Goal: Task Accomplishment & Management: Use online tool/utility

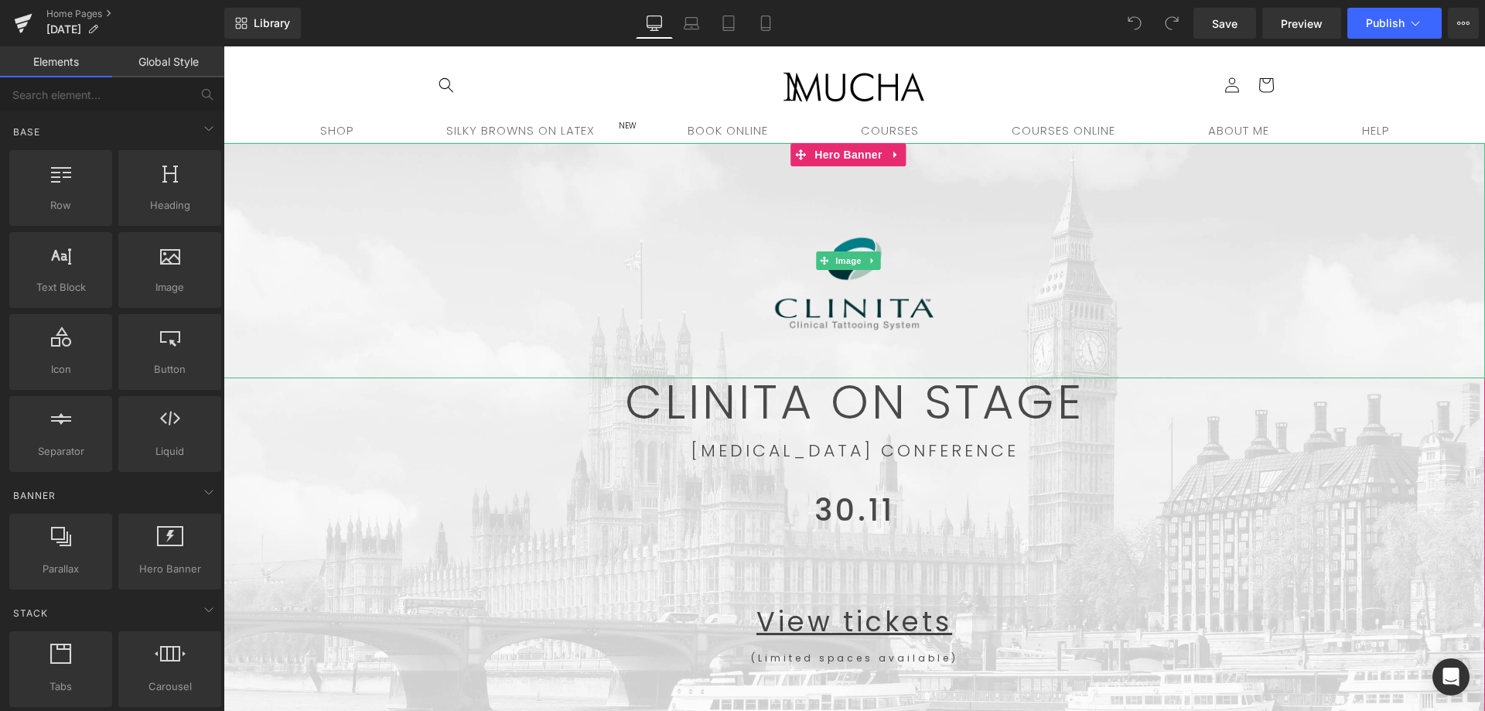
click at [895, 309] on img at bounding box center [853, 261] width 189 height 236
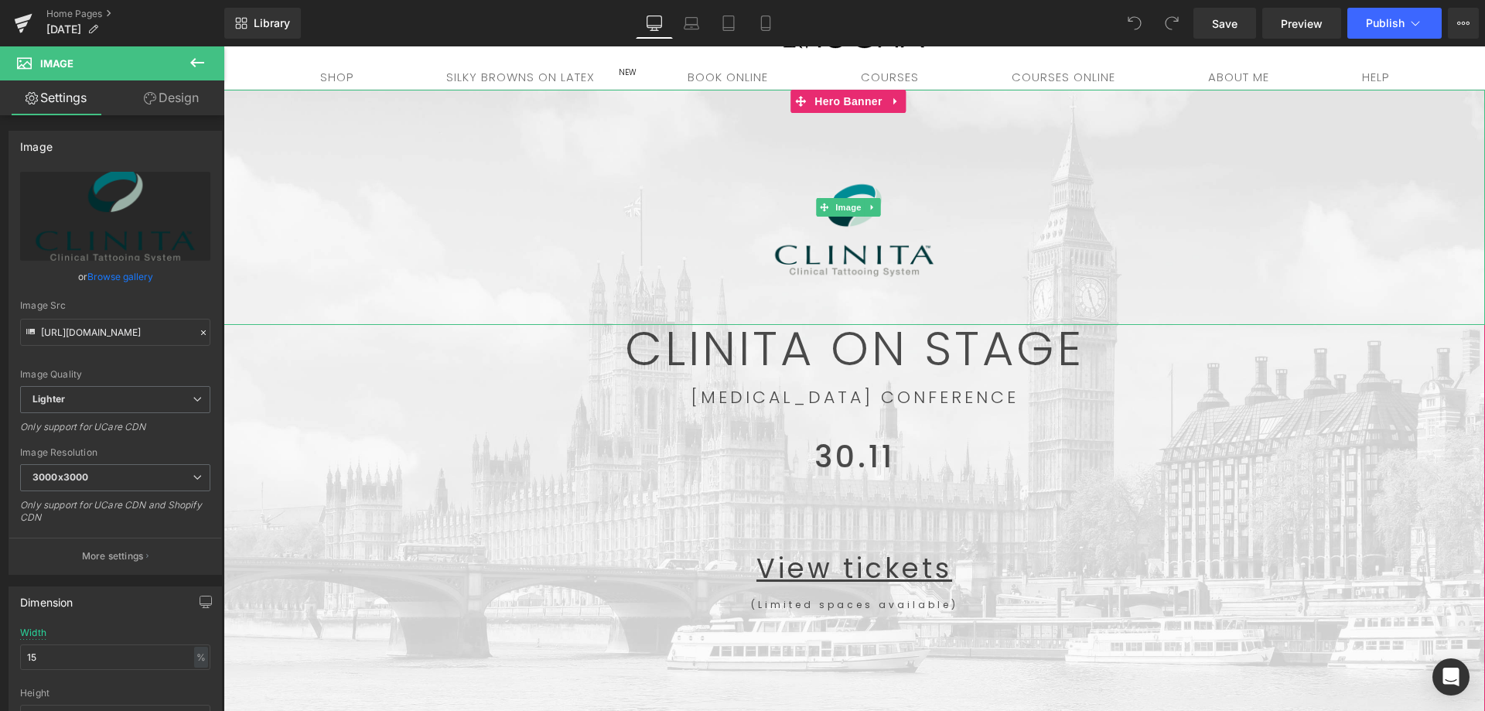
scroll to position [155, 0]
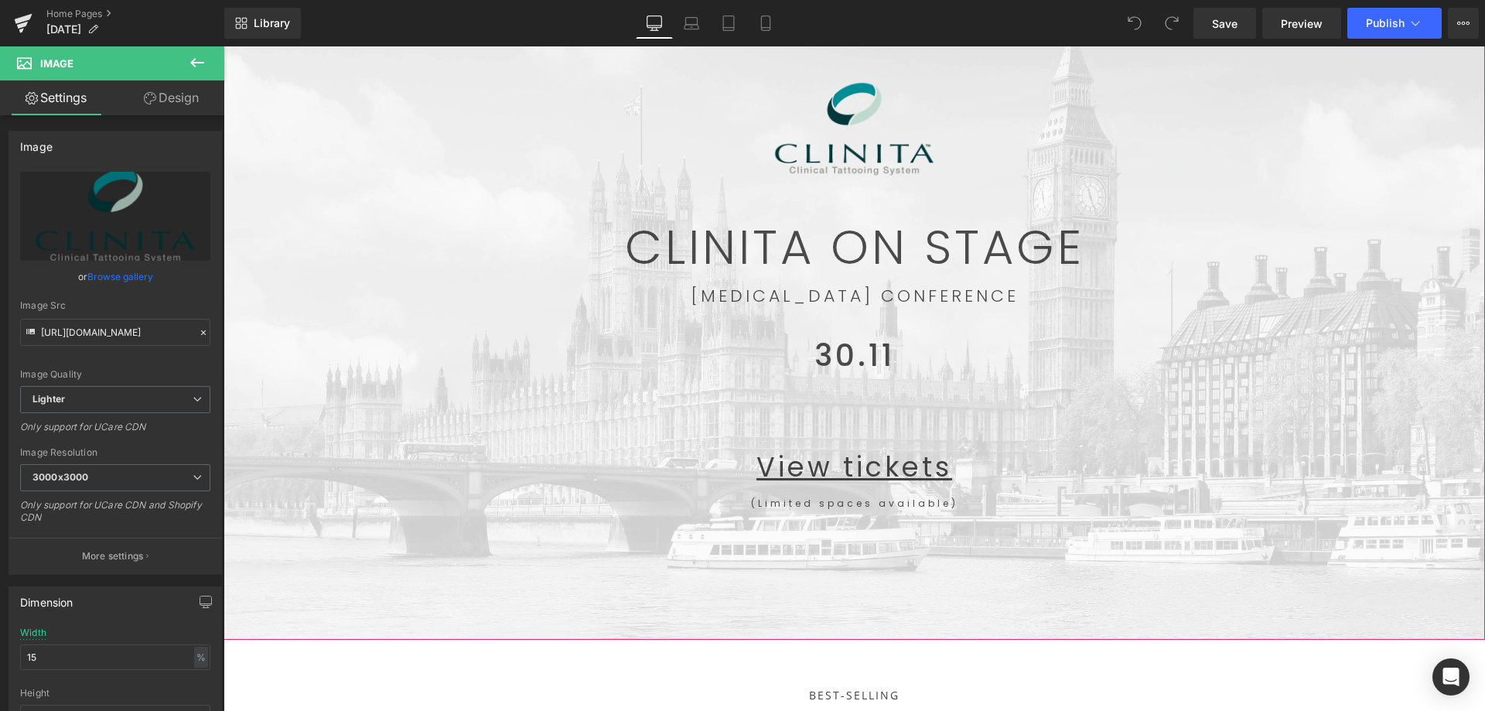
click at [626, 554] on div at bounding box center [853, 314] width 1261 height 652
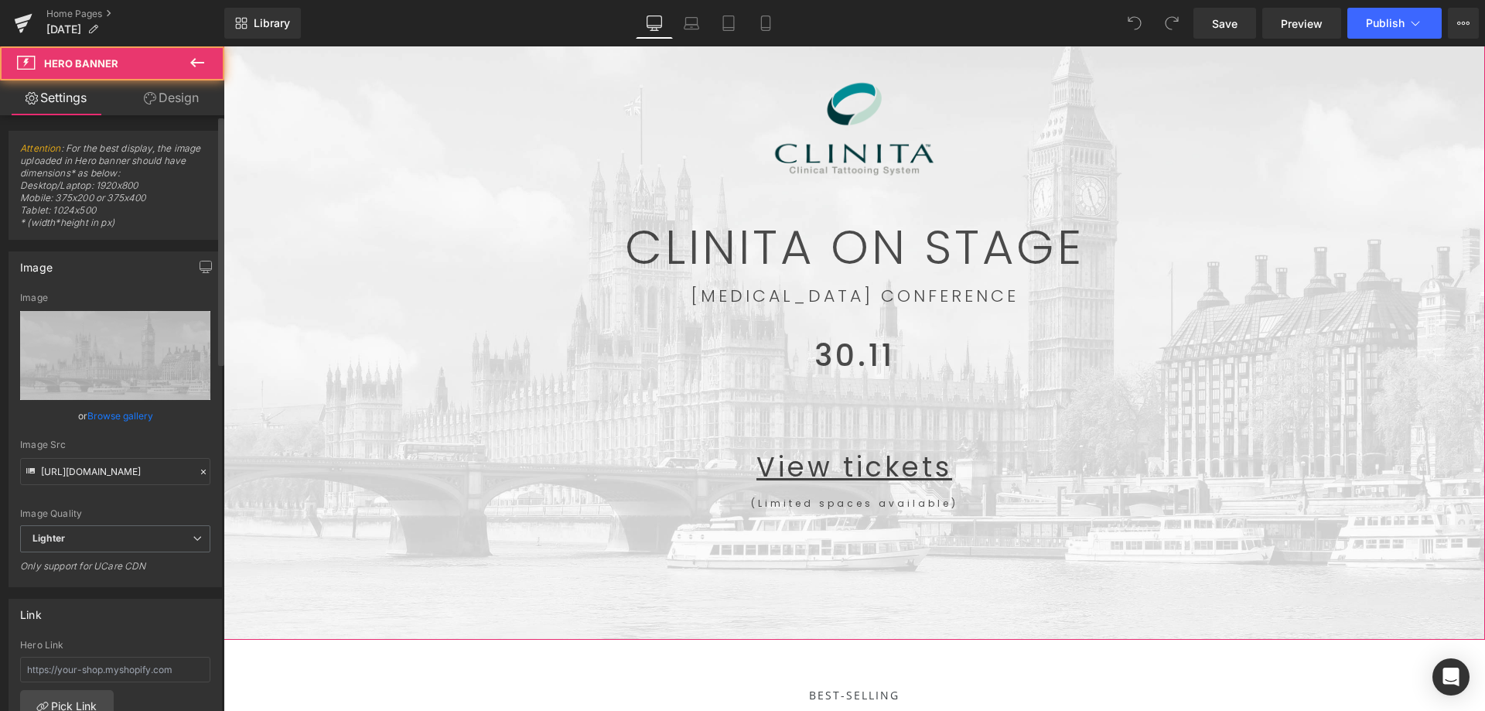
click at [118, 411] on link "Browse gallery" at bounding box center [120, 415] width 66 height 27
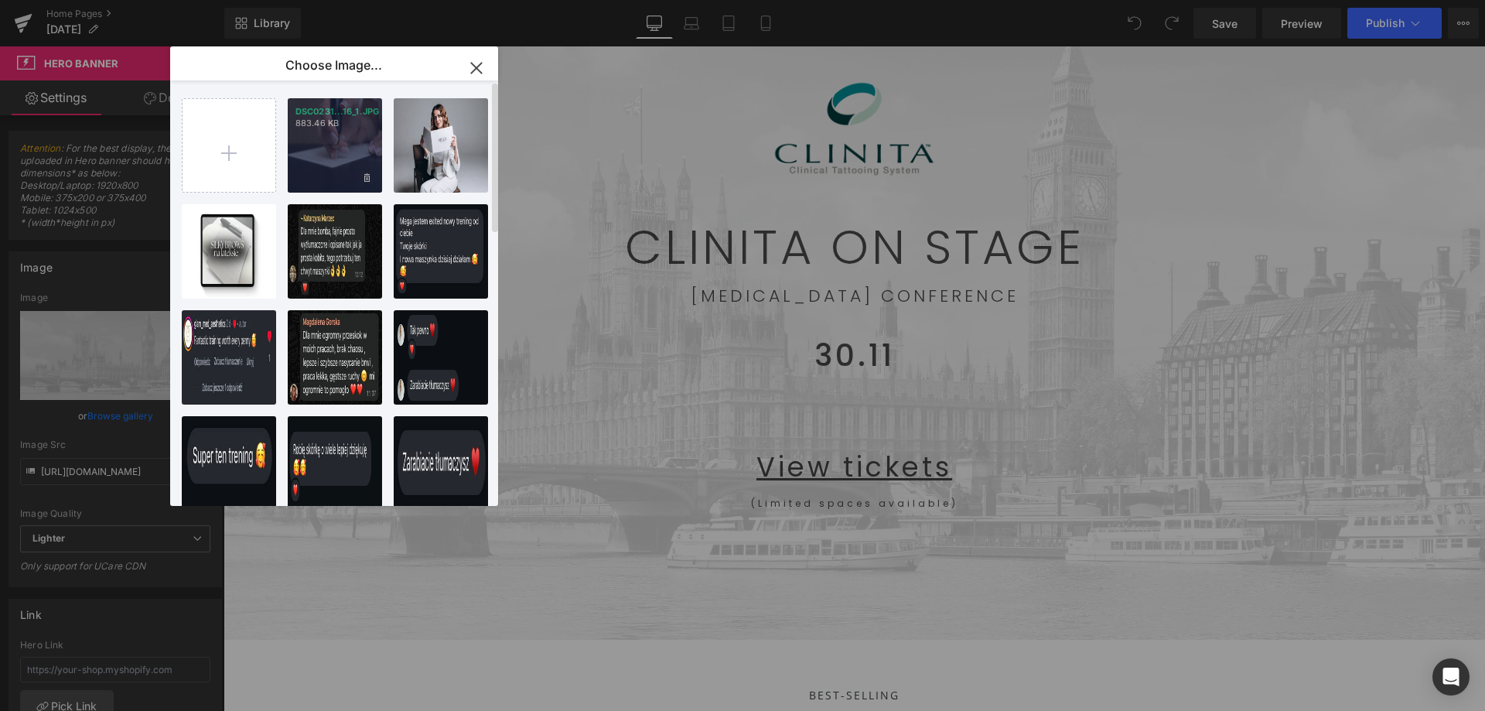
click at [350, 151] on div "DSC0231...16_1.JPG 883.46 KB" at bounding box center [335, 145] width 94 height 94
type input "https://ucarecdn.com/0a12882b-6e65-4e07-8119-8f0e8a01ac85/-/format/auto/-/previ…"
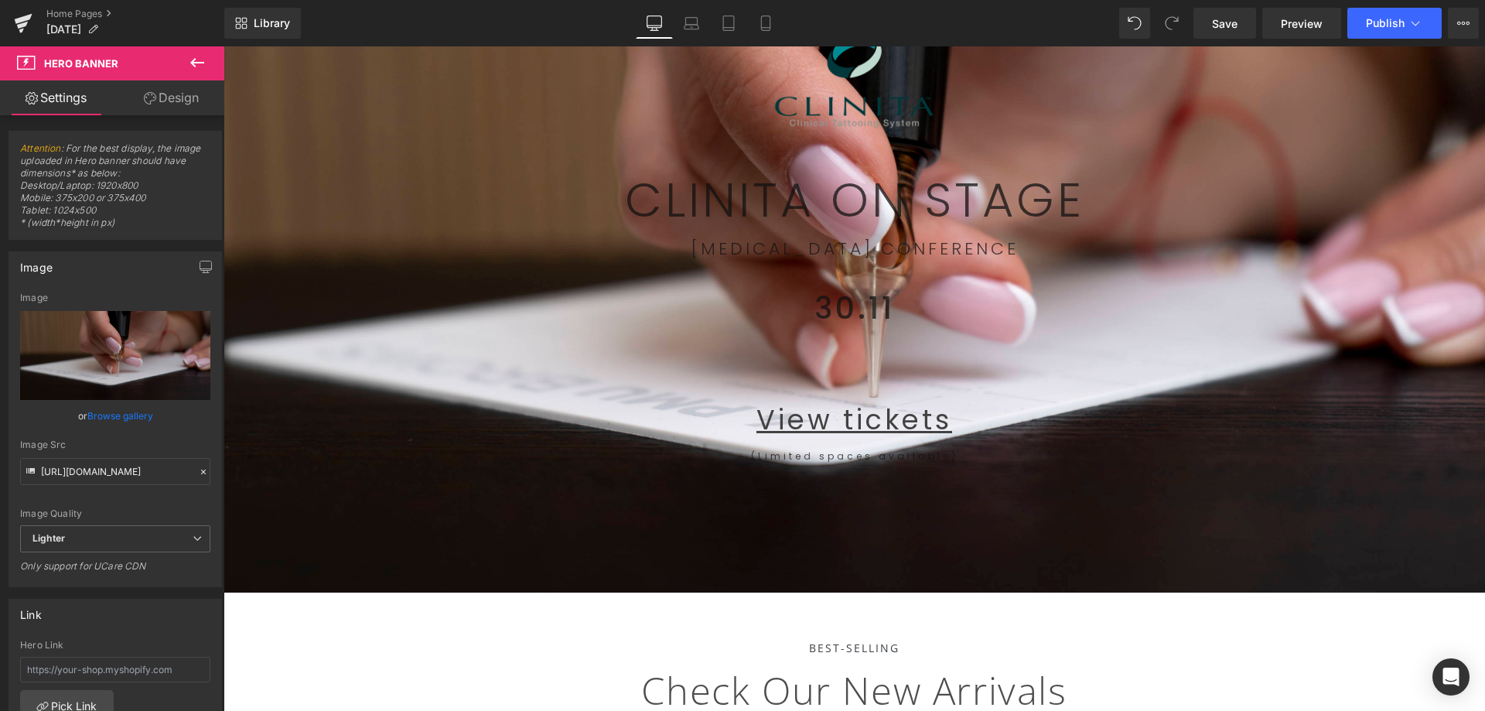
scroll to position [0, 0]
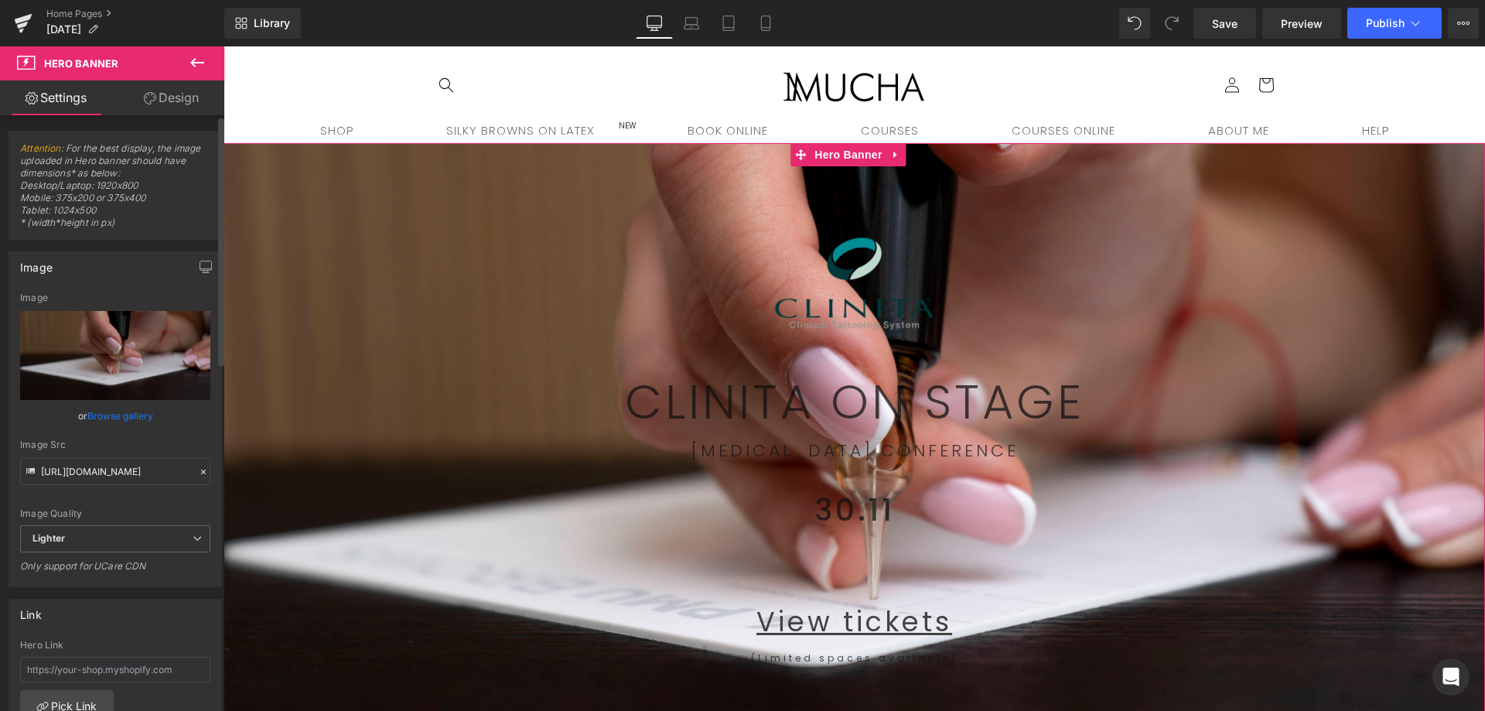
click at [124, 417] on link "Browse gallery" at bounding box center [120, 415] width 66 height 27
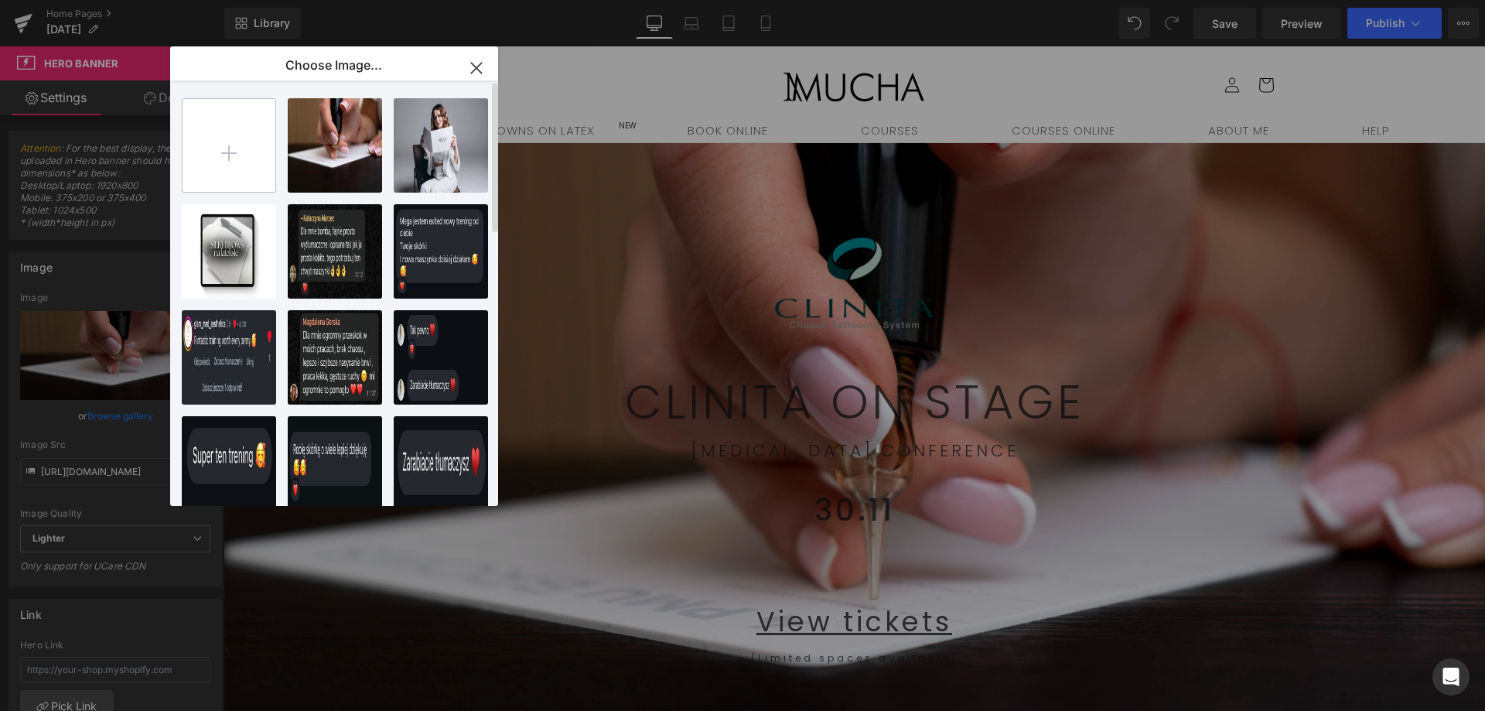
click at [0, 0] on input "file" at bounding box center [0, 0] width 0 height 0
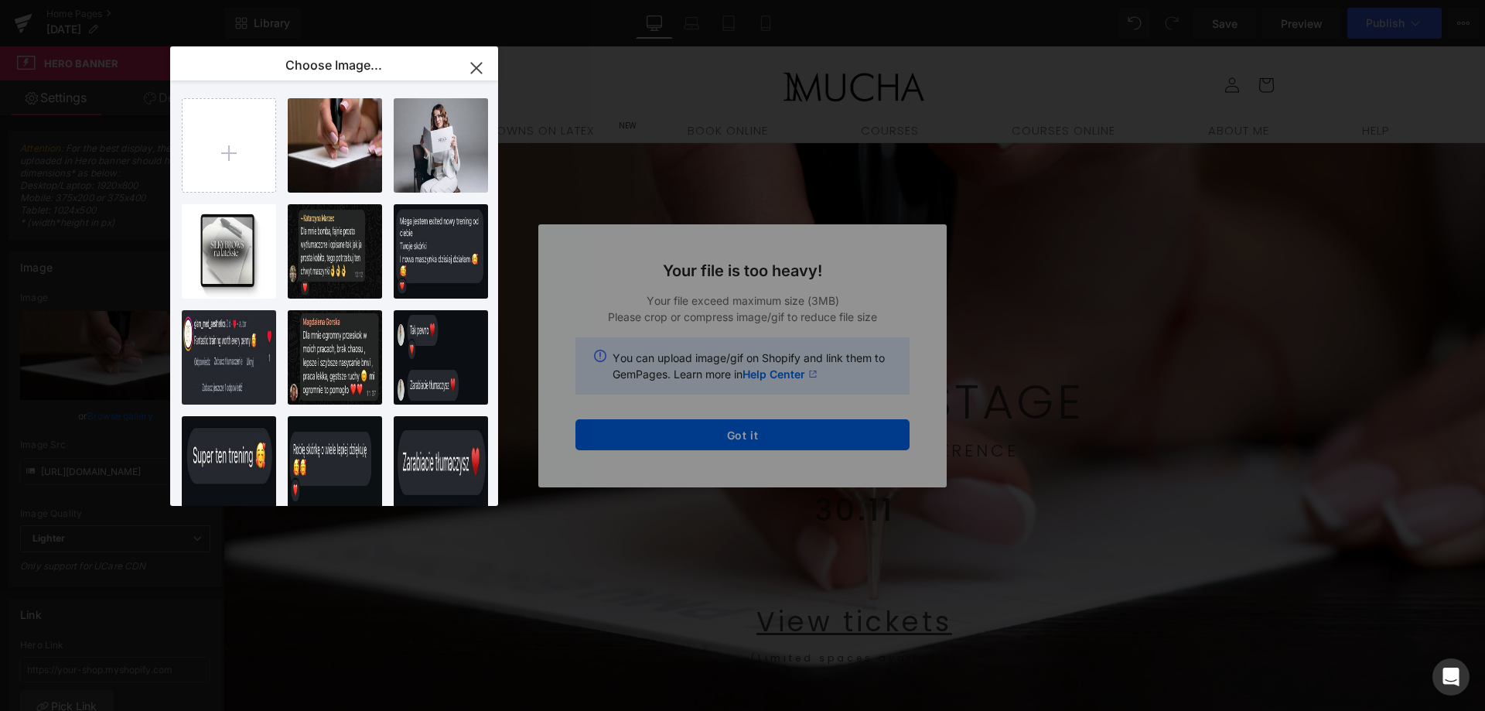
click at [873, 0] on div "Text Color Highlight Color #333333 Choose Image... Back to Library Insert DSC02…" at bounding box center [742, 0] width 1485 height 0
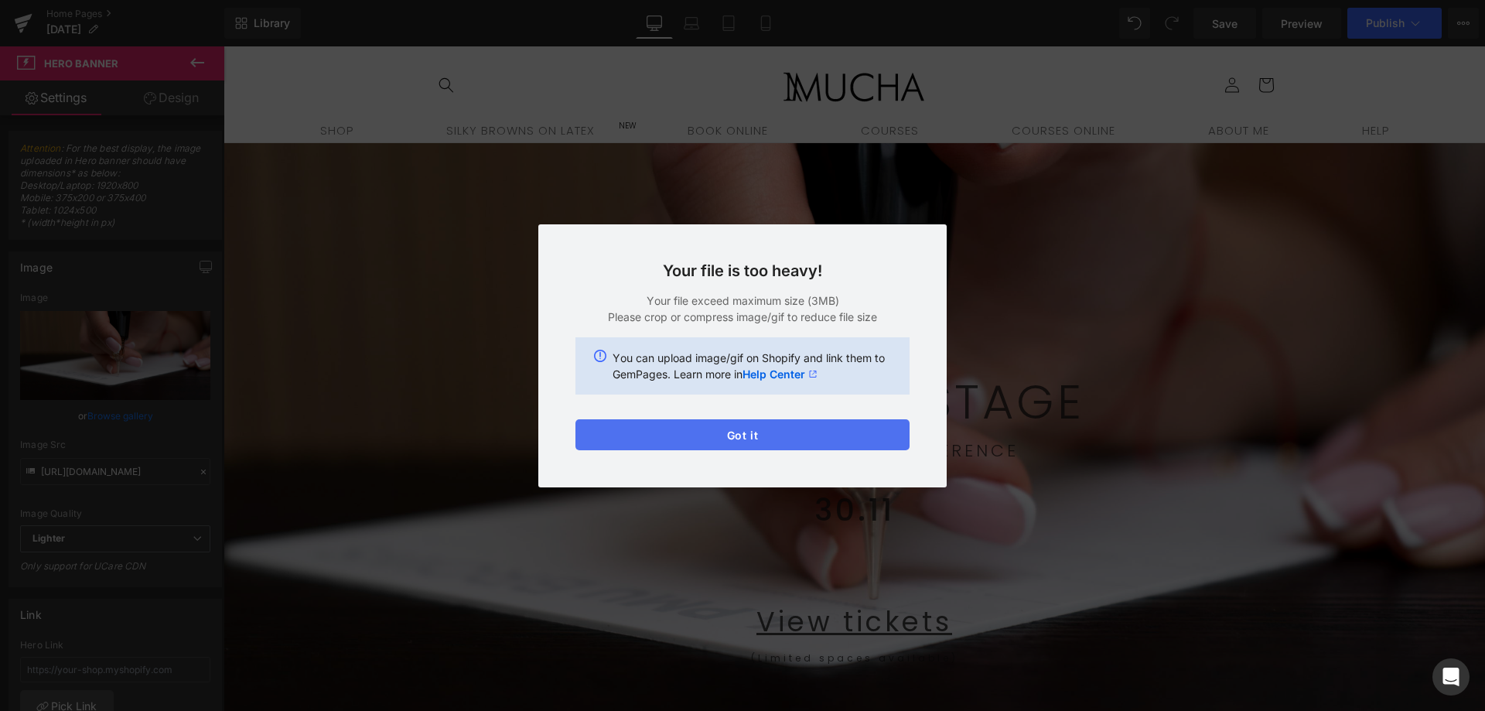
drag, startPoint x: 804, startPoint y: 445, endPoint x: 722, endPoint y: 444, distance: 82.0
click at [0, 0] on button "Got it" at bounding box center [0, 0] width 0 height 0
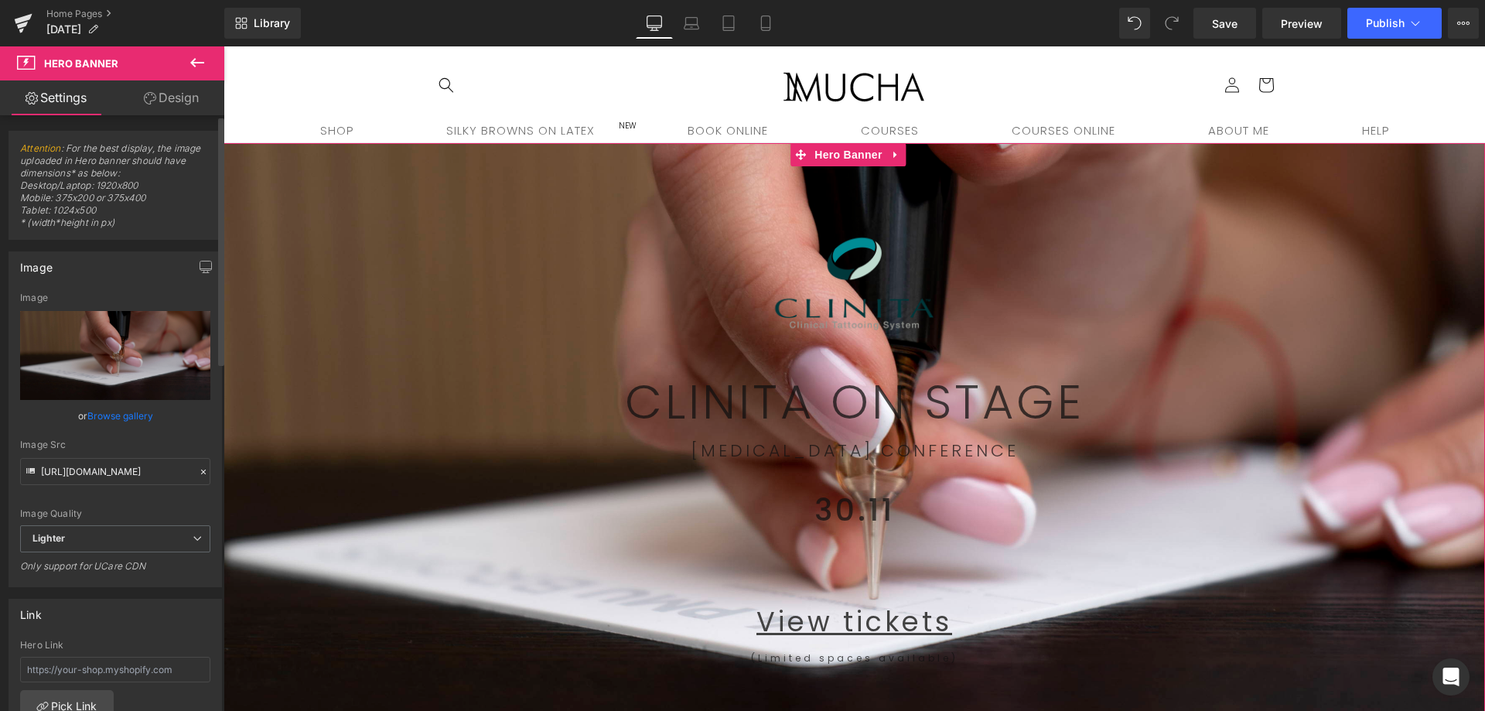
click at [95, 413] on link "Browse gallery" at bounding box center [120, 415] width 66 height 27
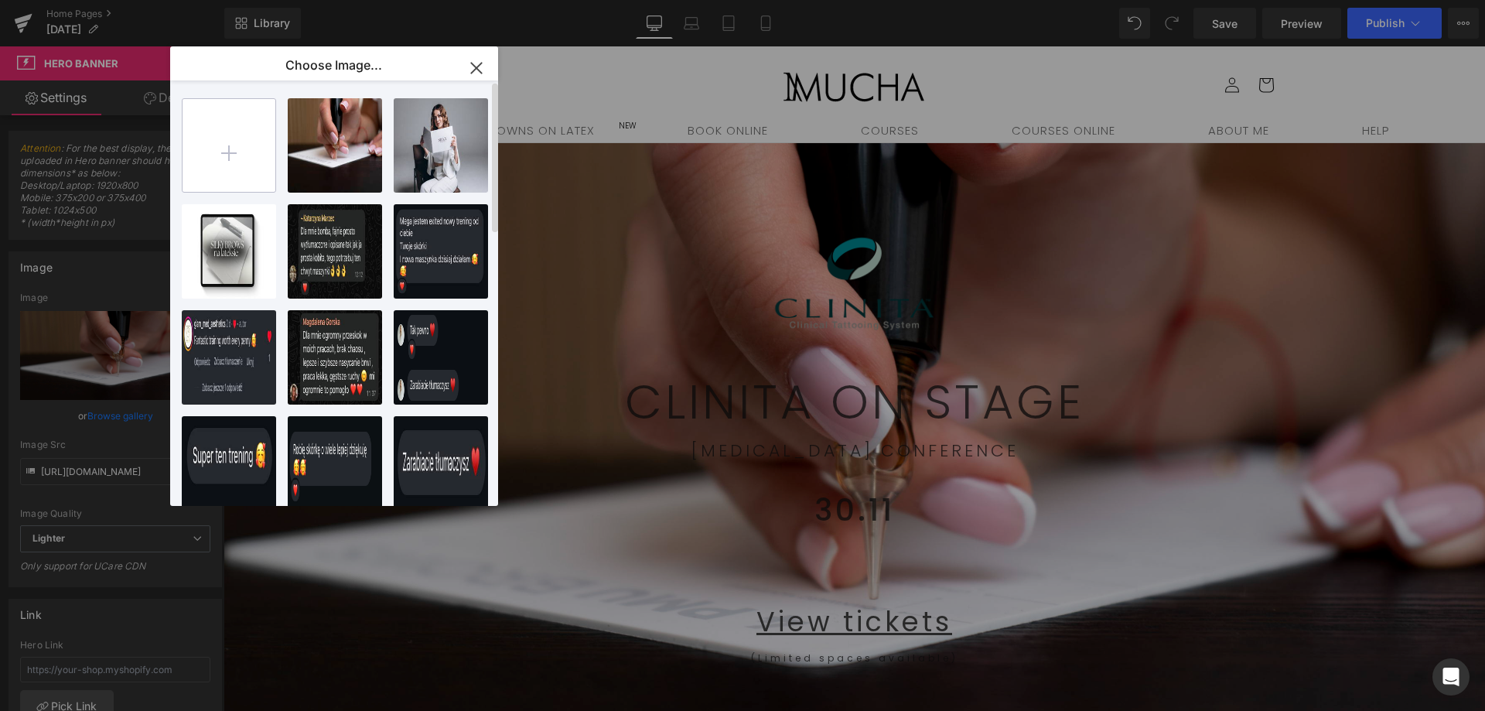
click at [0, 0] on input "file" at bounding box center [0, 0] width 0 height 0
type input "C:\fakepath\DSC02328.JPG"
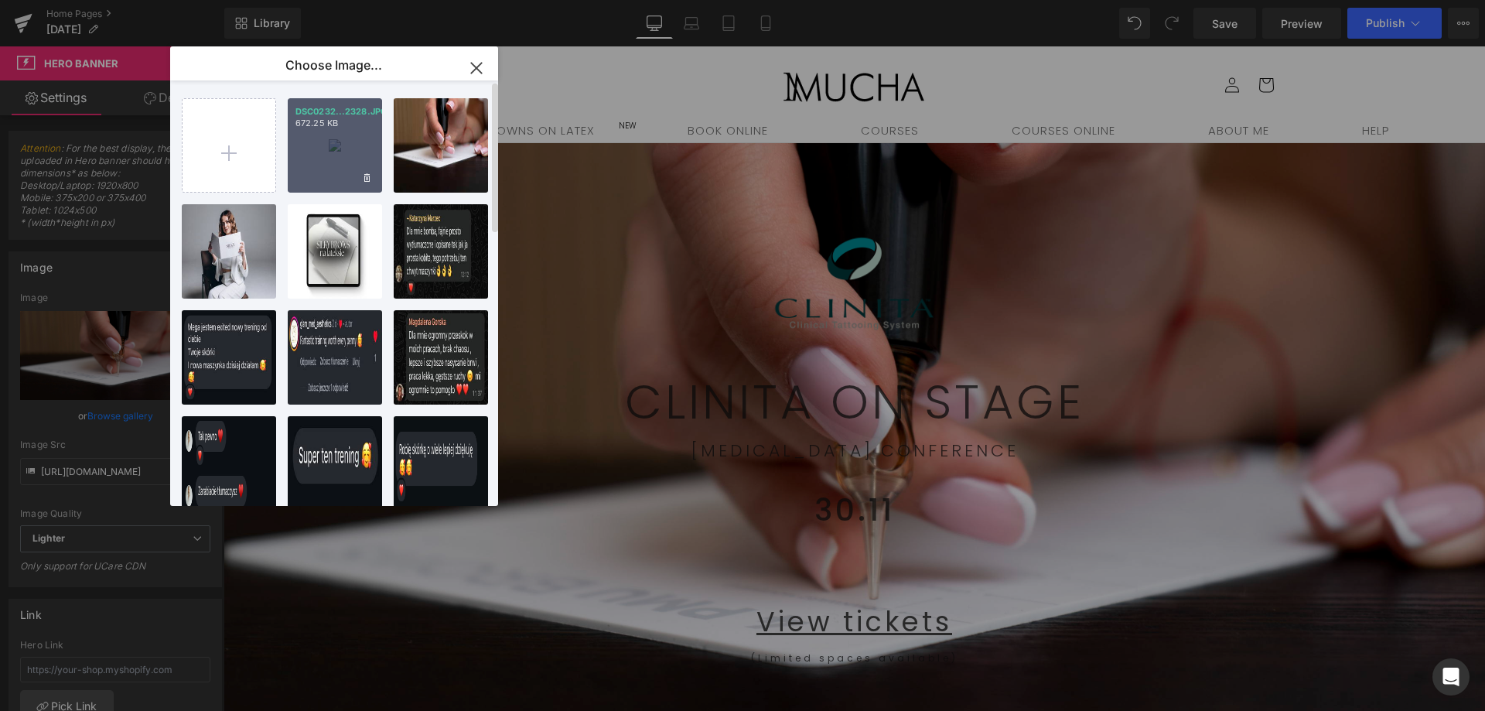
click at [0, 0] on div "DSC0232...2328.JPG 672.25 KB" at bounding box center [0, 0] width 0 height 0
type input "https://ucarecdn.com/c81245dd-7ca4-4d47-8811-6599da991ef2/-/format/auto/-/previ…"
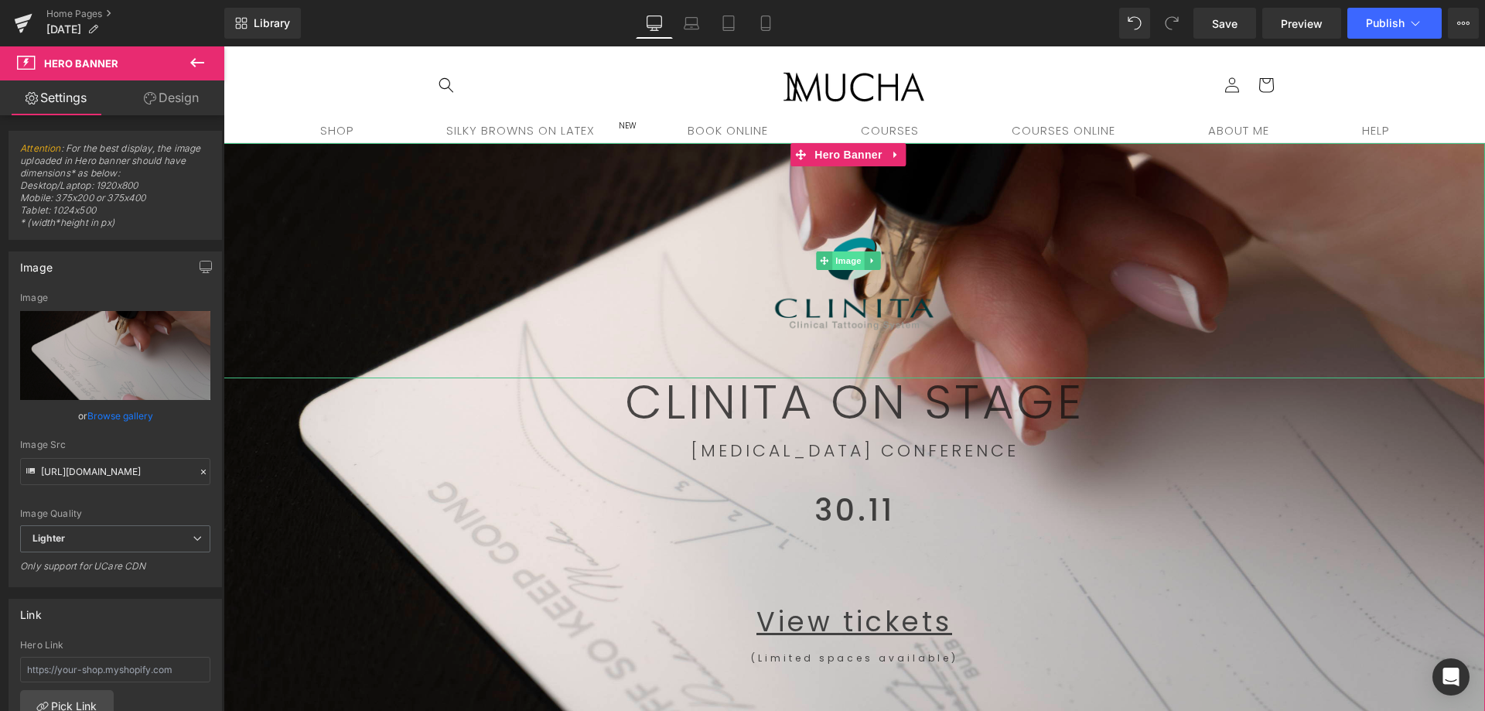
click at [841, 261] on span "Image" at bounding box center [848, 260] width 32 height 19
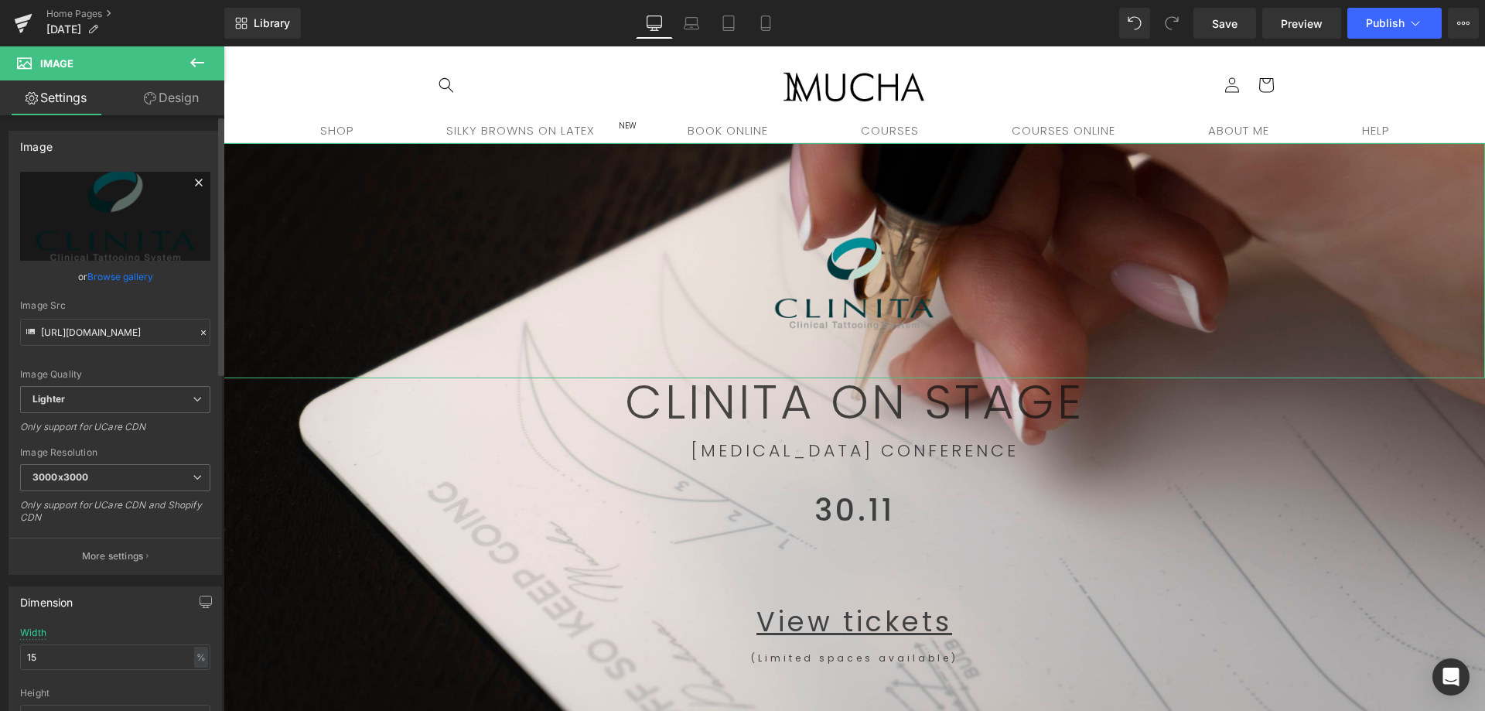
click at [196, 183] on icon at bounding box center [198, 182] width 19 height 19
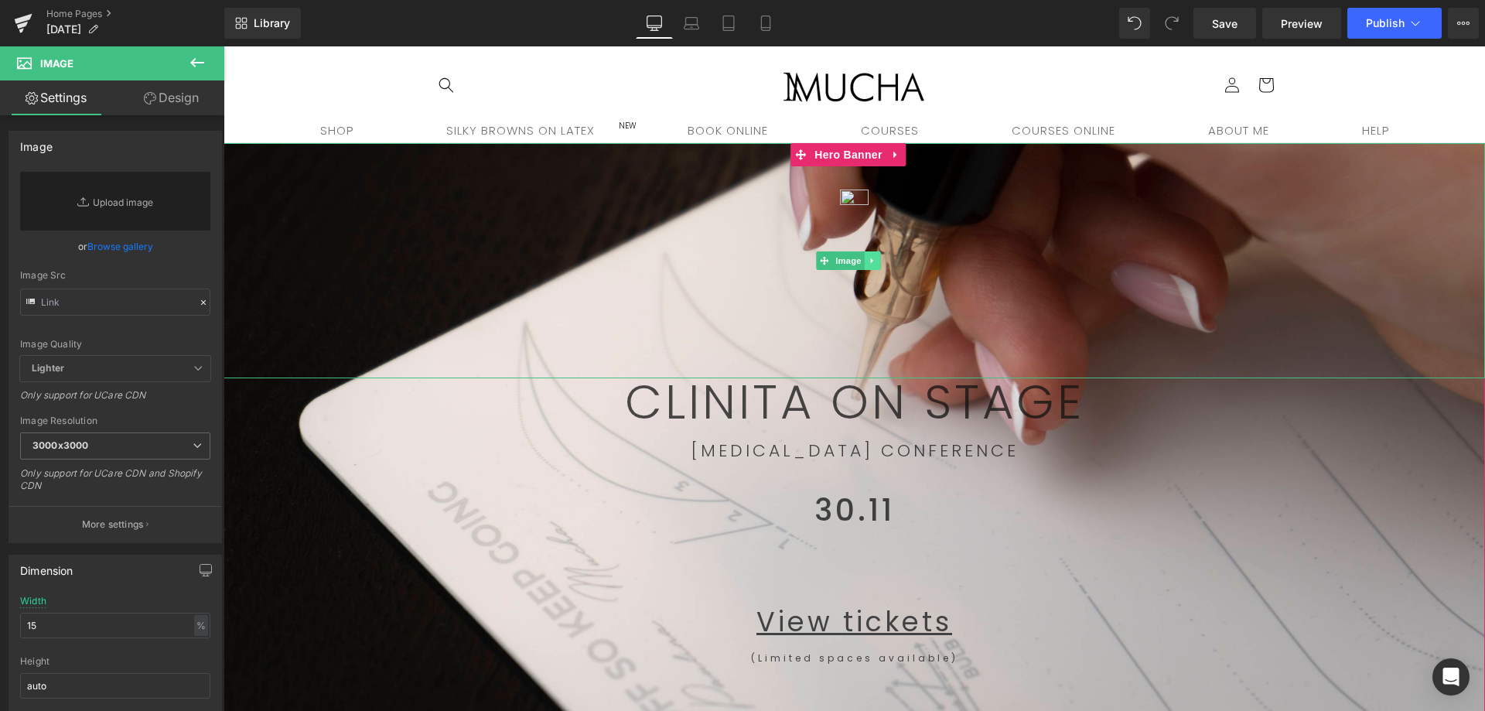
click at [870, 261] on icon at bounding box center [872, 260] width 9 height 9
click at [886, 261] on link at bounding box center [880, 260] width 16 height 19
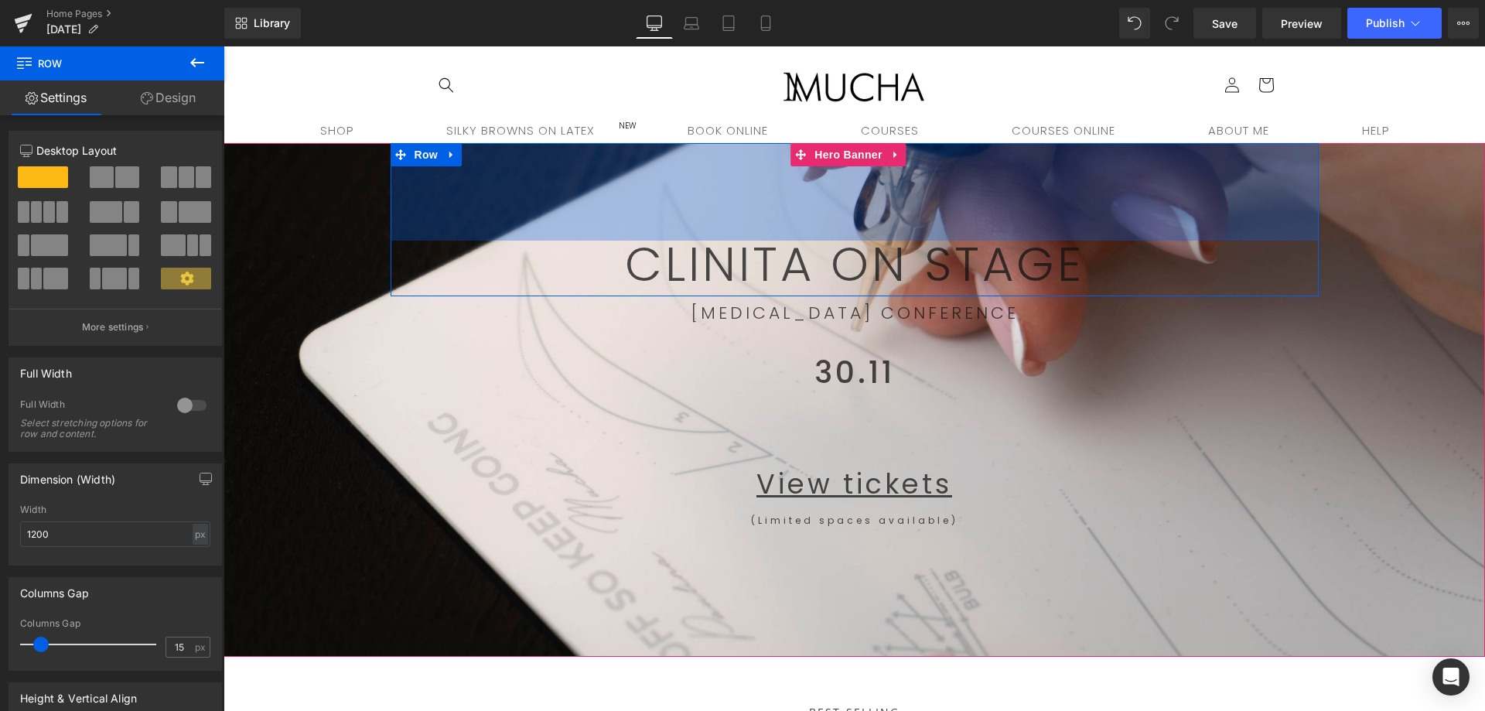
drag, startPoint x: 495, startPoint y: 145, endPoint x: 1114, endPoint y: 281, distance: 634.1
click at [465, 236] on div "CLINITA ON STAGE Text Block Row 126px" at bounding box center [854, 219] width 928 height 153
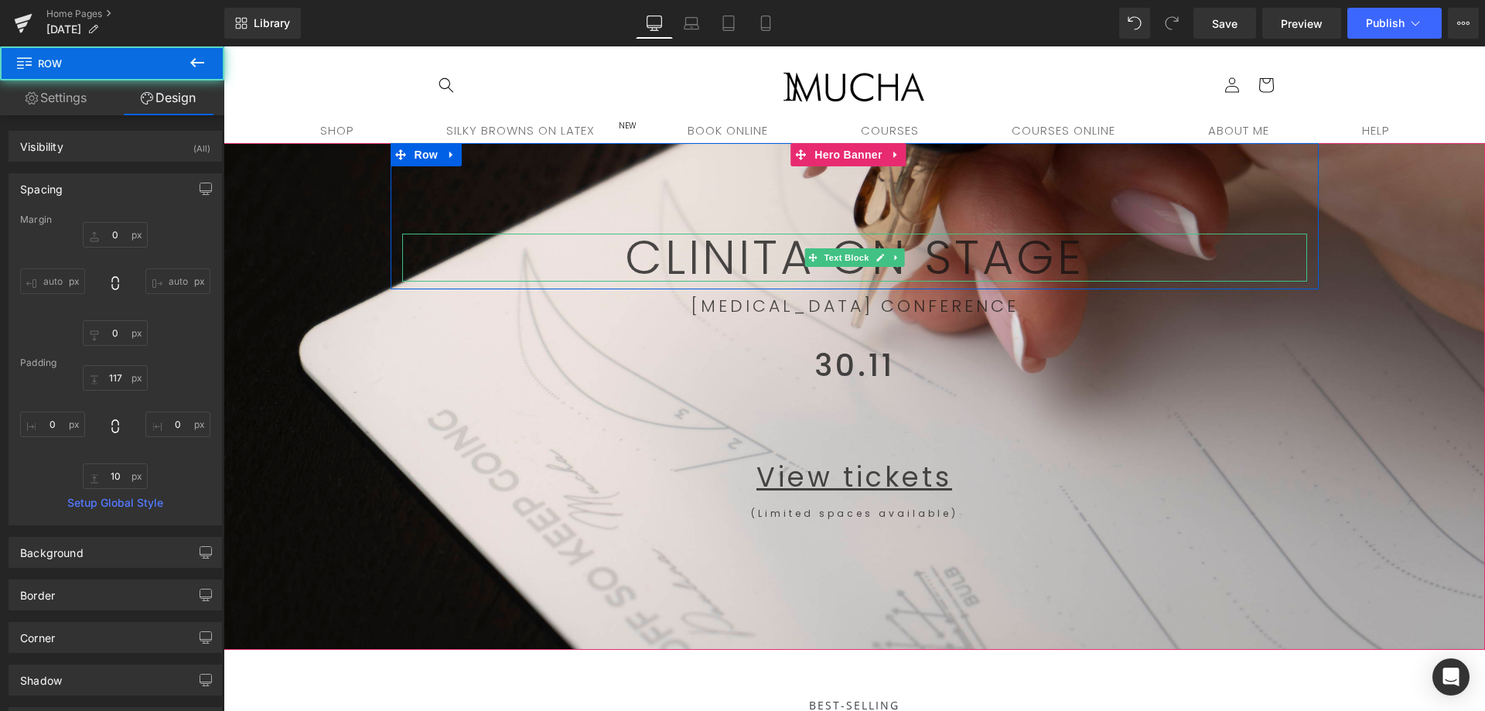
click at [1088, 273] on p "CLINITA ON STAGE" at bounding box center [854, 258] width 905 height 48
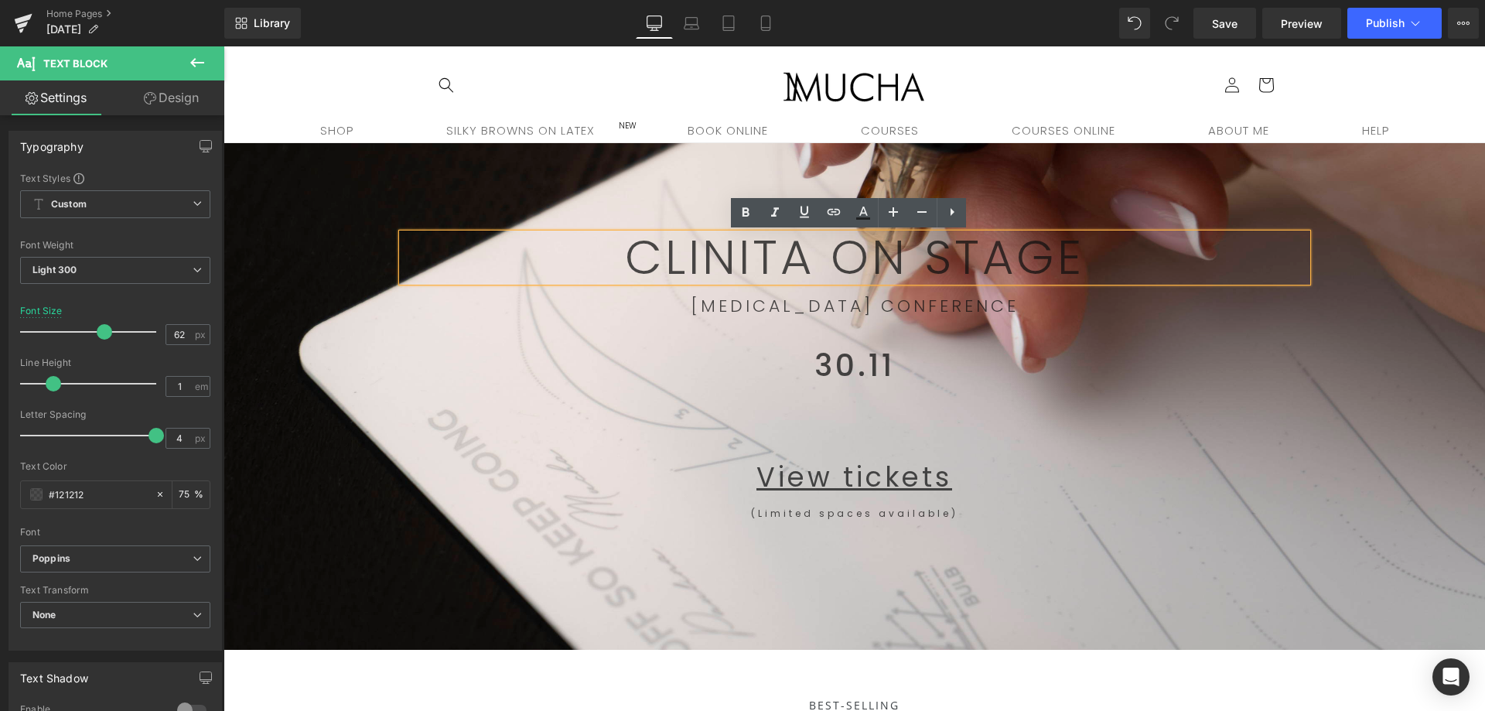
click at [1082, 255] on p "CLINITA ON STAGE" at bounding box center [854, 258] width 905 height 48
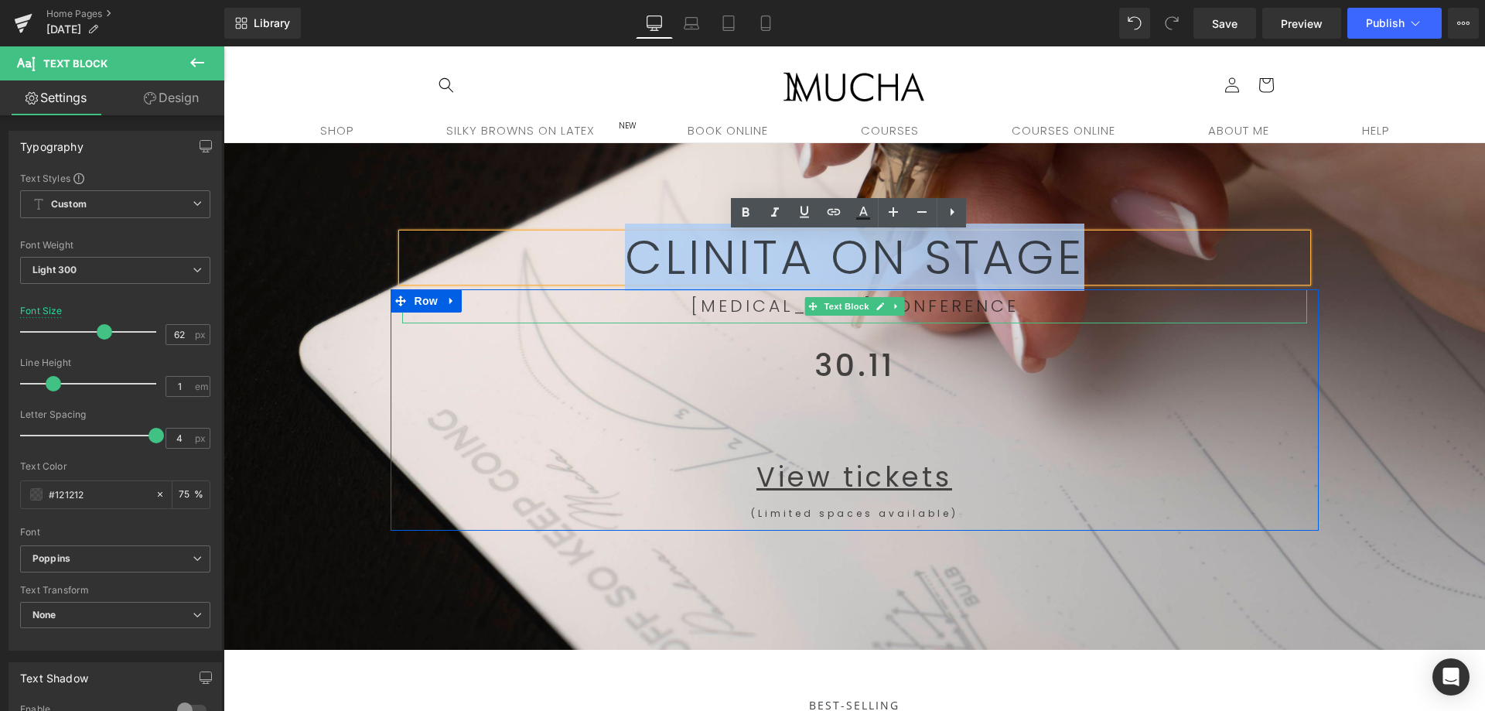
drag, startPoint x: 794, startPoint y: 326, endPoint x: 558, endPoint y: 301, distance: 237.2
click at [548, 302] on span "CLINITA ON STAGE Text Block Row 117px PERMANENT MAKEUP CONFERENCE Text Block 30…" at bounding box center [853, 336] width 1261 height 387
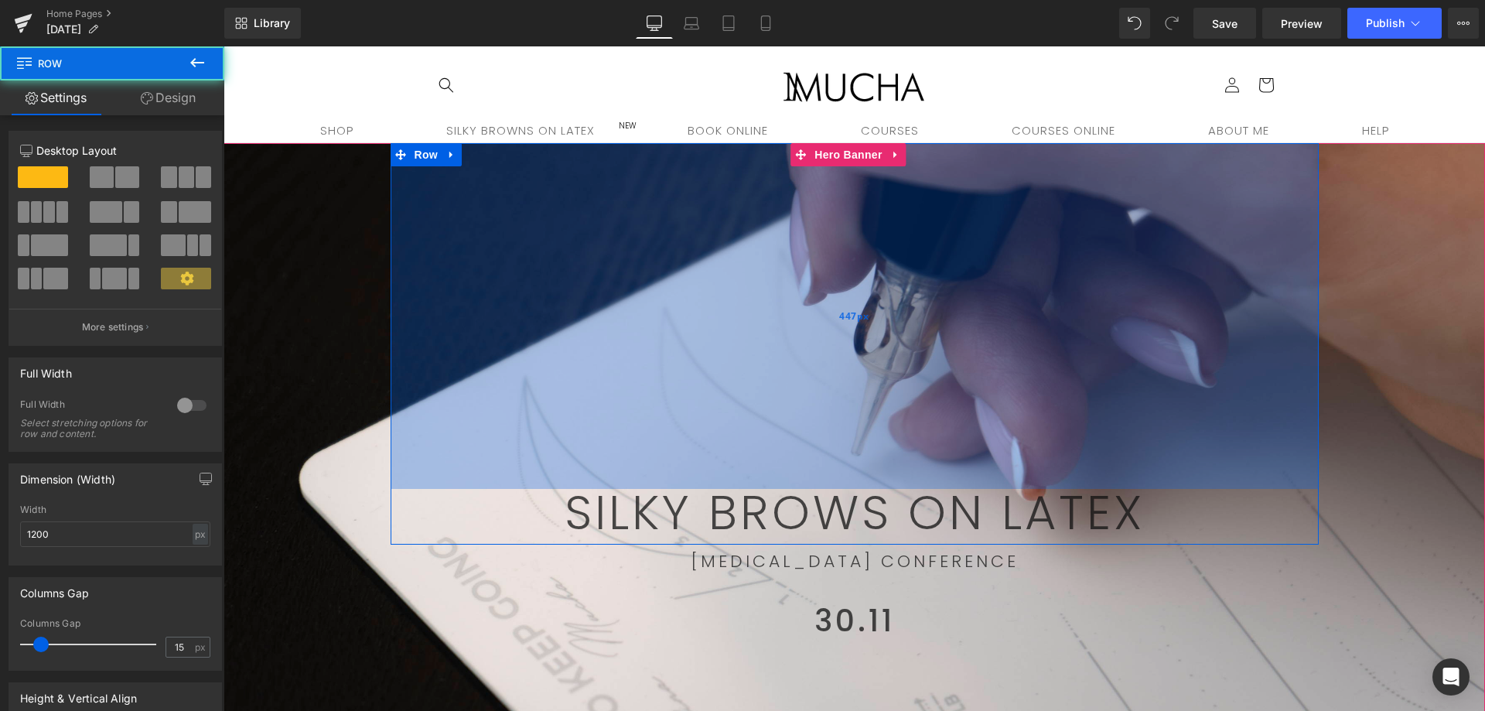
drag, startPoint x: 920, startPoint y: 207, endPoint x: 844, endPoint y: 451, distance: 255.3
click at [840, 461] on div "447px" at bounding box center [854, 316] width 928 height 346
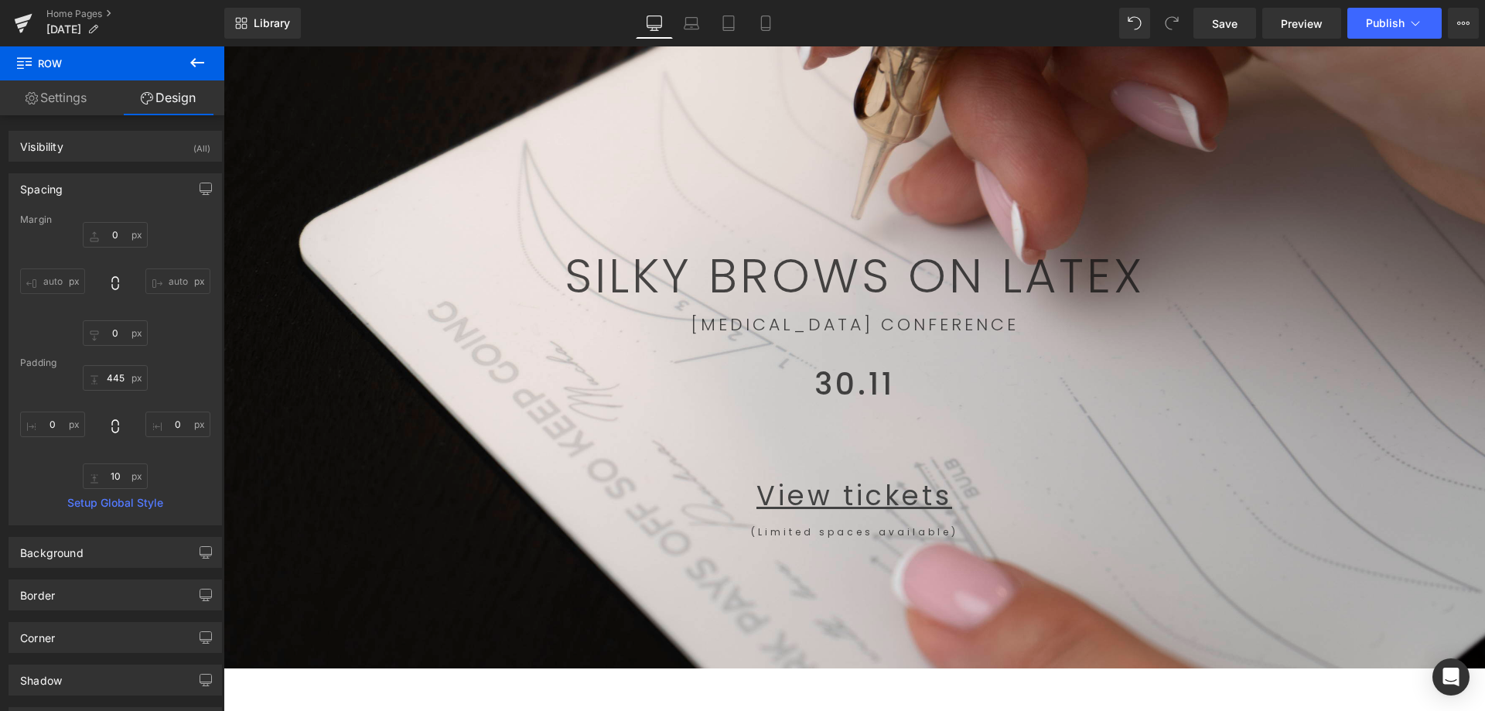
scroll to position [232, 0]
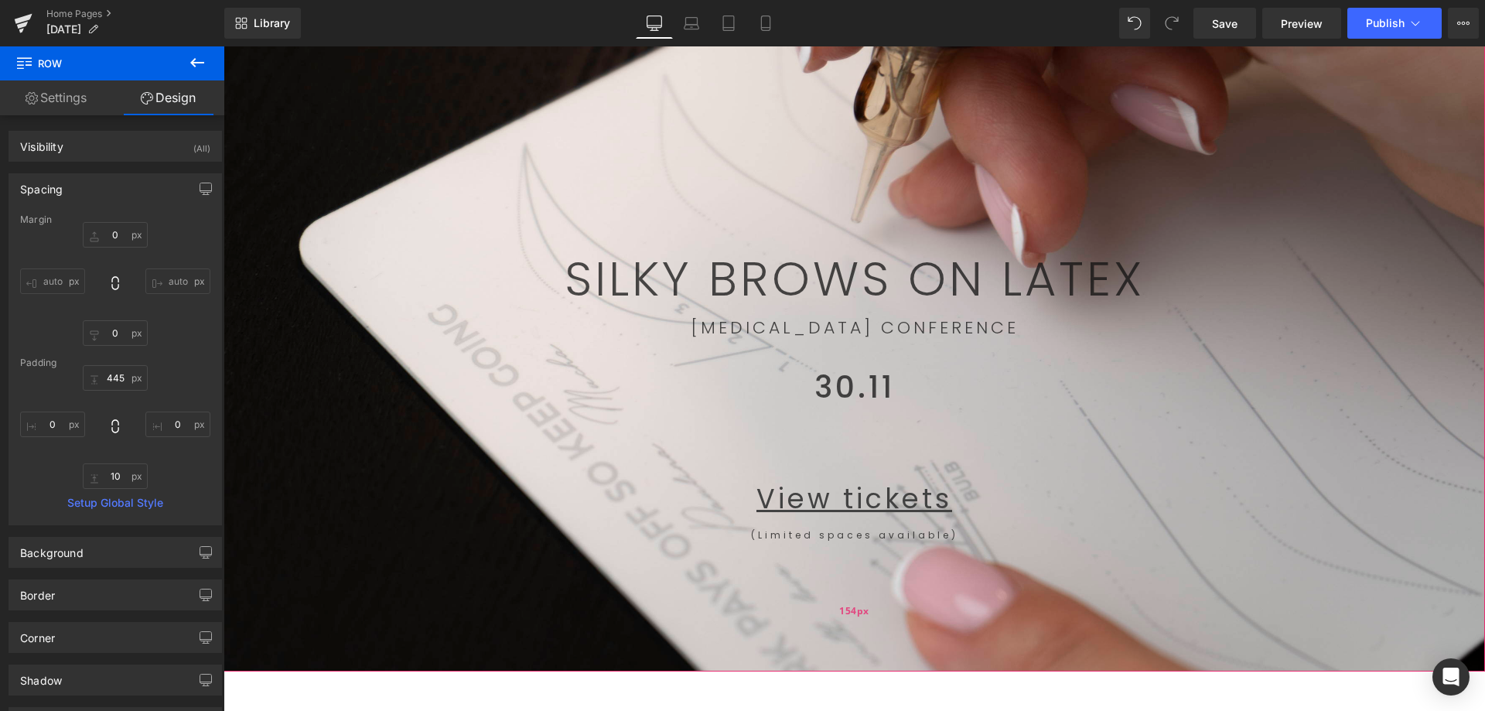
click at [871, 595] on div "154px" at bounding box center [853, 611] width 1261 height 119
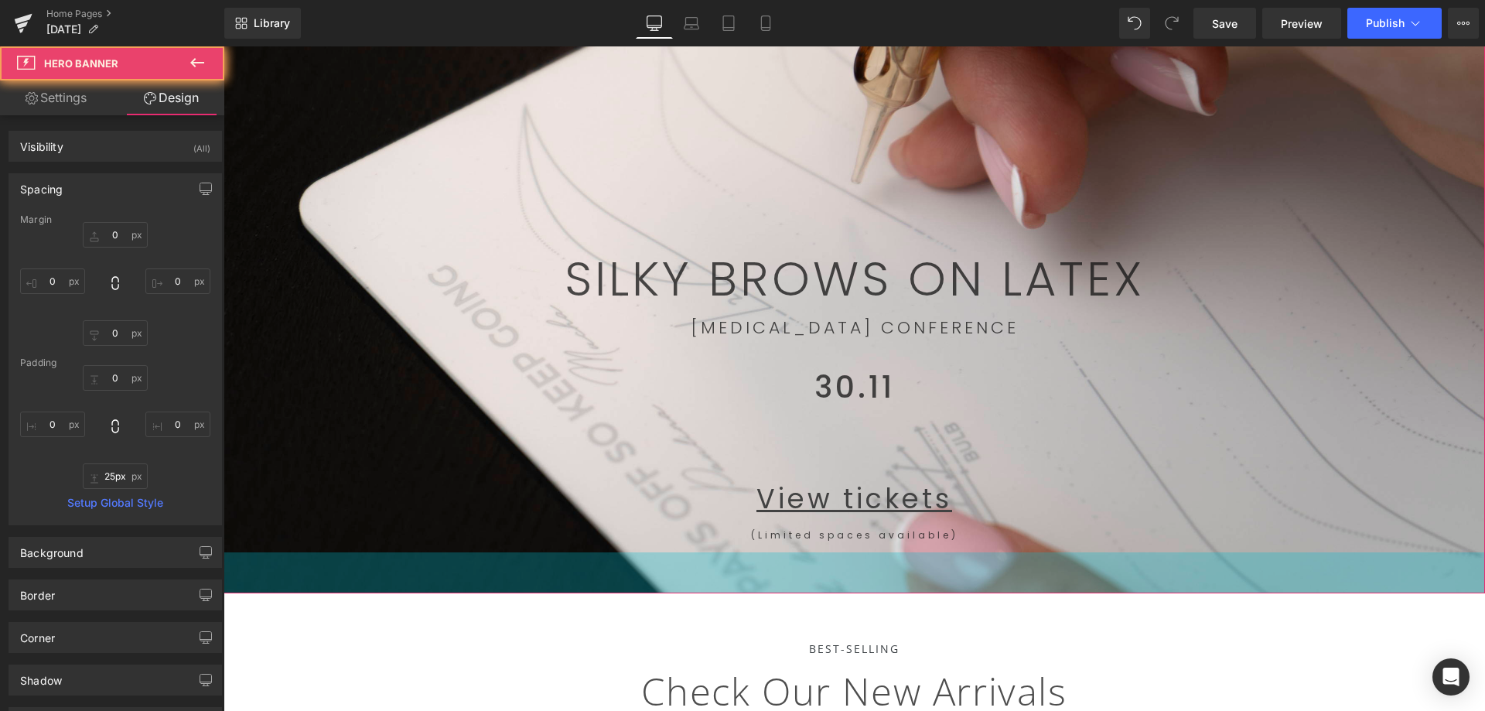
type input "24px"
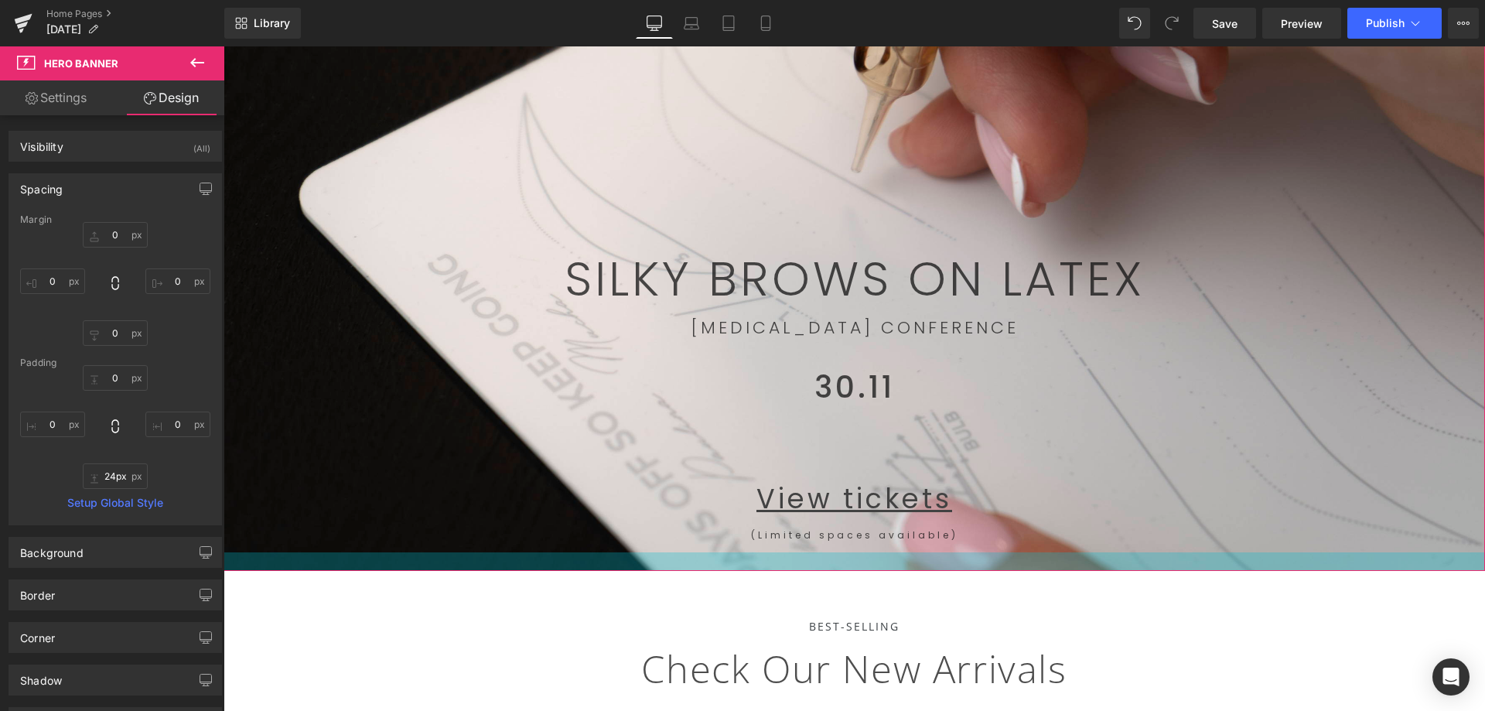
drag, startPoint x: 874, startPoint y: 630, endPoint x: 892, endPoint y: 525, distance: 106.8
click at [892, 525] on div "SILKY BROWS ON LATEX Text Block Row 445px PERMANENT MAKEUP CONFERENCE Text Bloc…" at bounding box center [853, 241] width 1261 height 660
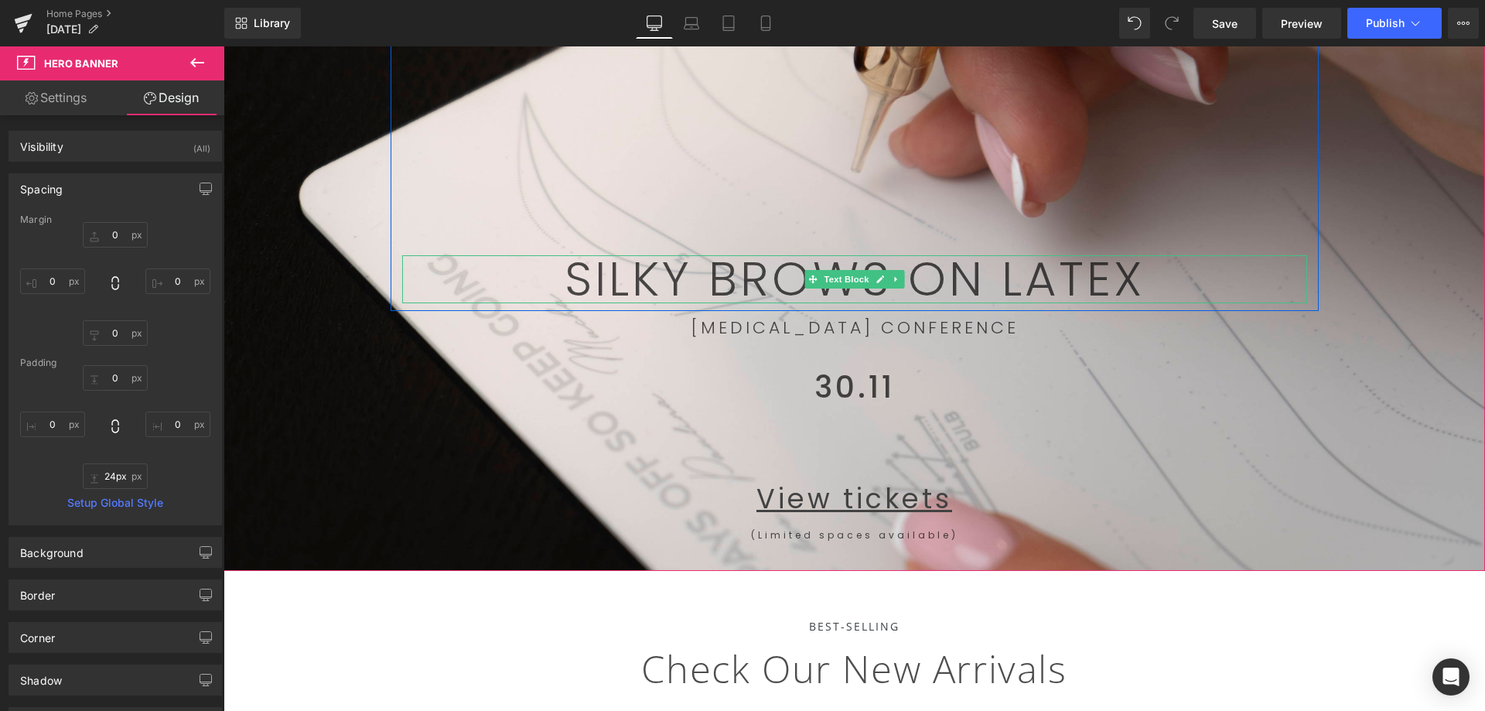
click at [1218, 282] on p "SILKY BROWS ON LATEX" at bounding box center [854, 279] width 905 height 48
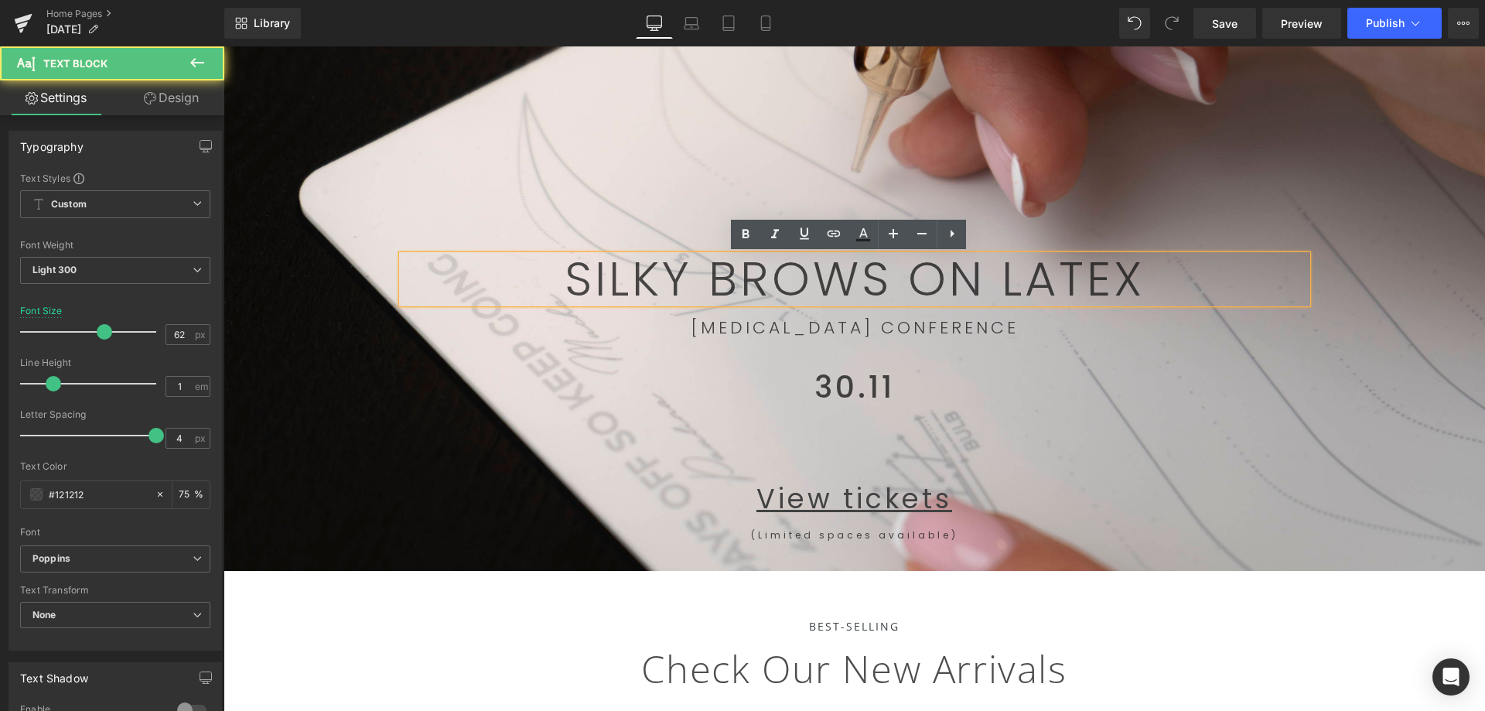
click at [1210, 496] on p "View tickets" at bounding box center [854, 499] width 905 height 54
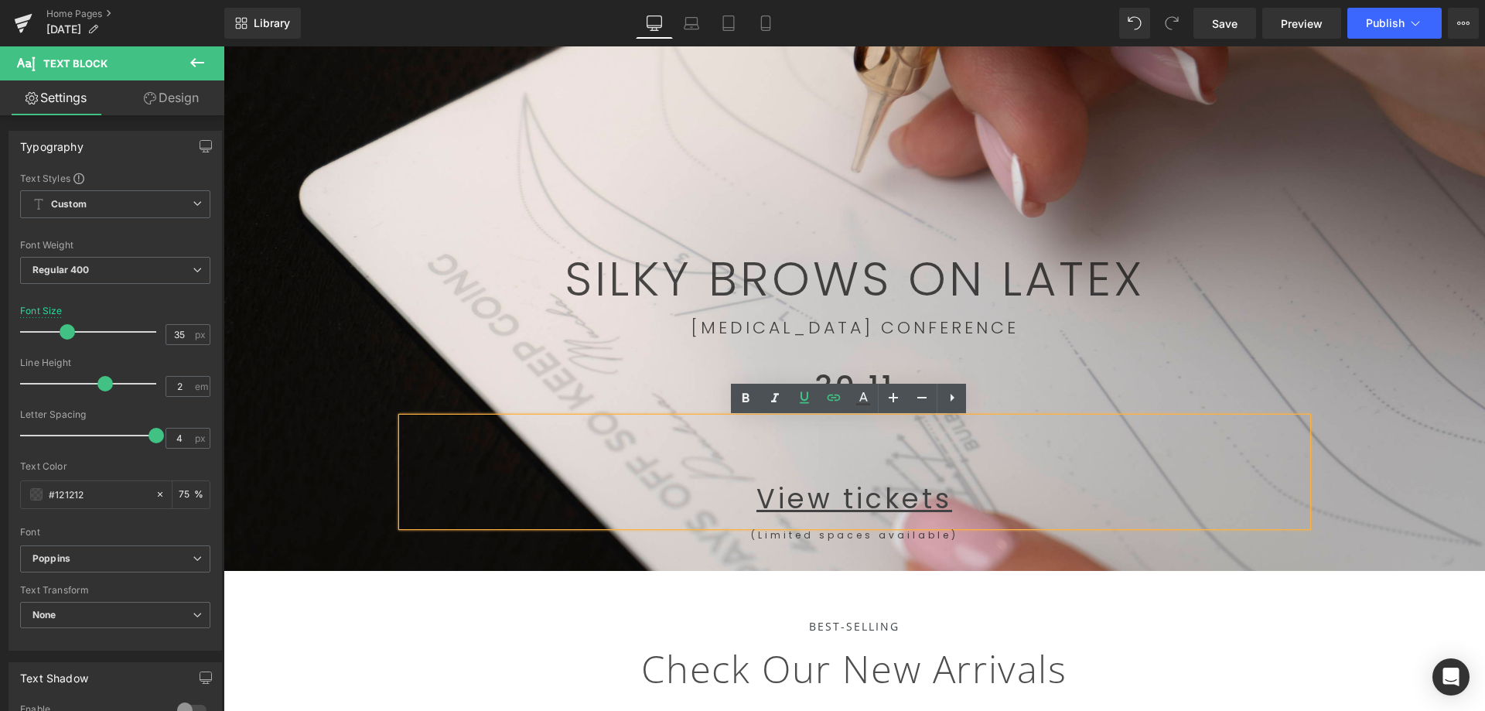
scroll to position [77, 0]
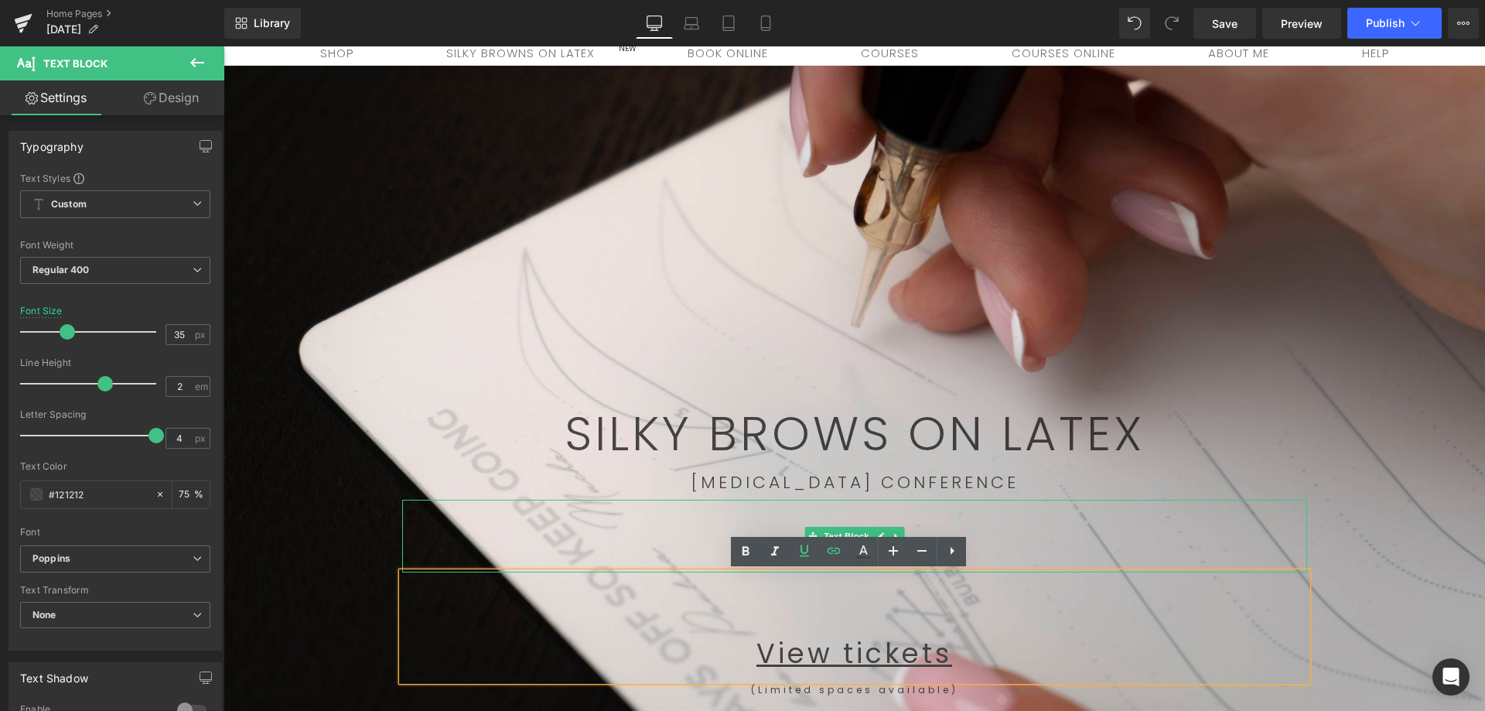
click at [1042, 477] on p "PERMANENT MAKEUP CONFERENCE" at bounding box center [854, 482] width 905 height 34
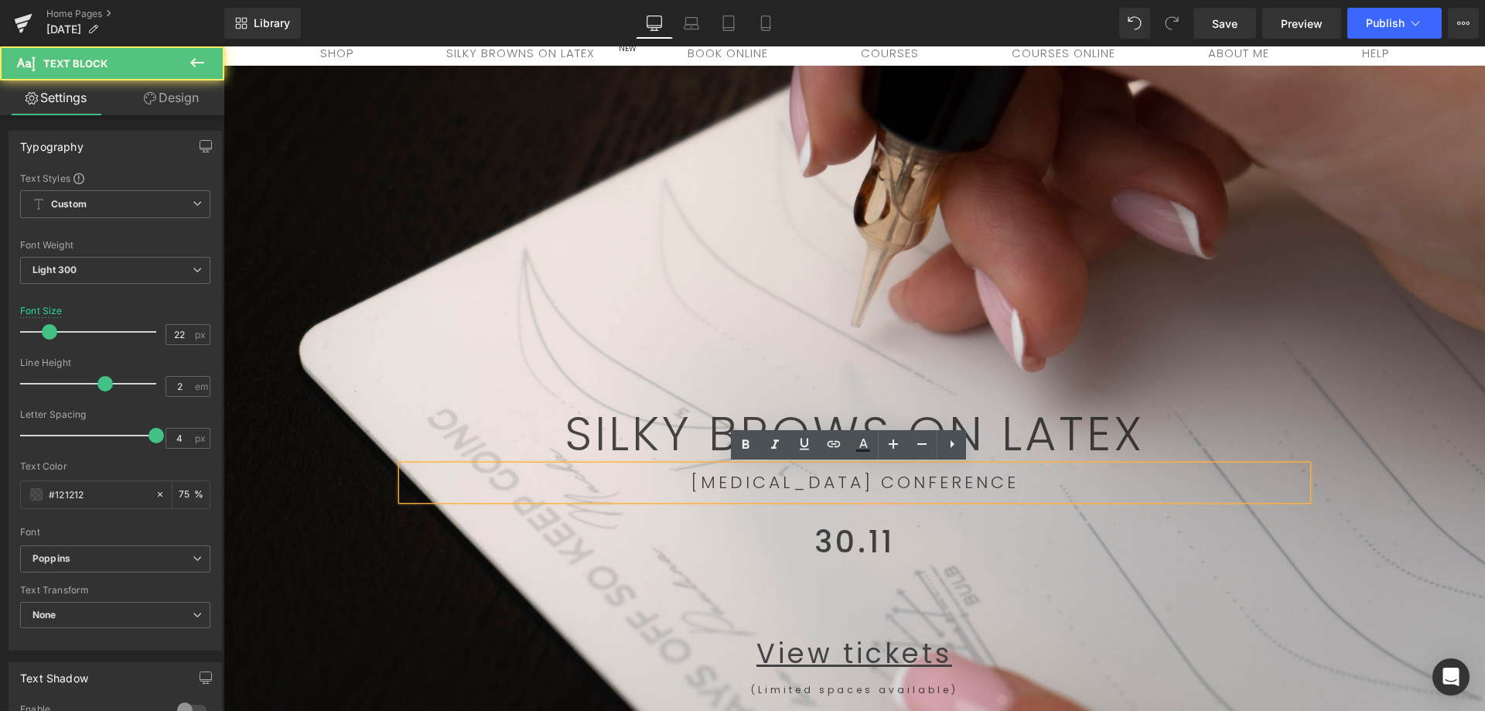
click at [1052, 483] on p "PERMANENT MAKEUP CONFERENCE" at bounding box center [854, 482] width 905 height 34
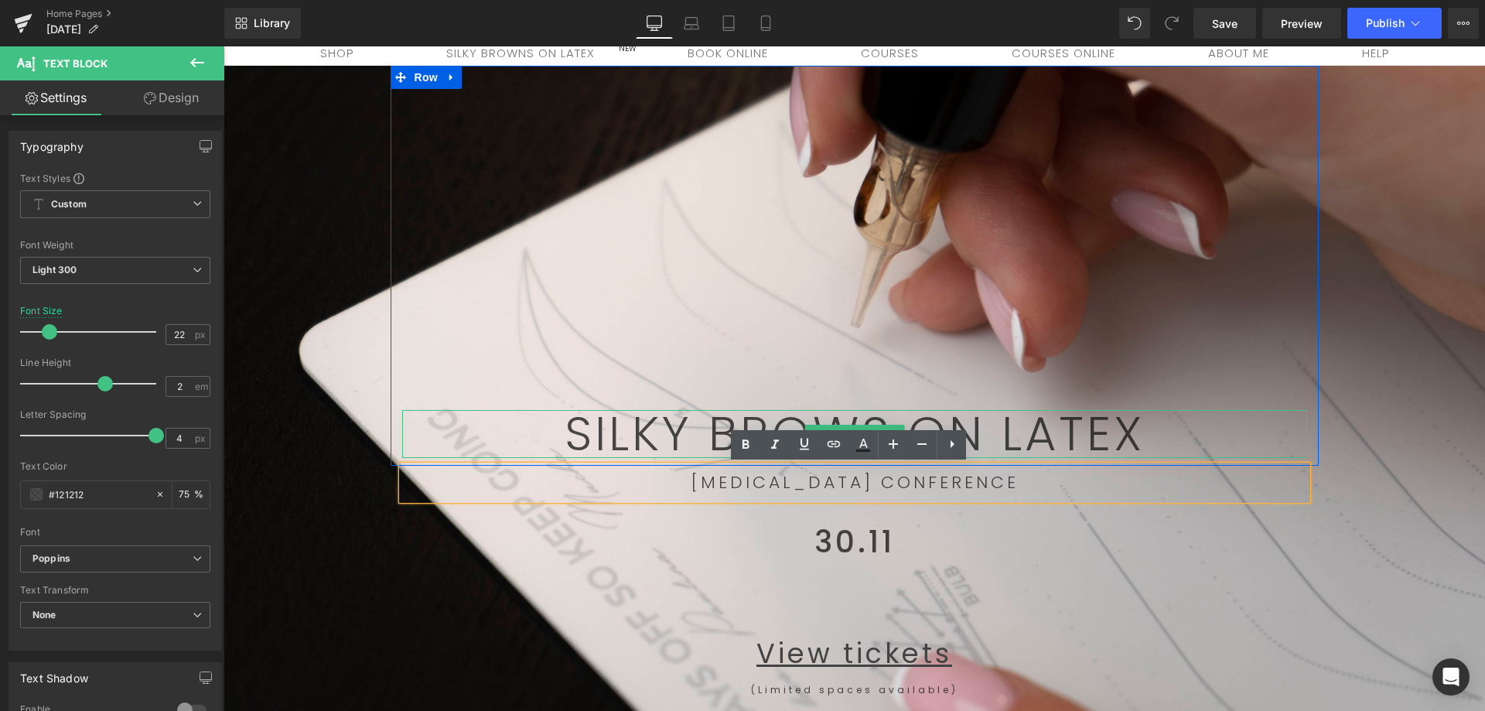
click at [1133, 442] on p "SILKY BROWS ON LATEX" at bounding box center [854, 434] width 905 height 48
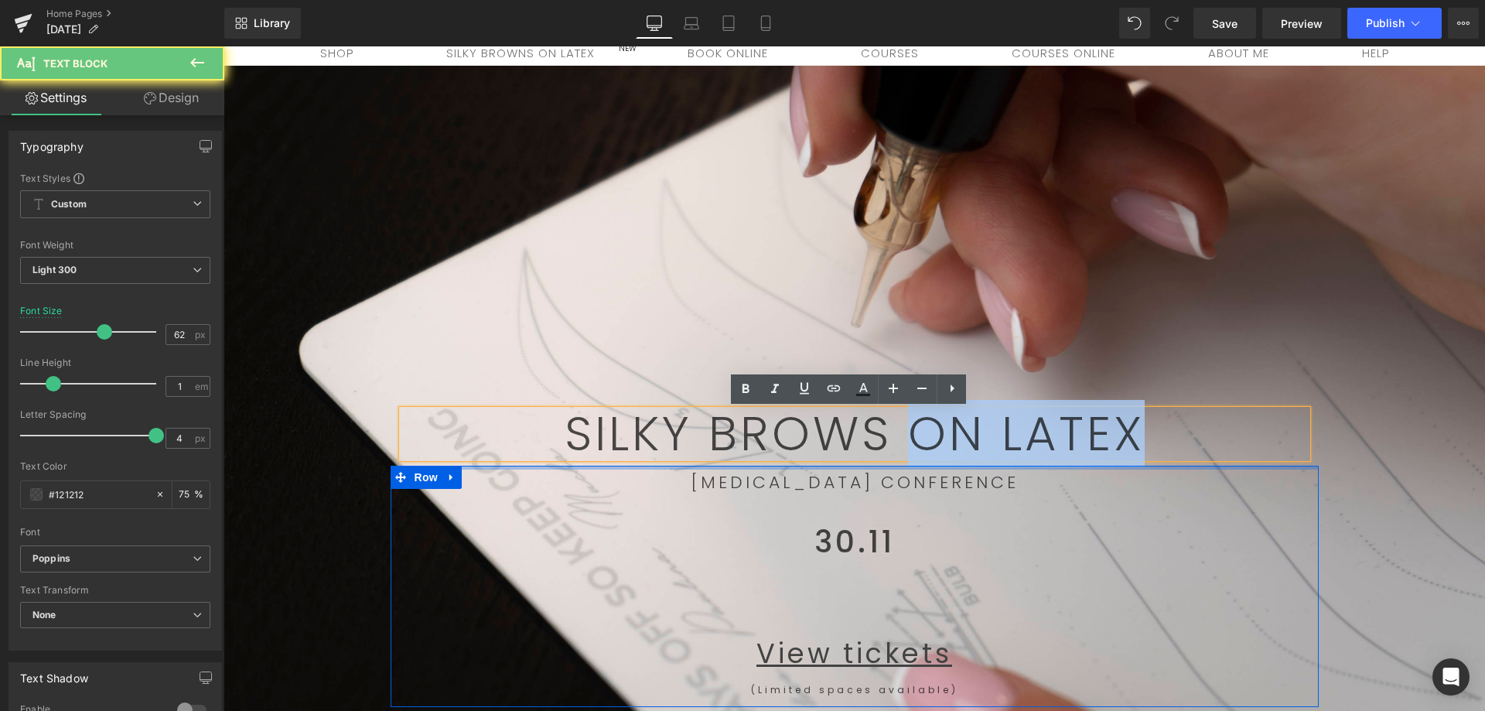
drag, startPoint x: 1156, startPoint y: 438, endPoint x: 917, endPoint y: 467, distance: 240.6
click at [917, 467] on span "SILKY BROWS ON LATEX Text Block Row 445px PERMANENT MAKEUP CONFERENCE Text Bloc…" at bounding box center [853, 386] width 1261 height 641
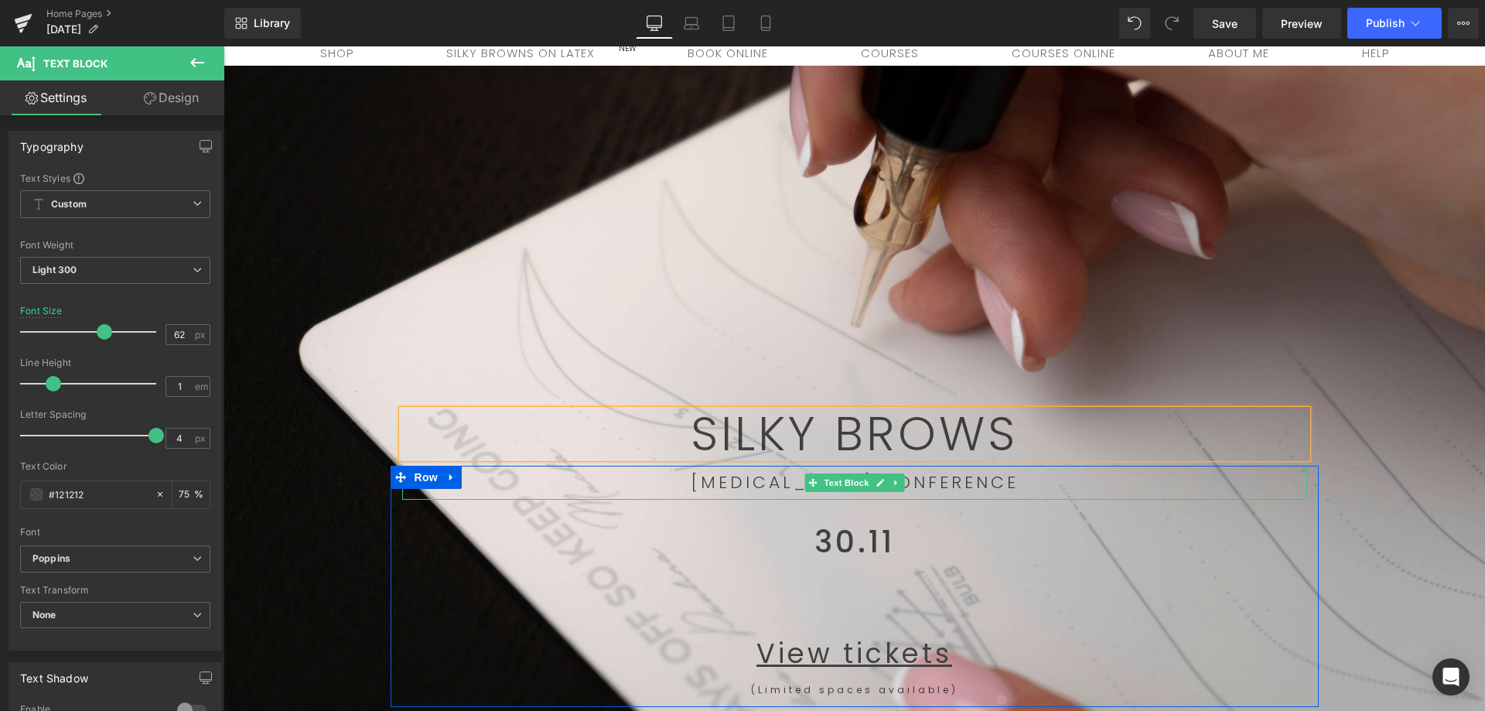
click at [1050, 484] on p "PERMANENT MAKEUP CONFERENCE" at bounding box center [854, 482] width 905 height 34
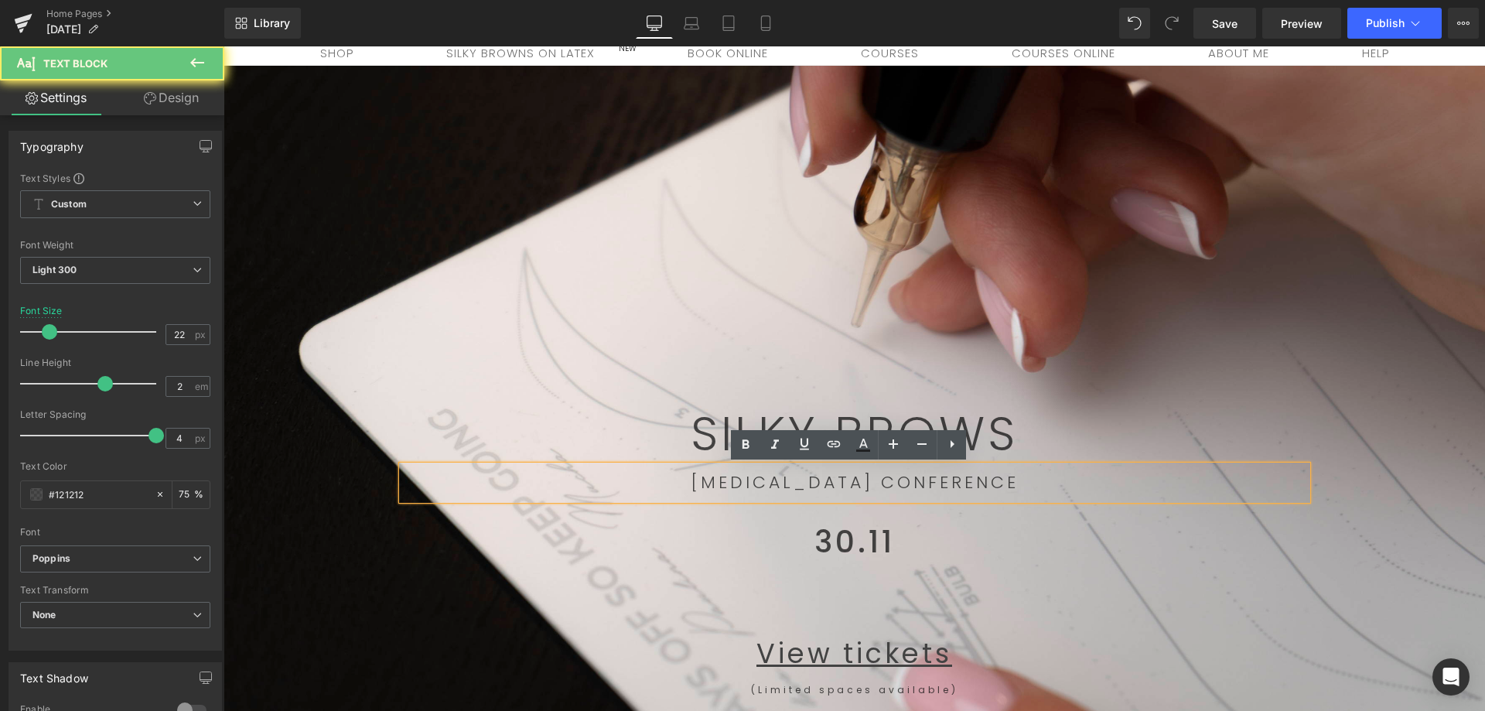
drag, startPoint x: 1058, startPoint y: 481, endPoint x: 636, endPoint y: 483, distance: 422.2
click at [629, 487] on p "PERMANENT MAKEUP CONFERENCE" at bounding box center [854, 482] width 905 height 34
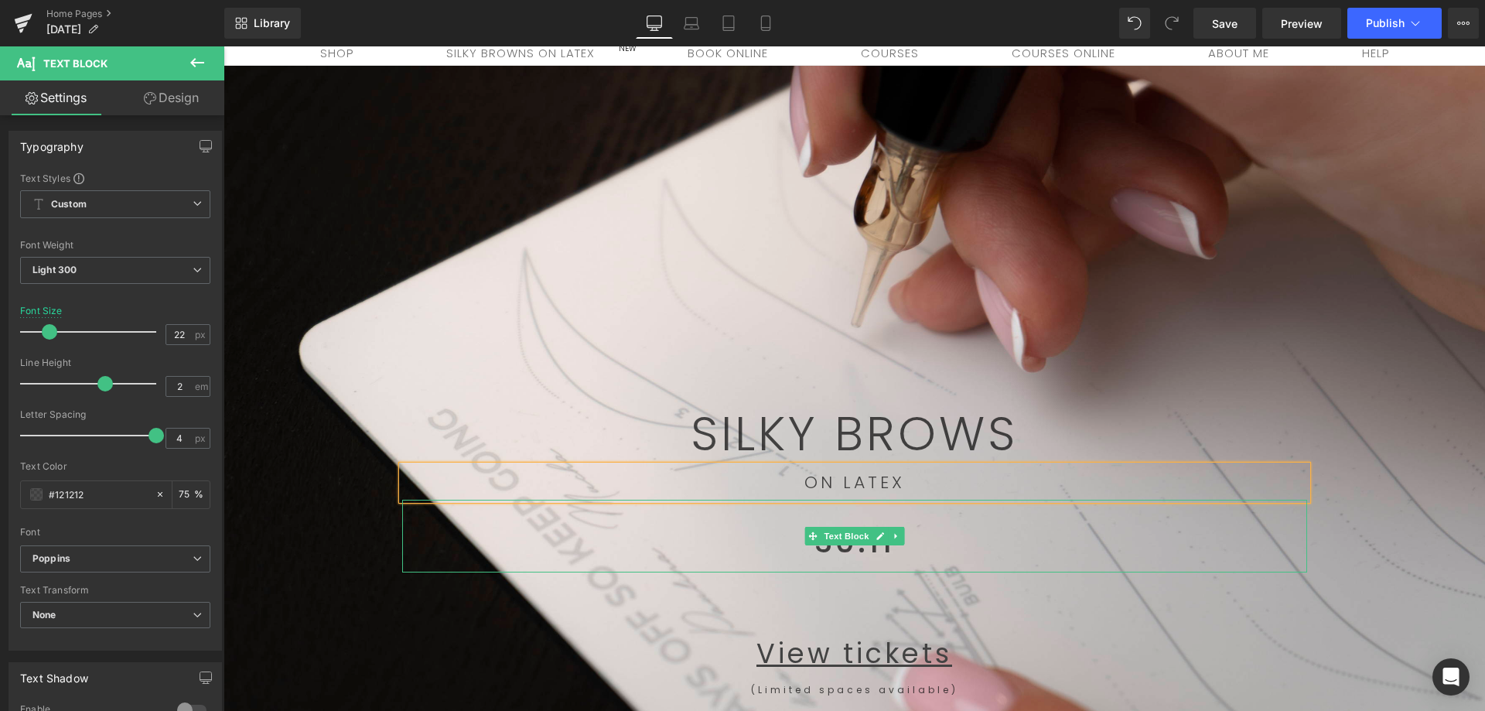
drag, startPoint x: 953, startPoint y: 544, endPoint x: 936, endPoint y: 550, distance: 18.6
click at [944, 540] on p "30.11" at bounding box center [854, 542] width 905 height 60
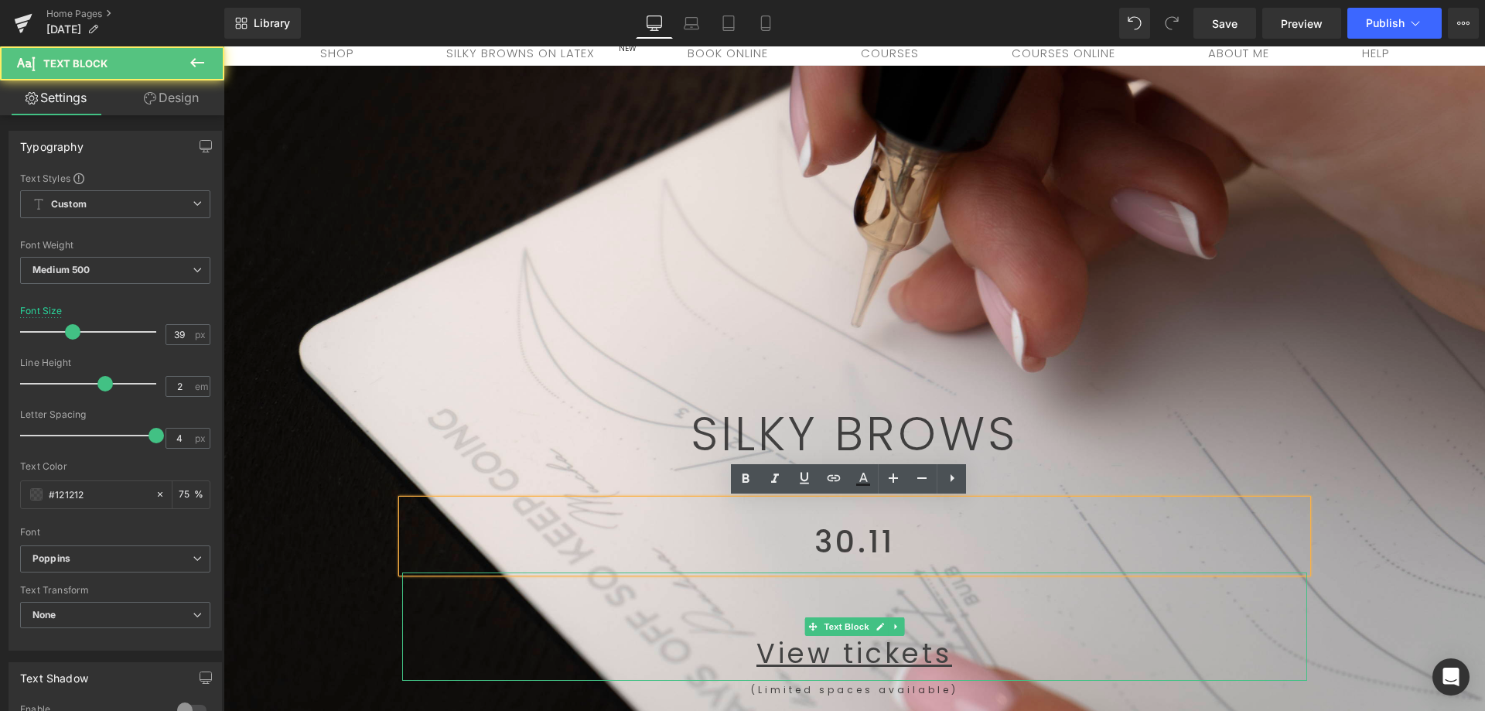
click at [907, 555] on p "30.11" at bounding box center [854, 542] width 905 height 60
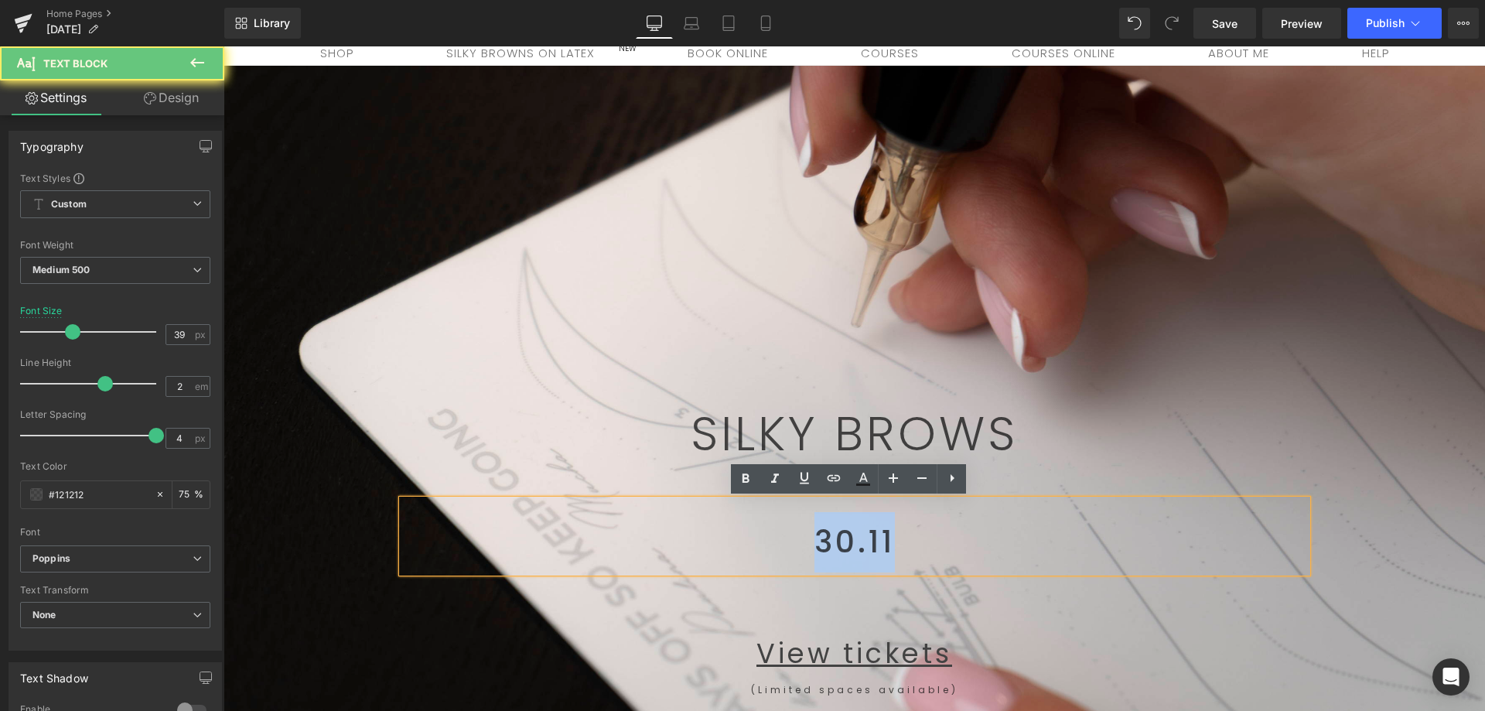
drag, startPoint x: 718, startPoint y: 564, endPoint x: 704, endPoint y: 556, distance: 15.9
click at [697, 555] on p "30.11" at bounding box center [854, 542] width 905 height 60
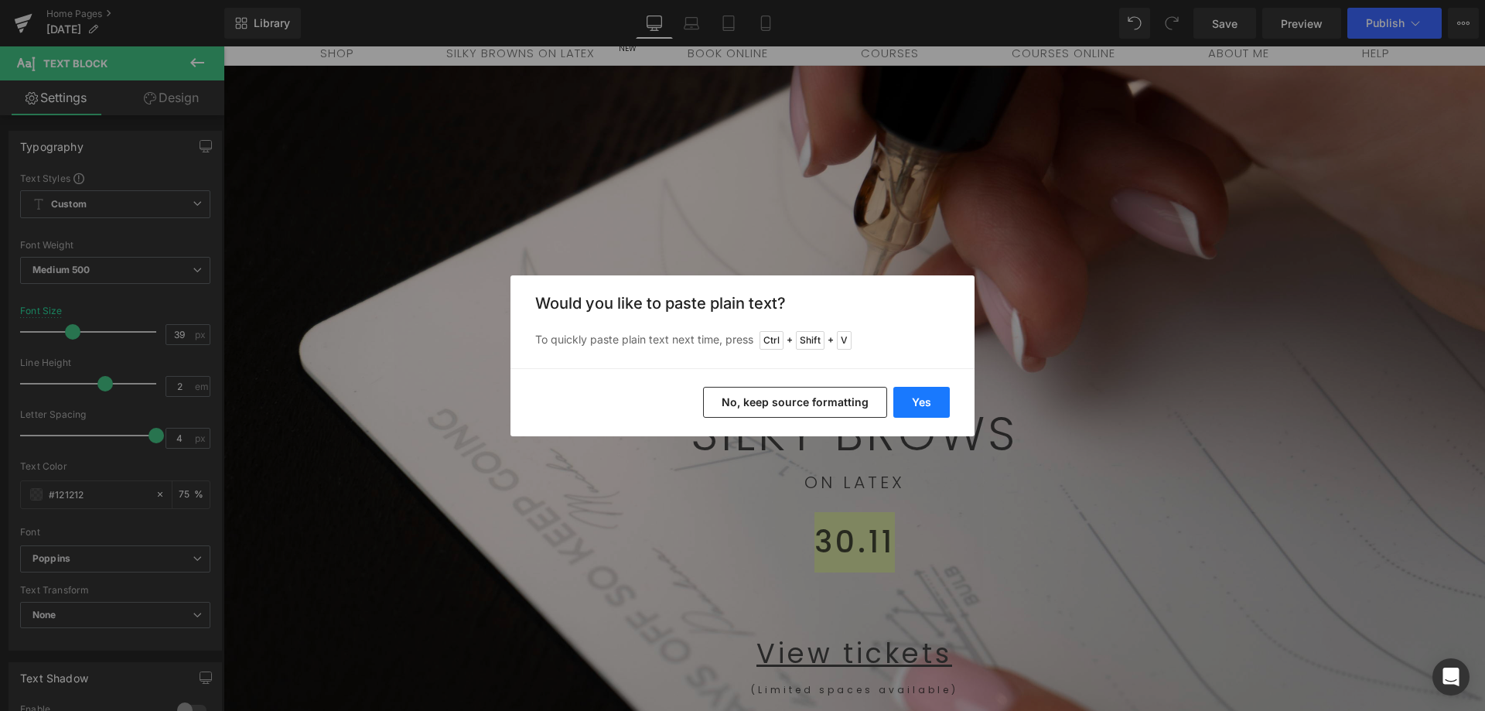
click at [909, 395] on button "Yes" at bounding box center [921, 402] width 56 height 31
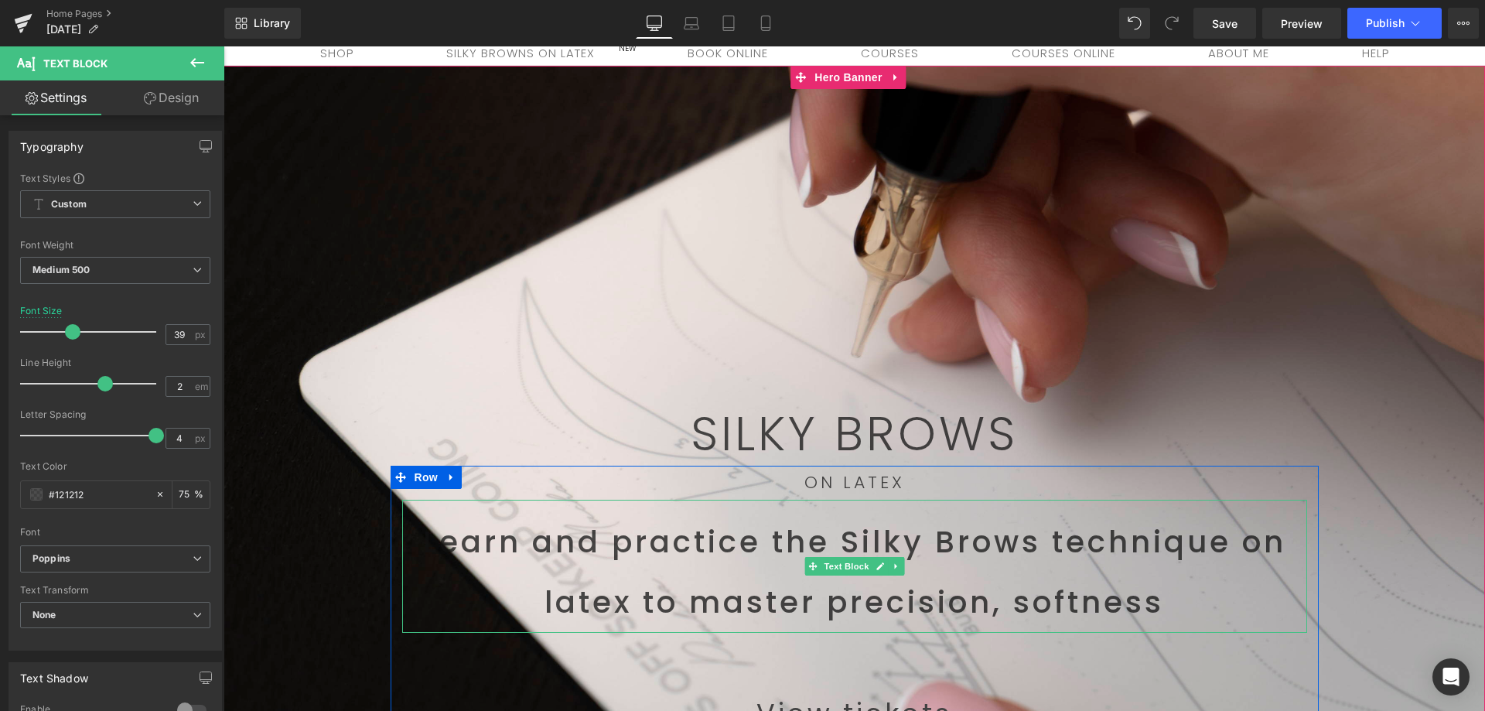
click at [936, 602] on p "Learn and practice the Silky Brows technique on latex to master precision, soft…" at bounding box center [854, 572] width 905 height 121
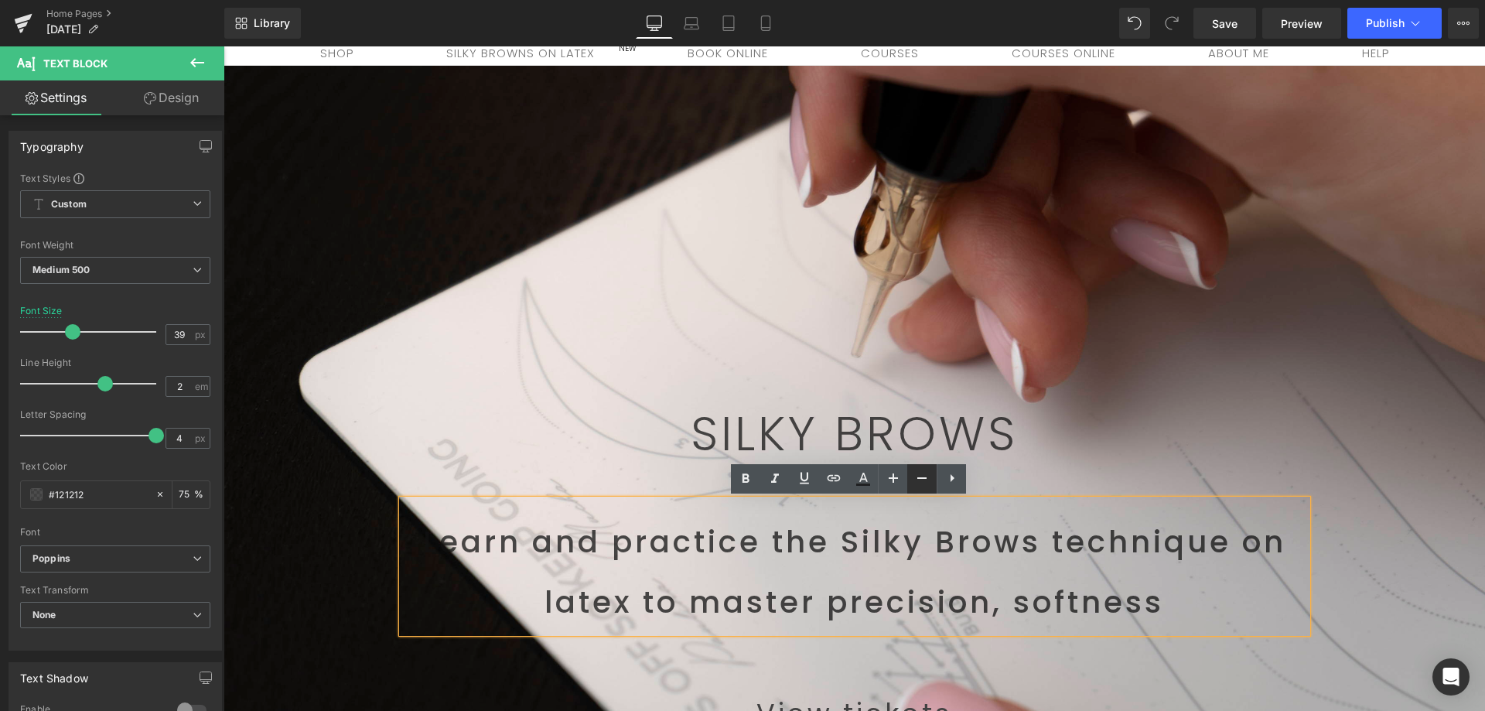
click at [922, 483] on icon at bounding box center [921, 478] width 19 height 19
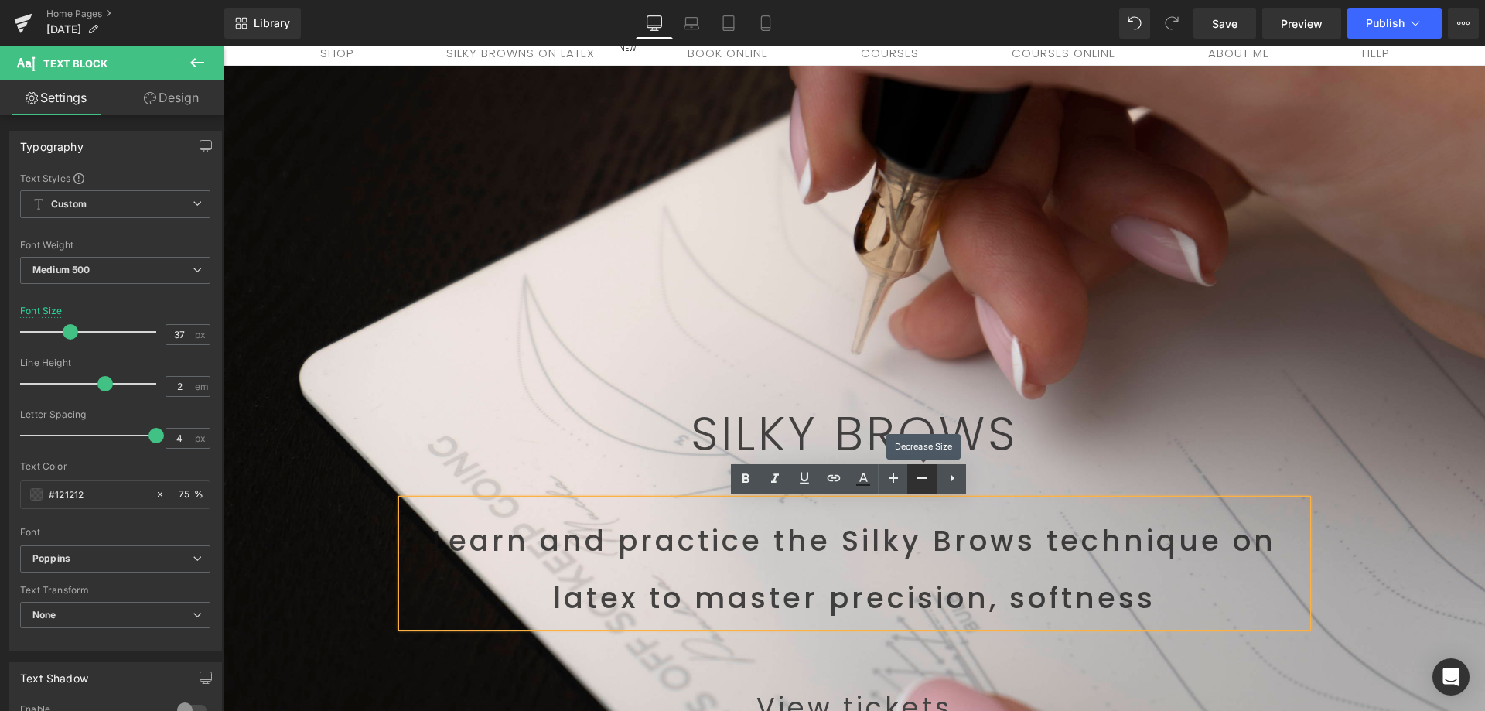
click at [922, 483] on icon at bounding box center [921, 478] width 19 height 19
click at [919, 481] on icon at bounding box center [921, 478] width 19 height 19
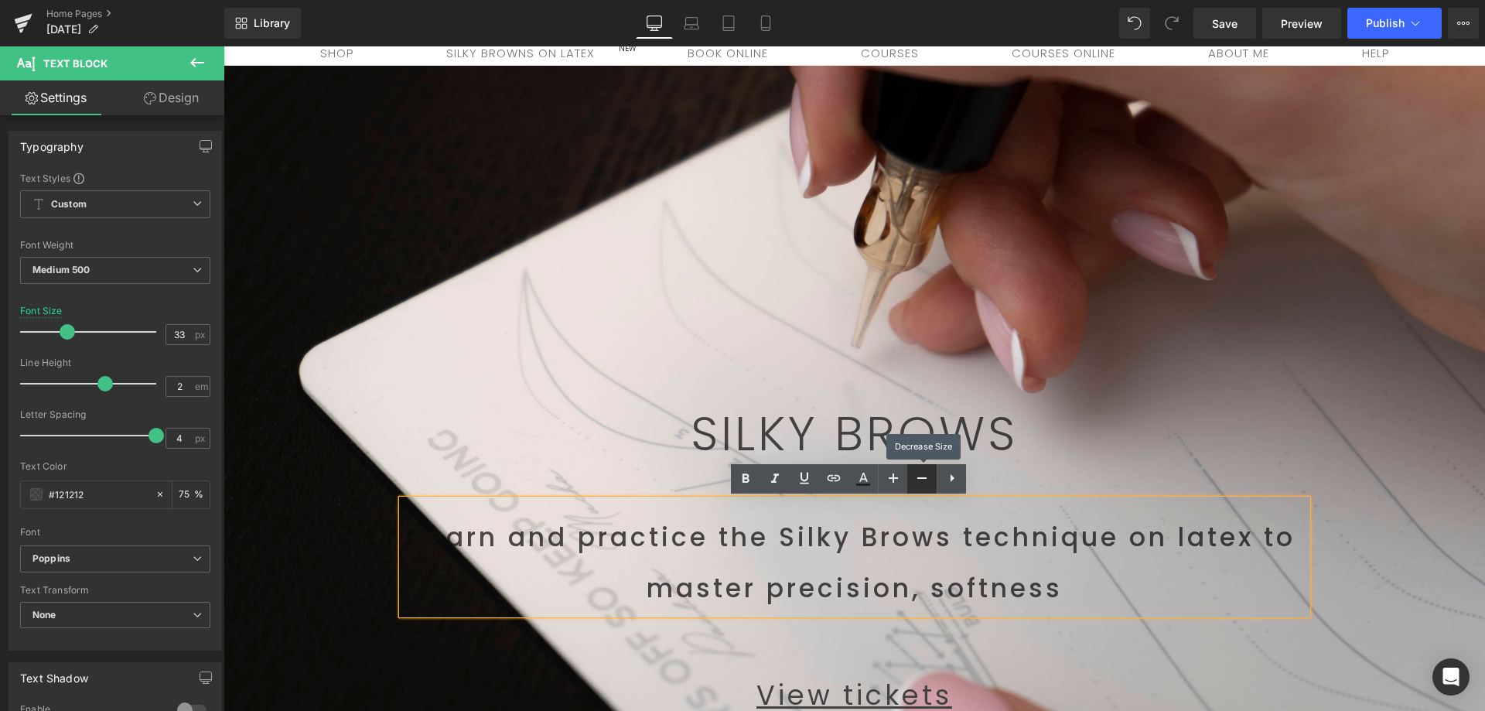
click at [919, 481] on icon at bounding box center [921, 478] width 19 height 19
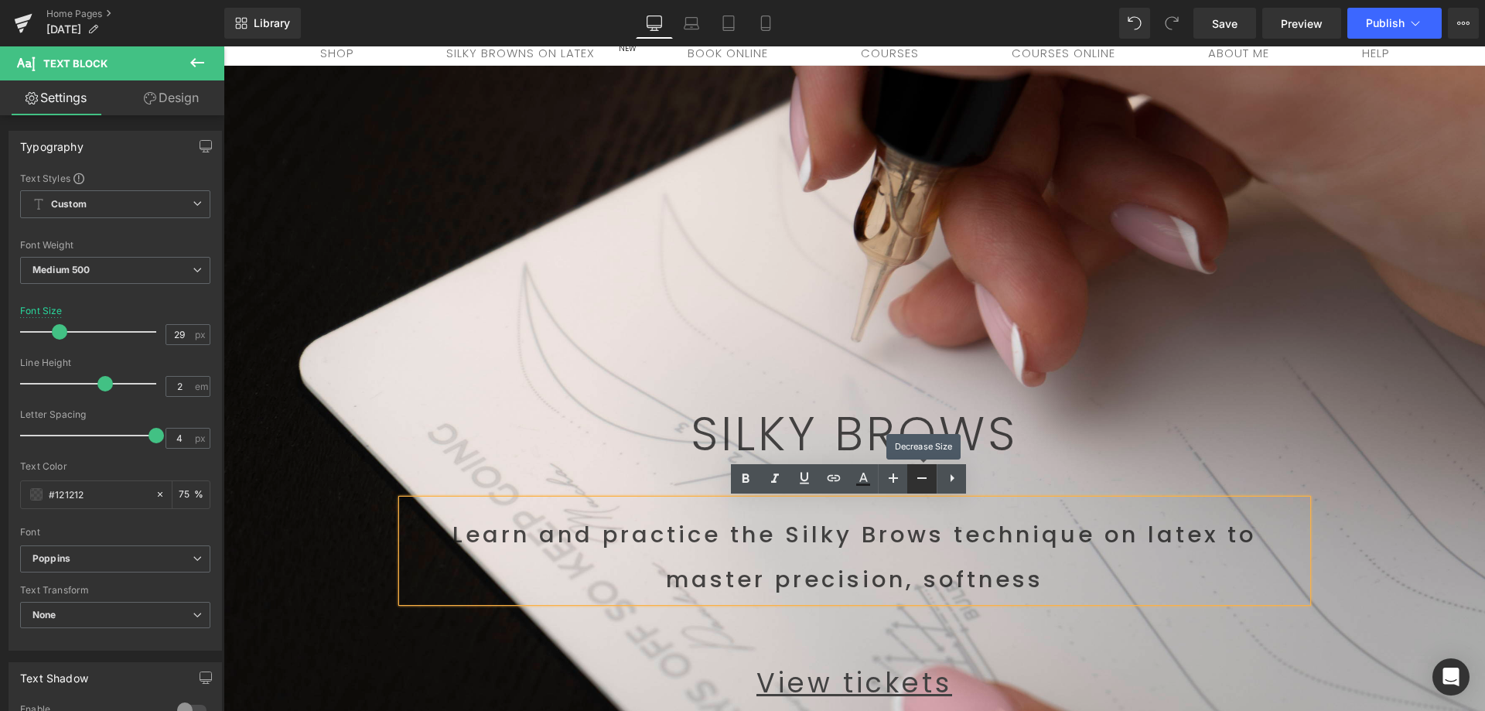
click at [916, 480] on icon at bounding box center [921, 478] width 19 height 19
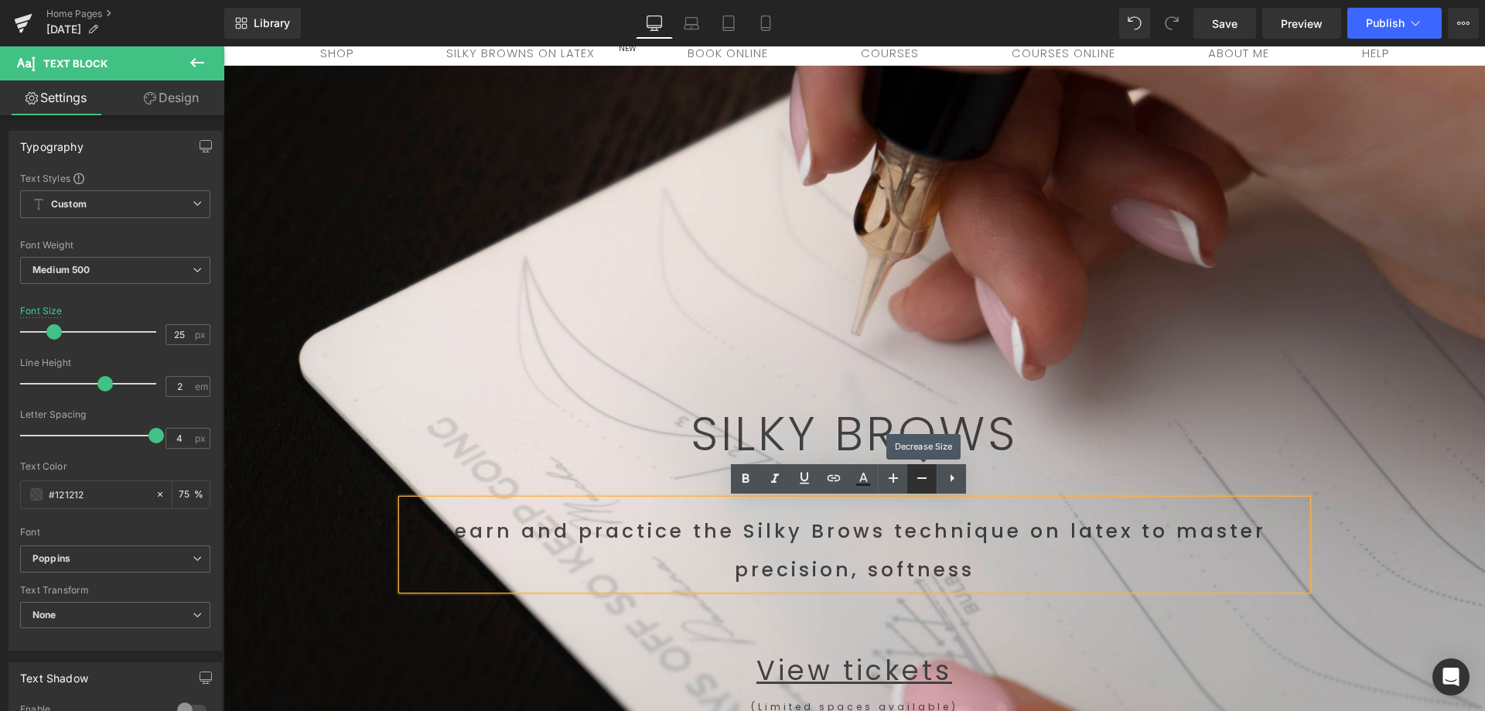
click at [916, 480] on icon at bounding box center [921, 478] width 19 height 19
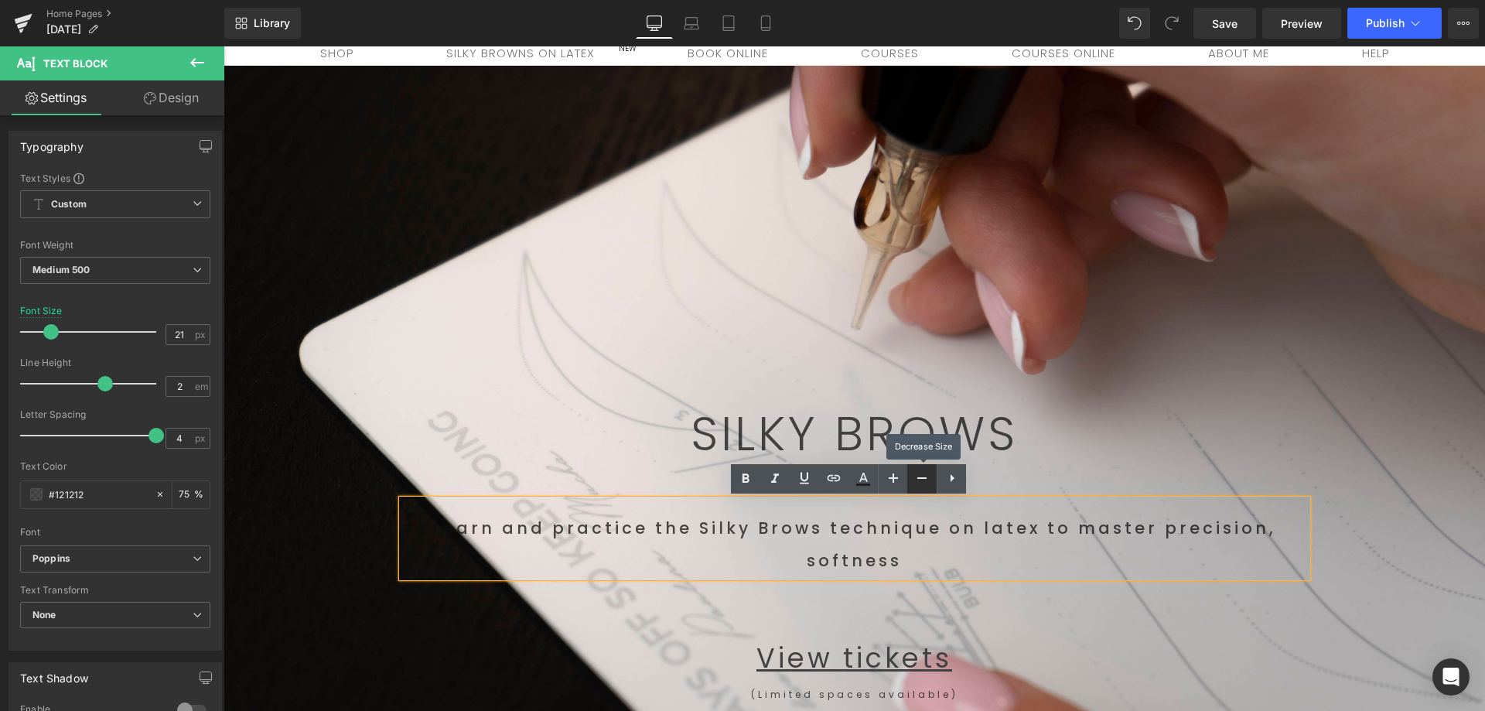
click at [914, 480] on icon at bounding box center [921, 478] width 19 height 19
click at [913, 480] on icon at bounding box center [921, 478] width 19 height 19
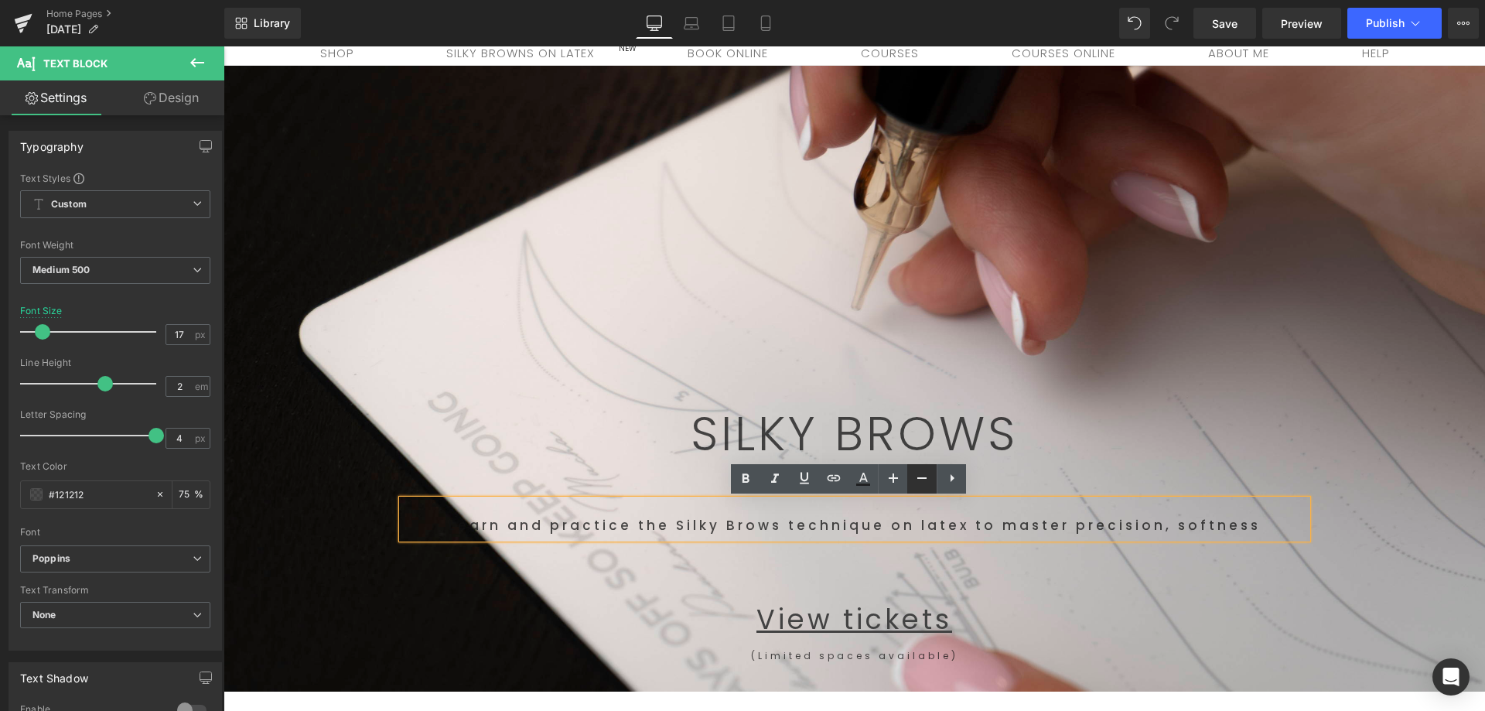
click at [910, 479] on link at bounding box center [921, 478] width 29 height 29
click at [911, 479] on link at bounding box center [921, 478] width 29 height 29
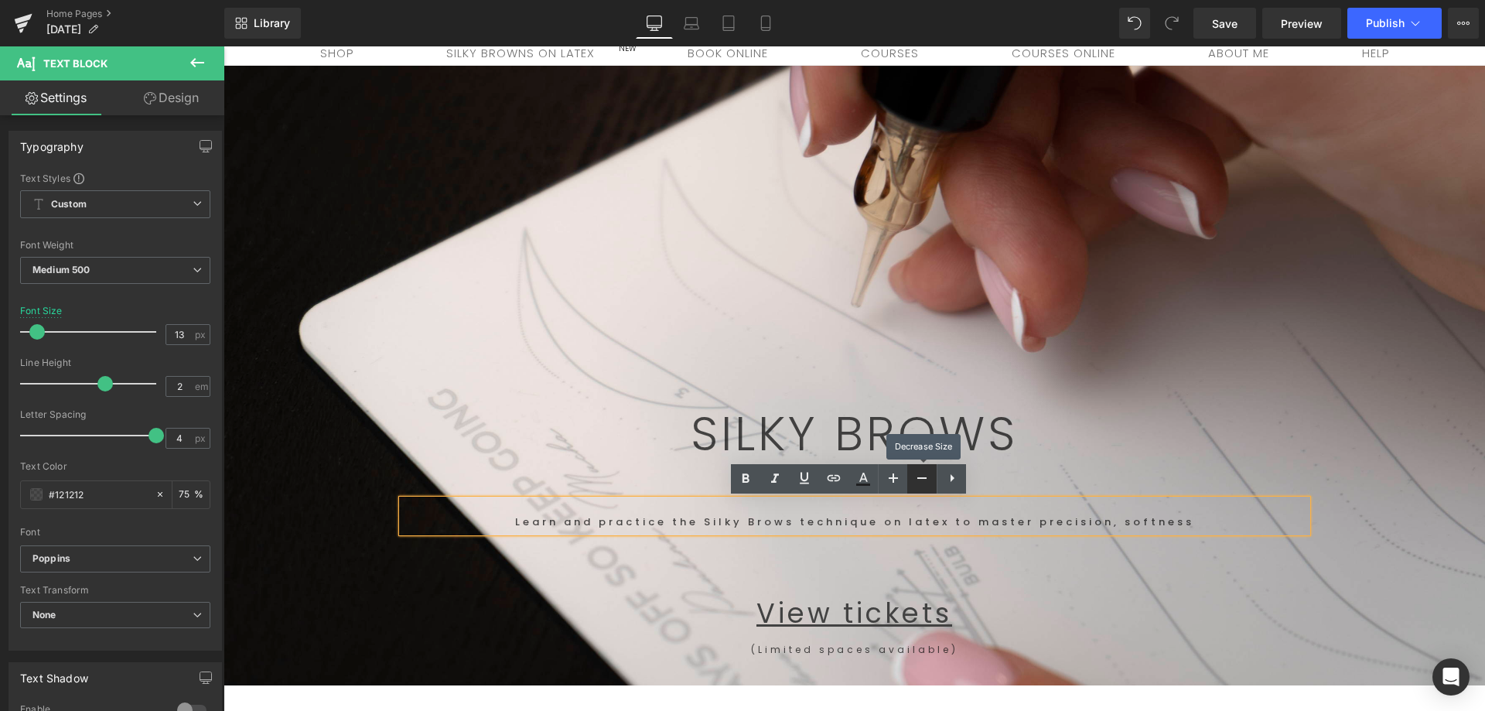
click at [911, 479] on link at bounding box center [921, 478] width 29 height 29
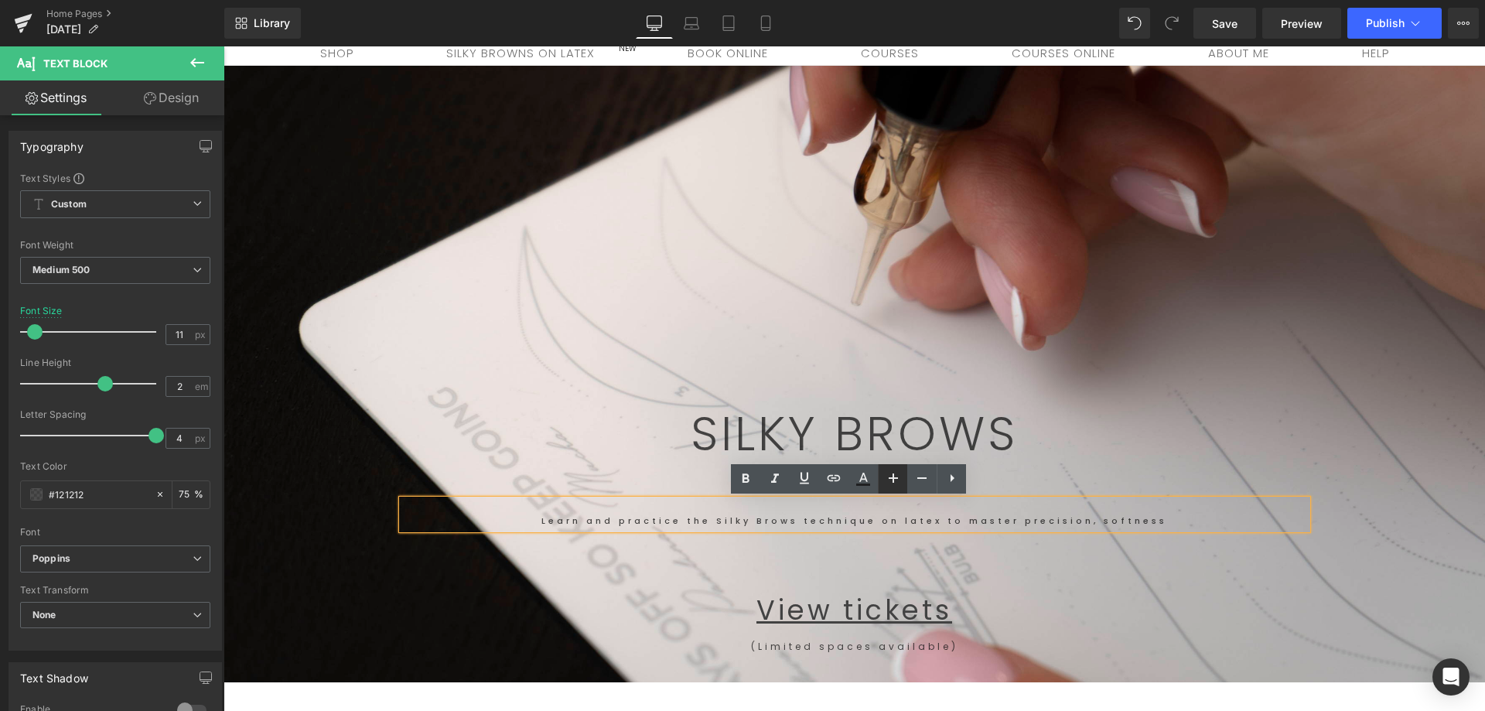
click at [886, 477] on icon at bounding box center [893, 478] width 19 height 19
type input "13"
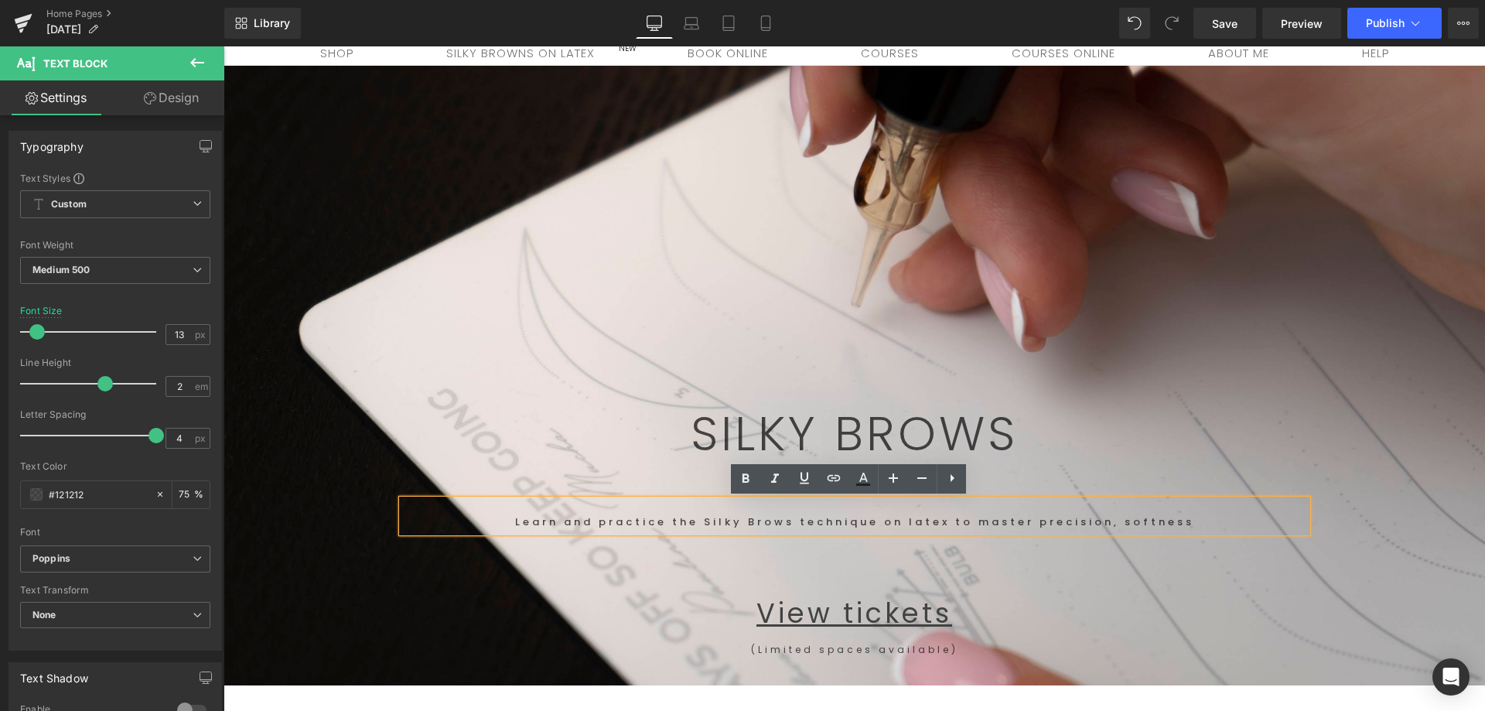
click at [910, 523] on p "Learn and practice the Silky Brows technique on latex to master precision, soft…" at bounding box center [854, 522] width 905 height 20
click at [907, 524] on p "Learn and practice the Silky Brows technique on latex to master precision, soft…" at bounding box center [854, 522] width 905 height 20
click at [880, 520] on p "Learn and practice the Silky Brows technique on latex to master precision, soft…" at bounding box center [854, 522] width 905 height 20
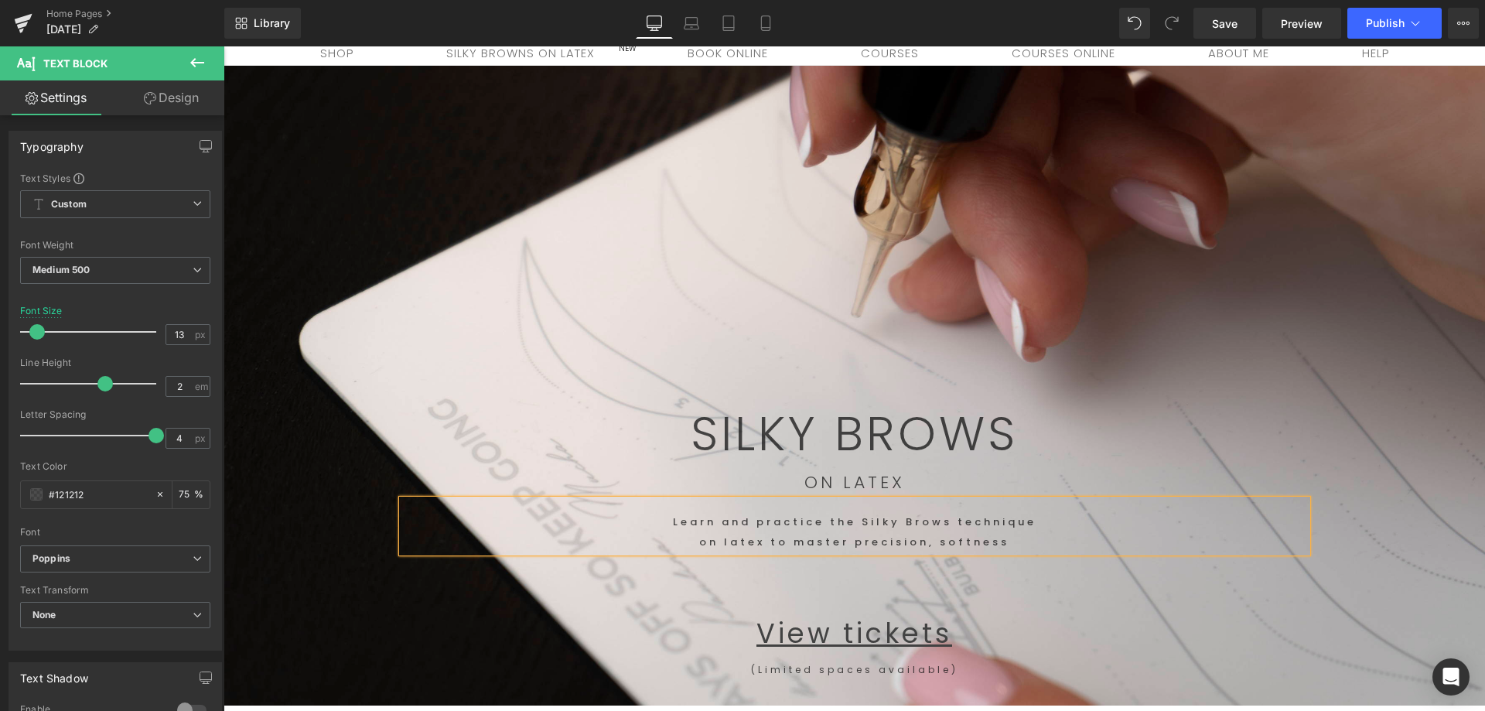
click at [1013, 543] on p "on latex to master precision, softness" at bounding box center [854, 542] width 905 height 20
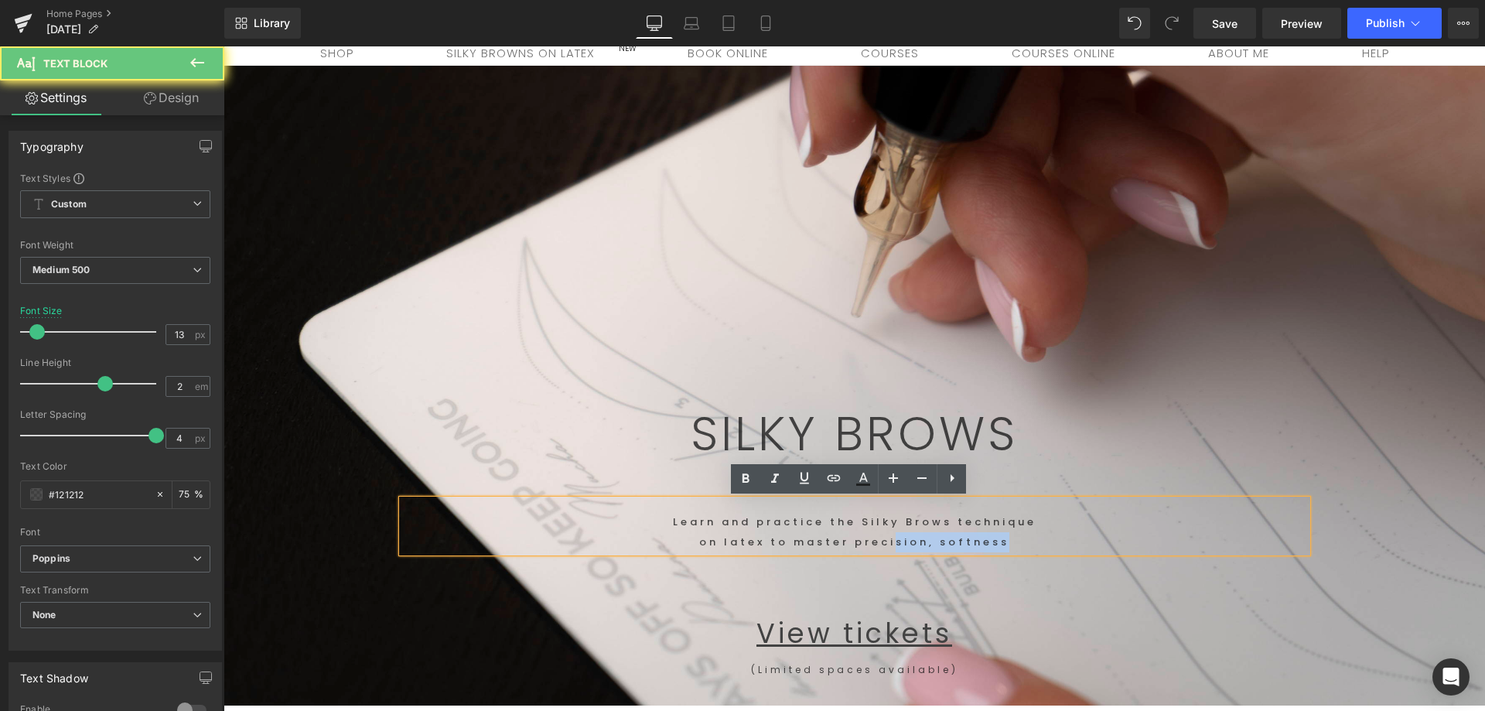
drag, startPoint x: 1024, startPoint y: 544, endPoint x: 892, endPoint y: 540, distance: 132.3
click at [892, 540] on p "on latex to master precision, softness" at bounding box center [854, 542] width 905 height 20
click at [1015, 536] on p "on latex to master precision, softness" at bounding box center [854, 542] width 905 height 20
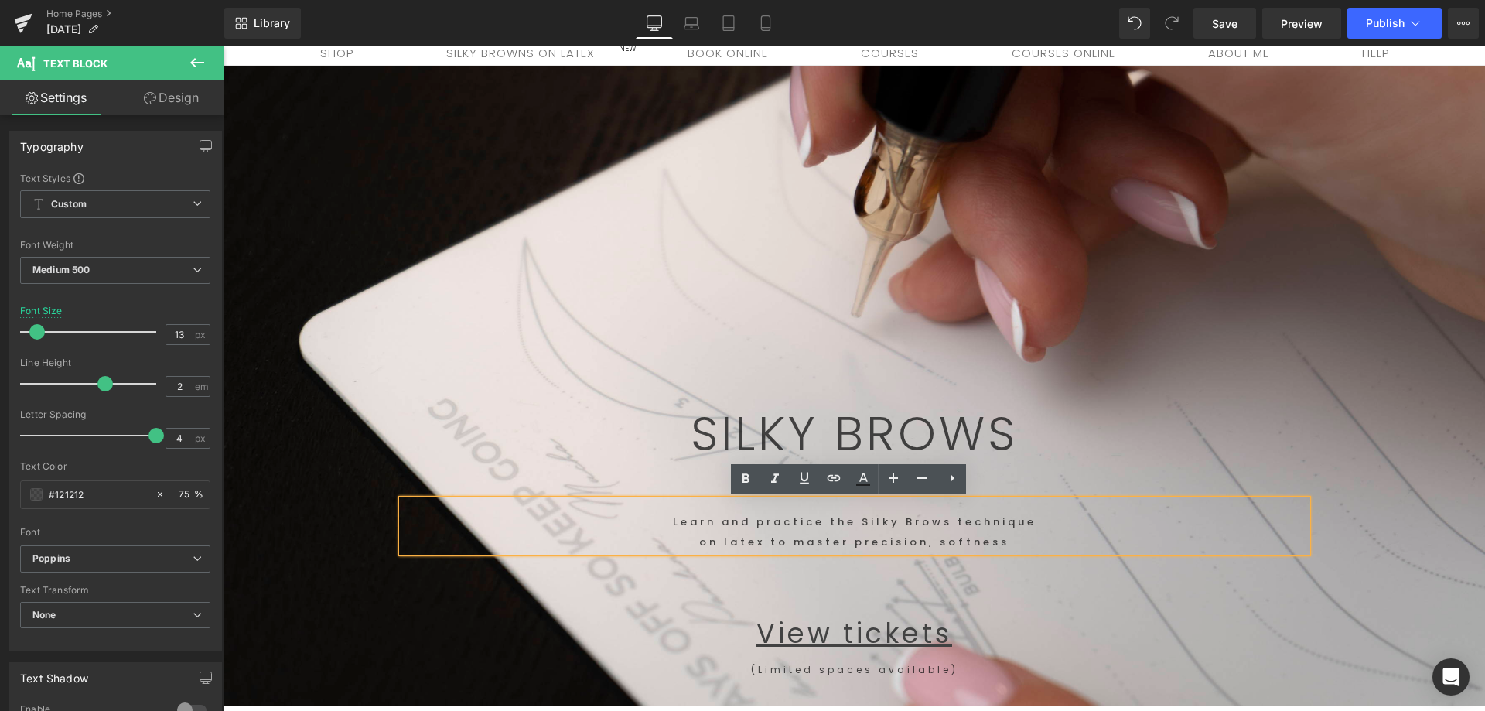
click at [1045, 588] on p at bounding box center [854, 579] width 905 height 54
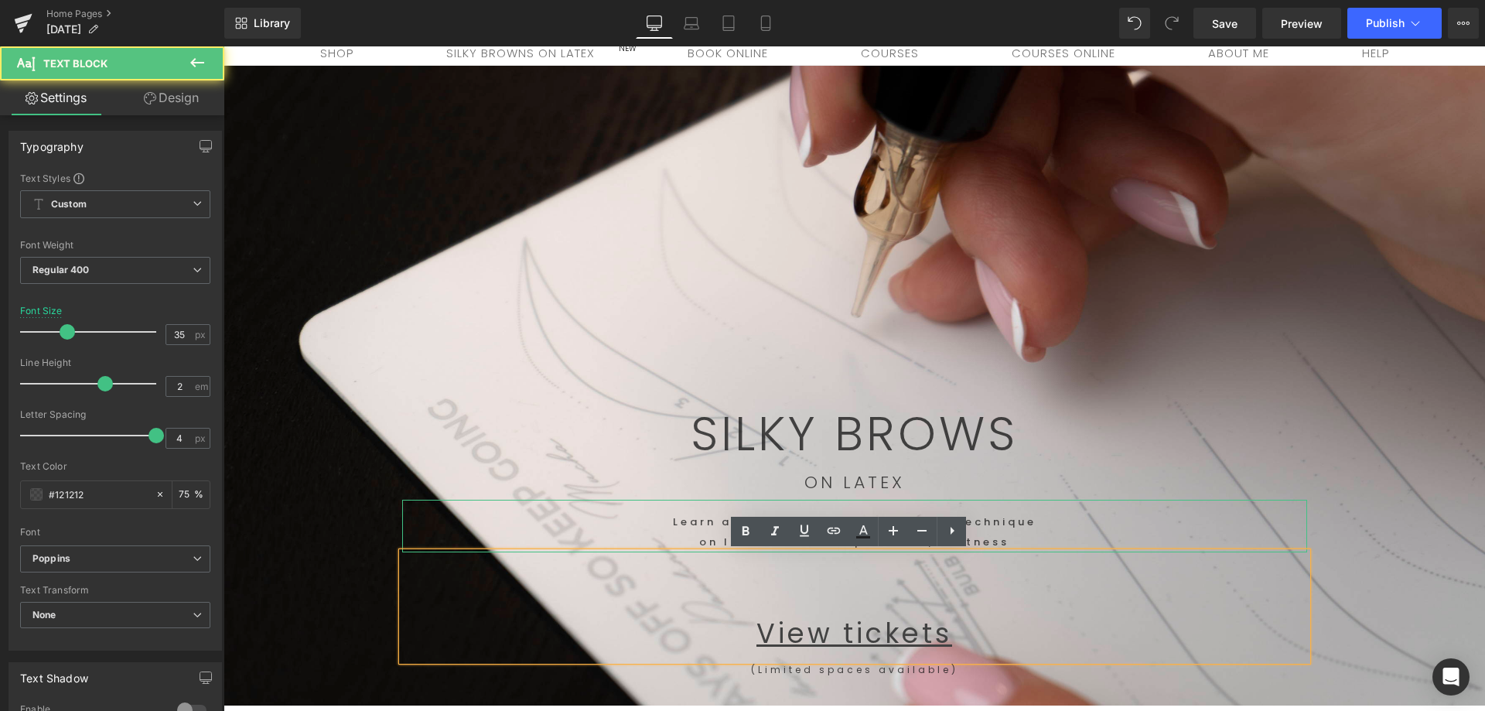
click at [1050, 538] on p "on latex to master precision, softness" at bounding box center [854, 542] width 905 height 20
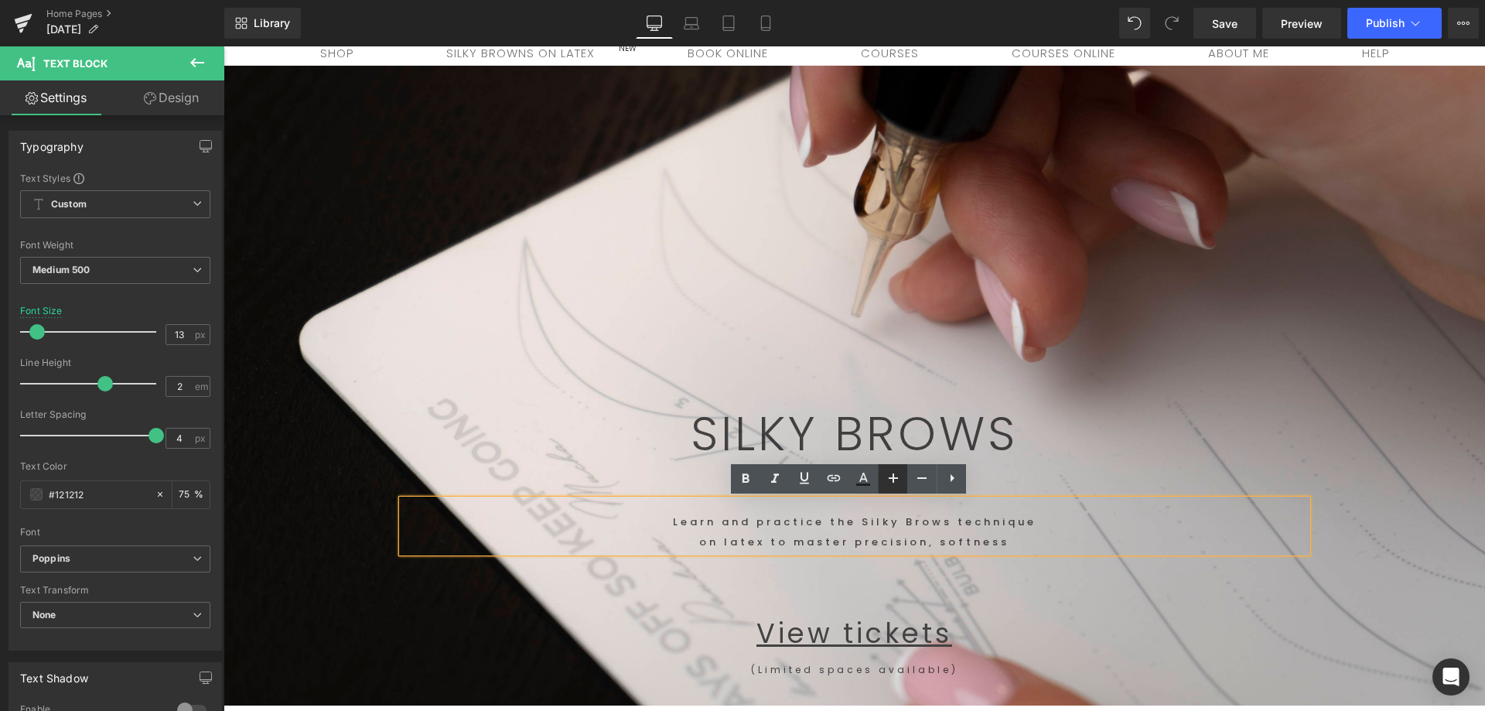
click at [902, 477] on icon at bounding box center [893, 478] width 19 height 19
type input "15"
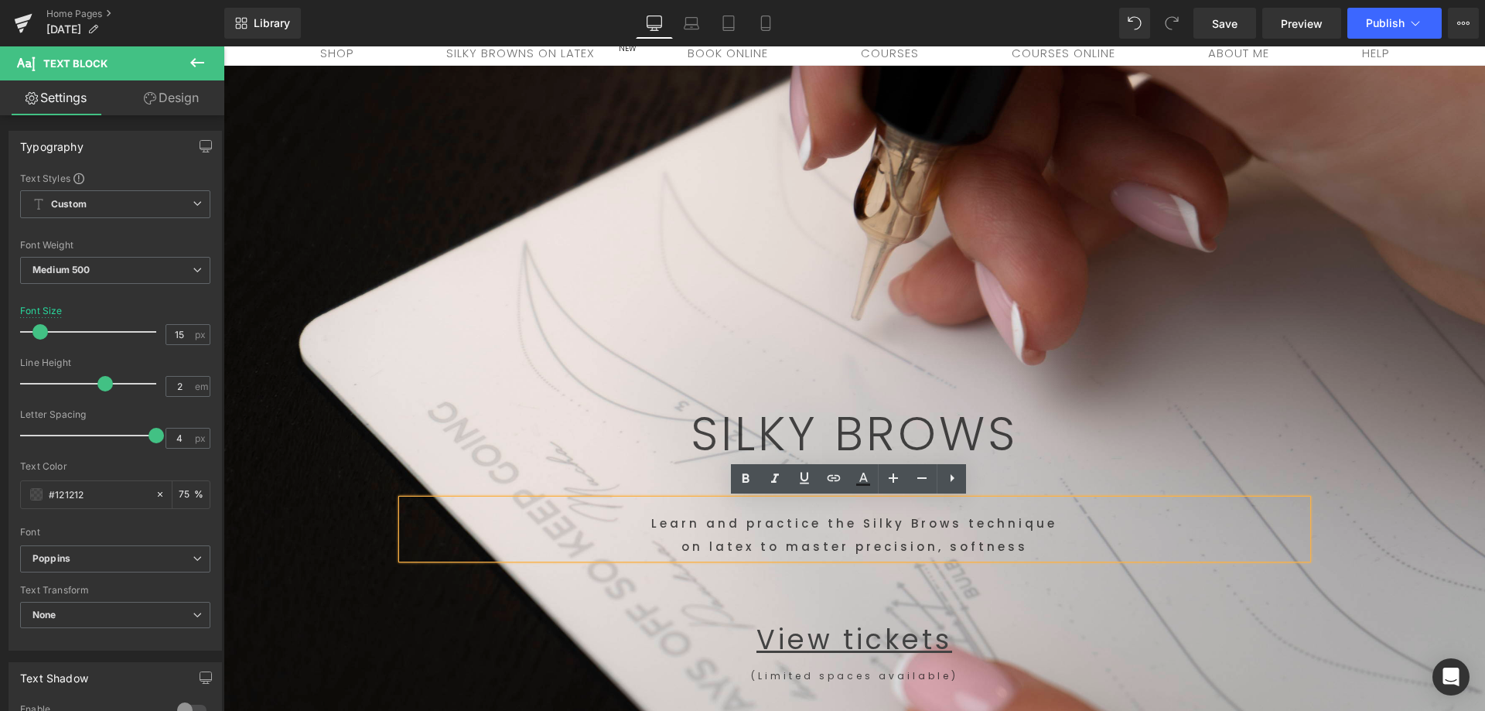
drag, startPoint x: 1146, startPoint y: 568, endPoint x: 925, endPoint y: 493, distance: 233.8
click at [926, 575] on p at bounding box center [854, 585] width 905 height 54
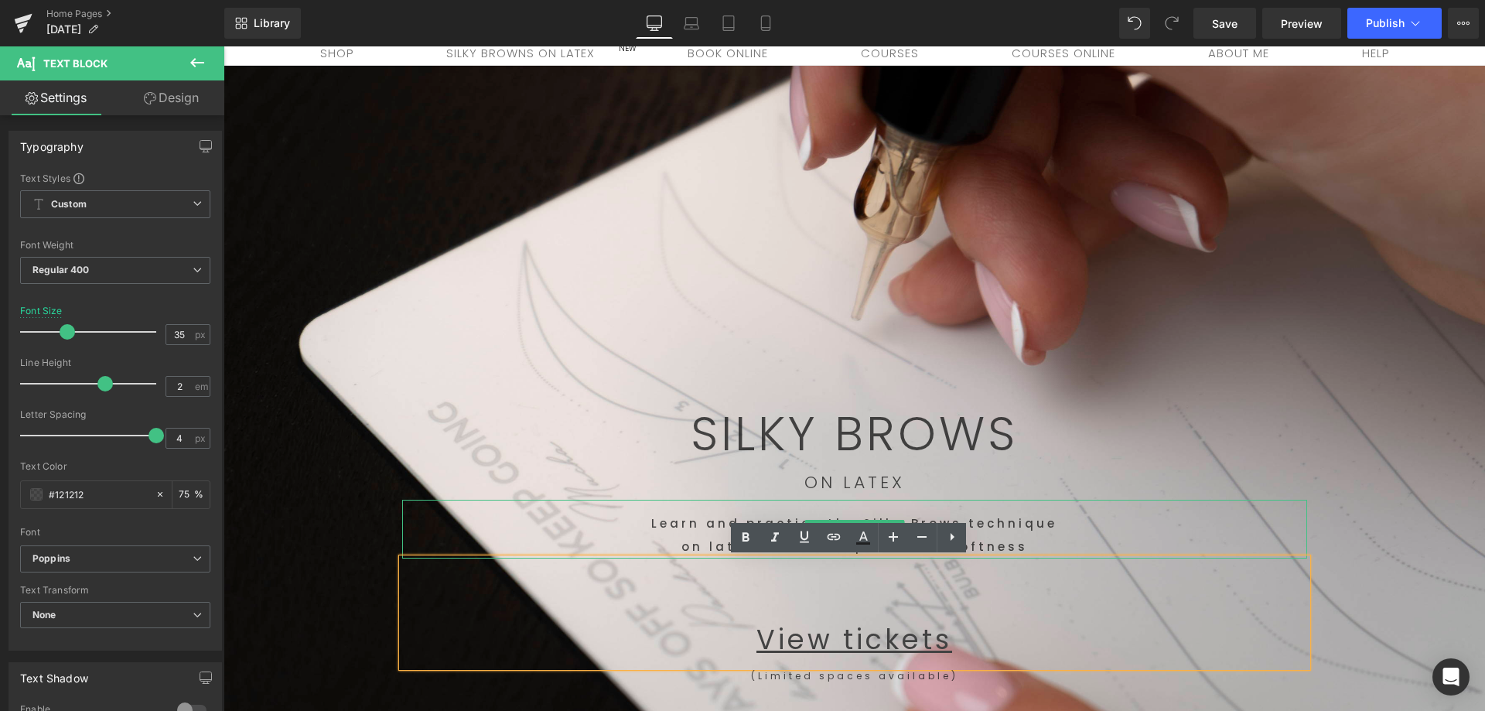
click at [1079, 512] on p "Learn and practice the Silky Brows technique" at bounding box center [854, 523] width 905 height 23
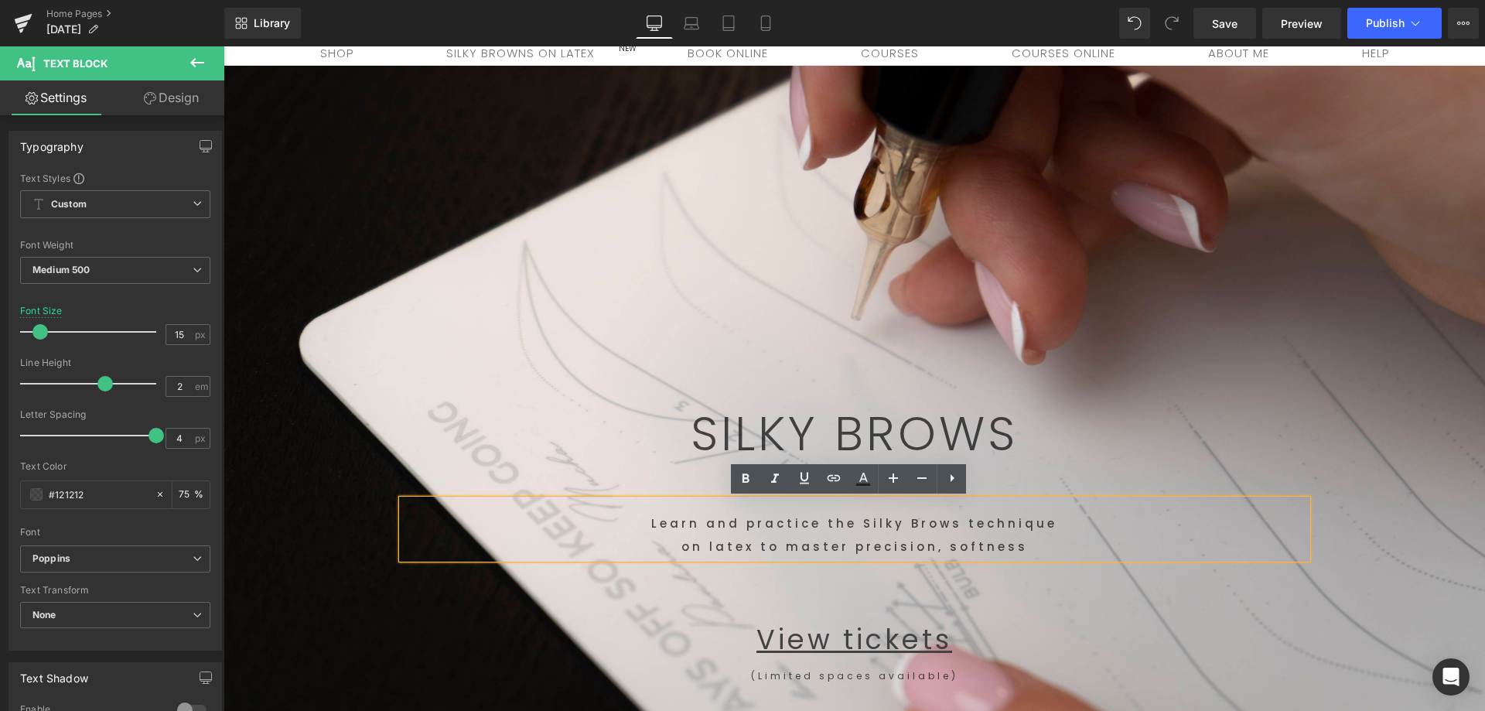
click at [1381, 513] on span "SILKY BROWS Text Block Row 445px ON LATEX Text Block Learn and practice the Sil…" at bounding box center [853, 379] width 1261 height 627
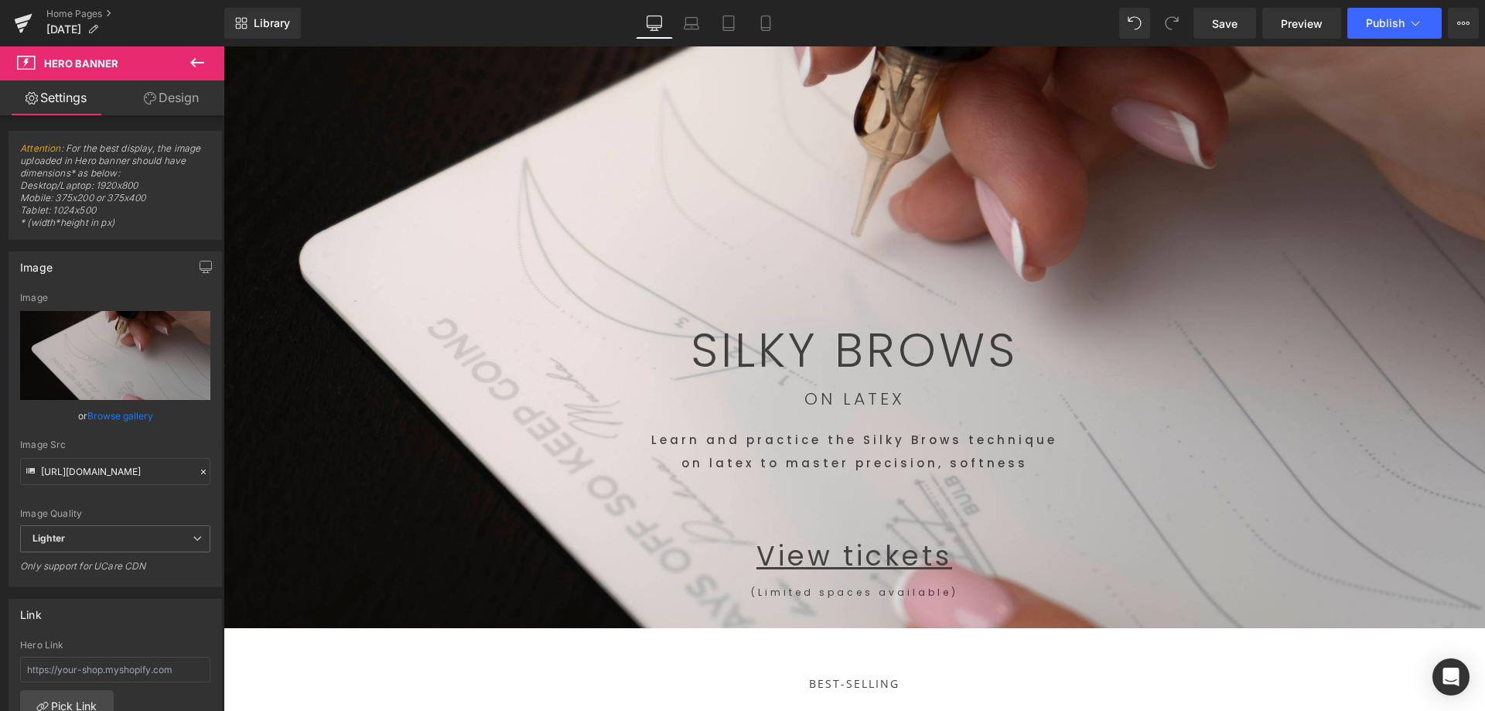
scroll to position [232, 0]
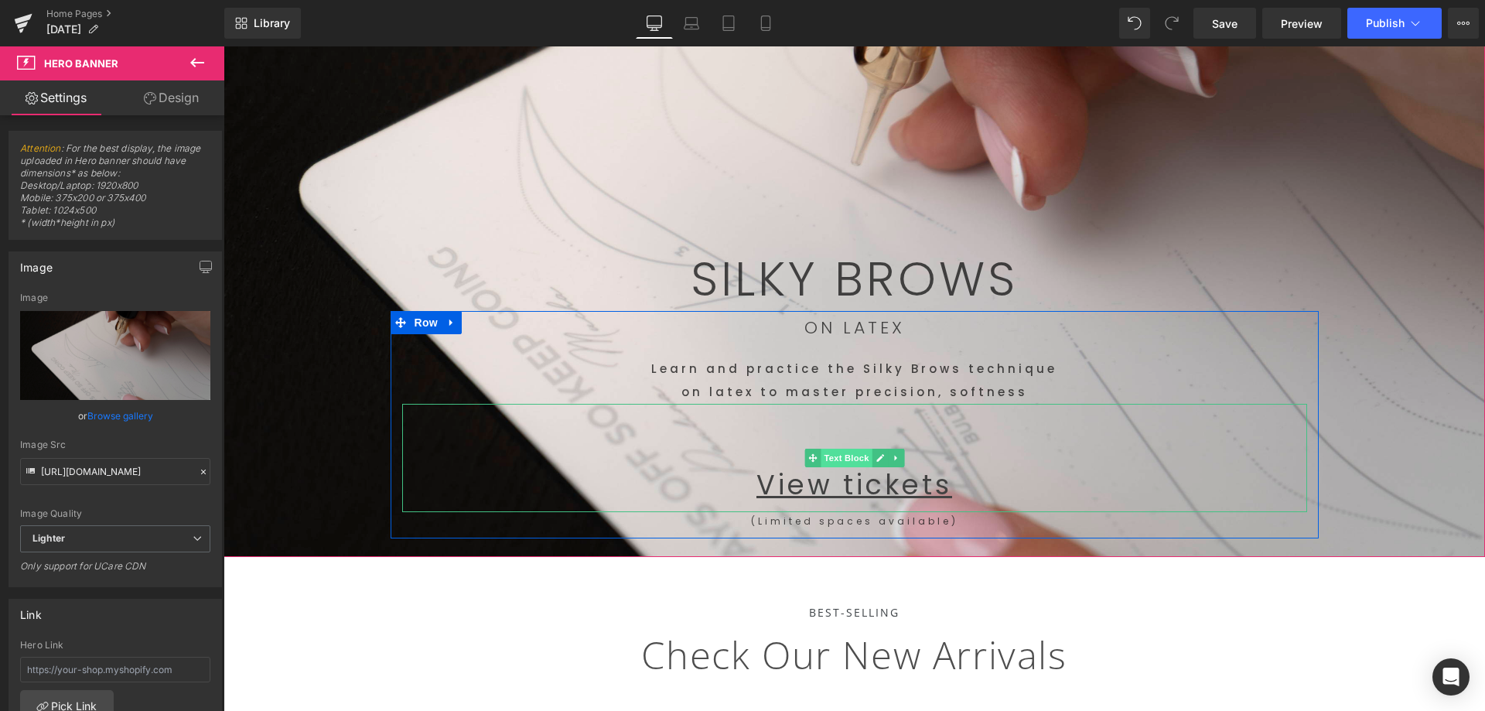
click at [835, 460] on span "Text Block" at bounding box center [845, 457] width 51 height 19
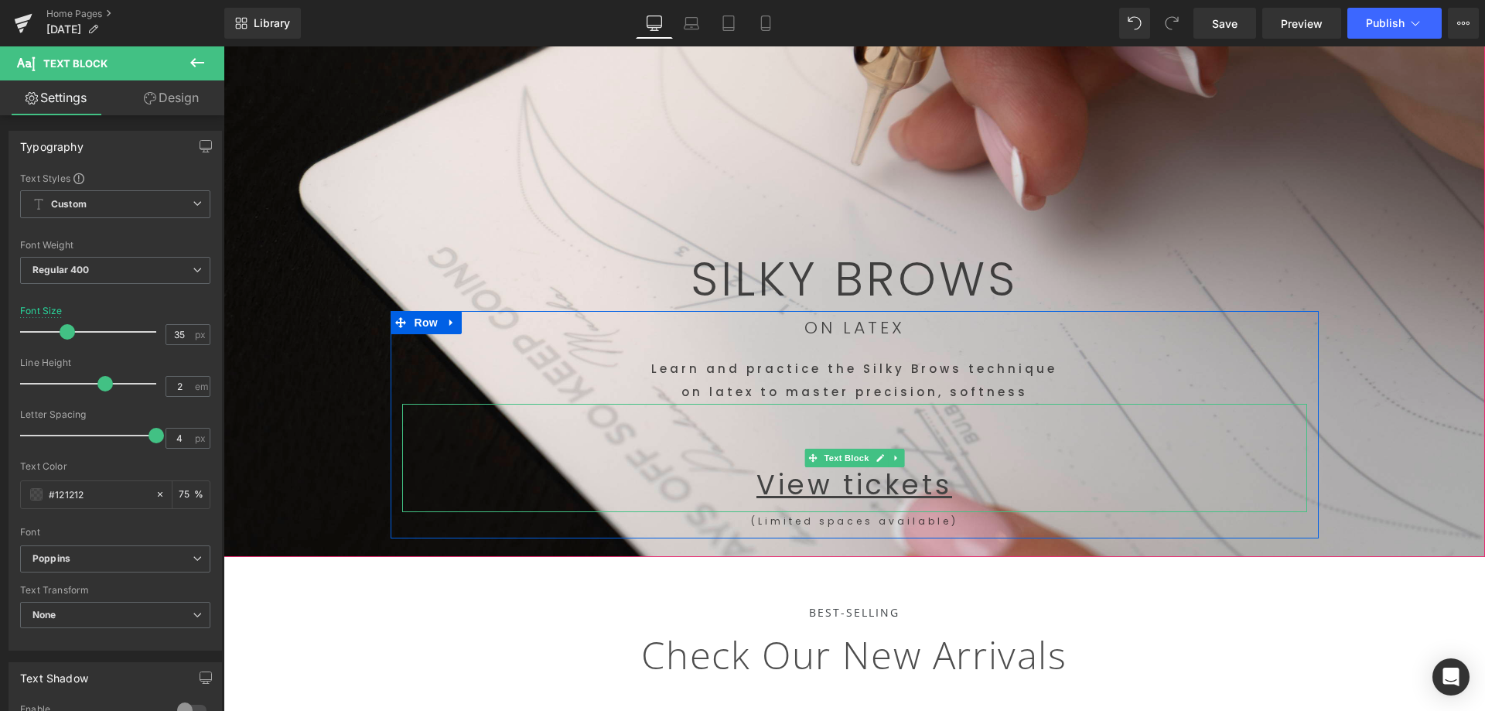
drag, startPoint x: 970, startPoint y: 494, endPoint x: 951, endPoint y: 502, distance: 20.1
click at [968, 494] on p "View tickets" at bounding box center [854, 485] width 905 height 54
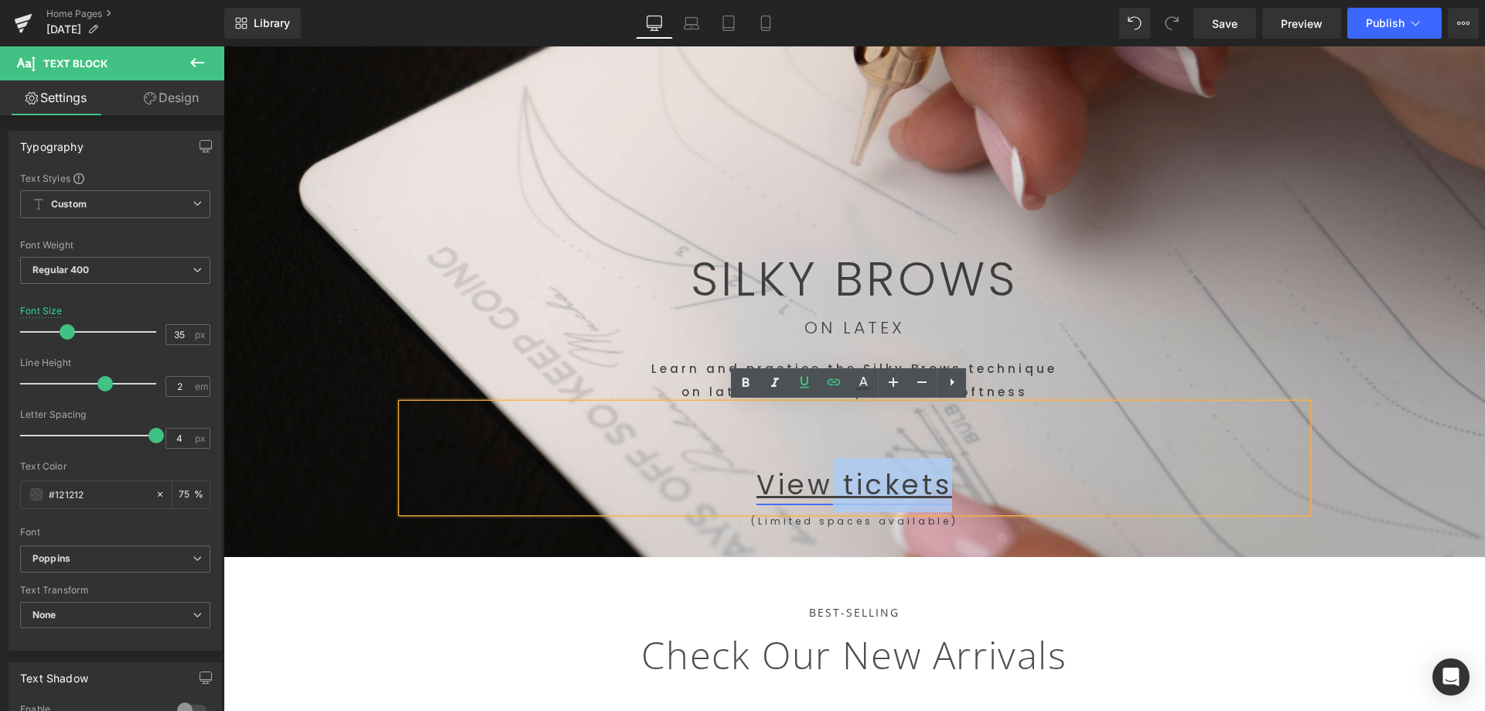
drag, startPoint x: 963, startPoint y: 493, endPoint x: 829, endPoint y: 491, distance: 133.8
click at [829, 491] on p "View tickets" at bounding box center [854, 485] width 905 height 54
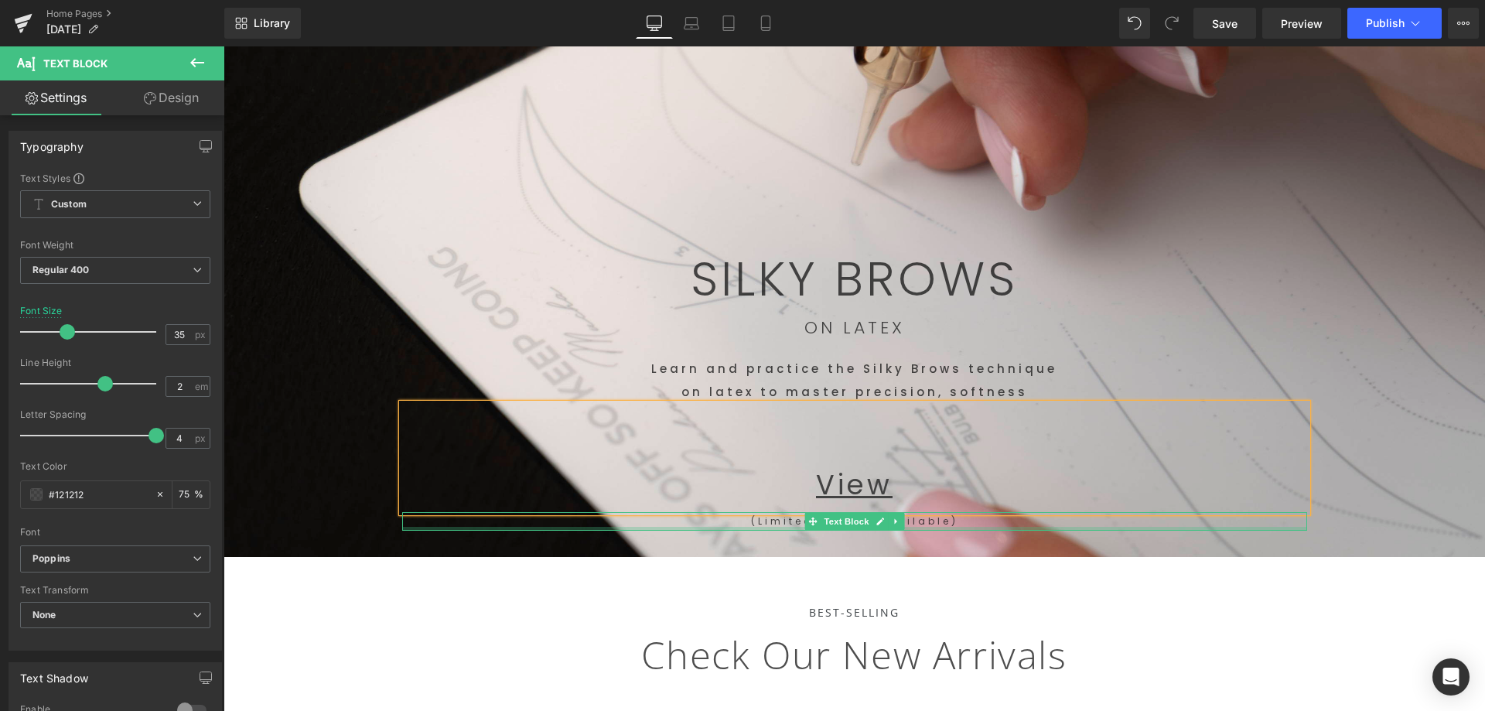
click at [943, 522] on p "(Limited spaces available)" at bounding box center [854, 521] width 905 height 19
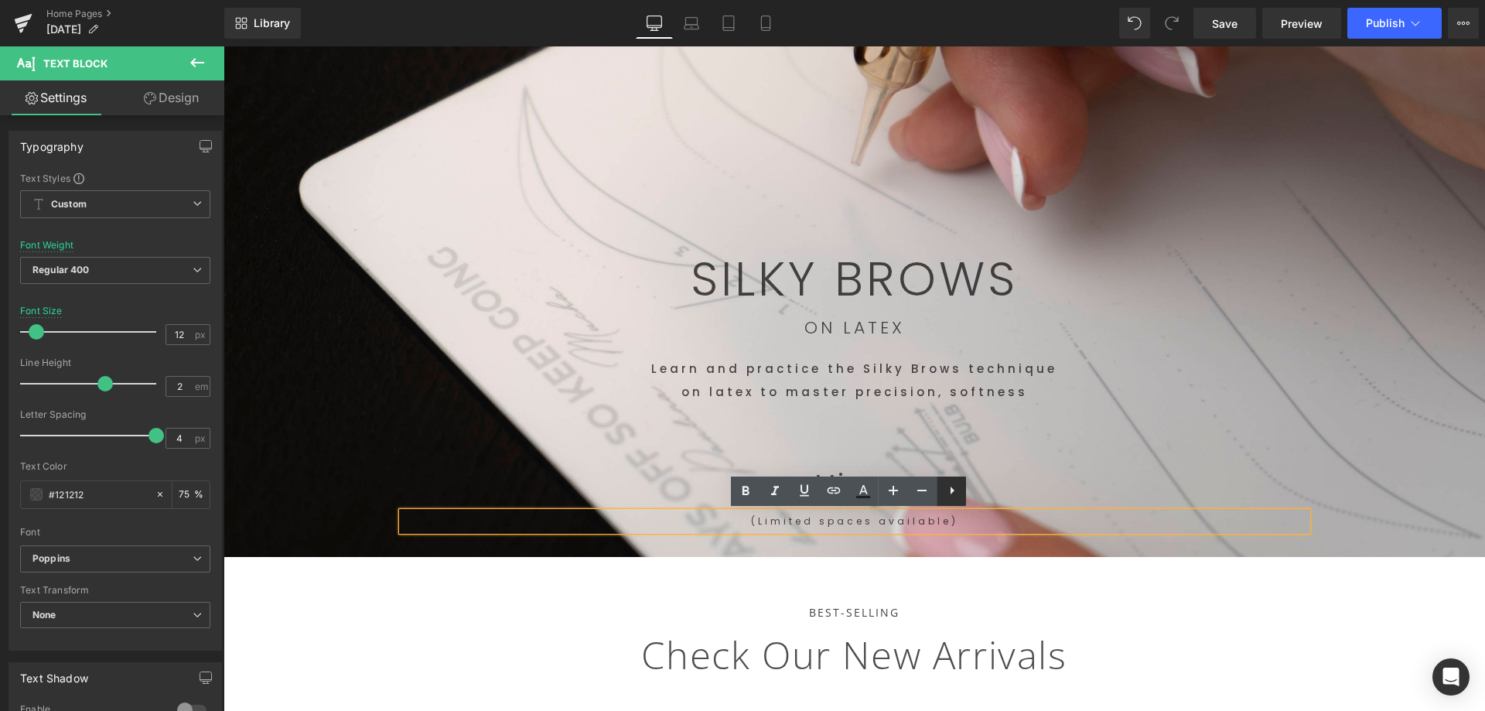
click at [958, 496] on icon at bounding box center [952, 490] width 19 height 19
click at [963, 553] on div at bounding box center [853, 234] width 1261 height 646
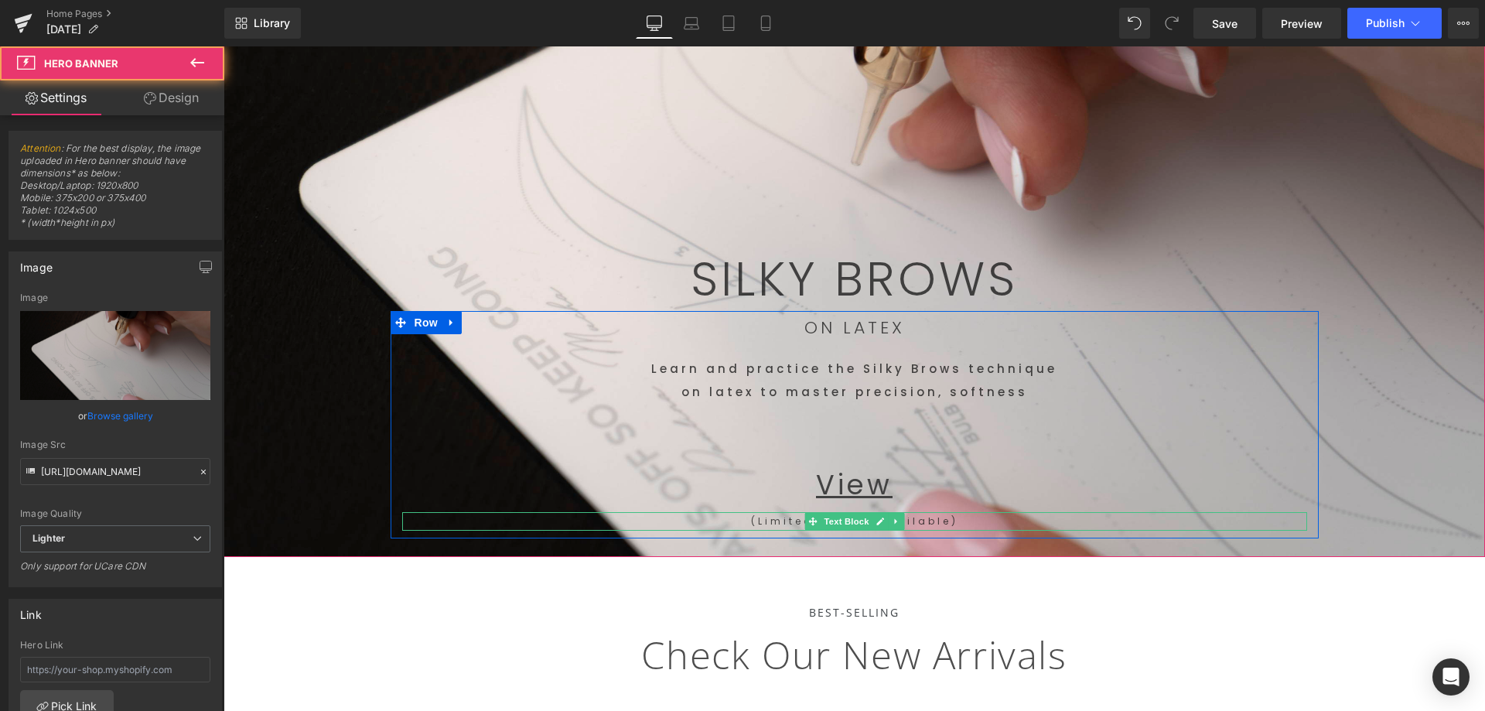
click at [892, 521] on icon at bounding box center [896, 521] width 9 height 9
click at [895, 520] on link at bounding box center [903, 521] width 16 height 19
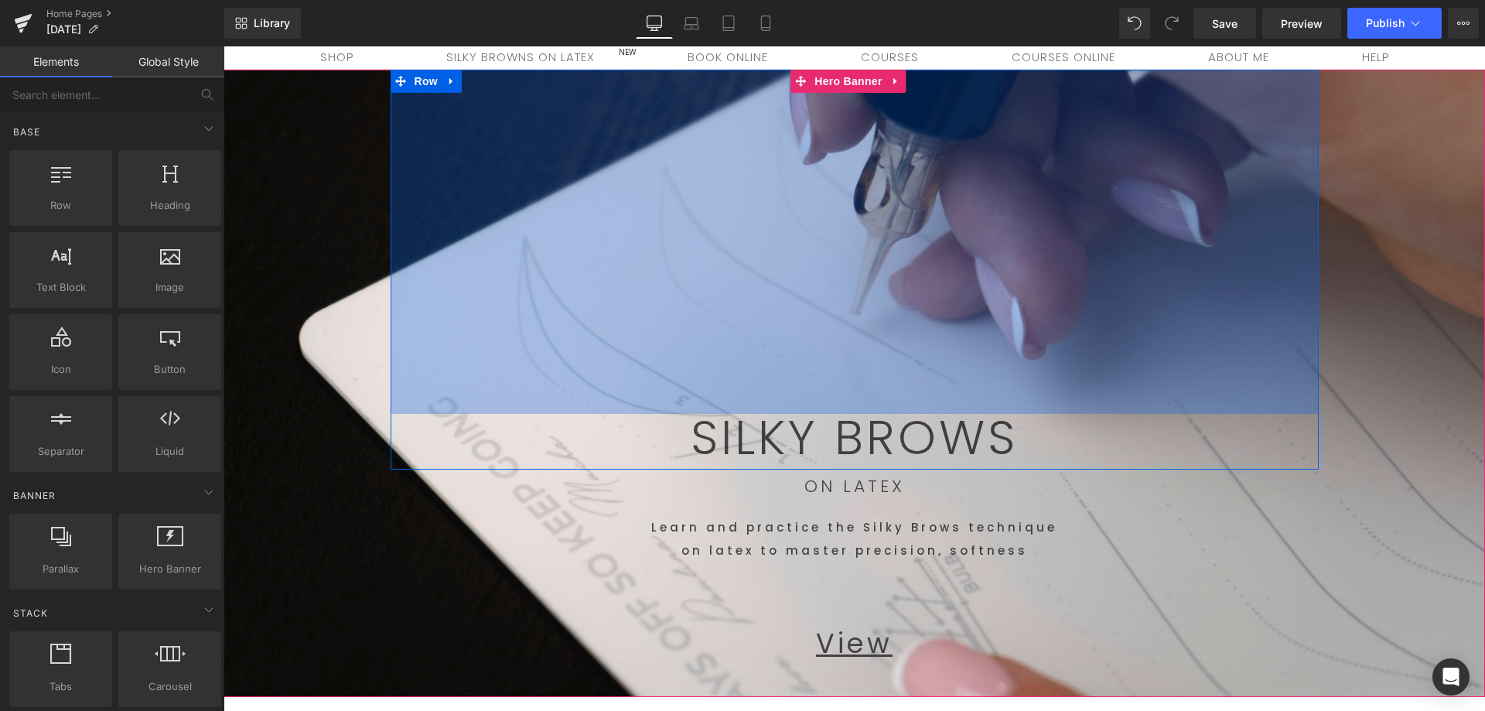
scroll to position [155, 0]
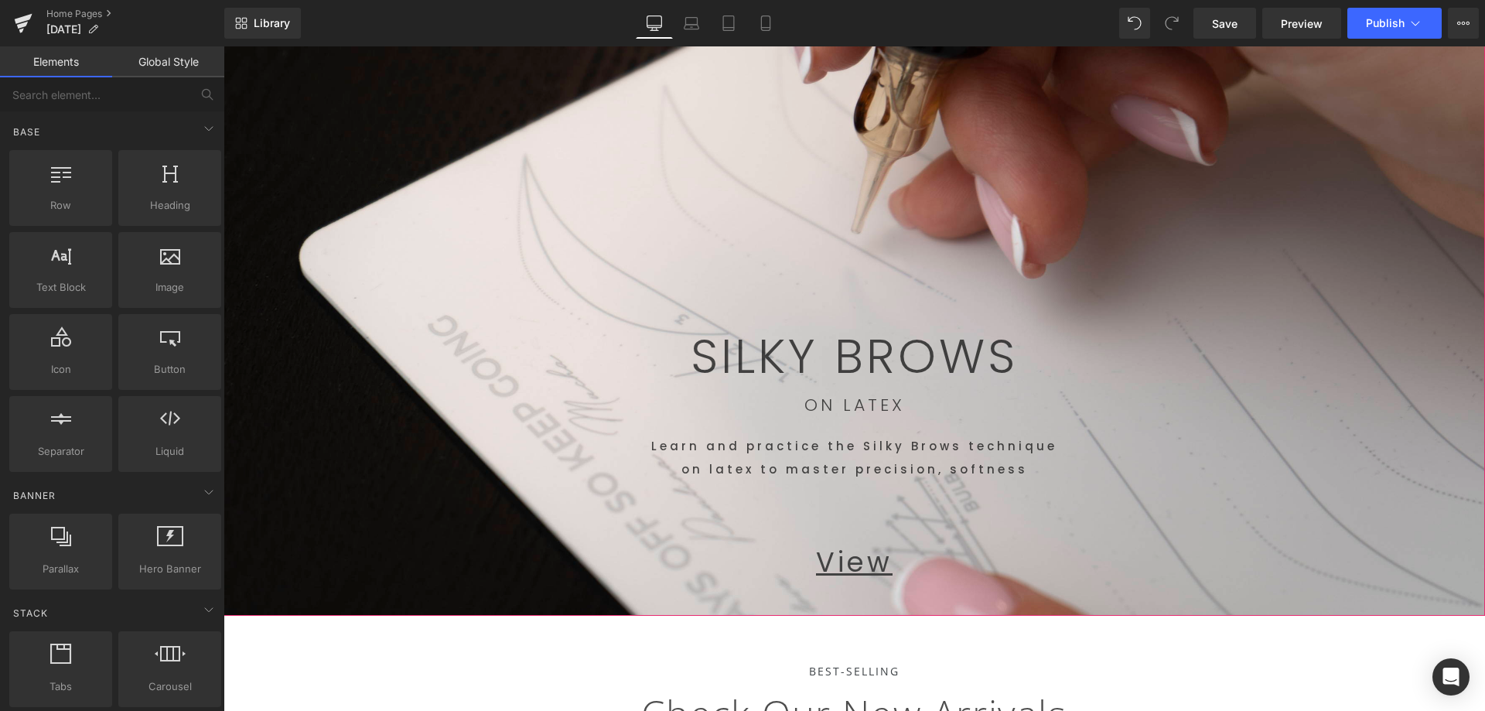
click at [897, 526] on div "View Text Block" at bounding box center [854, 535] width 905 height 108
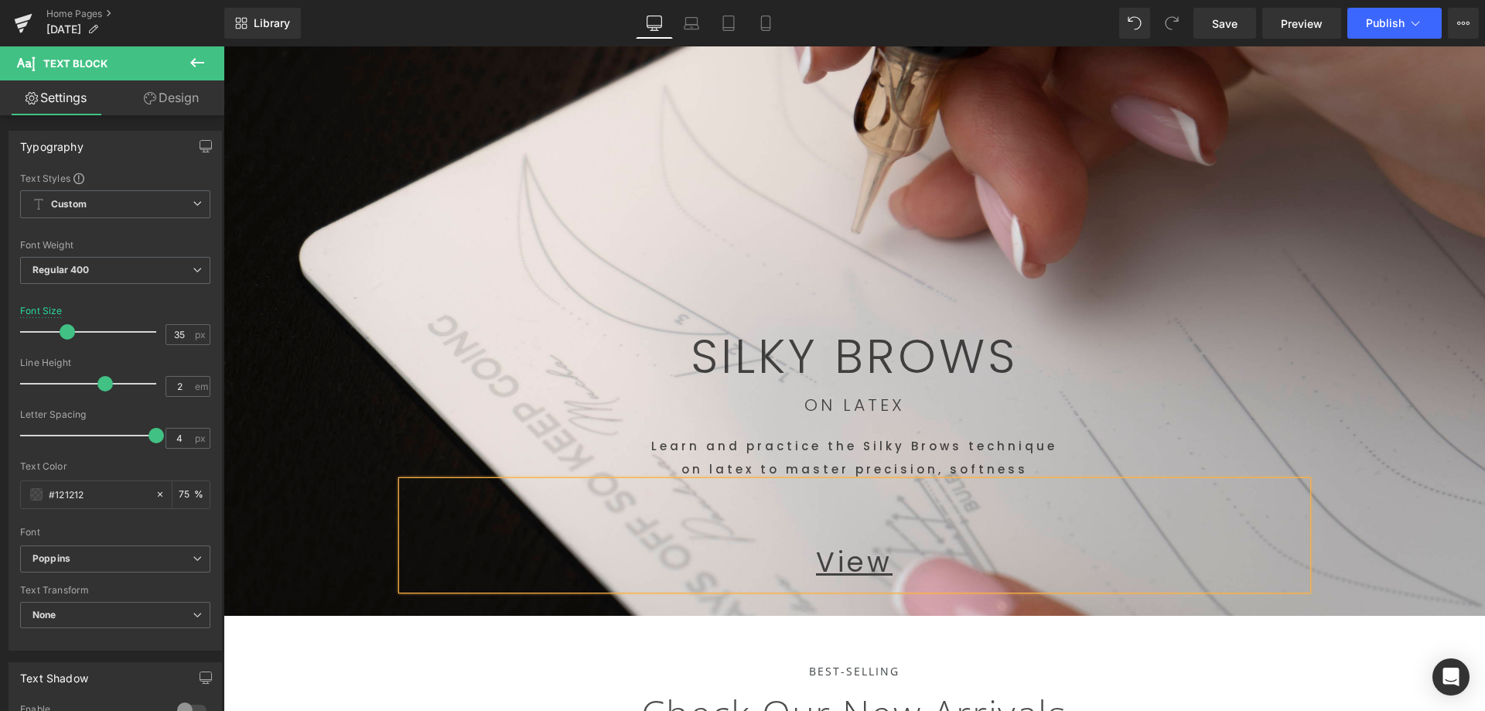
drag, startPoint x: 803, startPoint y: 568, endPoint x: 813, endPoint y: 568, distance: 10.1
click at [805, 568] on p "View" at bounding box center [854, 562] width 905 height 54
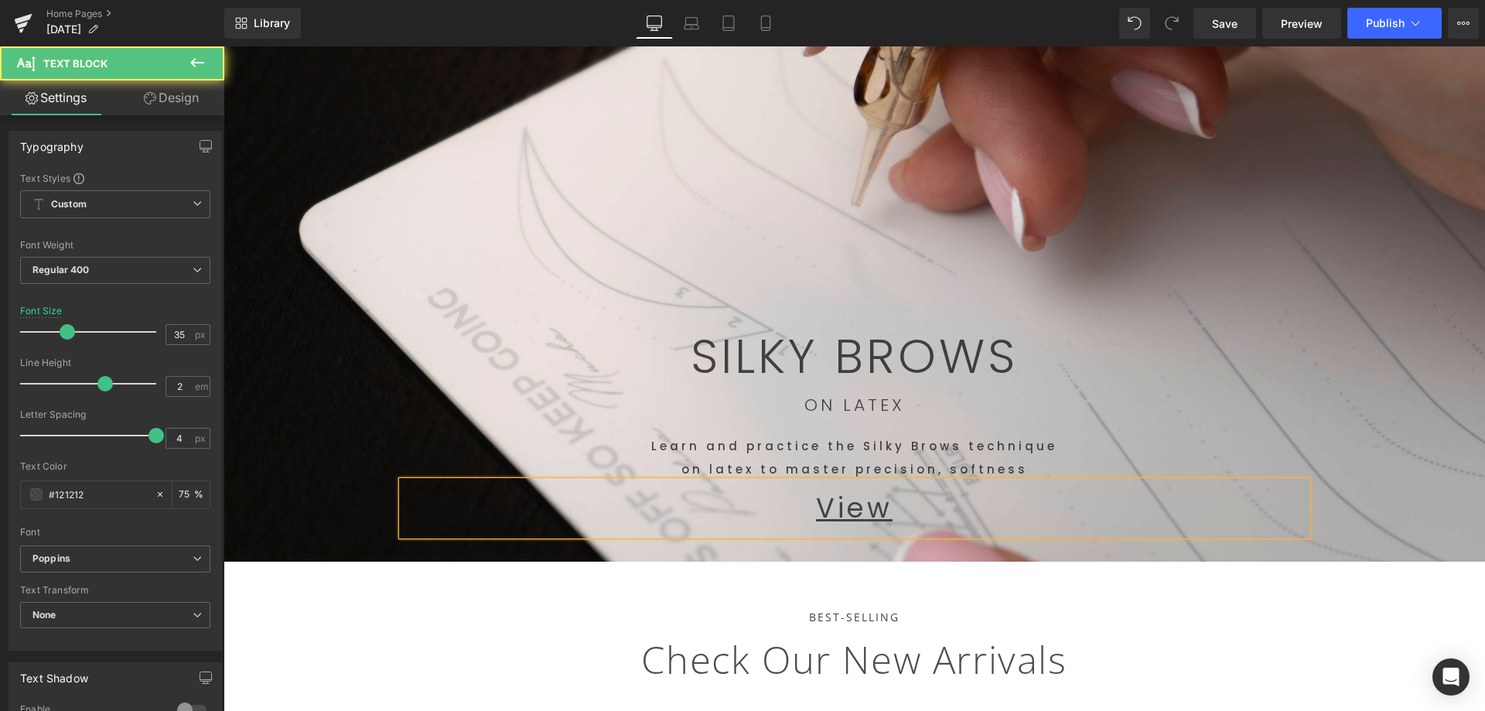
click at [1210, 405] on p "ON LATEX" at bounding box center [854, 405] width 905 height 34
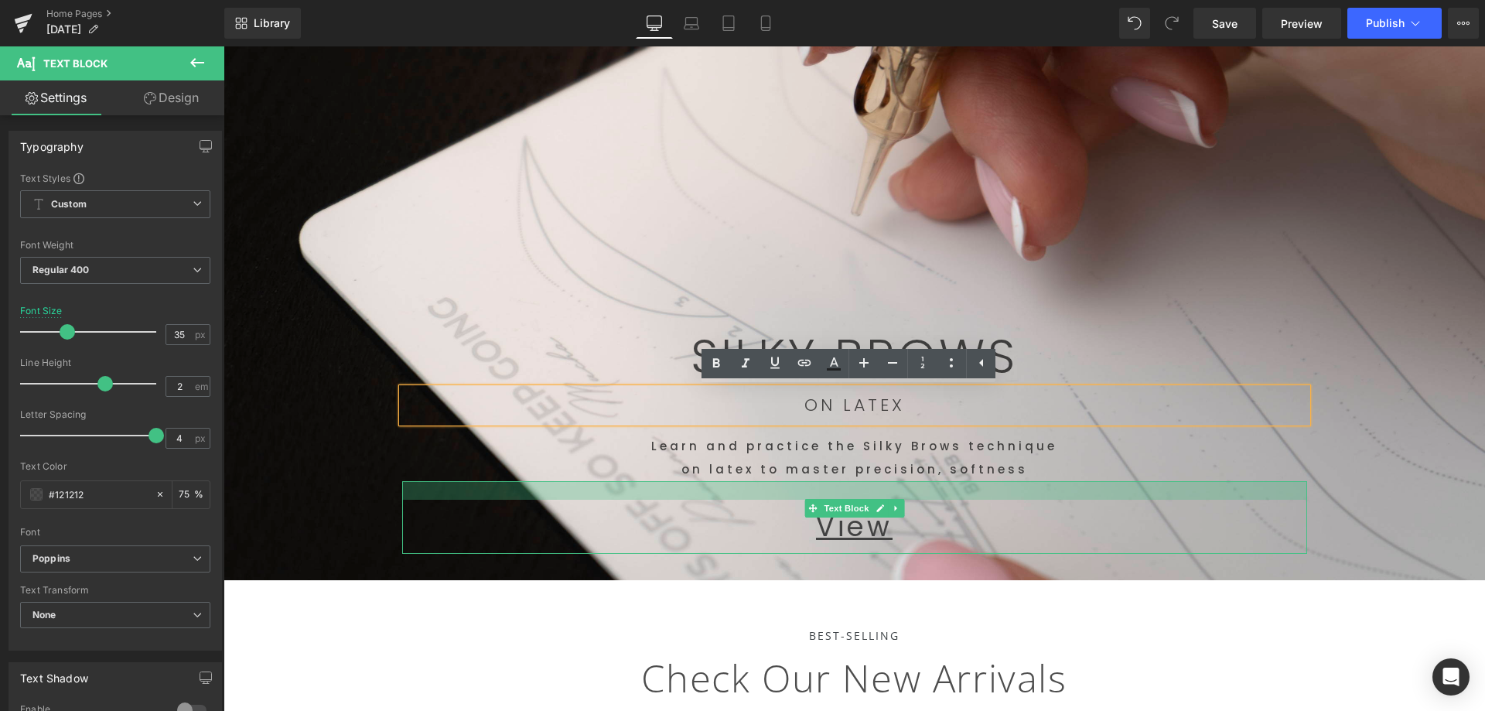
drag, startPoint x: 906, startPoint y: 483, endPoint x: 910, endPoint y: 503, distance: 20.5
click at [910, 503] on div "View Text Block" at bounding box center [854, 517] width 905 height 73
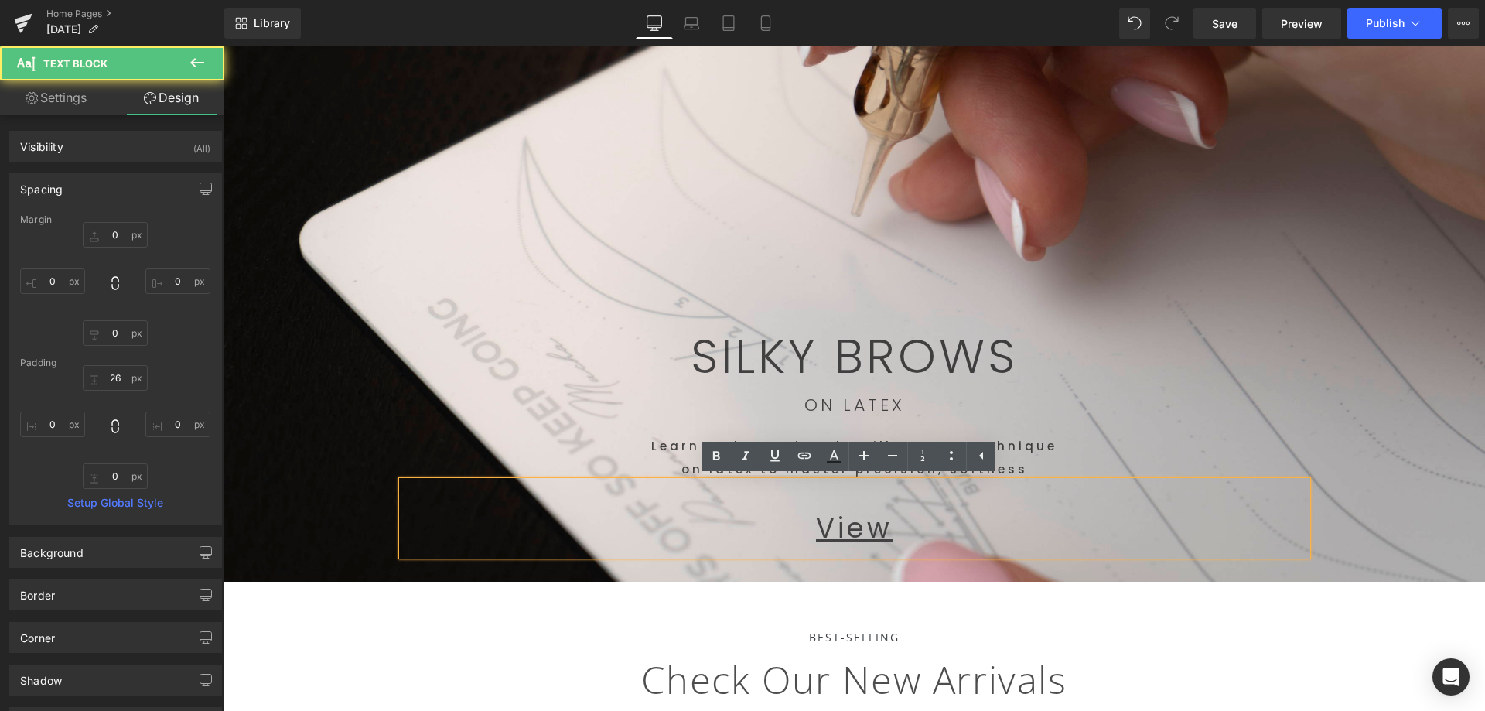
click at [223, 46] on div "445px" at bounding box center [223, 46] width 0 height 0
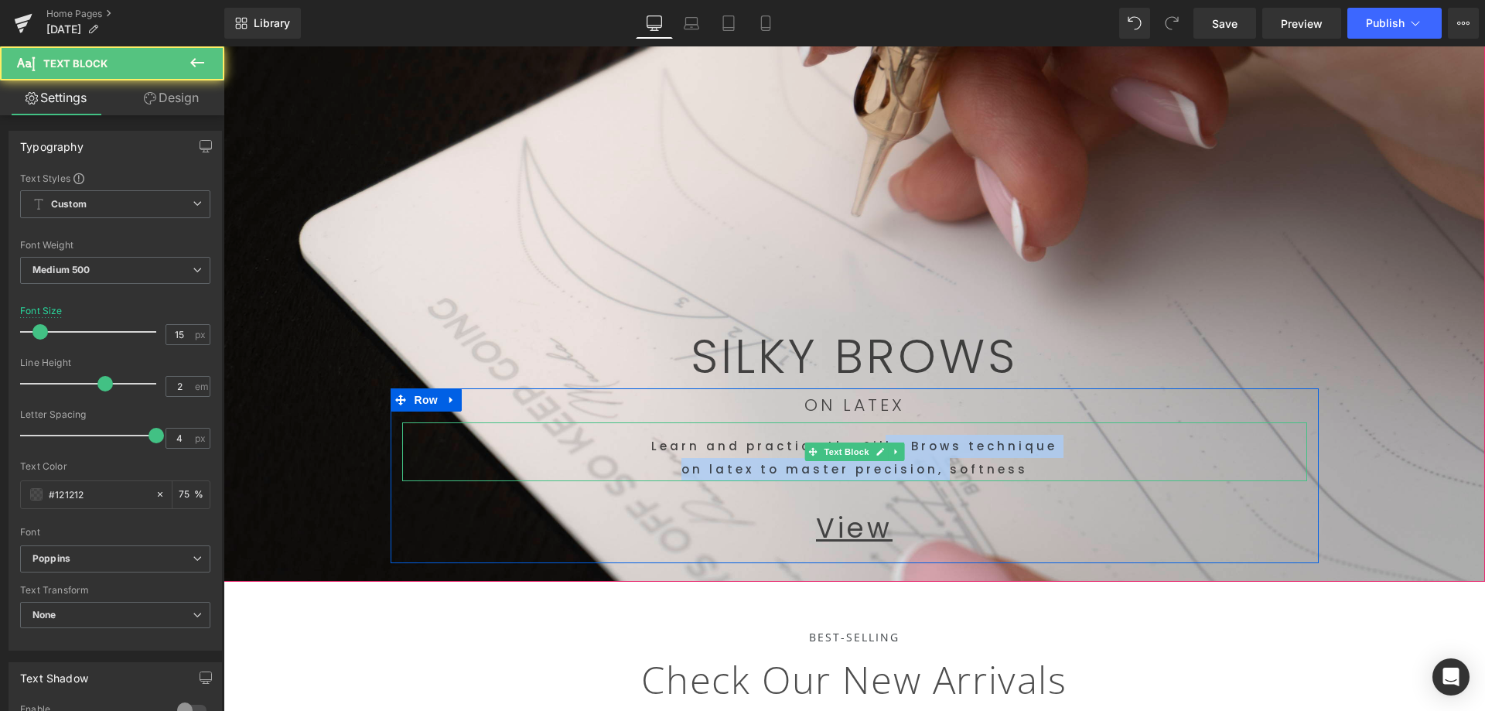
drag, startPoint x: 876, startPoint y: 443, endPoint x: 1206, endPoint y: 438, distance: 330.2
click at [873, 445] on div "Learn and practice the Silky Brows technique on latex to master precision, soft…" at bounding box center [854, 451] width 905 height 59
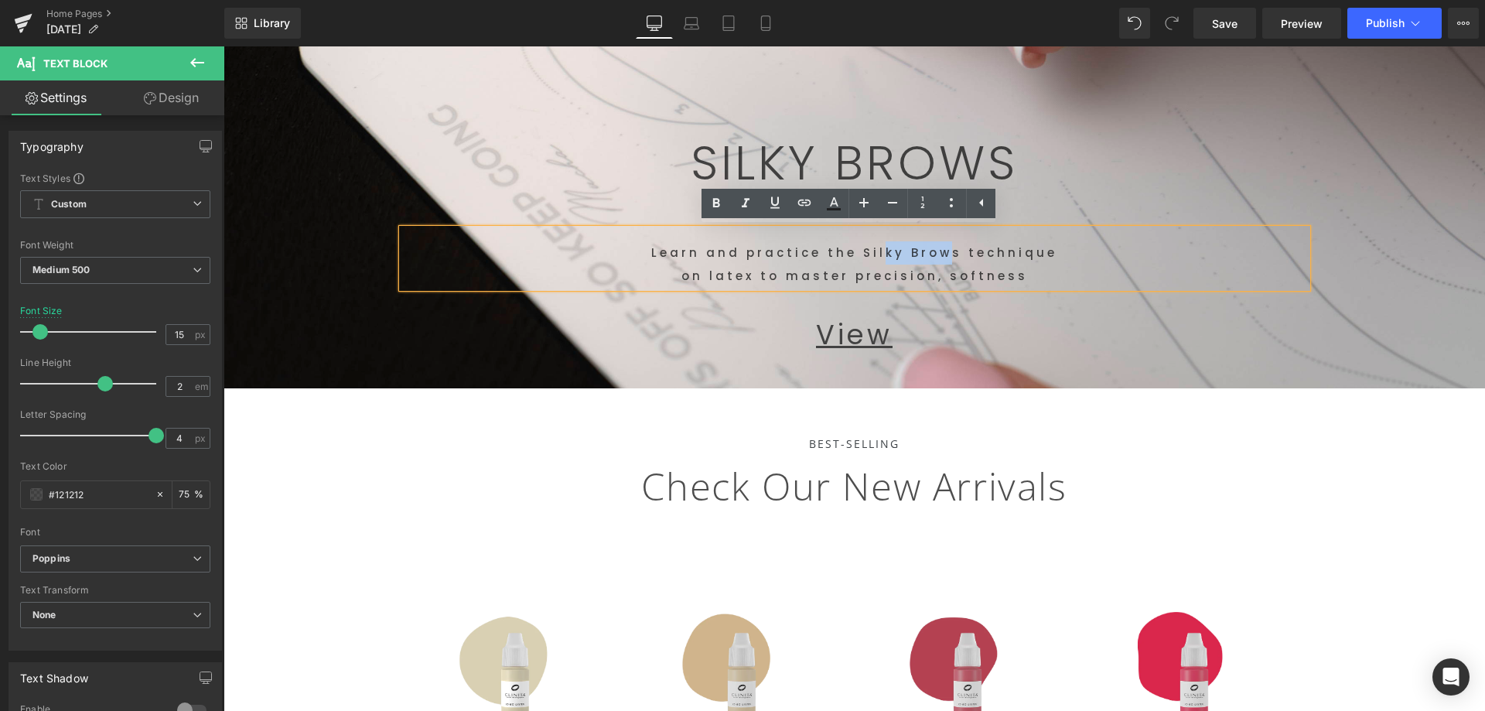
scroll to position [0, 0]
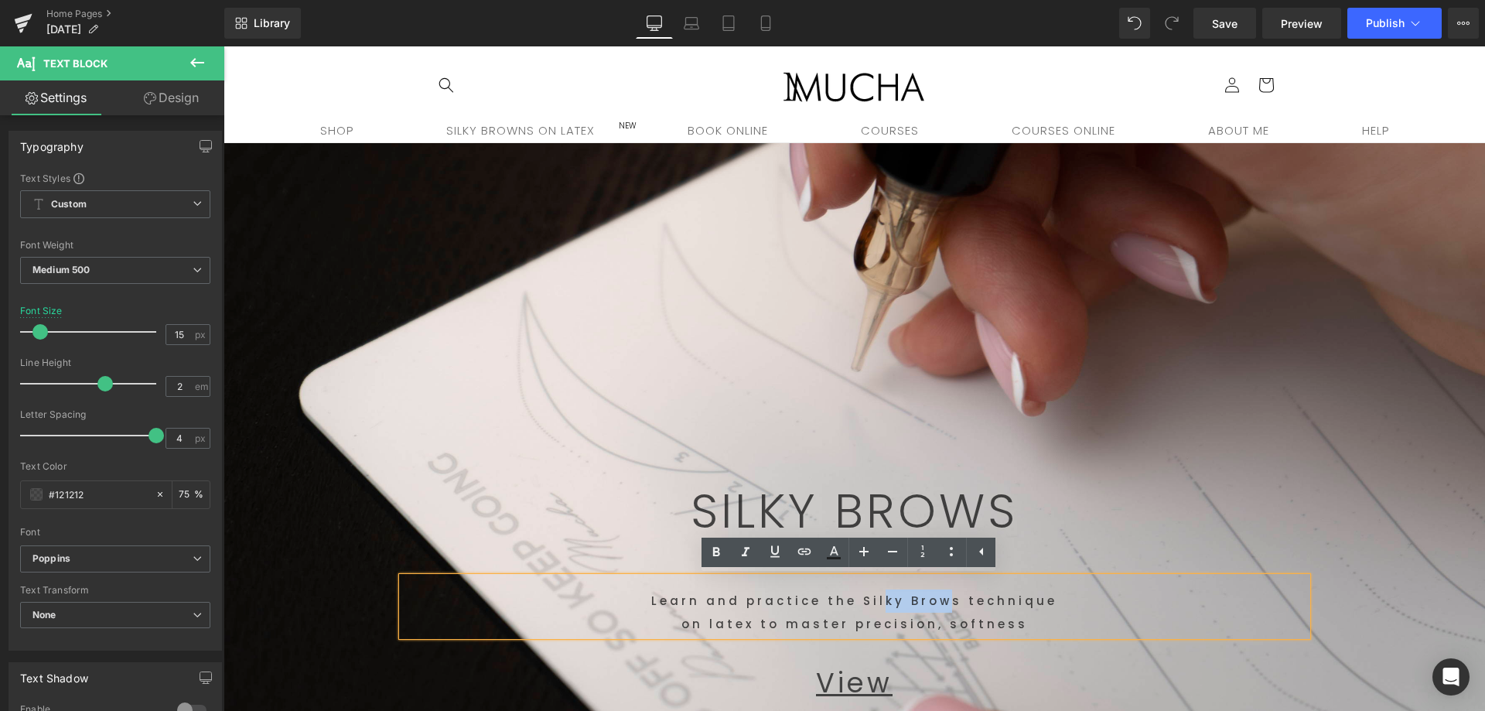
click at [1345, 488] on span "SILKY BROWS Text Block Row 445px ON LATEX Text Block Learn and practice the Sil…" at bounding box center [853, 430] width 1261 height 575
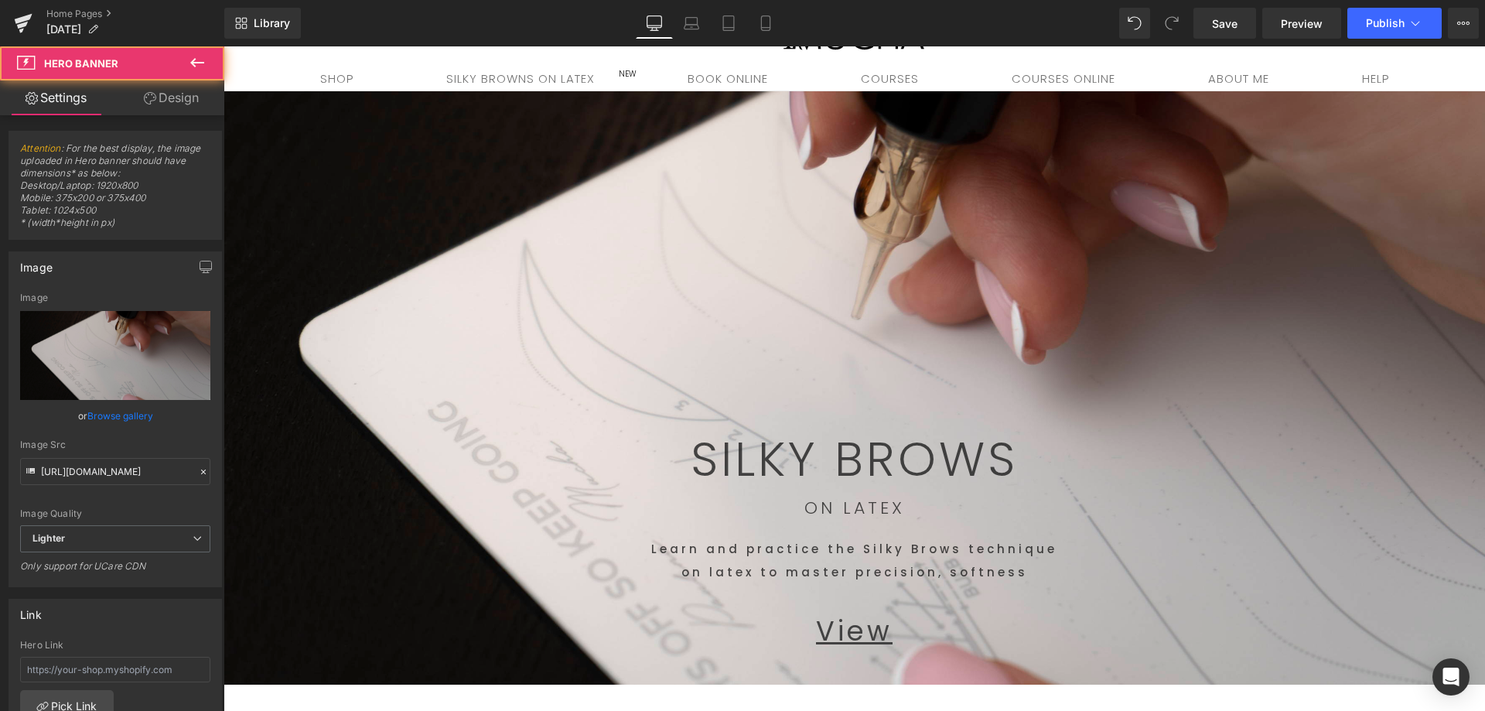
scroll to position [77, 0]
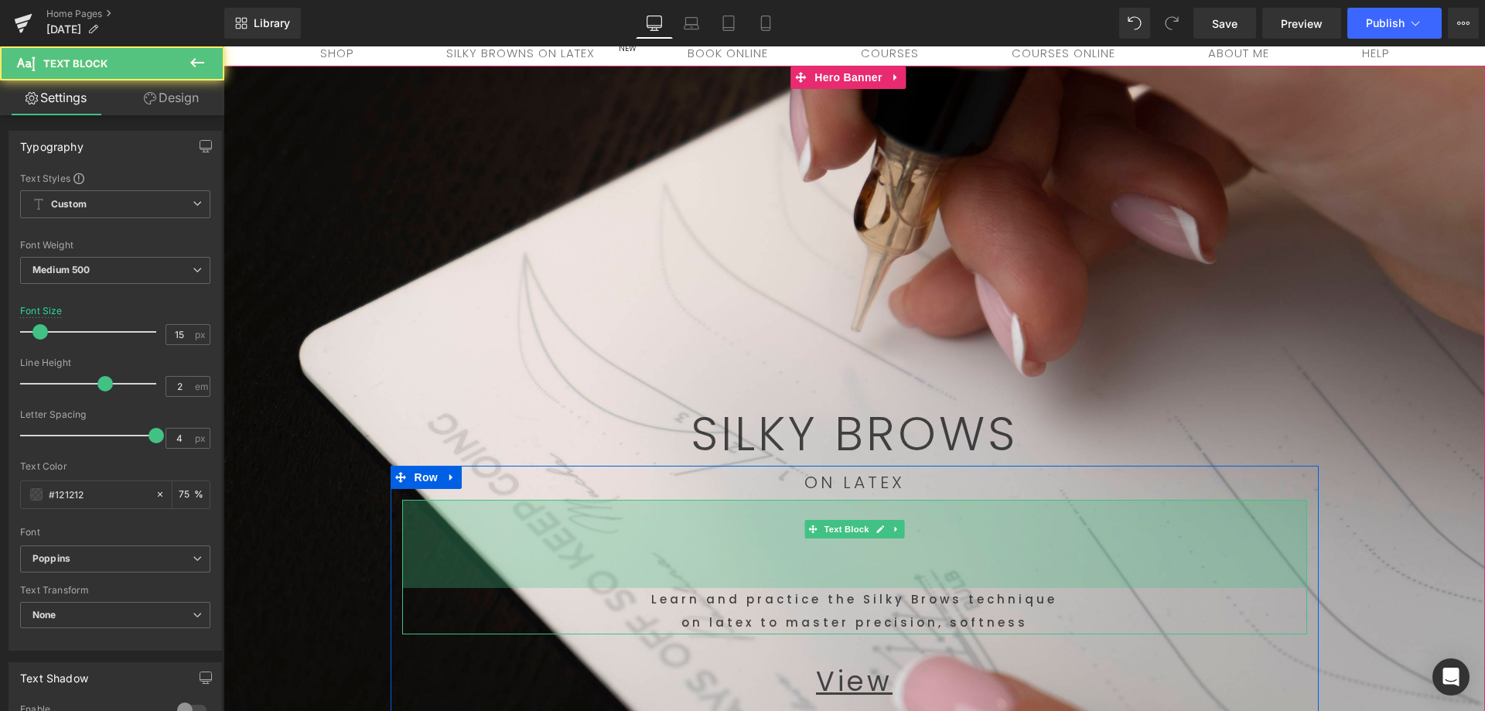
drag, startPoint x: 876, startPoint y: 502, endPoint x: 1023, endPoint y: 391, distance: 183.9
click at [862, 576] on div "114px" at bounding box center [854, 544] width 905 height 88
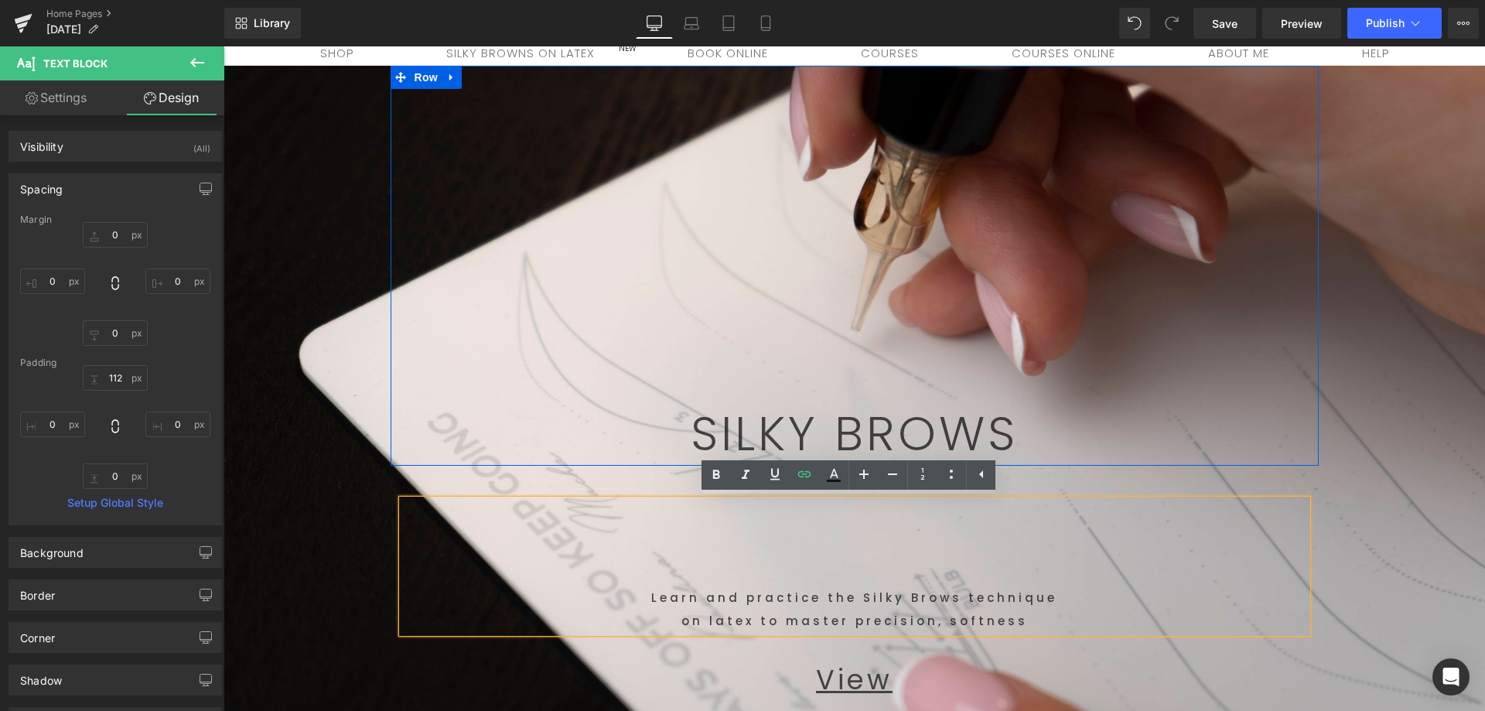
click at [1202, 348] on div "445px" at bounding box center [854, 238] width 928 height 344
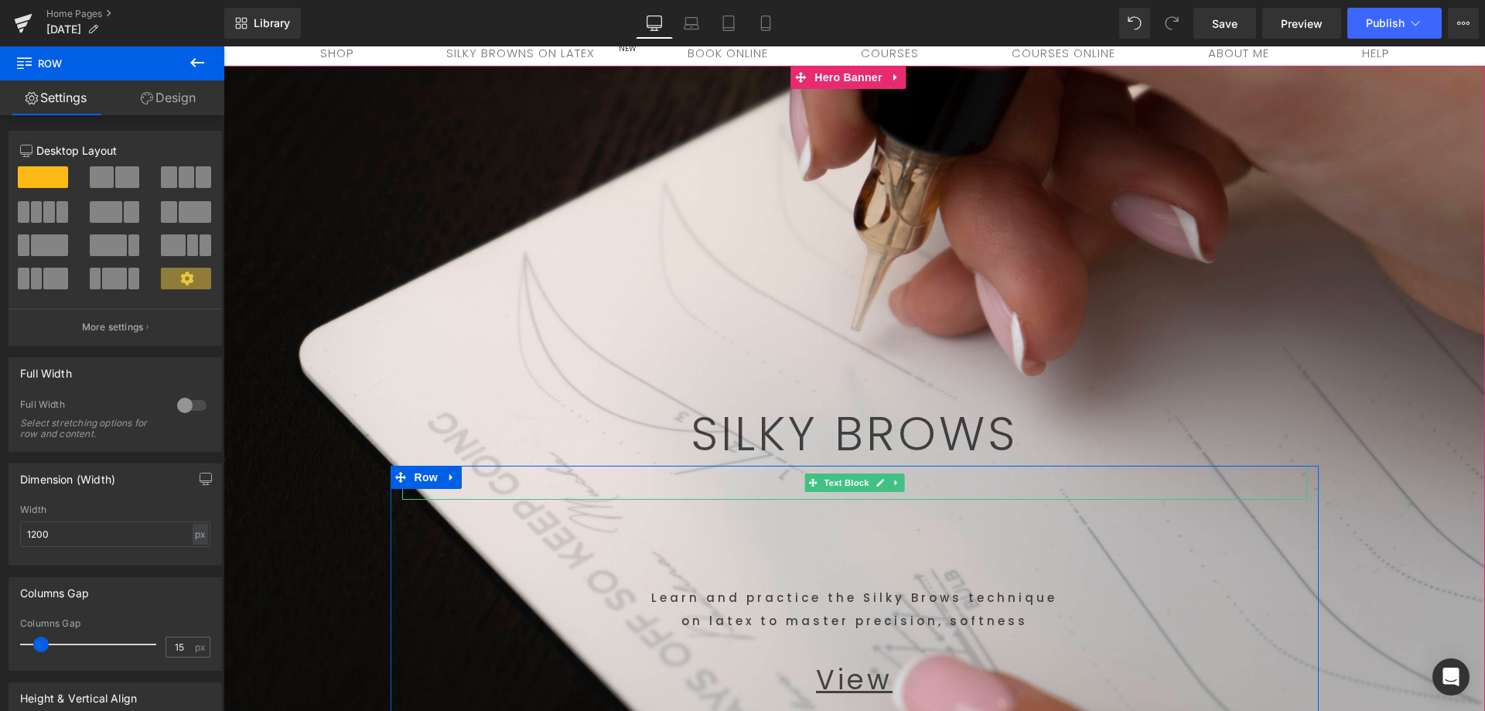
click at [904, 445] on p "SILKY BROWS" at bounding box center [854, 434] width 905 height 48
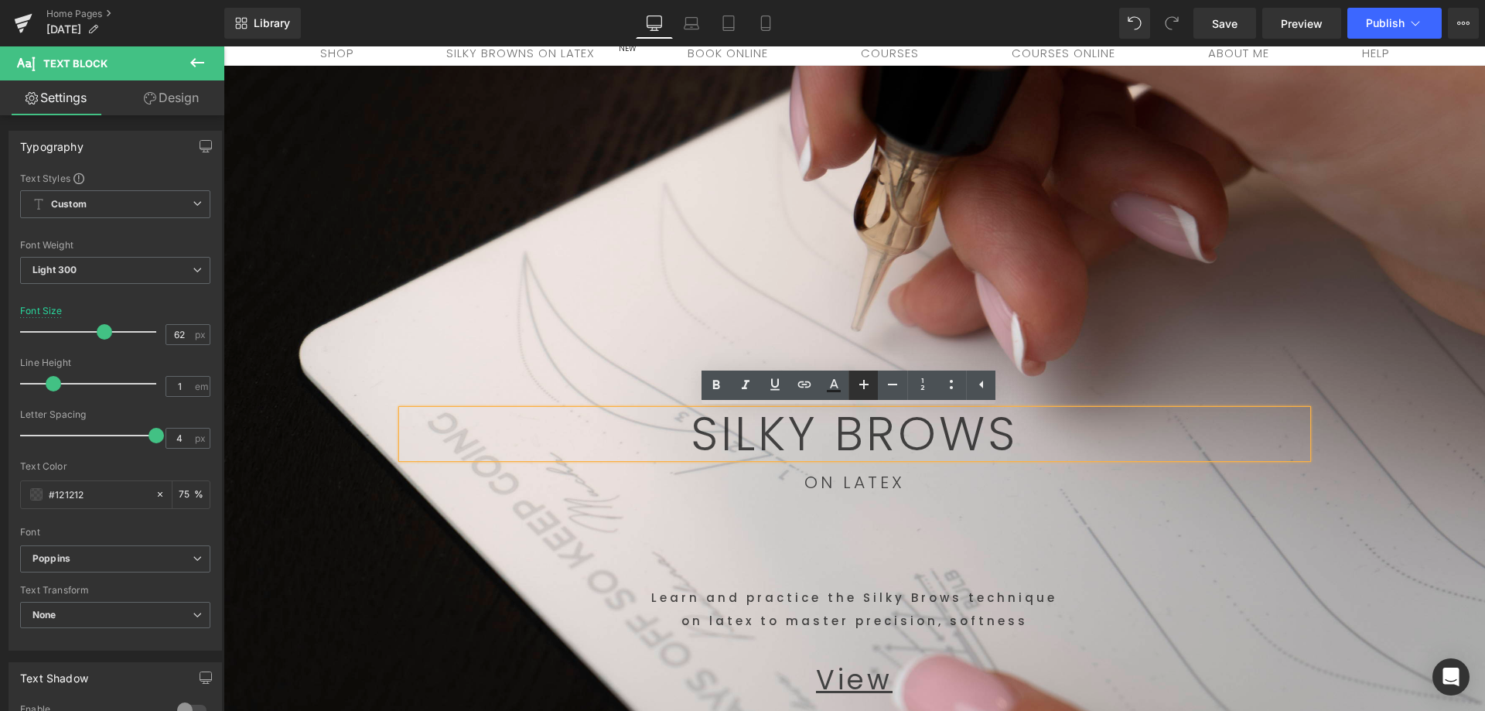
click at [854, 391] on icon at bounding box center [863, 384] width 19 height 19
type input "66"
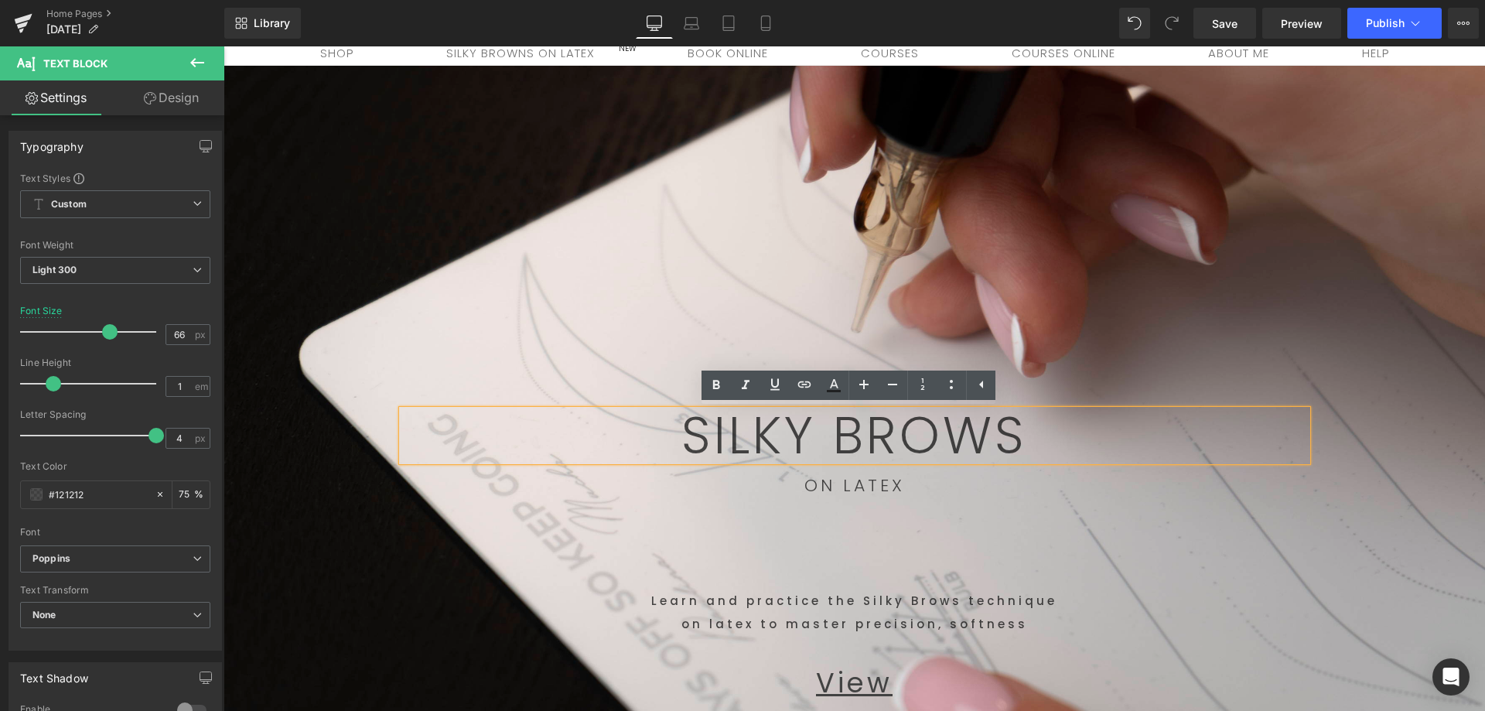
click at [918, 491] on p "ON LATEX" at bounding box center [854, 486] width 905 height 34
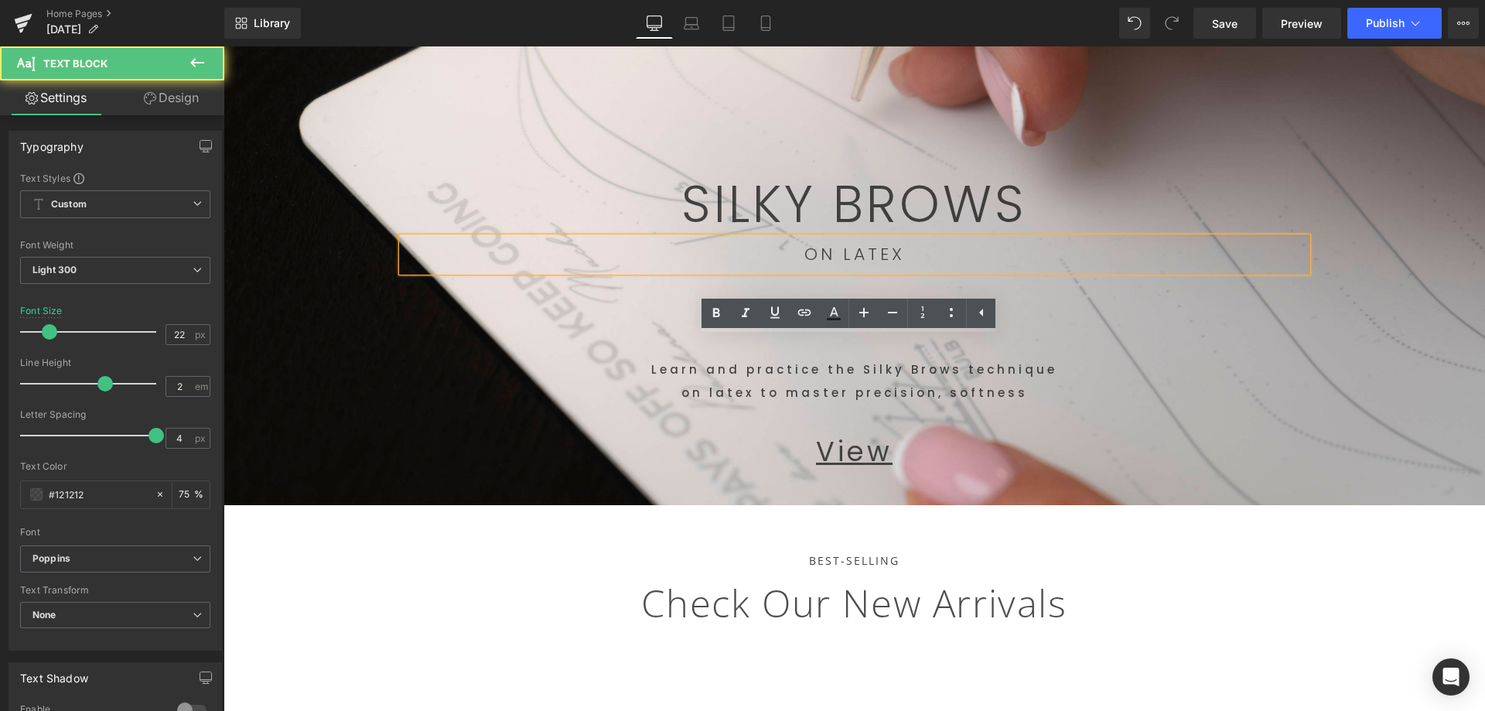
scroll to position [309, 0]
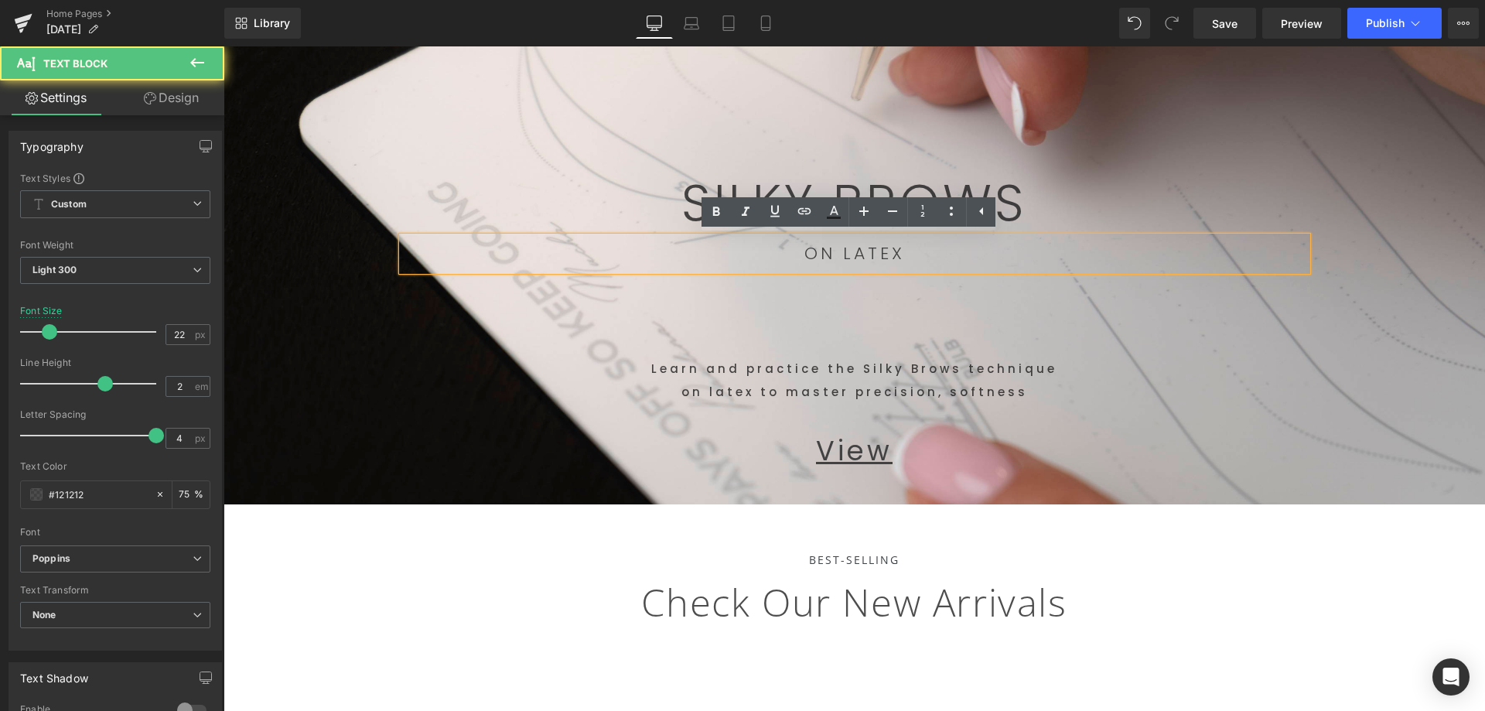
click at [1185, 444] on p "View" at bounding box center [854, 451] width 905 height 54
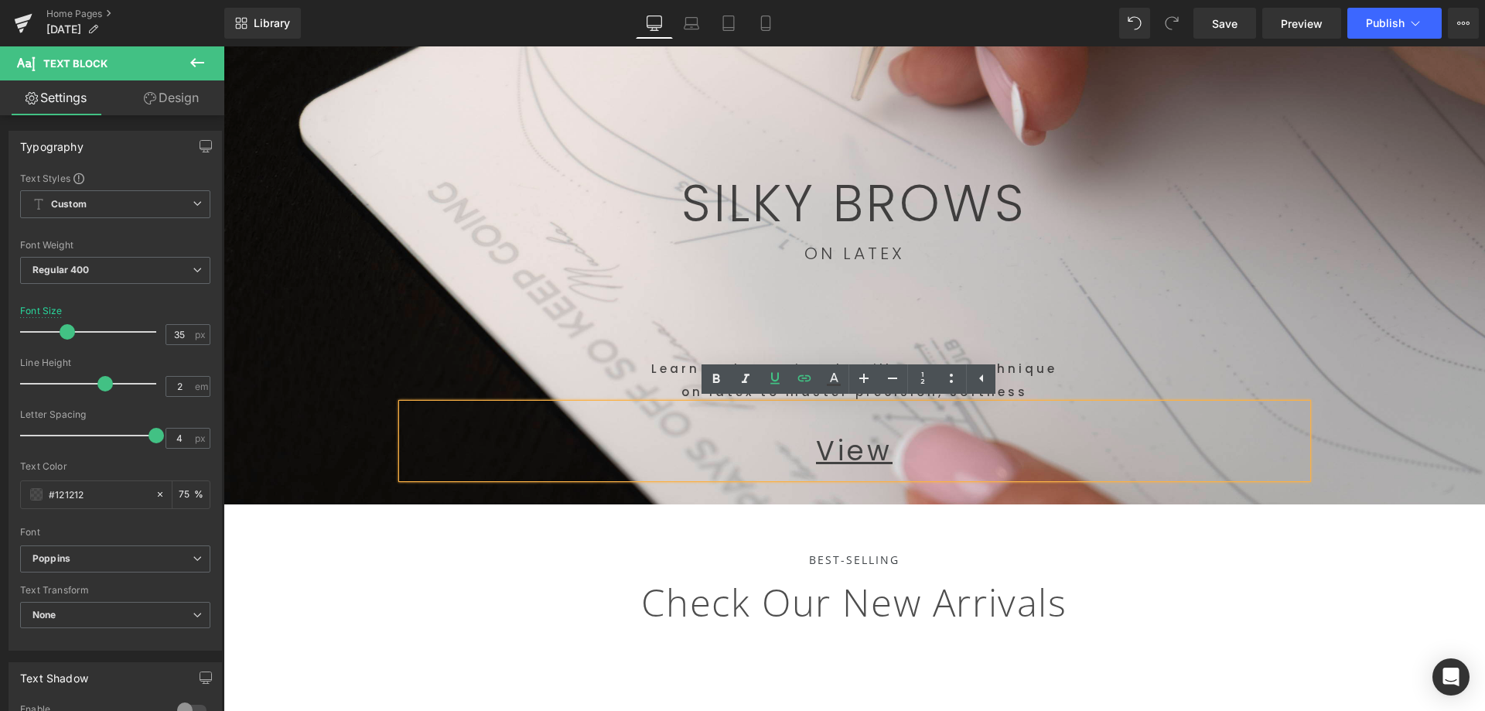
click at [223, 46] on div "112px" at bounding box center [223, 46] width 0 height 0
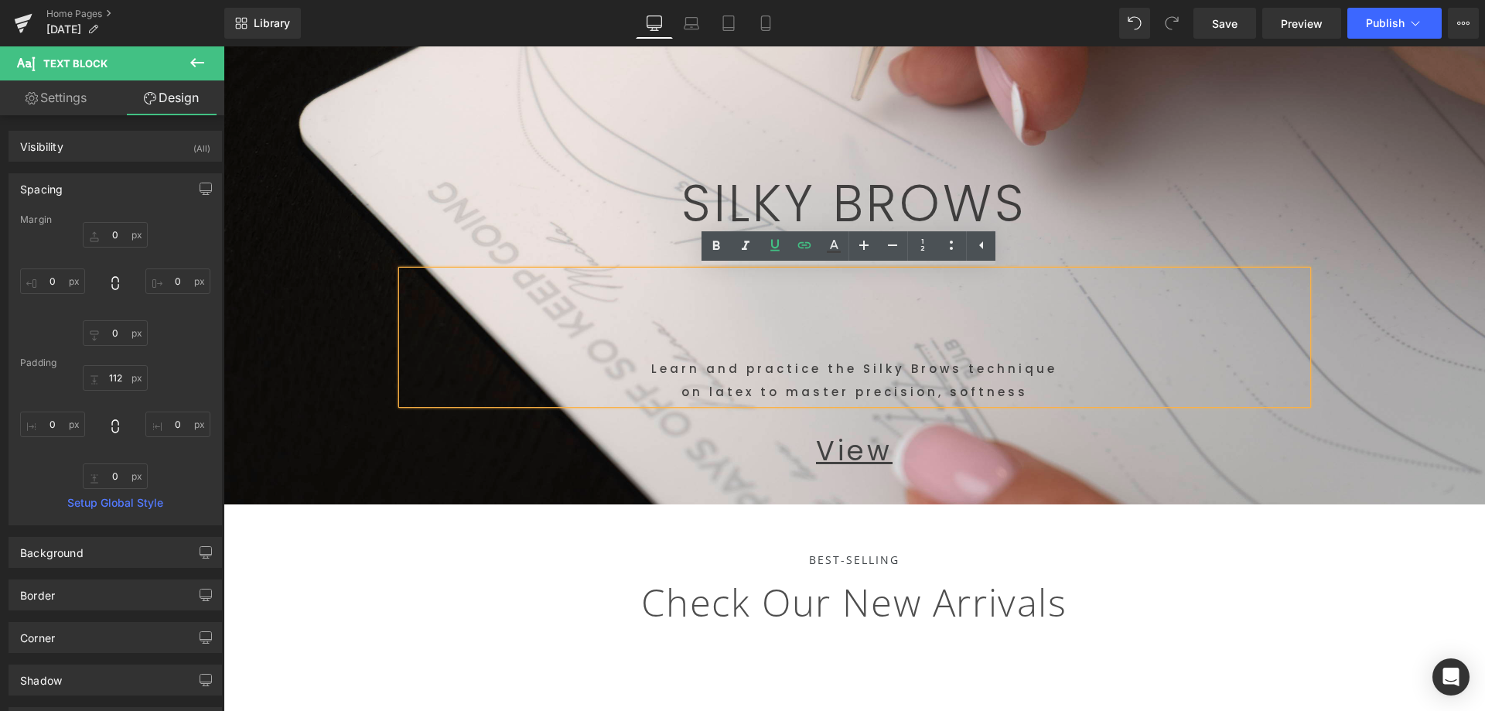
click at [1366, 621] on p "Check Our New Arrivals" at bounding box center [853, 602] width 1261 height 68
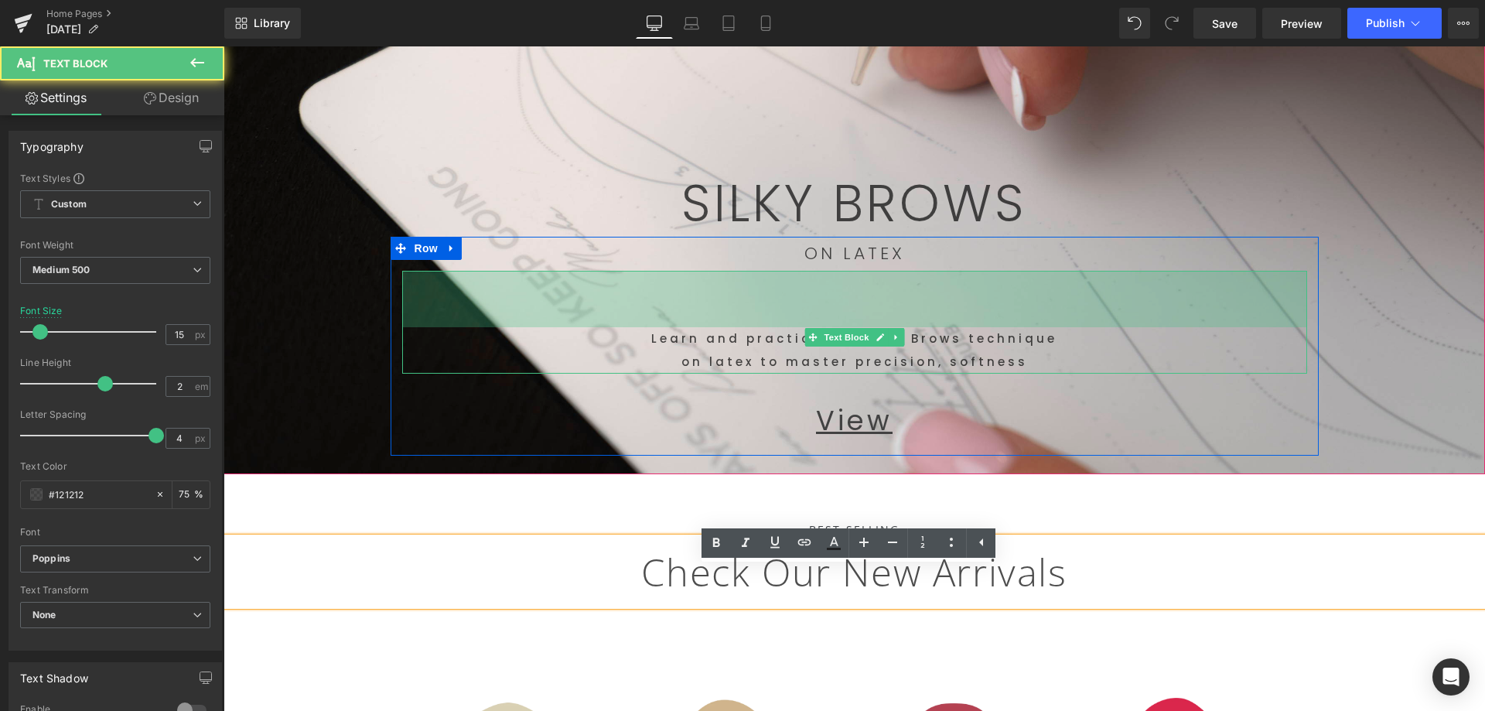
drag, startPoint x: 1091, startPoint y: 294, endPoint x: 1085, endPoint y: 265, distance: 29.3
click at [1085, 265] on div "ON LATEX Text Block Learn and practice the Silky Brows technique on latex to ma…" at bounding box center [854, 342] width 928 height 211
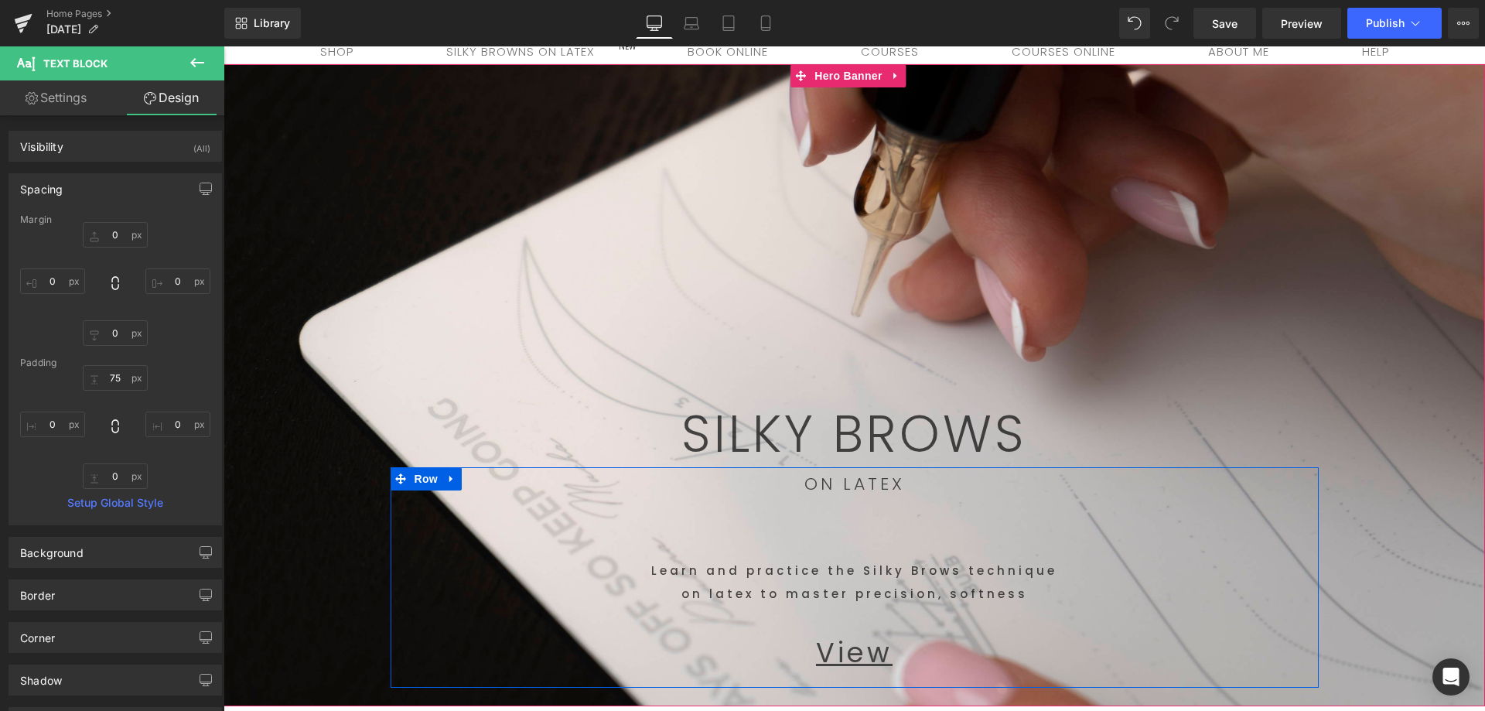
scroll to position [232, 0]
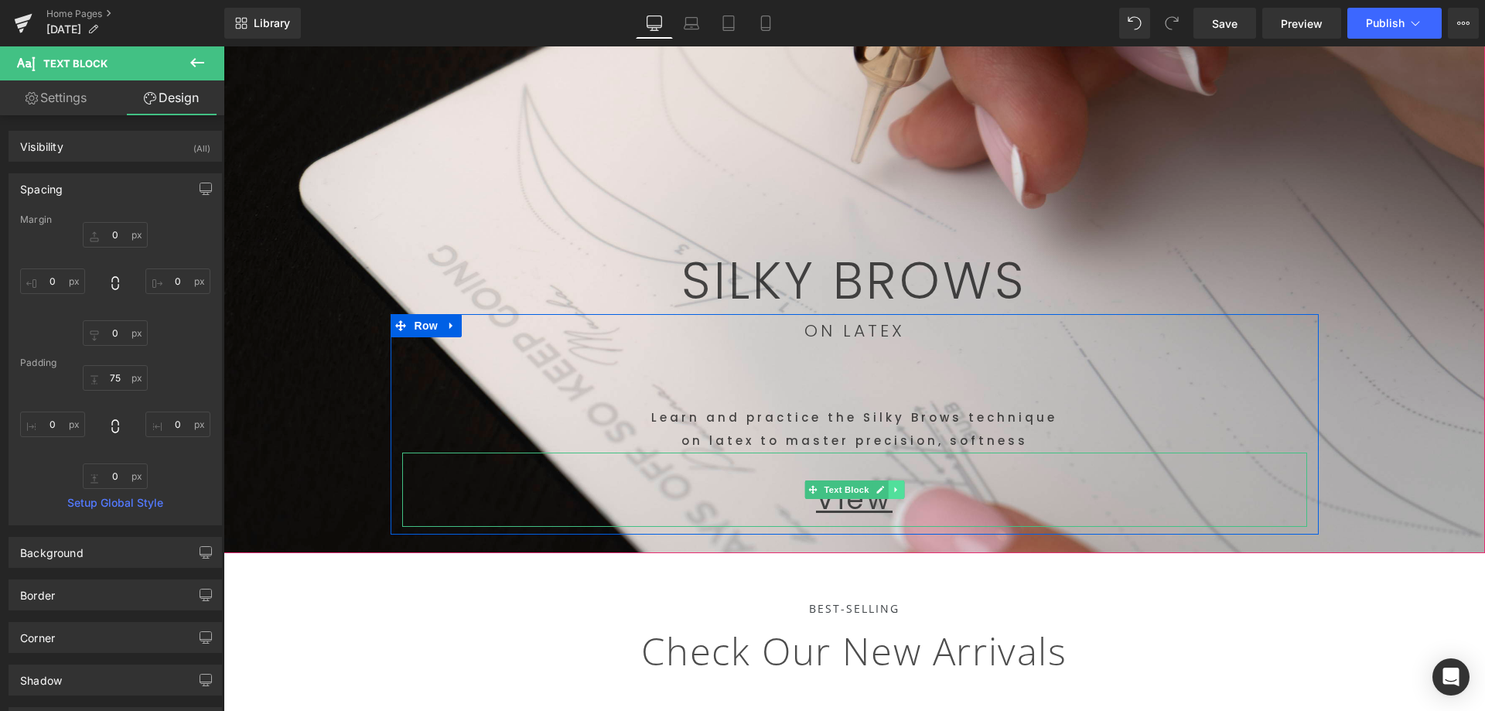
click at [894, 492] on icon at bounding box center [895, 488] width 2 height 5
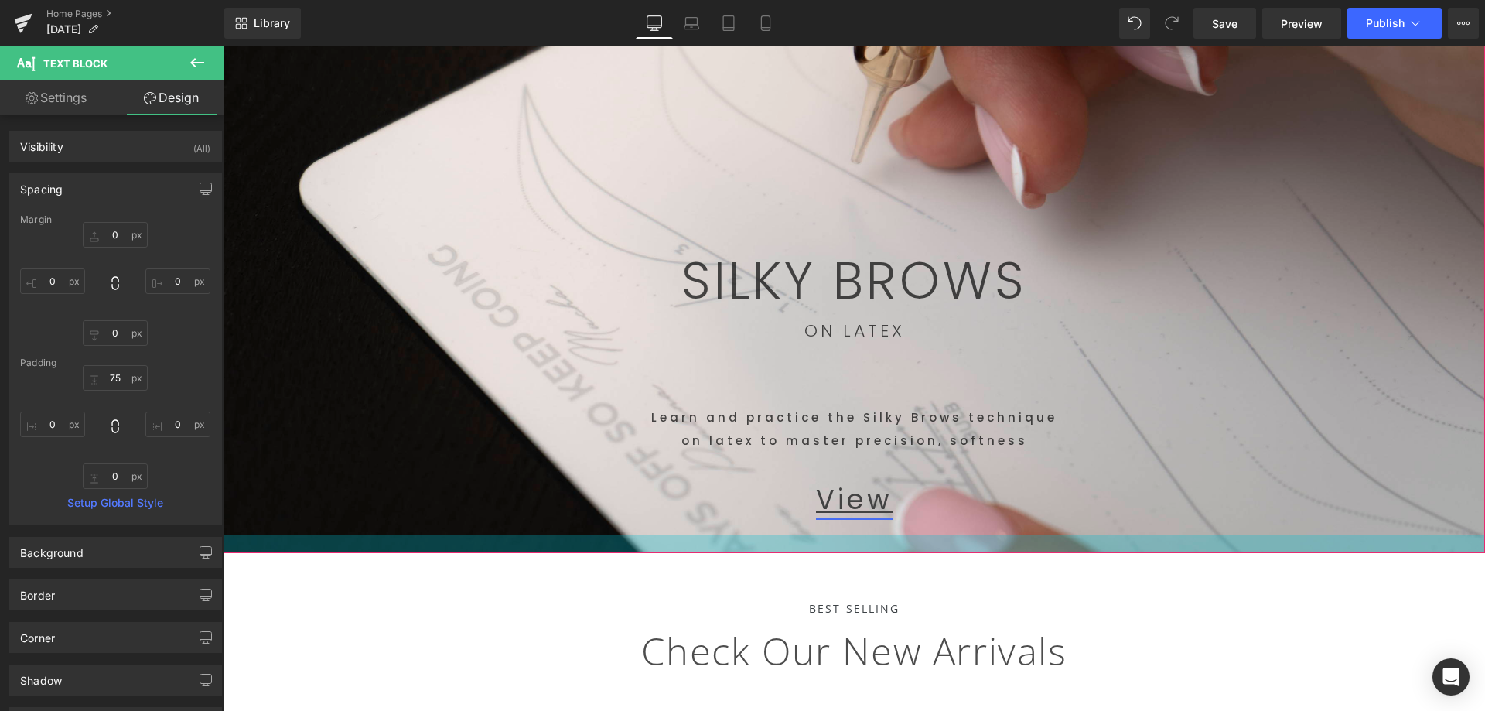
click at [893, 539] on div at bounding box center [853, 543] width 1261 height 19
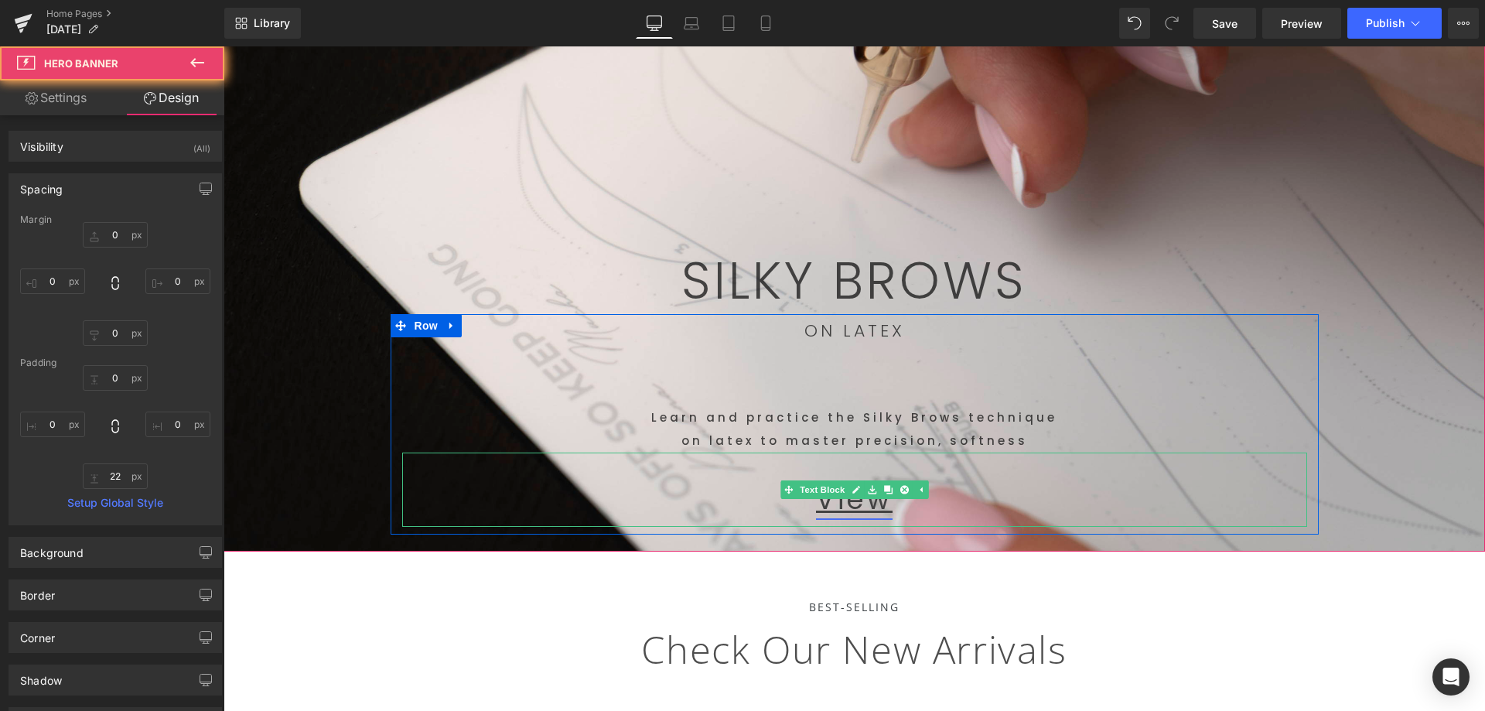
click at [843, 502] on link "View" at bounding box center [854, 499] width 77 height 38
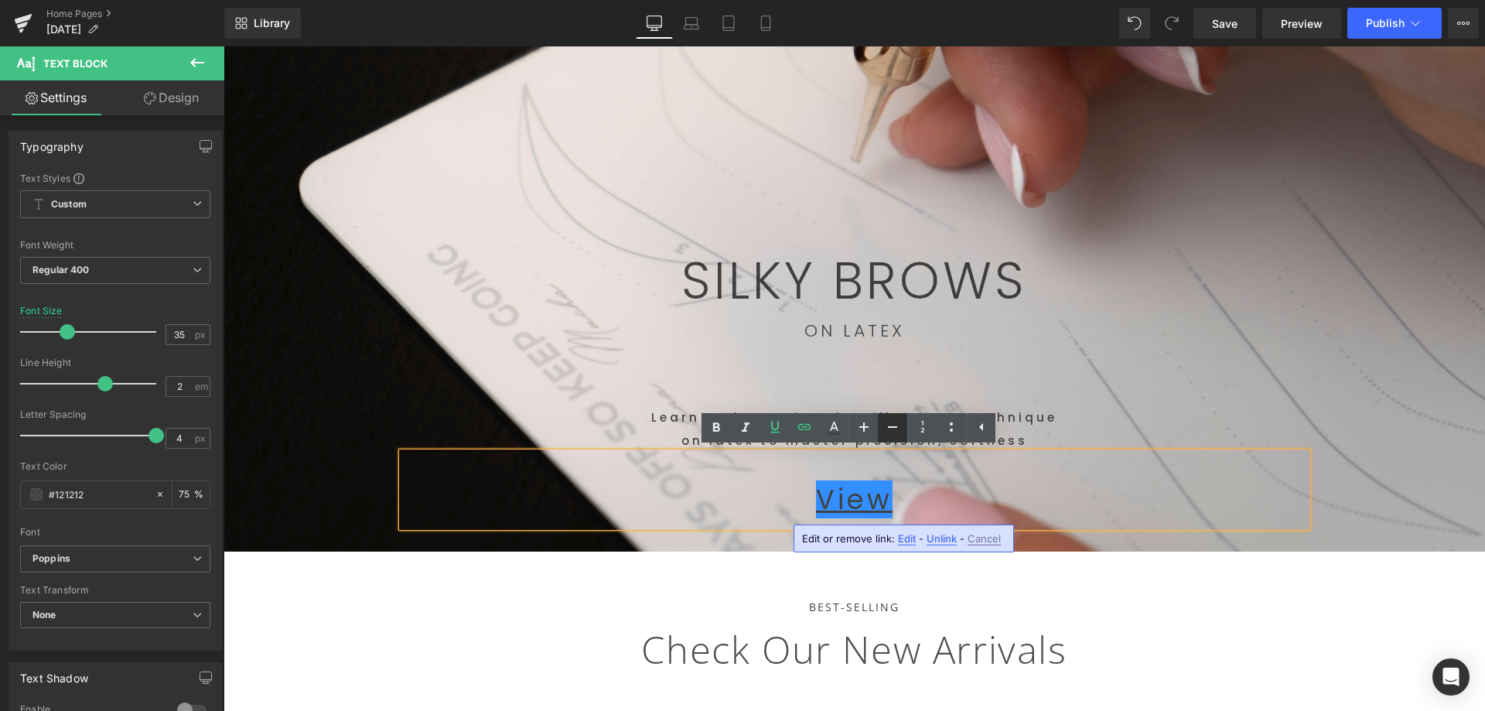
click at [894, 437] on link at bounding box center [892, 427] width 29 height 29
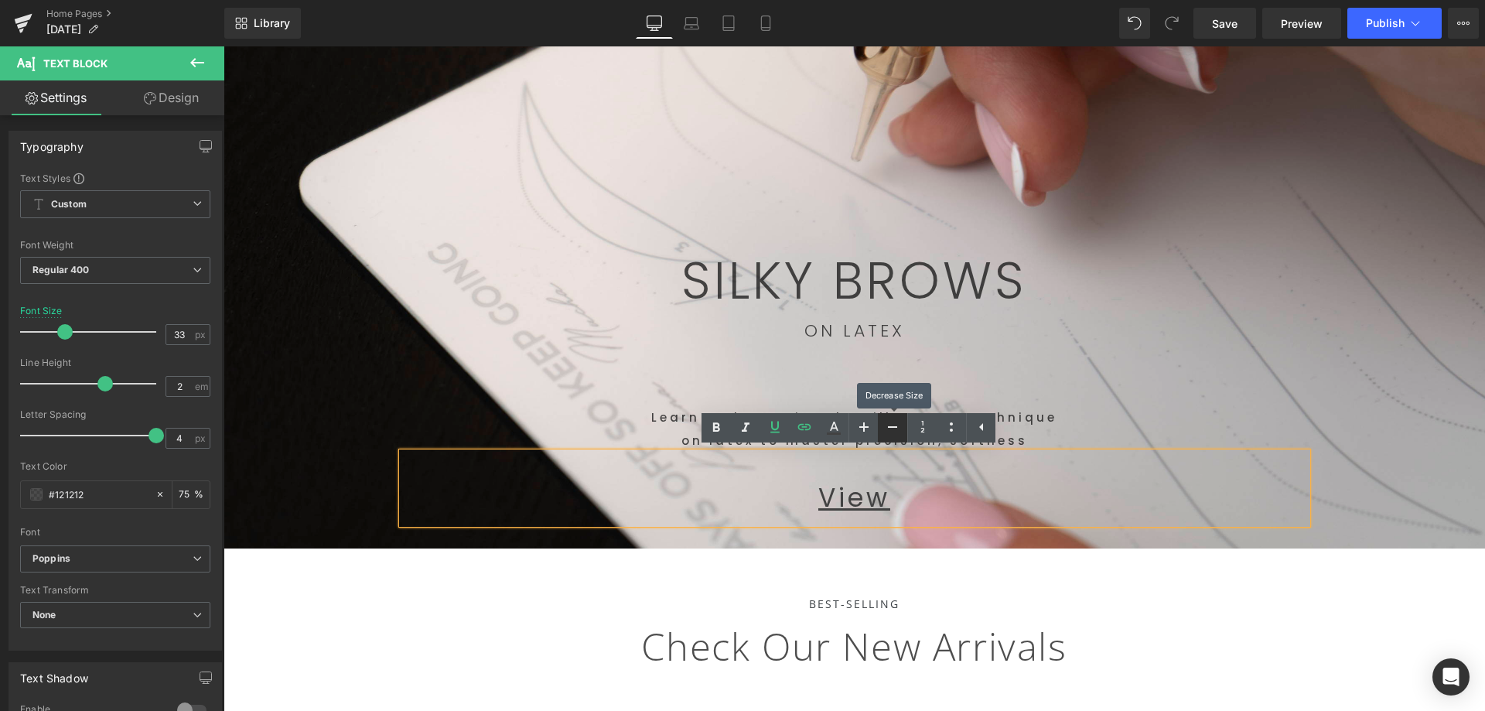
click at [892, 435] on icon at bounding box center [892, 427] width 19 height 19
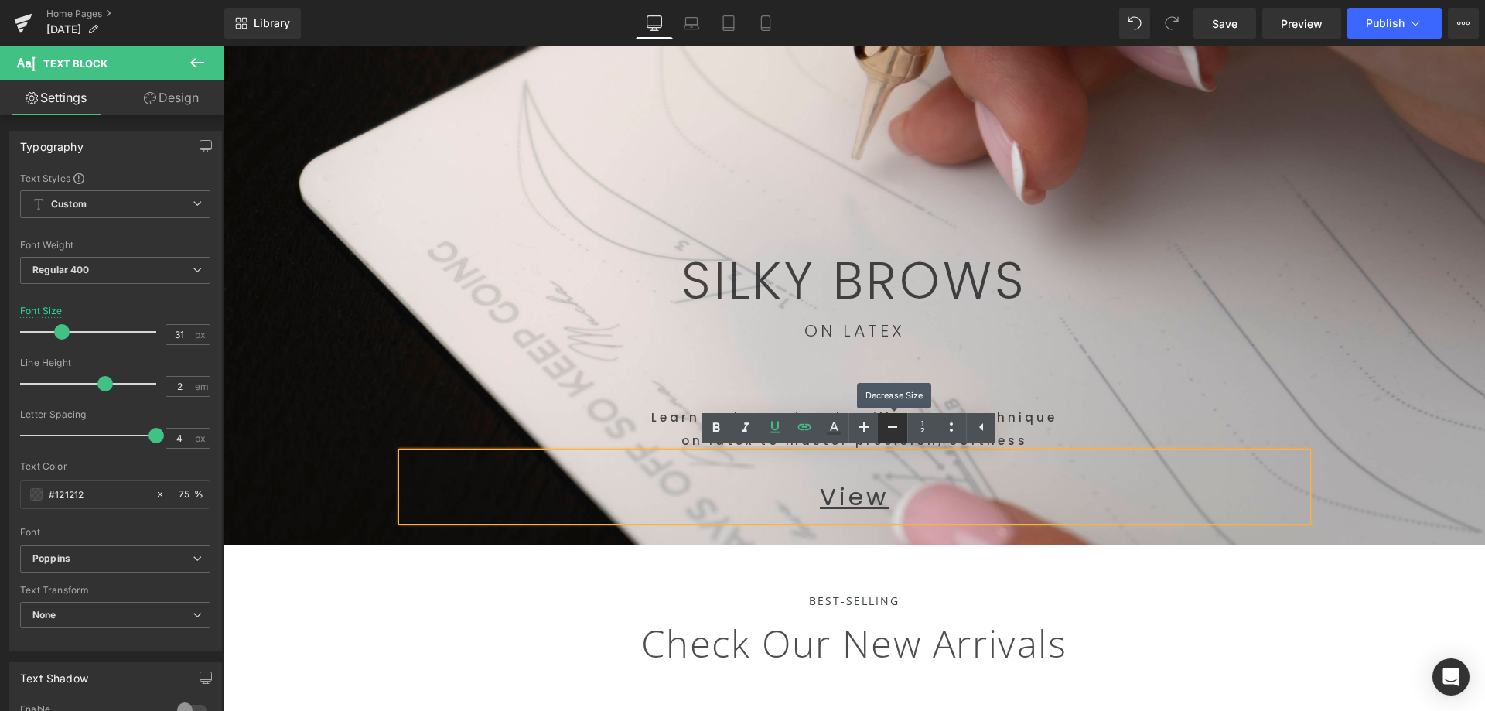
click at [891, 435] on icon at bounding box center [892, 427] width 19 height 19
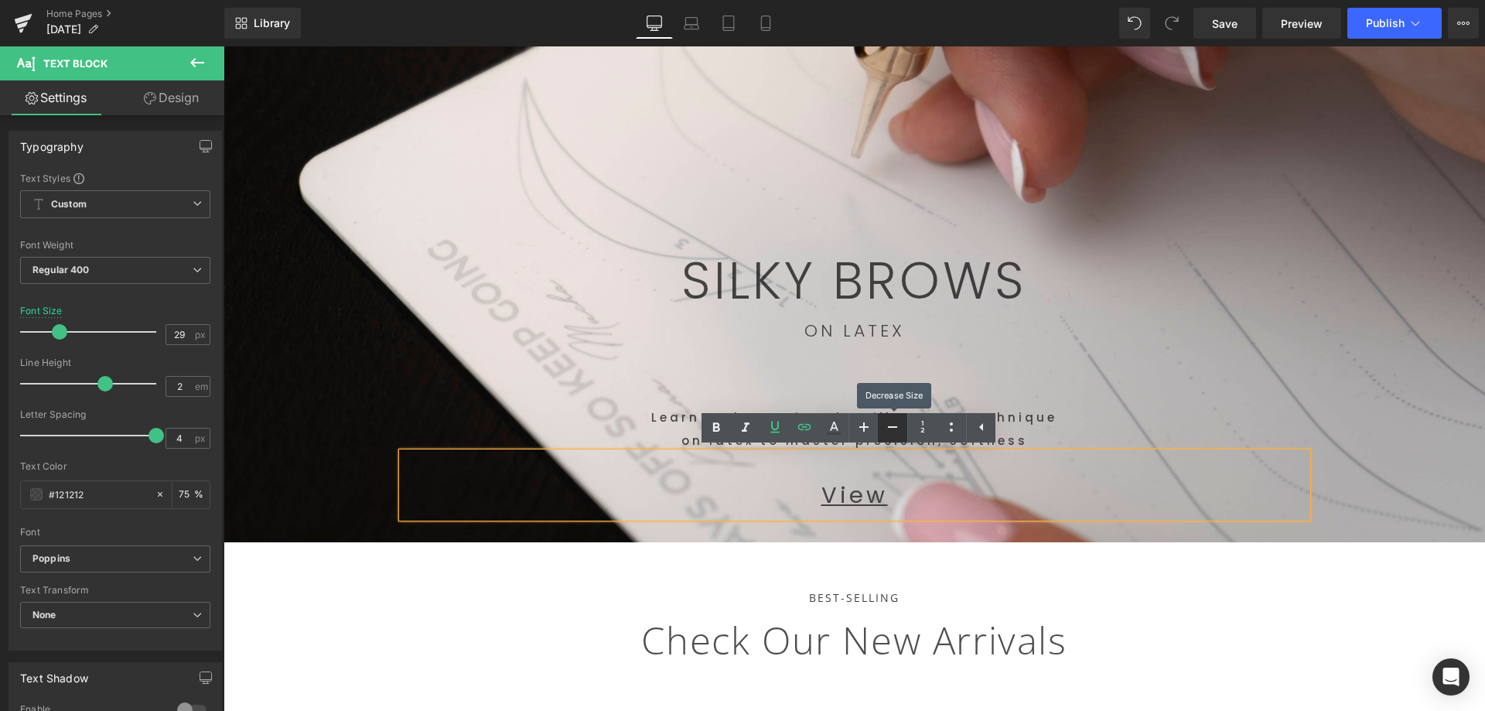
click at [889, 435] on icon at bounding box center [892, 427] width 19 height 19
type input "27"
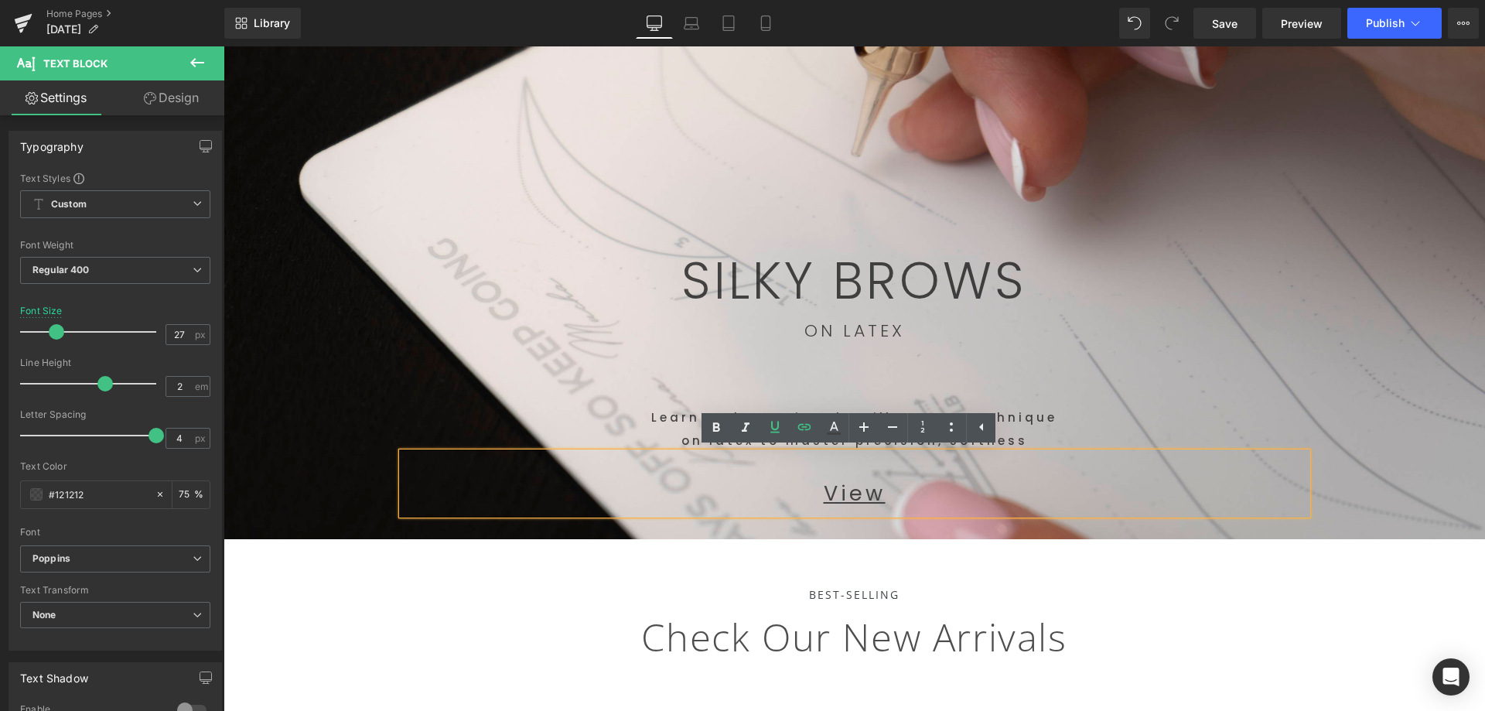
click at [1332, 493] on span "SILKY BROWS Text Block Row 445px ON LATEX Text Block Learn and practice the Sil…" at bounding box center [853, 216] width 1261 height 611
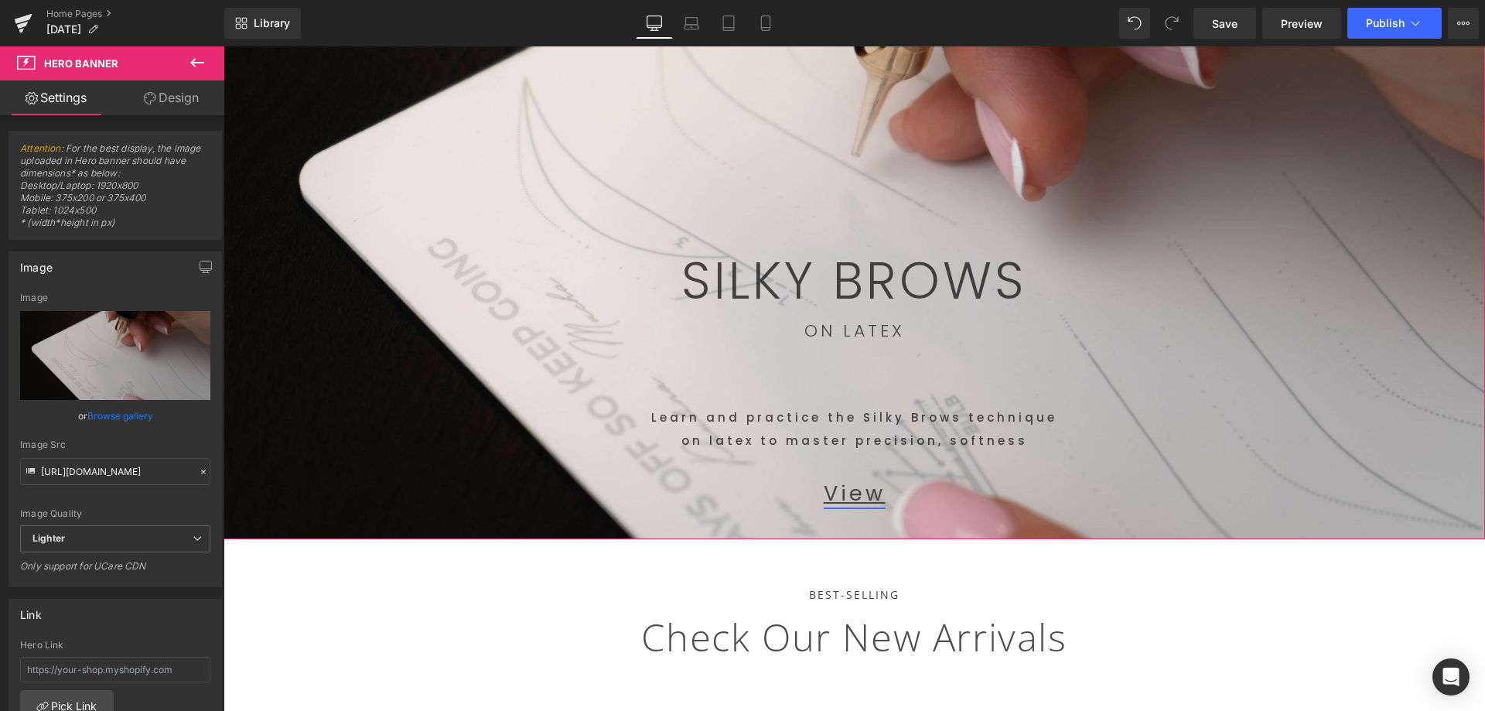
click at [851, 502] on link "View" at bounding box center [855, 493] width 62 height 29
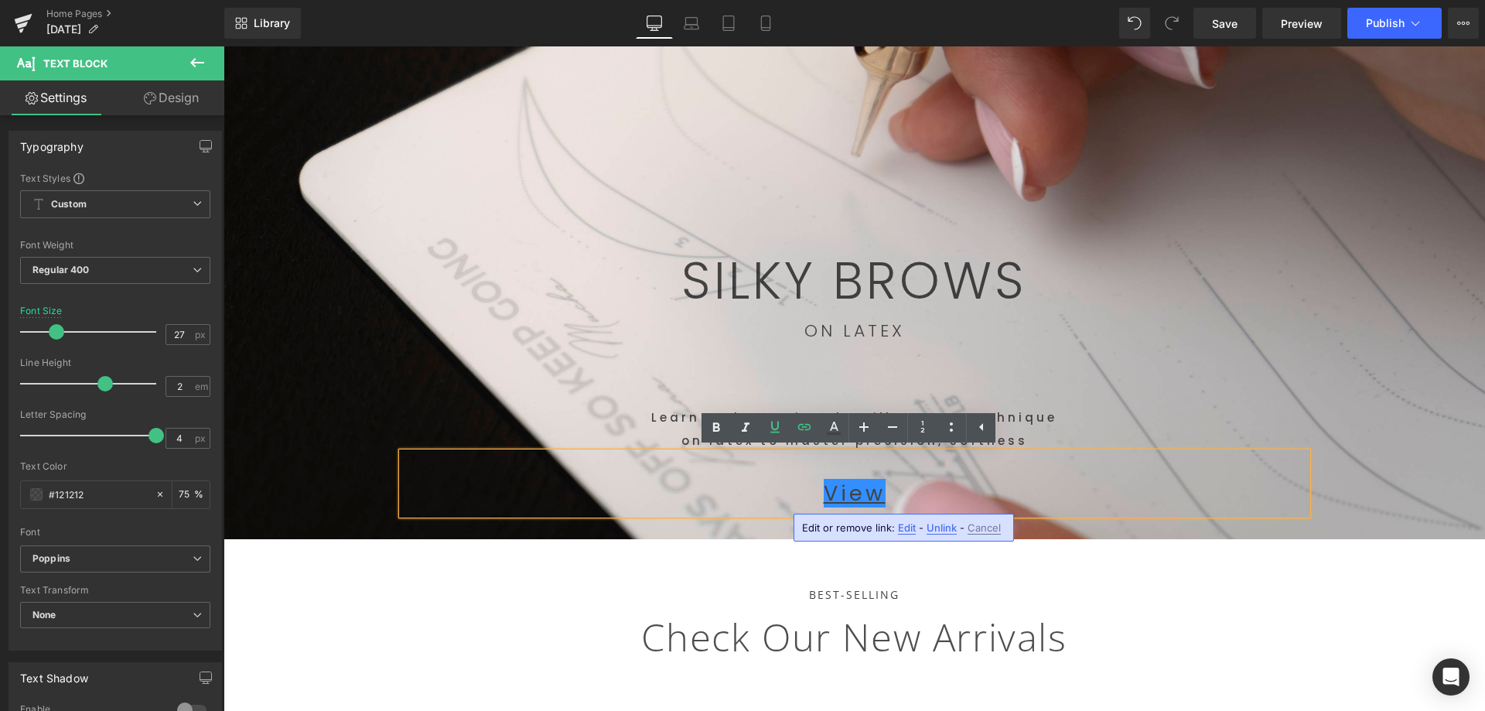
click at [932, 527] on span "Unlink" at bounding box center [941, 527] width 30 height 13
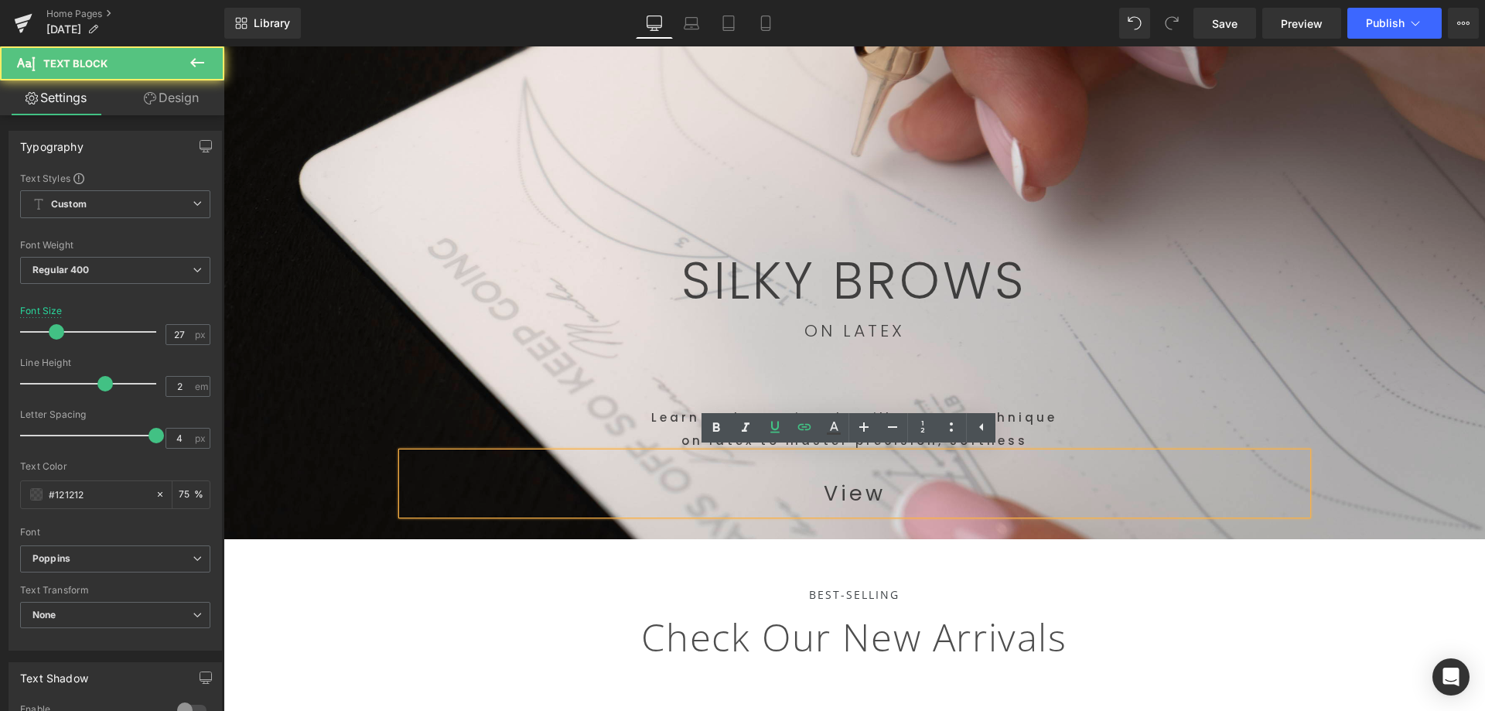
click at [888, 496] on p "View" at bounding box center [854, 493] width 905 height 42
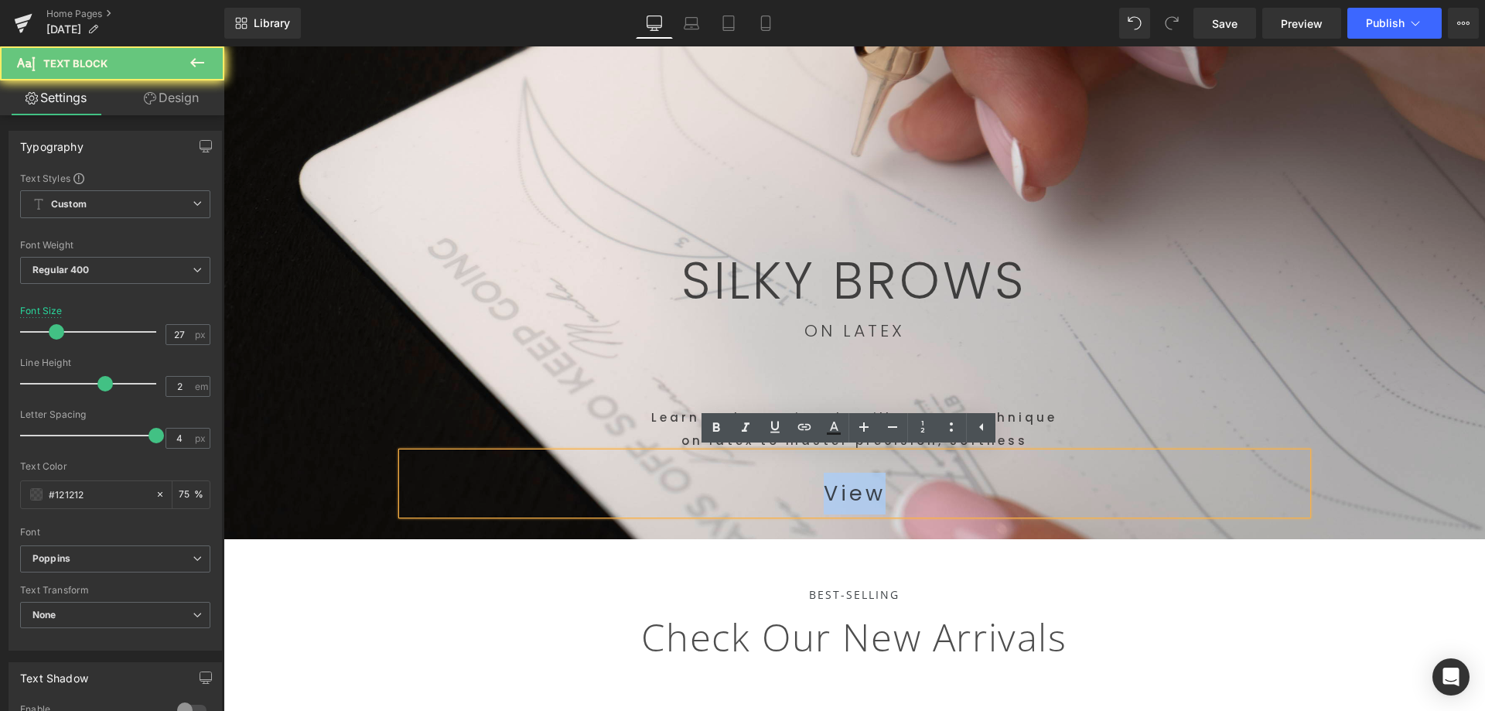
drag, startPoint x: 858, startPoint y: 502, endPoint x: 787, endPoint y: 503, distance: 70.4
click at [787, 503] on p "View" at bounding box center [854, 493] width 905 height 42
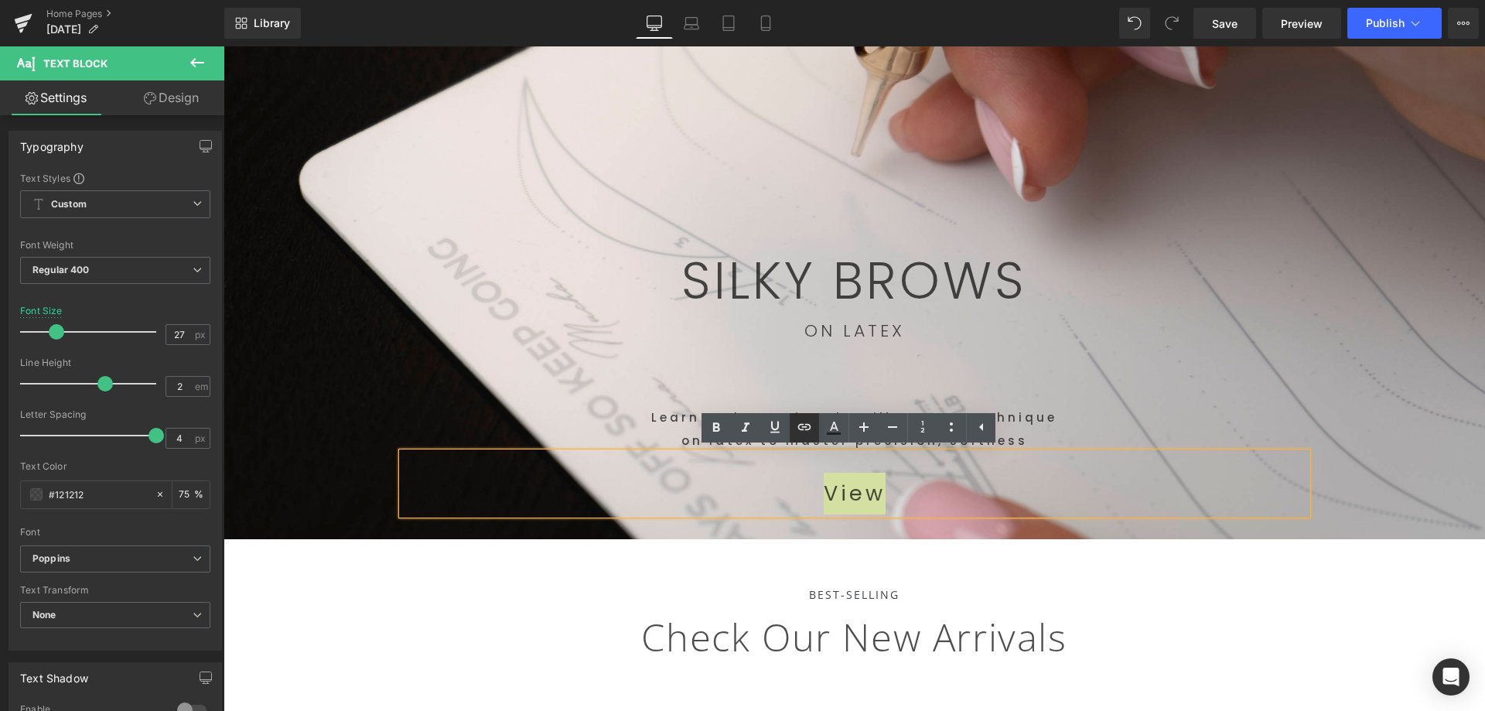
click at [802, 428] on icon at bounding box center [804, 427] width 19 height 19
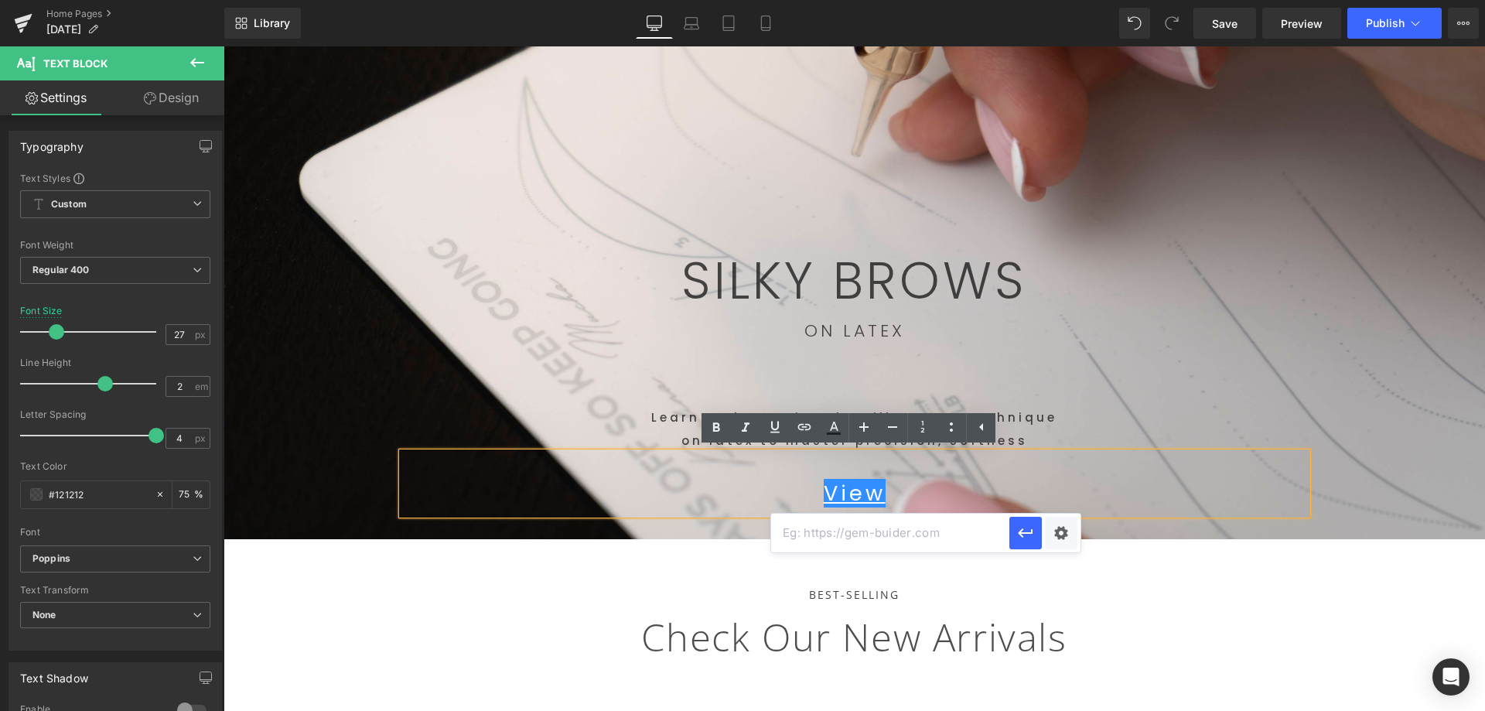
click at [860, 536] on input "text" at bounding box center [890, 532] width 238 height 39
paste input "[URL][DOMAIN_NAME]"
type input "[URL][DOMAIN_NAME]"
click at [1023, 534] on icon "button" at bounding box center [1025, 532] width 19 height 19
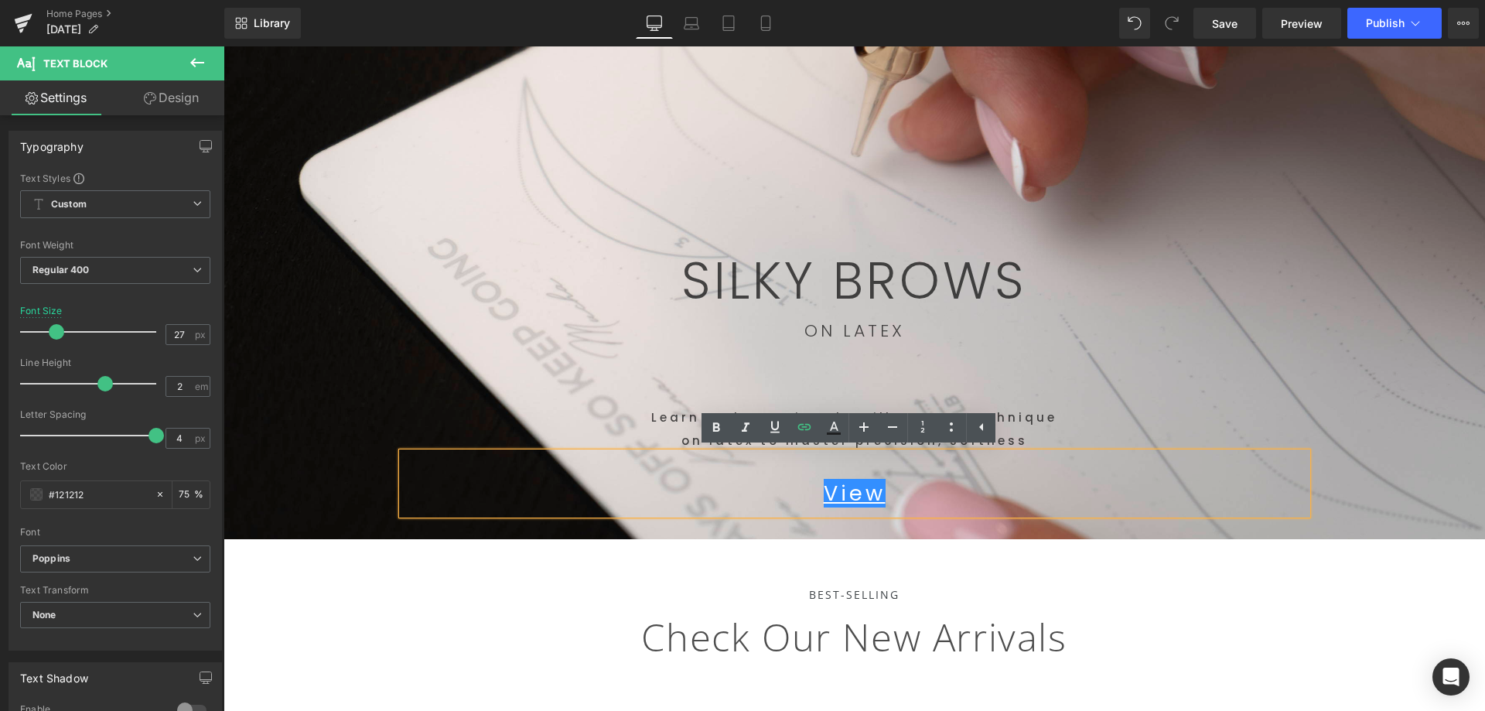
scroll to position [0, 0]
click at [835, 432] on icon at bounding box center [834, 433] width 14 height 2
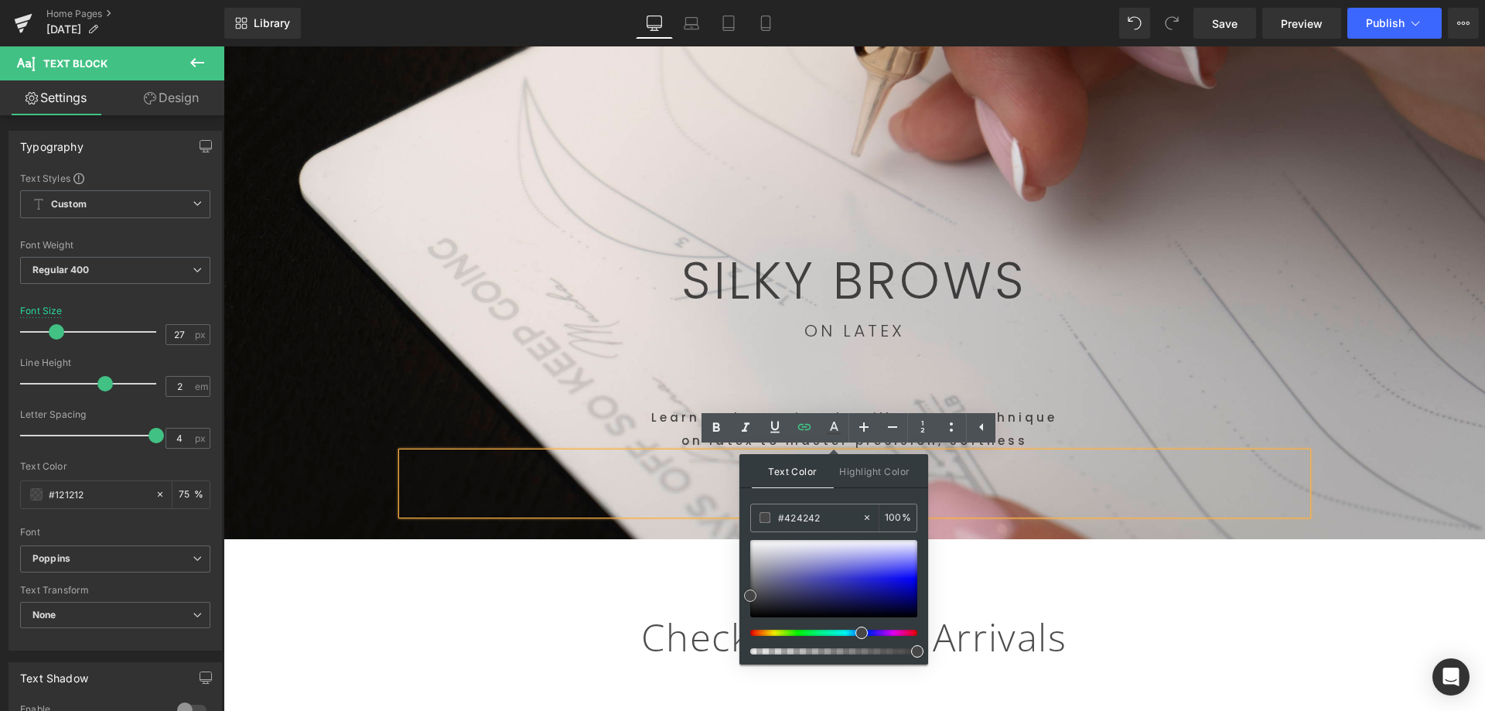
type input "#474747"
drag, startPoint x: 741, startPoint y: 586, endPoint x: 742, endPoint y: 595, distance: 9.3
click at [742, 595] on div "Text Color Highlight Color rgba(71, 71, 71, 1) #474747 100 % transparent transp…" at bounding box center [833, 559] width 189 height 210
click at [223, 46] on div "75px" at bounding box center [223, 46] width 0 height 0
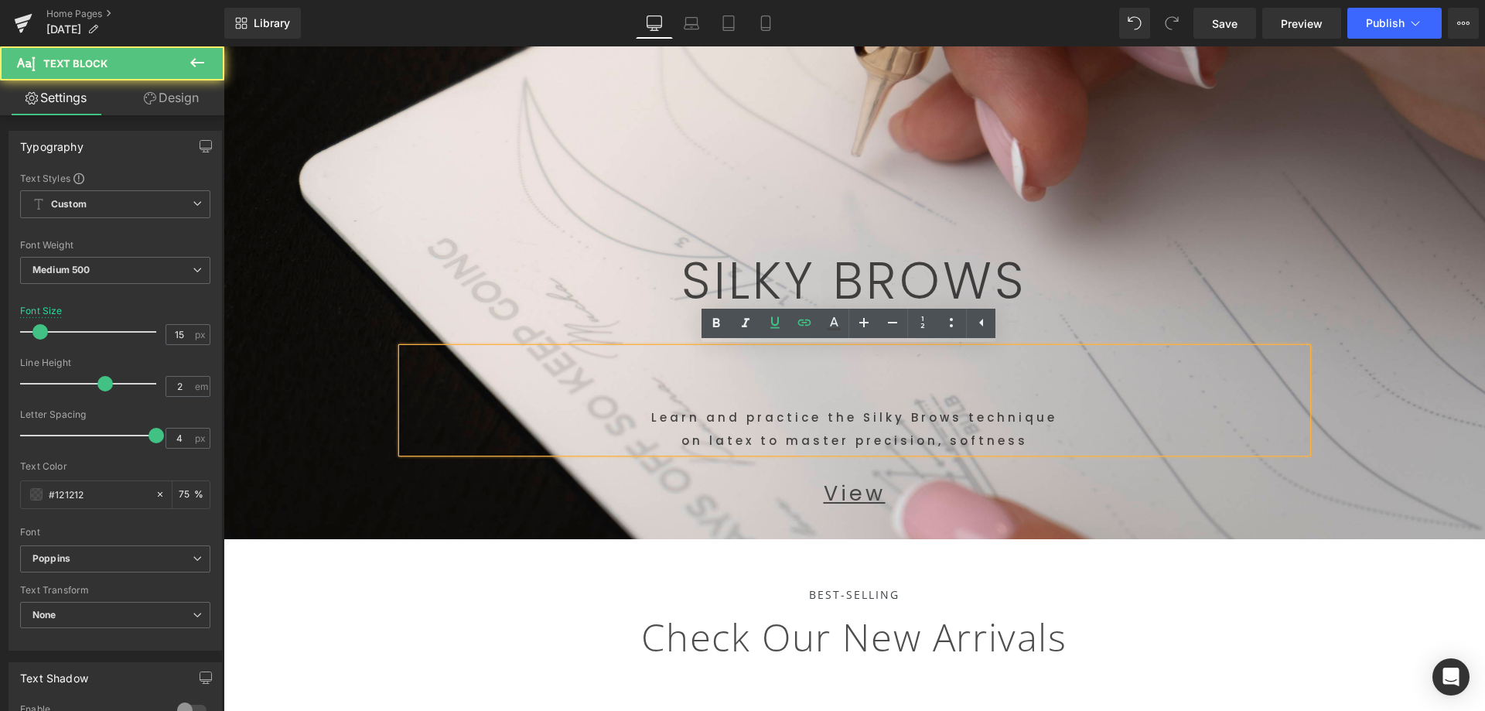
drag, startPoint x: 1024, startPoint y: 418, endPoint x: 1041, endPoint y: 636, distance: 218.7
click at [1025, 416] on p "Learn and practice the Silky Brows technique" at bounding box center [854, 417] width 905 height 23
click at [223, 46] on div "445px" at bounding box center [223, 46] width 0 height 0
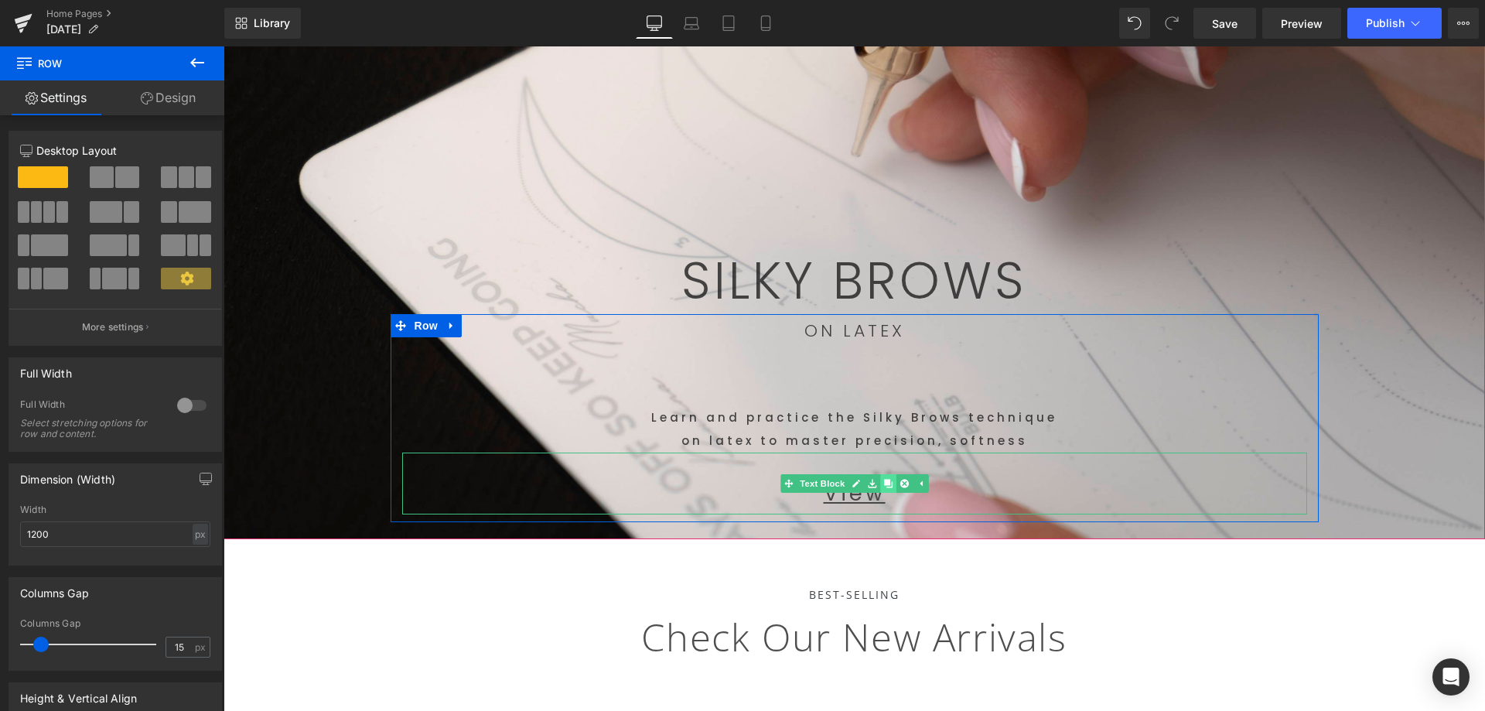
click at [881, 489] on link at bounding box center [888, 483] width 16 height 19
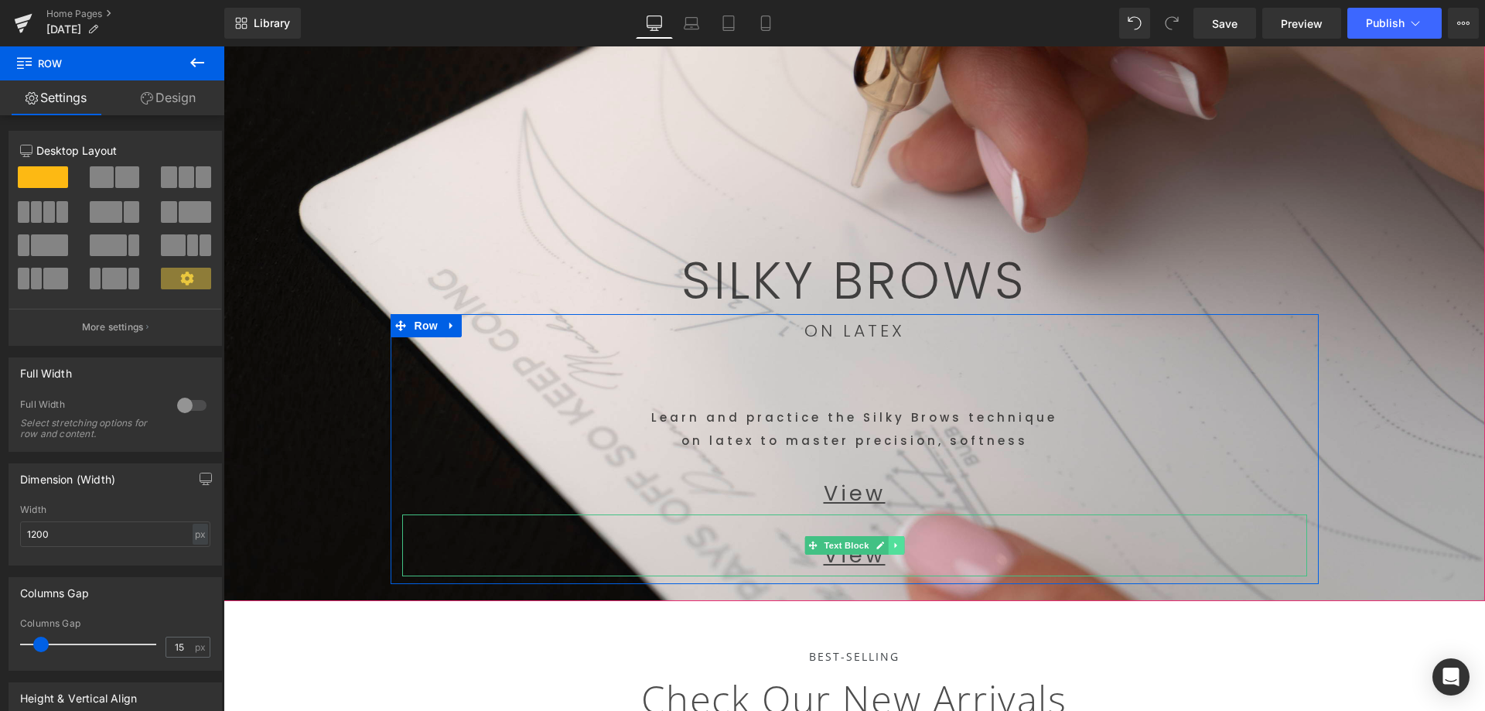
click at [894, 547] on icon at bounding box center [895, 544] width 2 height 5
click at [899, 548] on icon at bounding box center [903, 544] width 9 height 9
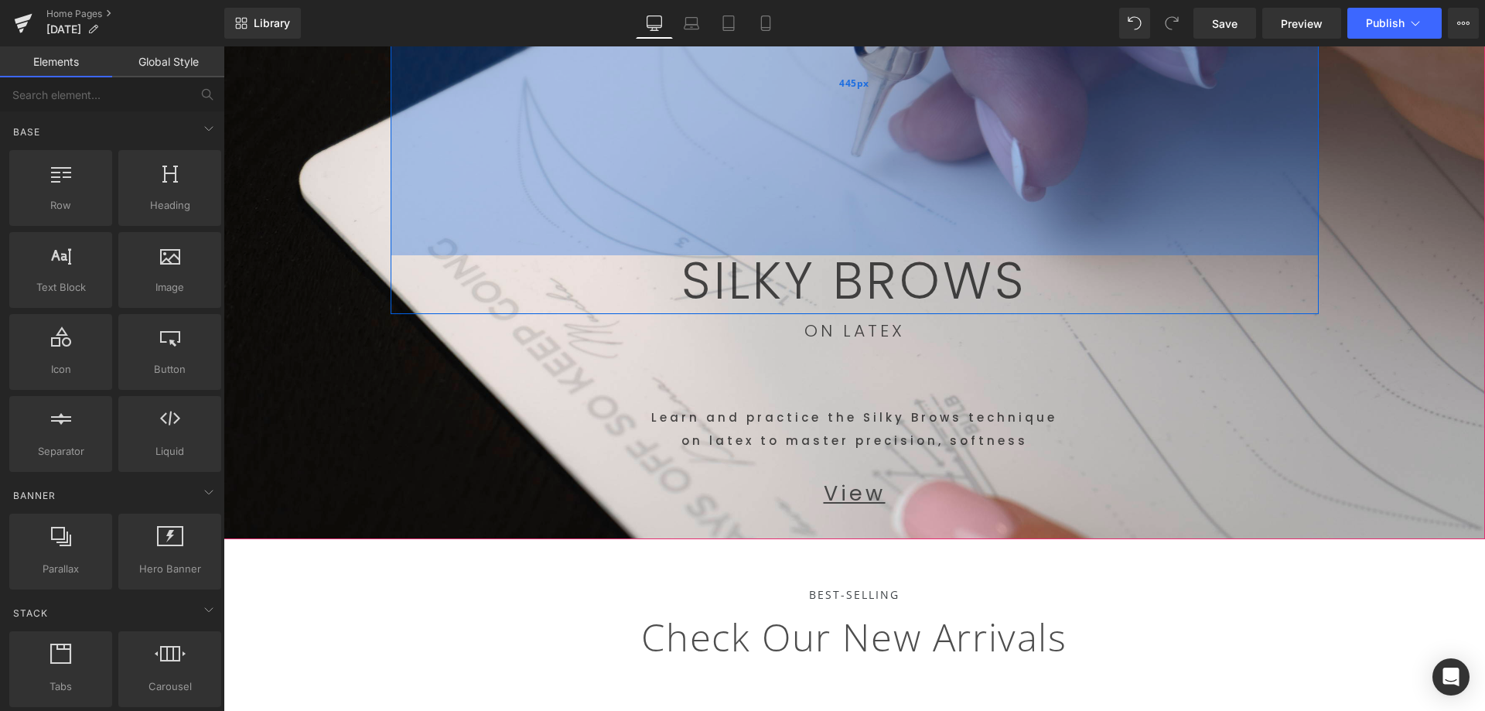
click at [1222, 239] on div "445px" at bounding box center [854, 83] width 928 height 344
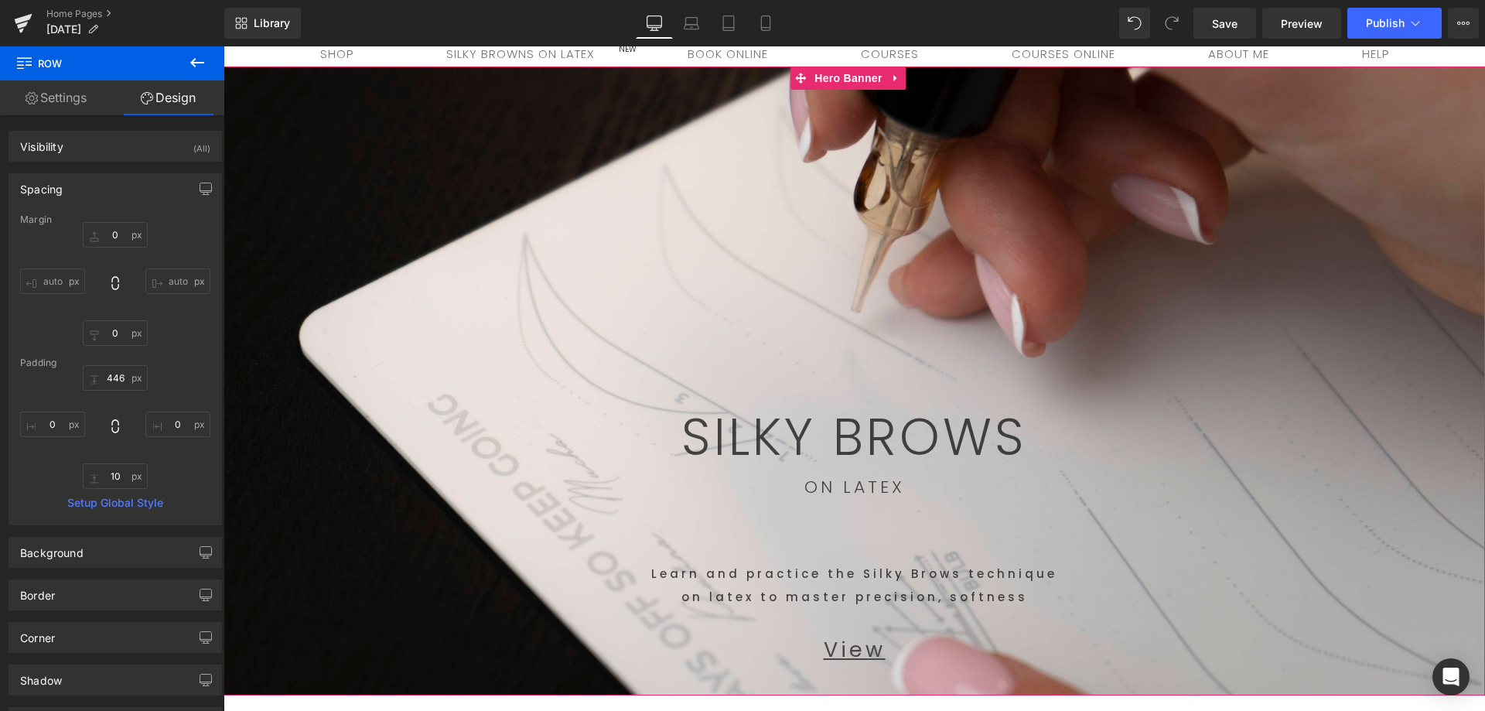
scroll to position [77, 0]
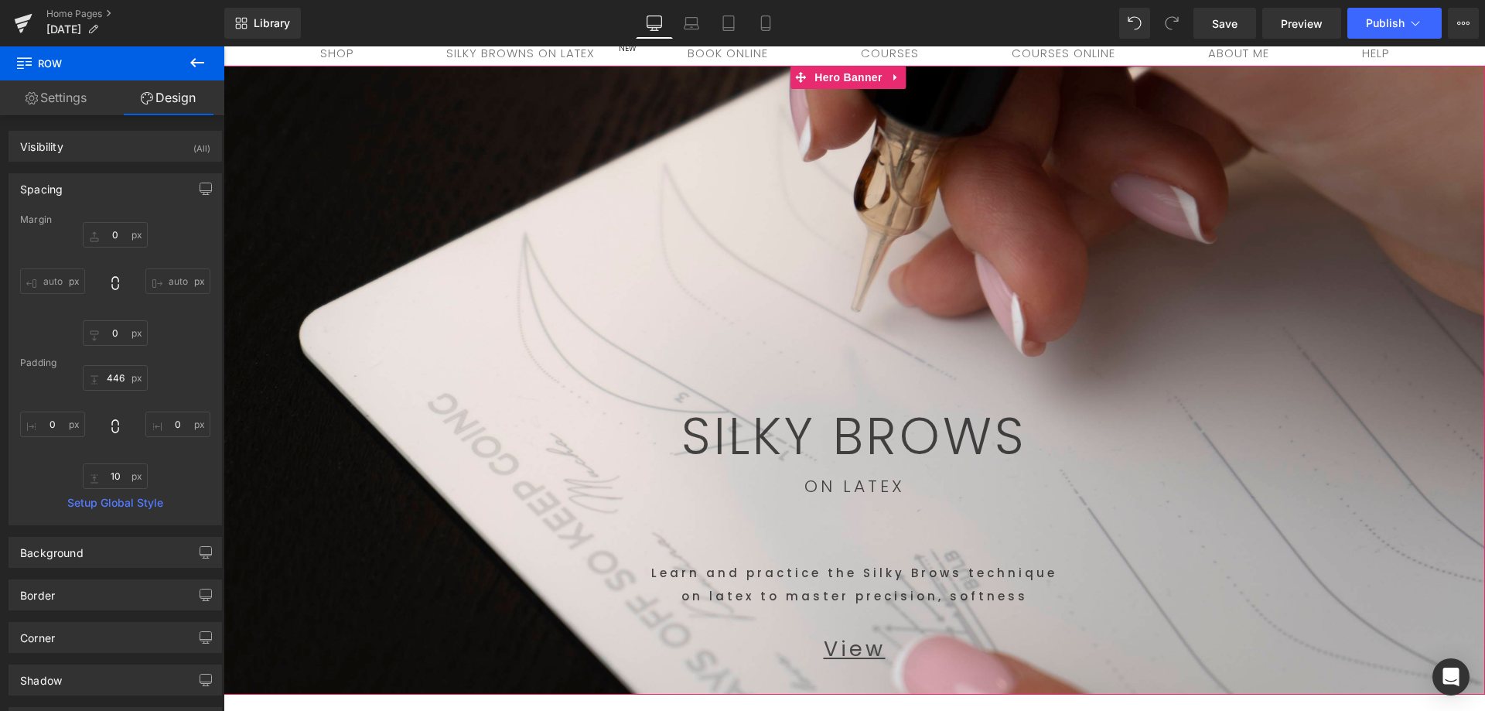
drag, startPoint x: 304, startPoint y: 107, endPoint x: 346, endPoint y: 165, distance: 71.9
click at [308, 119] on span "SILKY BROWS Text Block Row 446px ON LATEX Text Block Learn and practice the Sil…" at bounding box center [853, 372] width 1261 height 612
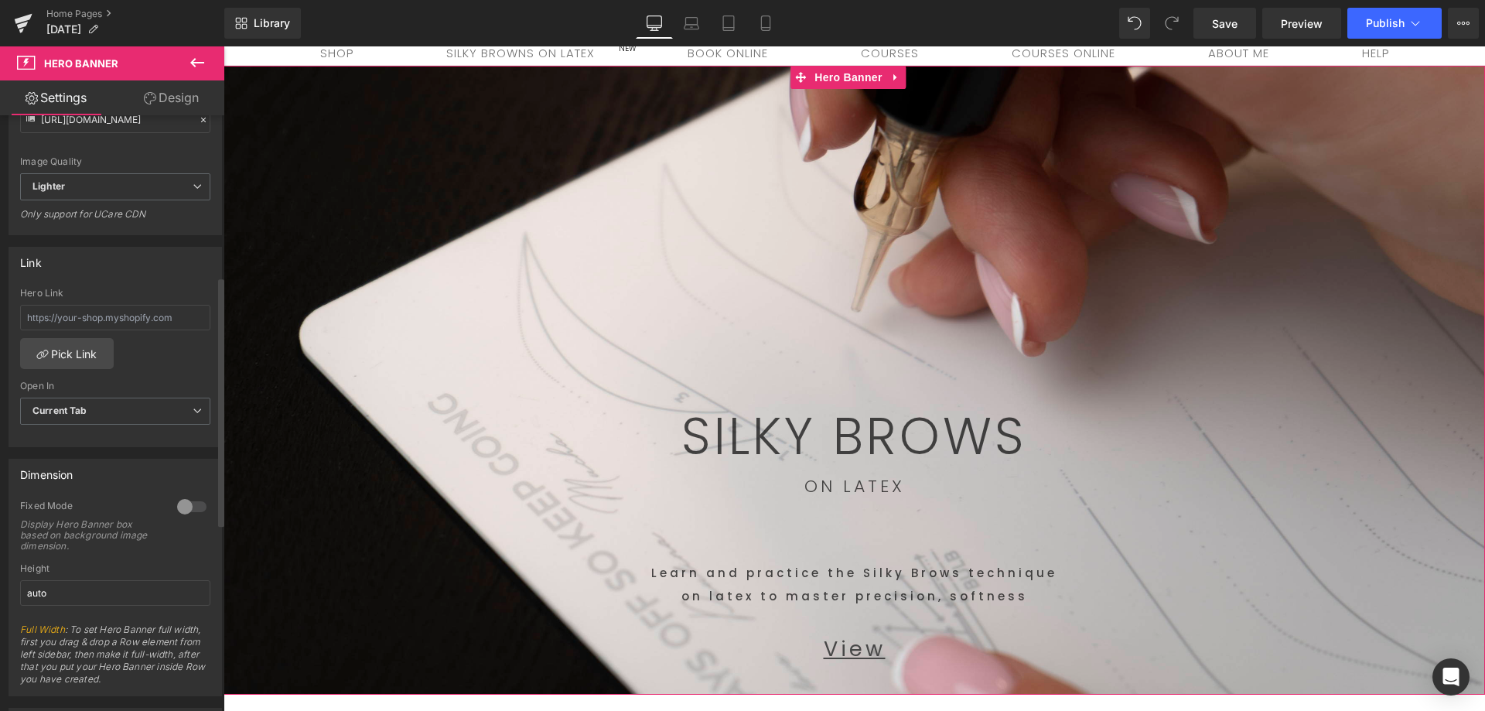
scroll to position [387, 0]
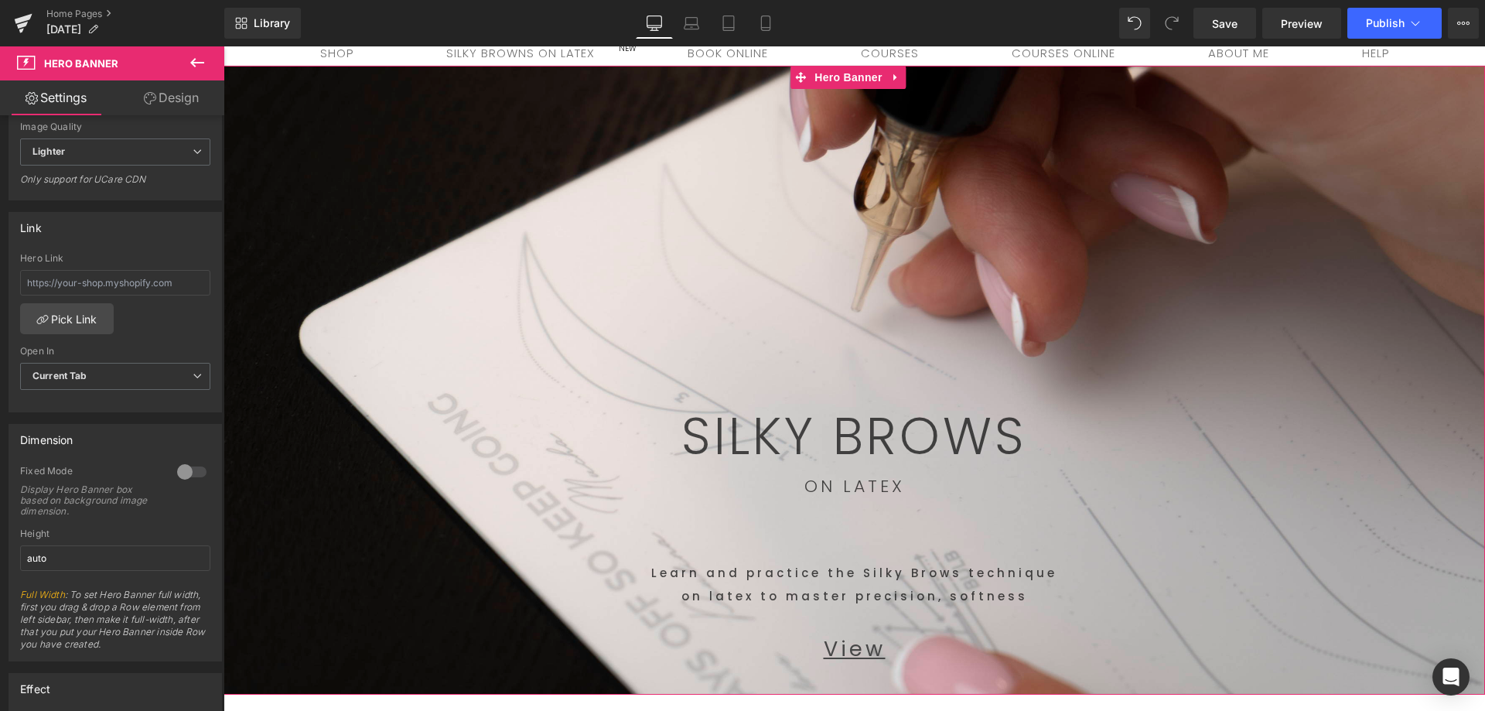
click at [181, 96] on link "Design" at bounding box center [171, 97] width 112 height 35
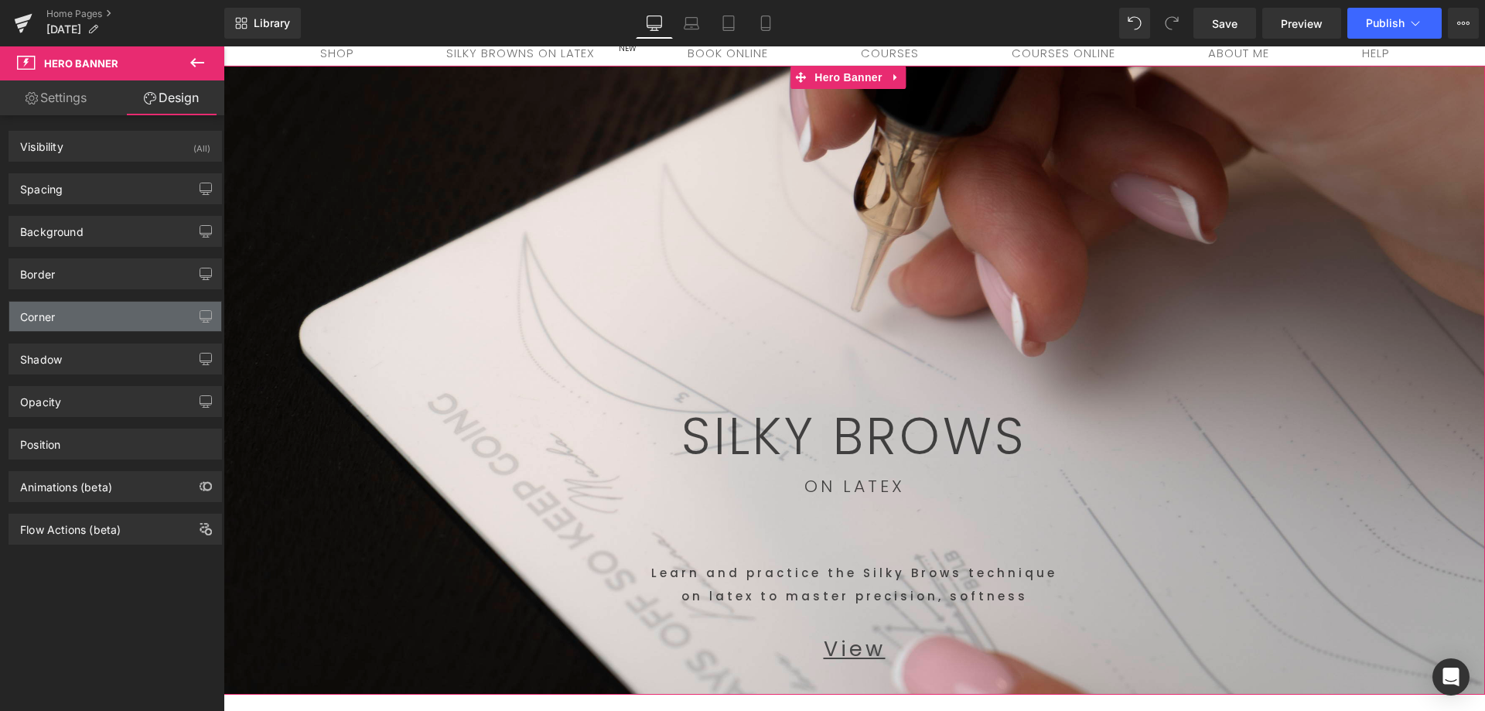
type input "#d3d3d3"
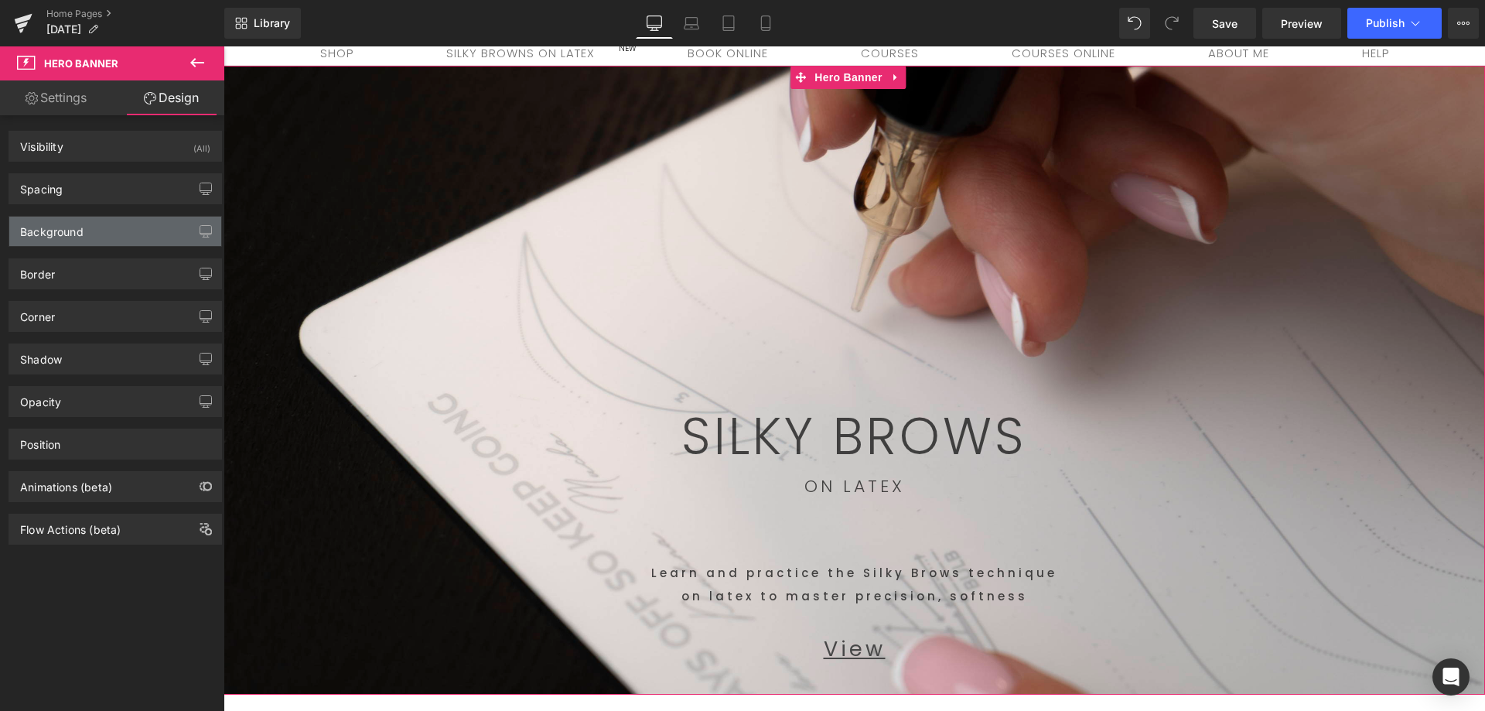
click at [94, 230] on div "Background" at bounding box center [115, 231] width 212 height 29
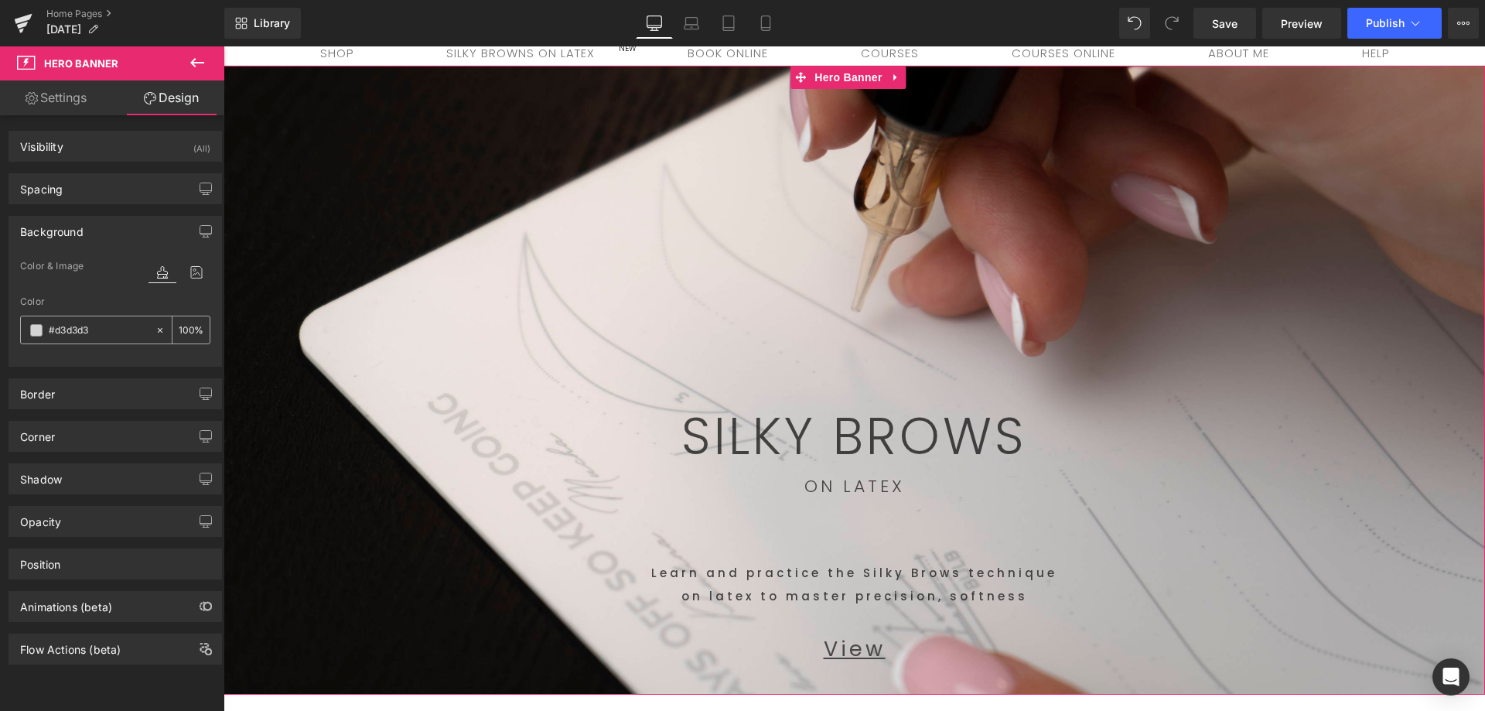
click at [180, 336] on input "100" at bounding box center [186, 329] width 15 height 17
type input "7"
type input "100"
click at [92, 149] on div "Visibility (All)" at bounding box center [115, 145] width 212 height 29
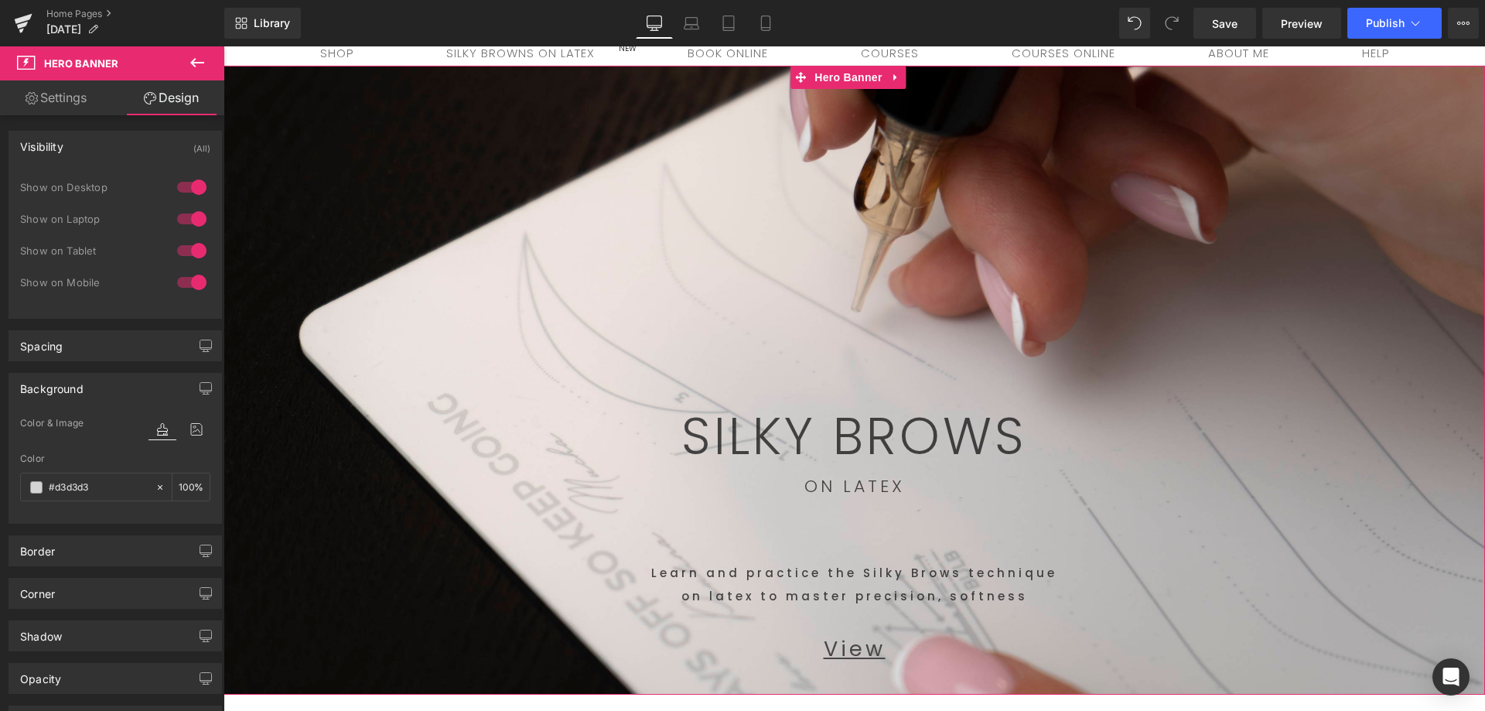
click at [346, 275] on span "SILKY BROWS Text Block Row 446px ON LATEX Text Block Learn and practice the Sil…" at bounding box center [853, 372] width 1261 height 612
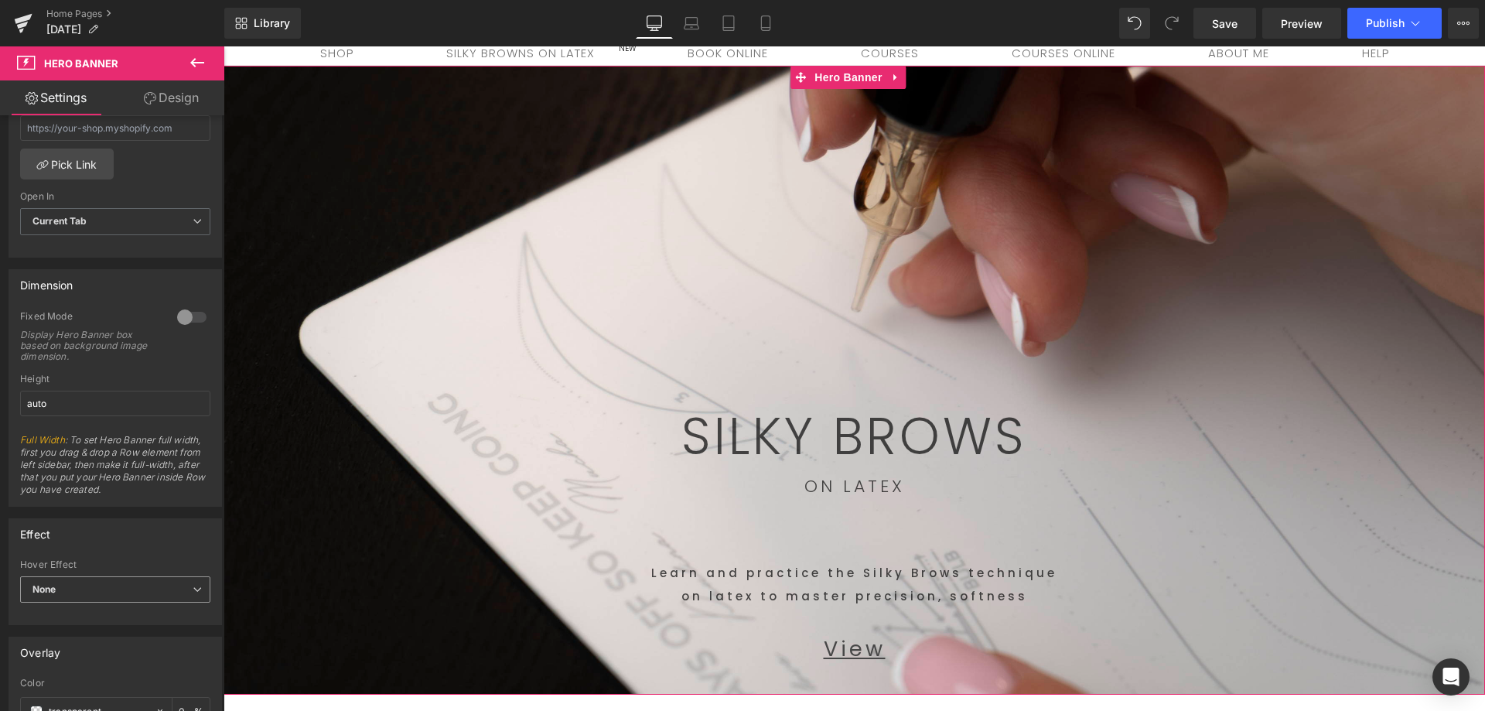
scroll to position [773, 0]
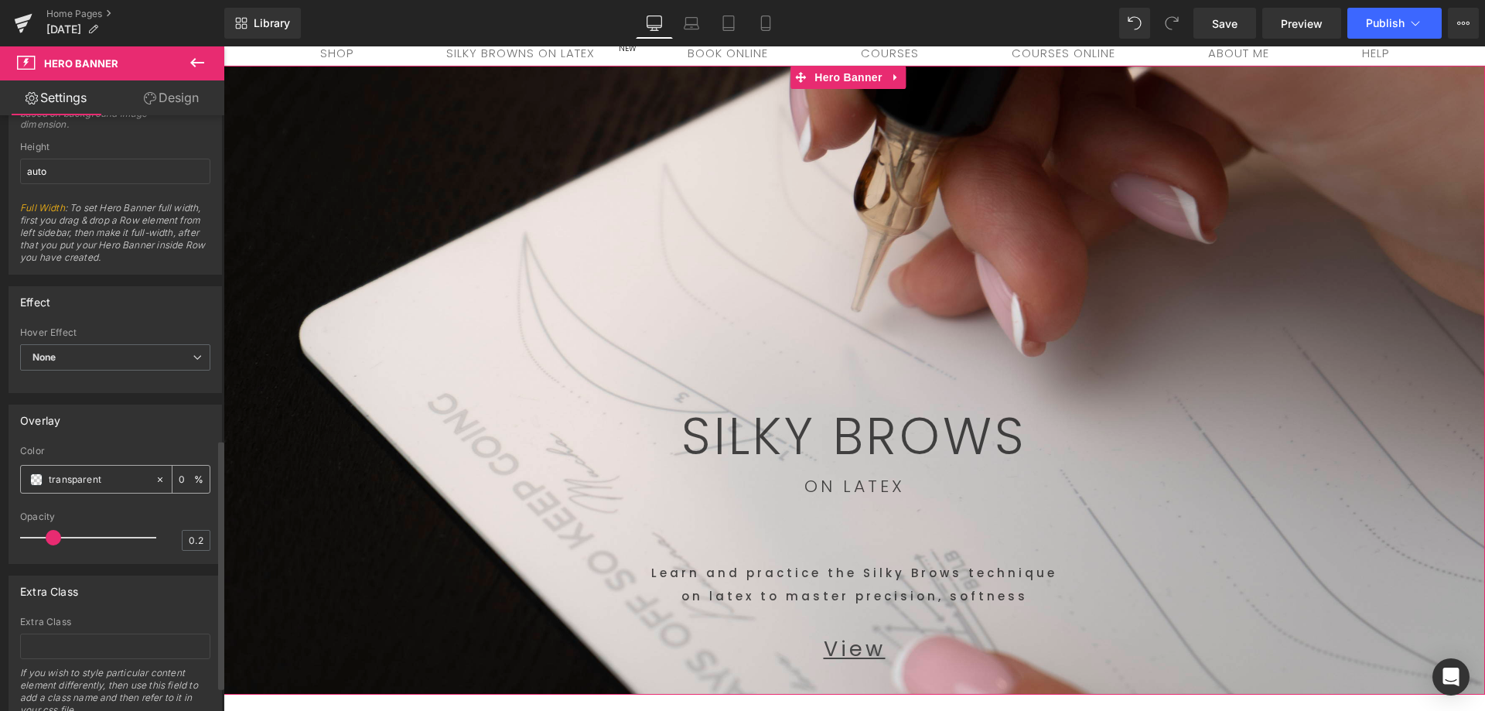
click at [182, 478] on input "0" at bounding box center [186, 478] width 15 height 17
type input "1"
type input "50"
click at [40, 477] on span at bounding box center [36, 479] width 12 height 12
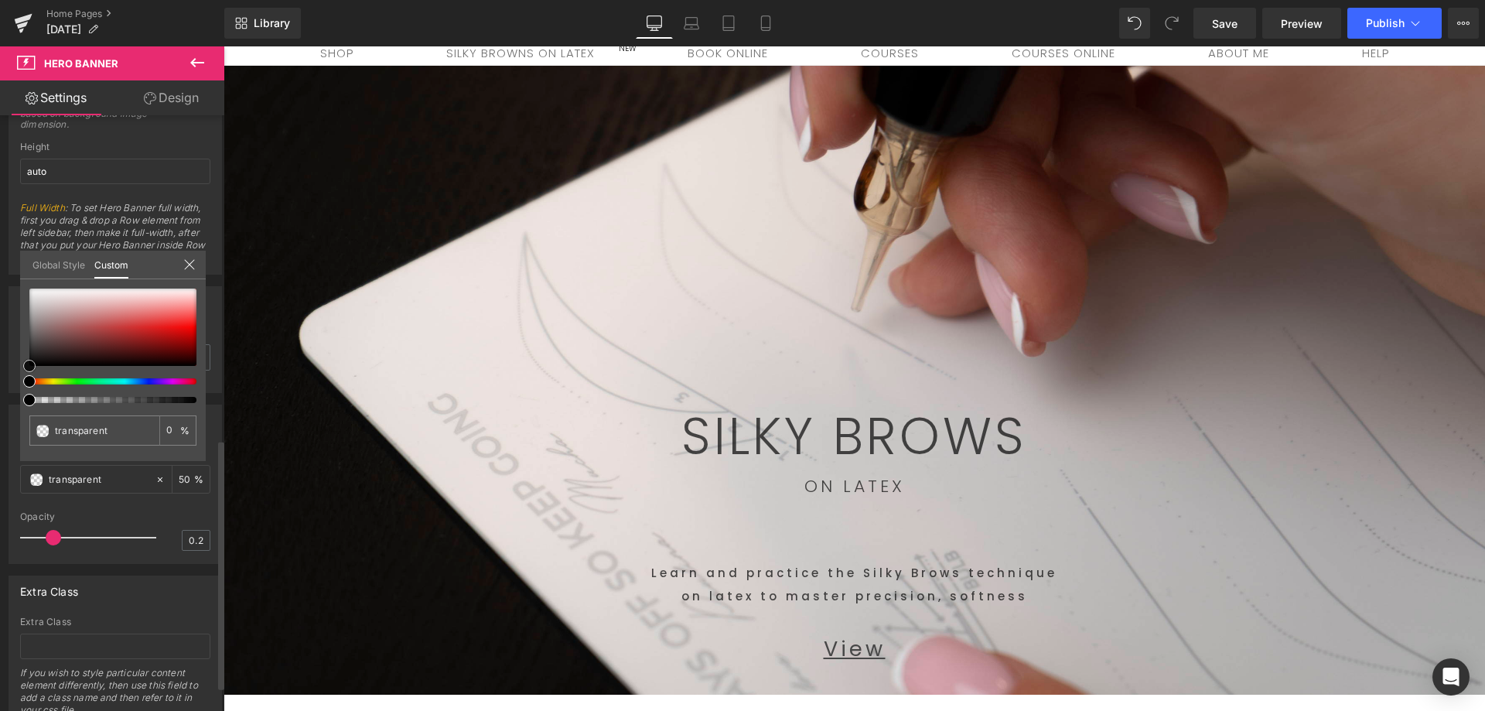
type input "#884848"
type input "100"
type input "#884848"
type input "100"
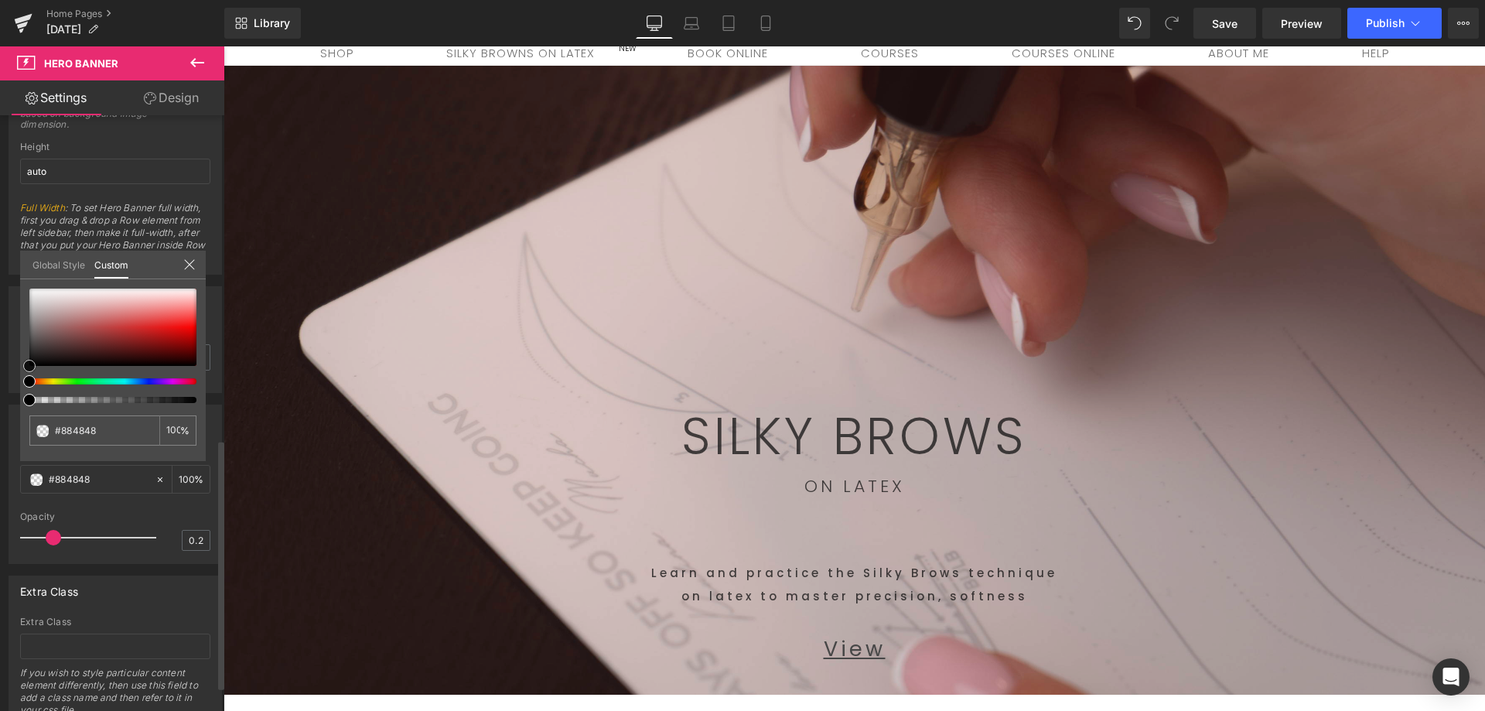
type input "#312e2e"
type input "#262626"
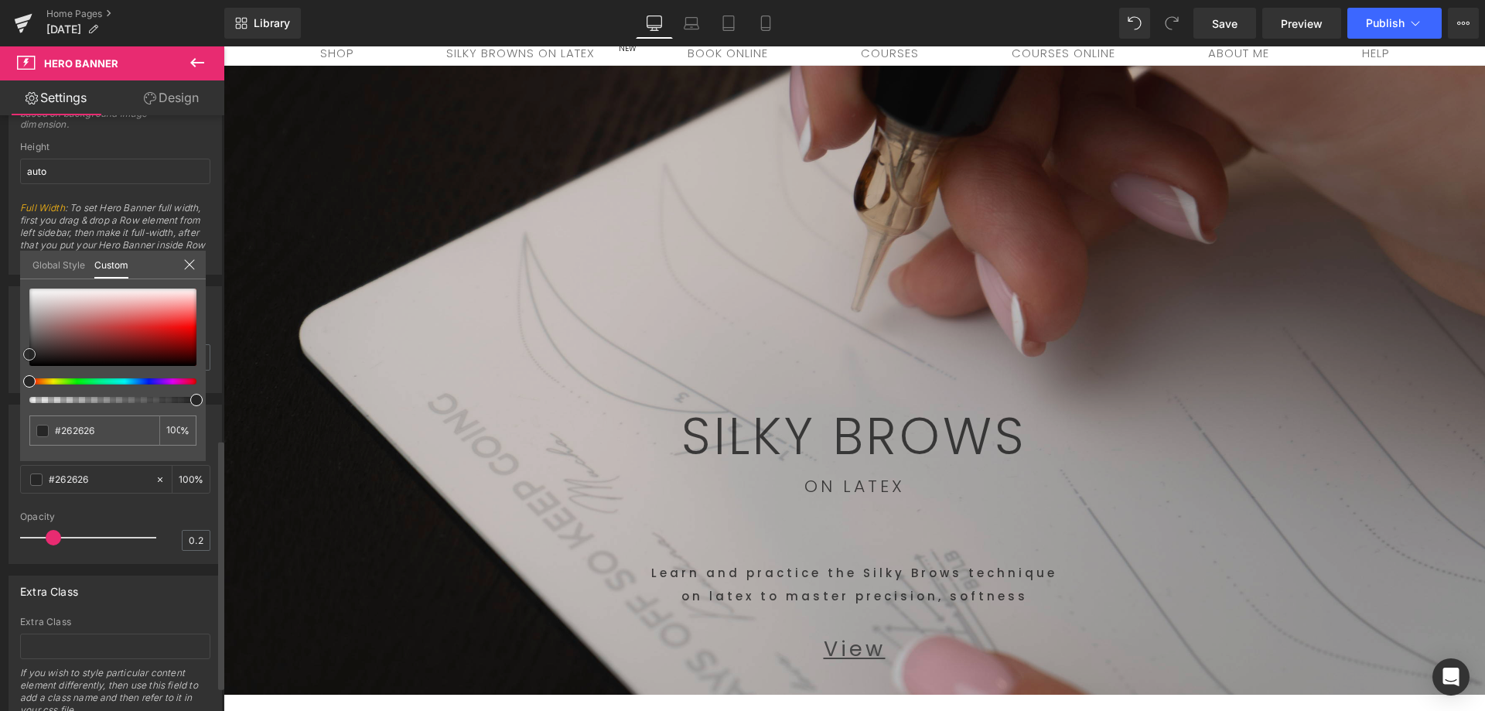
type input "#1e1e1e"
type input "#6b6060"
type input "#5c5050"
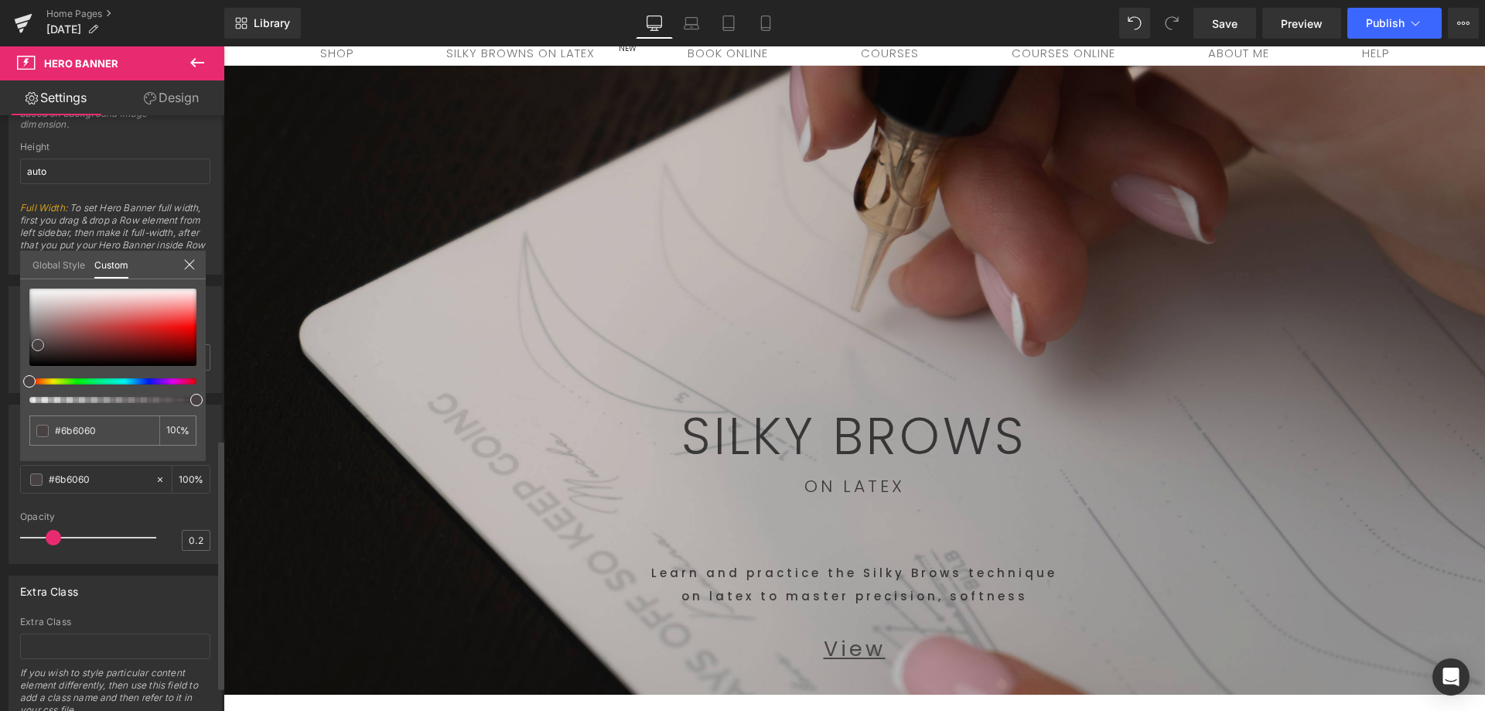
type input "#5c5050"
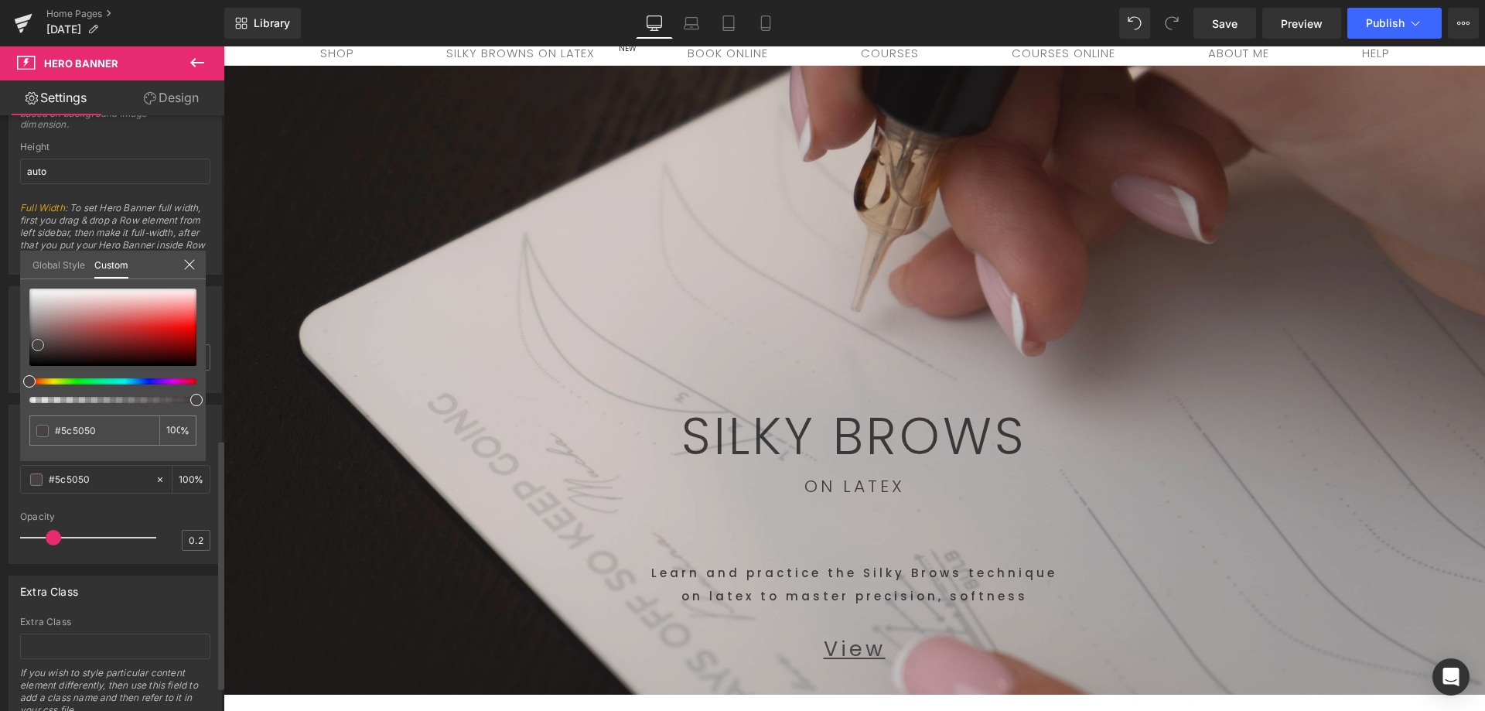
type input "#000000"
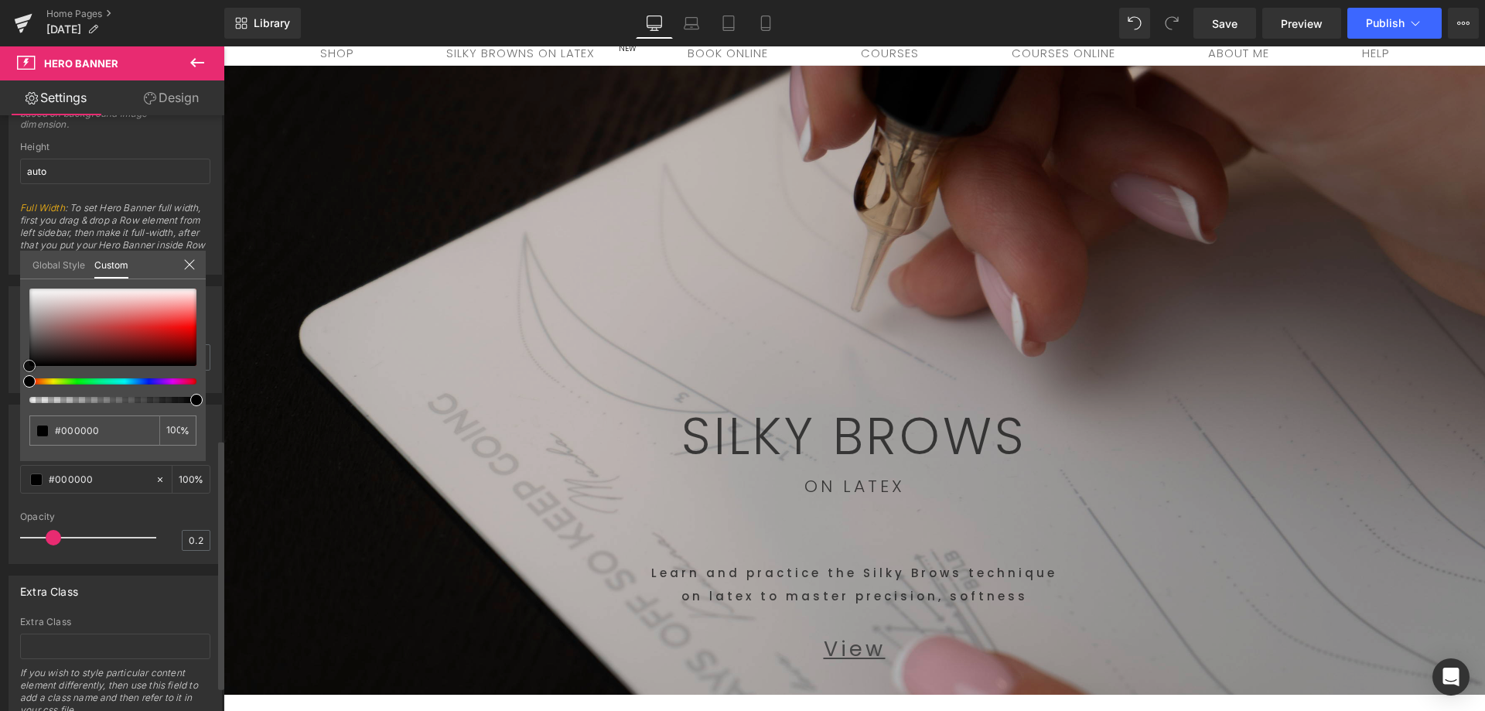
type input "#cac2c2"
type input "#f8f6f6"
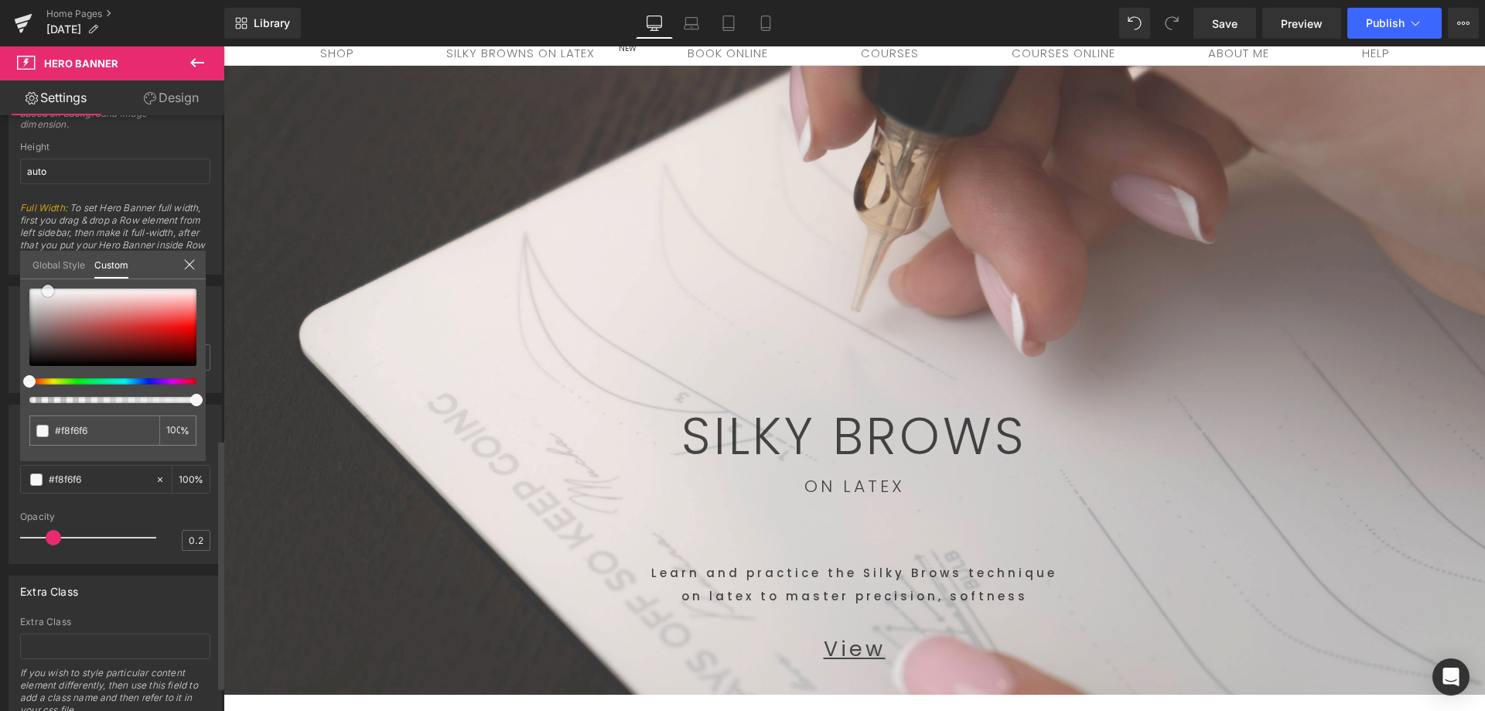
type input "#cac3c3"
type input "#020202"
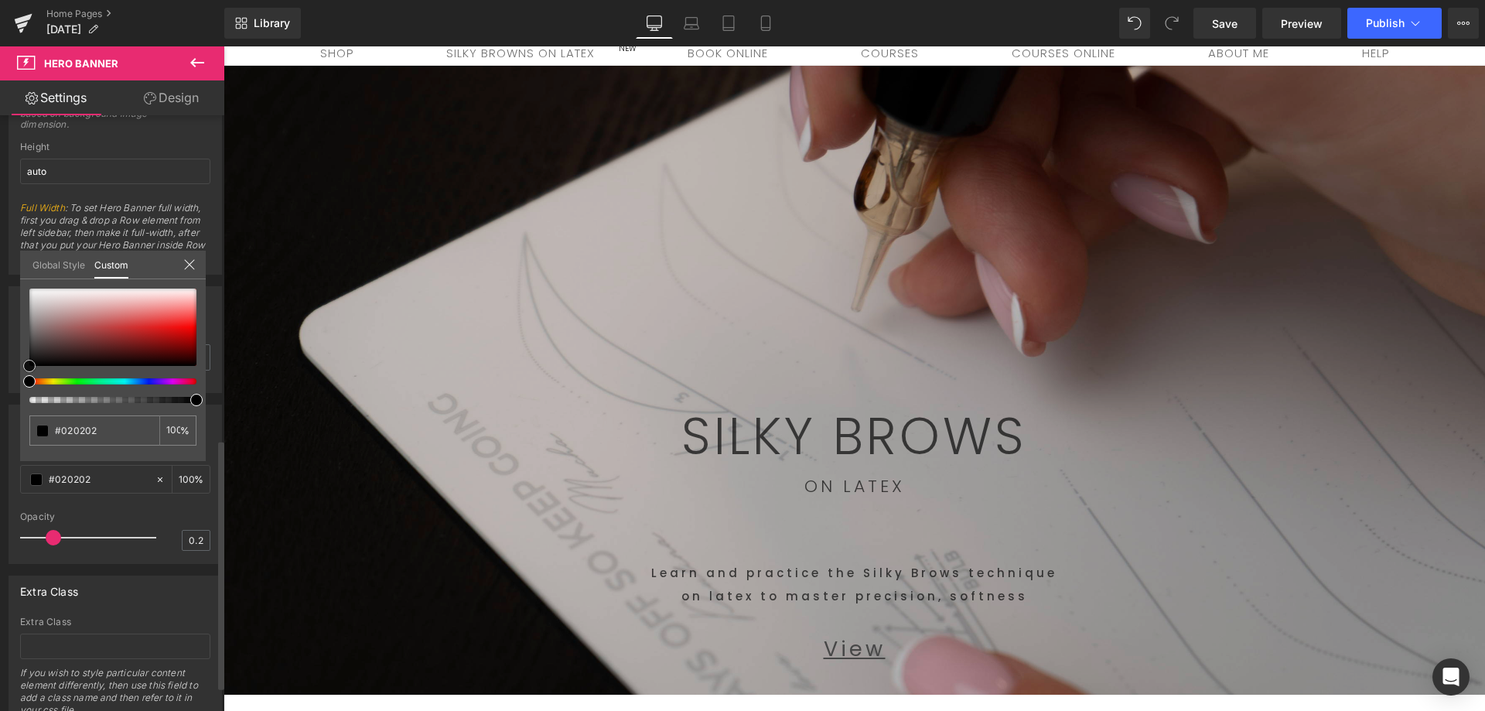
type input "#000000"
drag, startPoint x: 32, startPoint y: 353, endPoint x: 16, endPoint y: 414, distance: 63.8
click at [0, 407] on div "Overlay rgba(0, 0, 0, 1) Color #000000 100 % 0.2 Opacity 0.2 Global Style Custo…" at bounding box center [115, 478] width 231 height 171
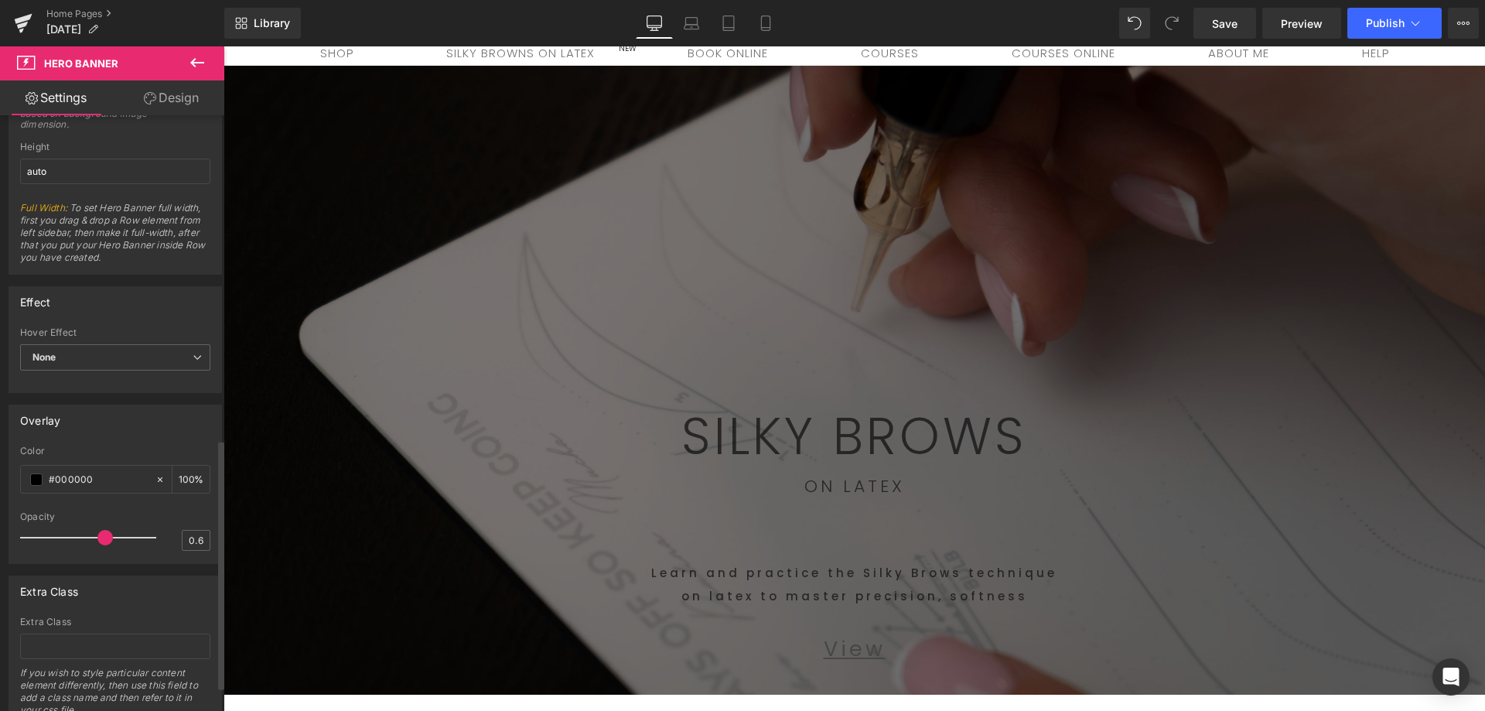
type input "1"
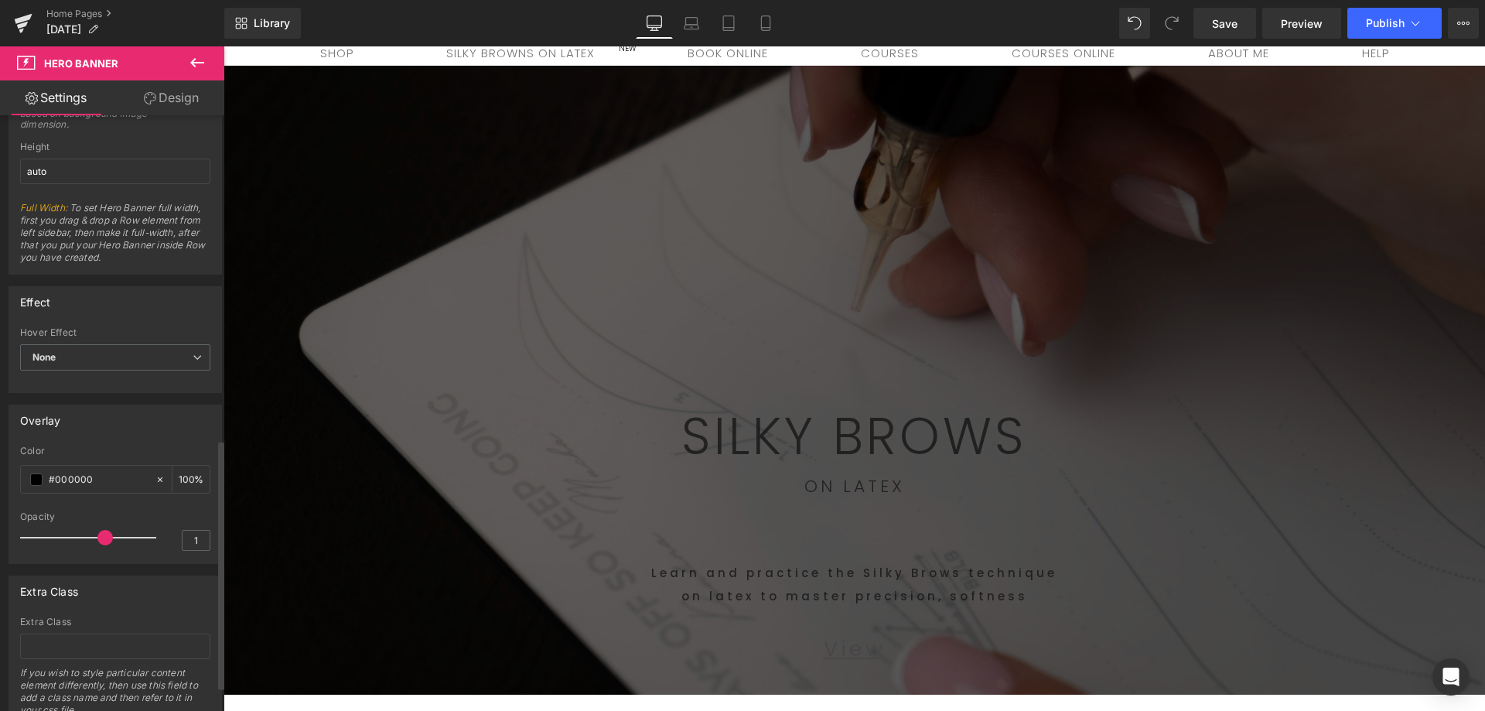
drag, startPoint x: 54, startPoint y: 535, endPoint x: 107, endPoint y: 541, distance: 53.7
click at [107, 541] on span at bounding box center [104, 537] width 15 height 15
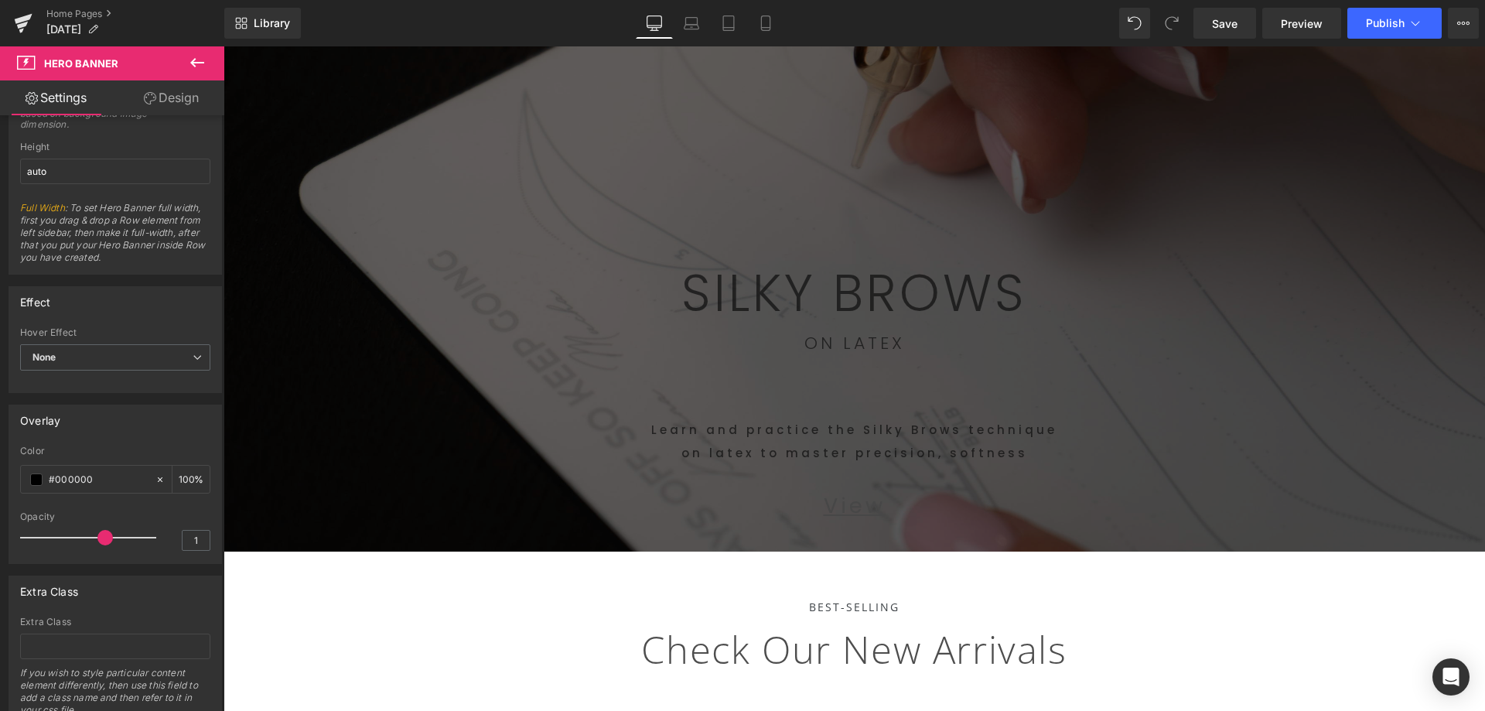
scroll to position [155, 0]
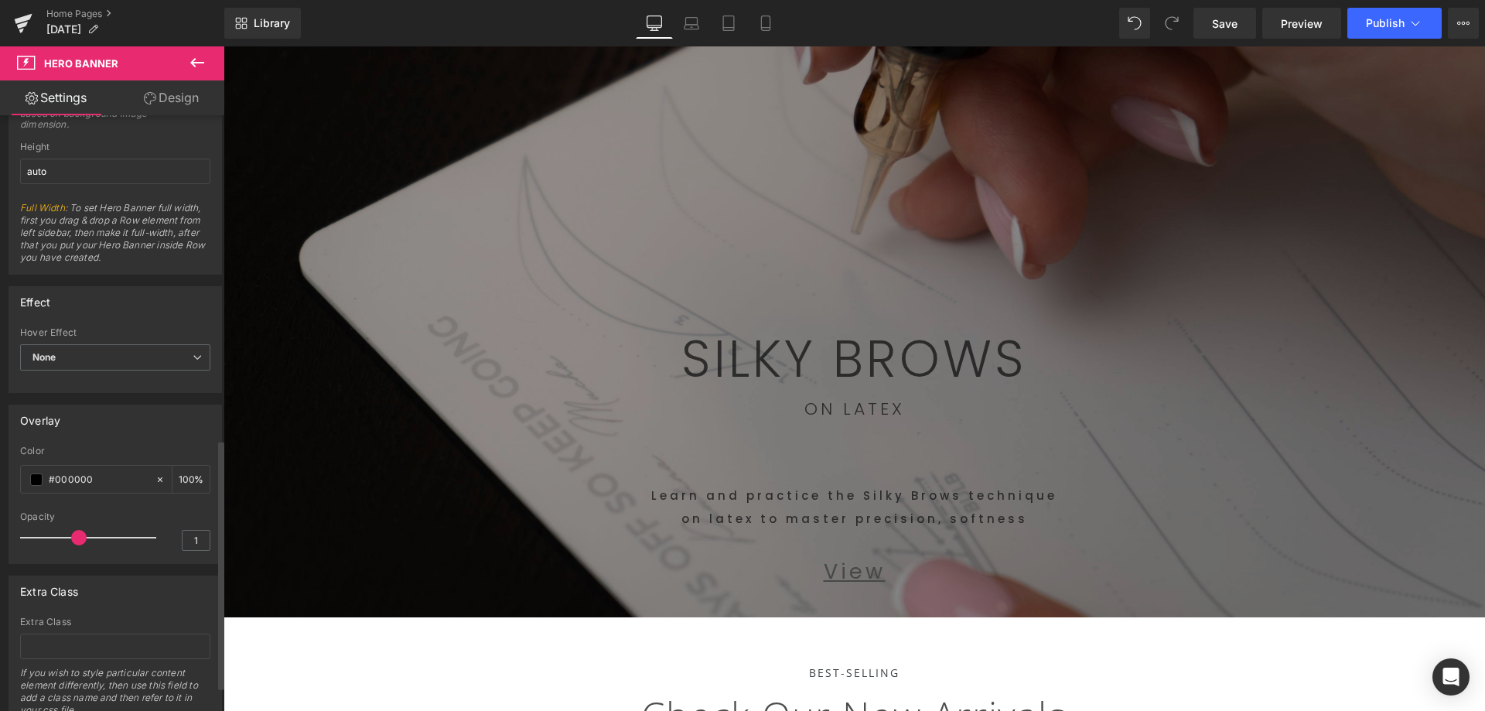
drag, startPoint x: 97, startPoint y: 541, endPoint x: 78, endPoint y: 543, distance: 19.4
click at [78, 543] on span at bounding box center [78, 537] width 15 height 15
click at [980, 367] on p "SILKY BROWS" at bounding box center [854, 358] width 905 height 51
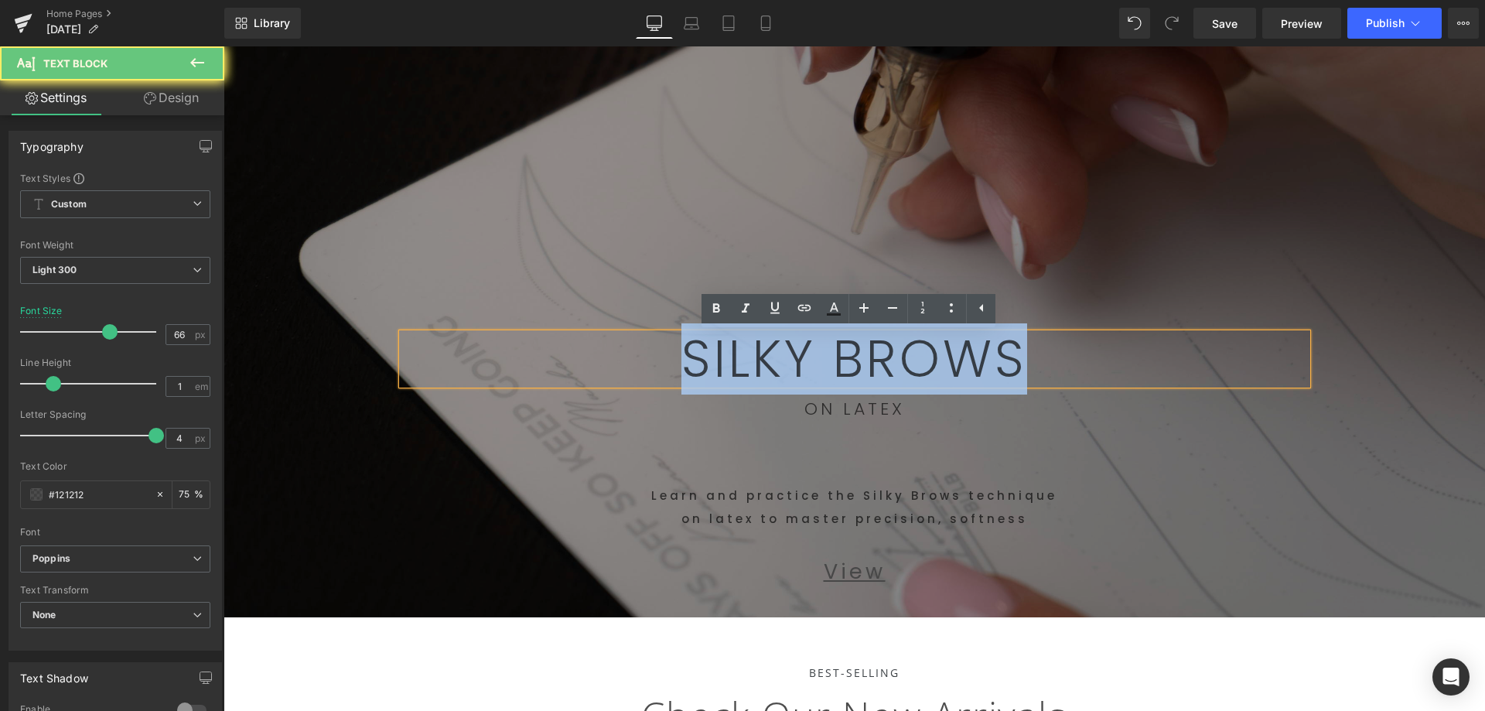
drag, startPoint x: 1011, startPoint y: 356, endPoint x: 679, endPoint y: 365, distance: 331.8
click at [672, 371] on p "SILKY BROWS" at bounding box center [854, 358] width 905 height 51
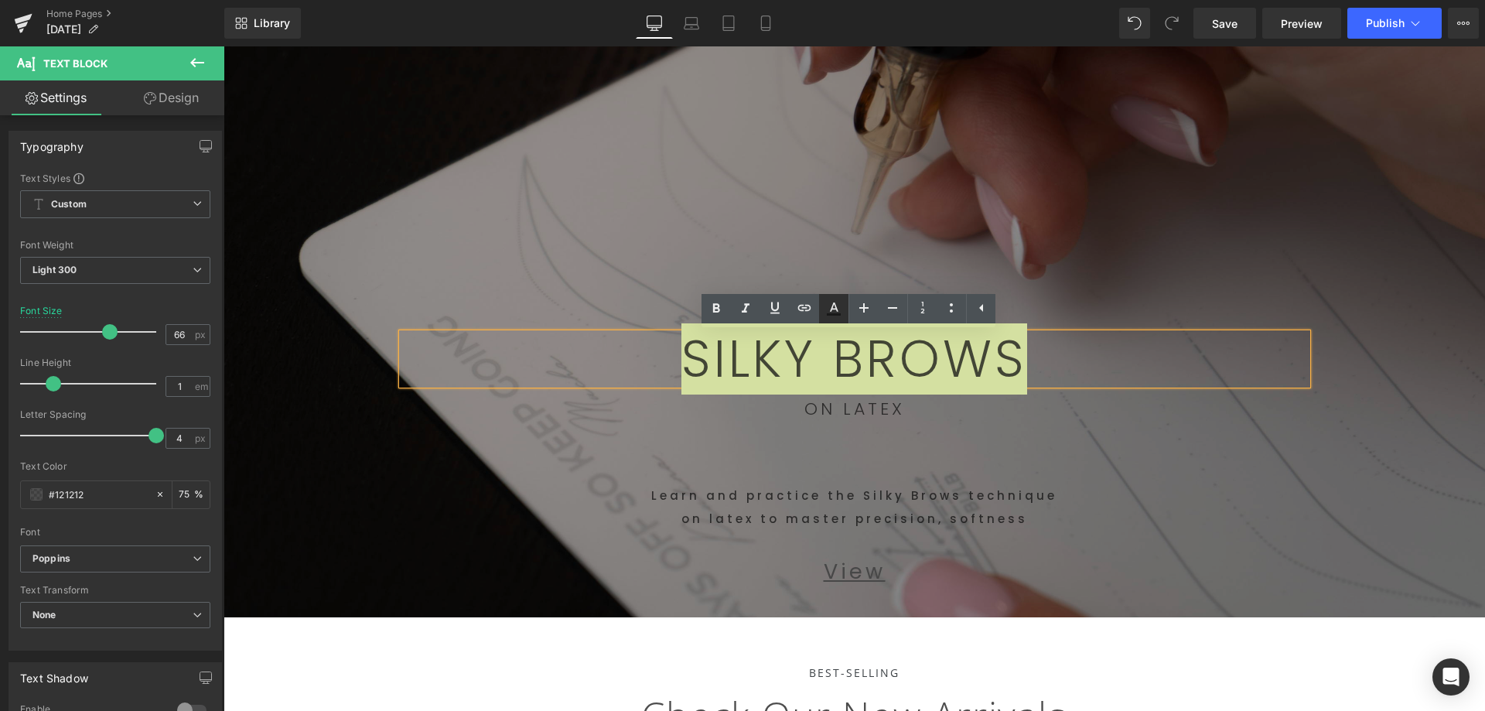
click at [833, 313] on icon at bounding box center [834, 314] width 14 height 2
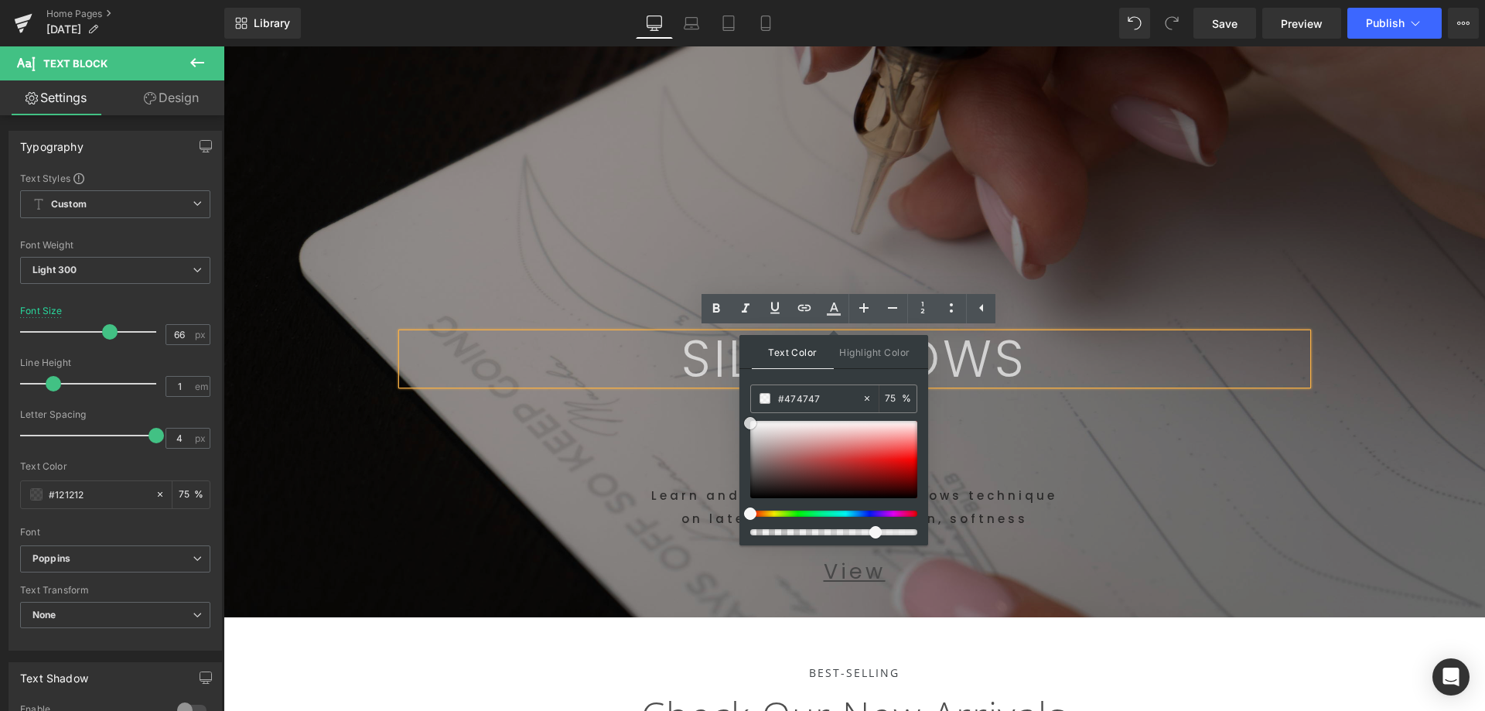
drag, startPoint x: 769, startPoint y: 460, endPoint x: 881, endPoint y: 431, distance: 115.9
click at [741, 418] on div "Text Color Highlight Color rgba(71, 71, 71, 1) #474747 100 % transparent transp…" at bounding box center [833, 440] width 189 height 210
click at [1191, 419] on p "ON LATEX" at bounding box center [854, 409] width 905 height 34
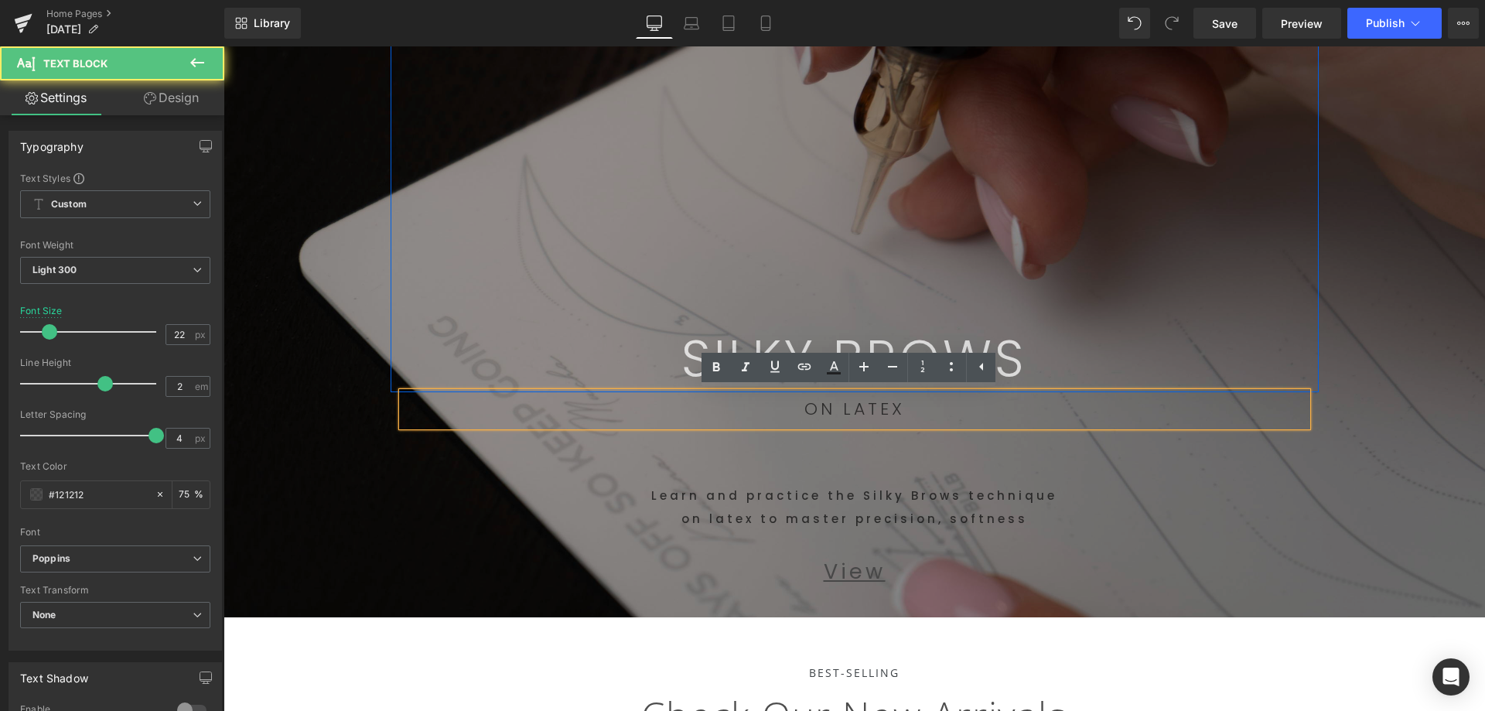
click at [1270, 235] on div "SILKY BROWS Text Block Row" at bounding box center [854, 190] width 928 height 404
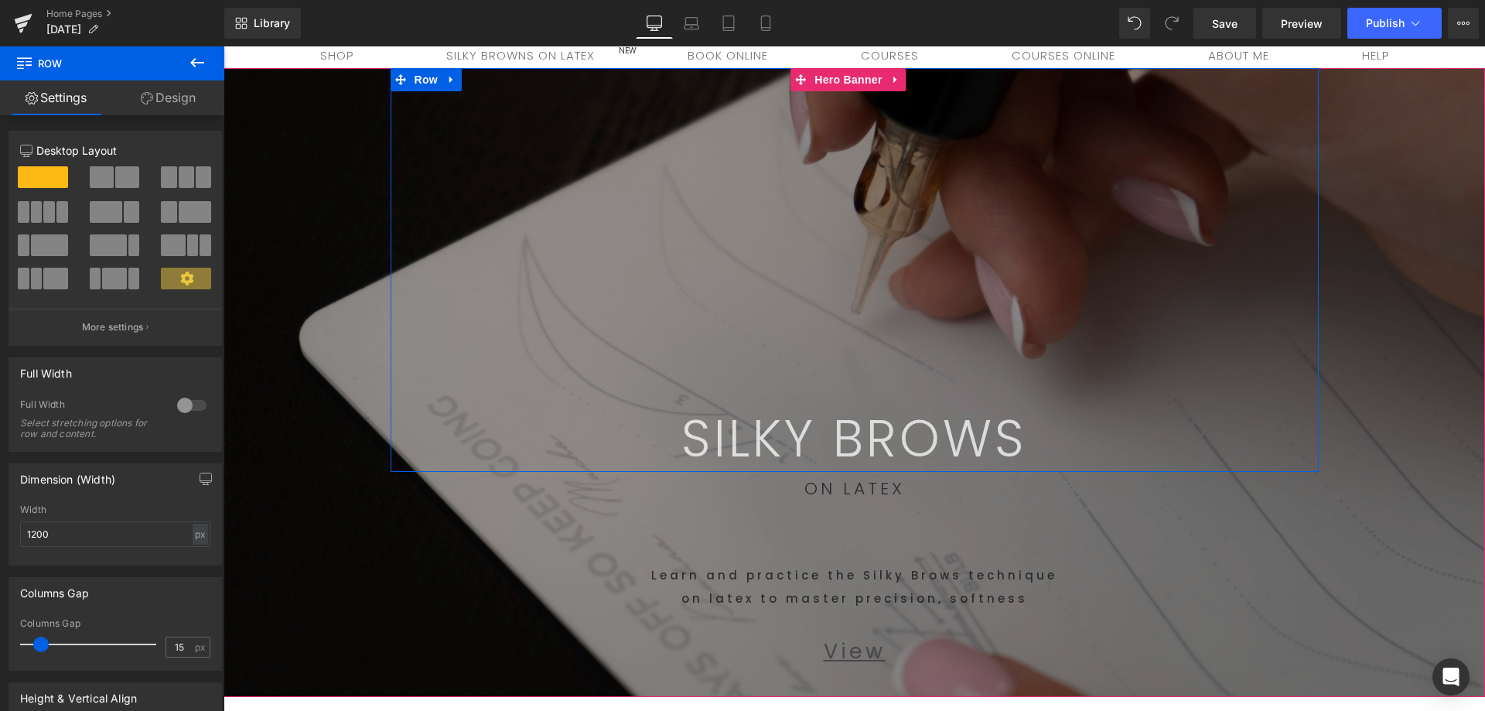
scroll to position [77, 0]
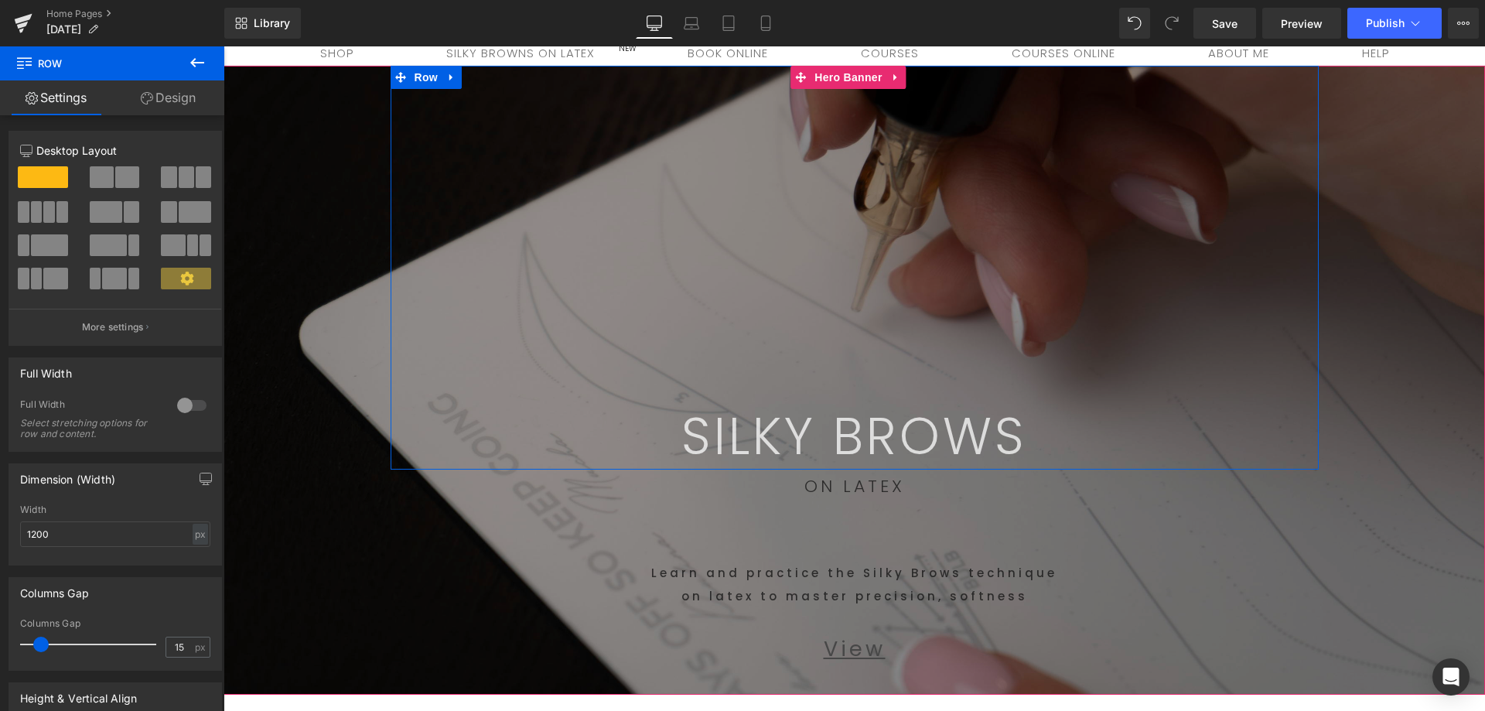
click at [1018, 449] on span "SILKY BROWS" at bounding box center [854, 436] width 346 height 71
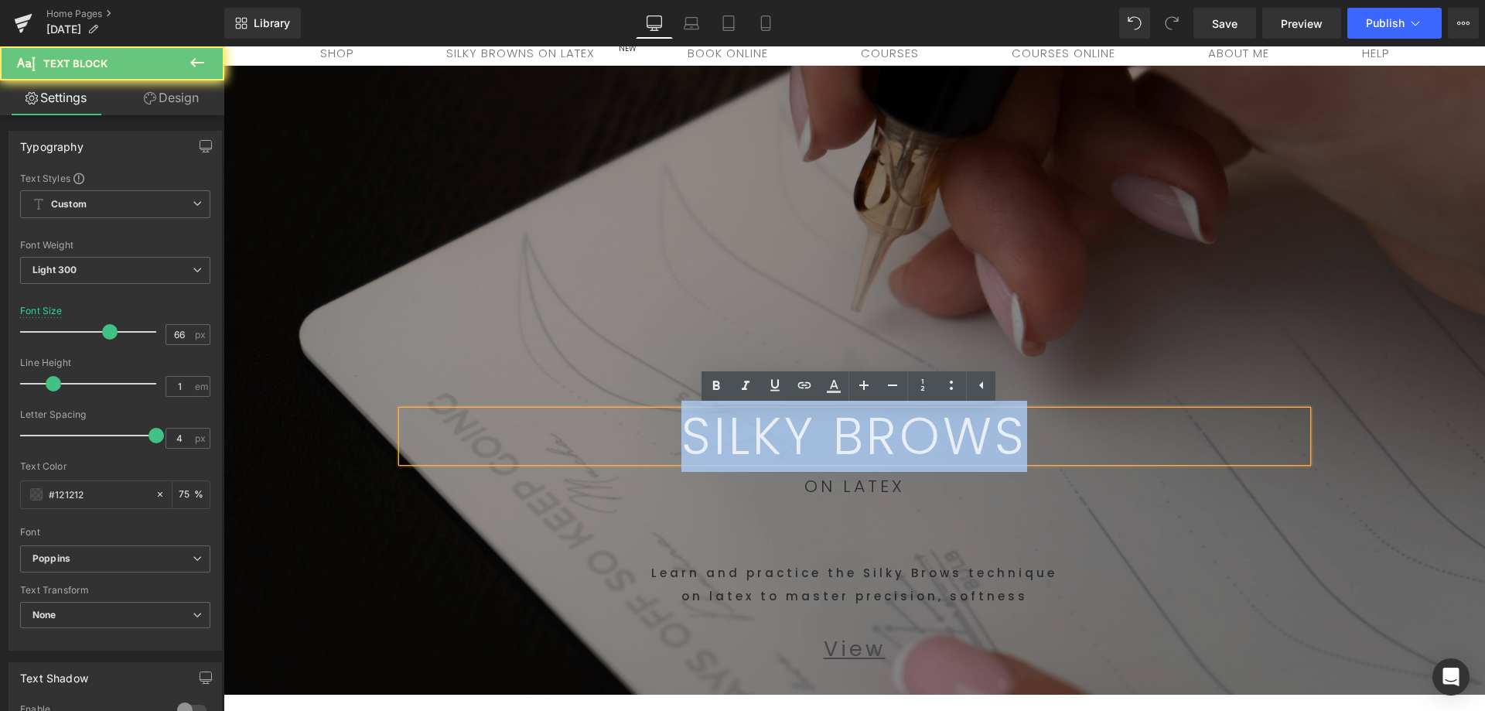
drag, startPoint x: 1024, startPoint y: 431, endPoint x: 555, endPoint y: 472, distance: 470.4
click at [572, 466] on div "SILKY BROWS Text Block Row" at bounding box center [854, 268] width 928 height 404
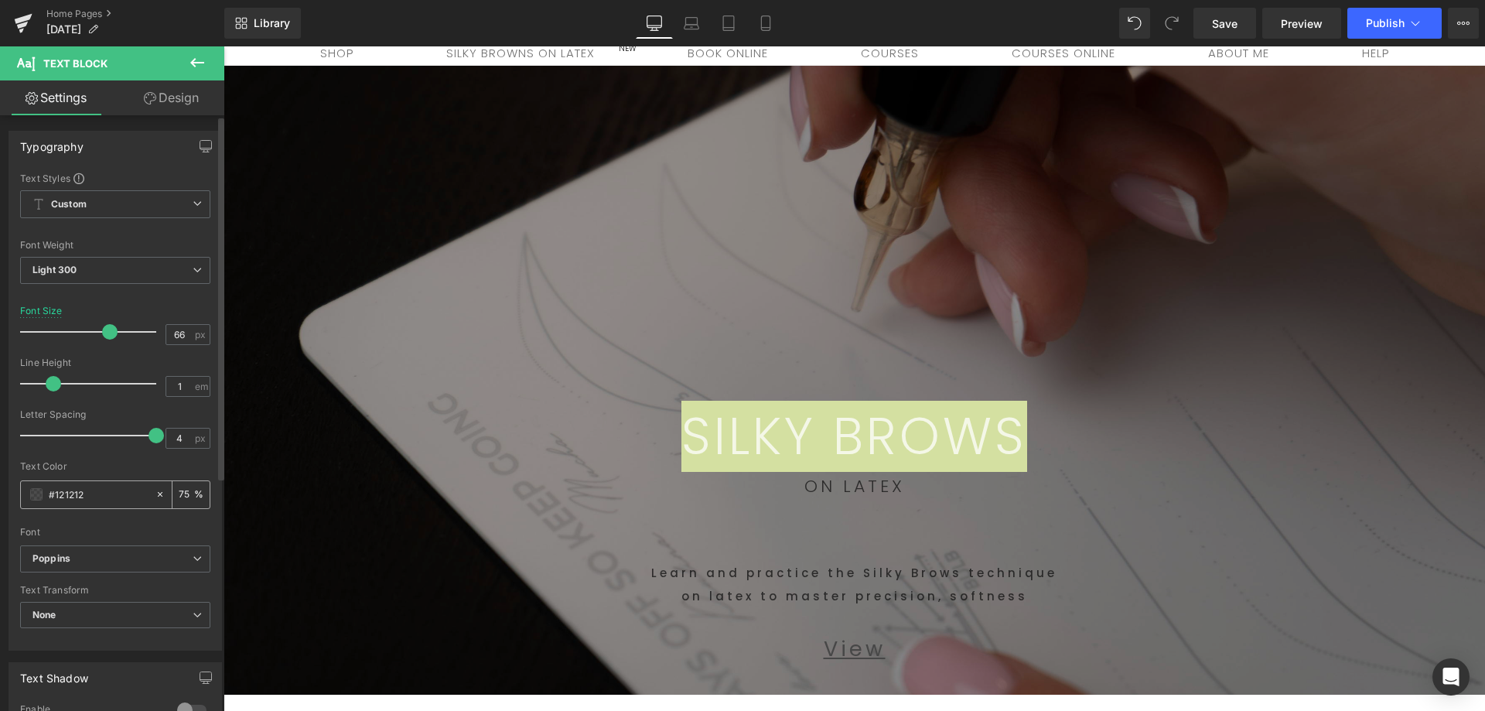
click at [186, 497] on input "75" at bounding box center [186, 494] width 15 height 17
type input "7"
type input "1"
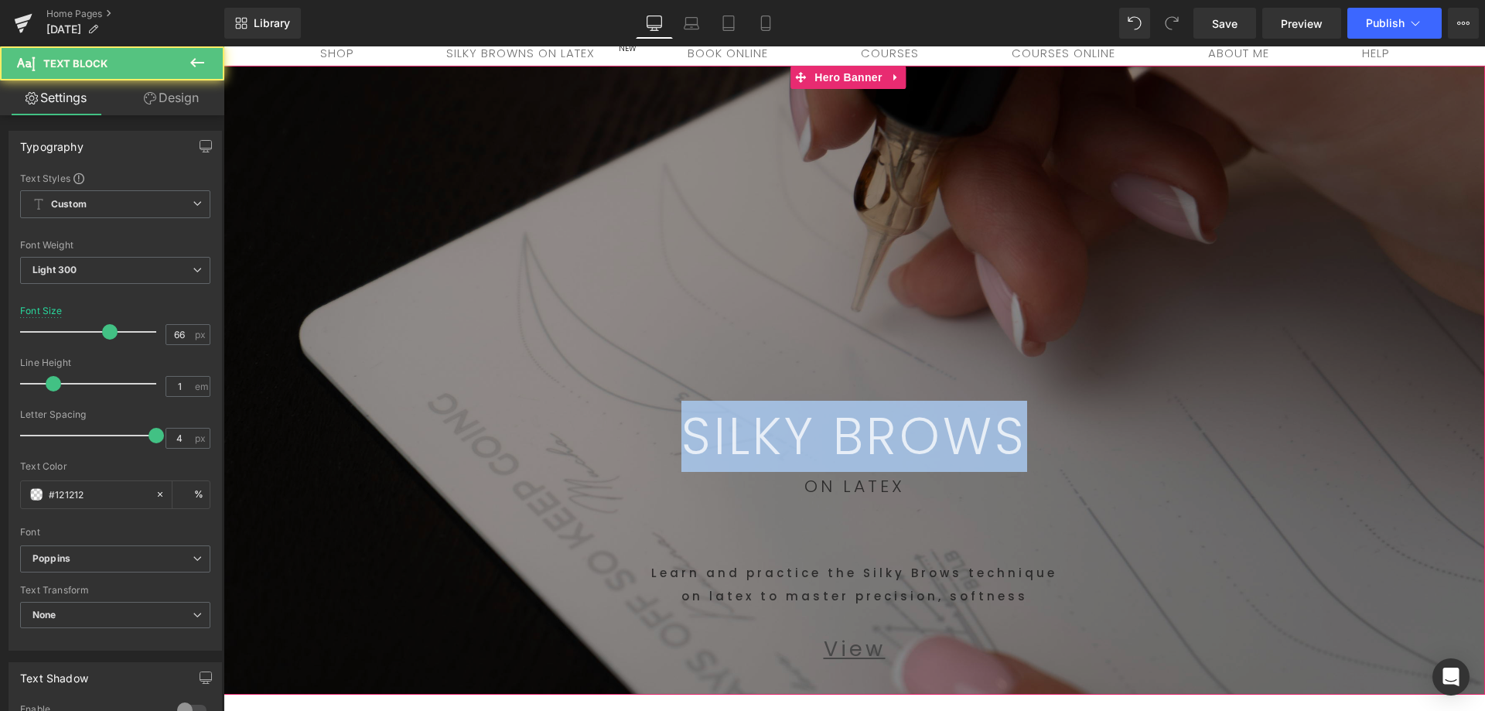
click at [540, 419] on p "SILKY BROWS" at bounding box center [854, 436] width 905 height 51
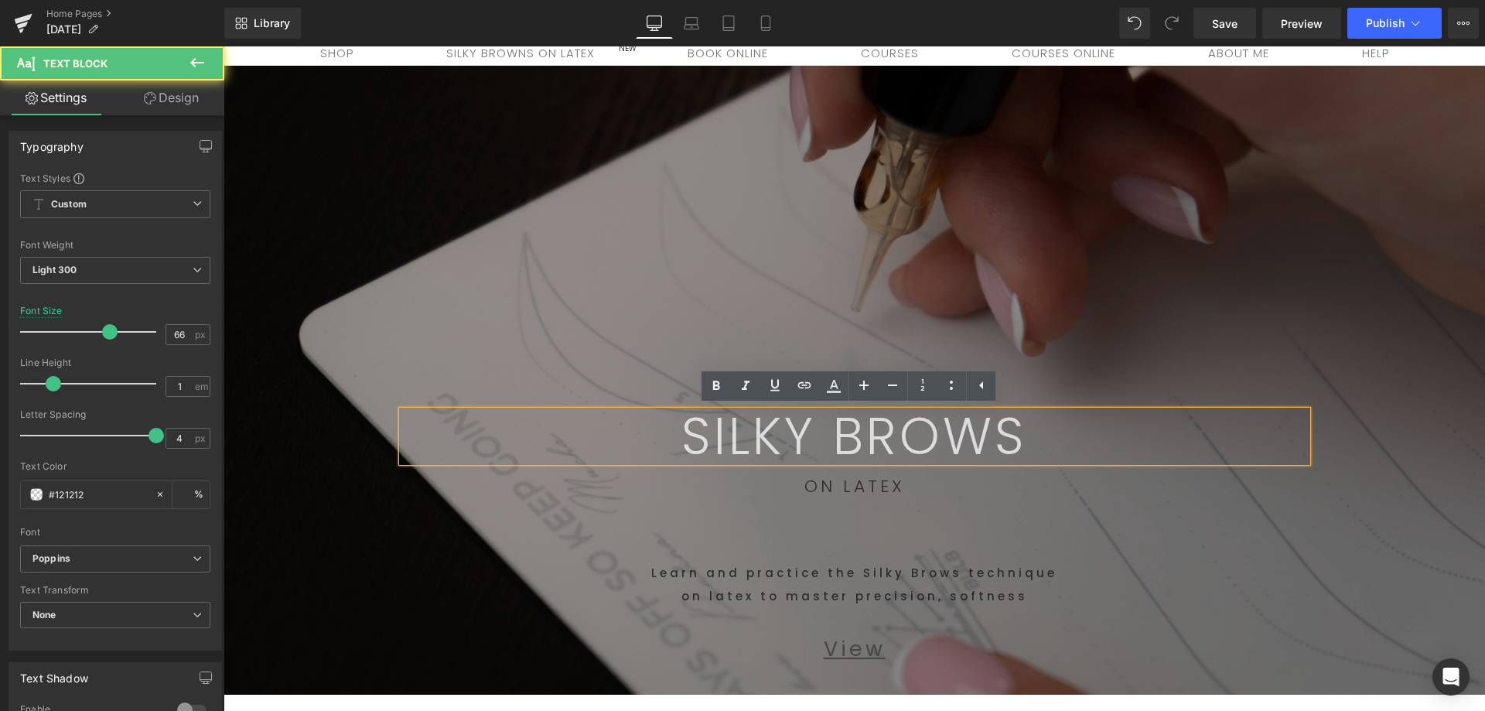
click at [1045, 561] on p "Learn and practice the Silky Brows technique" at bounding box center [854, 572] width 905 height 23
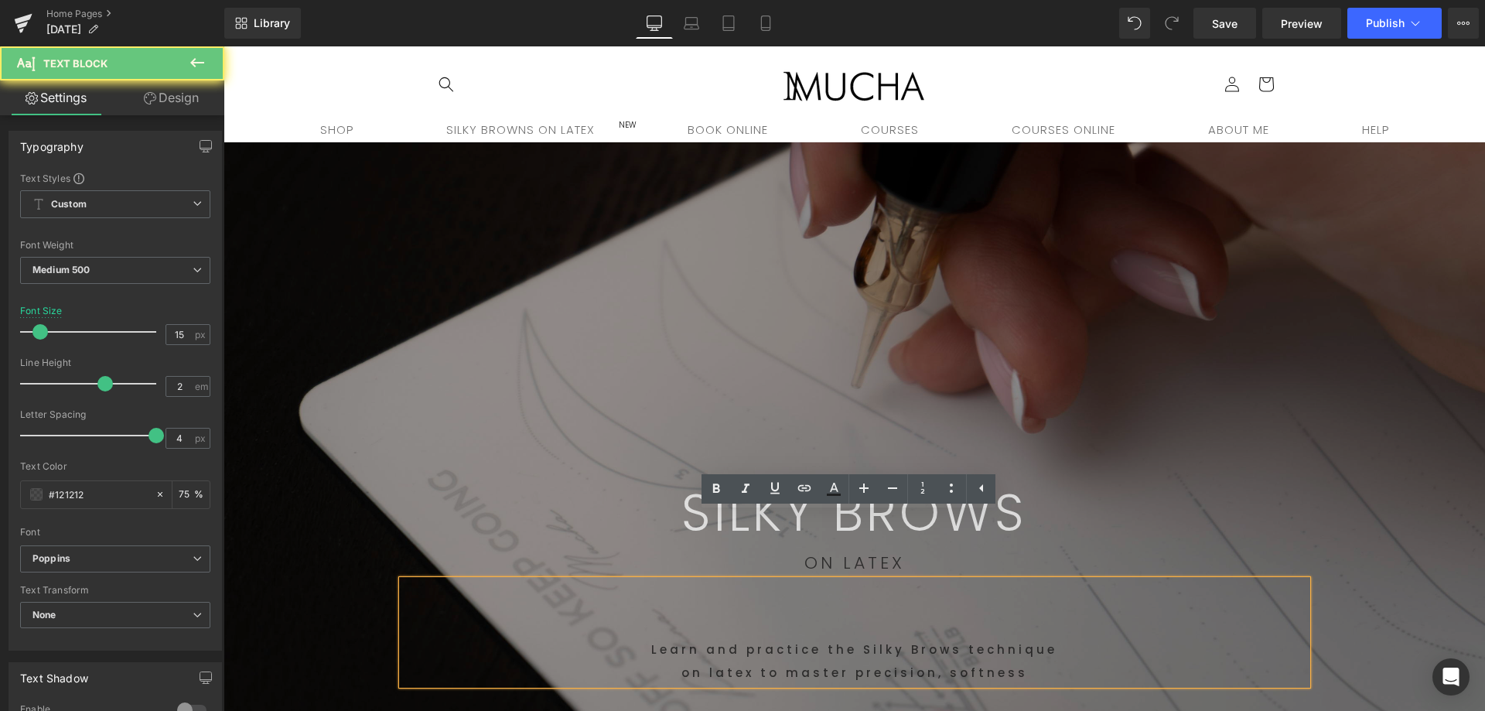
scroll to position [0, 0]
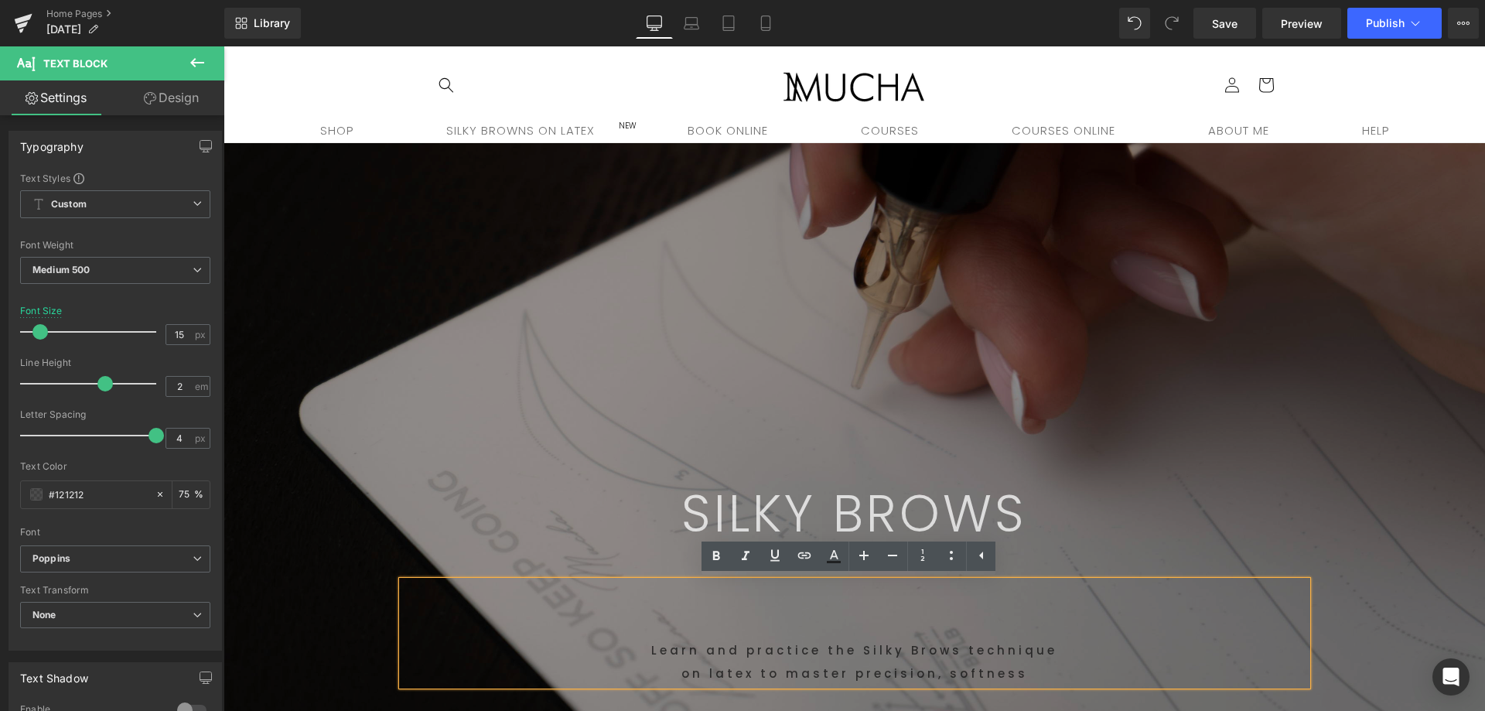
click at [1109, 373] on div "SILKY BROWS Text Block Row" at bounding box center [854, 345] width 928 height 404
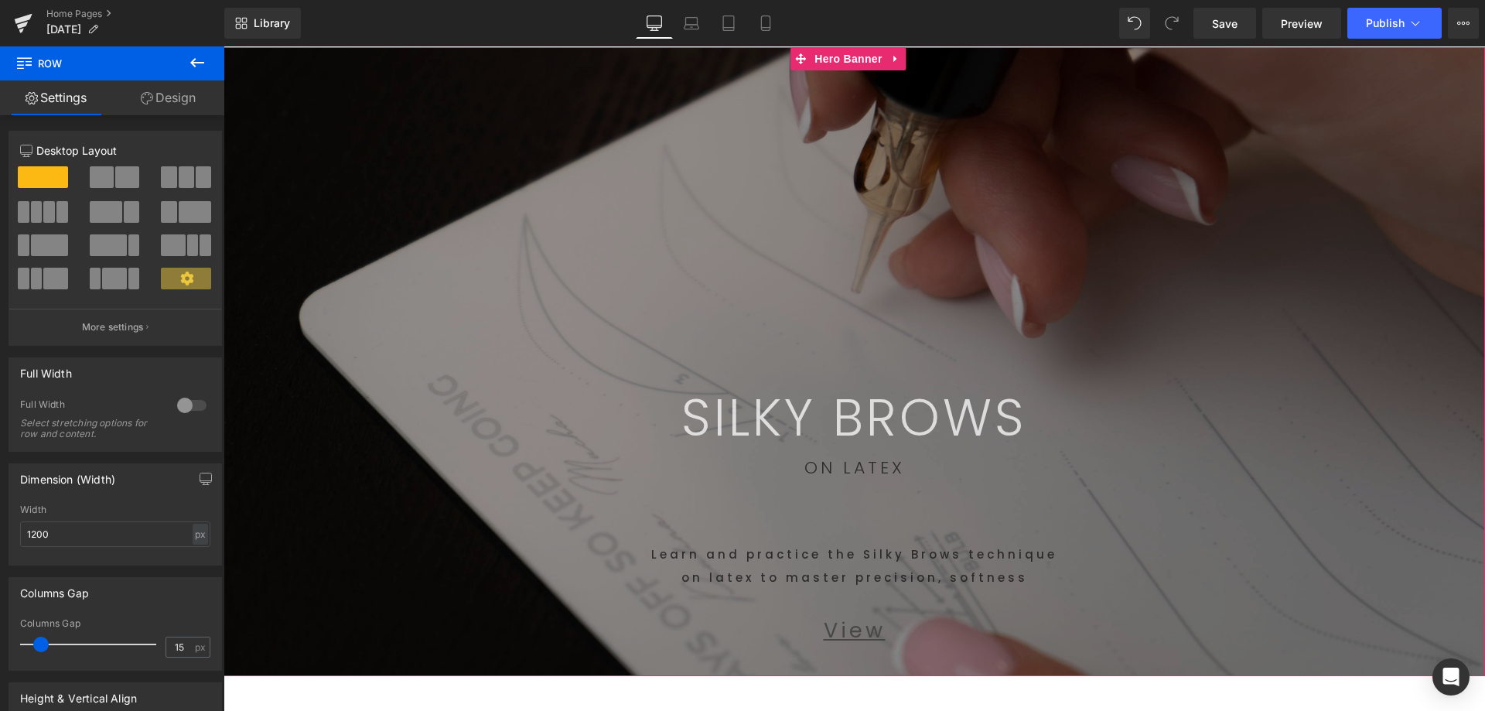
scroll to position [232, 0]
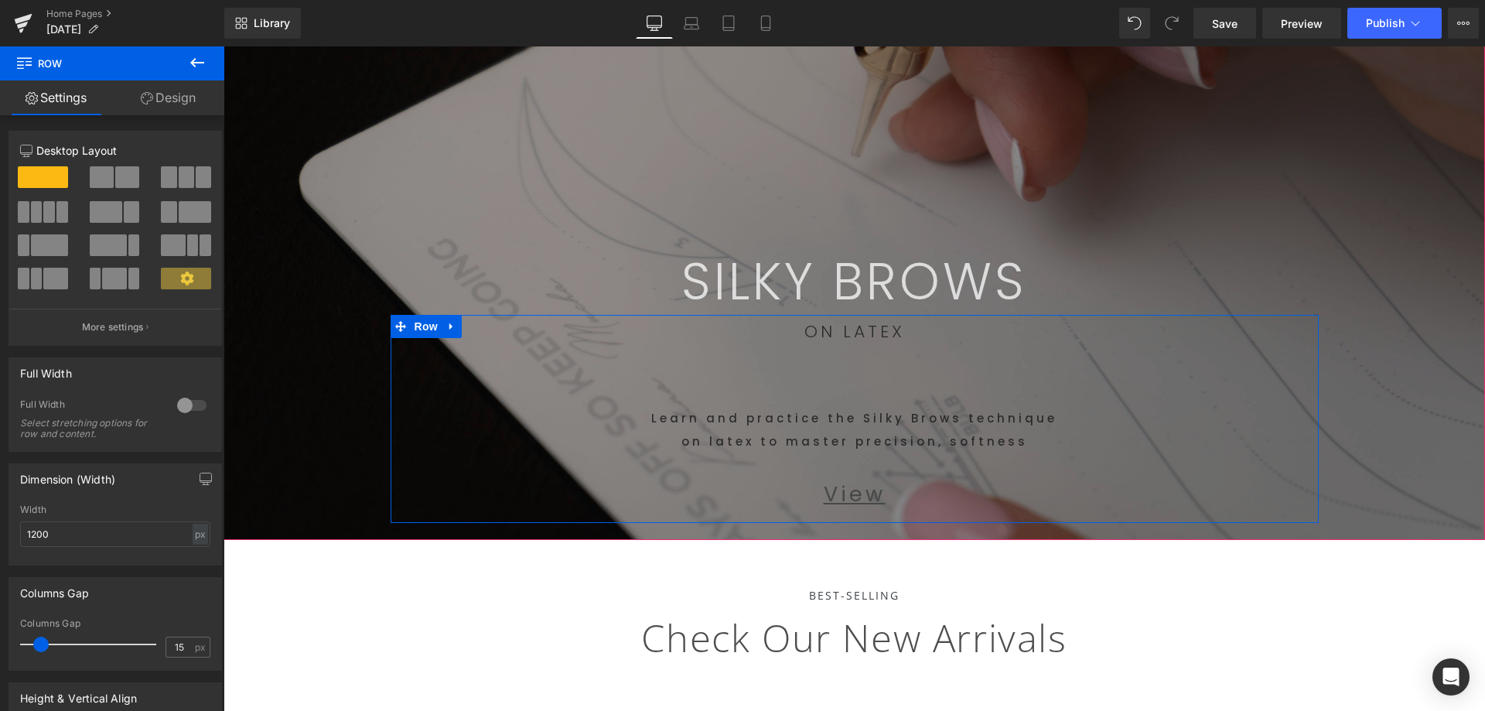
click at [945, 341] on p "ON LATEX" at bounding box center [854, 332] width 905 height 34
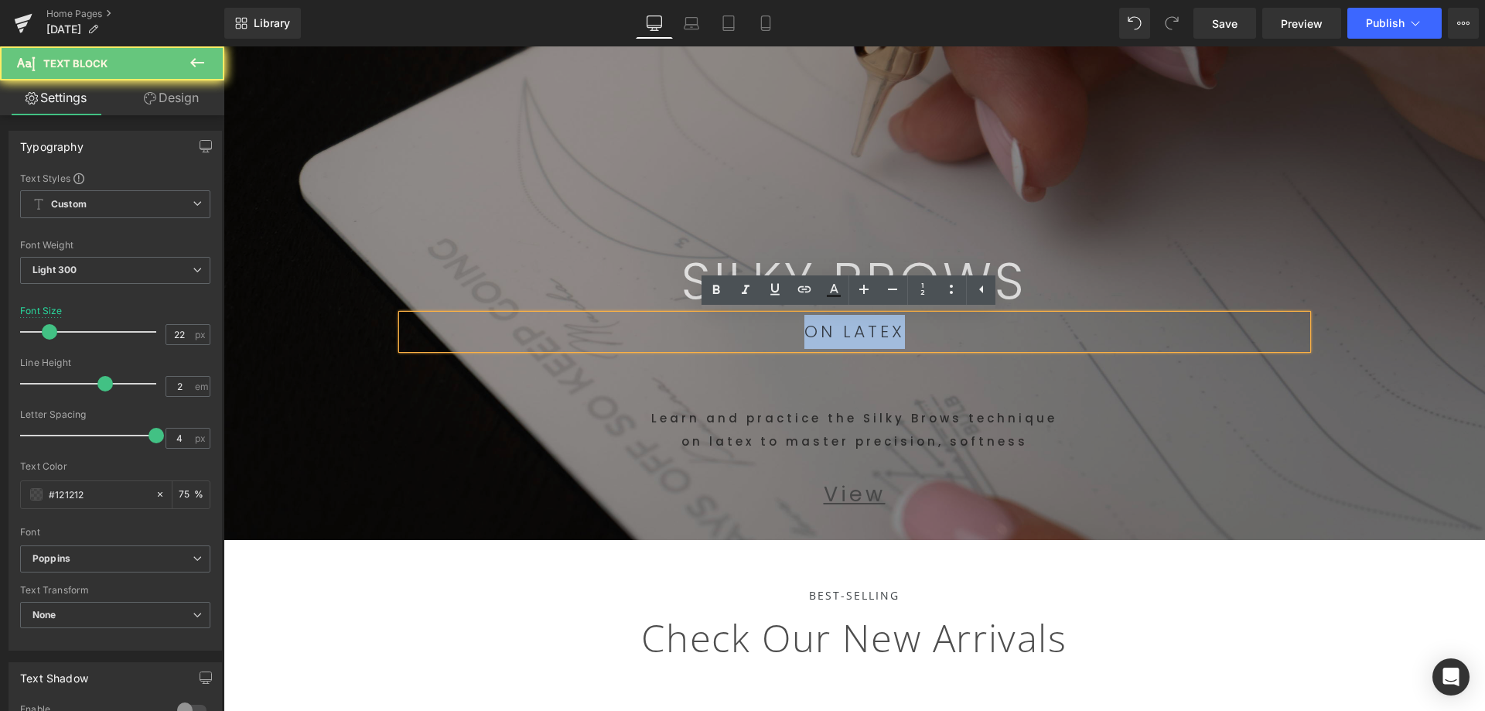
drag, startPoint x: 927, startPoint y: 331, endPoint x: 663, endPoint y: 353, distance: 265.4
click at [696, 343] on p "ON LATEX" at bounding box center [854, 332] width 905 height 34
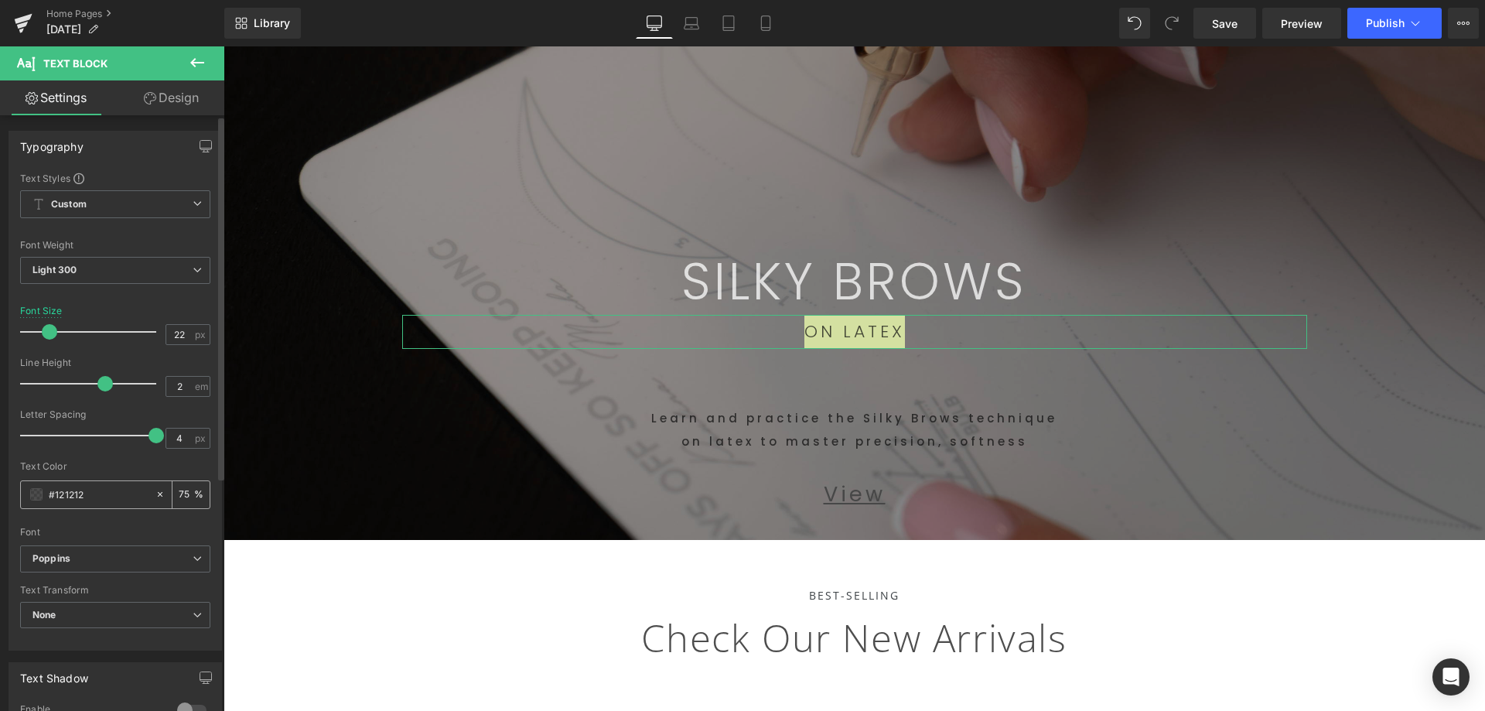
click at [29, 492] on div "#121212" at bounding box center [88, 494] width 134 height 27
click at [29, 489] on div "#121212" at bounding box center [88, 494] width 134 height 27
click at [32, 495] on span at bounding box center [36, 494] width 12 height 12
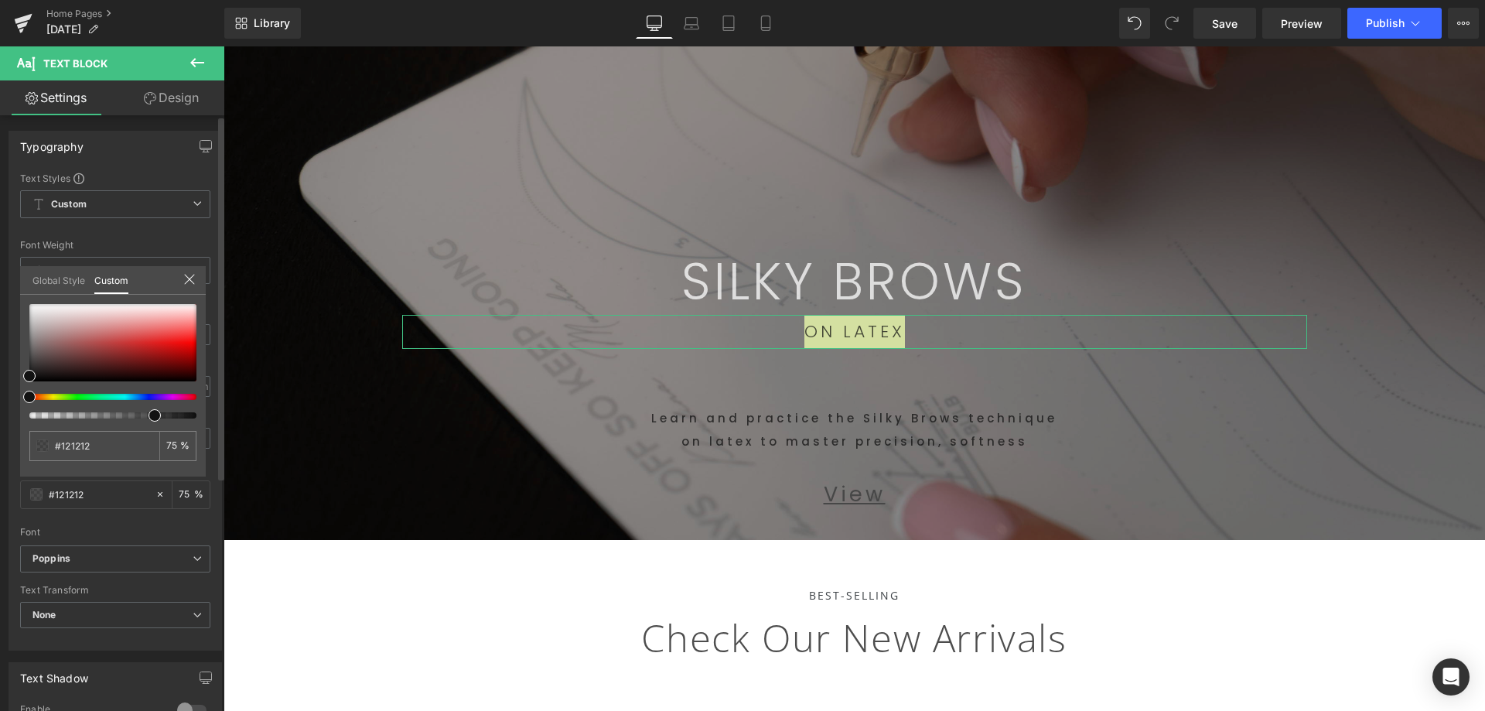
drag, startPoint x: 101, startPoint y: 388, endPoint x: 62, endPoint y: 357, distance: 49.5
click at [43, 319] on div at bounding box center [112, 361] width 167 height 114
drag, startPoint x: 63, startPoint y: 355, endPoint x: 7, endPoint y: 288, distance: 86.7
click at [7, 288] on div "Typography Text Styles Custom Custom Setup Global Style Custom Setup Global Sty…" at bounding box center [115, 384] width 231 height 531
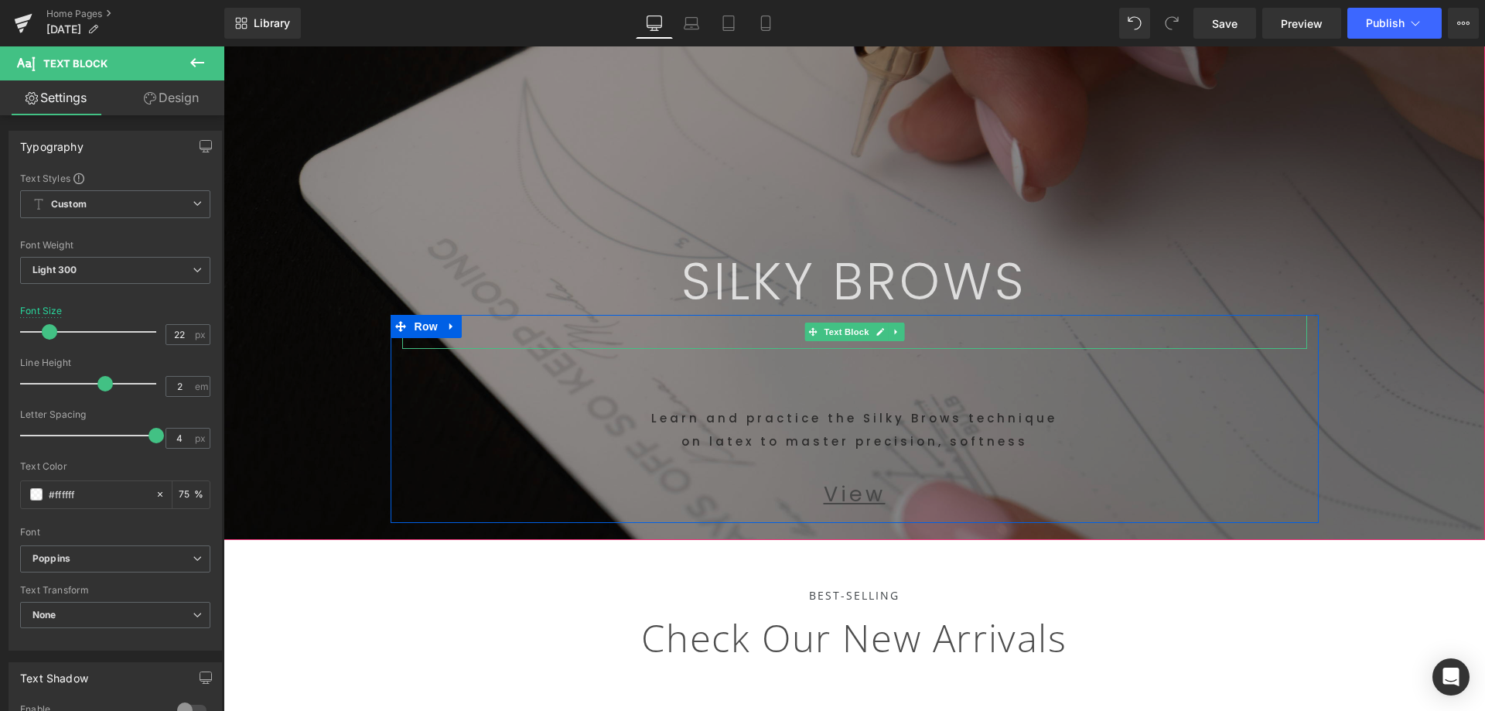
click at [926, 336] on p "ON LATEX" at bounding box center [854, 332] width 905 height 34
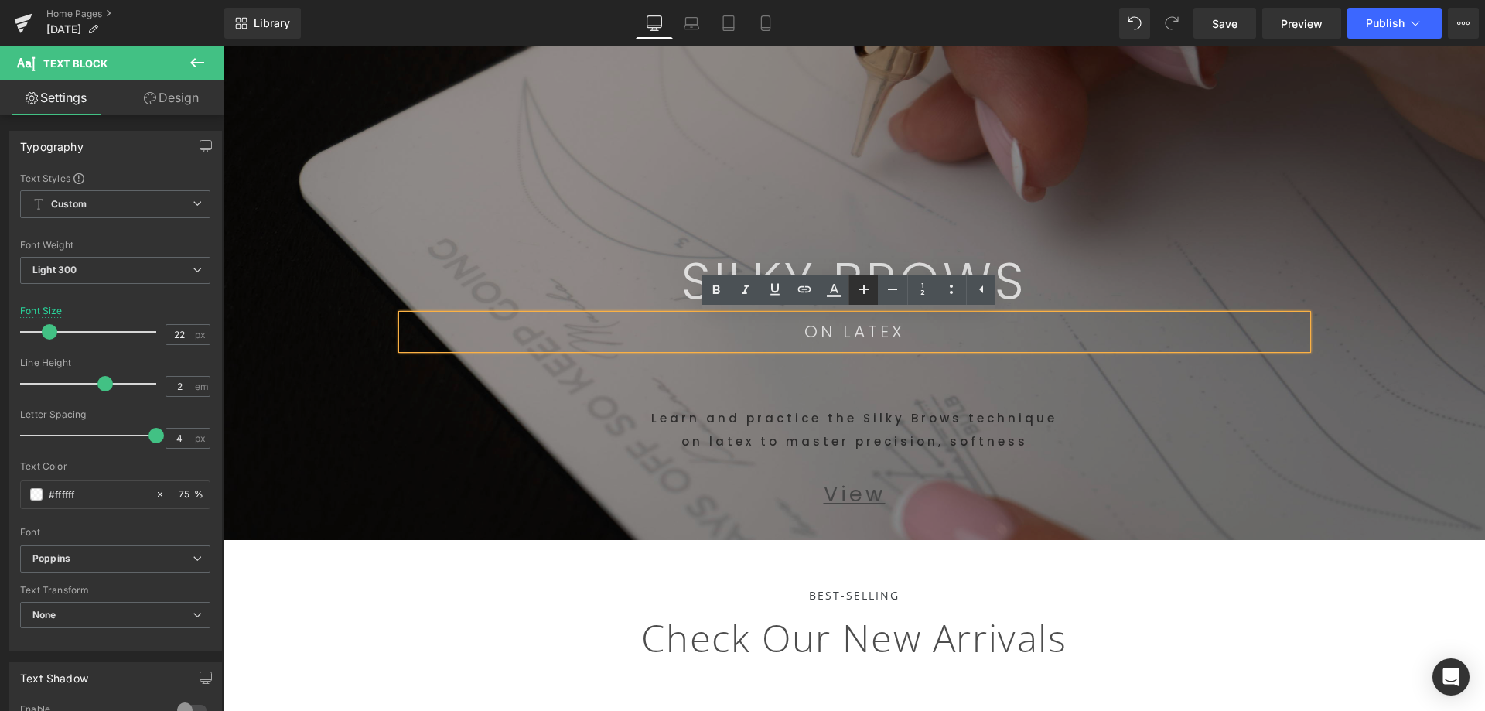
click at [869, 292] on icon at bounding box center [863, 289] width 19 height 19
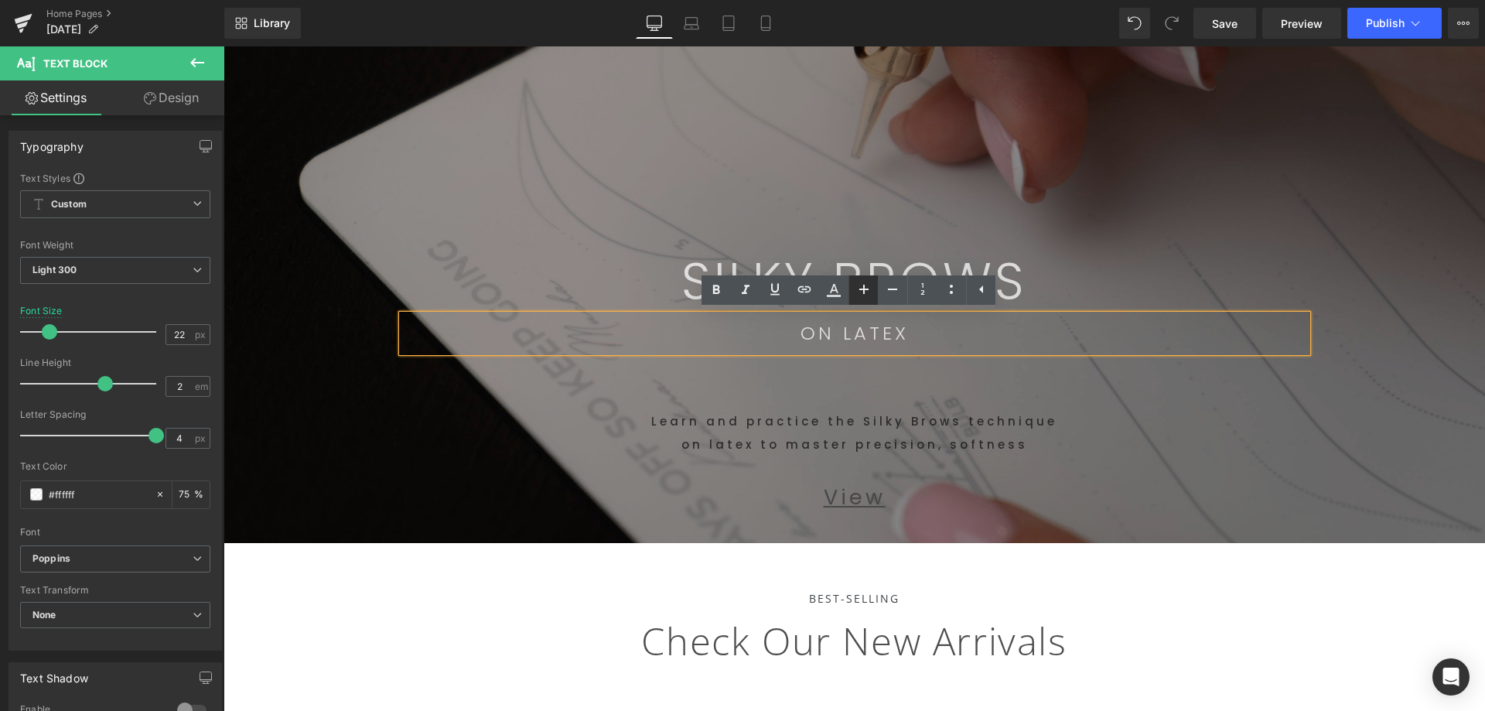
click at [869, 292] on icon at bounding box center [863, 289] width 19 height 19
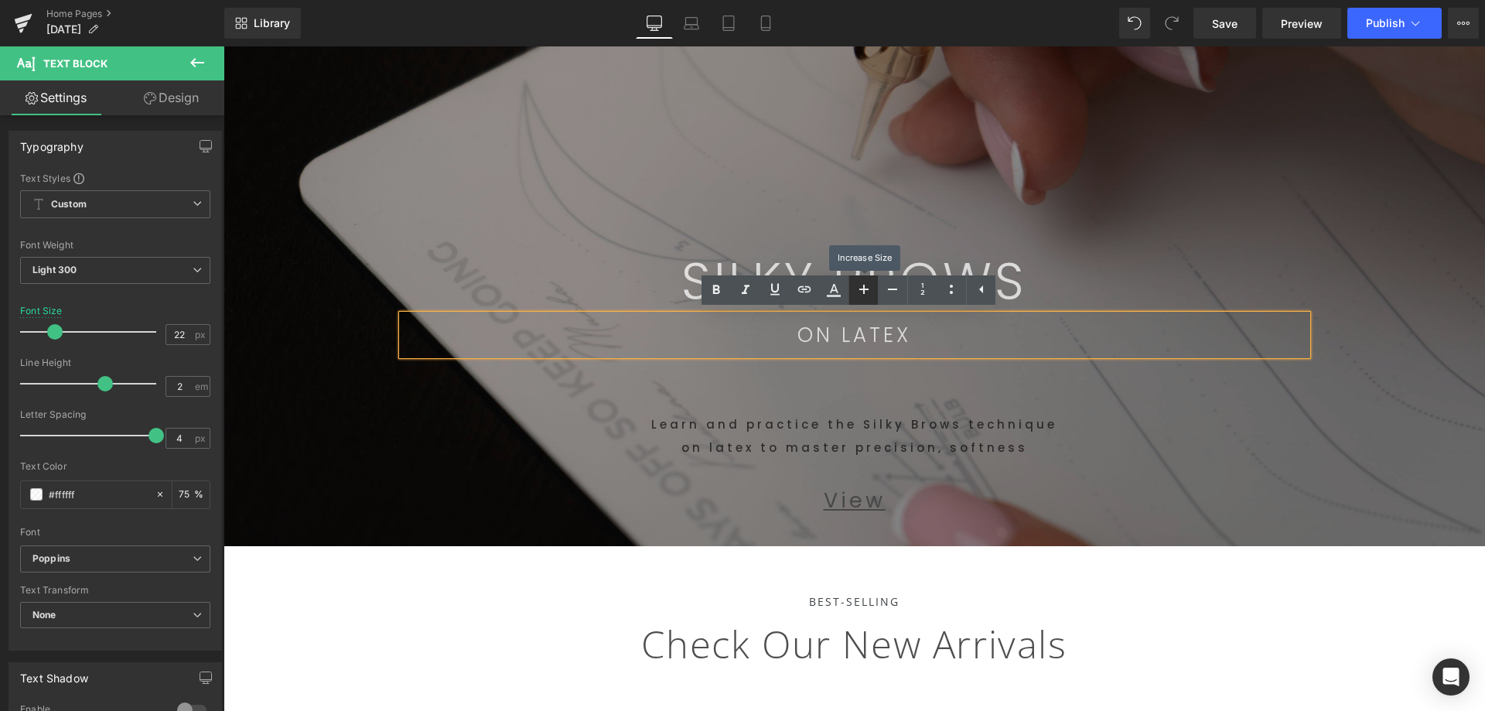
click at [871, 292] on icon at bounding box center [863, 289] width 19 height 19
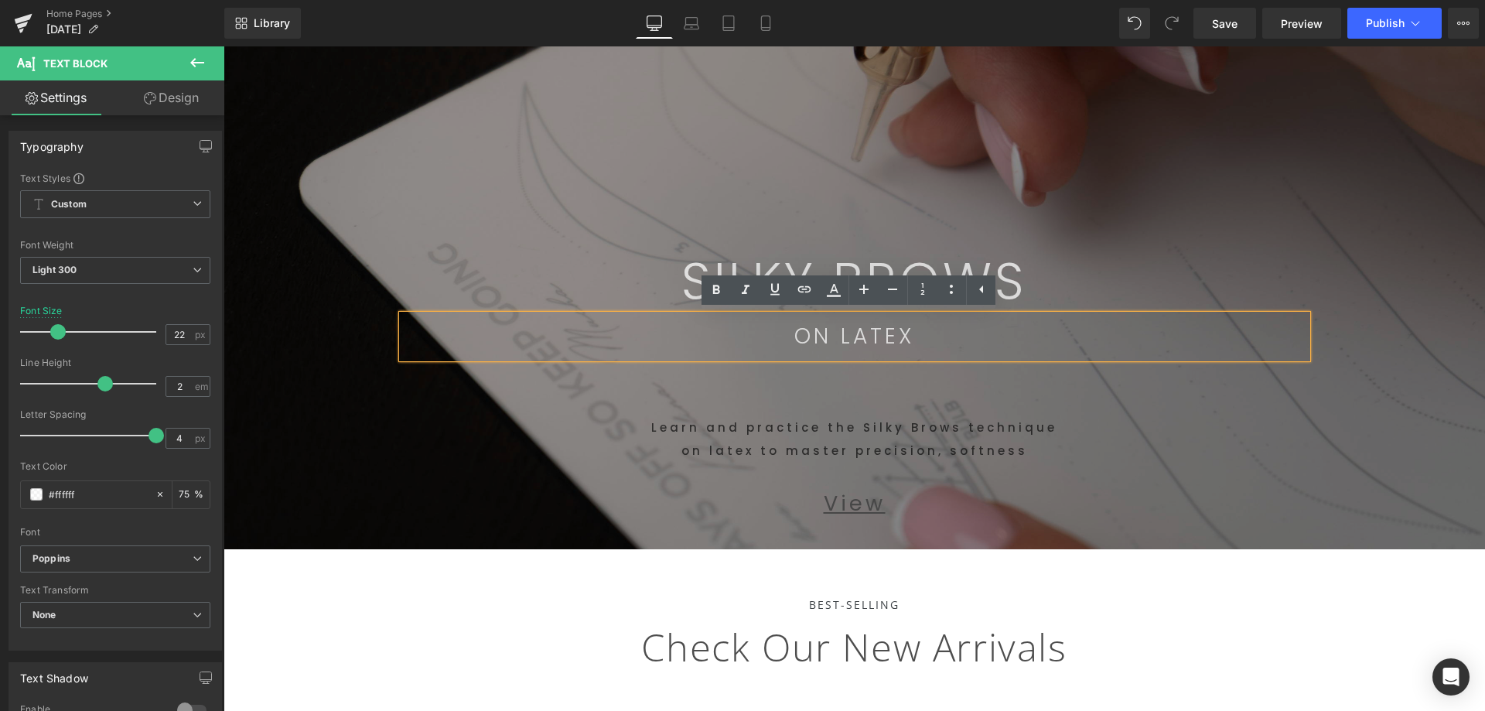
click at [925, 381] on div "Learn and practice the Silky Brows technique on latex to master precision, soft…" at bounding box center [854, 410] width 905 height 104
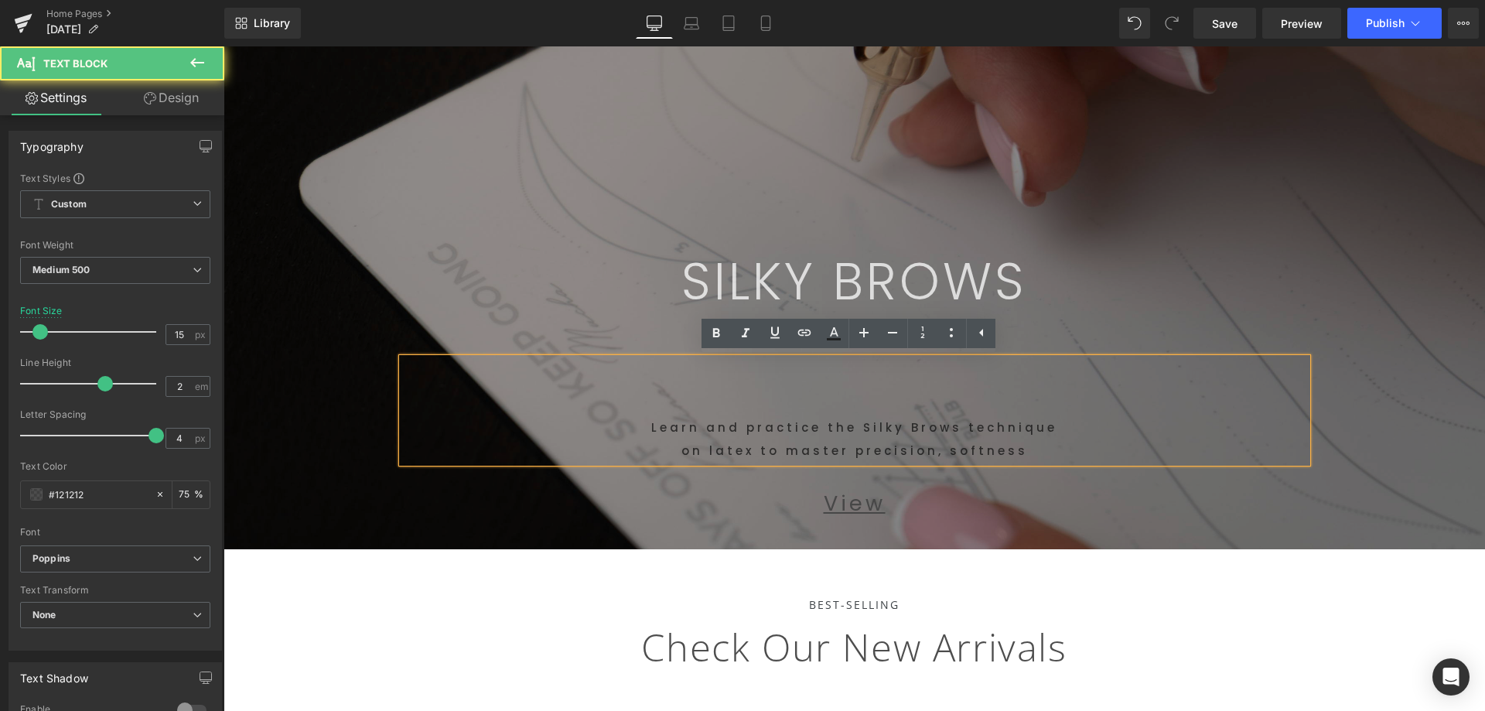
click at [1083, 275] on p "SILKY BROWS" at bounding box center [854, 281] width 905 height 51
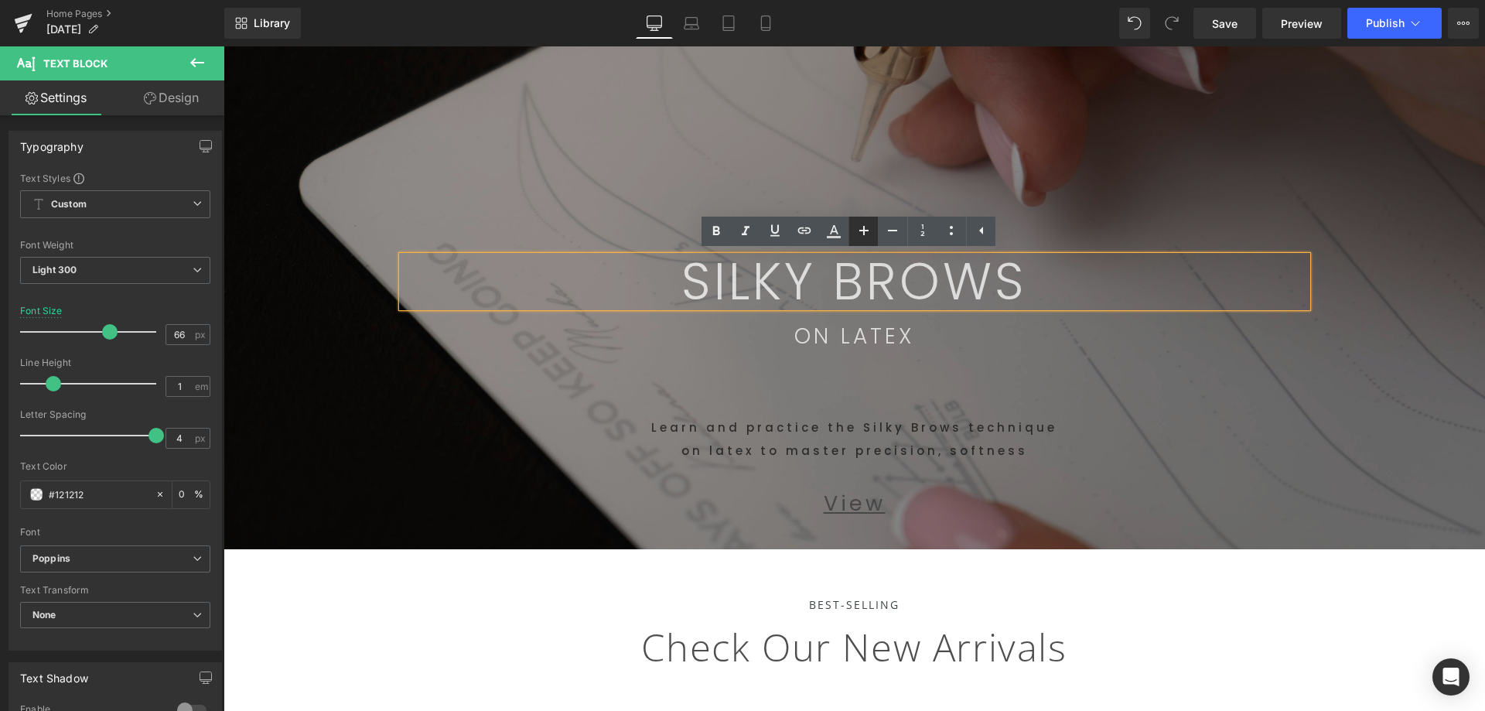
click at [860, 231] on icon at bounding box center [863, 230] width 19 height 19
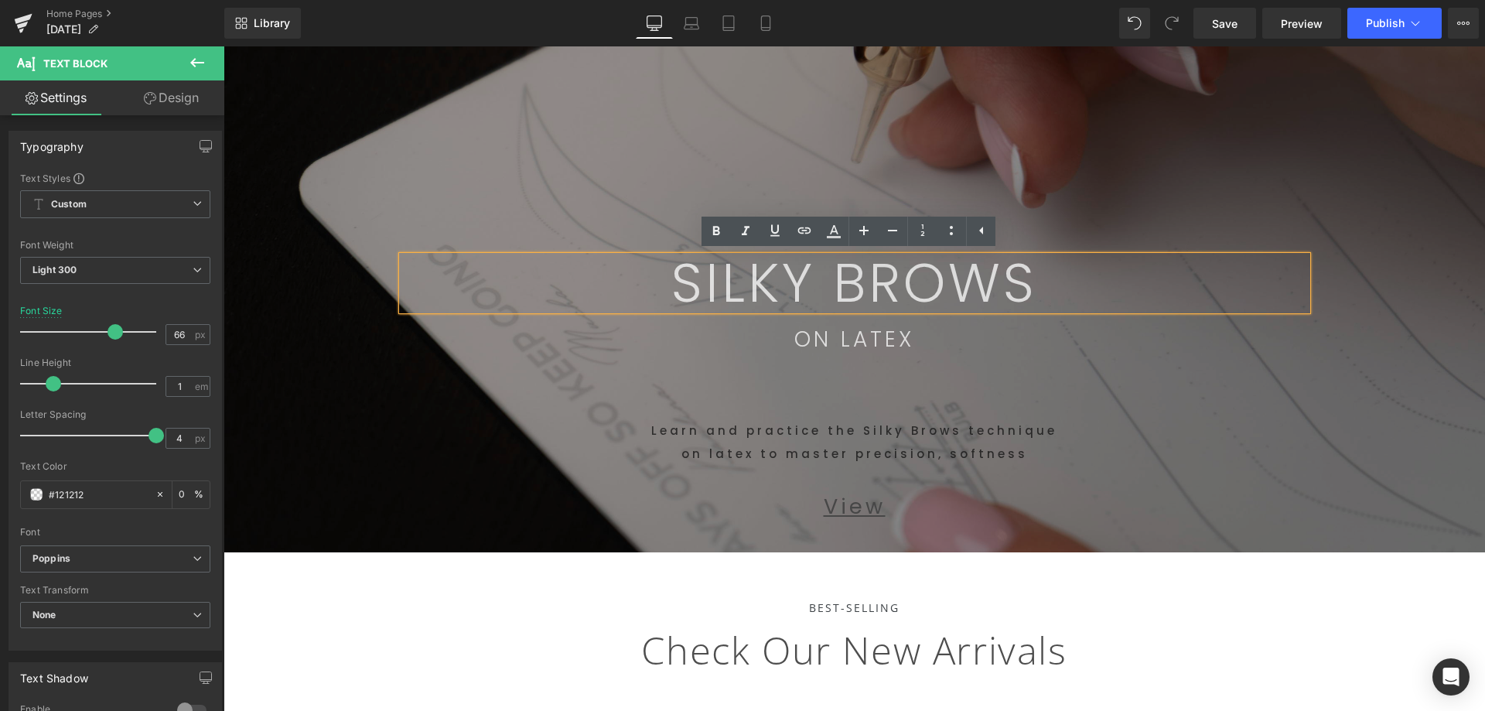
click at [1117, 442] on p "on latex to master precision, softness" at bounding box center [854, 453] width 905 height 23
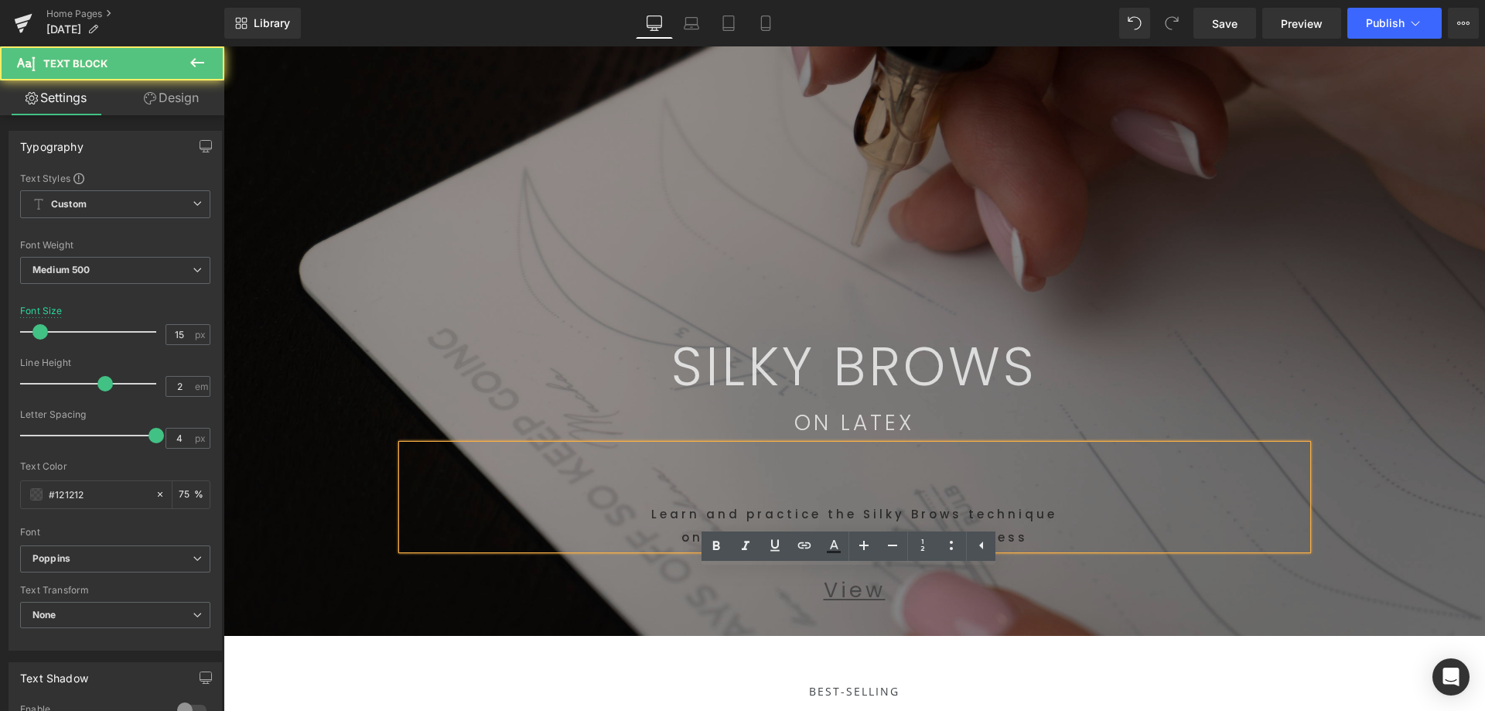
scroll to position [0, 0]
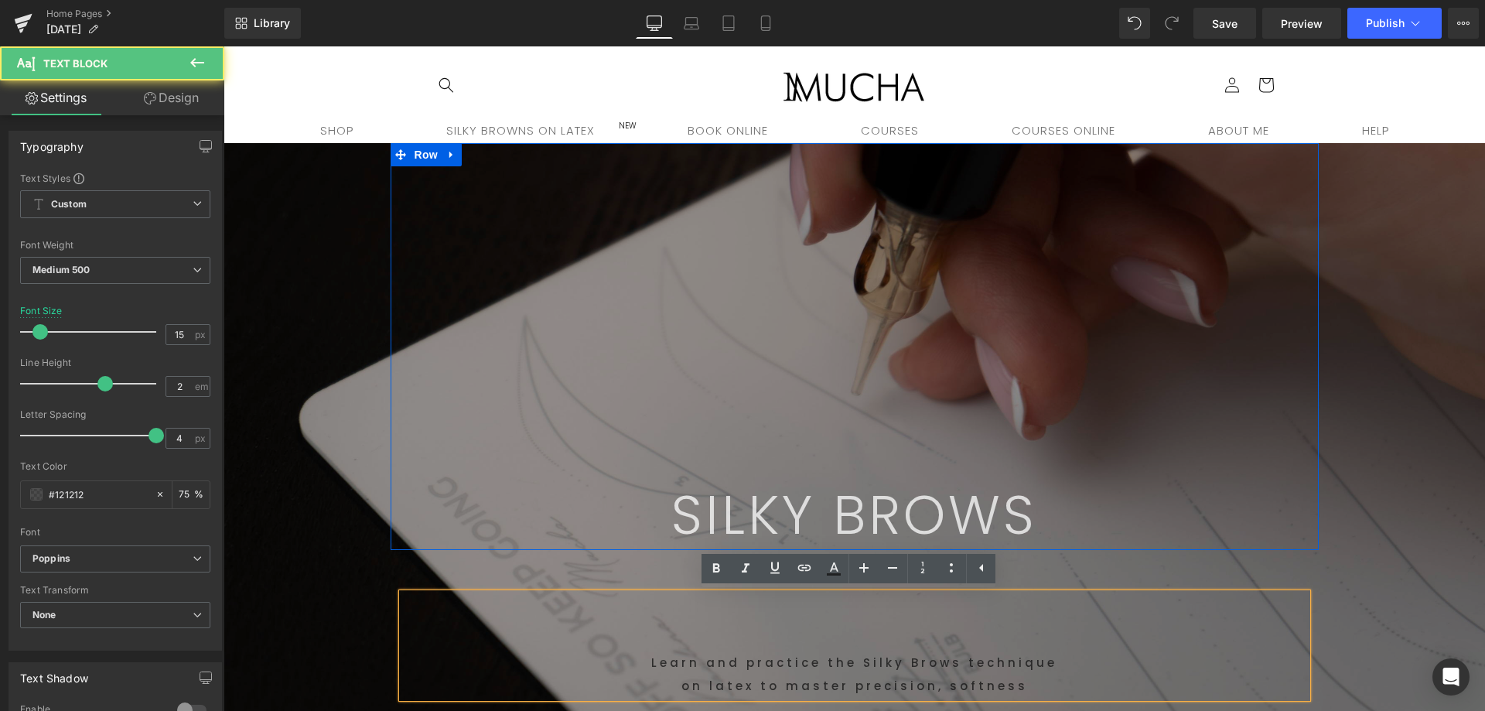
click at [1241, 350] on div "SILKY BROWS Text Block Row" at bounding box center [854, 346] width 928 height 407
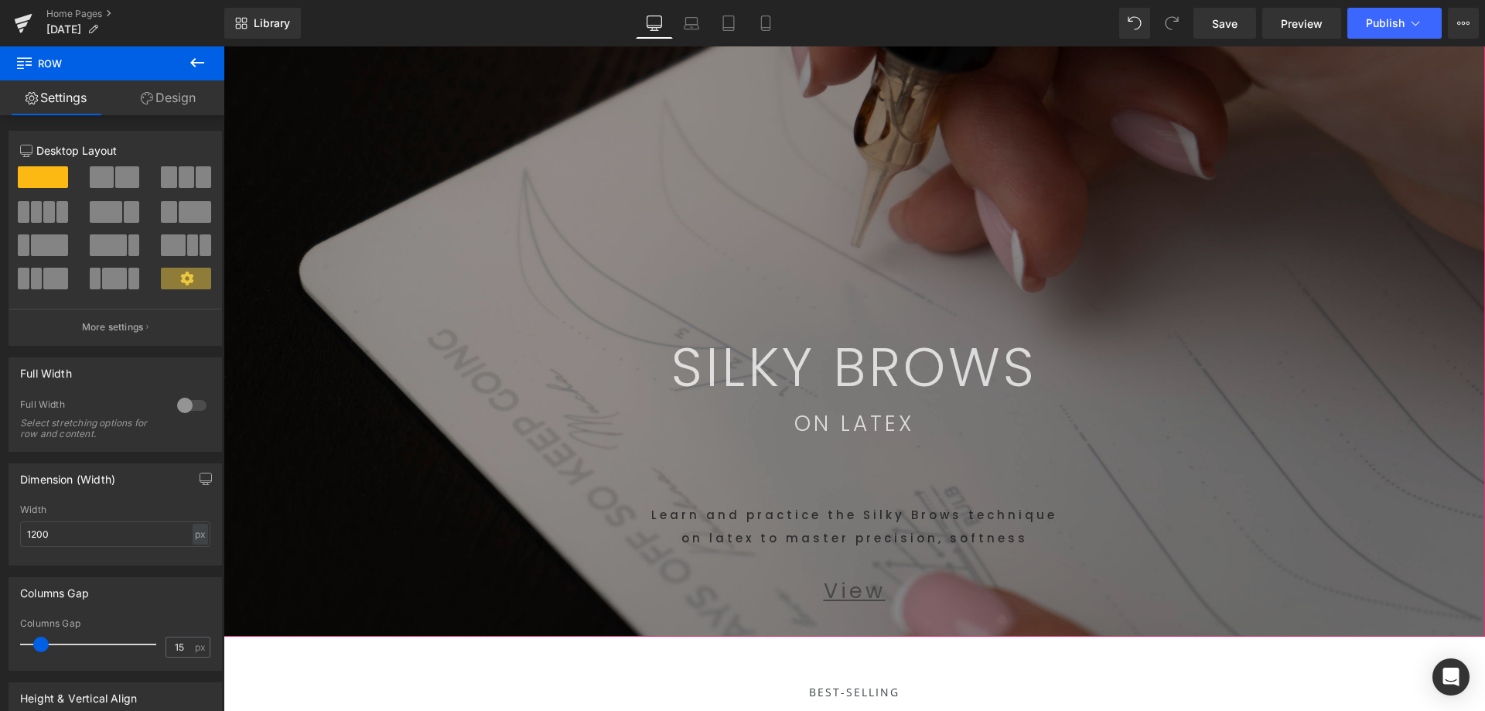
scroll to position [155, 0]
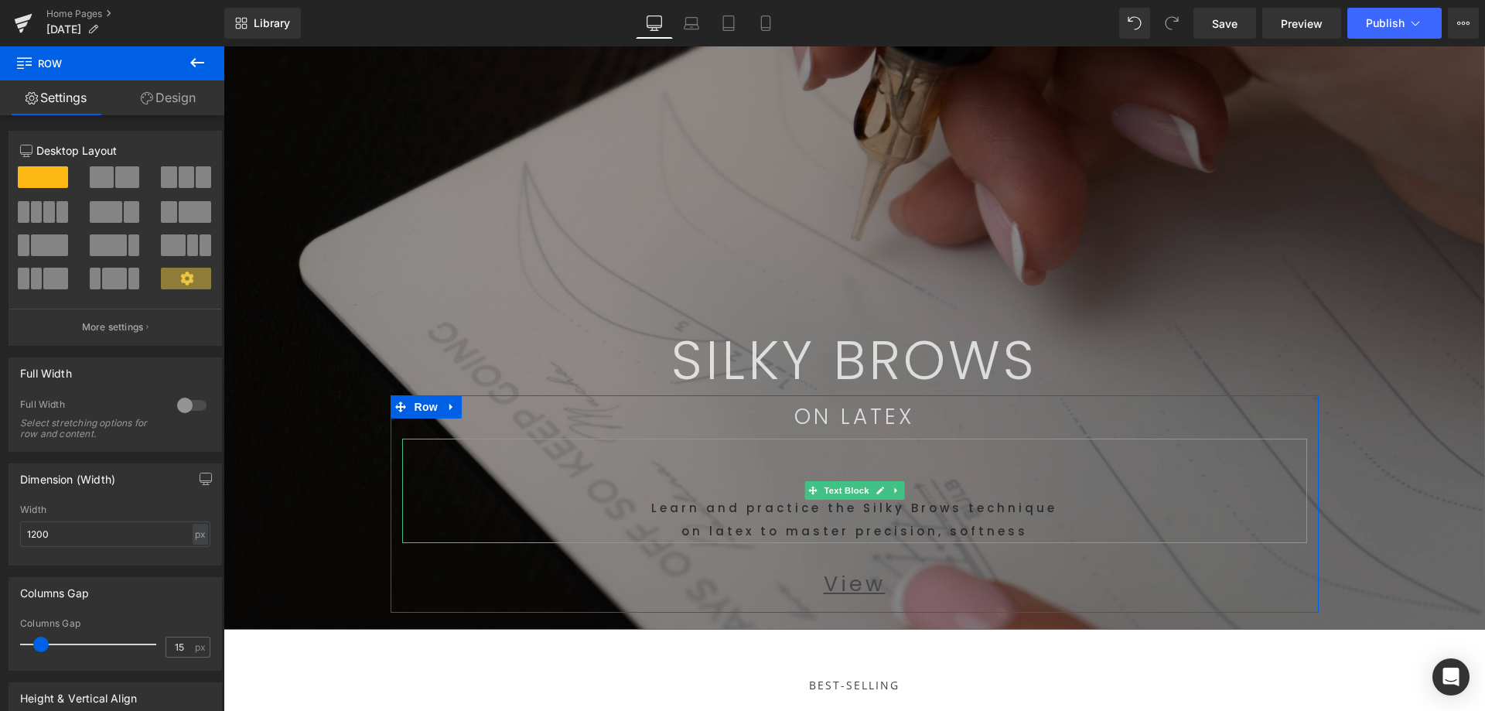
click at [848, 536] on p "on latex to master precision, softness" at bounding box center [854, 531] width 905 height 23
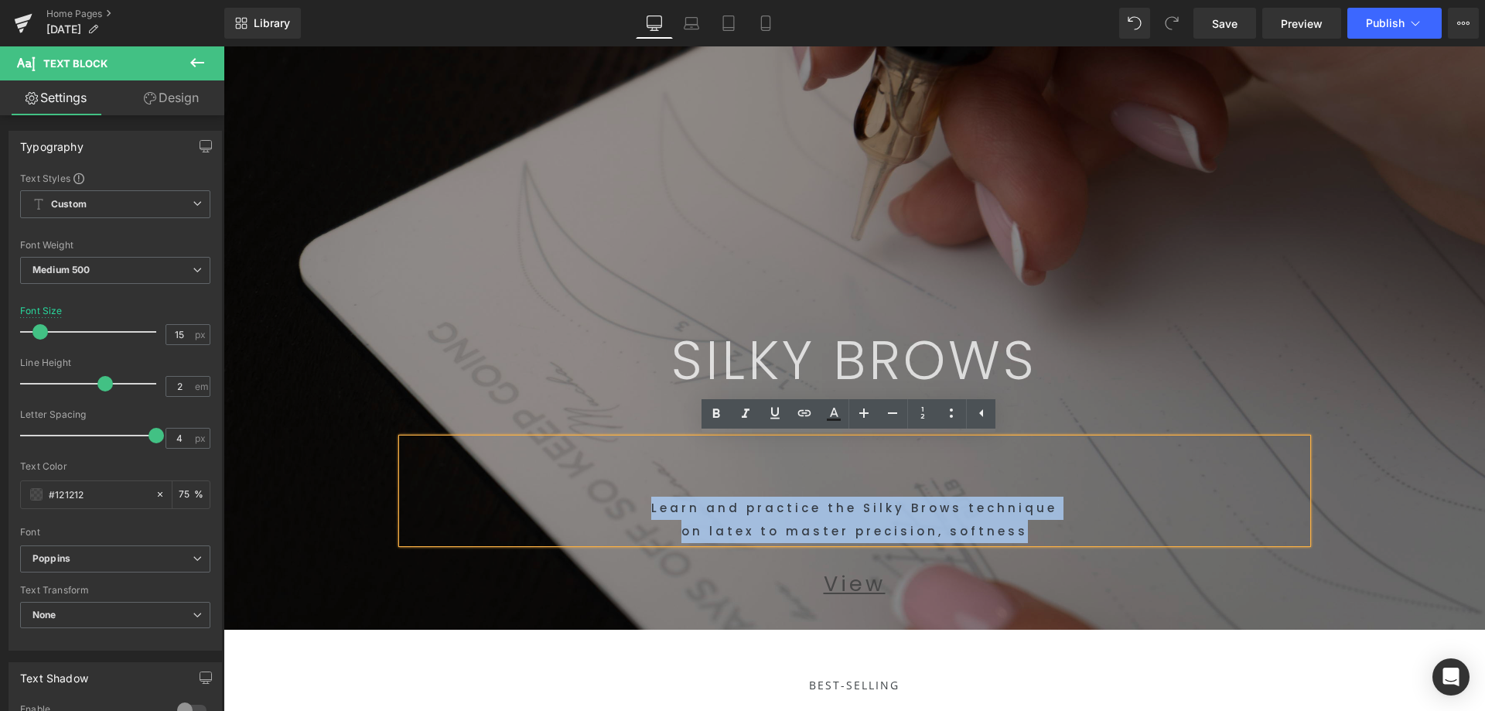
drag, startPoint x: 938, startPoint y: 527, endPoint x: 517, endPoint y: 484, distance: 423.6
click at [517, 484] on div "Learn and practice the Silky Brows technique on latex to master precision, soft…" at bounding box center [854, 490] width 905 height 104
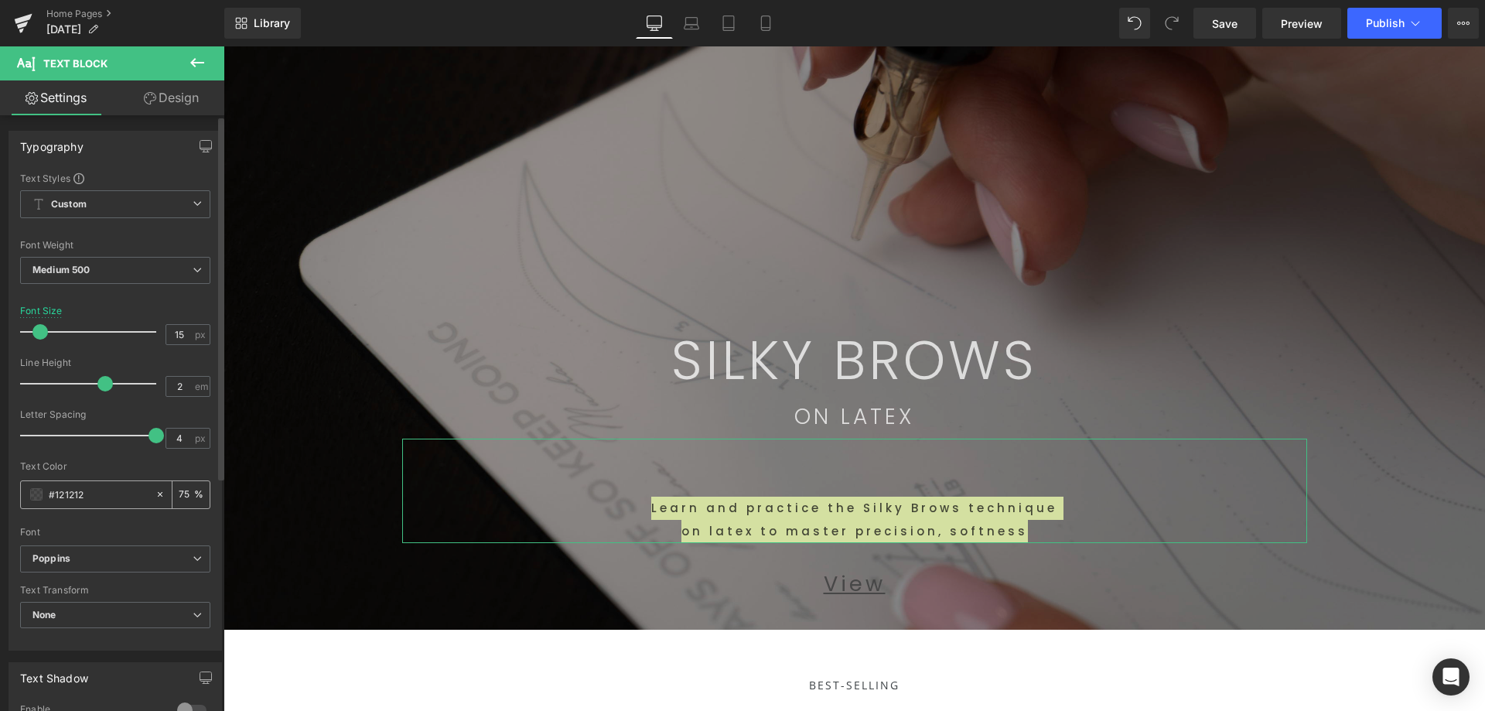
click at [43, 493] on div "#121212" at bounding box center [88, 494] width 134 height 27
click at [41, 497] on span at bounding box center [36, 494] width 12 height 12
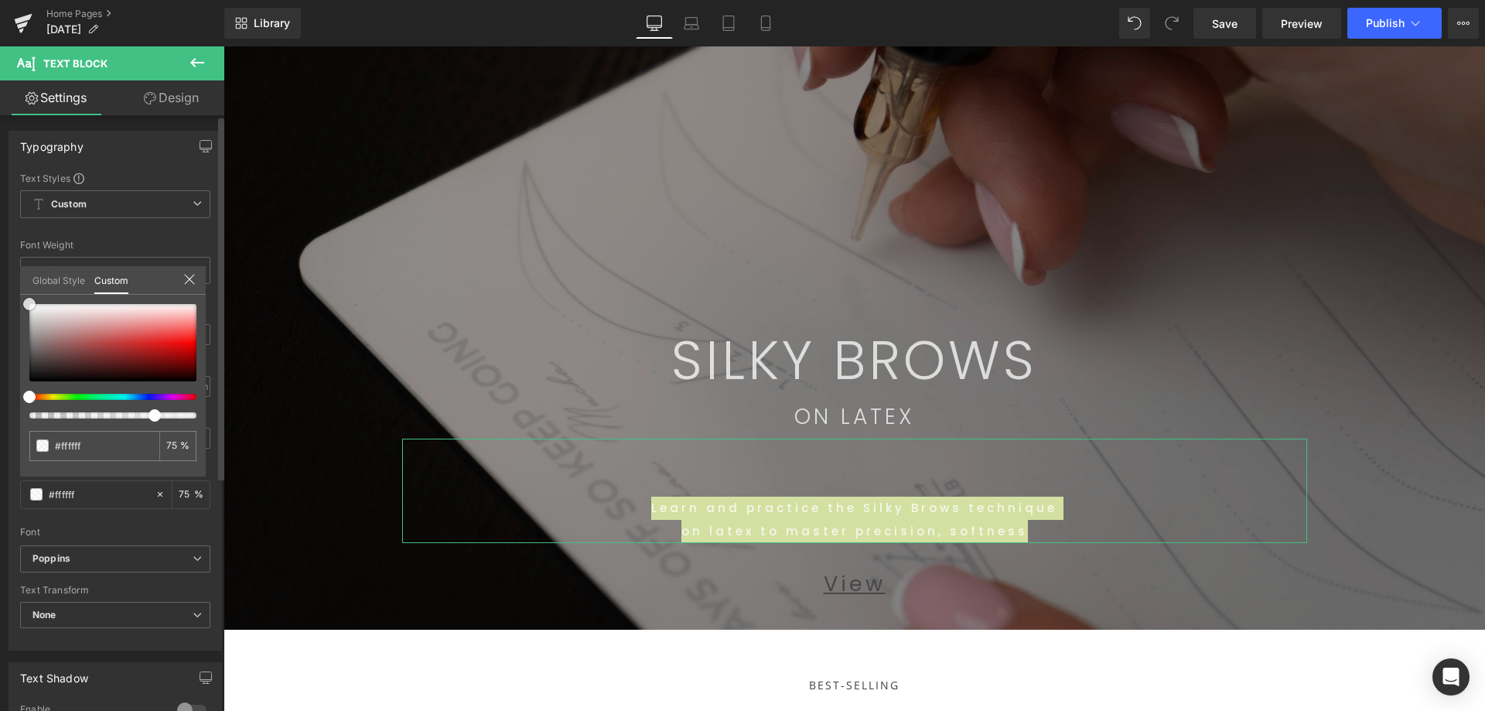
drag, startPoint x: 99, startPoint y: 360, endPoint x: 15, endPoint y: 287, distance: 111.3
click at [1, 277] on div "Typography Text Styles Custom Custom Setup Global Style Custom Setup Global Sty…" at bounding box center [115, 384] width 231 height 531
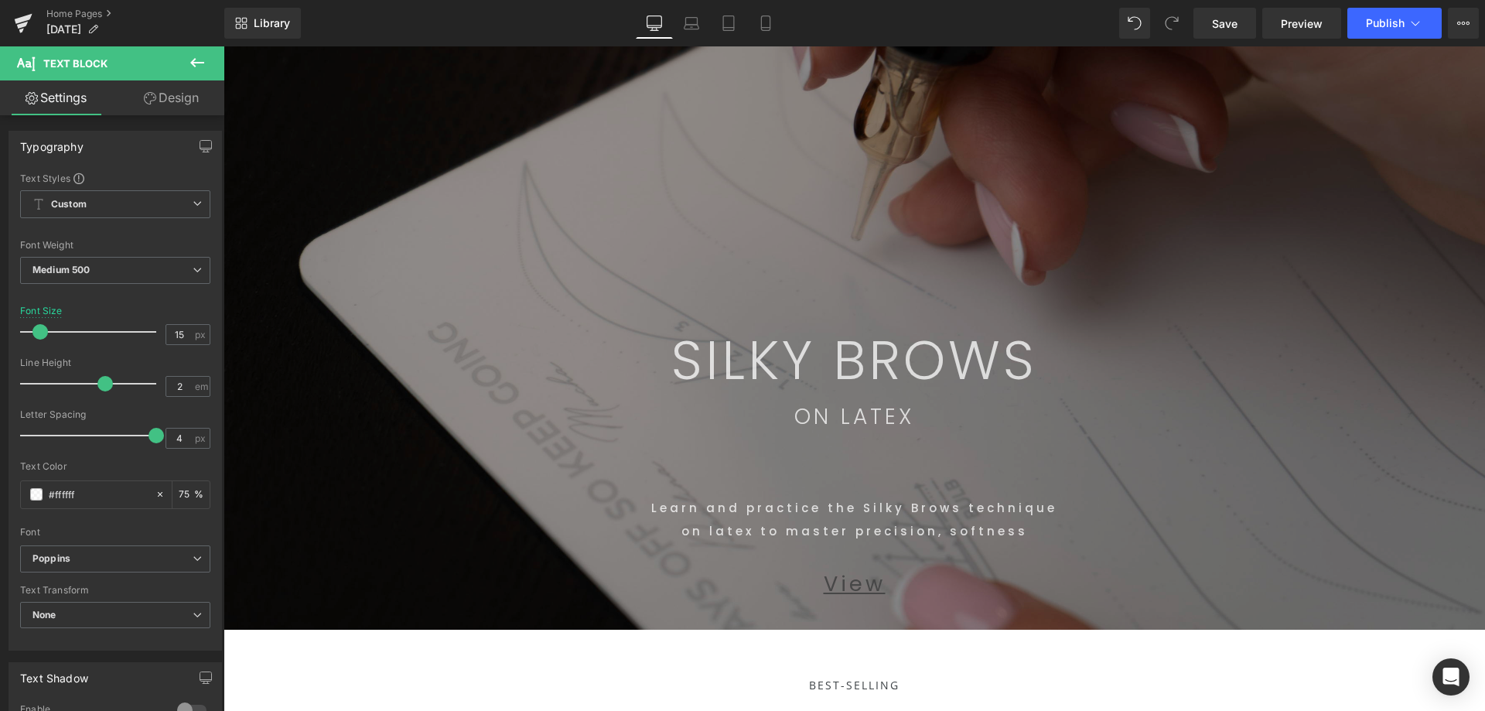
drag, startPoint x: 1199, startPoint y: 353, endPoint x: 1182, endPoint y: 359, distance: 18.1
click at [875, 570] on icon at bounding box center [879, 573] width 9 height 9
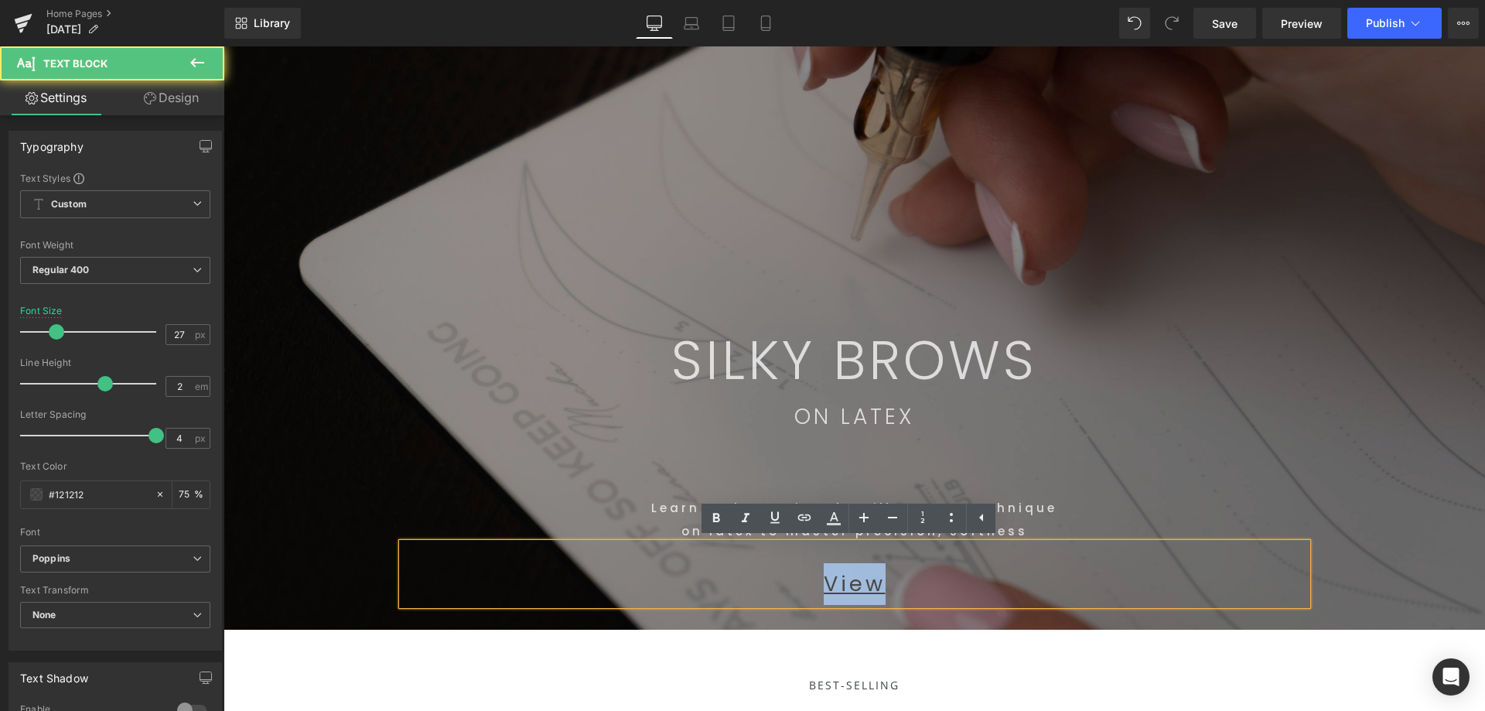
drag, startPoint x: 744, startPoint y: 582, endPoint x: 721, endPoint y: 570, distance: 26.3
click at [710, 574] on p "View" at bounding box center [854, 584] width 905 height 42
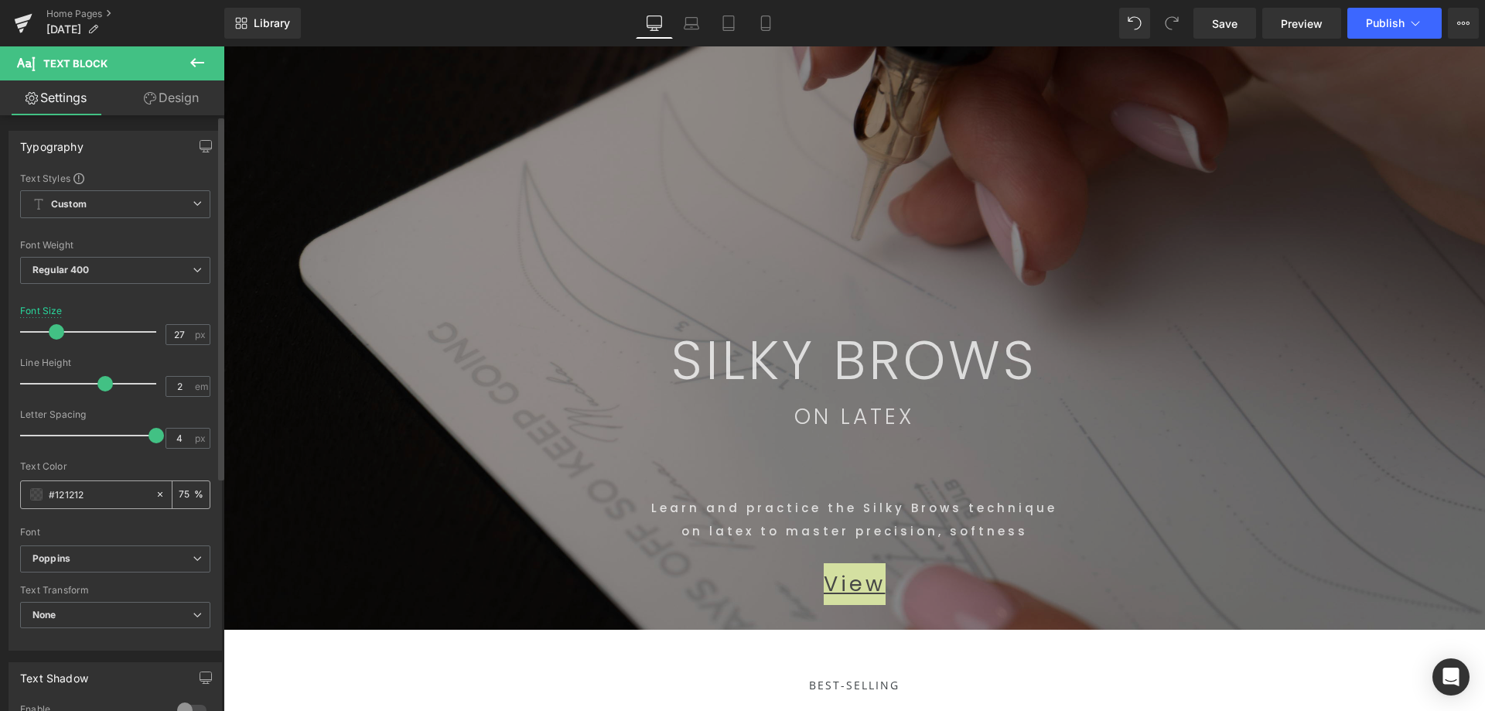
click at [38, 494] on span at bounding box center [36, 494] width 12 height 12
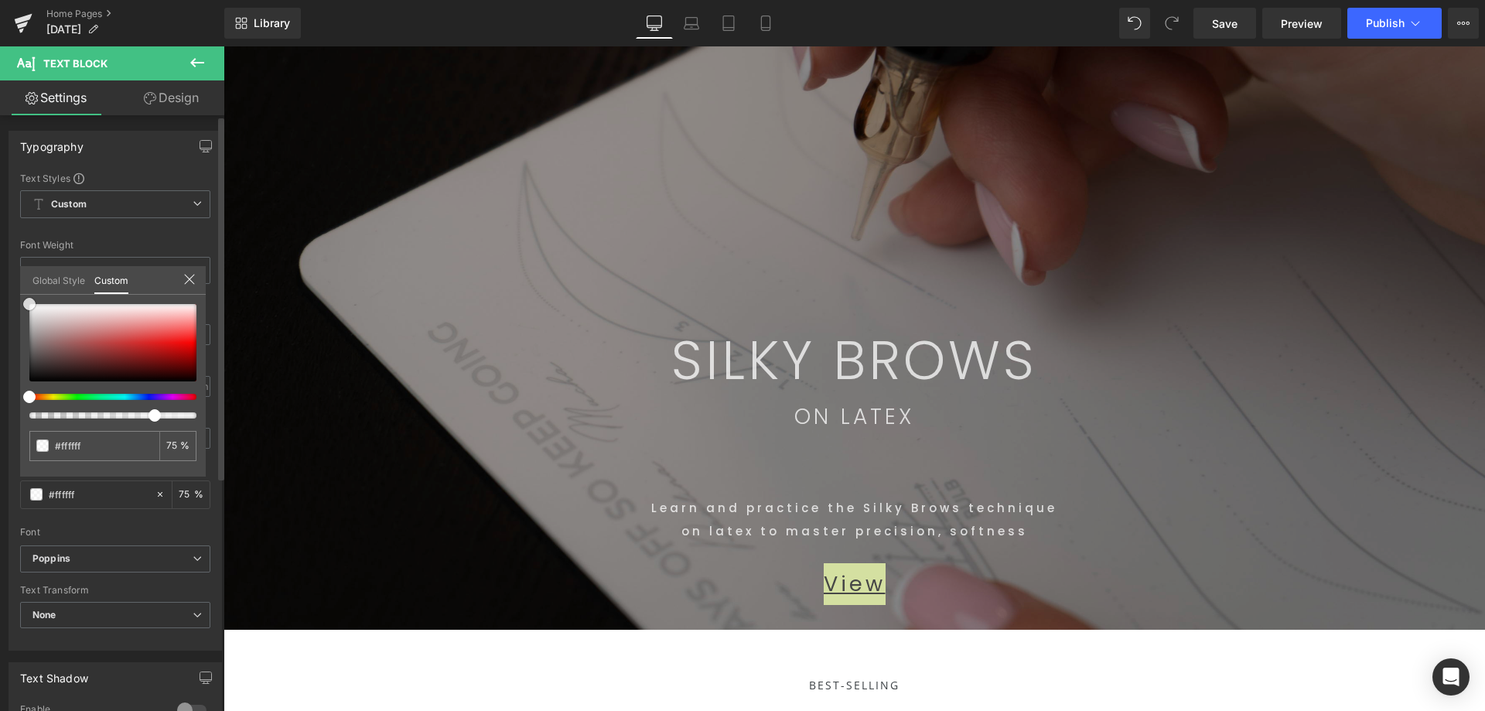
drag, startPoint x: 52, startPoint y: 332, endPoint x: 0, endPoint y: 268, distance: 82.5
click at [0, 268] on div "Typography Text Styles Custom Custom Setup Global Style Custom Setup Global Sty…" at bounding box center [115, 384] width 231 height 531
drag, startPoint x: 1087, startPoint y: 255, endPoint x: 1085, endPoint y: 343, distance: 87.4
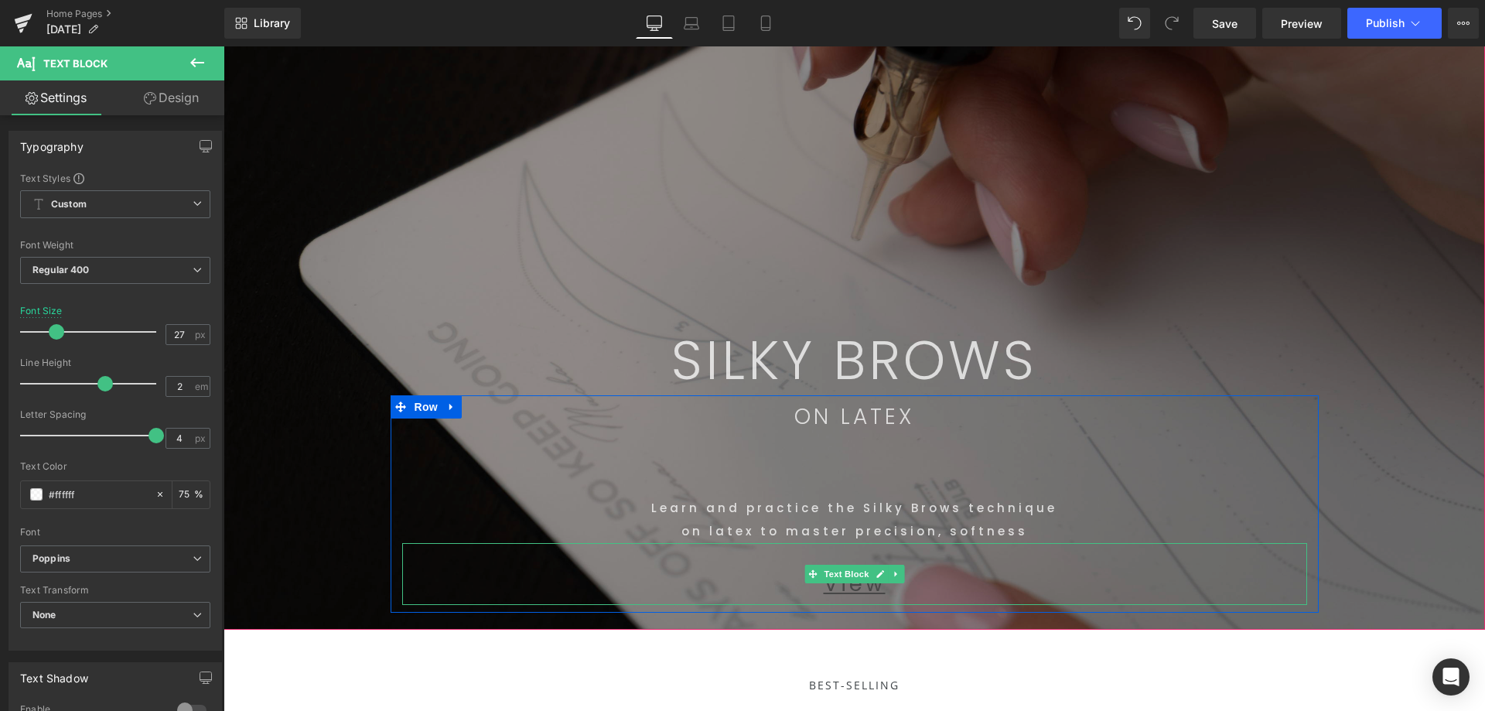
click at [904, 593] on p "View" at bounding box center [854, 584] width 905 height 42
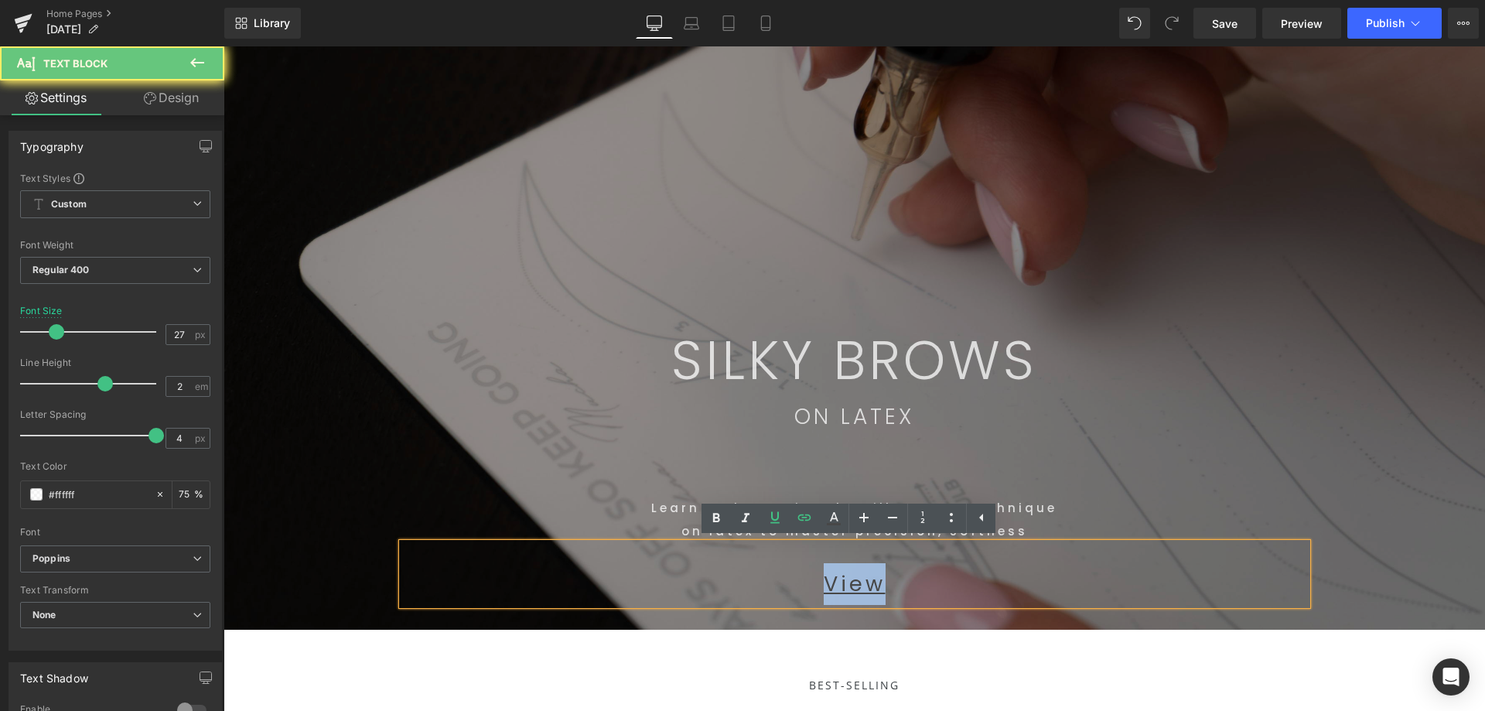
drag, startPoint x: 814, startPoint y: 586, endPoint x: 801, endPoint y: 583, distance: 13.5
click at [799, 584] on p "View" at bounding box center [854, 584] width 905 height 42
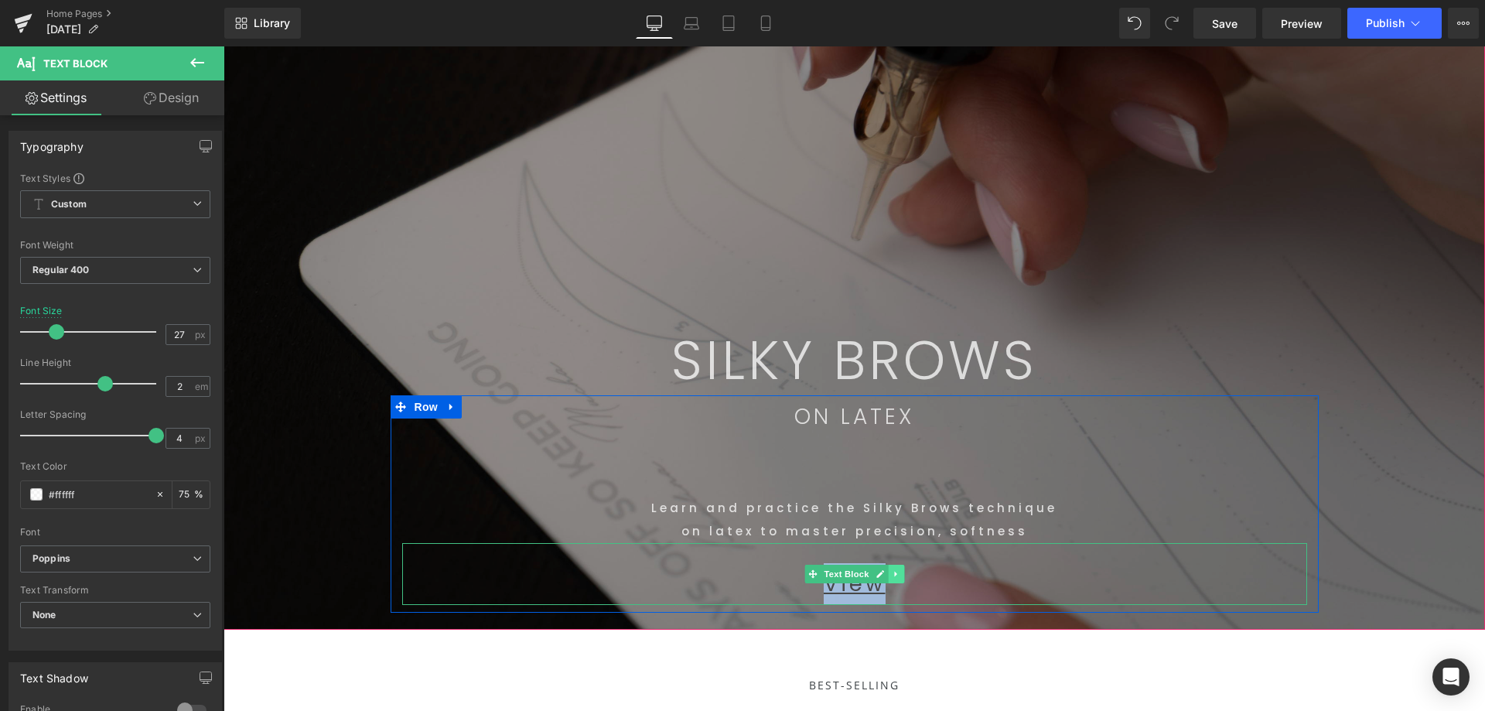
click at [888, 578] on link at bounding box center [896, 573] width 16 height 19
click at [851, 576] on icon at bounding box center [855, 573] width 9 height 9
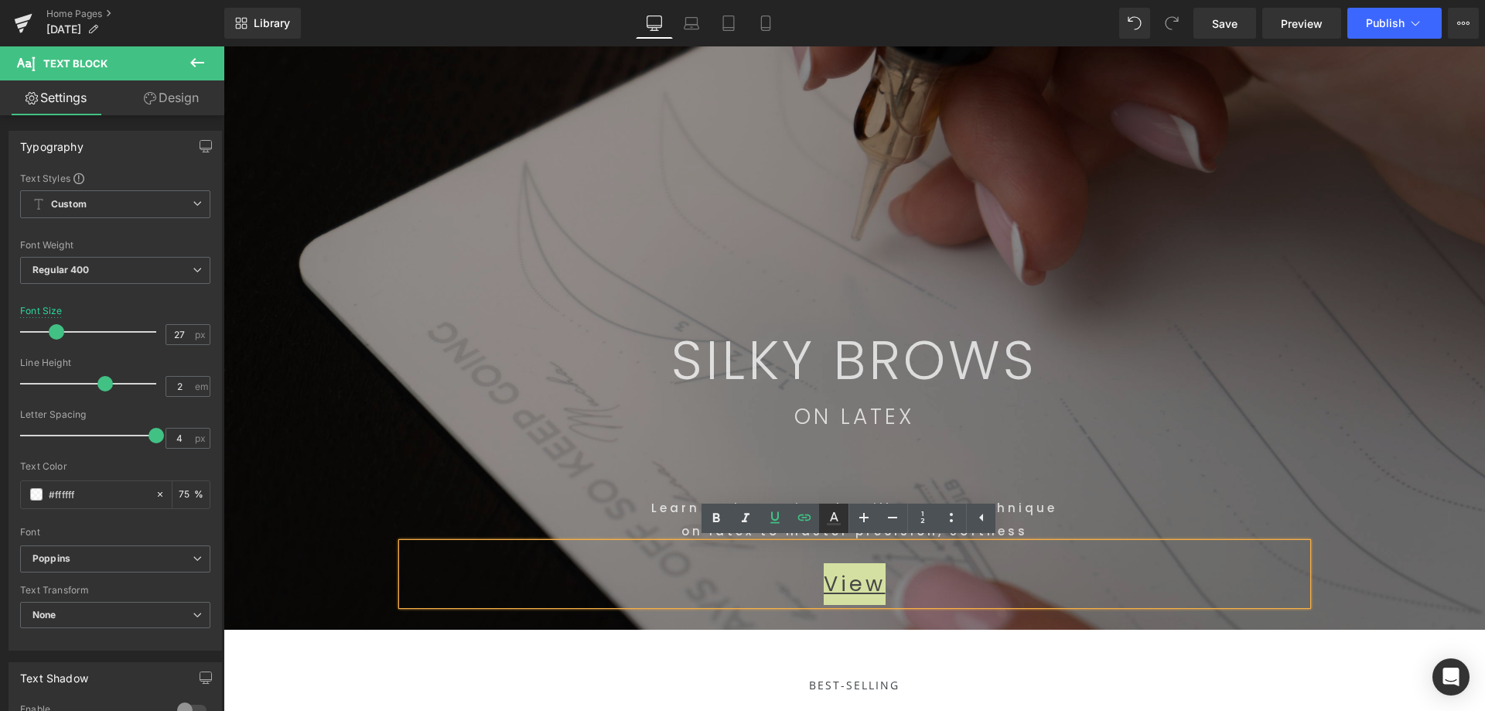
click at [834, 514] on icon at bounding box center [834, 516] width 9 height 9
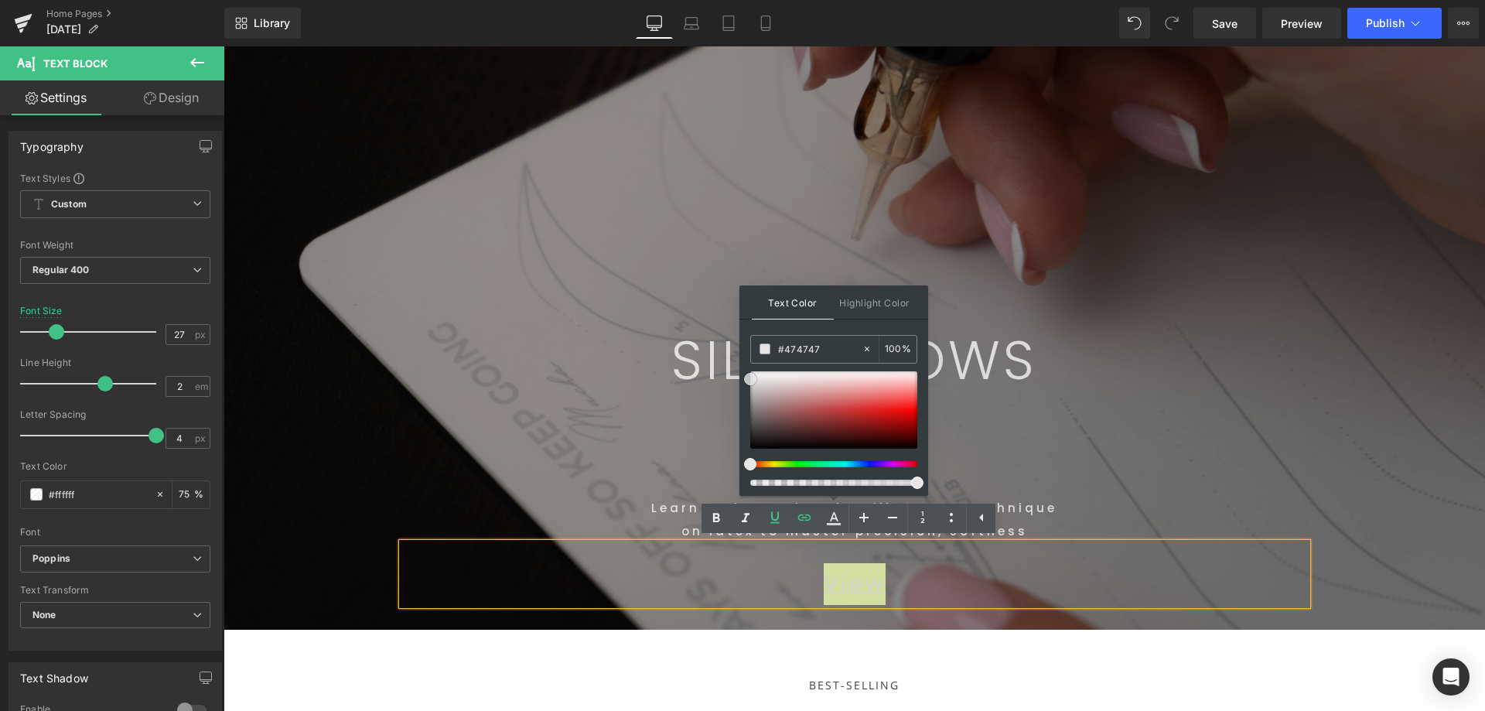
drag, startPoint x: 1002, startPoint y: 452, endPoint x: 728, endPoint y: 363, distance: 288.3
click at [1205, 461] on div "Learn and practice the Silky Brows technique on latex to master precision, soft…" at bounding box center [854, 490] width 905 height 104
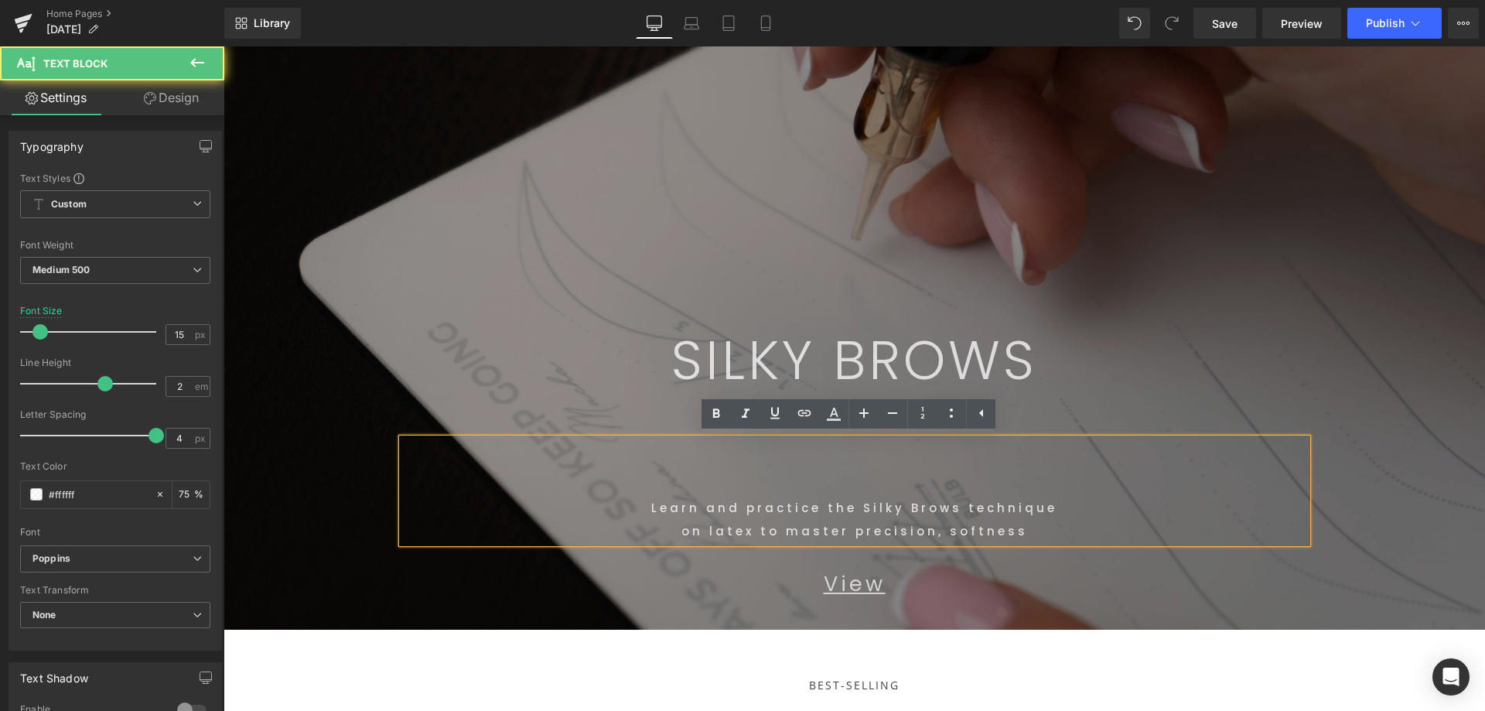
click at [1317, 305] on span "SILKY BROWS Text Block Row ON LATEX Text Block Learn and practice the Silky Bro…" at bounding box center [853, 300] width 1261 height 624
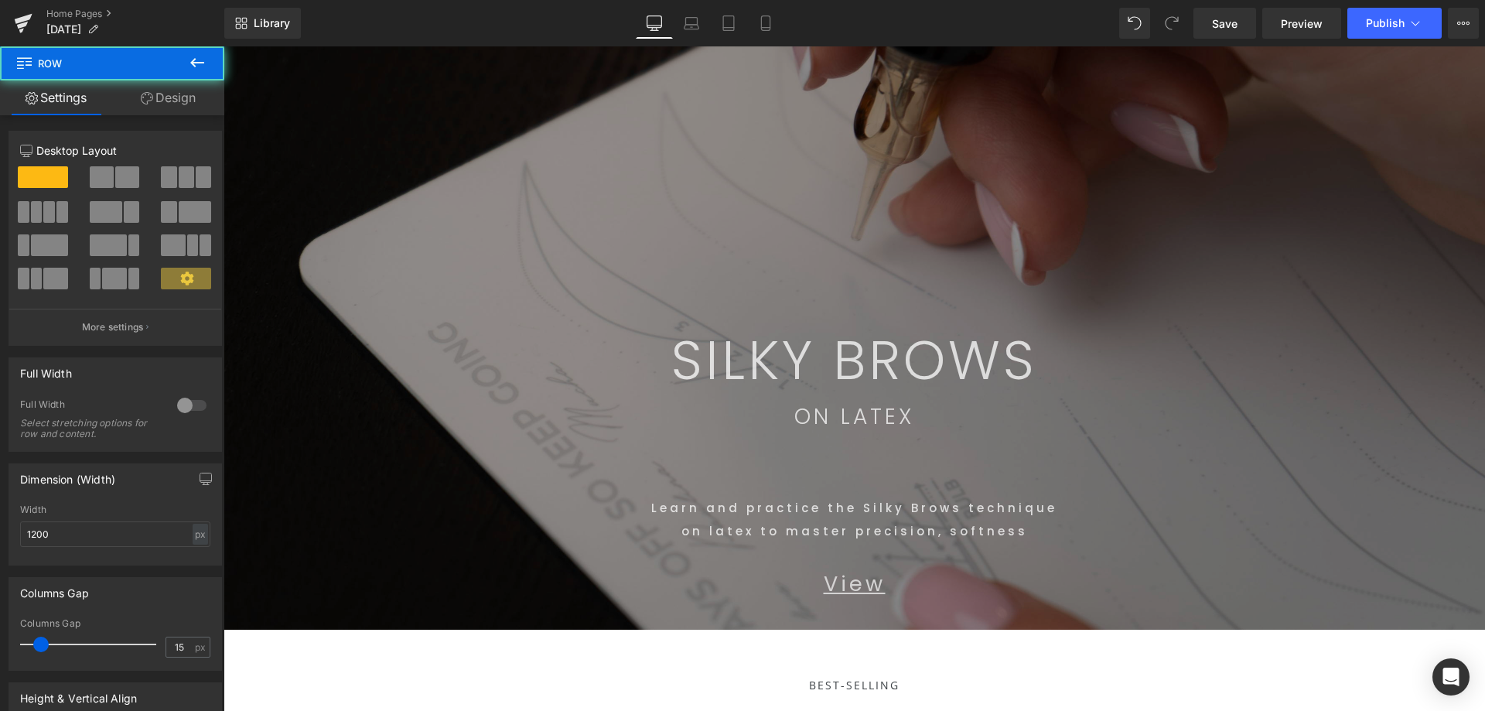
drag, startPoint x: 509, startPoint y: 148, endPoint x: 518, endPoint y: 148, distance: 9.3
click at [516, 148] on div "SILKY BROWS Text Block Row" at bounding box center [854, 191] width 928 height 407
click at [301, 255] on span "SILKY BROWS Text Block Row ON LATEX Text Block Learn and practice the Silky Bro…" at bounding box center [853, 300] width 1261 height 624
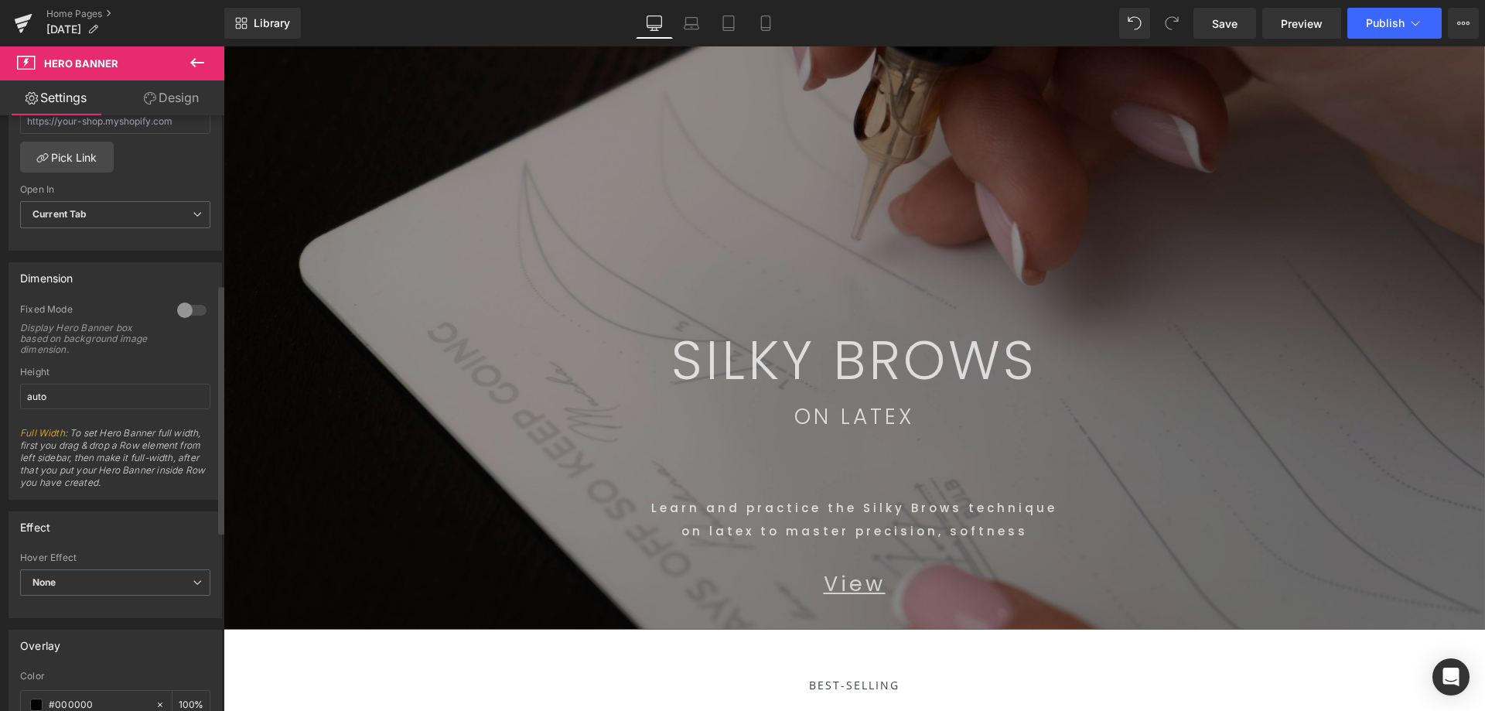
scroll to position [696, 0]
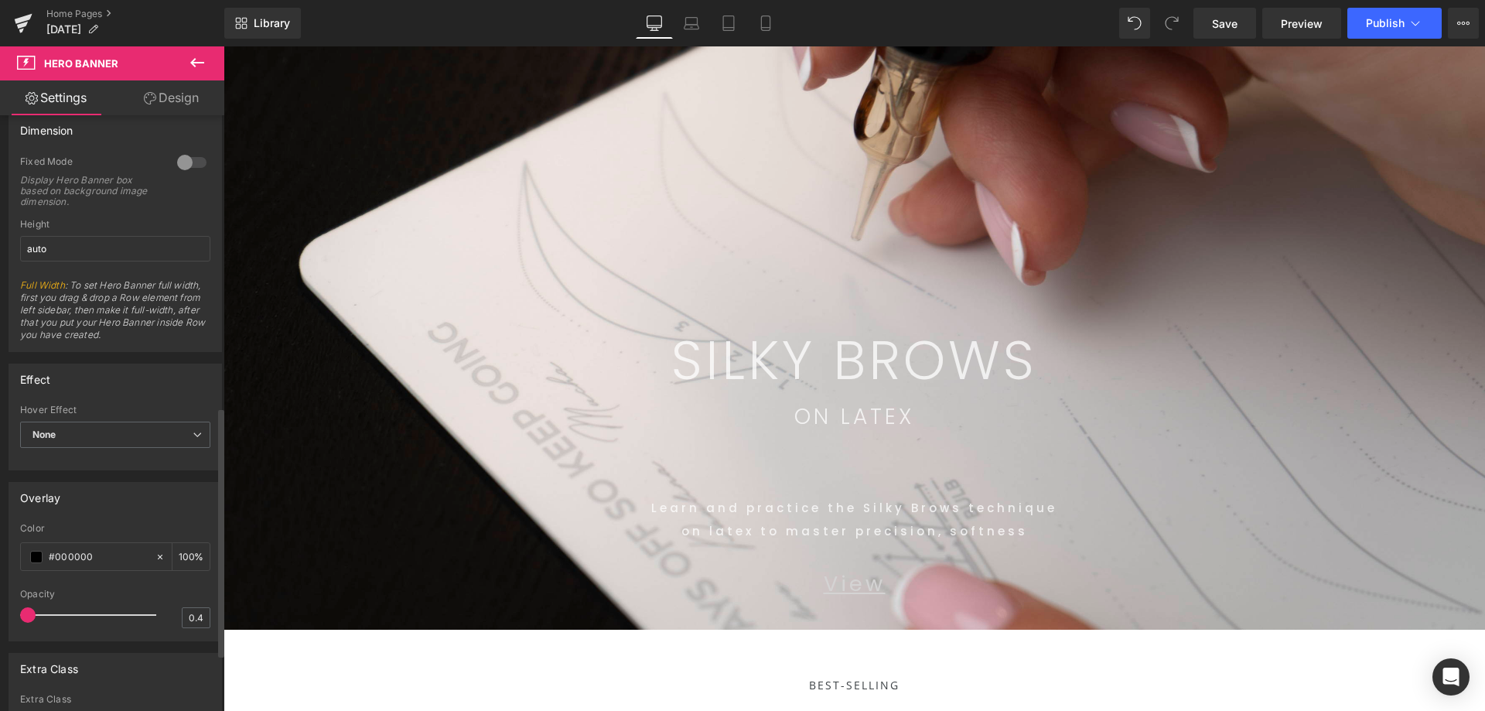
drag, startPoint x: 74, startPoint y: 613, endPoint x: 15, endPoint y: 615, distance: 59.6
click at [15, 615] on div "rgba(0, 0, 0, 1) Color #000000 100 % 0.4 Opacity 0.4" at bounding box center [115, 582] width 212 height 118
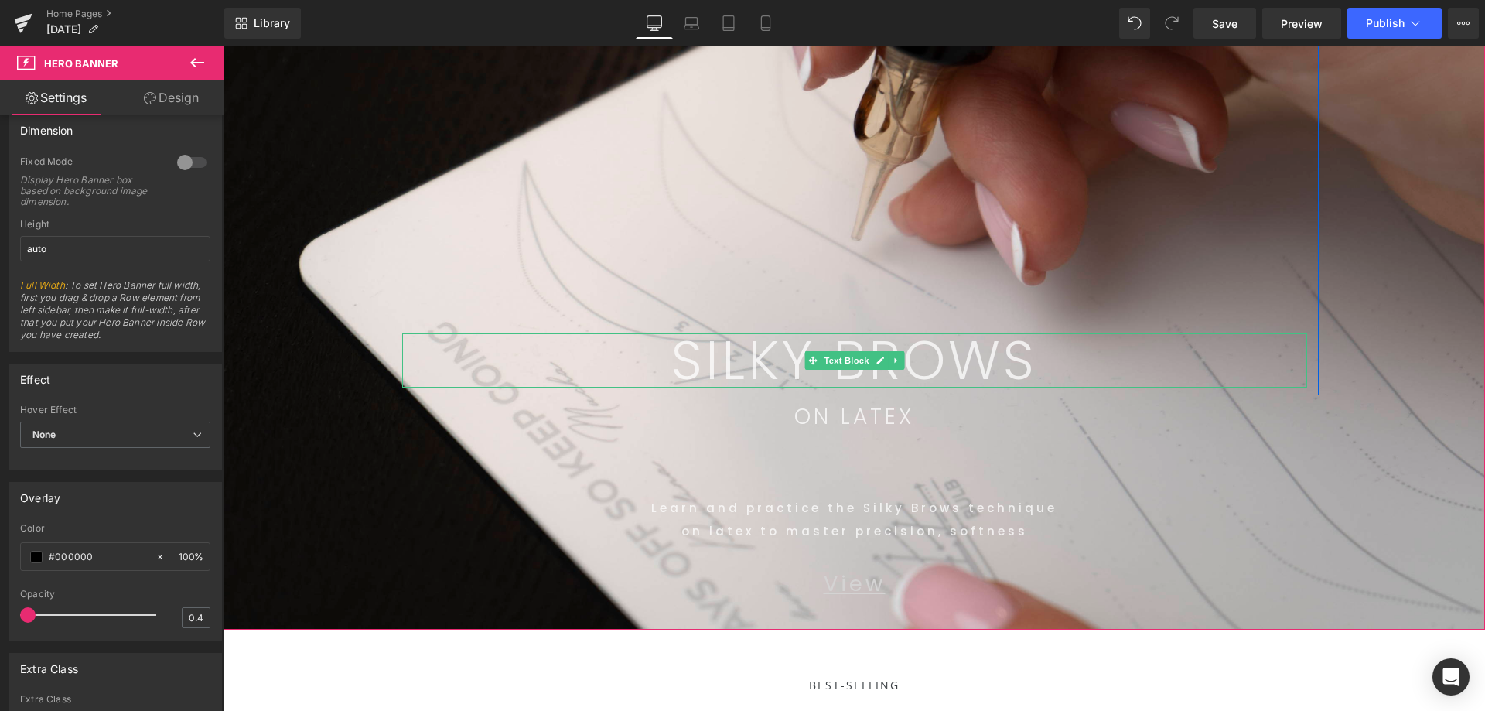
click at [1188, 341] on p "SILKY BROWS" at bounding box center [854, 360] width 905 height 54
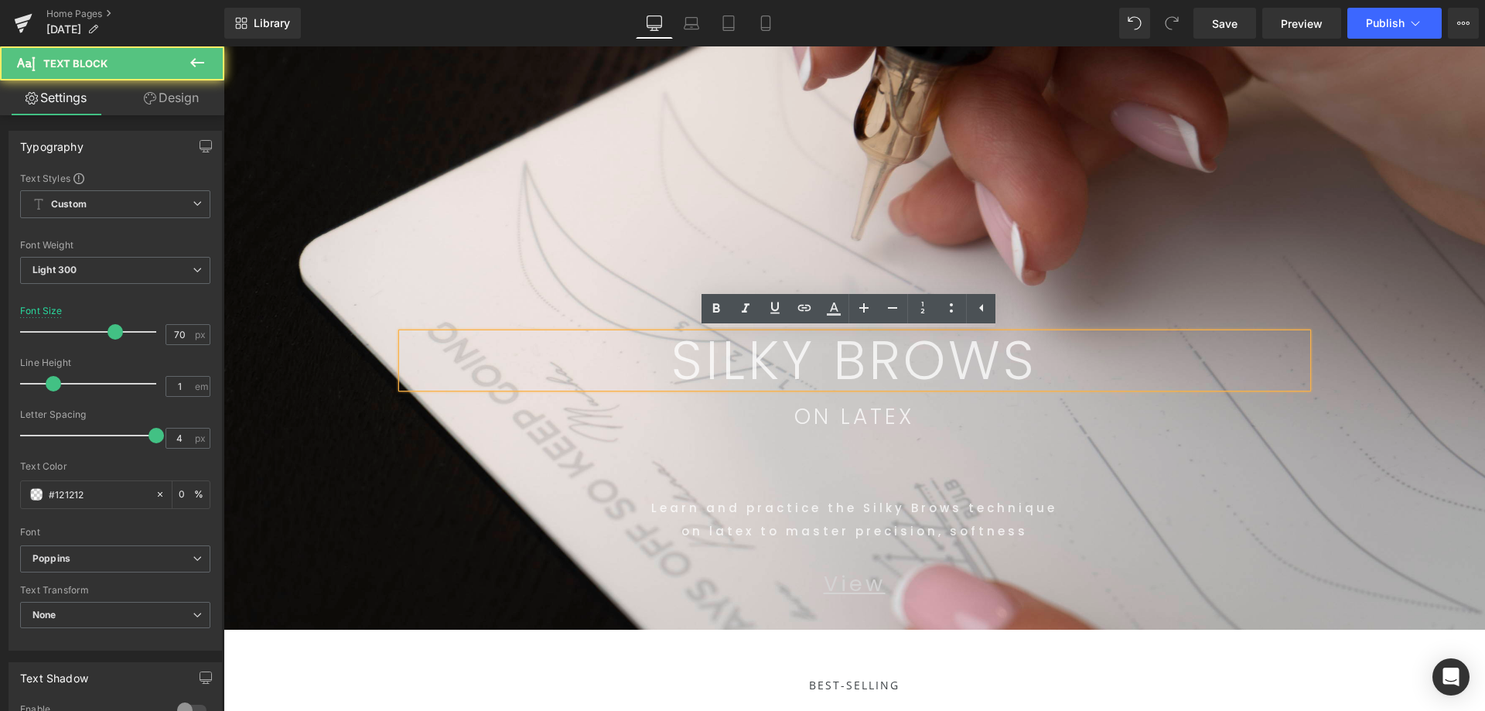
click at [1374, 393] on span "SILKY BROWS Text Block Row ON LATEX Text Block Learn and practice the Silky Bro…" at bounding box center [853, 300] width 1261 height 624
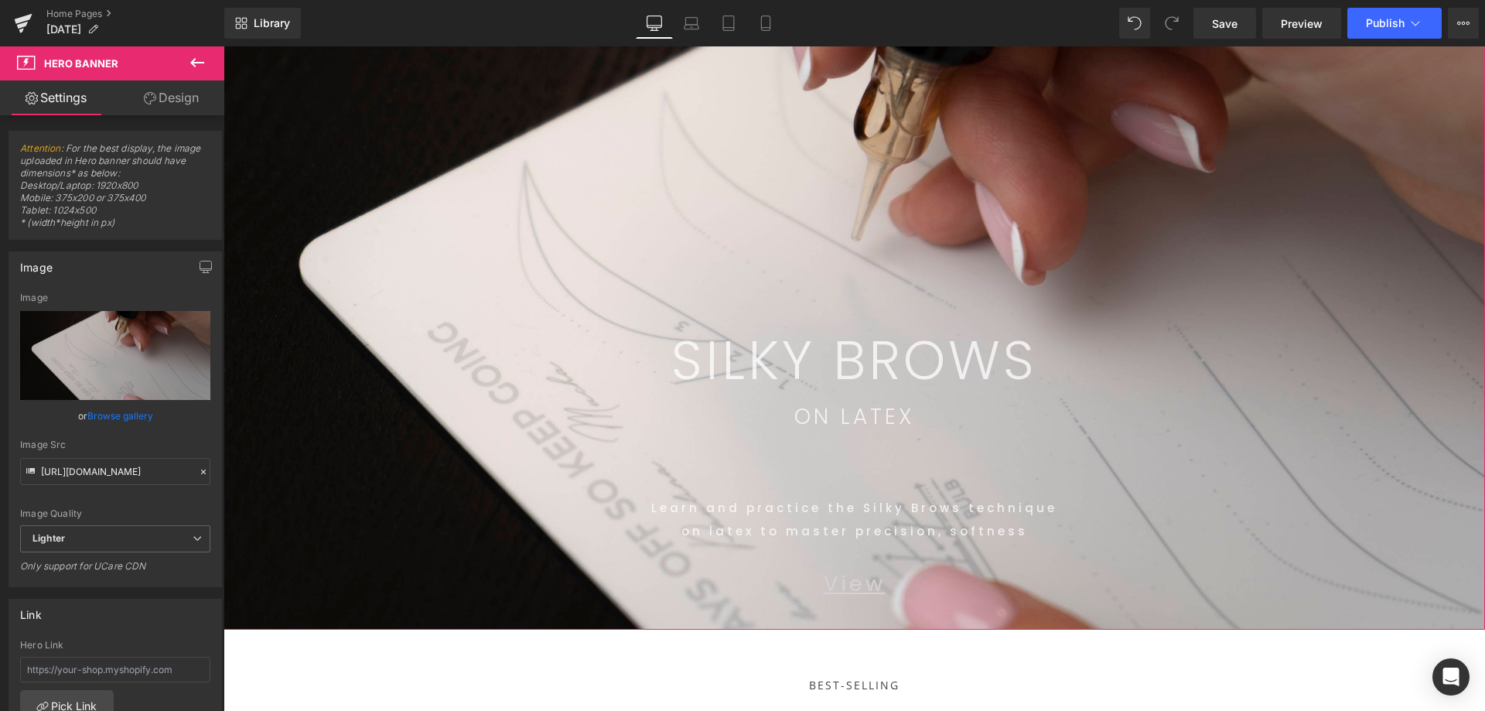
click at [197, 101] on link "Design" at bounding box center [171, 97] width 112 height 35
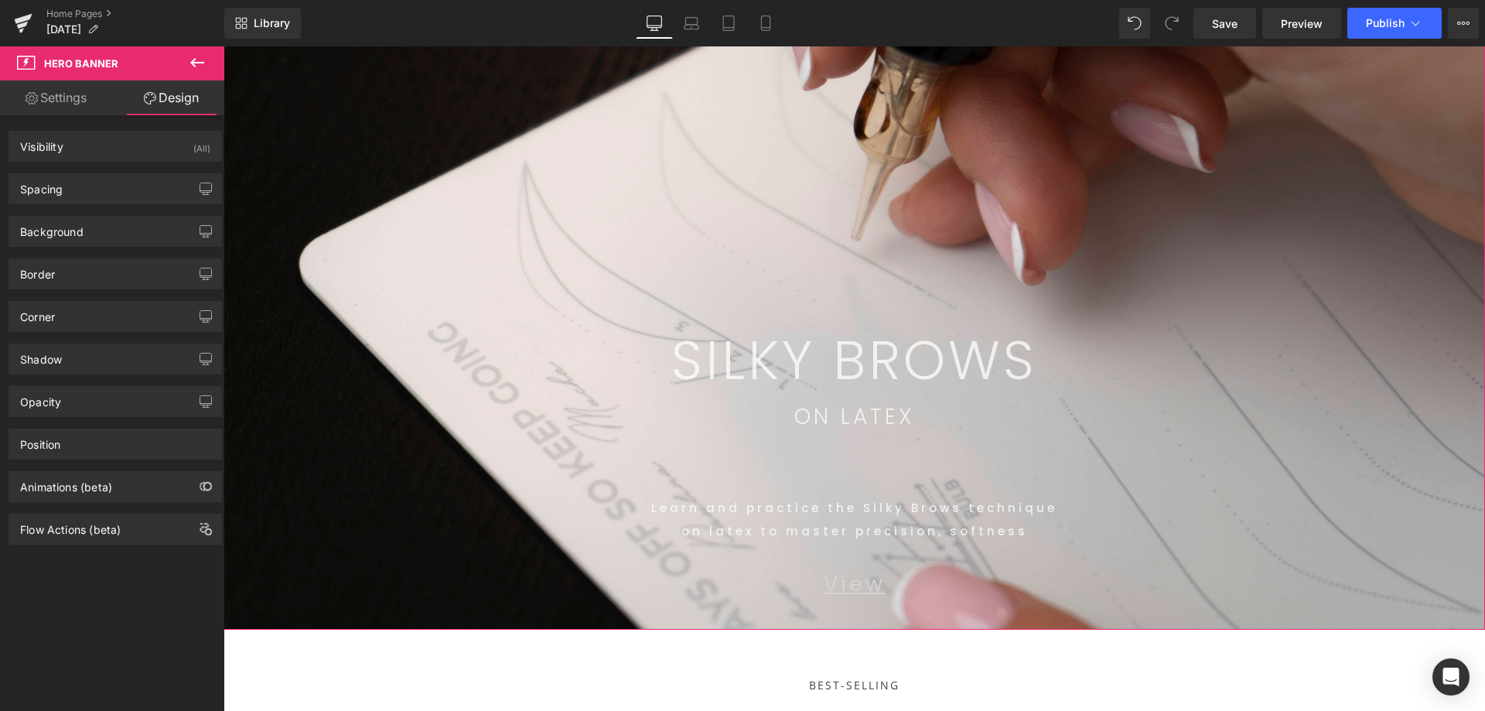
drag, startPoint x: 51, startPoint y: 97, endPoint x: 107, endPoint y: 134, distance: 66.5
click at [52, 97] on link "Settings" at bounding box center [56, 97] width 112 height 35
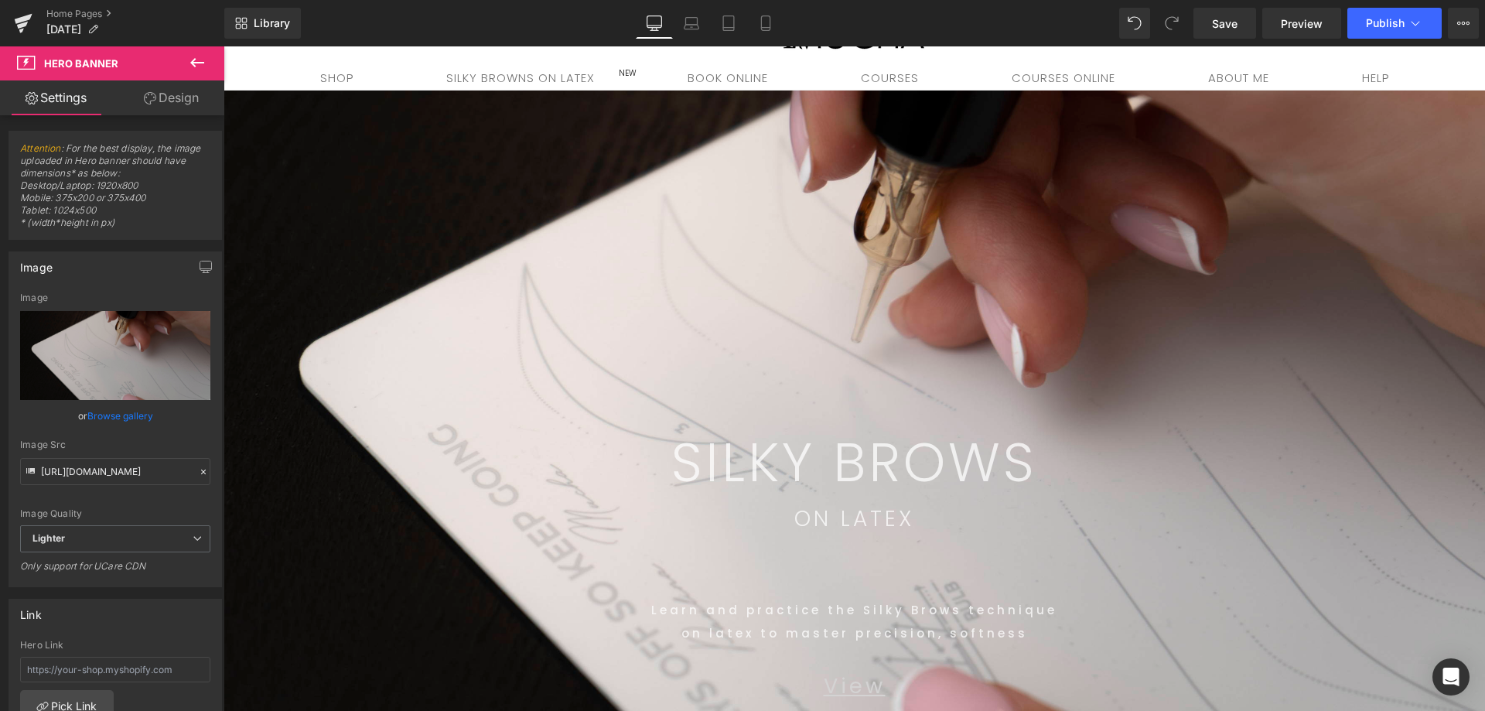
scroll to position [77, 0]
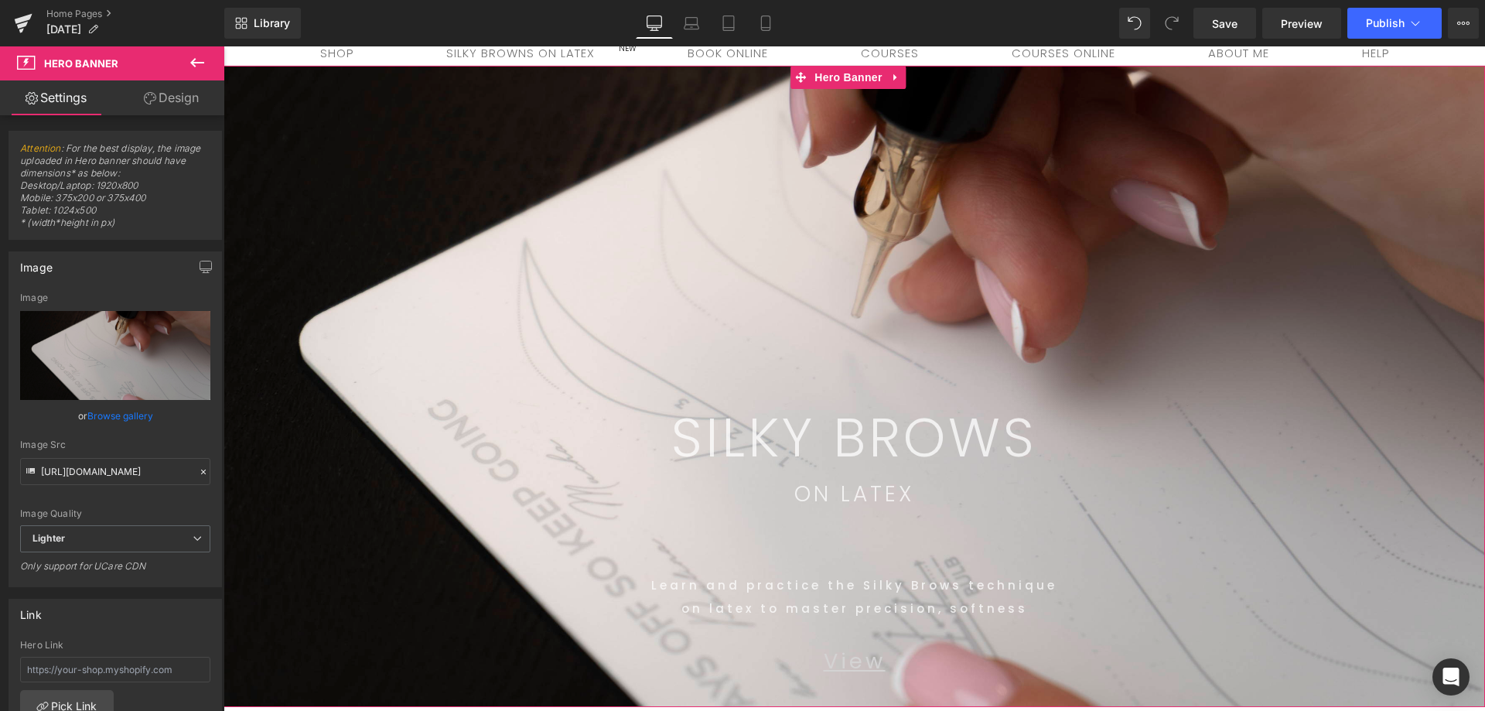
click at [1376, 346] on span "SILKY BROWS Text Block Row ON LATEX Text Block Learn and practice the Silky Bro…" at bounding box center [853, 378] width 1261 height 624
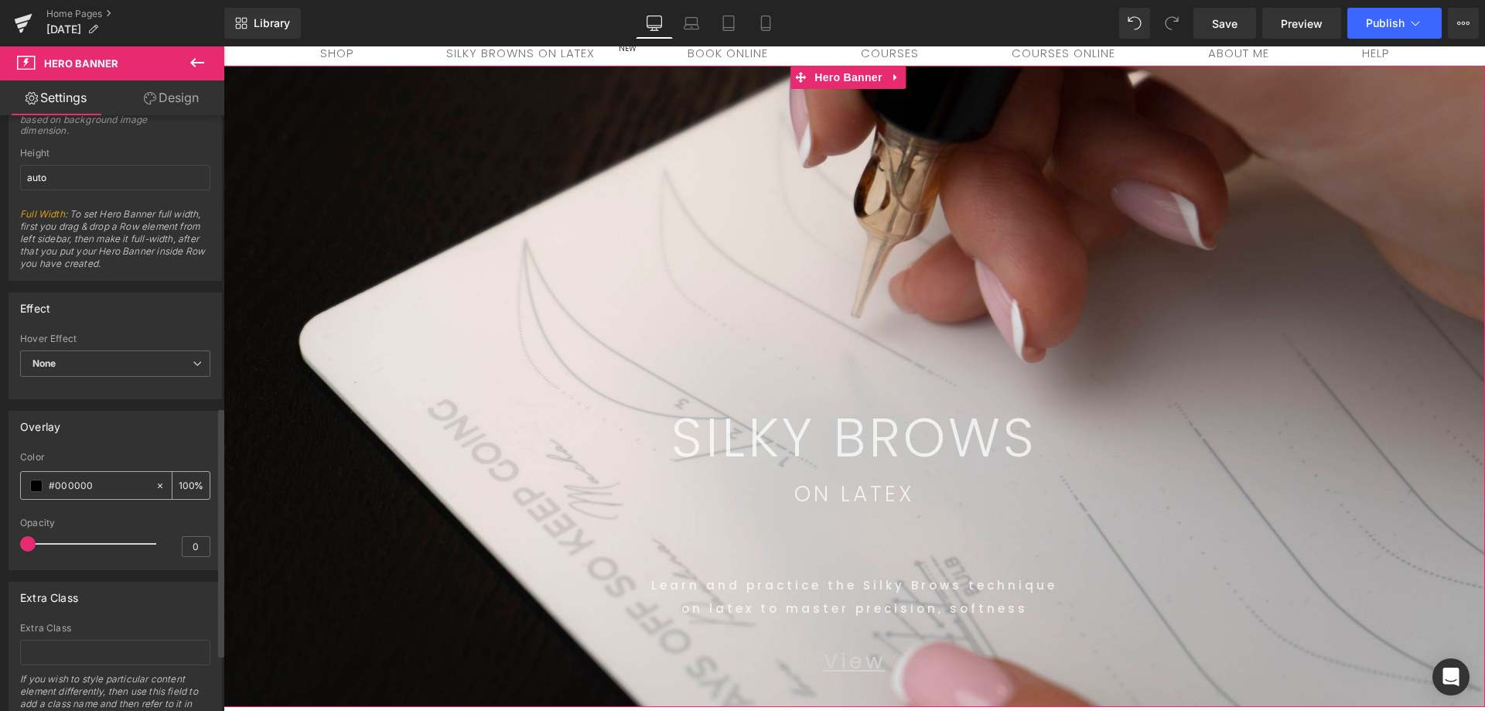
scroll to position [833, 0]
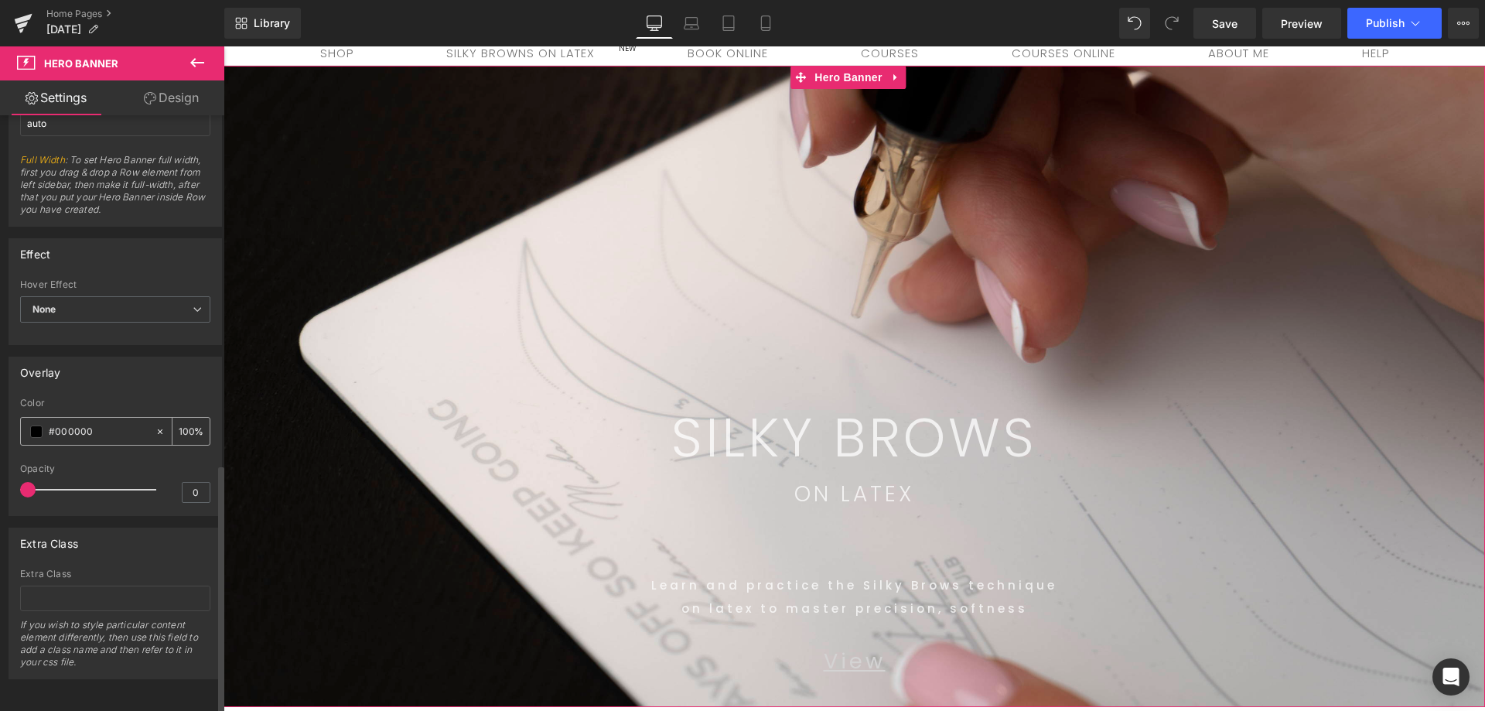
click at [155, 426] on icon at bounding box center [160, 431] width 11 height 11
click at [162, 103] on link "Design" at bounding box center [171, 97] width 112 height 35
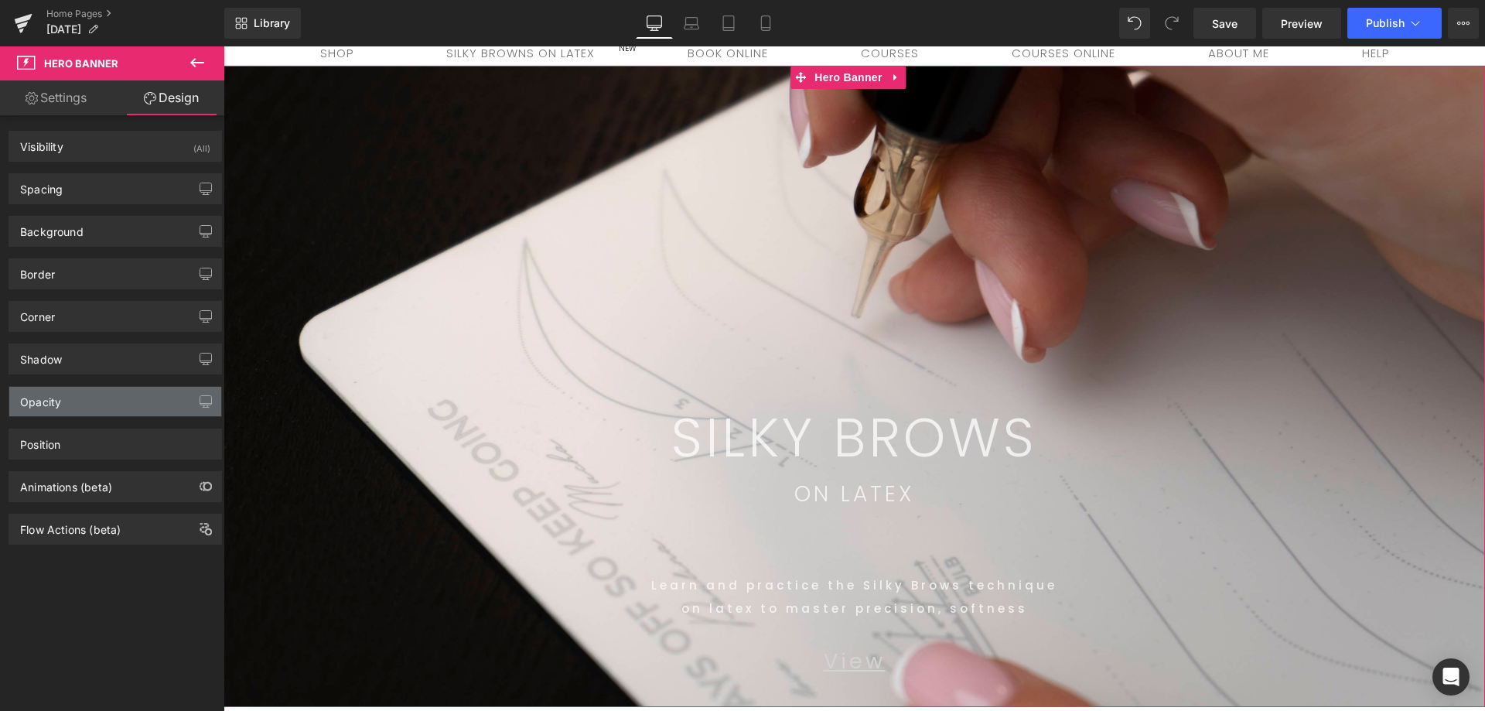
click at [76, 405] on div "Opacity" at bounding box center [115, 401] width 212 height 29
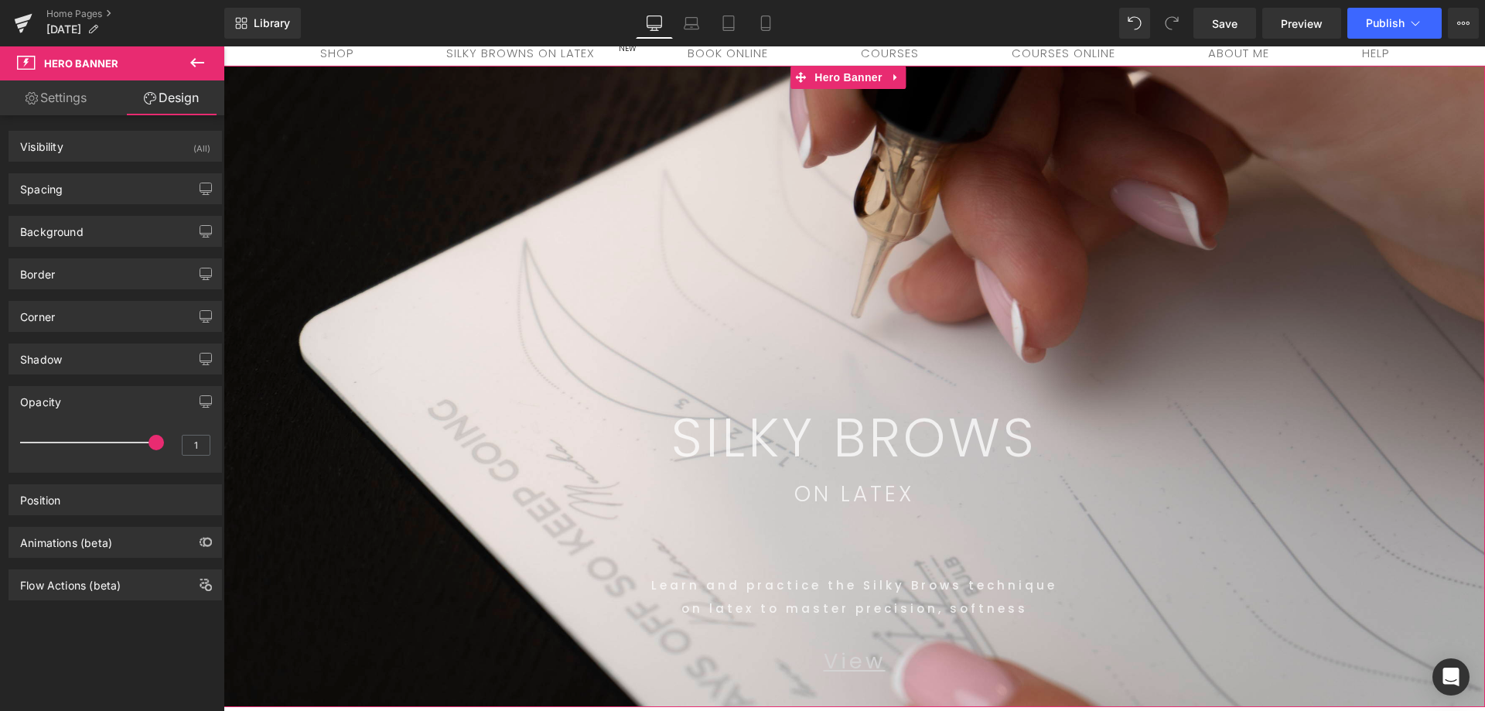
drag, startPoint x: 132, startPoint y: 433, endPoint x: 165, endPoint y: 452, distance: 38.1
click at [165, 452] on div "1" at bounding box center [115, 447] width 190 height 41
click at [204, 448] on div "1 1" at bounding box center [115, 449] width 212 height 45
click at [201, 449] on input "1" at bounding box center [195, 444] width 27 height 19
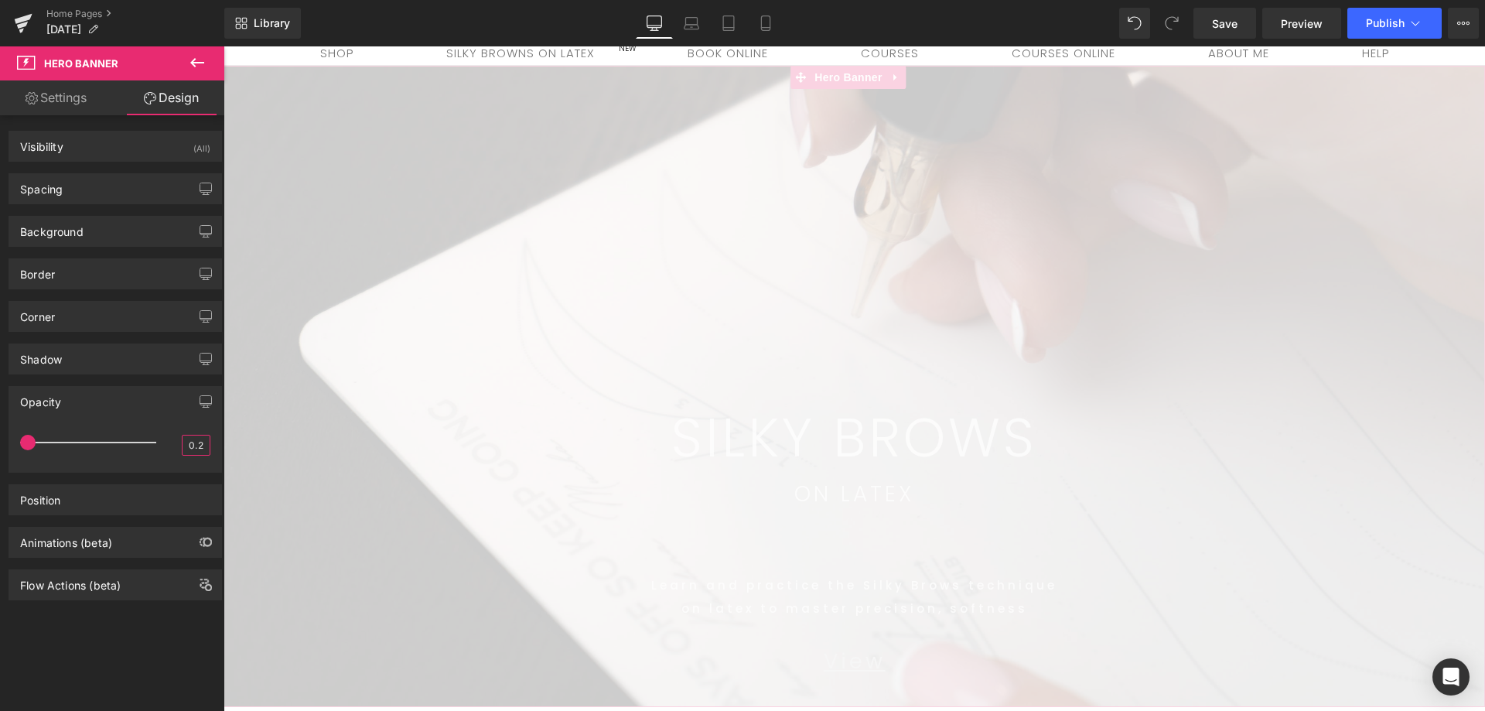
type input "0"
click at [145, 421] on div "Opacity 1" at bounding box center [115, 429] width 213 height 87
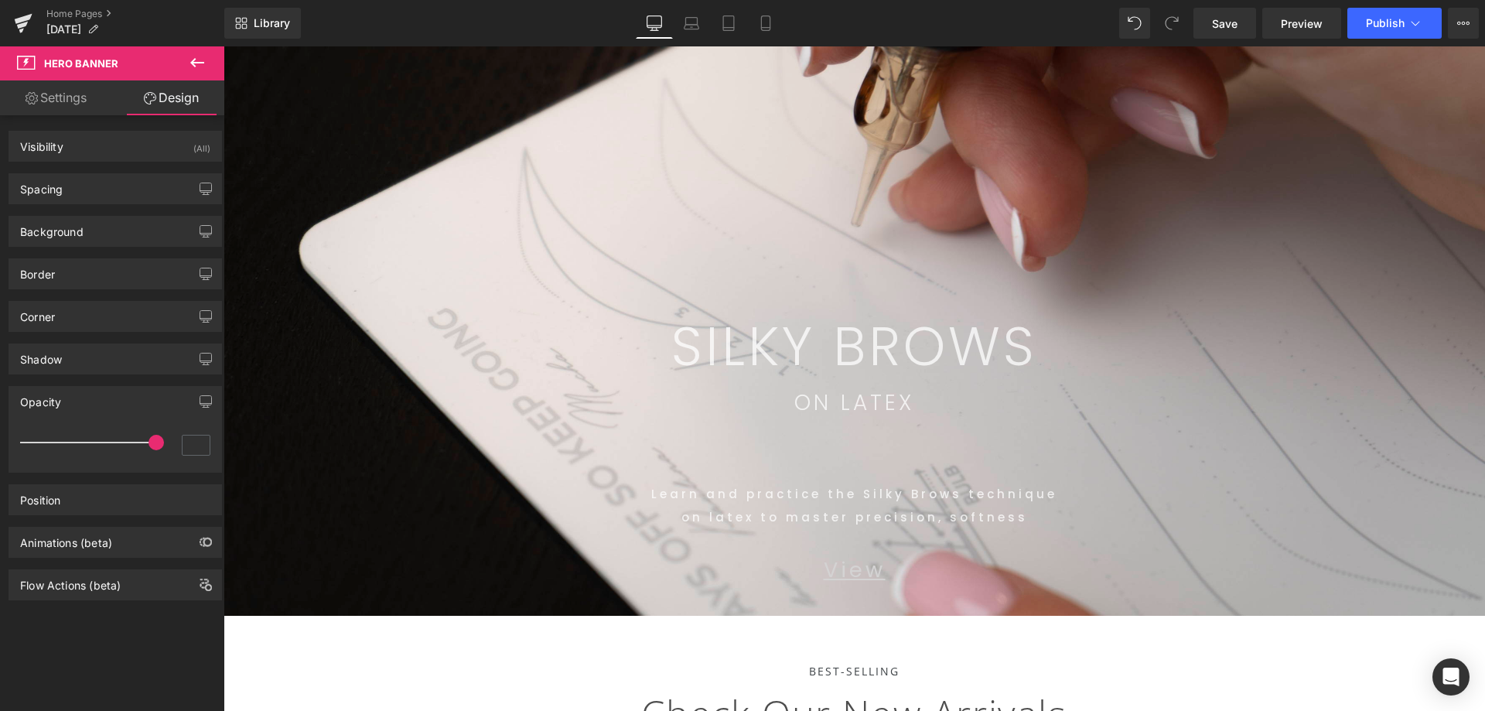
scroll to position [0, 0]
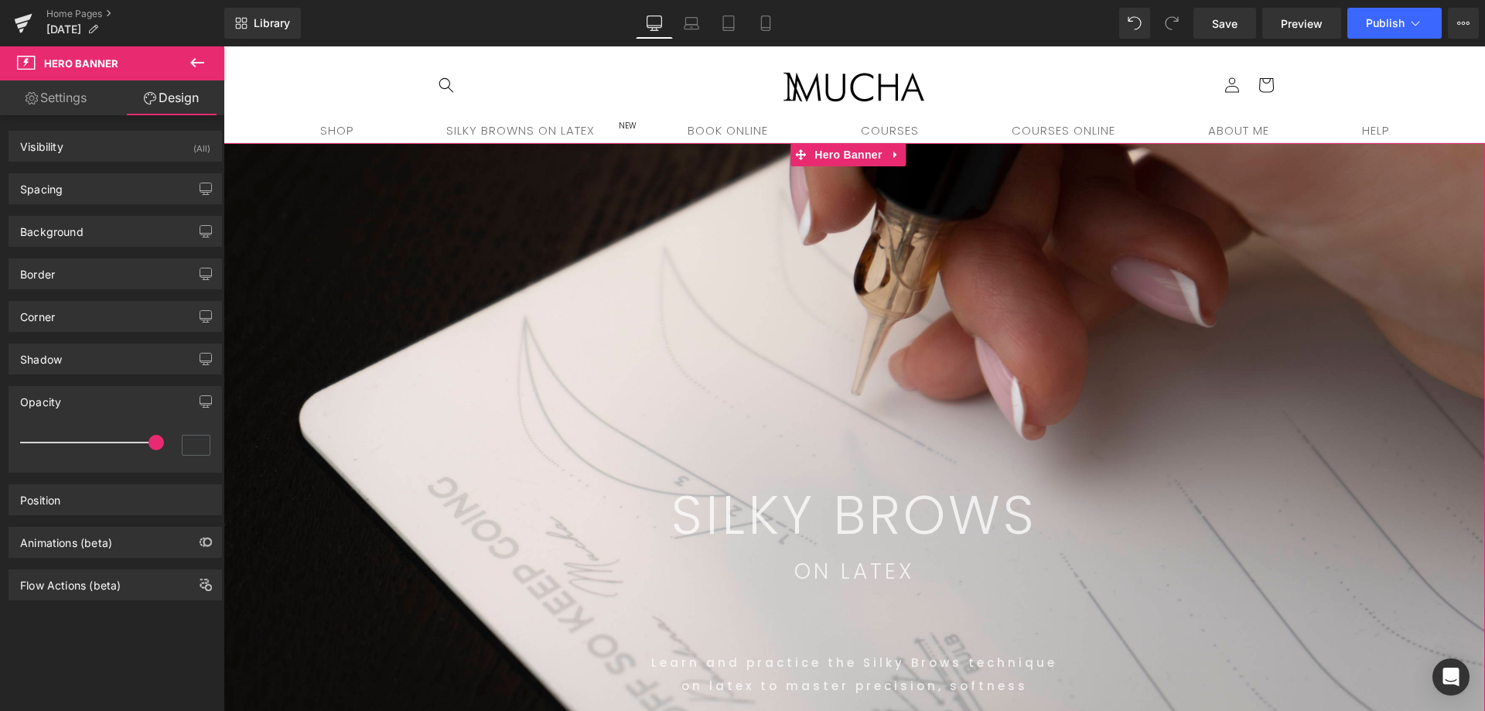
drag, startPoint x: 1359, startPoint y: 363, endPoint x: 1364, endPoint y: 370, distance: 8.4
click at [1362, 367] on span "SILKY BROWS Text Block Row ON LATEX Text Block Learn and practice the Silky Bro…" at bounding box center [853, 455] width 1261 height 624
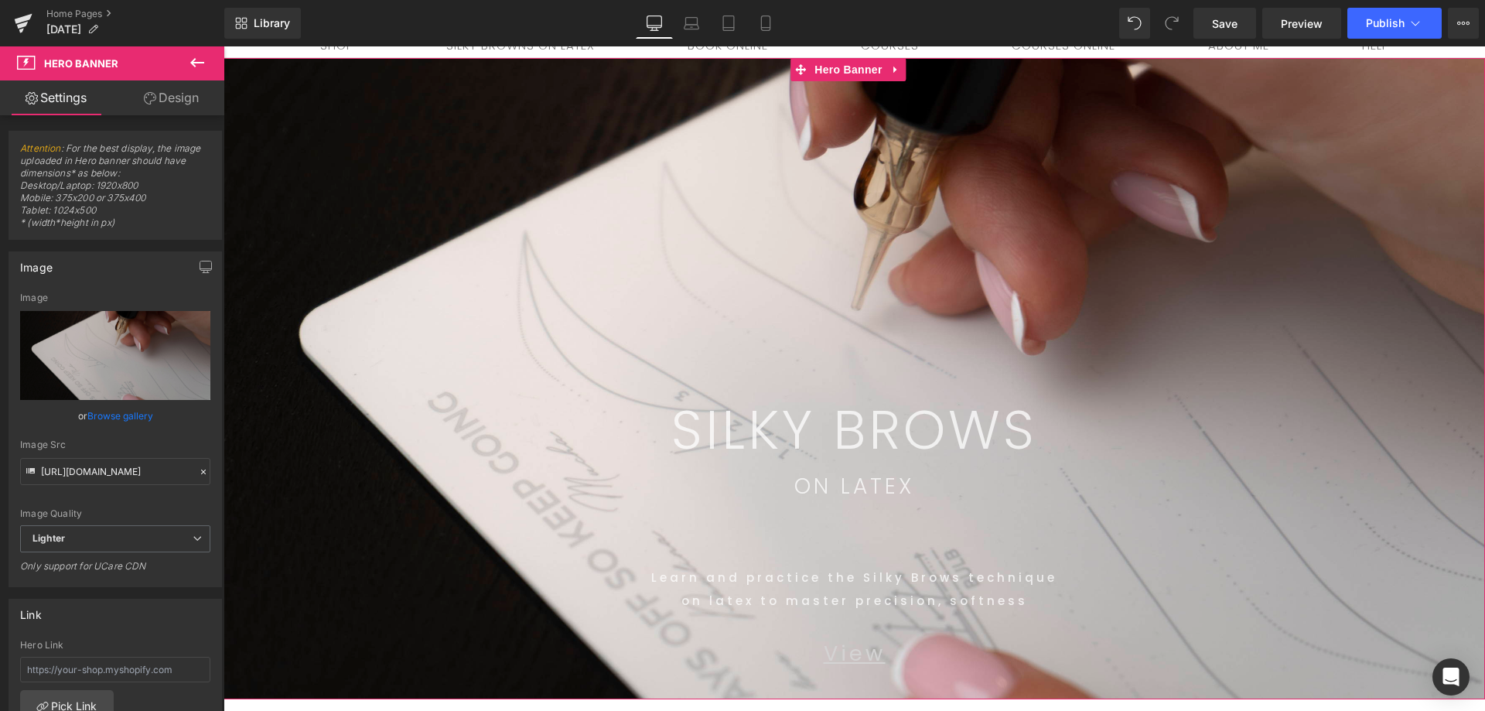
scroll to position [155, 0]
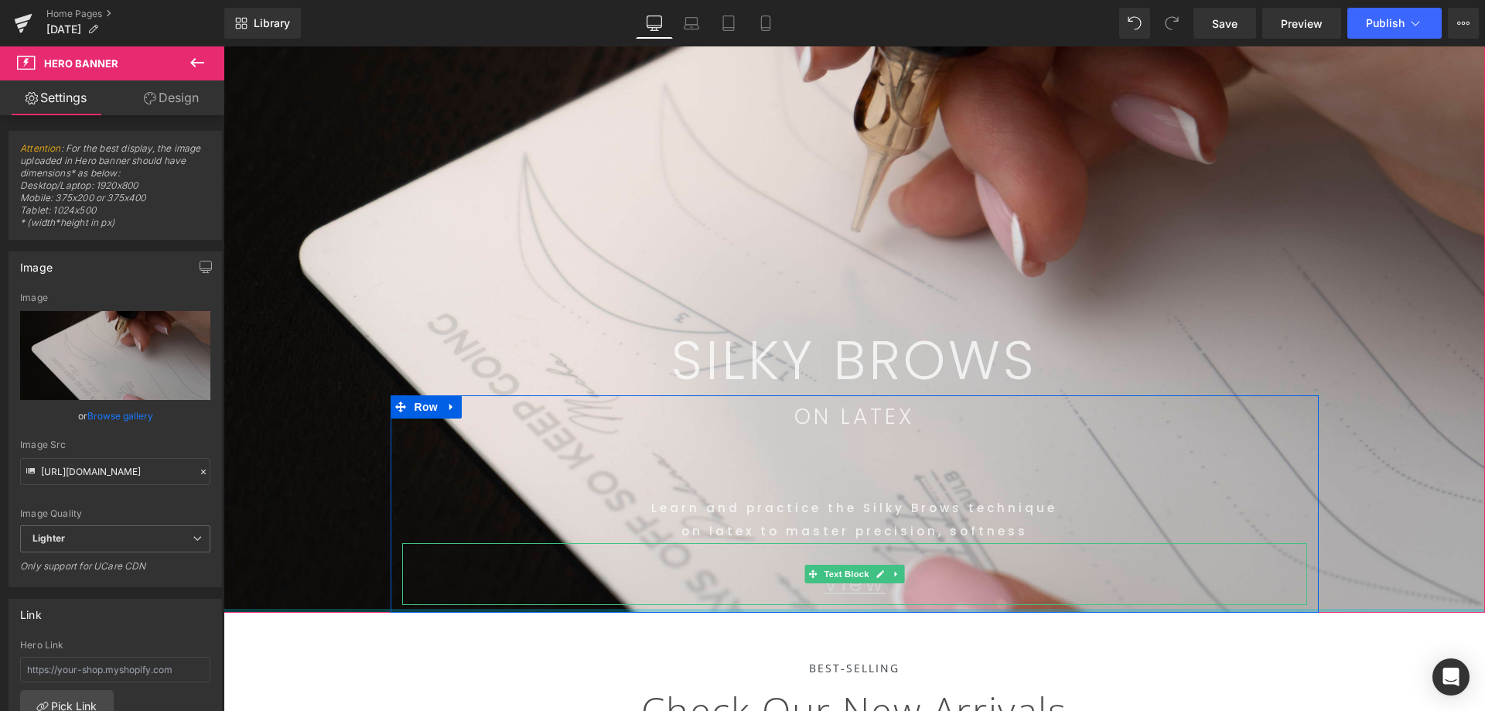
drag, startPoint x: 465, startPoint y: 615, endPoint x: 511, endPoint y: 253, distance: 364.7
click at [466, 445] on div "SILKY BROWS Text Block Row ON LATEX Text Block Learn and practice the Silky Bro…" at bounding box center [853, 300] width 1261 height 624
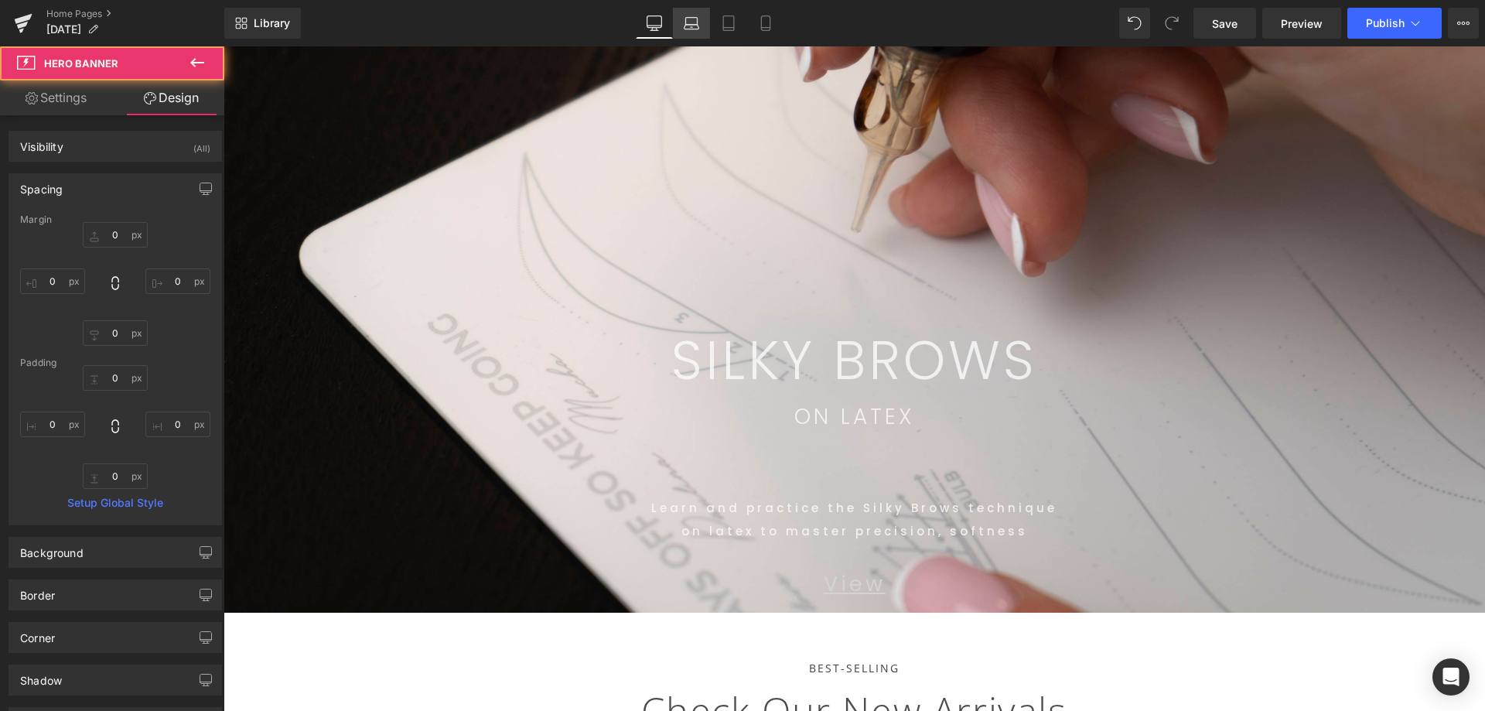
click at [684, 26] on icon at bounding box center [691, 22] width 15 height 15
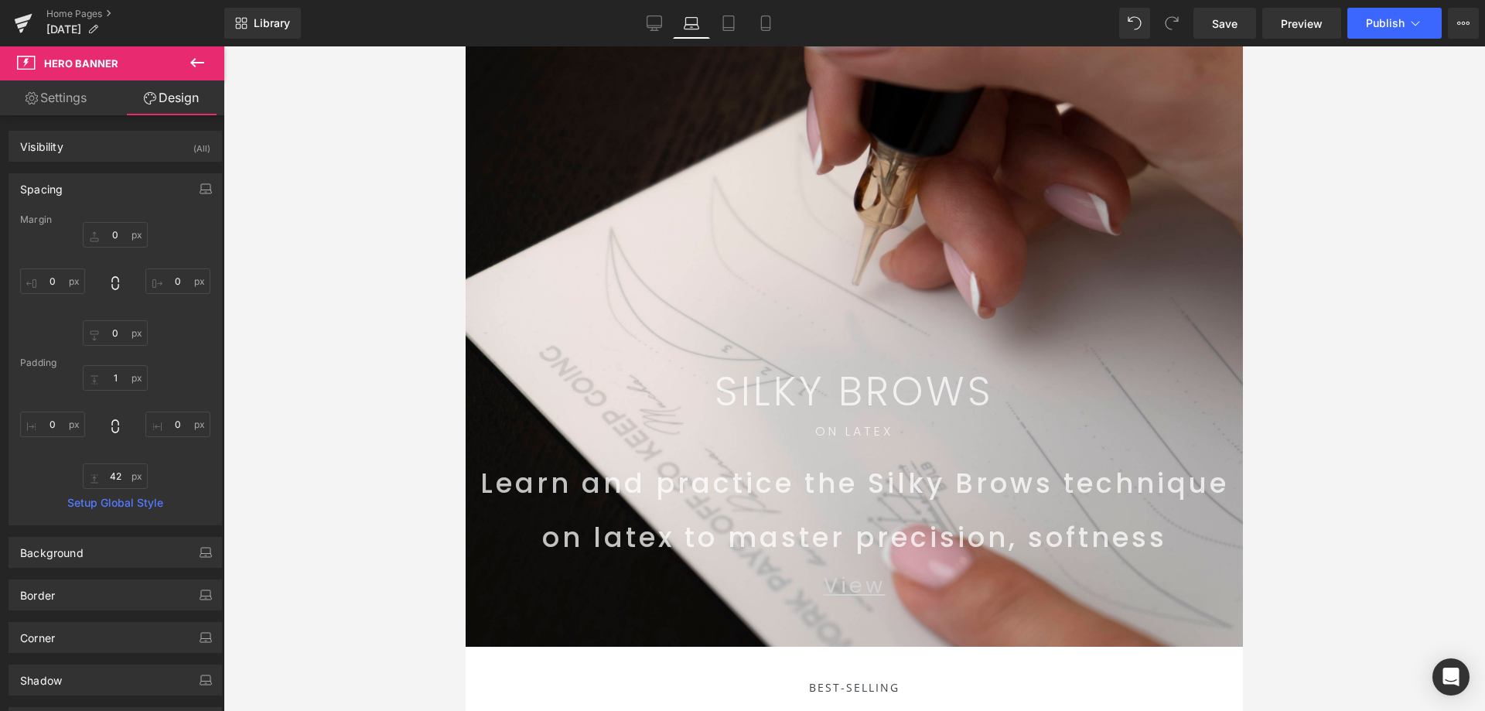
scroll to position [0, 0]
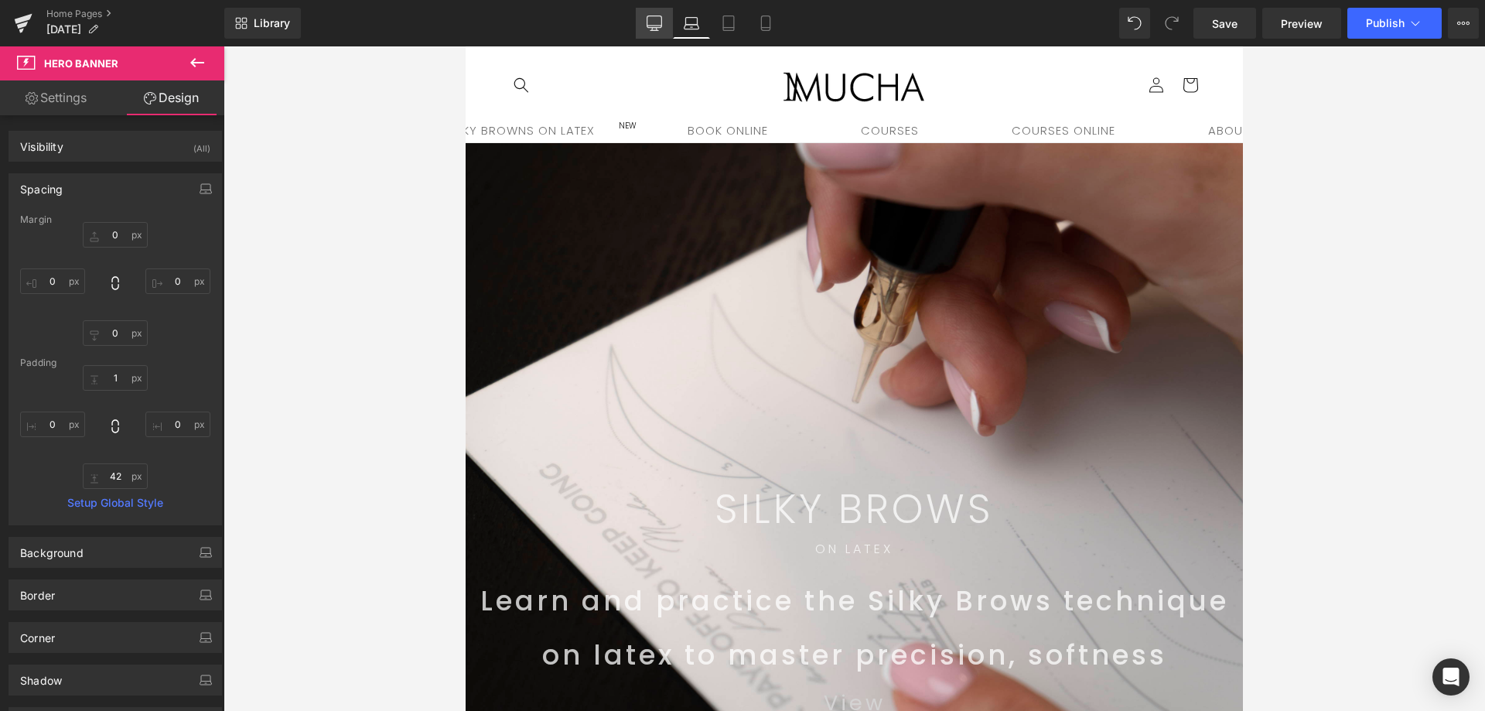
click at [664, 24] on link "Desktop" at bounding box center [654, 23] width 37 height 31
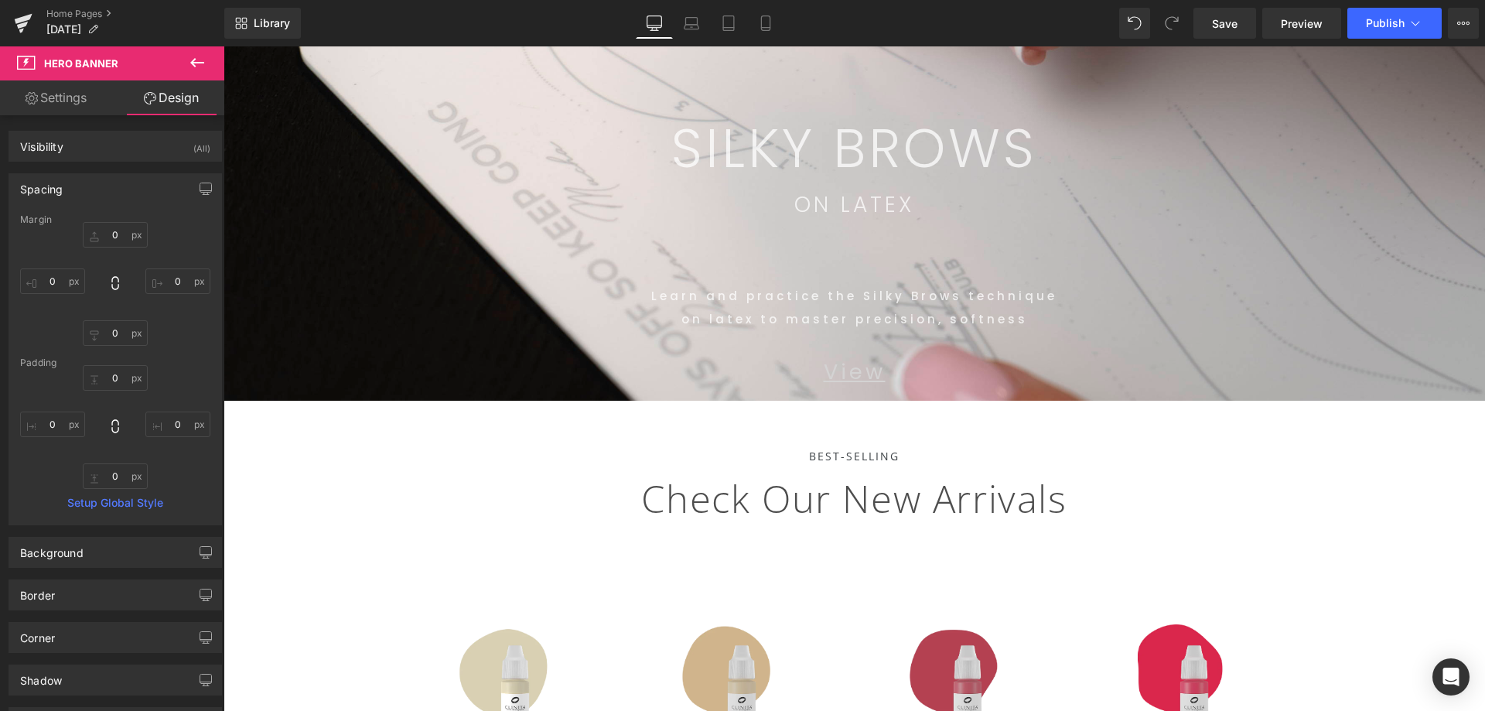
scroll to position [77, 0]
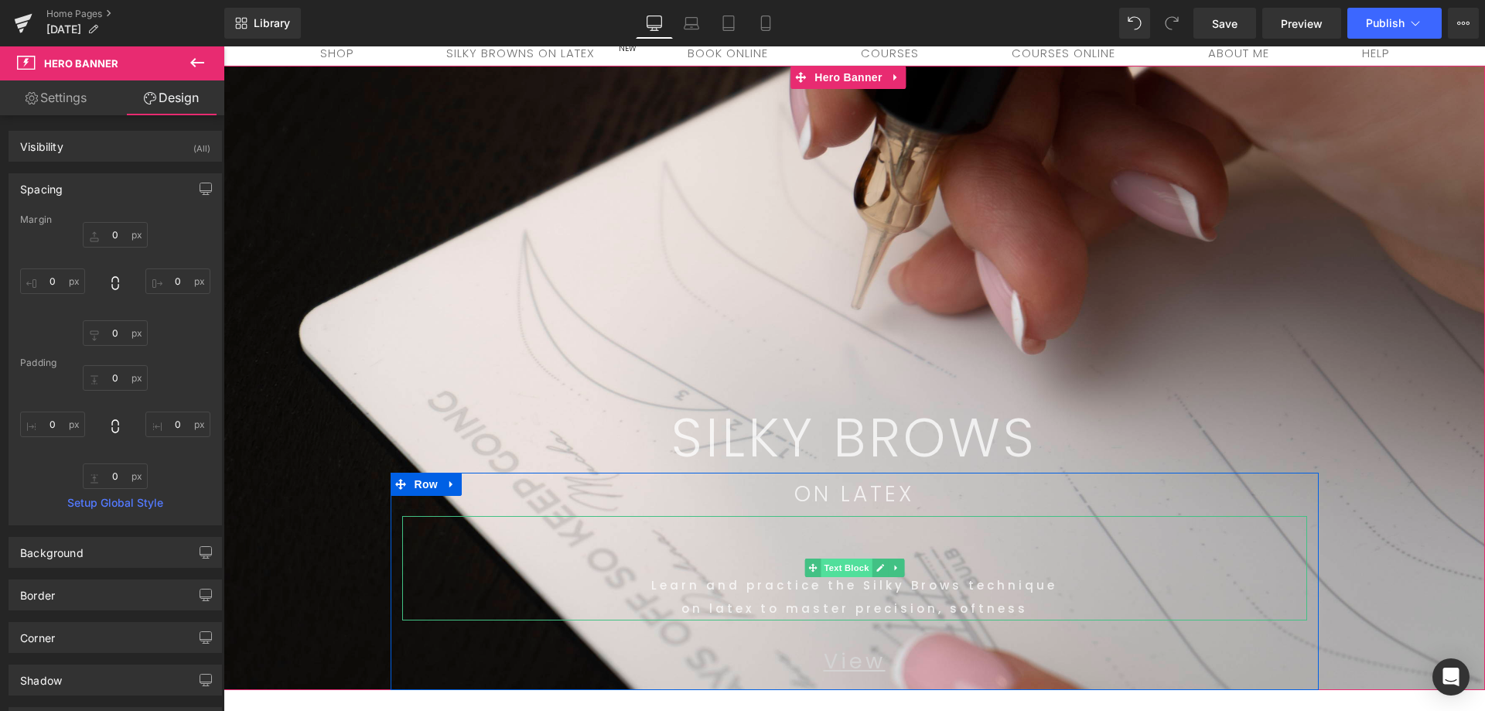
click at [830, 567] on span "Text Block" at bounding box center [845, 567] width 51 height 19
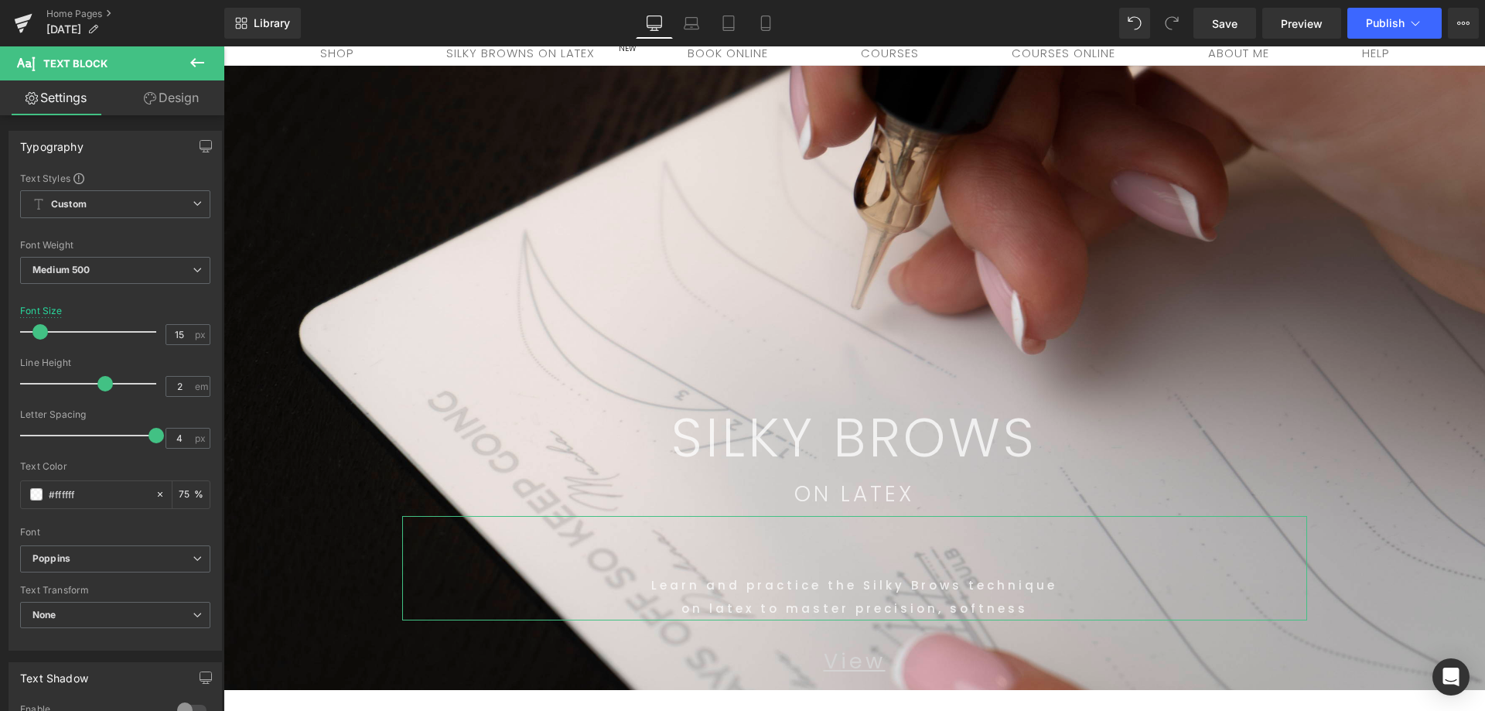
drag, startPoint x: 135, startPoint y: 104, endPoint x: 88, endPoint y: 201, distance: 107.6
click at [137, 104] on link "Design" at bounding box center [171, 97] width 112 height 35
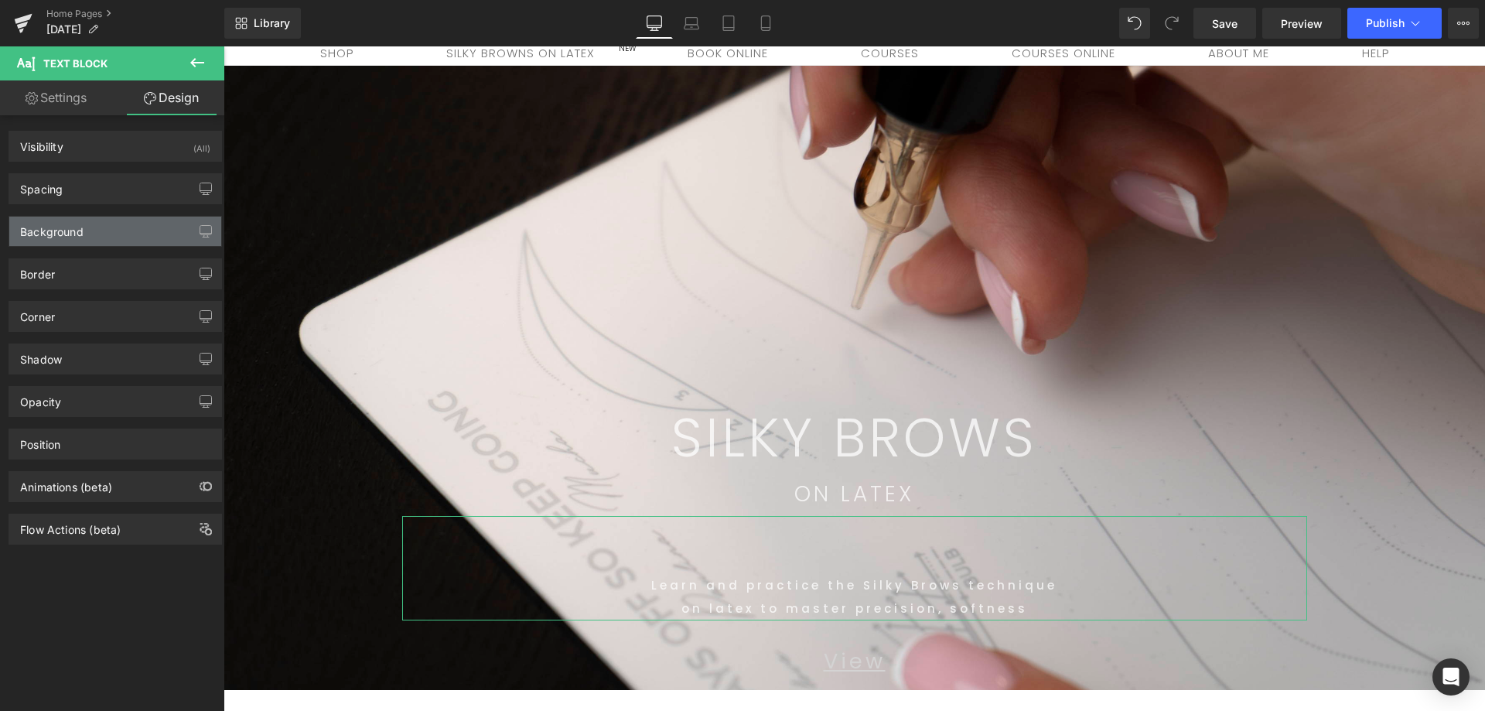
click at [63, 231] on div "Background" at bounding box center [51, 228] width 63 height 22
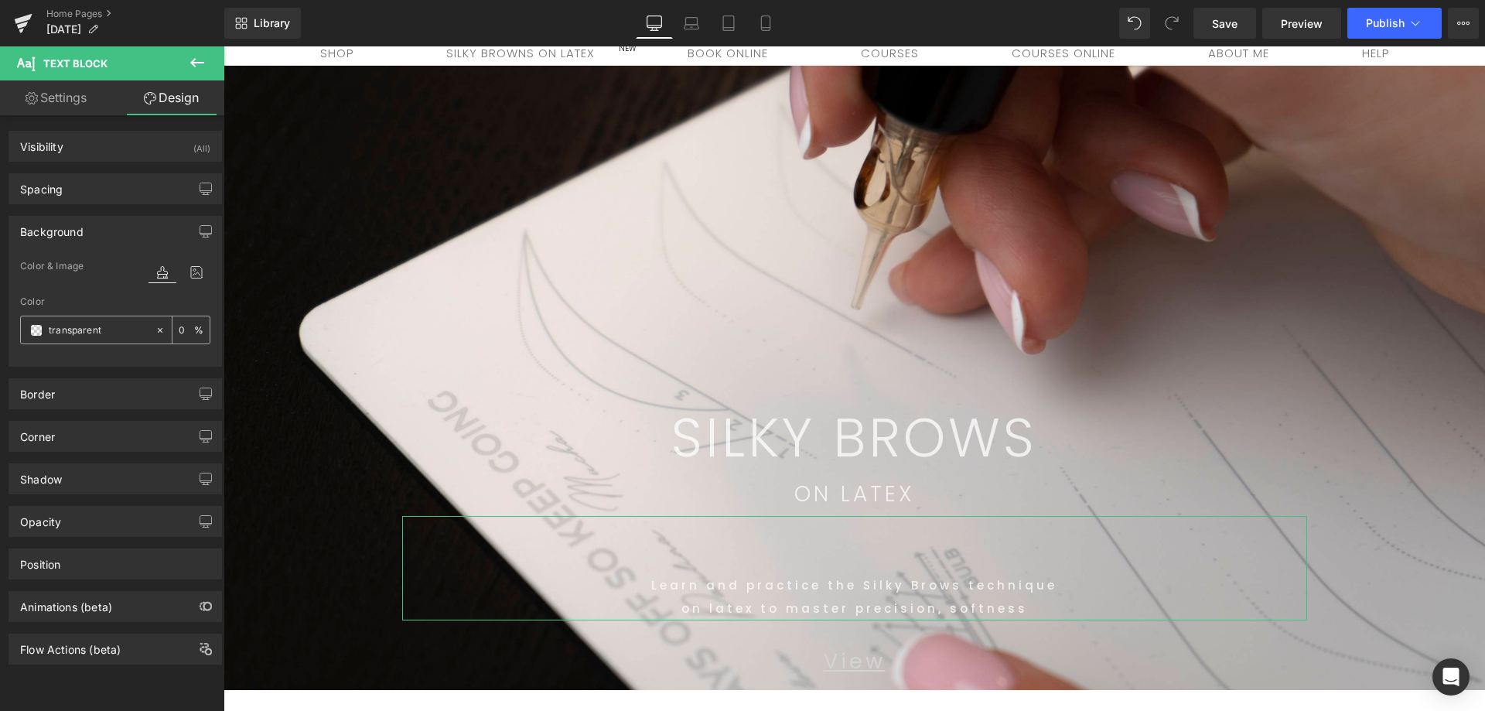
click at [37, 334] on span at bounding box center [36, 330] width 12 height 12
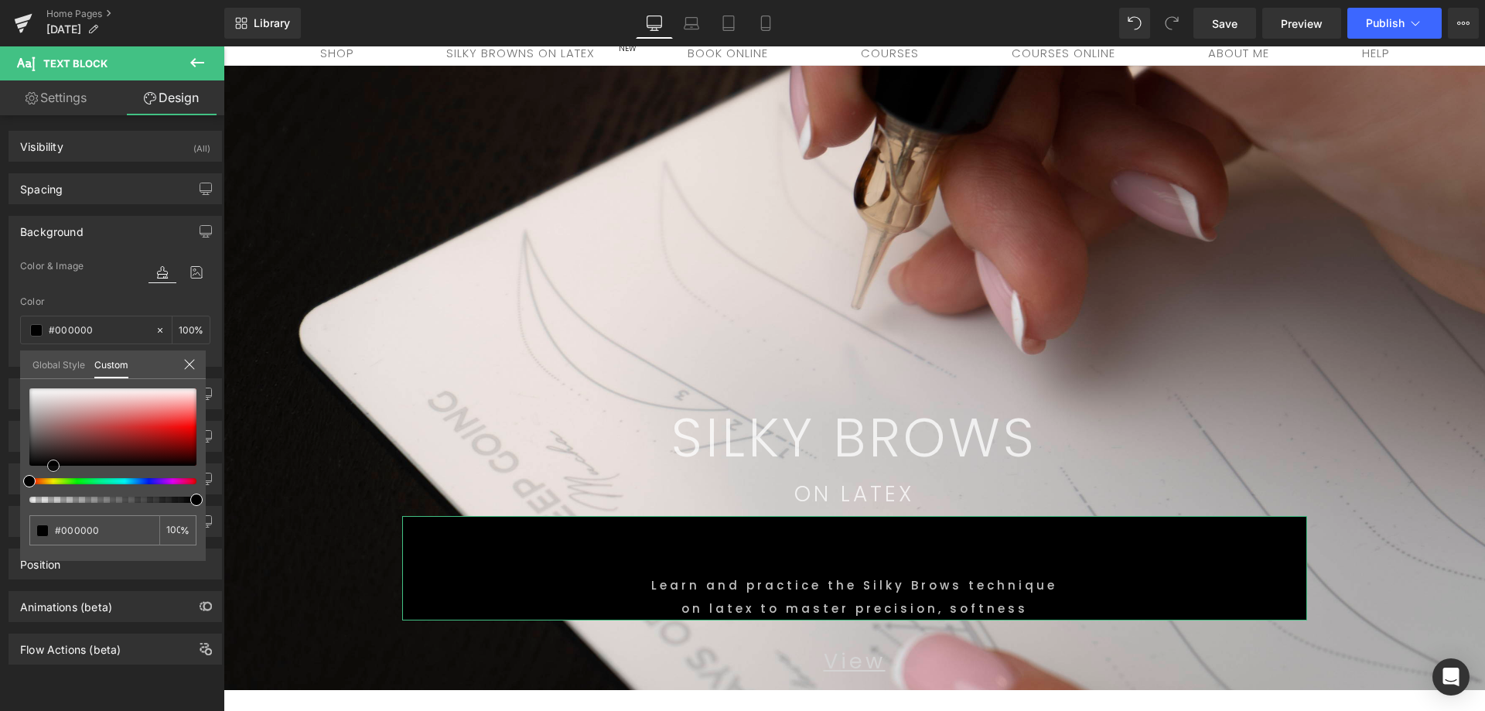
drag, startPoint x: 66, startPoint y: 425, endPoint x: 53, endPoint y: 473, distance: 49.5
click at [53, 473] on div at bounding box center [112, 445] width 167 height 114
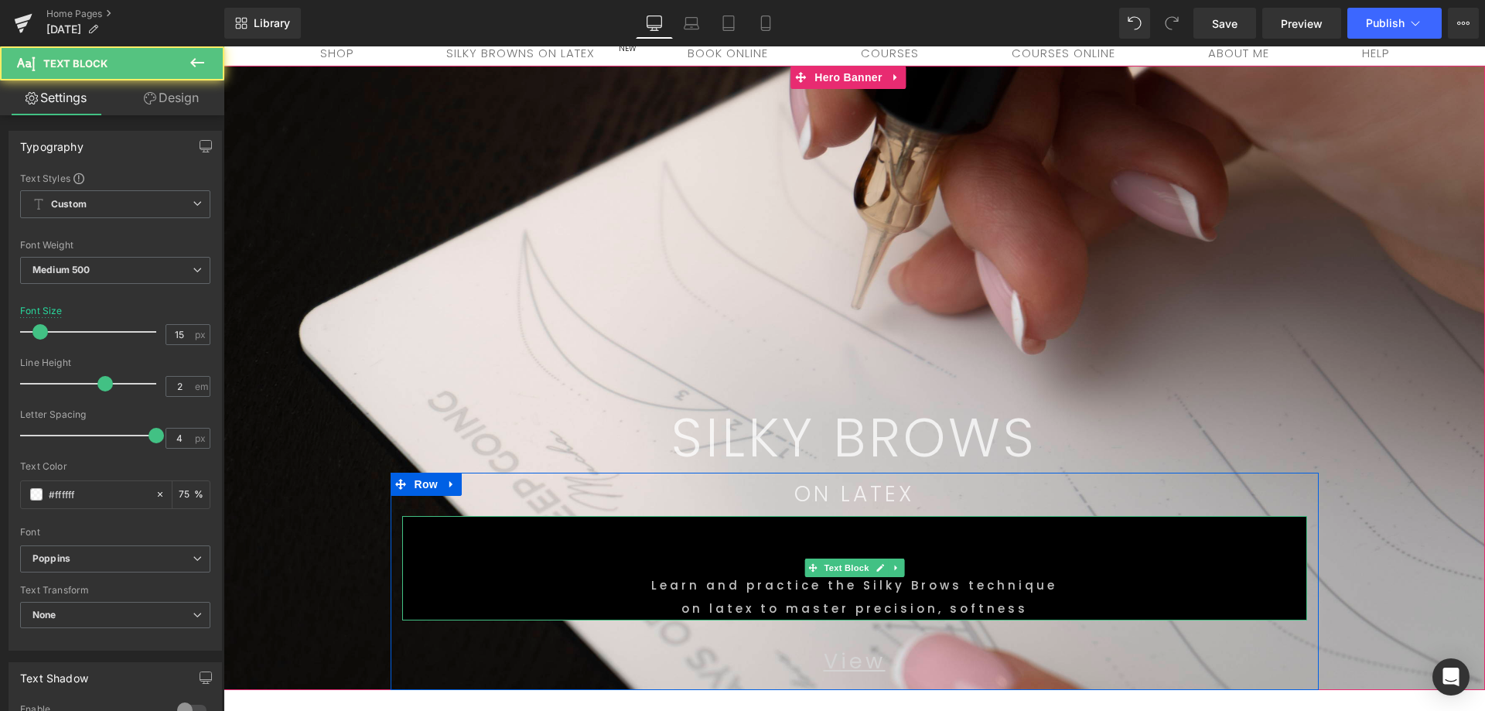
click at [639, 585] on p "Learn and practice the Silky Brows technique" at bounding box center [854, 585] width 905 height 23
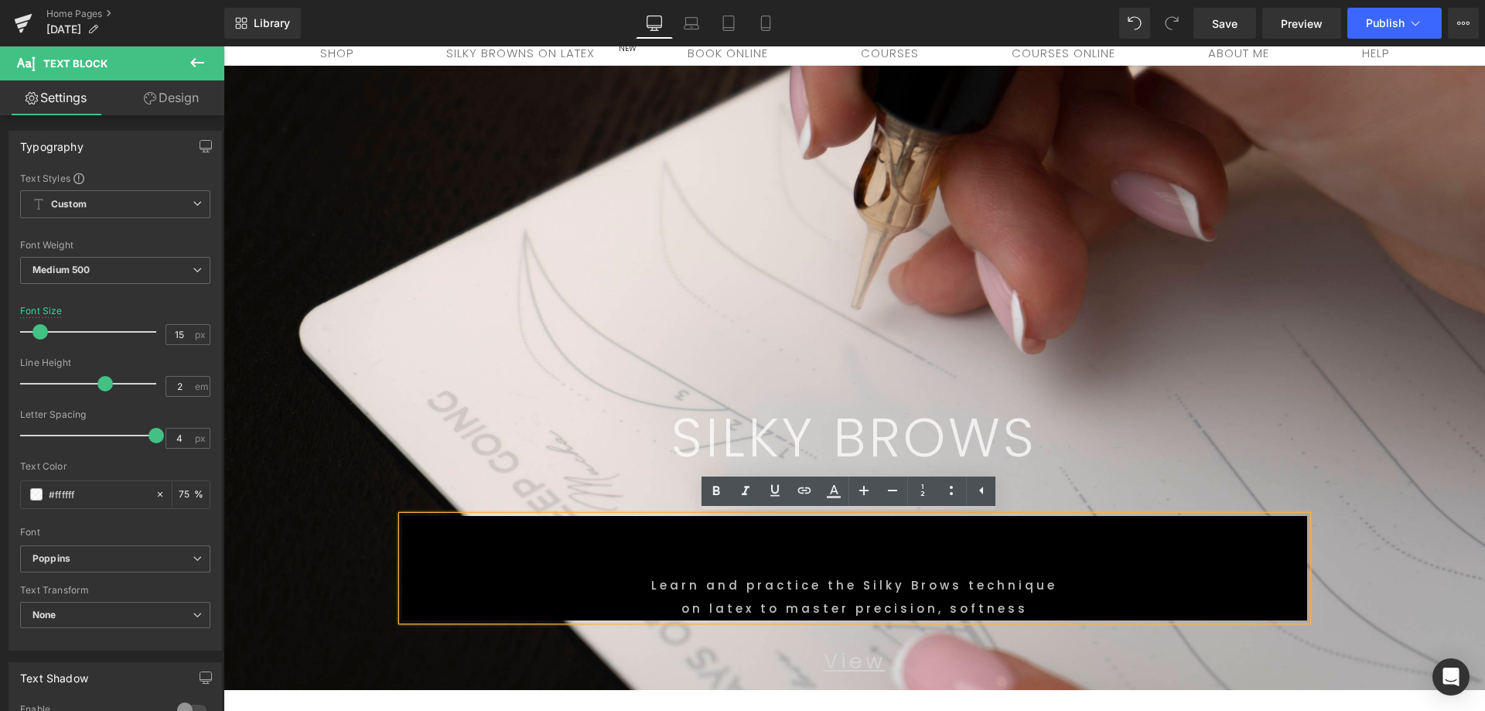
click at [1451, 515] on span "SILKY BROWS Text Block Row ON LATEX Text Block Learn and practice the Silky Bro…" at bounding box center [853, 378] width 1261 height 624
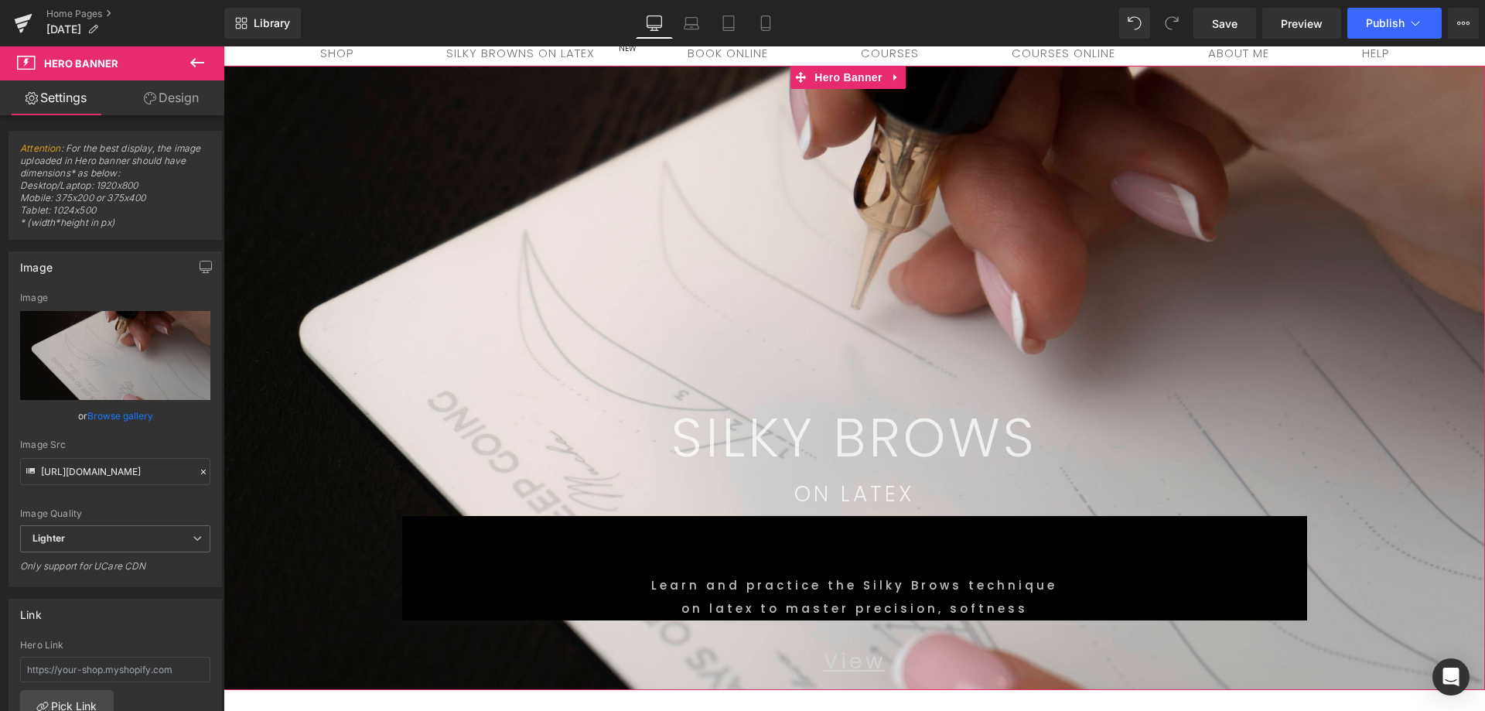
click at [1385, 447] on span "SILKY BROWS Text Block Row ON LATEX Text Block Learn and practice the Silky Bro…" at bounding box center [853, 378] width 1261 height 624
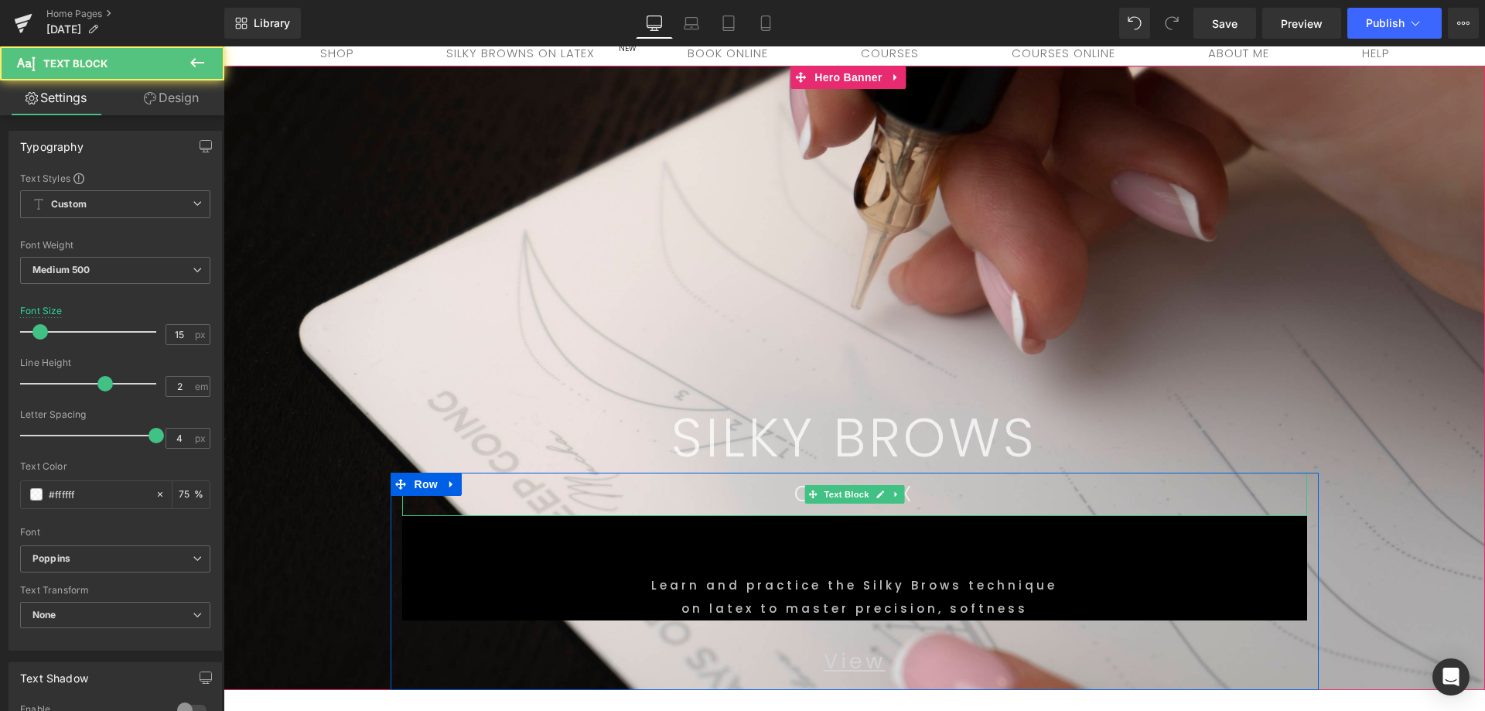
drag, startPoint x: 993, startPoint y: 524, endPoint x: 1397, endPoint y: 496, distance: 405.4
click at [994, 507] on div "ON LATEX Text Block Learn and practice the Silky Brows technique on latex to ma…" at bounding box center [854, 577] width 928 height 210
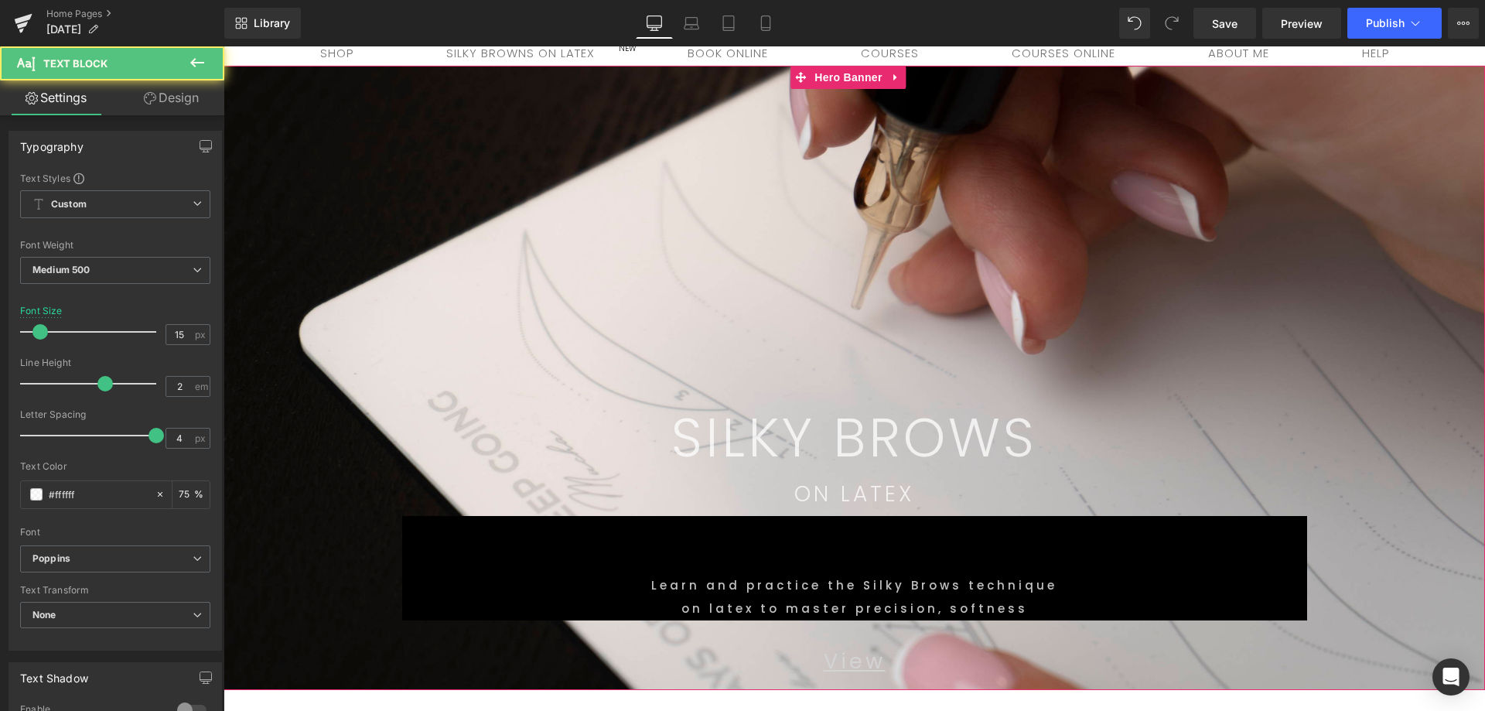
click at [1392, 486] on span "SILKY BROWS Text Block Row ON LATEX Text Block Learn and practice the Silky Bro…" at bounding box center [853, 378] width 1261 height 624
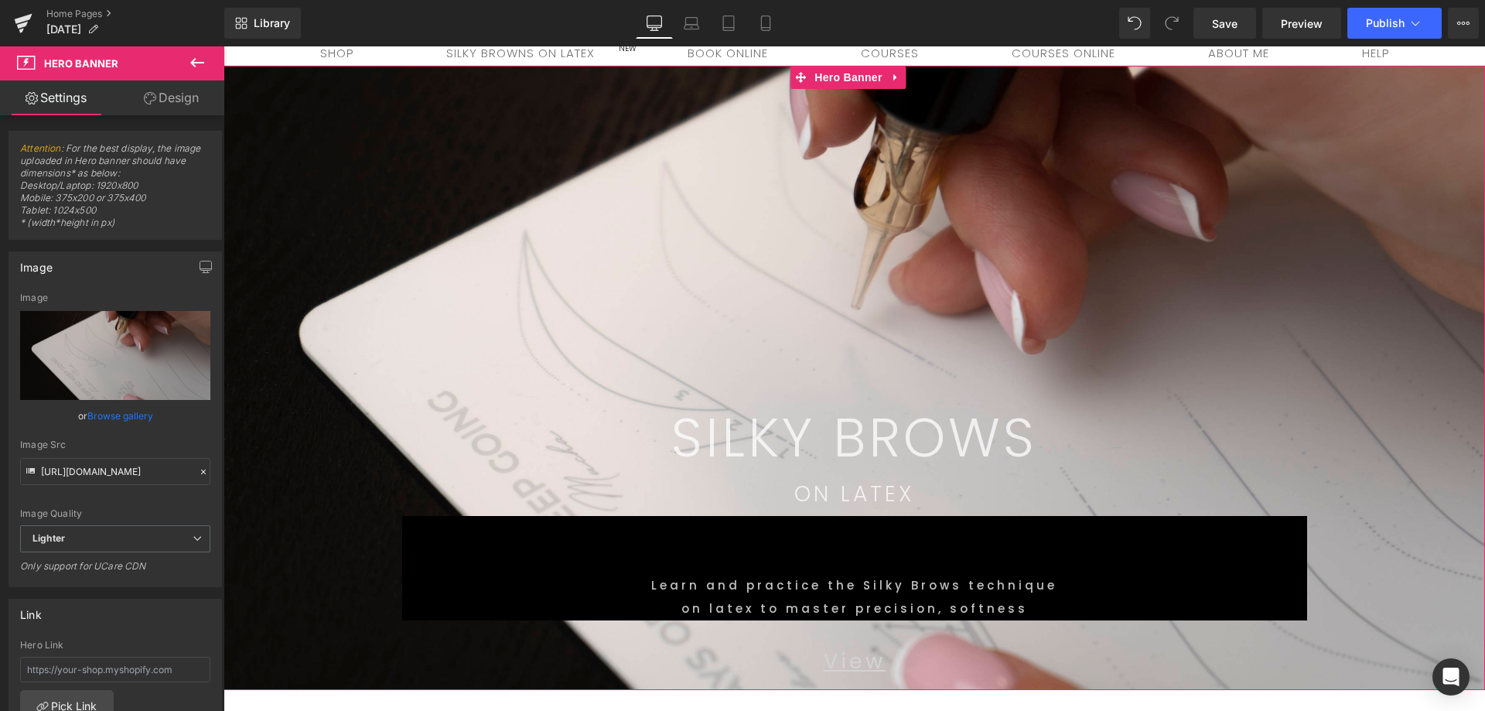
click at [937, 534] on div "Learn and practice the Silky Brows technique on latex to master precision, soft…" at bounding box center [854, 568] width 905 height 104
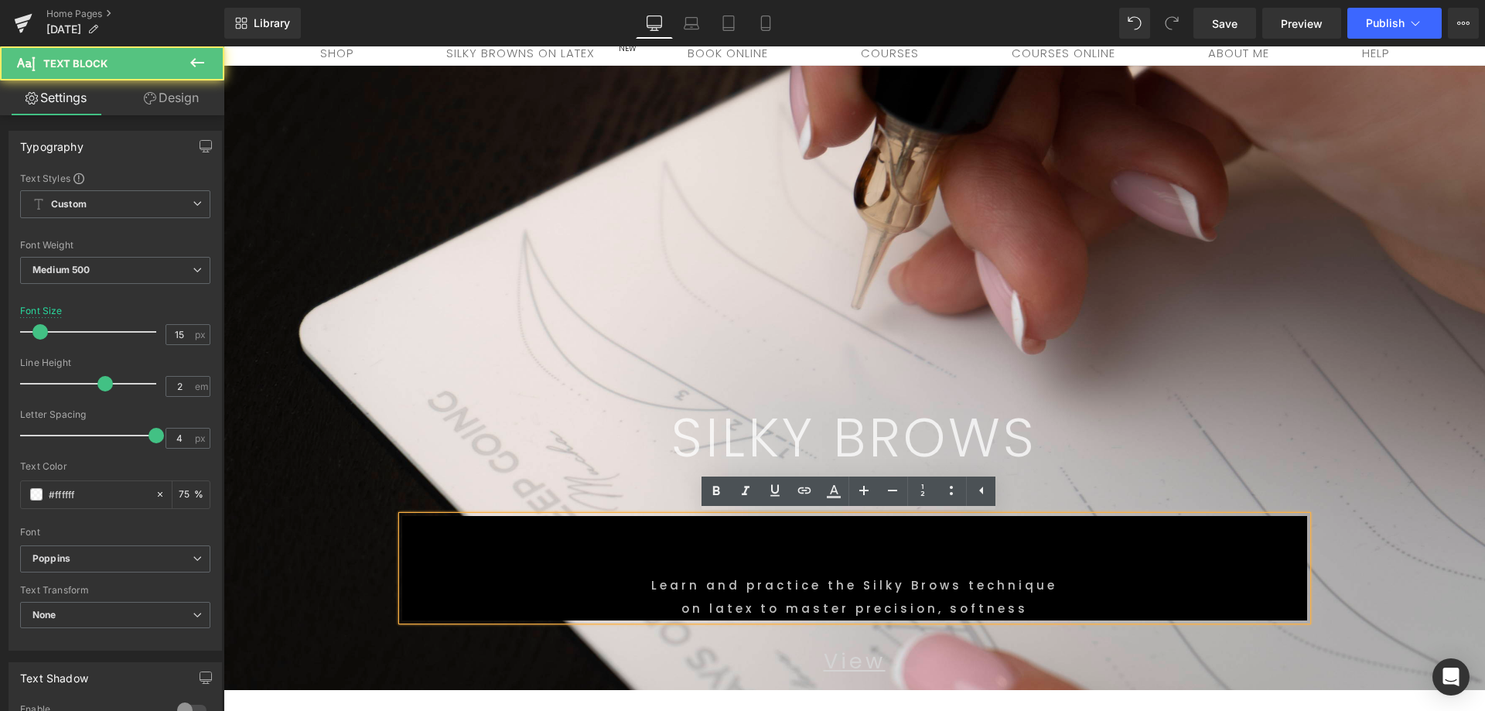
click at [644, 597] on p "on latex to master precision, softness" at bounding box center [854, 608] width 905 height 23
click at [653, 579] on p "Learn and practice the Silky Brows technique" at bounding box center [854, 585] width 905 height 23
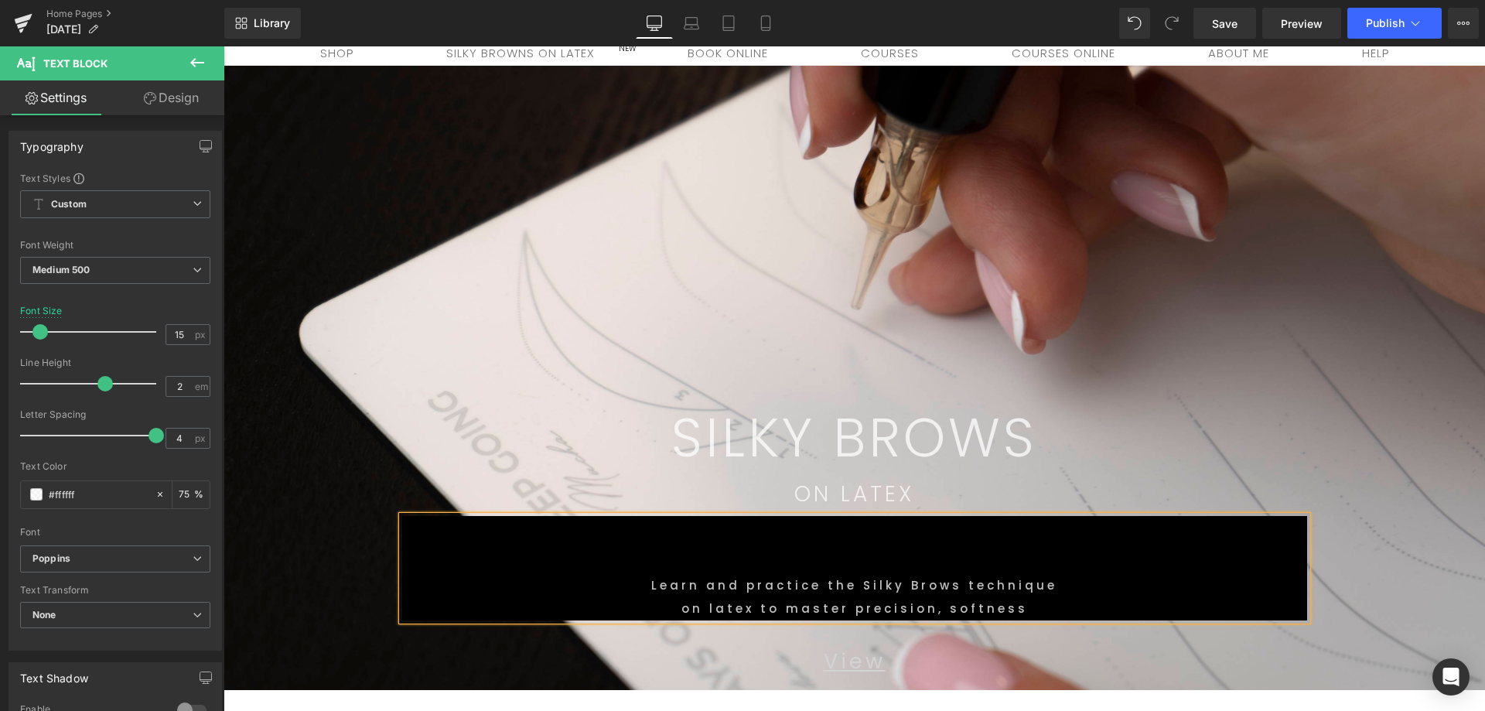
drag, startPoint x: 1346, startPoint y: 380, endPoint x: 1304, endPoint y: 614, distance: 238.1
click at [1345, 380] on span "SILKY BROWS Text Block Row ON LATEX Text Block Learn and practice the Silky Bro…" at bounding box center [853, 378] width 1261 height 624
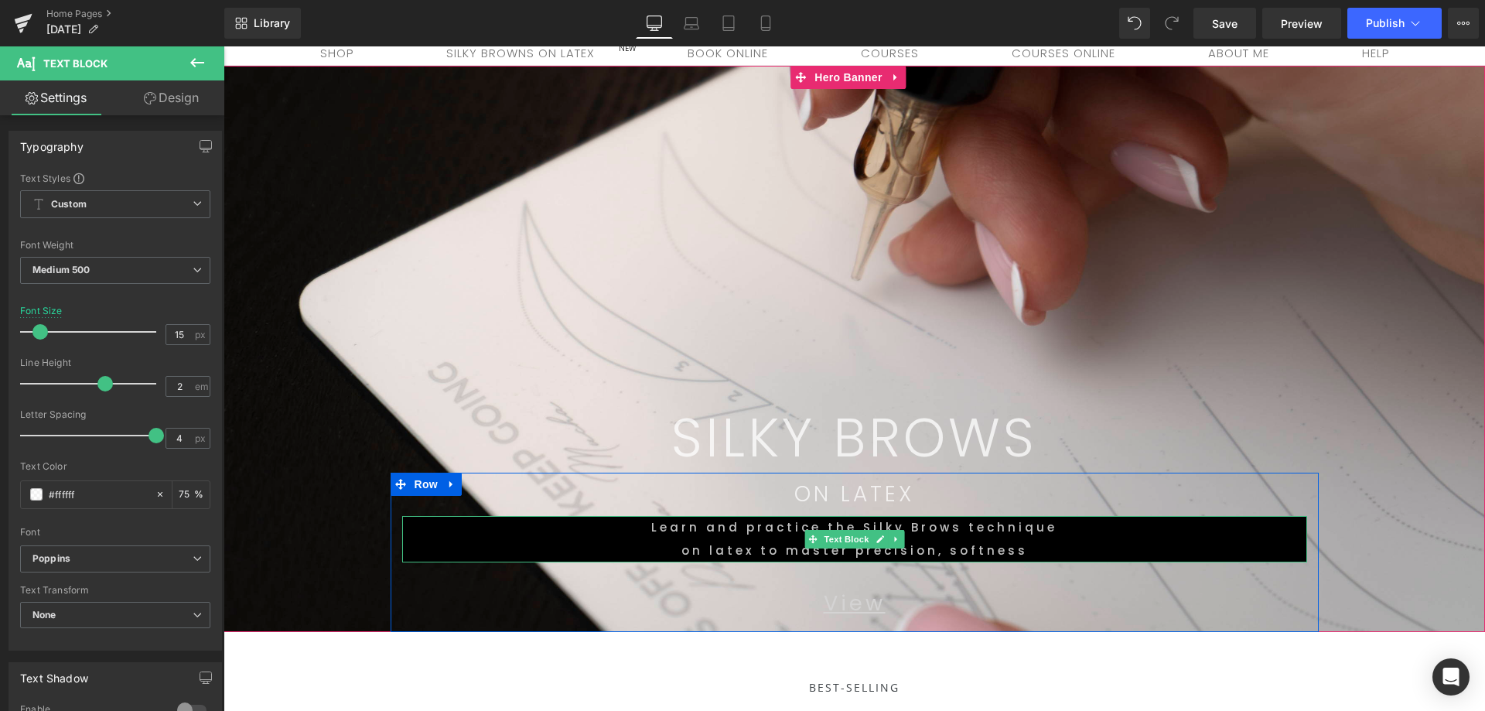
drag, startPoint x: 1251, startPoint y: 518, endPoint x: 1393, endPoint y: 405, distance: 181.0
click at [1236, 552] on div "Learn and practice the Silky Brows technique on latex to master precision, soft…" at bounding box center [854, 539] width 905 height 46
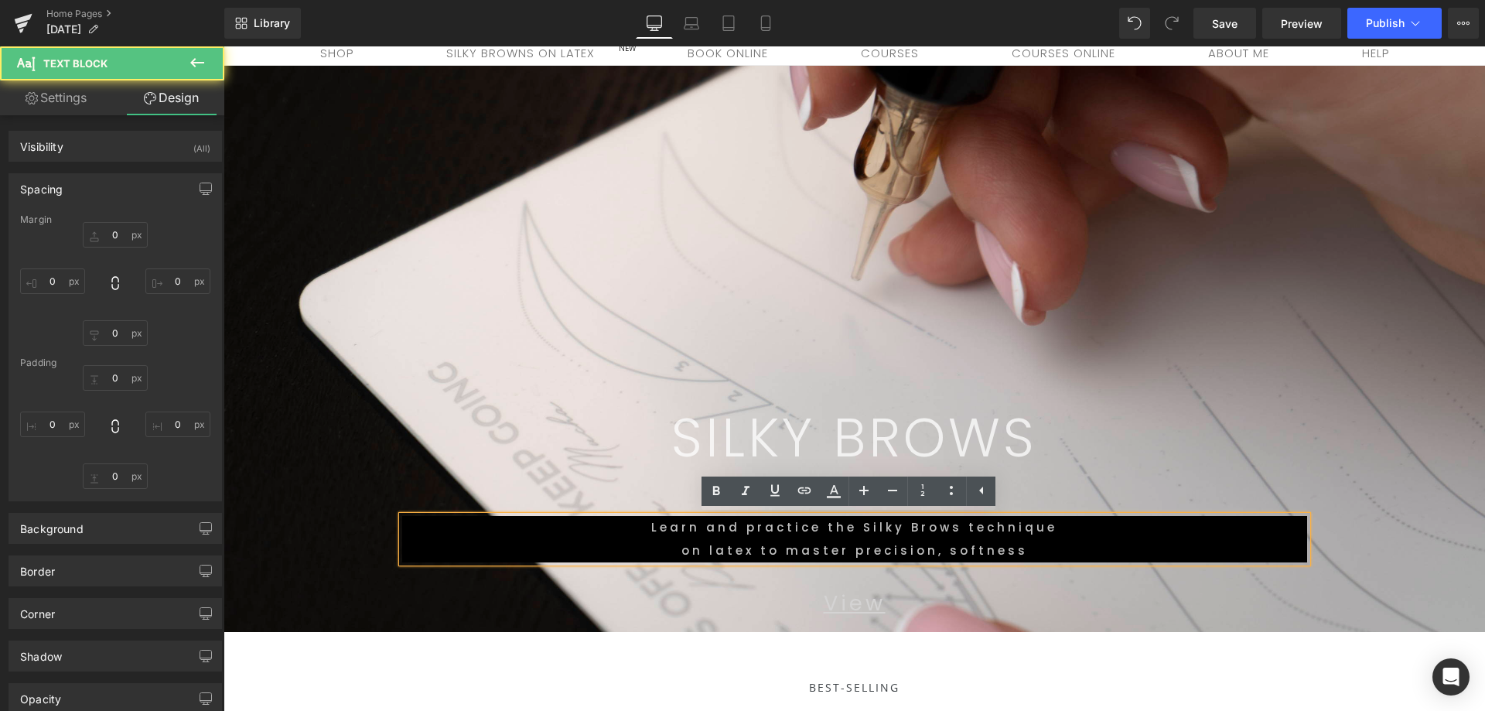
click at [1393, 405] on span "SILKY BROWS Text Block Row ON LATEX Text Block Learn and practice the Silky Bro…" at bounding box center [853, 349] width 1261 height 566
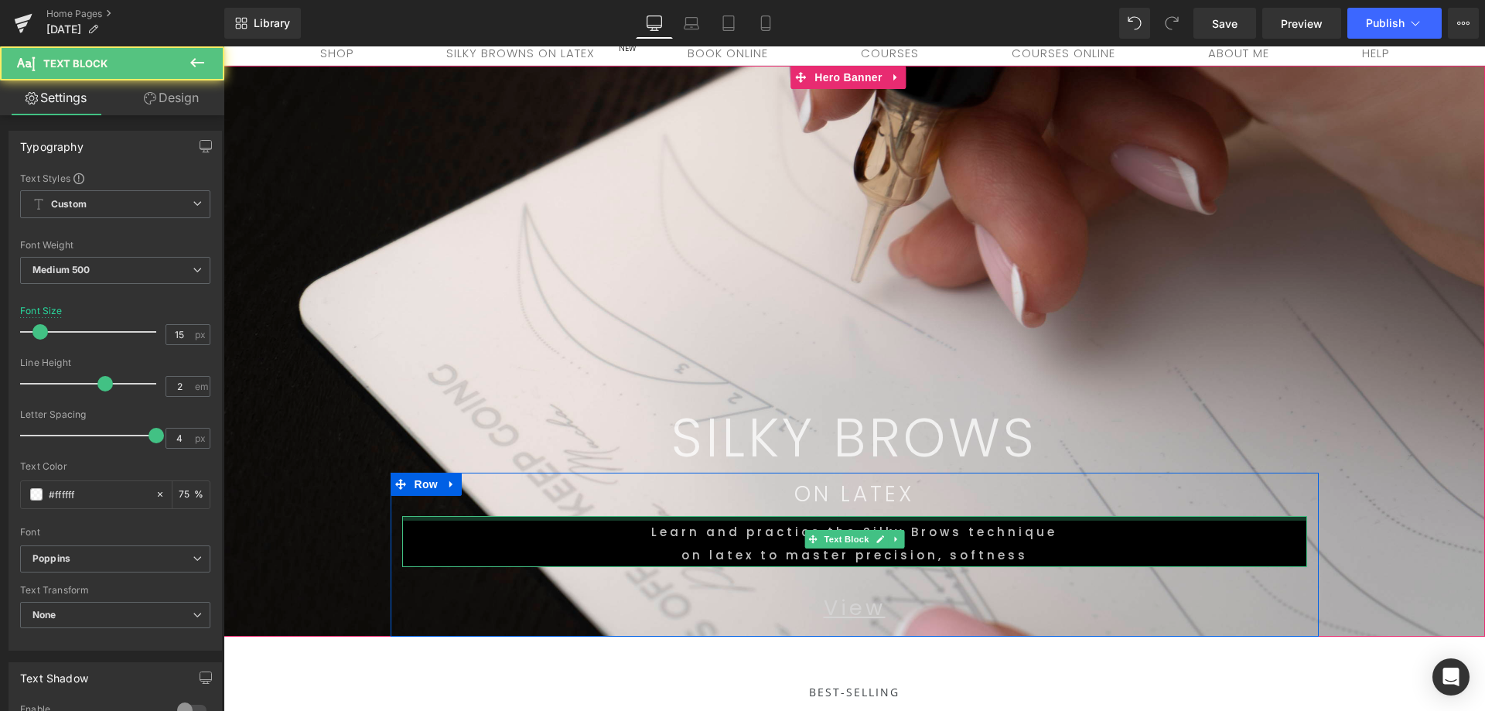
click at [1223, 522] on div "Learn and practice the Silky Brows technique on latex to master precision, soft…" at bounding box center [854, 541] width 905 height 51
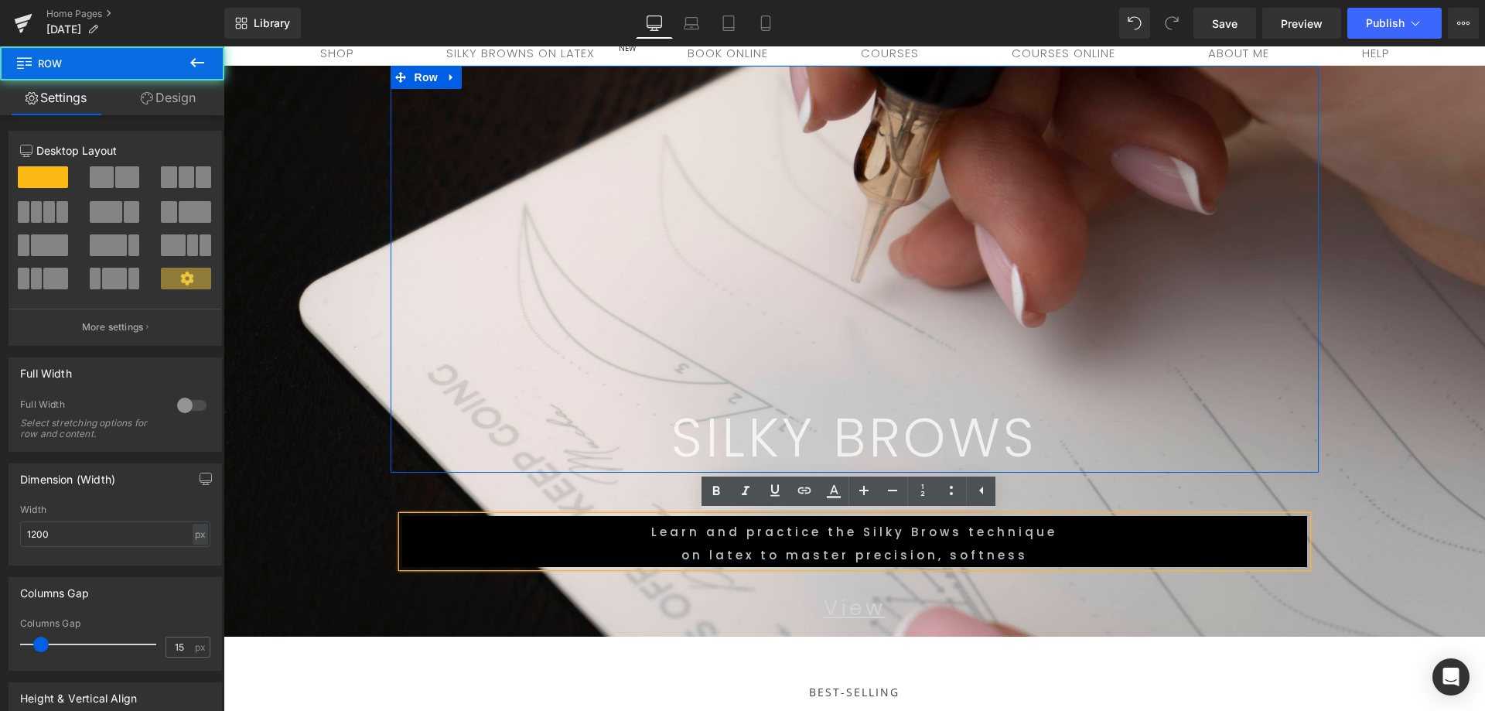
click at [1224, 285] on div "SILKY BROWS Text Block Row" at bounding box center [854, 269] width 928 height 407
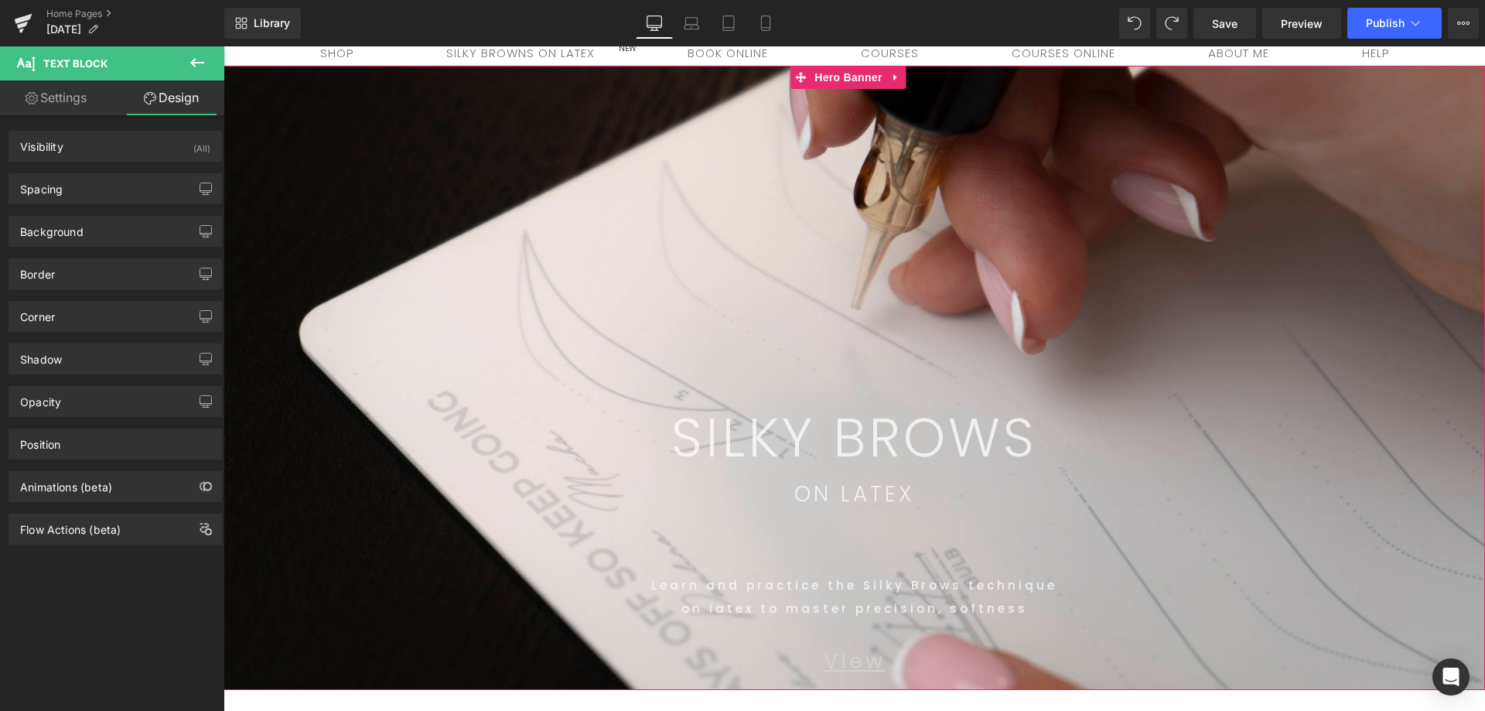
click at [290, 121] on span "SILKY BROWS Text Block Row 446px ON LATEX Text Block Learn and practice the Sil…" at bounding box center [853, 378] width 1261 height 624
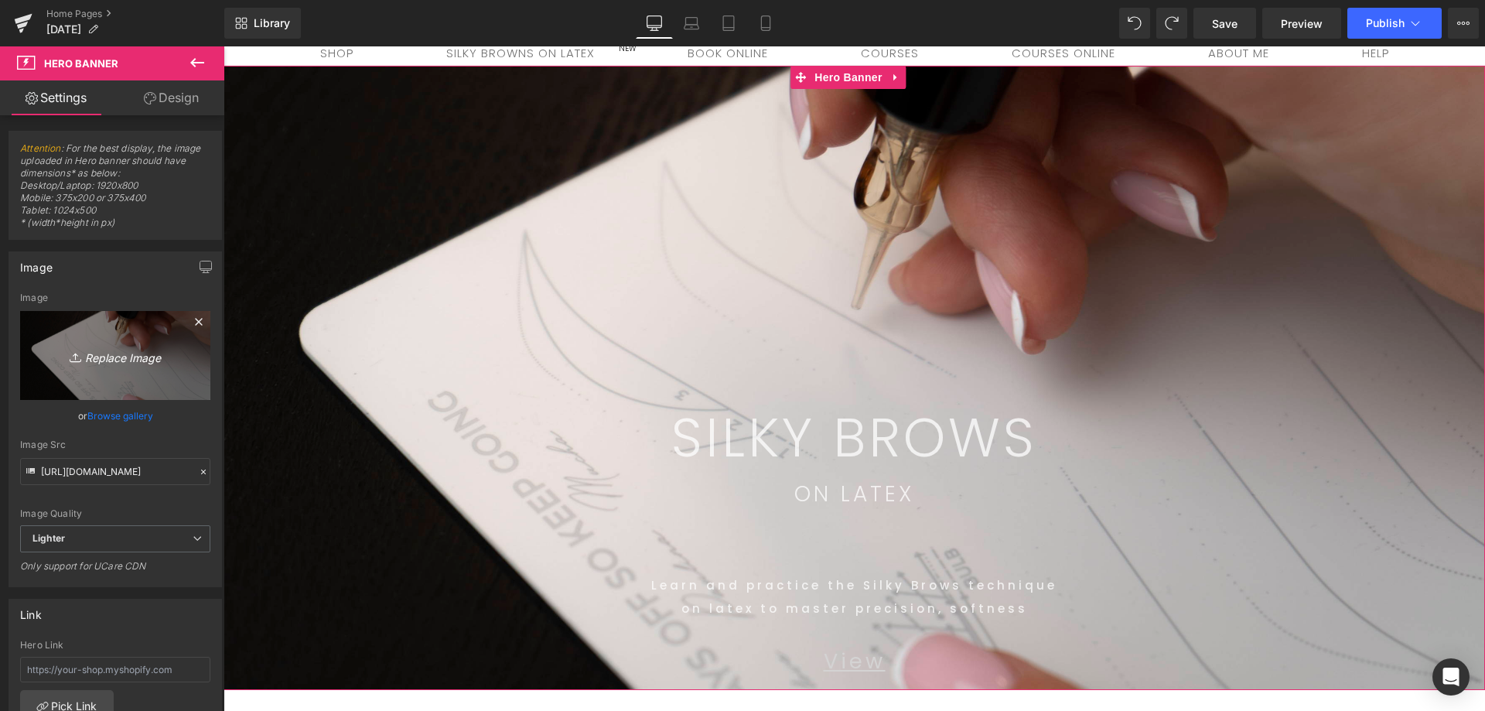
click at [111, 363] on icon "Replace Image" at bounding box center [115, 355] width 124 height 19
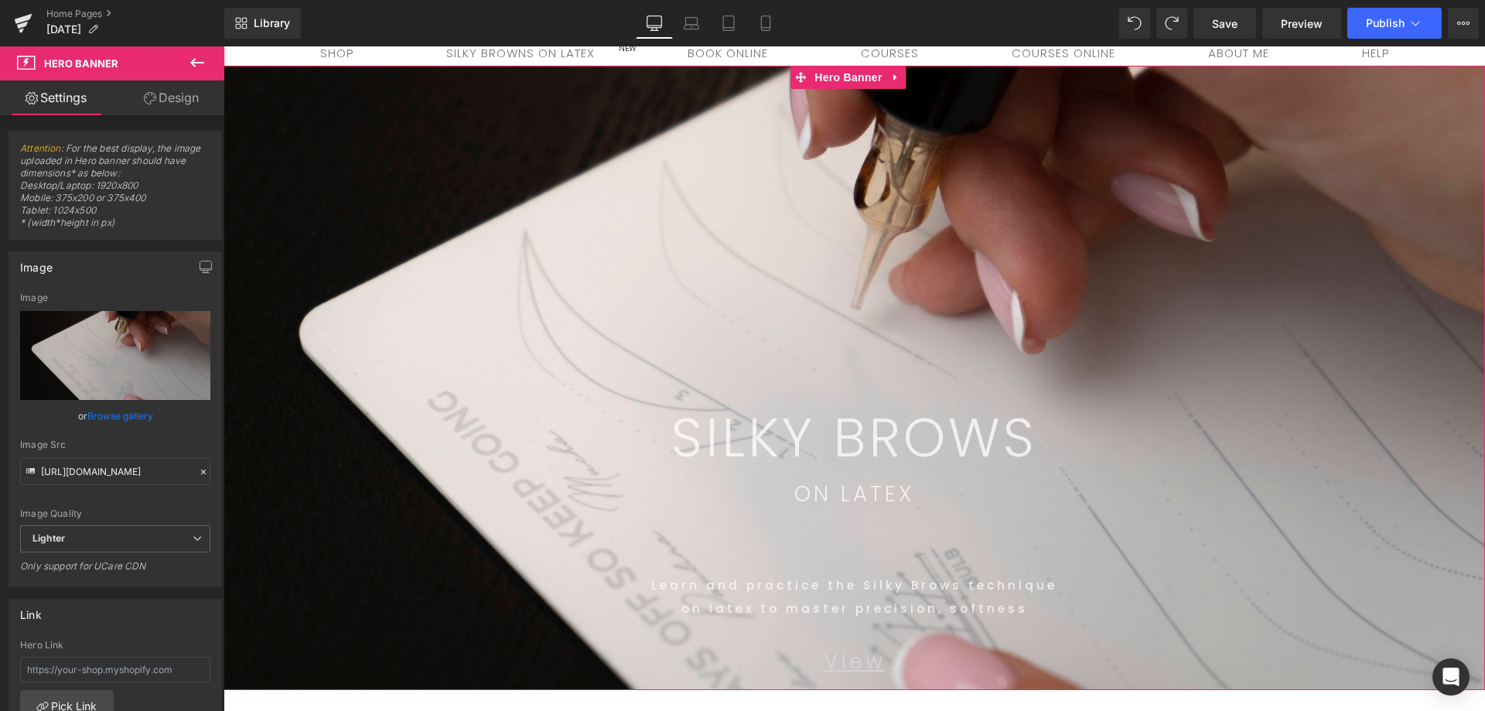
click at [119, 411] on link "Browse gallery" at bounding box center [120, 415] width 66 height 27
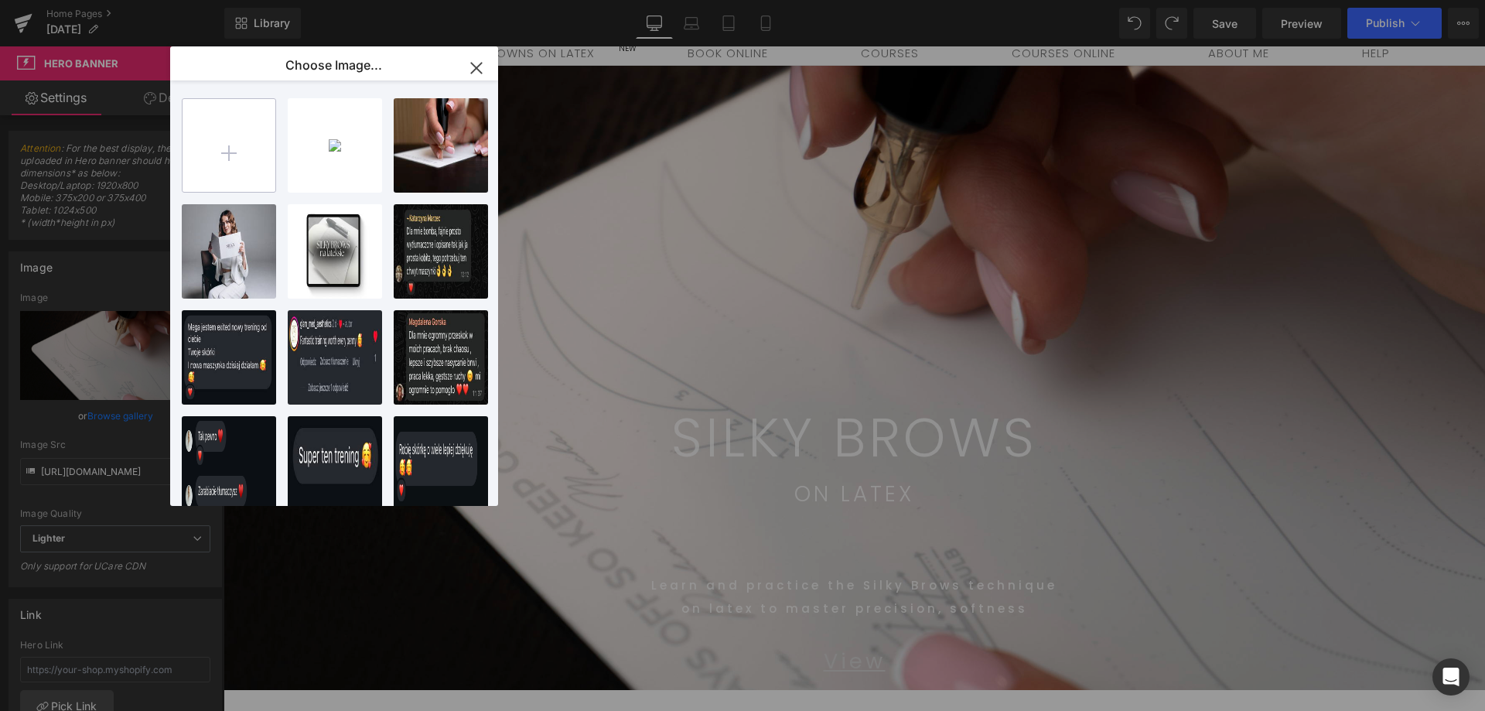
click at [0, 0] on input "file" at bounding box center [0, 0] width 0 height 0
type input "C:\fakepath\DSC02328_1.JPG"
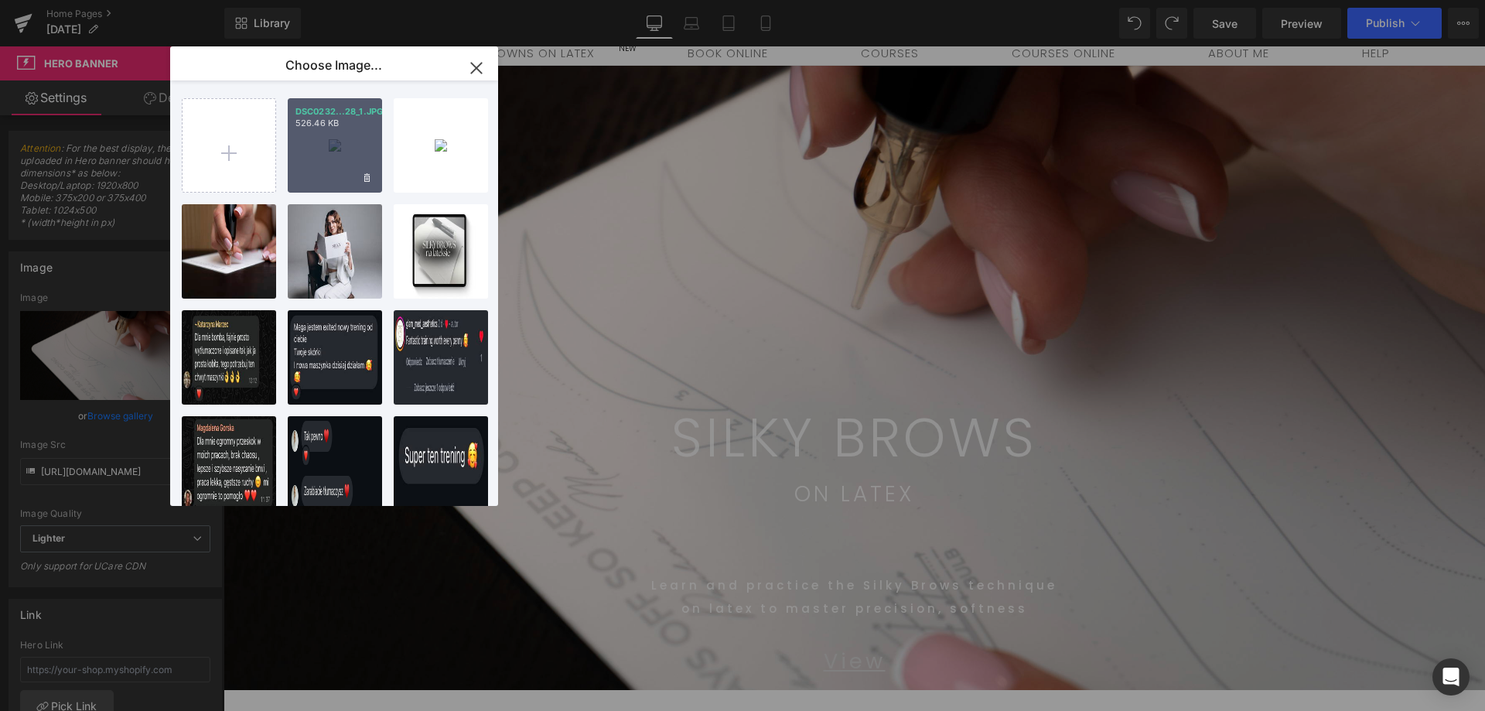
click at [353, 151] on div "DSC0232...28_1.JPG 526.46 KB" at bounding box center [335, 145] width 94 height 94
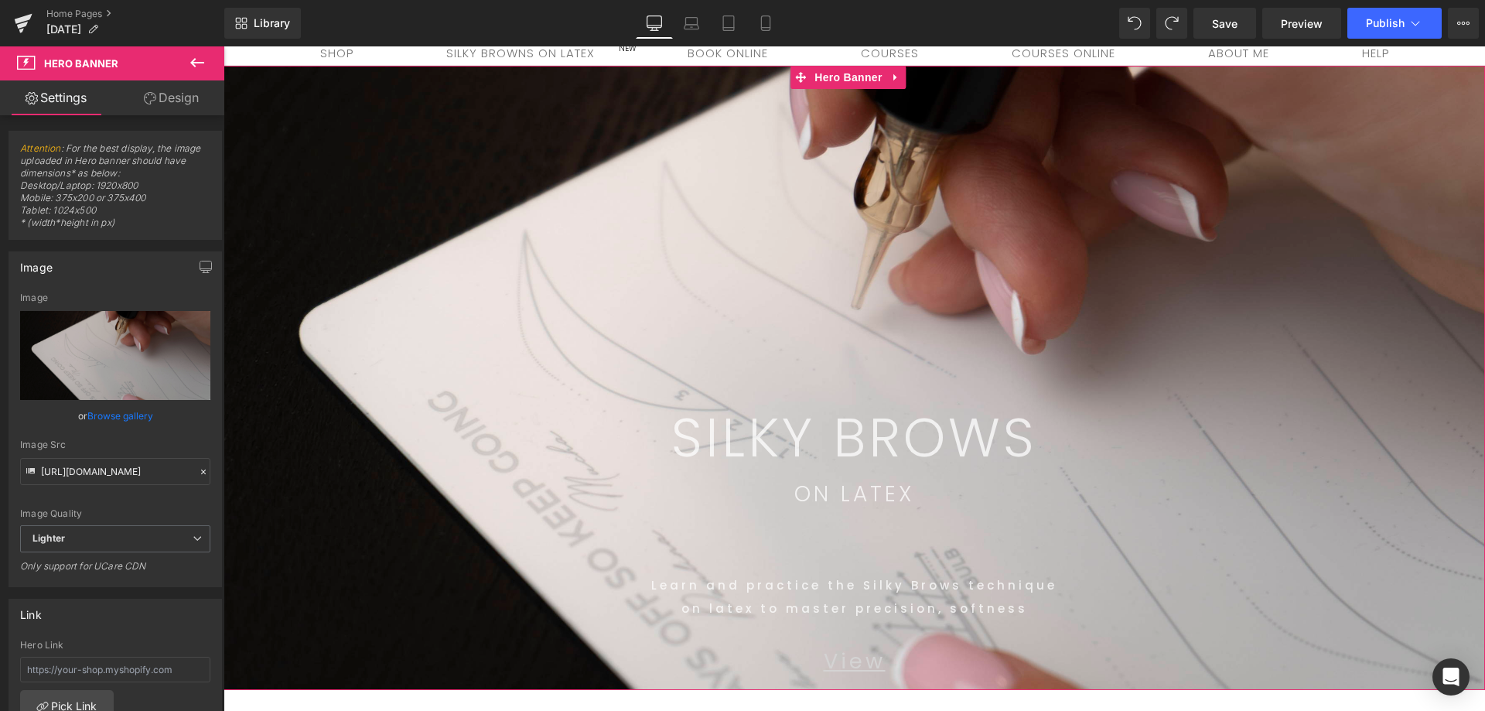
click at [126, 410] on link "Browse gallery" at bounding box center [120, 415] width 66 height 27
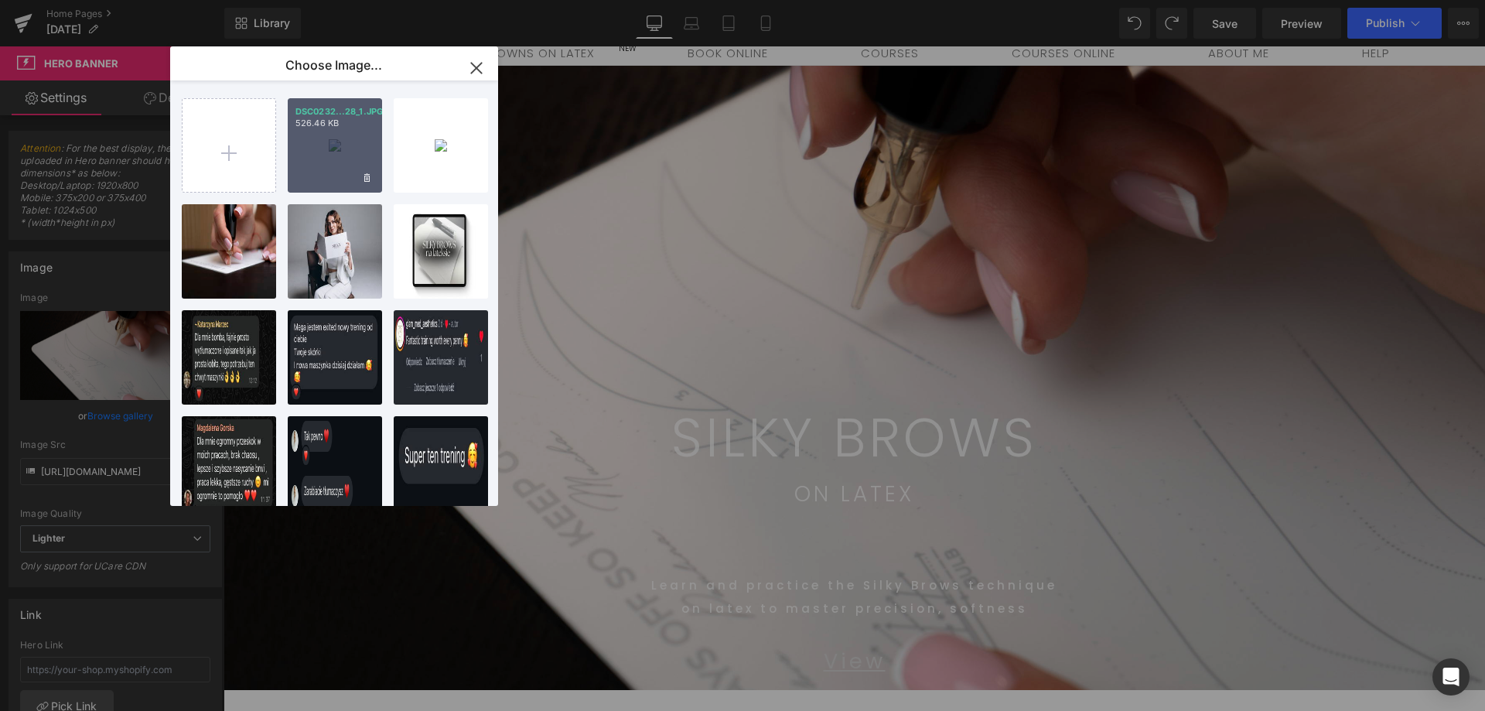
click at [347, 136] on div "DSC0232...28_1.JPG 526.46 KB" at bounding box center [335, 145] width 94 height 94
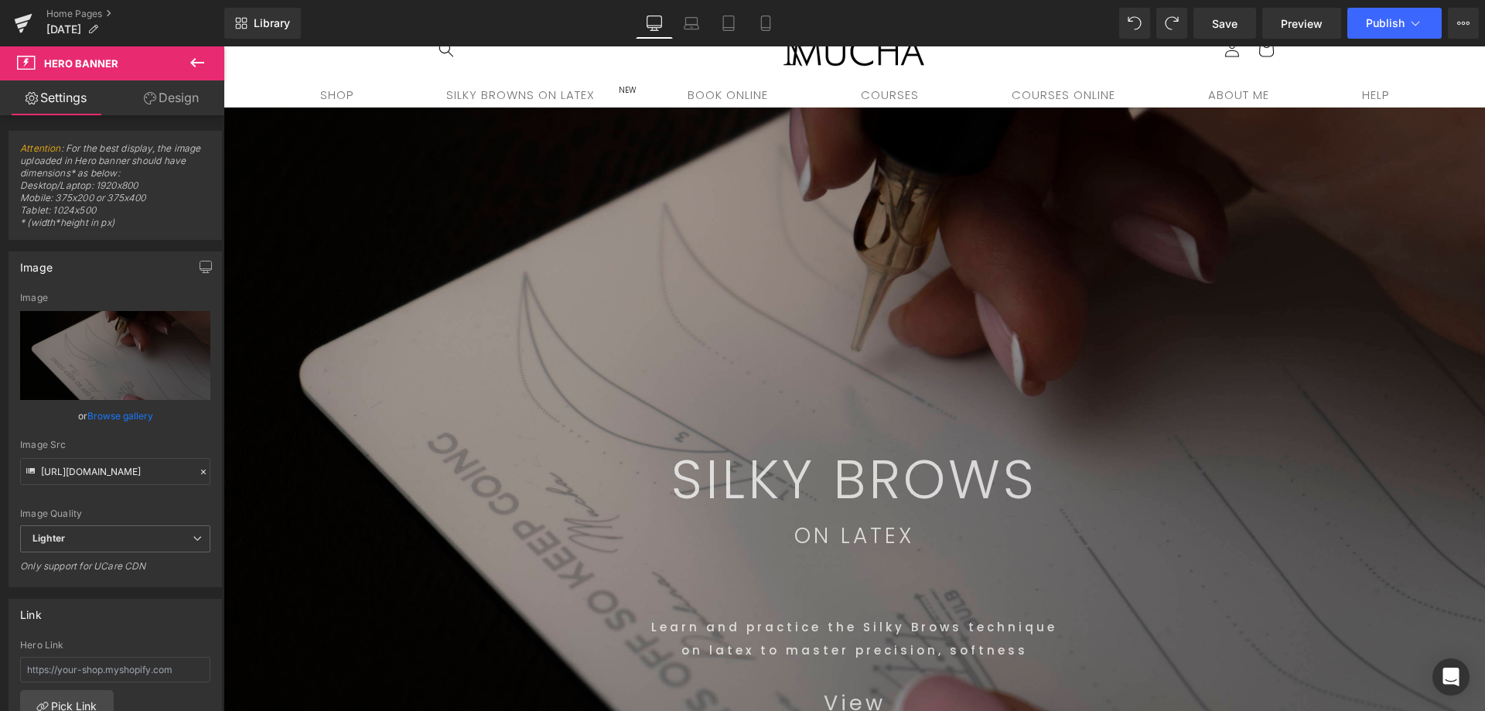
scroll to position [0, 0]
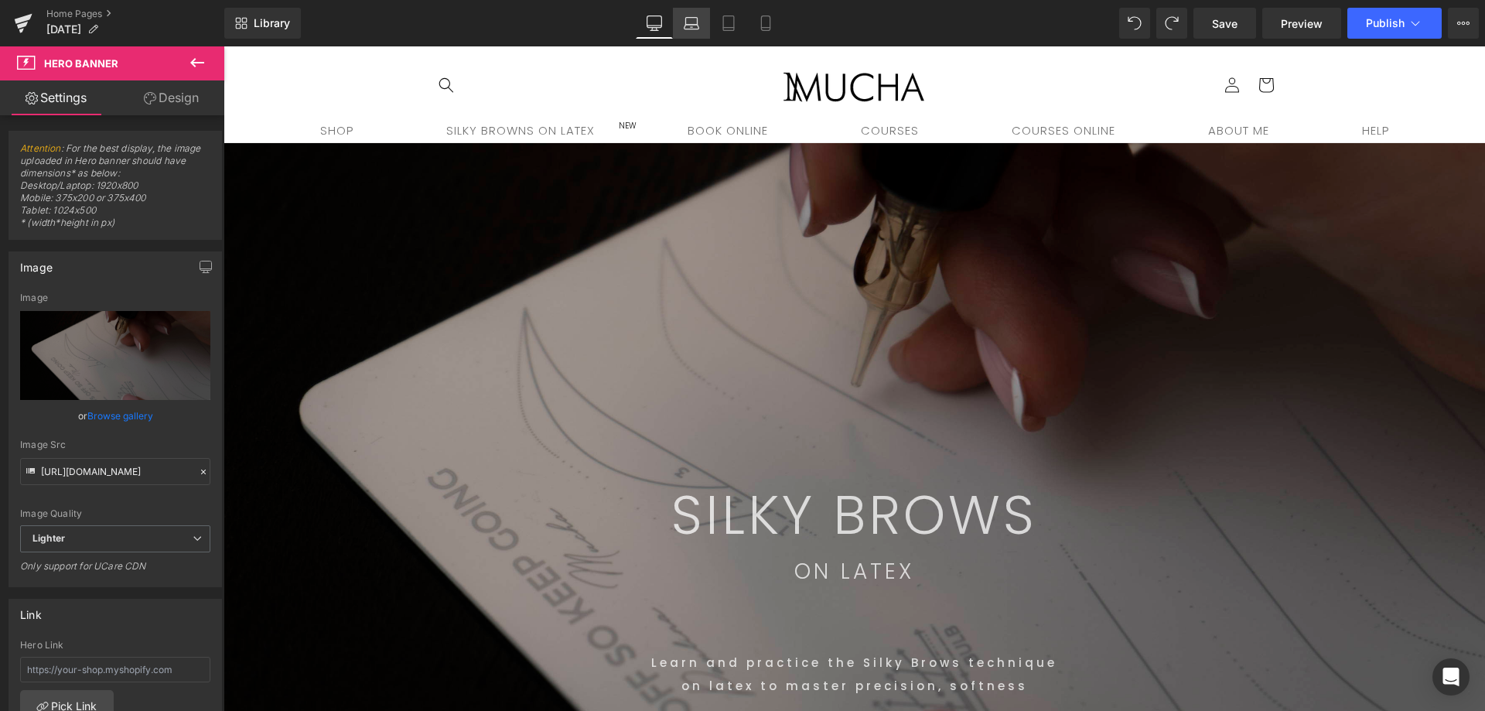
click at [691, 29] on icon at bounding box center [691, 27] width 15 height 5
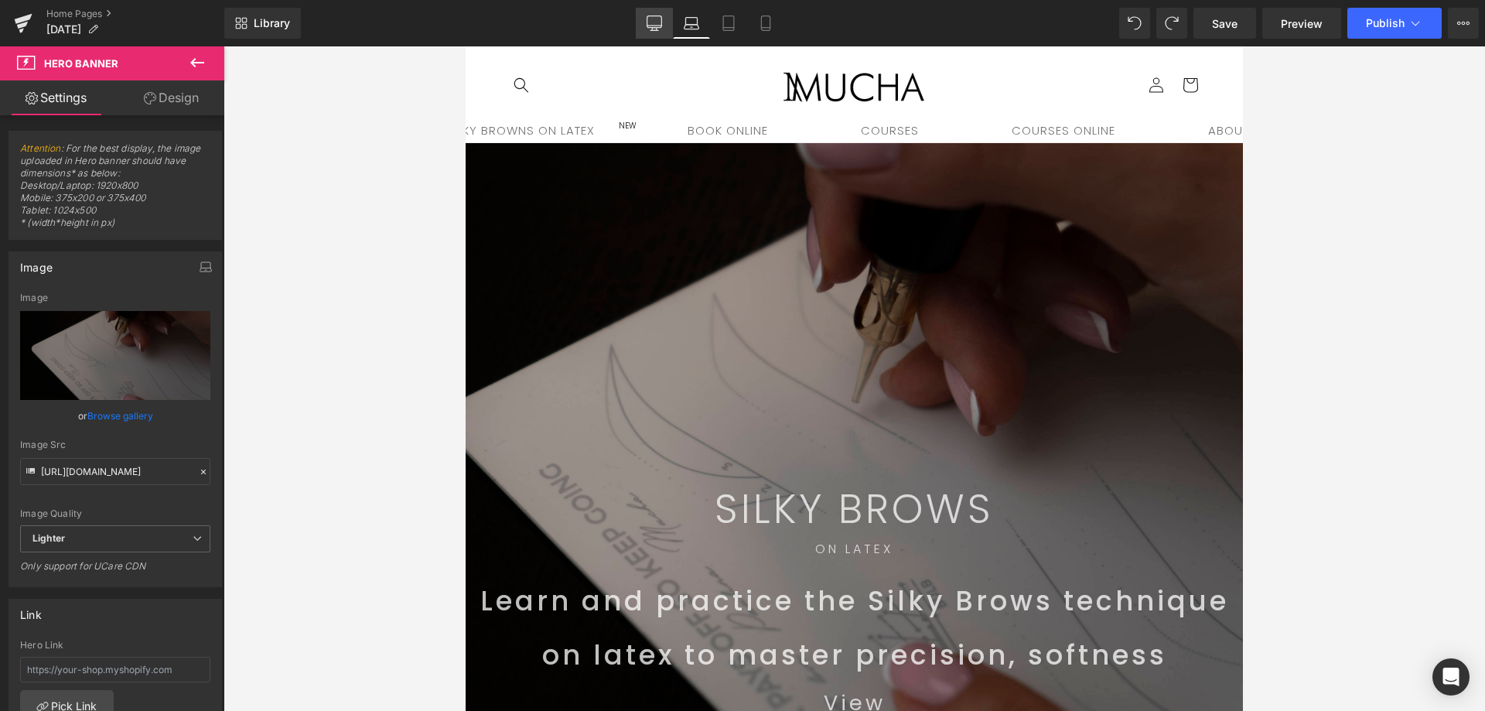
click at [653, 22] on icon at bounding box center [653, 22] width 15 height 15
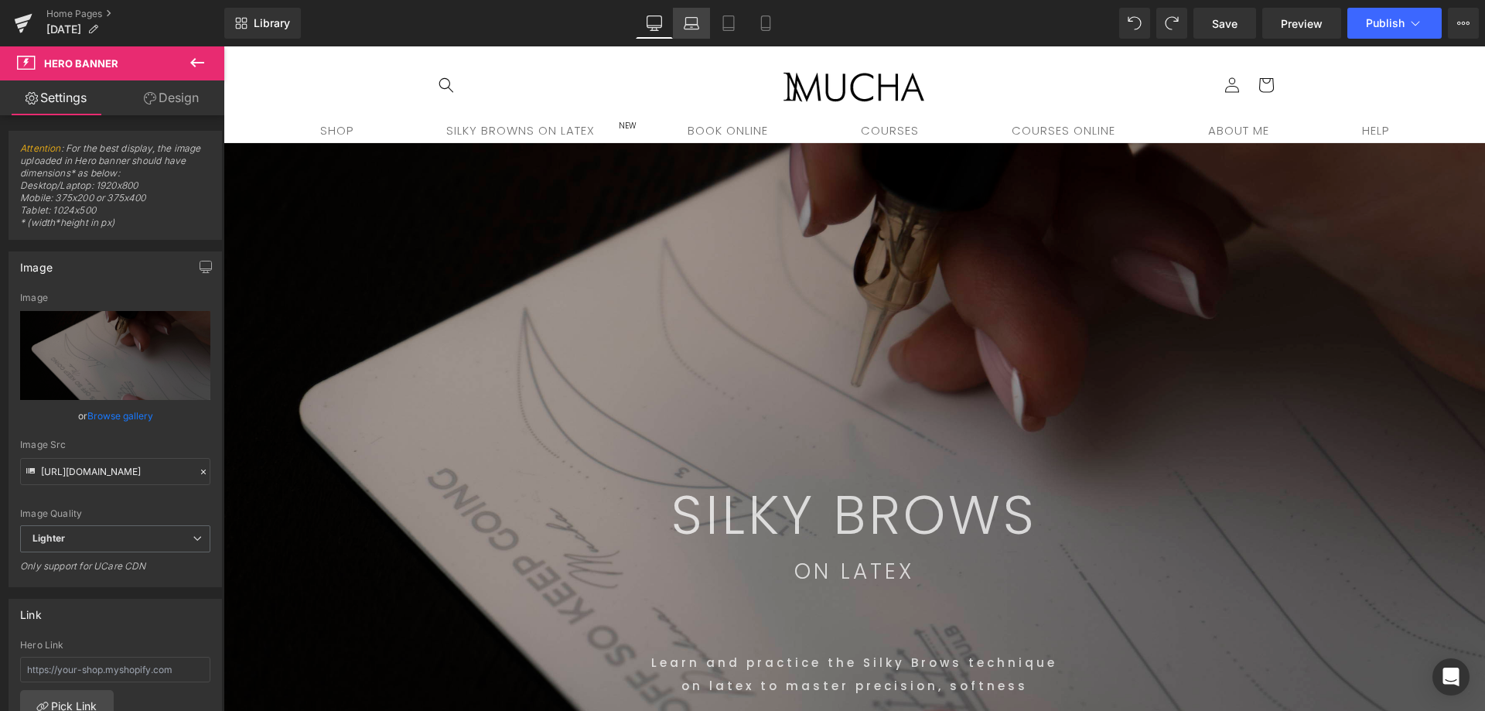
click at [695, 27] on icon at bounding box center [691, 22] width 15 height 15
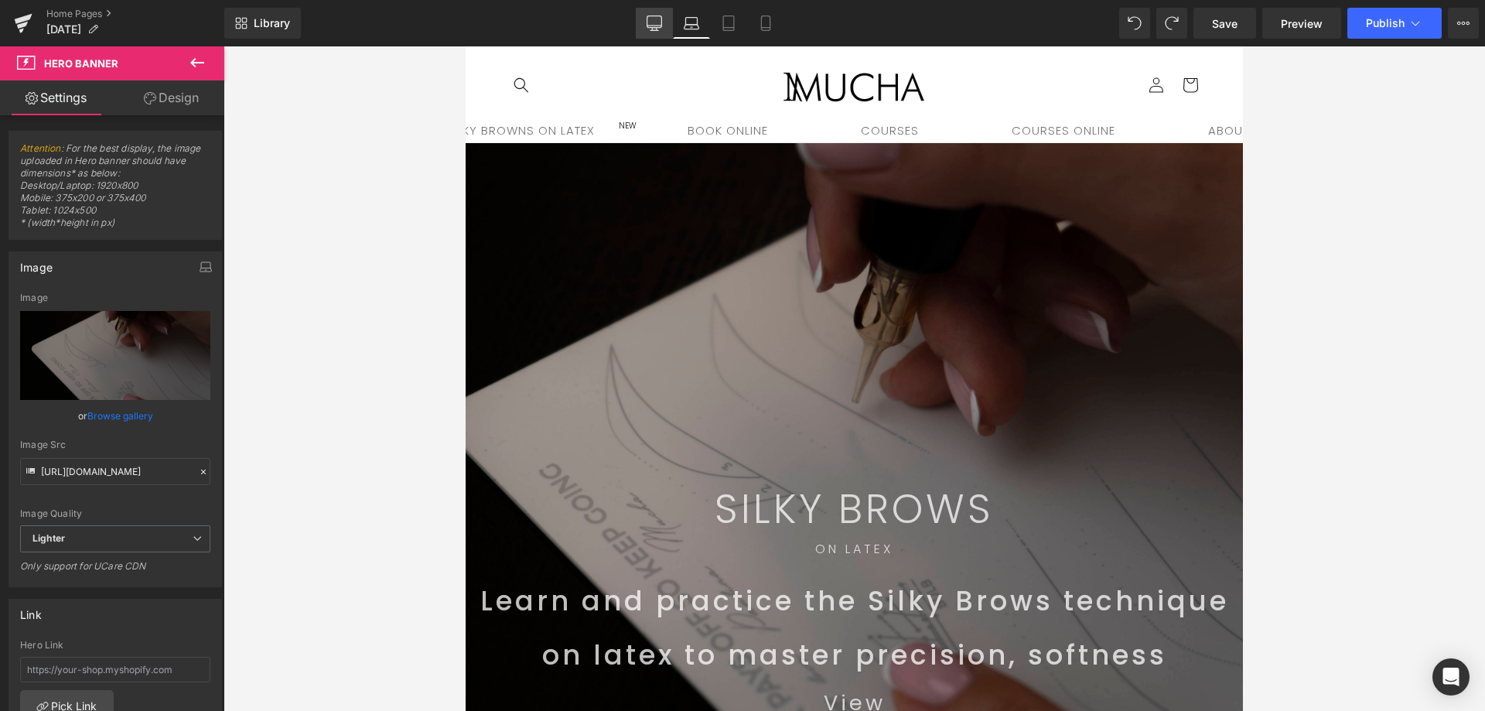
click at [661, 22] on icon at bounding box center [653, 22] width 15 height 15
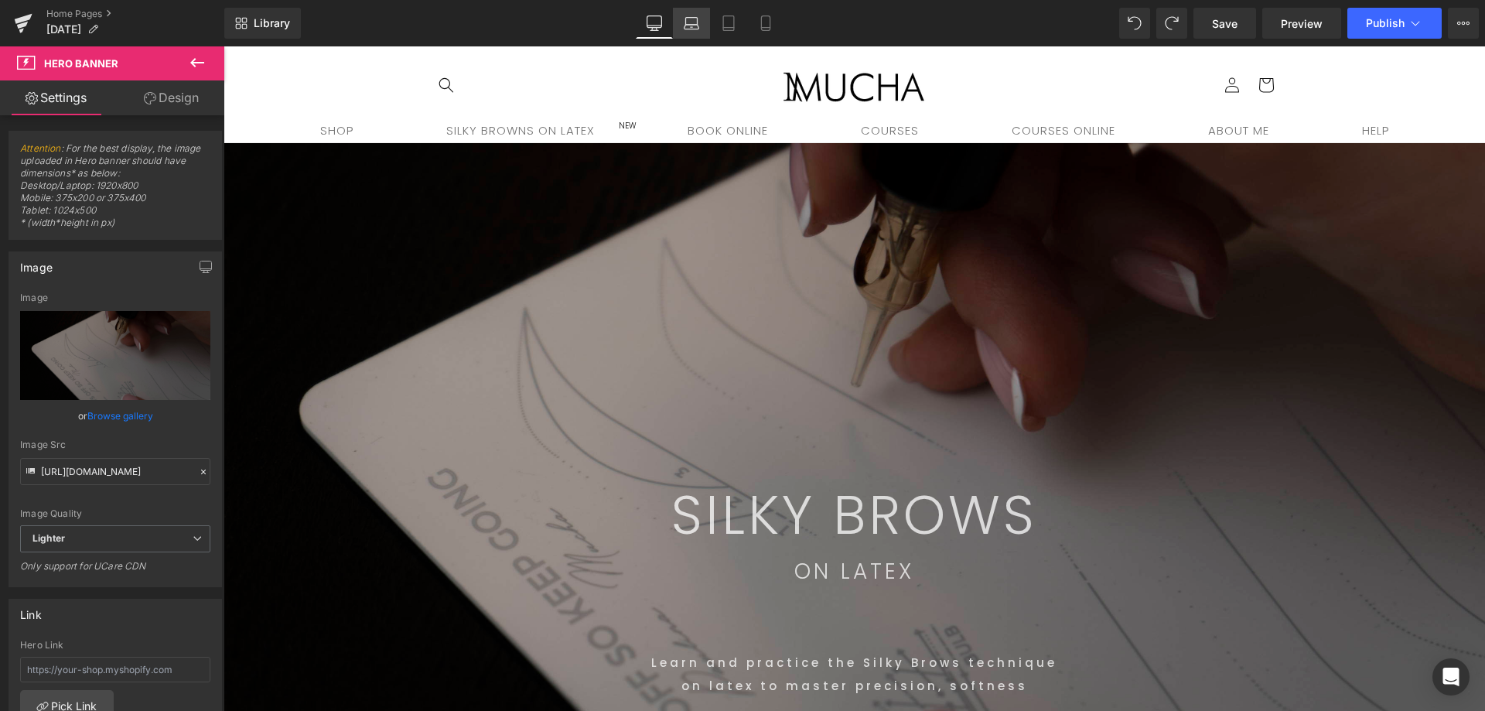
click at [684, 32] on link "Laptop" at bounding box center [691, 23] width 37 height 31
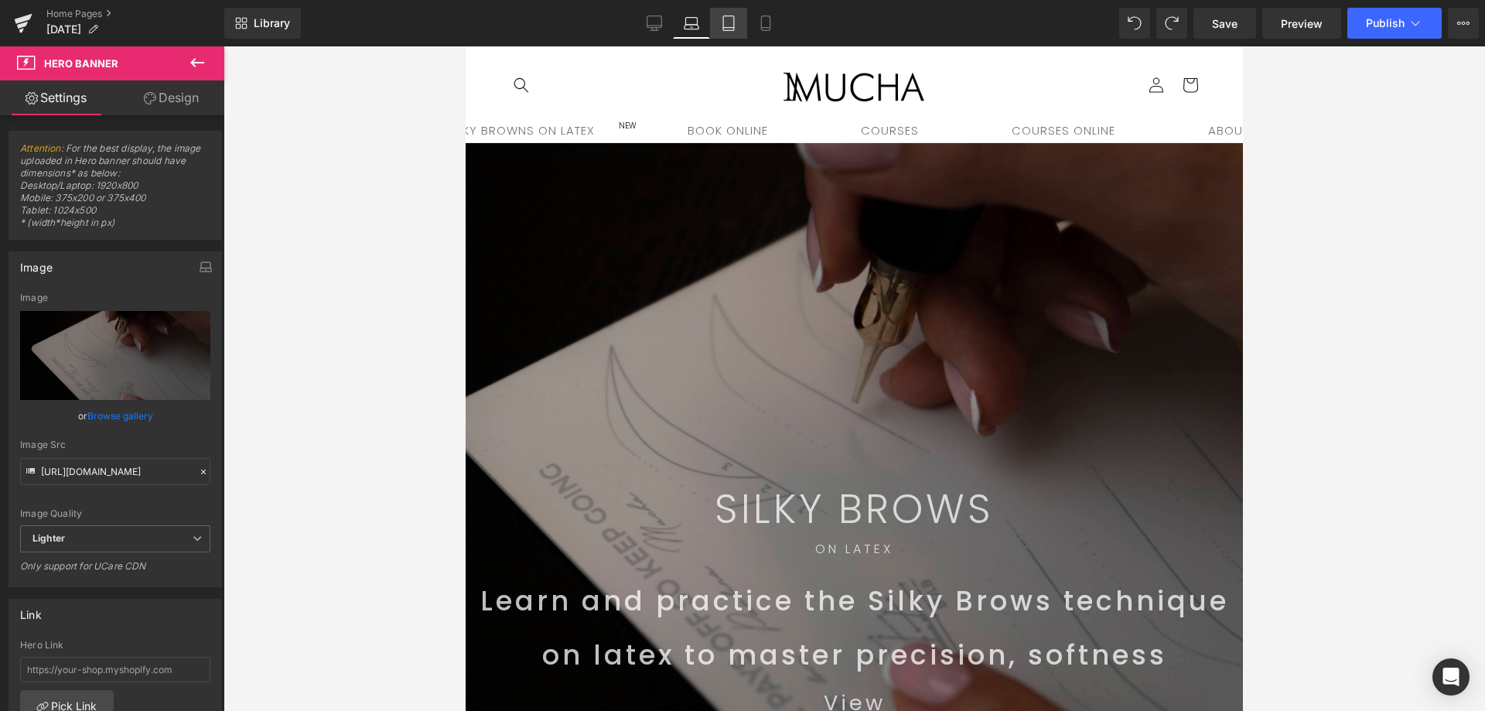
click at [739, 20] on link "Tablet" at bounding box center [728, 23] width 37 height 31
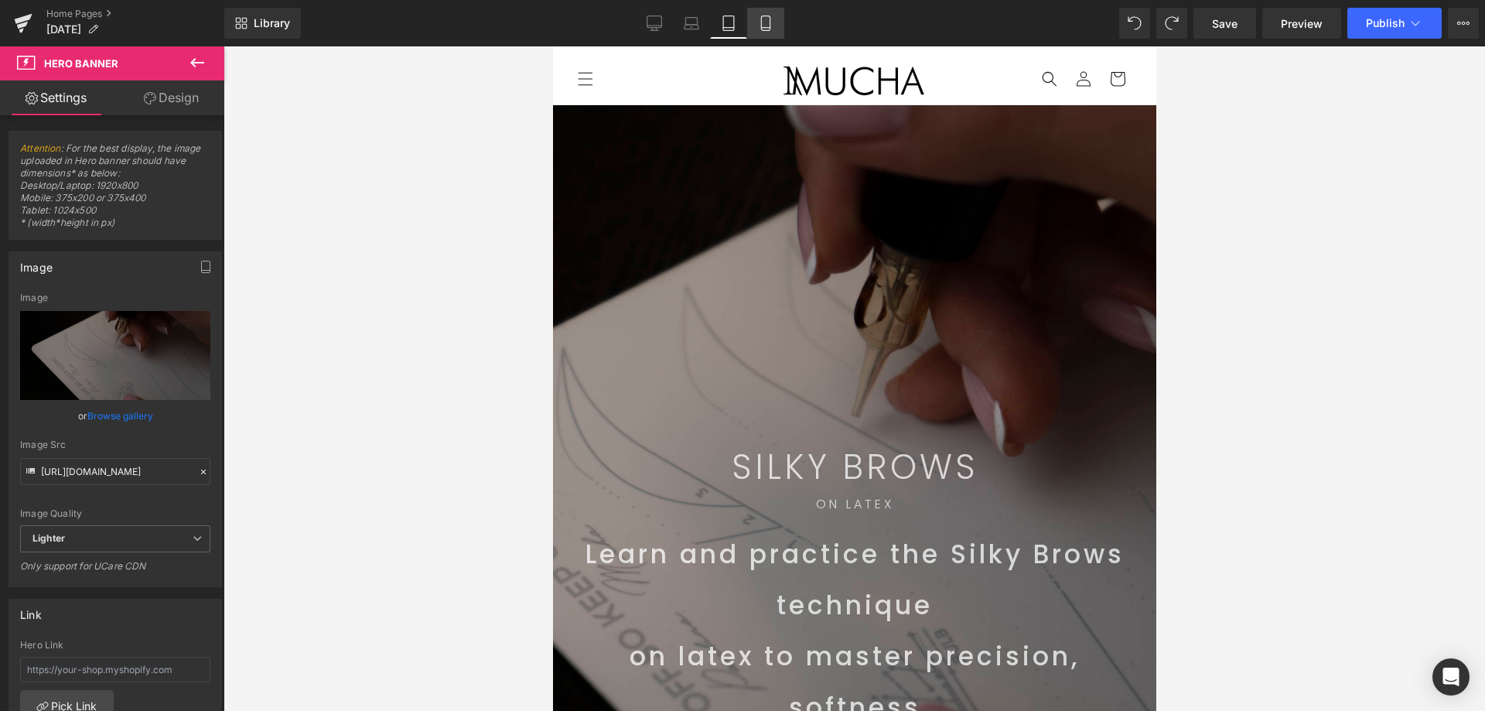
click at [777, 22] on link "Mobile" at bounding box center [765, 23] width 37 height 31
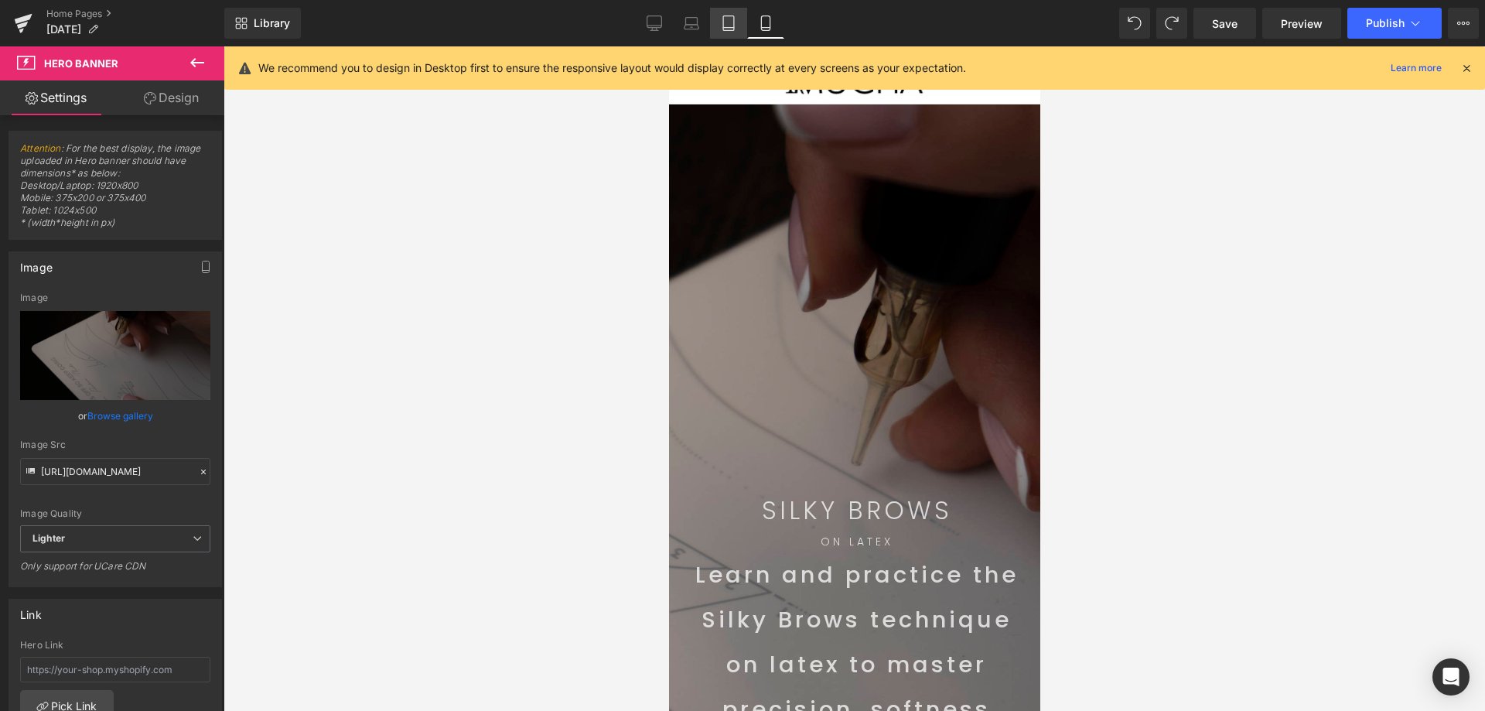
click at [728, 22] on icon at bounding box center [728, 22] width 15 height 15
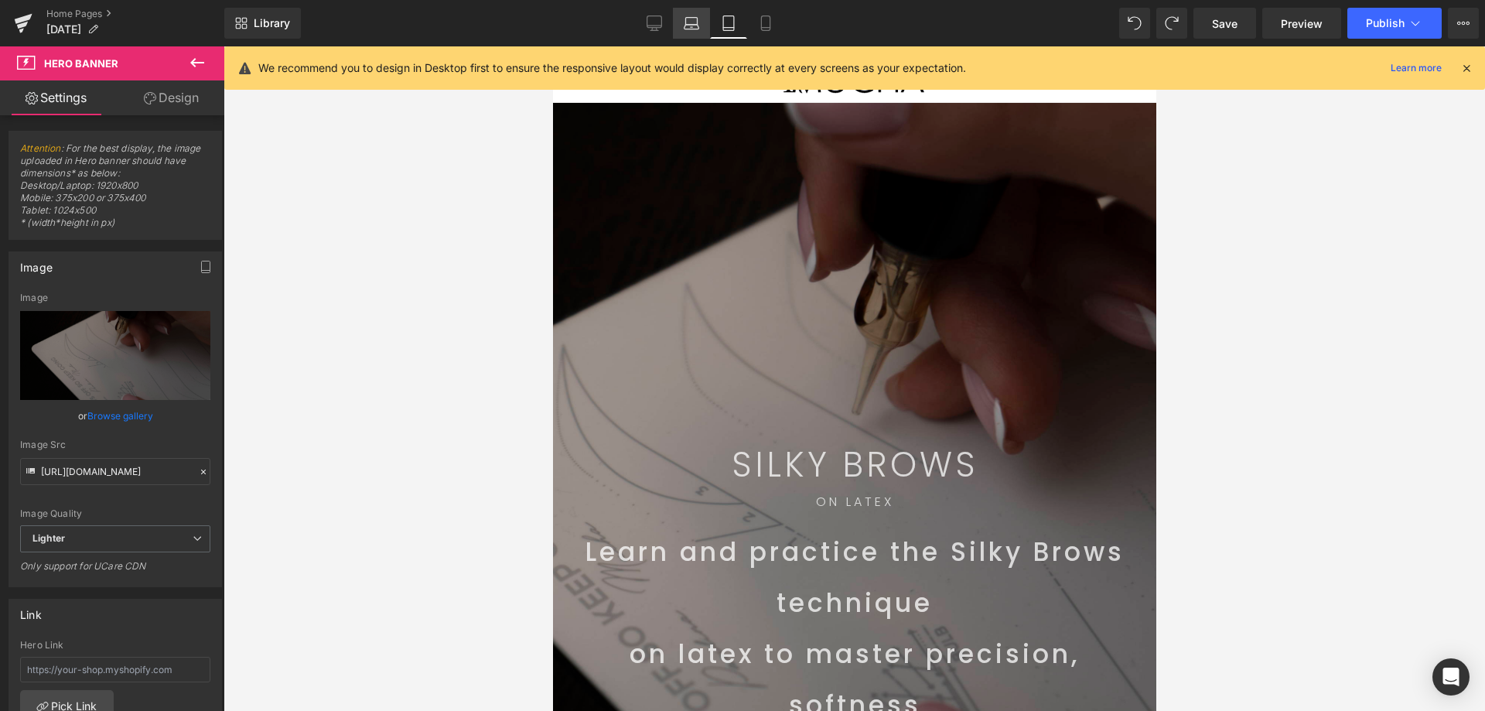
click at [691, 18] on icon at bounding box center [692, 21] width 12 height 7
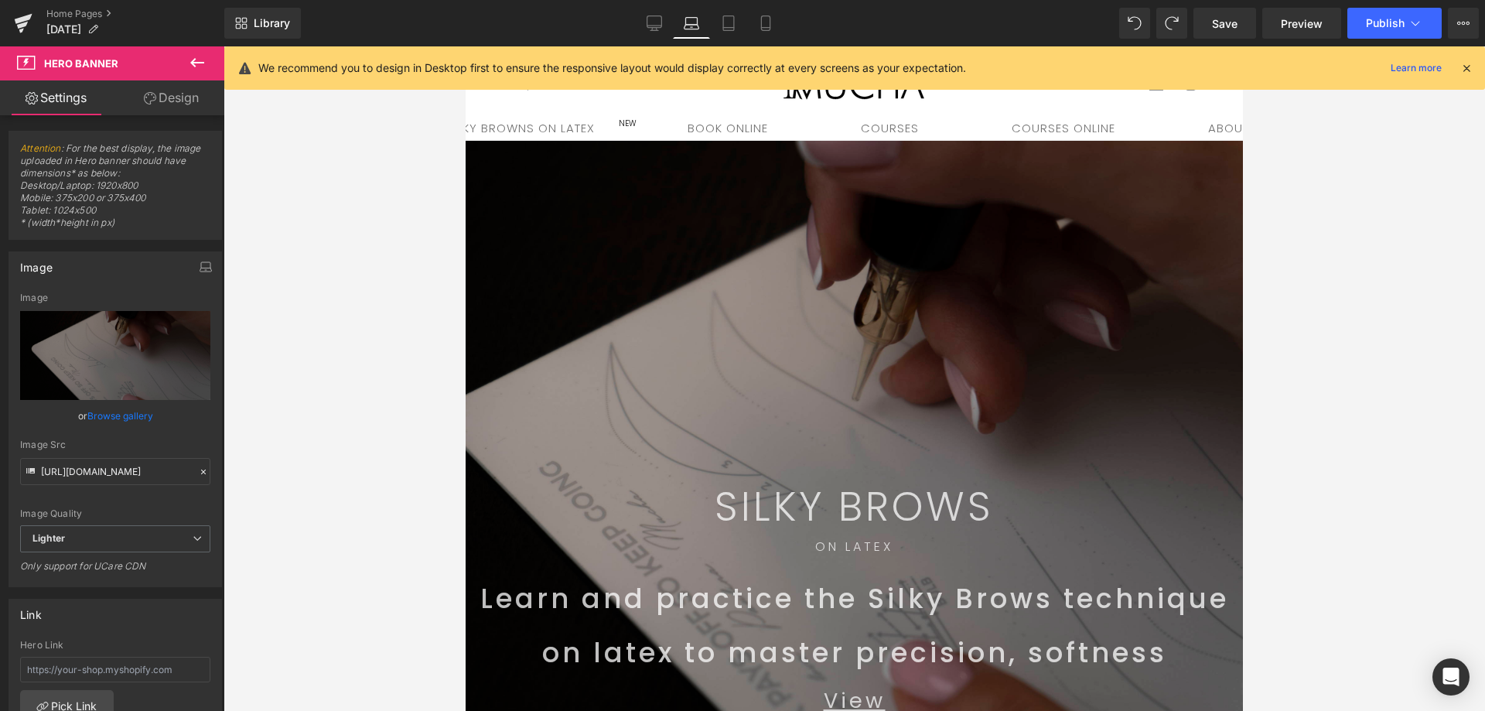
scroll to position [40, 0]
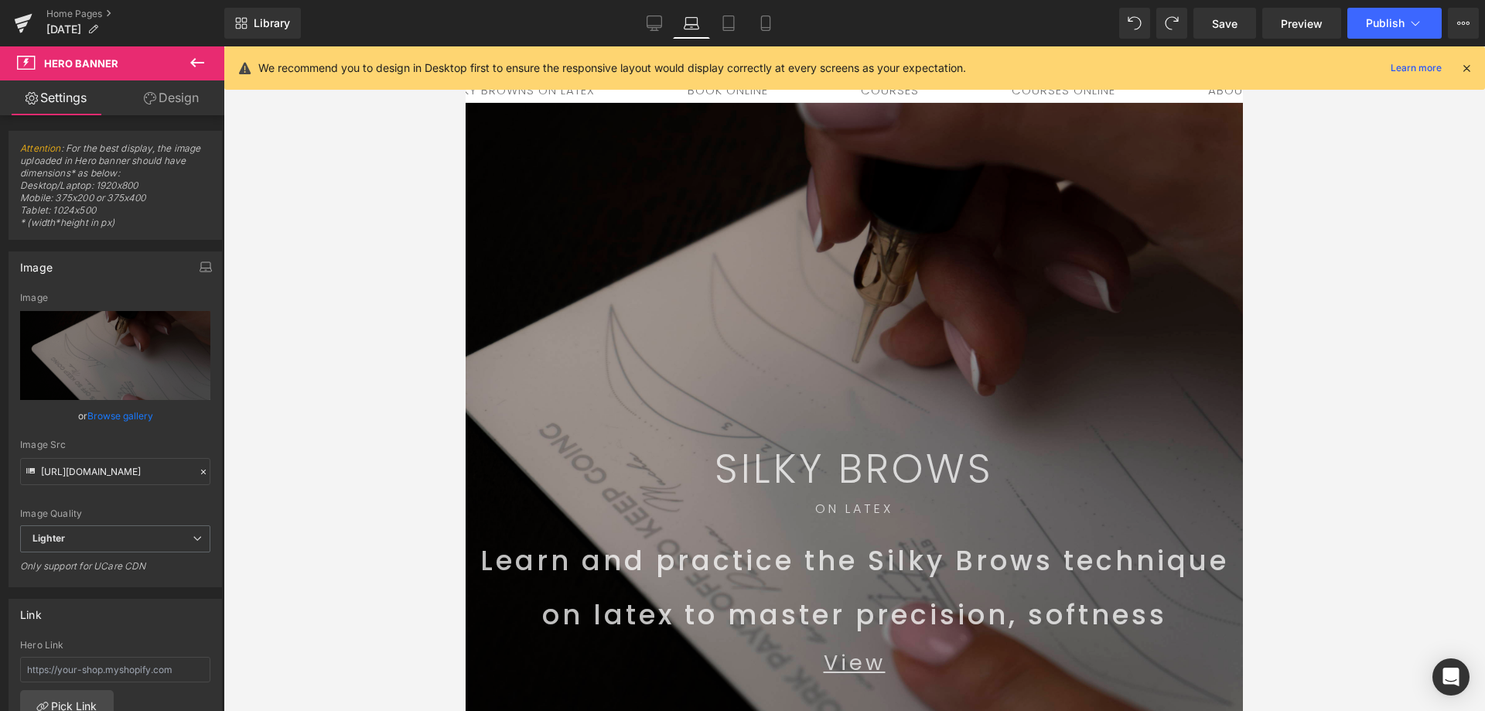
click at [1460, 66] on icon at bounding box center [1466, 68] width 14 height 14
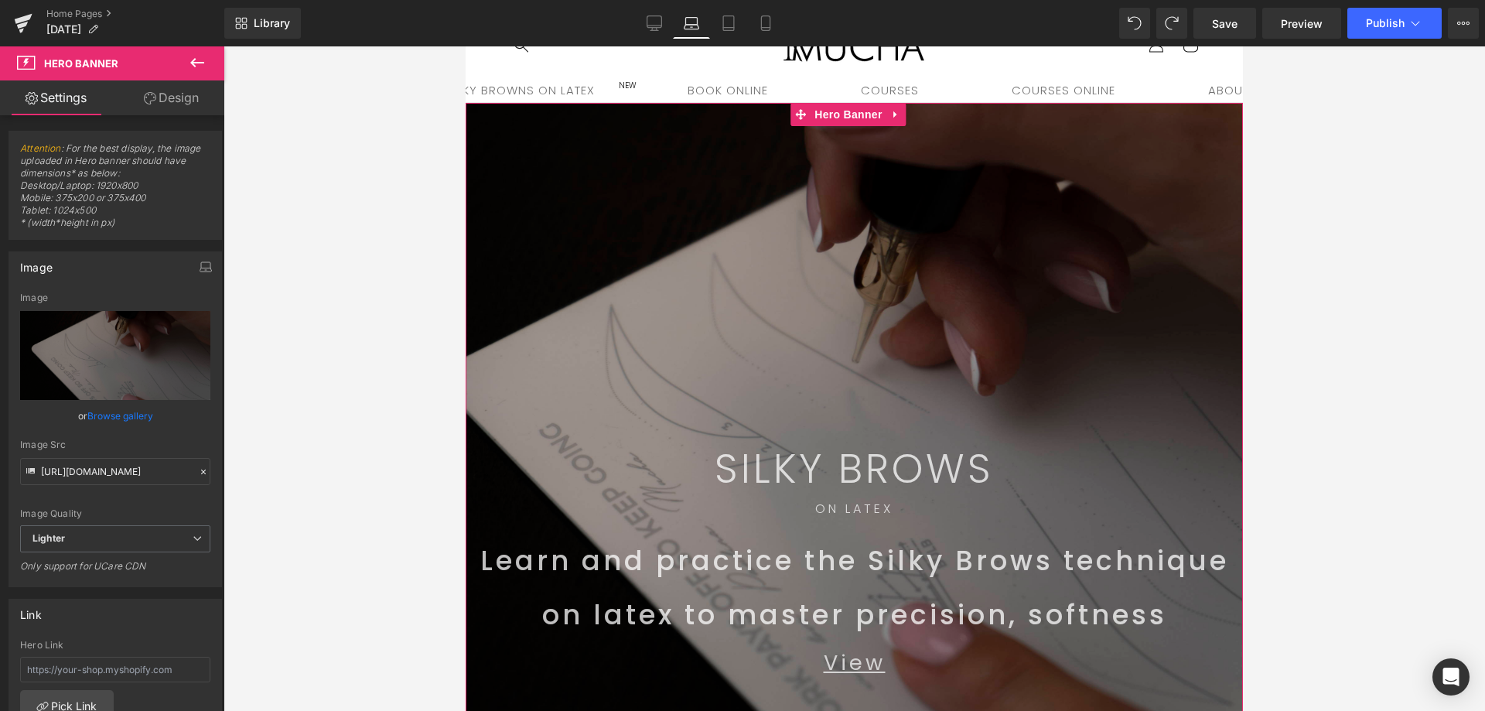
click at [198, 470] on icon at bounding box center [203, 471] width 11 height 11
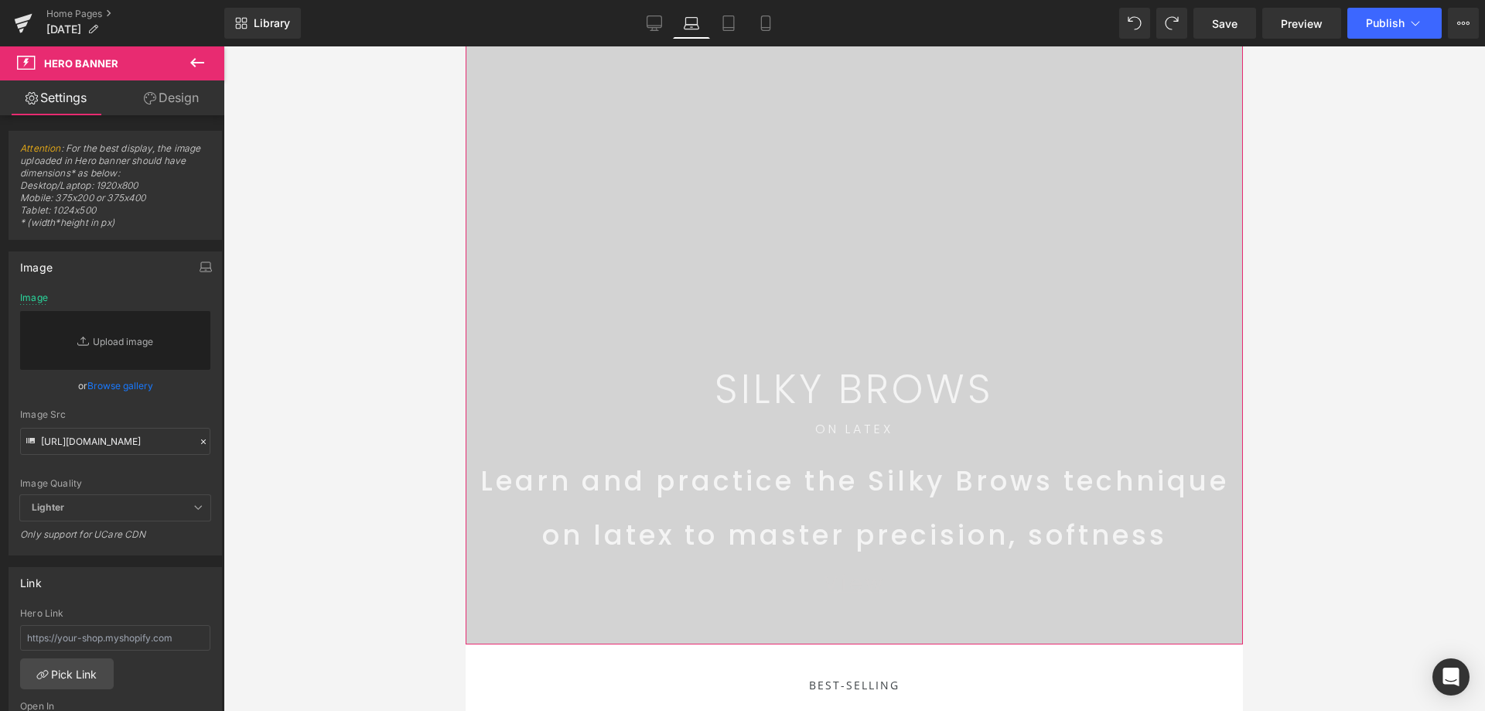
scroll to position [0, 0]
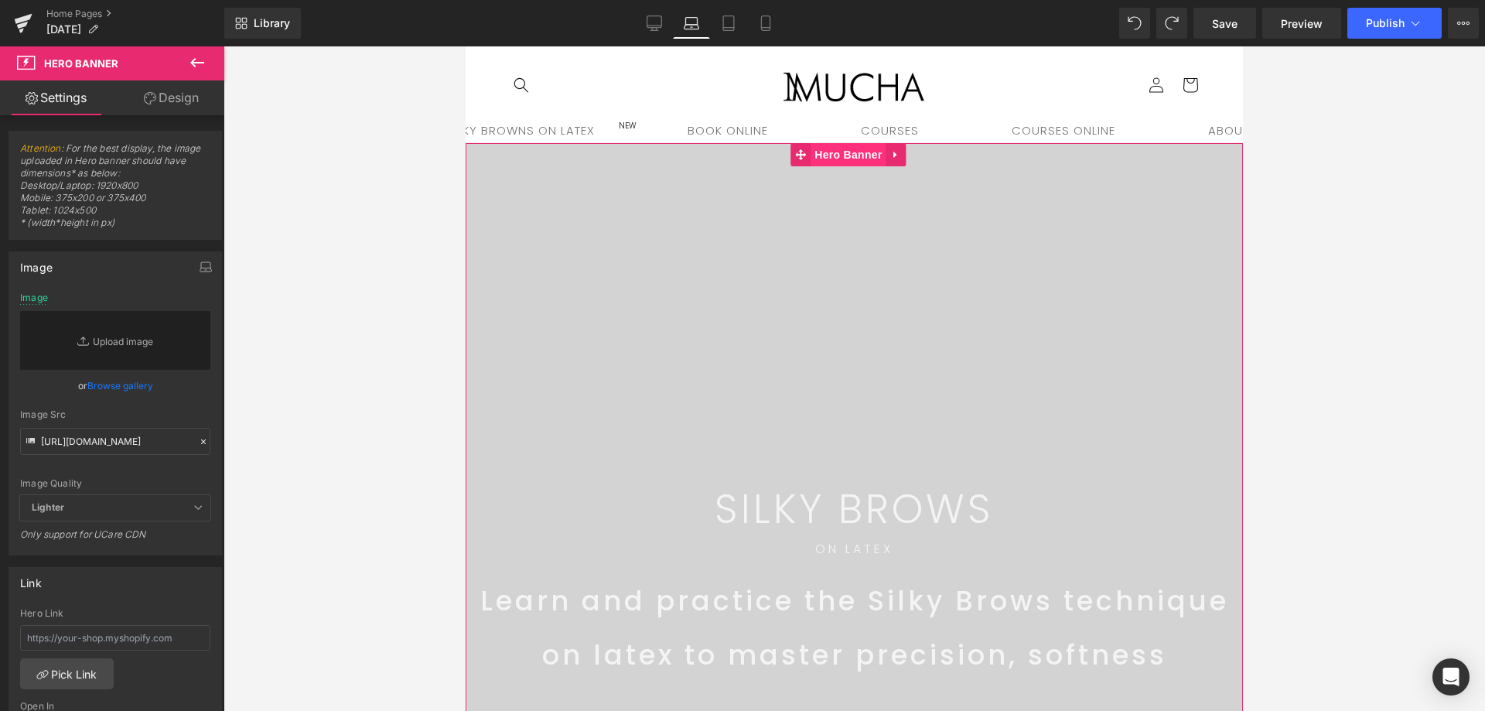
click at [859, 161] on span "Hero Banner" at bounding box center [847, 154] width 75 height 23
click at [77, 339] on icon at bounding box center [84, 340] width 15 height 15
click at [93, 331] on link "Replace Image" at bounding box center [115, 340] width 190 height 59
type input "C:\fakepath\DSC02328.JPG"
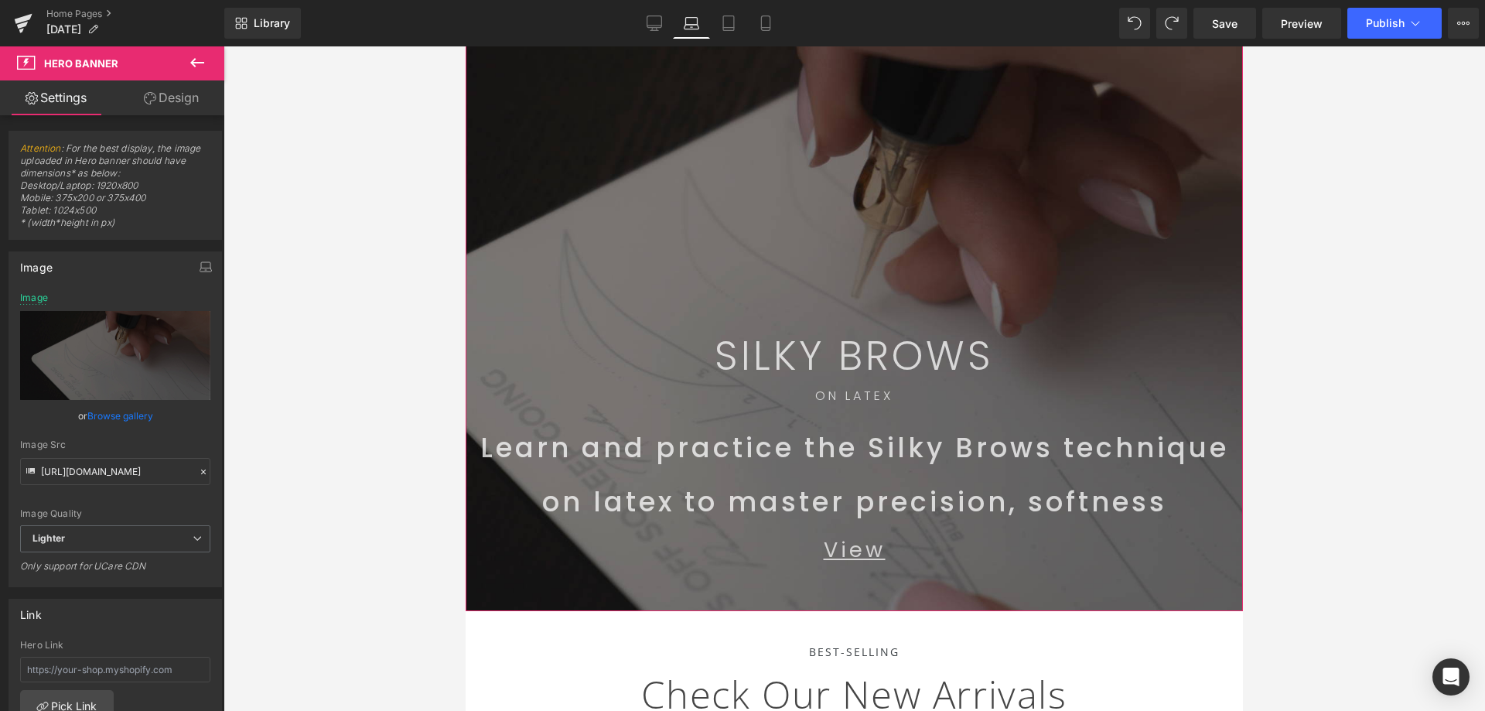
scroll to position [155, 0]
click at [650, 26] on icon at bounding box center [654, 26] width 15 height 0
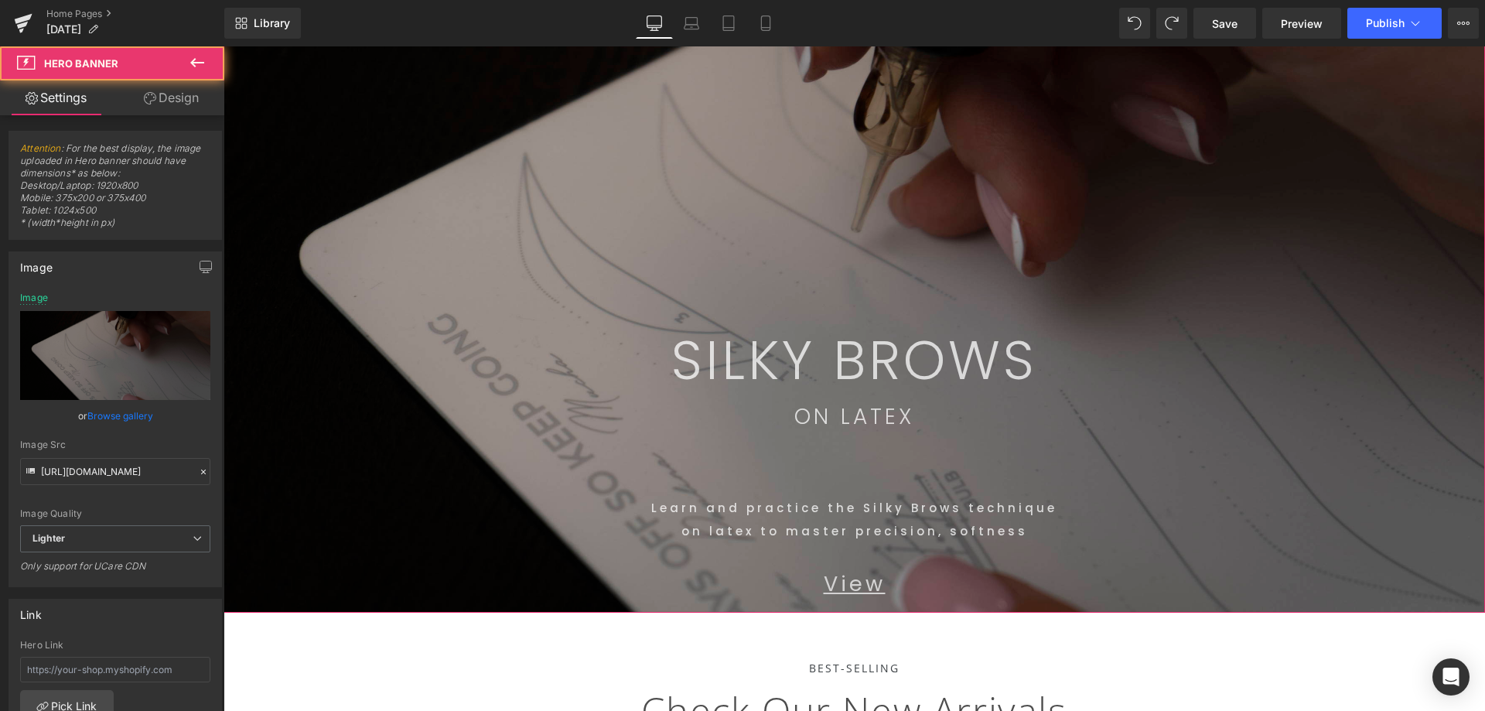
click at [1376, 356] on span "SILKY BROWS Text Block Row ON LATEX Text Block Learn and practice the Silky Bro…" at bounding box center [853, 300] width 1261 height 624
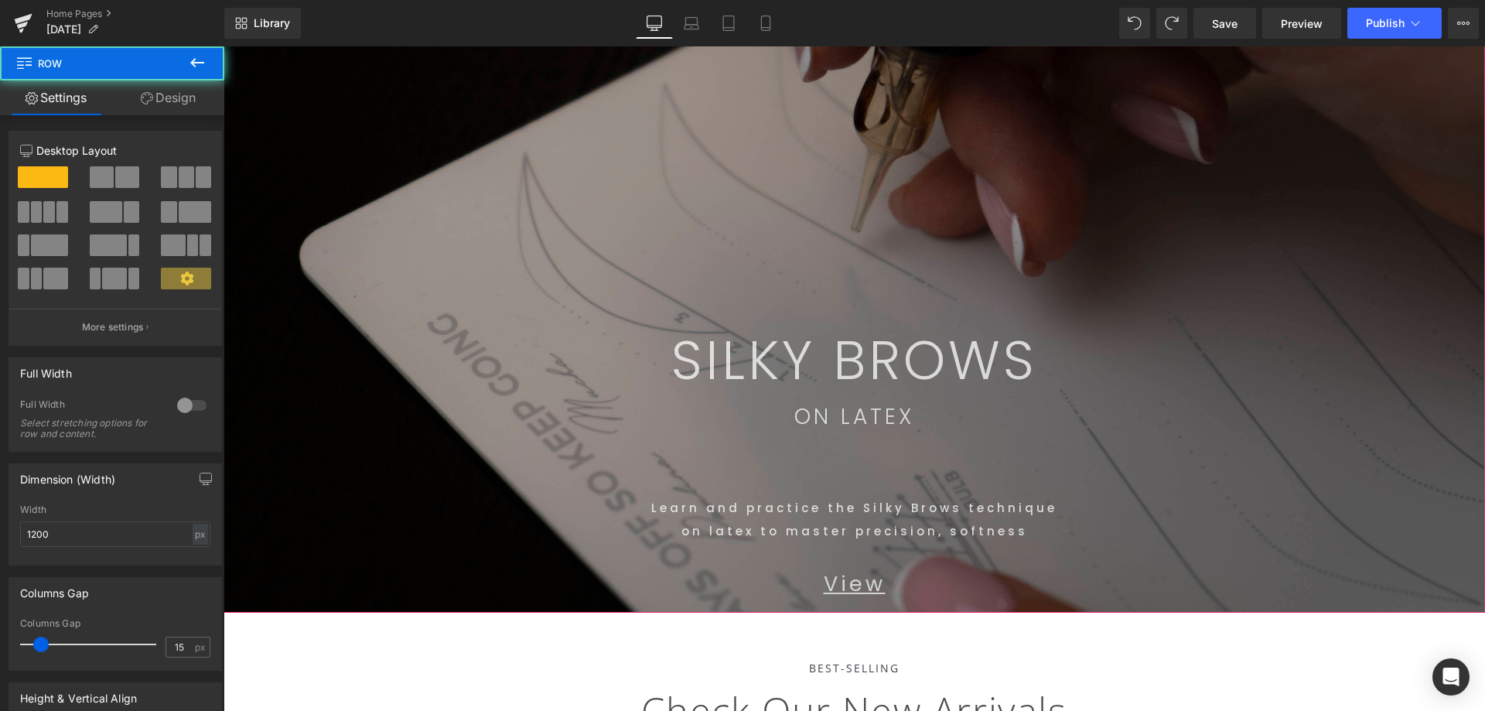
click at [1303, 205] on div "SILKY BROWS Text Block Row" at bounding box center [854, 191] width 928 height 407
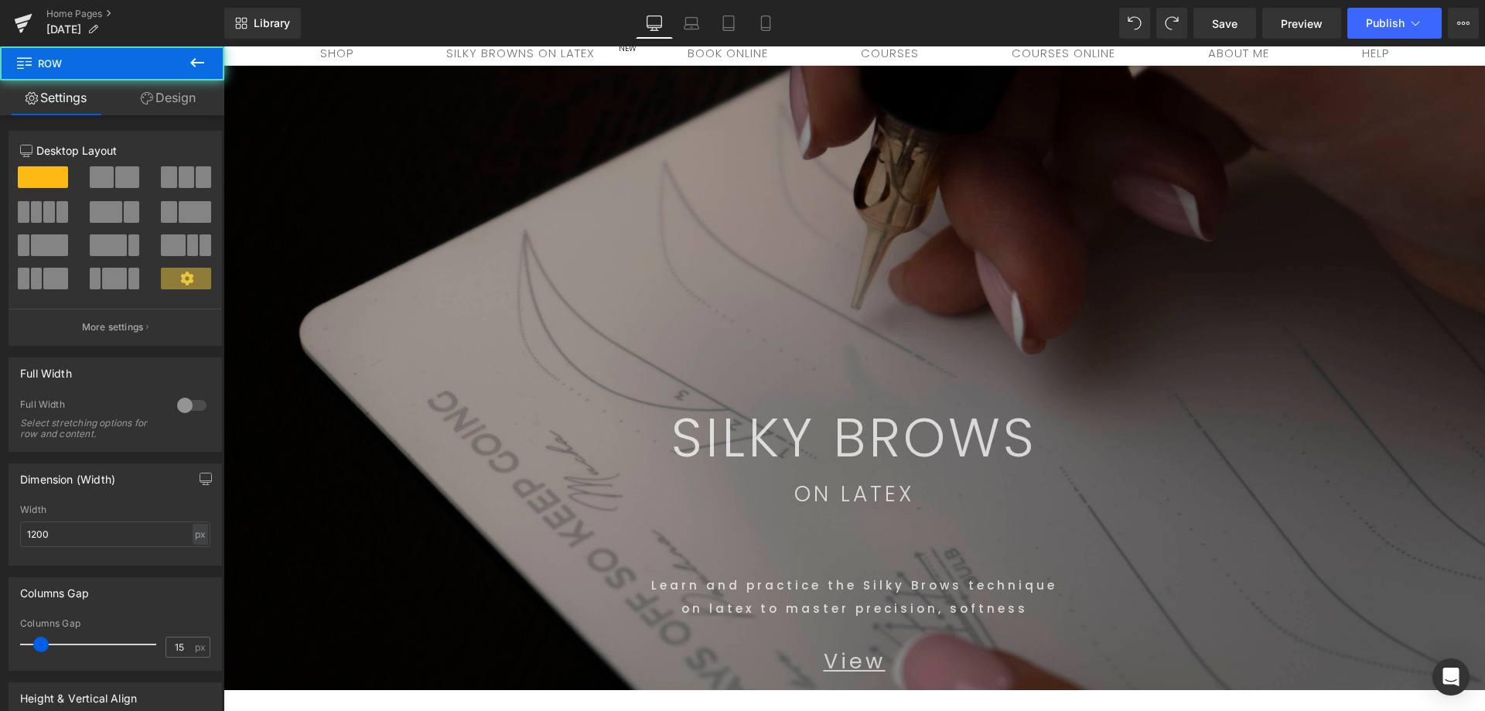
click at [401, 113] on div "SILKY BROWS Text Block Row" at bounding box center [854, 269] width 928 height 407
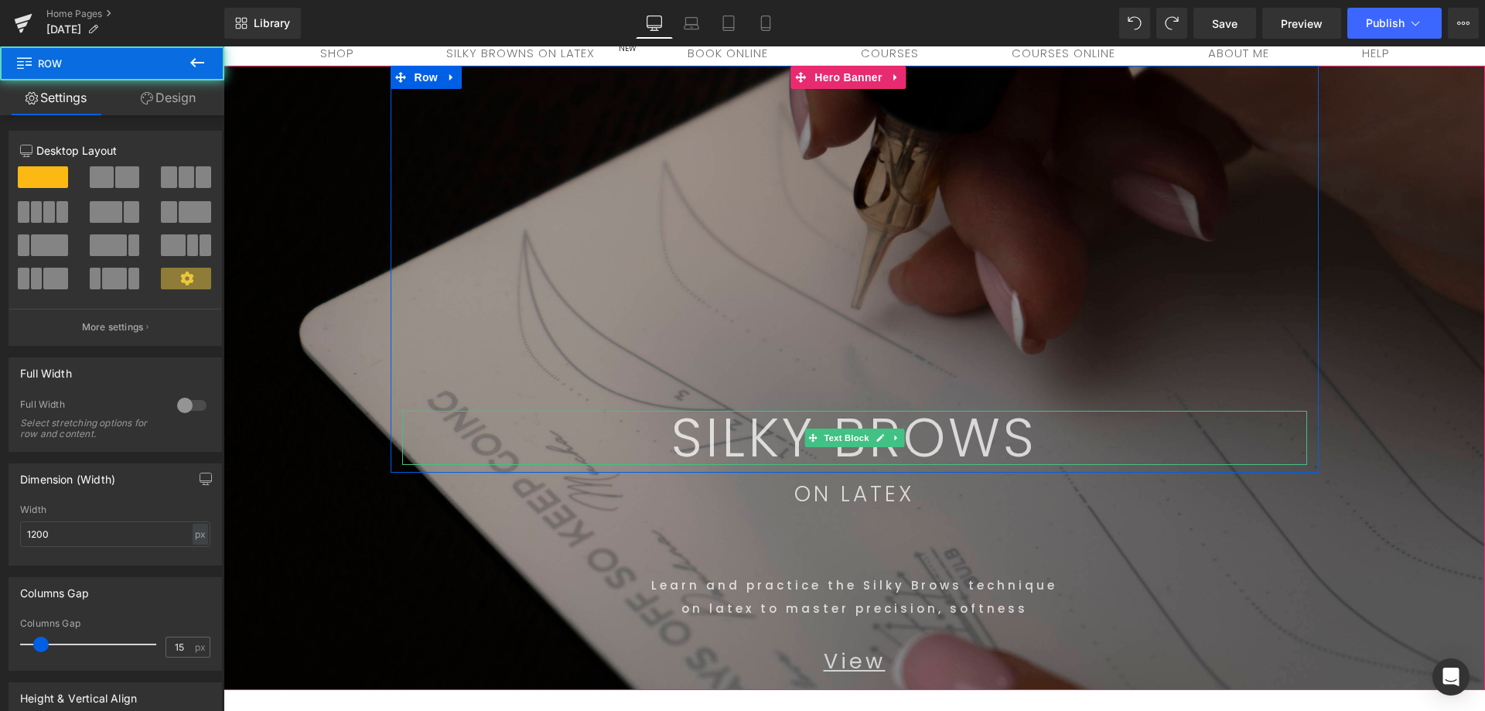
click at [793, 384] on div "SILKY BROWS Text Block Row" at bounding box center [854, 269] width 928 height 407
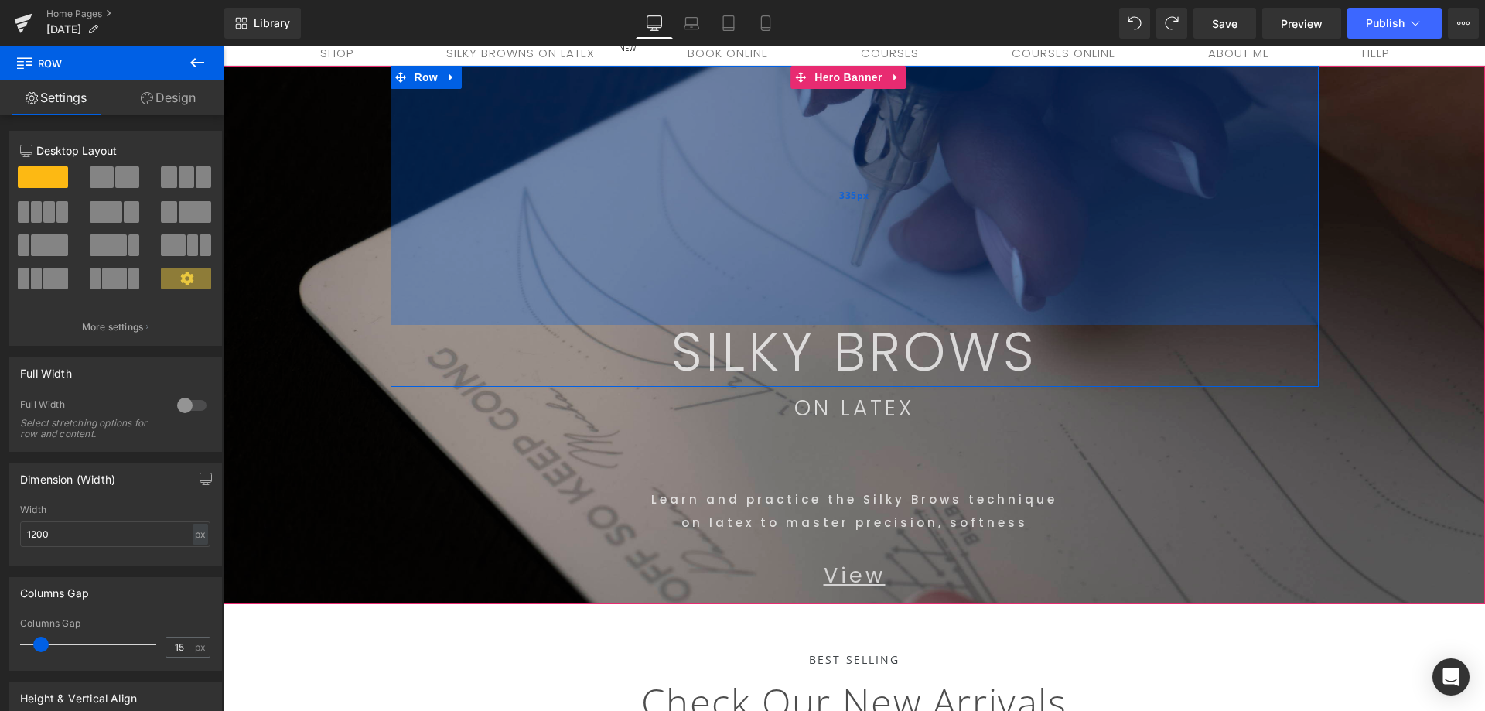
drag, startPoint x: 1028, startPoint y: 285, endPoint x: 1045, endPoint y: 199, distance: 87.7
click at [1045, 199] on div "335px" at bounding box center [854, 195] width 928 height 259
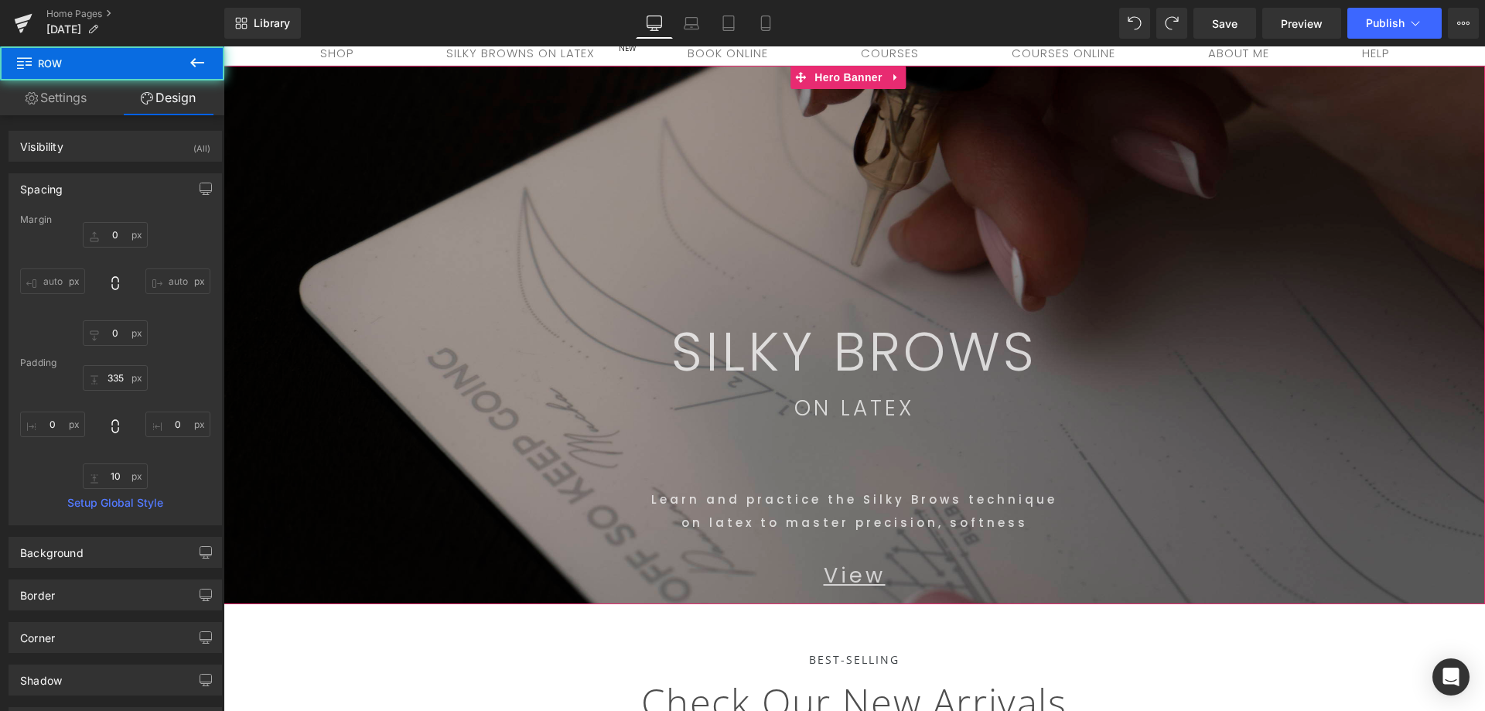
click at [1426, 425] on span "SILKY BROWS Text Block Row 335px ON LATEX Text Block Learn and practice the Sil…" at bounding box center [853, 335] width 1261 height 538
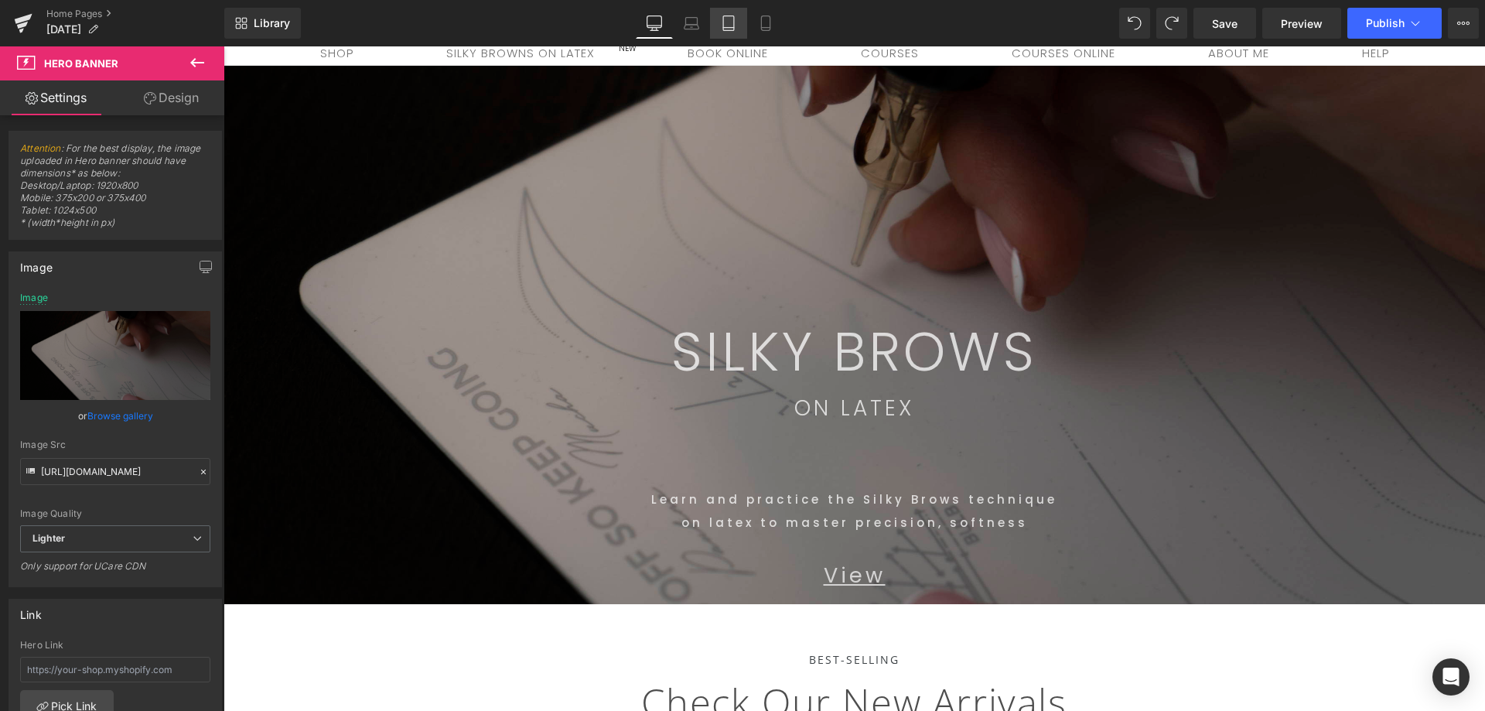
click at [730, 14] on link "Tablet" at bounding box center [728, 23] width 37 height 31
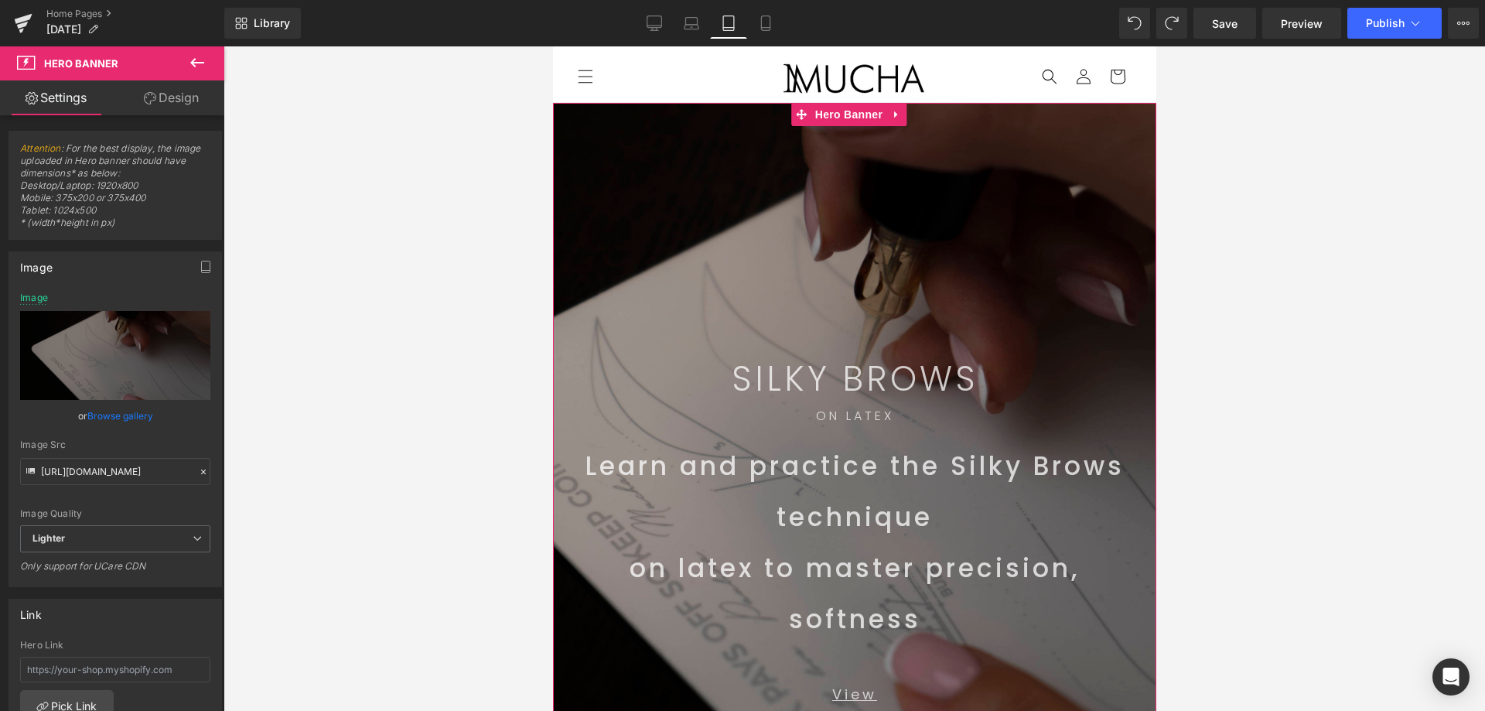
scroll to position [0, 0]
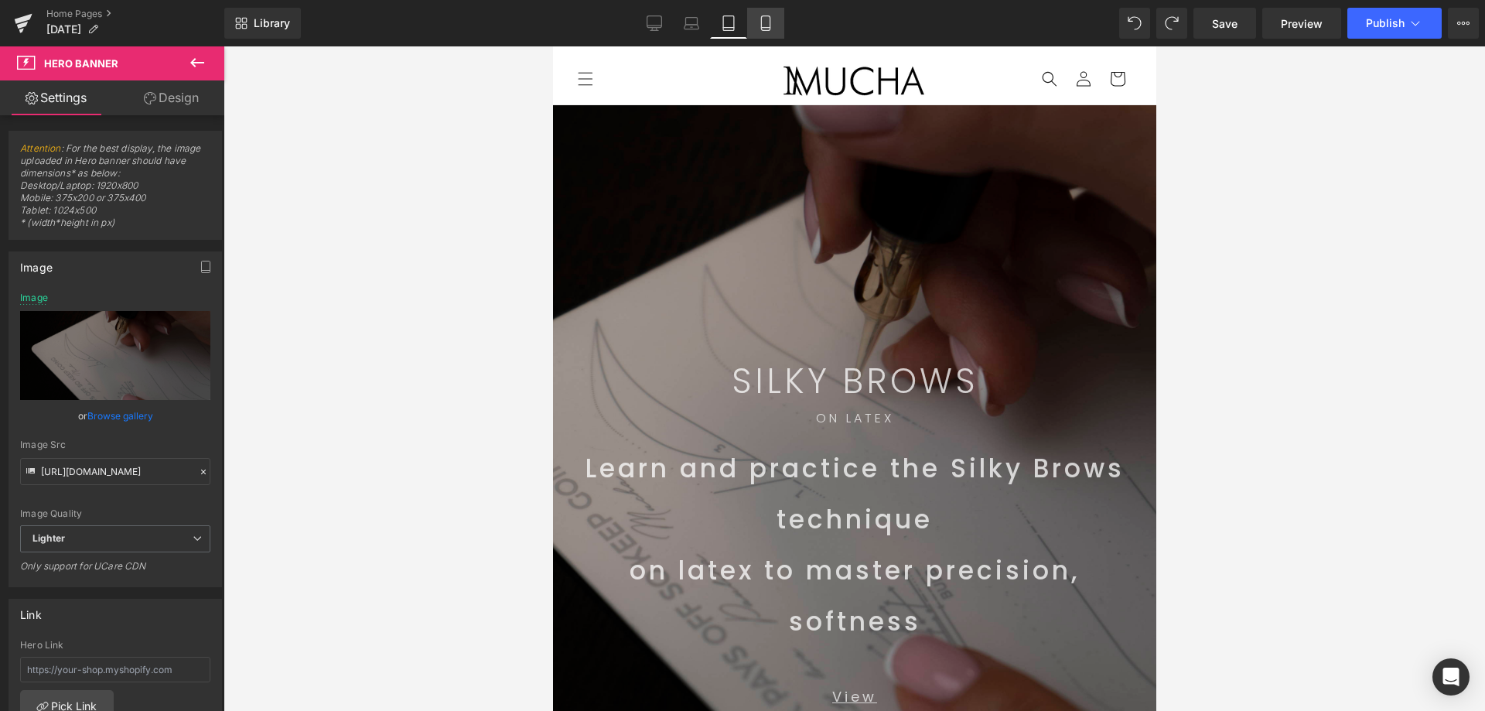
click at [754, 15] on link "Mobile" at bounding box center [765, 23] width 37 height 31
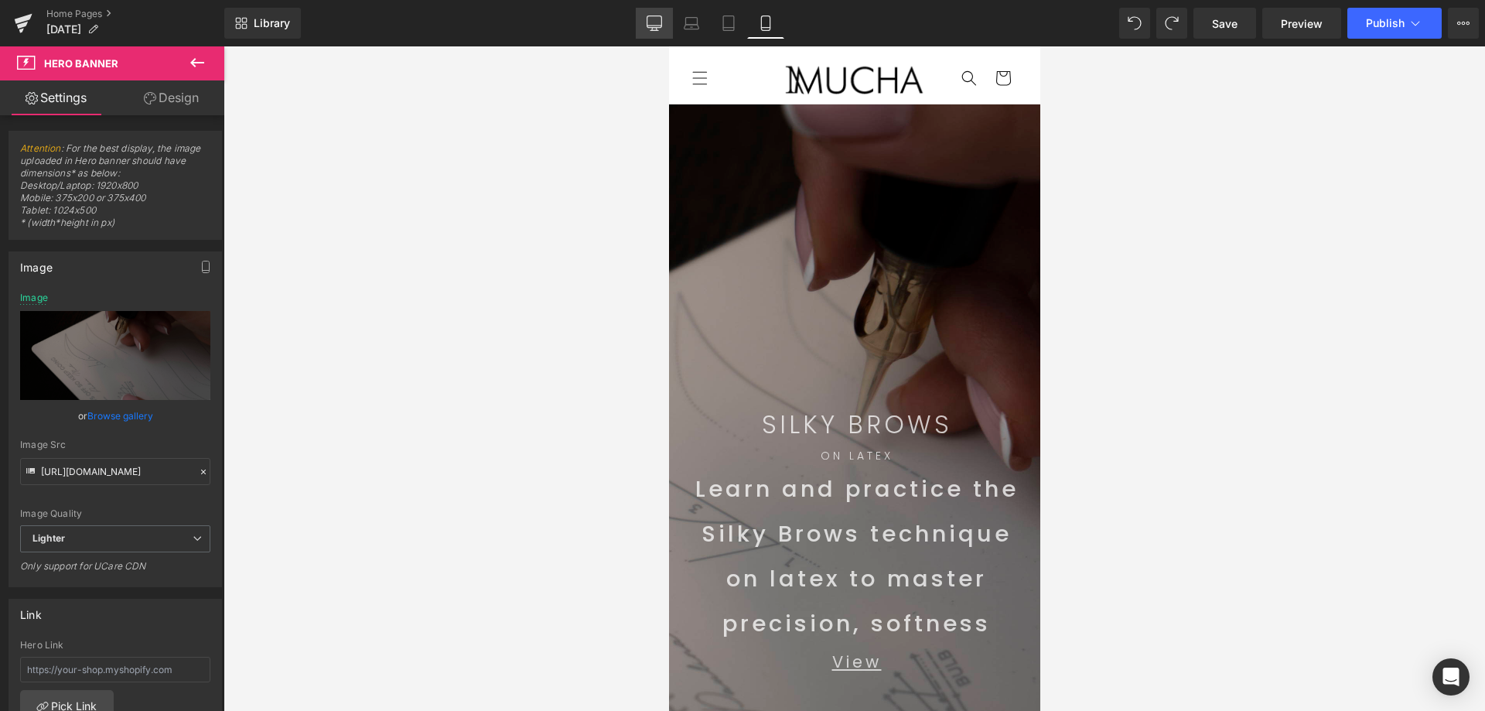
click at [662, 22] on icon at bounding box center [654, 22] width 15 height 12
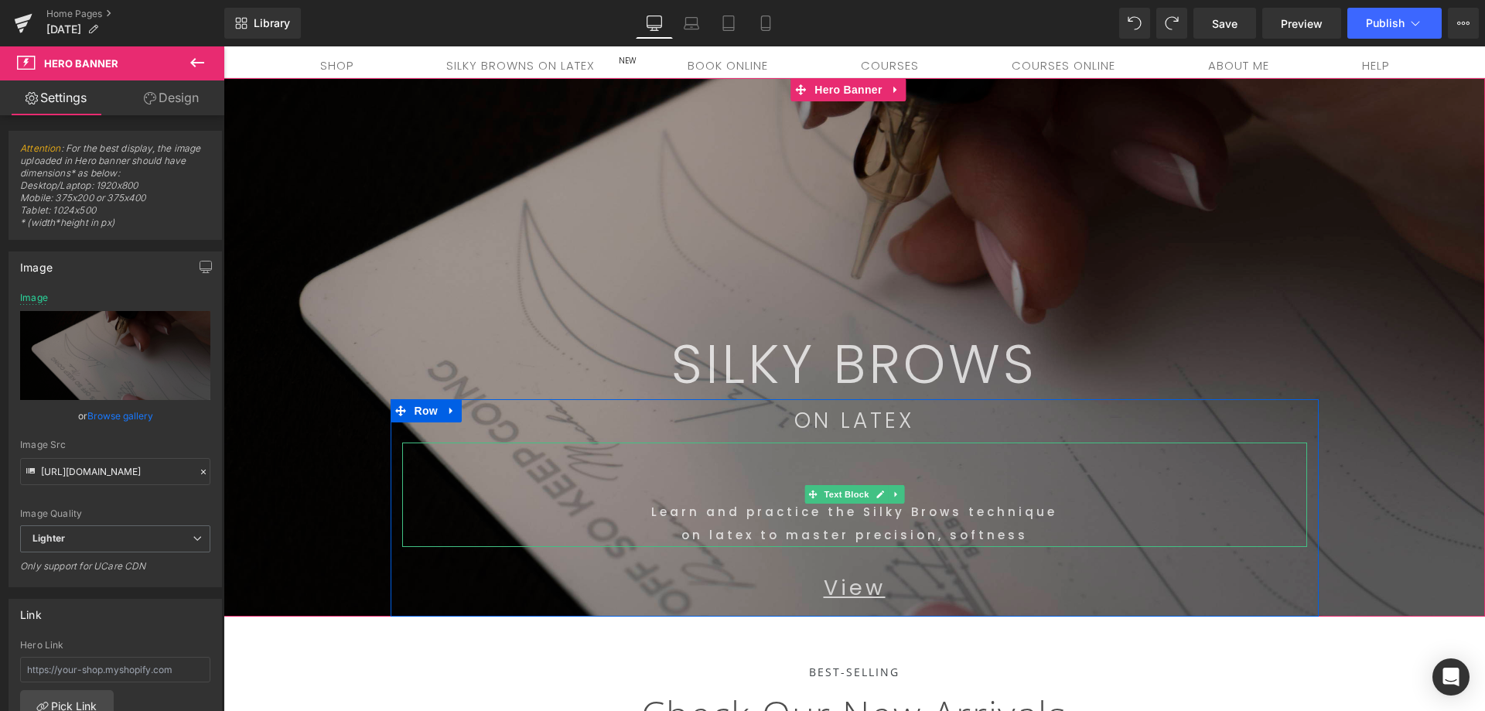
scroll to position [155, 0]
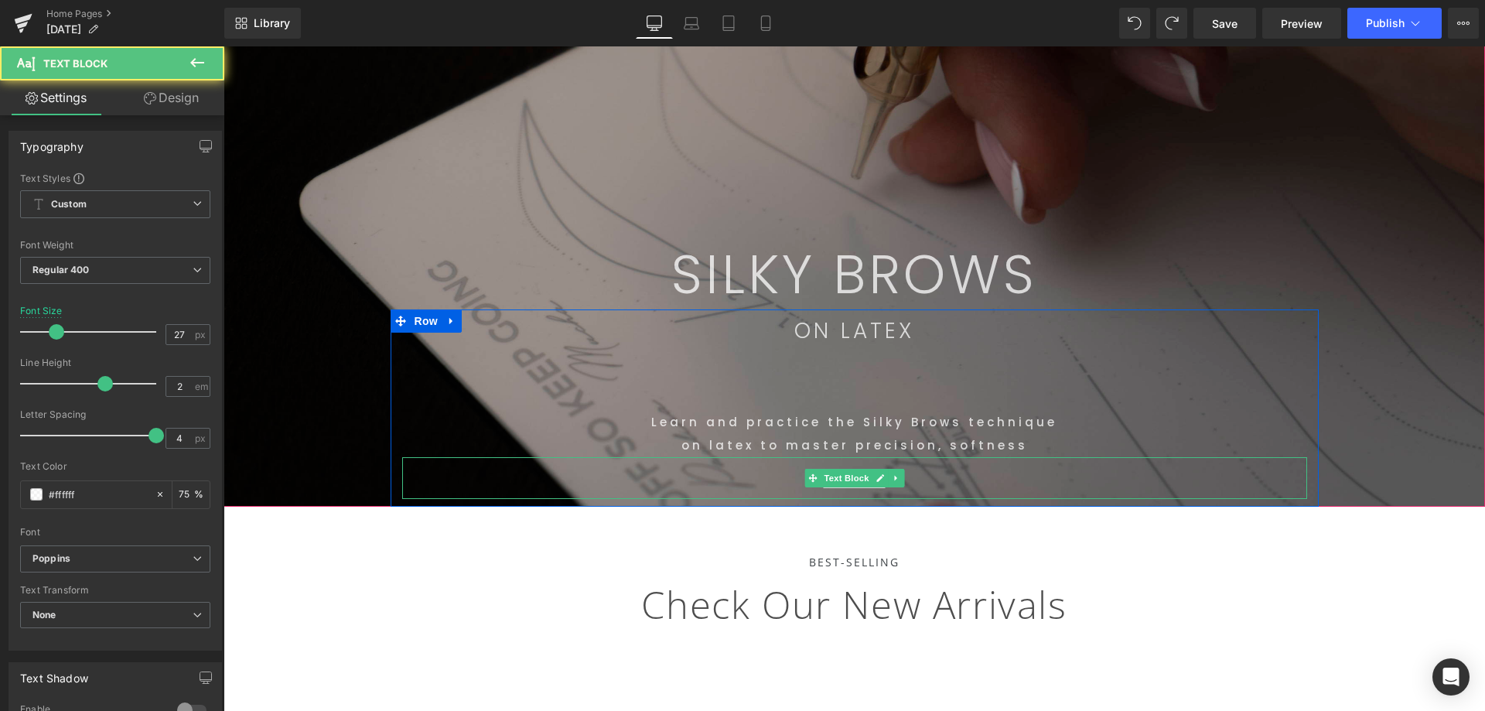
drag, startPoint x: 947, startPoint y: 459, endPoint x: 938, endPoint y: 479, distance: 22.8
click at [938, 486] on div "View Text Block" at bounding box center [854, 478] width 905 height 42
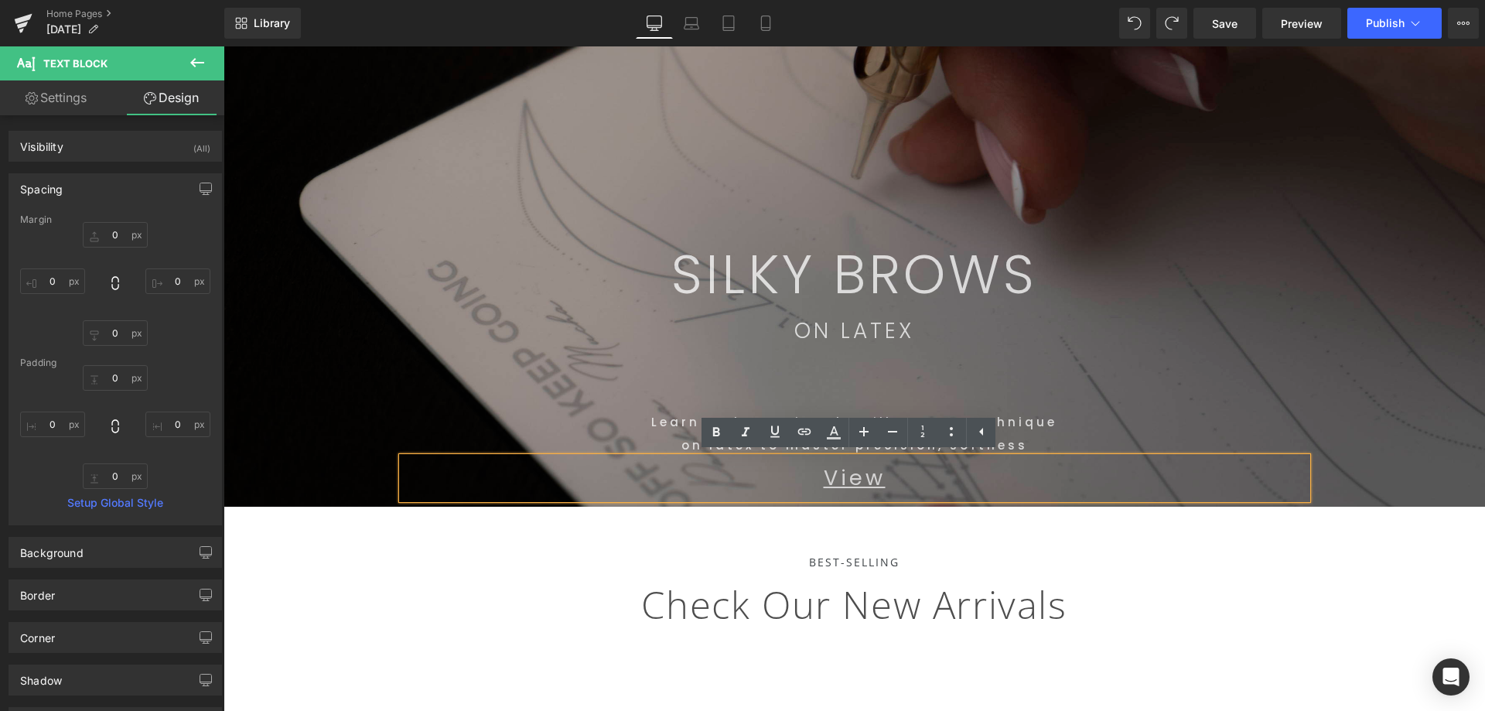
click at [1371, 336] on span "SILKY BROWS Text Block Row 335px ON LATEX Text Block Learn and practice the Sil…" at bounding box center [853, 247] width 1261 height 518
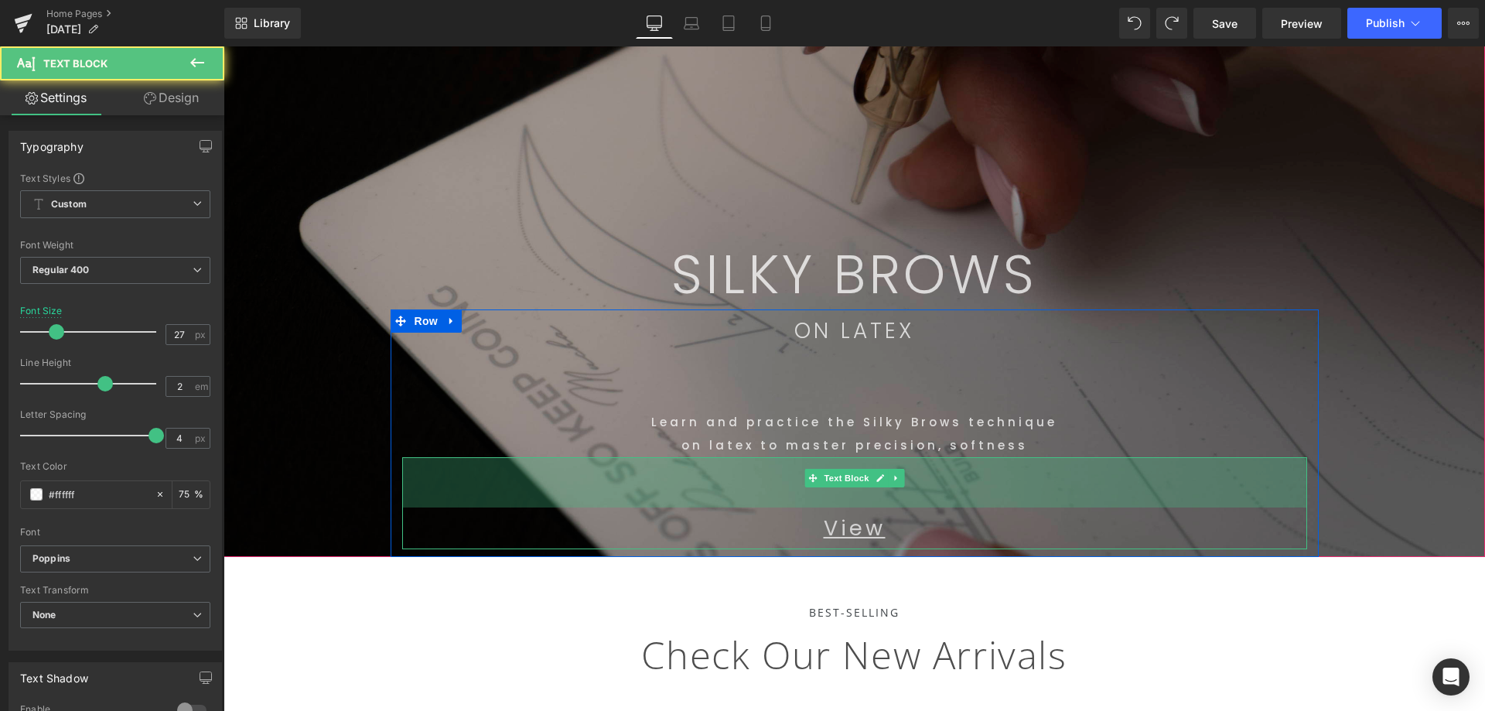
drag, startPoint x: 1107, startPoint y: 457, endPoint x: 1091, endPoint y: 510, distance: 54.8
click at [1091, 510] on div "View Text Block 65px" at bounding box center [854, 503] width 905 height 92
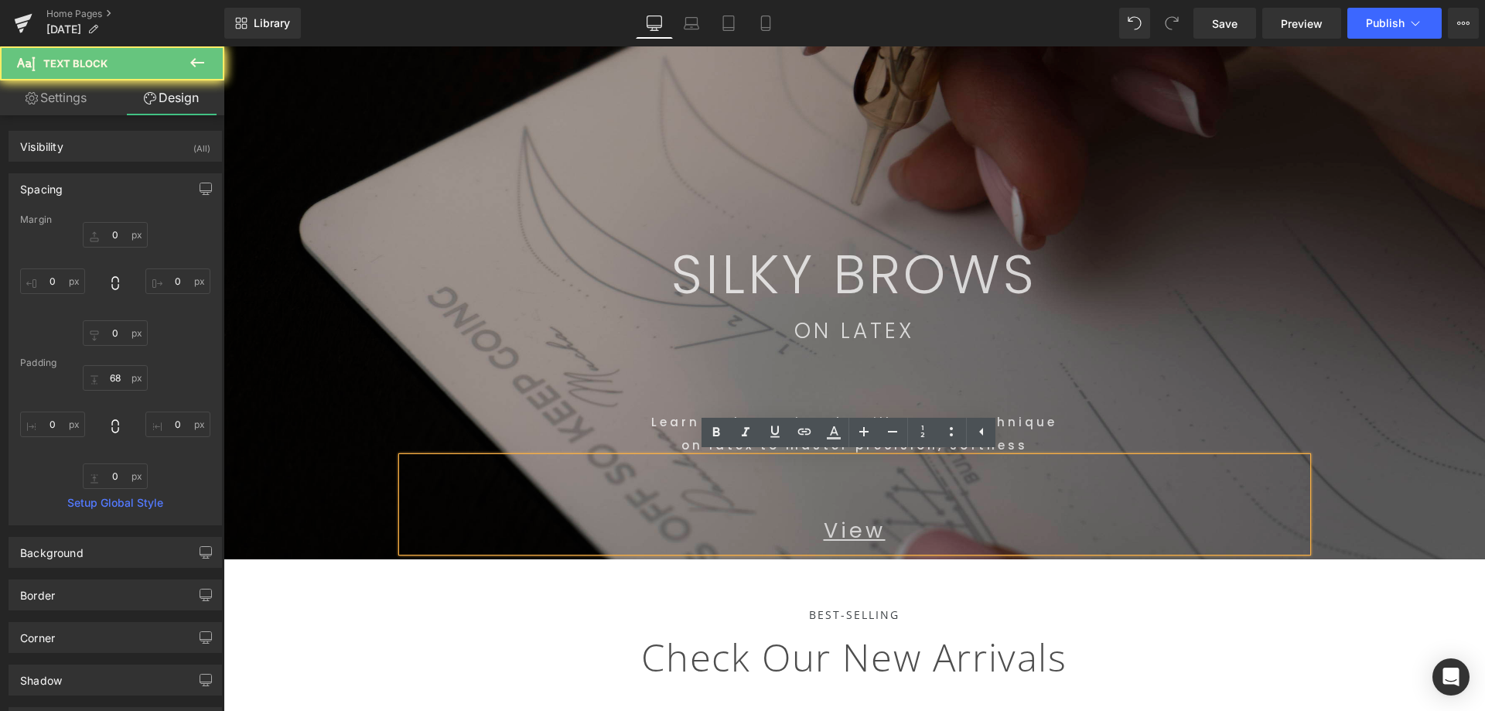
click at [1413, 417] on span "SILKY BROWS Text Block Row 335px ON LATEX Text Block Learn and practice the Sil…" at bounding box center [853, 273] width 1261 height 571
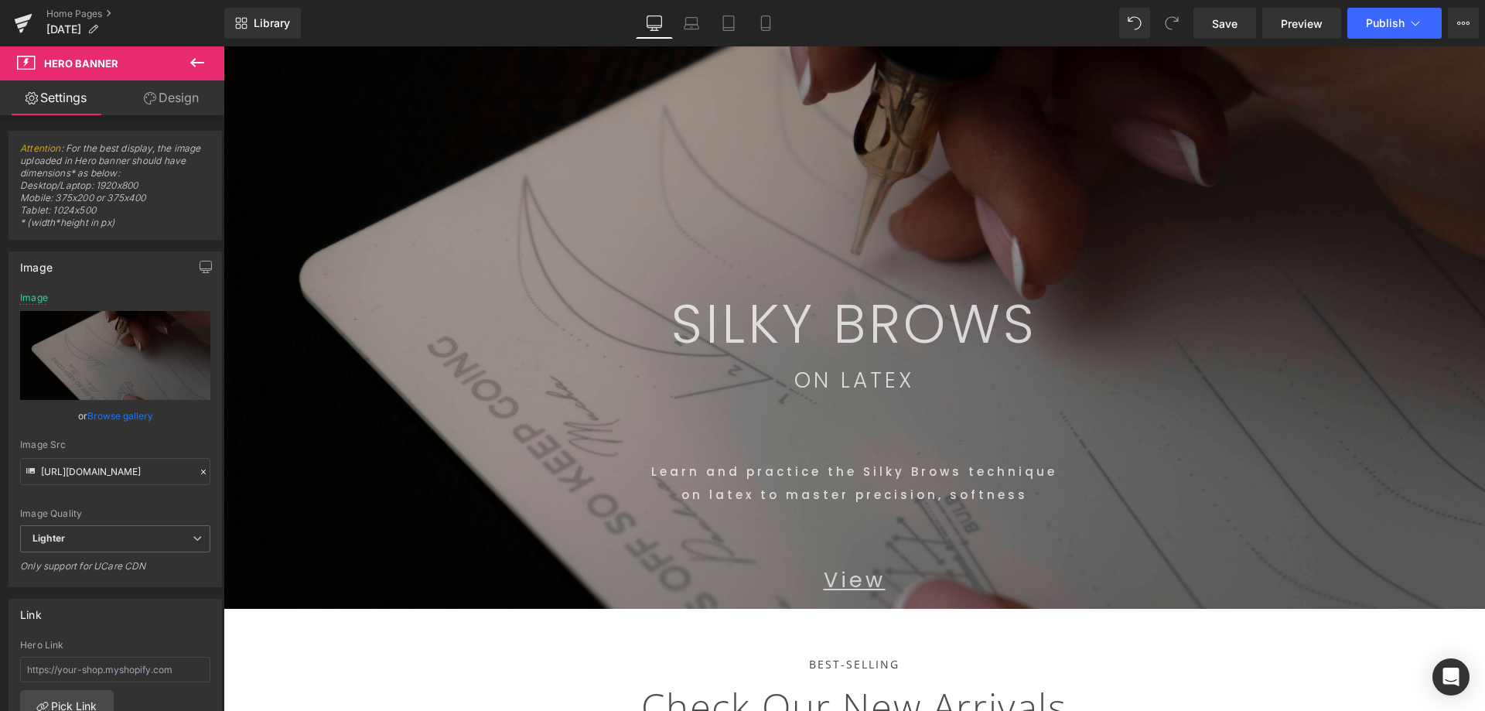
scroll to position [77, 0]
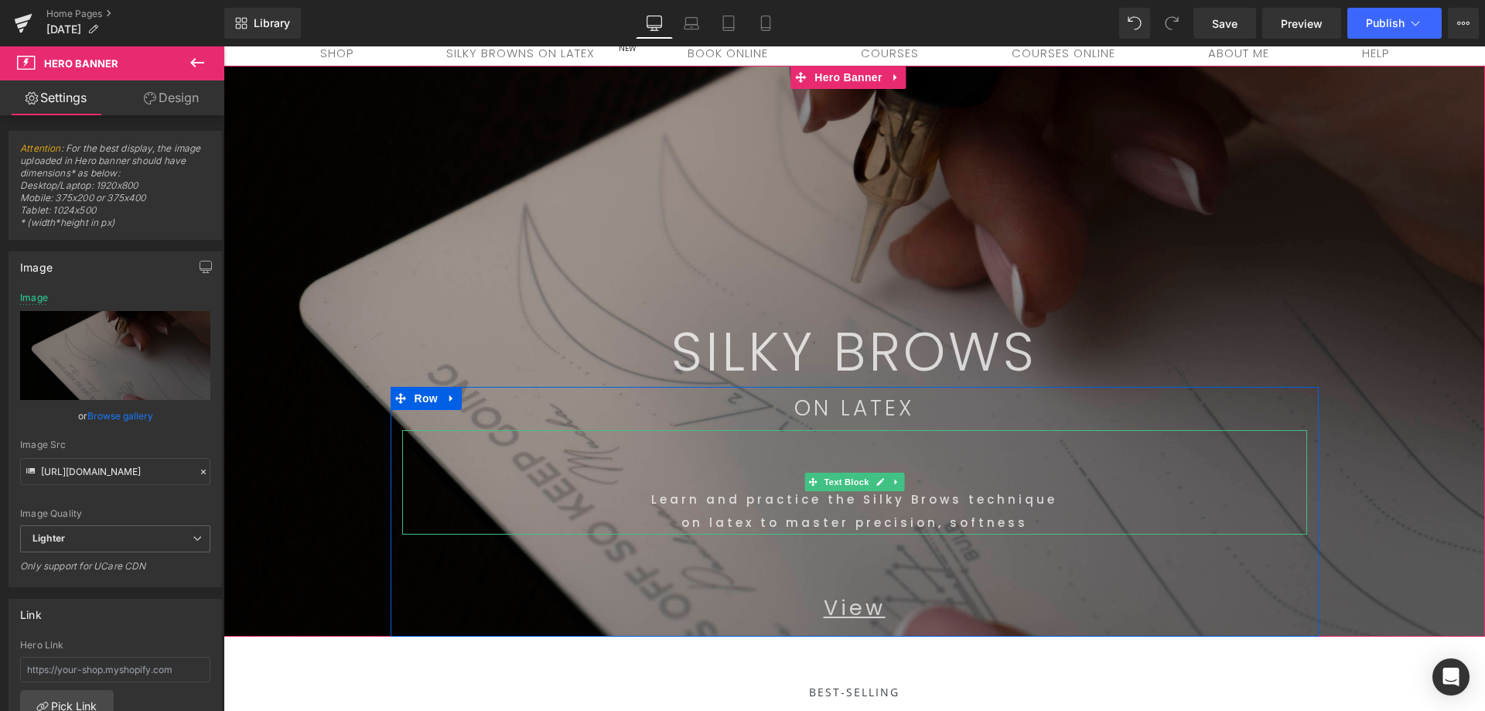
click at [1010, 517] on p "on latex to master precision, softness" at bounding box center [854, 522] width 905 height 23
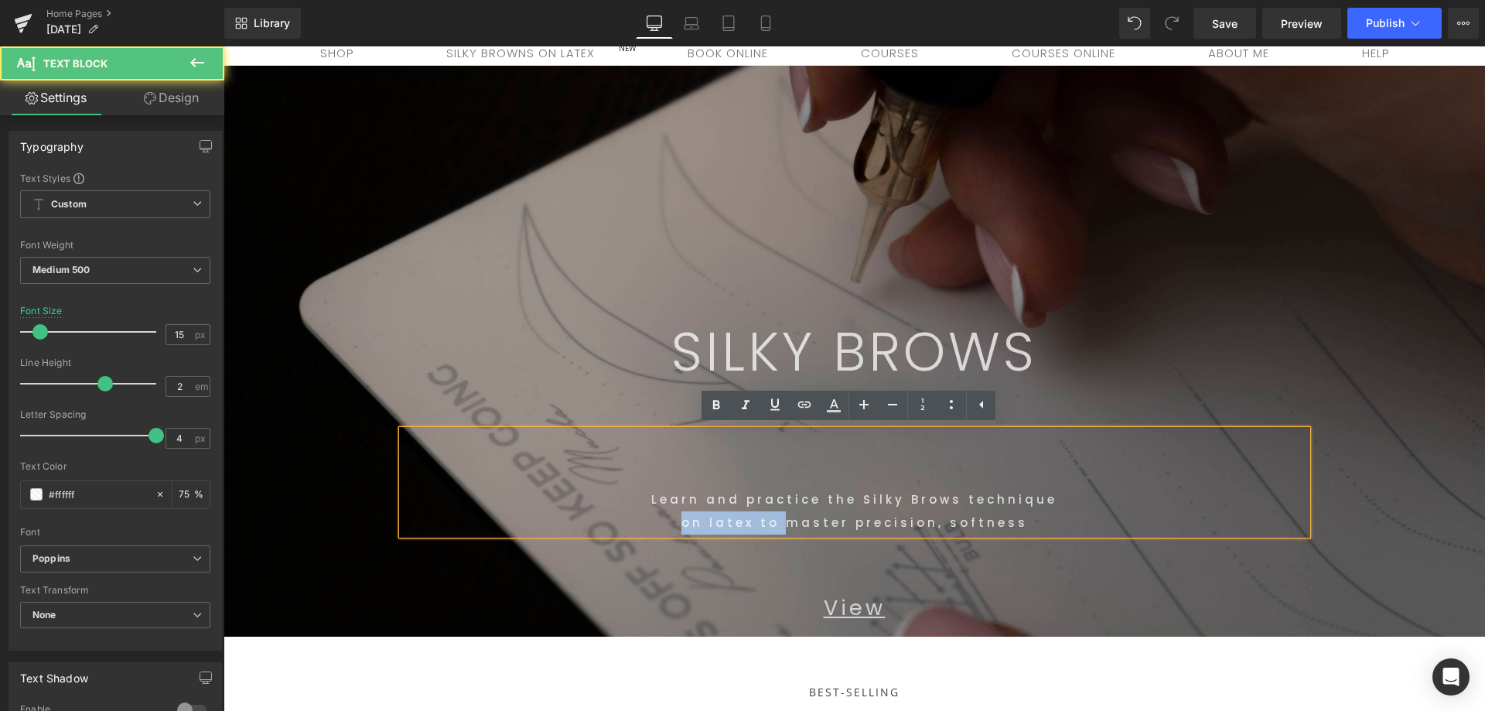
drag, startPoint x: 774, startPoint y: 523, endPoint x: 714, endPoint y: 561, distance: 70.6
click at [669, 530] on p "on latex to master precision, softness" at bounding box center [854, 522] width 905 height 23
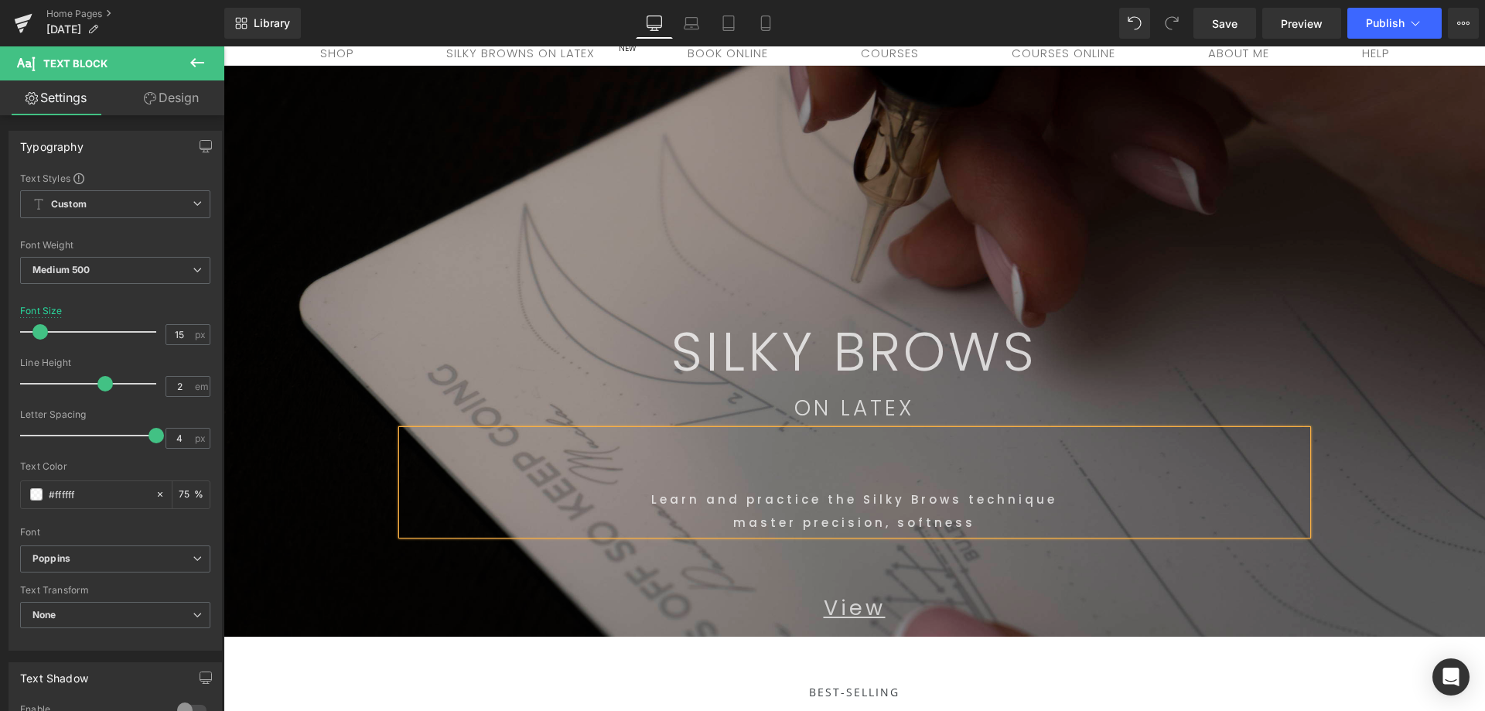
click at [1097, 356] on p "SILKY BROWS" at bounding box center [854, 352] width 905 height 54
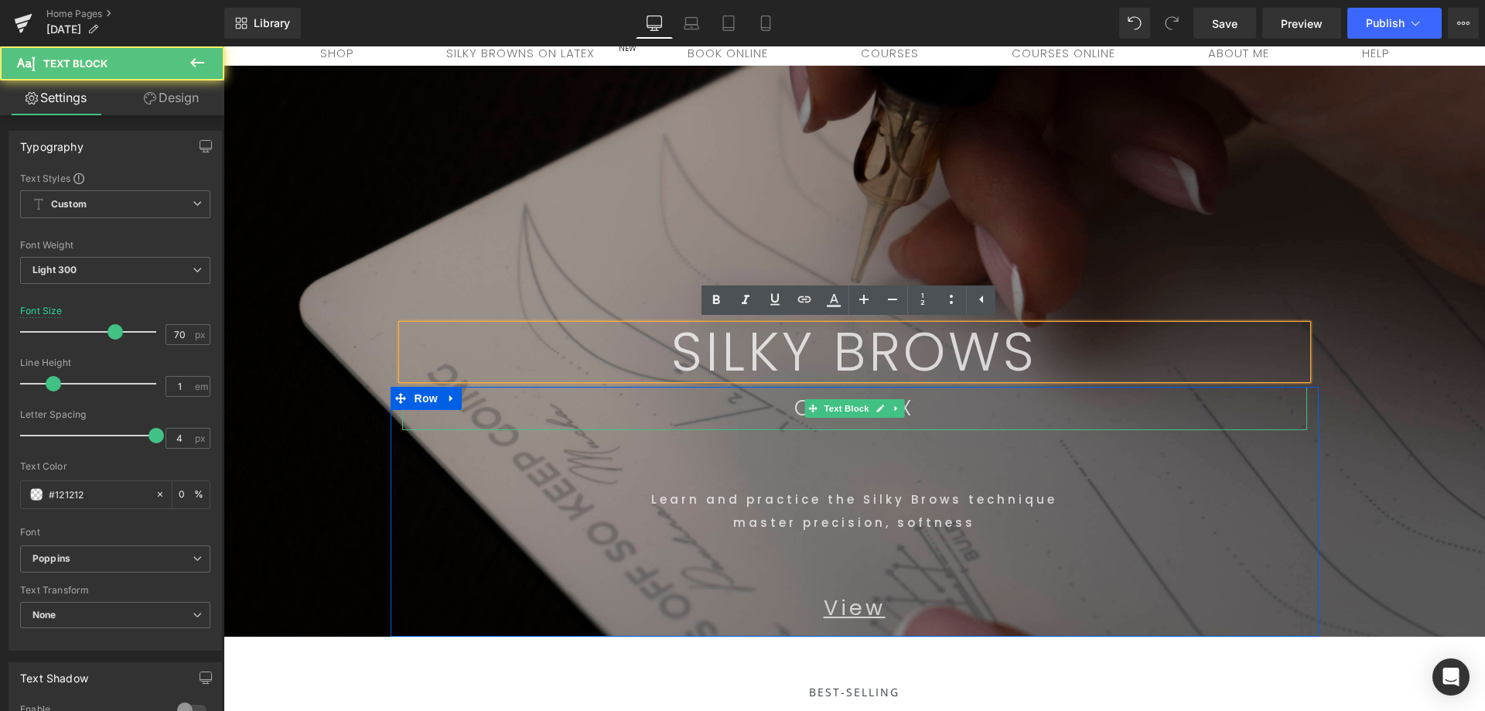
click at [941, 408] on p "ON LATEX" at bounding box center [854, 408] width 905 height 43
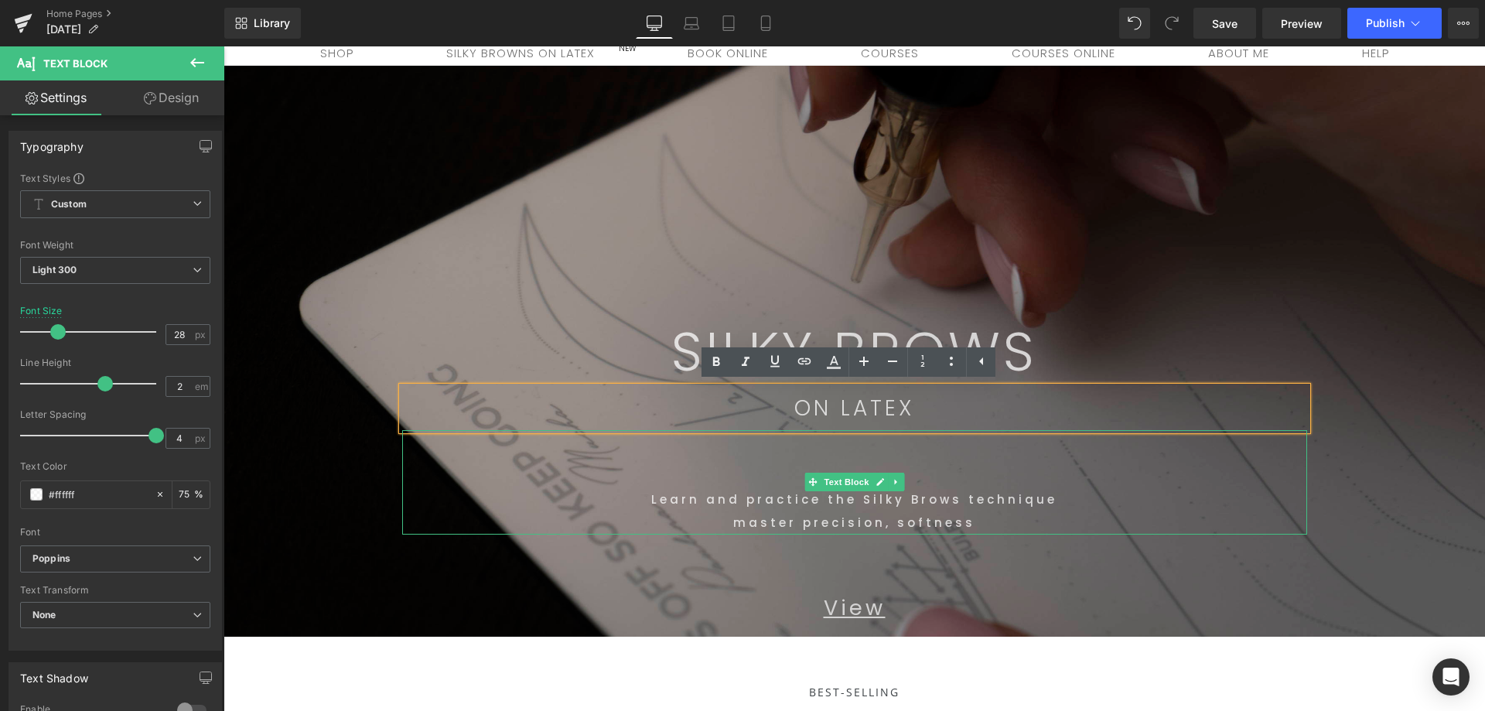
click at [922, 424] on p "ON LATEX" at bounding box center [854, 408] width 905 height 43
click at [864, 363] on icon at bounding box center [863, 360] width 9 height 9
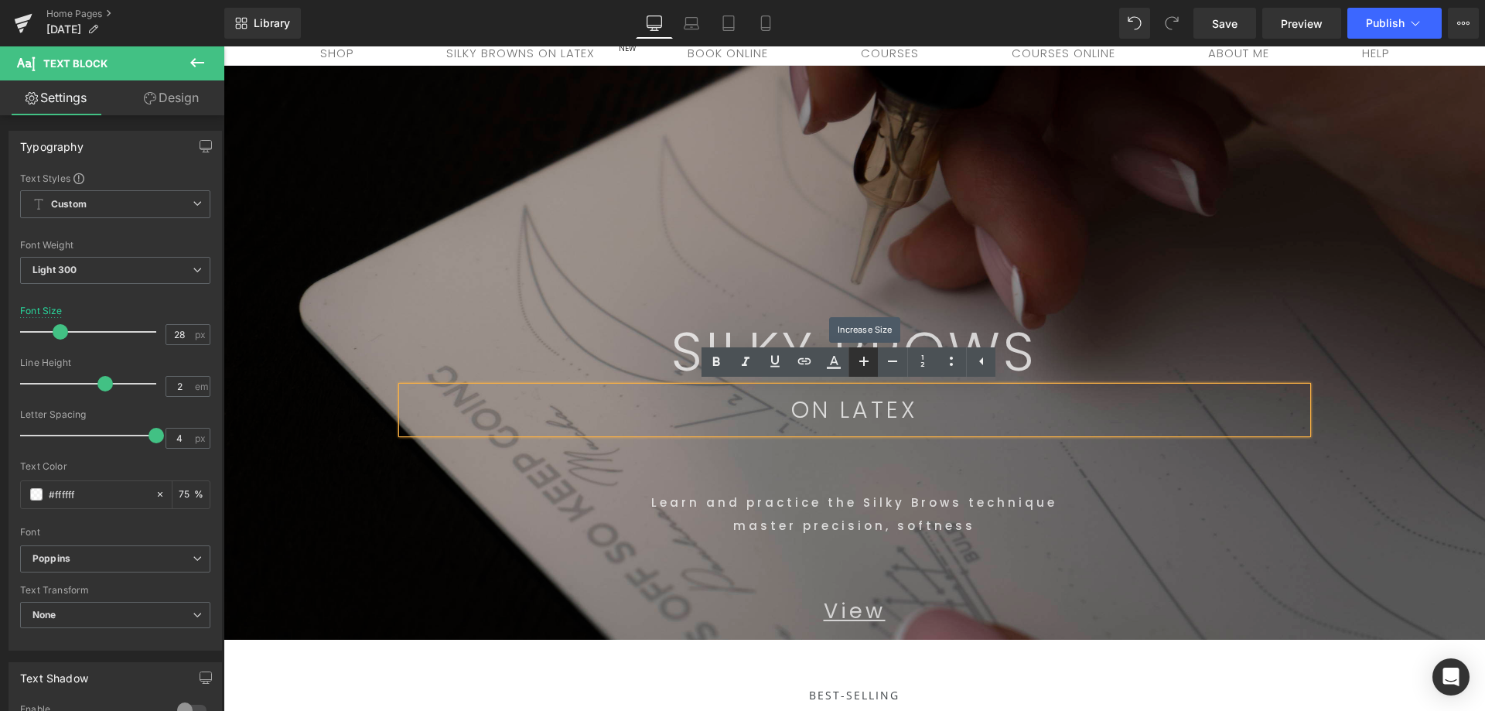
click at [863, 363] on icon at bounding box center [863, 360] width 9 height 9
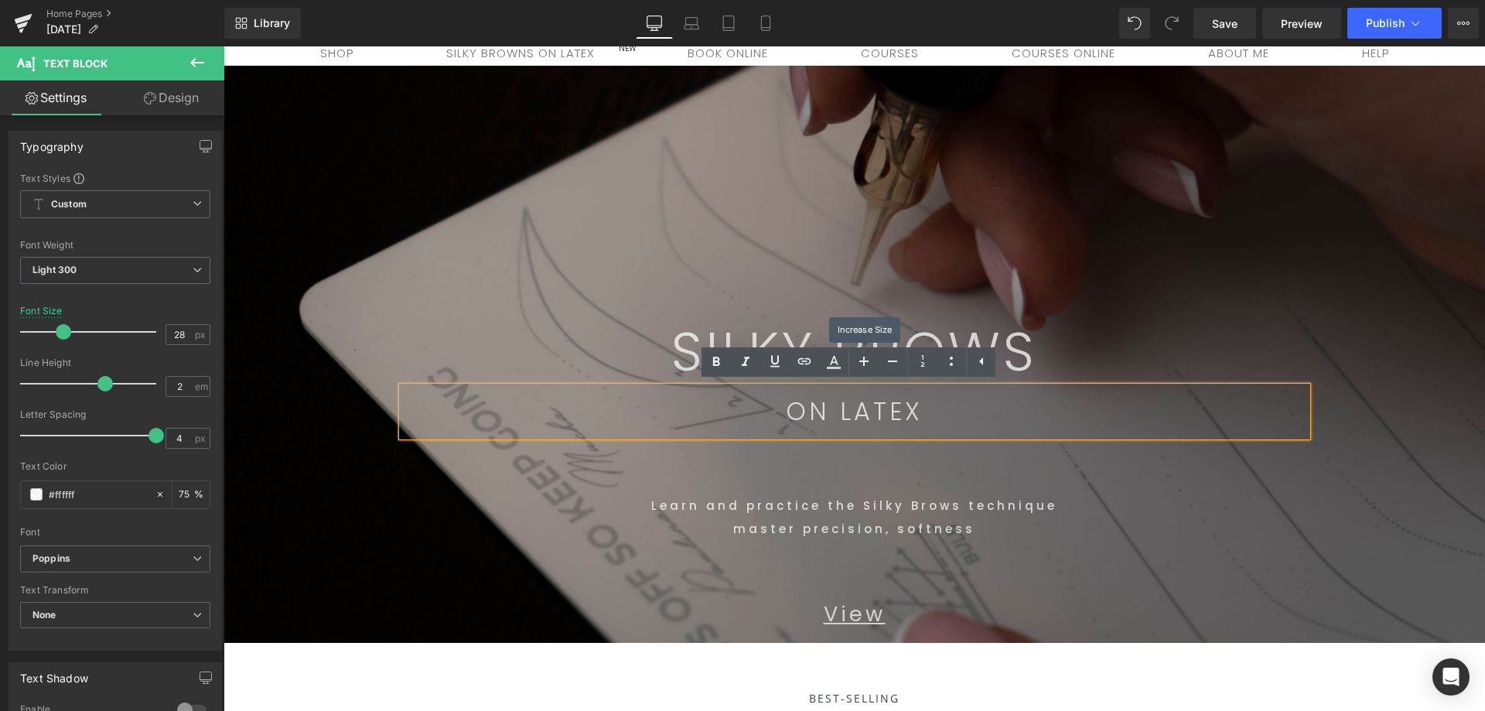
click at [1202, 260] on div "SILKY BROWS Text Block Row 335px" at bounding box center [854, 226] width 928 height 321
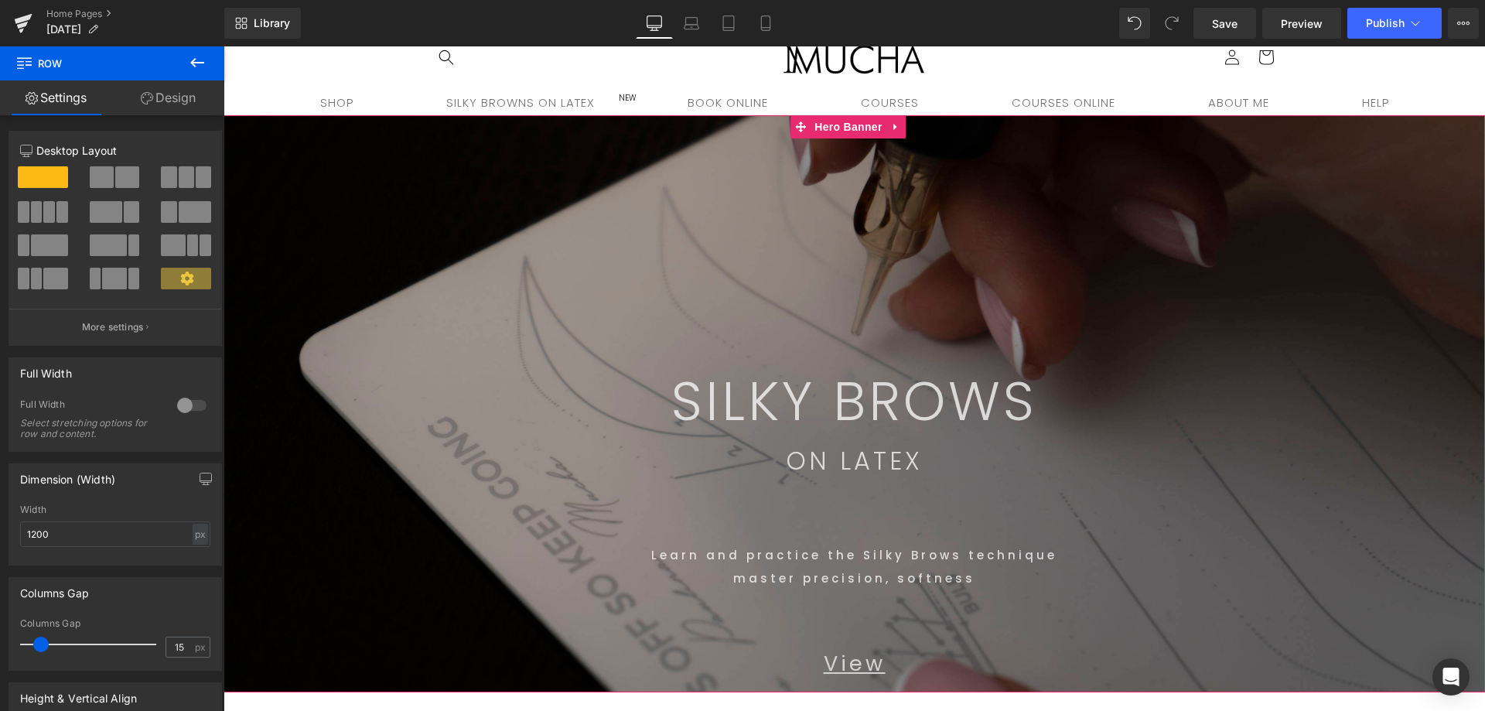
scroll to position [0, 0]
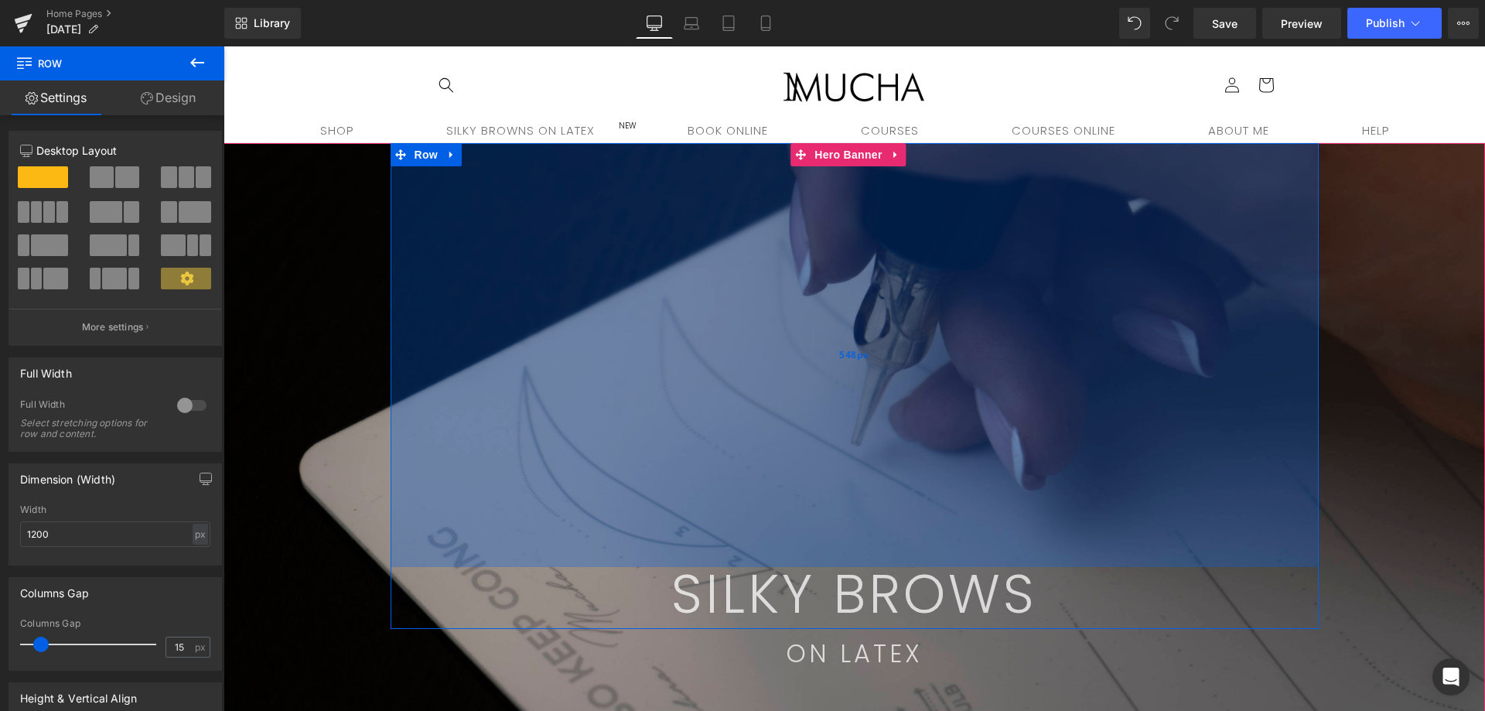
drag, startPoint x: 917, startPoint y: 386, endPoint x: 864, endPoint y: 530, distance: 153.4
click at [858, 549] on div "548px" at bounding box center [854, 355] width 928 height 424
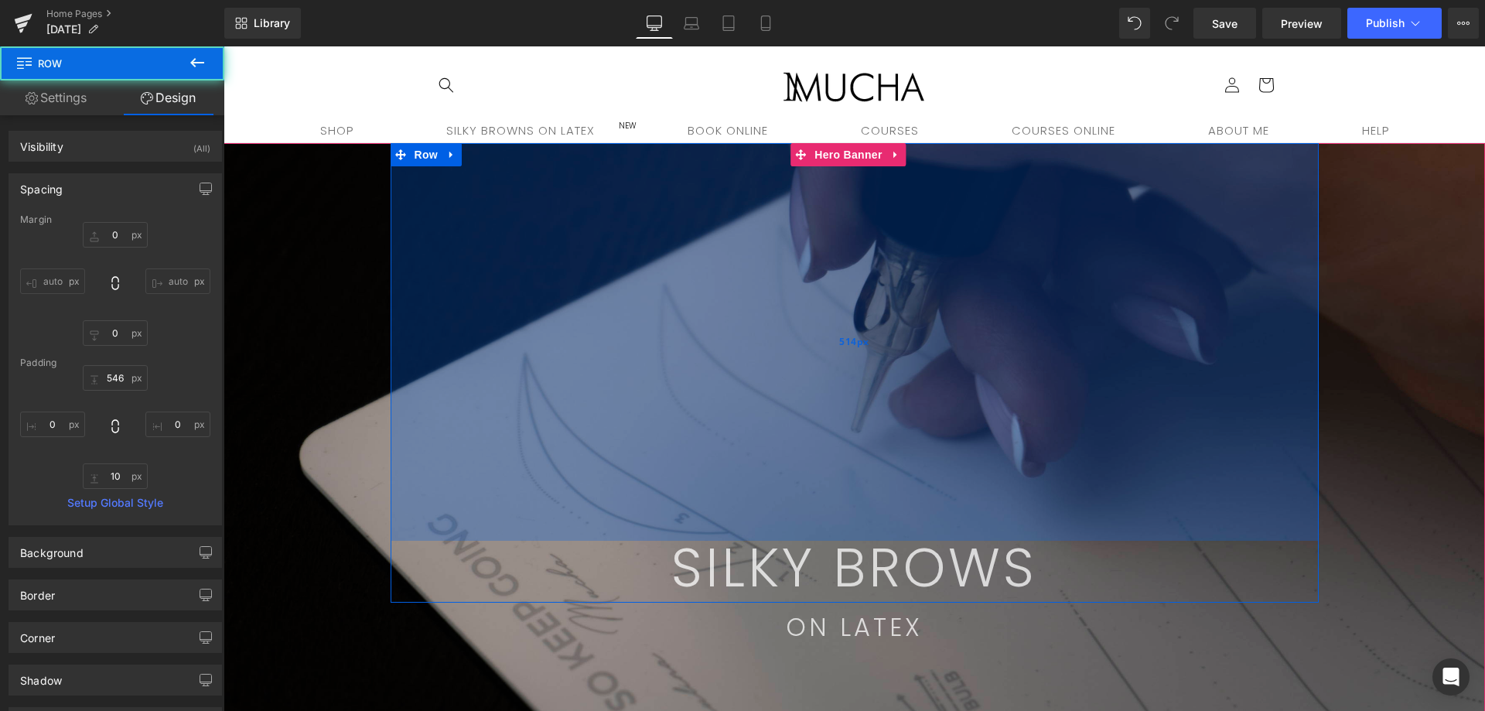
drag, startPoint x: 874, startPoint y: 512, endPoint x: 879, endPoint y: 487, distance: 25.3
click at [879, 487] on div "514px" at bounding box center [854, 341] width 928 height 397
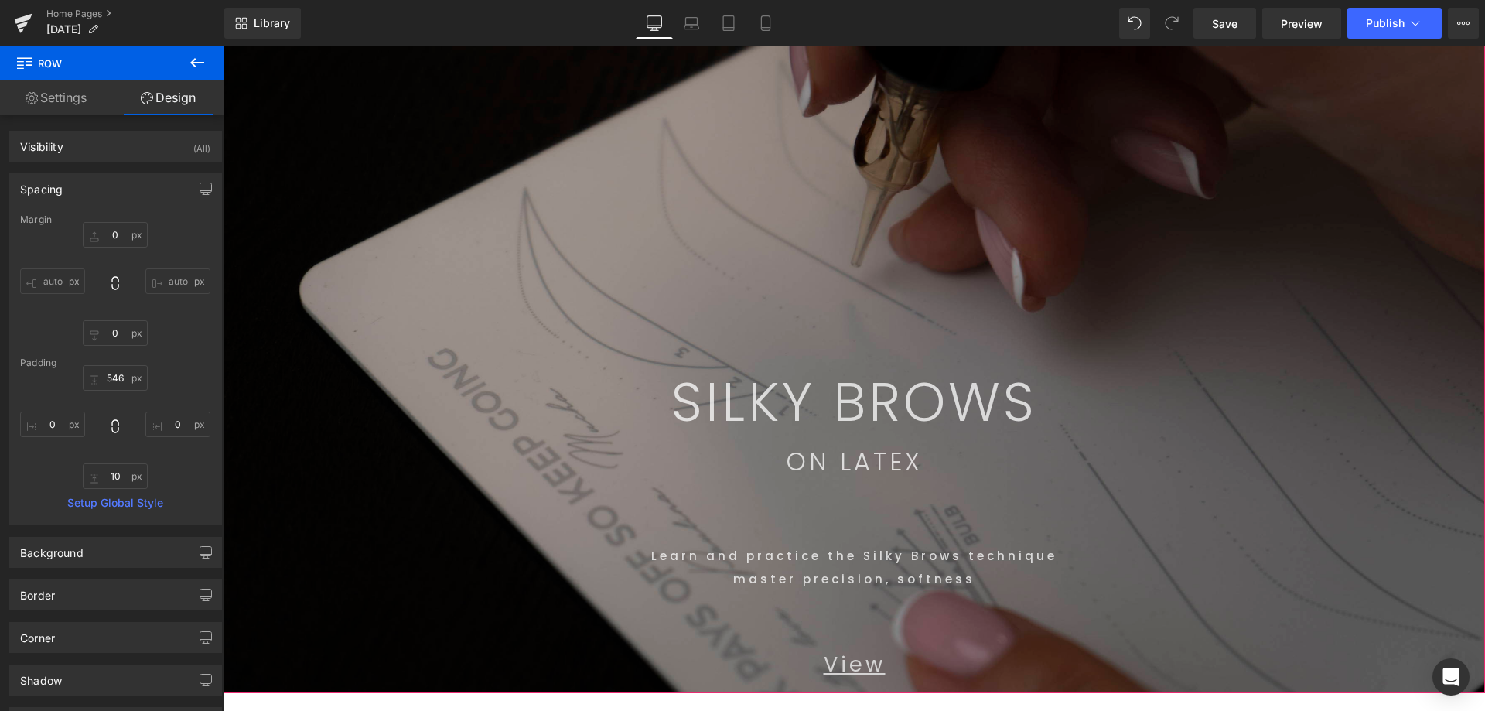
scroll to position [232, 0]
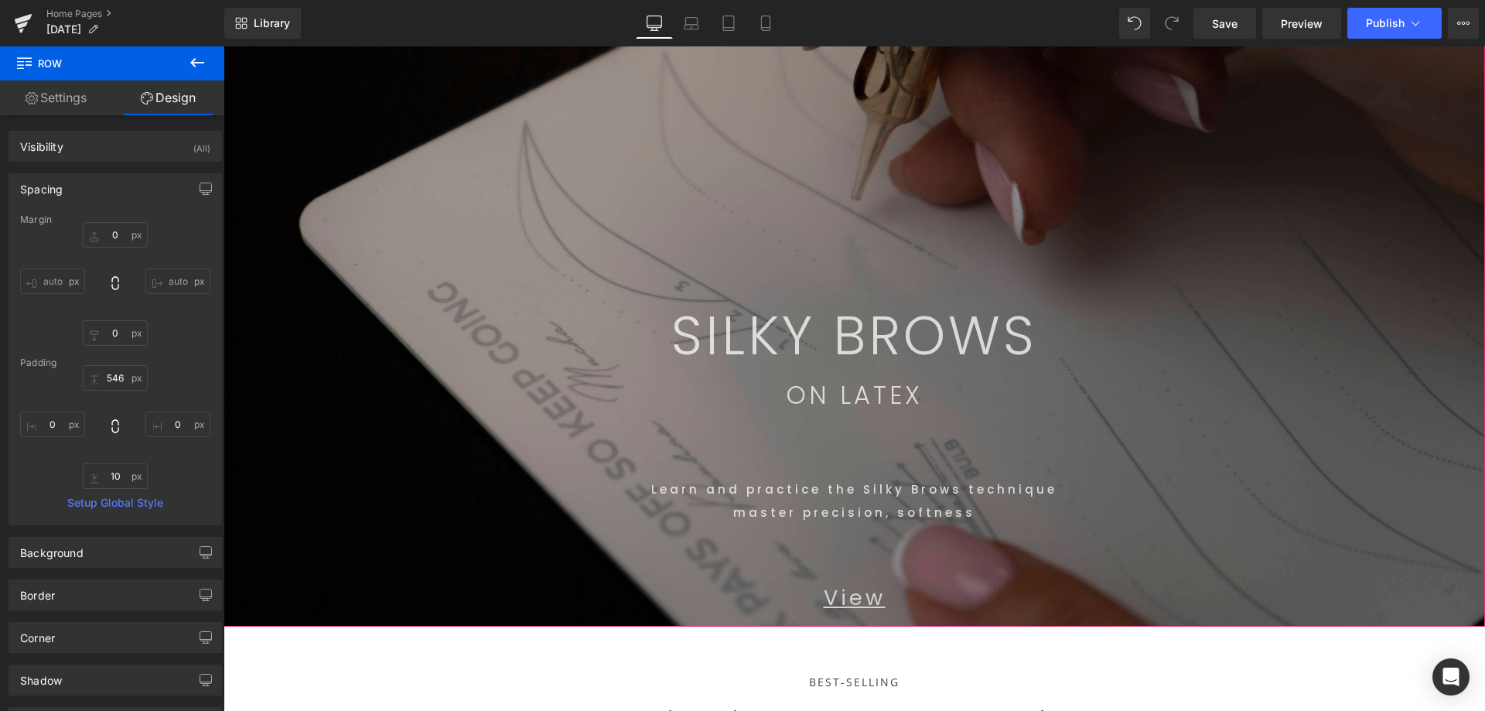
click at [223, 46] on div "68px" at bounding box center [223, 46] width 0 height 0
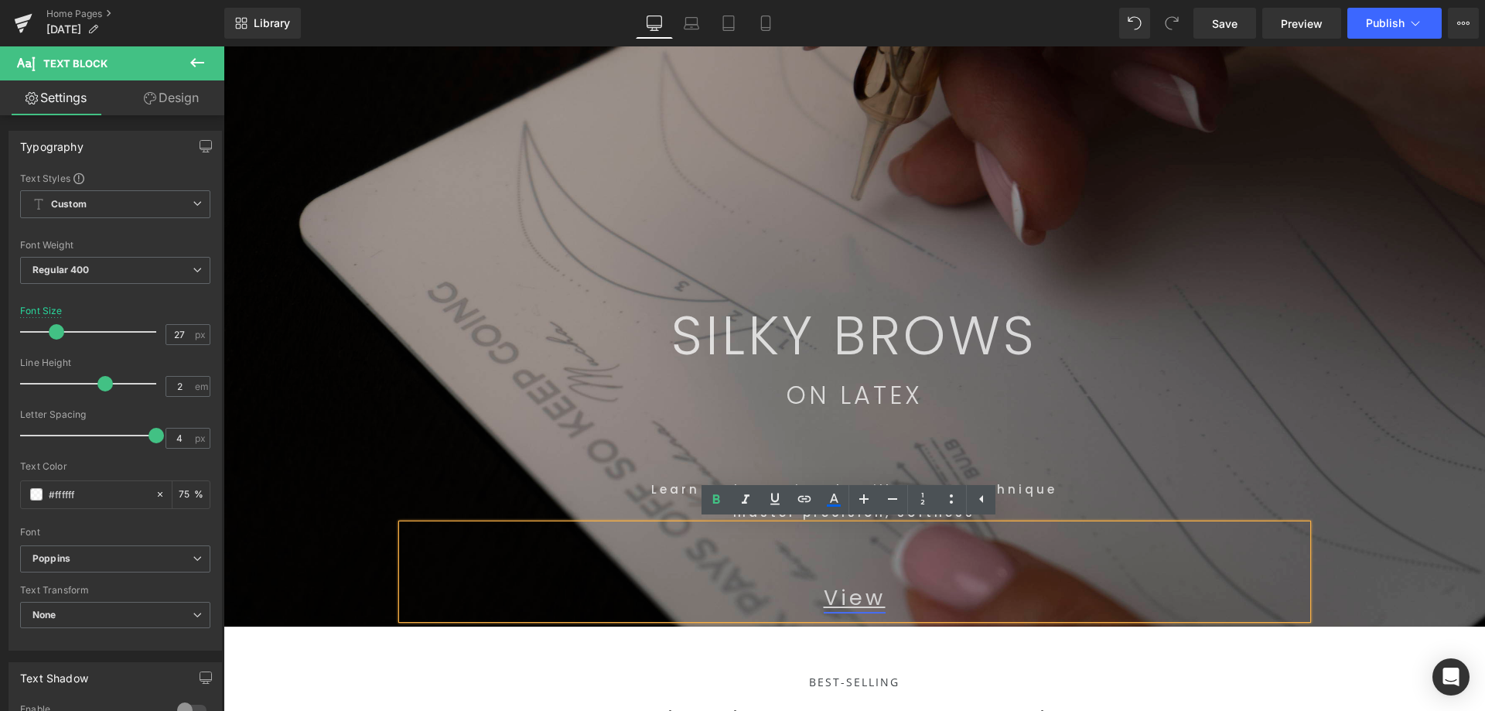
click at [824, 598] on link "View" at bounding box center [855, 597] width 62 height 29
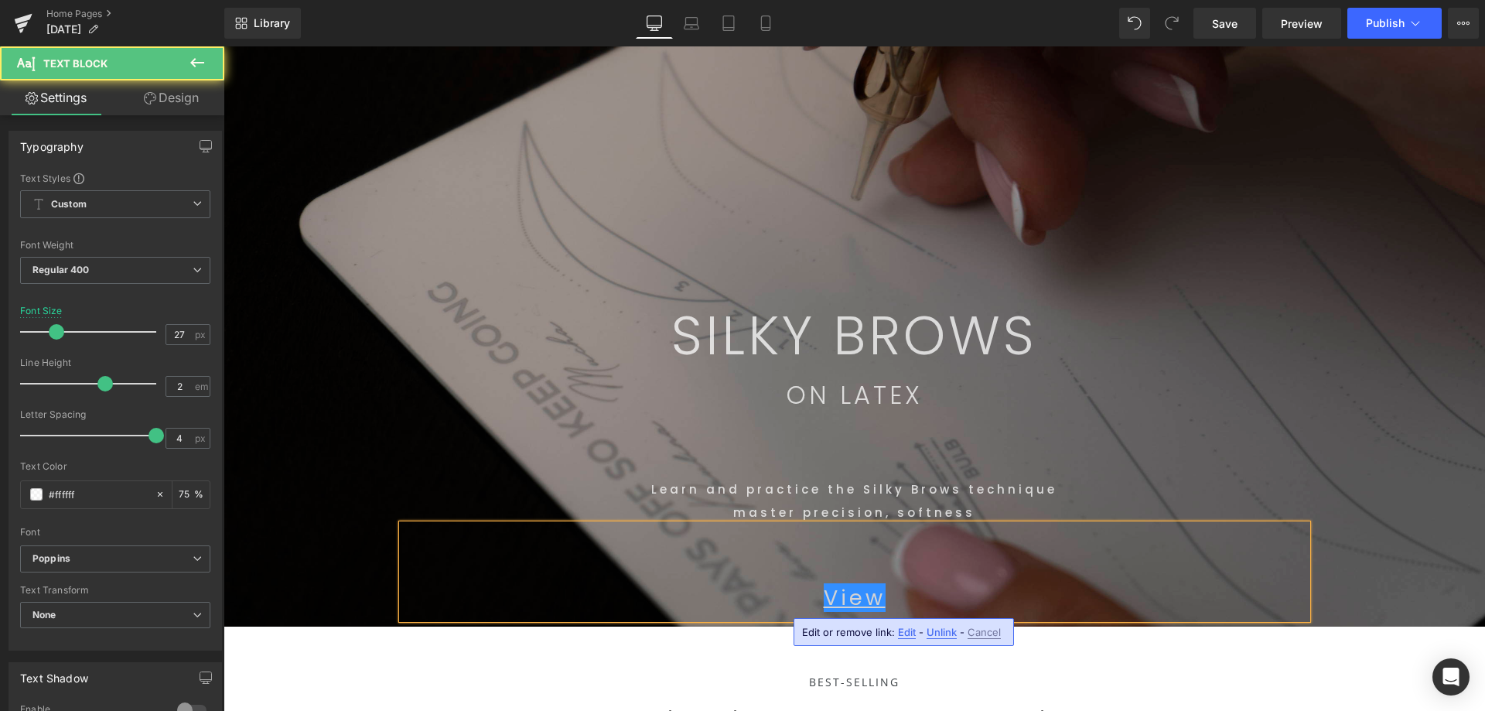
click at [819, 554] on div "View" at bounding box center [854, 571] width 905 height 94
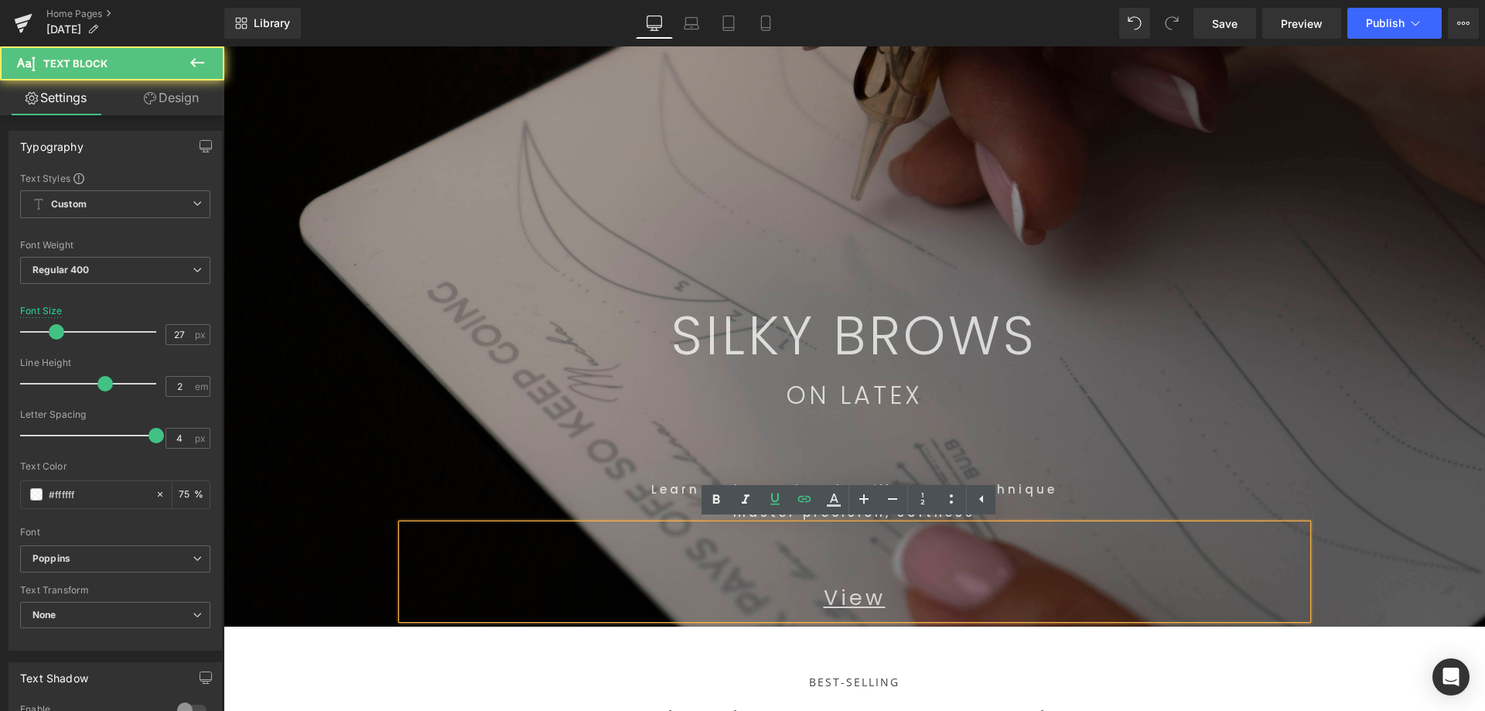
click at [1245, 448] on div "Learn and practice the Silky Brows technique master precision, softness" at bounding box center [854, 472] width 905 height 104
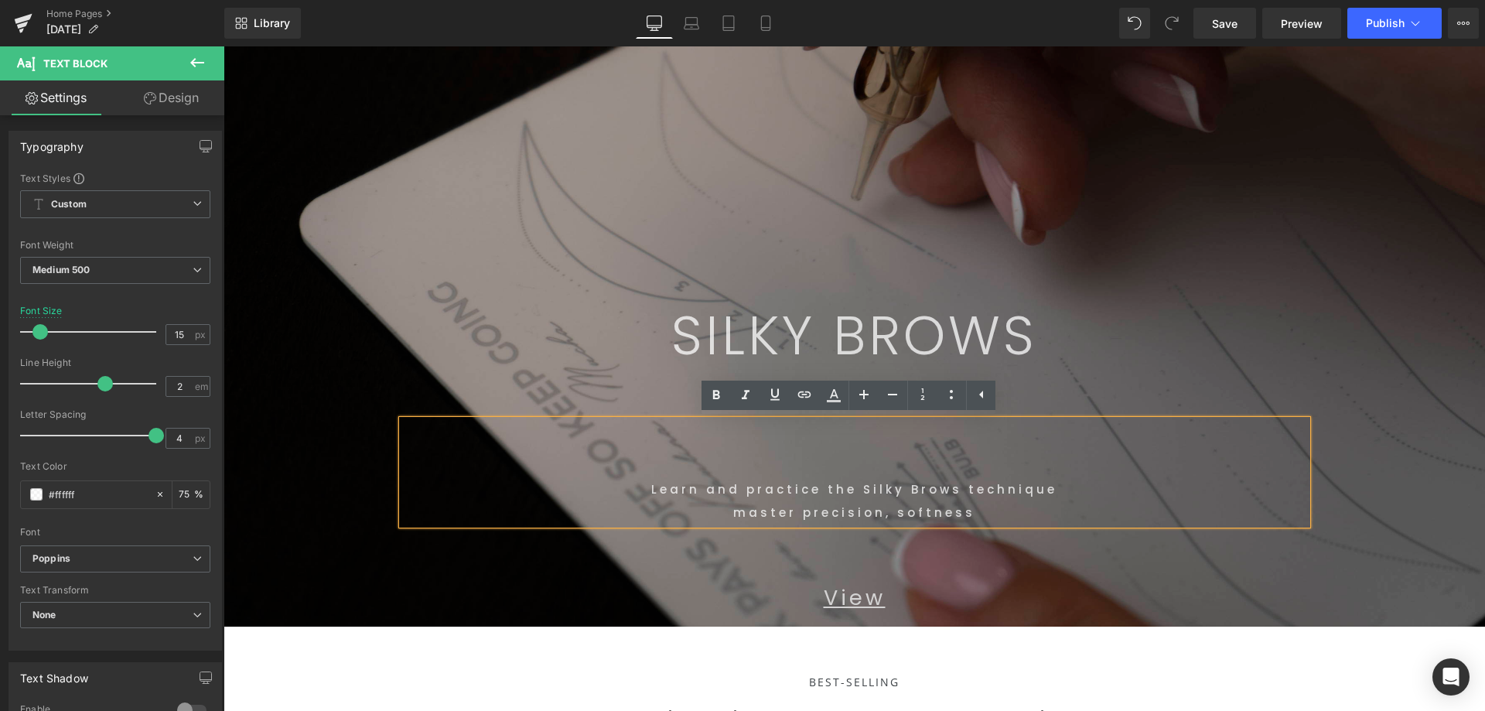
drag, startPoint x: 1369, startPoint y: 437, endPoint x: 1236, endPoint y: 699, distance: 293.9
click at [1371, 437] on span "SILKY BROWS Text Block Row 514px ON LATEX Text Block Learn and practice the Sil…" at bounding box center [853, 268] width 1261 height 715
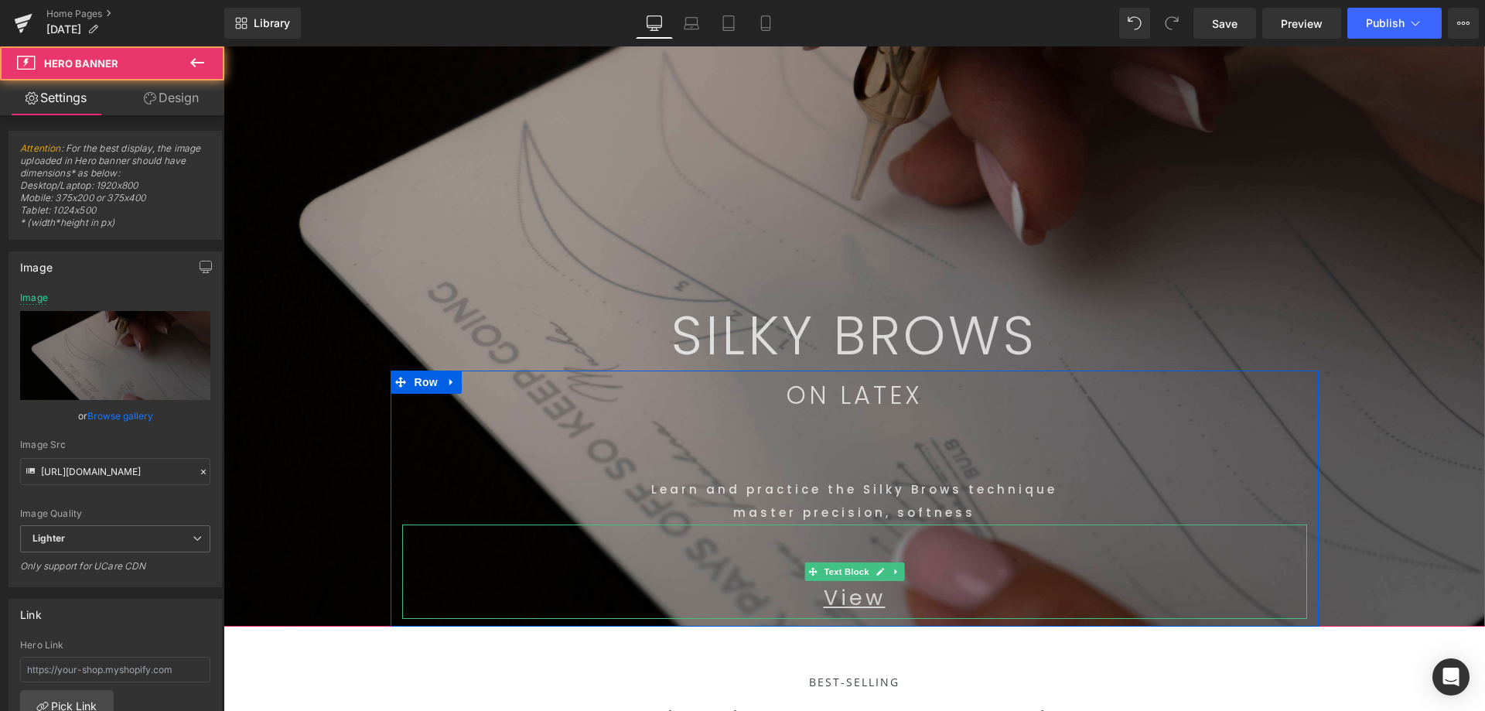
click at [883, 605] on p "View" at bounding box center [854, 598] width 905 height 42
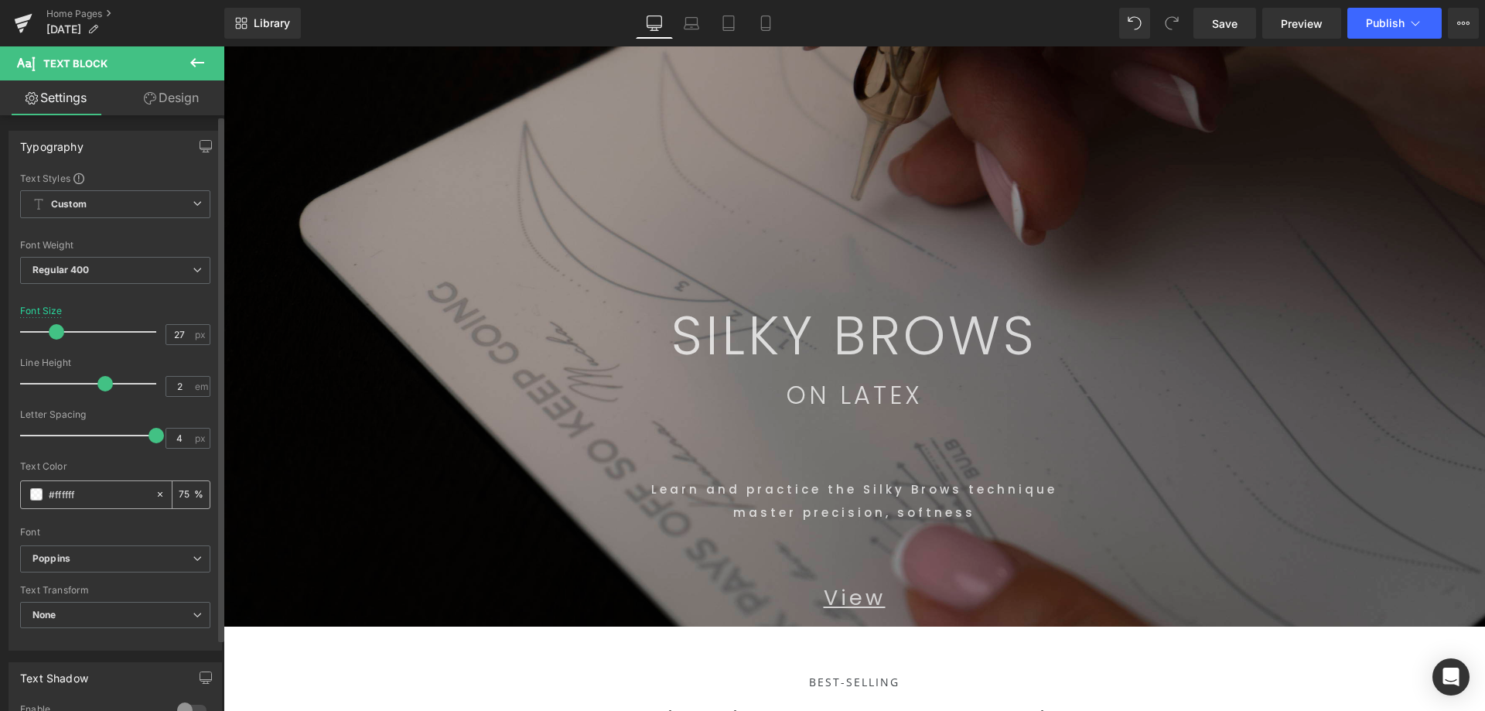
drag, startPoint x: 179, startPoint y: 500, endPoint x: 191, endPoint y: 503, distance: 12.6
click at [182, 499] on input "75" at bounding box center [186, 494] width 15 height 17
type input "7"
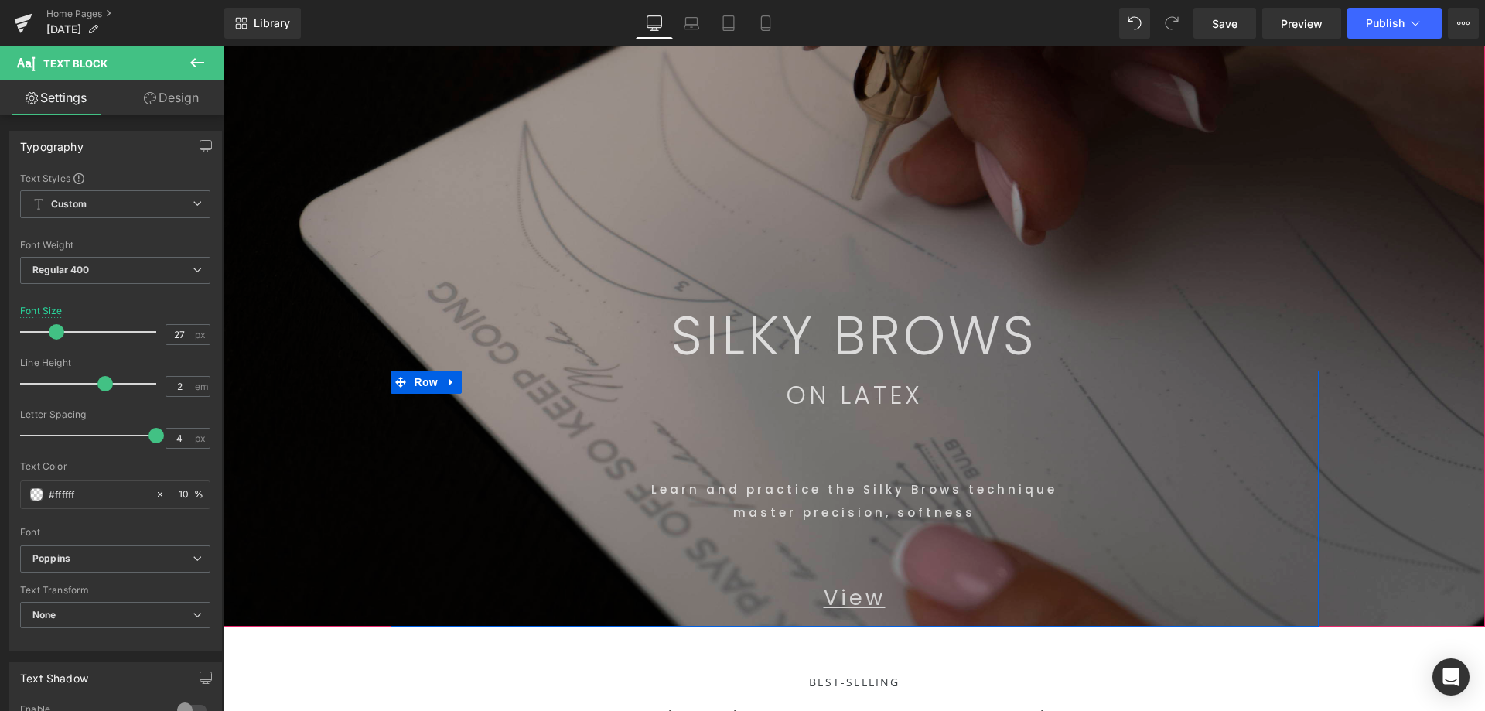
type input "100"
click at [1008, 506] on p "master precision, softness" at bounding box center [854, 512] width 905 height 23
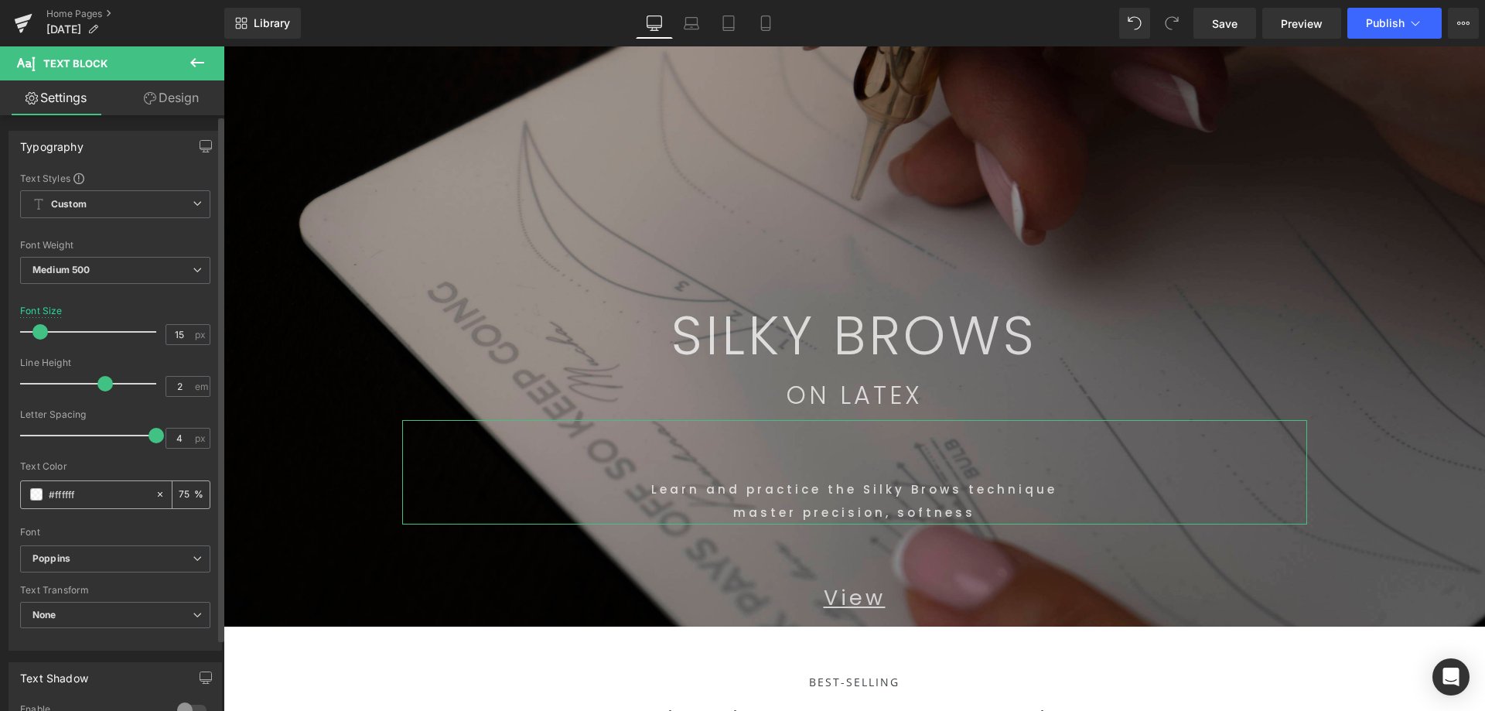
click at [183, 494] on input "75" at bounding box center [186, 494] width 15 height 17
type input "751"
drag, startPoint x: 189, startPoint y: 495, endPoint x: 82, endPoint y: 498, distance: 107.5
click at [56, 486] on div "#ffffff 751 %" at bounding box center [115, 494] width 190 height 29
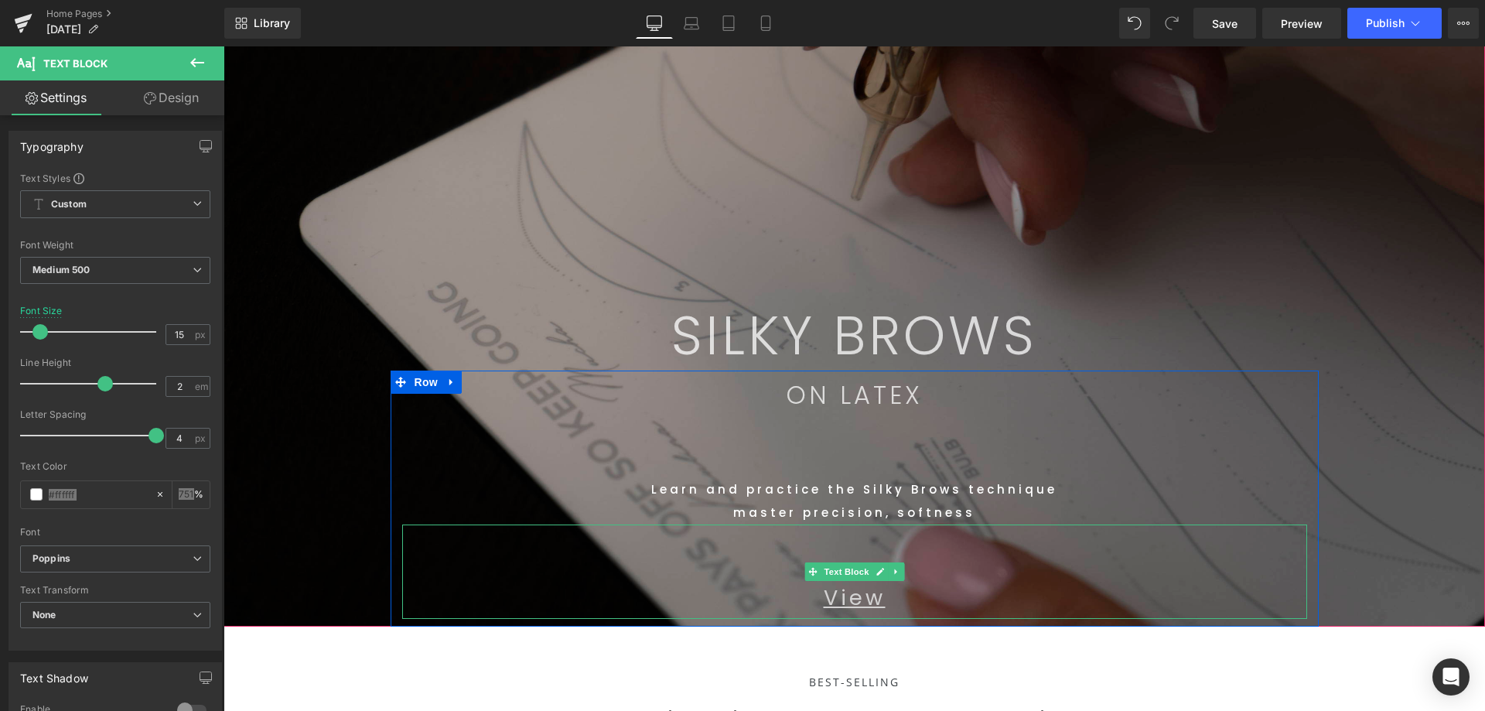
click at [888, 602] on p "View" at bounding box center [854, 598] width 905 height 42
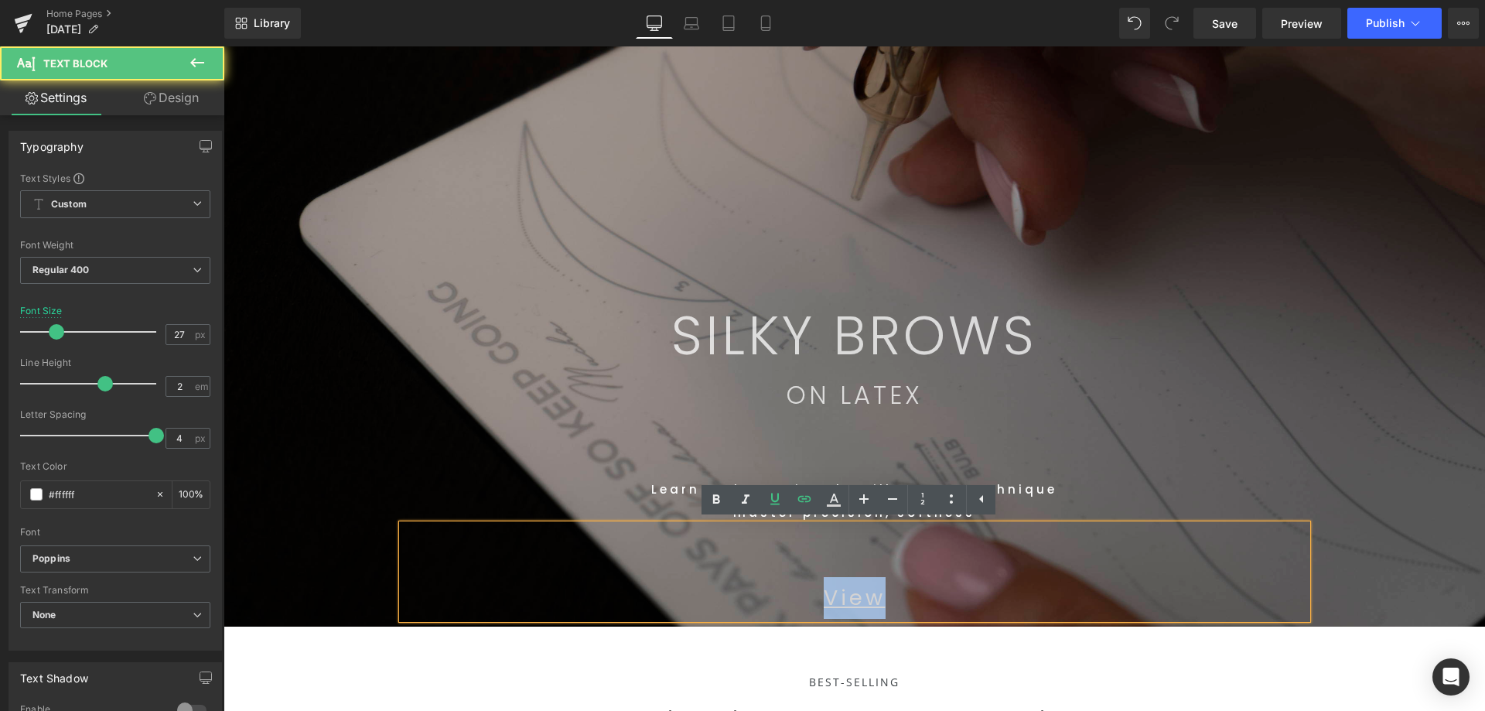
drag, startPoint x: 869, startPoint y: 598, endPoint x: 742, endPoint y: 598, distance: 127.6
click at [741, 598] on p "View" at bounding box center [854, 598] width 905 height 42
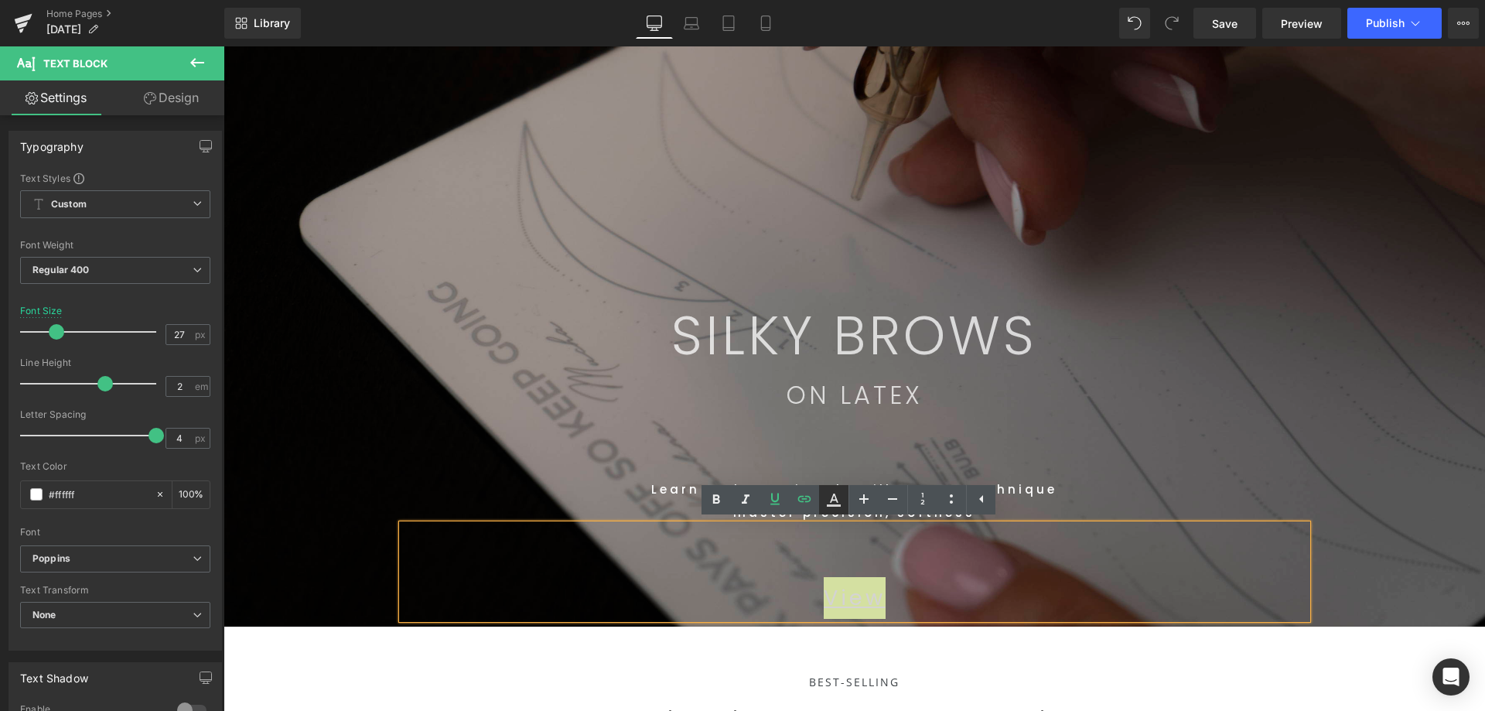
click at [838, 504] on icon at bounding box center [834, 505] width 14 height 2
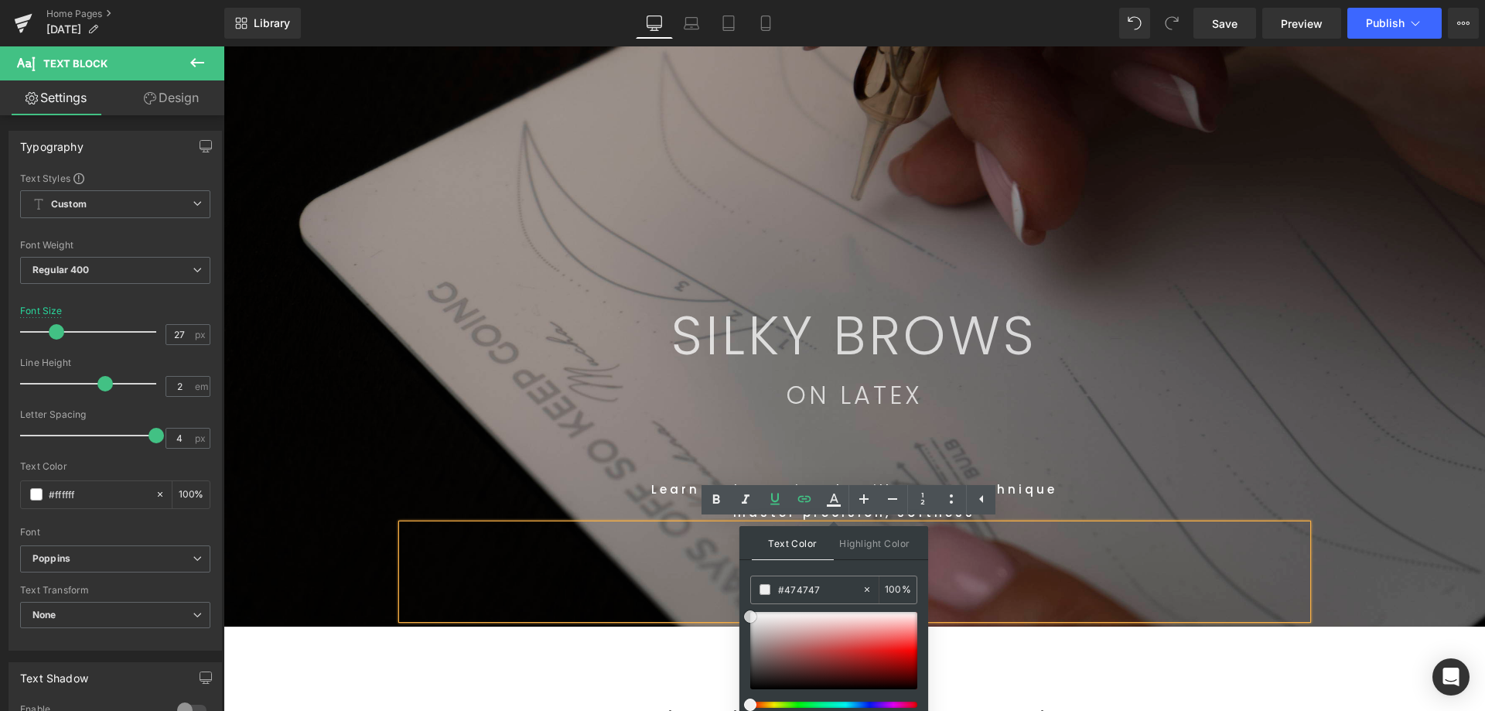
drag, startPoint x: 963, startPoint y: 663, endPoint x: 729, endPoint y: 598, distance: 243.1
click at [1114, 451] on div "Learn and practice the Silky Brows technique master precision, softness" at bounding box center [854, 472] width 905 height 104
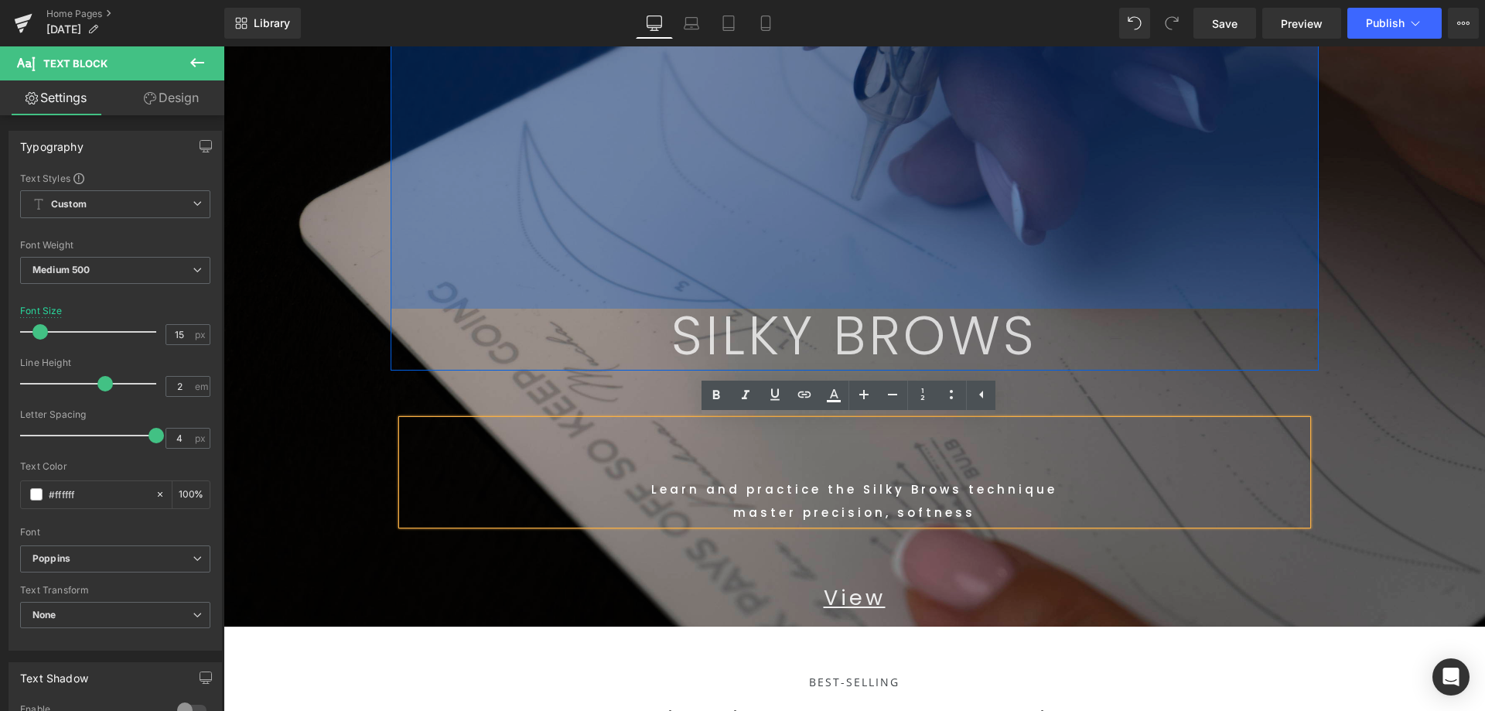
click at [926, 310] on div "SILKY BROWS Text Block" at bounding box center [854, 336] width 905 height 54
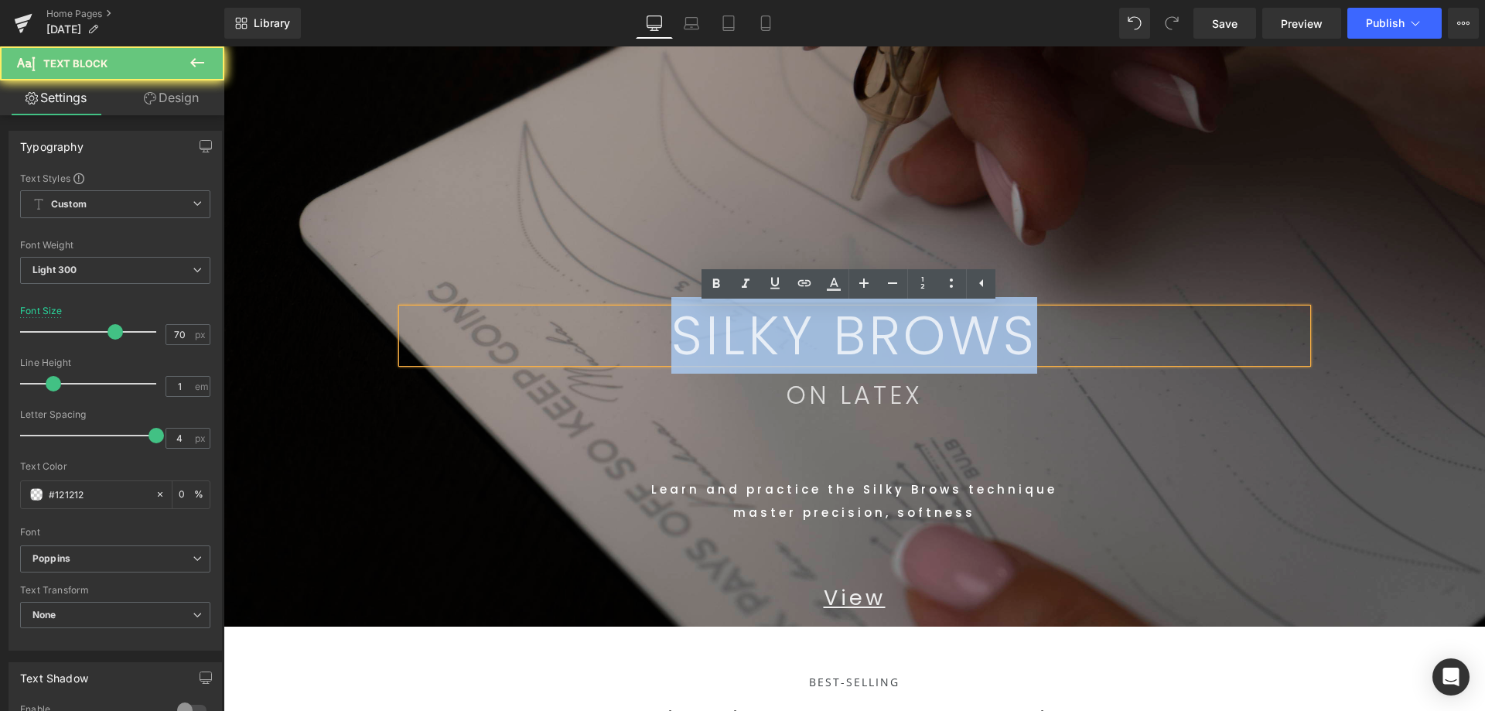
drag, startPoint x: 1068, startPoint y: 334, endPoint x: 467, endPoint y: 412, distance: 605.9
click at [562, 352] on p "SILKY BROWS" at bounding box center [854, 336] width 905 height 54
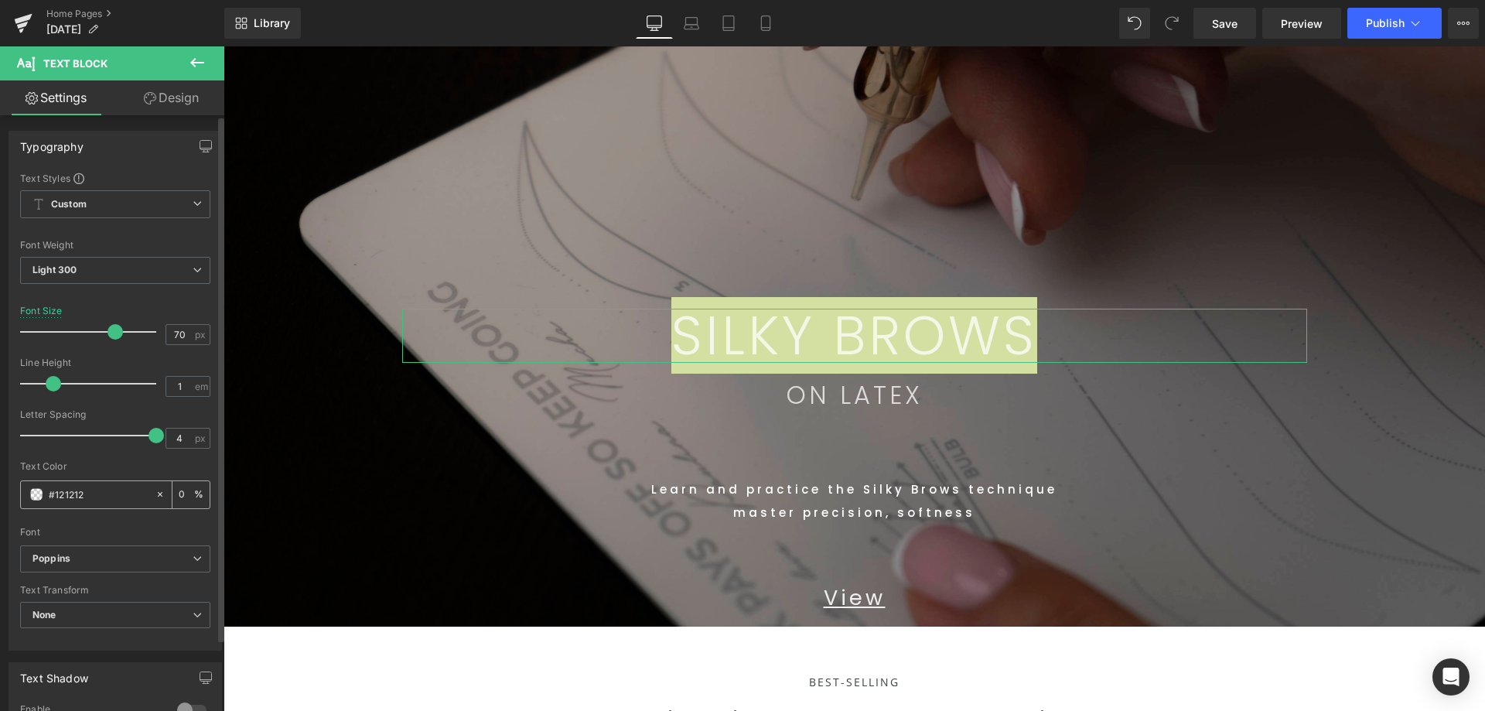
click at [179, 494] on input "0" at bounding box center [186, 494] width 15 height 17
type input "0"
type input "100"
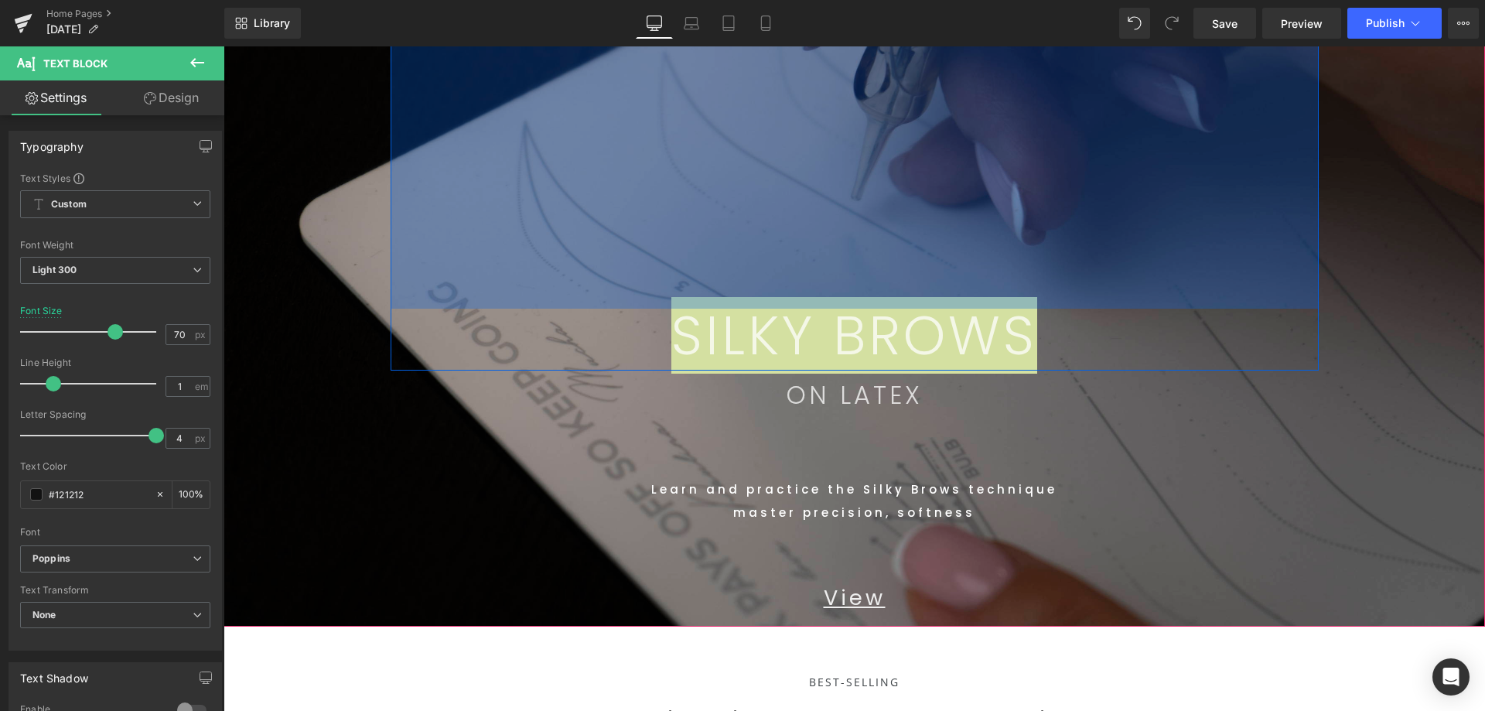
click at [1065, 230] on div "514px" at bounding box center [854, 109] width 928 height 397
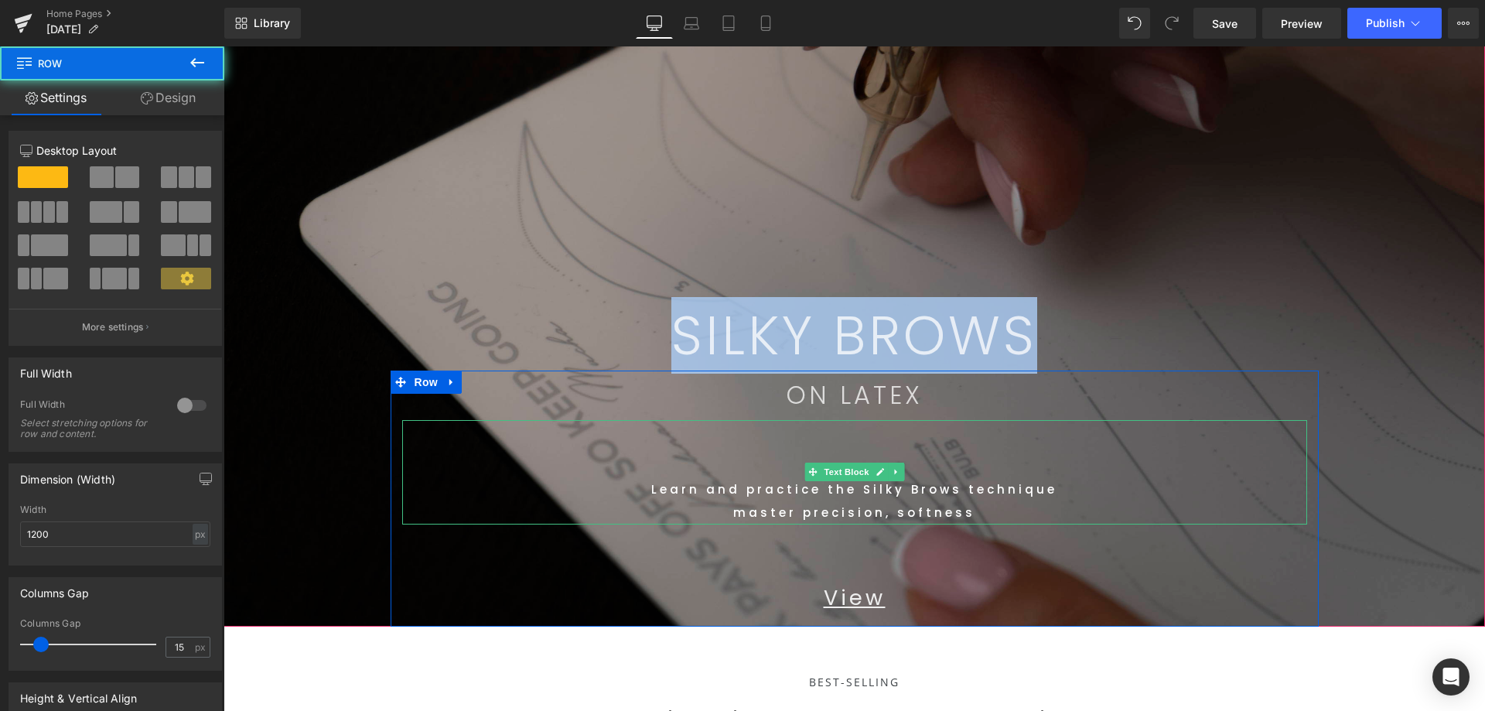
click at [1136, 476] on div "Learn and practice the Silky Brows technique master precision, softness" at bounding box center [854, 472] width 905 height 104
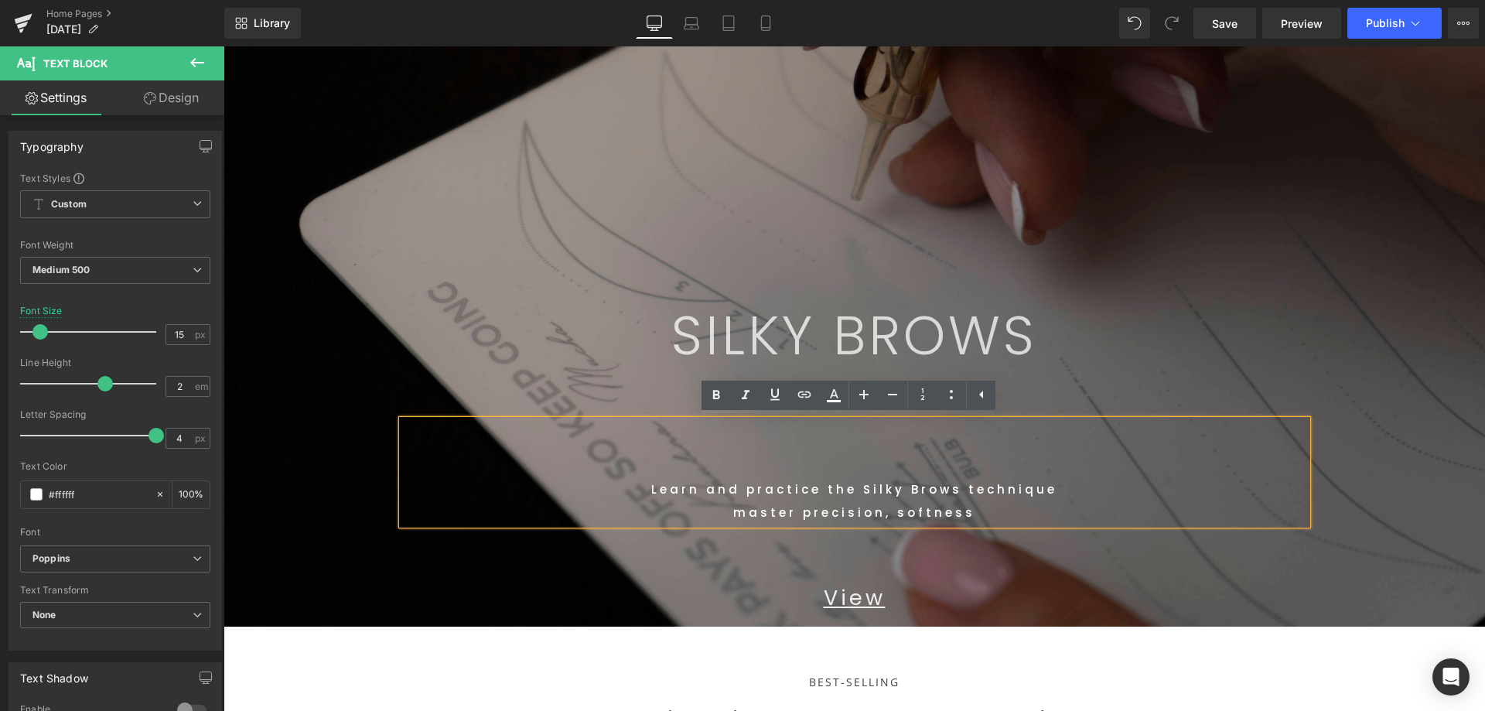
click at [1156, 324] on p "SILKY BROWS" at bounding box center [854, 336] width 905 height 54
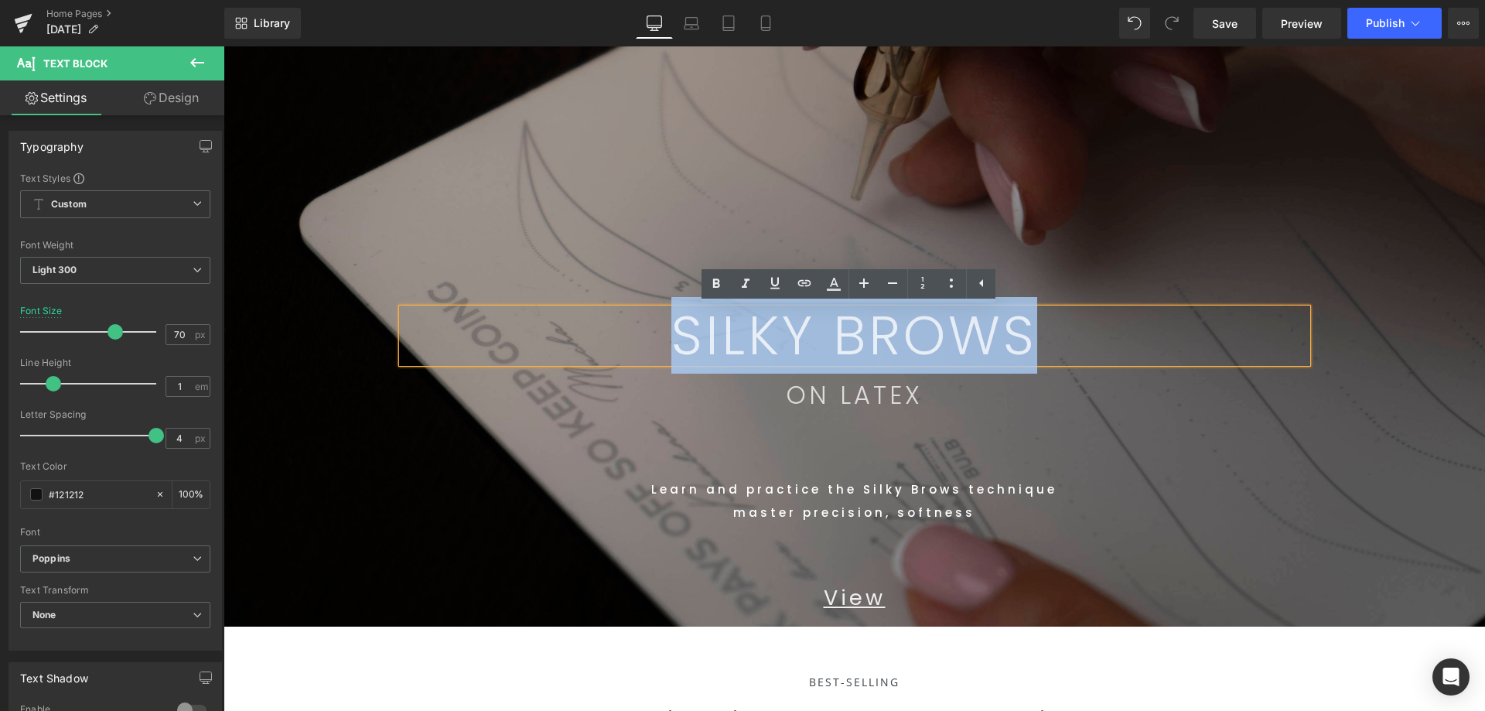
drag, startPoint x: 999, startPoint y: 339, endPoint x: 507, endPoint y: 319, distance: 492.2
click at [507, 319] on p "SILKY BROWS" at bounding box center [854, 336] width 905 height 54
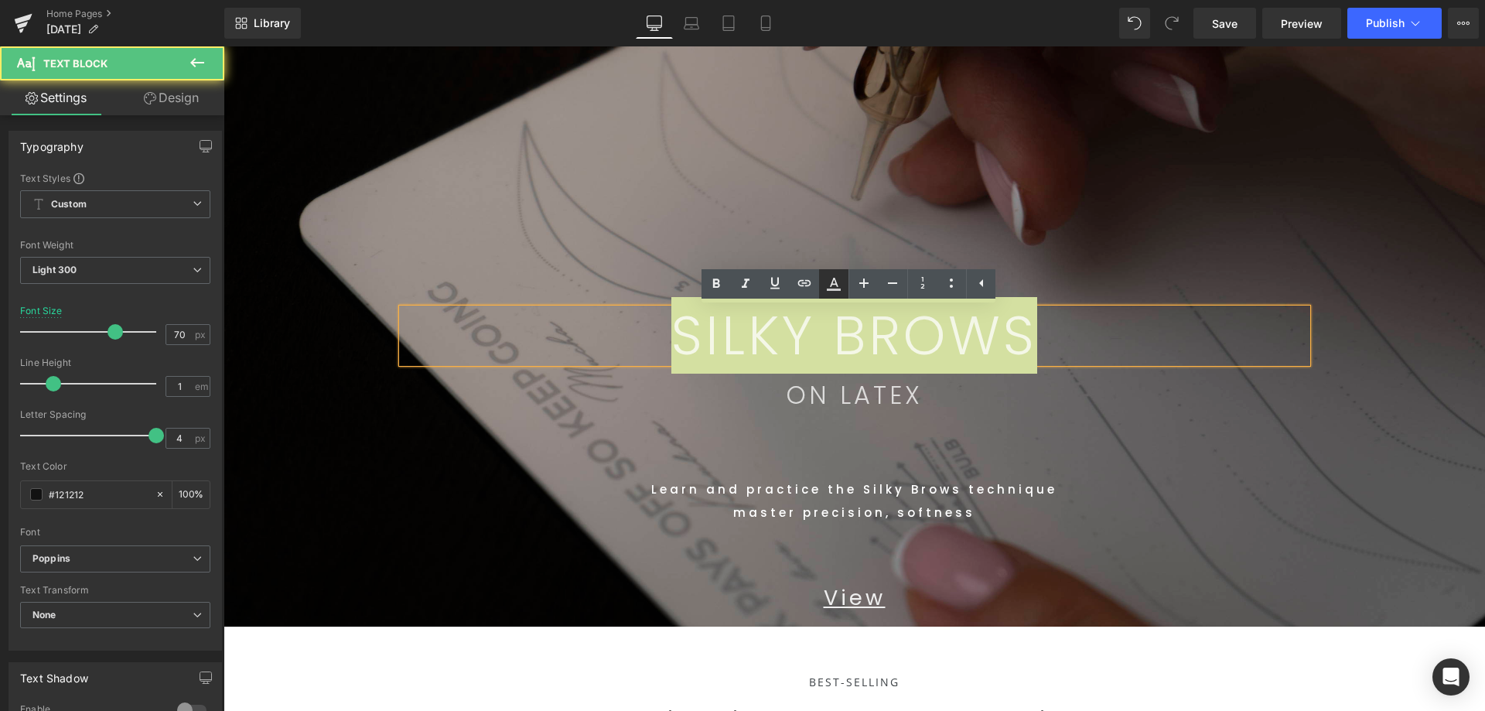
drag, startPoint x: 844, startPoint y: 284, endPoint x: 831, endPoint y: 298, distance: 18.6
click at [844, 285] on link at bounding box center [833, 283] width 29 height 29
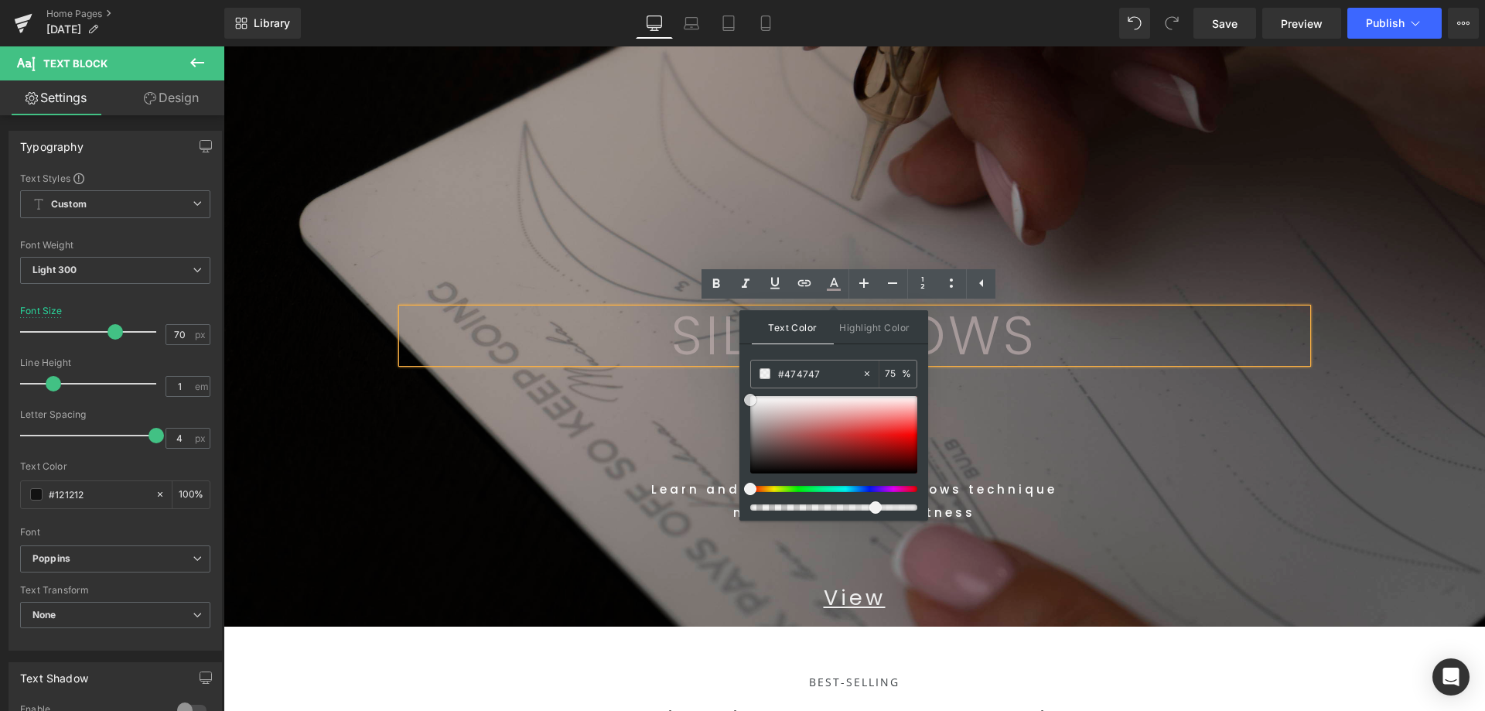
drag, startPoint x: 966, startPoint y: 446, endPoint x: 718, endPoint y: 383, distance: 255.4
click at [896, 375] on input "100" at bounding box center [893, 373] width 17 height 17
click at [885, 375] on input "100" at bounding box center [893, 373] width 17 height 17
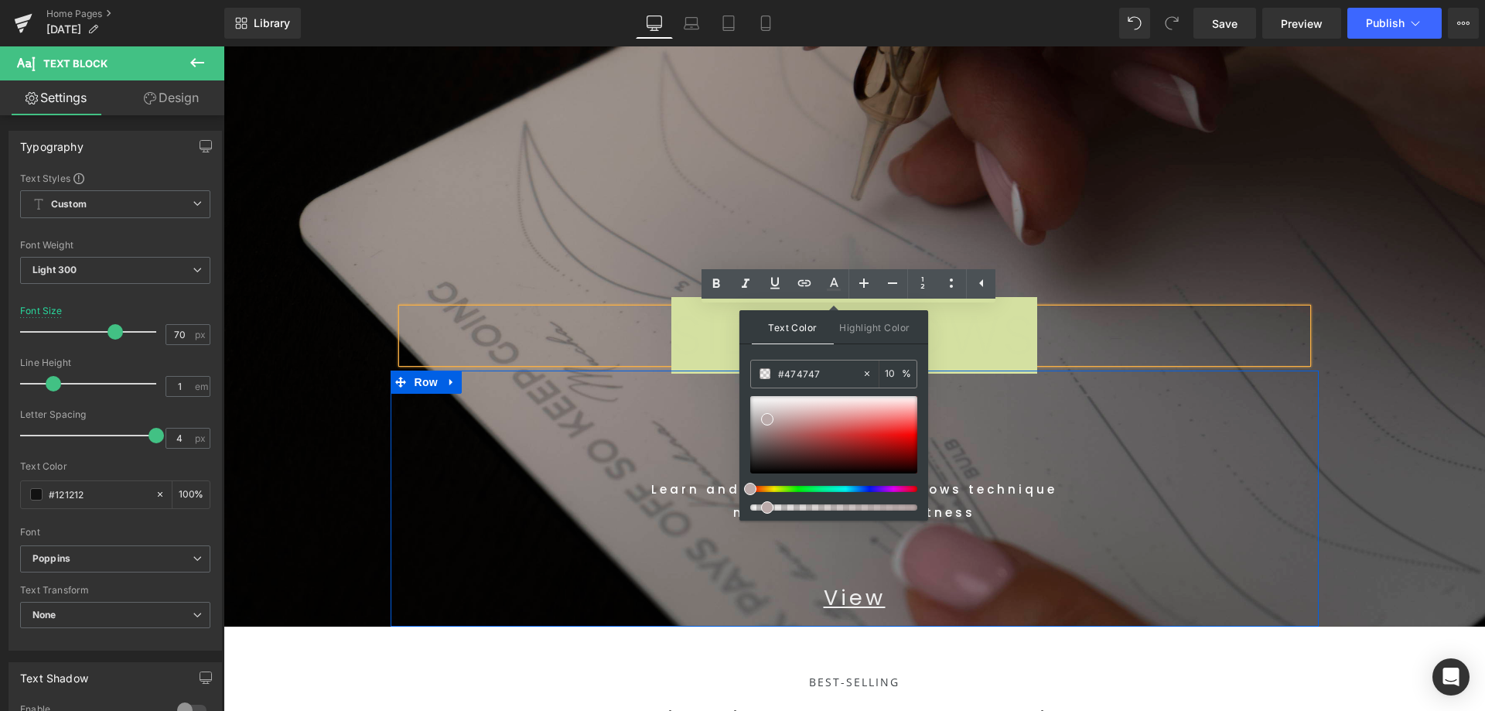
type input "100"
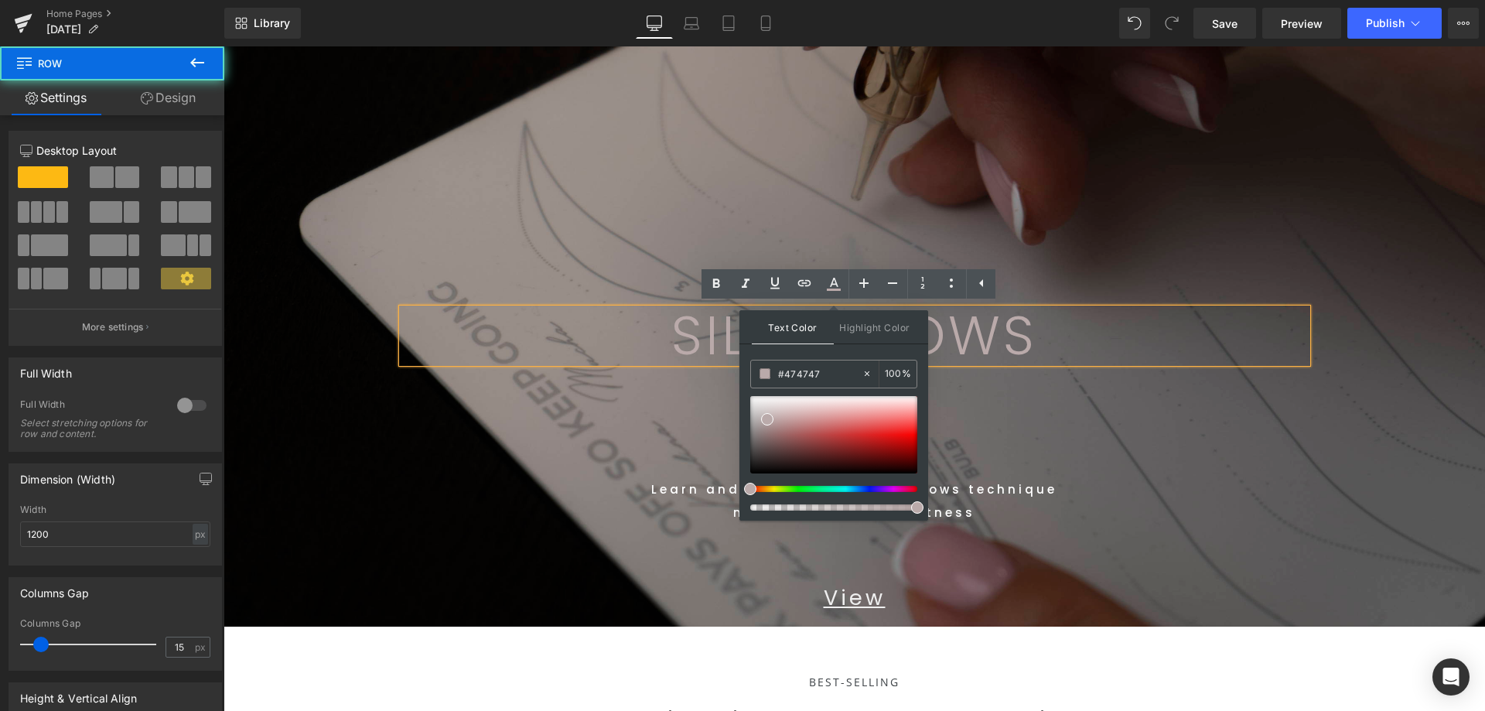
drag, startPoint x: 1194, startPoint y: 208, endPoint x: 1193, endPoint y: 226, distance: 17.8
click at [1193, 208] on div "SILKY BROWS Text Block Row 514px" at bounding box center [854, 140] width 928 height 459
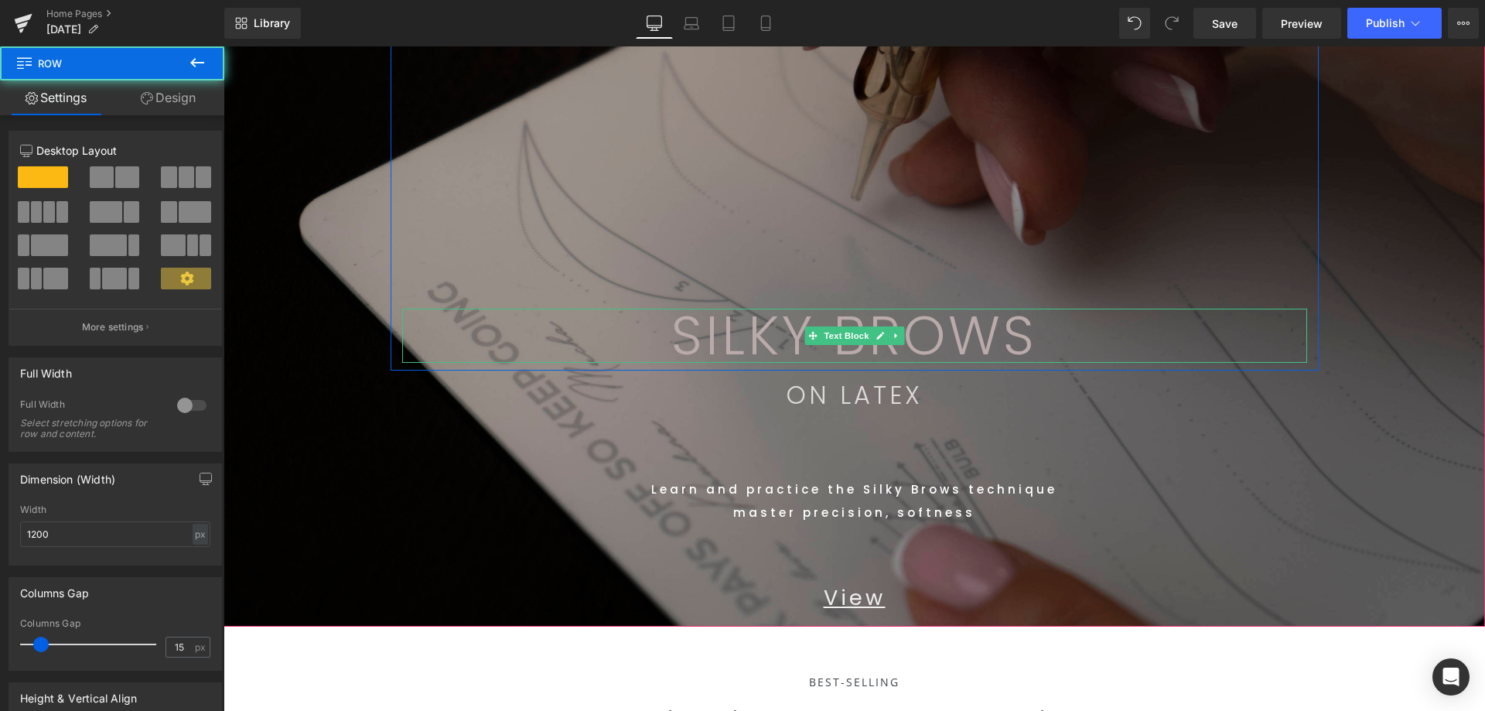
click at [1069, 325] on p "SILKY BROWS" at bounding box center [854, 336] width 905 height 54
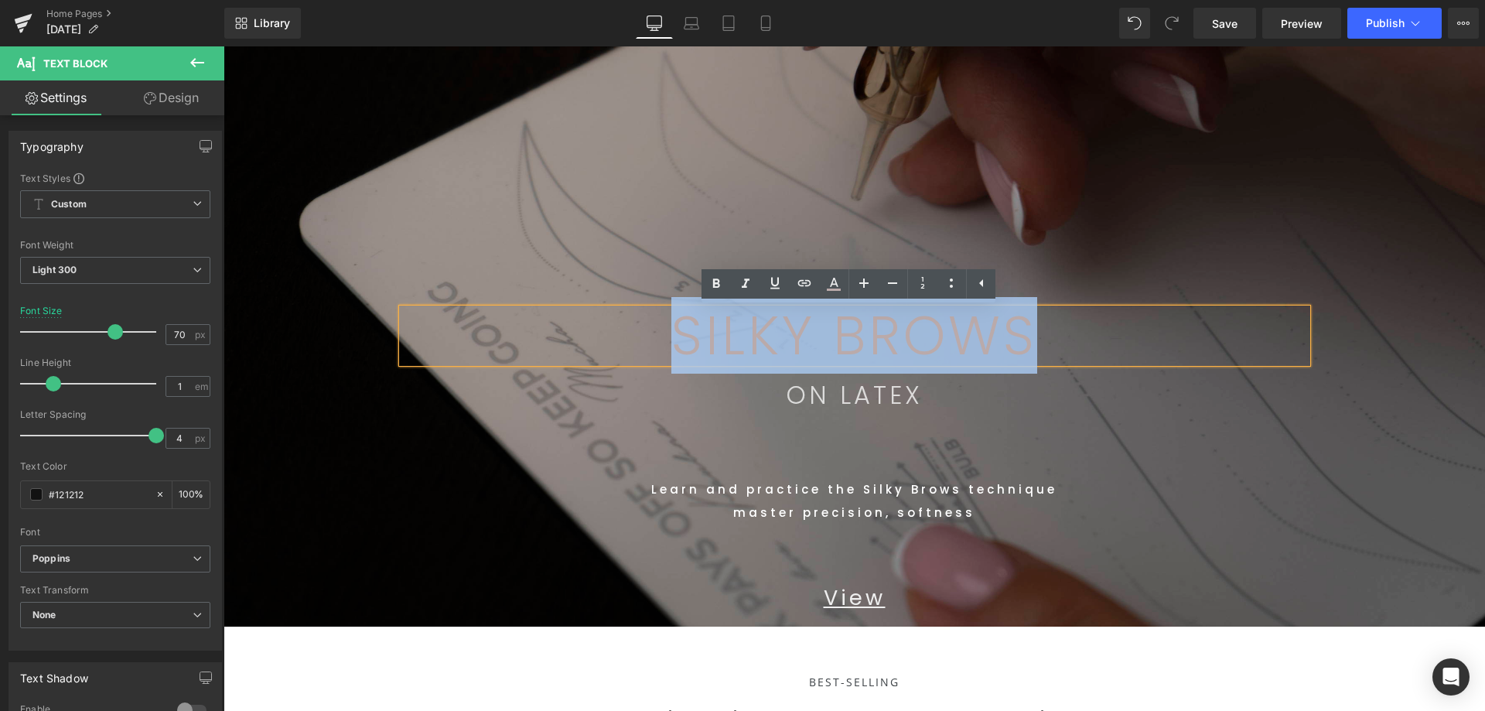
drag, startPoint x: 700, startPoint y: 351, endPoint x: 604, endPoint y: 339, distance: 96.6
click at [602, 339] on p "SILKY BROWS" at bounding box center [854, 336] width 905 height 54
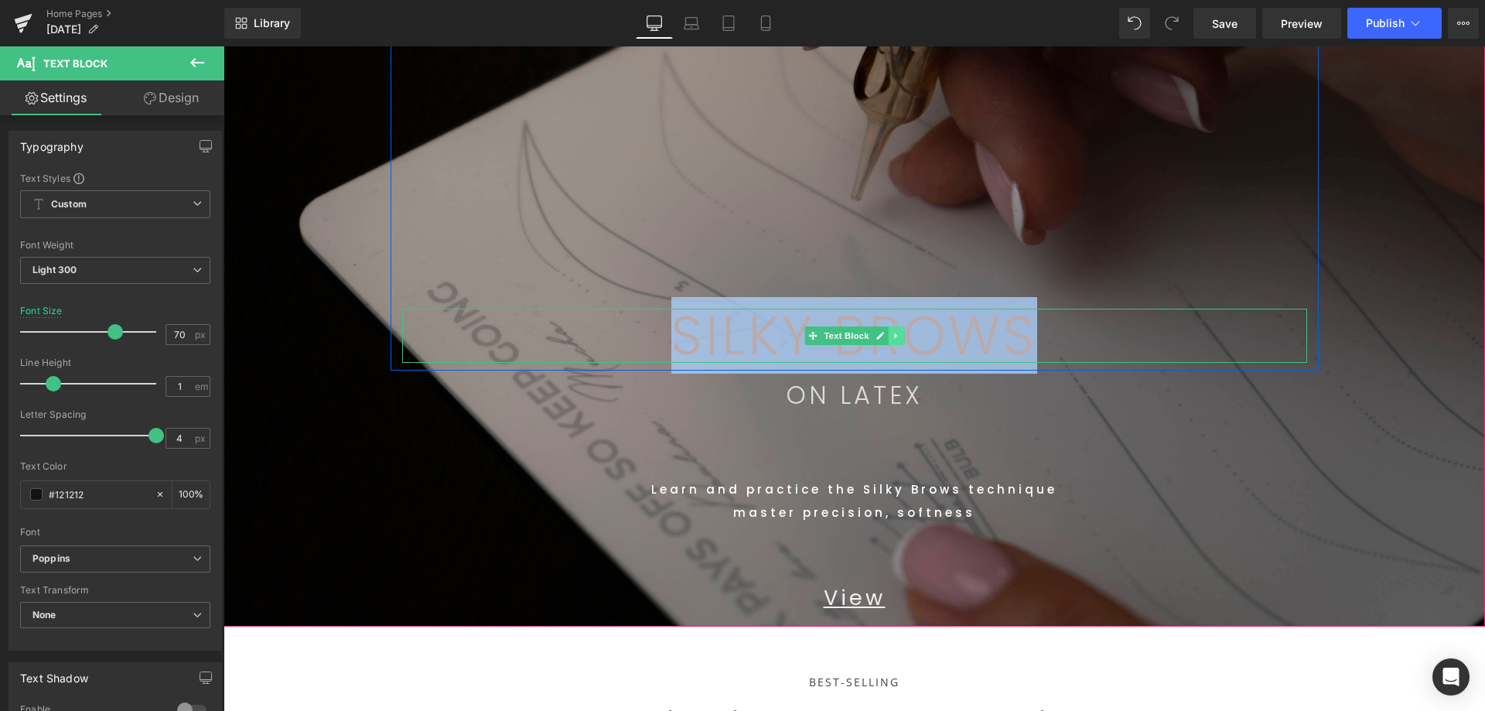
click at [898, 340] on link at bounding box center [896, 335] width 16 height 19
click at [851, 336] on link at bounding box center [855, 335] width 16 height 19
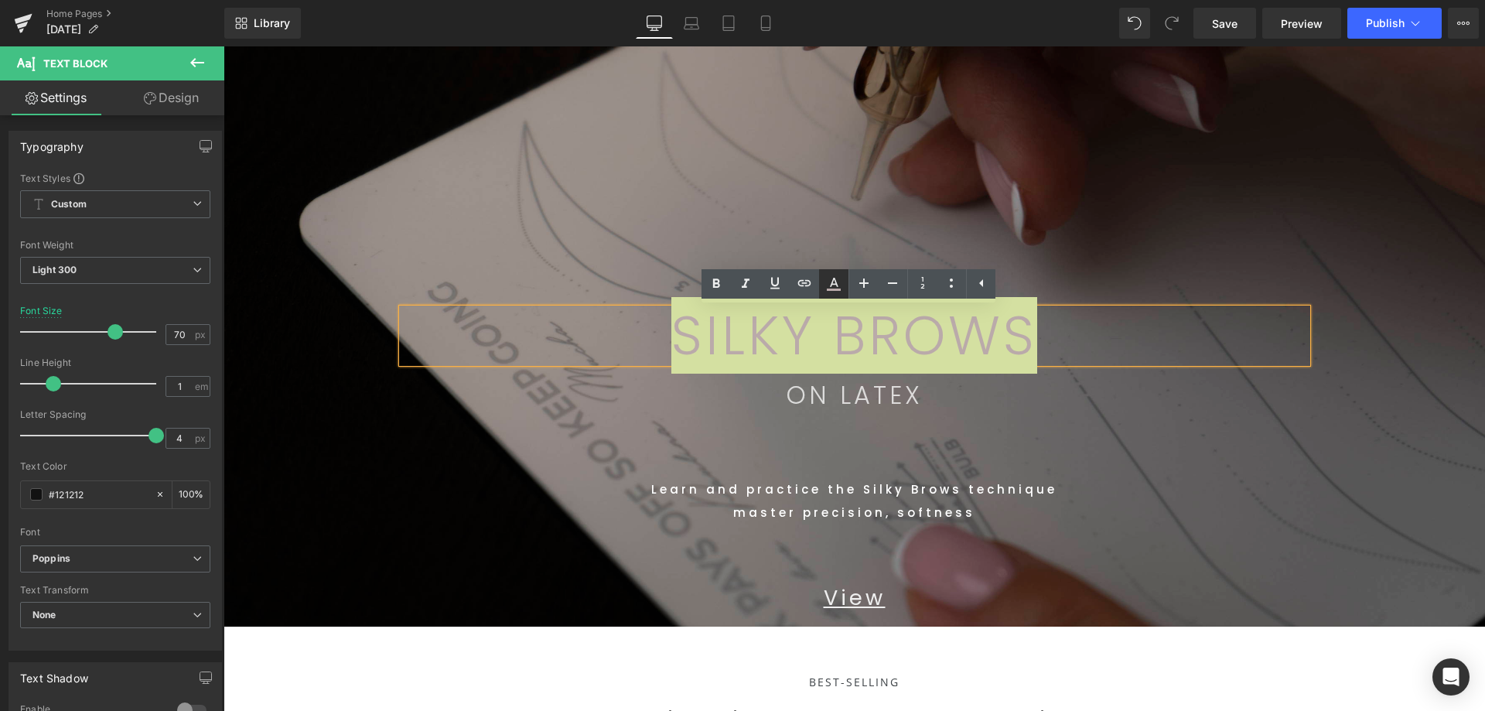
click at [838, 286] on icon at bounding box center [833, 284] width 19 height 19
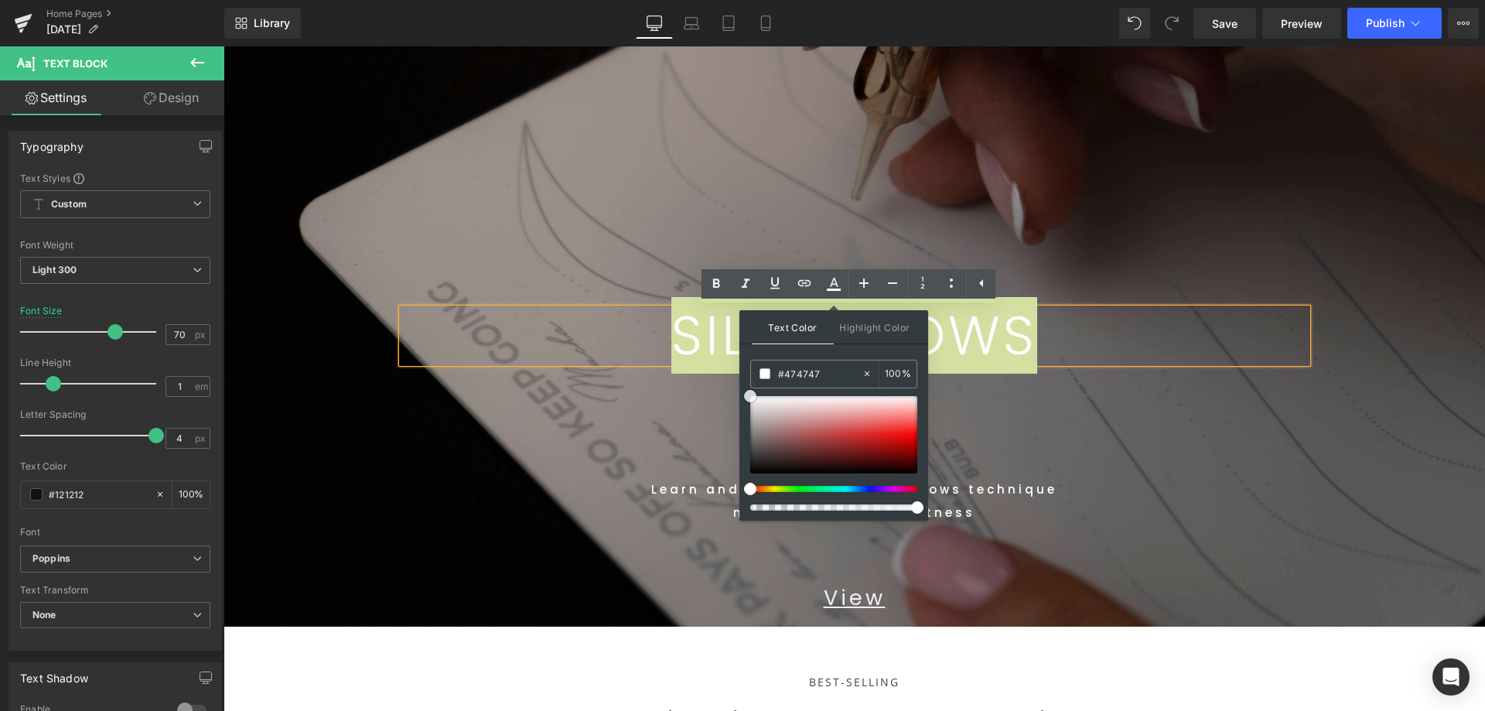
drag, startPoint x: 1001, startPoint y: 462, endPoint x: 738, endPoint y: 394, distance: 271.8
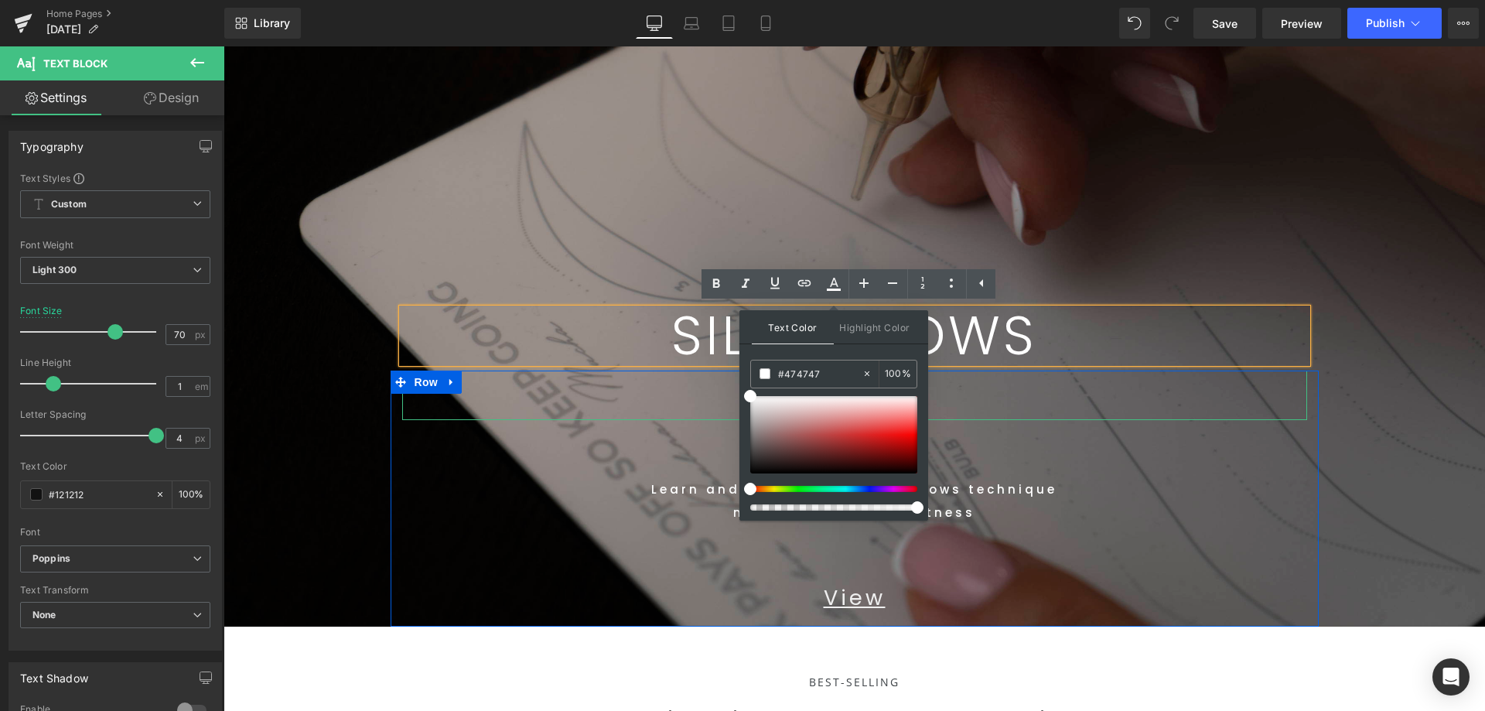
click at [1131, 418] on div "ON LATEX Text Block Learn and practice the Silky Brows technique master precisi…" at bounding box center [854, 494] width 928 height 248
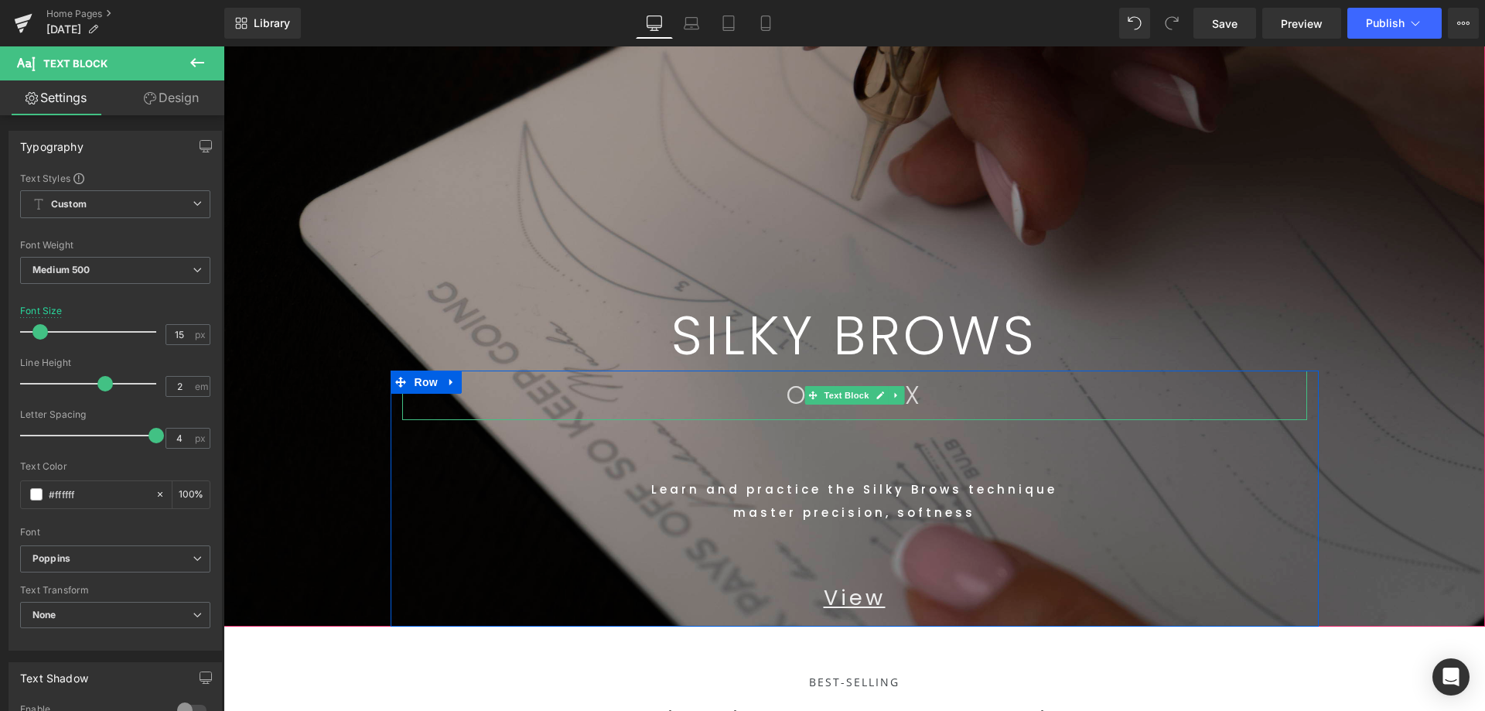
click at [939, 397] on p "ON LATEX" at bounding box center [854, 394] width 905 height 49
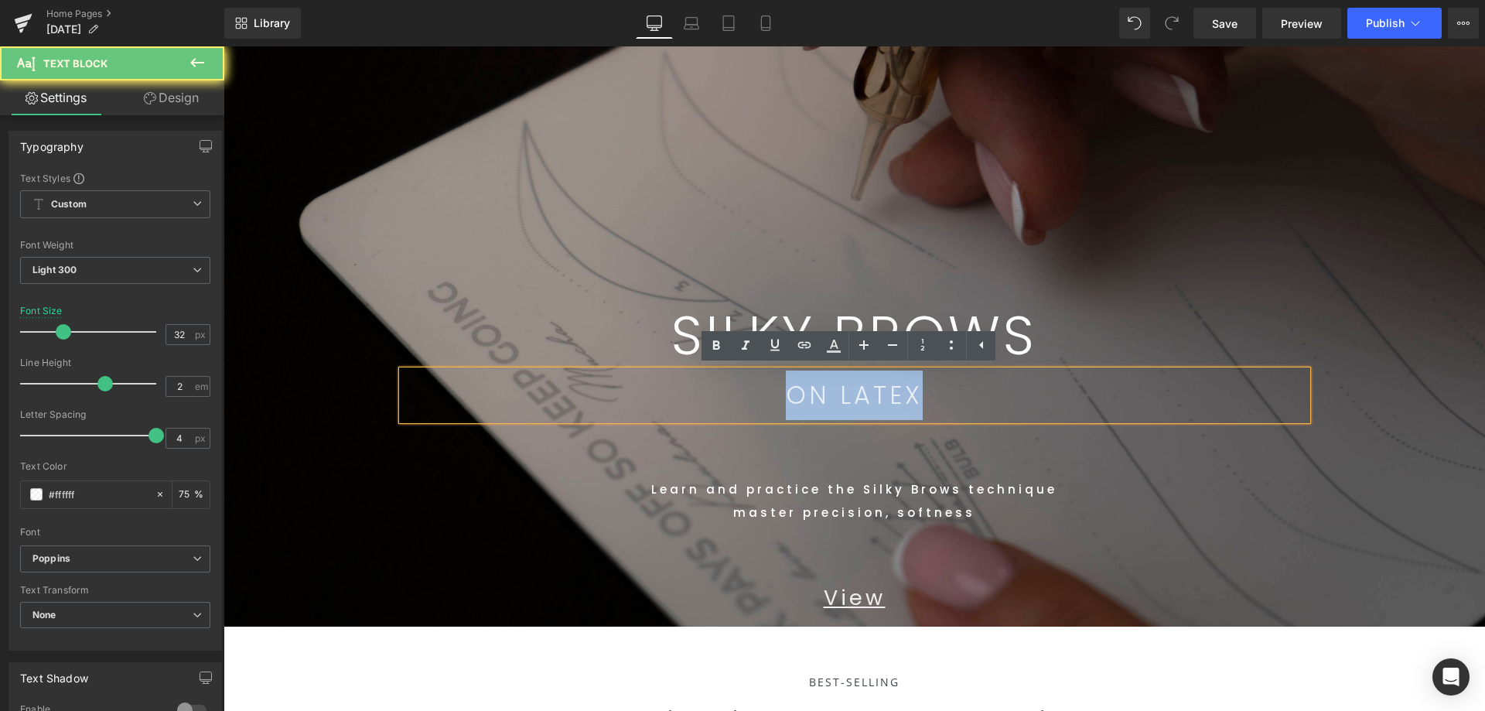
drag, startPoint x: 936, startPoint y: 402, endPoint x: 701, endPoint y: 401, distance: 235.1
click at [681, 397] on p "ON LATEX" at bounding box center [854, 394] width 905 height 49
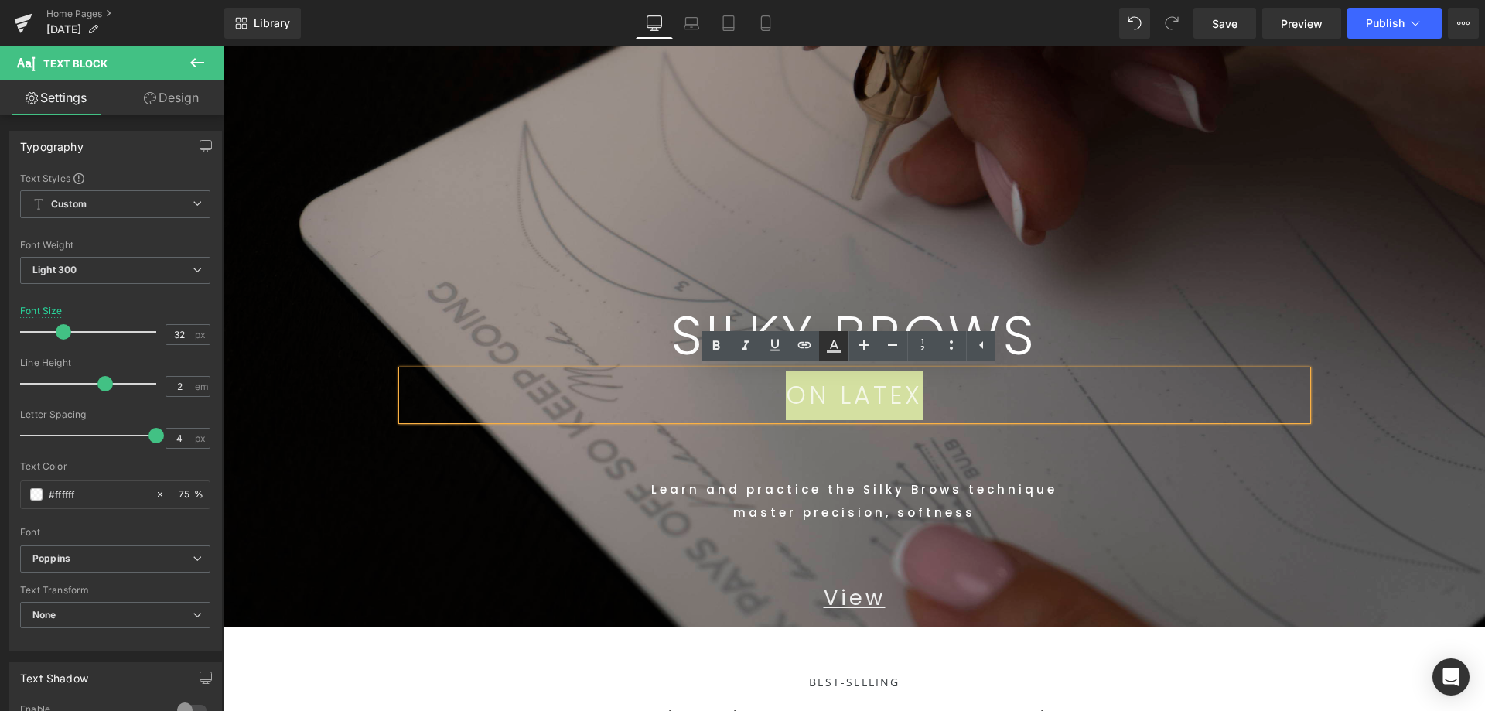
click at [838, 346] on icon at bounding box center [833, 345] width 19 height 19
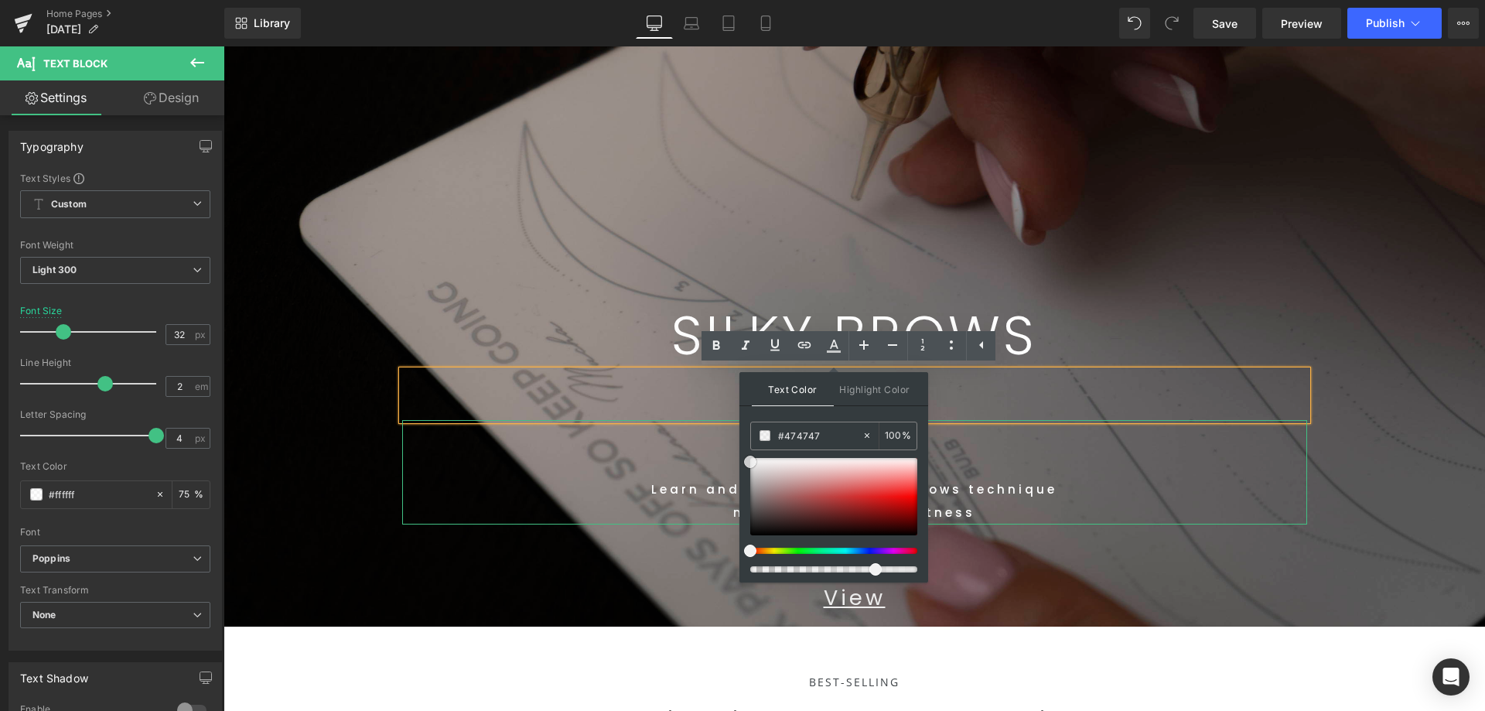
drag, startPoint x: 980, startPoint y: 517, endPoint x: 725, endPoint y: 435, distance: 268.5
click at [899, 438] on input "100" at bounding box center [893, 435] width 17 height 17
type input "7"
type input "0"
type input "100"
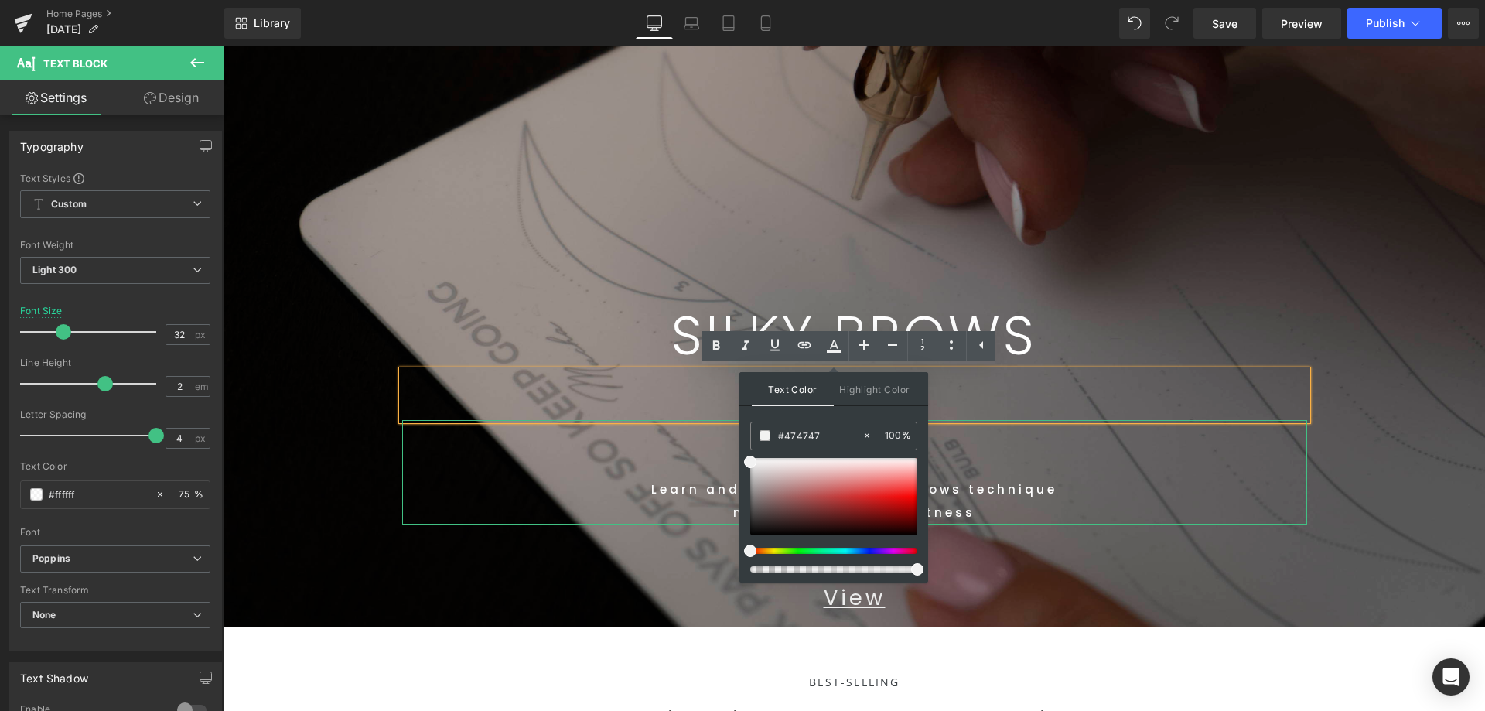
click at [1079, 465] on div "Learn and practice the Silky Brows technique master precision, softness" at bounding box center [854, 472] width 905 height 104
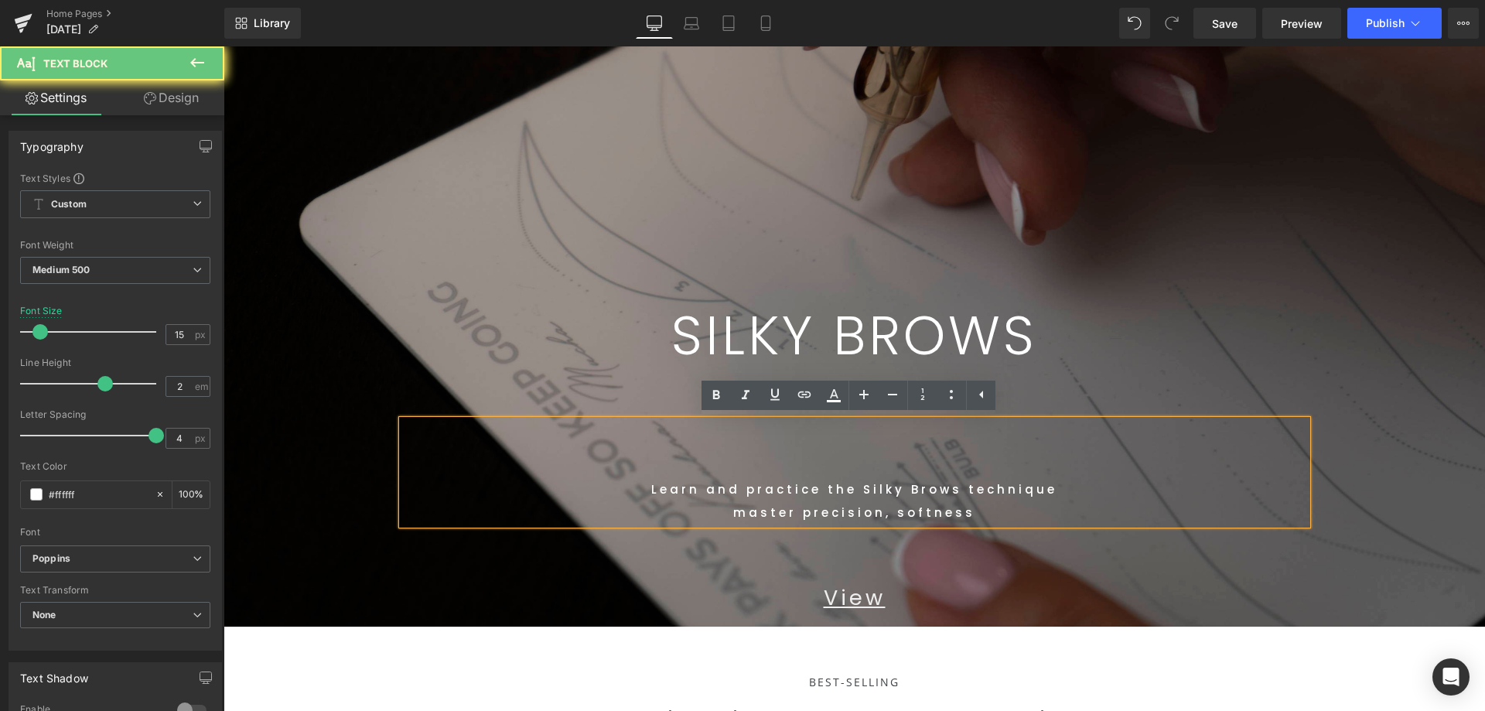
click at [1028, 506] on p "master precision, softness" at bounding box center [854, 512] width 905 height 23
click at [1028, 397] on p "ON LATEX" at bounding box center [854, 394] width 905 height 49
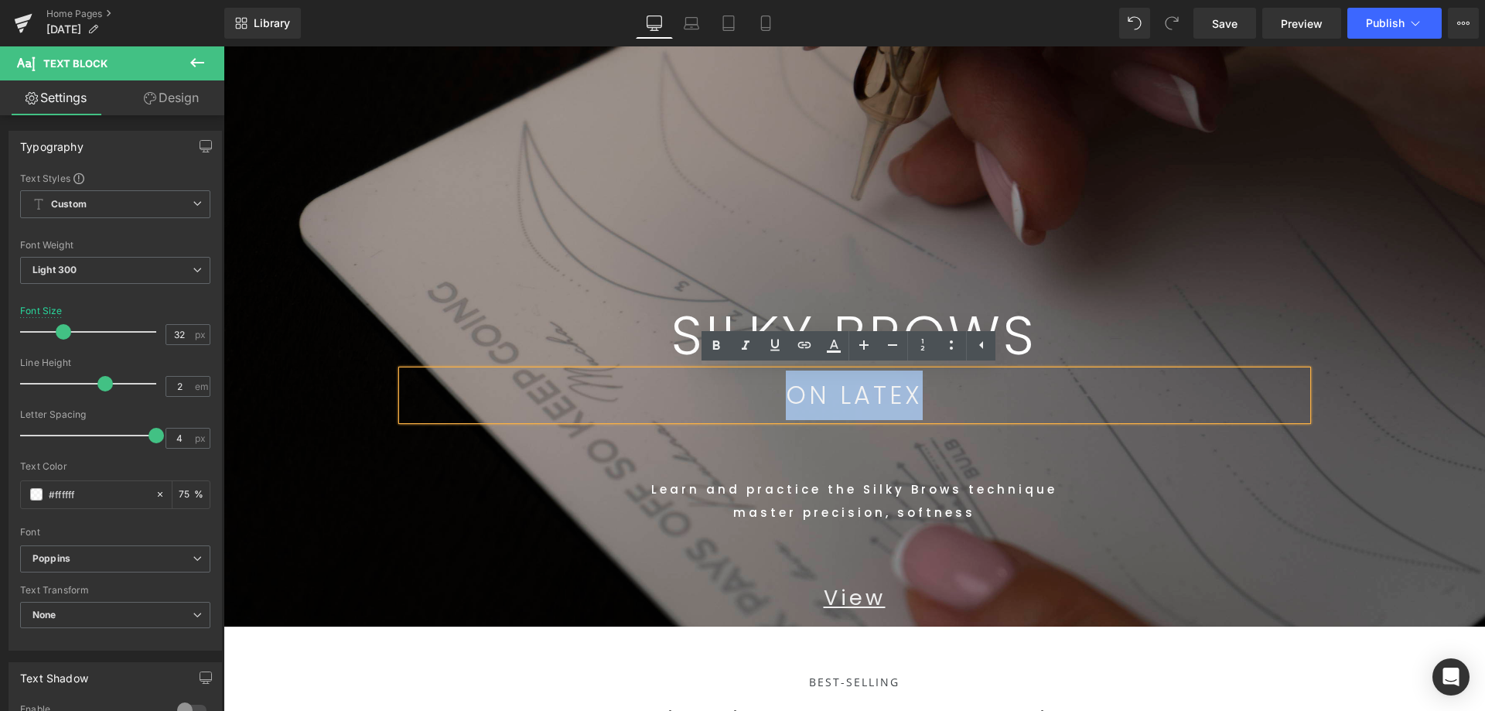
drag, startPoint x: 961, startPoint y: 395, endPoint x: 639, endPoint y: 409, distance: 322.0
click at [586, 373] on p "ON LATEX" at bounding box center [854, 394] width 905 height 49
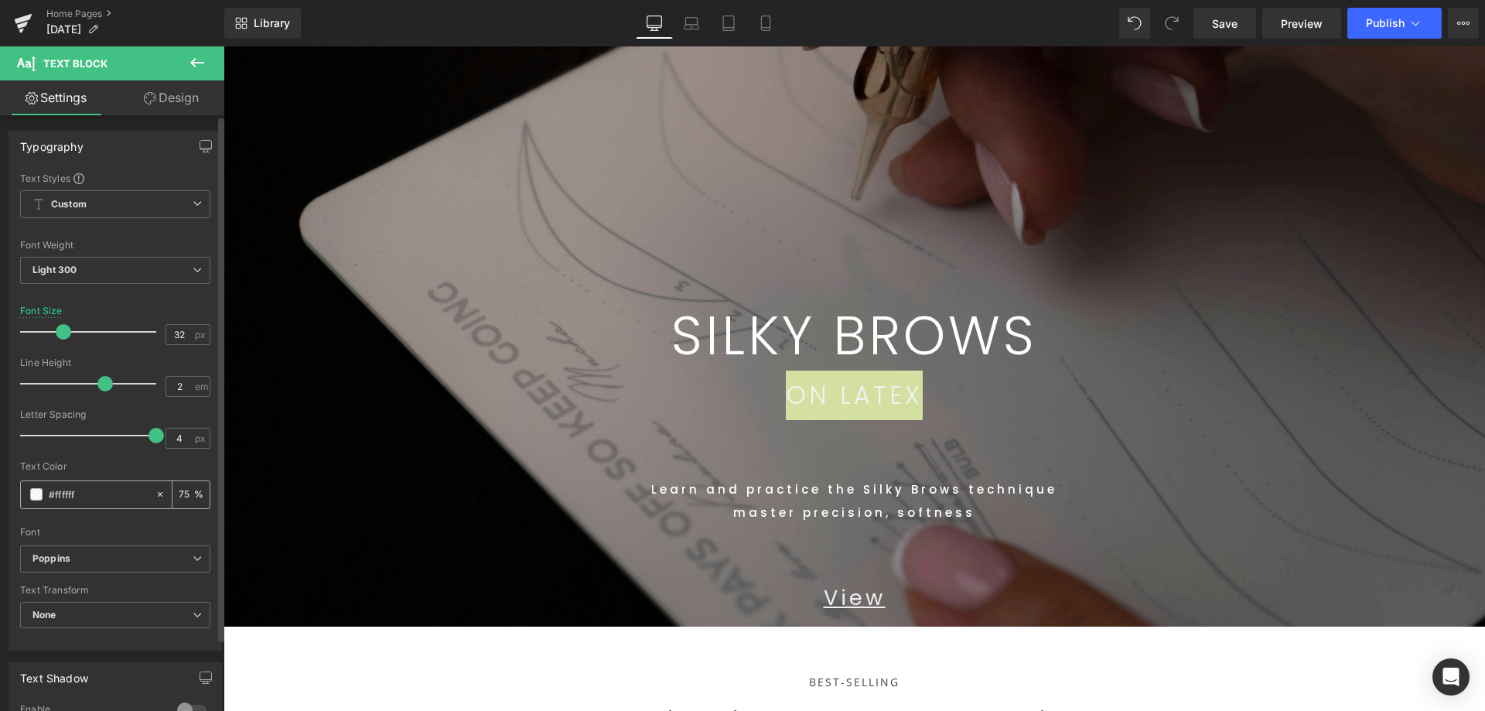
click at [186, 501] on input "75" at bounding box center [186, 494] width 15 height 17
type input "7"
type input "100"
click at [561, 508] on p "master precision, softness" at bounding box center [854, 512] width 905 height 23
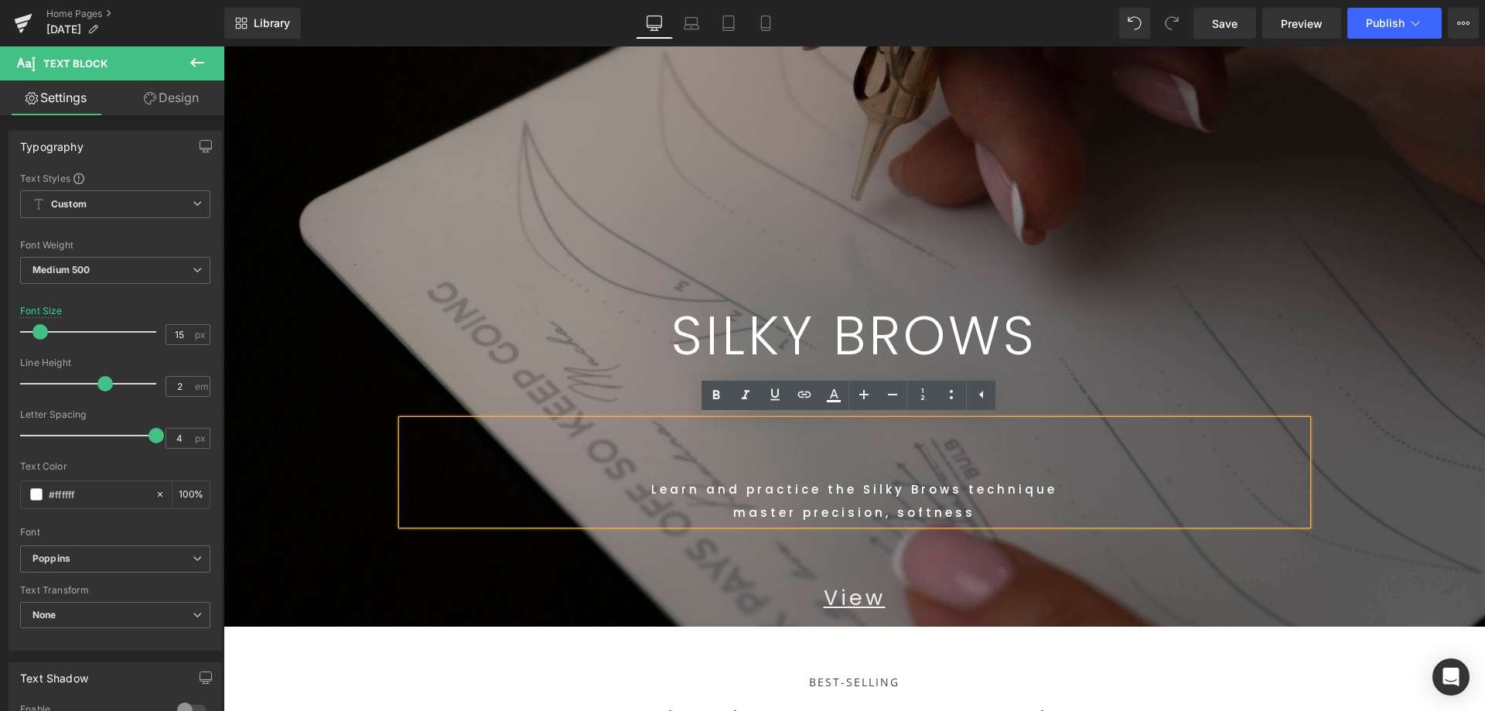
click at [974, 528] on div "View Text Block 68px" at bounding box center [854, 571] width 905 height 94
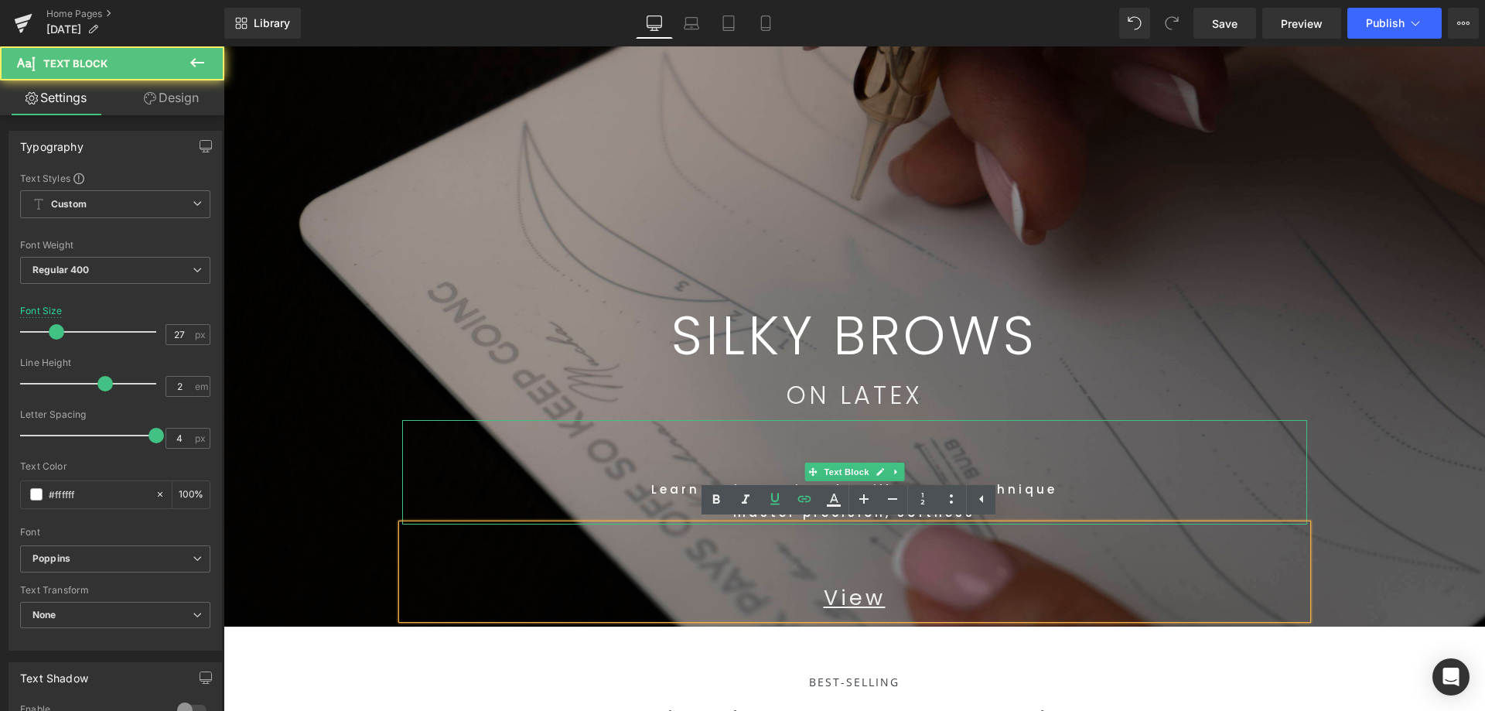
click at [1069, 512] on p "master precision, softness" at bounding box center [854, 512] width 905 height 23
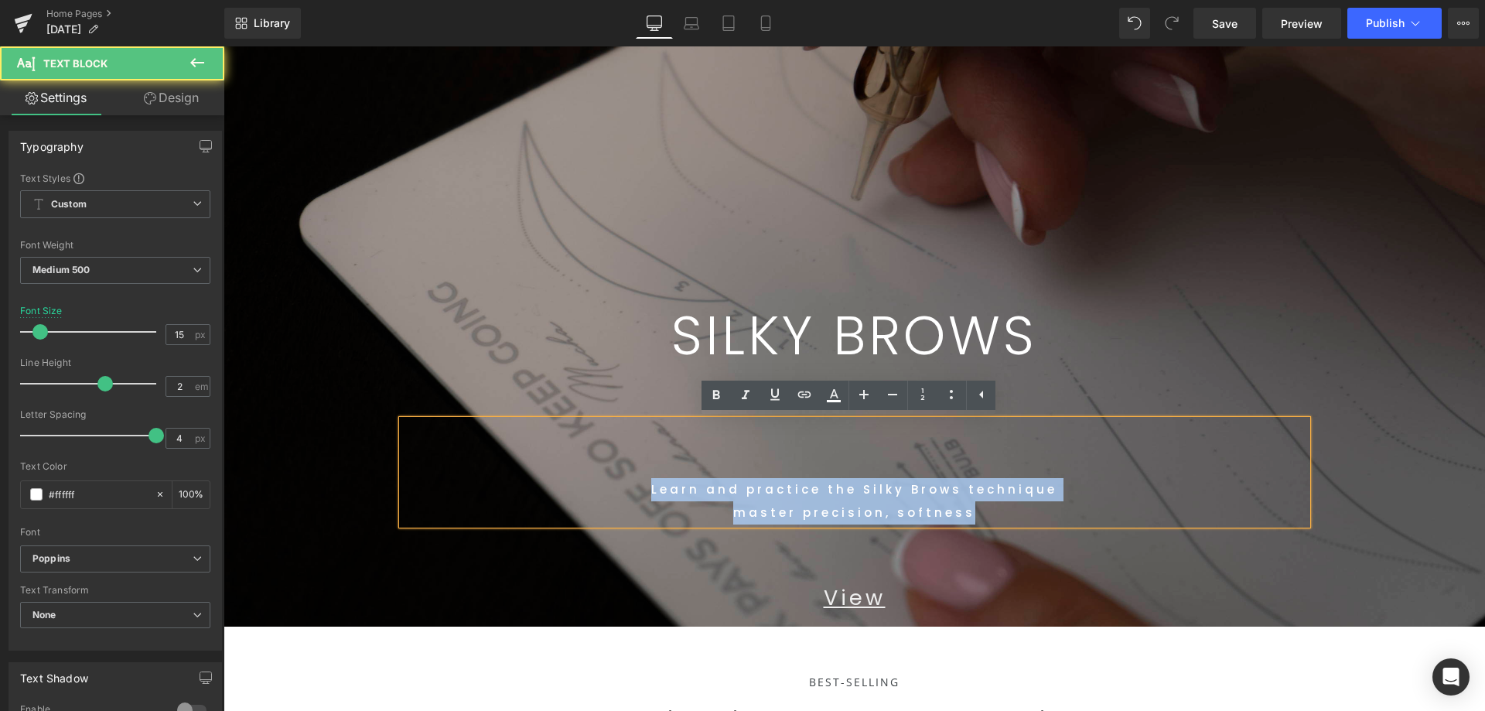
drag, startPoint x: 837, startPoint y: 515, endPoint x: 498, endPoint y: 476, distance: 341.7
click at [498, 476] on div "Learn and practice the Silky Brows technique master precision, softness" at bounding box center [854, 472] width 905 height 104
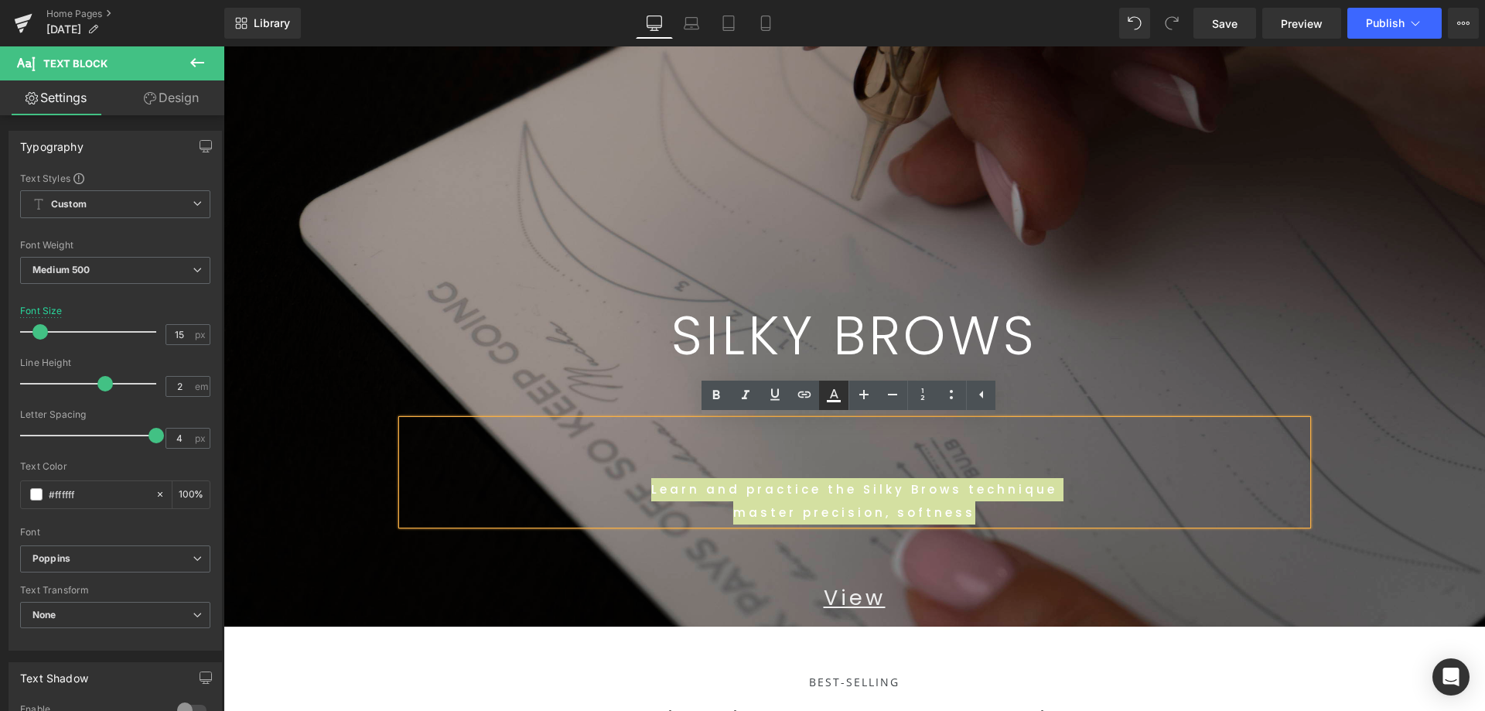
click at [830, 404] on icon at bounding box center [833, 395] width 19 height 19
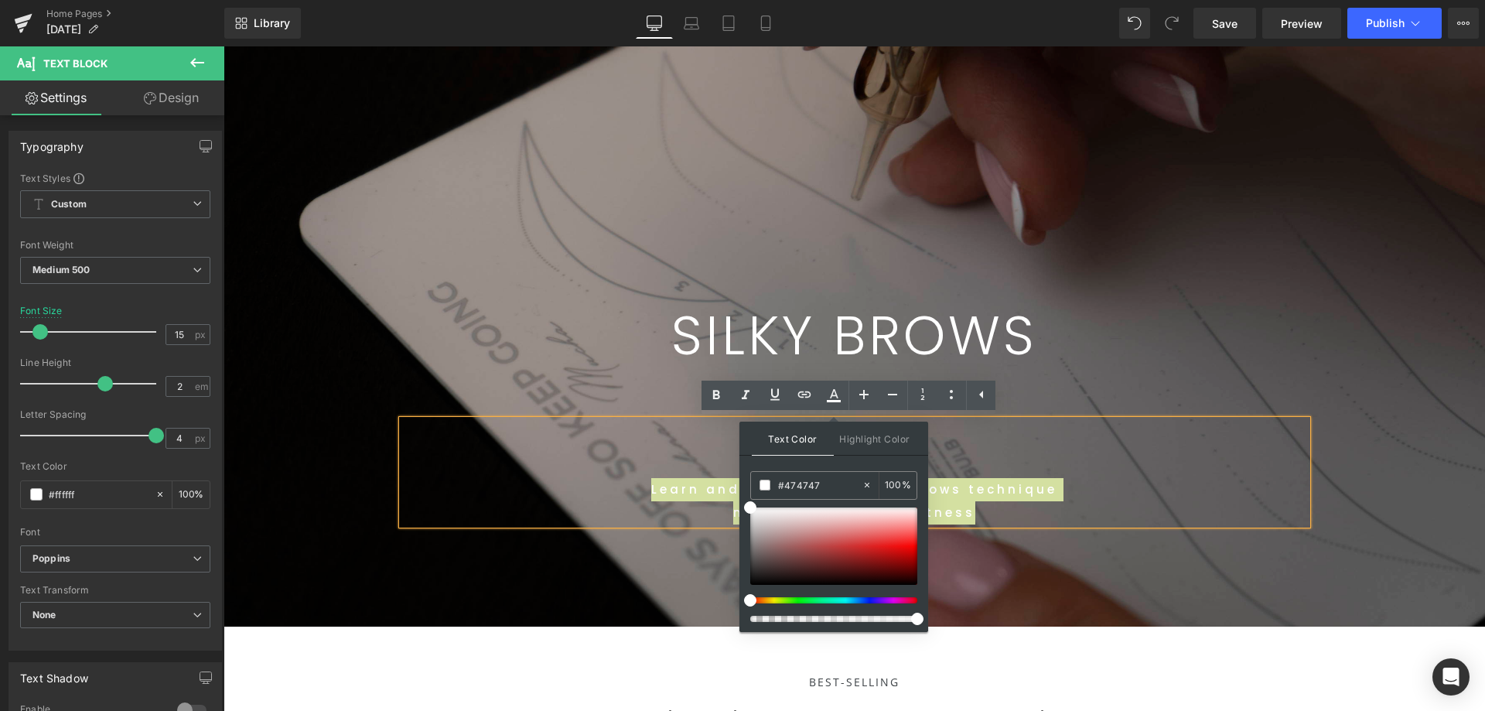
drag, startPoint x: 967, startPoint y: 572, endPoint x: 738, endPoint y: 517, distance: 235.4
drag, startPoint x: 974, startPoint y: 564, endPoint x: 708, endPoint y: 482, distance: 279.1
drag, startPoint x: 1011, startPoint y: 592, endPoint x: 733, endPoint y: 501, distance: 292.9
click at [223, 46] on div at bounding box center [223, 46] width 0 height 0
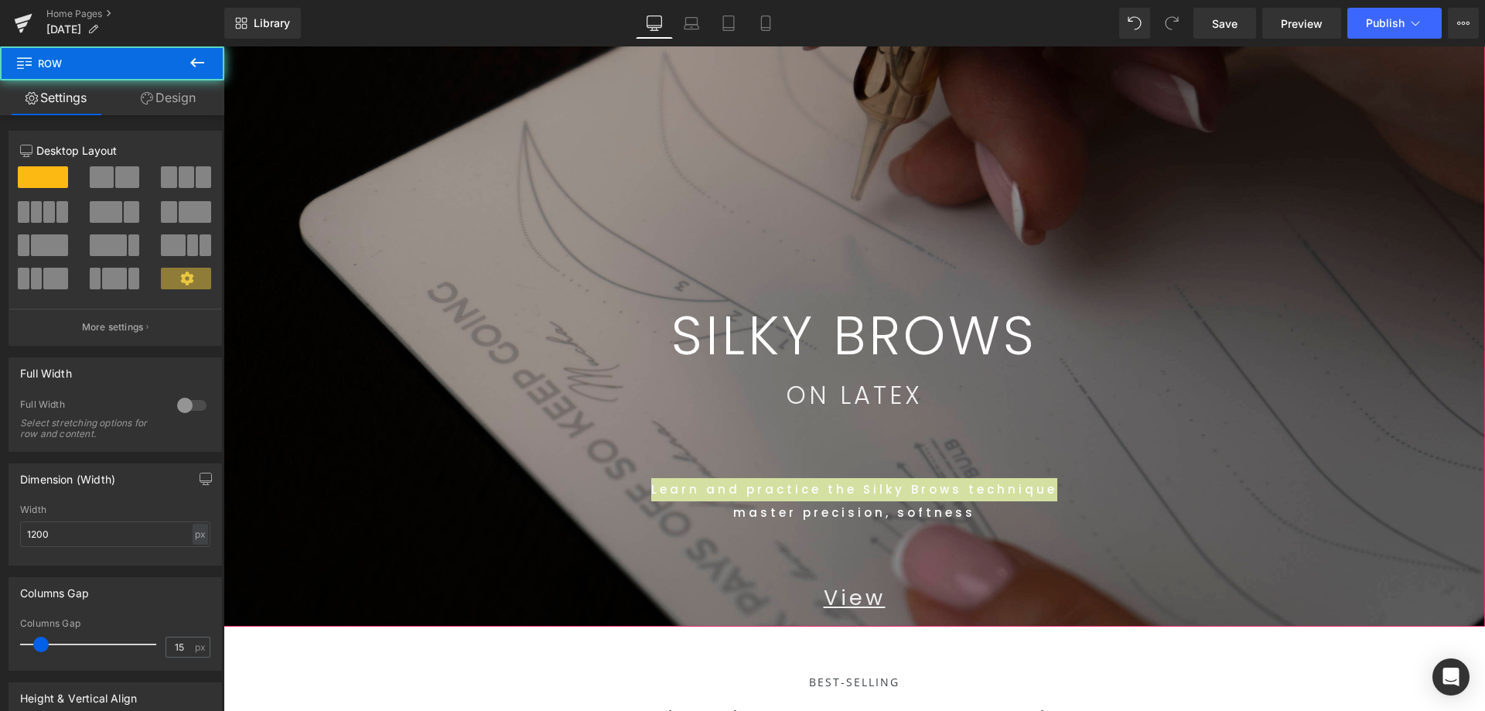
drag, startPoint x: 1019, startPoint y: 304, endPoint x: 1053, endPoint y: 394, distance: 96.7
click at [223, 46] on div "514px" at bounding box center [223, 46] width 0 height 0
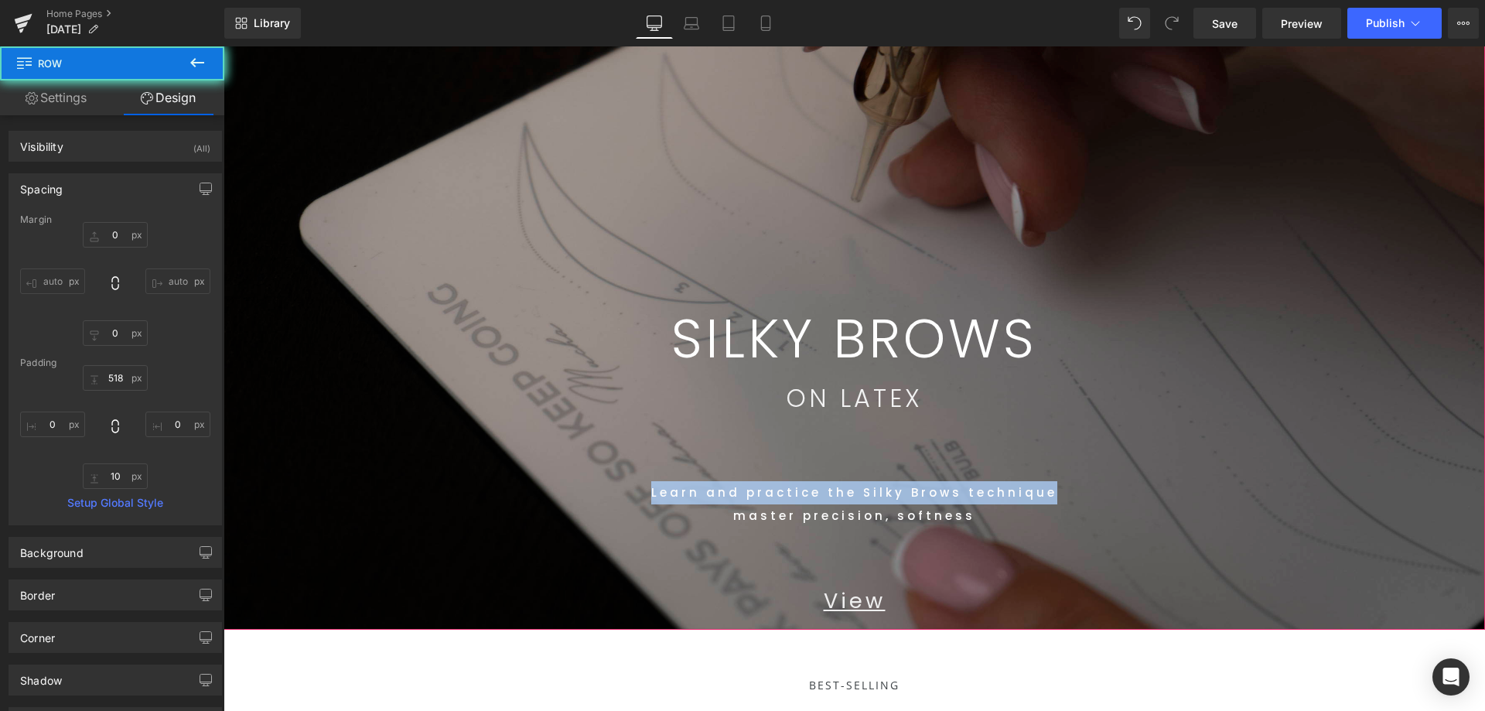
click at [1051, 499] on p "Learn and practice the Silky Brows technique" at bounding box center [854, 492] width 905 height 23
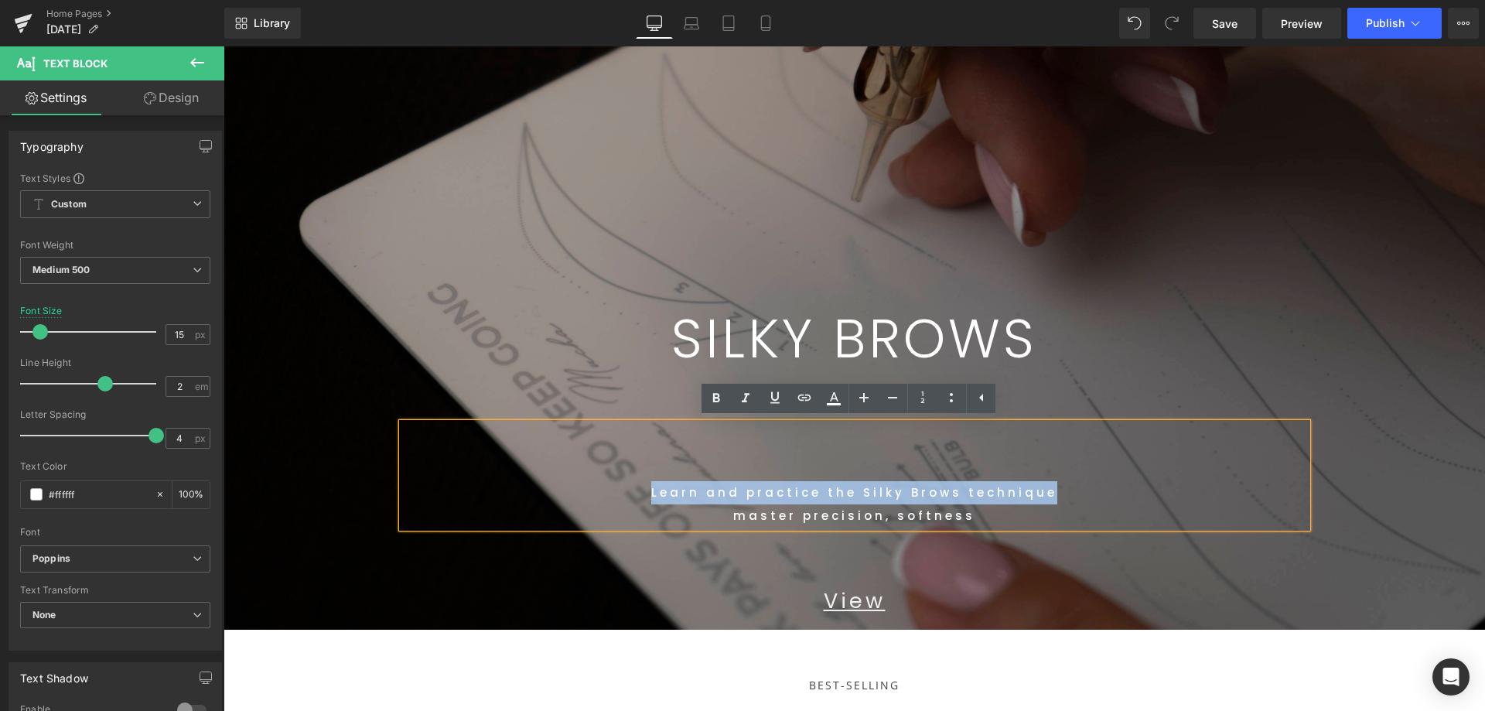
click at [1032, 581] on p "View" at bounding box center [854, 601] width 905 height 42
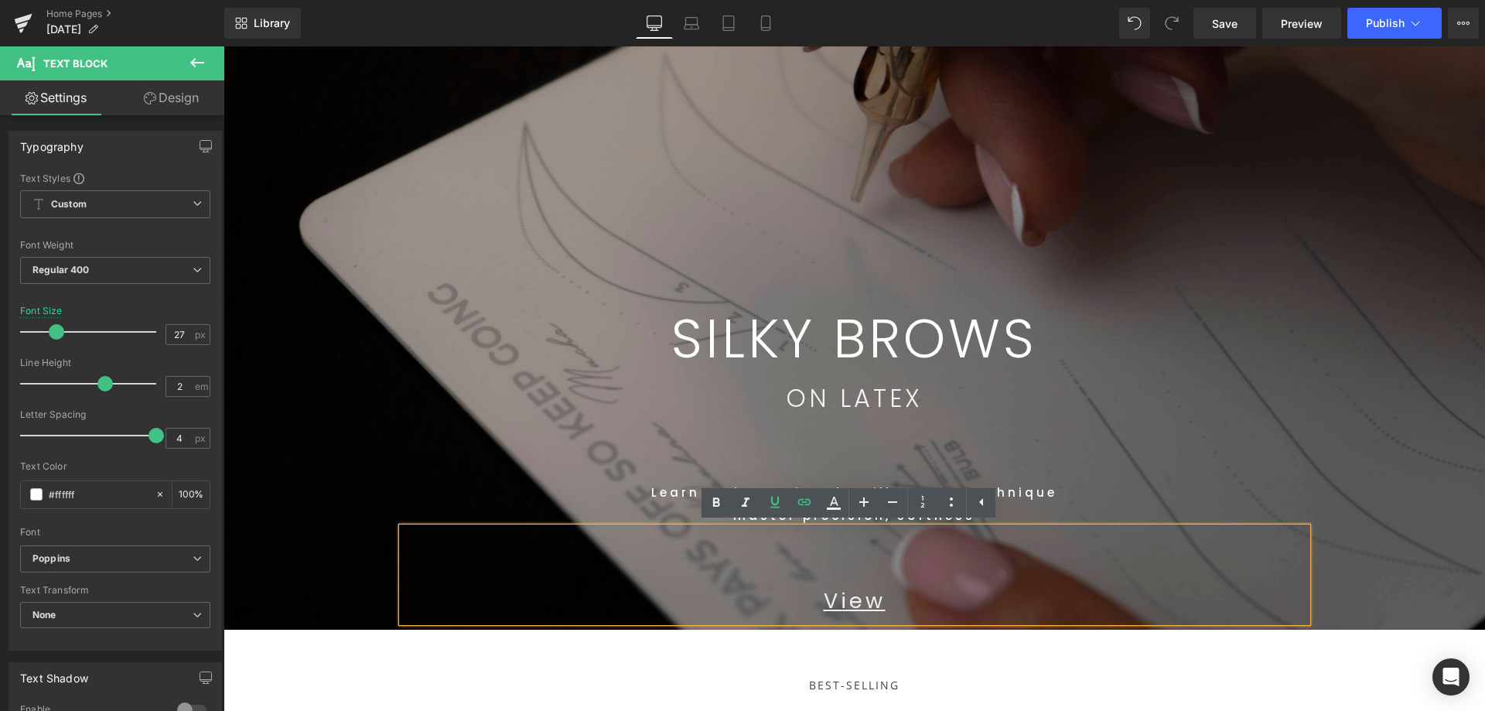
click at [925, 610] on p "View" at bounding box center [854, 601] width 905 height 42
drag, startPoint x: 916, startPoint y: 604, endPoint x: 720, endPoint y: 592, distance: 196.0
click at [712, 589] on p "View" at bounding box center [854, 601] width 905 height 42
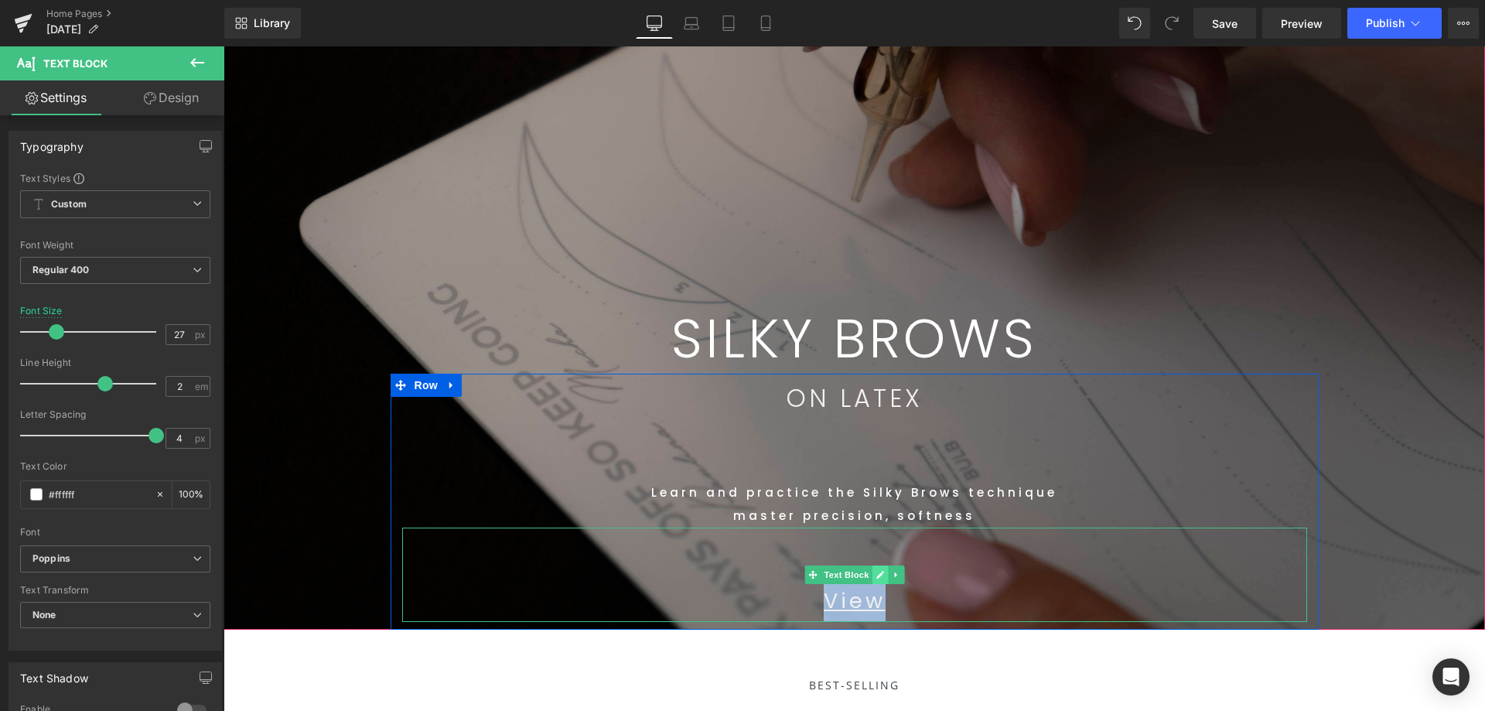
click at [875, 573] on icon at bounding box center [879, 574] width 9 height 9
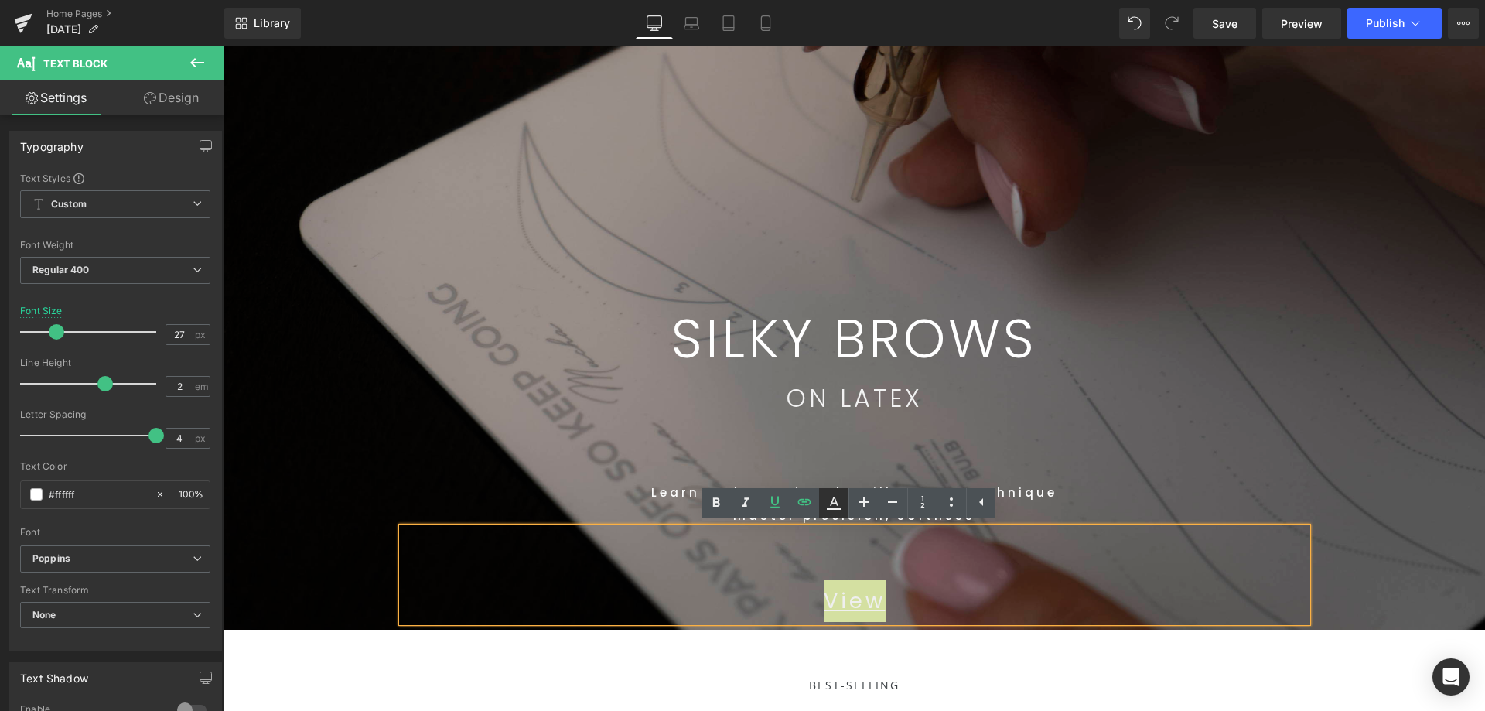
click at [825, 505] on icon at bounding box center [833, 502] width 19 height 19
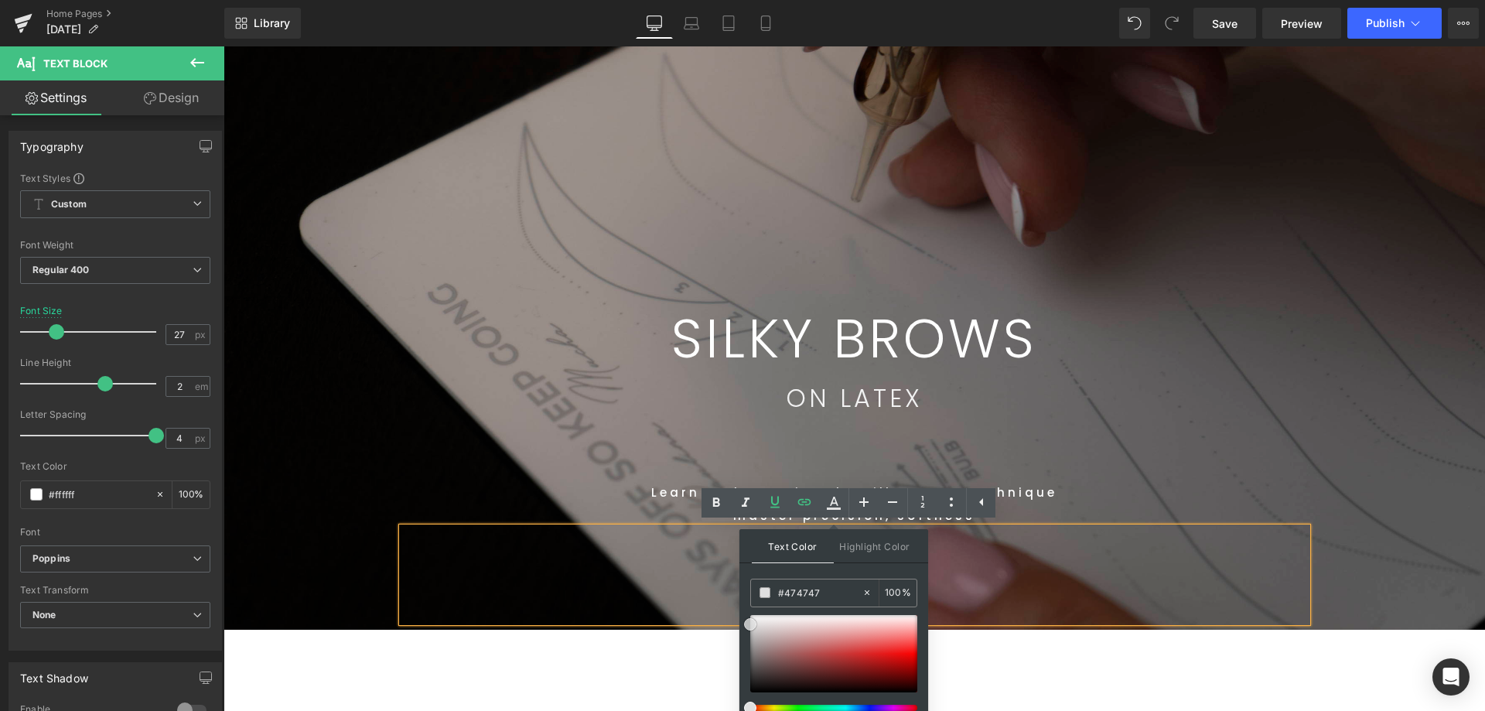
drag, startPoint x: 1003, startPoint y: 691, endPoint x: 727, endPoint y: 613, distance: 286.7
drag, startPoint x: 973, startPoint y: 669, endPoint x: 731, endPoint y: 601, distance: 251.4
click at [857, 390] on div "ON LATEX Text Block" at bounding box center [854, 397] width 905 height 49
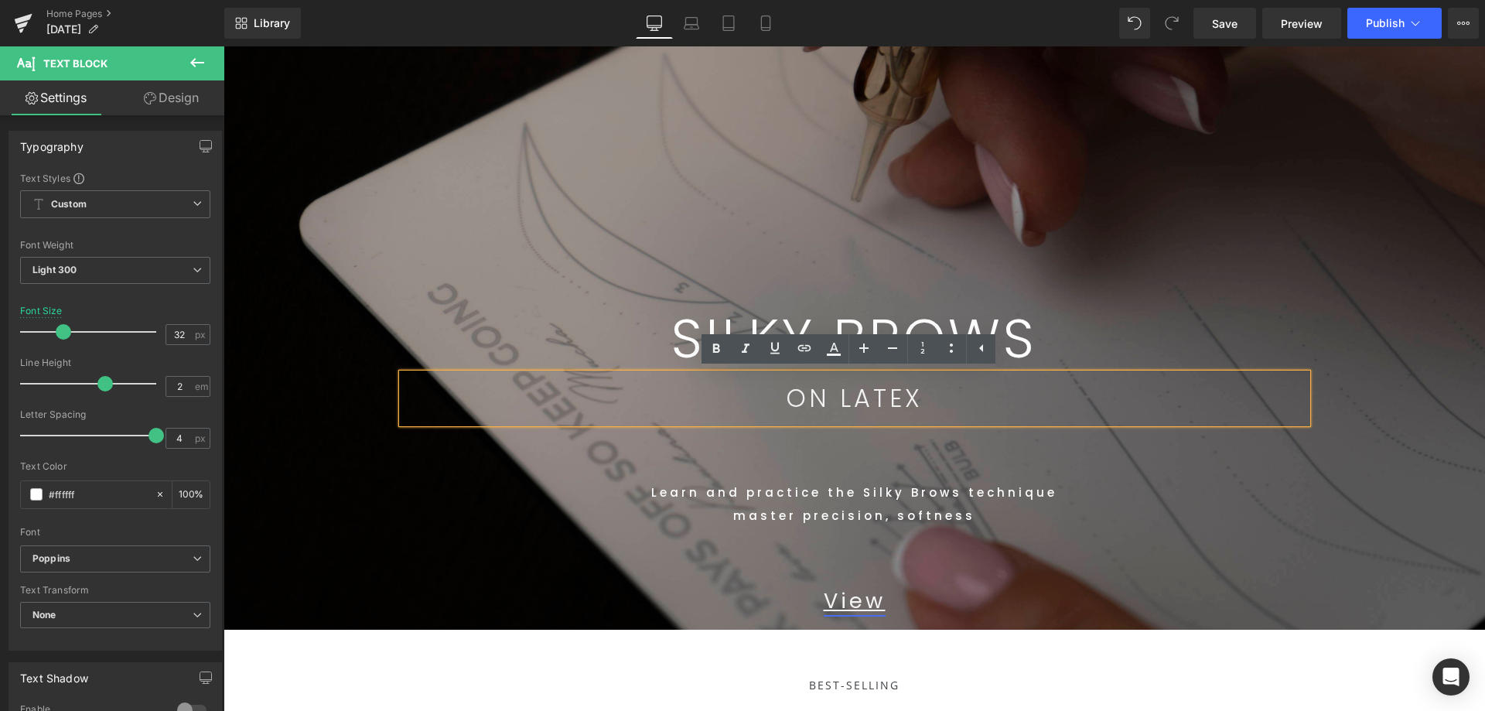
click at [877, 603] on link "View" at bounding box center [855, 600] width 62 height 29
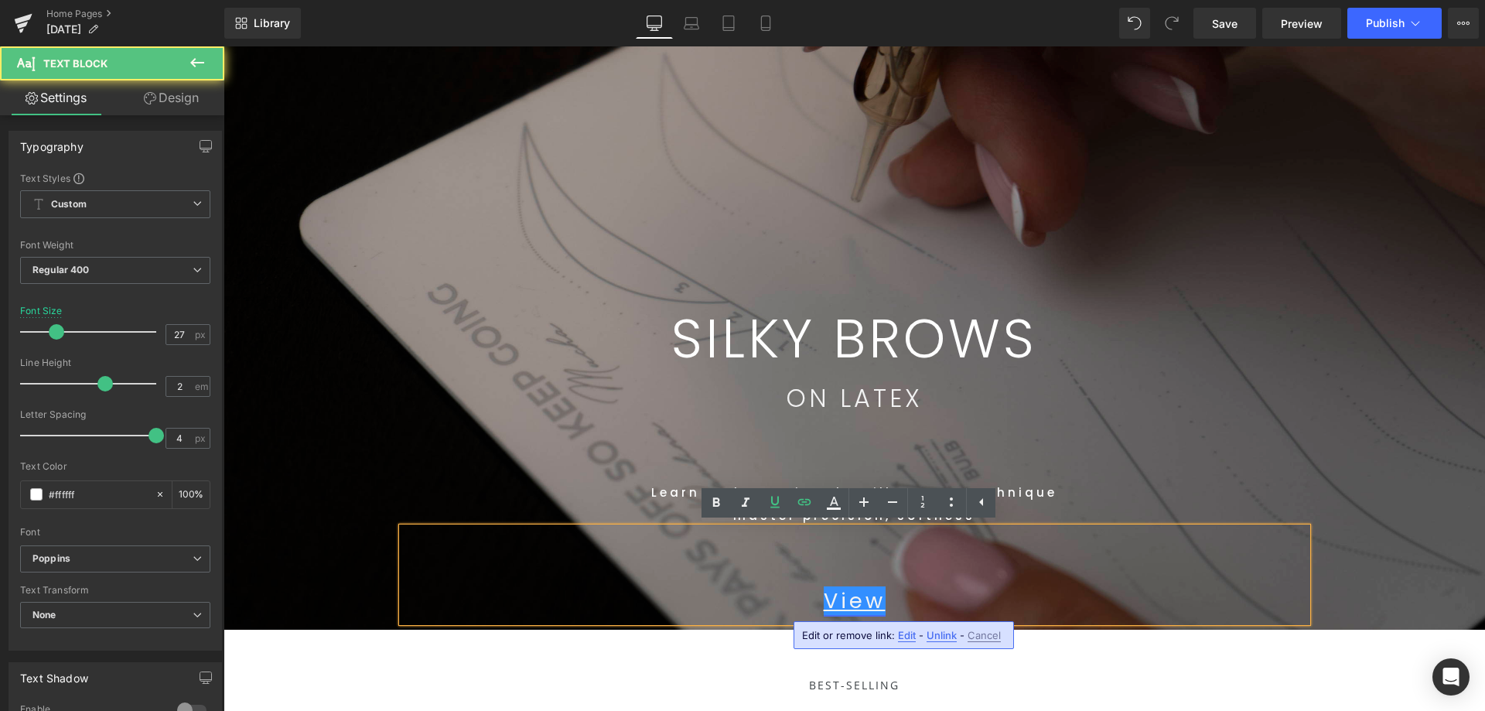
click at [871, 601] on link "View" at bounding box center [855, 600] width 62 height 29
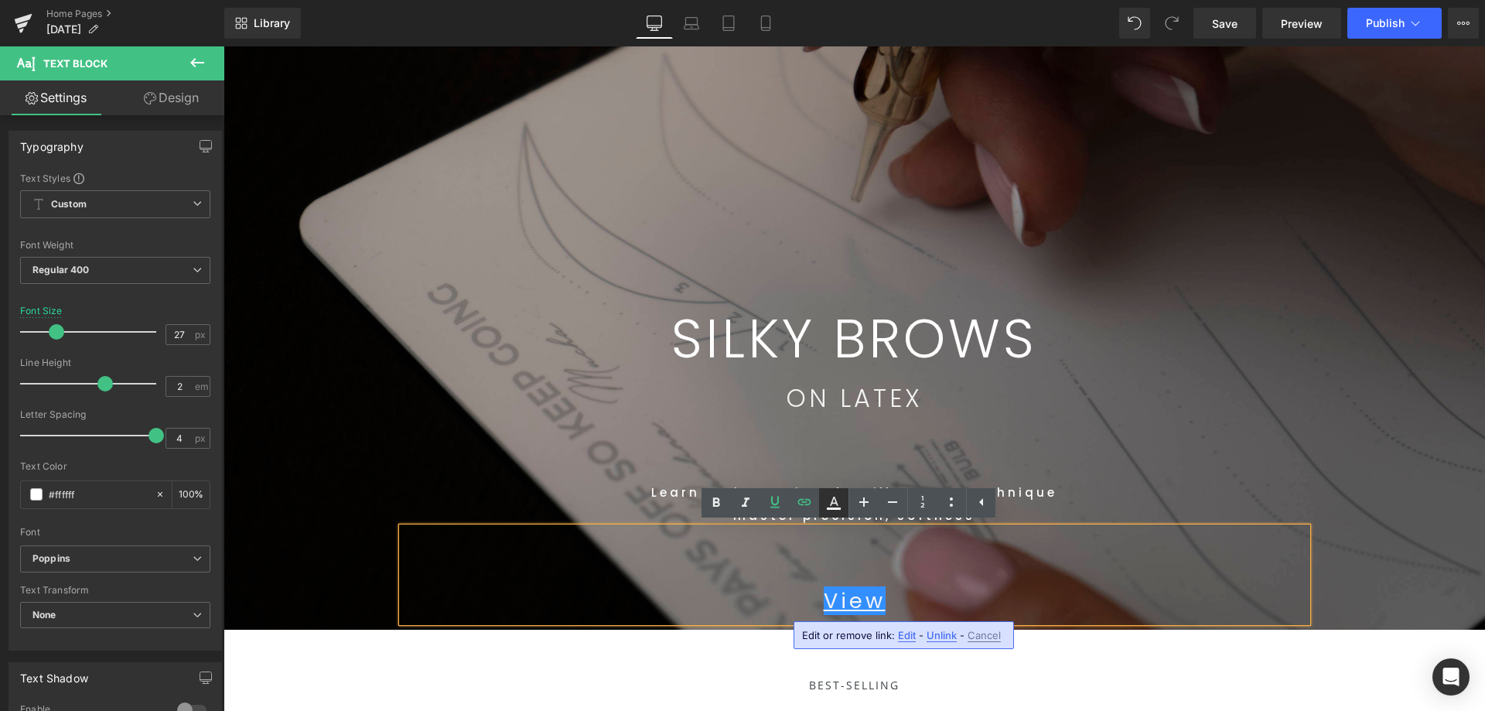
click at [830, 506] on icon at bounding box center [833, 502] width 19 height 19
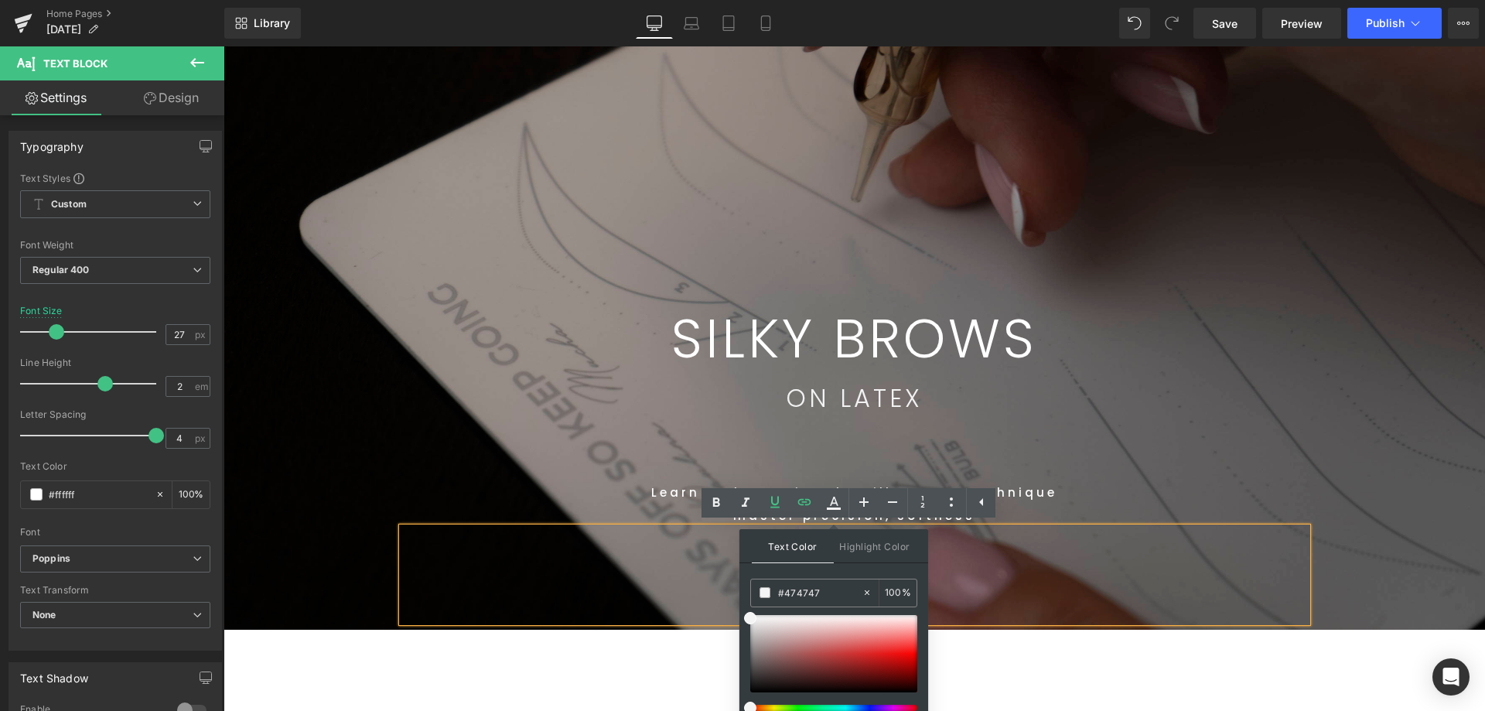
click at [1079, 448] on div "Learn and practice the Silky Brows technique master precision, softness" at bounding box center [854, 475] width 905 height 104
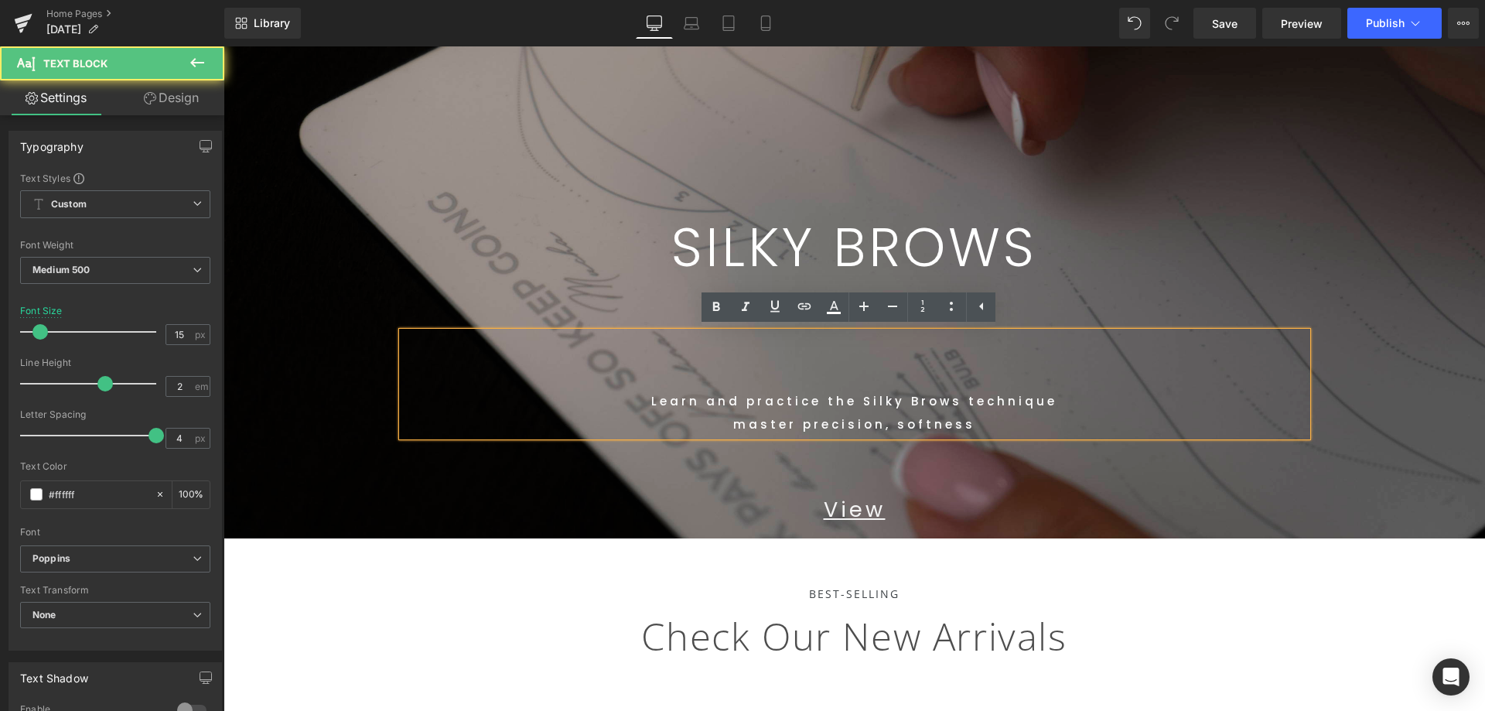
scroll to position [464, 0]
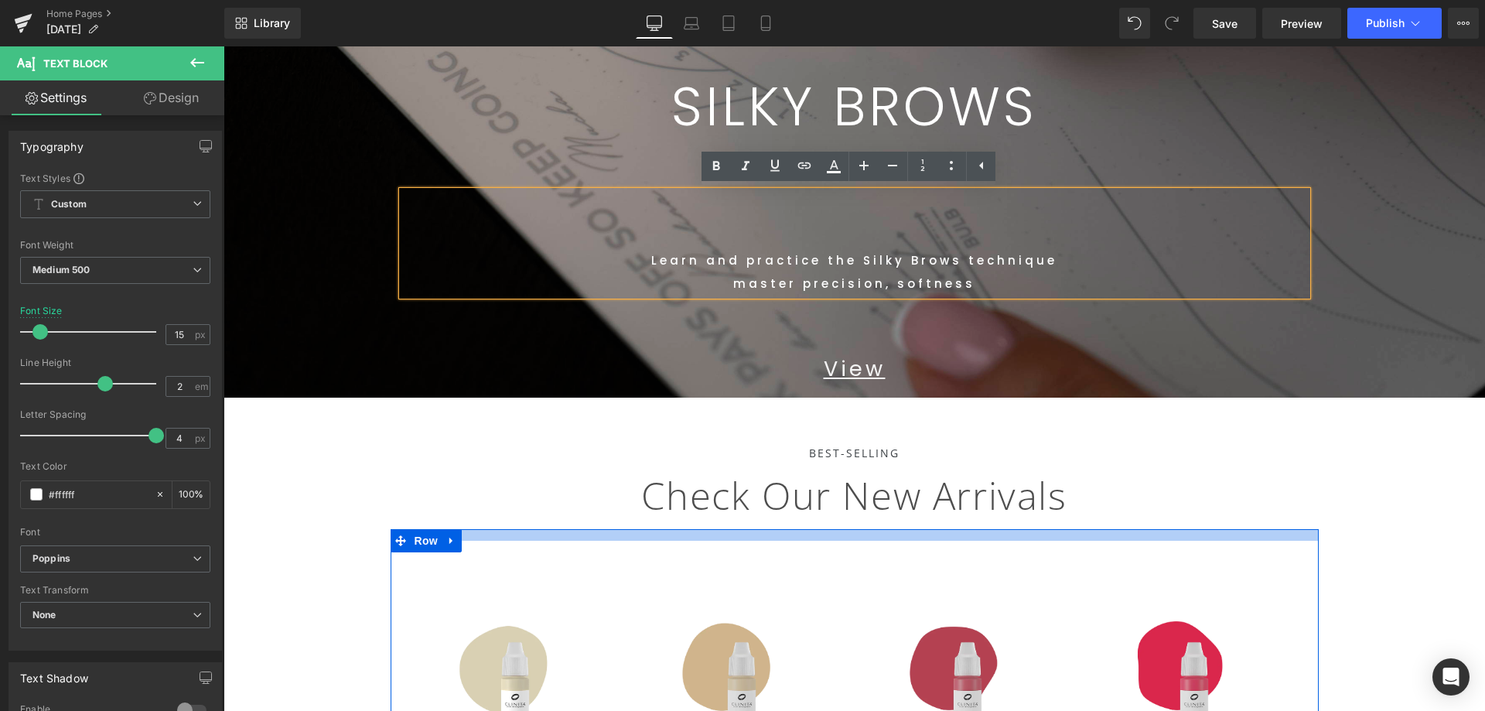
click at [1102, 540] on div at bounding box center [854, 535] width 928 height 12
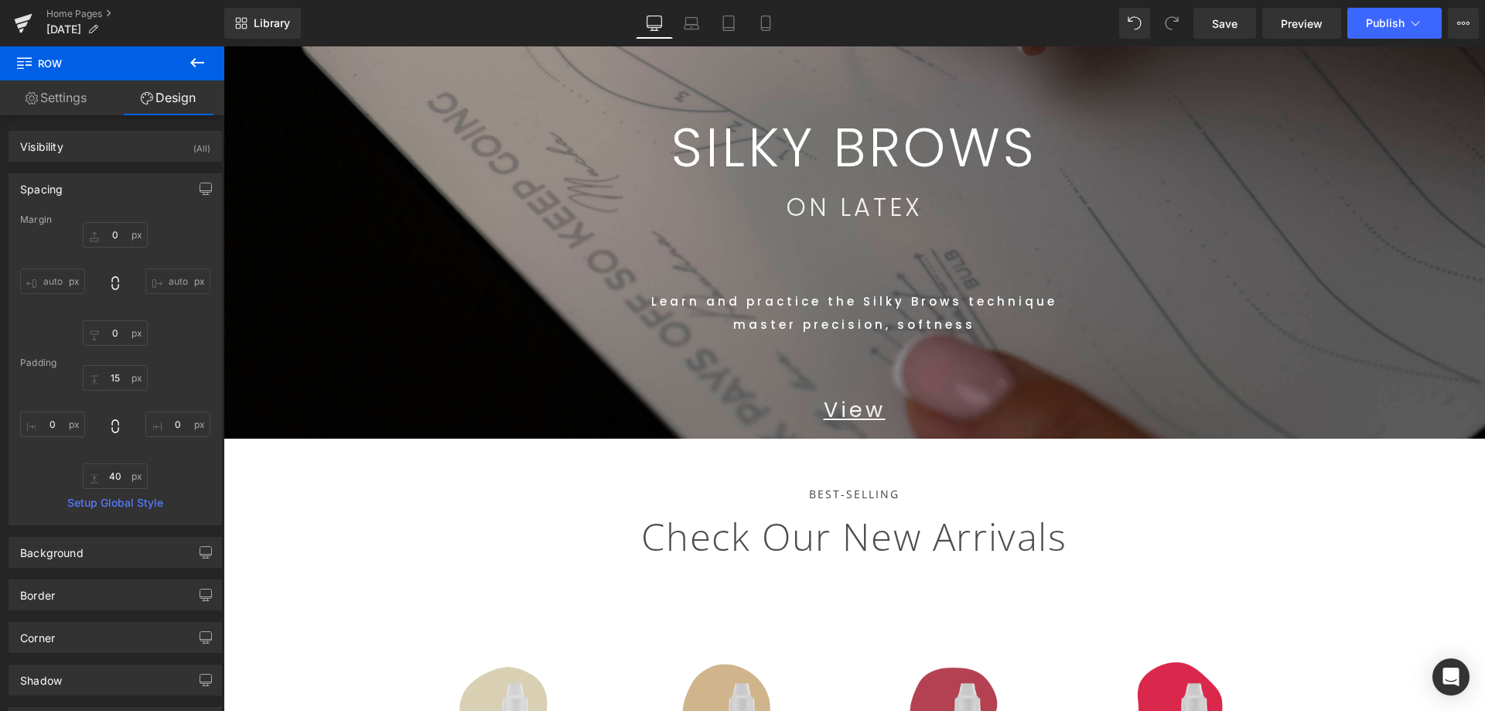
scroll to position [387, 0]
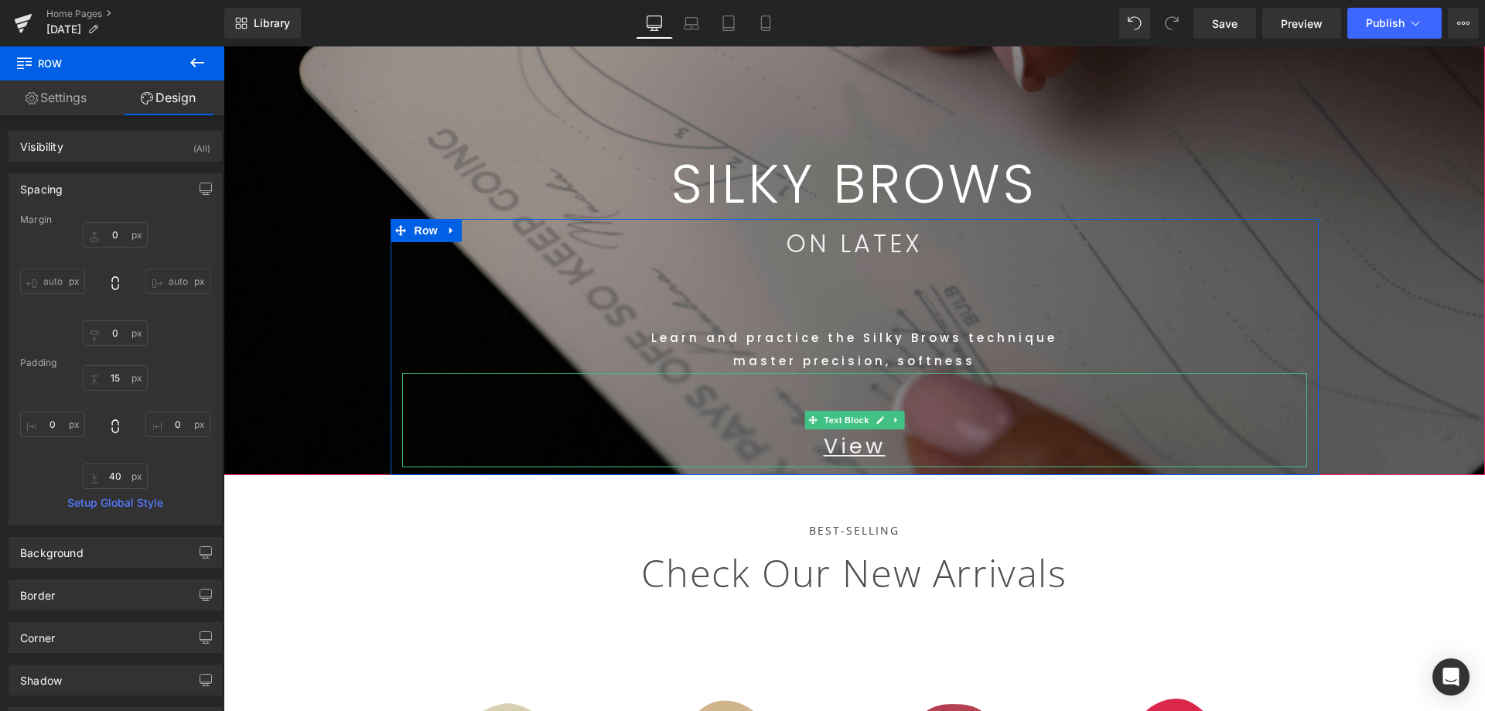
click at [898, 456] on p "View" at bounding box center [854, 446] width 905 height 42
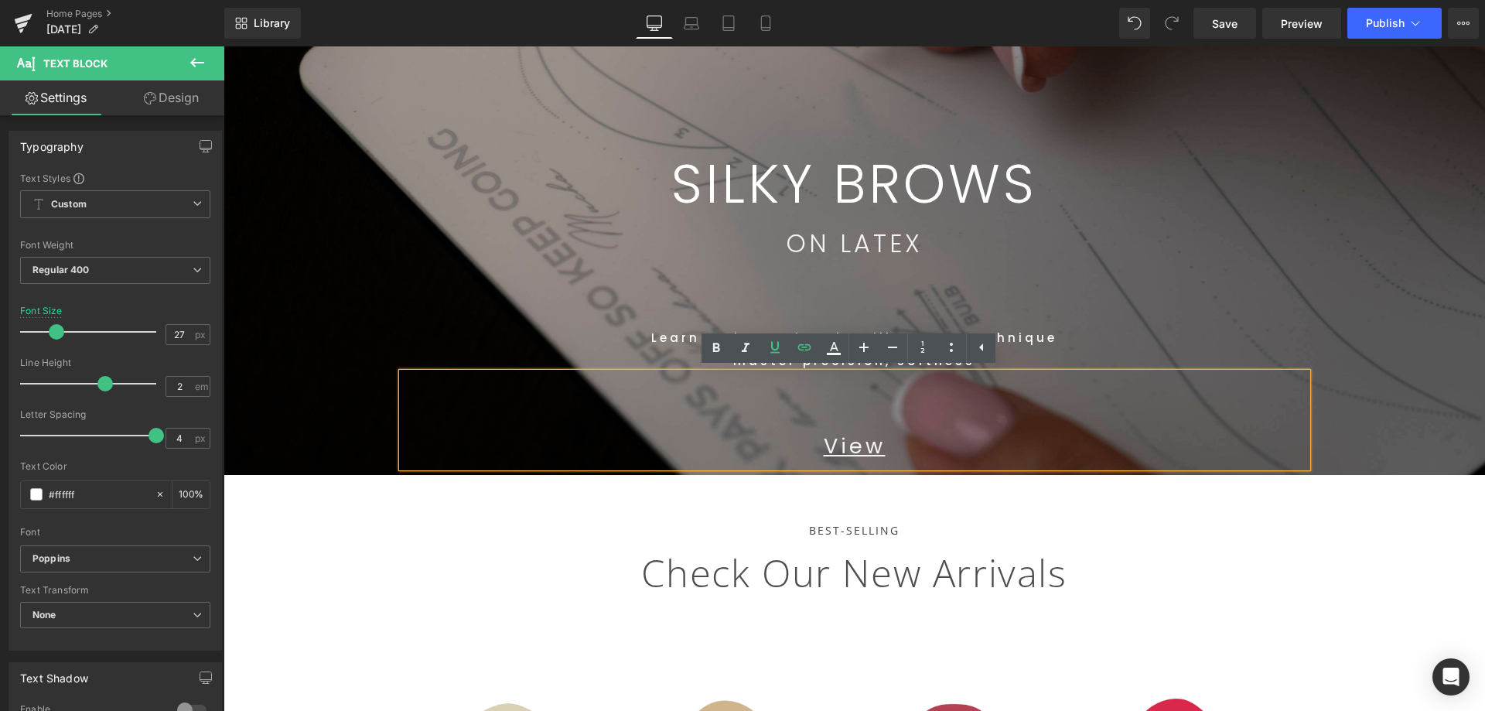
click at [1419, 354] on span "SILKY BROWS Text Block Row 518px ON LATEX Text Block Learn and practice the Sil…" at bounding box center [853, 115] width 1261 height 718
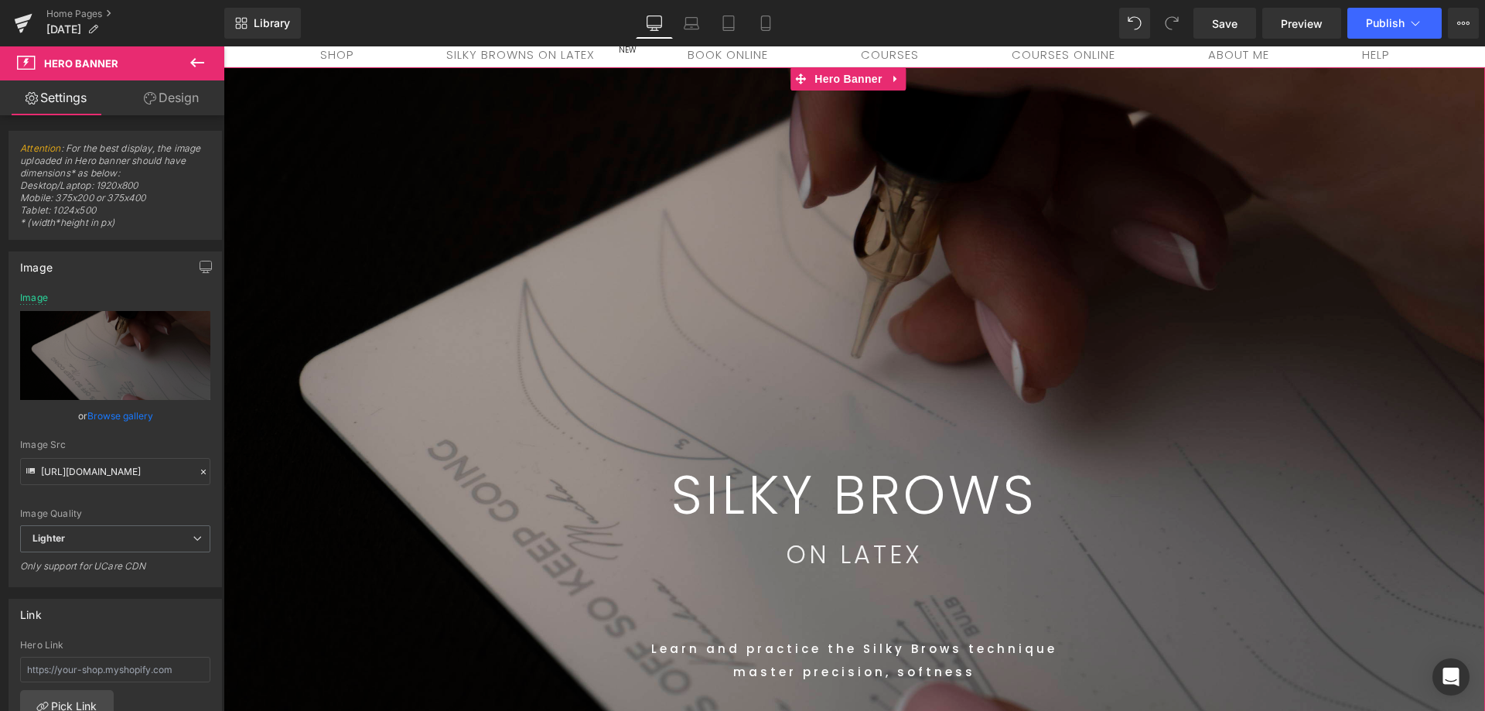
scroll to position [0, 0]
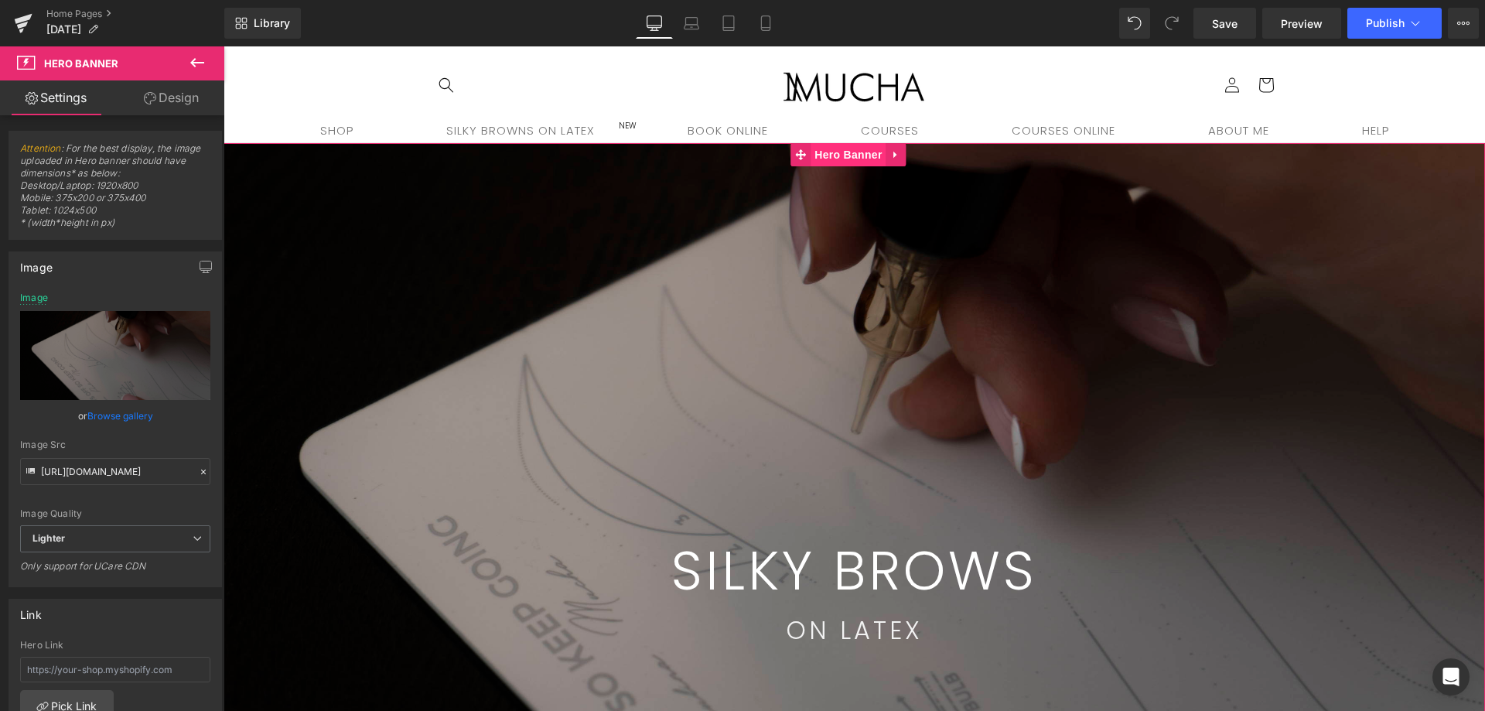
click at [834, 163] on span "Hero Banner" at bounding box center [847, 154] width 75 height 23
click at [171, 104] on link "Design" at bounding box center [171, 97] width 112 height 35
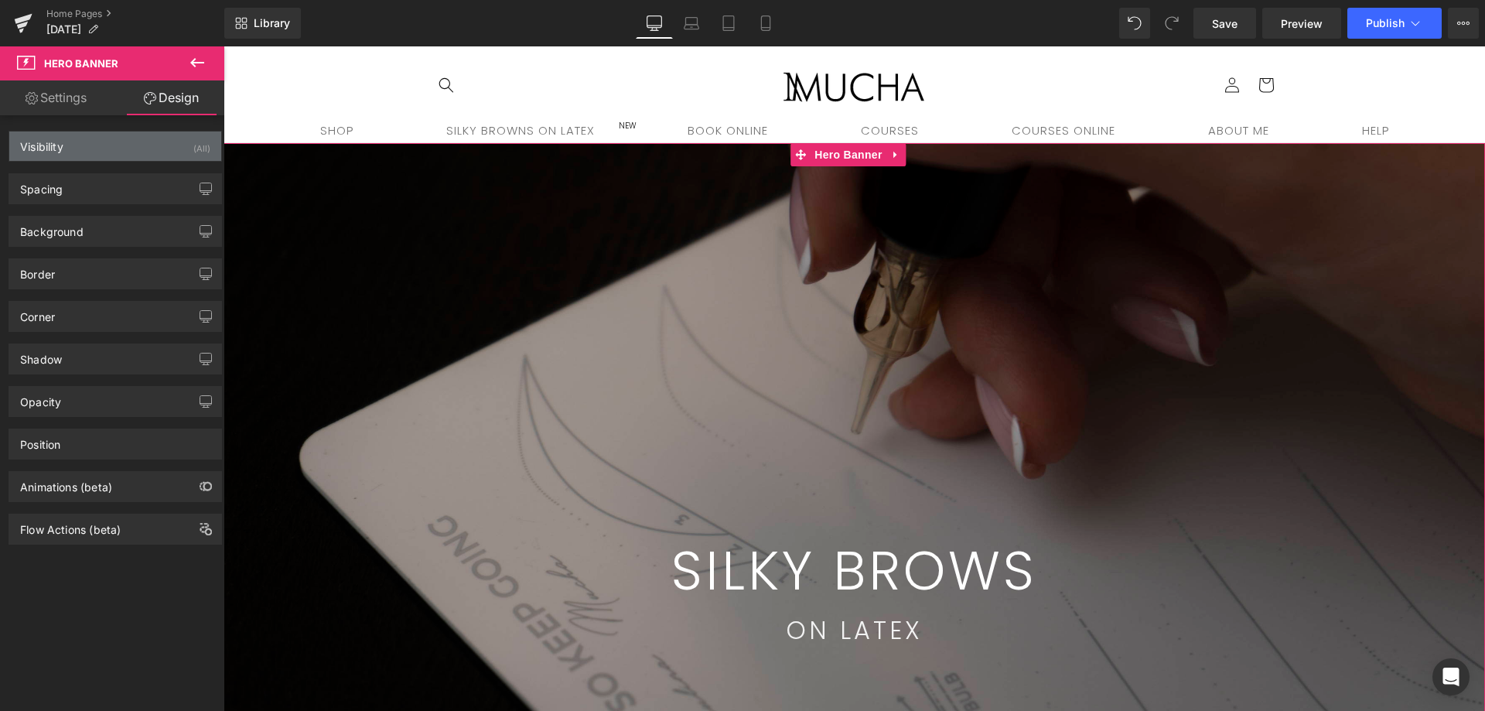
click at [107, 154] on div "Visibility (All)" at bounding box center [115, 145] width 212 height 29
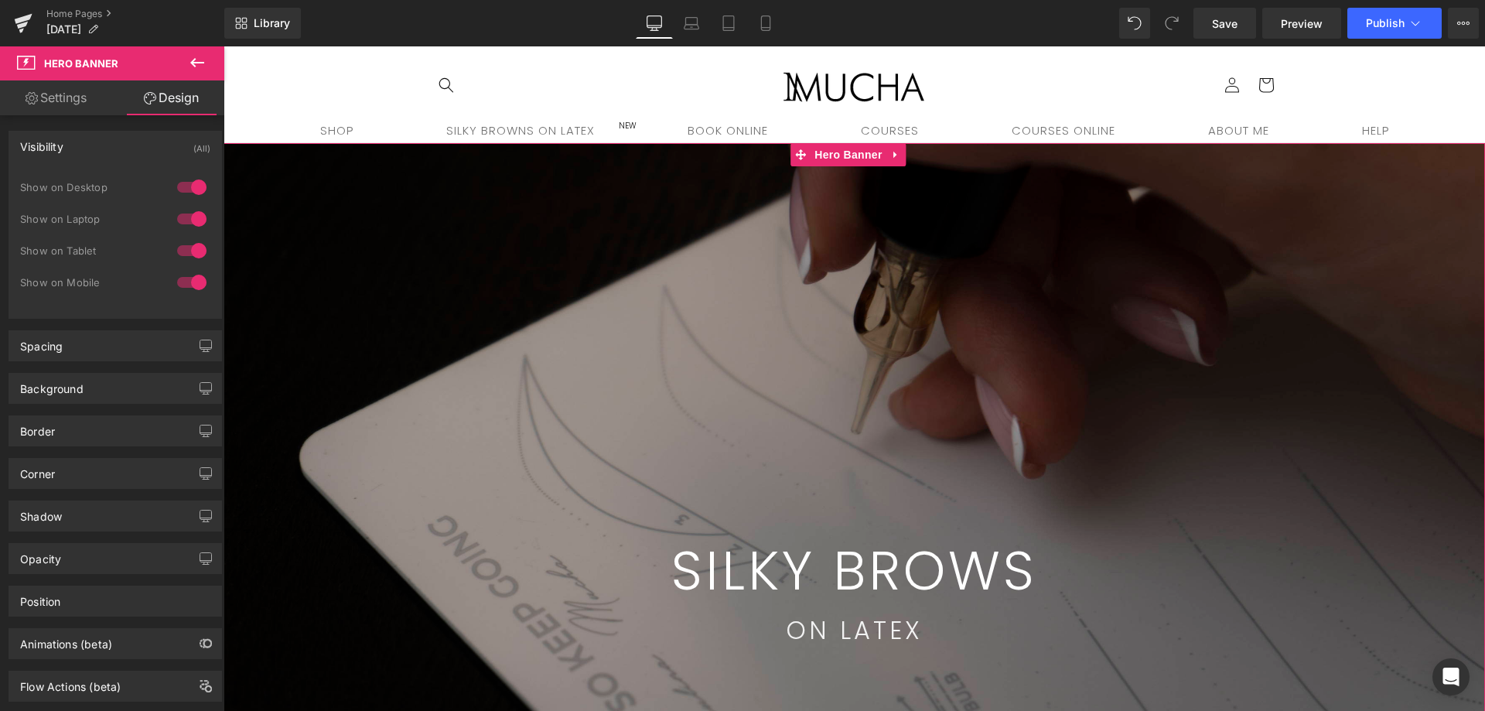
click at [107, 152] on div "Visibility (All)" at bounding box center [115, 145] width 212 height 29
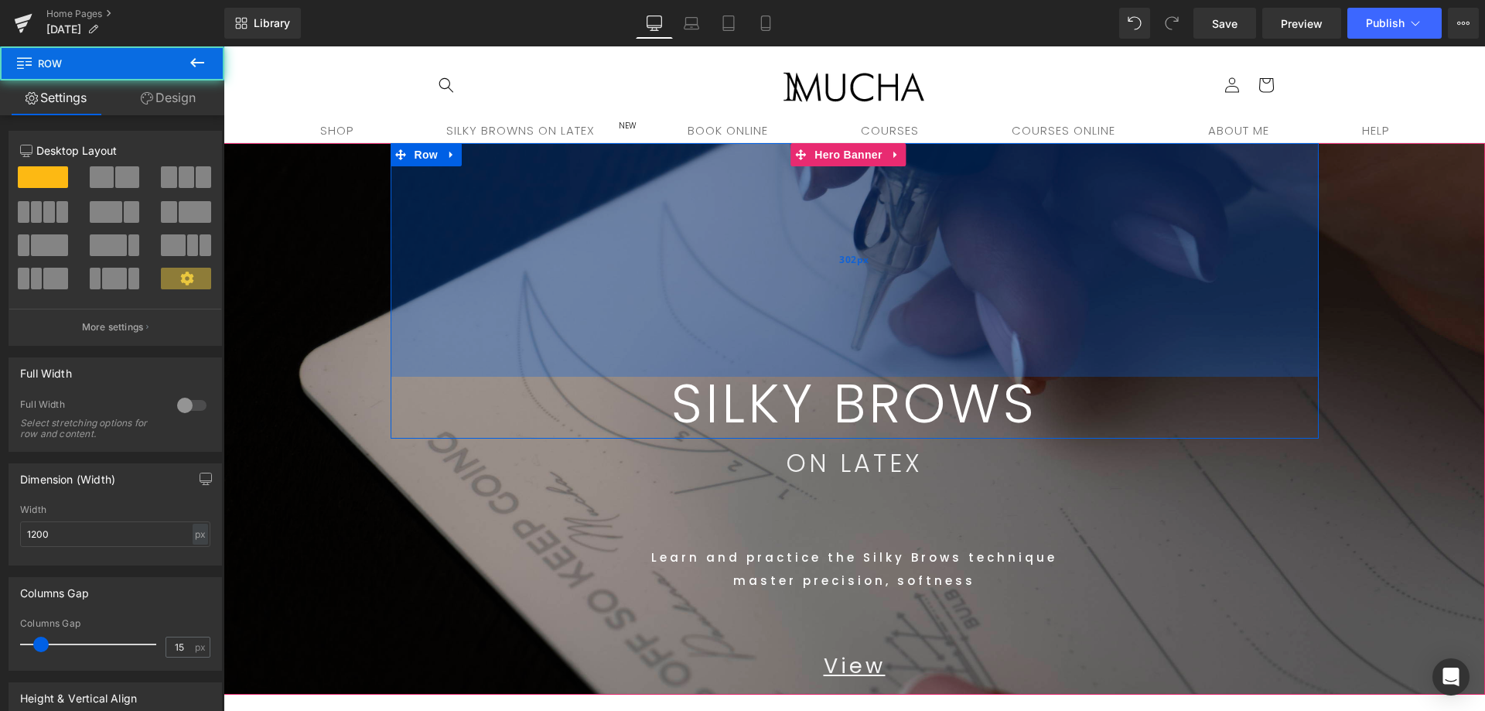
drag, startPoint x: 576, startPoint y: 364, endPoint x: 636, endPoint y: 197, distance: 177.3
click at [636, 197] on div "302px" at bounding box center [854, 260] width 928 height 234
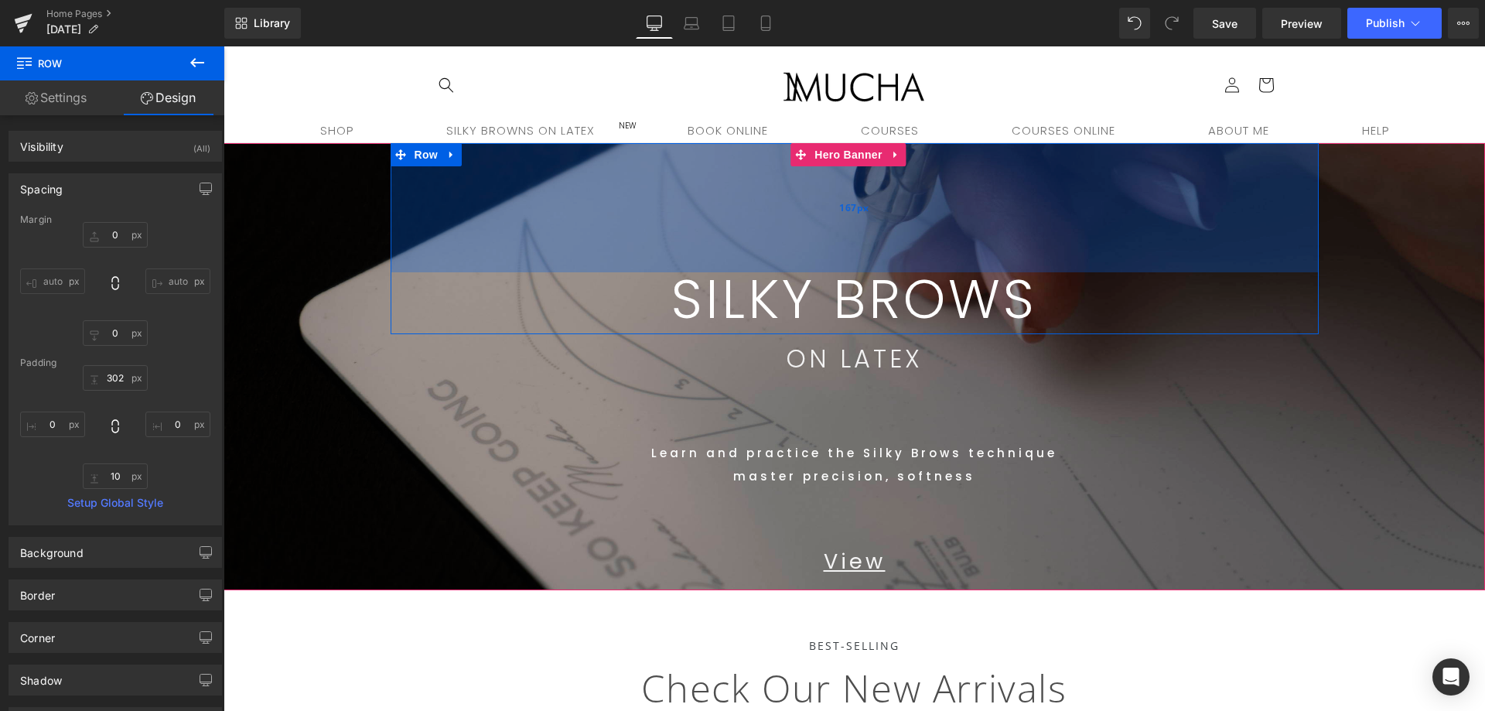
drag, startPoint x: 991, startPoint y: 342, endPoint x: 1014, endPoint y: 237, distance: 106.9
click at [1014, 237] on div "167px" at bounding box center [854, 207] width 928 height 129
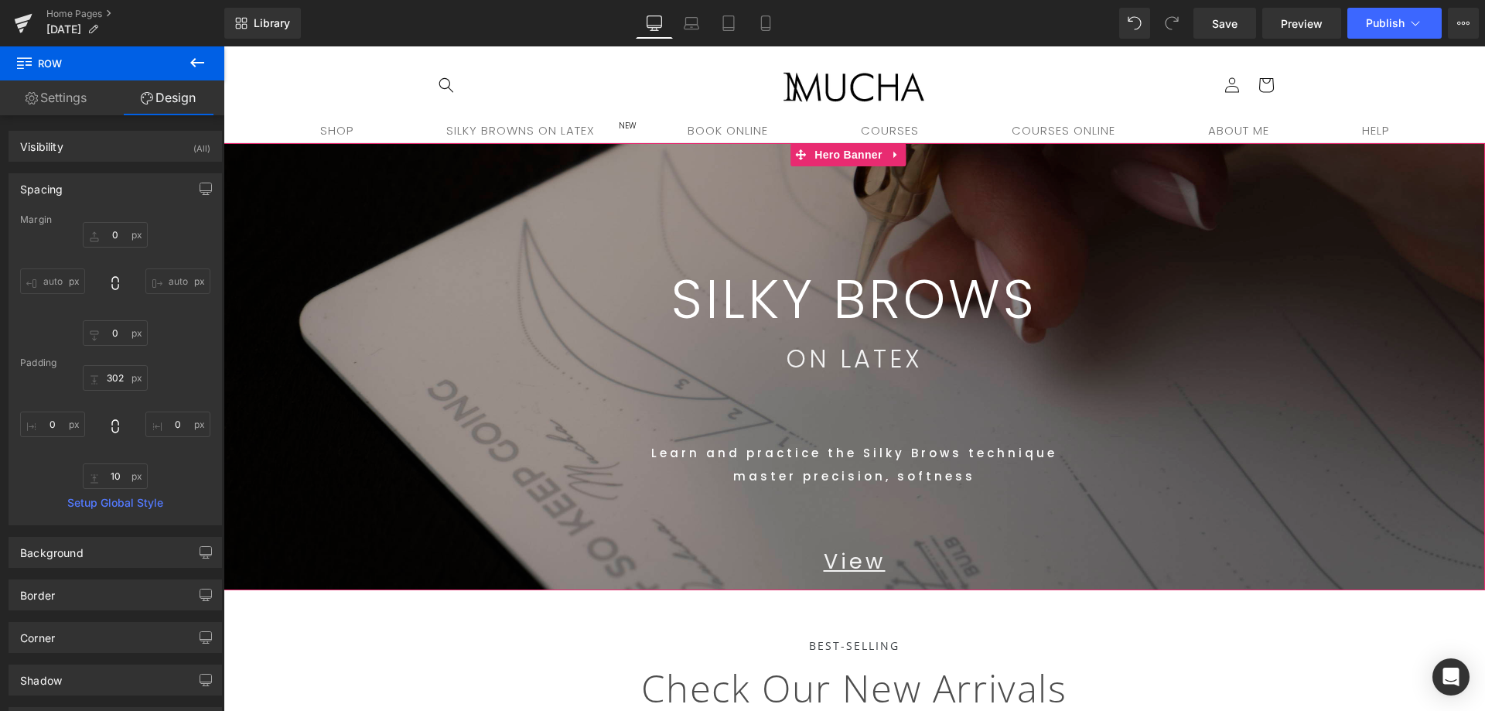
click at [1350, 503] on span "SILKY BROWS Text Block Row 167px ON LATEX Text Block Learn and practice the Sil…" at bounding box center [853, 366] width 1261 height 447
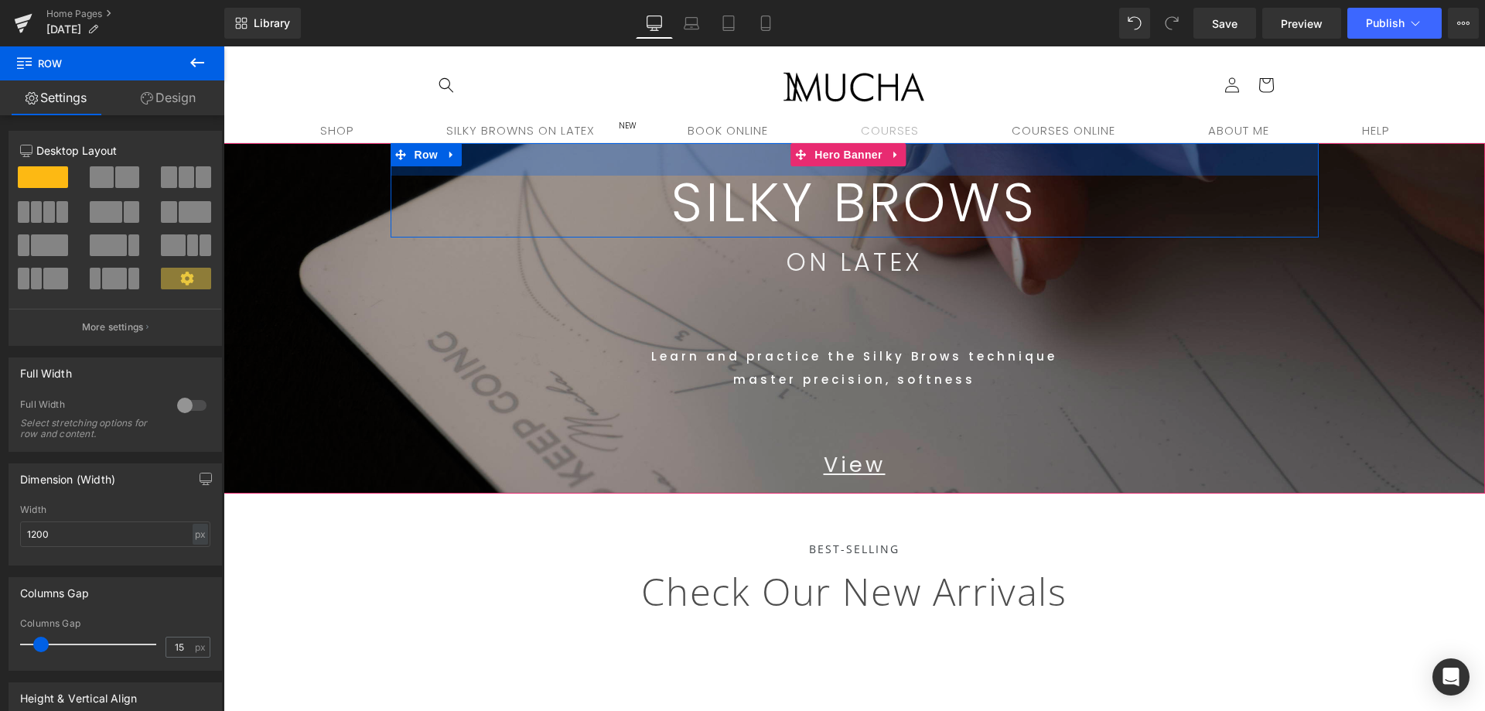
drag, startPoint x: 897, startPoint y: 199, endPoint x: 953, endPoint y: 129, distance: 89.1
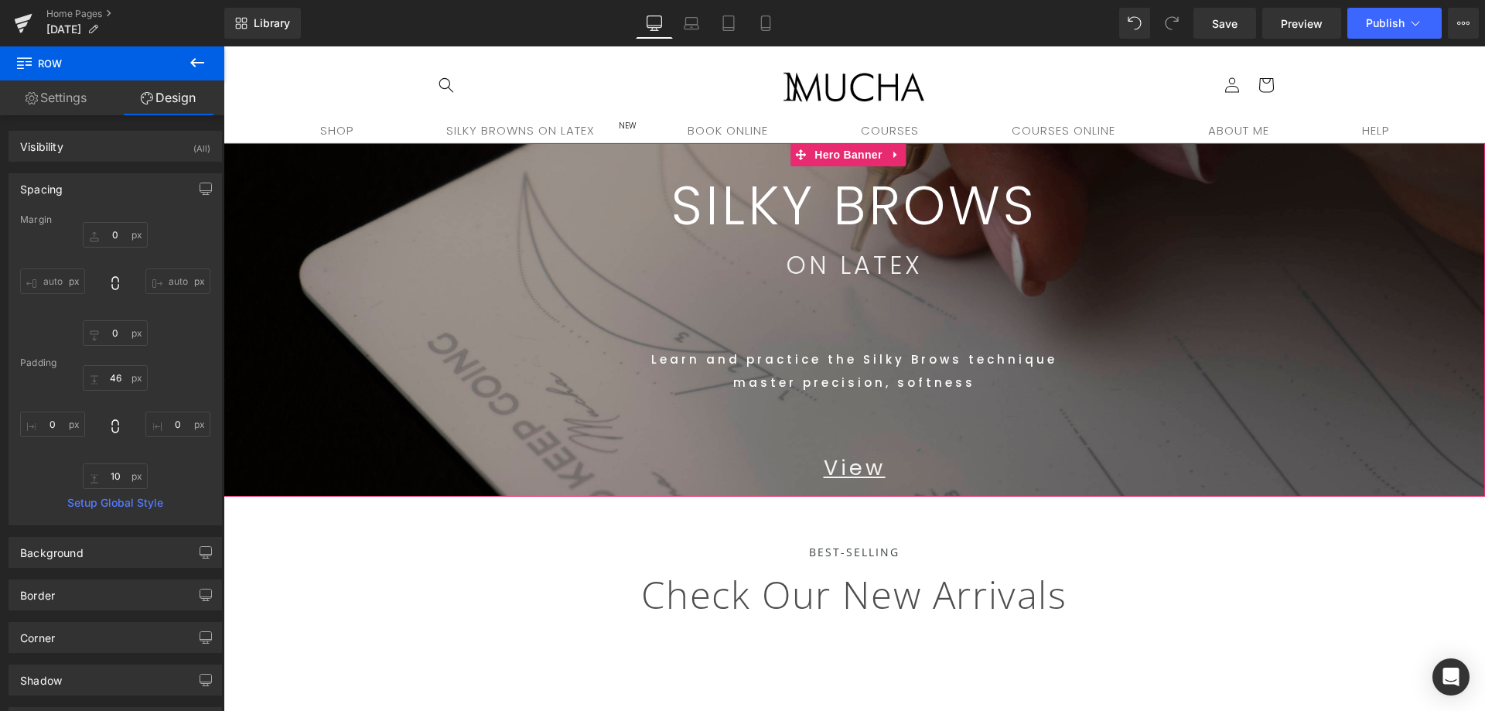
click at [1407, 418] on span "SILKY BROWS Text Block Row 46px ON LATEX Text Block Learn and practice the Silk…" at bounding box center [853, 319] width 1261 height 353
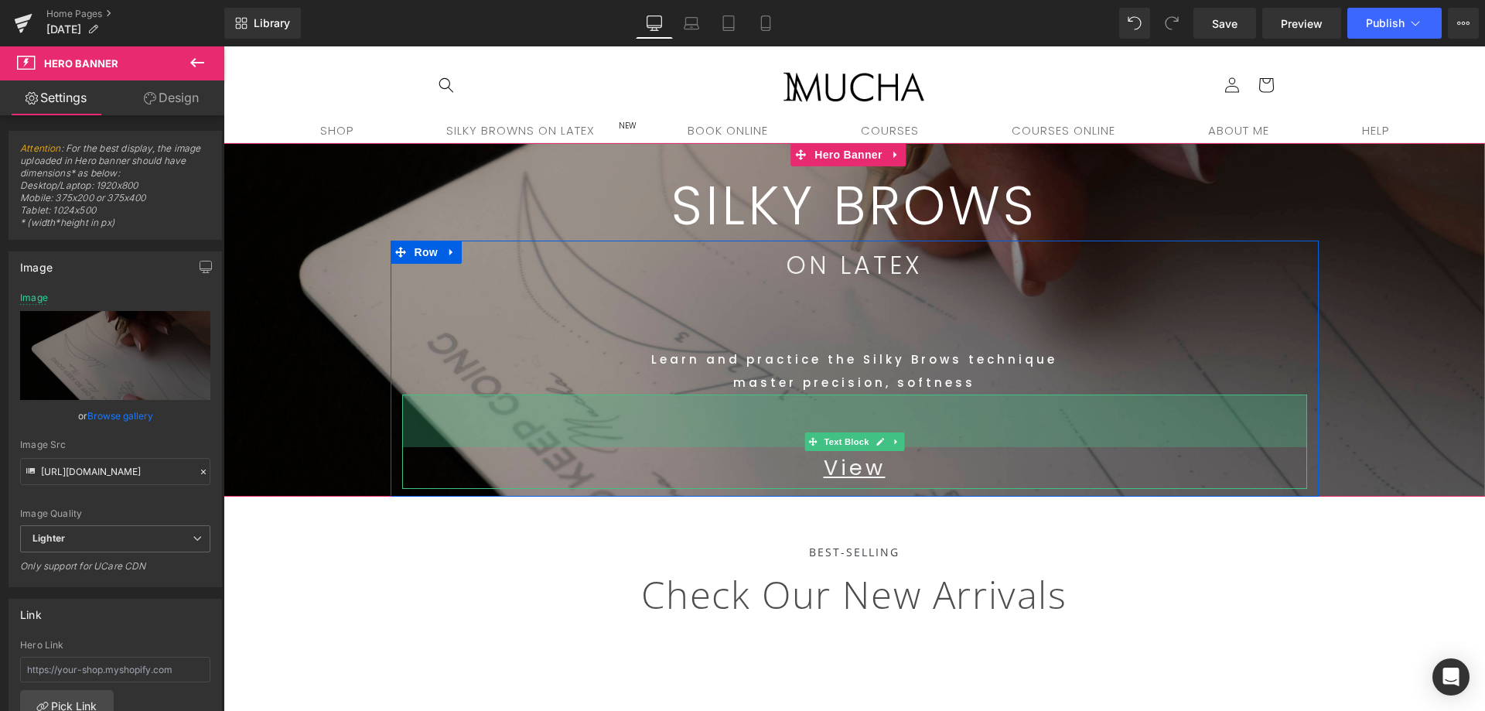
drag, startPoint x: 922, startPoint y: 427, endPoint x: 943, endPoint y: 435, distance: 23.0
click at [921, 427] on div "68px" at bounding box center [854, 420] width 905 height 53
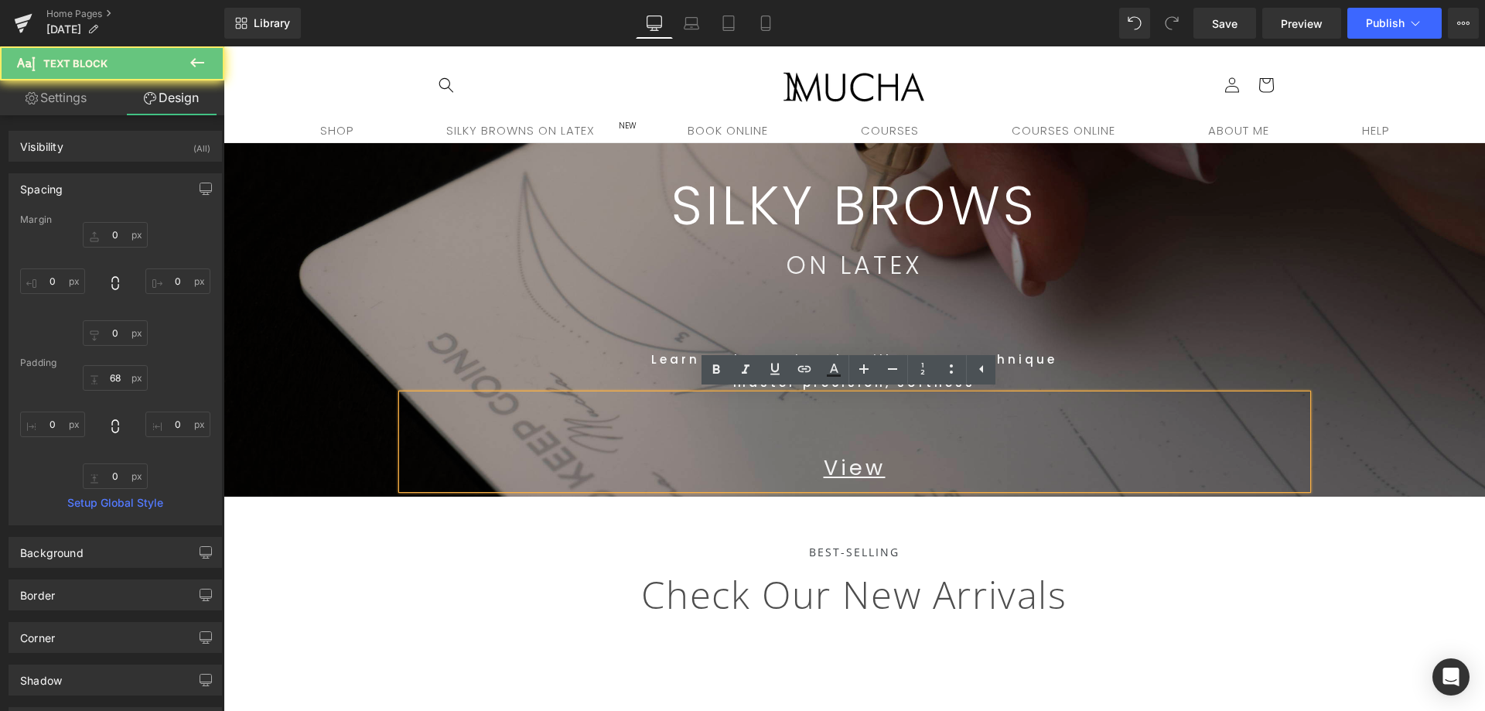
click at [935, 426] on div "View" at bounding box center [854, 441] width 905 height 94
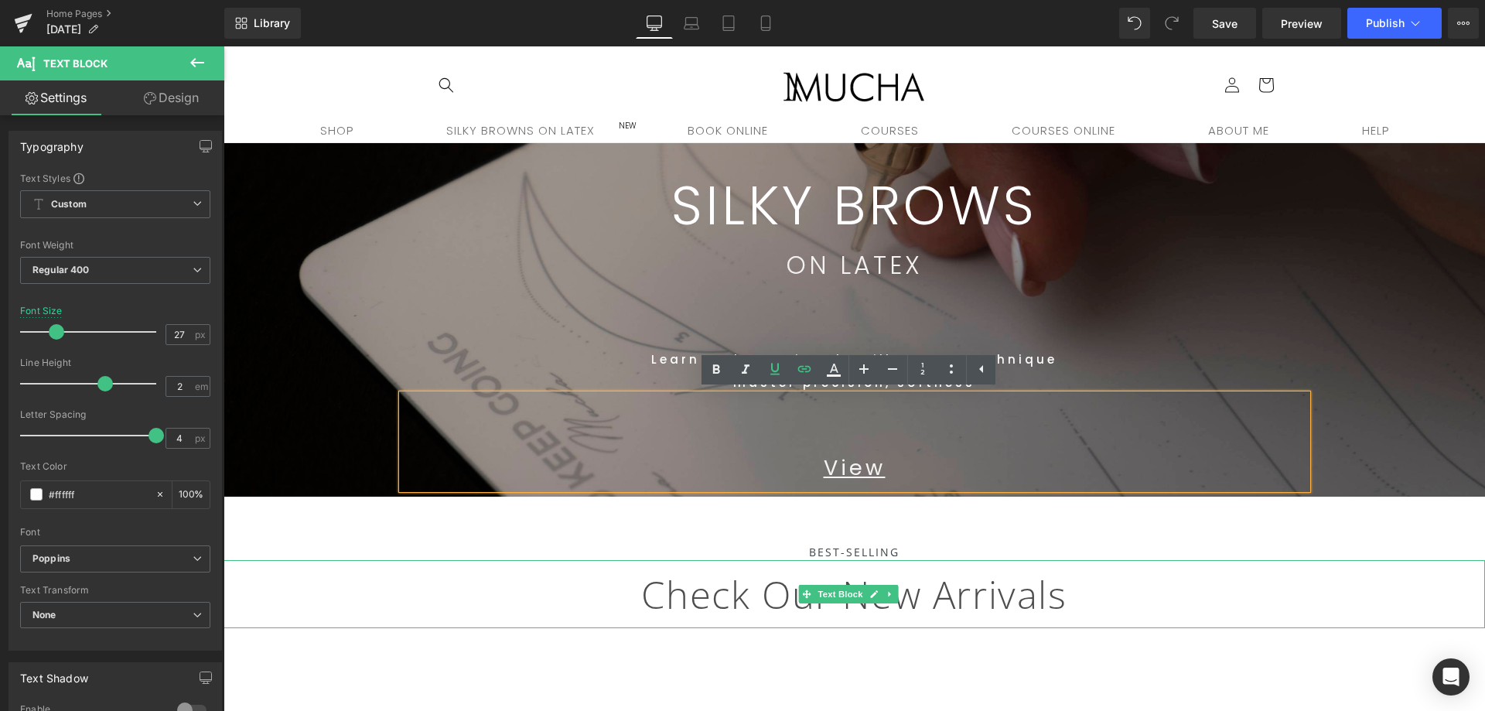
click at [1136, 605] on p "Check Our New Arrivals" at bounding box center [853, 594] width 1261 height 68
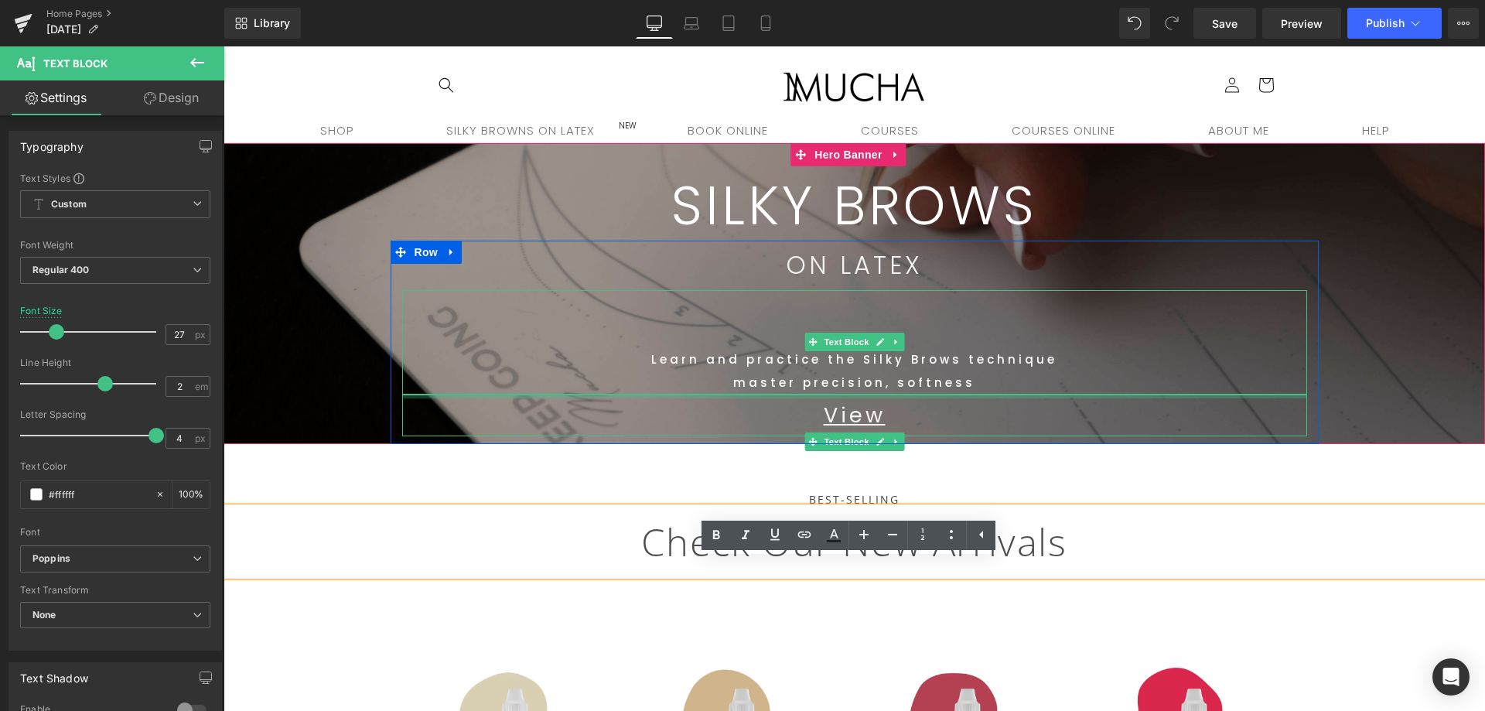
drag, startPoint x: 967, startPoint y: 418, endPoint x: 945, endPoint y: 343, distance: 79.0
click at [945, 343] on div "ON LATEX Text Block Learn and practice the Silky Brows technique master precisi…" at bounding box center [854, 338] width 928 height 196
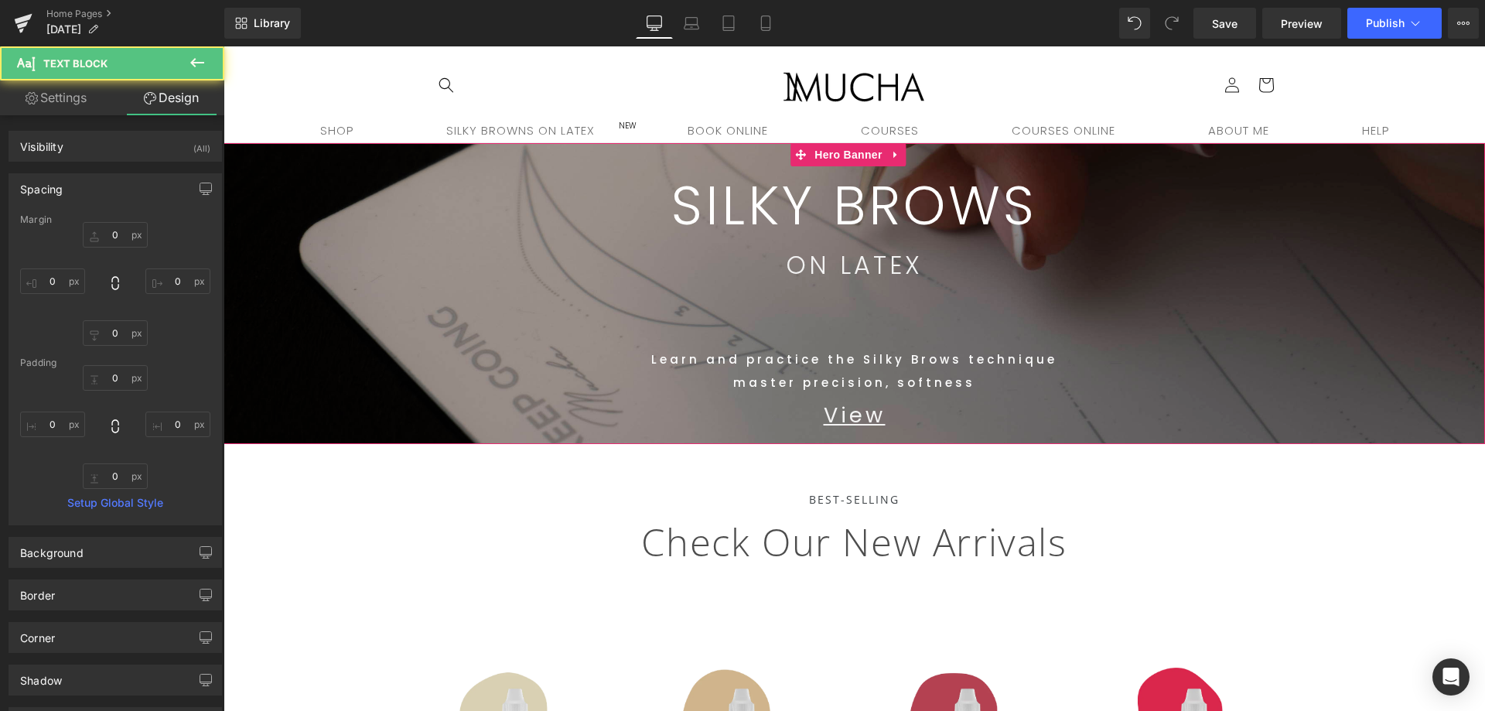
click at [1349, 361] on span "SILKY BROWS Text Block Row 46px ON LATEX Text Block Learn and practice the Silk…" at bounding box center [853, 293] width 1261 height 301
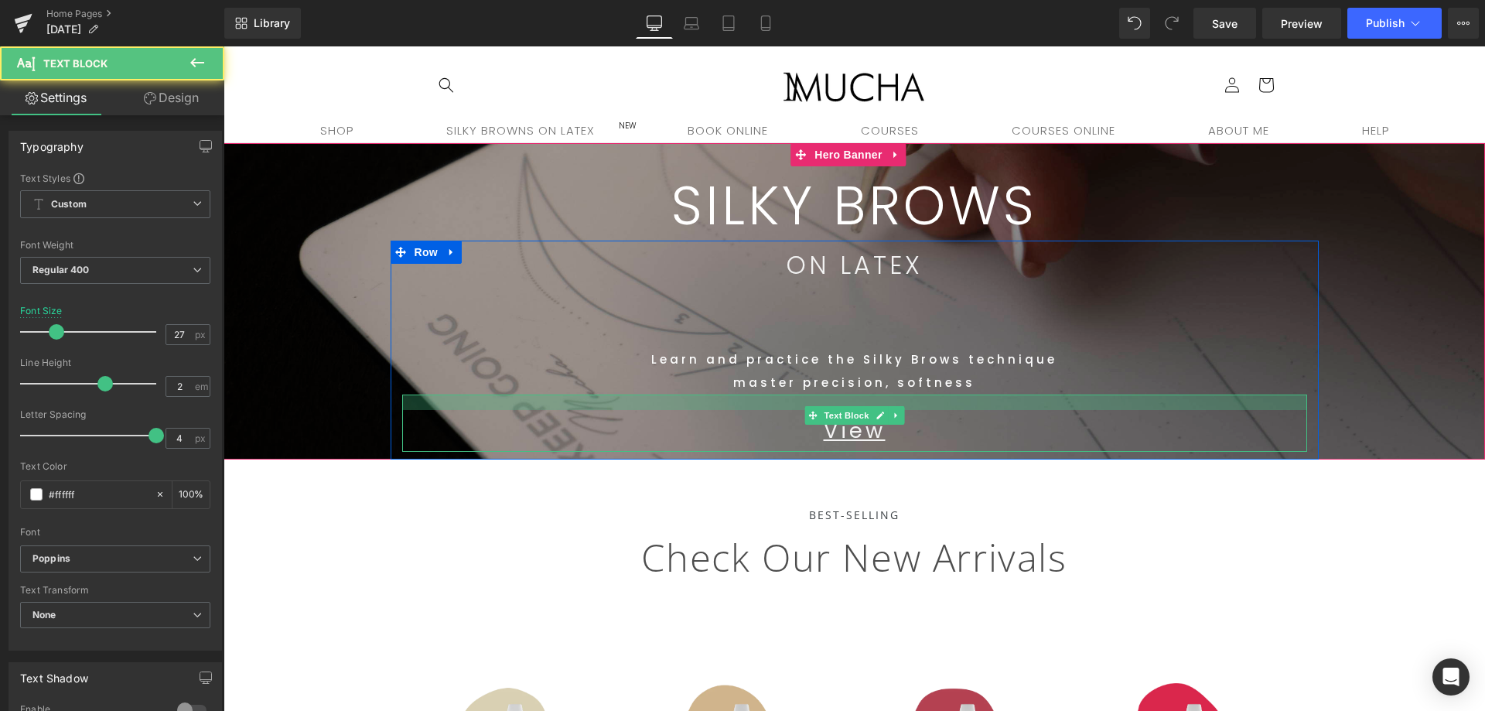
drag, startPoint x: 1091, startPoint y: 396, endPoint x: 1187, endPoint y: 417, distance: 98.1
click at [1090, 411] on div "View Text Block" at bounding box center [854, 422] width 905 height 57
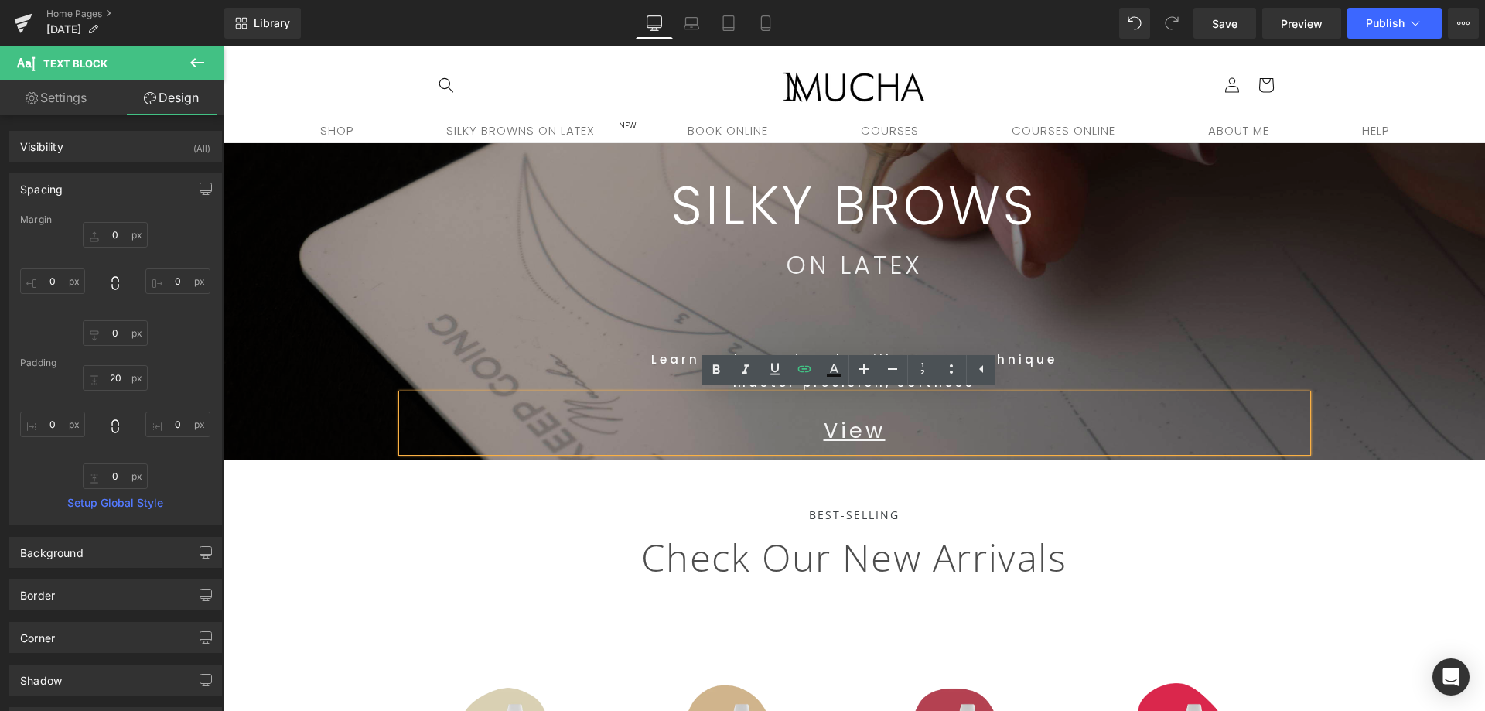
click at [1334, 319] on span "SILKY BROWS Text Block Row 46px ON LATEX Text Block Learn and practice the Silk…" at bounding box center [853, 301] width 1261 height 316
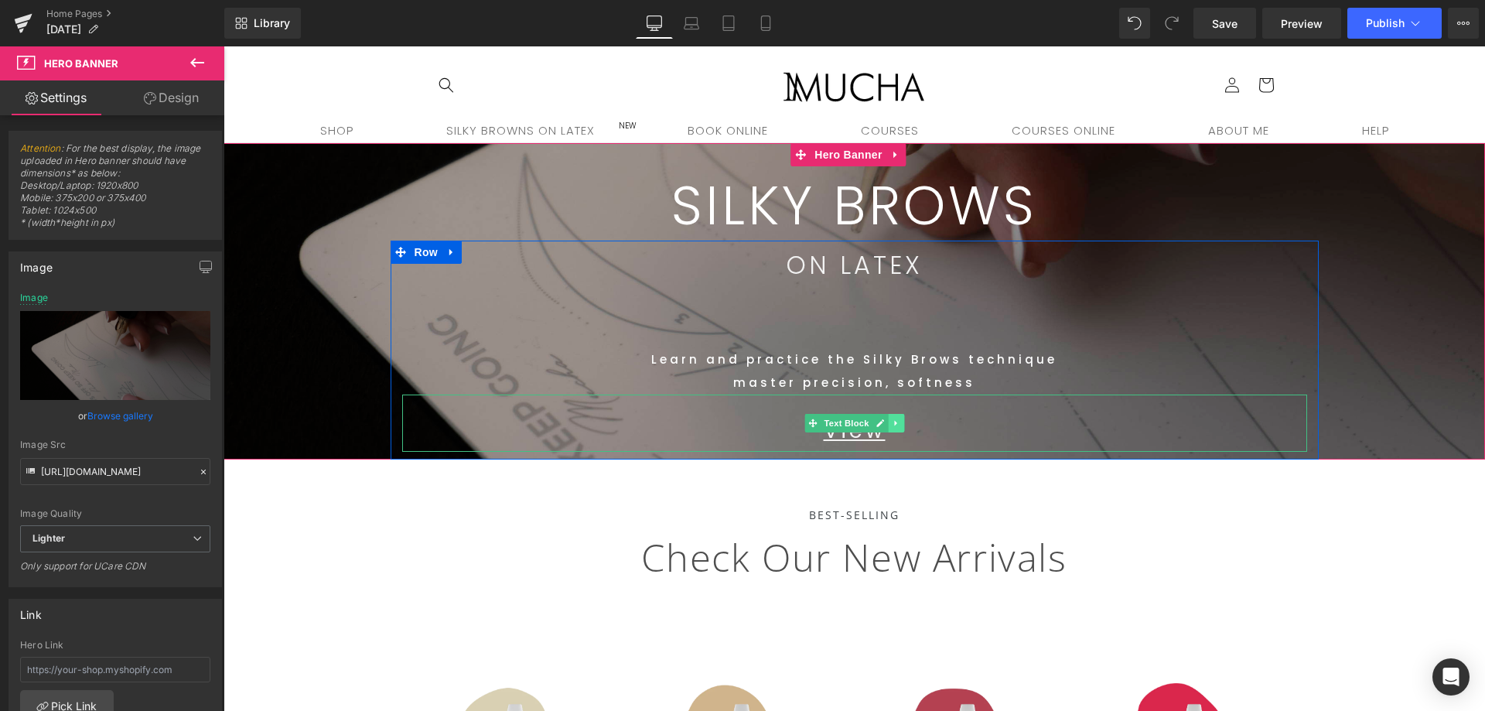
drag, startPoint x: 893, startPoint y: 431, endPoint x: 898, endPoint y: 451, distance: 19.9
click at [894, 431] on link at bounding box center [896, 423] width 16 height 19
drag, startPoint x: 755, startPoint y: 437, endPoint x: 813, endPoint y: 441, distance: 58.9
click at [677, 428] on p "View" at bounding box center [854, 431] width 905 height 42
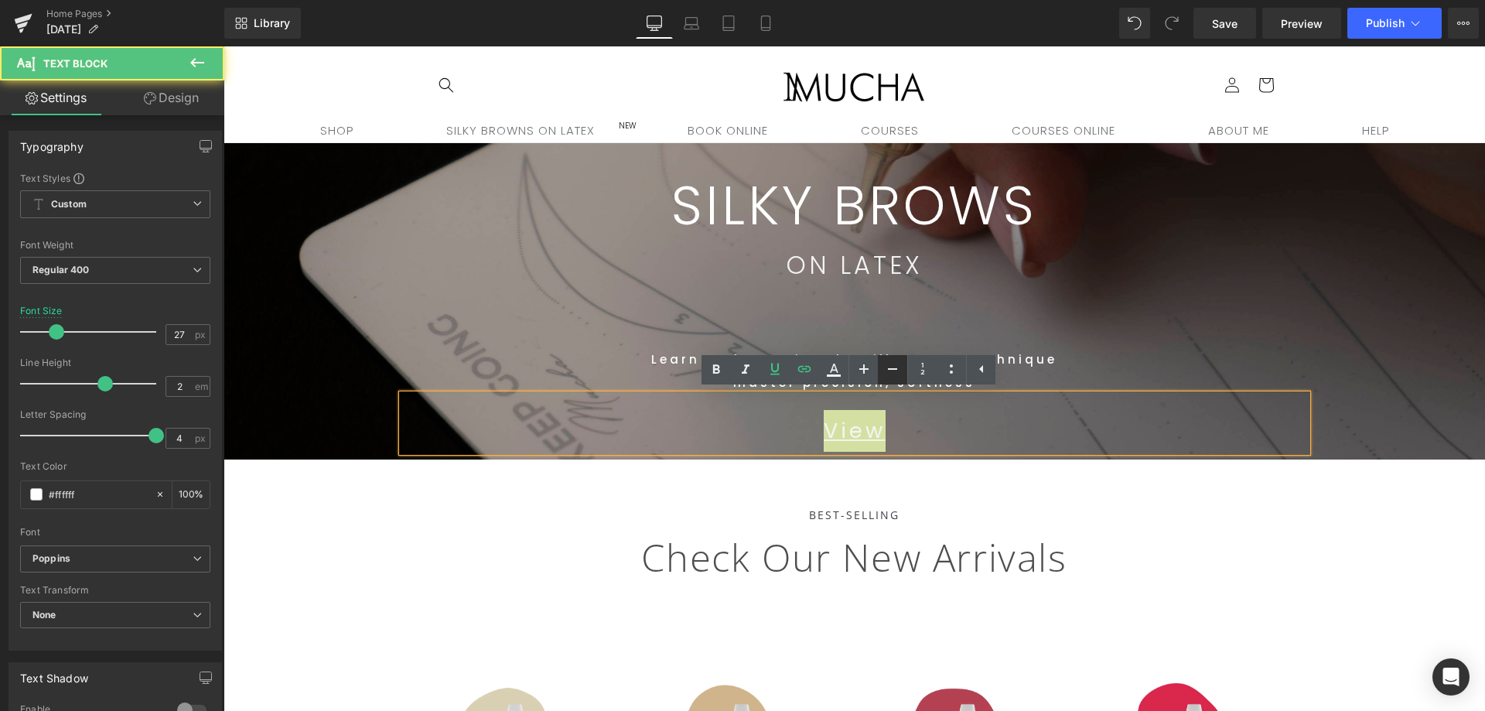
click at [899, 368] on icon at bounding box center [892, 369] width 19 height 19
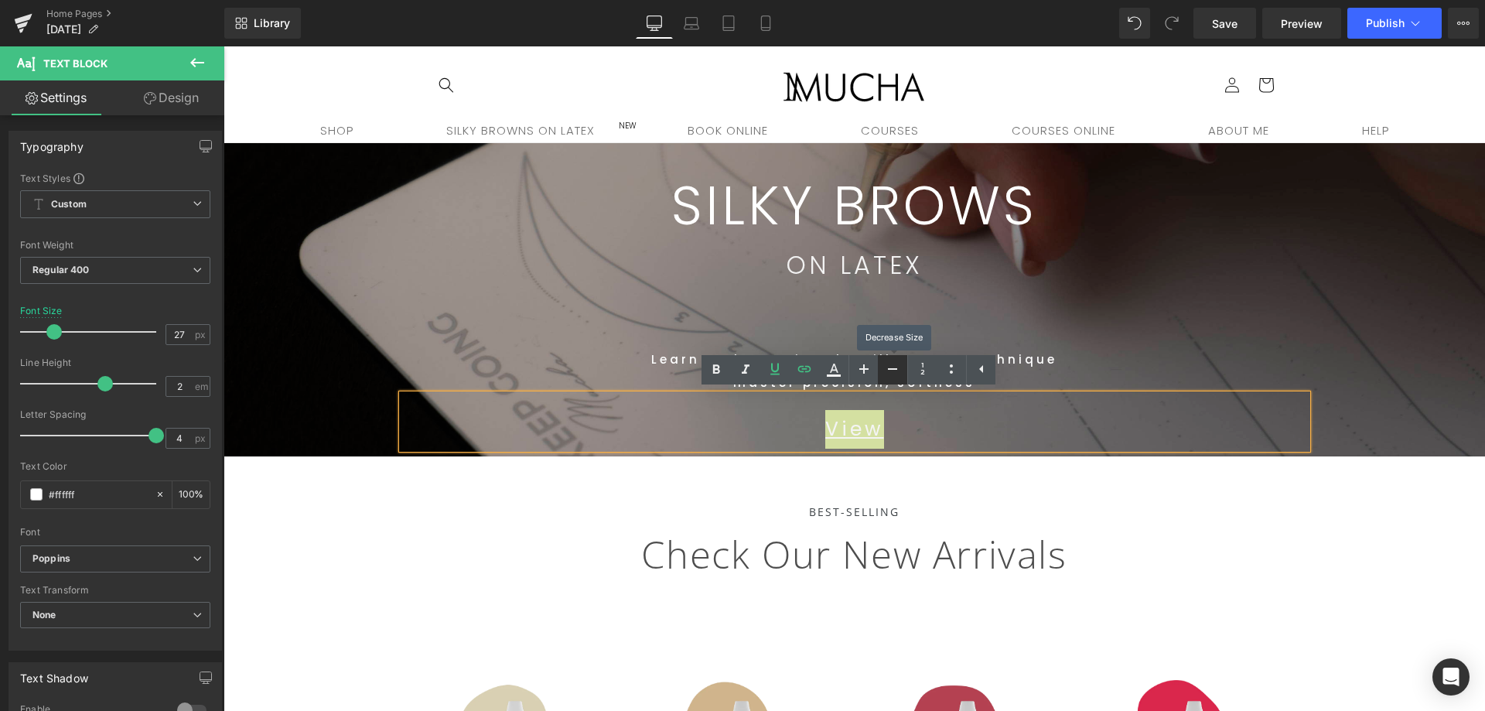
click at [898, 368] on icon at bounding box center [892, 369] width 19 height 19
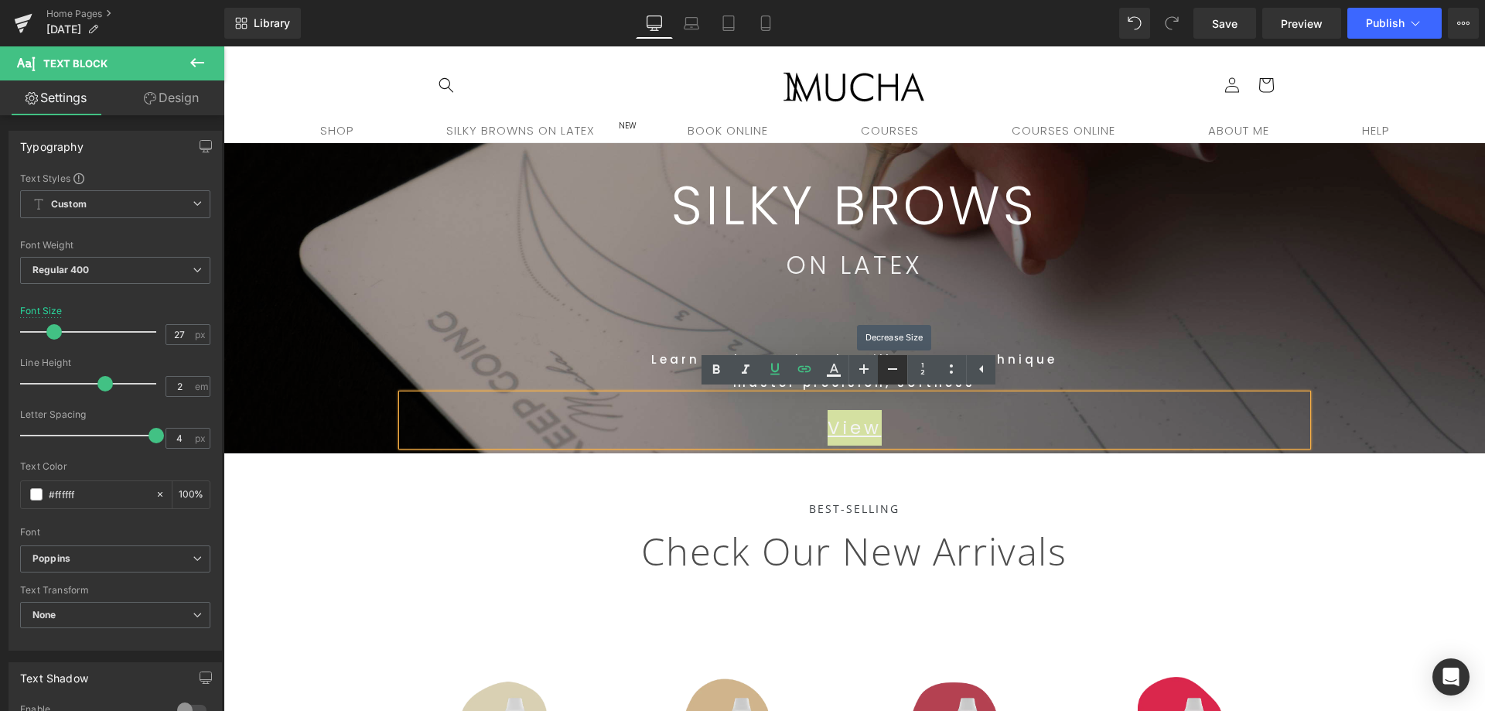
click at [897, 368] on icon at bounding box center [892, 369] width 9 height 2
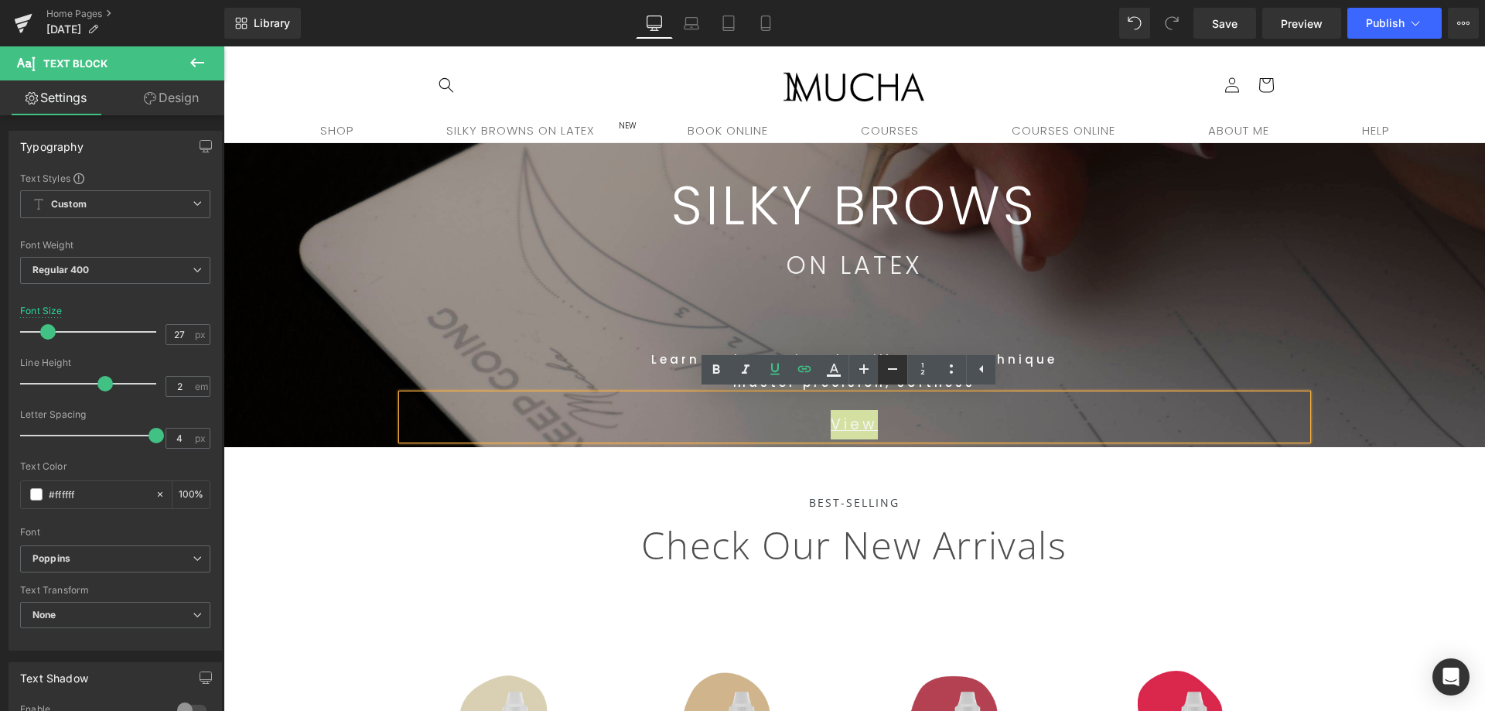
click at [897, 368] on icon at bounding box center [892, 369] width 9 height 2
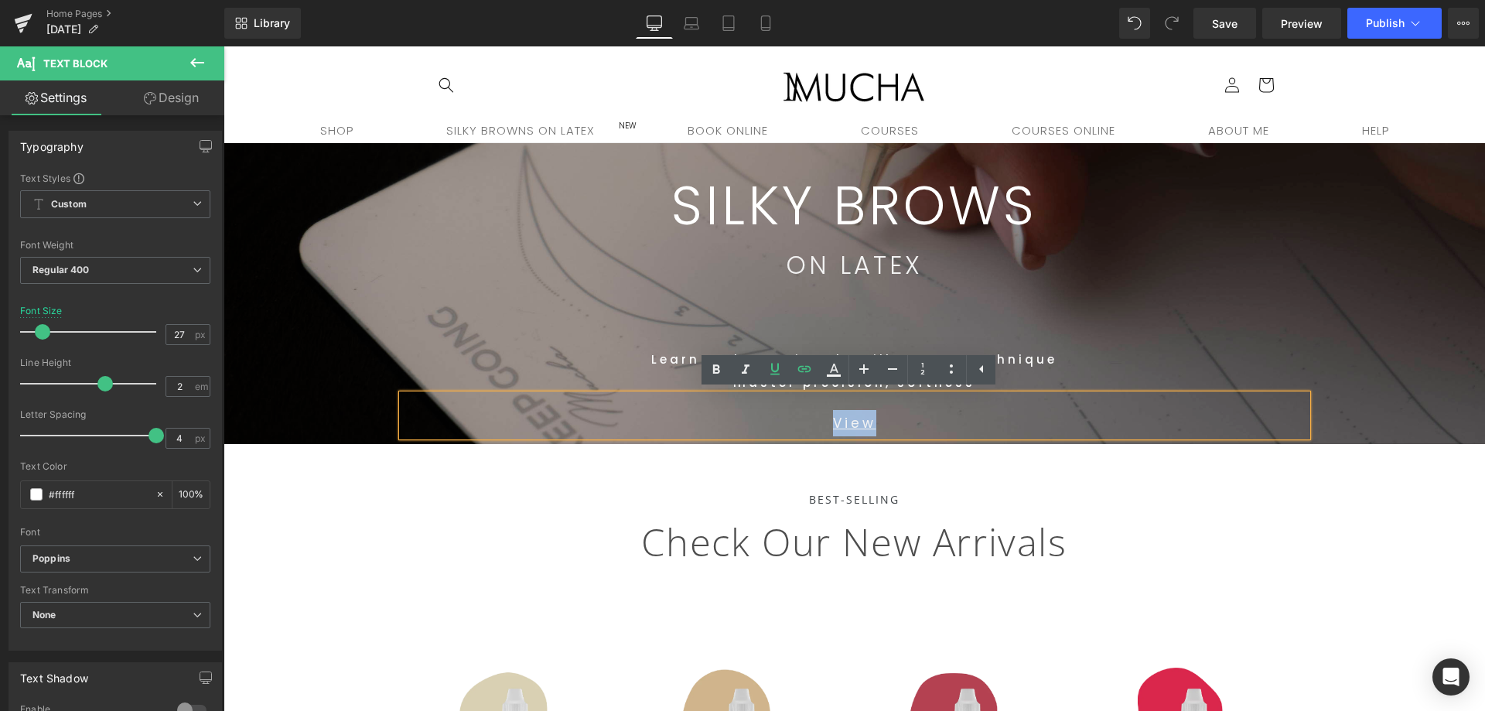
click at [1269, 305] on div "Learn and practice the Silky Brows technique master precision, softness" at bounding box center [854, 342] width 905 height 104
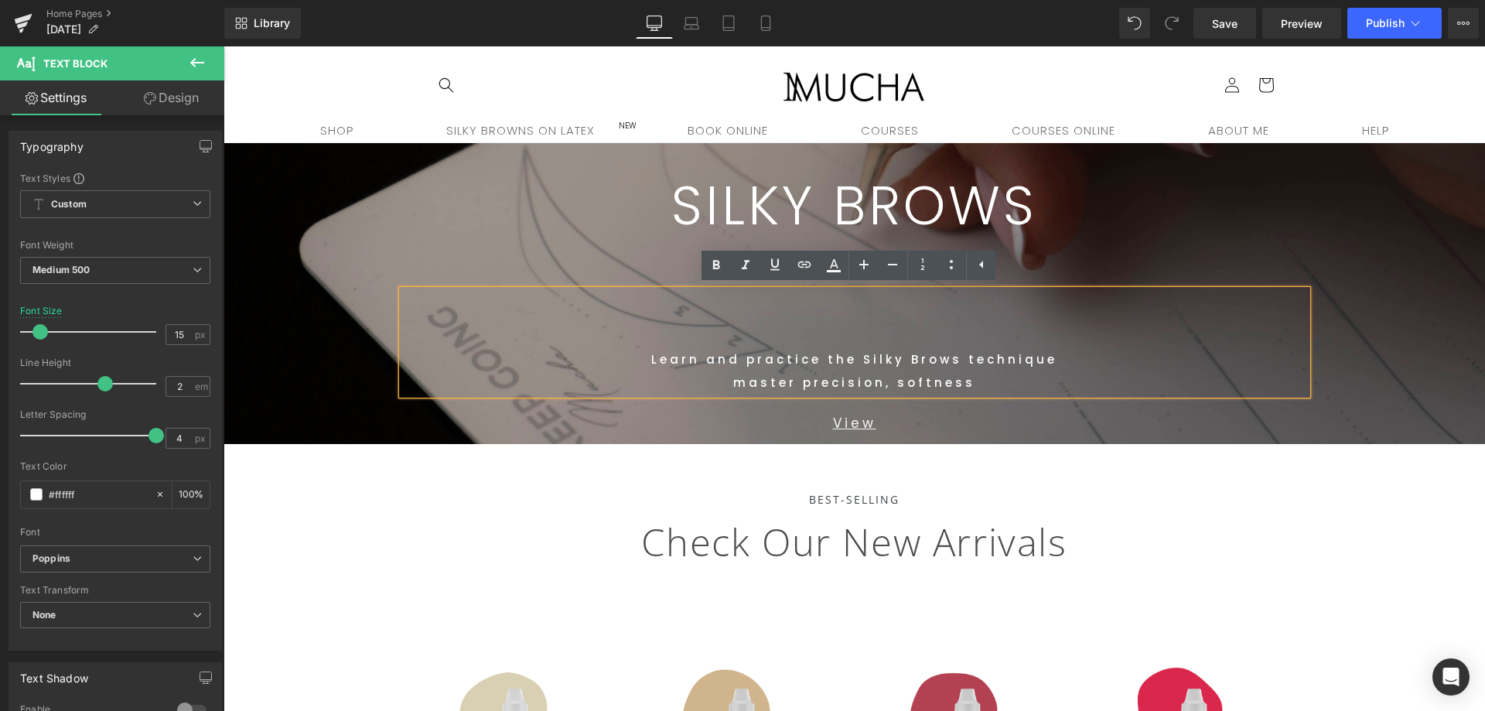
click at [1381, 332] on span "SILKY BROWS Text Block Row 46px ON LATEX Text Block Learn and practice the Silk…" at bounding box center [853, 293] width 1261 height 301
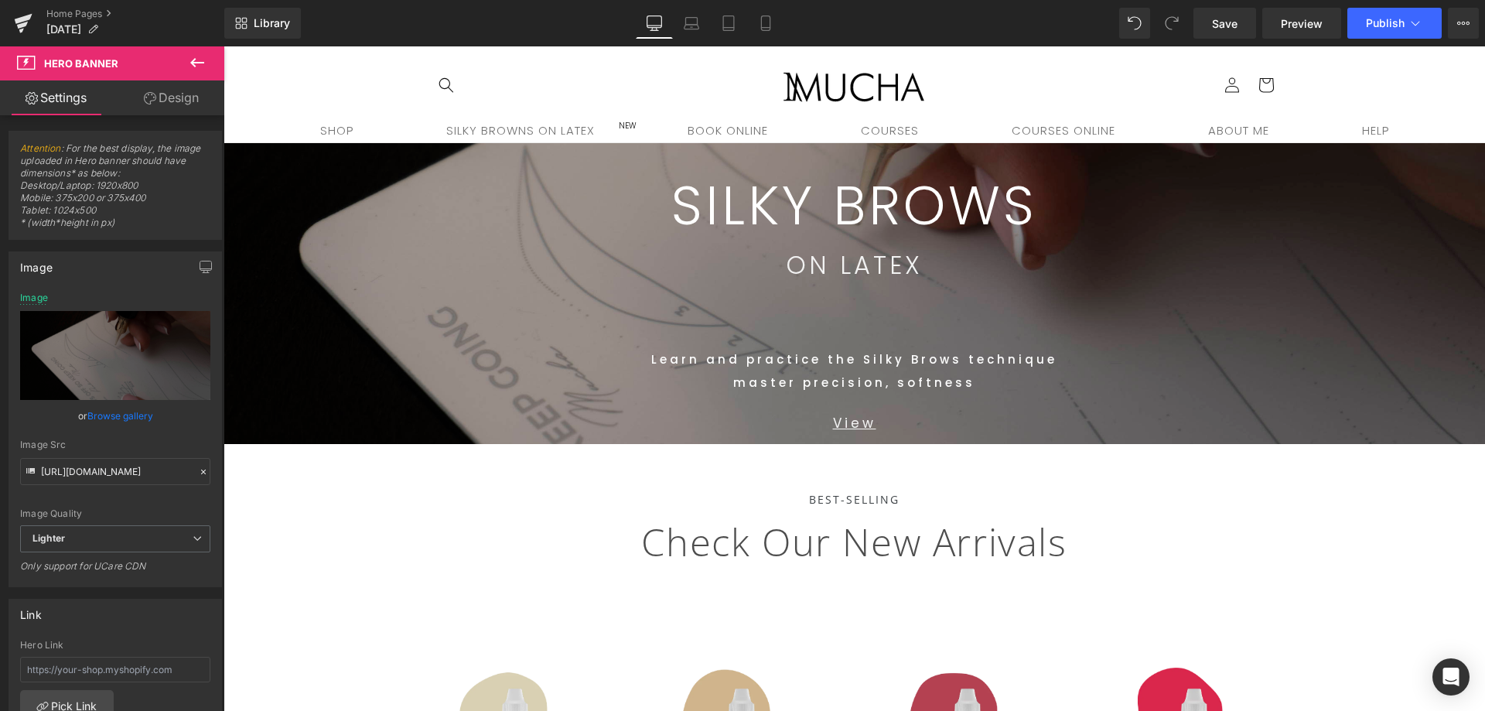
click at [1393, 501] on h1 "BEST-SELLING" at bounding box center [853, 499] width 1261 height 16
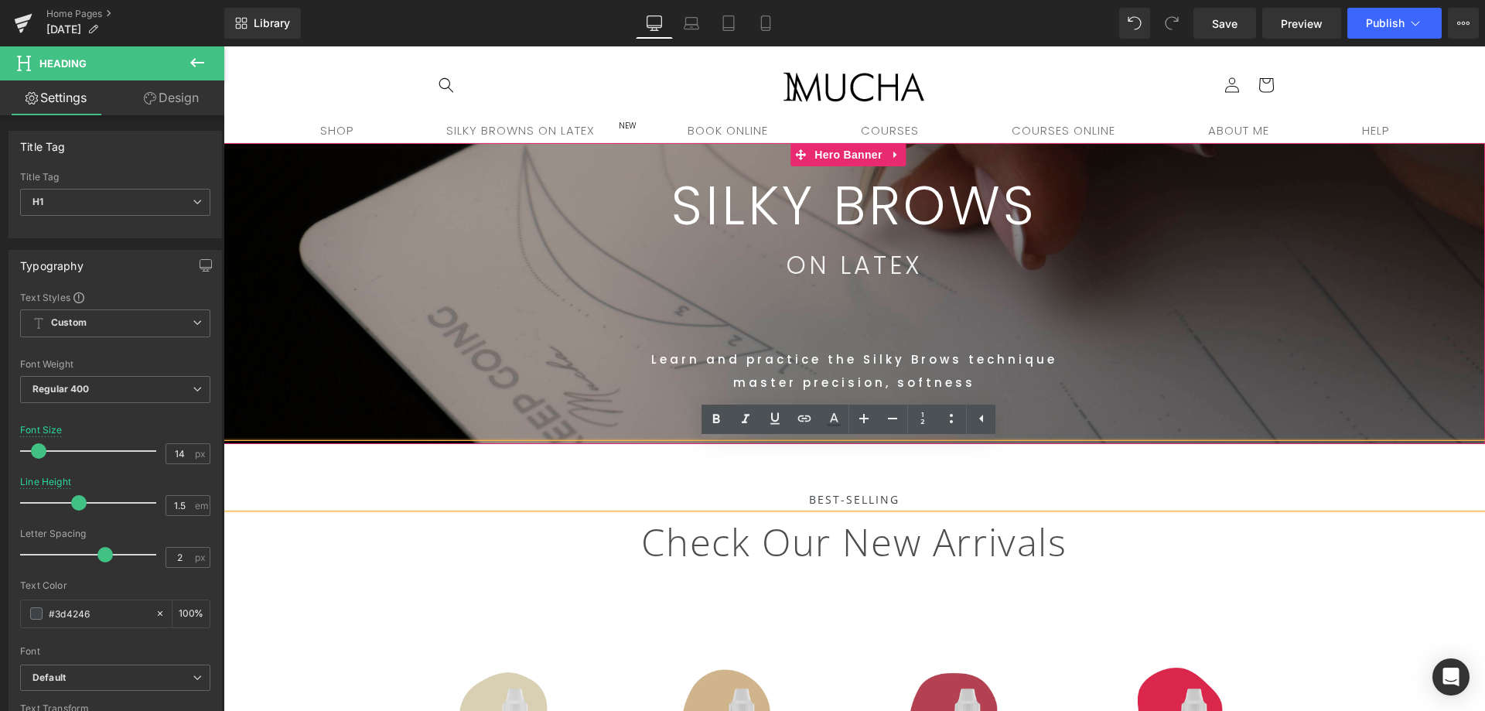
click at [1380, 377] on span "SILKY BROWS Text Block Row 46px ON LATEX Text Block Learn and practice the Silk…" at bounding box center [853, 293] width 1261 height 301
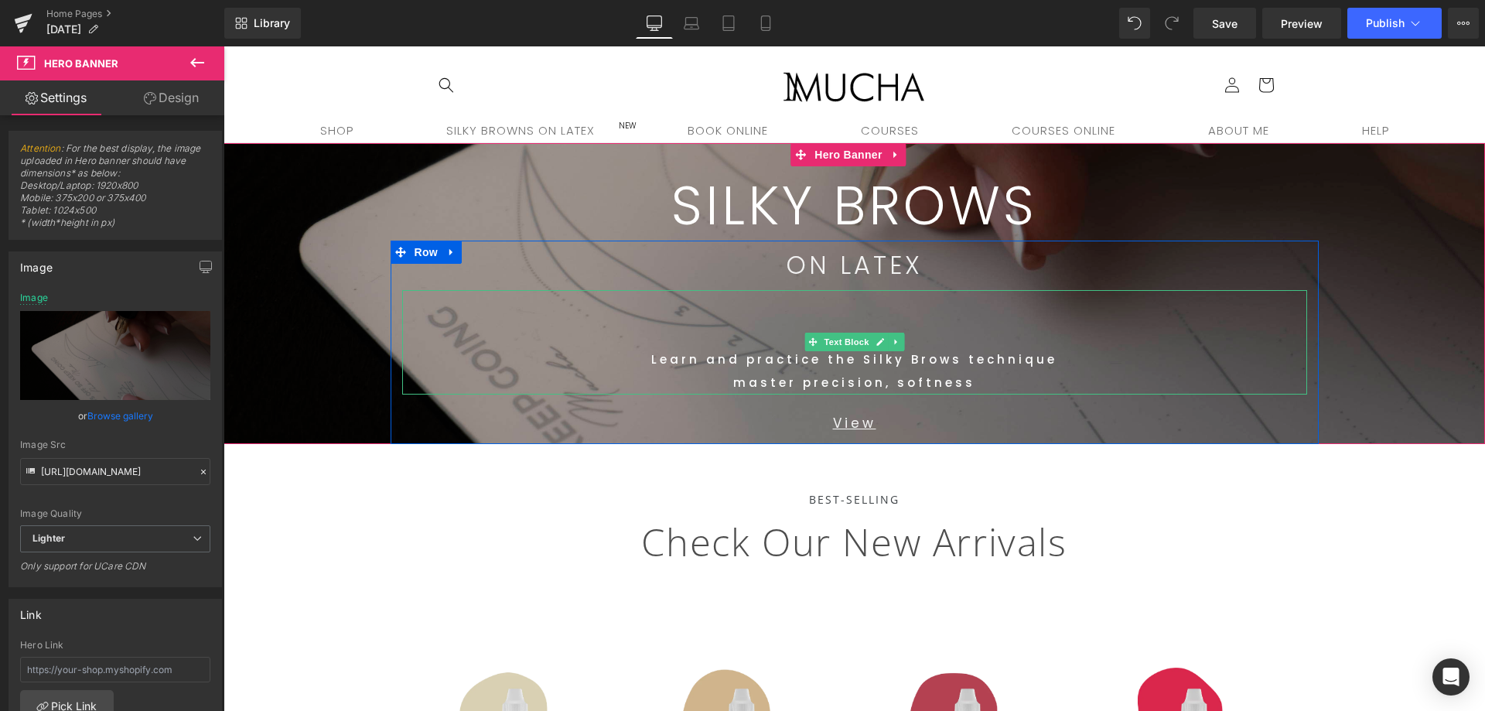
click at [663, 306] on div "Learn and practice the Silky Brows technique master precision, softness" at bounding box center [854, 342] width 905 height 104
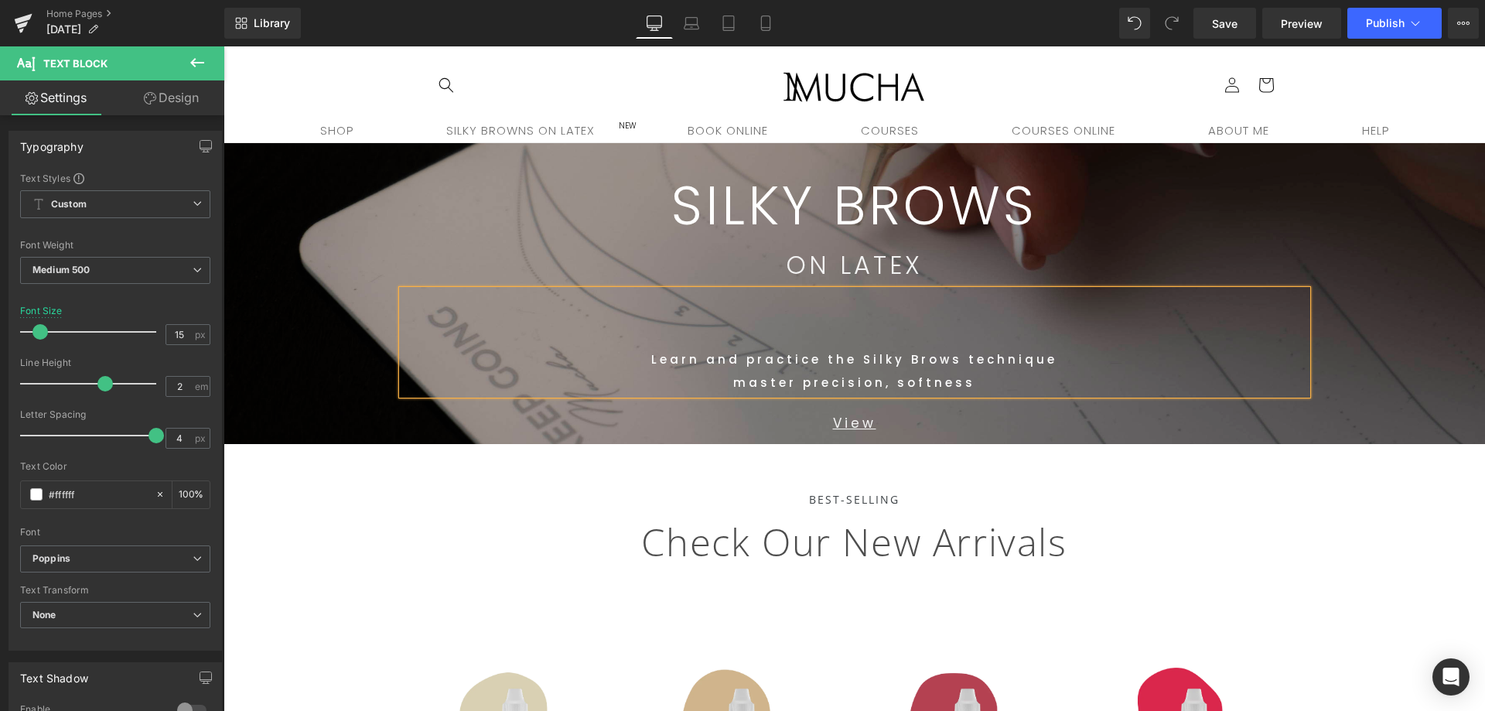
click at [1257, 518] on p "Check Our New Arrivals" at bounding box center [853, 541] width 1261 height 68
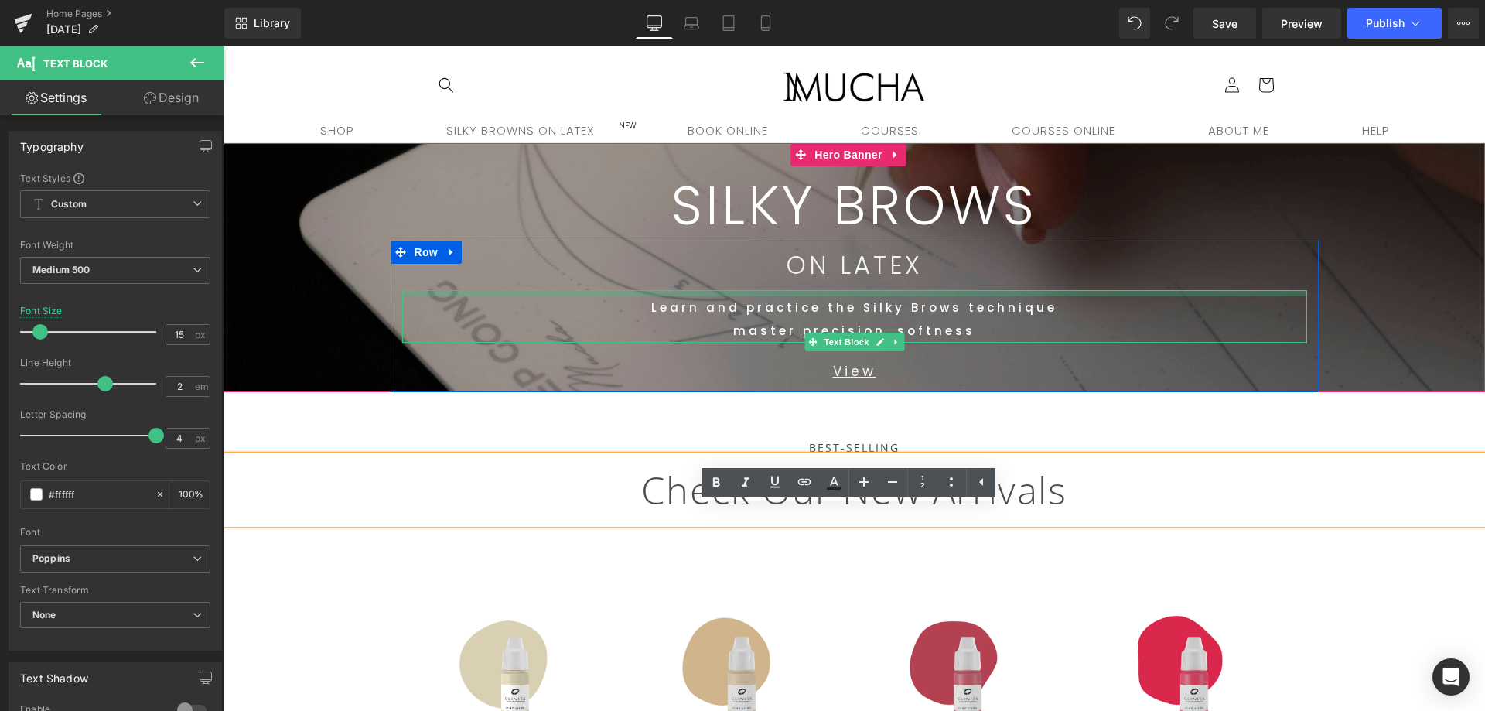
drag, startPoint x: 926, startPoint y: 292, endPoint x: 955, endPoint y: 264, distance: 39.9
click at [920, 241] on div "ON LATEX Text Block Learn and practice the Silky Brows technique master precisi…" at bounding box center [854, 316] width 928 height 152
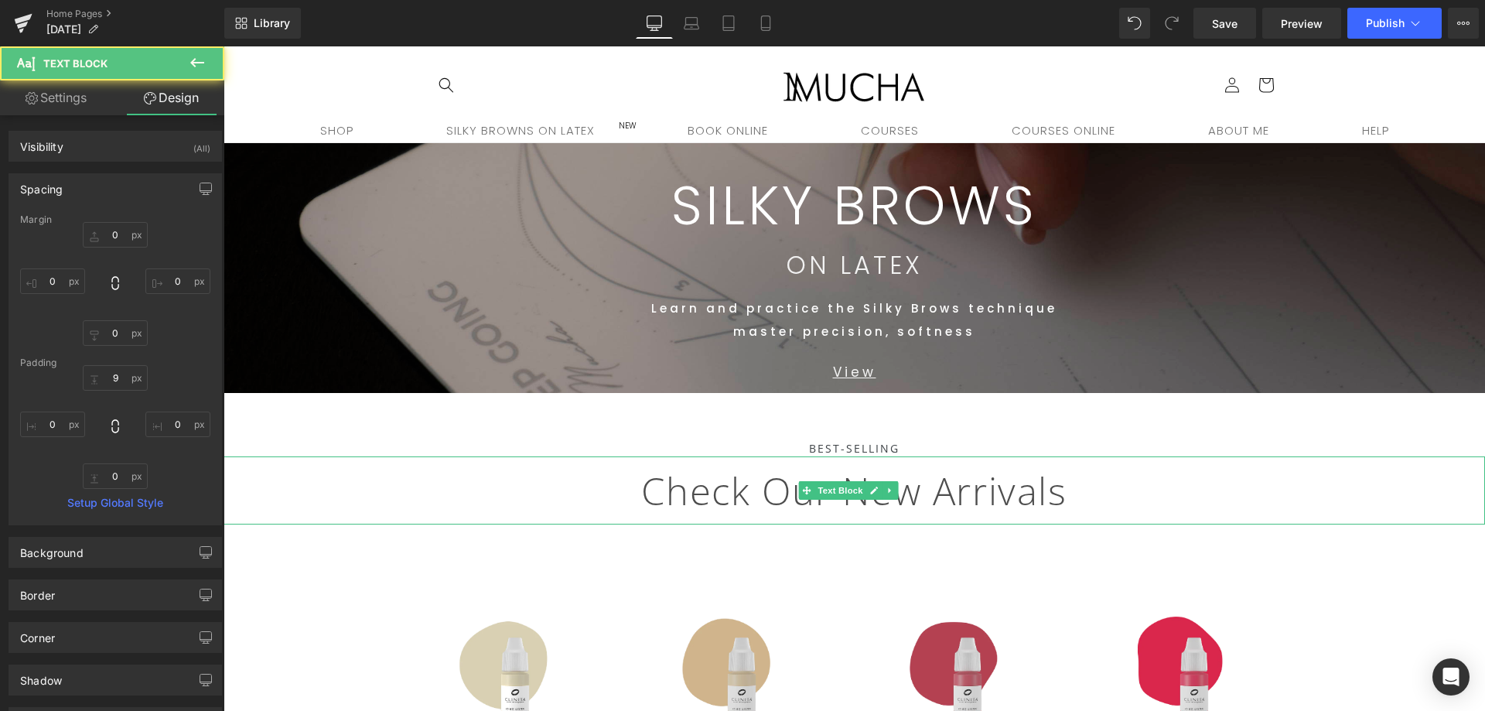
click at [1306, 476] on p "Check Our New Arrivals" at bounding box center [853, 490] width 1261 height 68
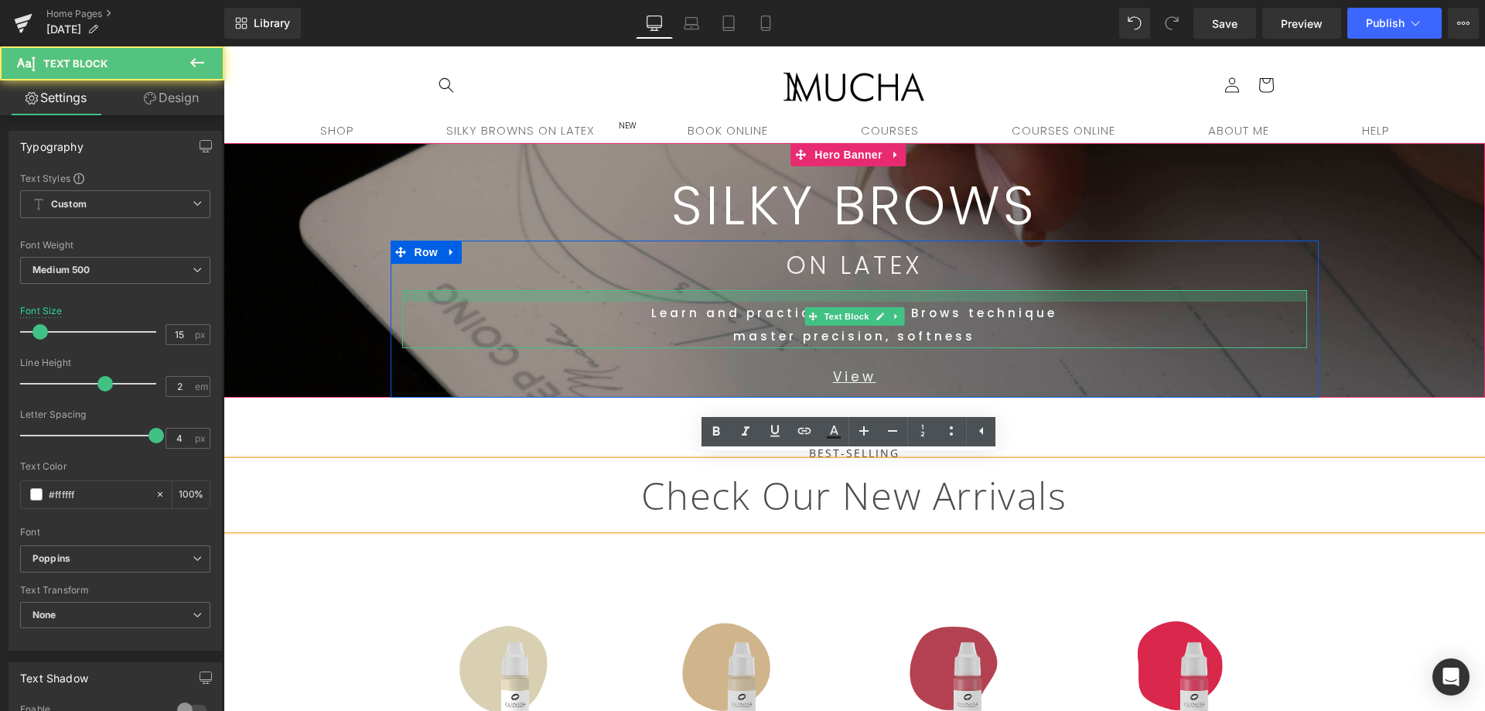
click at [1075, 298] on div at bounding box center [854, 296] width 905 height 12
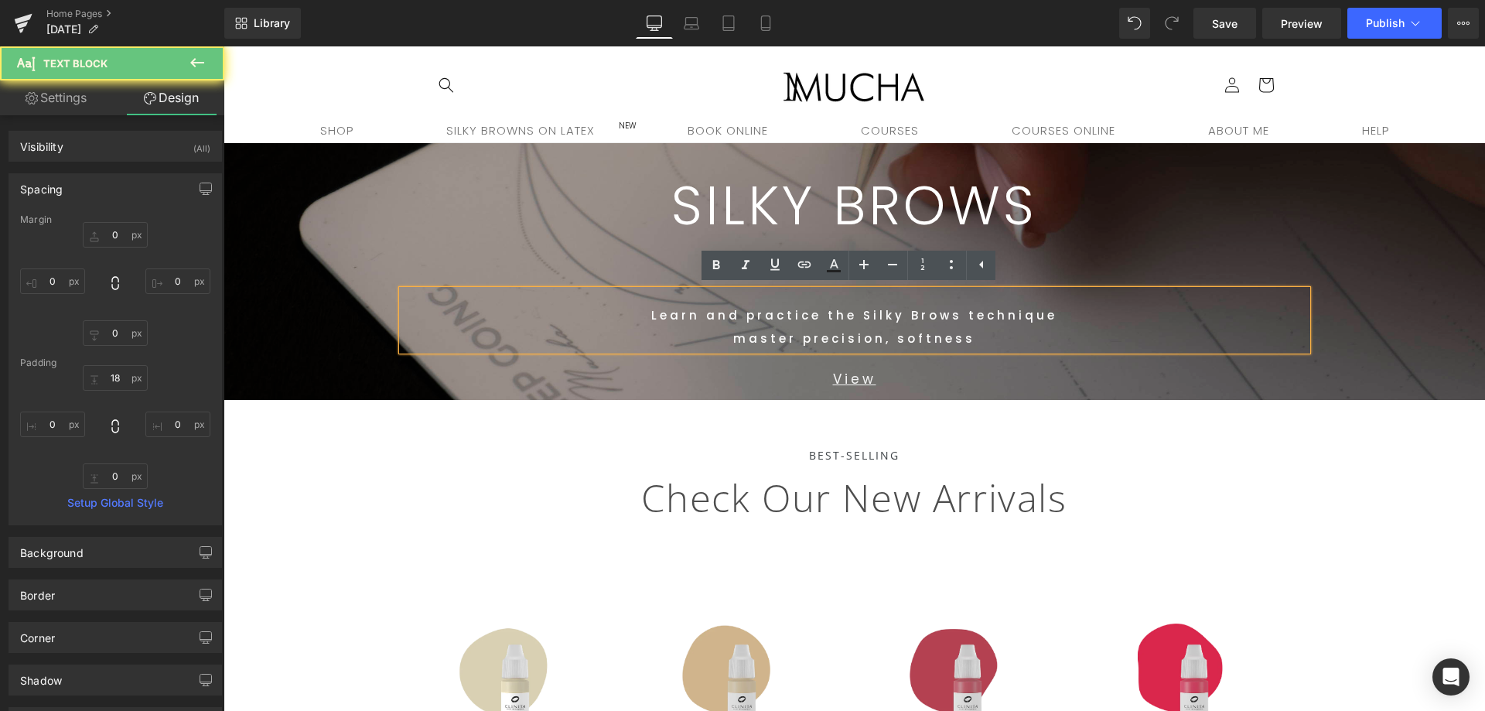
click at [1393, 251] on span "SILKY BROWS Text Block Row 46px ON LATEX Text Block Learn and practice the Silk…" at bounding box center [853, 271] width 1261 height 257
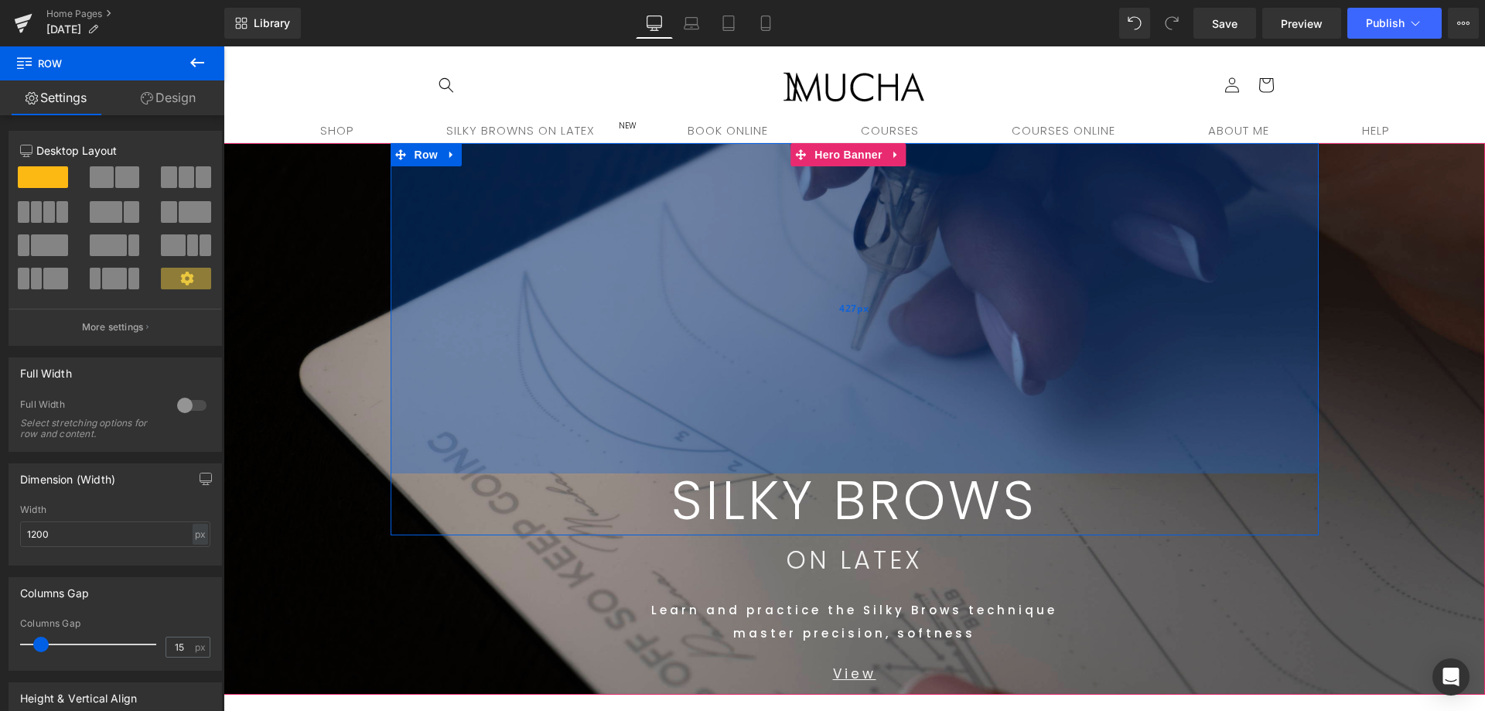
drag, startPoint x: 1041, startPoint y: 159, endPoint x: 1086, endPoint y: 454, distance: 298.1
click at [1086, 454] on div "427px" at bounding box center [854, 308] width 928 height 330
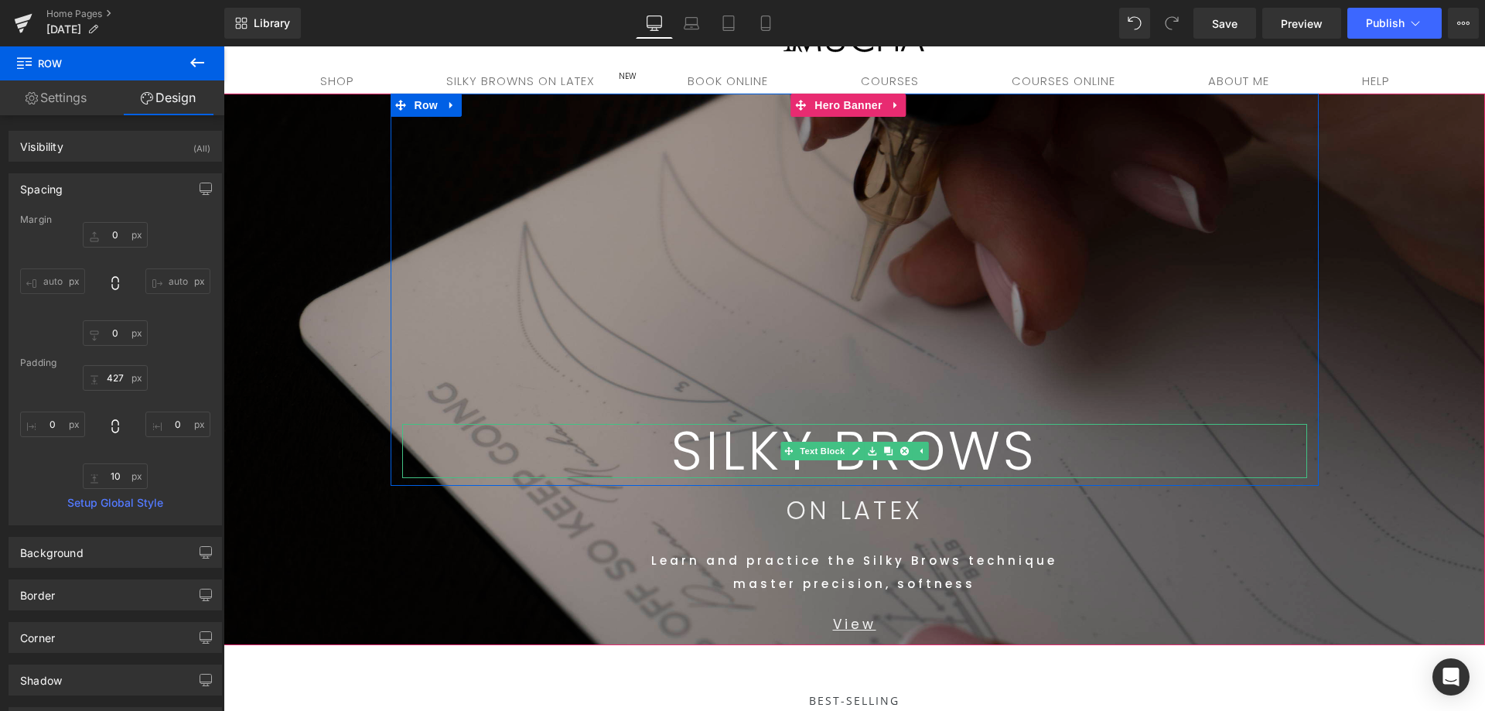
scroll to position [77, 0]
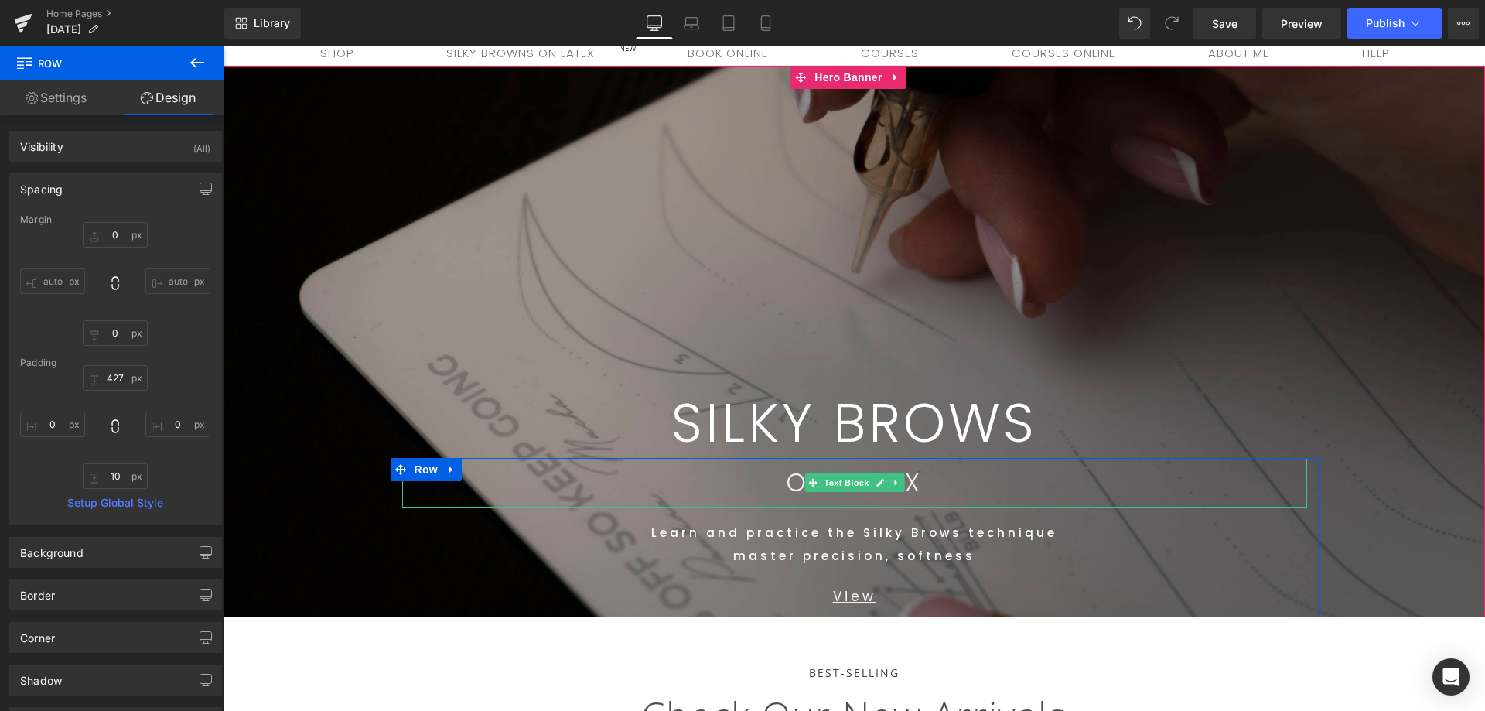
click at [942, 486] on p "ON LATEX" at bounding box center [854, 482] width 905 height 49
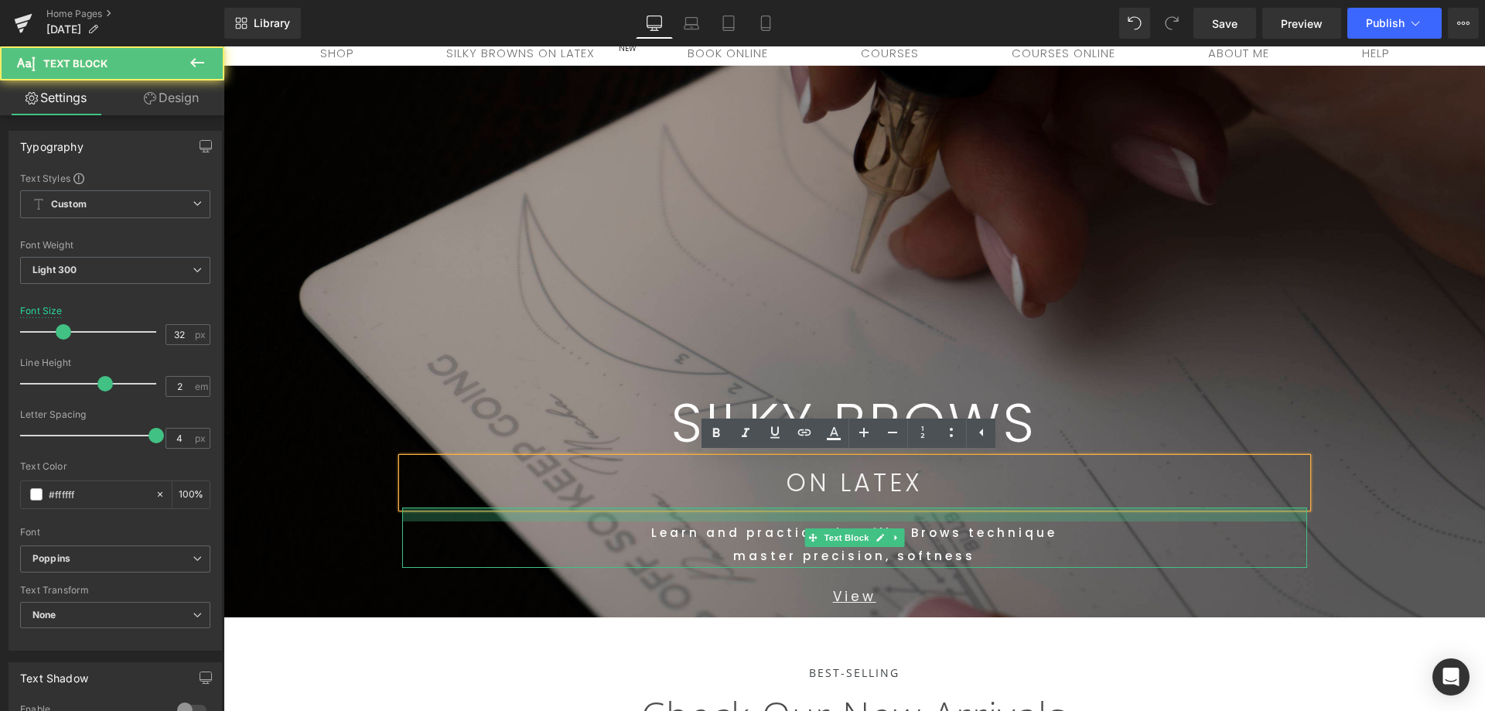
click at [986, 507] on div at bounding box center [854, 514] width 905 height 14
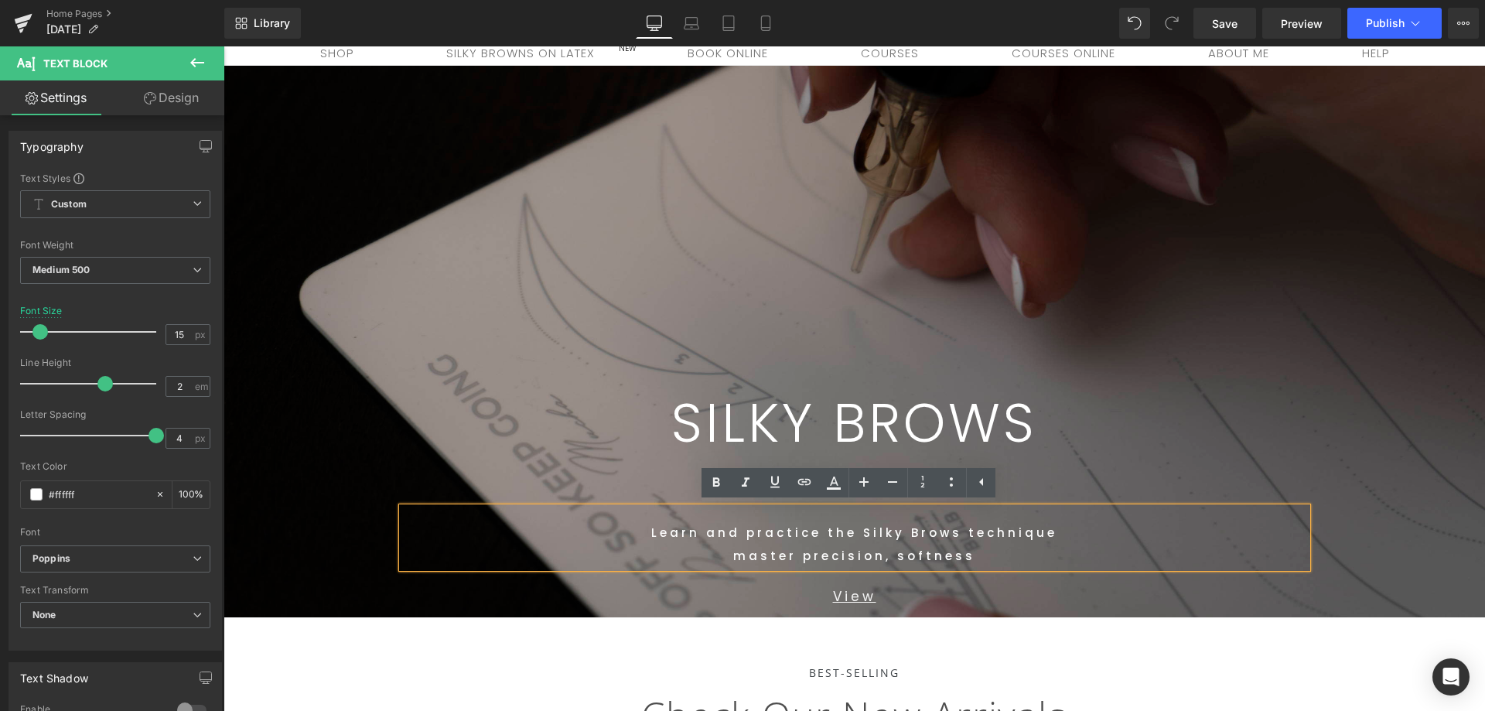
click at [1369, 424] on span "SILKY BROWS Text Block Row 427px ON LATEX Text Block Learn and practice the Sil…" at bounding box center [853, 341] width 1261 height 551
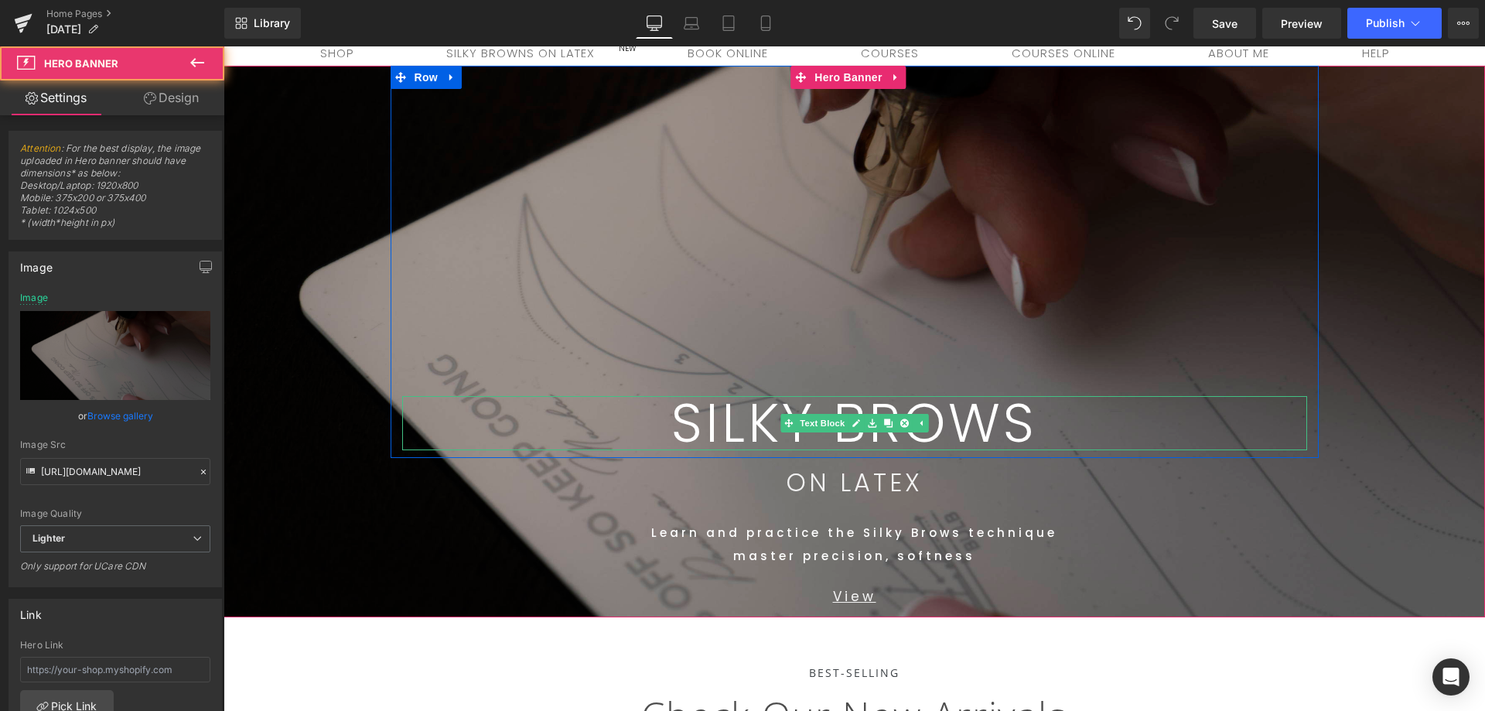
click at [1134, 418] on p "SILKY BROWS" at bounding box center [854, 423] width 905 height 54
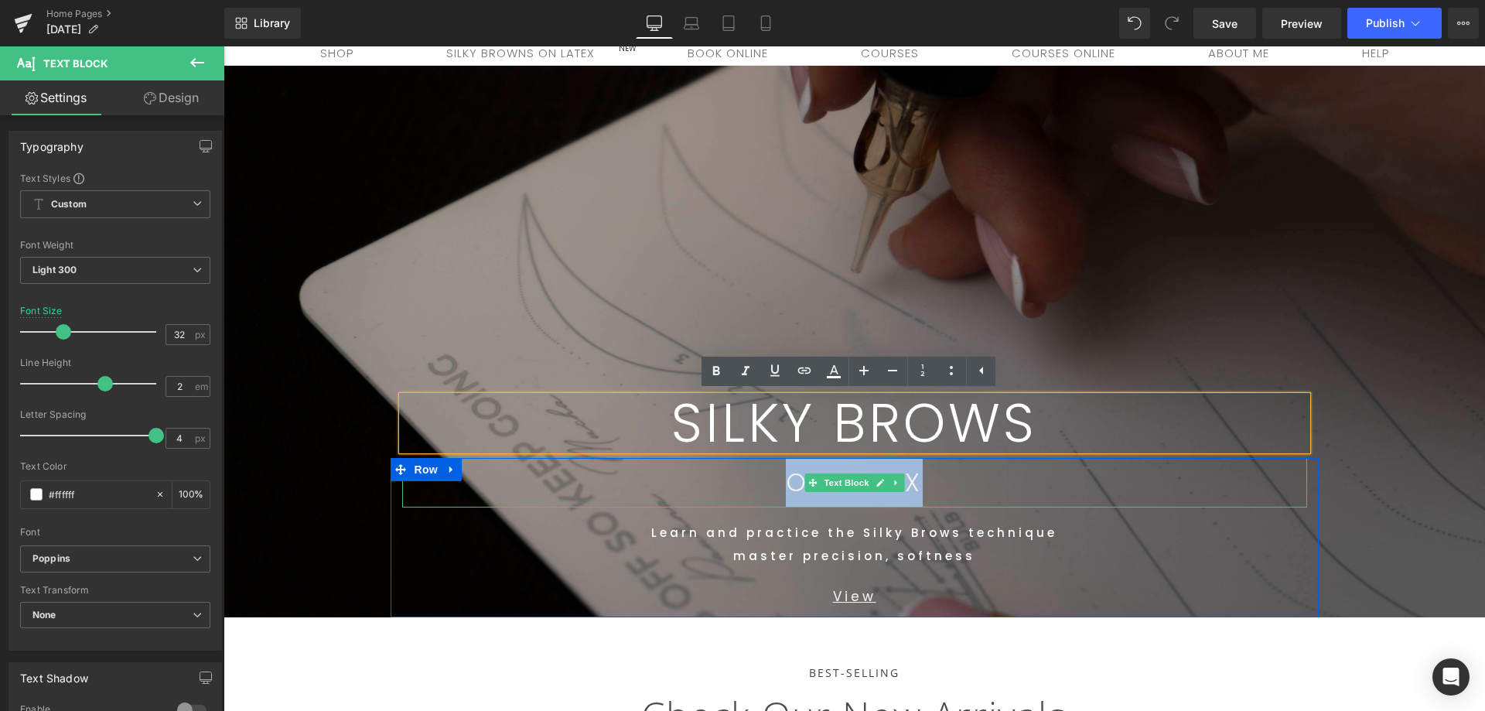
drag, startPoint x: 697, startPoint y: 473, endPoint x: 607, endPoint y: 472, distance: 90.5
click at [595, 466] on p "ON LATEX" at bounding box center [854, 482] width 905 height 49
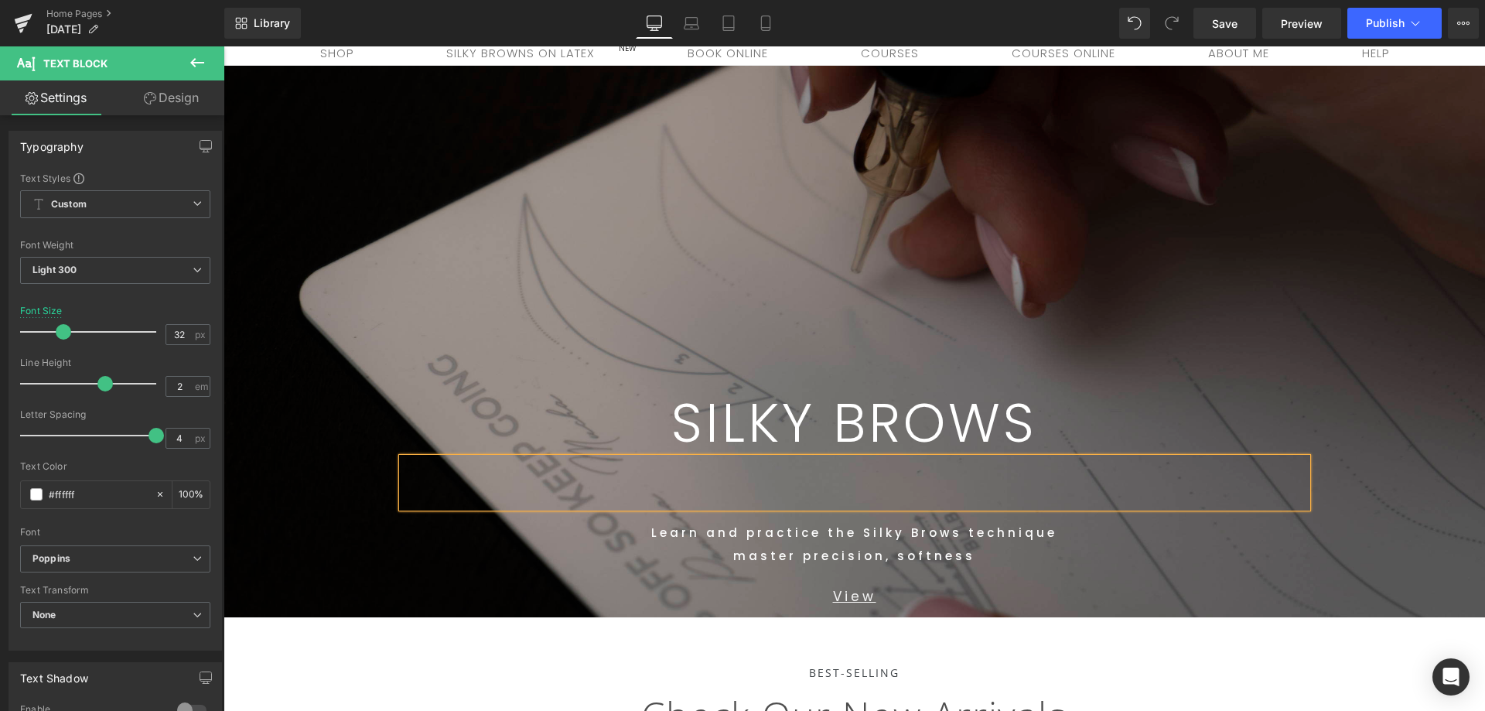
click at [1062, 420] on p "SILKY BROWS" at bounding box center [854, 423] width 905 height 54
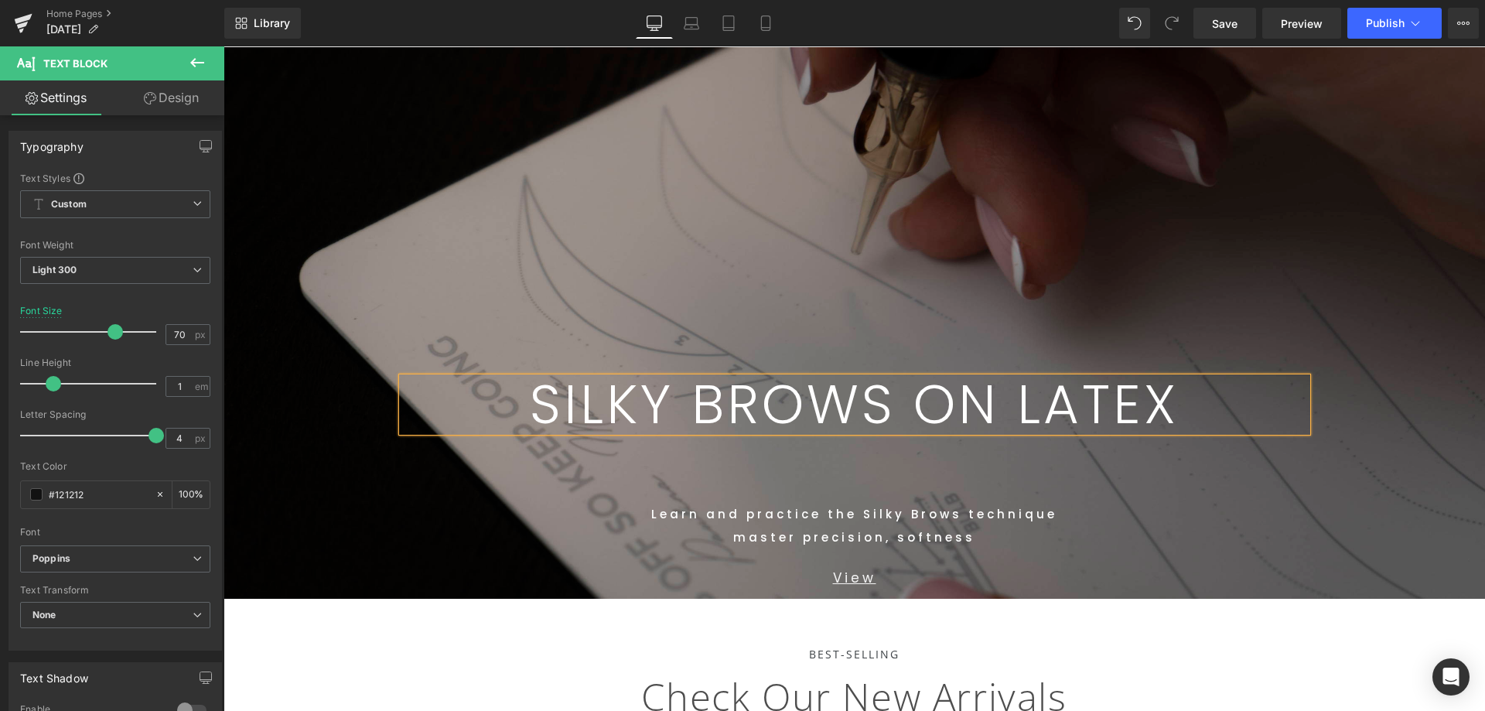
scroll to position [0, 0]
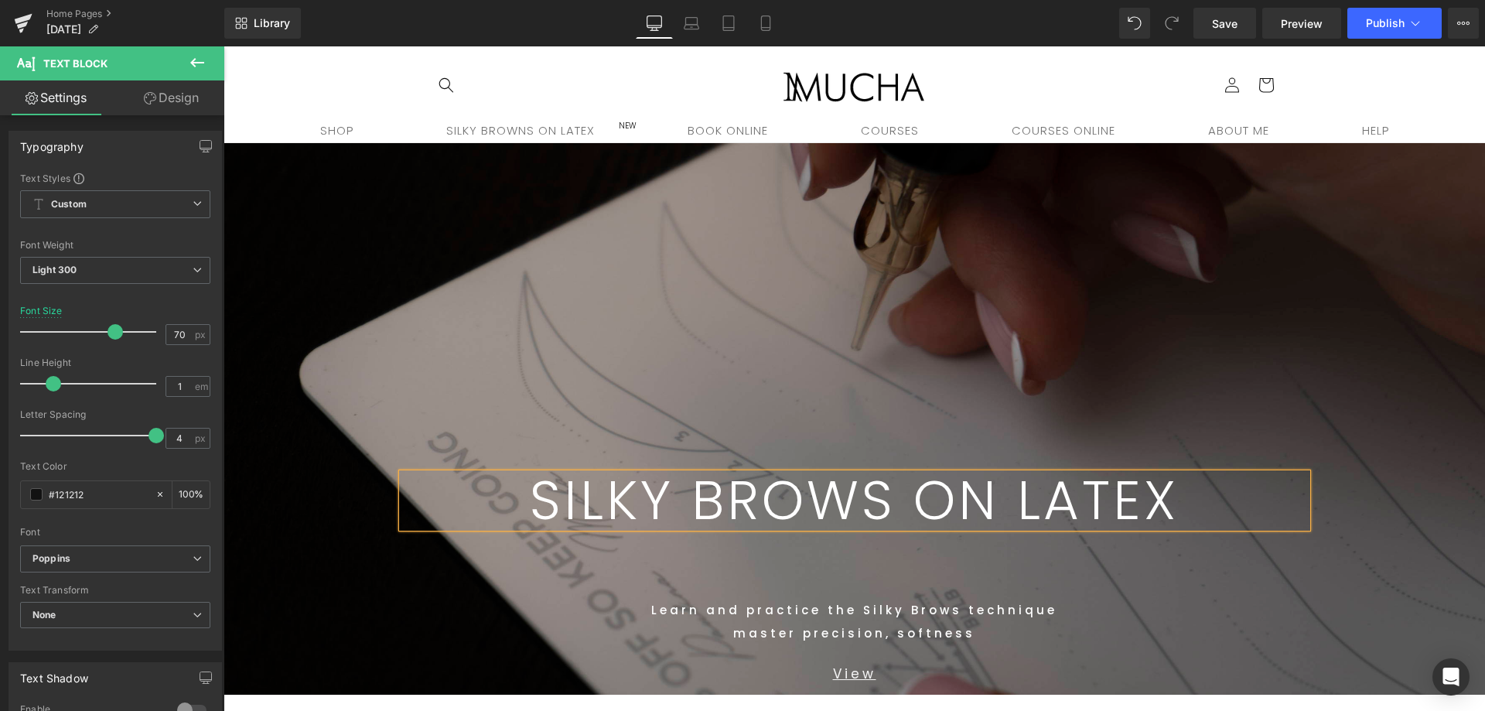
drag, startPoint x: 993, startPoint y: 394, endPoint x: 1048, endPoint y: 600, distance: 212.9
click at [992, 379] on div "SILKY BROWS ON LATEX Text Block Row 427px" at bounding box center [854, 339] width 928 height 392
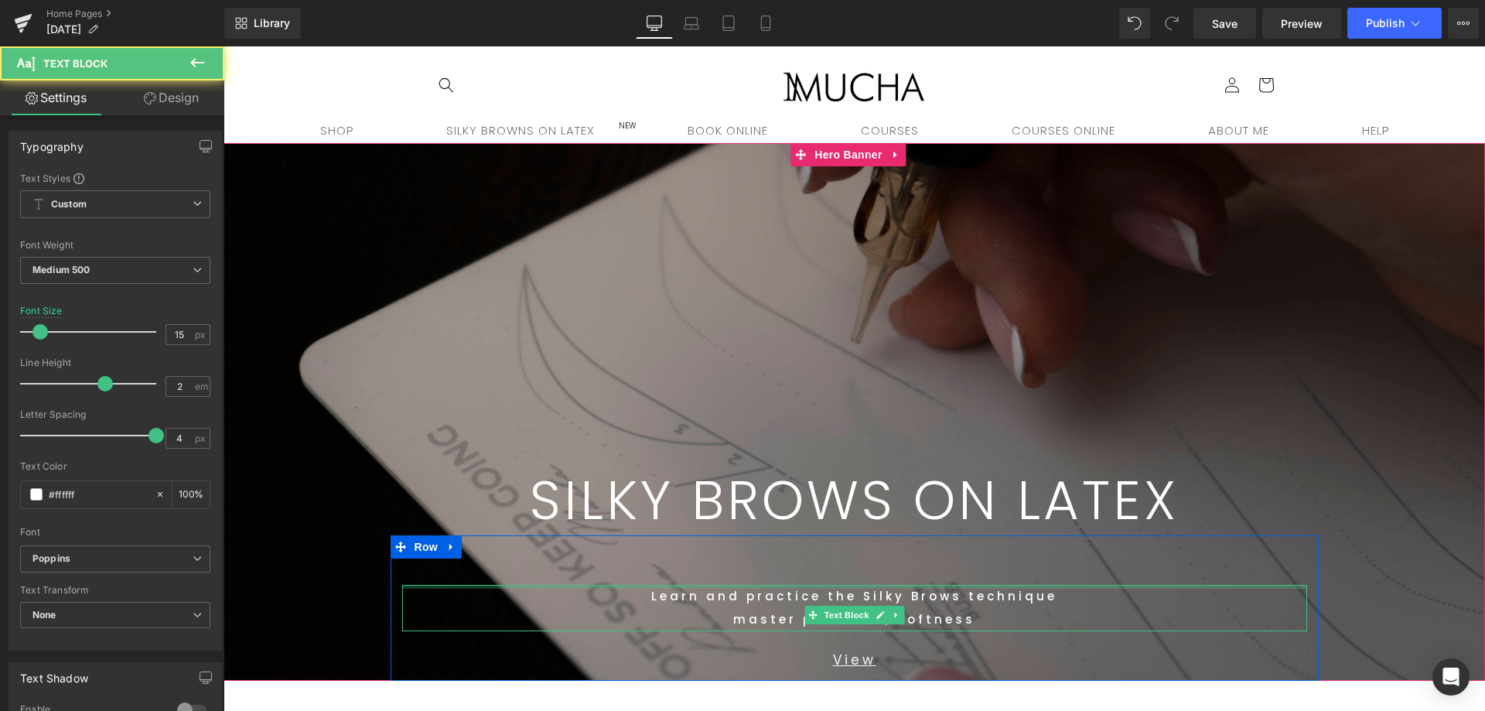
drag, startPoint x: 663, startPoint y: 585, endPoint x: 667, endPoint y: 570, distance: 15.2
click at [667, 570] on div "Text Block Learn and practice the Silky Brows technique master precision, softn…" at bounding box center [854, 604] width 928 height 138
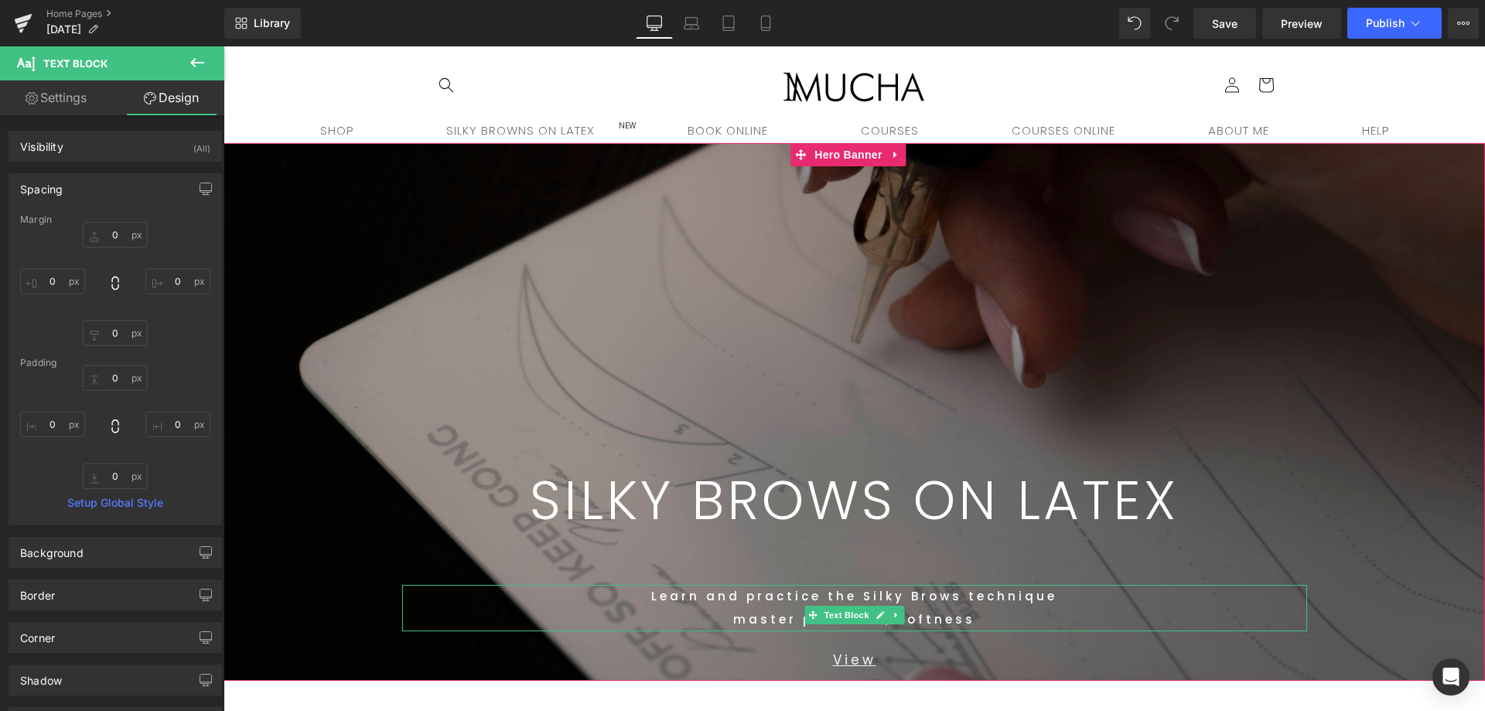
click at [1345, 361] on span "SILKY BROWS ON LATEX Text Block Row 427px Text Block Learn and practice the Sil…" at bounding box center [853, 411] width 1261 height 537
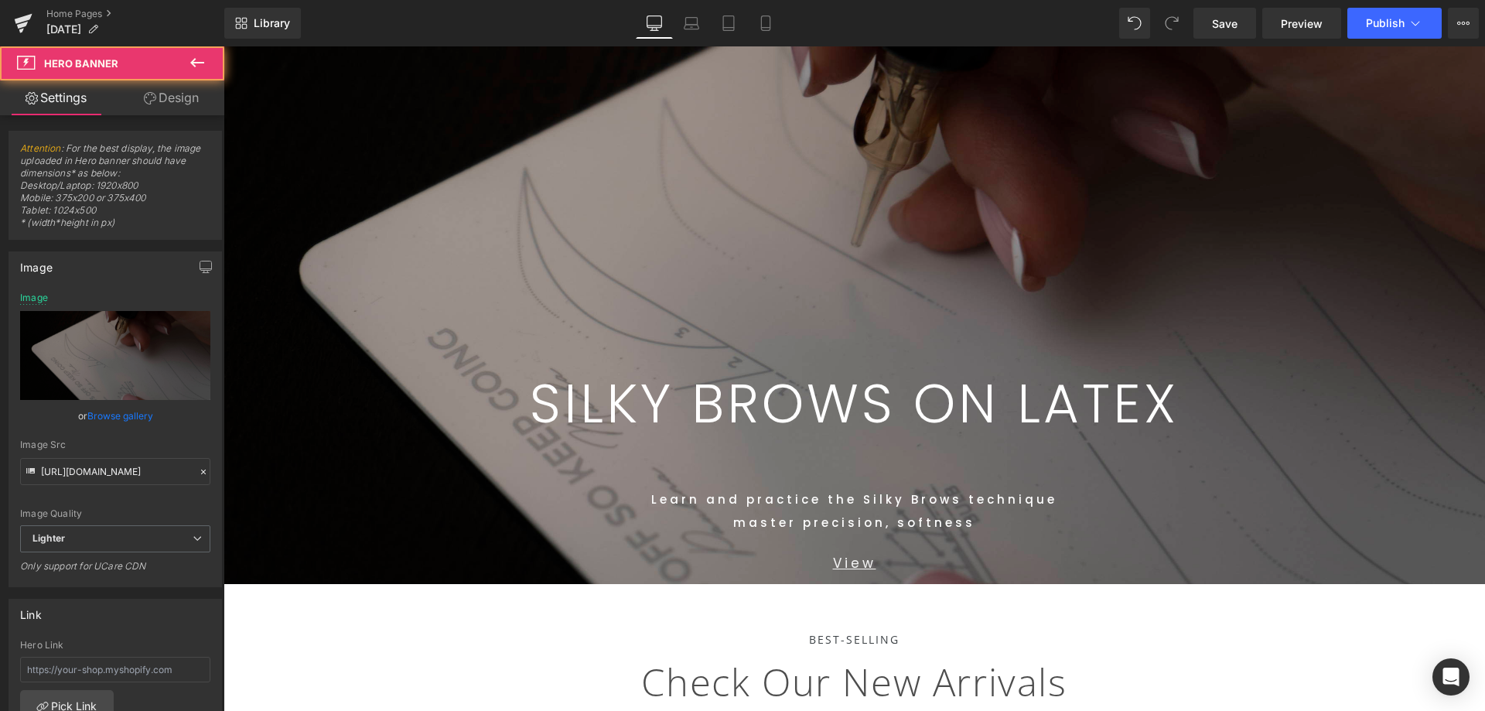
scroll to position [232, 0]
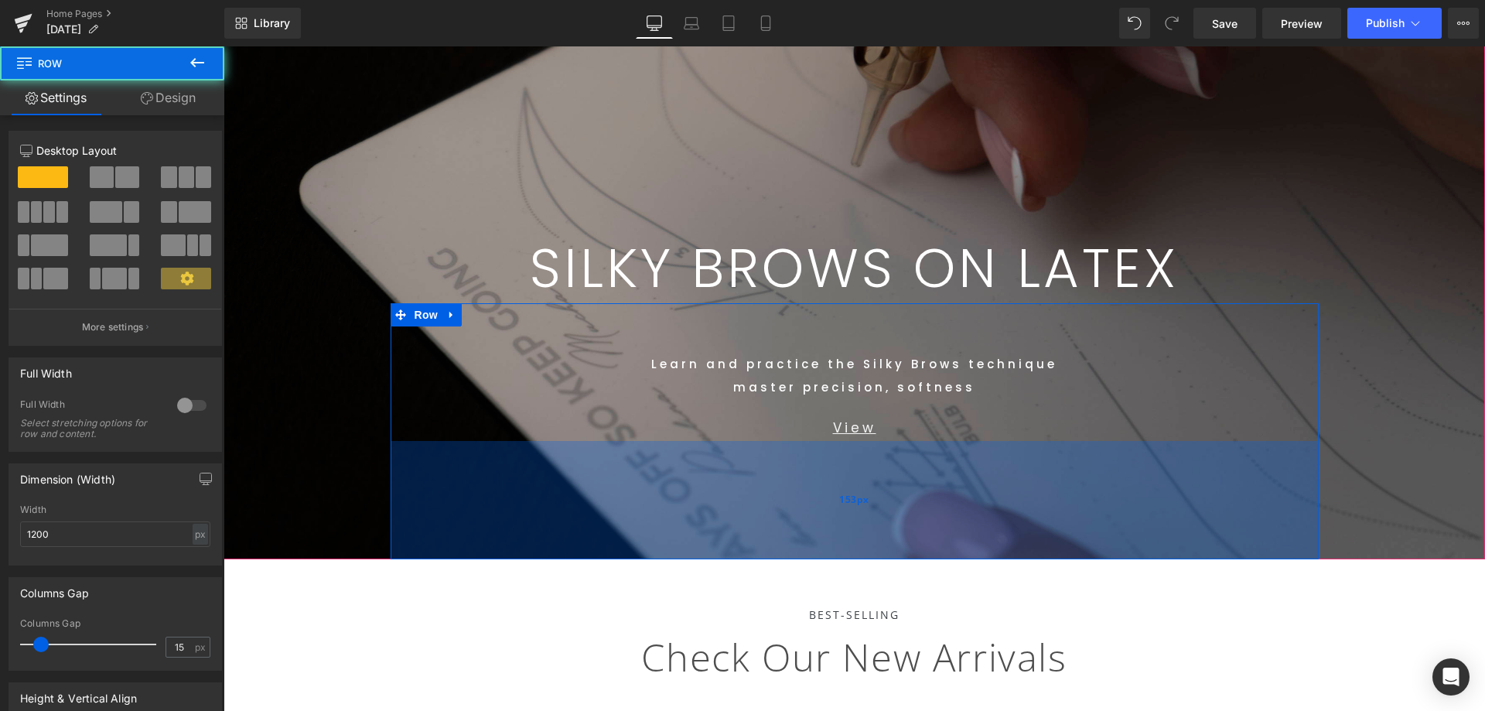
drag, startPoint x: 932, startPoint y: 446, endPoint x: 954, endPoint y: 551, distance: 106.8
click at [954, 551] on div "153px" at bounding box center [854, 500] width 928 height 118
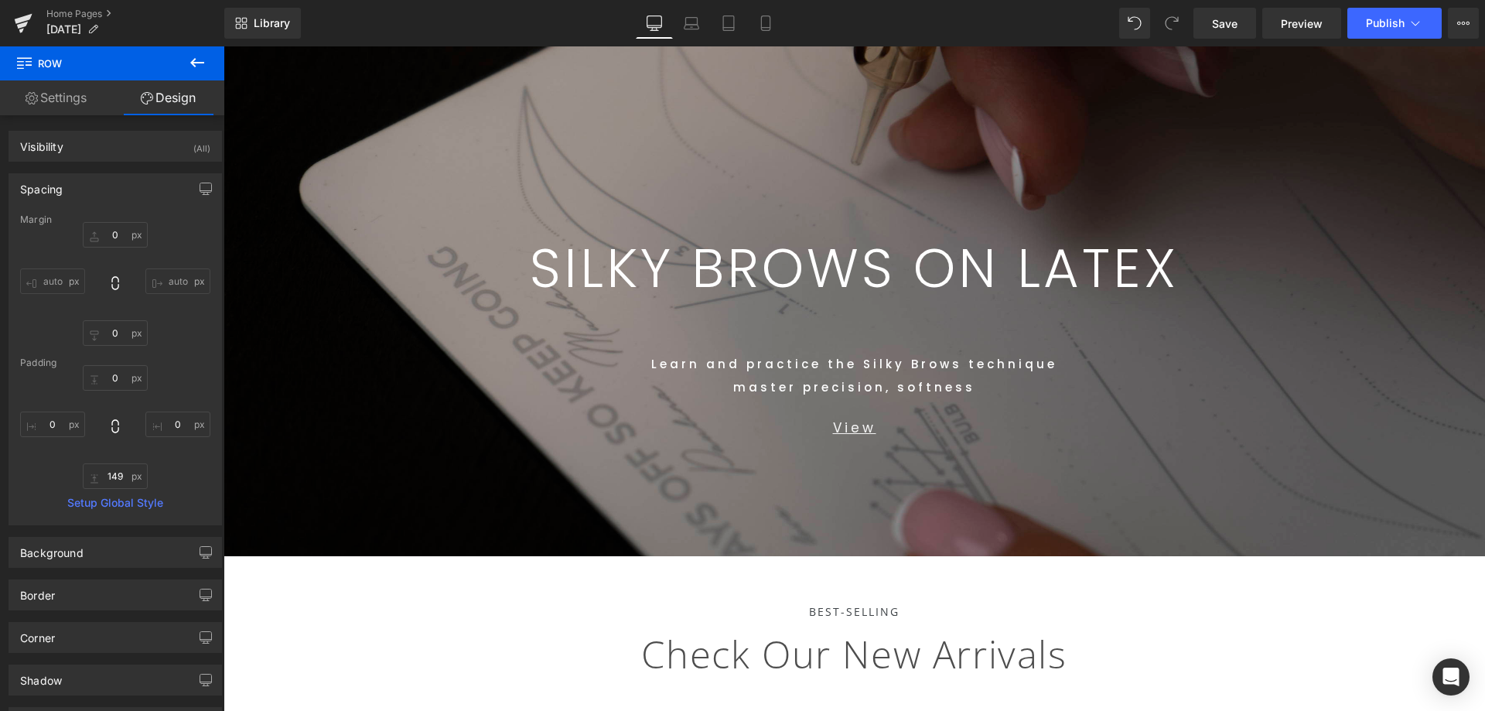
click at [1342, 612] on h1 "BEST-SELLING" at bounding box center [853, 611] width 1261 height 16
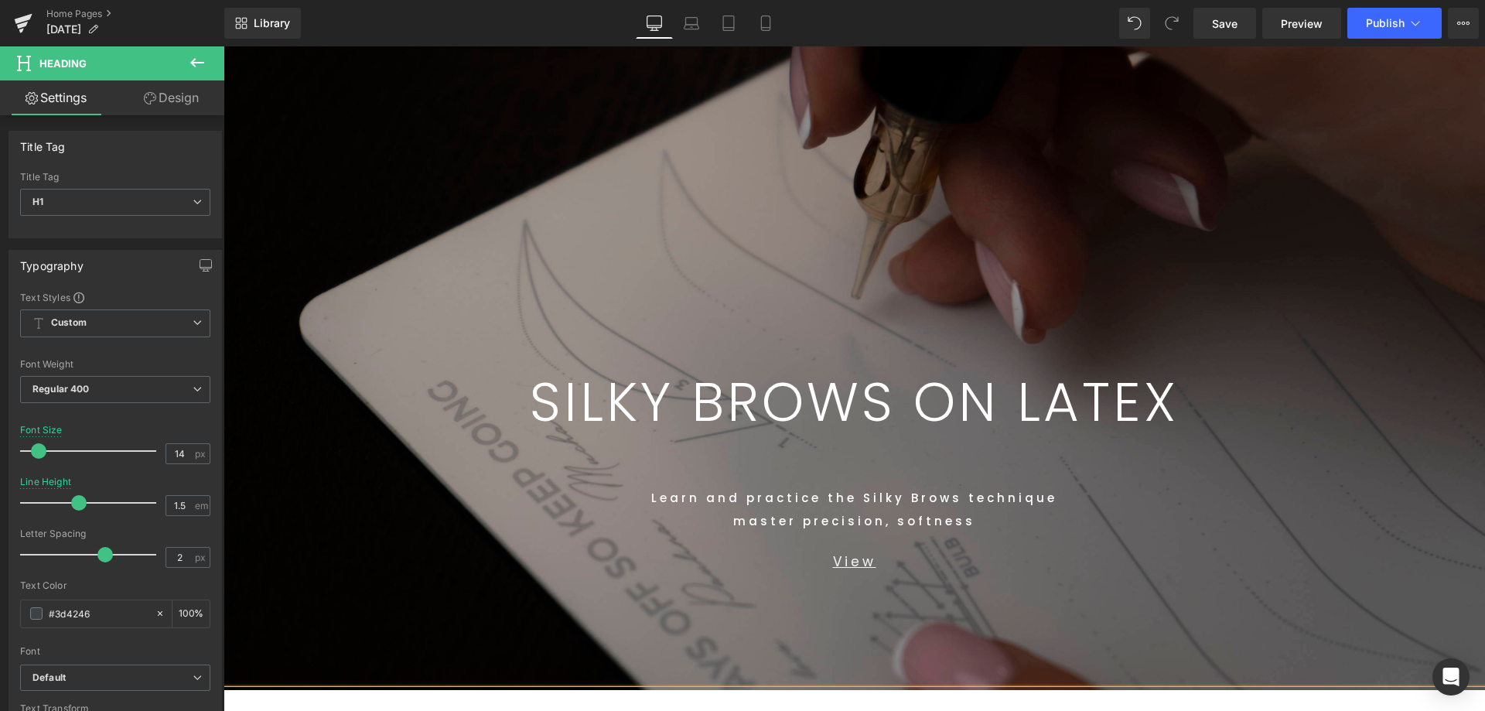
scroll to position [309, 0]
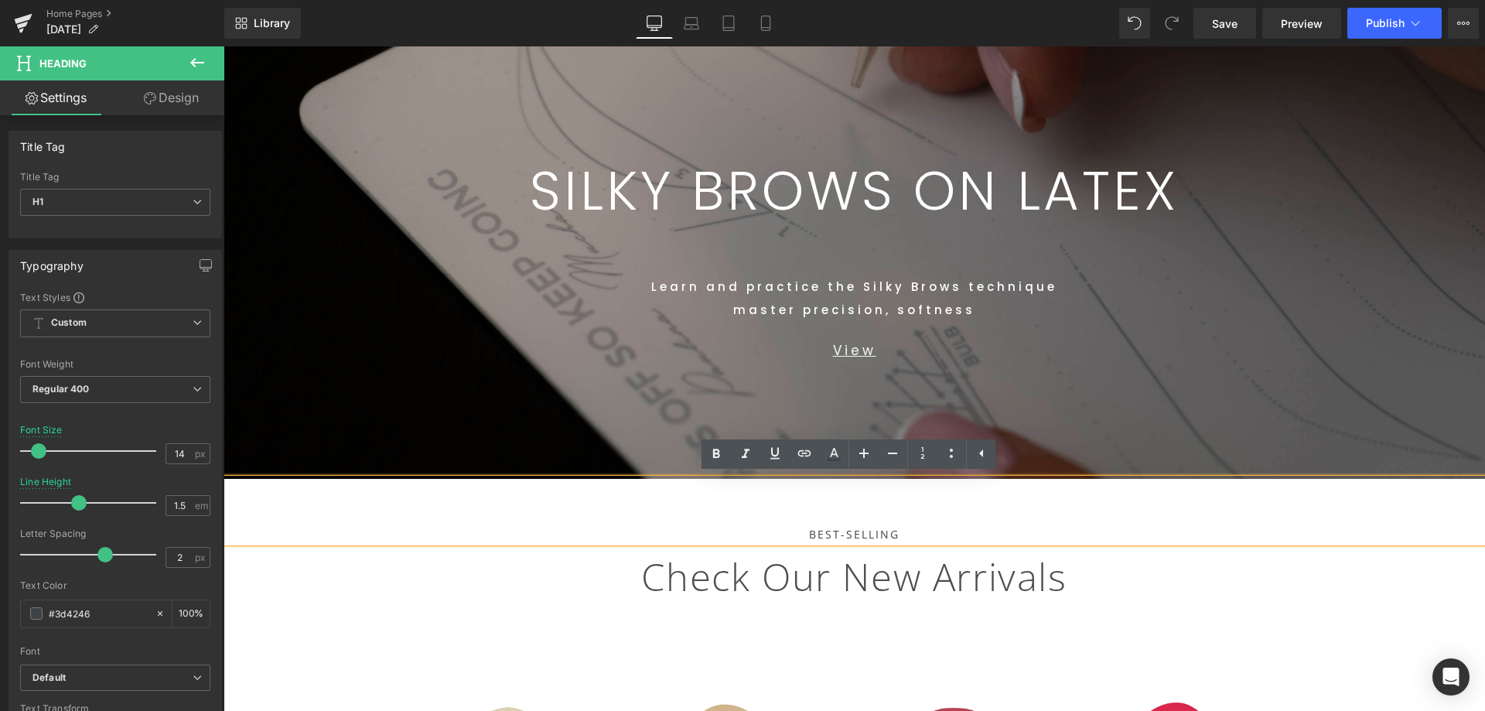
click at [1231, 318] on div "Learn and practice the Silky Brows technique master precision, softness Text Bl…" at bounding box center [854, 298] width 905 height 46
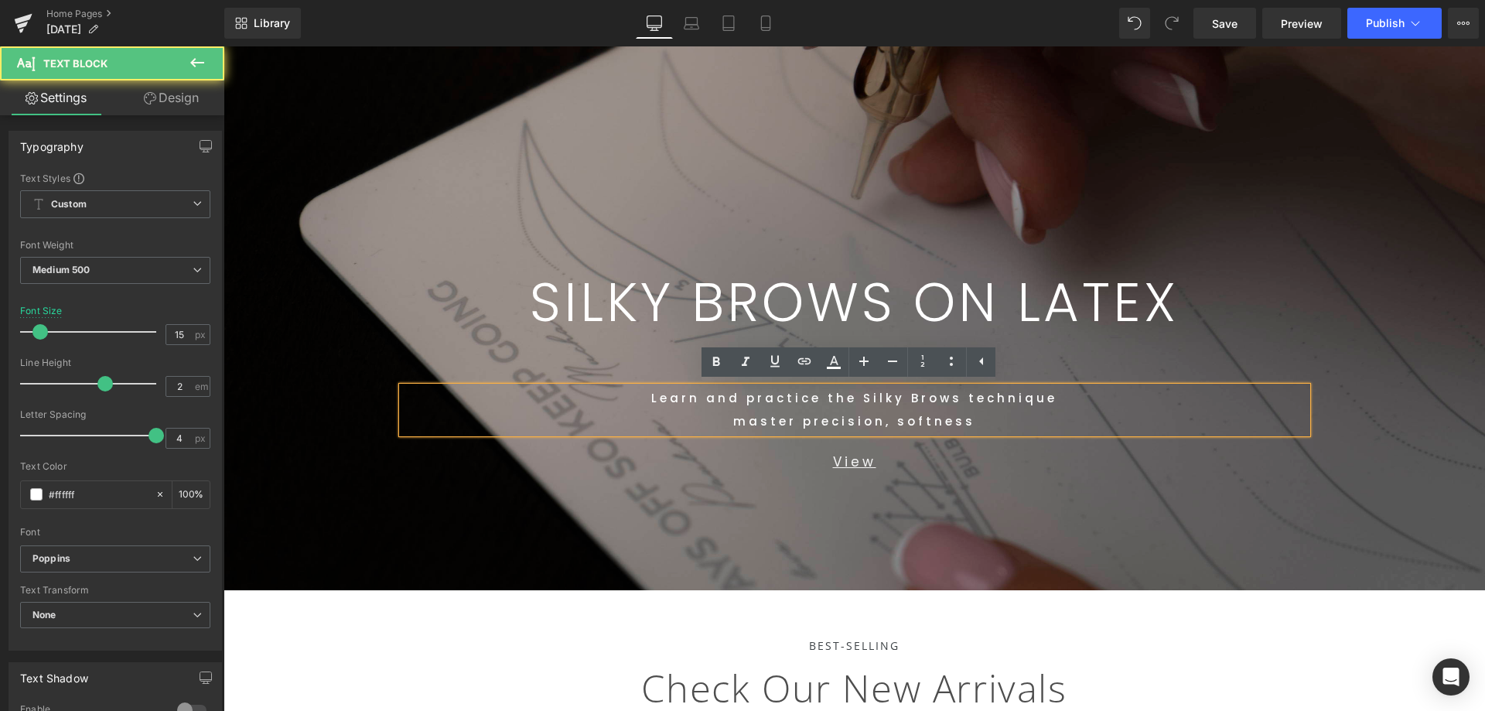
scroll to position [77, 0]
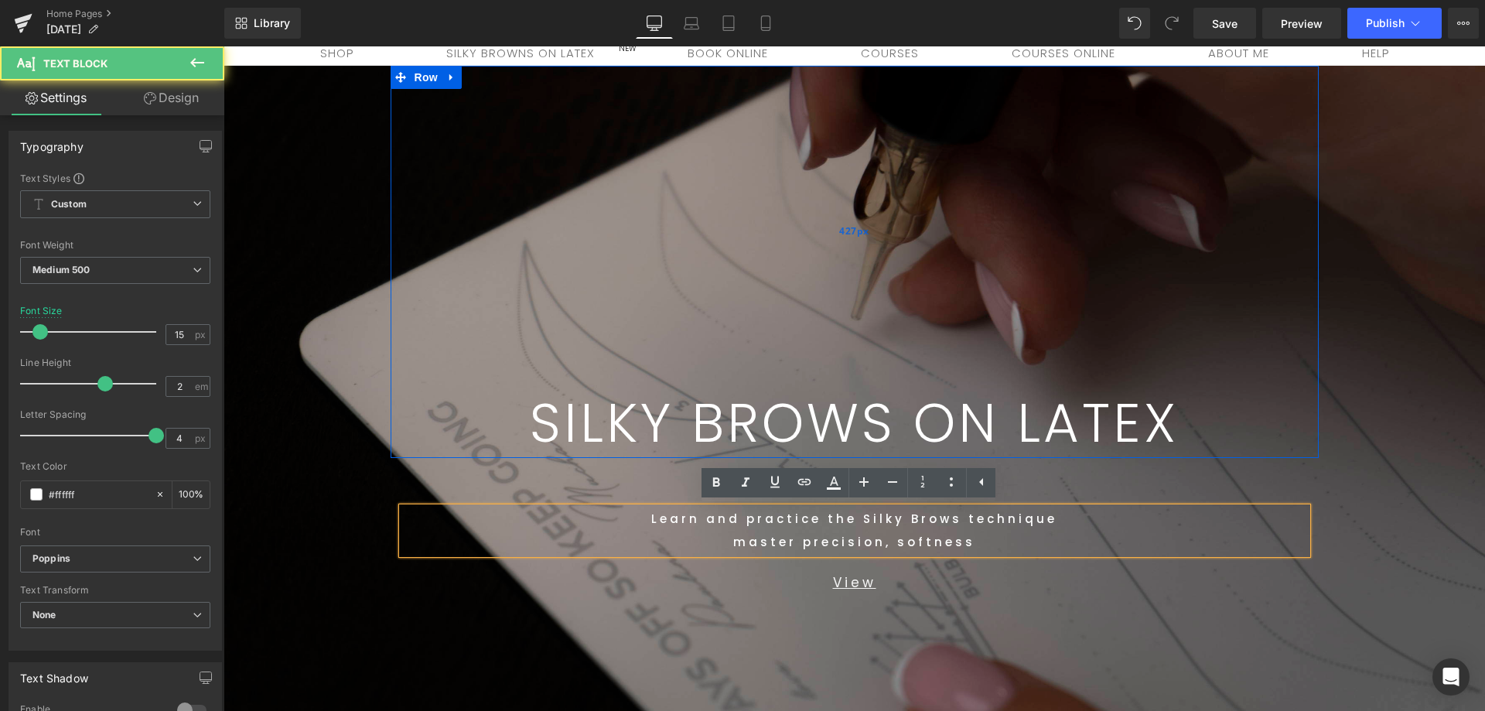
drag, startPoint x: 1009, startPoint y: 248, endPoint x: 916, endPoint y: 313, distance: 113.9
click at [1012, 247] on div "SILKY BROWS ON LATEX Text Block Row 427px" at bounding box center [854, 262] width 928 height 392
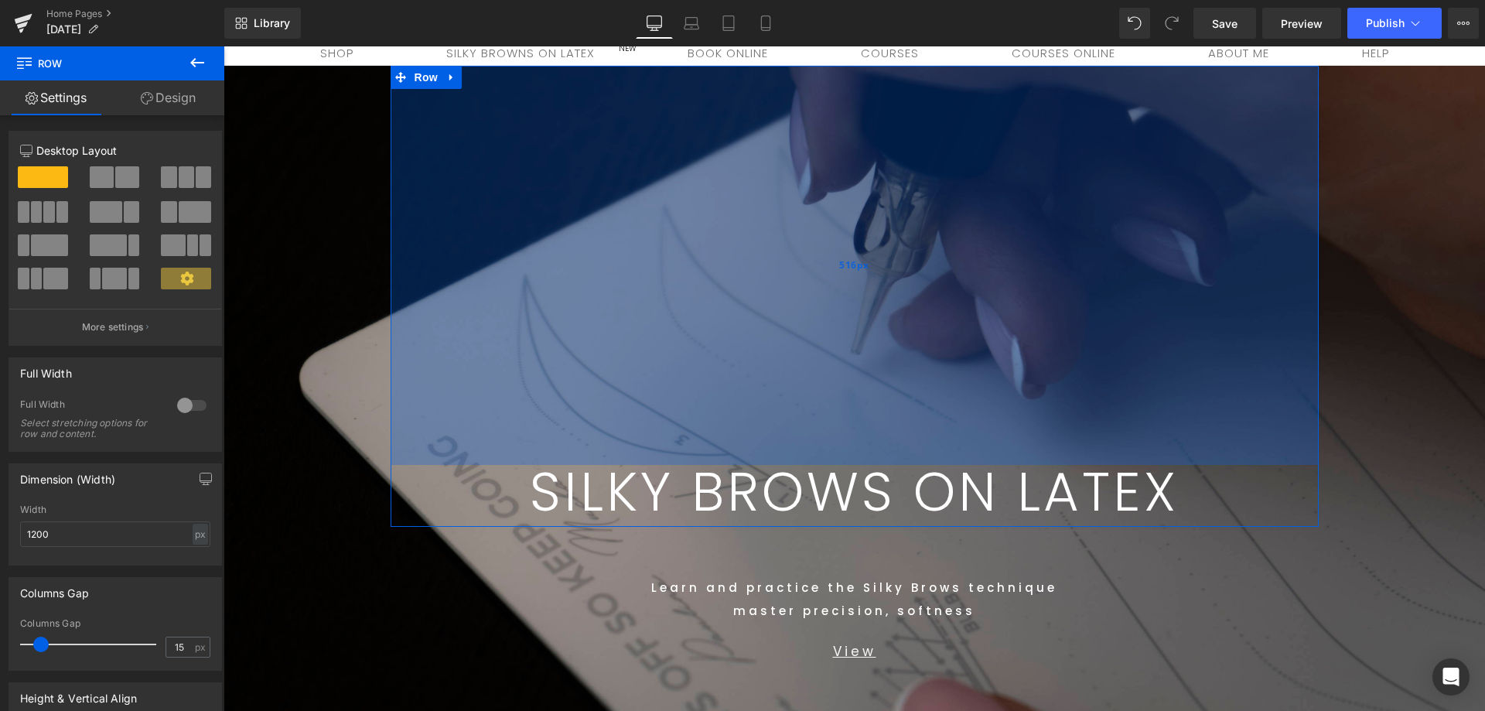
drag, startPoint x: 968, startPoint y: 277, endPoint x: 963, endPoint y: 360, distance: 82.9
click at [964, 346] on div "516px" at bounding box center [854, 265] width 928 height 399
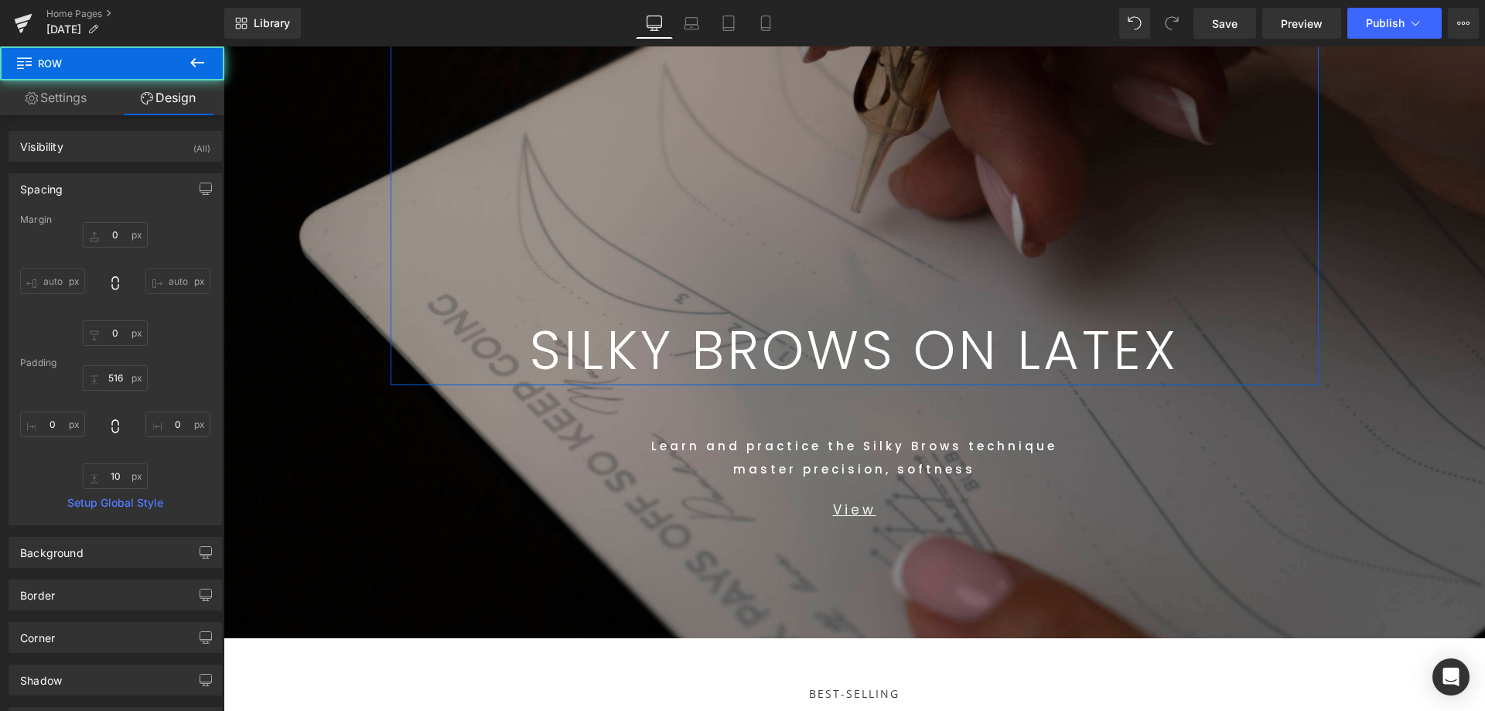
scroll to position [309, 0]
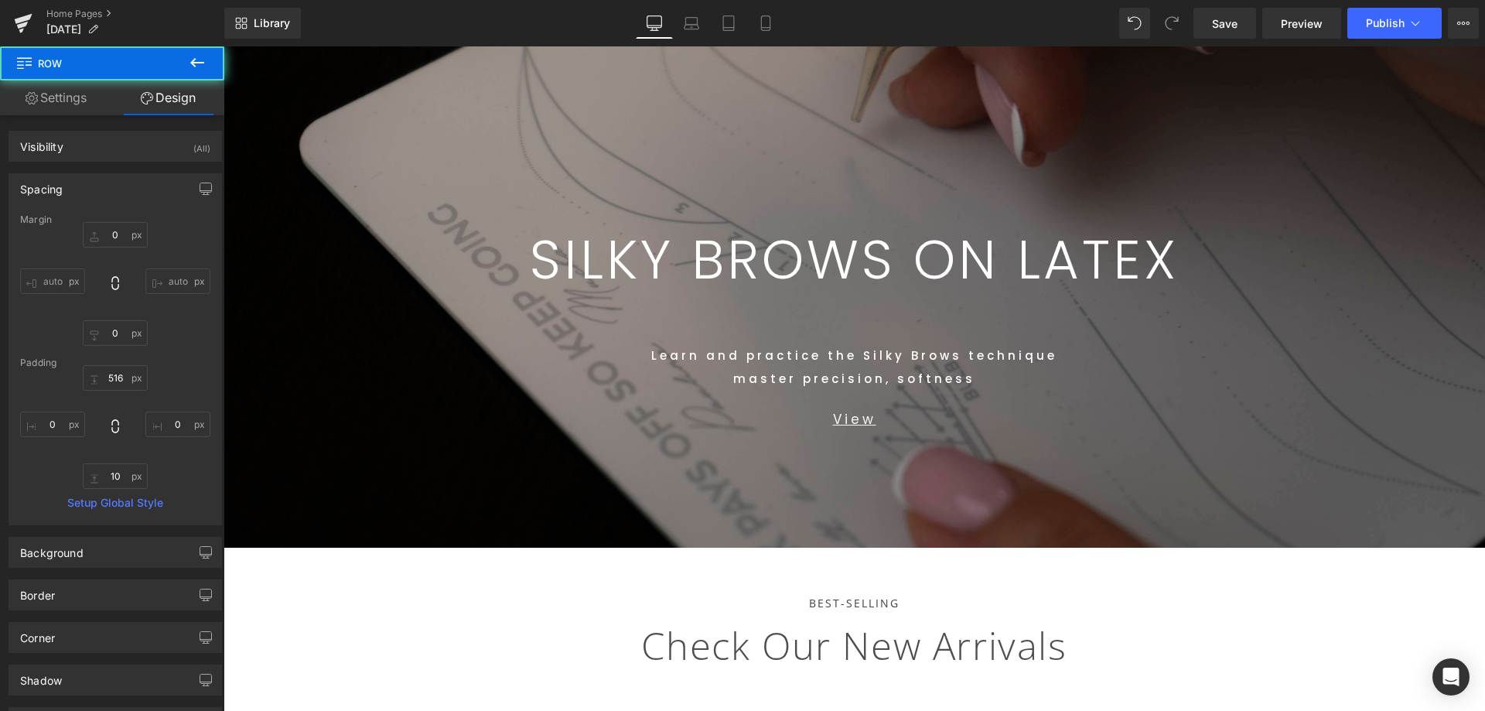
click at [1038, 483] on div "Text Block Learn and practice the Silky Brows technique master precision, softn…" at bounding box center [854, 421] width 928 height 253
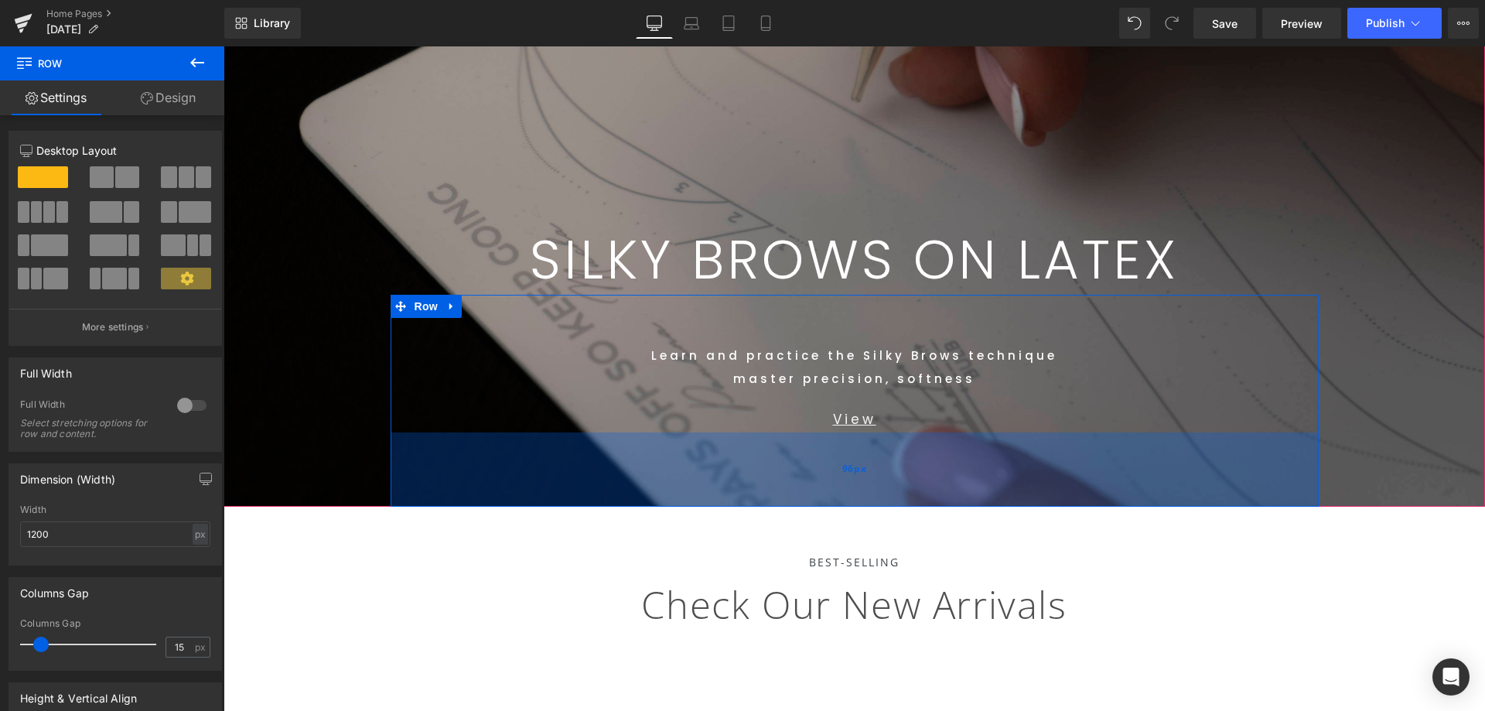
drag, startPoint x: 965, startPoint y: 496, endPoint x: 960, endPoint y: 455, distance: 41.2
click at [960, 455] on div "96px" at bounding box center [854, 469] width 928 height 74
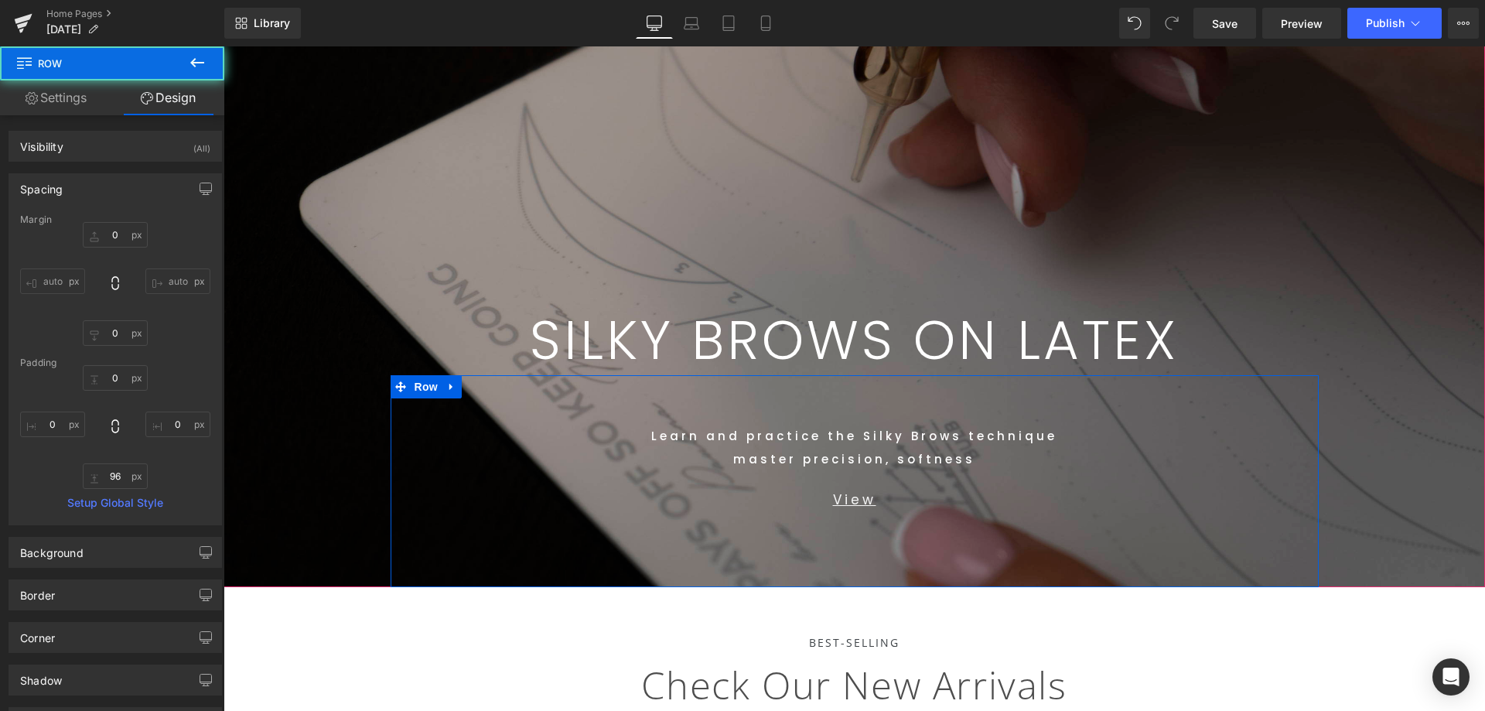
scroll to position [77, 0]
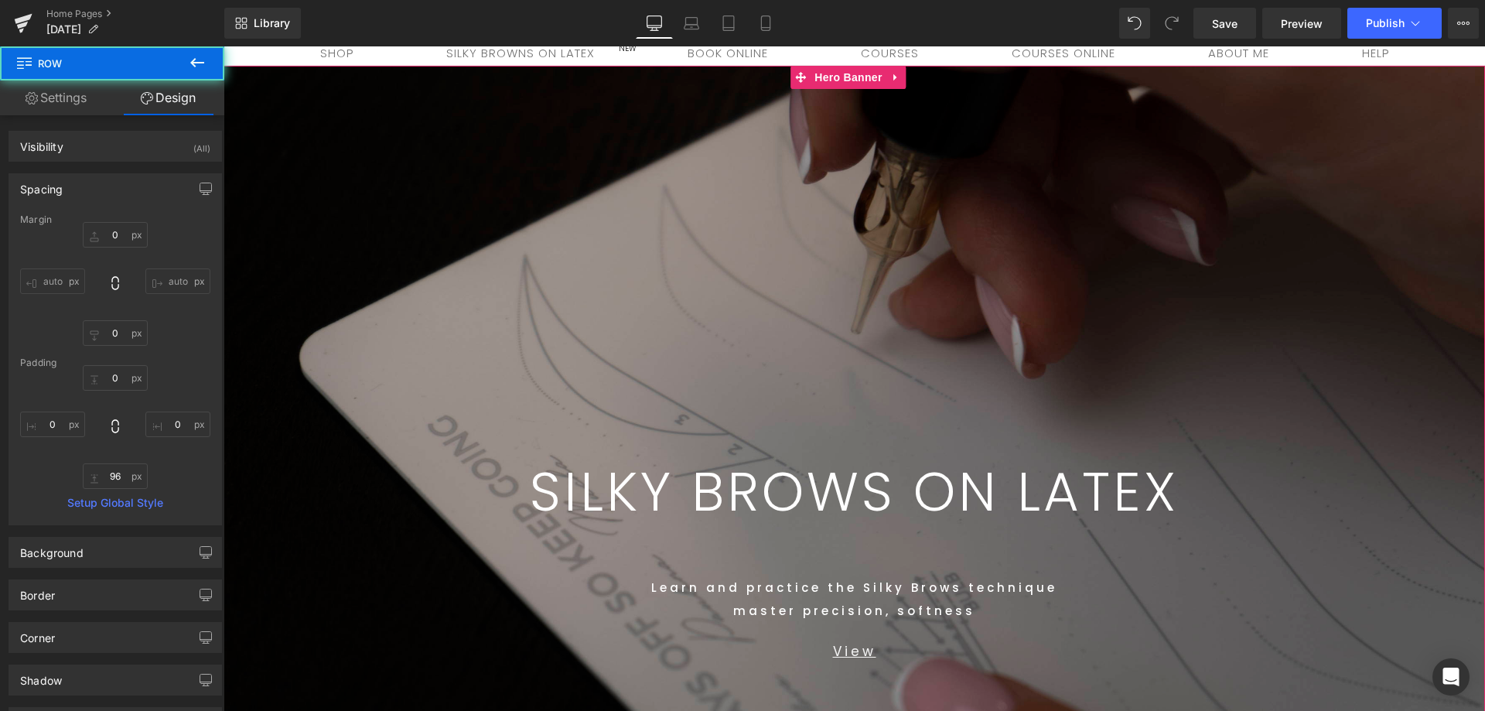
click at [1361, 312] on span "SILKY BROWS ON LATEX Text Block Row 516px Text Block Learn and practice the Sil…" at bounding box center [853, 402] width 1261 height 673
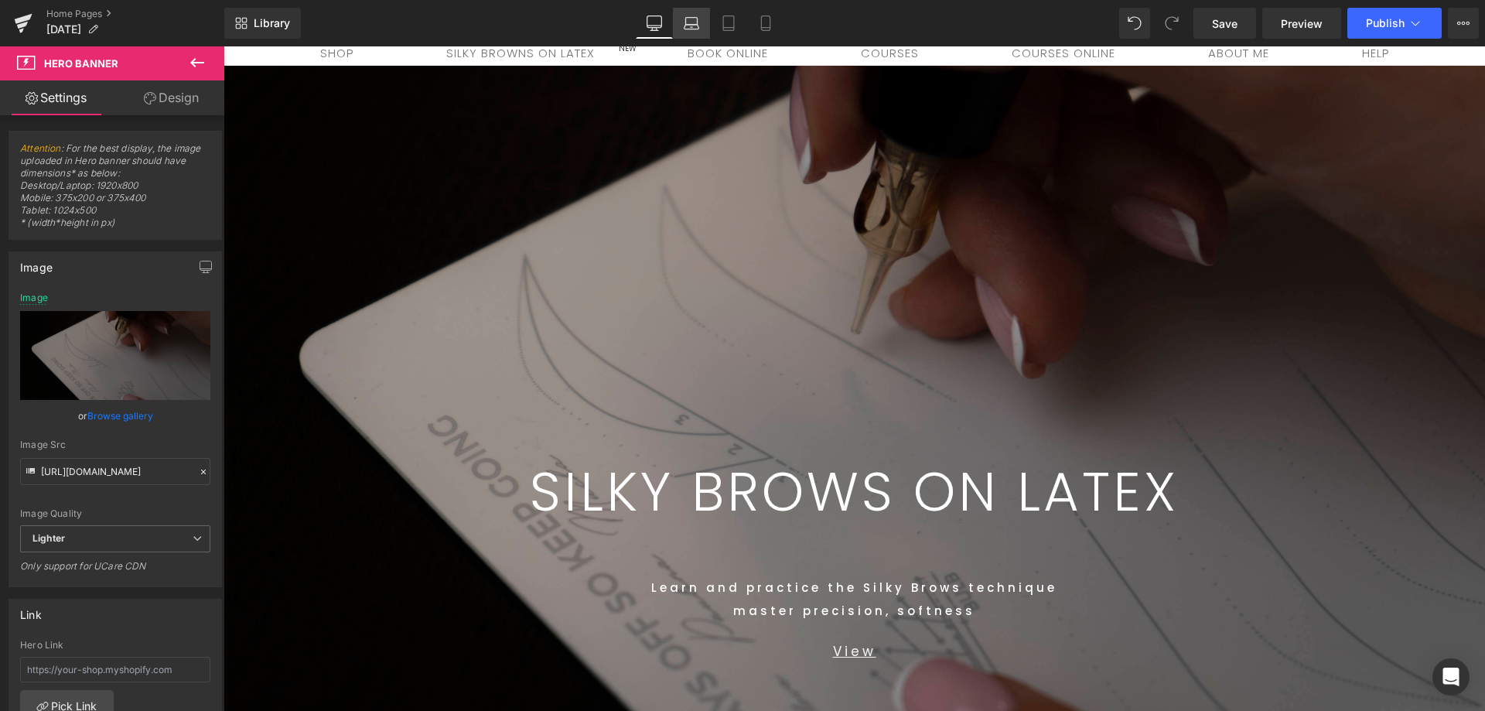
click at [701, 30] on link "Laptop" at bounding box center [691, 23] width 37 height 31
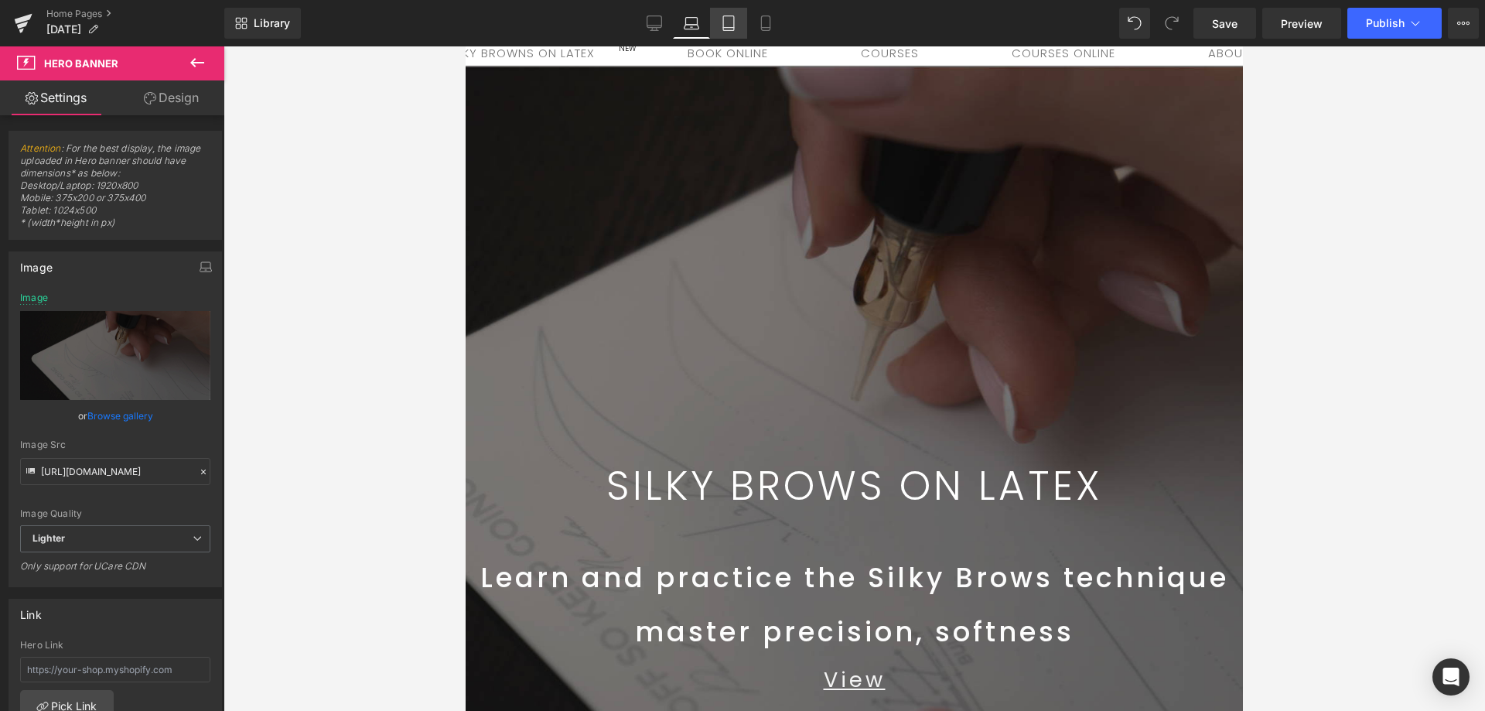
click at [741, 27] on link "Tablet" at bounding box center [728, 23] width 37 height 31
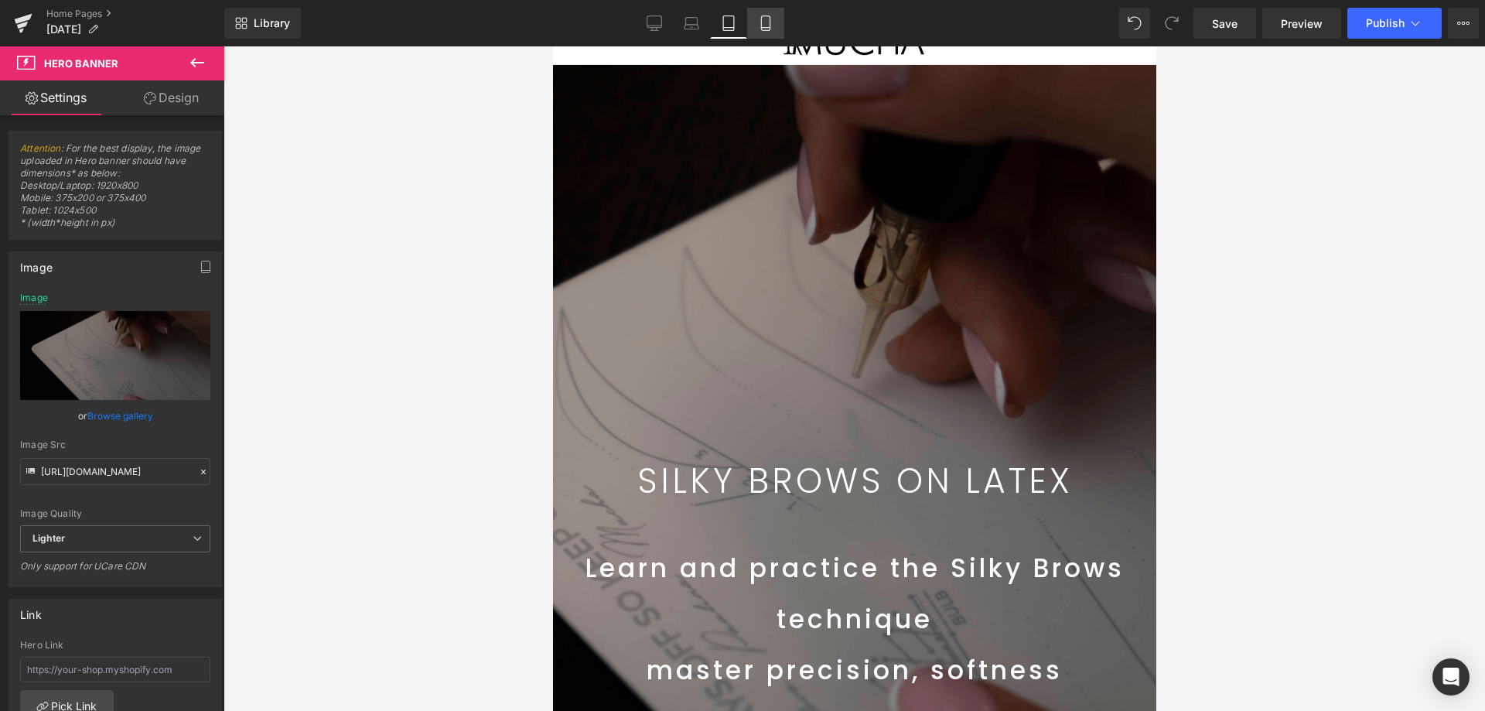
click at [764, 28] on icon at bounding box center [765, 28] width 9 height 0
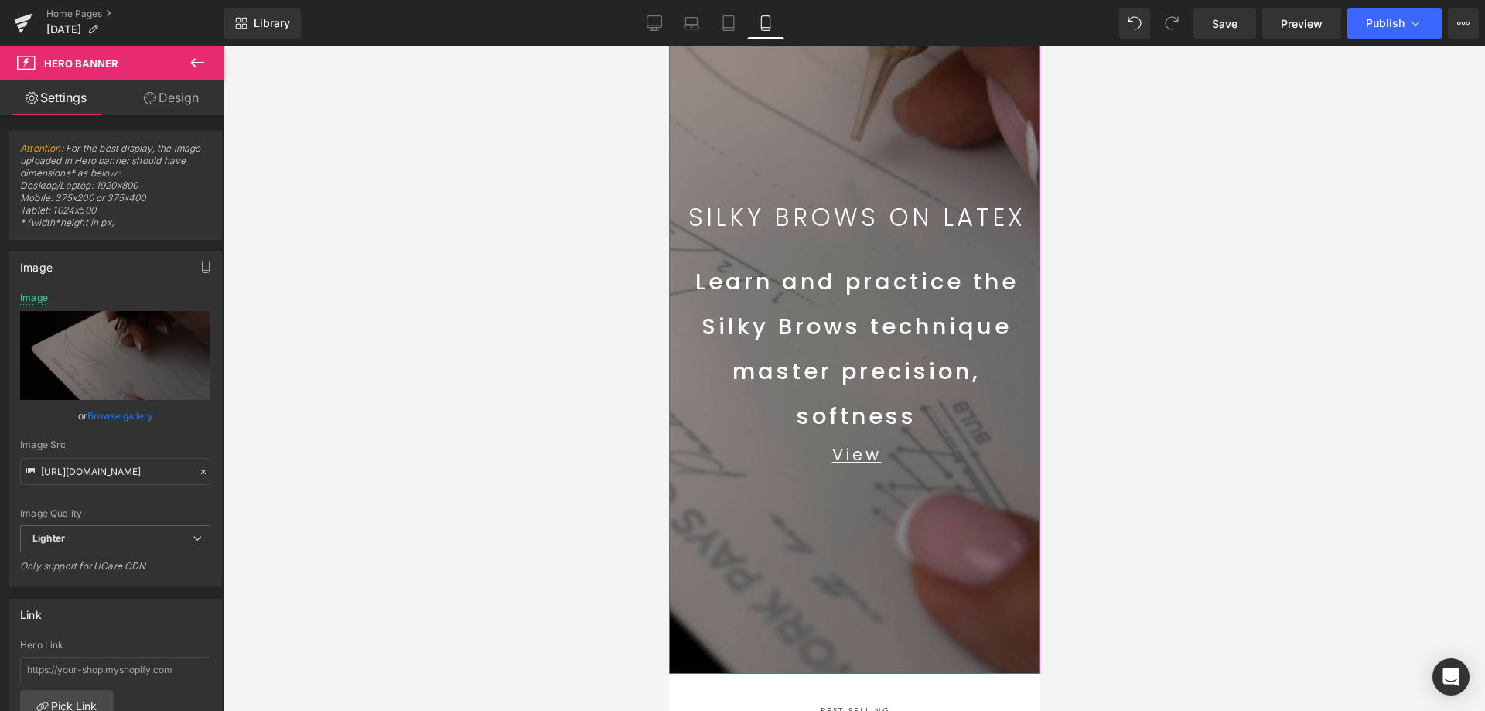
scroll to position [193, 0]
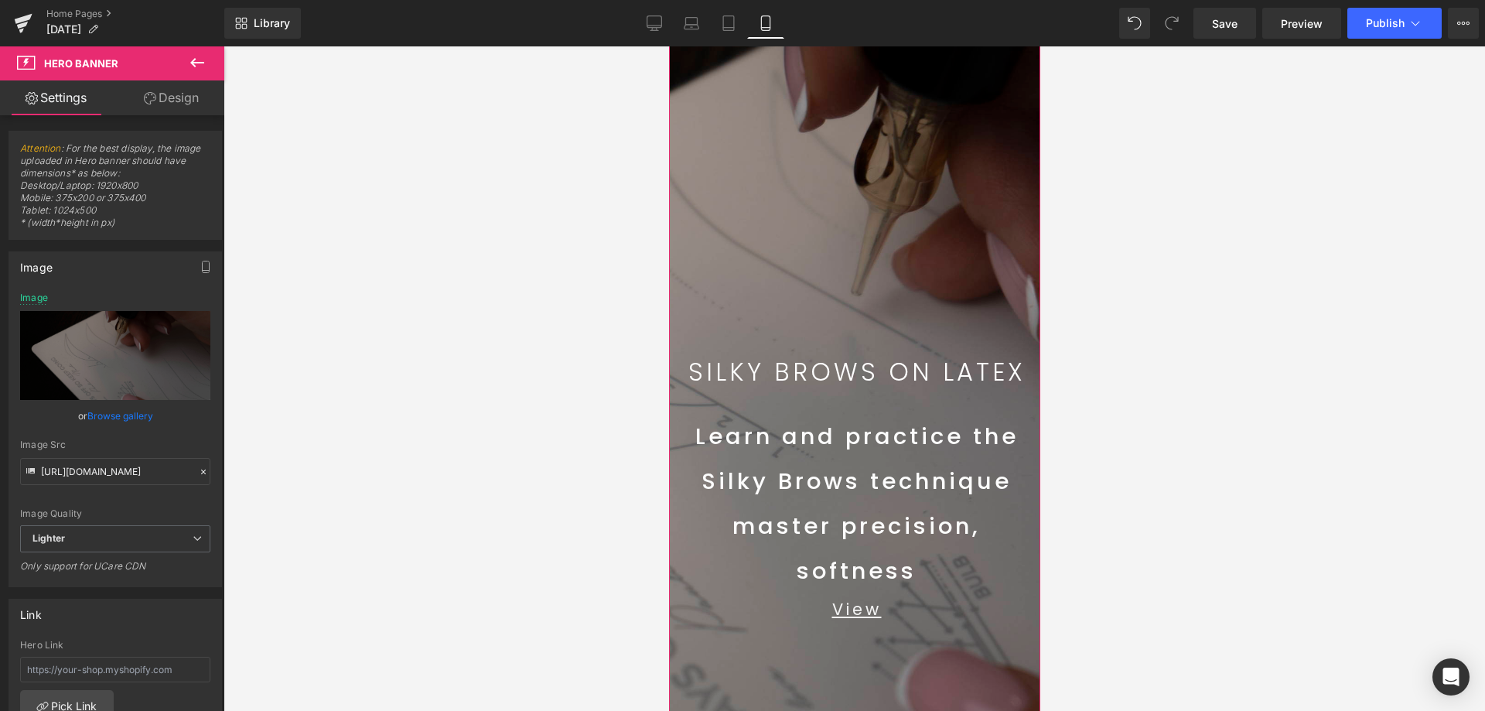
click at [899, 258] on div "SILKY BROWS ON LATEX Text Block Row 516px" at bounding box center [855, 176] width 367 height 431
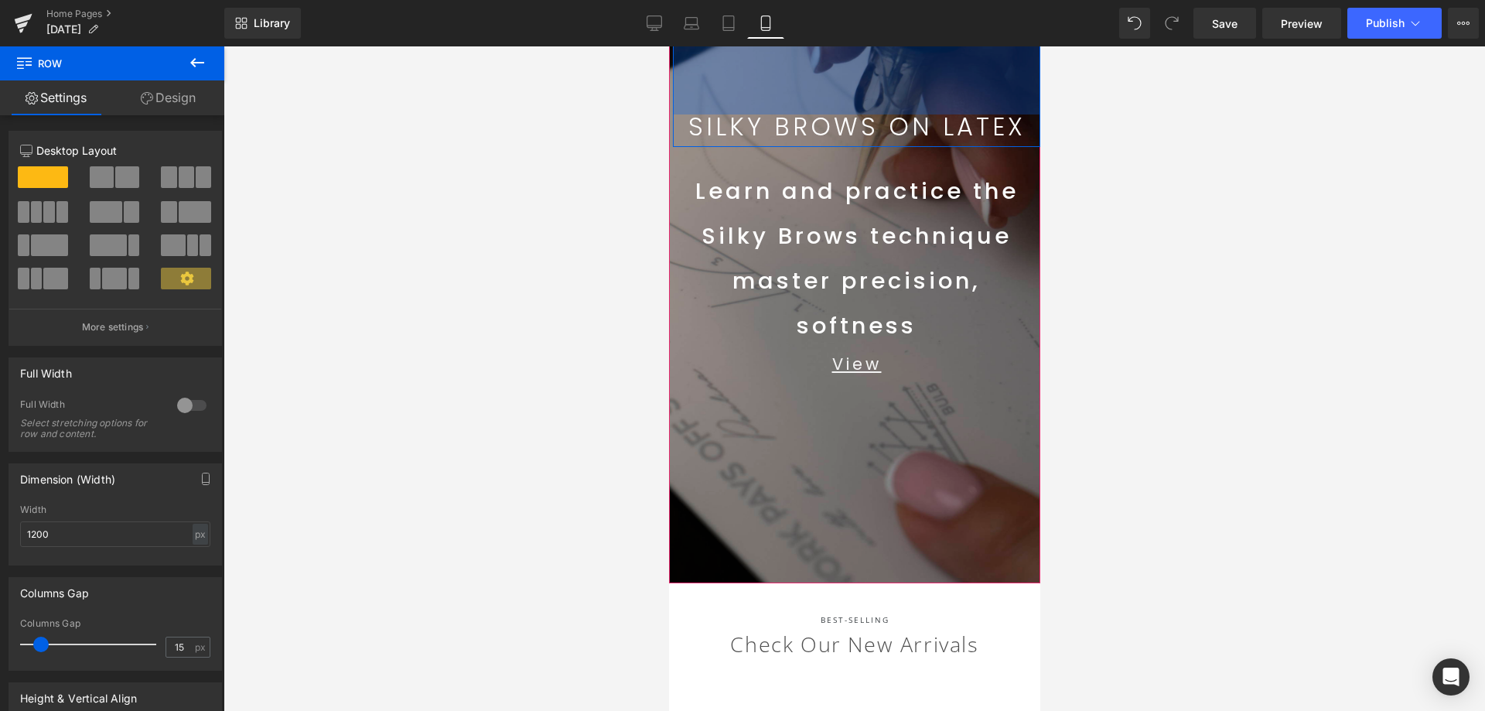
drag, startPoint x: 889, startPoint y: 243, endPoint x: 1587, endPoint y: 77, distance: 717.0
click at [917, 27] on html "Skip to content SILKY BROWNS ON LATEX NEW SHOP BOOK ONLINE COURSES COURSES ONLI…" at bounding box center [853, 186] width 371 height 664
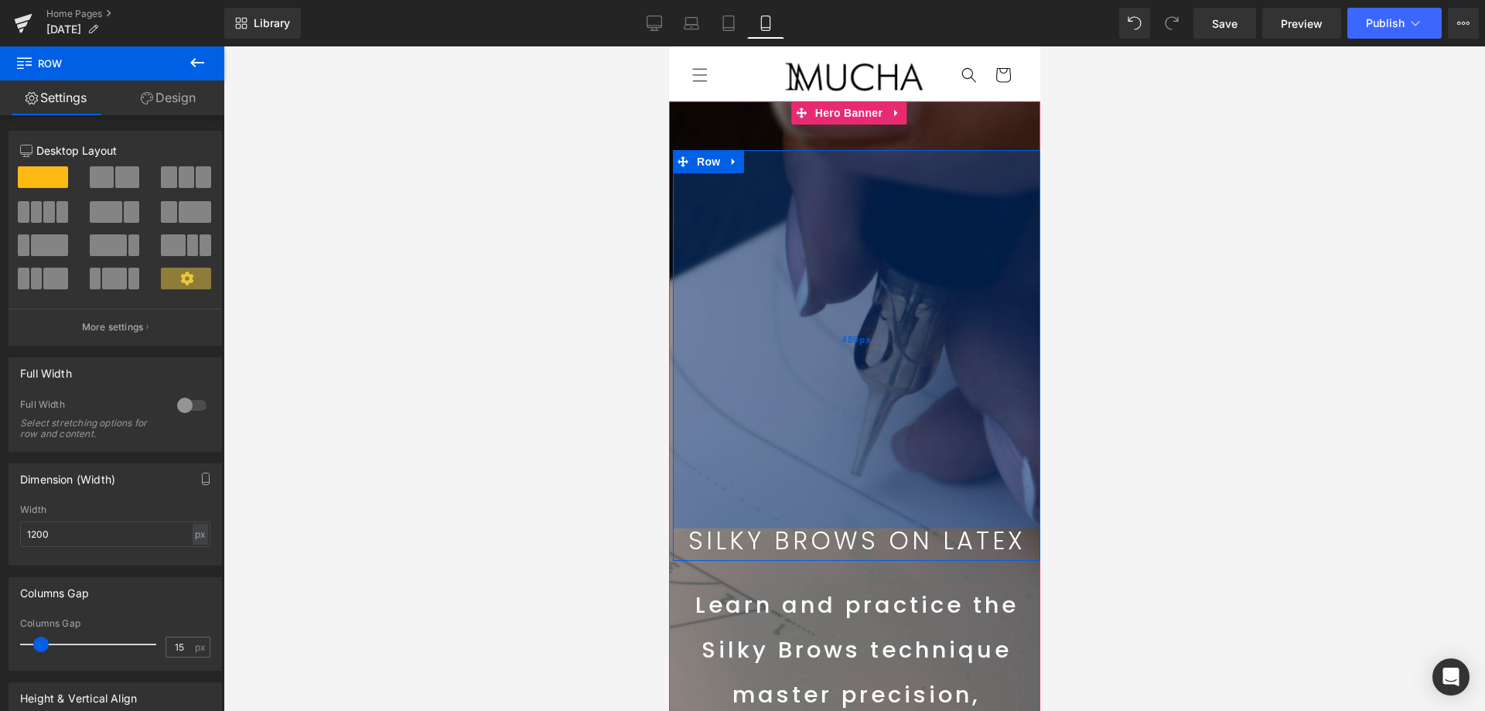
scroll to position [0, 0]
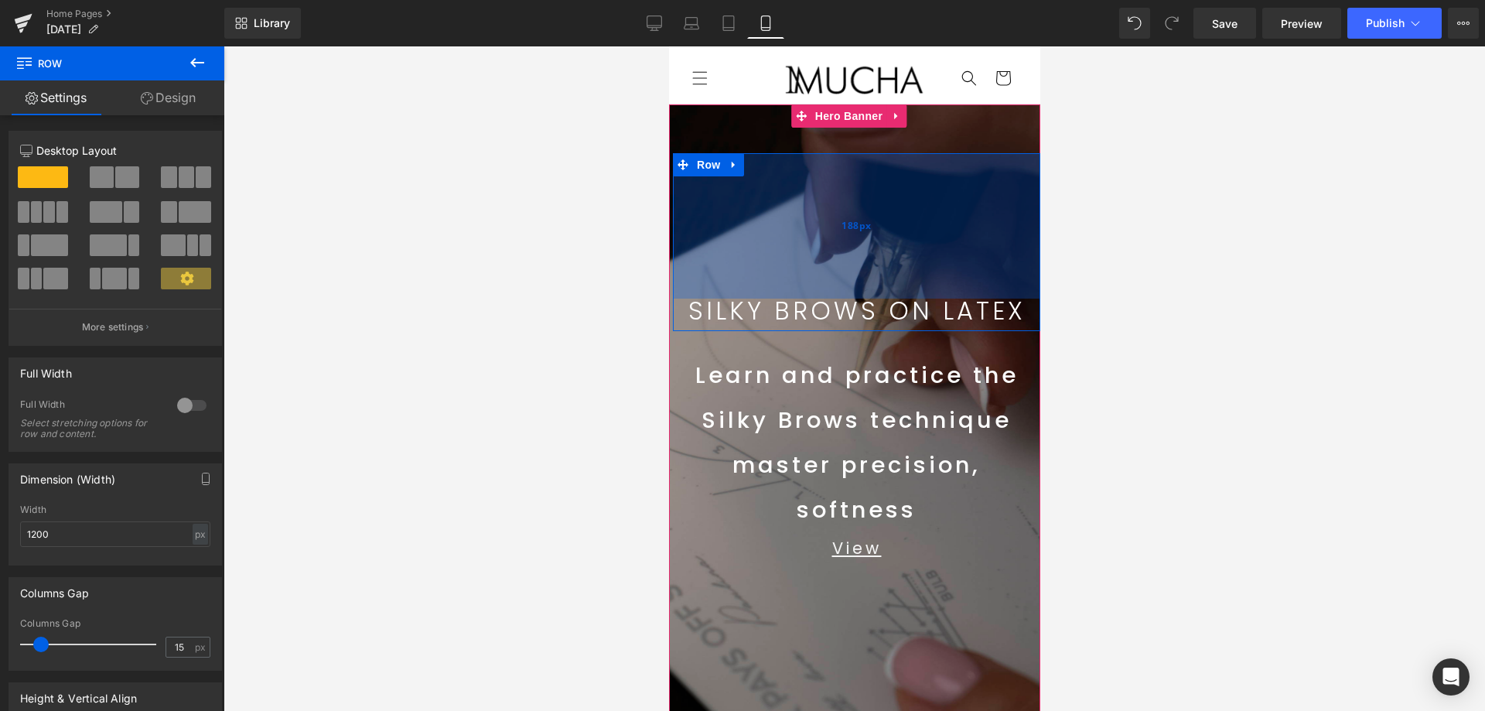
click at [888, 222] on div "188px" at bounding box center [855, 225] width 367 height 145
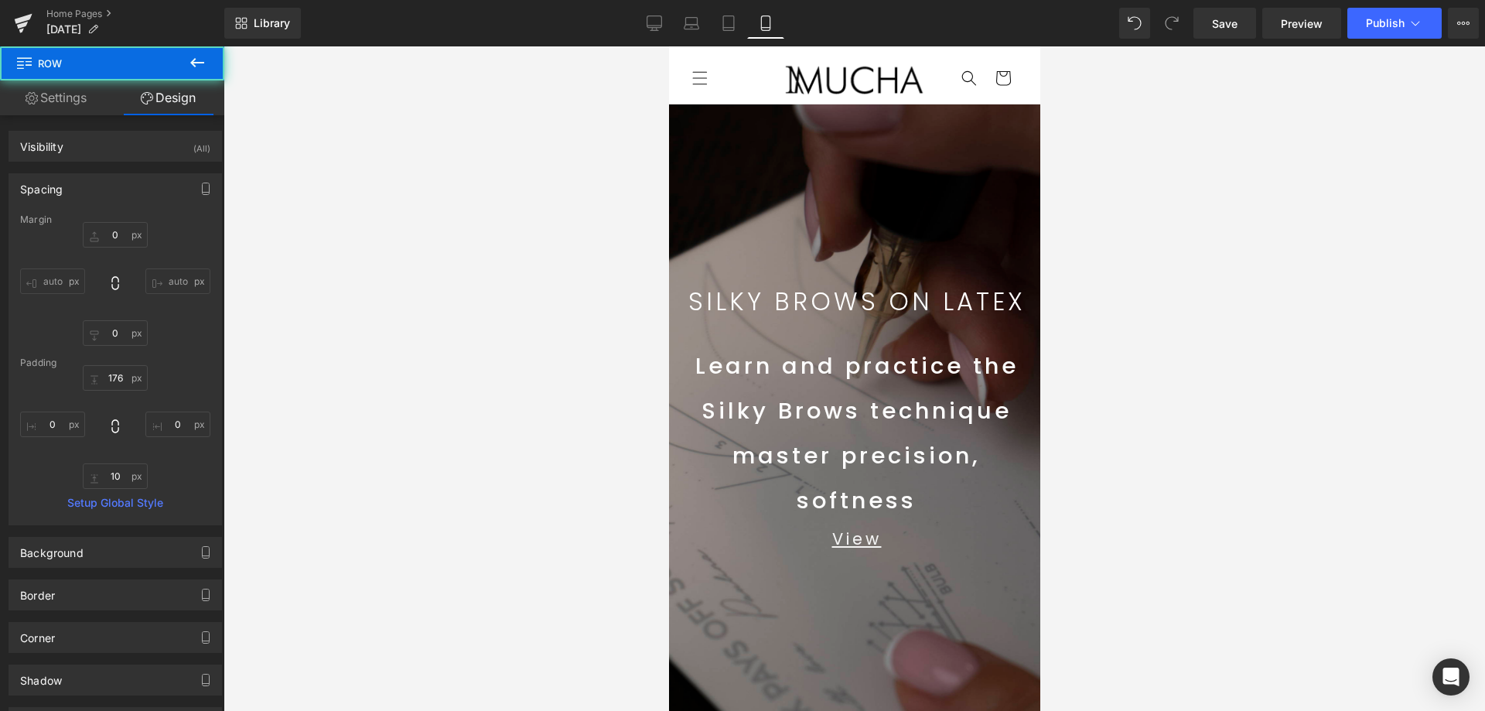
click at [1253, 300] on div at bounding box center [853, 378] width 1261 height 664
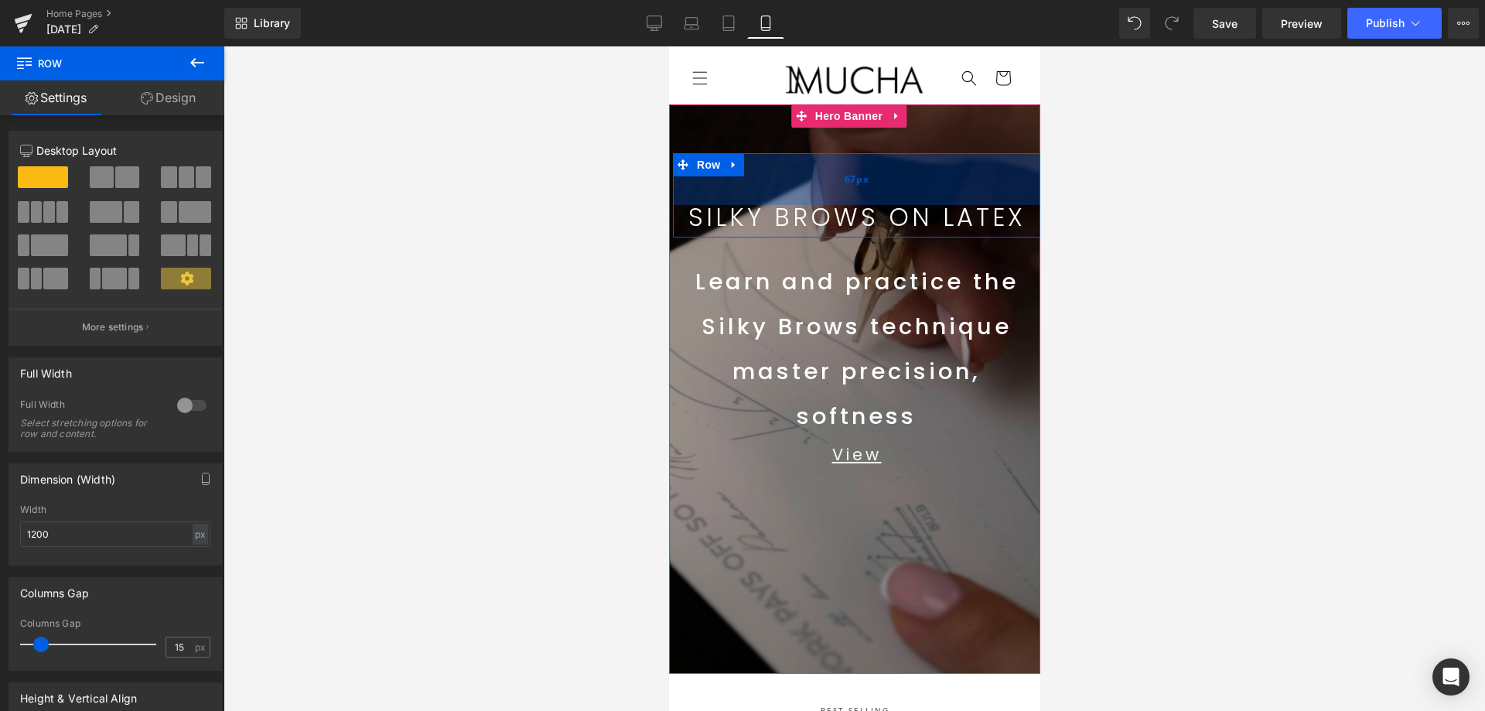
drag, startPoint x: 830, startPoint y: 240, endPoint x: 840, endPoint y: 156, distance: 84.9
click at [840, 156] on div "67px" at bounding box center [855, 179] width 367 height 52
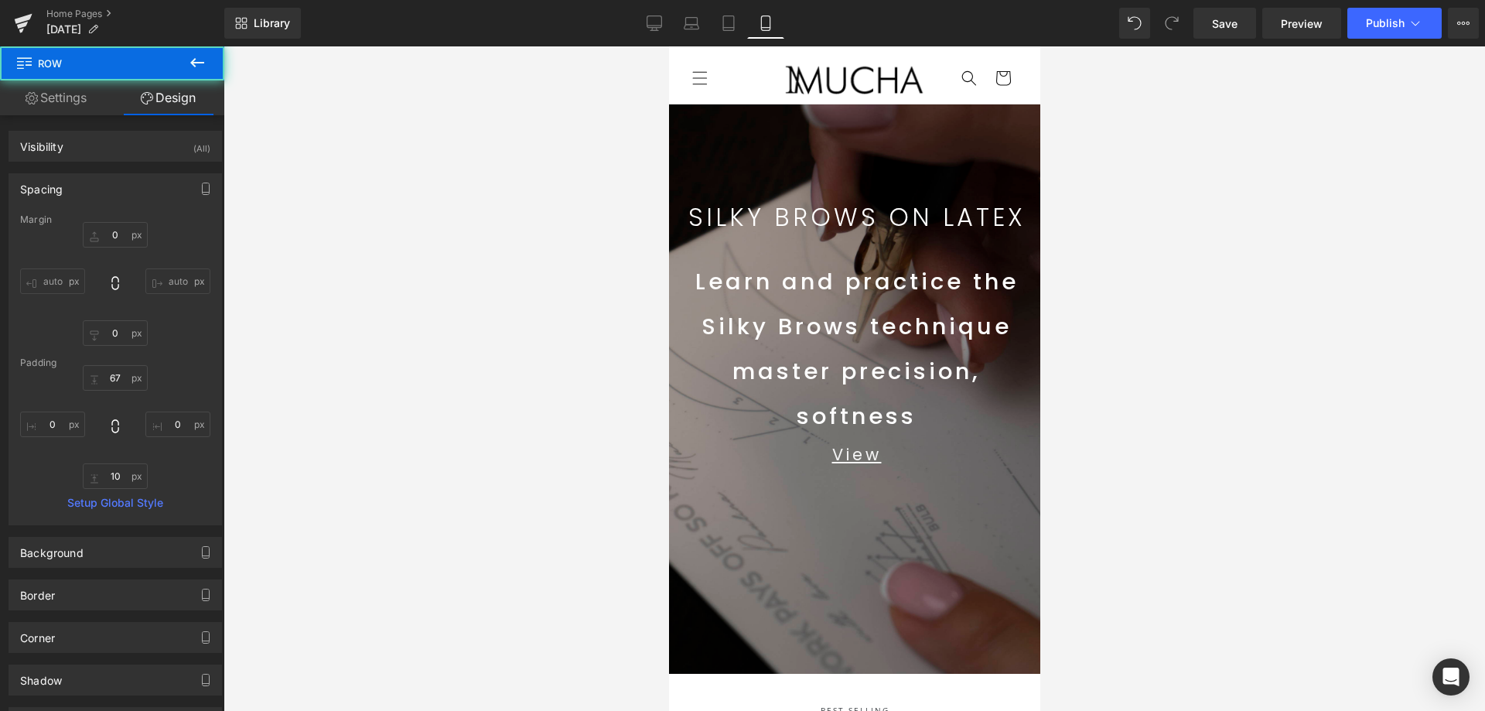
click at [1238, 210] on div at bounding box center [853, 378] width 1261 height 664
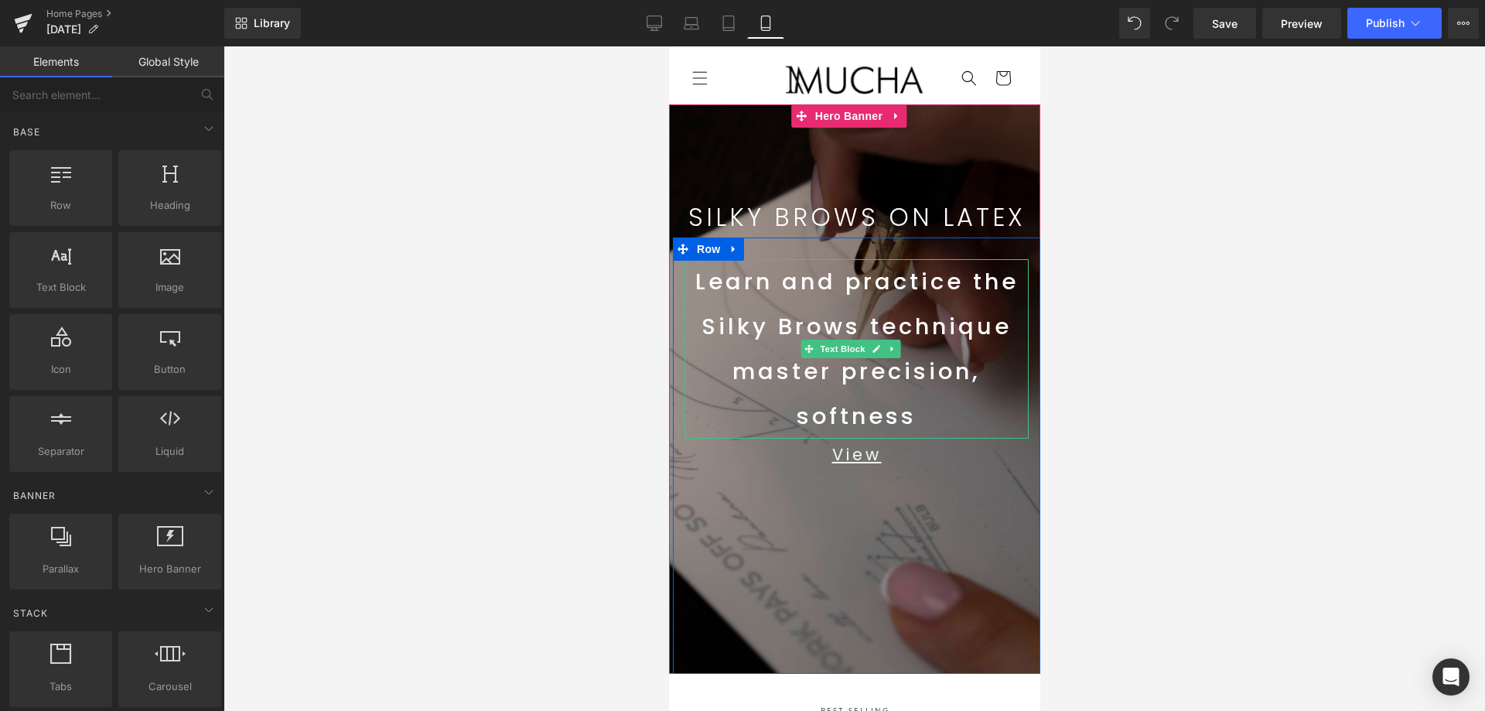
drag, startPoint x: 912, startPoint y: 309, endPoint x: 965, endPoint y: 431, distance: 134.0
click at [912, 309] on span "Learn and practice the Silky Brows technique" at bounding box center [855, 304] width 323 height 76
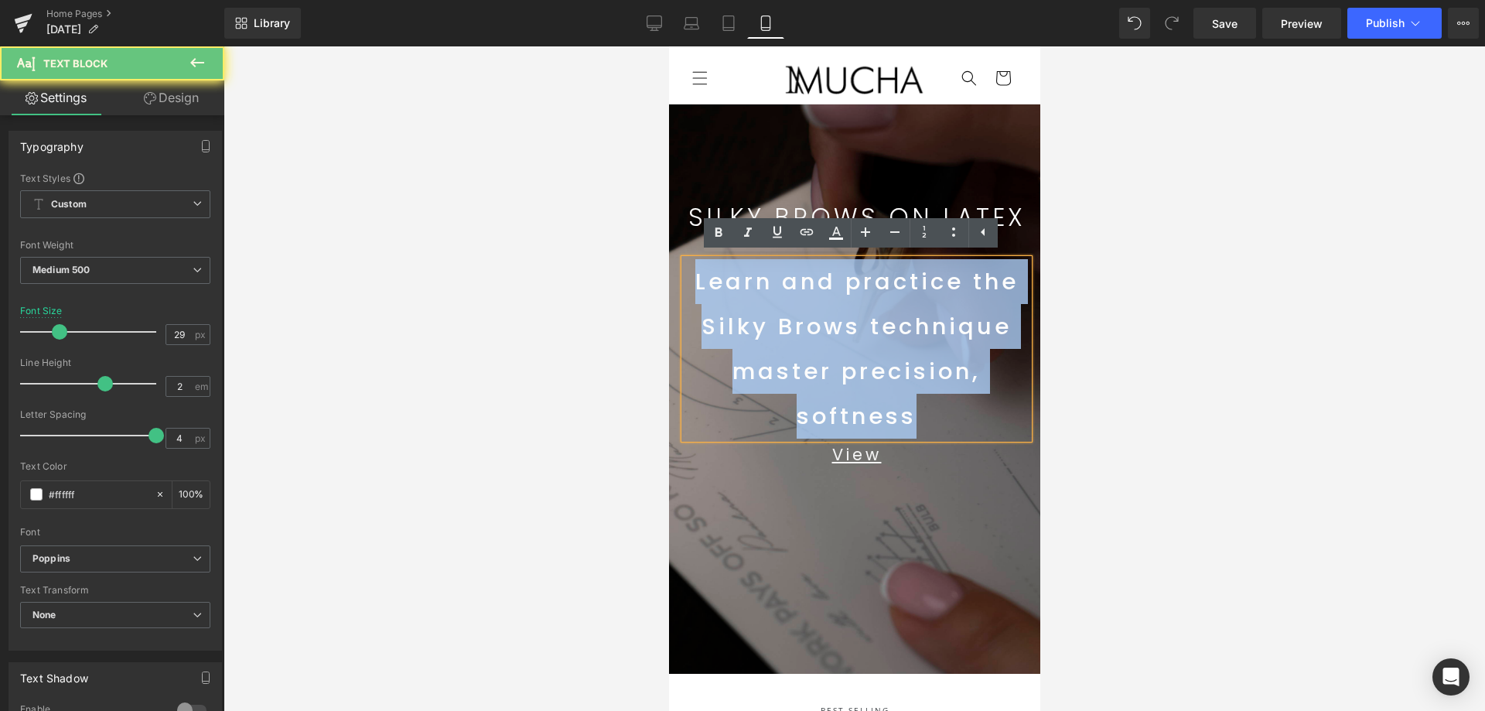
drag, startPoint x: 880, startPoint y: 408, endPoint x: 651, endPoint y: 287, distance: 258.7
click at [668, 287] on html "Skip to content SILKY BROWNS ON LATEX NEW SHOP BOOK ONLINE COURSES COURSES ONLI…" at bounding box center [853, 378] width 371 height 664
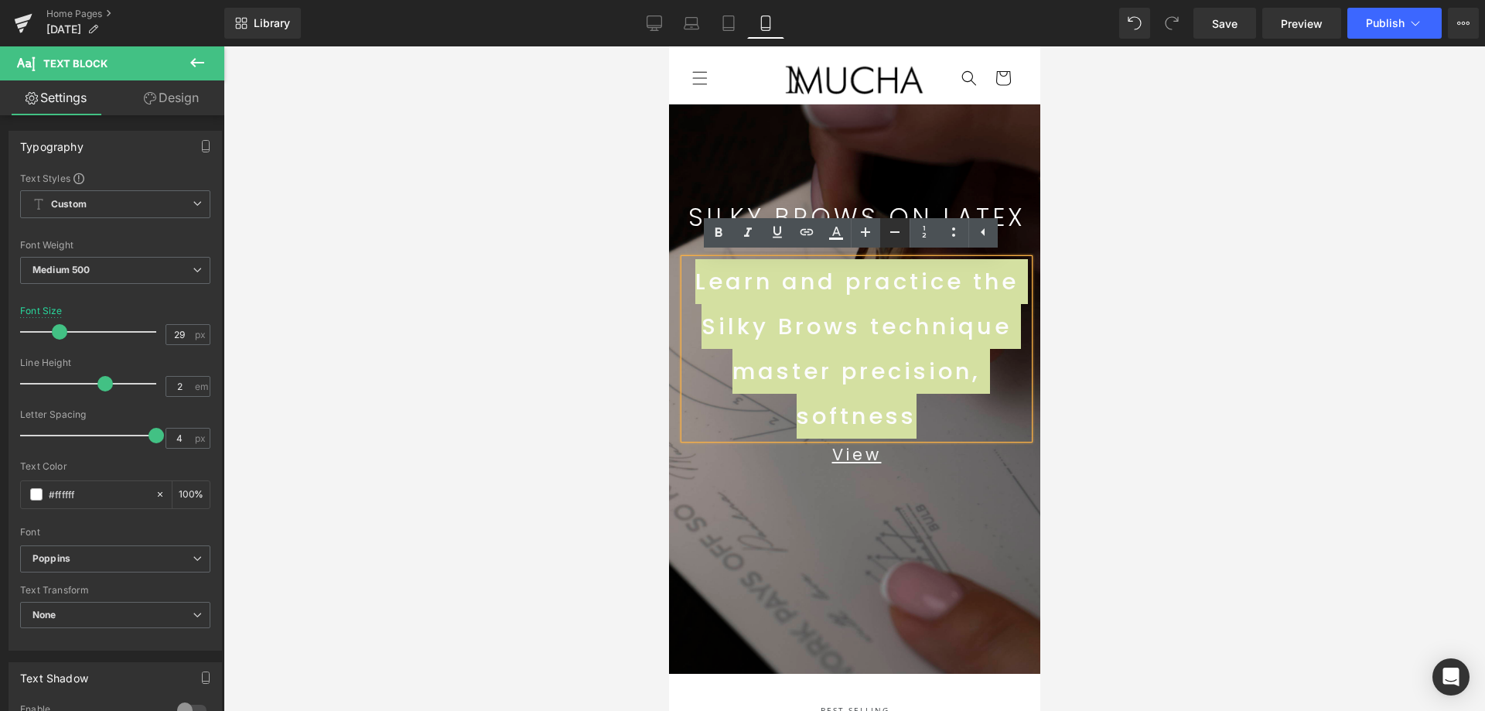
click at [901, 231] on icon at bounding box center [894, 232] width 19 height 19
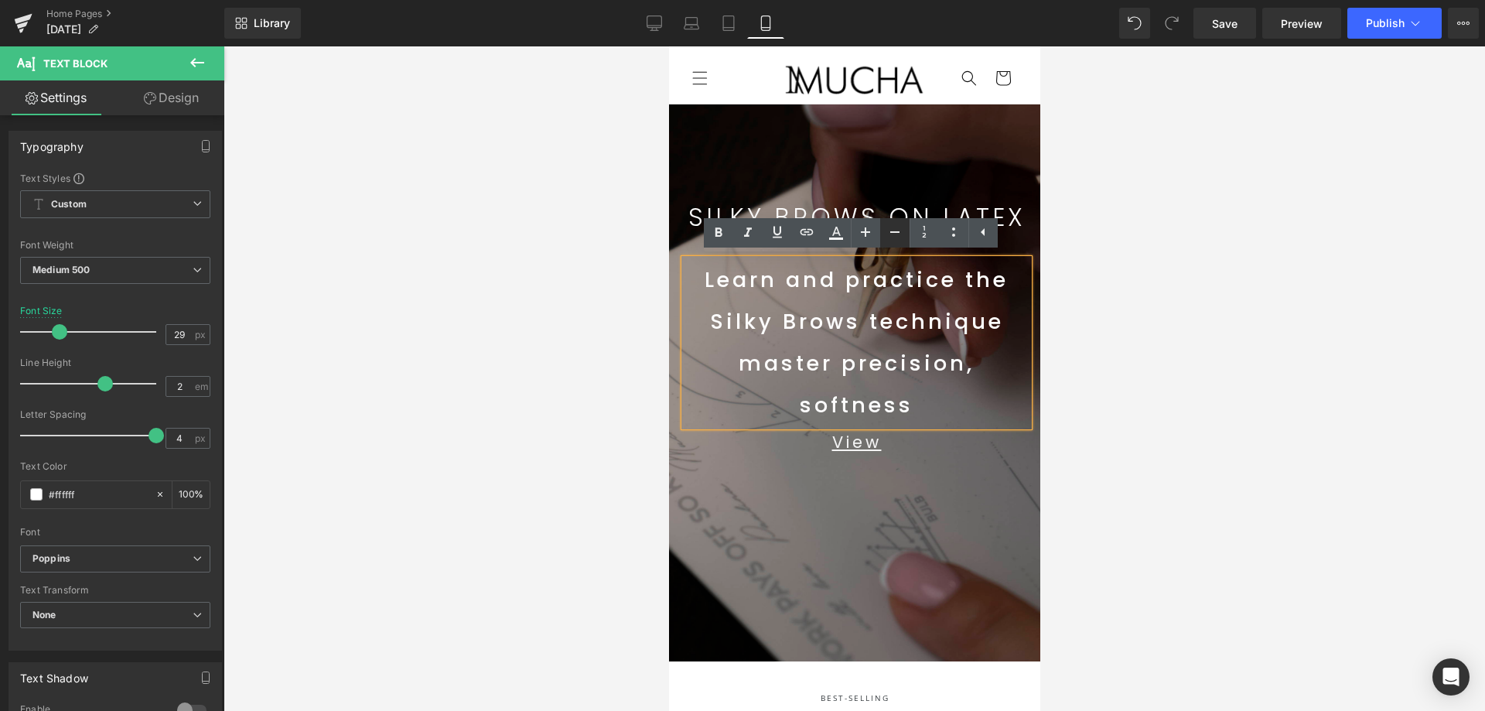
click at [902, 233] on icon at bounding box center [894, 232] width 19 height 19
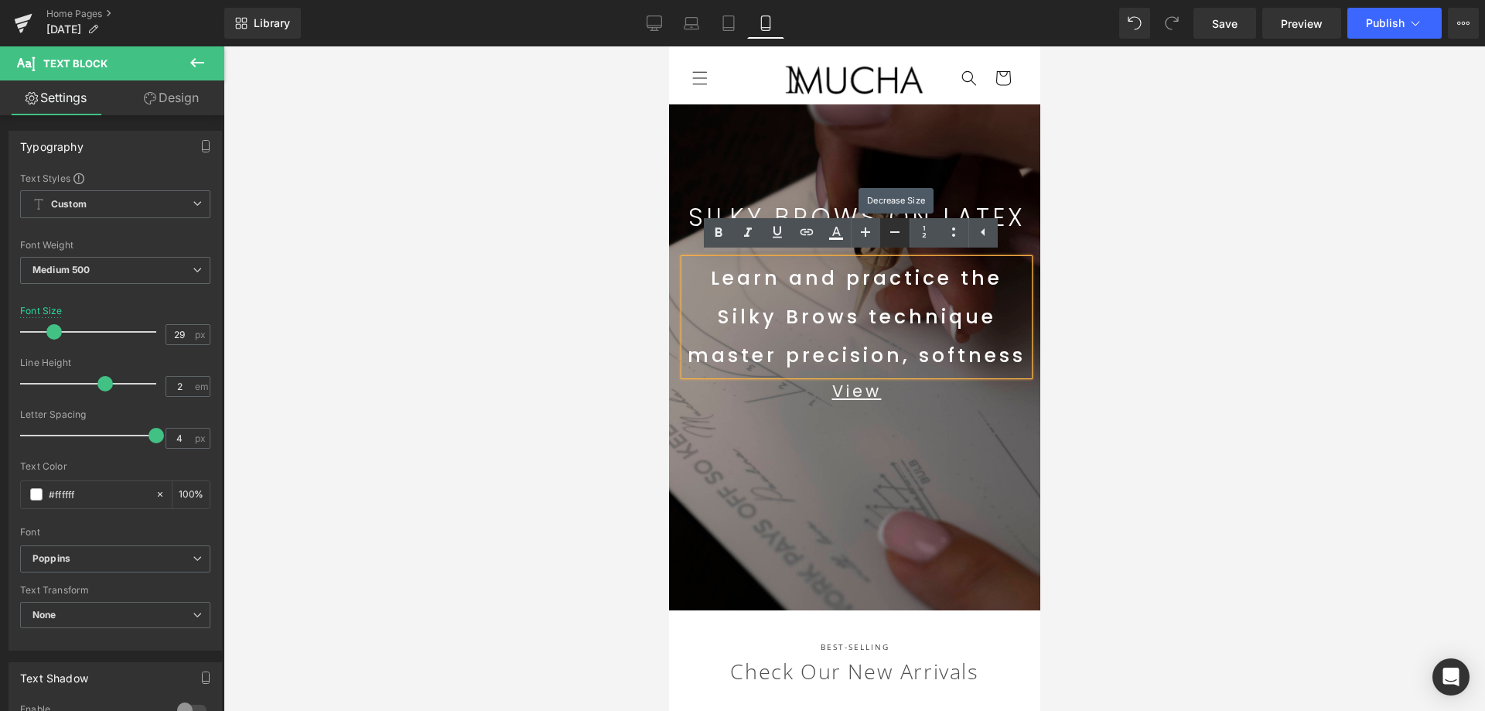
click at [902, 234] on icon at bounding box center [894, 232] width 19 height 19
click at [904, 234] on link at bounding box center [894, 232] width 29 height 29
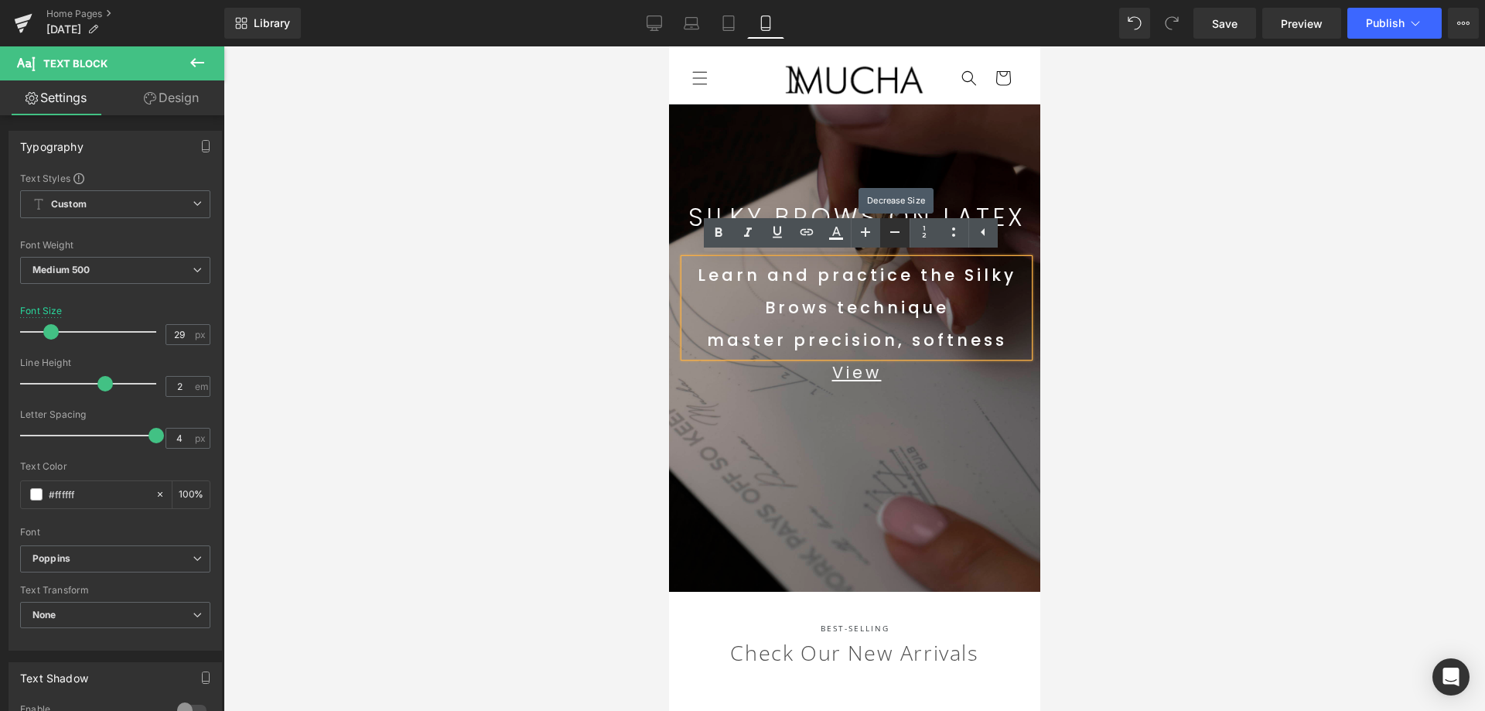
click at [904, 234] on link at bounding box center [894, 232] width 29 height 29
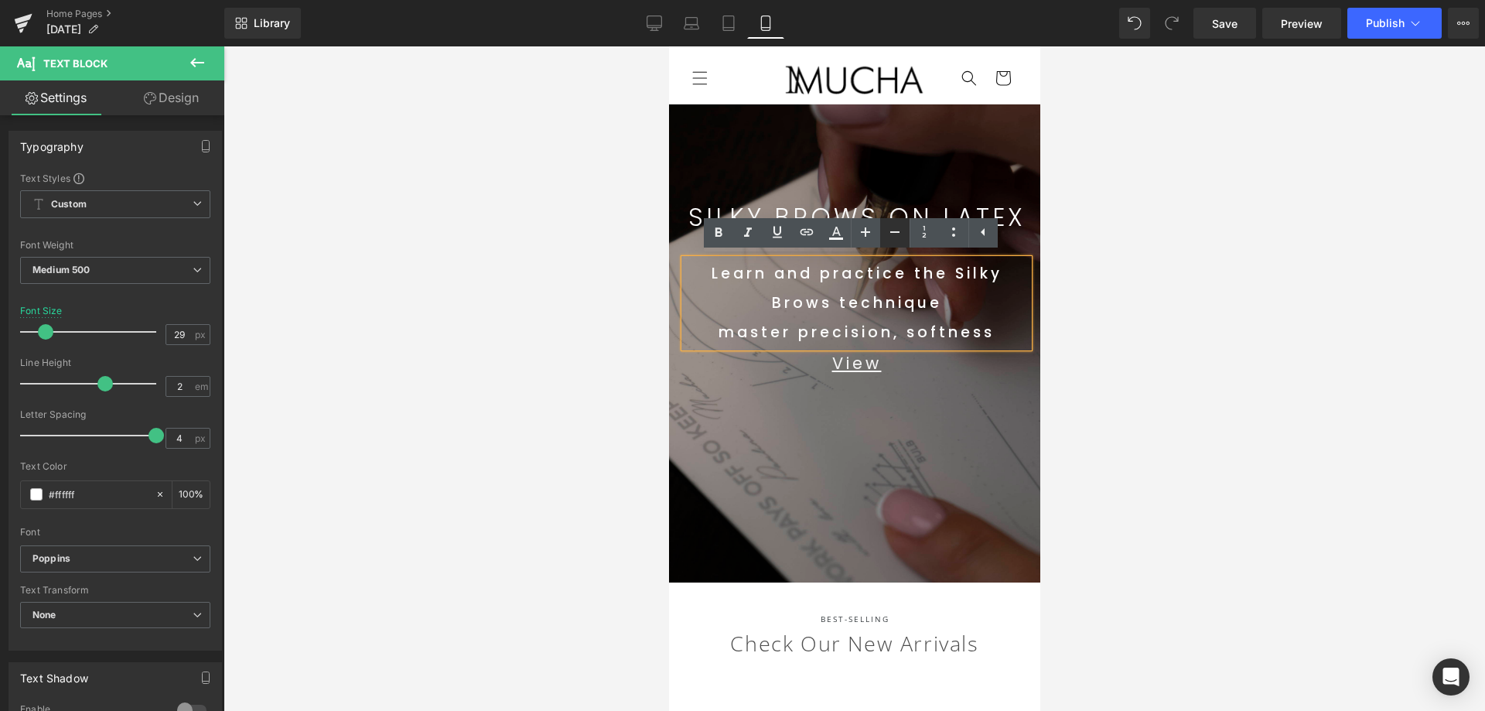
click at [904, 234] on link at bounding box center [894, 232] width 29 height 29
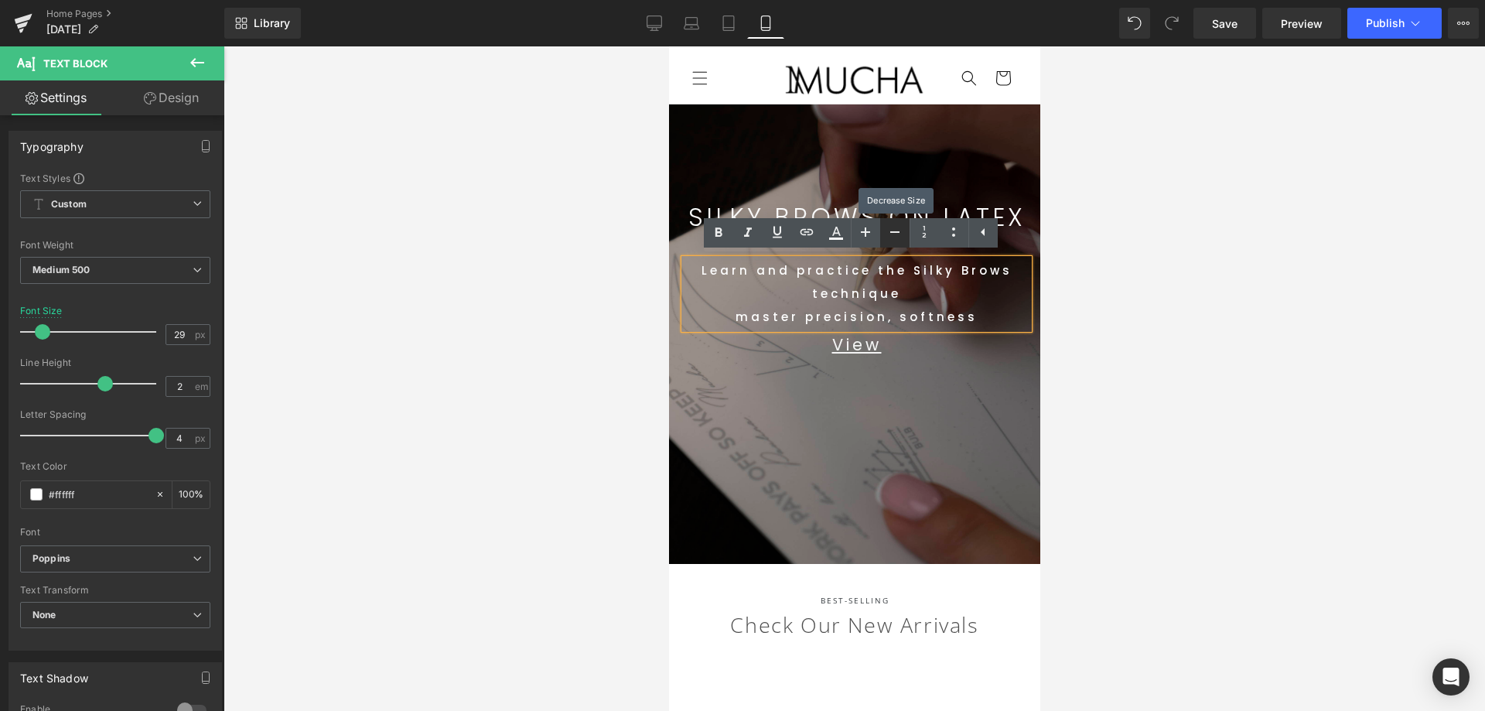
click at [904, 234] on link at bounding box center [894, 232] width 29 height 29
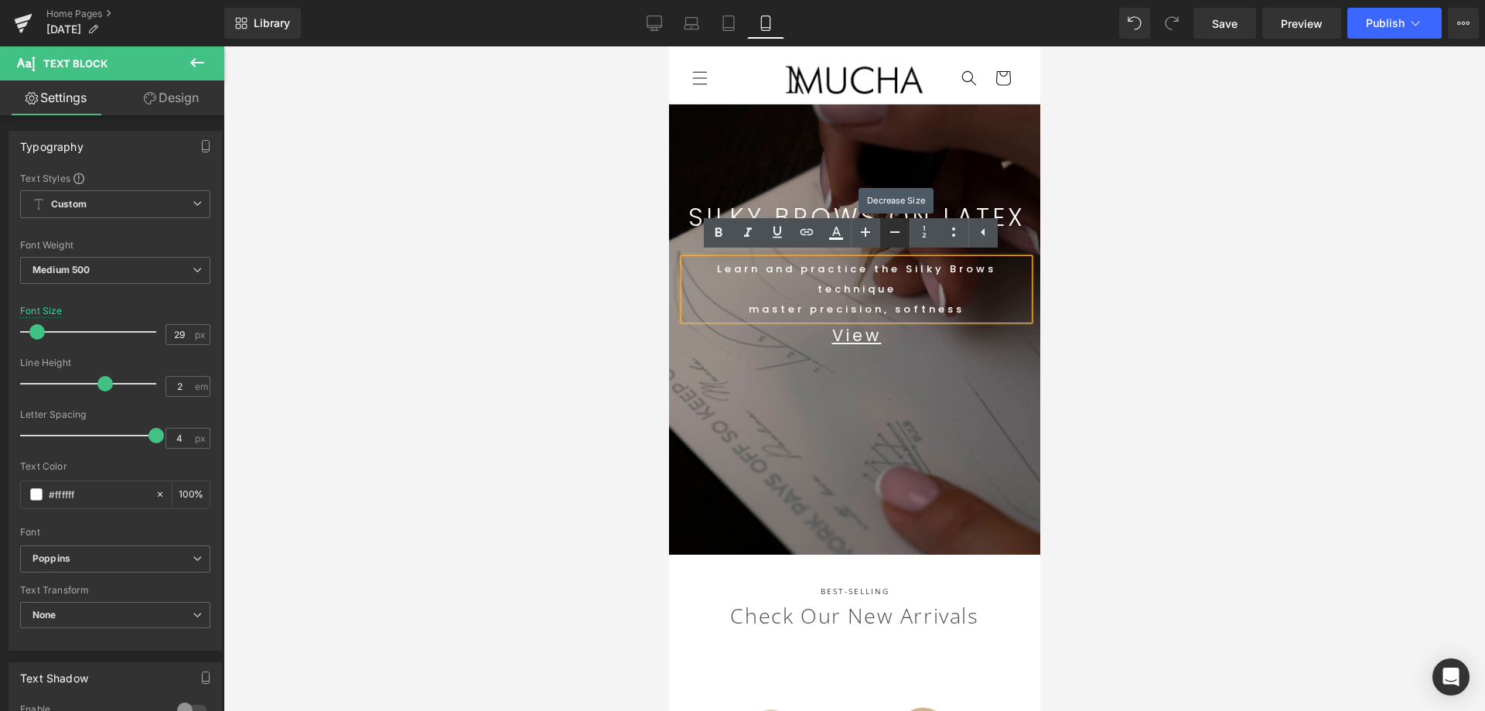
click at [904, 234] on link at bounding box center [894, 232] width 29 height 29
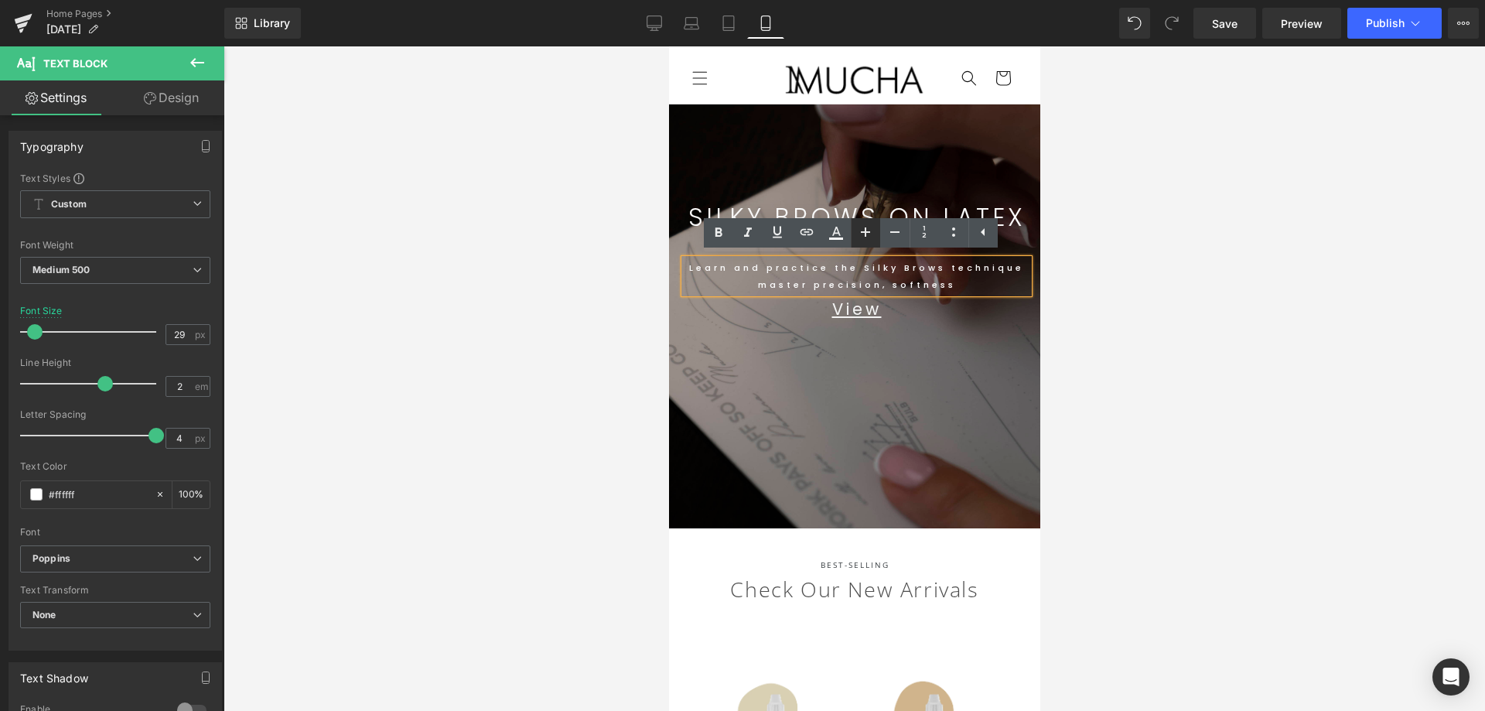
click at [873, 227] on link at bounding box center [865, 232] width 29 height 29
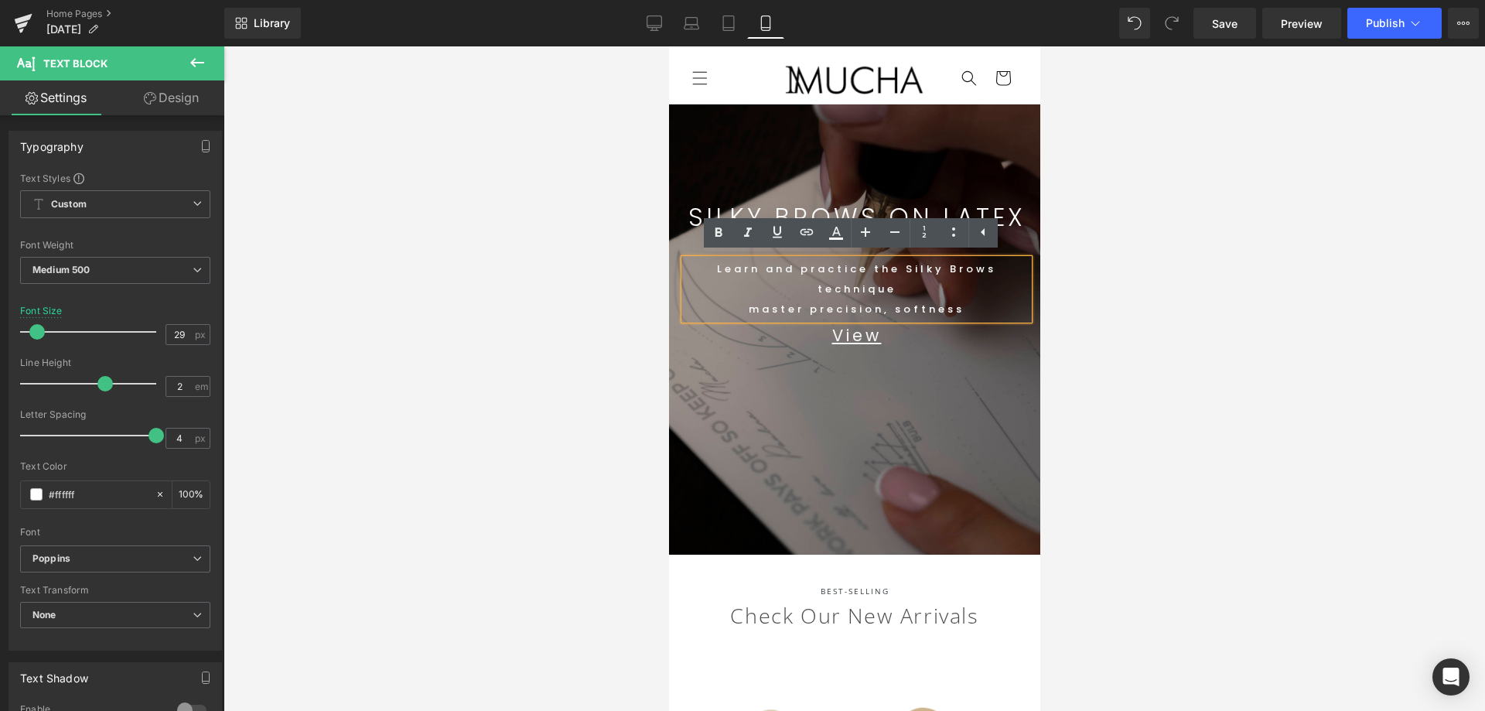
drag, startPoint x: 315, startPoint y: 257, endPoint x: 1147, endPoint y: 313, distance: 833.9
click at [1260, 398] on div at bounding box center [853, 378] width 1261 height 664
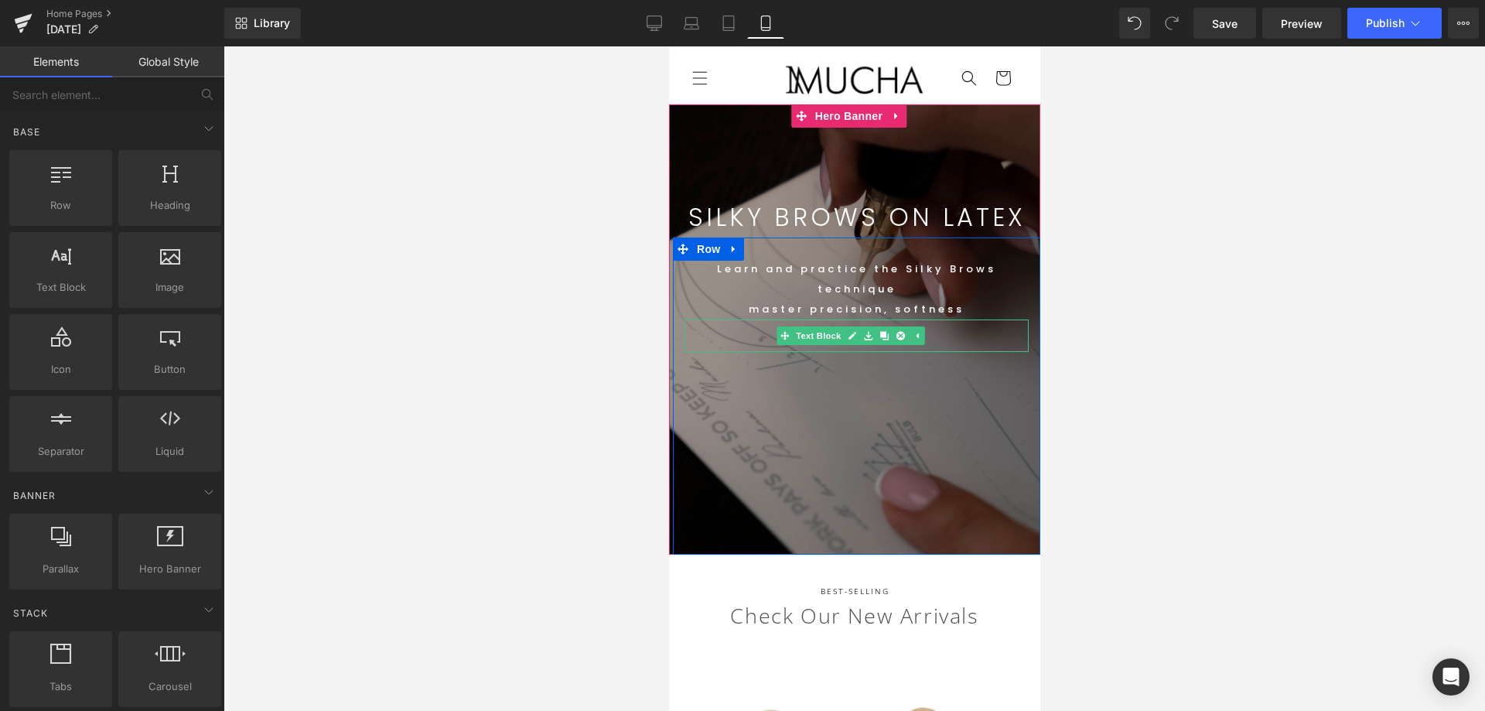
click at [946, 332] on p "View" at bounding box center [856, 335] width 344 height 32
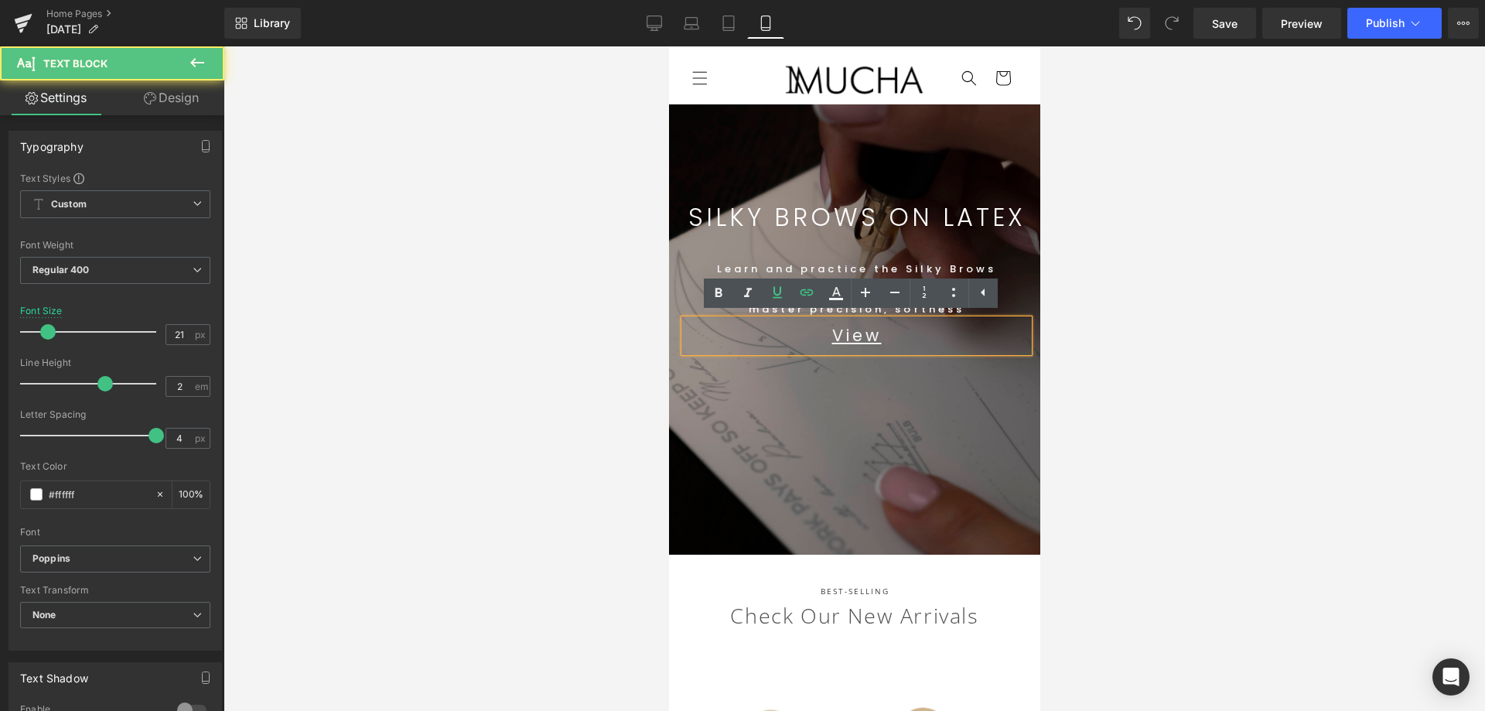
drag, startPoint x: 1226, startPoint y: 361, endPoint x: 1058, endPoint y: 353, distance: 168.0
click at [1224, 361] on div at bounding box center [853, 378] width 1261 height 664
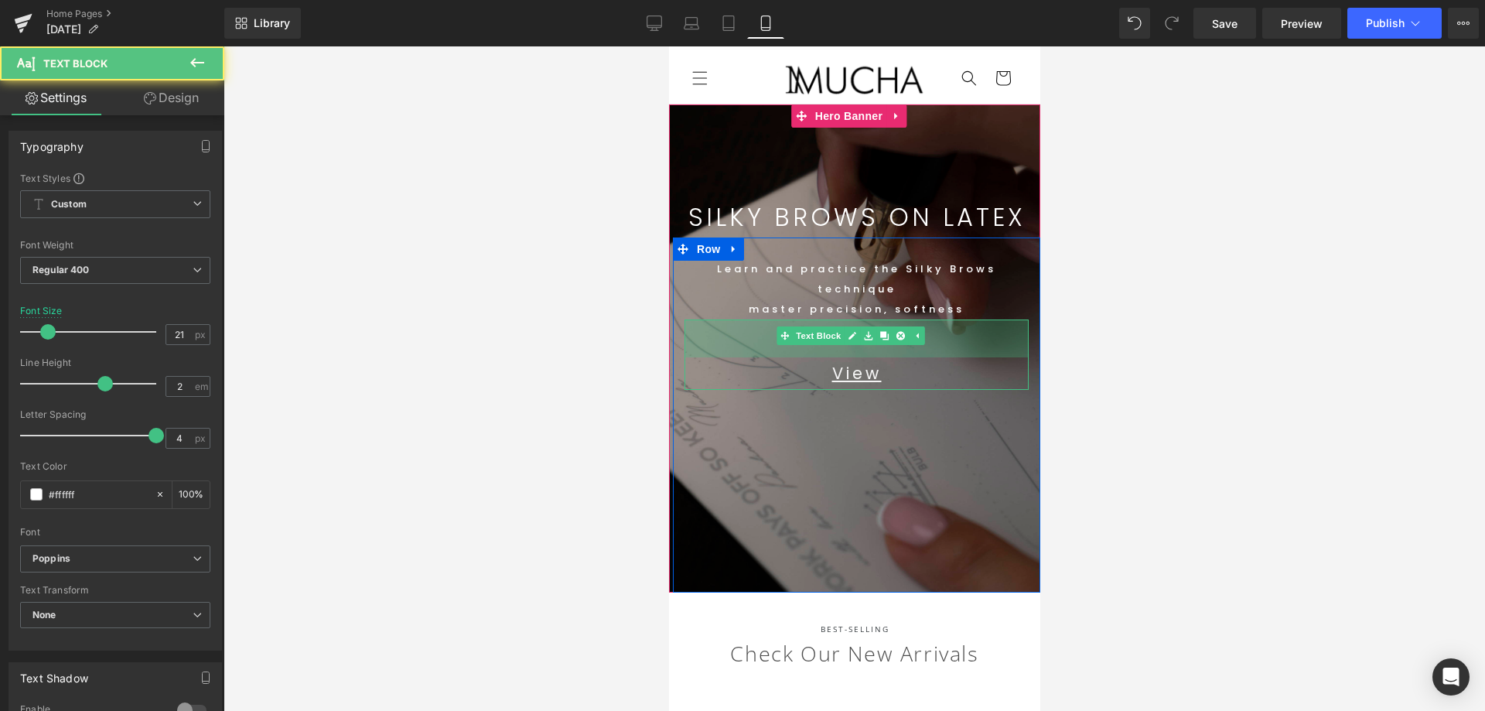
drag, startPoint x: 923, startPoint y: 319, endPoint x: 926, endPoint y: 354, distance: 34.9
click at [926, 356] on div "View Text Block 49px" at bounding box center [856, 354] width 344 height 70
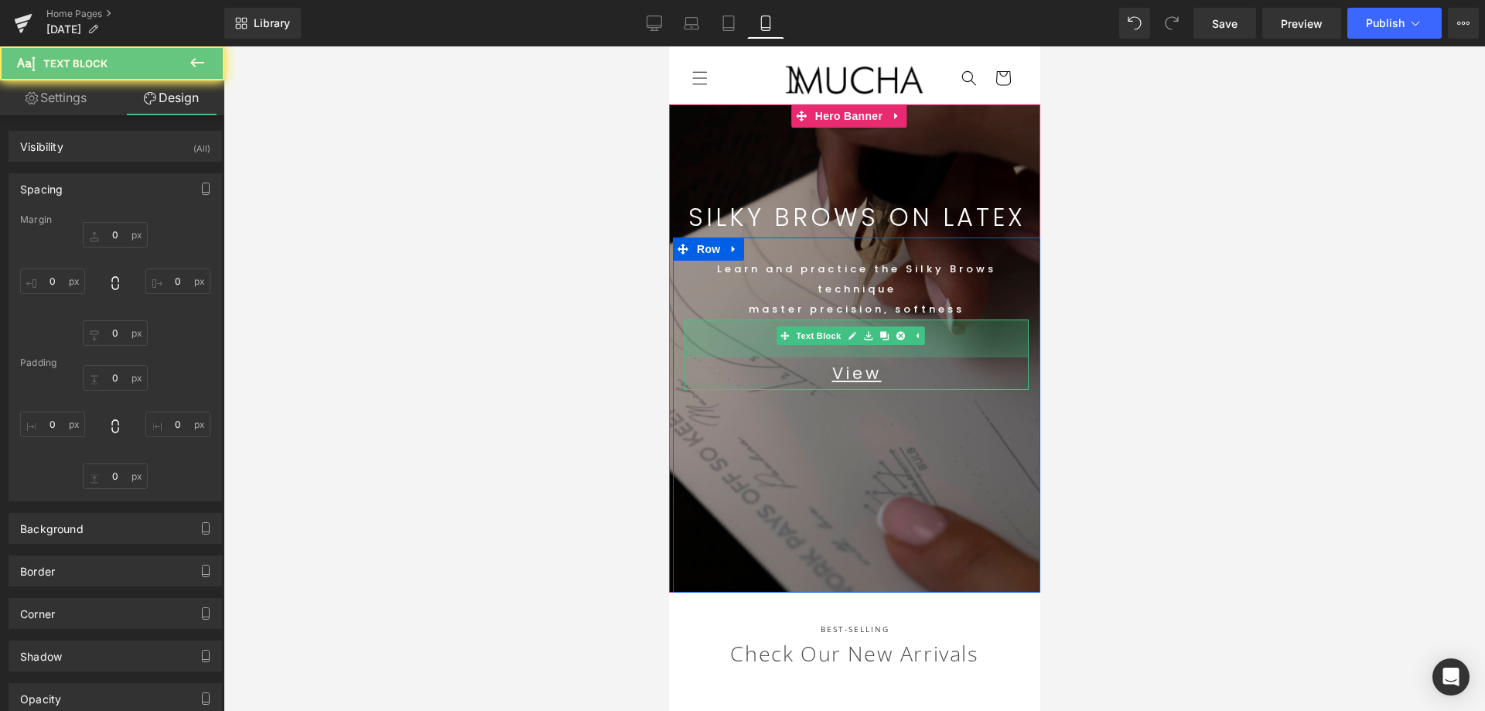
drag, startPoint x: 1342, startPoint y: 400, endPoint x: 1134, endPoint y: 391, distance: 207.4
click at [1340, 398] on div at bounding box center [853, 378] width 1261 height 664
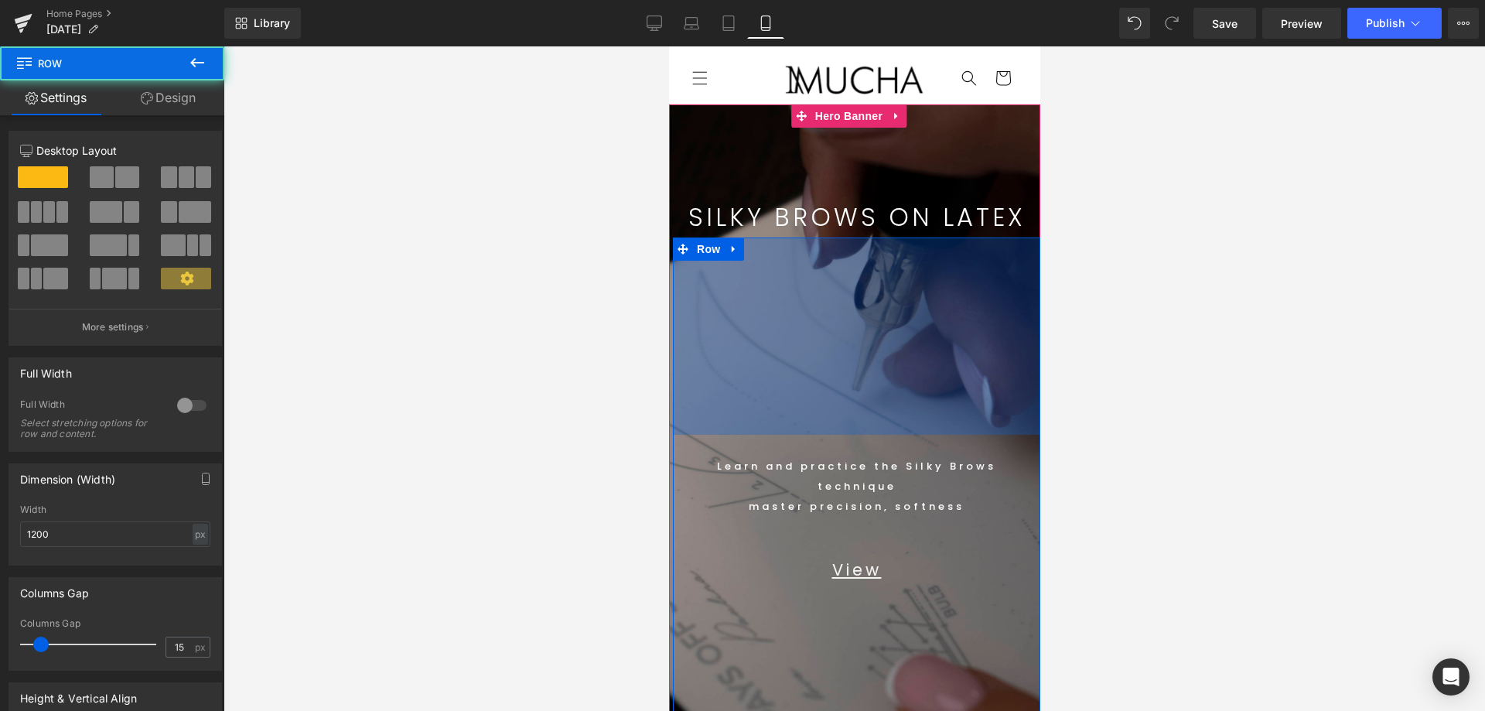
drag, startPoint x: 952, startPoint y: 239, endPoint x: 940, endPoint y: 429, distance: 190.6
click at [943, 431] on div "Text Block Learn and practice the Silky Brows technique master precision, softn…" at bounding box center [855, 512] width 367 height 551
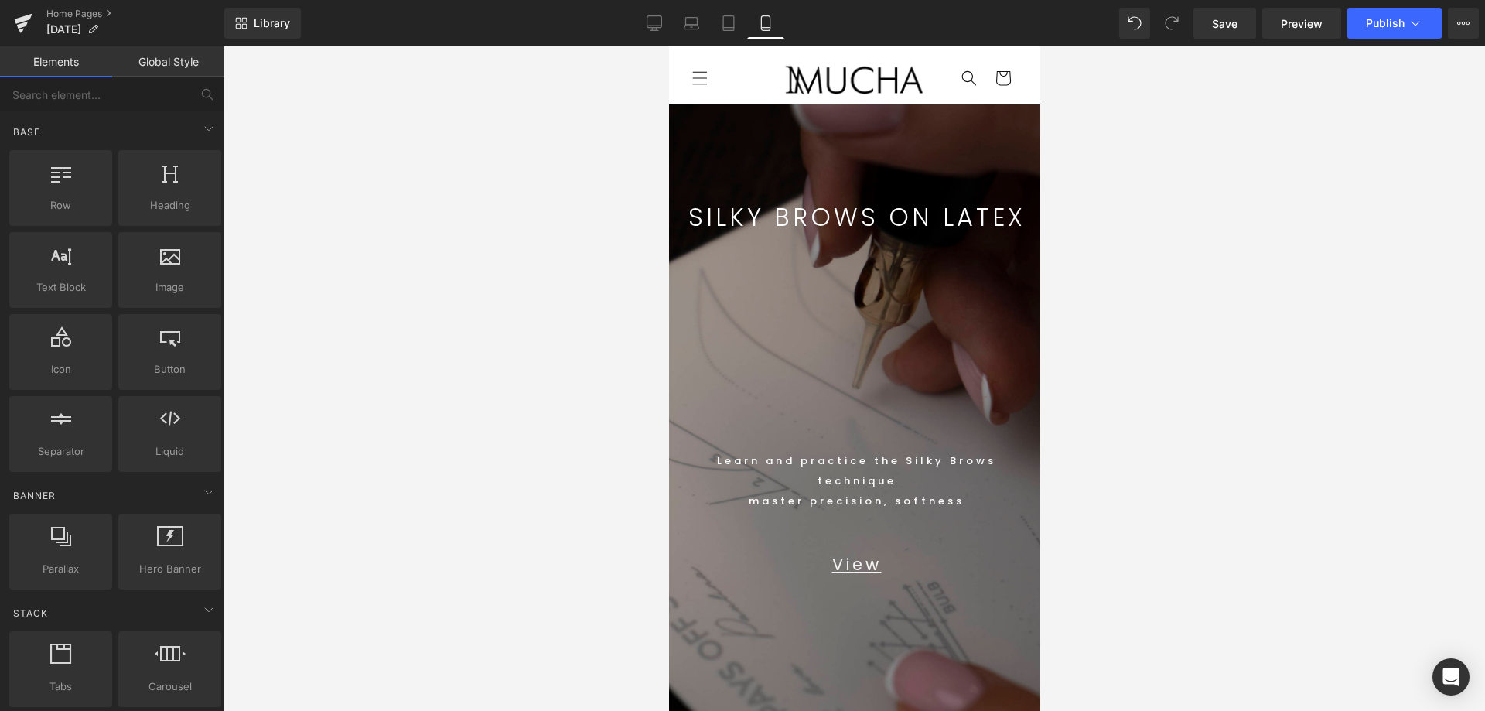
drag, startPoint x: 1165, startPoint y: 515, endPoint x: 1079, endPoint y: 520, distance: 86.8
click at [1165, 514] on div at bounding box center [853, 378] width 1261 height 664
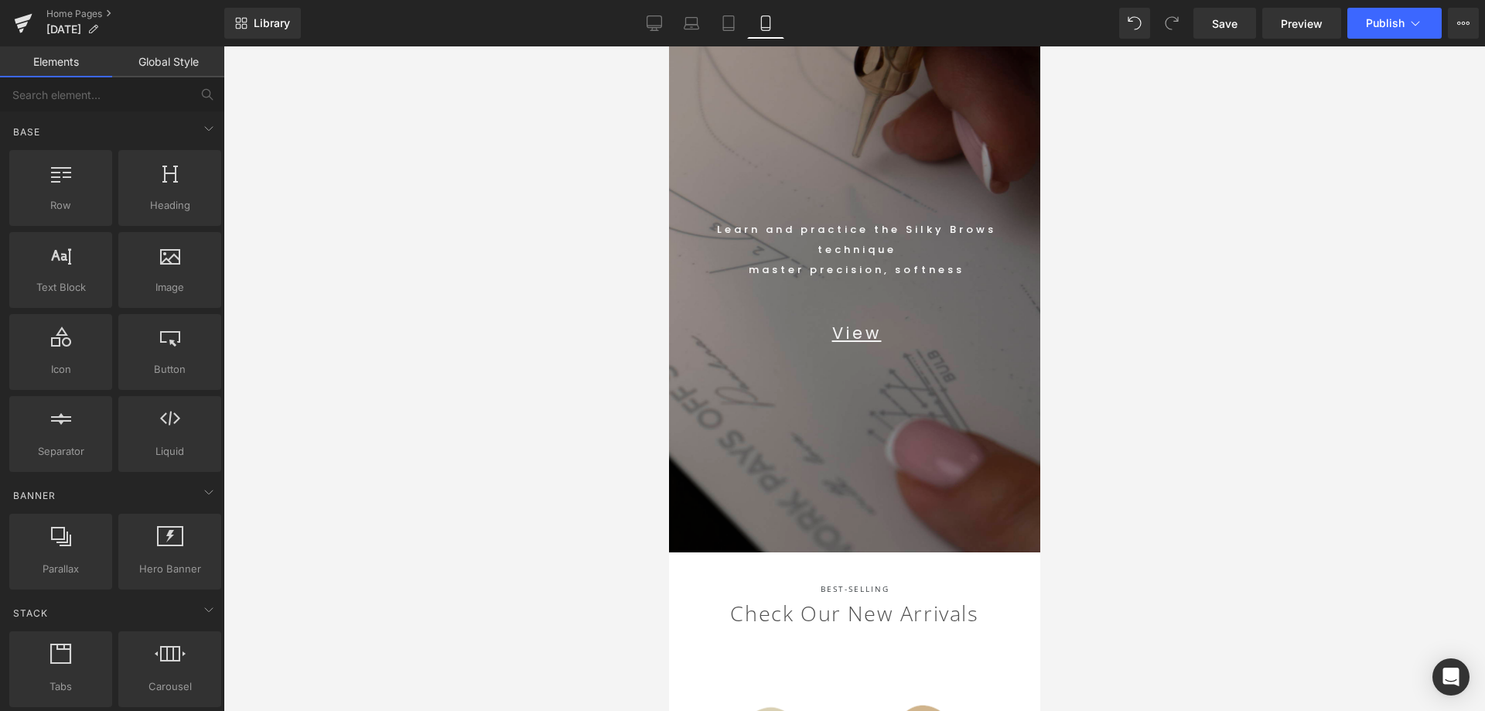
scroll to position [232, 0]
drag, startPoint x: 847, startPoint y: 503, endPoint x: 913, endPoint y: 551, distance: 81.5
click at [850, 503] on div "Text Block Learn and practice the Silky Brows technique master precision, softn…" at bounding box center [855, 278] width 367 height 546
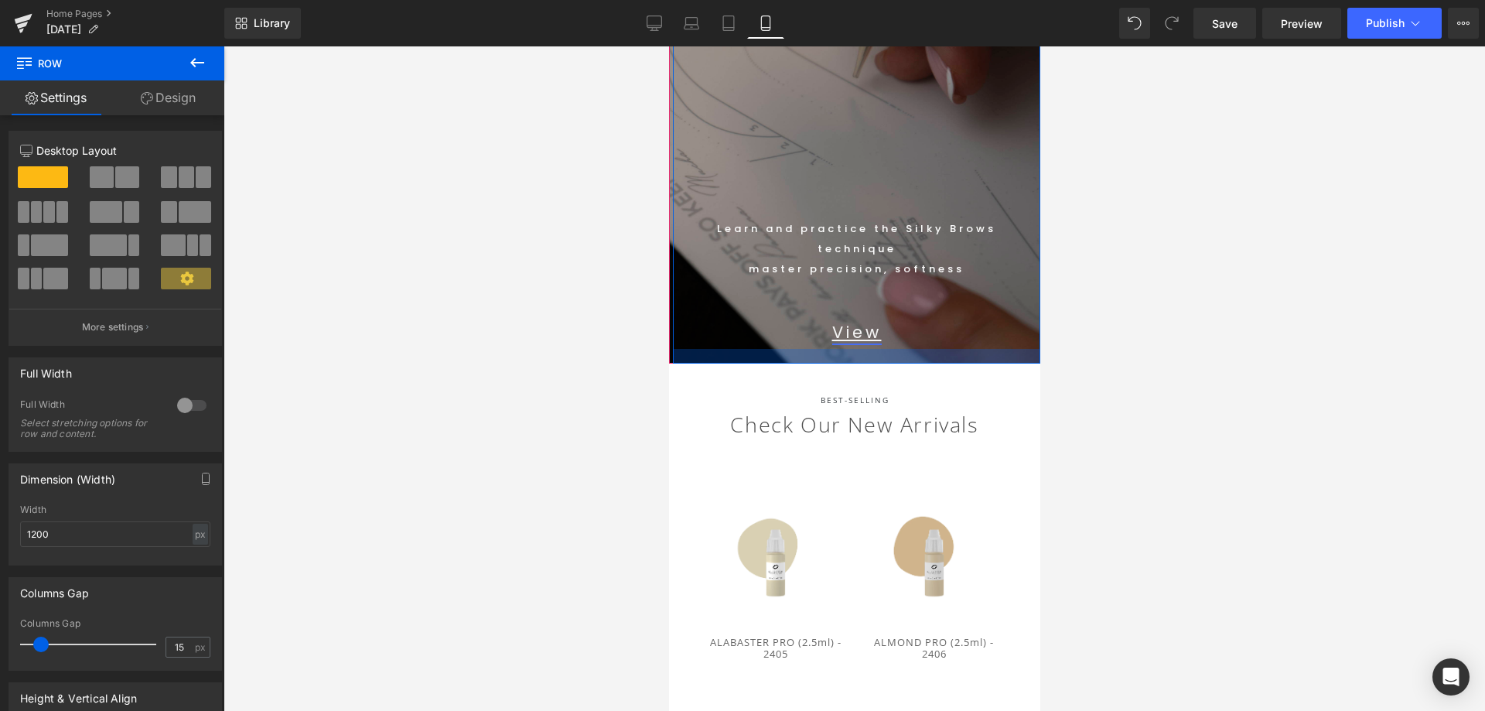
drag, startPoint x: 895, startPoint y: 513, endPoint x: 859, endPoint y: 326, distance: 190.6
click at [859, 326] on div "Text Block Learn and practice the Silky Brows technique master precision, softn…" at bounding box center [855, 184] width 367 height 358
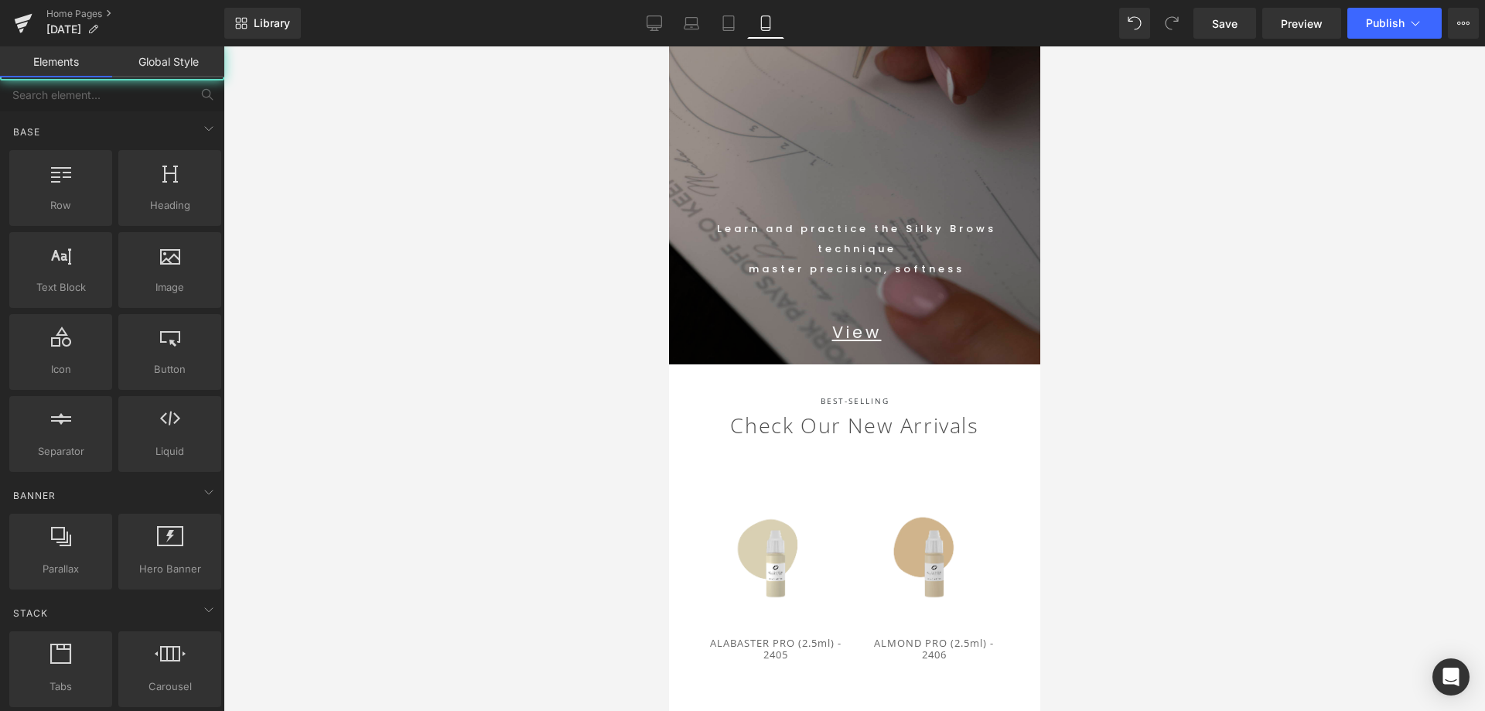
drag, startPoint x: 1349, startPoint y: 353, endPoint x: 1061, endPoint y: 445, distance: 302.0
click at [1342, 355] on div at bounding box center [853, 378] width 1261 height 664
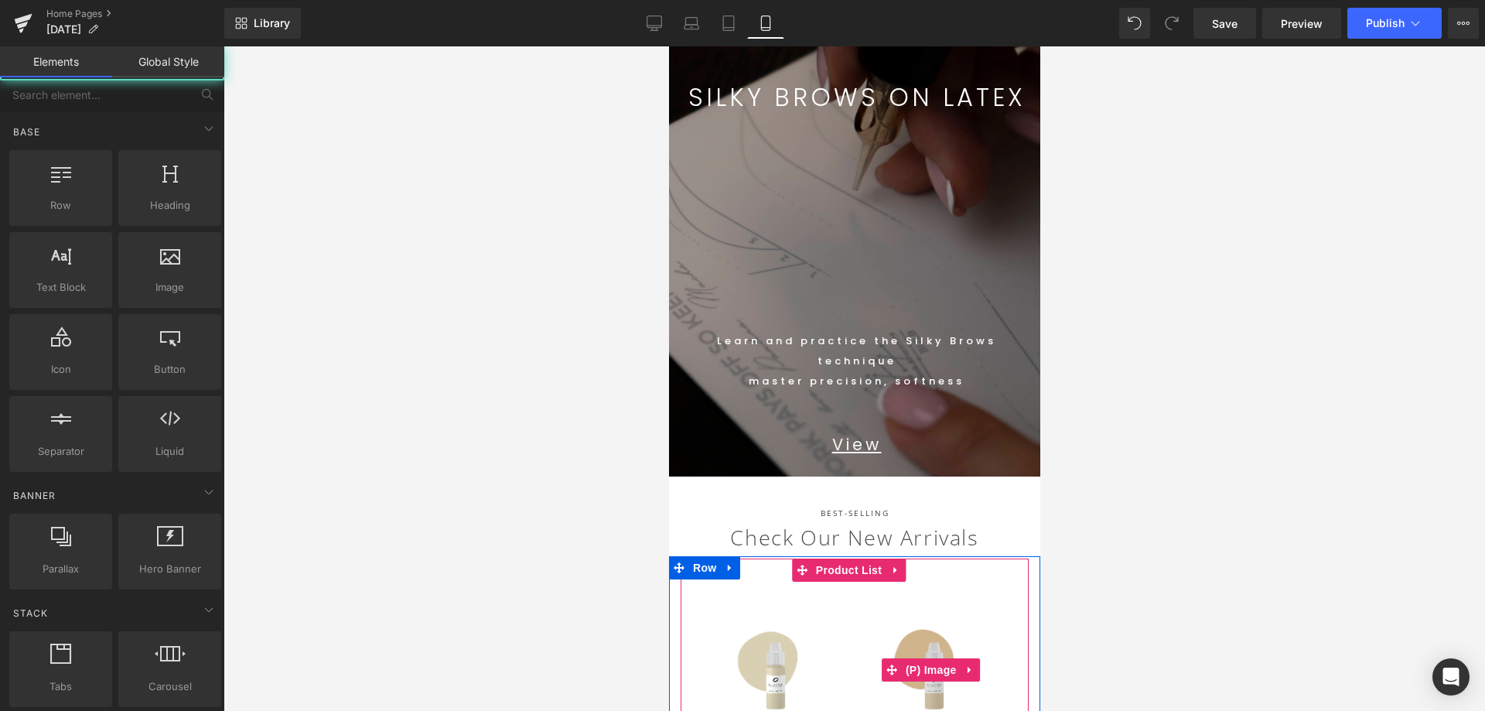
scroll to position [0, 0]
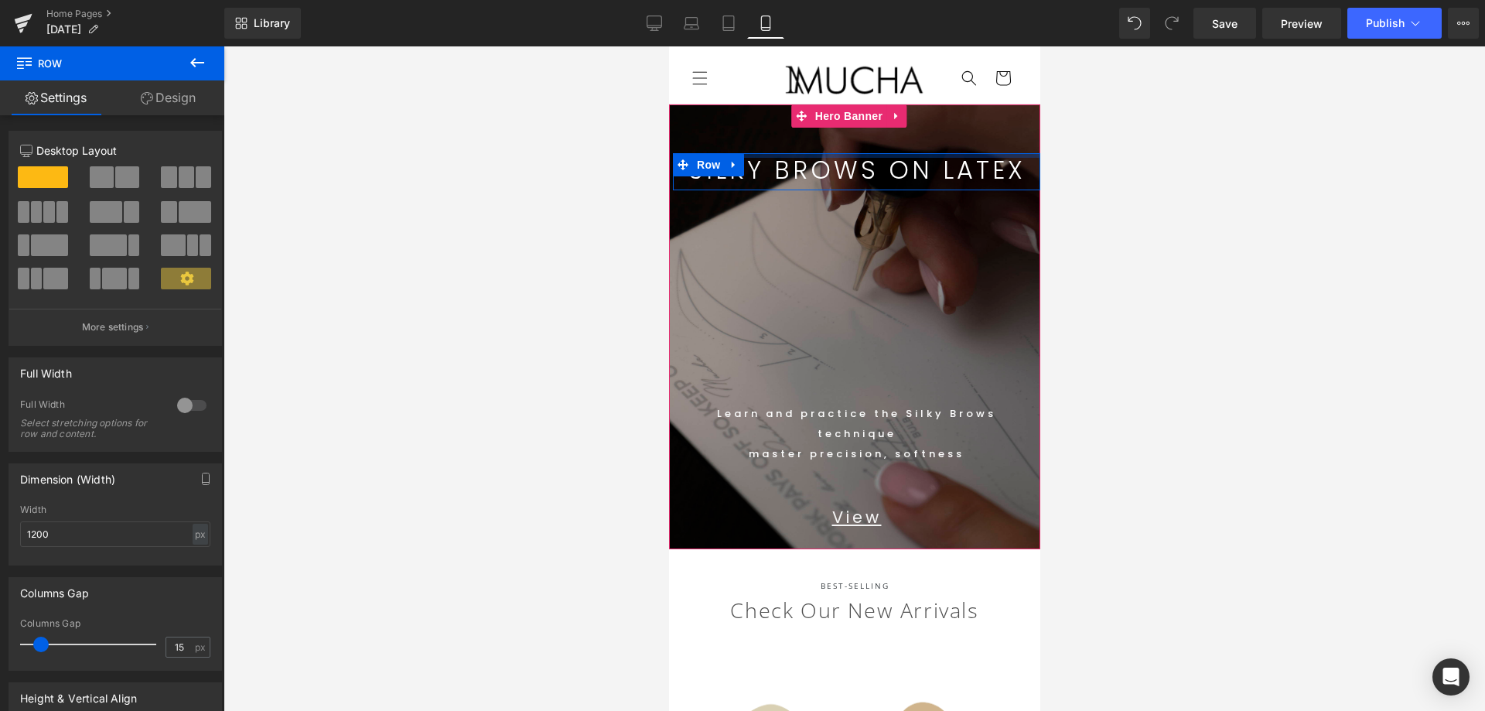
drag, startPoint x: 939, startPoint y: 171, endPoint x: 938, endPoint y: 138, distance: 32.5
click at [938, 131] on div "SILKY BROWS ON LATEX Text Block Row Text Block Learn and practice the Silky Bro…" at bounding box center [853, 326] width 371 height 445
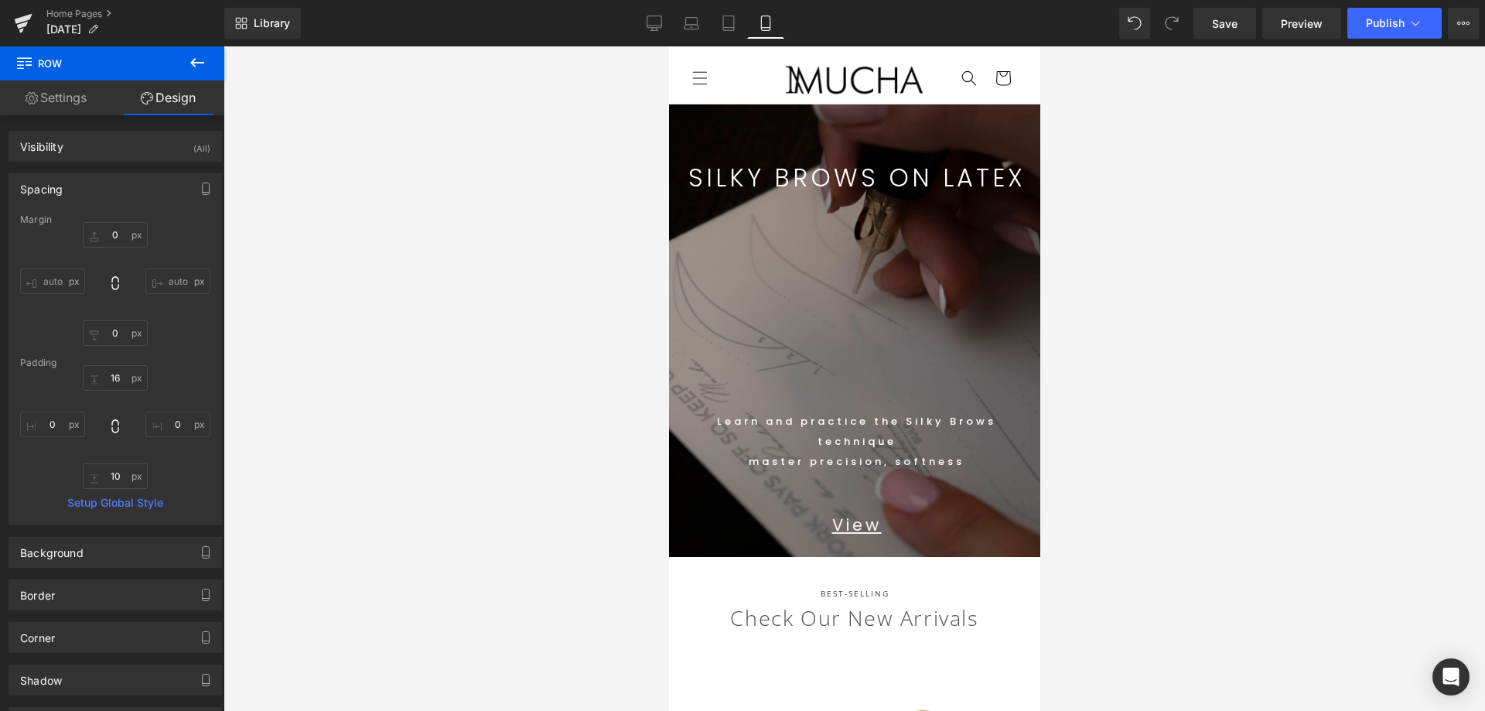
click at [1175, 235] on div at bounding box center [853, 378] width 1261 height 664
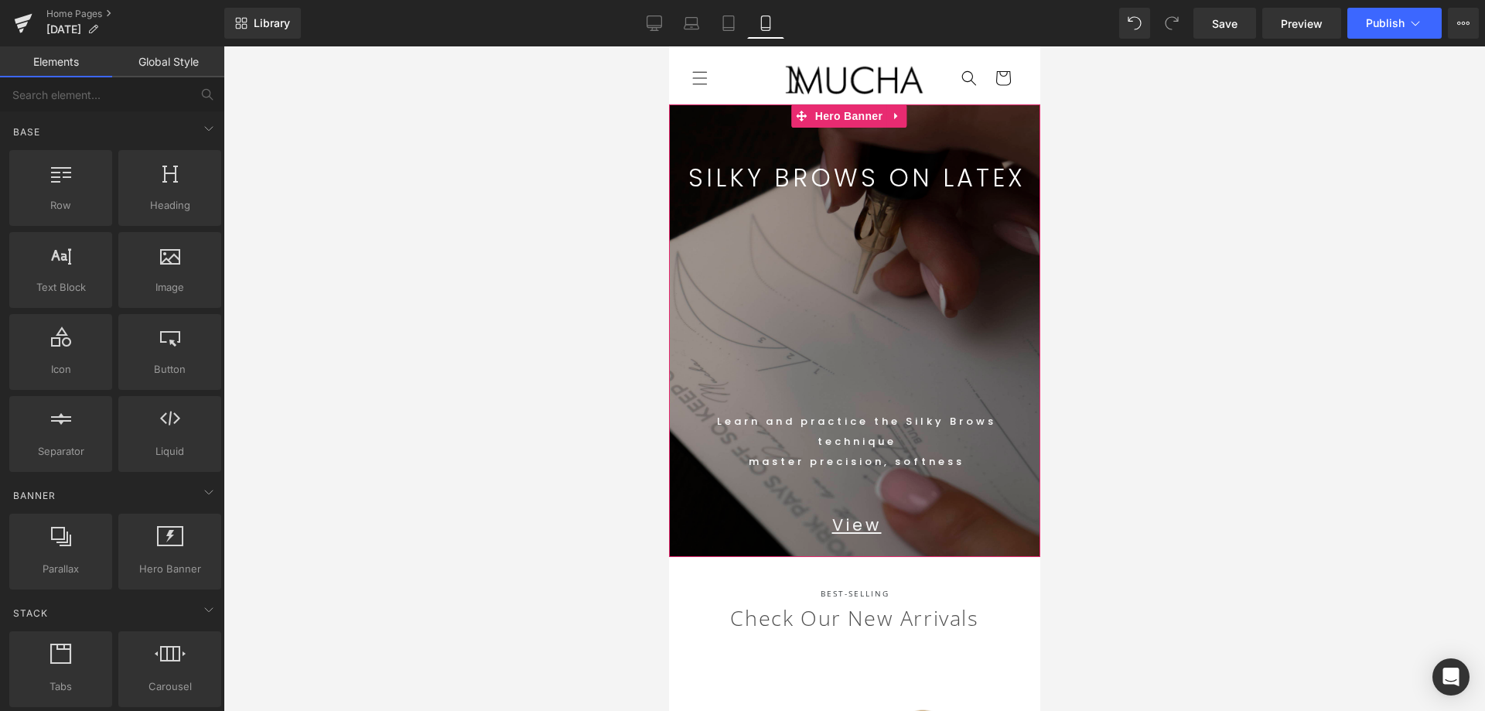
click at [883, 185] on link at bounding box center [883, 178] width 16 height 19
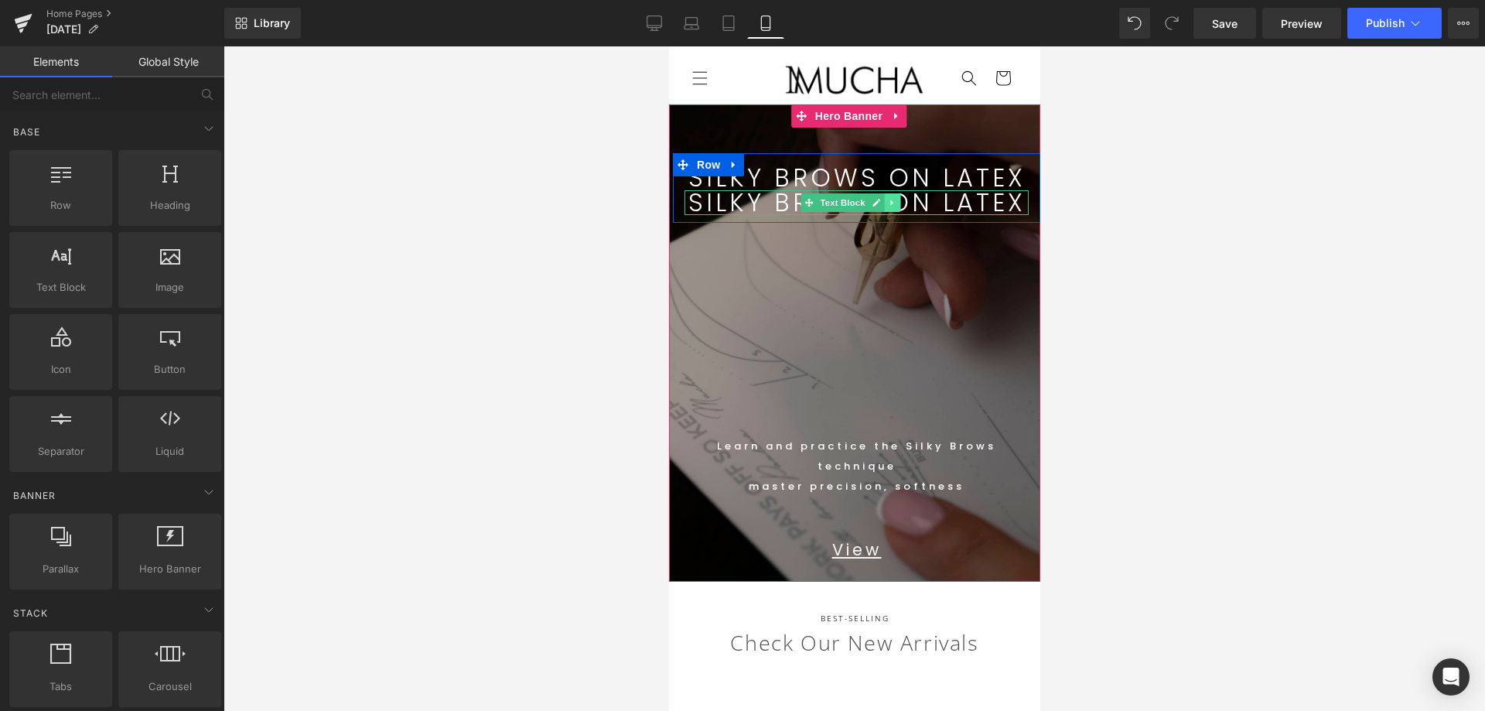
click at [894, 198] on icon at bounding box center [891, 202] width 9 height 9
click at [902, 203] on icon at bounding box center [899, 202] width 9 height 9
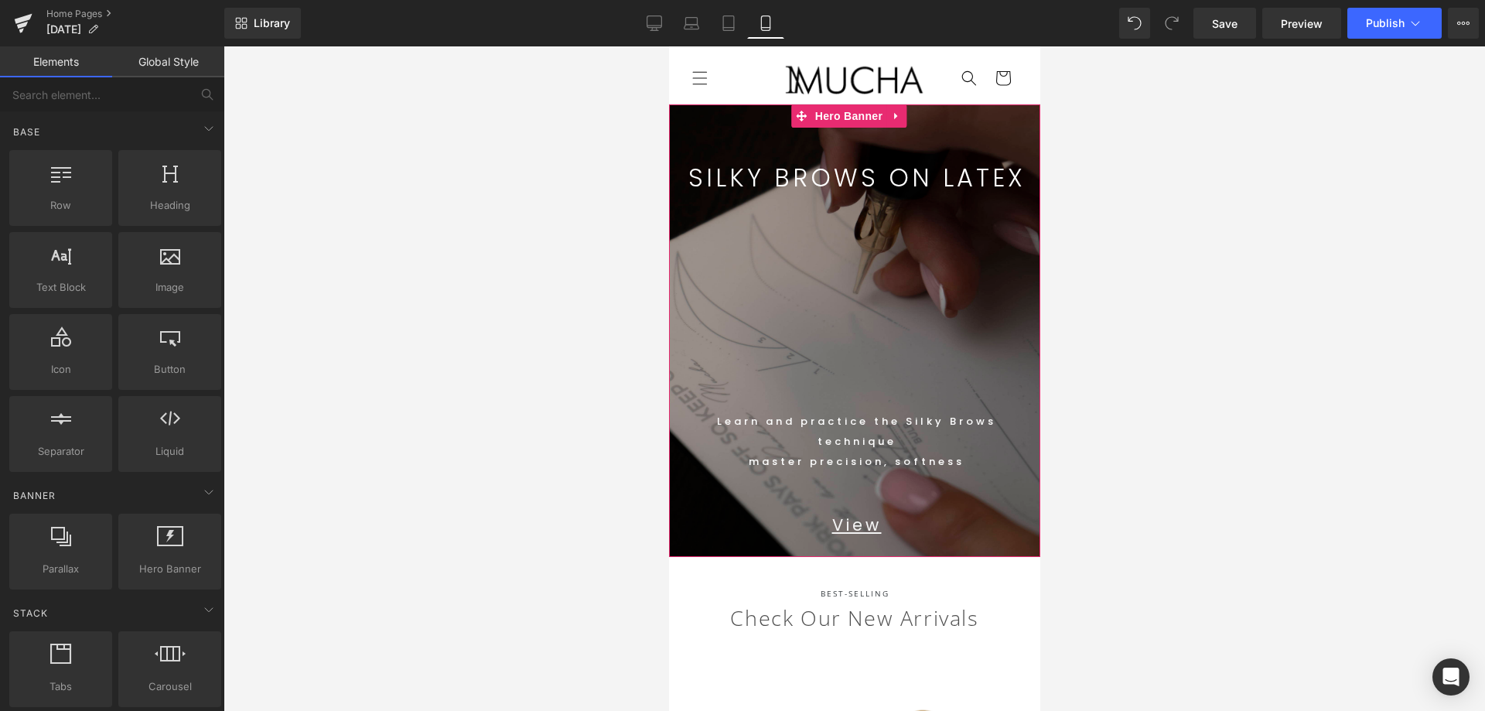
click at [933, 182] on span "SILKY BROWS ON LATEX" at bounding box center [855, 177] width 337 height 35
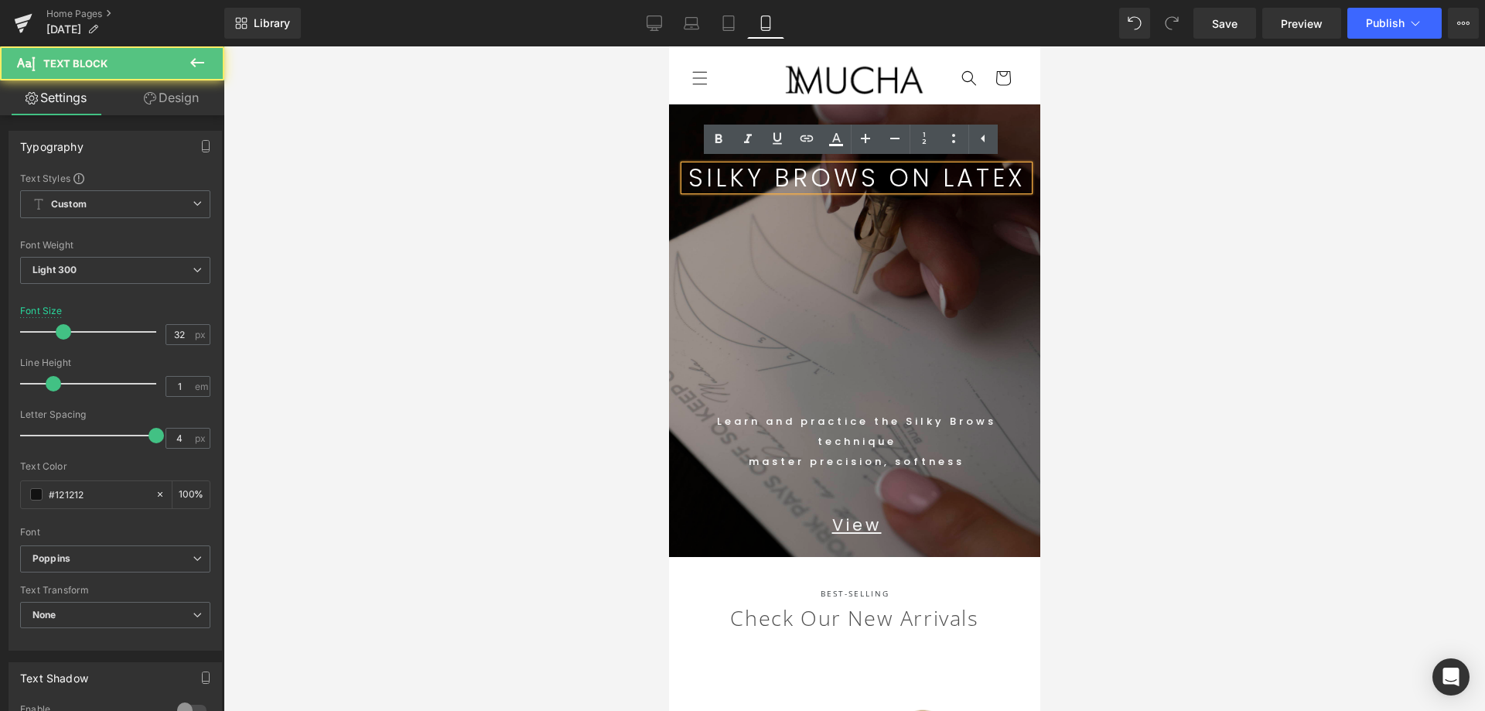
click at [883, 179] on span "SILKY BROWS ON LATEX" at bounding box center [855, 177] width 337 height 35
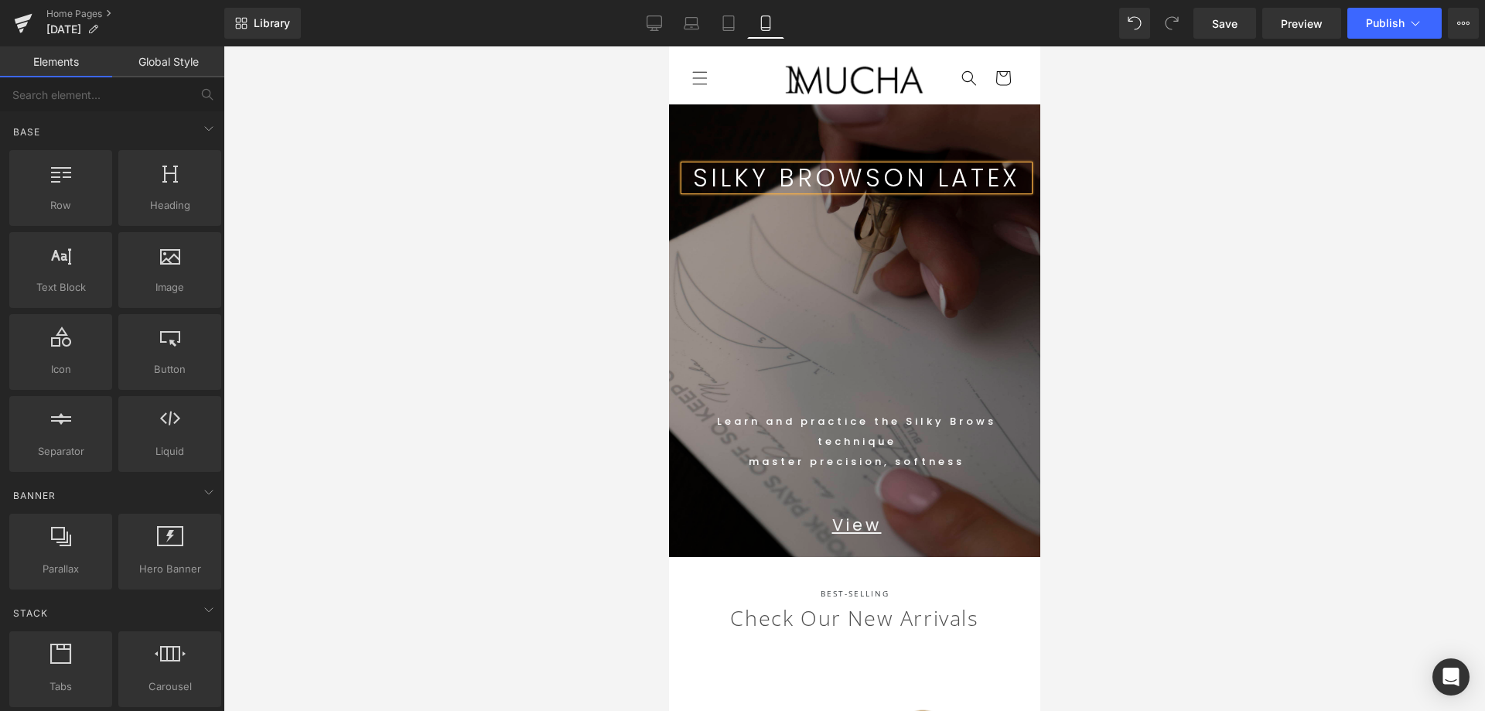
drag, startPoint x: 1209, startPoint y: 240, endPoint x: 1079, endPoint y: 214, distance: 132.4
click at [1217, 240] on div at bounding box center [853, 378] width 1261 height 664
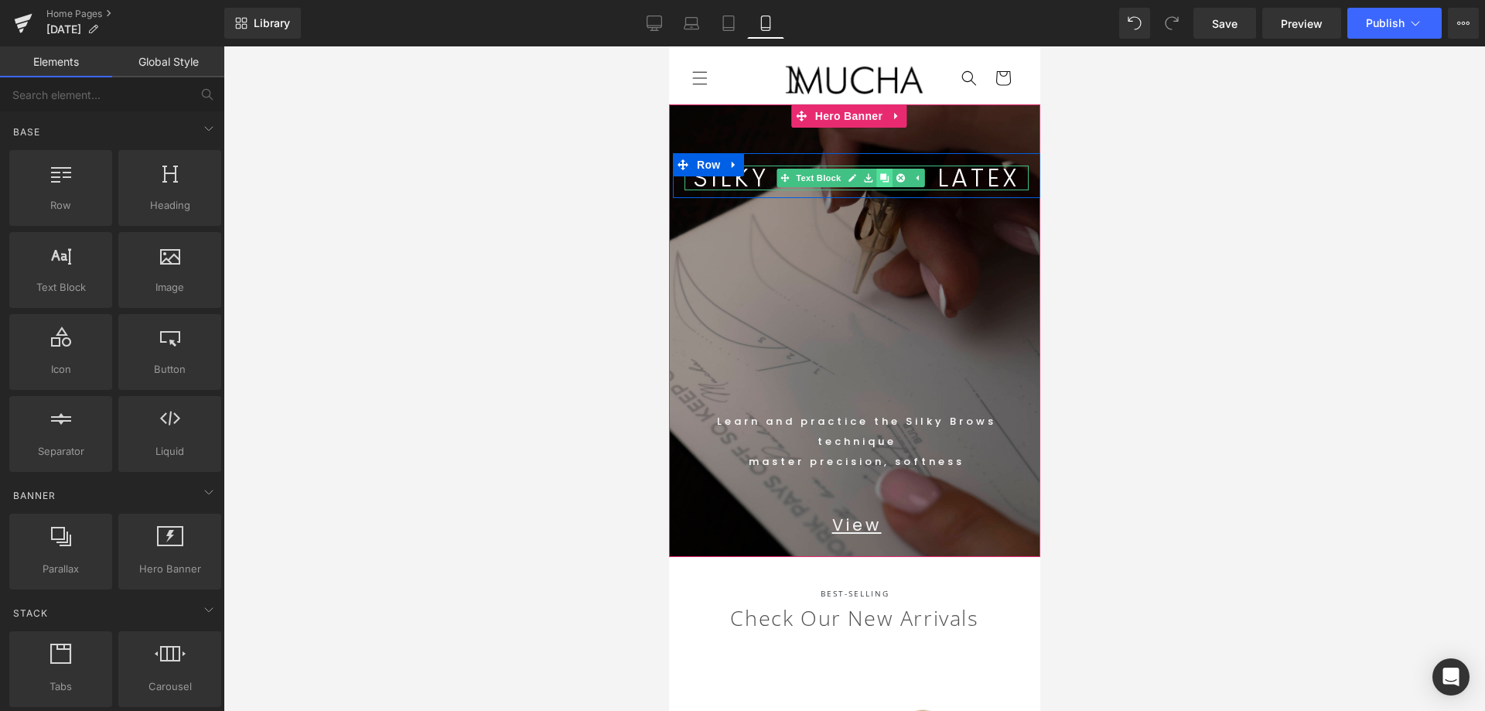
drag, startPoint x: 882, startPoint y: 179, endPoint x: 1819, endPoint y: 350, distance: 951.9
click at [882, 179] on icon at bounding box center [883, 177] width 9 height 9
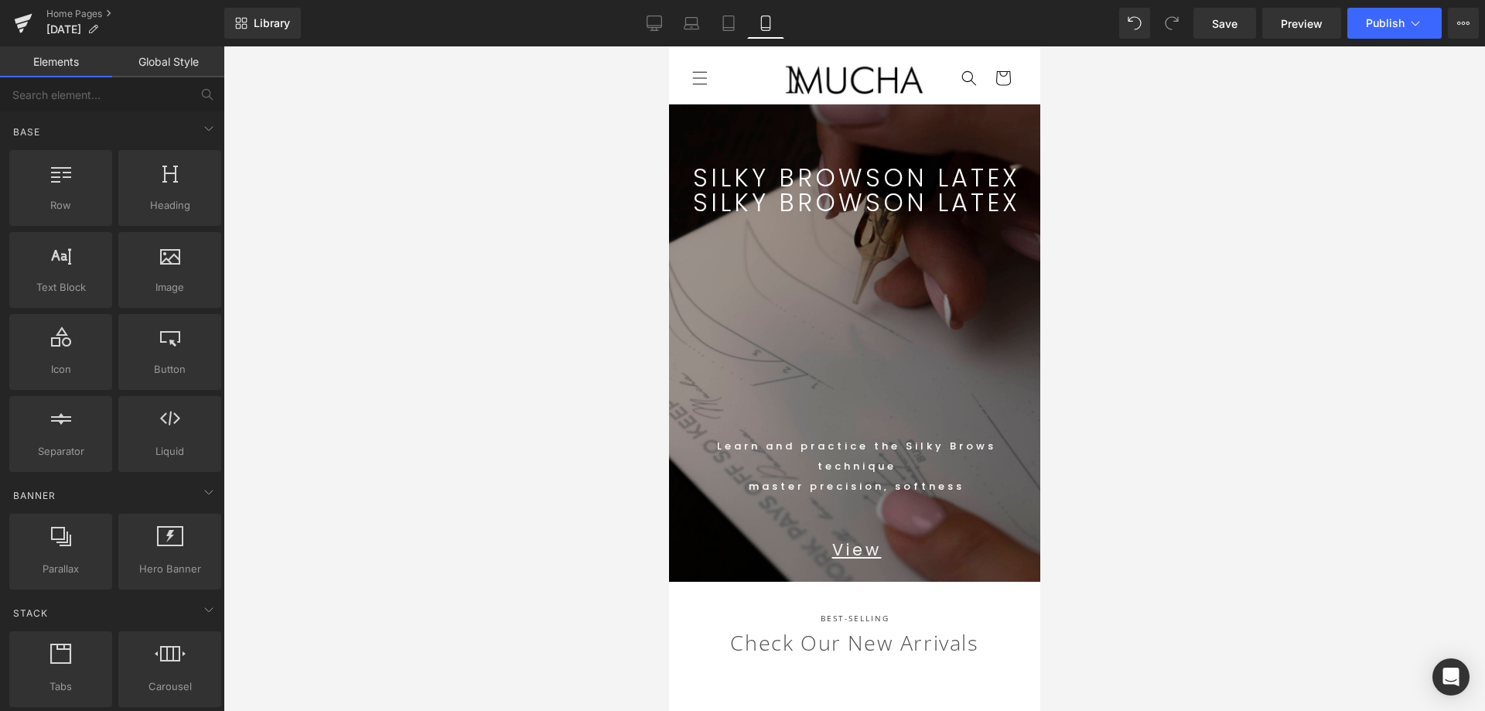
click at [1228, 302] on div at bounding box center [853, 378] width 1261 height 664
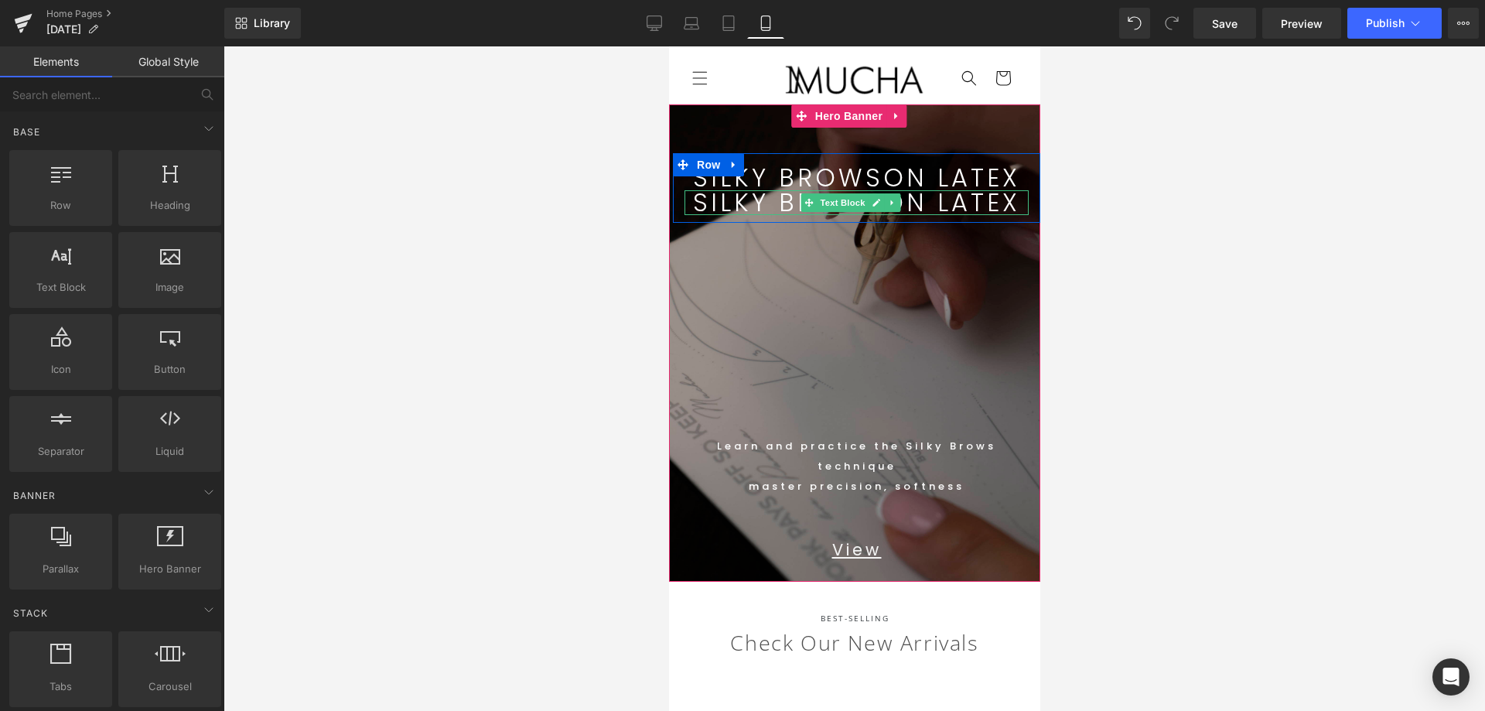
click at [947, 200] on span "ON LATEX" at bounding box center [950, 202] width 137 height 35
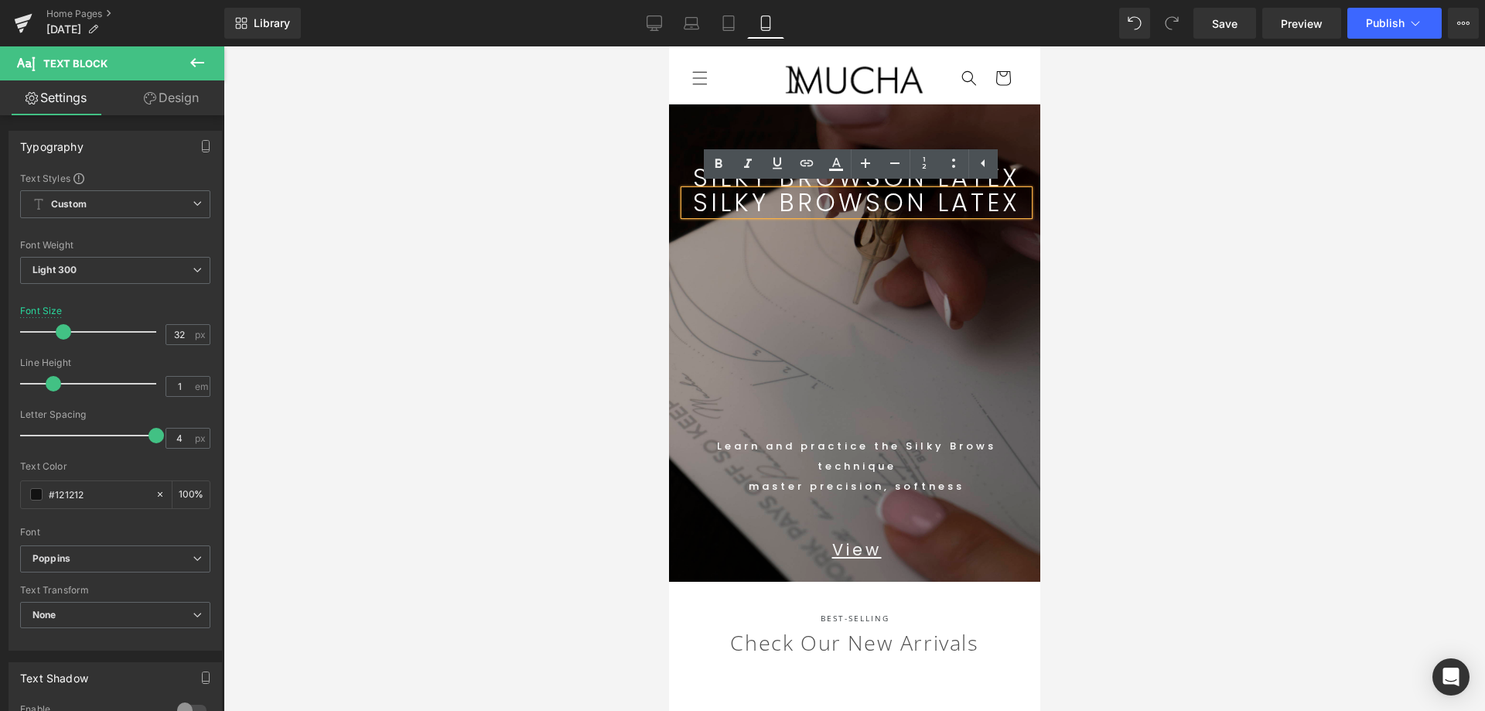
drag, startPoint x: 882, startPoint y: 203, endPoint x: 692, endPoint y: 213, distance: 190.4
click at [690, 213] on p "SILKY BROWS ON LATEX" at bounding box center [856, 202] width 344 height 25
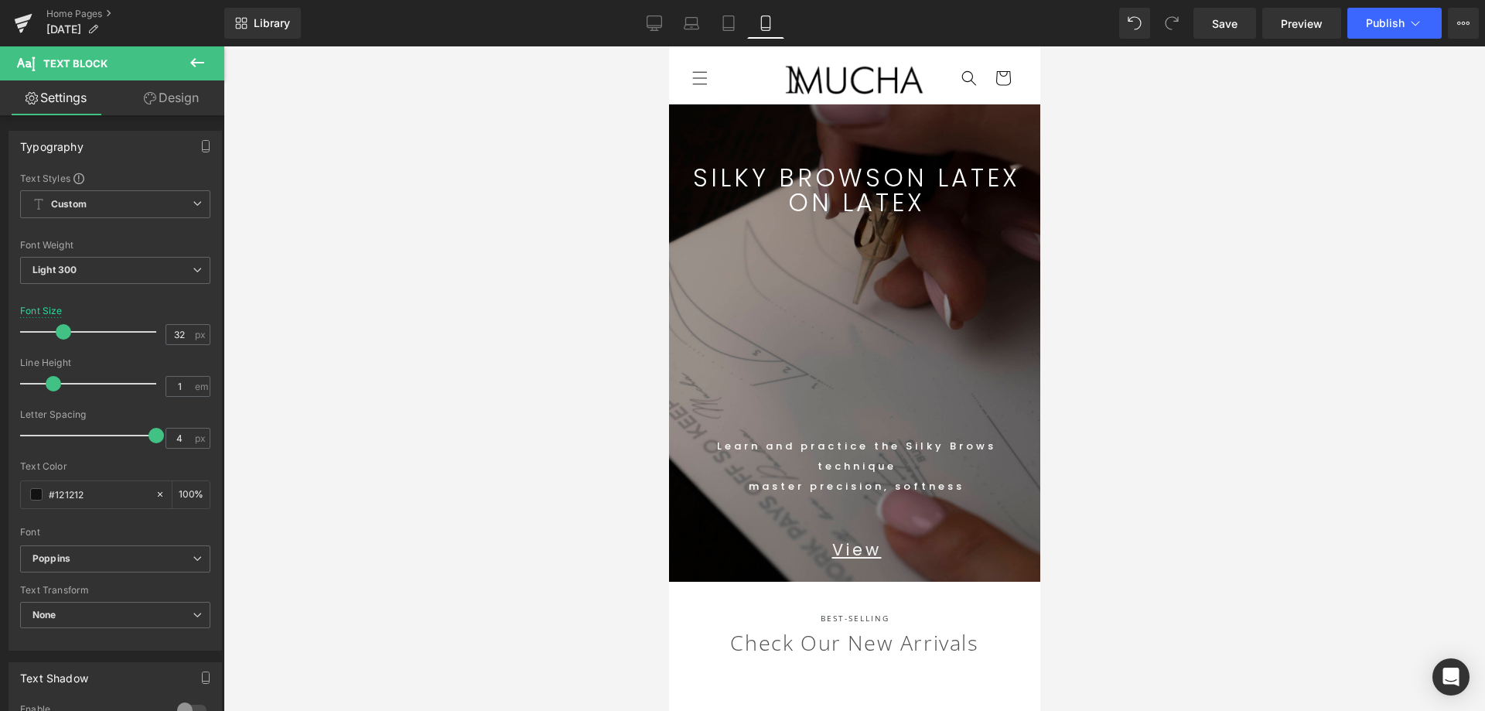
click at [1217, 322] on div at bounding box center [853, 378] width 1261 height 664
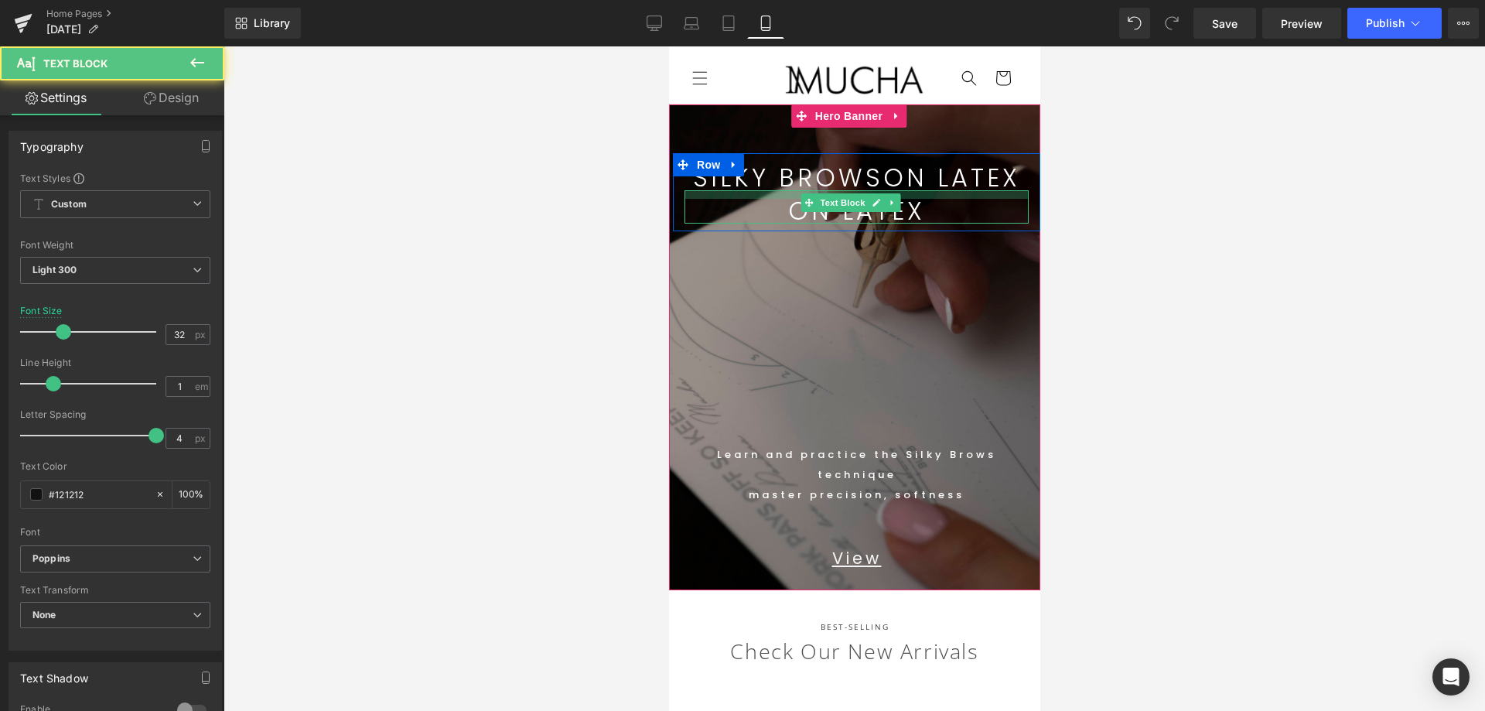
drag, startPoint x: 939, startPoint y: 188, endPoint x: 940, endPoint y: 196, distance: 8.5
click at [940, 196] on div at bounding box center [856, 194] width 344 height 9
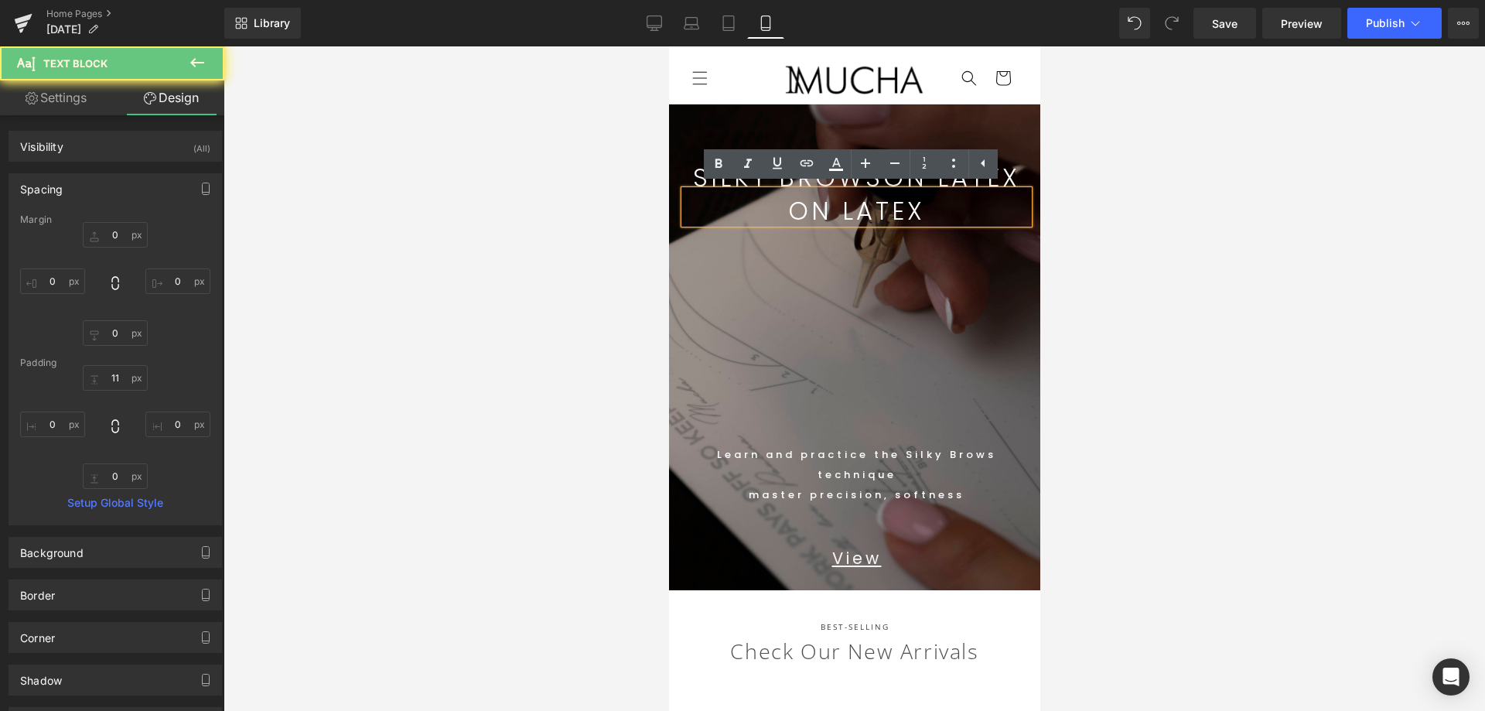
click at [1209, 258] on div at bounding box center [853, 378] width 1261 height 664
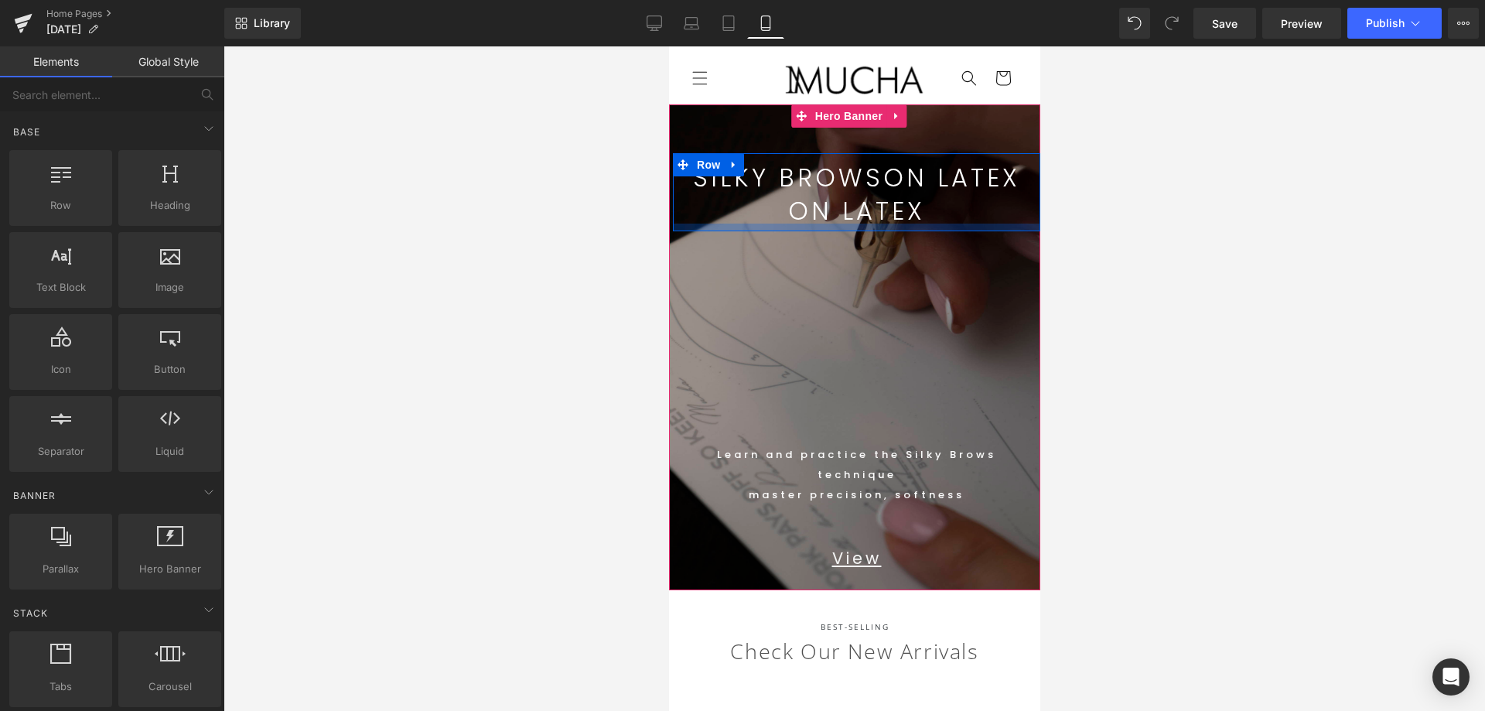
click at [930, 224] on div at bounding box center [855, 227] width 367 height 8
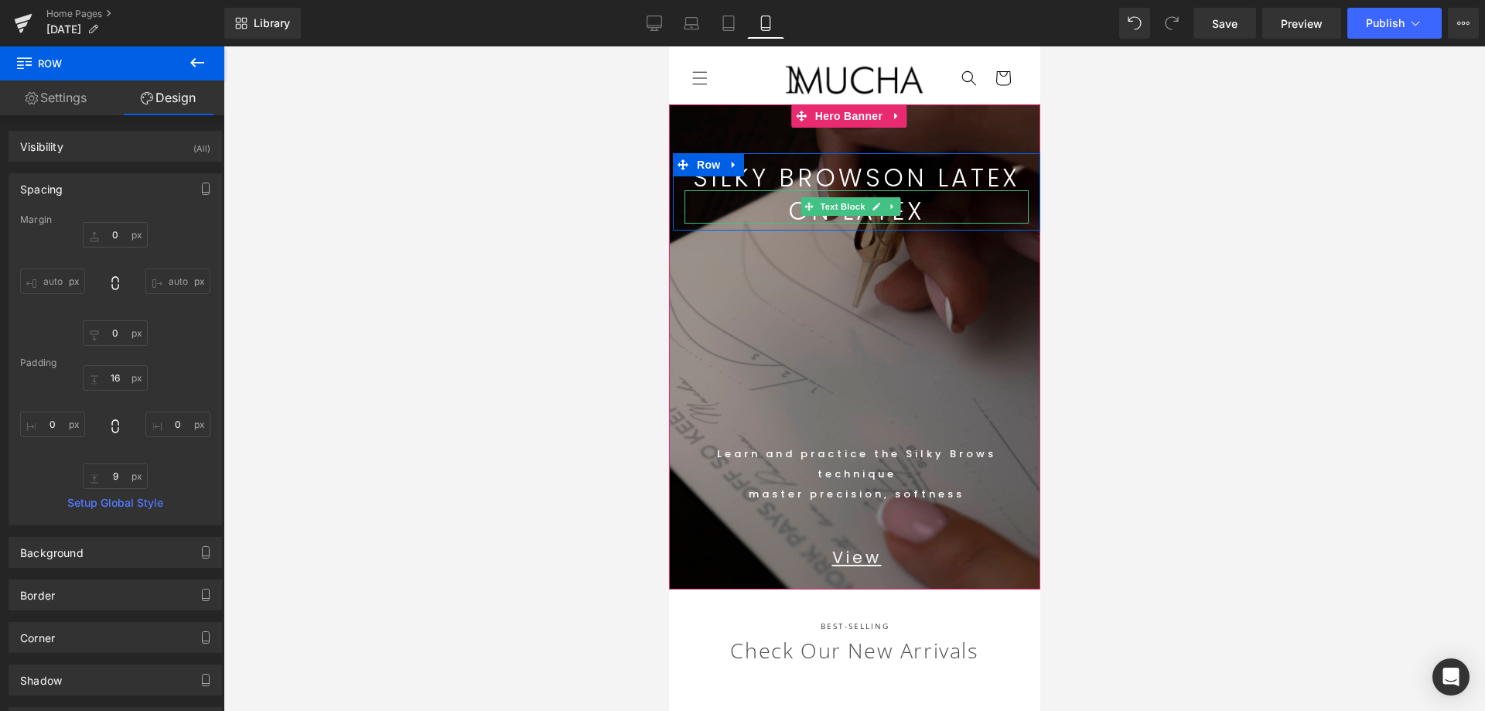
click at [933, 213] on p "ON LATEX" at bounding box center [856, 211] width 344 height 25
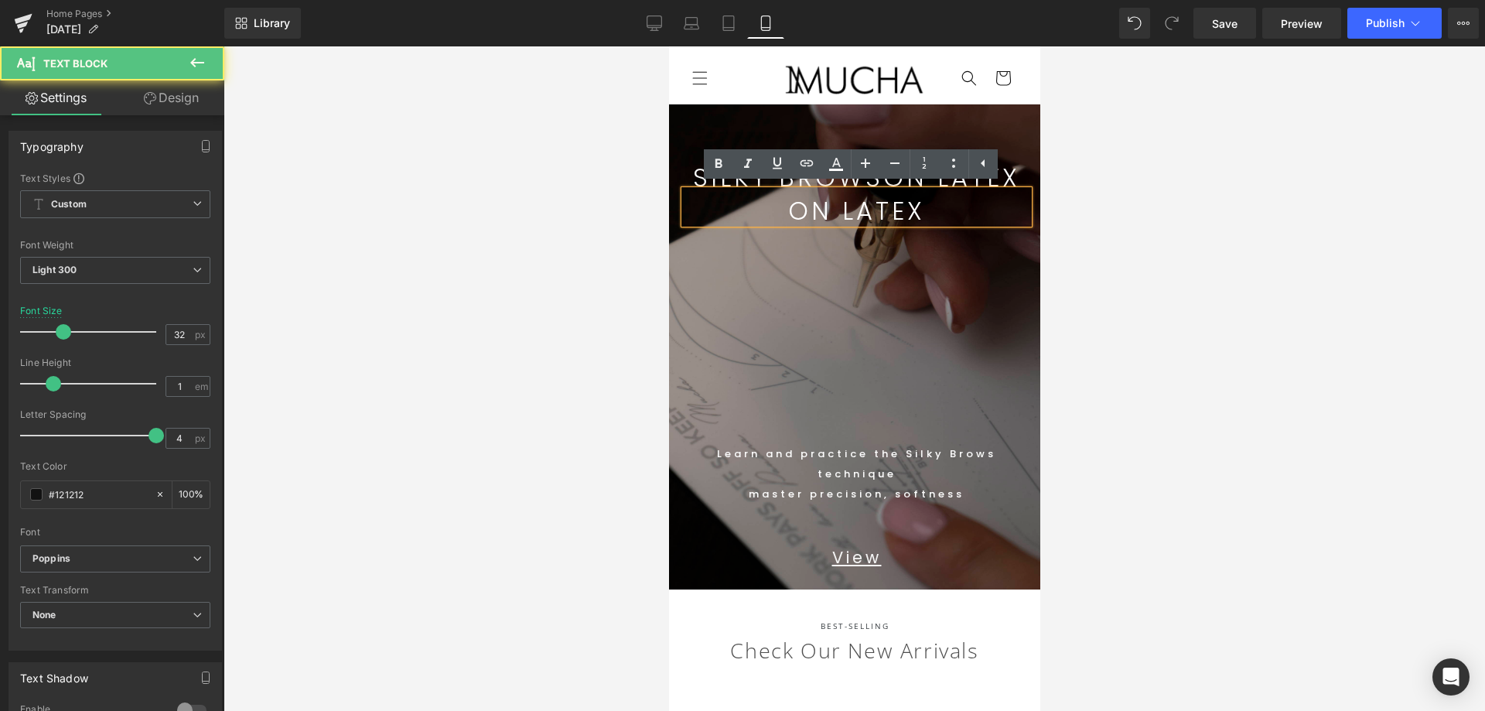
drag, startPoint x: 790, startPoint y: 193, endPoint x: 704, endPoint y: 196, distance: 85.9
click at [688, 193] on div "ON LATEX" at bounding box center [856, 206] width 344 height 33
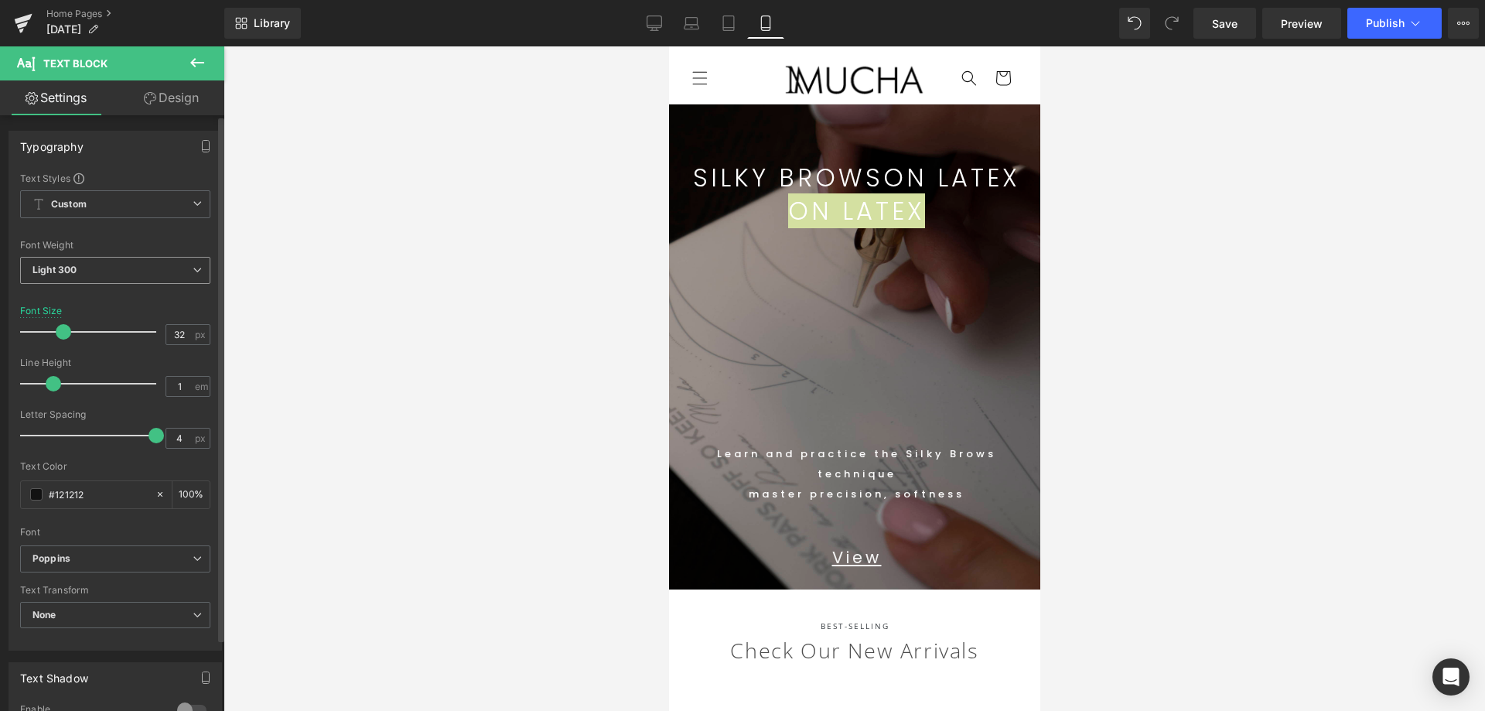
click at [124, 271] on span "Light 300" at bounding box center [115, 270] width 190 height 27
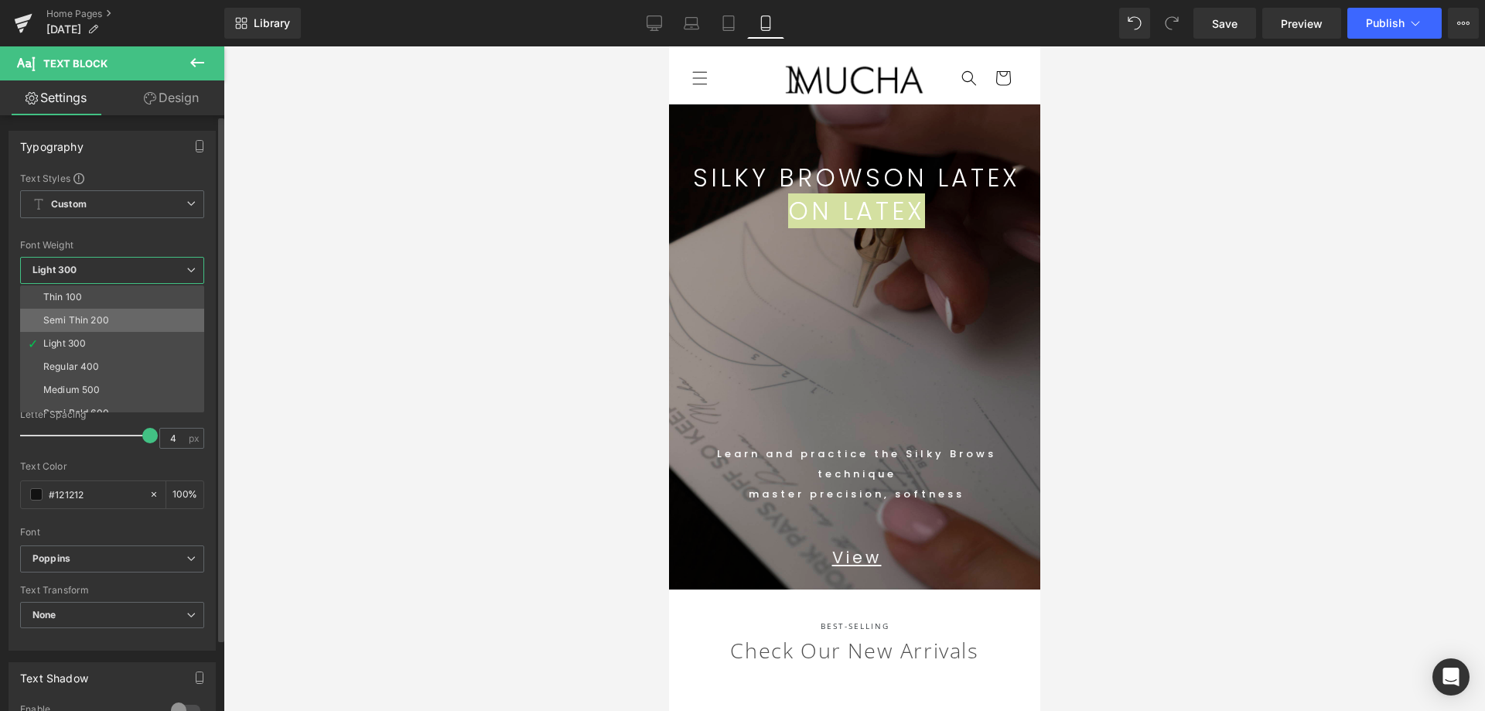
click at [99, 318] on div "Semi Thin 200" at bounding box center [76, 320] width 66 height 11
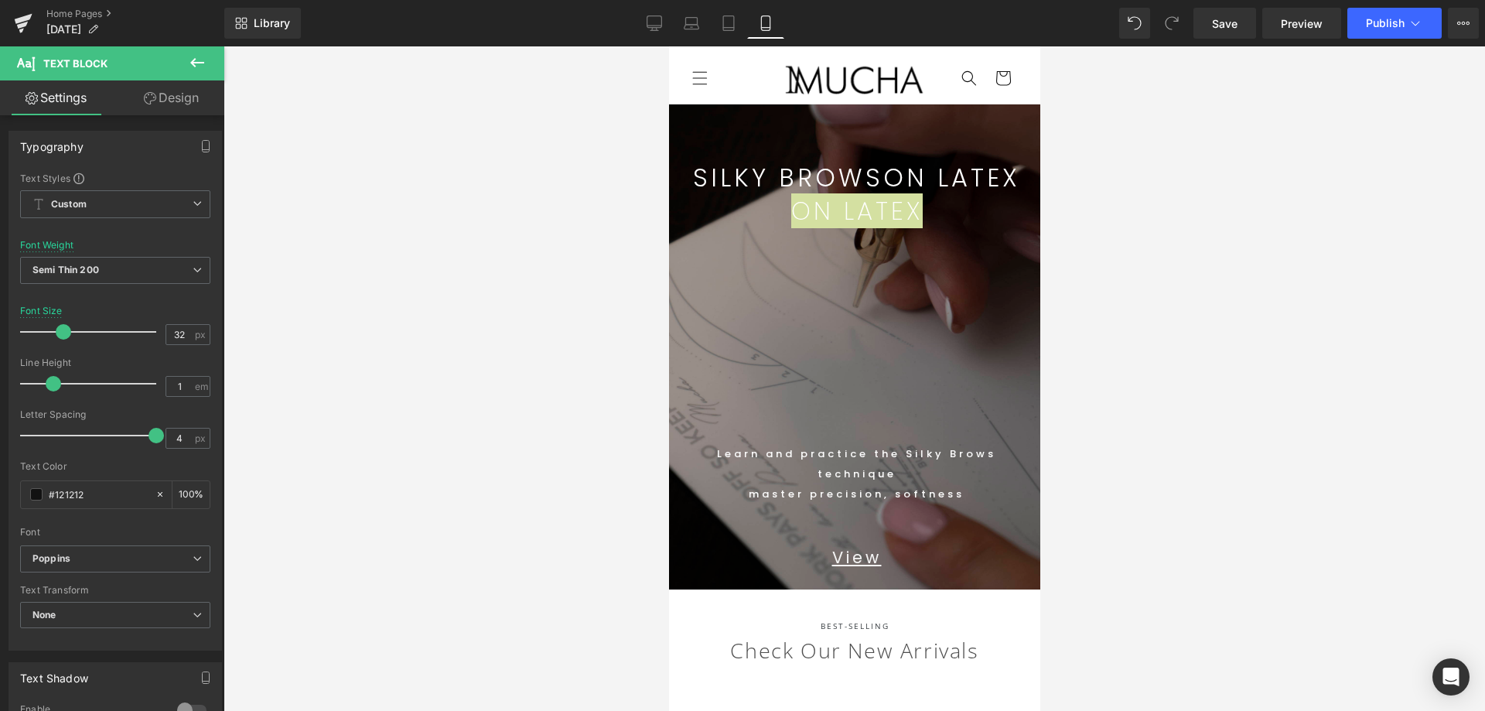
click at [1225, 261] on div at bounding box center [853, 378] width 1261 height 664
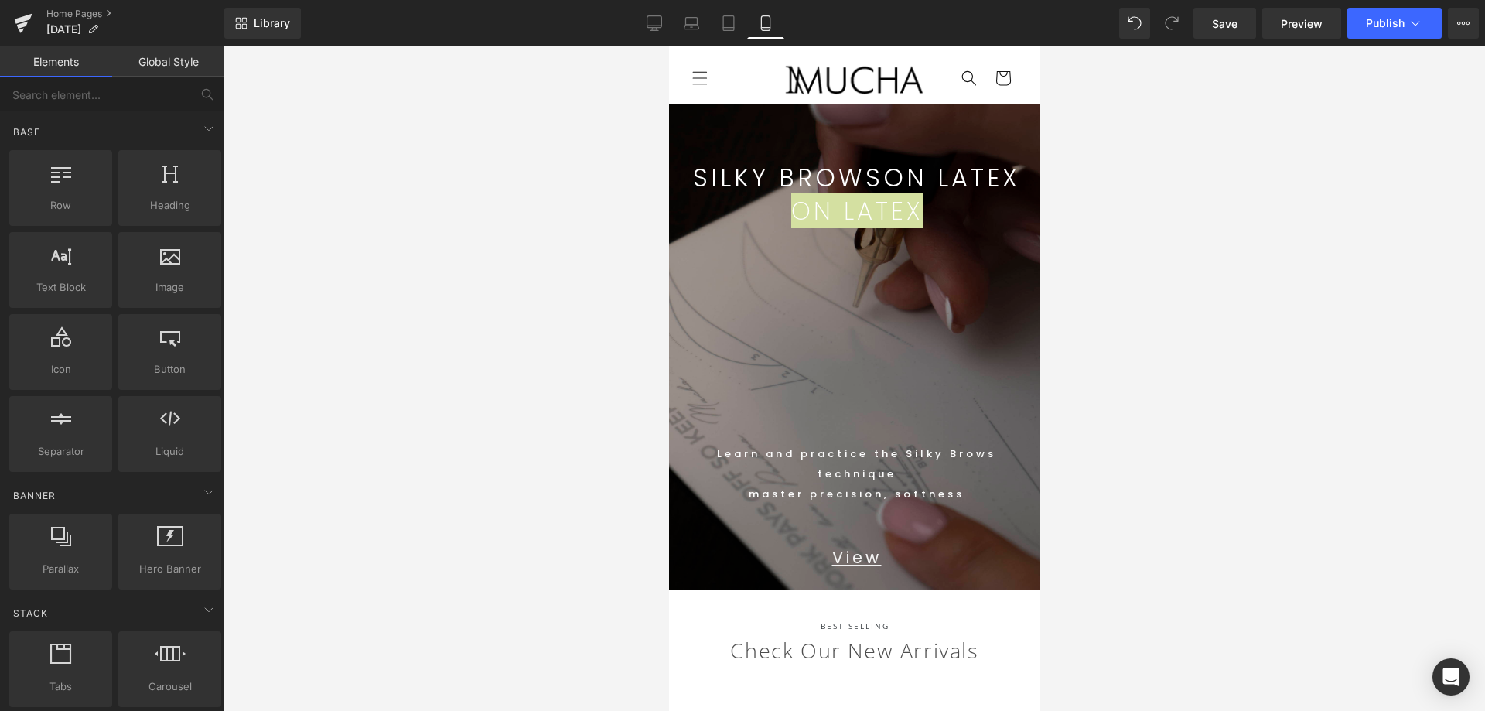
drag, startPoint x: 1205, startPoint y: 248, endPoint x: 1126, endPoint y: 251, distance: 78.9
click at [1204, 248] on div at bounding box center [853, 378] width 1261 height 664
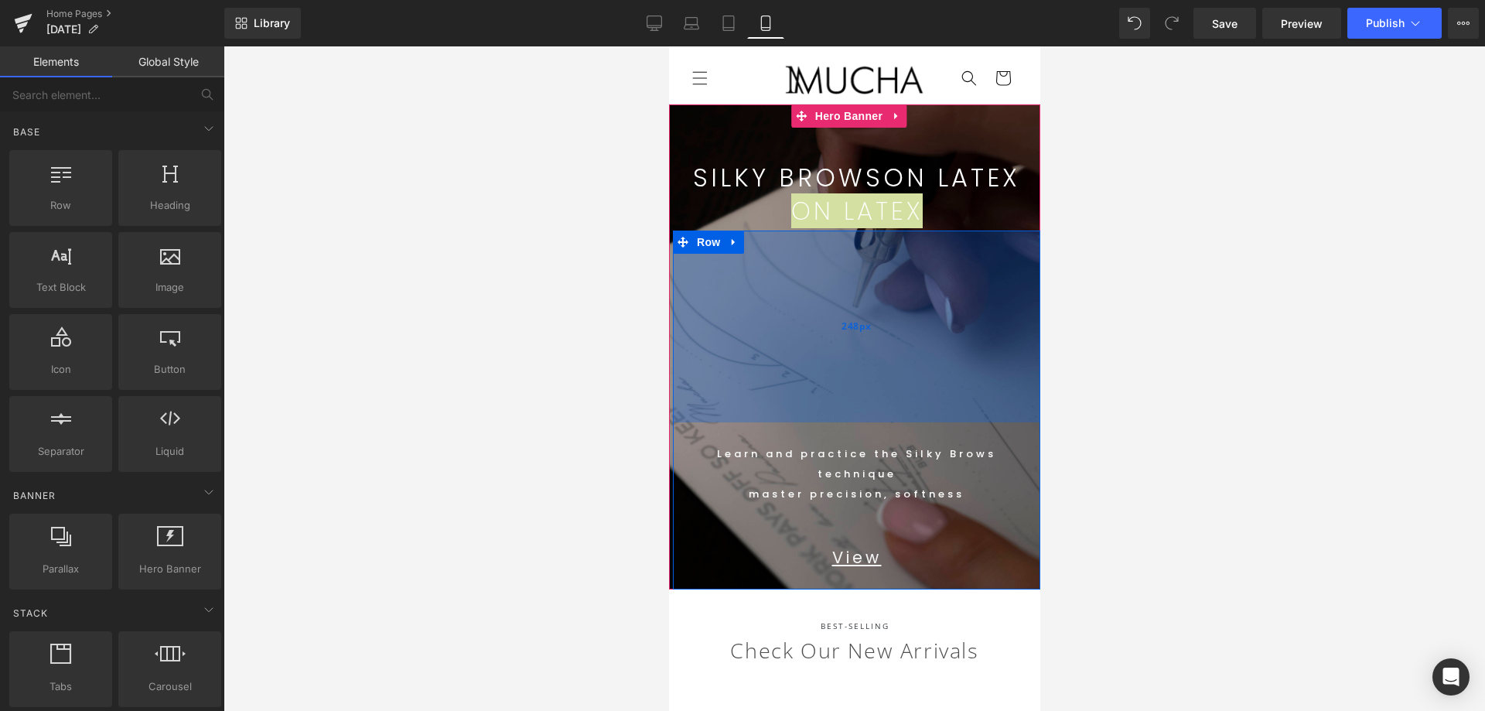
drag, startPoint x: 838, startPoint y: 313, endPoint x: 851, endPoint y: 314, distance: 13.2
click at [837, 313] on div "248px" at bounding box center [855, 326] width 367 height 192
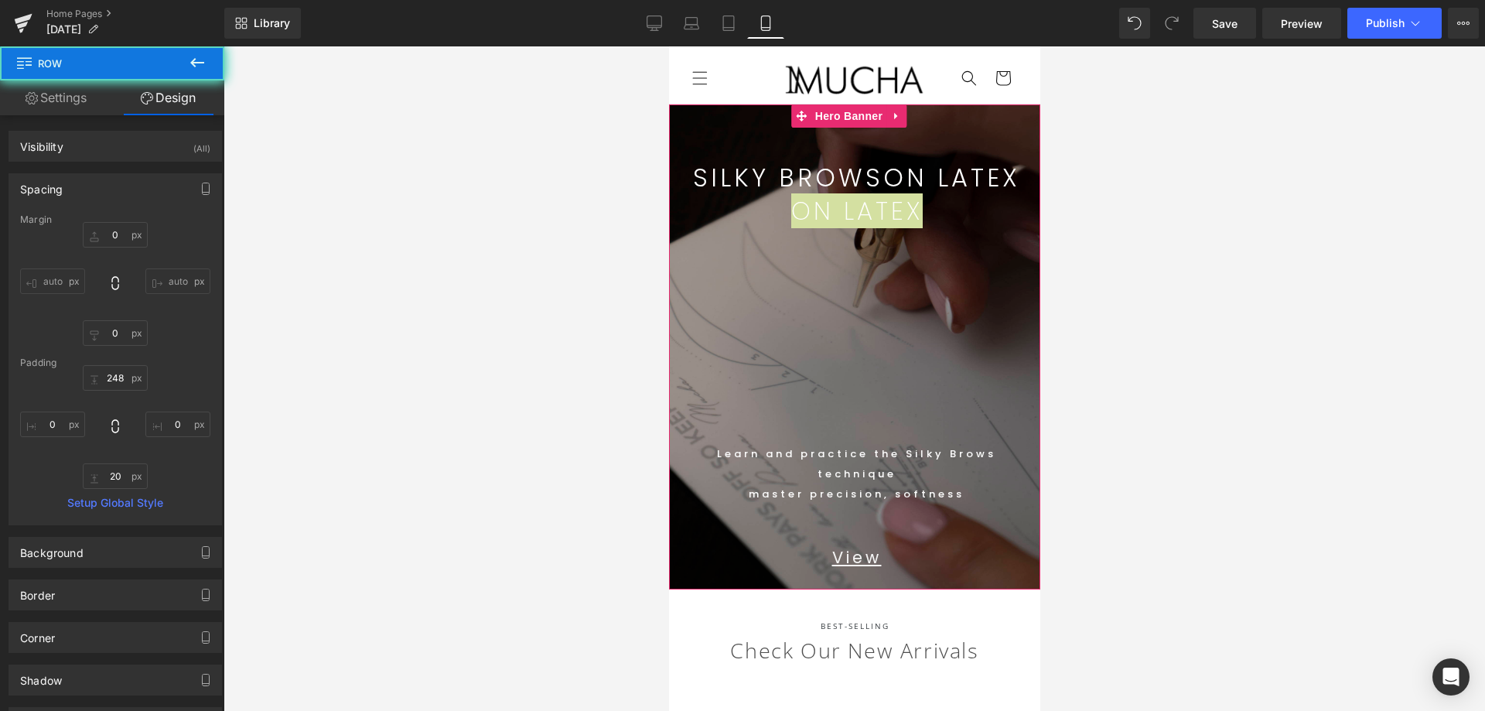
click at [668, 46] on div at bounding box center [668, 46] width 0 height 0
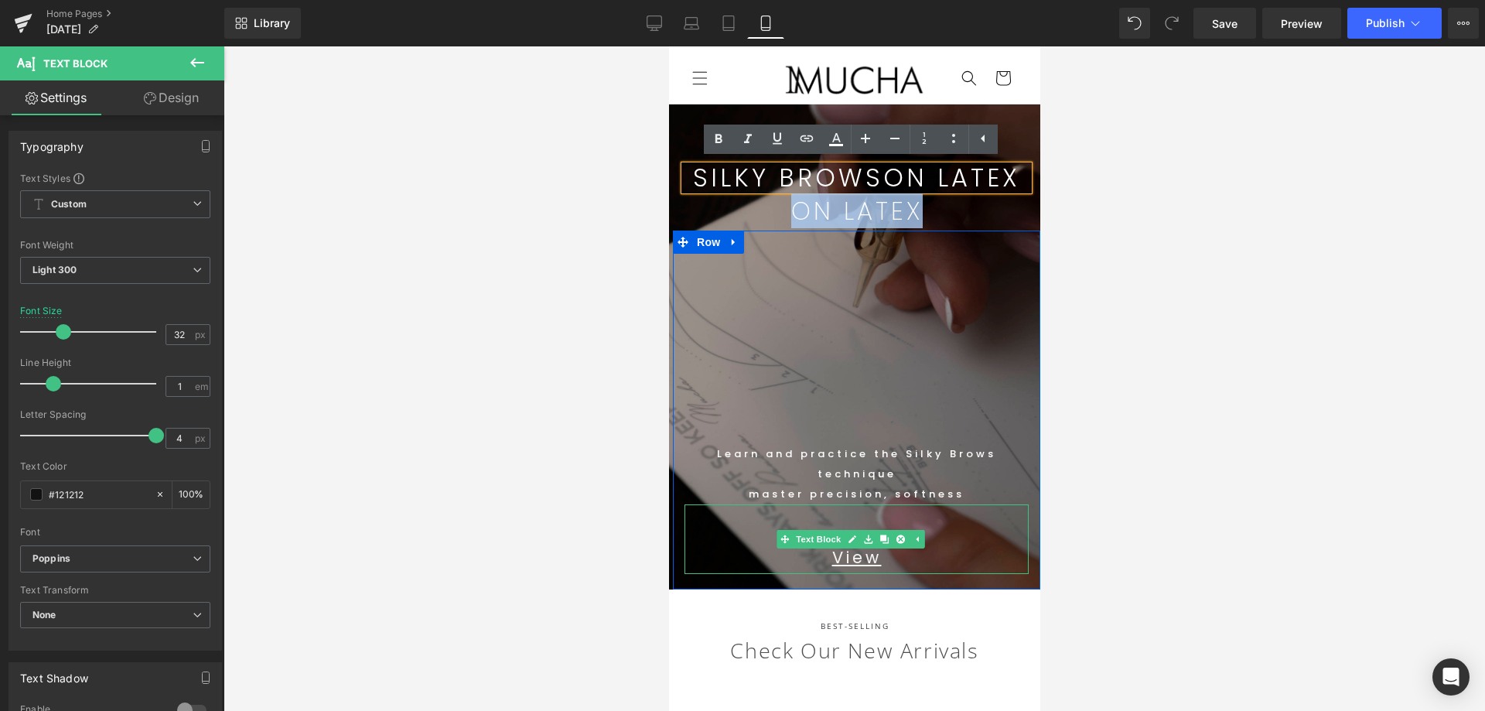
click at [861, 489] on span "master precision, softness" at bounding box center [856, 493] width 216 height 15
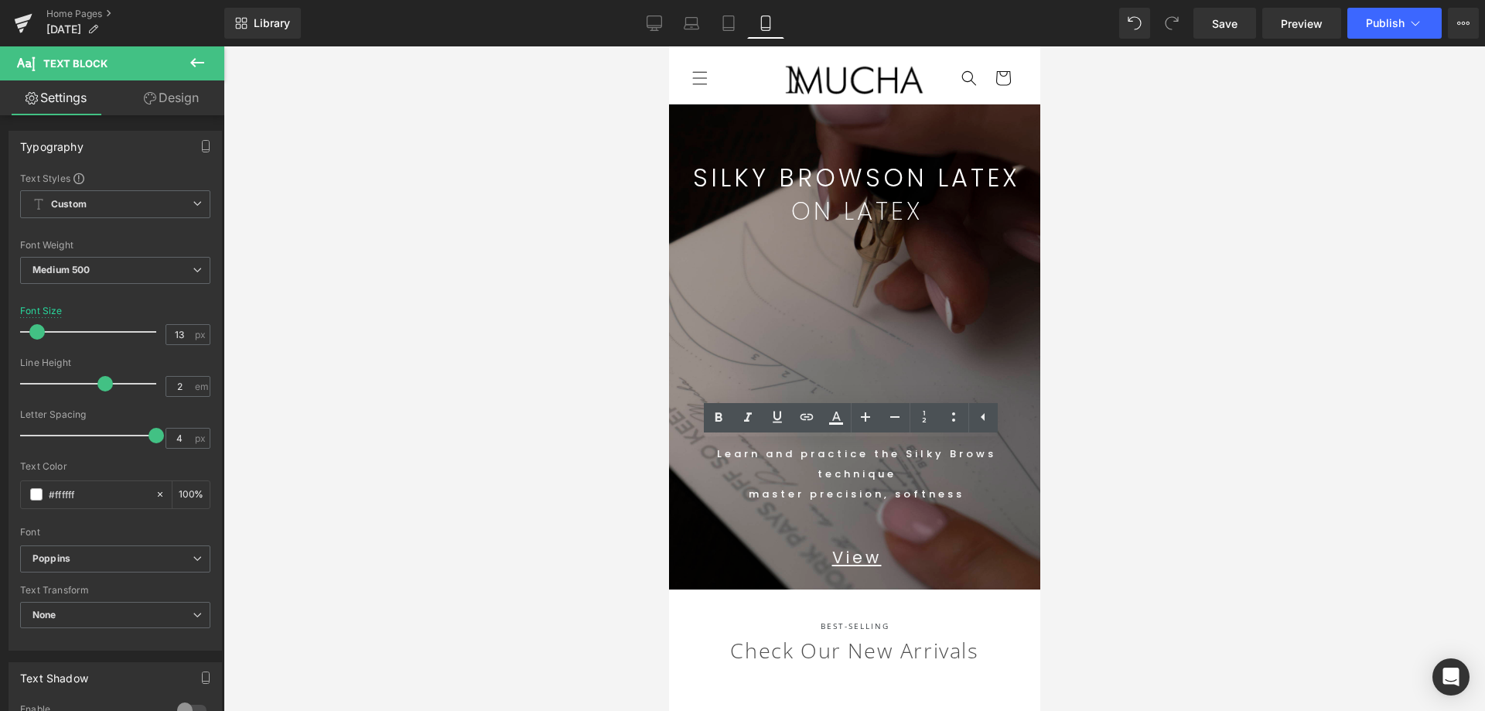
click at [1287, 363] on div at bounding box center [853, 378] width 1261 height 664
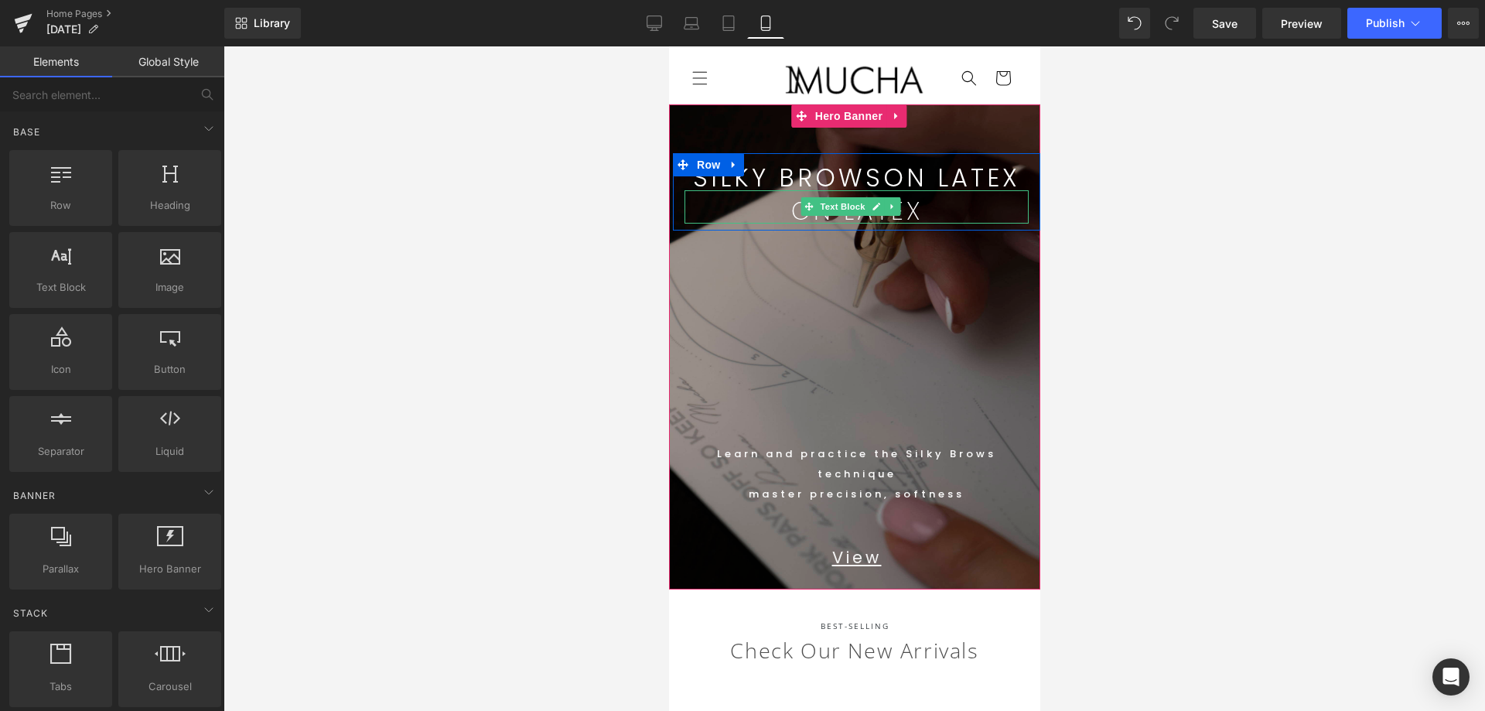
click at [937, 210] on p "ON LATEX" at bounding box center [856, 211] width 344 height 25
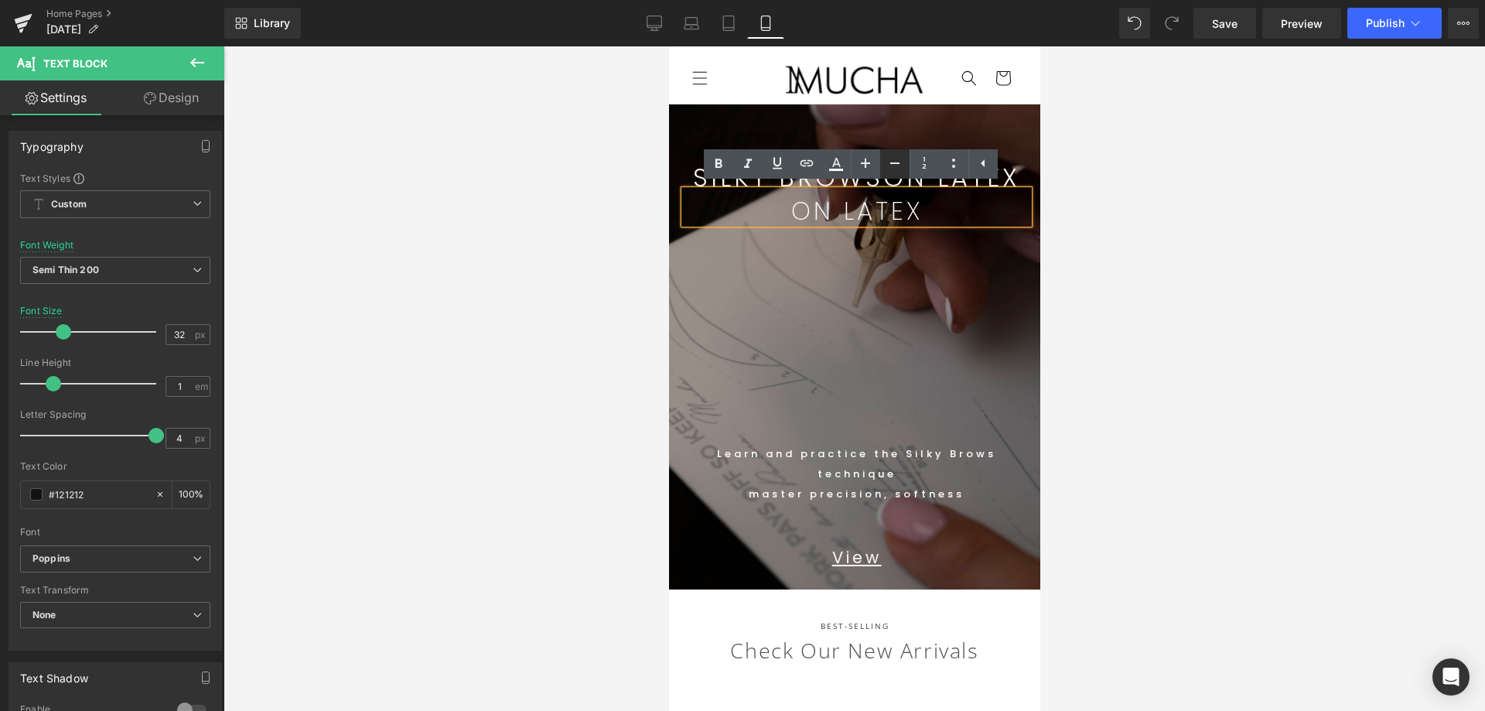
click at [900, 165] on icon at bounding box center [894, 163] width 19 height 19
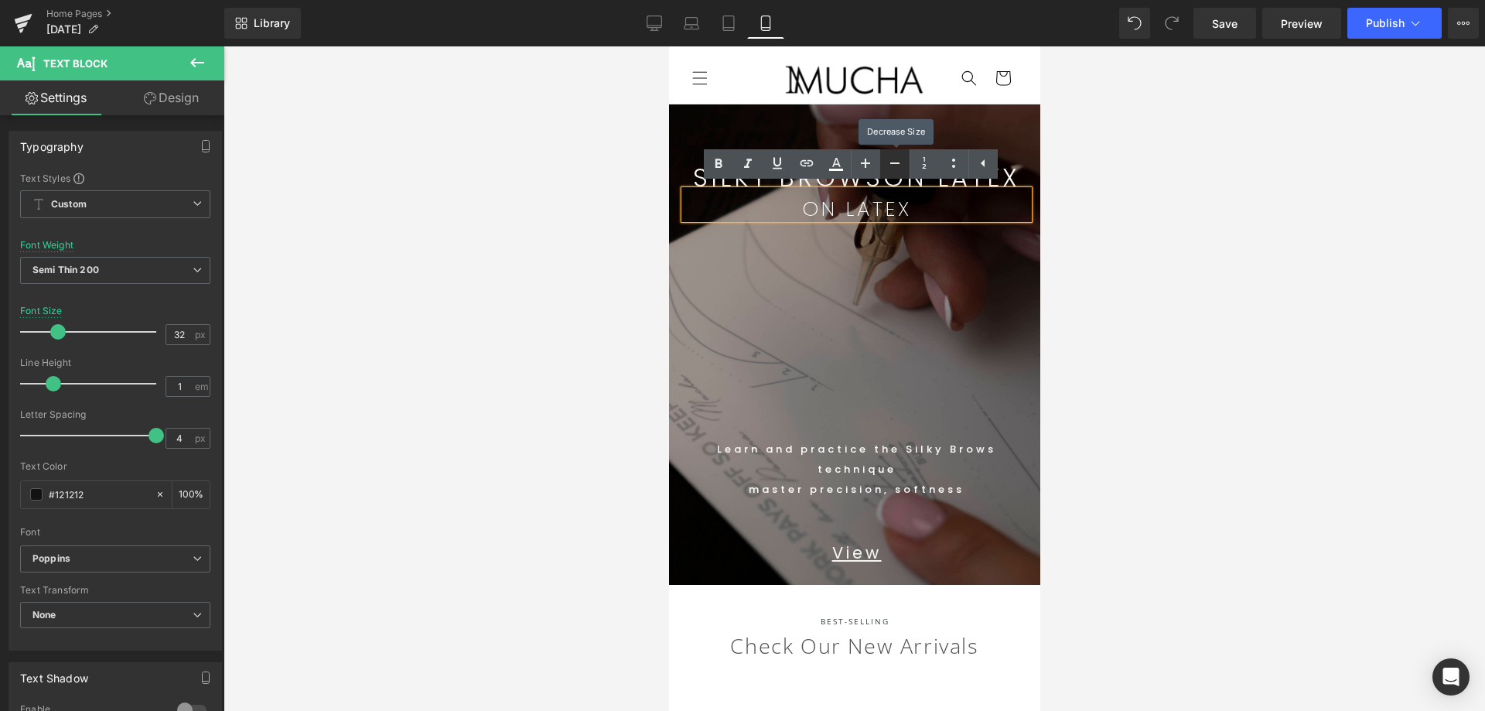
click at [900, 165] on icon at bounding box center [894, 163] width 19 height 19
click at [1171, 286] on div at bounding box center [853, 378] width 1261 height 664
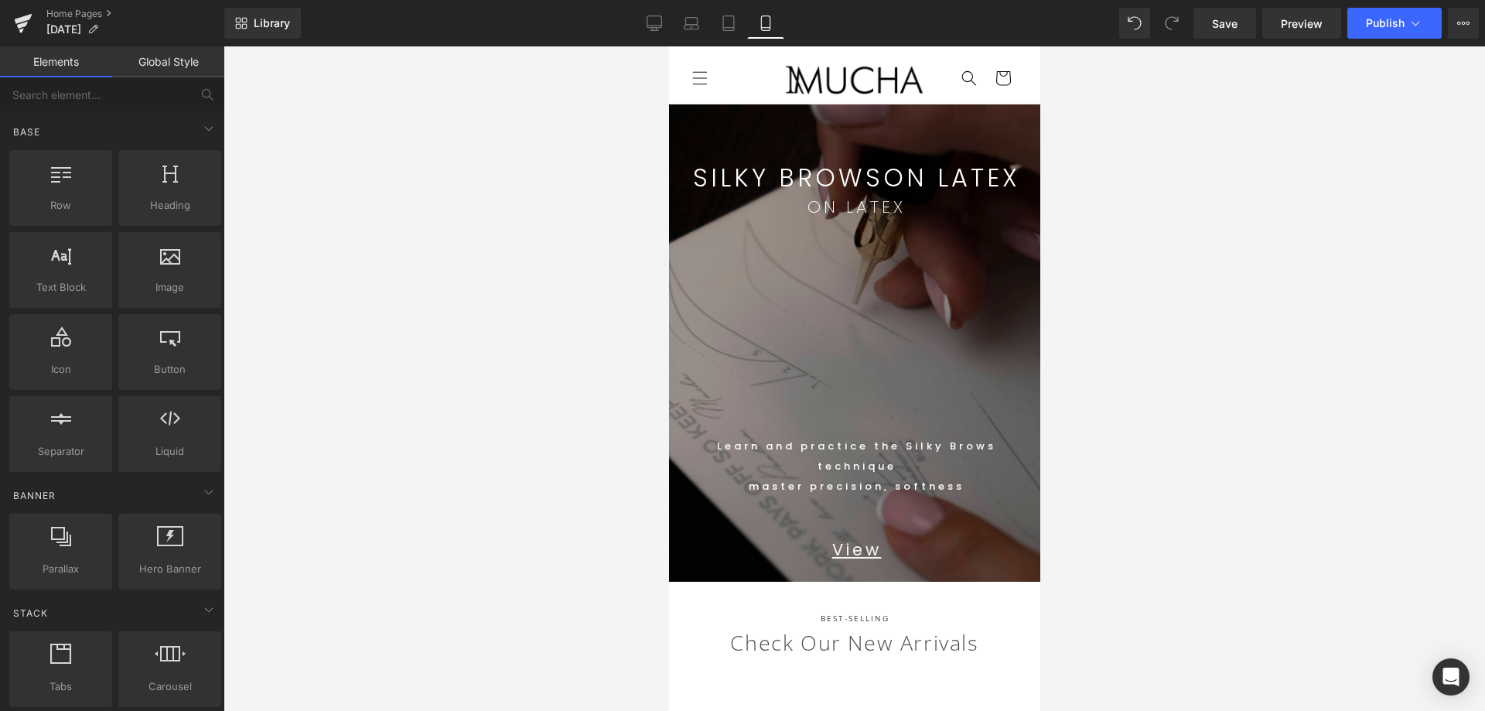
drag, startPoint x: 1147, startPoint y: 279, endPoint x: 1089, endPoint y: 256, distance: 62.5
click at [1142, 278] on div at bounding box center [853, 378] width 1261 height 664
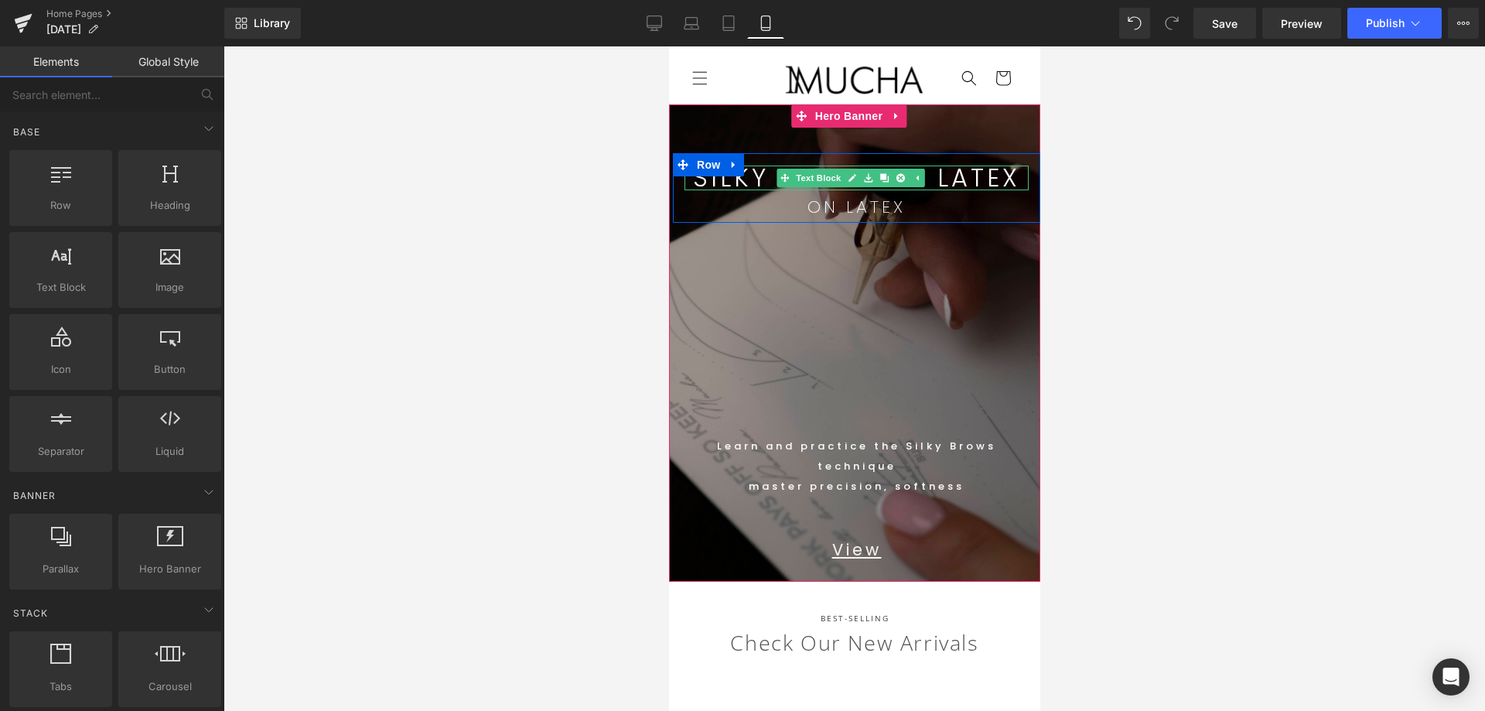
click at [885, 184] on div "SILKY BROWS ON LATEX Text Block" at bounding box center [856, 177] width 344 height 25
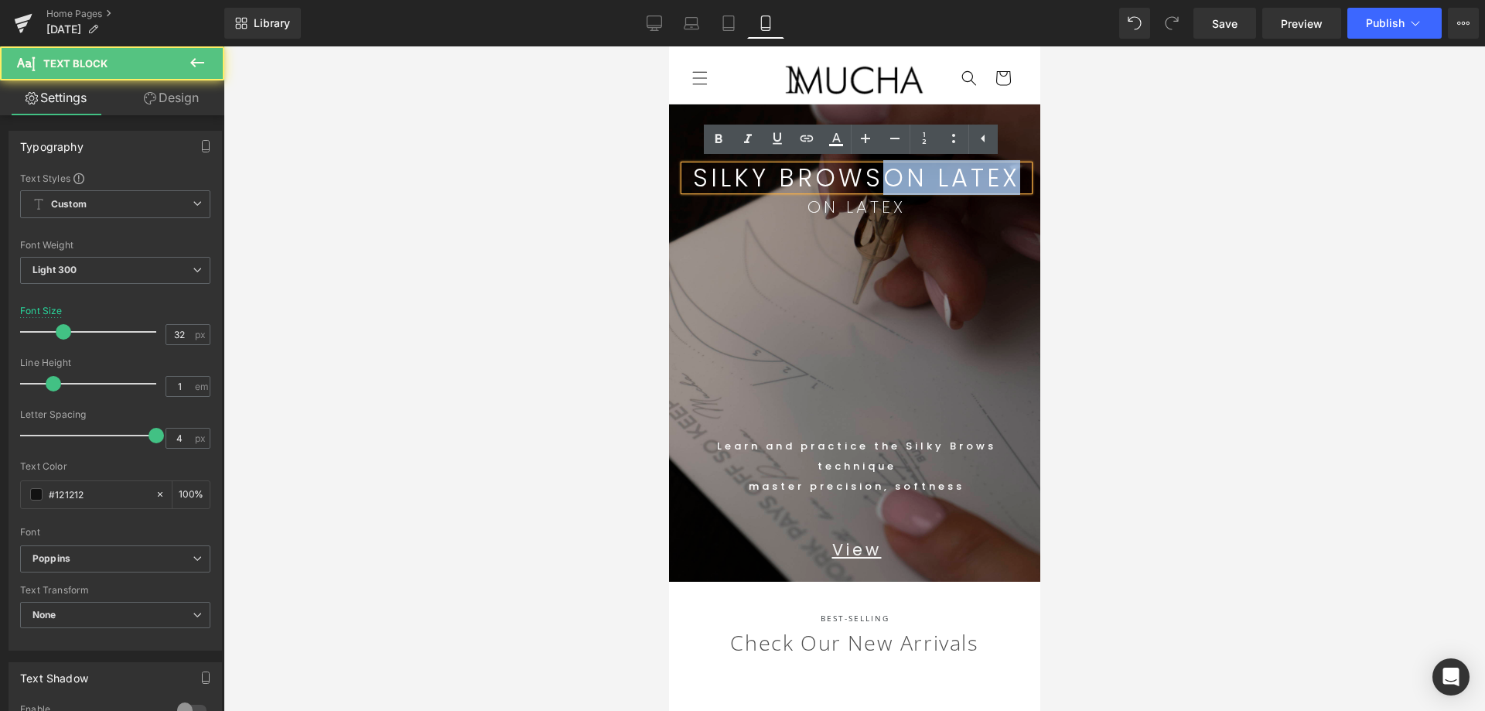
drag, startPoint x: 902, startPoint y: 182, endPoint x: 1036, endPoint y: 200, distance: 134.9
click at [1016, 179] on div "SILKY BROWS ON LATEX" at bounding box center [856, 177] width 344 height 25
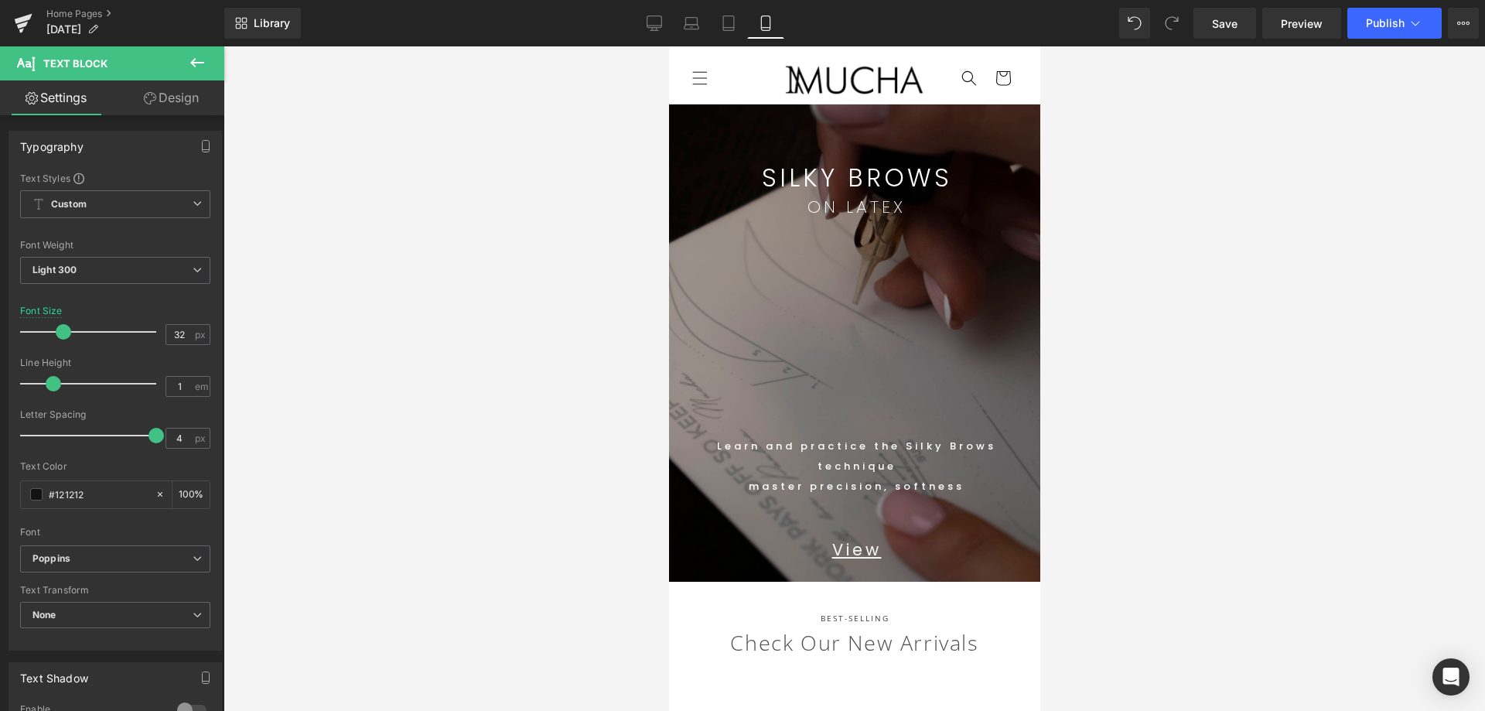
drag, startPoint x: 1206, startPoint y: 324, endPoint x: 1113, endPoint y: 467, distance: 170.9
click at [1203, 323] on div at bounding box center [853, 378] width 1261 height 664
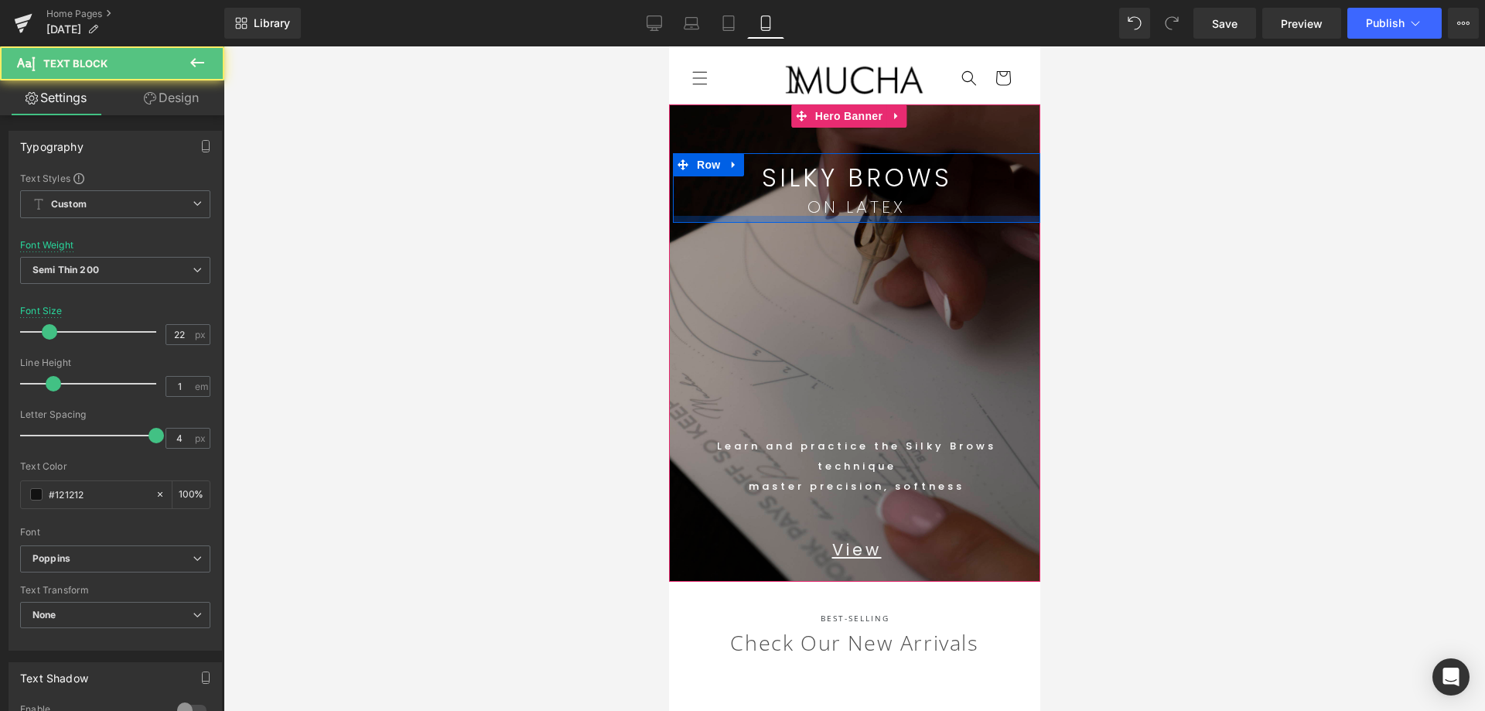
drag, startPoint x: 922, startPoint y: 205, endPoint x: 923, endPoint y: 214, distance: 9.3
click at [923, 214] on div "SILKY BROWS Text Block ON LATEX Text Block Row" at bounding box center [855, 188] width 367 height 70
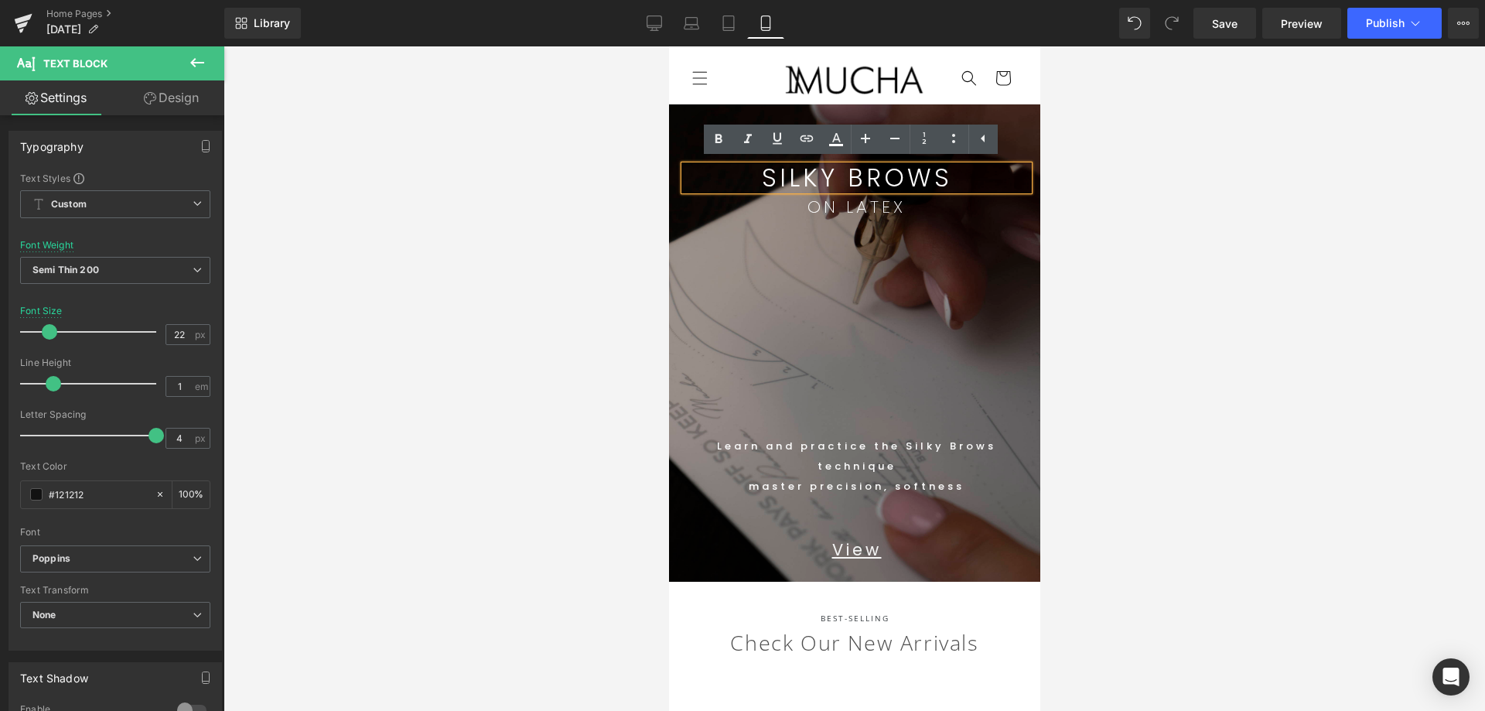
click at [1190, 269] on div at bounding box center [853, 378] width 1261 height 664
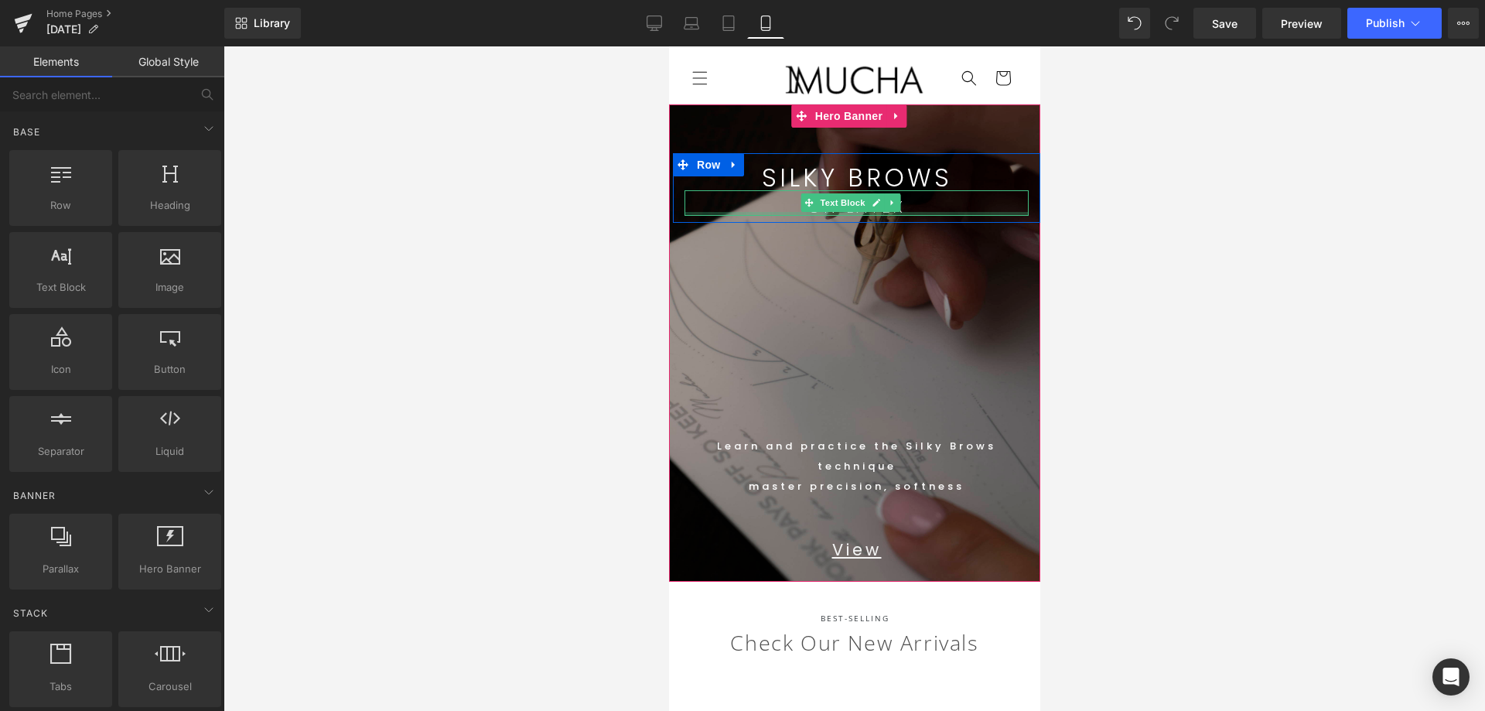
click at [927, 212] on div at bounding box center [856, 214] width 344 height 4
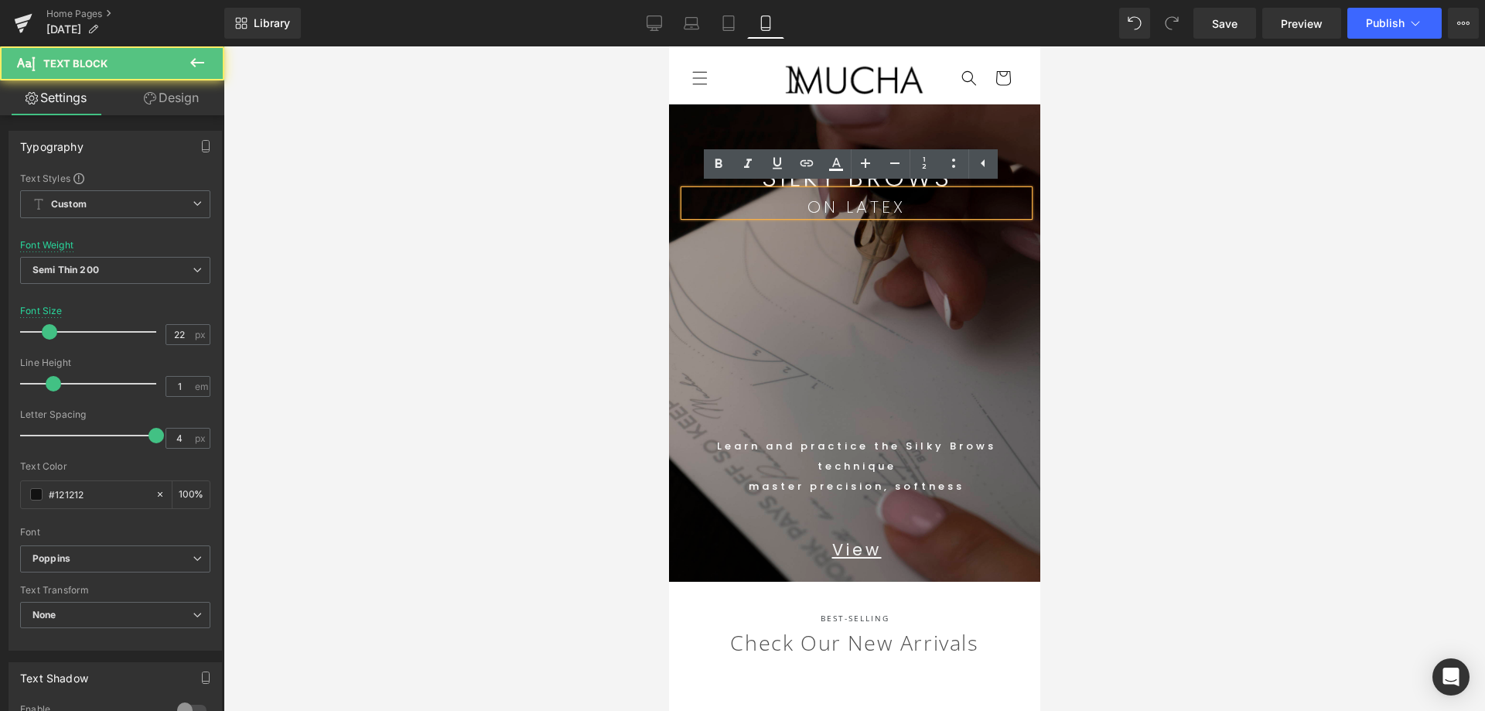
click at [830, 205] on span "ON LATEX" at bounding box center [855, 207] width 98 height 24
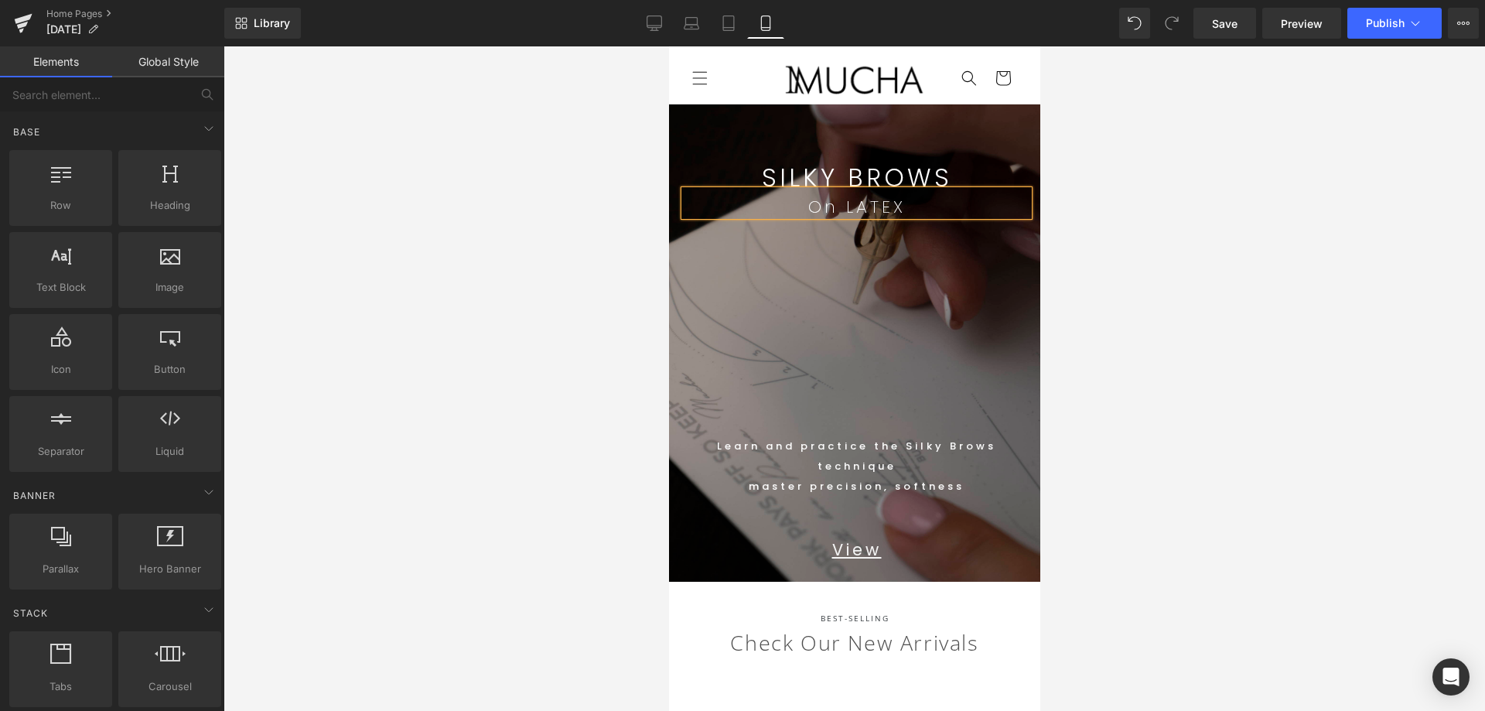
drag, startPoint x: 1208, startPoint y: 148, endPoint x: 1202, endPoint y: 205, distance: 56.7
click at [1209, 152] on div at bounding box center [853, 378] width 1261 height 664
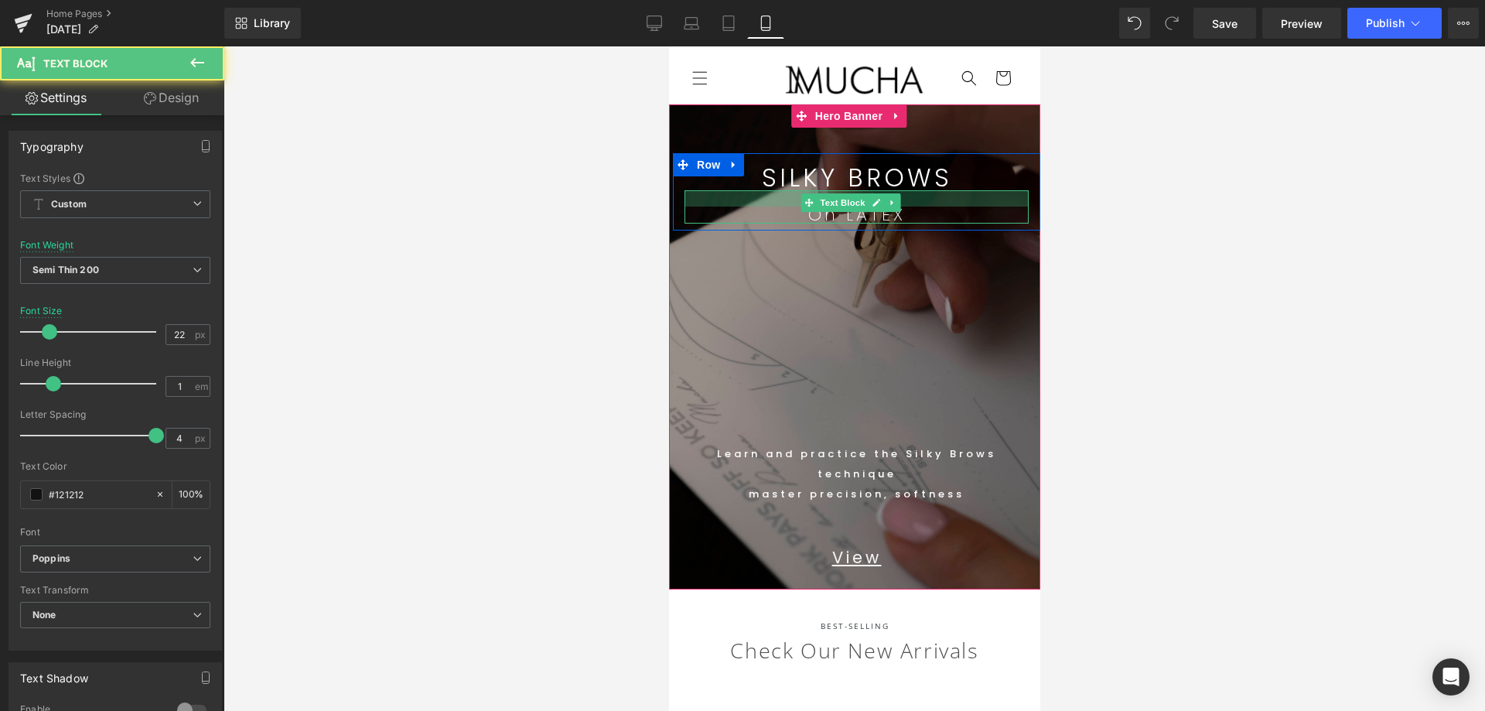
drag, startPoint x: 921, startPoint y: 192, endPoint x: 1003, endPoint y: 229, distance: 90.0
click at [921, 200] on div at bounding box center [856, 198] width 344 height 16
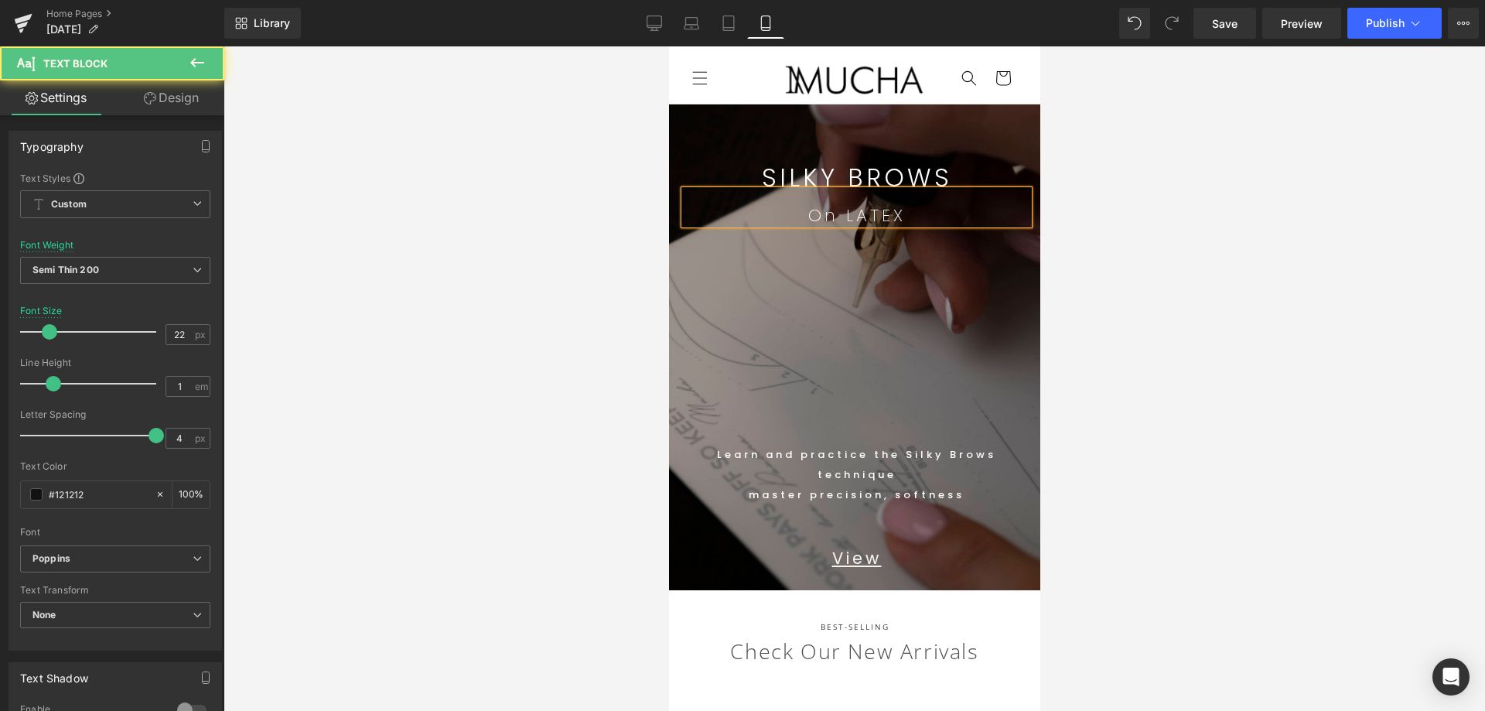
click at [1226, 223] on div at bounding box center [853, 378] width 1261 height 664
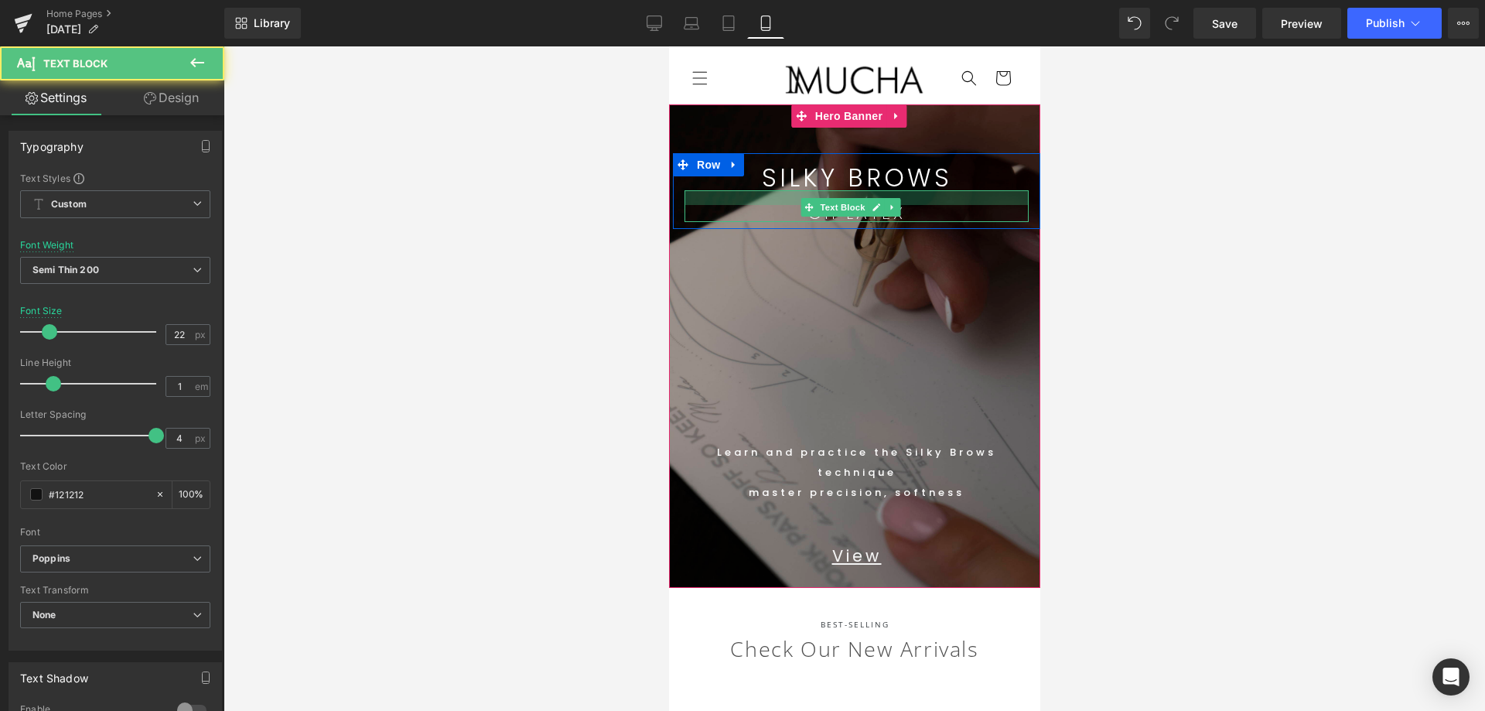
drag, startPoint x: 936, startPoint y: 196, endPoint x: 1002, endPoint y: 219, distance: 69.4
click at [936, 192] on div at bounding box center [856, 197] width 344 height 15
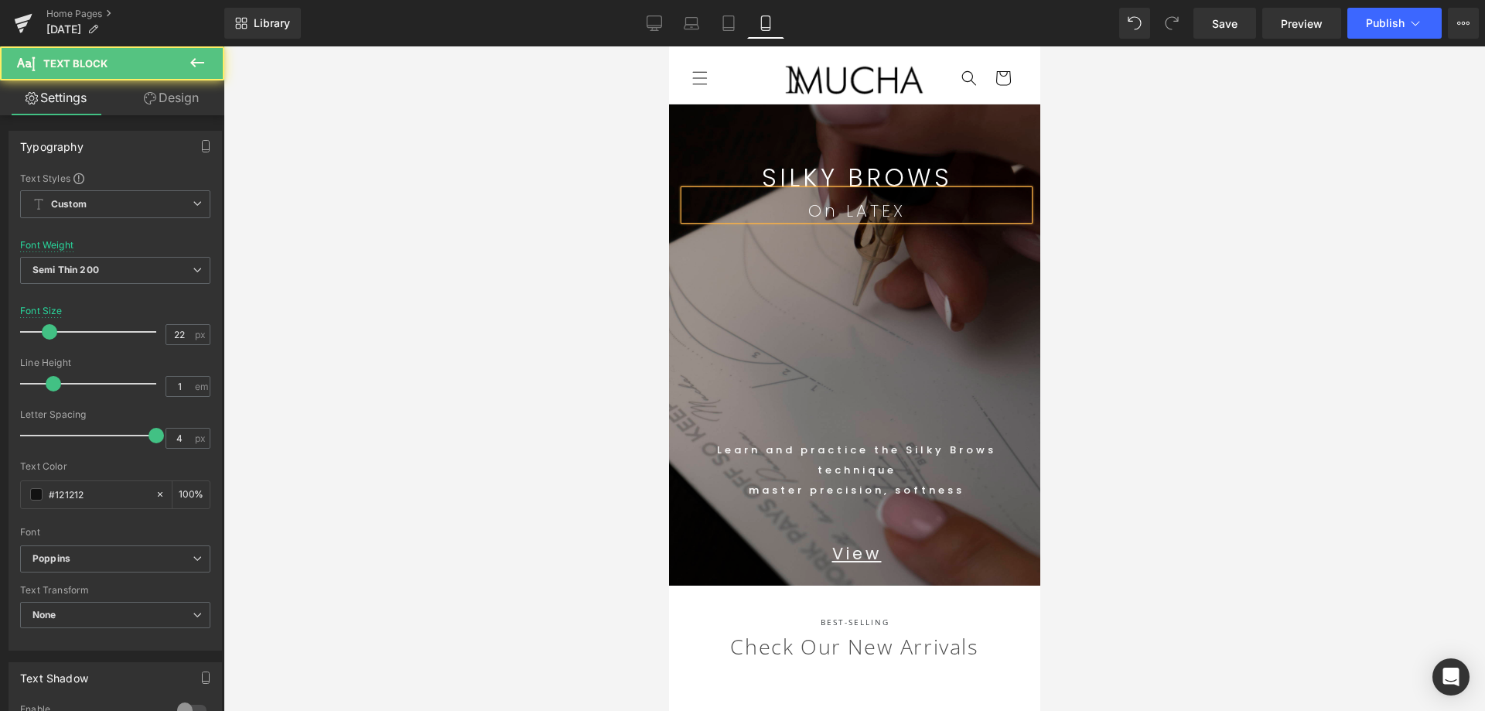
click at [1267, 237] on div at bounding box center [853, 378] width 1261 height 664
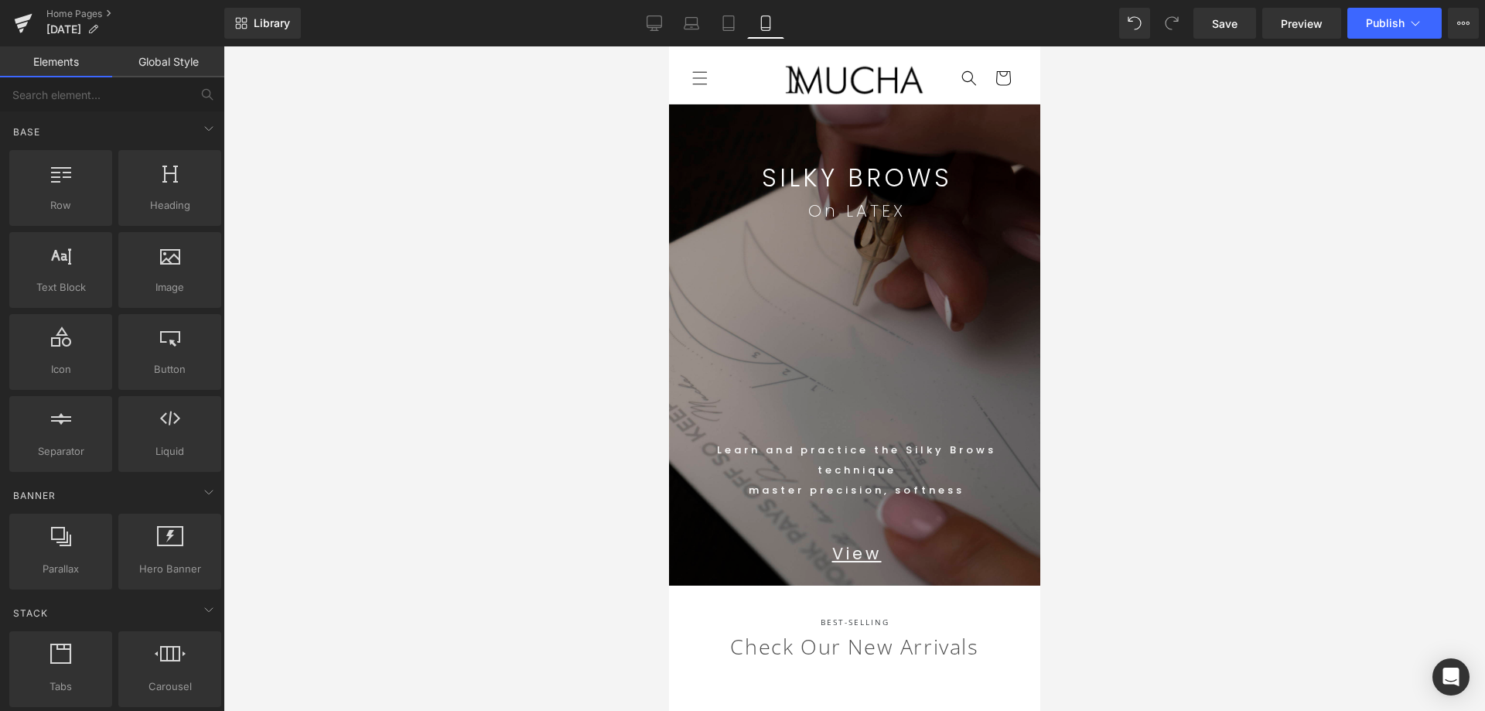
click at [1270, 164] on div at bounding box center [853, 378] width 1261 height 664
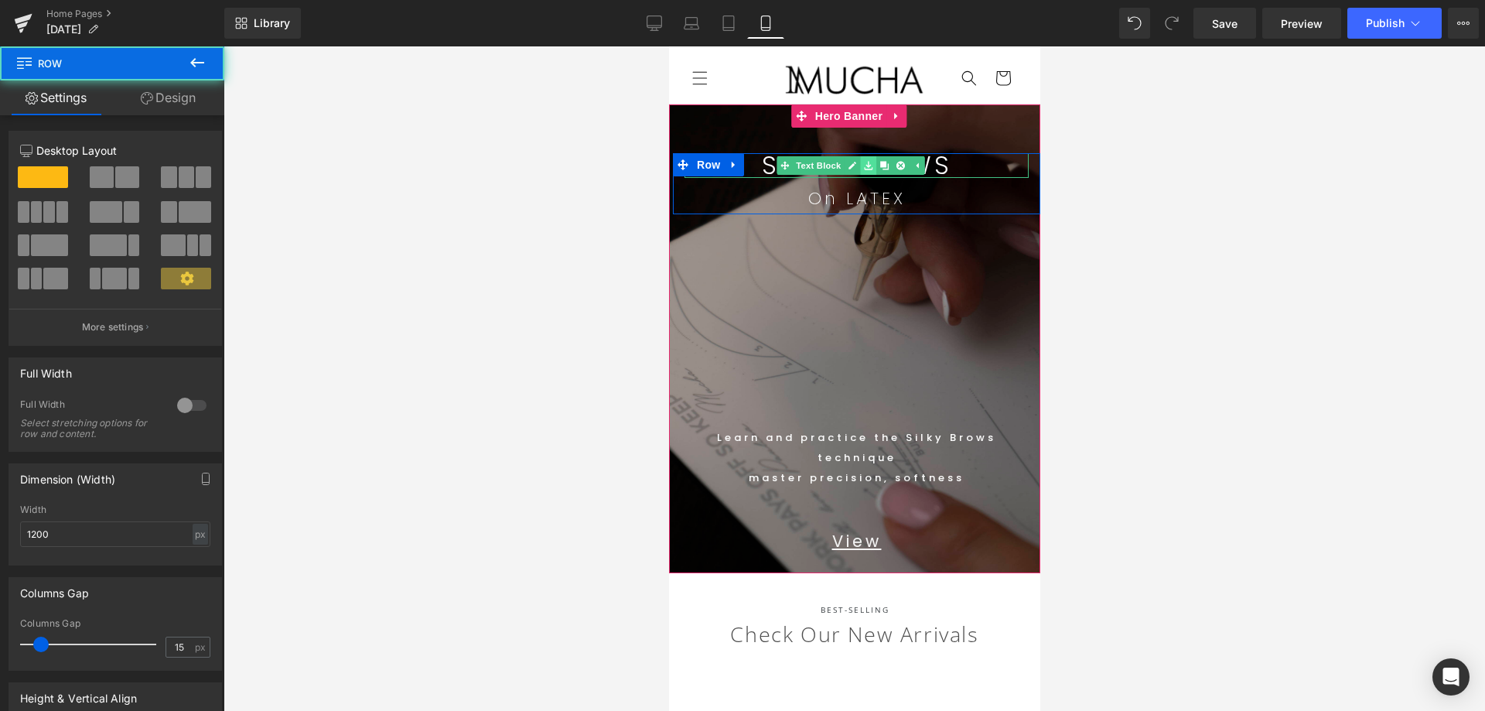
drag, startPoint x: 863, startPoint y: 154, endPoint x: 868, endPoint y: 164, distance: 11.1
click at [868, 164] on div "SILKY BROWS Text Block On LATEX Text Block Row" at bounding box center [855, 183] width 367 height 61
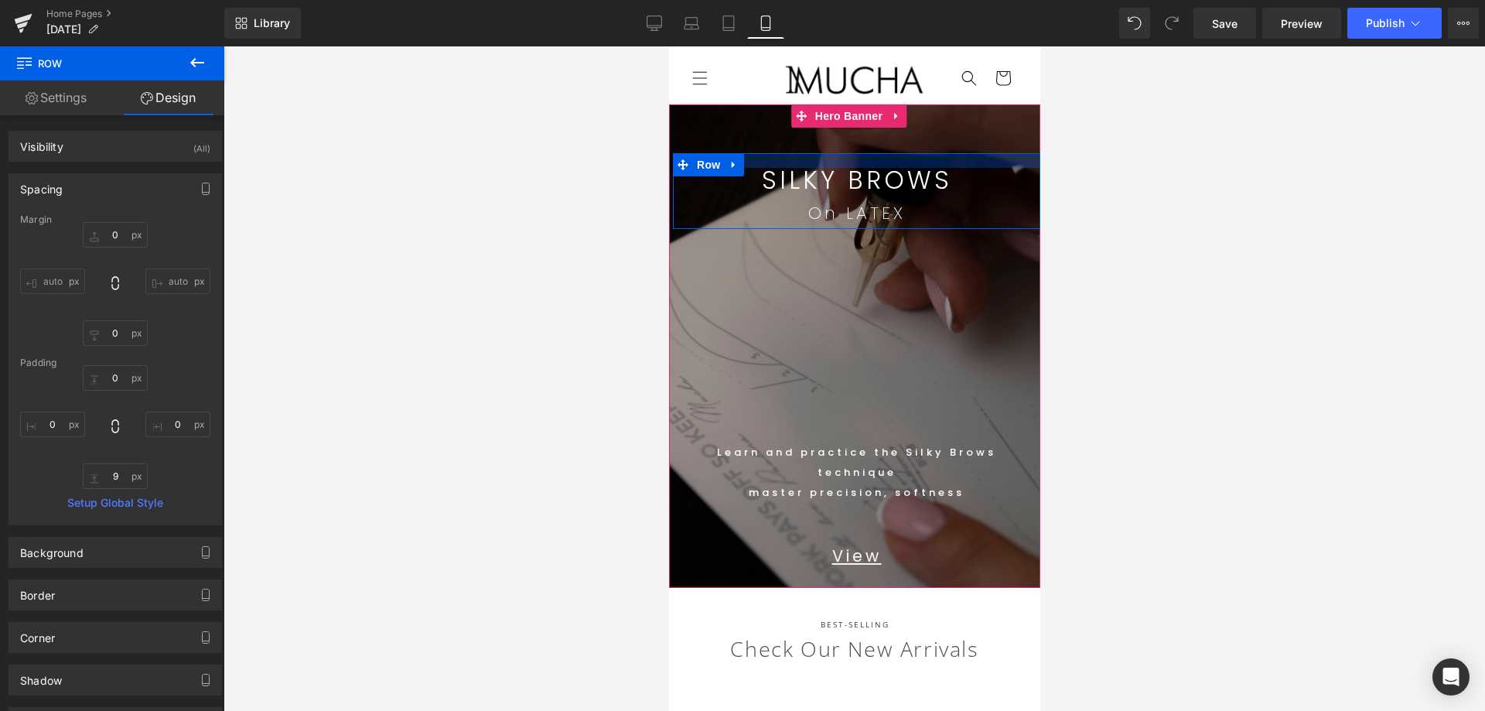
drag, startPoint x: 949, startPoint y: 154, endPoint x: 951, endPoint y: 167, distance: 13.3
click at [951, 167] on div "SILKY BROWS Text Block On LATEX Text Block Row" at bounding box center [855, 191] width 367 height 76
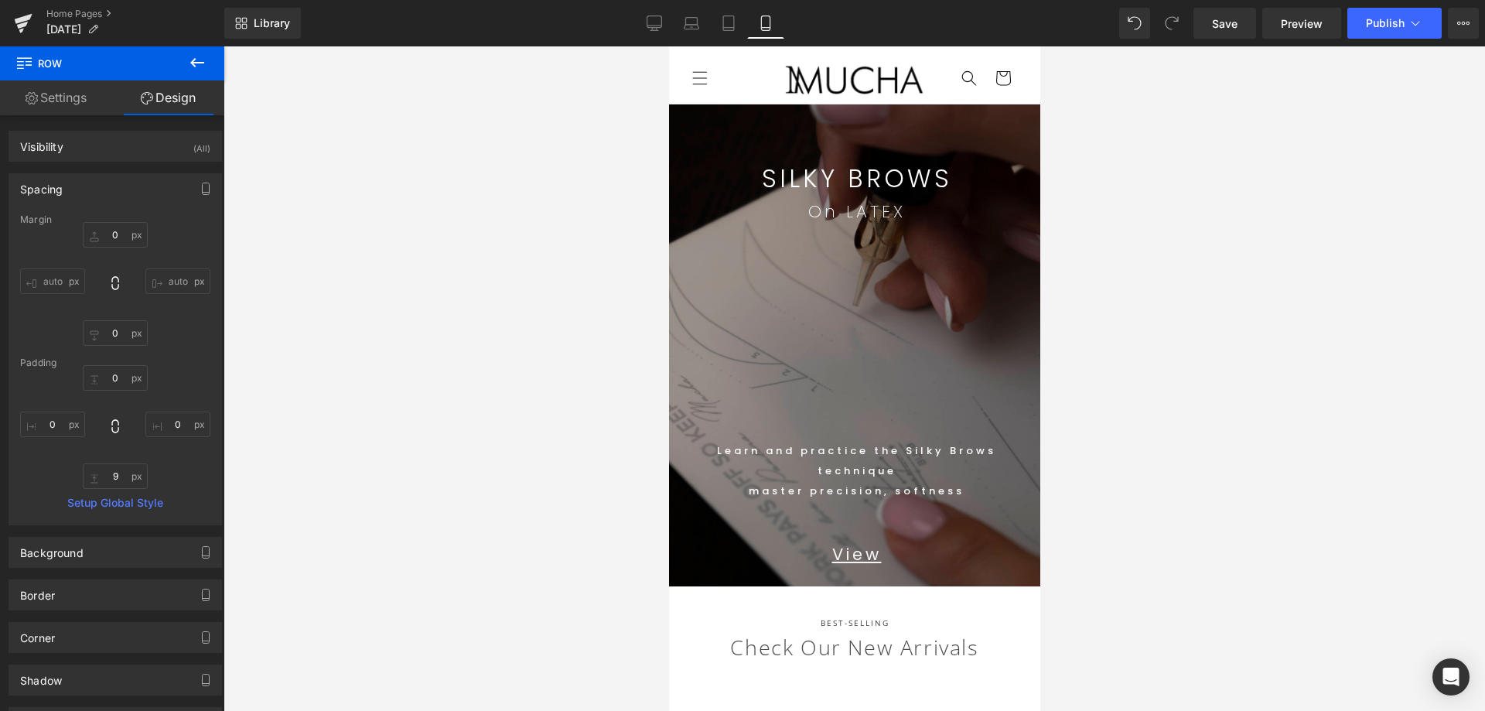
drag, startPoint x: 1315, startPoint y: 275, endPoint x: 1320, endPoint y: 284, distance: 9.7
click at [1315, 275] on div at bounding box center [853, 378] width 1261 height 664
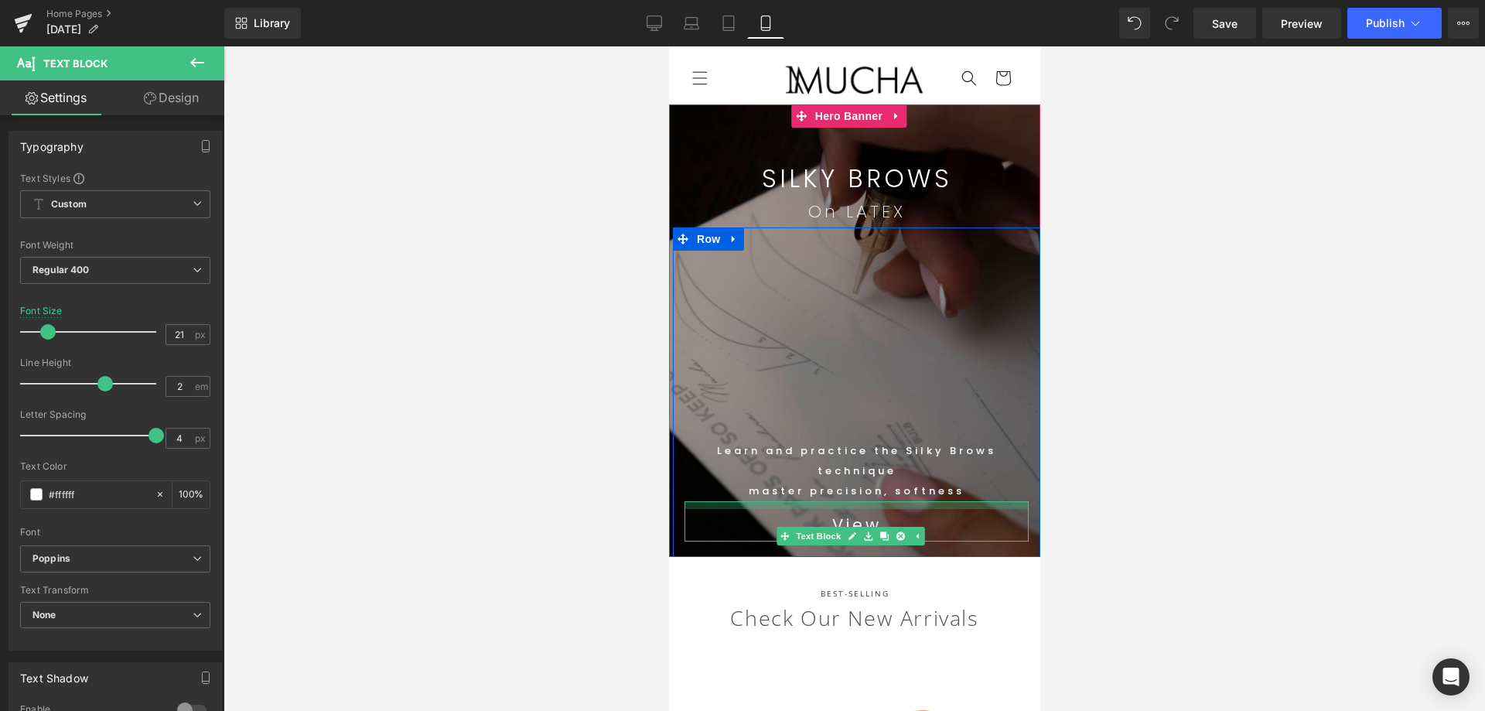
drag, startPoint x: 972, startPoint y: 527, endPoint x: 981, endPoint y: 498, distance: 30.8
click at [981, 498] on div "Text Block Learn and practice the Silky Brows technique master precision, softn…" at bounding box center [855, 480] width 367 height 122
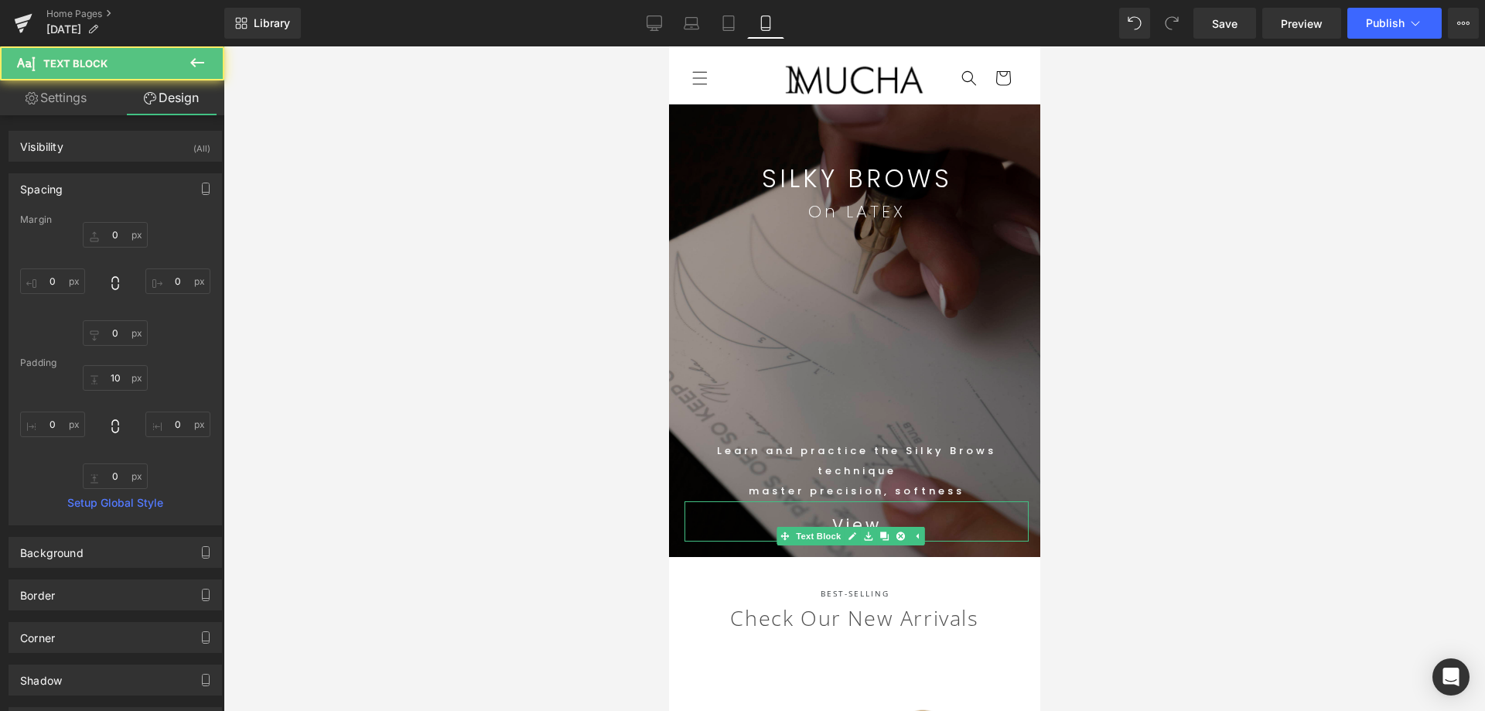
drag, startPoint x: 1388, startPoint y: 541, endPoint x: 1180, endPoint y: 556, distance: 208.5
click at [1388, 540] on div at bounding box center [853, 378] width 1261 height 664
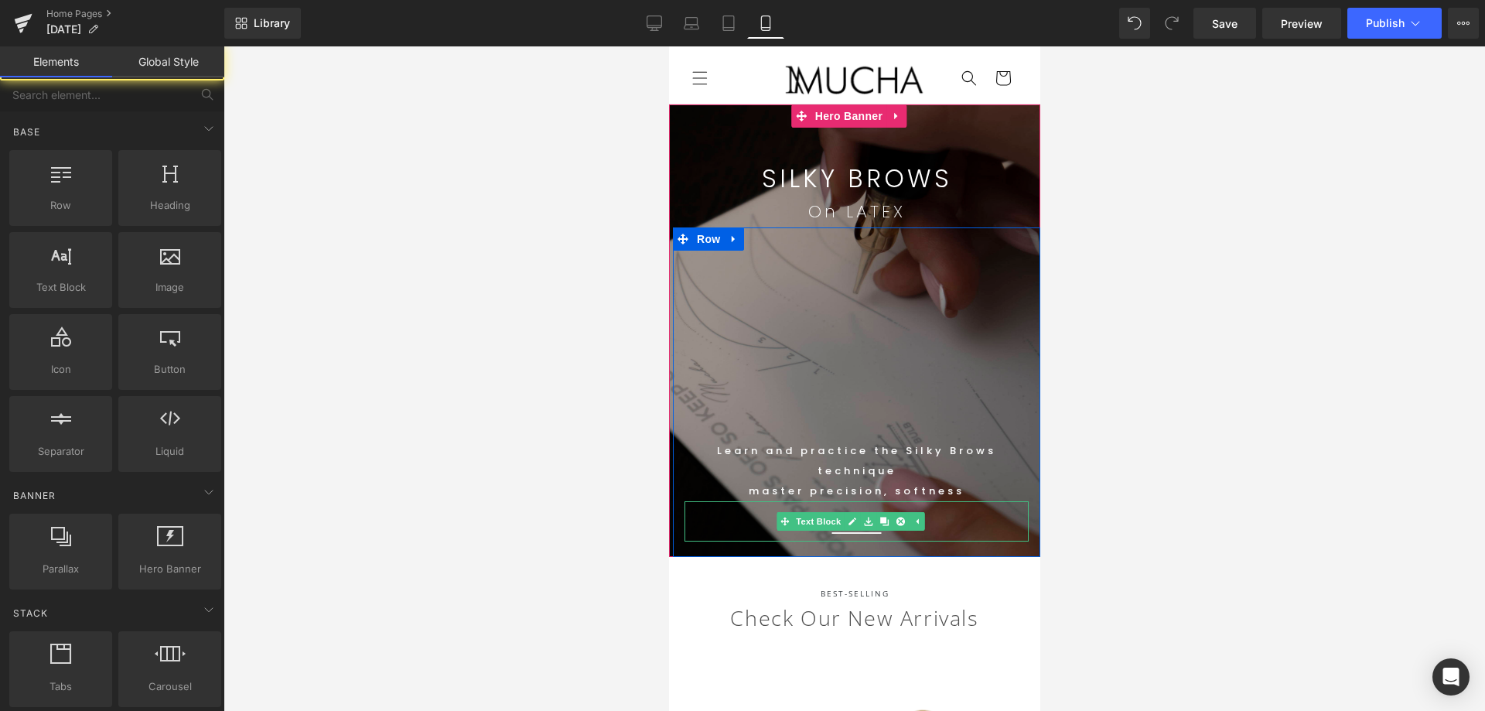
click at [971, 530] on p "View" at bounding box center [856, 525] width 344 height 32
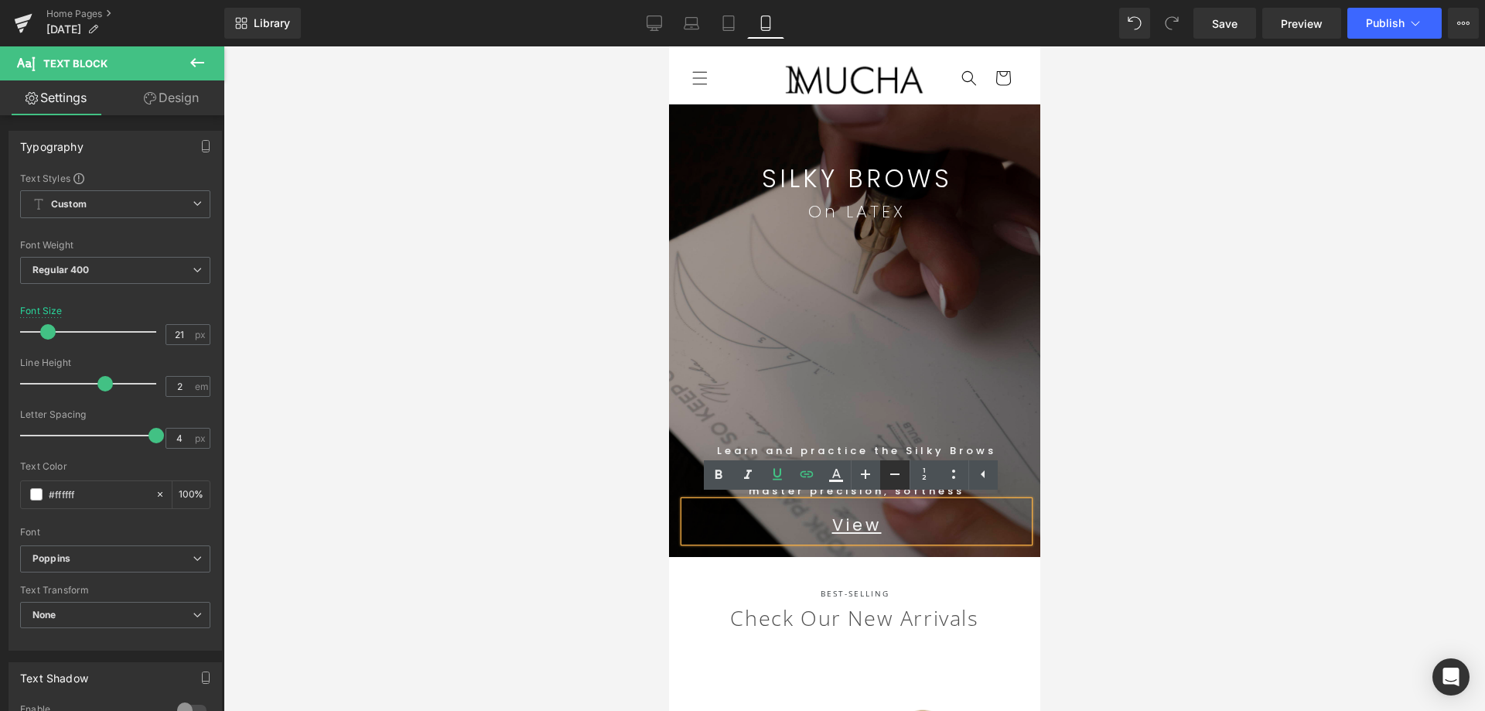
click at [899, 476] on icon at bounding box center [894, 474] width 19 height 19
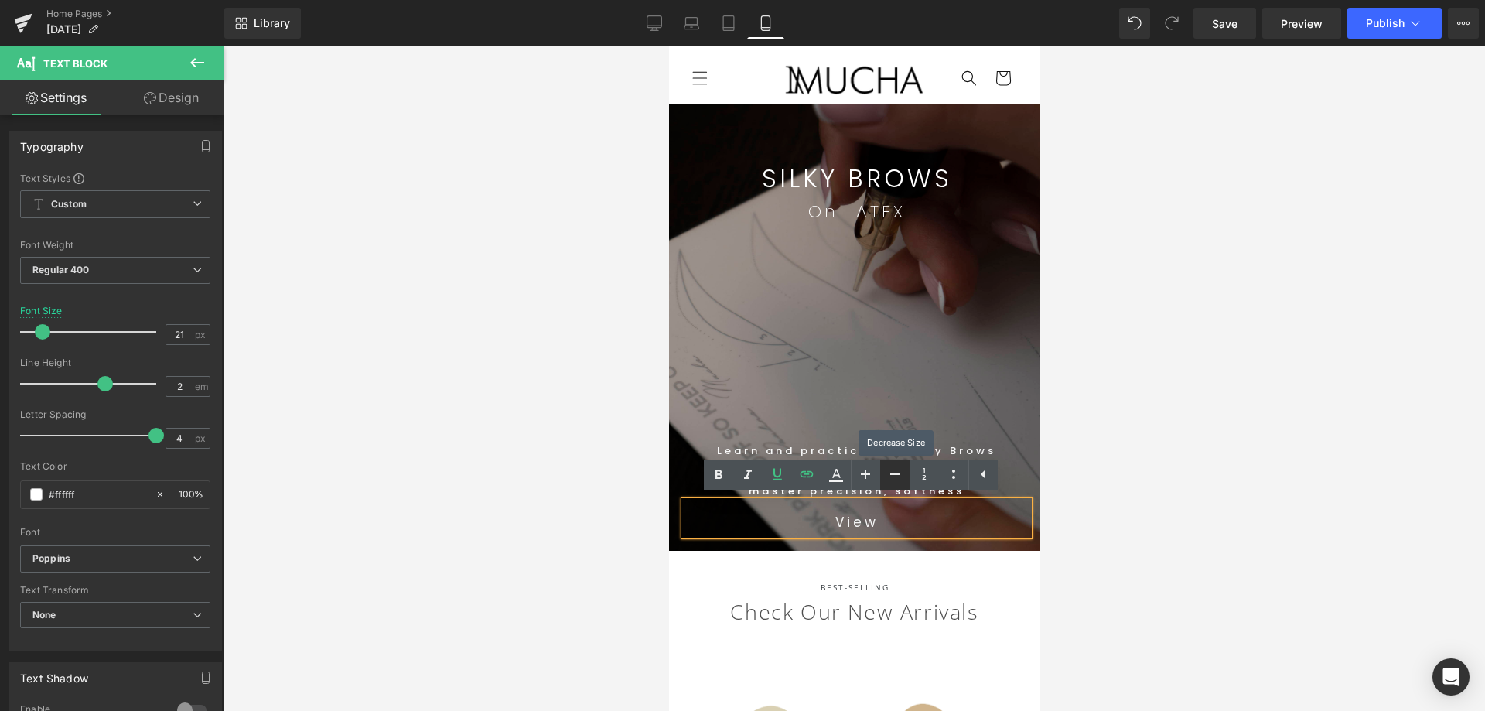
click at [899, 476] on icon at bounding box center [894, 474] width 19 height 19
click at [878, 476] on link at bounding box center [865, 474] width 29 height 29
drag, startPoint x: 1215, startPoint y: 486, endPoint x: 1240, endPoint y: 493, distance: 26.4
click at [1225, 486] on div at bounding box center [853, 378] width 1261 height 664
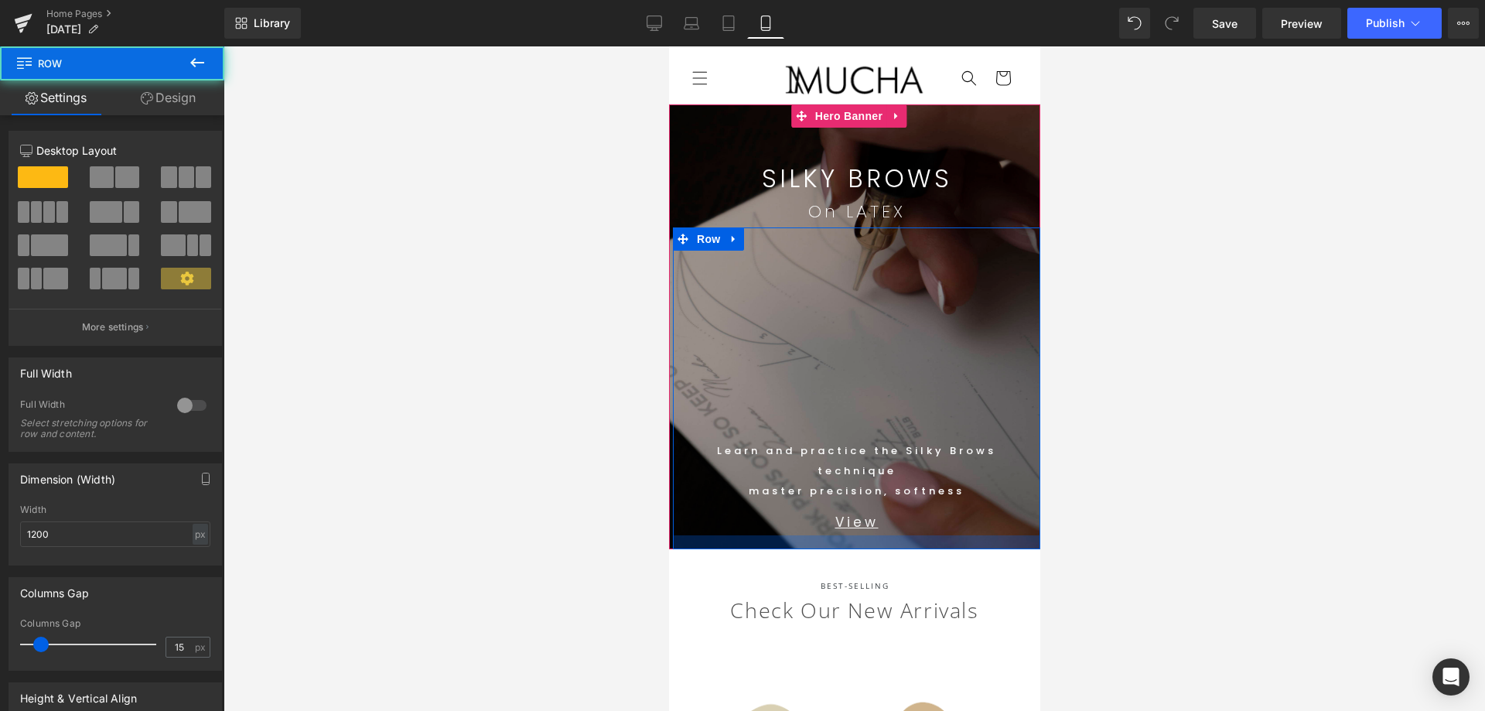
drag, startPoint x: 869, startPoint y: 539, endPoint x: 913, endPoint y: 547, distance: 44.7
click at [869, 538] on div at bounding box center [855, 542] width 367 height 14
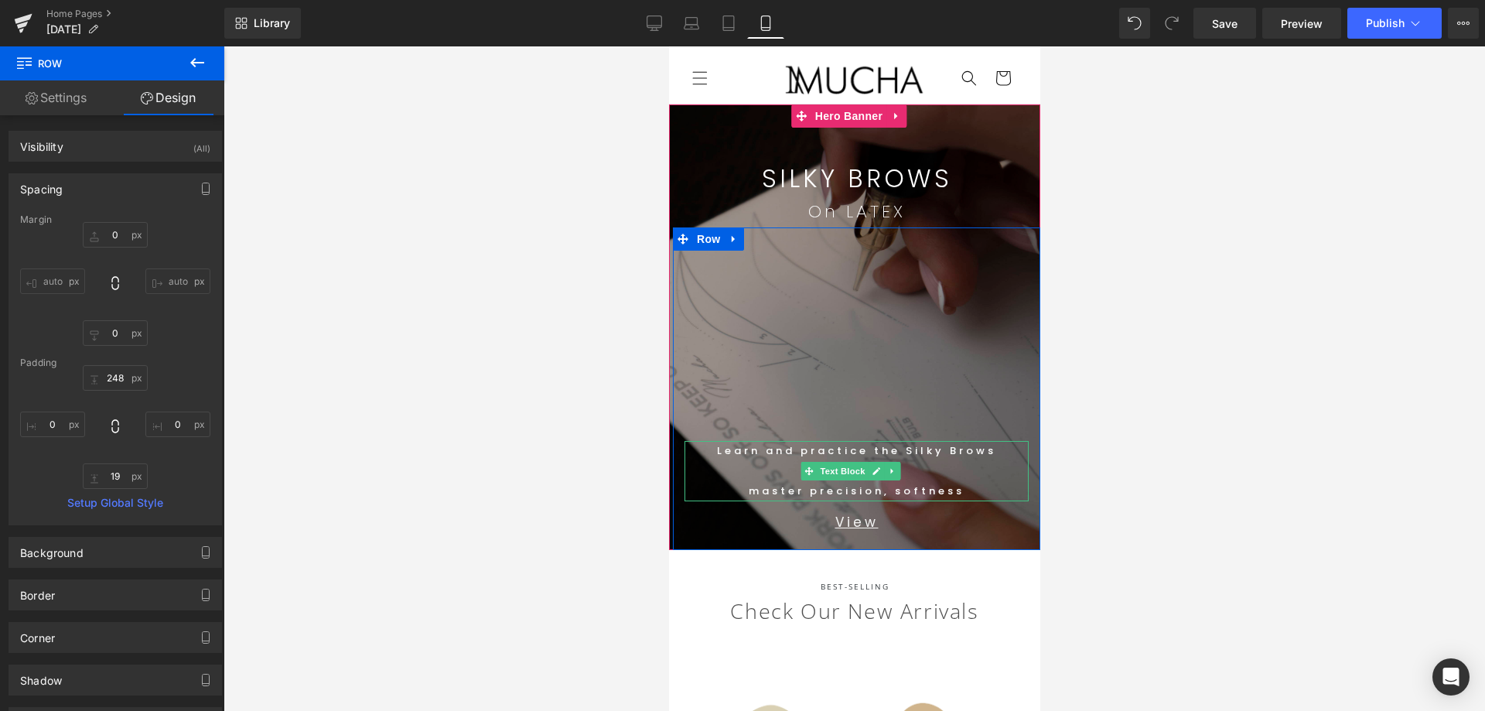
drag, startPoint x: 959, startPoint y: 475, endPoint x: 967, endPoint y: 476, distance: 7.8
click at [963, 475] on p "Learn and practice the Silky Brows technique" at bounding box center [856, 461] width 344 height 40
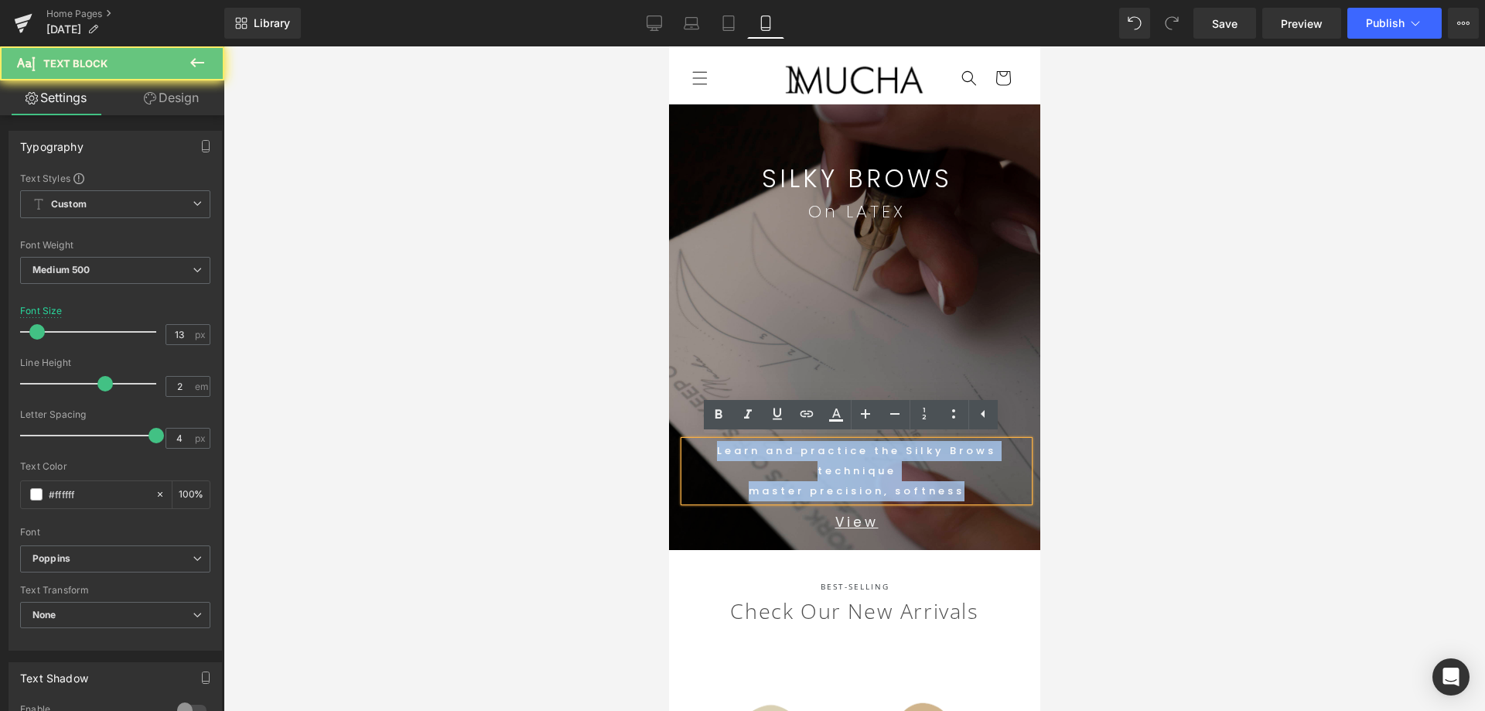
drag, startPoint x: 979, startPoint y: 487, endPoint x: 664, endPoint y: 455, distance: 316.4
click at [668, 455] on html "Skip to content SILKY BROWNS ON LATEX NEW SHOP BOOK ONLINE COURSES COURSES ONLI…" at bounding box center [853, 378] width 371 height 664
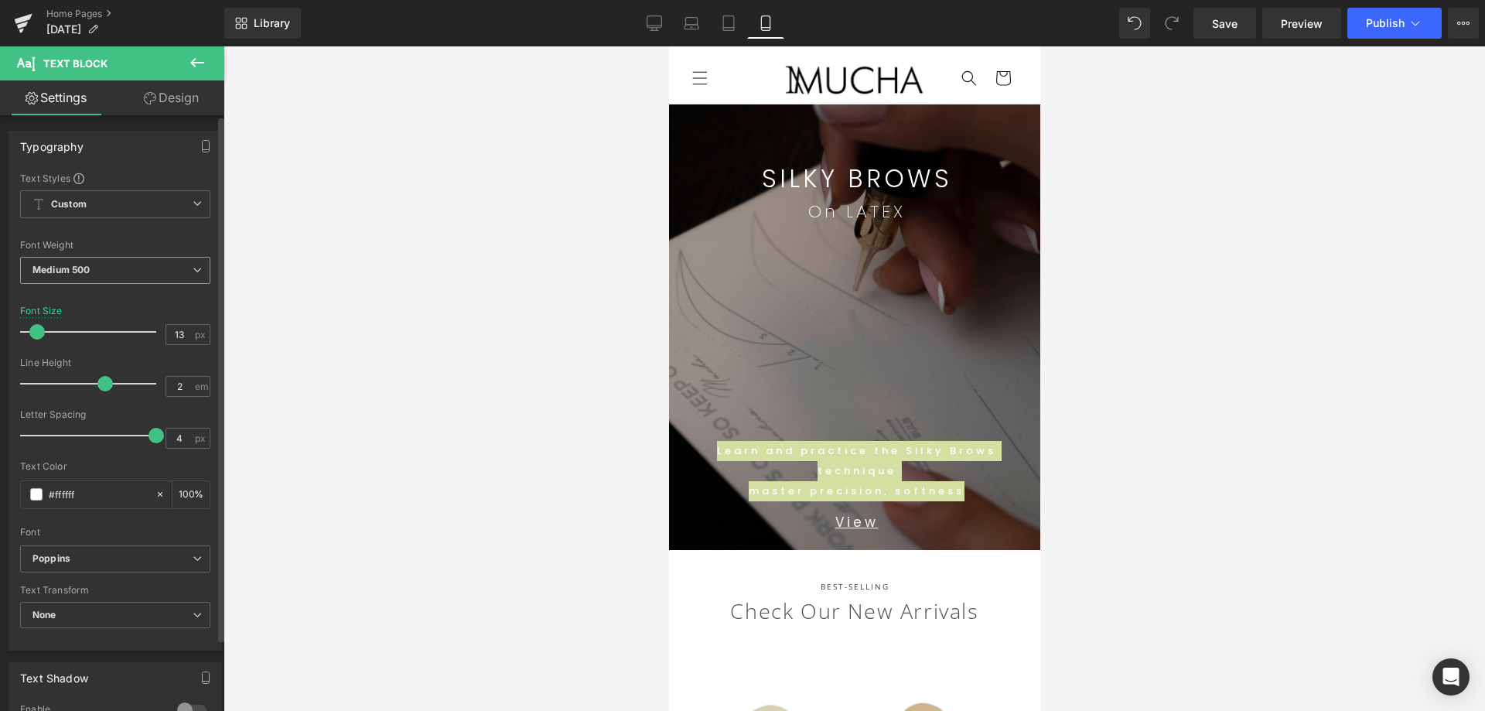
drag, startPoint x: 113, startPoint y: 267, endPoint x: 110, endPoint y: 285, distance: 18.1
click at [114, 267] on span "Medium 500" at bounding box center [115, 270] width 190 height 27
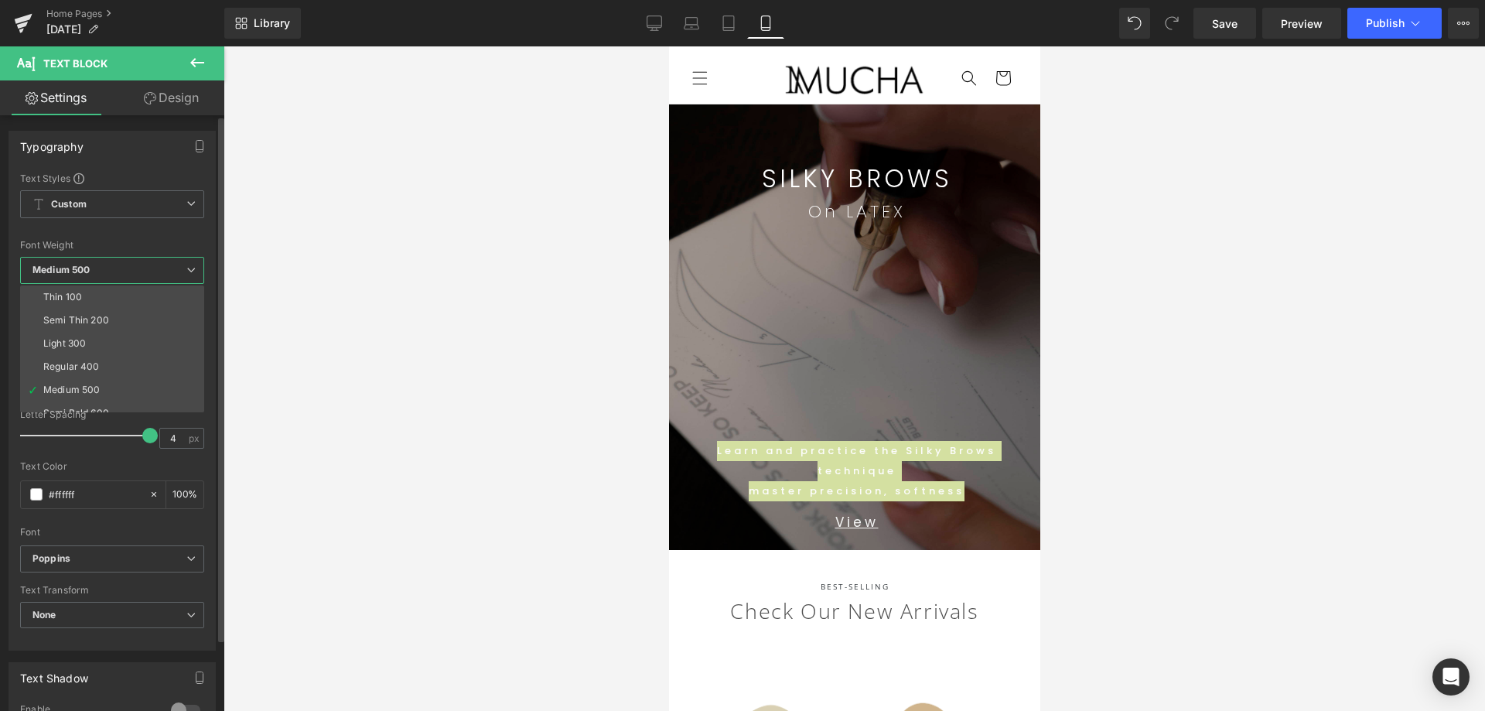
click at [88, 323] on div "Semi Thin 200" at bounding box center [76, 320] width 66 height 11
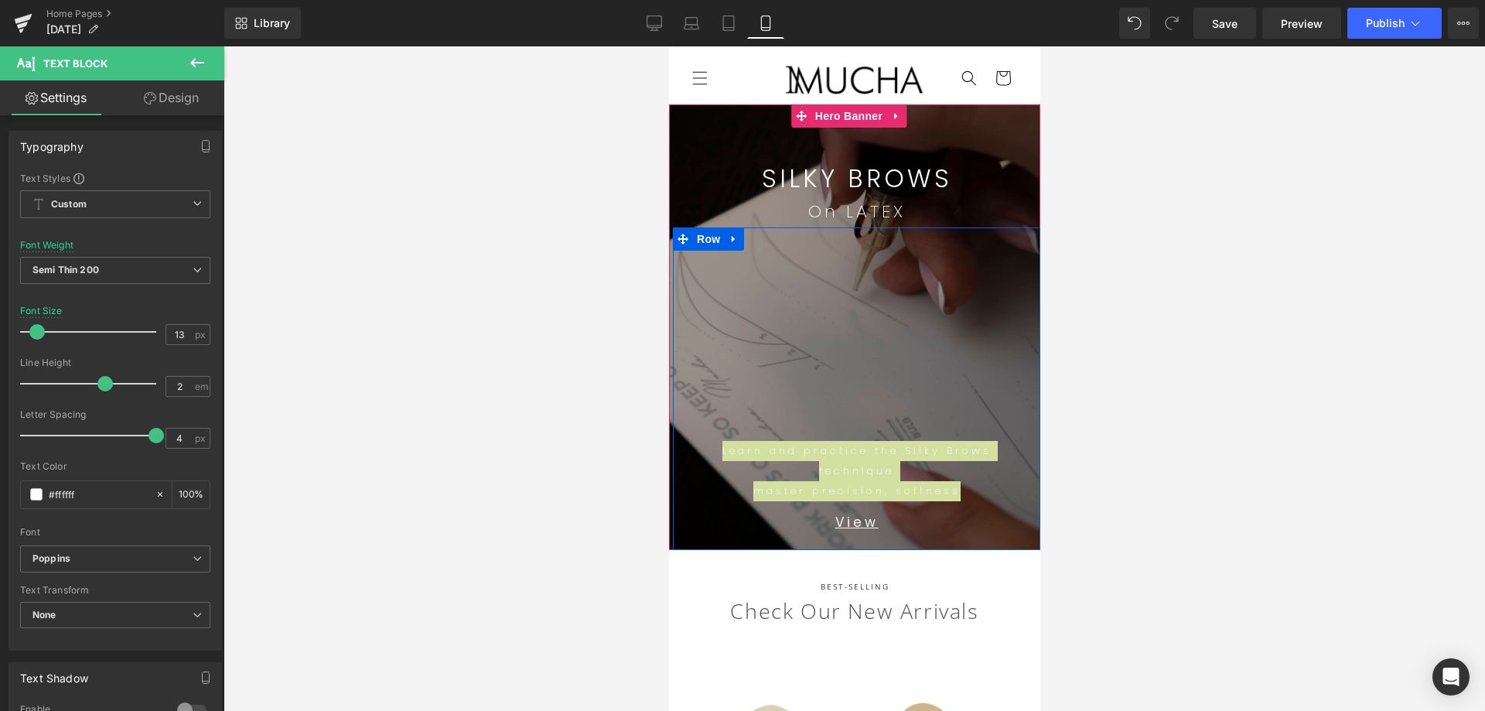
drag, startPoint x: 1013, startPoint y: 380, endPoint x: 1025, endPoint y: 385, distance: 12.5
click at [1014, 380] on div "248px" at bounding box center [855, 323] width 367 height 192
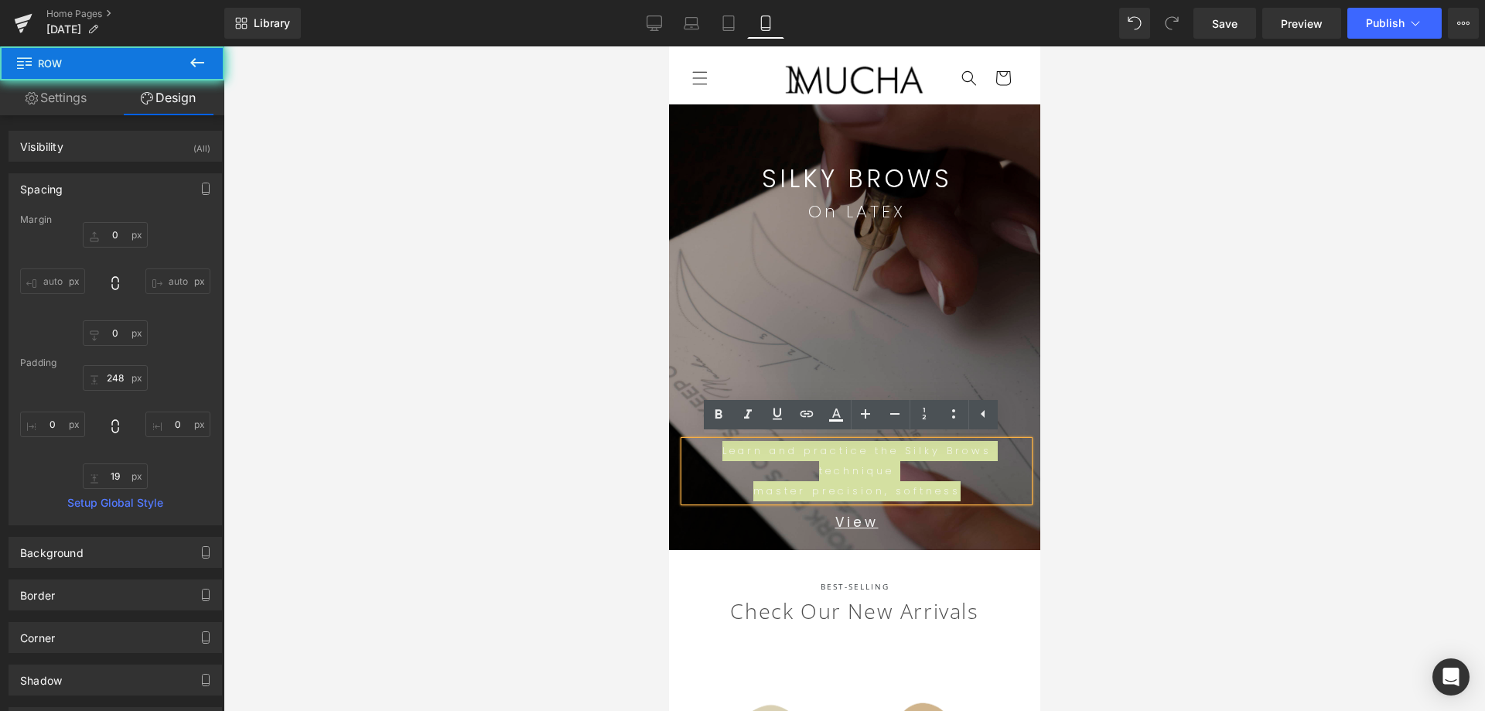
click at [1253, 473] on div at bounding box center [853, 378] width 1261 height 664
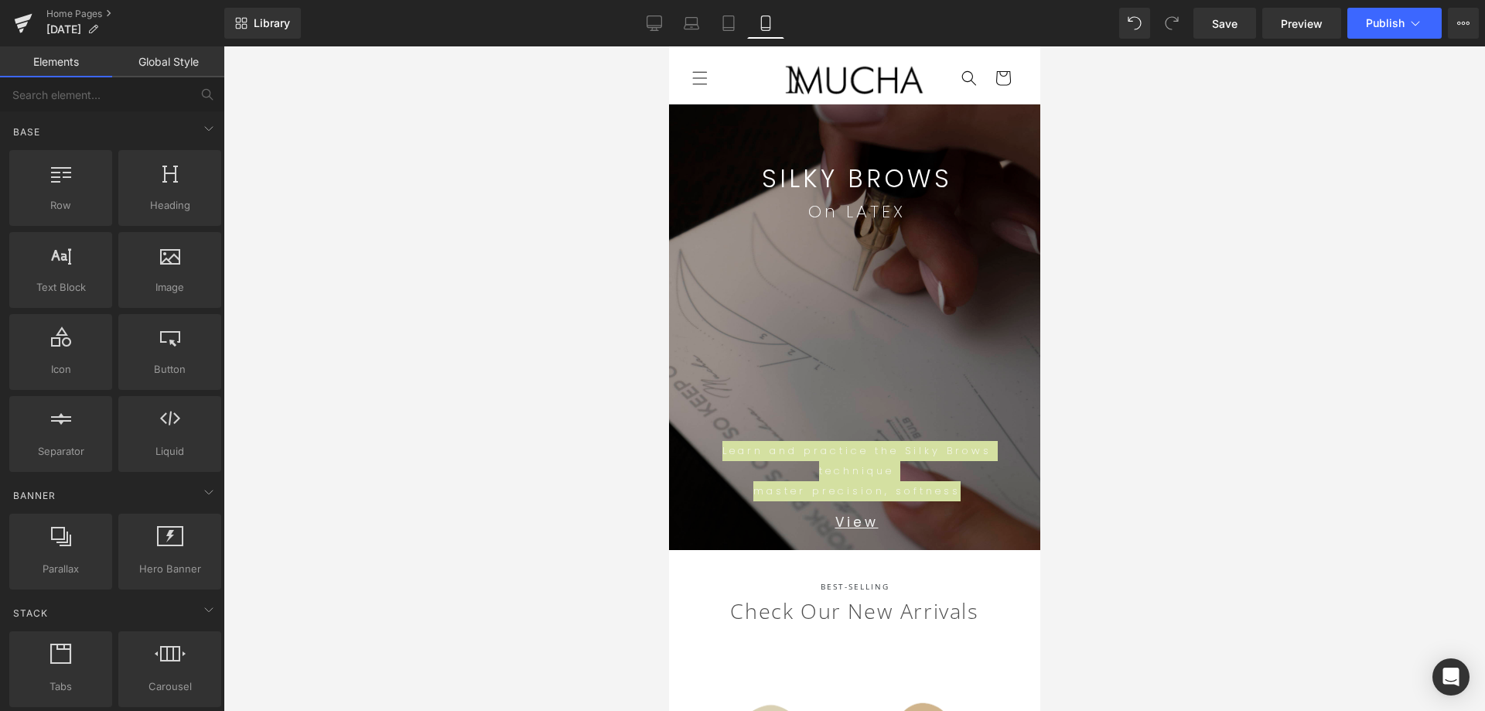
click at [668, 46] on div at bounding box center [668, 46] width 0 height 0
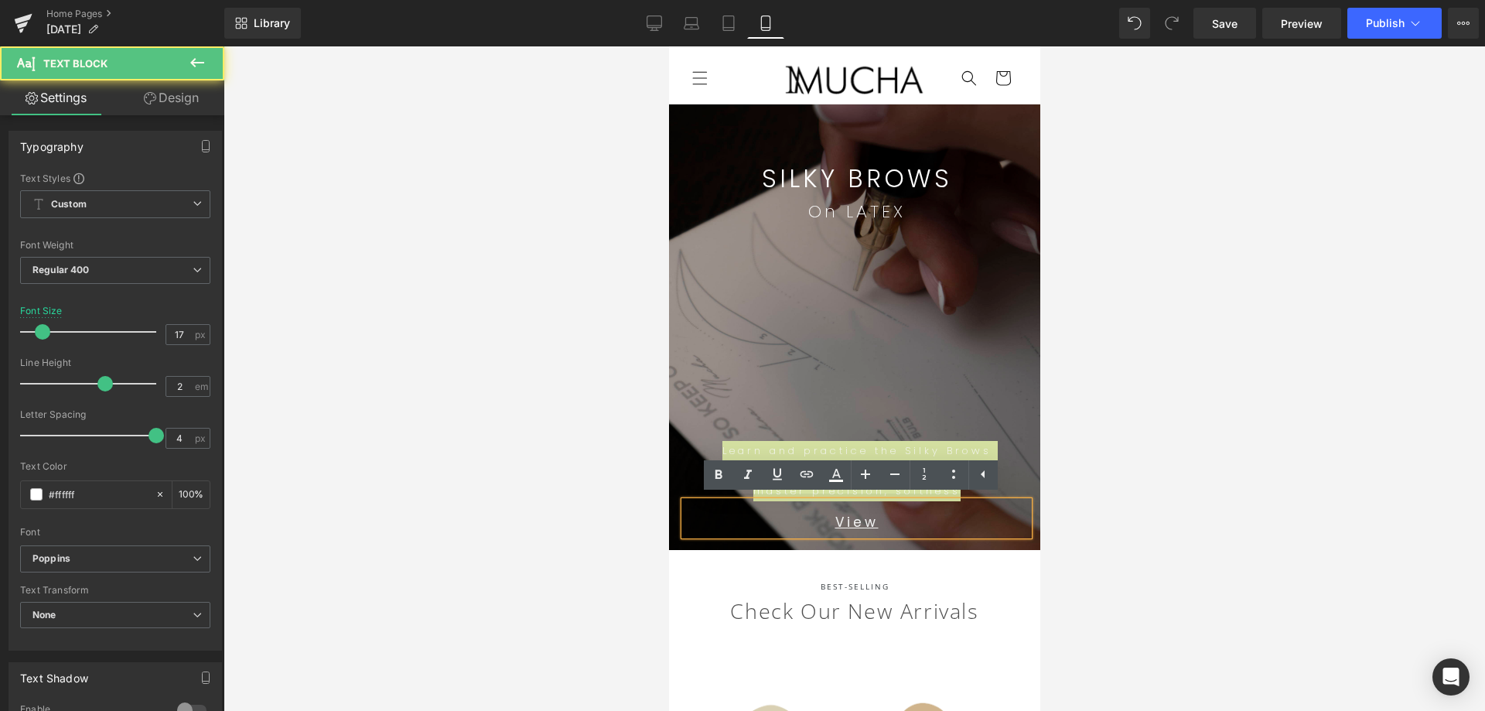
click at [1162, 524] on div at bounding box center [853, 378] width 1261 height 664
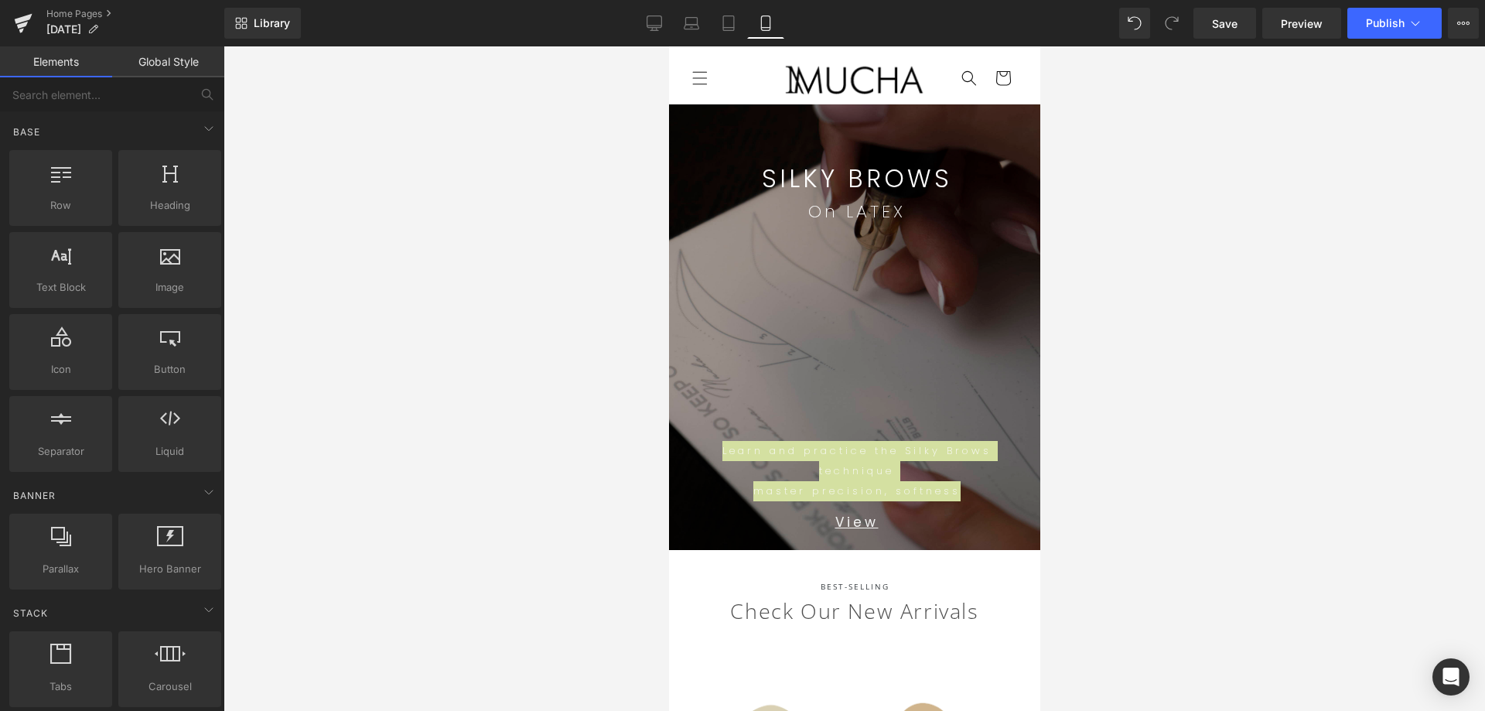
click at [668, 46] on div at bounding box center [668, 46] width 0 height 0
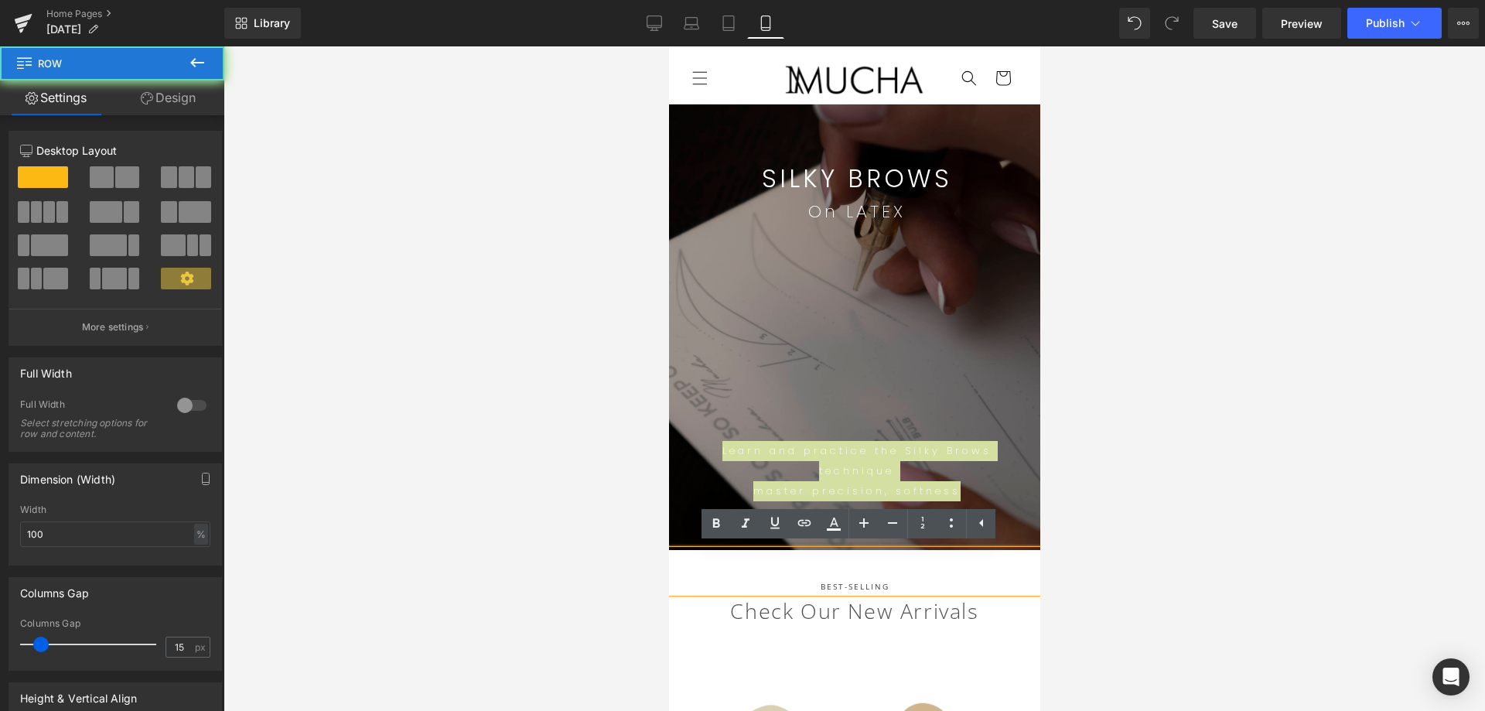
drag, startPoint x: 964, startPoint y: 633, endPoint x: 929, endPoint y: 602, distance: 47.6
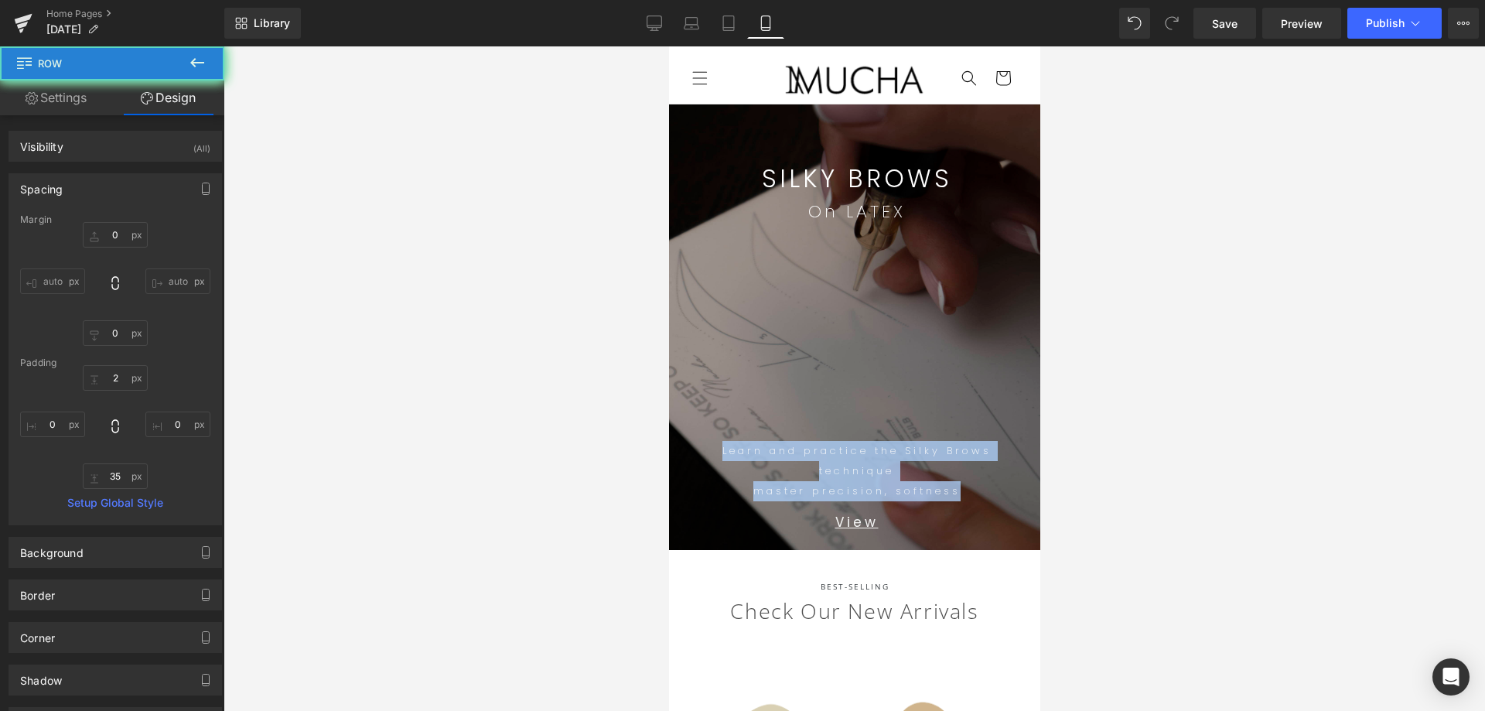
click at [898, 458] on p "Learn and practice the Silky Brows technique" at bounding box center [856, 461] width 344 height 40
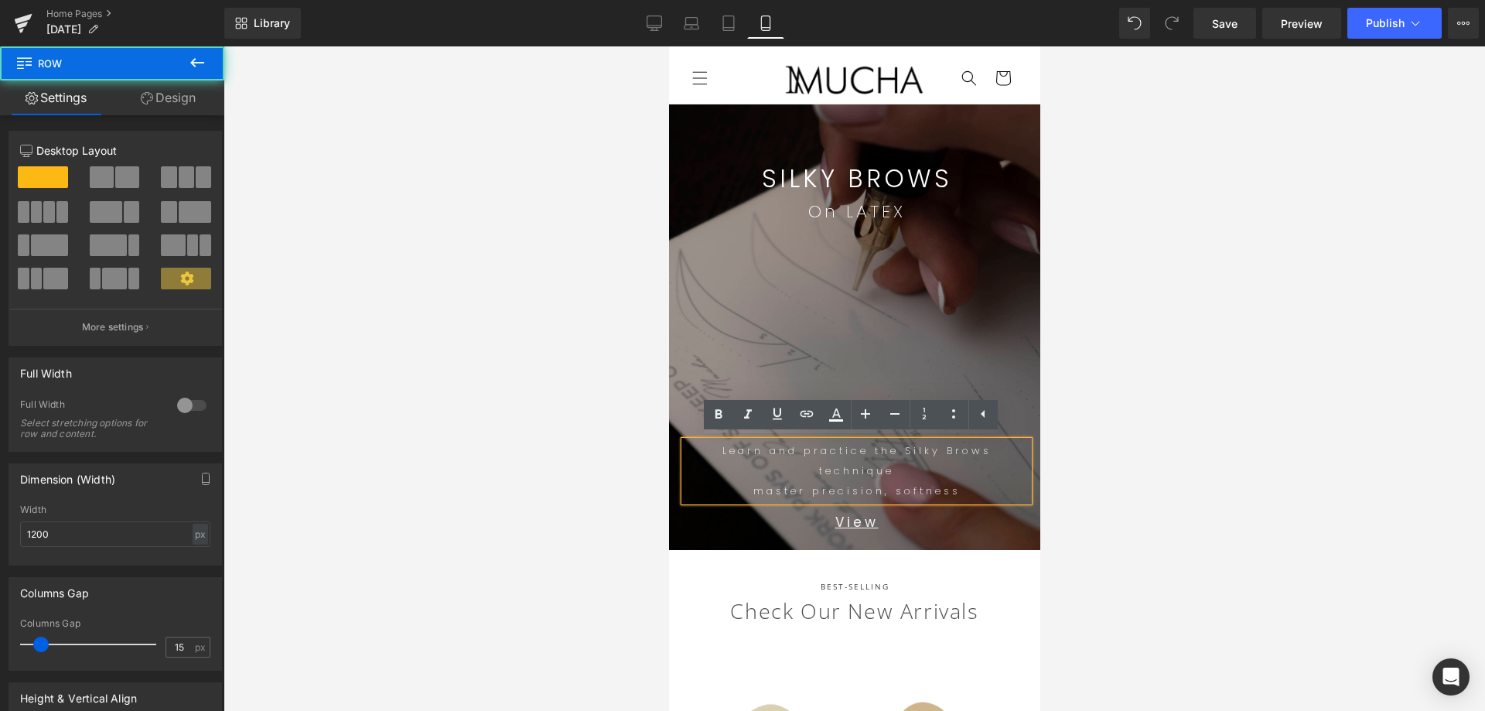
click at [919, 356] on div "Text Block Learn and practice the Silky Brows technique master precision, softn…" at bounding box center [855, 388] width 367 height 322
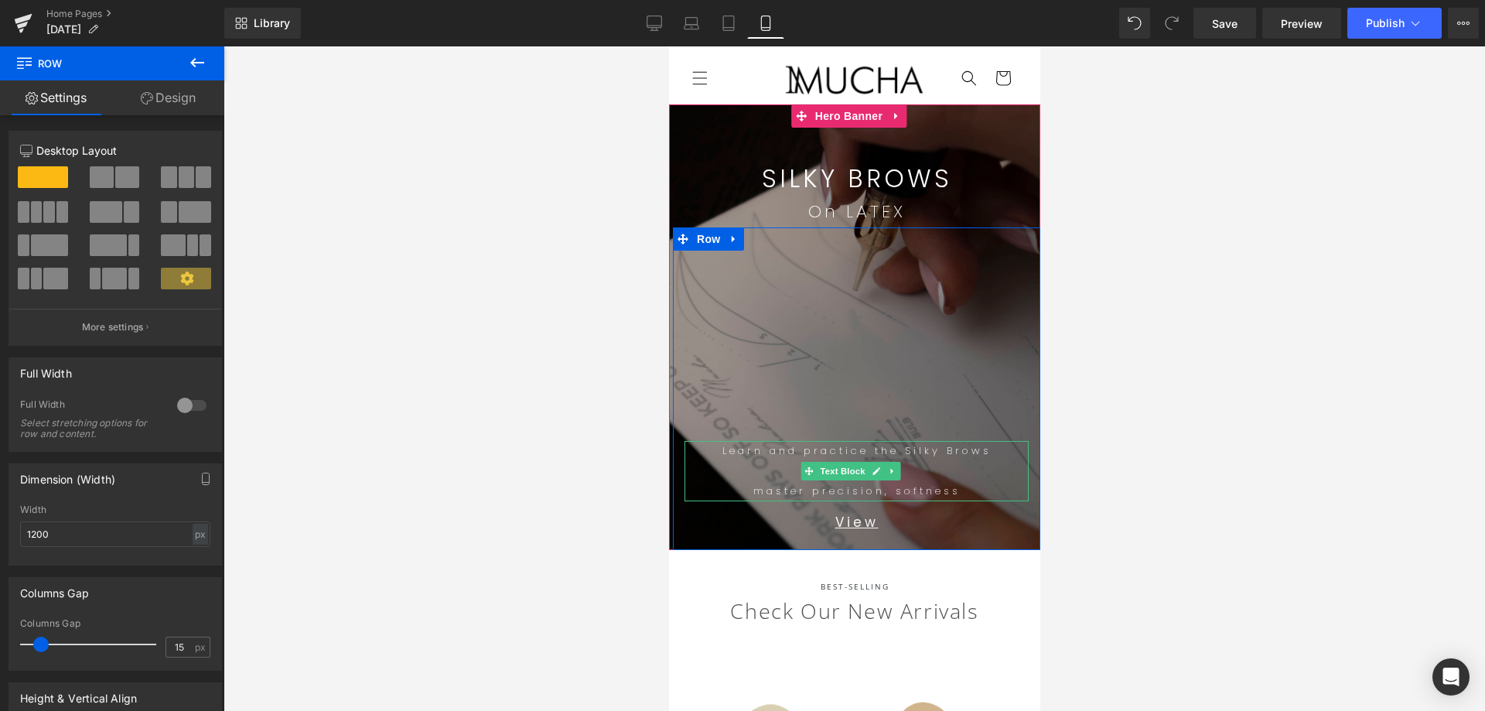
click at [981, 483] on p "master precision, softness" at bounding box center [856, 491] width 344 height 20
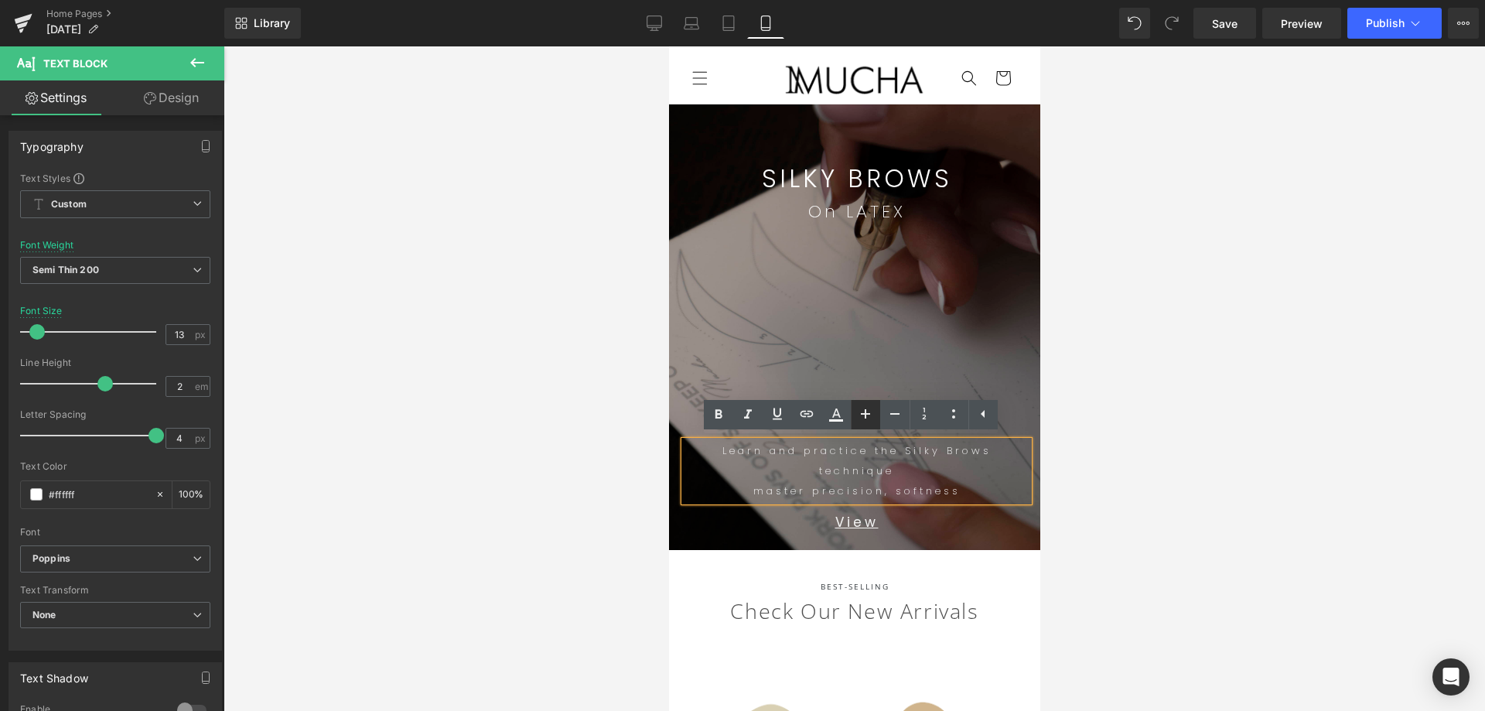
click at [871, 412] on icon at bounding box center [865, 413] width 19 height 19
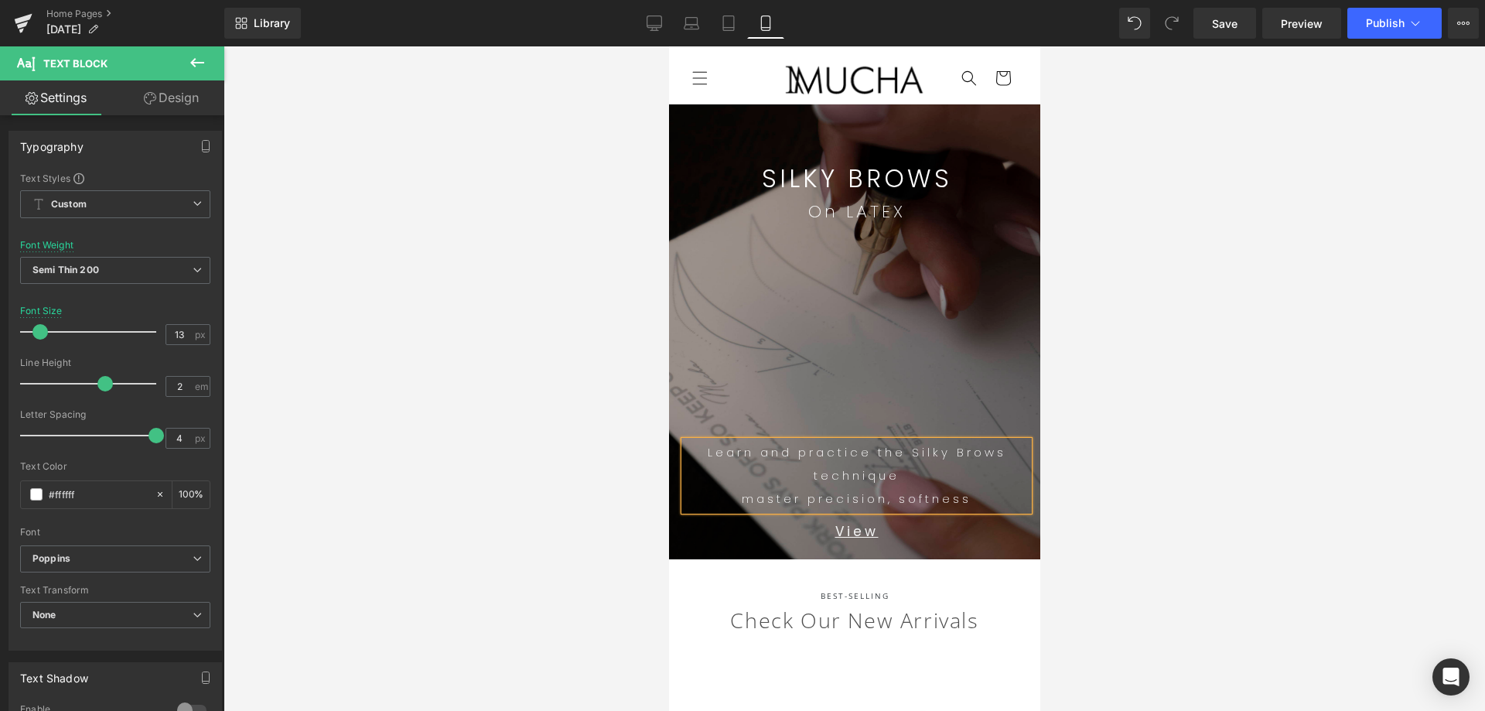
click at [1127, 431] on div at bounding box center [853, 378] width 1261 height 664
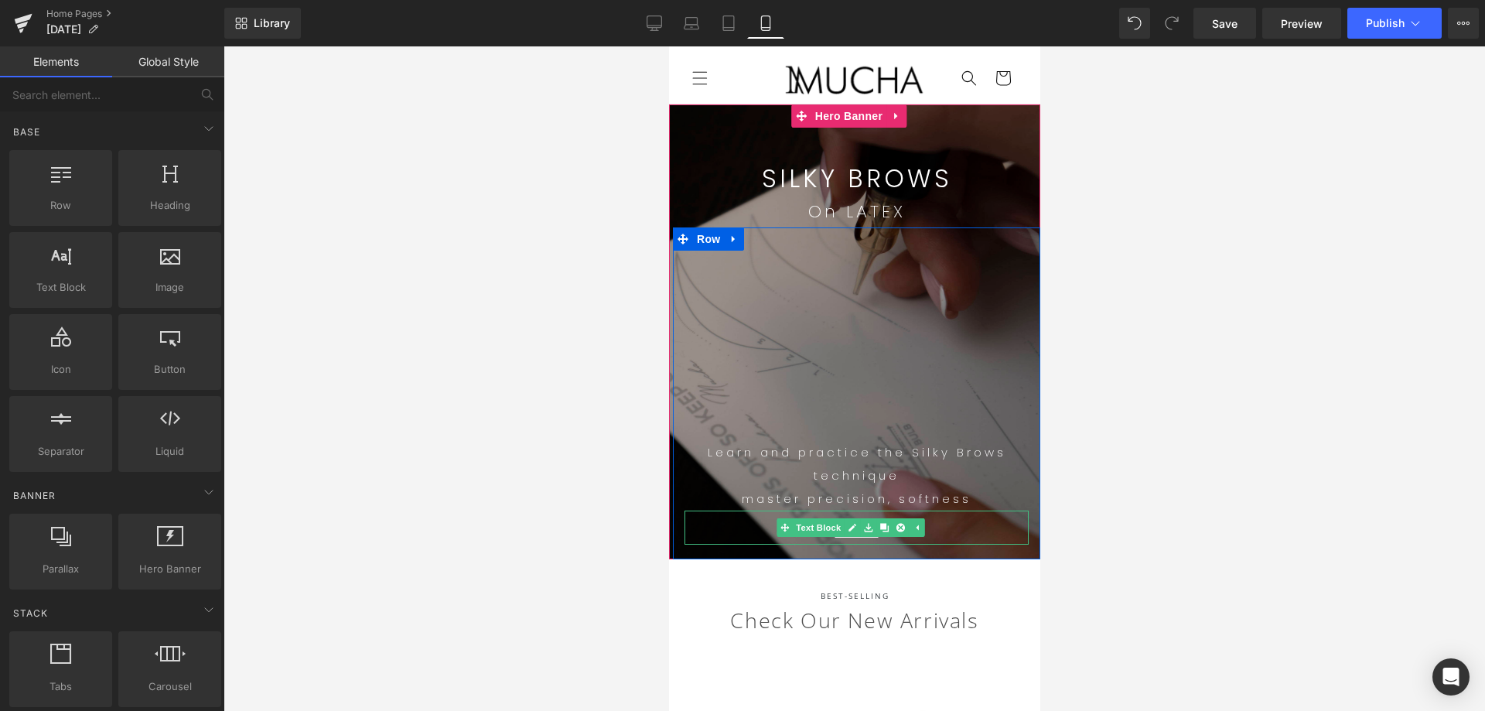
click at [939, 530] on p "View" at bounding box center [856, 531] width 344 height 26
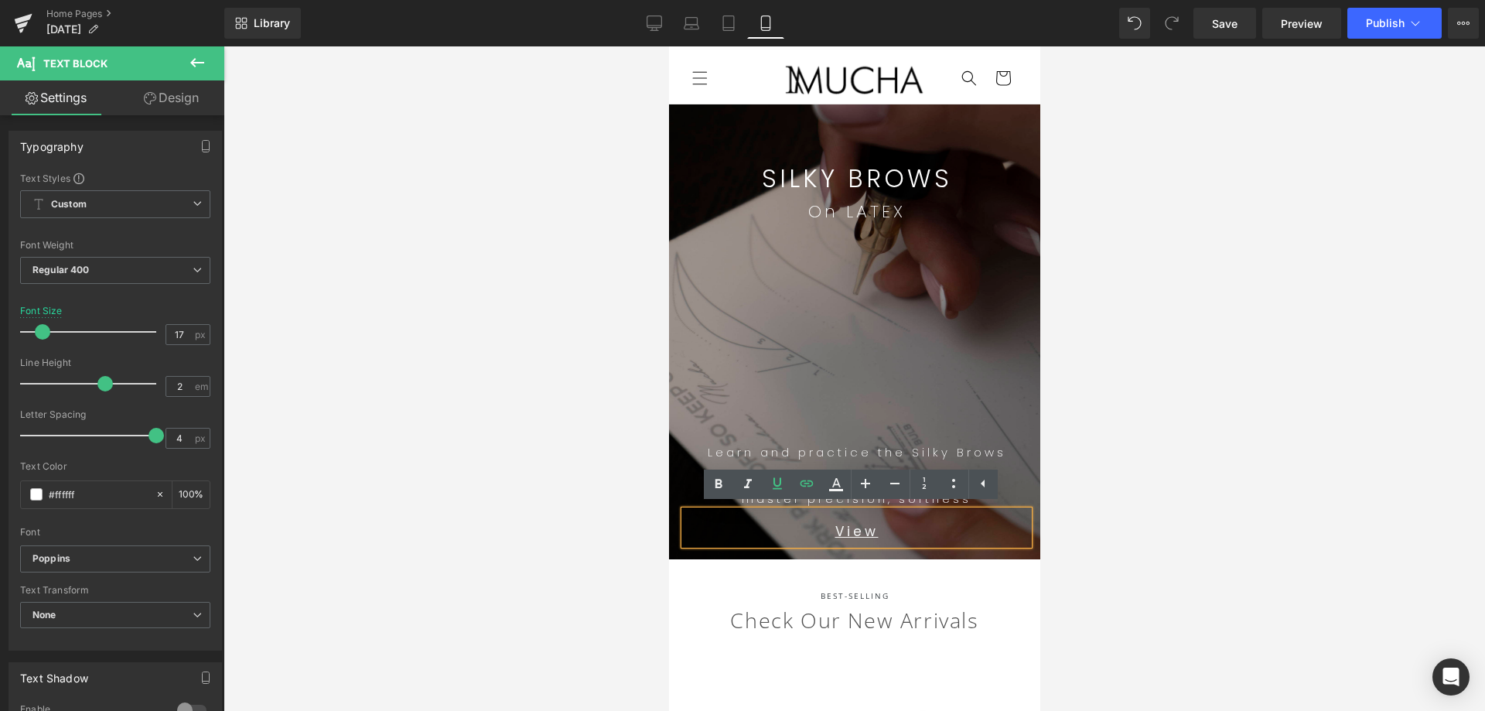
click at [1205, 496] on div at bounding box center [853, 378] width 1261 height 664
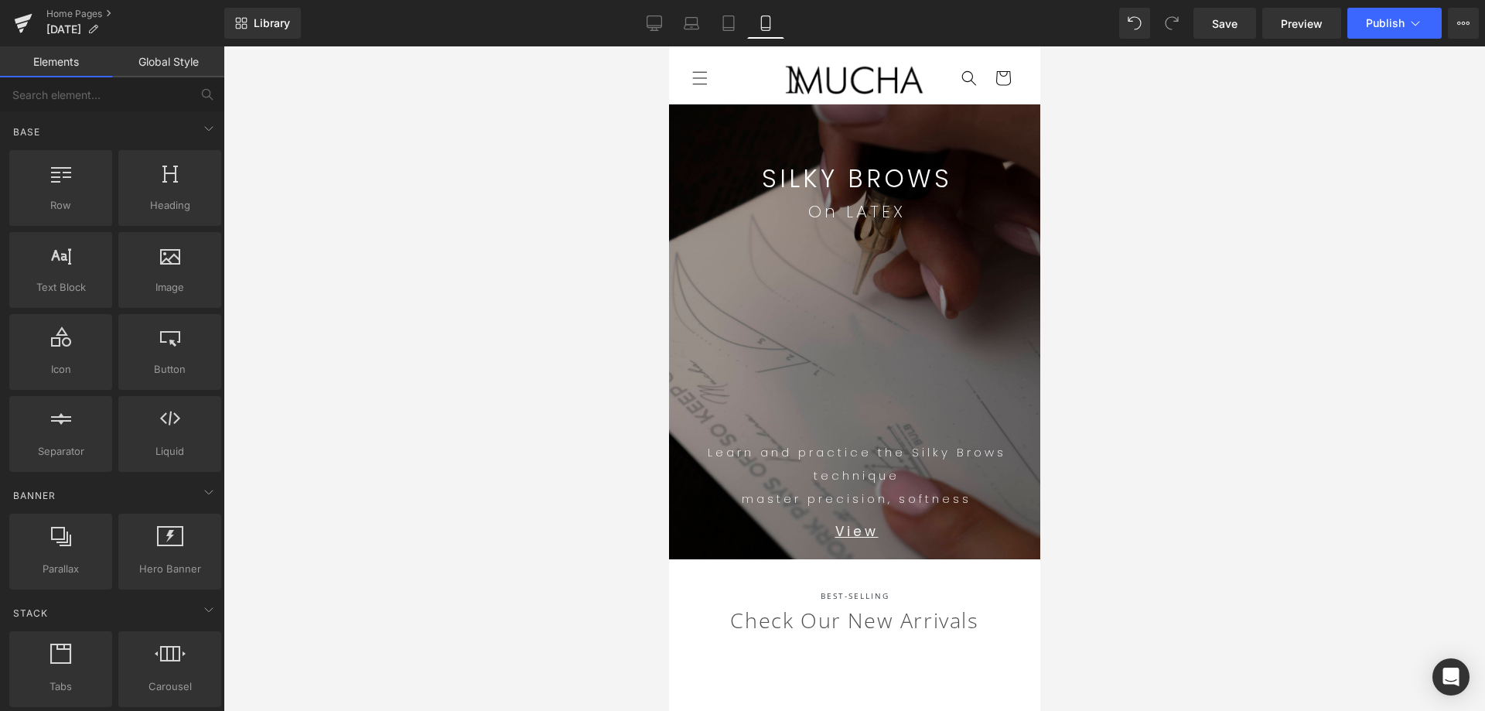
click at [1191, 528] on div at bounding box center [853, 378] width 1261 height 664
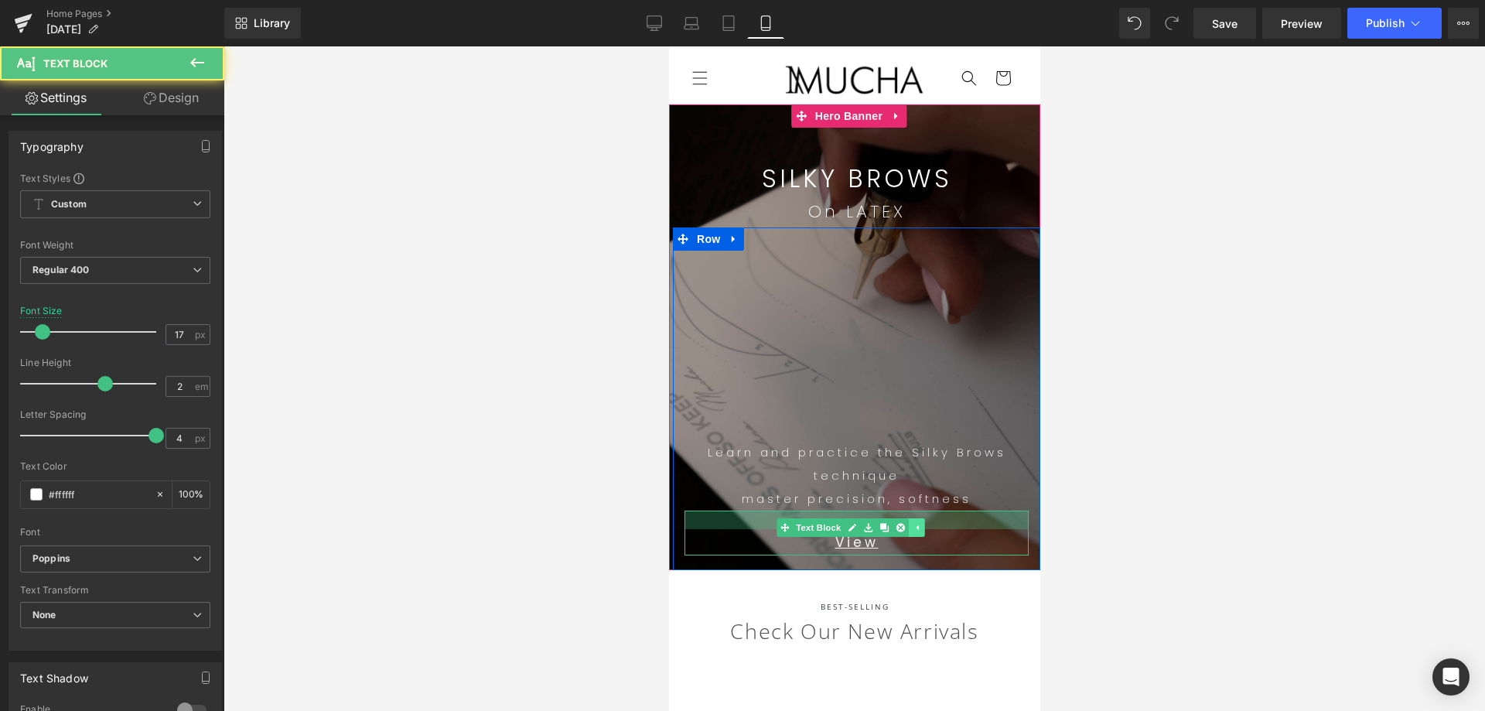
drag, startPoint x: 911, startPoint y: 512, endPoint x: 913, endPoint y: 523, distance: 11.8
click at [913, 523] on div "View Text Block" at bounding box center [856, 532] width 344 height 45
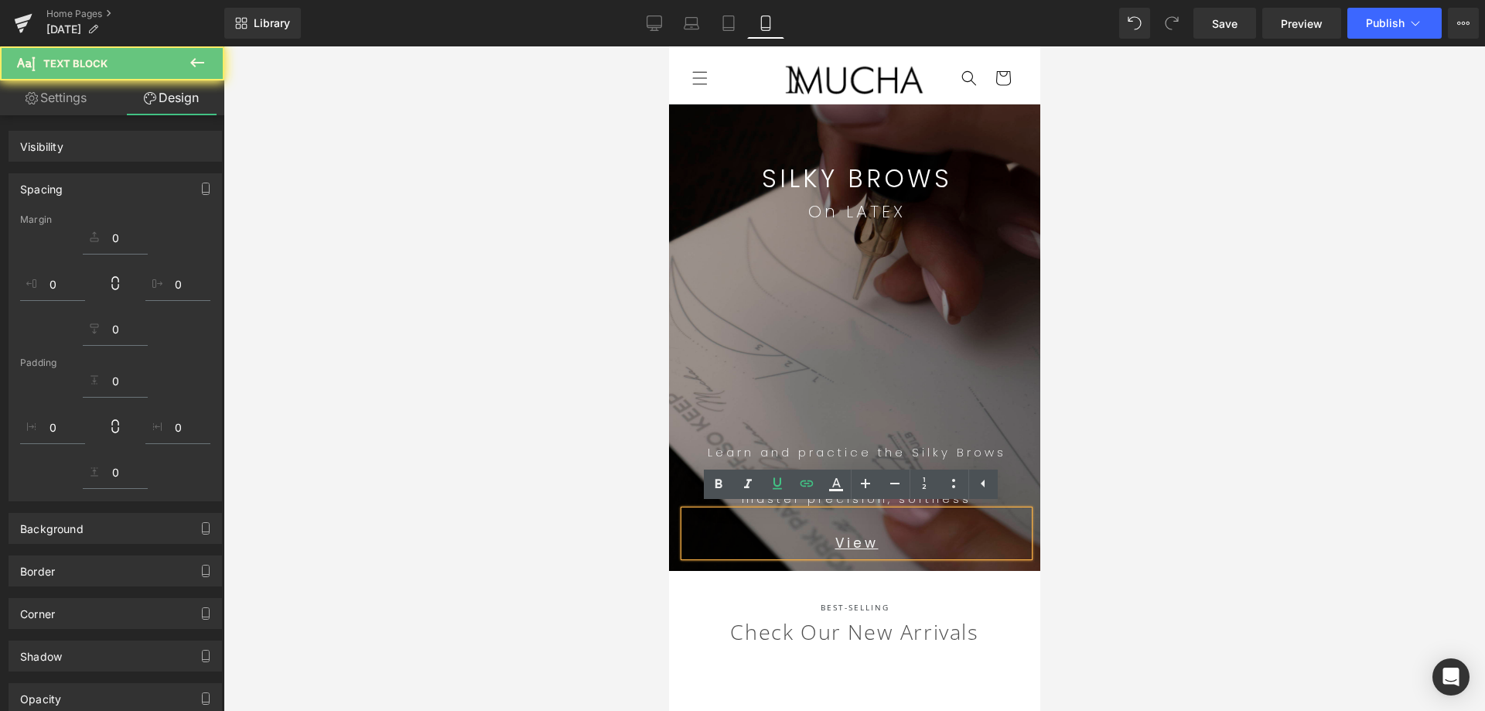
click at [1204, 537] on div at bounding box center [853, 378] width 1261 height 664
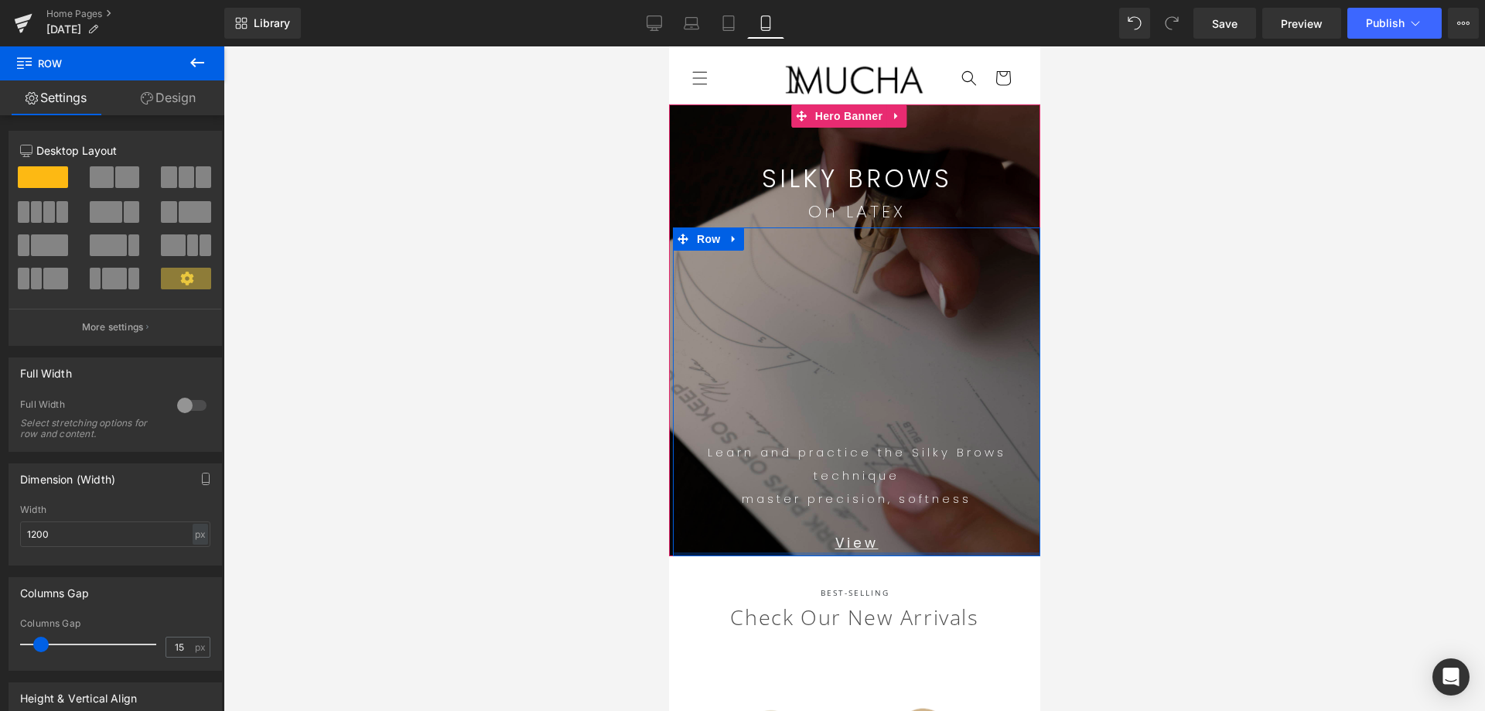
drag, startPoint x: 966, startPoint y: 564, endPoint x: 973, endPoint y: 528, distance: 37.0
click at [973, 528] on div "Text Block Learn and practice the Silky Brows technique master precision, softn…" at bounding box center [855, 391] width 367 height 329
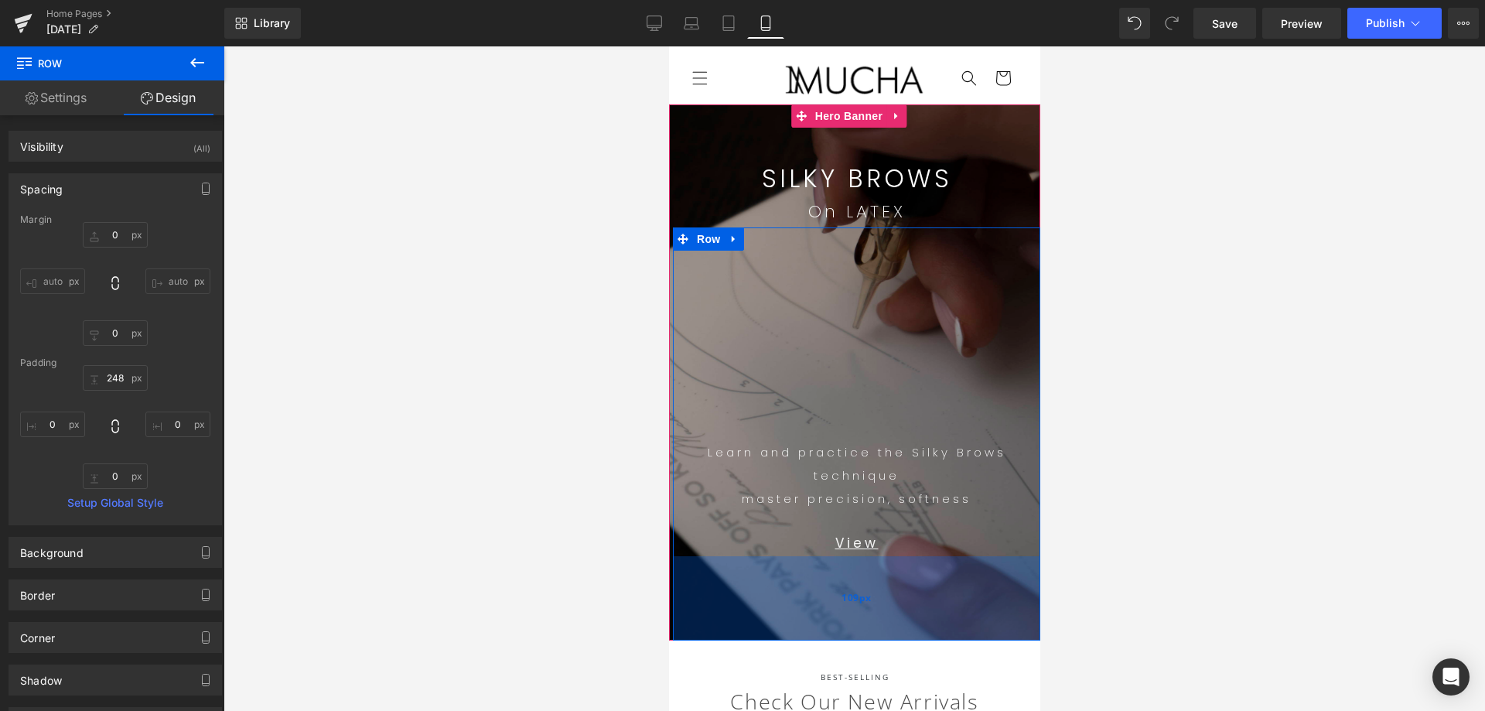
drag, startPoint x: 910, startPoint y: 553, endPoint x: 933, endPoint y: 571, distance: 29.2
click at [922, 636] on div "109px" at bounding box center [855, 598] width 367 height 84
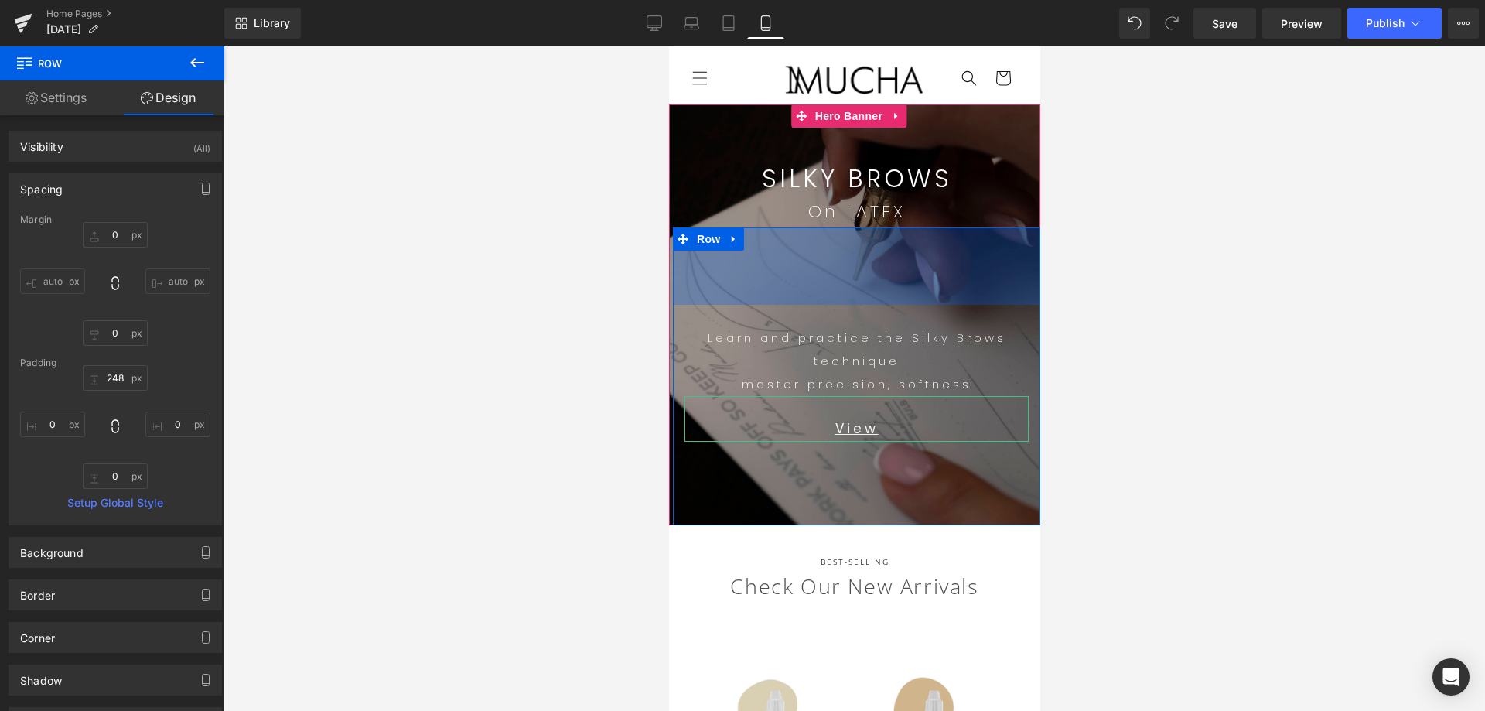
drag, startPoint x: 898, startPoint y: 384, endPoint x: 984, endPoint y: 321, distance: 107.3
click at [909, 288] on div "100px" at bounding box center [855, 265] width 367 height 77
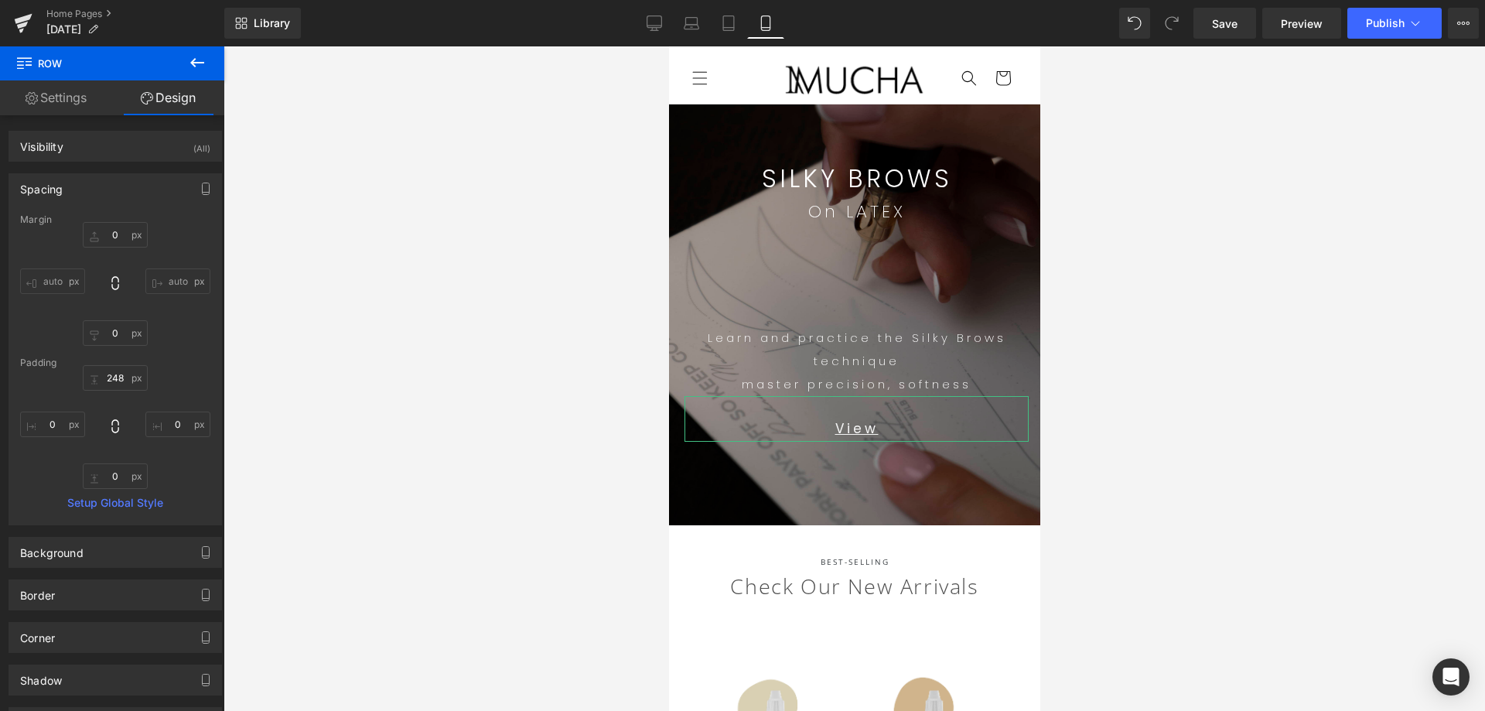
click at [1197, 493] on div at bounding box center [853, 378] width 1261 height 664
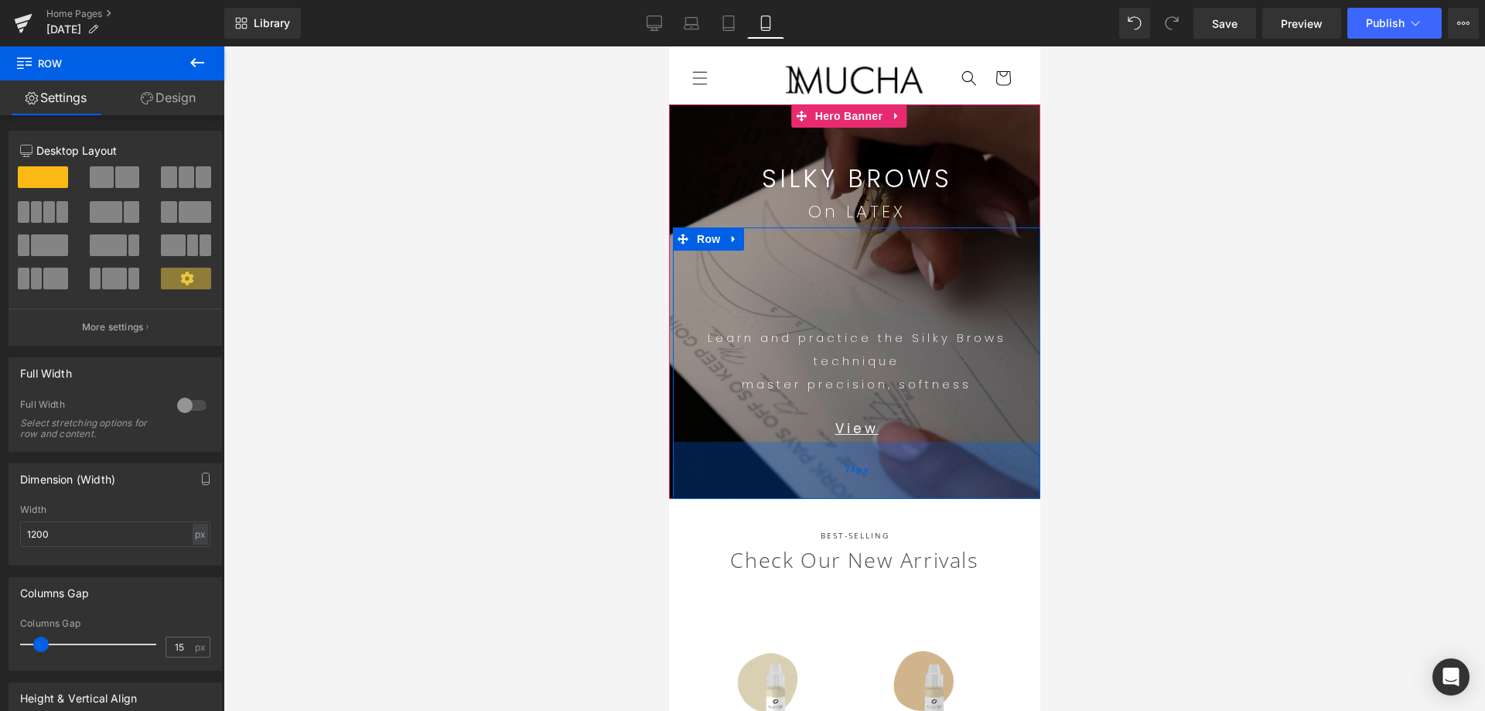
drag, startPoint x: 912, startPoint y: 467, endPoint x: 916, endPoint y: 441, distance: 26.6
click at [916, 442] on div "74px" at bounding box center [855, 470] width 367 height 57
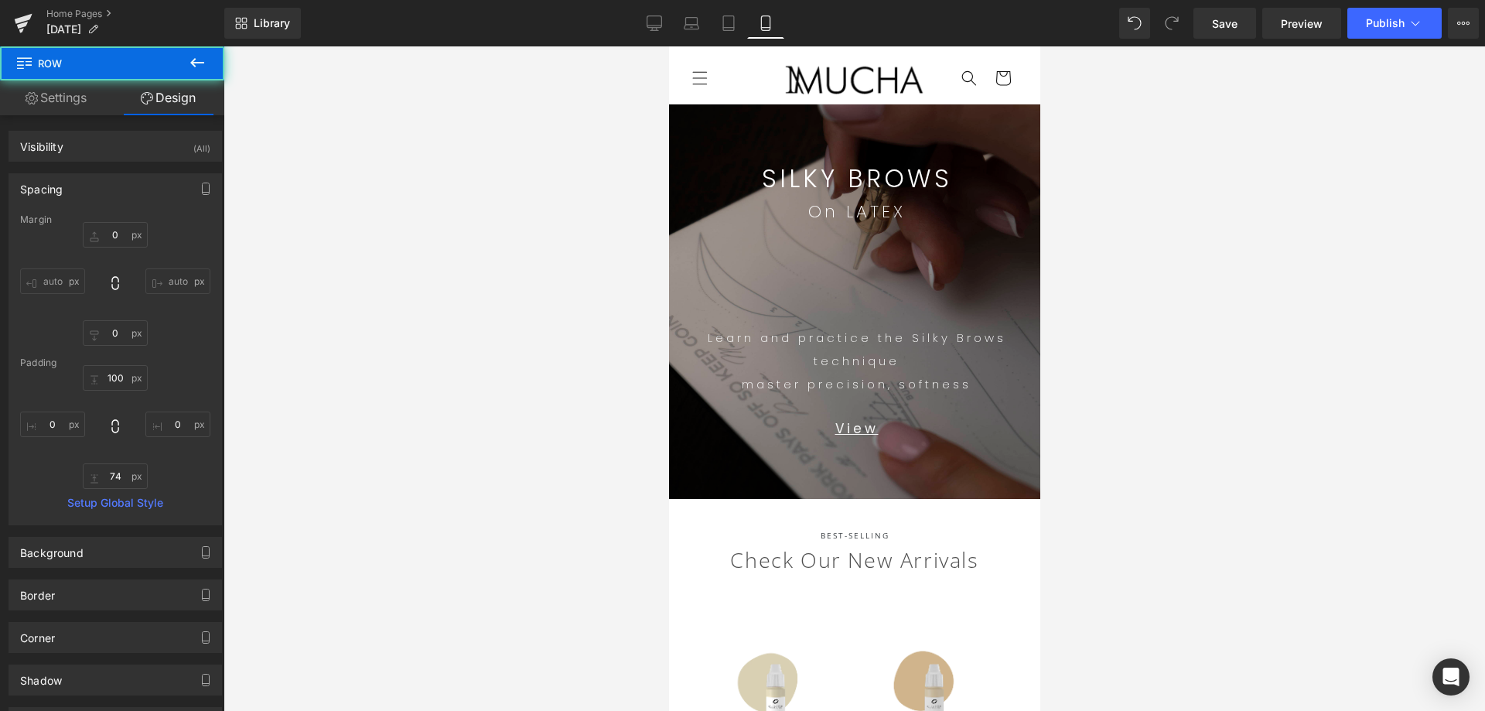
click at [1218, 420] on div at bounding box center [853, 378] width 1261 height 664
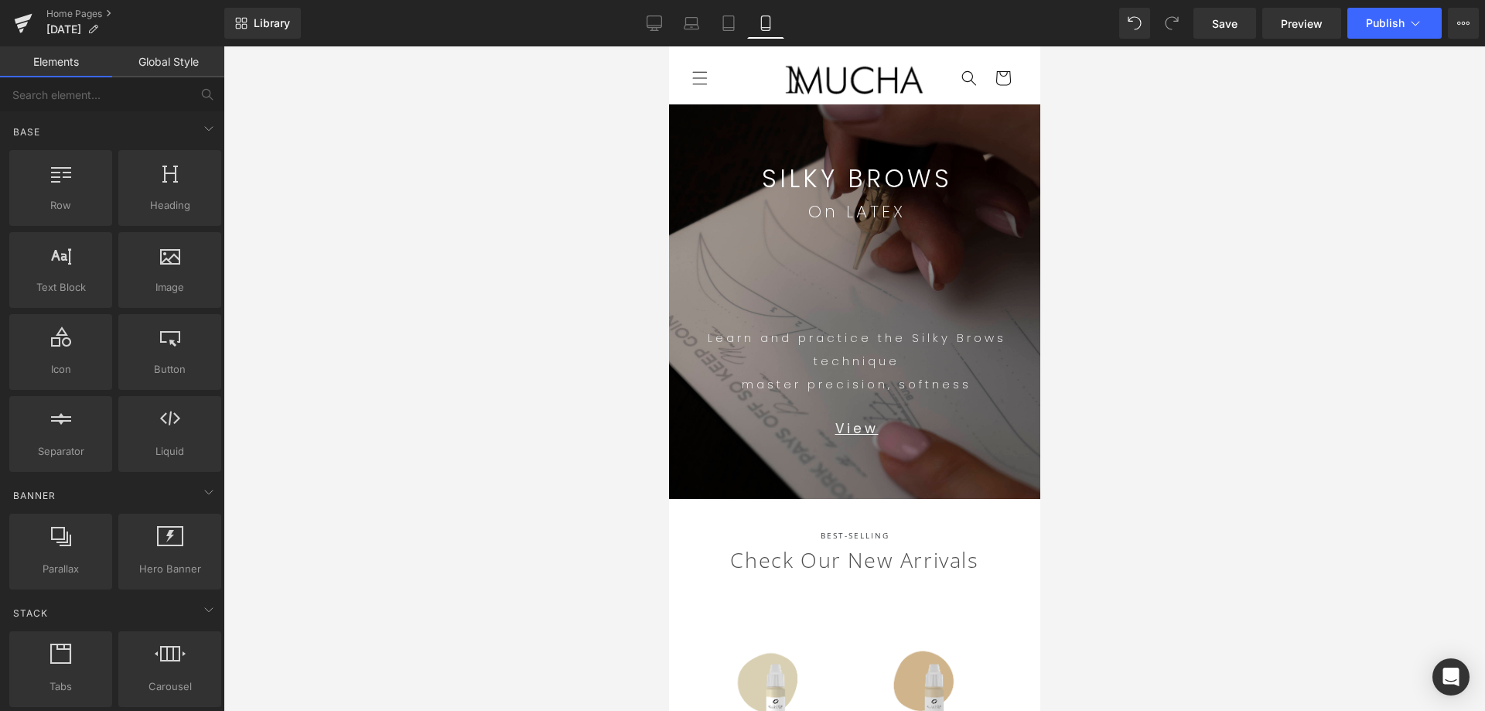
click at [1210, 241] on div at bounding box center [853, 378] width 1261 height 664
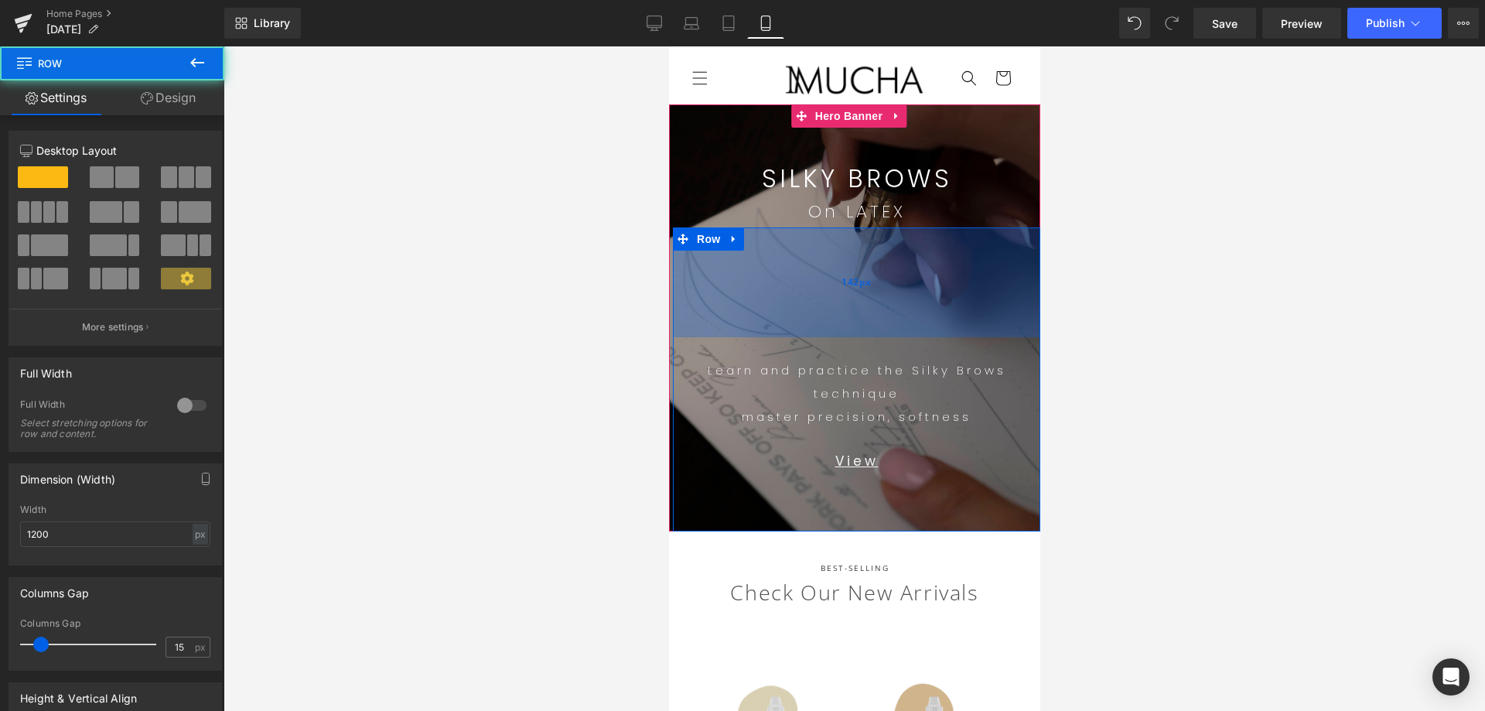
drag, startPoint x: 860, startPoint y: 249, endPoint x: 864, endPoint y: 268, distance: 19.1
click at [864, 268] on div "142px" at bounding box center [855, 282] width 367 height 110
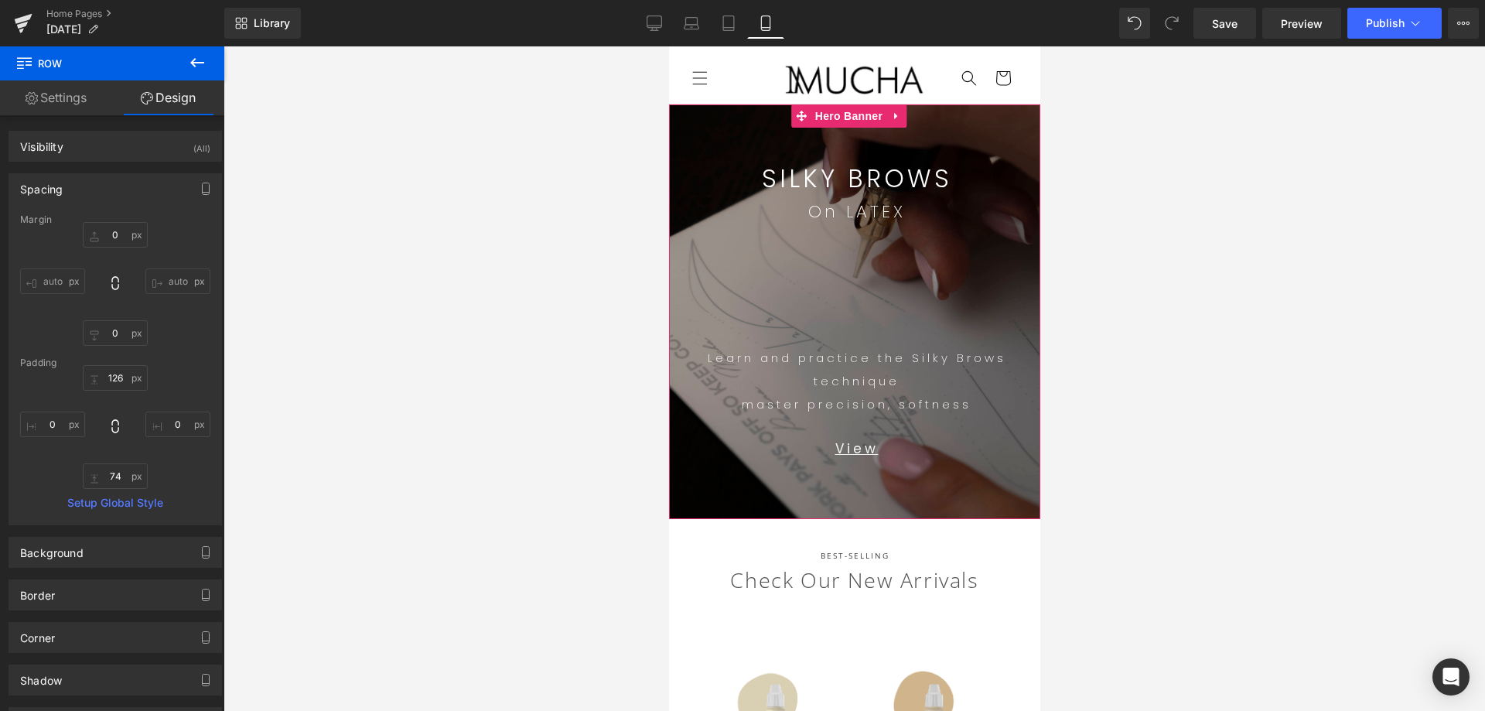
click at [926, 142] on div at bounding box center [853, 311] width 371 height 414
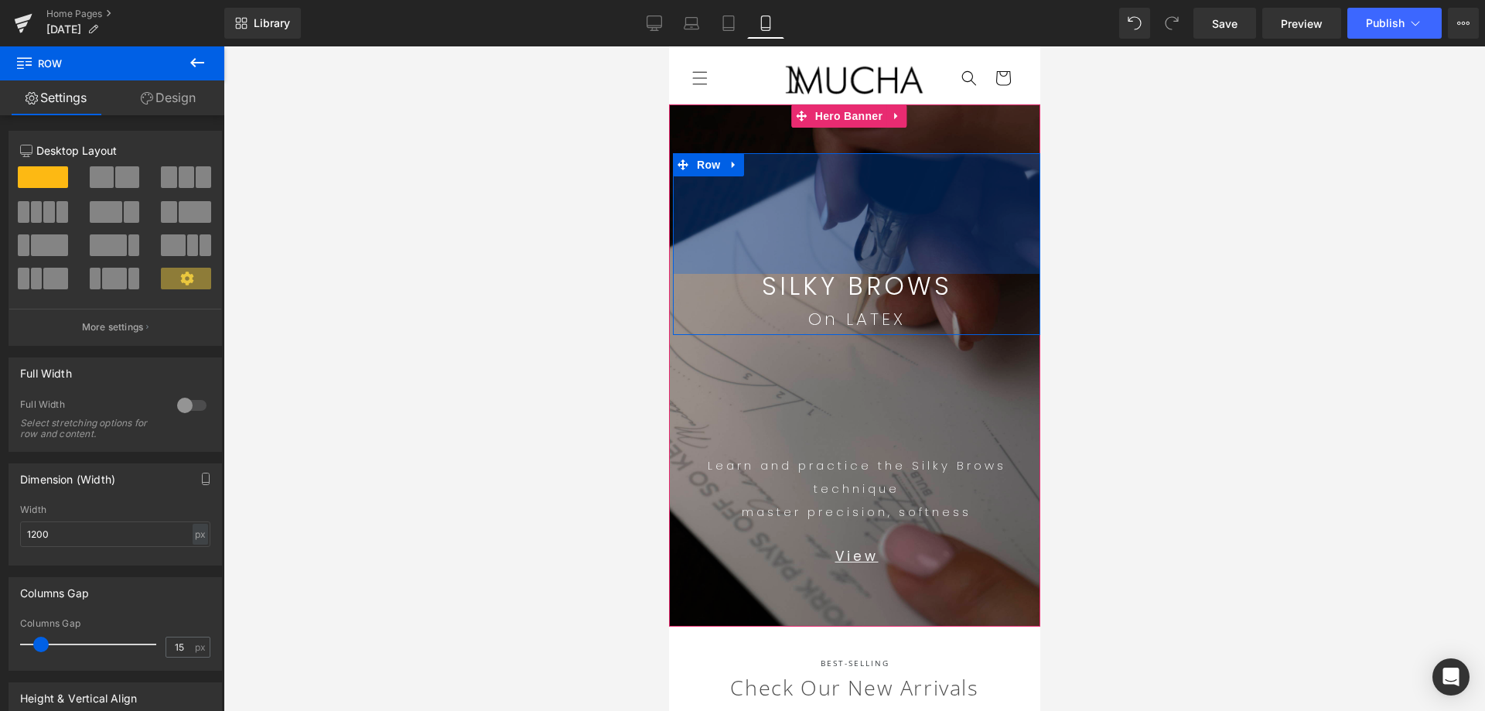
drag, startPoint x: 938, startPoint y: 155, endPoint x: 1011, endPoint y: 419, distance: 273.5
click at [974, 261] on div "156px" at bounding box center [855, 213] width 367 height 121
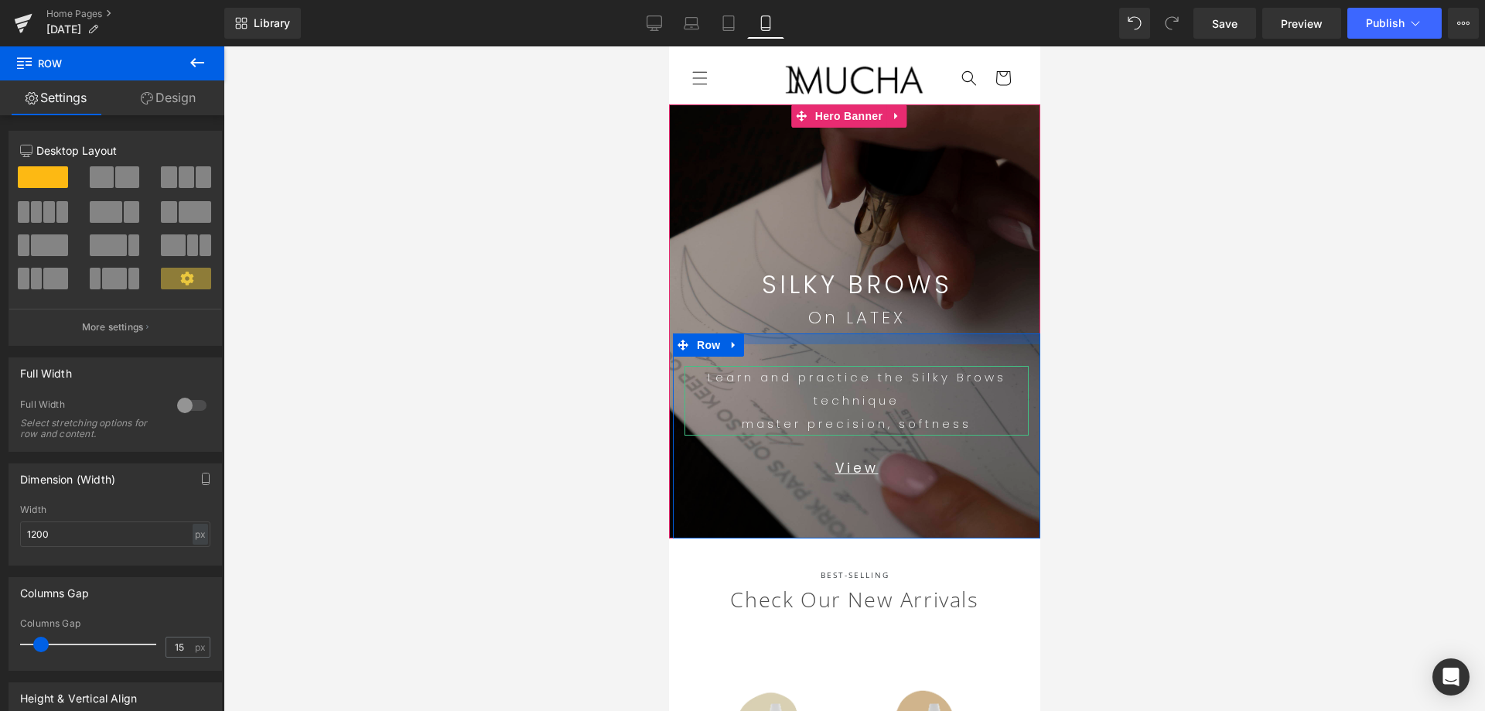
drag, startPoint x: 866, startPoint y: 402, endPoint x: 890, endPoint y: 317, distance: 88.4
click at [890, 317] on span "SILKY BROWS Text Block On LATEX Text Block Row 154px Text Block Learn and pract…" at bounding box center [855, 345] width 367 height 385
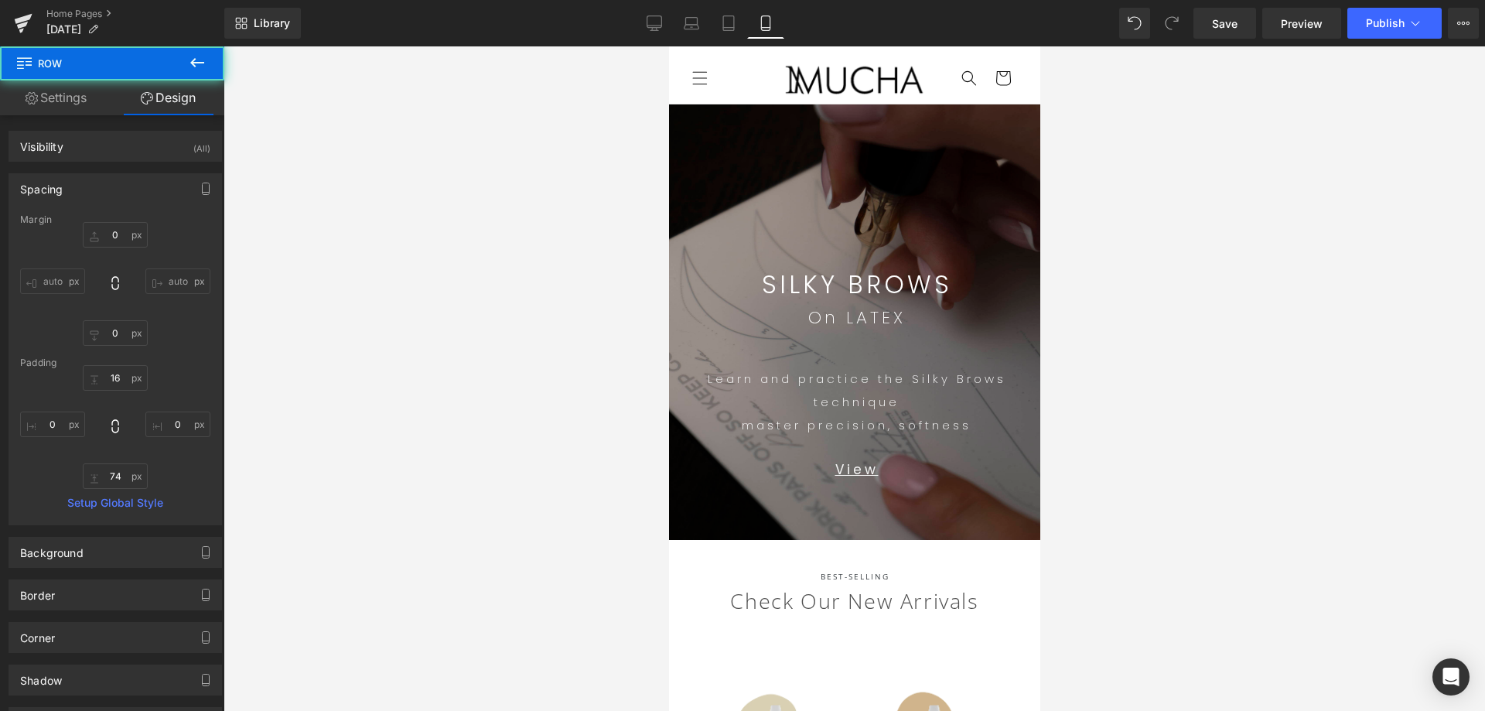
click at [1296, 445] on div at bounding box center [853, 378] width 1261 height 664
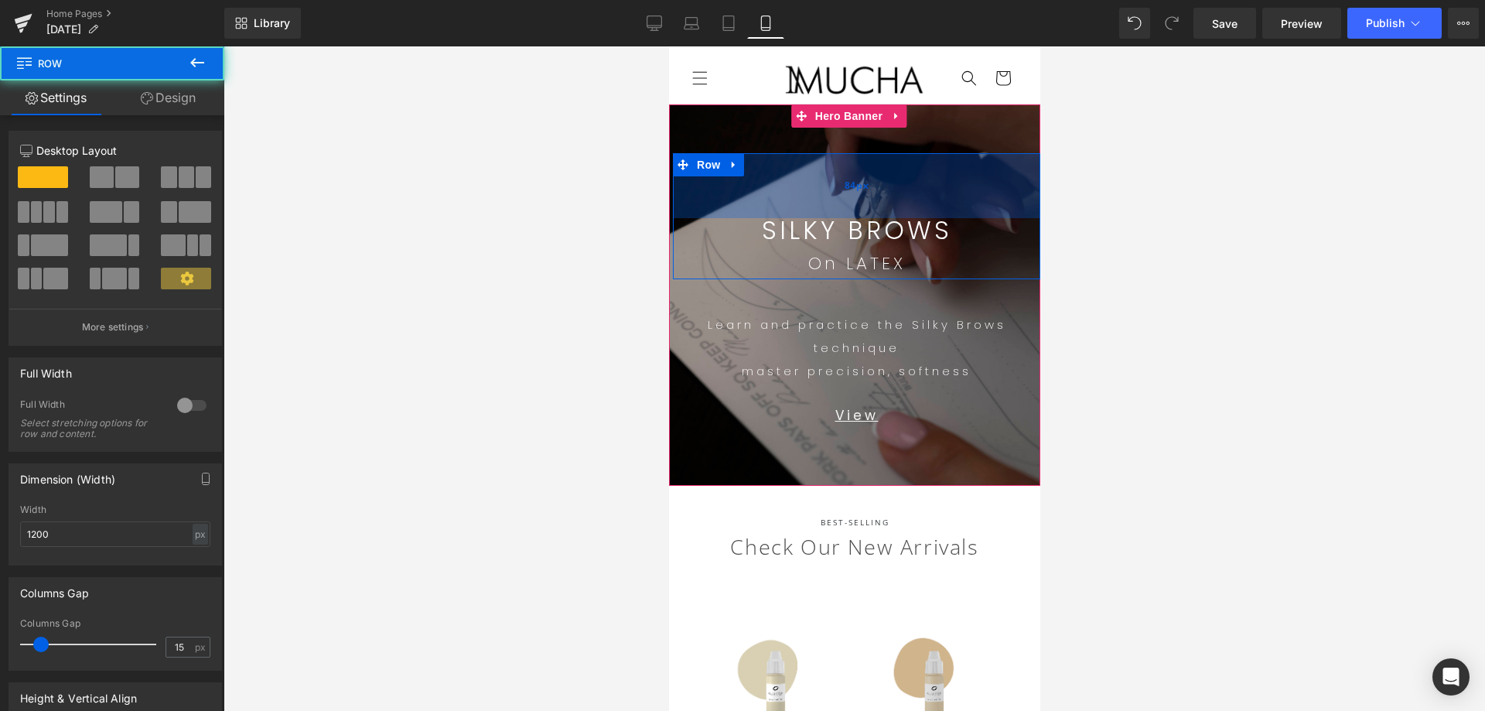
drag, startPoint x: 881, startPoint y: 234, endPoint x: 897, endPoint y: 179, distance: 56.3
click at [897, 179] on div "84px" at bounding box center [855, 185] width 367 height 65
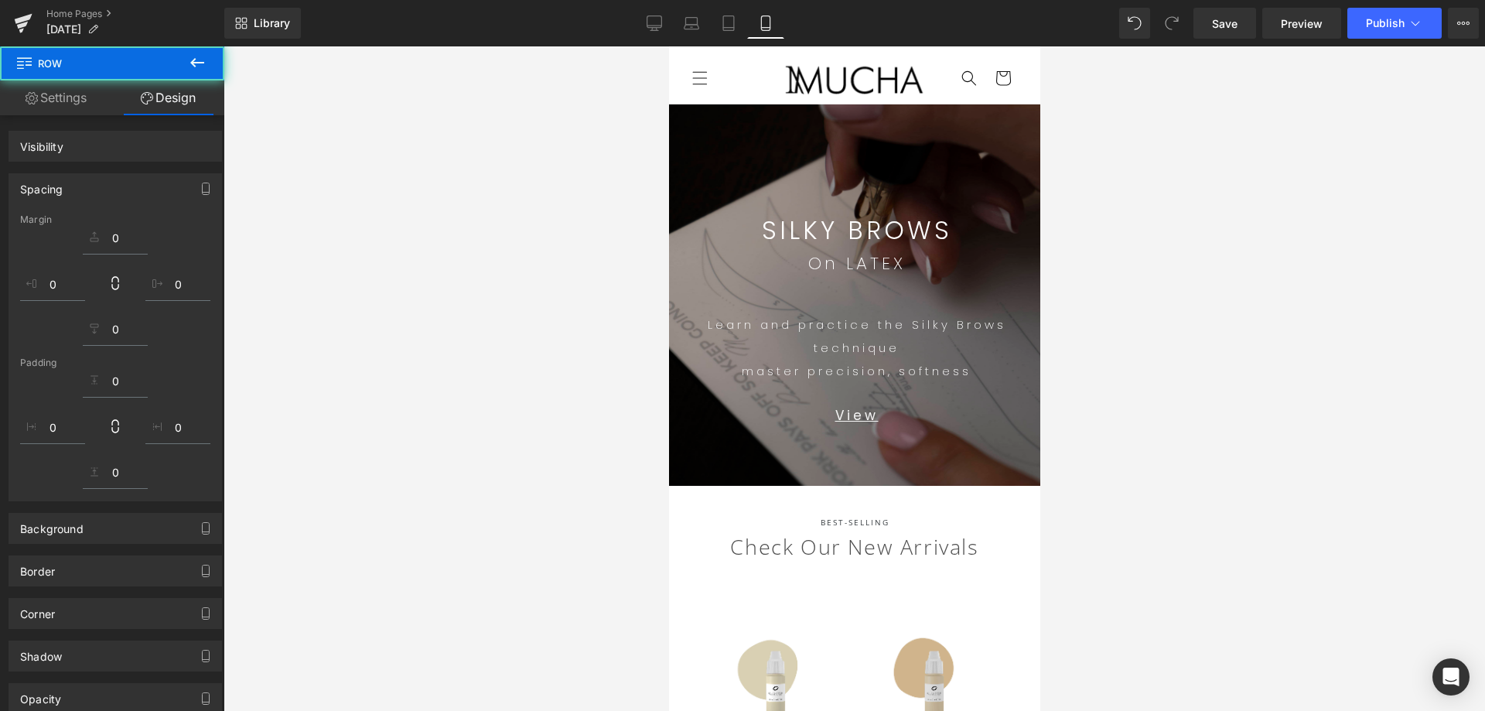
click at [1267, 303] on div at bounding box center [853, 378] width 1261 height 664
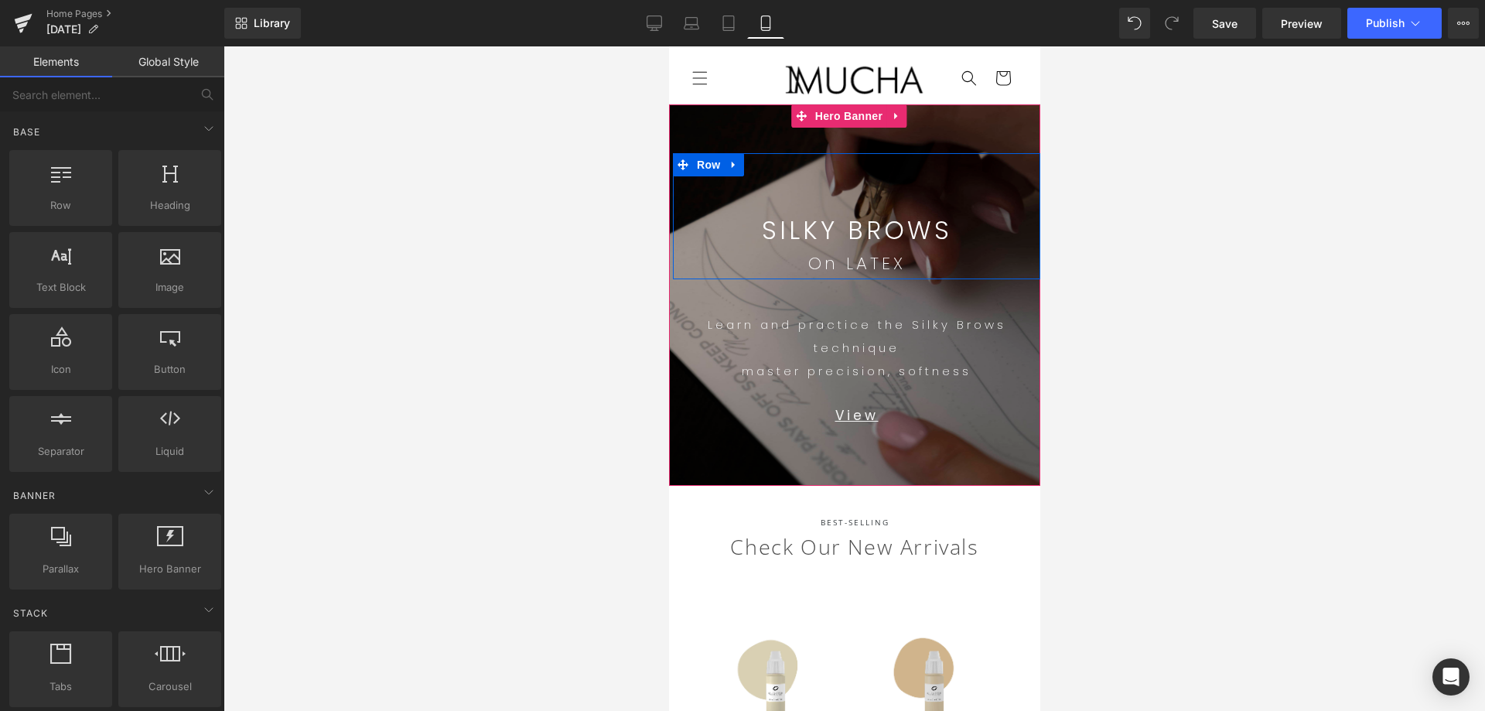
click at [668, 46] on div at bounding box center [668, 46] width 0 height 0
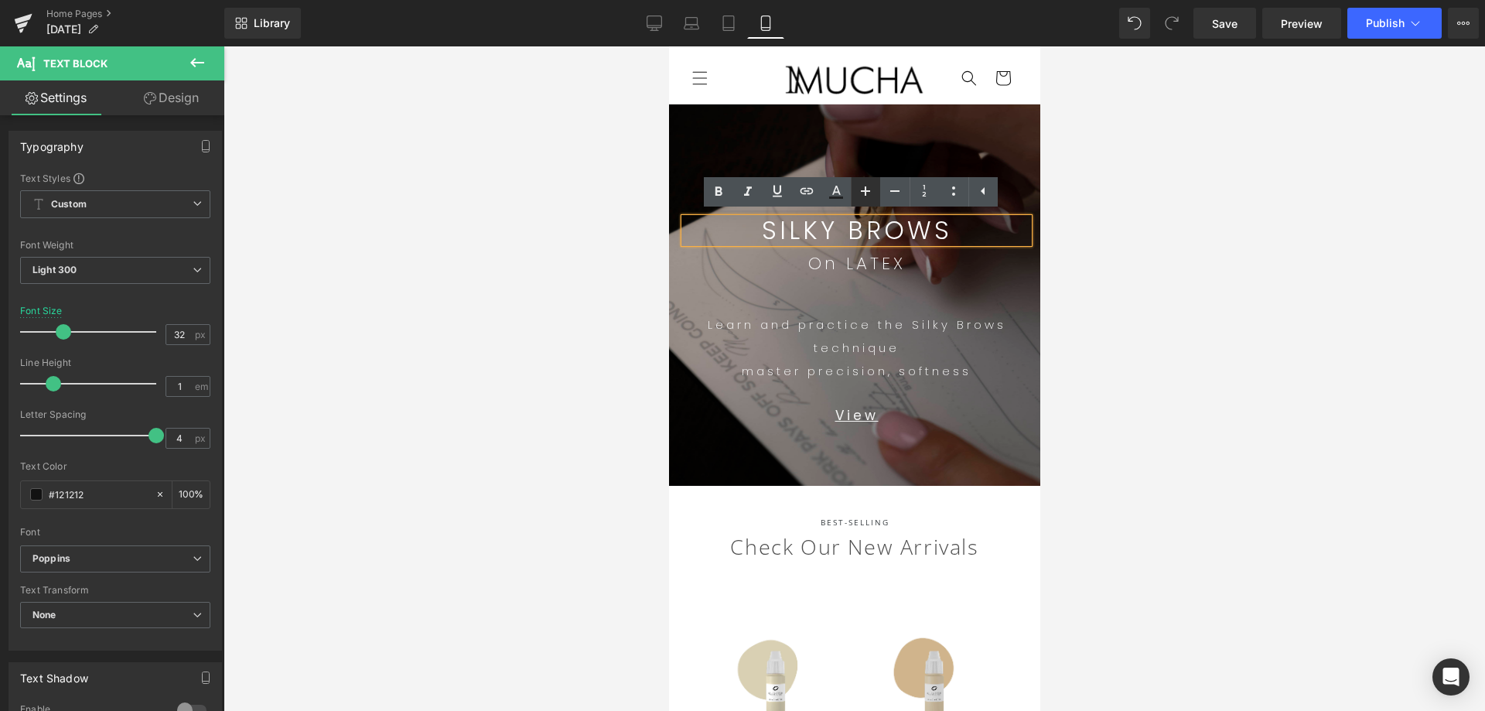
click at [868, 189] on icon at bounding box center [865, 191] width 19 height 19
click at [867, 189] on icon at bounding box center [865, 191] width 19 height 19
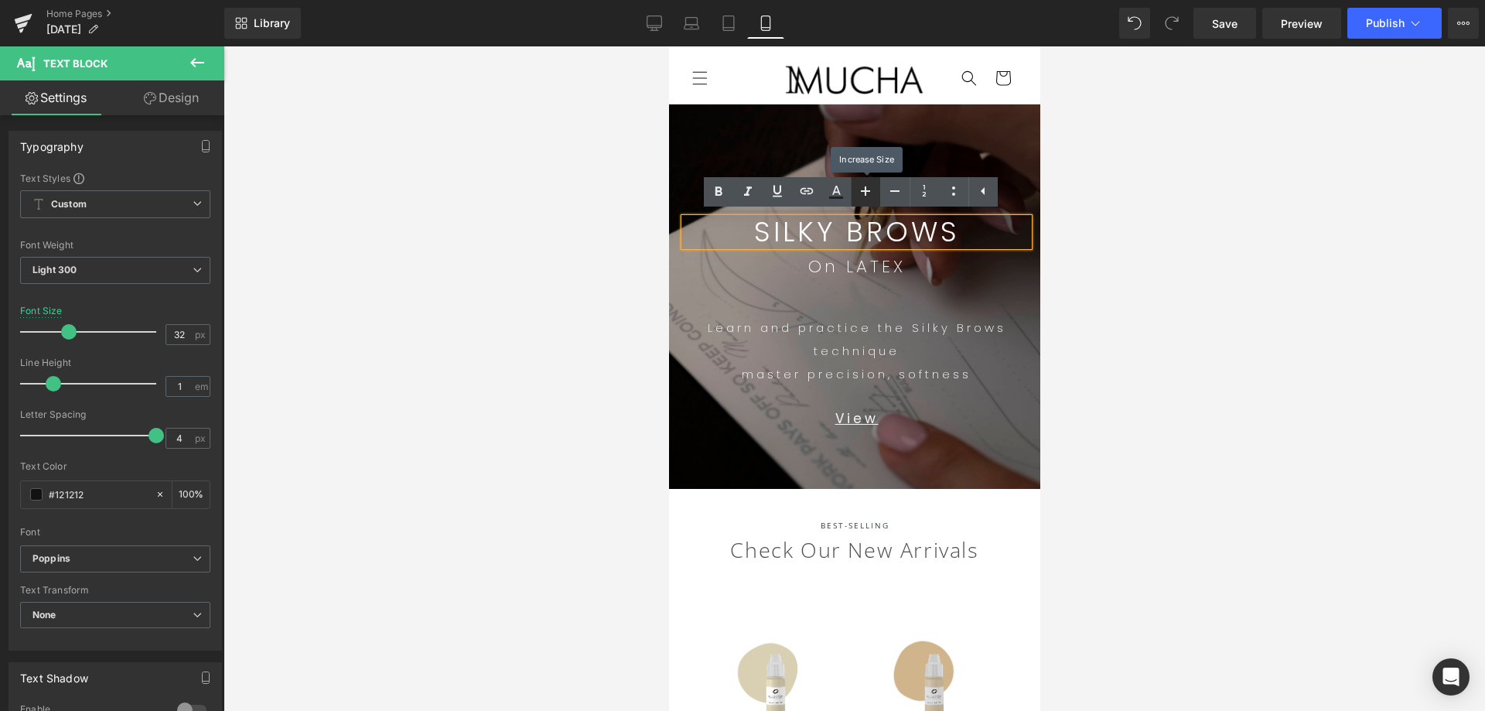
click at [867, 189] on icon at bounding box center [865, 191] width 19 height 19
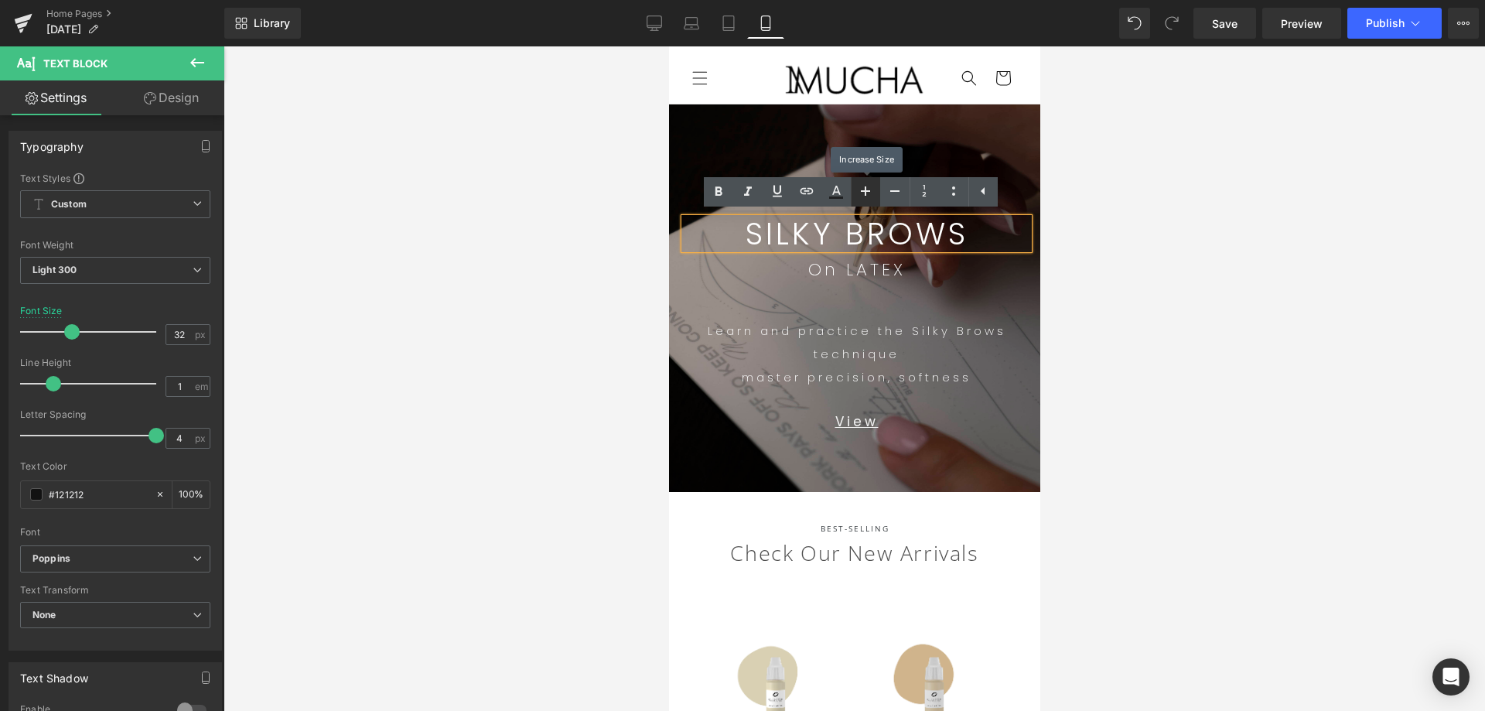
click at [868, 189] on icon at bounding box center [865, 191] width 19 height 19
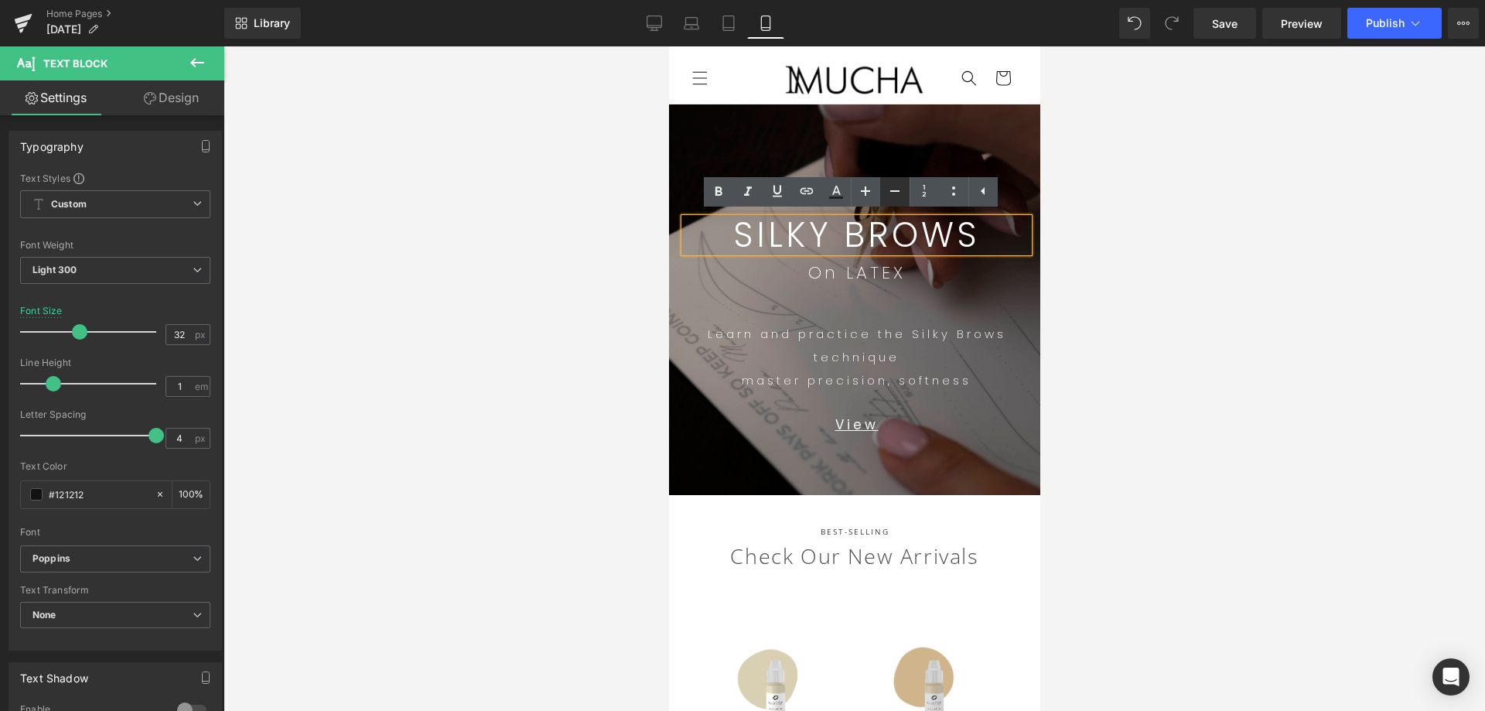
click at [900, 193] on icon at bounding box center [894, 191] width 19 height 19
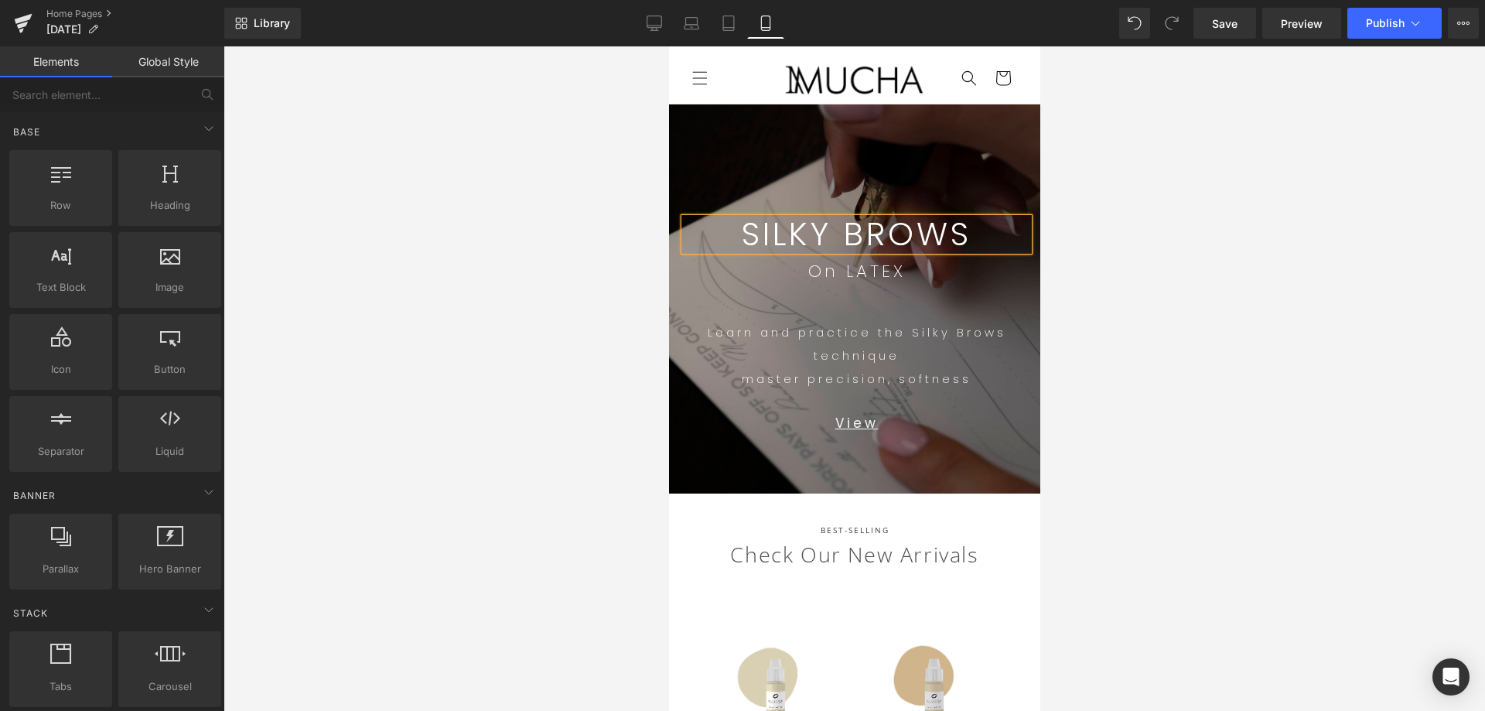
drag, startPoint x: 1336, startPoint y: 319, endPoint x: 1286, endPoint y: 318, distance: 50.3
click at [1334, 318] on div at bounding box center [853, 378] width 1261 height 664
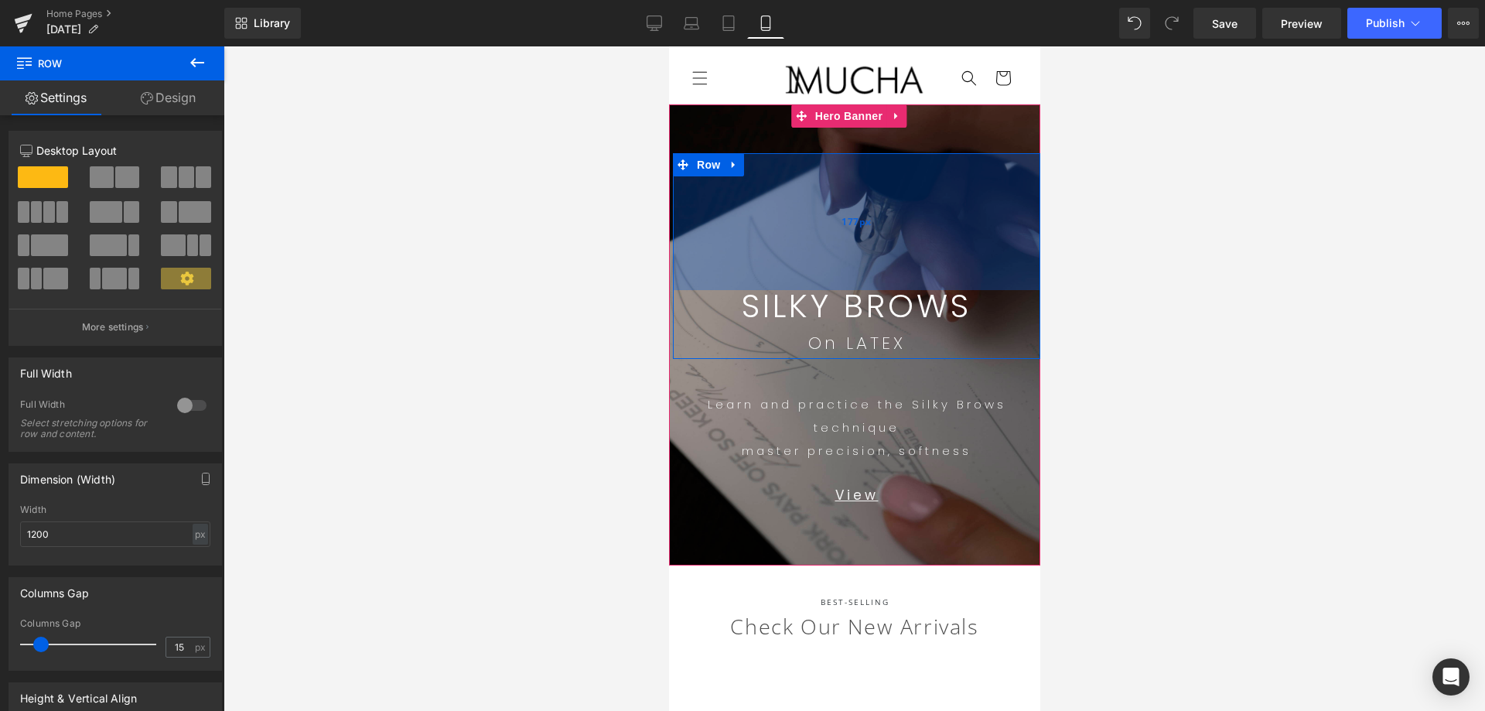
drag, startPoint x: 933, startPoint y: 188, endPoint x: 944, endPoint y: 260, distance: 72.8
click at [944, 260] on div "177px" at bounding box center [855, 221] width 367 height 137
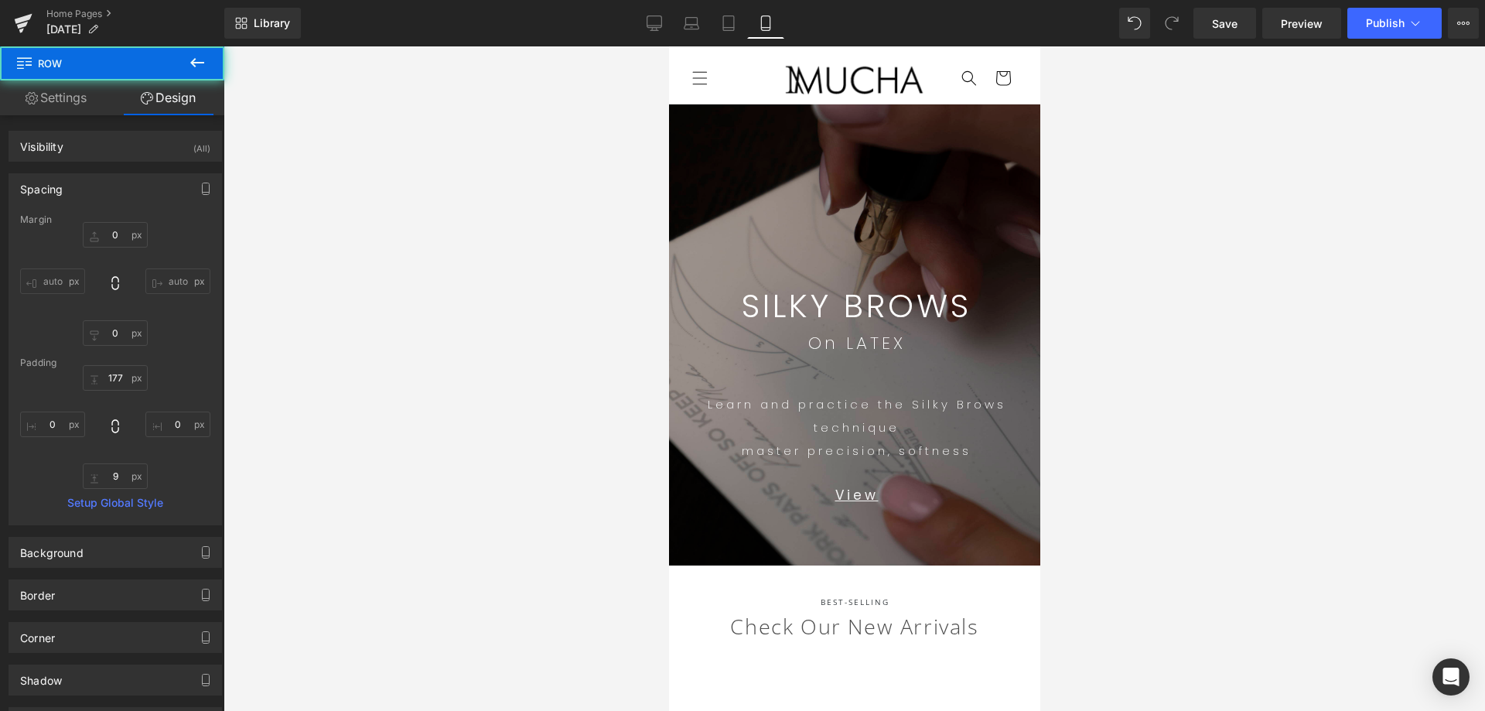
drag, startPoint x: 1216, startPoint y: 339, endPoint x: 1234, endPoint y: 356, distance: 24.7
click at [1220, 345] on div at bounding box center [853, 378] width 1261 height 664
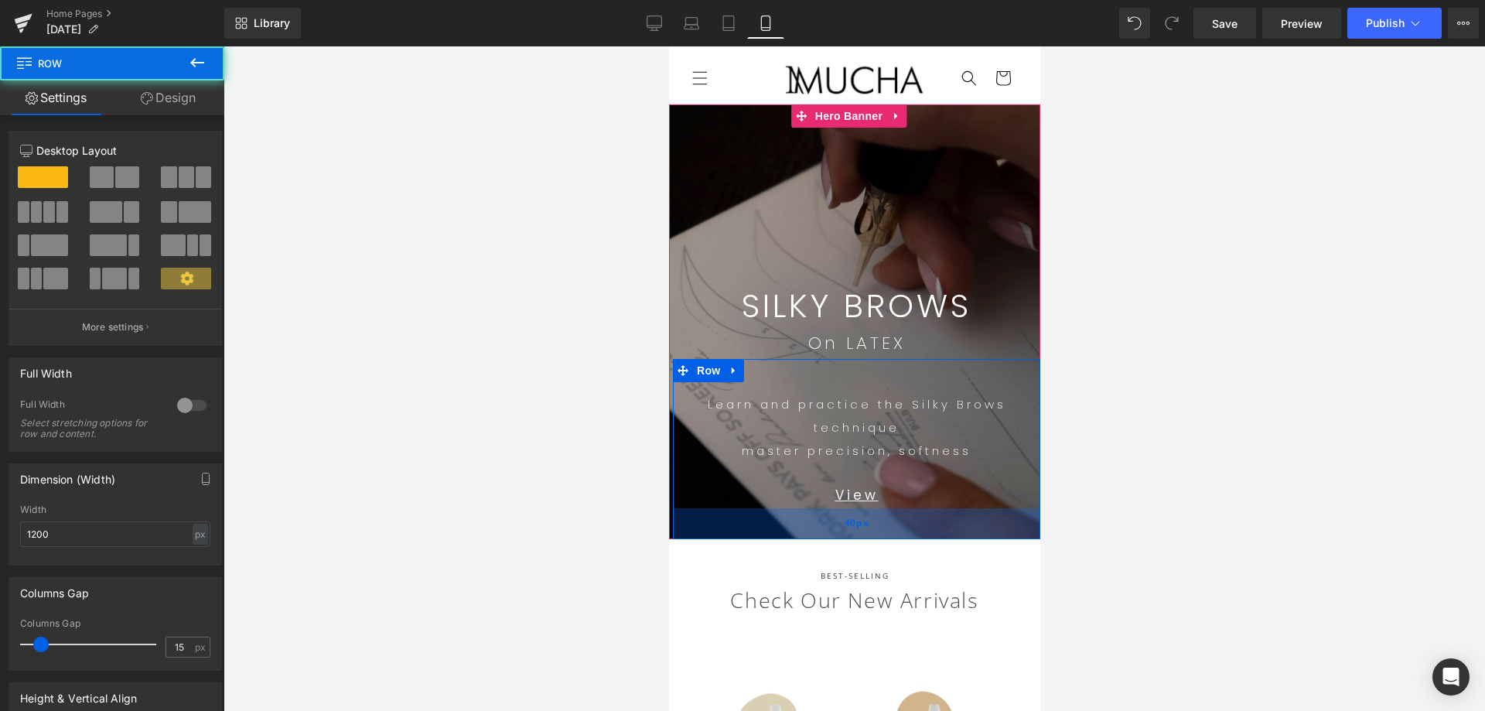
drag, startPoint x: 896, startPoint y: 527, endPoint x: 904, endPoint y: 510, distance: 18.7
click at [904, 510] on div "40px" at bounding box center [855, 523] width 367 height 31
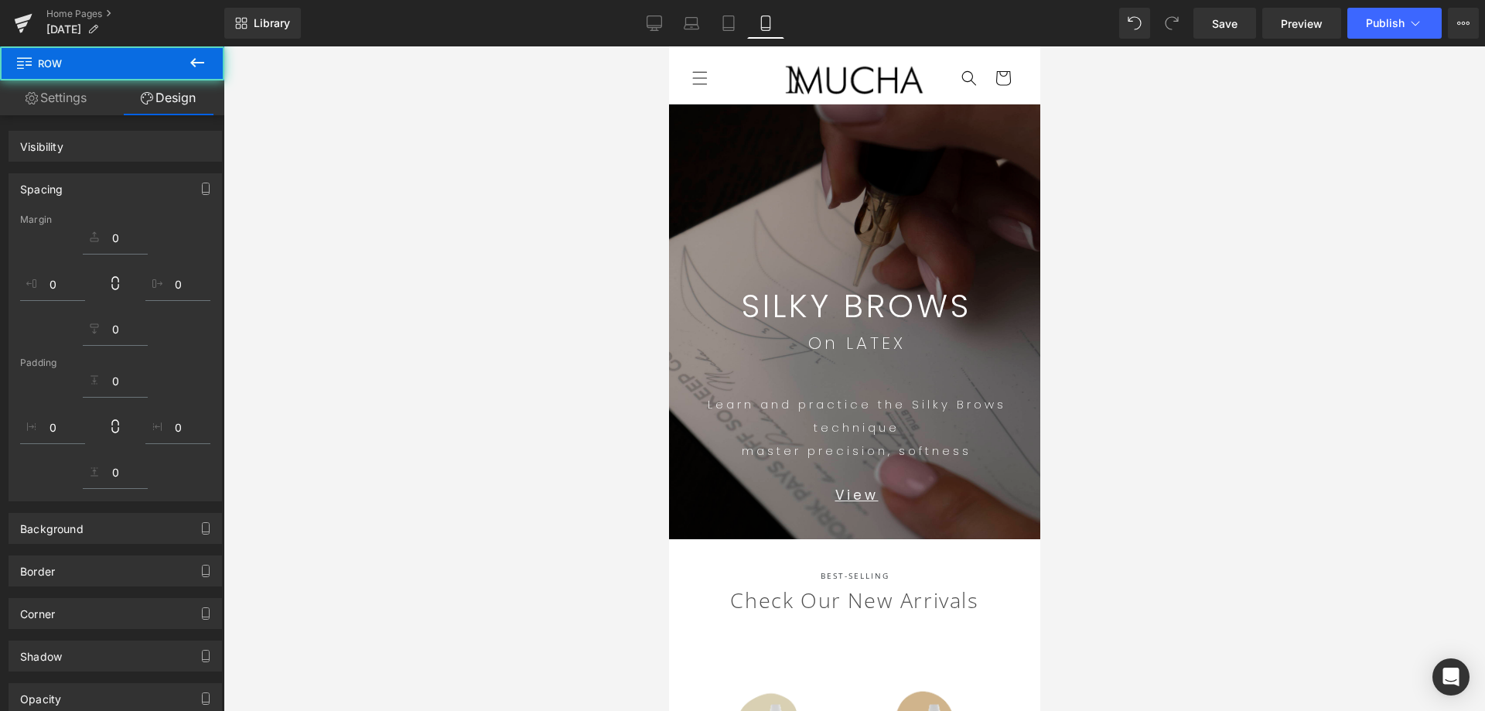
click at [1331, 466] on div at bounding box center [853, 378] width 1261 height 664
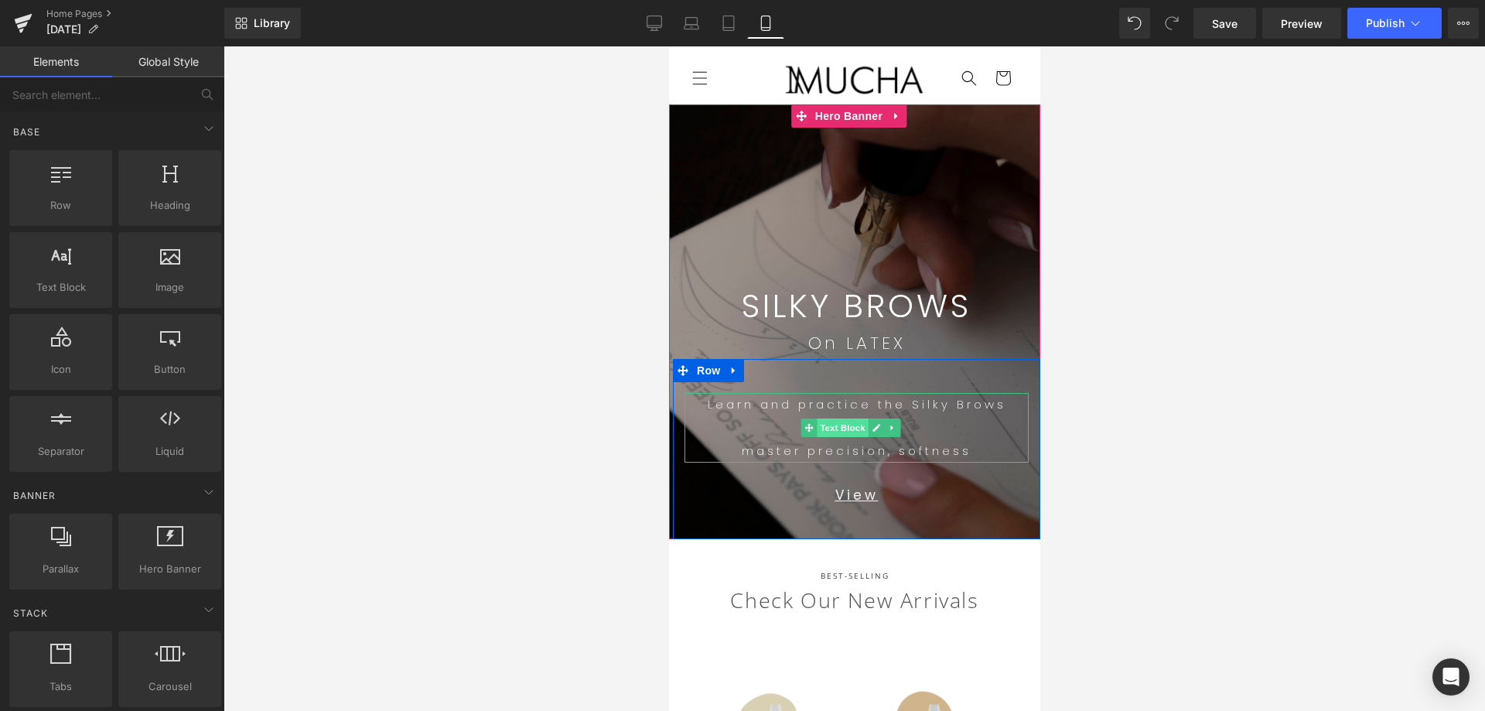
click at [837, 432] on span "Text Block" at bounding box center [841, 427] width 51 height 19
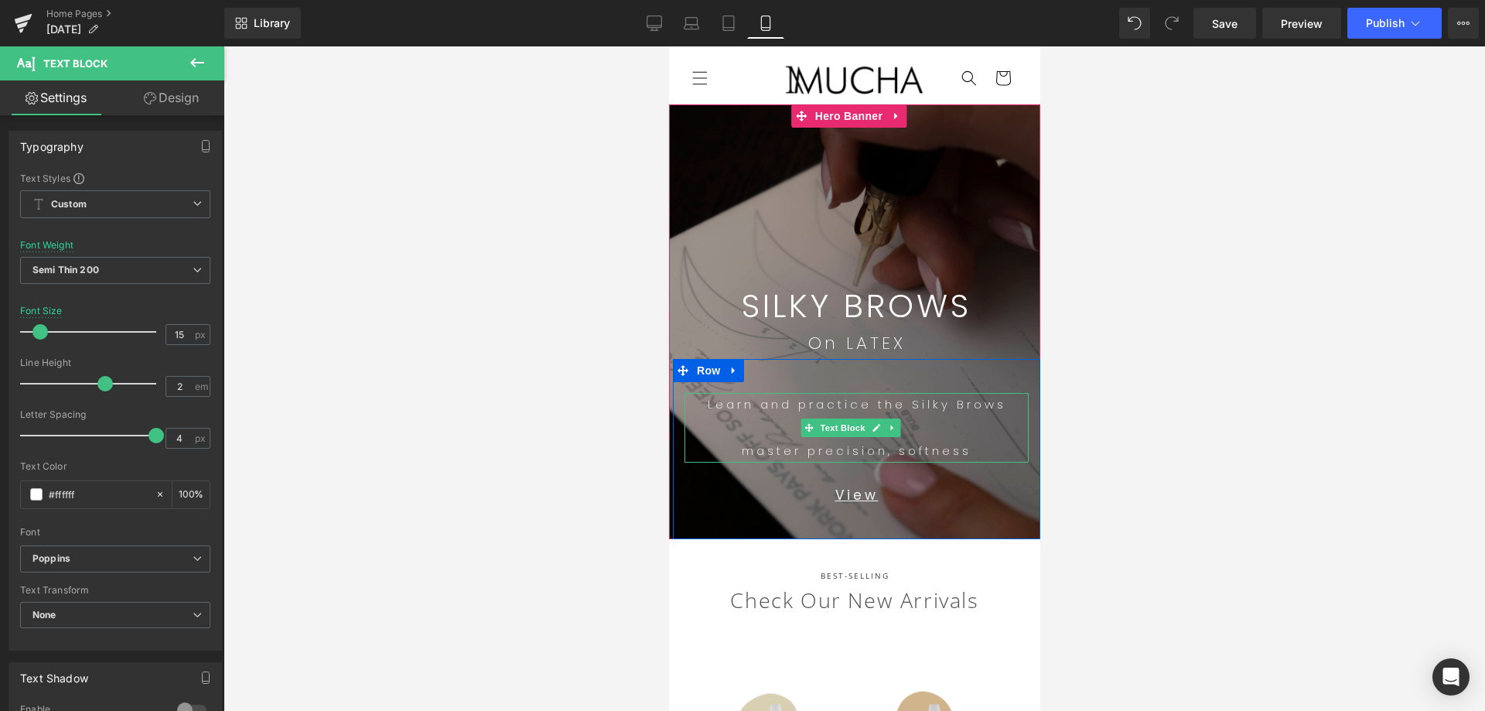
drag, startPoint x: 994, startPoint y: 435, endPoint x: 953, endPoint y: 431, distance: 40.5
click at [994, 435] on p "Learn and practice the Silky Brows technique" at bounding box center [856, 416] width 344 height 46
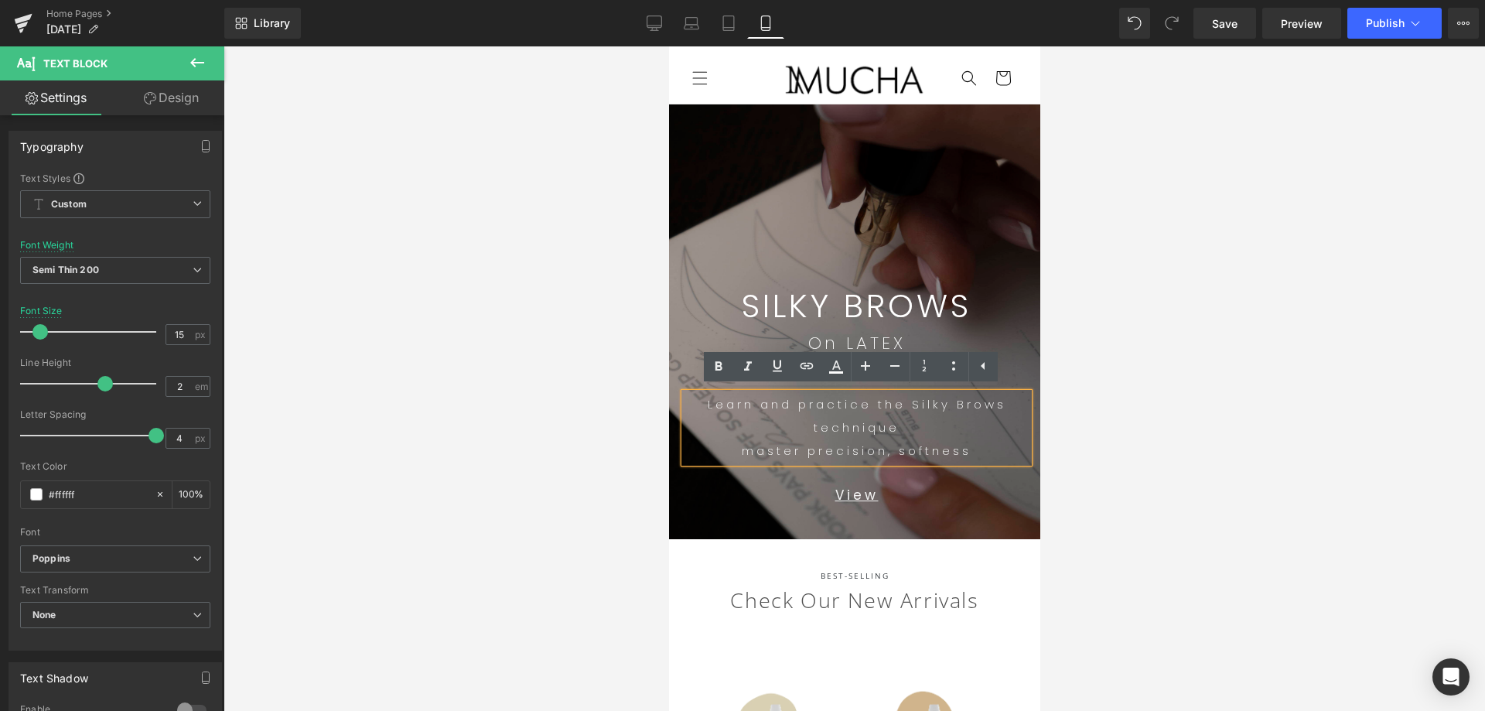
click at [799, 421] on p "Learn and practice the Silky Brows technique" at bounding box center [856, 416] width 344 height 46
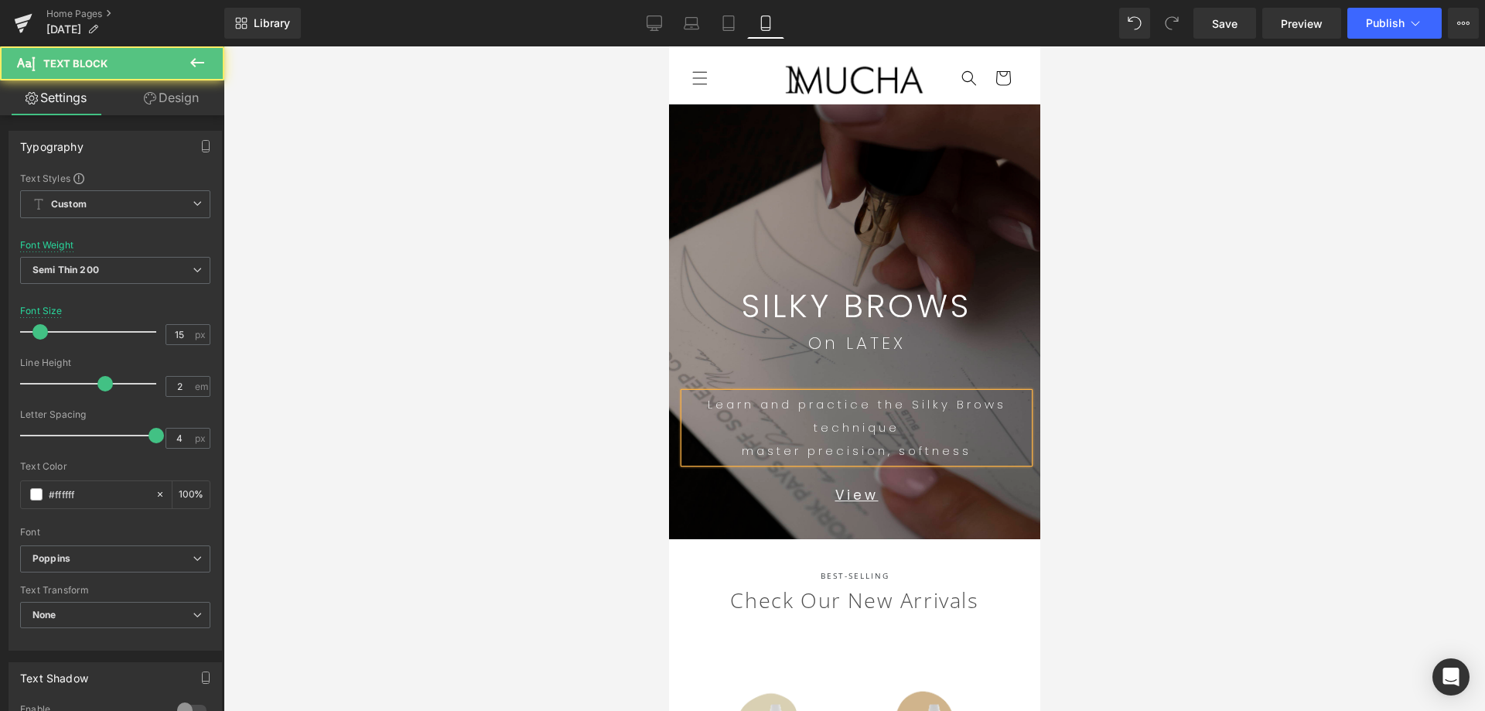
click at [735, 452] on p "master precision, softness" at bounding box center [856, 450] width 344 height 23
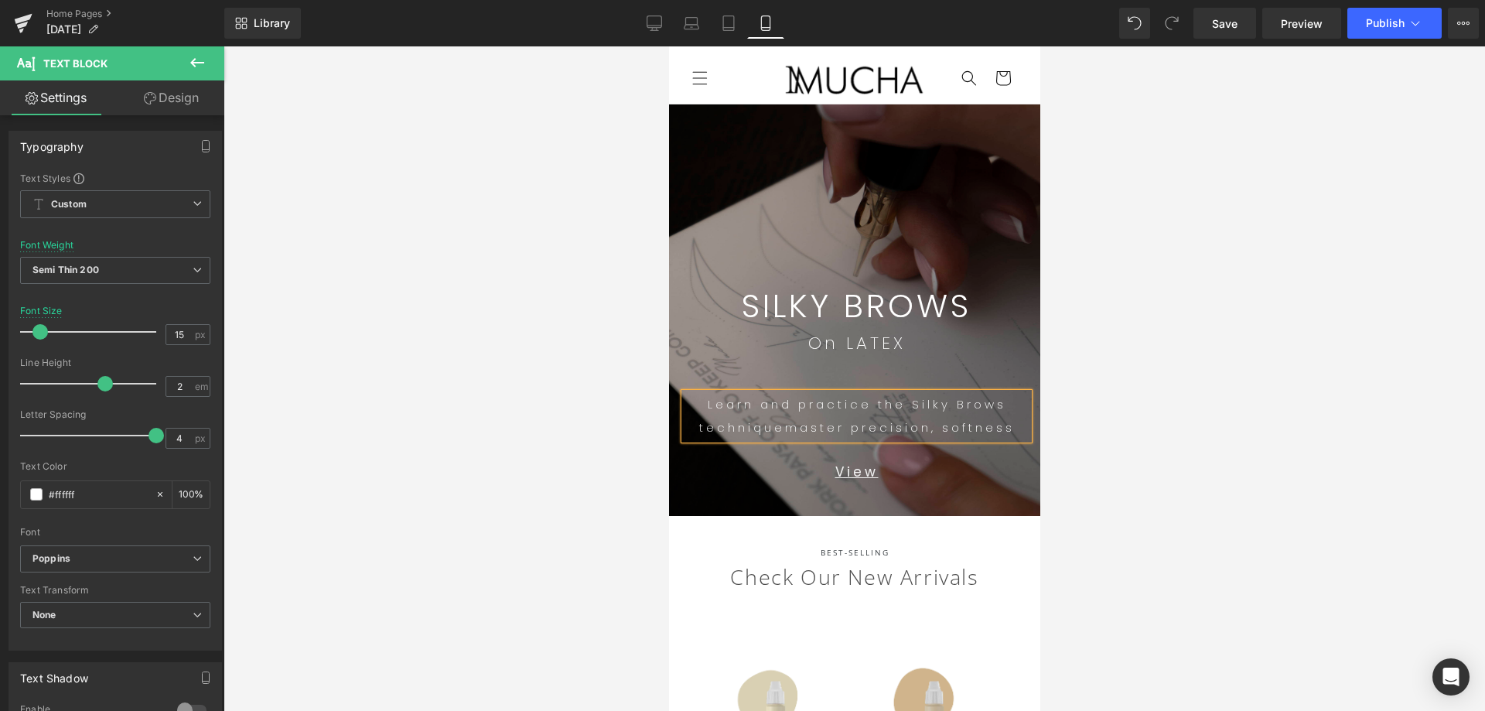
click at [905, 404] on span "Learn and practice the Silky Brows technique" at bounding box center [851, 415] width 307 height 39
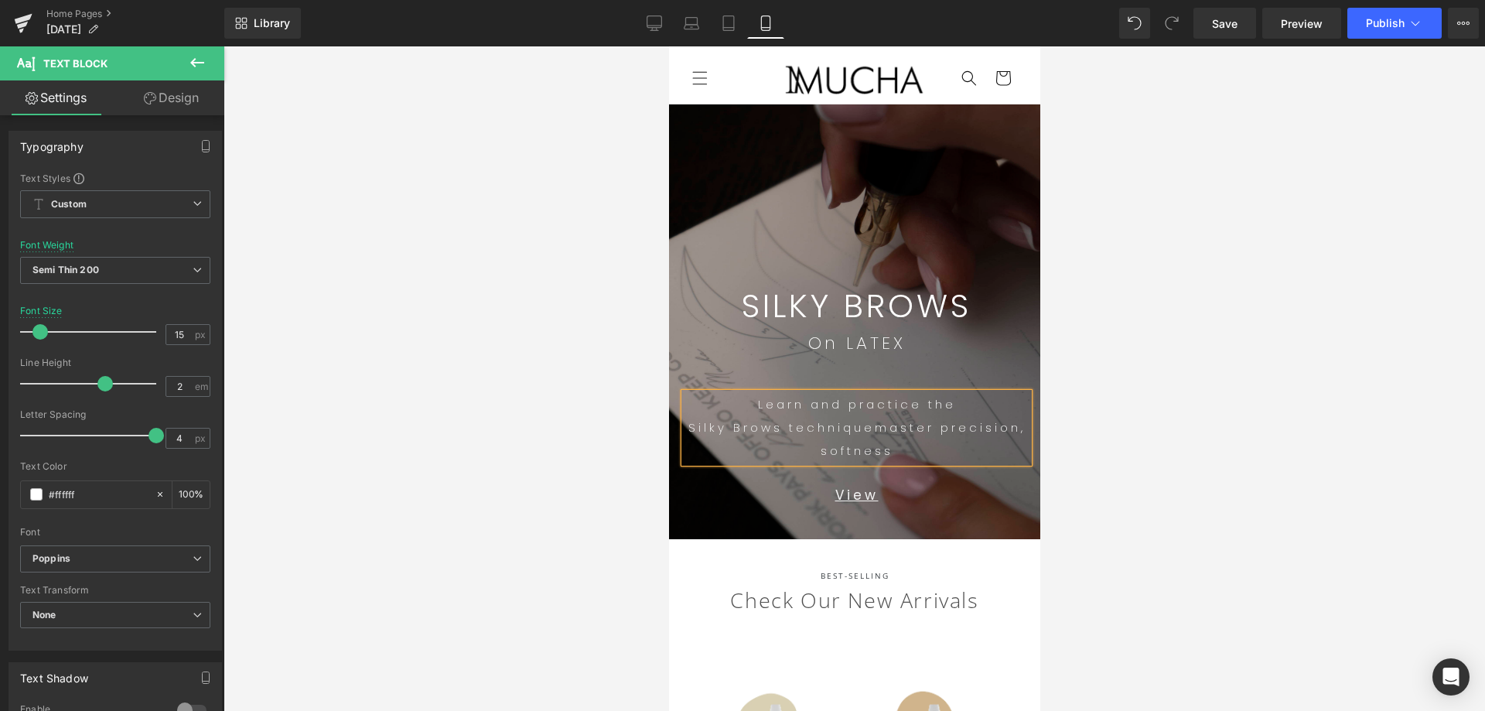
click at [1161, 476] on div at bounding box center [853, 378] width 1261 height 664
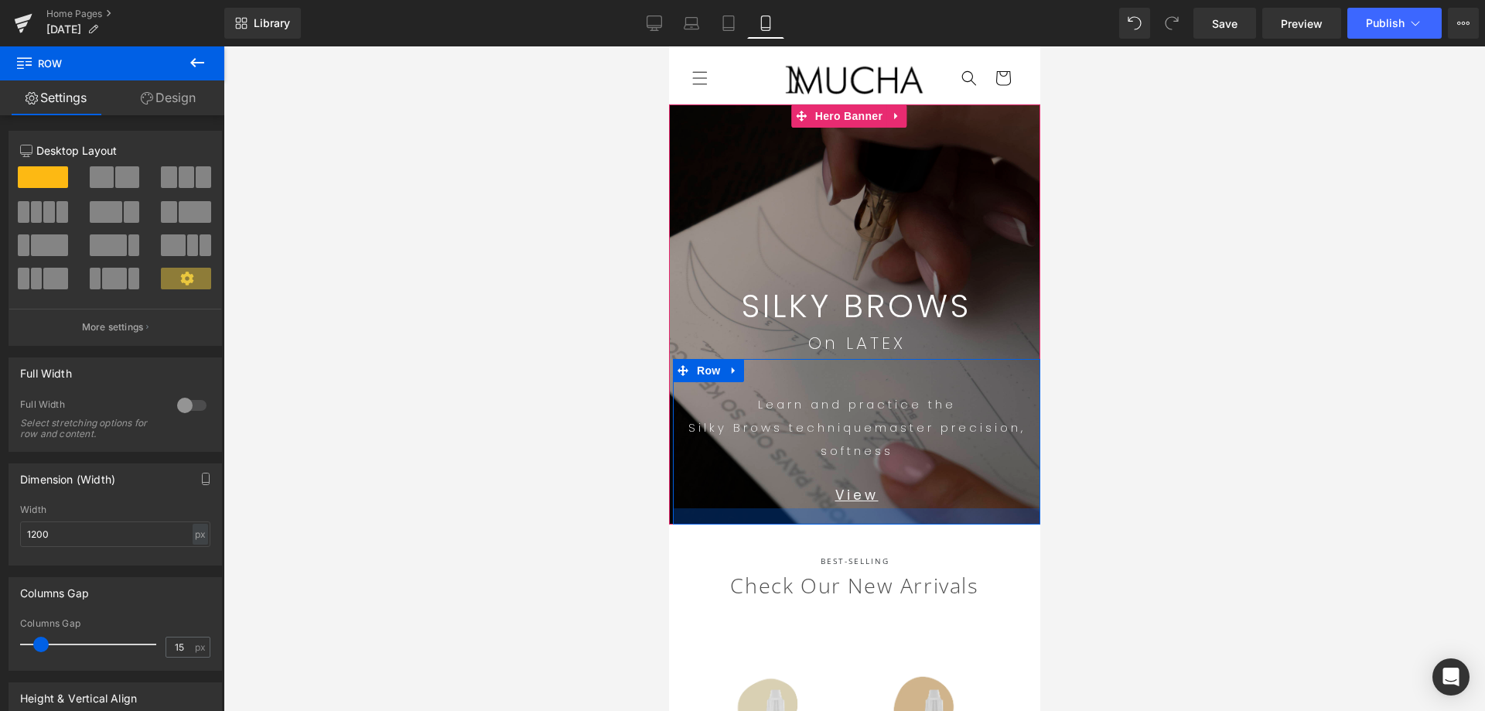
drag, startPoint x: 891, startPoint y: 530, endPoint x: 900, endPoint y: 516, distance: 17.4
click at [900, 516] on div at bounding box center [855, 516] width 367 height 16
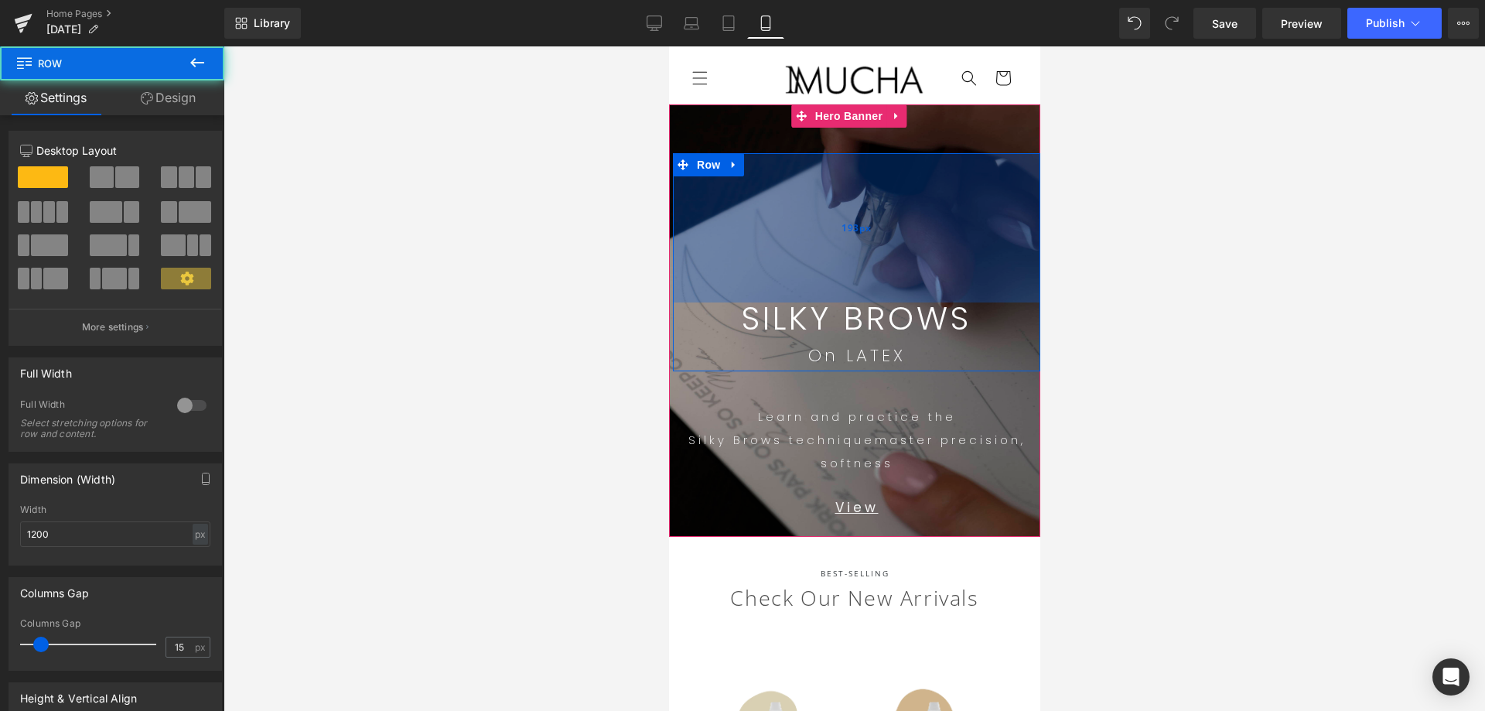
drag, startPoint x: 913, startPoint y: 263, endPoint x: 979, endPoint y: 285, distance: 69.2
click at [914, 278] on div "193px" at bounding box center [855, 227] width 367 height 149
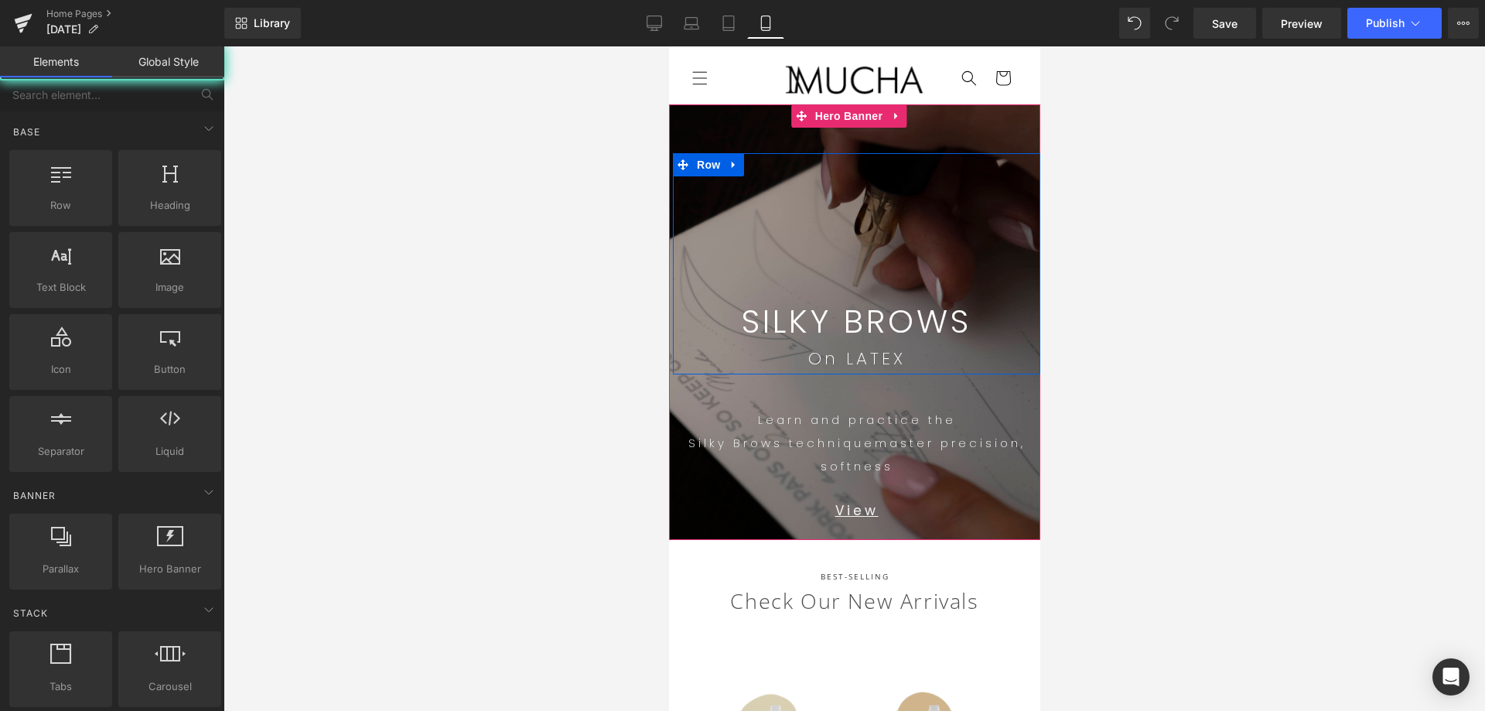
drag, startPoint x: 1442, startPoint y: 323, endPoint x: 1434, endPoint y: 319, distance: 9.3
click at [1441, 323] on div at bounding box center [853, 378] width 1261 height 664
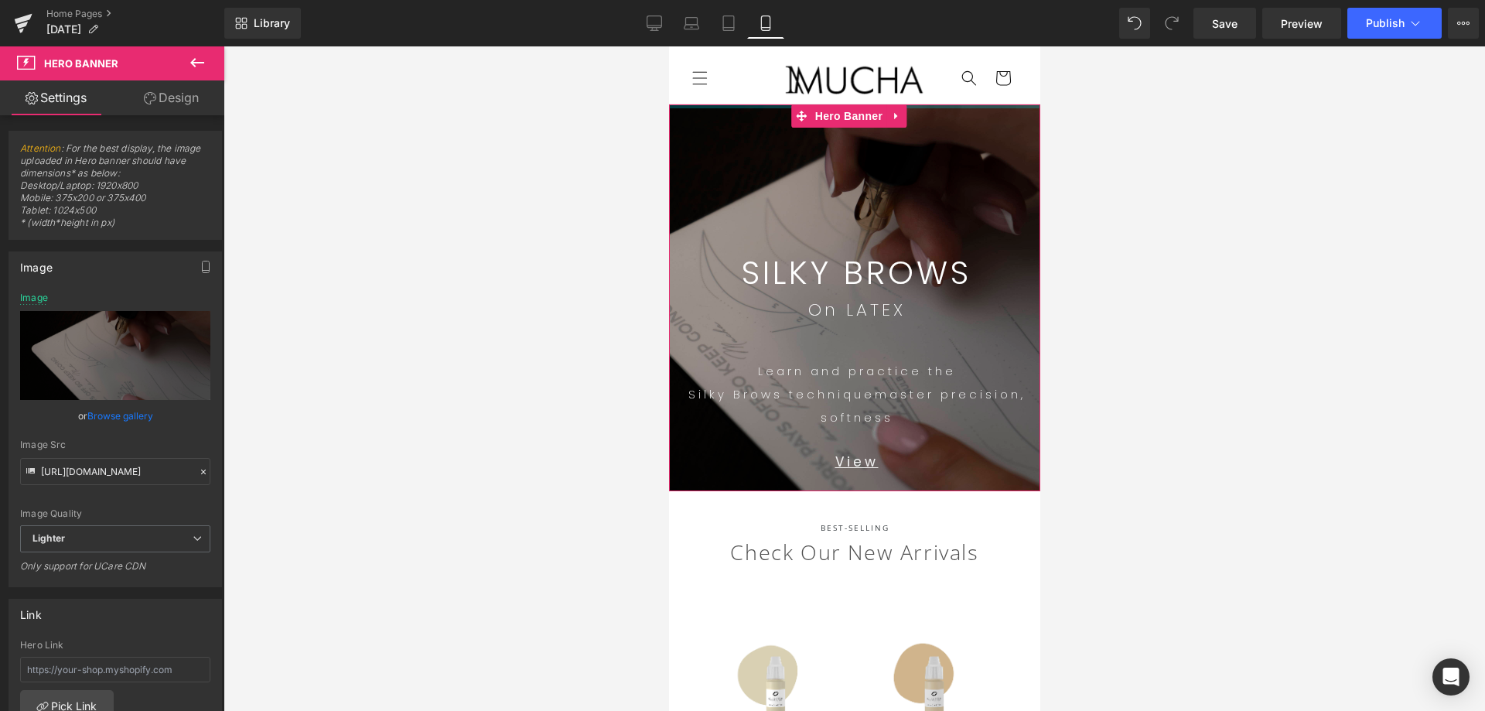
drag, startPoint x: 921, startPoint y: 106, endPoint x: 939, endPoint y: 63, distance: 46.8
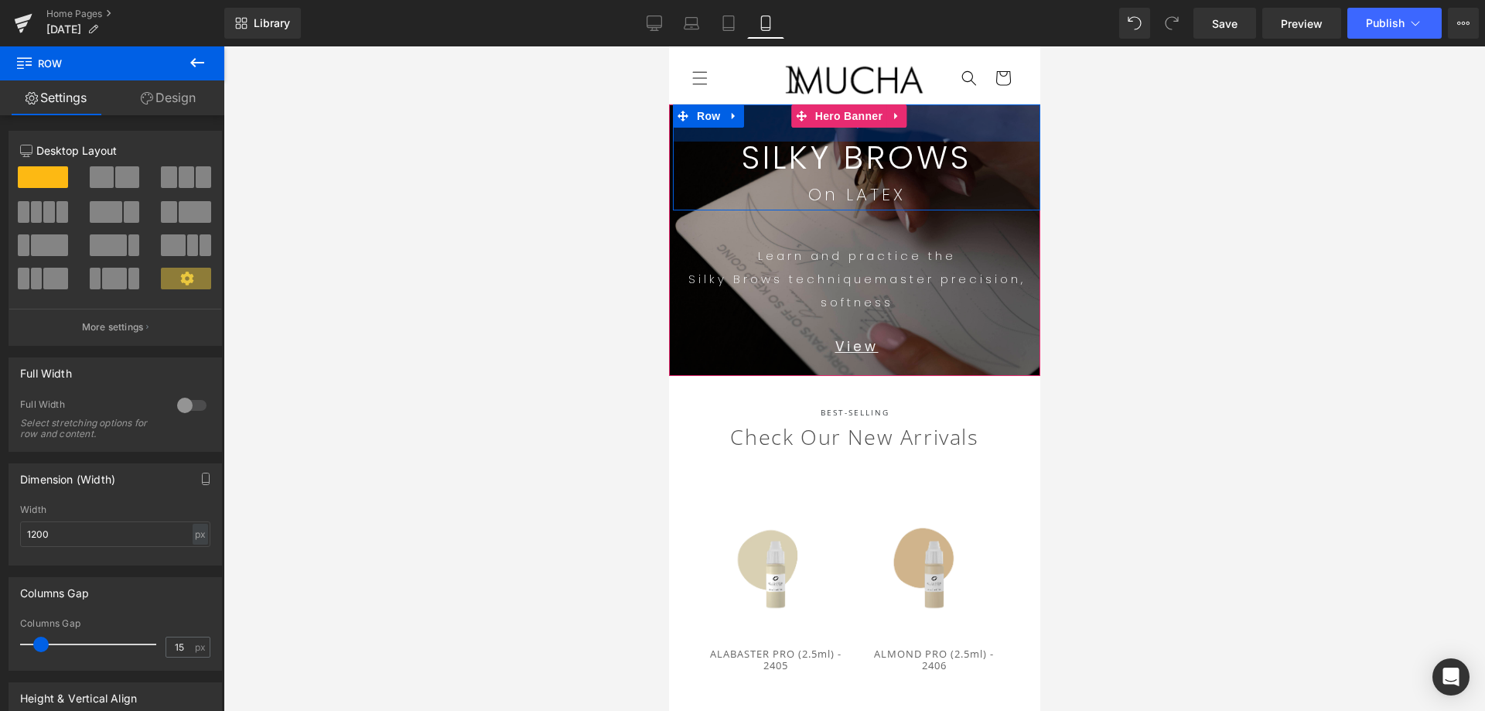
drag, startPoint x: 950, startPoint y: 231, endPoint x: 1932, endPoint y: 252, distance: 983.0
click at [970, 116] on div "48px" at bounding box center [855, 122] width 367 height 37
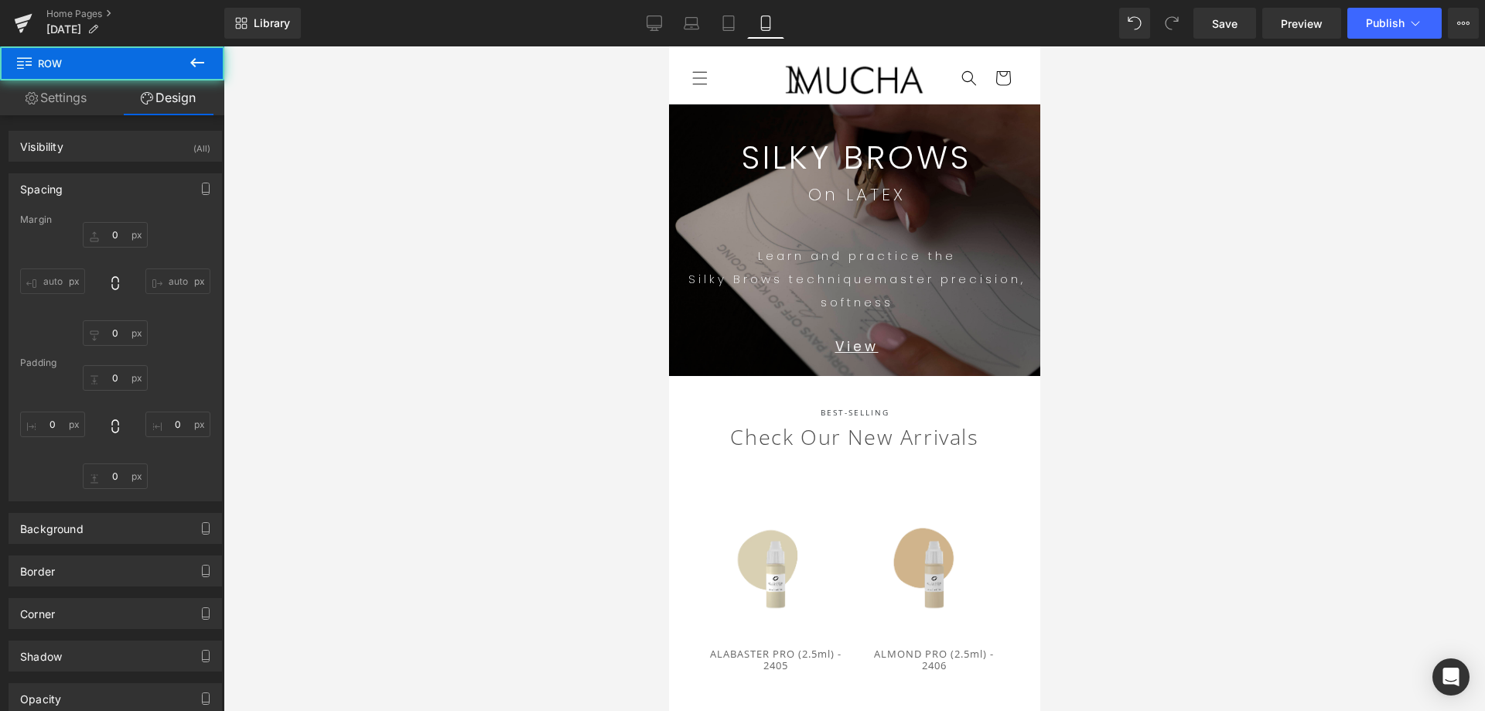
click at [1264, 206] on div at bounding box center [853, 378] width 1261 height 664
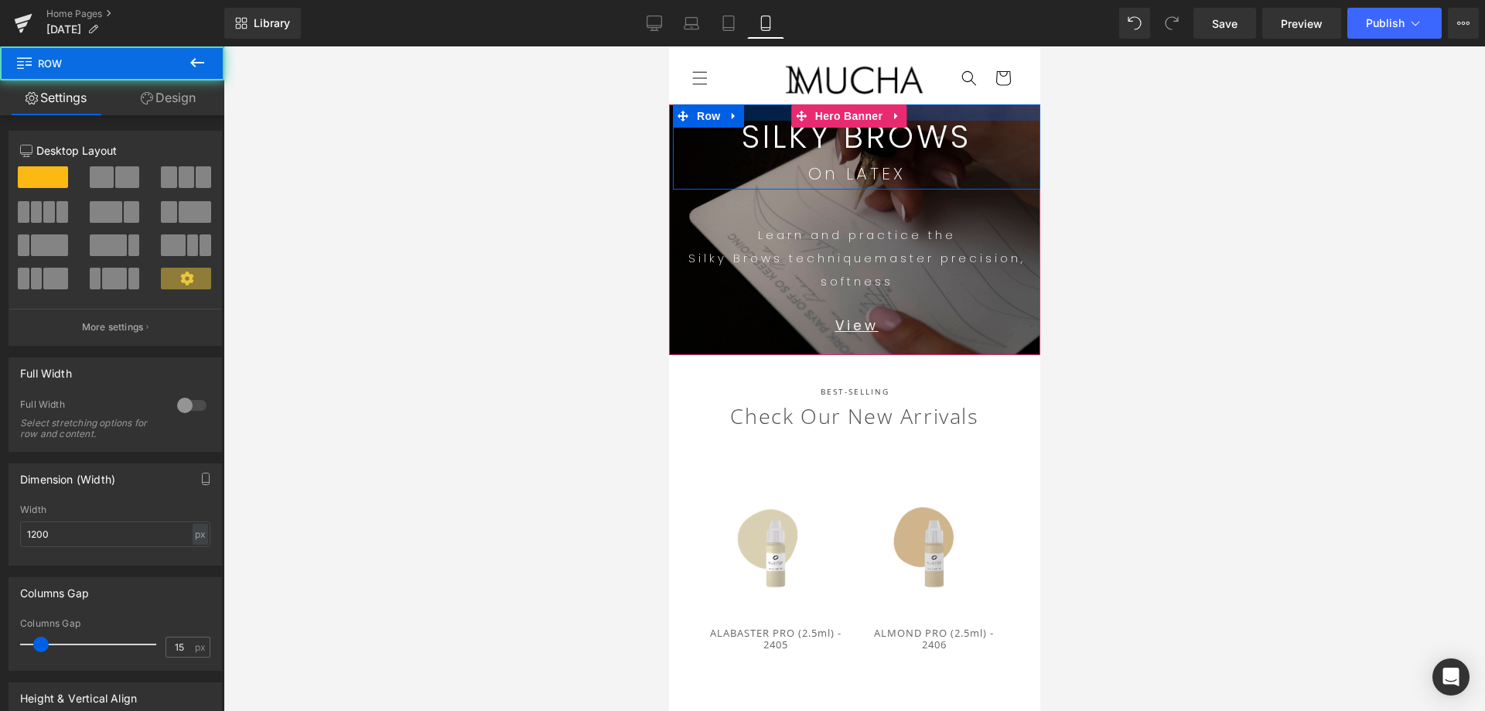
drag, startPoint x: 930, startPoint y: 120, endPoint x: 929, endPoint y: 104, distance: 15.5
click at [929, 104] on div at bounding box center [855, 112] width 367 height 16
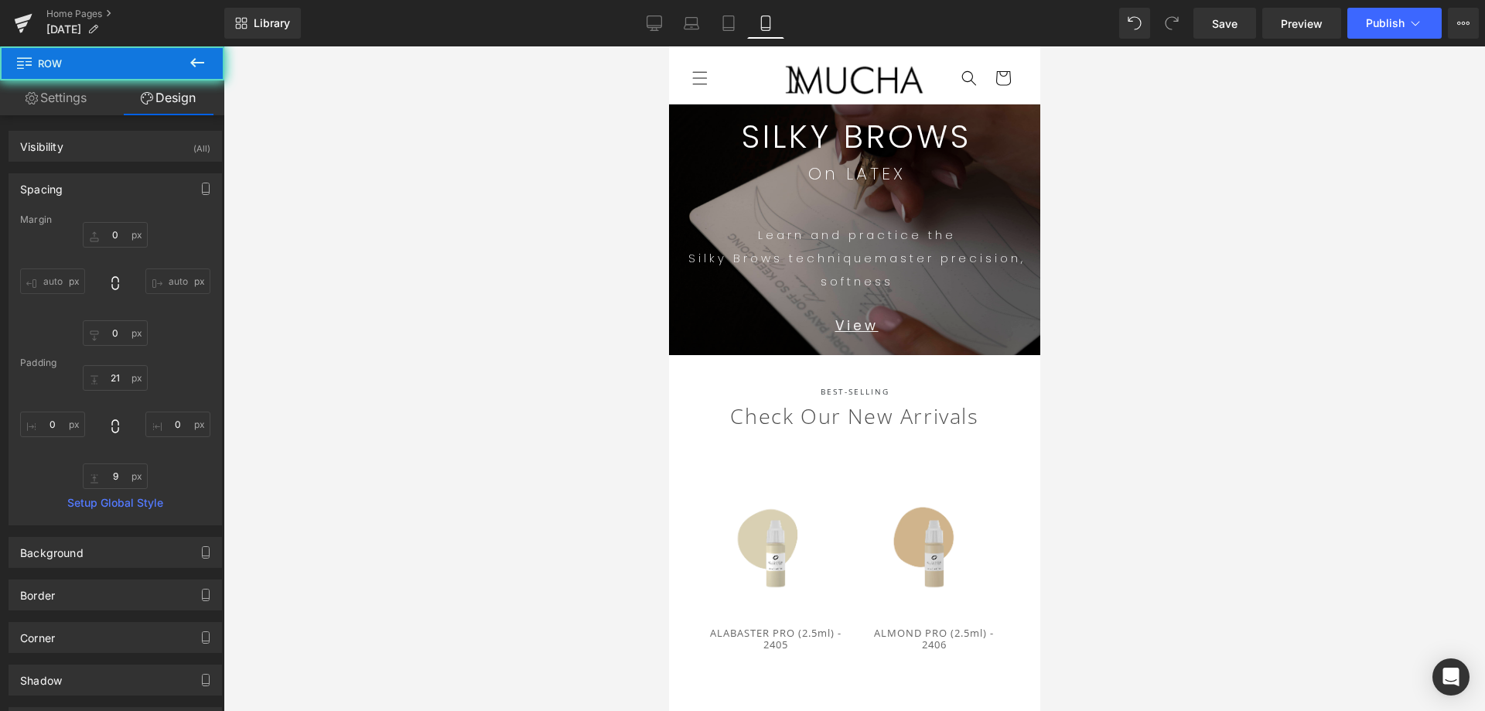
click at [1329, 317] on div at bounding box center [853, 378] width 1261 height 664
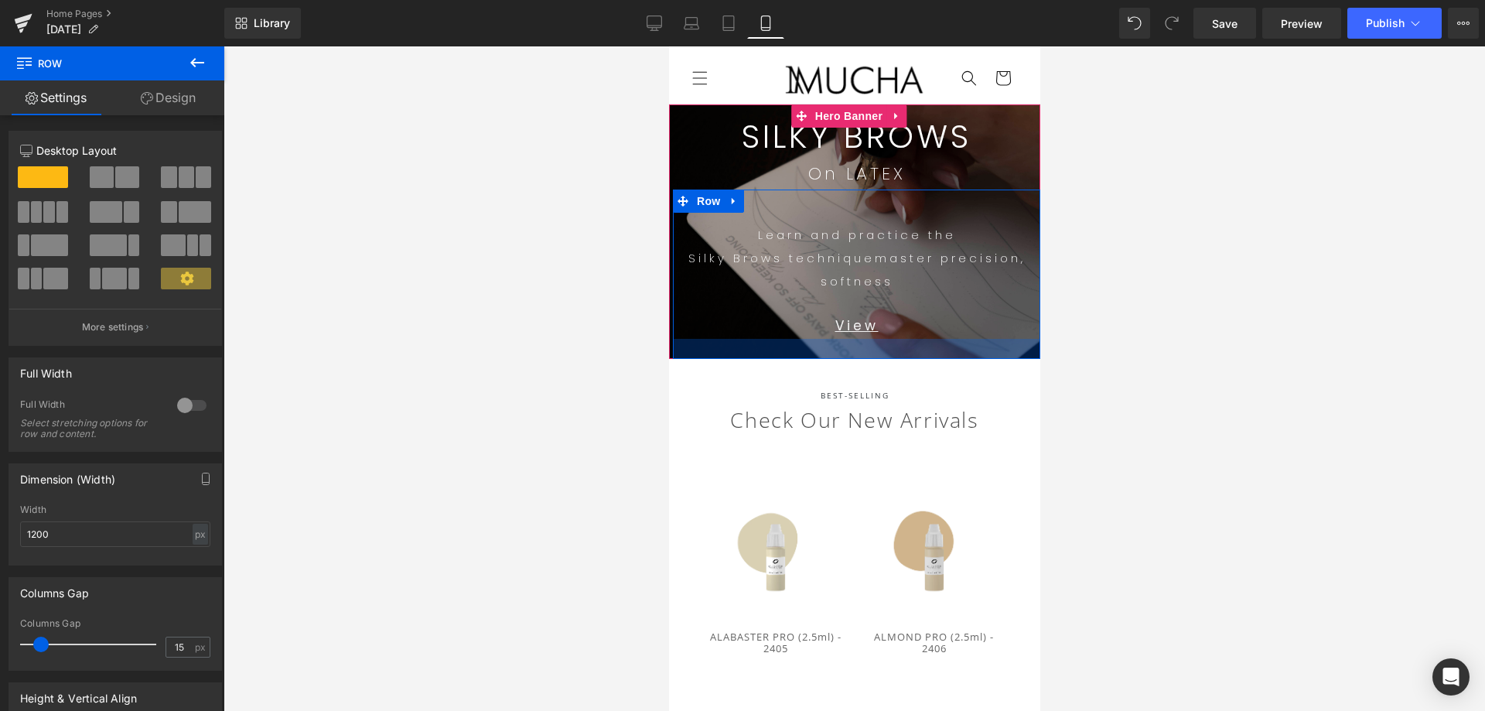
drag, startPoint x: 949, startPoint y: 343, endPoint x: 1006, endPoint y: 356, distance: 58.5
click at [971, 347] on div at bounding box center [855, 349] width 367 height 20
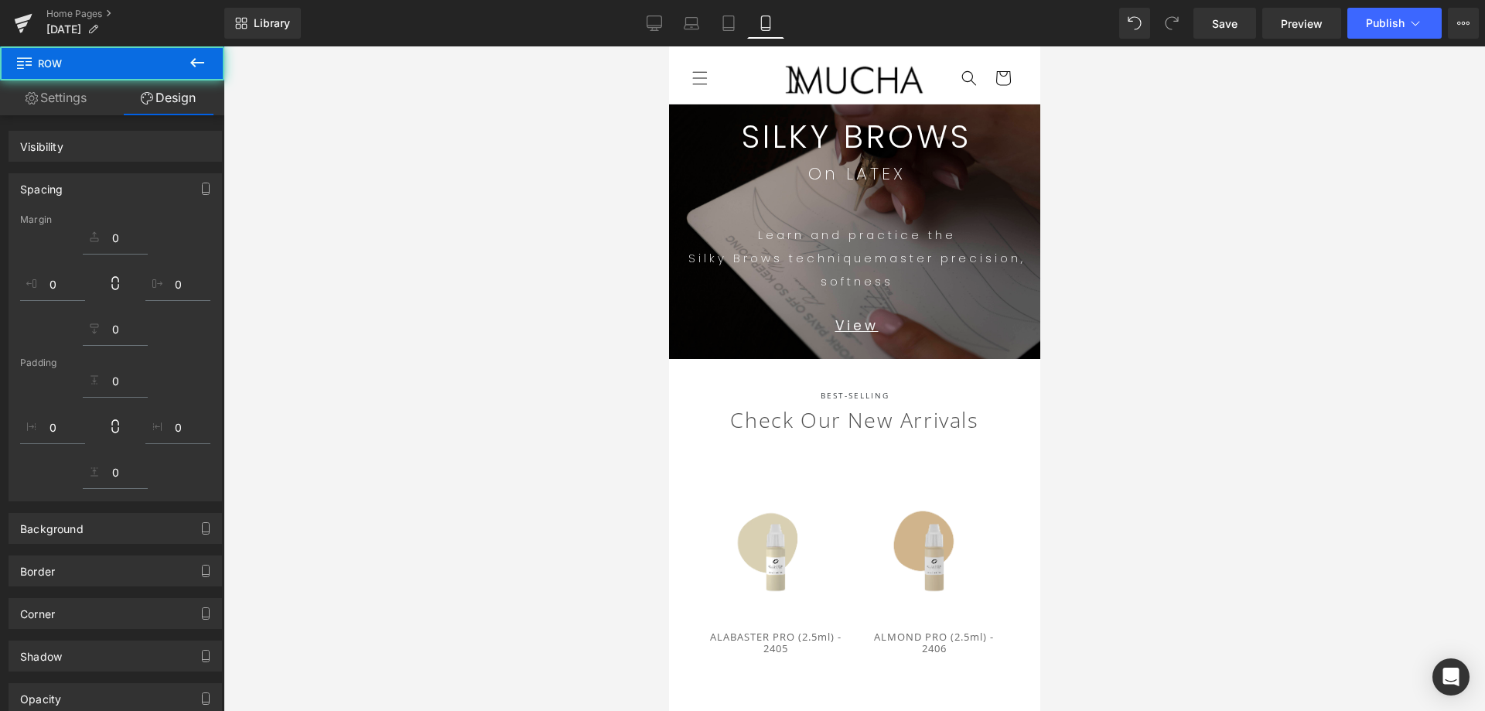
drag, startPoint x: 1233, startPoint y: 376, endPoint x: 1242, endPoint y: 375, distance: 8.5
click at [1239, 375] on div at bounding box center [853, 378] width 1261 height 664
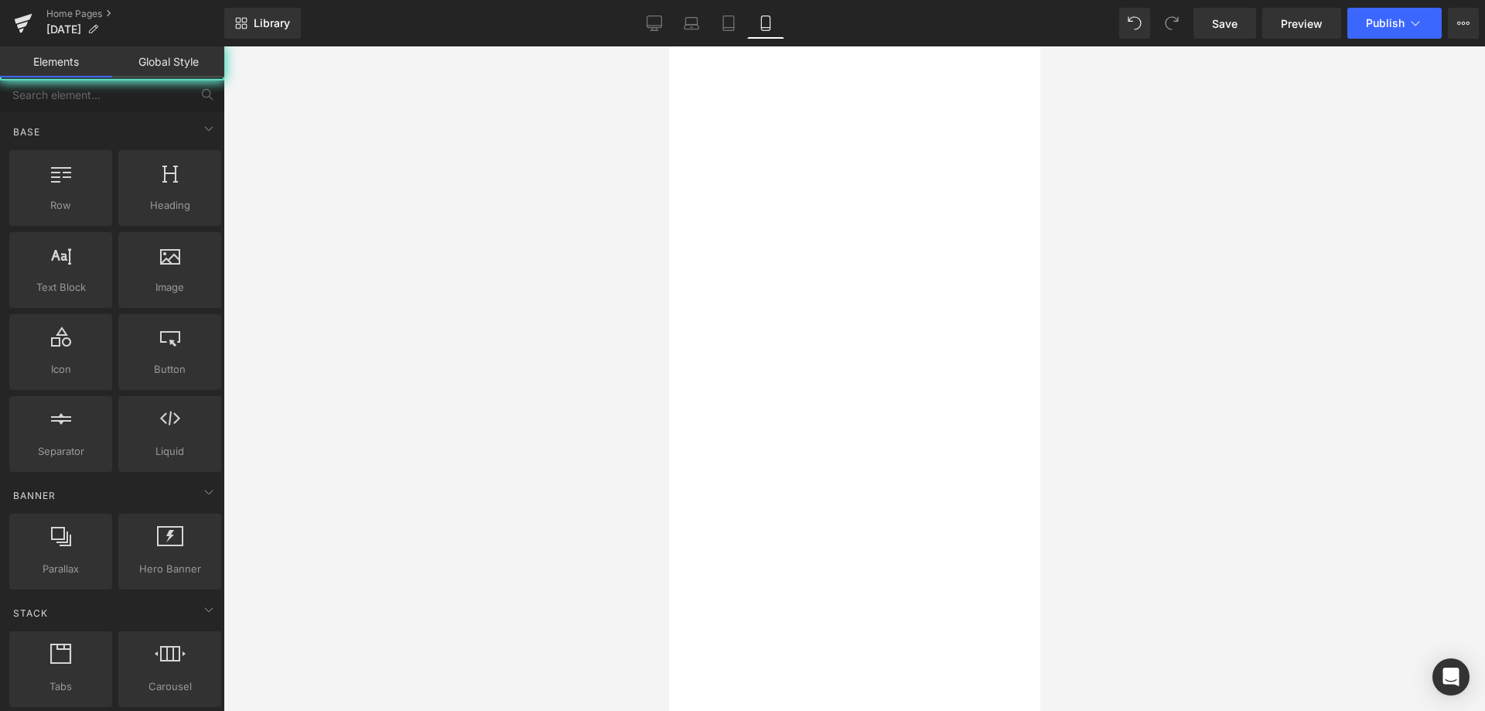
click at [1287, 362] on div at bounding box center [853, 378] width 1261 height 664
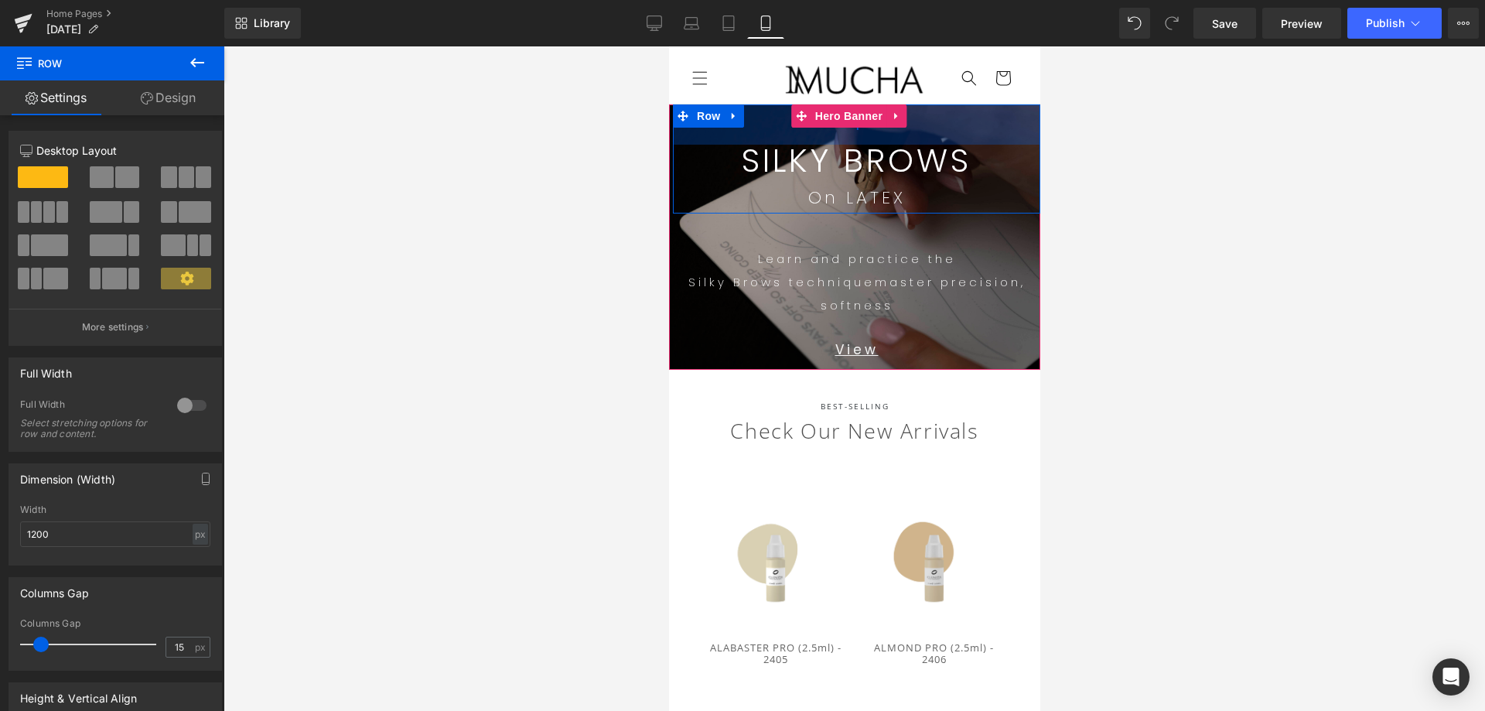
drag, startPoint x: 954, startPoint y: 109, endPoint x: 964, endPoint y: 133, distance: 26.0
click at [959, 131] on div "52px" at bounding box center [855, 124] width 367 height 40
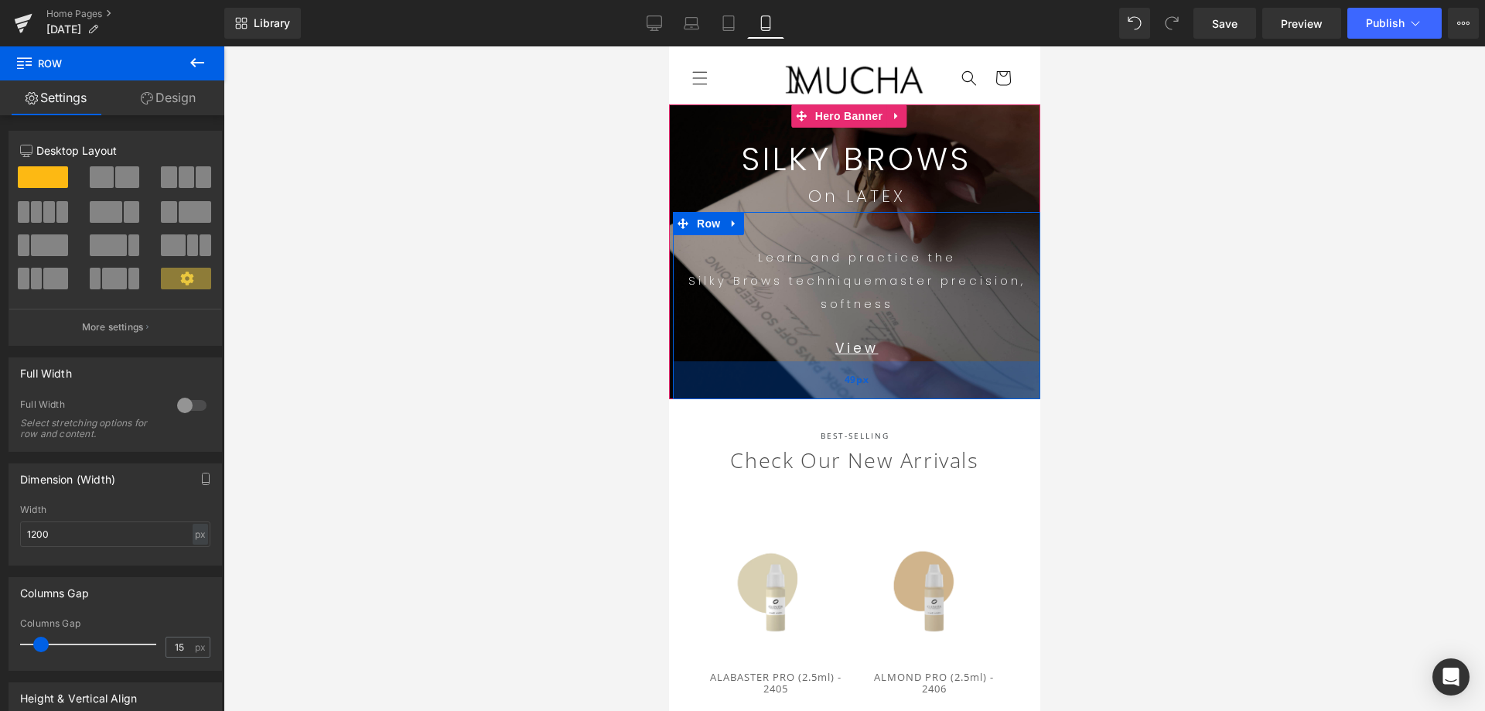
drag, startPoint x: 952, startPoint y: 361, endPoint x: 955, endPoint y: 392, distance: 31.1
click at [955, 392] on div "49px" at bounding box center [855, 380] width 367 height 38
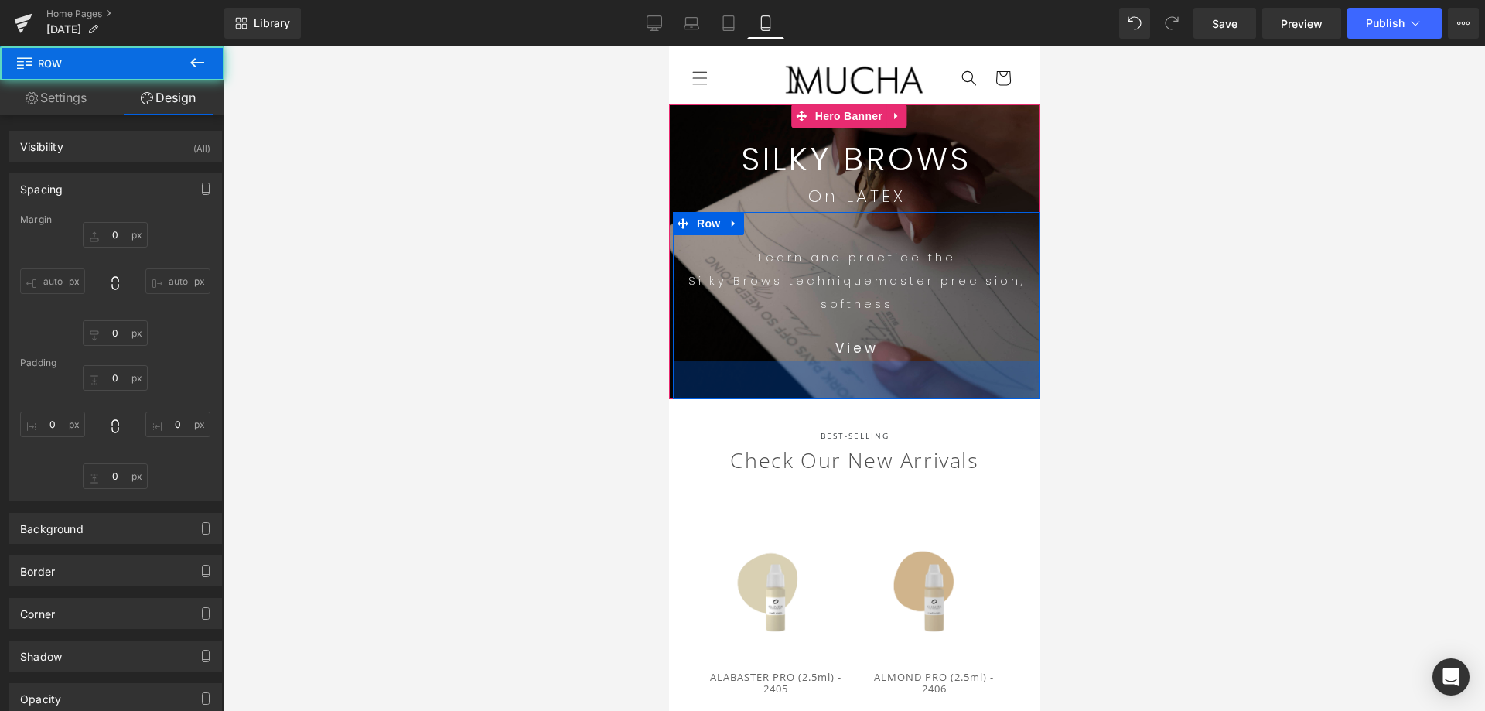
type input "0"
type input "16"
type input "0"
type input "49"
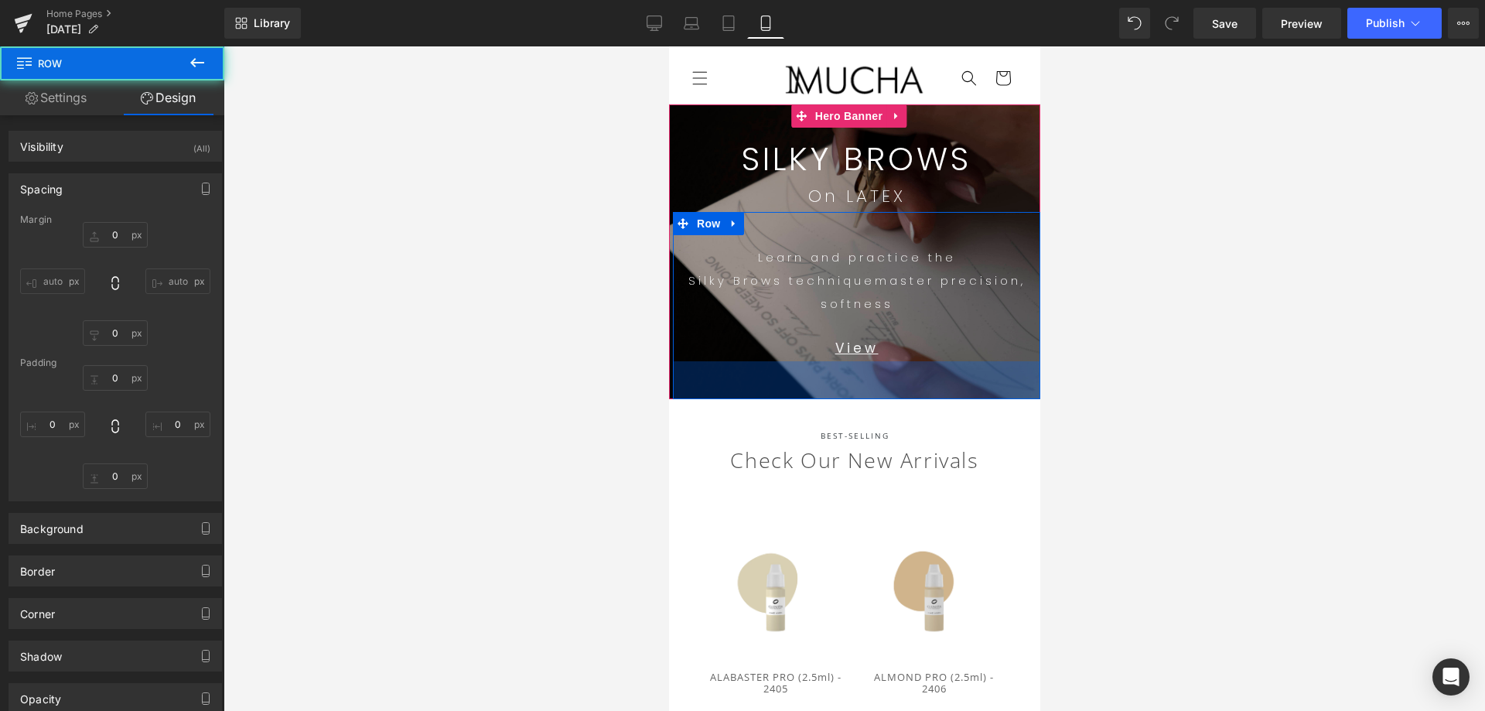
type input "0"
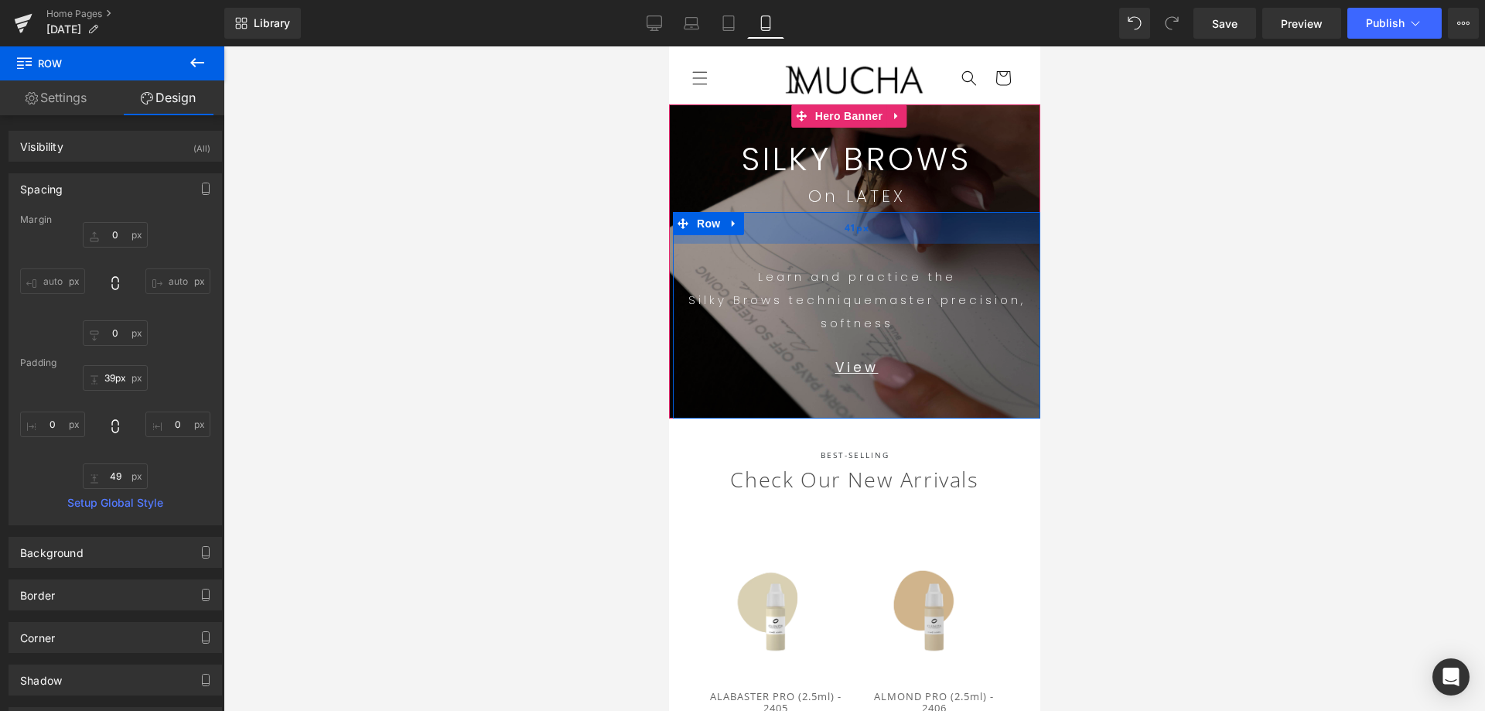
type input "38px"
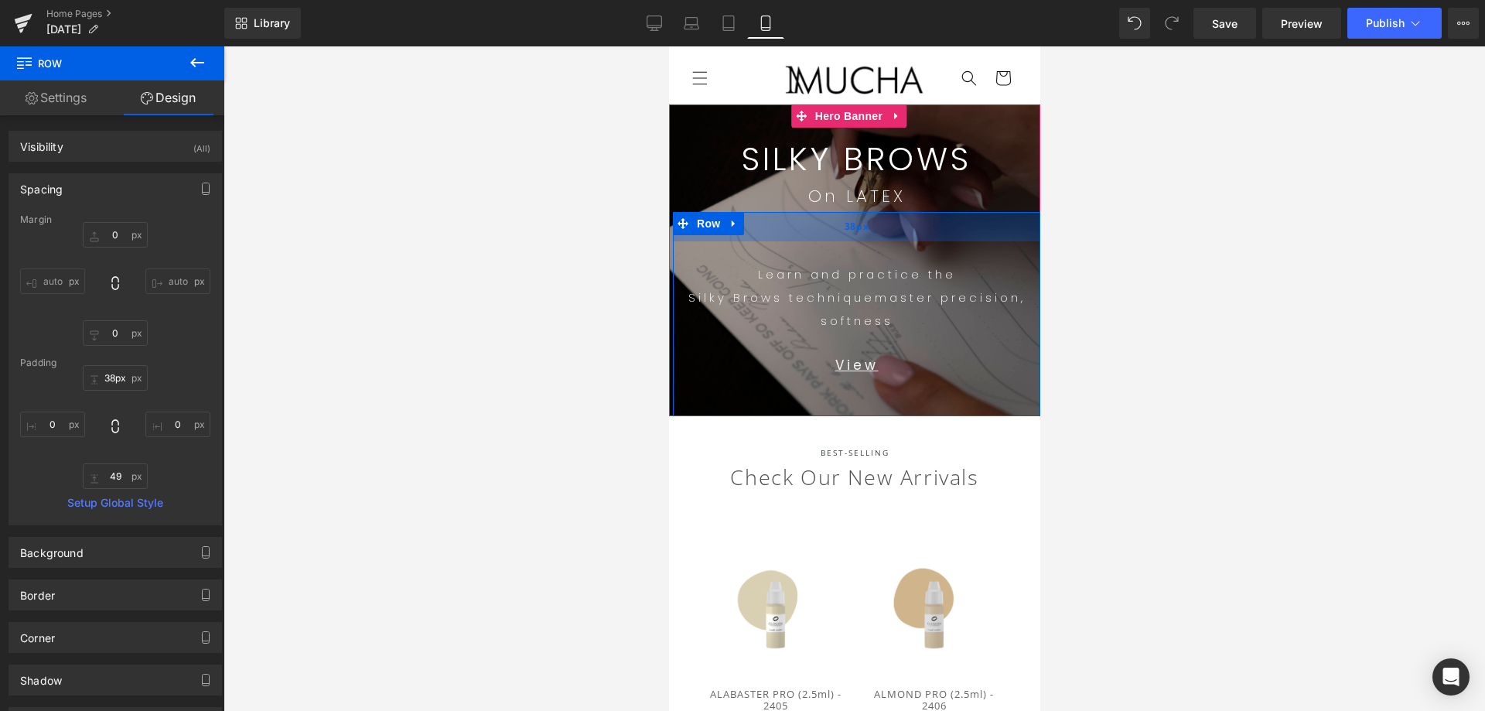
drag, startPoint x: 937, startPoint y: 213, endPoint x: 942, endPoint y: 230, distance: 17.6
click at [942, 230] on div "38px" at bounding box center [855, 226] width 367 height 29
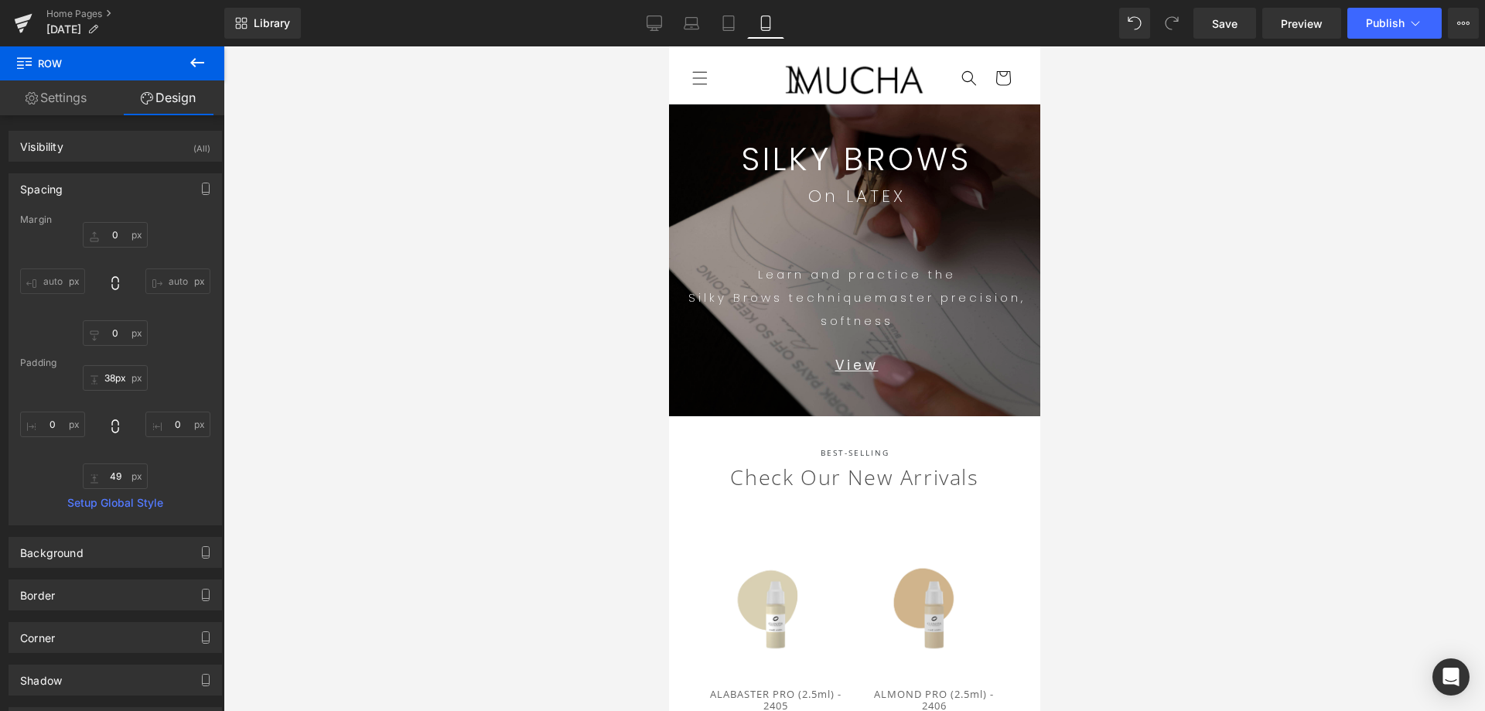
click at [1321, 288] on div at bounding box center [853, 378] width 1261 height 664
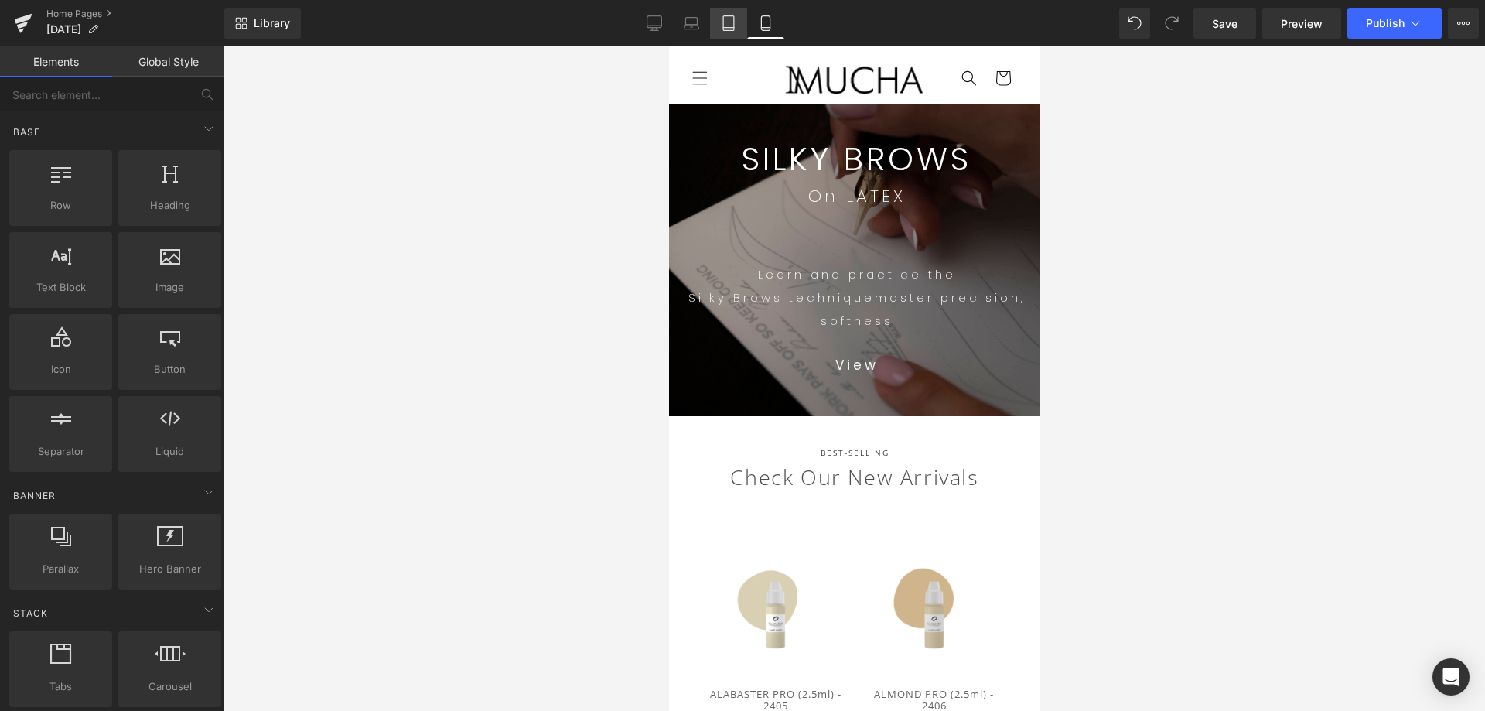
click at [727, 31] on link "Tablet" at bounding box center [728, 23] width 37 height 31
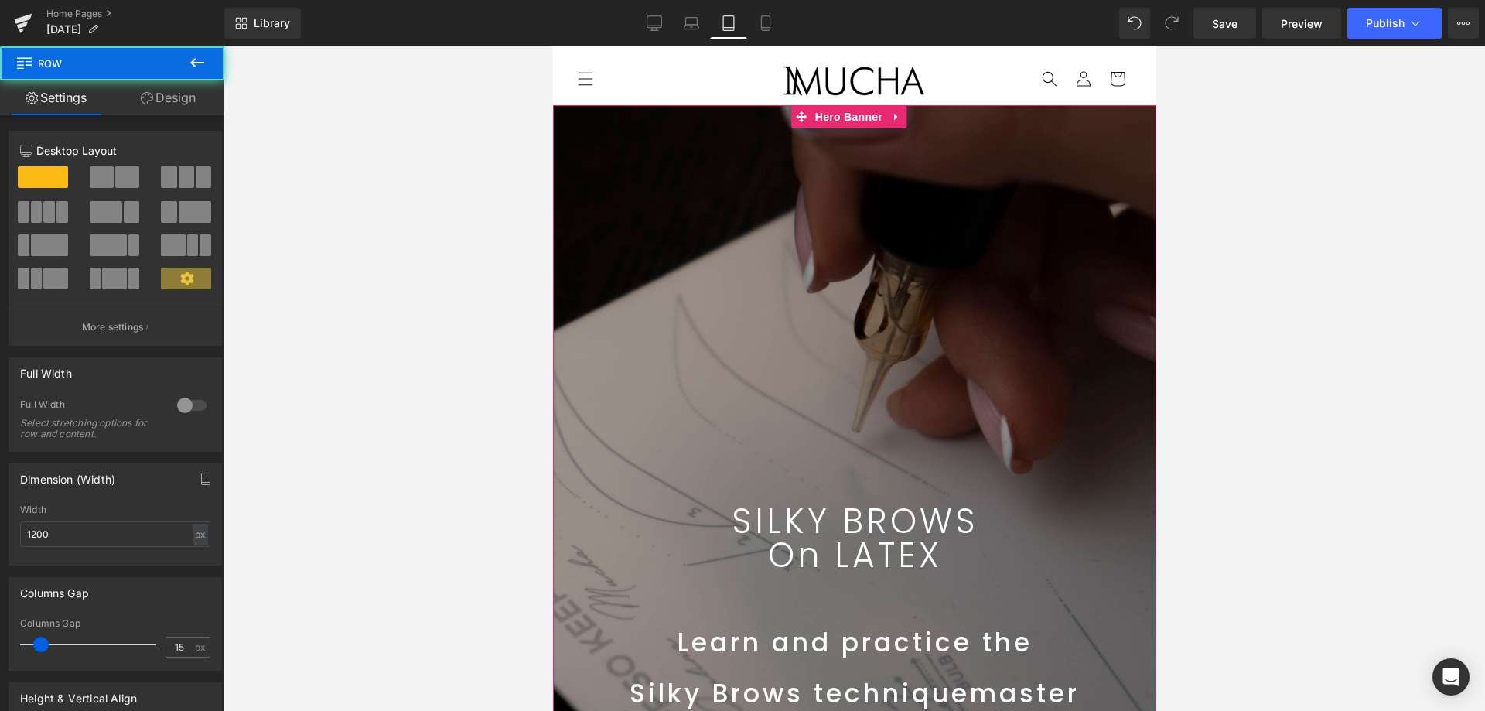
drag, startPoint x: 874, startPoint y: 342, endPoint x: 907, endPoint y: 420, distance: 84.9
click at [875, 342] on div "SILKY BROWS Text Block On LATEX Text Block Row 50px" at bounding box center [853, 342] width 603 height 475
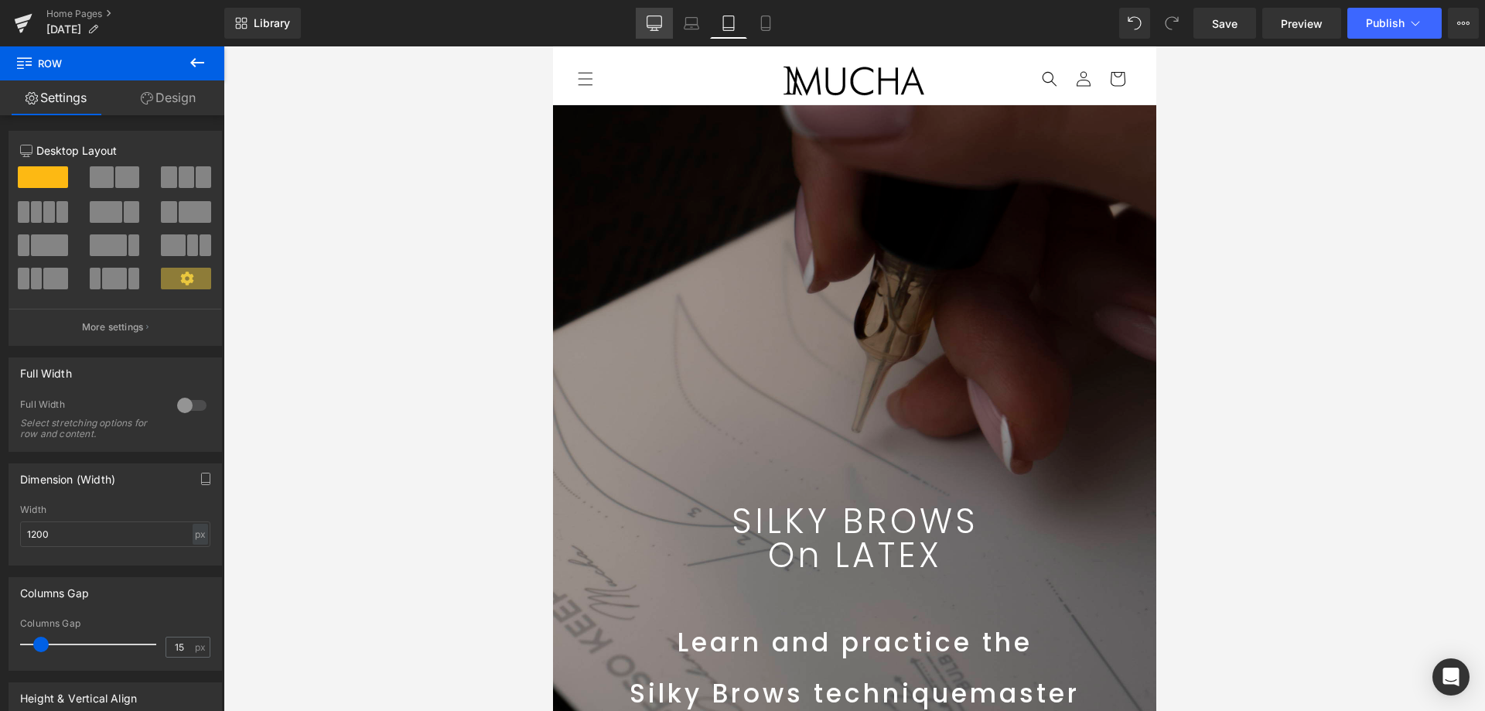
click at [645, 31] on link "Desktop" at bounding box center [654, 23] width 37 height 31
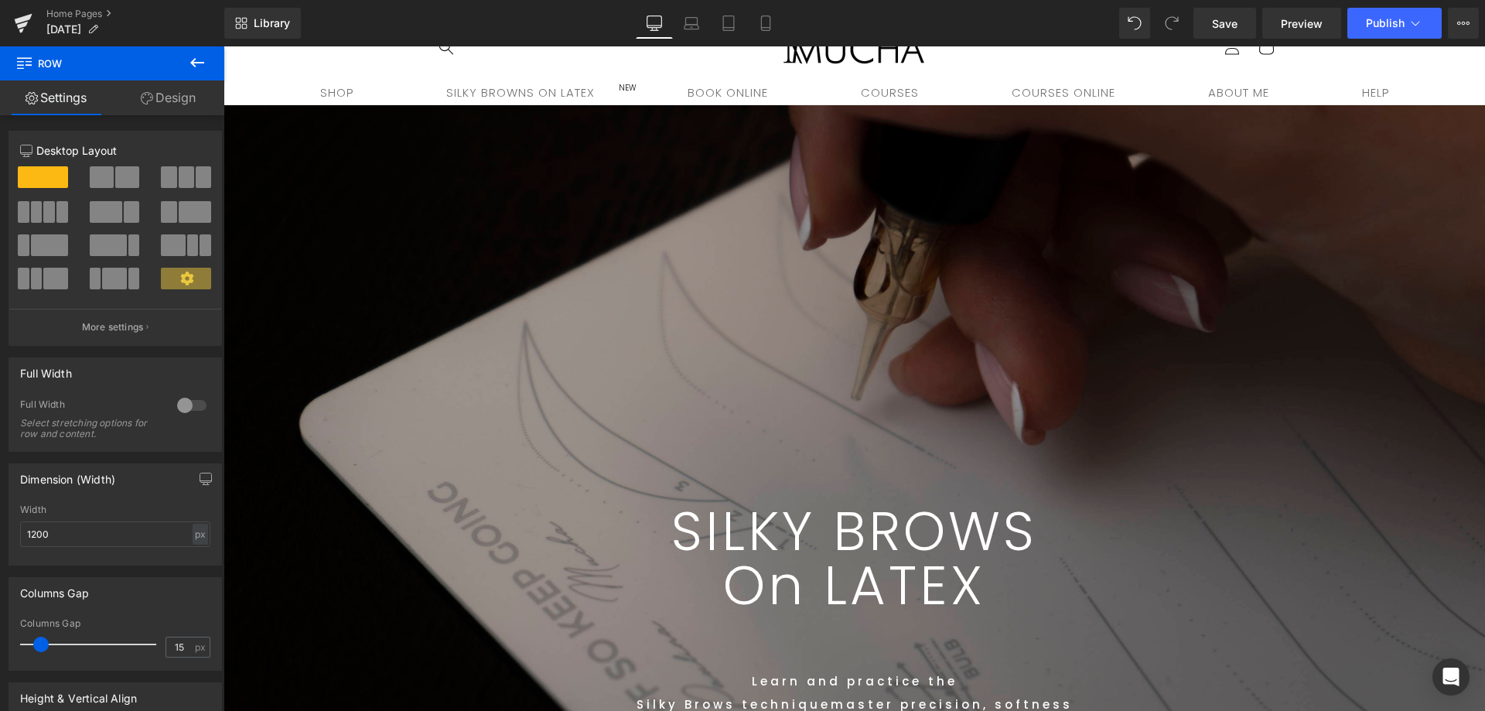
scroll to position [347, 0]
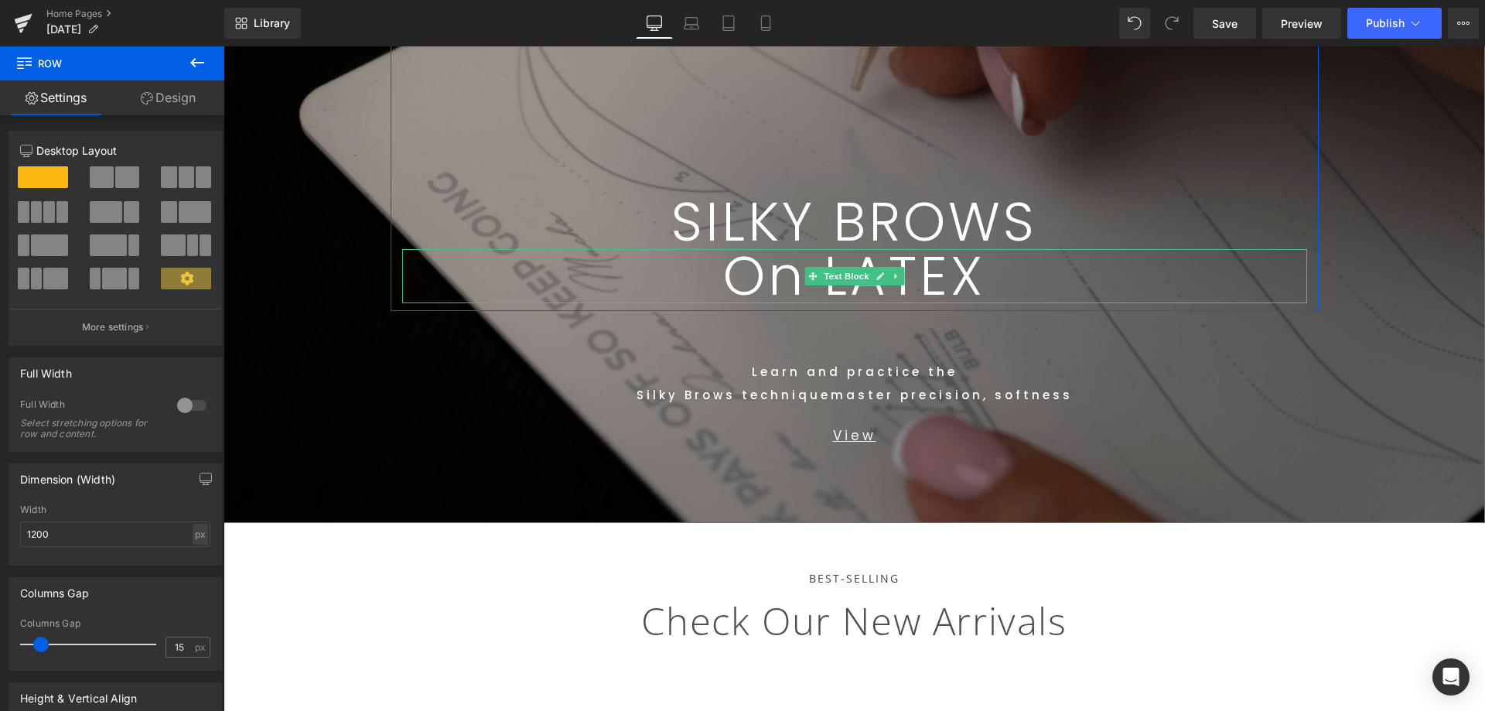
click at [994, 281] on p "On LATEX" at bounding box center [854, 276] width 905 height 54
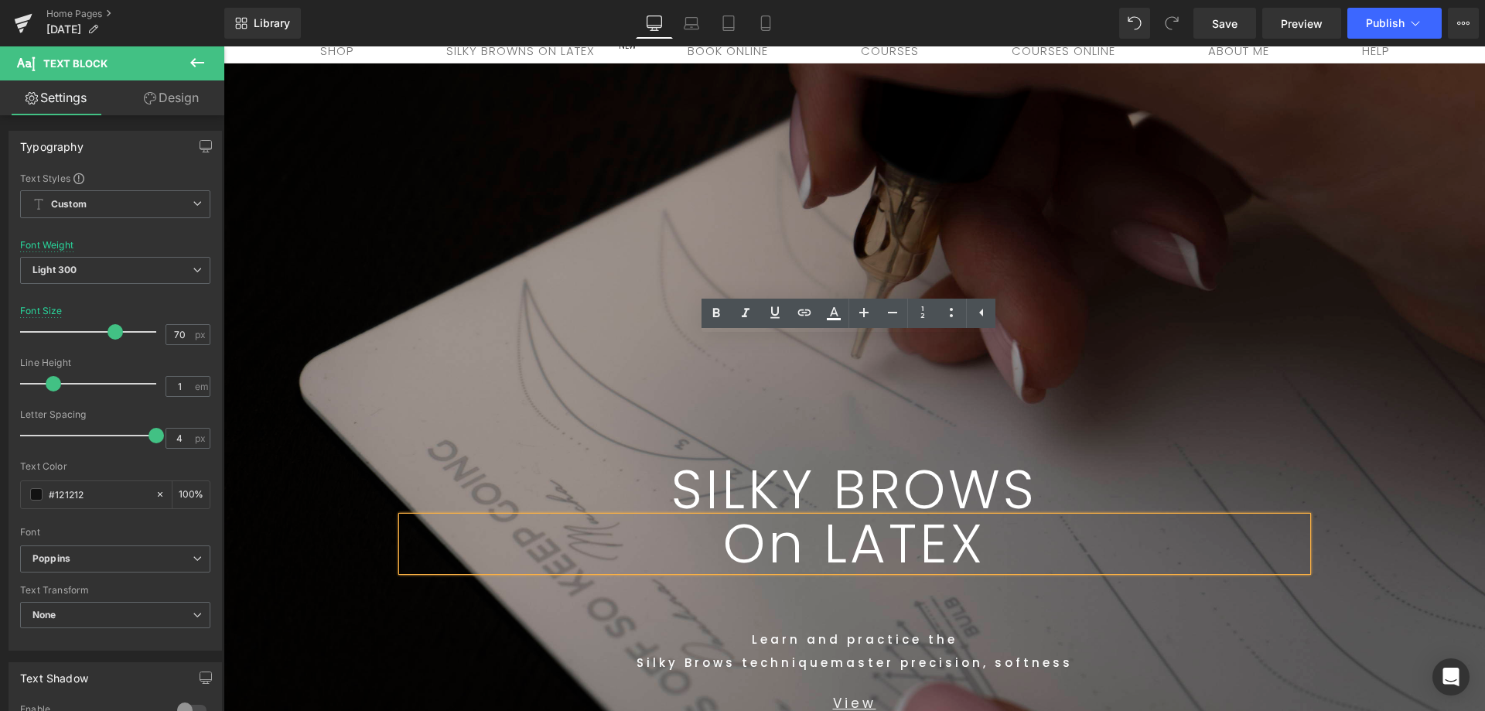
scroll to position [38, 0]
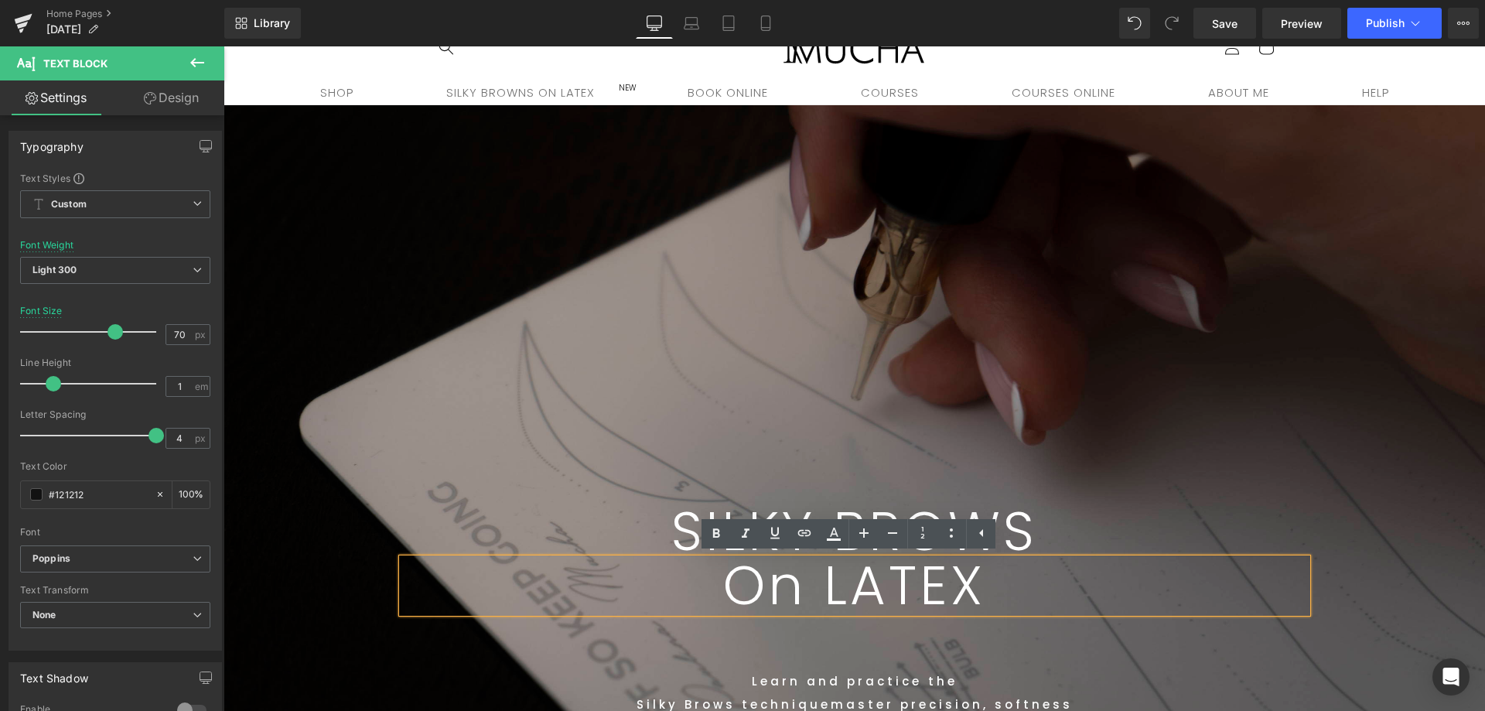
click at [1079, 518] on p "SILKY BROWS" at bounding box center [854, 531] width 905 height 54
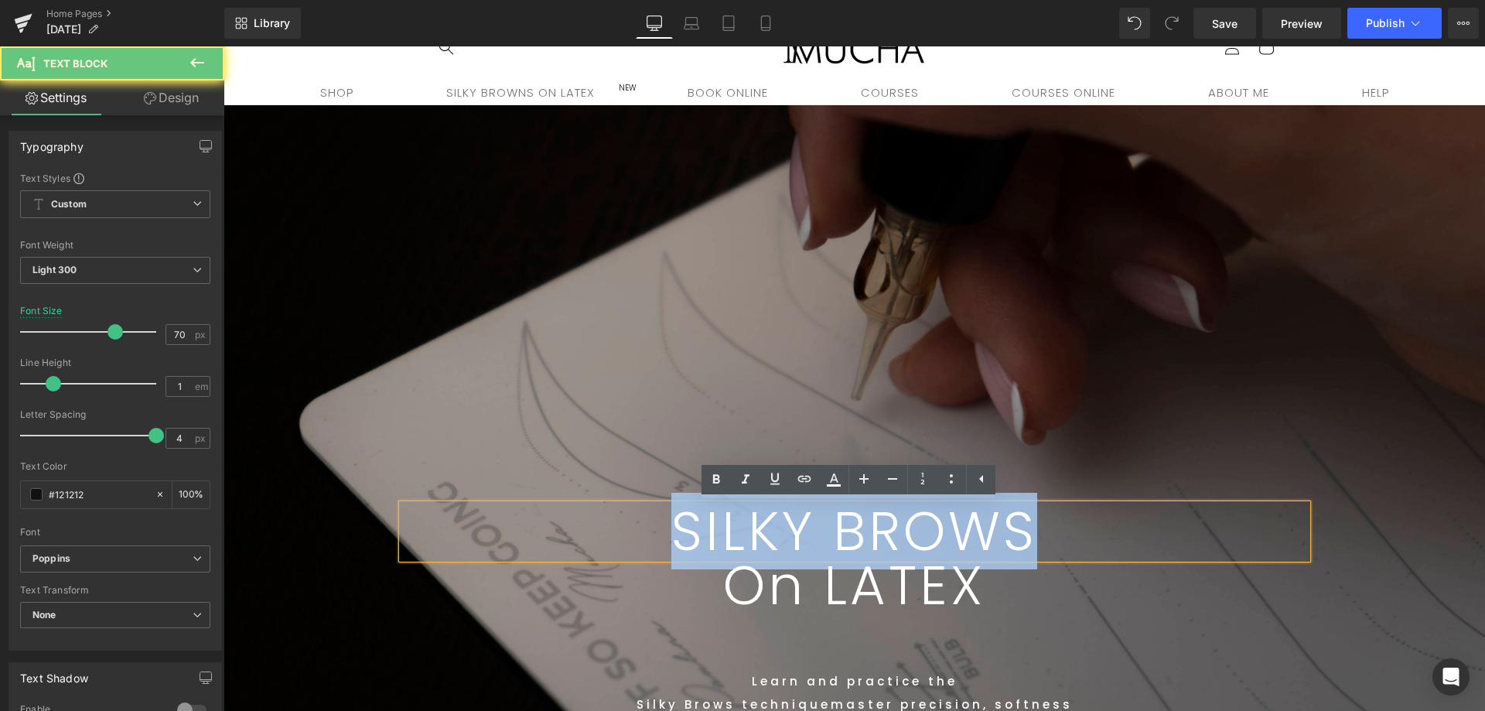
drag, startPoint x: 455, startPoint y: 530, endPoint x: 478, endPoint y: 549, distance: 29.6
click at [448, 536] on p "SILKY BROWS" at bounding box center [854, 531] width 905 height 54
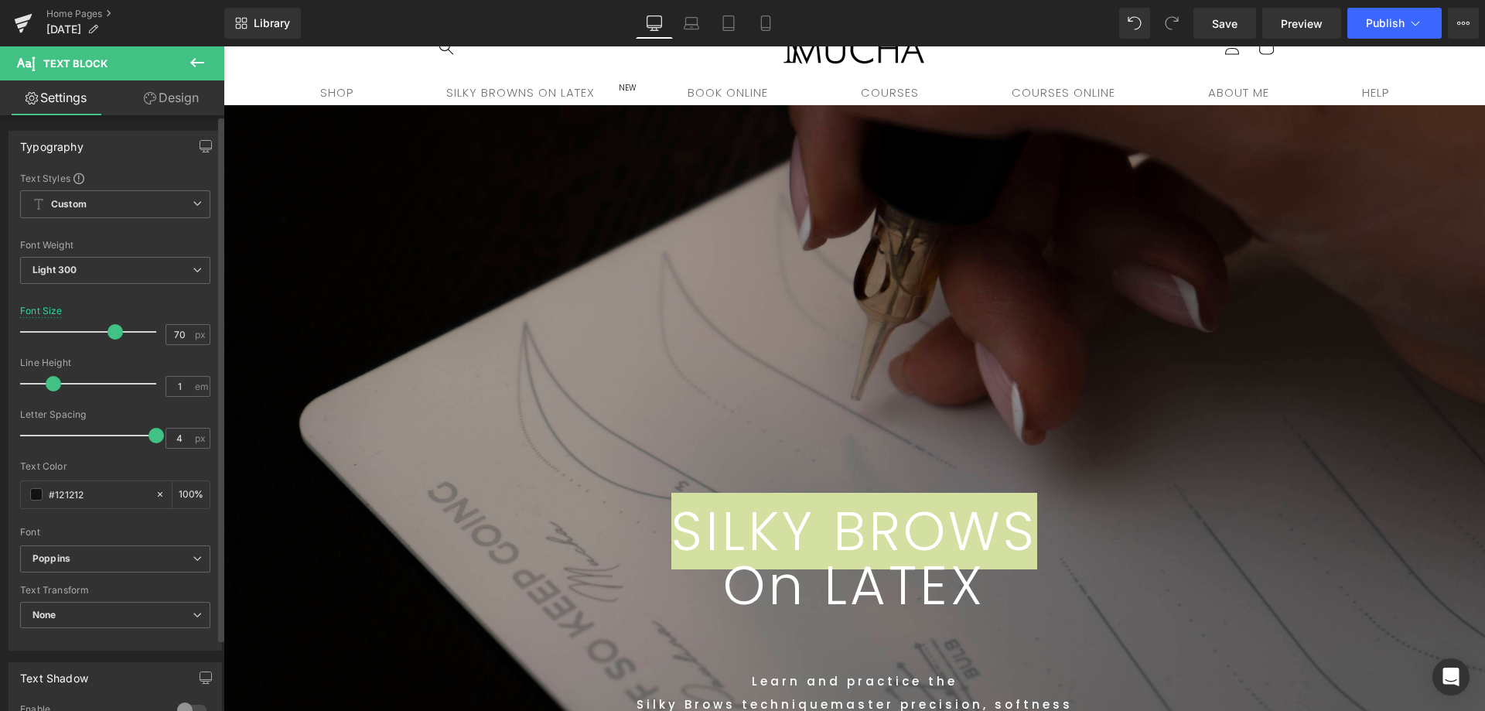
click at [87, 292] on div at bounding box center [115, 297] width 190 height 10
click at [86, 282] on span "Light 300" at bounding box center [115, 270] width 190 height 27
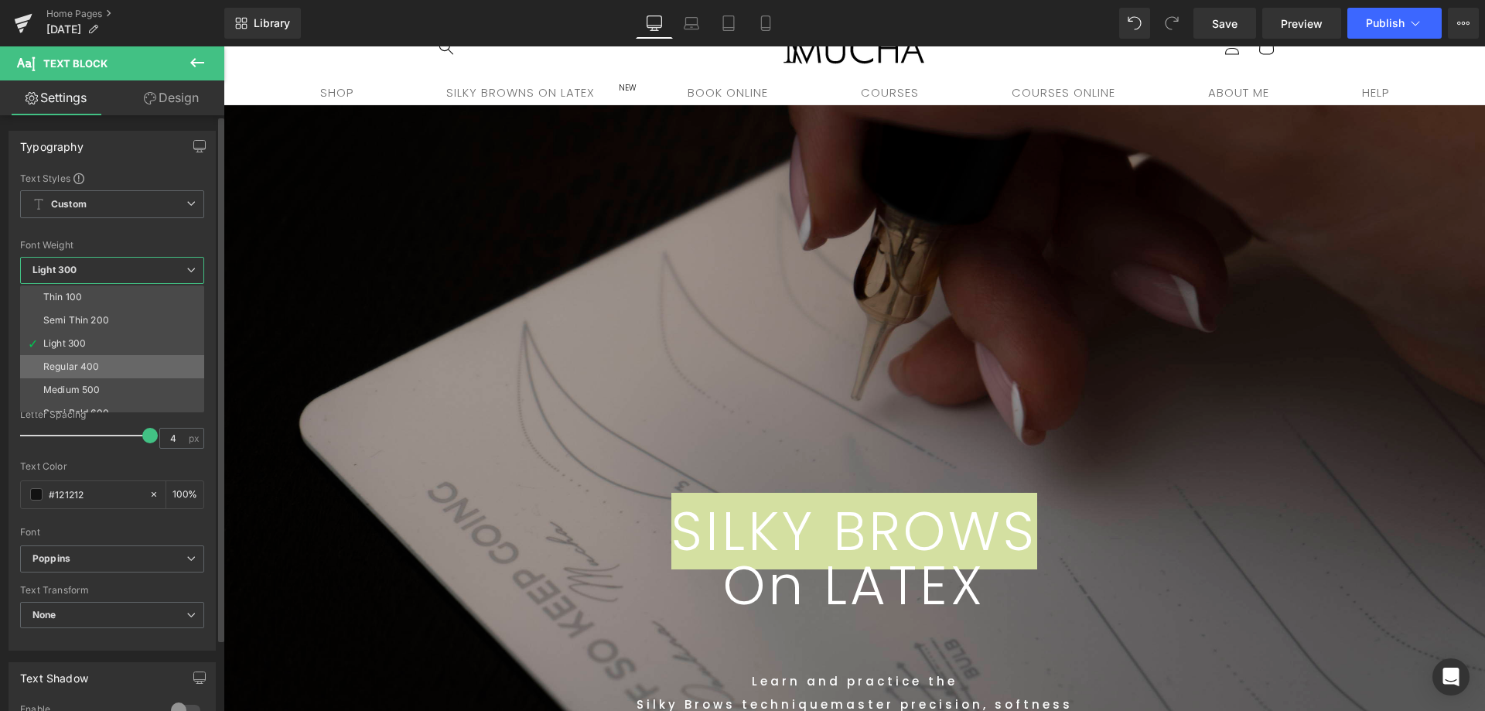
click at [95, 361] on div "Regular 400" at bounding box center [71, 366] width 56 height 11
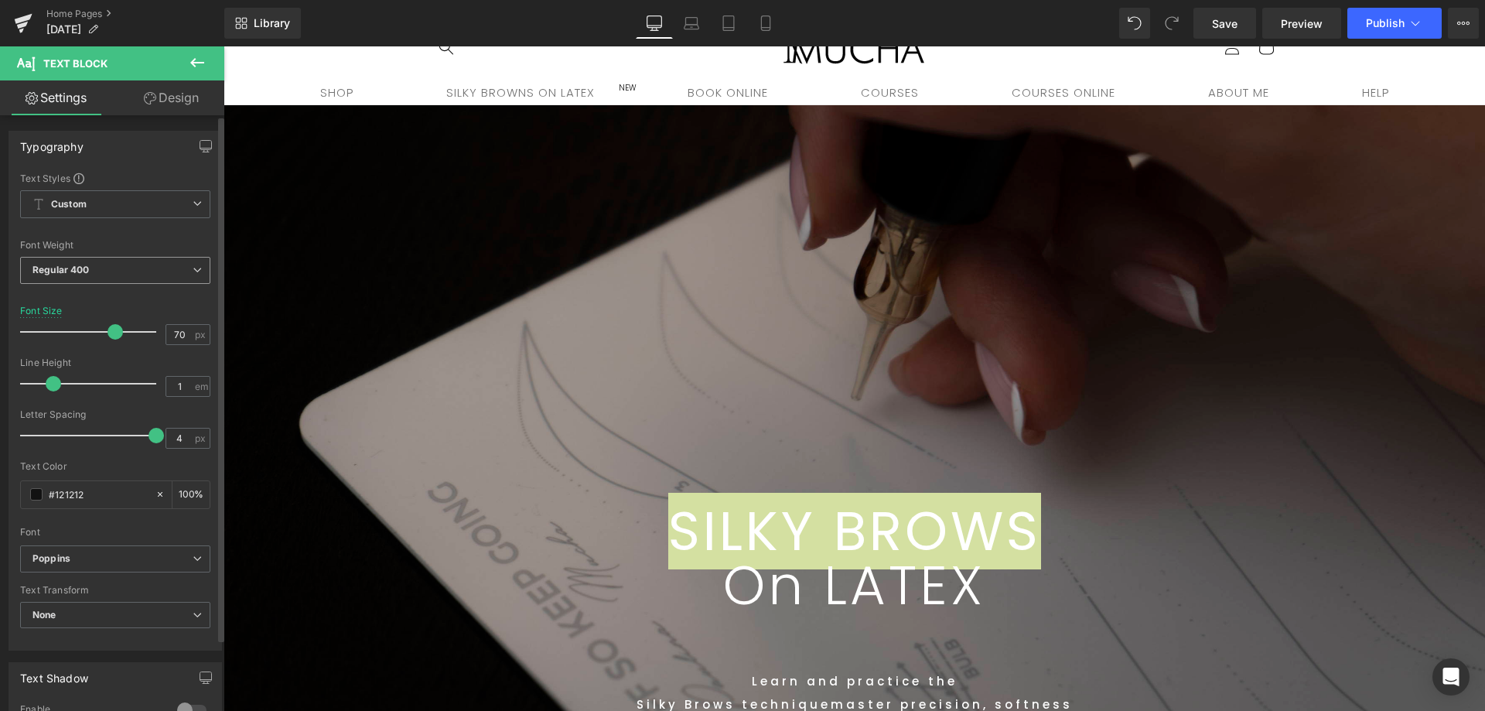
click at [88, 266] on b "Regular 400" at bounding box center [60, 270] width 57 height 12
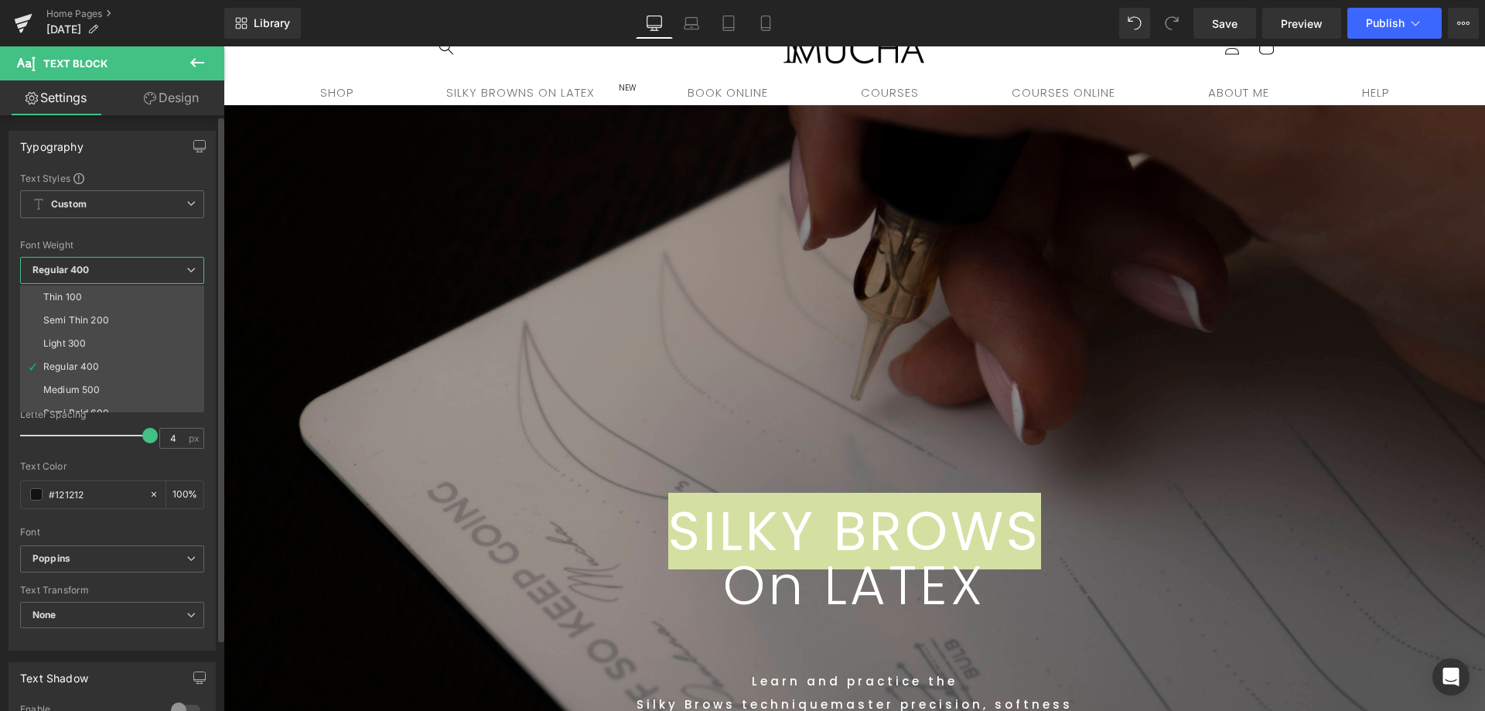
click at [90, 319] on div "Semi Thin 200" at bounding box center [76, 320] width 66 height 11
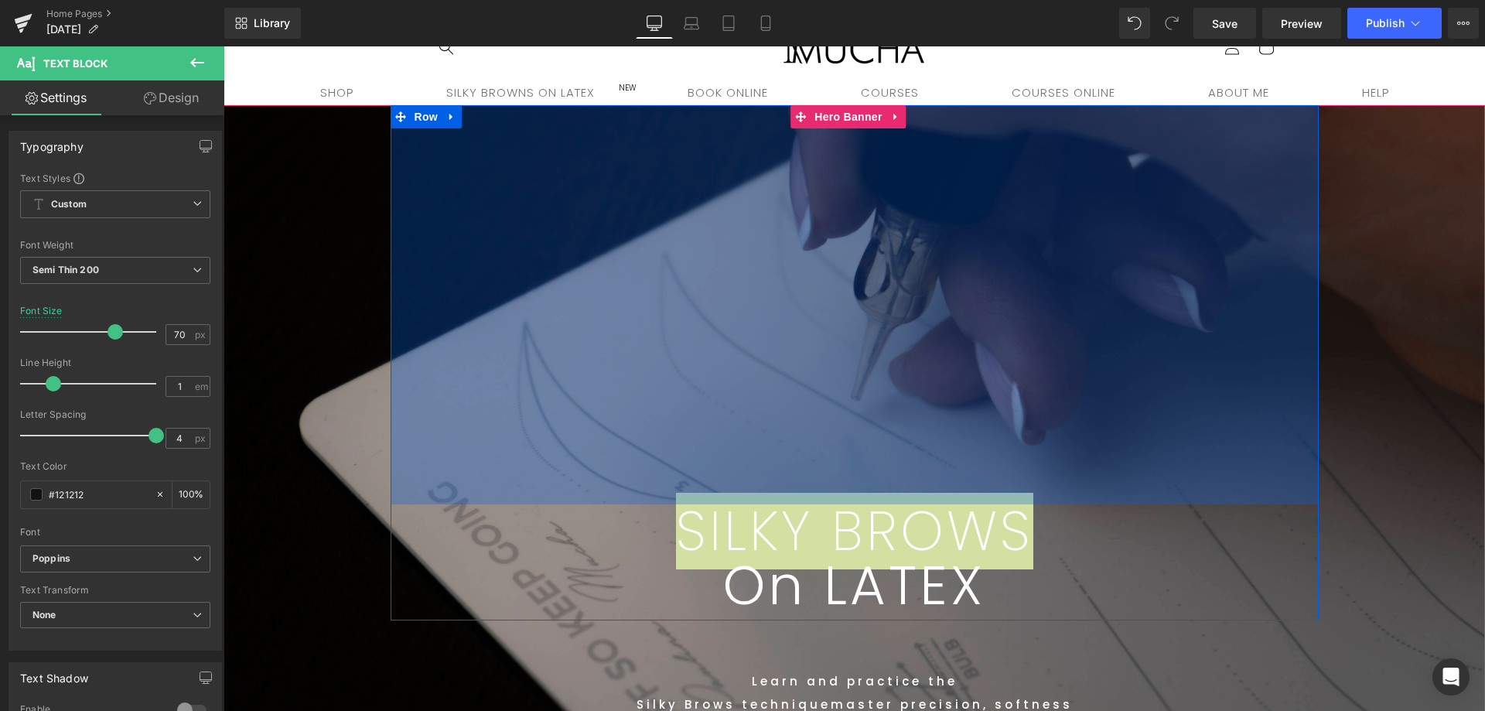
click at [1112, 488] on div "516px" at bounding box center [854, 304] width 928 height 399
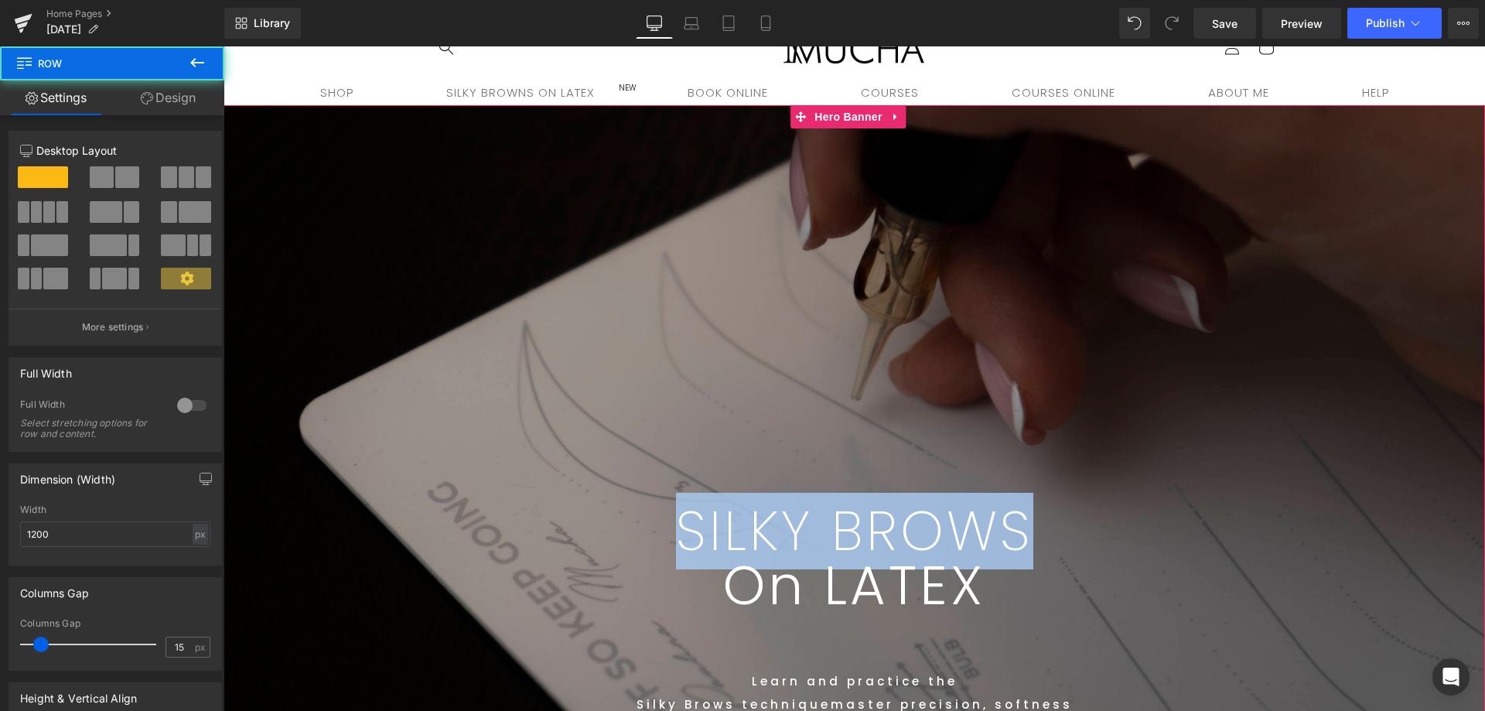
drag, startPoint x: 1001, startPoint y: 595, endPoint x: 1024, endPoint y: 612, distance: 28.8
click at [1004, 592] on p "On LATEX" at bounding box center [854, 585] width 905 height 54
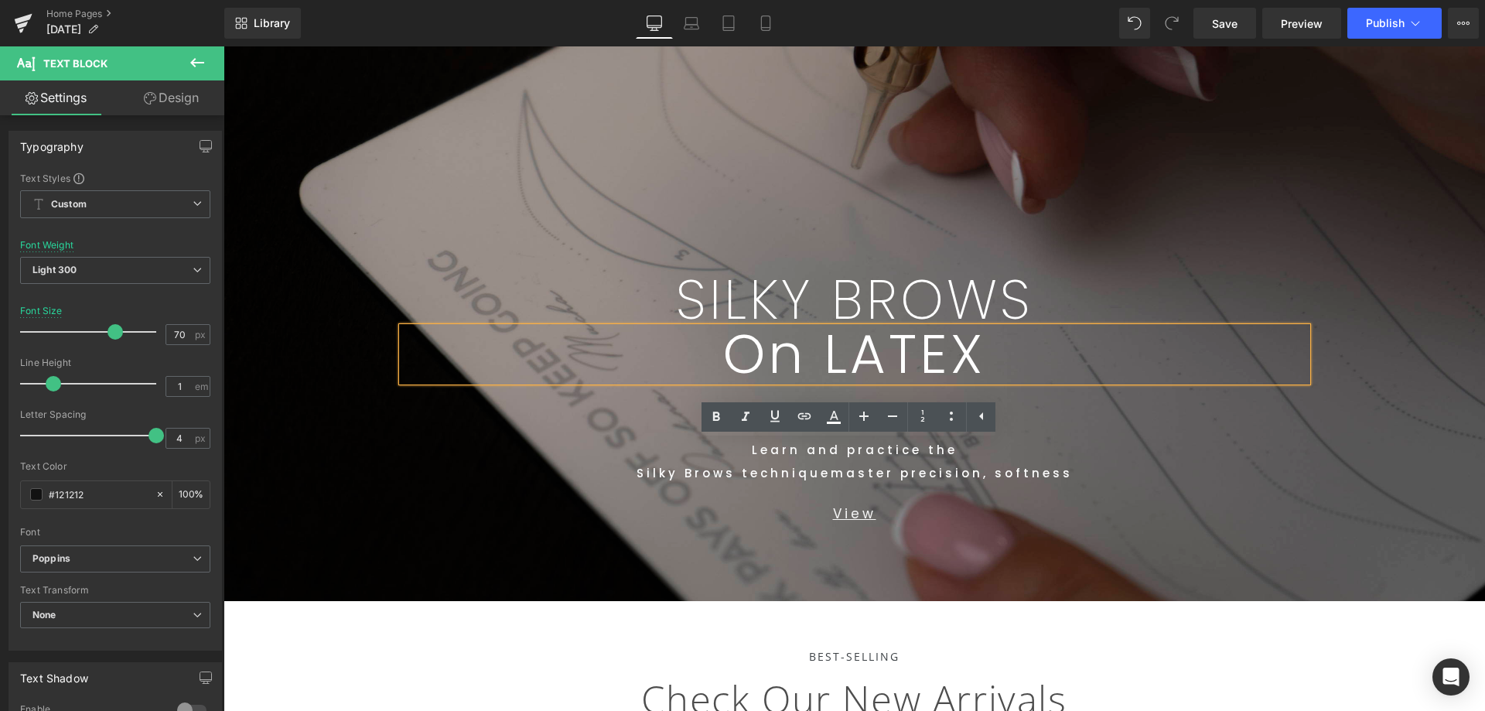
scroll to position [270, 0]
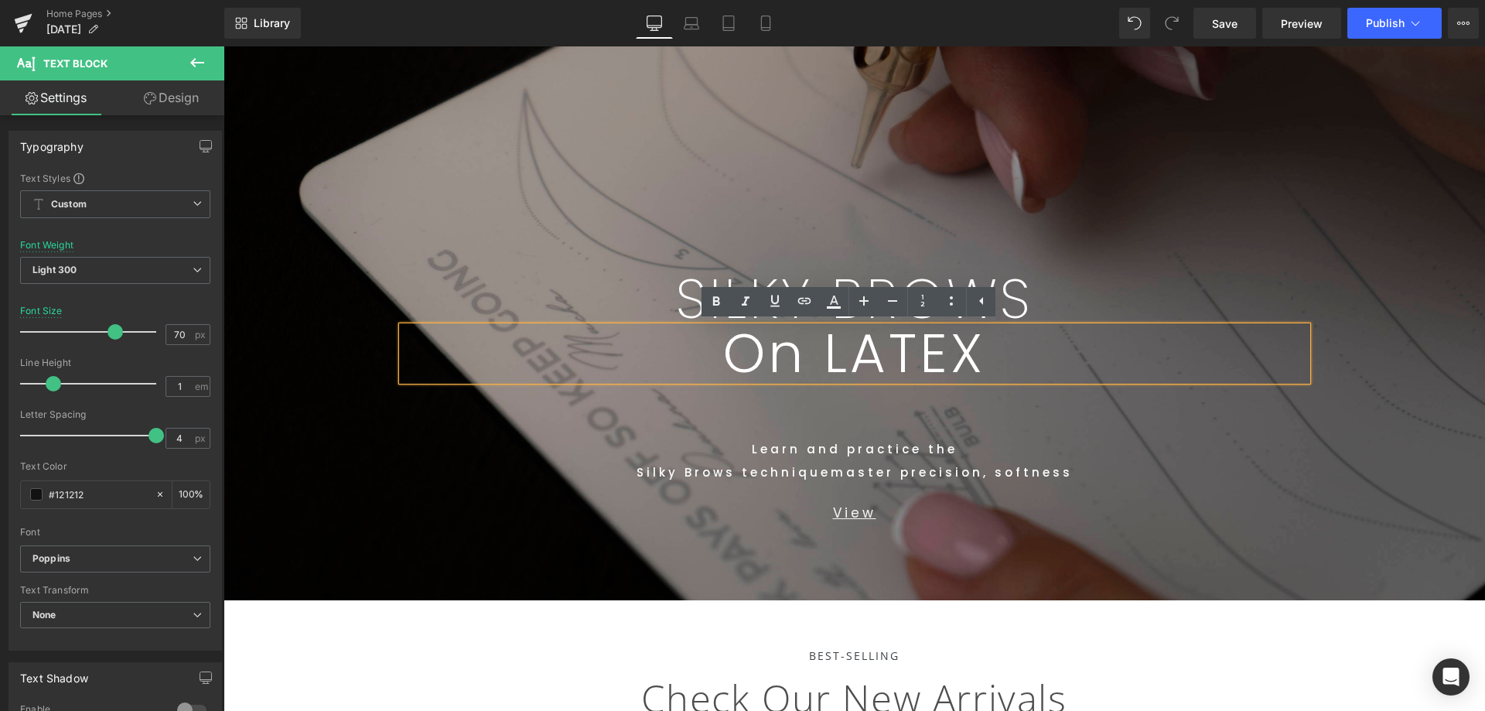
click at [1015, 346] on p "On LATEX" at bounding box center [854, 353] width 905 height 54
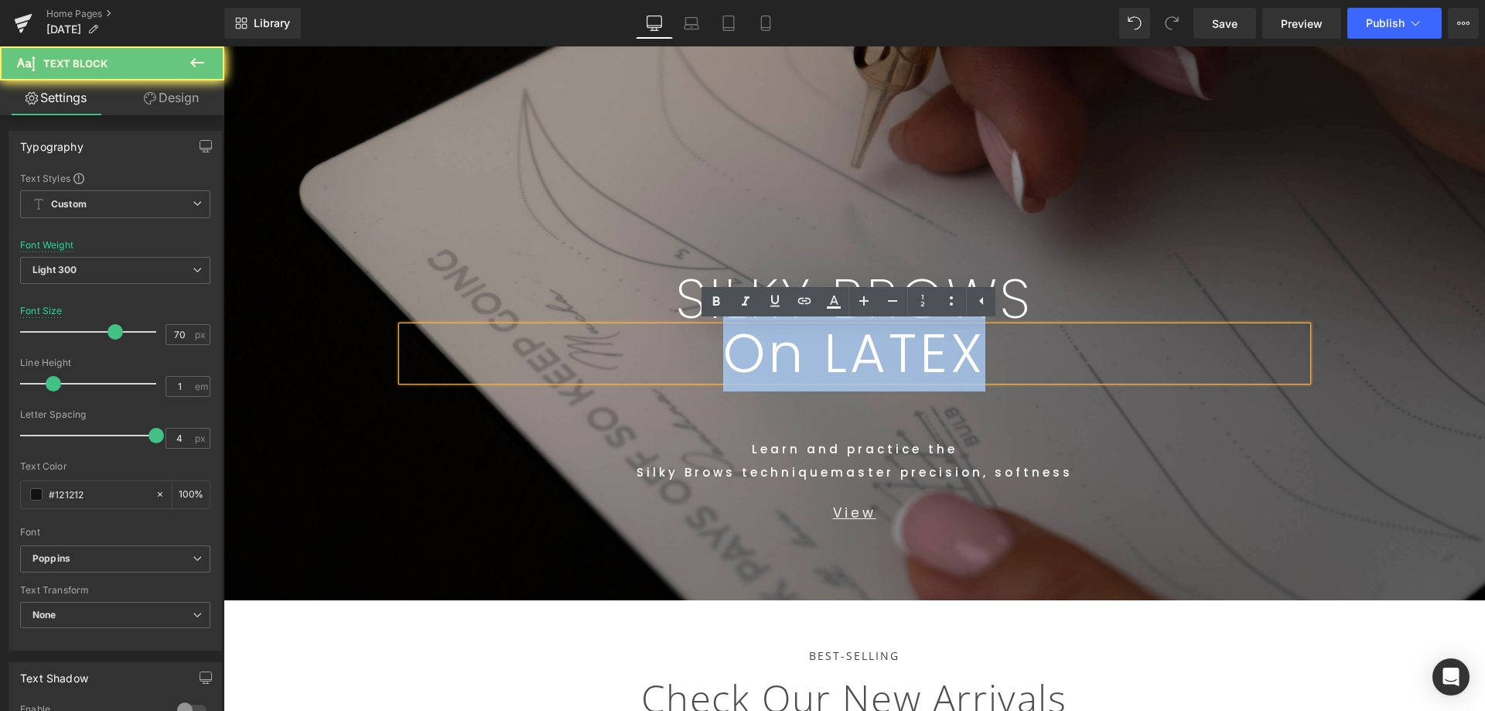
drag, startPoint x: 834, startPoint y: 345, endPoint x: 417, endPoint y: 347, distance: 417.6
click at [419, 347] on p "On LATEX" at bounding box center [854, 353] width 905 height 54
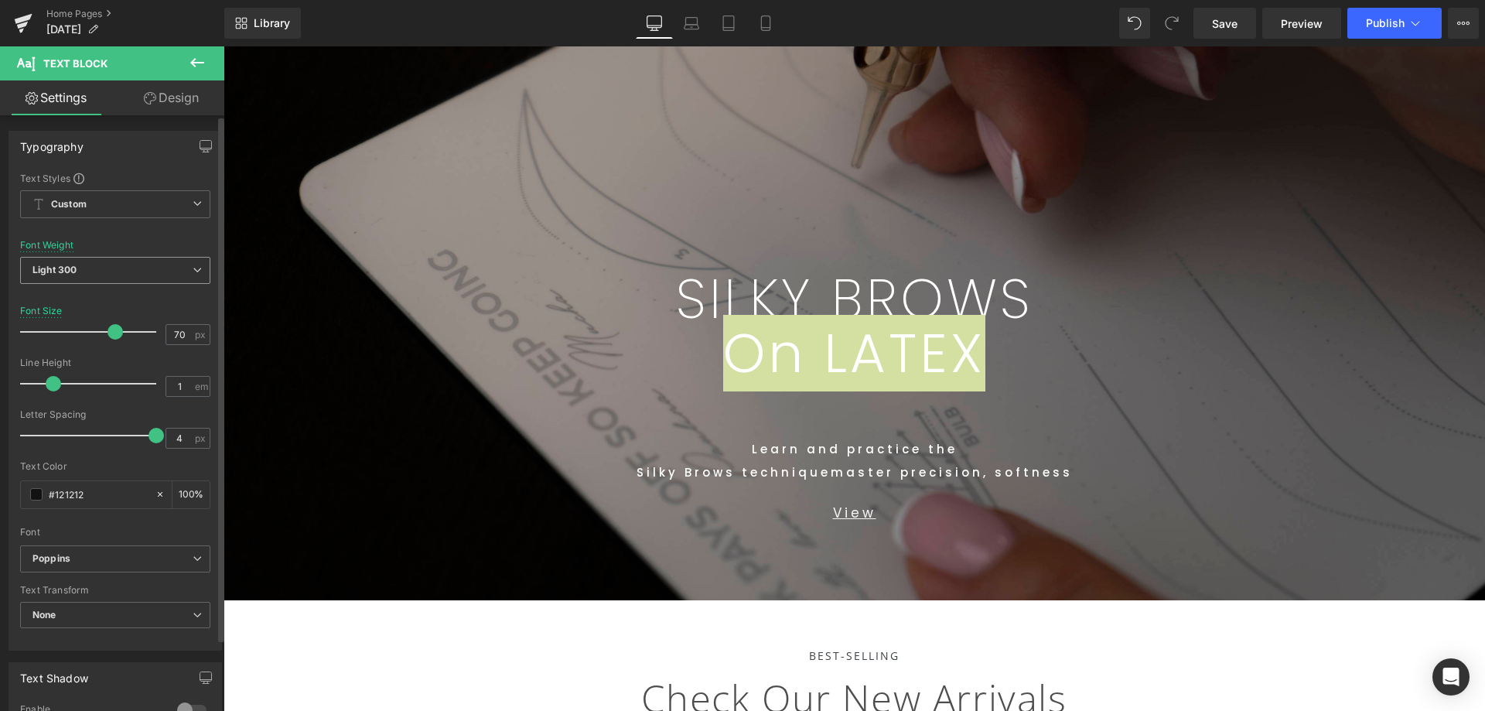
click at [104, 276] on span "Light 300" at bounding box center [115, 270] width 190 height 27
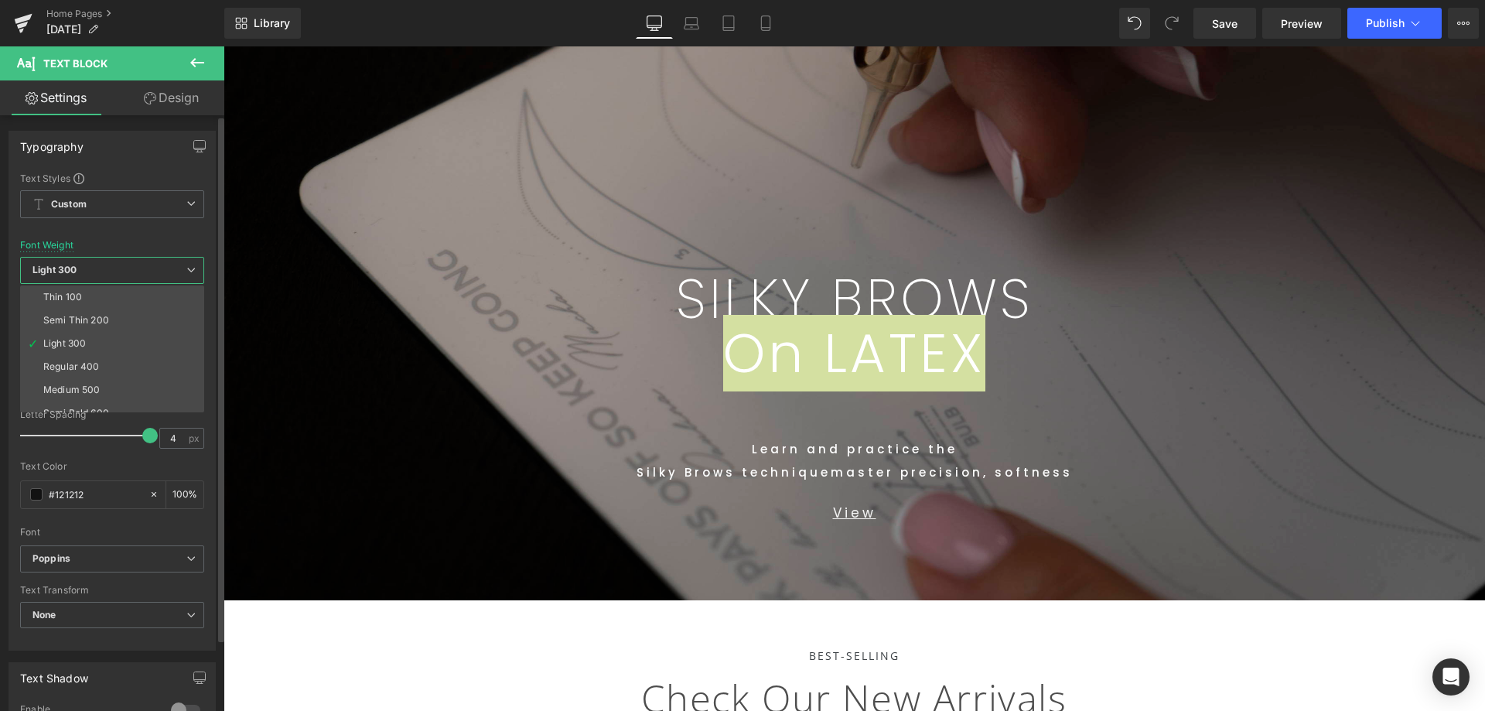
click at [87, 293] on li "Thin 100" at bounding box center [115, 296] width 191 height 23
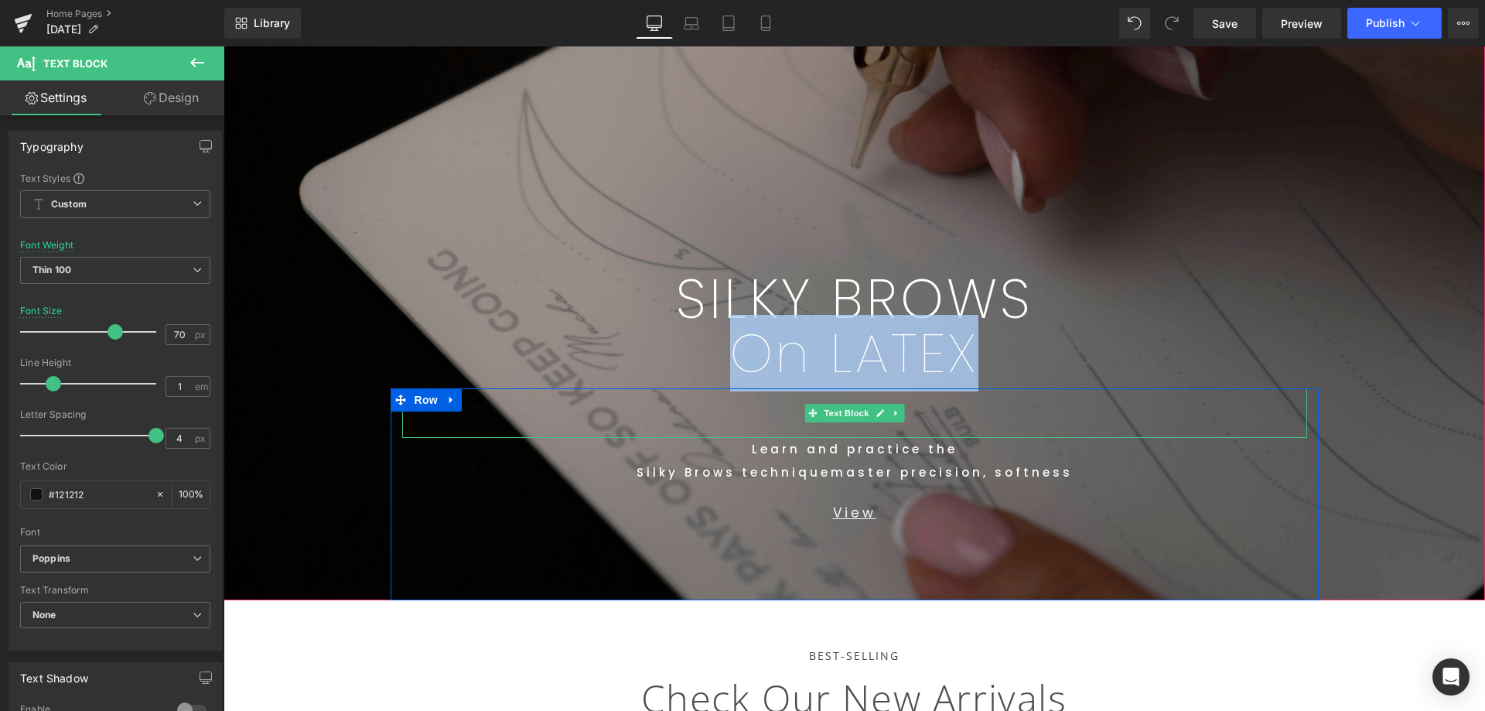
click at [1113, 408] on p at bounding box center [854, 412] width 905 height 49
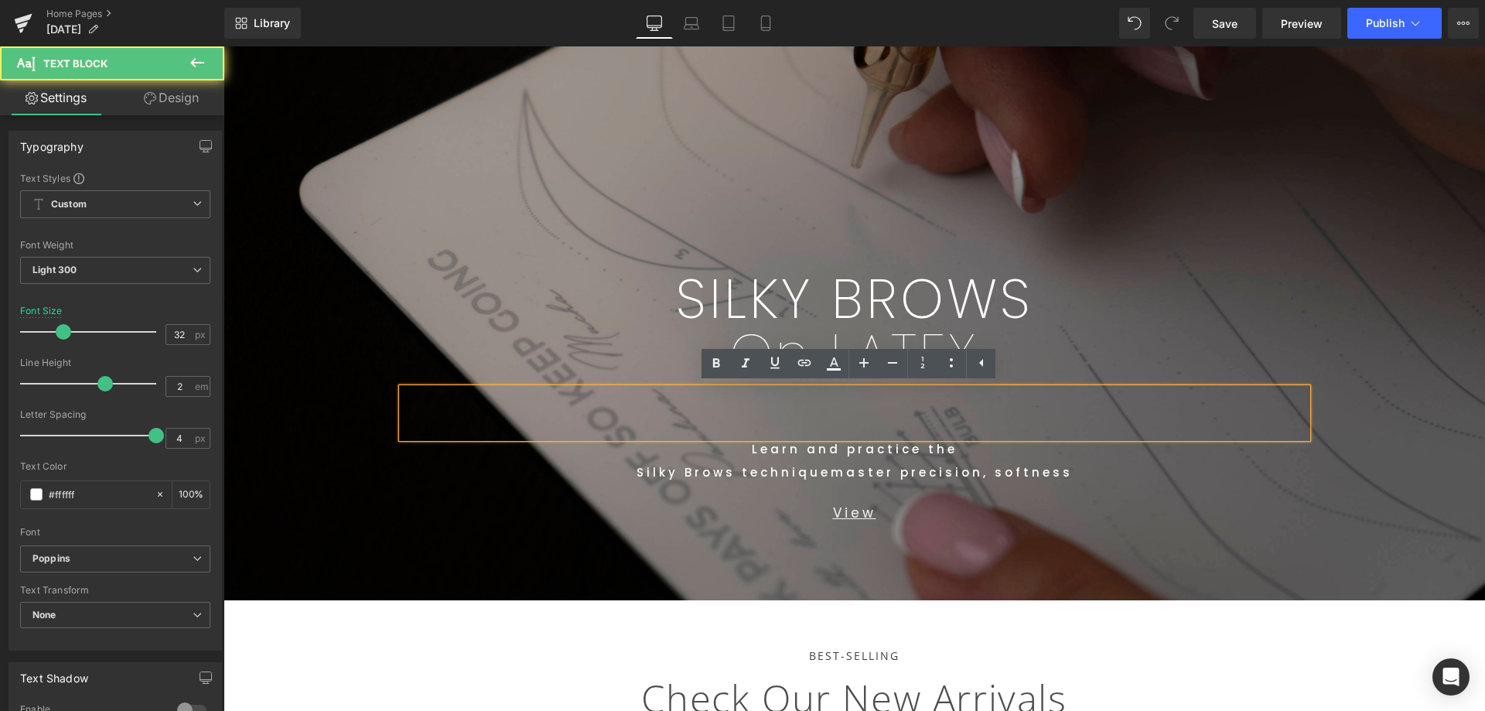
click at [1042, 357] on p "On LATEX" at bounding box center [854, 353] width 905 height 54
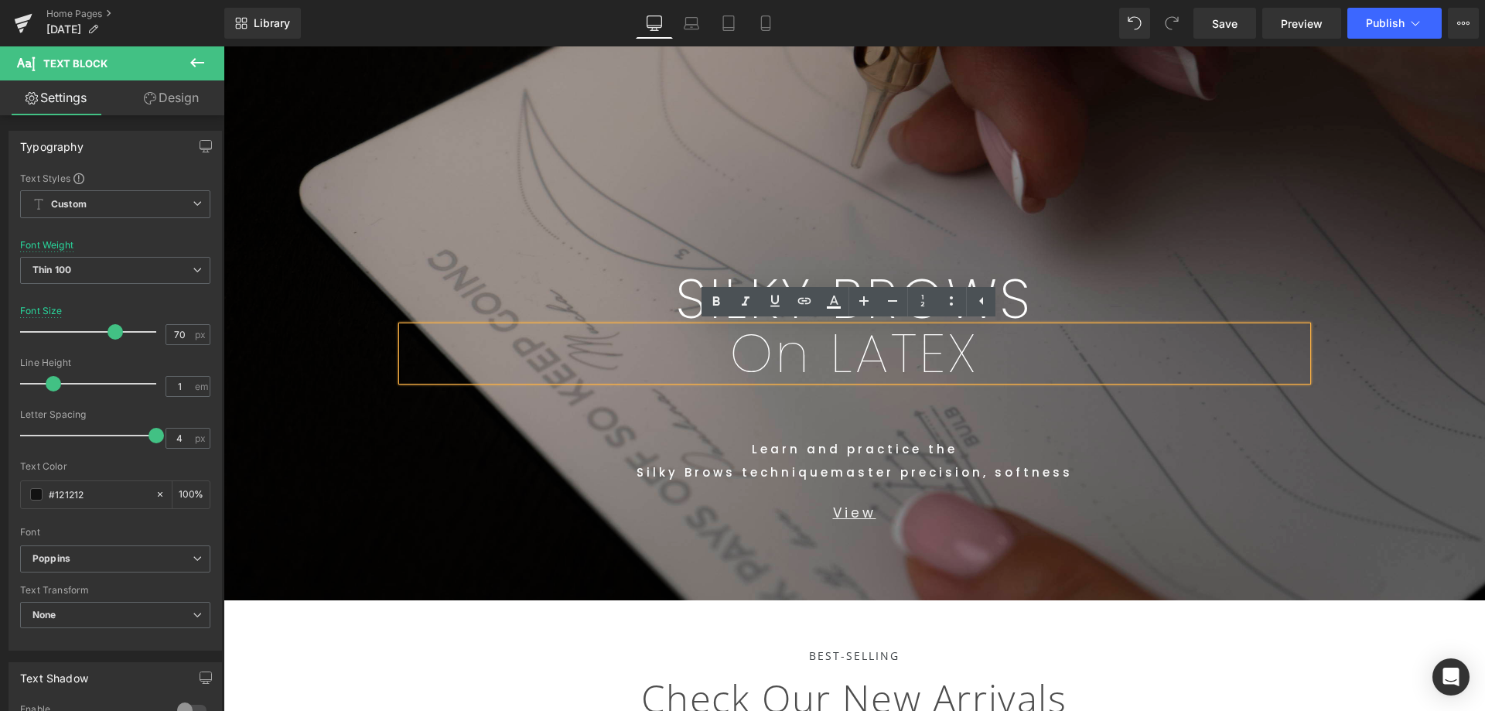
click at [1404, 322] on span "SILKY BROWS Text Block On LATEX Text Block Row 516px Text Block Learn and pract…" at bounding box center [853, 236] width 1261 height 727
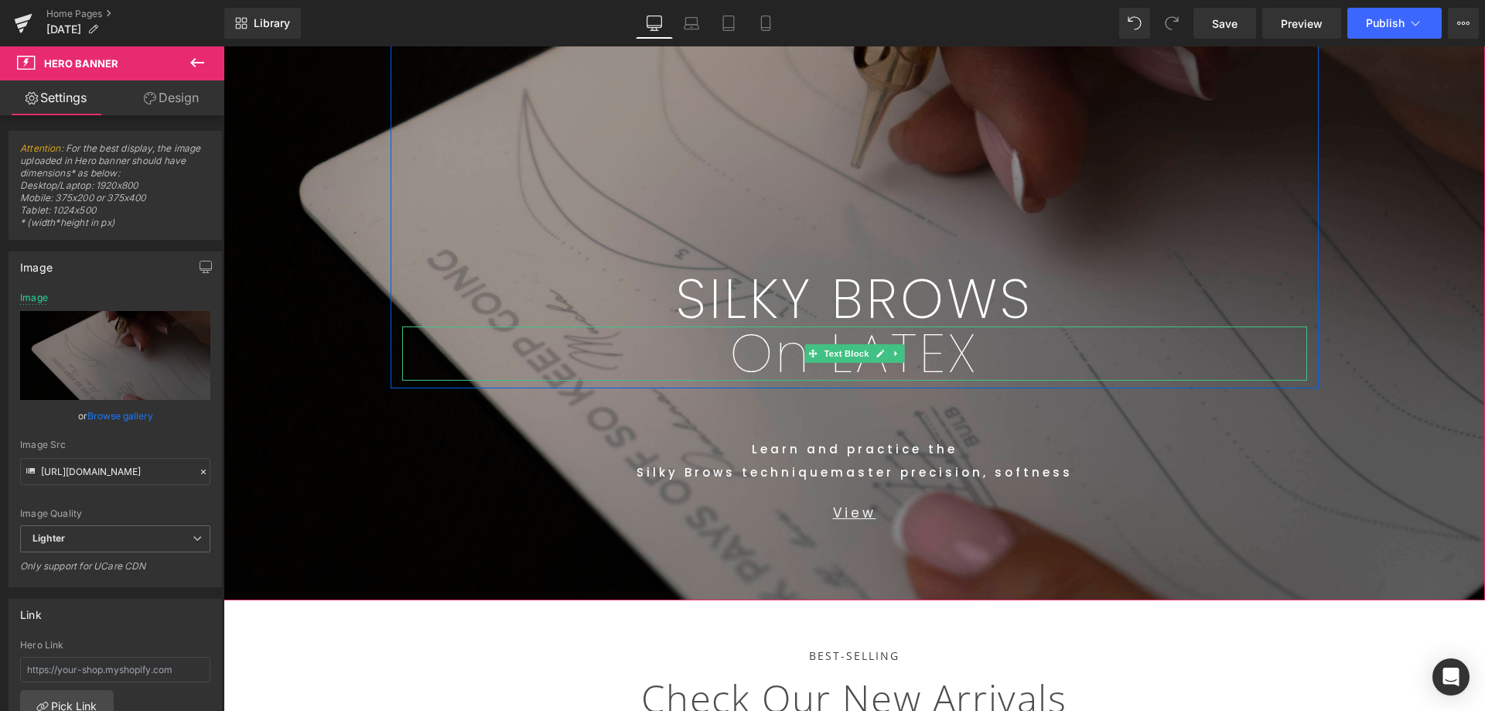
drag, startPoint x: 1004, startPoint y: 350, endPoint x: 714, endPoint y: 394, distance: 293.4
click at [1010, 350] on p "On LATEX" at bounding box center [854, 353] width 905 height 54
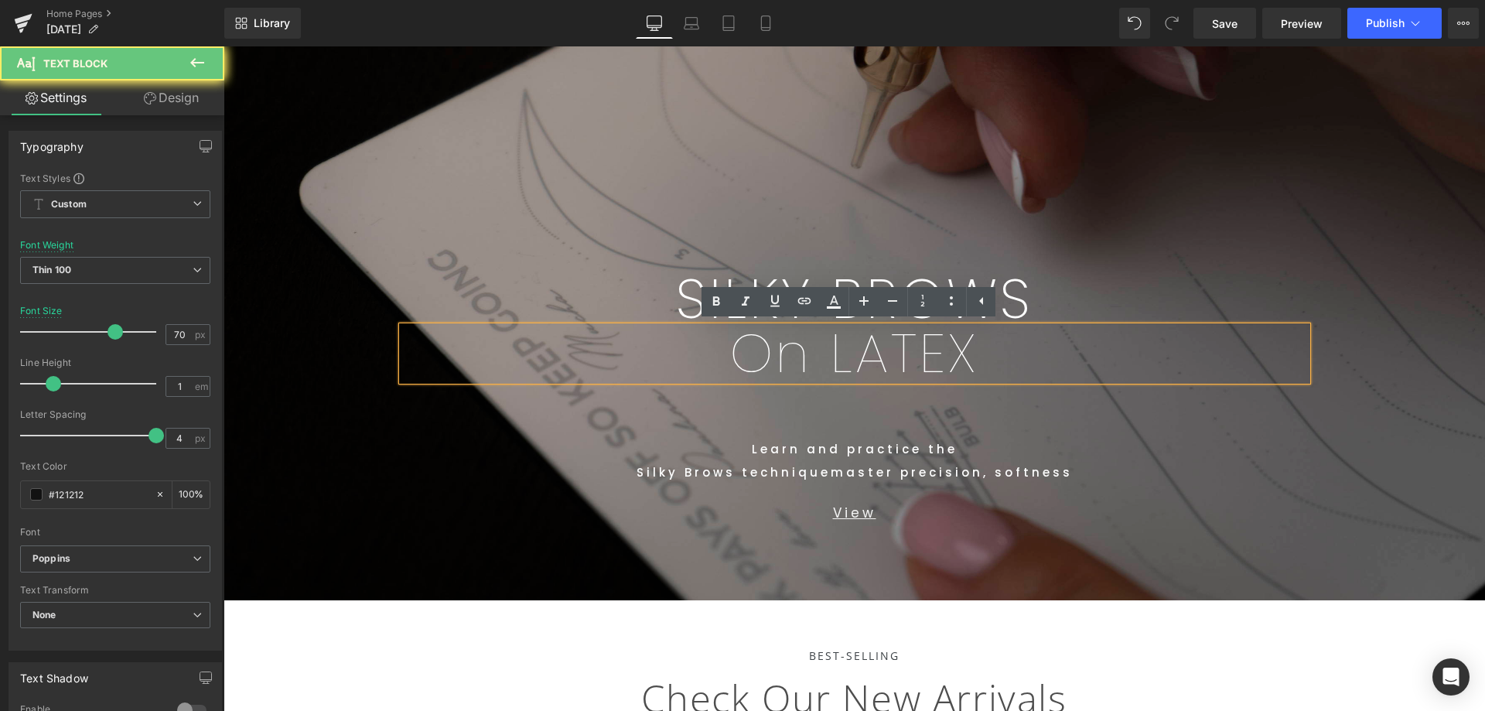
click at [807, 355] on span "On LATEX" at bounding box center [854, 353] width 248 height 77
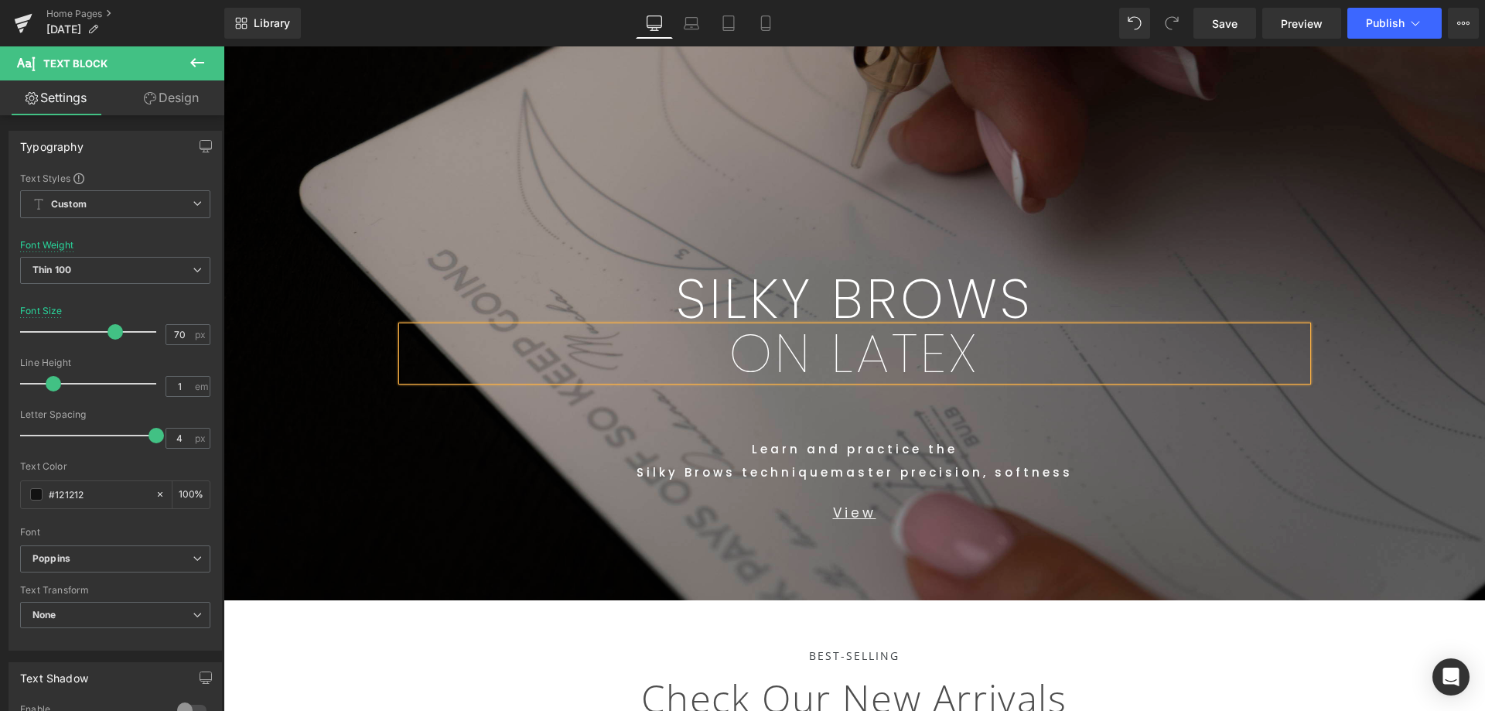
click at [1058, 365] on p "ON LATEX" at bounding box center [854, 353] width 905 height 54
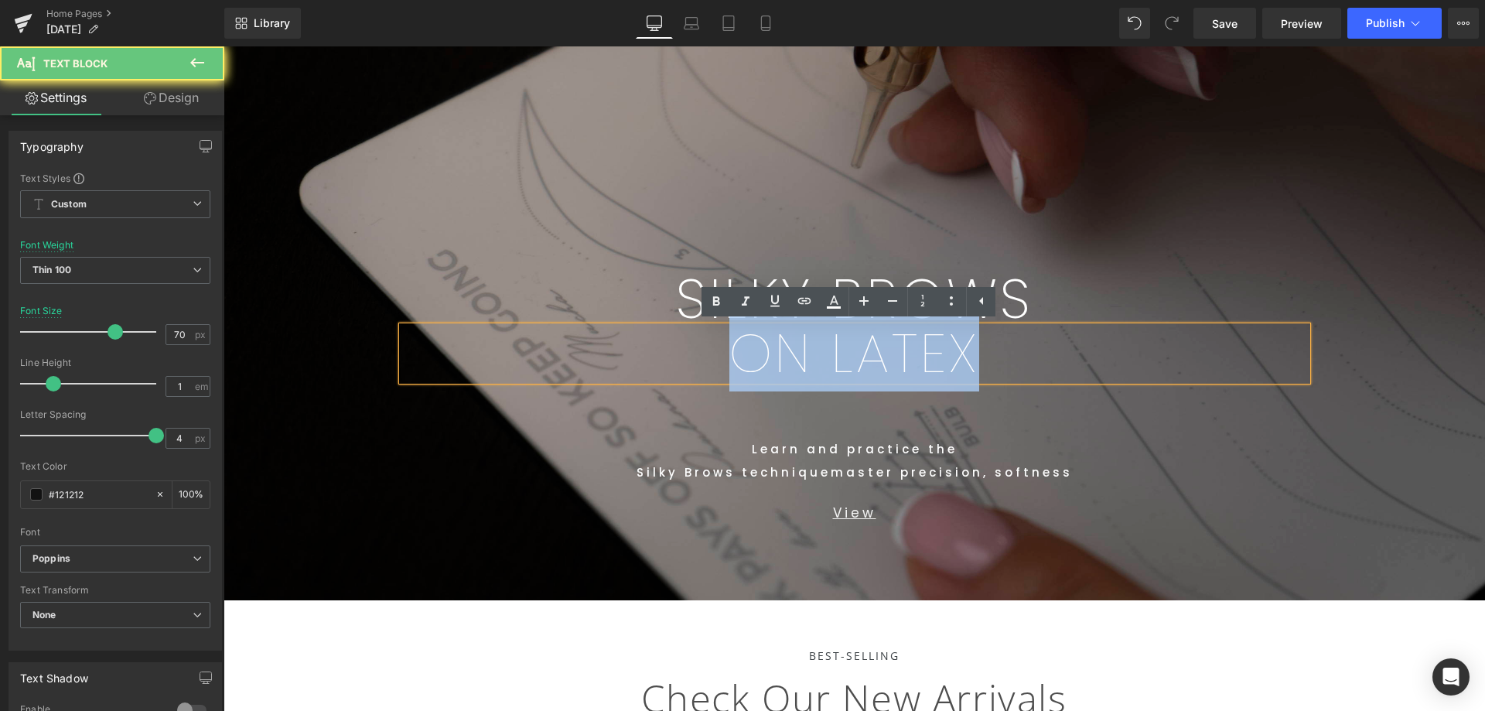
drag, startPoint x: 963, startPoint y: 370, endPoint x: 583, endPoint y: 380, distance: 380.5
click at [583, 380] on p "ON LATEX" at bounding box center [854, 353] width 905 height 54
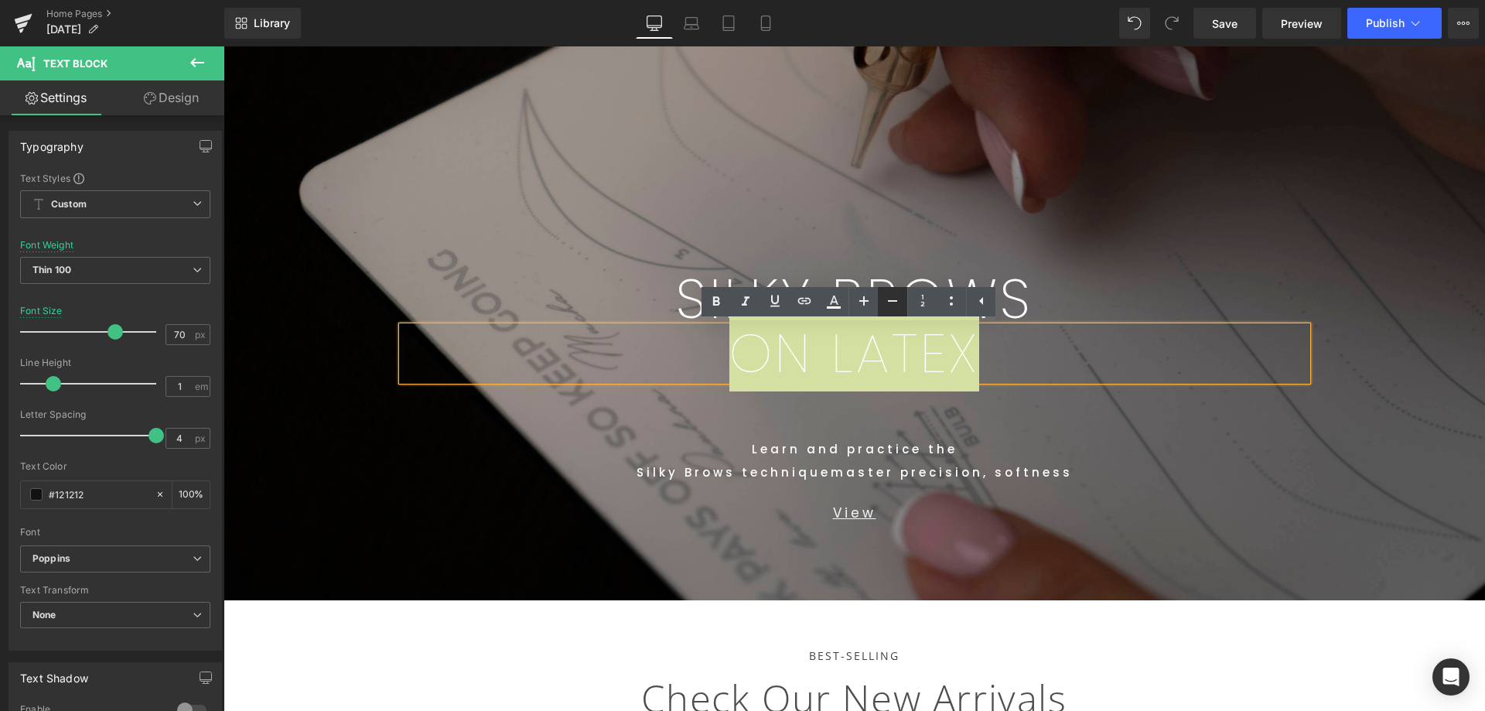
click at [894, 304] on icon at bounding box center [892, 301] width 19 height 19
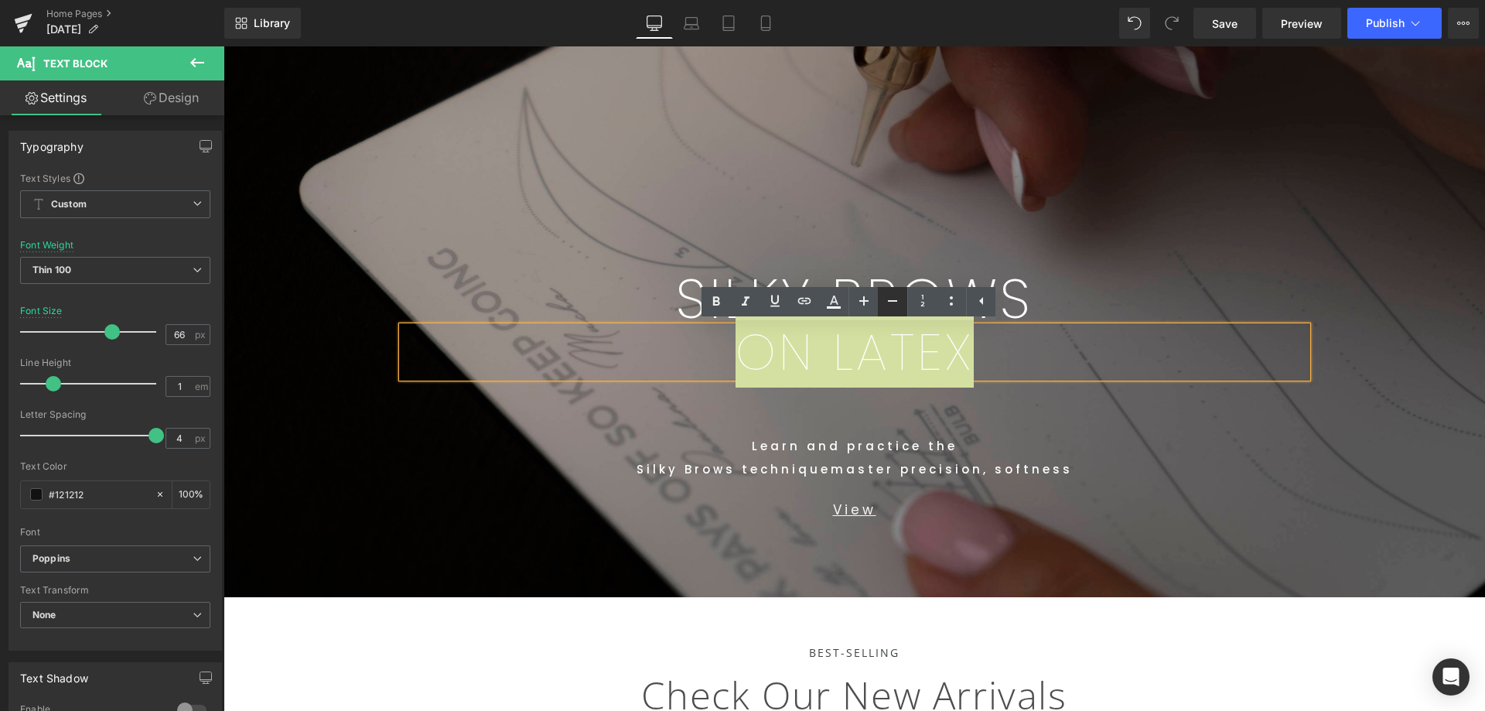
click at [893, 304] on icon at bounding box center [892, 301] width 19 height 19
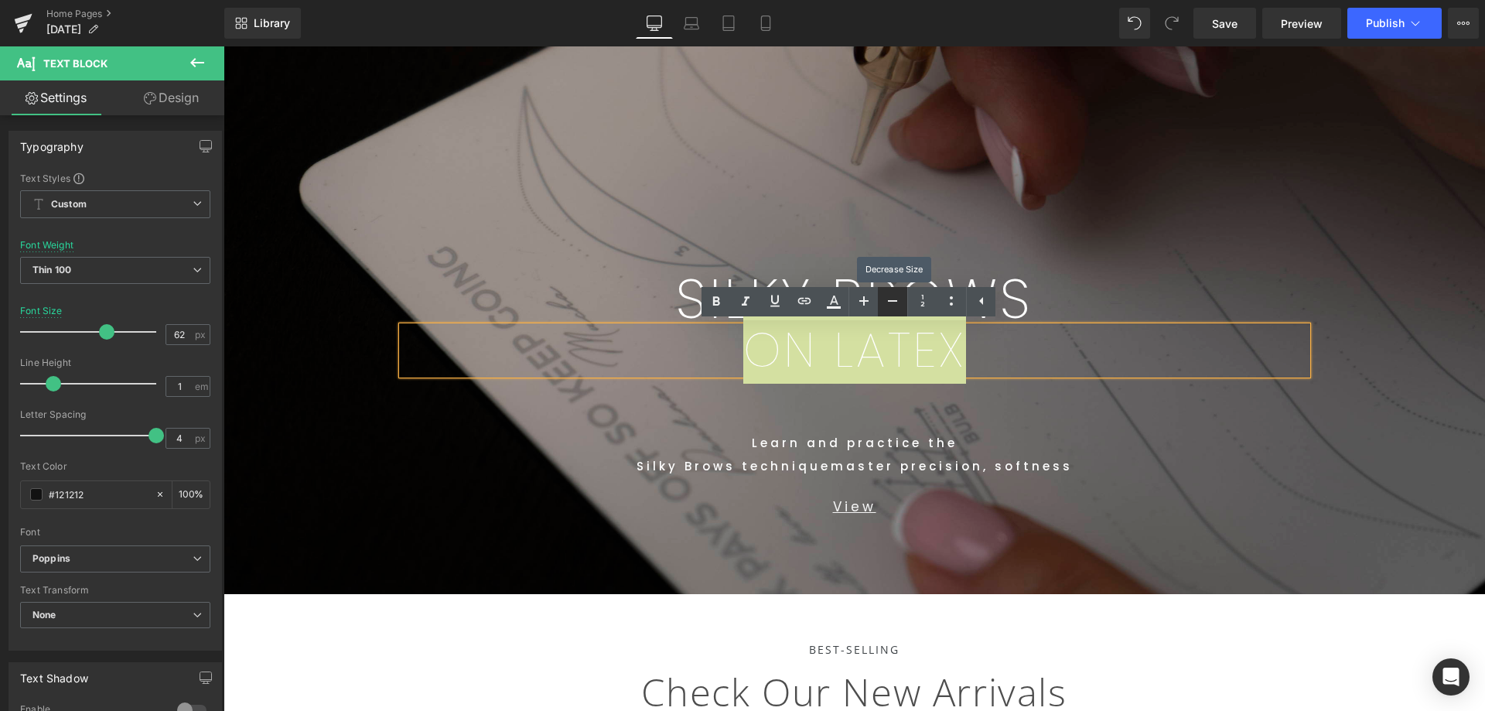
click at [893, 305] on icon at bounding box center [892, 301] width 19 height 19
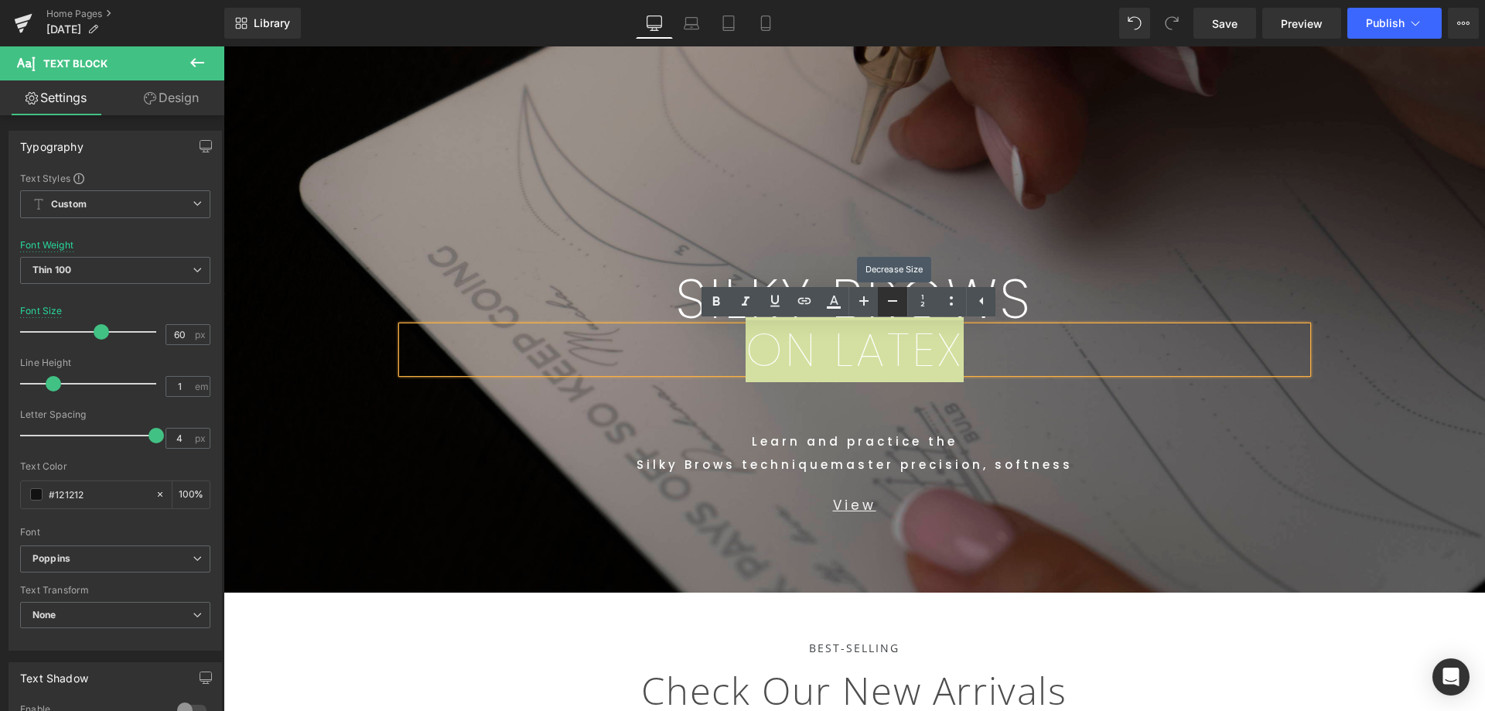
click at [893, 305] on icon at bounding box center [892, 301] width 19 height 19
click at [890, 305] on icon at bounding box center [892, 301] width 19 height 19
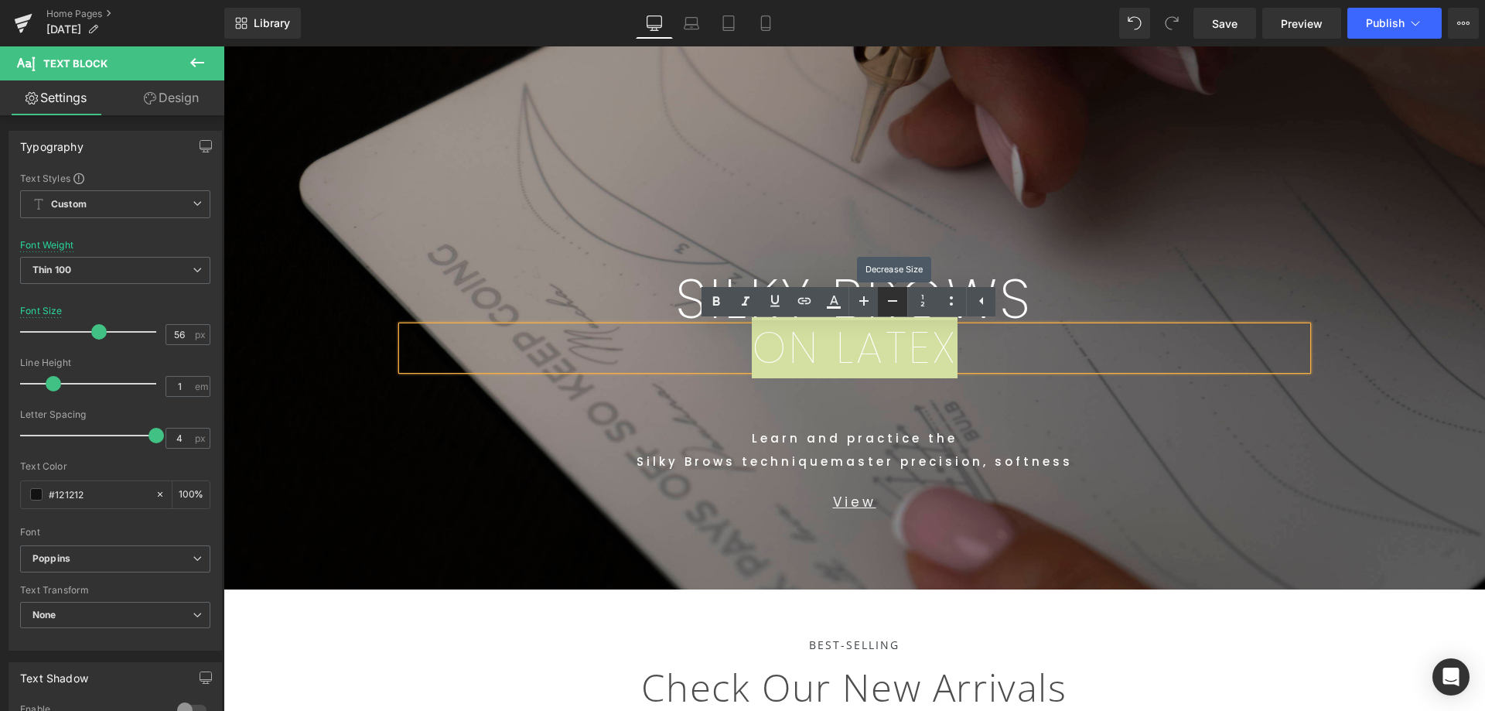
click at [890, 305] on icon at bounding box center [892, 301] width 19 height 19
drag, startPoint x: 890, startPoint y: 305, endPoint x: 918, endPoint y: 306, distance: 27.8
click at [890, 305] on icon at bounding box center [892, 301] width 19 height 19
type input "52"
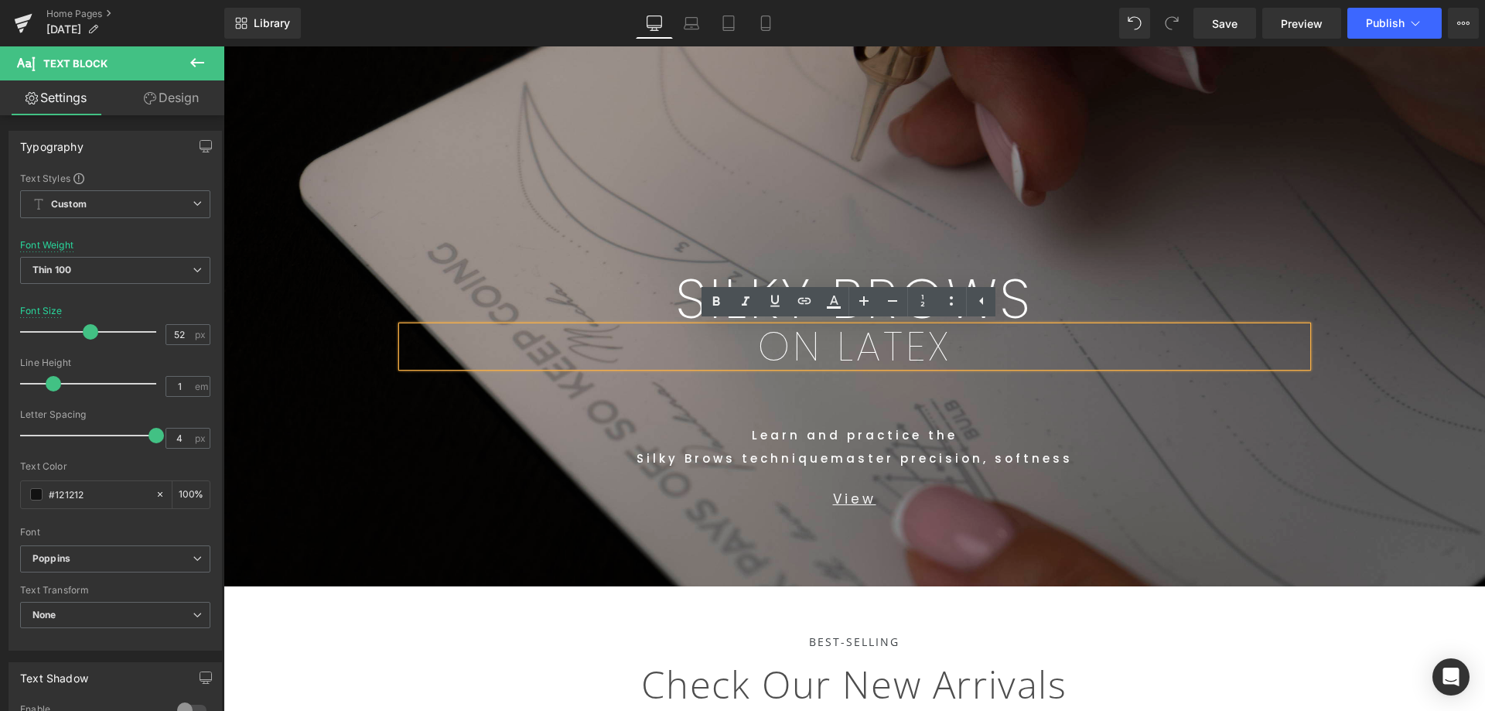
click at [1277, 254] on div "SILKY BROWS Text Block ON LATEX Text Block Row 516px" at bounding box center [854, 123] width 928 height 501
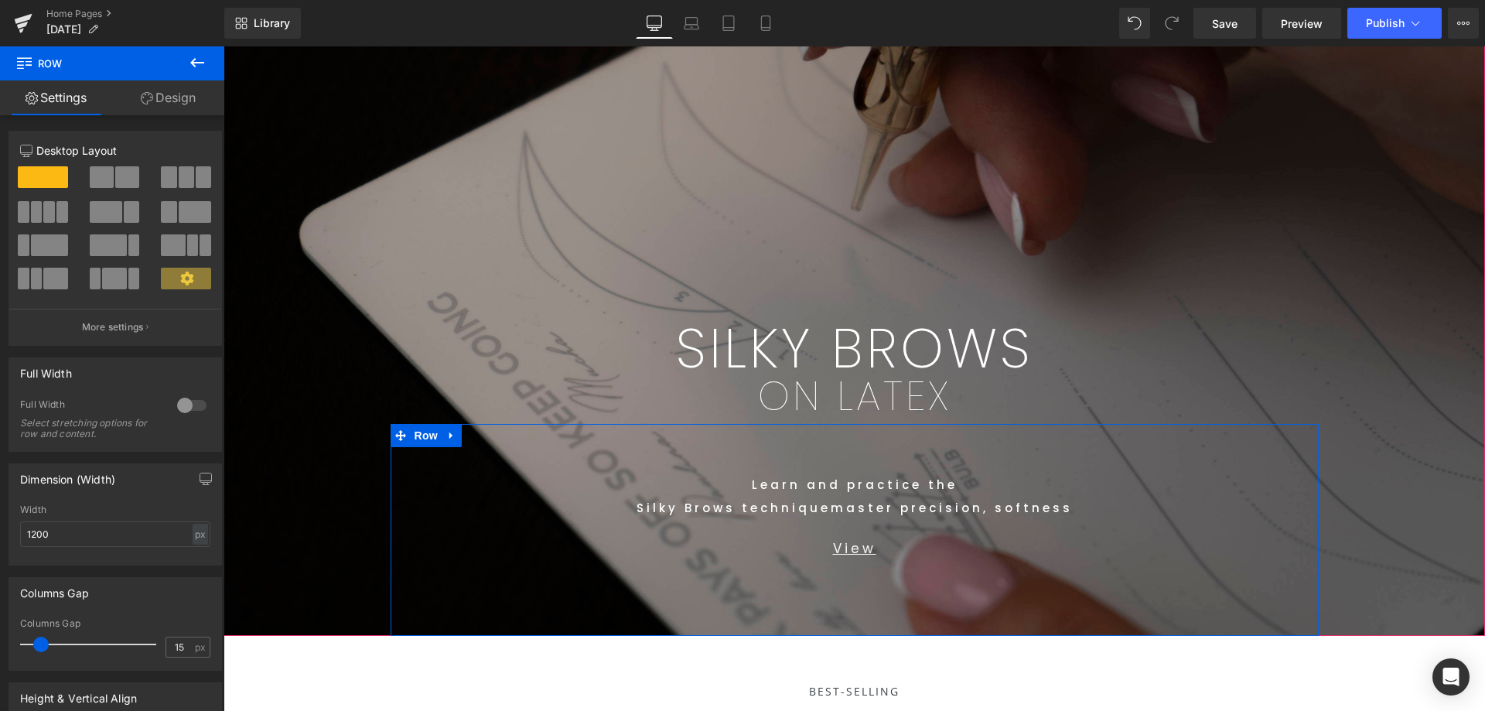
scroll to position [193, 0]
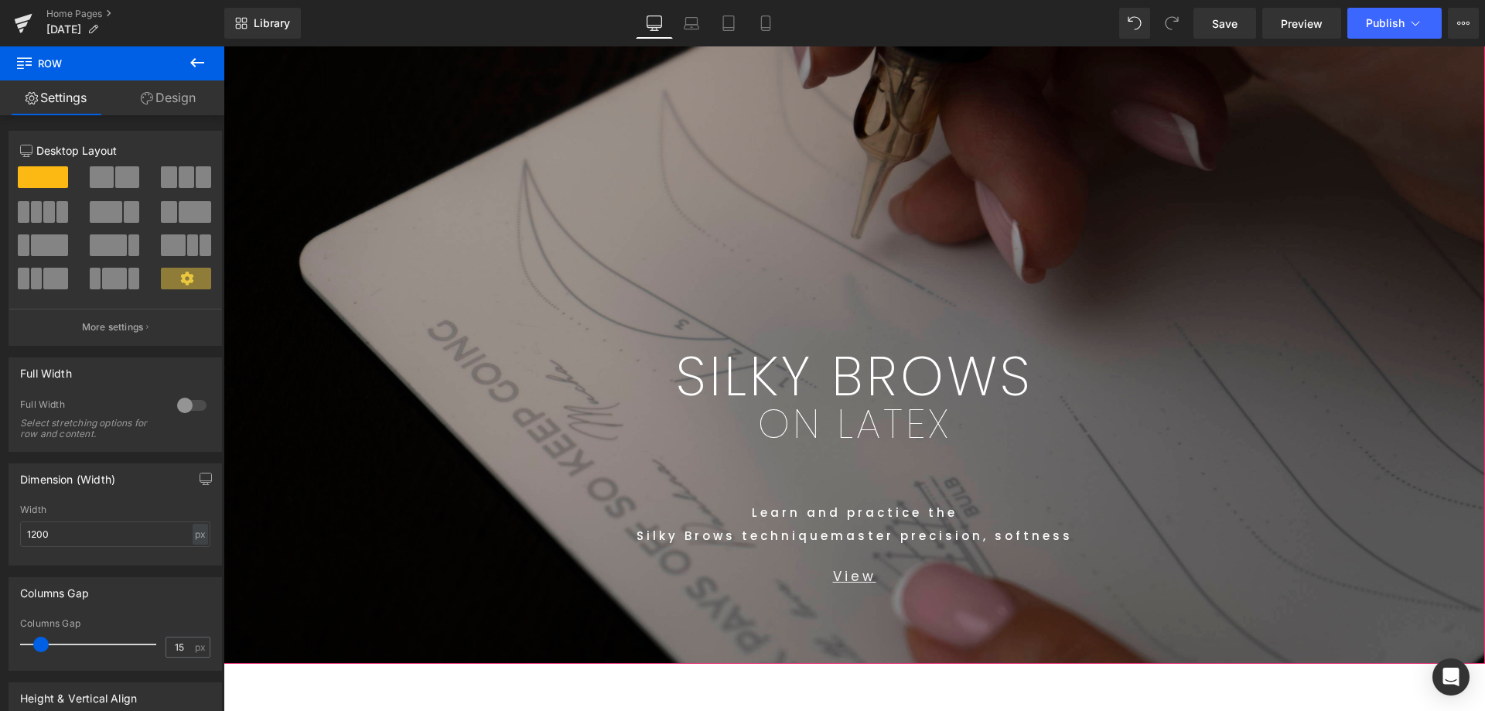
click at [1341, 372] on span "SILKY BROWS Text Block ON LATEX Text Block Row 516px Text Block Learn and pract…" at bounding box center [853, 307] width 1261 height 713
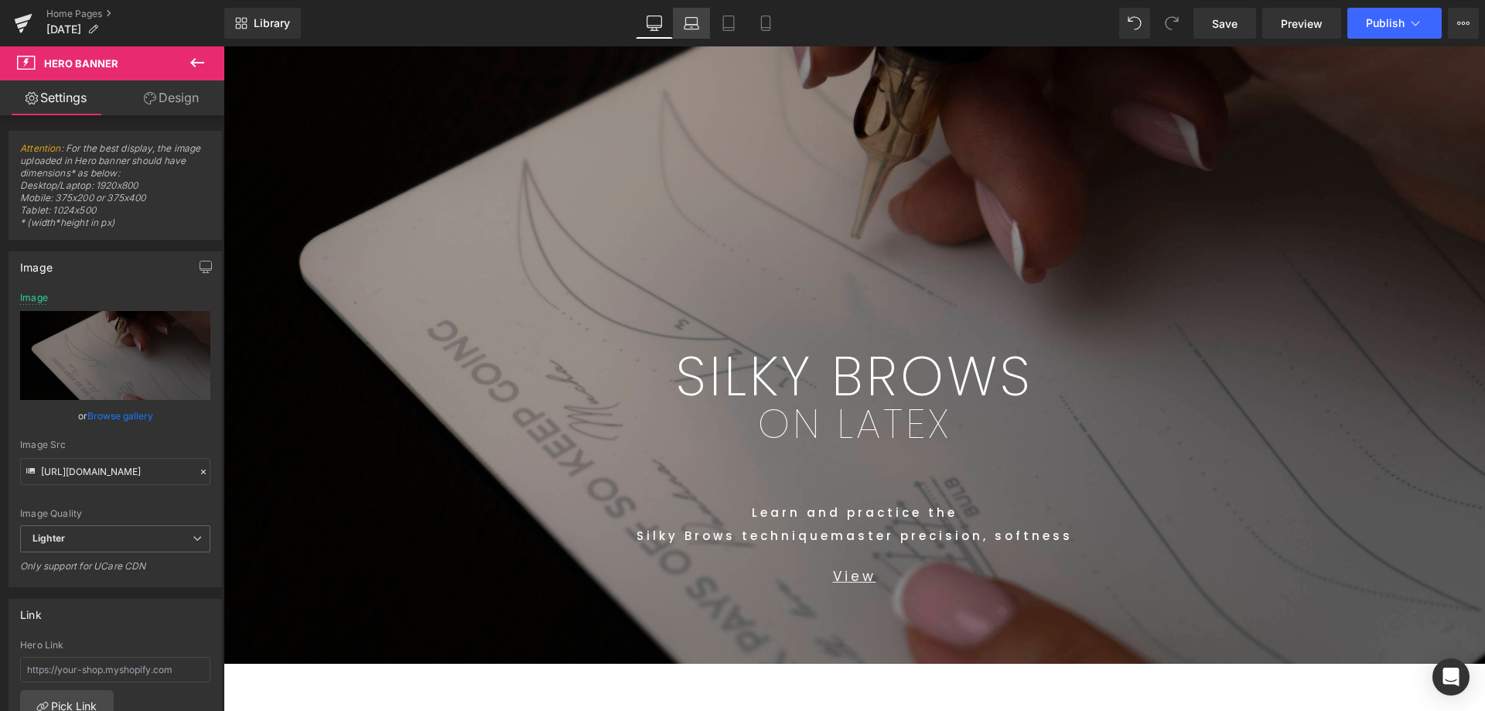
click at [699, 35] on link "Laptop" at bounding box center [691, 23] width 37 height 31
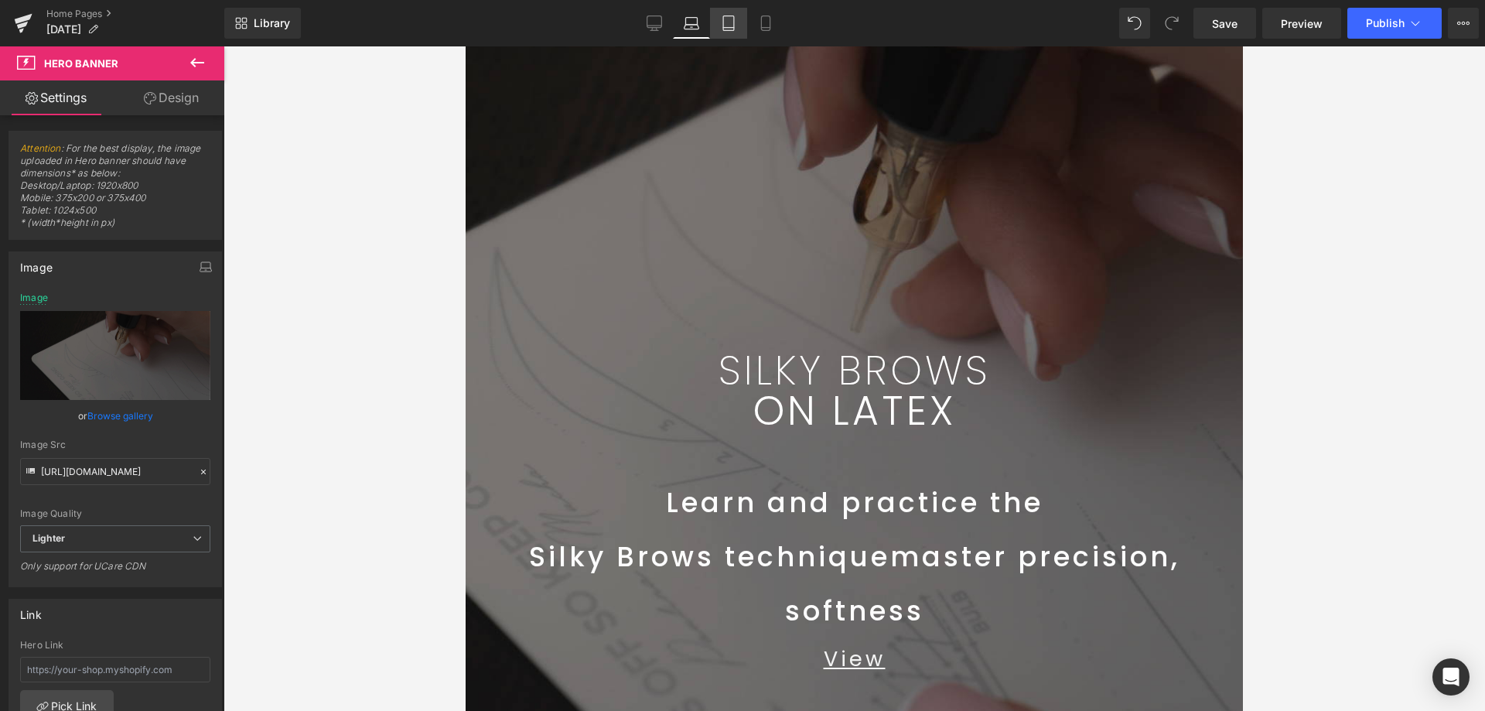
scroll to position [0, 0]
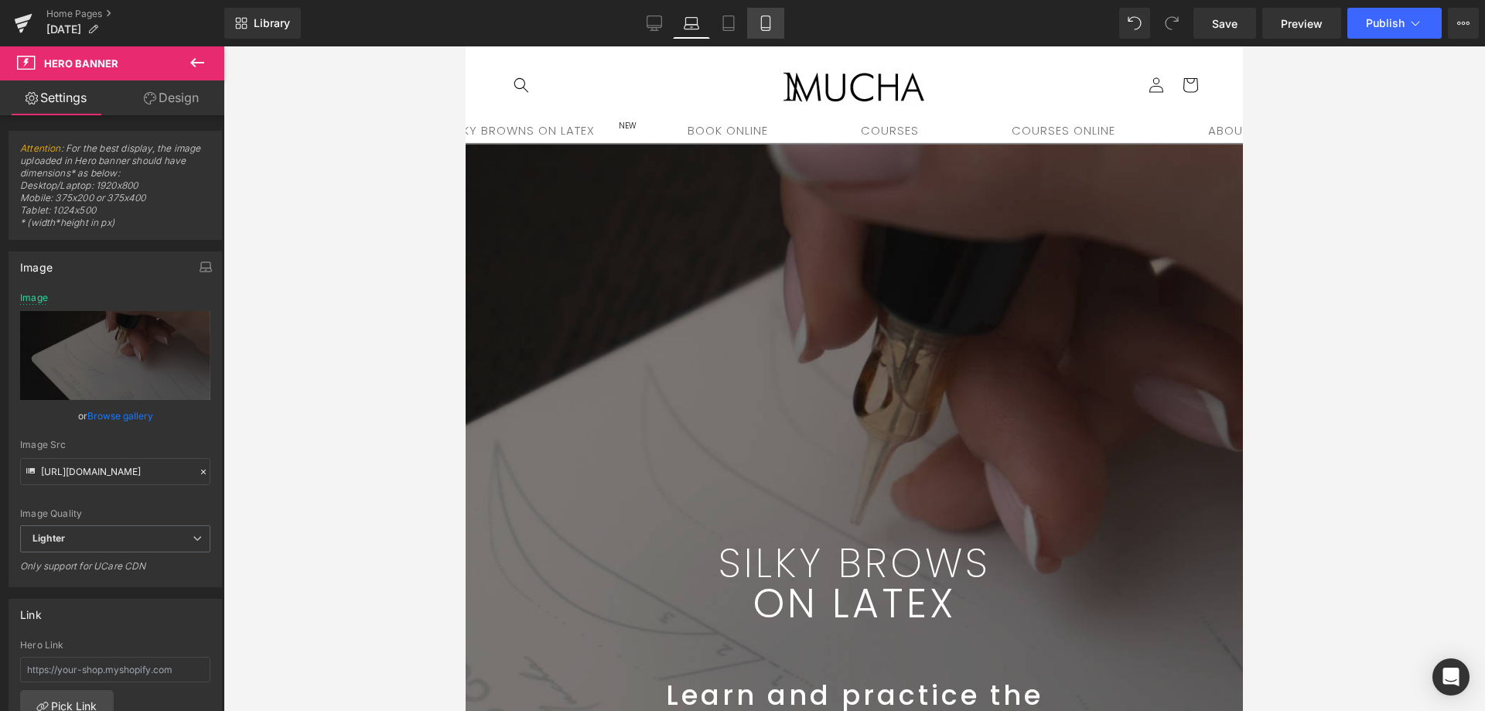
click at [753, 38] on link "Mobile" at bounding box center [765, 23] width 37 height 31
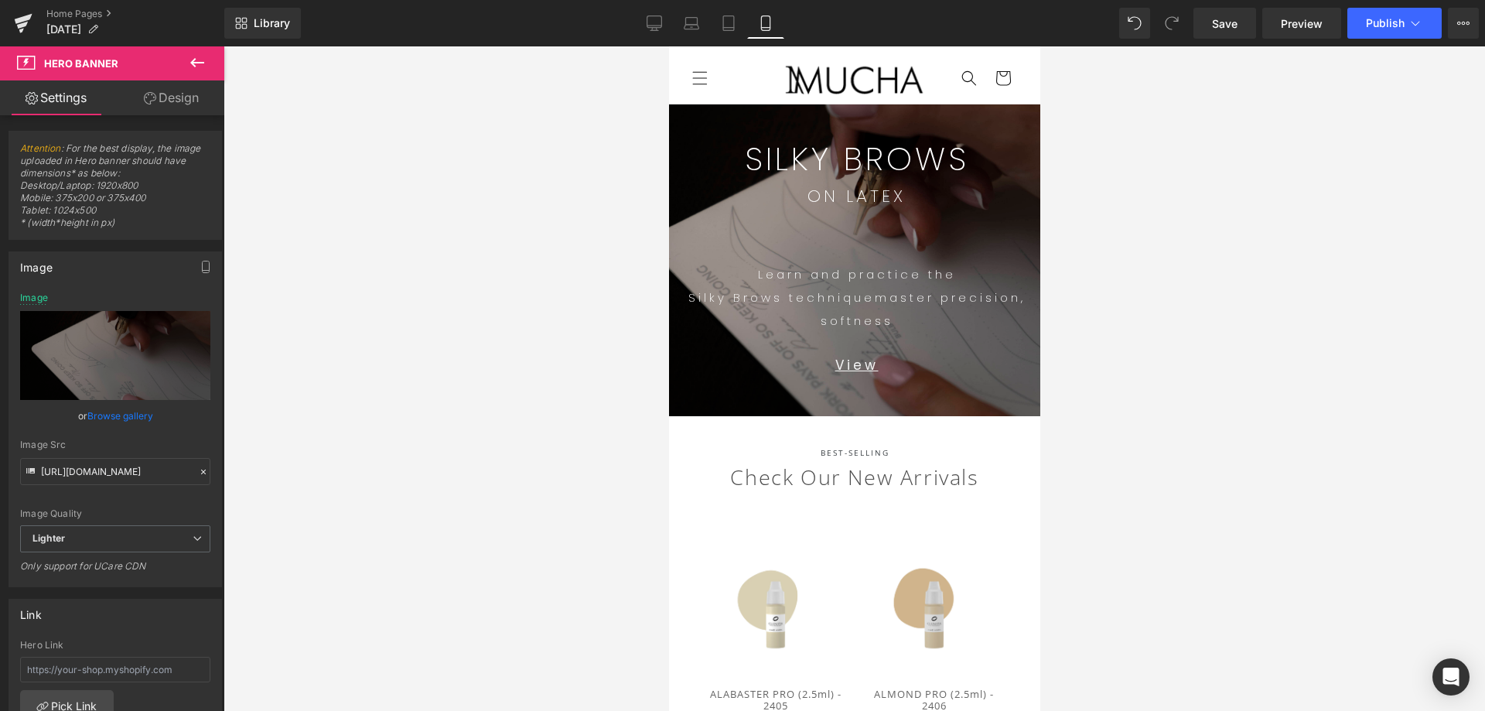
type input "[URL][DOMAIN_NAME]"
click at [650, 18] on icon at bounding box center [653, 22] width 15 height 15
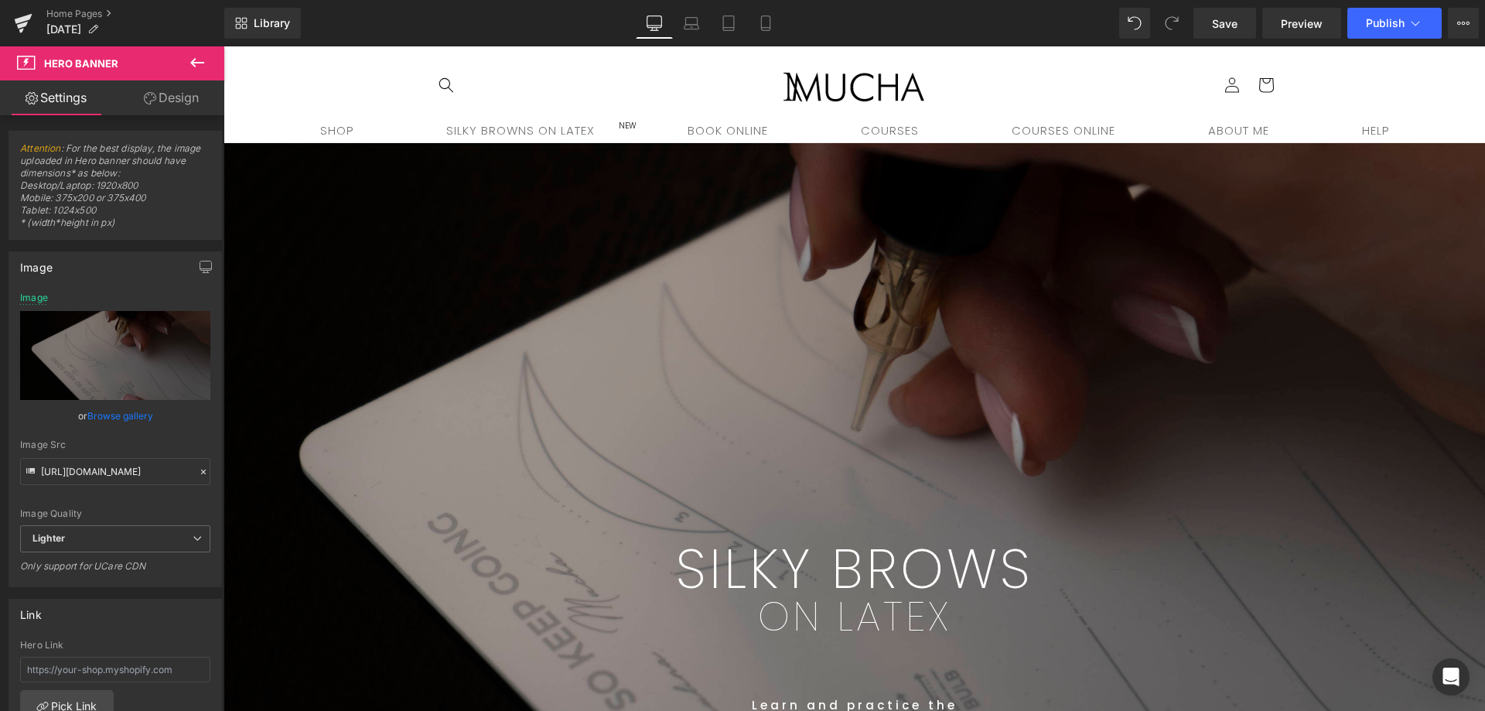
scroll to position [40, 0]
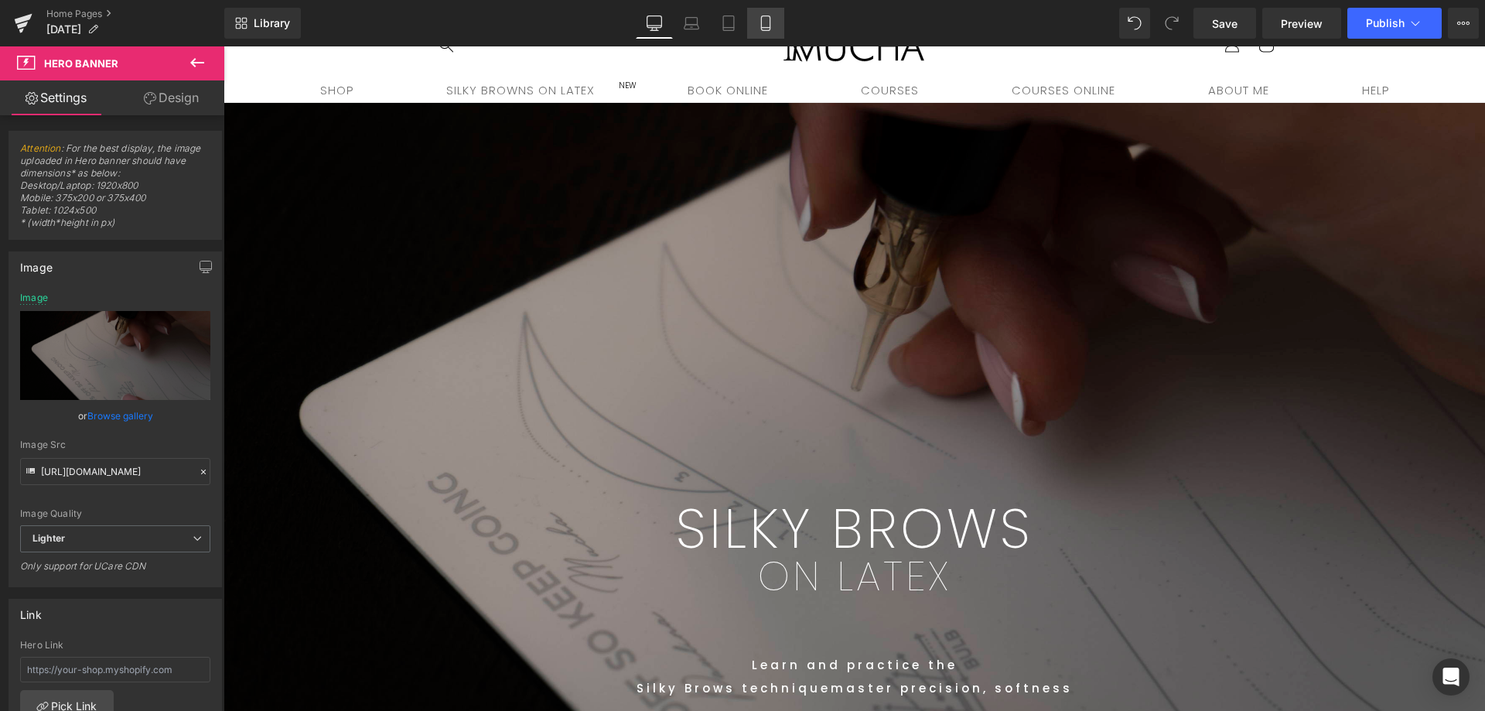
click at [776, 24] on link "Mobile" at bounding box center [765, 23] width 37 height 31
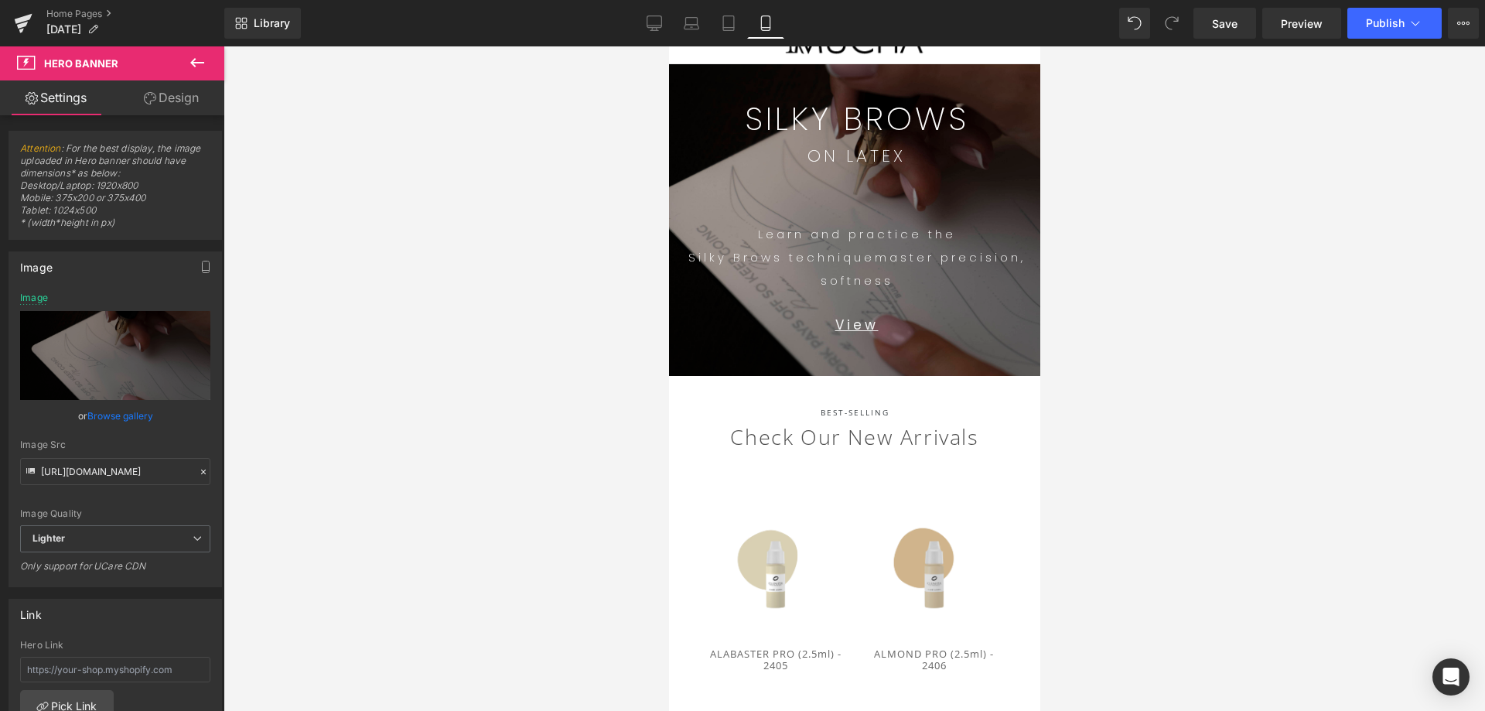
scroll to position [0, 0]
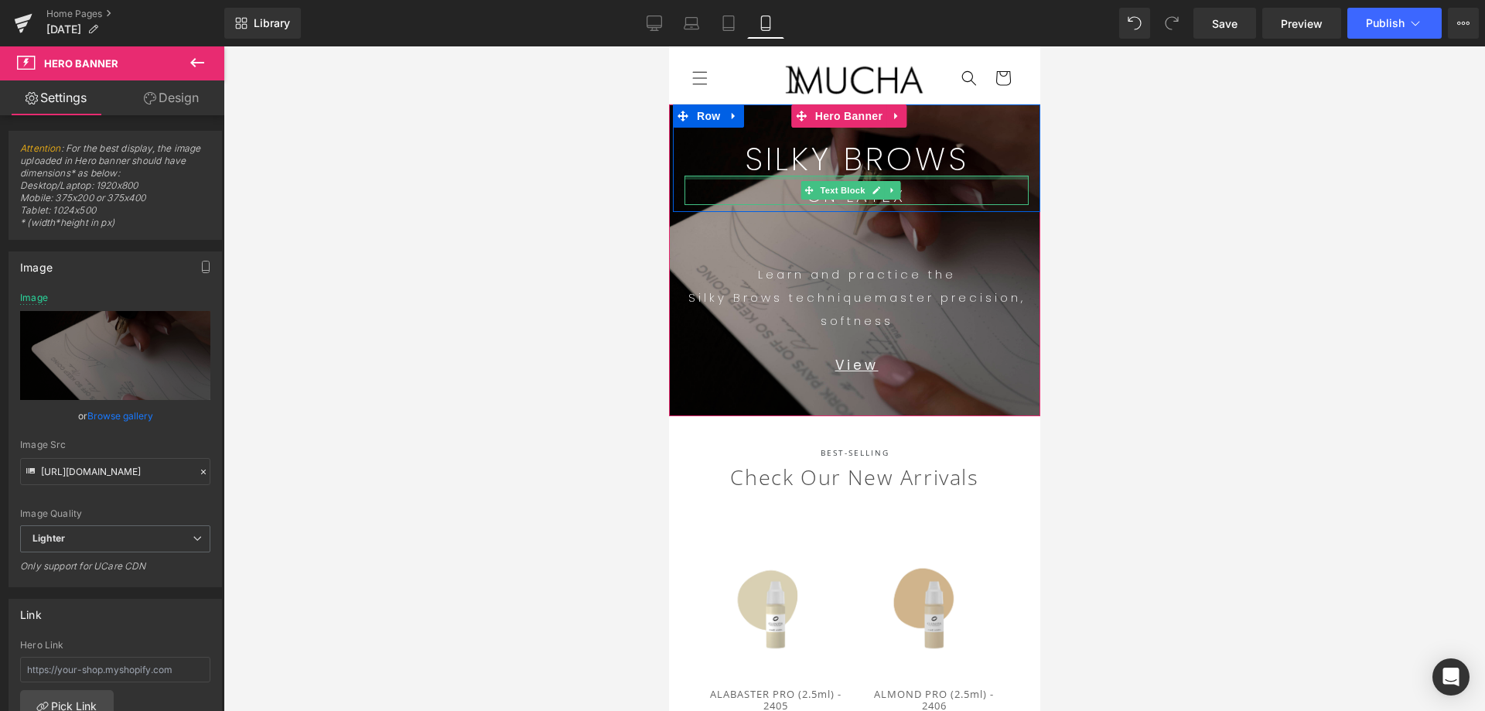
click at [939, 178] on div "ON LATEX" at bounding box center [856, 190] width 344 height 29
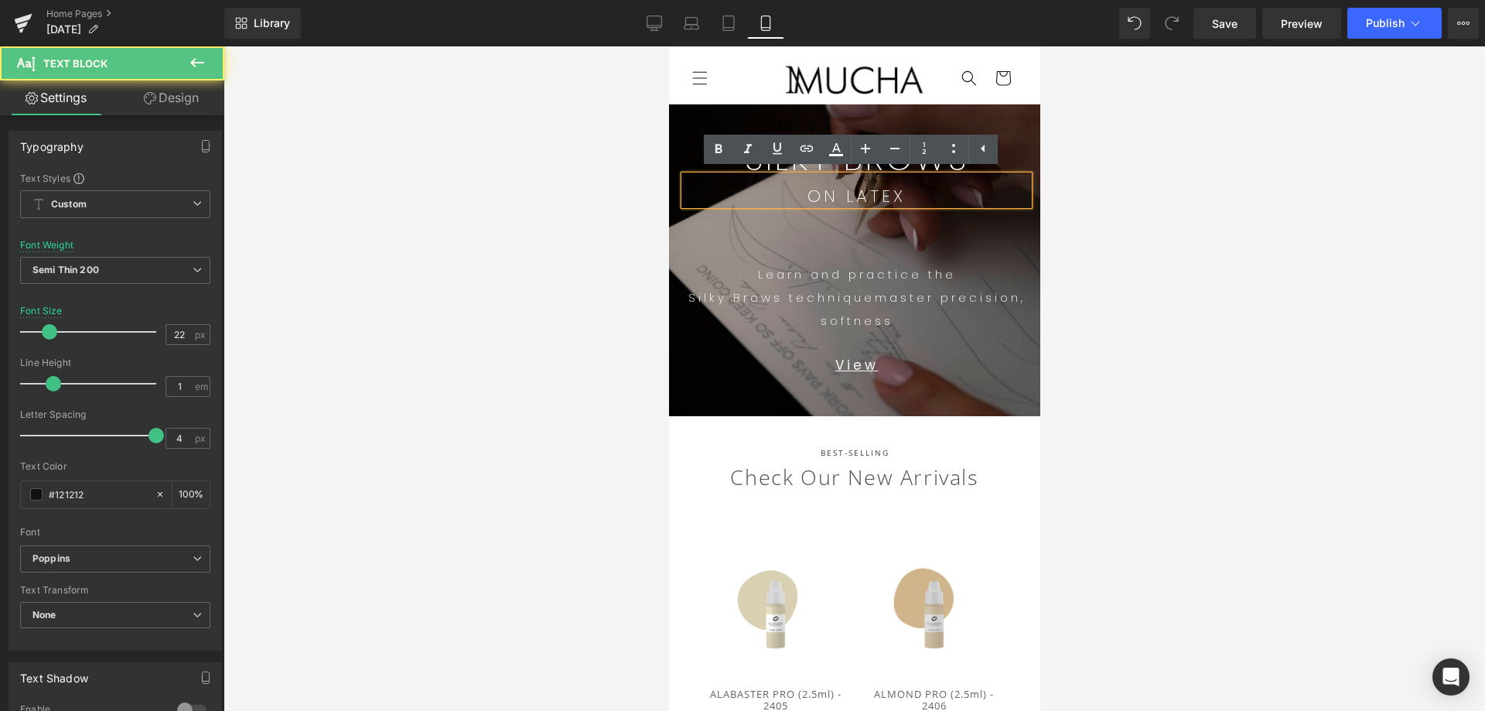
click at [1166, 186] on div at bounding box center [853, 378] width 1261 height 664
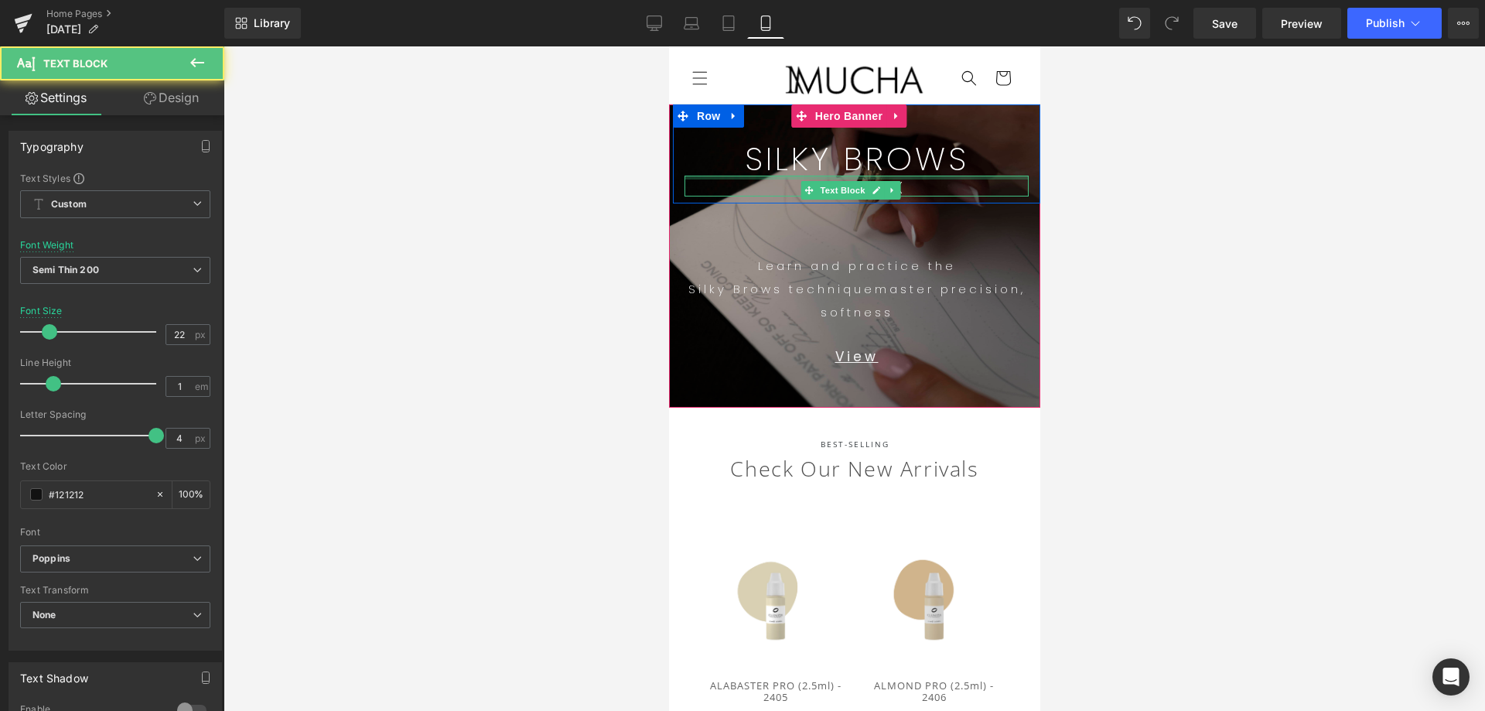
drag, startPoint x: 951, startPoint y: 175, endPoint x: 952, endPoint y: 166, distance: 8.5
click at [952, 166] on div "SILKY BROWS Text Block ON LATEX Text Block" at bounding box center [855, 169] width 367 height 53
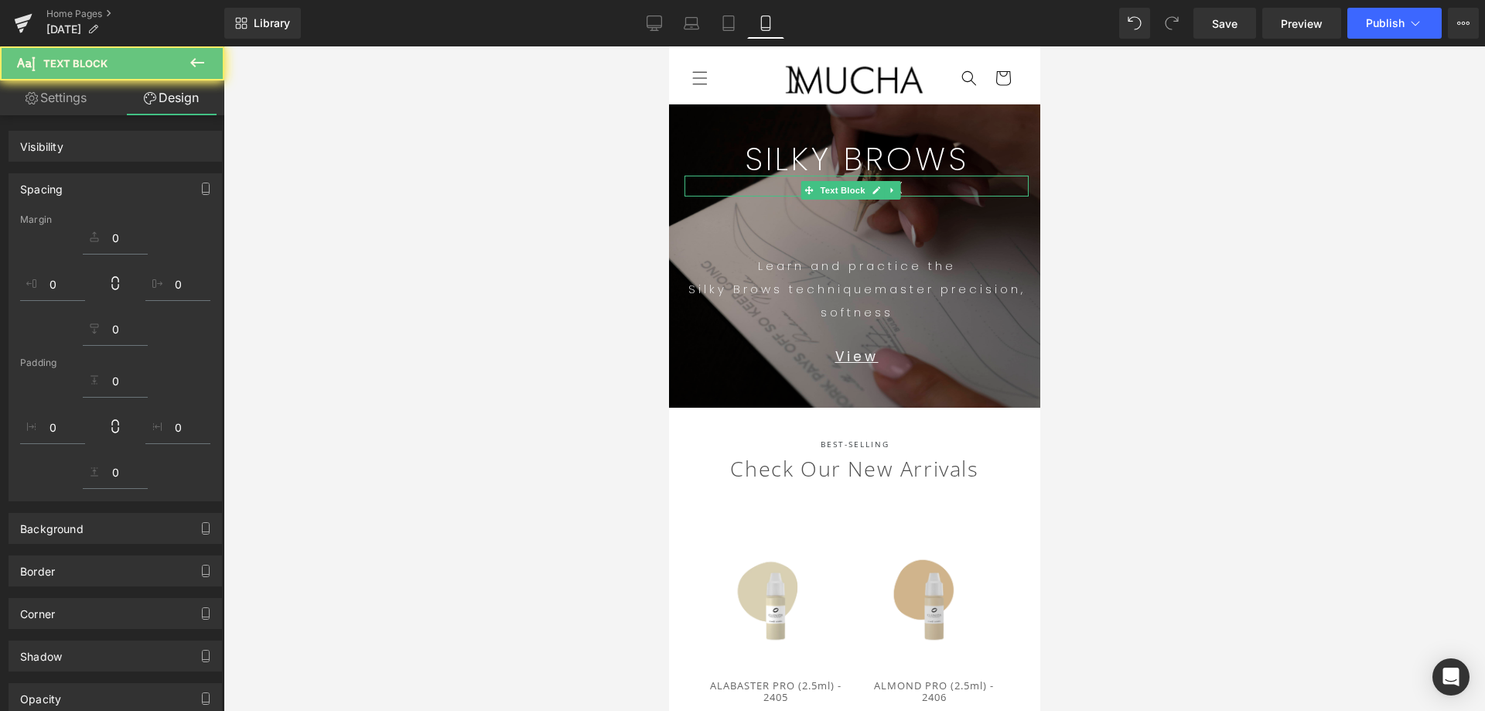
click at [1220, 247] on div at bounding box center [853, 378] width 1261 height 664
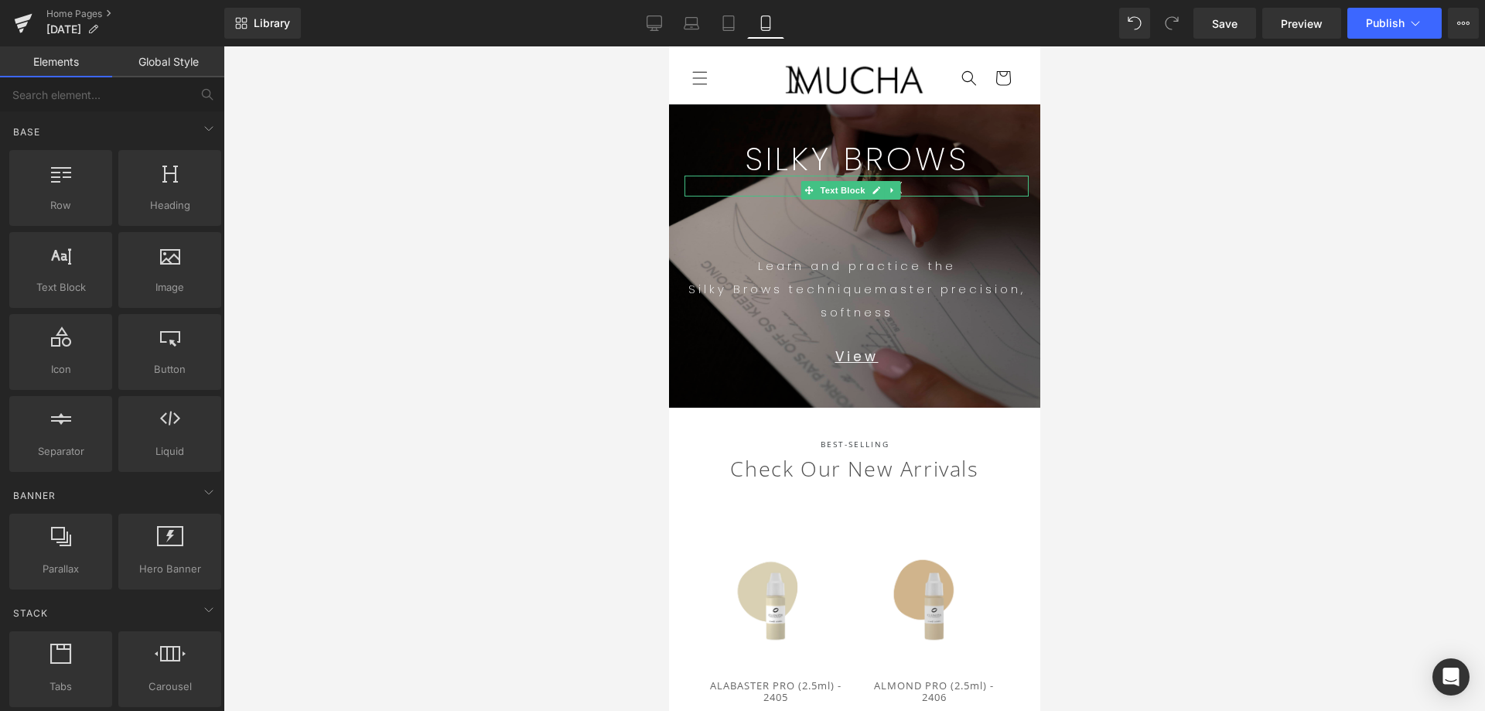
drag, startPoint x: 1191, startPoint y: 308, endPoint x: 1042, endPoint y: 283, distance: 150.5
click at [1188, 305] on div at bounding box center [853, 378] width 1261 height 664
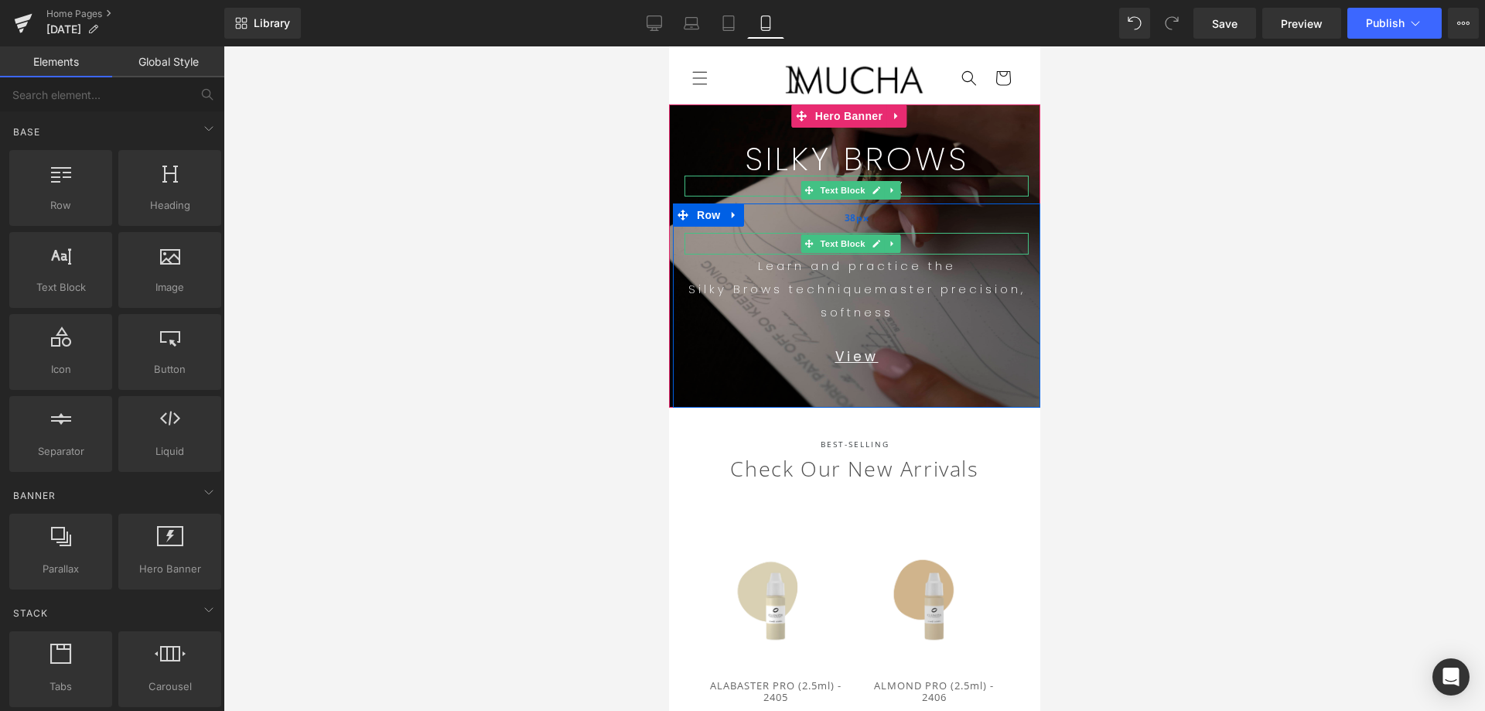
click at [840, 227] on div "38px" at bounding box center [855, 217] width 367 height 29
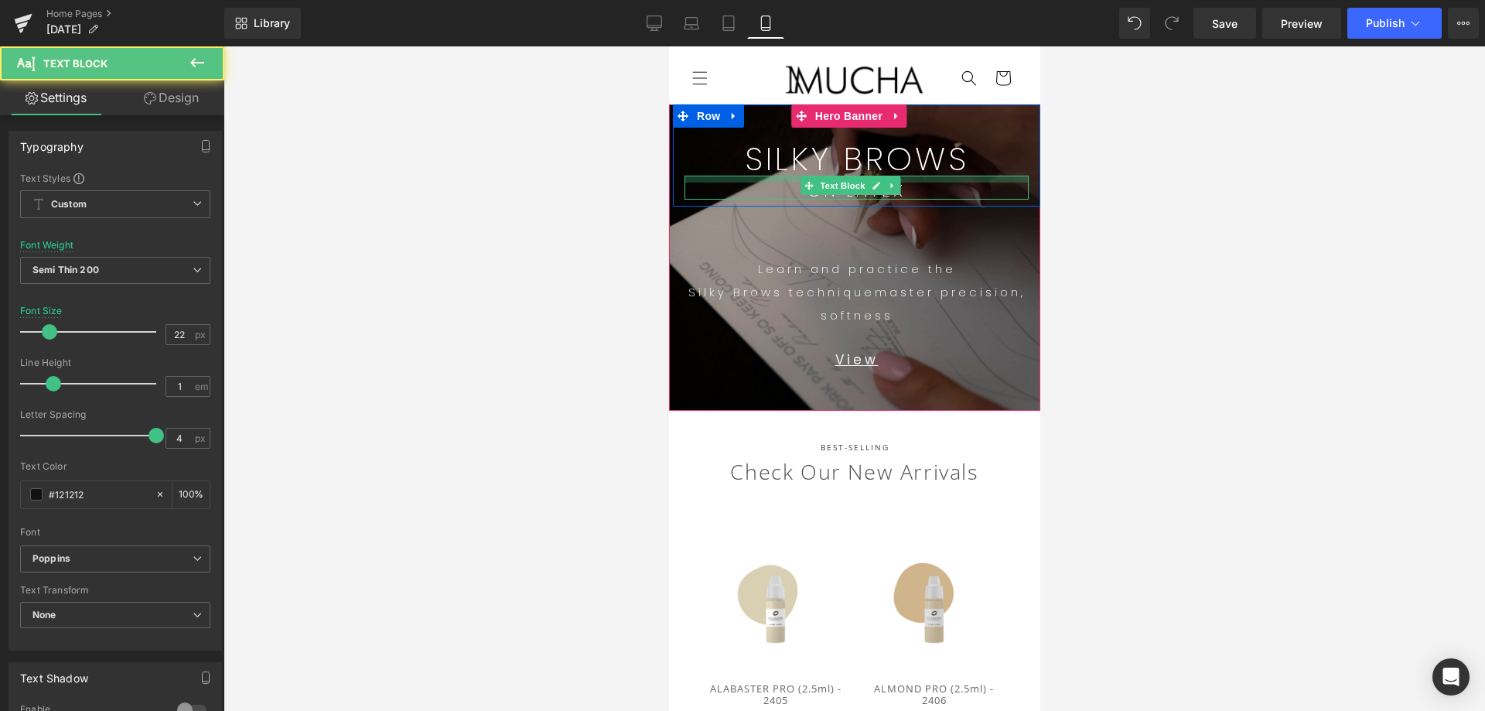
click at [929, 177] on div at bounding box center [856, 179] width 344 height 7
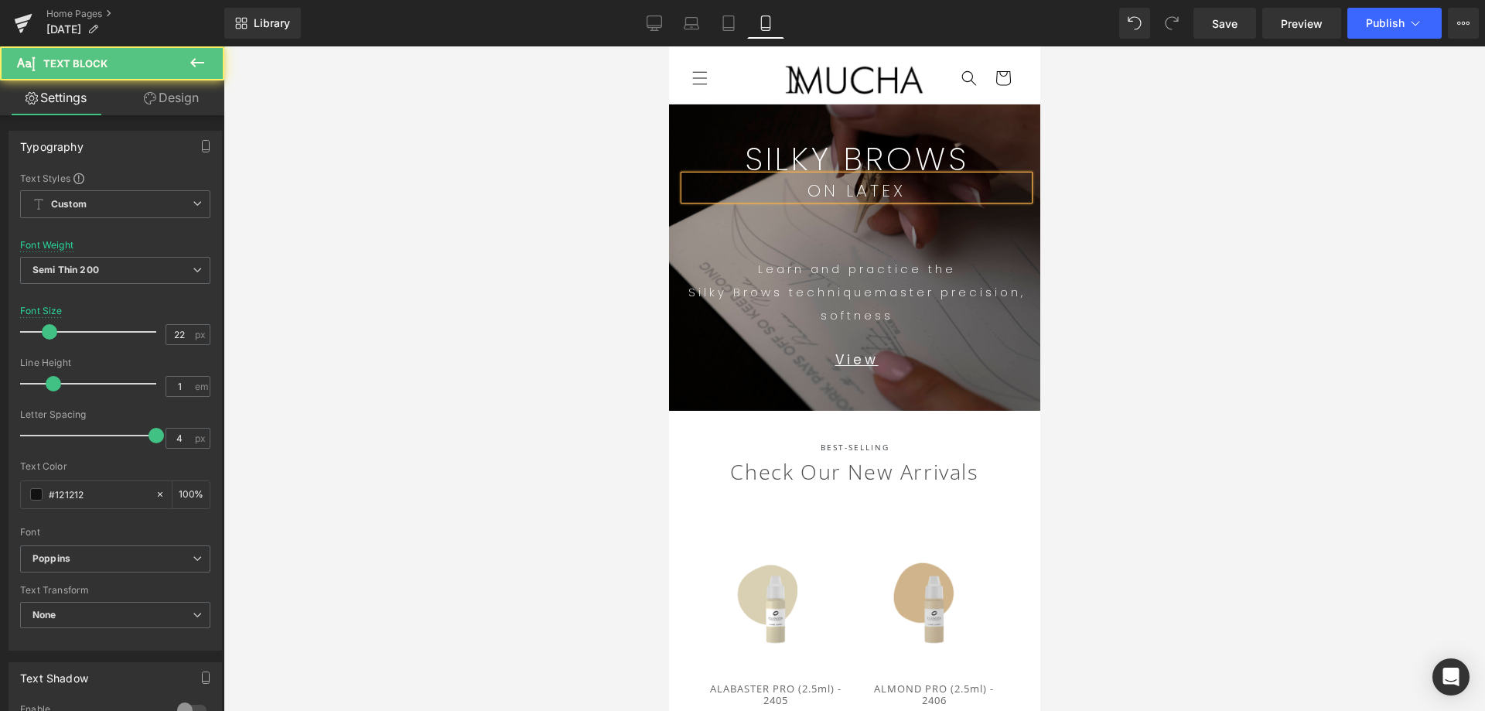
click at [1197, 215] on div at bounding box center [853, 378] width 1261 height 664
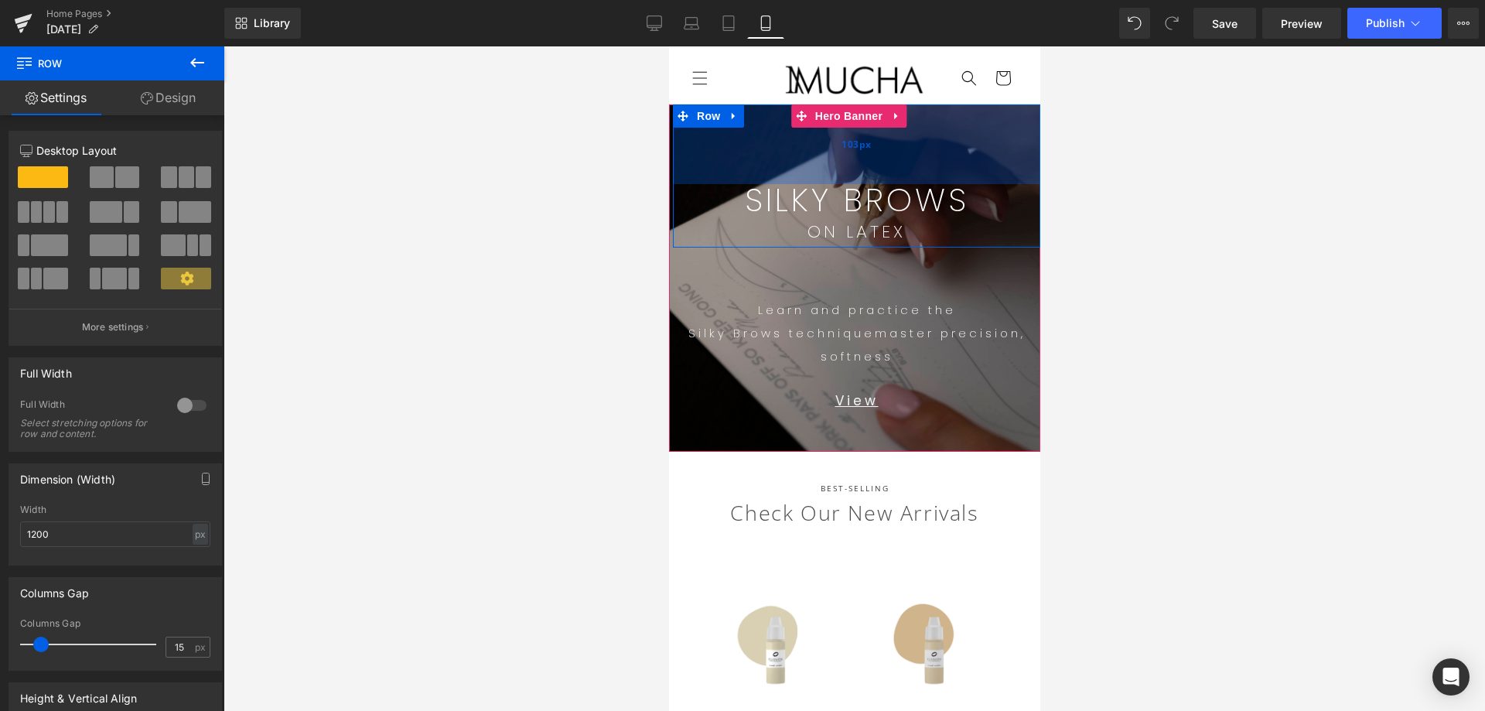
drag, startPoint x: 959, startPoint y: 126, endPoint x: 960, endPoint y: 167, distance: 41.0
click at [960, 166] on div "103px" at bounding box center [855, 144] width 367 height 80
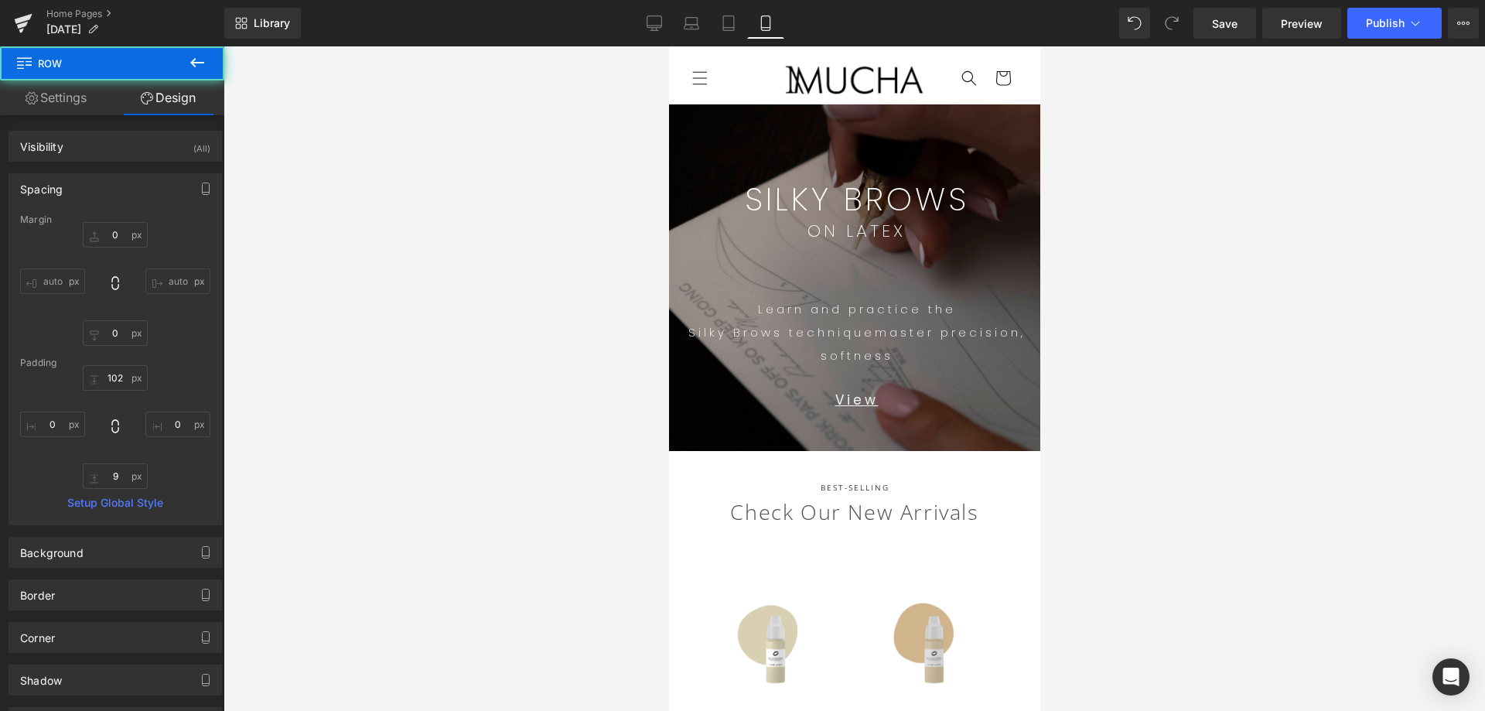
drag, startPoint x: 1214, startPoint y: 261, endPoint x: 1202, endPoint y: 257, distance: 13.0
click at [1213, 261] on div at bounding box center [853, 378] width 1261 height 664
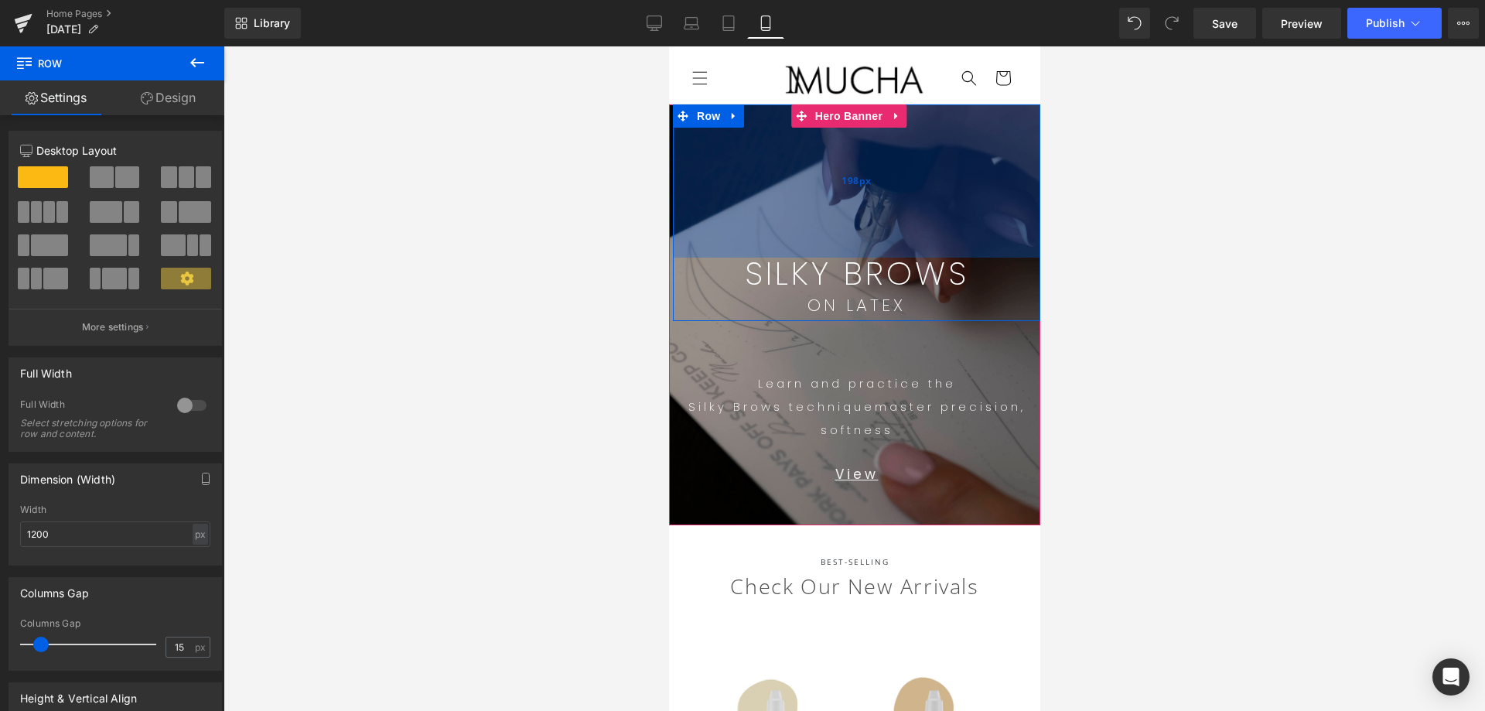
drag, startPoint x: 953, startPoint y: 144, endPoint x: 951, endPoint y: 218, distance: 74.3
click at [947, 217] on div "198px" at bounding box center [855, 180] width 367 height 153
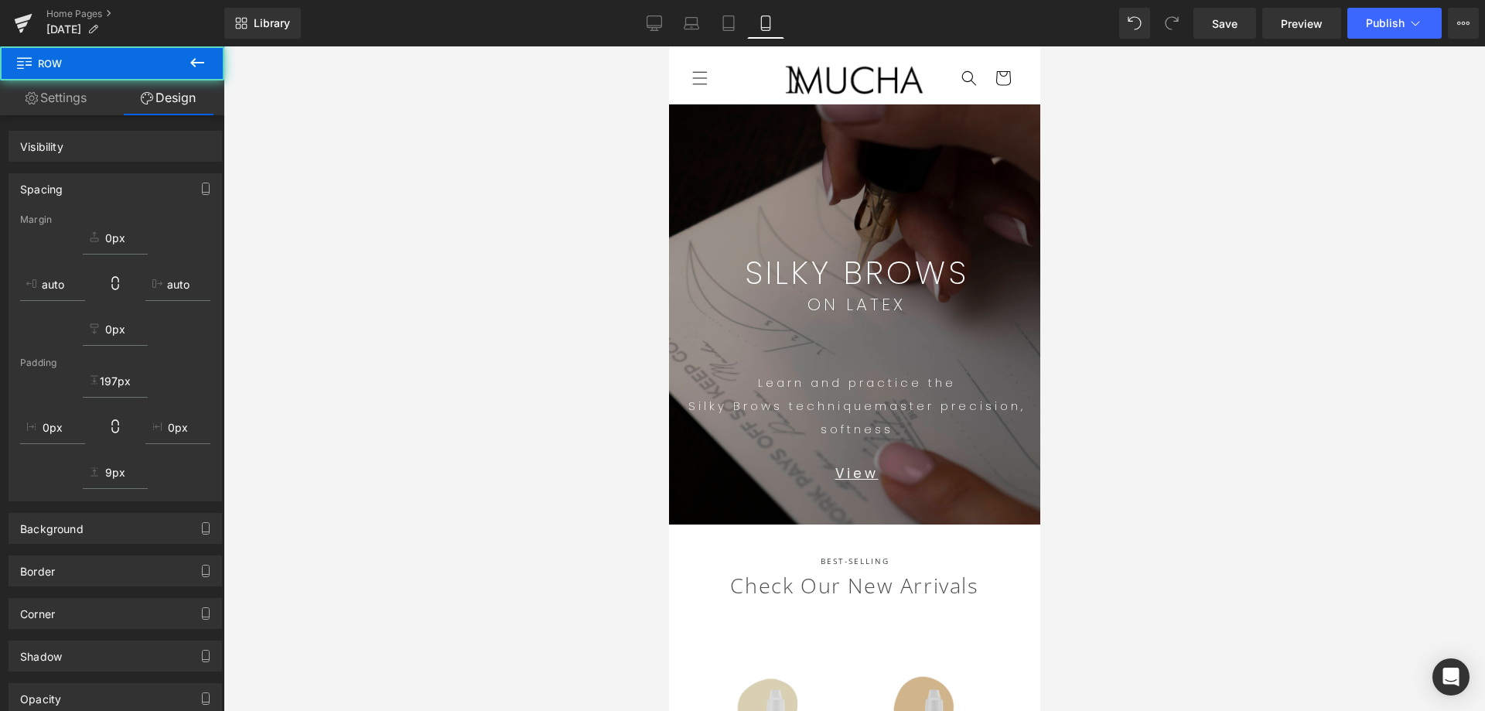
click at [1326, 278] on div at bounding box center [853, 378] width 1261 height 664
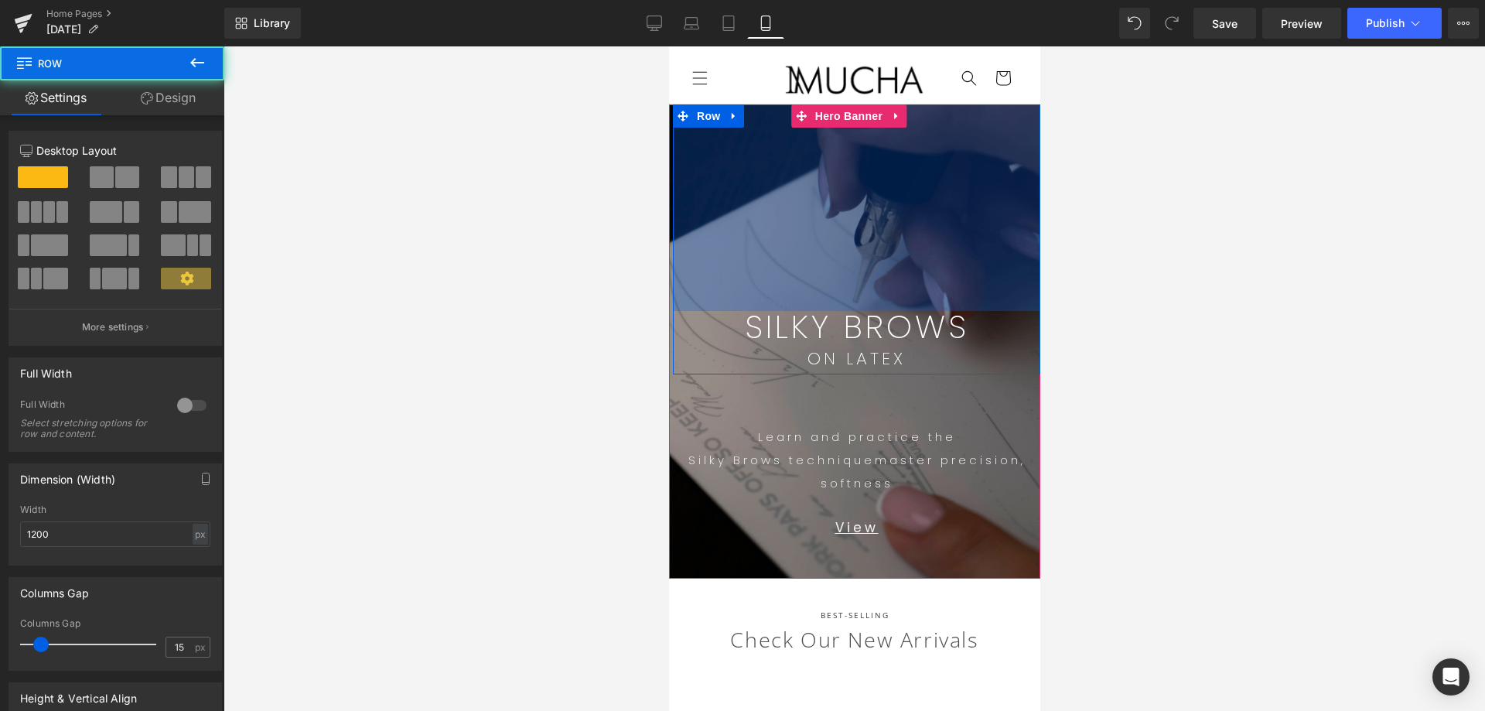
drag, startPoint x: 904, startPoint y: 259, endPoint x: 1027, endPoint y: 317, distance: 135.9
click at [907, 263] on div "267px" at bounding box center [855, 207] width 367 height 206
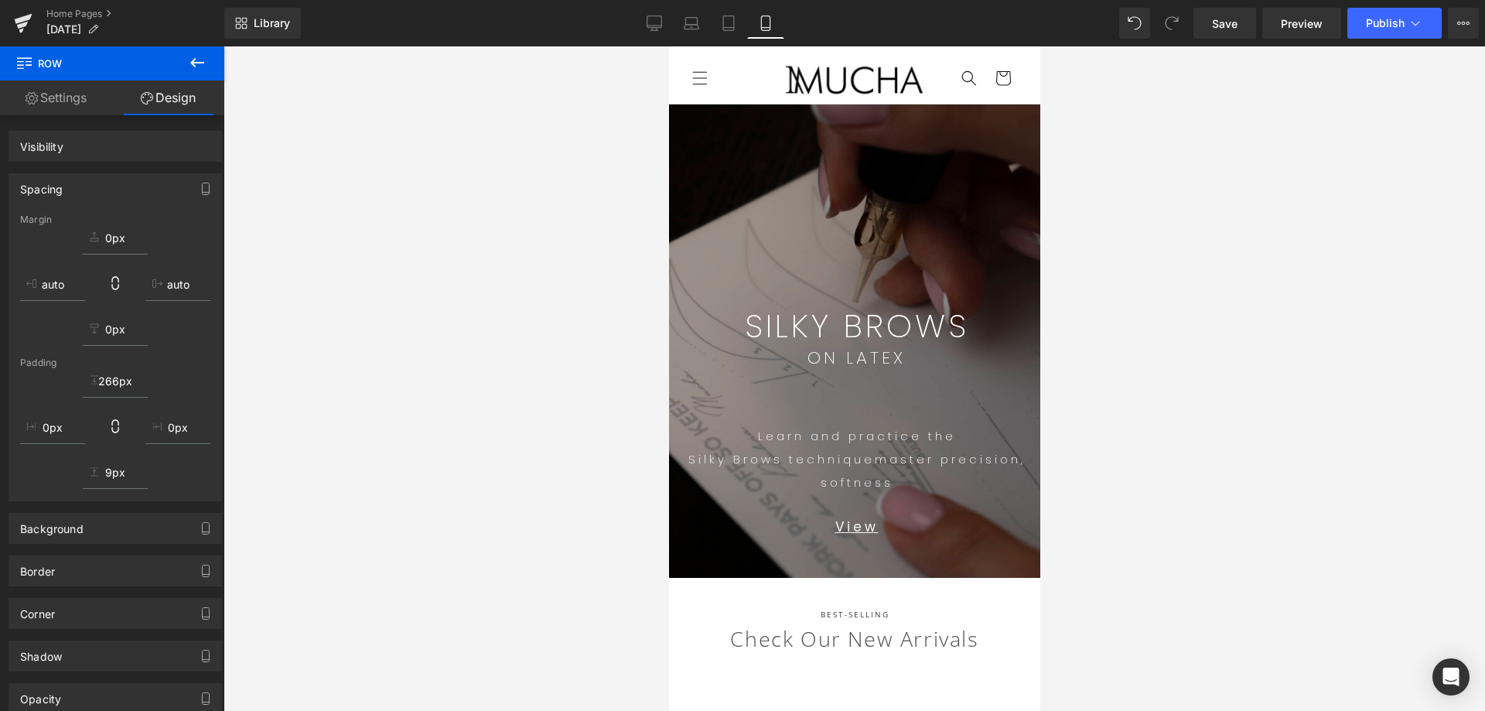
click at [1353, 356] on div at bounding box center [853, 378] width 1261 height 664
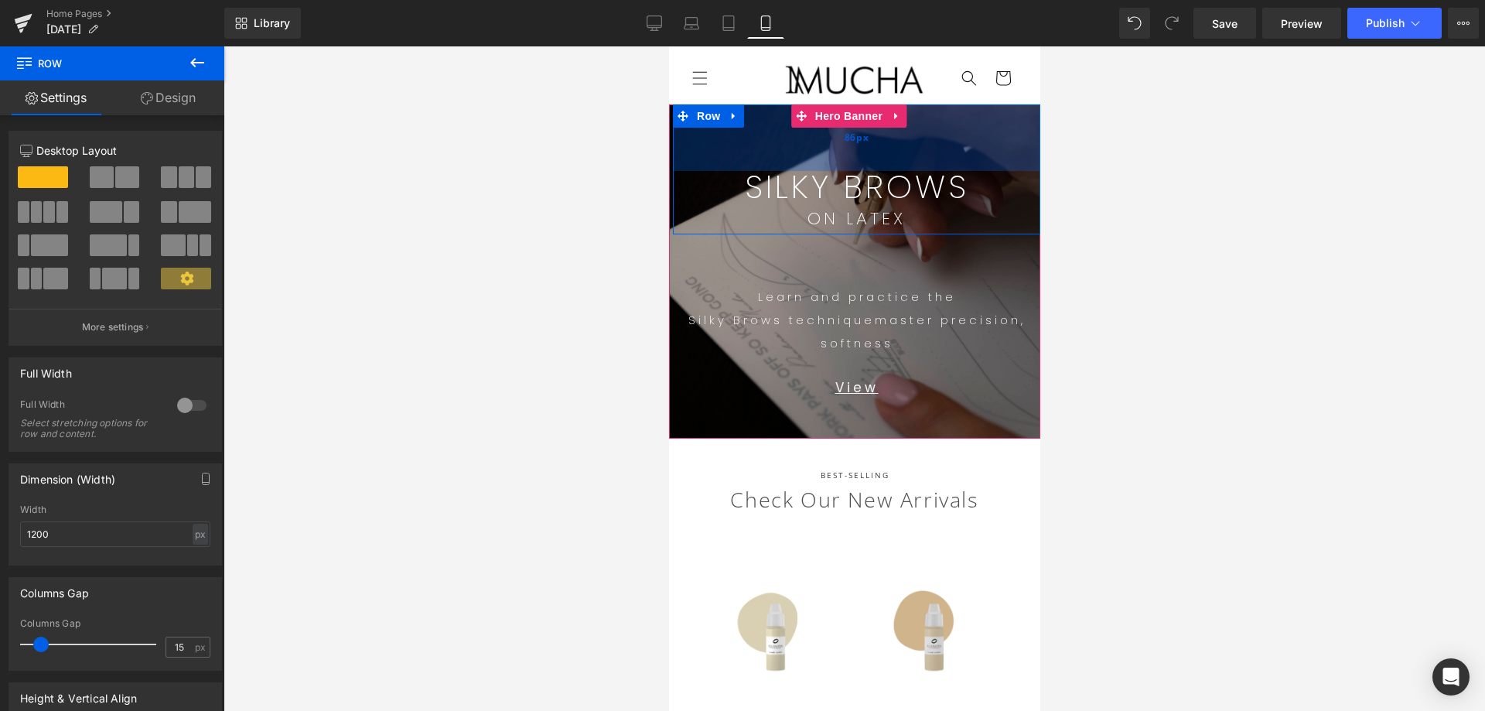
drag, startPoint x: 899, startPoint y: 233, endPoint x: 933, endPoint y: 135, distance: 103.7
click at [933, 135] on div "86px" at bounding box center [855, 137] width 367 height 66
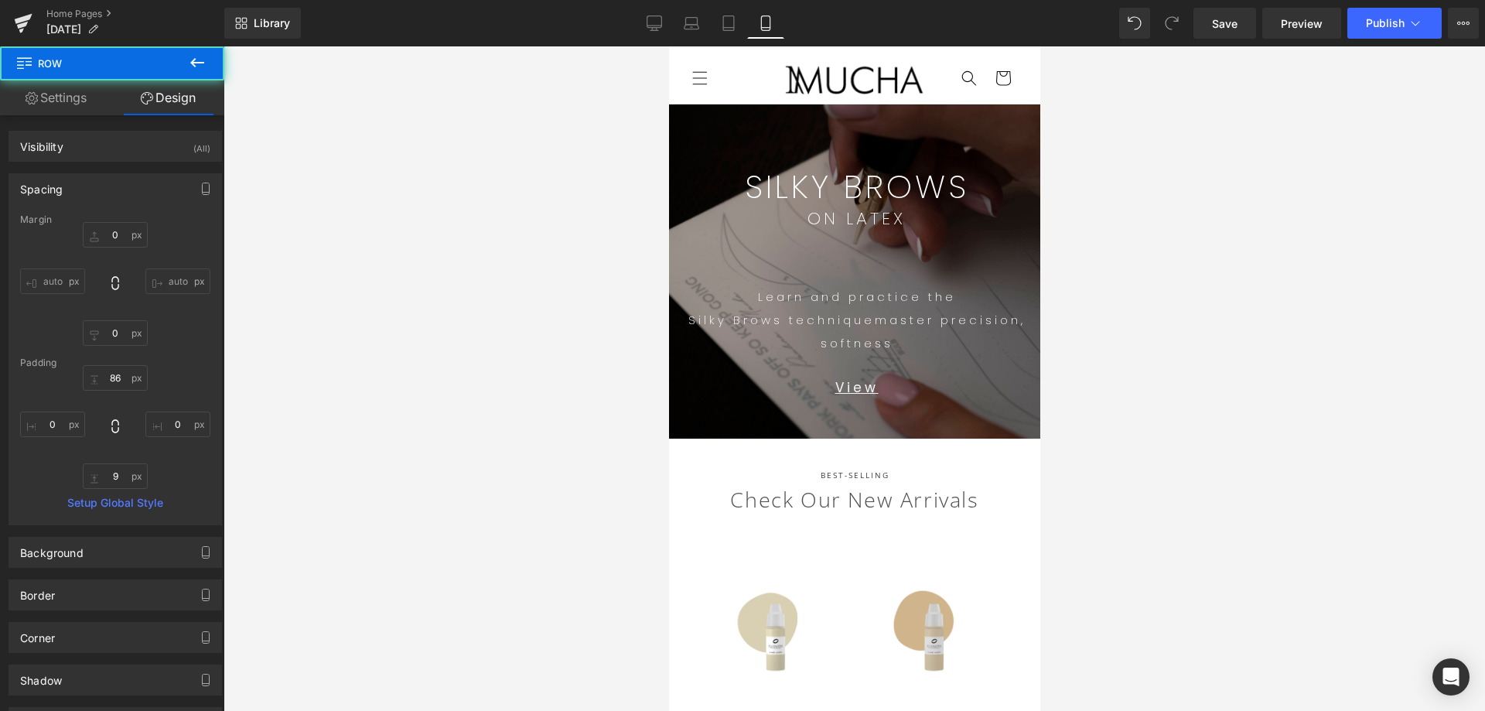
drag, startPoint x: 1338, startPoint y: 330, endPoint x: 1237, endPoint y: 374, distance: 110.5
click at [1336, 330] on div at bounding box center [853, 378] width 1261 height 664
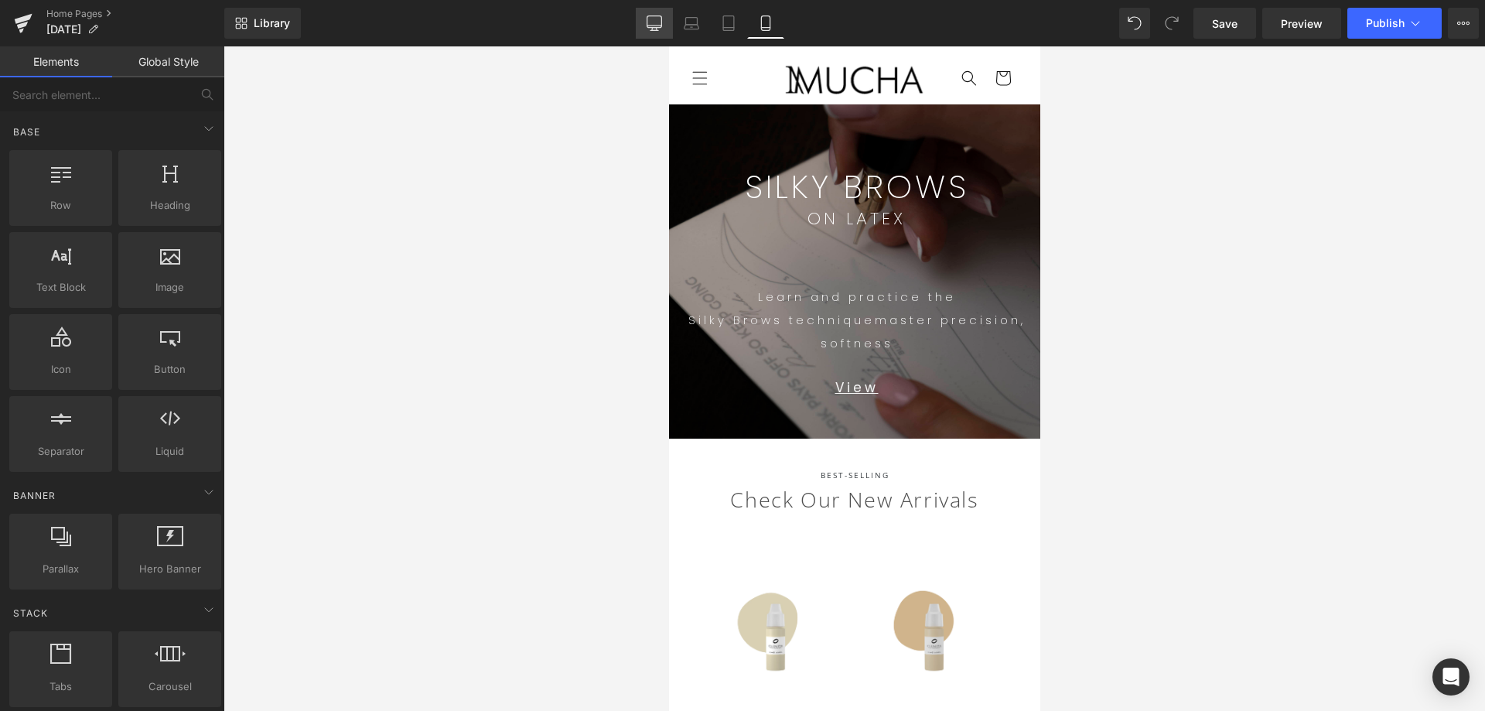
click at [653, 22] on icon at bounding box center [653, 22] width 15 height 15
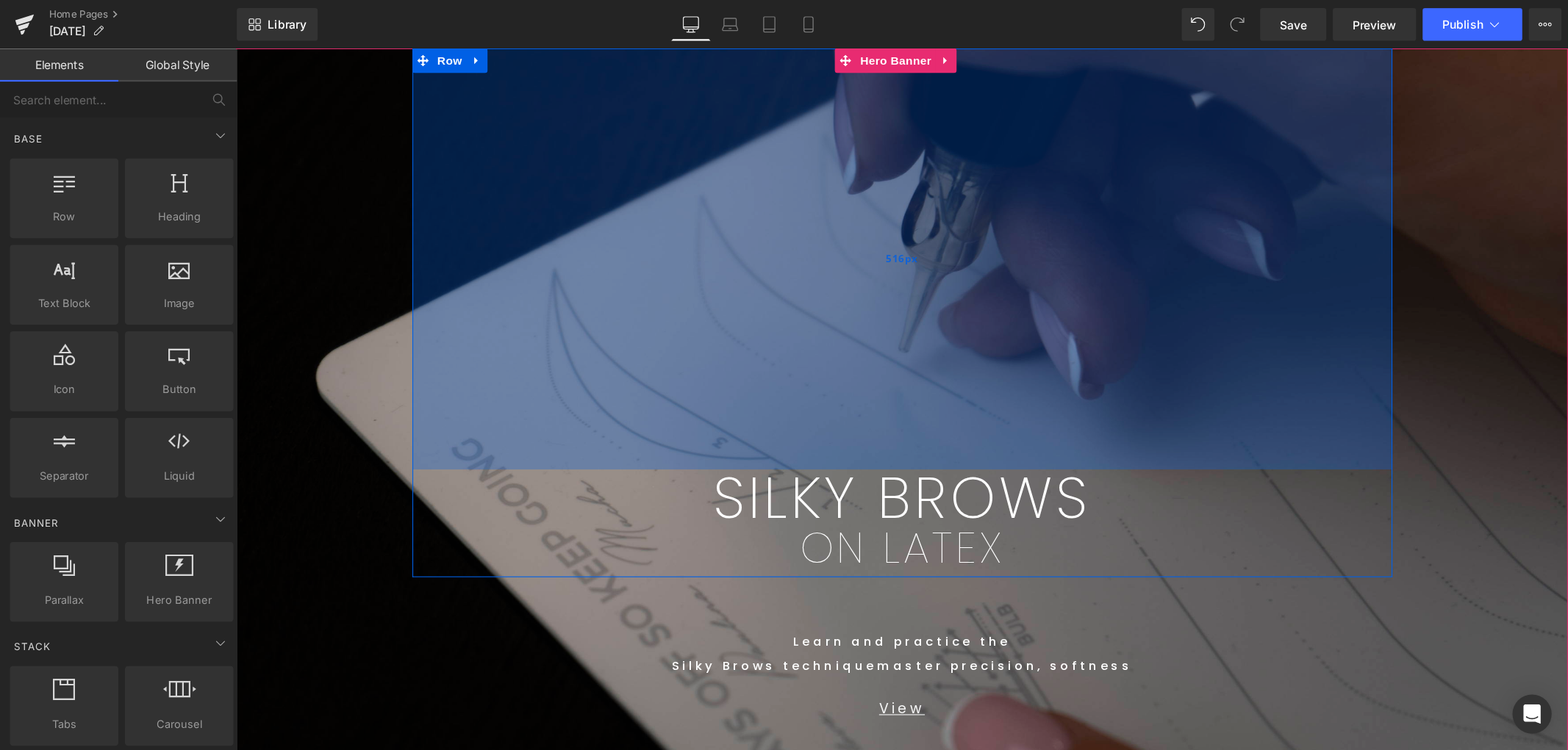
scroll to position [92, 0]
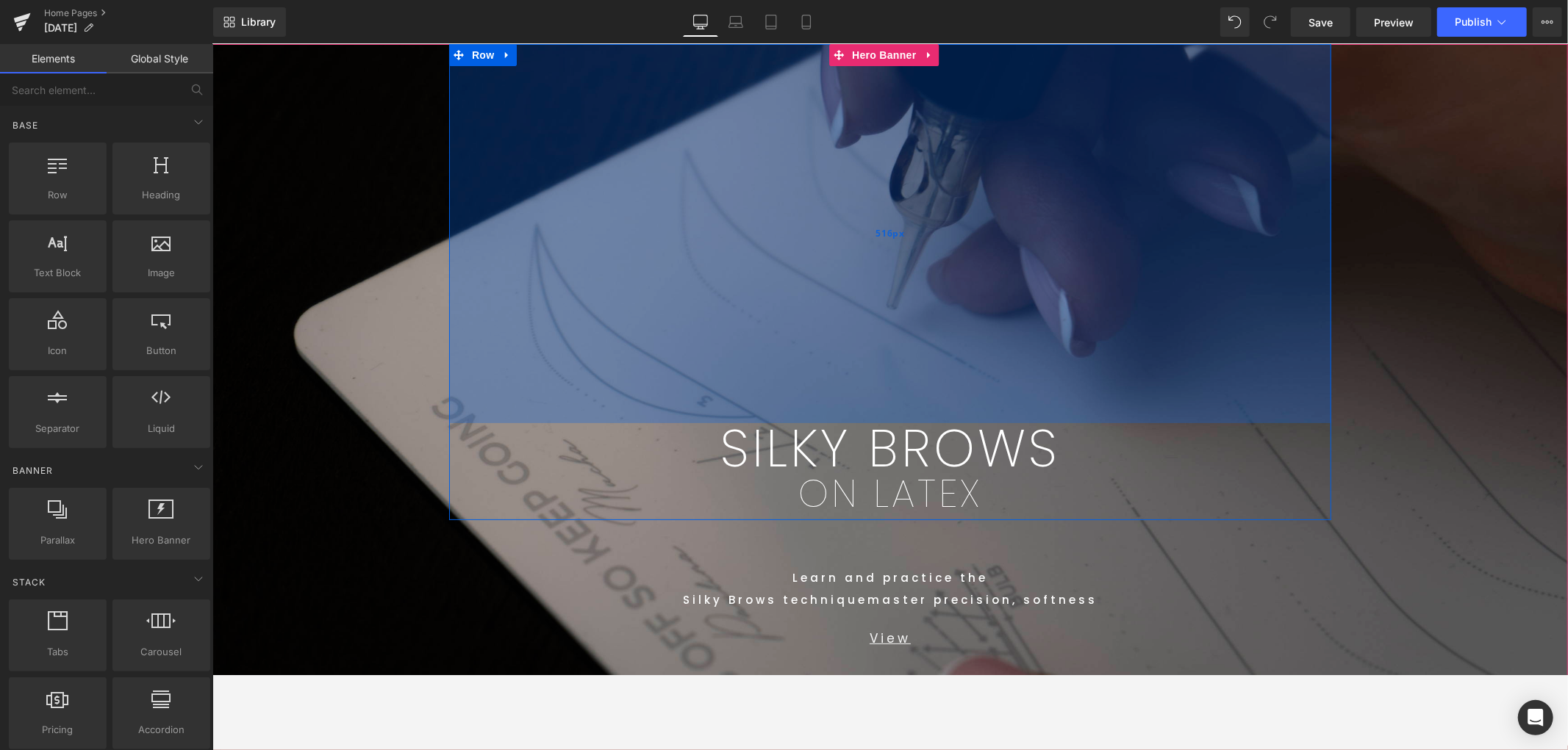
drag, startPoint x: 935, startPoint y: 312, endPoint x: 946, endPoint y: 294, distance: 21.1
click at [935, 313] on div "516px" at bounding box center [890, 233] width 882 height 379
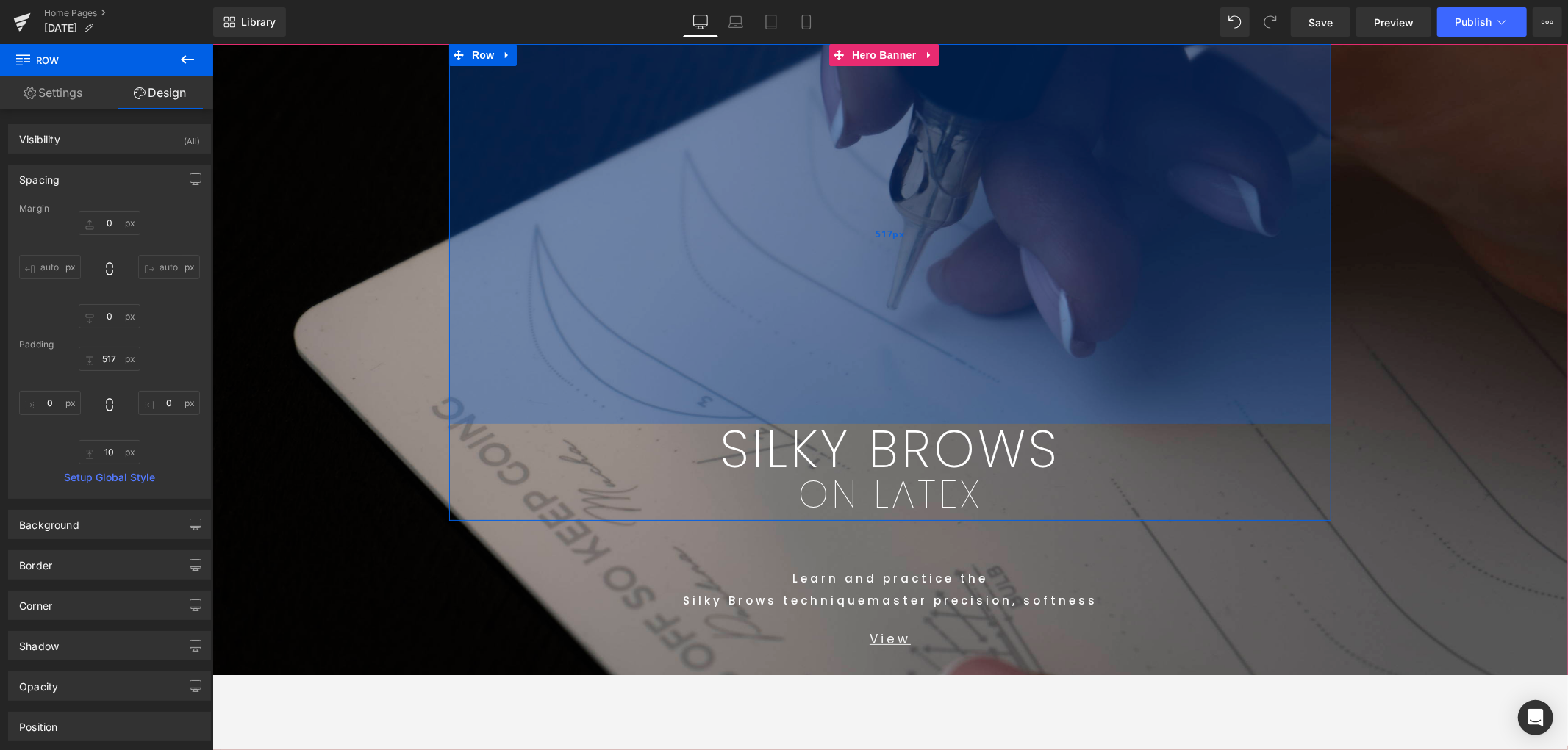
click at [980, 375] on div "517px" at bounding box center [890, 234] width 882 height 380
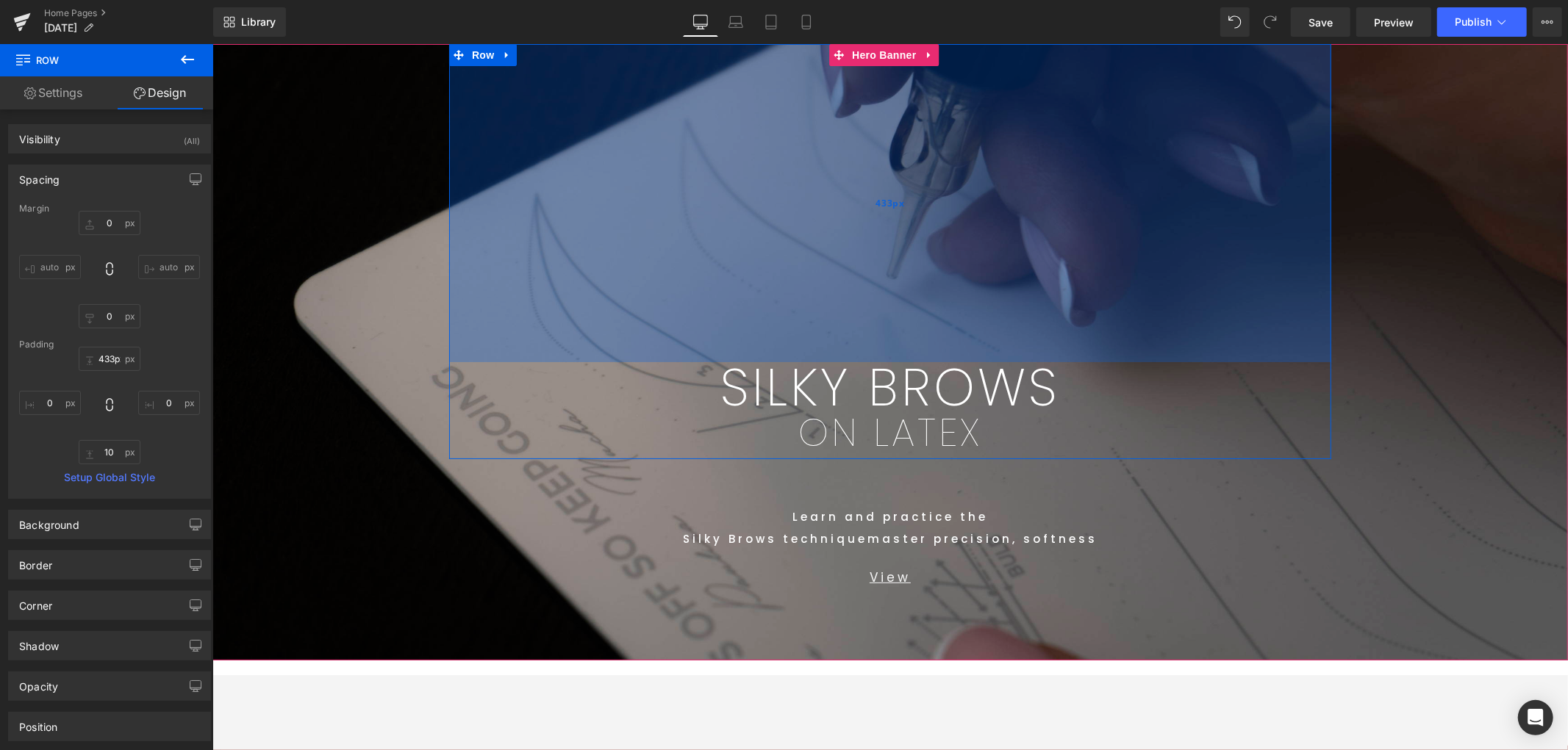
drag, startPoint x: 971, startPoint y: 353, endPoint x: 975, endPoint y: 162, distance: 191.0
click at [919, 290] on div "433px" at bounding box center [890, 202] width 882 height 318
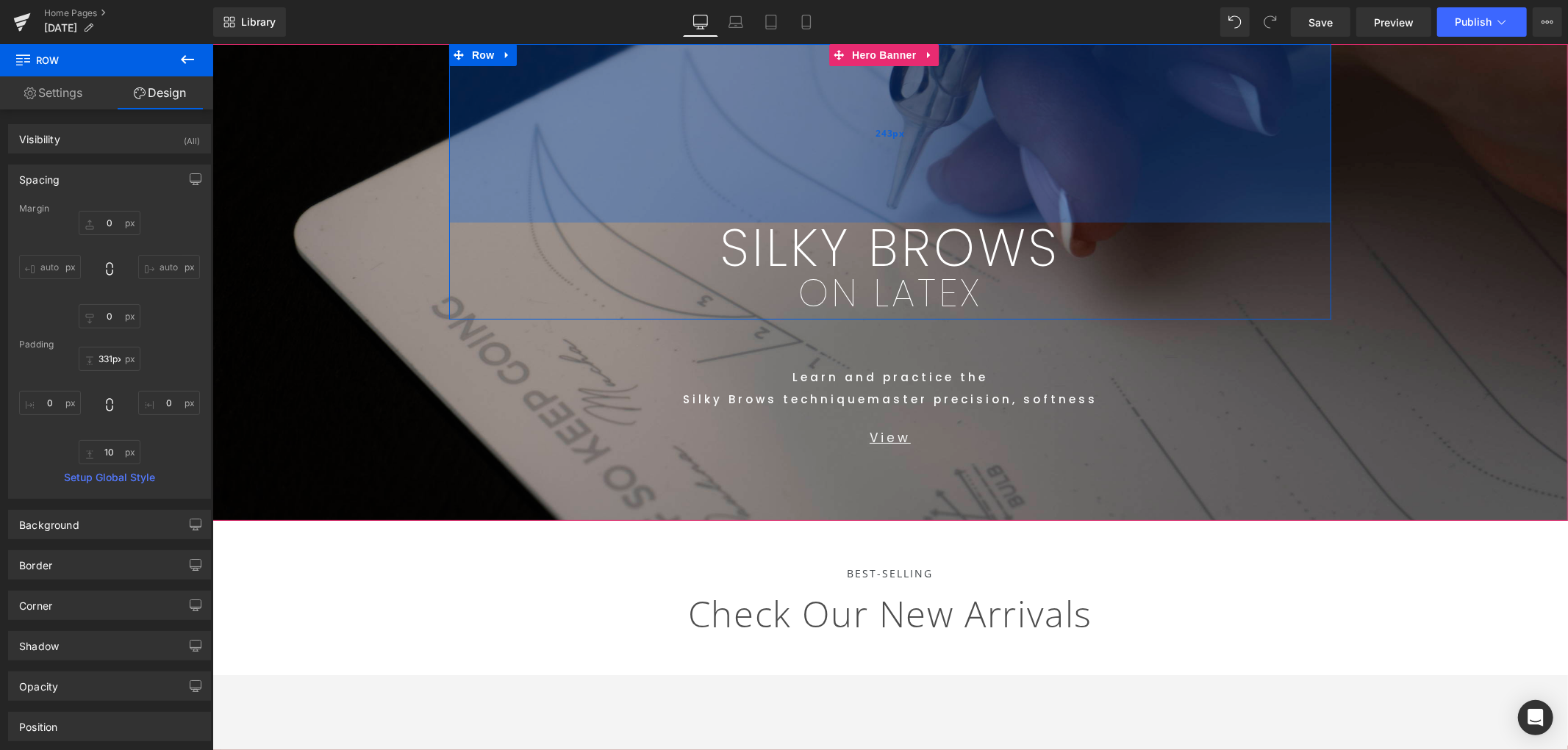
type input "332px"
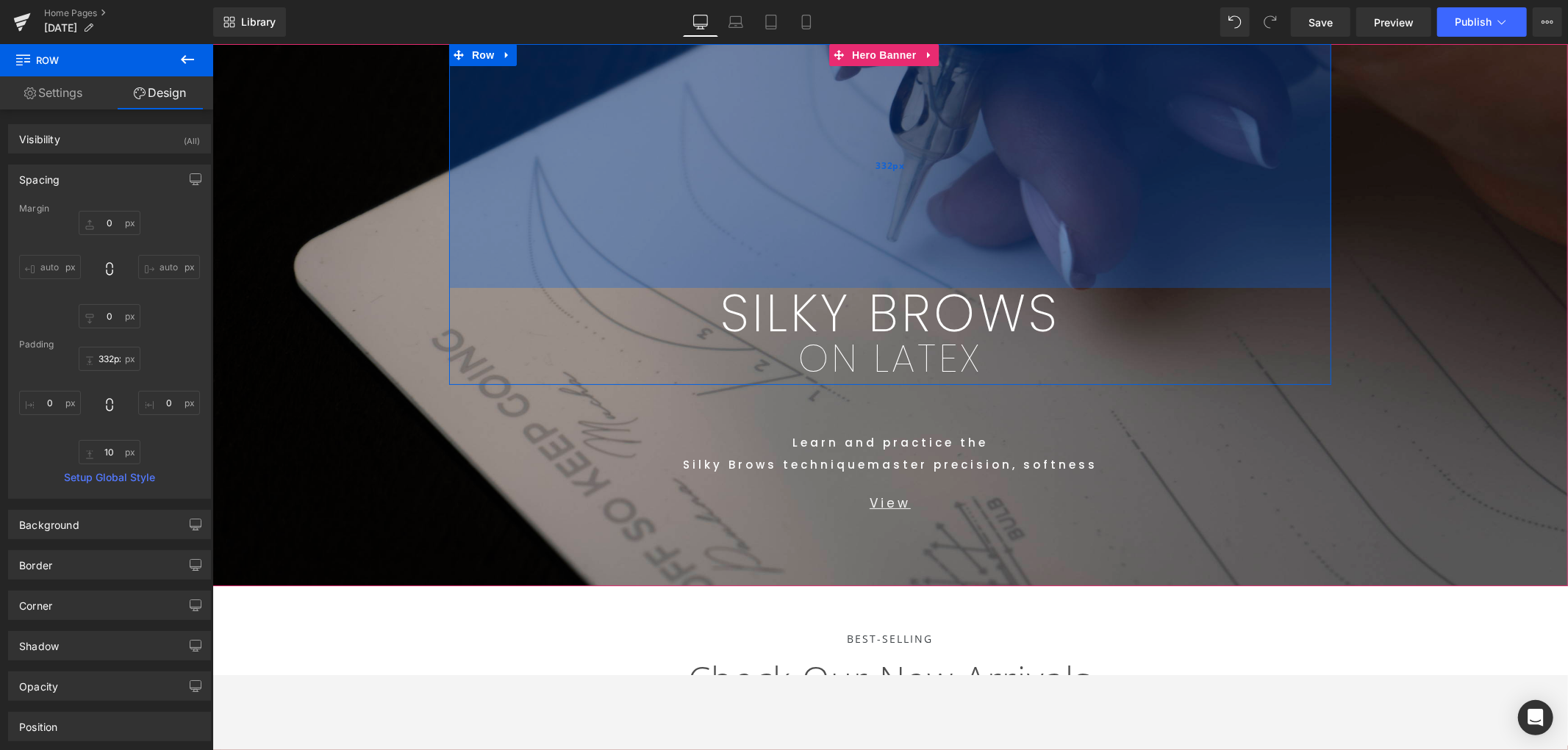
drag, startPoint x: 1069, startPoint y: 227, endPoint x: 1099, endPoint y: 174, distance: 60.9
click at [1099, 174] on div "332px" at bounding box center [890, 165] width 882 height 244
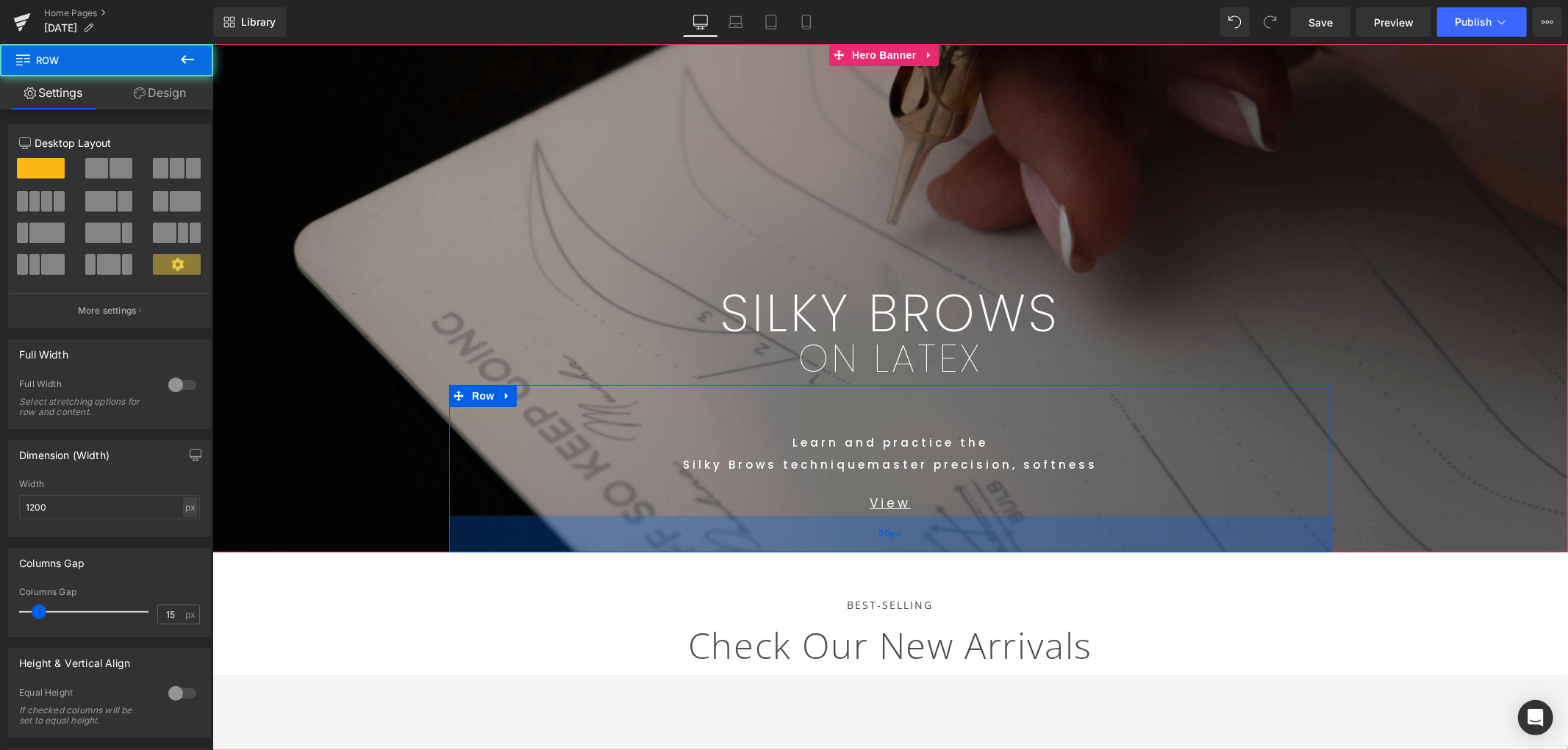
drag, startPoint x: 937, startPoint y: 549, endPoint x: 960, endPoint y: 517, distance: 39.4
click at [960, 517] on div "50px" at bounding box center [890, 533] width 882 height 37
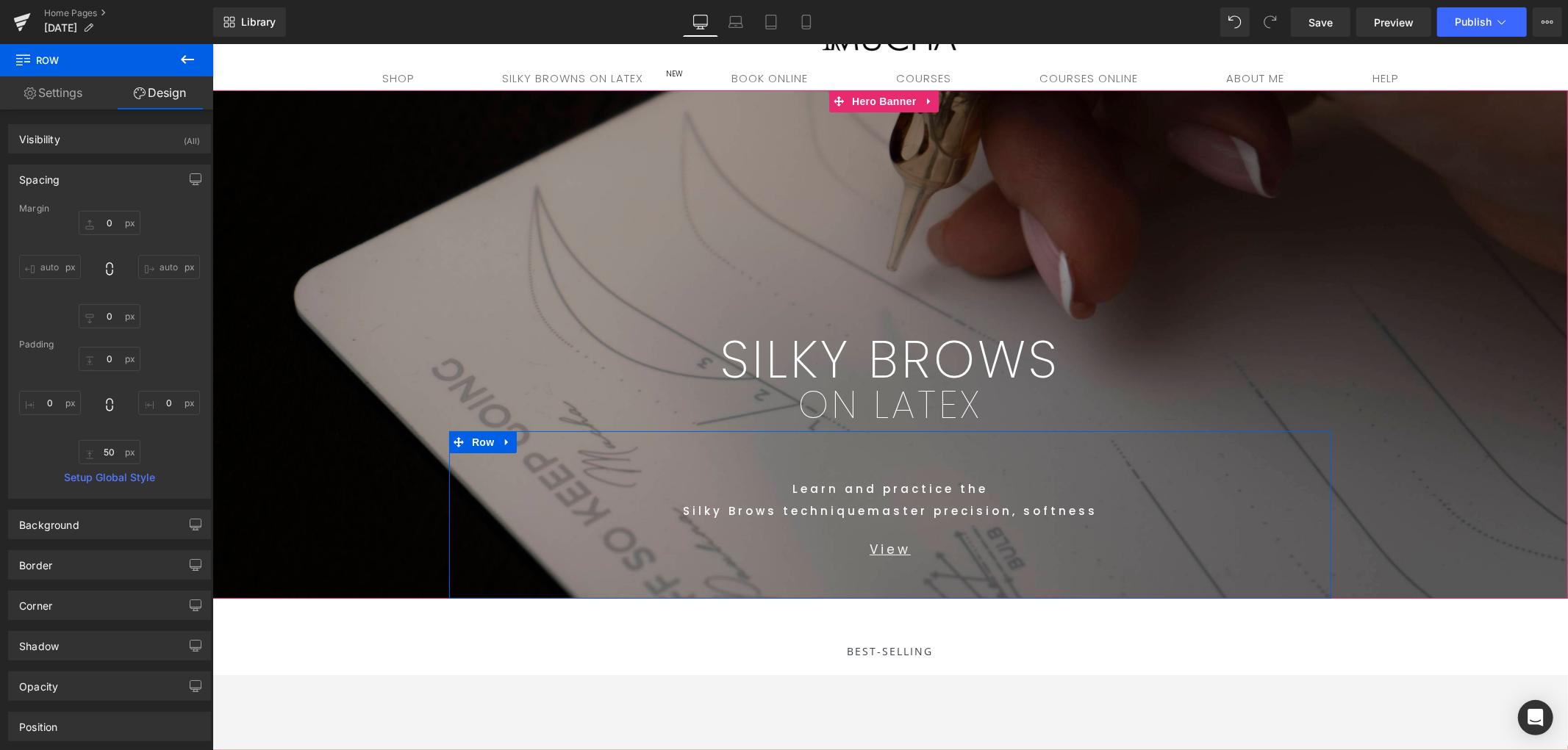
scroll to position [0, 0]
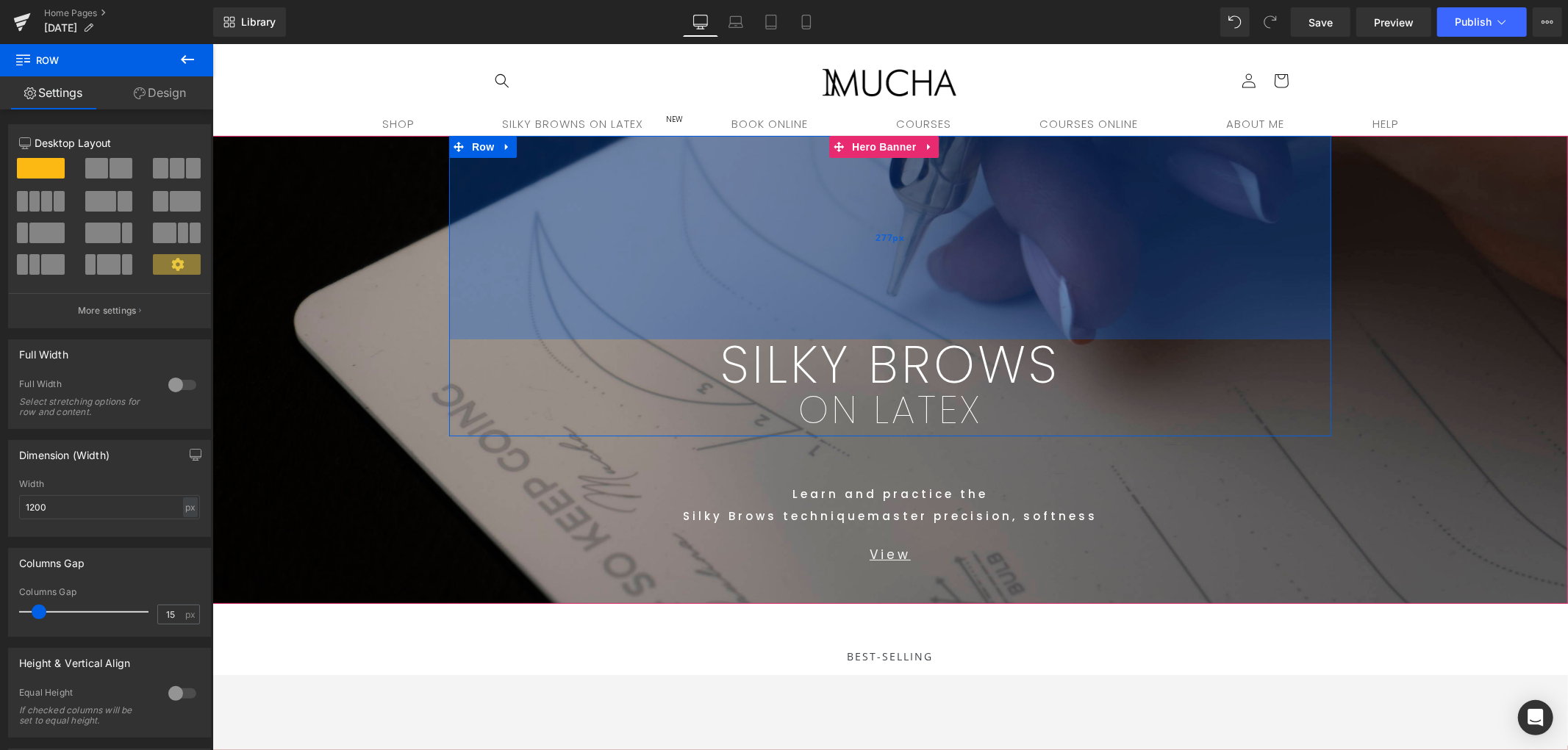
drag, startPoint x: 1051, startPoint y: 287, endPoint x: 1102, endPoint y: 276, distance: 52.2
click at [1096, 262] on div "277px" at bounding box center [890, 237] width 882 height 203
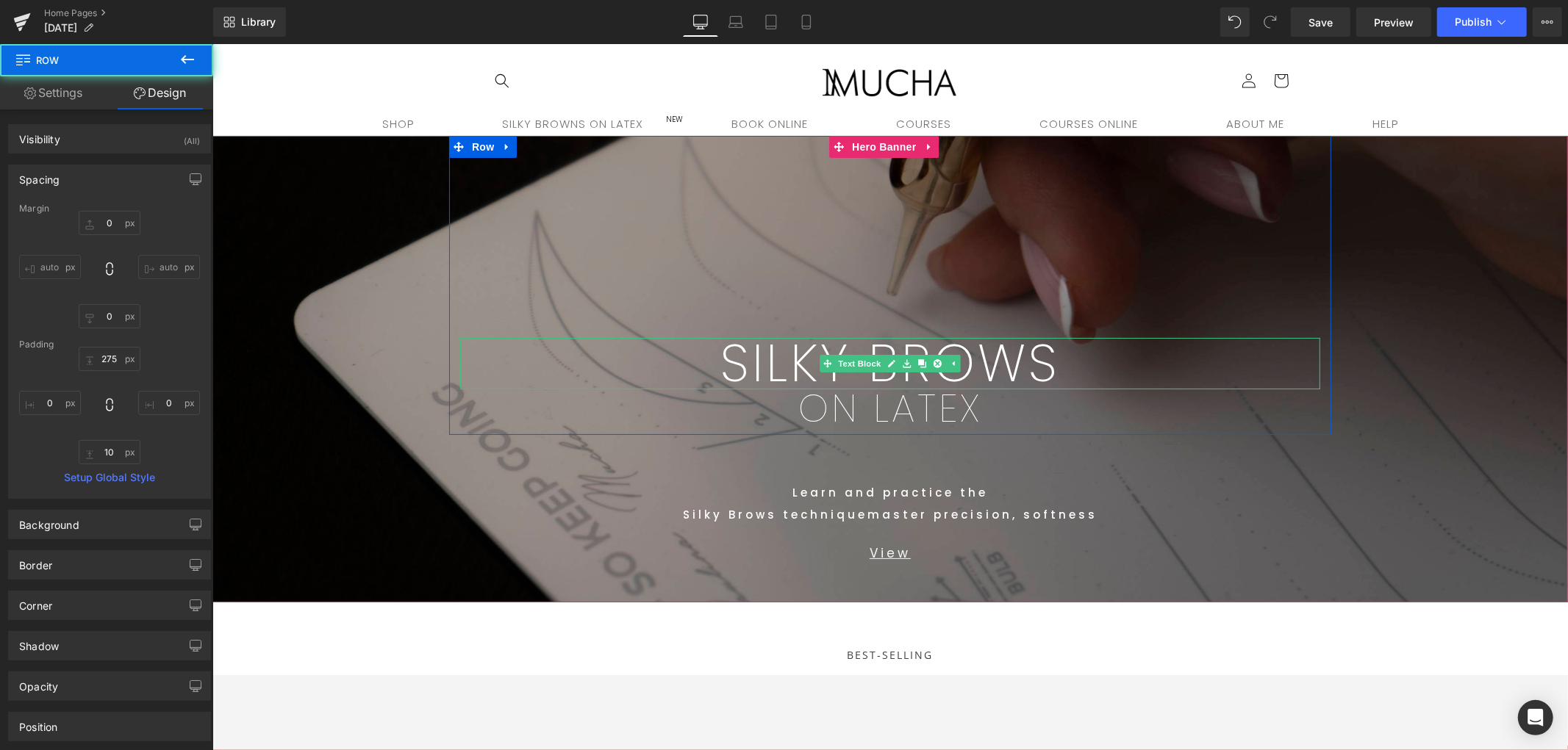
click at [1093, 368] on p "SILKY BROWS" at bounding box center [889, 363] width 861 height 51
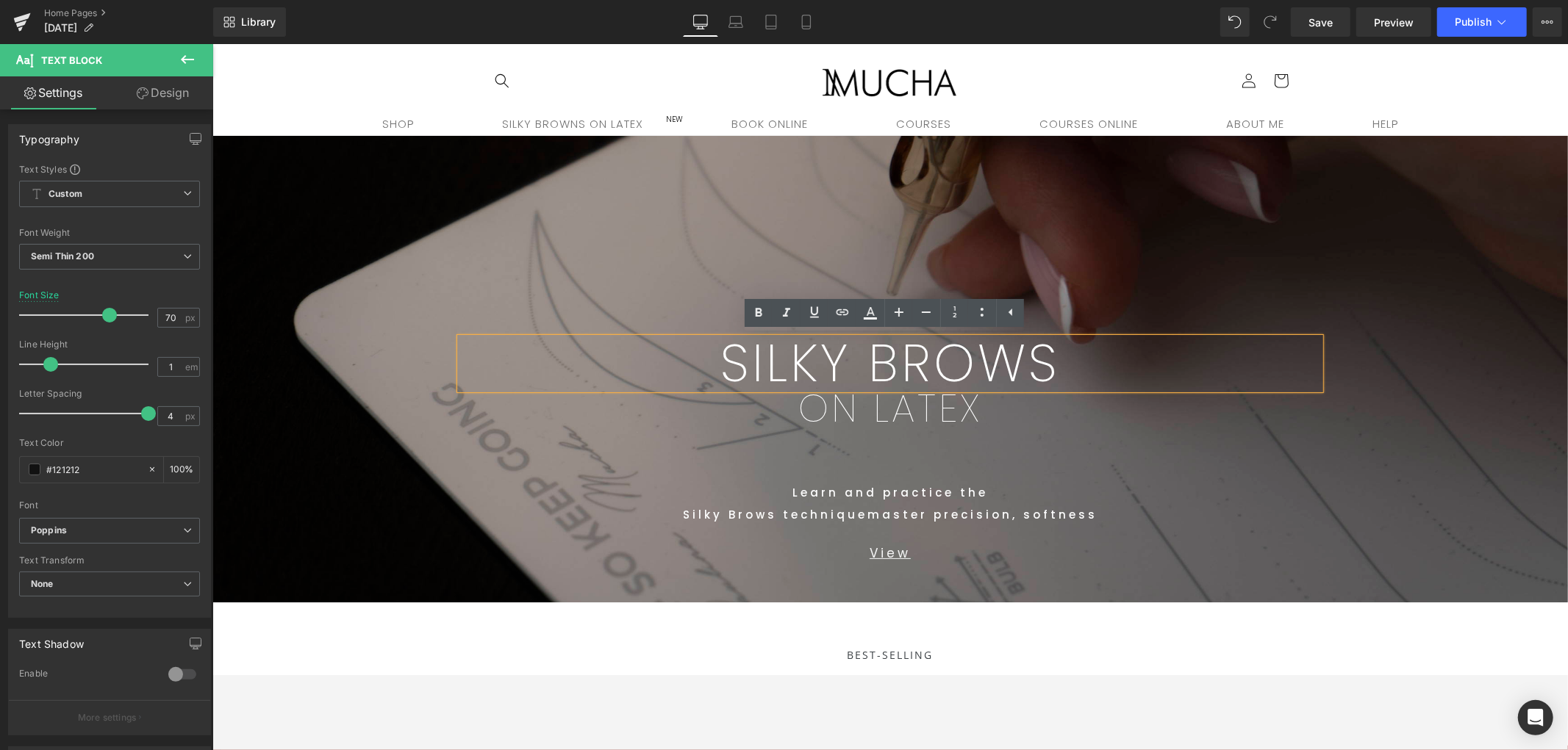
click at [1387, 432] on span "SILKY BROWS Text Block ON LATEX Text Block Row 275px Text Block Learn and pract…" at bounding box center [890, 368] width 1356 height 467
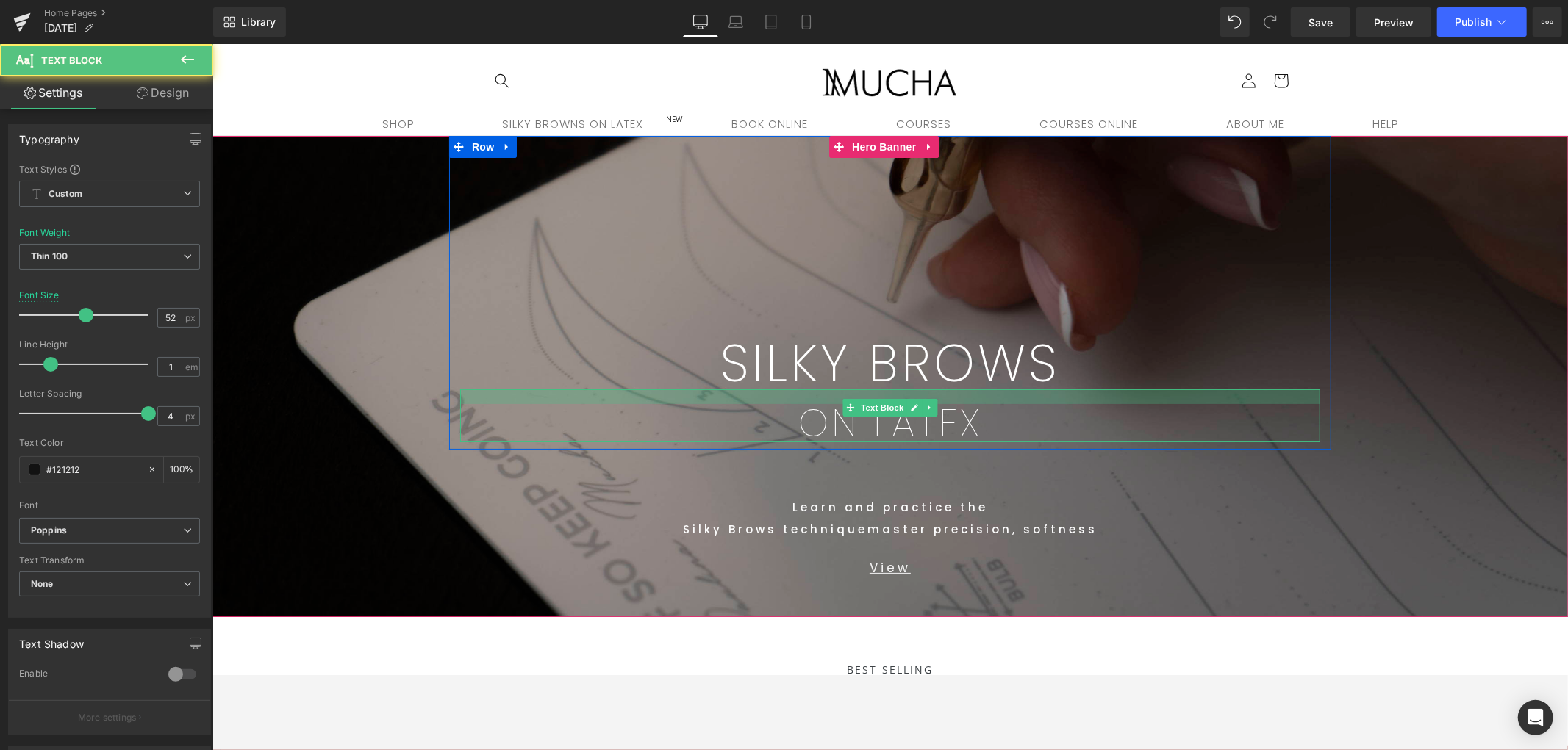
drag, startPoint x: 1006, startPoint y: 392, endPoint x: 1415, endPoint y: 416, distance: 409.7
click at [1010, 405] on div "ON LATEX Text Block" at bounding box center [889, 415] width 861 height 53
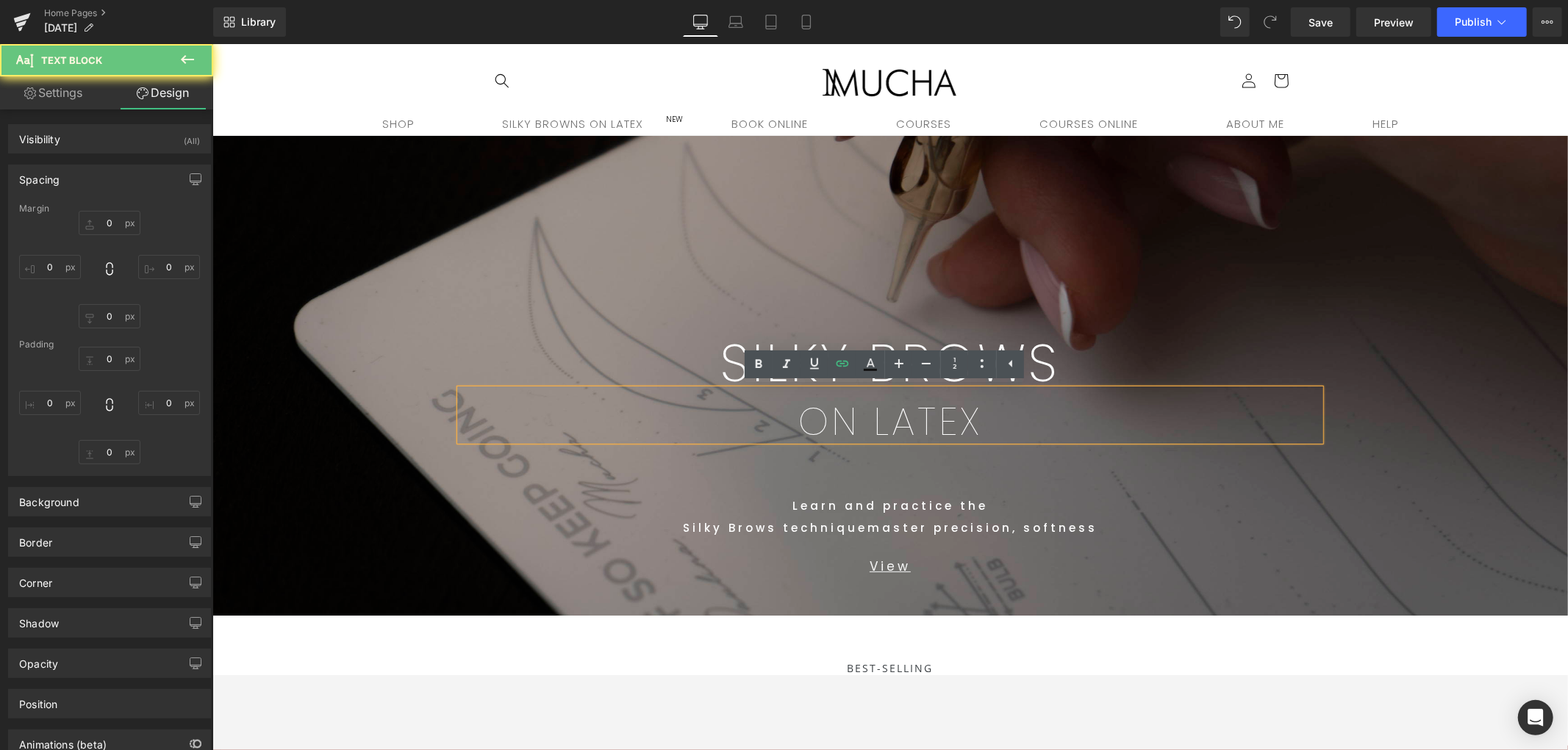
type input "0"
type input "18"
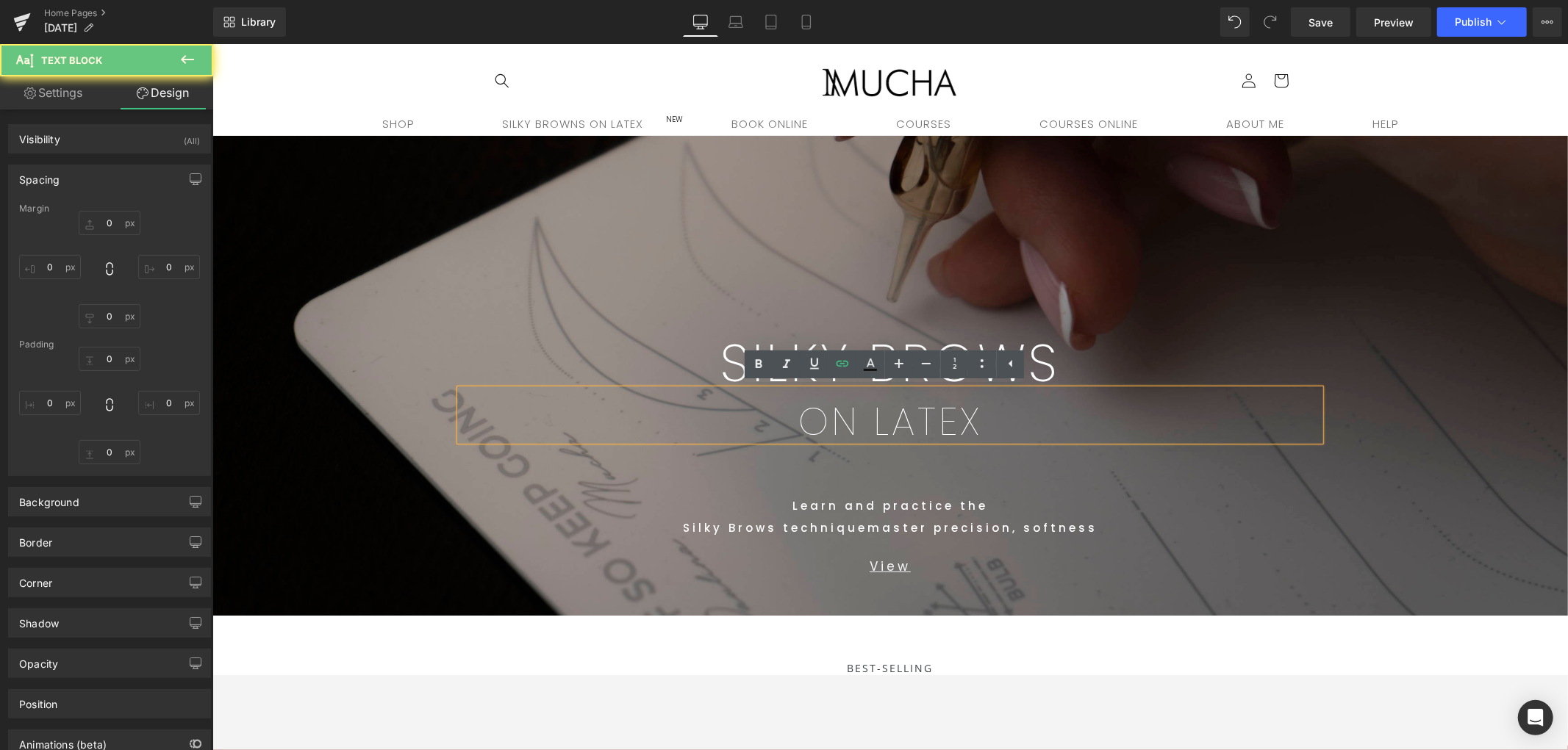
type input "0"
click at [1411, 407] on span "SILKY BROWS Text Block ON LATEX Text Block Row 275px Text Block Learn and pract…" at bounding box center [890, 375] width 1356 height 480
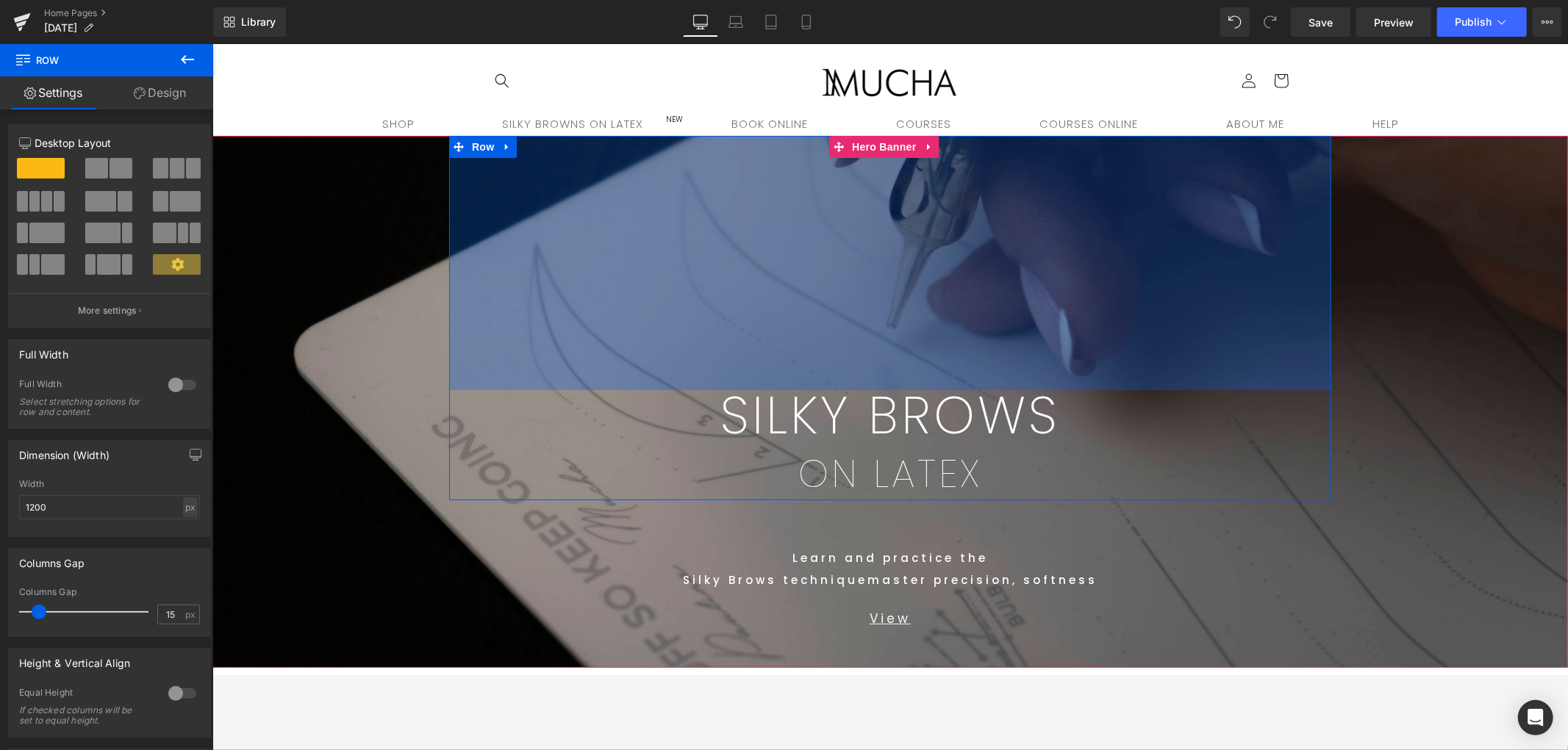
drag, startPoint x: 968, startPoint y: 252, endPoint x: 1045, endPoint y: 446, distance: 208.7
click at [1040, 368] on div "346px" at bounding box center [890, 262] width 882 height 255
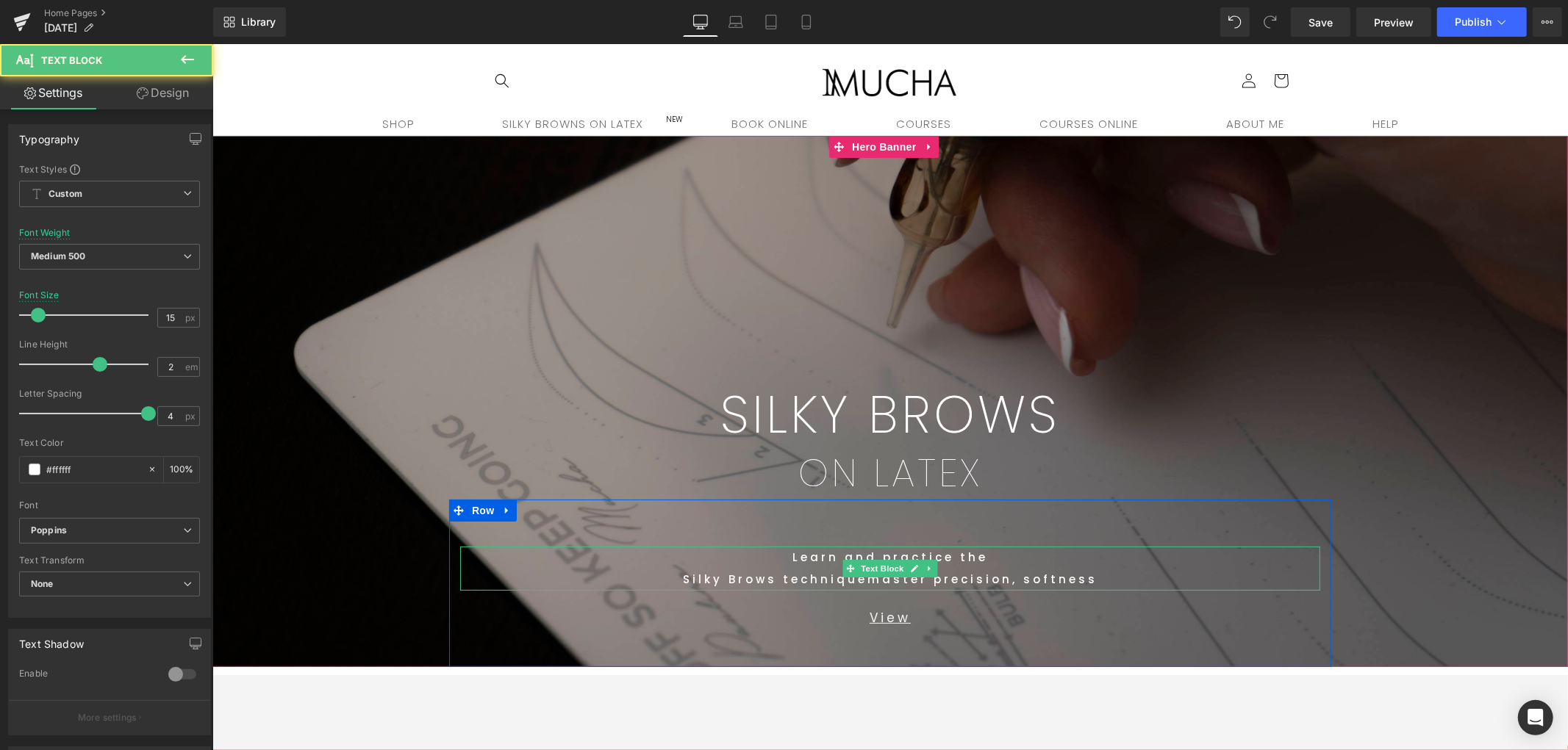
click at [677, 579] on p "Silky Brows technique master precision, softness" at bounding box center [889, 579] width 861 height 22
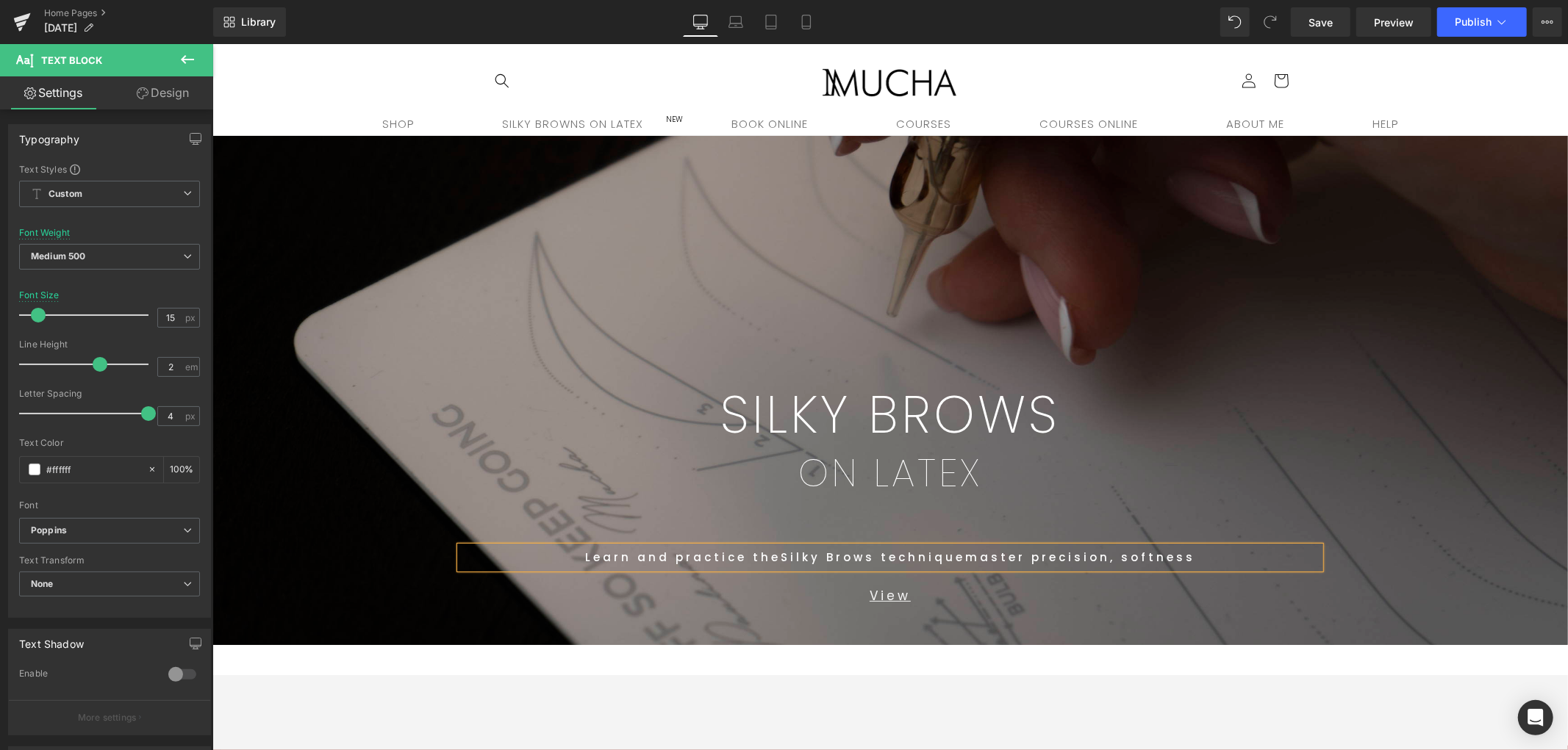
drag, startPoint x: 871, startPoint y: 552, endPoint x: 945, endPoint y: 601, distance: 88.8
click at [872, 552] on span "Silky Brows technique" at bounding box center [872, 557] width 184 height 15
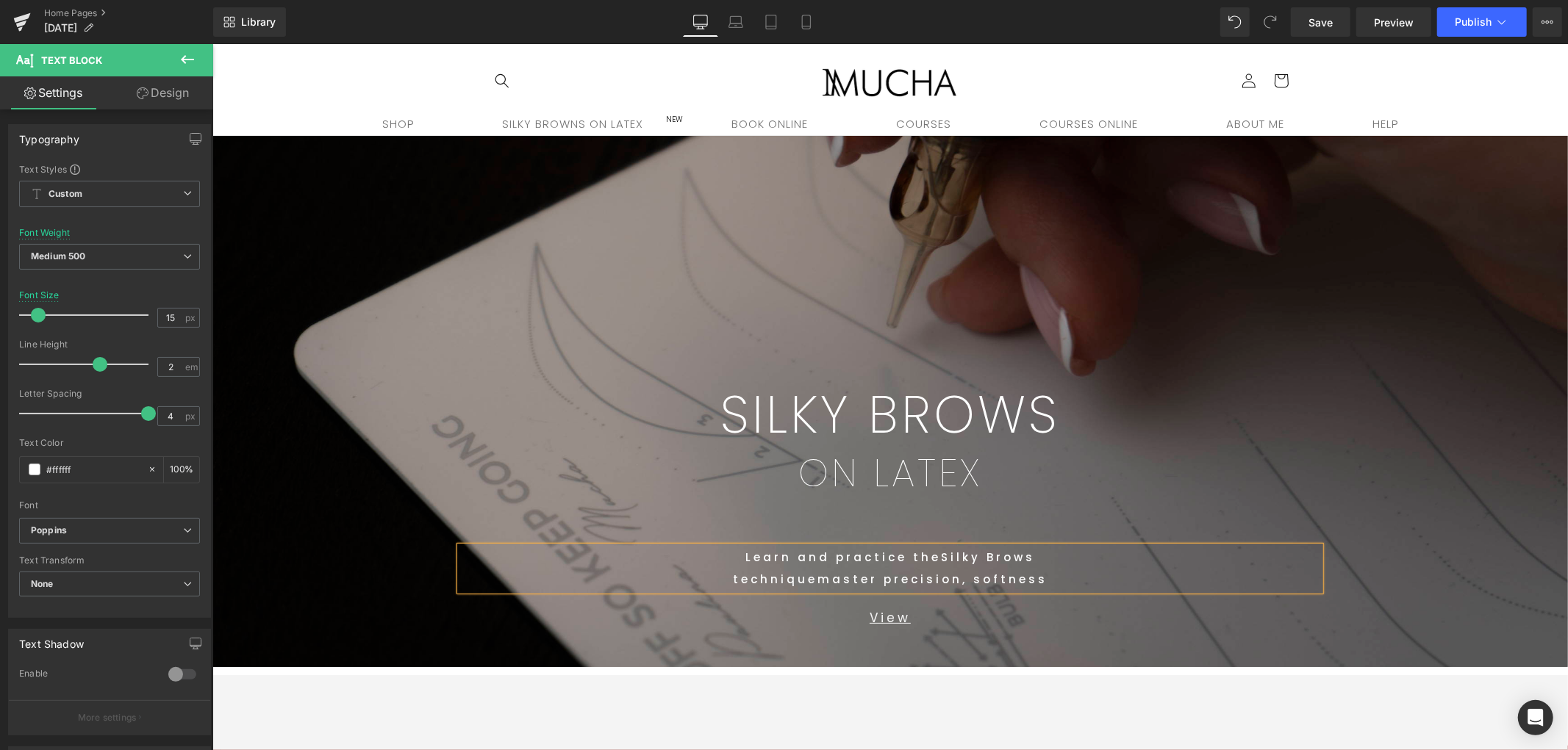
click at [1051, 456] on p "ON LATEX" at bounding box center [889, 472] width 861 height 38
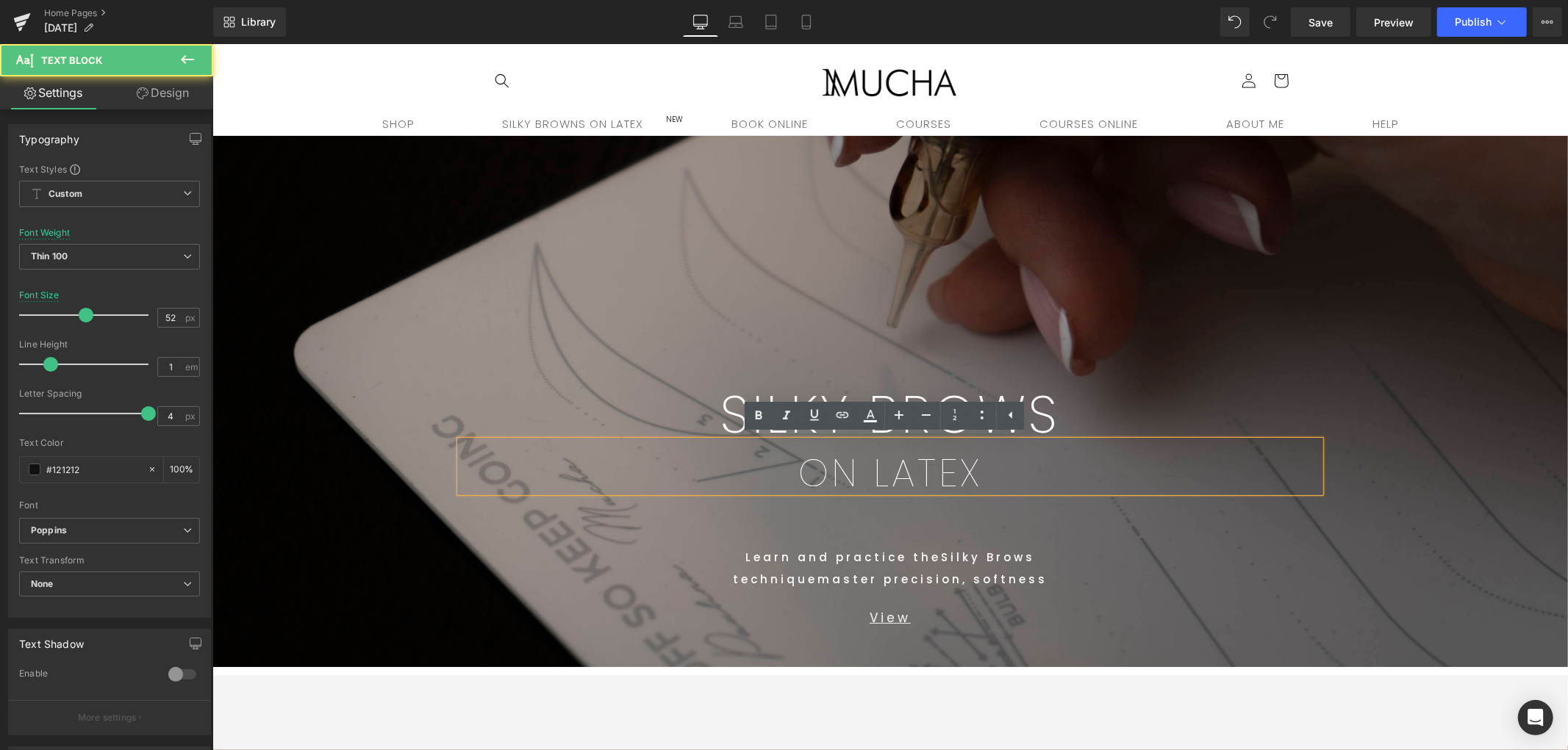
click at [1411, 511] on span "SILKY BROWS Text Block ON LATEX Text Block Row 345px Text Block Learn and pract…" at bounding box center [890, 400] width 1356 height 531
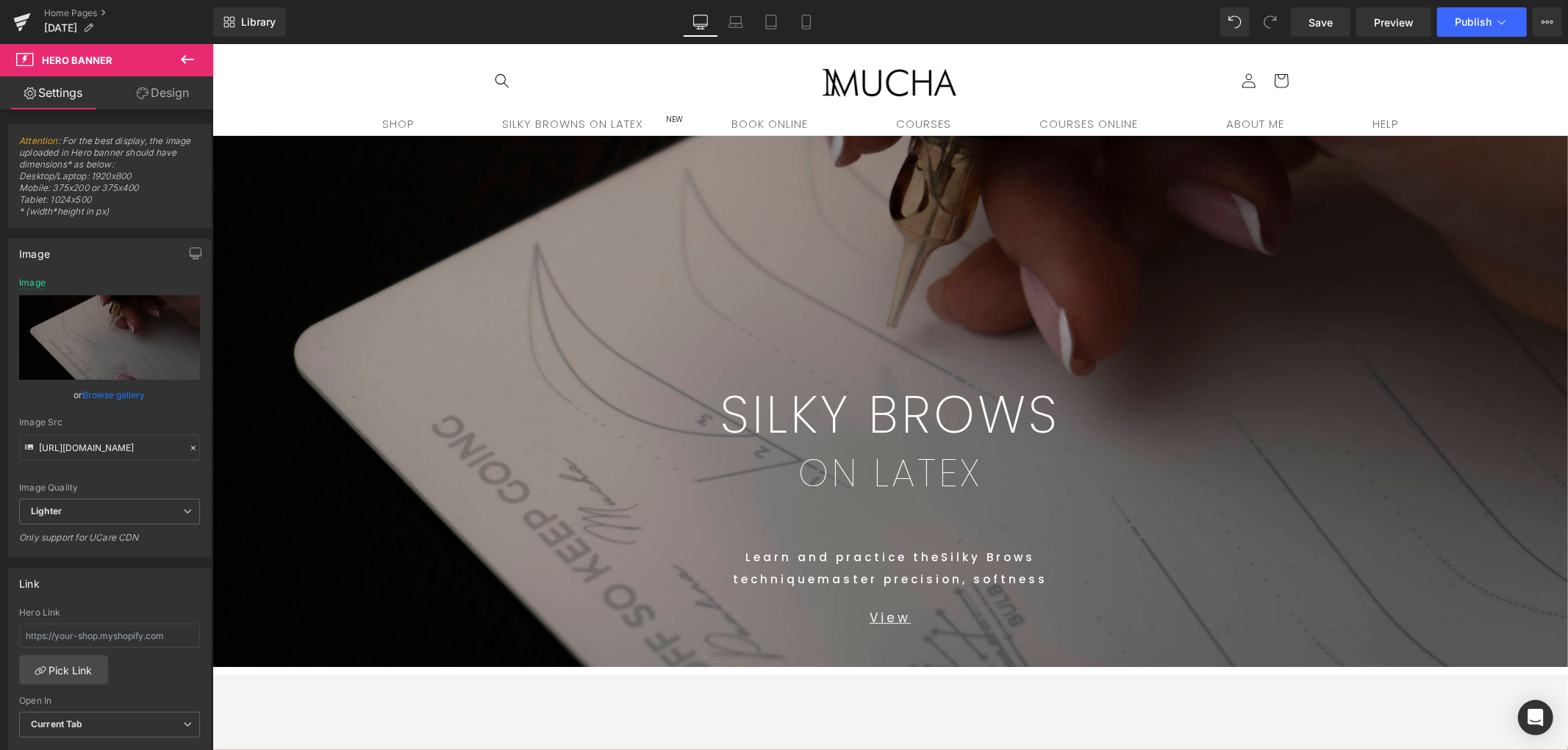
click at [1144, 306] on div "SILKY BROWS Text Block ON LATEX Text Block Row 345px" at bounding box center [890, 317] width 882 height 364
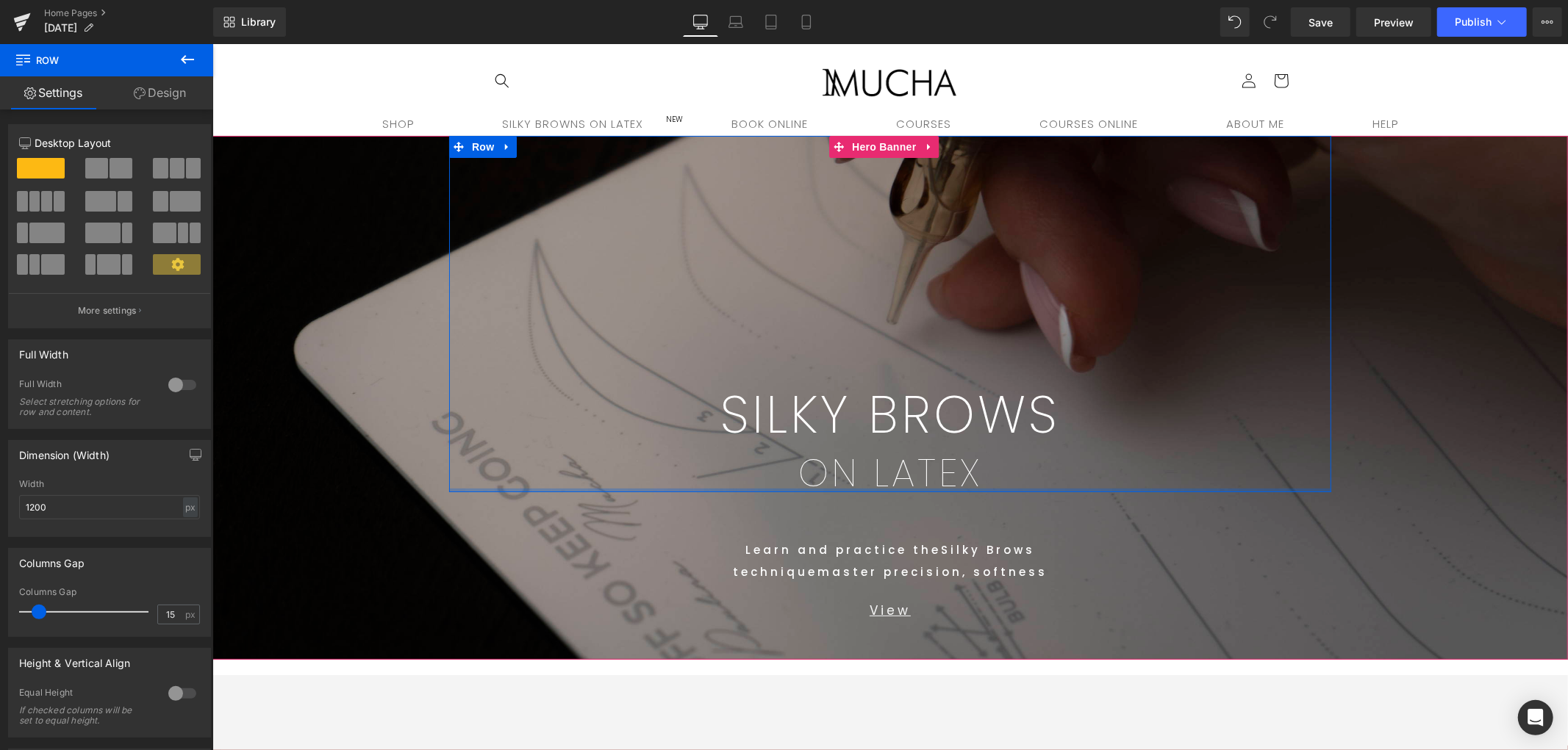
drag, startPoint x: 1011, startPoint y: 497, endPoint x: 1007, endPoint y: 423, distance: 74.1
click at [1013, 438] on div "SILKY BROWS Text Block ON LATEX Text Block Row 345px" at bounding box center [890, 313] width 882 height 356
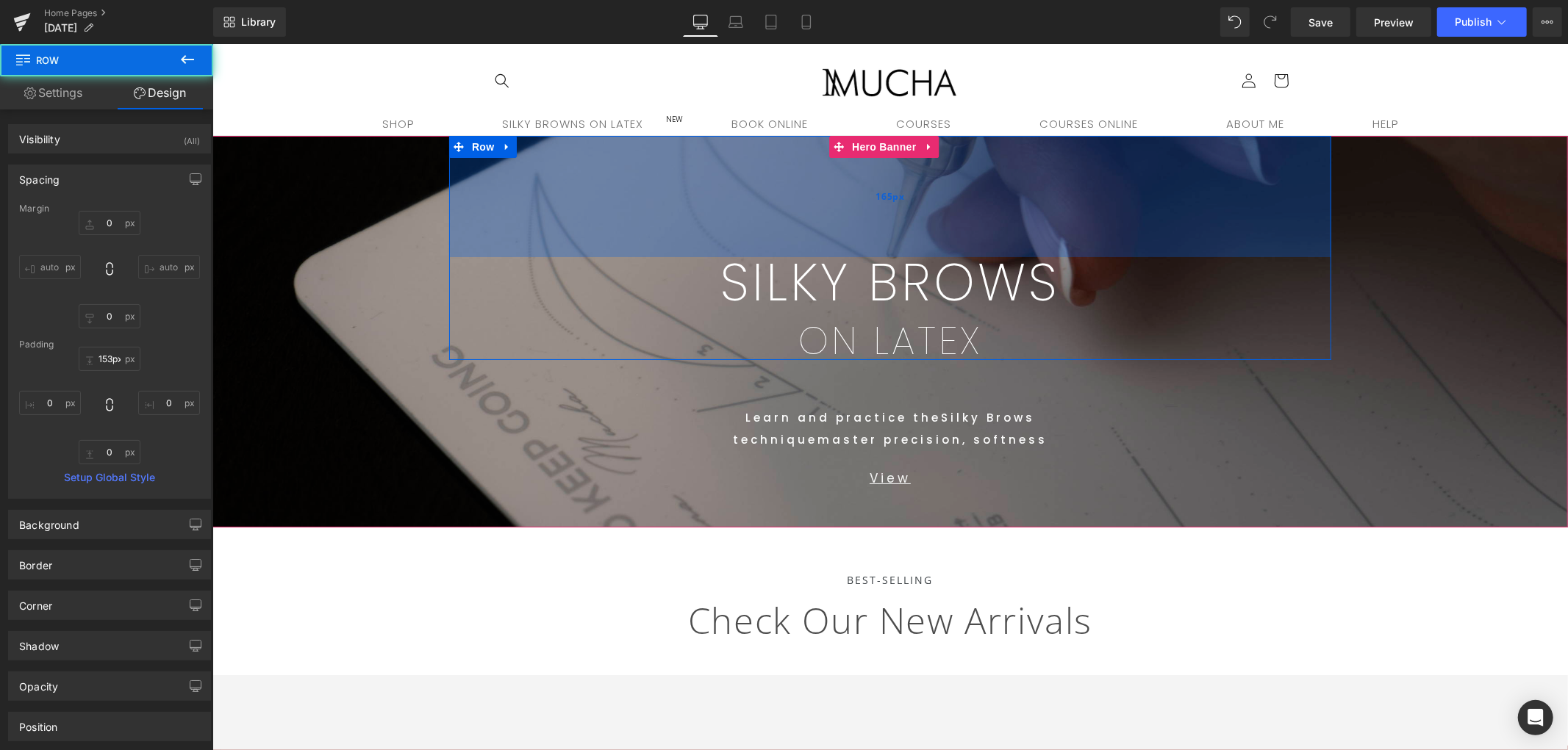
type input "152px"
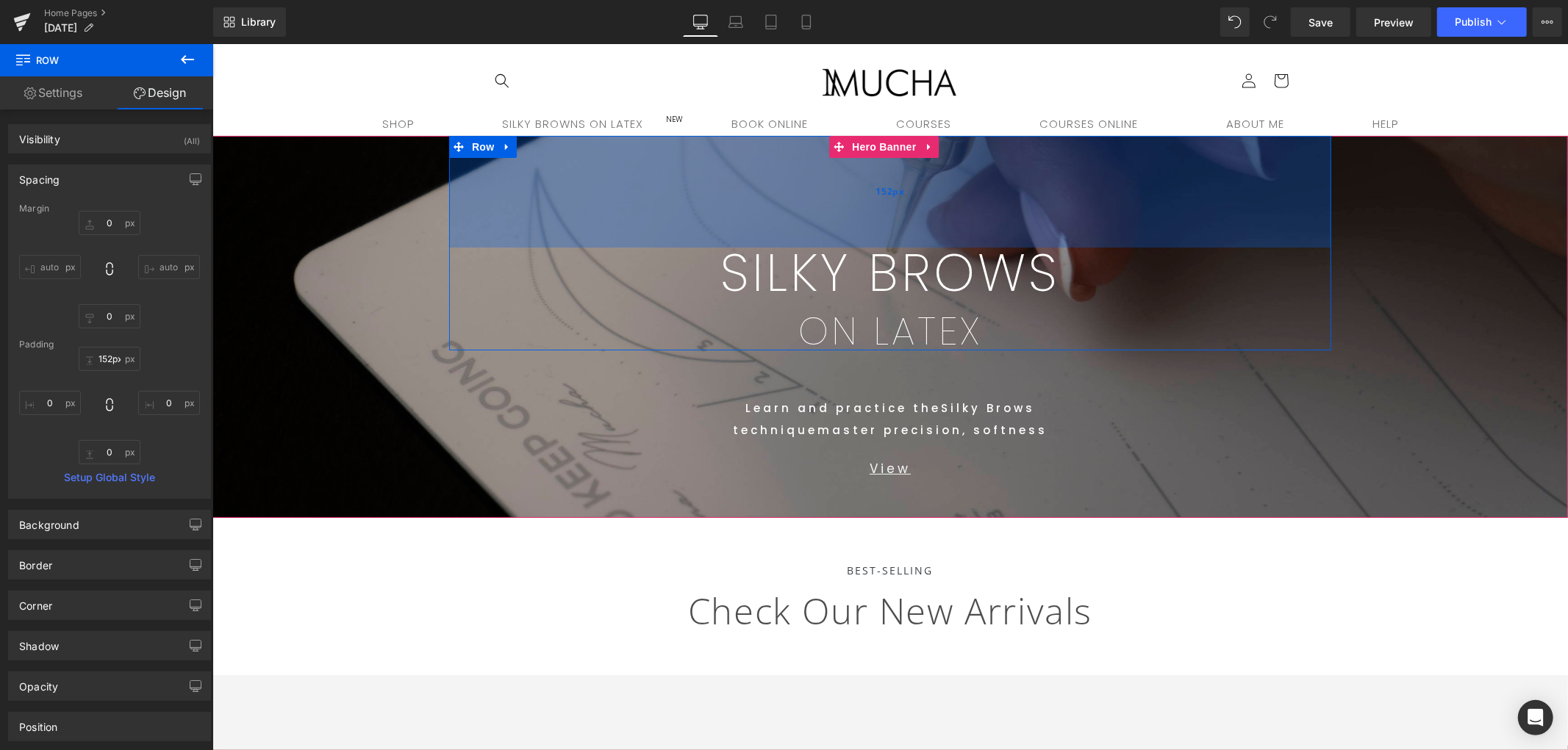
drag, startPoint x: 969, startPoint y: 336, endPoint x: 961, endPoint y: 194, distance: 142.2
click at [961, 194] on div "152px" at bounding box center [890, 191] width 882 height 112
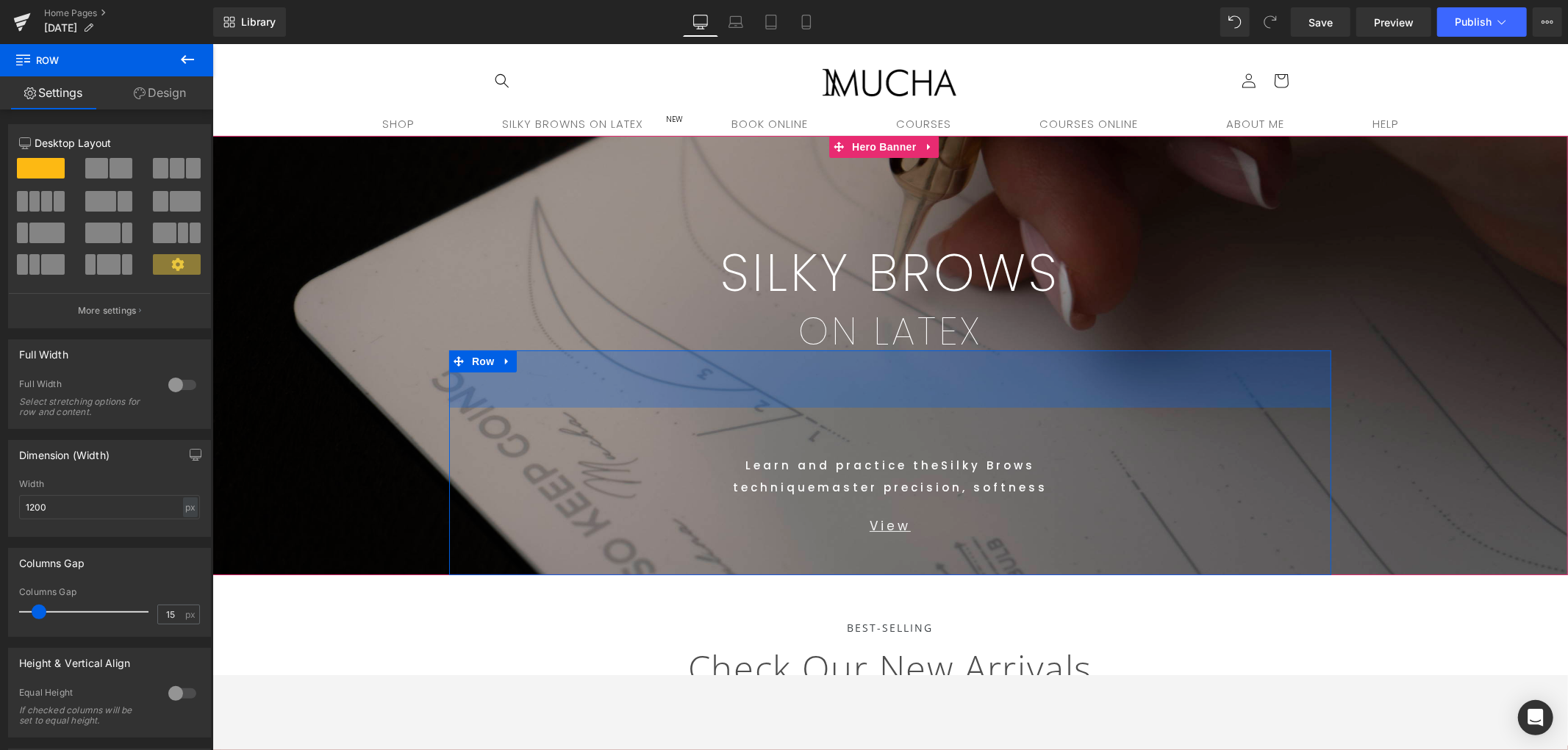
drag, startPoint x: 1006, startPoint y: 353, endPoint x: 1025, endPoint y: 408, distance: 58.2
click at [1025, 408] on div "Text Block Learn and practice the Silky Brows technique master precision, softn…" at bounding box center [890, 462] width 882 height 225
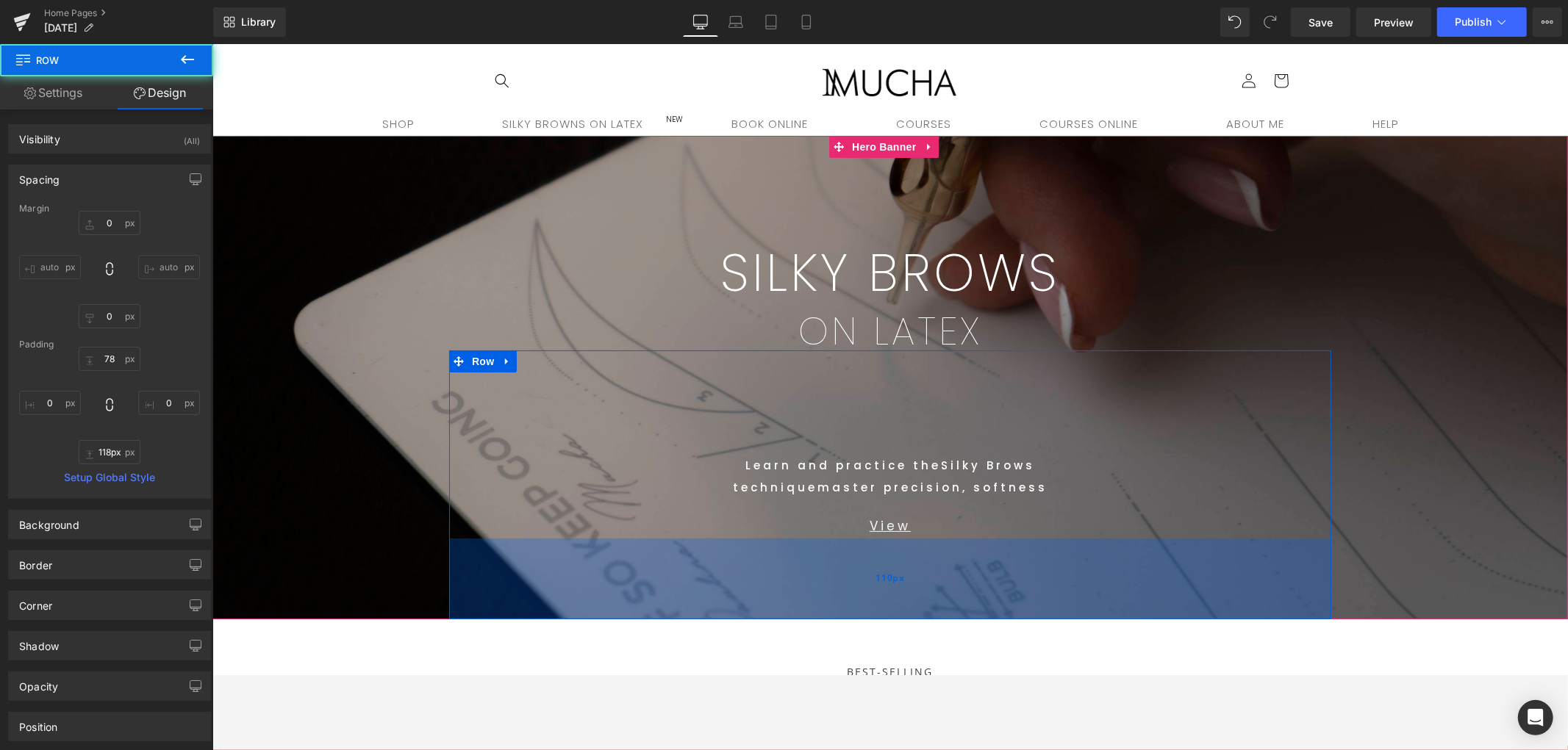
type input "119px"
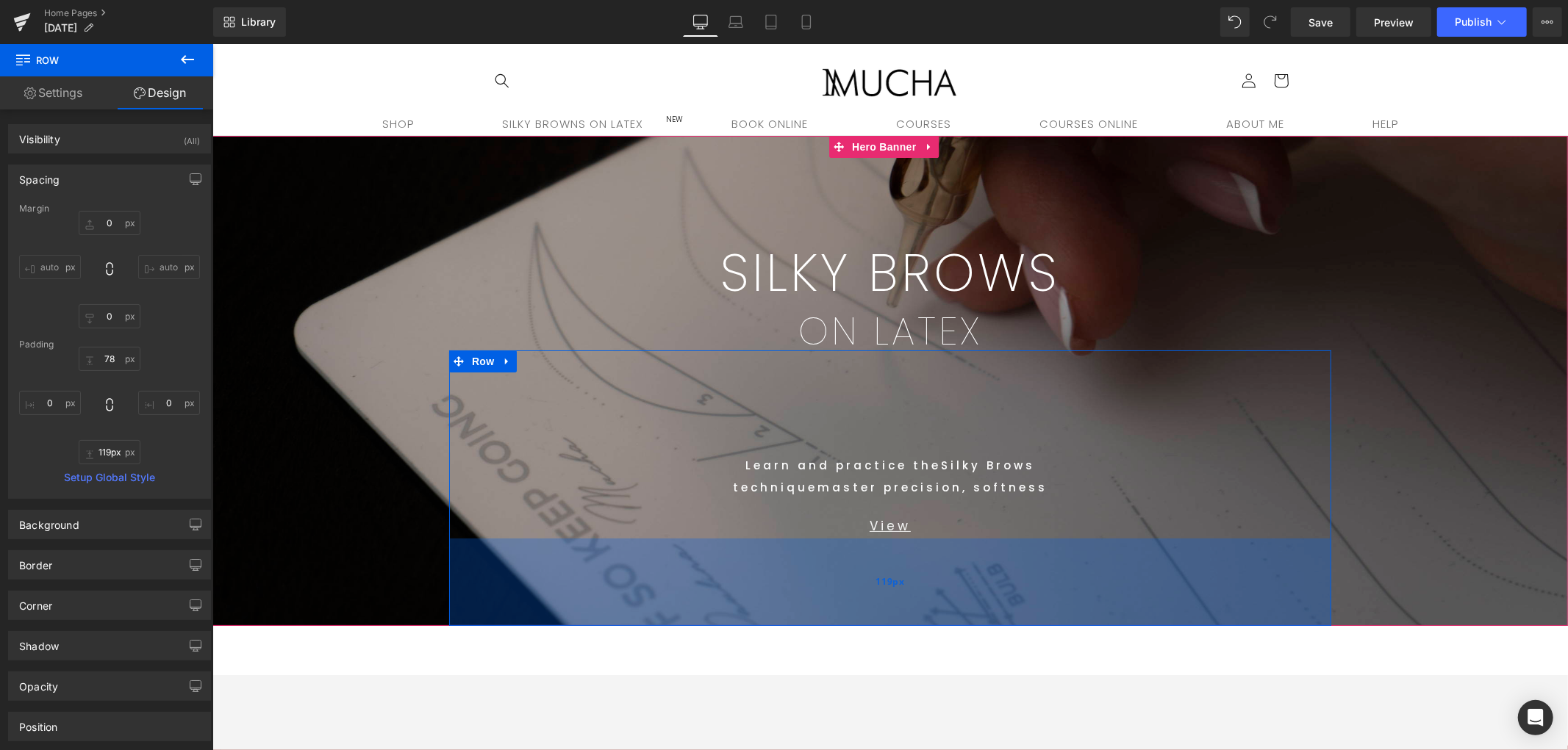
drag, startPoint x: 1040, startPoint y: 548, endPoint x: 1048, endPoint y: 599, distance: 51.6
click at [1048, 599] on div "119px" at bounding box center [890, 582] width 882 height 87
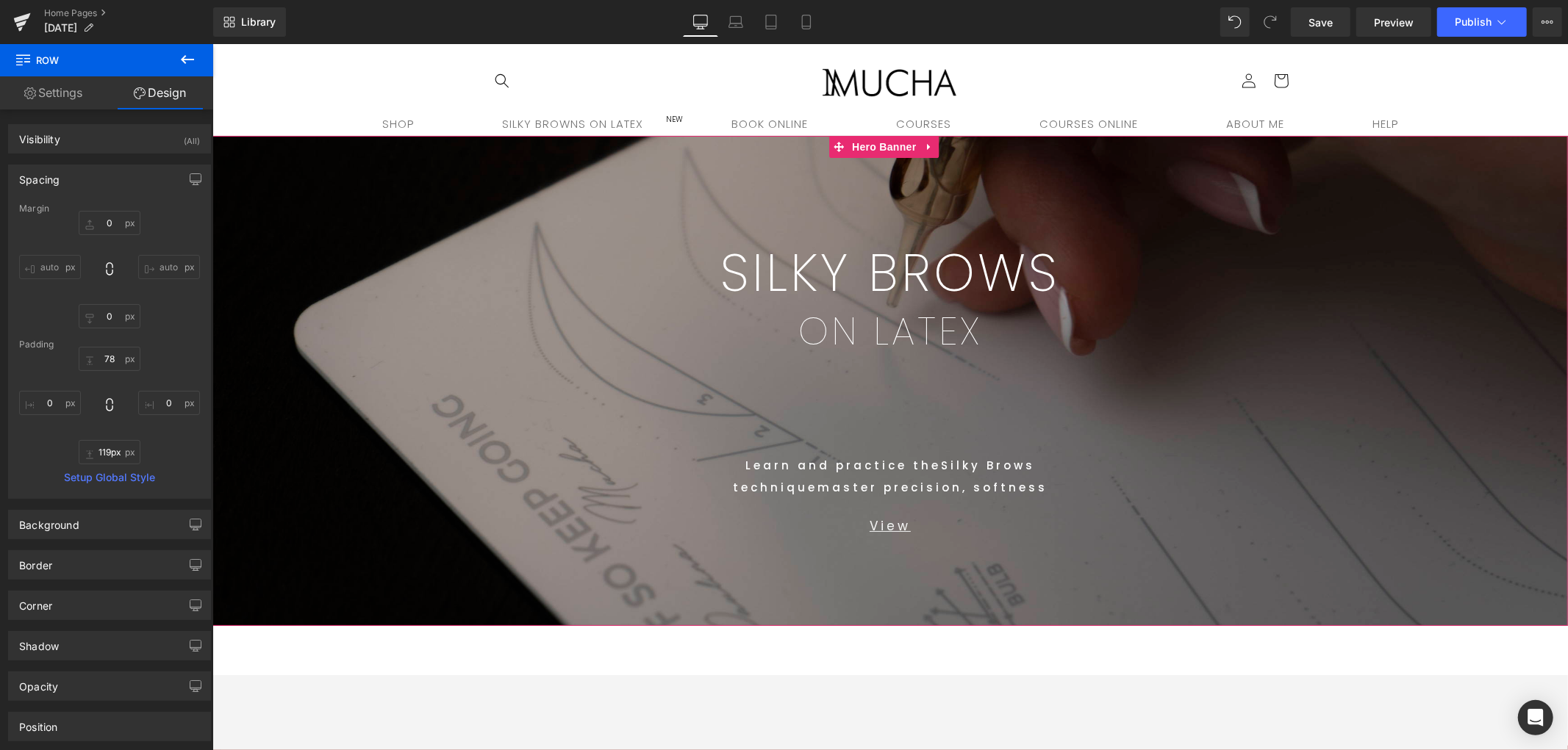
click at [1411, 434] on span "SILKY BROWS Text Block ON LATEX Text Block Row 152px Text Block Learn and pract…" at bounding box center [890, 380] width 1356 height 490
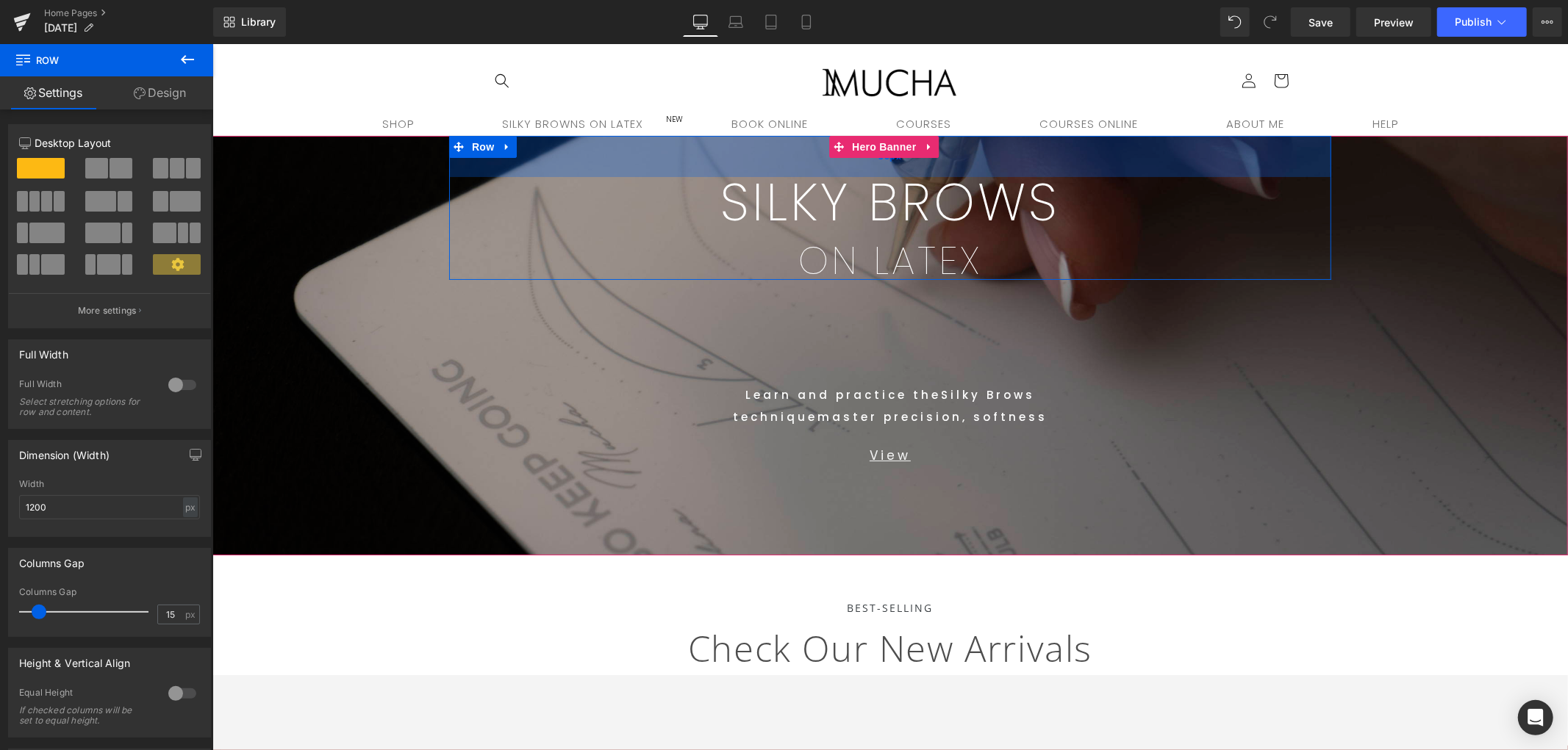
drag, startPoint x: 990, startPoint y: 232, endPoint x: 1029, endPoint y: 161, distance: 81.0
click at [1029, 161] on div "56px" at bounding box center [890, 155] width 882 height 41
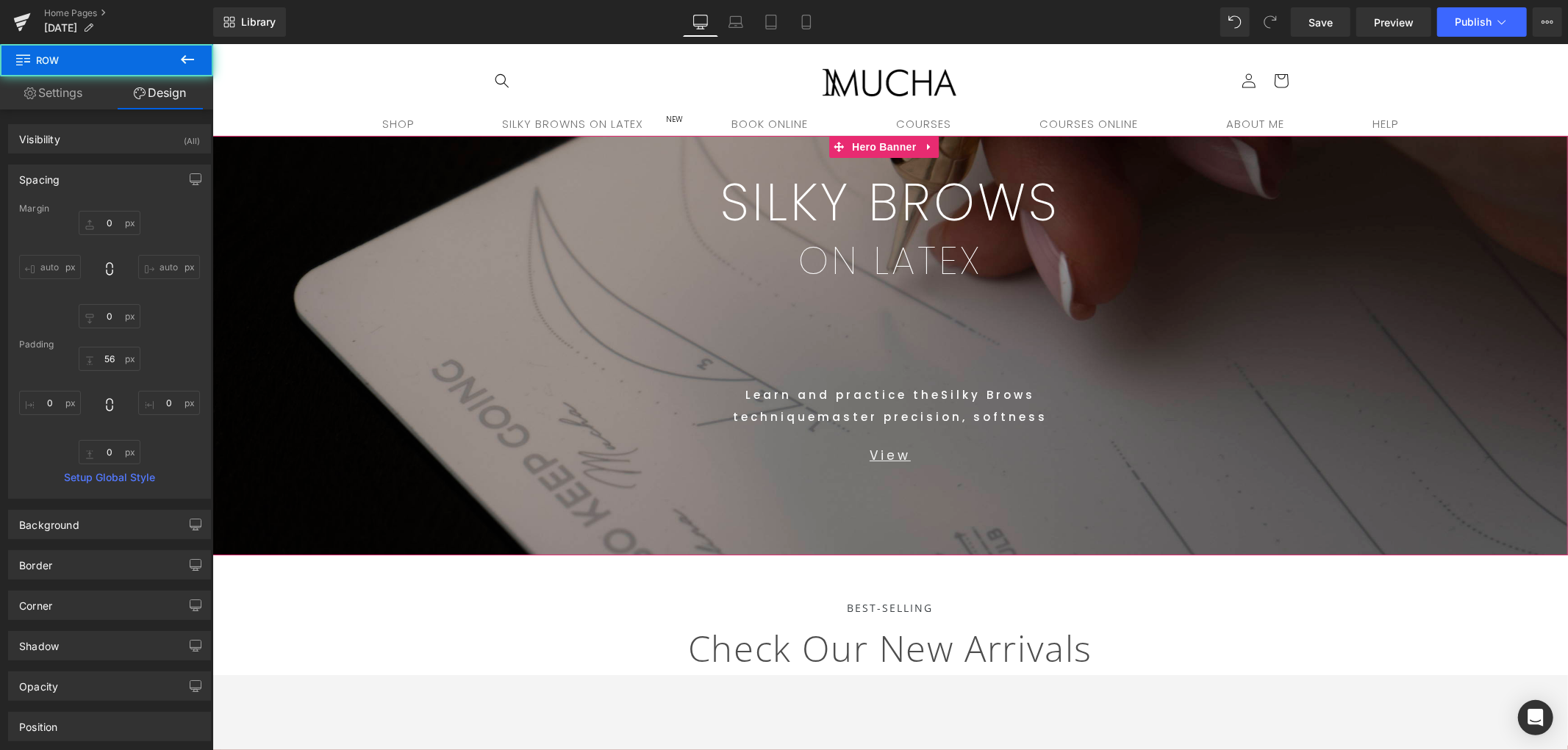
click at [1324, 413] on div "Text Block Learn and practice the Silky Brows technique master precision, softn…" at bounding box center [890, 417] width 882 height 276
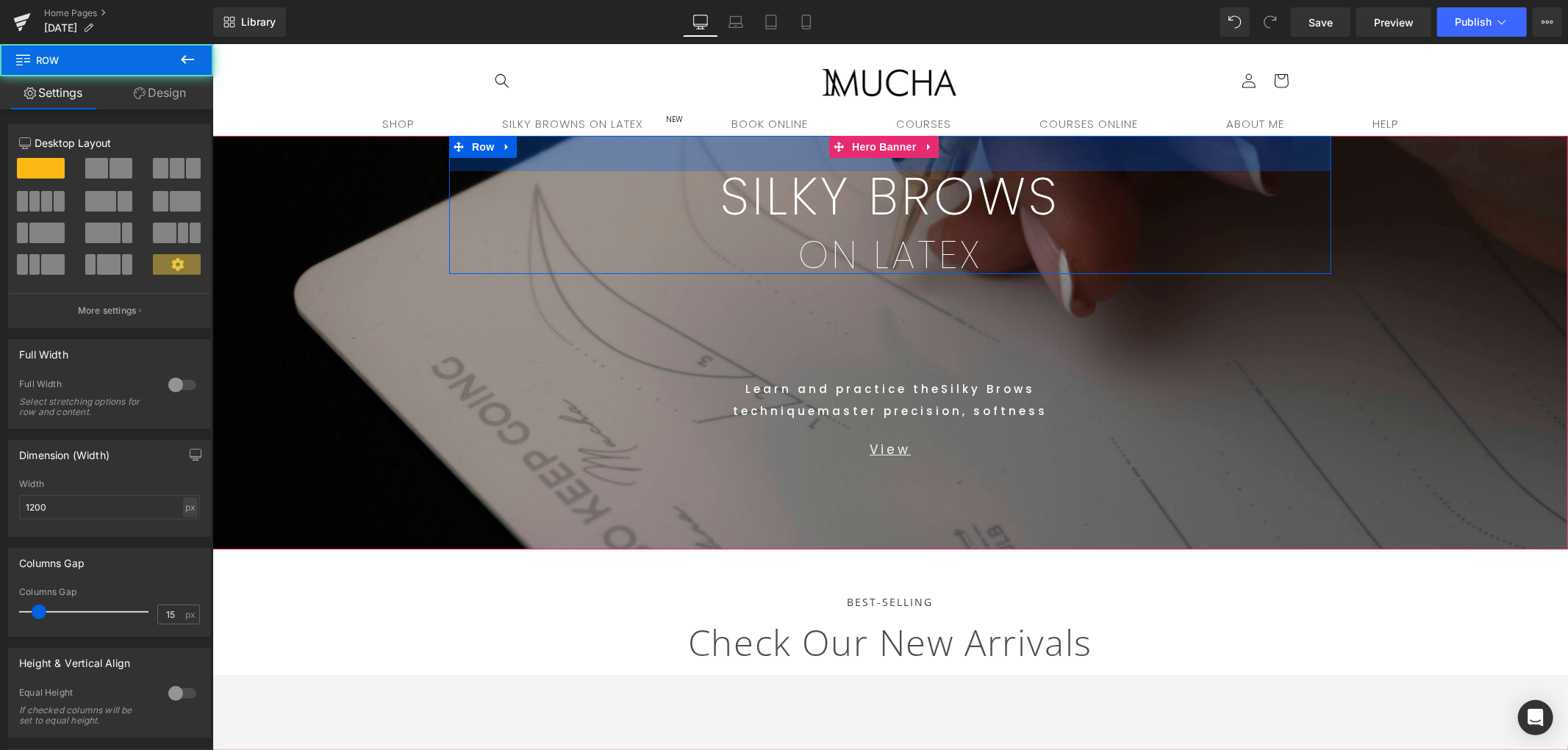
click at [1204, 157] on div "48px" at bounding box center [890, 152] width 882 height 35
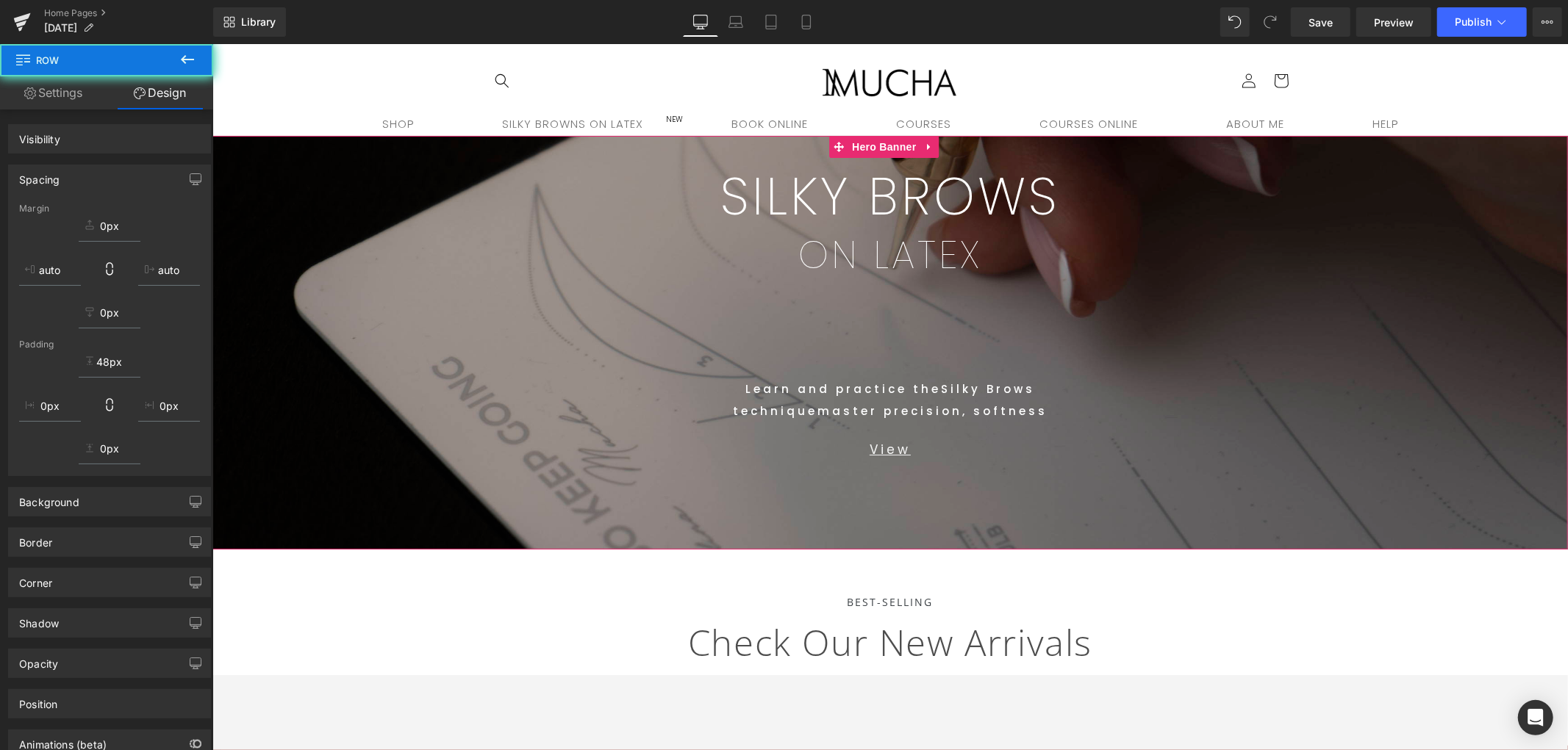
drag, startPoint x: 1326, startPoint y: 485, endPoint x: 1315, endPoint y: 475, distance: 14.9
click at [1326, 481] on span "SILKY BROWS Text Block ON LATEX Text Block Row 48px Text Block Learn and practi…" at bounding box center [890, 341] width 1356 height 413
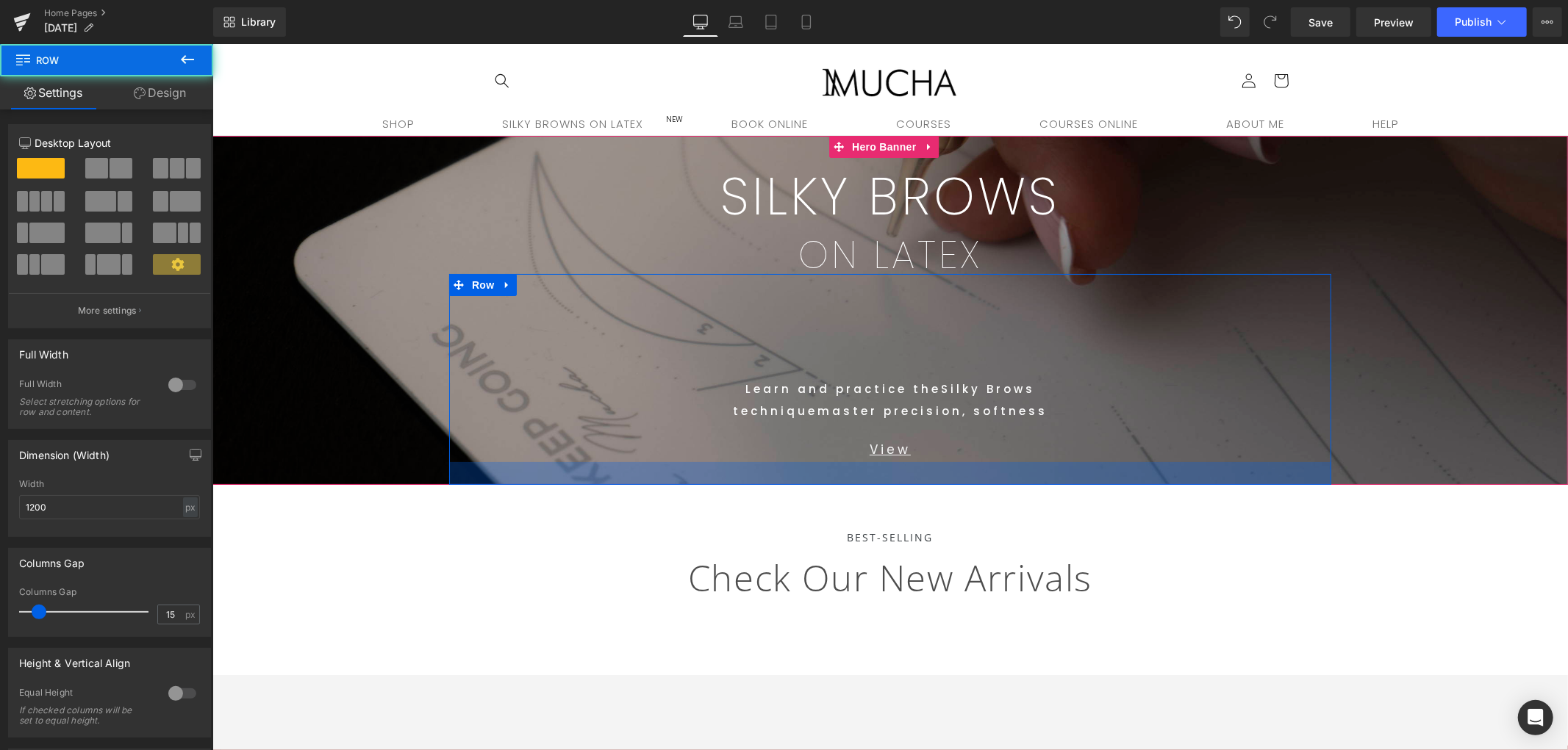
drag, startPoint x: 969, startPoint y: 507, endPoint x: 997, endPoint y: 442, distance: 70.8
click at [997, 442] on div "Text Block Learn and practice the Silky Brows technique master precision, softn…" at bounding box center [890, 379] width 882 height 211
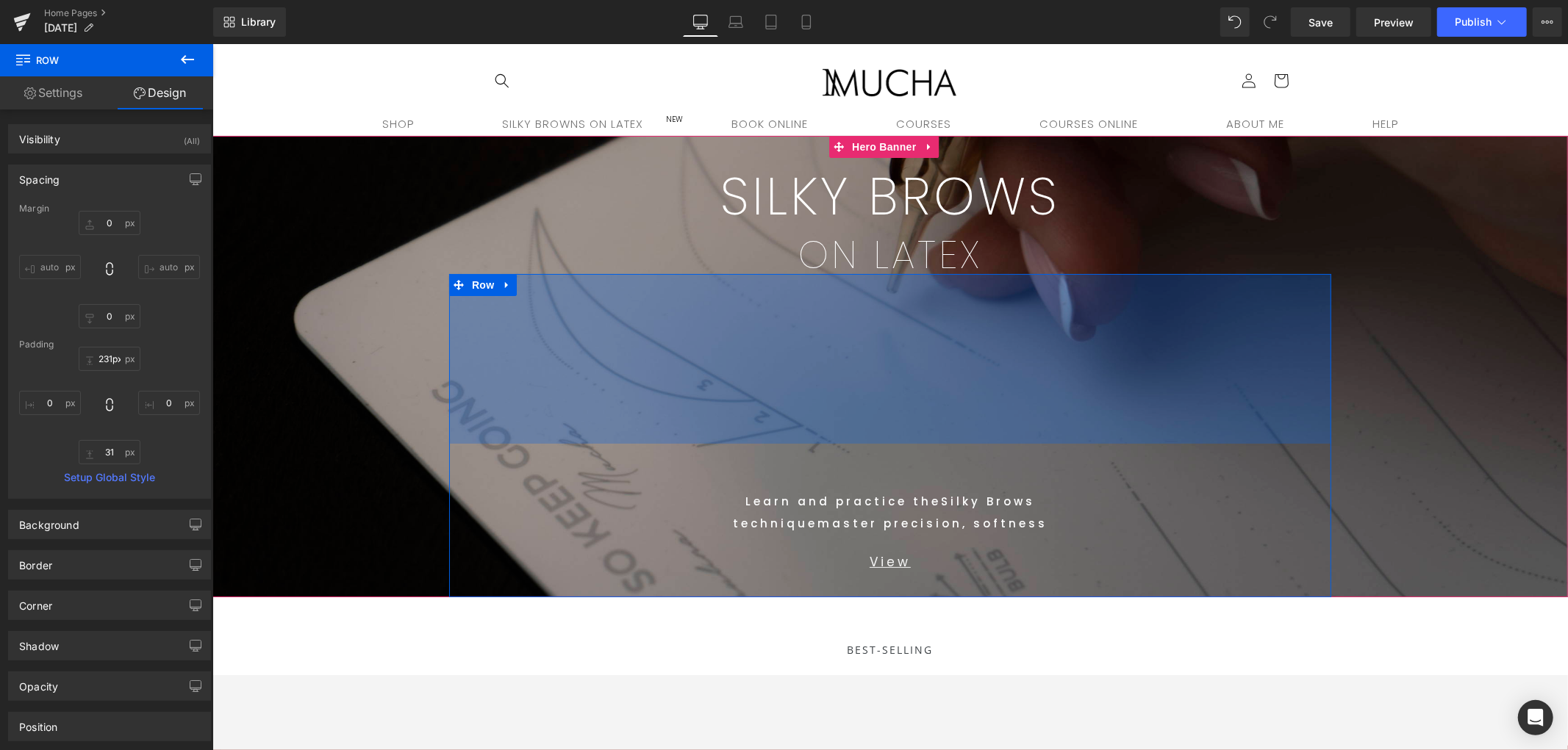
drag, startPoint x: 1136, startPoint y: 321, endPoint x: 1342, endPoint y: 400, distance: 220.6
click at [1146, 433] on div "231px" at bounding box center [890, 358] width 882 height 170
type input "230px"
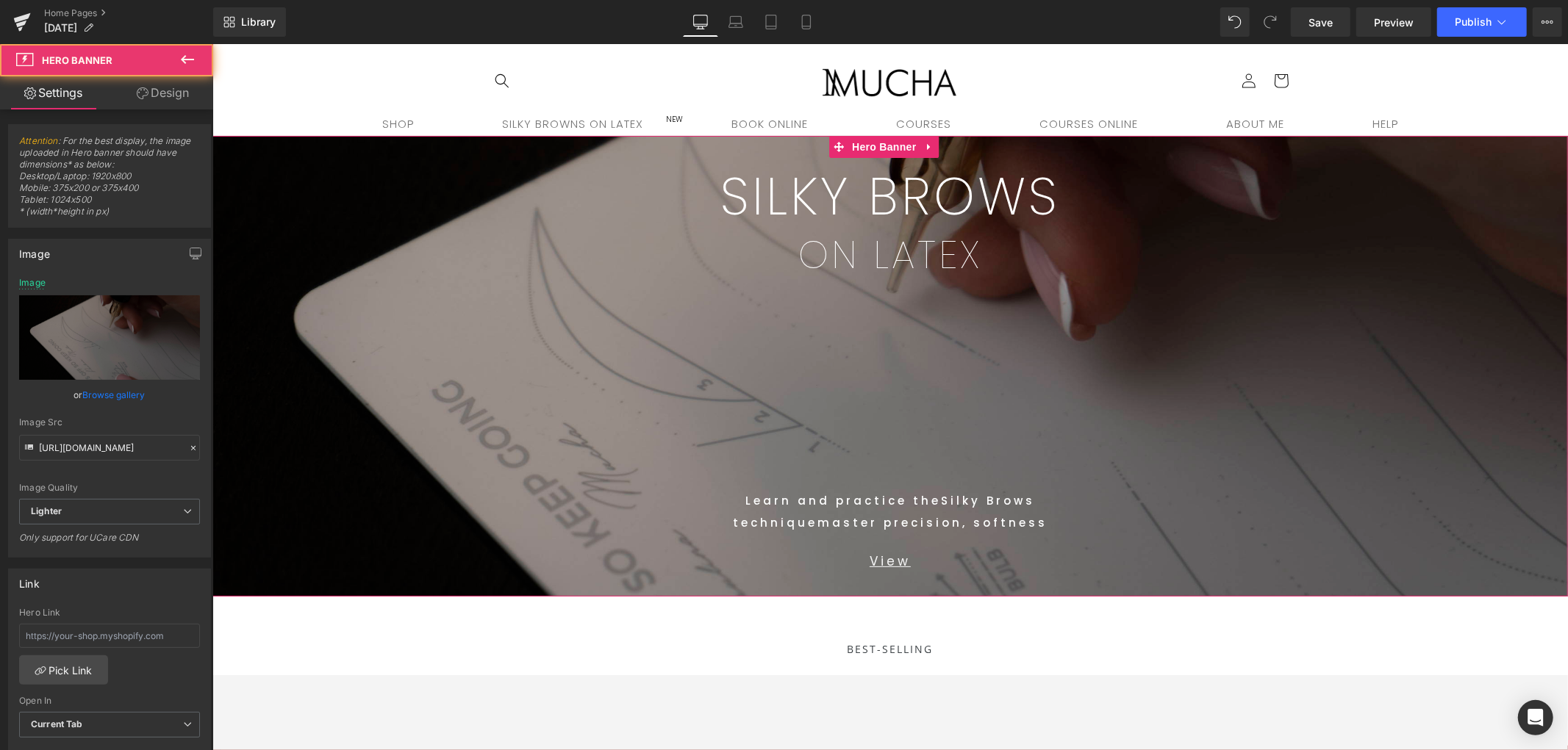
click at [1411, 375] on span "SILKY BROWS Text Block ON LATEX Text Block Row 48px Text Block Learn and practi…" at bounding box center [890, 365] width 1356 height 461
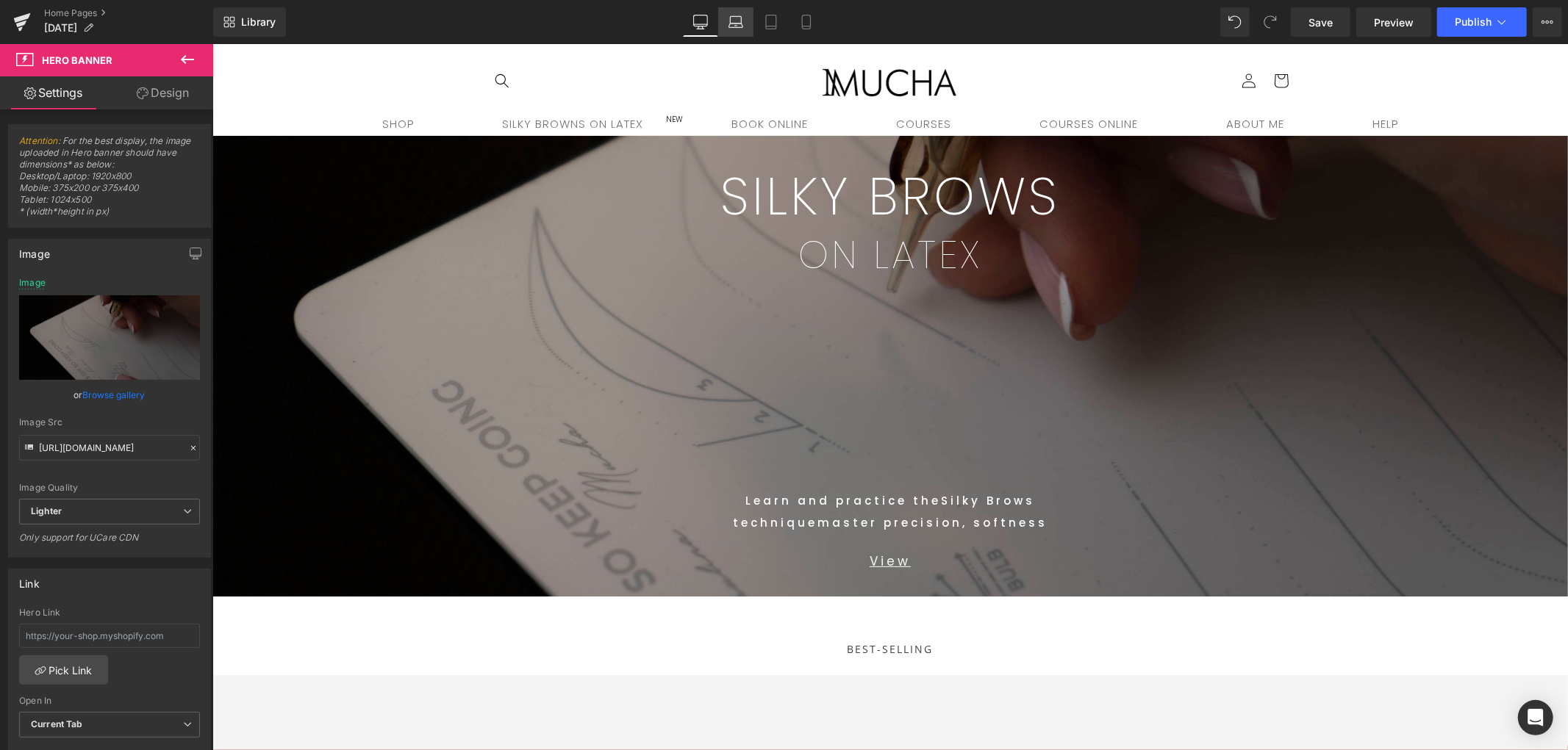
click at [747, 23] on link "Laptop" at bounding box center [735, 22] width 35 height 29
type input "[URL][DOMAIN_NAME]"
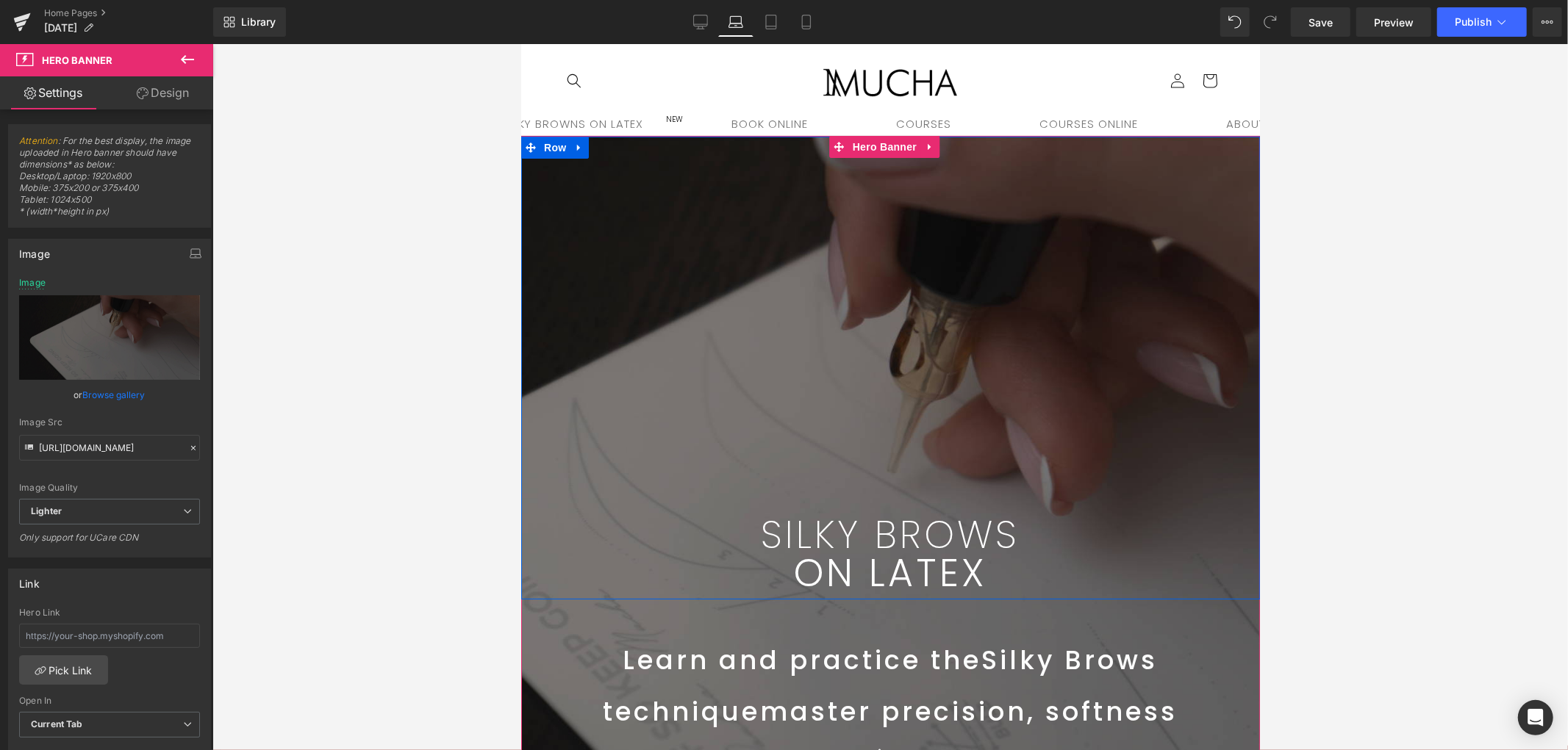
click at [884, 461] on div "SILKY BROWS Text Block ON LATEX Text Block Row 48px" at bounding box center [889, 367] width 739 height 463
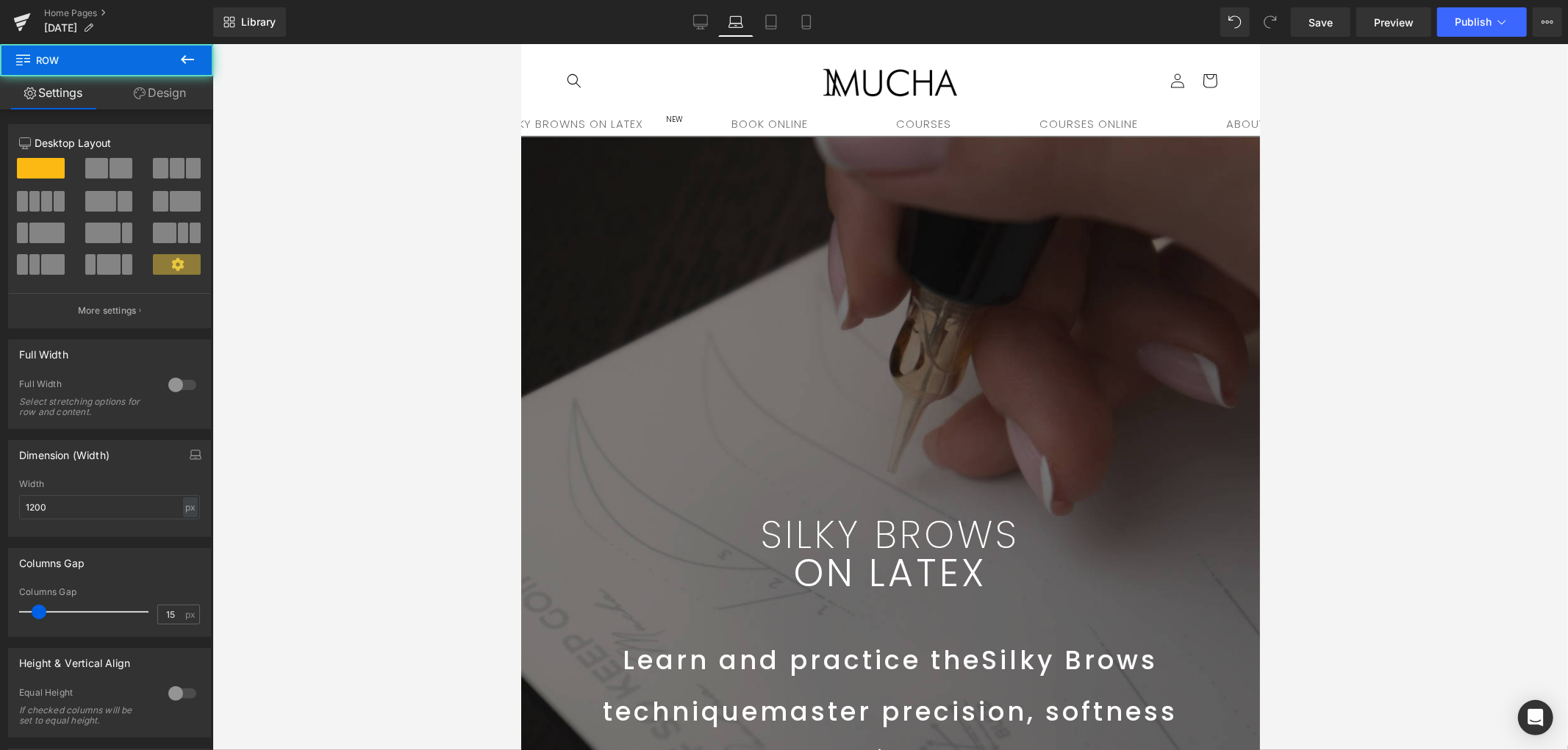
click at [1336, 409] on div at bounding box center [890, 396] width 1356 height 706
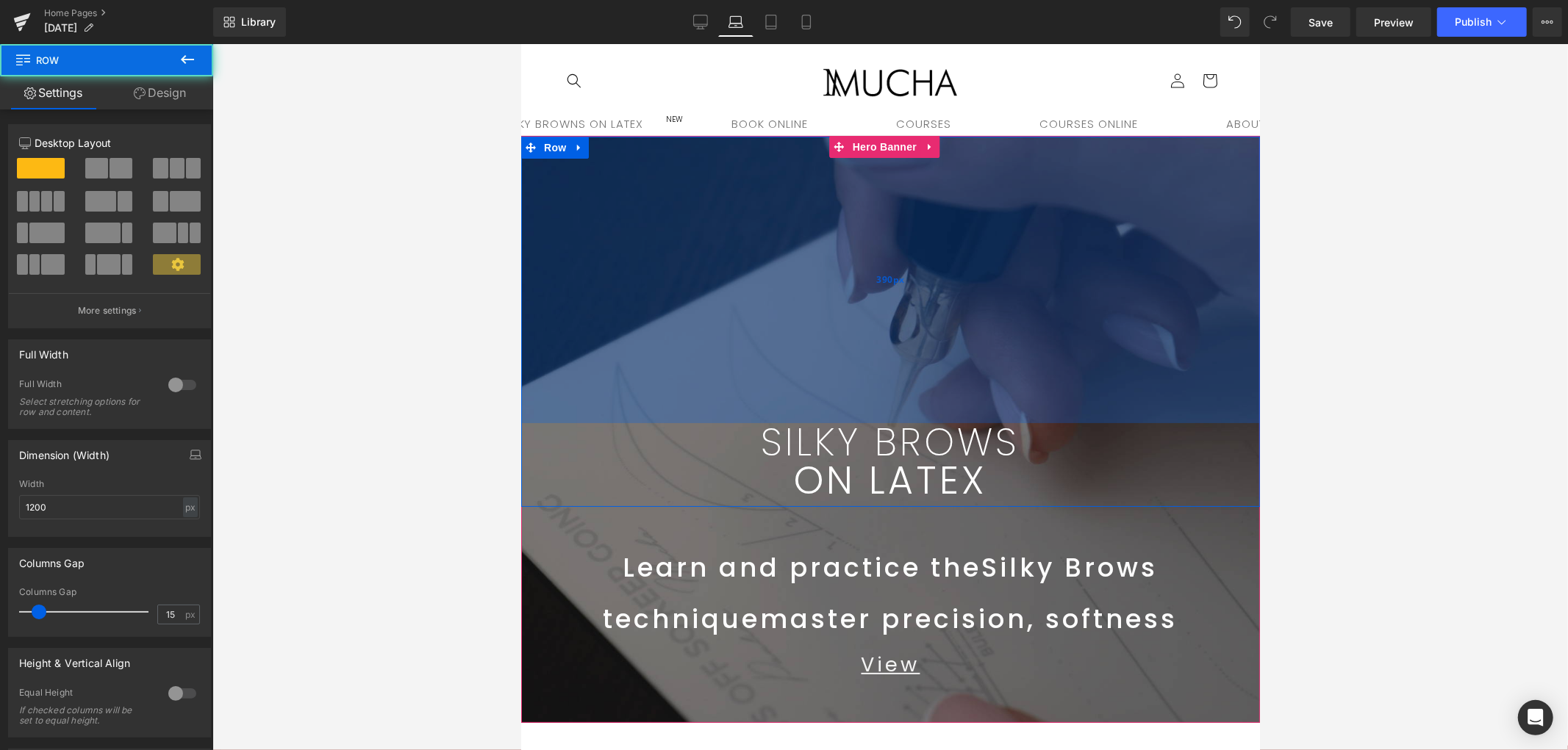
drag, startPoint x: 1082, startPoint y: 152, endPoint x: 1097, endPoint y: 167, distance: 21.2
click at [1017, 44] on html "Skip to content SILKY BROWNS ON LATEX NEW SHOP BOOK ONLINE COURSES COURSES ONLI…" at bounding box center [889, 396] width 739 height 706
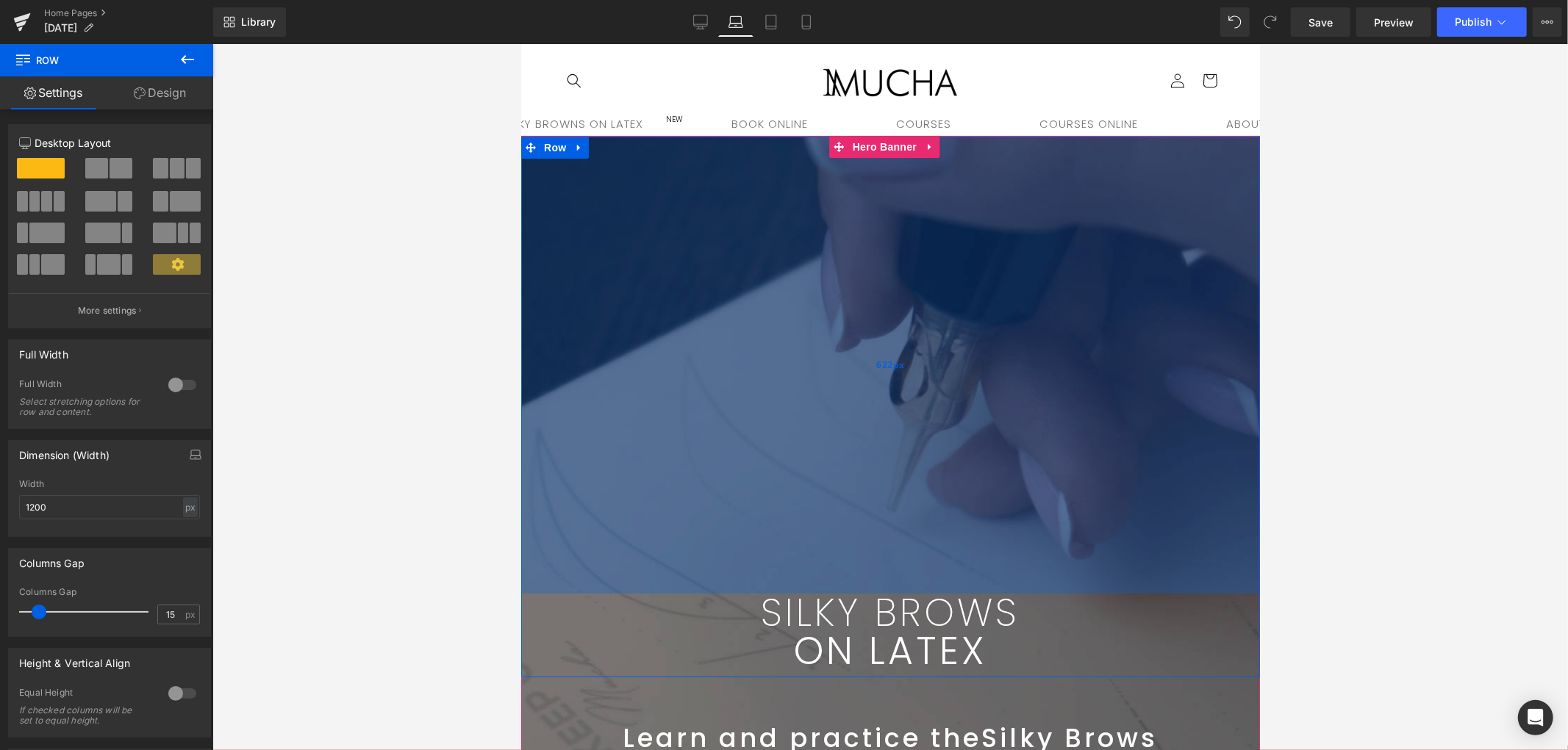
click at [1050, 232] on div "622px" at bounding box center [889, 364] width 739 height 457
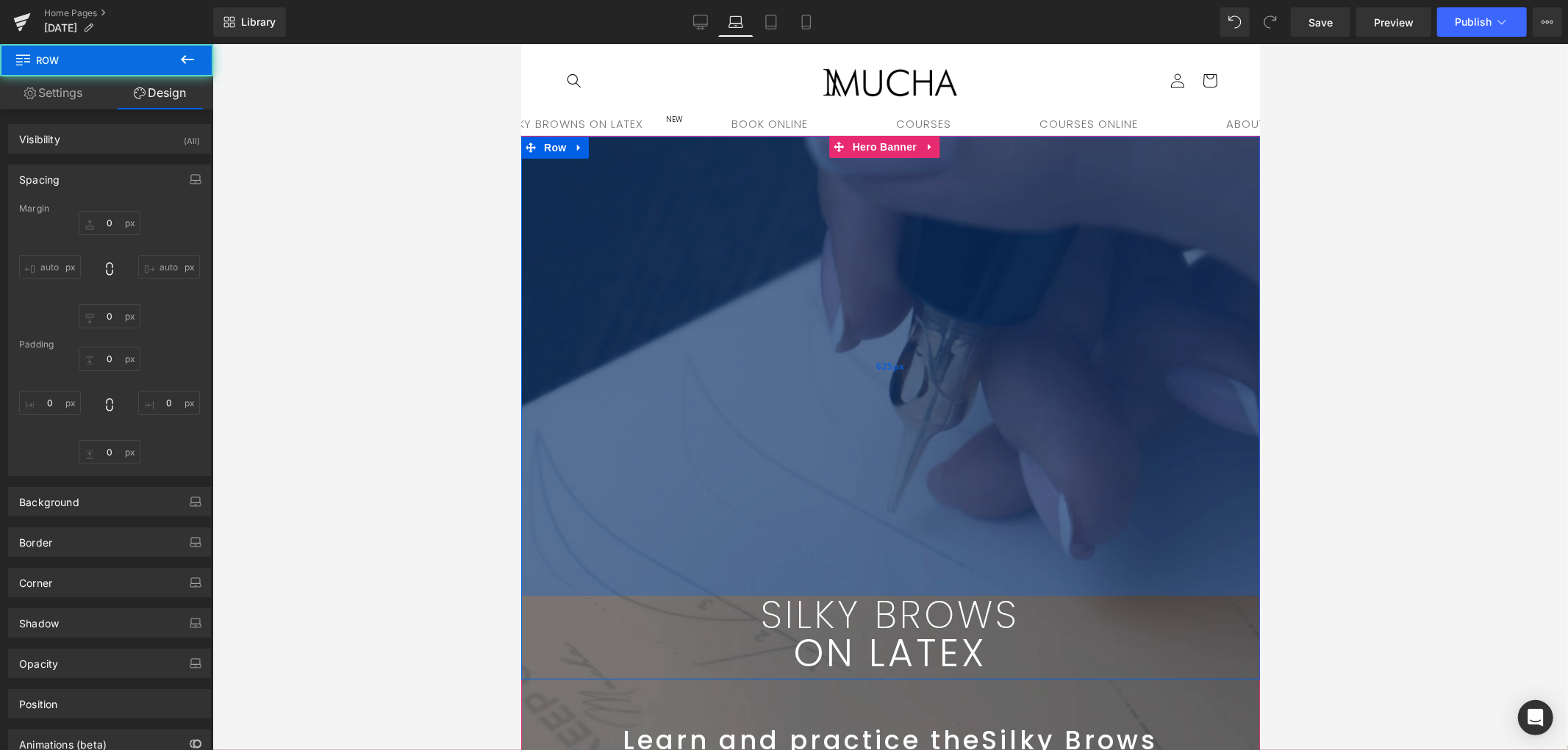
type input "0"
type input "625px"
type input "0"
type input "10"
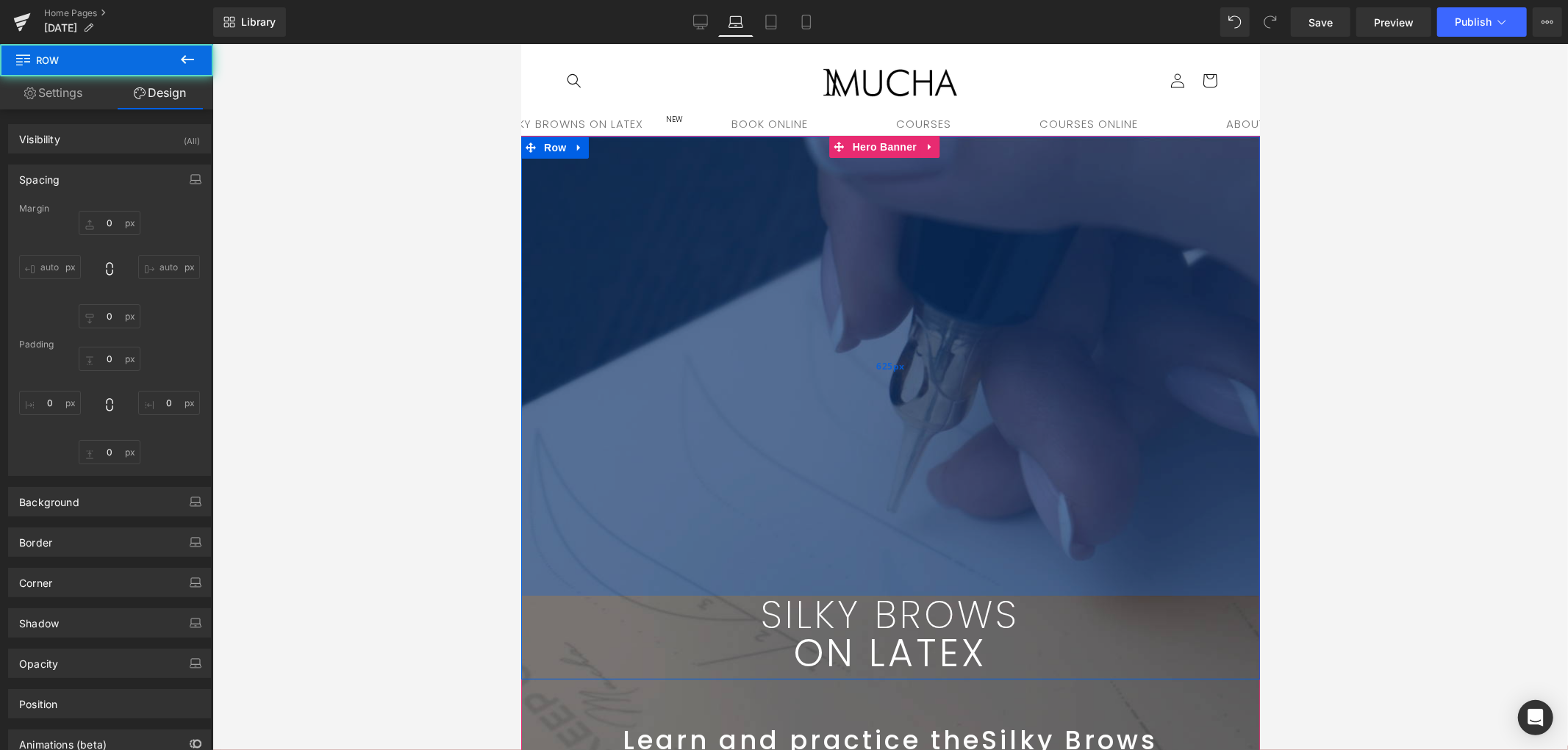
type input "0"
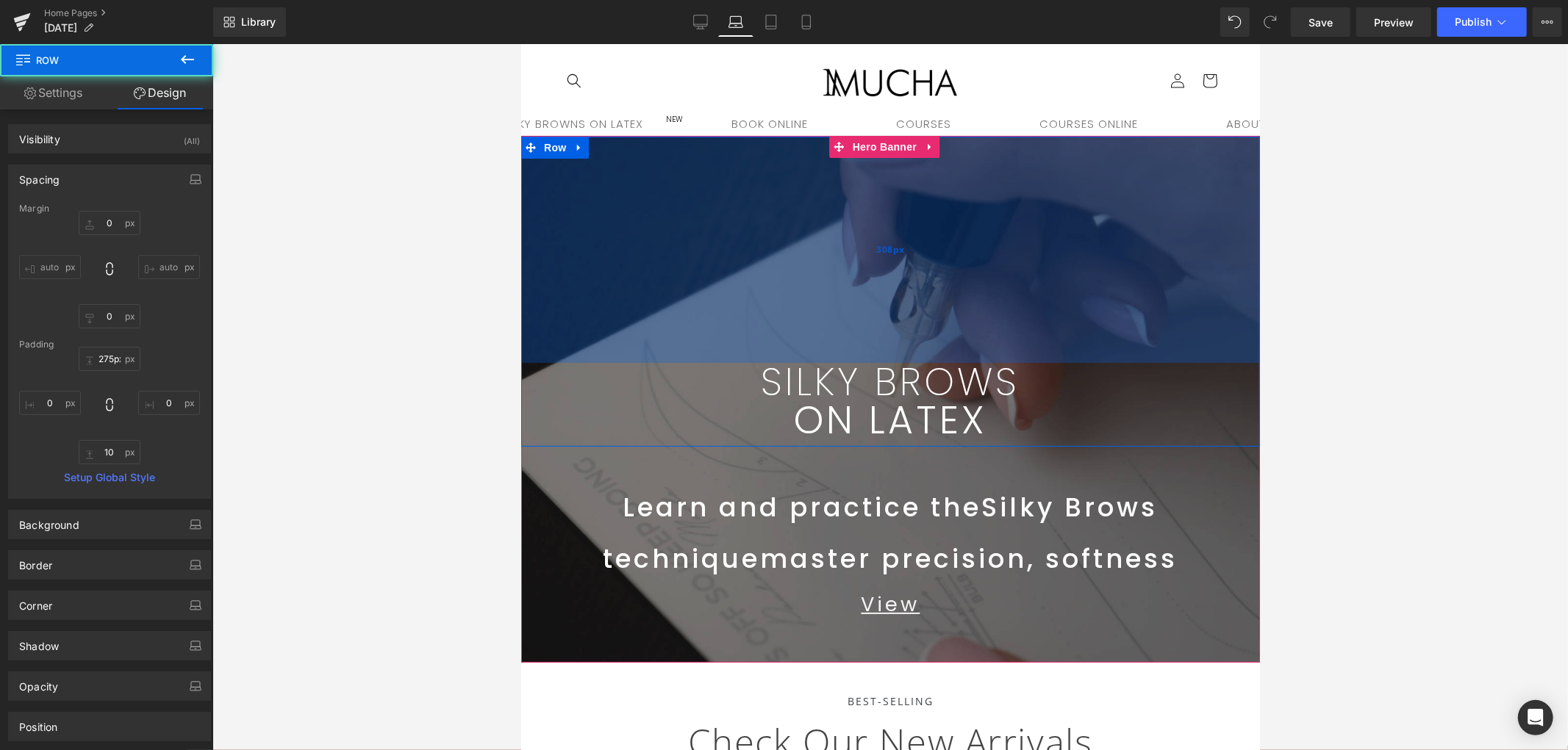
drag, startPoint x: 1062, startPoint y: 302, endPoint x: 1053, endPoint y: 225, distance: 77.5
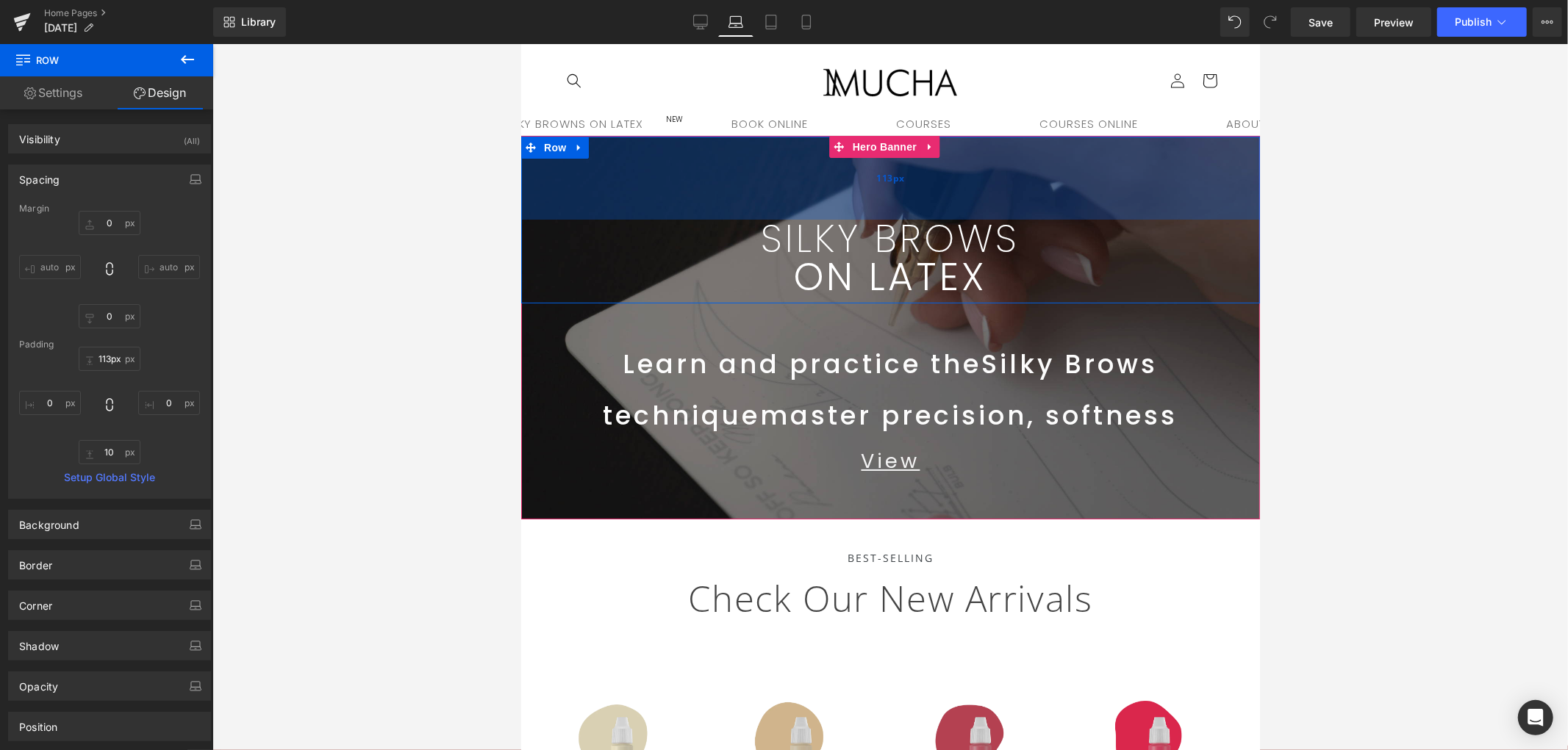
drag, startPoint x: 1053, startPoint y: 248, endPoint x: 1042, endPoint y: 135, distance: 113.5
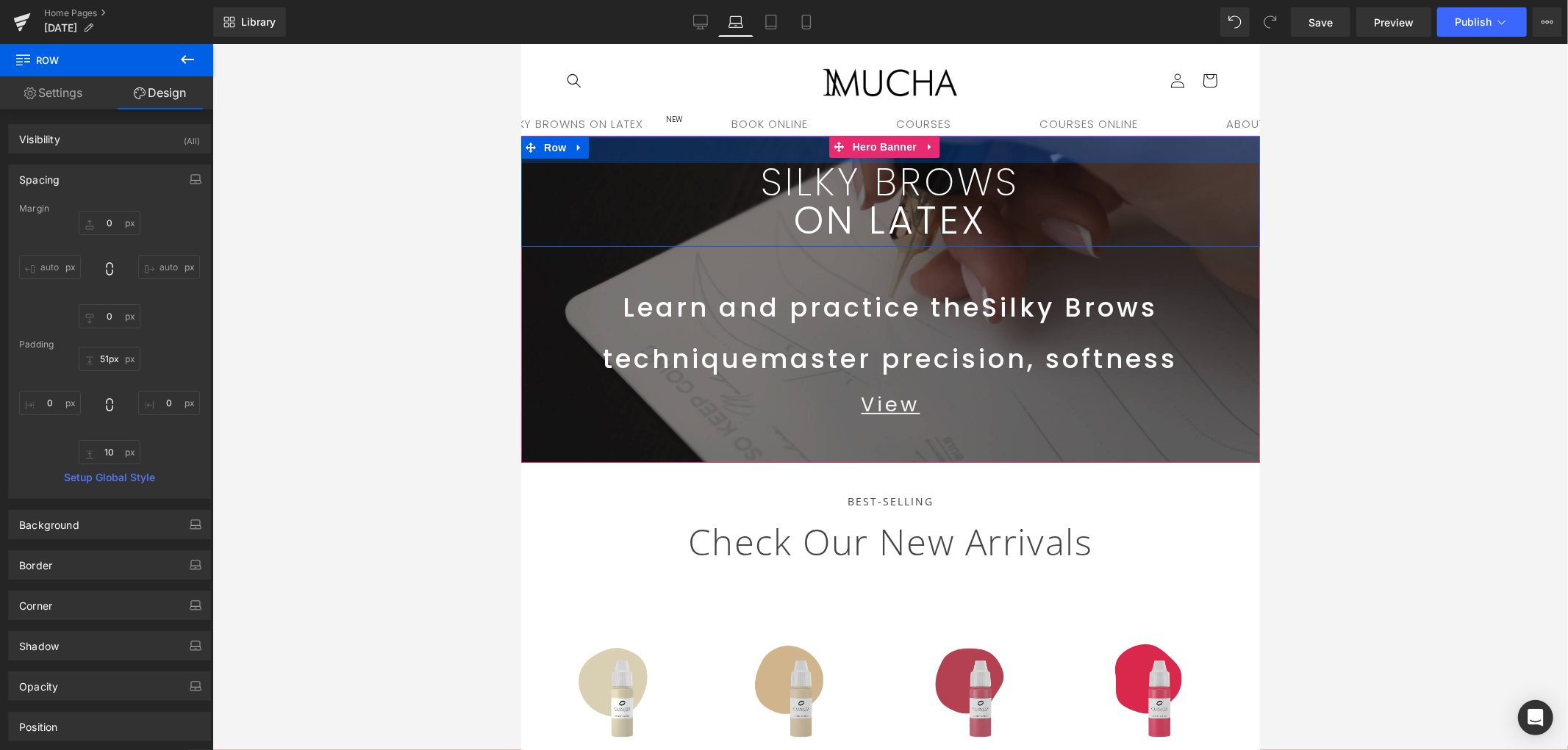
type input "52px"
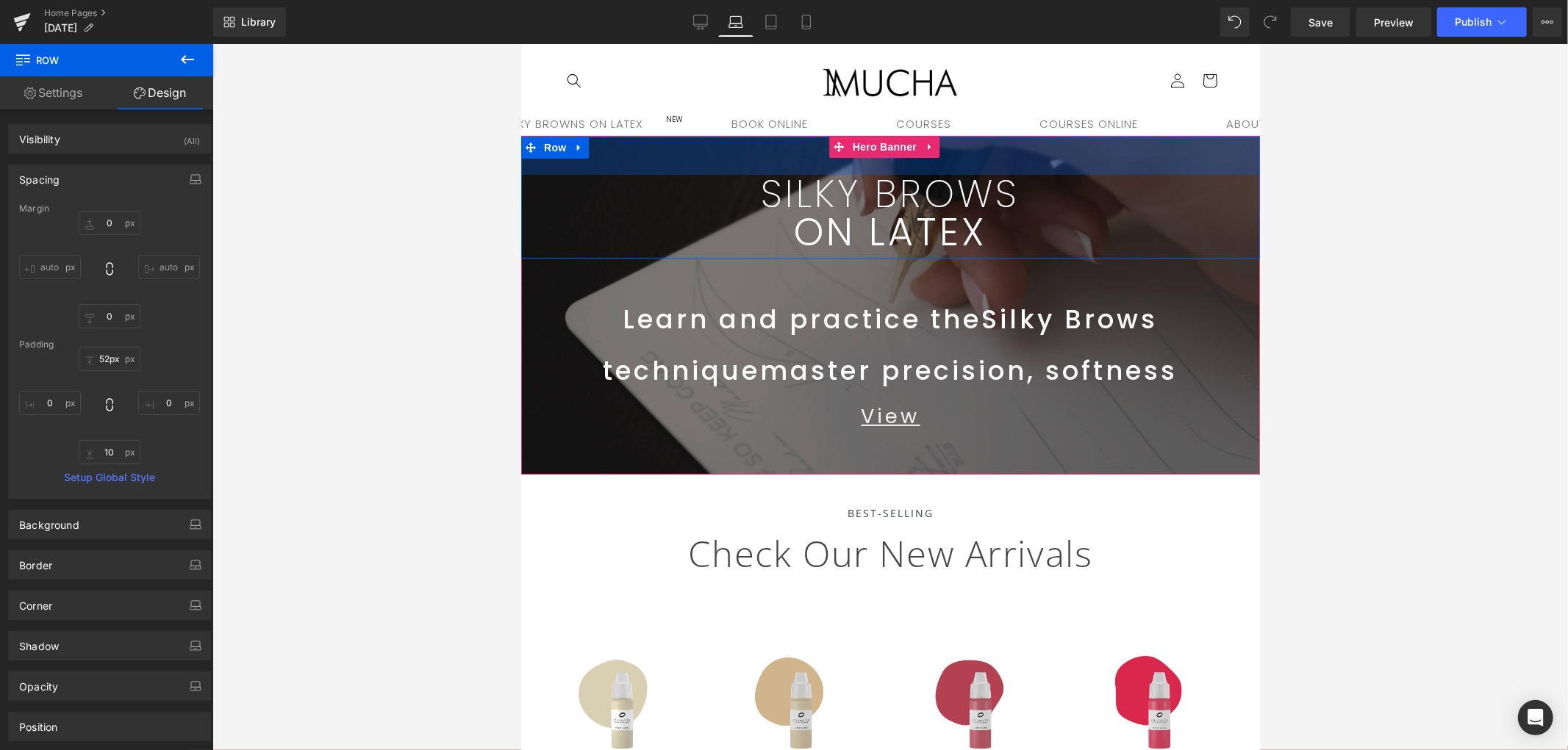
drag, startPoint x: 1039, startPoint y: 195, endPoint x: 1034, endPoint y: 148, distance: 47.3
click at [1034, 148] on div "52px" at bounding box center [889, 155] width 739 height 38
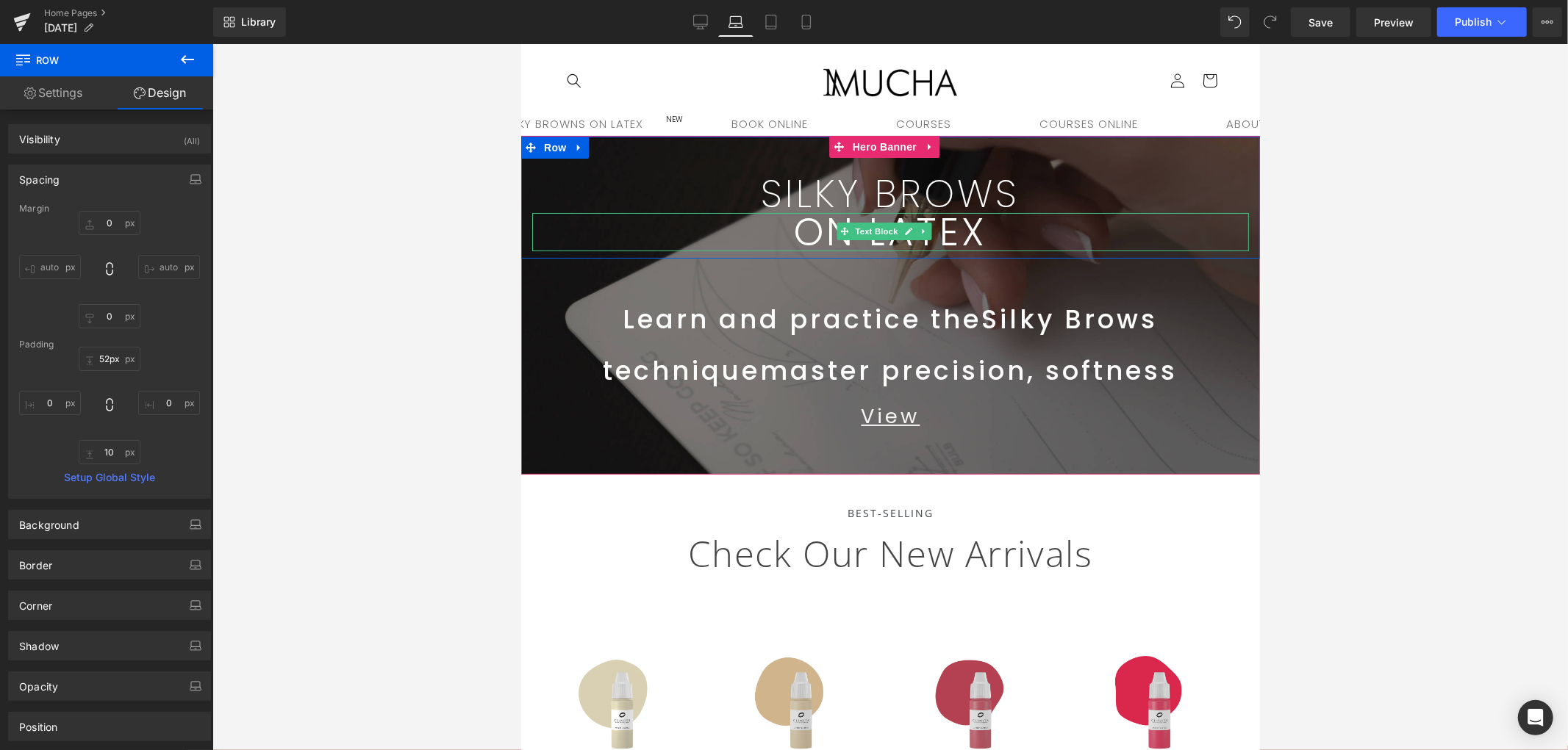
click at [999, 232] on p "ON LATEX" at bounding box center [890, 231] width 717 height 38
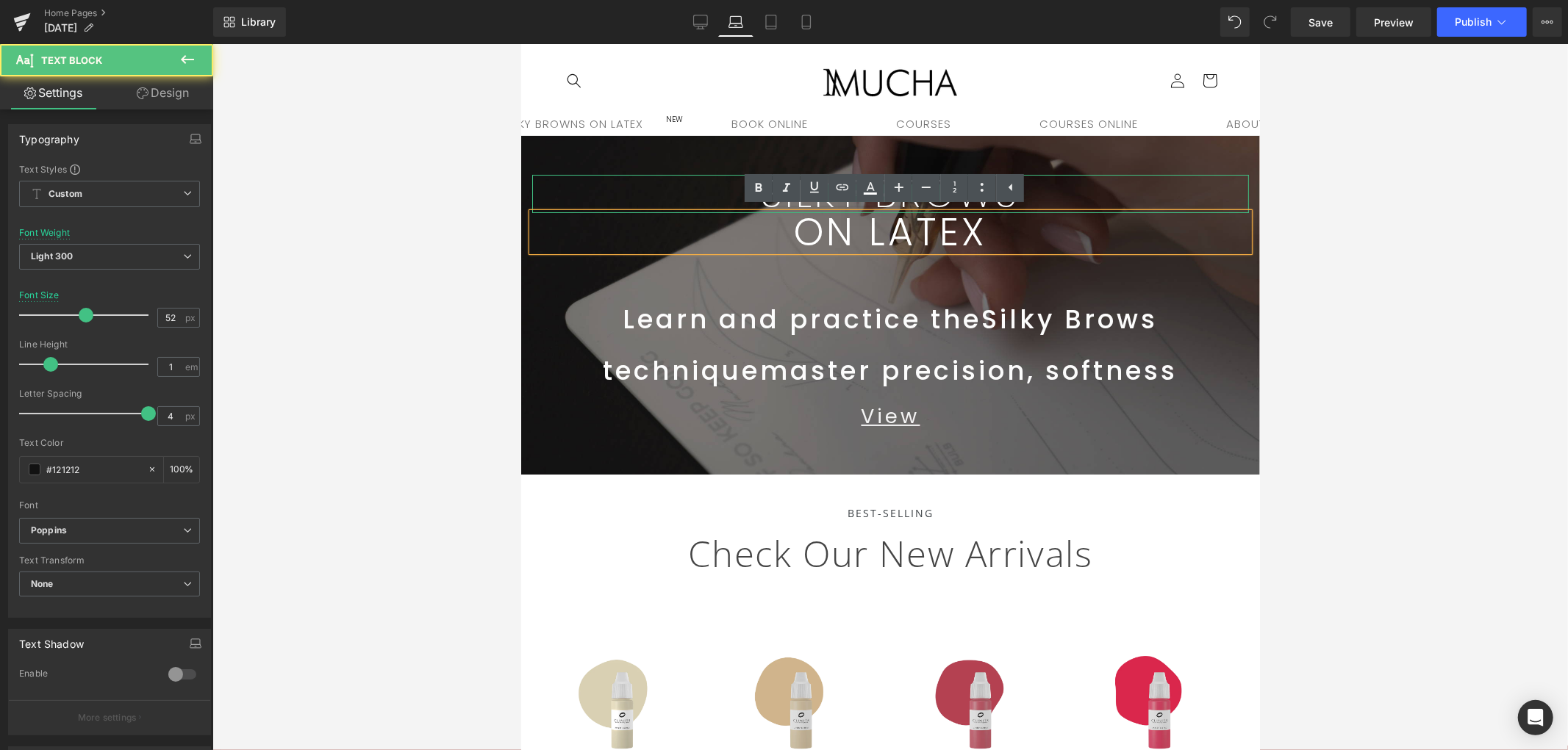
drag, startPoint x: 1039, startPoint y: 194, endPoint x: 1018, endPoint y: 229, distance: 40.8
click at [1039, 198] on p "SILKY BROWS" at bounding box center [890, 193] width 717 height 38
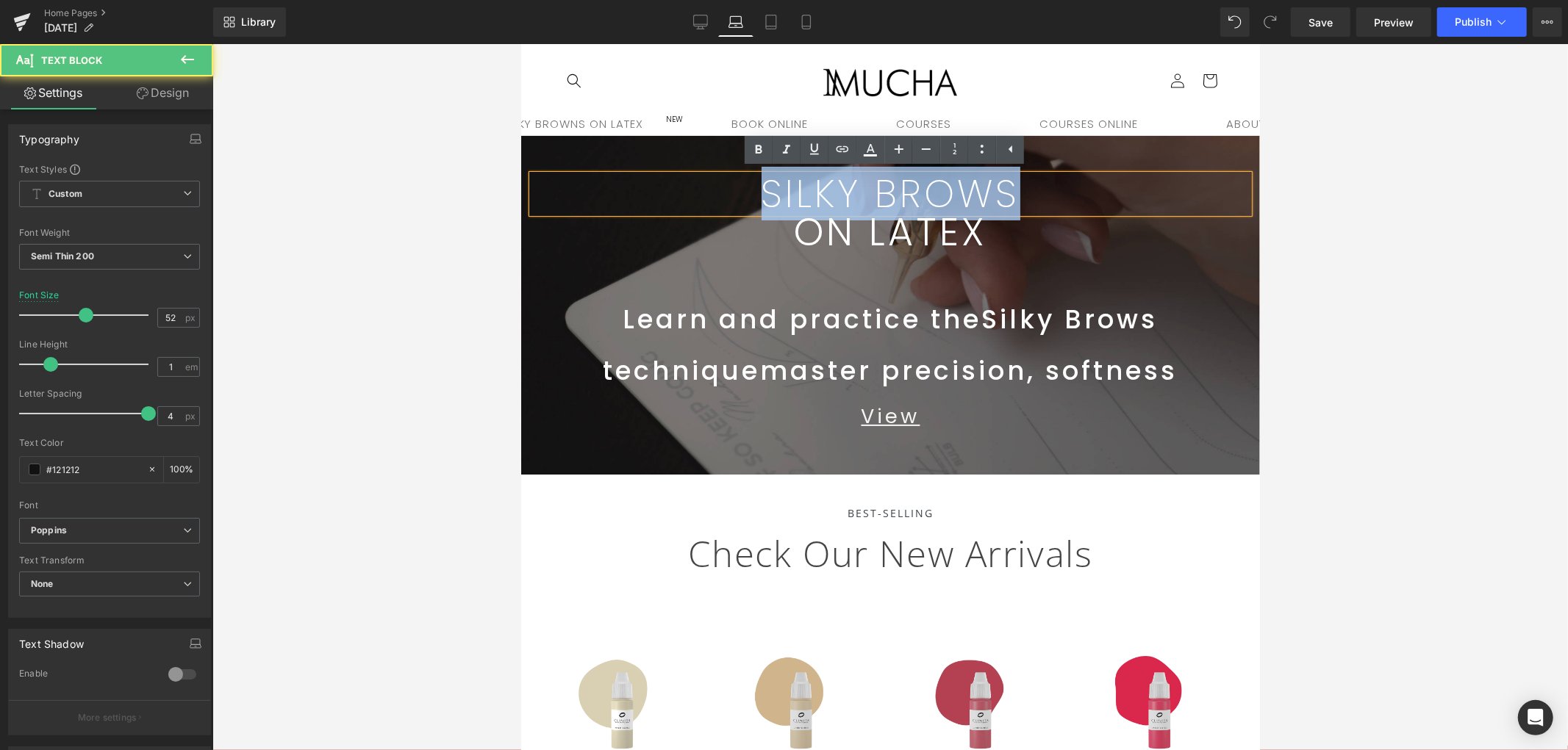
drag, startPoint x: 1055, startPoint y: 186, endPoint x: 636, endPoint y: 211, distance: 419.7
click at [637, 211] on div "SILKY BROWS Text Block ON LATEX Text Block" at bounding box center [889, 212] width 739 height 76
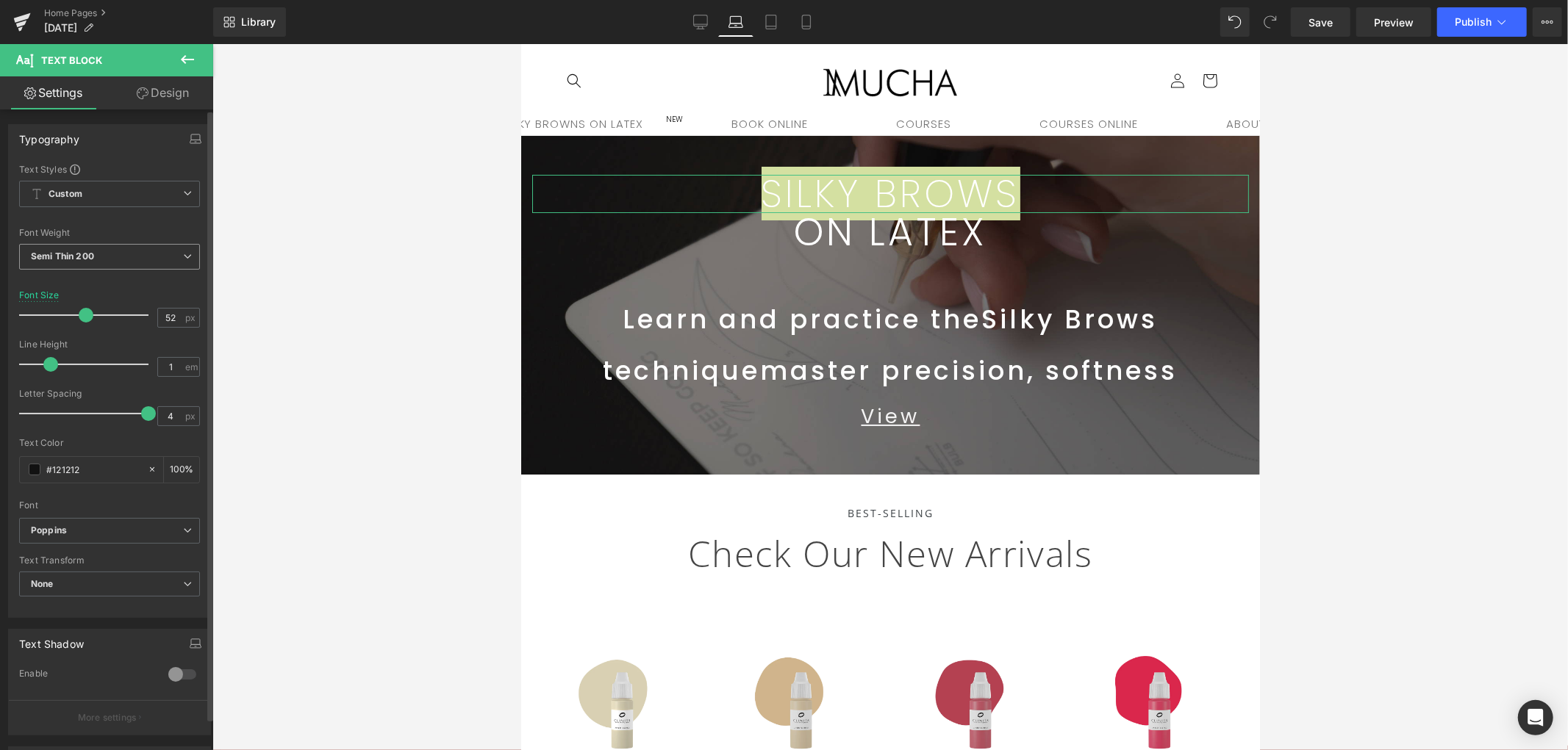
click at [92, 274] on div "Semi Thin 200 Thin 100 Semi Thin 200 Light 300 Regular 400 Medium 500 Semi Bold…" at bounding box center [109, 260] width 181 height 33
click at [91, 269] on div "Semi Thin 200 Thin 100 Semi Thin 200 Light 300 Regular 400 Medium 500 Semi Bold…" at bounding box center [109, 260] width 181 height 33
drag, startPoint x: 80, startPoint y: 261, endPoint x: 88, endPoint y: 276, distance: 17.0
click at [79, 261] on b "Semi Thin 200" at bounding box center [62, 257] width 63 height 11
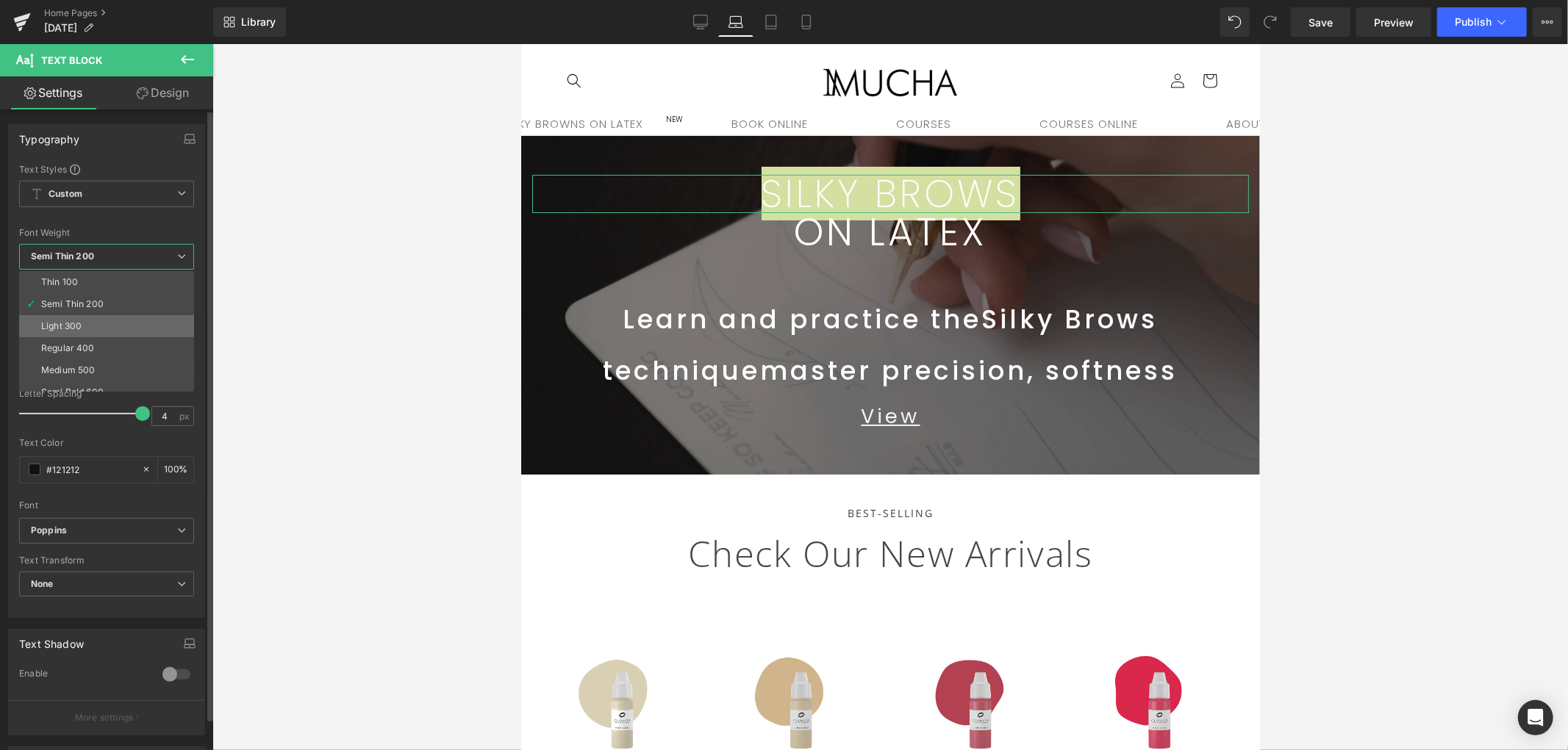
click at [88, 321] on li "Light 300" at bounding box center [109, 326] width 182 height 22
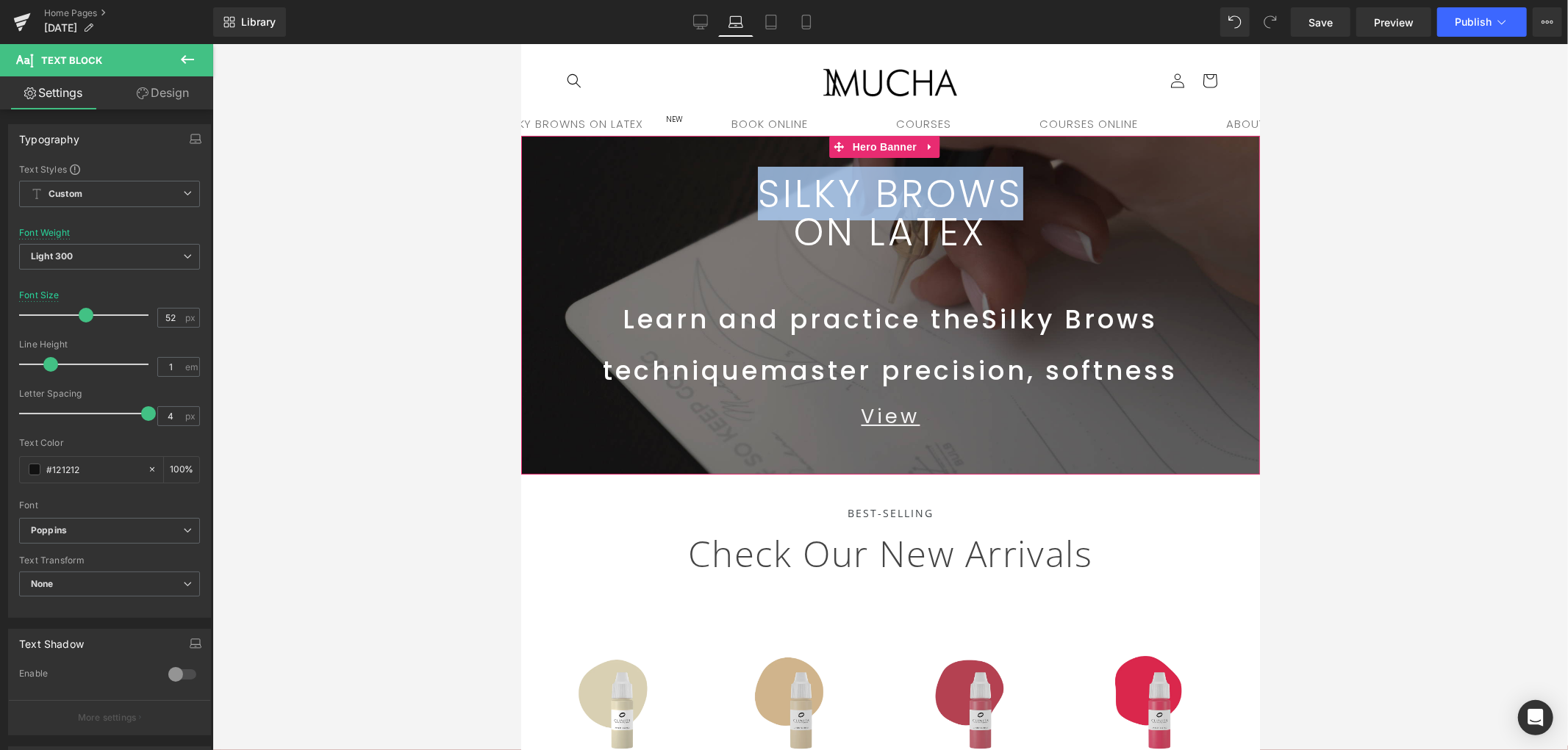
click at [1007, 243] on p "ON LATEX" at bounding box center [890, 231] width 717 height 38
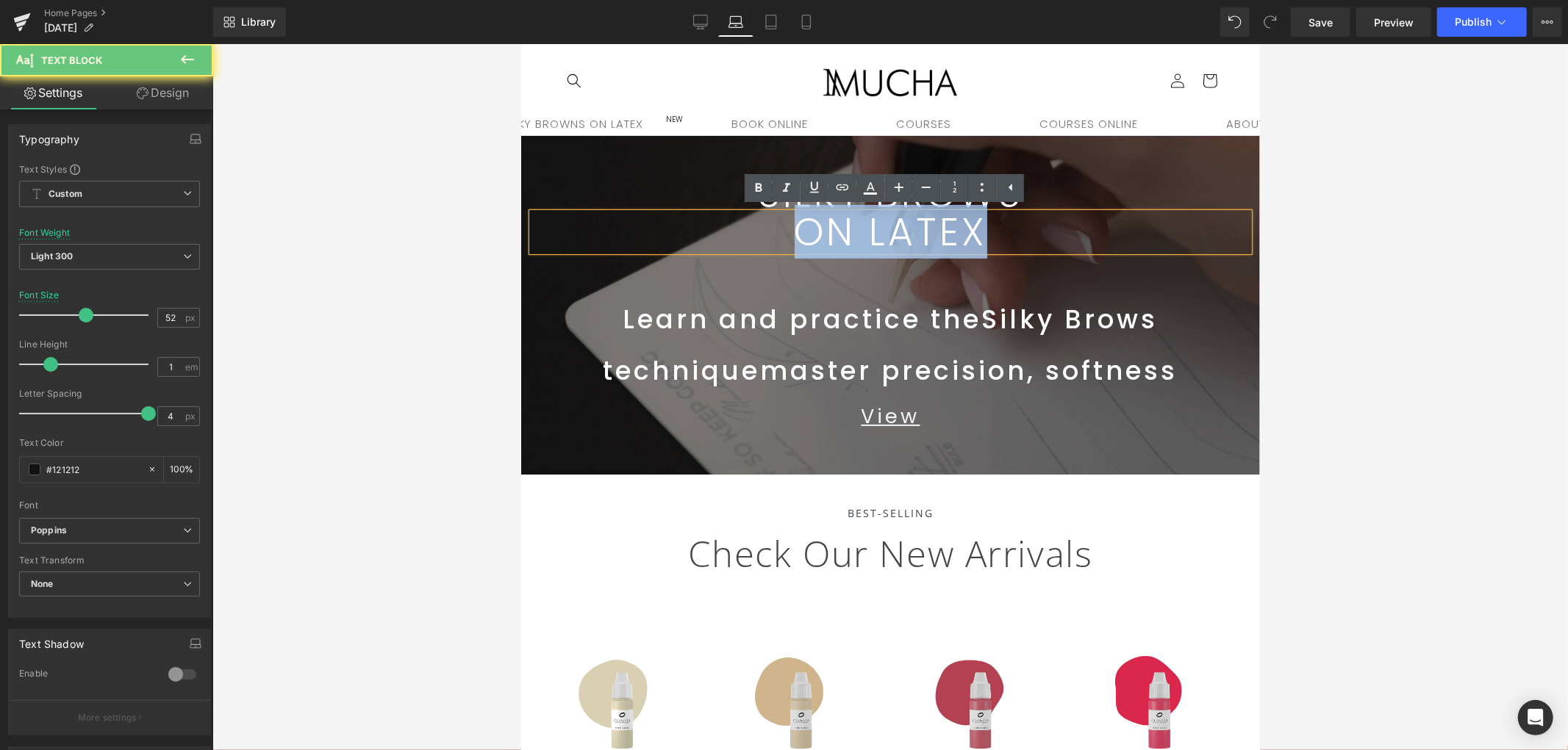
drag, startPoint x: 920, startPoint y: 244, endPoint x: 523, endPoint y: 257, distance: 397.2
click at [520, 236] on html "Skip to content SILKY BROWNS ON LATEX NEW SHOP BOOK ONLINE COURSES COURSES ONLI…" at bounding box center [889, 396] width 739 height 706
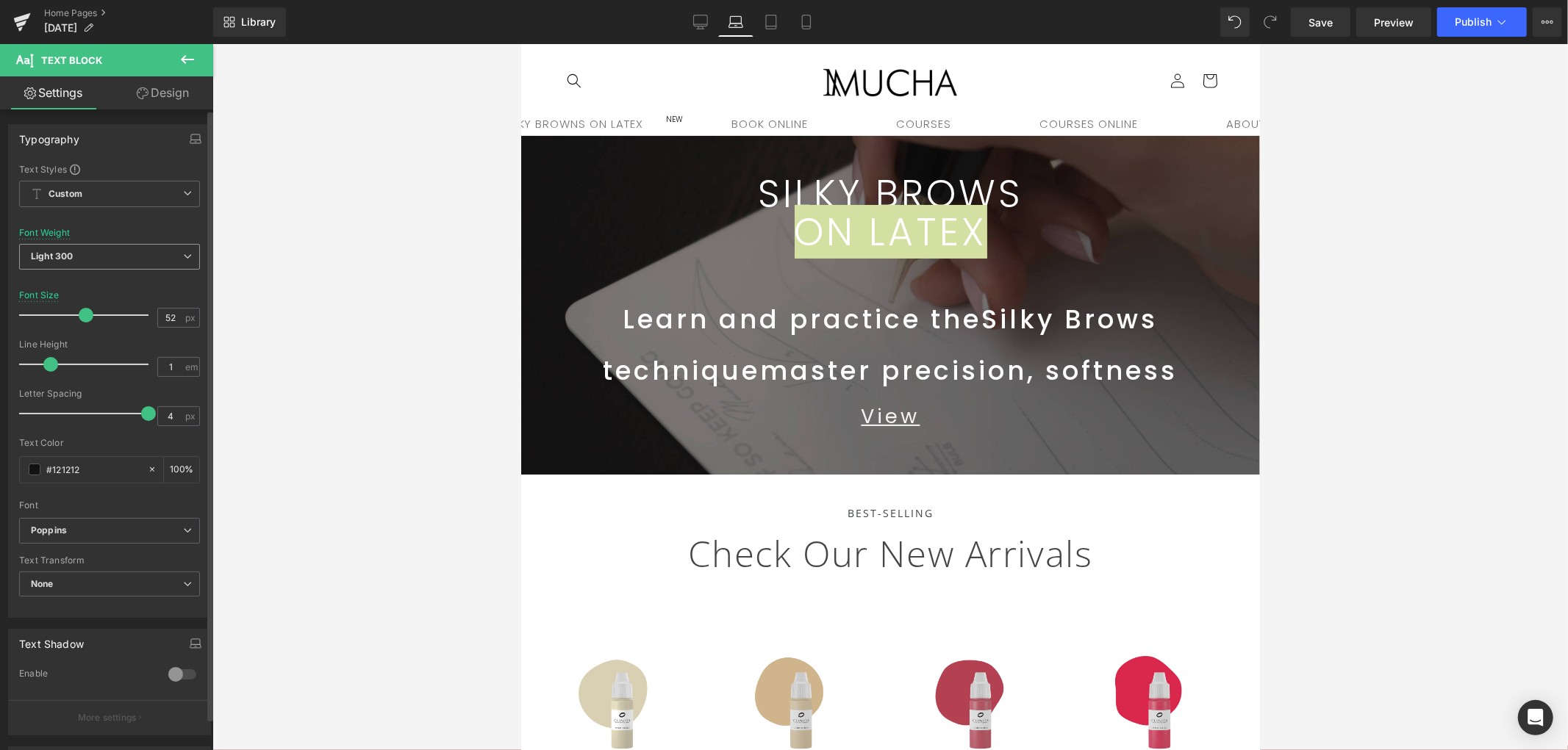
click at [86, 261] on span "Light 300" at bounding box center [109, 257] width 181 height 26
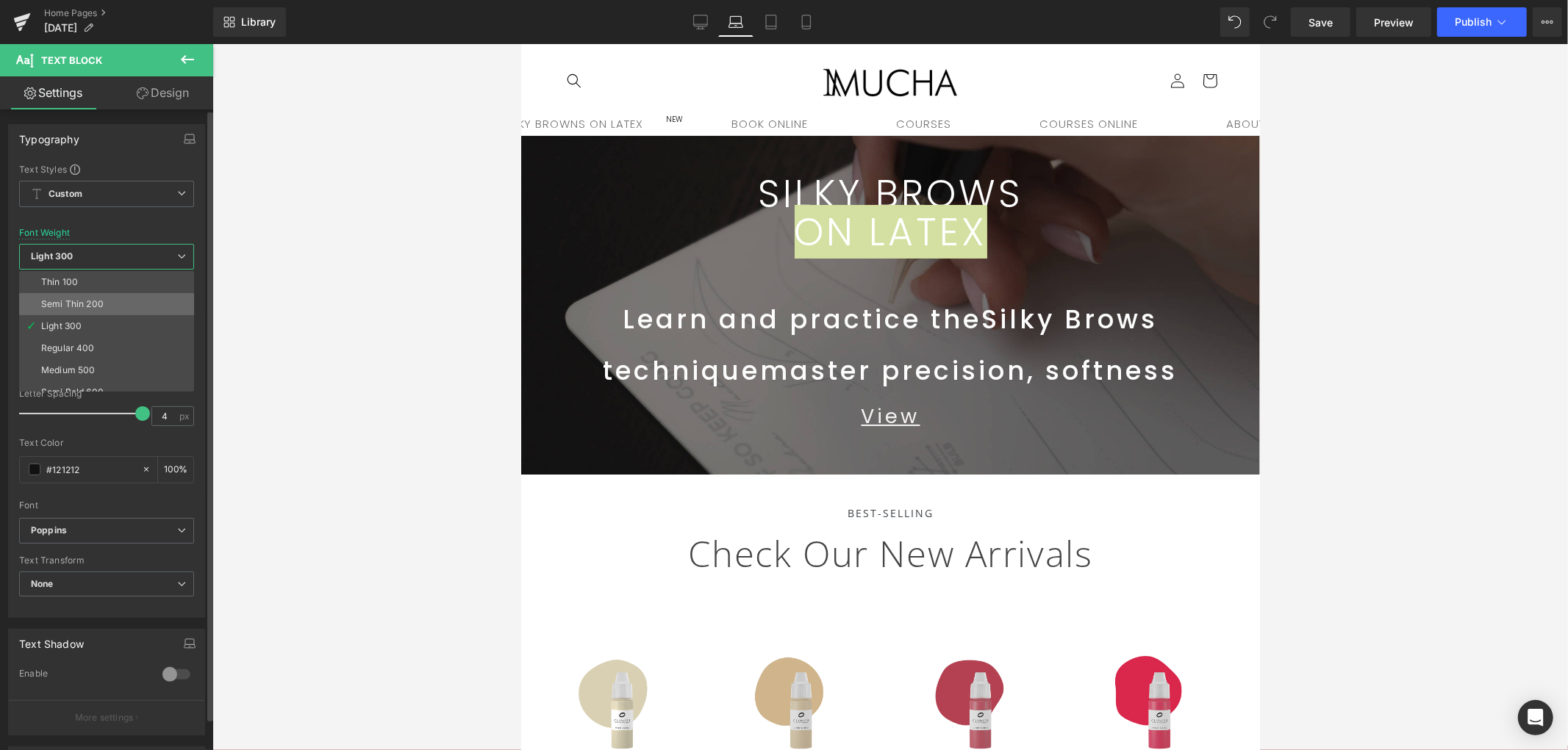
click at [87, 303] on div "Semi Thin 200" at bounding box center [72, 304] width 63 height 10
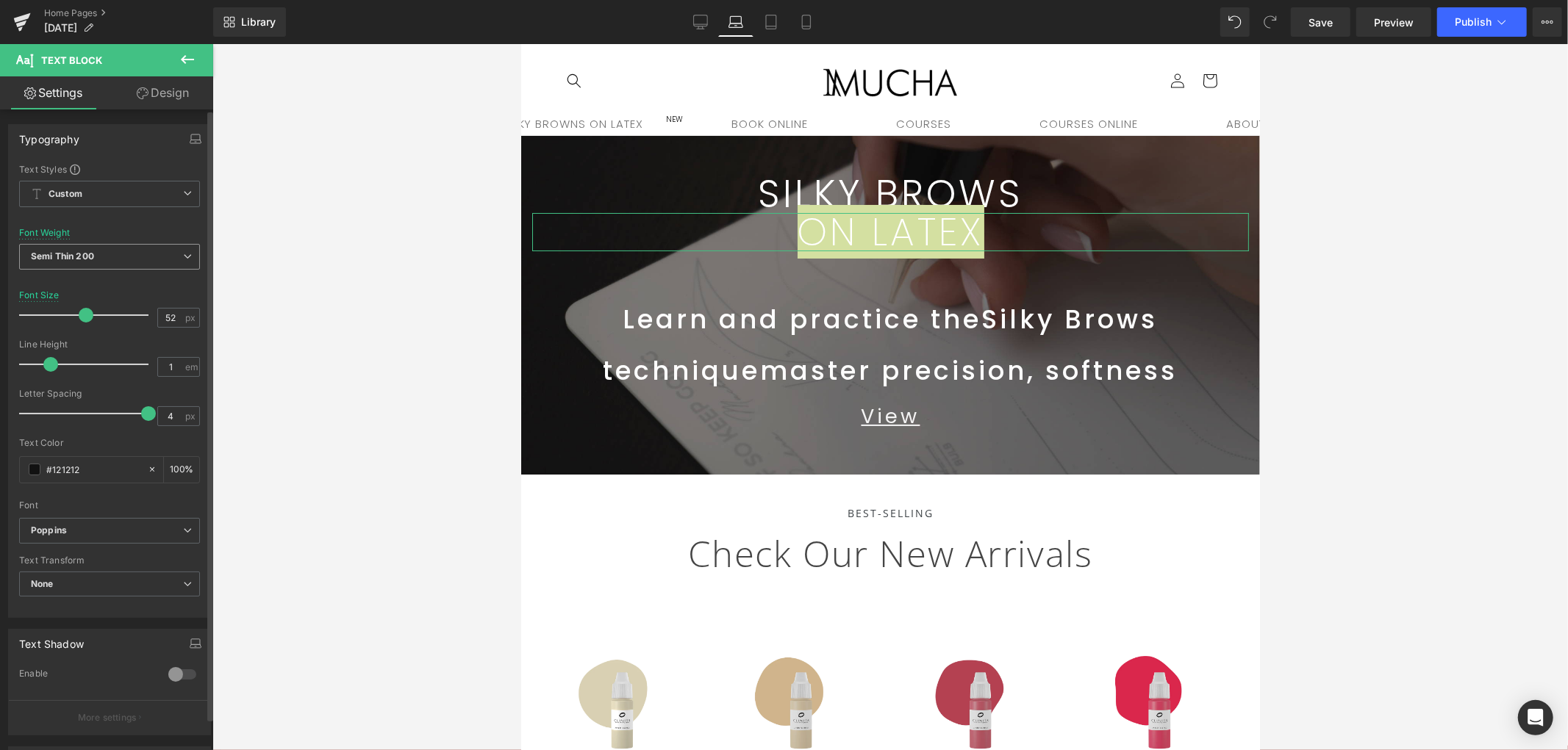
click at [80, 266] on span "Semi Thin 200" at bounding box center [109, 257] width 181 height 26
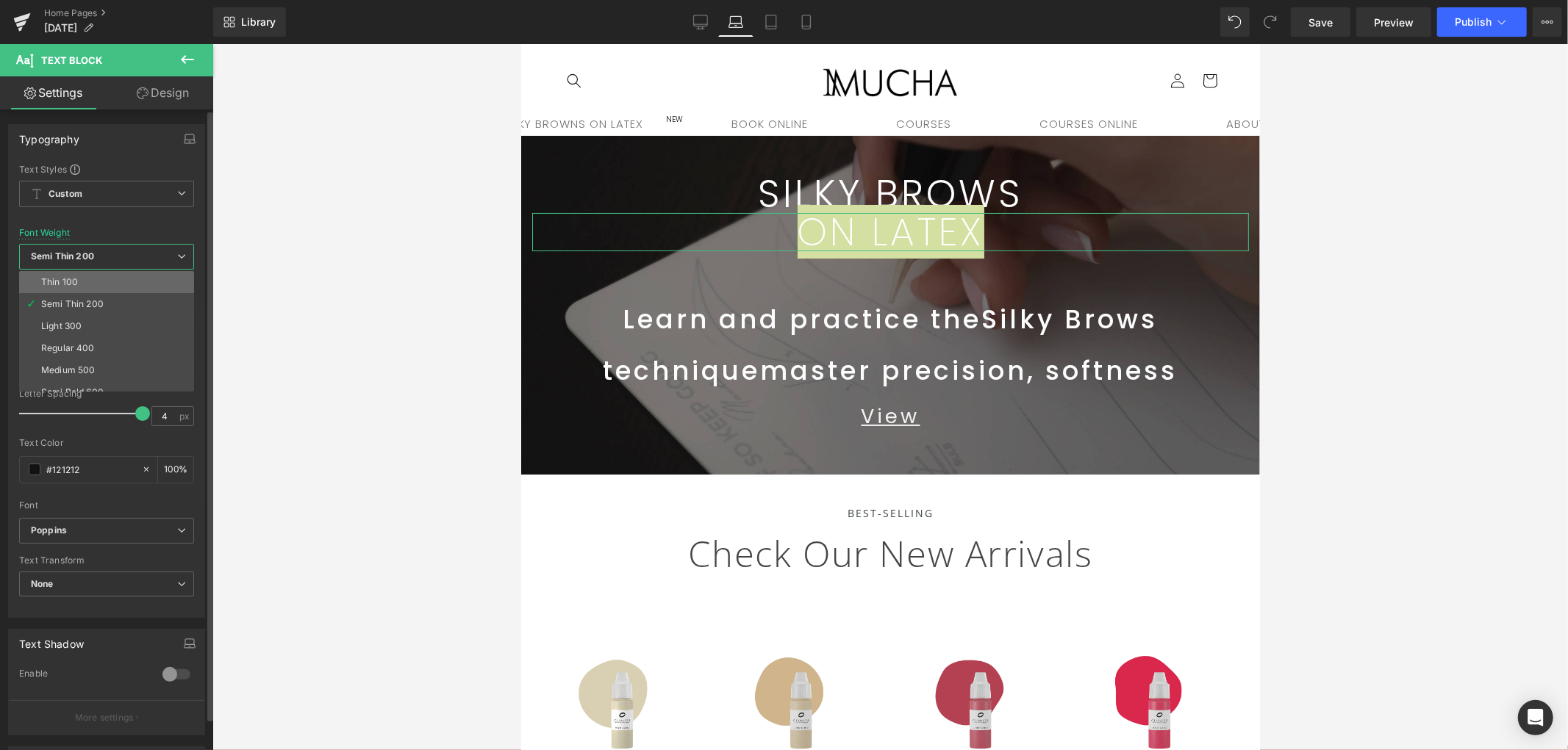
click at [74, 280] on div "Thin 100" at bounding box center [59, 282] width 37 height 10
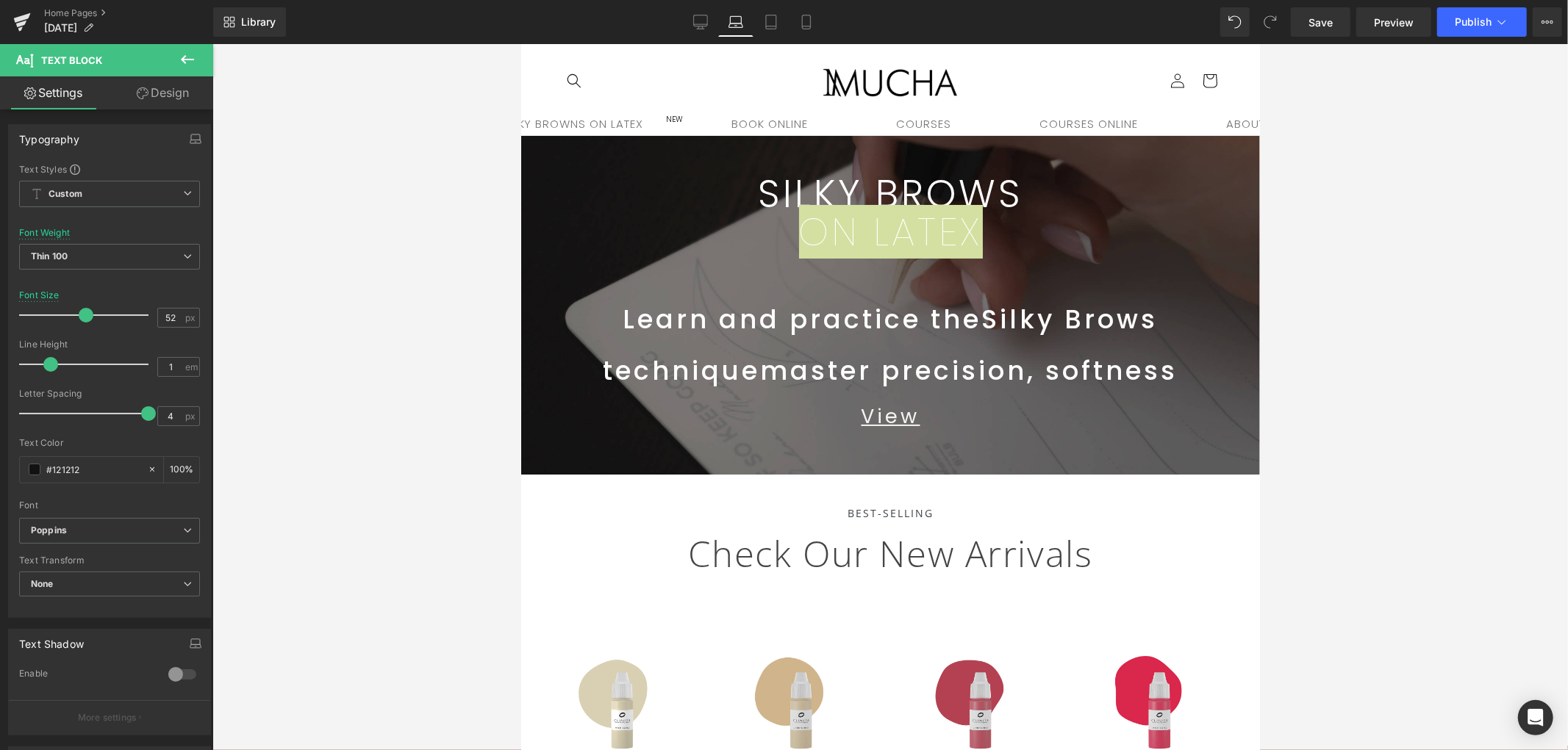
drag, startPoint x: 1408, startPoint y: 243, endPoint x: 1347, endPoint y: 254, distance: 62.0
click at [1407, 243] on div at bounding box center [890, 396] width 1356 height 706
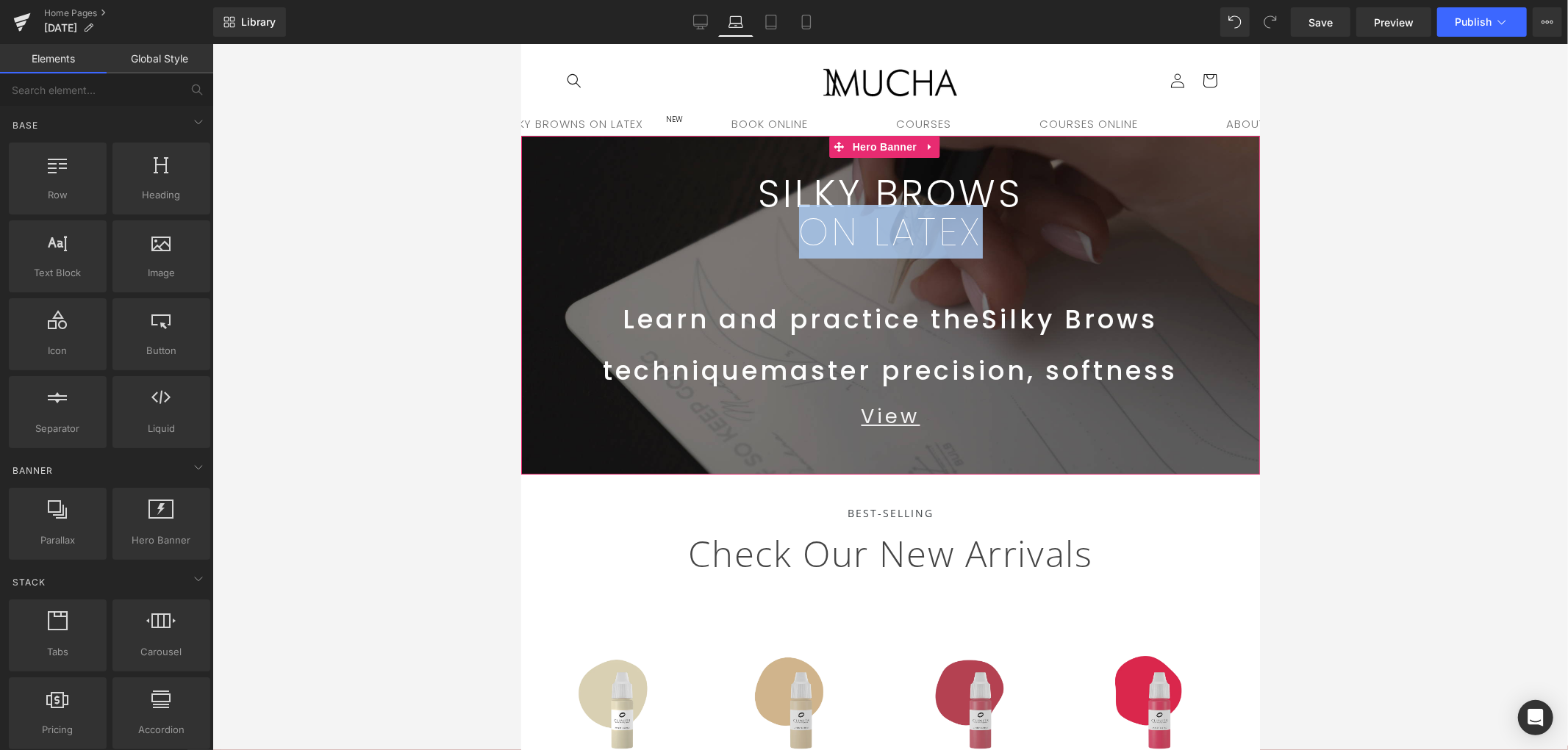
click at [1018, 238] on p "ON LATEX" at bounding box center [890, 231] width 717 height 38
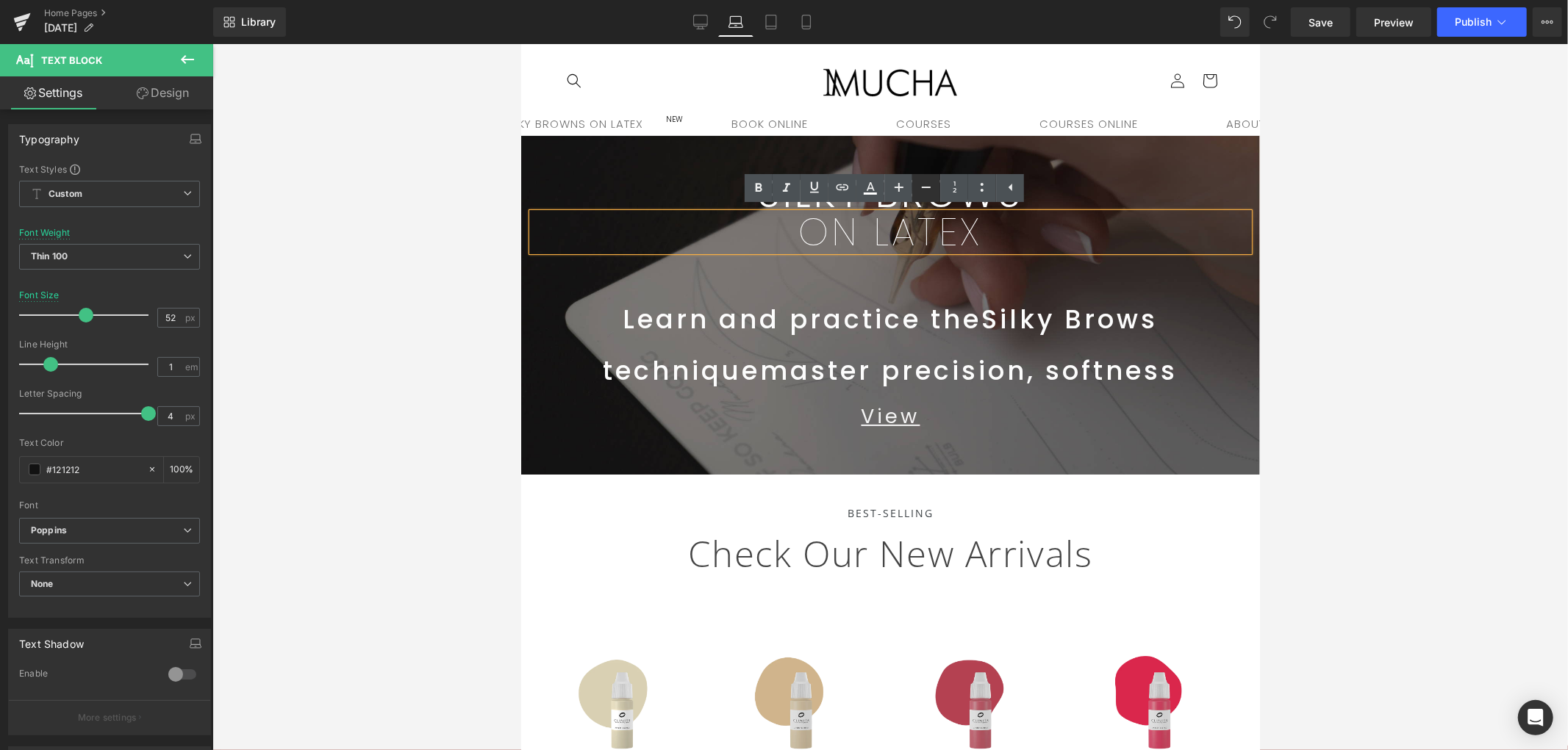
click at [922, 193] on icon at bounding box center [926, 187] width 18 height 18
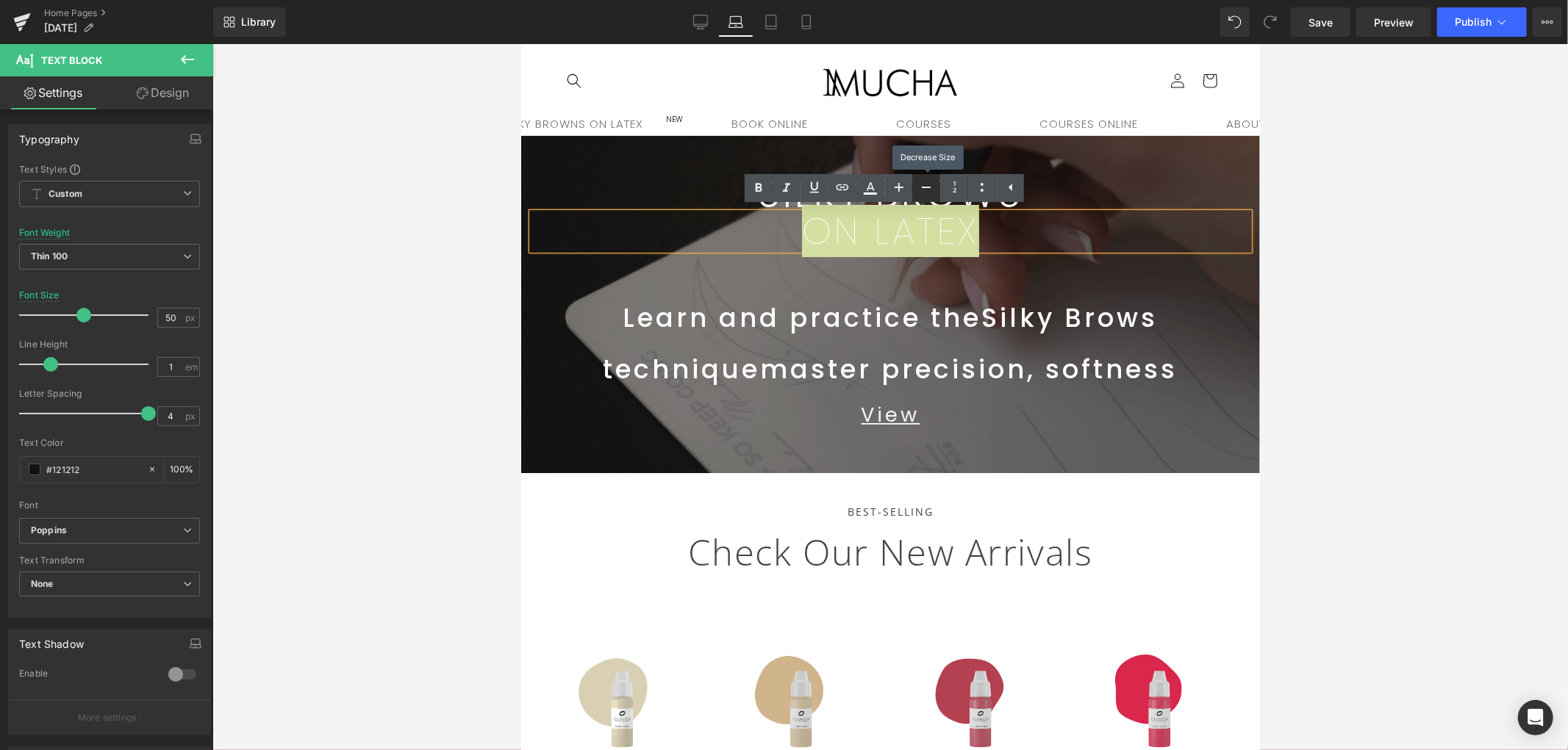
click at [921, 193] on icon at bounding box center [926, 187] width 18 height 18
click at [920, 191] on icon at bounding box center [926, 187] width 18 height 18
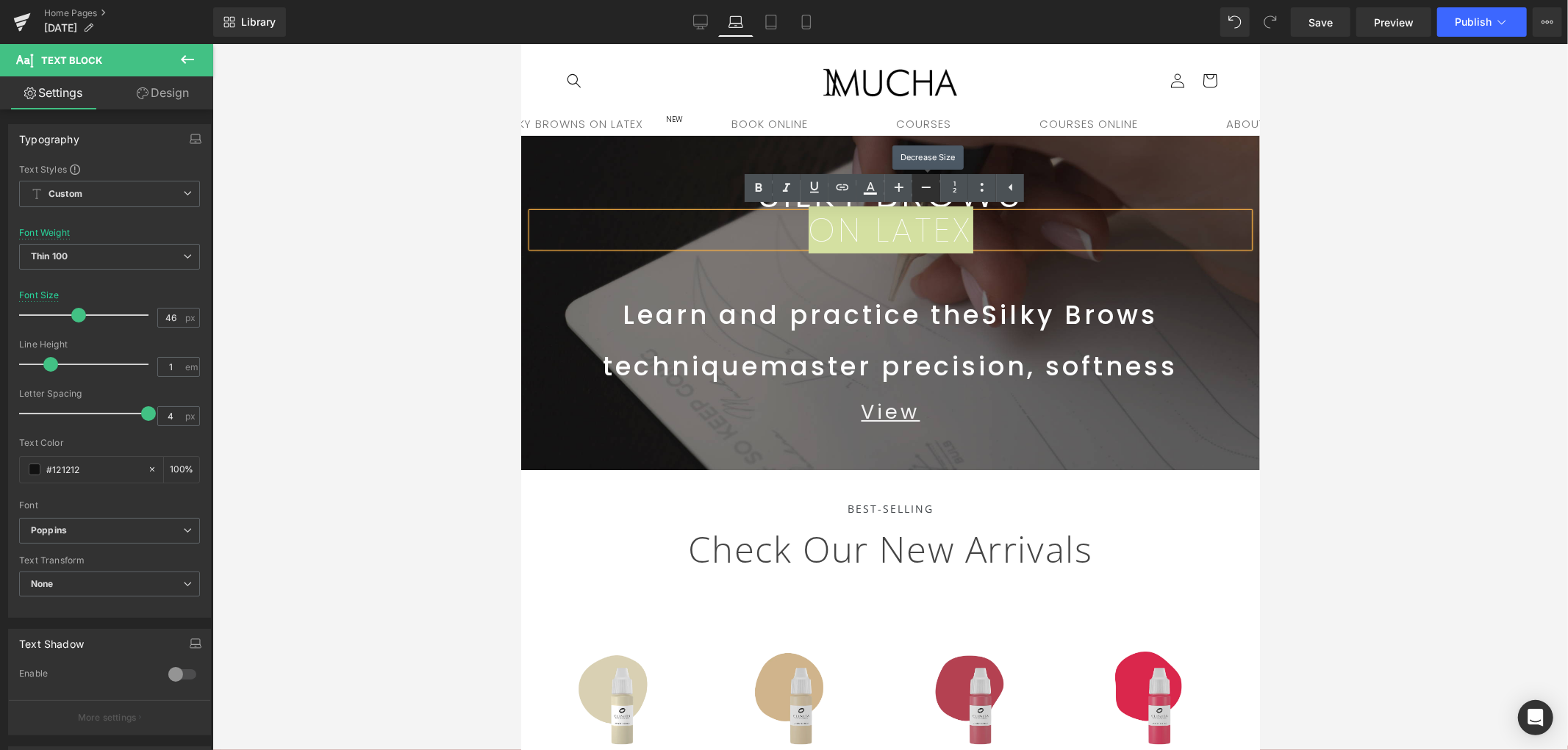
click at [918, 191] on icon at bounding box center [926, 187] width 18 height 18
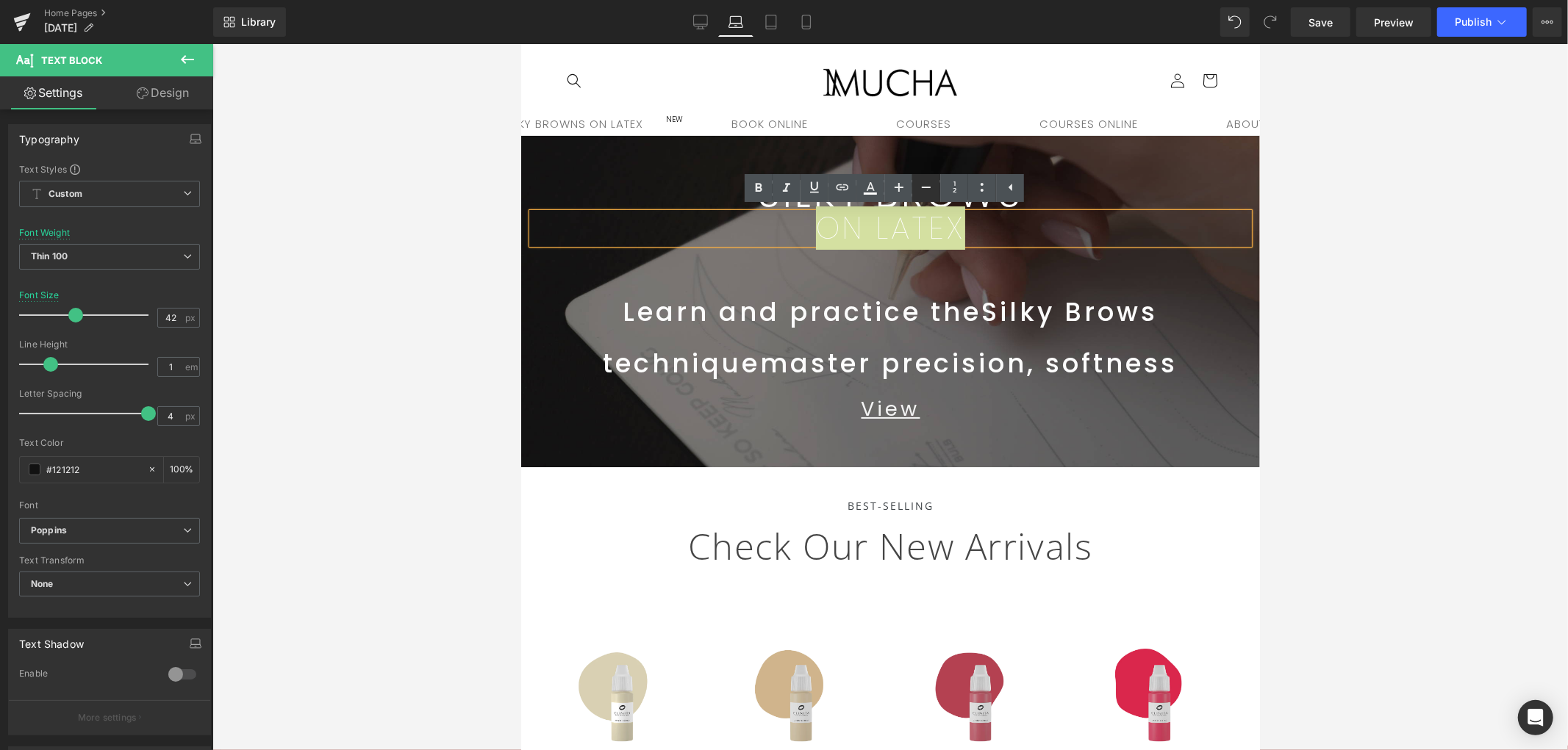
type input "40"
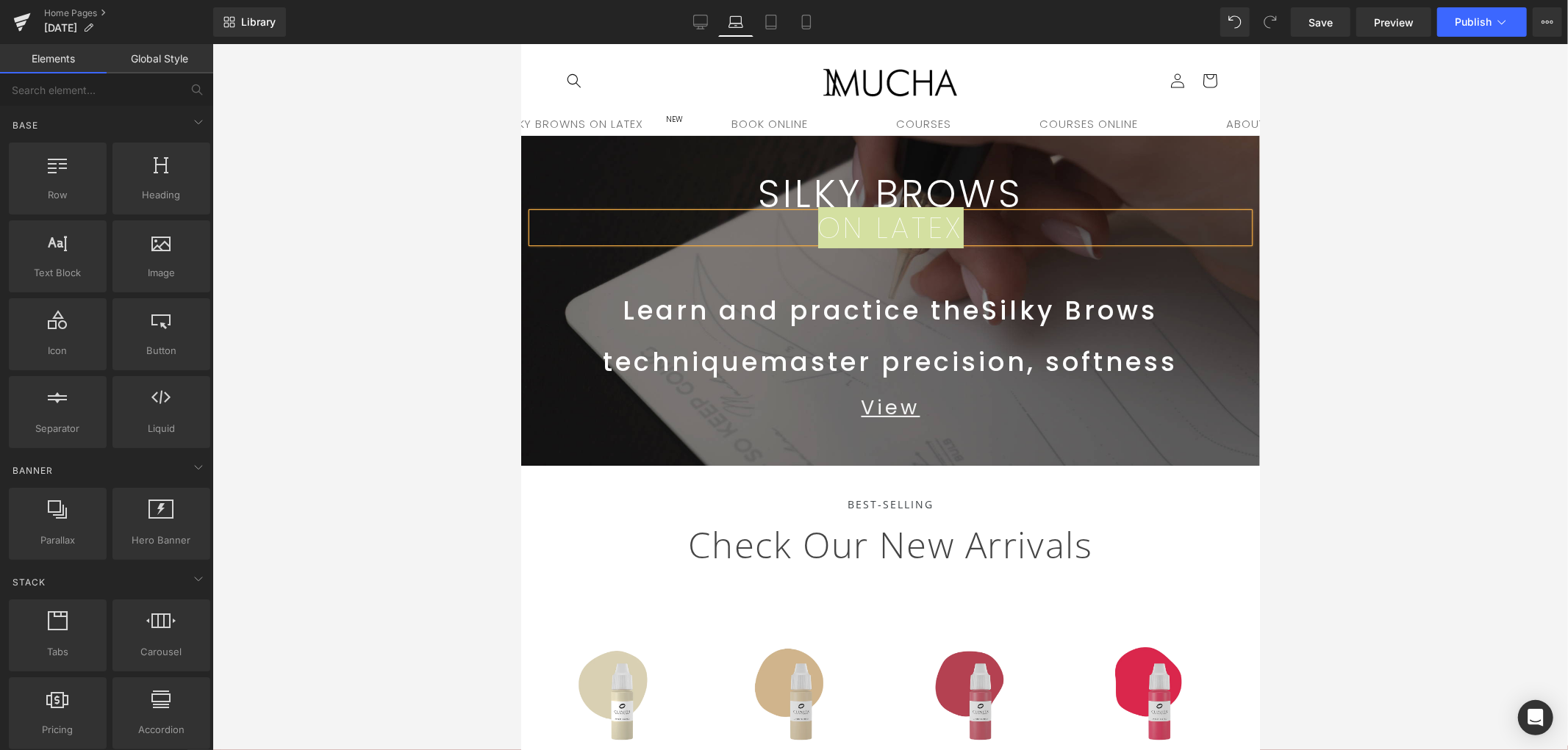
drag, startPoint x: 1415, startPoint y: 318, endPoint x: 1390, endPoint y: 310, distance: 26.2
click at [1411, 317] on div at bounding box center [890, 396] width 1356 height 706
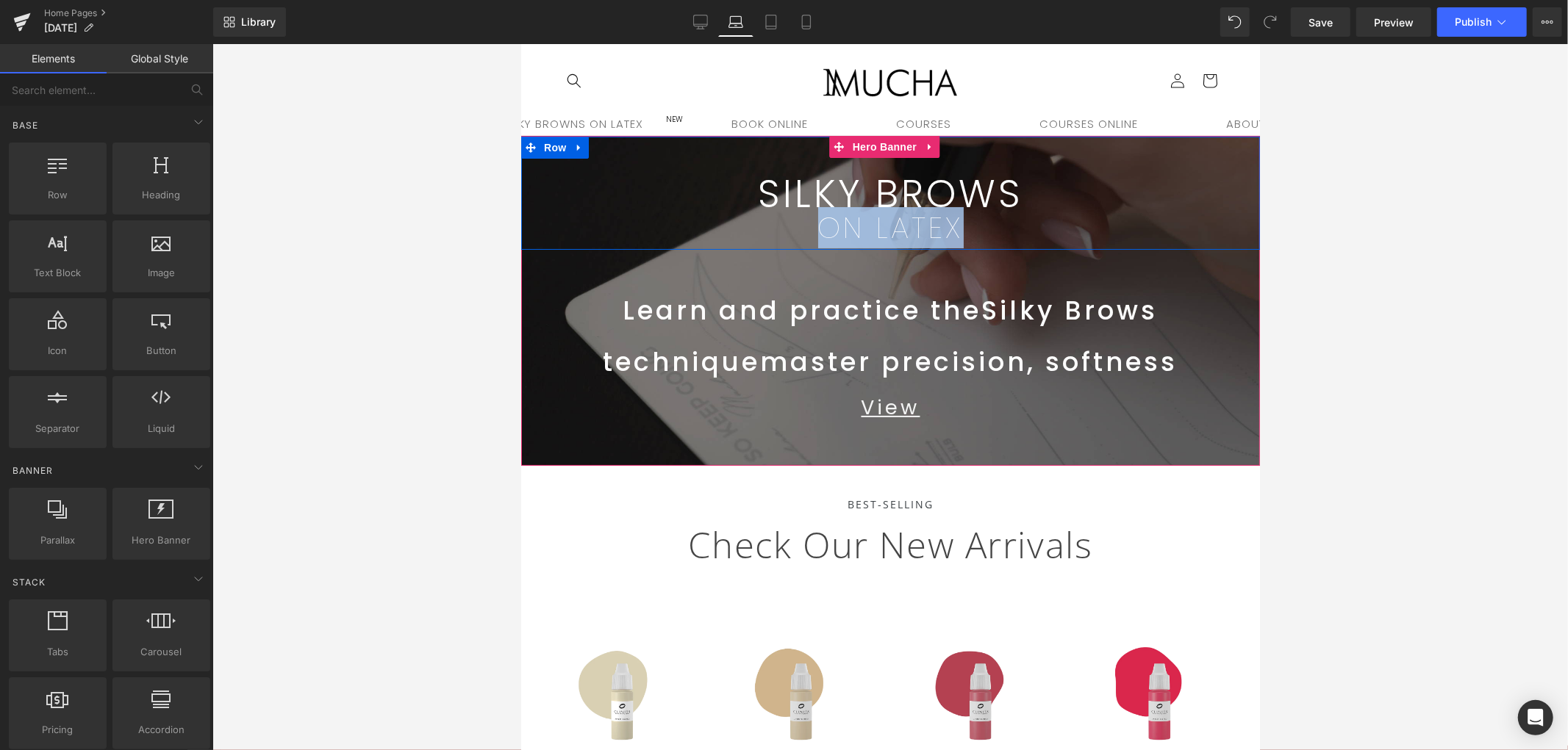
click at [1120, 282] on div "Learn and practice the Silky Brows technique master precision, softness" at bounding box center [890, 330] width 717 height 115
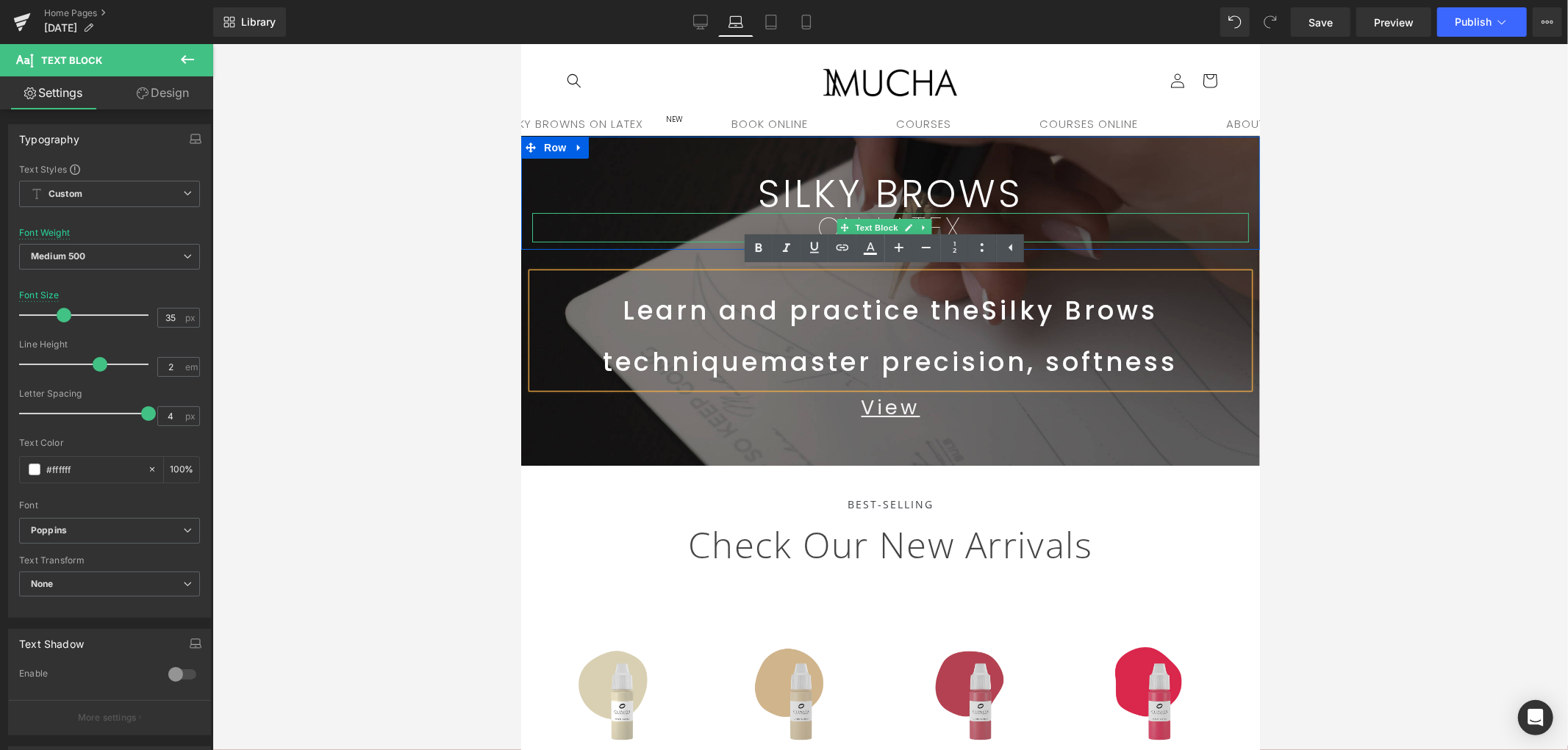
click at [988, 230] on p "ON LATEX" at bounding box center [890, 226] width 717 height 29
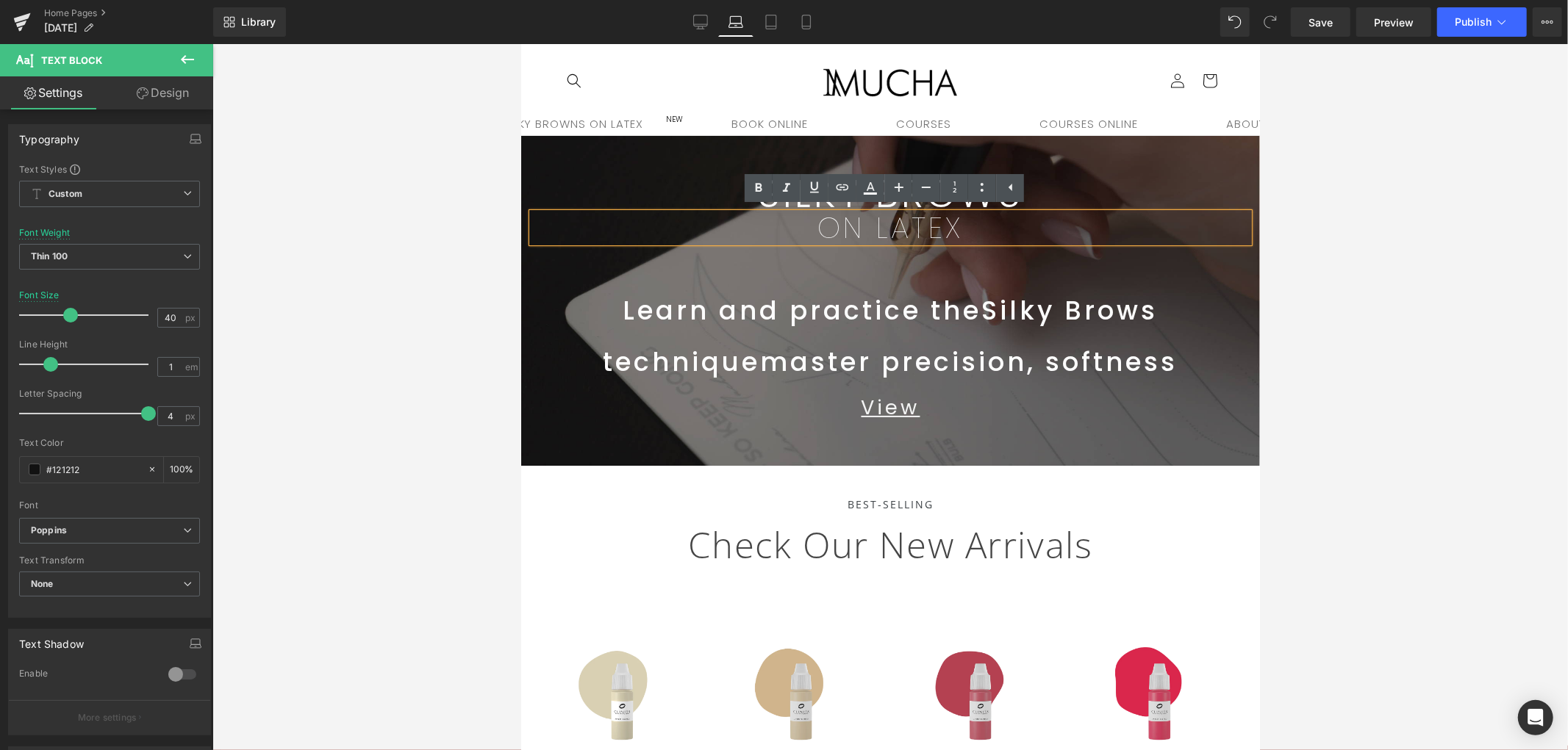
drag, startPoint x: 1432, startPoint y: 236, endPoint x: 1383, endPoint y: 229, distance: 49.5
click at [1411, 235] on div at bounding box center [890, 396] width 1356 height 706
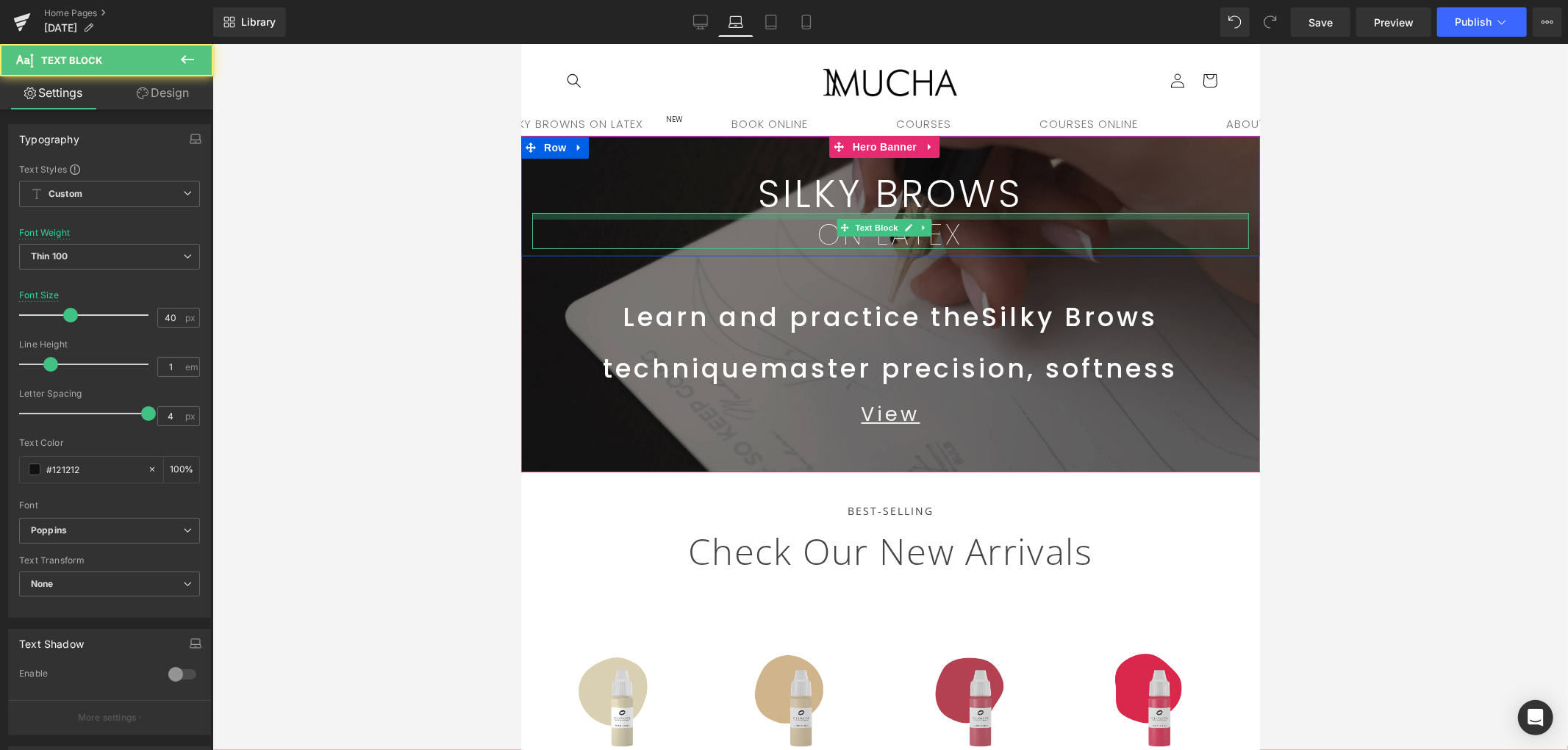
click at [1026, 221] on div "ON LATEX Text Block" at bounding box center [890, 230] width 717 height 36
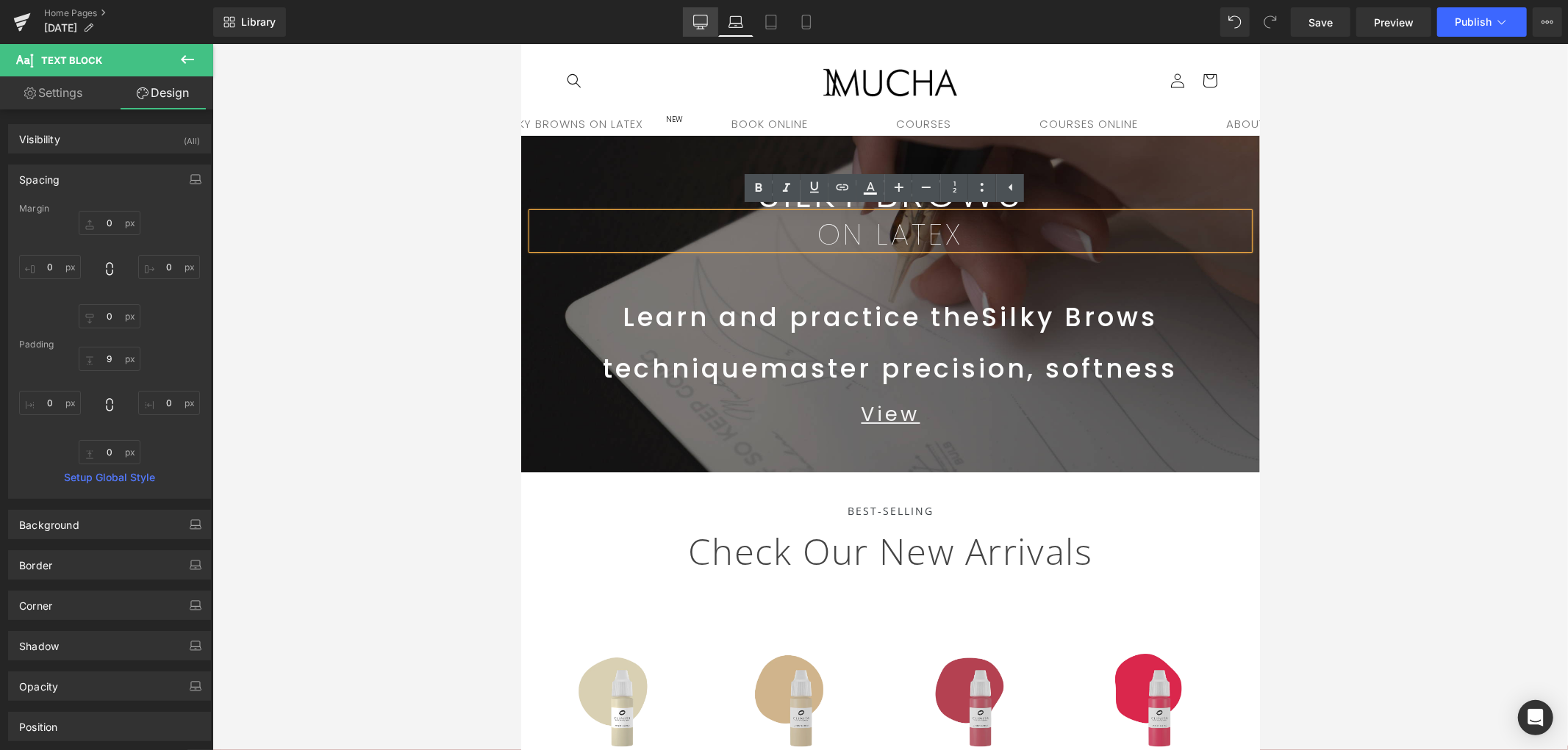
click at [699, 17] on link "Desktop" at bounding box center [700, 22] width 35 height 29
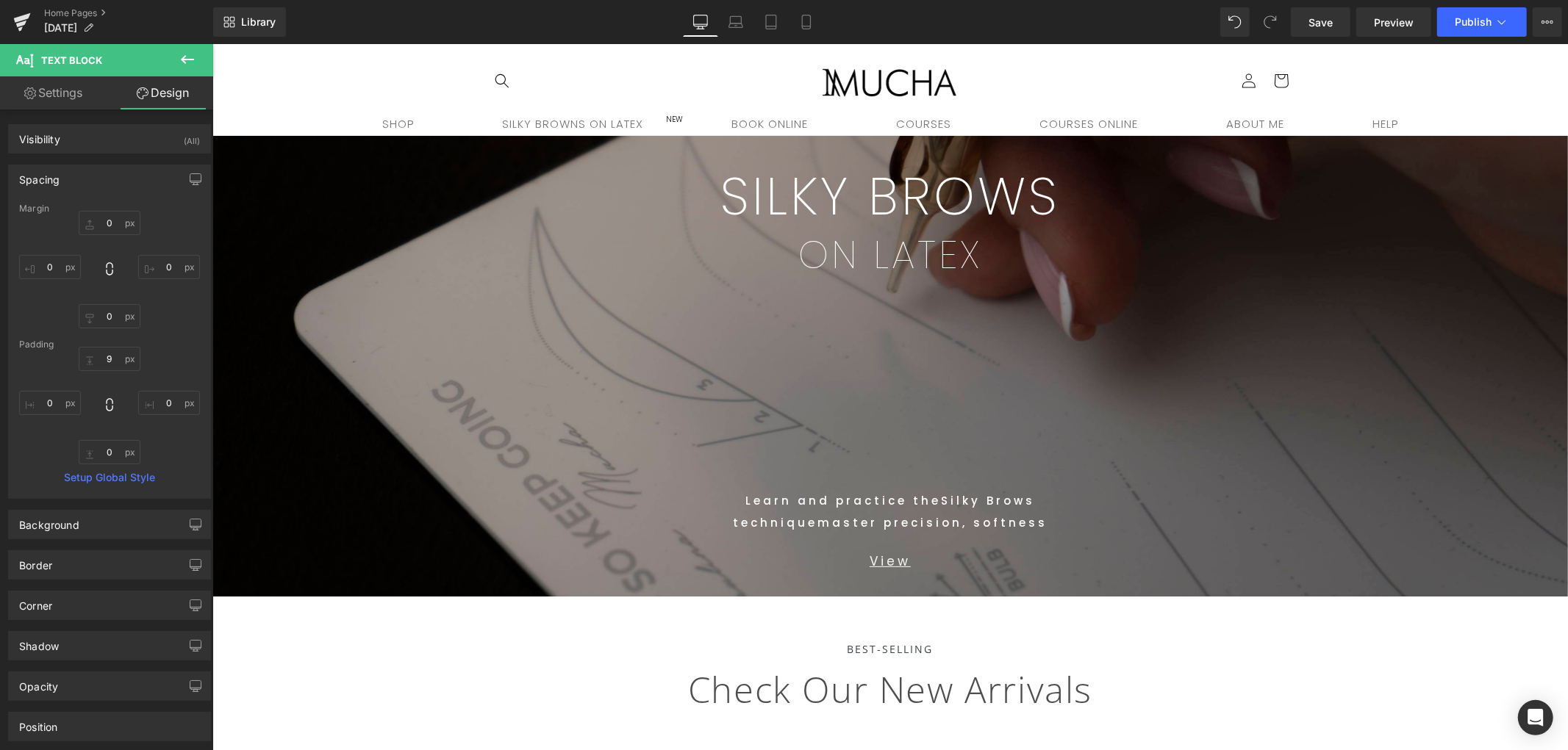
type input "0"
type input "18"
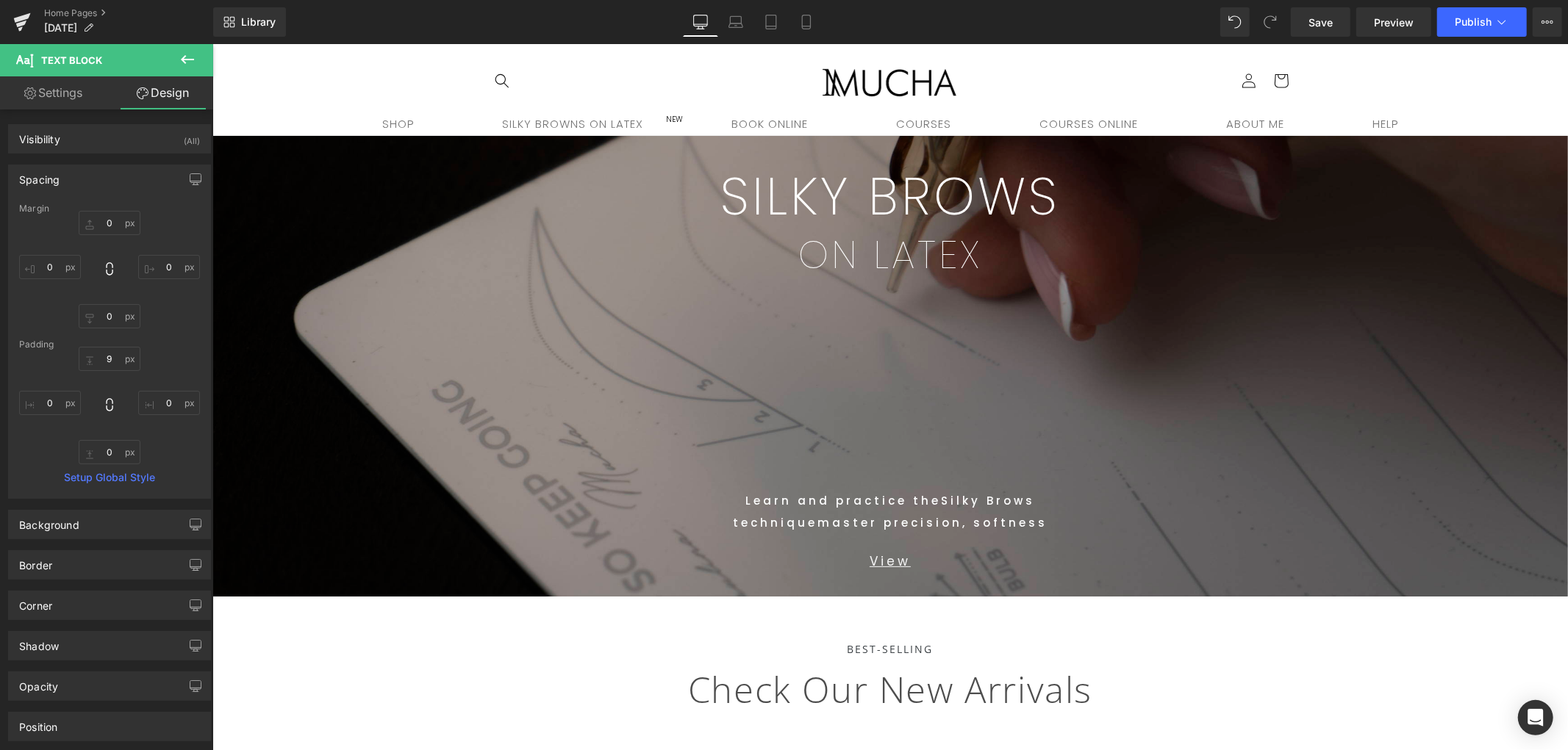
type input "0"
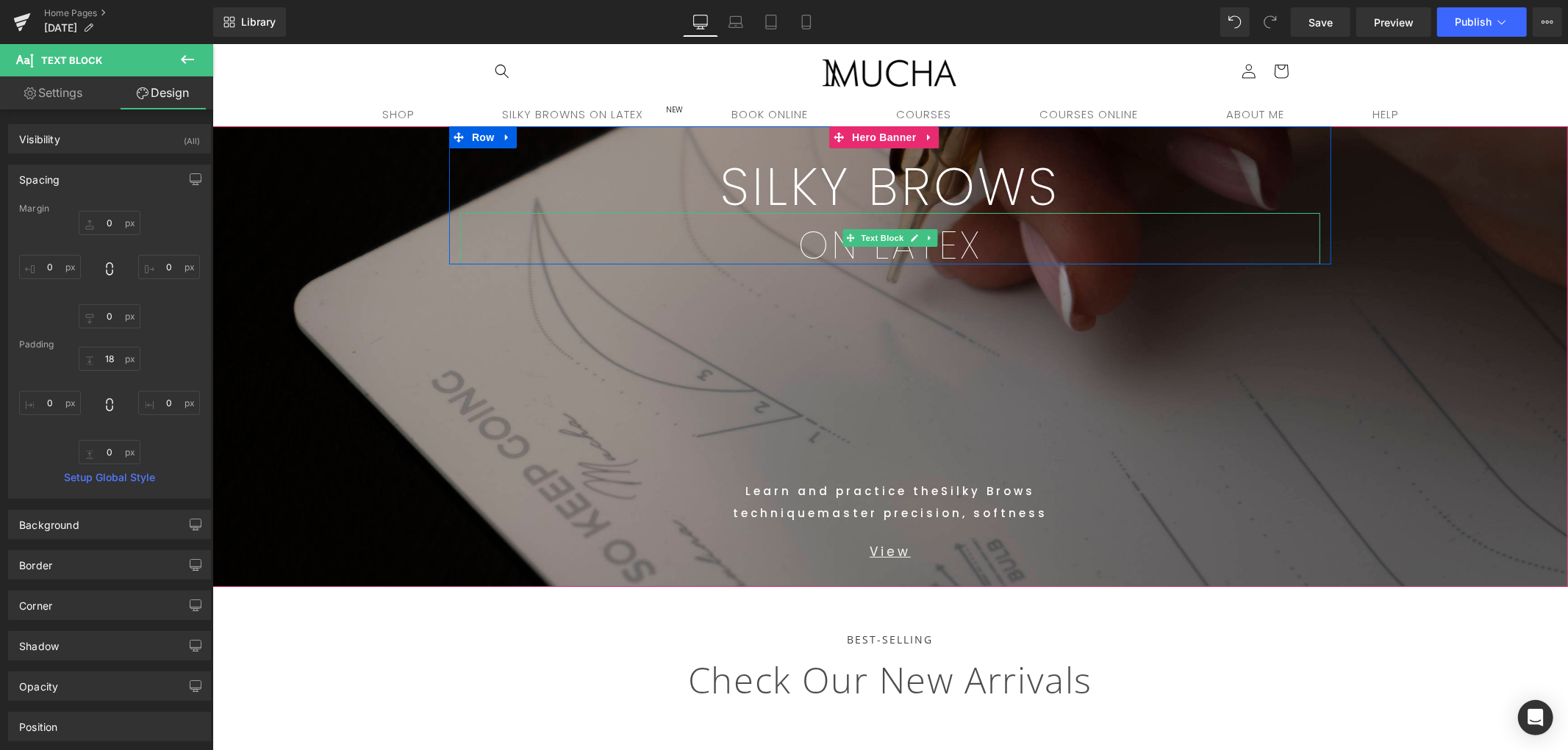
click at [987, 235] on p "ON LATEX" at bounding box center [889, 244] width 861 height 38
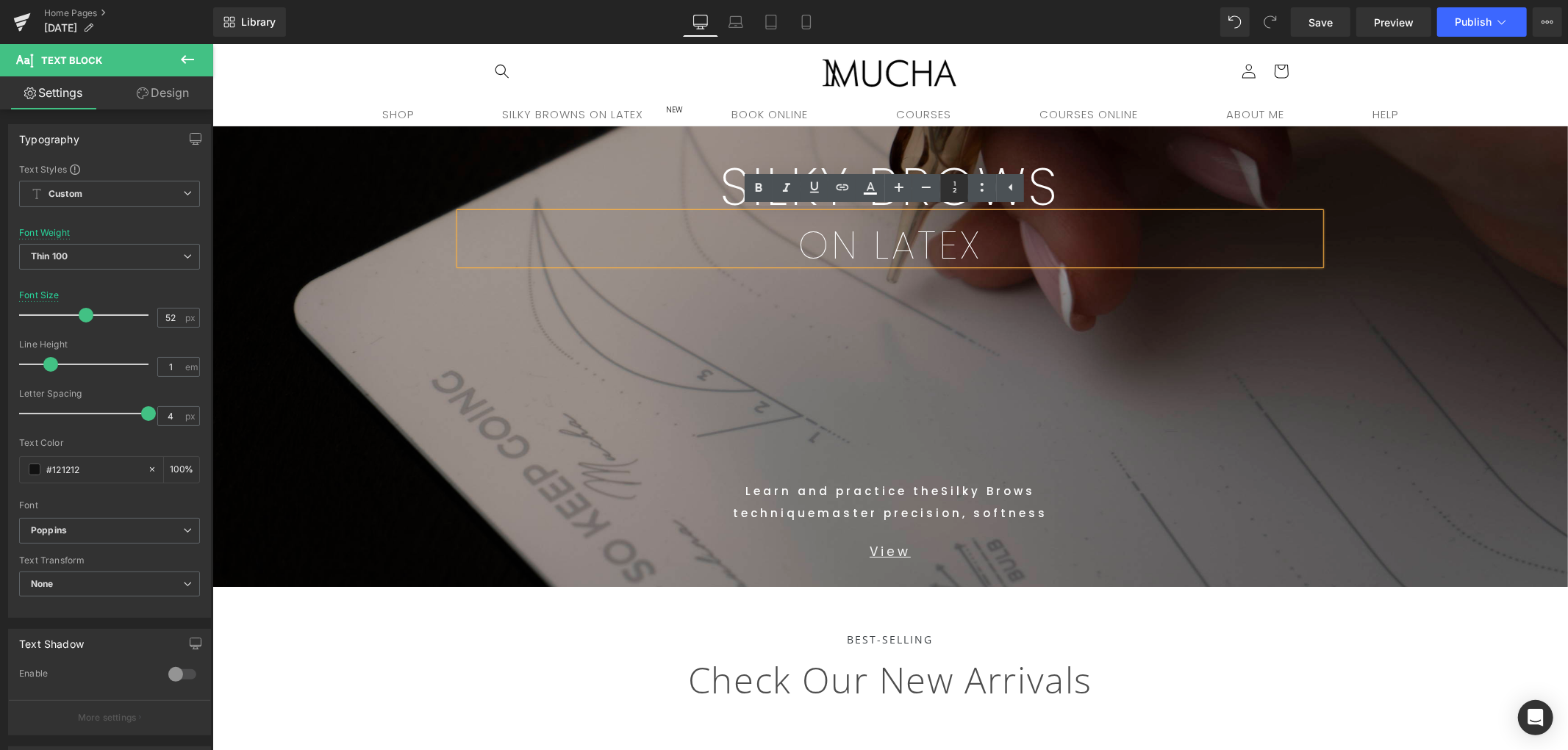
click at [942, 183] on link at bounding box center [954, 187] width 28 height 28
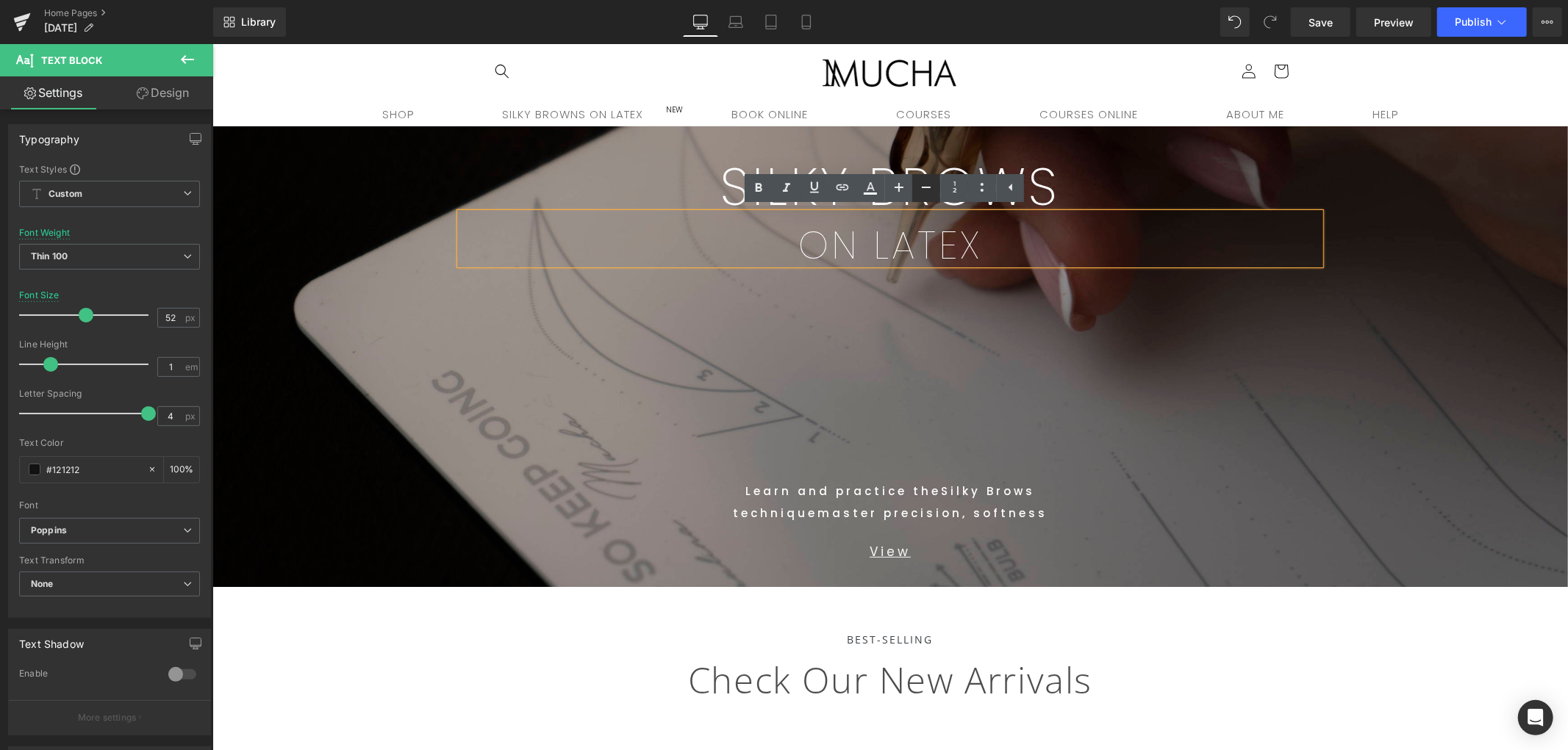
click at [932, 192] on icon at bounding box center [926, 187] width 18 height 18
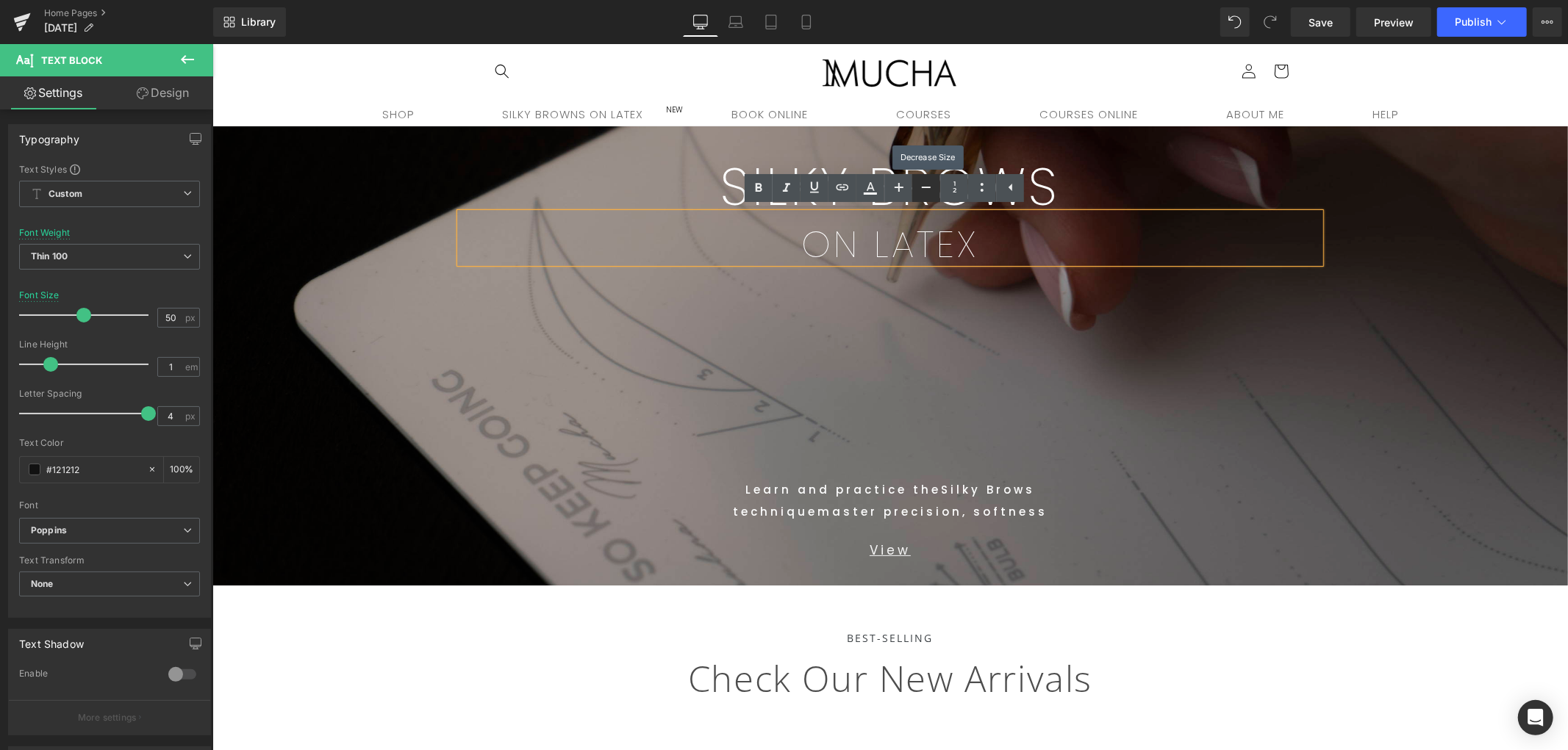
click at [929, 192] on icon at bounding box center [926, 187] width 18 height 18
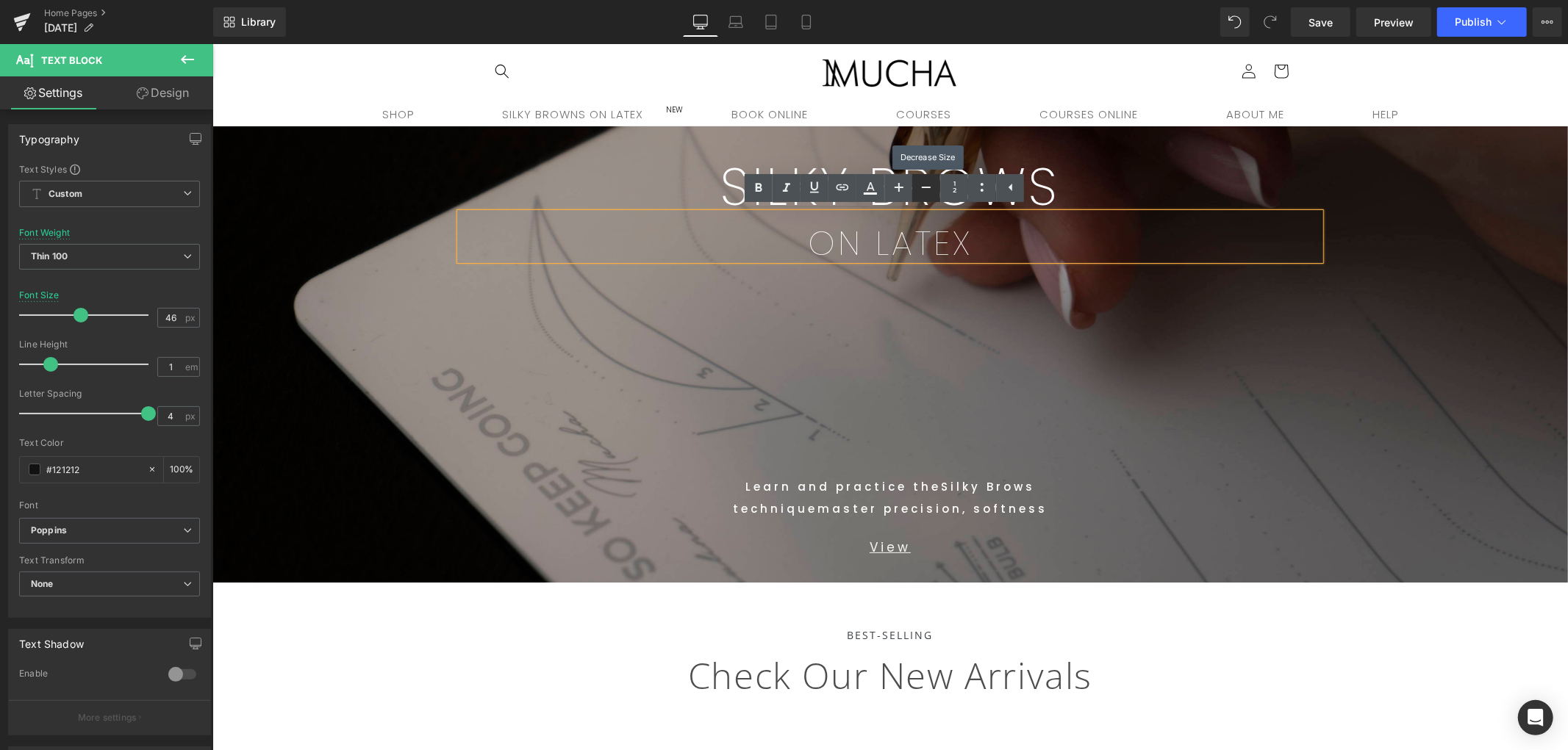
click at [928, 192] on icon at bounding box center [926, 187] width 18 height 18
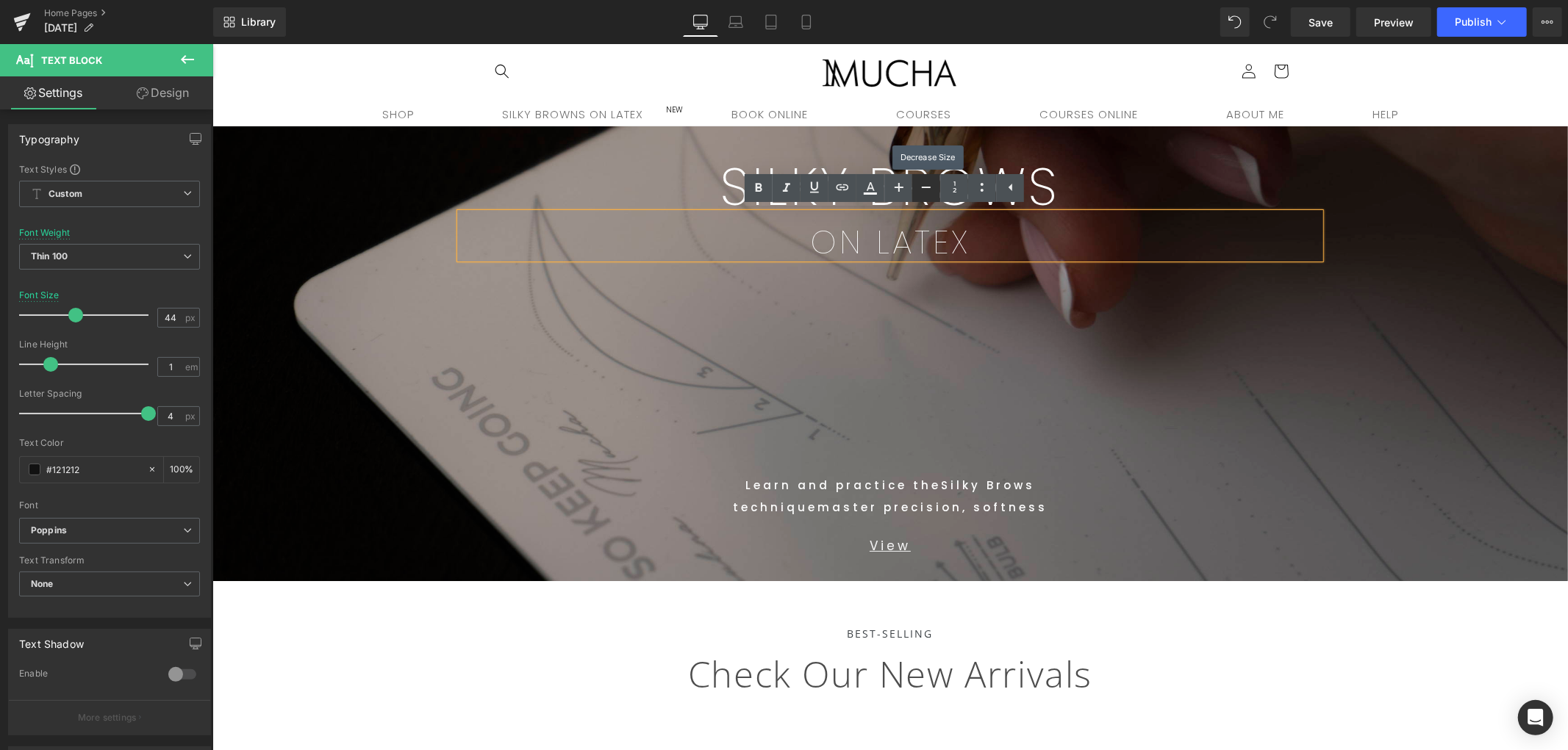
click at [929, 192] on icon at bounding box center [926, 187] width 18 height 18
type input "42"
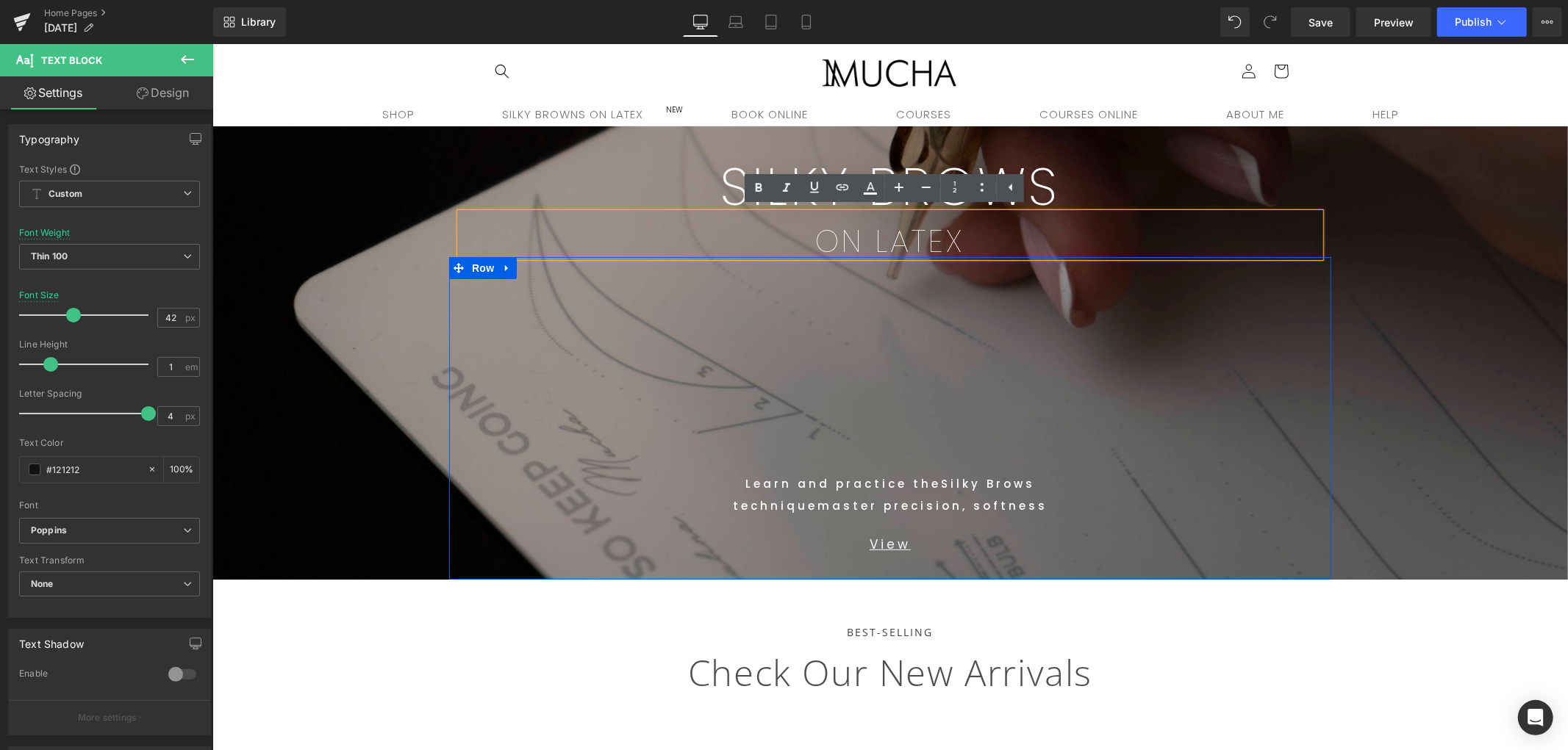
drag, startPoint x: 1020, startPoint y: 313, endPoint x: 965, endPoint y: 339, distance: 60.8
click at [1020, 316] on div "Text Block Learn and practice the Silky Brows technique master precision, softn…" at bounding box center [890, 417] width 882 height 322
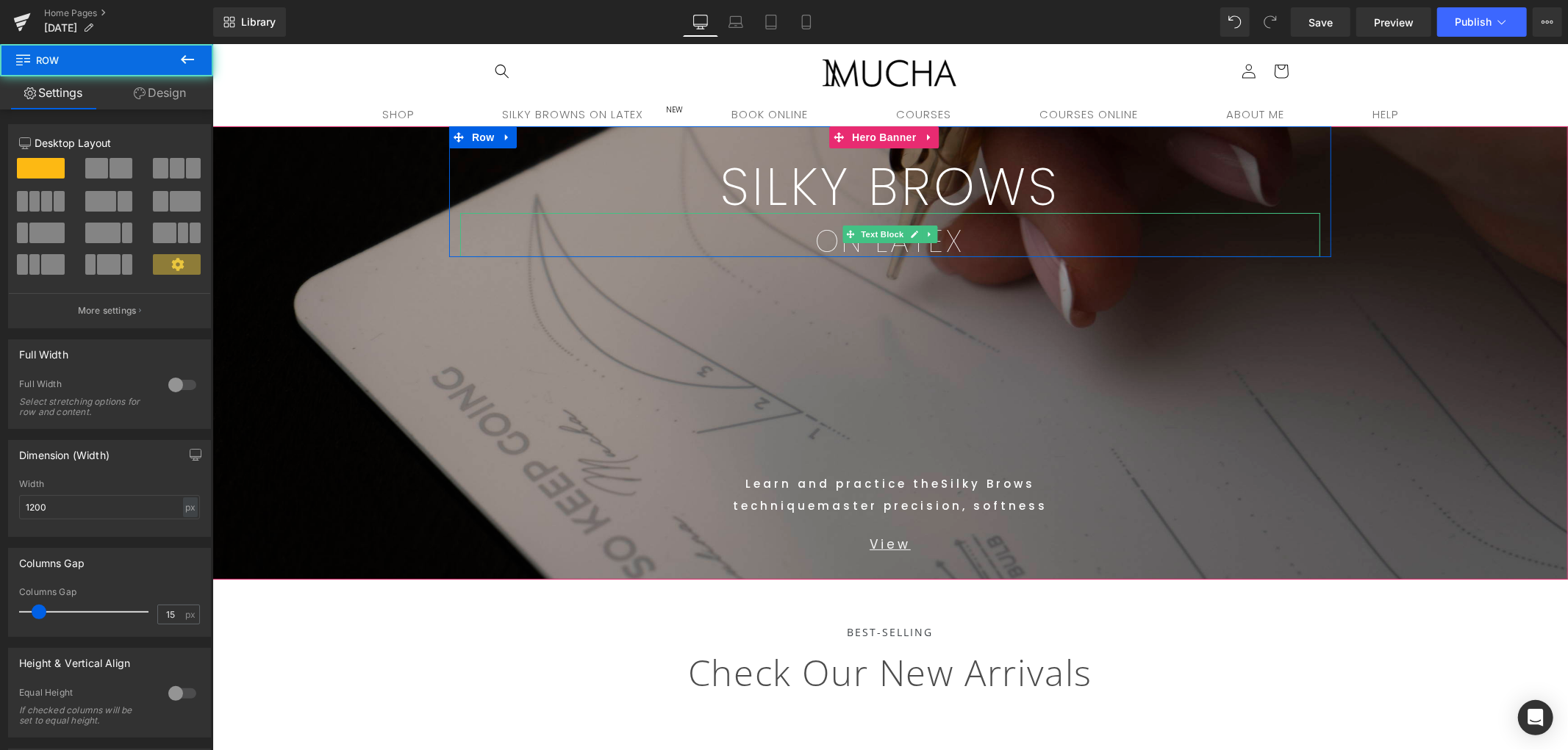
click at [967, 225] on p "ON LATEX" at bounding box center [889, 240] width 861 height 30
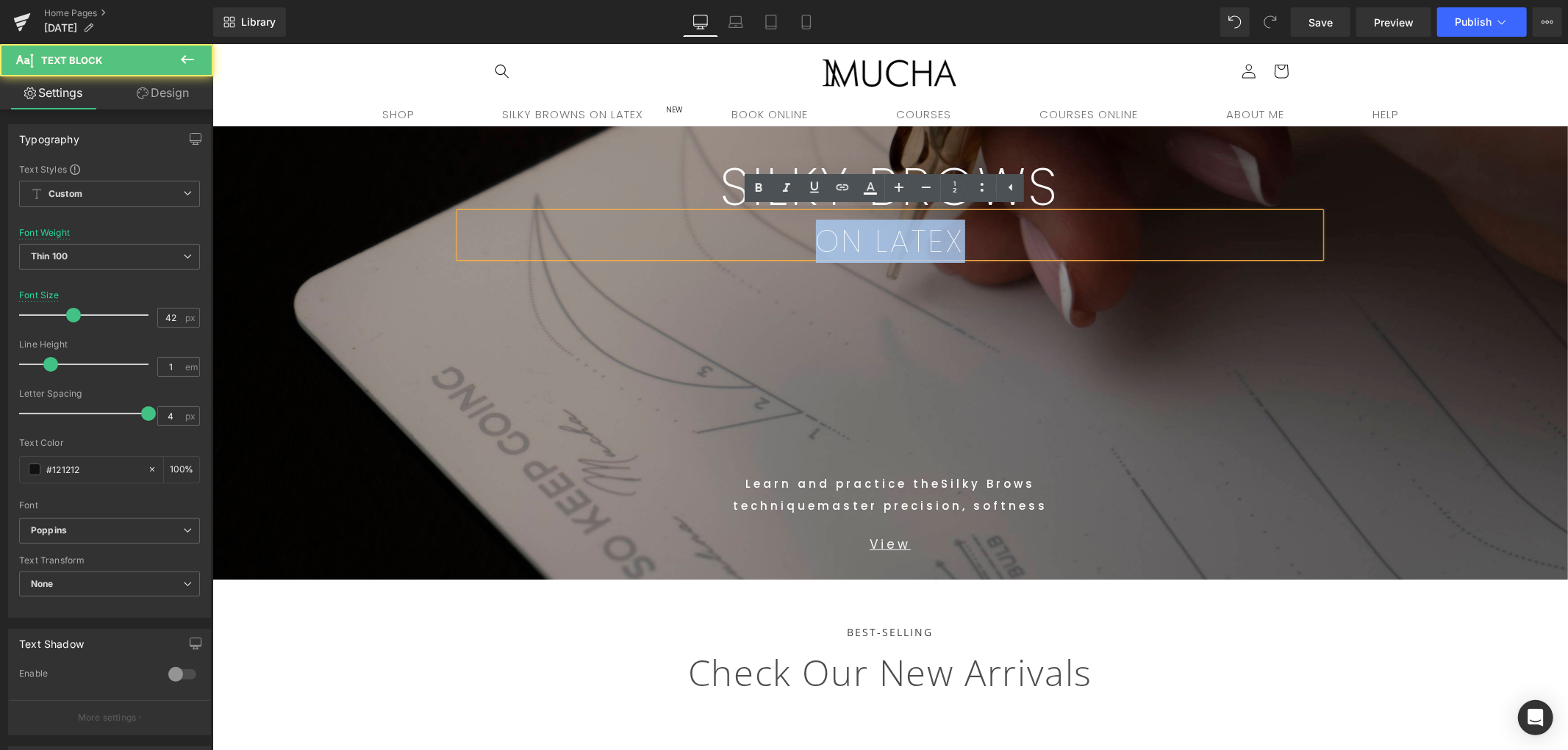
drag, startPoint x: 553, startPoint y: 245, endPoint x: 249, endPoint y: 334, distance: 316.8
click at [471, 244] on p "ON LATEX" at bounding box center [889, 240] width 861 height 30
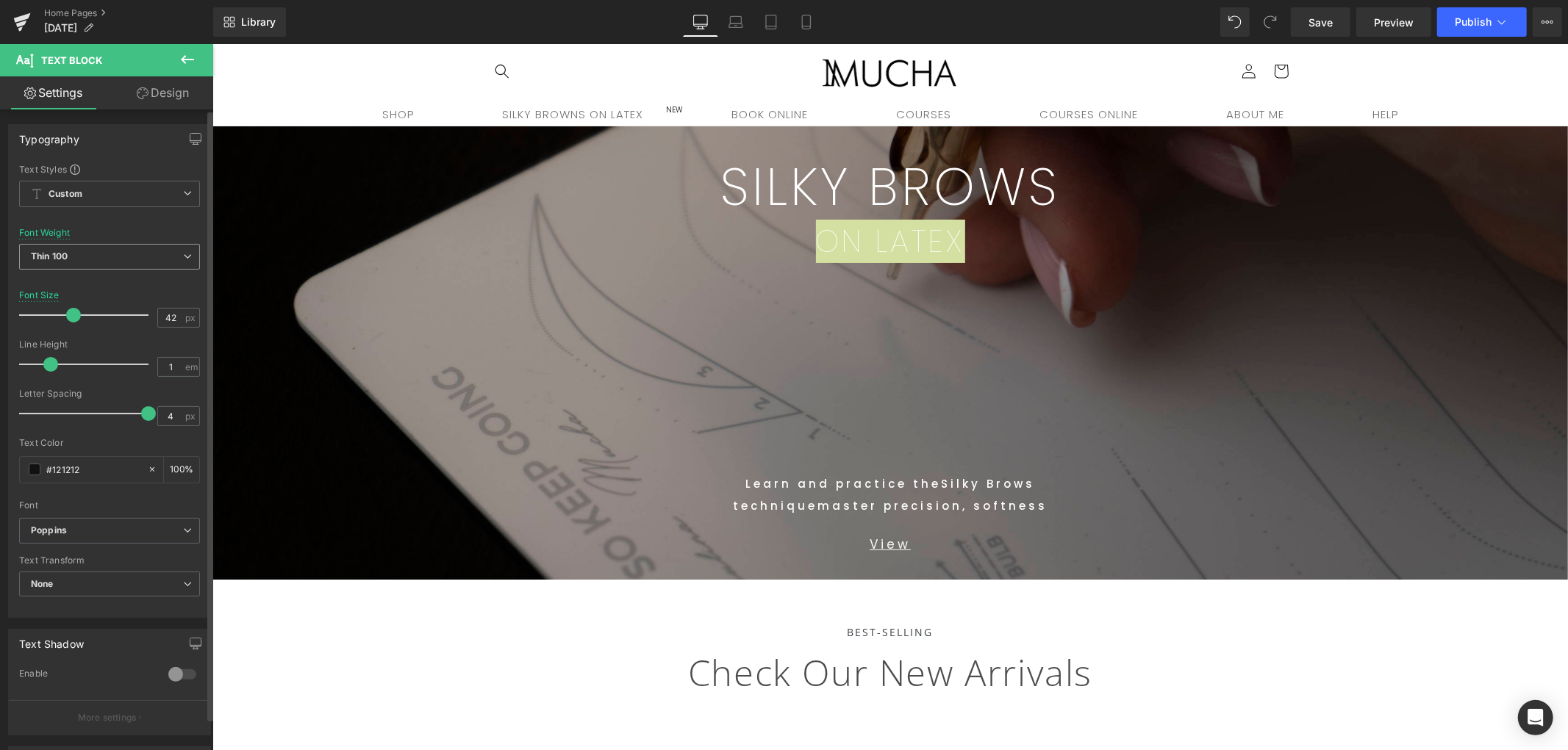
click at [138, 264] on span "Thin 100" at bounding box center [109, 257] width 181 height 26
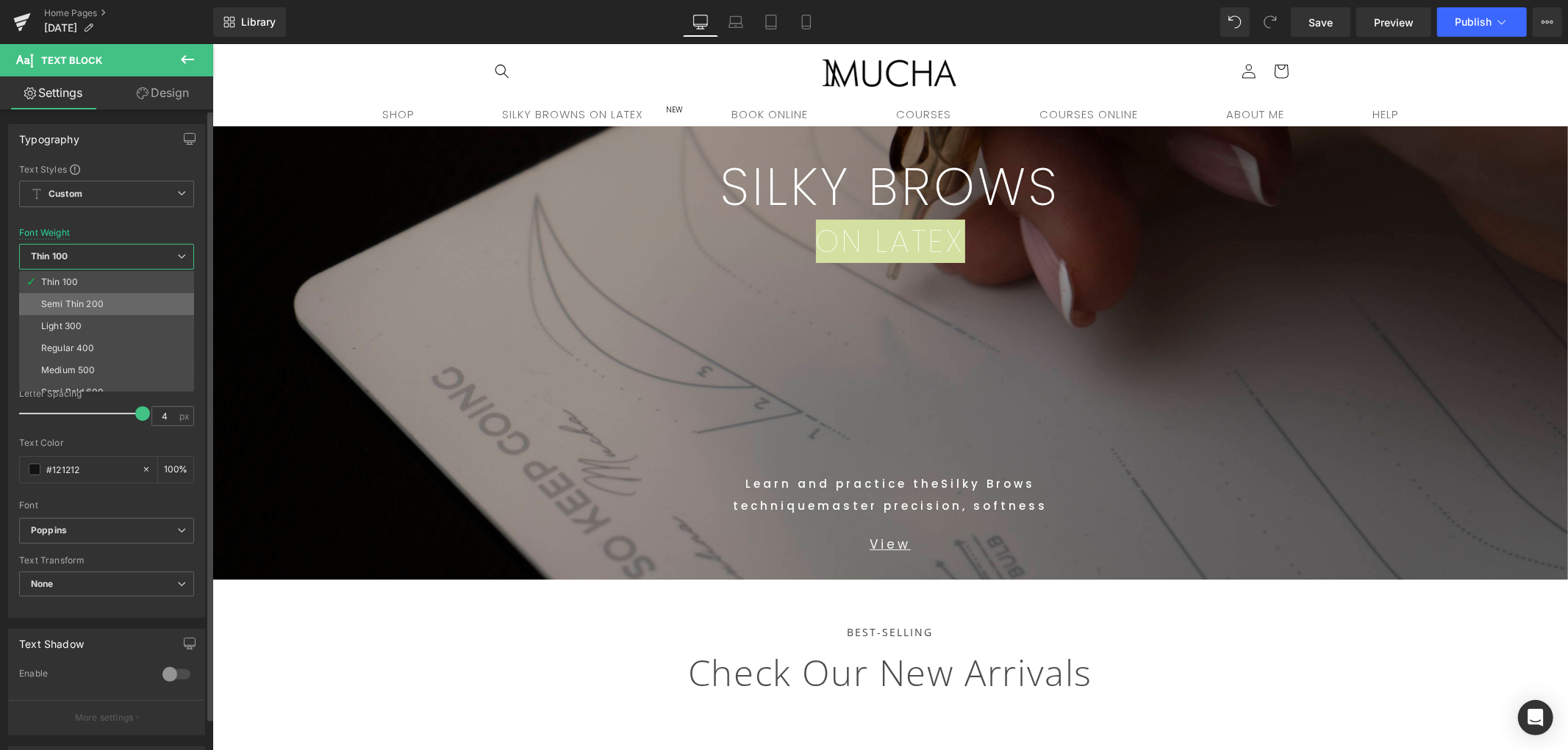
click at [68, 305] on div "Semi Thin 200" at bounding box center [72, 304] width 63 height 10
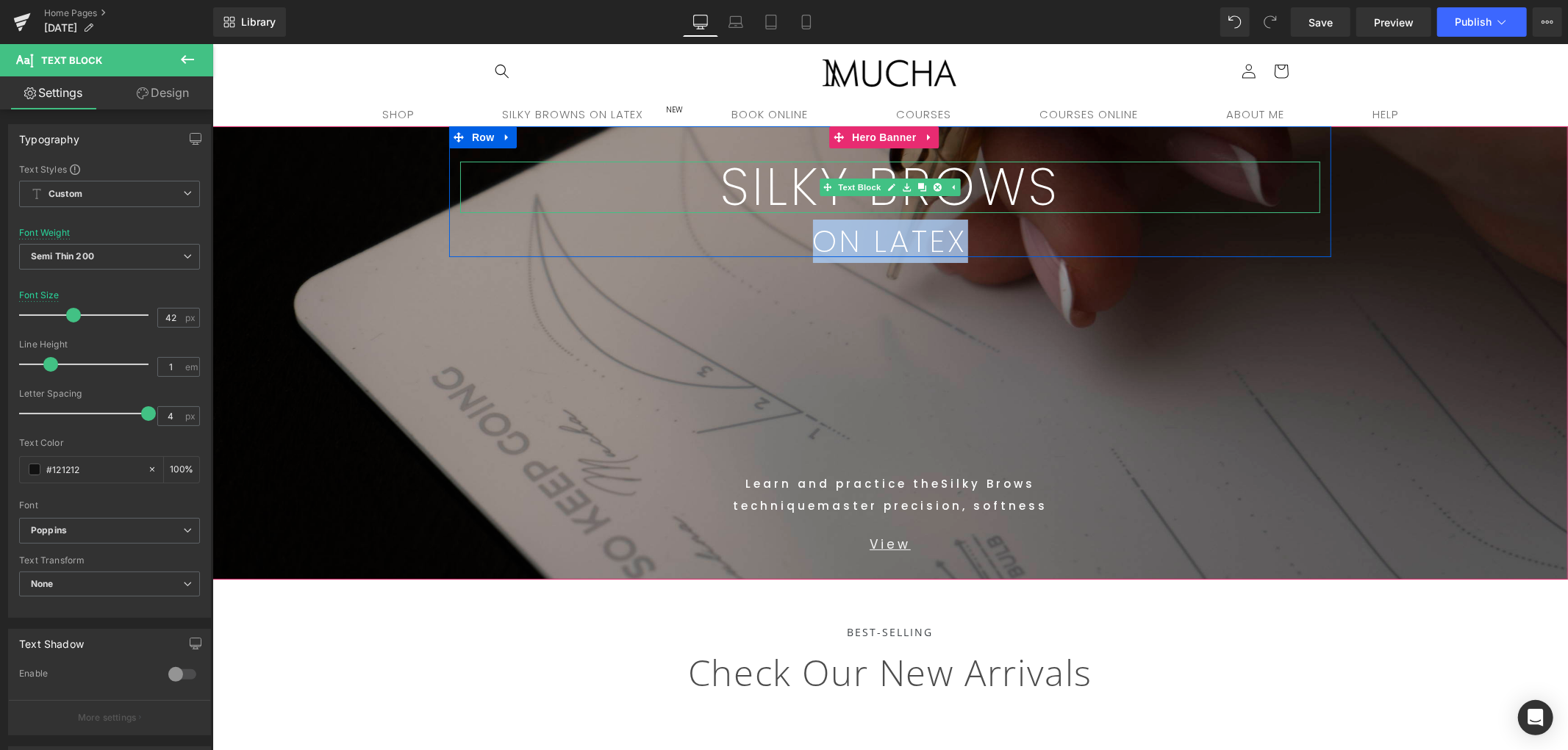
click at [1065, 183] on p "SILKY BROWS" at bounding box center [889, 186] width 861 height 51
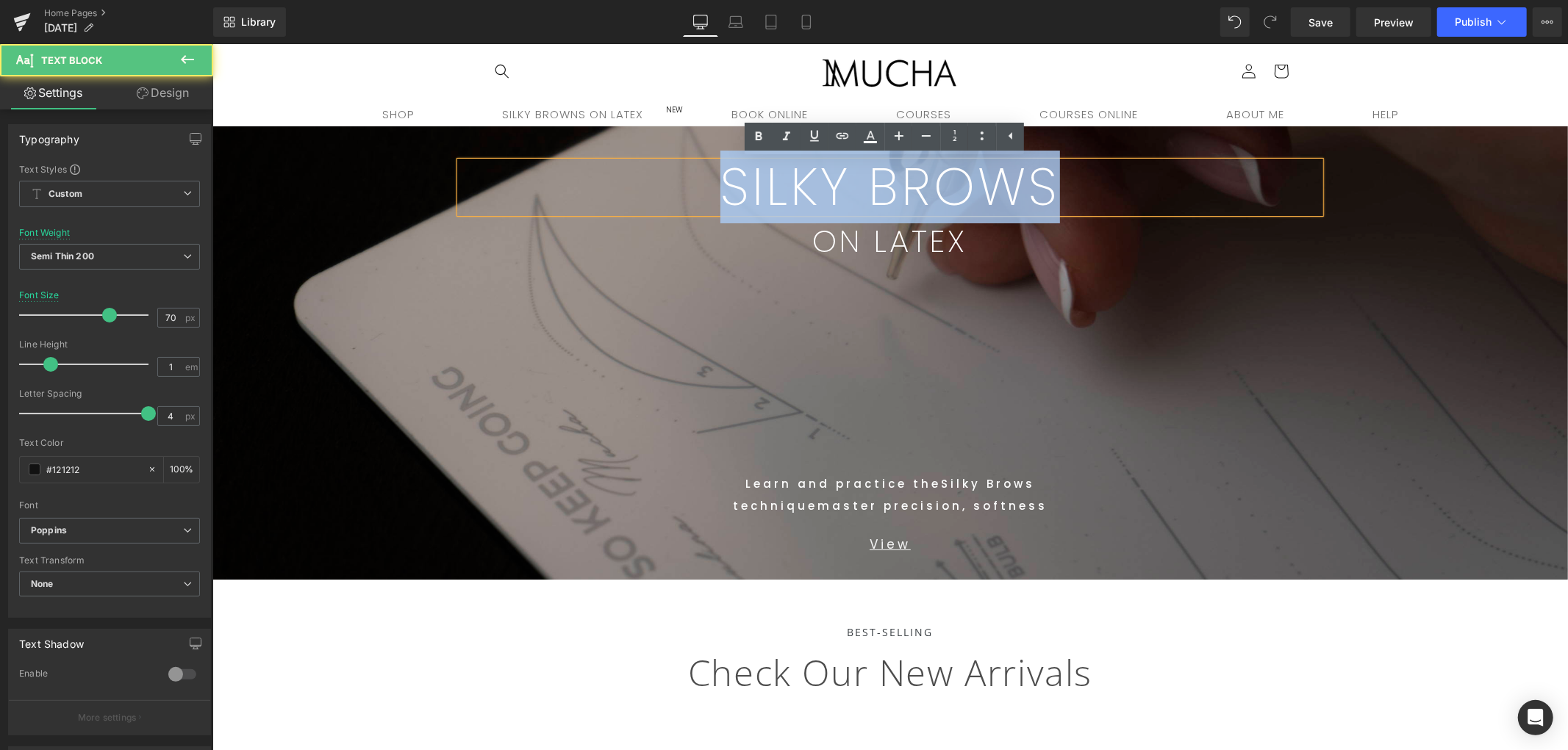
drag, startPoint x: 901, startPoint y: 183, endPoint x: 350, endPoint y: 232, distance: 553.2
click at [375, 212] on span "SILKY BROWS Text Block ON LATEX Text Block Row 52px Text Block Learn and practi…" at bounding box center [890, 352] width 1356 height 453
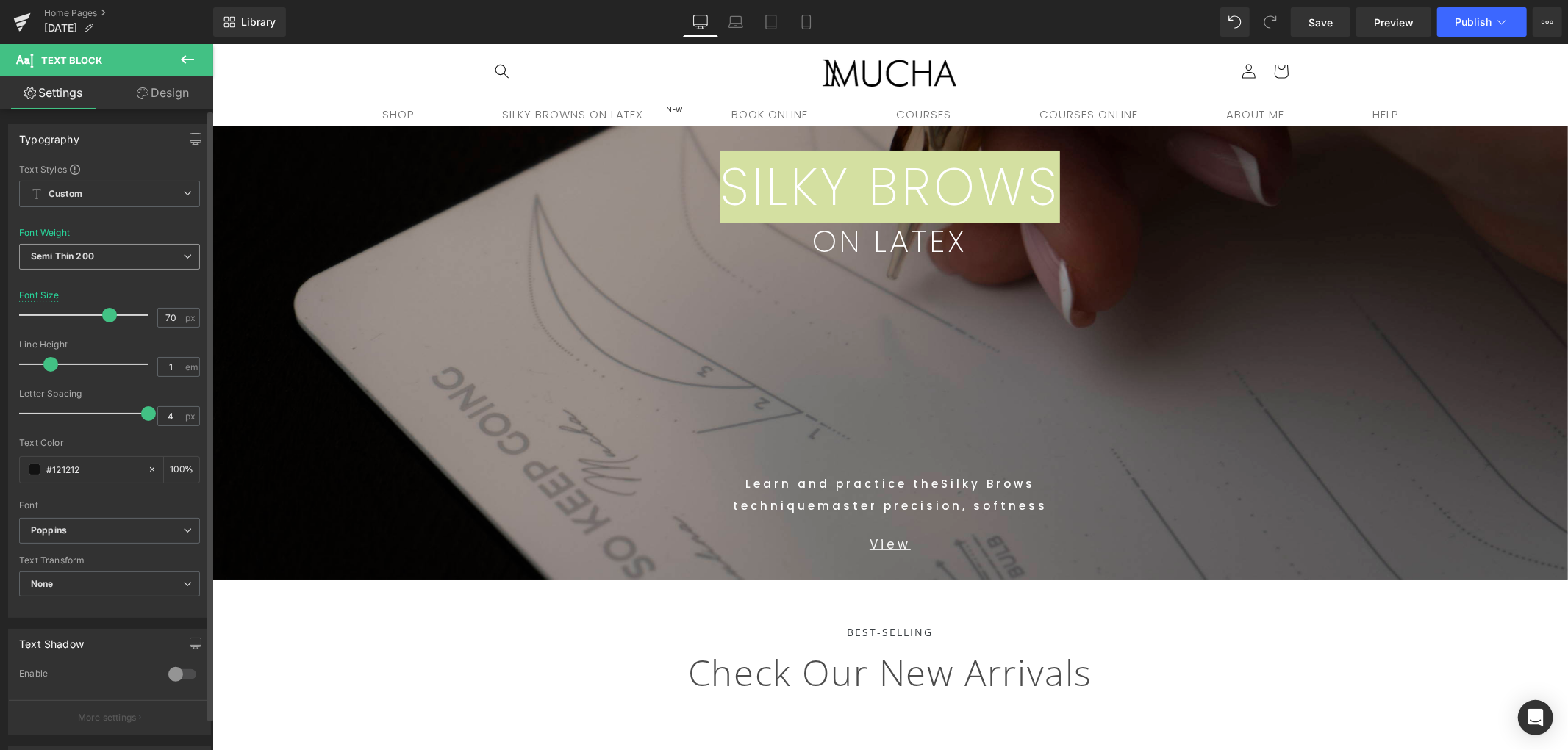
click at [162, 260] on span "Semi Thin 200" at bounding box center [109, 257] width 181 height 26
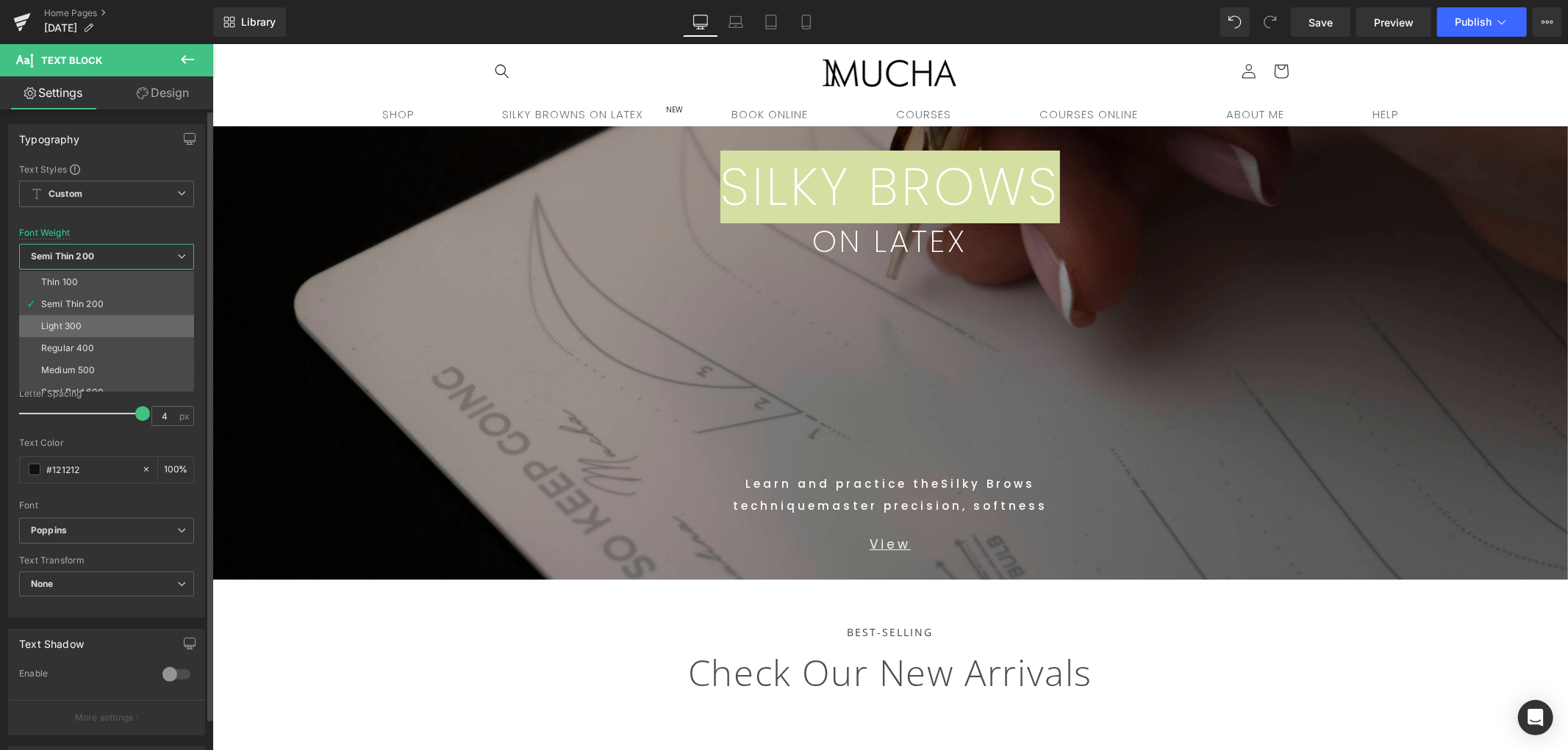
click at [111, 333] on li "Light 300" at bounding box center [109, 326] width 182 height 22
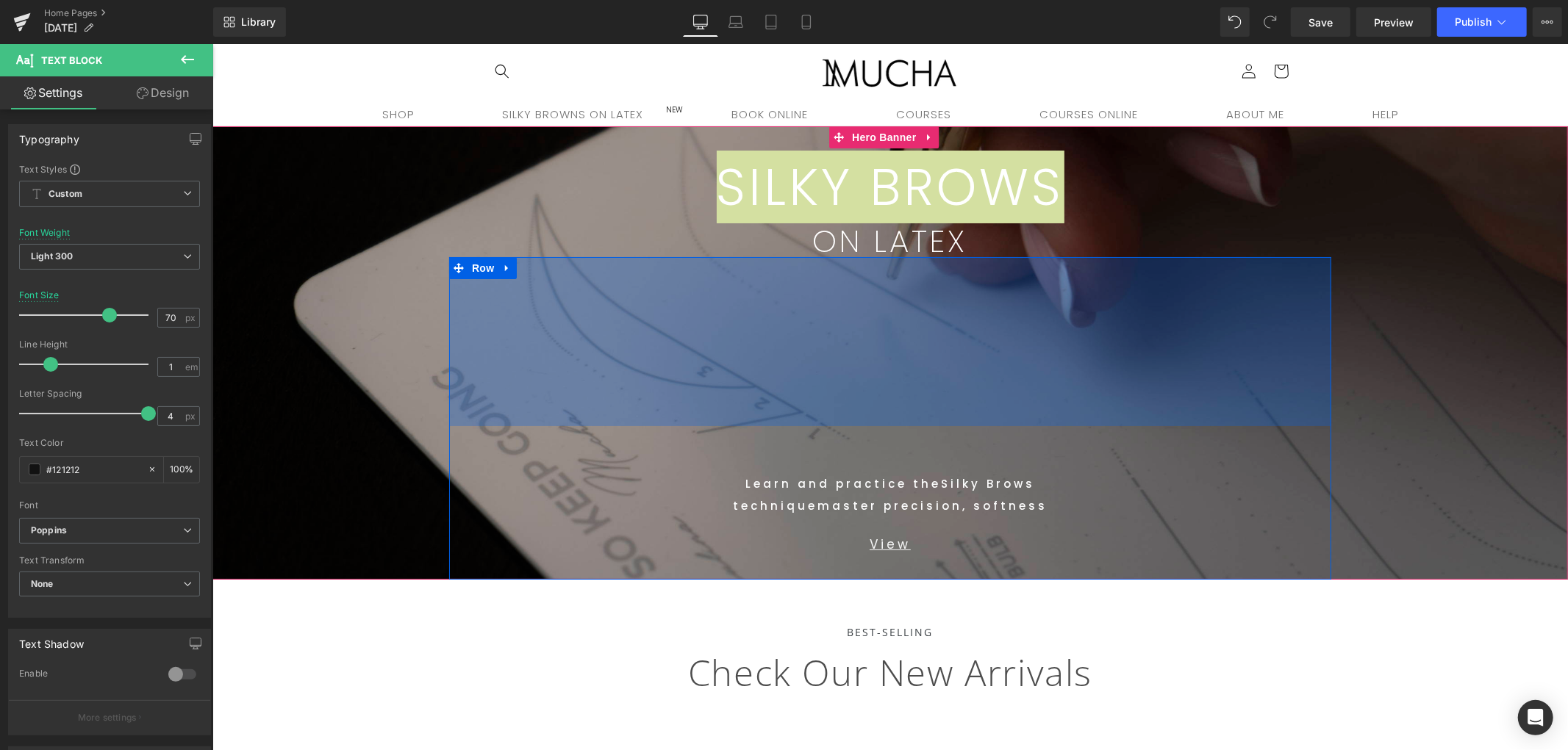
drag, startPoint x: 983, startPoint y: 399, endPoint x: 1513, endPoint y: 348, distance: 532.4
click at [986, 398] on div "230px" at bounding box center [890, 341] width 882 height 169
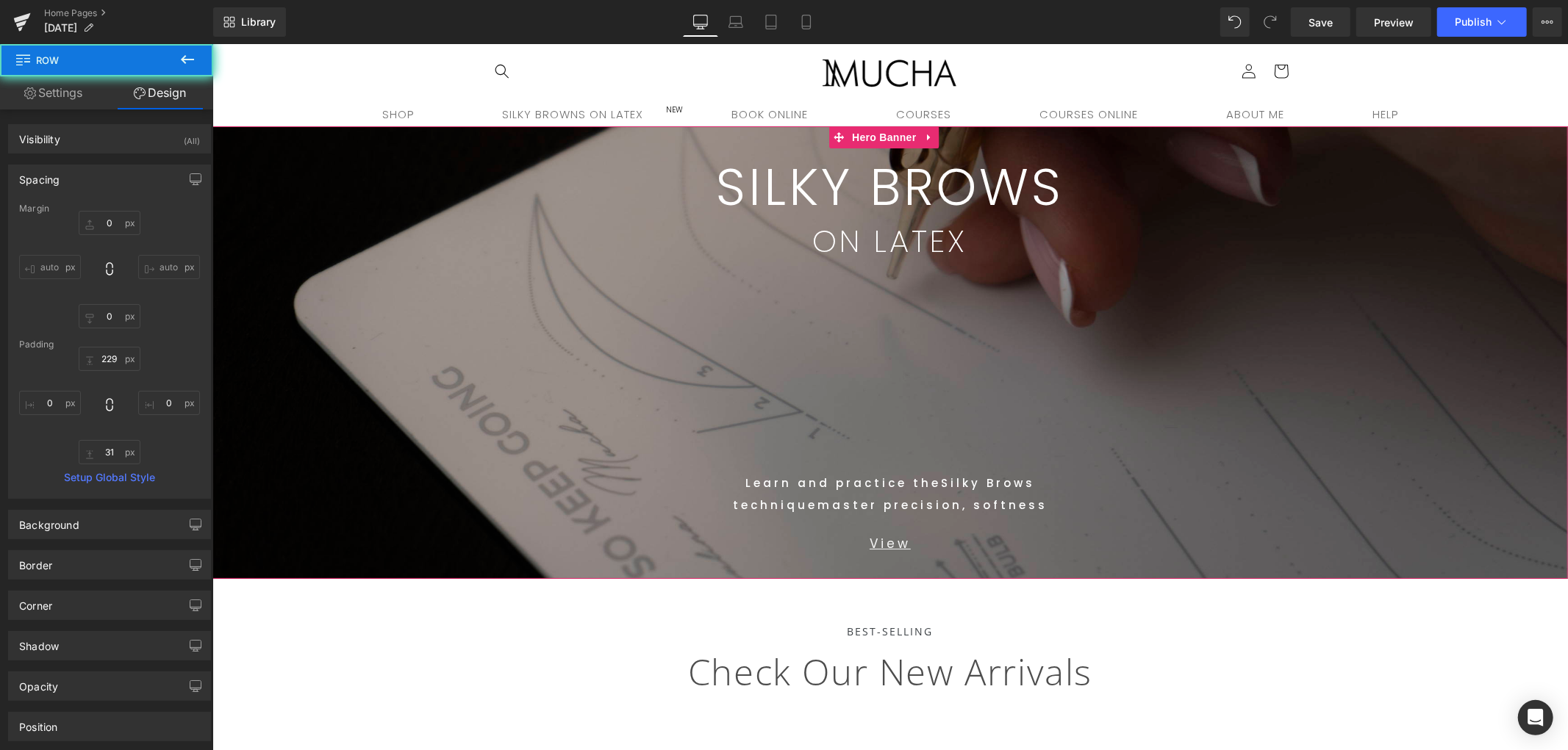
drag, startPoint x: 1401, startPoint y: 218, endPoint x: 1406, endPoint y: 357, distance: 139.1
click at [1401, 223] on span "SILKY BROWS Text Block ON LATEX Text Block Row 52px Text Block Learn and practi…" at bounding box center [890, 352] width 1356 height 452
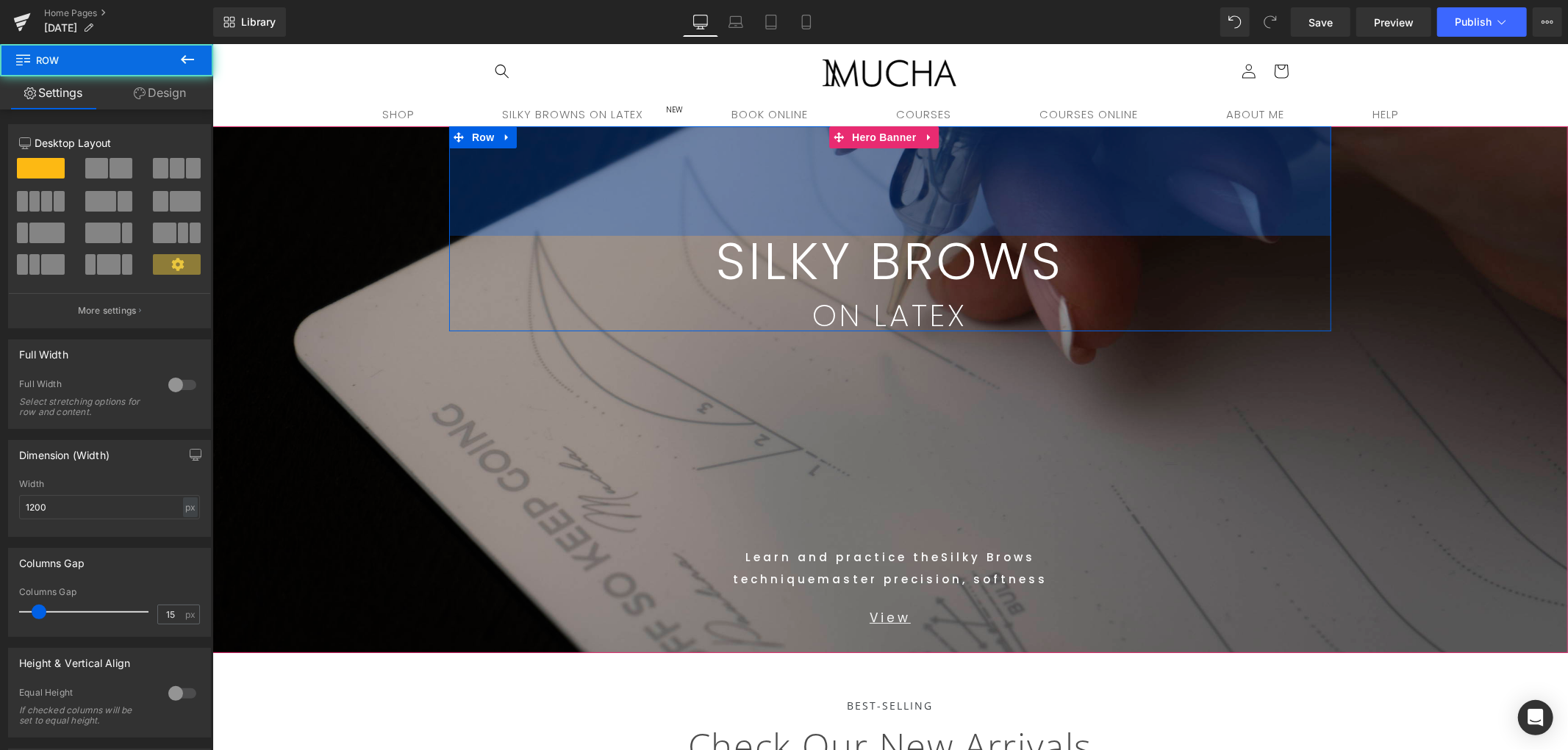
drag, startPoint x: 1066, startPoint y: 151, endPoint x: 1566, endPoint y: 605, distance: 675.4
click at [1071, 220] on div "149px" at bounding box center [890, 180] width 882 height 109
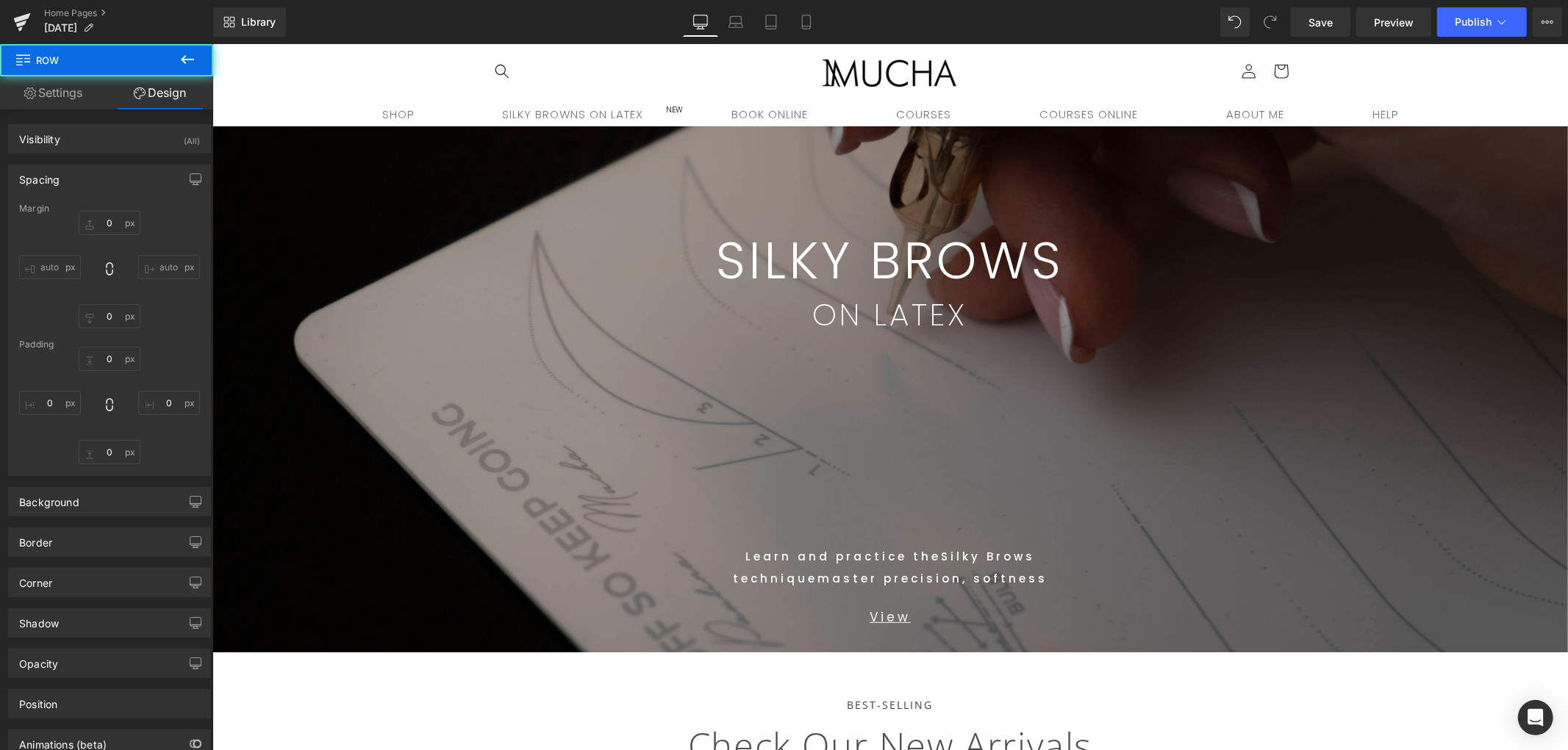
type input "0"
type input "148"
type input "0"
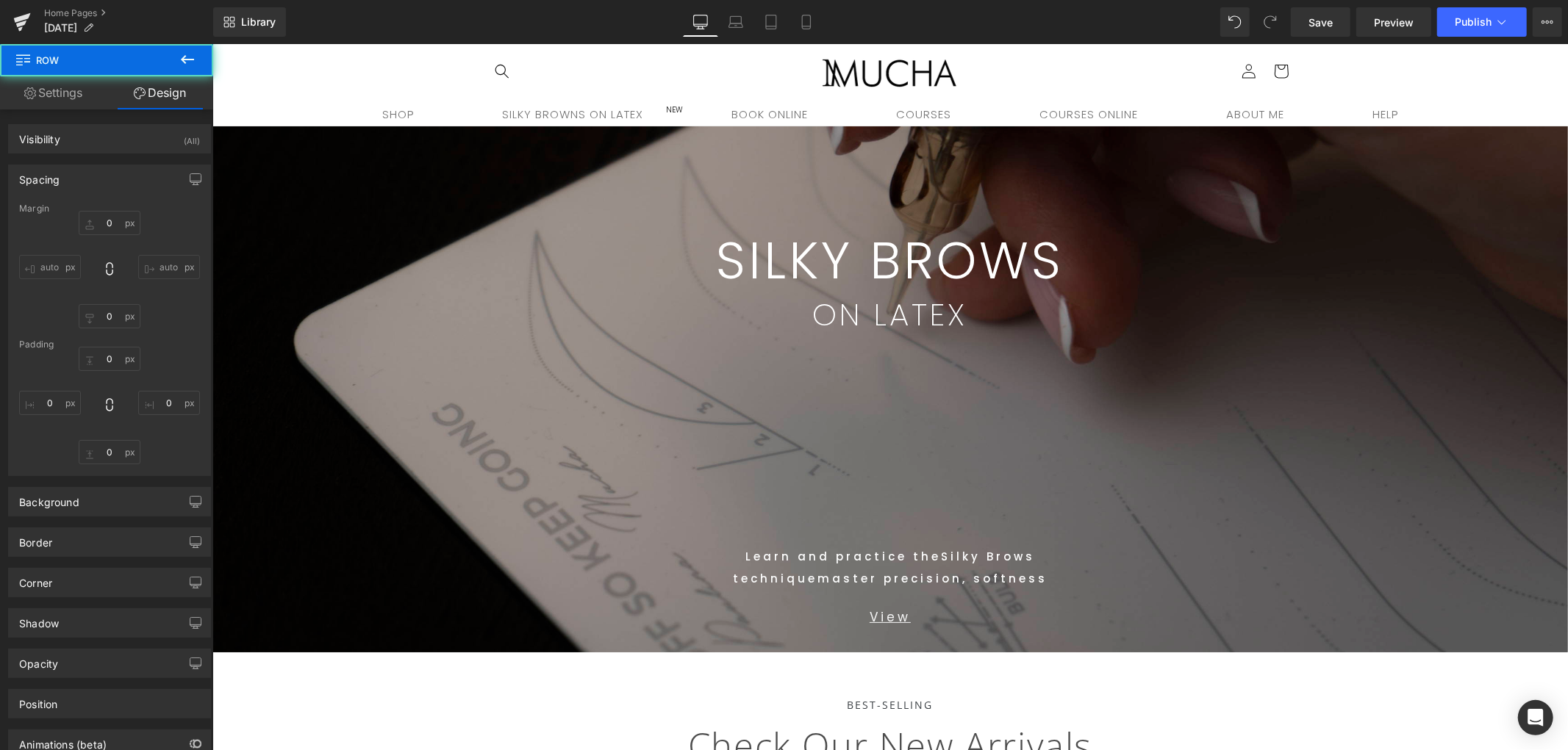
type input "0"
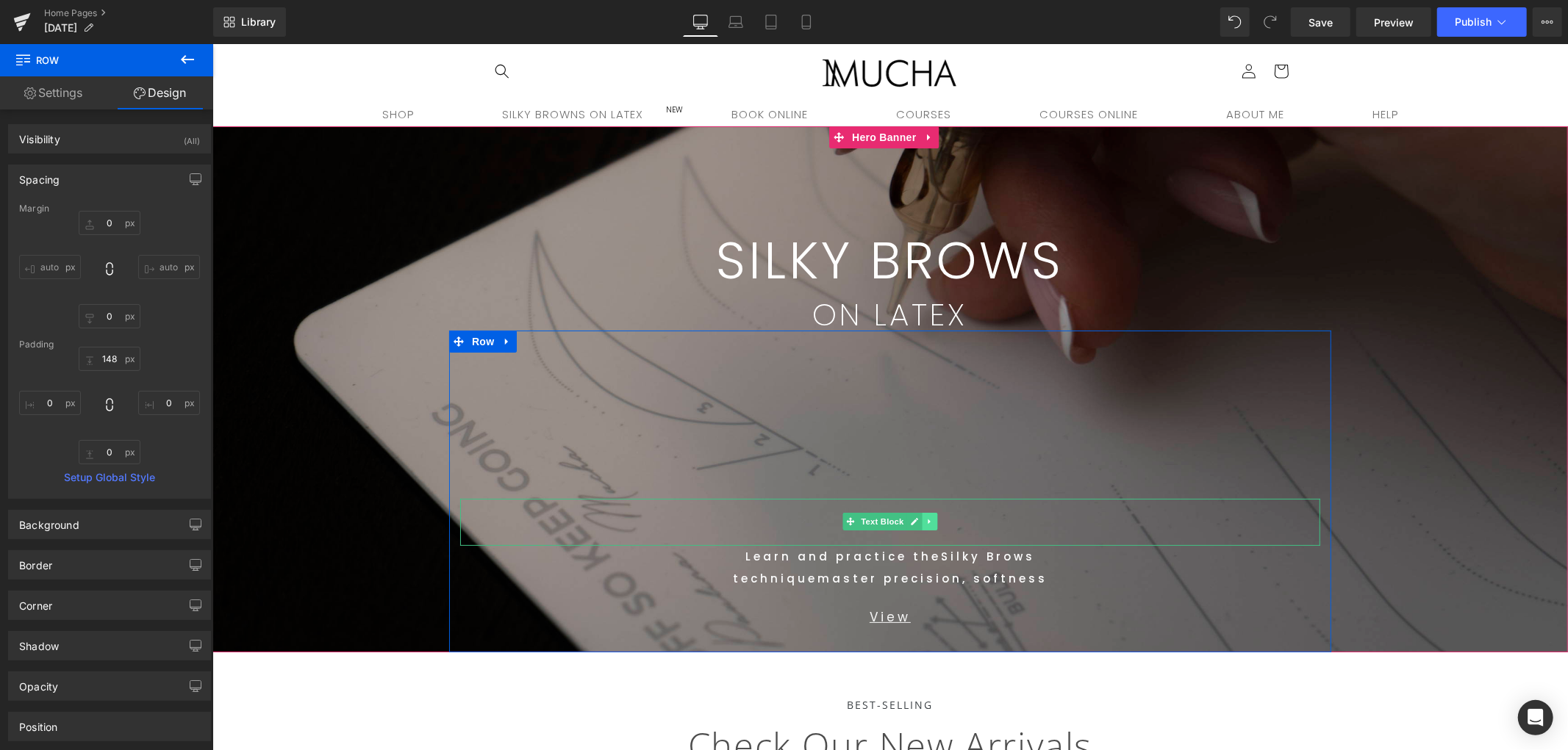
click at [925, 524] on icon at bounding box center [929, 521] width 9 height 9
click at [933, 522] on icon at bounding box center [937, 521] width 9 height 9
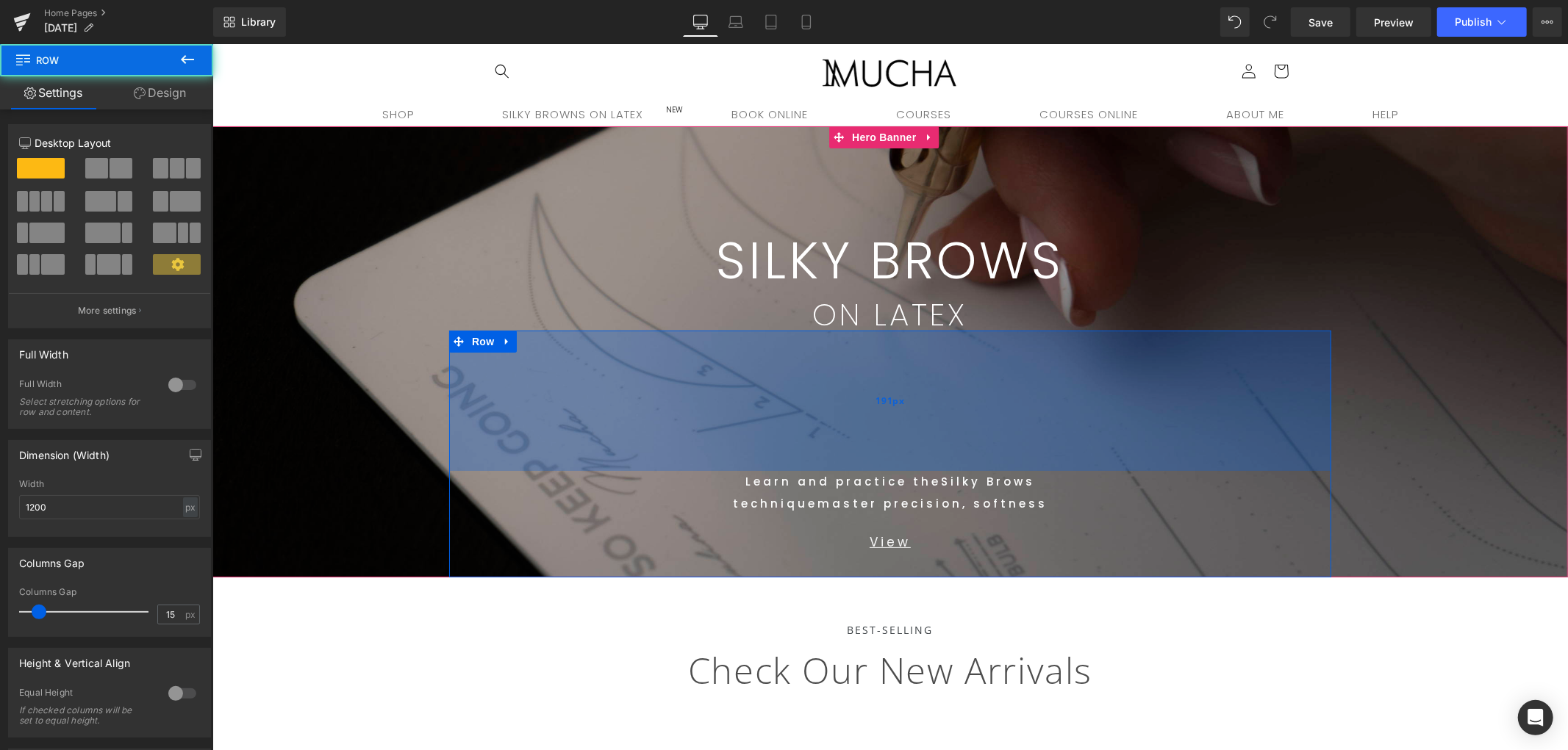
drag, startPoint x: 962, startPoint y: 471, endPoint x: 1126, endPoint y: 449, distance: 165.5
click at [975, 443] on div "191px" at bounding box center [890, 400] width 882 height 141
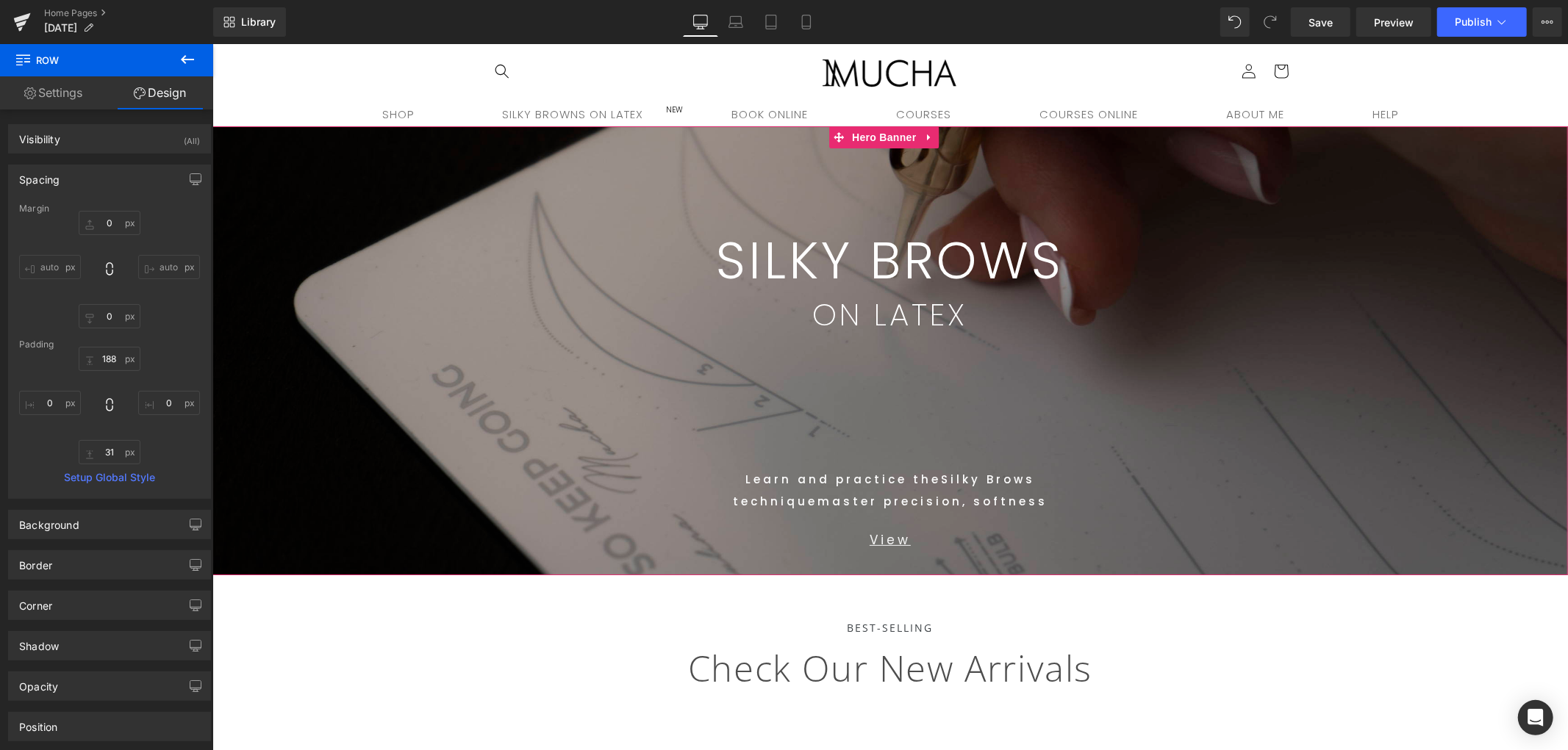
drag, startPoint x: 1428, startPoint y: 337, endPoint x: 1475, endPoint y: 432, distance: 106.0
click at [1411, 337] on span "SILKY BROWS Text Block ON LATEX Text Block Row 148px Learn and practice the Sil…" at bounding box center [890, 350] width 1356 height 449
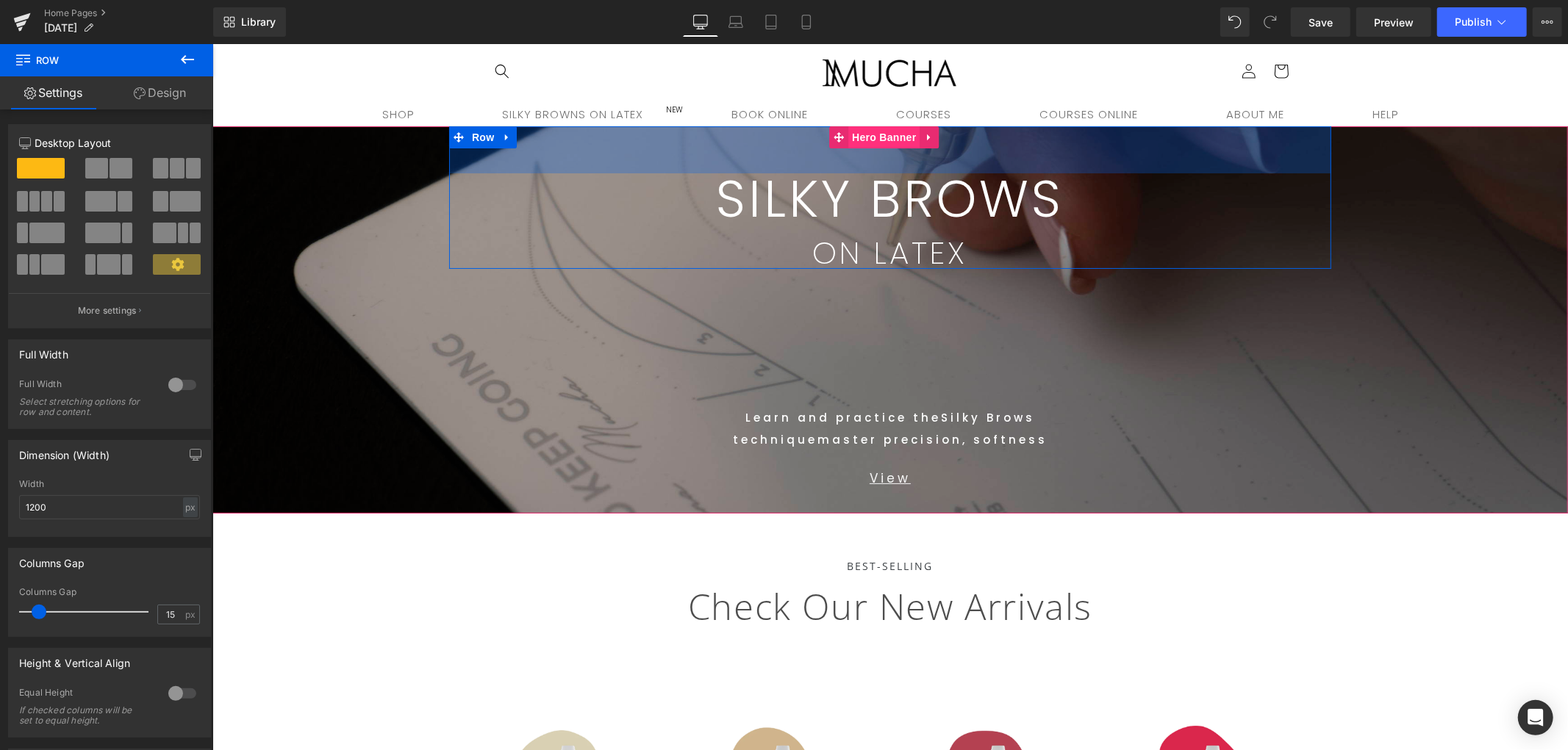
drag, startPoint x: 910, startPoint y: 206, endPoint x: 915, endPoint y: 144, distance: 62.2
click at [915, 144] on div "SILKY BROWS Text Block ON LATEX Text Block Row 64px Learn and practice the Silk…" at bounding box center [890, 319] width 1356 height 388
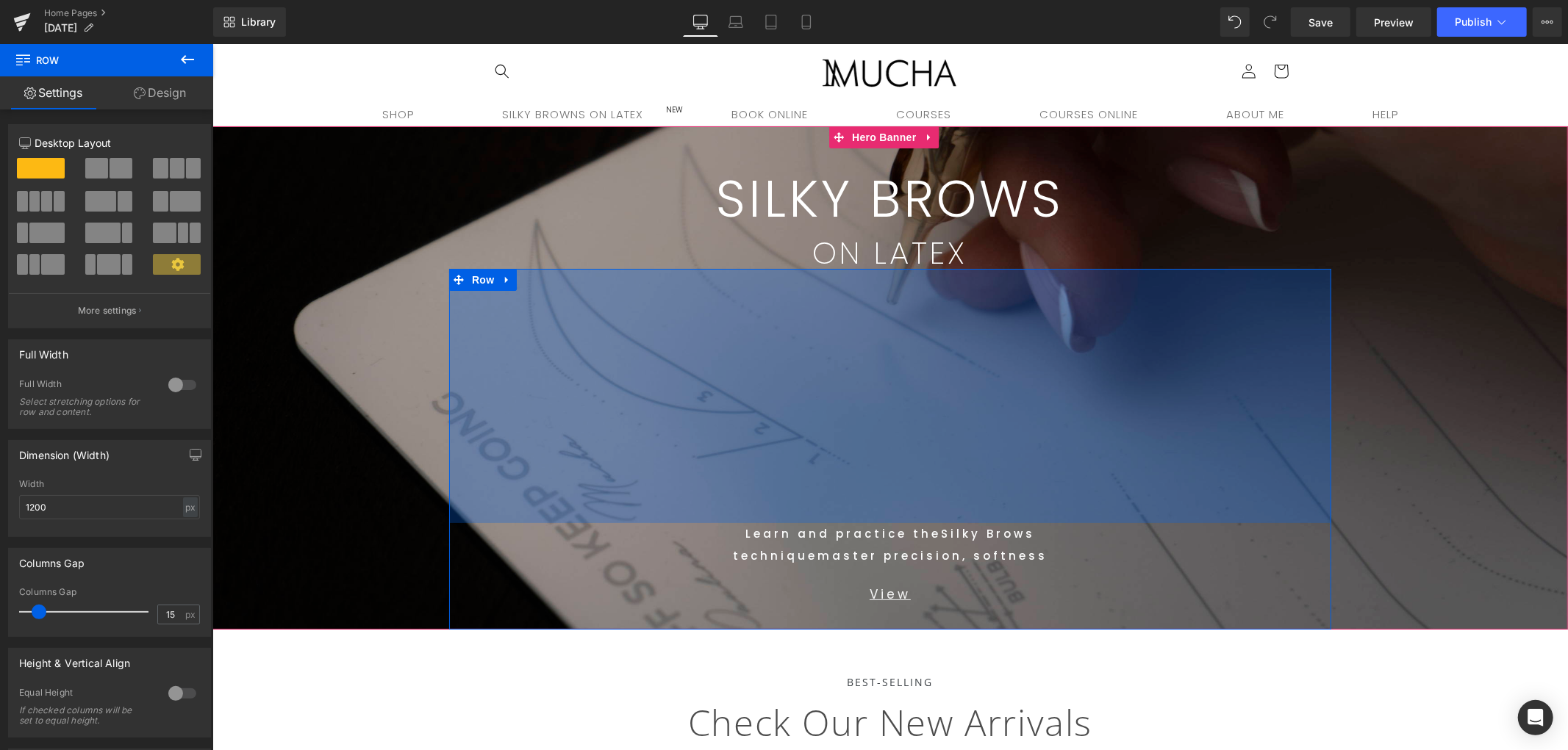
drag, startPoint x: 1055, startPoint y: 379, endPoint x: 1117, endPoint y: 660, distance: 287.8
click at [1077, 483] on div "346px" at bounding box center [890, 395] width 882 height 255
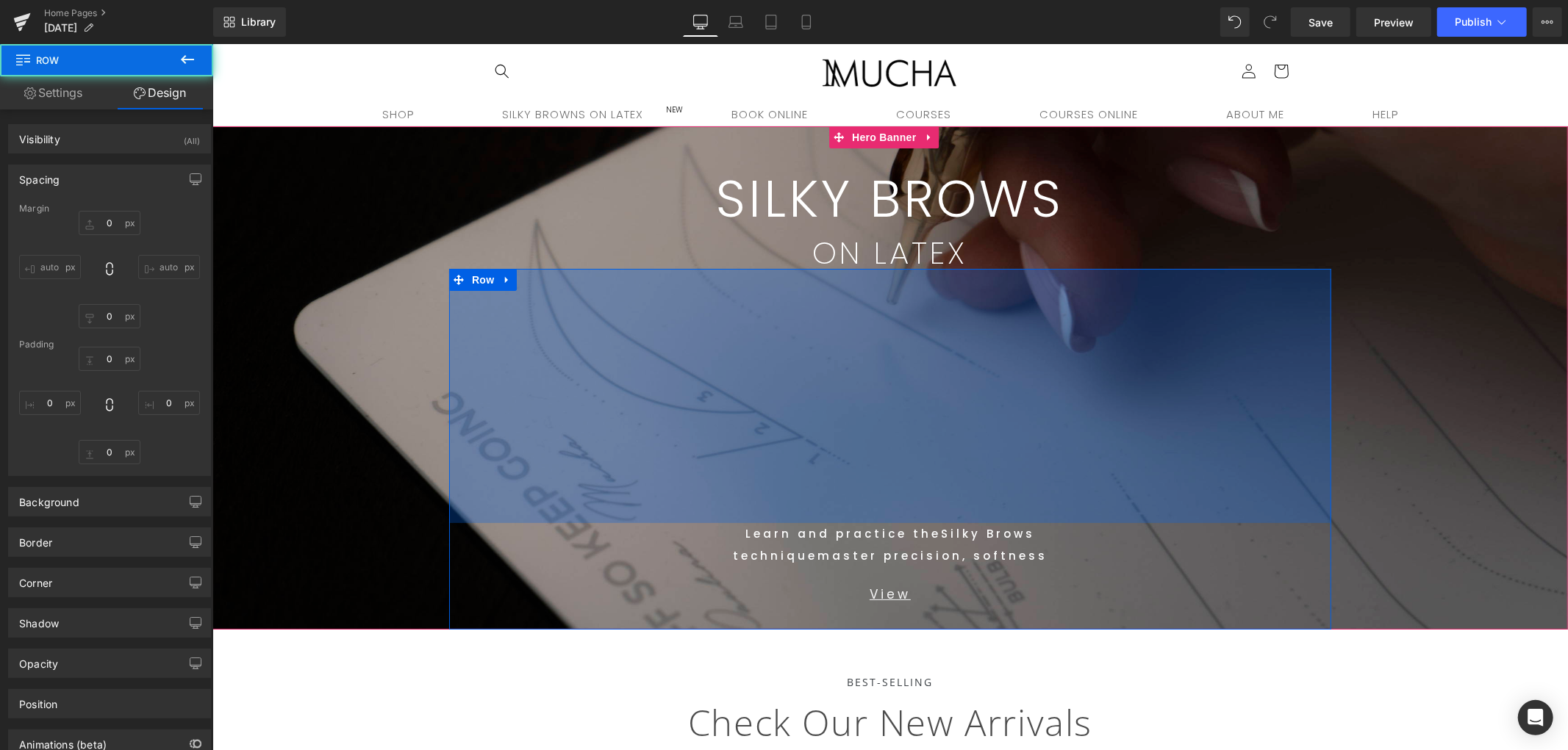
type input "0"
type input "337"
type input "0"
type input "31"
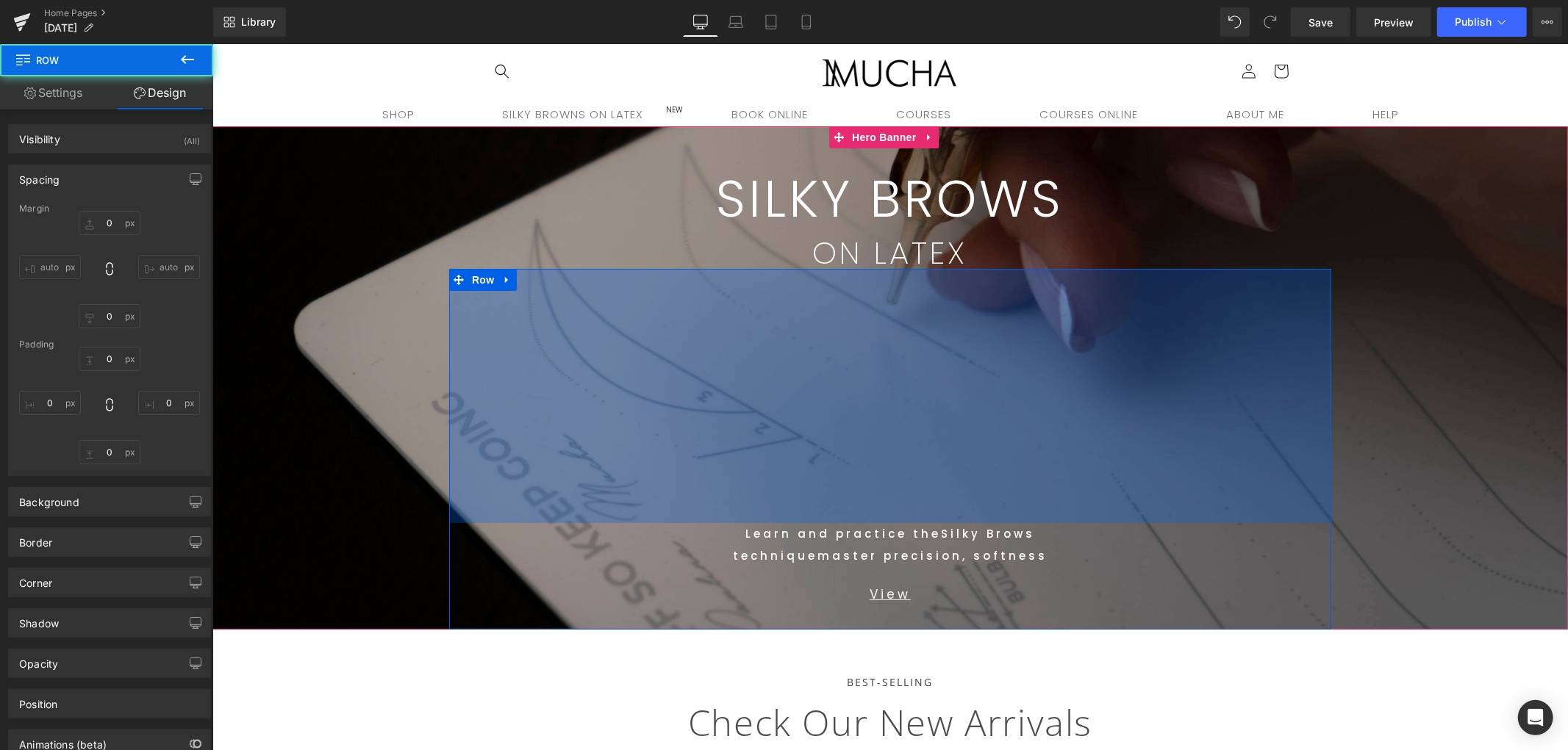
type input "0"
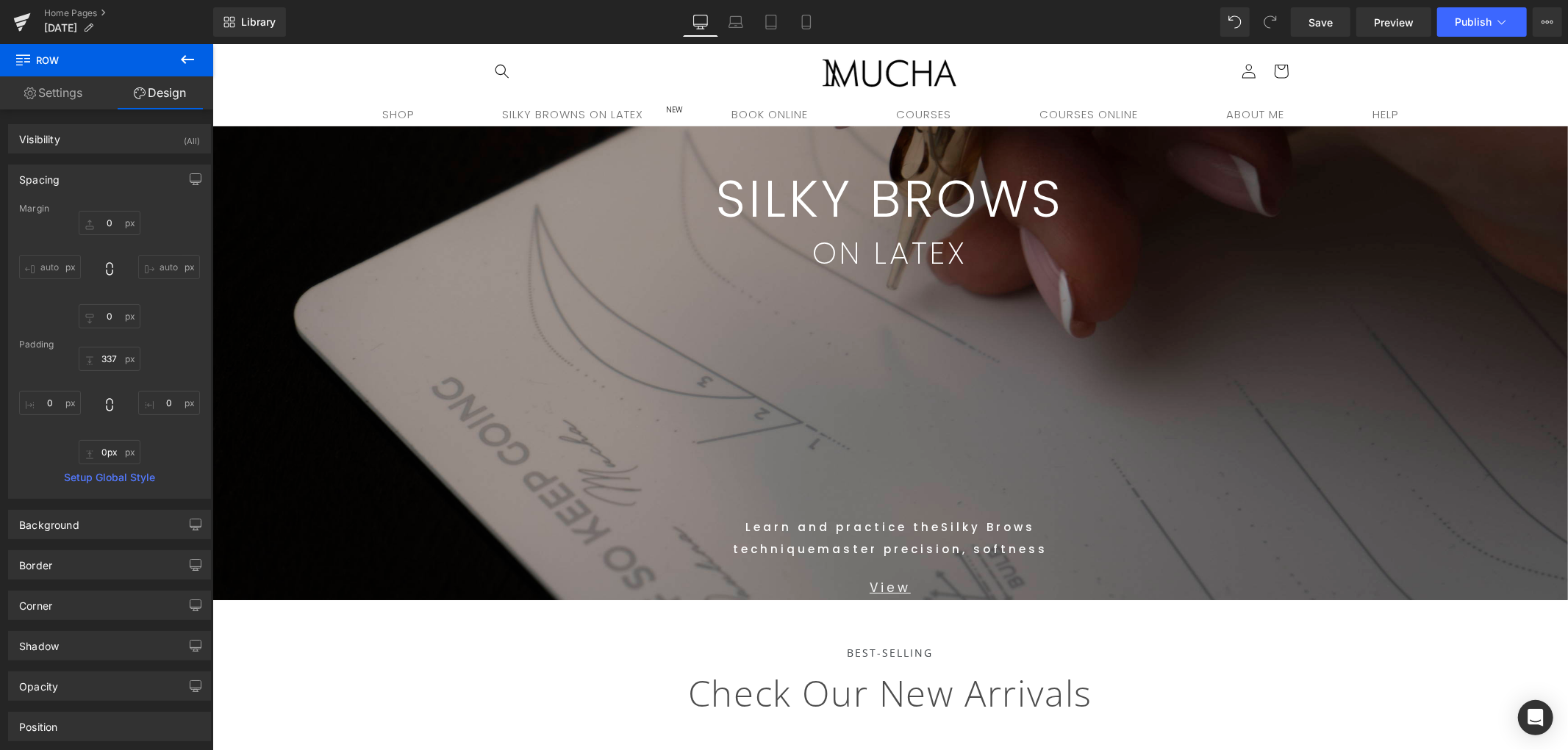
drag, startPoint x: 945, startPoint y: 609, endPoint x: 974, endPoint y: 614, distance: 29.4
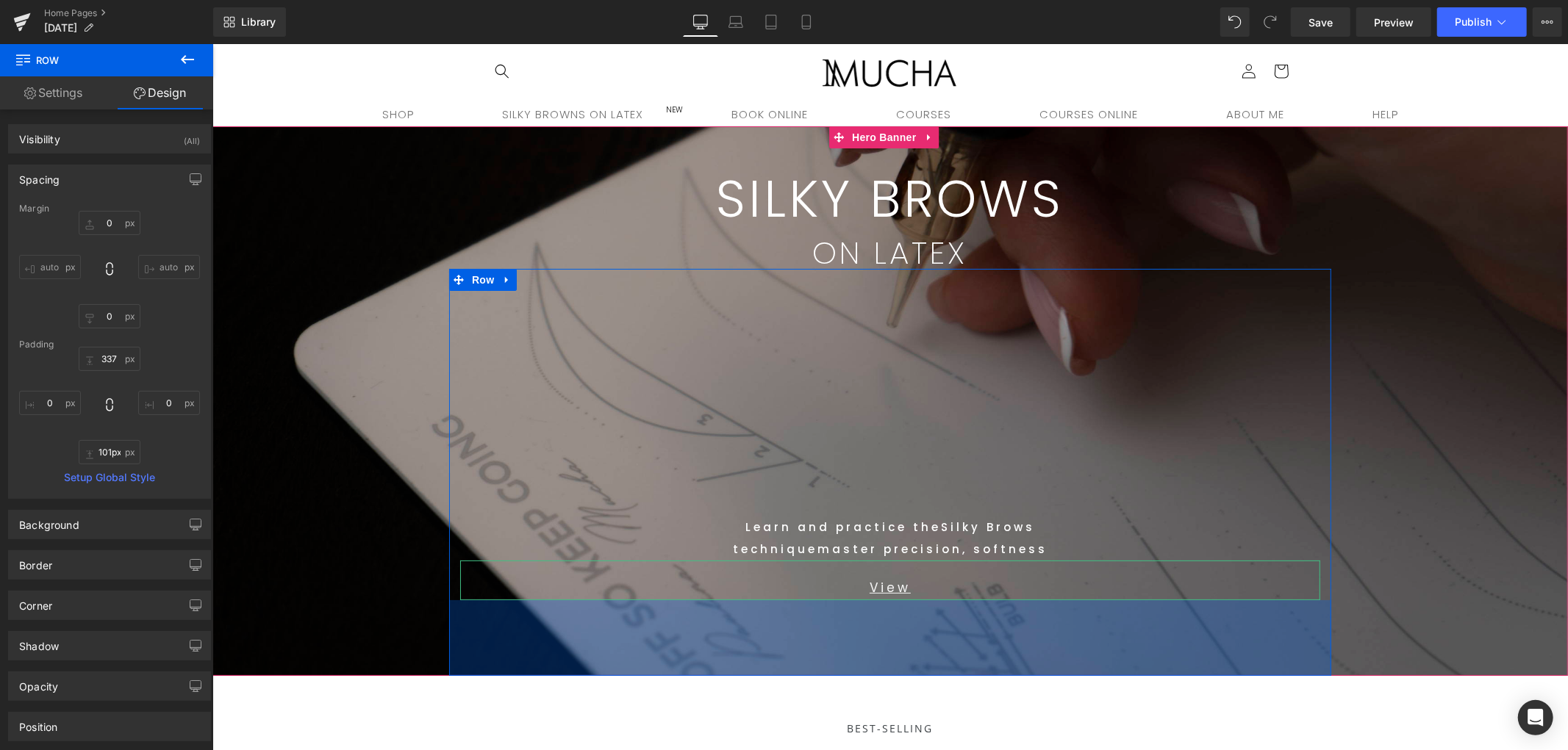
drag, startPoint x: 982, startPoint y: 598, endPoint x: 995, endPoint y: 530, distance: 69.2
click at [988, 666] on div "103px" at bounding box center [890, 638] width 882 height 76
type input "95px"
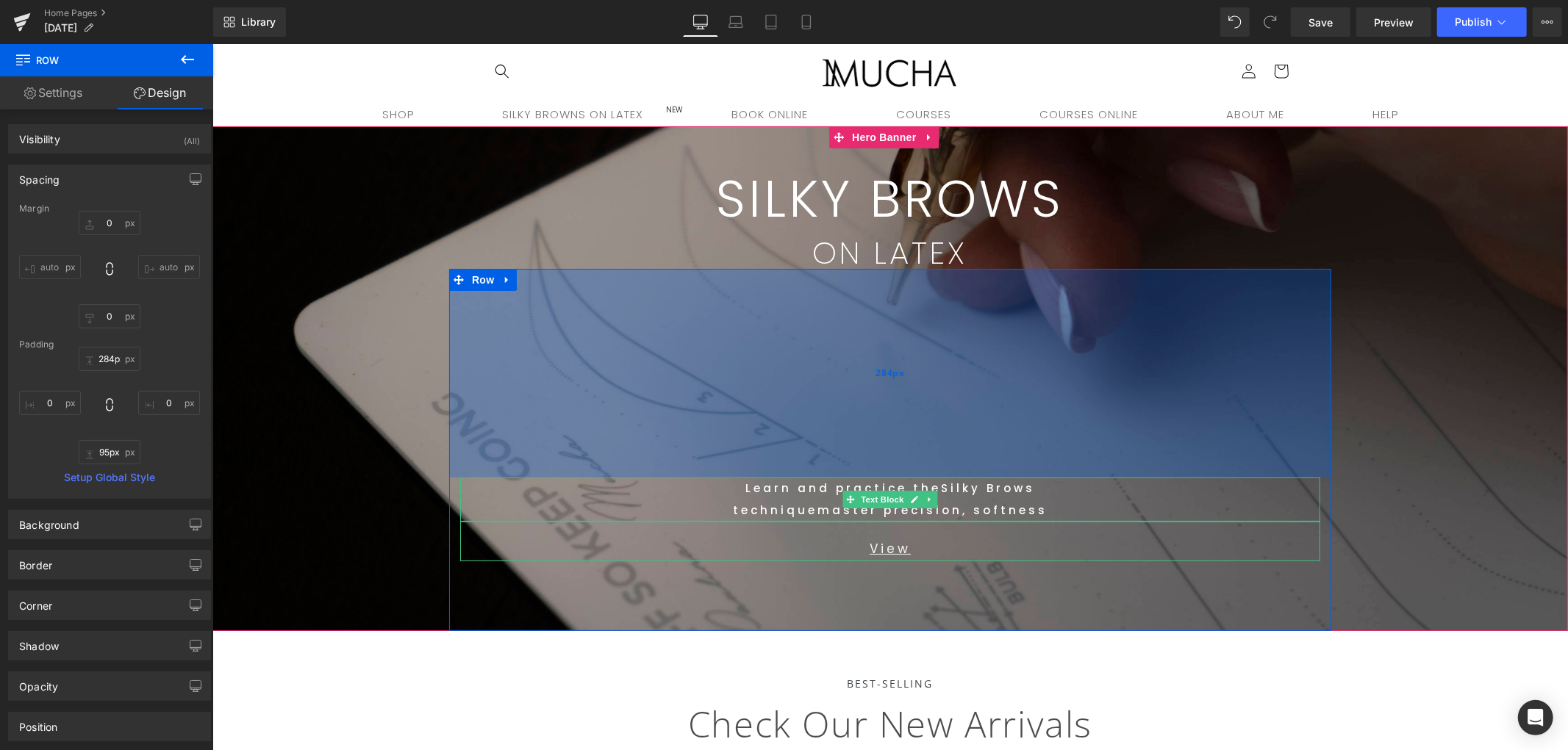
type input "283px"
drag, startPoint x: 988, startPoint y: 481, endPoint x: 986, endPoint y: 442, distance: 39.1
click at [986, 442] on div "284px" at bounding box center [890, 373] width 882 height 209
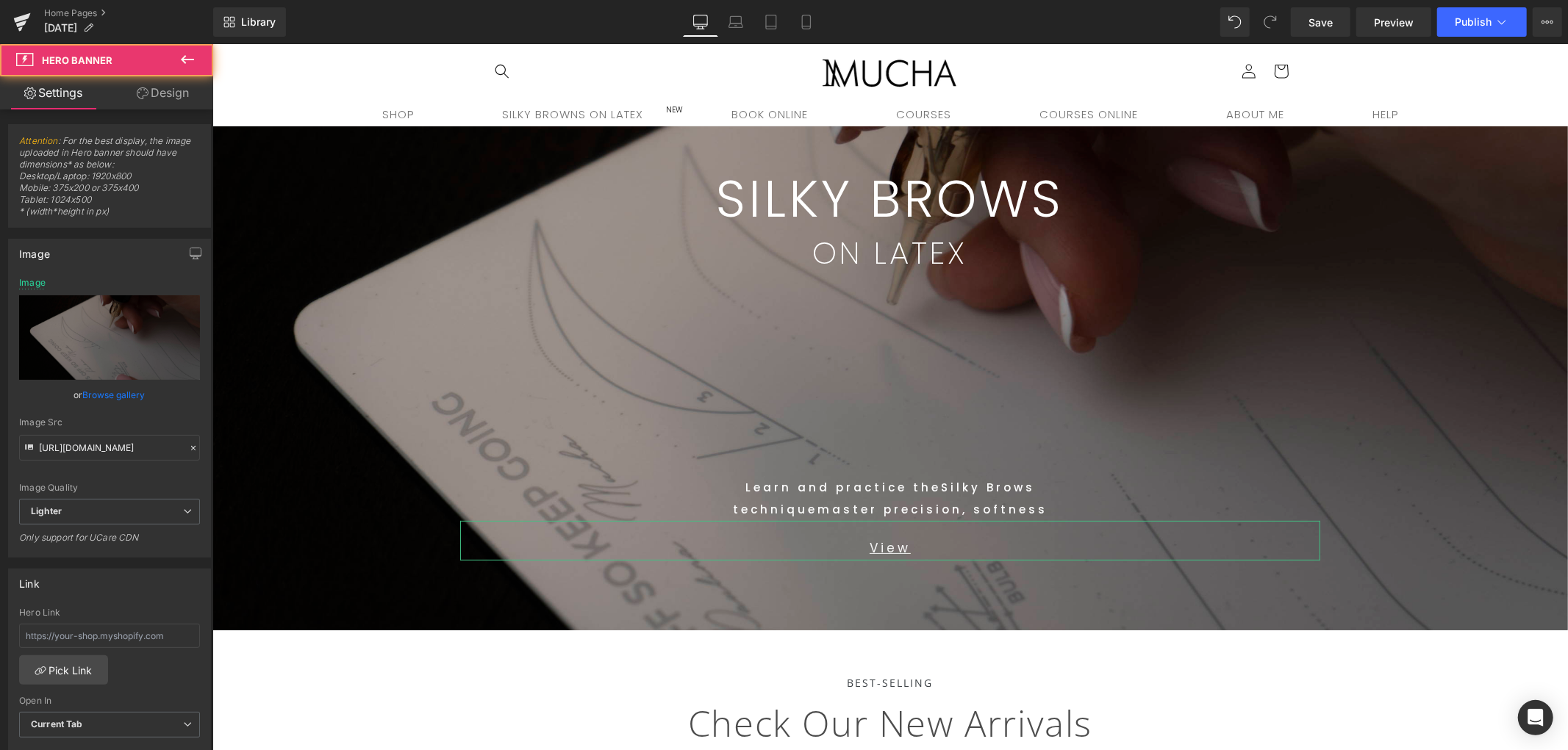
click at [1404, 331] on span "SILKY BROWS Text Block ON LATEX Text Block Row 64px Learn and practice the Silk…" at bounding box center [890, 377] width 1356 height 504
click at [739, 17] on icon at bounding box center [736, 20] width 11 height 7
type input "[URL][DOMAIN_NAME]"
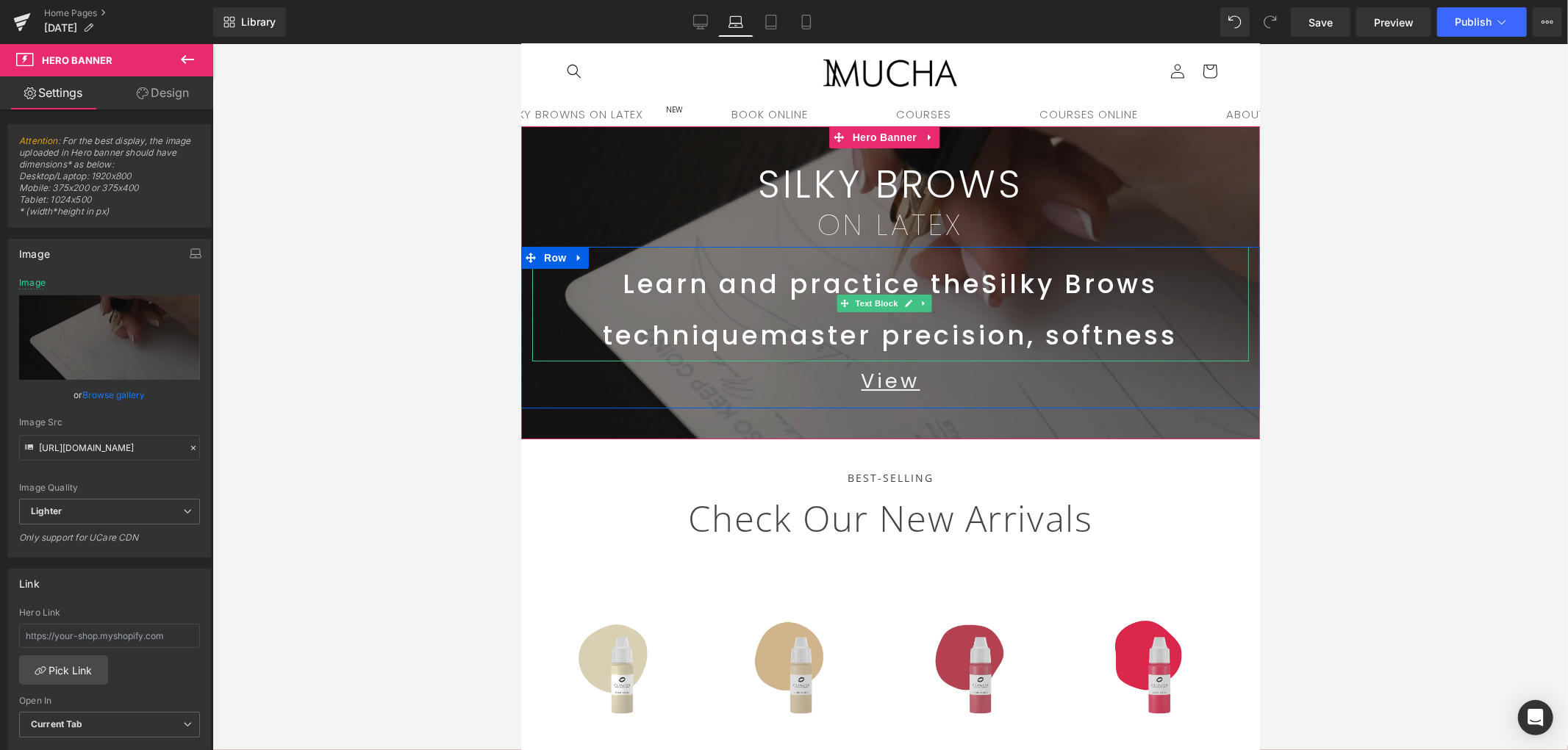
click at [1144, 321] on span "master precision, softness" at bounding box center [969, 335] width 417 height 36
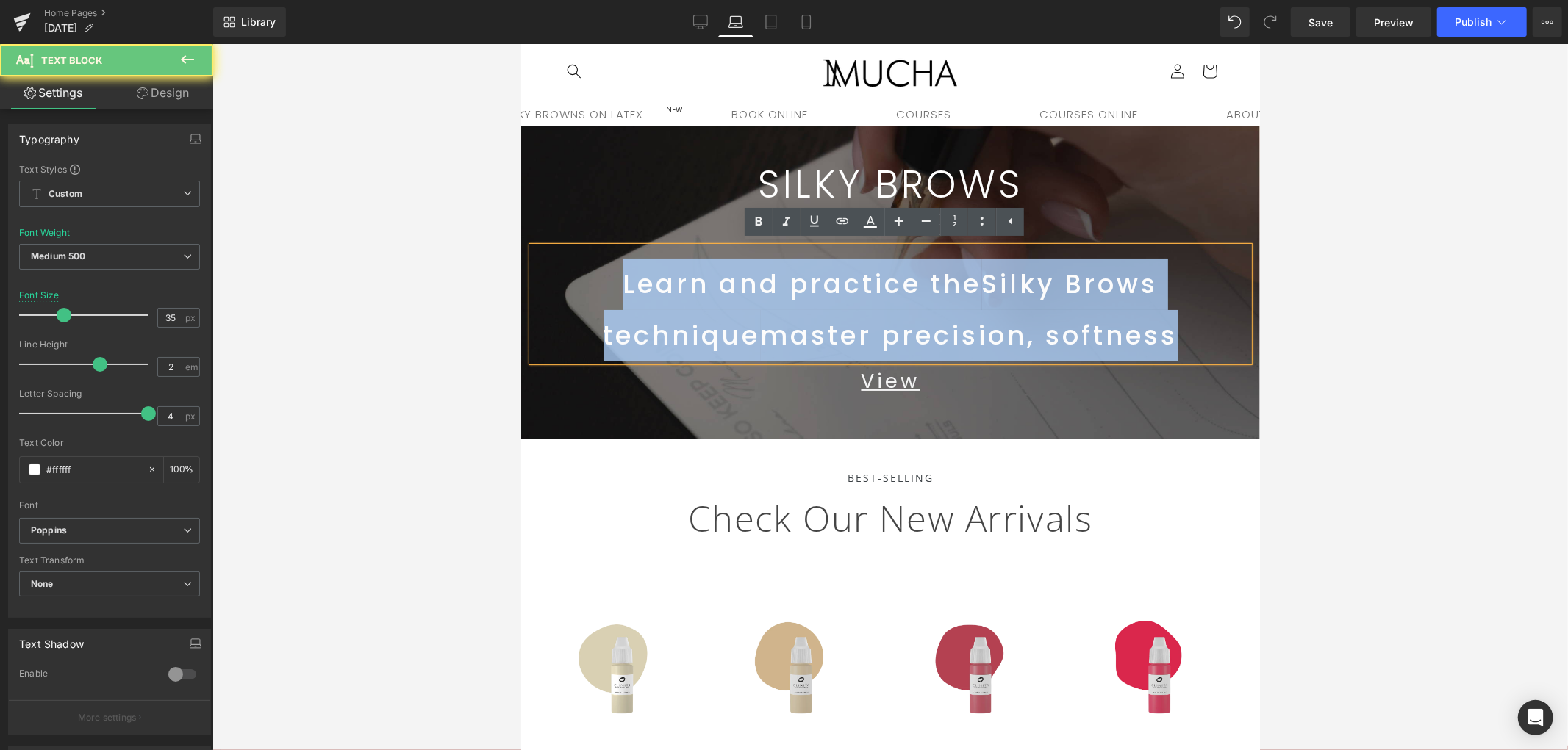
drag, startPoint x: 794, startPoint y: 328, endPoint x: 517, endPoint y: 269, distance: 283.2
click at [520, 269] on html "Skip to content SILKY BROWNS ON LATEX NEW SHOP BOOK ONLINE COURSES COURSES ONLI…" at bounding box center [889, 387] width 739 height 706
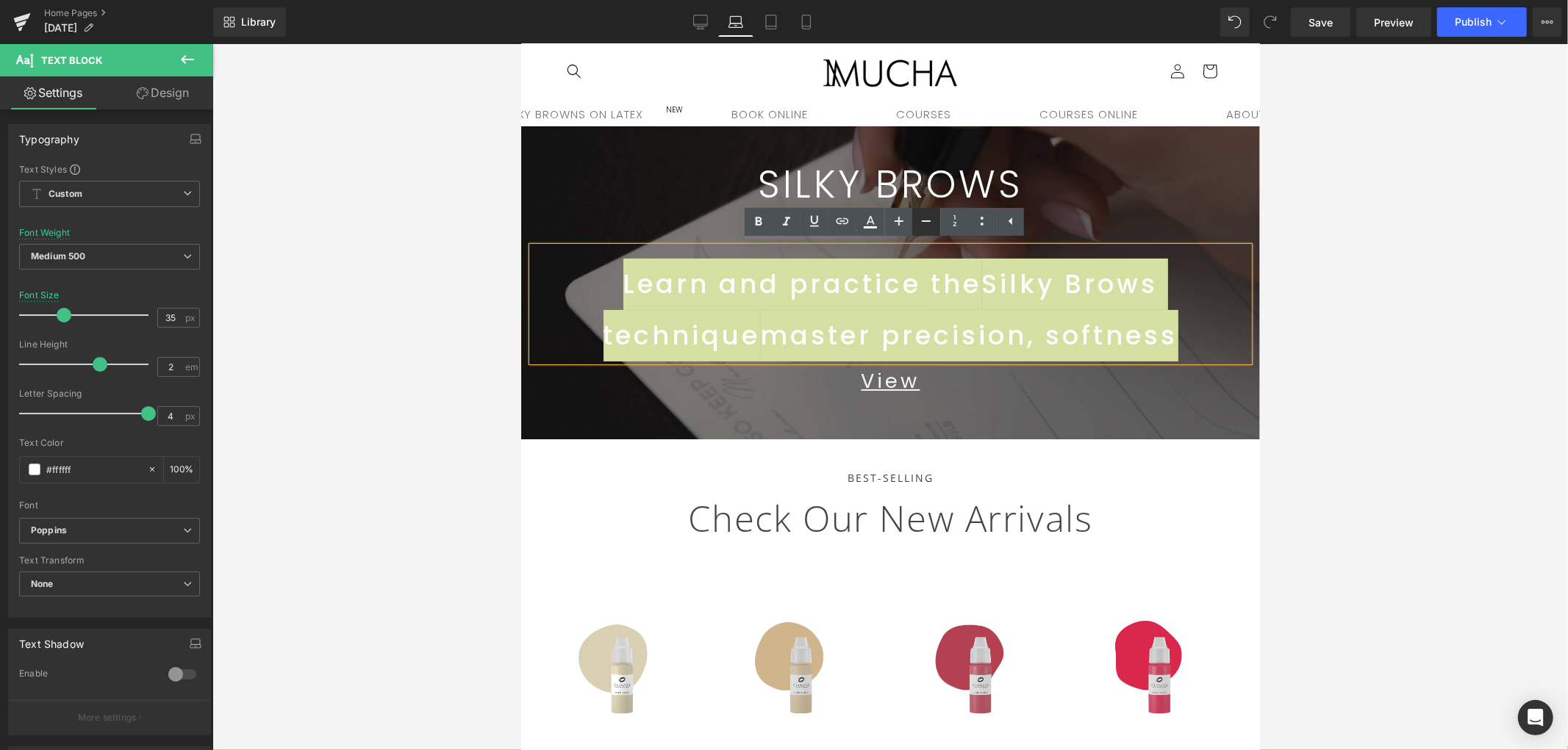
click at [928, 219] on icon at bounding box center [926, 221] width 18 height 18
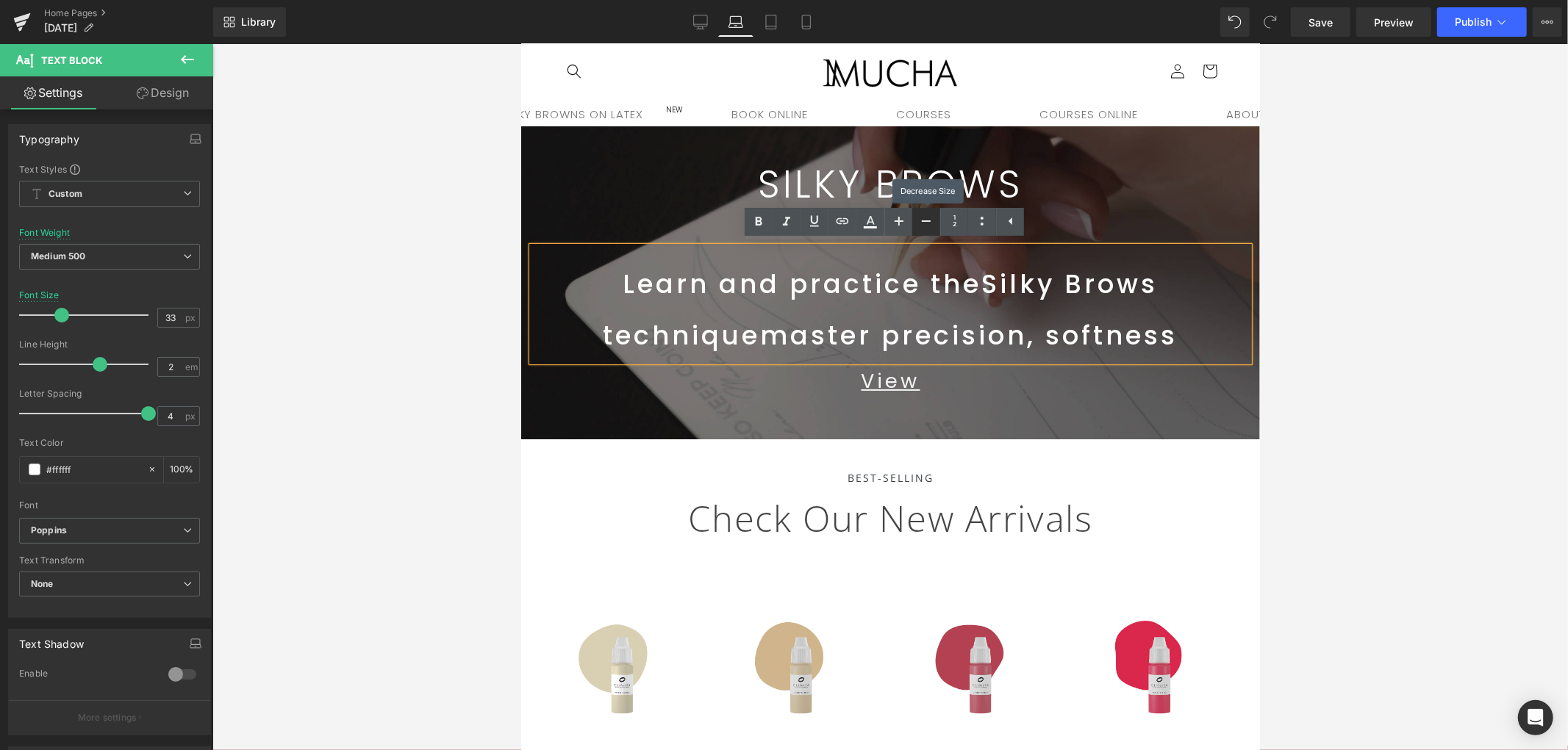
click at [929, 221] on icon at bounding box center [926, 221] width 18 height 18
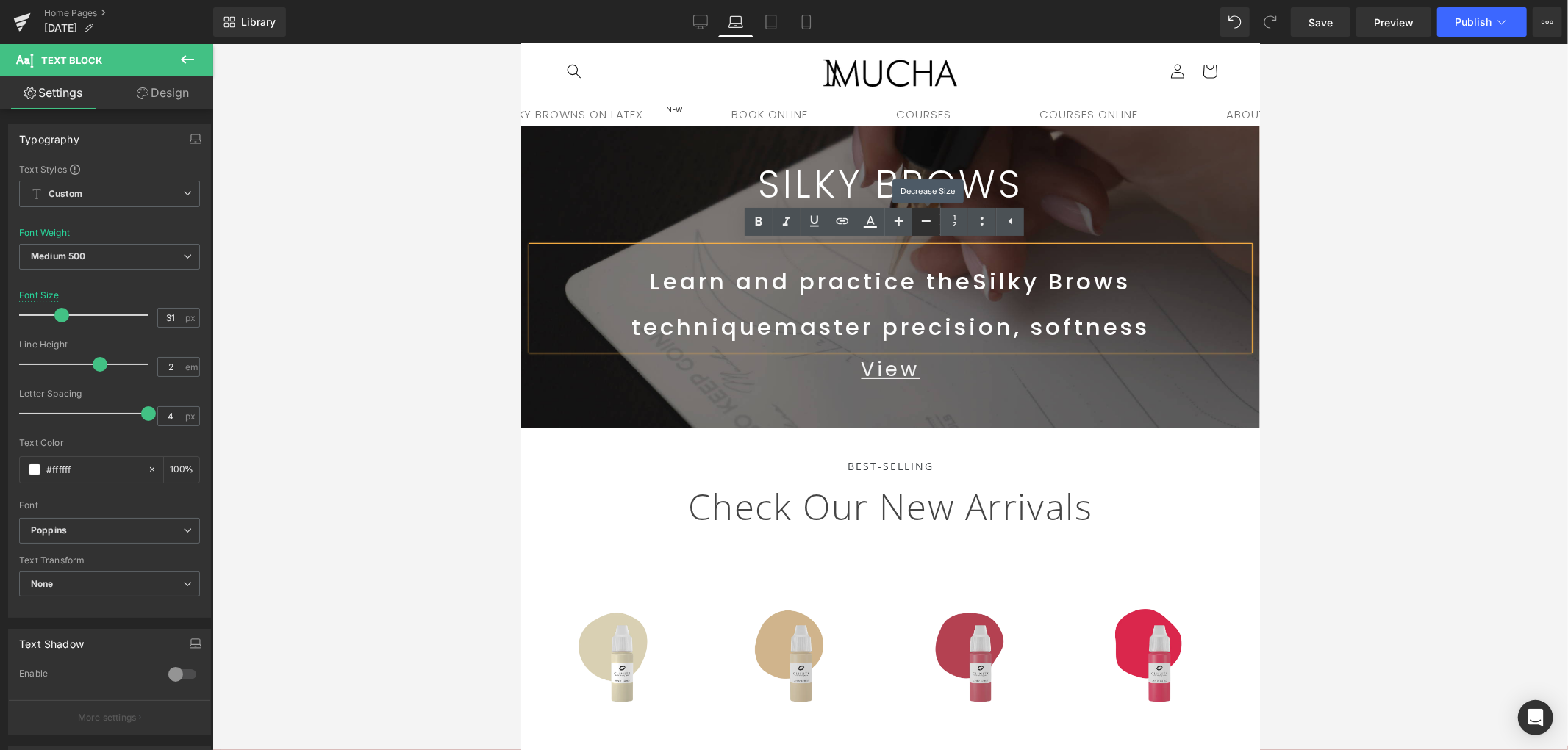
click at [931, 223] on icon at bounding box center [926, 221] width 18 height 18
click at [931, 225] on icon at bounding box center [926, 221] width 18 height 18
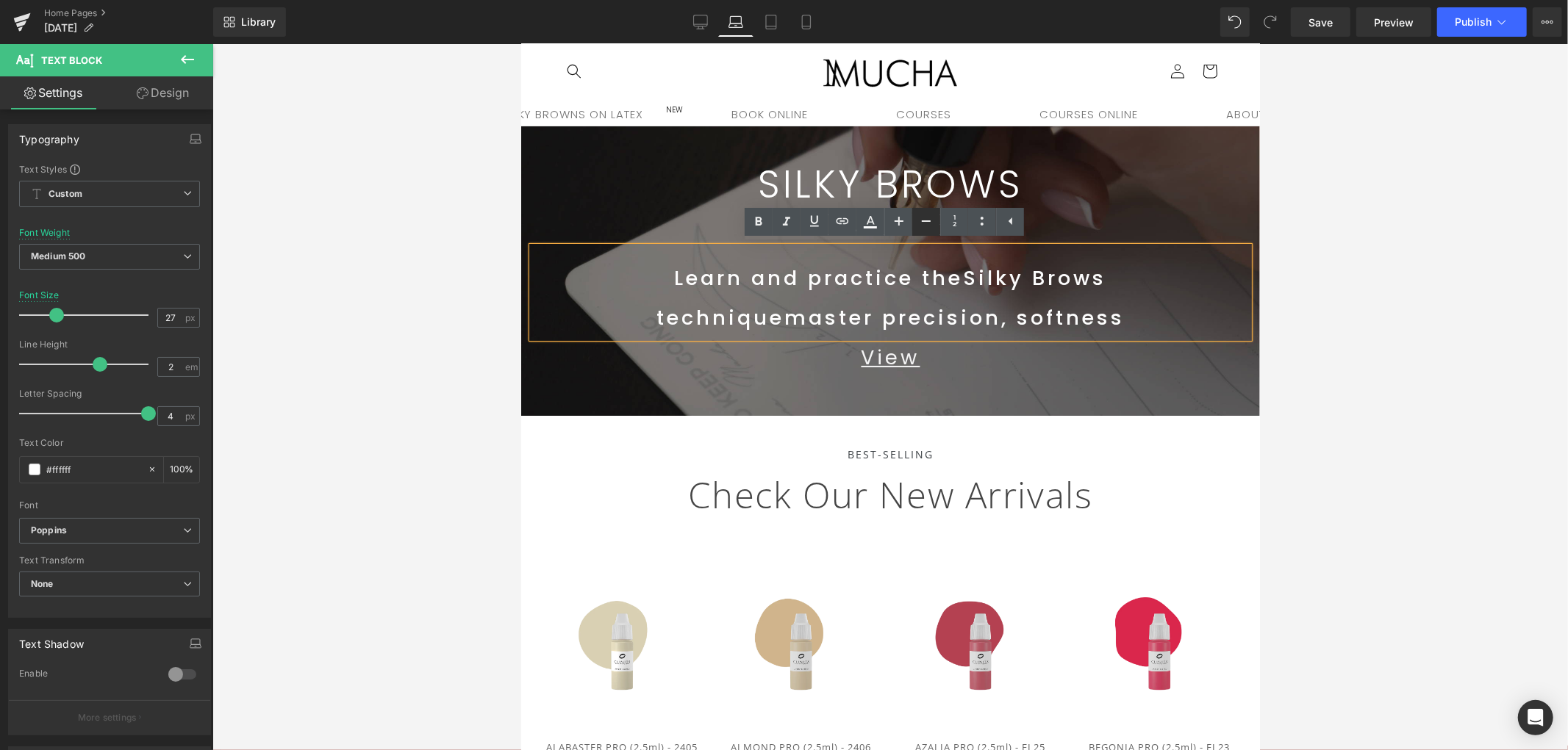
click at [931, 225] on icon at bounding box center [926, 221] width 18 height 18
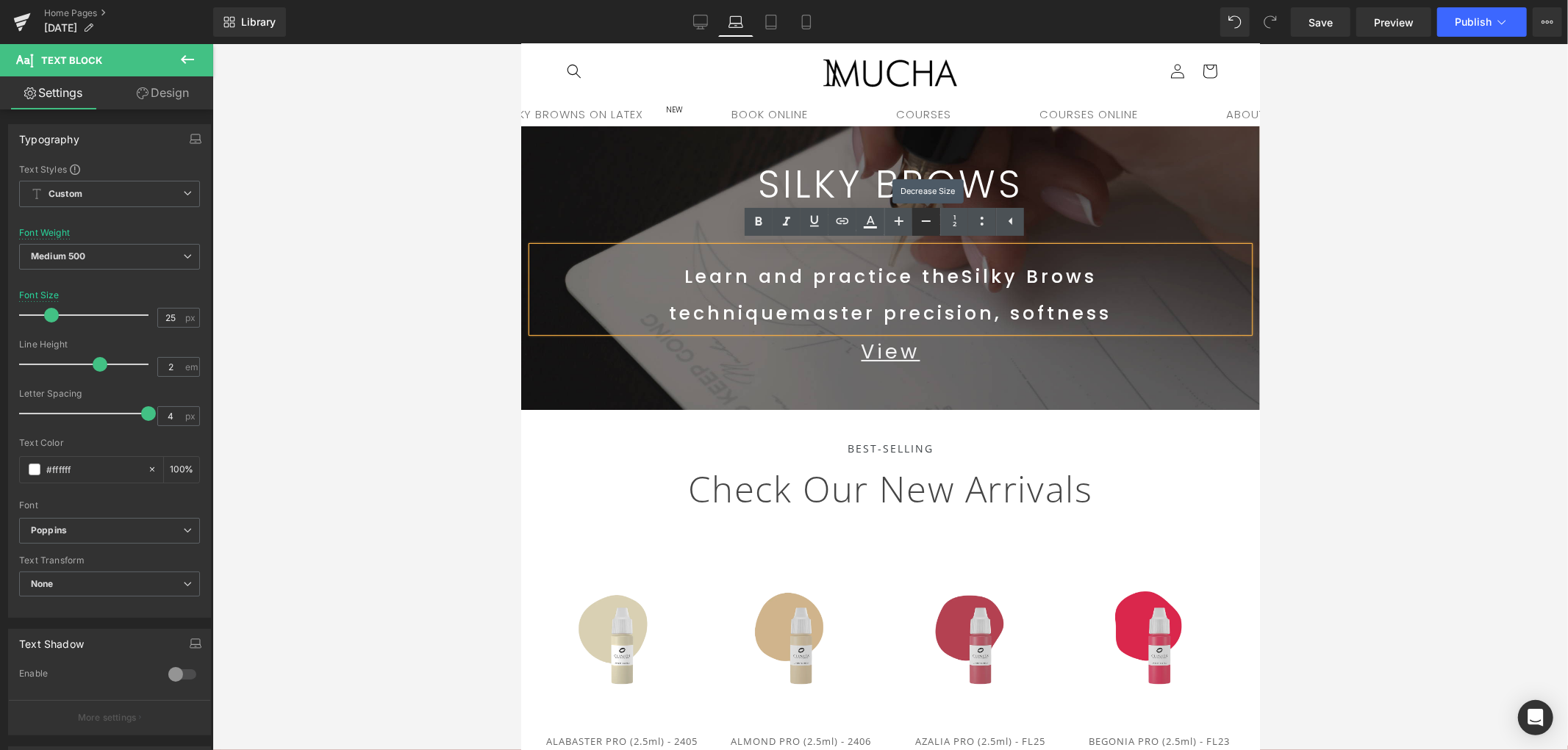
click at [931, 225] on icon at bounding box center [926, 221] width 18 height 18
click at [932, 225] on icon at bounding box center [926, 221] width 18 height 18
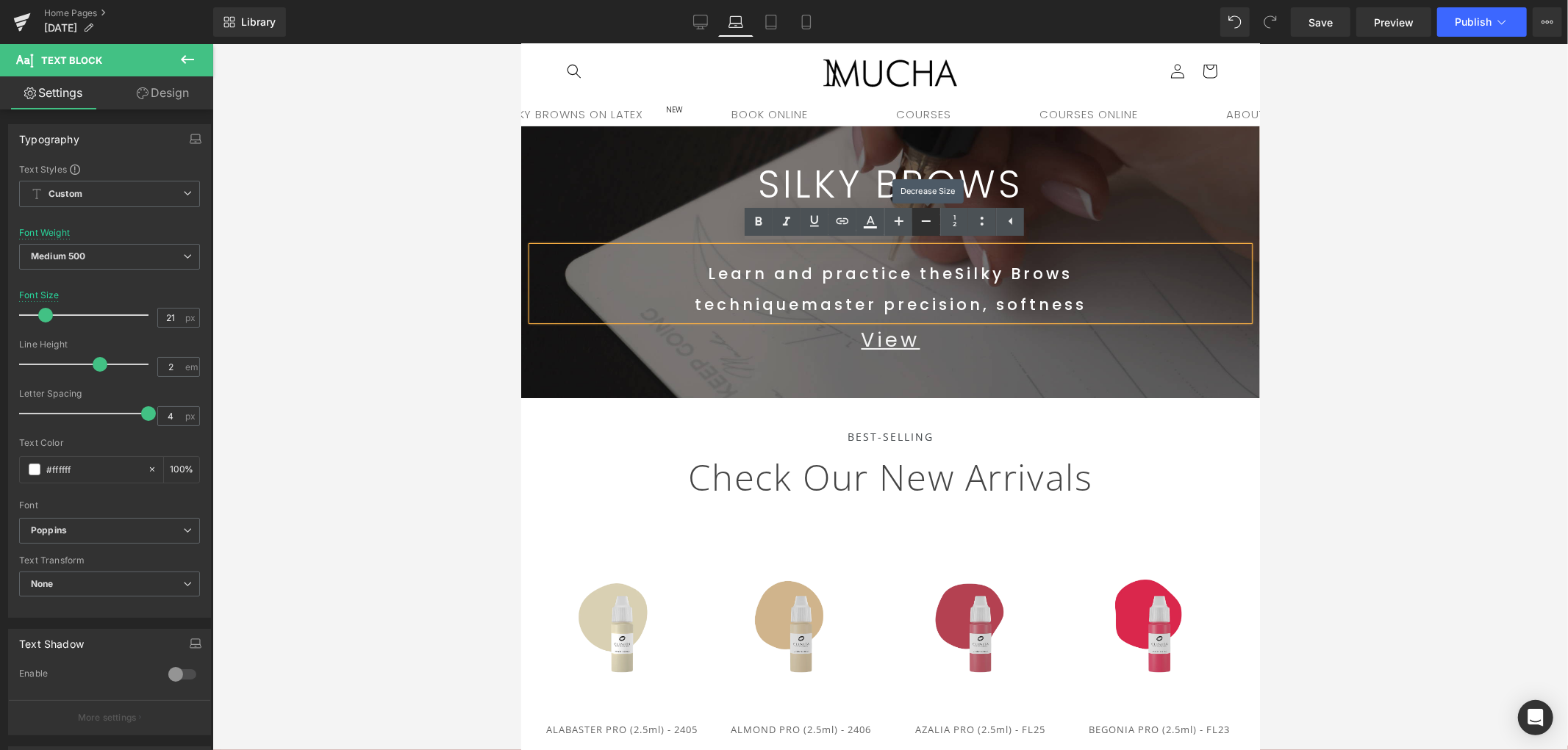
click at [932, 225] on icon at bounding box center [926, 221] width 18 height 18
type input "19"
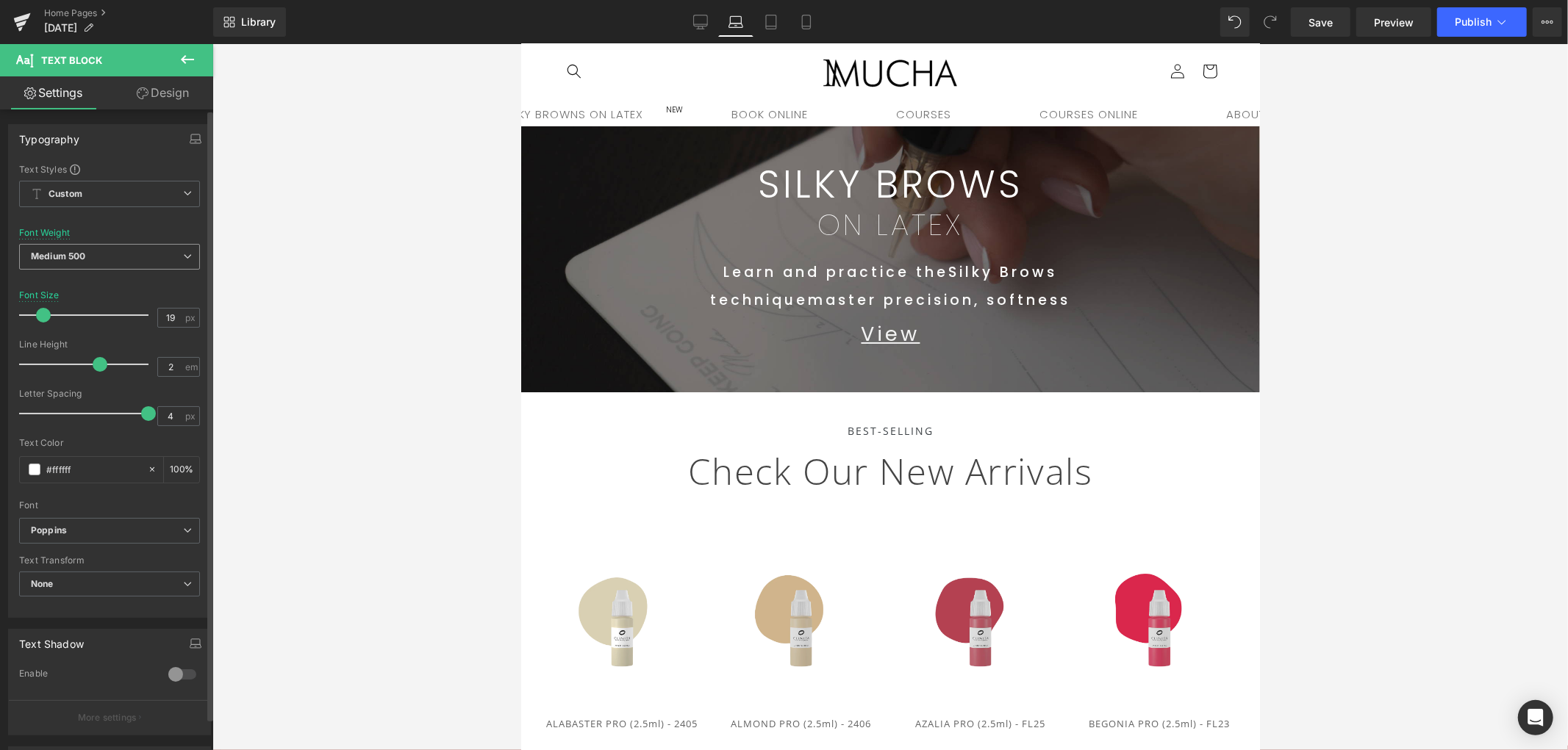
click at [90, 258] on span "Medium 500" at bounding box center [109, 257] width 181 height 26
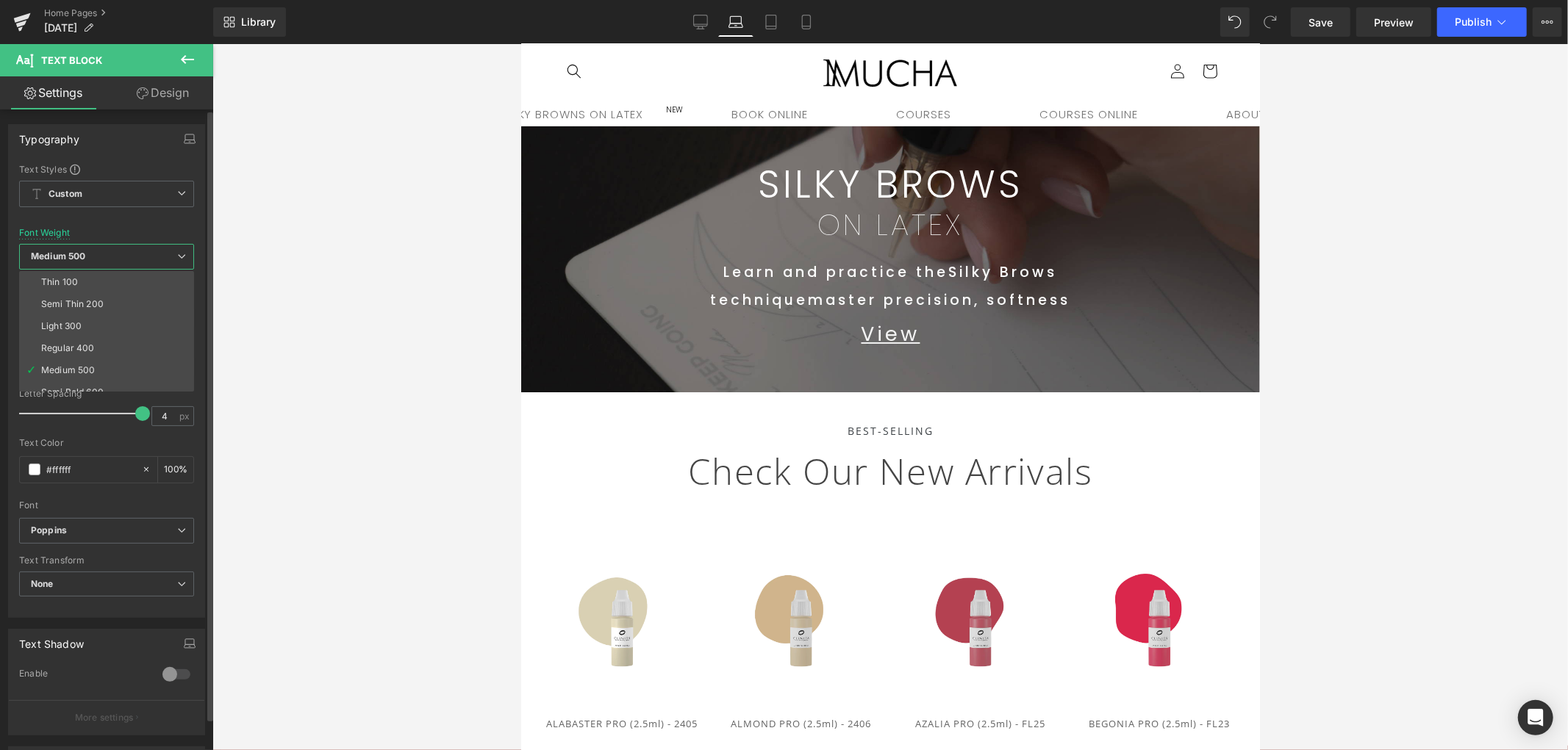
click at [76, 310] on li "Semi Thin 200" at bounding box center [109, 304] width 182 height 22
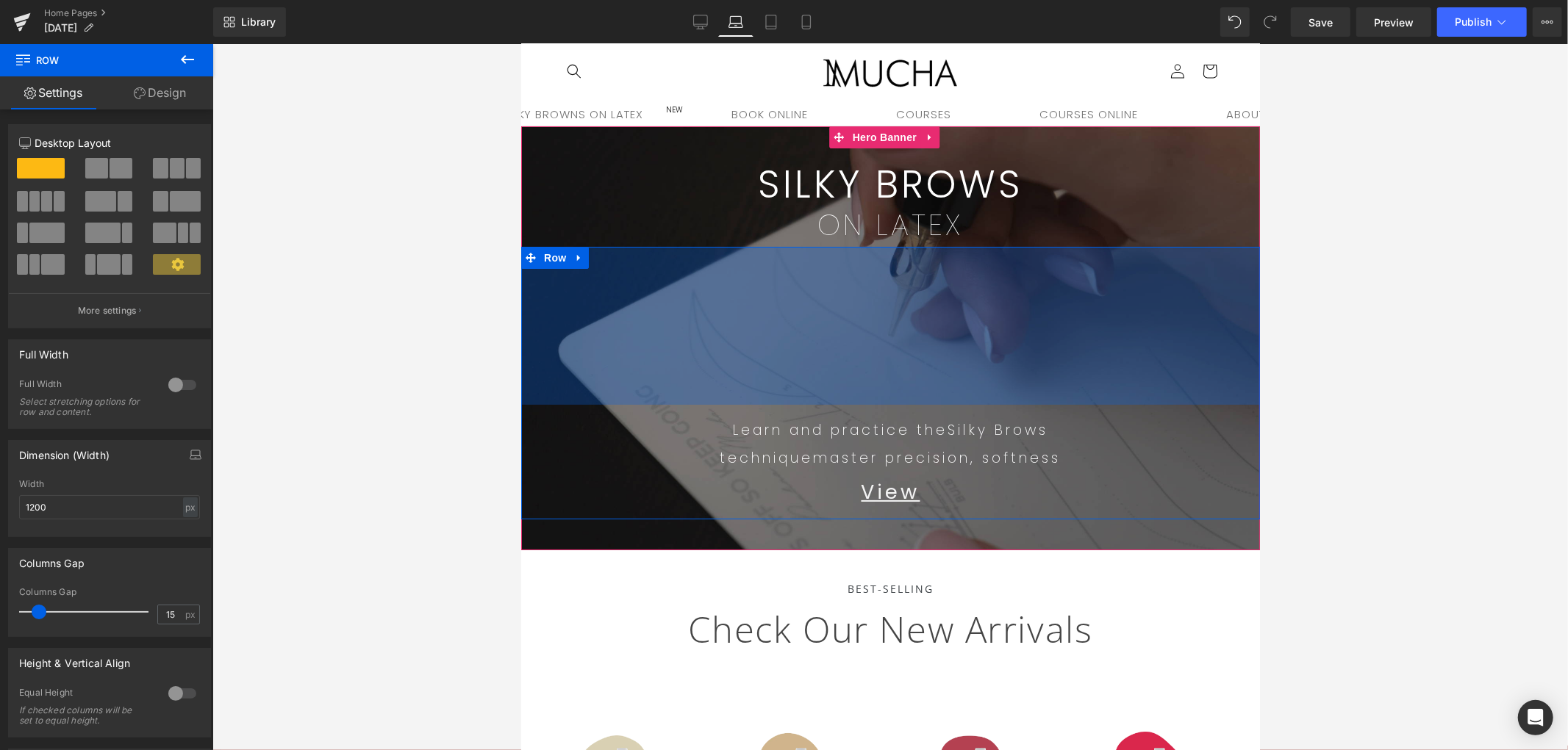
drag, startPoint x: 1111, startPoint y: 247, endPoint x: 1120, endPoint y: 412, distance: 165.2
click at [1120, 405] on div "Learn and practice the Silky Brows technique master precision, softness Text Bl…" at bounding box center [889, 382] width 739 height 273
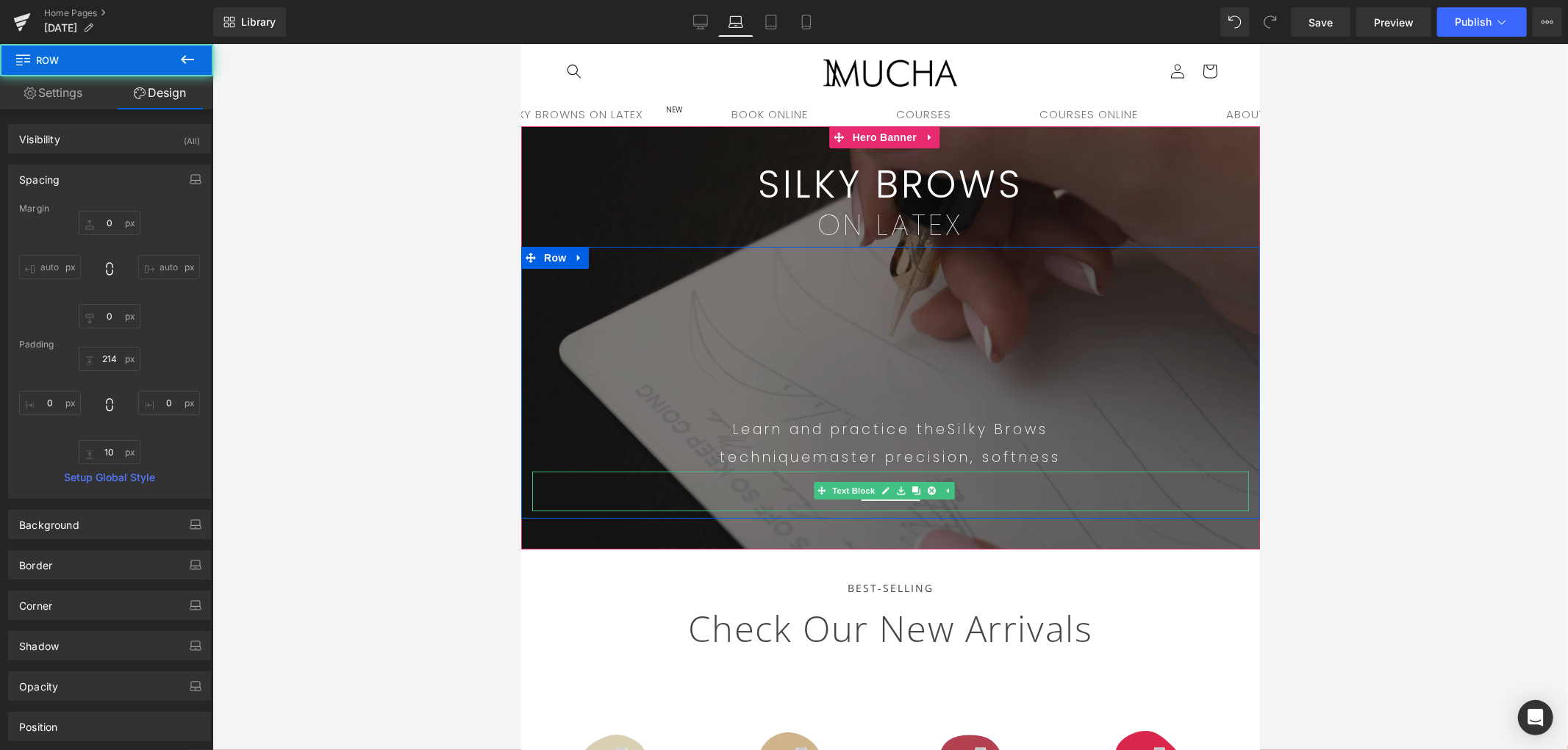
click at [987, 488] on p "View" at bounding box center [890, 491] width 717 height 40
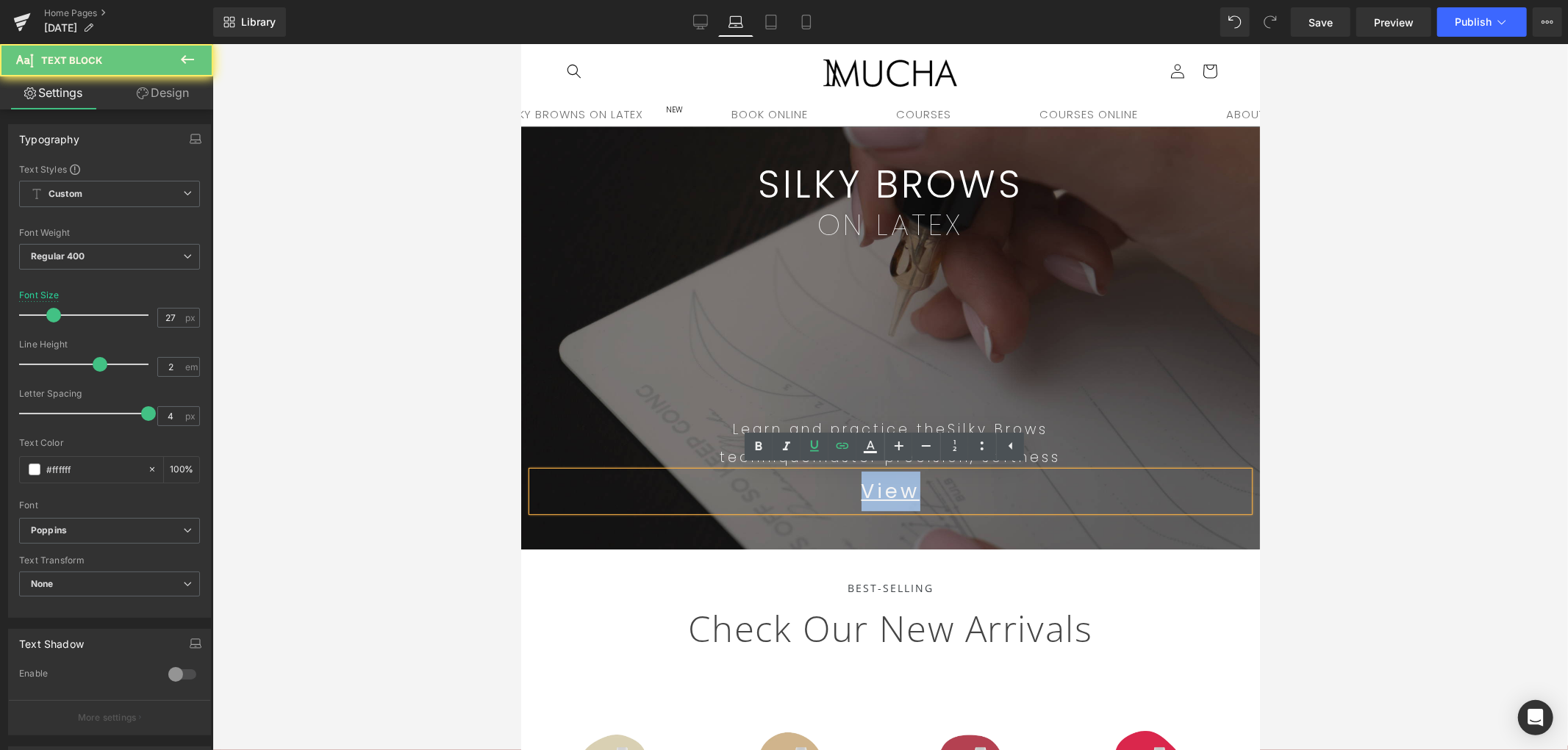
drag, startPoint x: 823, startPoint y: 501, endPoint x: 773, endPoint y: 500, distance: 50.0
click at [773, 500] on p "View" at bounding box center [890, 491] width 717 height 40
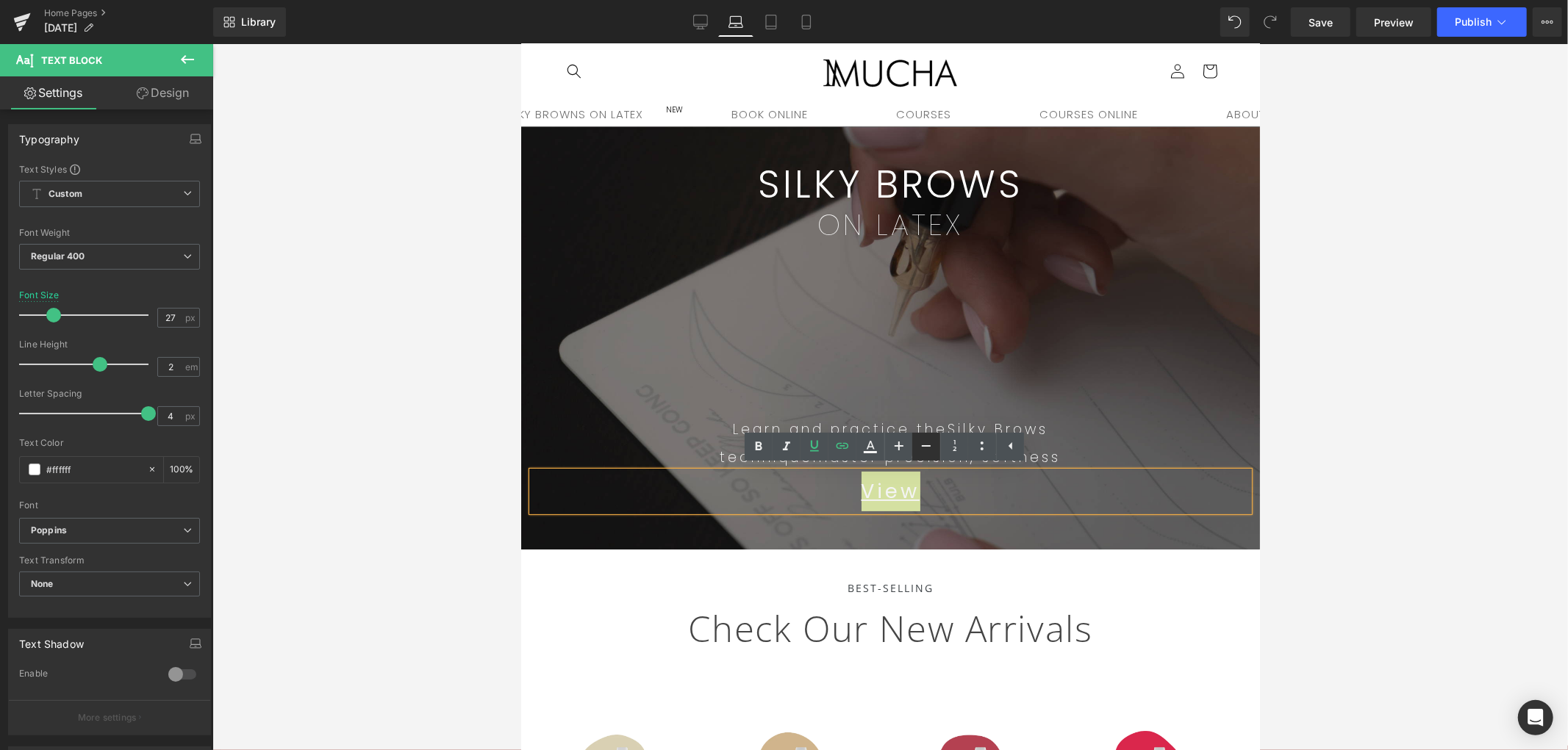
click at [930, 442] on icon at bounding box center [926, 446] width 18 height 18
click at [931, 444] on icon at bounding box center [926, 446] width 18 height 18
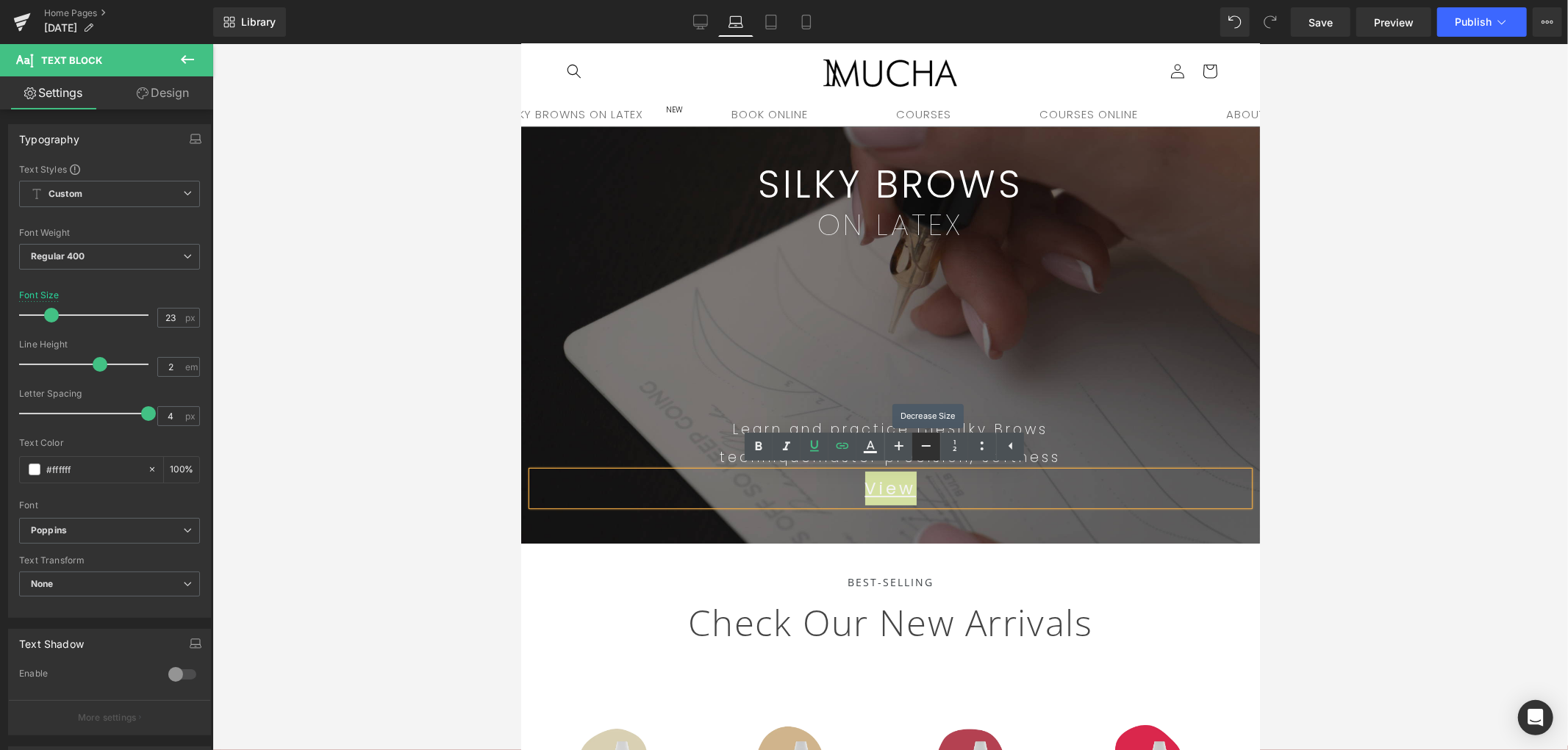
click at [931, 449] on icon at bounding box center [926, 446] width 18 height 18
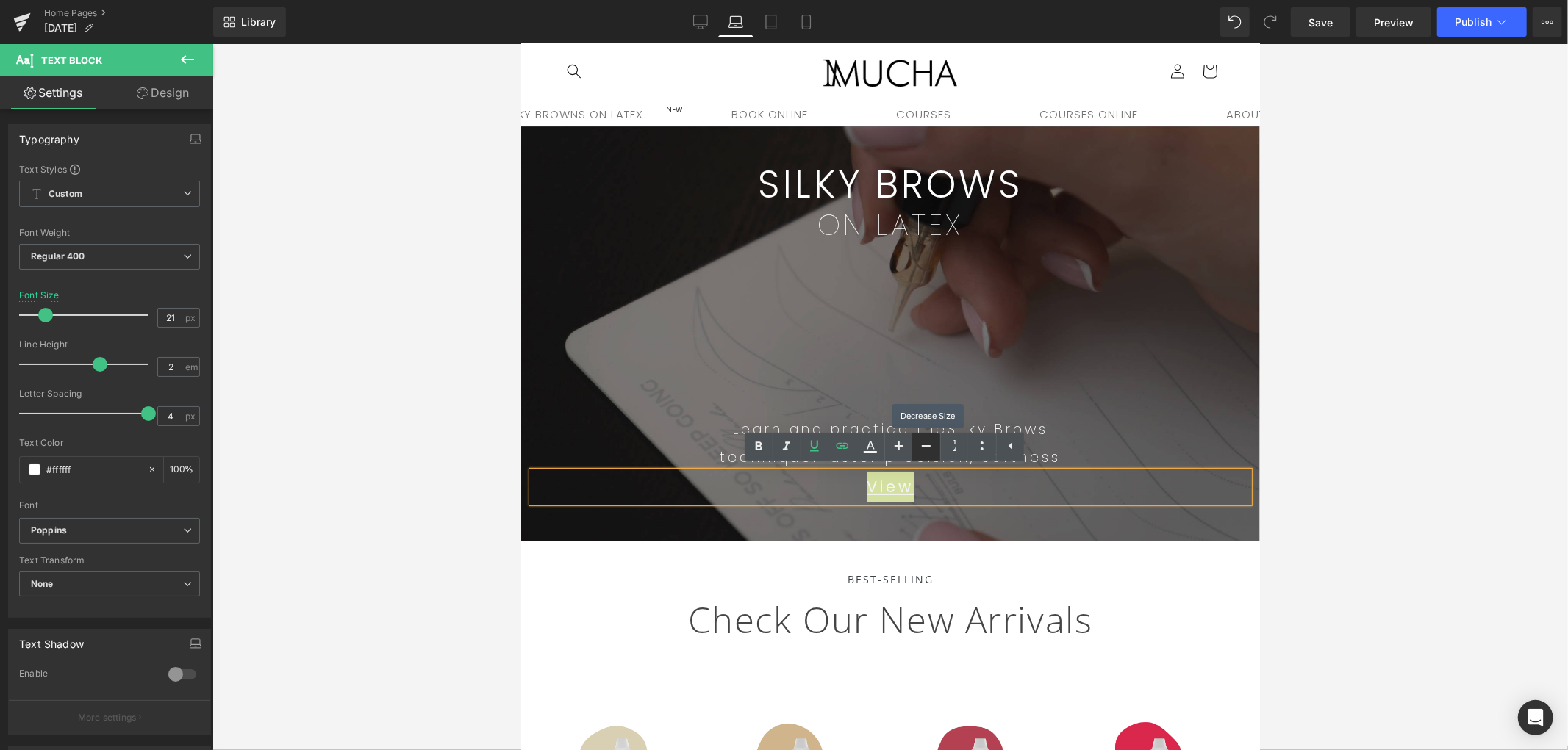
click at [930, 449] on icon at bounding box center [926, 446] width 18 height 18
drag, startPoint x: 930, startPoint y: 449, endPoint x: 905, endPoint y: 463, distance: 28.7
click at [929, 449] on icon at bounding box center [926, 446] width 18 height 18
type input "17"
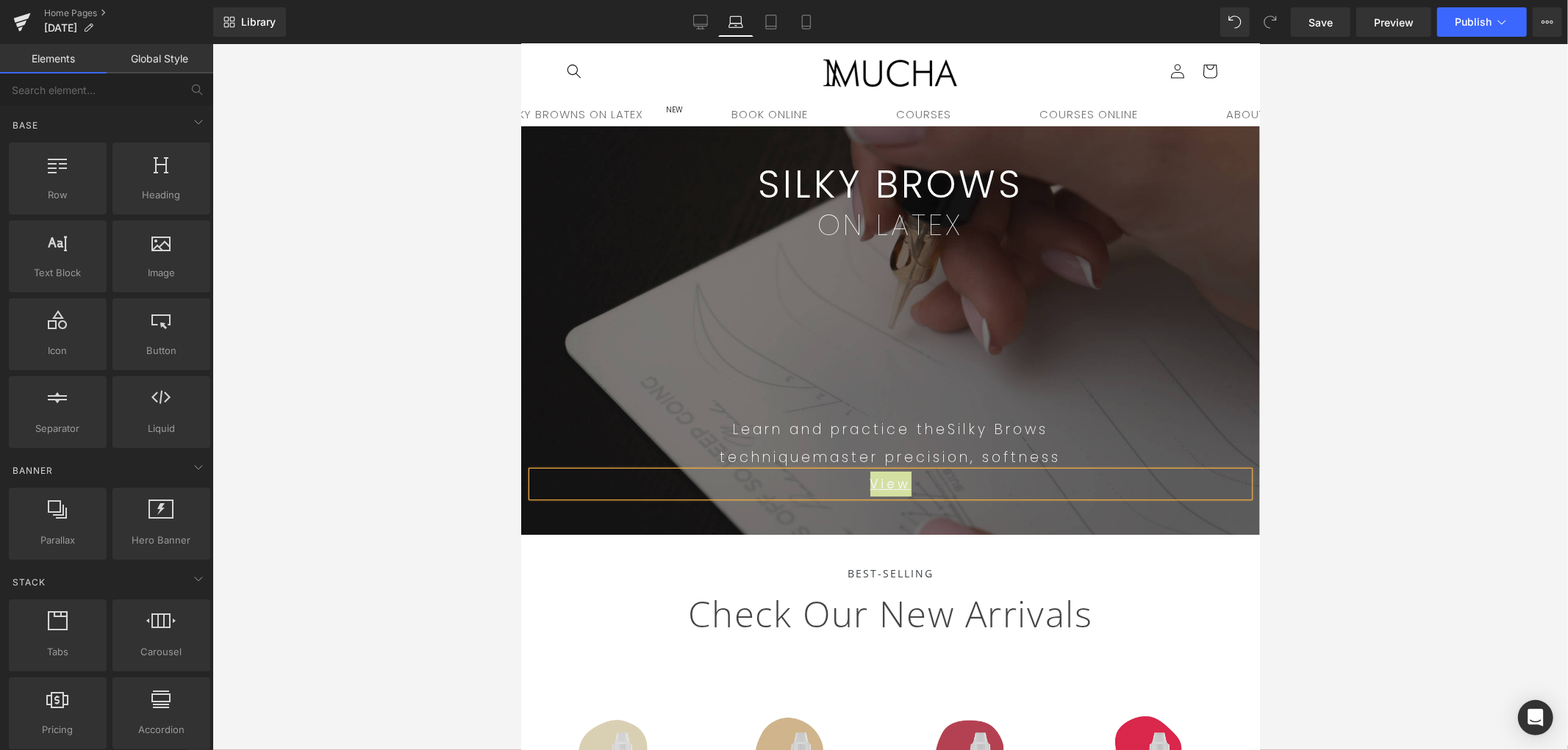
click at [1298, 480] on div at bounding box center [890, 396] width 1356 height 706
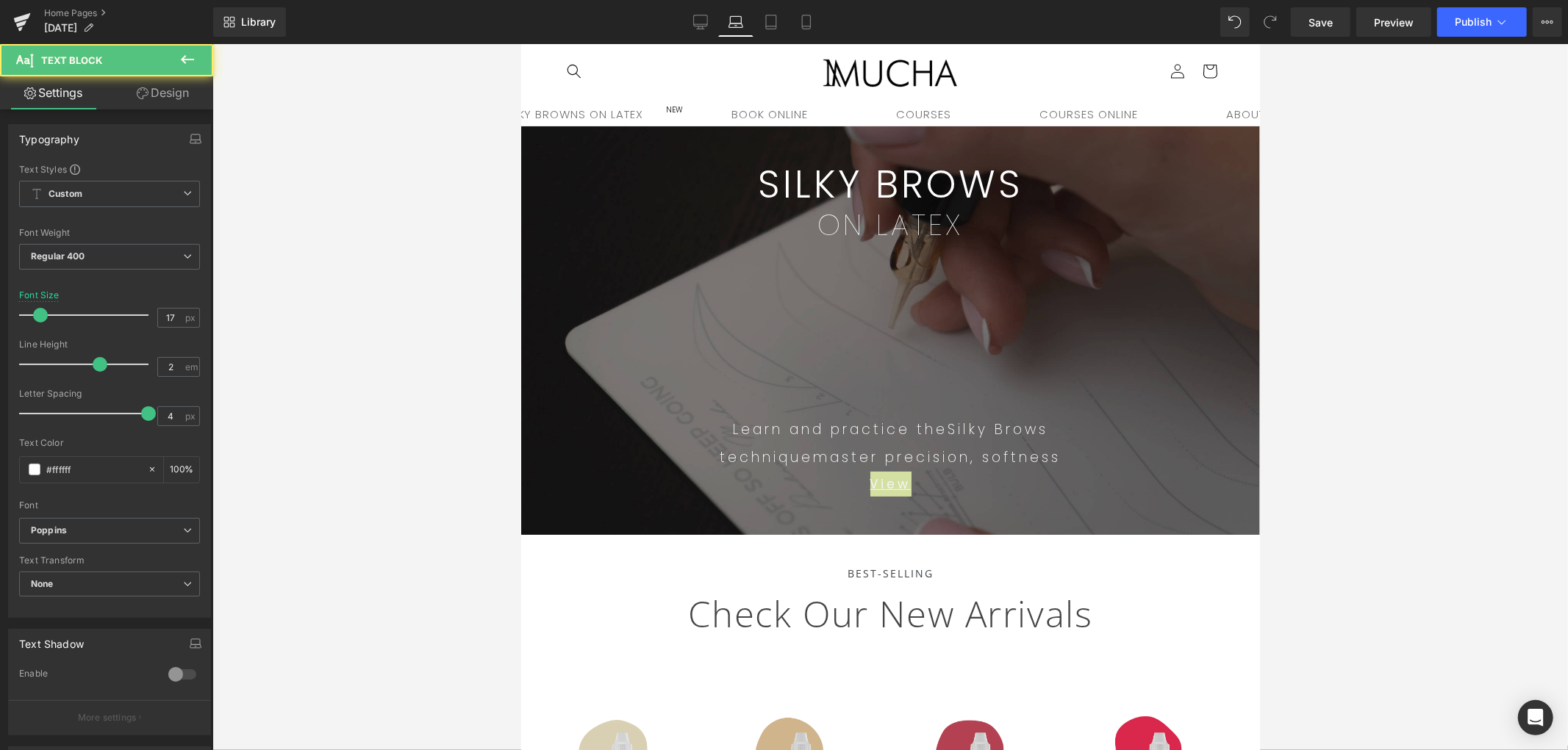
drag, startPoint x: 1331, startPoint y: 506, endPoint x: 1285, endPoint y: 504, distance: 46.0
click at [1331, 504] on div at bounding box center [890, 396] width 1356 height 706
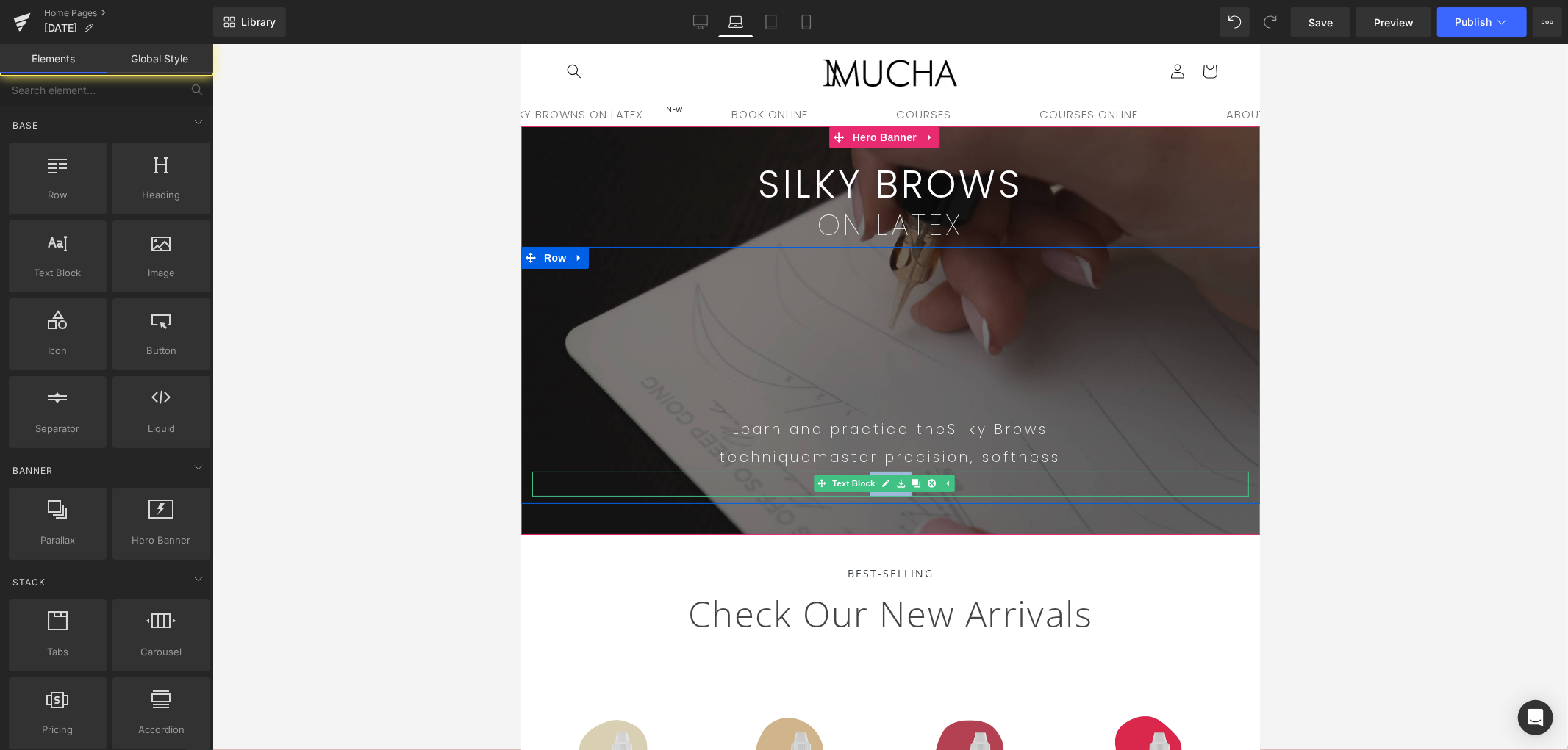
click at [945, 490] on link at bounding box center [946, 483] width 15 height 18
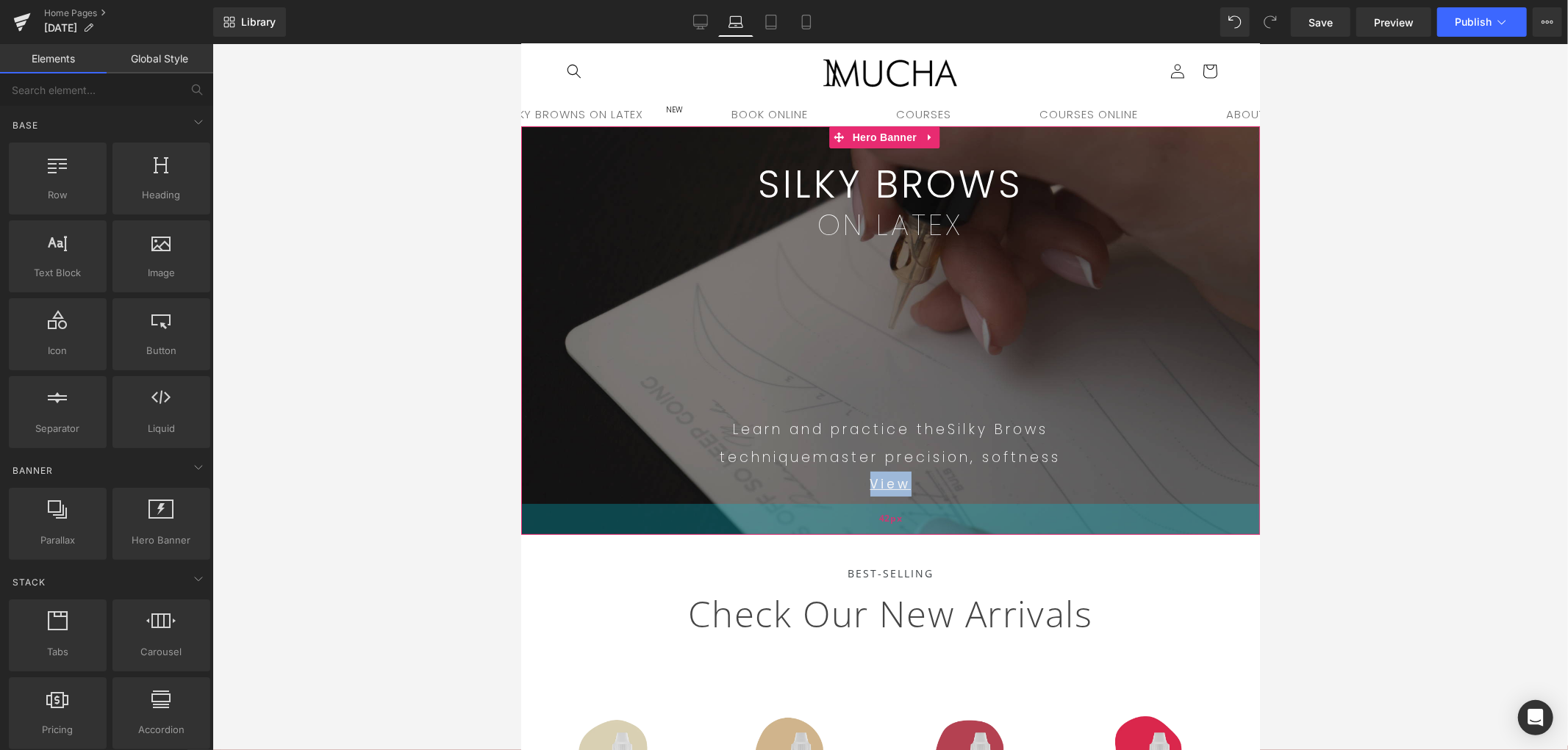
click at [942, 522] on div "42px" at bounding box center [889, 519] width 739 height 30
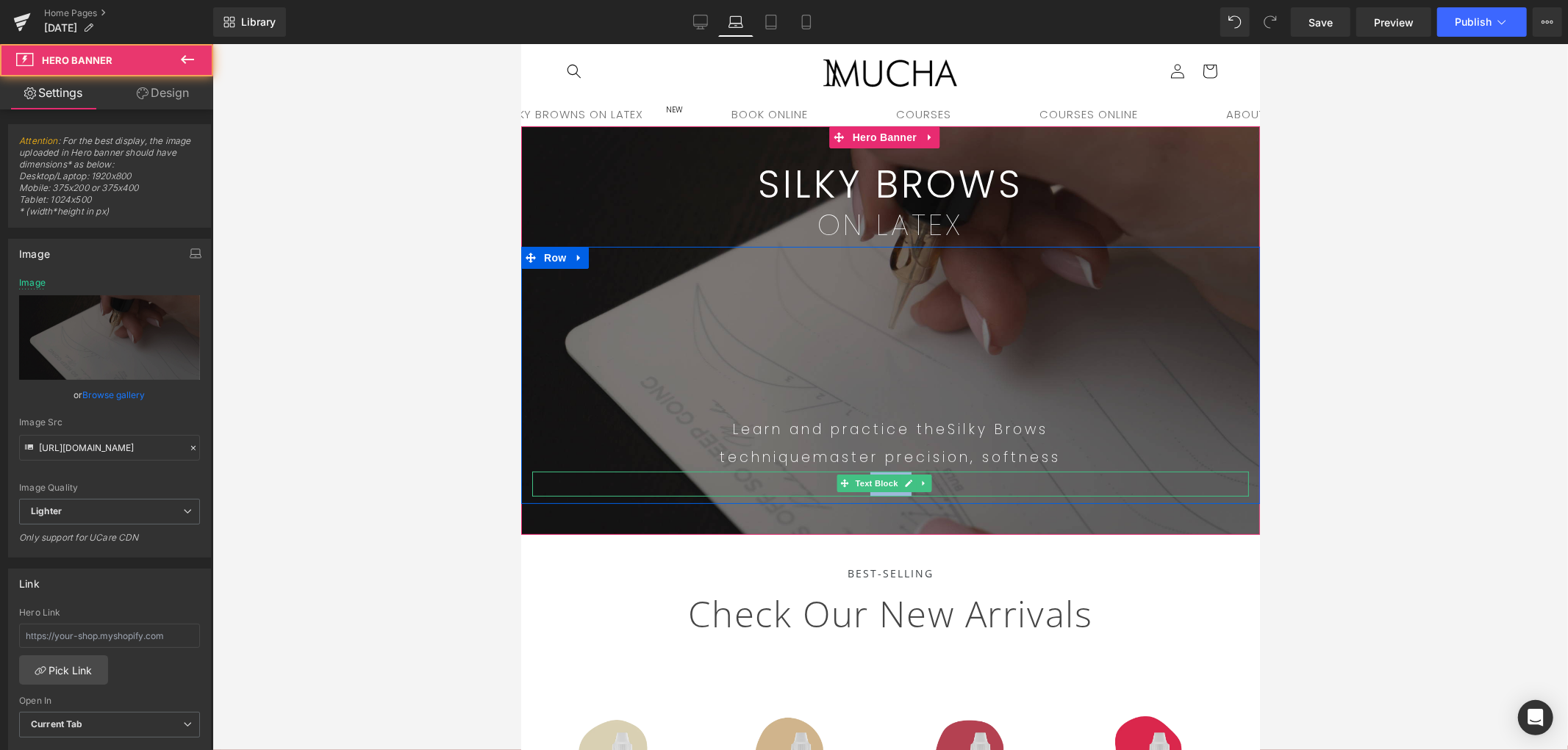
click at [959, 481] on p "View" at bounding box center [890, 484] width 717 height 25
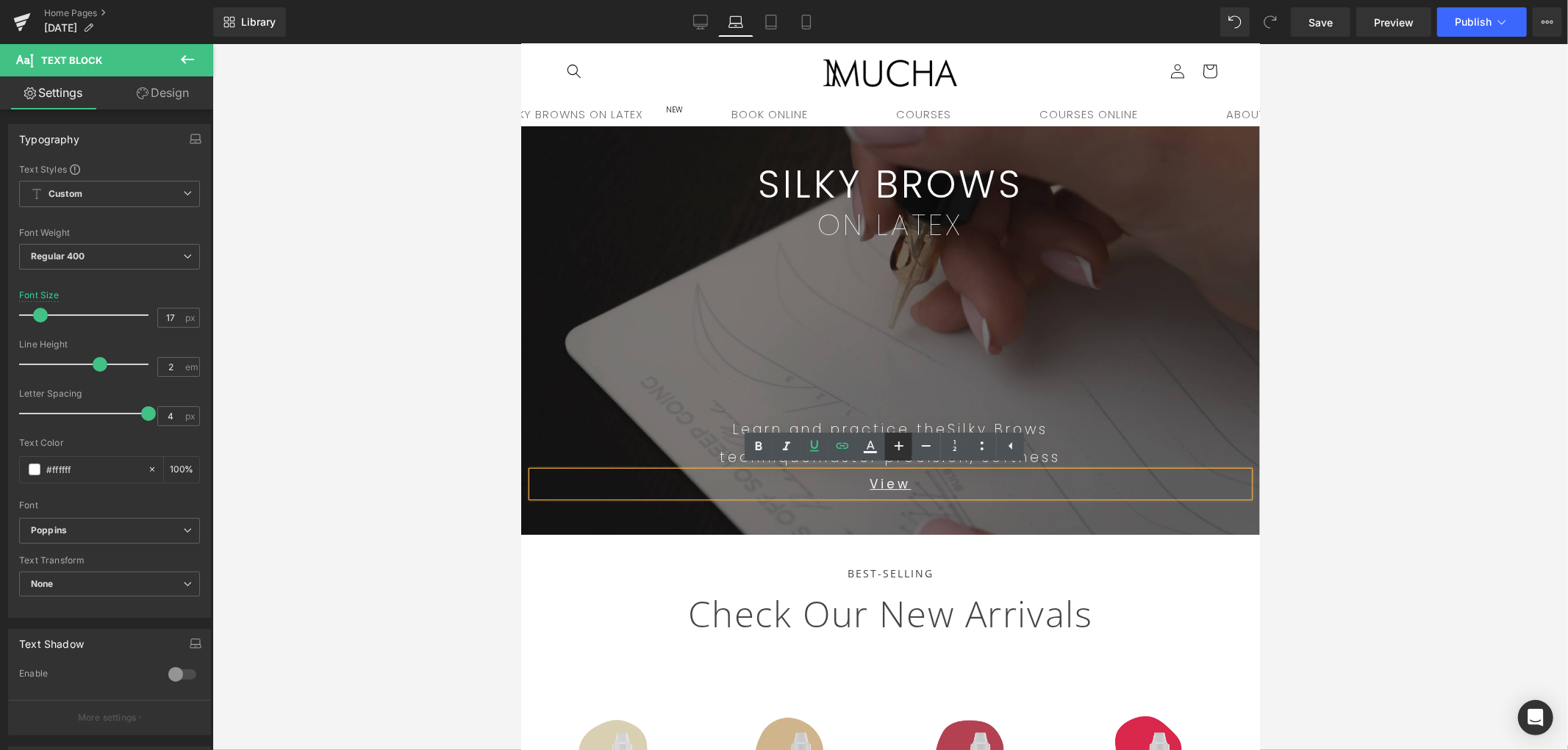
click at [0, 0] on link at bounding box center [0, 0] width 0 height 0
type input "19"
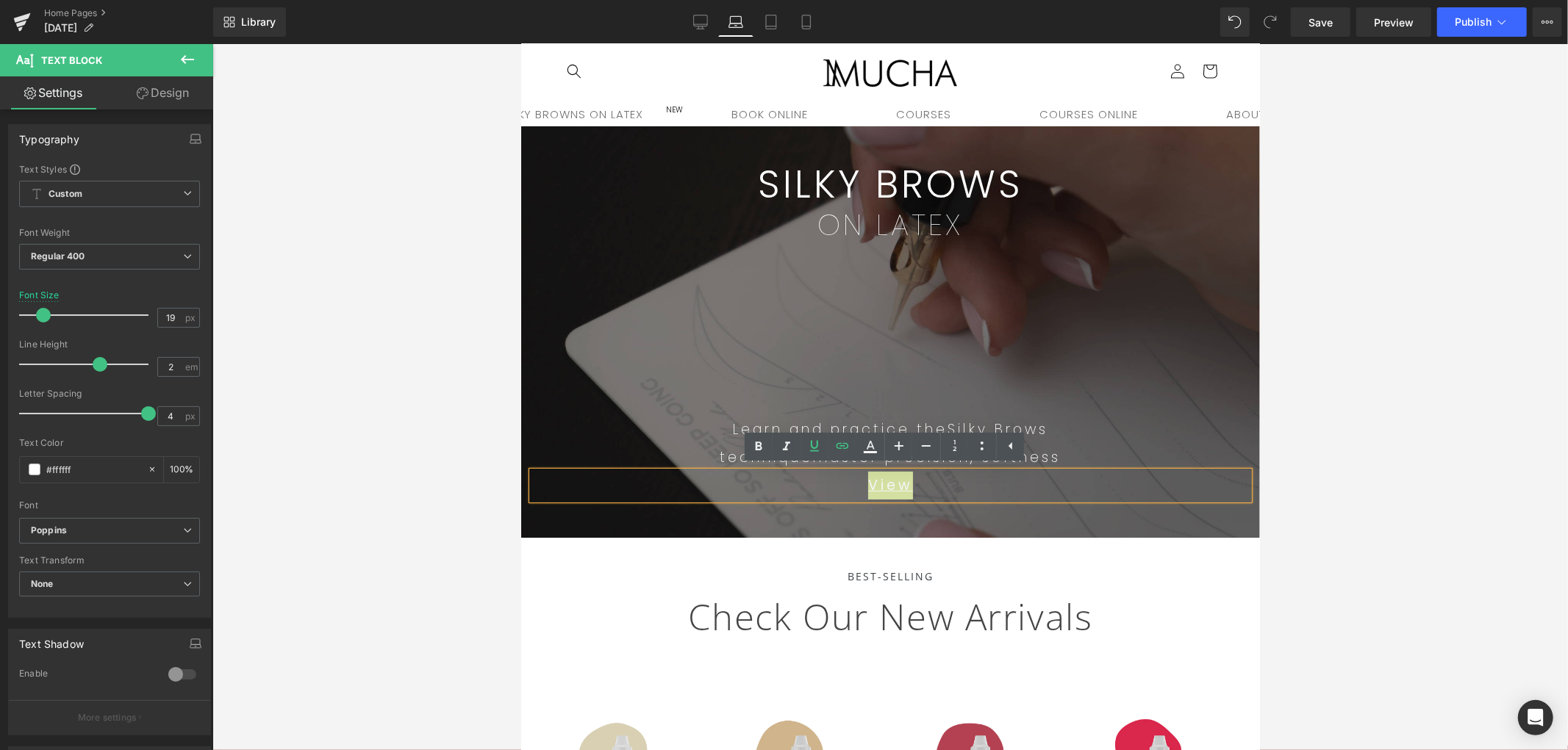
drag, startPoint x: 1286, startPoint y: 455, endPoint x: 1272, endPoint y: 452, distance: 14.3
click at [1287, 454] on div at bounding box center [890, 396] width 1356 height 706
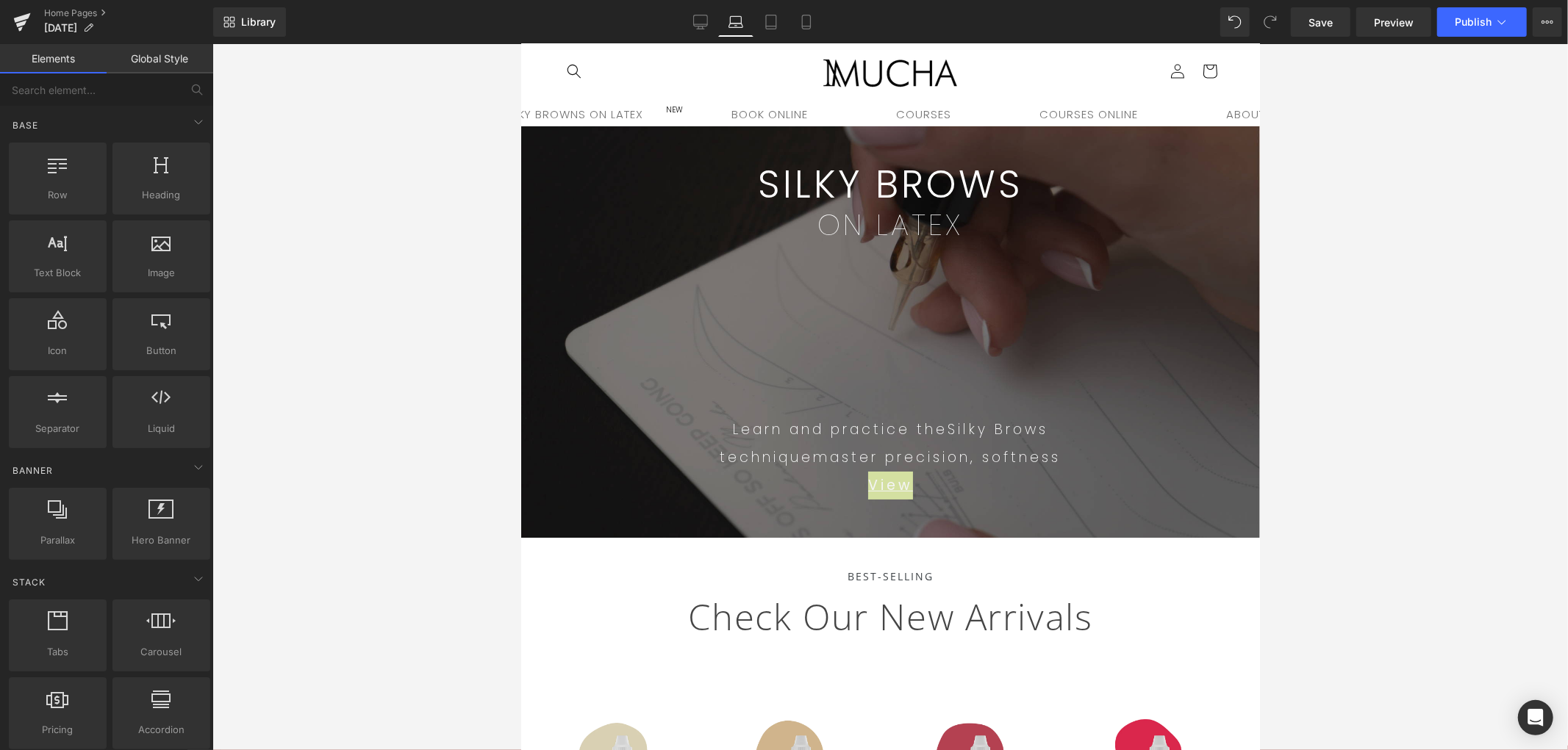
click at [1292, 437] on div at bounding box center [890, 396] width 1356 height 706
click at [1066, 455] on p "technique master precision, softness" at bounding box center [890, 456] width 717 height 28
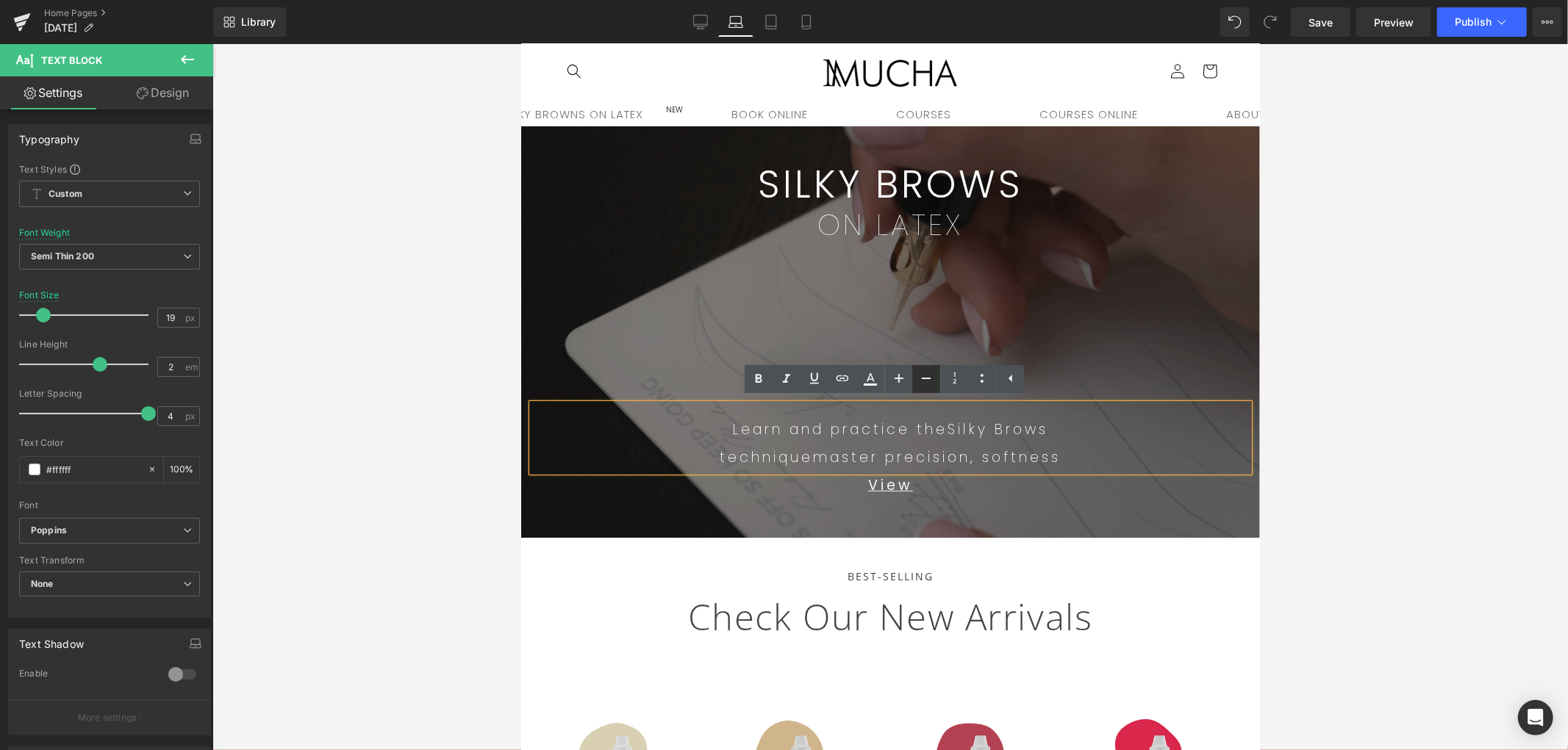
click at [927, 376] on icon at bounding box center [926, 378] width 18 height 18
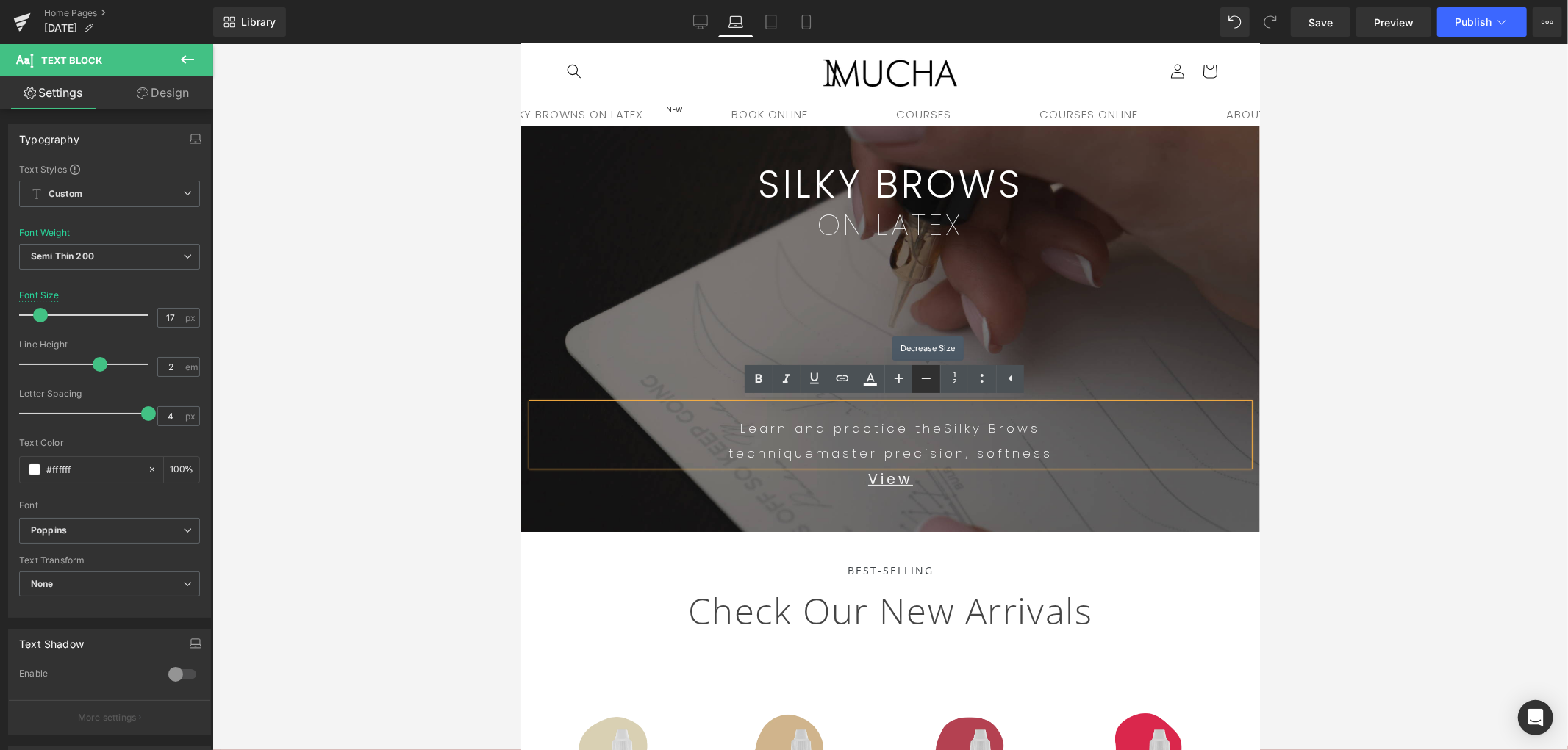
click at [924, 375] on icon at bounding box center [926, 378] width 18 height 18
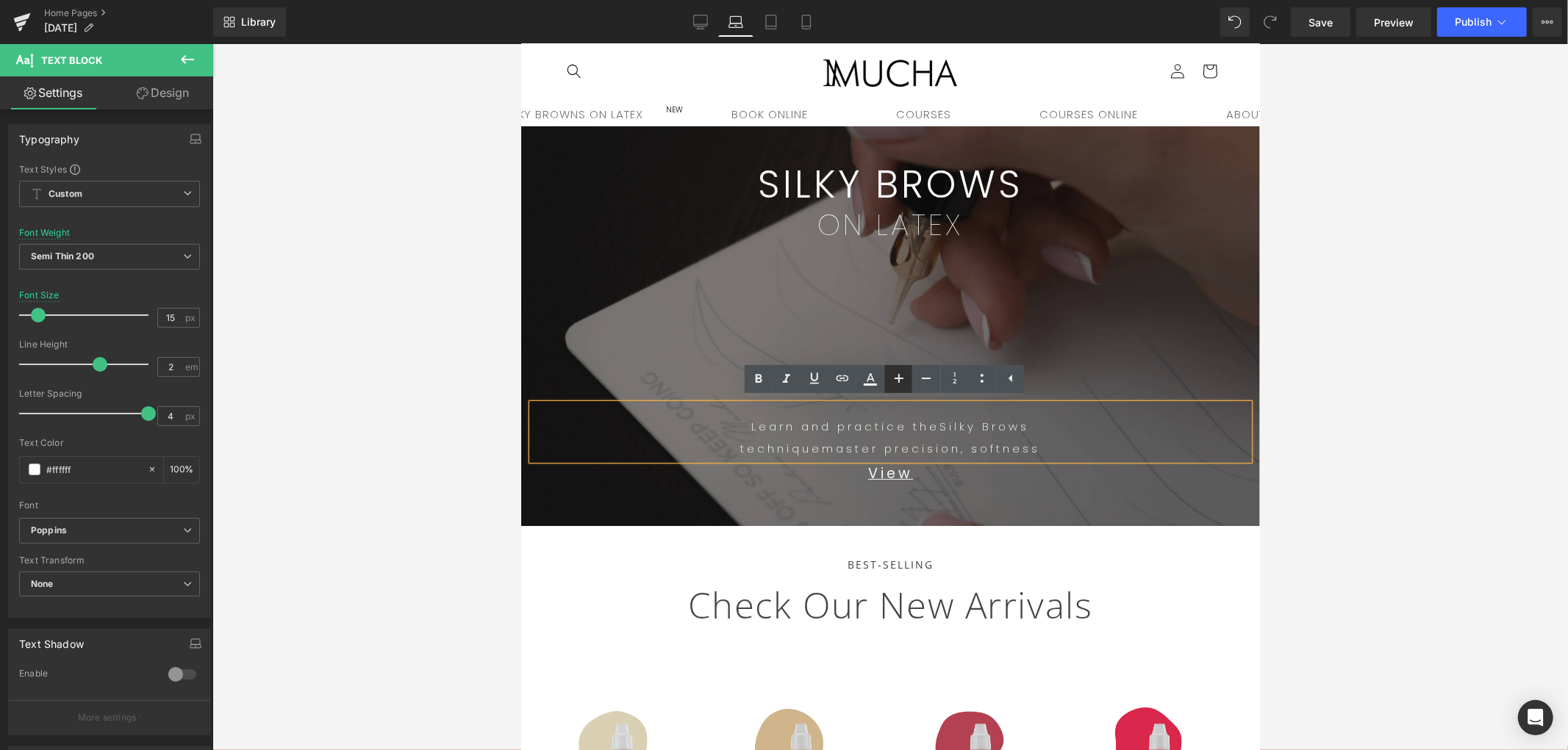
click at [0, 0] on icon at bounding box center [0, 0] width 0 height 0
type input "17"
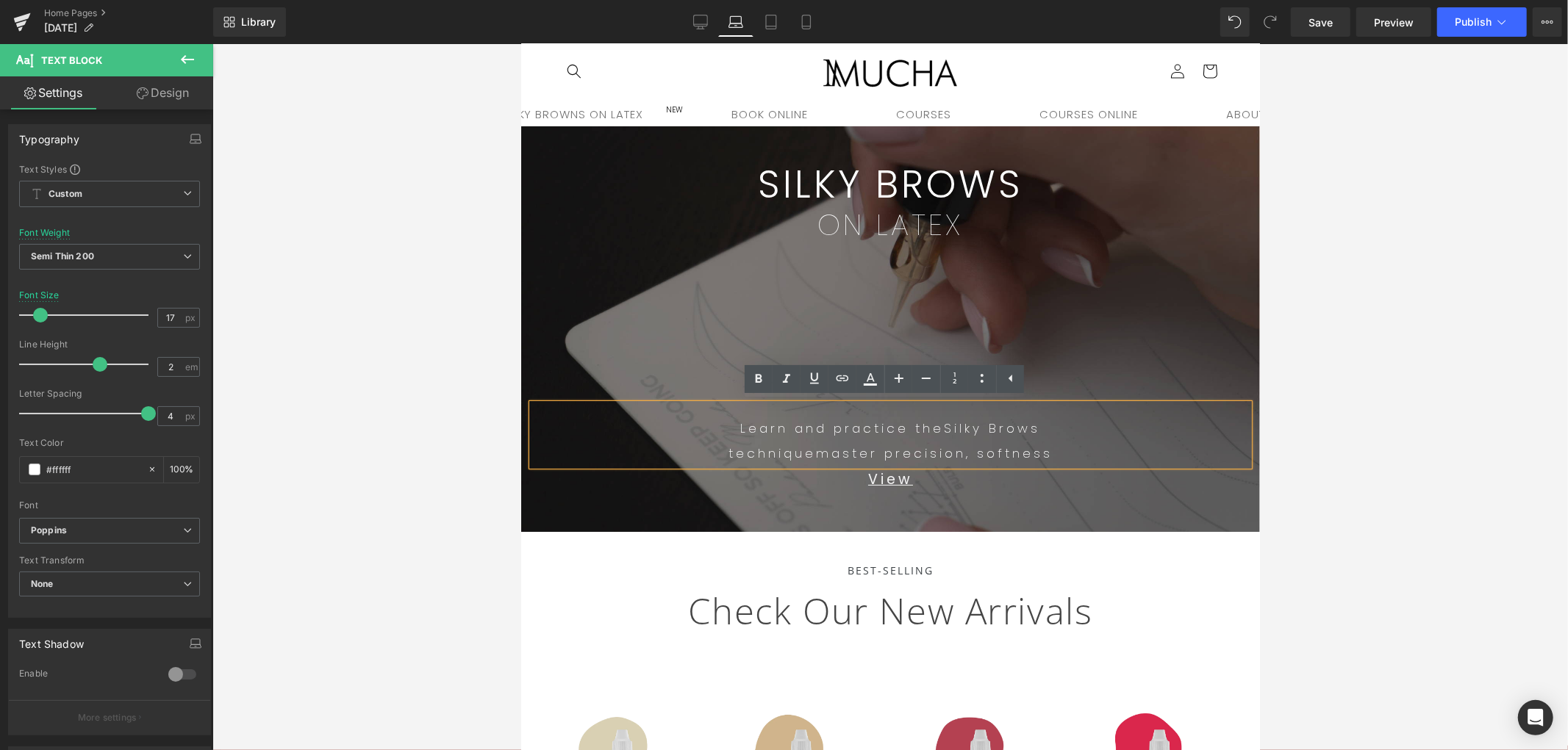
drag, startPoint x: 1398, startPoint y: 468, endPoint x: 1298, endPoint y: 449, distance: 101.8
click at [1398, 465] on div at bounding box center [890, 396] width 1356 height 706
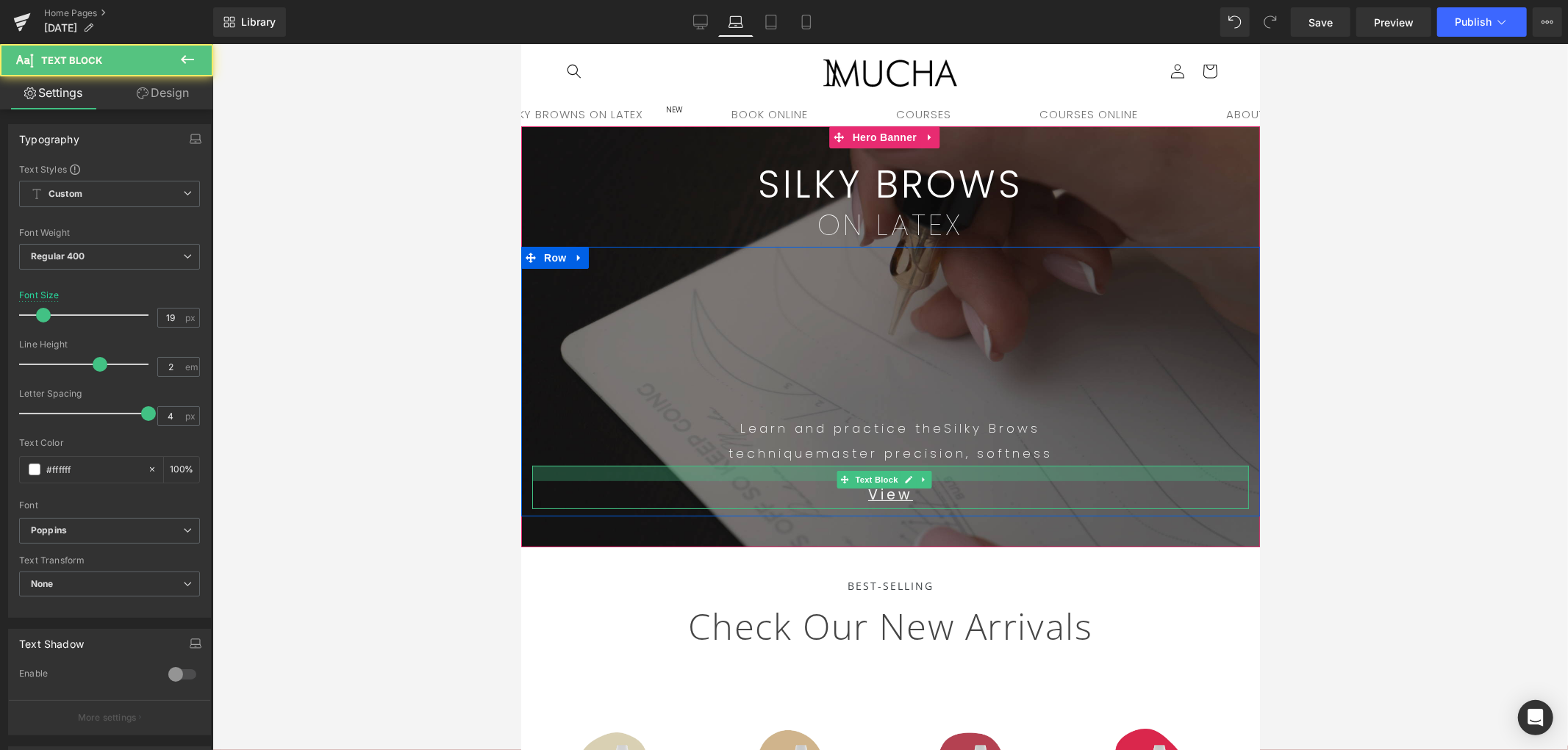
drag, startPoint x: 971, startPoint y: 471, endPoint x: 1191, endPoint y: 510, distance: 223.4
click at [974, 481] on div "View Text Block" at bounding box center [890, 487] width 717 height 44
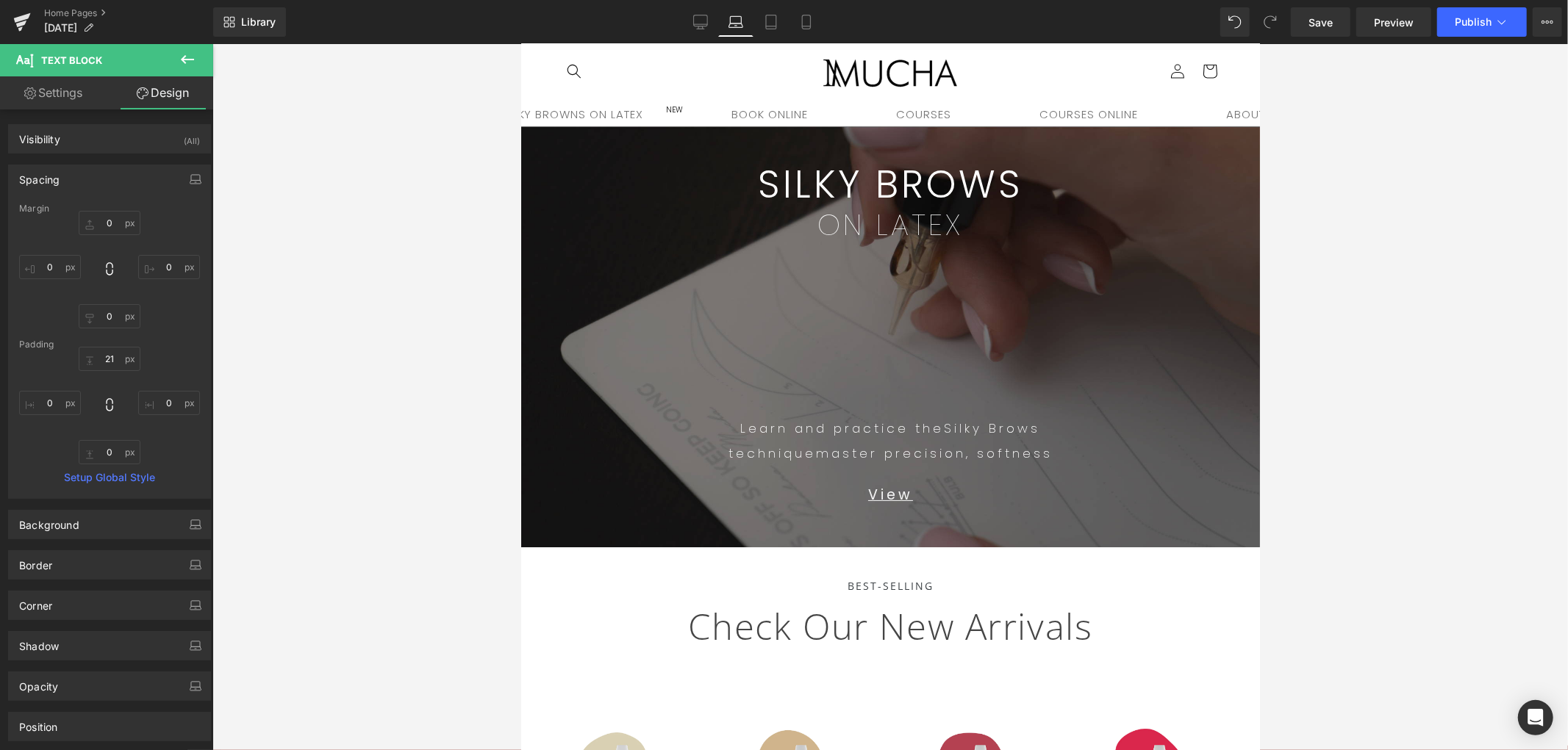
drag, startPoint x: 1530, startPoint y: 475, endPoint x: 1568, endPoint y: 454, distance: 43.4
click at [1411, 475] on div at bounding box center [890, 396] width 1356 height 706
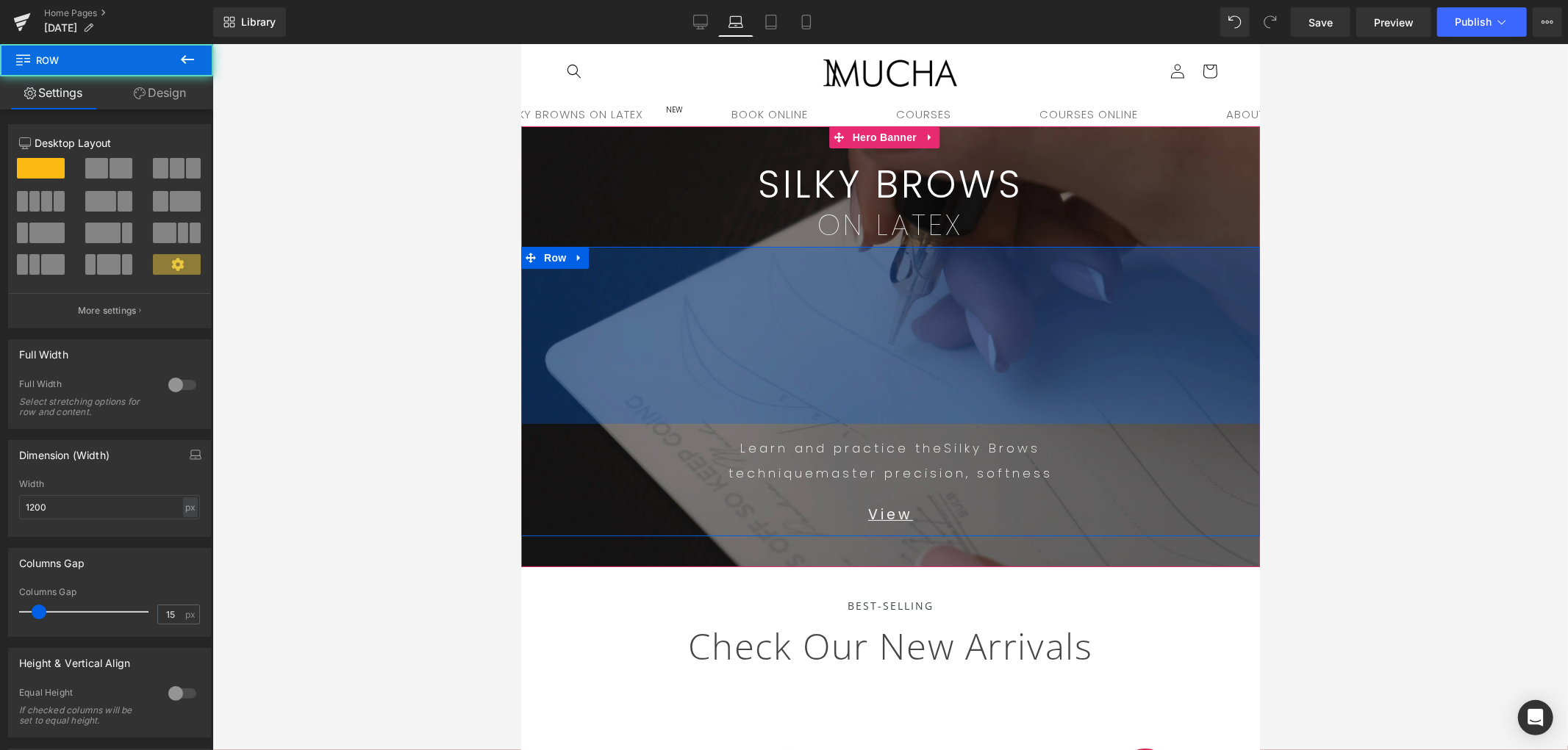
drag, startPoint x: 1020, startPoint y: 389, endPoint x: 1026, endPoint y: 524, distance: 135.1
click at [1030, 407] on div "241px" at bounding box center [889, 335] width 739 height 177
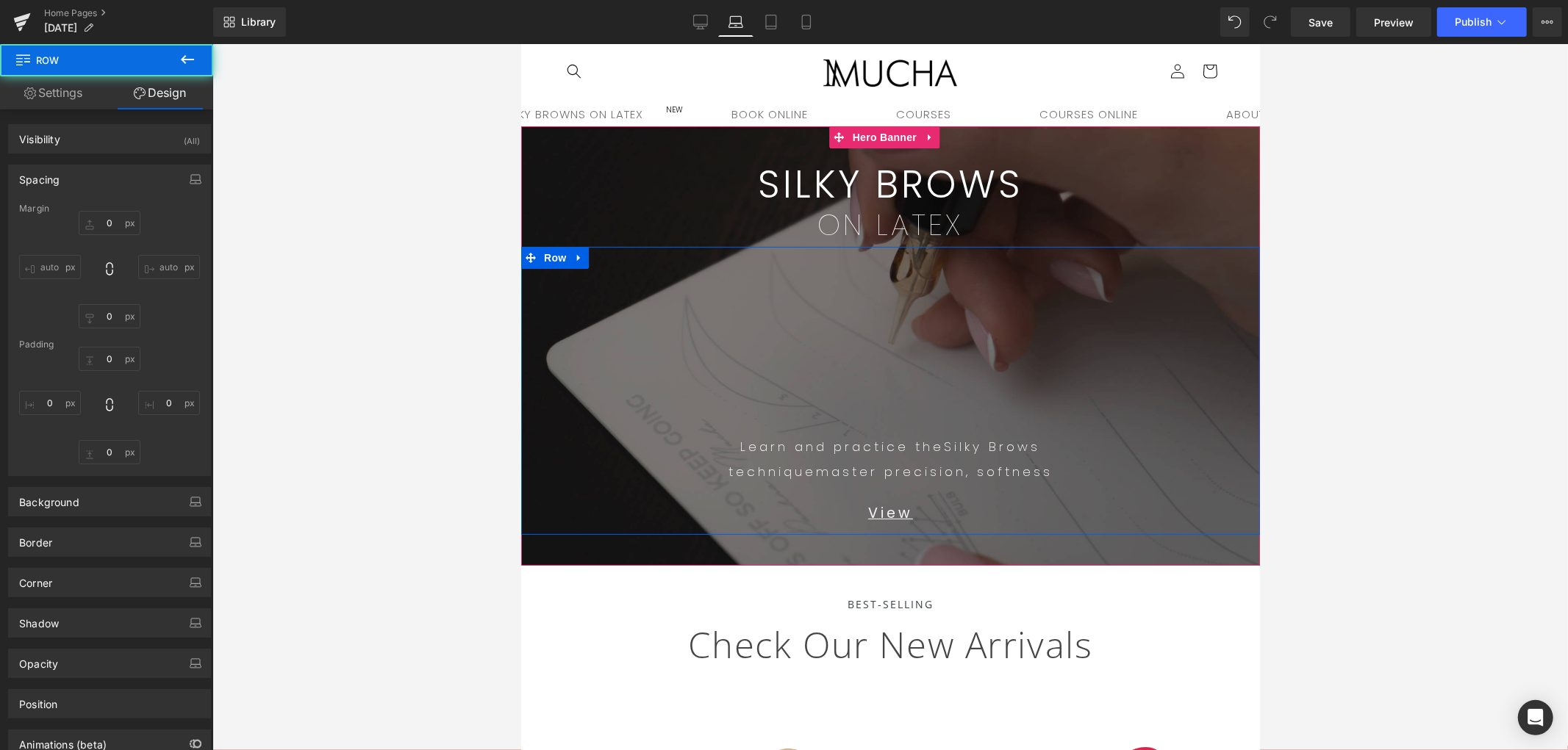
type input "0"
type input "239"
type input "0"
type input "10"
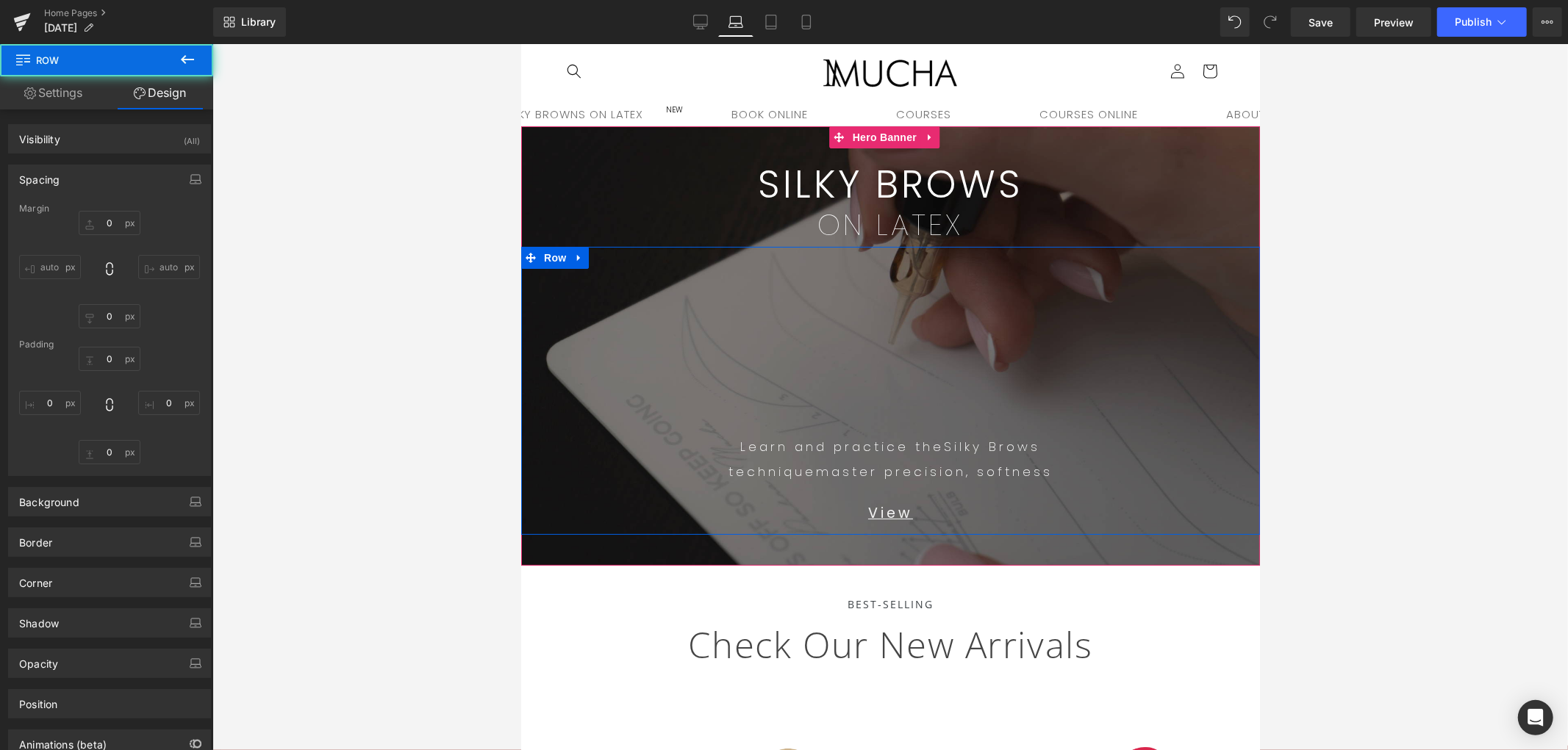
type input "0"
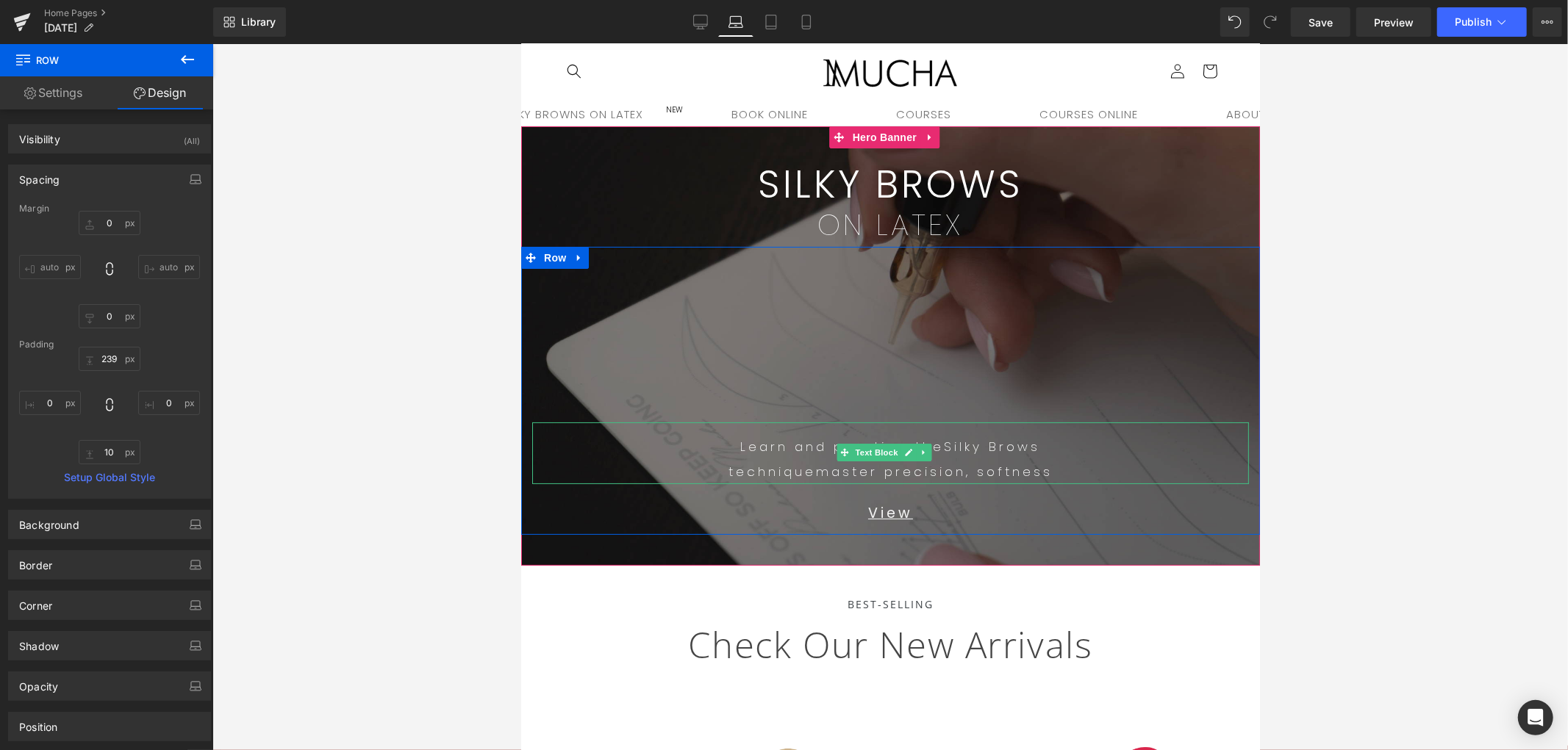
click at [714, 474] on p "technique master precision, softness" at bounding box center [890, 471] width 717 height 25
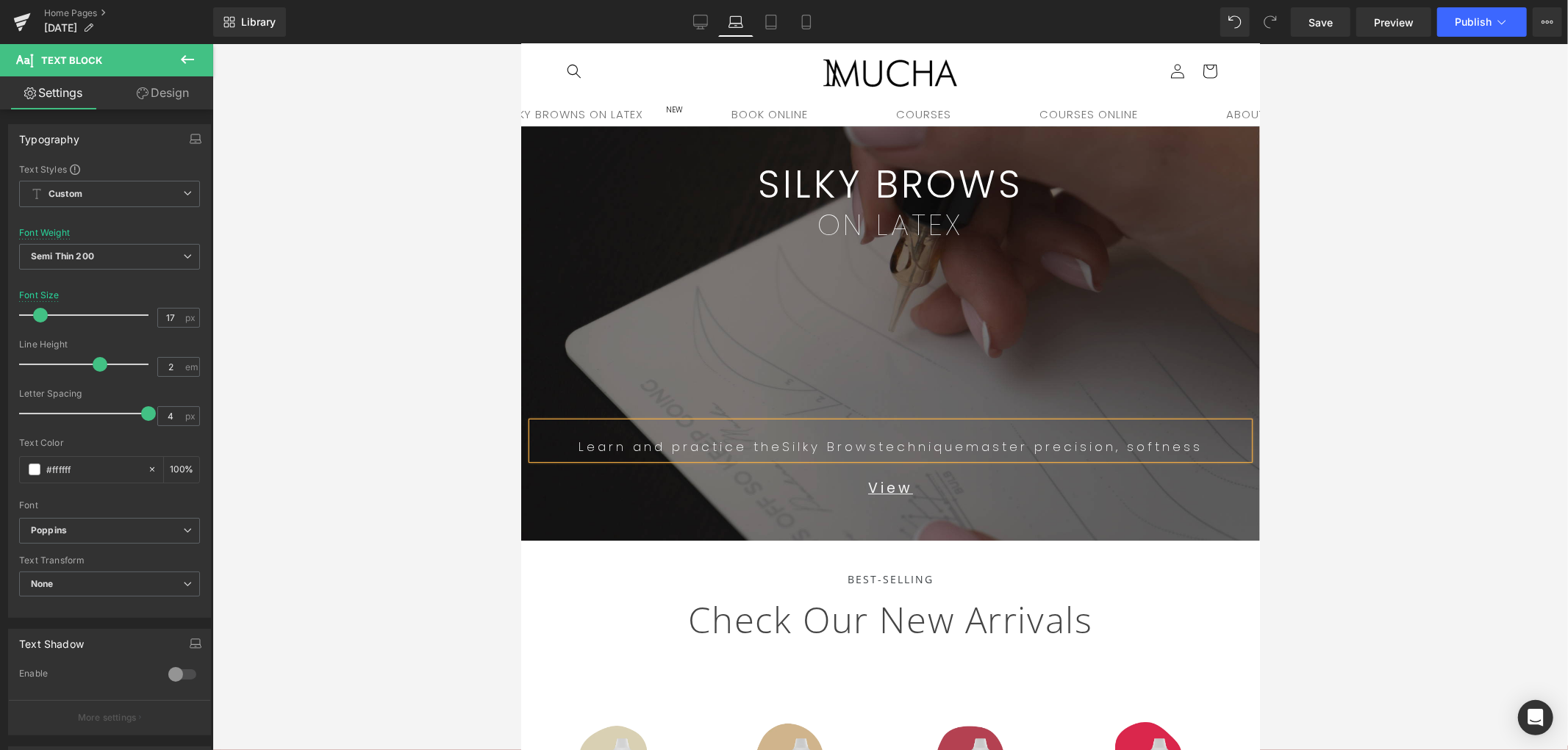
click at [972, 444] on span "master precision, softness" at bounding box center [1083, 446] width 237 height 18
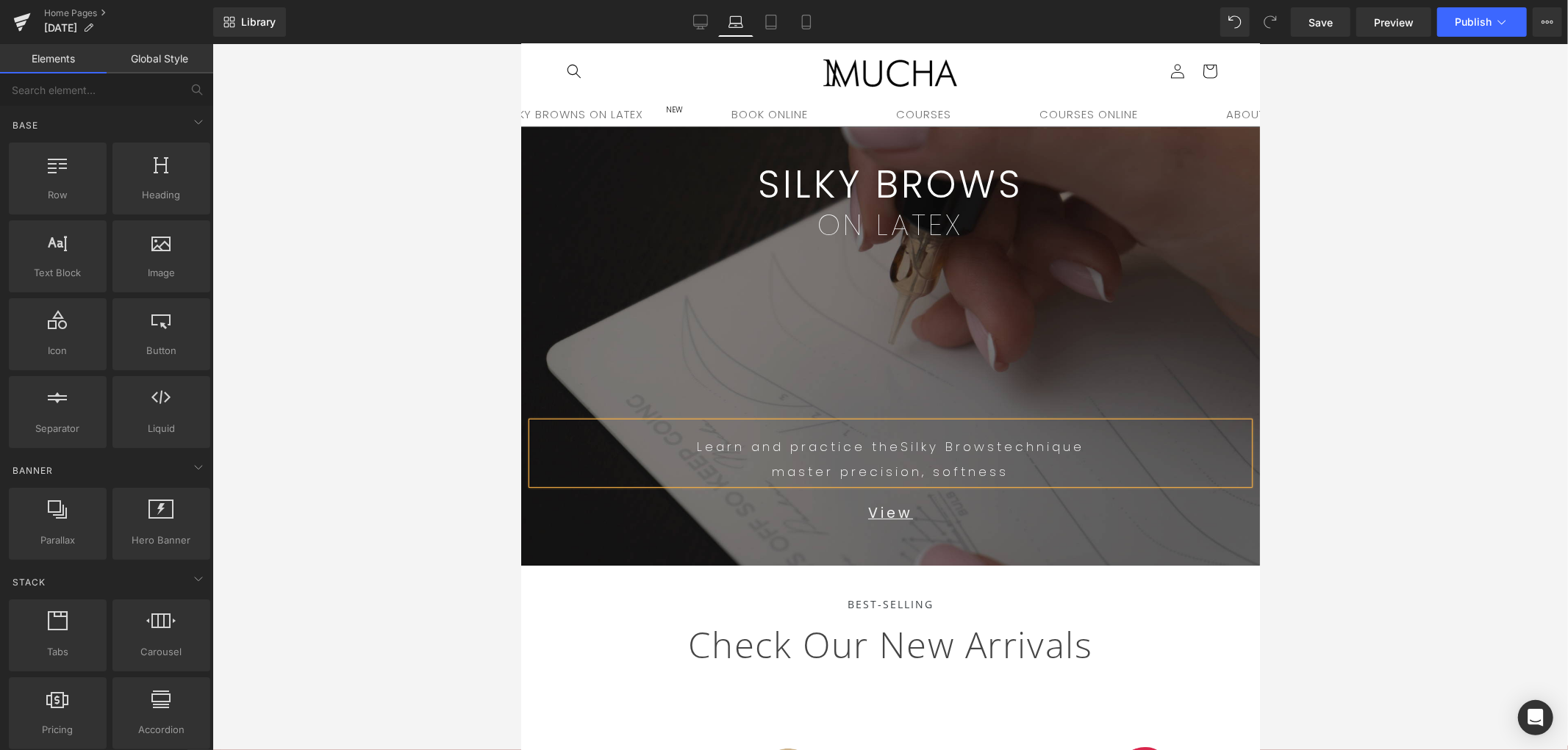
drag, startPoint x: 1413, startPoint y: 449, endPoint x: 1315, endPoint y: 530, distance: 127.1
click at [1411, 449] on div at bounding box center [890, 396] width 1356 height 706
click at [708, 28] on icon at bounding box center [700, 21] width 14 height 14
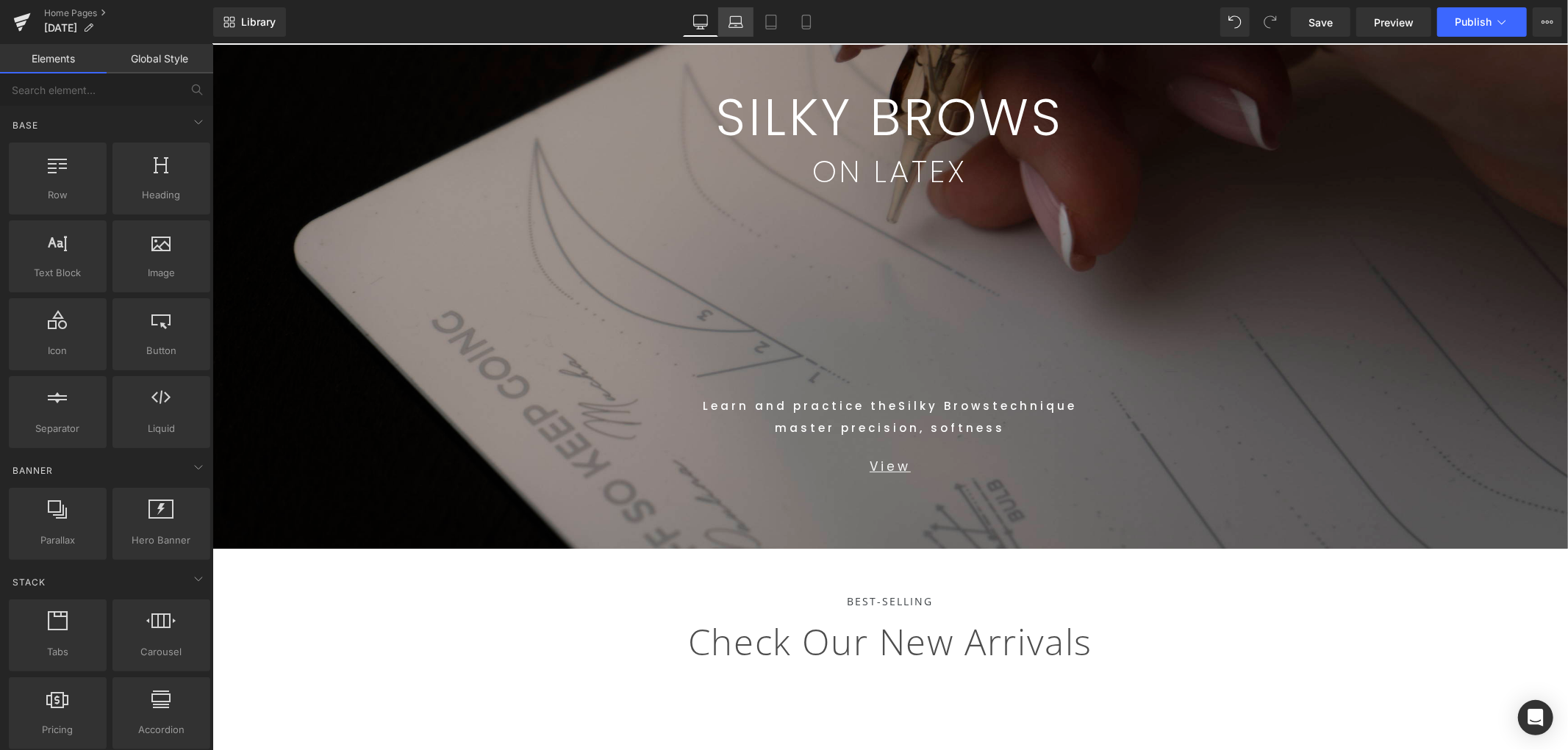
click at [753, 34] on link "Laptop" at bounding box center [735, 22] width 35 height 29
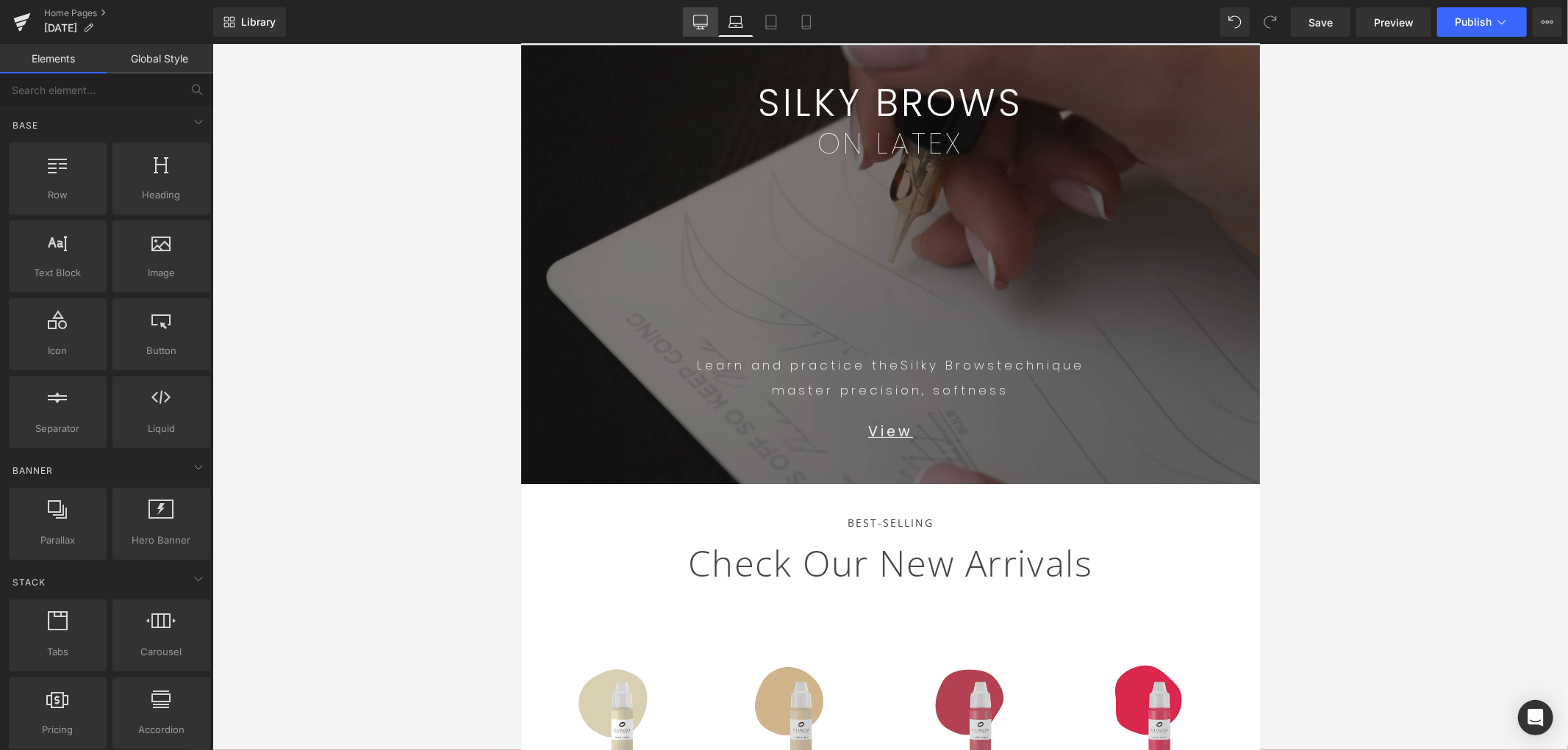
click at [715, 24] on link "Desktop" at bounding box center [700, 22] width 35 height 29
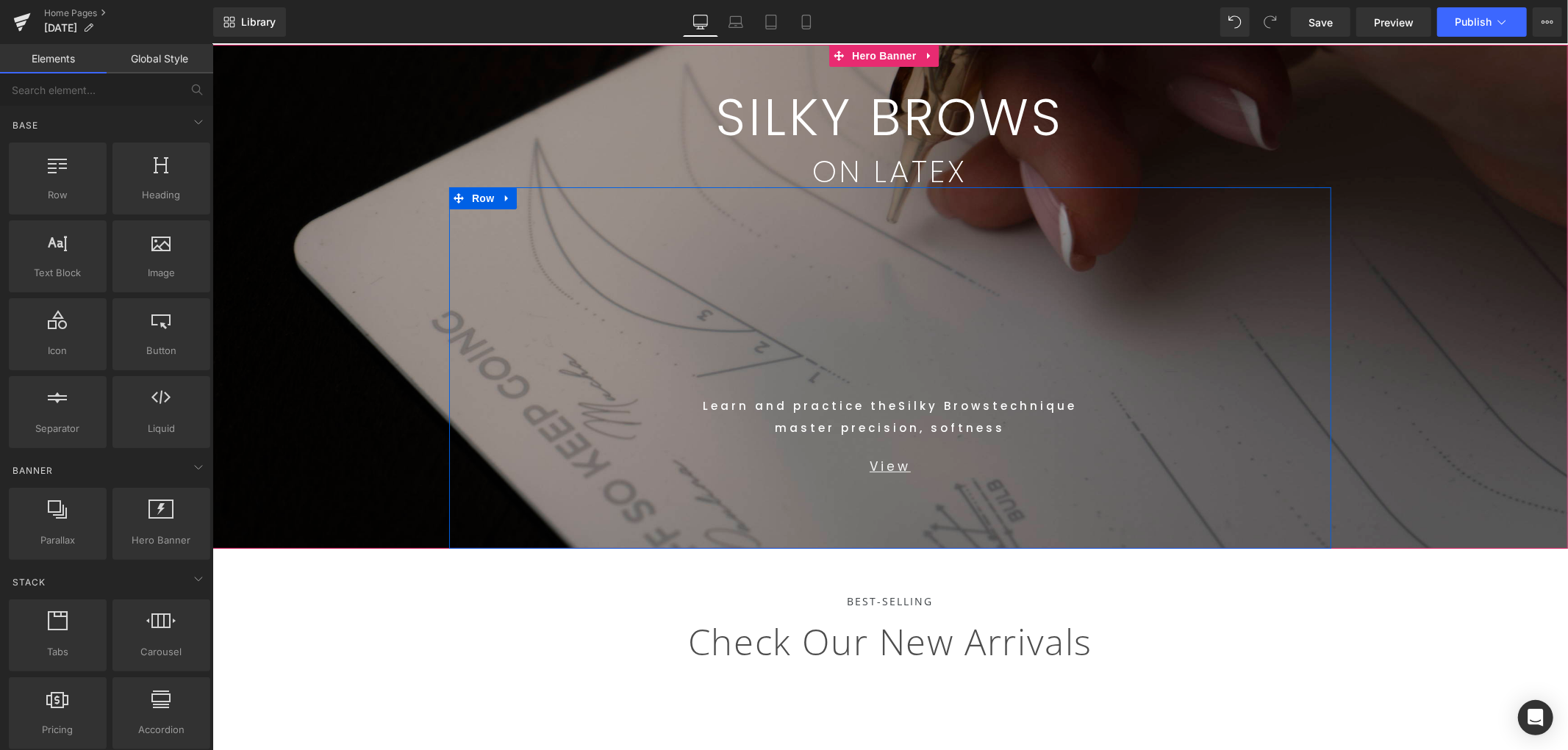
click at [1007, 424] on p "master precision, softness" at bounding box center [889, 427] width 861 height 22
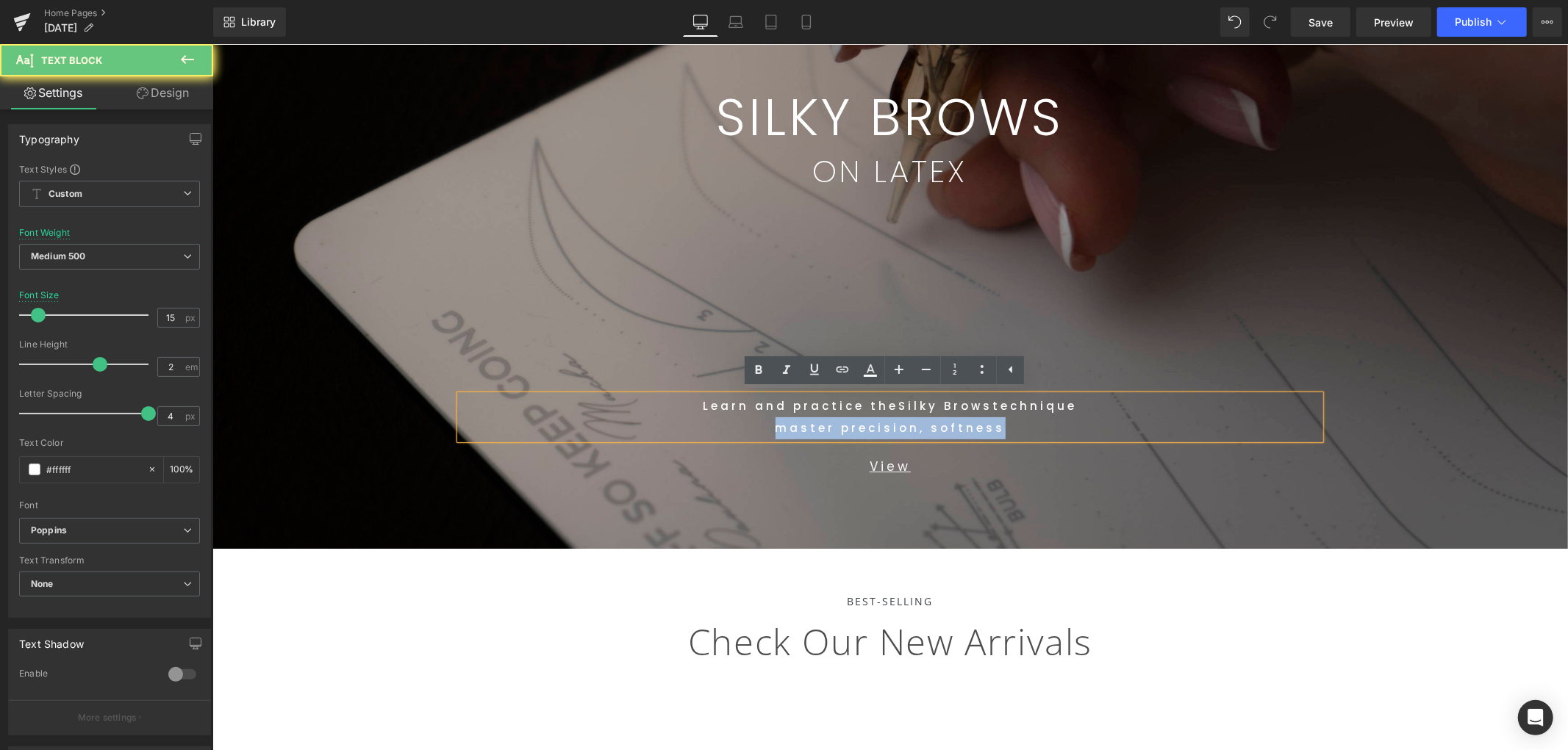
drag, startPoint x: 614, startPoint y: 430, endPoint x: 576, endPoint y: 427, distance: 38.1
click at [576, 427] on p "master precision, softness" at bounding box center [889, 427] width 861 height 22
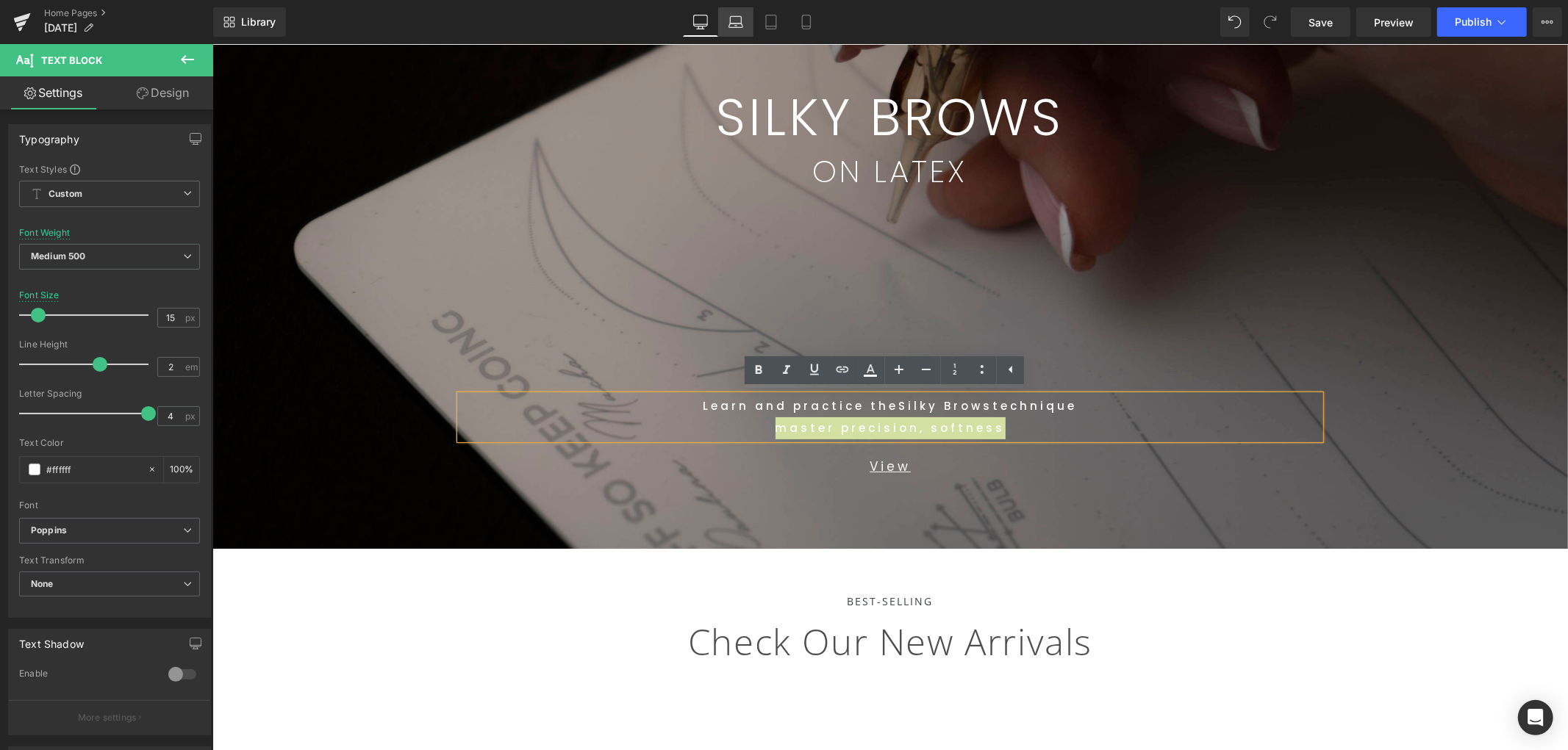
click at [735, 28] on icon at bounding box center [735, 26] width 14 height 5
type input "17"
type input "100"
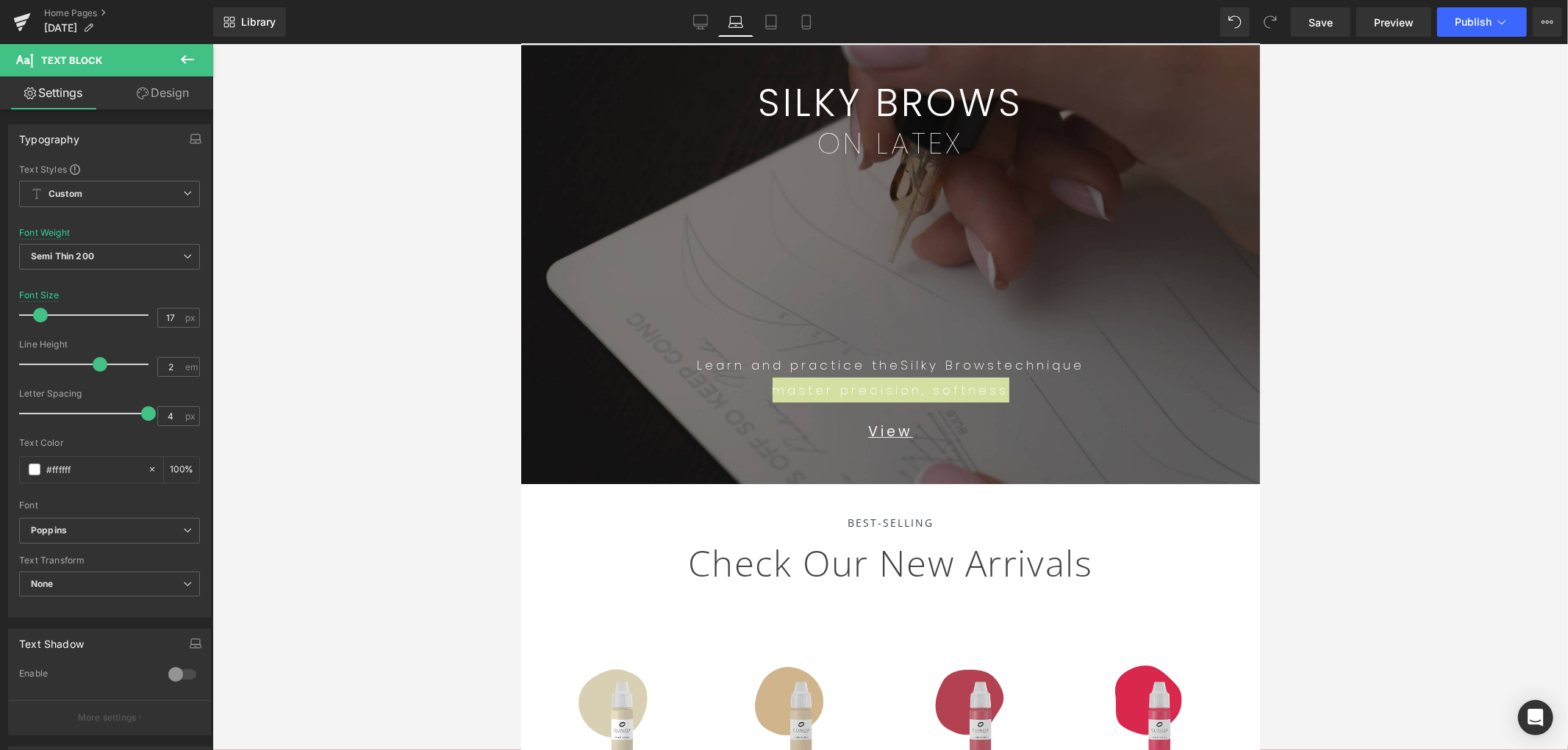
scroll to position [37, 0]
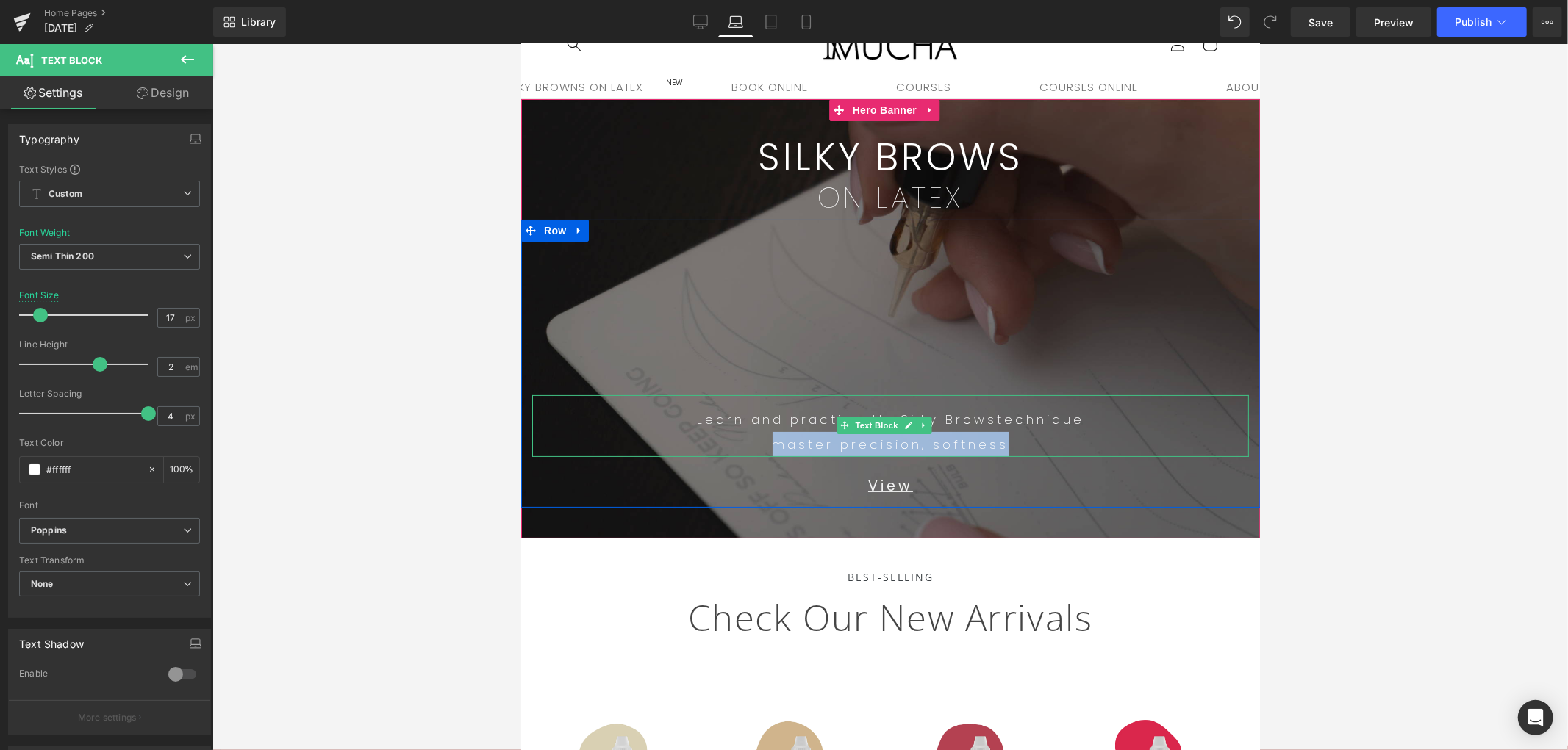
click at [1091, 416] on p "Learn and practice the Silky Brows technique" at bounding box center [890, 419] width 717 height 25
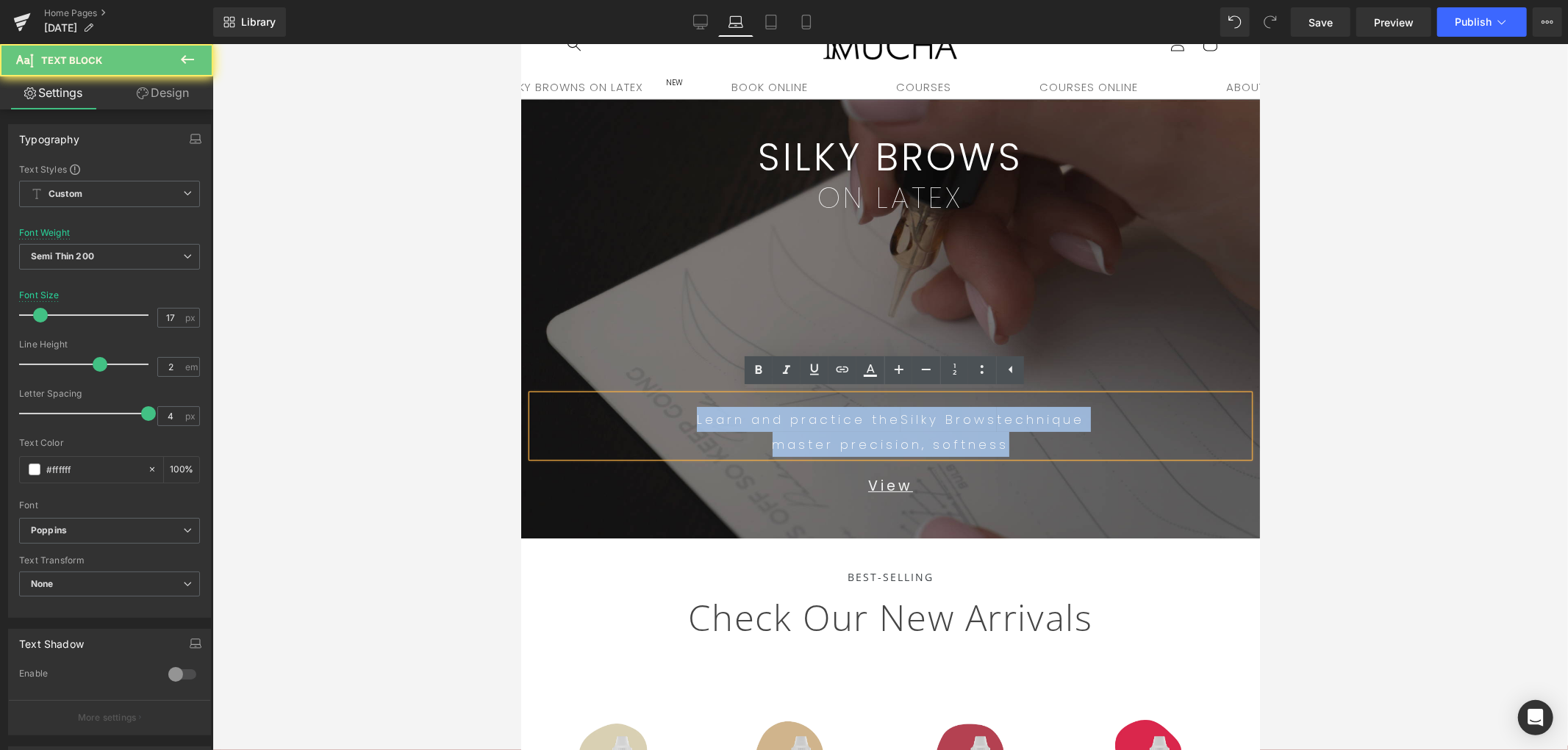
drag, startPoint x: 726, startPoint y: 434, endPoint x: 740, endPoint y: 412, distance: 26.1
click at [595, 402] on div "Learn and practice the Silky Brows technique master precision, softness" at bounding box center [890, 425] width 717 height 62
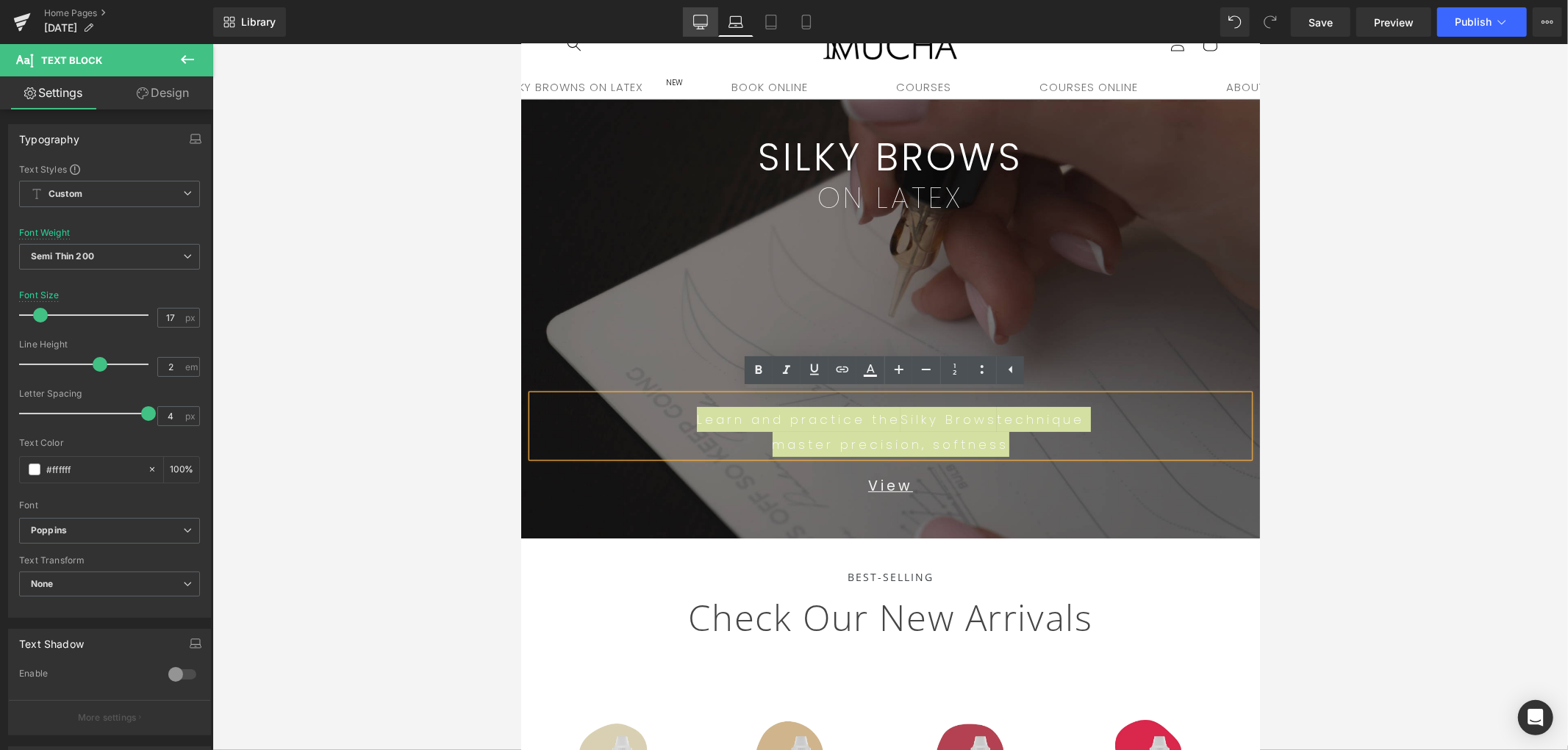
click at [701, 20] on icon at bounding box center [700, 21] width 14 height 14
type input "15"
type input "100"
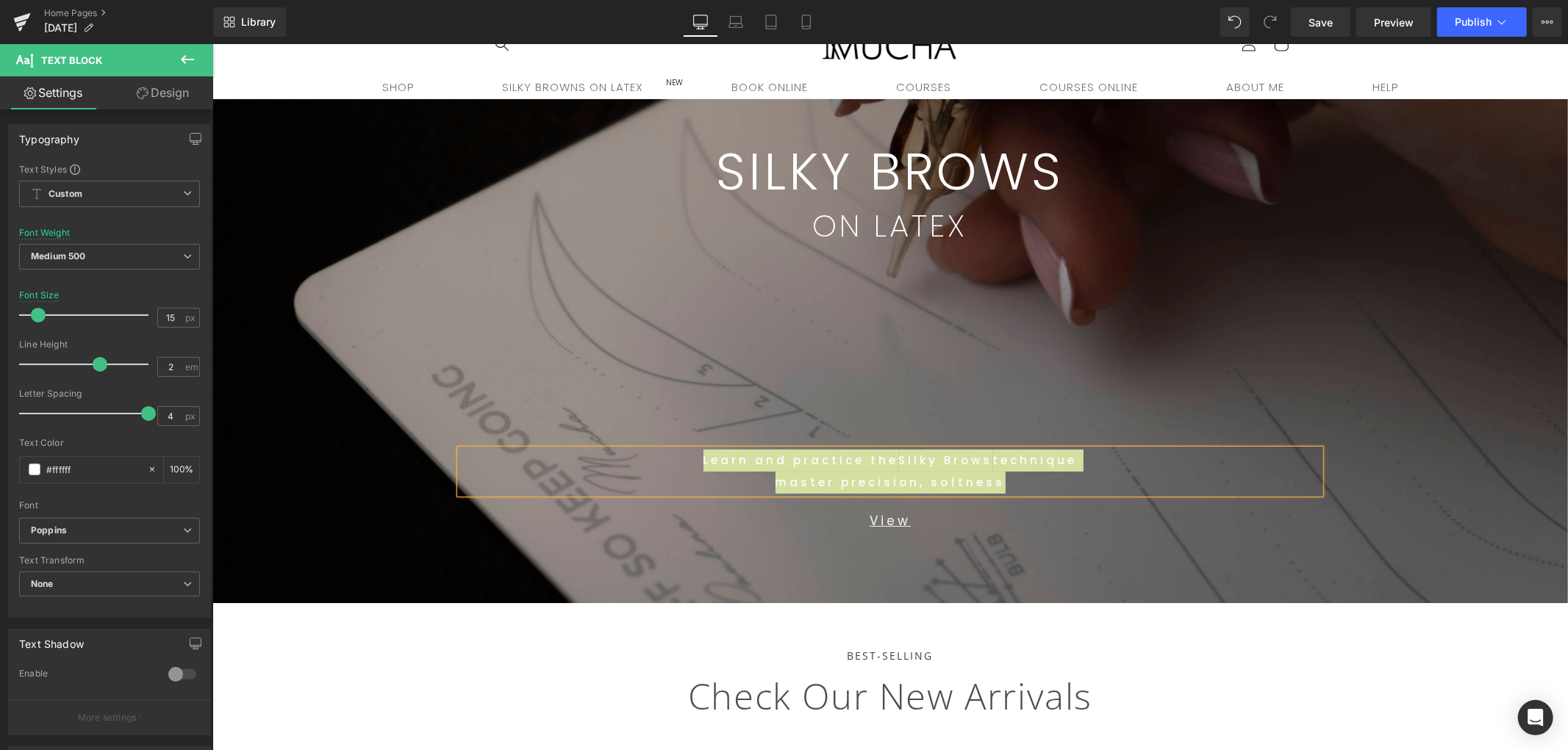
scroll to position [91, 0]
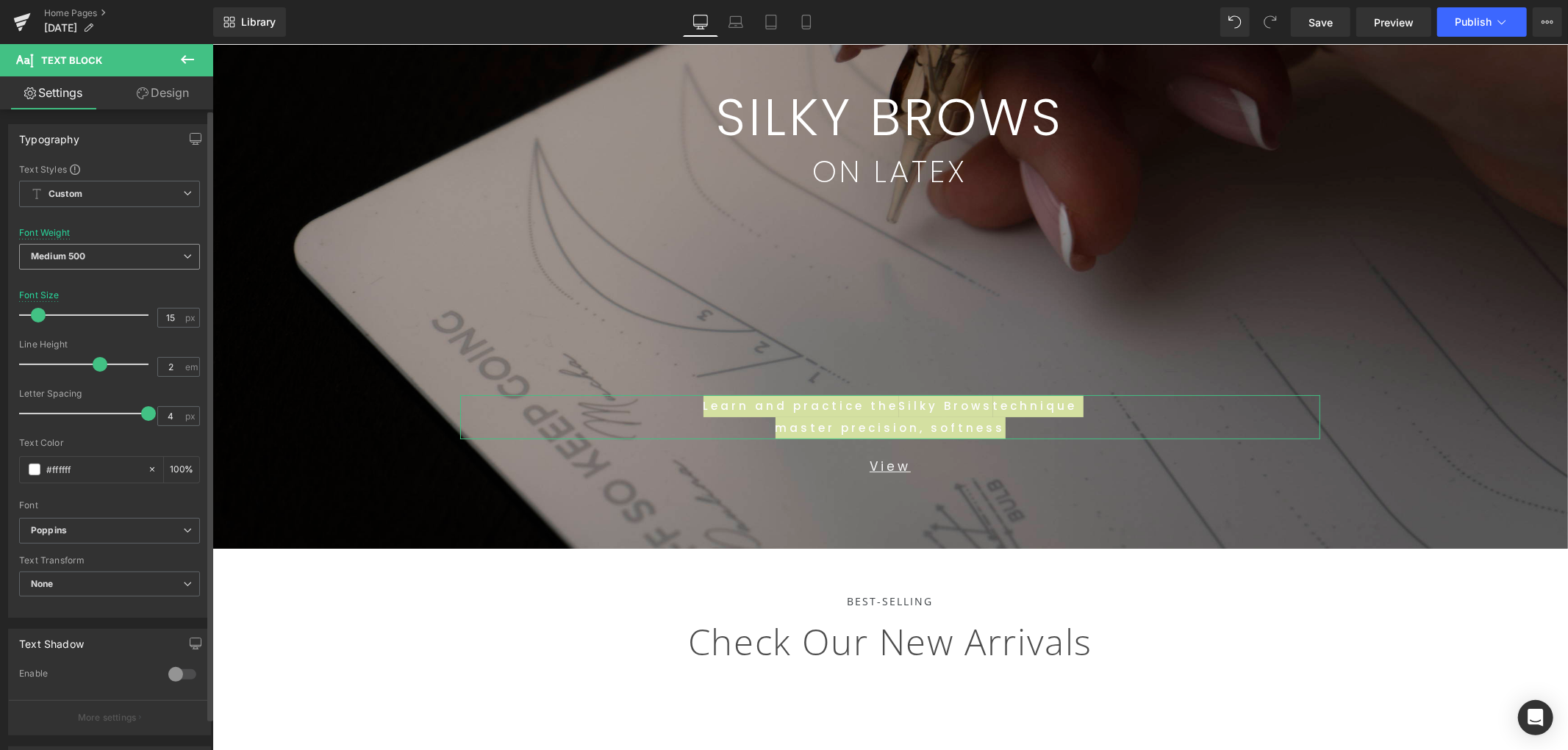
click at [89, 258] on span "Medium 500" at bounding box center [109, 257] width 181 height 26
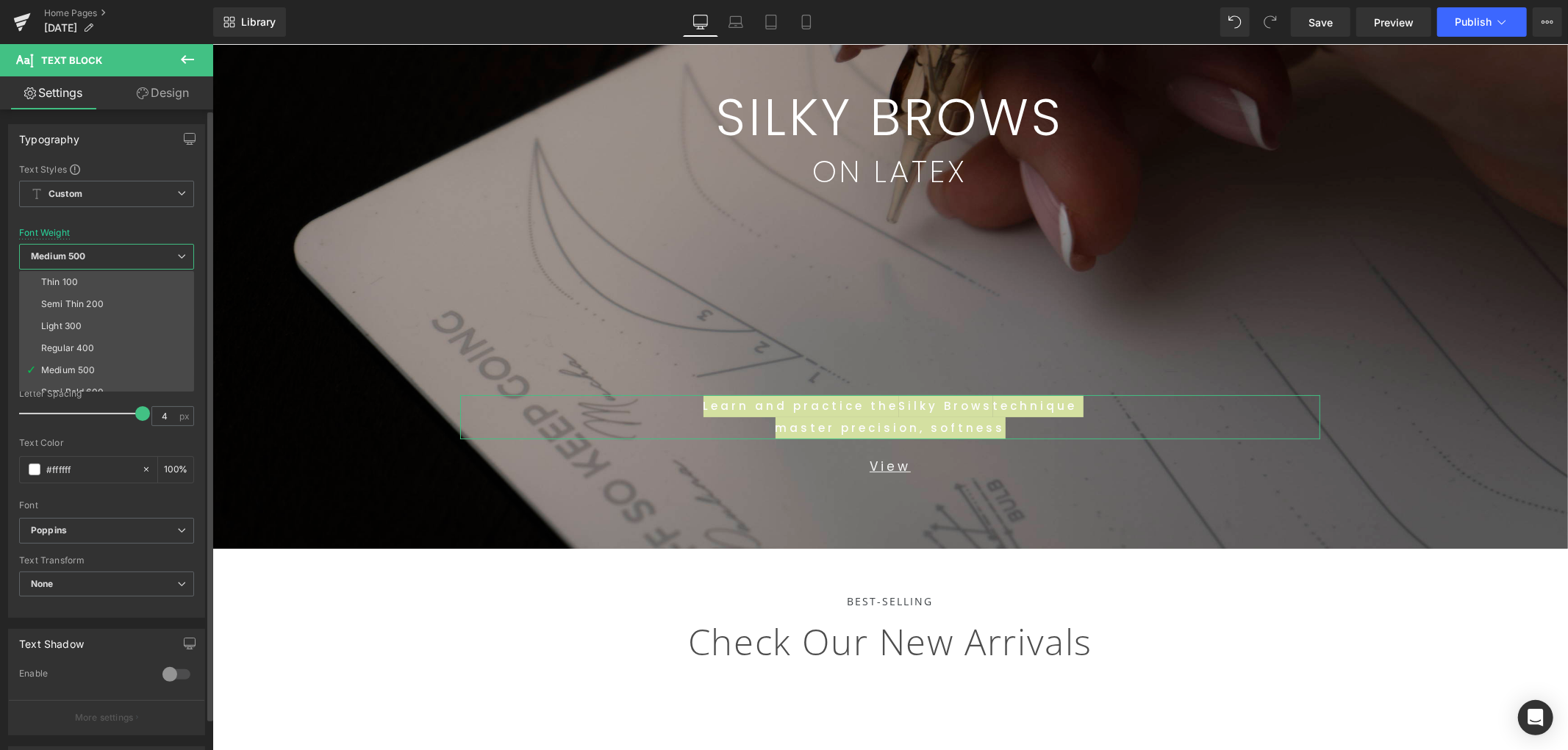
click at [83, 323] on li "Light 300" at bounding box center [109, 326] width 182 height 22
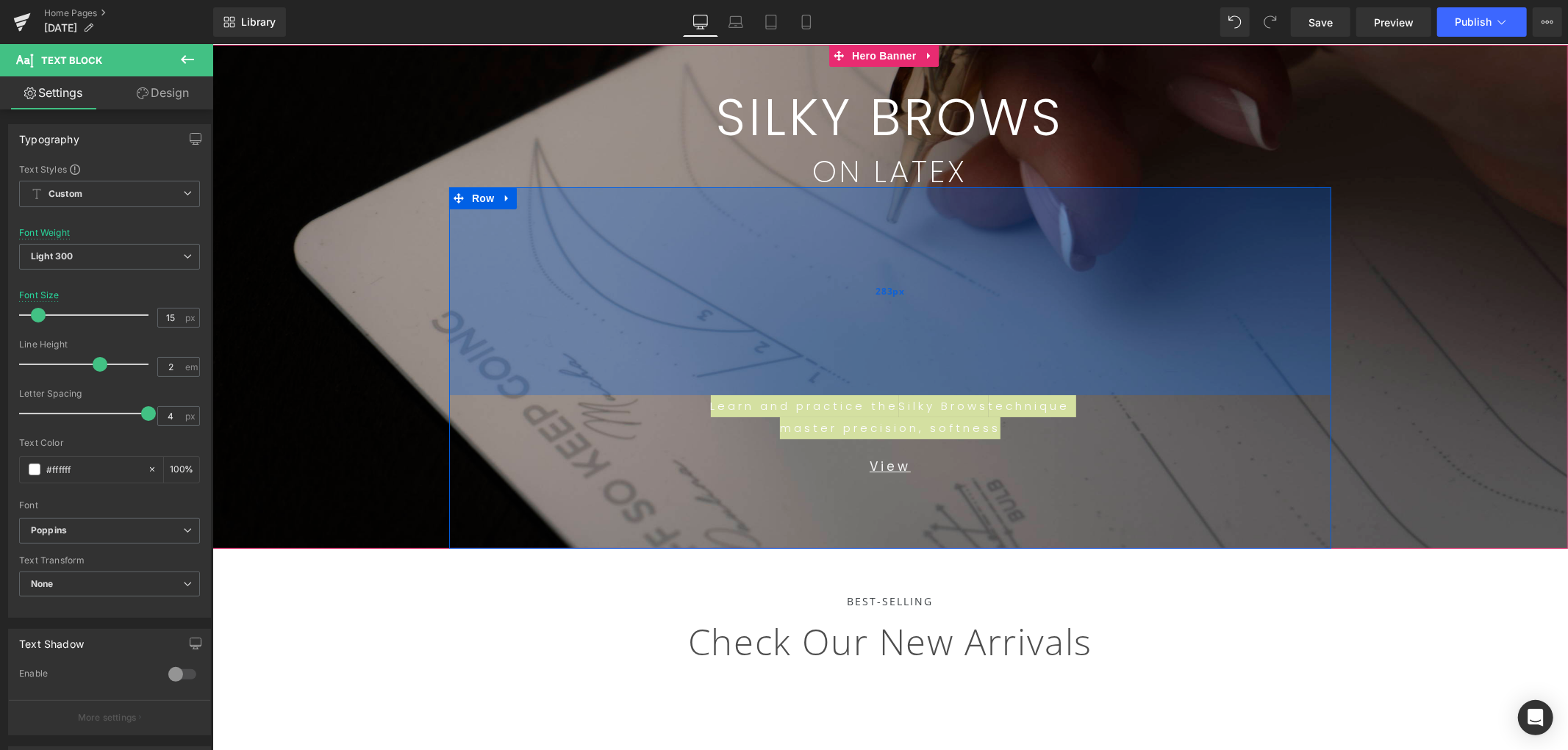
click at [968, 314] on div "283px" at bounding box center [890, 290] width 882 height 208
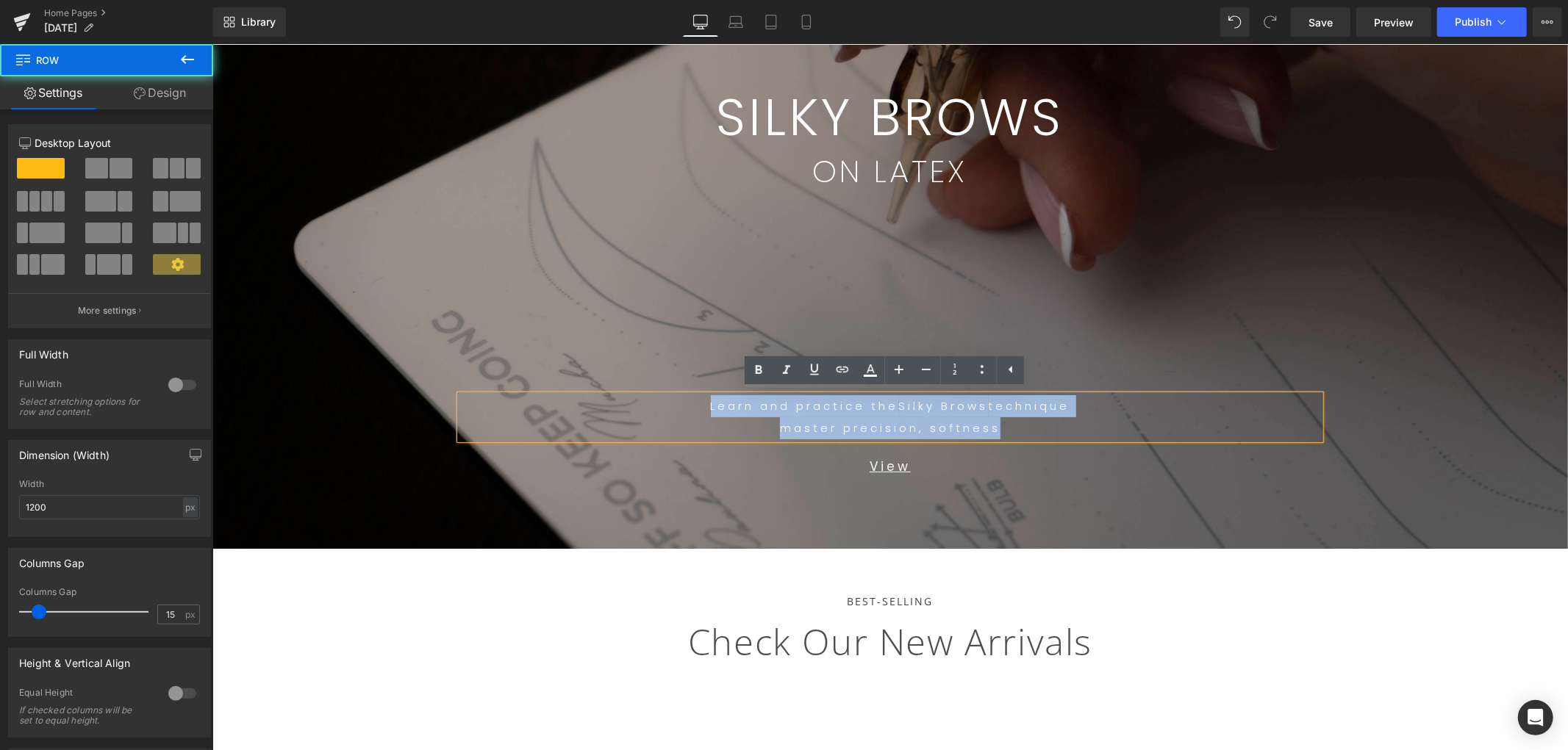
click at [1050, 125] on span "SILKY BROWS" at bounding box center [890, 116] width 348 height 73
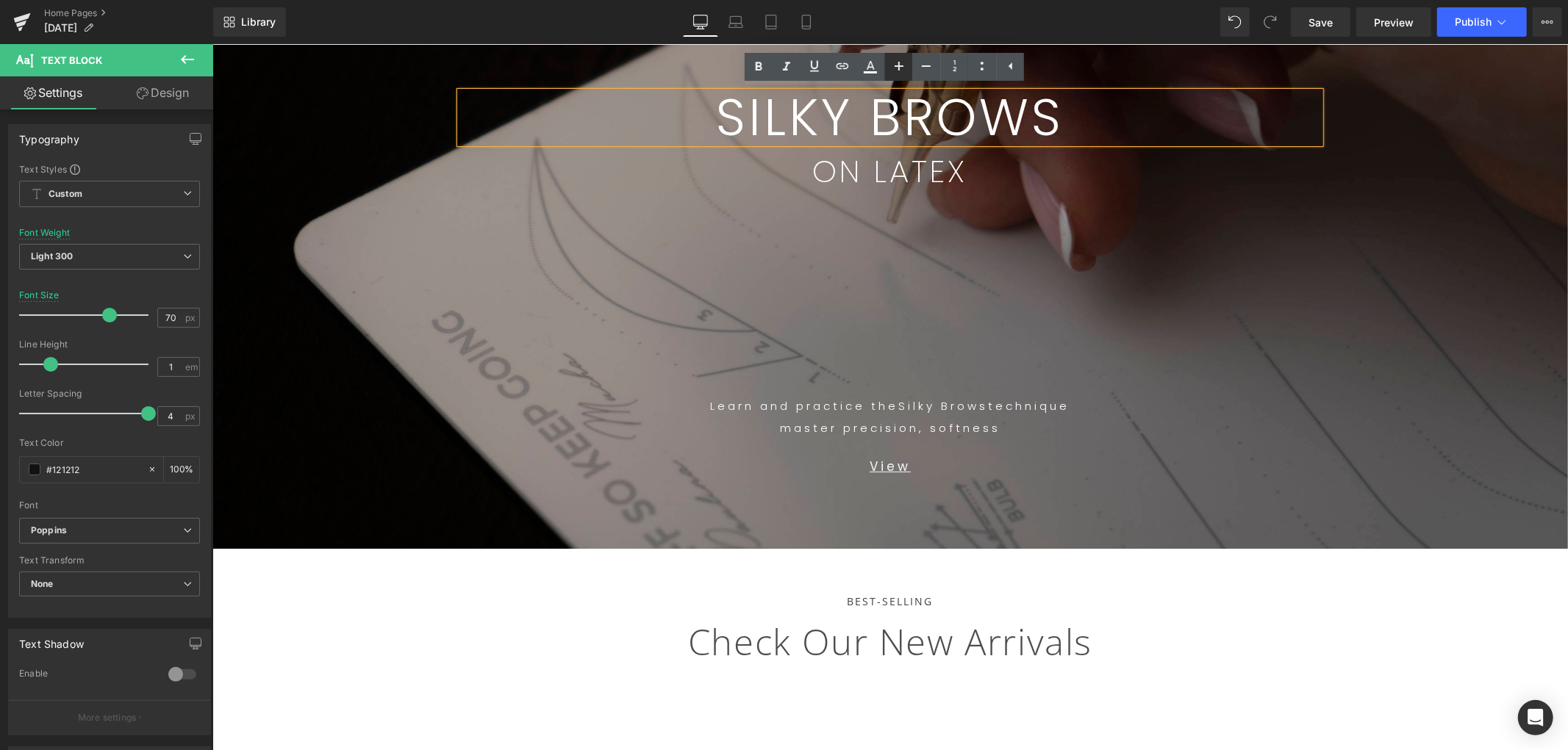
click at [0, 0] on icon at bounding box center [0, 0] width 0 height 0
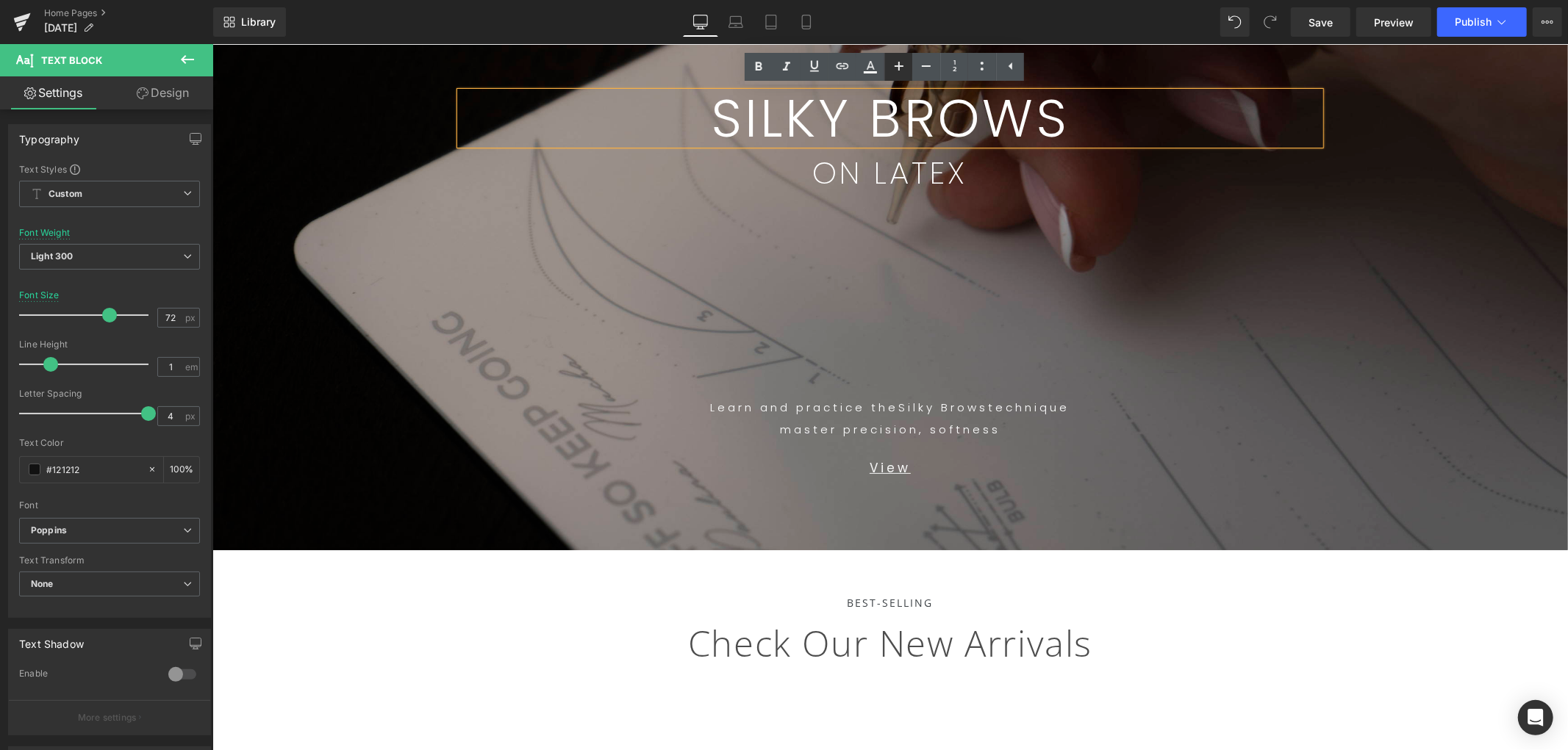
click at [0, 0] on icon at bounding box center [0, 0] width 0 height 0
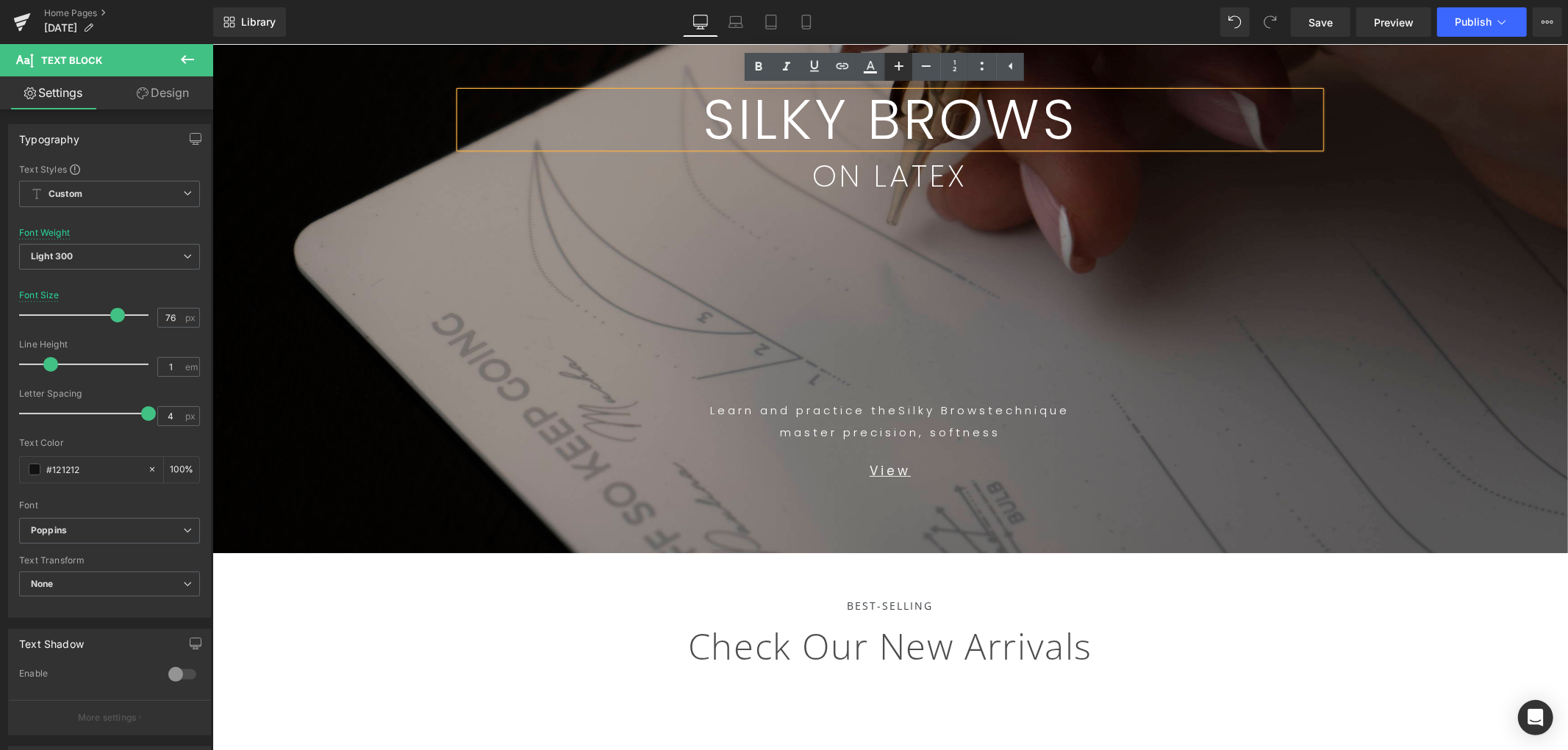
click at [0, 0] on link at bounding box center [0, 0] width 0 height 0
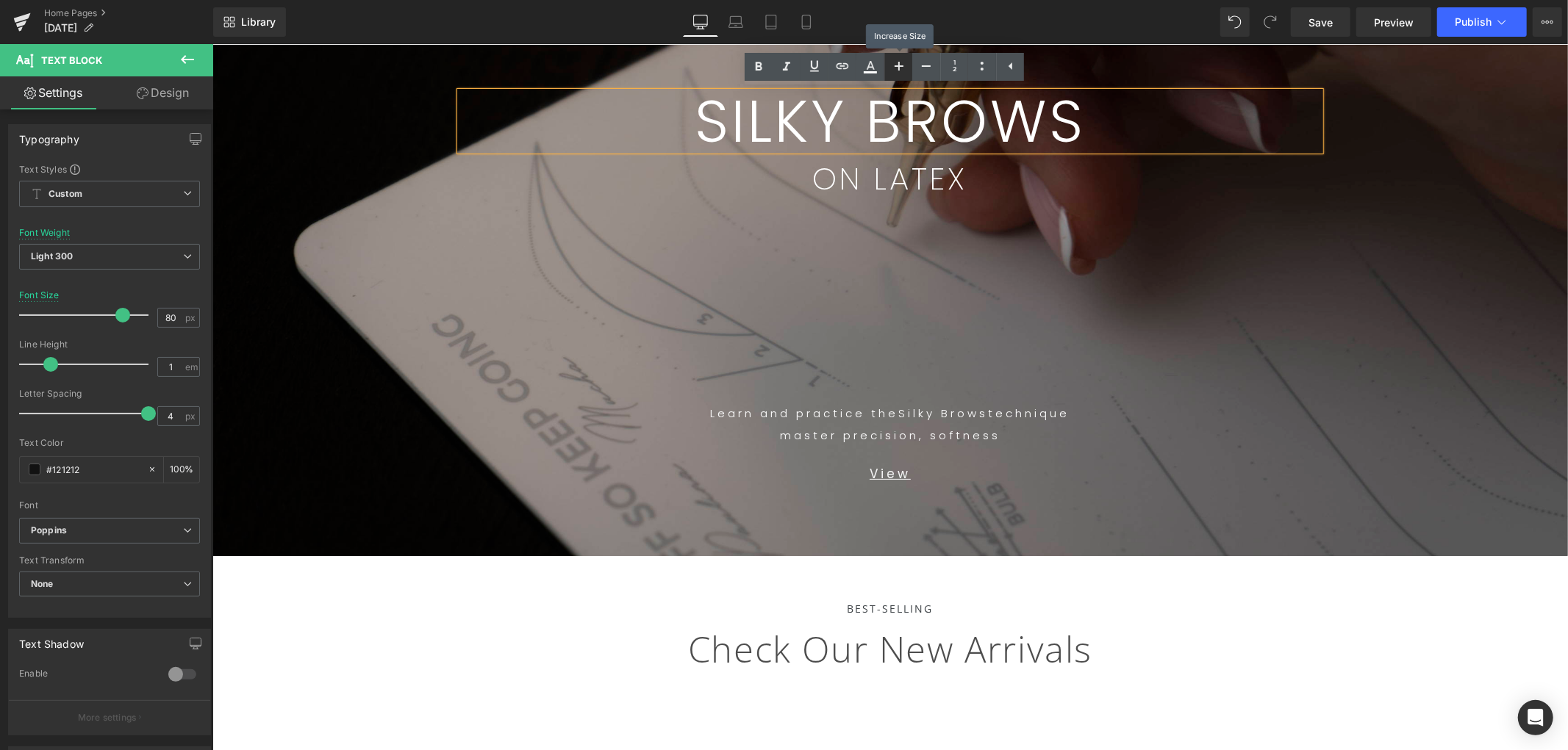
click at [0, 0] on link at bounding box center [0, 0] width 0 height 0
type input "82"
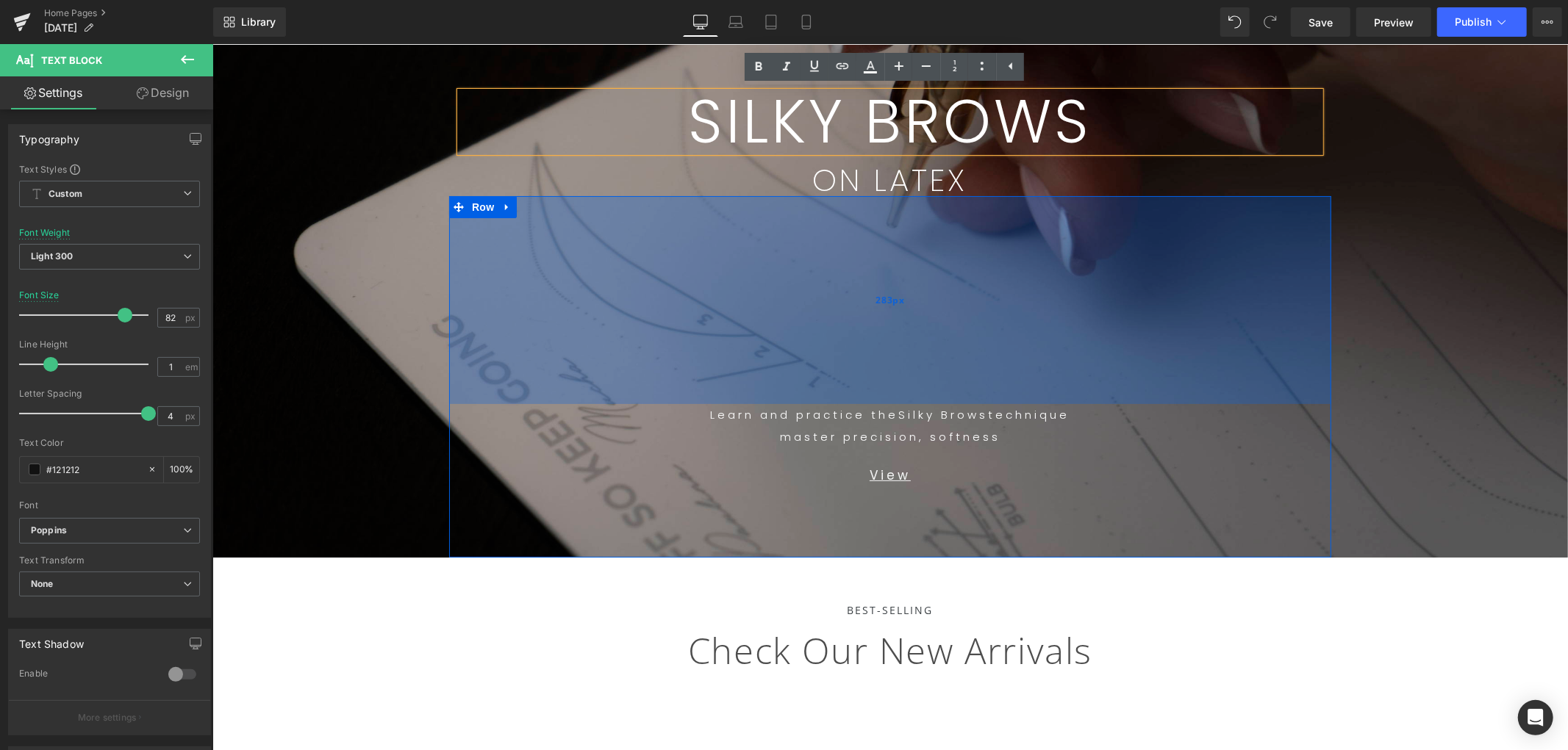
click at [1127, 350] on div "283px" at bounding box center [890, 299] width 882 height 208
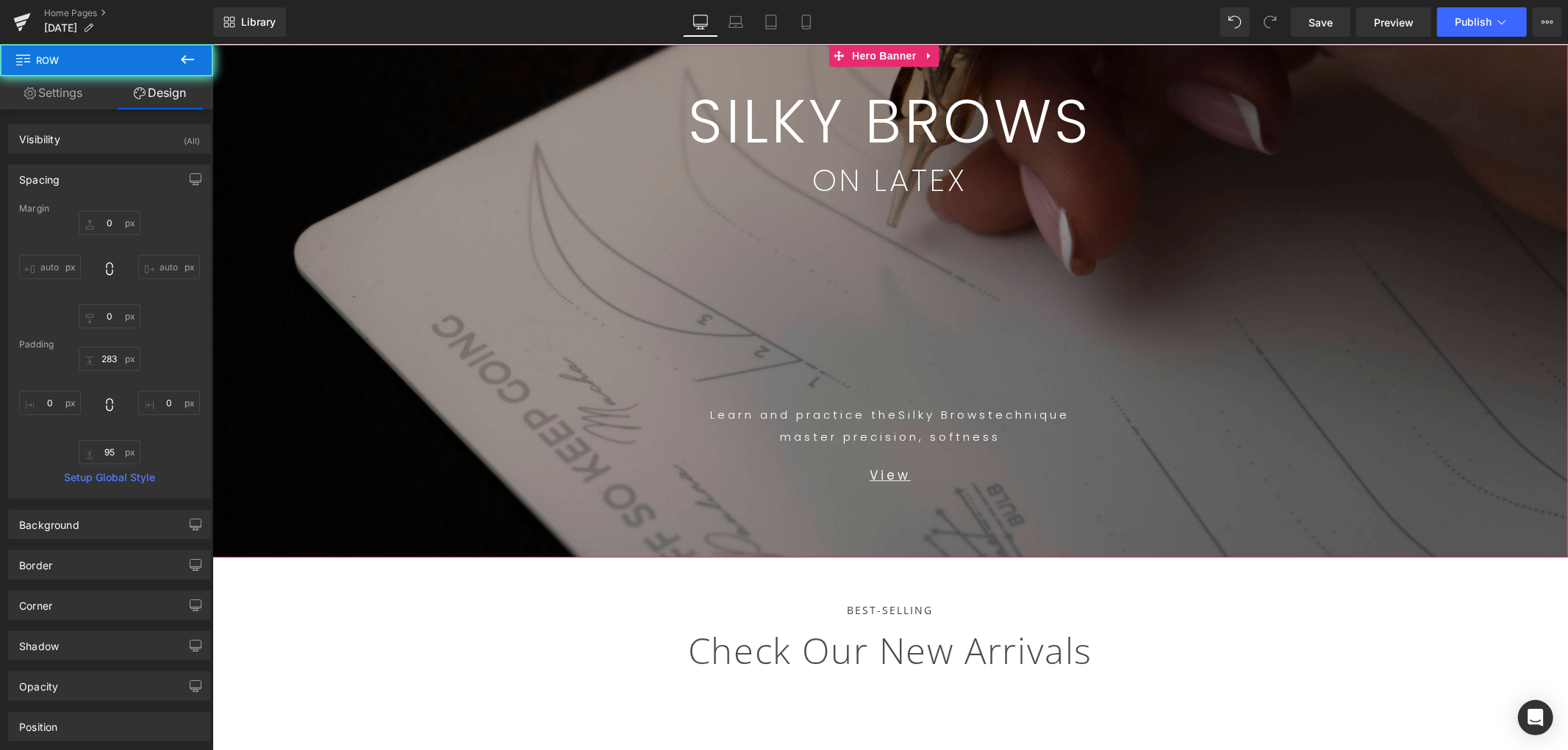
drag, startPoint x: 1463, startPoint y: 326, endPoint x: 1464, endPoint y: 337, distance: 11.0
click at [1411, 326] on span "SILKY BROWS Text Block ON LATEX Text Block Row 52px Learn and practice the Silk…" at bounding box center [890, 300] width 1356 height 513
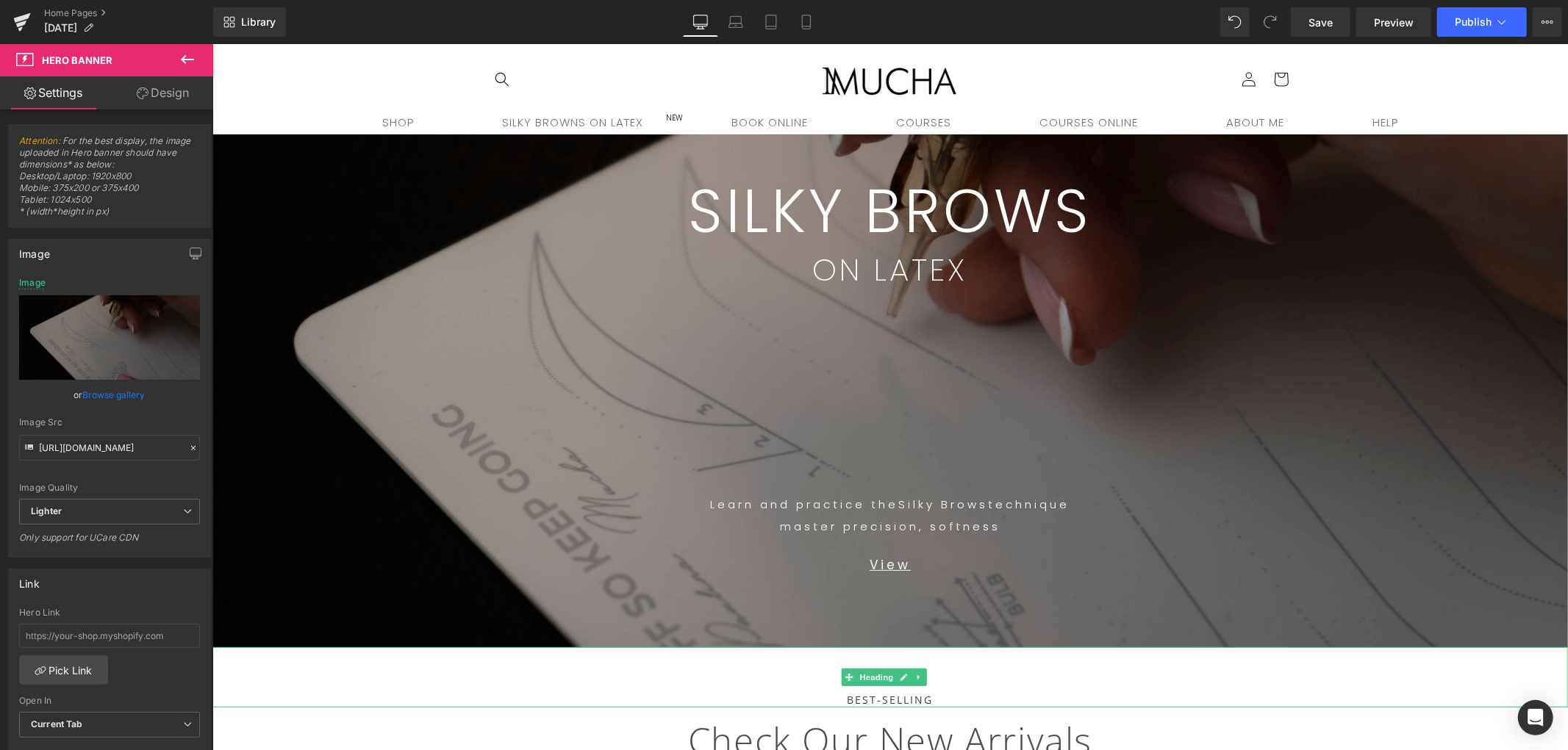
scroll to position [0, 0]
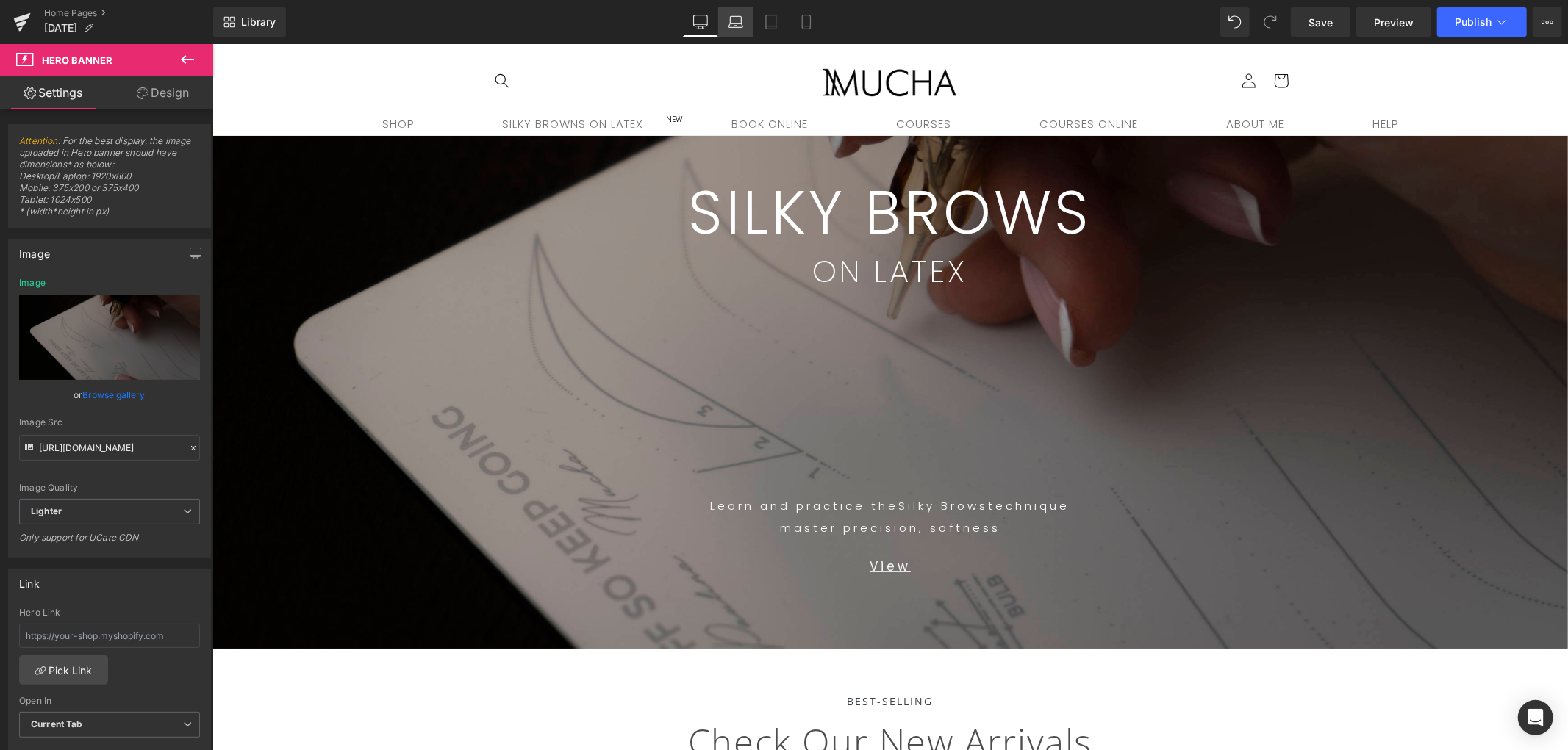
click at [737, 16] on icon at bounding box center [735, 21] width 14 height 14
type input "[URL][DOMAIN_NAME]"
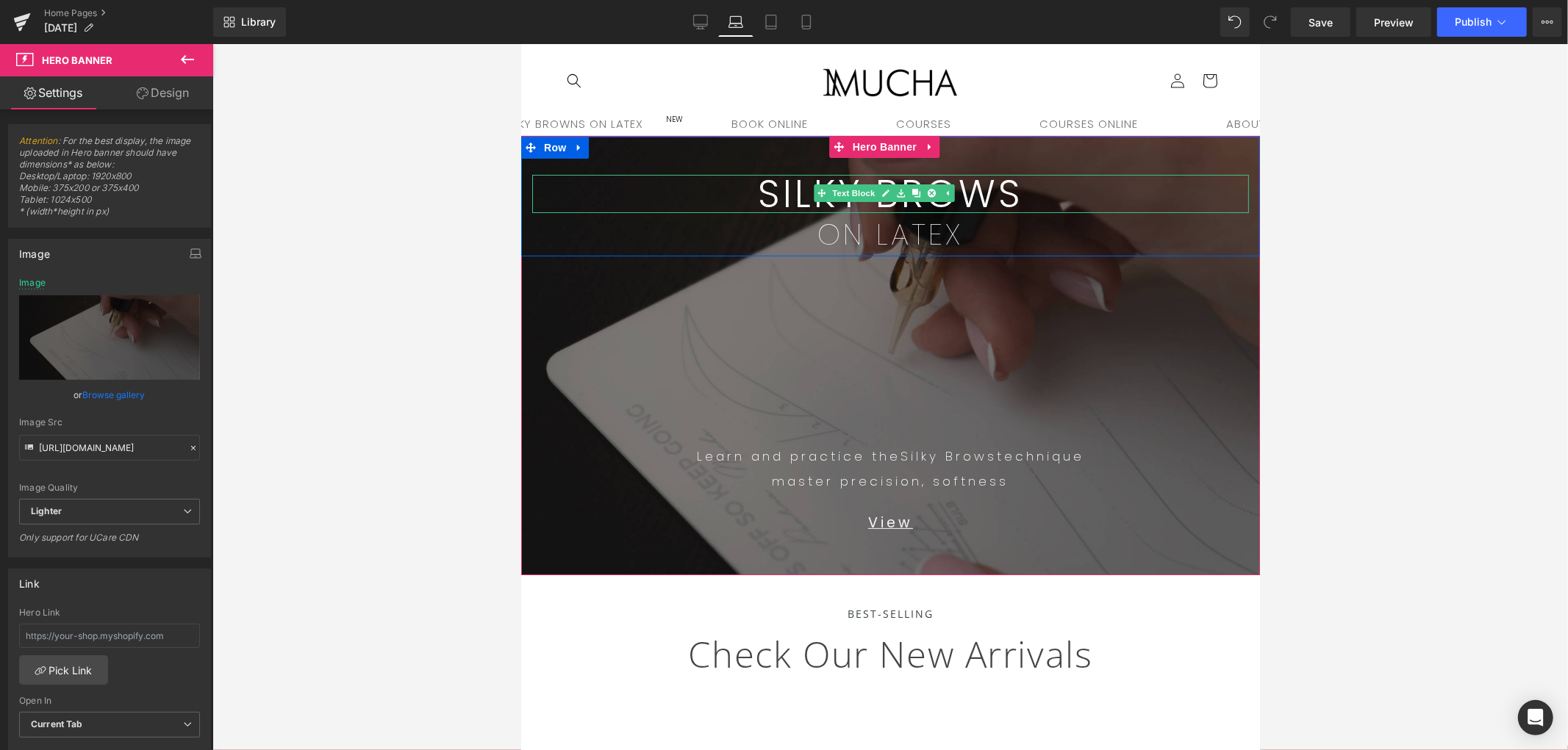
click at [1036, 193] on p "SILKY BROWS" at bounding box center [890, 193] width 717 height 38
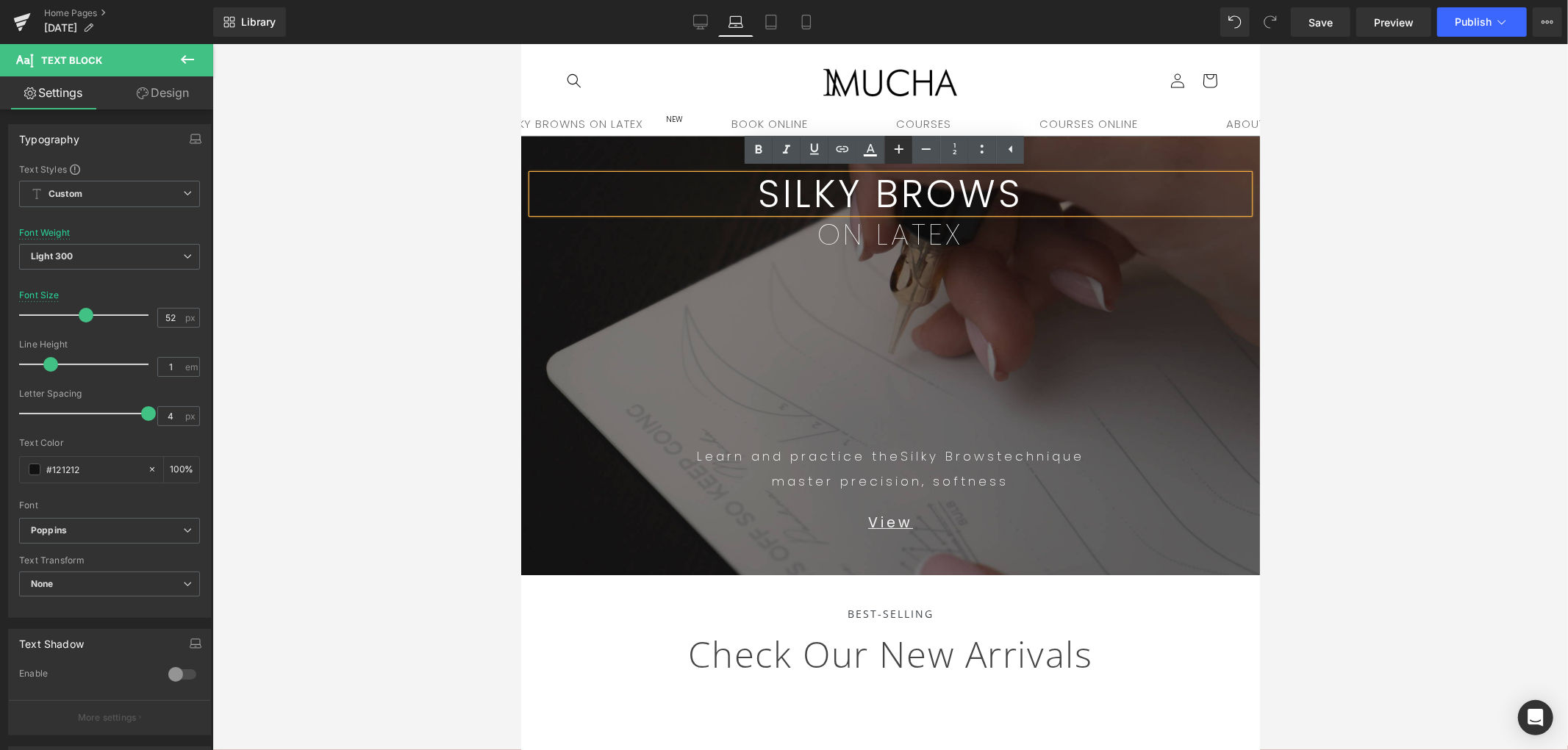
click at [0, 0] on icon at bounding box center [0, 0] width 0 height 0
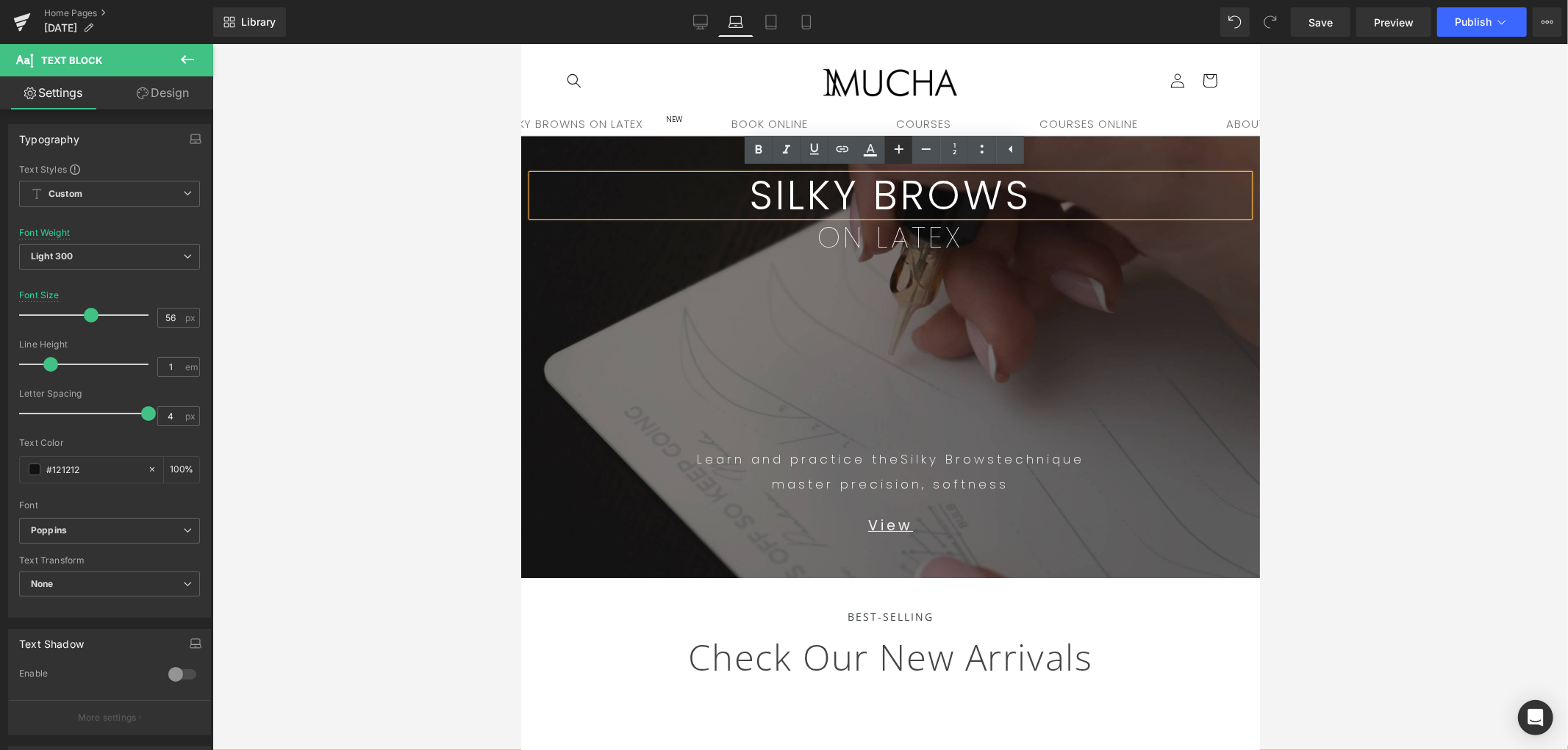
click at [0, 0] on icon at bounding box center [0, 0] width 0 height 0
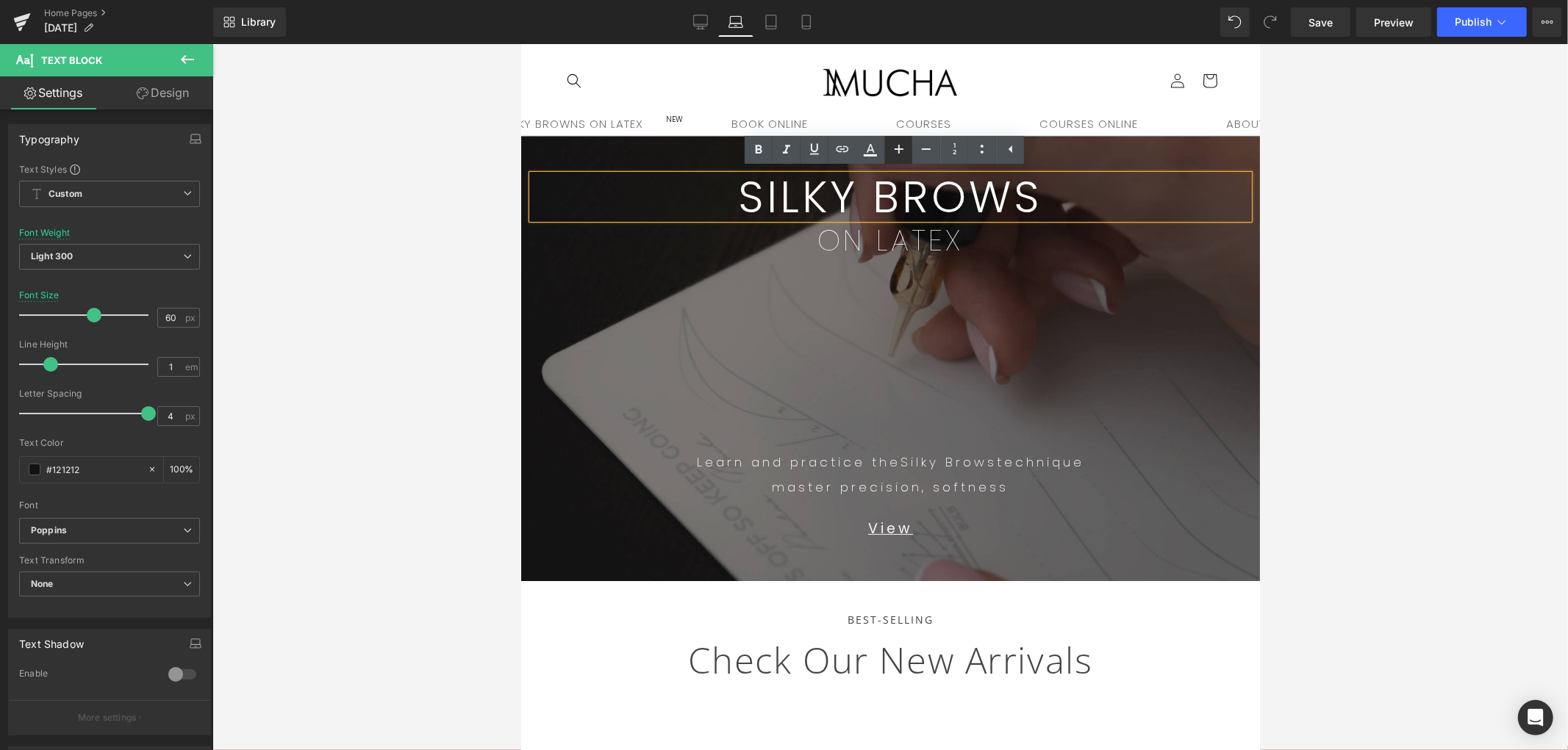
click at [0, 0] on icon at bounding box center [0, 0] width 0 height 0
click at [920, 143] on icon at bounding box center [926, 149] width 18 height 18
type input "60"
click at [978, 238] on p "ON LATEX" at bounding box center [890, 240] width 717 height 29
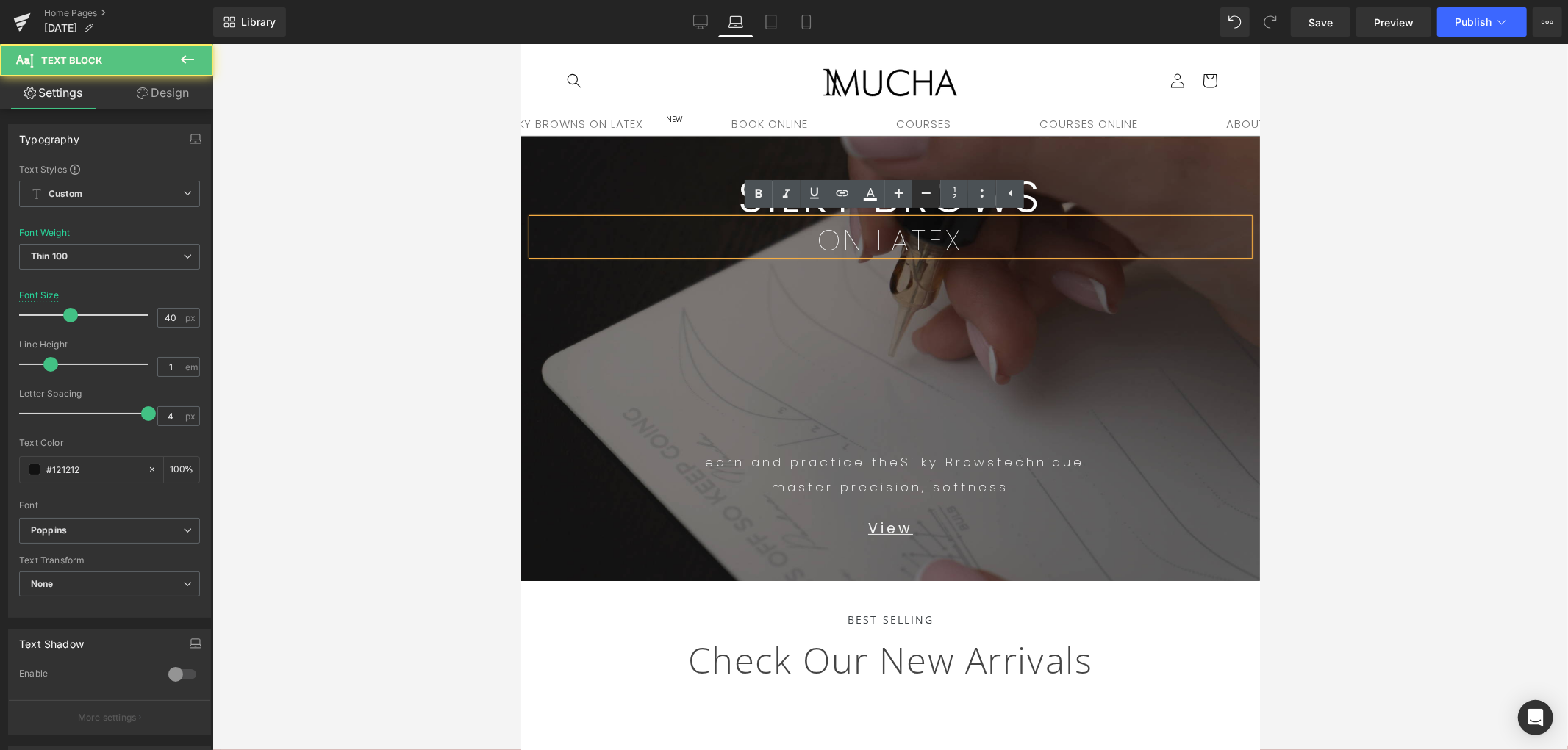
click at [929, 189] on icon at bounding box center [926, 193] width 18 height 18
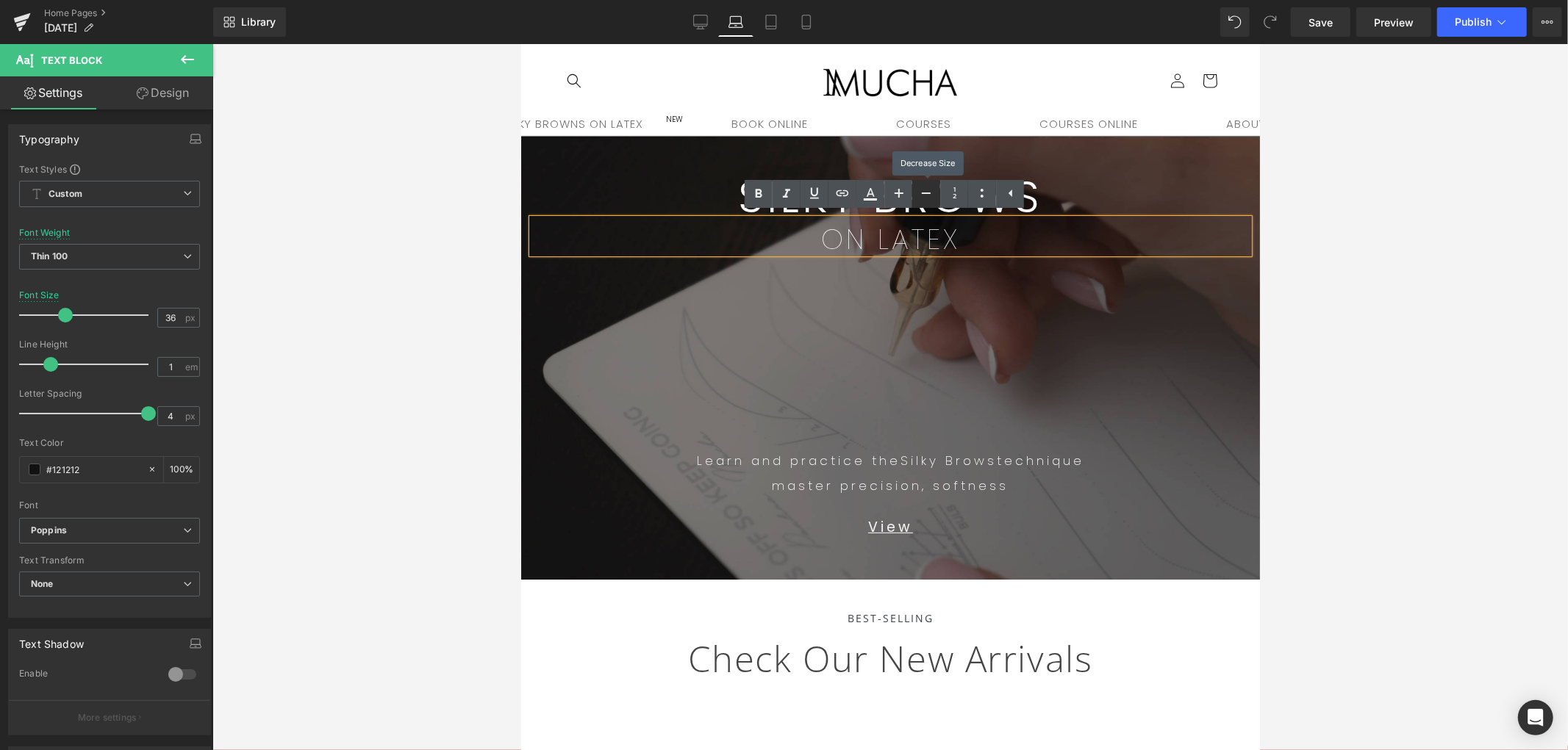
drag, startPoint x: 929, startPoint y: 189, endPoint x: 442, endPoint y: 170, distance: 487.4
click at [929, 189] on icon at bounding box center [926, 193] width 18 height 18
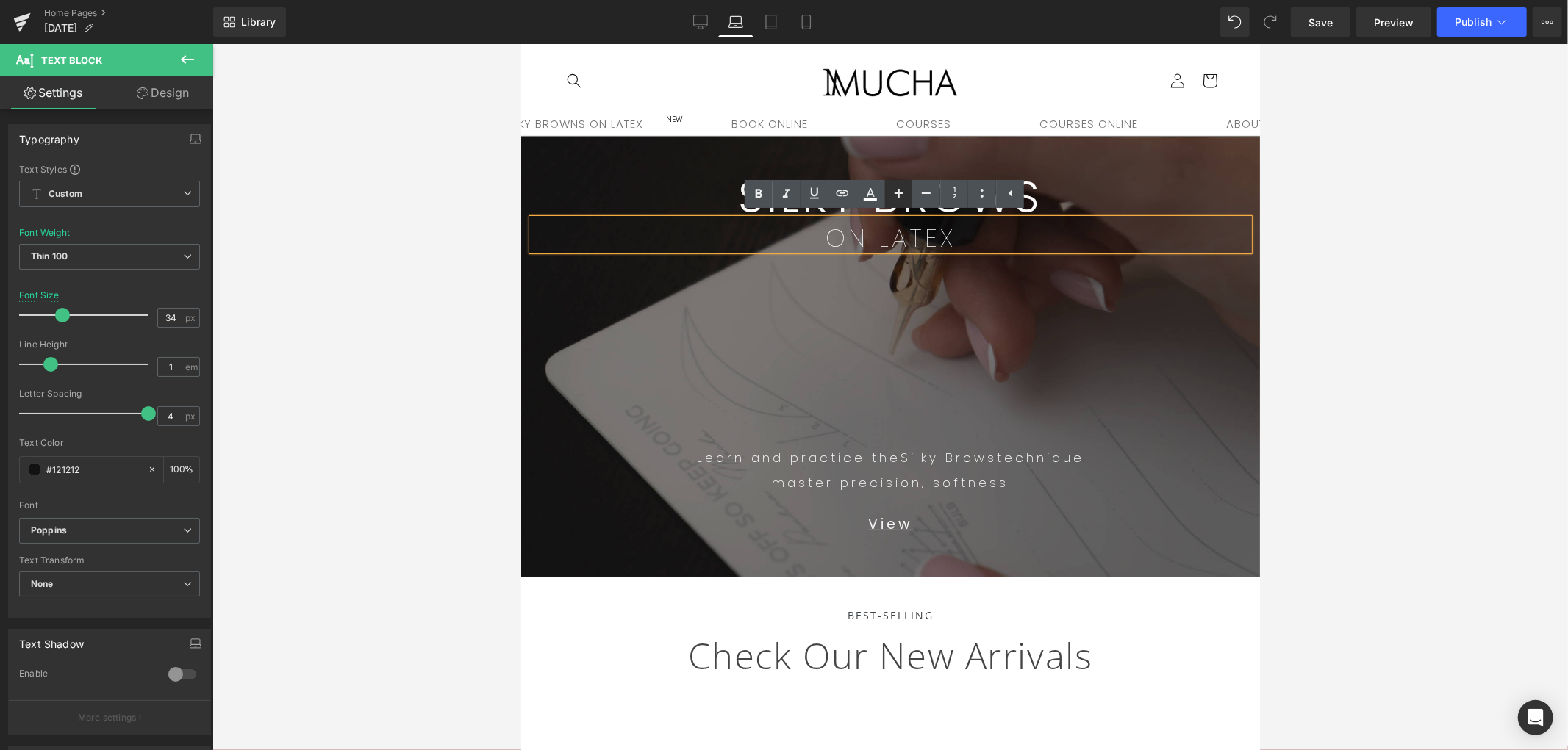
click at [0, 0] on icon at bounding box center [0, 0] width 0 height 0
type input "36"
click at [1411, 296] on div at bounding box center [890, 396] width 1356 height 706
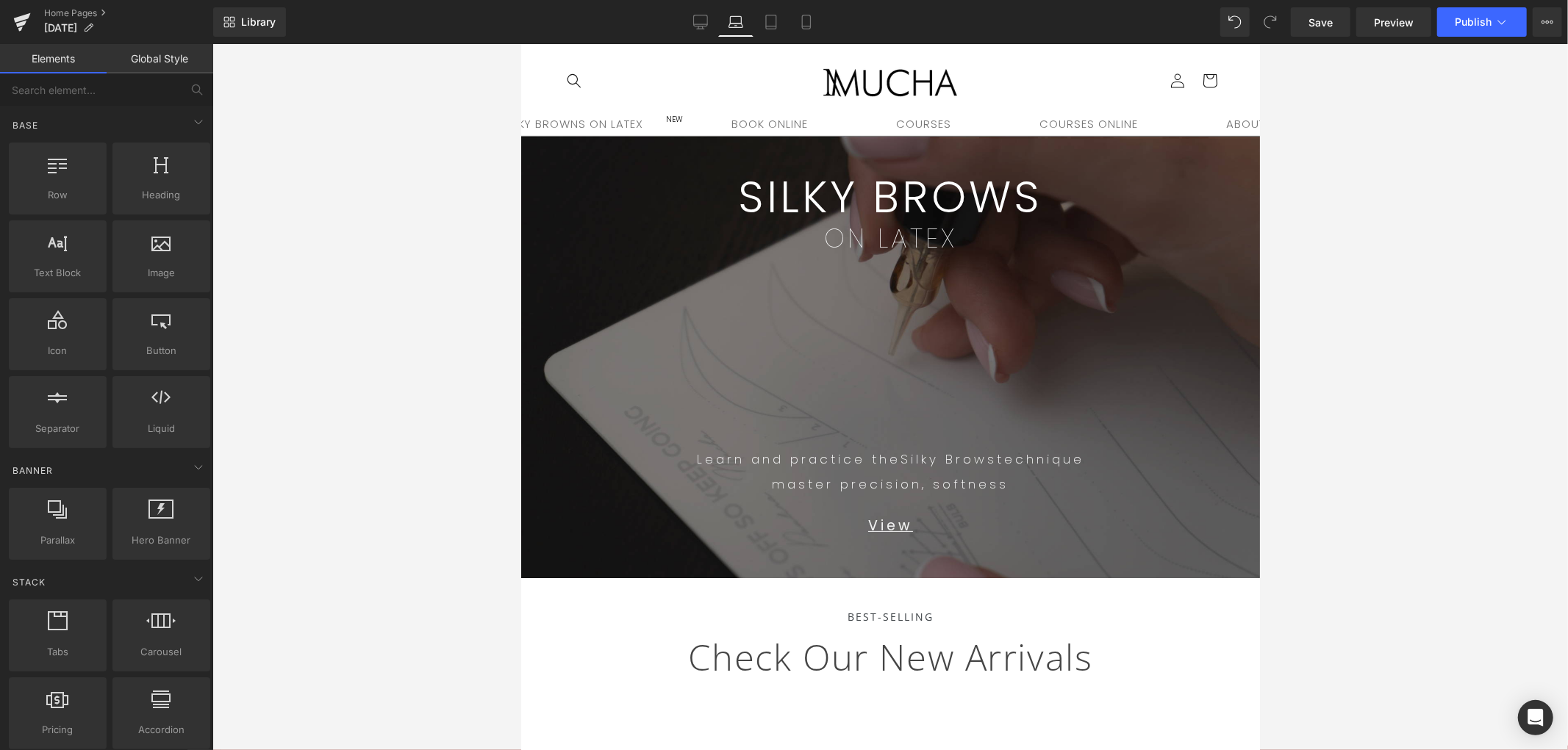
click at [1380, 236] on div at bounding box center [890, 396] width 1356 height 706
click at [702, 25] on icon at bounding box center [700, 21] width 14 height 14
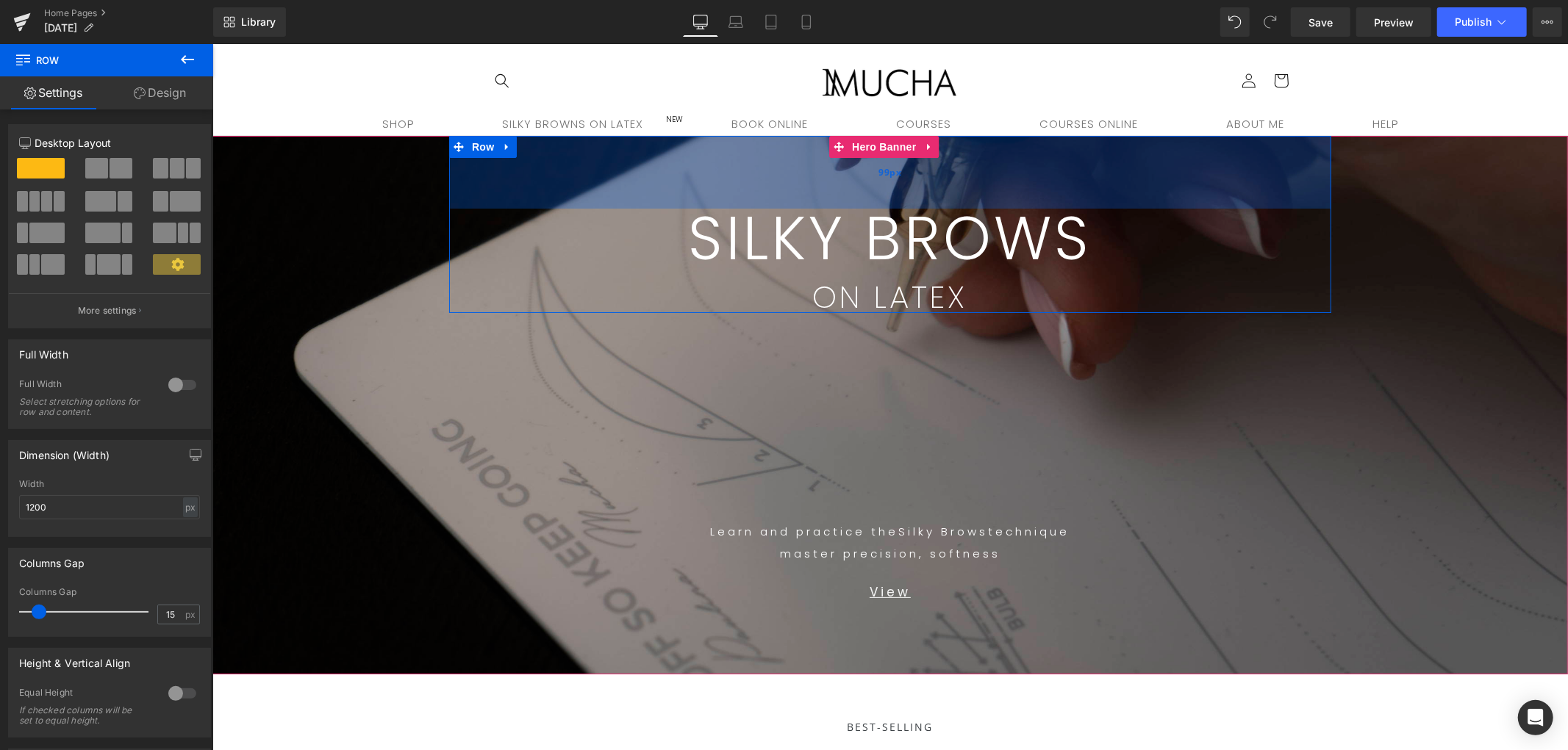
drag, startPoint x: 964, startPoint y: 173, endPoint x: 966, endPoint y: 194, distance: 21.1
click at [966, 194] on div "99px" at bounding box center [890, 171] width 882 height 73
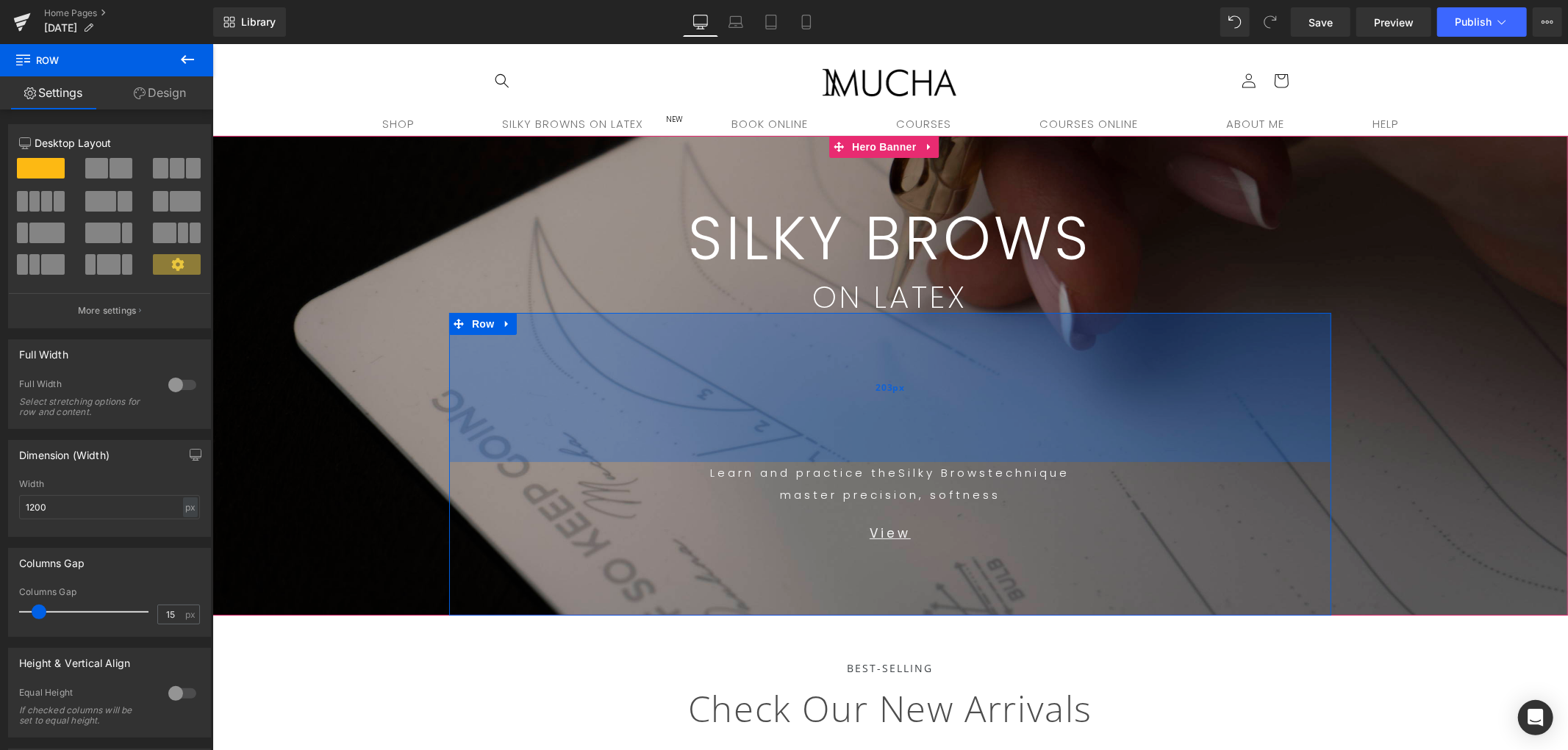
drag, startPoint x: 770, startPoint y: 434, endPoint x: 752, endPoint y: 381, distance: 56.0
click at [749, 381] on div "203px" at bounding box center [890, 387] width 882 height 149
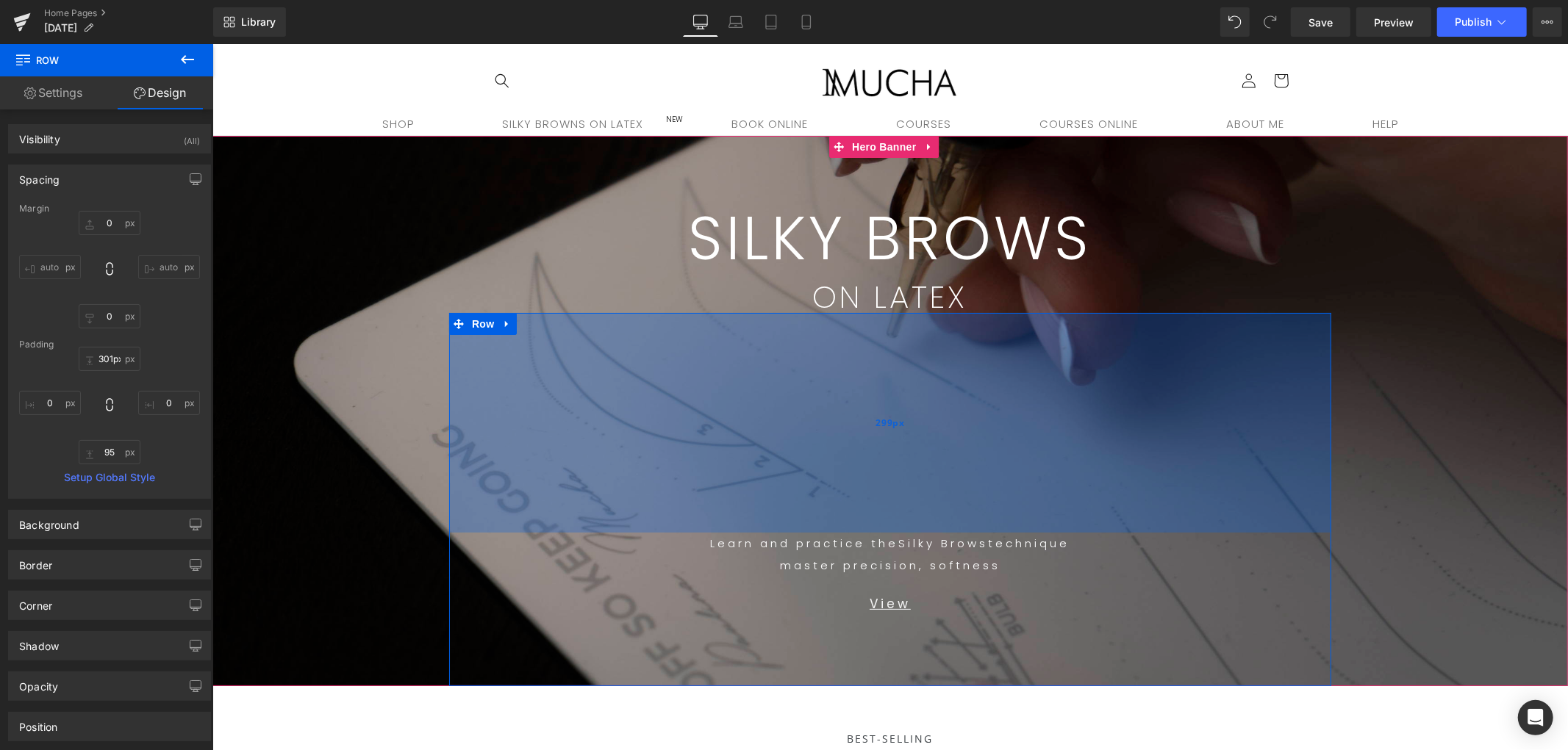
type input "302px"
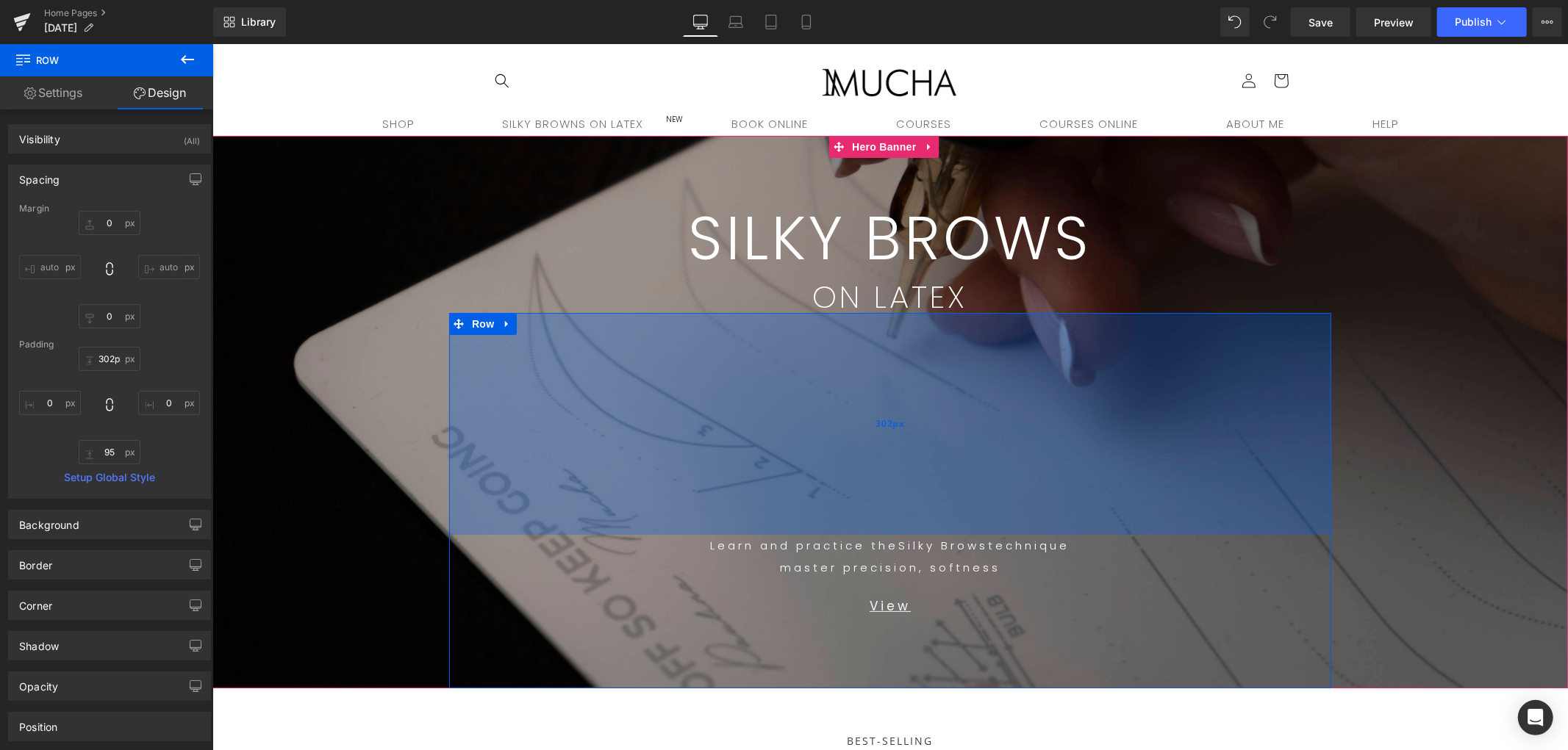
drag, startPoint x: 1030, startPoint y: 410, endPoint x: 1036, endPoint y: 465, distance: 55.3
click at [1036, 465] on div "302px" at bounding box center [890, 424] width 882 height 222
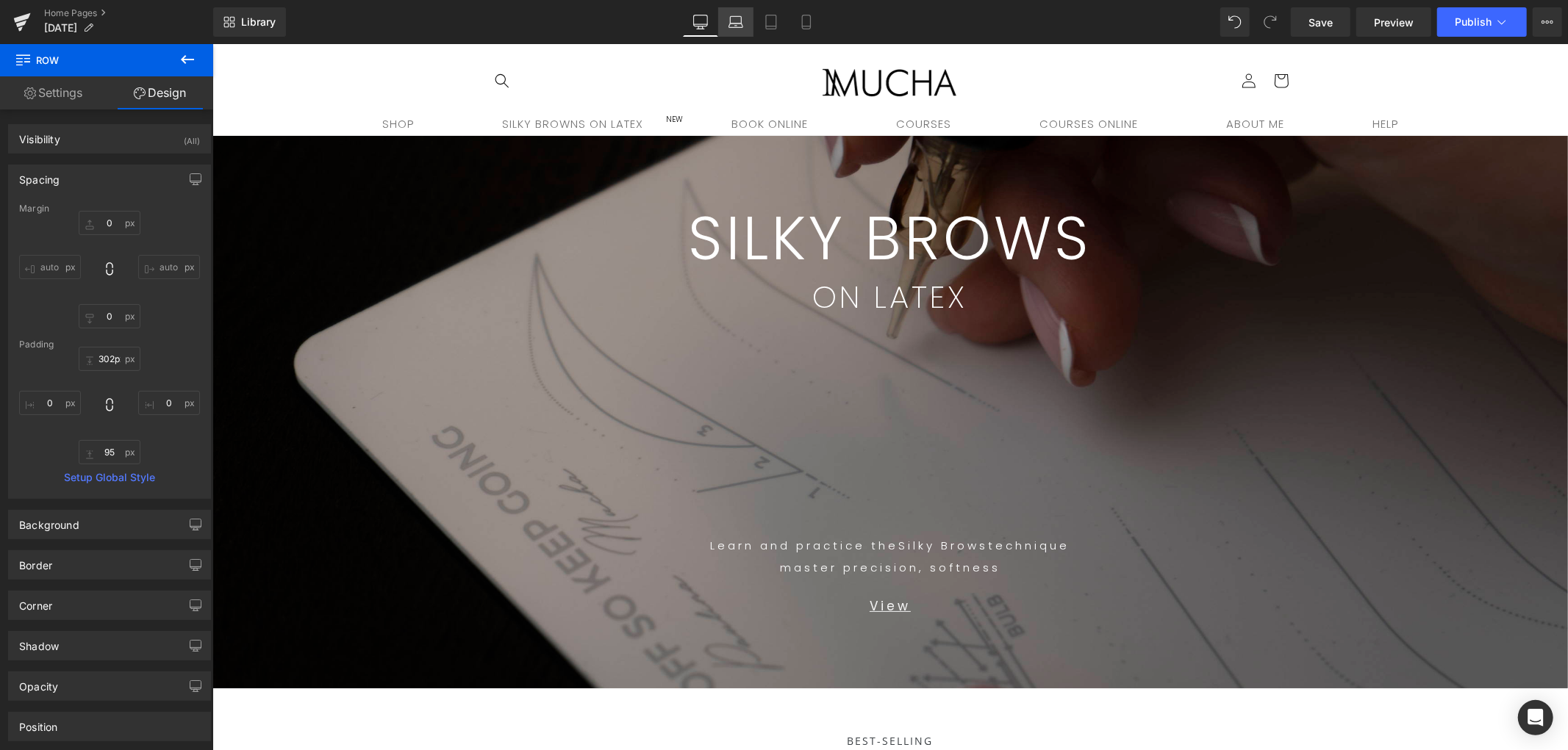
click at [729, 12] on link "Laptop" at bounding box center [735, 22] width 35 height 29
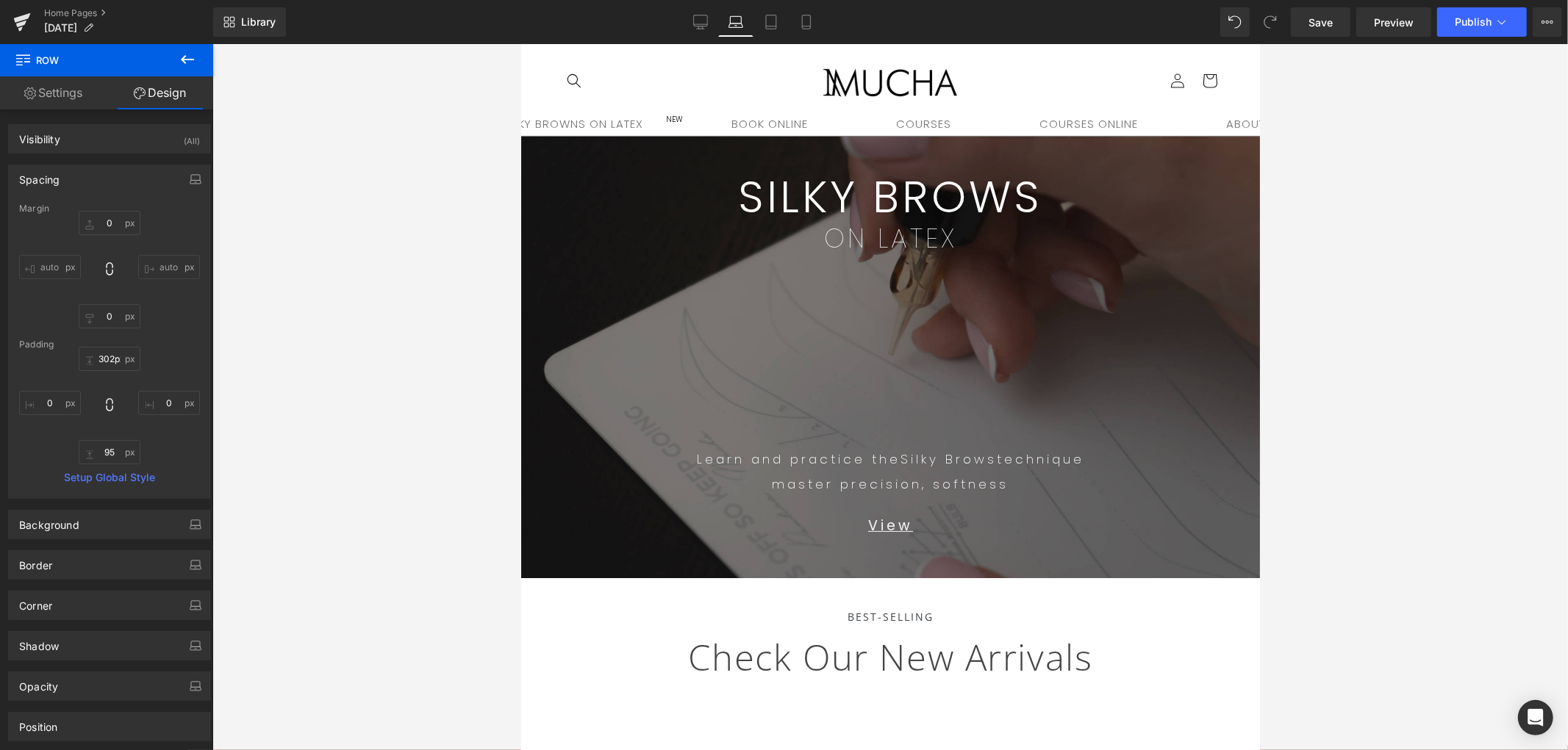
type input "0"
type input "239"
type input "0"
type input "10"
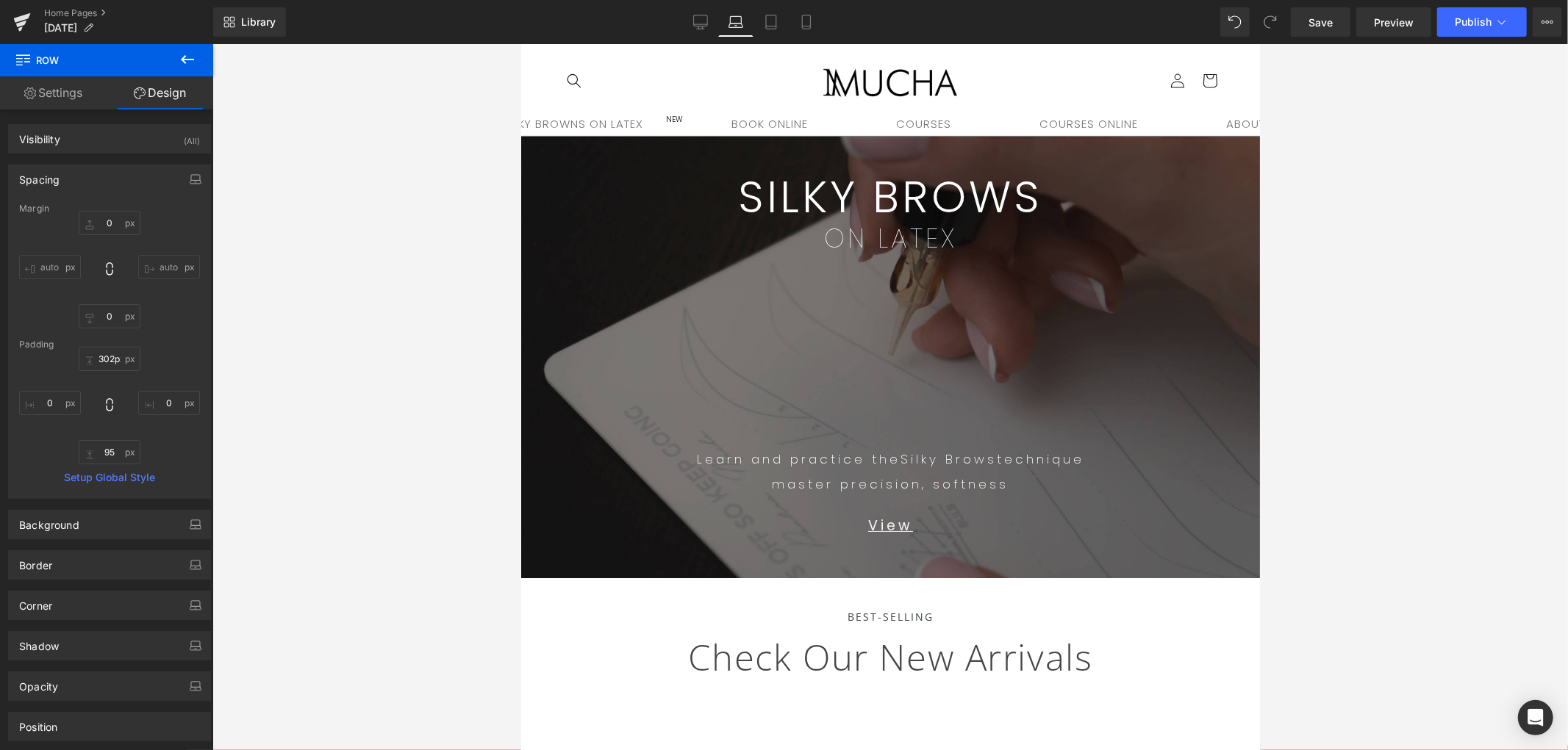
type input "0"
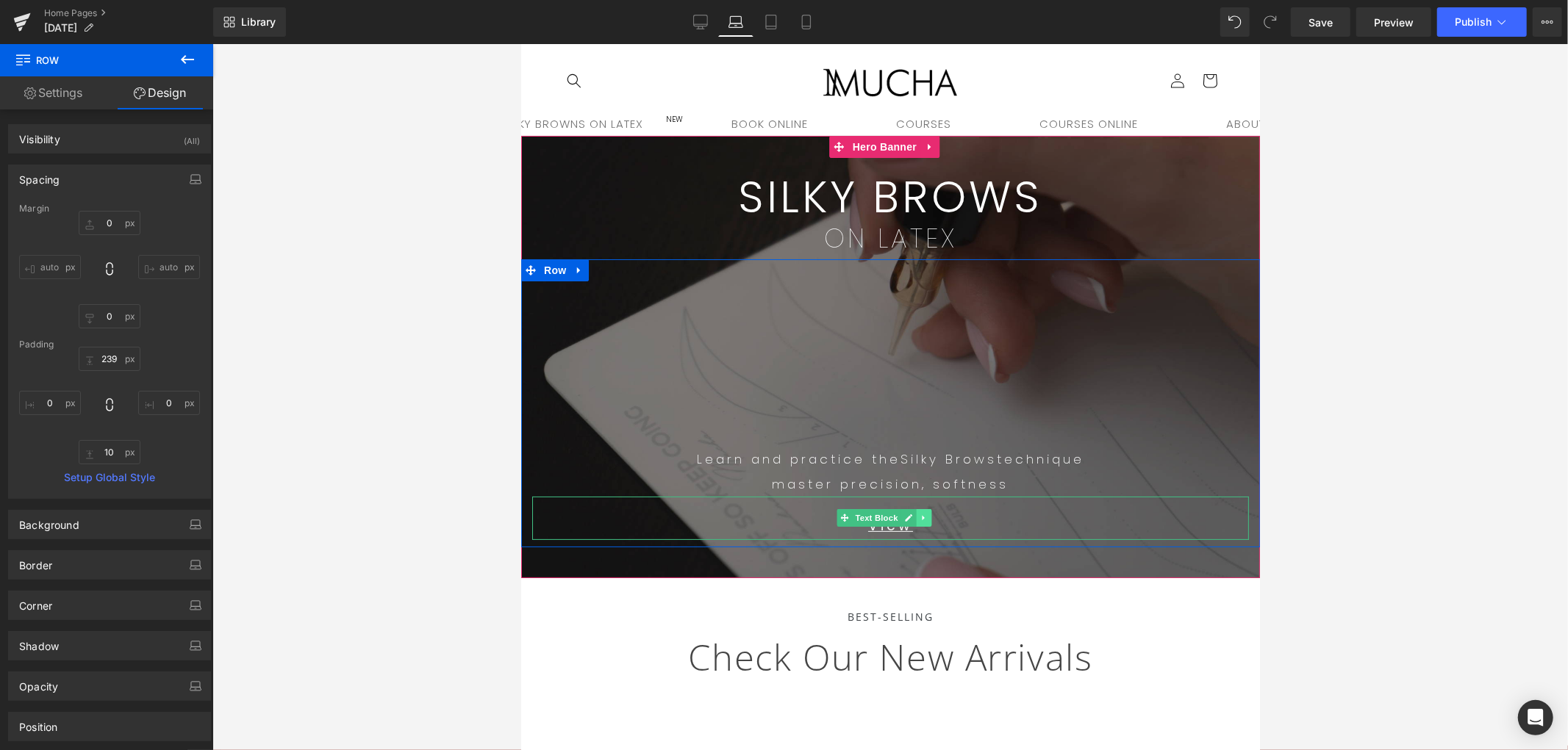
click at [922, 522] on icon at bounding box center [923, 517] width 9 height 9
click at [1012, 518] on p "View" at bounding box center [890, 525] width 717 height 28
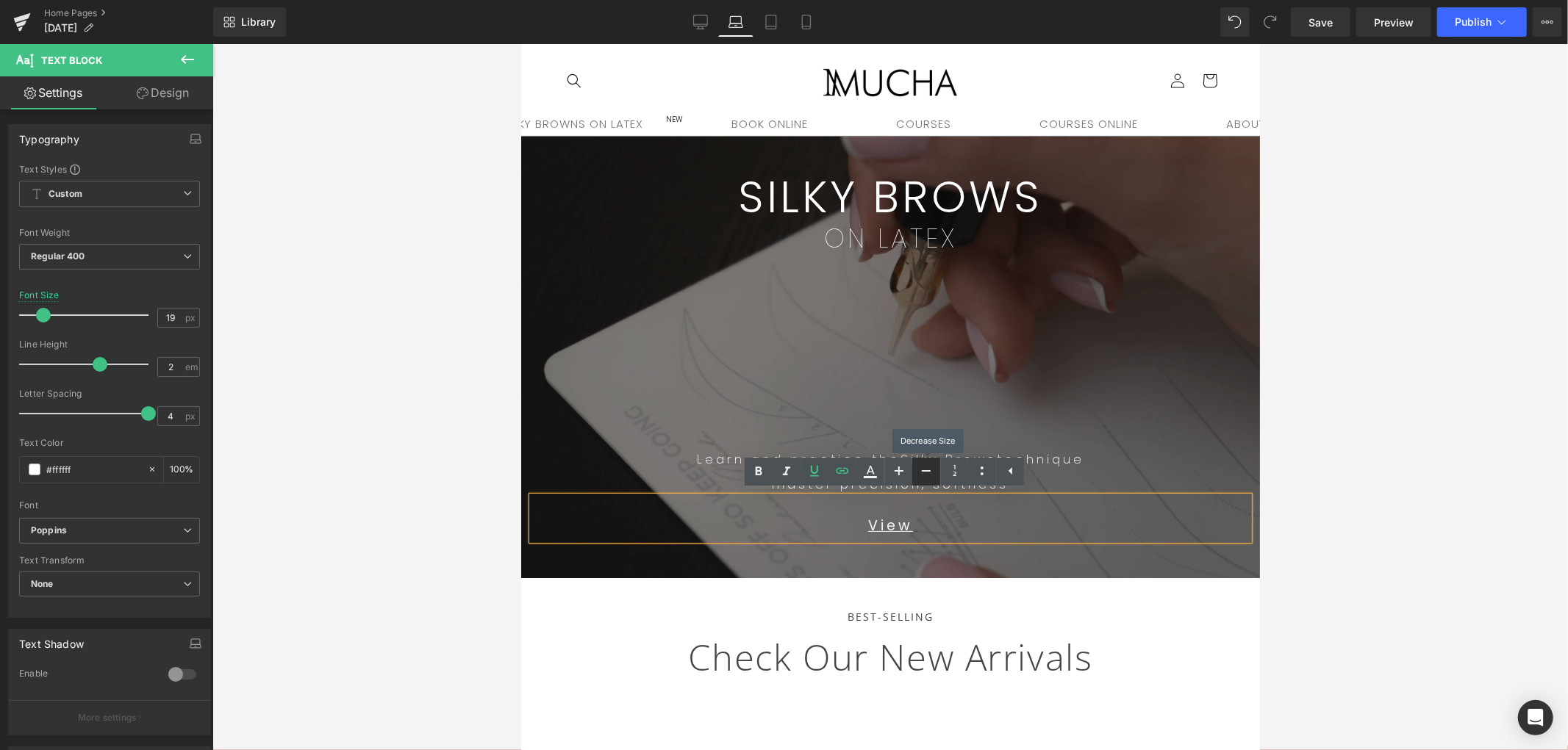
click at [923, 474] on icon at bounding box center [926, 471] width 18 height 18
type input "17"
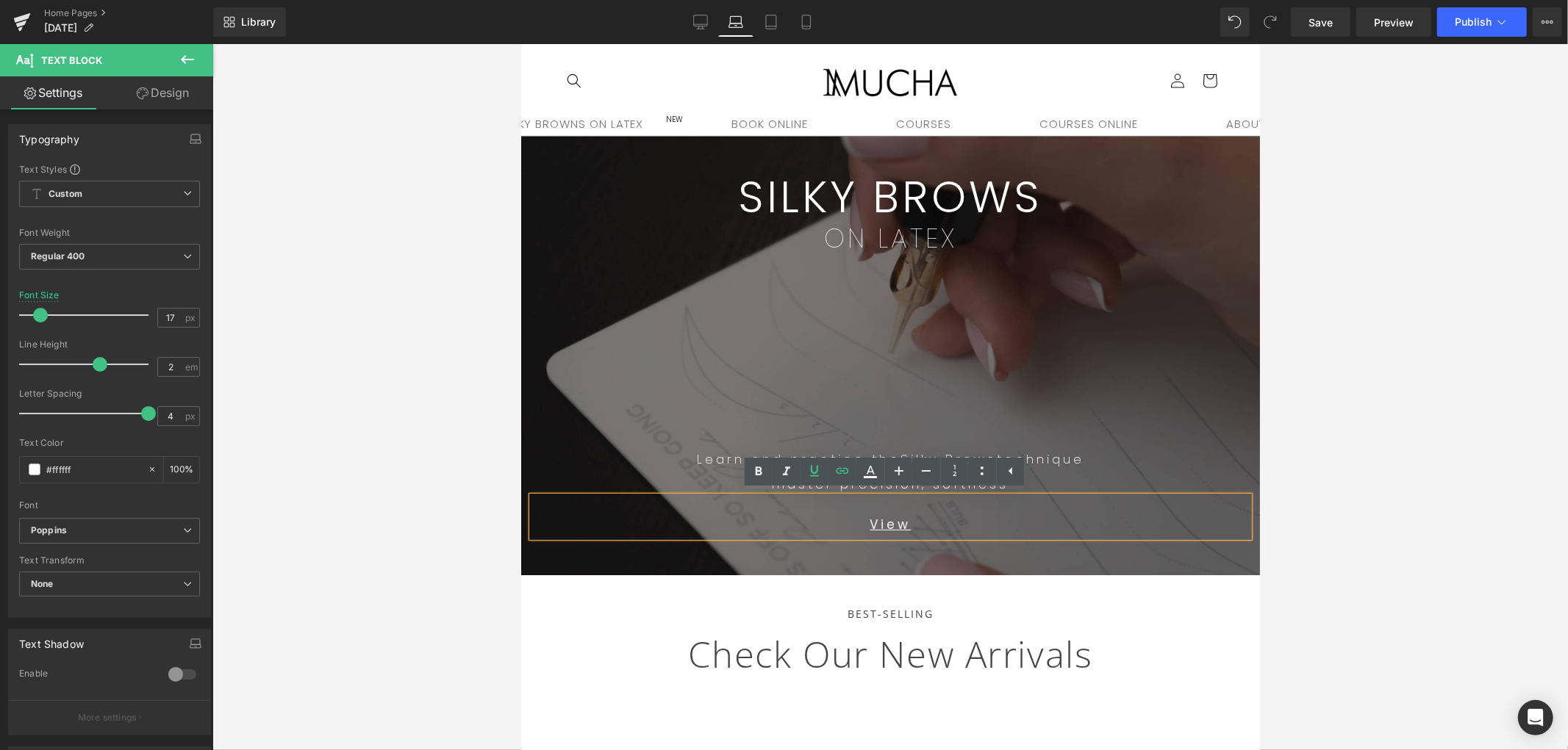
click at [1200, 465] on p "Learn and practice the Silky Brows technique" at bounding box center [890, 458] width 717 height 25
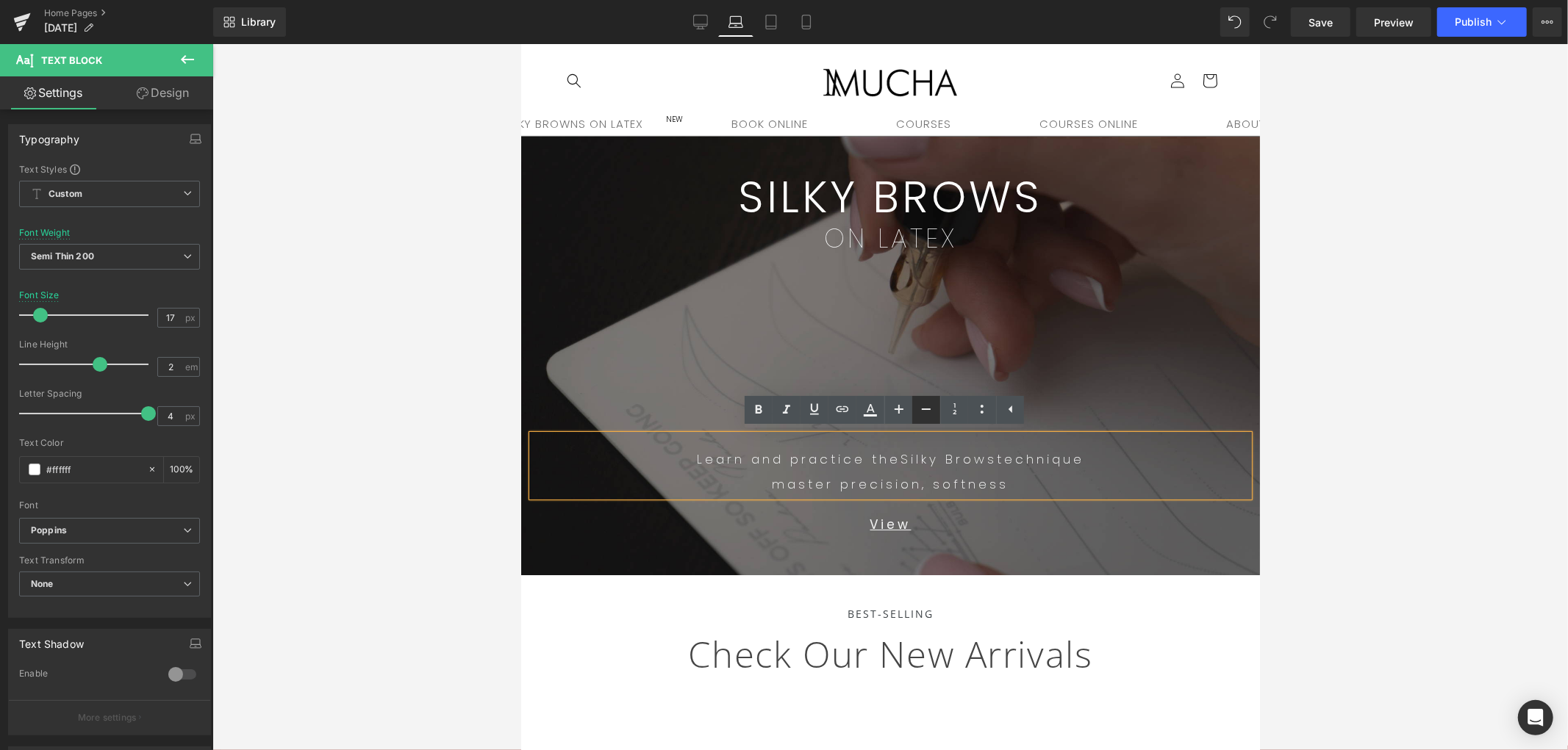
click at [935, 410] on icon at bounding box center [926, 409] width 18 height 18
type input "15"
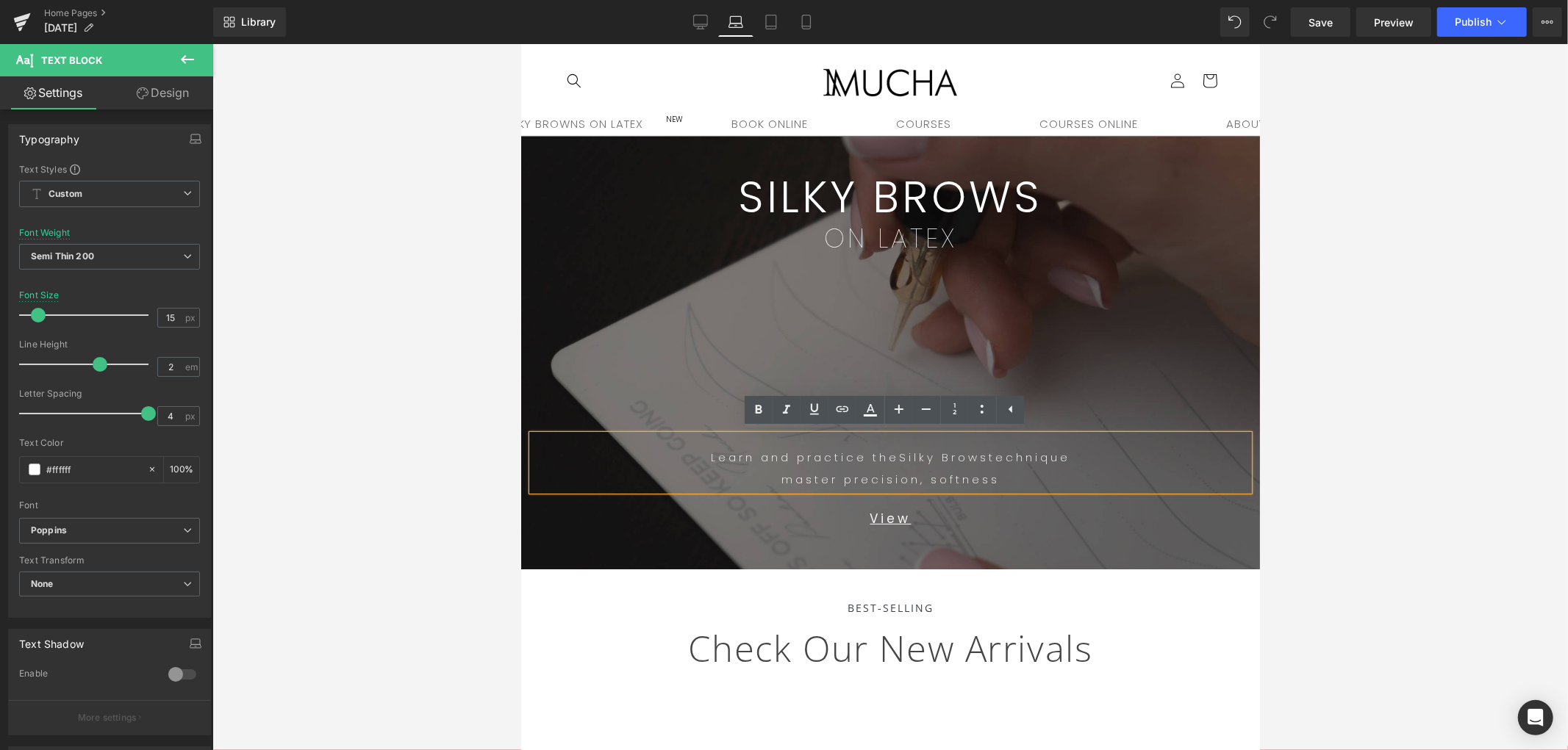
click at [1365, 368] on div at bounding box center [890, 396] width 1356 height 706
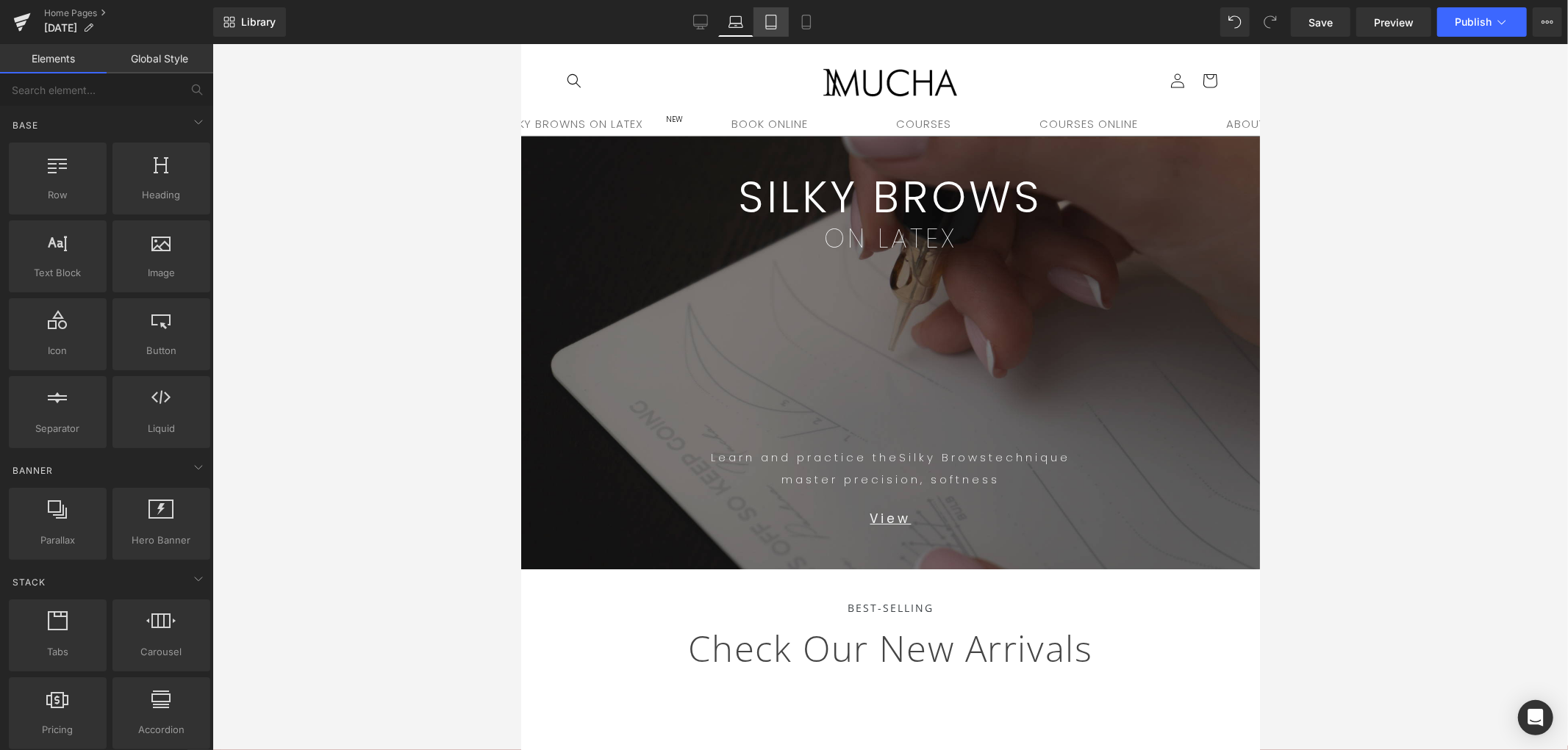
click at [778, 22] on link "Tablet" at bounding box center [771, 22] width 35 height 29
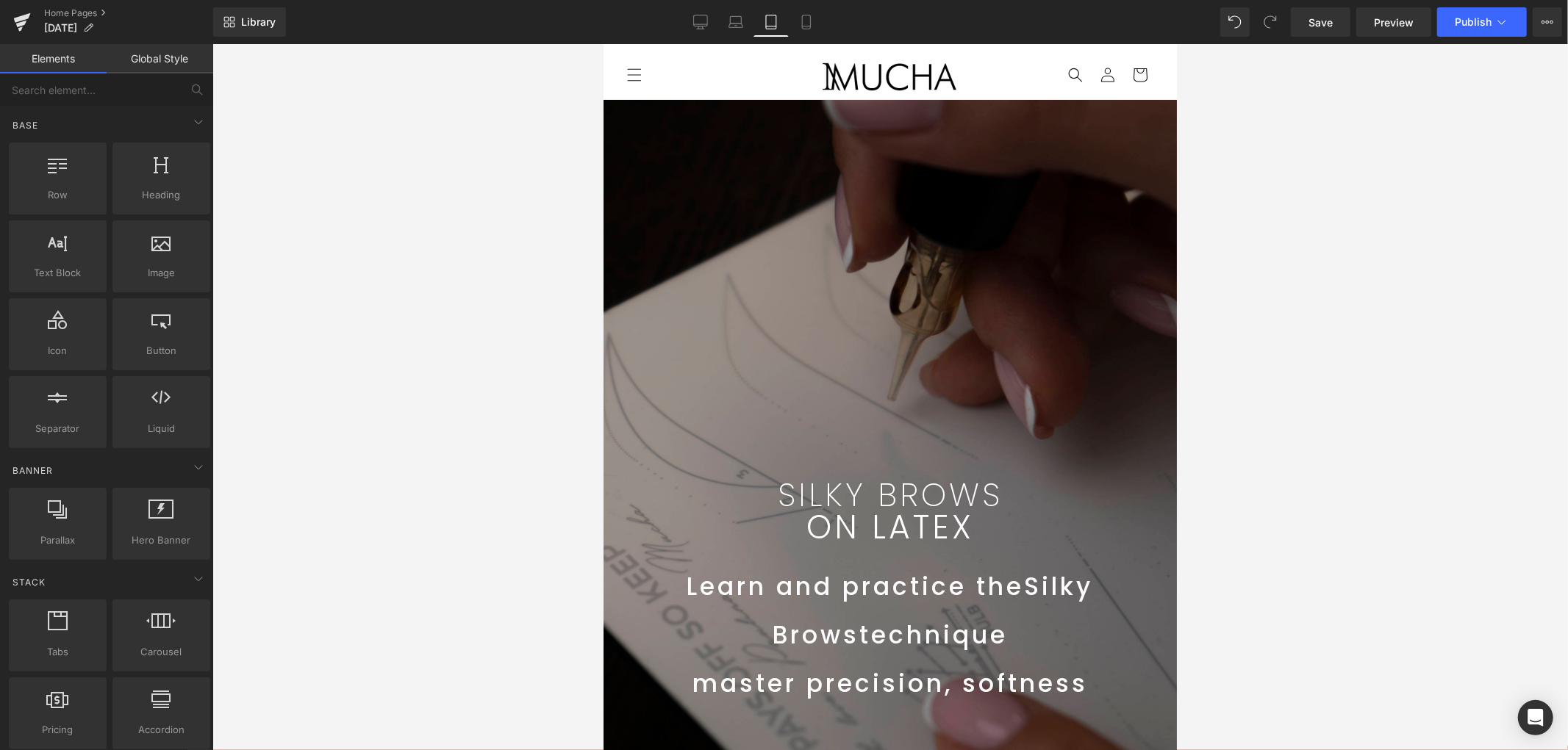
scroll to position [55, 0]
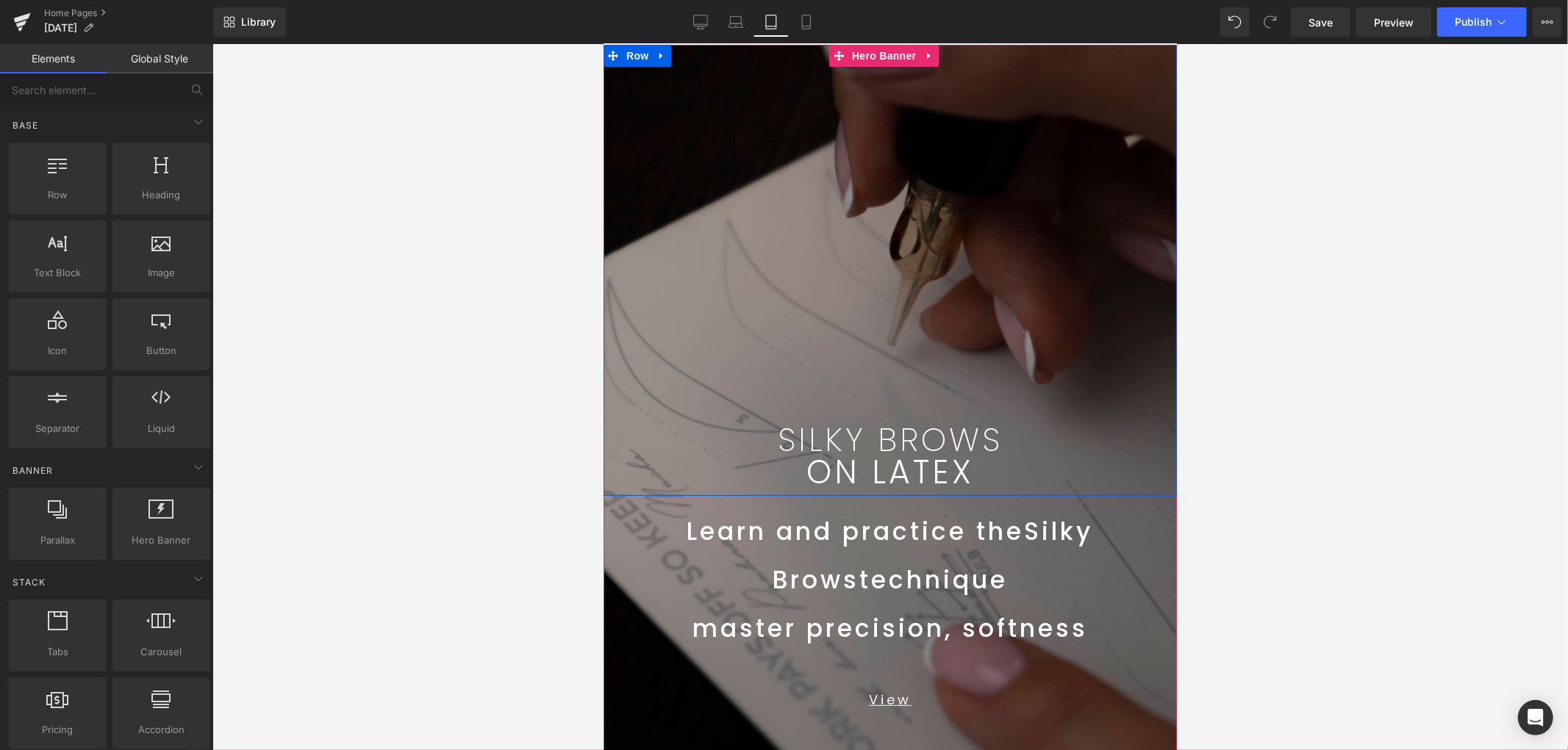
click at [914, 347] on div "SILKY BROWS Text Block ON LATEX Text Block Row 99px" at bounding box center [889, 269] width 573 height 452
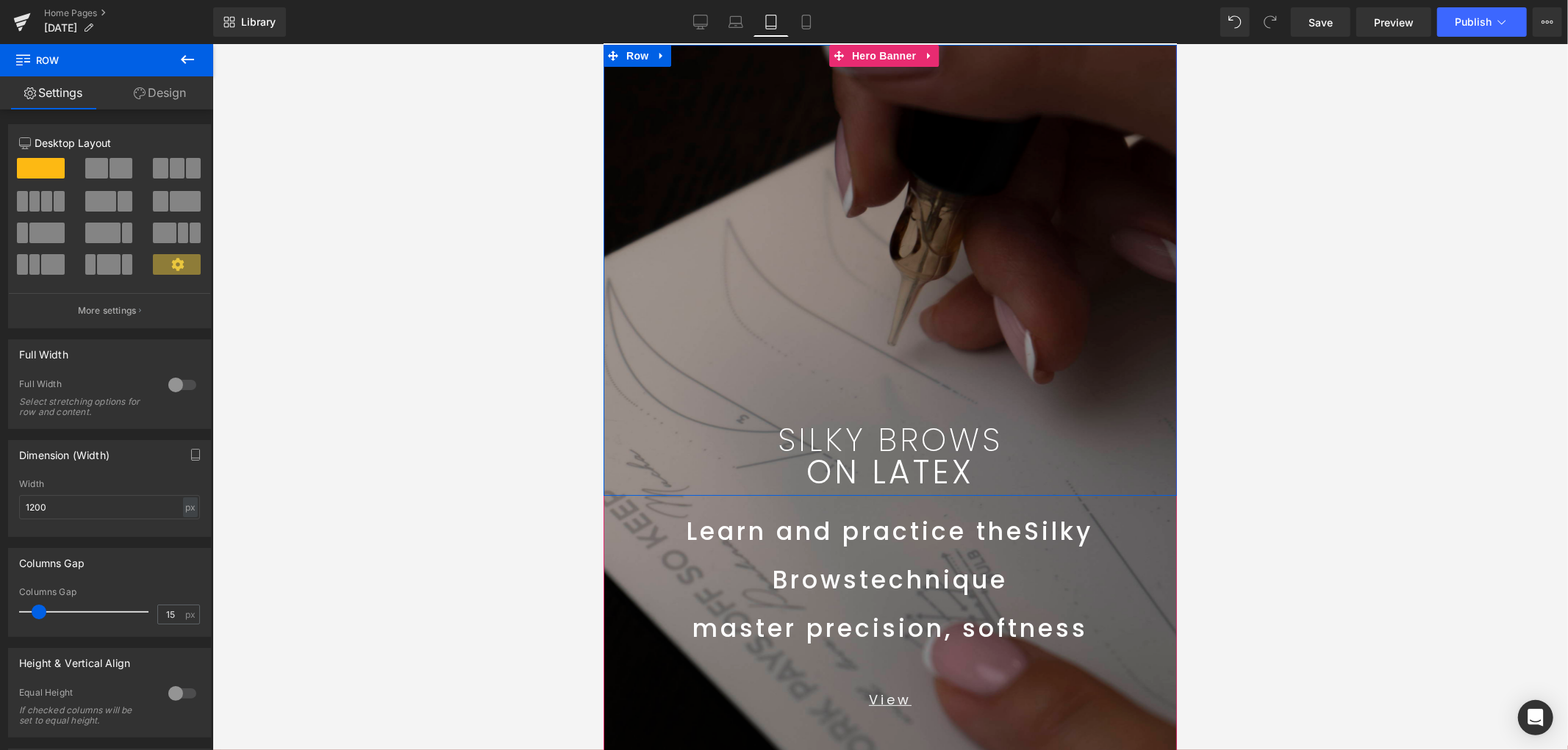
click at [1000, 438] on p "SILKY BROWS" at bounding box center [890, 439] width 552 height 32
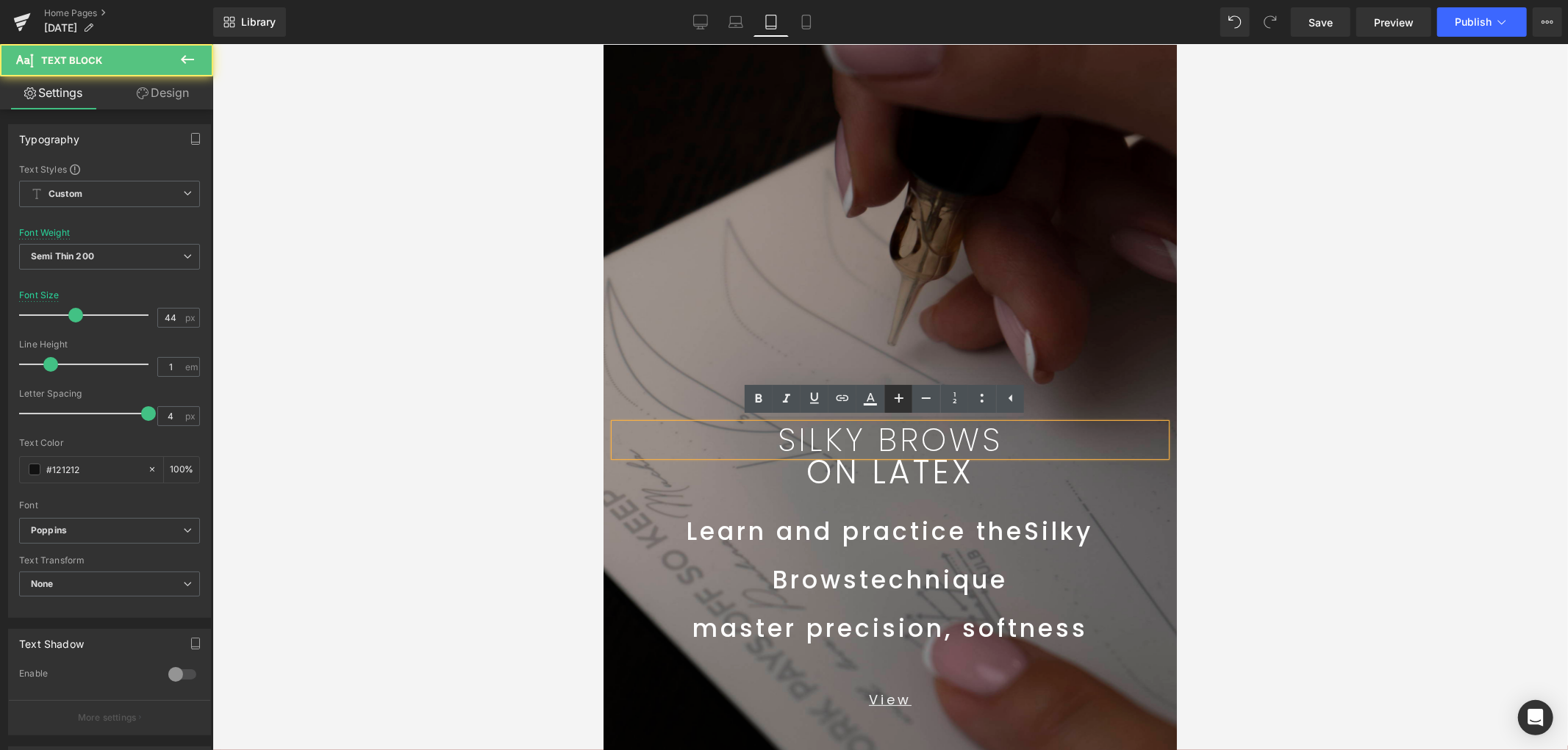
click at [0, 0] on icon at bounding box center [0, 0] width 0 height 0
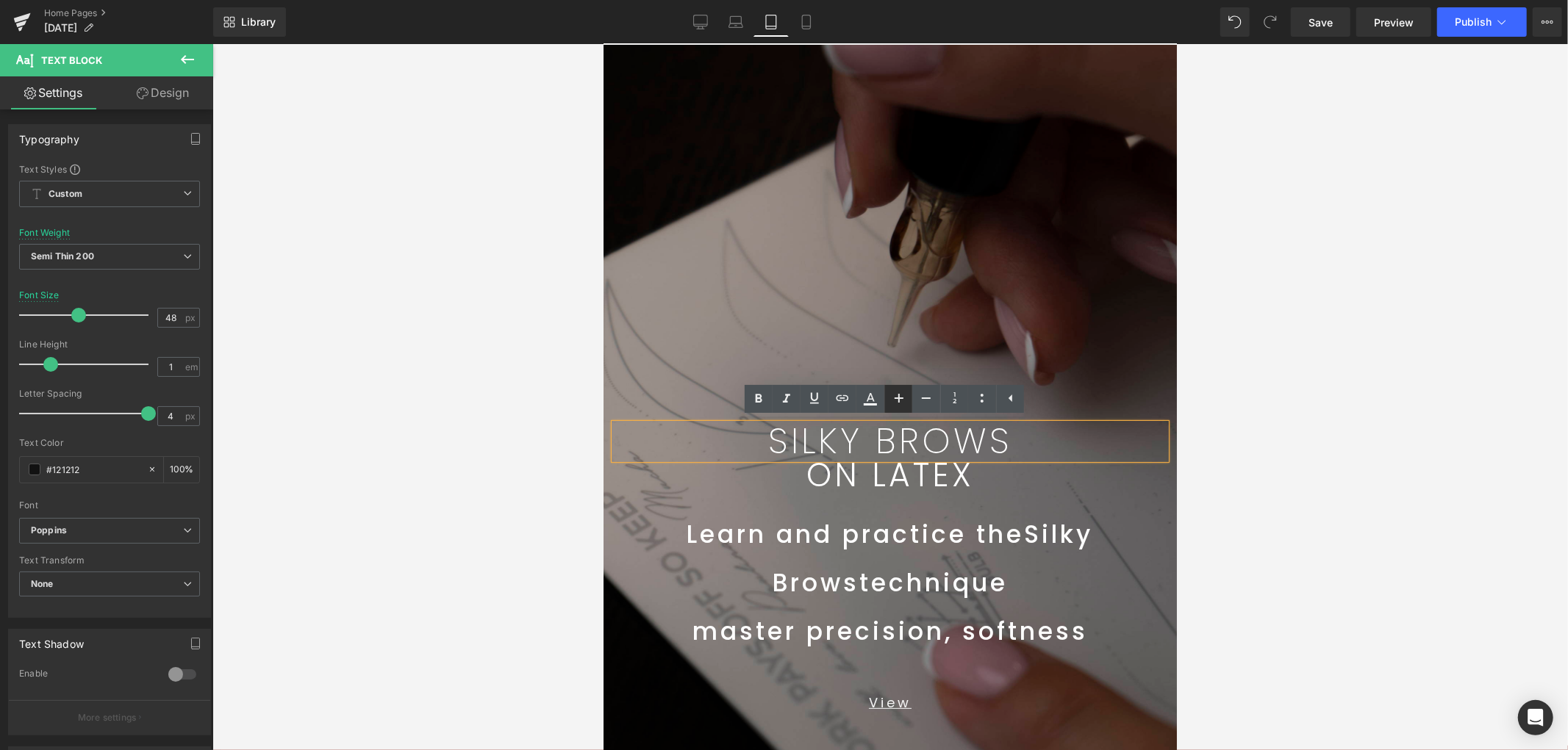
click at [0, 0] on icon at bounding box center [0, 0] width 0 height 0
type input "54"
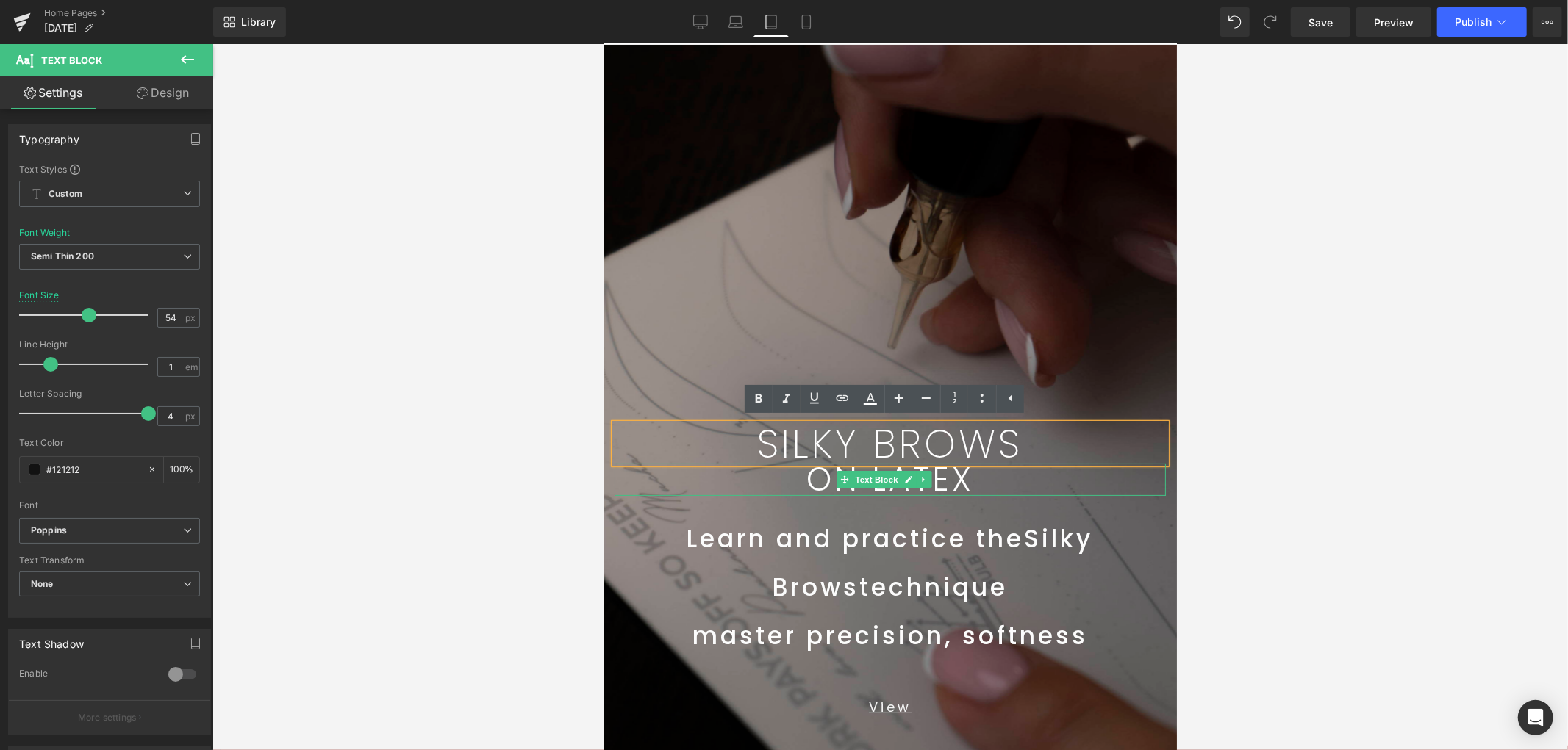
click at [1100, 452] on p "SILKY BROWS" at bounding box center [890, 443] width 552 height 40
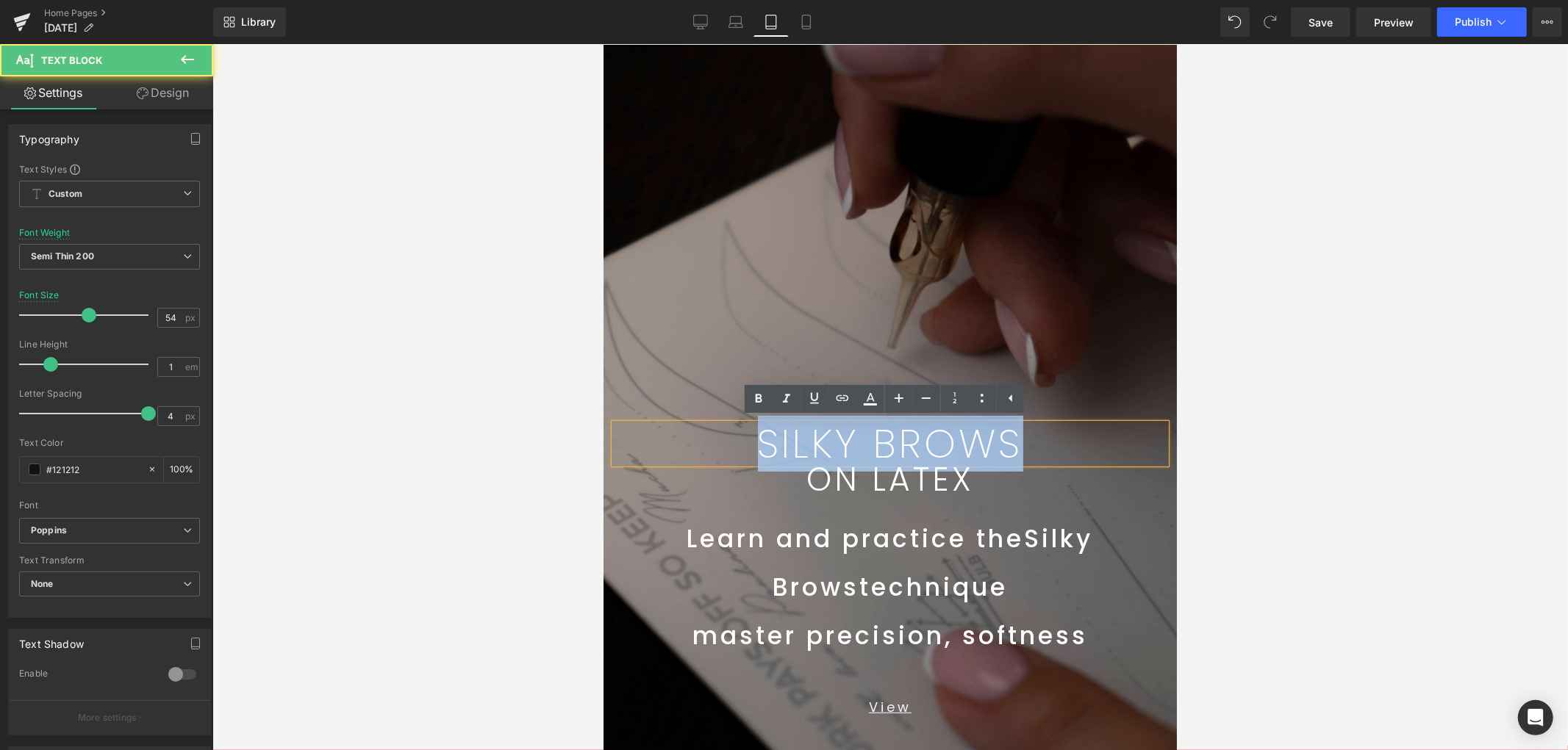
drag, startPoint x: 850, startPoint y: 423, endPoint x: 608, endPoint y: 433, distance: 242.2
click at [664, 430] on p "SILKY BROWS" at bounding box center [890, 443] width 552 height 40
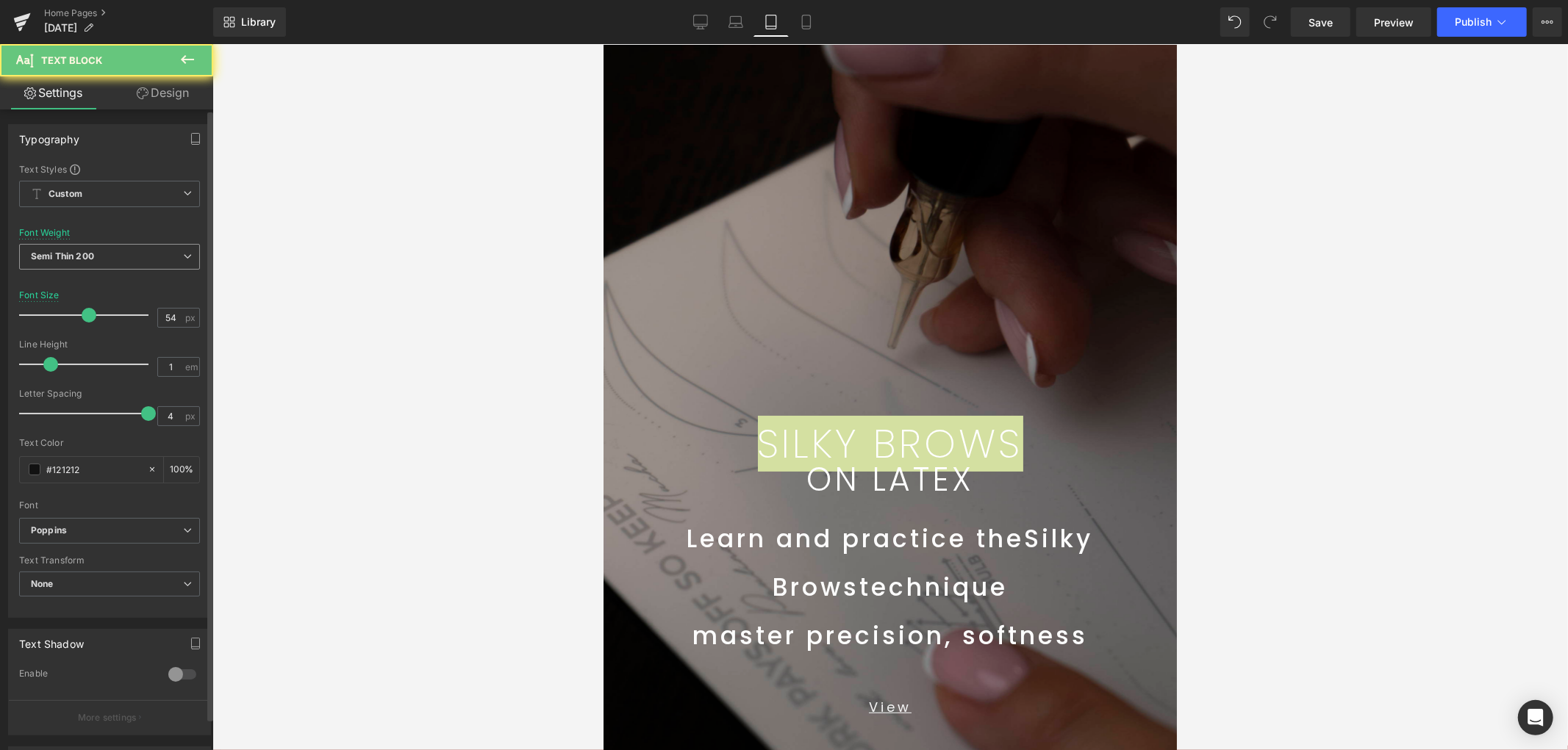
drag, startPoint x: 126, startPoint y: 248, endPoint x: 133, endPoint y: 258, distance: 12.2
click at [126, 248] on span "Semi Thin 200" at bounding box center [109, 257] width 181 height 26
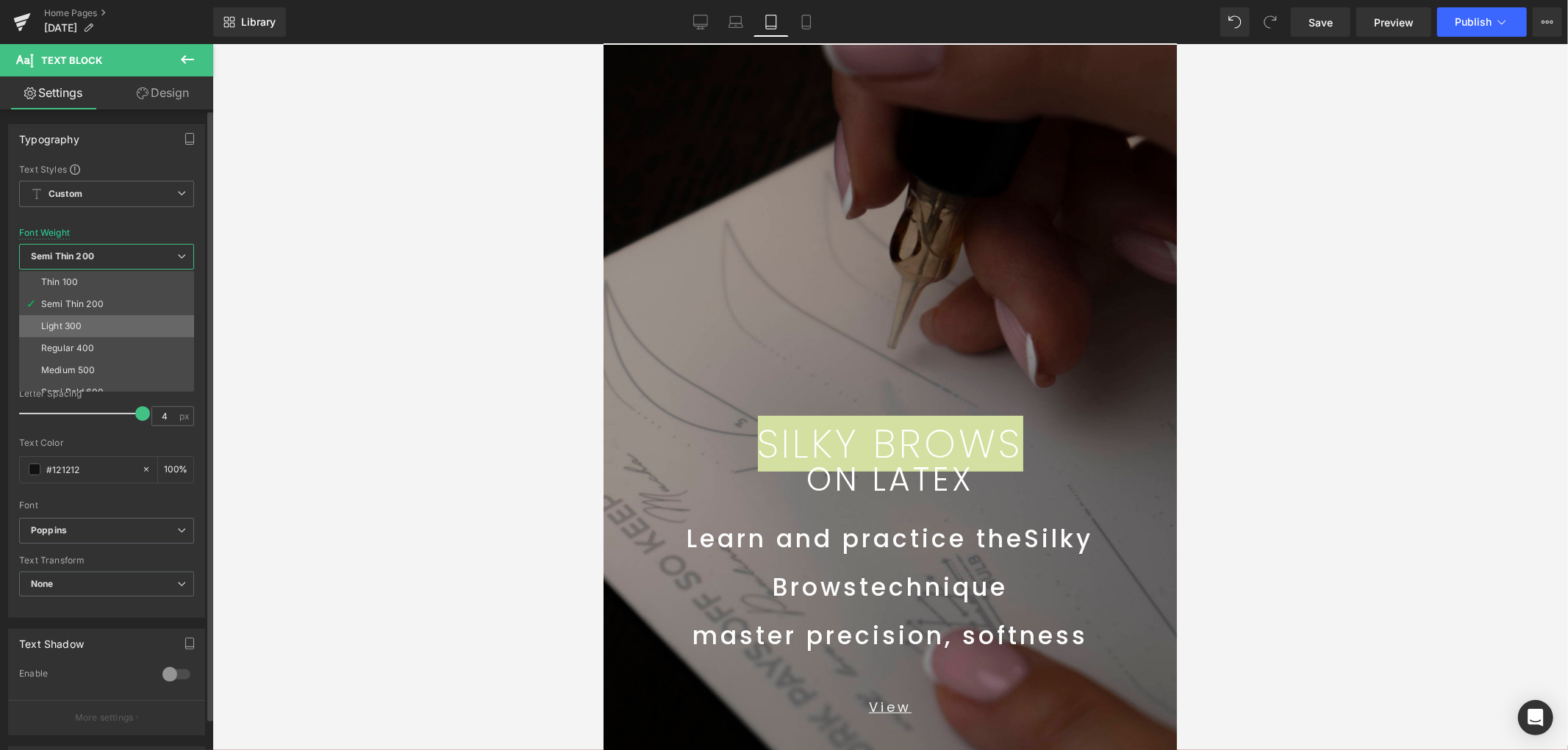
click at [110, 328] on li "Light 300" at bounding box center [109, 326] width 182 height 22
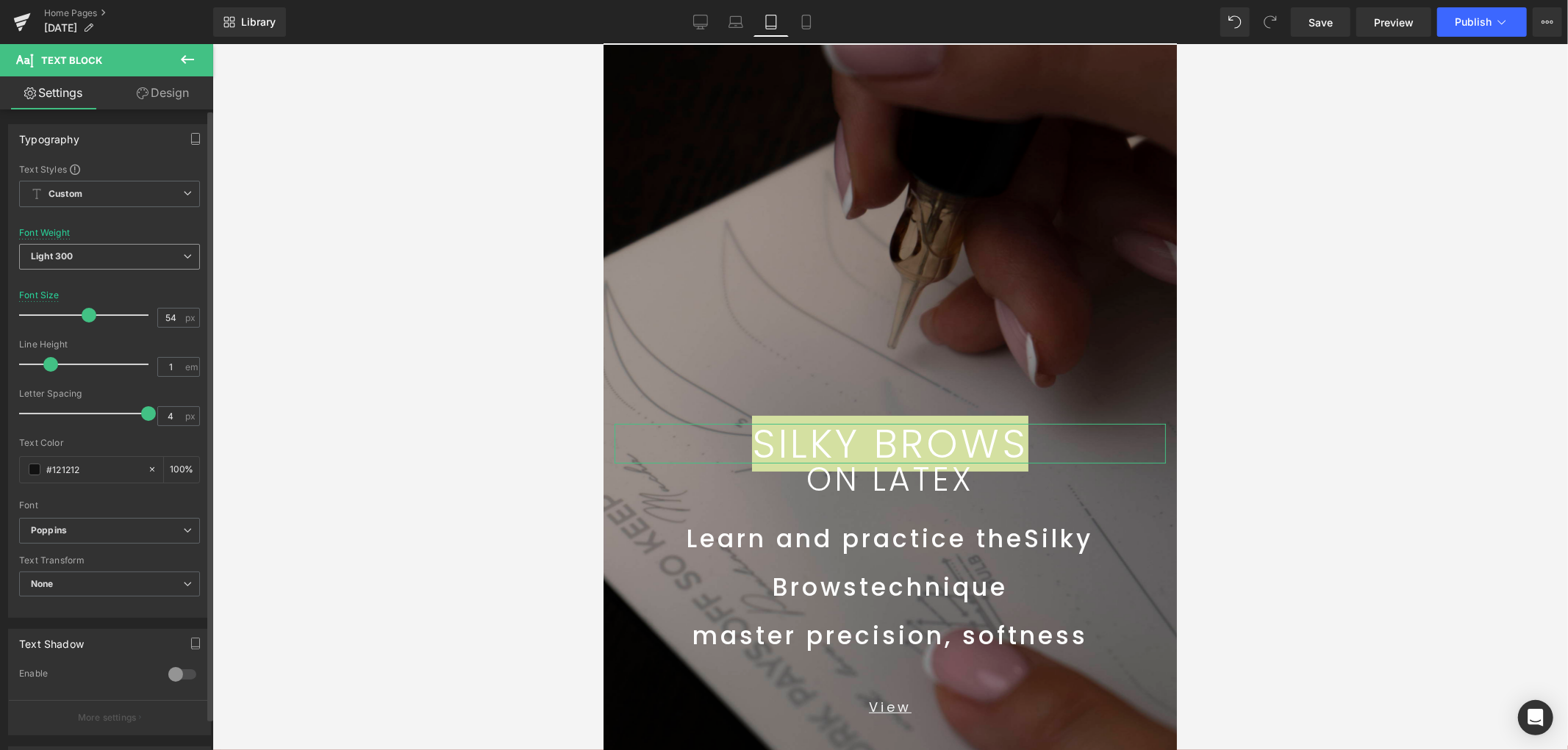
drag, startPoint x: 47, startPoint y: 256, endPoint x: 83, endPoint y: 291, distance: 50.2
click at [51, 258] on b "Light 300" at bounding box center [51, 257] width 42 height 11
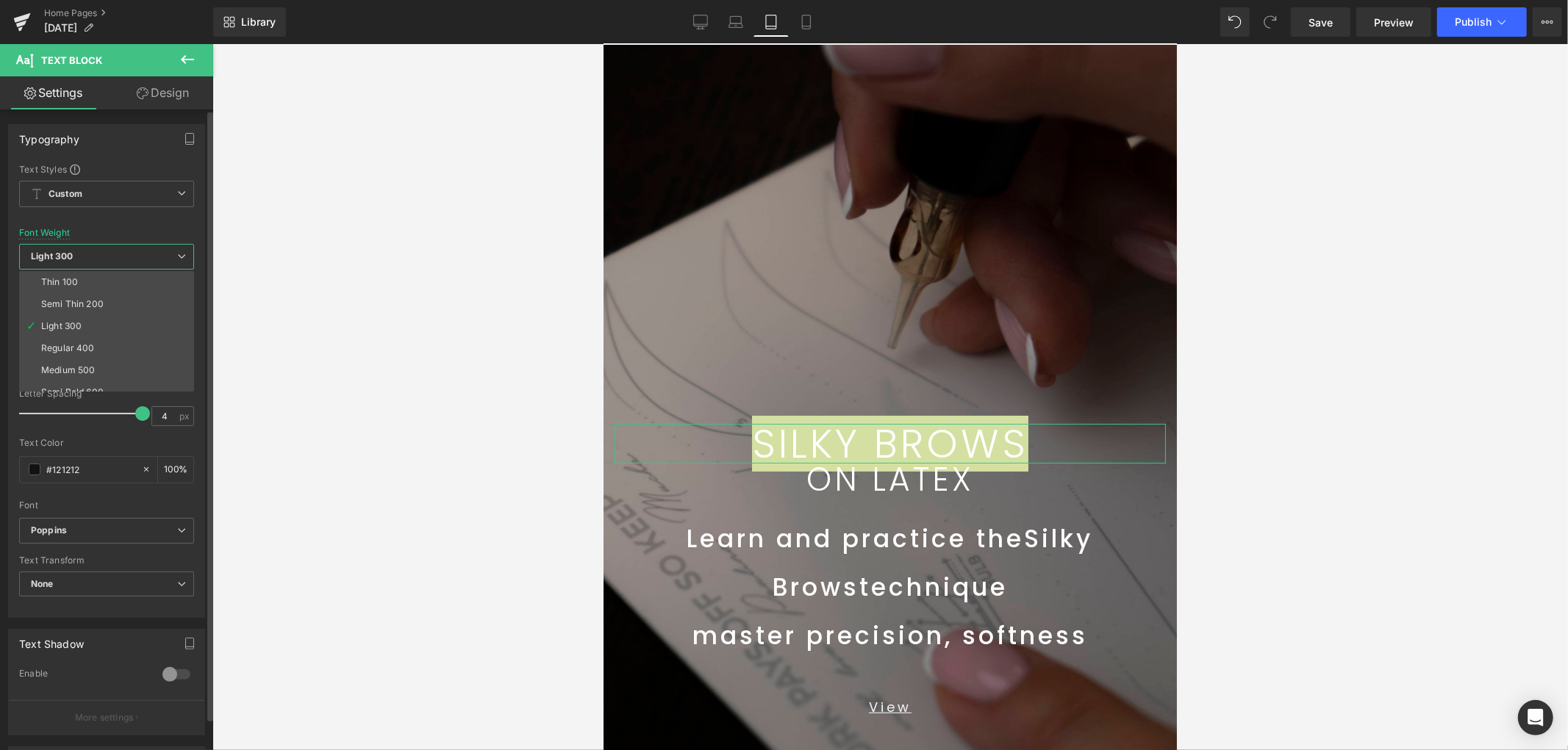
click at [116, 351] on li "Regular 400" at bounding box center [109, 348] width 182 height 22
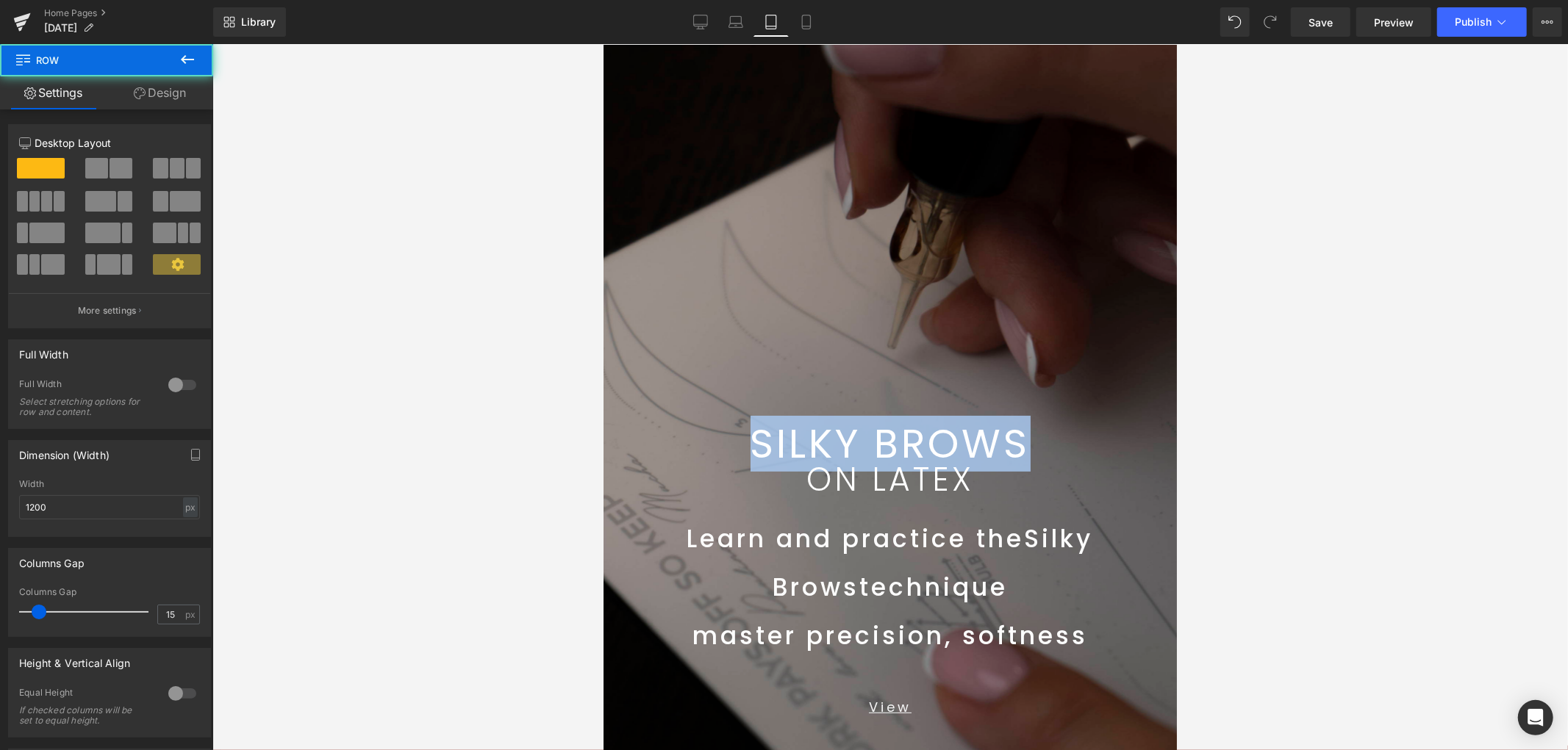
click at [1022, 495] on div "SILKY BROWS Text Block ON LATEX Text Block Row 99px" at bounding box center [889, 273] width 573 height 459
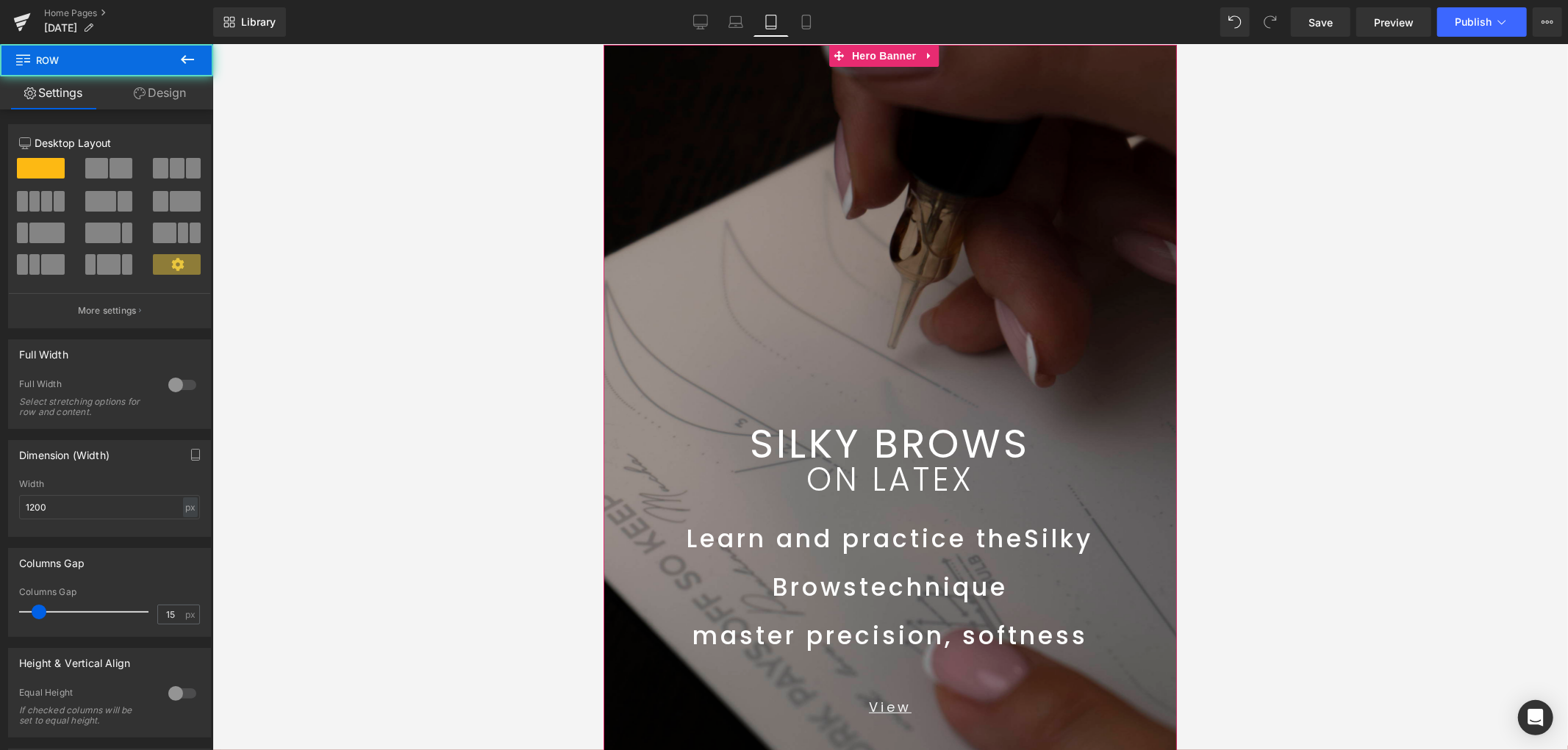
click at [997, 483] on p "ON LATEX" at bounding box center [890, 479] width 552 height 32
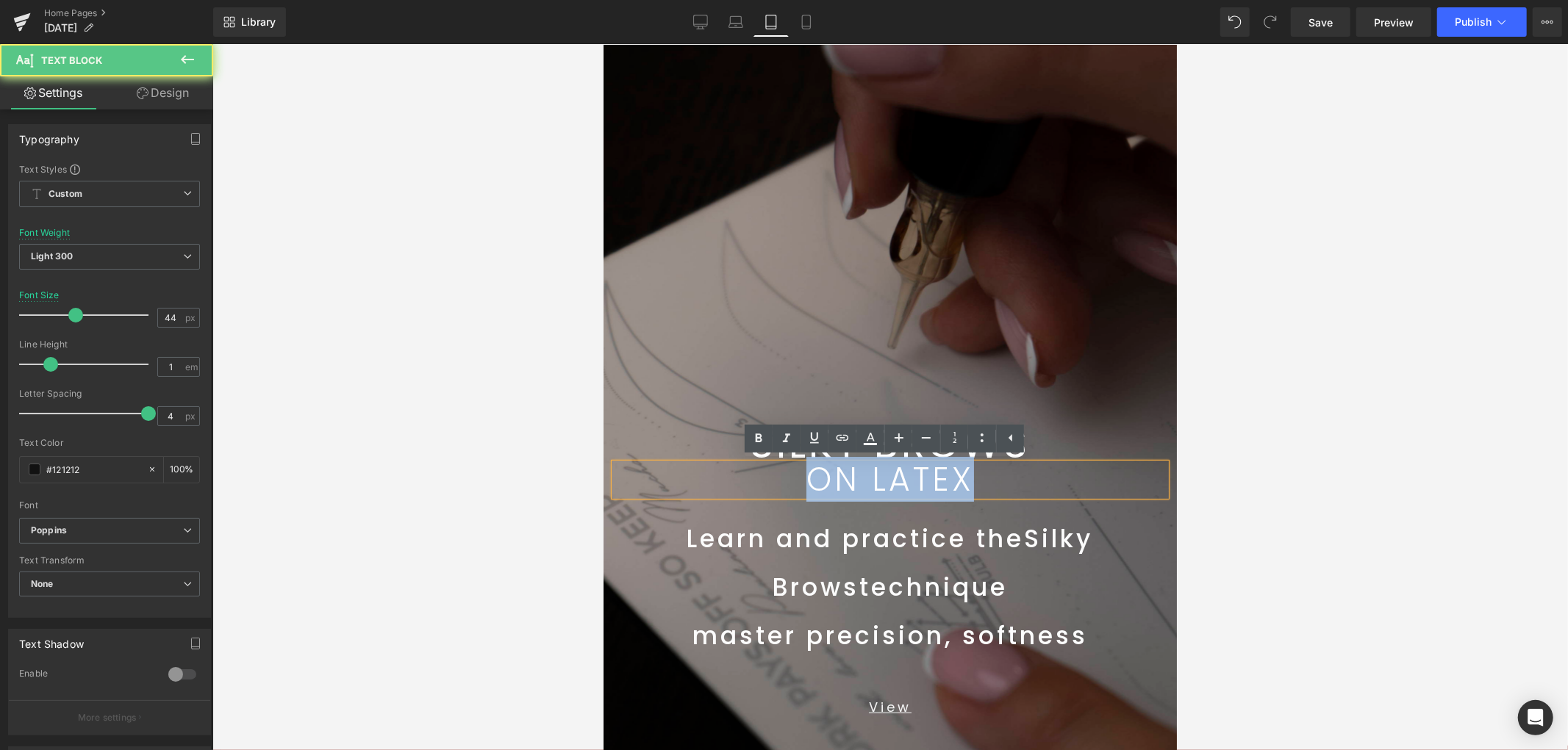
drag, startPoint x: 997, startPoint y: 481, endPoint x: 633, endPoint y: 510, distance: 365.2
click at [629, 507] on span "SILKY BROWS Text Block ON LATEX Text Block Row 99px Learn and practice the Silk…" at bounding box center [889, 407] width 573 height 727
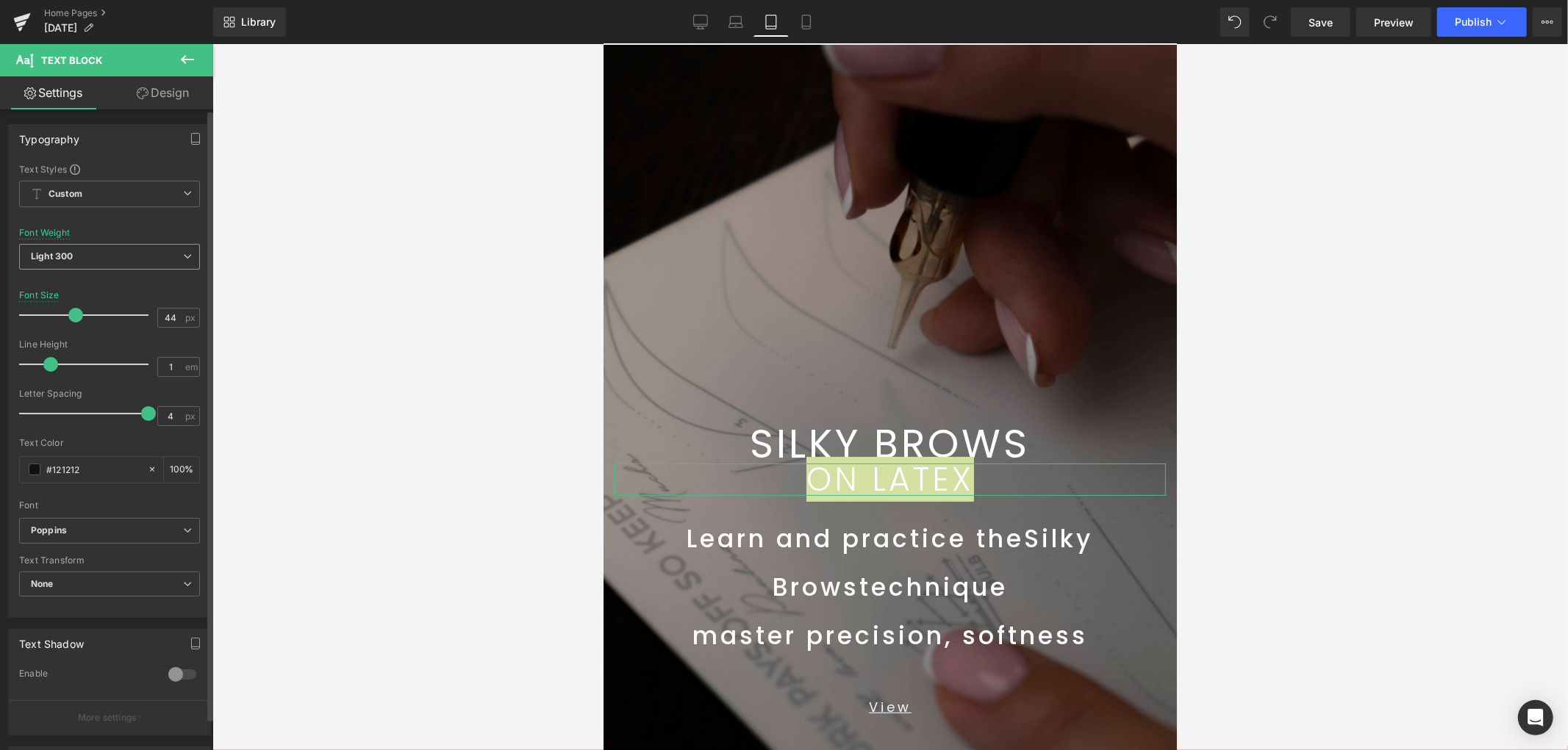
click at [83, 255] on span "Light 300" at bounding box center [109, 257] width 181 height 26
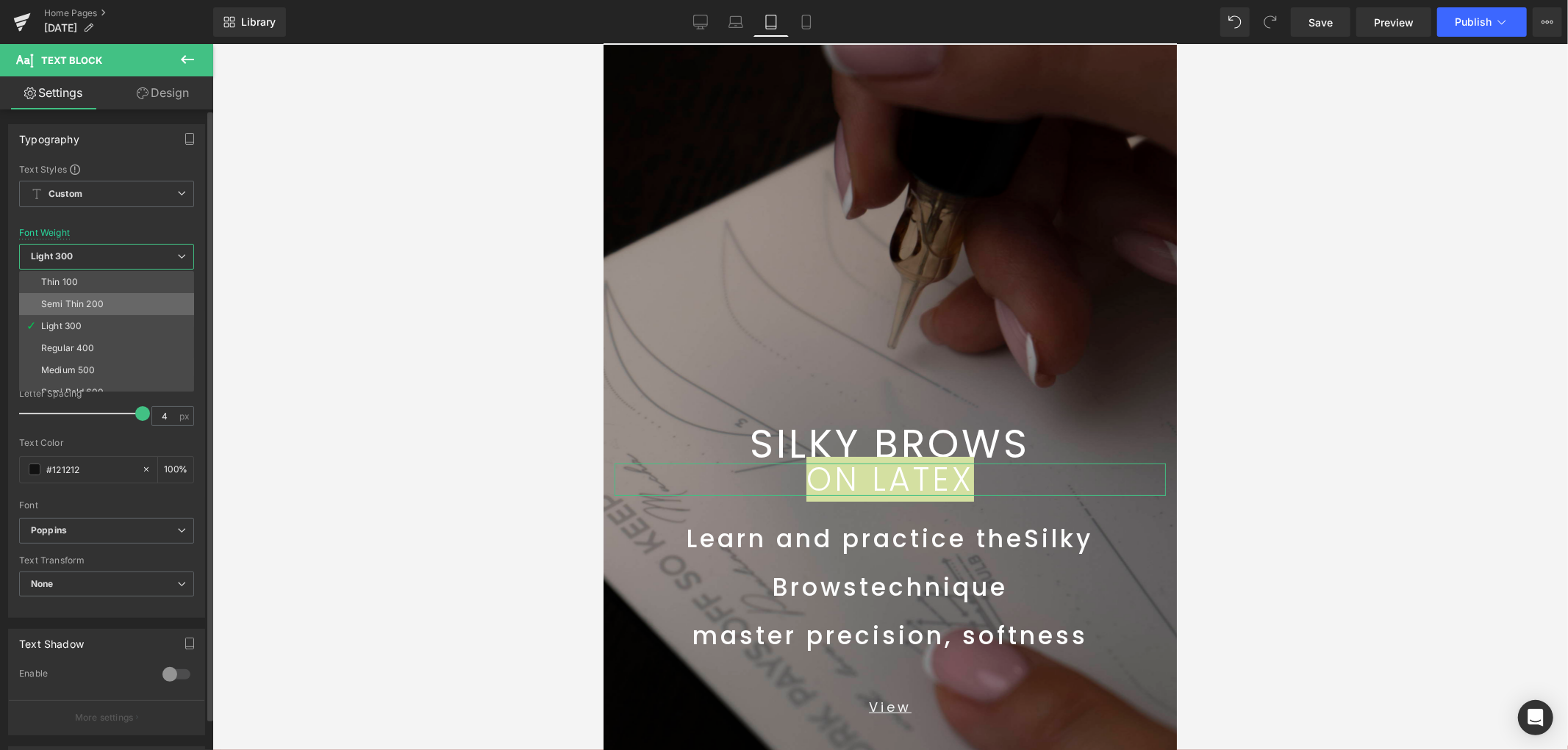
click at [79, 304] on div "Semi Thin 200" at bounding box center [72, 304] width 63 height 10
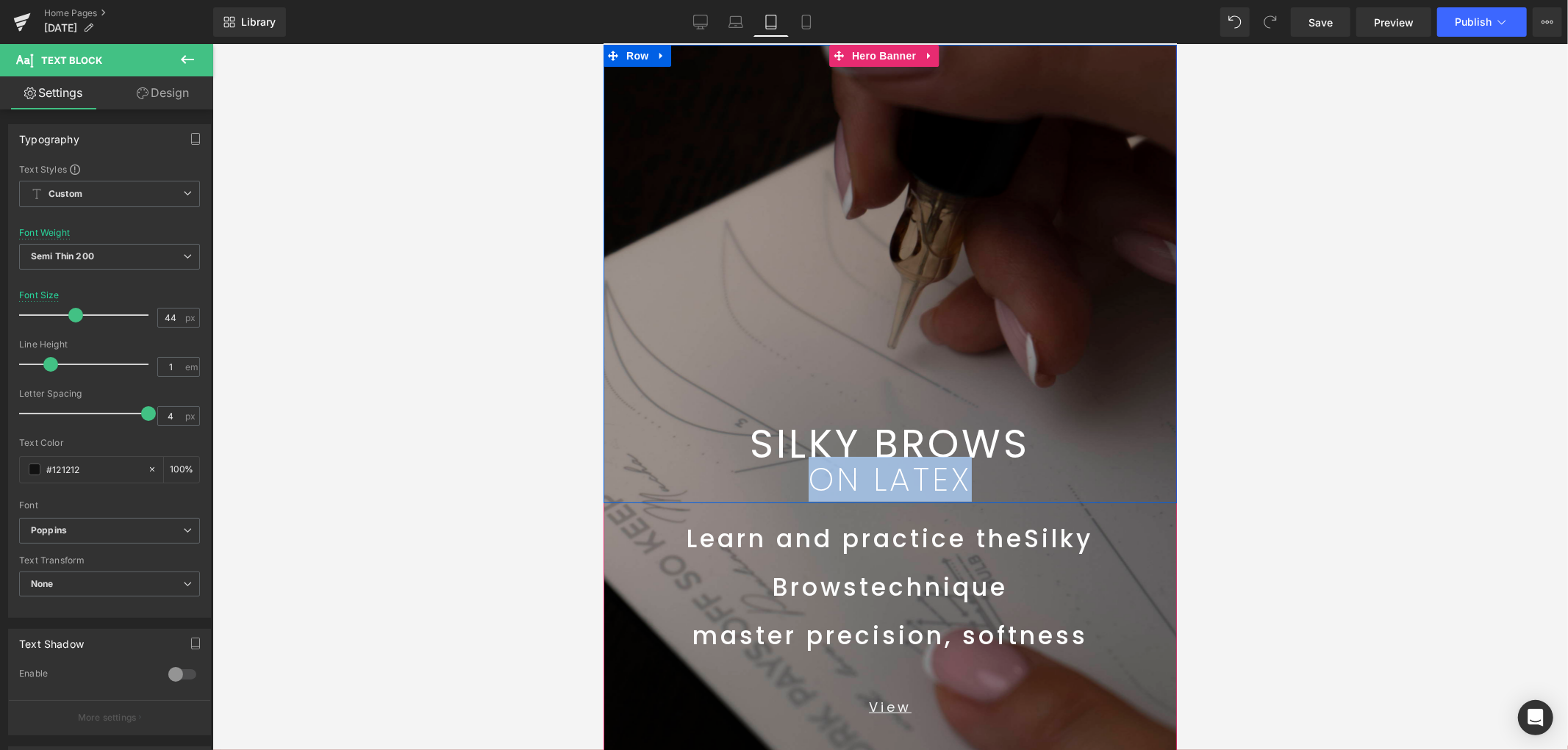
click at [1004, 485] on p "ON LATEX" at bounding box center [890, 479] width 552 height 32
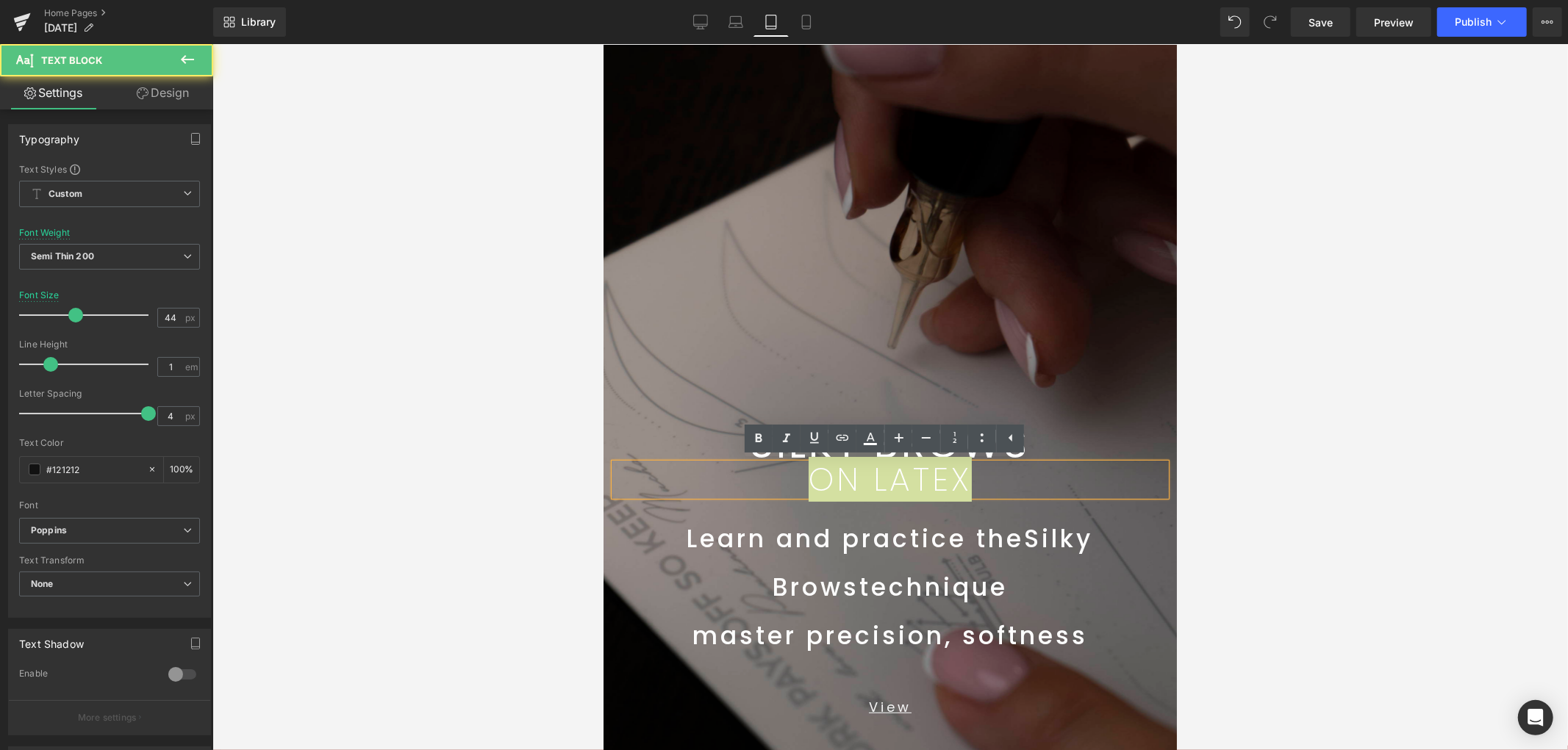
drag, startPoint x: 1331, startPoint y: 469, endPoint x: 1223, endPoint y: 471, distance: 108.0
click at [1332, 469] on div at bounding box center [890, 396] width 1356 height 706
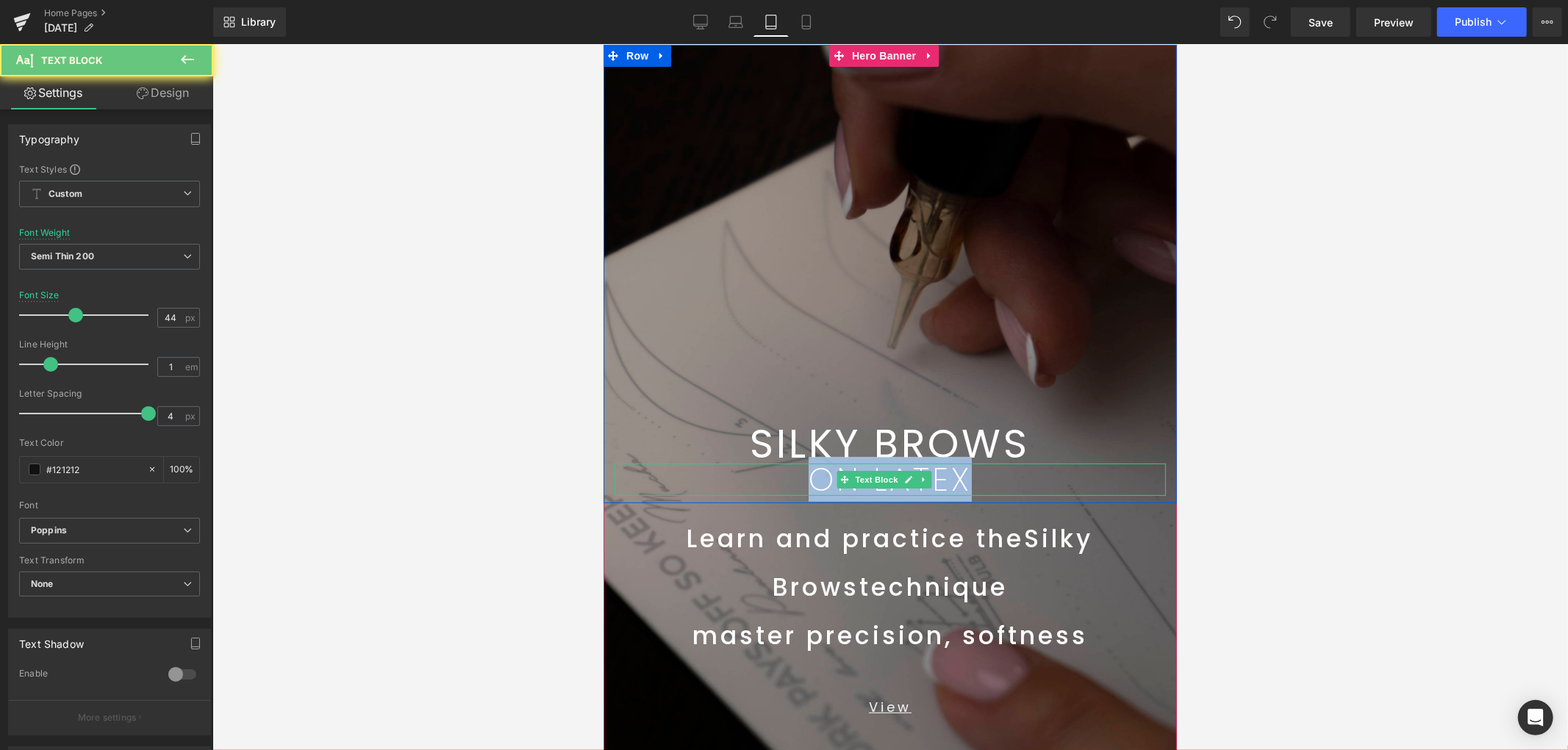
click at [1054, 480] on p "ON LATEX" at bounding box center [890, 479] width 552 height 32
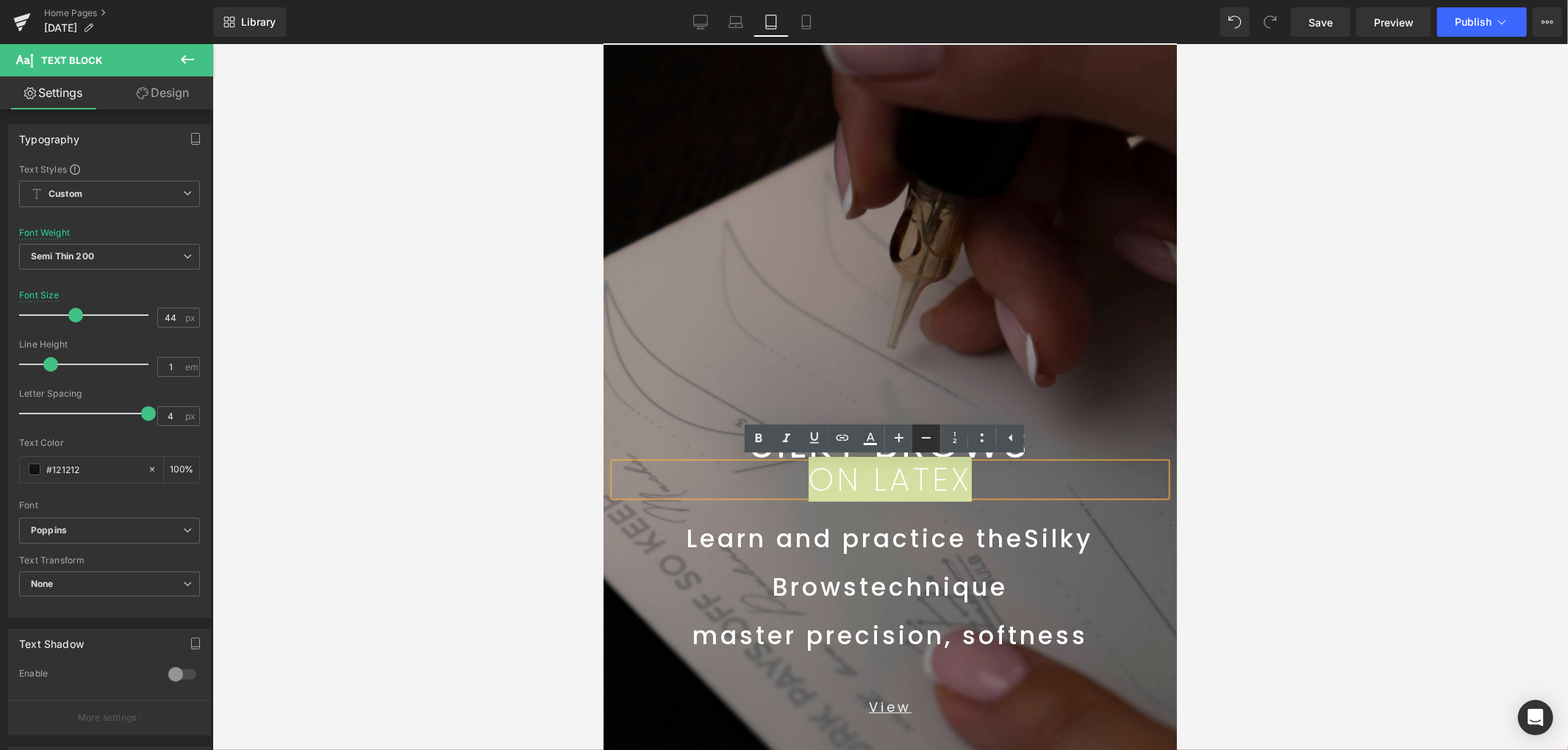
click at [0, 0] on icon at bounding box center [0, 0] width 0 height 0
click at [932, 439] on icon at bounding box center [926, 438] width 18 height 18
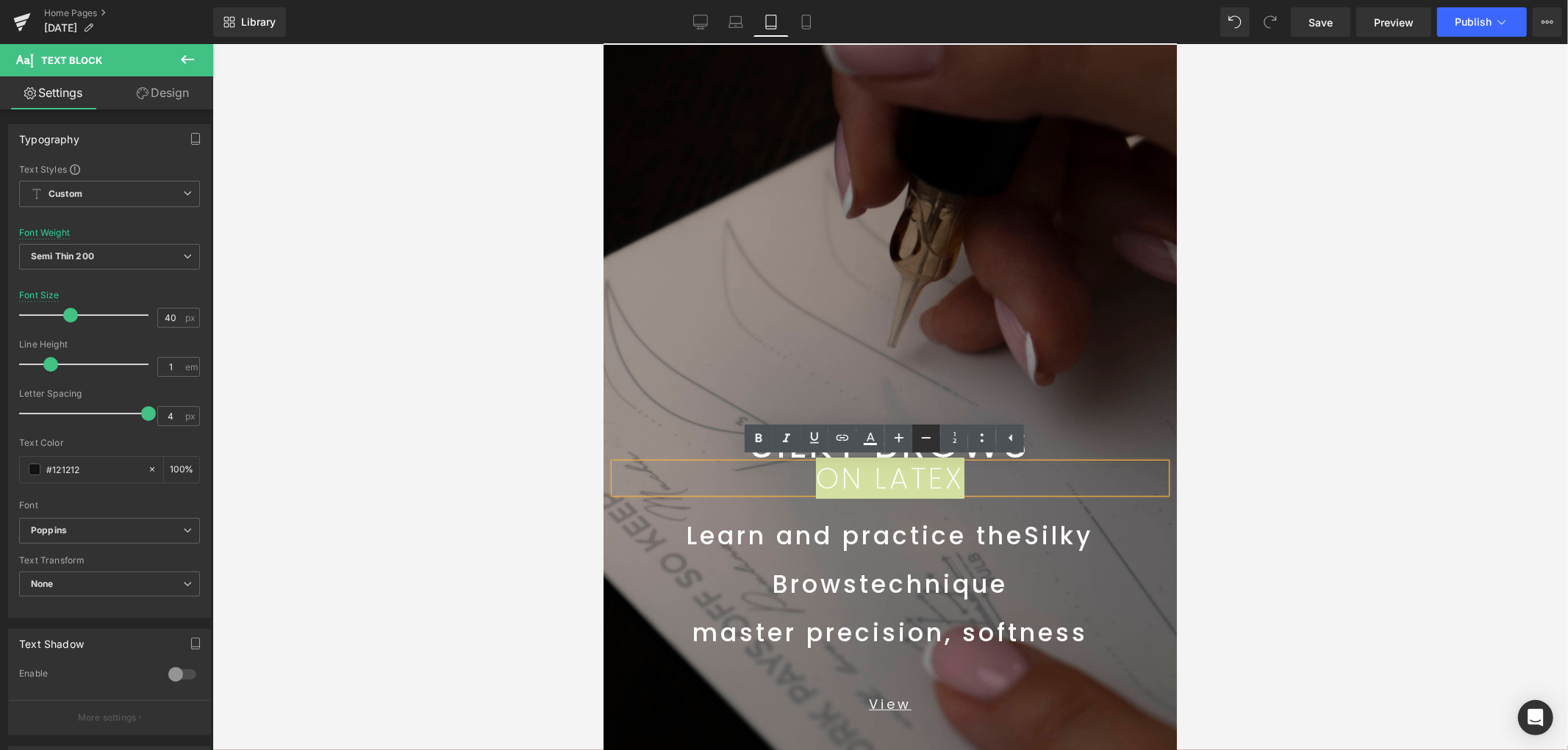
click at [934, 439] on icon at bounding box center [926, 438] width 18 height 18
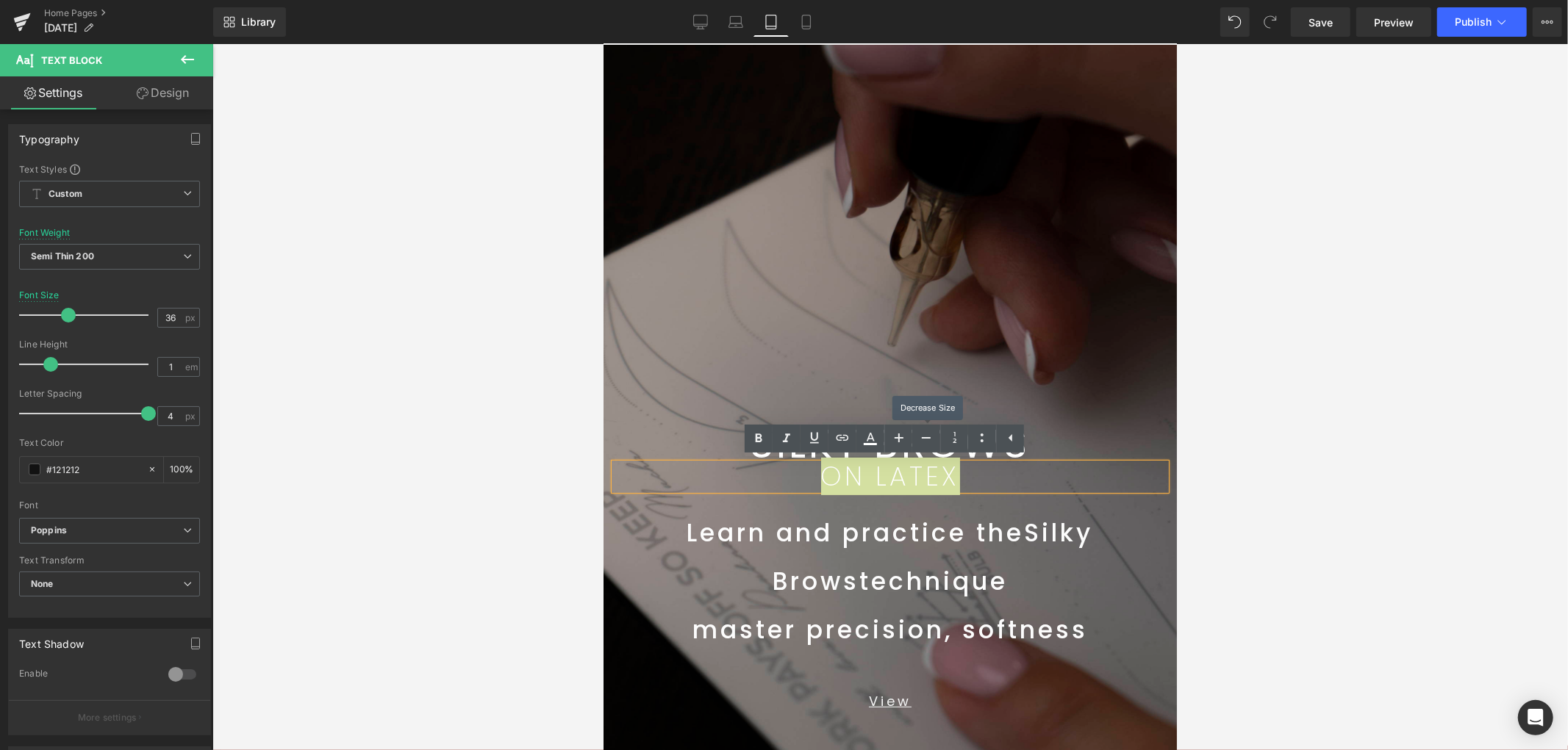
drag, startPoint x: 934, startPoint y: 439, endPoint x: 1235, endPoint y: 484, distance: 304.3
type input "34"
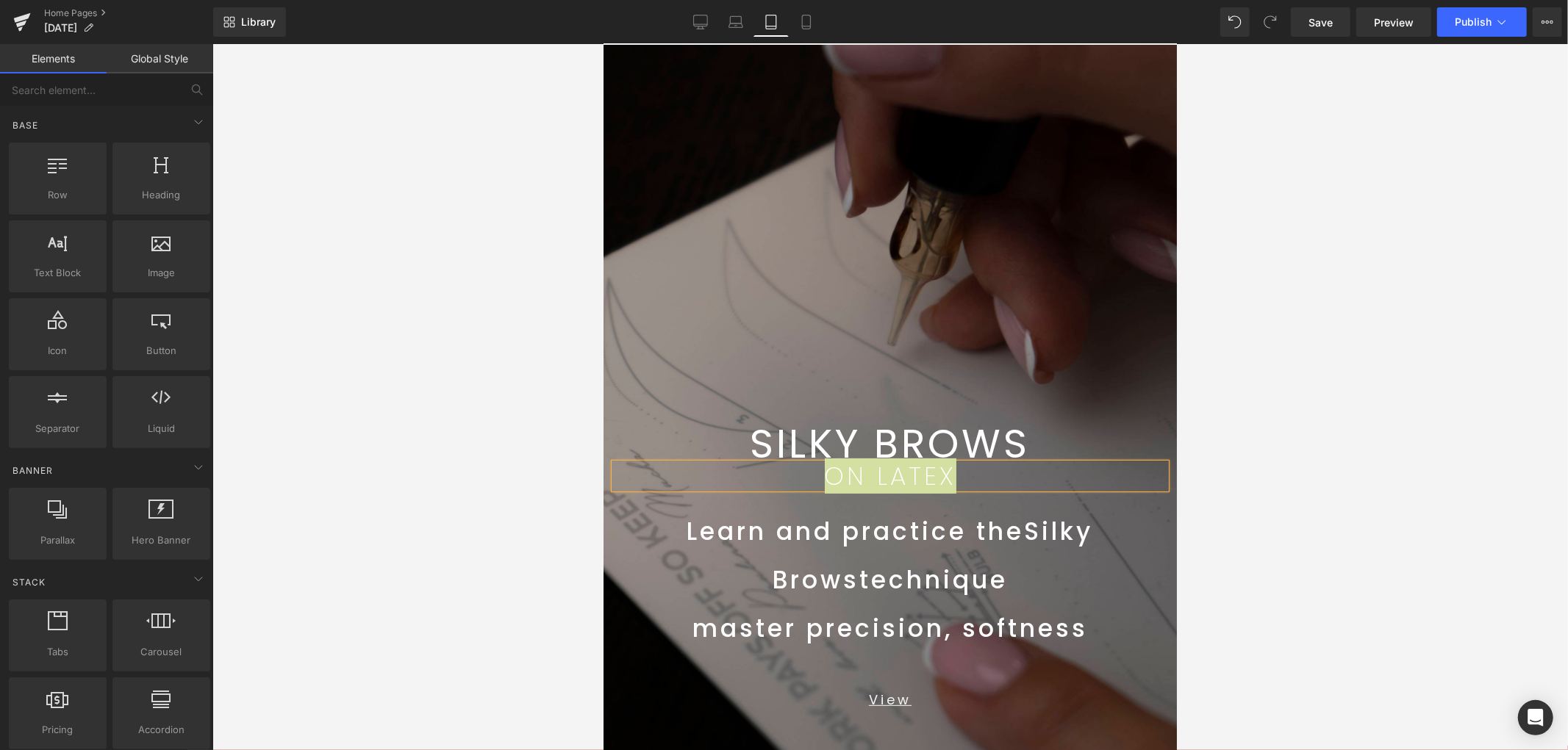
drag, startPoint x: 1309, startPoint y: 474, endPoint x: 1285, endPoint y: 465, distance: 25.6
click at [1306, 471] on div at bounding box center [890, 396] width 1356 height 706
drag, startPoint x: 1302, startPoint y: 436, endPoint x: 1307, endPoint y: 429, distance: 8.6
click at [1306, 432] on div at bounding box center [890, 396] width 1356 height 706
drag, startPoint x: 976, startPoint y: 383, endPoint x: 1035, endPoint y: 452, distance: 90.8
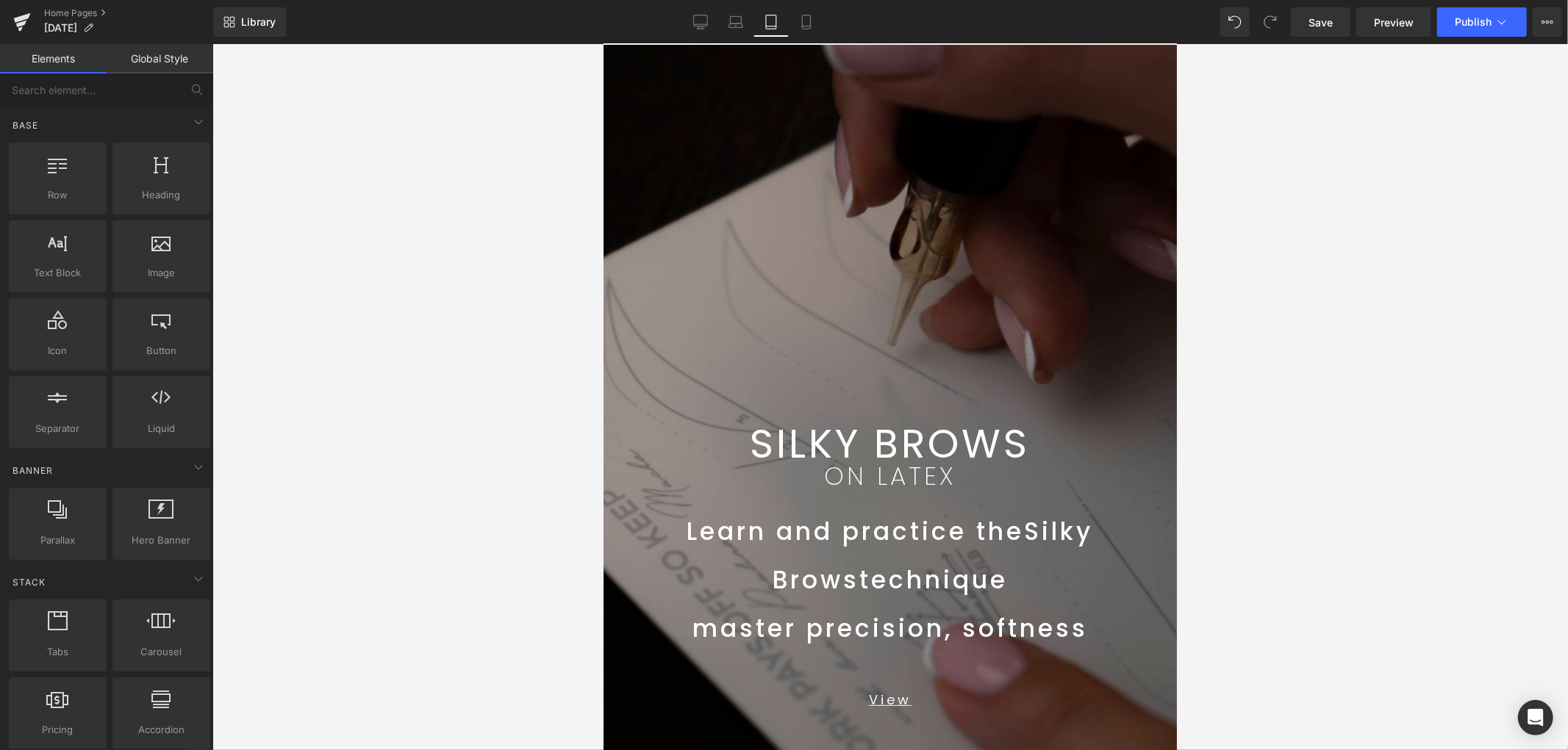
click at [980, 383] on div "SILKY BROWS Text Block ON LATEX Text Block Row 99px" at bounding box center [889, 269] width 573 height 452
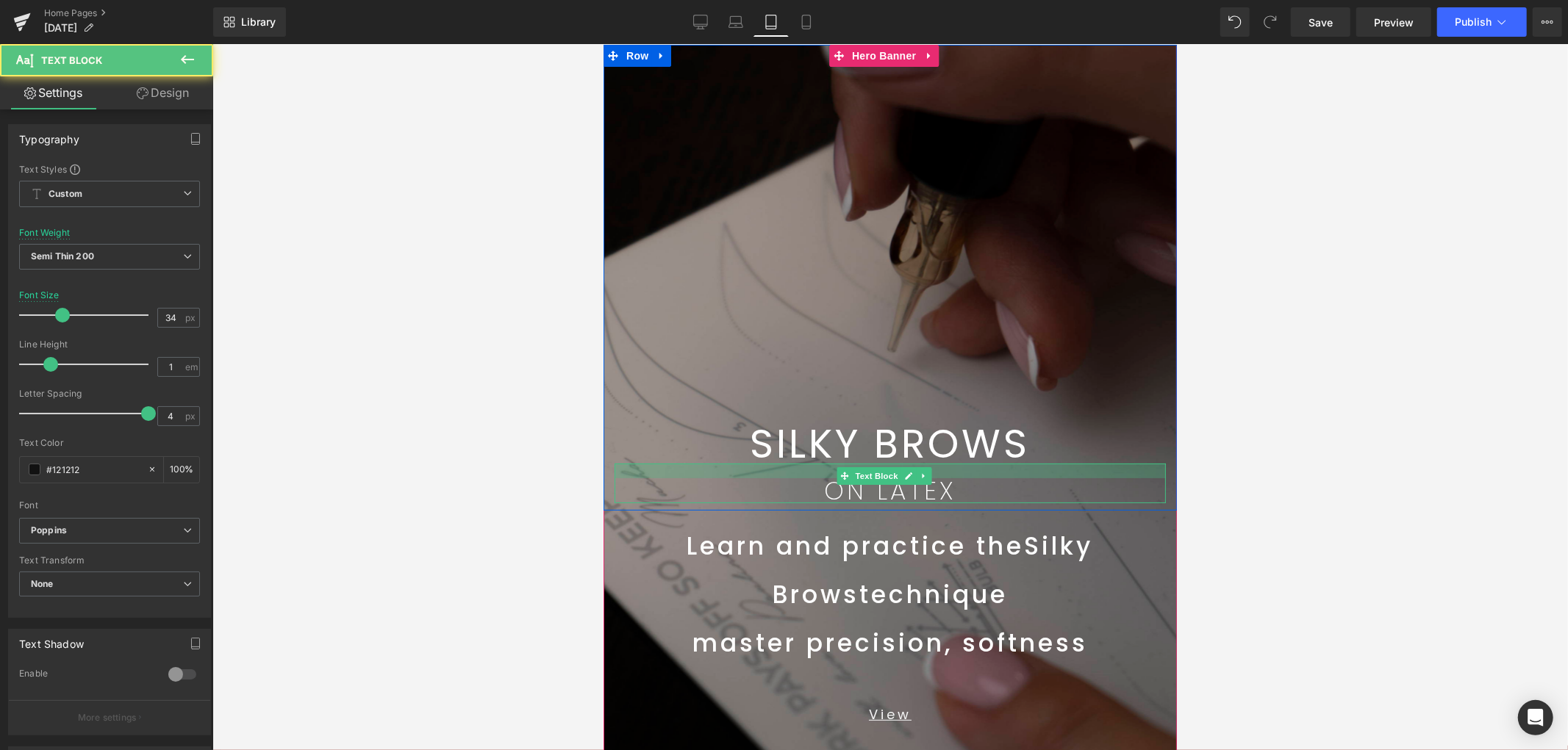
drag, startPoint x: 975, startPoint y: 463, endPoint x: 1130, endPoint y: 479, distance: 155.8
click at [978, 475] on div "ON LATEX Text Block" at bounding box center [890, 483] width 552 height 40
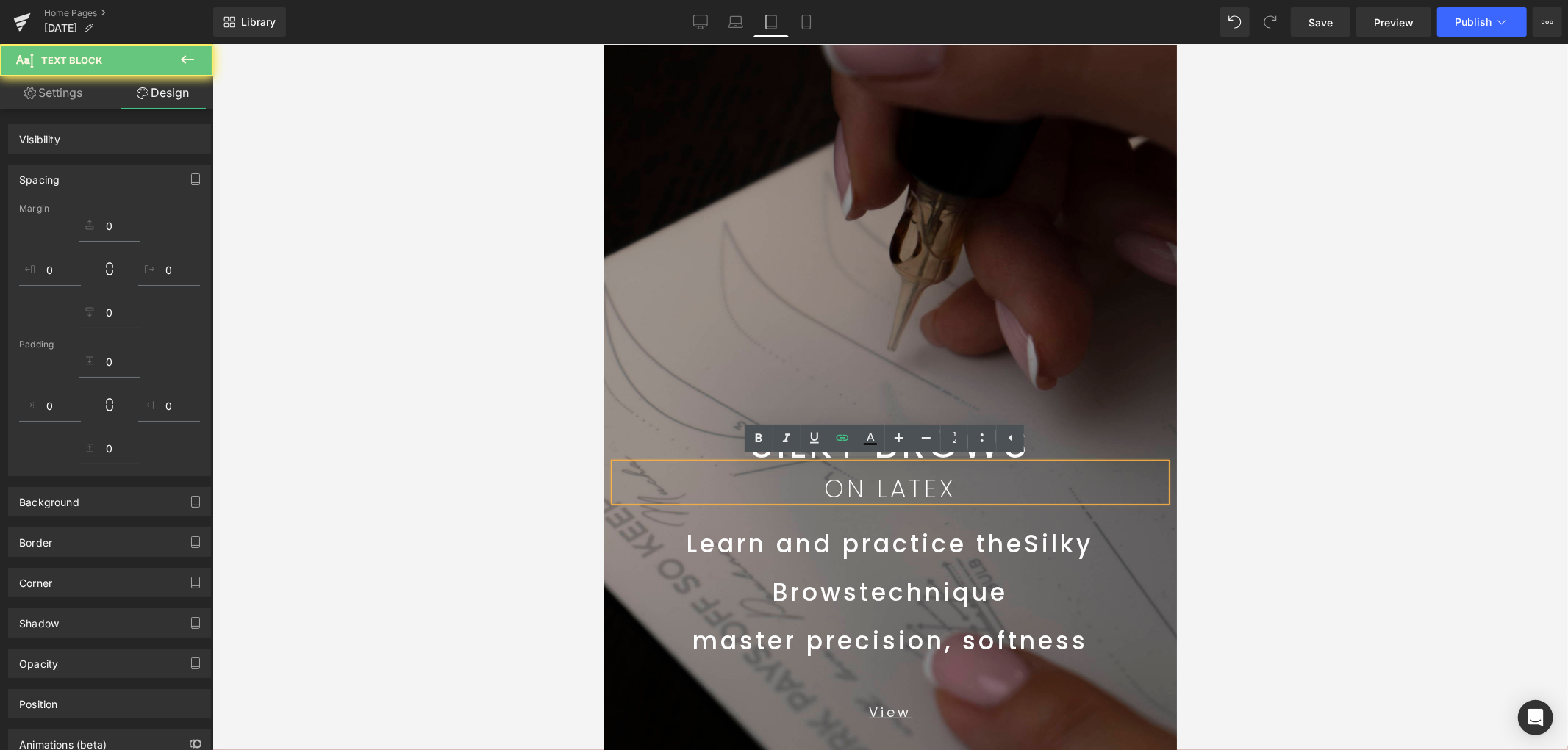
click at [1411, 464] on div at bounding box center [890, 396] width 1356 height 706
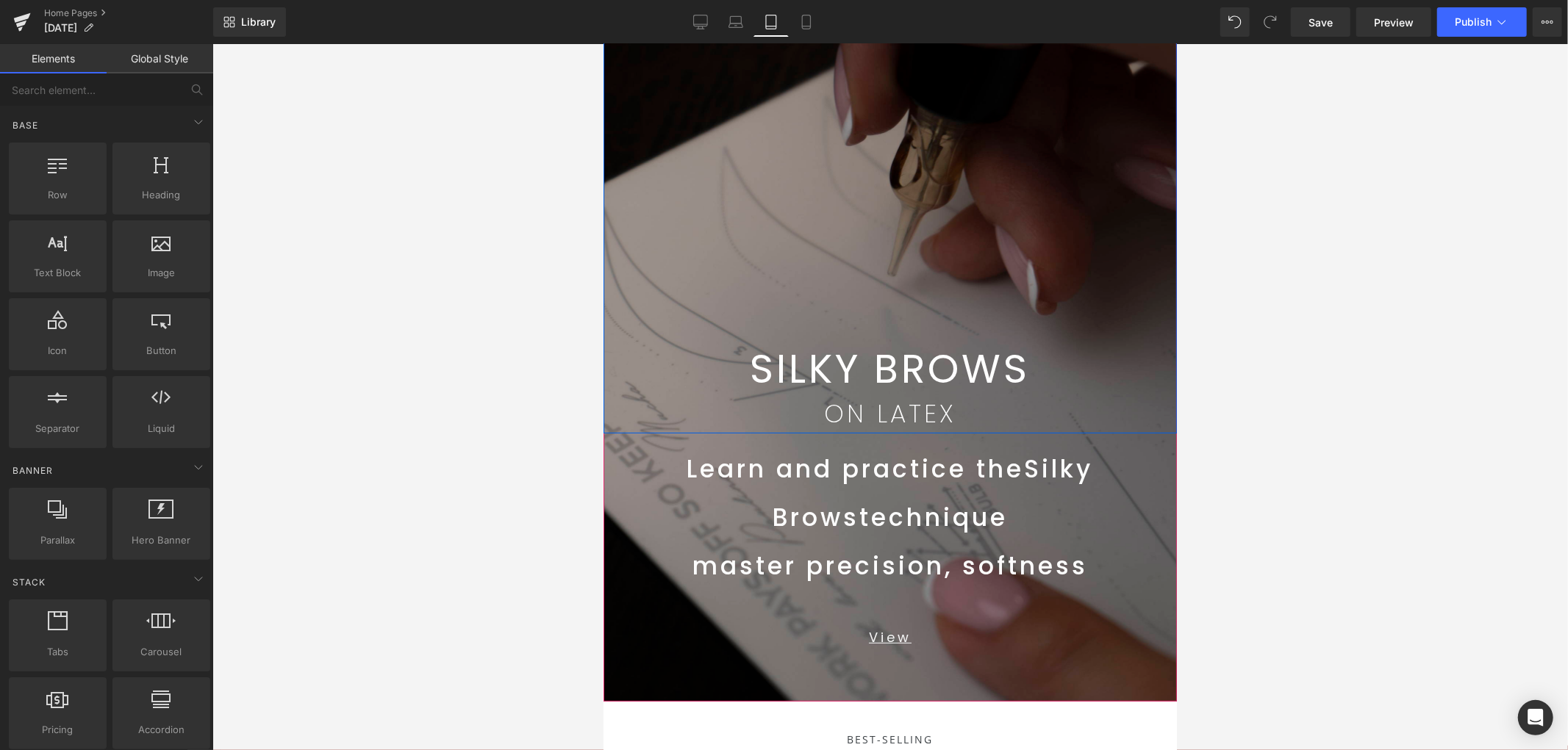
scroll to position [219, 0]
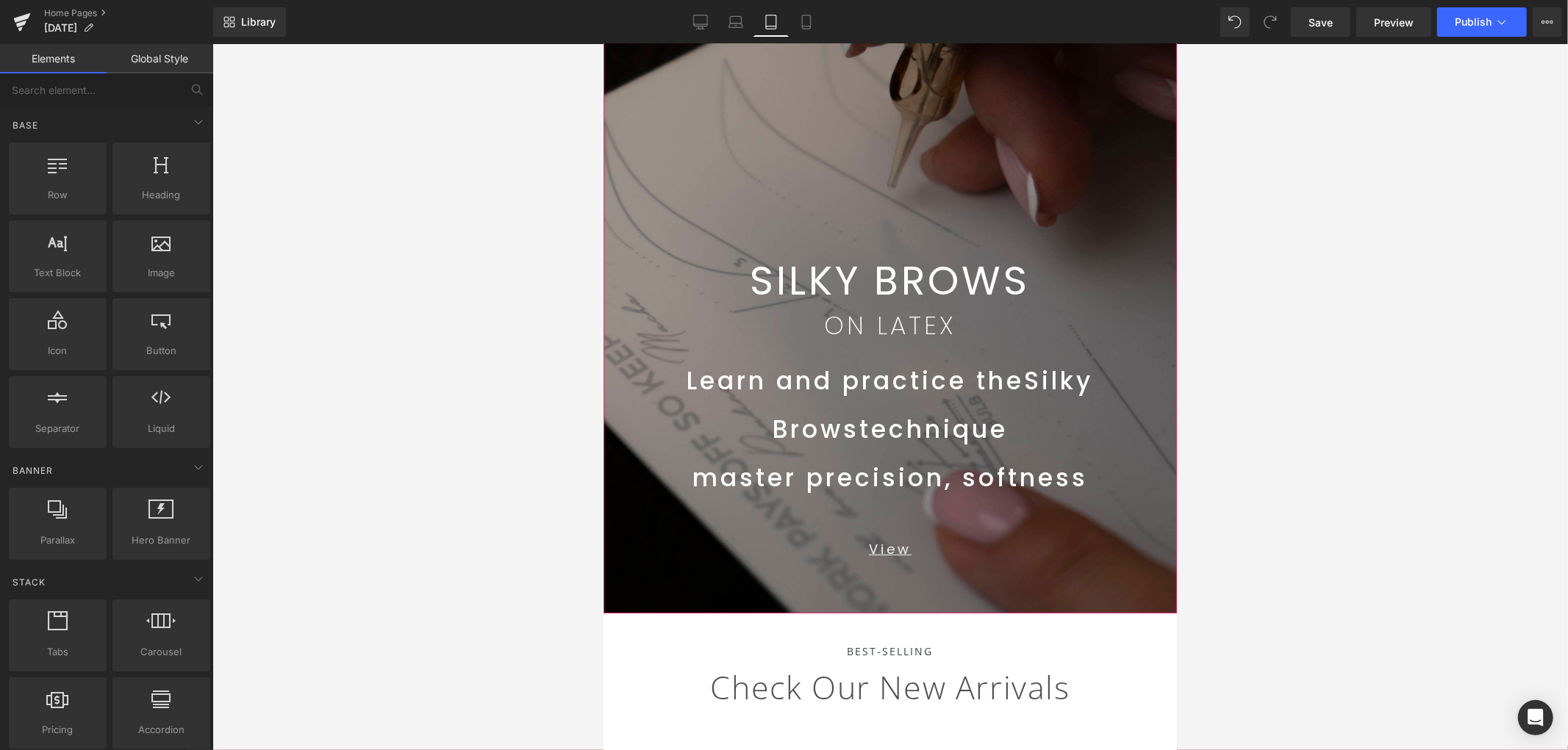
click at [948, 478] on span "master precision, softness" at bounding box center [890, 477] width 396 height 34
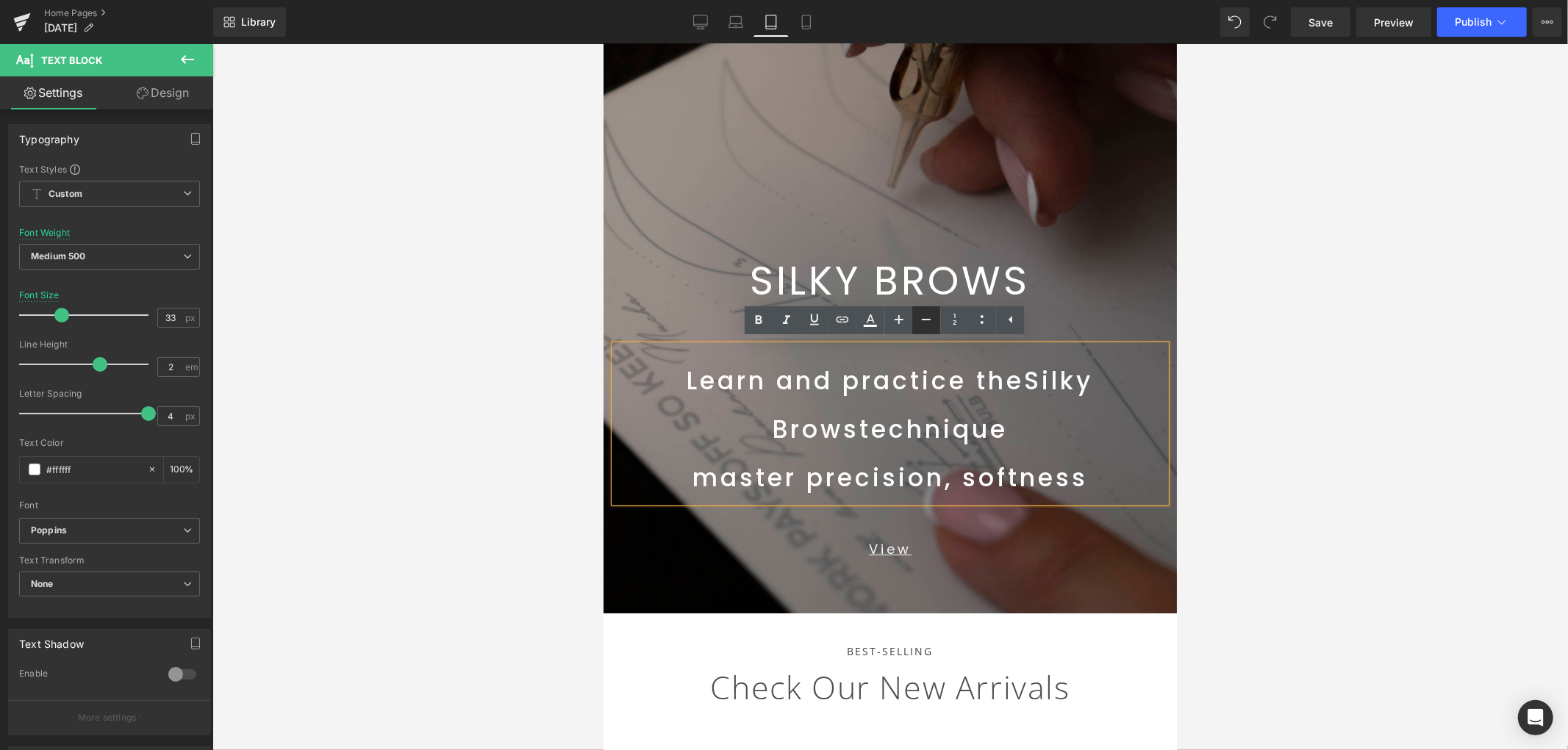
click at [929, 316] on icon at bounding box center [926, 319] width 18 height 18
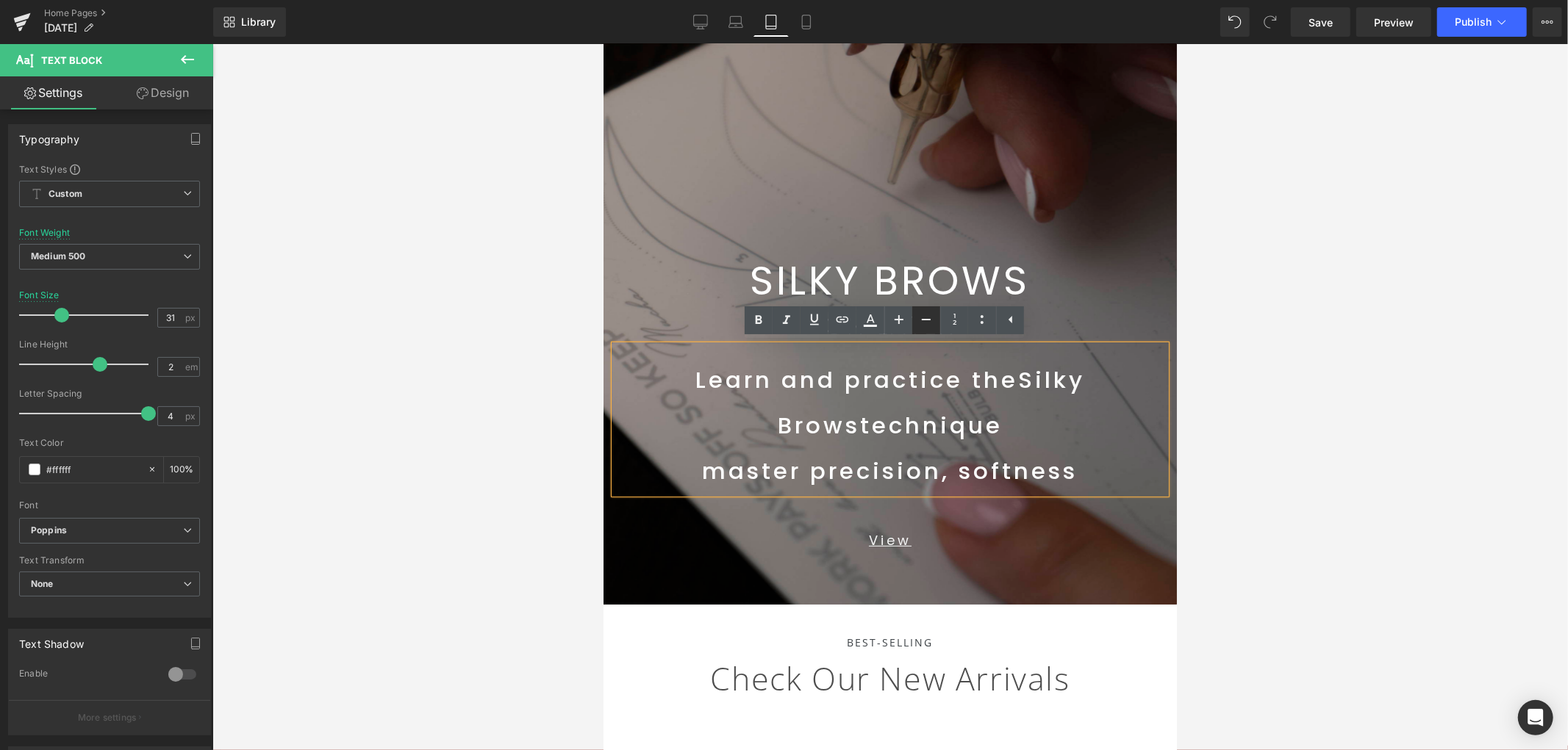
click at [929, 318] on icon at bounding box center [926, 319] width 18 height 18
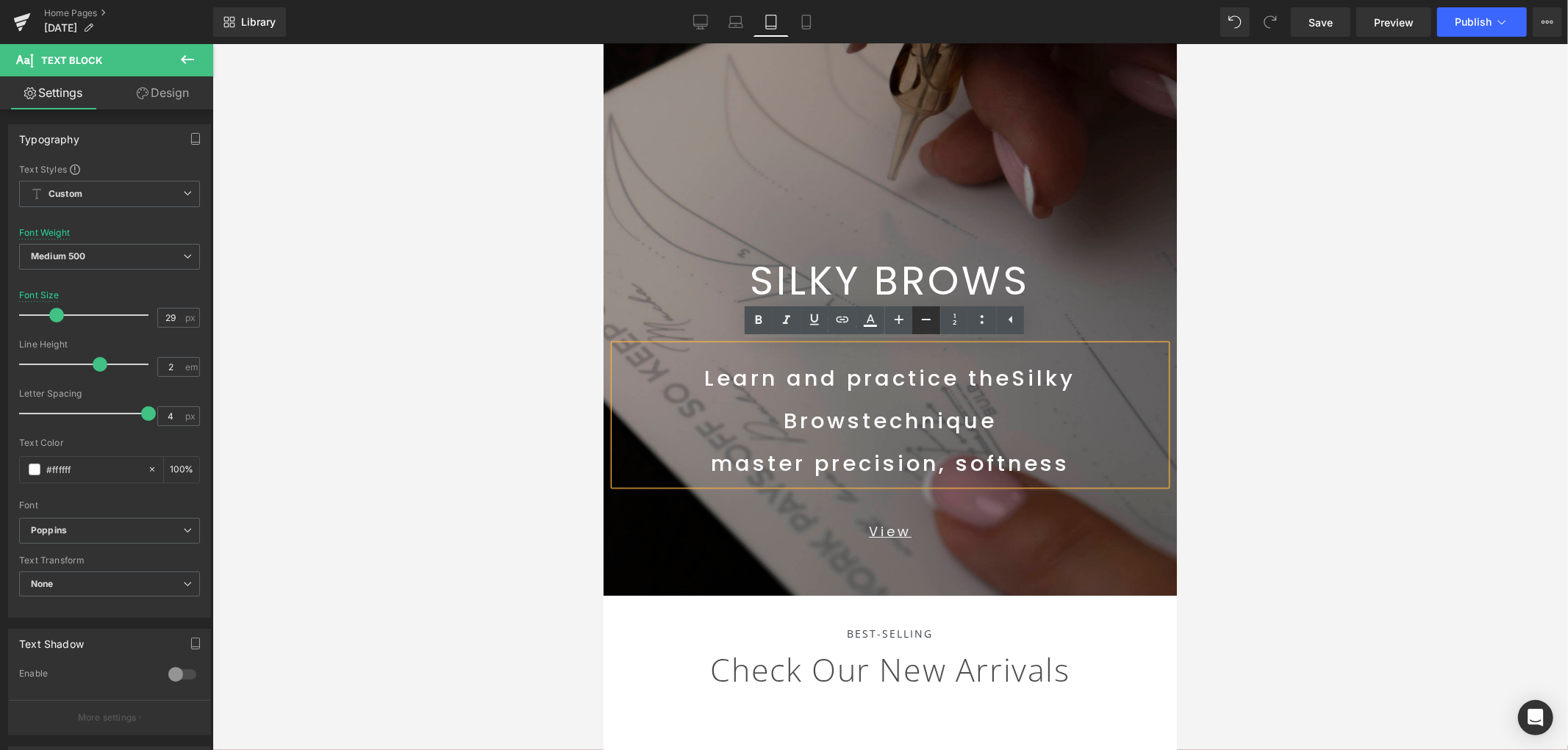
click at [0, 0] on icon at bounding box center [0, 0] width 0 height 0
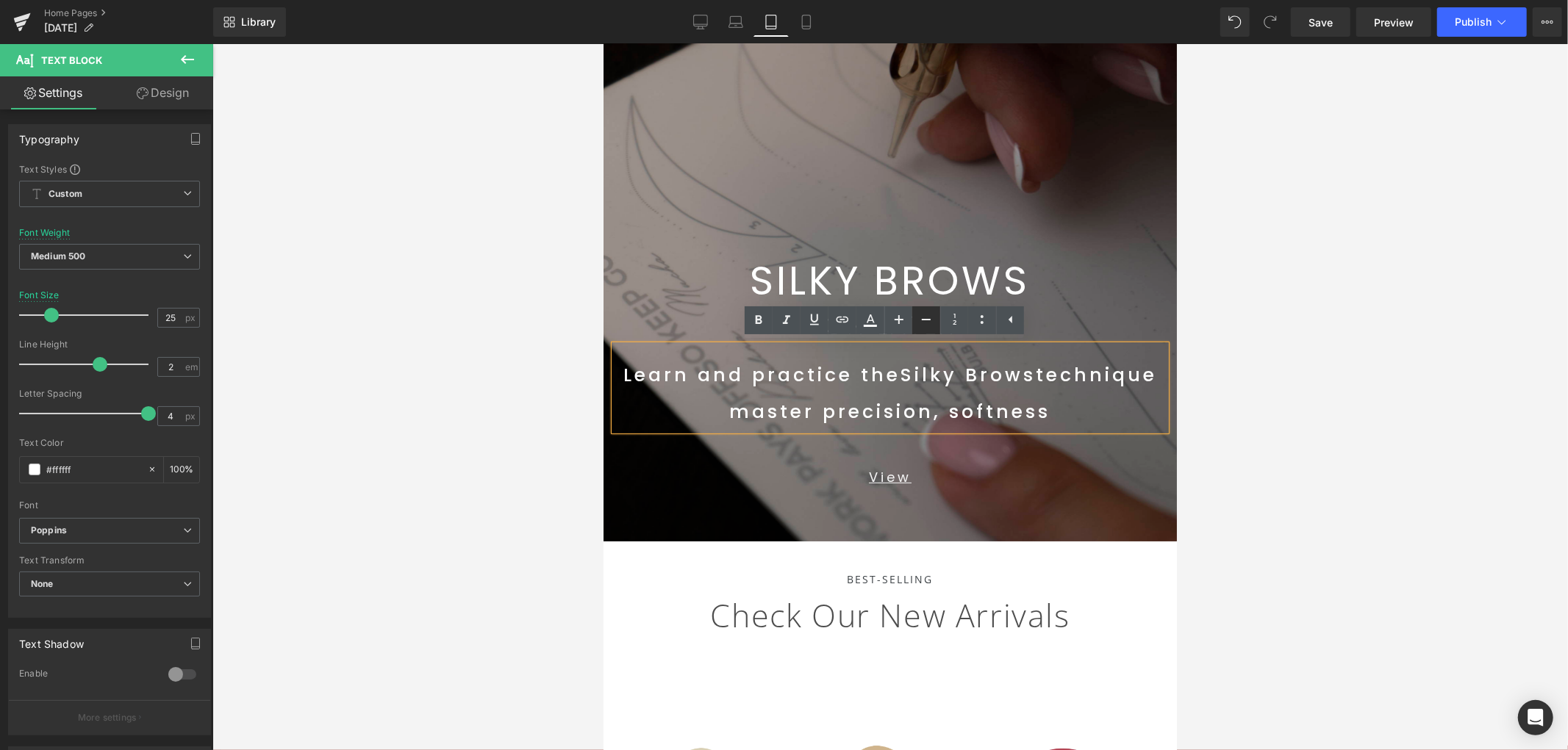
click at [0, 0] on icon at bounding box center [0, 0] width 0 height 0
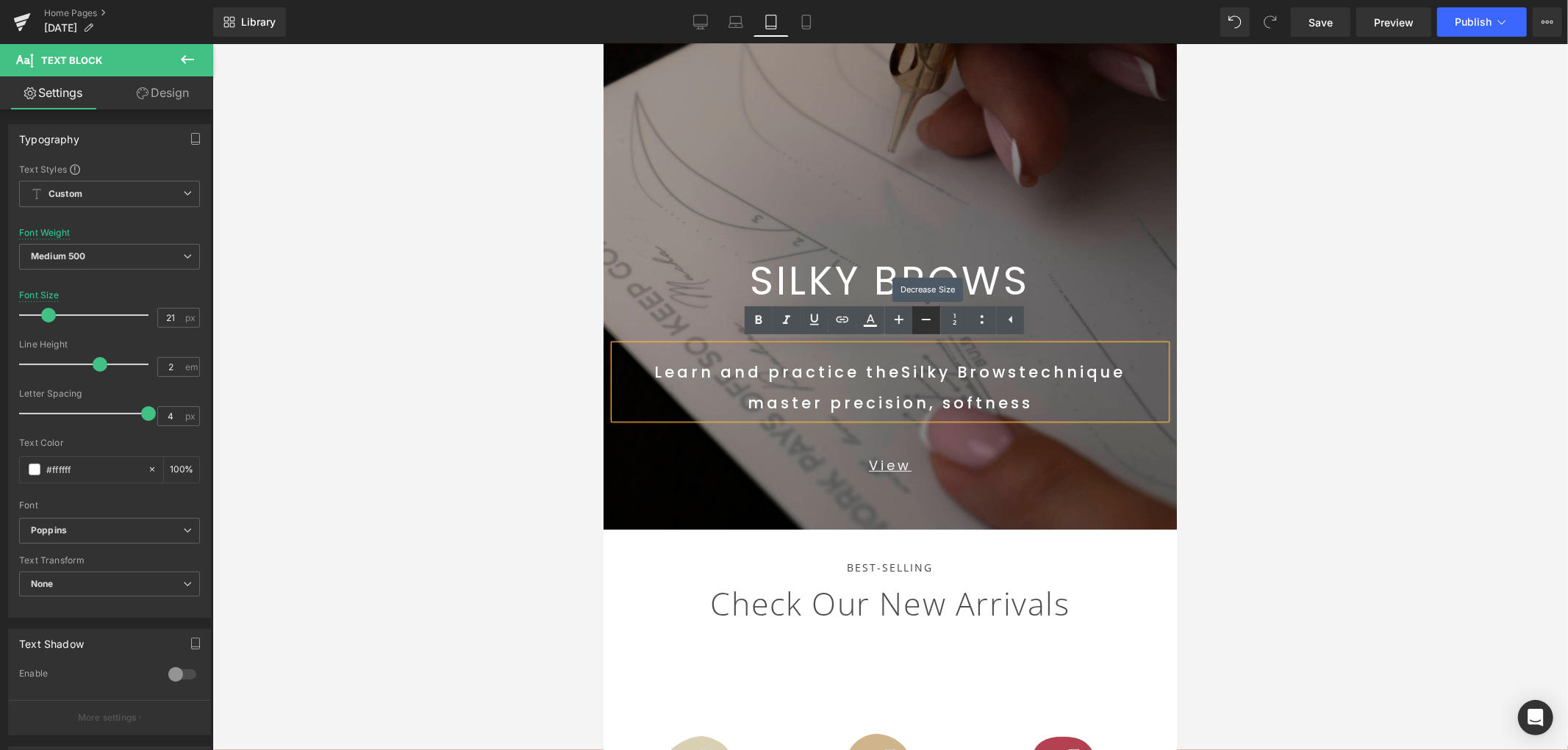
click at [0, 0] on icon at bounding box center [0, 0] width 0 height 0
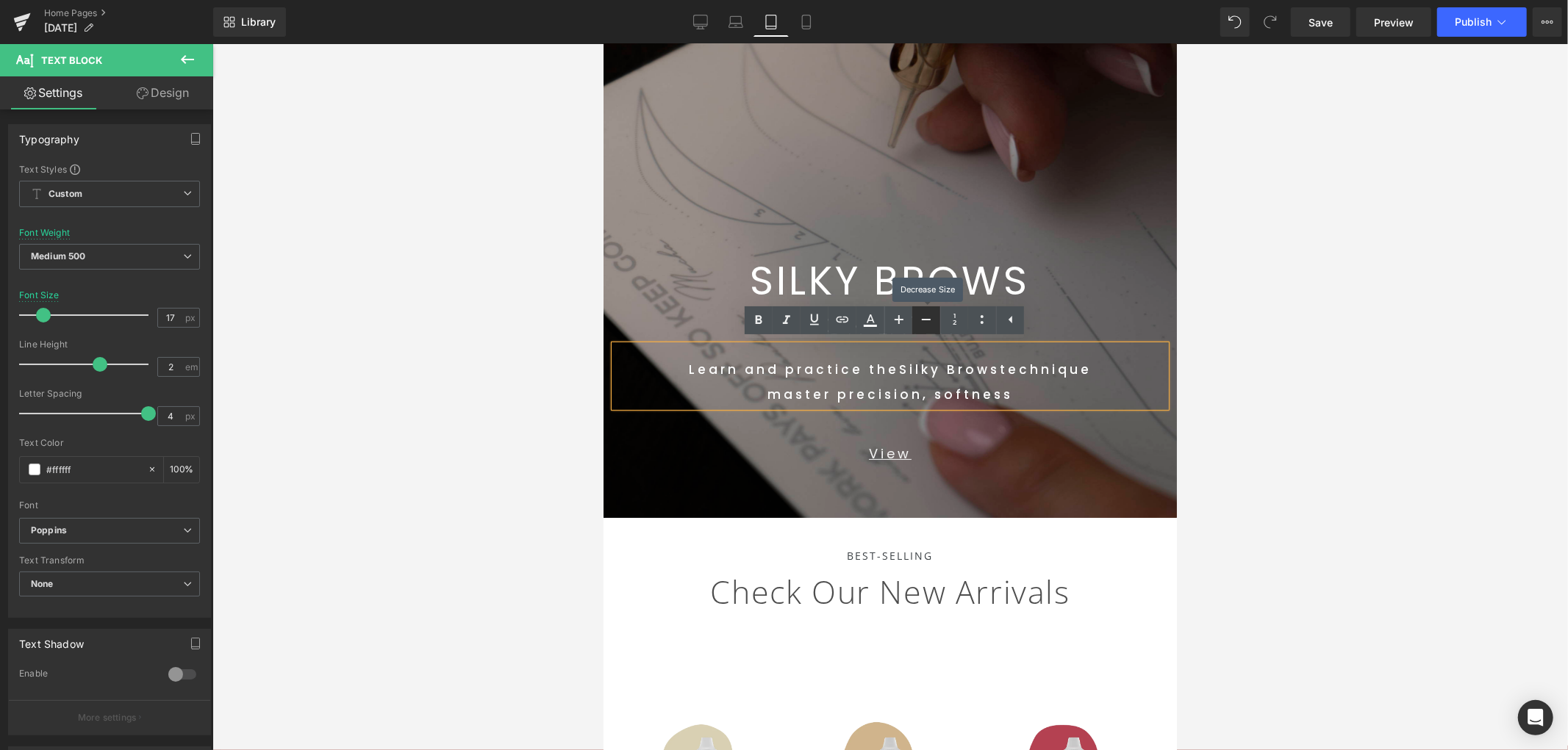
click at [0, 0] on icon at bounding box center [0, 0] width 0 height 0
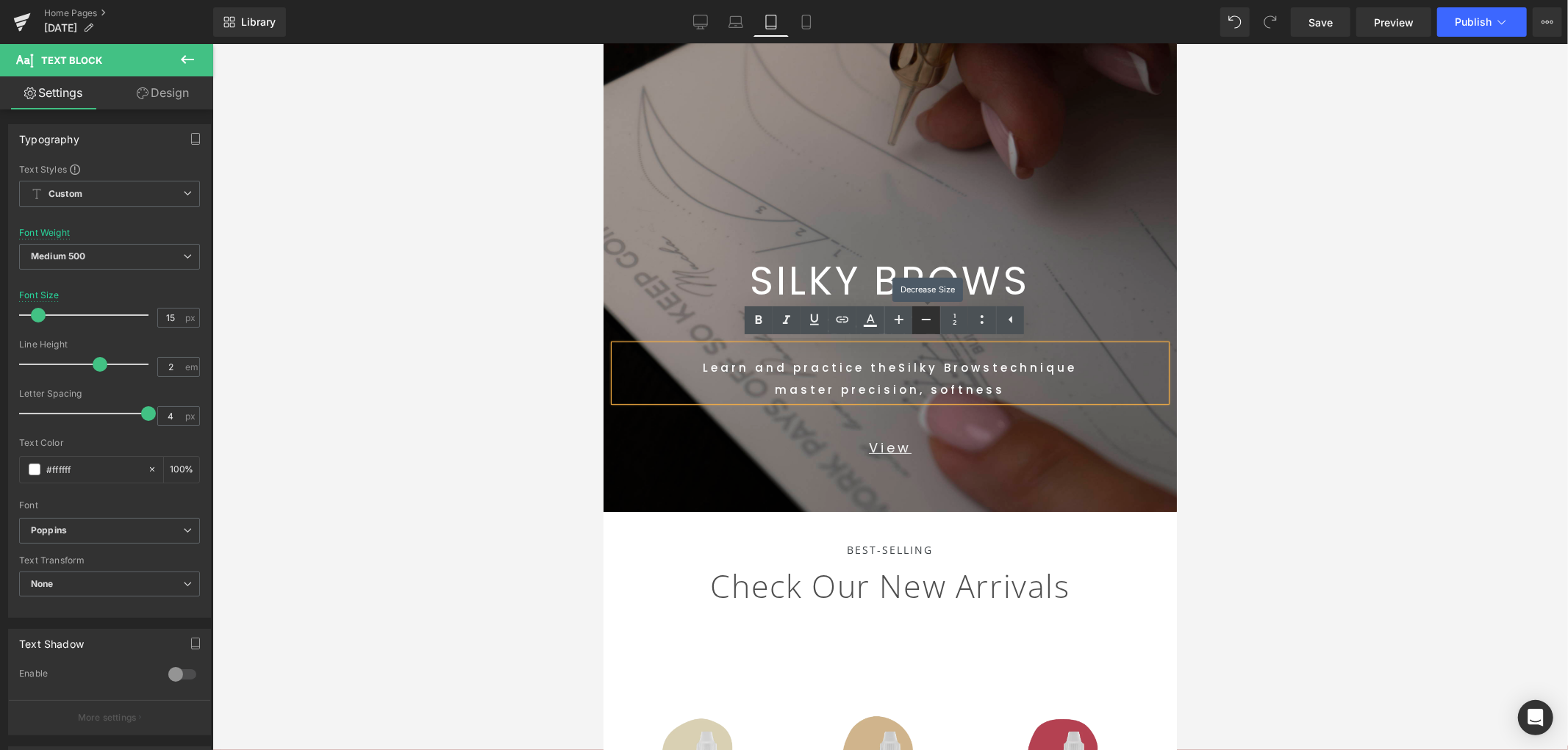
click at [0, 0] on icon at bounding box center [0, 0] width 0 height 0
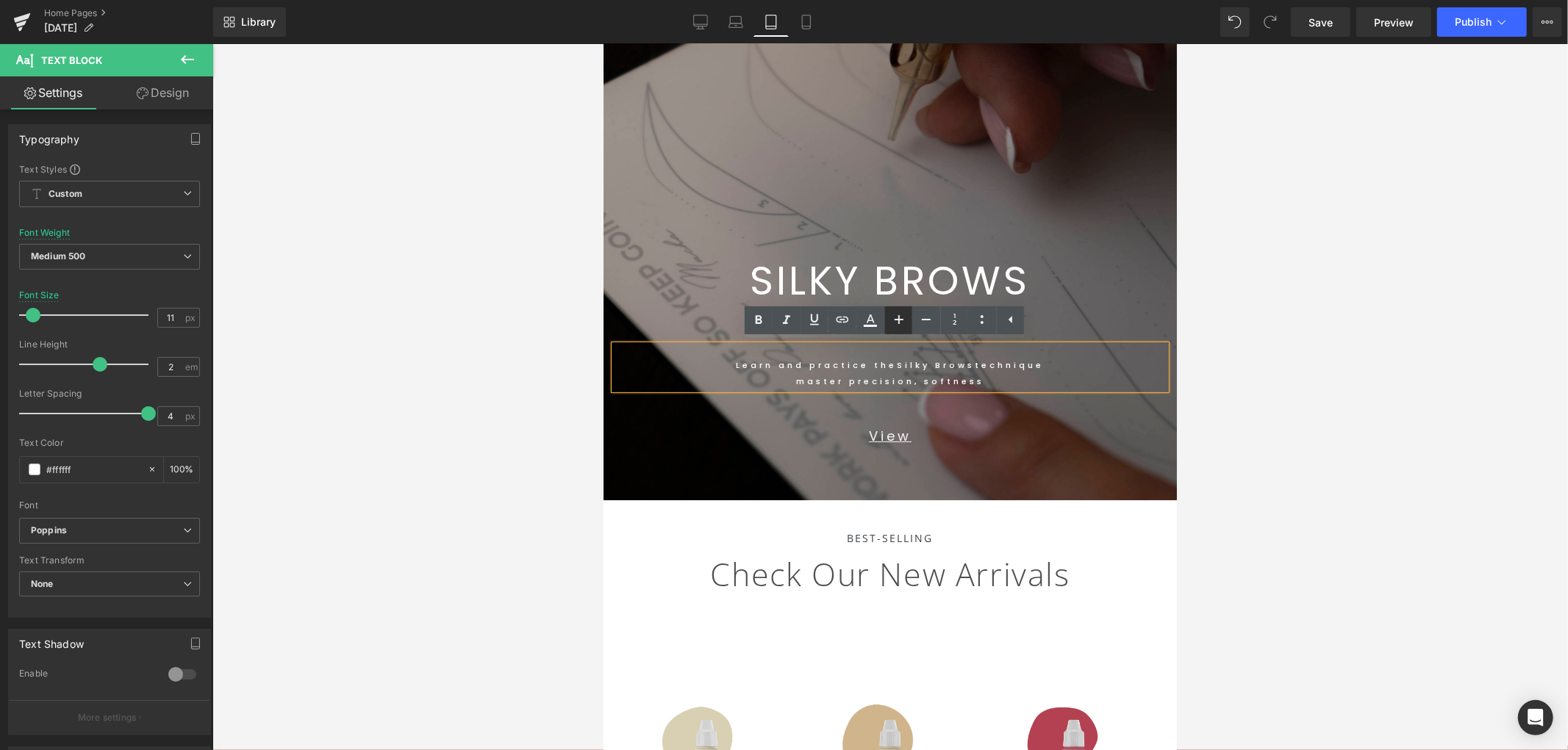
click at [0, 0] on icon at bounding box center [0, 0] width 0 height 0
type input "13"
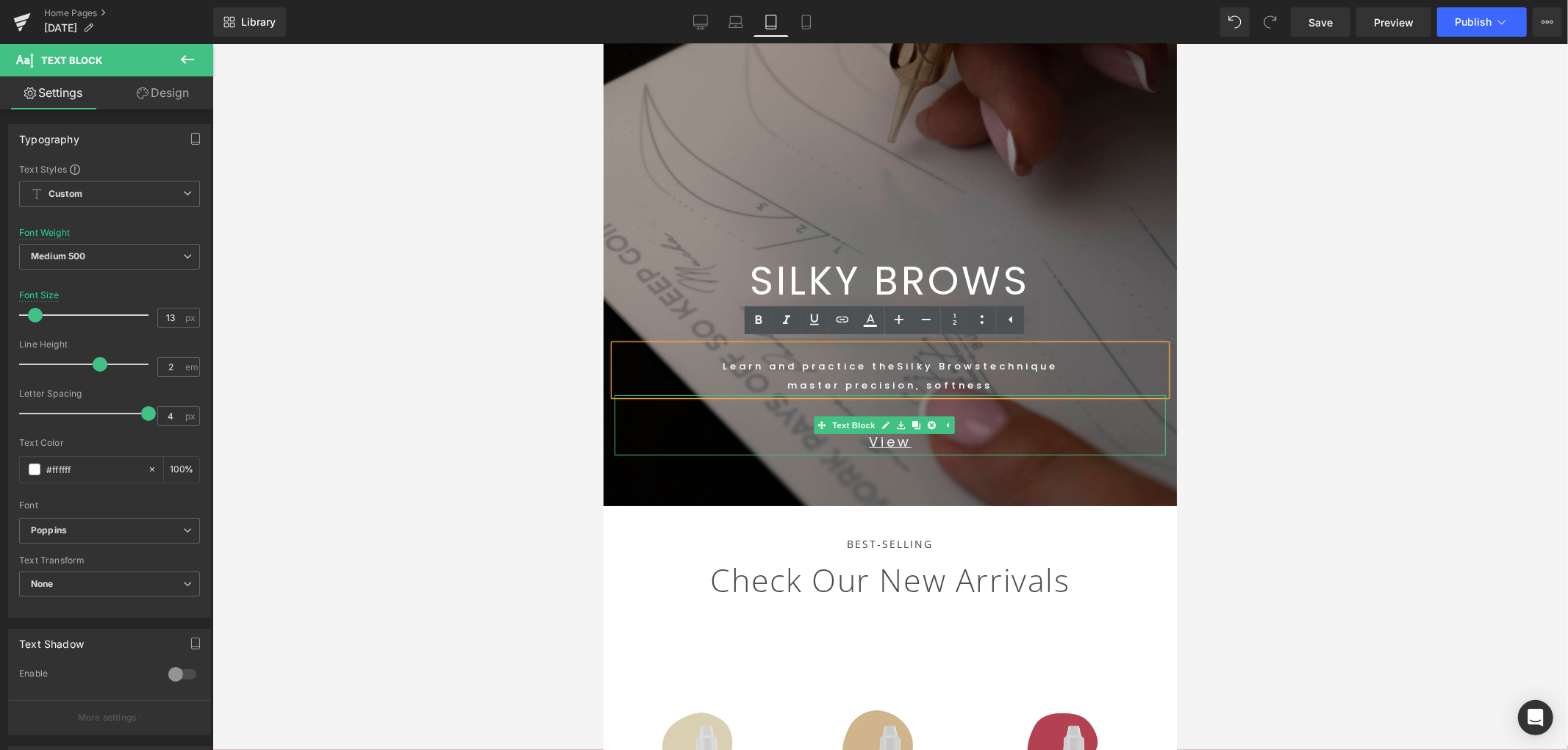
click at [954, 444] on p "View" at bounding box center [890, 442] width 552 height 27
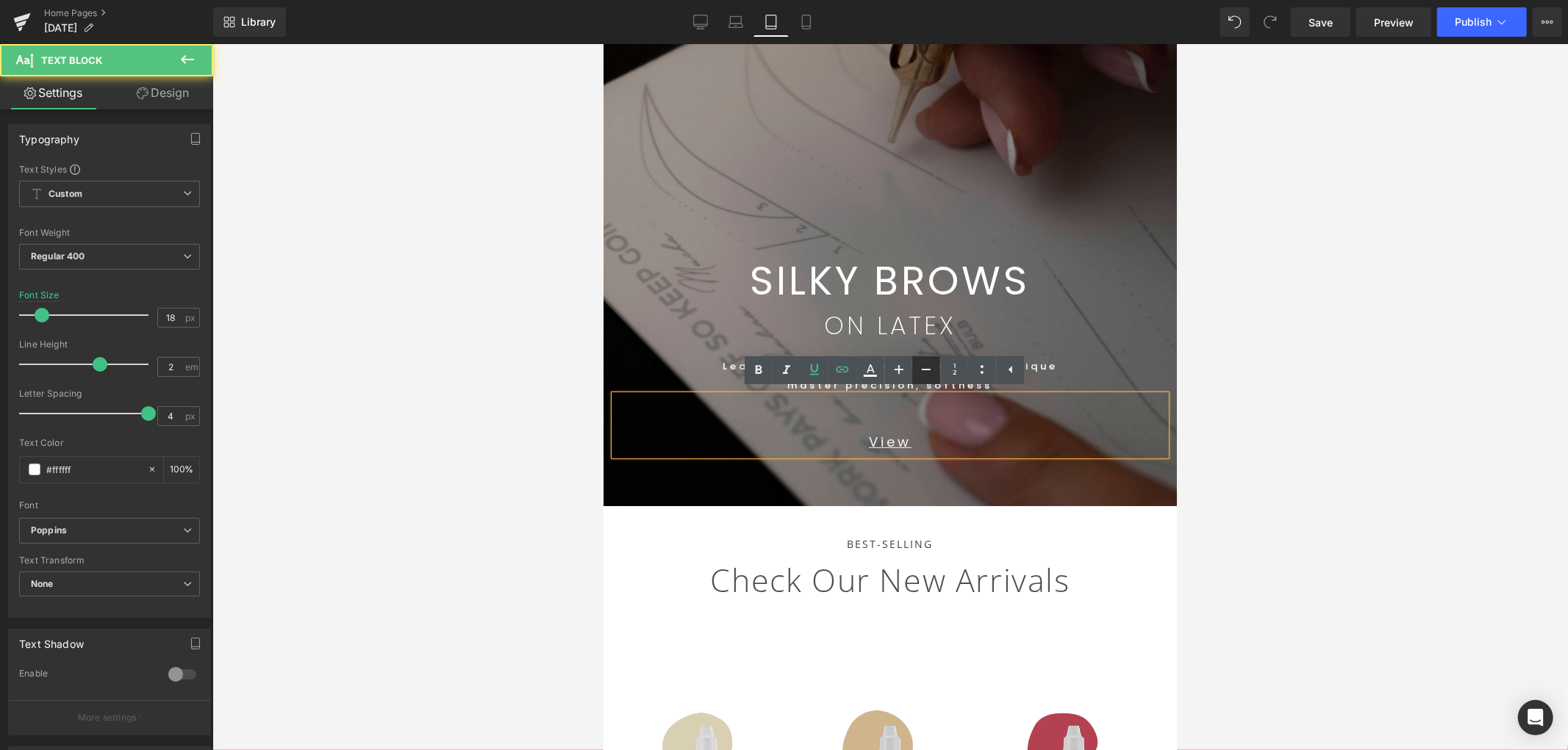
click at [930, 368] on icon at bounding box center [926, 370] width 18 height 18
type input "16"
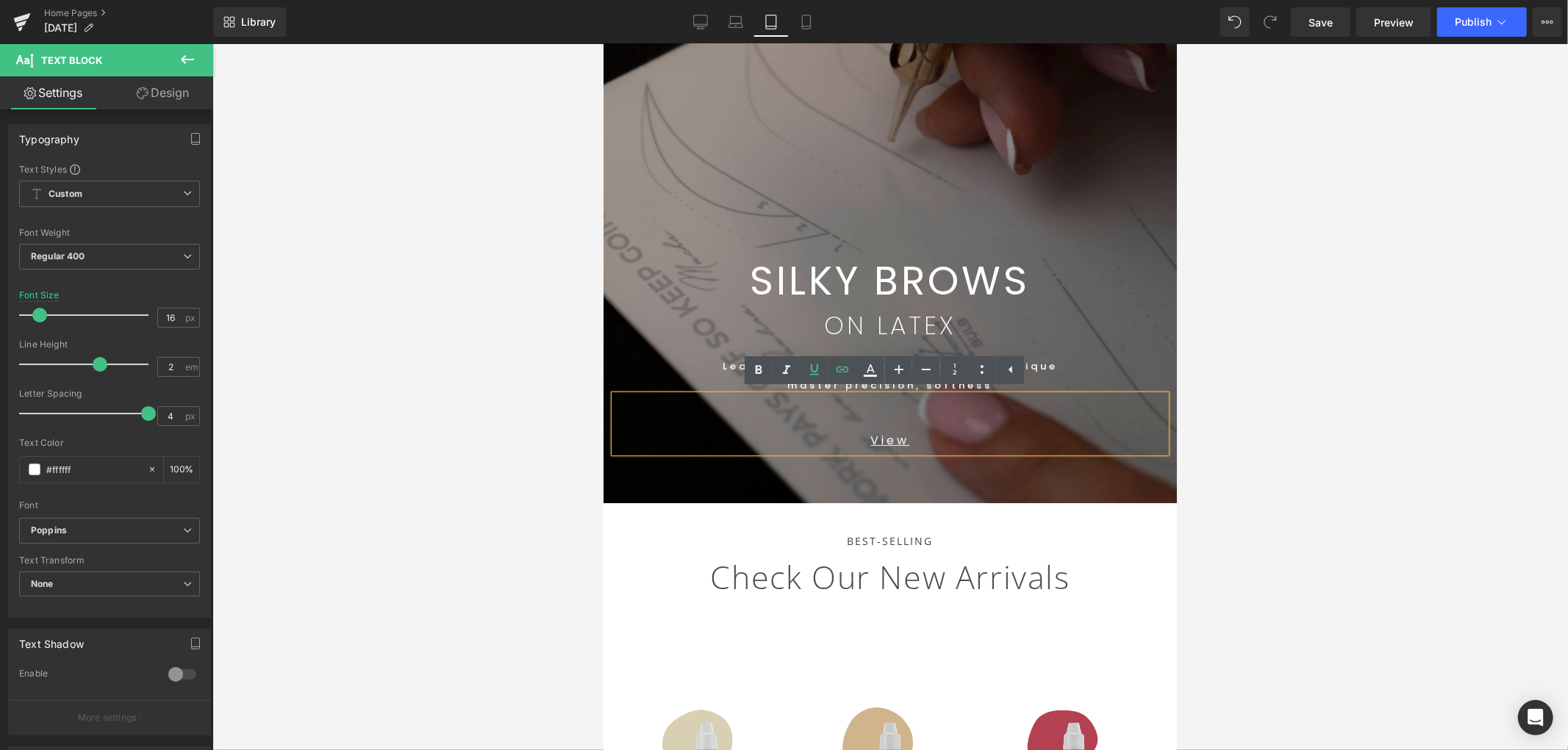
drag, startPoint x: 1458, startPoint y: 428, endPoint x: 1222, endPoint y: 481, distance: 241.9
click at [1411, 428] on div at bounding box center [890, 396] width 1356 height 706
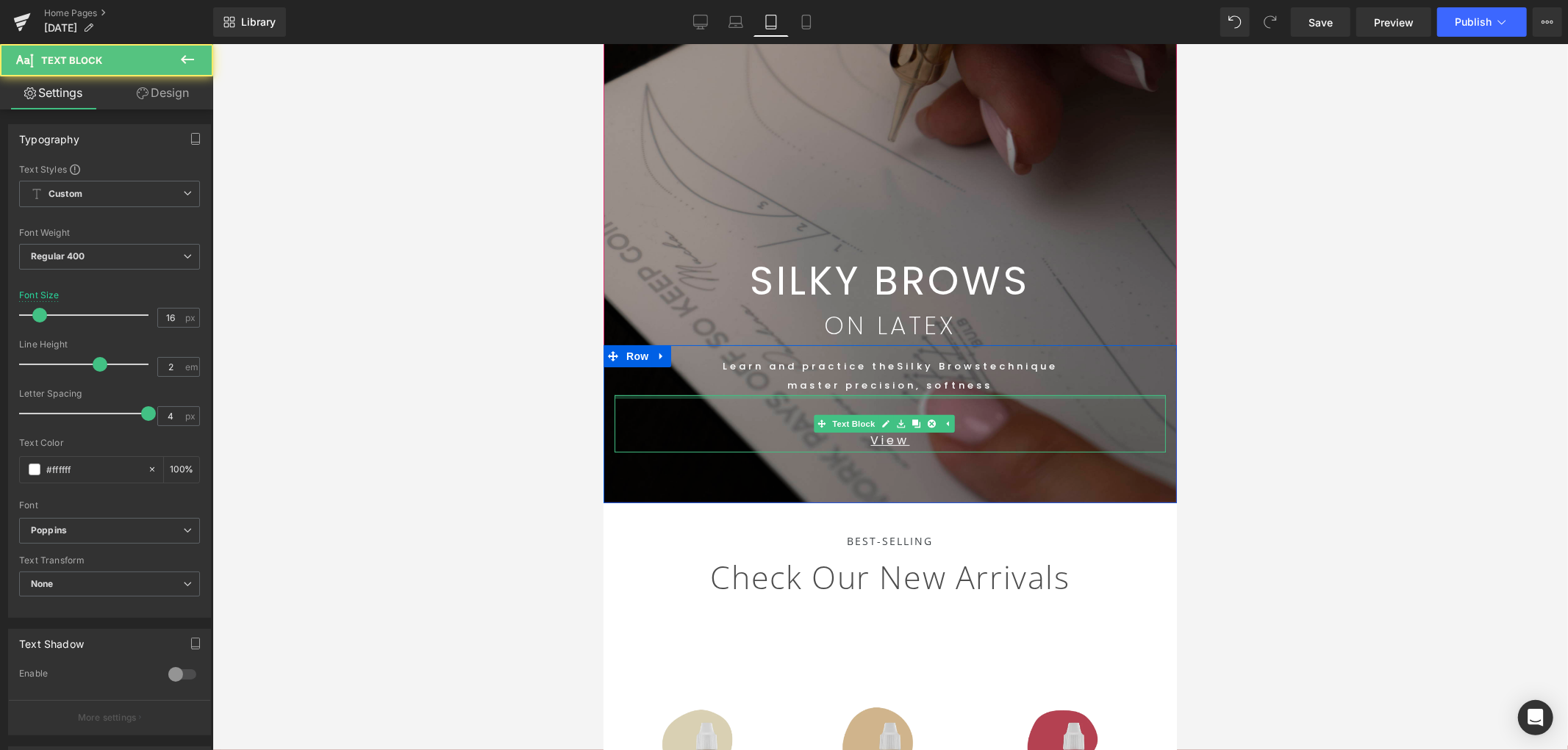
drag, startPoint x: 1000, startPoint y: 407, endPoint x: 1003, endPoint y: 394, distance: 13.3
click at [1003, 394] on div "View Text Block" at bounding box center [890, 423] width 552 height 57
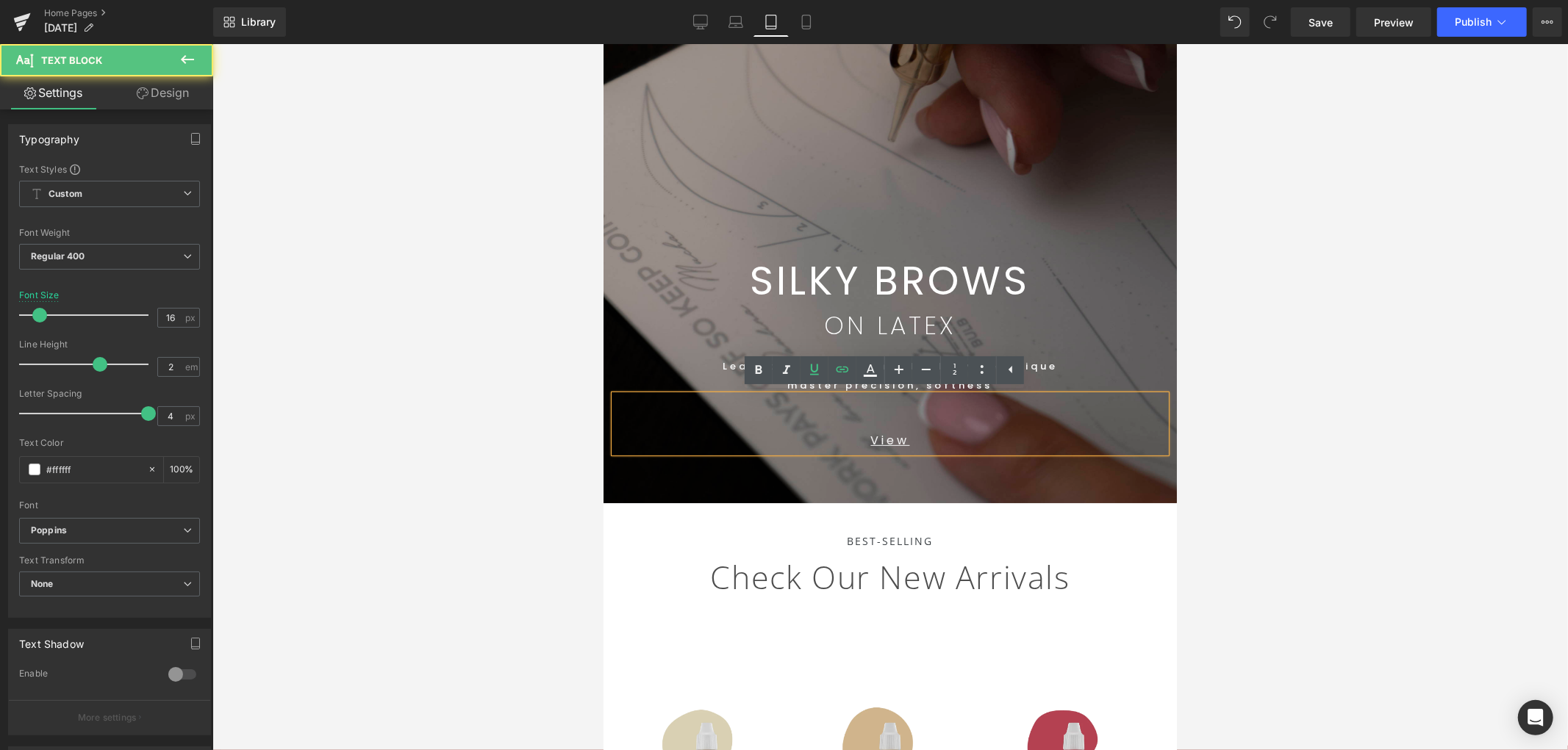
drag, startPoint x: 1531, startPoint y: 449, endPoint x: 1185, endPoint y: 430, distance: 346.5
click at [1411, 449] on div at bounding box center [890, 396] width 1356 height 706
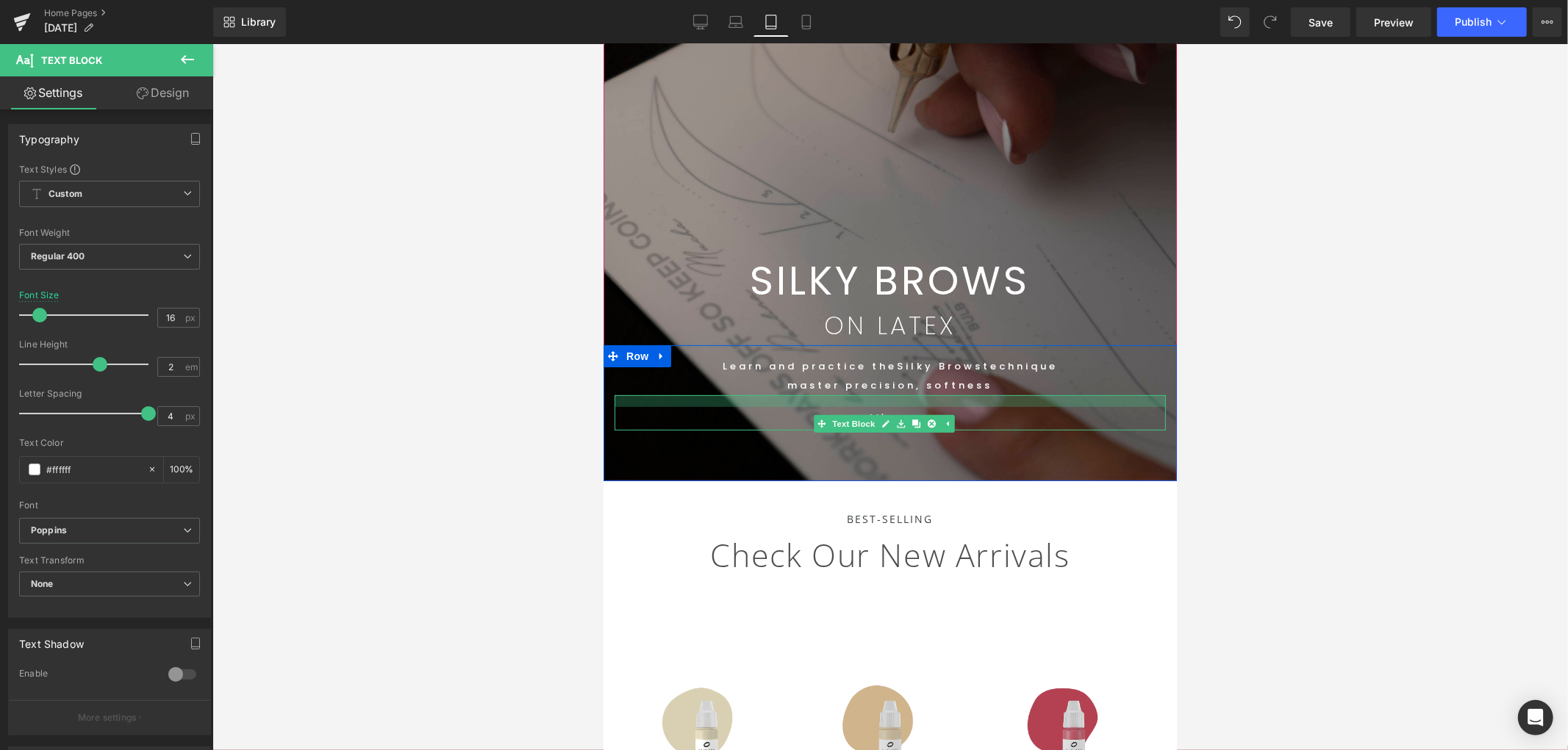
drag, startPoint x: 1047, startPoint y: 399, endPoint x: 1044, endPoint y: 375, distance: 24.2
click at [1044, 375] on div "Learn and practice the Silky Brows technique master precision, softness Text Bl…" at bounding box center [889, 388] width 573 height 86
click at [1411, 394] on div at bounding box center [890, 396] width 1356 height 706
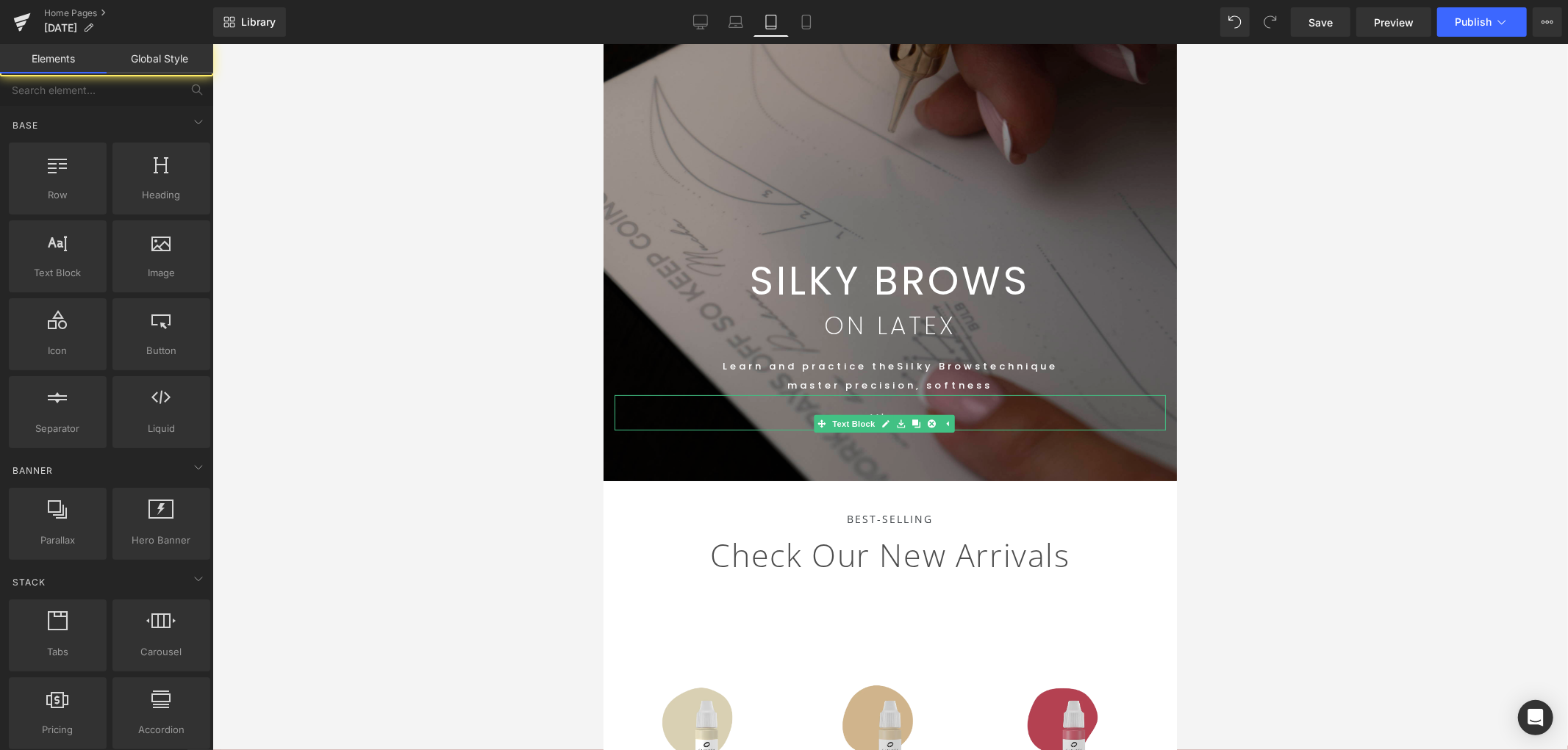
click at [1189, 518] on div at bounding box center [890, 396] width 1356 height 706
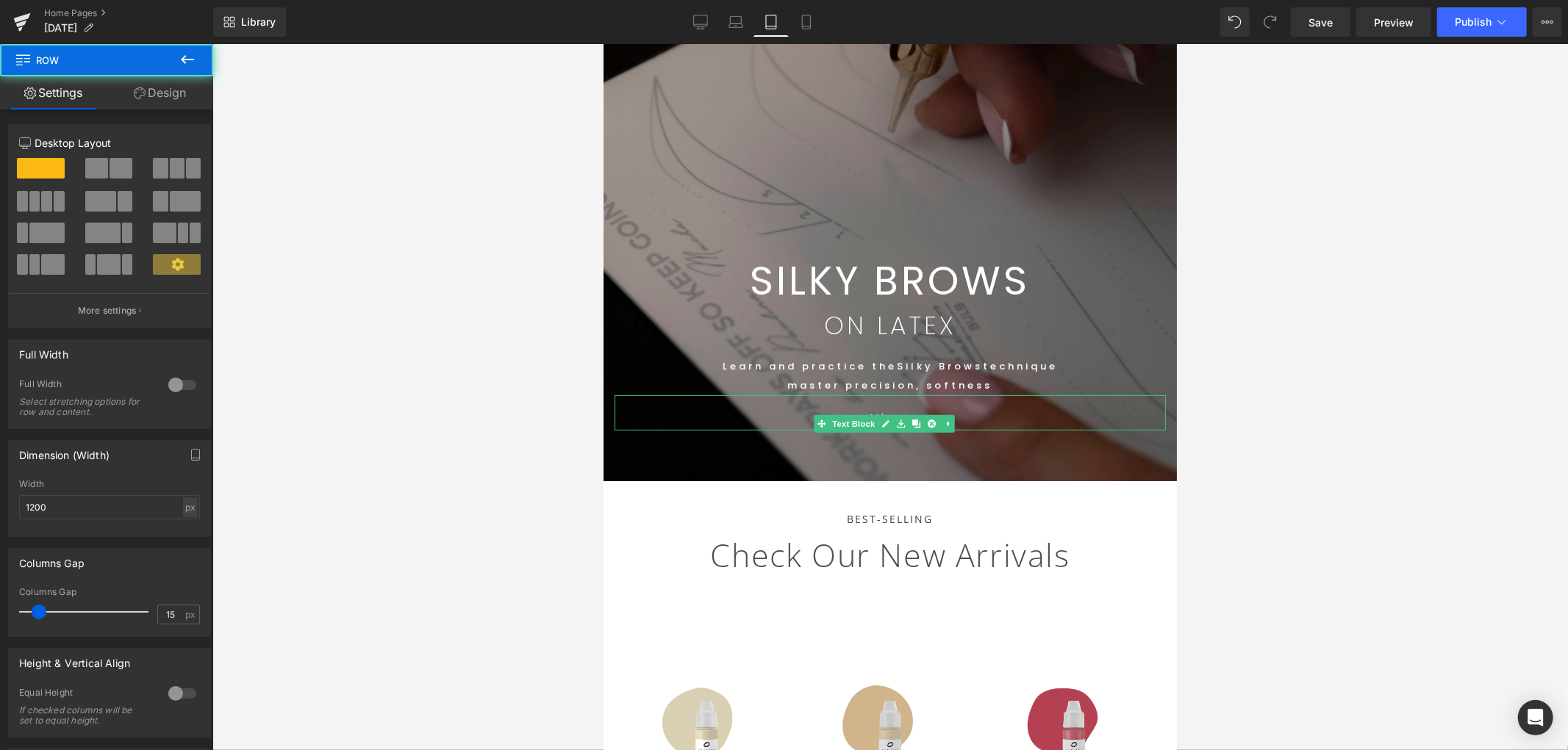
click at [920, 468] on div "Learn and practice the Silky Brows technique master precision, softness Text Bl…" at bounding box center [889, 413] width 573 height 136
click at [918, 260] on div "SILKY BROWS Text Block" at bounding box center [890, 280] width 552 height 40
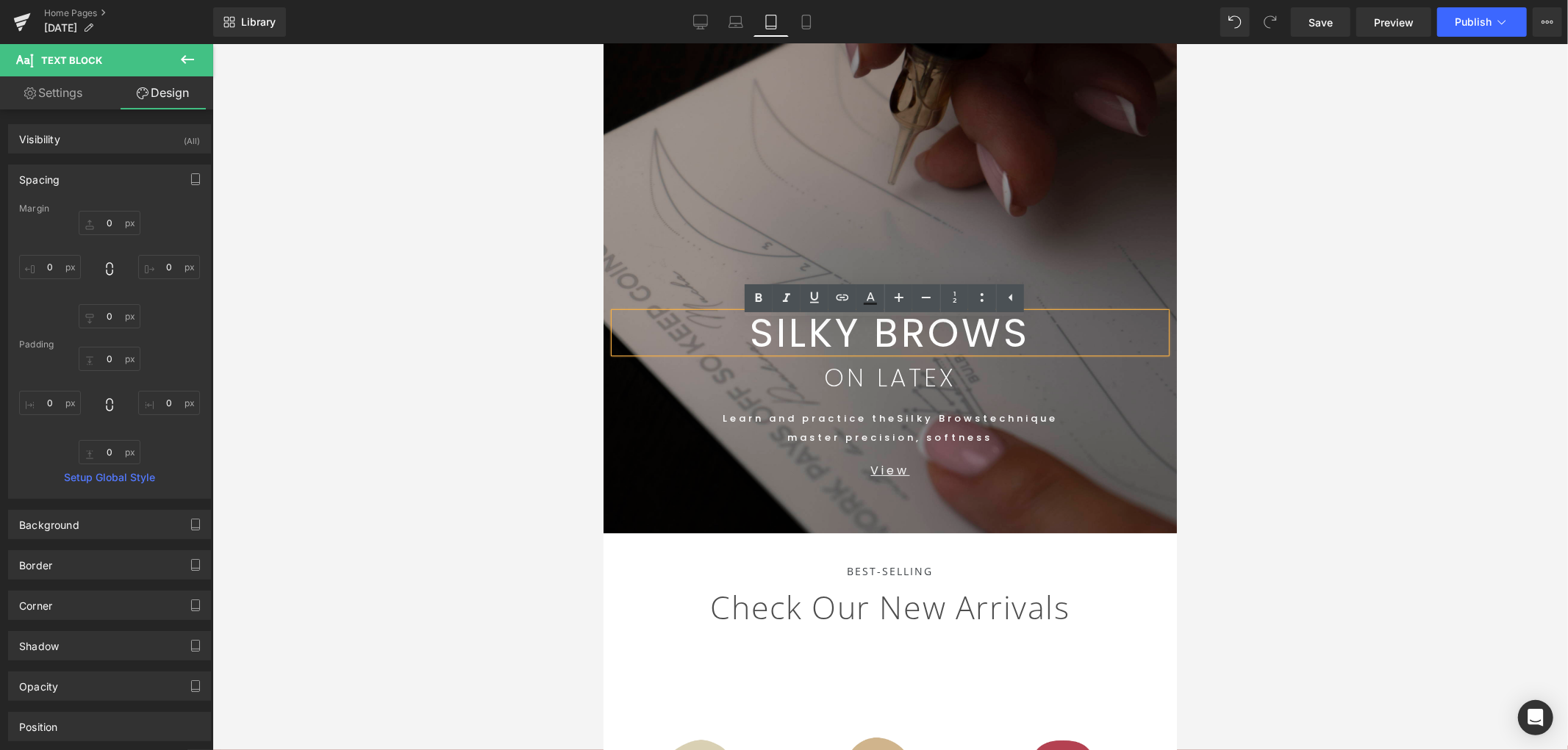
scroll to position [137, 0]
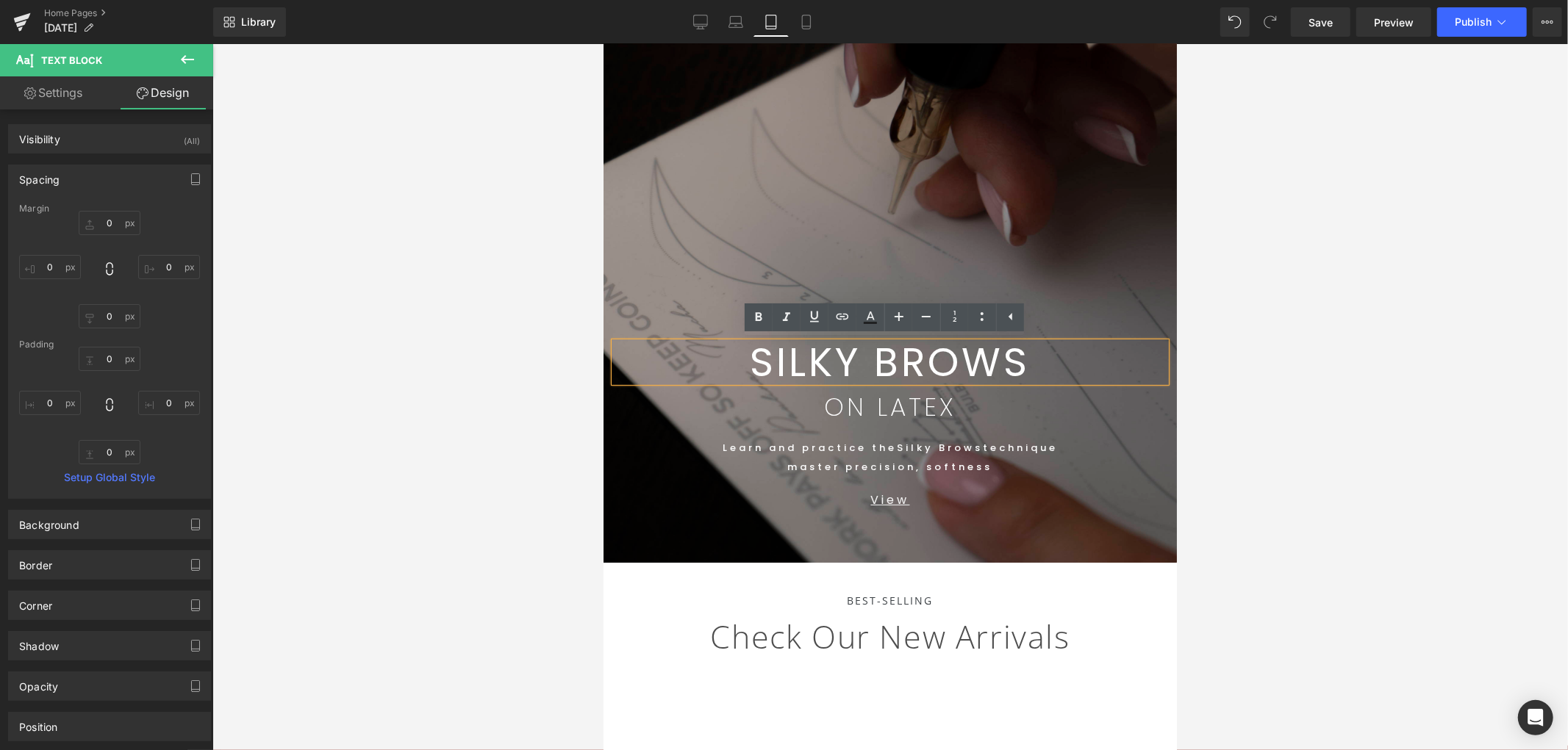
drag, startPoint x: 1384, startPoint y: 270, endPoint x: 1273, endPoint y: 278, distance: 111.3
click at [1386, 270] on div at bounding box center [890, 396] width 1356 height 706
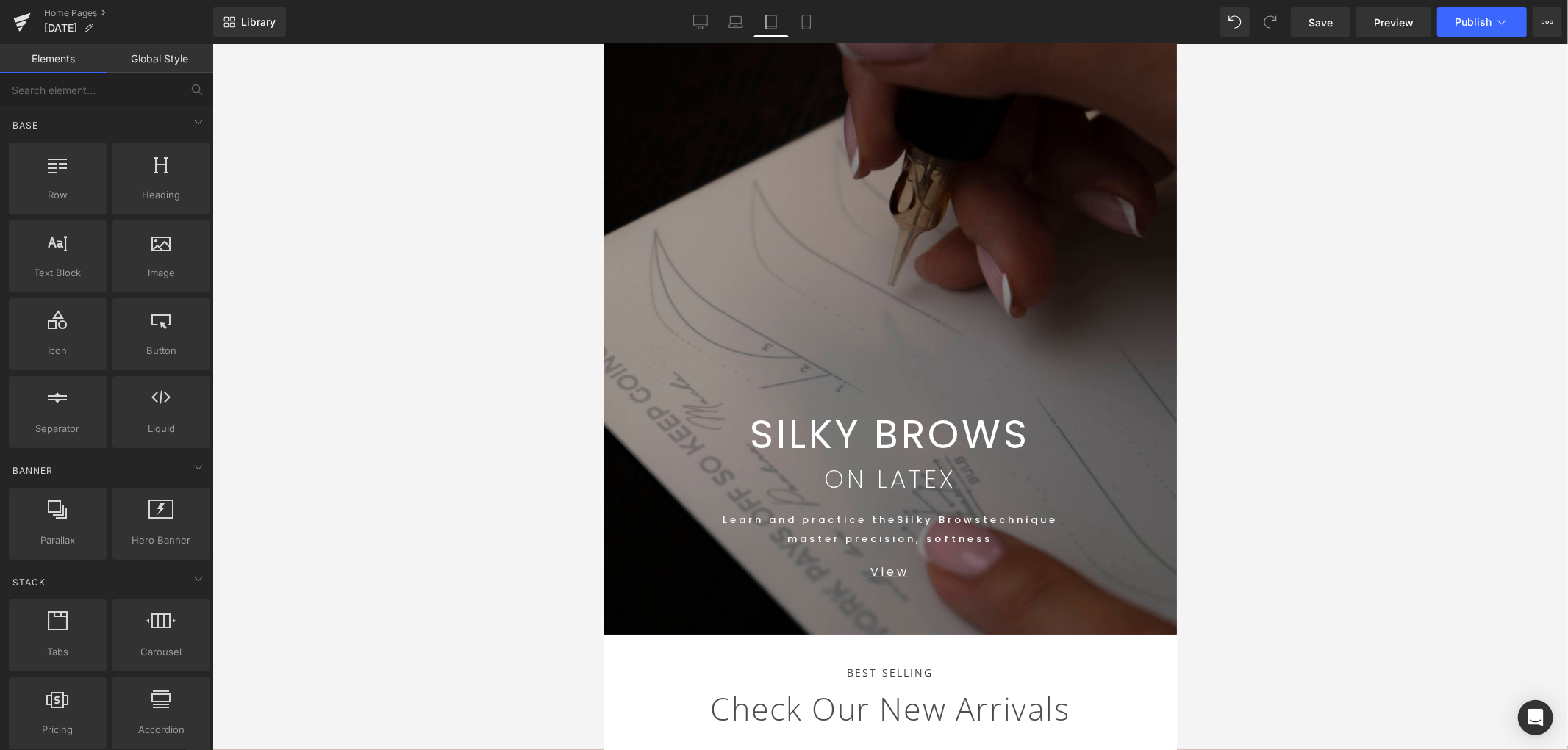
scroll to position [0, 0]
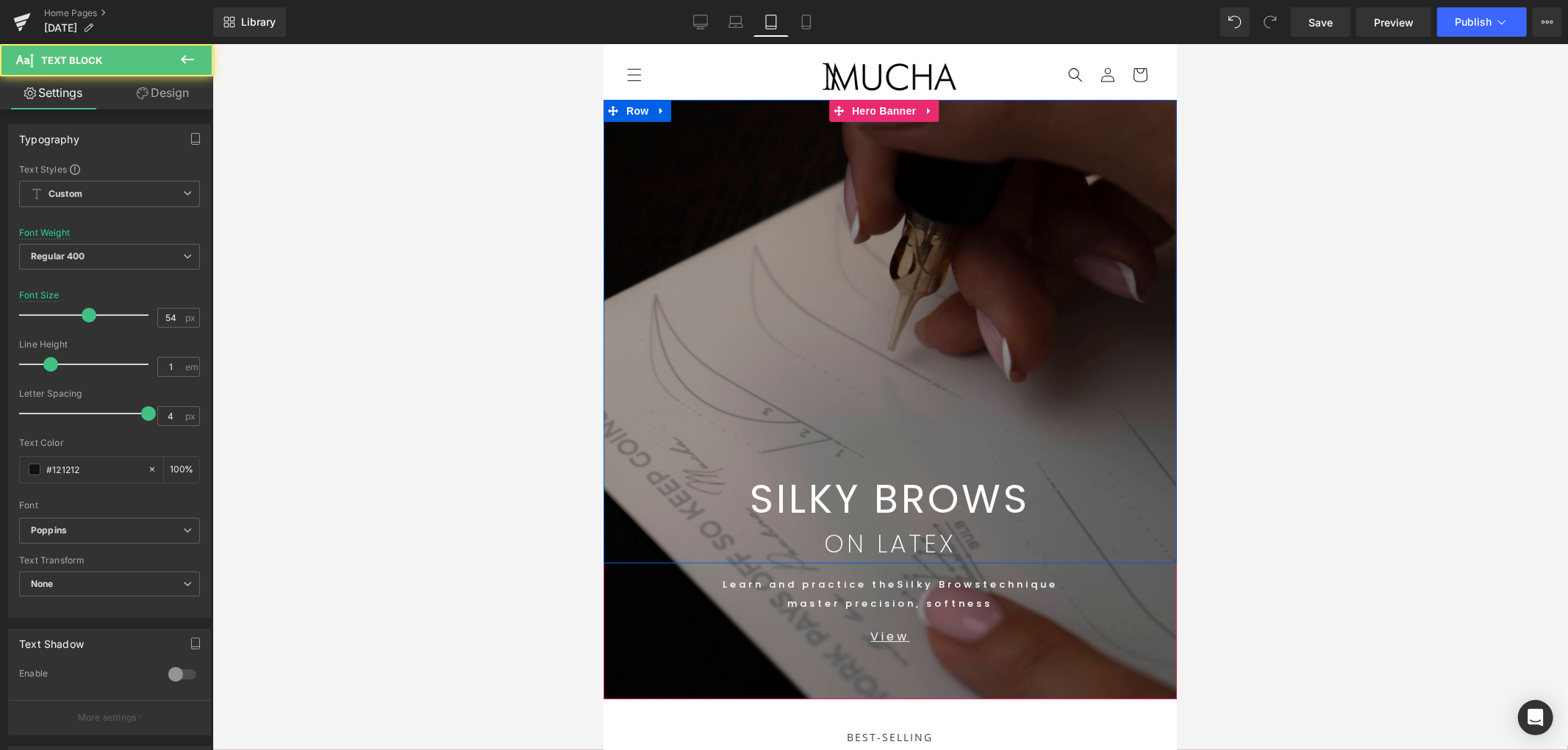
drag, startPoint x: 875, startPoint y: 478, endPoint x: 872, endPoint y: 302, distance: 176.0
click at [872, 302] on div "SILKY BROWS Text Block ON LATEX Text Block Row 99px" at bounding box center [889, 331] width 573 height 464
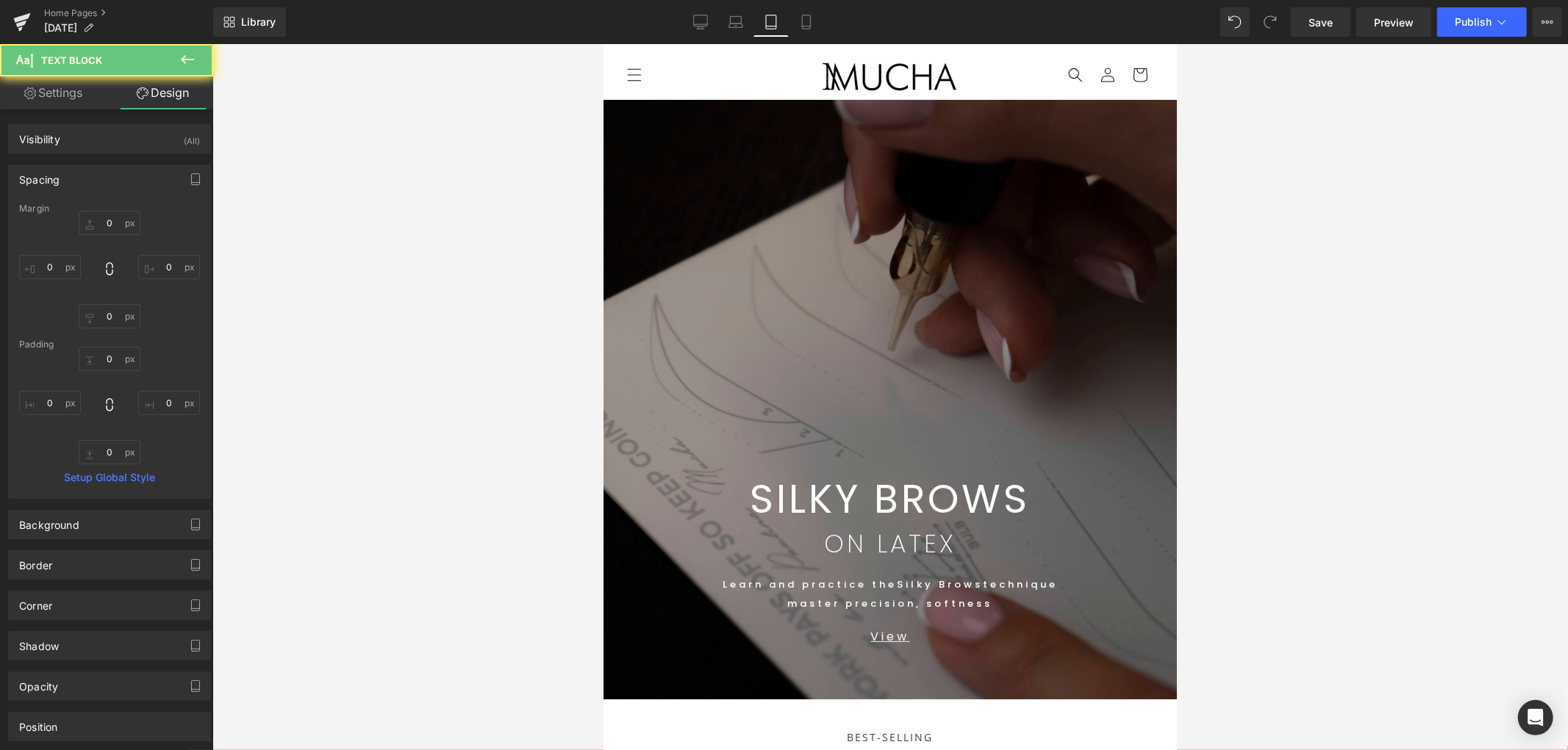
click at [1411, 356] on div at bounding box center [890, 396] width 1356 height 706
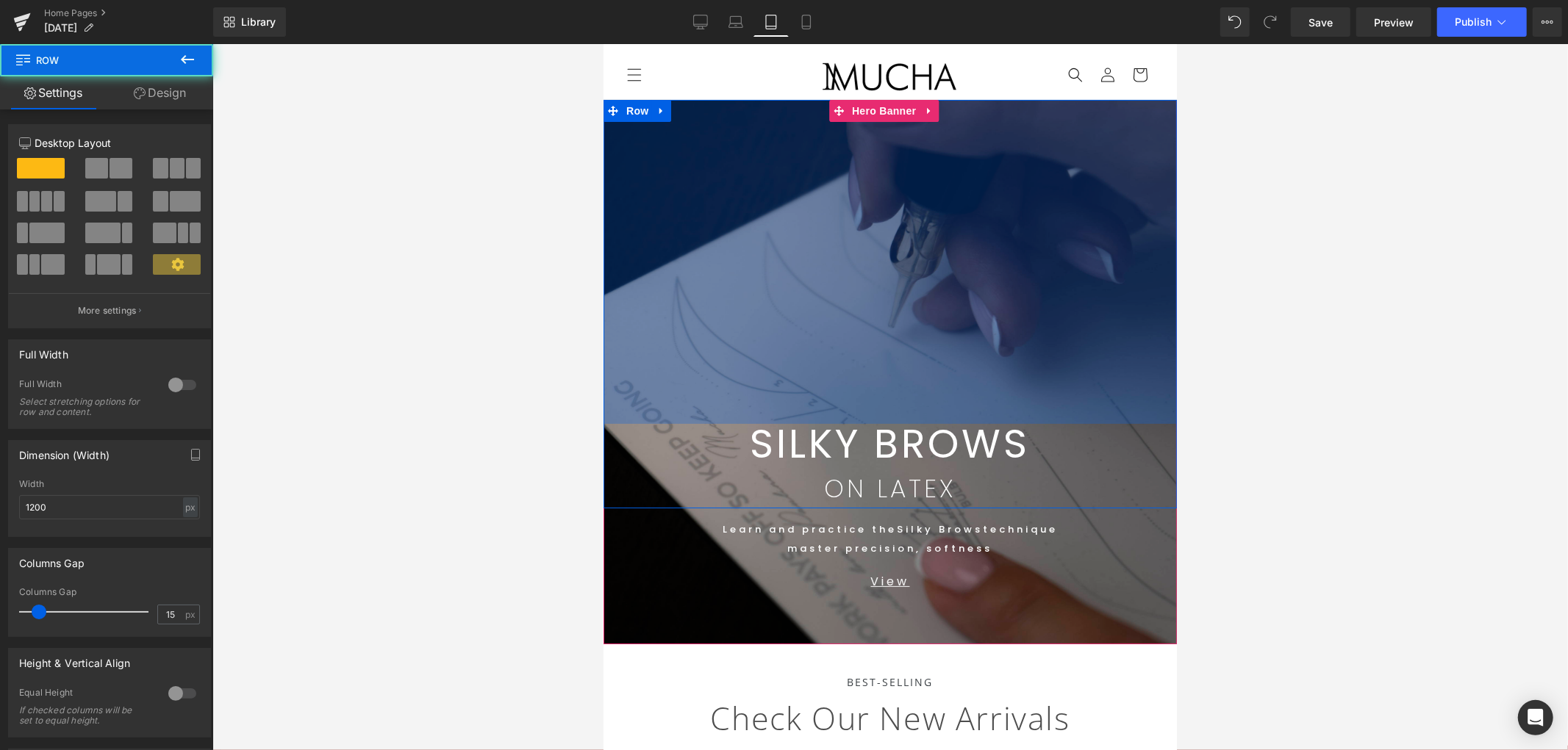
drag, startPoint x: 784, startPoint y: 102, endPoint x: 768, endPoint y: -62, distance: 164.8
click at [768, 44] on html "Skip to content SILKY BROWNS ON LATEX NEW SHOP BOOK ONLINE COURSES COURSES ONLI…" at bounding box center [889, 396] width 573 height 706
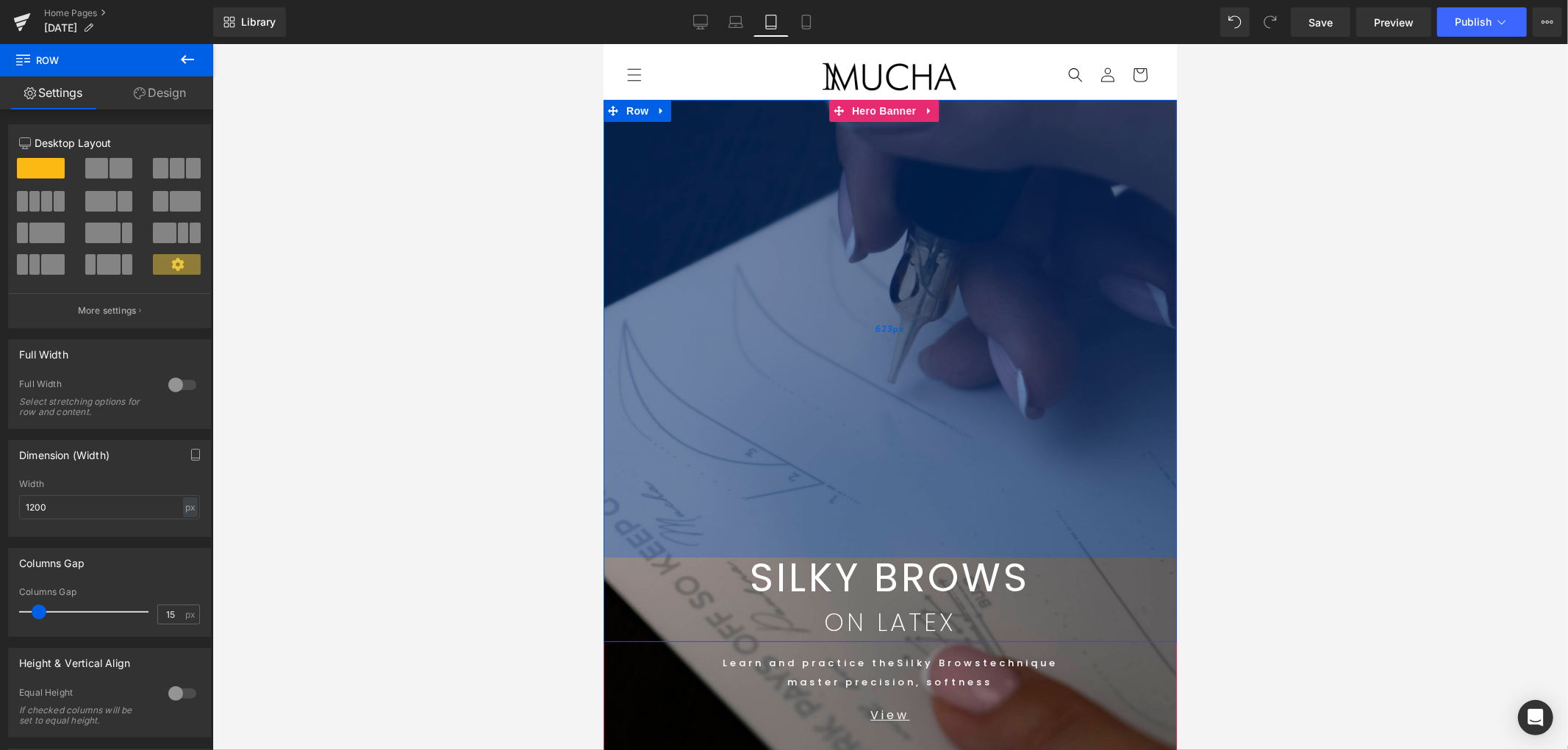
click at [795, 169] on div "623px" at bounding box center [889, 328] width 573 height 458
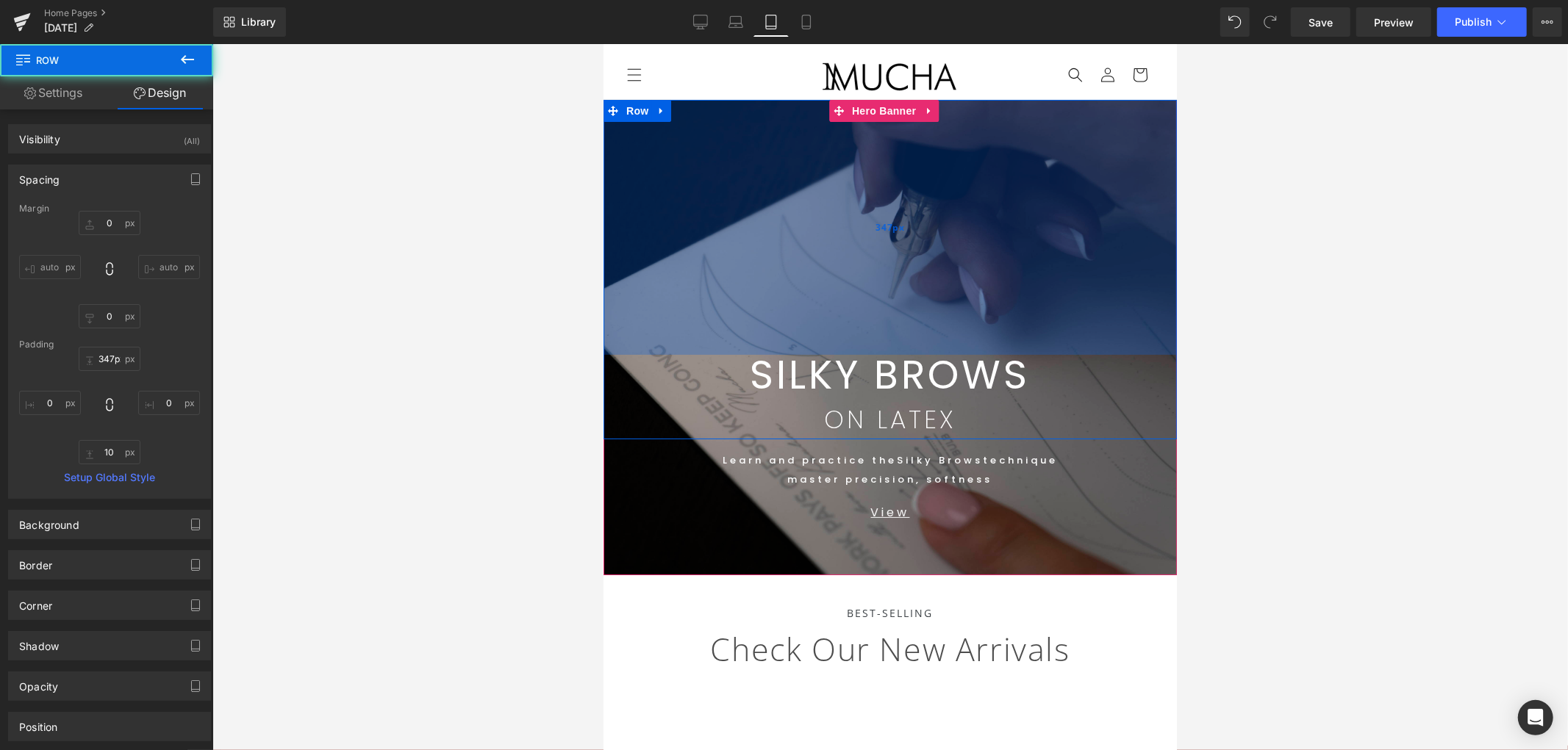
drag, startPoint x: 805, startPoint y: 240, endPoint x: 794, endPoint y: 120, distance: 120.5
click at [780, 44] on html "Skip to content SILKY BROWNS ON LATEX NEW SHOP BOOK ONLINE COURSES COURSES ONLI…" at bounding box center [889, 396] width 573 height 706
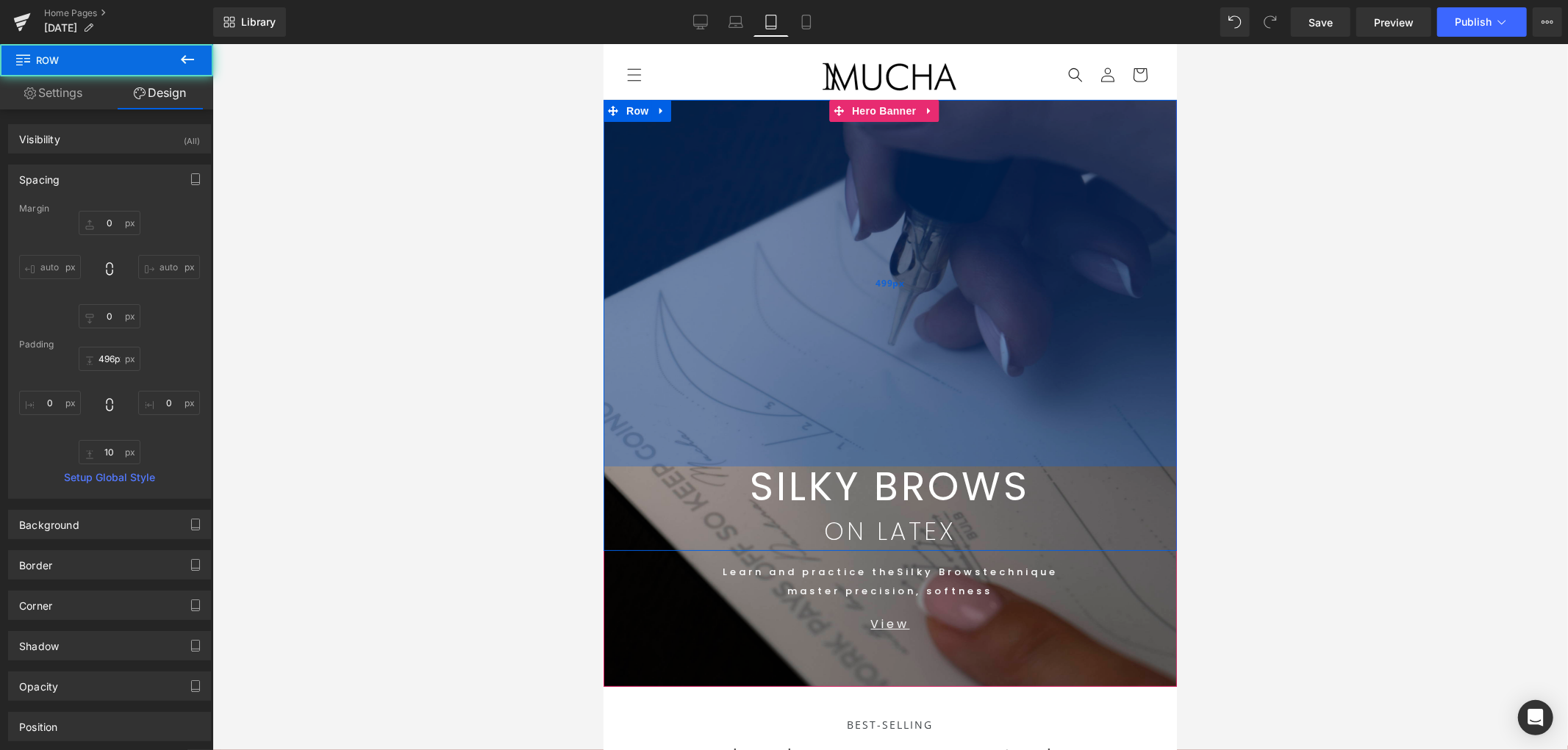
drag, startPoint x: 793, startPoint y: 163, endPoint x: 784, endPoint y: 158, distance: 10.3
click at [793, 163] on div "499px" at bounding box center [889, 282] width 573 height 367
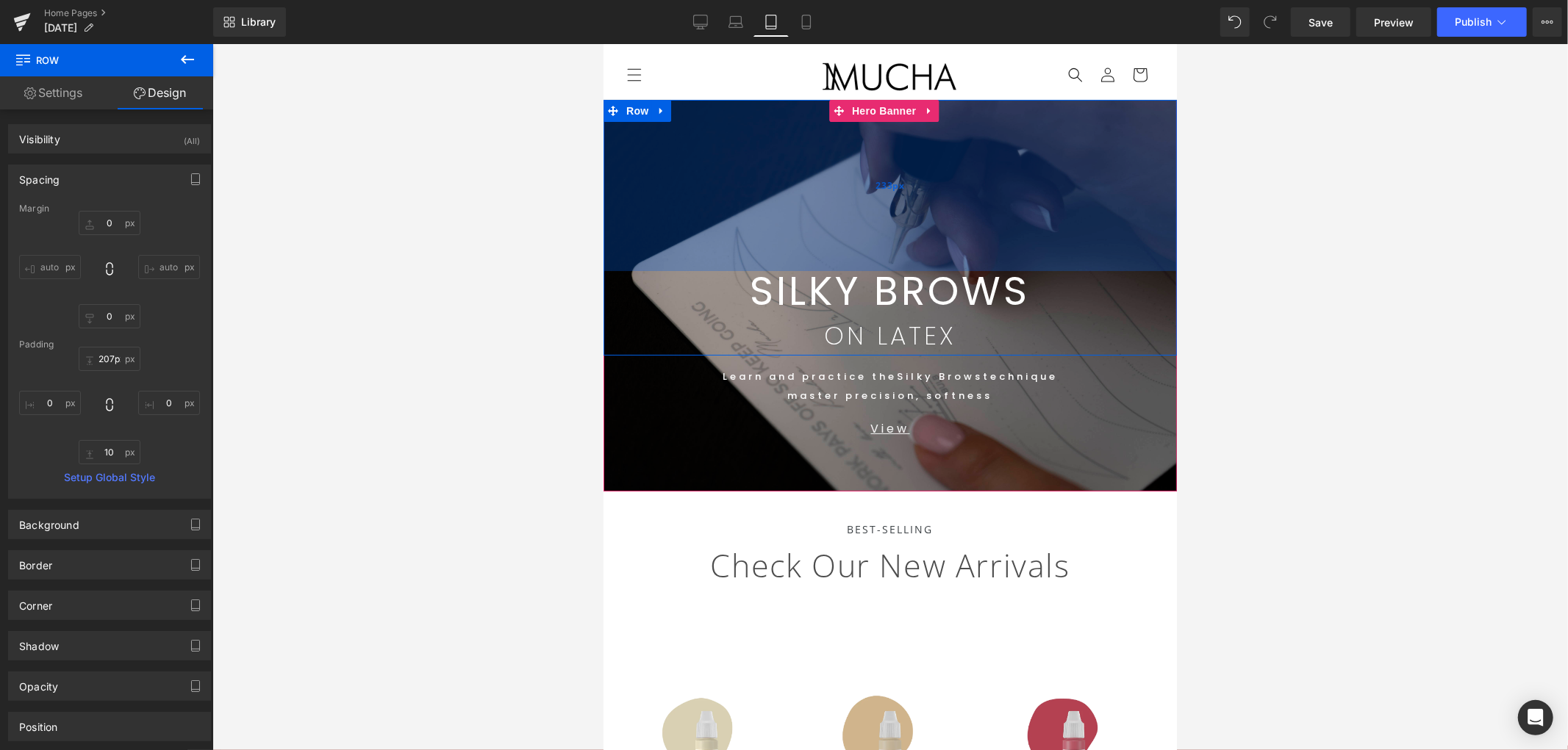
drag, startPoint x: 787, startPoint y: 274, endPoint x: 795, endPoint y: 108, distance: 166.2
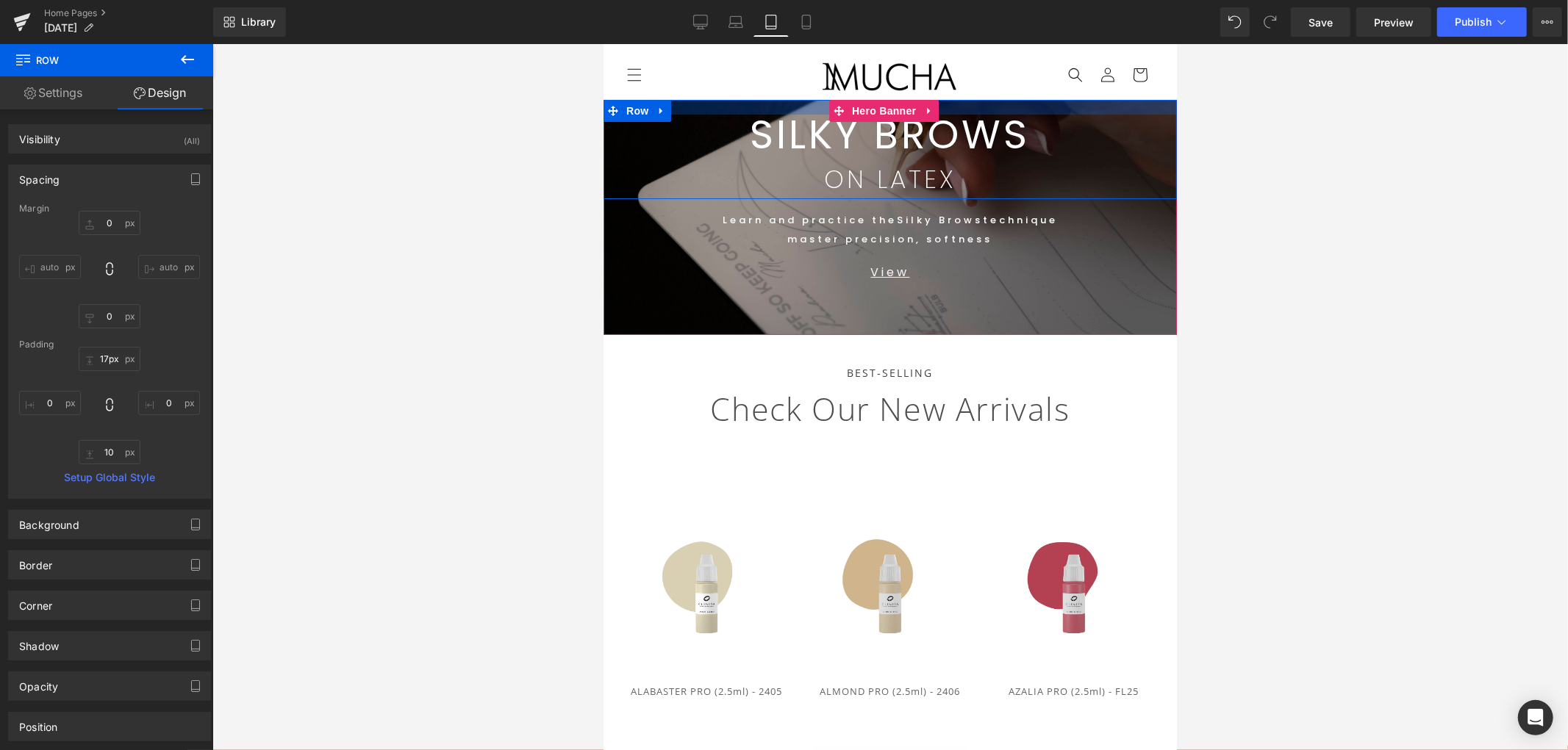
type input "18px"
drag, startPoint x: 808, startPoint y: 179, endPoint x: 813, endPoint y: 47, distance: 132.1
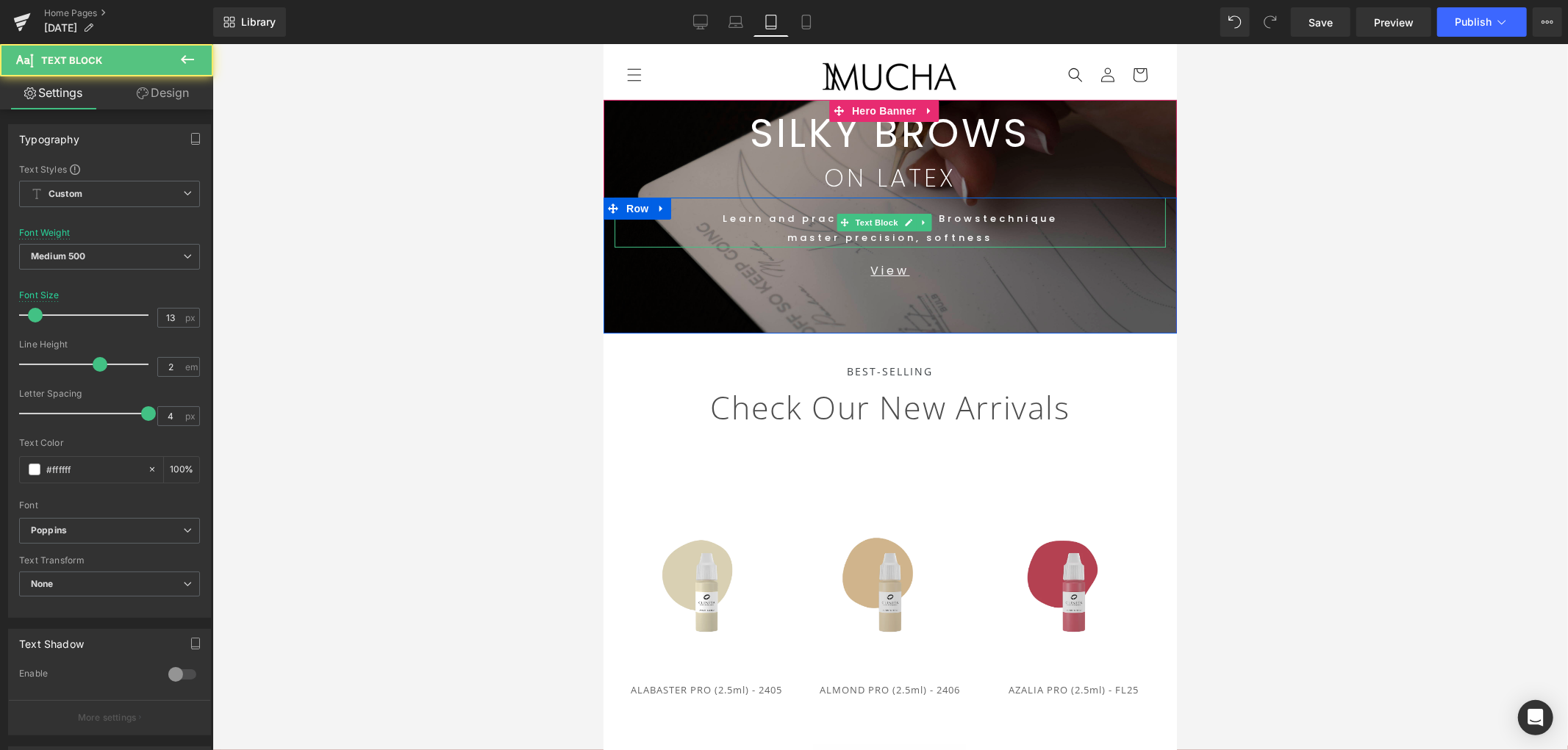
click at [1097, 208] on div "Learn and practice the Silky Brows technique master precision, softness" at bounding box center [890, 221] width 552 height 50
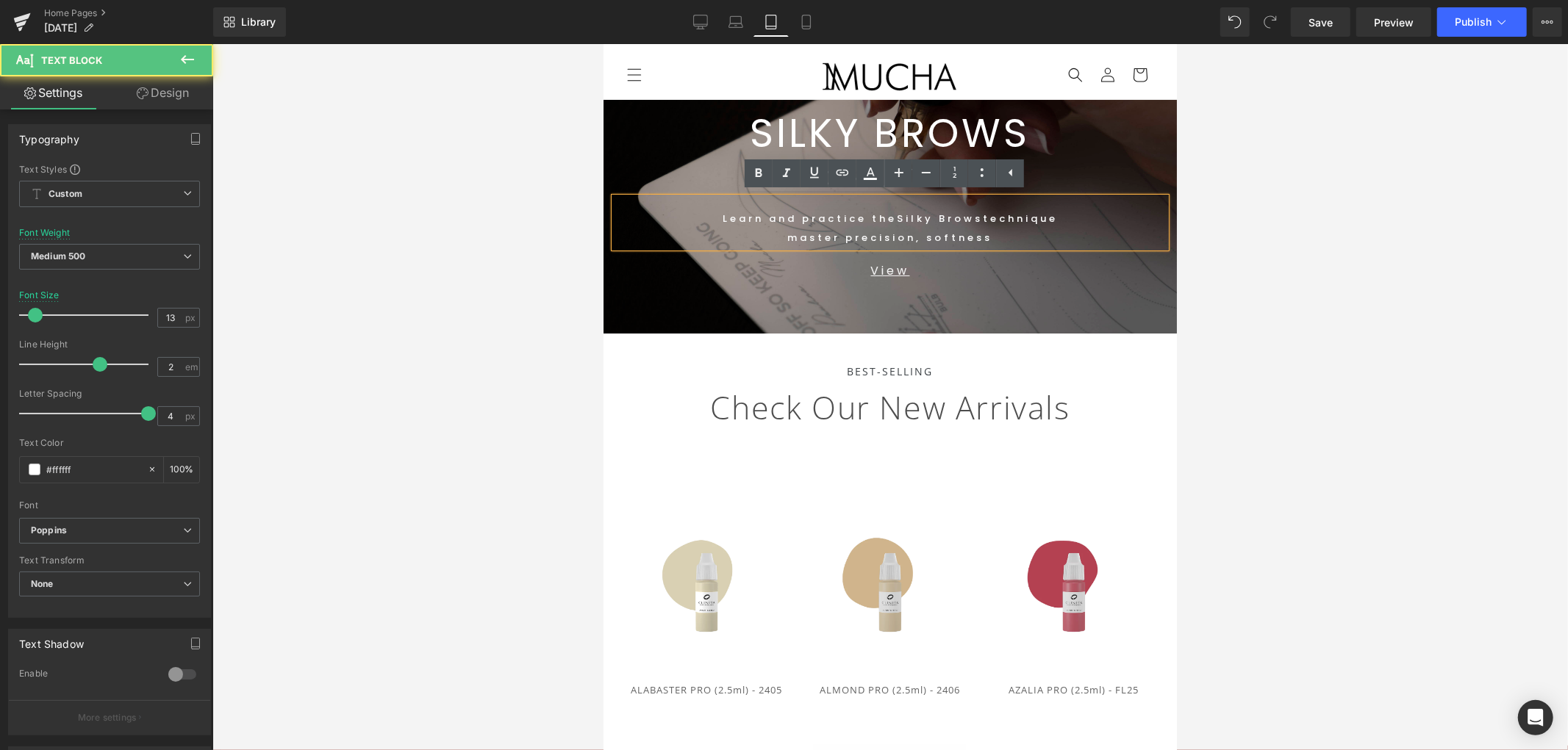
click at [1289, 221] on div at bounding box center [890, 396] width 1356 height 706
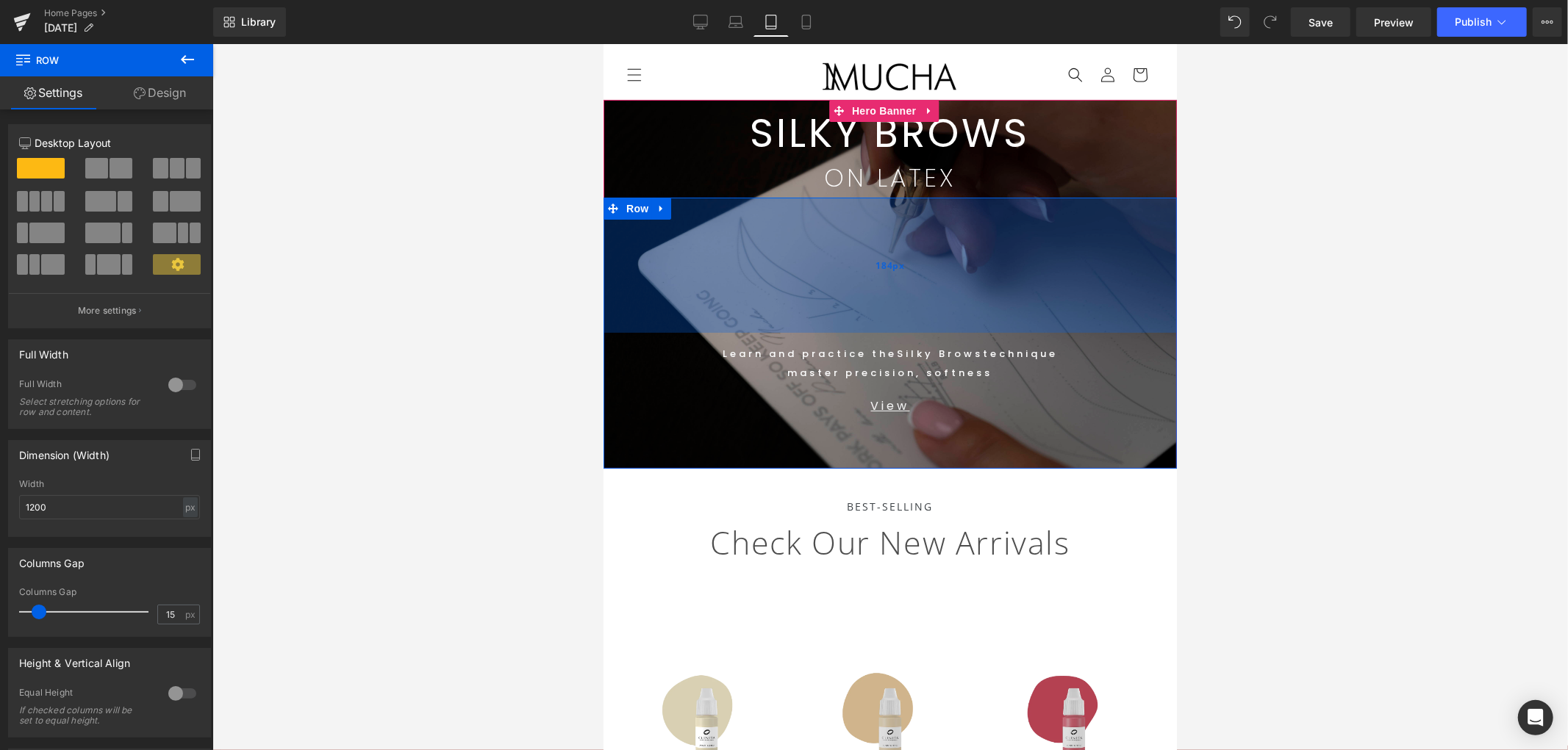
drag, startPoint x: 1046, startPoint y: 196, endPoint x: 1062, endPoint y: 332, distance: 136.9
click at [1062, 332] on div "184px" at bounding box center [889, 264] width 573 height 135
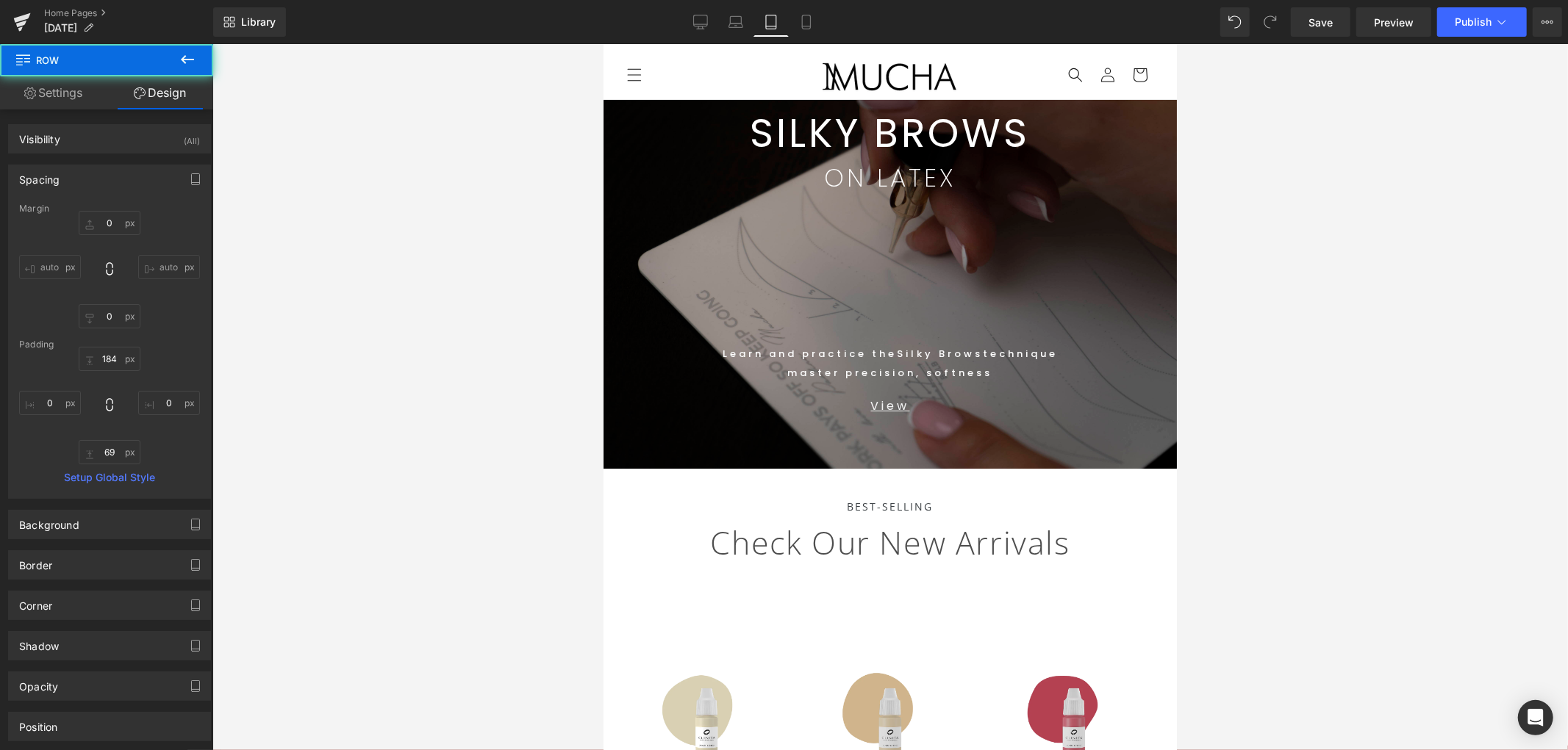
drag, startPoint x: 1368, startPoint y: 369, endPoint x: 1393, endPoint y: 338, distance: 39.8
click at [1368, 368] on div at bounding box center [890, 396] width 1356 height 706
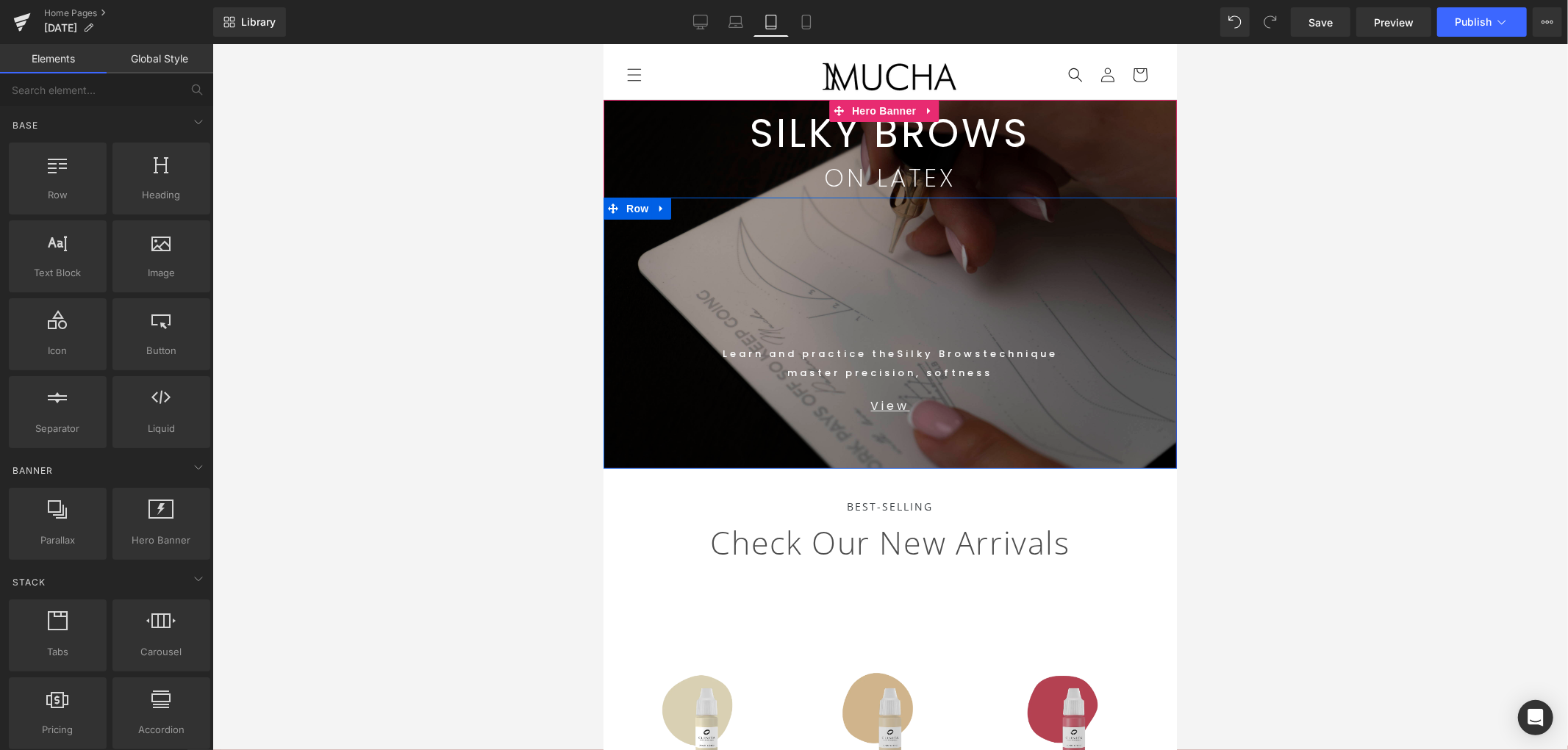
click at [1380, 381] on div at bounding box center [890, 396] width 1356 height 706
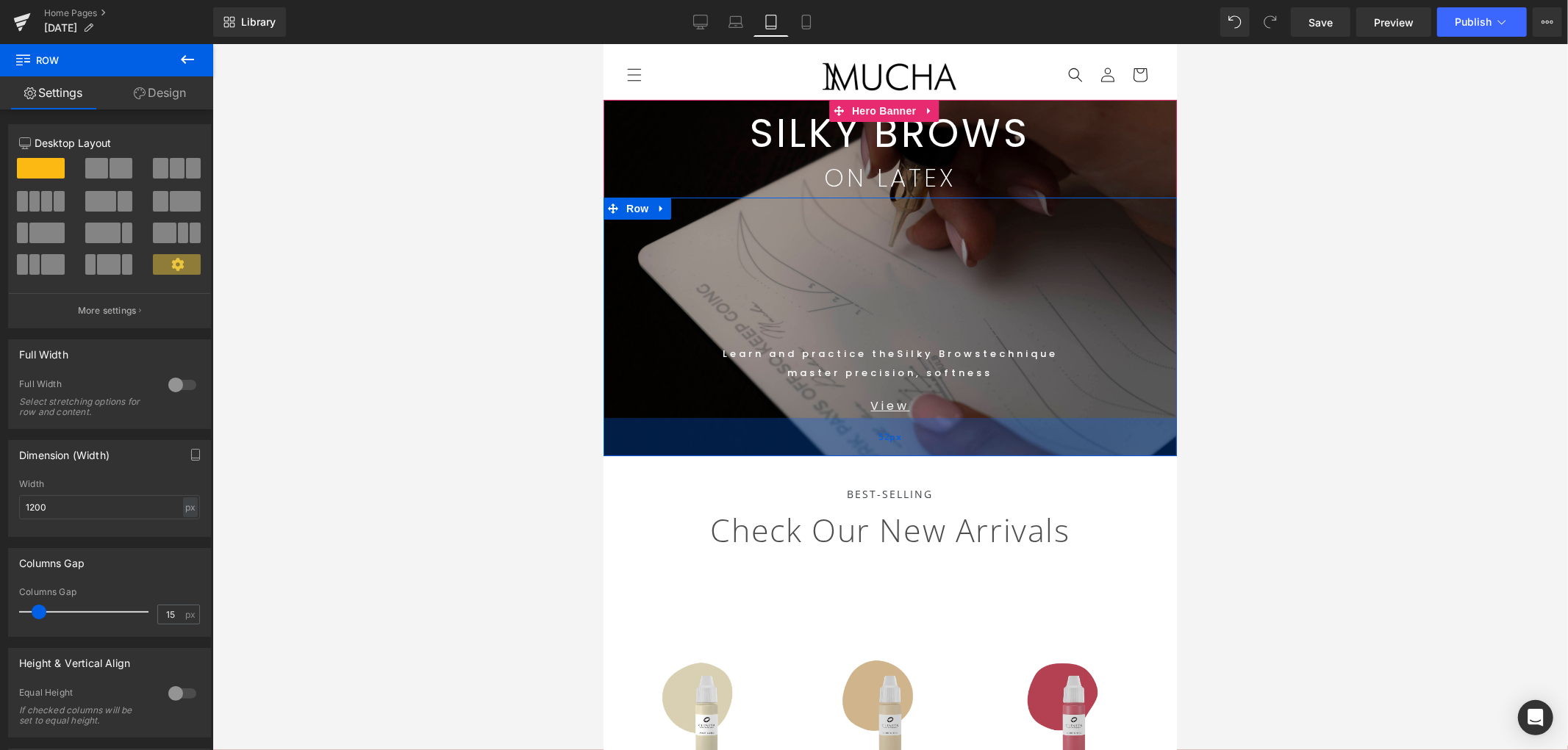
drag, startPoint x: 893, startPoint y: 455, endPoint x: 907, endPoint y: 444, distance: 17.8
click at [905, 444] on div "52px" at bounding box center [889, 436] width 573 height 38
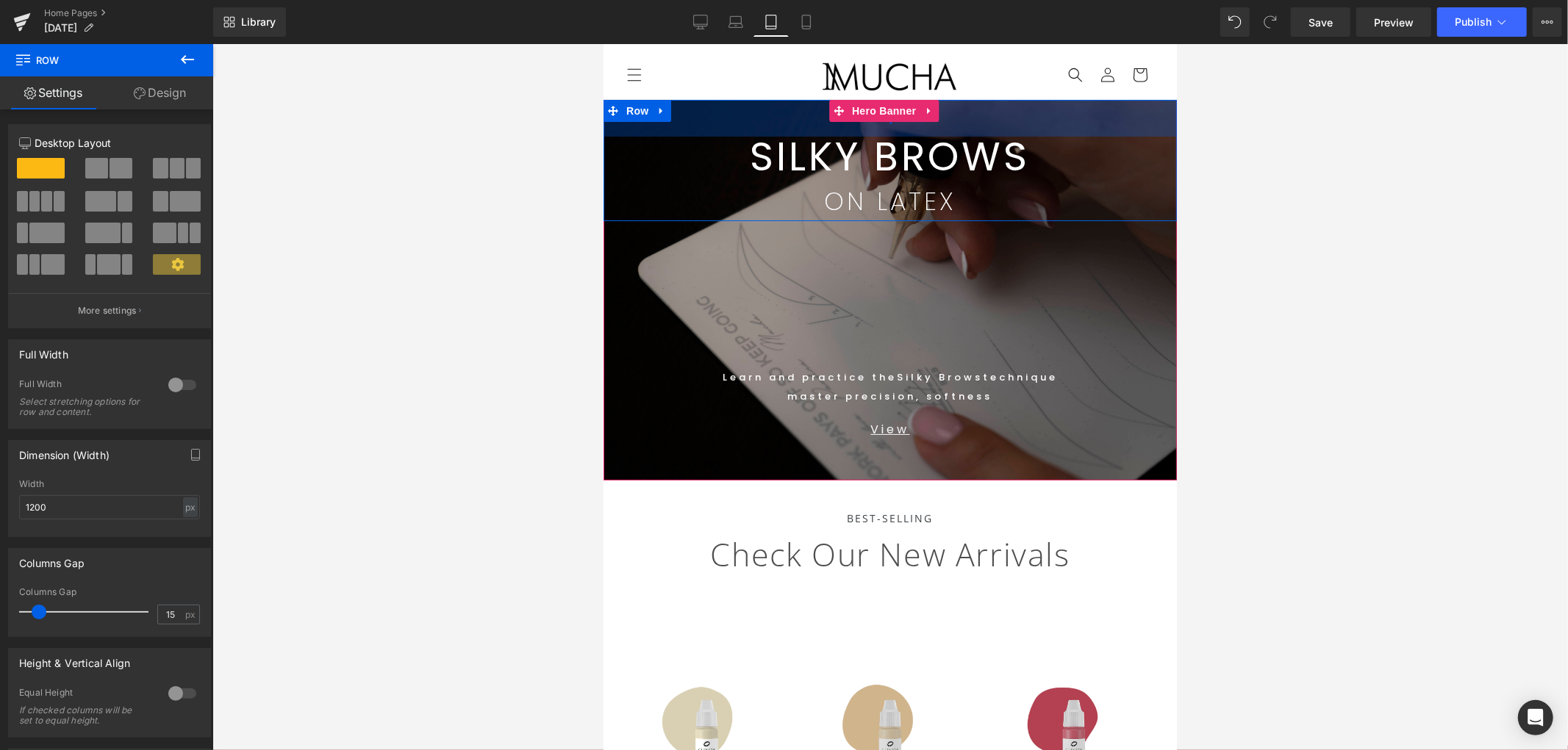
drag, startPoint x: 1024, startPoint y: 106, endPoint x: 1029, endPoint y: 126, distance: 20.6
click at [1029, 126] on div "50px" at bounding box center [889, 117] width 573 height 37
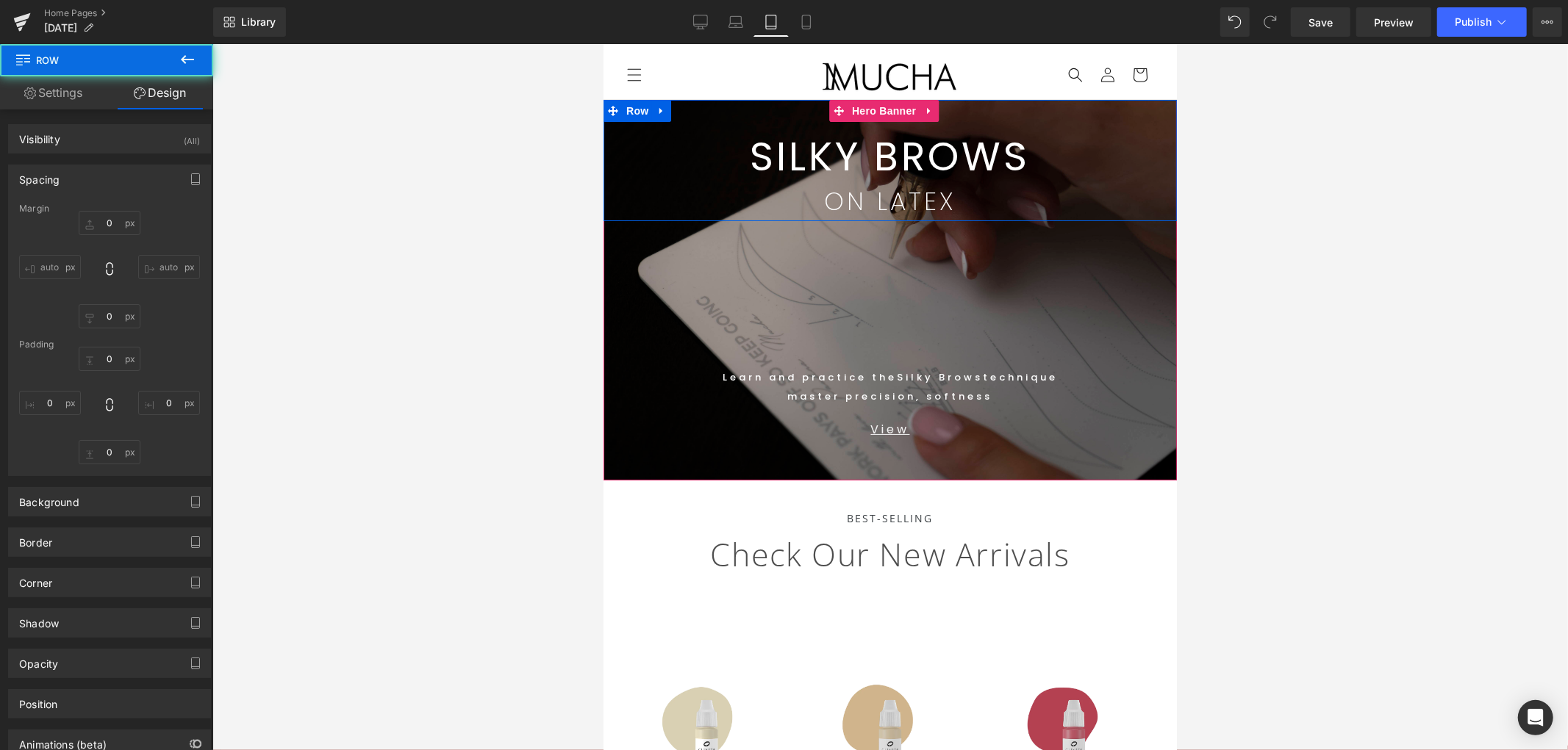
type input "0"
type input "50"
type input "0"
type input "10"
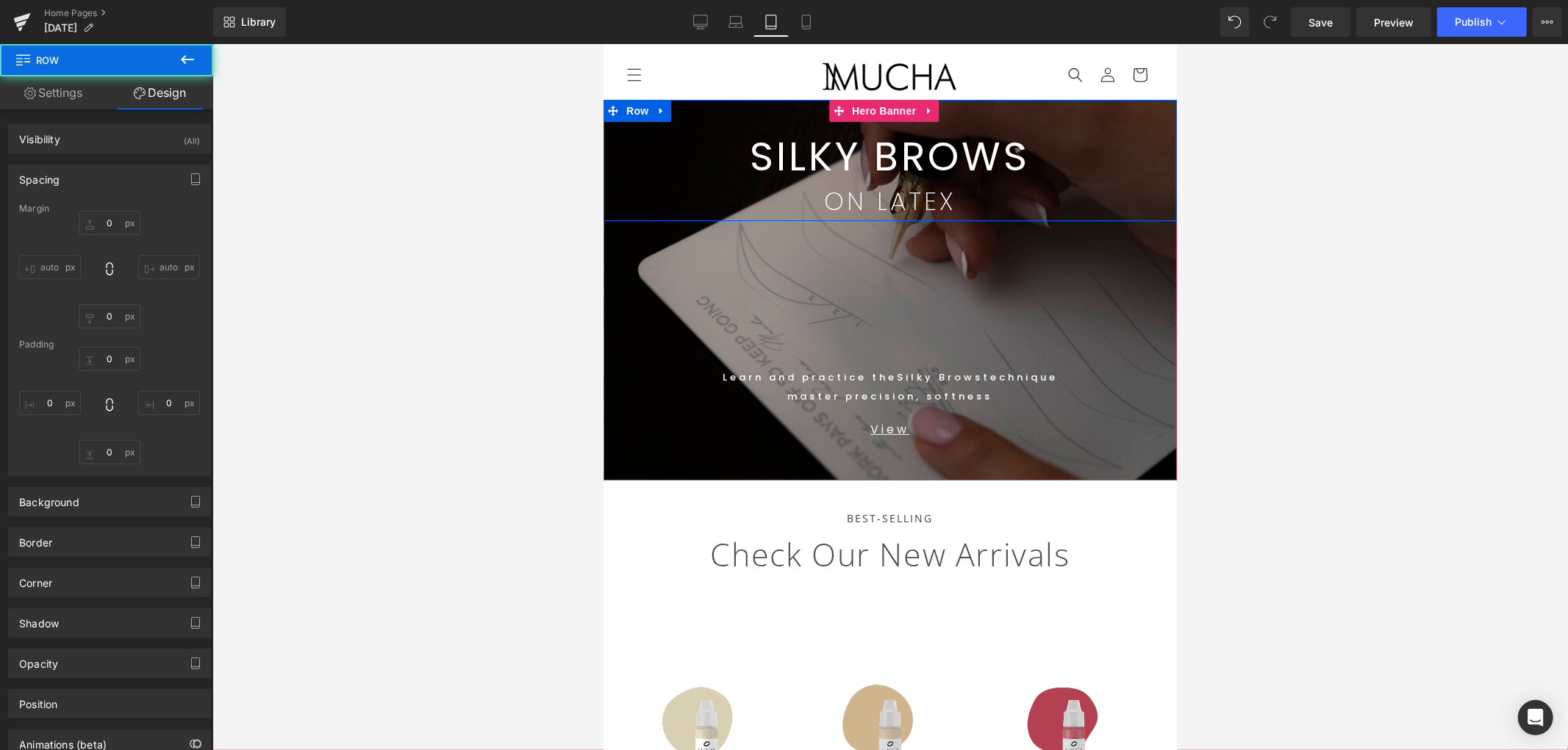
type input "0"
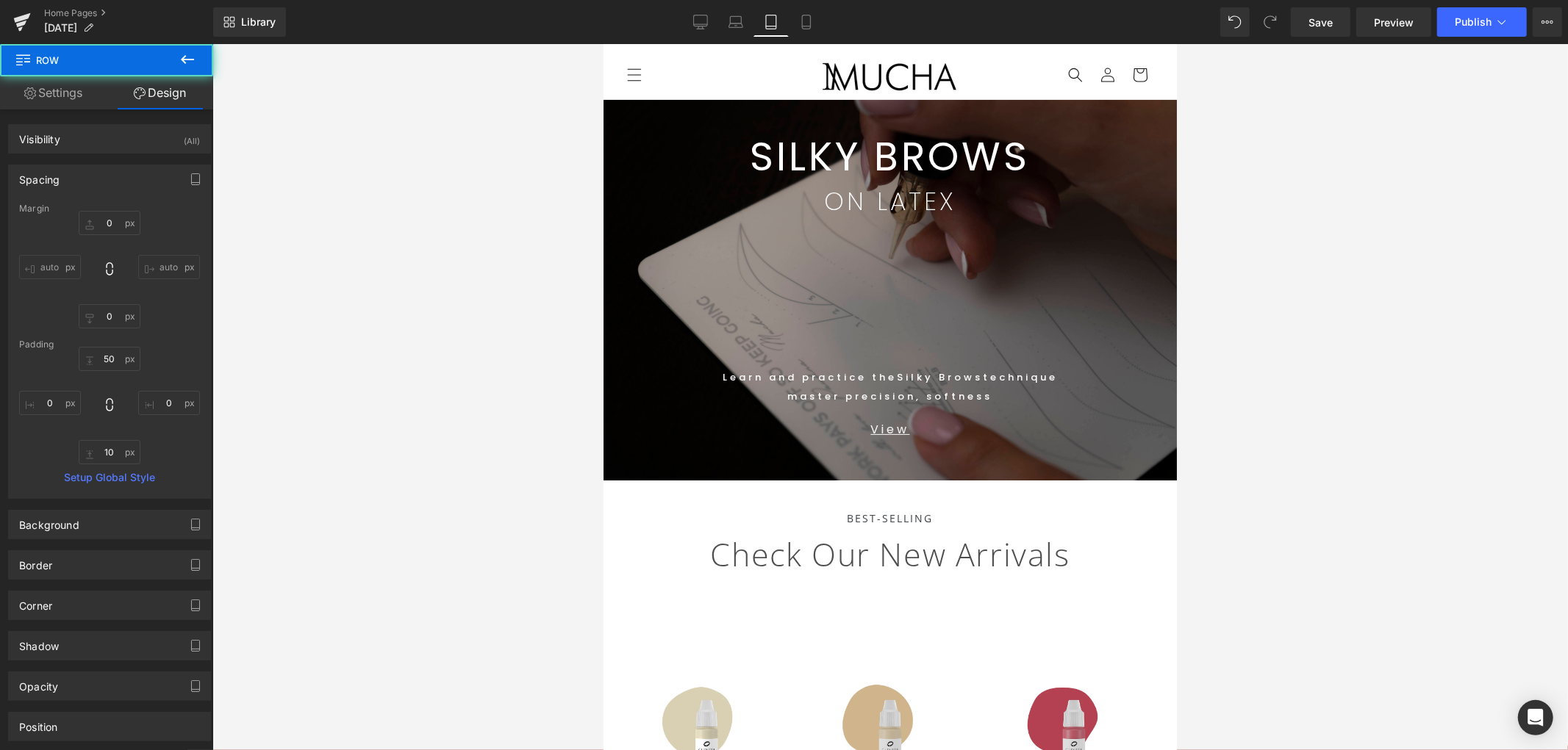
click at [1411, 133] on div at bounding box center [890, 396] width 1356 height 706
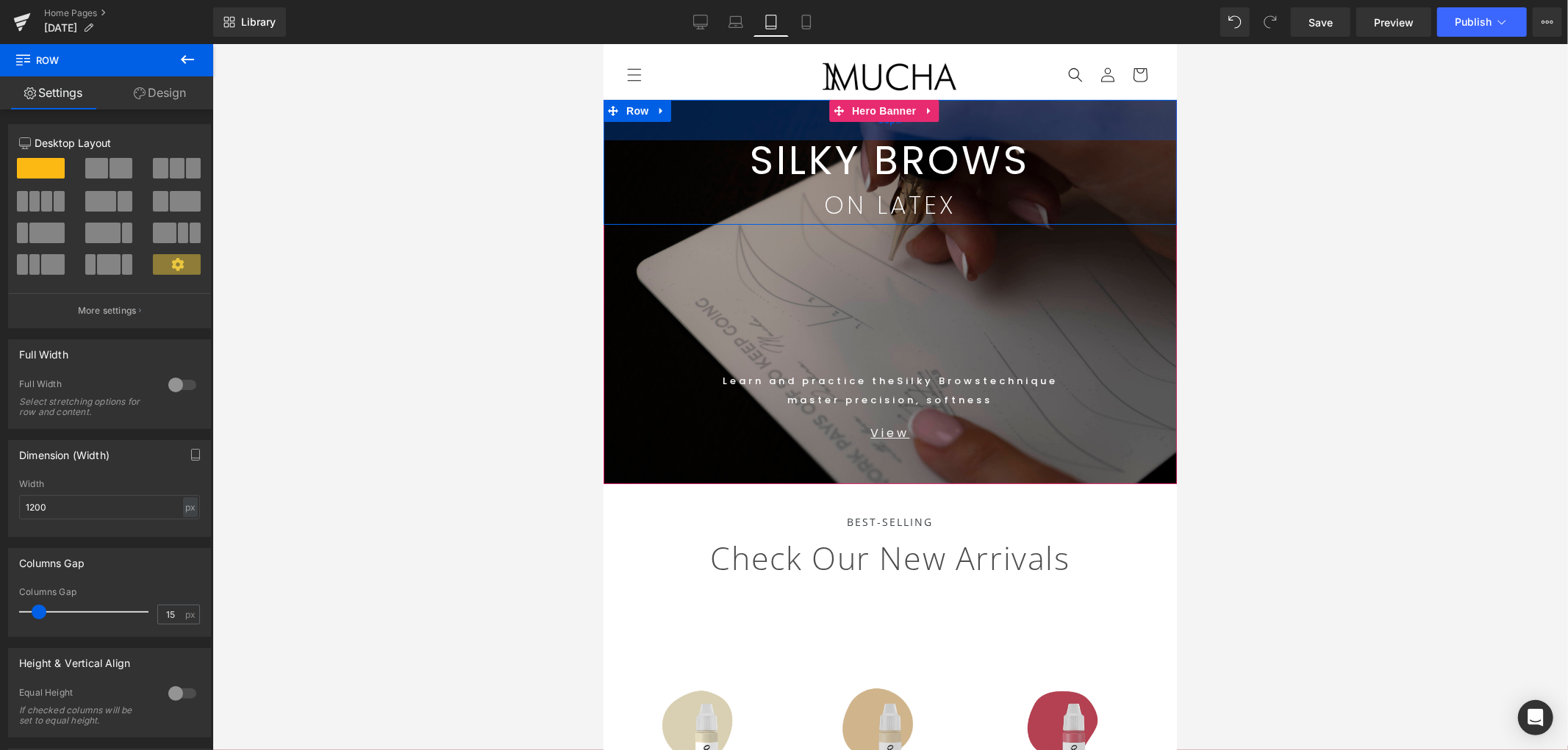
click at [718, 121] on div "55px" at bounding box center [889, 119] width 573 height 41
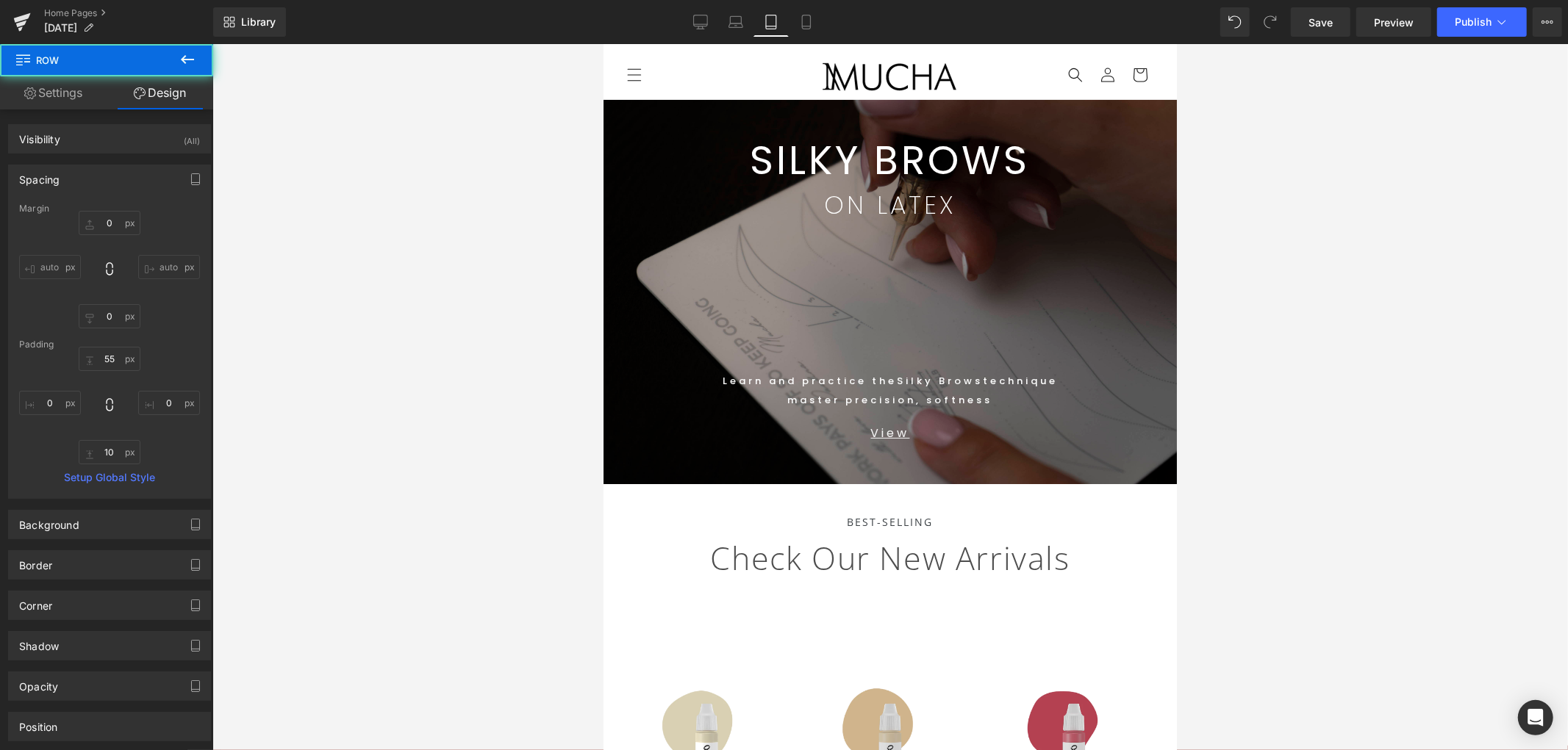
click at [1282, 225] on div at bounding box center [890, 396] width 1356 height 706
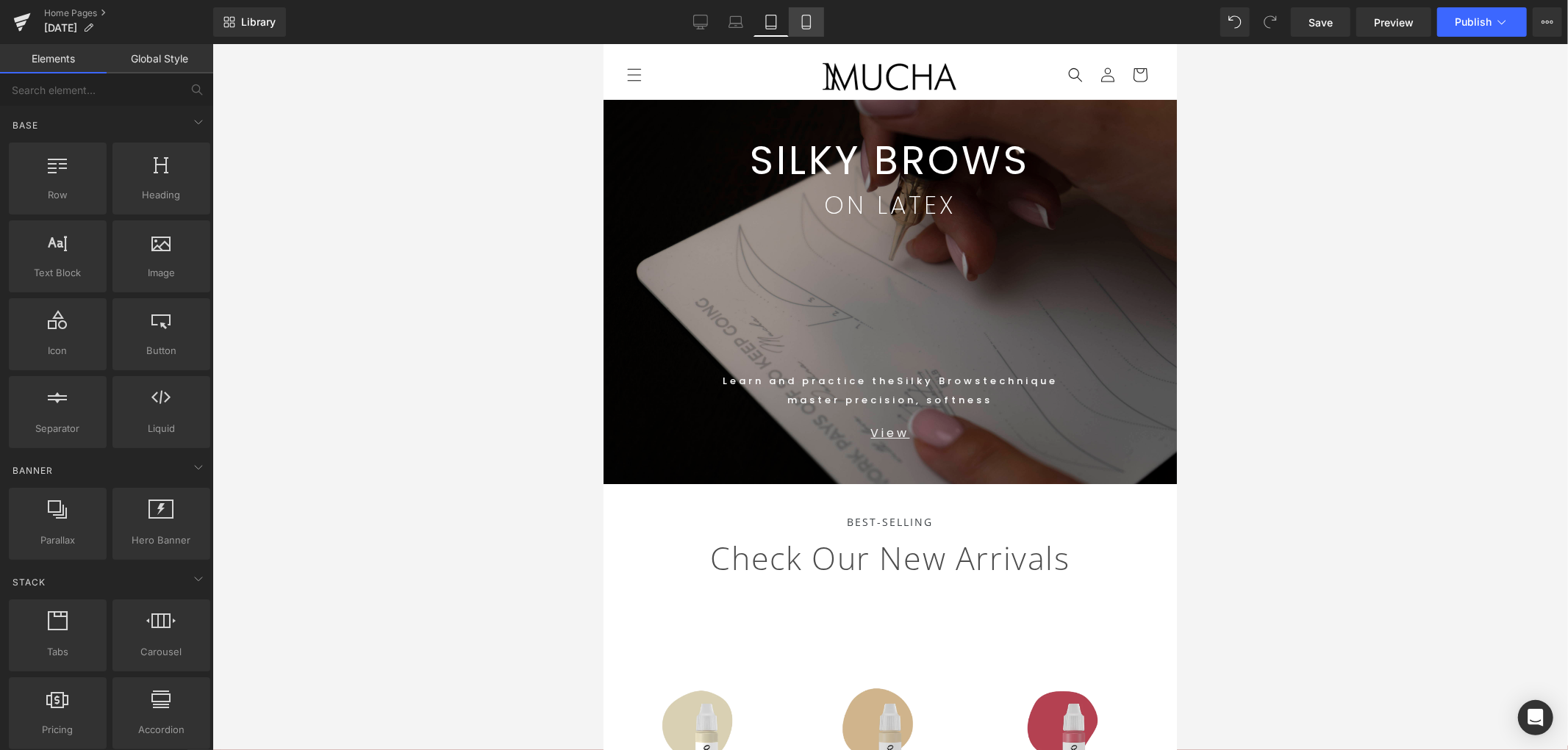
click at [800, 23] on icon at bounding box center [806, 21] width 14 height 14
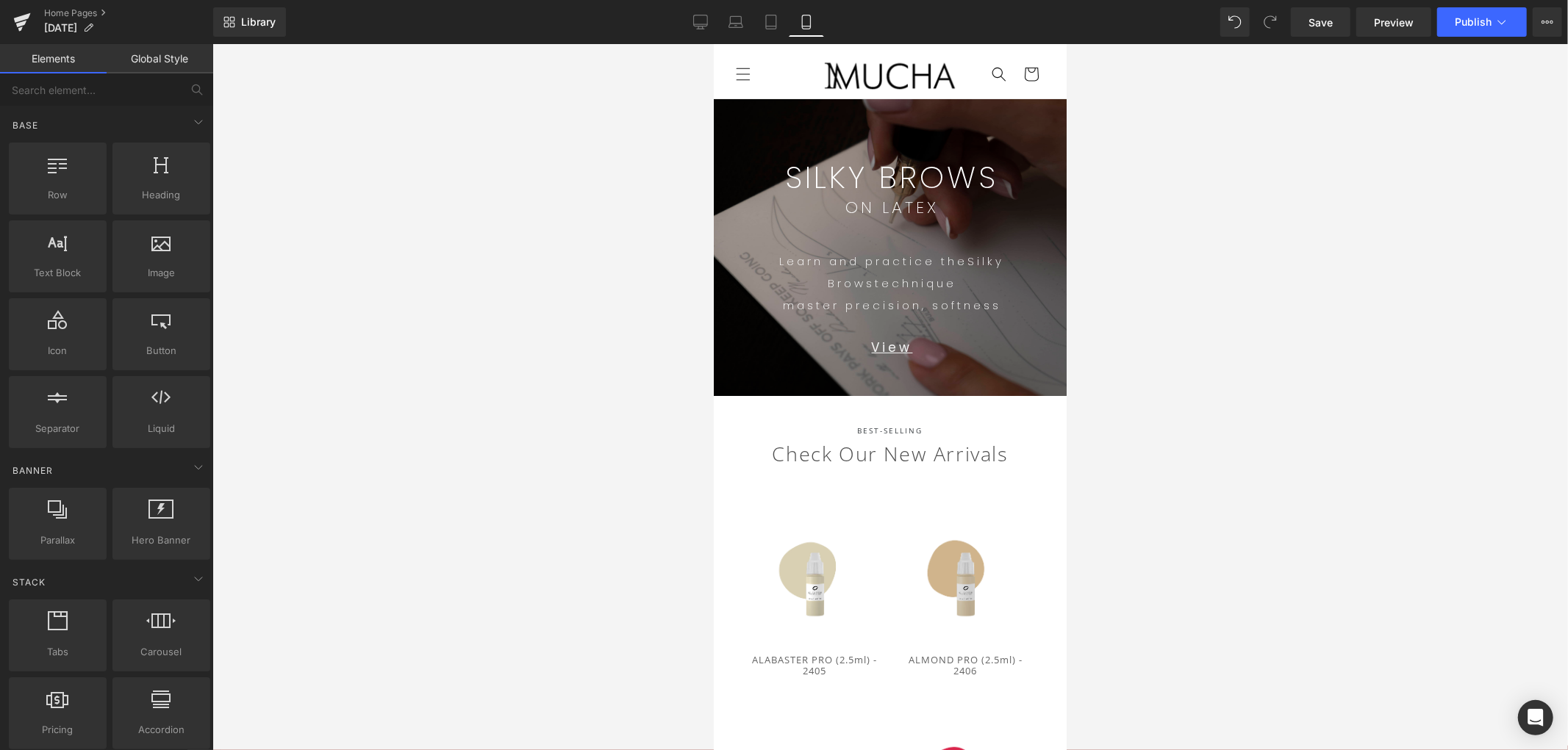
scroll to position [53, 0]
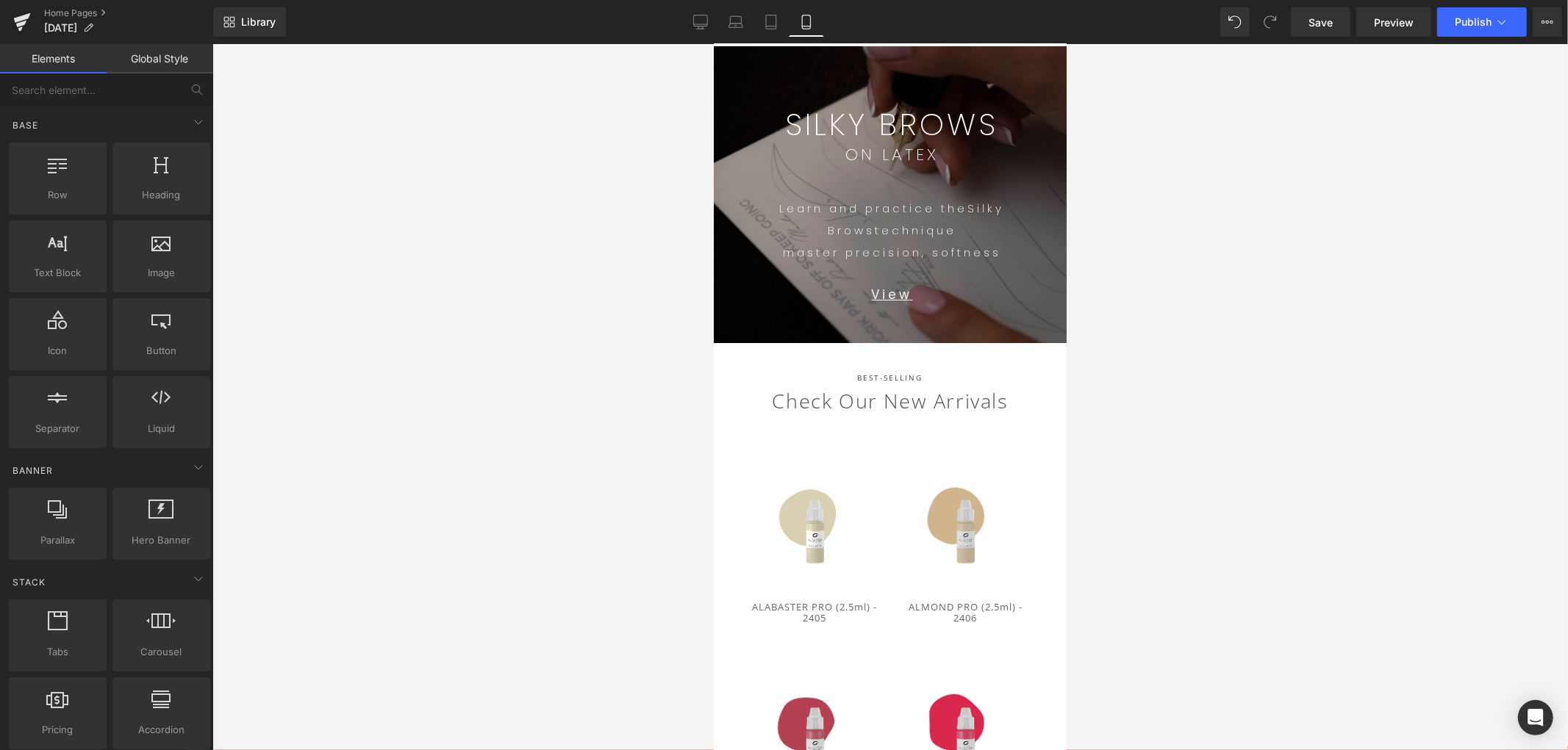
drag, startPoint x: 1335, startPoint y: 377, endPoint x: 1115, endPoint y: 393, distance: 220.6
click at [1334, 376] on div at bounding box center [890, 396] width 1356 height 706
drag, startPoint x: 420, startPoint y: 293, endPoint x: 616, endPoint y: 263, distance: 198.3
click at [435, 295] on div at bounding box center [890, 396] width 1356 height 706
click at [922, 218] on p "Learn and practice the Silky Brows technique" at bounding box center [892, 219] width 327 height 44
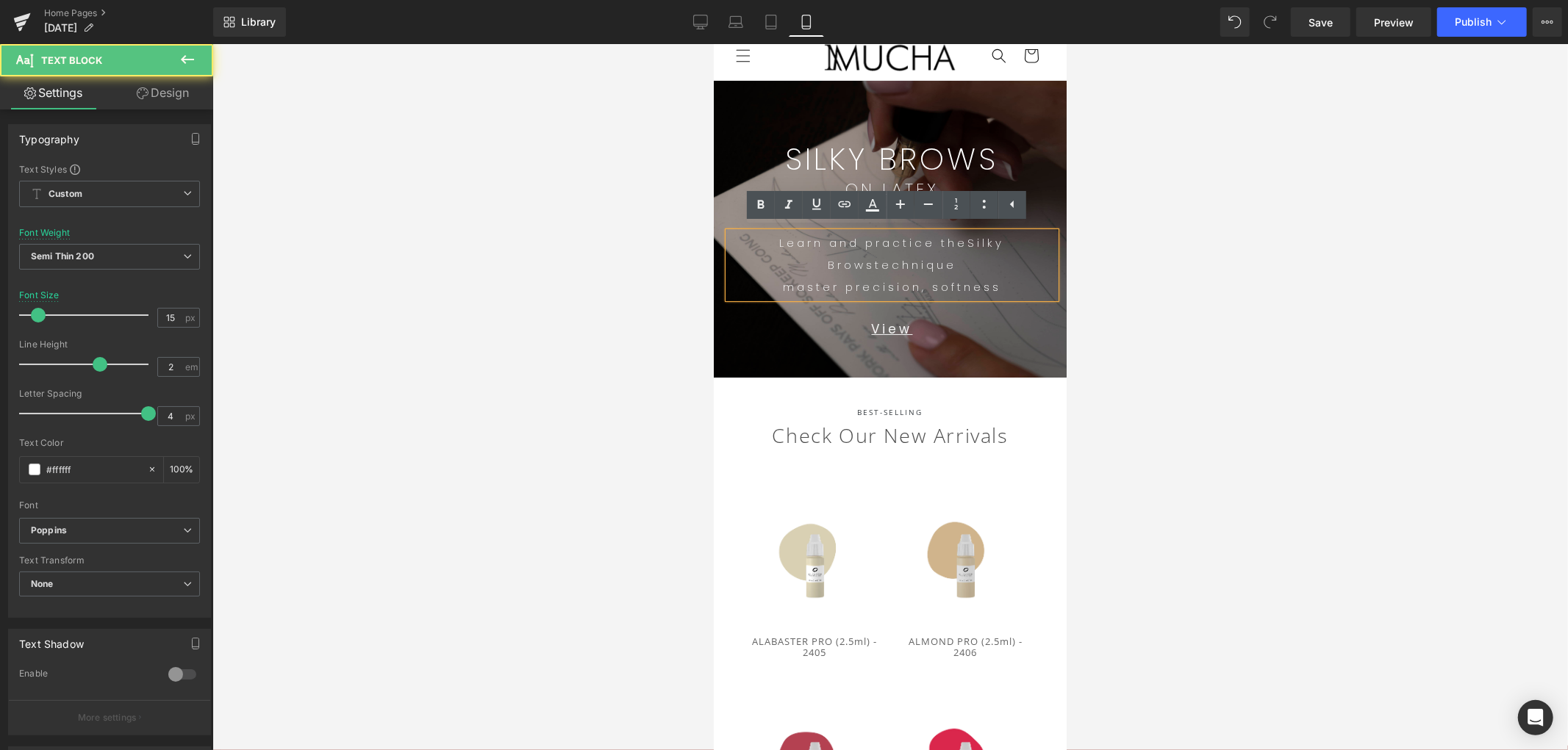
scroll to position [0, 0]
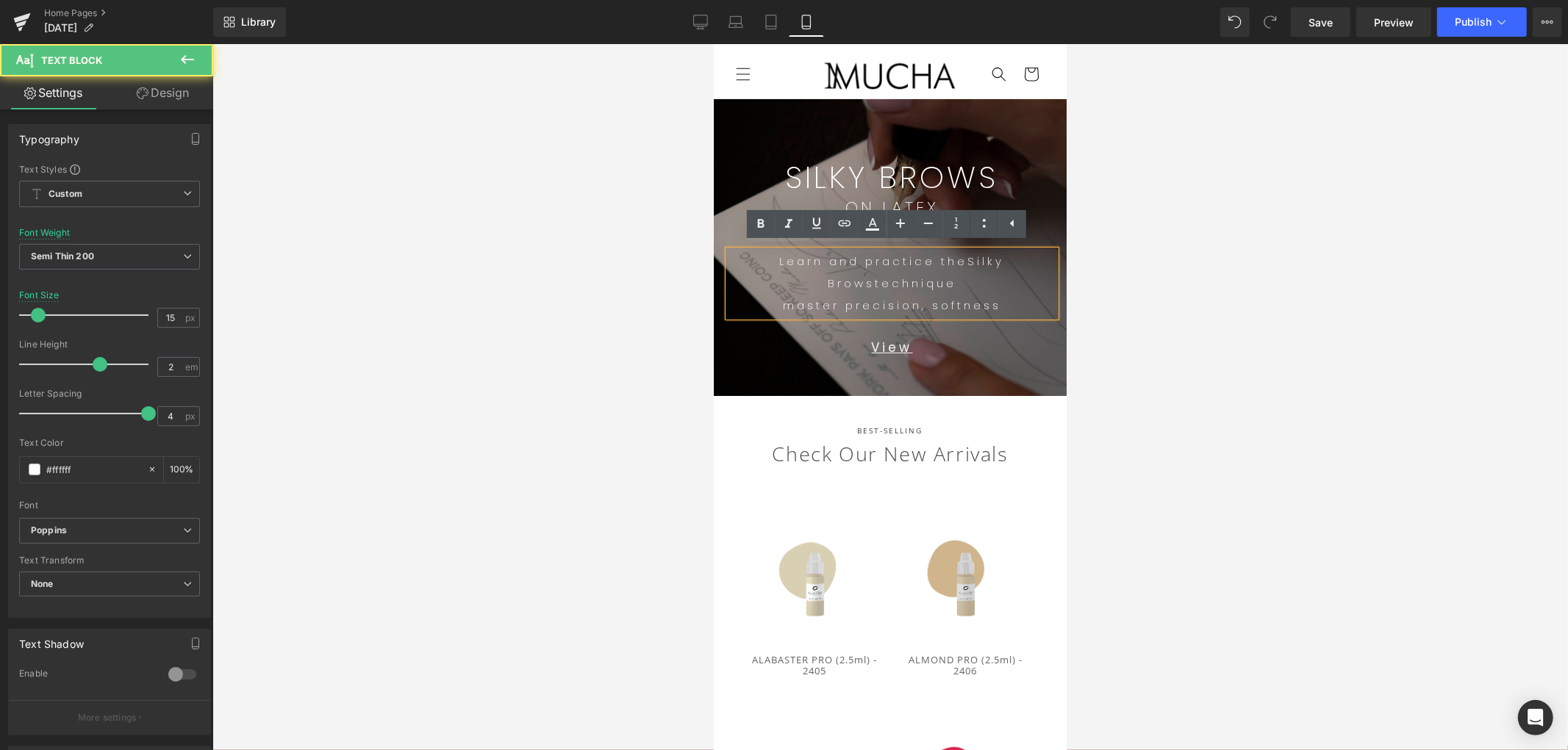
click at [997, 178] on p "SILKY BROWS" at bounding box center [892, 177] width 327 height 30
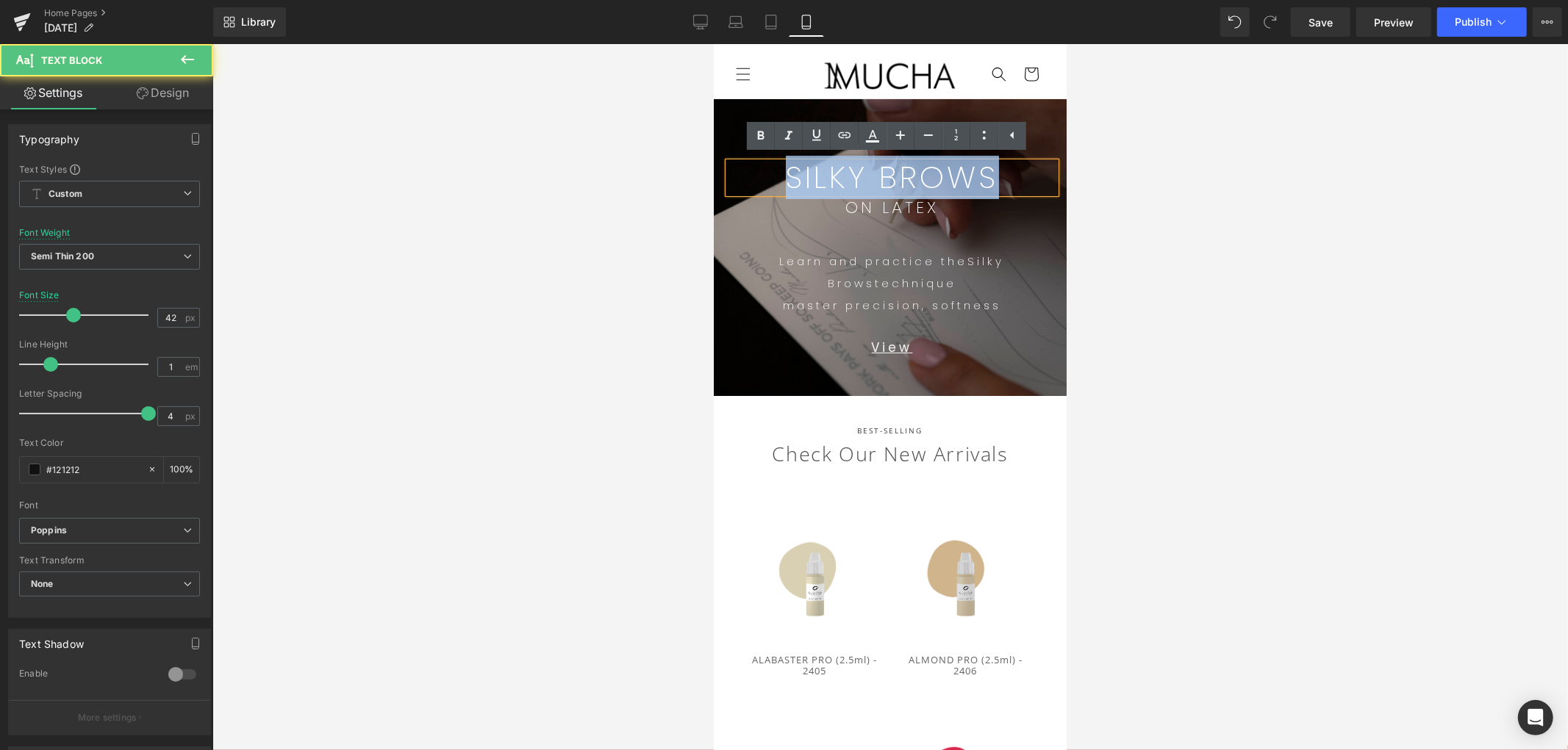
drag, startPoint x: 701, startPoint y: 193, endPoint x: 523, endPoint y: 192, distance: 178.0
click at [713, 192] on html "Skip to content SILKY BROWNS ON LATEX NEW SHOP BOOK ONLINE COURSES COURSES ONLI…" at bounding box center [889, 396] width 353 height 706
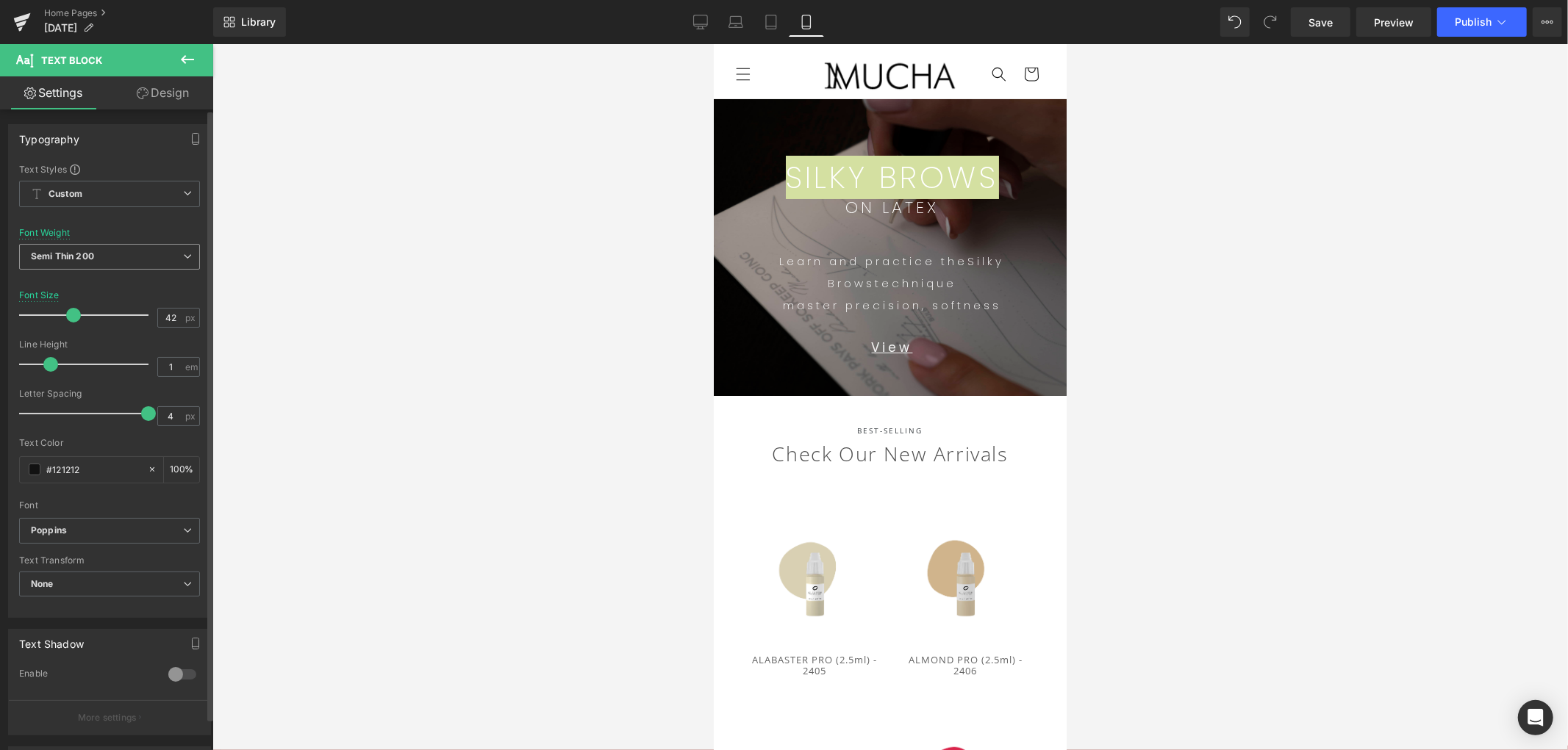
click at [100, 248] on span "Semi Thin 200" at bounding box center [109, 257] width 181 height 26
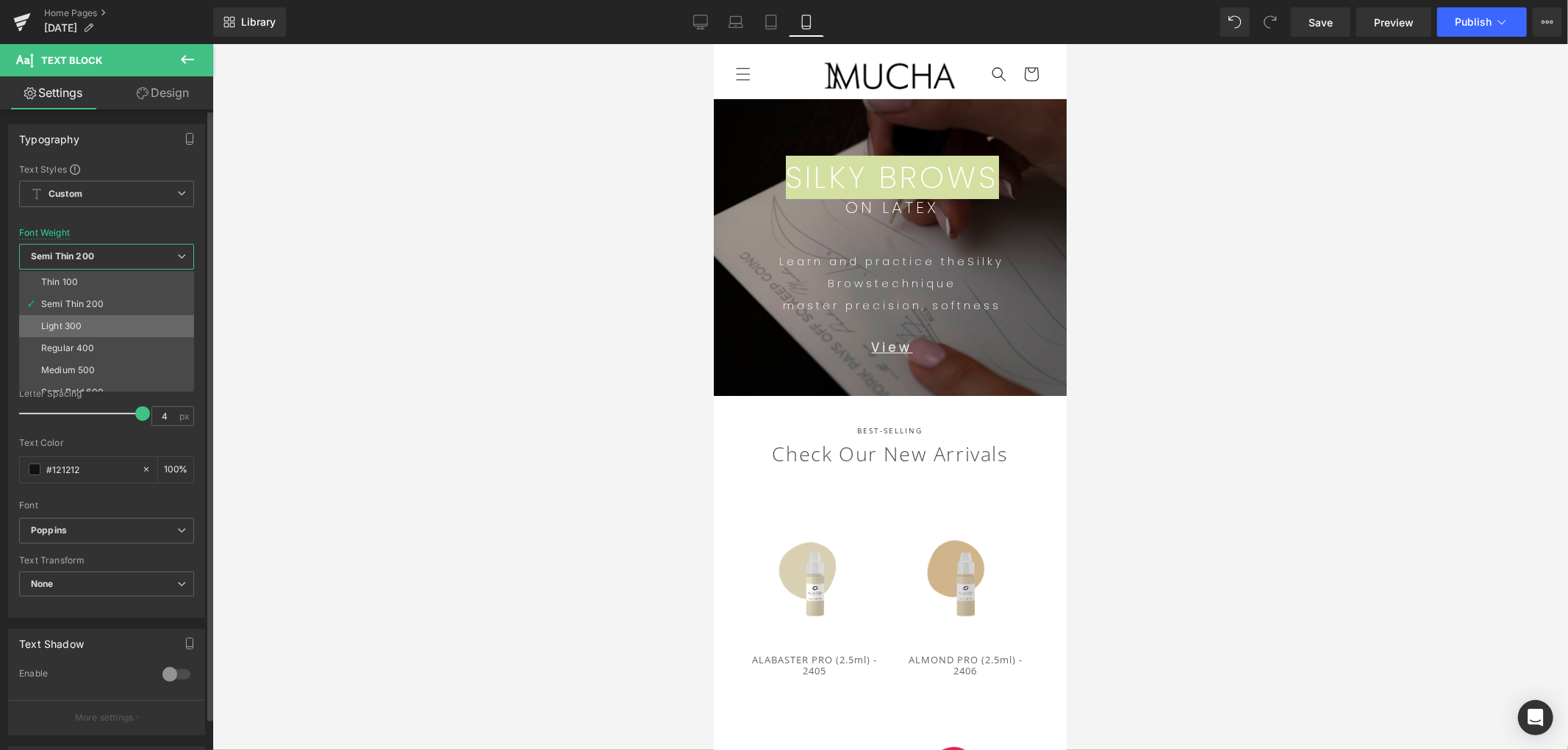
click at [86, 323] on li "Light 300" at bounding box center [109, 326] width 182 height 22
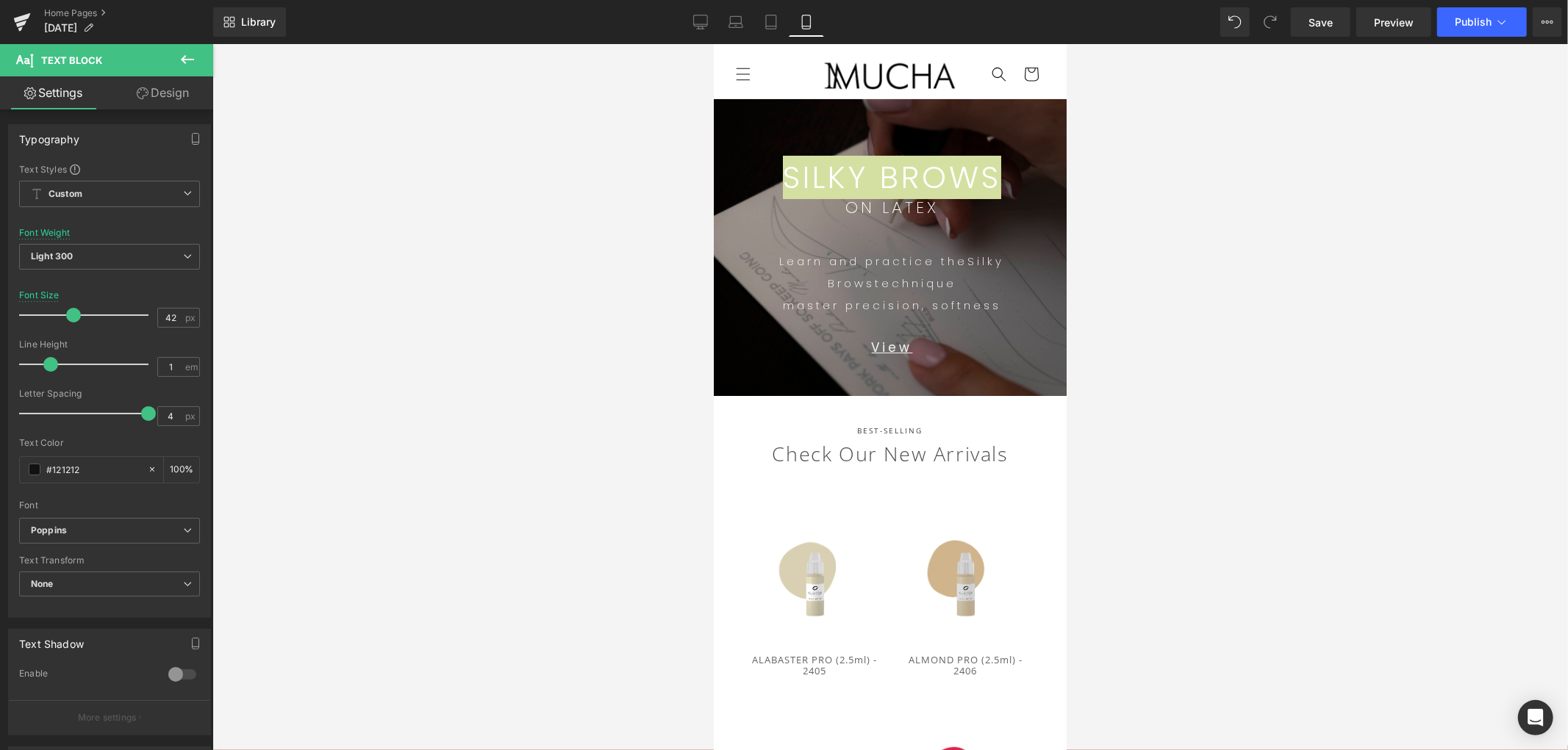
drag, startPoint x: 420, startPoint y: 405, endPoint x: 714, endPoint y: 420, distance: 294.4
click at [420, 405] on div at bounding box center [890, 396] width 1356 height 706
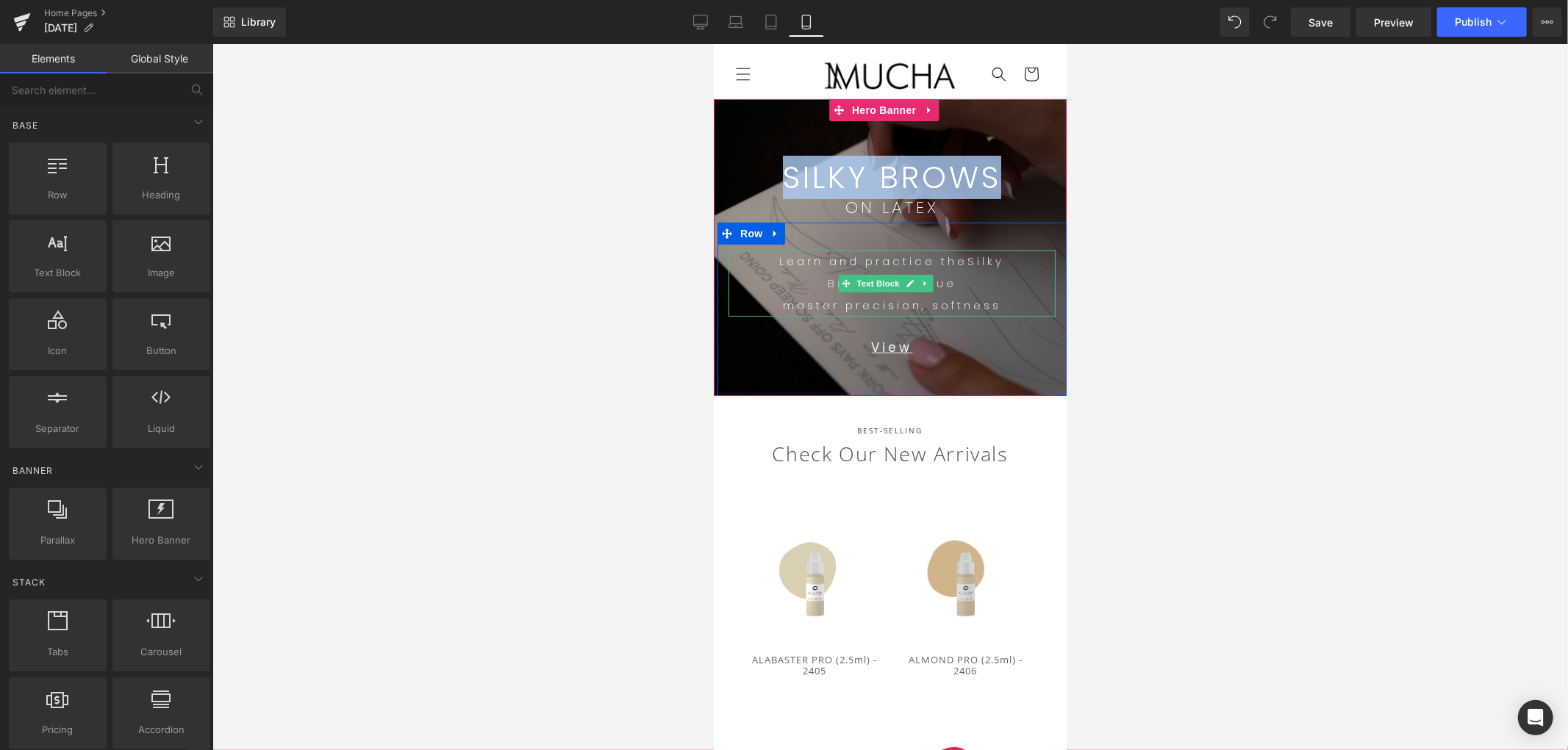
click at [942, 275] on span "technique" at bounding box center [915, 282] width 82 height 15
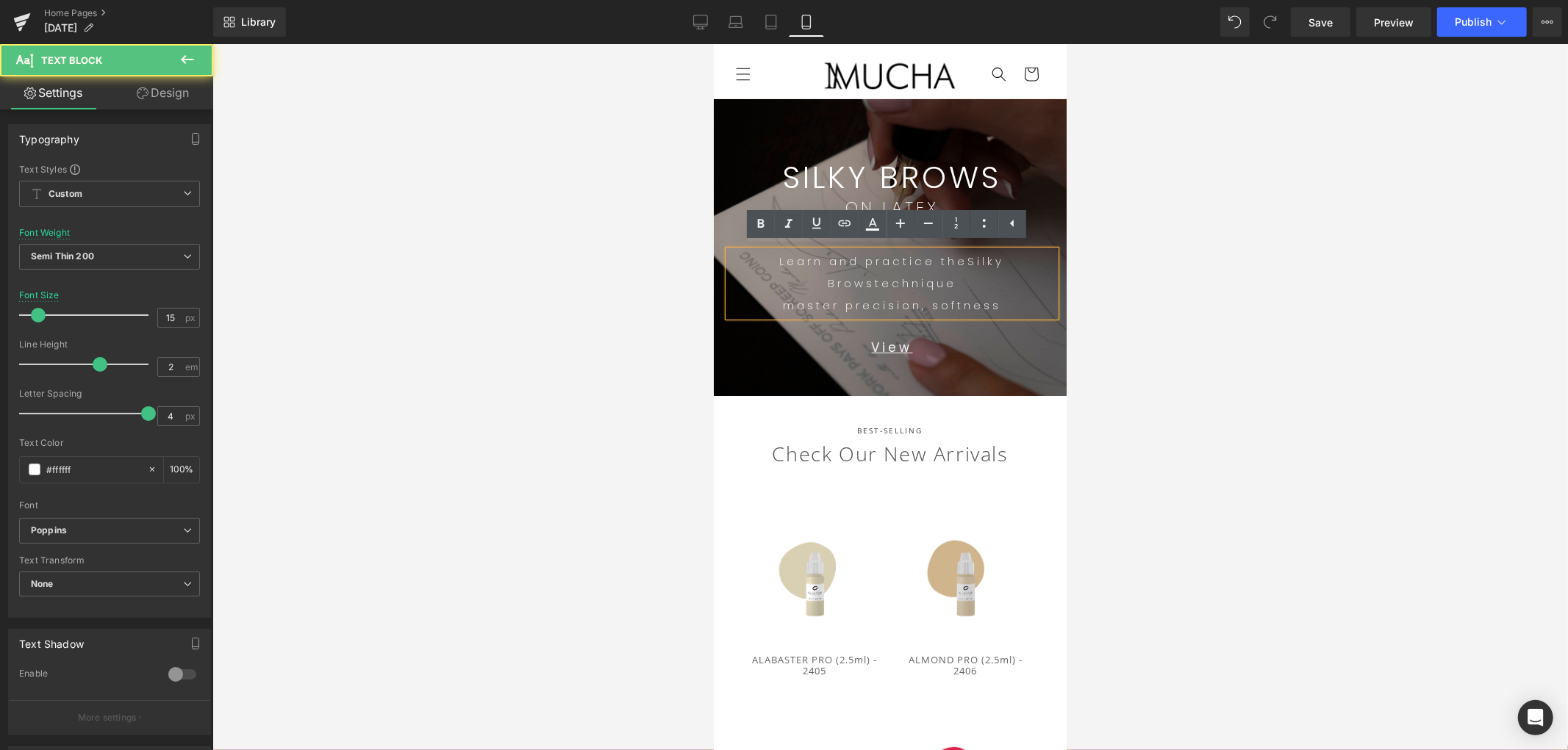
click at [1322, 337] on div at bounding box center [890, 396] width 1356 height 706
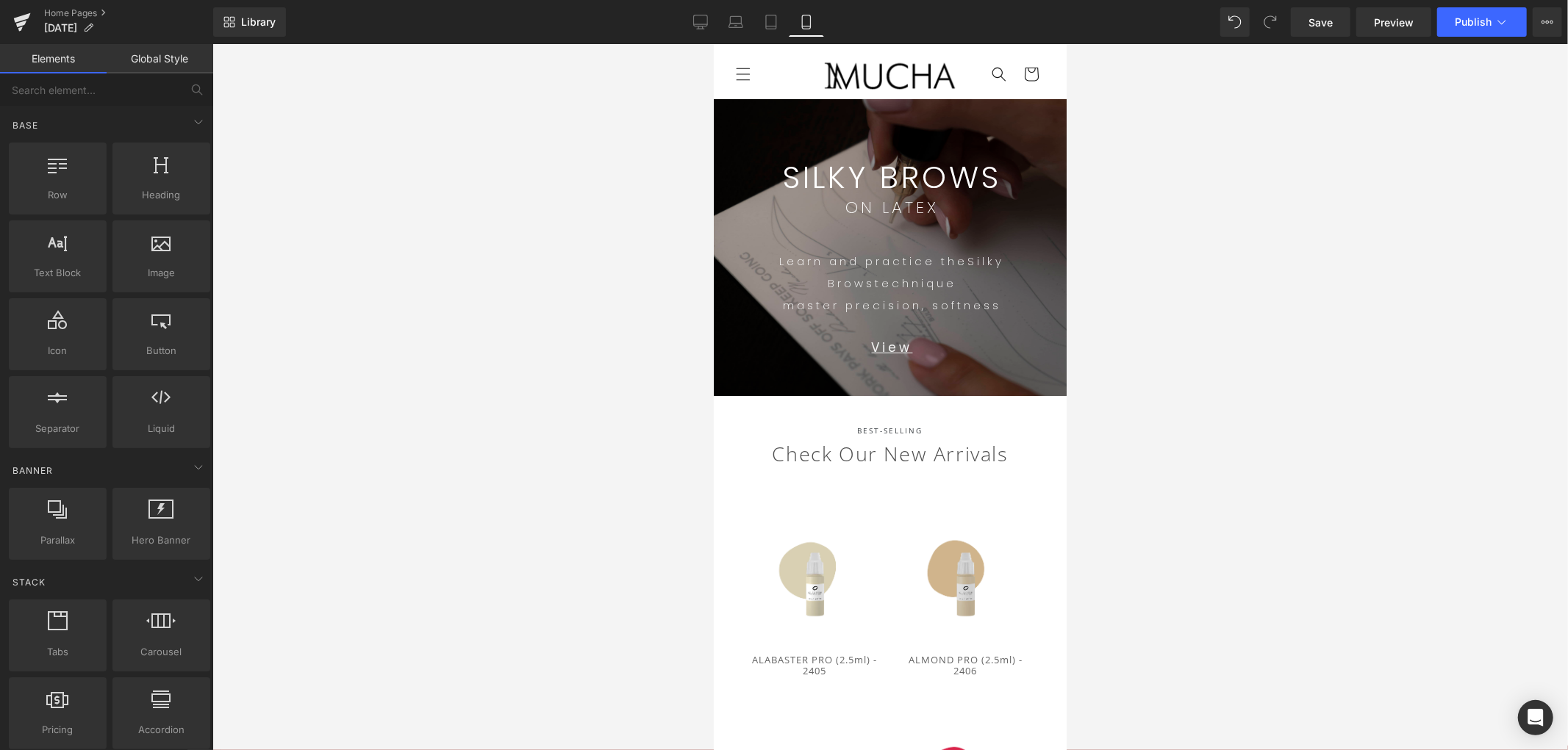
click at [1411, 335] on div at bounding box center [890, 396] width 1356 height 706
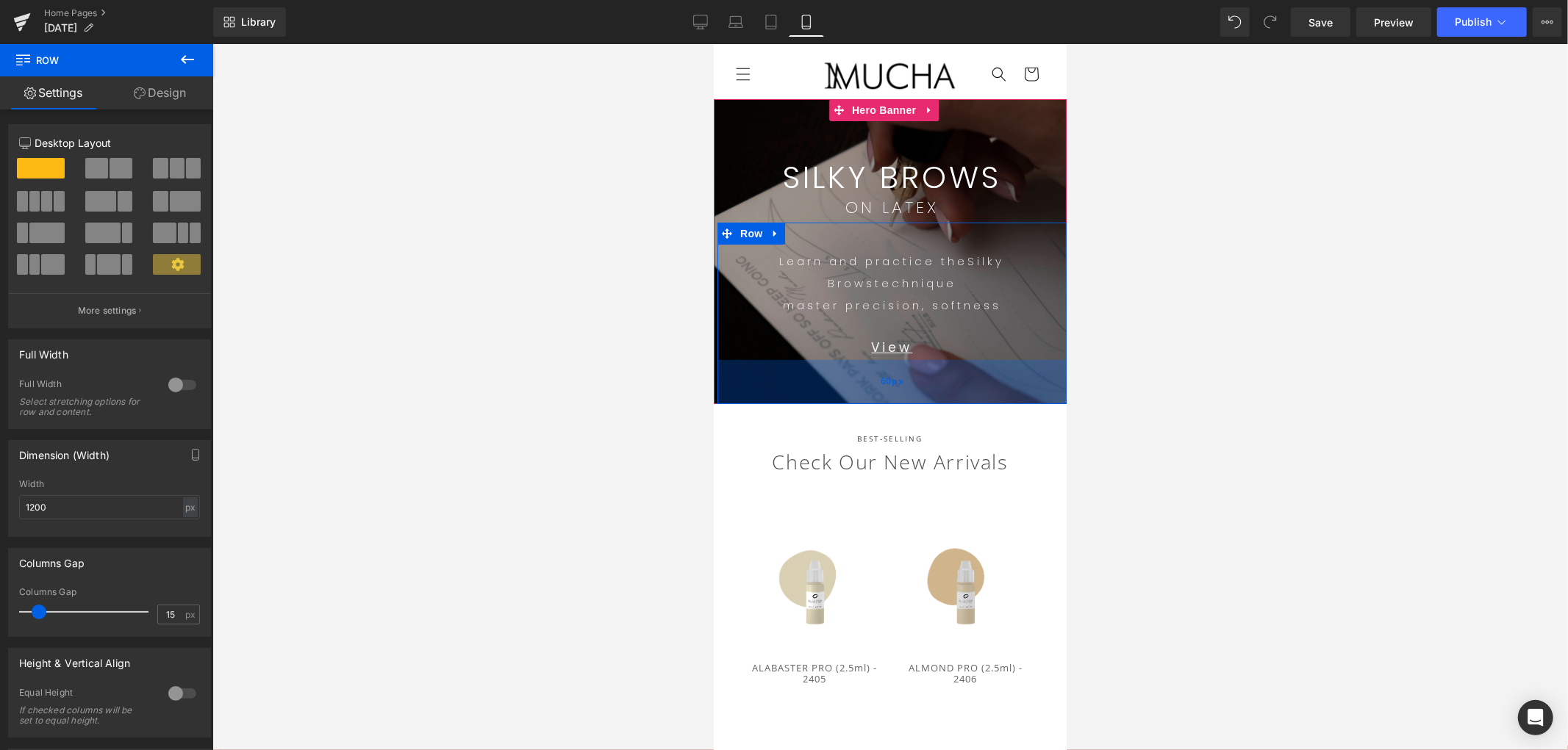
drag, startPoint x: 970, startPoint y: 375, endPoint x: 977, endPoint y: 384, distance: 11.4
click at [977, 384] on div "60px" at bounding box center [891, 381] width 349 height 44
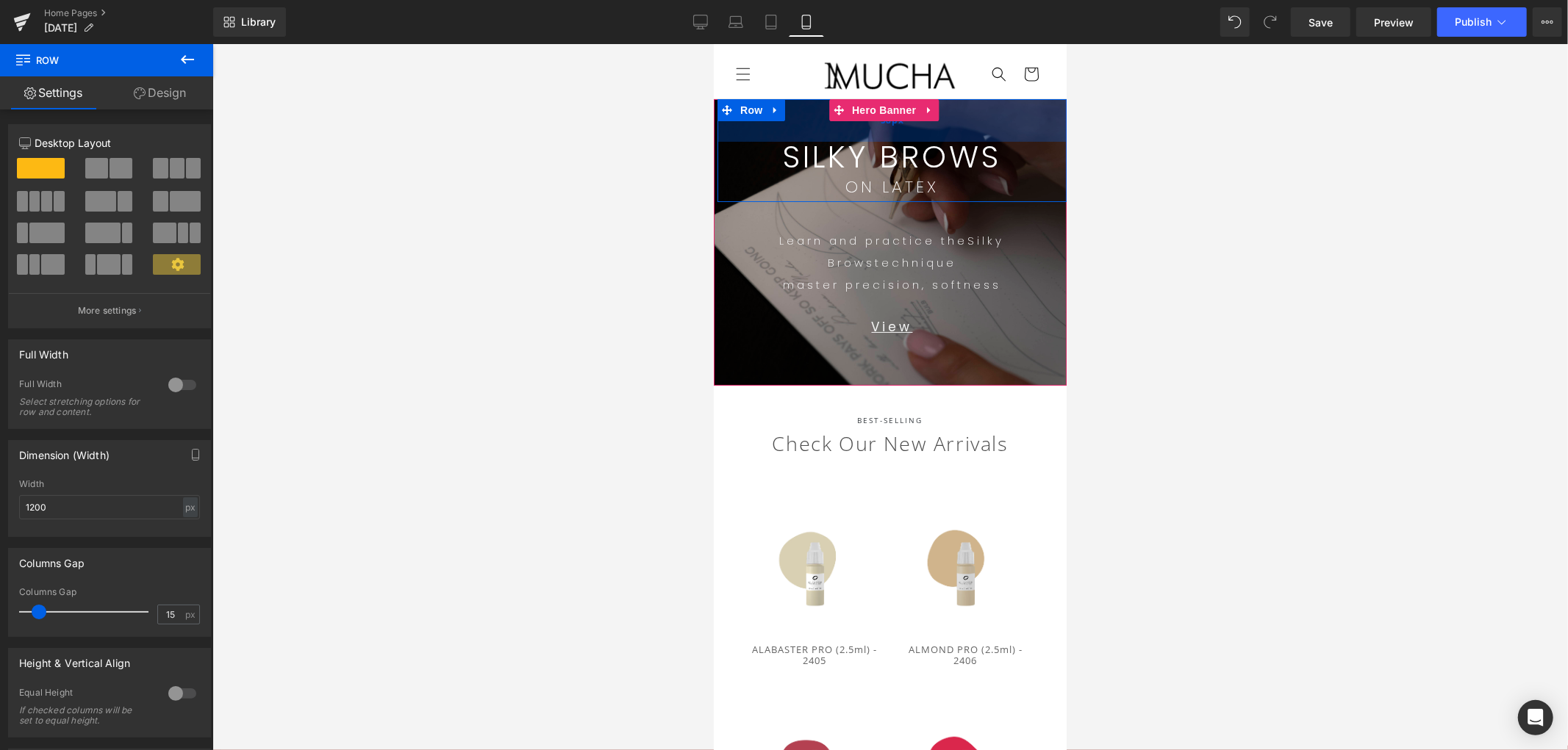
drag, startPoint x: 956, startPoint y: 136, endPoint x: 1017, endPoint y: 139, distance: 61.1
click at [959, 115] on div "58px" at bounding box center [891, 120] width 349 height 43
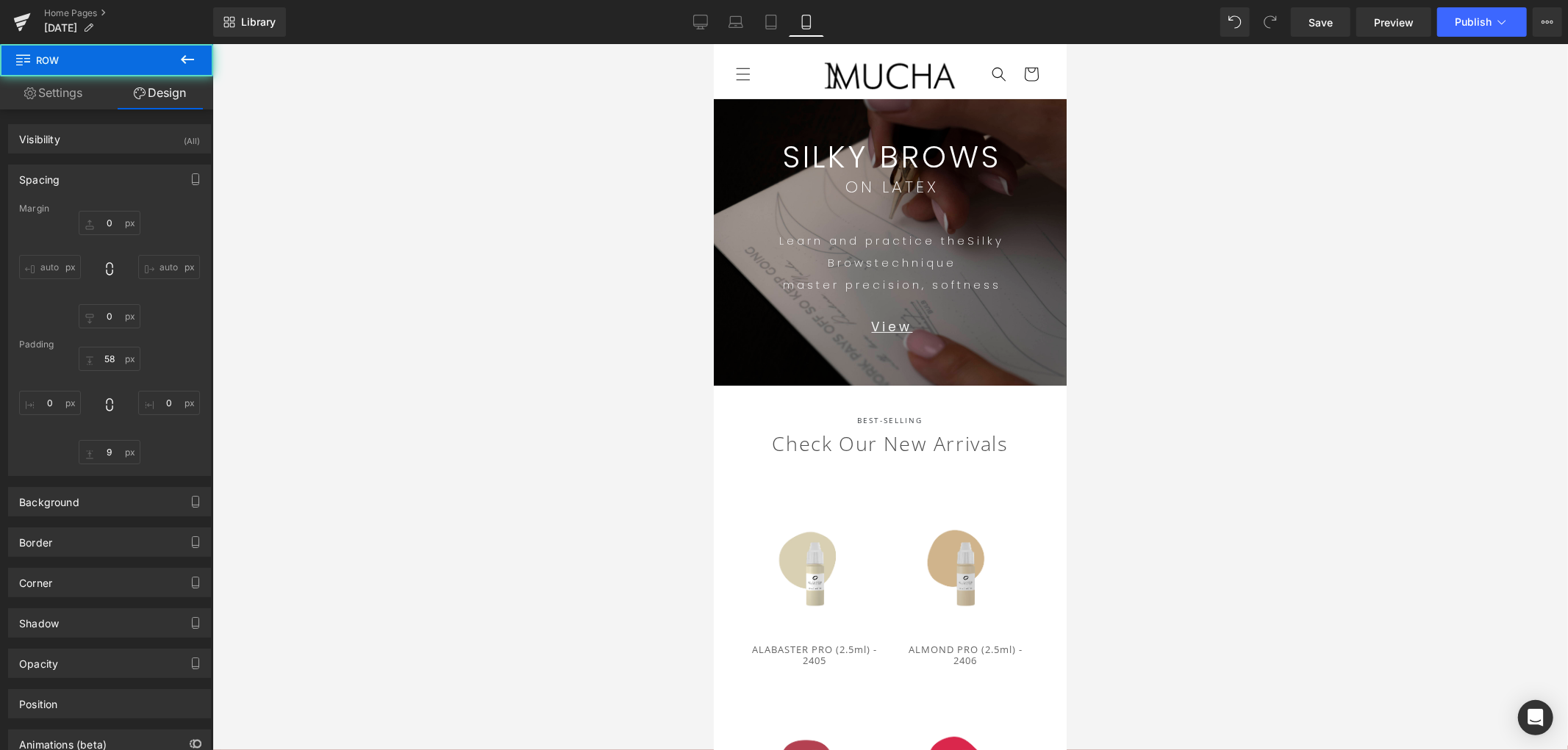
click at [1215, 202] on div at bounding box center [890, 396] width 1356 height 706
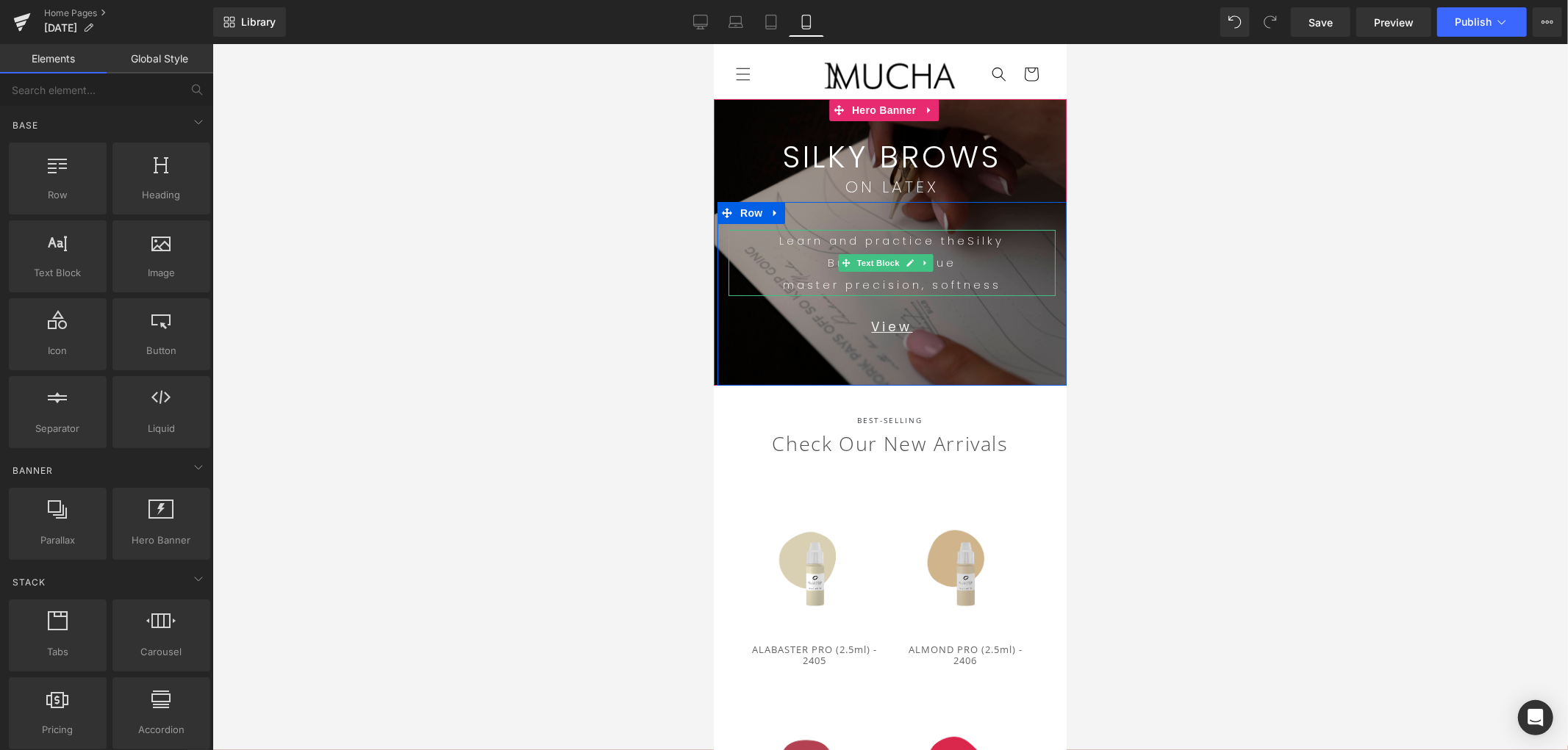
click at [954, 281] on span "master precision, softness" at bounding box center [892, 284] width 219 height 15
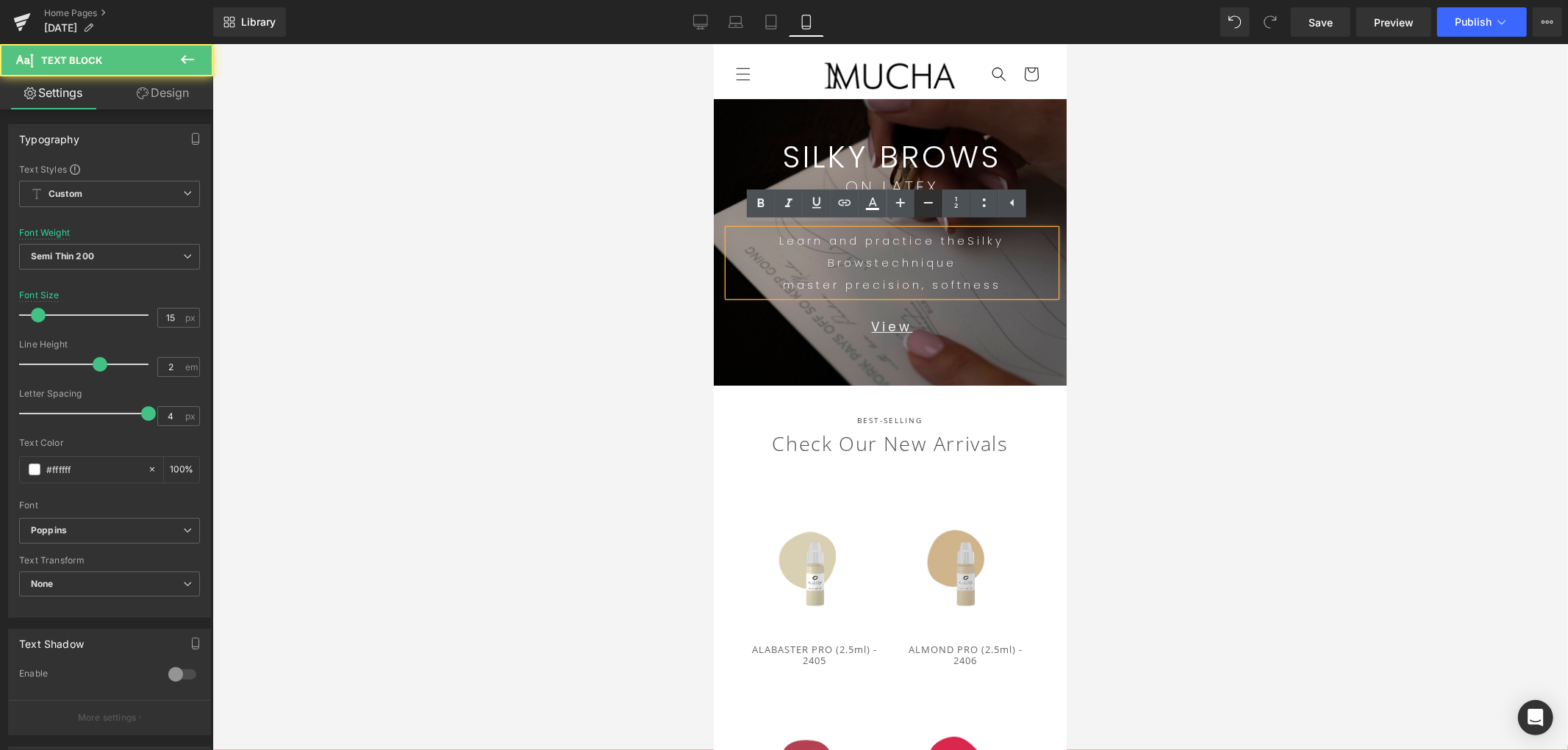
click at [922, 195] on icon at bounding box center [928, 202] width 18 height 18
type input "13"
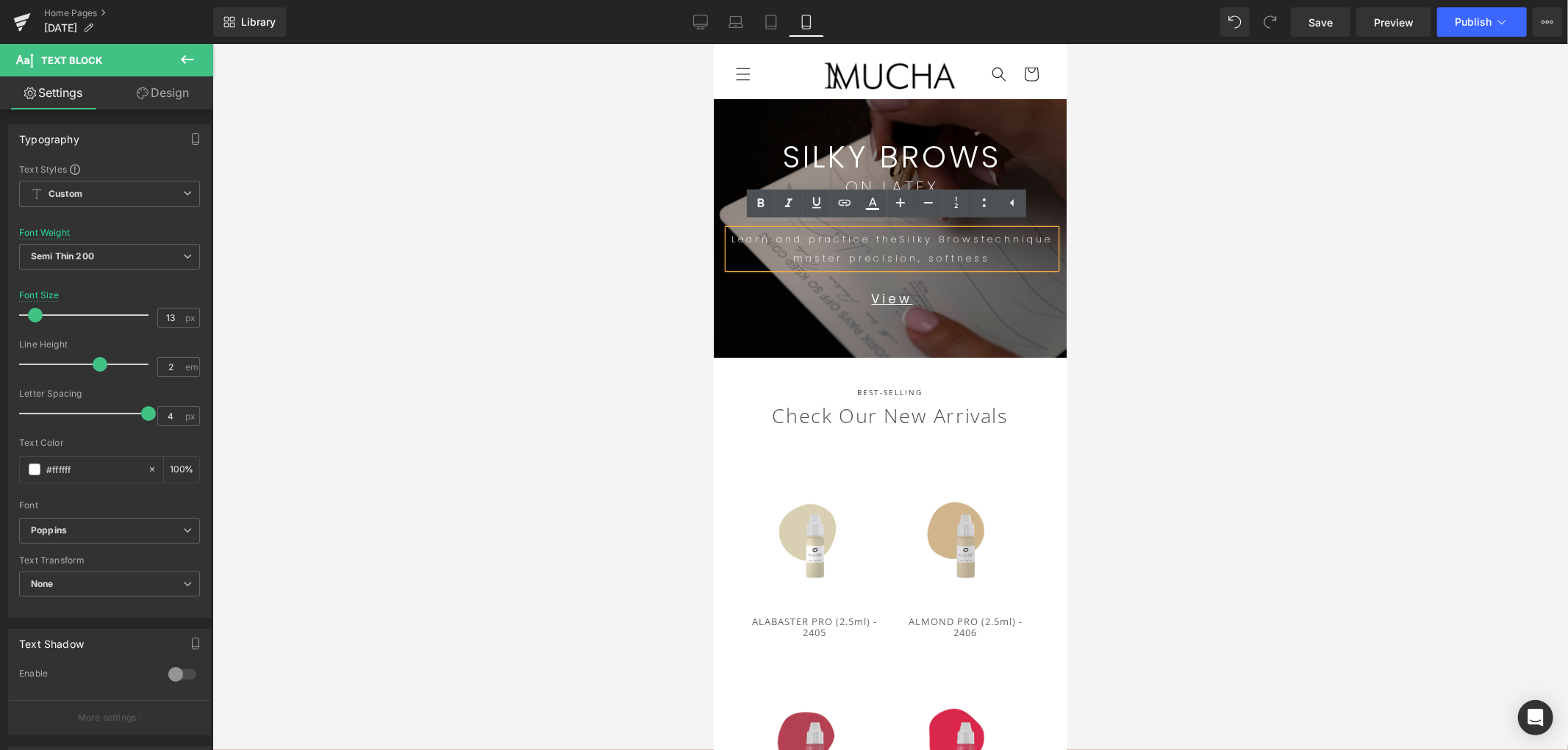
click at [1198, 313] on div at bounding box center [890, 396] width 1356 height 706
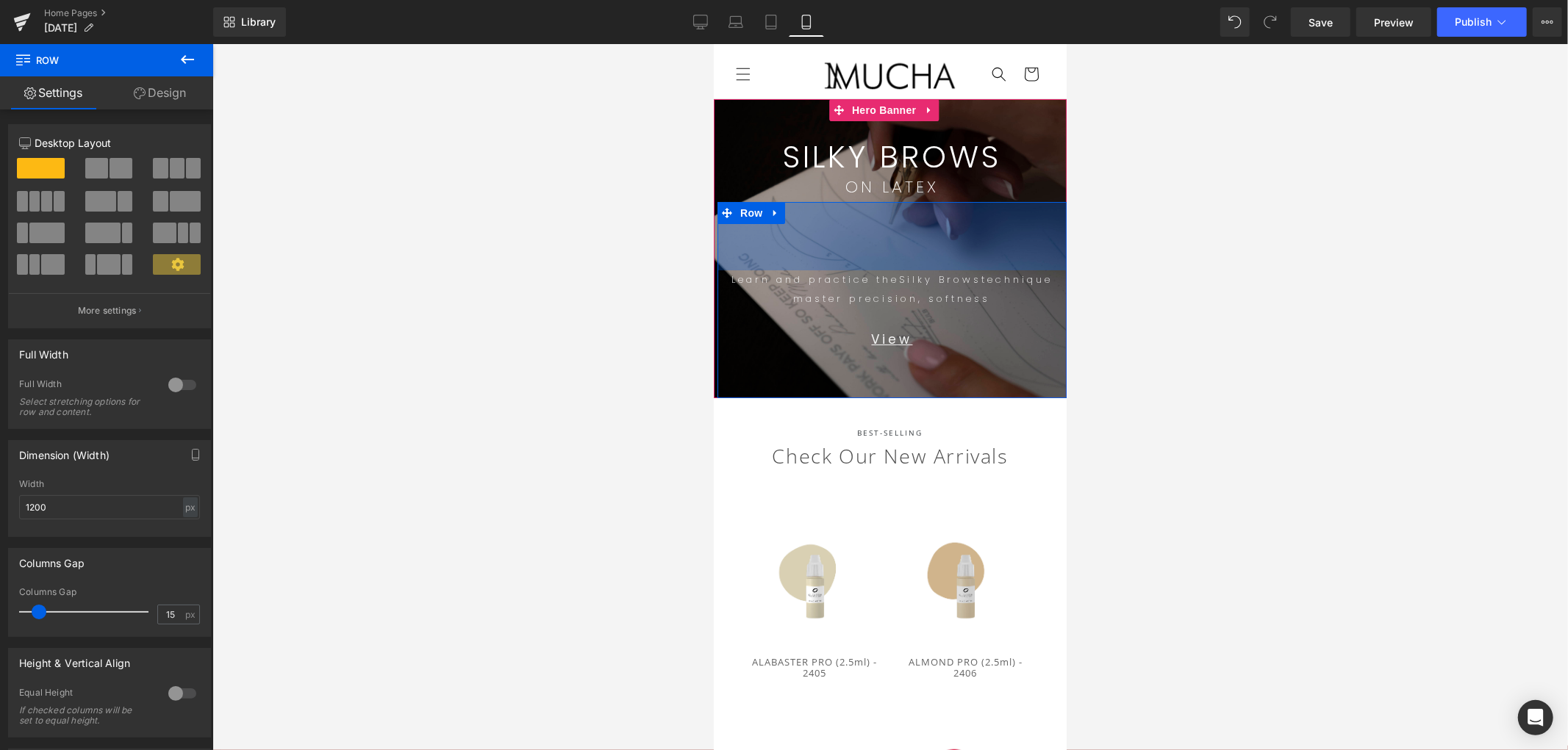
drag, startPoint x: 940, startPoint y: 222, endPoint x: 1024, endPoint y: 283, distance: 103.8
click at [952, 261] on div "93px" at bounding box center [891, 236] width 349 height 68
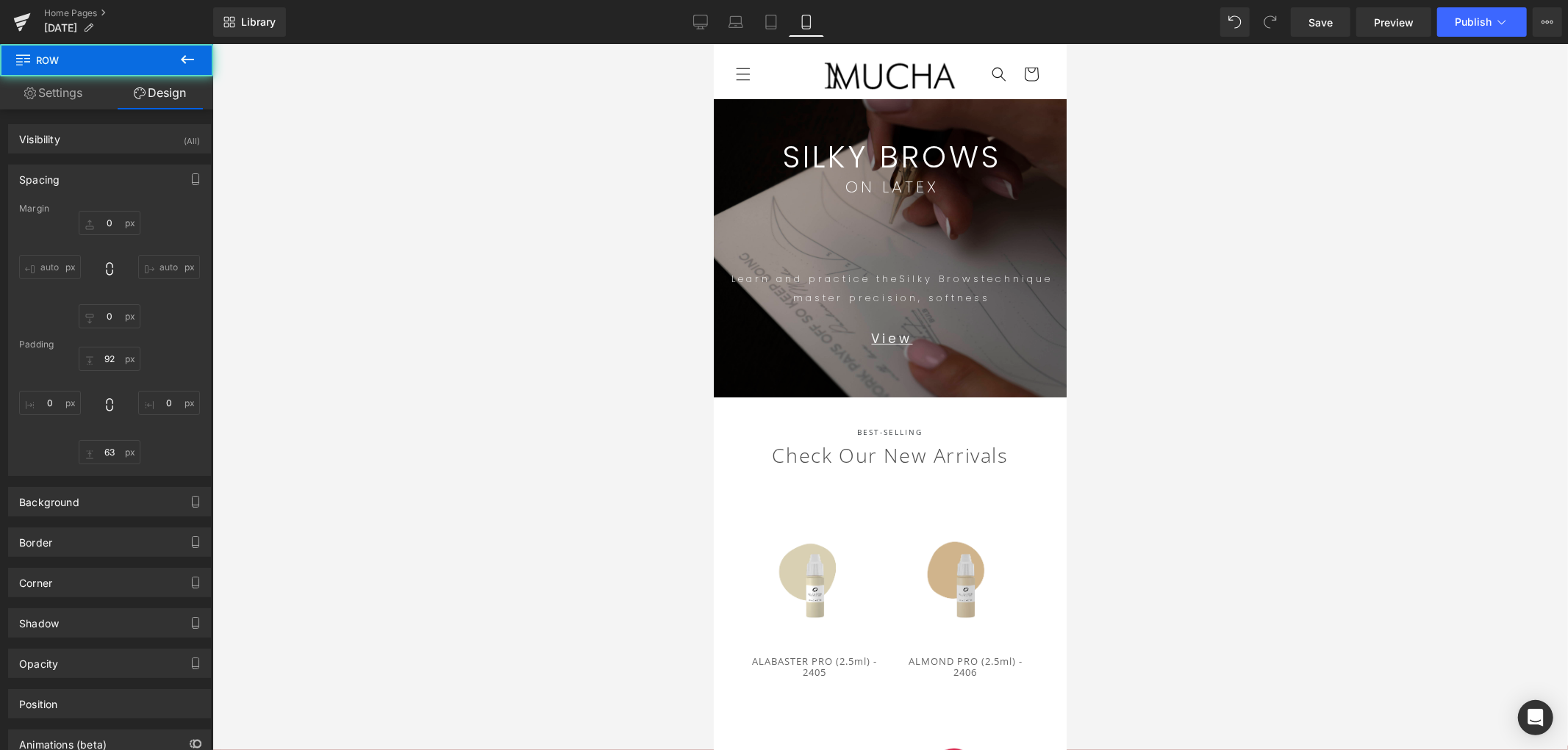
click at [1297, 349] on div at bounding box center [890, 396] width 1356 height 706
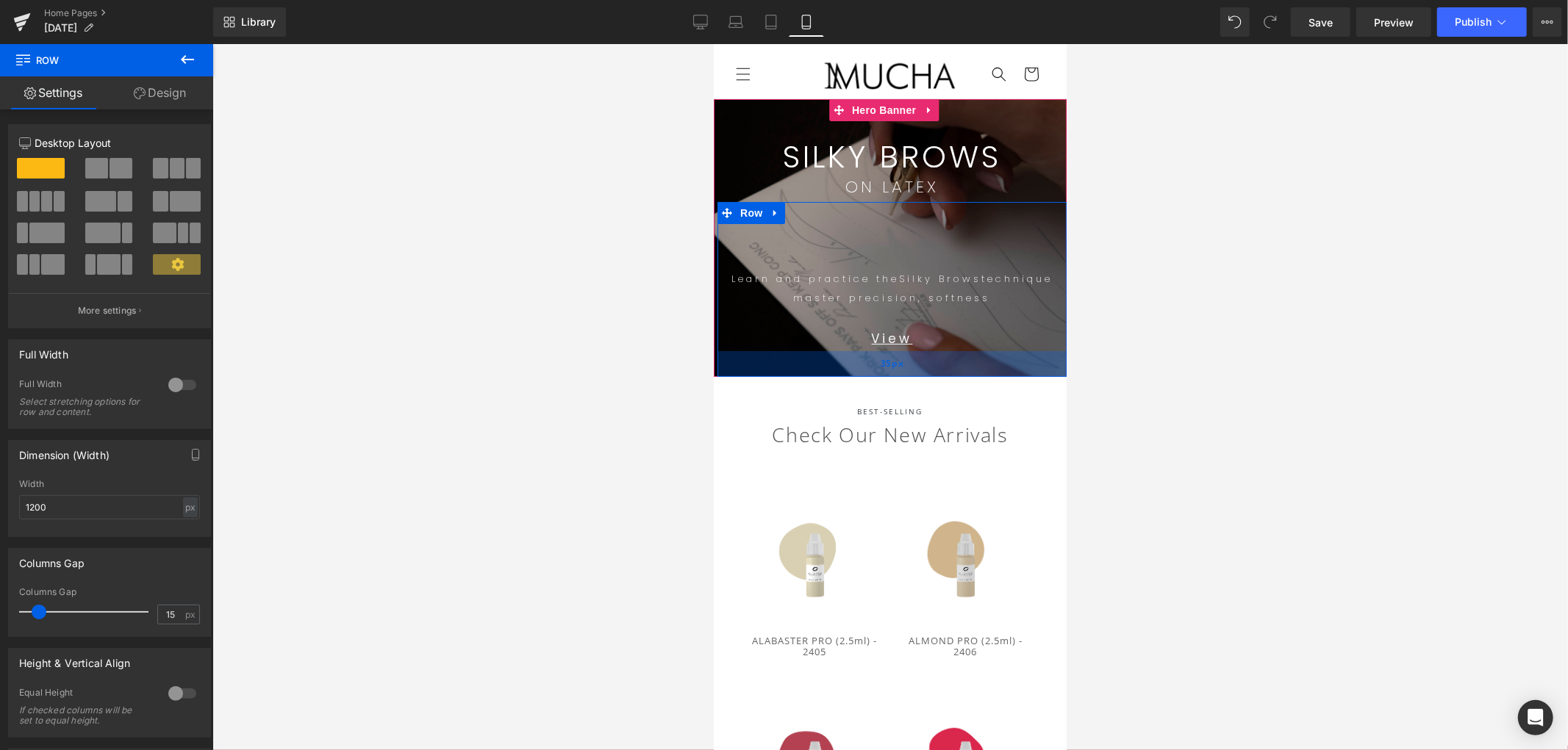
drag, startPoint x: 984, startPoint y: 399, endPoint x: 999, endPoint y: 378, distance: 25.8
click at [999, 376] on div "35px" at bounding box center [891, 363] width 349 height 26
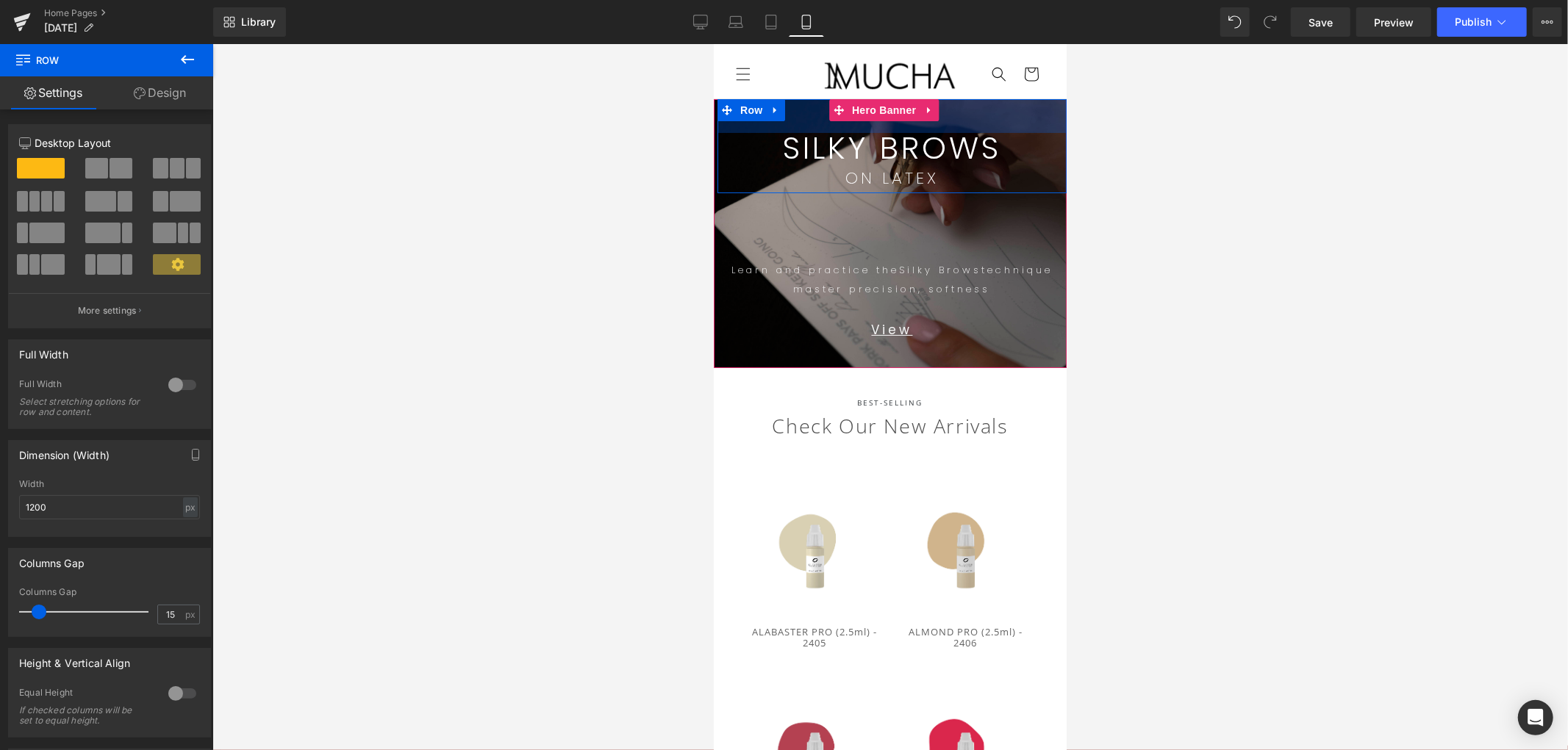
drag, startPoint x: 991, startPoint y: 126, endPoint x: 995, endPoint y: 118, distance: 8.9
click at [995, 118] on div "46px" at bounding box center [891, 116] width 349 height 34
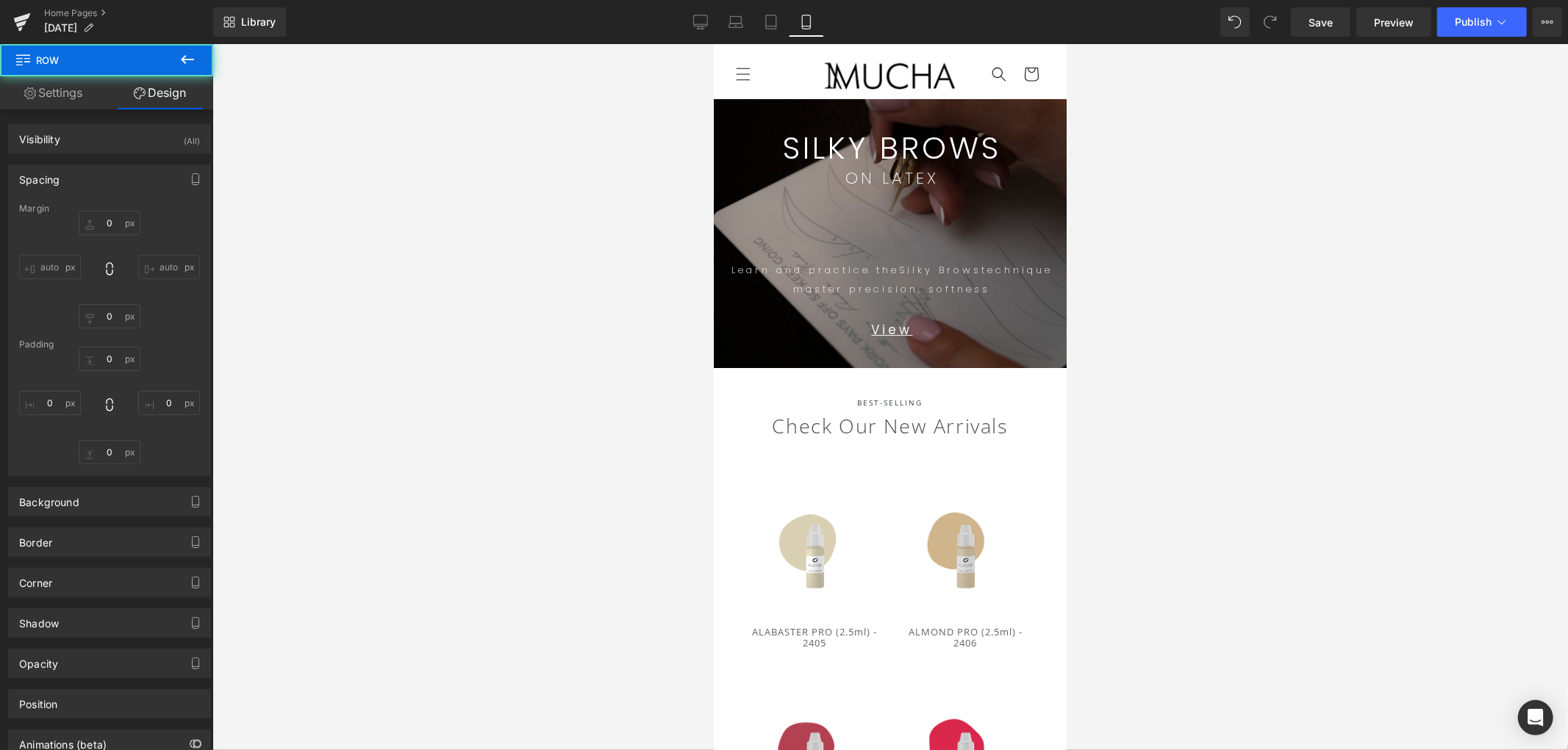
click at [1346, 254] on div at bounding box center [890, 396] width 1356 height 706
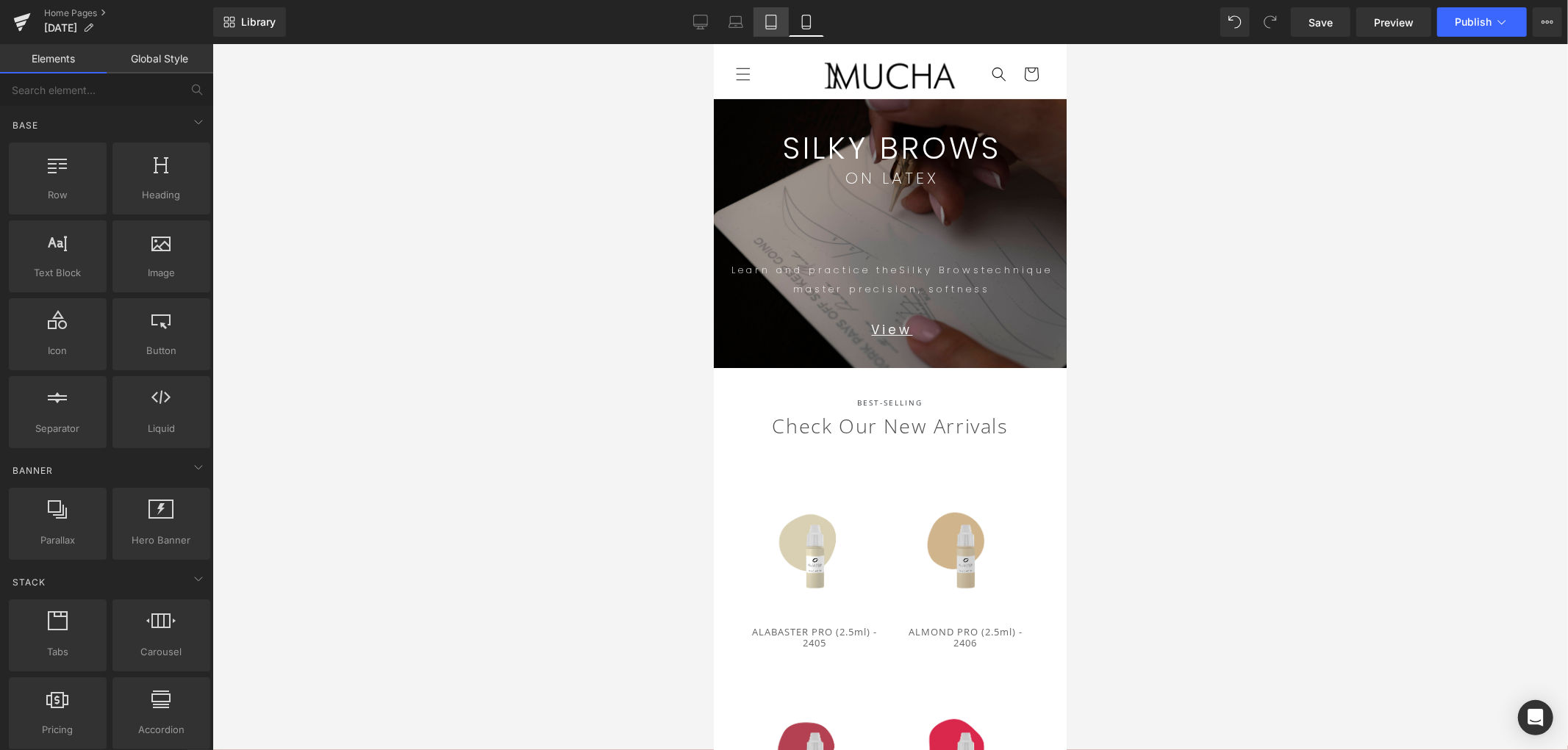
click at [768, 27] on icon at bounding box center [771, 27] width 10 height 0
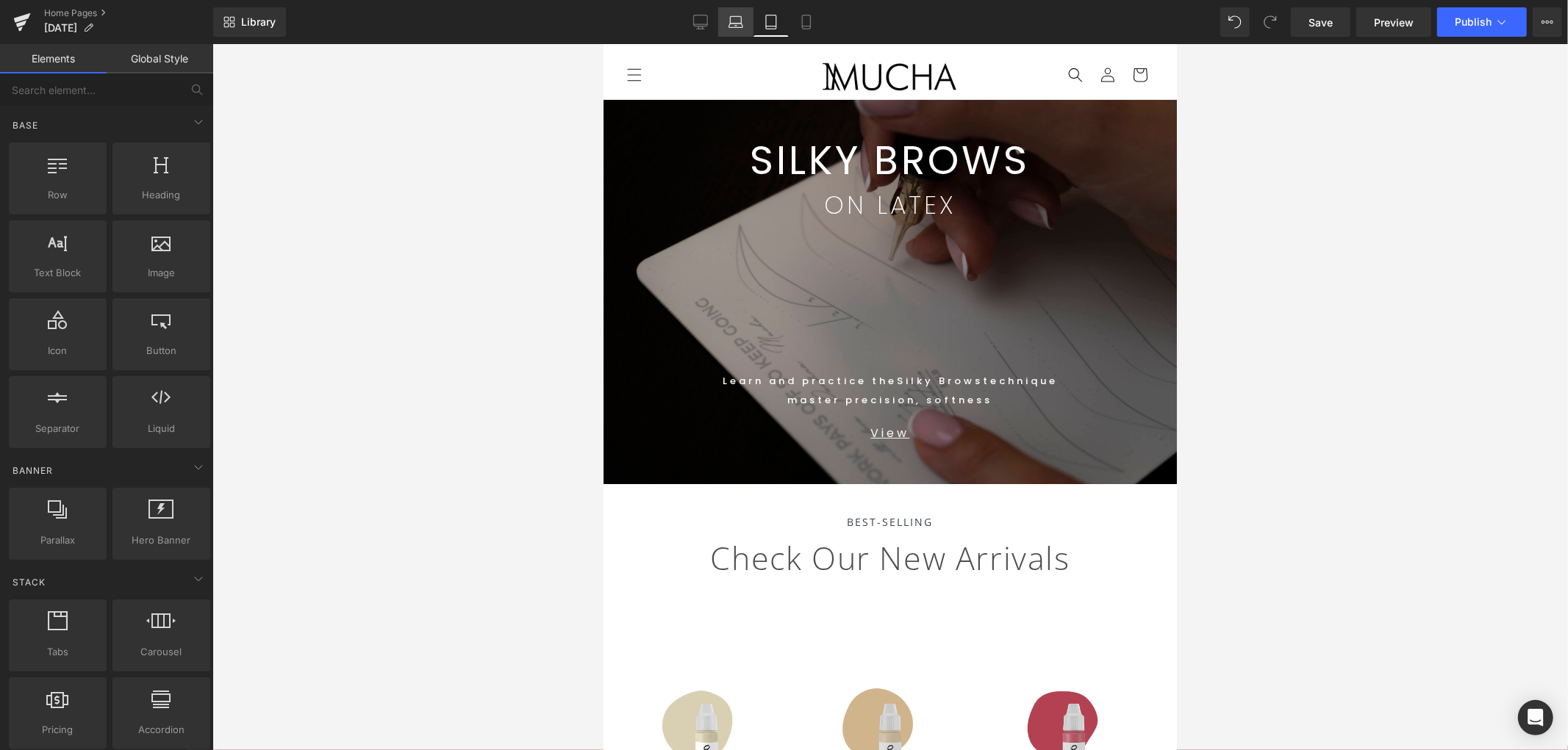
click at [741, 23] on icon at bounding box center [735, 21] width 14 height 14
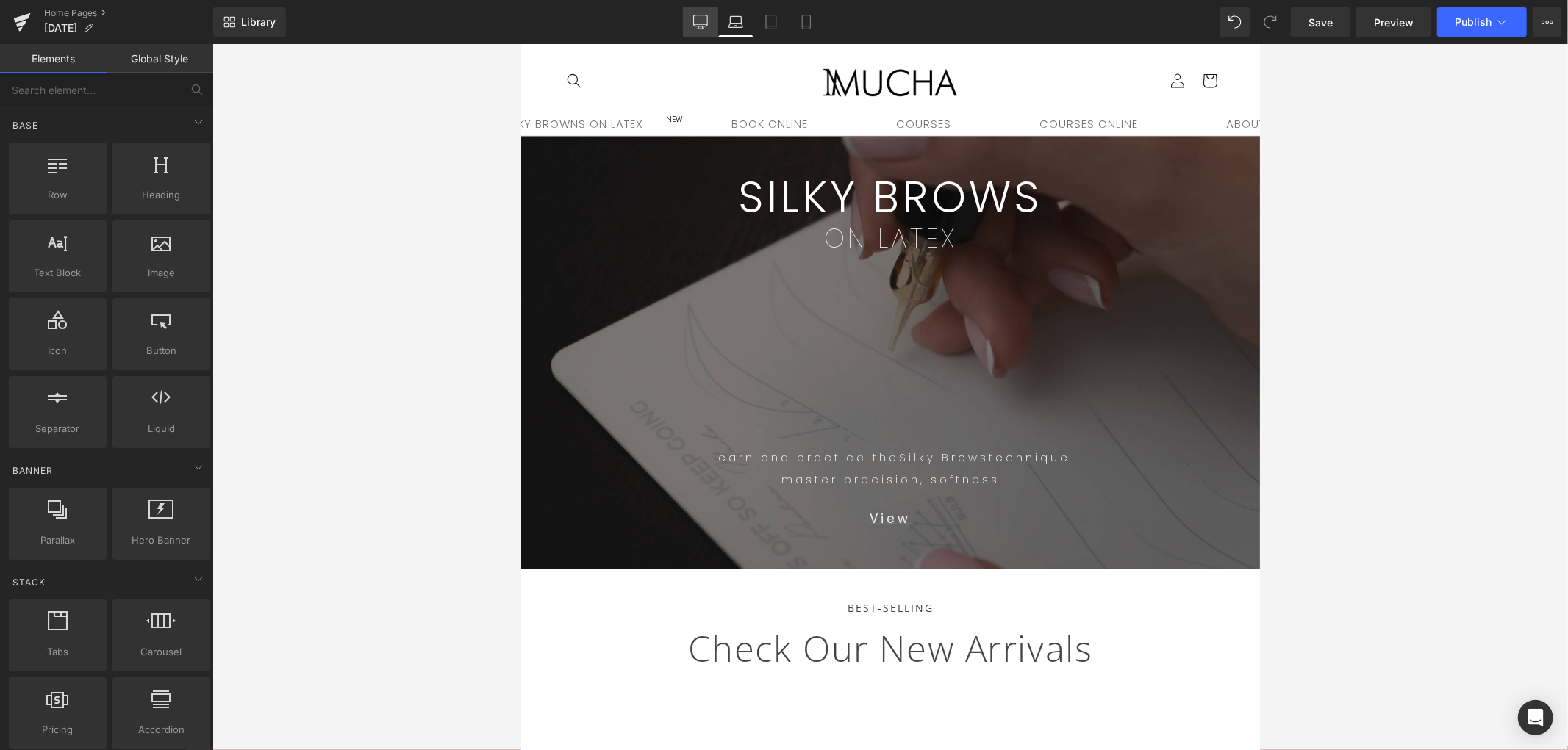
click at [707, 25] on icon at bounding box center [700, 21] width 14 height 11
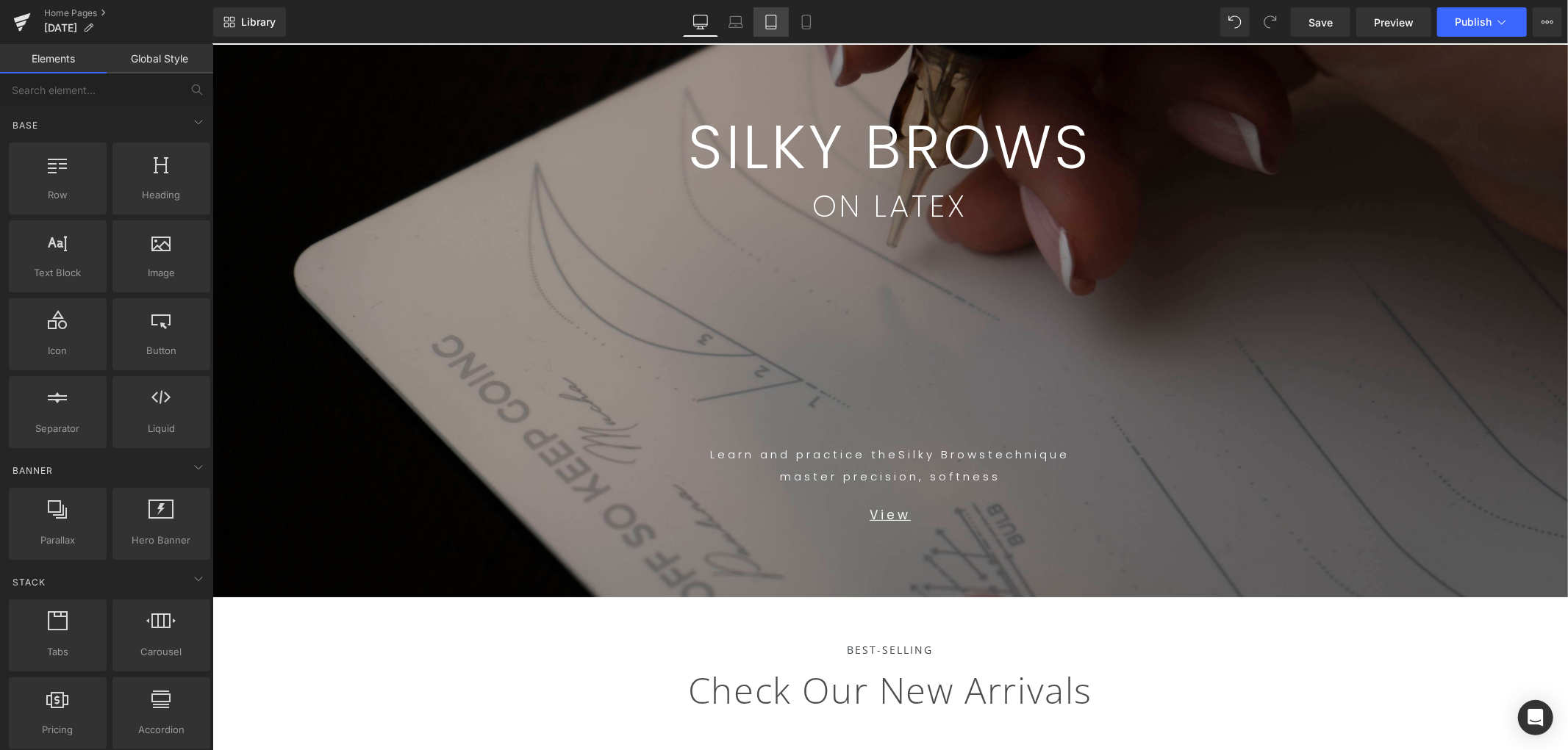
drag, startPoint x: 747, startPoint y: 26, endPoint x: 762, endPoint y: 24, distance: 15.1
click at [750, 26] on link "Laptop" at bounding box center [735, 22] width 35 height 29
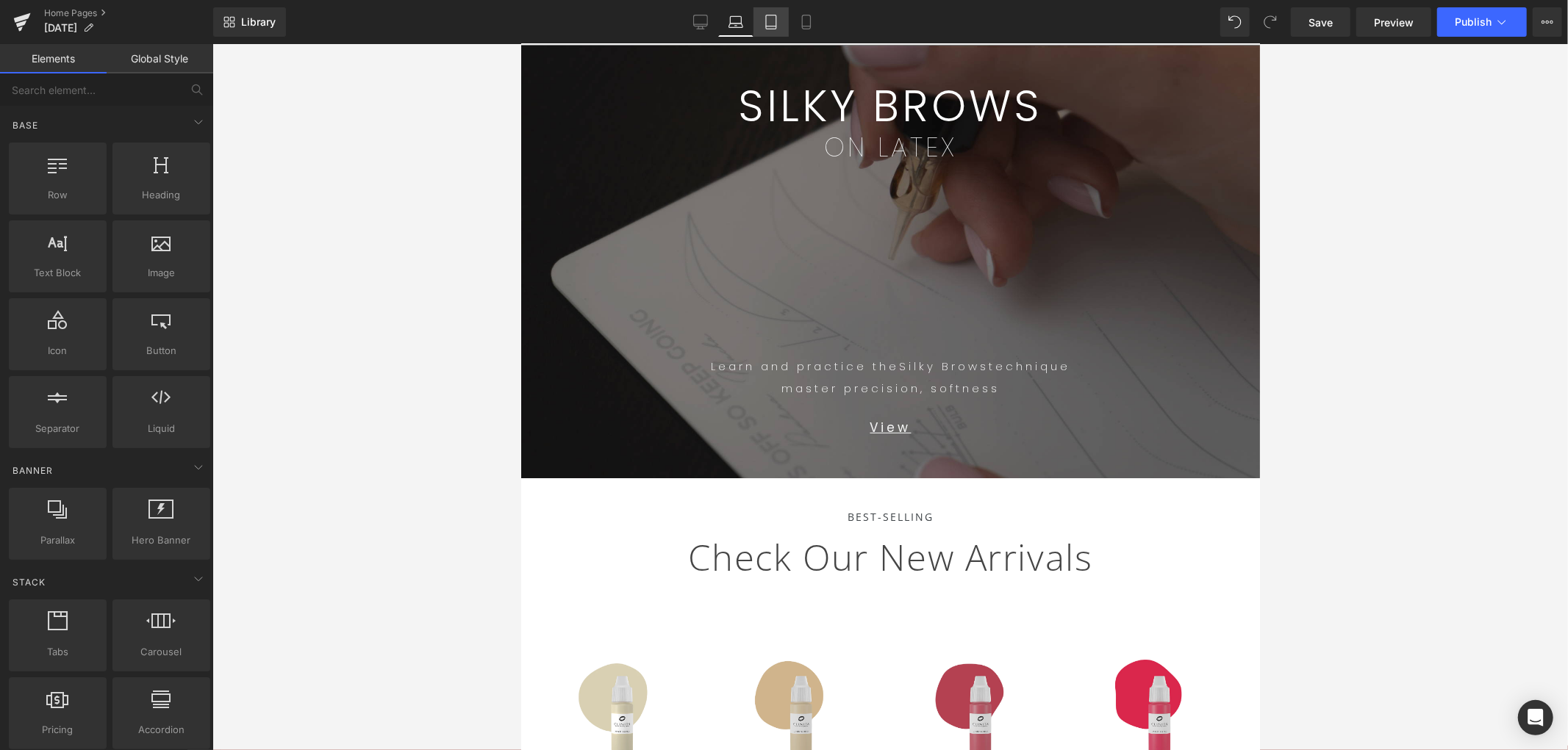
click at [773, 24] on icon at bounding box center [770, 21] width 14 height 14
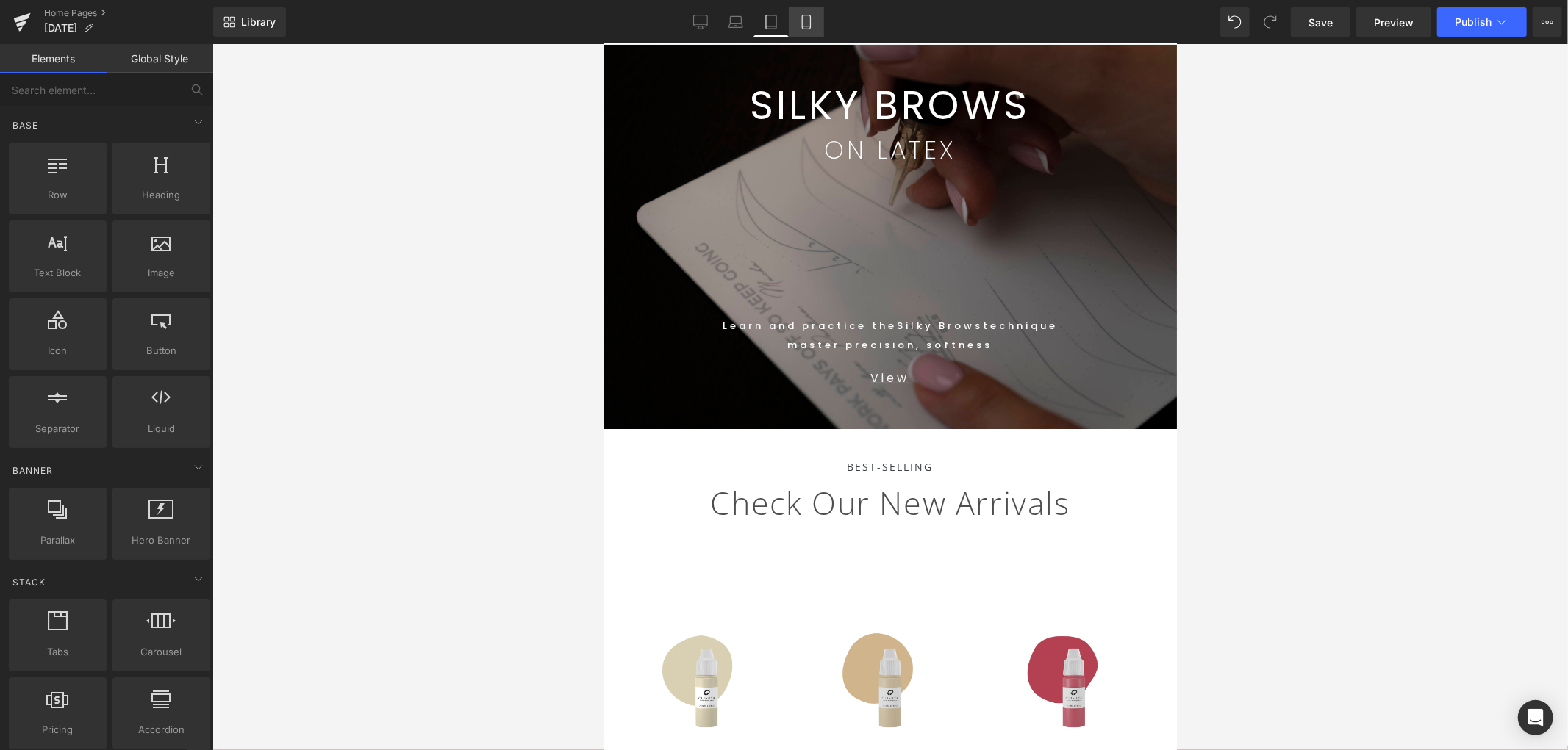
click at [811, 28] on icon at bounding box center [806, 21] width 14 height 14
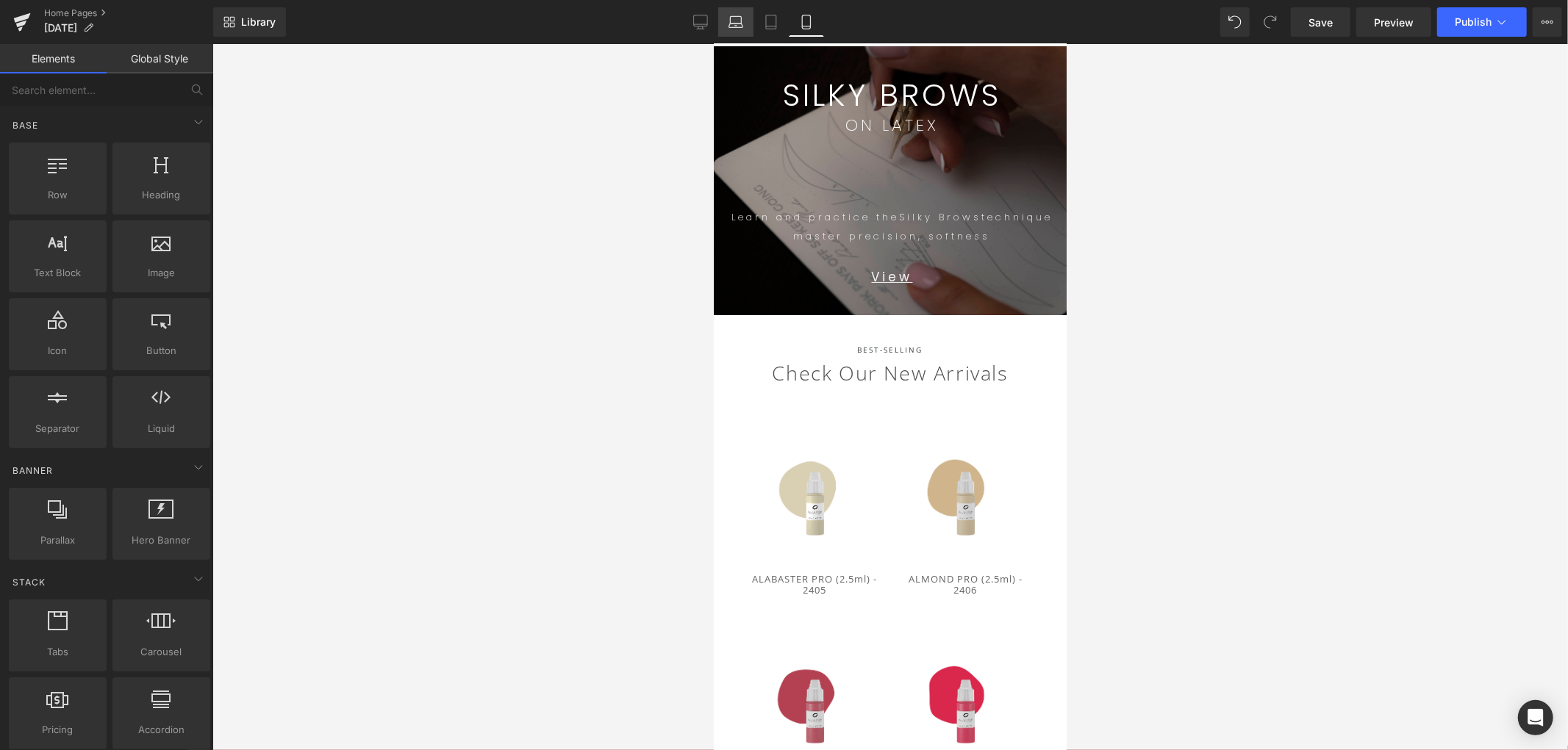
drag, startPoint x: 731, startPoint y: 28, endPoint x: 740, endPoint y: 28, distance: 9.0
click at [734, 28] on icon at bounding box center [735, 21] width 14 height 14
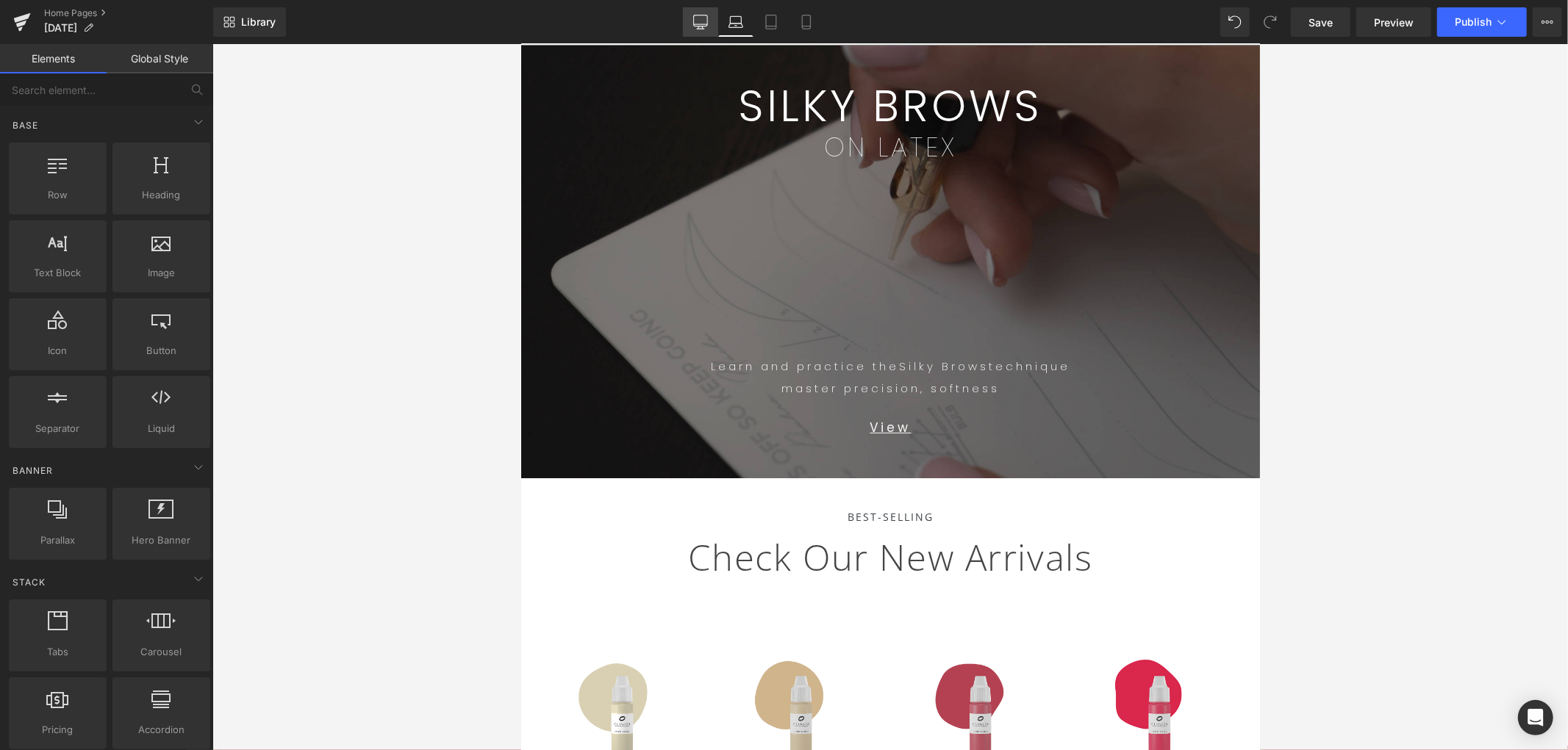
click at [708, 28] on icon at bounding box center [700, 21] width 14 height 14
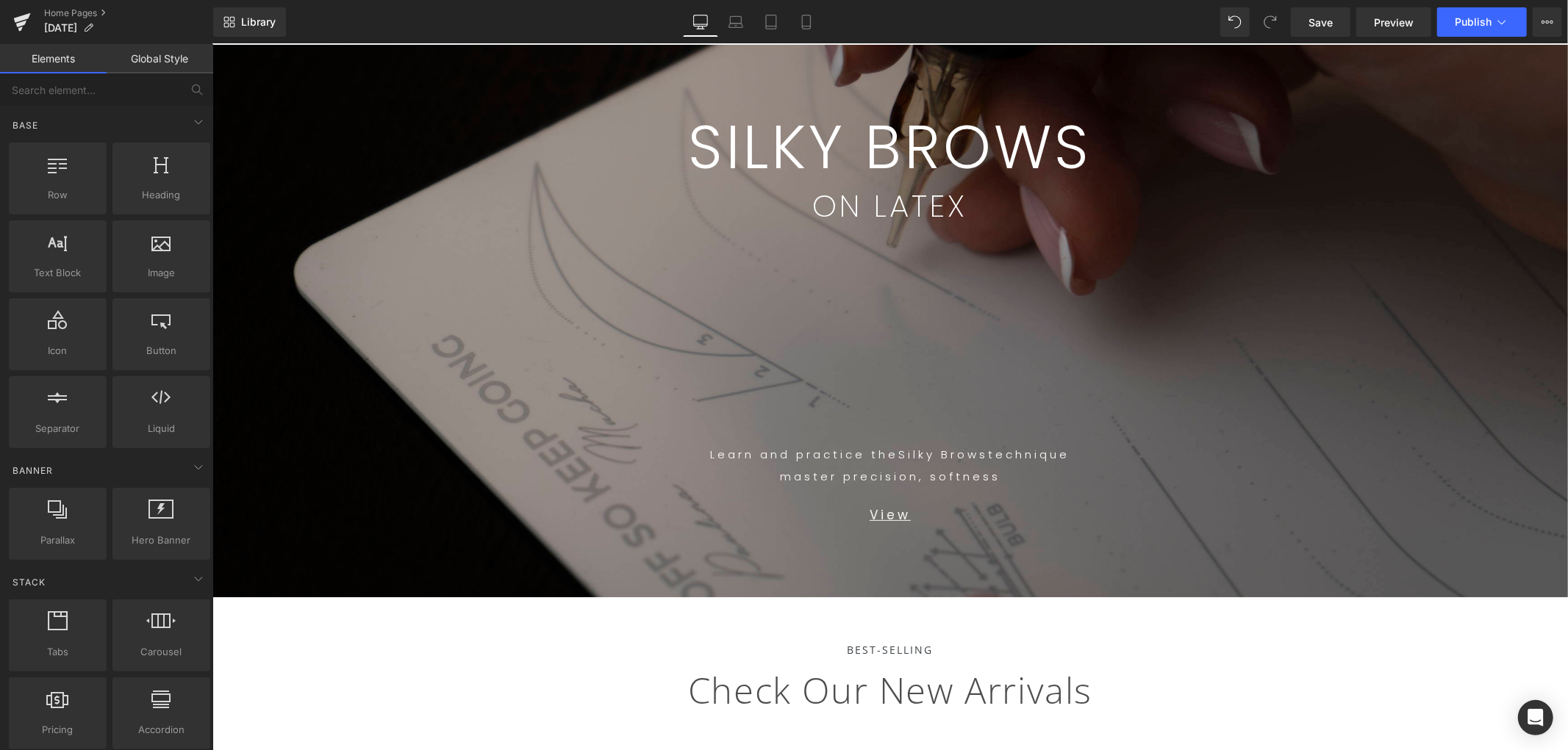
click at [372, 196] on span "SILKY BROWS Text Block ON LATEX Text Block Row 99px Learn and practice the Silk…" at bounding box center [890, 319] width 1356 height 552
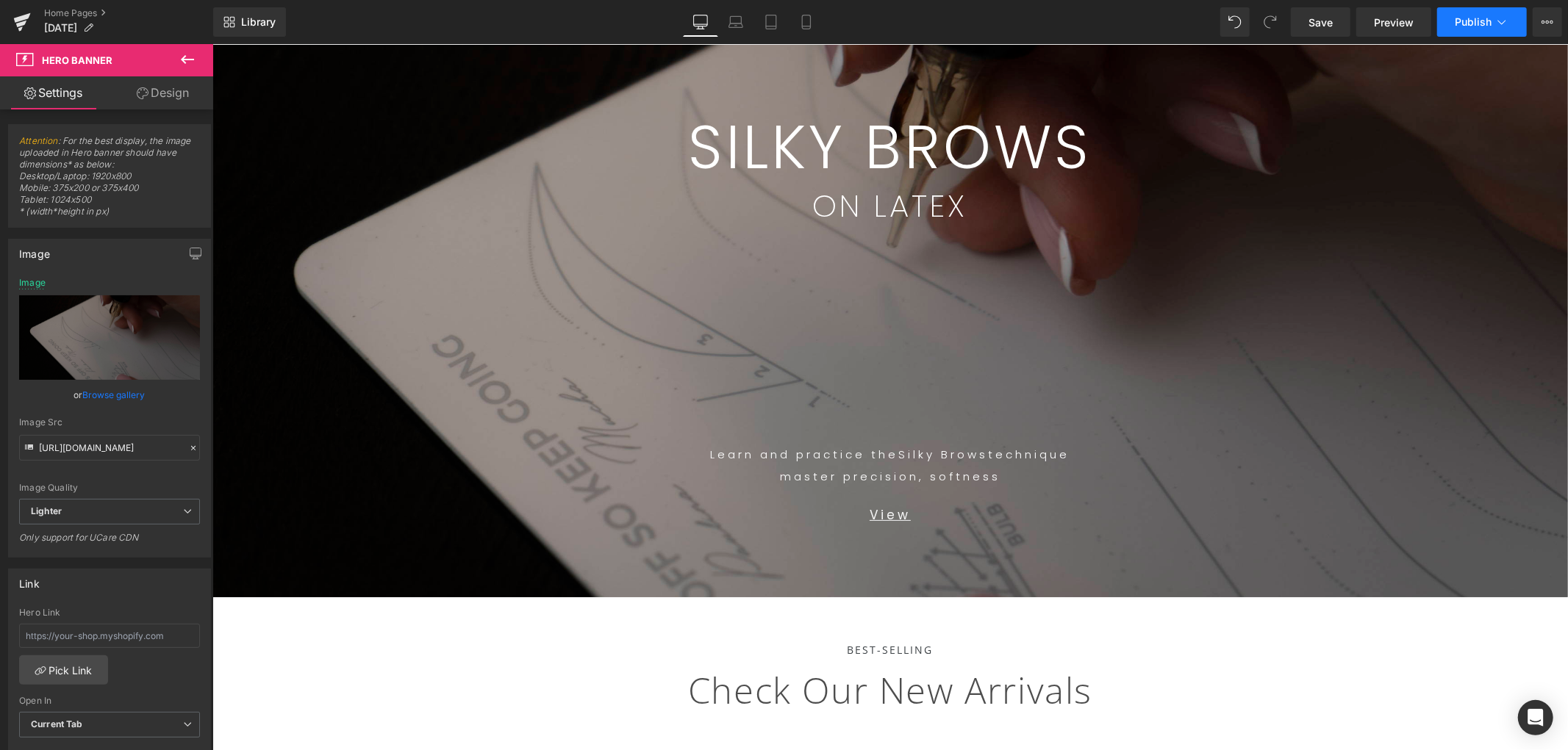
click at [1411, 10] on button "Publish" at bounding box center [1482, 22] width 89 height 29
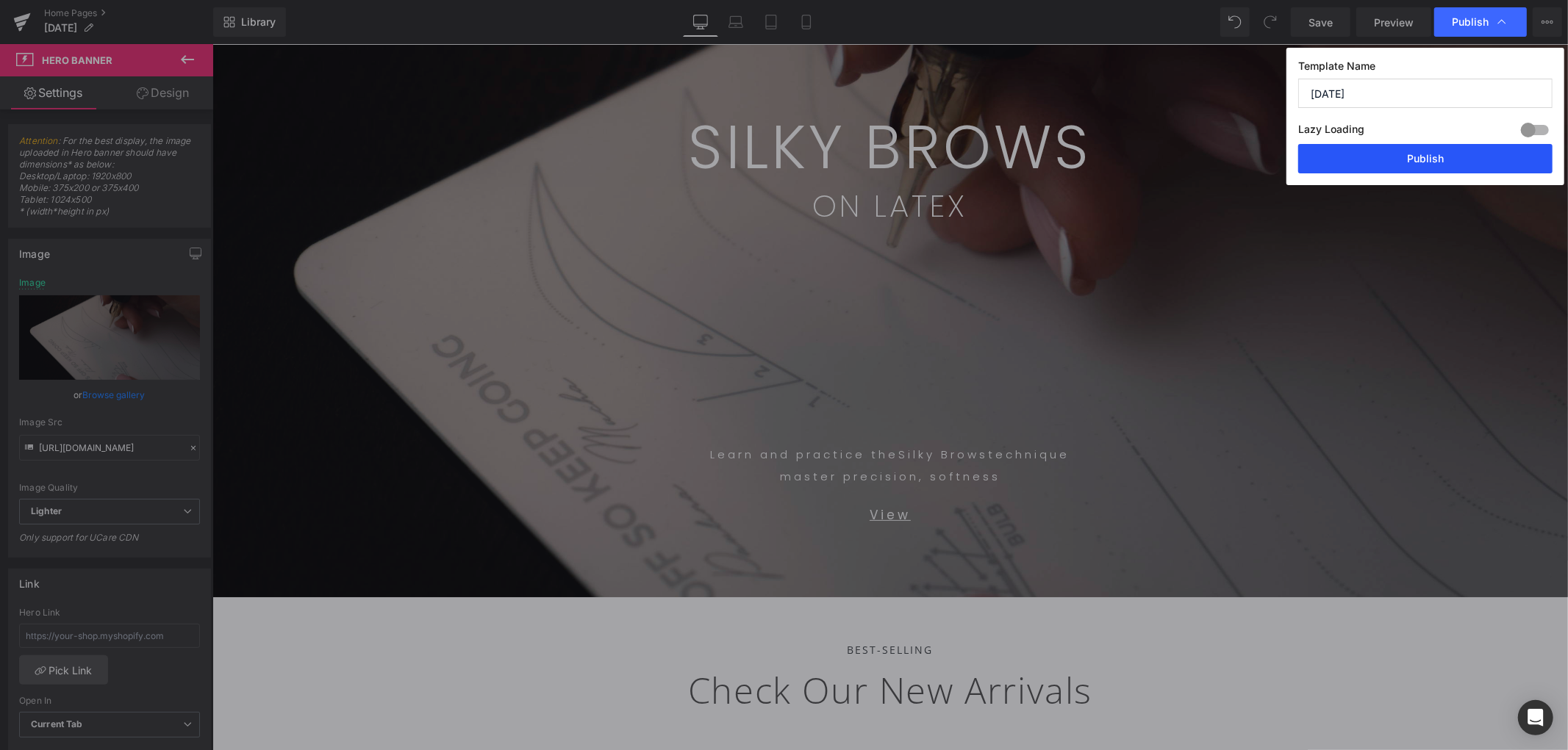
click at [1411, 166] on button "Publish" at bounding box center [1426, 159] width 255 height 29
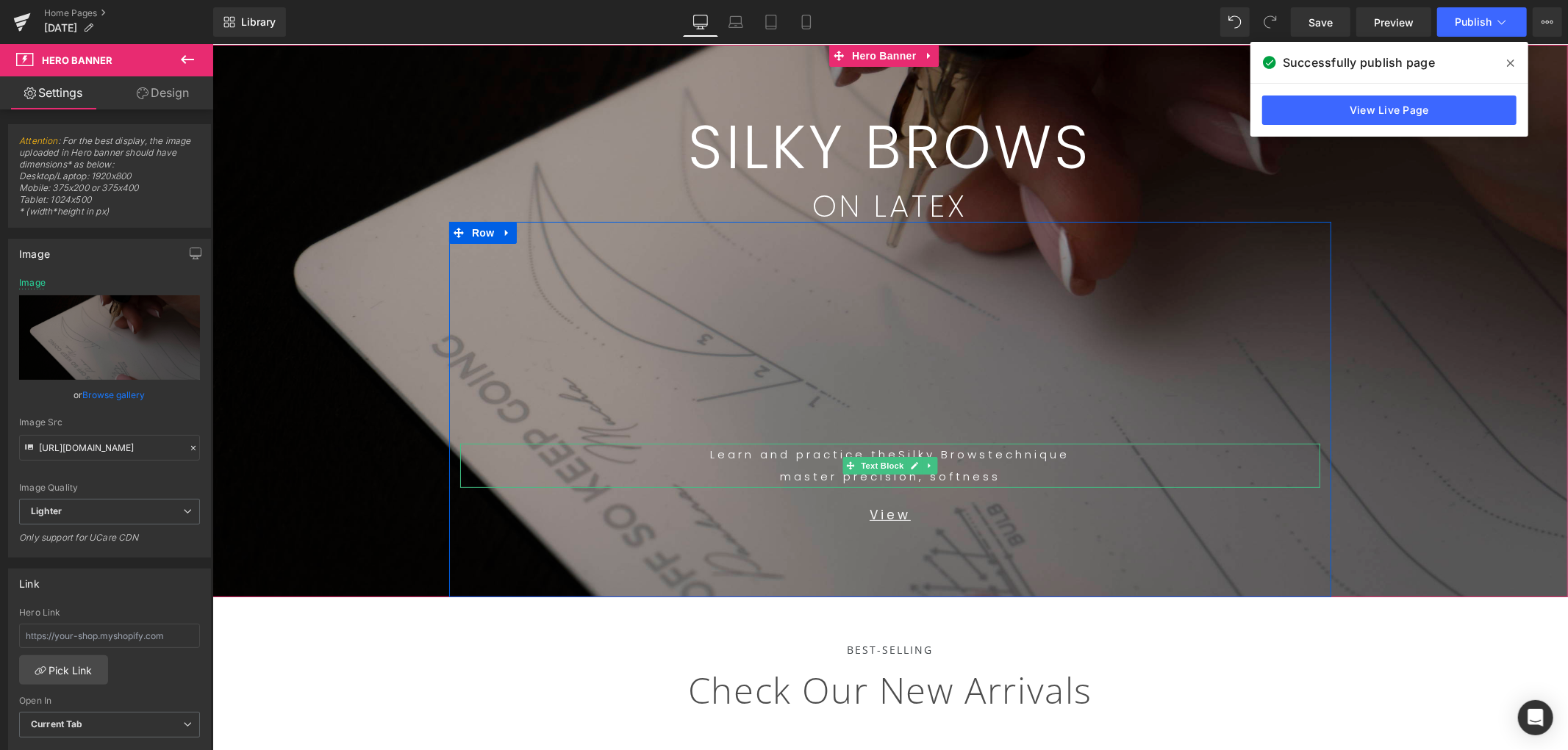
click at [1035, 475] on p "master precision, softness" at bounding box center [889, 475] width 861 height 22
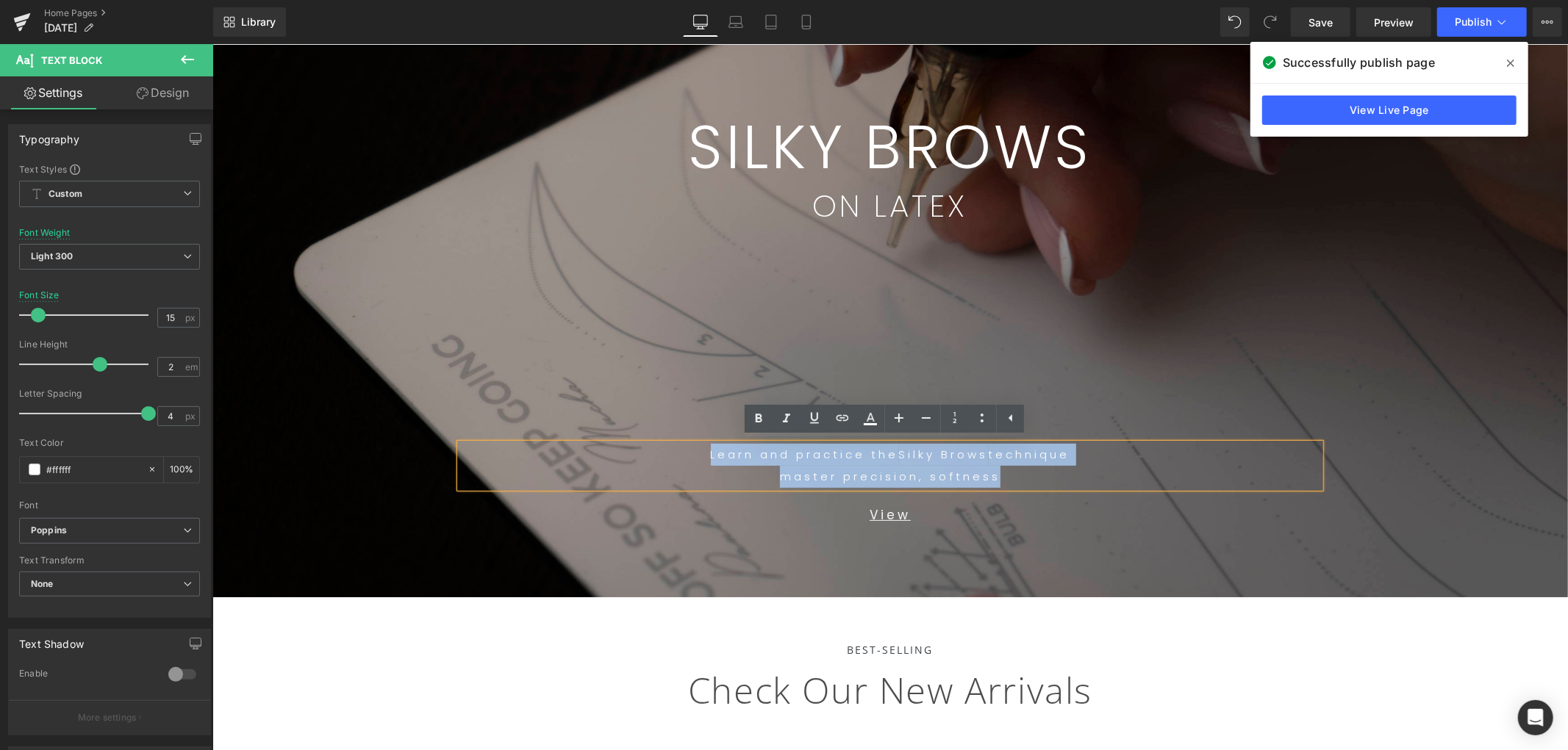
drag, startPoint x: 1018, startPoint y: 474, endPoint x: 556, endPoint y: 448, distance: 462.7
click at [580, 446] on div "Learn and practice the Silky Brows technique master precision, softness" at bounding box center [889, 465] width 861 height 44
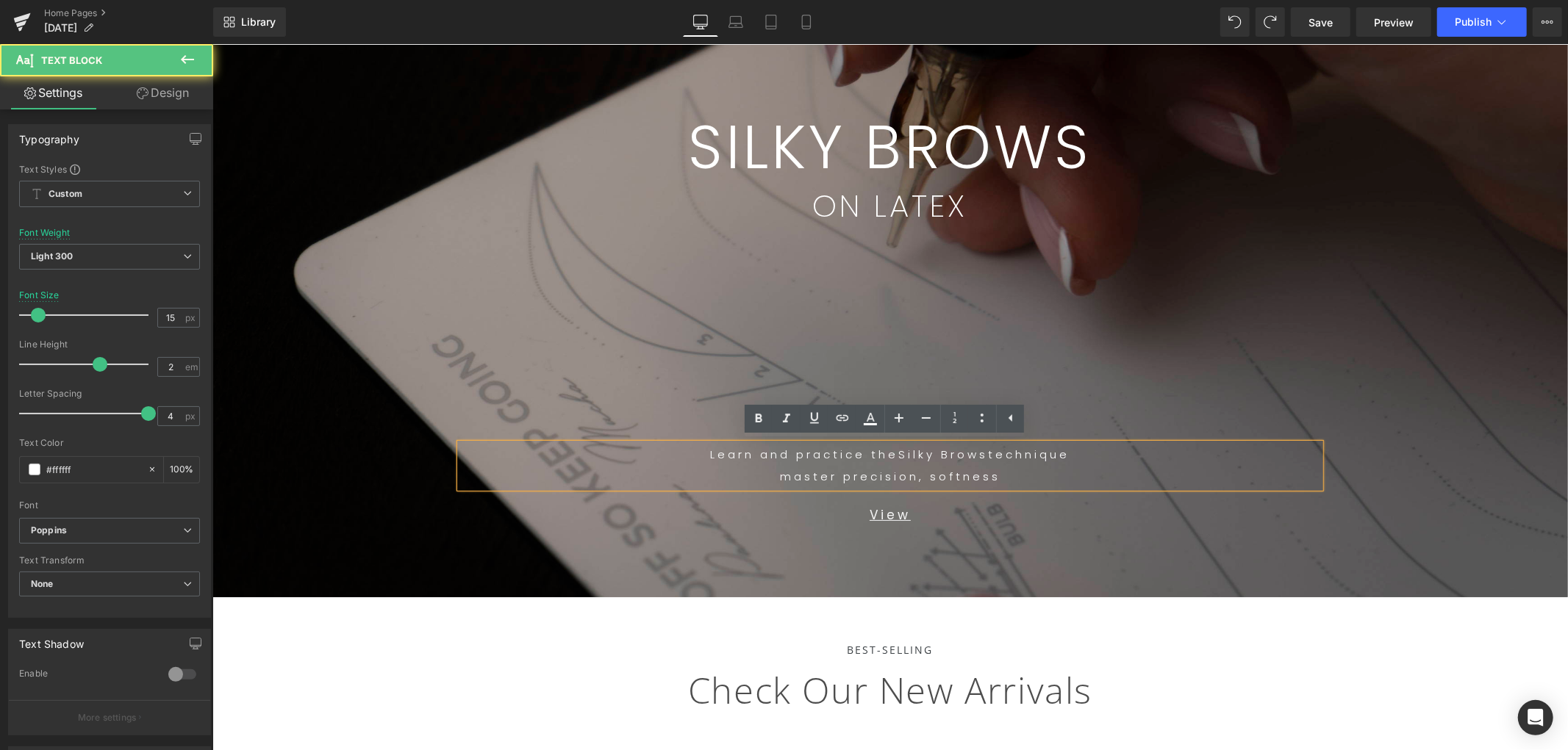
click at [1014, 481] on p "master precision, softness" at bounding box center [889, 475] width 861 height 22
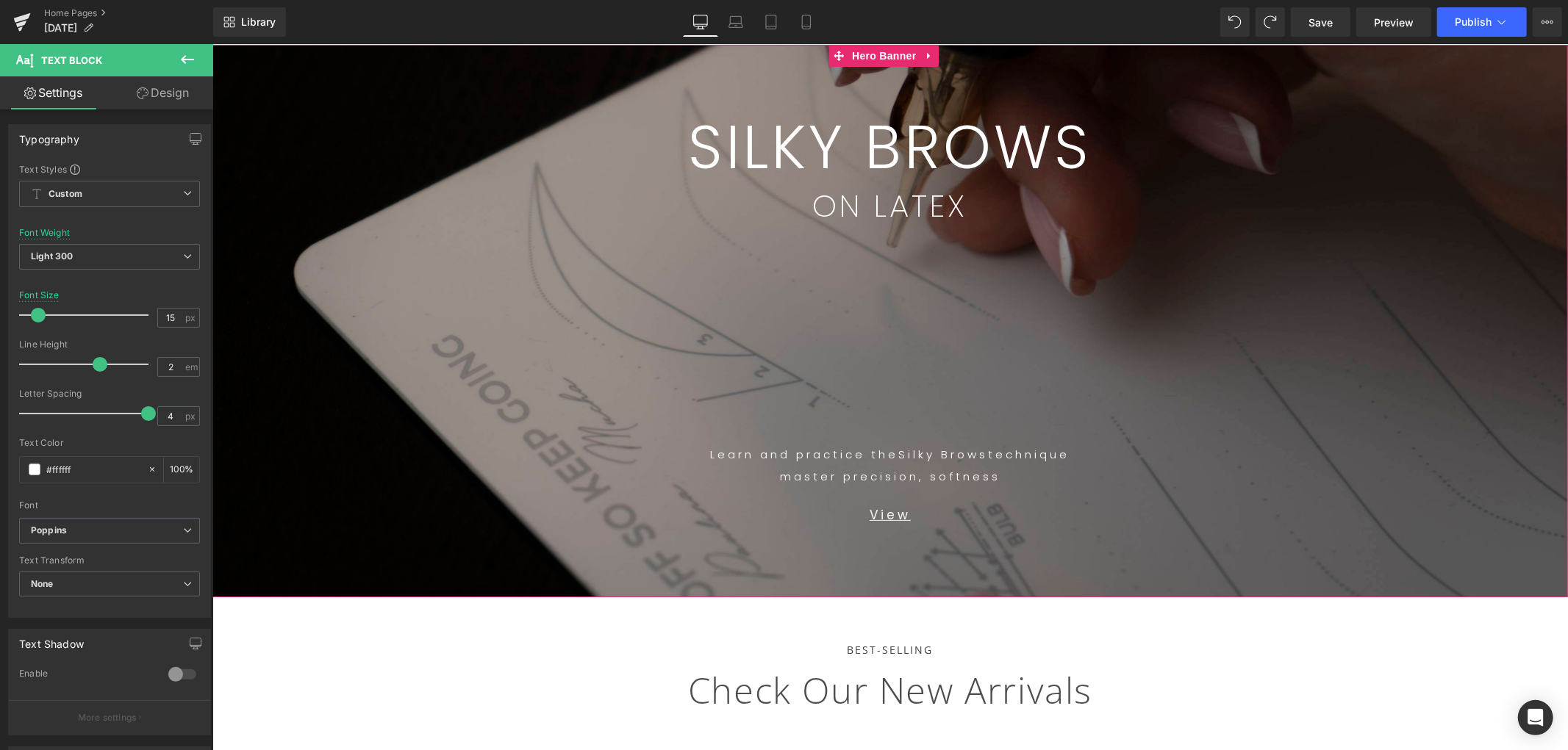
click at [390, 188] on span "SILKY BROWS Text Block ON LATEX Text Block Row 99px Learn and practice the Silk…" at bounding box center [890, 319] width 1356 height 552
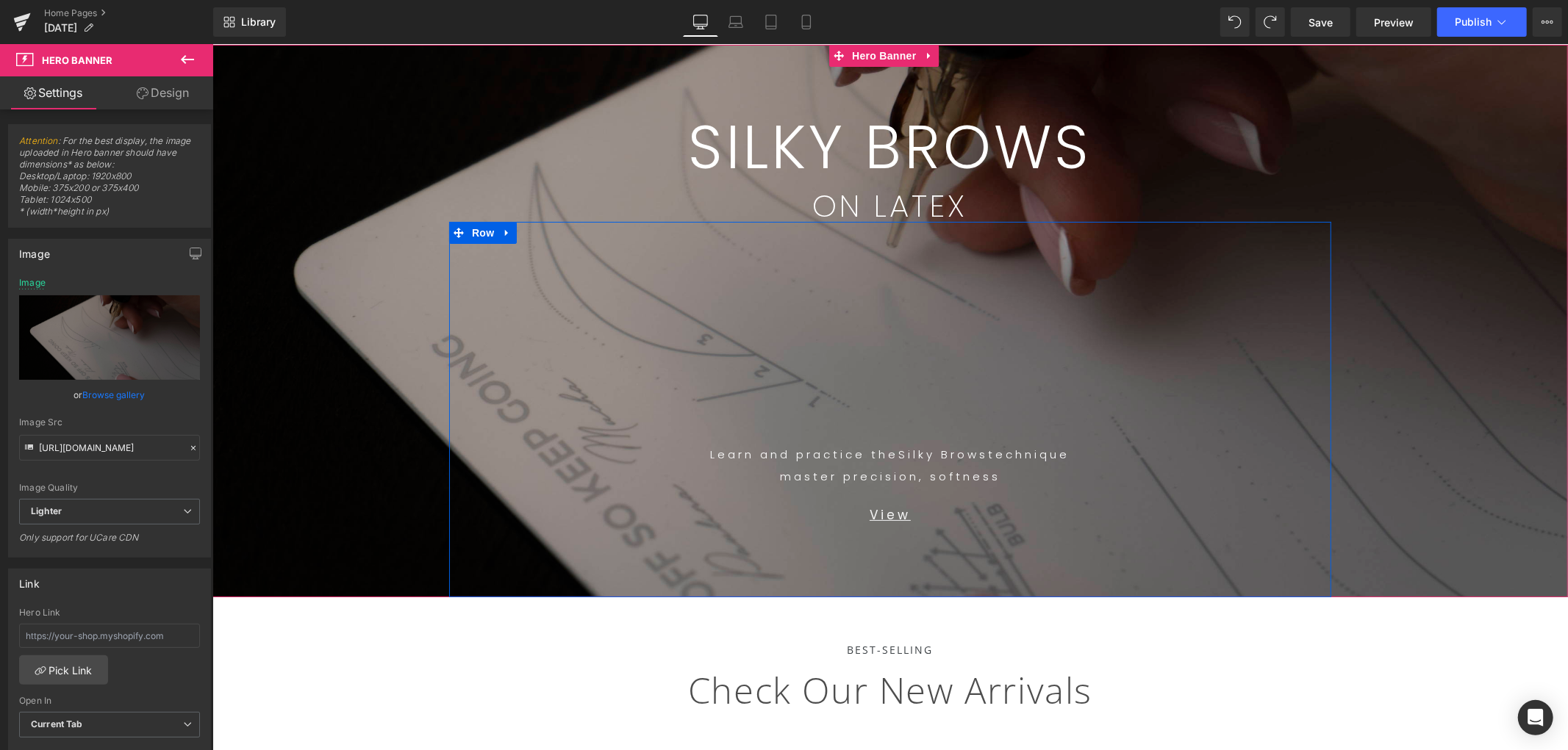
click at [892, 472] on div "Learn and practice the Silky Brows technique master precision, softness Text Bl…" at bounding box center [889, 465] width 861 height 44
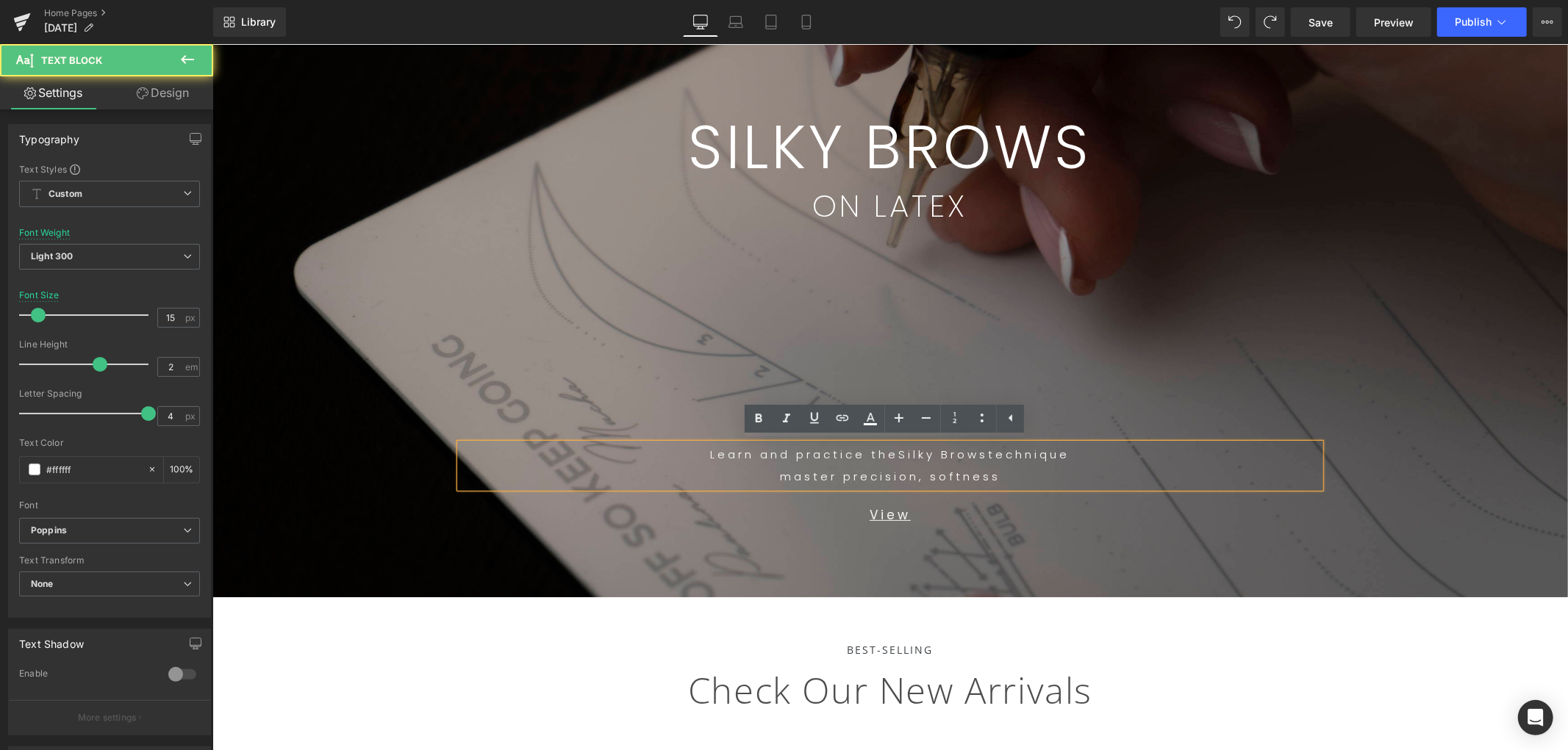
click at [1004, 472] on p "master precision, softness" at bounding box center [889, 475] width 861 height 22
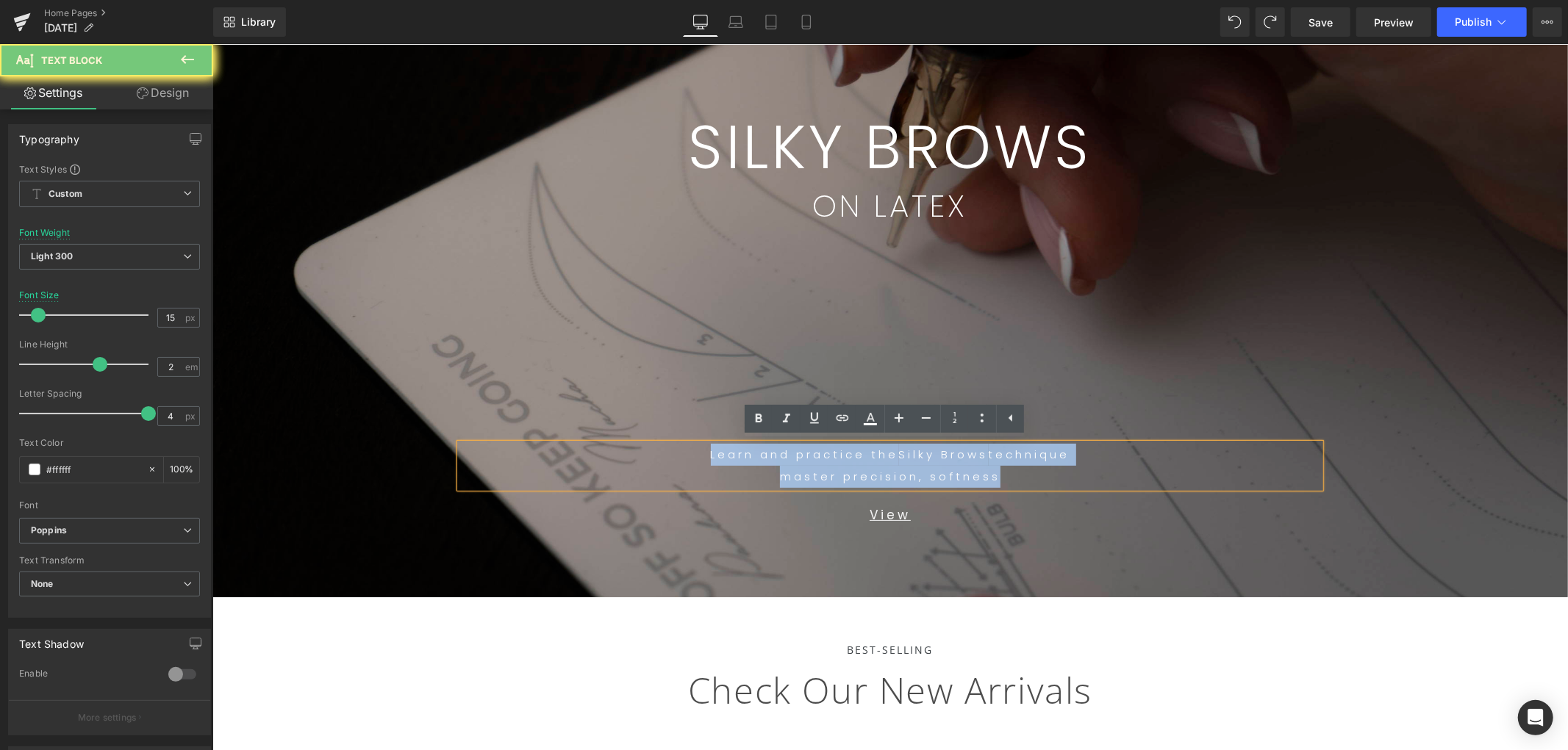
drag, startPoint x: 841, startPoint y: 469, endPoint x: 533, endPoint y: 463, distance: 308.1
click at [554, 452] on div "Learn and practice the Silky Brows technique master precision, softness" at bounding box center [889, 465] width 861 height 44
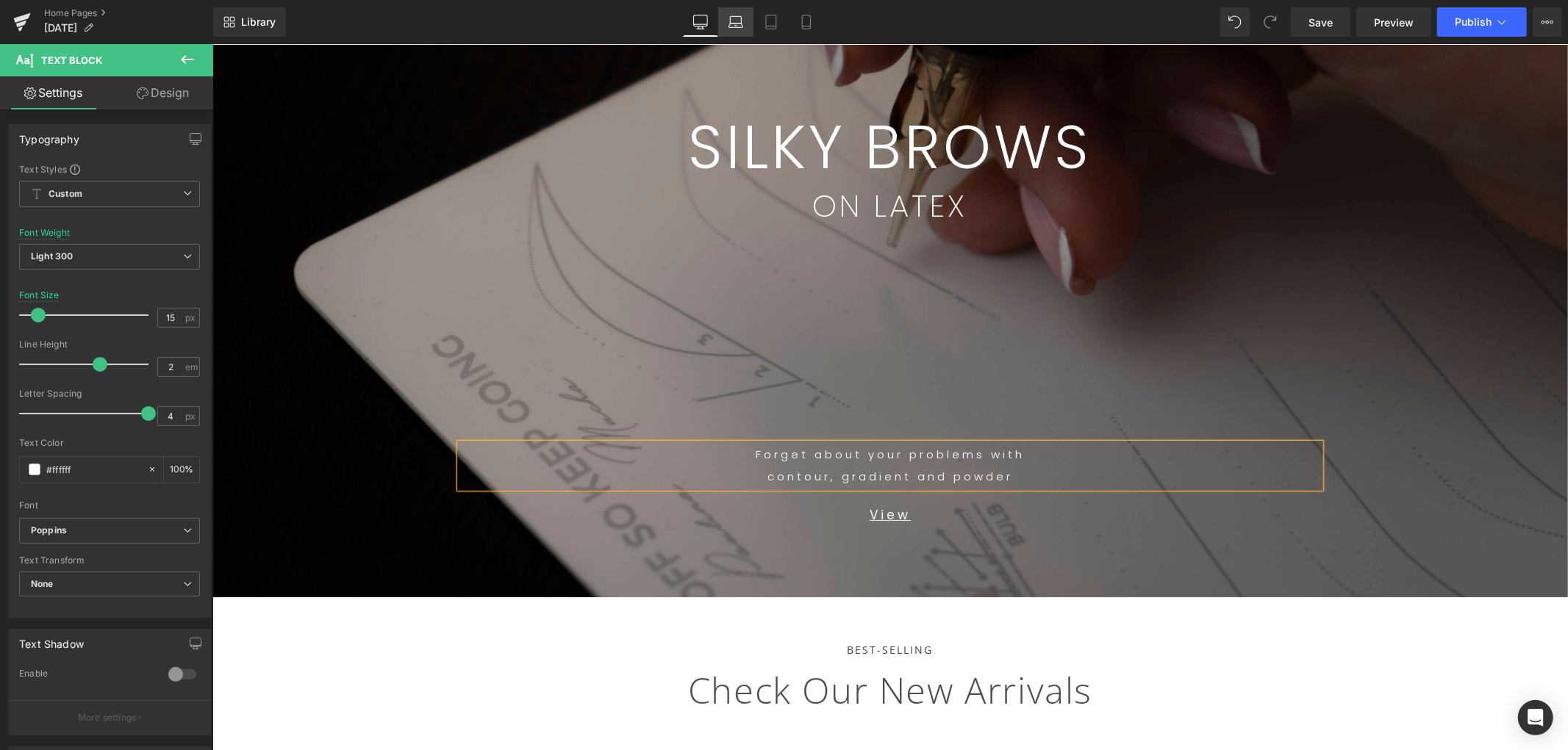
click at [735, 17] on icon at bounding box center [735, 21] width 14 height 14
type input "100"
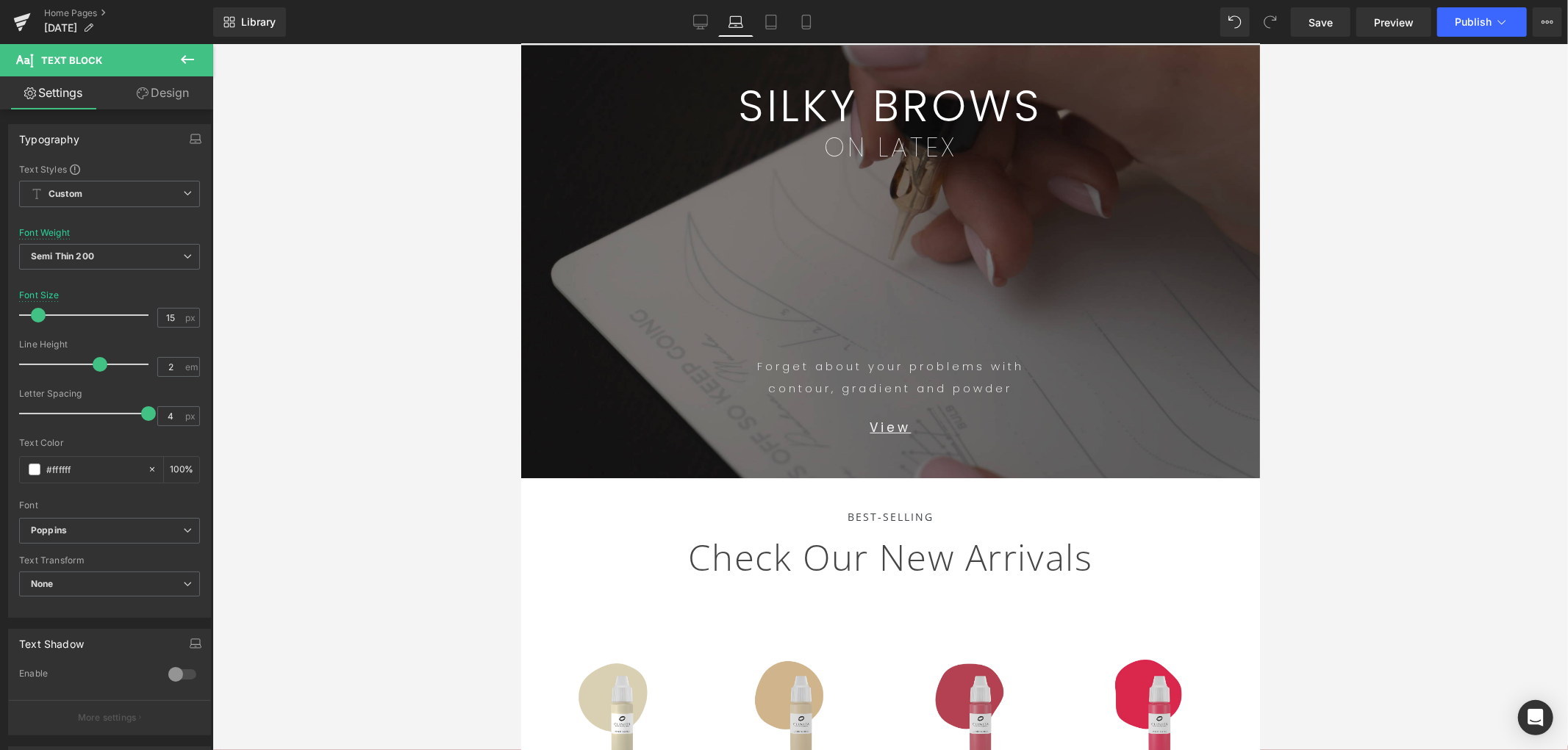
scroll to position [0, 0]
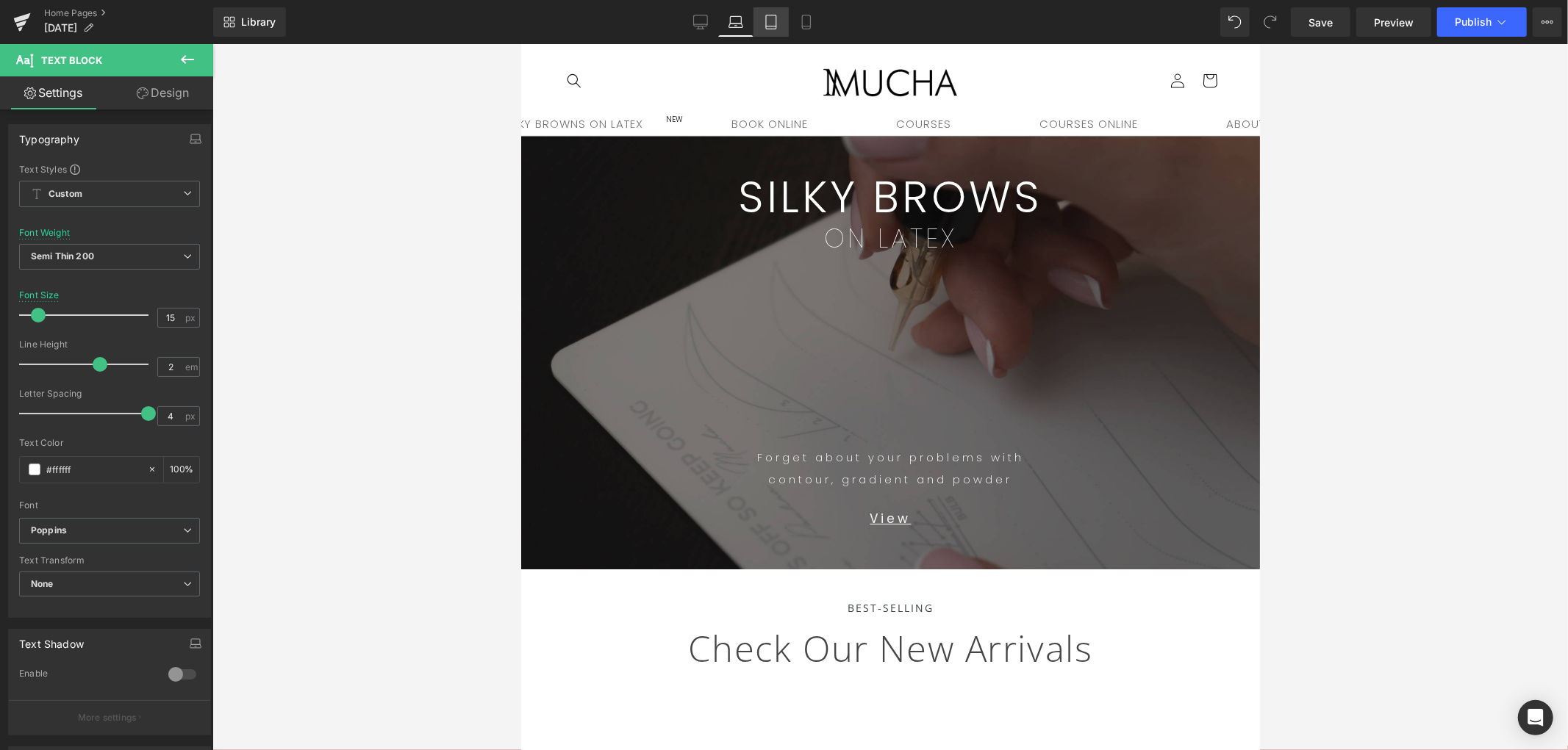
click at [778, 19] on link "Tablet" at bounding box center [771, 22] width 35 height 29
type input "13"
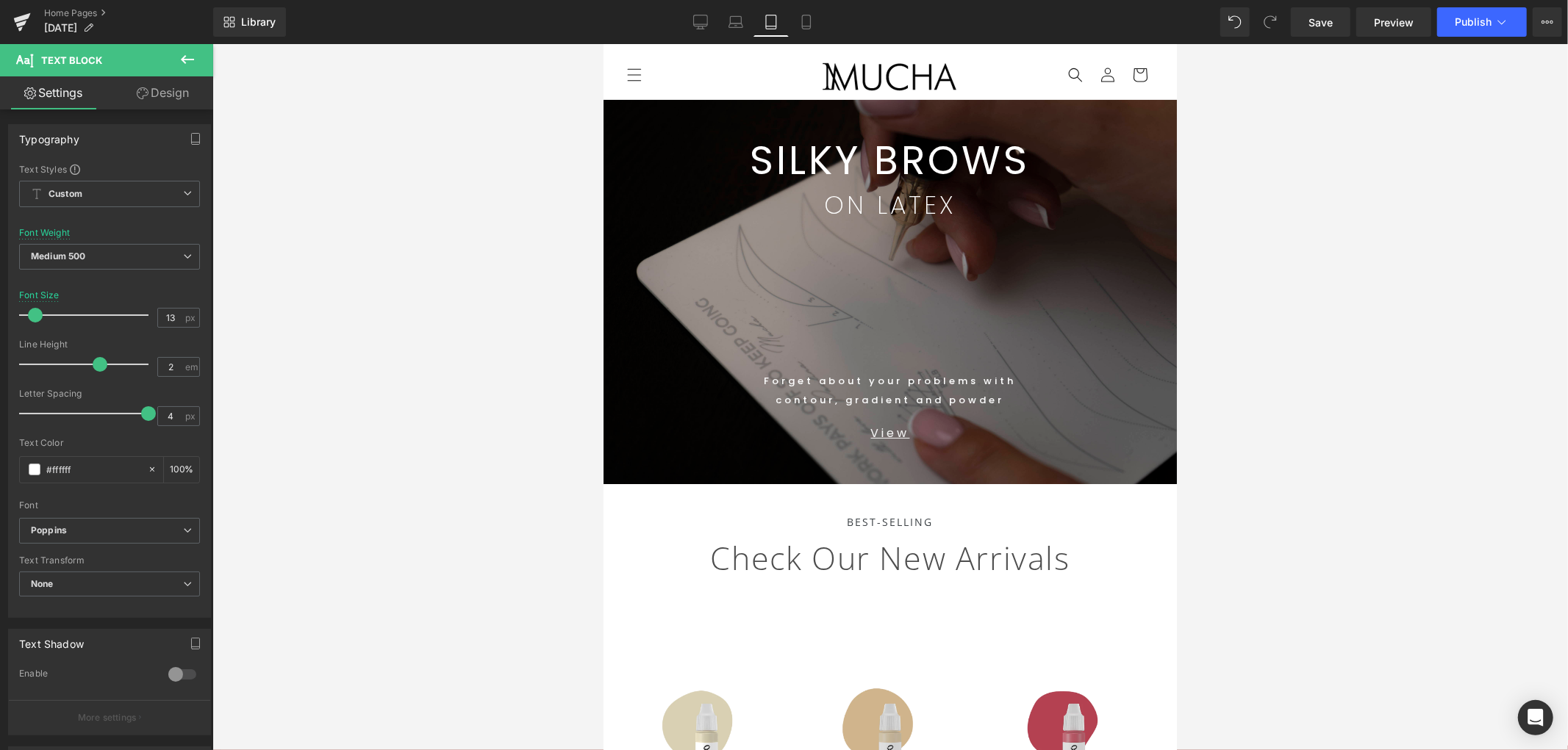
click at [848, 28] on div "Library Tablet Desktop Laptop Tablet Mobile Save Preview Publish Scheduled View…" at bounding box center [890, 22] width 1355 height 29
click at [835, 16] on div "Library Tablet Desktop Laptop Tablet Mobile Save Preview Publish Scheduled View…" at bounding box center [890, 22] width 1355 height 29
click at [812, 22] on link "Mobile" at bounding box center [806, 22] width 35 height 29
type input "100"
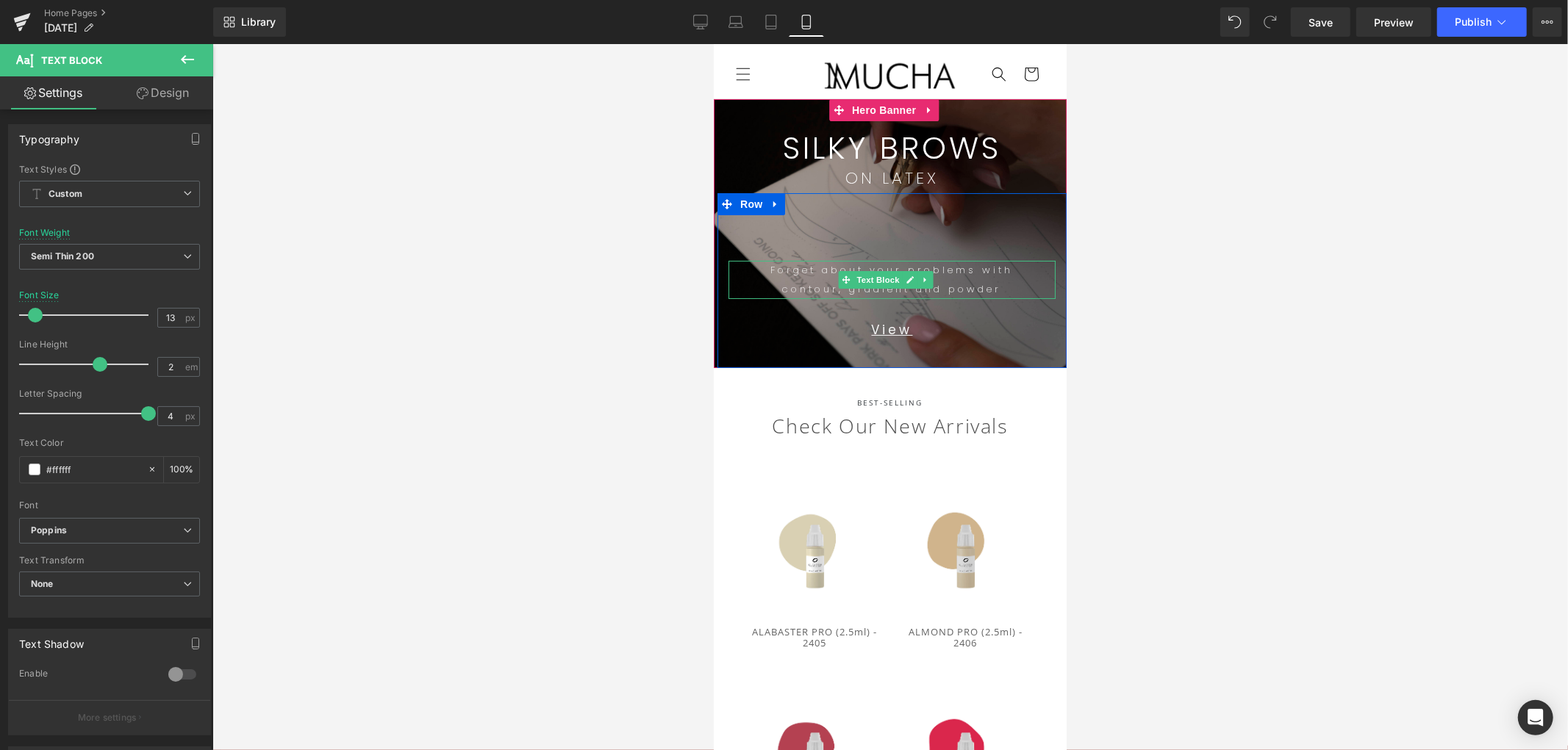
click at [1000, 281] on p "contour, gradient and powder" at bounding box center [892, 289] width 327 height 19
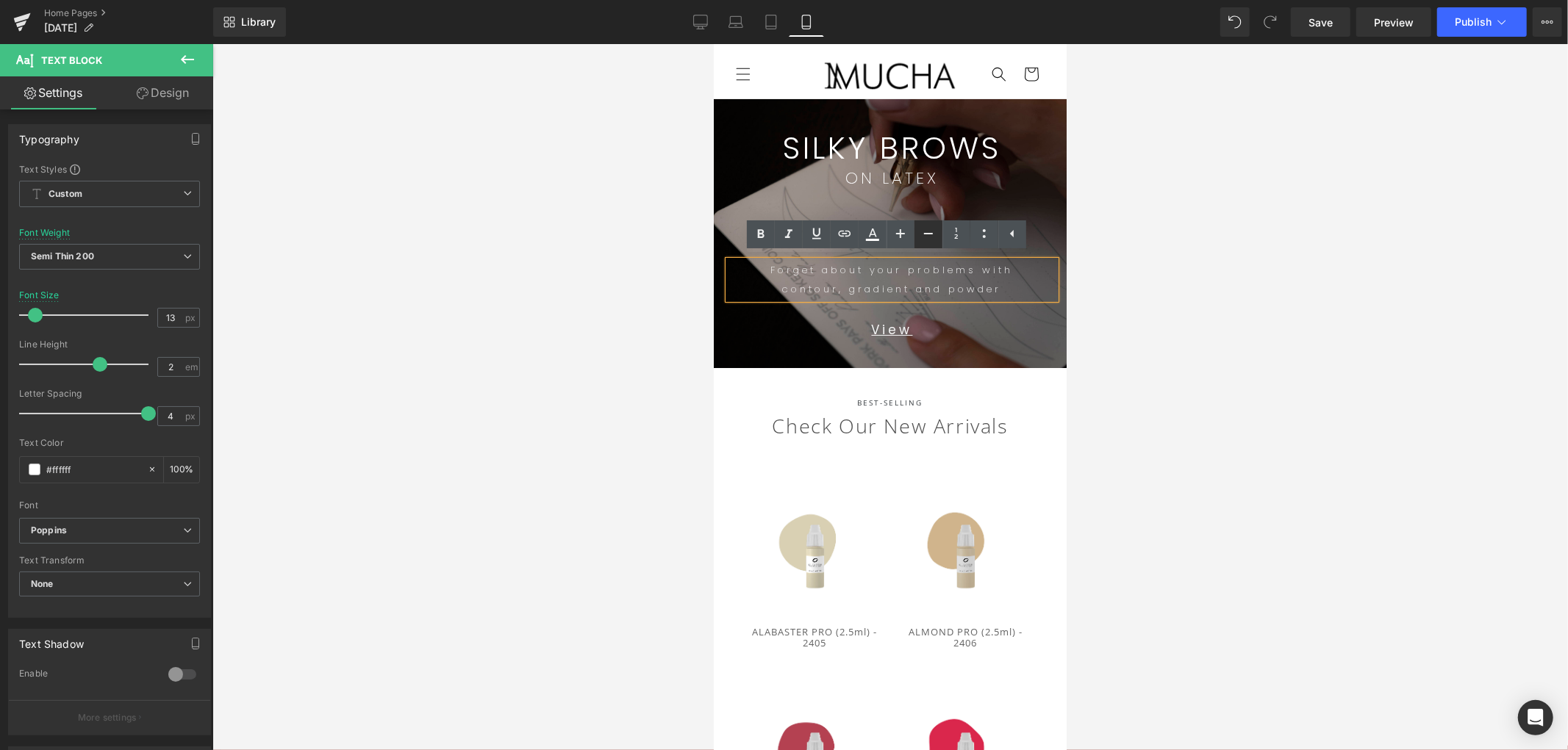
click at [924, 239] on icon at bounding box center [928, 234] width 18 height 18
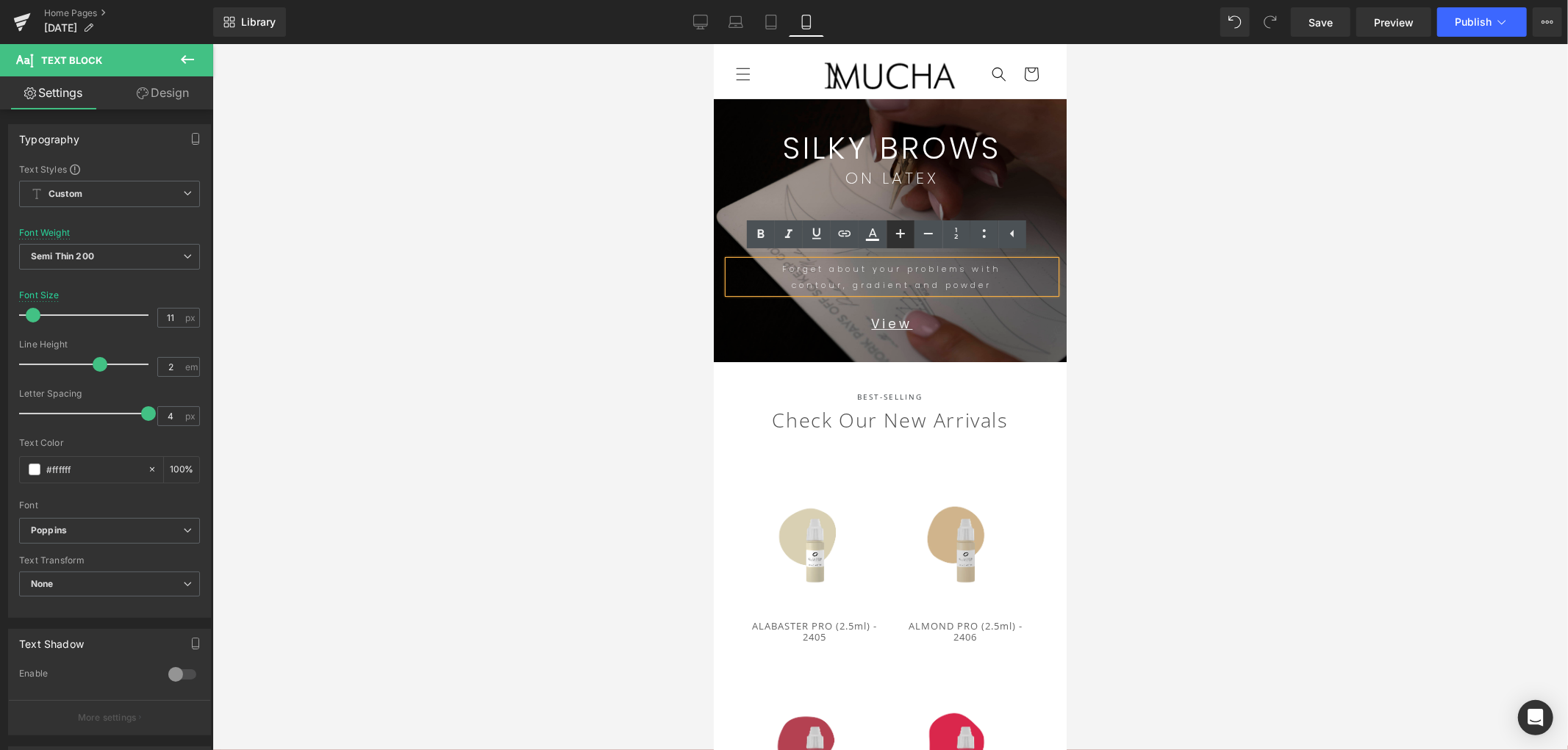
drag, startPoint x: 905, startPoint y: 233, endPoint x: 929, endPoint y: 246, distance: 27.3
click at [0, 0] on icon at bounding box center [0, 0] width 0 height 0
type input "13"
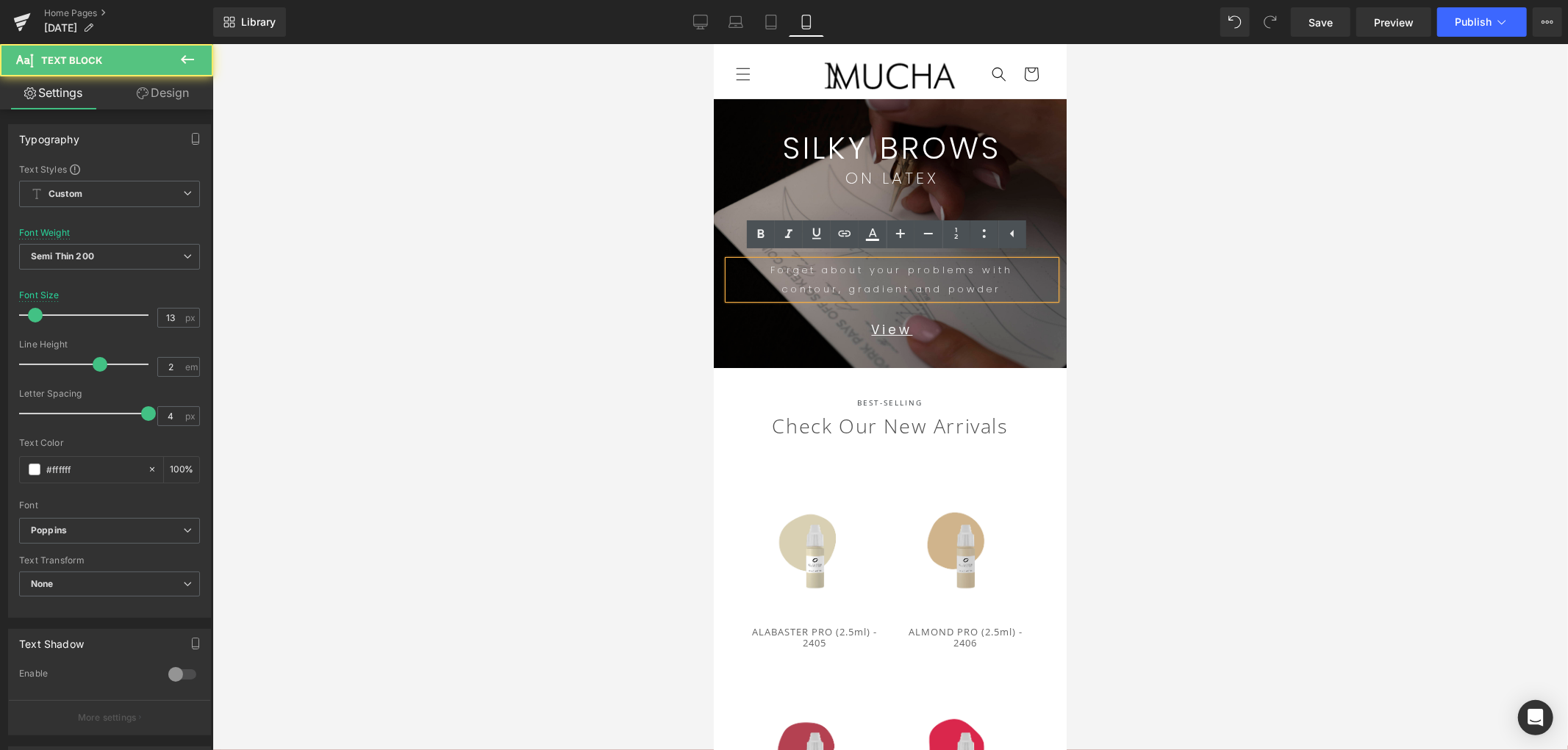
click at [1015, 286] on p "contour, gradient and powder" at bounding box center [892, 289] width 327 height 19
drag, startPoint x: 975, startPoint y: 270, endPoint x: 1030, endPoint y: 292, distance: 59.2
click at [978, 270] on span "Forget about your problems with" at bounding box center [891, 269] width 242 height 14
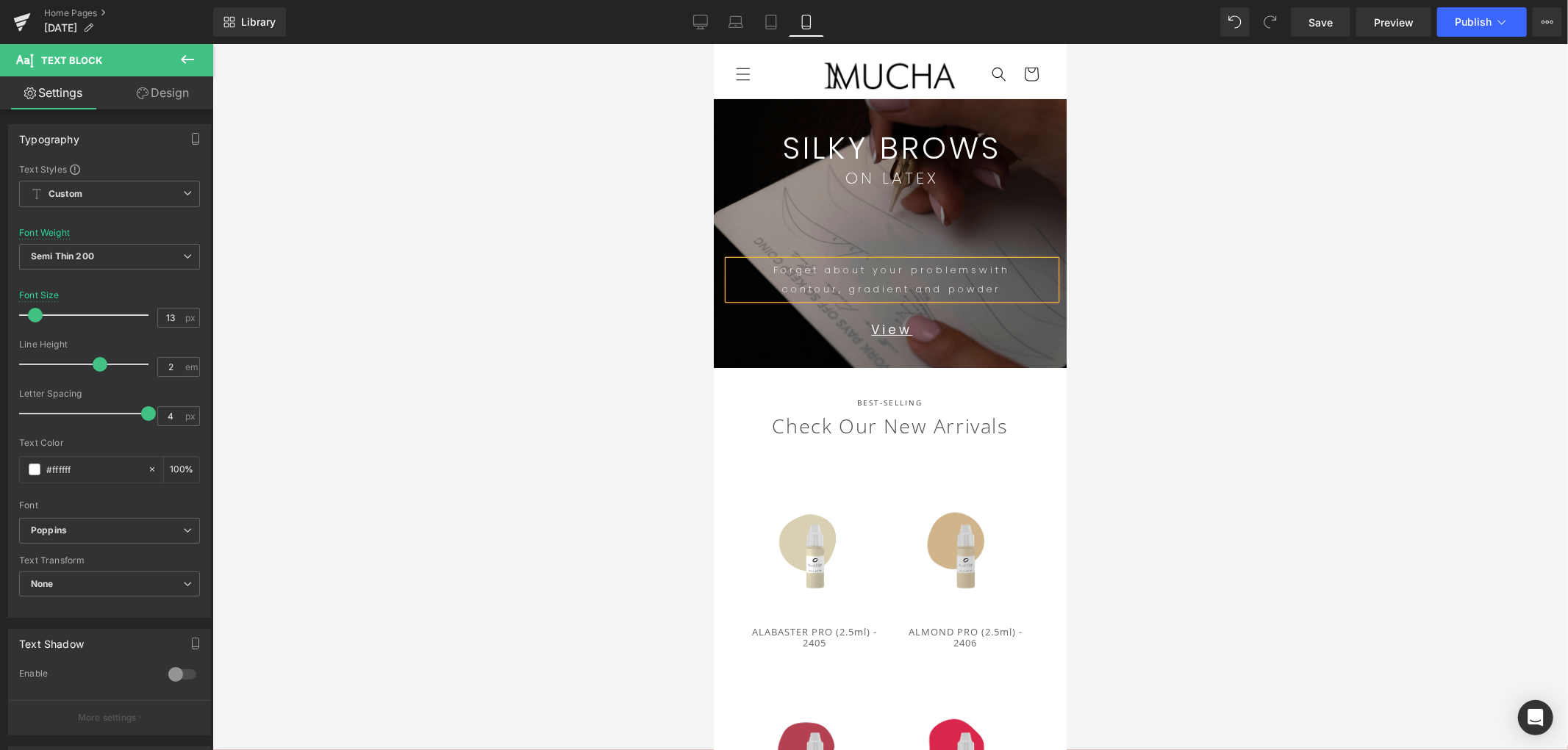
drag, startPoint x: 902, startPoint y: 269, endPoint x: 983, endPoint y: 304, distance: 88.2
click at [903, 269] on span "Forget about your problems" at bounding box center [876, 269] width 206 height 14
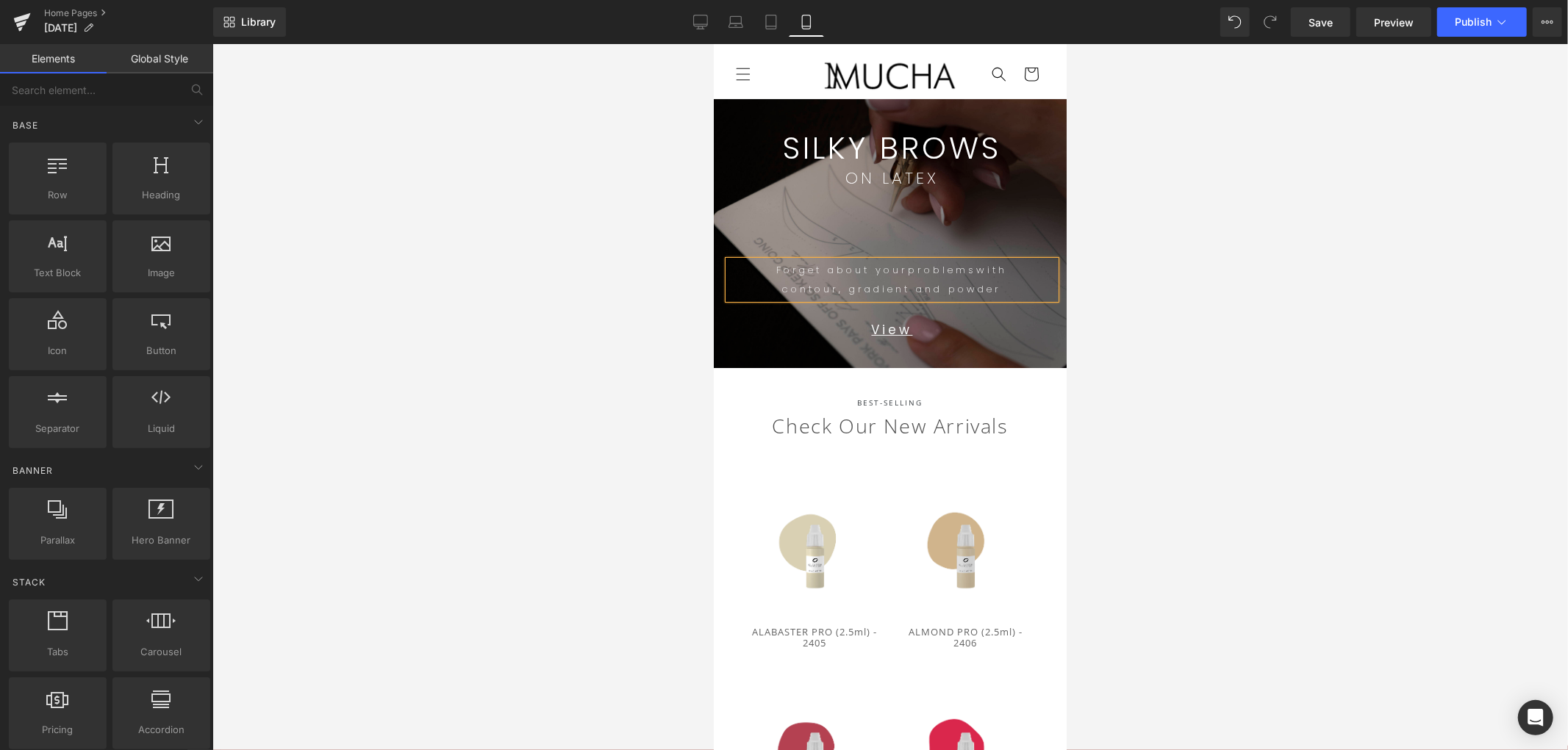
drag, startPoint x: 1230, startPoint y: 413, endPoint x: 1121, endPoint y: 405, distance: 109.3
click at [1230, 410] on div at bounding box center [890, 396] width 1356 height 706
click at [1205, 296] on div at bounding box center [890, 396] width 1356 height 706
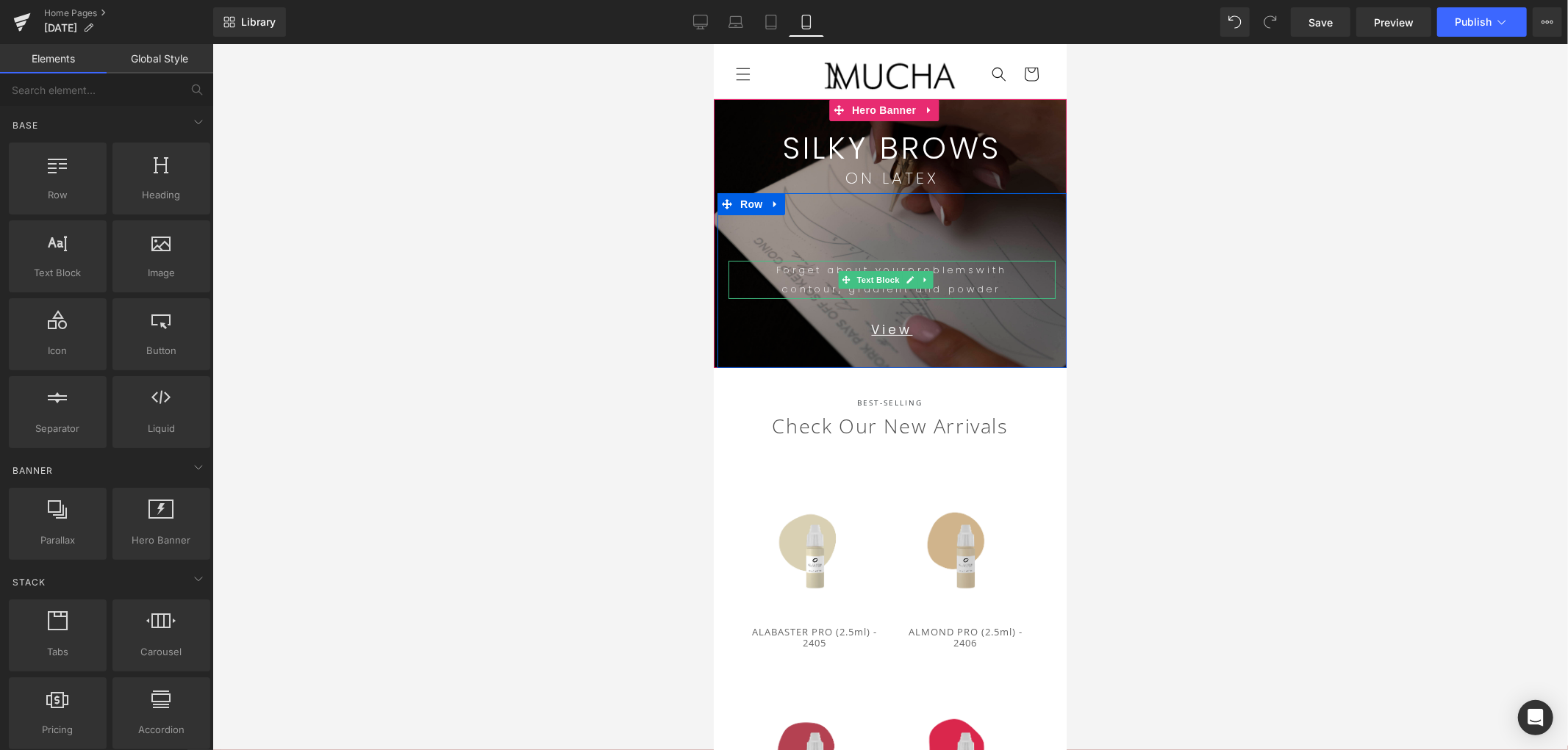
click at [906, 290] on span "contour, gradient and powder" at bounding box center [892, 288] width 219 height 14
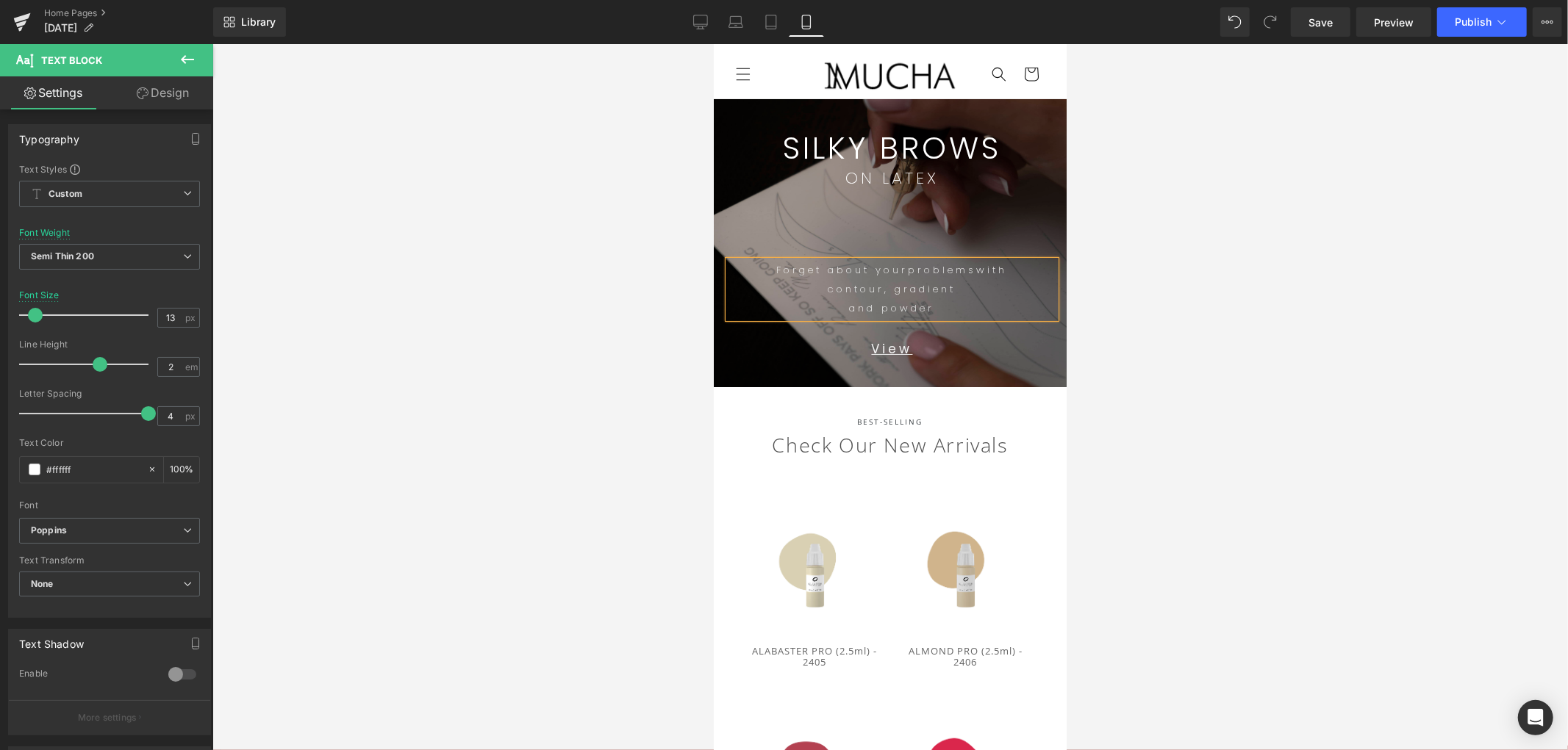
click at [1201, 349] on div at bounding box center [890, 396] width 1356 height 706
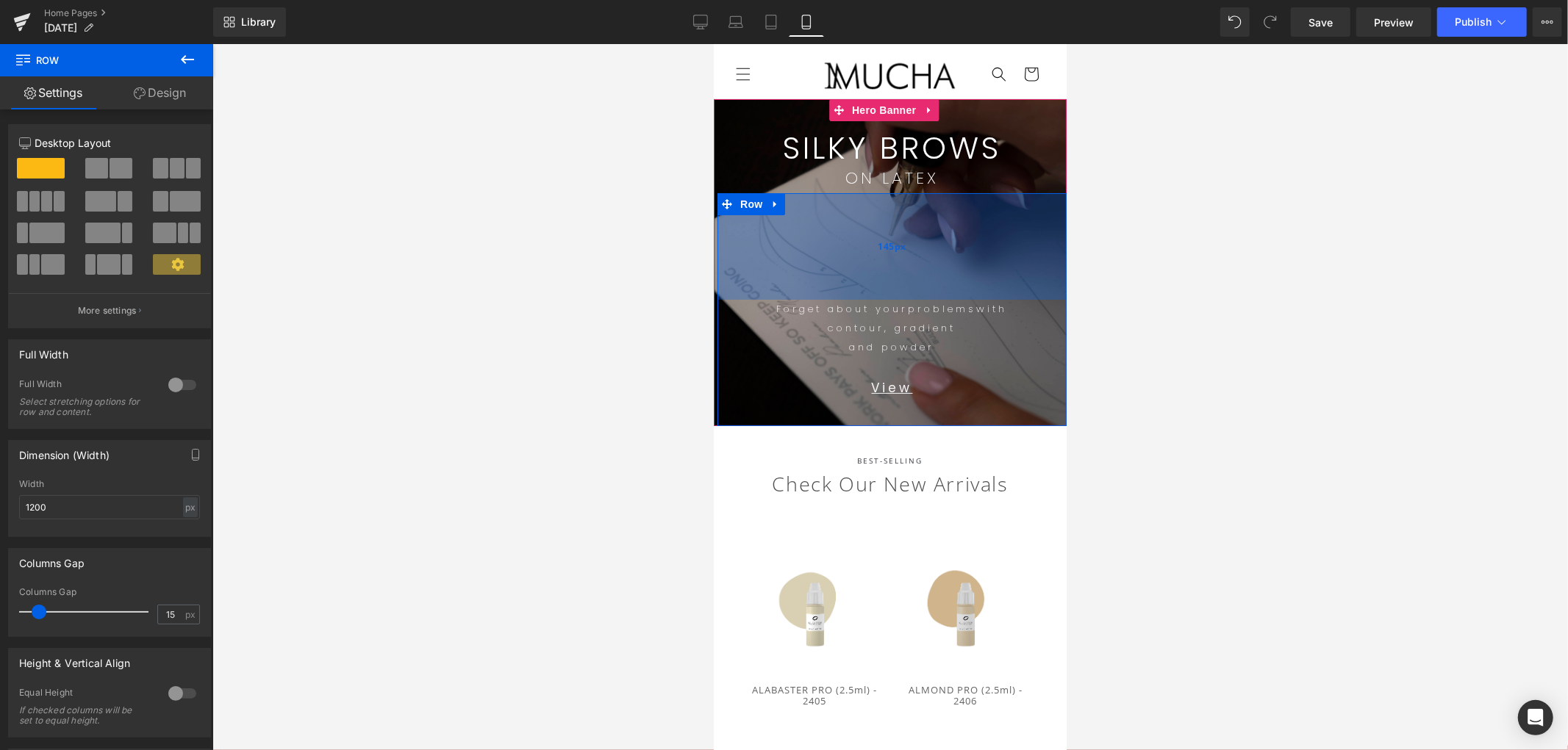
drag, startPoint x: 910, startPoint y: 248, endPoint x: 915, endPoint y: 286, distance: 38.3
click at [915, 287] on div "145px" at bounding box center [891, 246] width 349 height 106
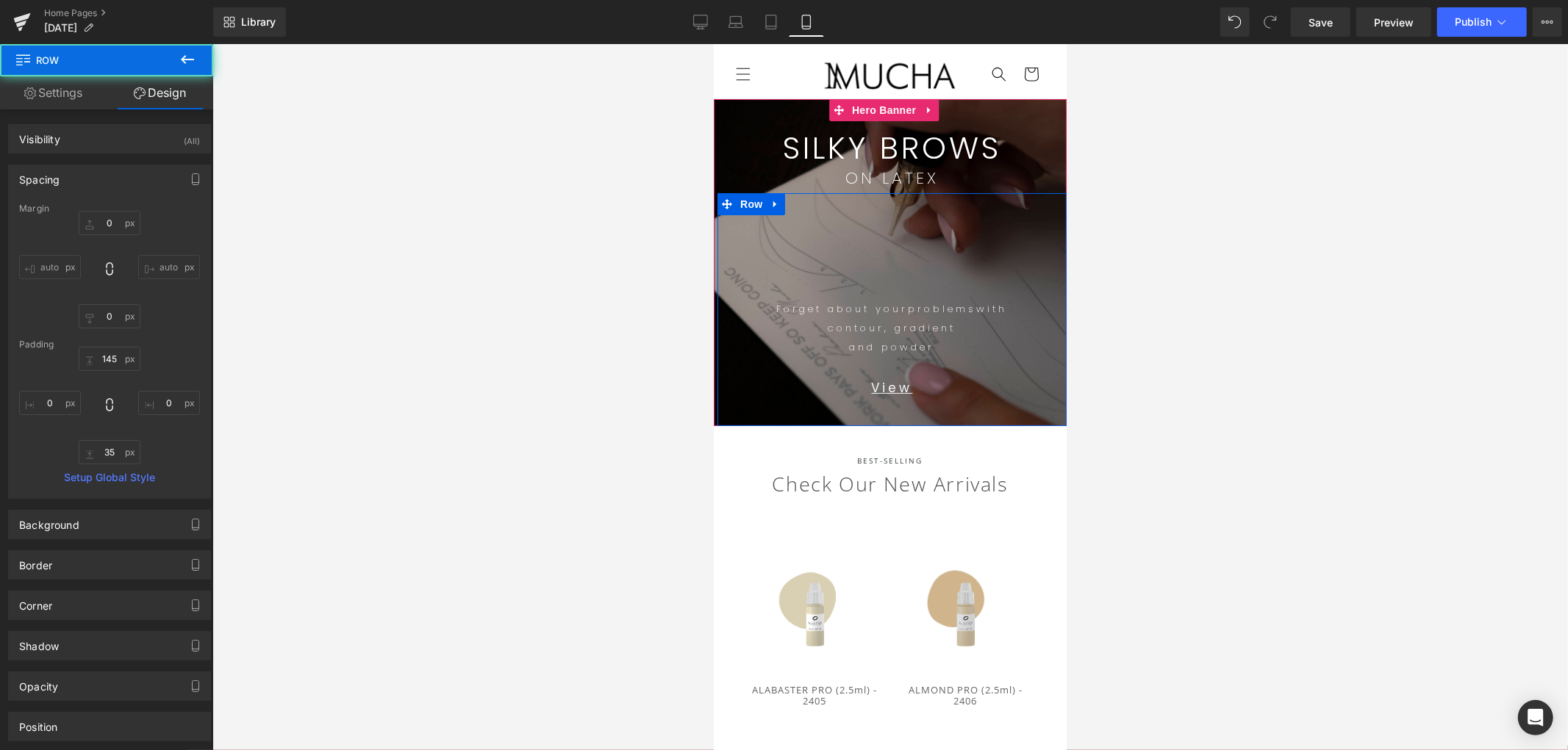
drag, startPoint x: 1288, startPoint y: 314, endPoint x: 281, endPoint y: 262, distance: 1008.3
click at [1288, 314] on div at bounding box center [890, 396] width 1356 height 706
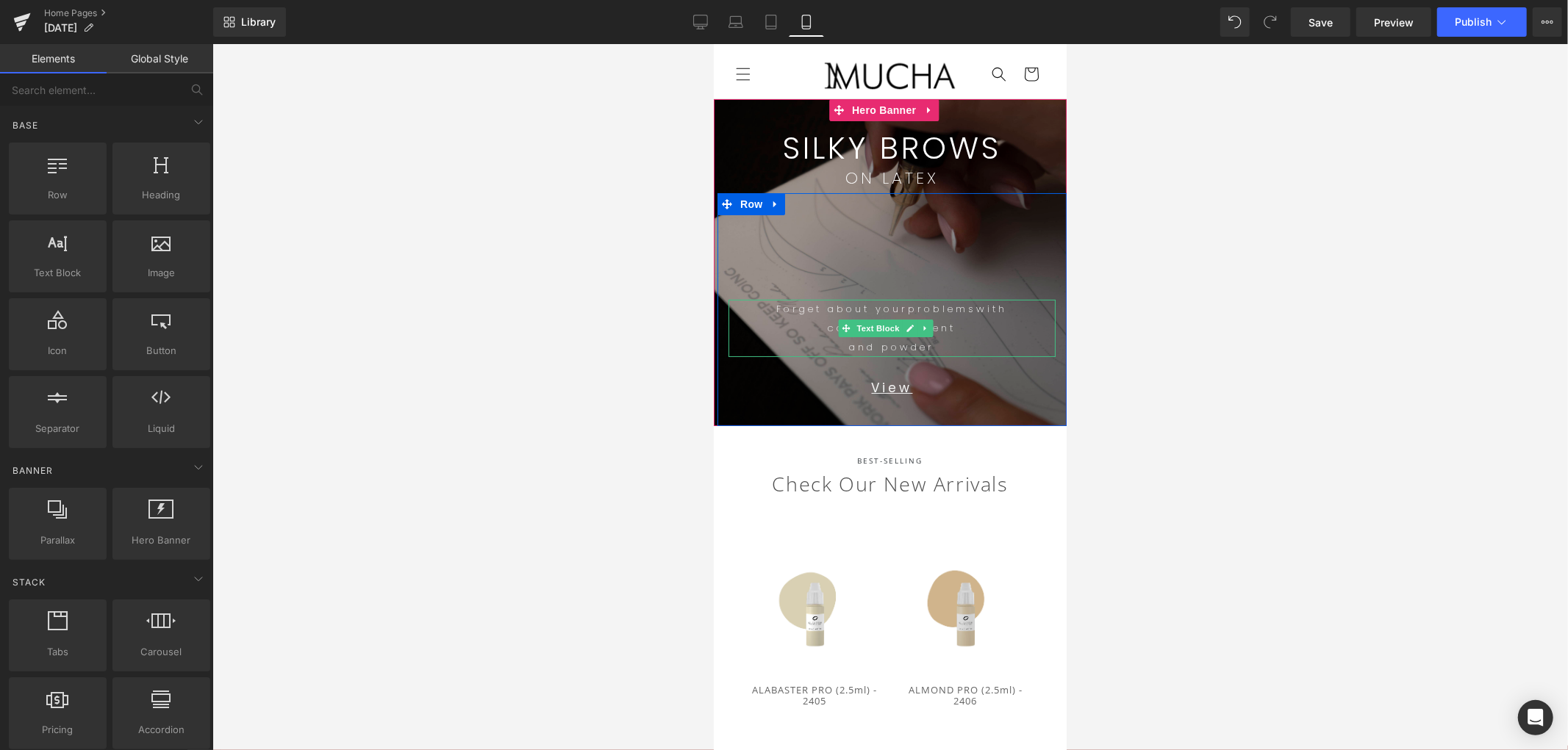
click at [841, 349] on p "and powder" at bounding box center [892, 347] width 327 height 19
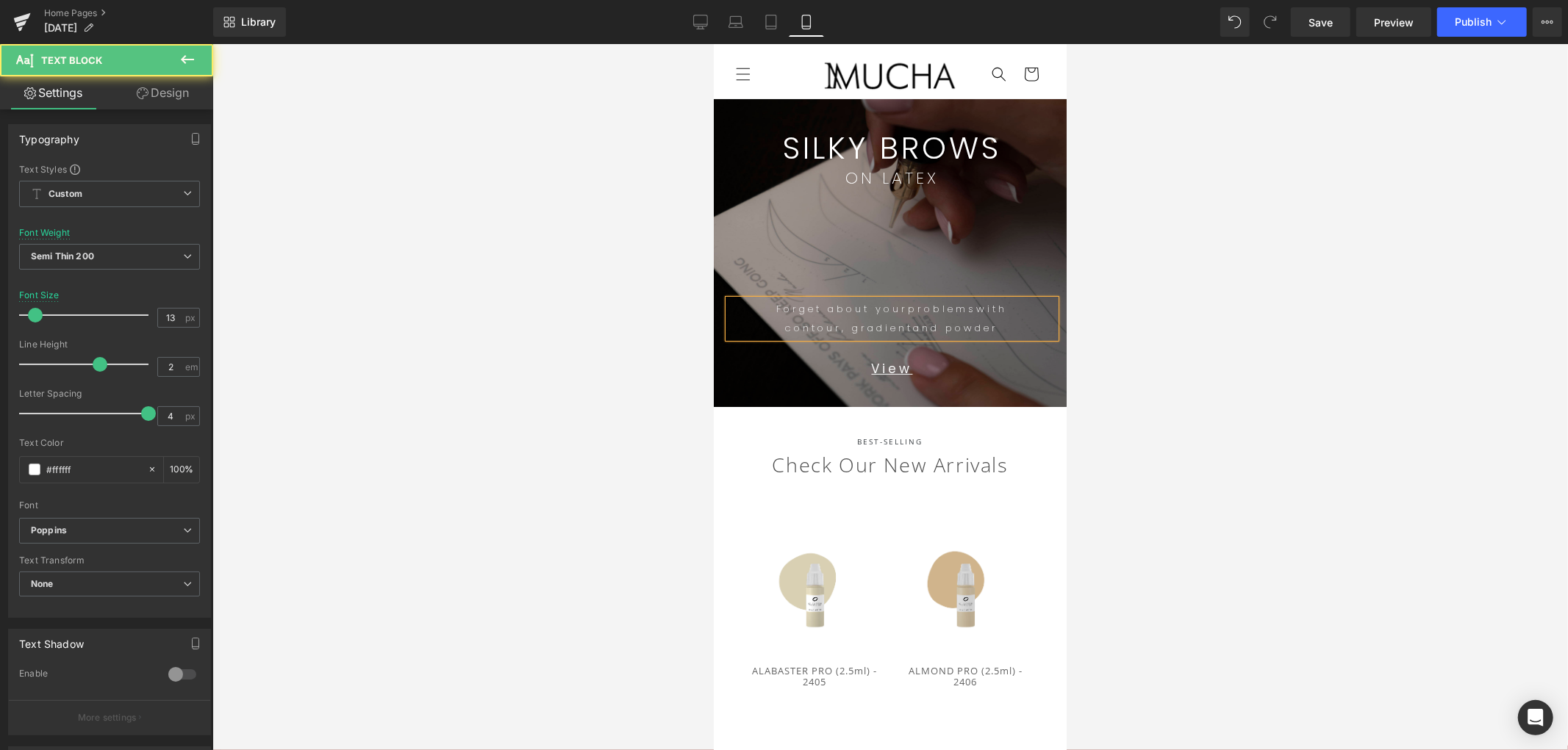
click at [978, 306] on span "with" at bounding box center [992, 308] width 30 height 14
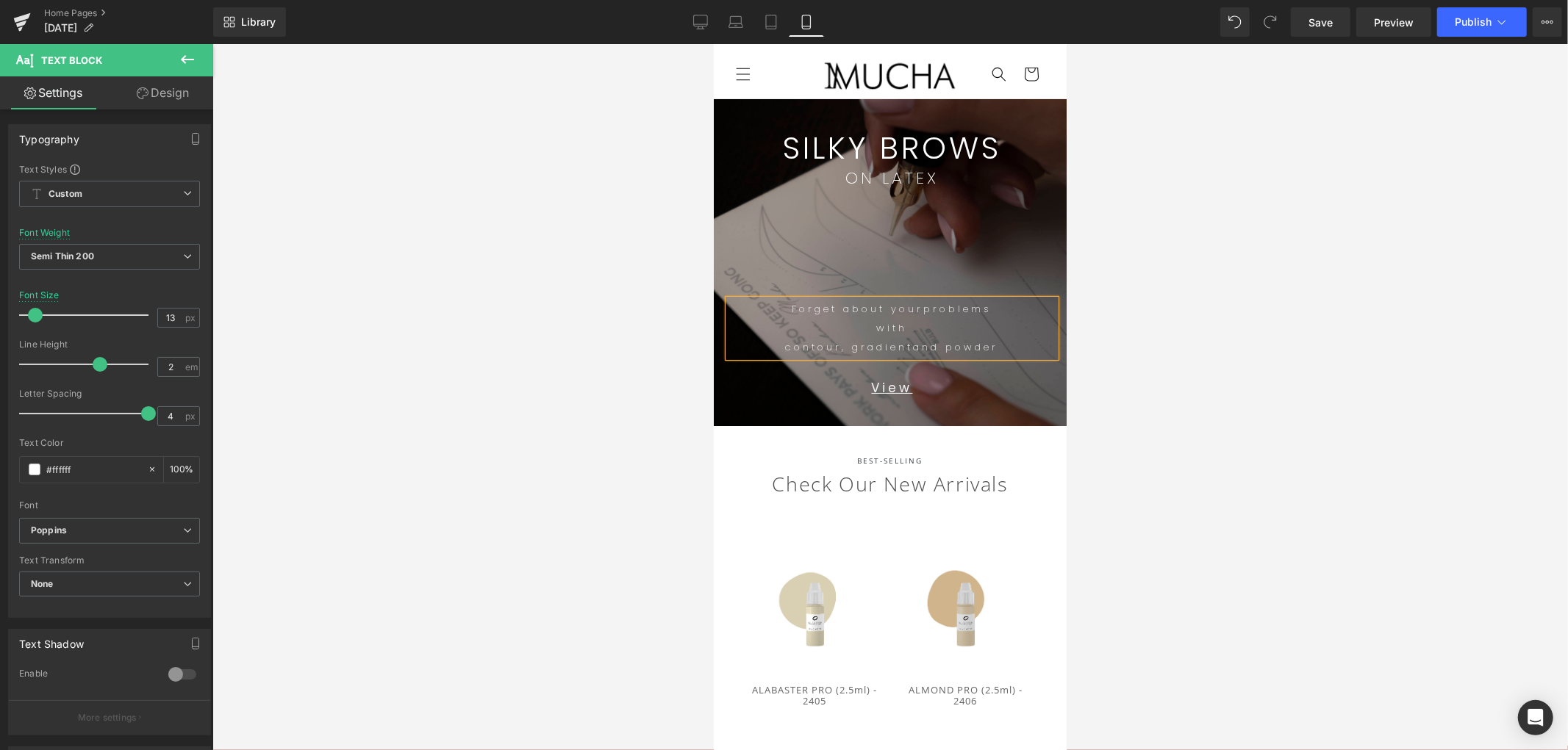
click at [785, 346] on span "contour, gradient" at bounding box center [849, 346] width 128 height 14
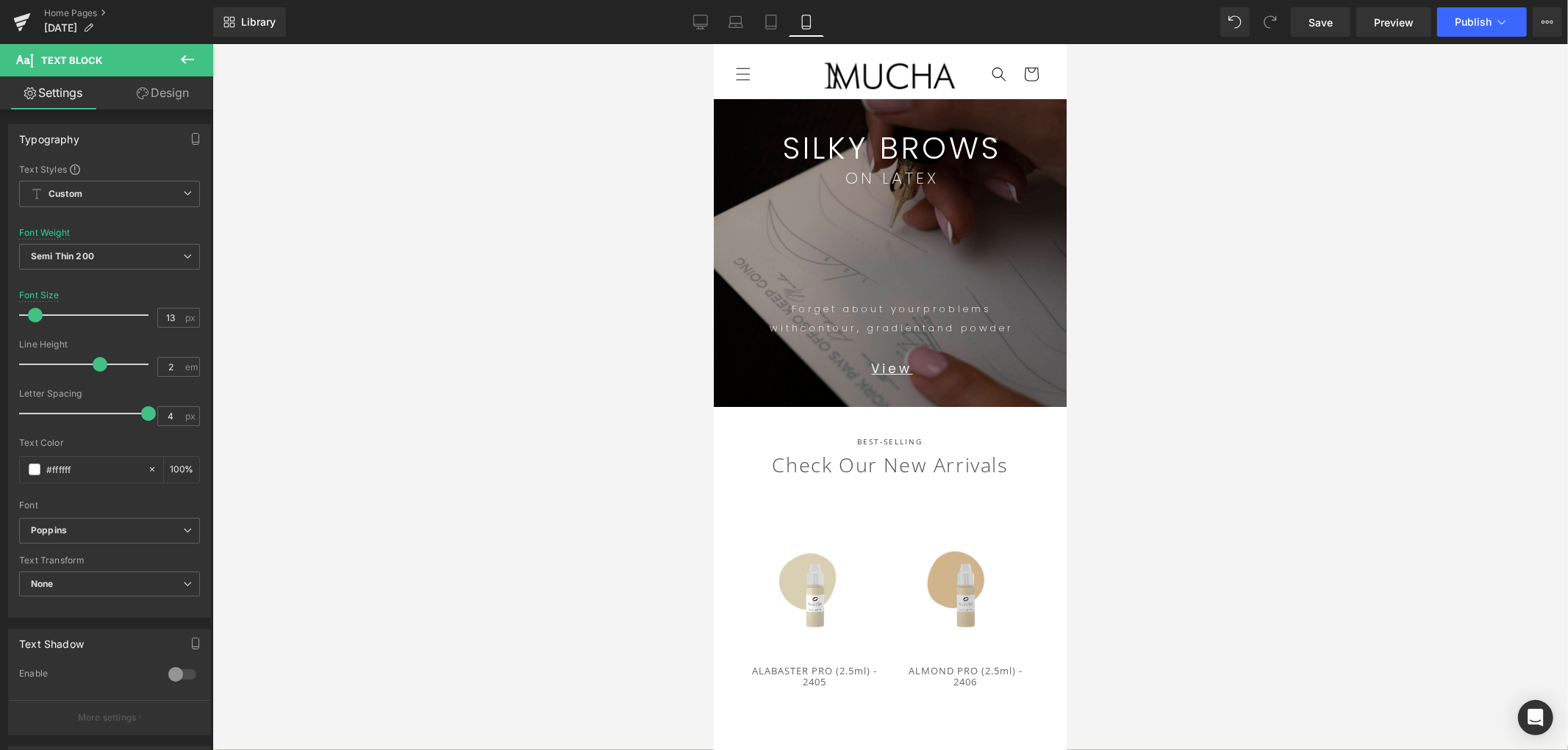
click at [1253, 391] on div at bounding box center [890, 396] width 1356 height 706
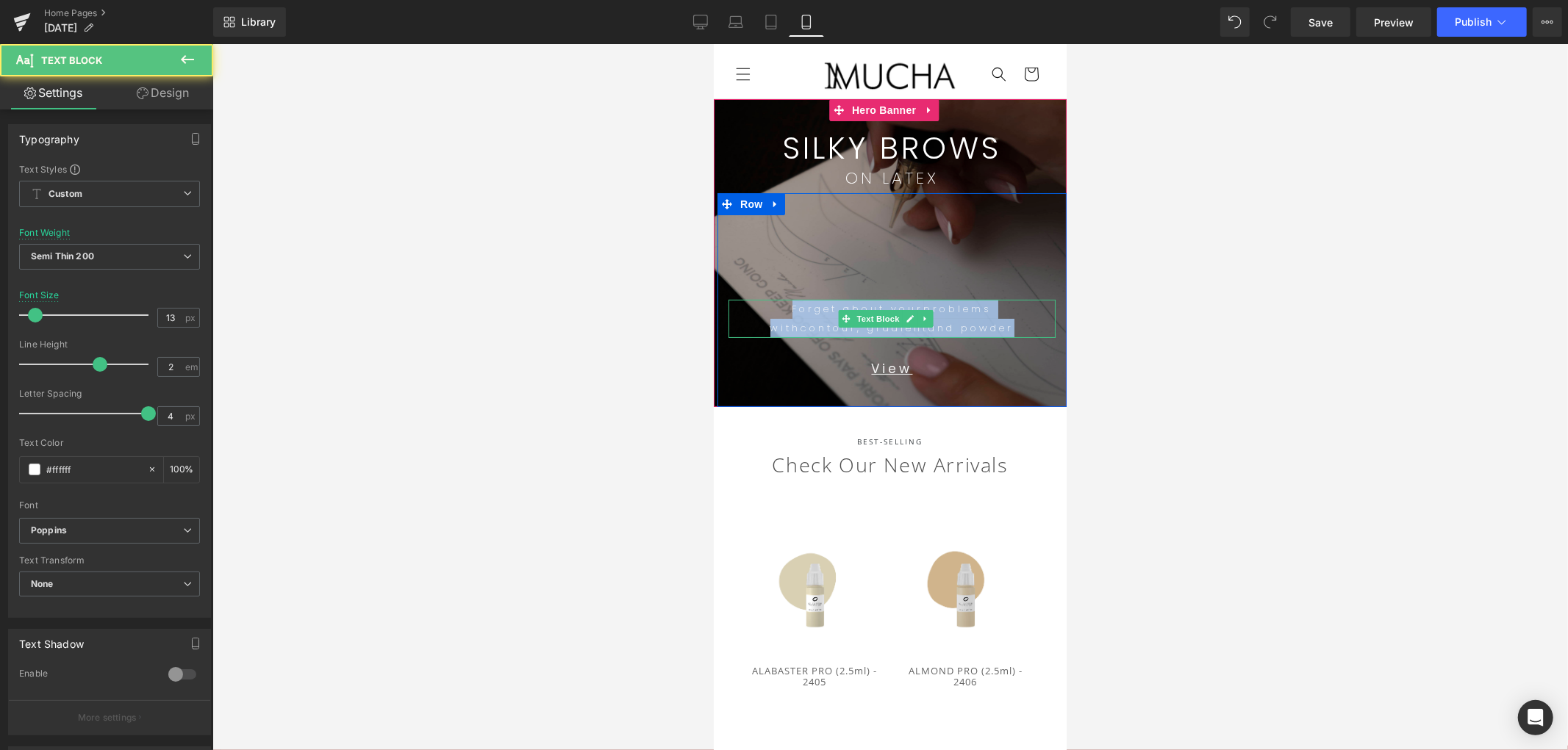
drag, startPoint x: 1033, startPoint y: 326, endPoint x: 726, endPoint y: 298, distance: 308.3
click at [726, 299] on div "Forget about your problems with contour, gradient and powder Text Block View Te…" at bounding box center [891, 340] width 349 height 82
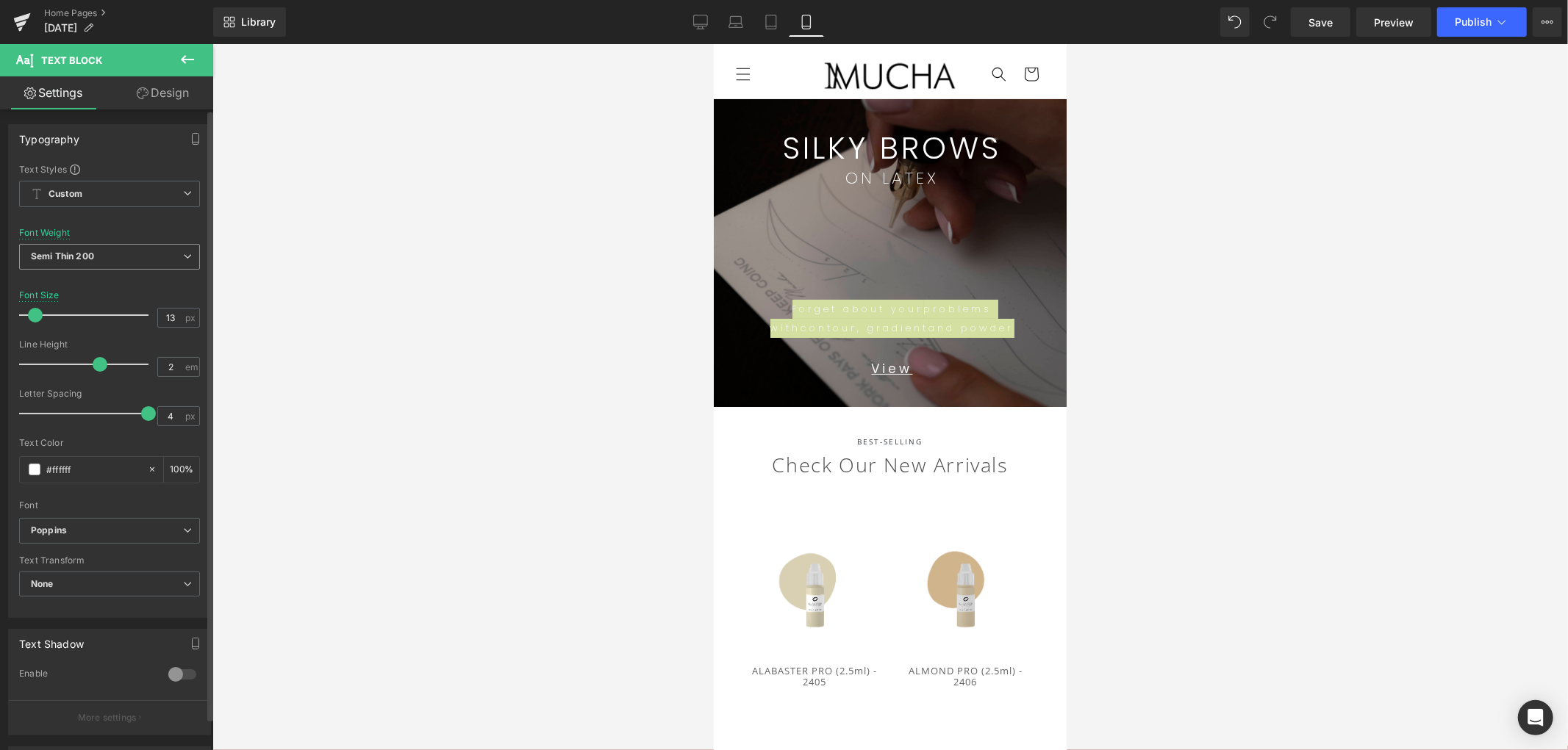
click at [160, 258] on span "Semi Thin 200" at bounding box center [109, 257] width 181 height 26
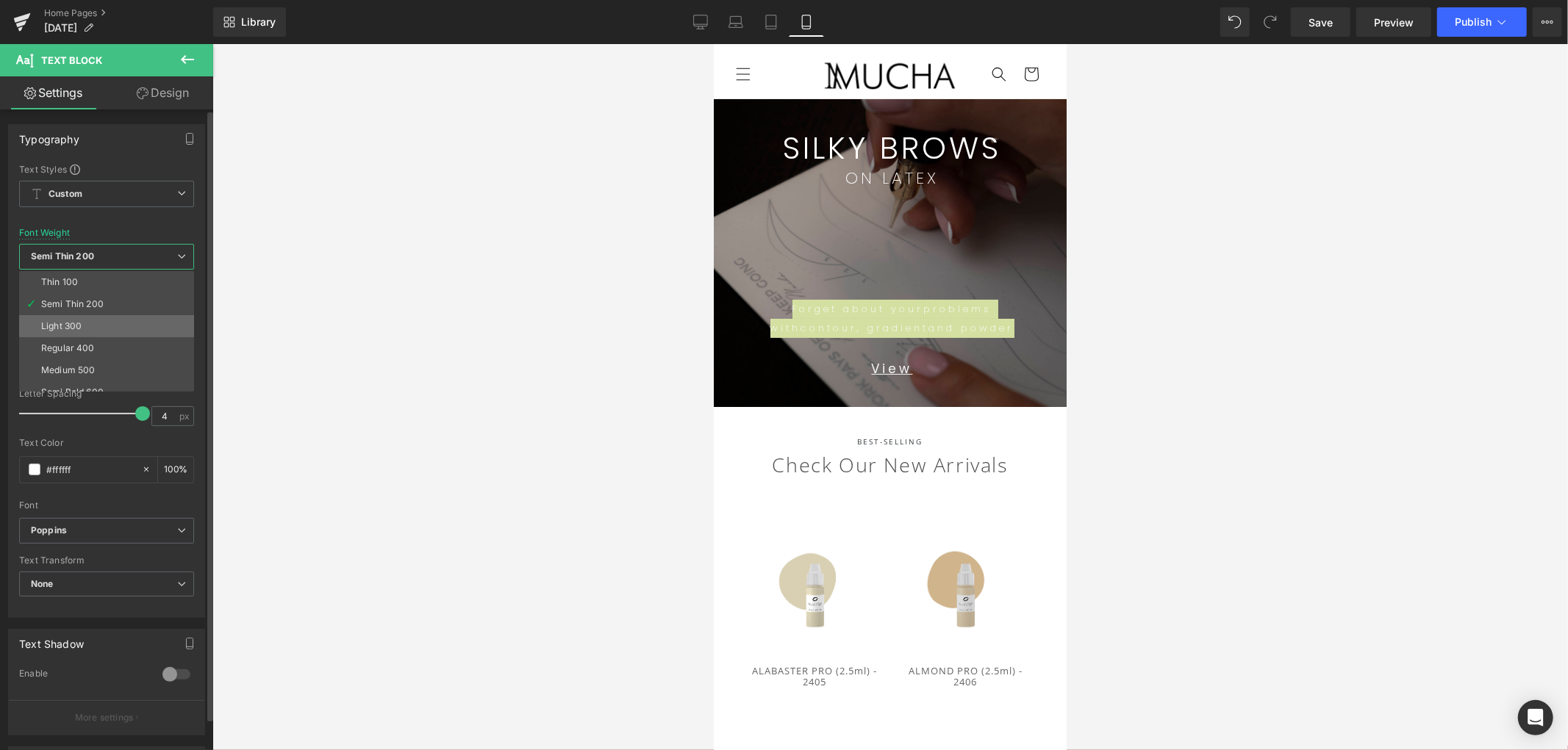
click at [113, 319] on li "Light 300" at bounding box center [109, 326] width 182 height 22
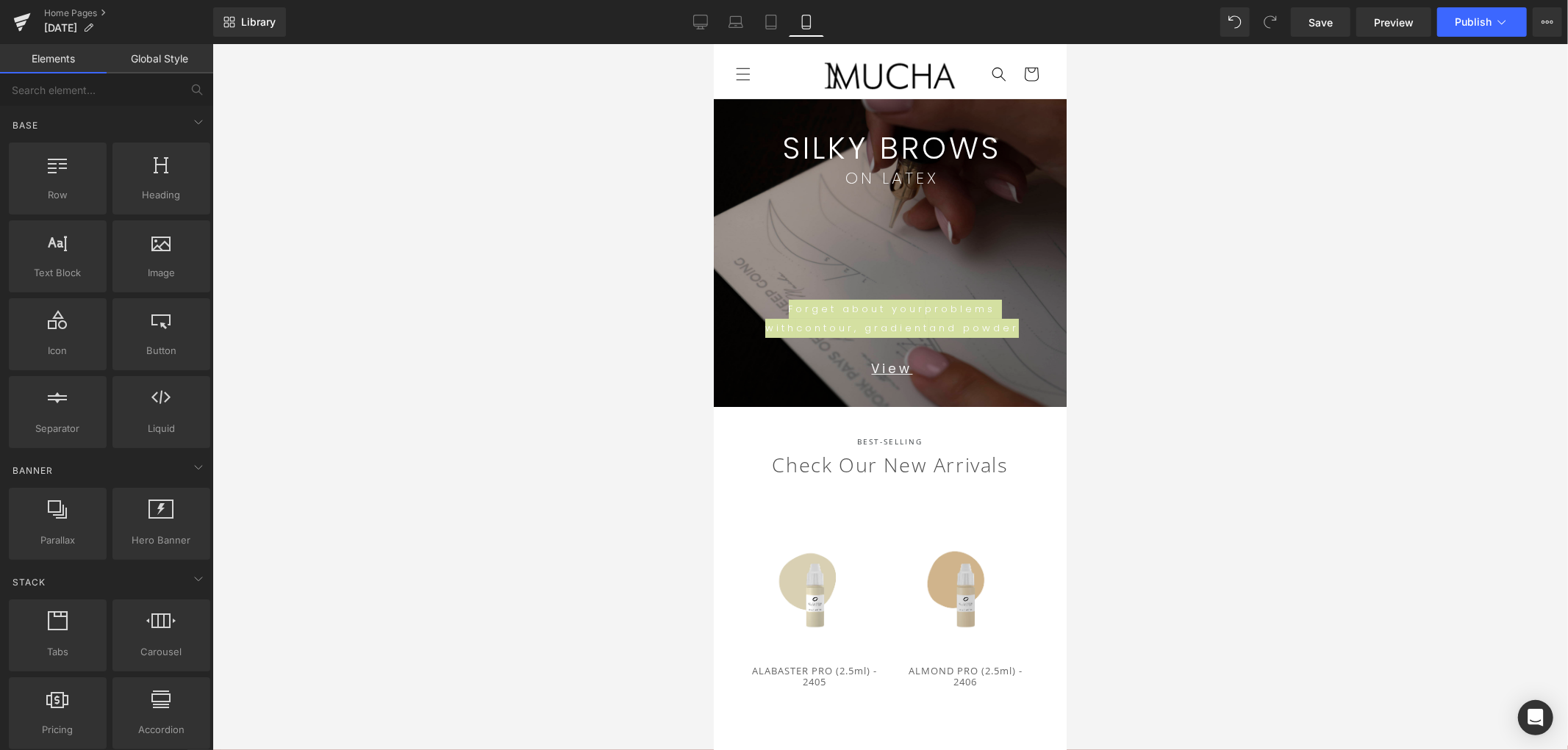
drag, startPoint x: 1384, startPoint y: 471, endPoint x: 1283, endPoint y: 455, distance: 102.3
click at [1386, 471] on div at bounding box center [890, 396] width 1356 height 706
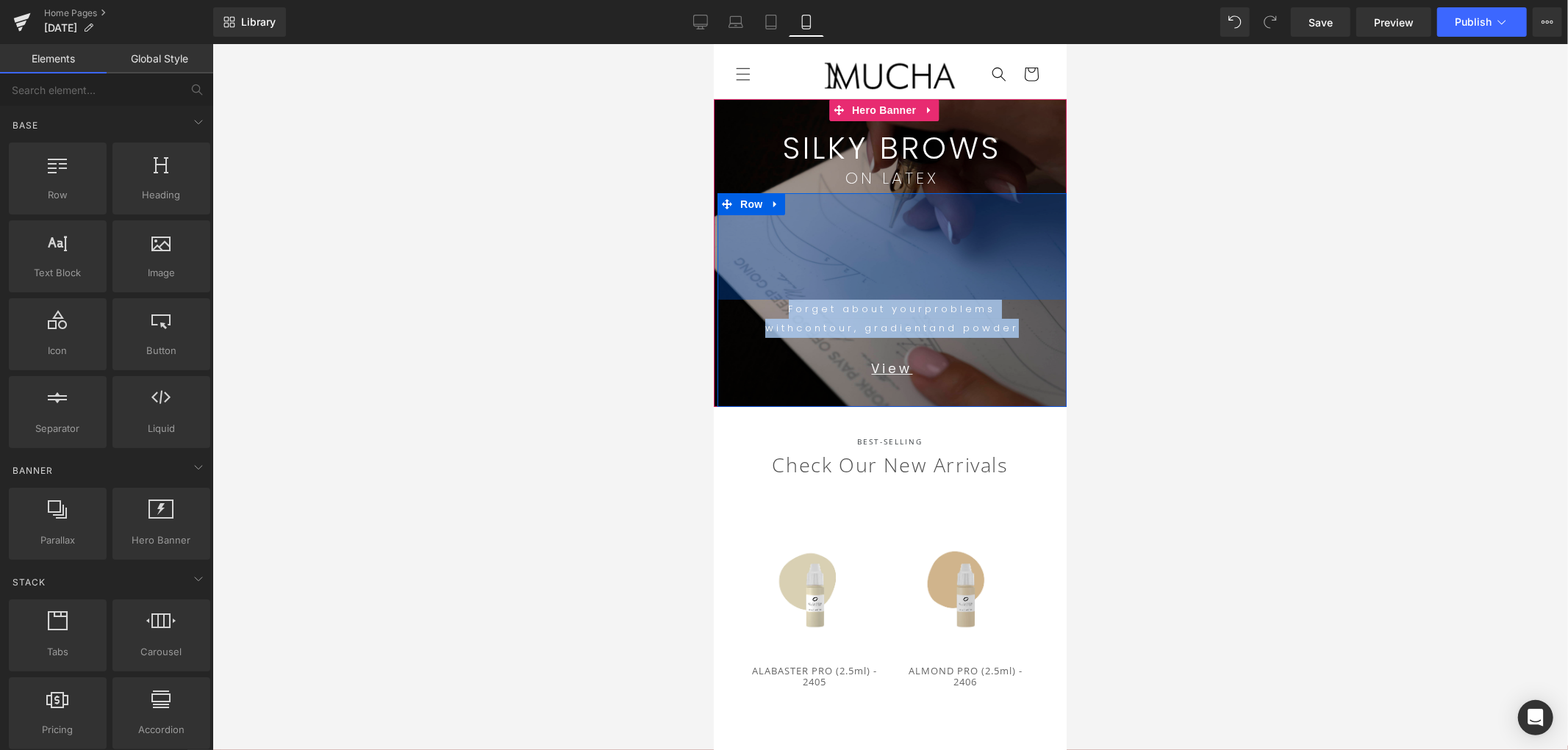
click at [958, 264] on div "Forget about your problems with contour, gradient and powder Text Block View Te…" at bounding box center [891, 299] width 349 height 214
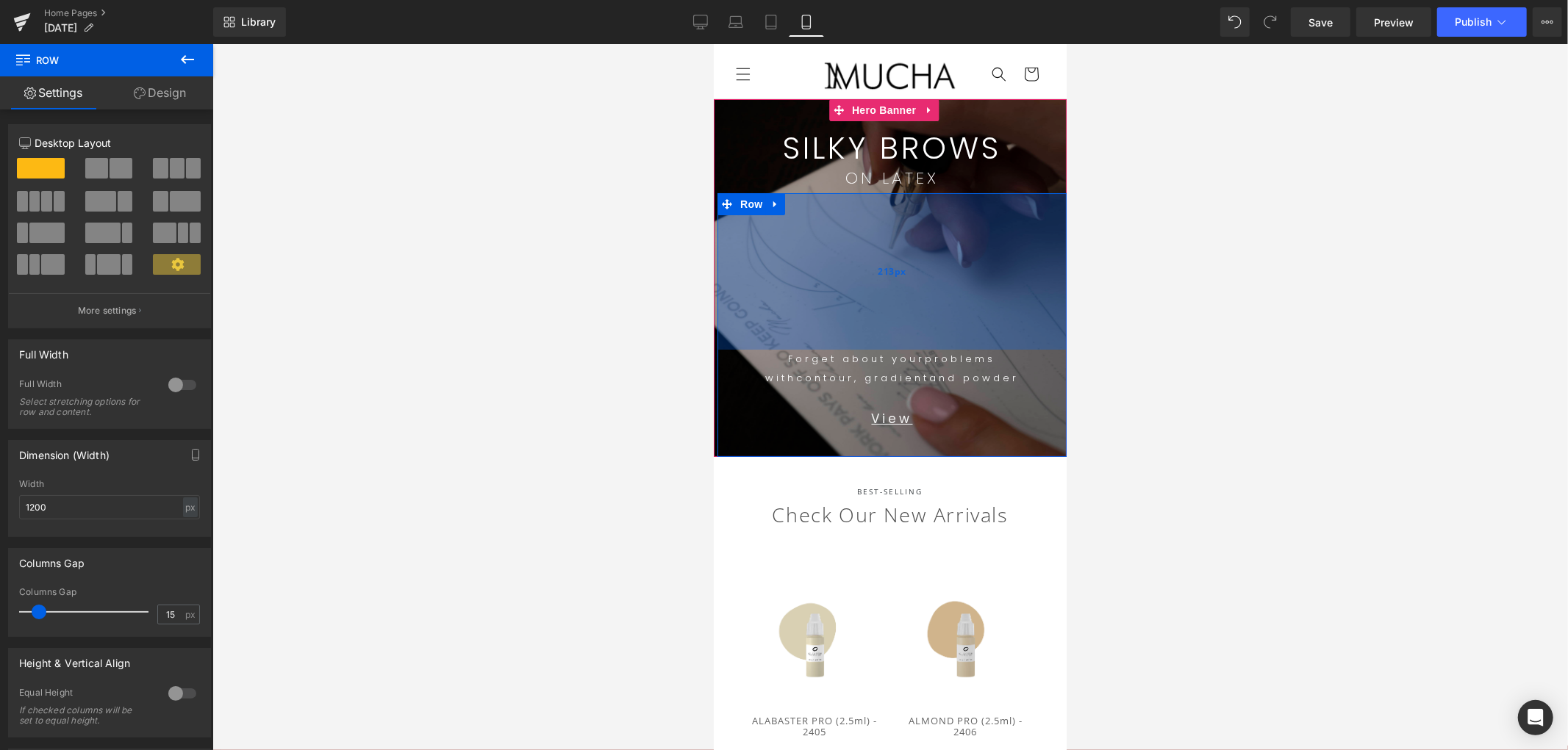
drag, startPoint x: 935, startPoint y: 289, endPoint x: 944, endPoint y: 338, distance: 49.8
click at [944, 338] on div "213px" at bounding box center [891, 271] width 349 height 157
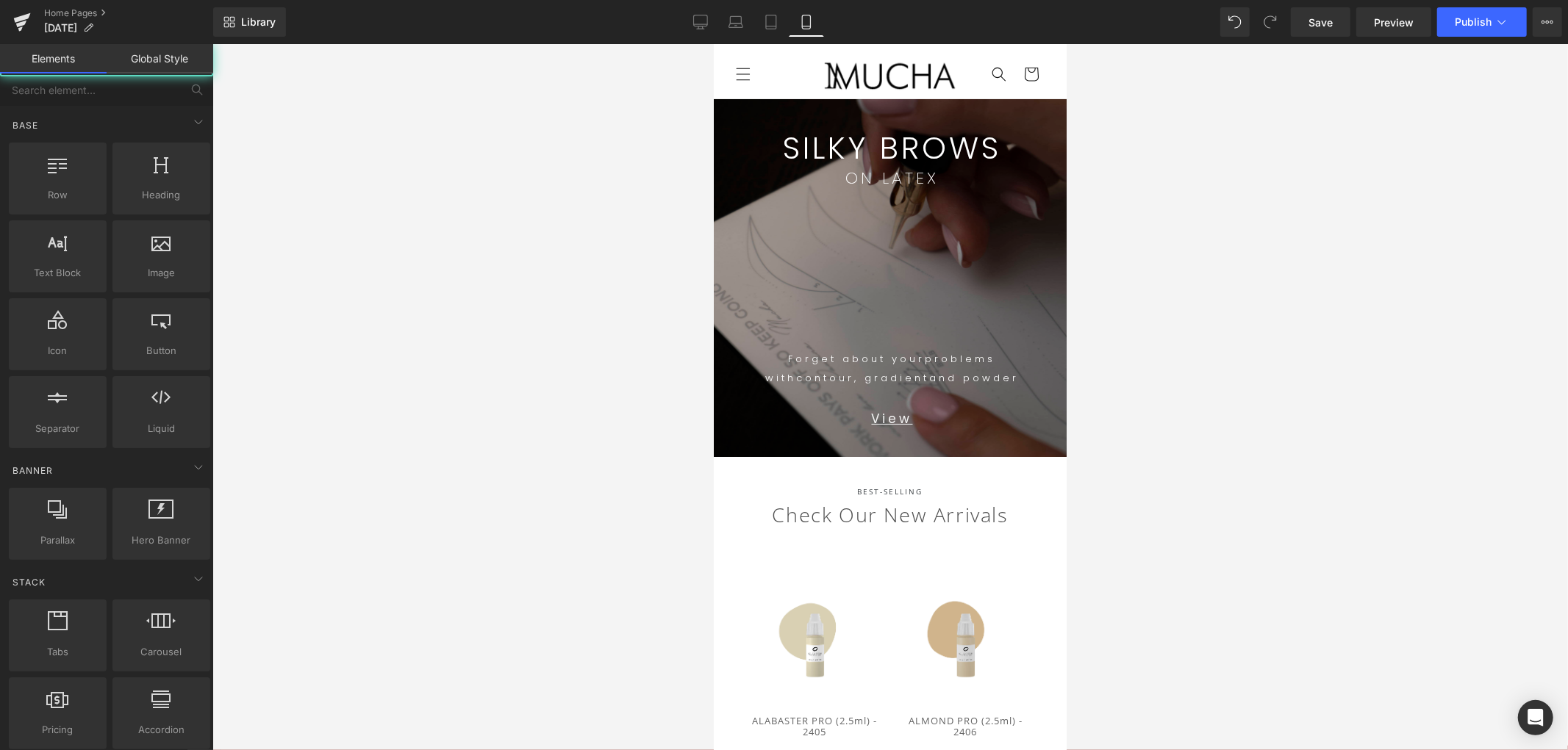
click at [1185, 376] on div at bounding box center [890, 396] width 1356 height 706
click at [781, 28] on link "Tablet" at bounding box center [771, 22] width 35 height 29
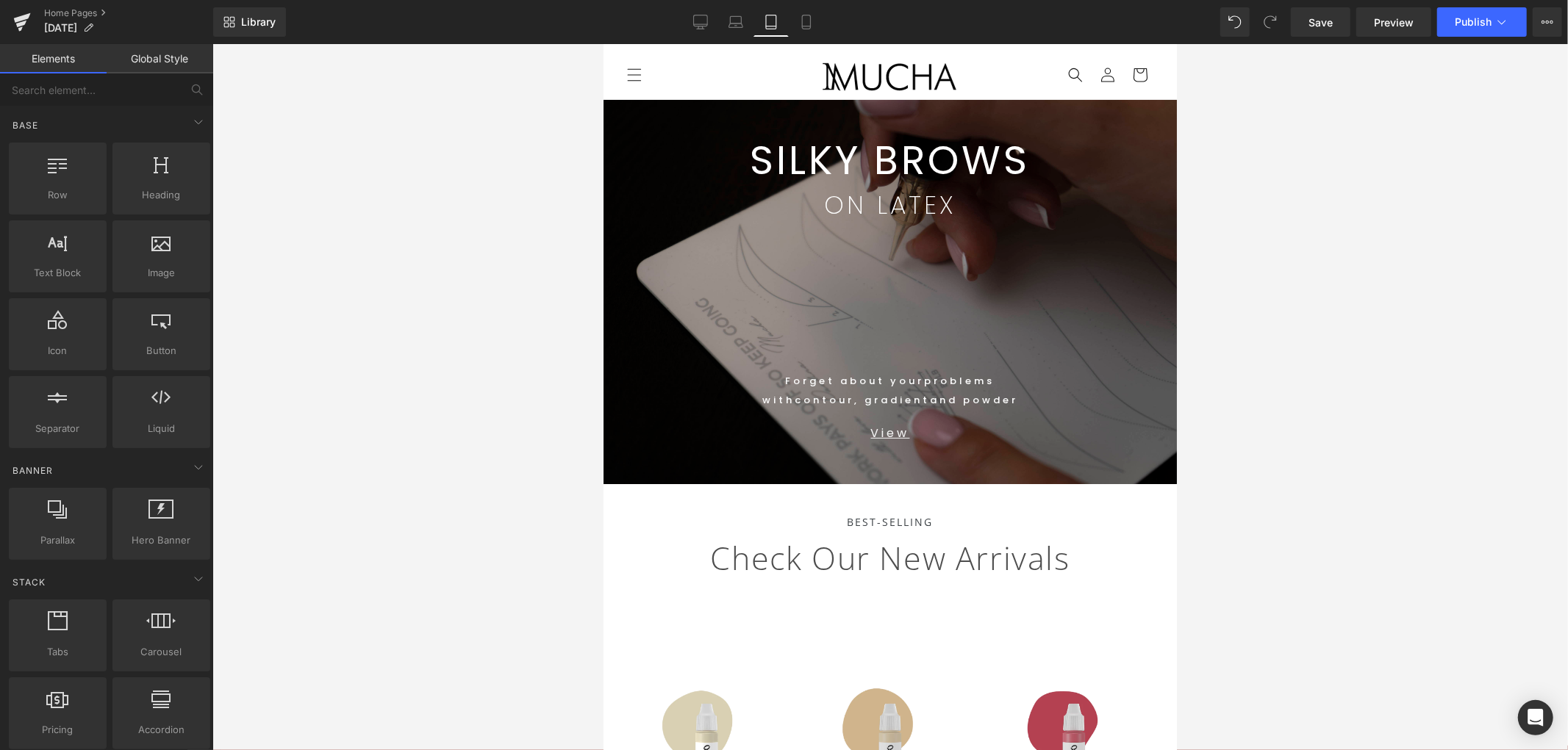
scroll to position [55, 0]
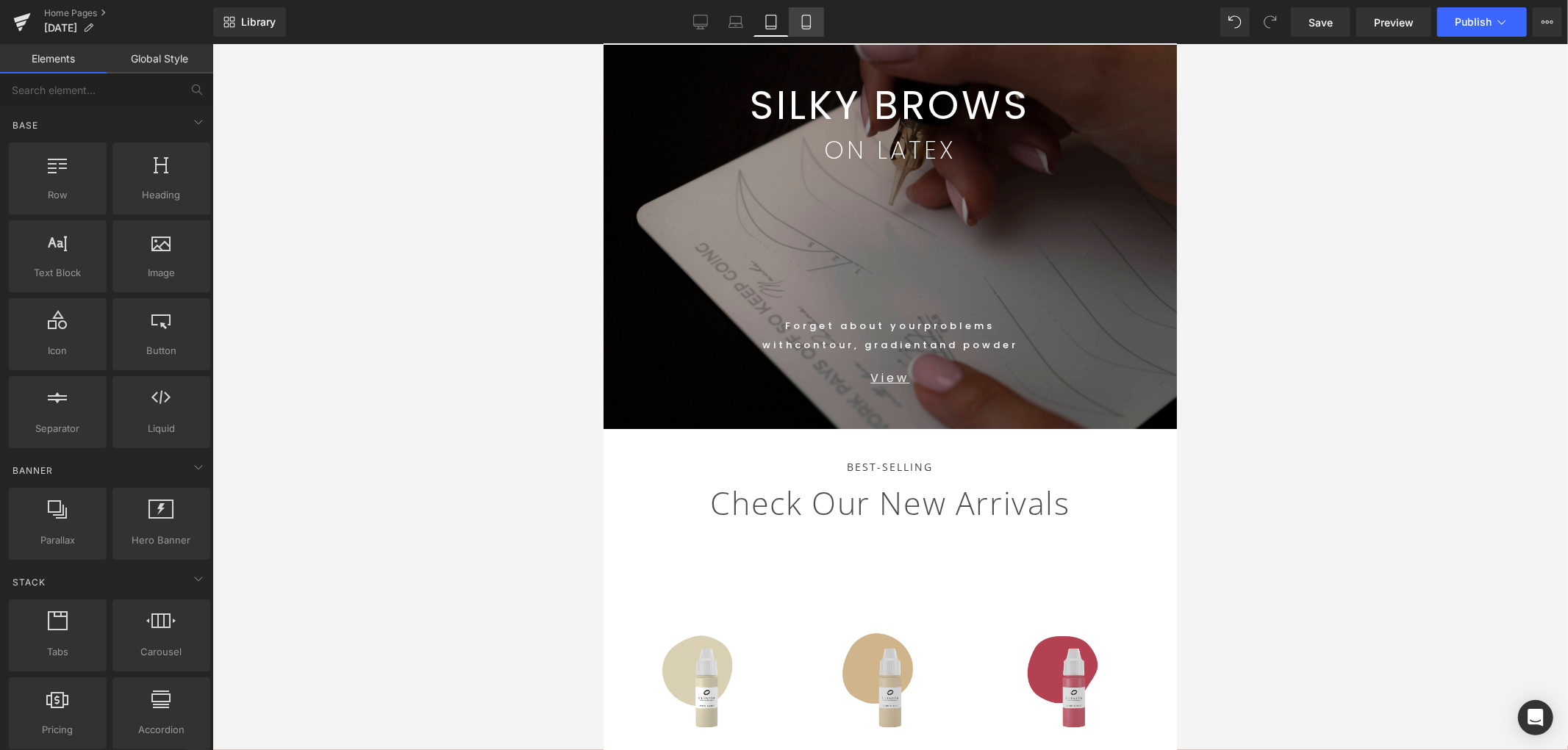
click at [800, 20] on icon at bounding box center [806, 21] width 14 height 14
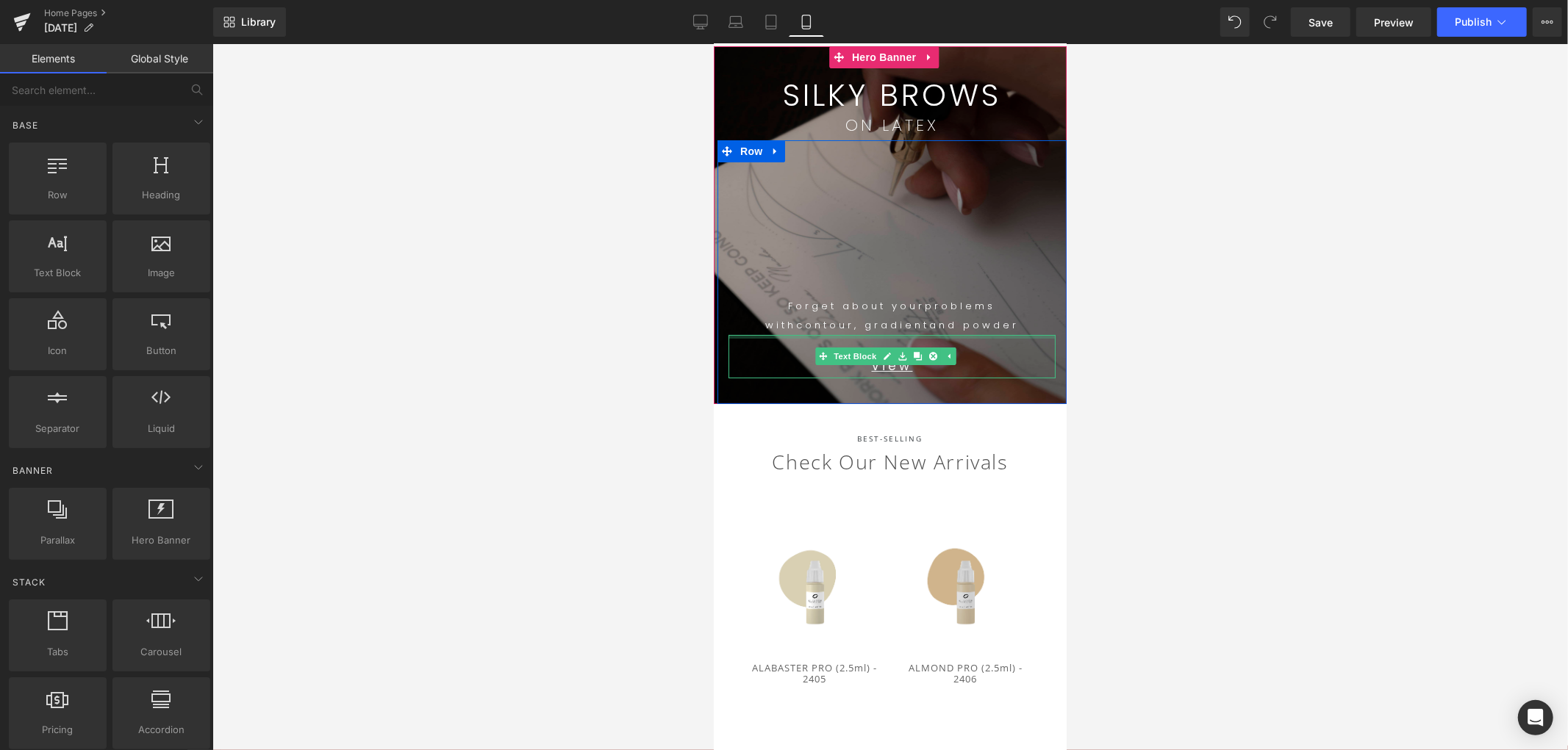
click at [1025, 324] on p "with contour, gradient and powder" at bounding box center [892, 325] width 327 height 19
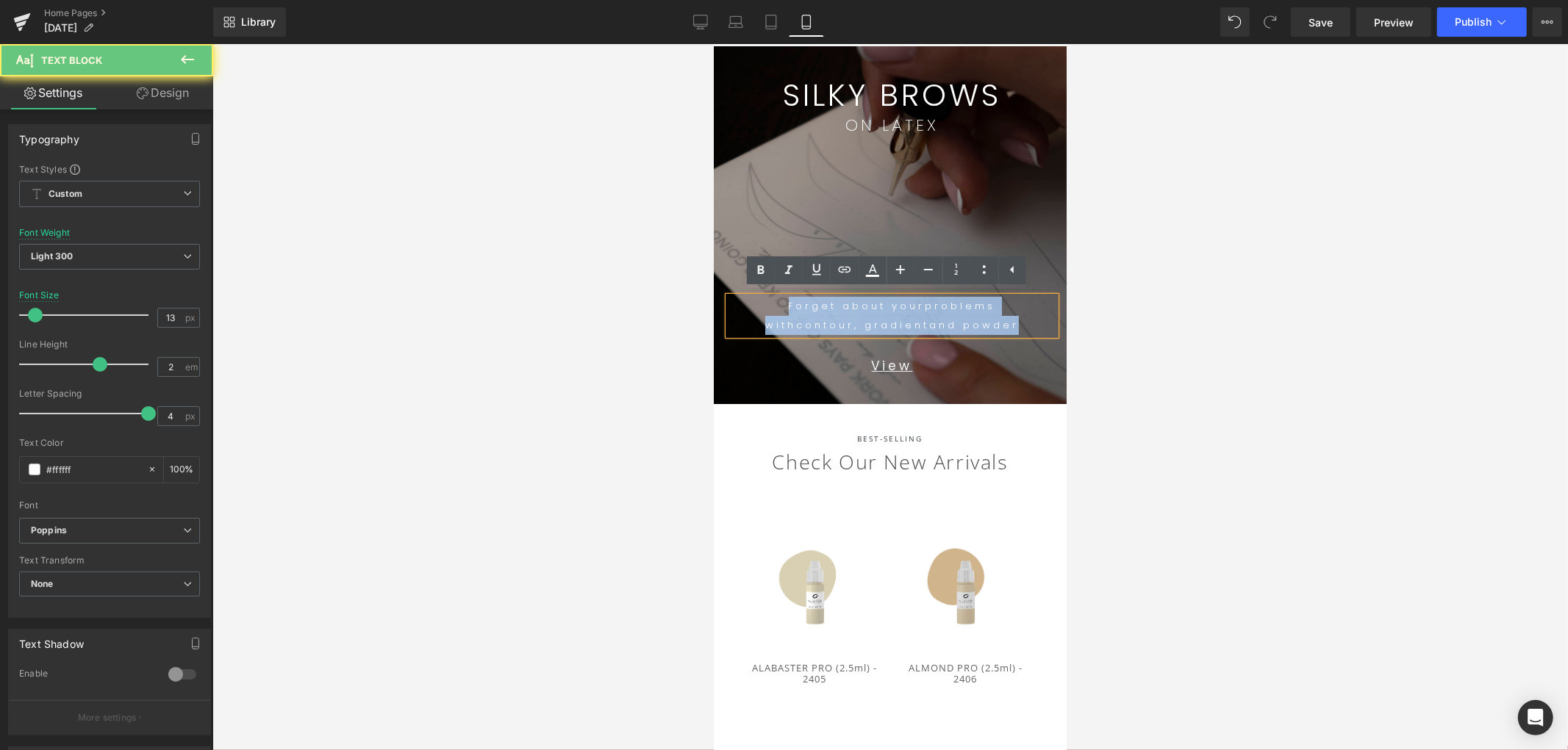
drag, startPoint x: 977, startPoint y: 325, endPoint x: 683, endPoint y: 298, distance: 295.2
click at [713, 298] on html "Skip to content SILKY BROWNS ON LATEX NEW SHOP BOOK ONLINE COURSES COURSES ONLI…" at bounding box center [889, 343] width 353 height 706
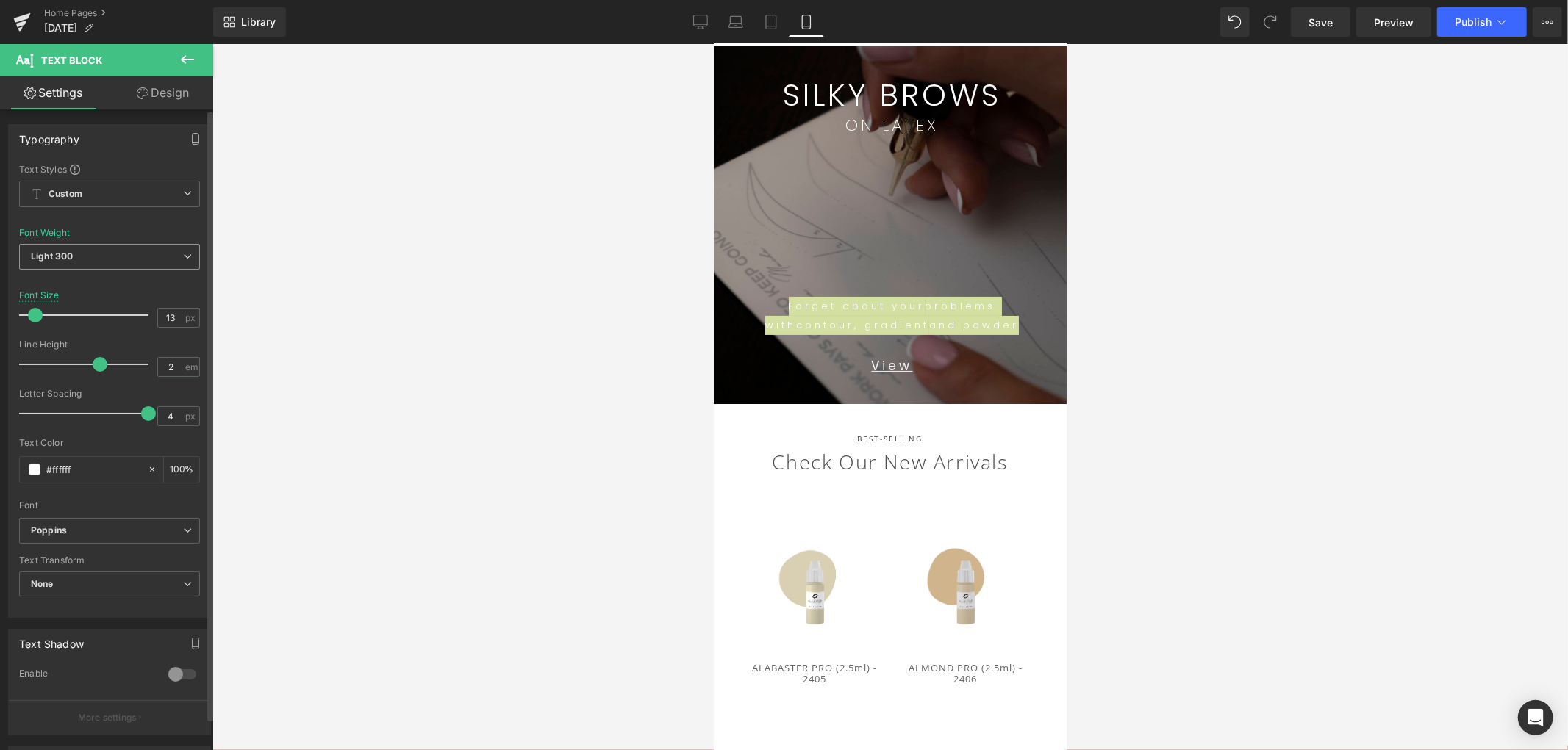
drag, startPoint x: 76, startPoint y: 267, endPoint x: 72, endPoint y: 290, distance: 23.3
click at [76, 267] on span "Light 300" at bounding box center [109, 257] width 181 height 26
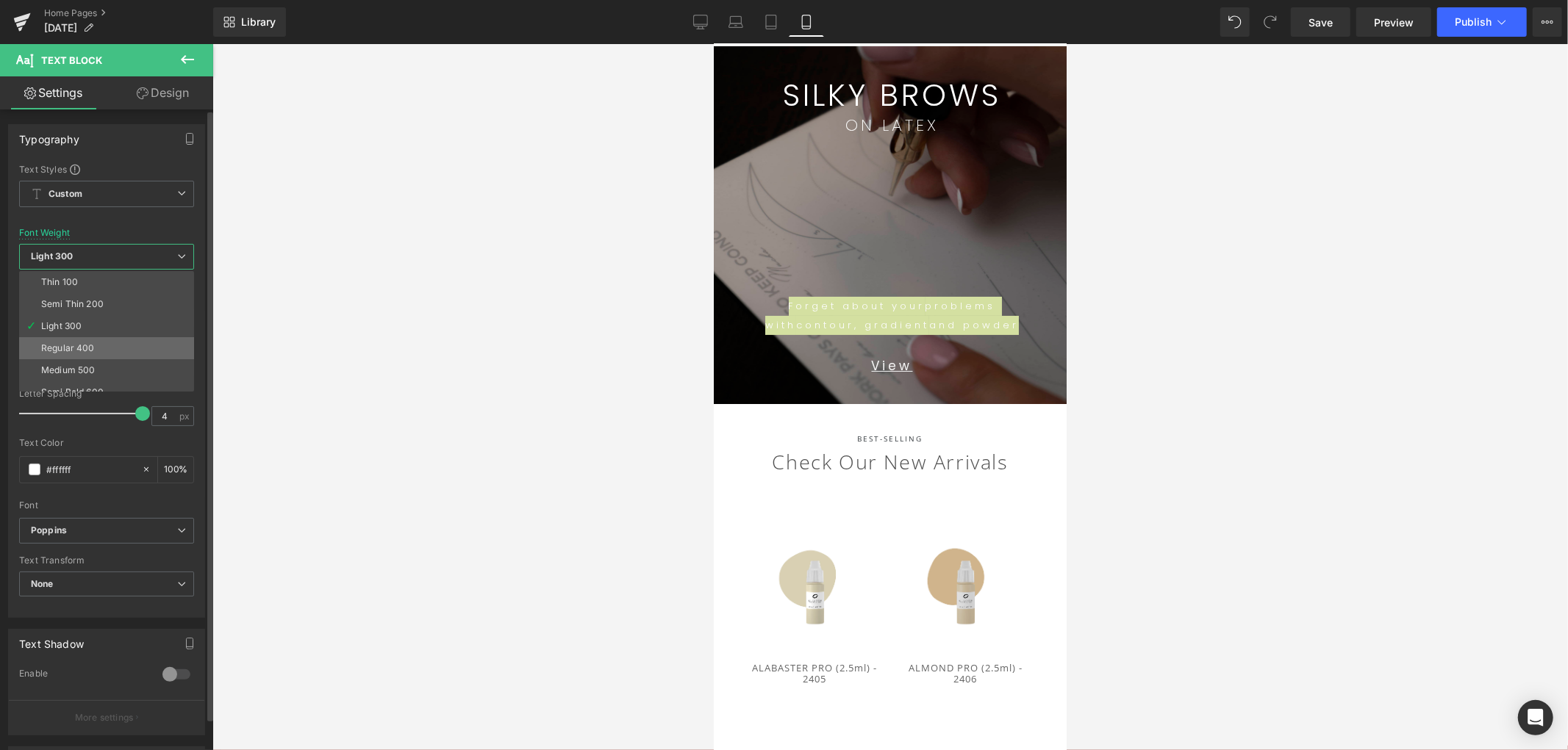
click at [73, 349] on div "Regular 400" at bounding box center [68, 348] width 53 height 10
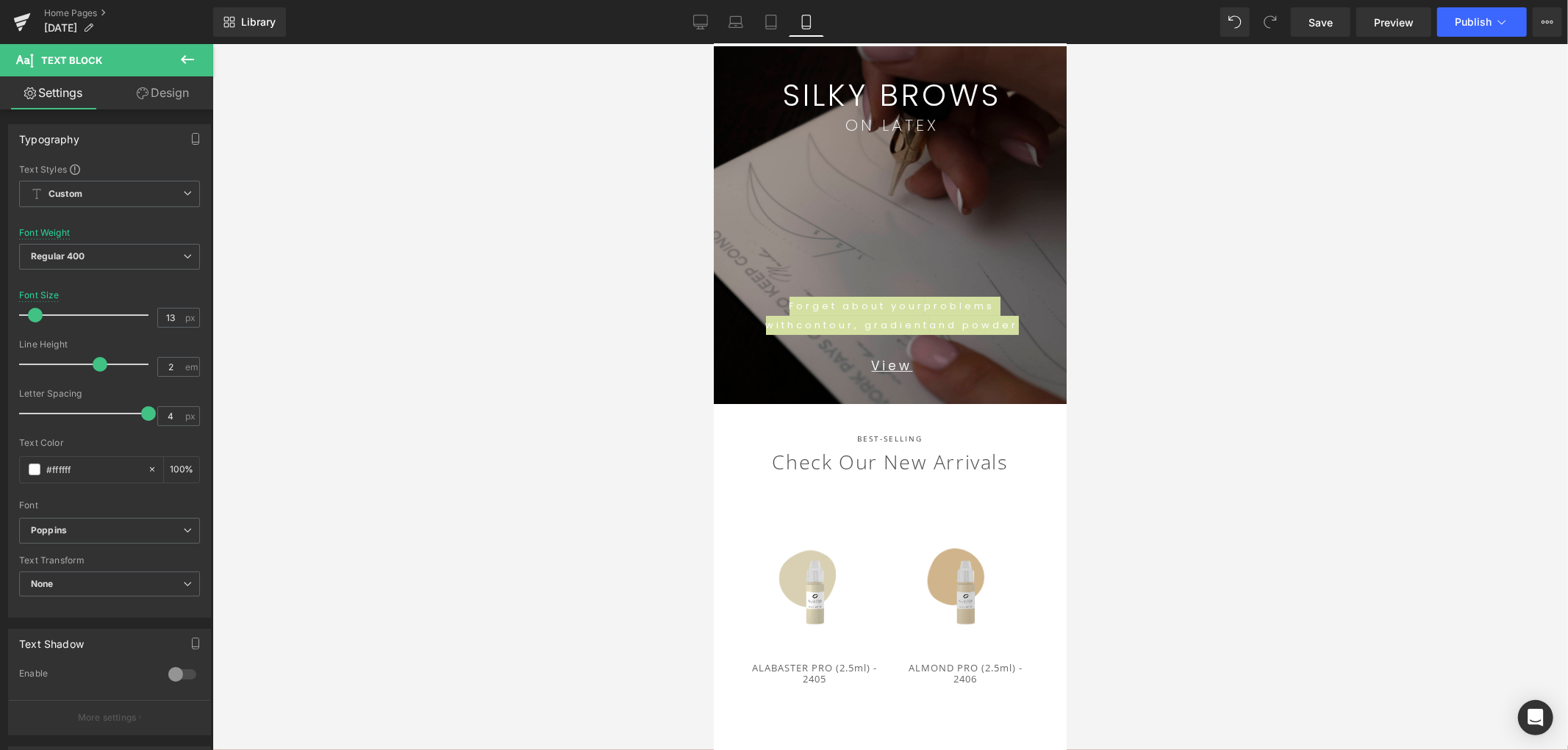
click at [1286, 449] on div at bounding box center [890, 396] width 1356 height 706
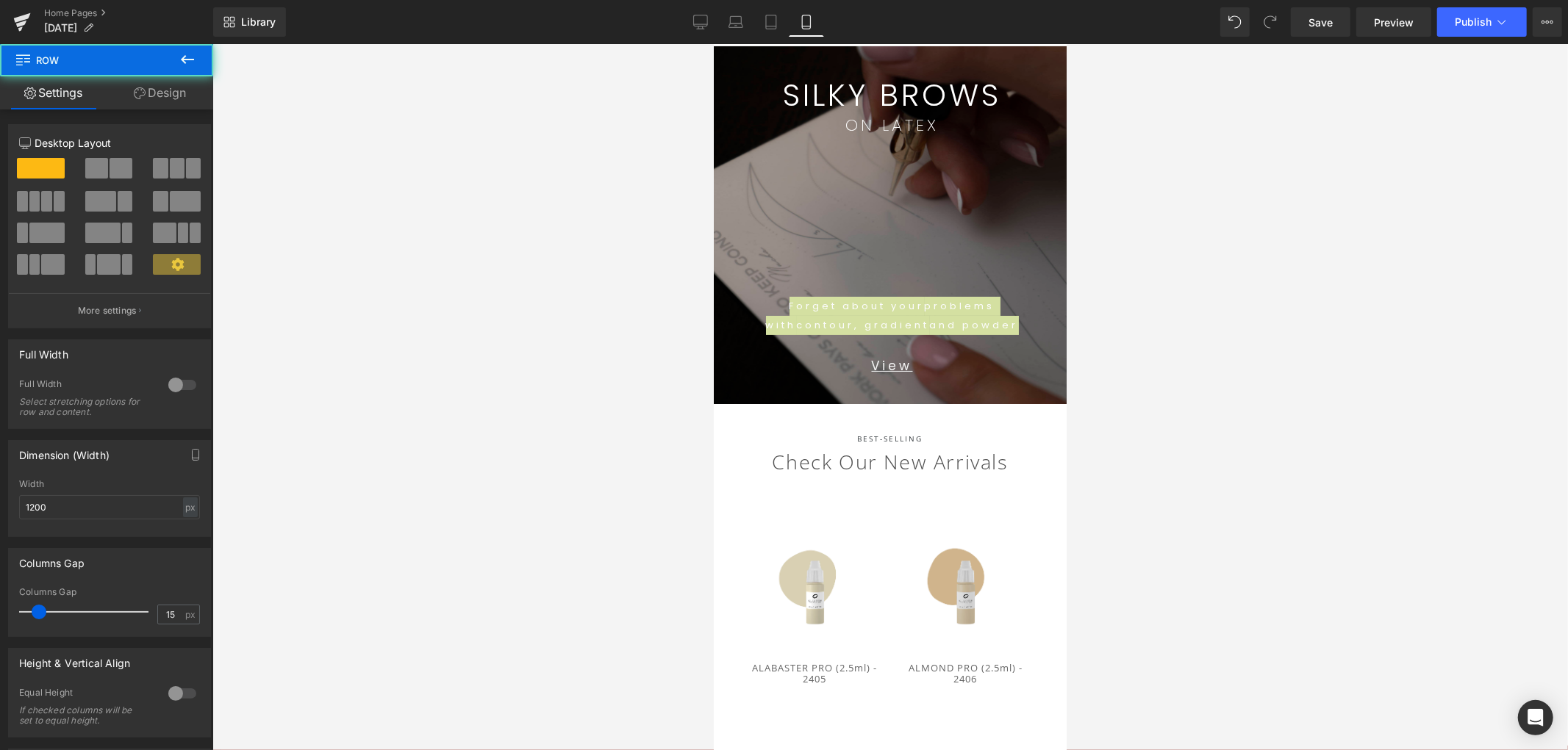
drag, startPoint x: 932, startPoint y: 239, endPoint x: 939, endPoint y: 247, distance: 10.6
click at [713, 44] on div "213px" at bounding box center [713, 44] width 0 height 0
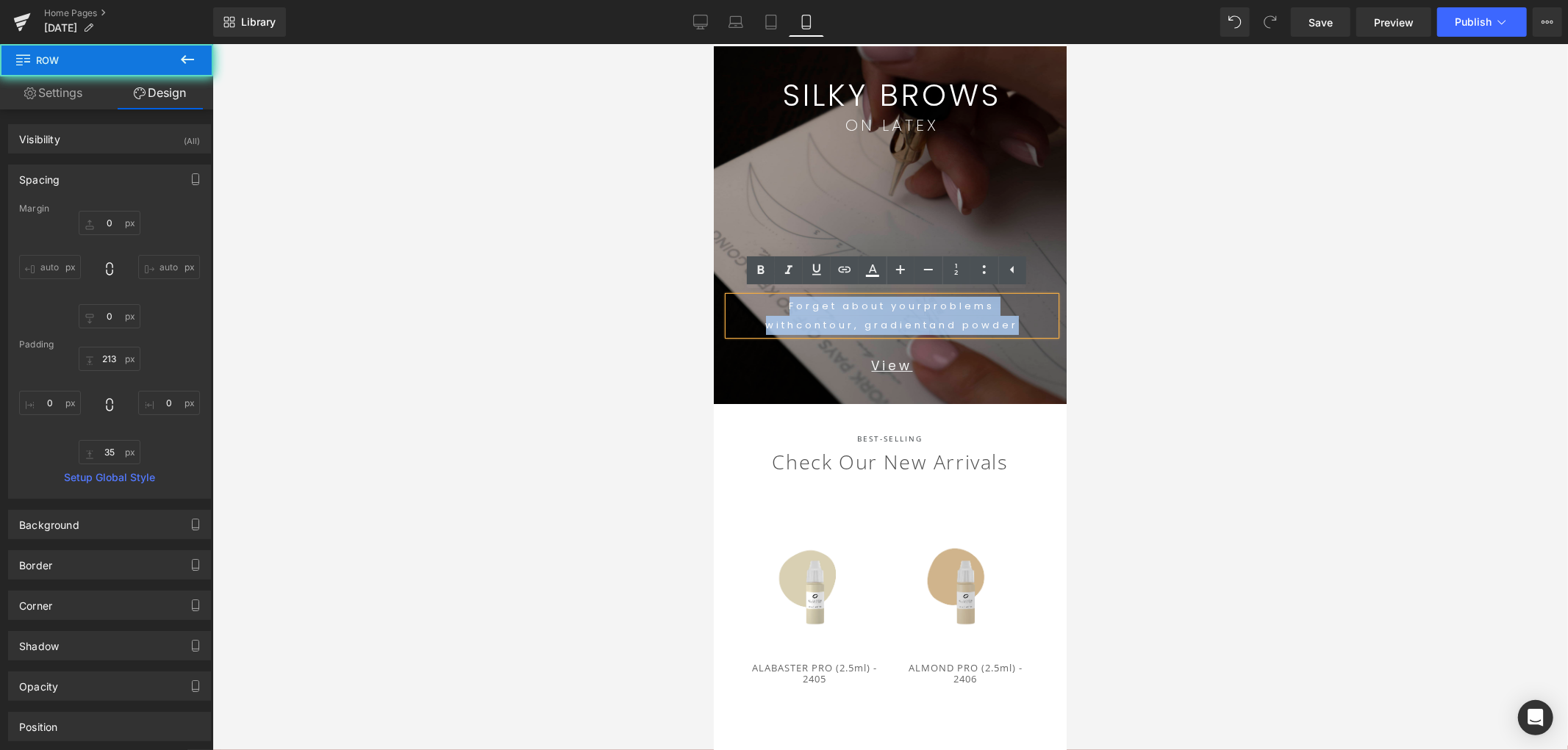
click at [958, 376] on div "Forget about your problems with contour, gradient and powder Text Block View Te…" at bounding box center [891, 272] width 349 height 264
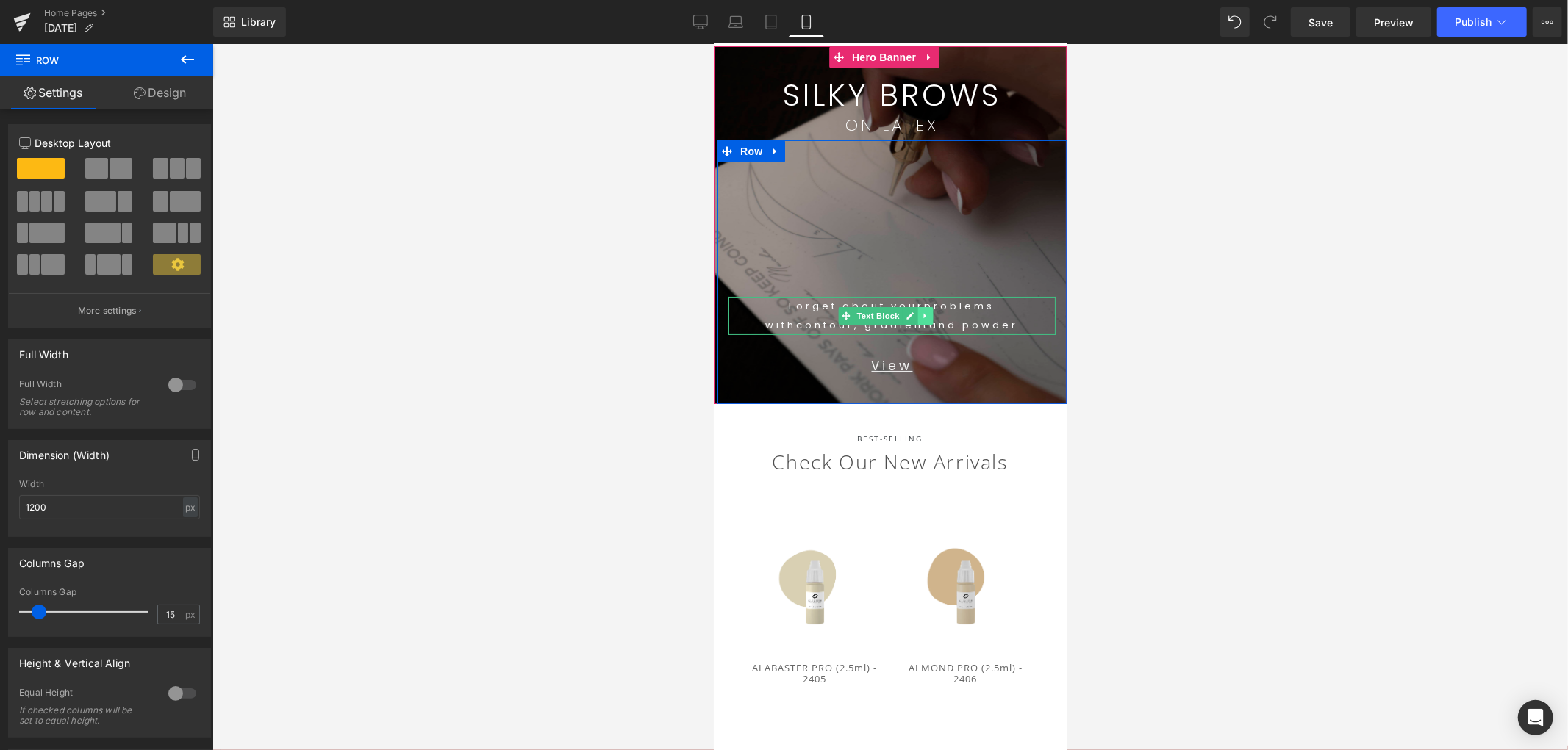
click at [929, 316] on icon at bounding box center [924, 315] width 9 height 9
click at [974, 316] on p "with contour, gradient and powder" at bounding box center [892, 325] width 327 height 19
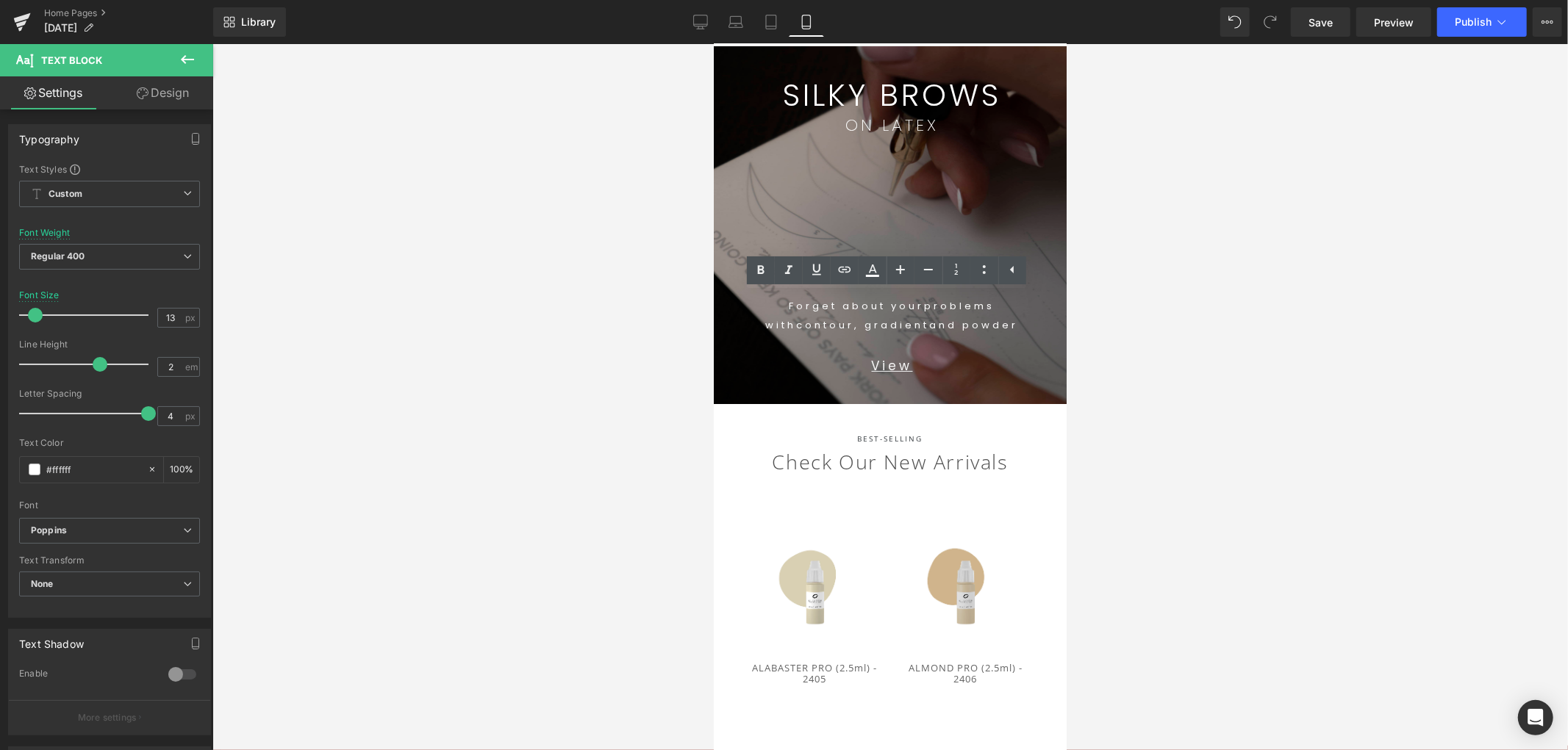
drag, startPoint x: 1305, startPoint y: 368, endPoint x: 1205, endPoint y: 362, distance: 100.2
click at [1302, 368] on div at bounding box center [890, 396] width 1356 height 706
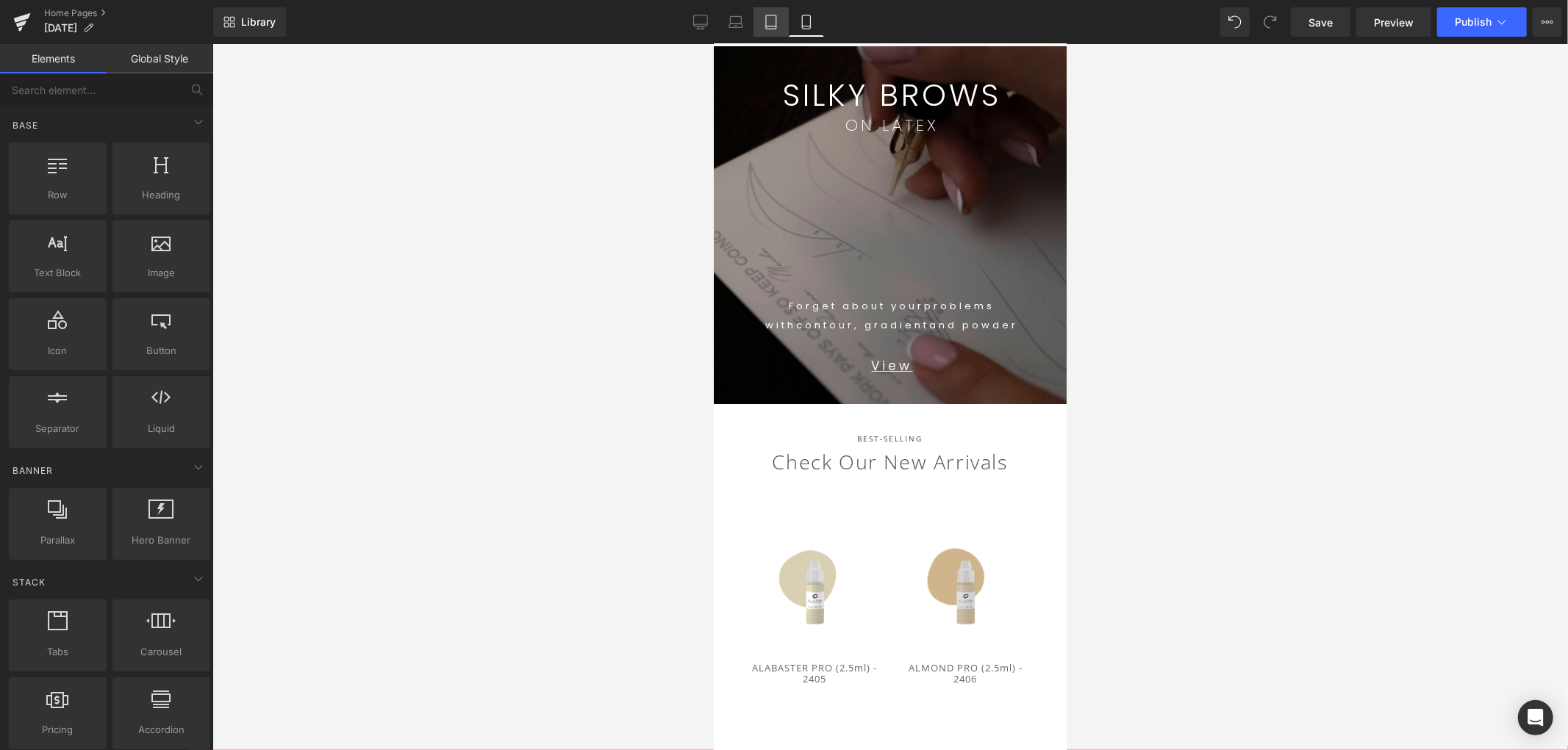
click at [763, 27] on link "Tablet" at bounding box center [771, 22] width 35 height 29
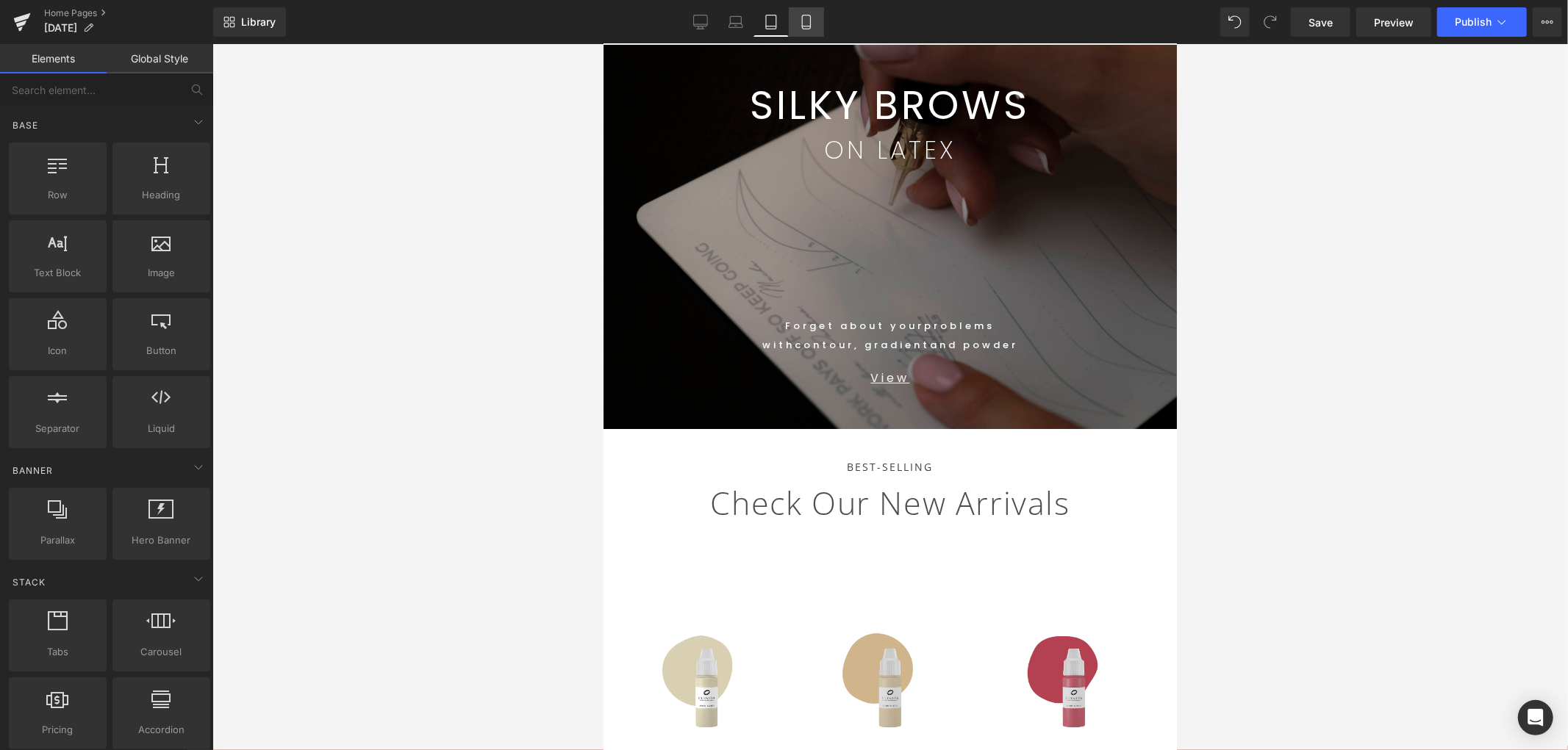
click at [810, 22] on icon at bounding box center [806, 21] width 14 height 14
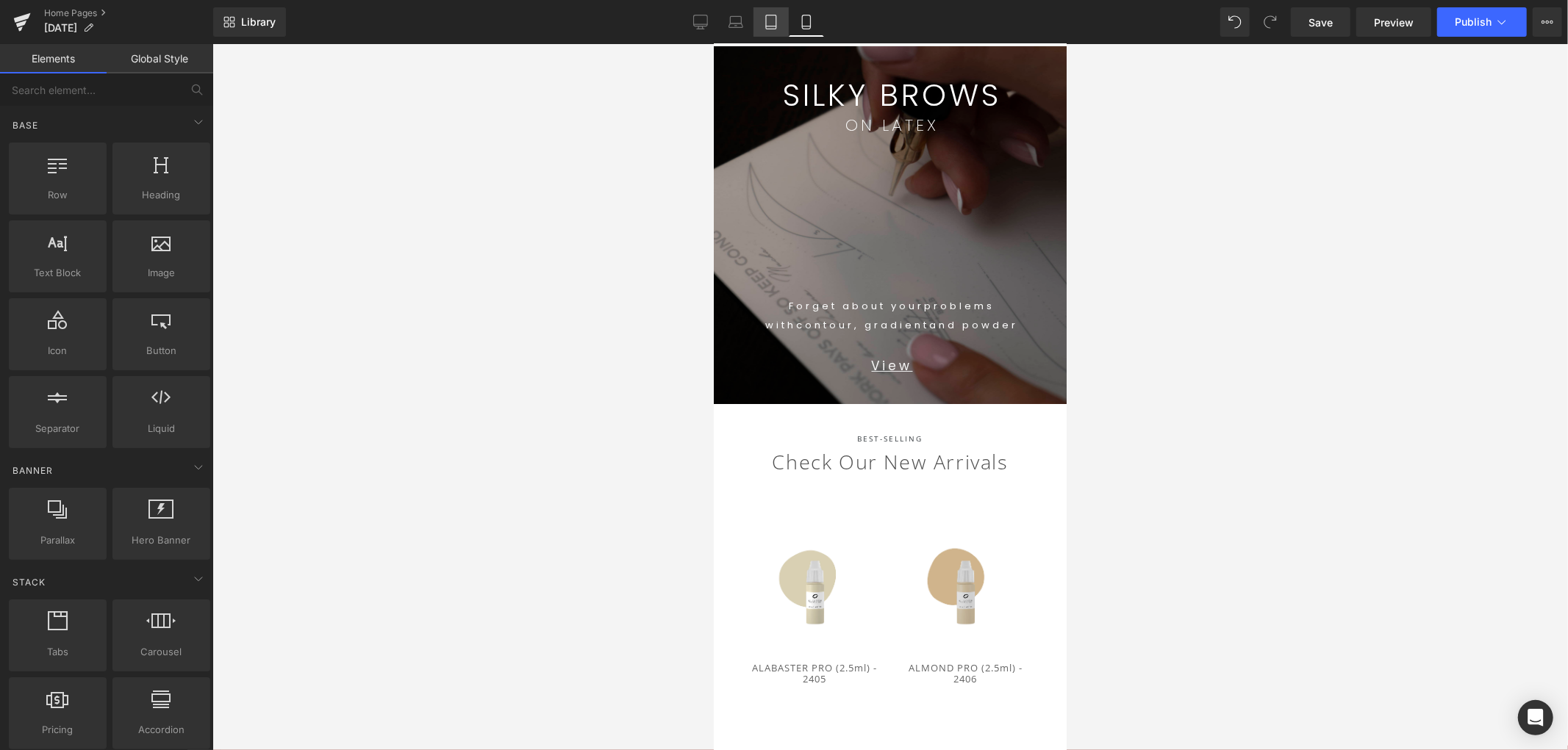
click at [784, 20] on link "Tablet" at bounding box center [771, 22] width 35 height 29
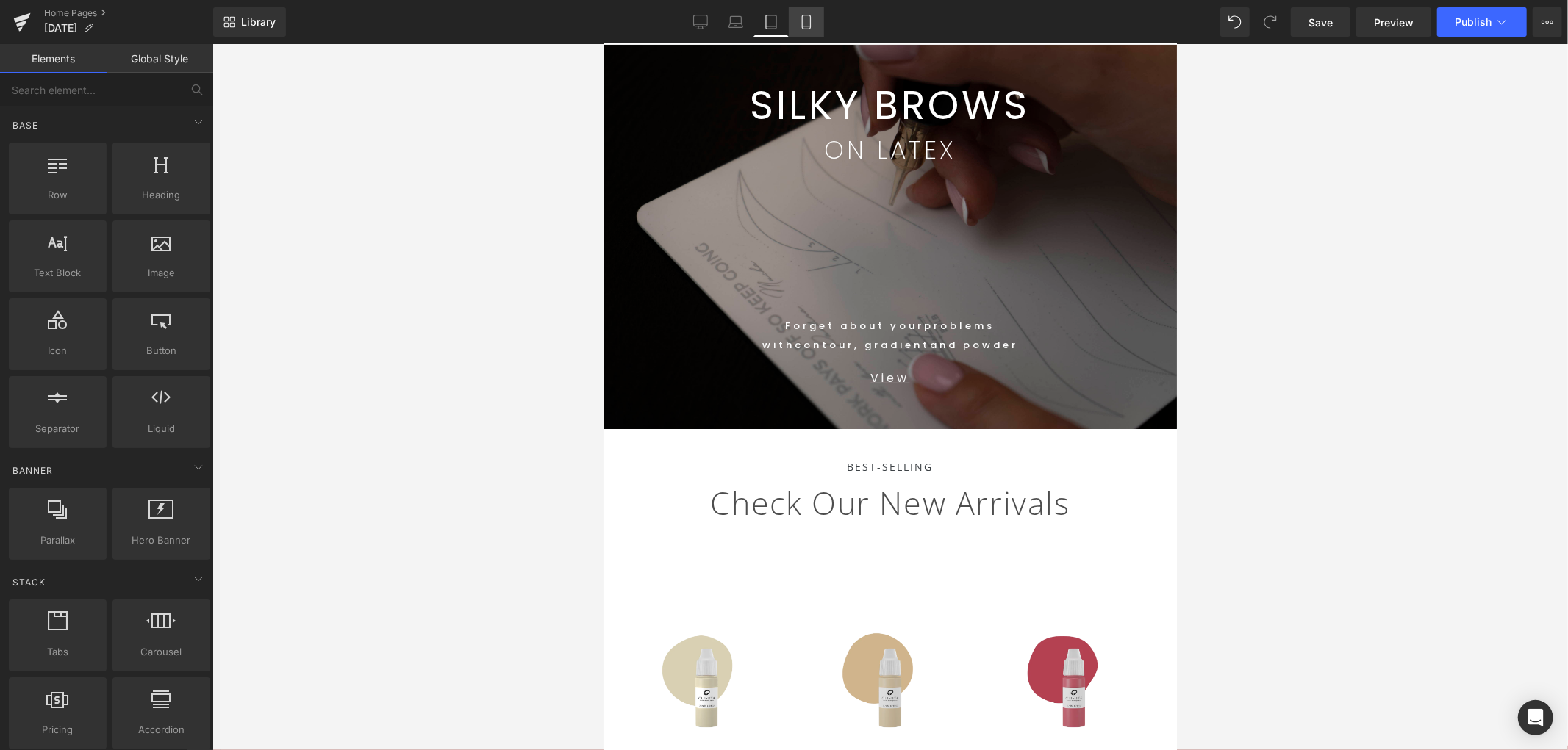
click at [812, 23] on link "Mobile" at bounding box center [806, 22] width 35 height 29
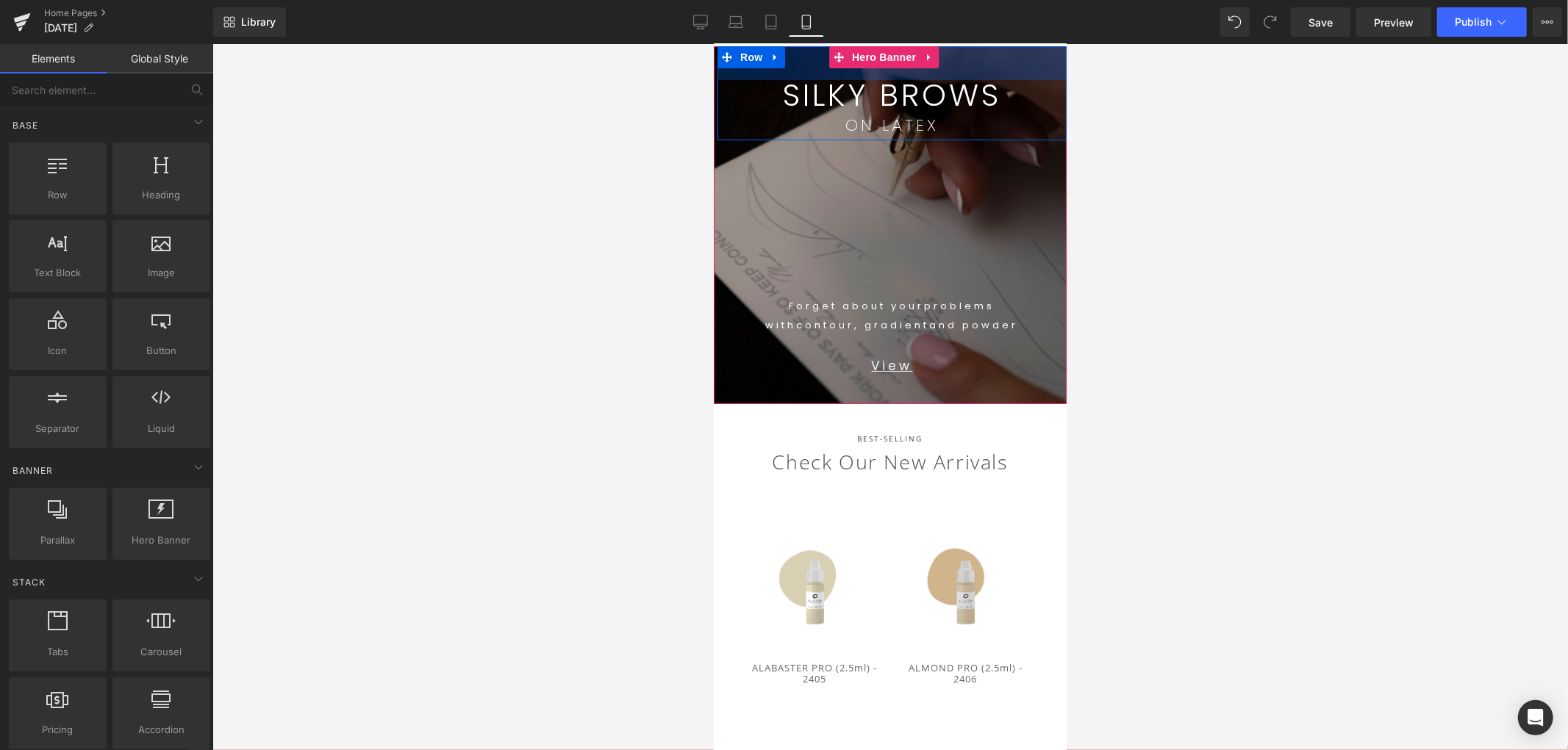
click at [1020, 89] on p "SILKY BROWS" at bounding box center [892, 95] width 327 height 30
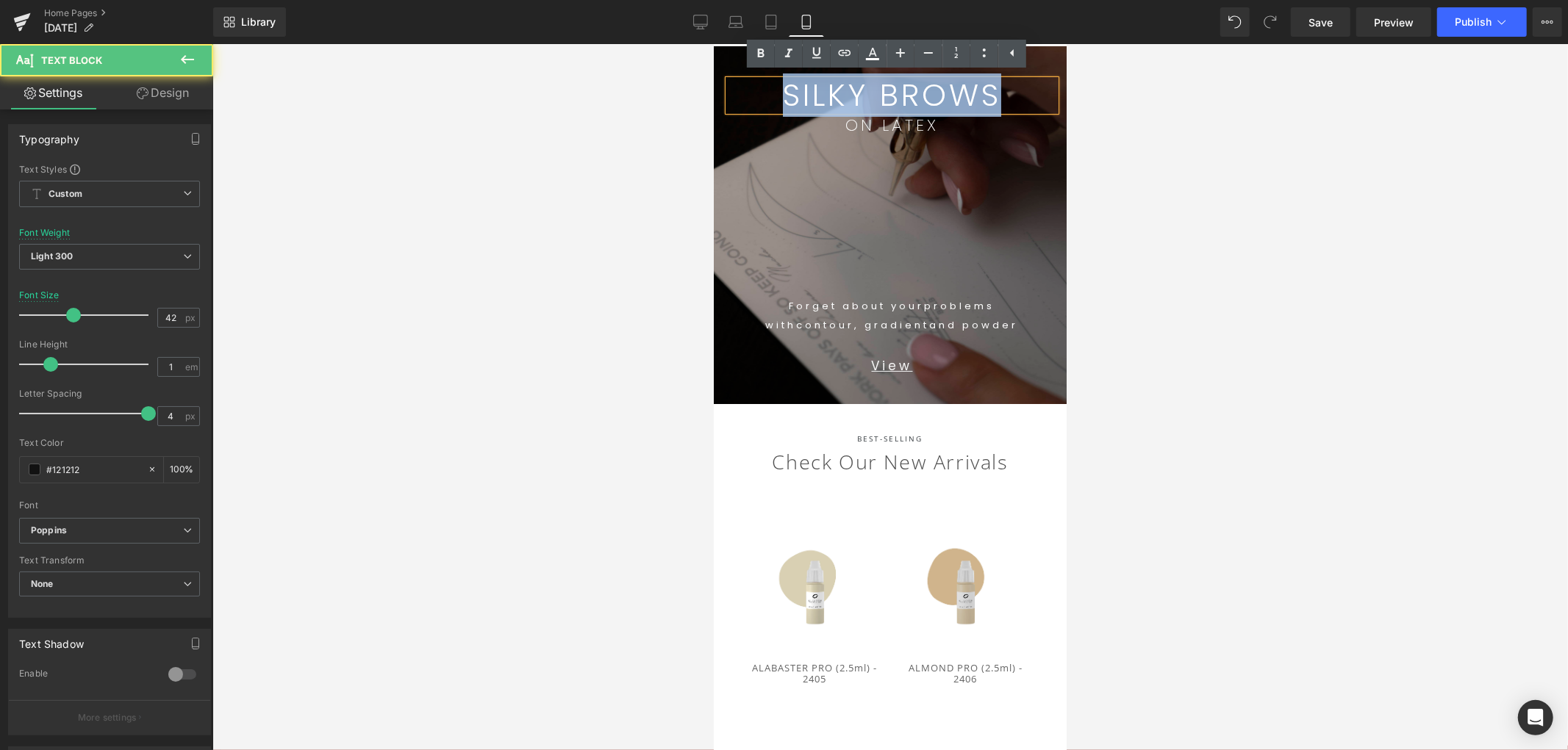
drag, startPoint x: 983, startPoint y: 96, endPoint x: 505, endPoint y: 69, distance: 478.8
click at [713, 69] on html "Skip to content SILKY BROWNS ON LATEX NEW SHOP BOOK ONLINE COURSES COURSES ONLI…" at bounding box center [889, 343] width 353 height 706
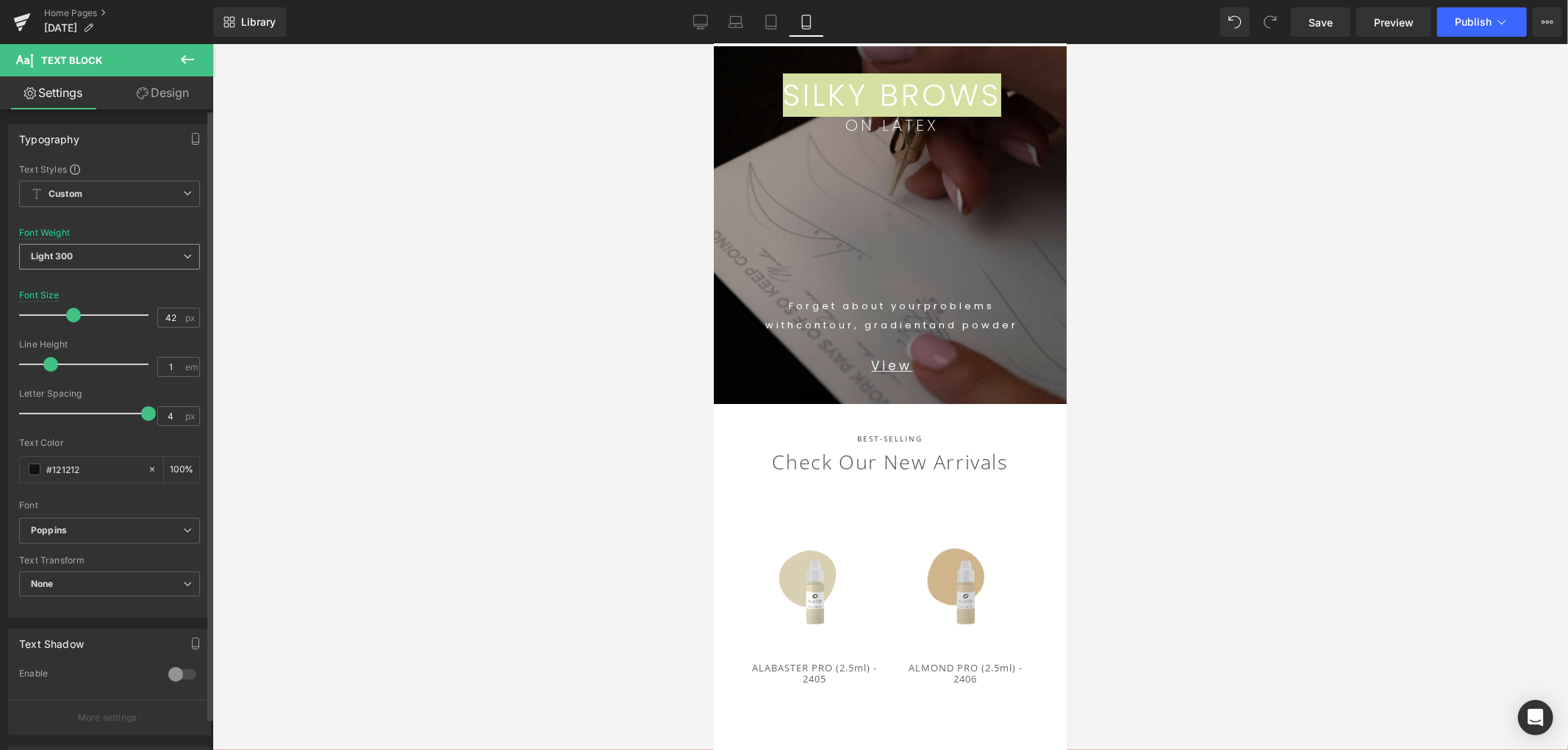
drag, startPoint x: 85, startPoint y: 251, endPoint x: 92, endPoint y: 253, distance: 7.3
click at [89, 251] on span "Light 300" at bounding box center [109, 257] width 181 height 26
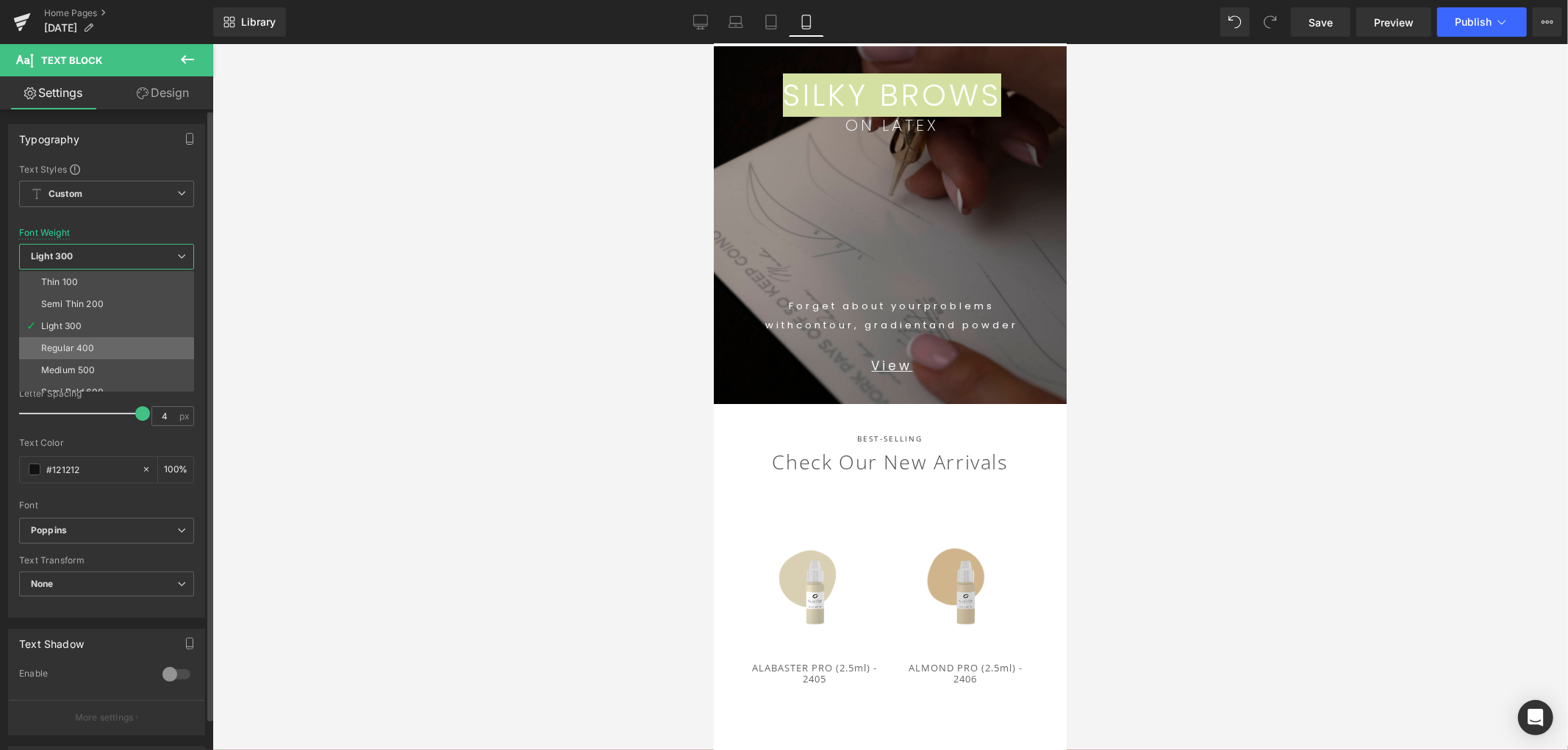
click at [92, 344] on div "Regular 400" at bounding box center [68, 348] width 53 height 10
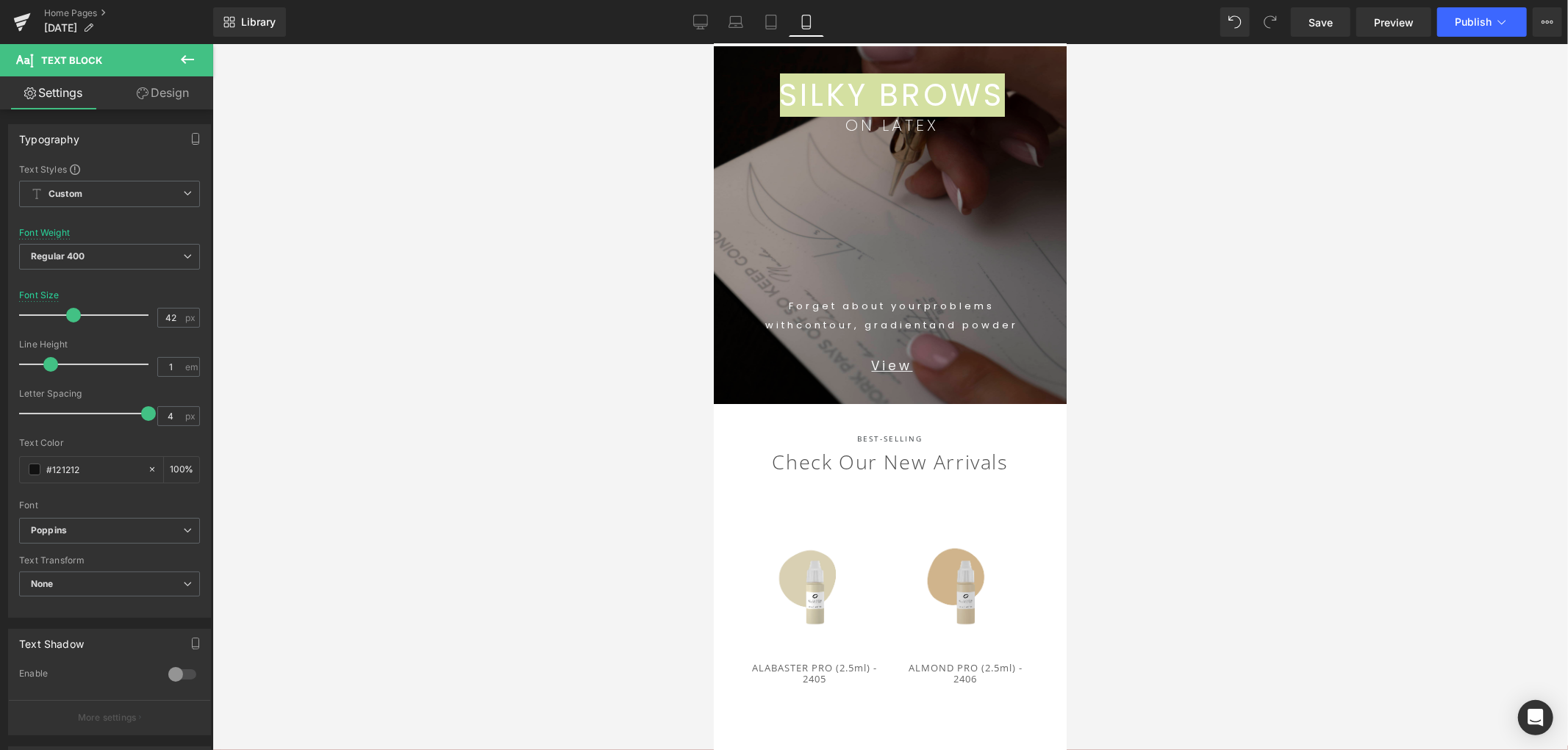
drag, startPoint x: 361, startPoint y: 348, endPoint x: 709, endPoint y: 328, distance: 348.6
click at [366, 348] on div at bounding box center [890, 396] width 1356 height 706
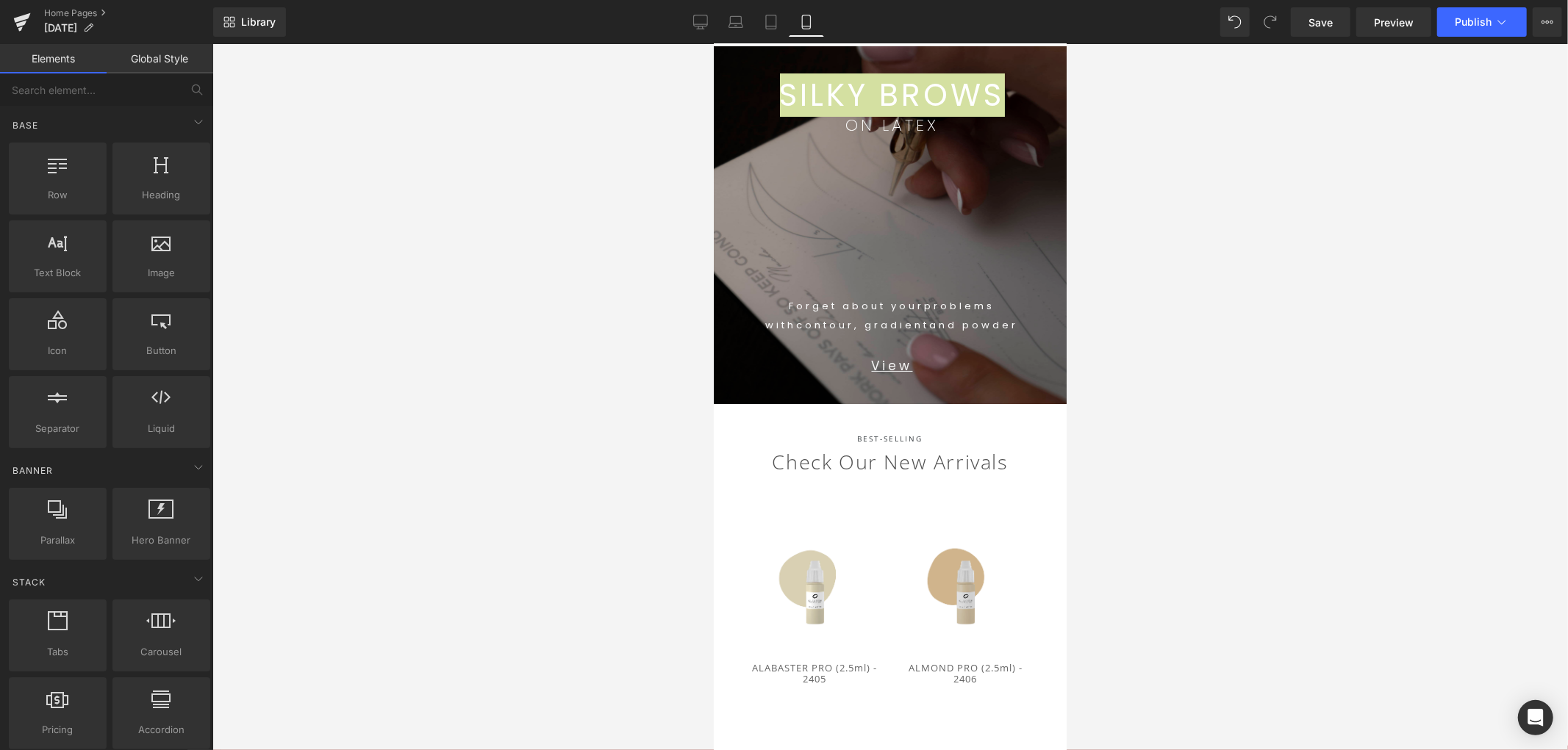
drag, startPoint x: 856, startPoint y: 199, endPoint x: 887, endPoint y: 224, distance: 39.8
click at [713, 44] on div "213px" at bounding box center [713, 44] width 0 height 0
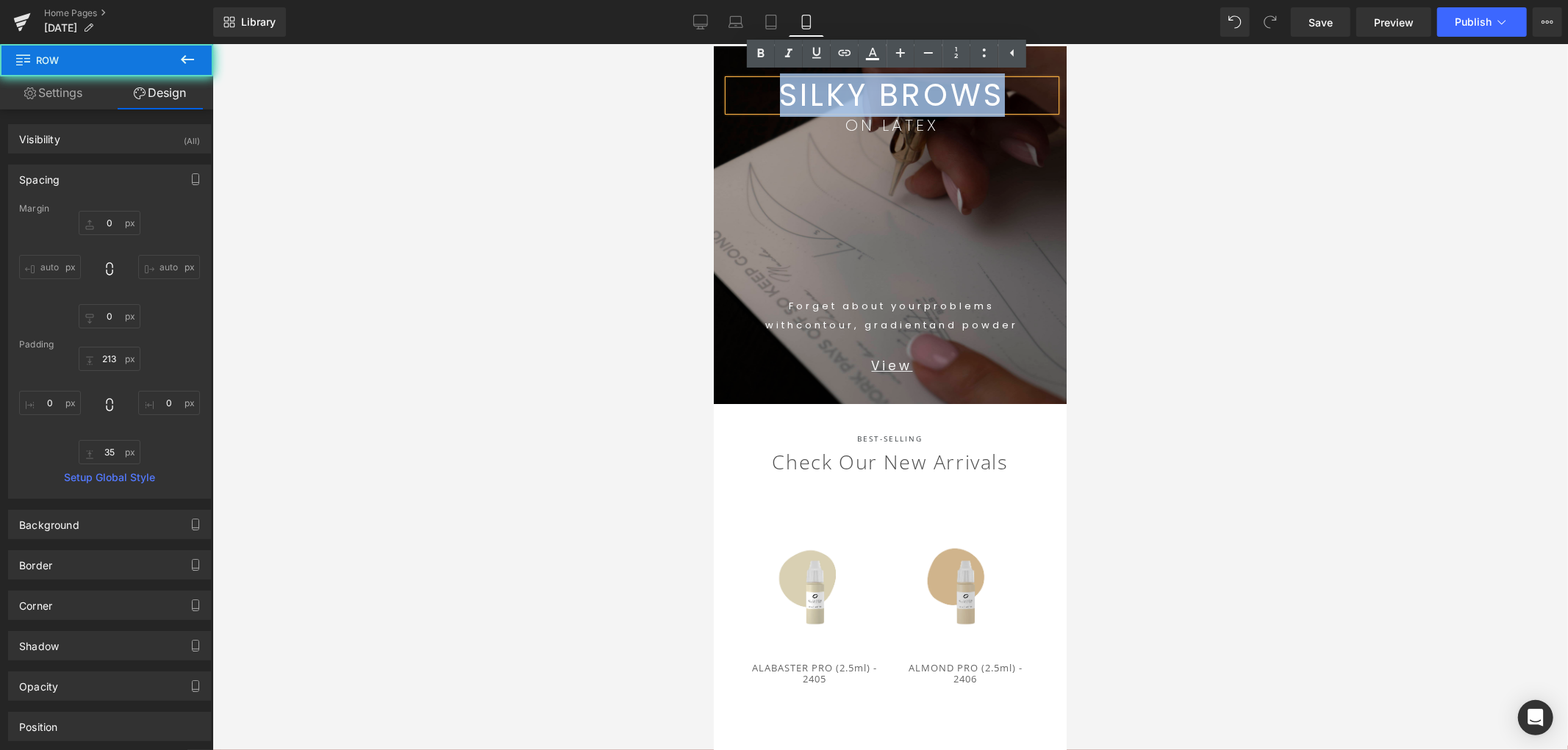
click at [975, 301] on span "problems" at bounding box center [959, 305] width 70 height 14
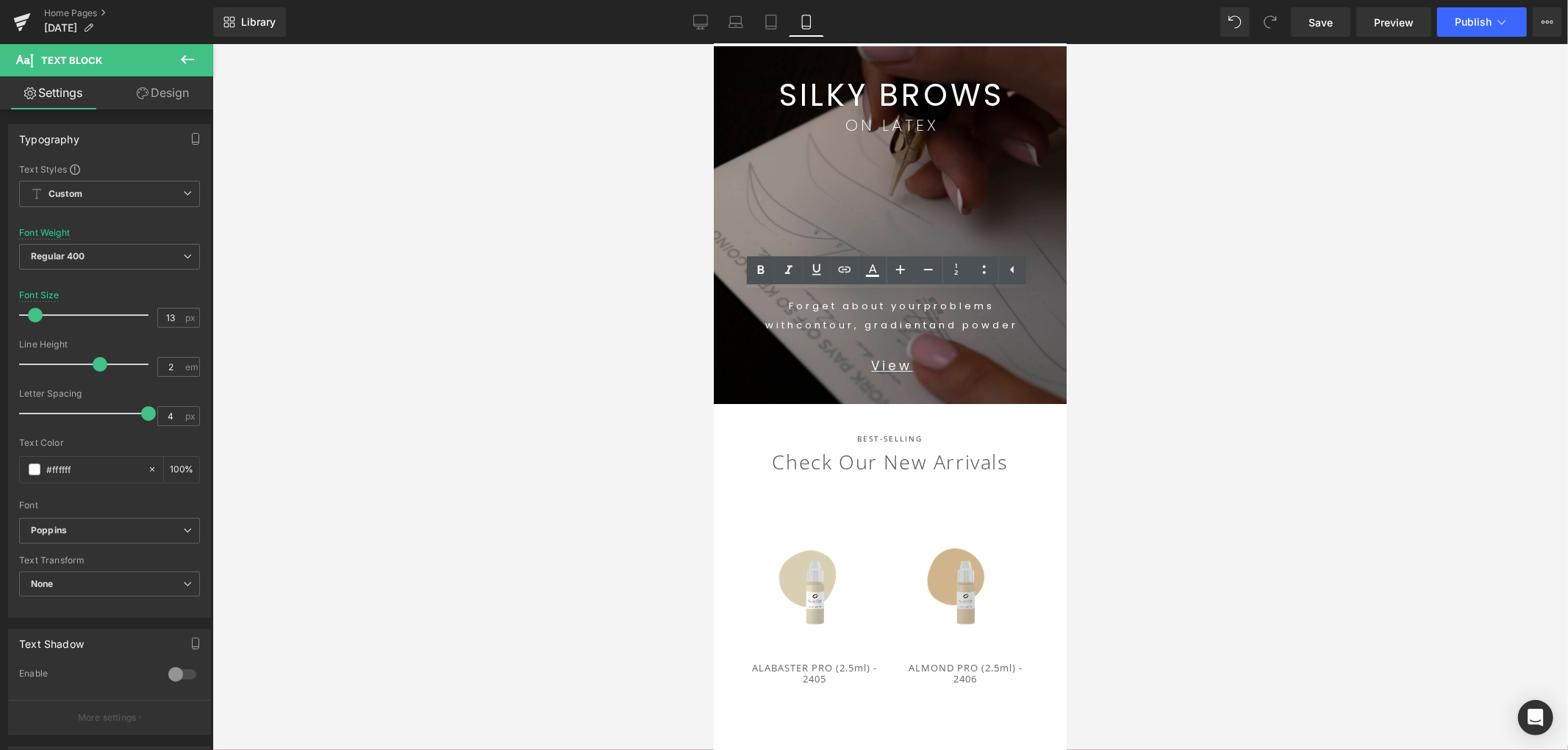
click at [1295, 251] on div at bounding box center [890, 396] width 1356 height 706
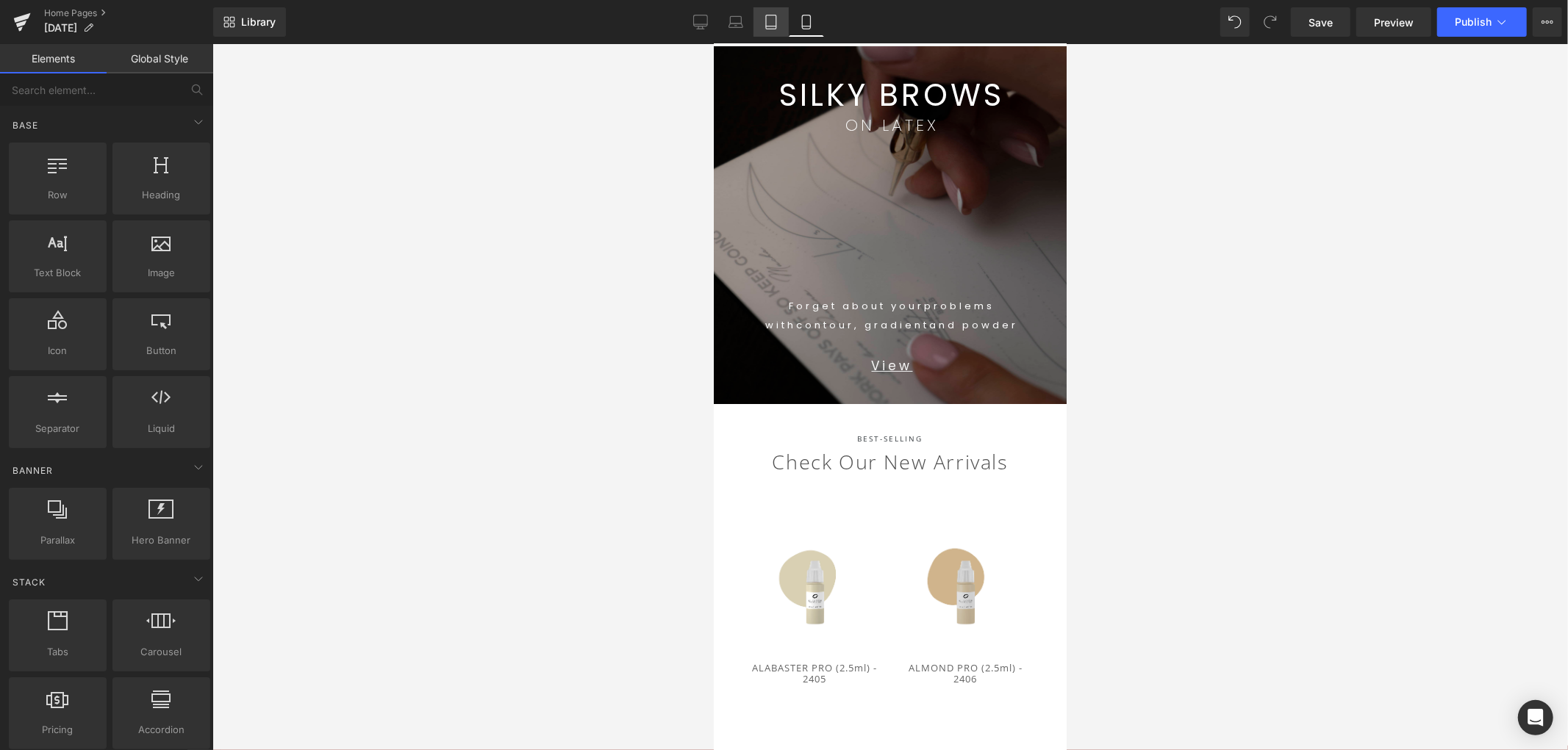
click at [769, 17] on icon at bounding box center [770, 21] width 14 height 14
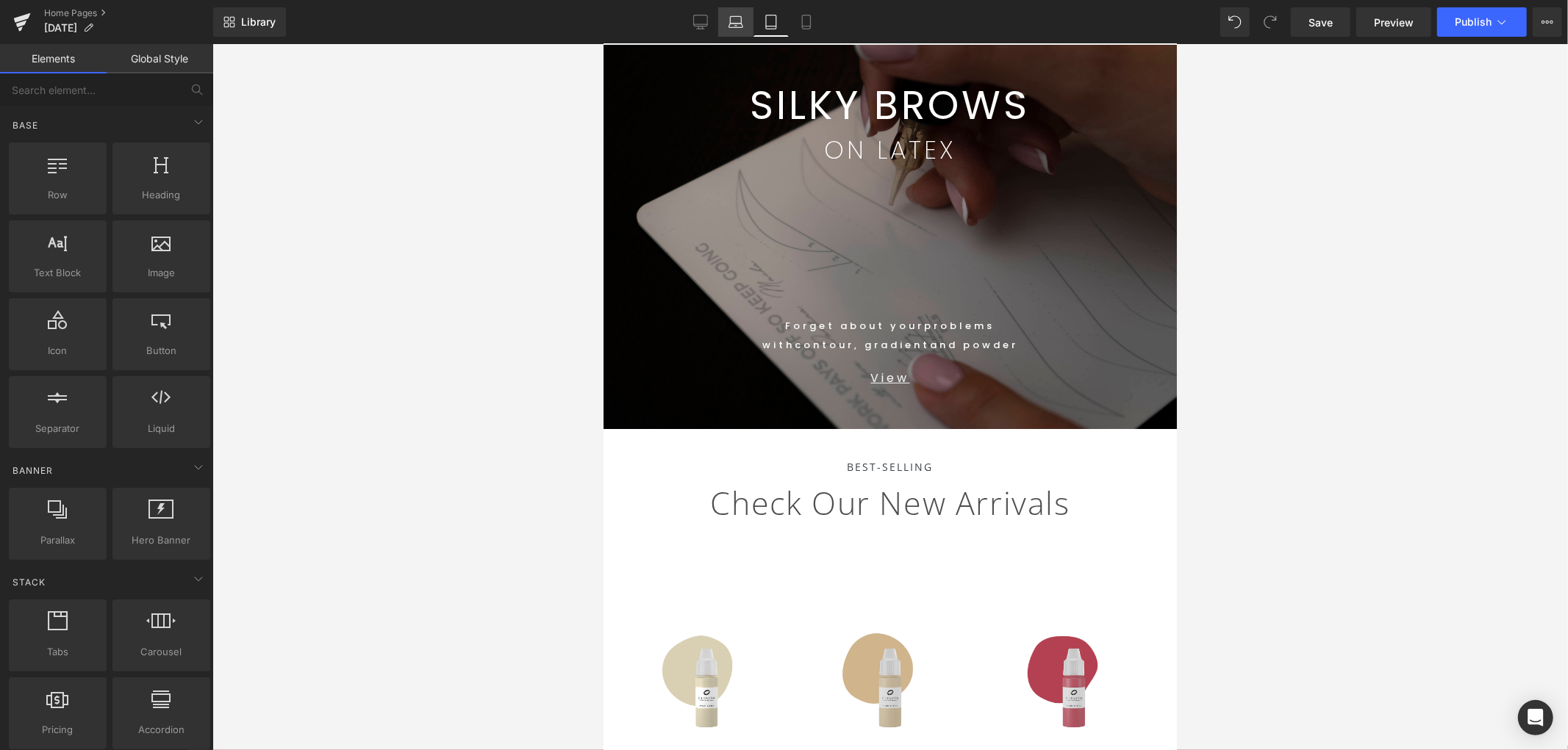
click at [716, 22] on link "Desktop" at bounding box center [700, 22] width 35 height 29
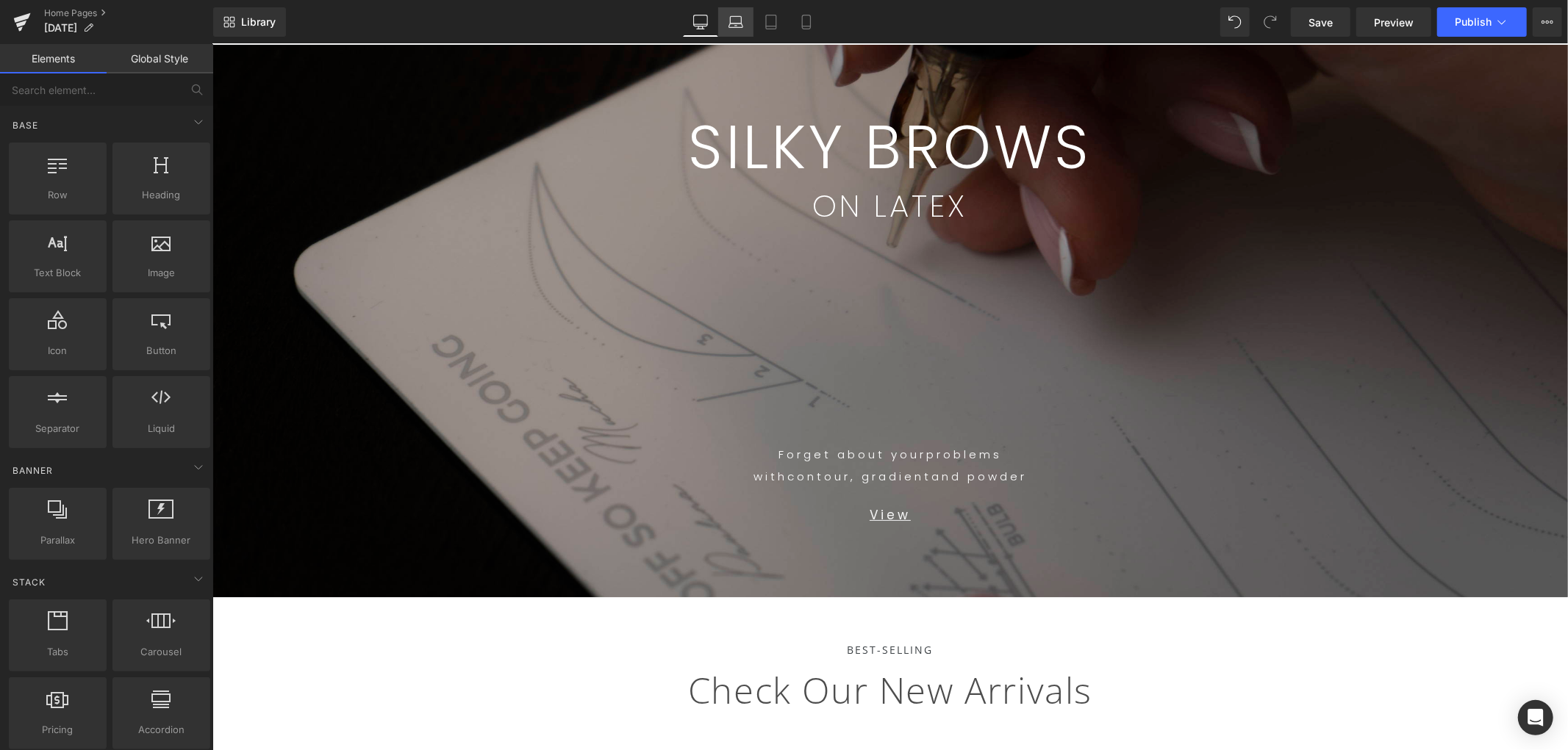
click at [726, 20] on link "Laptop" at bounding box center [735, 22] width 35 height 29
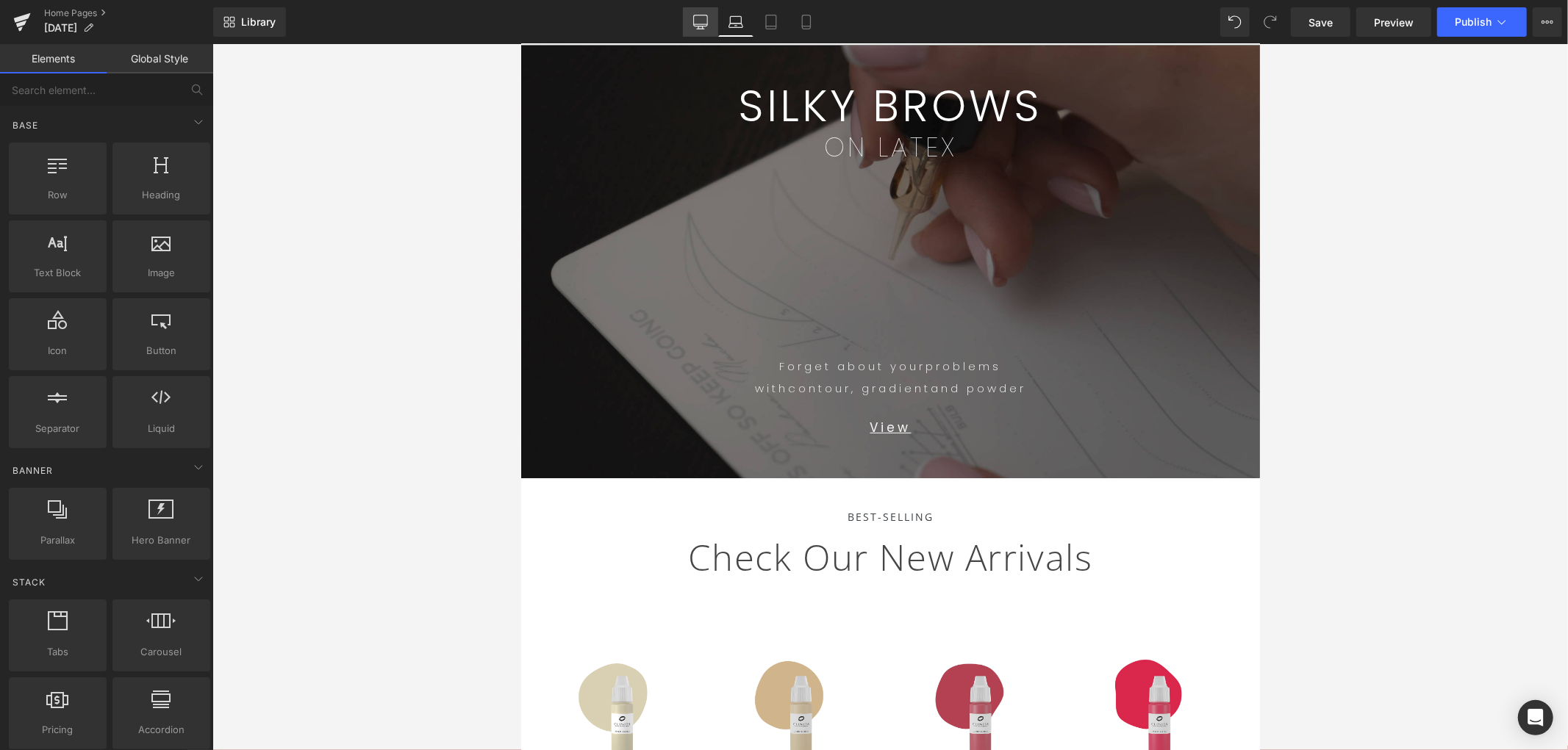
click at [707, 22] on icon at bounding box center [700, 21] width 14 height 11
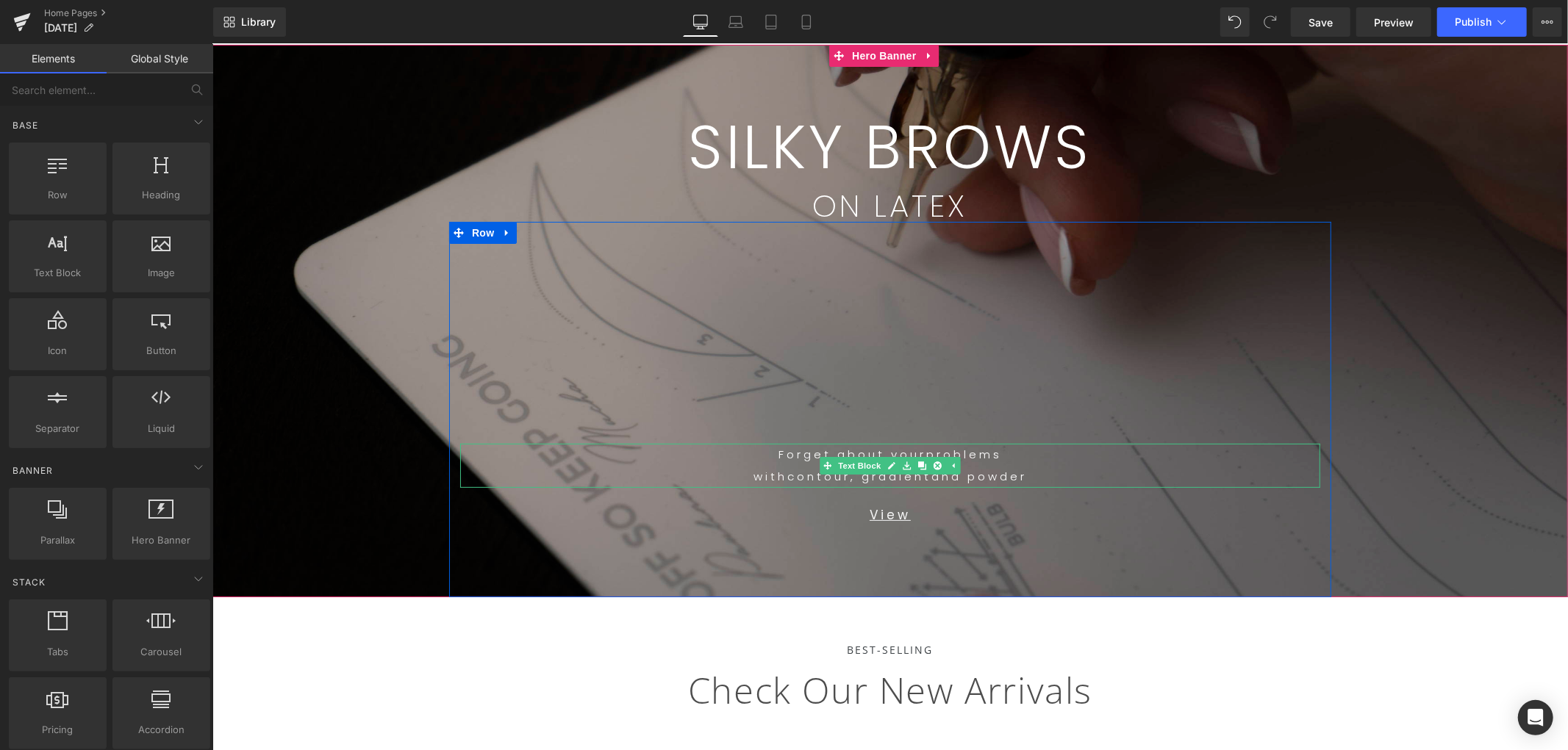
click at [1037, 468] on p "with contour, gradient and powder" at bounding box center [889, 475] width 861 height 22
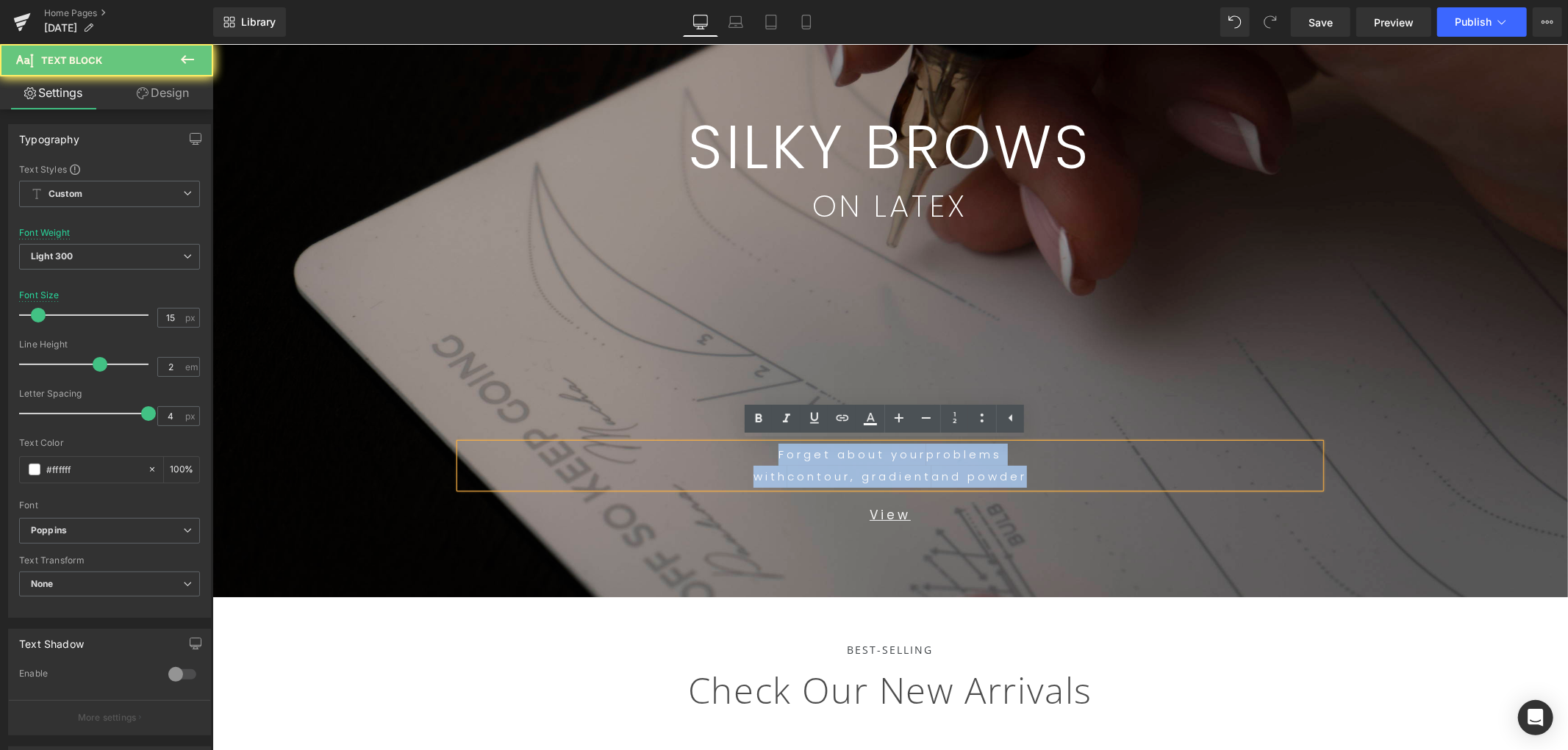
drag, startPoint x: 770, startPoint y: 467, endPoint x: 596, endPoint y: 451, distance: 174.7
click at [608, 452] on div "Forget about your problems with contour, gradient and powder" at bounding box center [889, 465] width 861 height 44
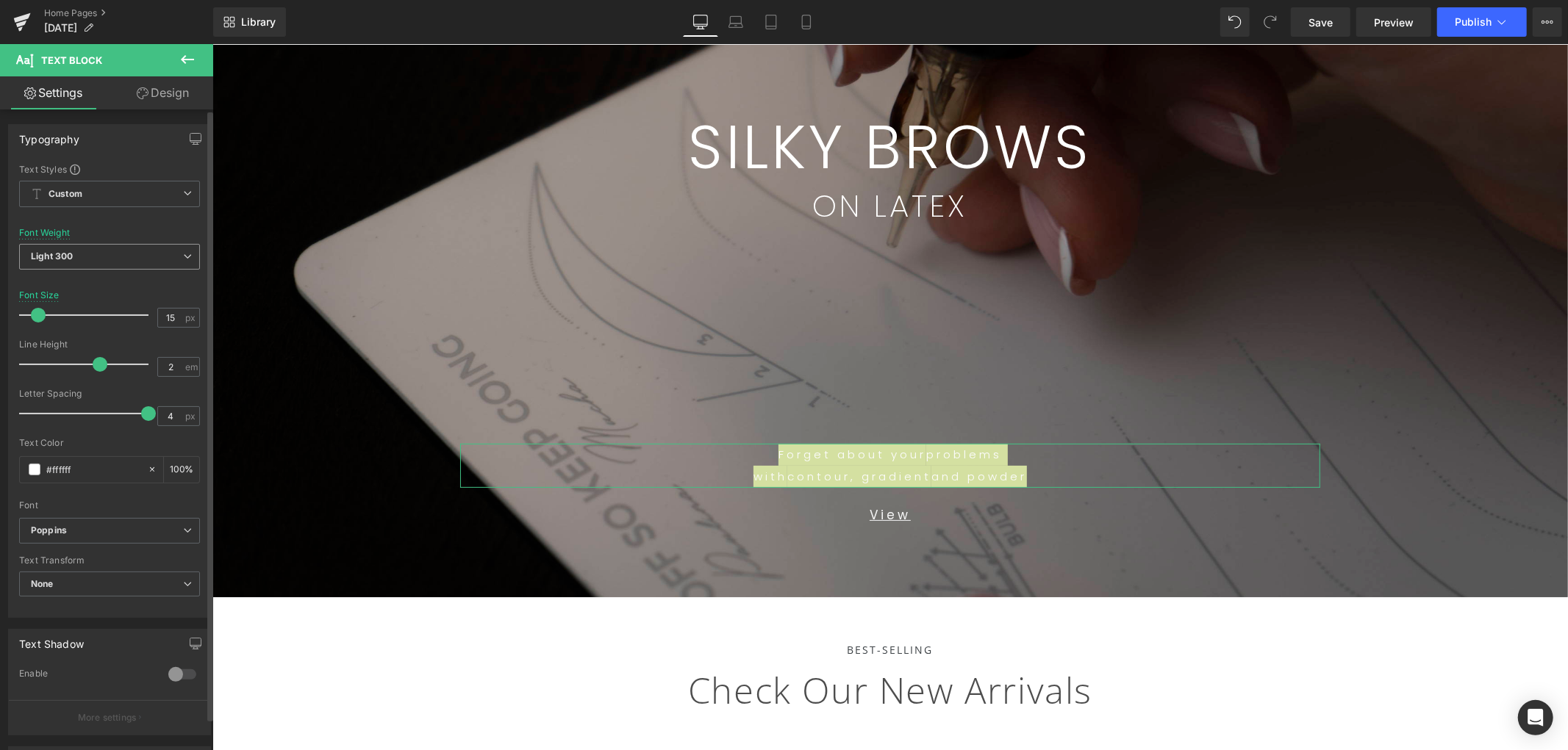
drag, startPoint x: 105, startPoint y: 261, endPoint x: 108, endPoint y: 272, distance: 11.4
click at [106, 261] on span "Light 300" at bounding box center [109, 257] width 181 height 26
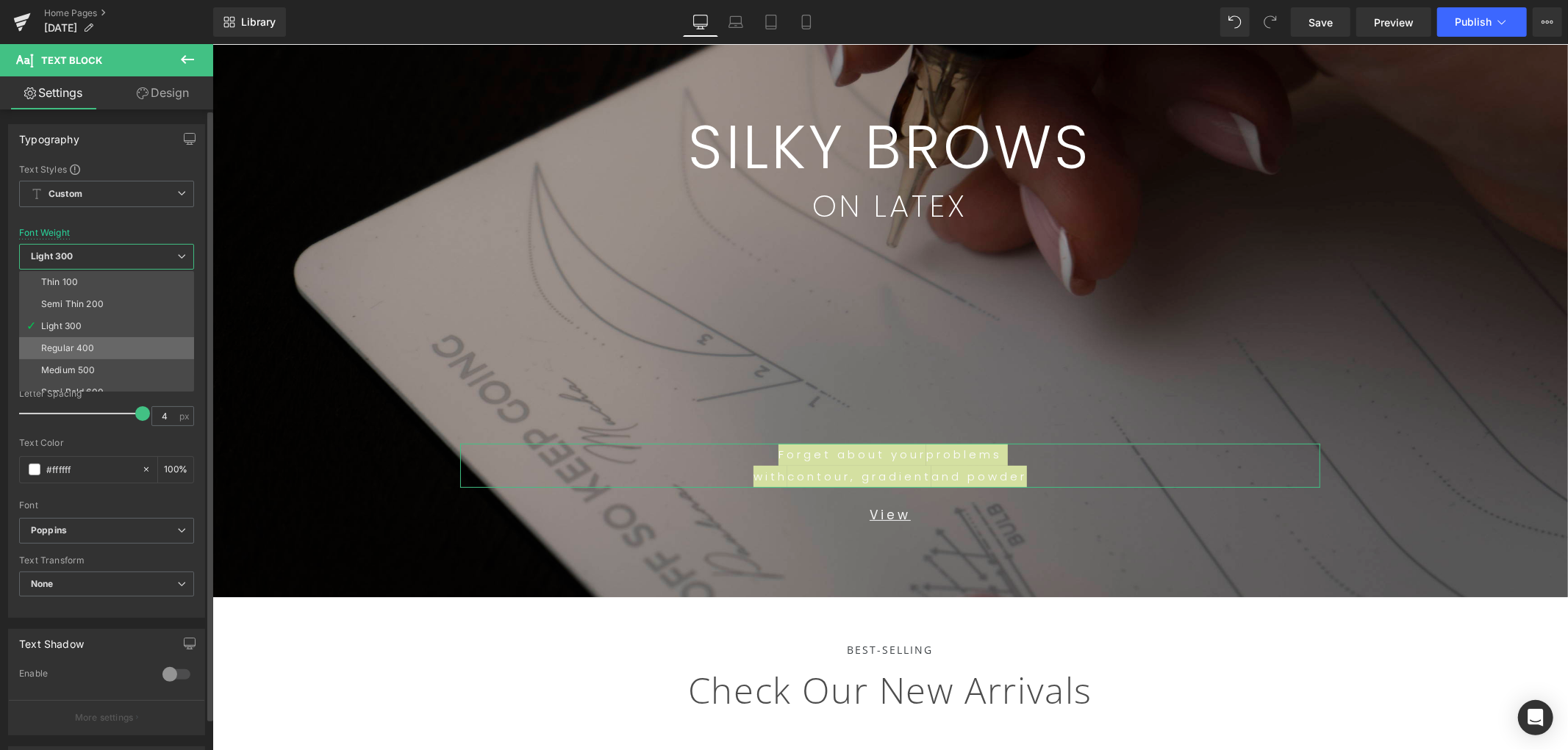
click at [92, 343] on div "Regular 400" at bounding box center [68, 348] width 53 height 10
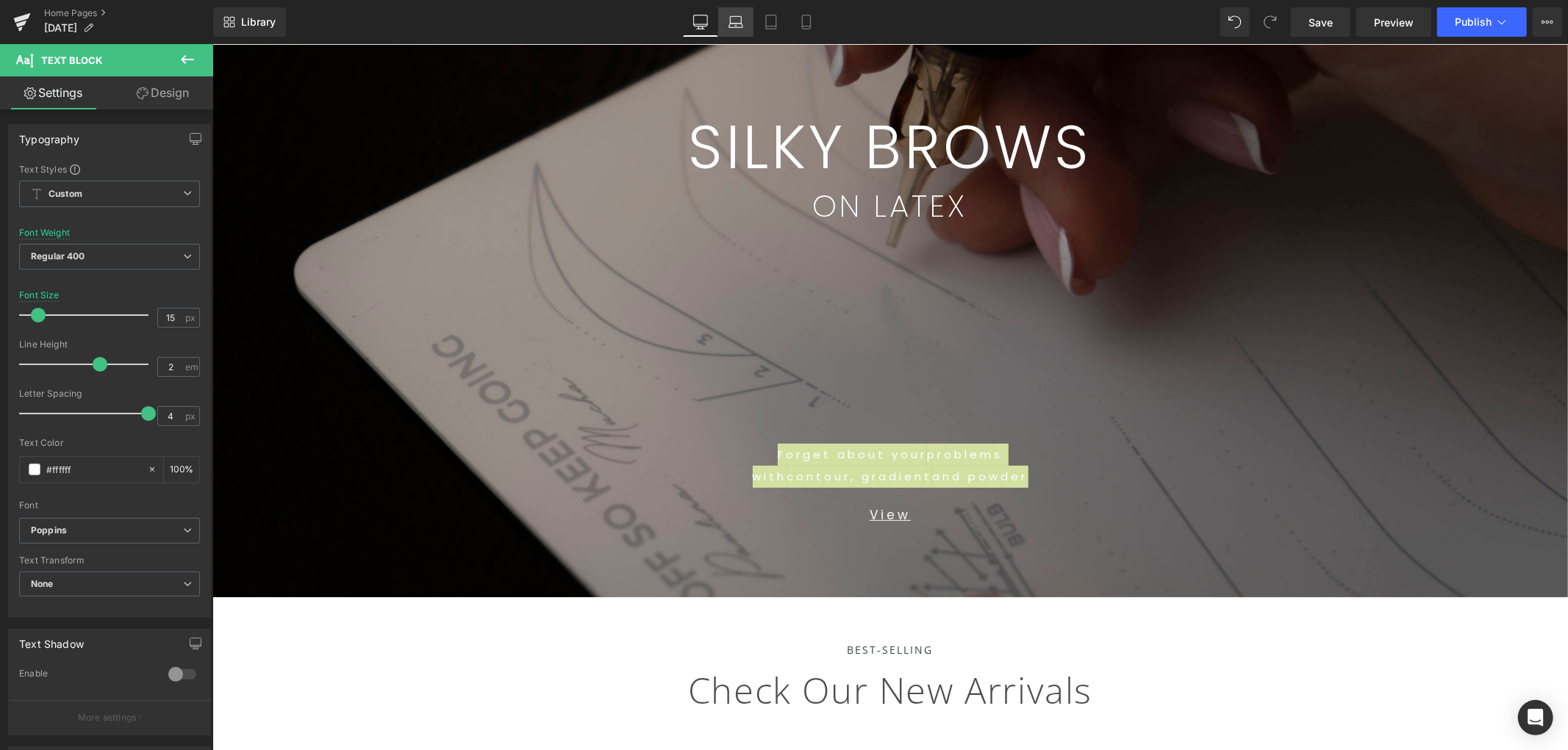
click at [746, 14] on link "Laptop" at bounding box center [735, 22] width 35 height 29
type input "100"
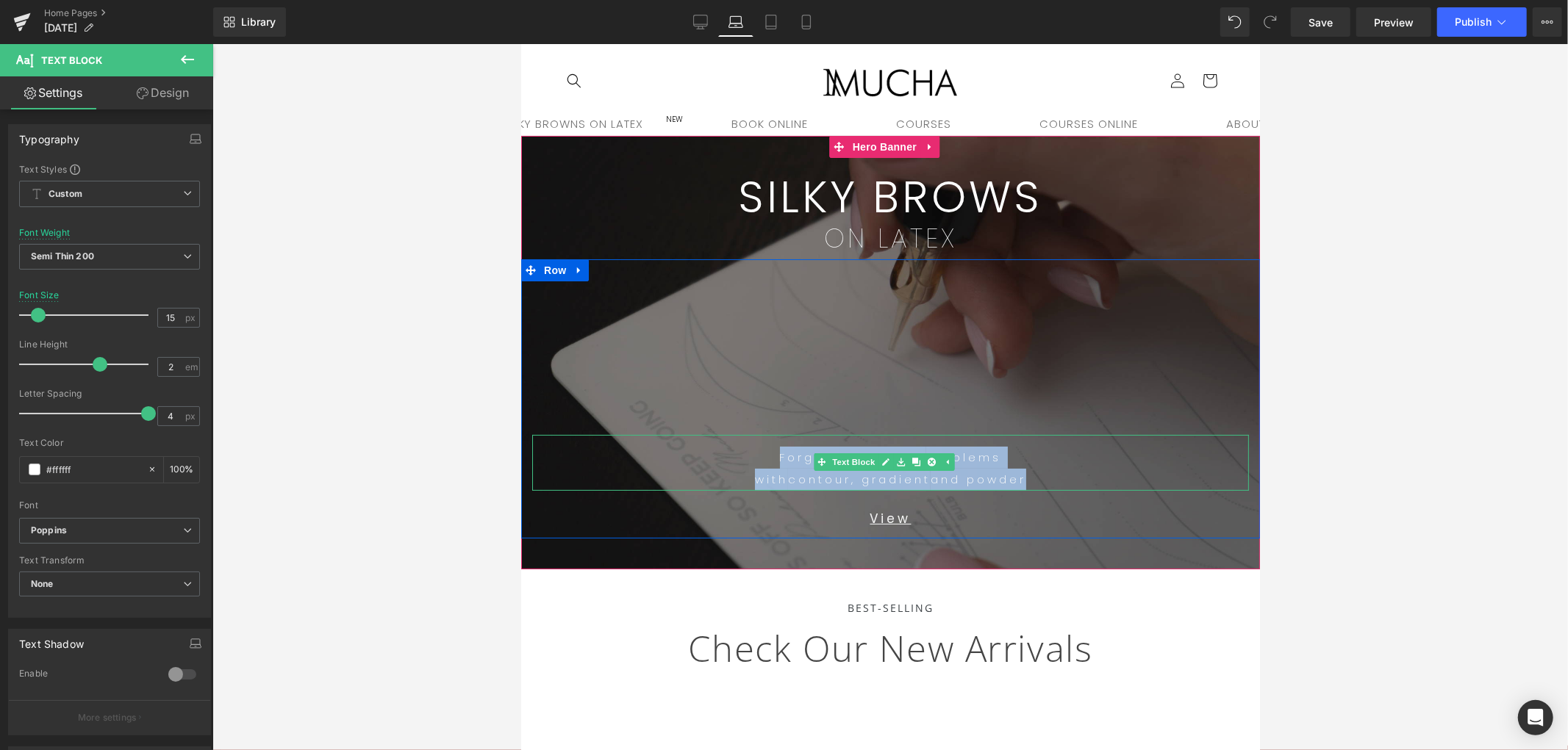
click at [1083, 471] on p "with contour, gradient and powder" at bounding box center [890, 479] width 717 height 22
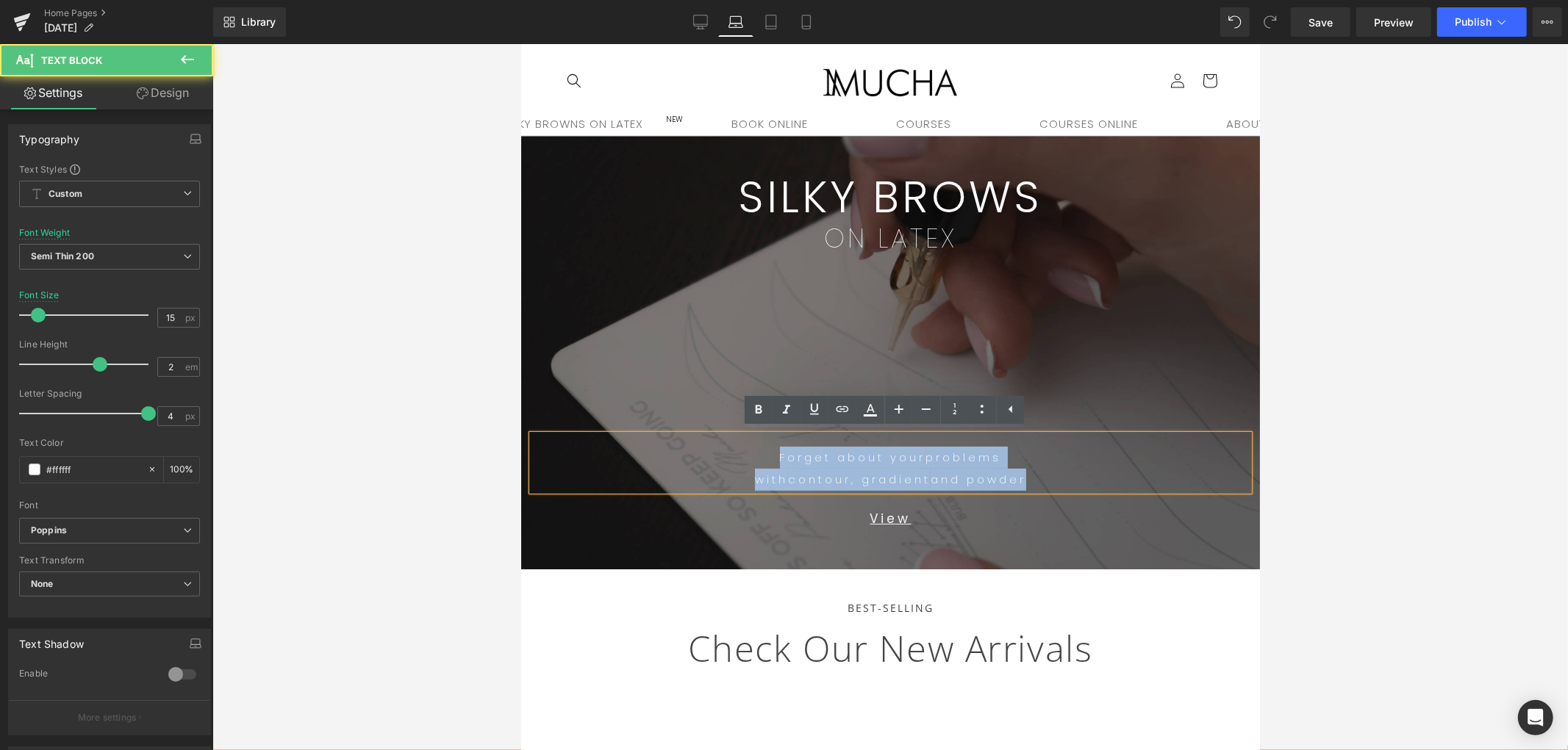
click at [1067, 477] on p "with contour, gradient and powder" at bounding box center [890, 479] width 717 height 22
click at [984, 539] on div at bounding box center [889, 352] width 739 height 433
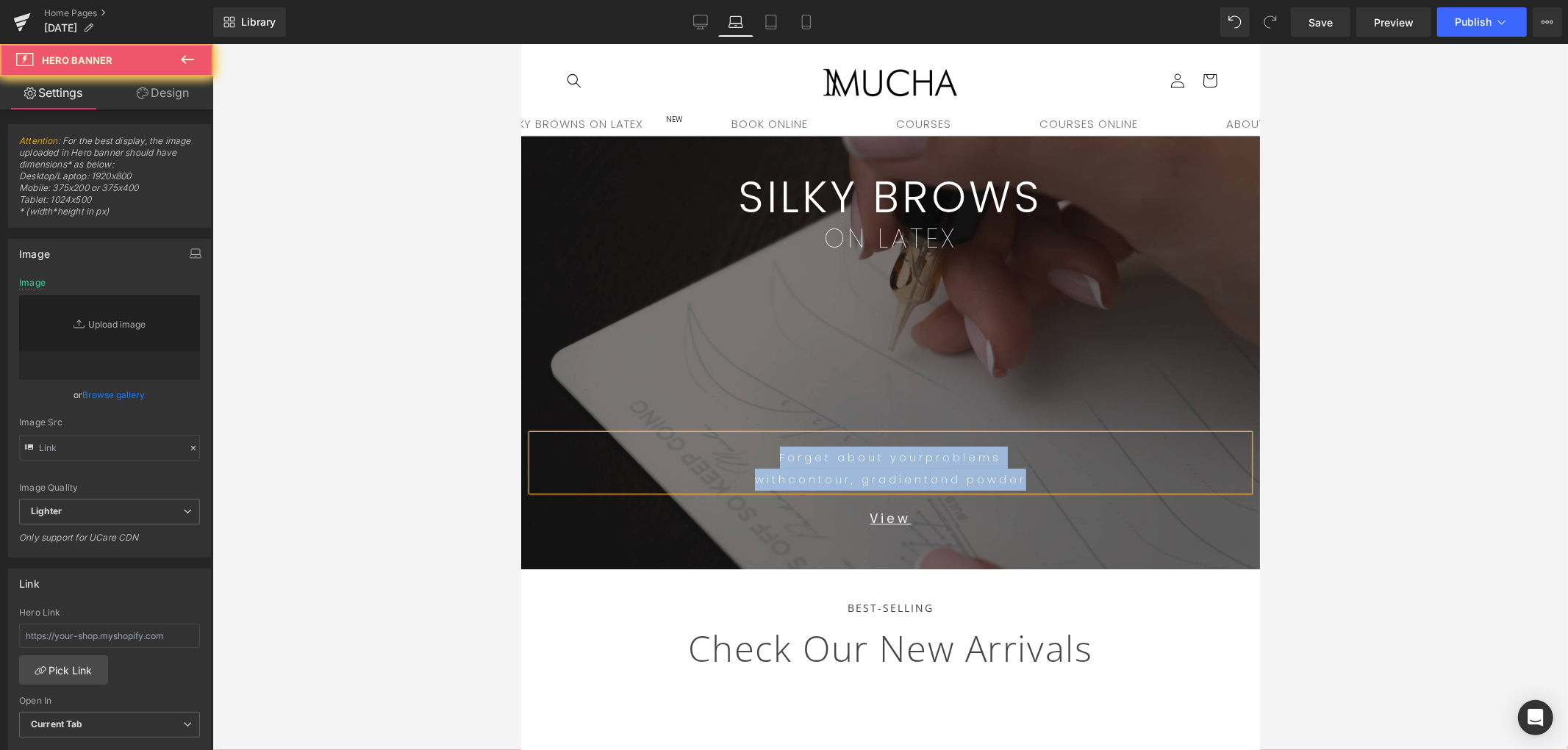
type input "[URL][DOMAIN_NAME]"
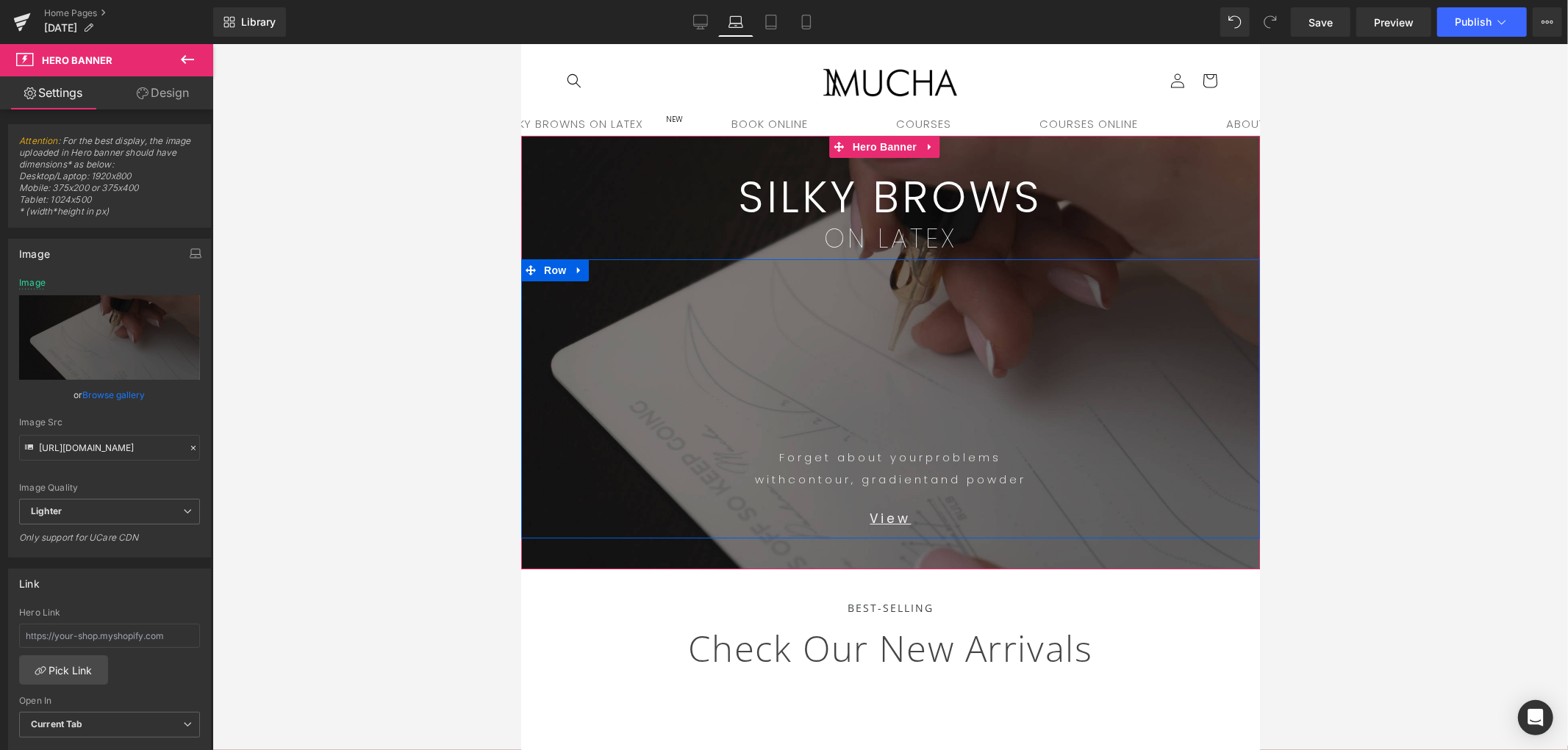
click at [1055, 481] on p "with contour, gradient and powder" at bounding box center [890, 479] width 717 height 22
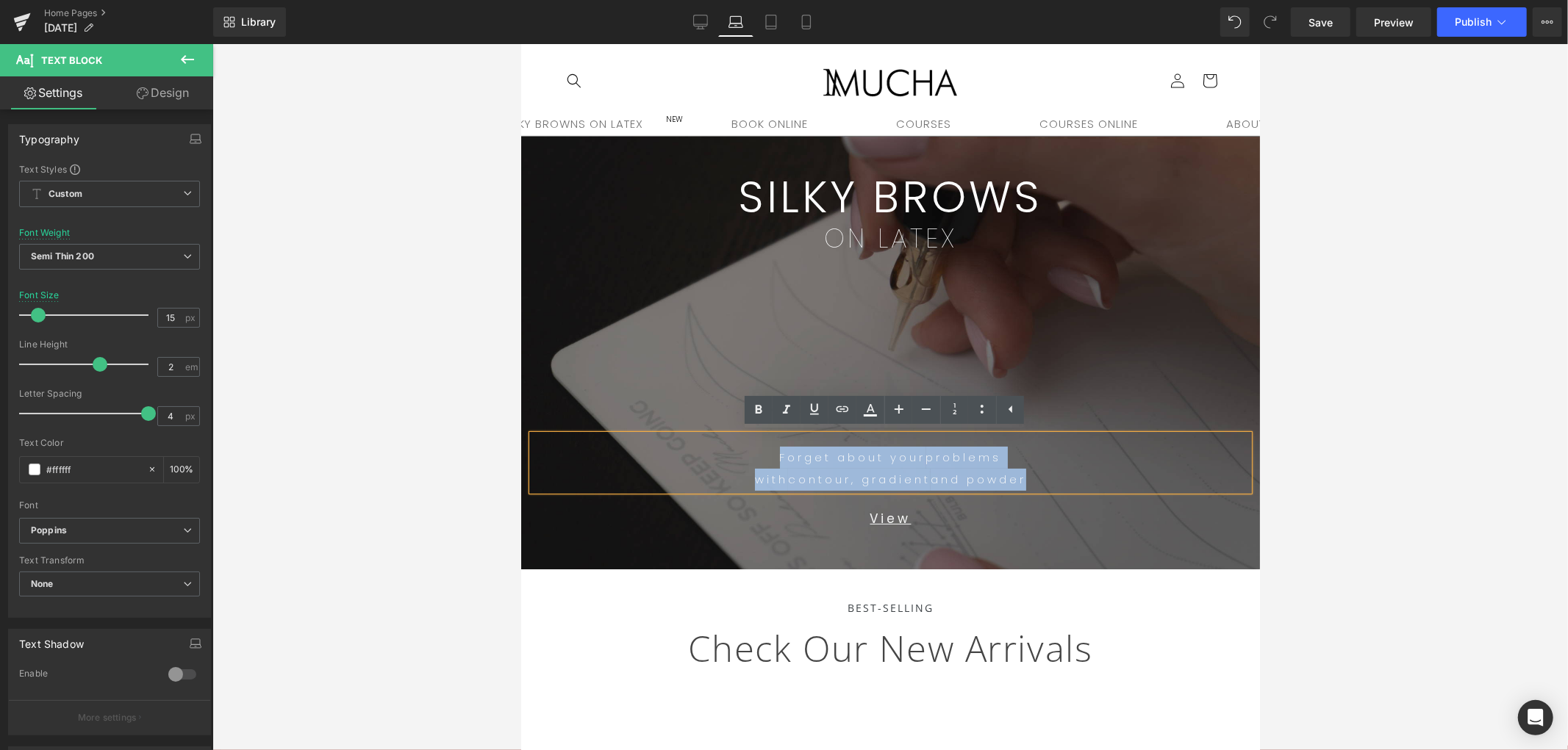
drag, startPoint x: 685, startPoint y: 459, endPoint x: 620, endPoint y: 442, distance: 67.2
click at [650, 450] on div "Forget about your problems with contour, gradient and powder" at bounding box center [890, 462] width 717 height 56
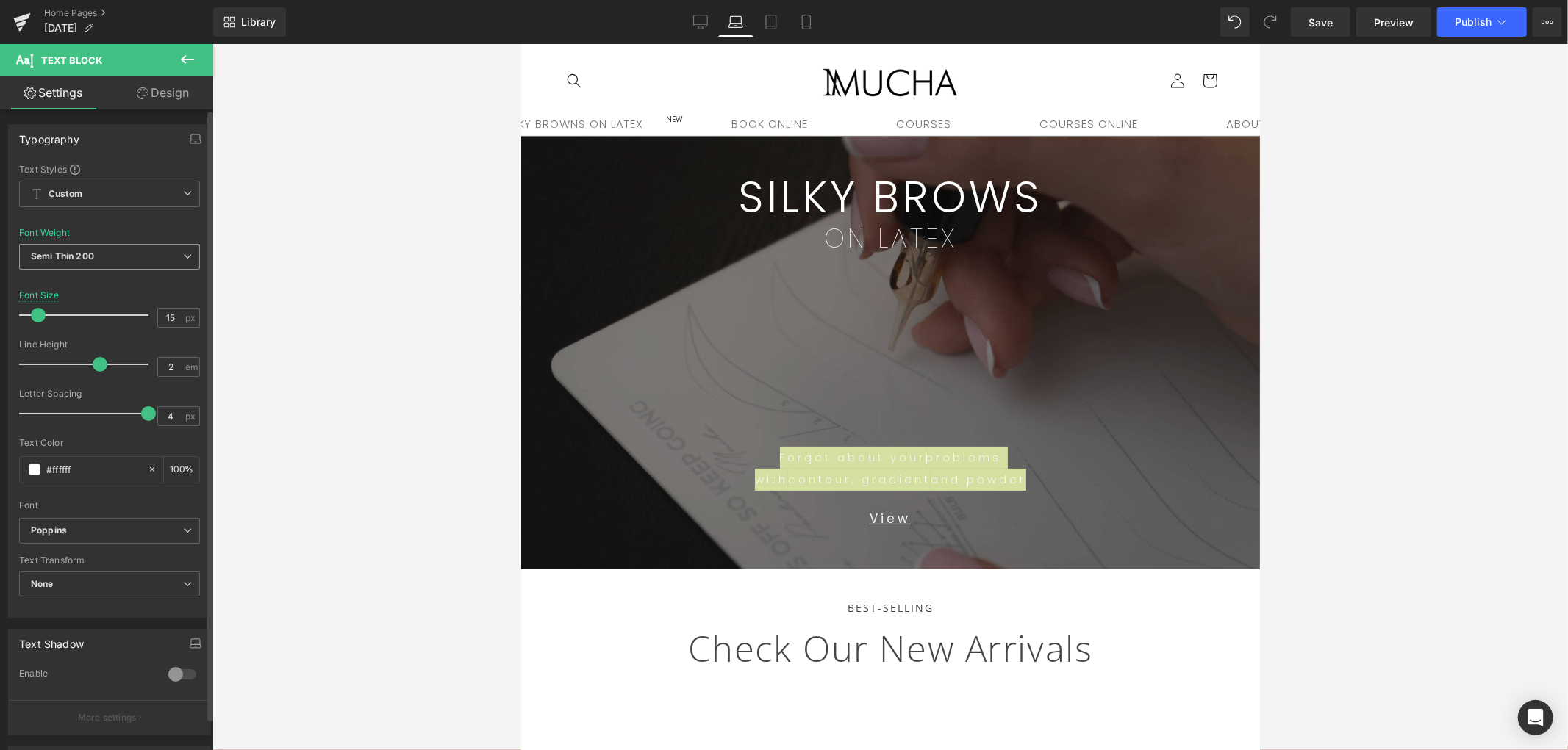
click at [84, 260] on b "Semi Thin 200" at bounding box center [62, 257] width 63 height 11
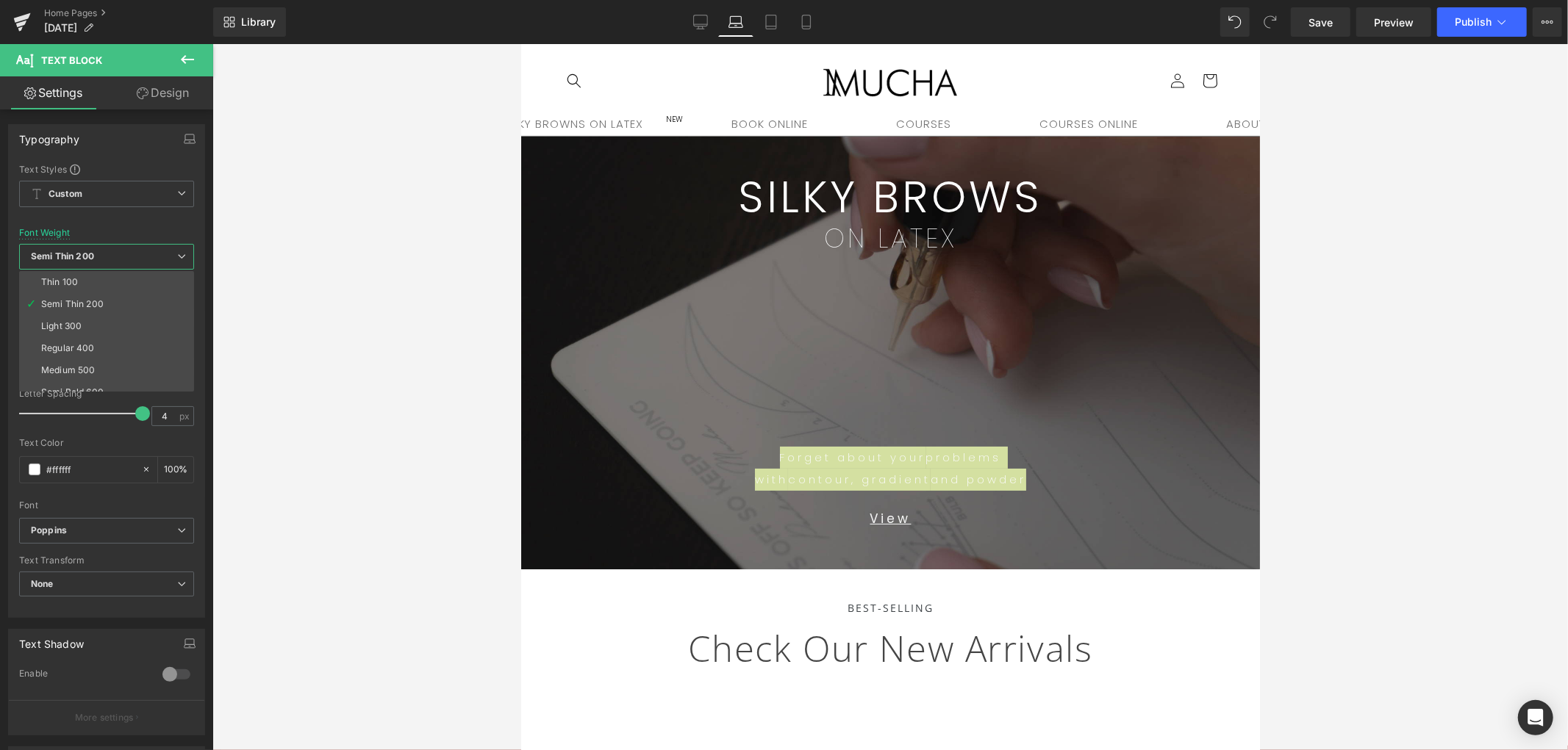
drag, startPoint x: 77, startPoint y: 343, endPoint x: 473, endPoint y: 498, distance: 425.3
click at [78, 345] on div "Regular 400" at bounding box center [68, 348] width 53 height 10
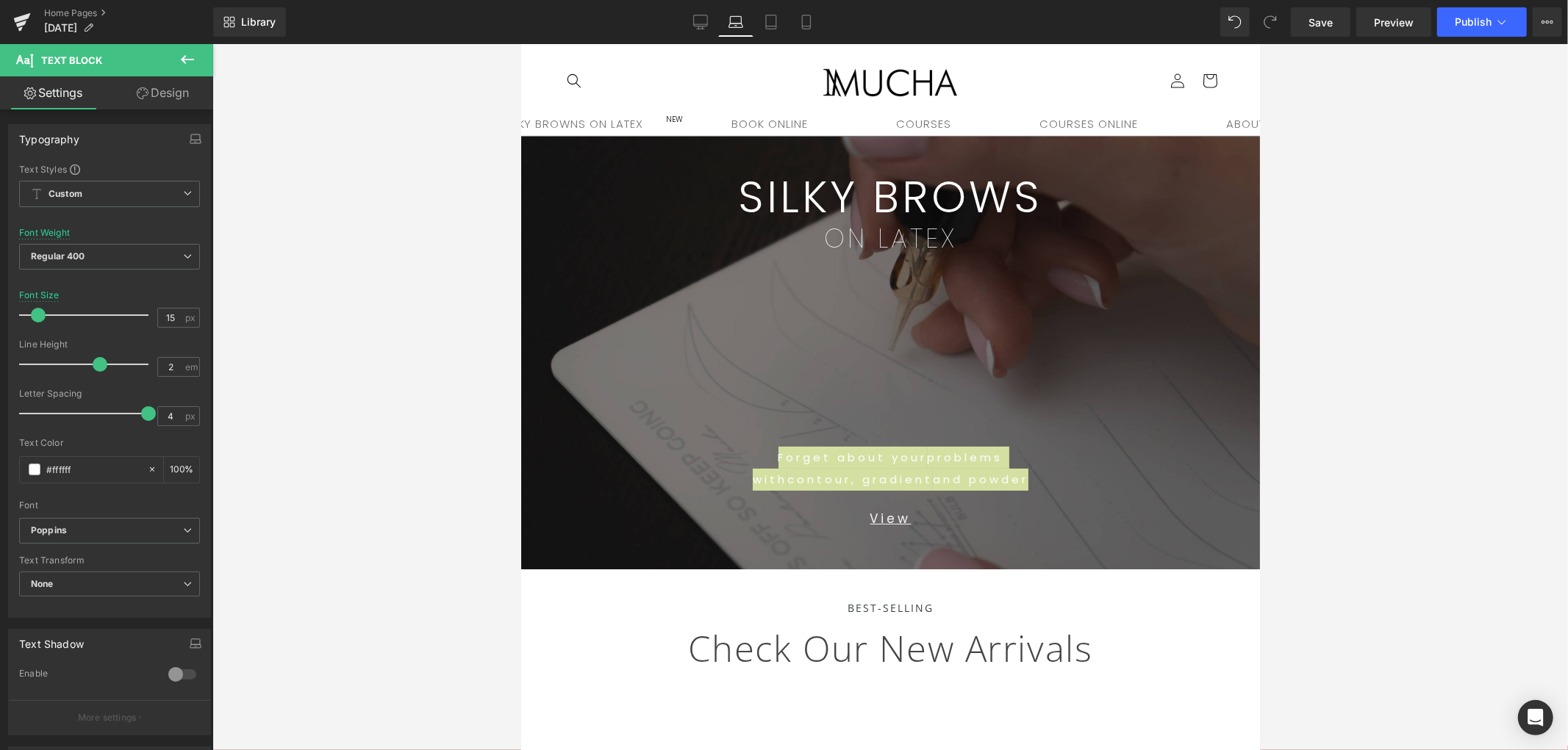
click at [464, 511] on div at bounding box center [890, 396] width 1356 height 706
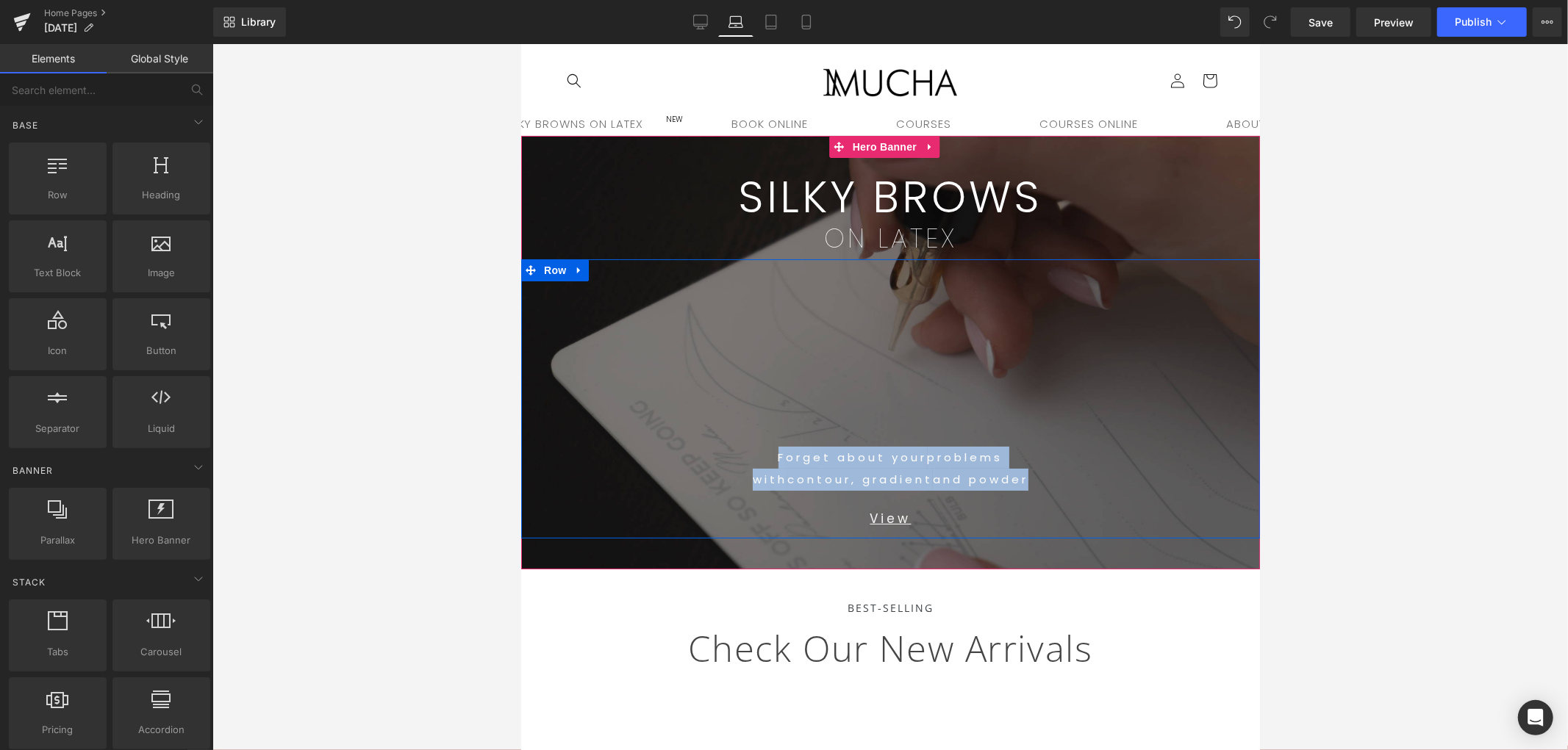
click at [1010, 429] on div "Forget about your problems with contour, gradient and powder Text Block View Te…" at bounding box center [889, 398] width 739 height 279
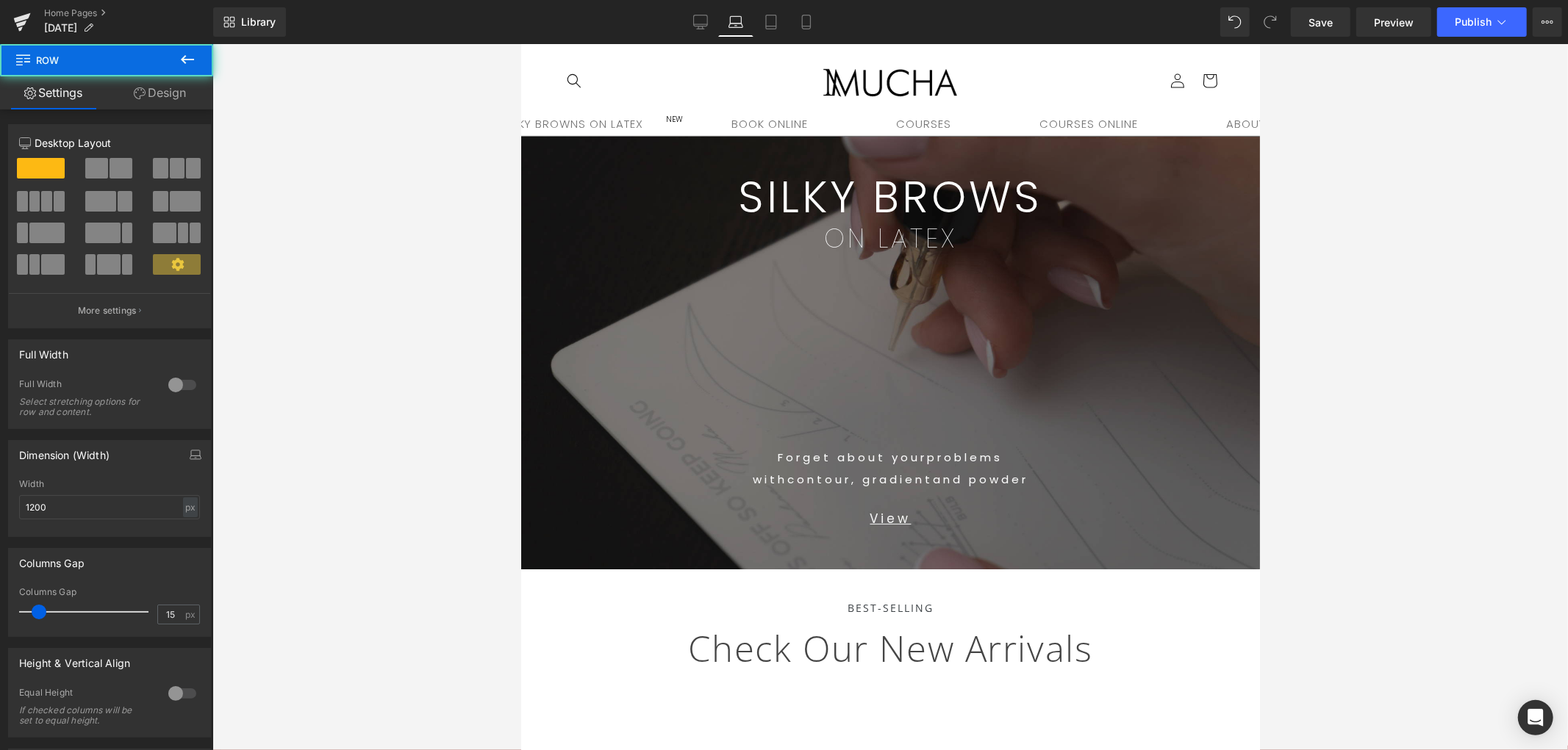
click at [1371, 324] on div at bounding box center [890, 396] width 1356 height 706
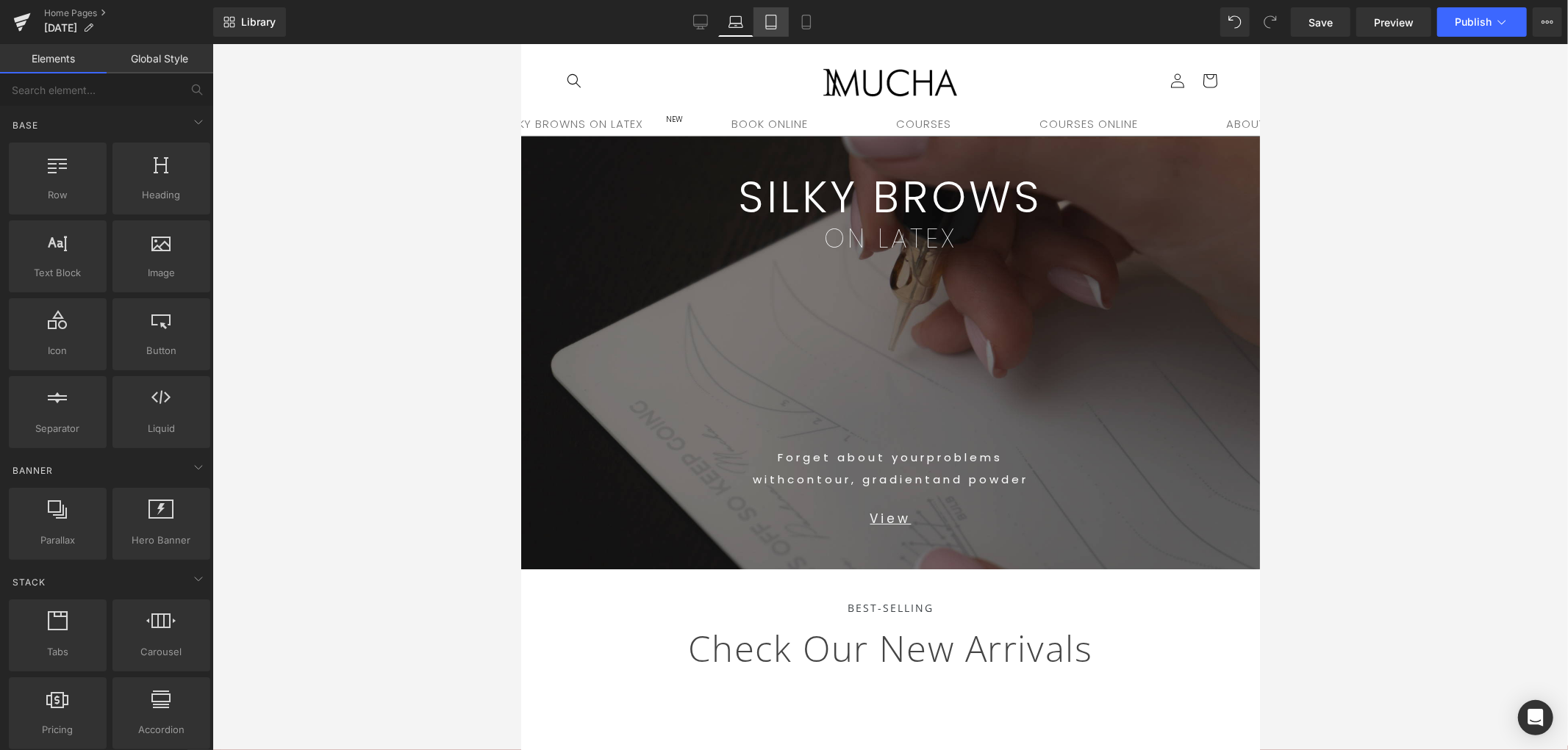
click at [774, 27] on icon at bounding box center [771, 27] width 10 height 0
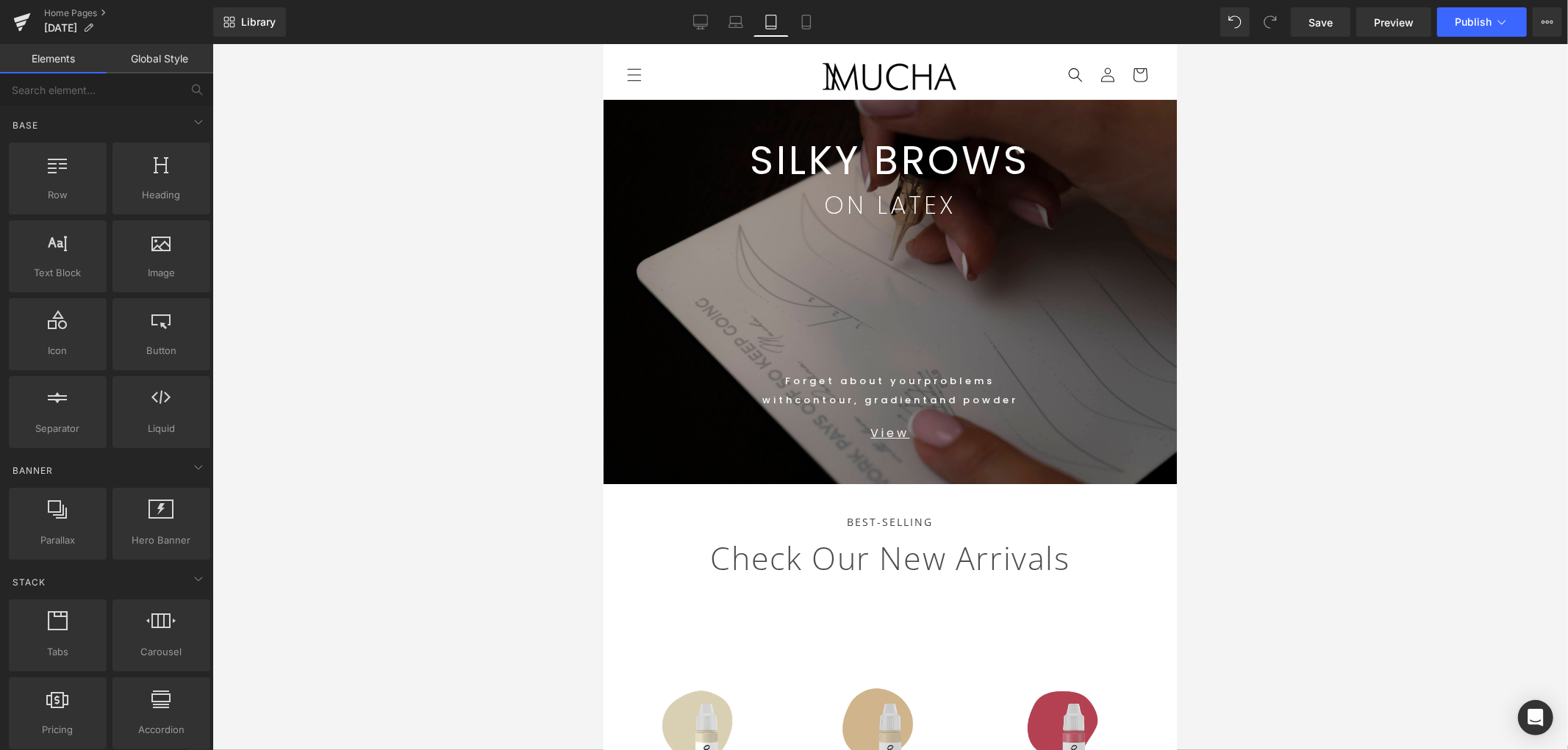
scroll to position [55, 0]
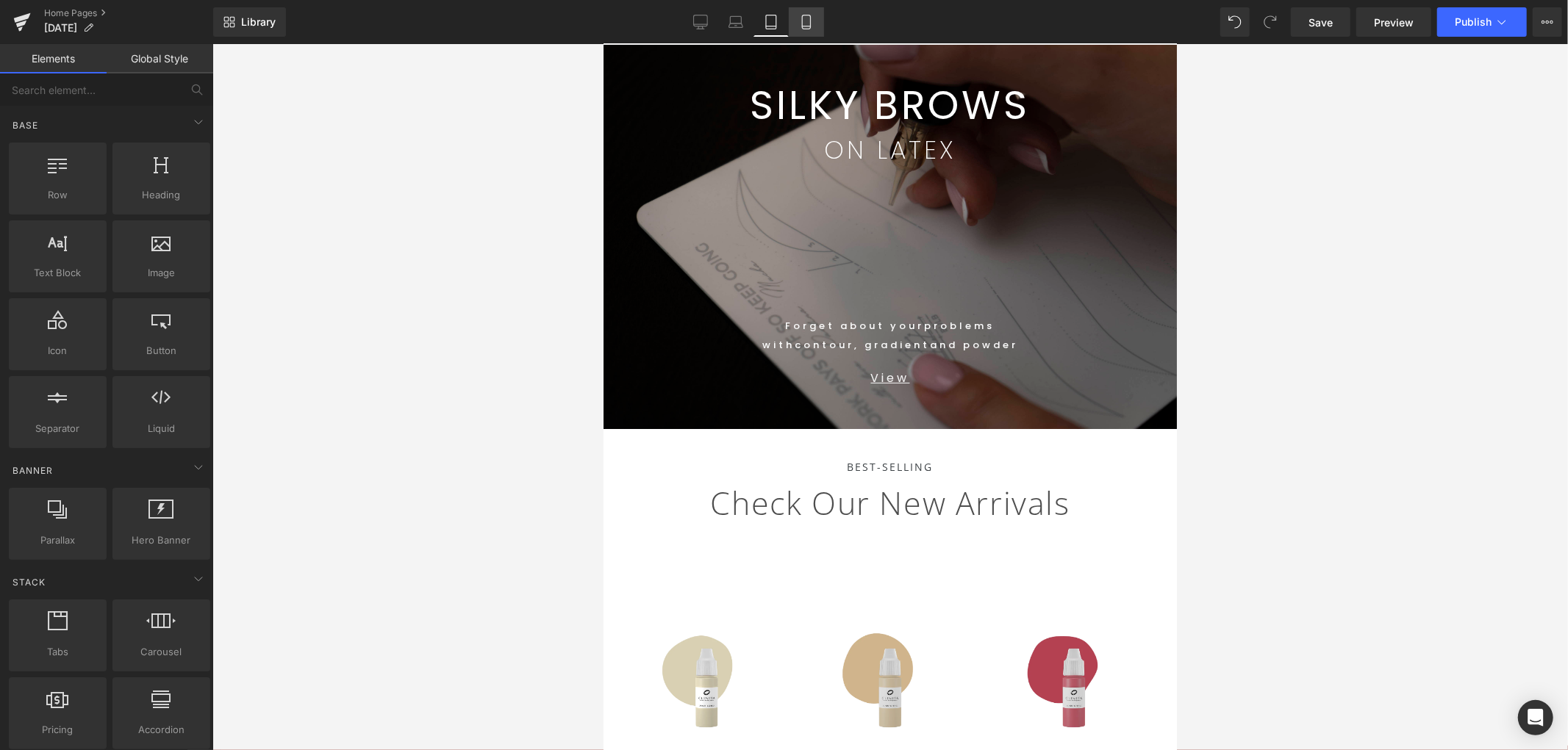
click at [803, 32] on link "Mobile" at bounding box center [806, 22] width 35 height 29
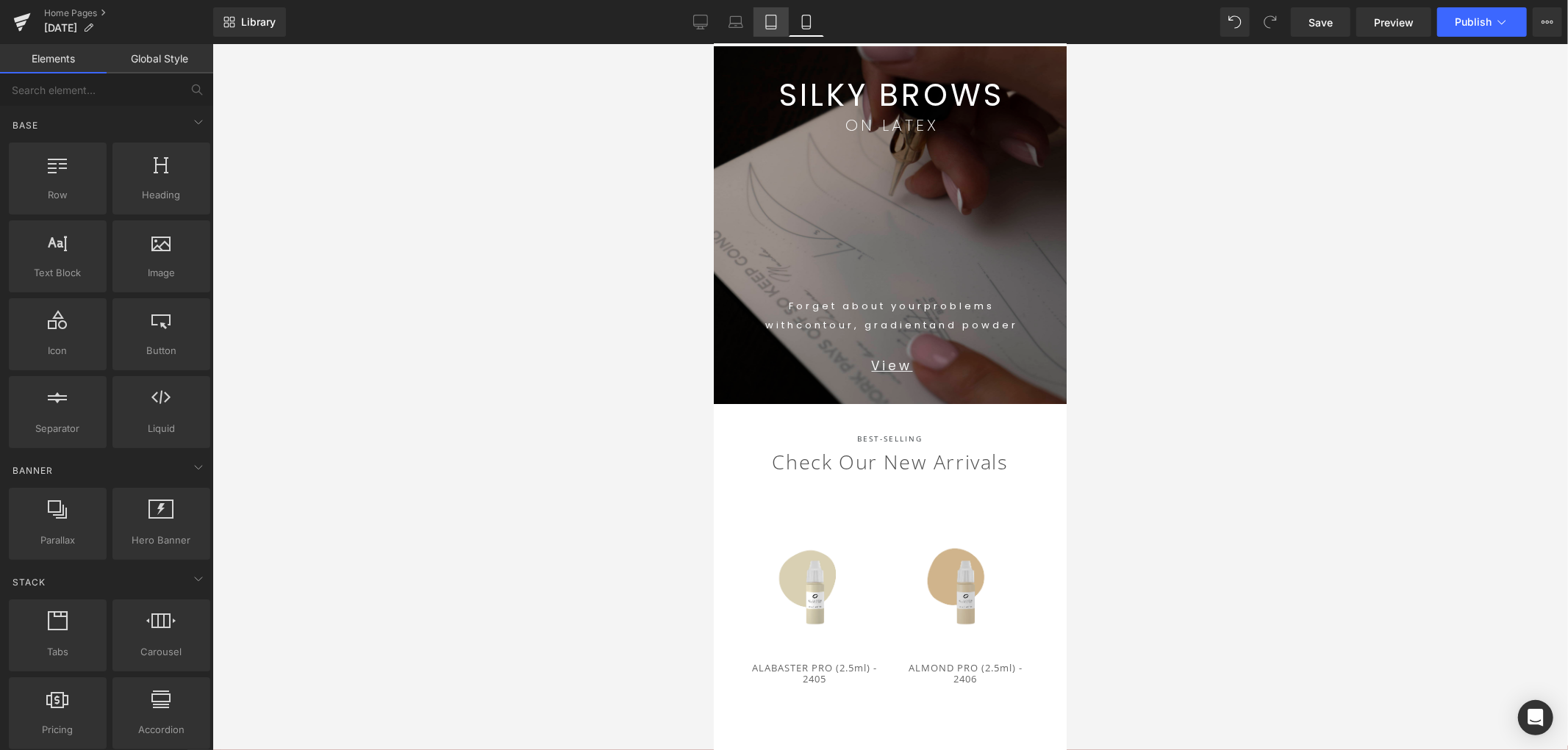
click at [777, 23] on icon at bounding box center [770, 21] width 14 height 14
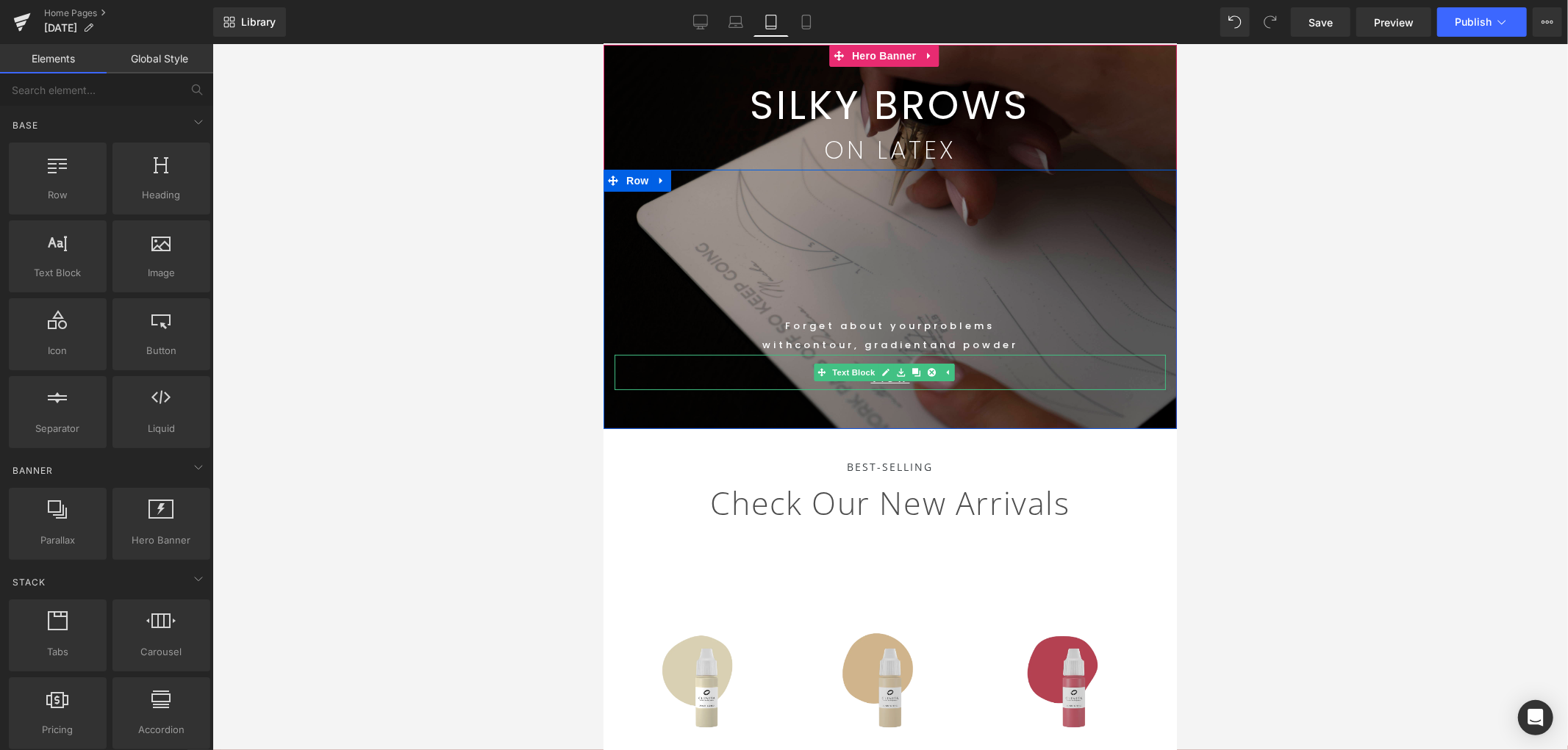
click at [1000, 367] on p "View" at bounding box center [890, 377] width 552 height 24
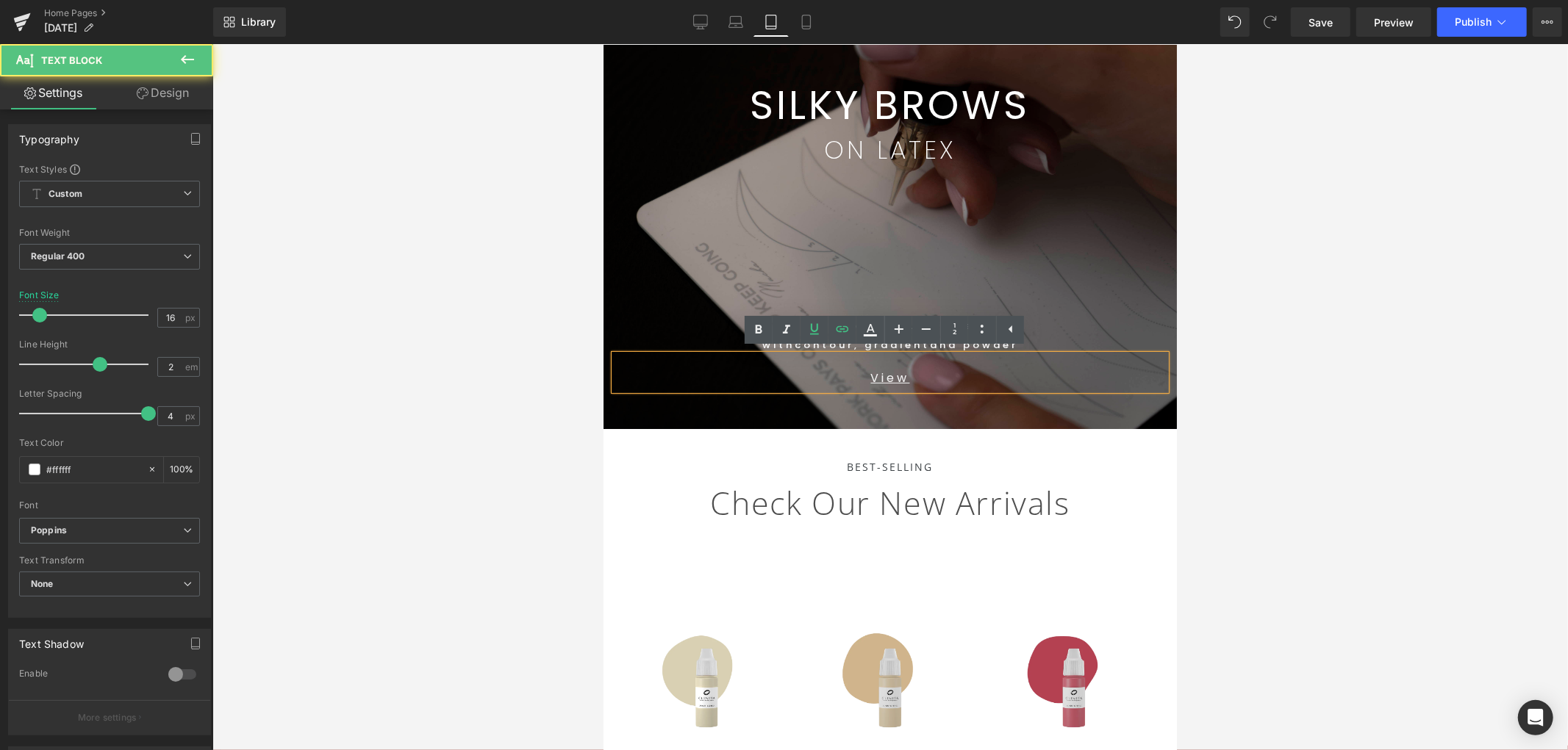
drag, startPoint x: 892, startPoint y: 324, endPoint x: 1276, endPoint y: 408, distance: 393.1
click at [0, 0] on icon at bounding box center [0, 0] width 0 height 0
type input "18"
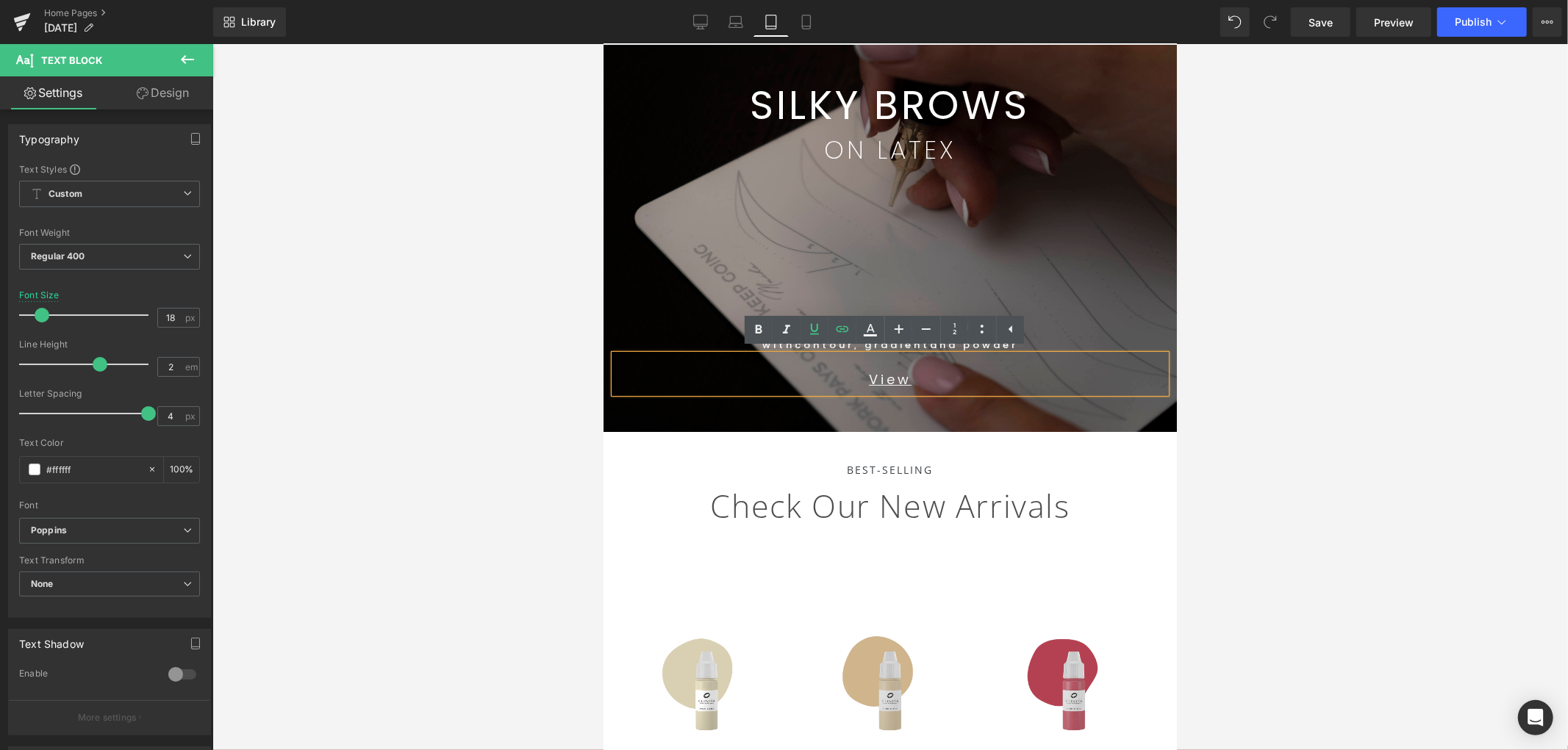
click at [1337, 383] on div at bounding box center [890, 396] width 1356 height 706
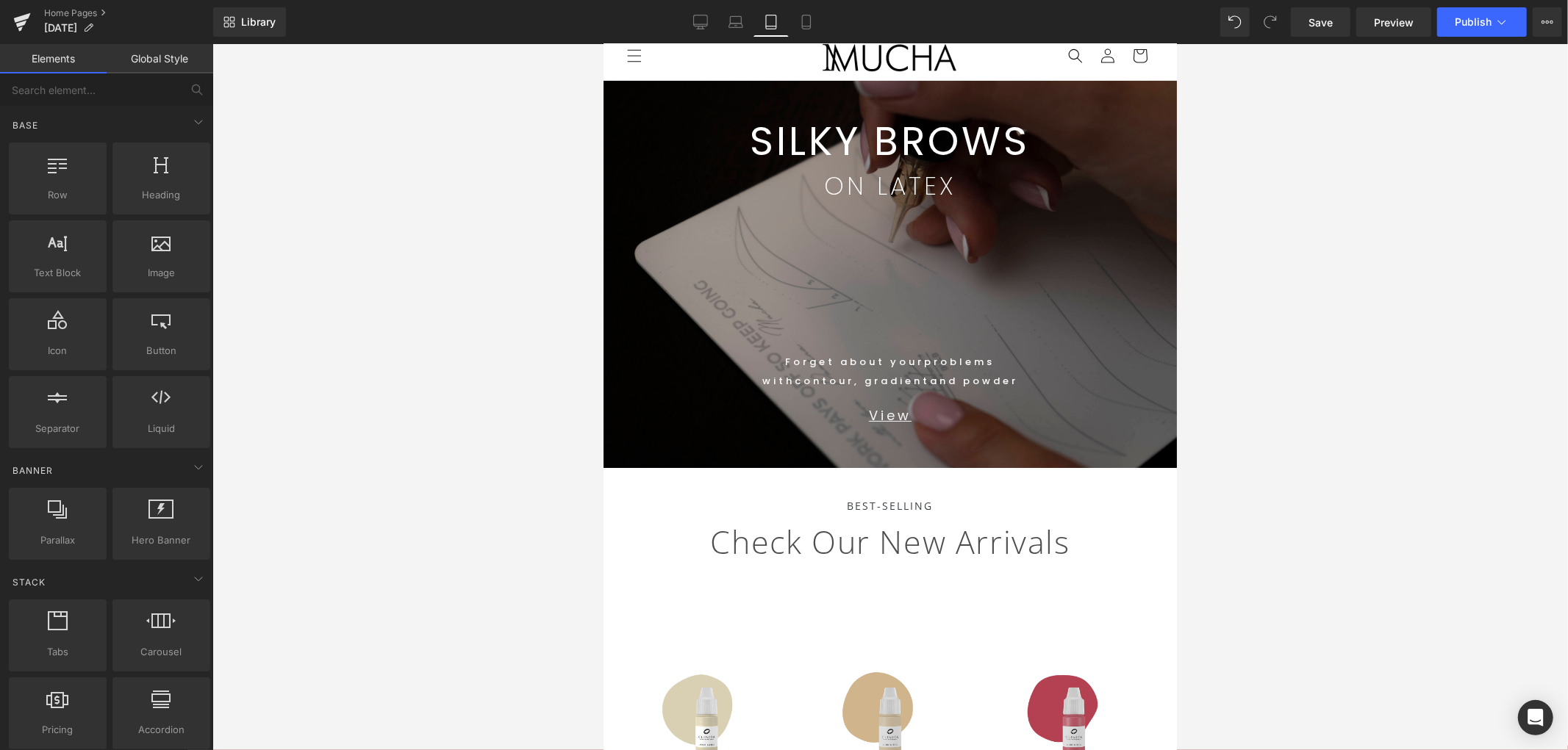
scroll to position [0, 0]
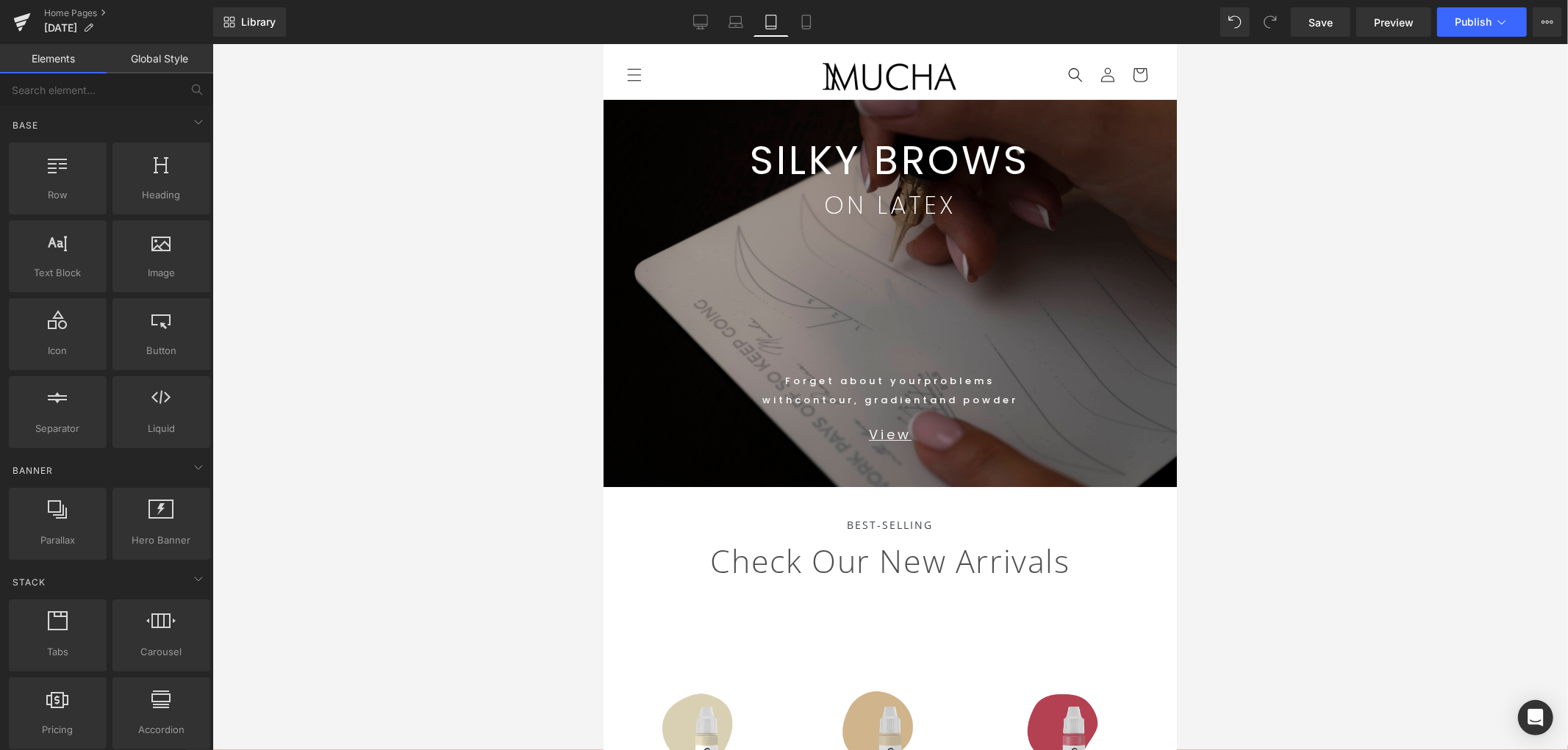
drag, startPoint x: 1308, startPoint y: 361, endPoint x: 1428, endPoint y: 296, distance: 136.5
click at [1310, 358] on div at bounding box center [890, 396] width 1356 height 706
click at [1411, 28] on span "Publish" at bounding box center [1473, 22] width 37 height 11
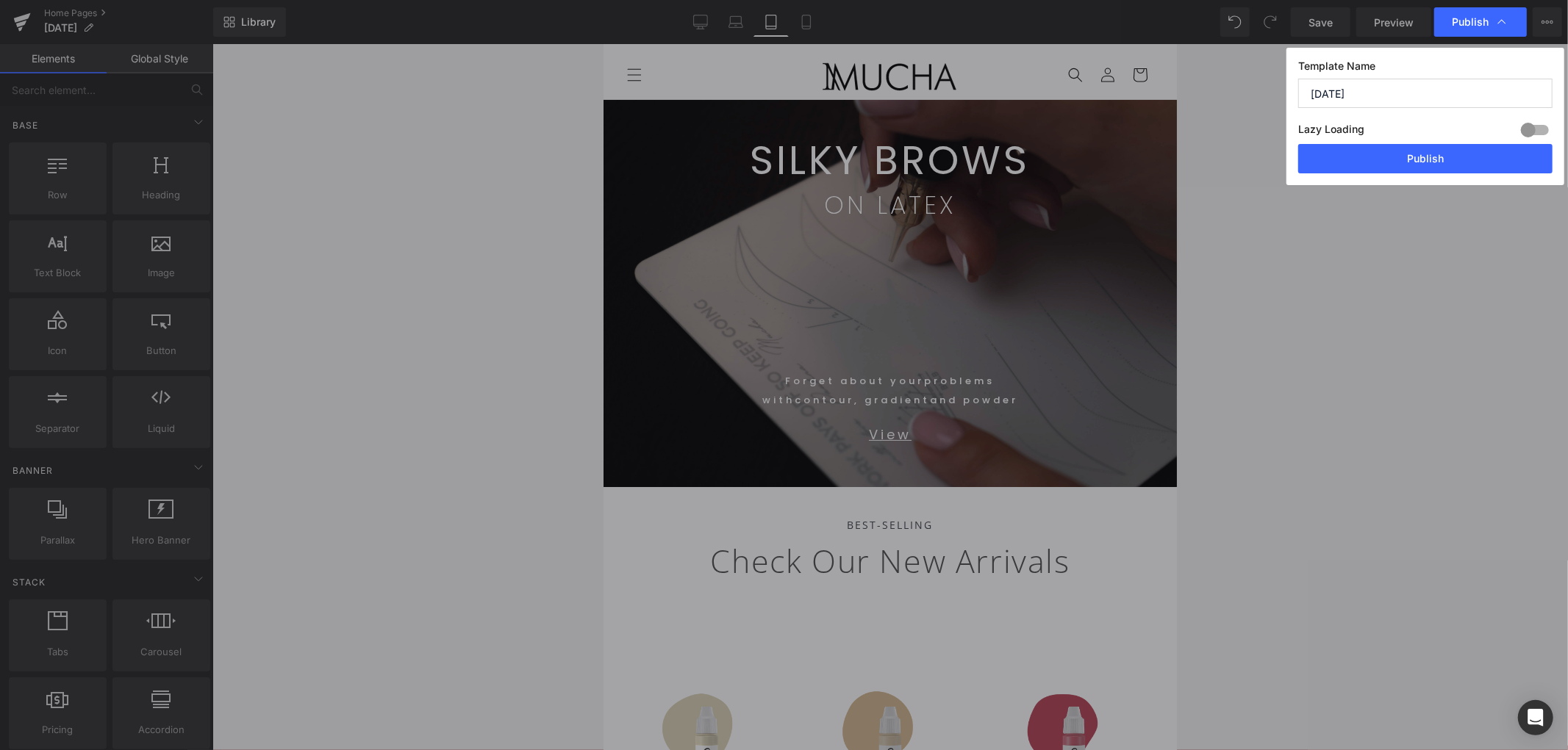
drag, startPoint x: 1383, startPoint y: 170, endPoint x: 1337, endPoint y: 266, distance: 106.5
click at [1381, 167] on button "Publish" at bounding box center [1426, 159] width 255 height 29
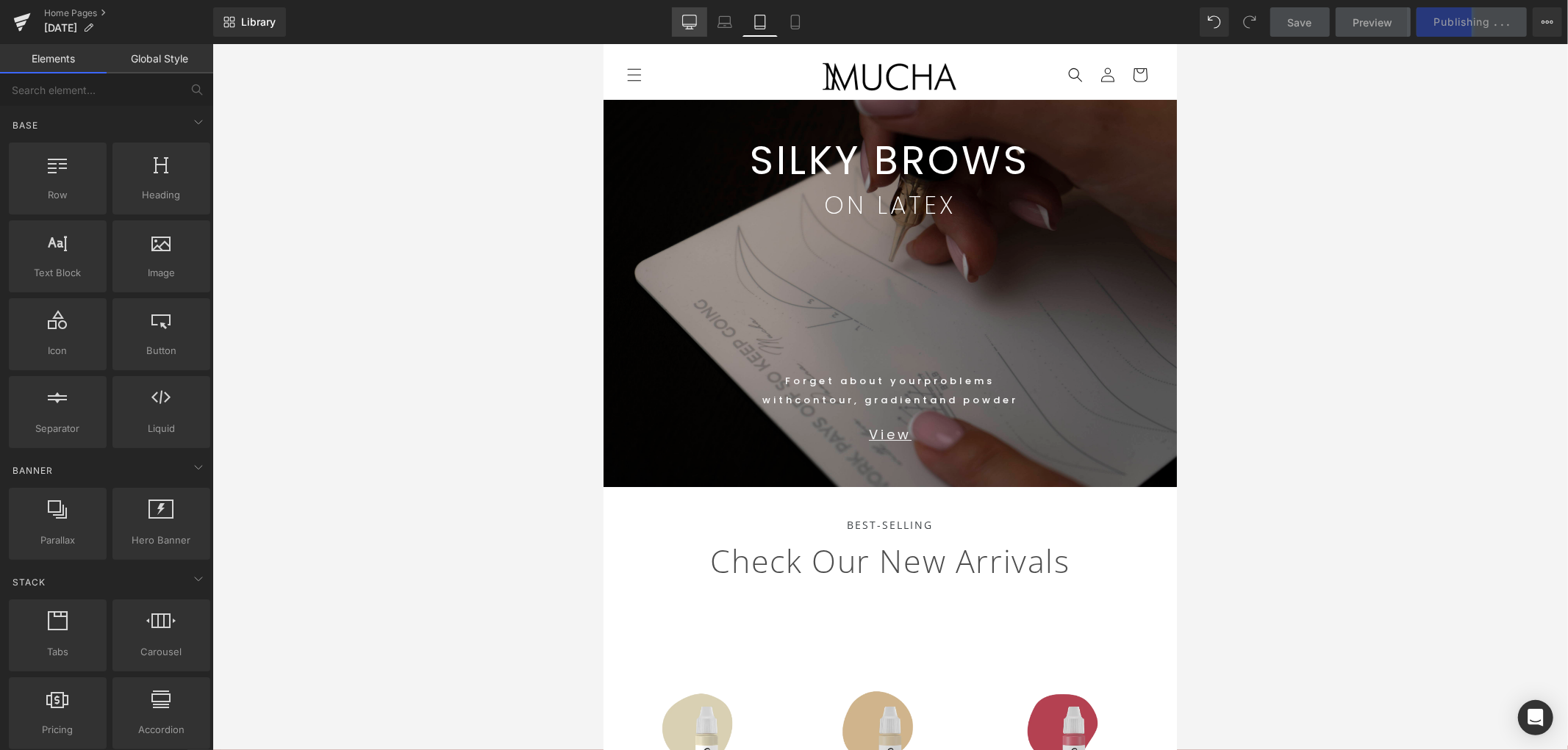
click at [686, 23] on icon at bounding box center [689, 21] width 14 height 11
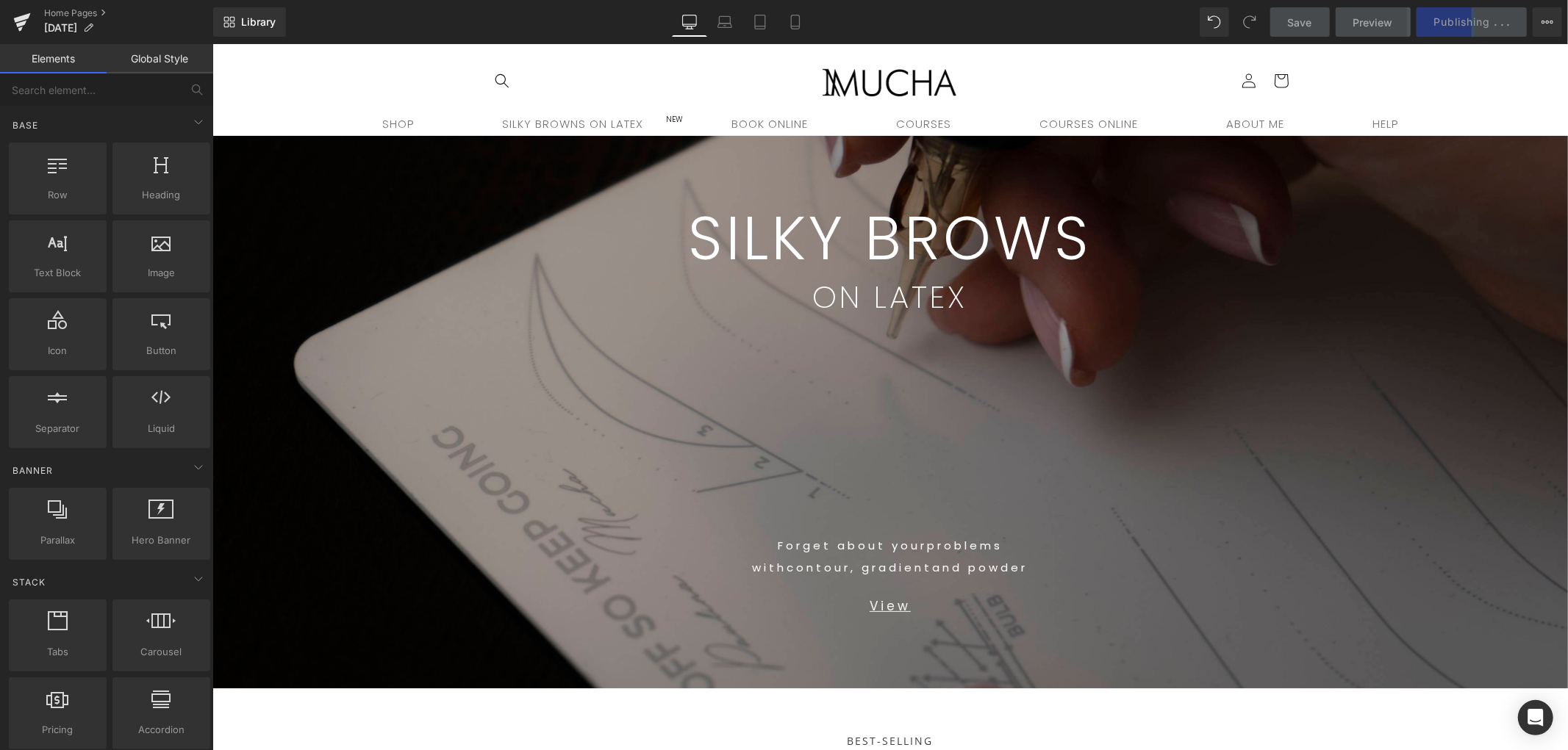
scroll to position [91, 0]
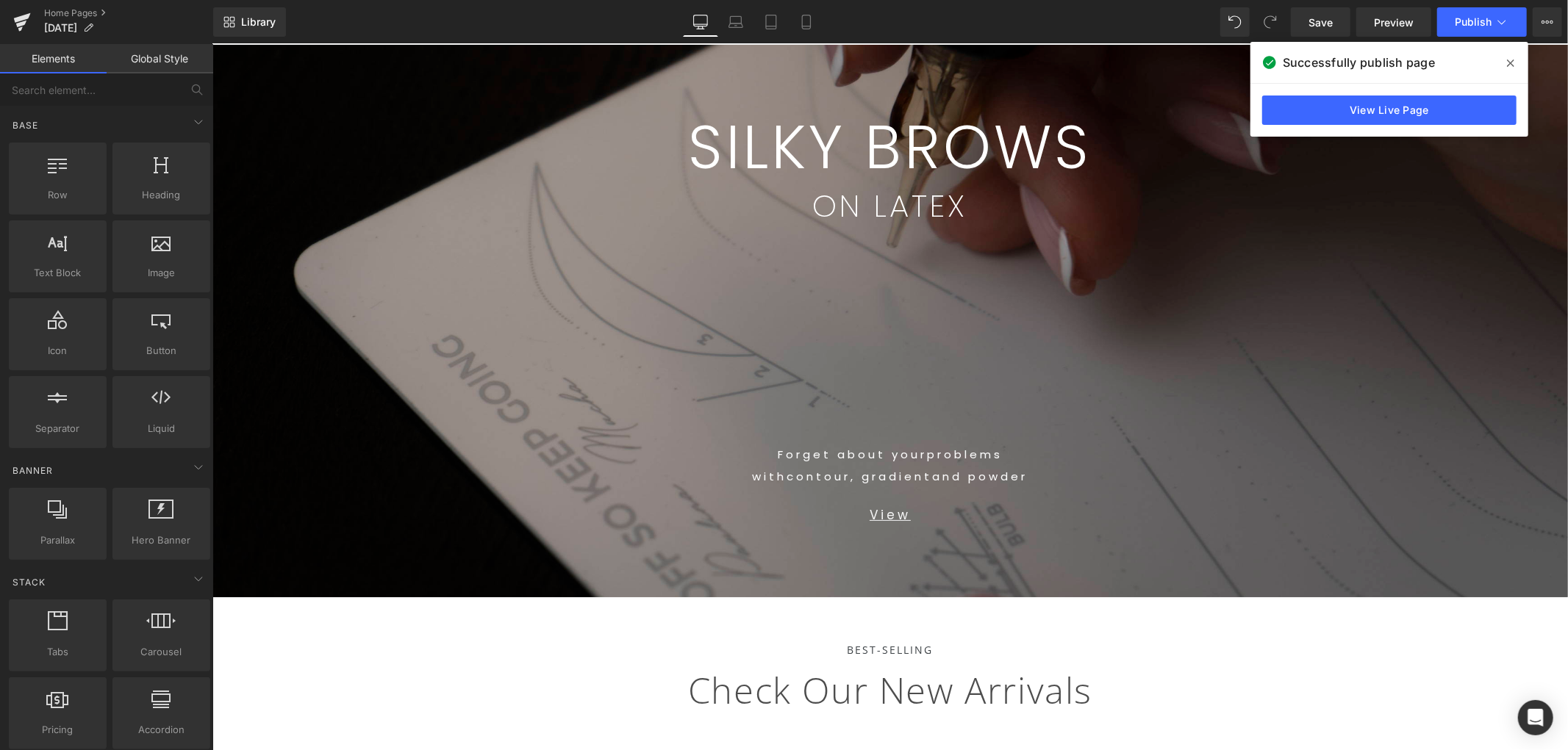
click at [1411, 57] on icon at bounding box center [1511, 63] width 8 height 11
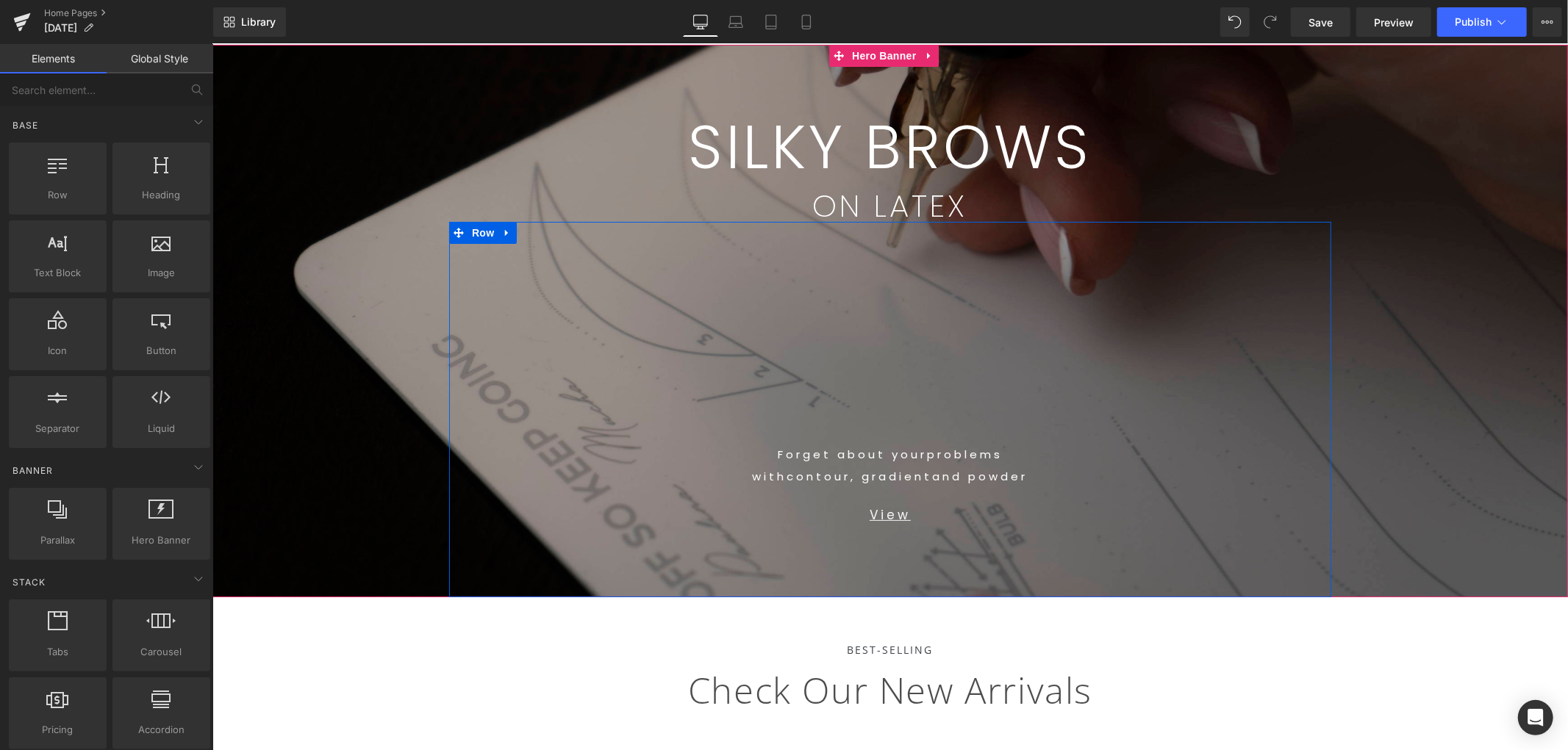
click at [525, 218] on div "SILKY BROWS Text Block ON LATEX Text Block Row 55px" at bounding box center [890, 132] width 882 height 177
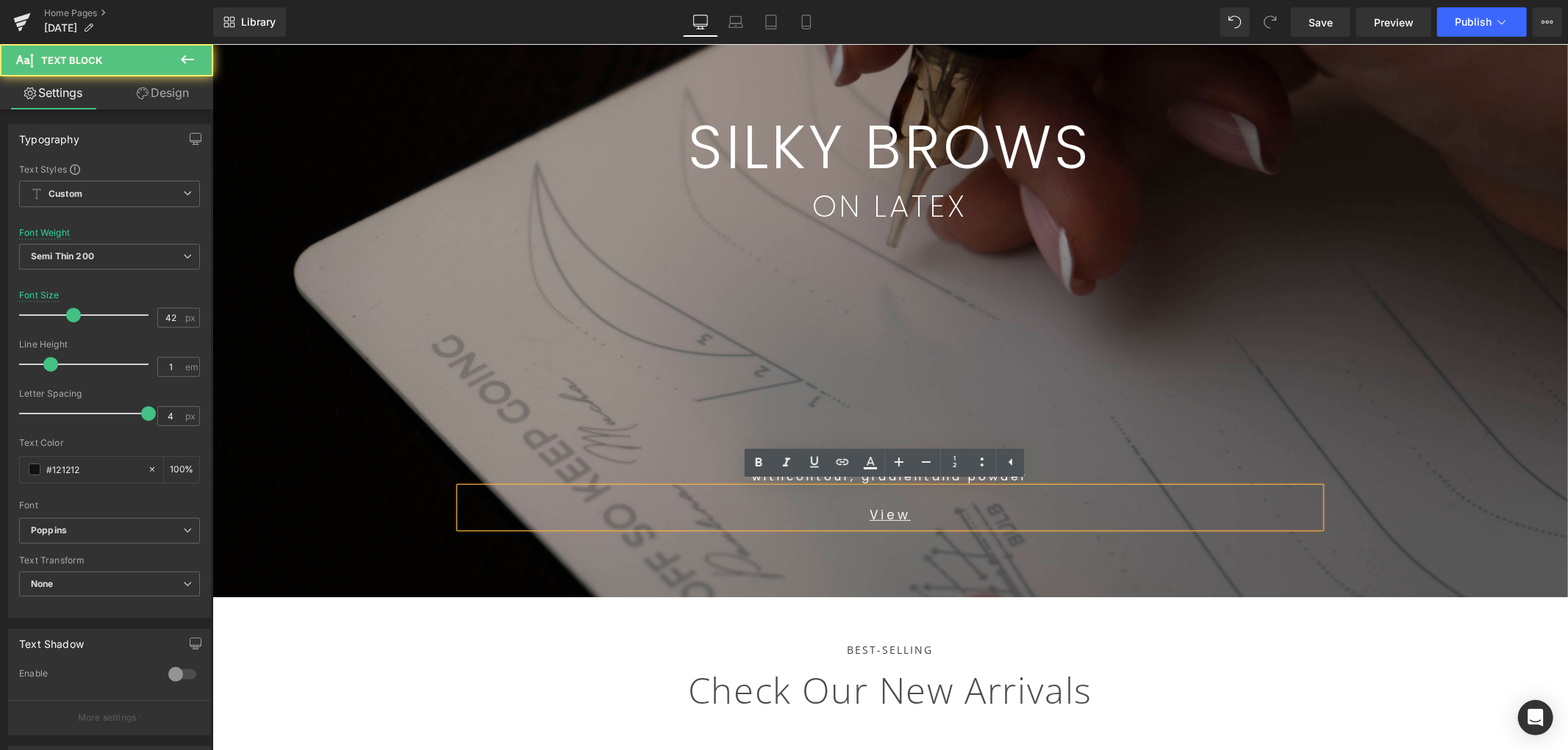
click at [430, 144] on span "SILKY BROWS Text Block ON LATEX Text Block Row 55px Forget about your problems …" at bounding box center [890, 319] width 1356 height 552
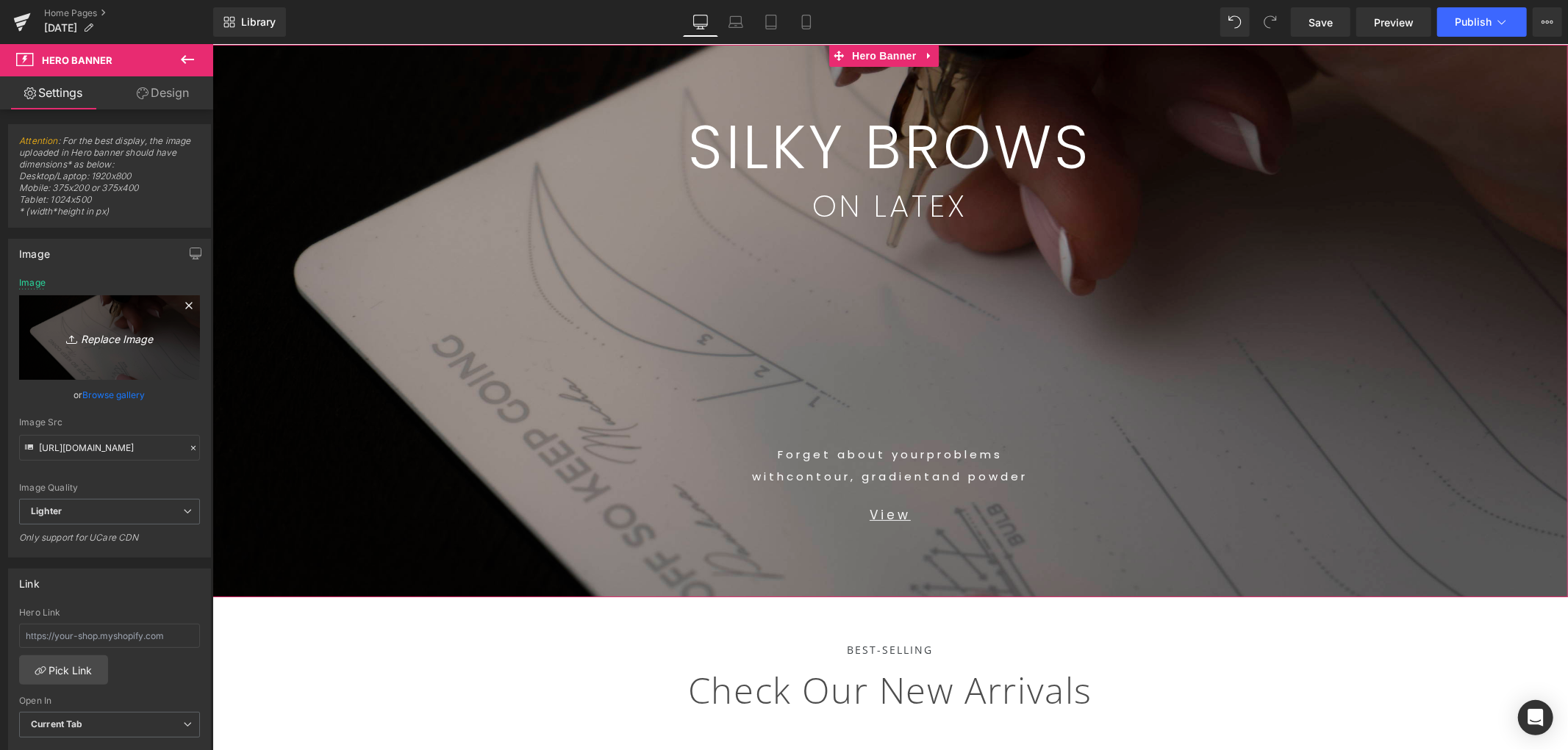
click at [120, 334] on icon "Replace Image" at bounding box center [109, 337] width 118 height 18
type input "C:\fakepath\BG.jpg"
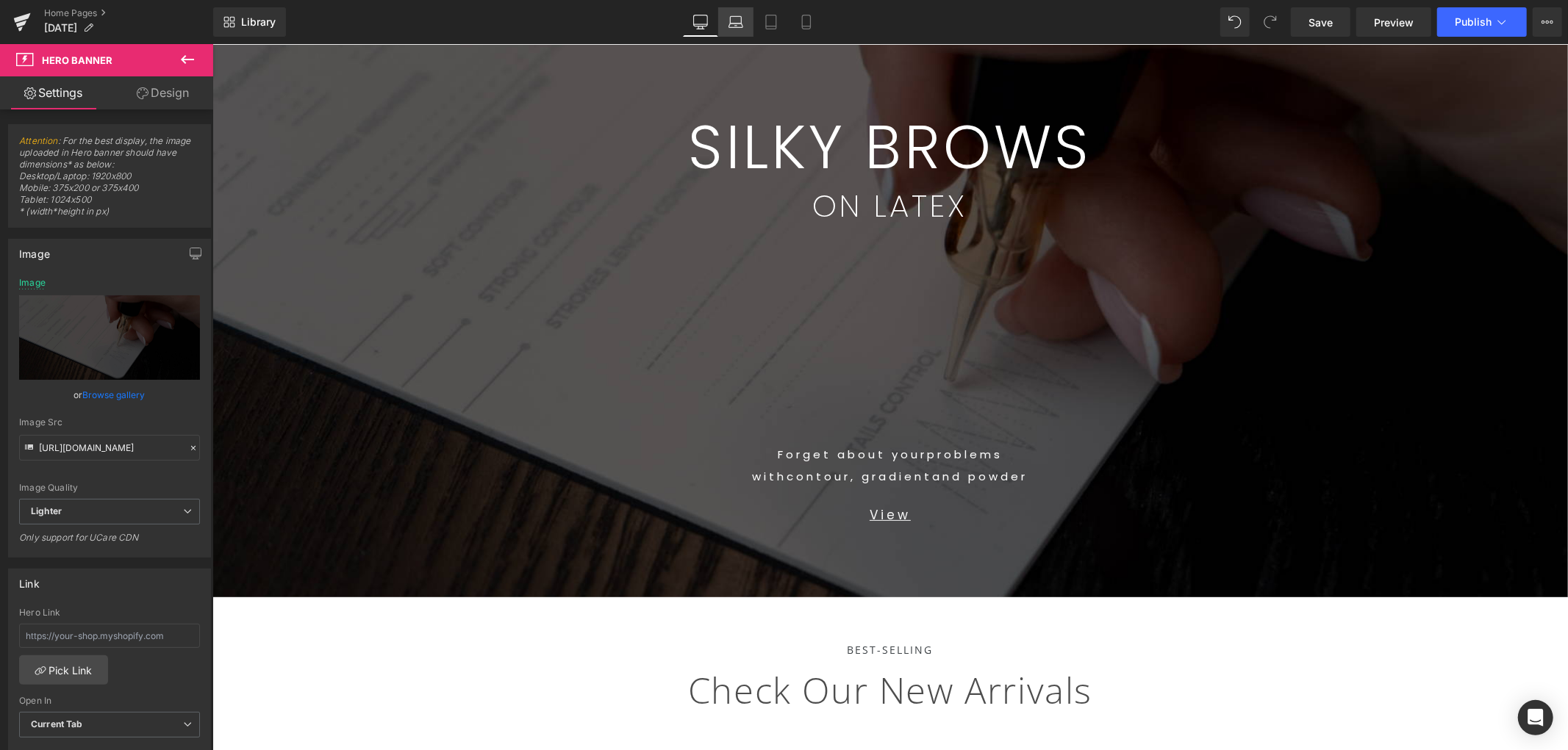
click at [731, 21] on icon at bounding box center [736, 20] width 11 height 7
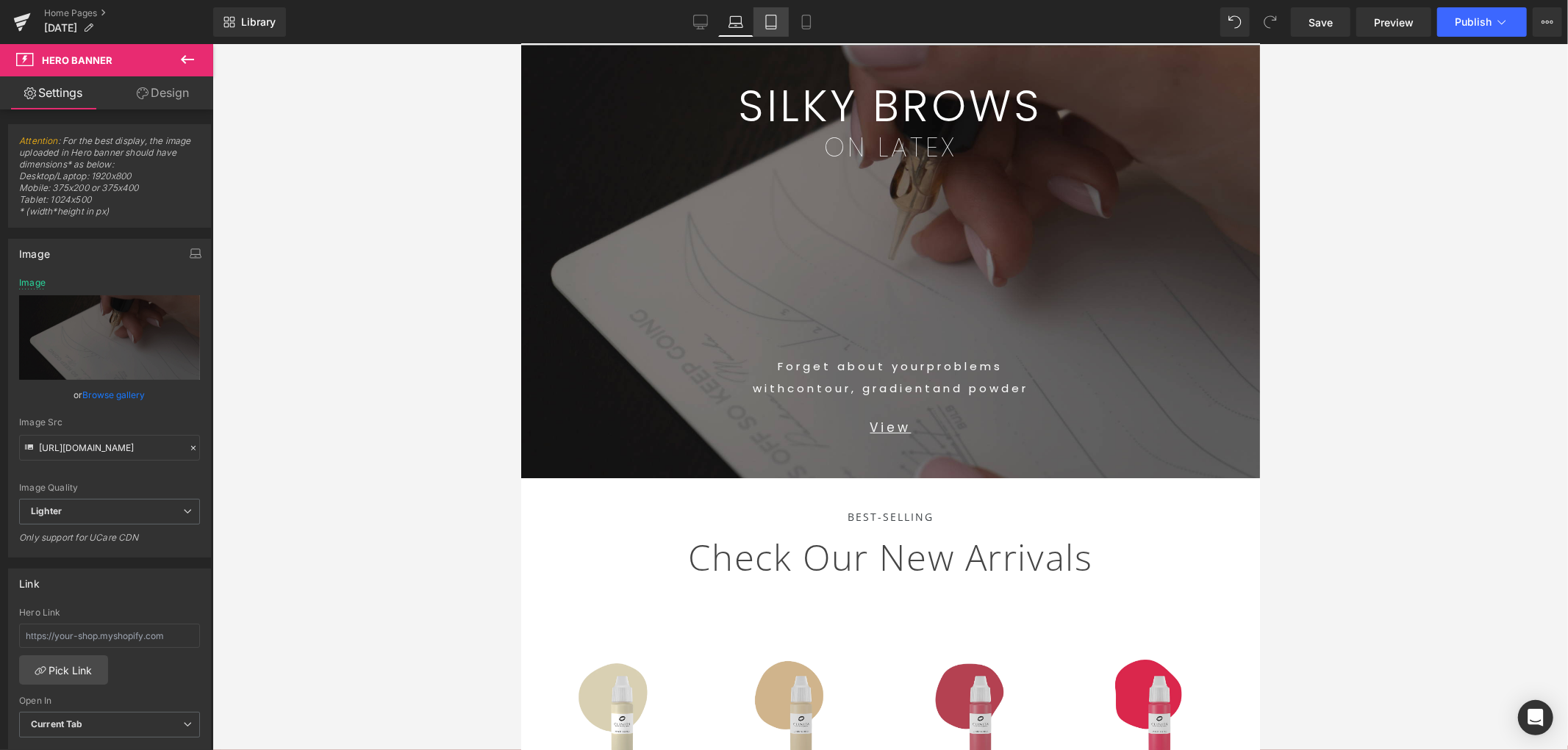
click at [770, 20] on icon at bounding box center [770, 21] width 14 height 14
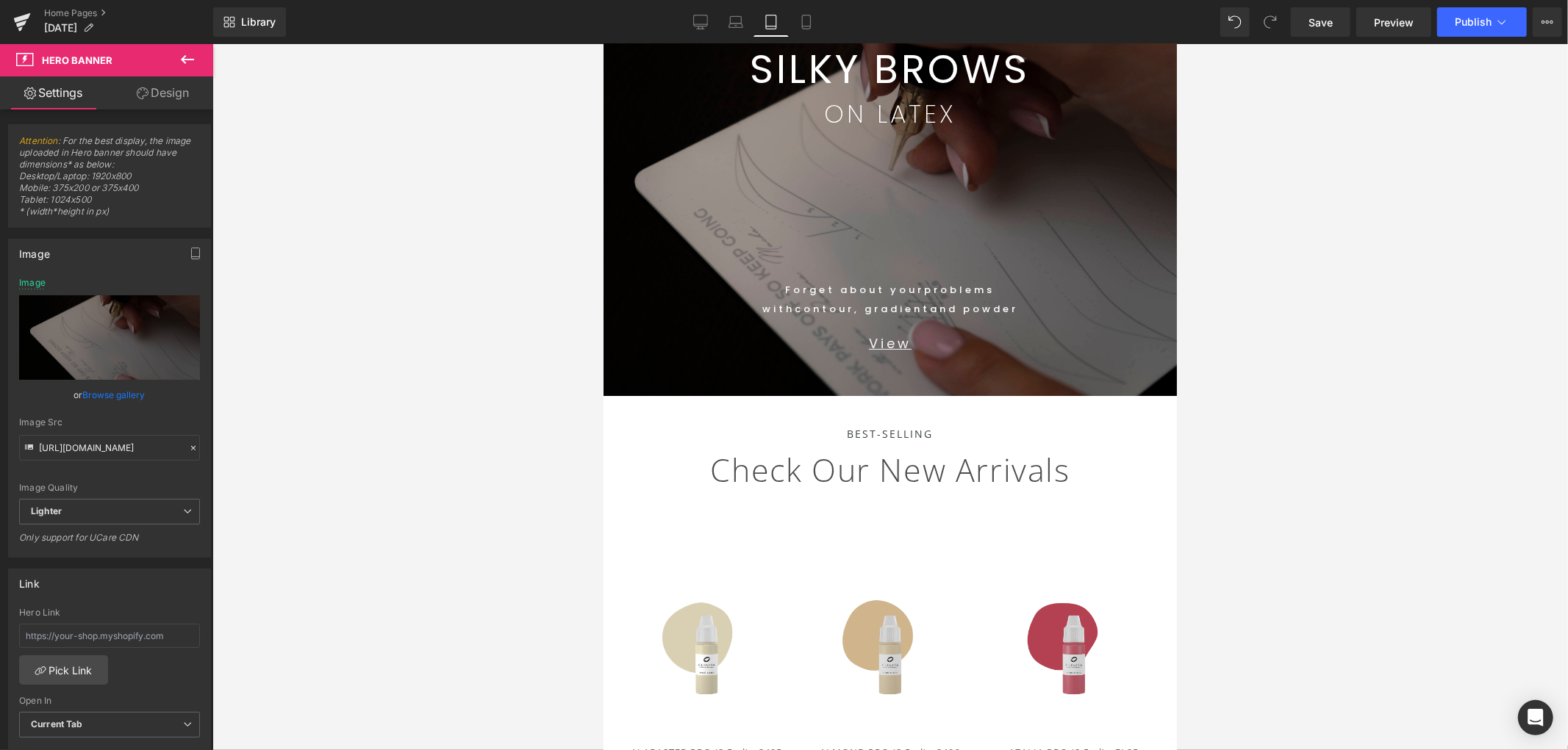
scroll to position [55, 0]
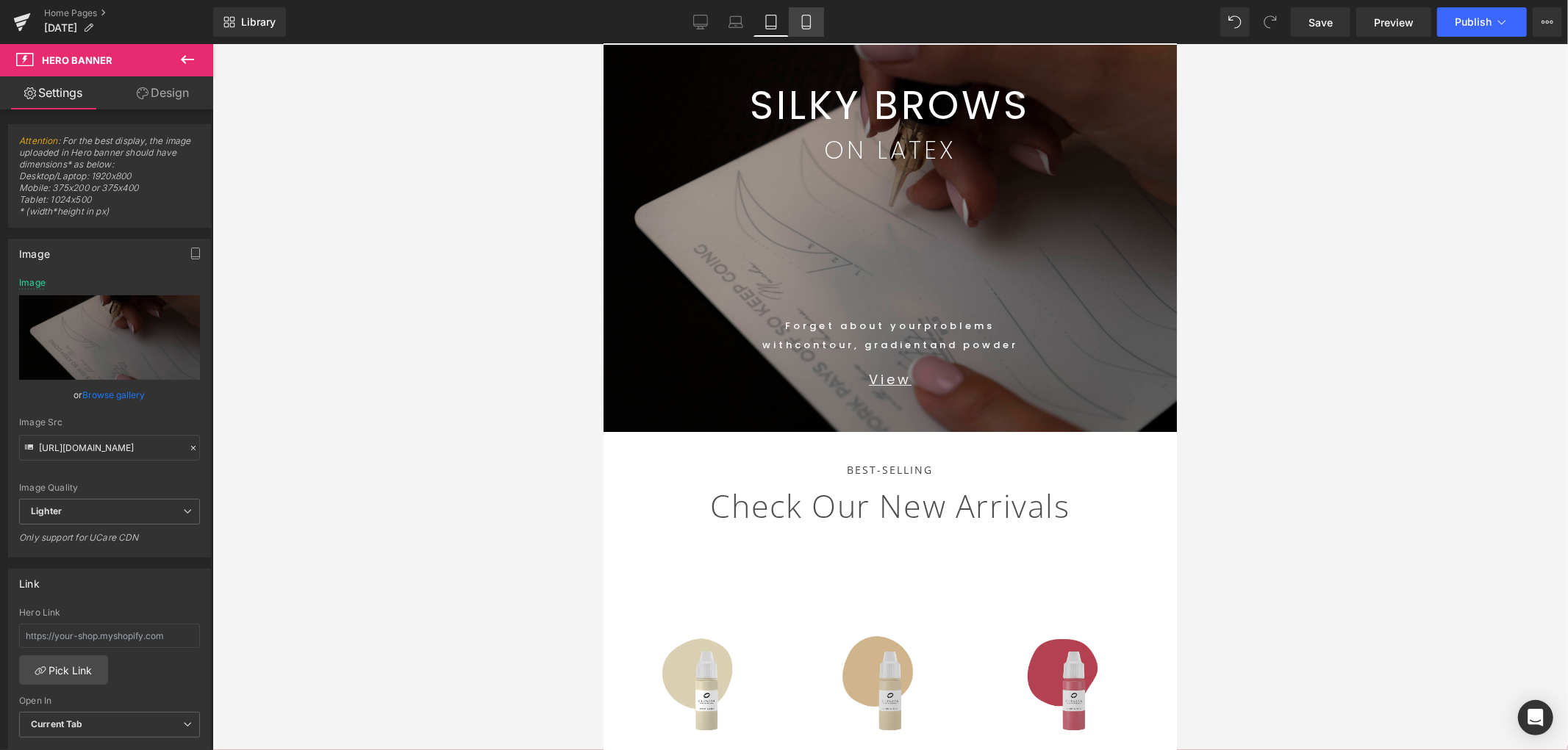
click at [809, 27] on icon at bounding box center [806, 27] width 9 height 0
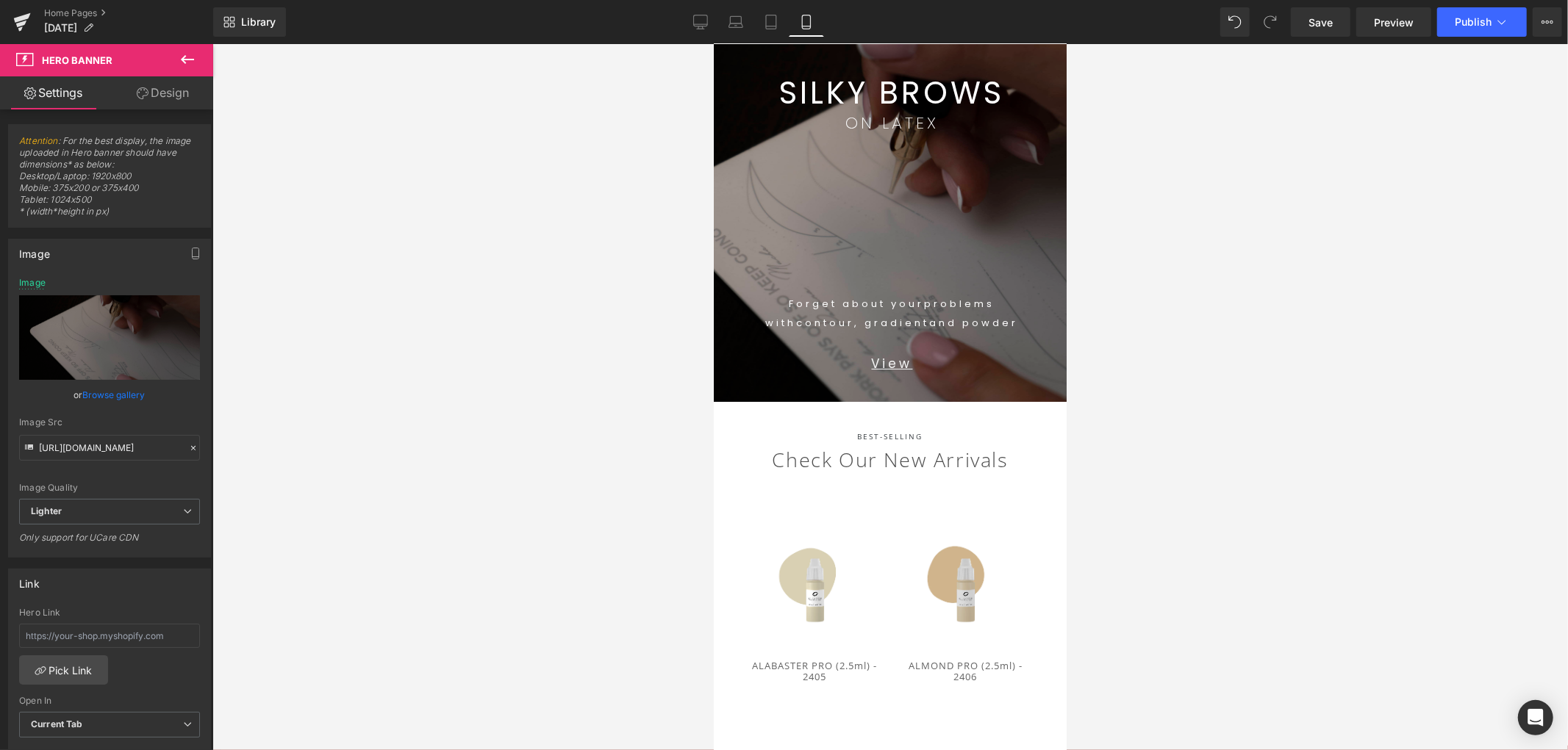
scroll to position [53, 0]
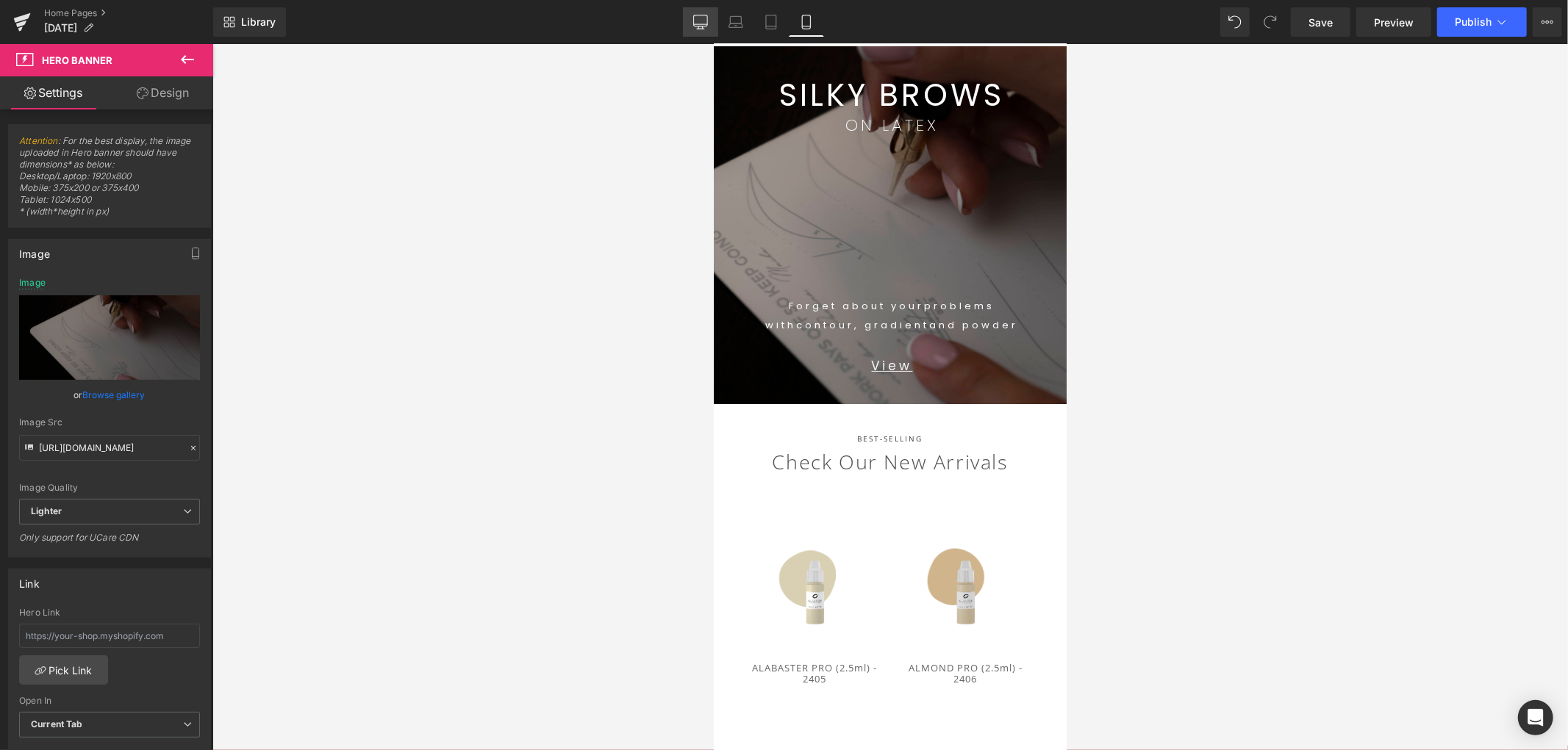
click at [717, 25] on link "Desktop" at bounding box center [700, 22] width 35 height 29
type input "[URL][DOMAIN_NAME]"
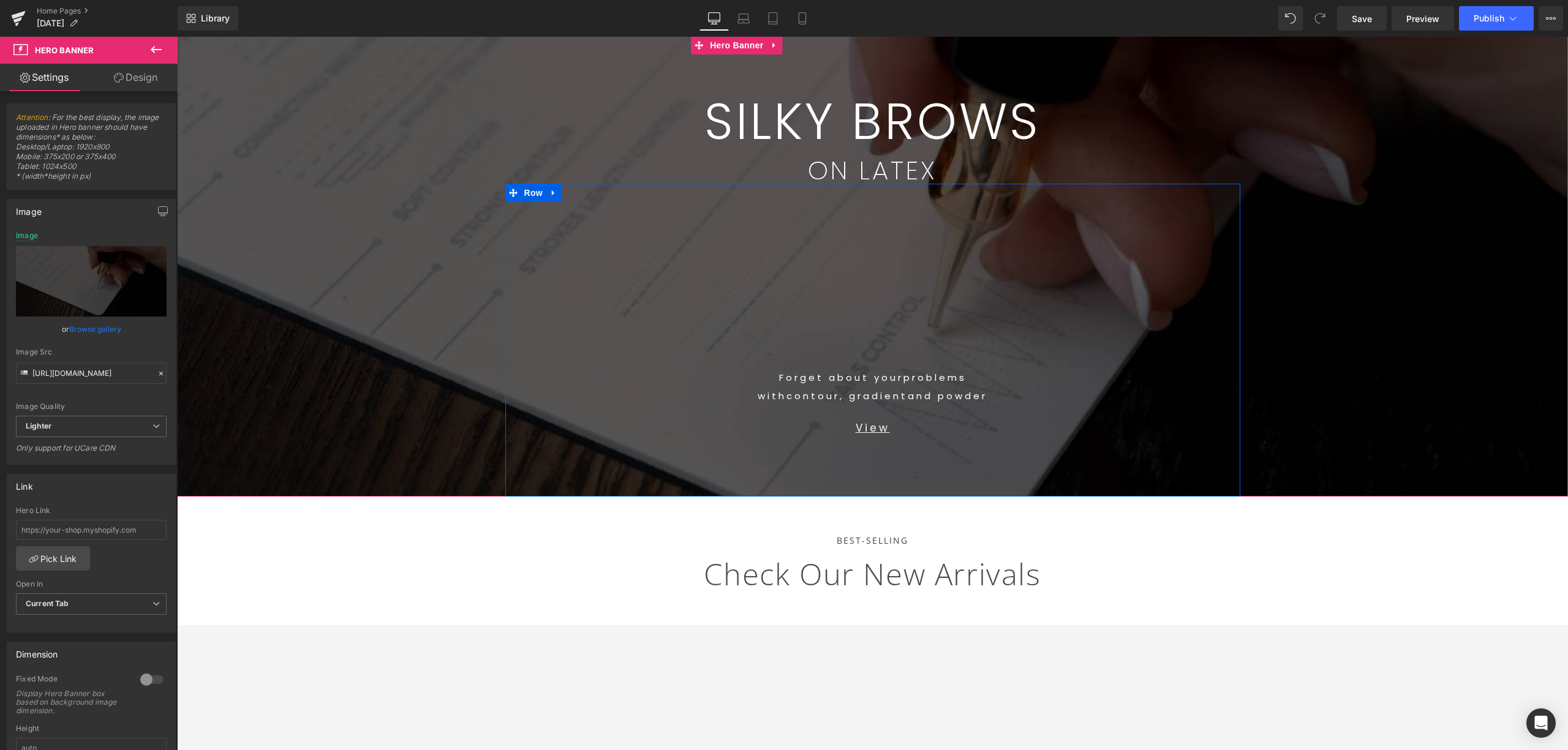
scroll to position [77, 0]
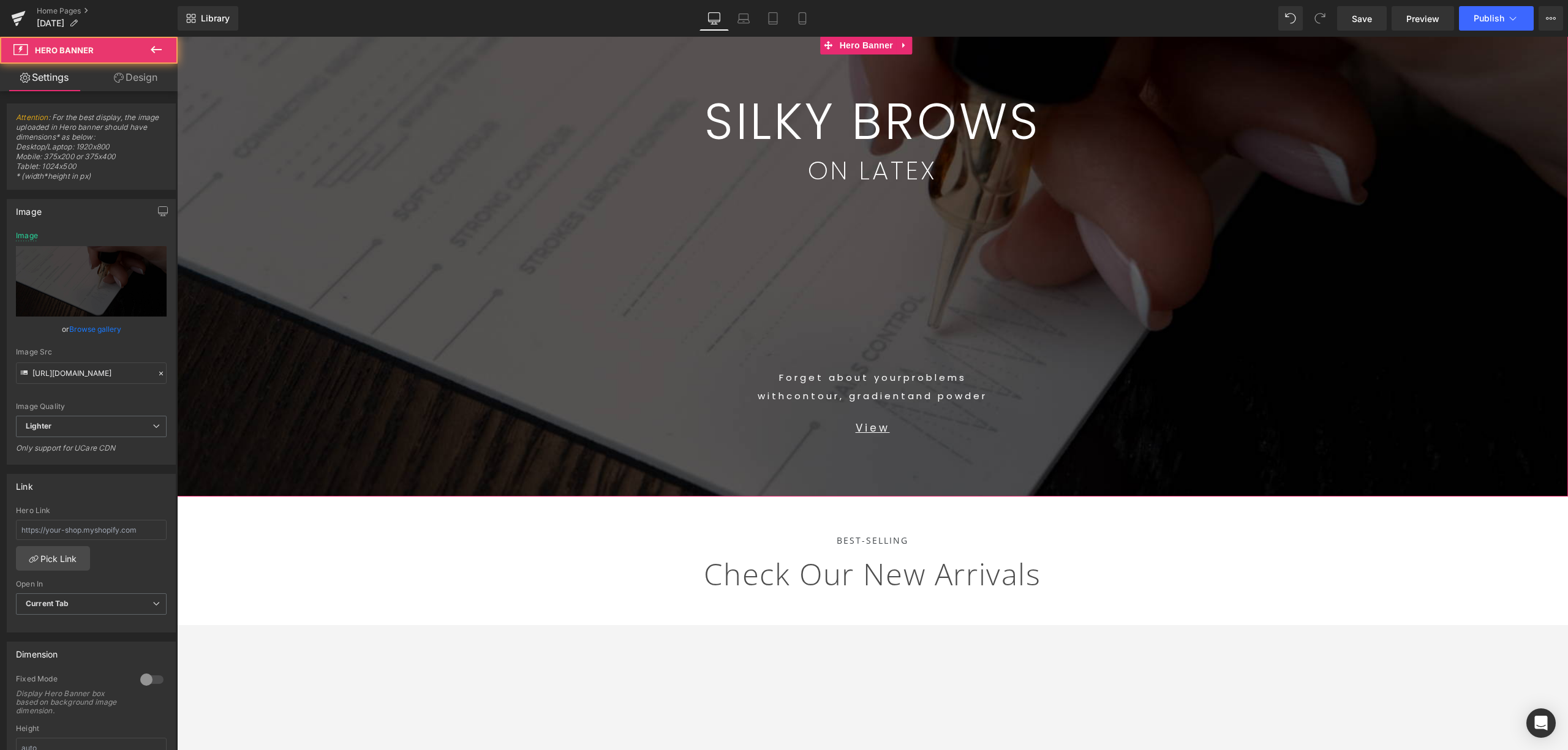
click at [1175, 258] on span "SILKY BROWS Text Block ON LATEX Text Block Row 99px Forget about your problems …" at bounding box center [872, 266] width 1391 height 460
click at [1175, 77] on span "SILKY BROWS Text Block ON LATEX Text Block Row 99px Forget about your problems …" at bounding box center [872, 266] width 1391 height 460
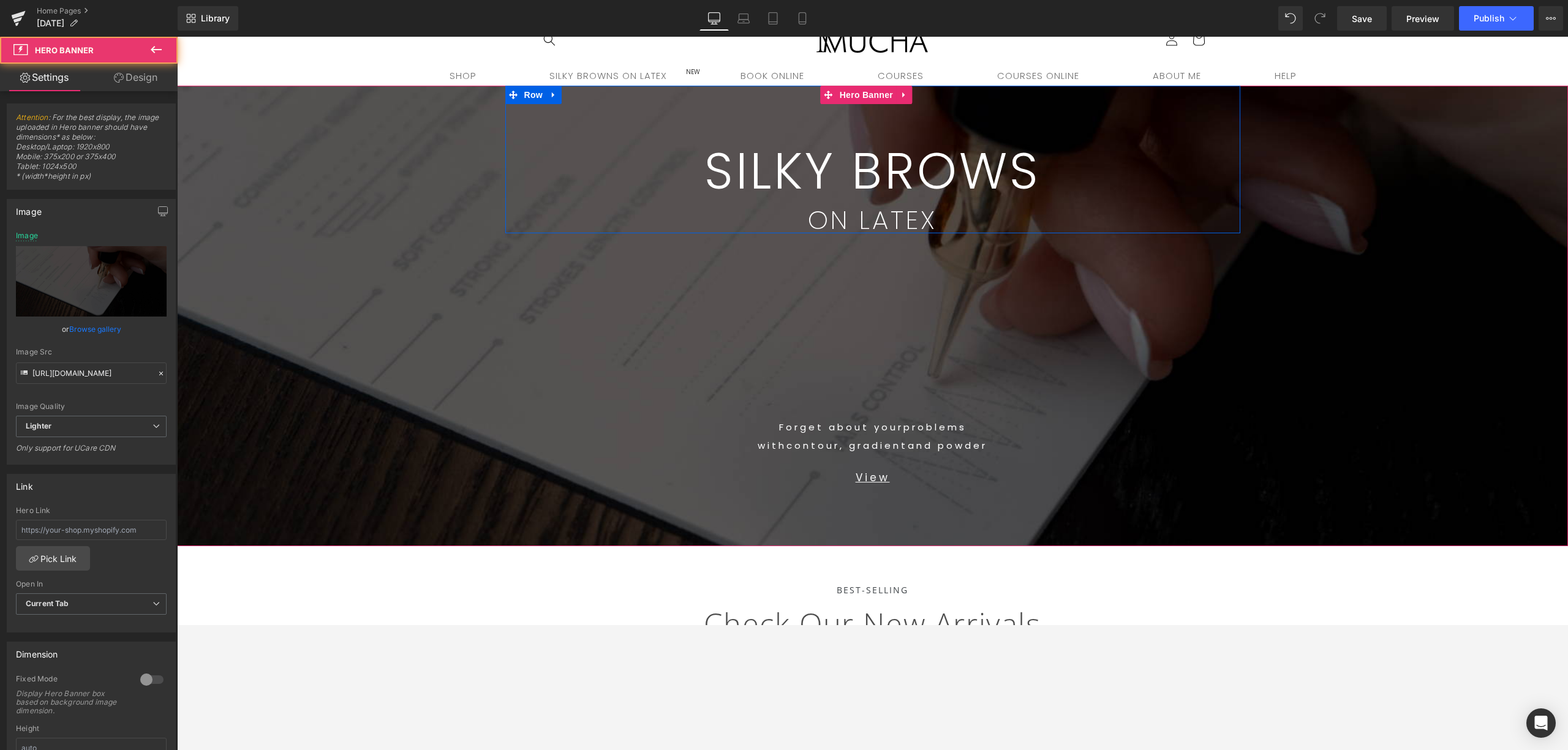
scroll to position [0, 0]
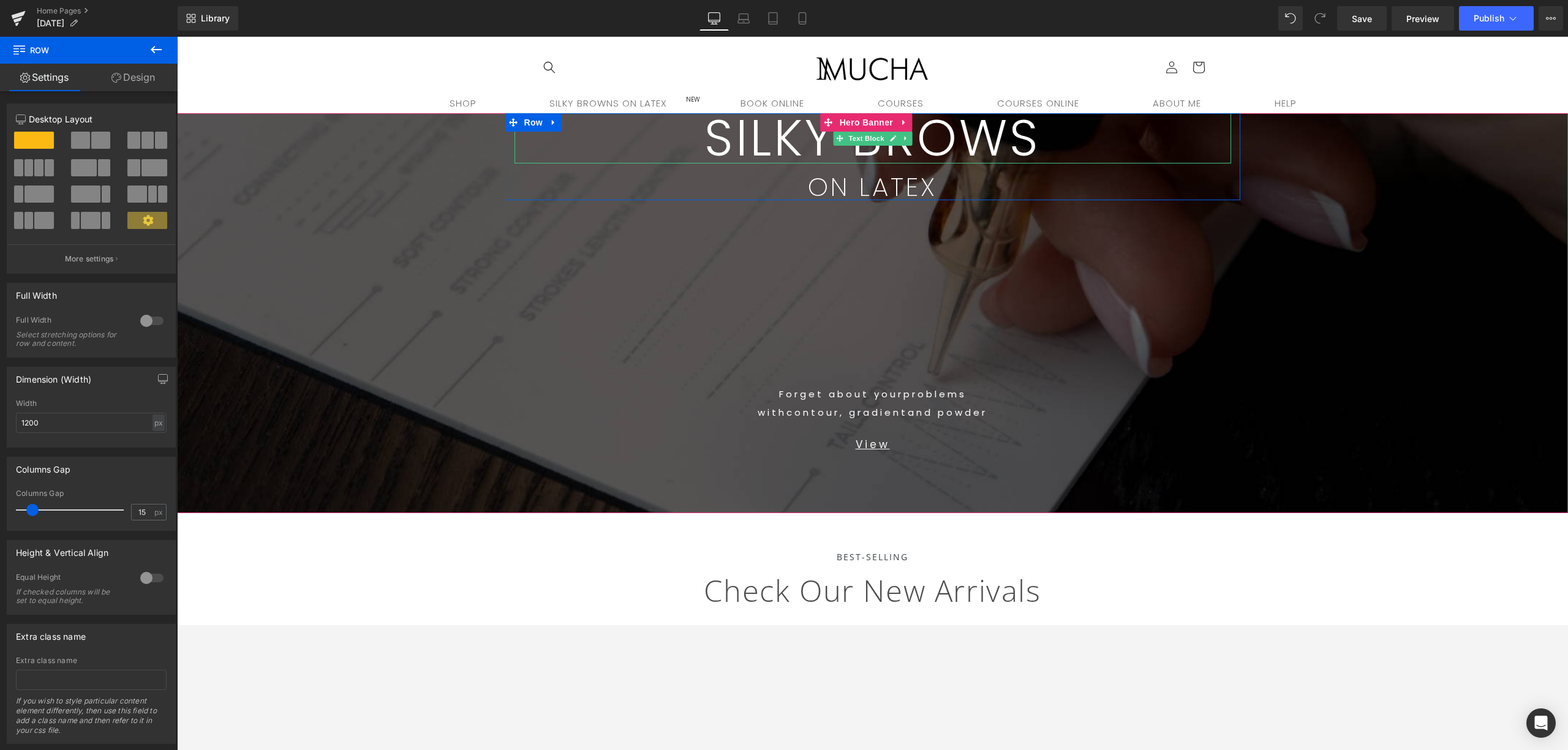
drag, startPoint x: 1026, startPoint y: 144, endPoint x: 1033, endPoint y: 128, distance: 17.5
click at [1033, 124] on div "SILKY BROWS Text Block ON LATEX Text Block Row" at bounding box center [873, 157] width 735 height 87
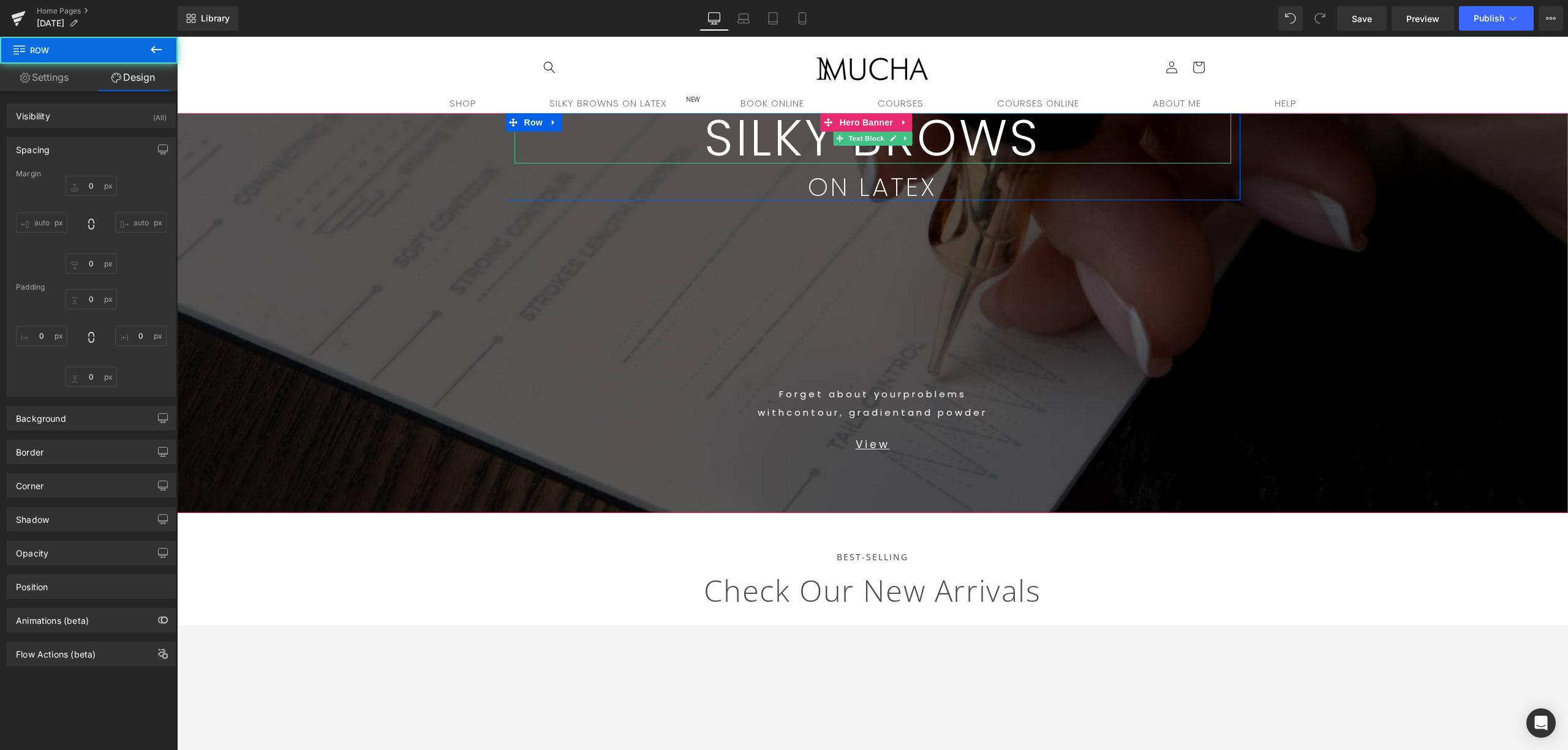
type input "0"
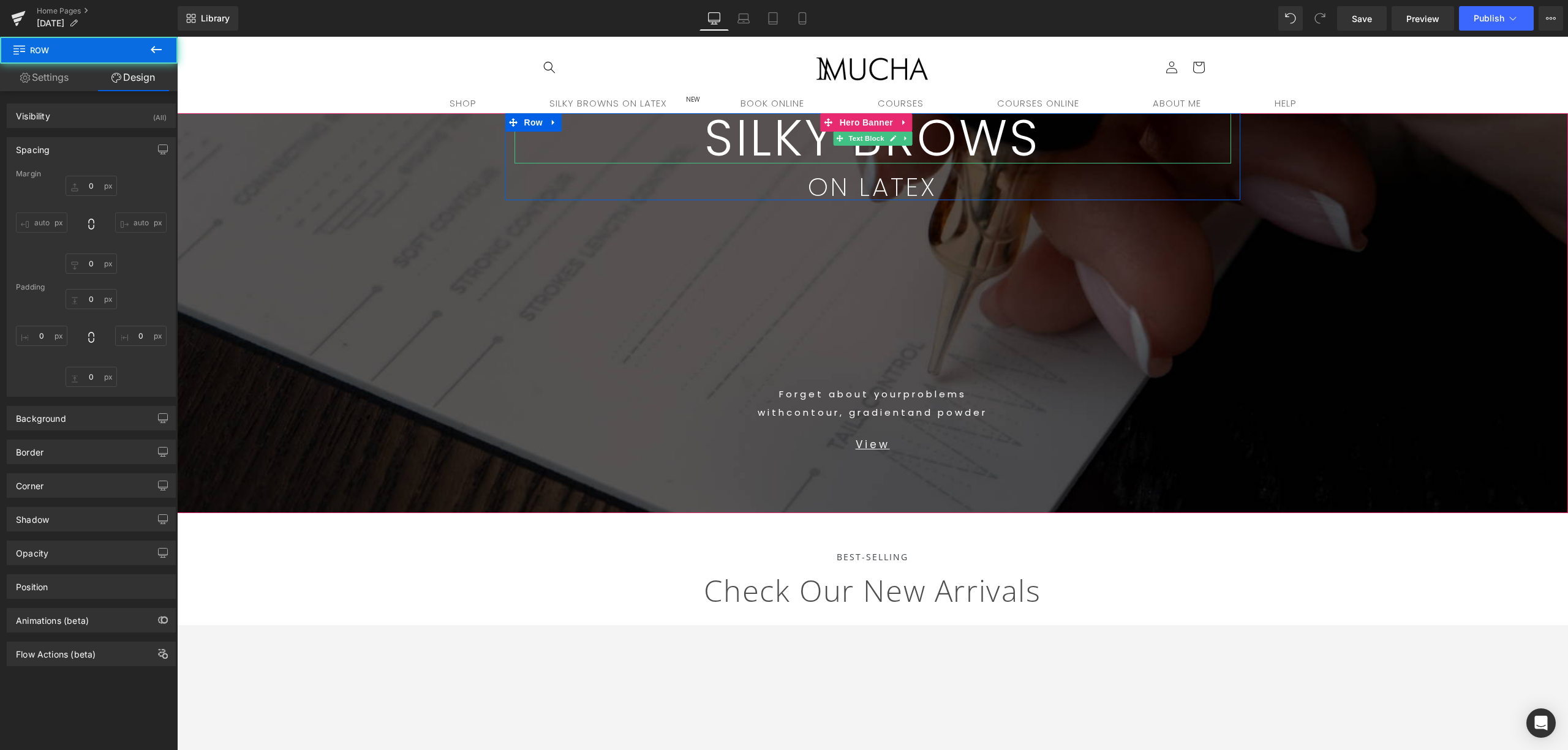
type input "0"
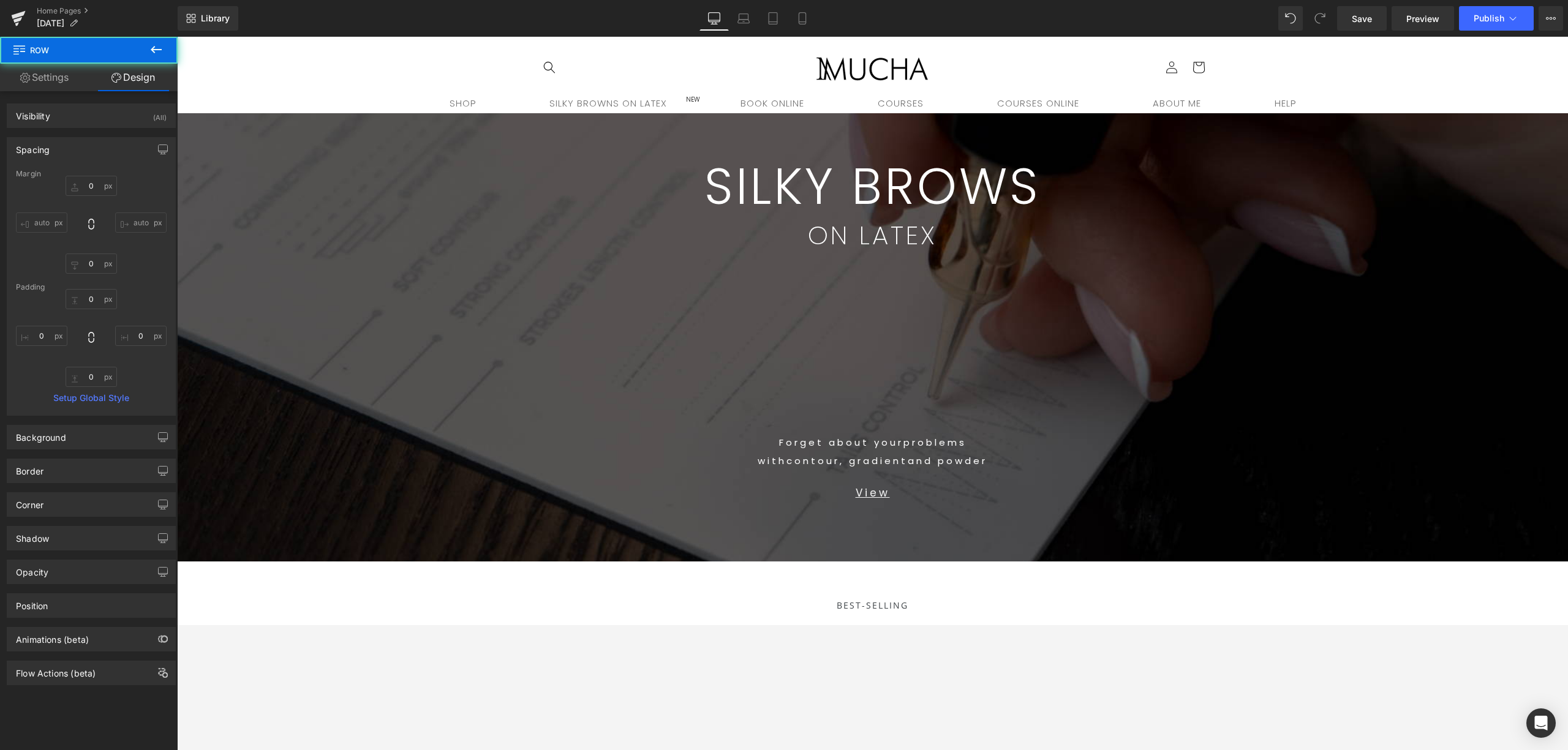
type input "0"
type input "79"
type input "0"
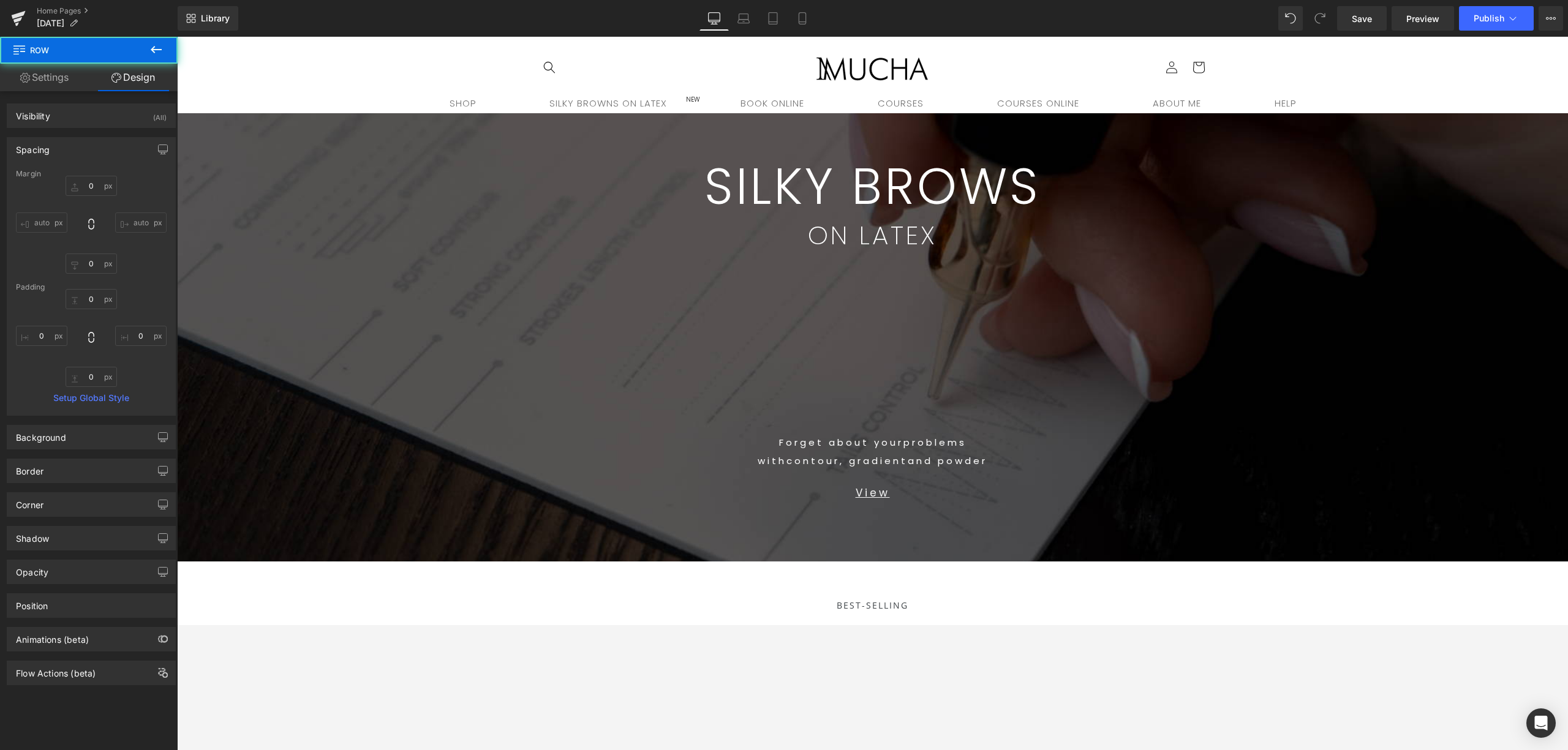
type input "0"
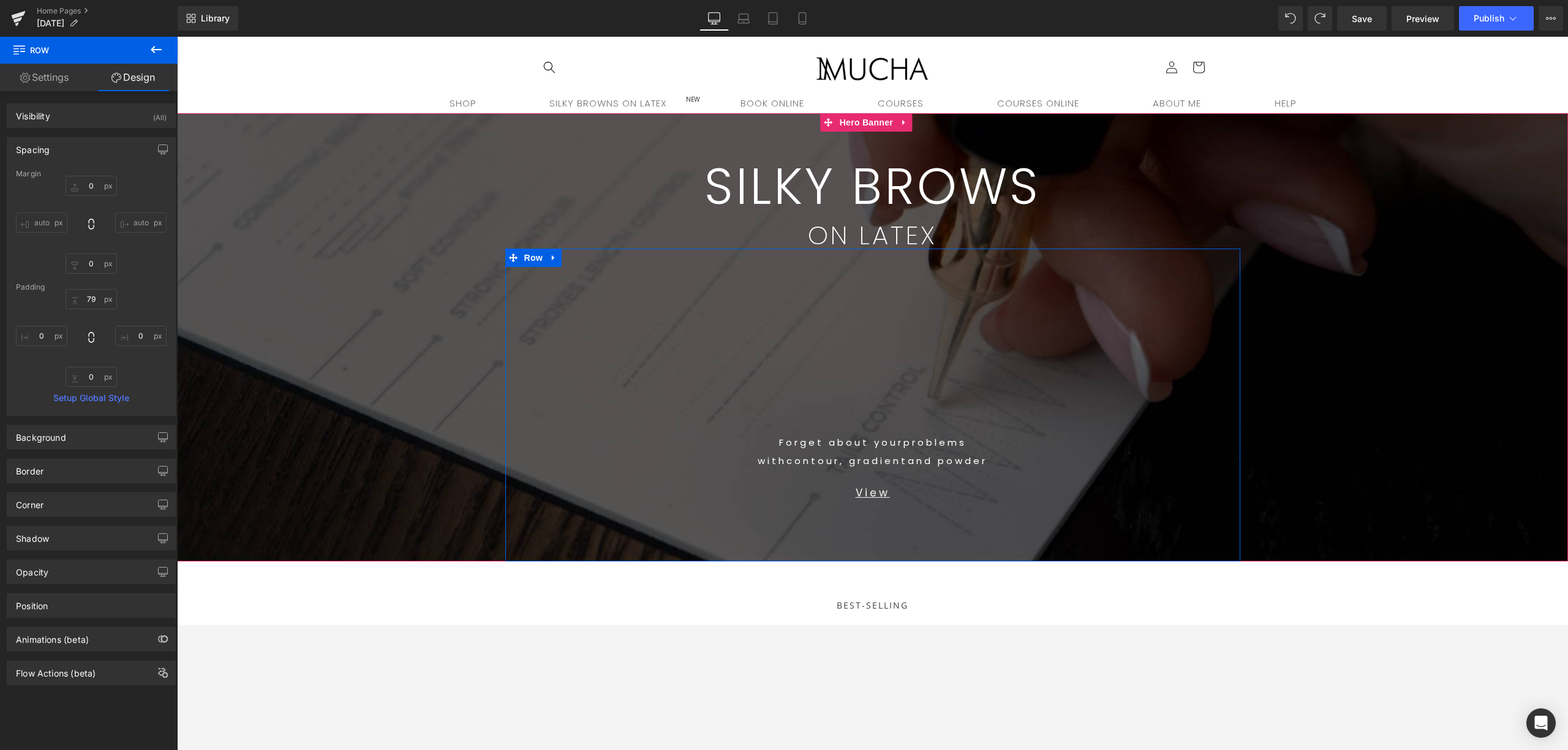
click at [816, 546] on div "Forget about your problems with contour, gradient and powder Text Block View Te…" at bounding box center [873, 405] width 735 height 313
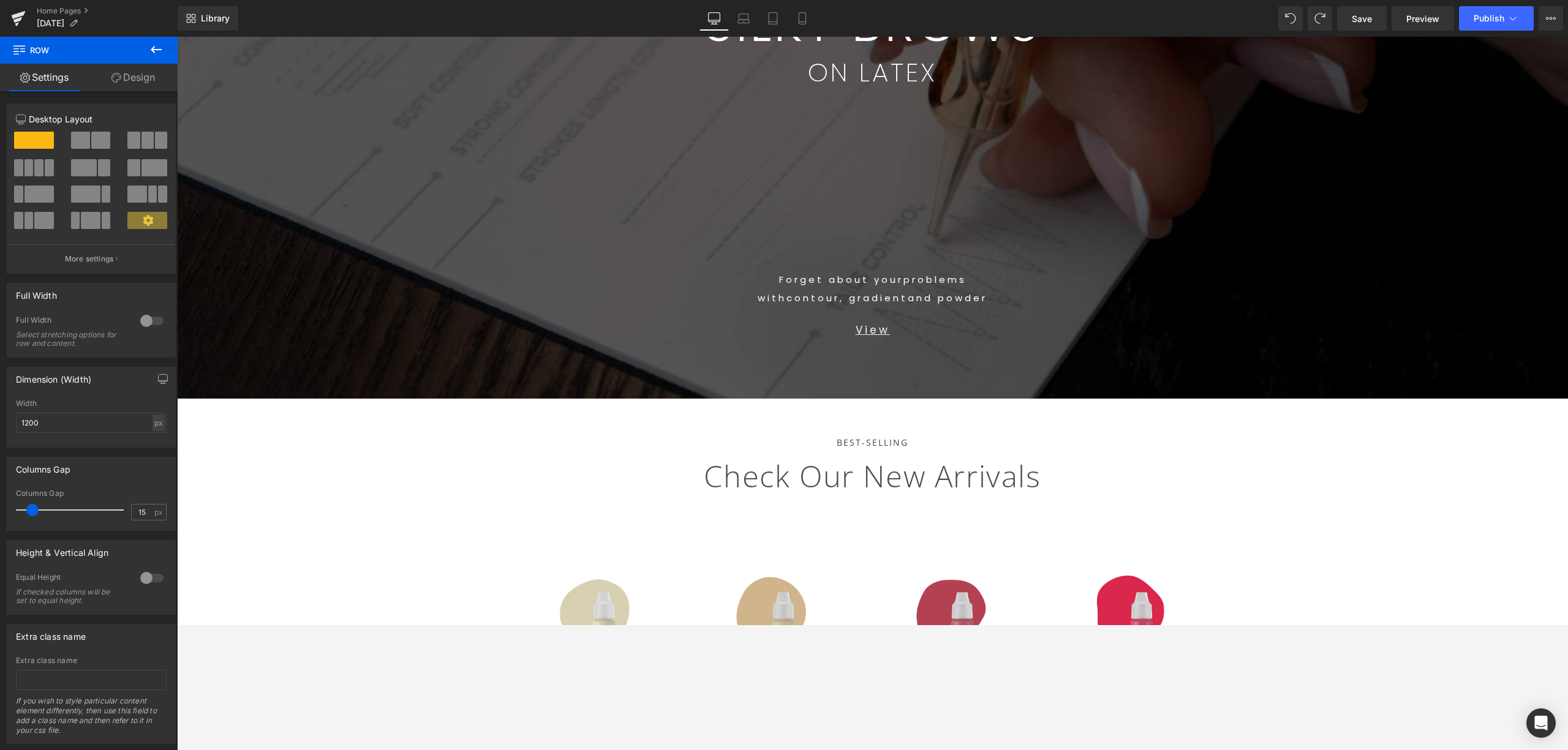
click at [1175, 371] on span "SILKY BROWS Text Block ON LATEX Text Block Row 79px Forget about your problems …" at bounding box center [872, 174] width 1391 height 448
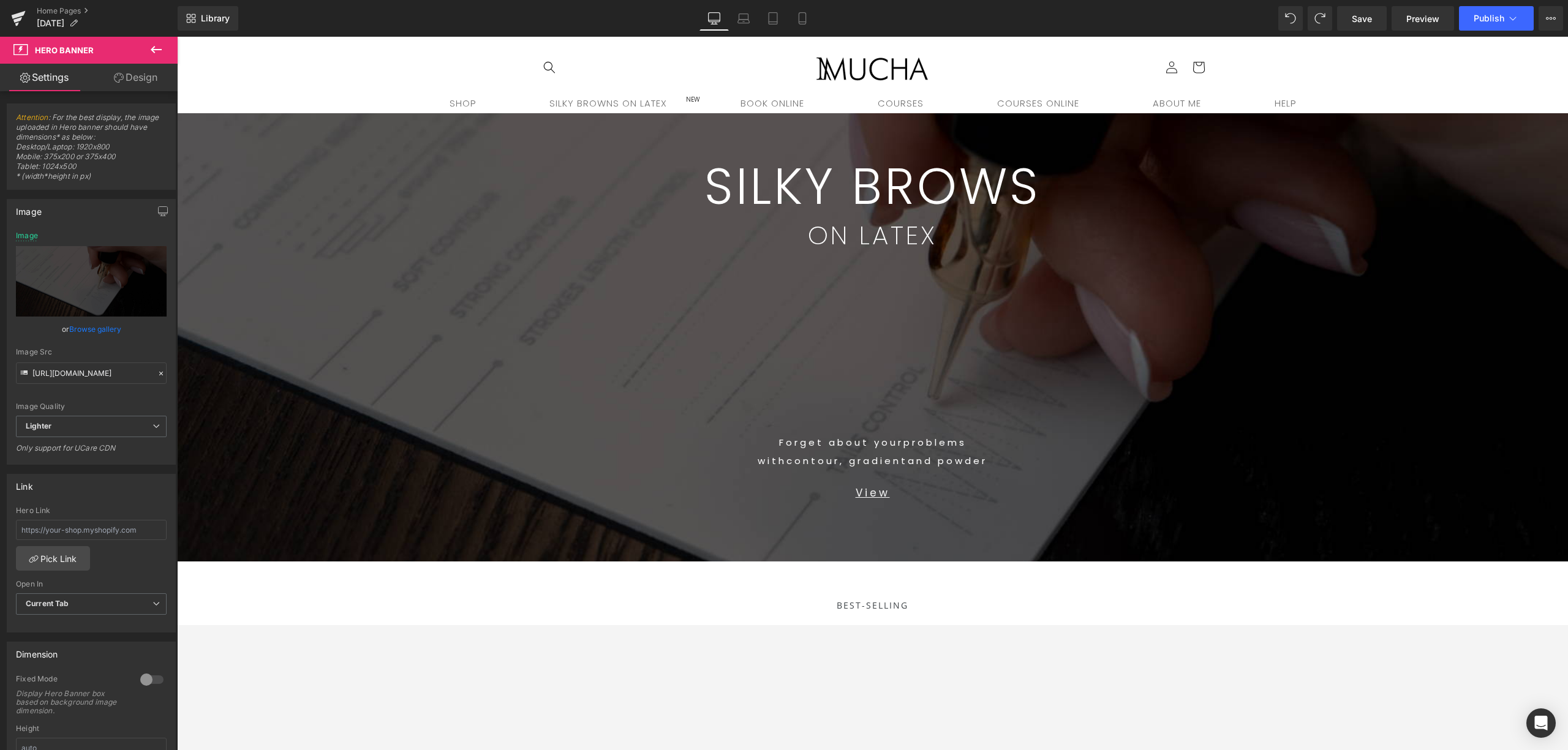
click at [1175, 562] on div "BEST-SELLING" at bounding box center [872, 586] width 1391 height 50
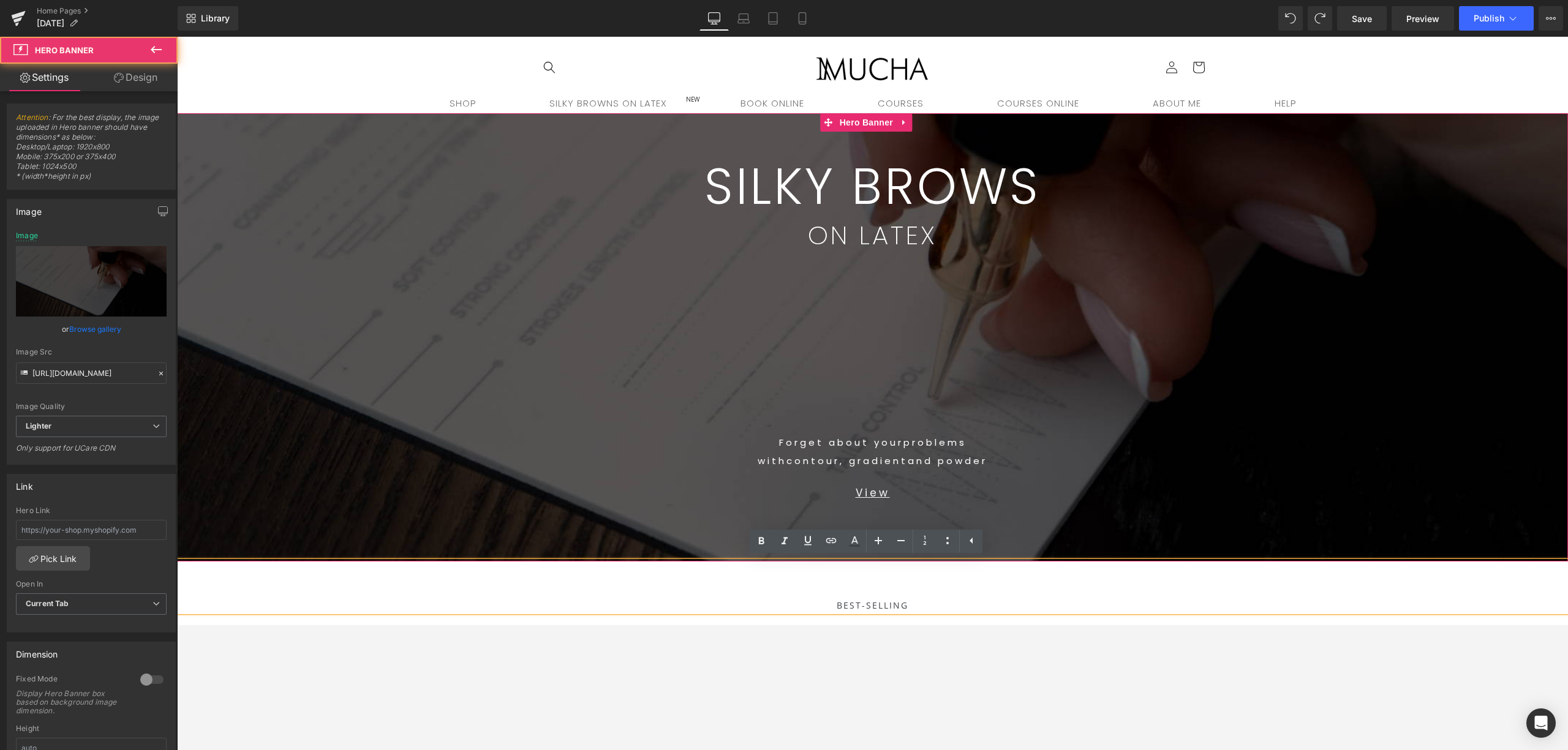
click at [242, 536] on span "SILKY BROWS Text Block ON LATEX Text Block Row 79px Forget about your problems …" at bounding box center [872, 337] width 1391 height 448
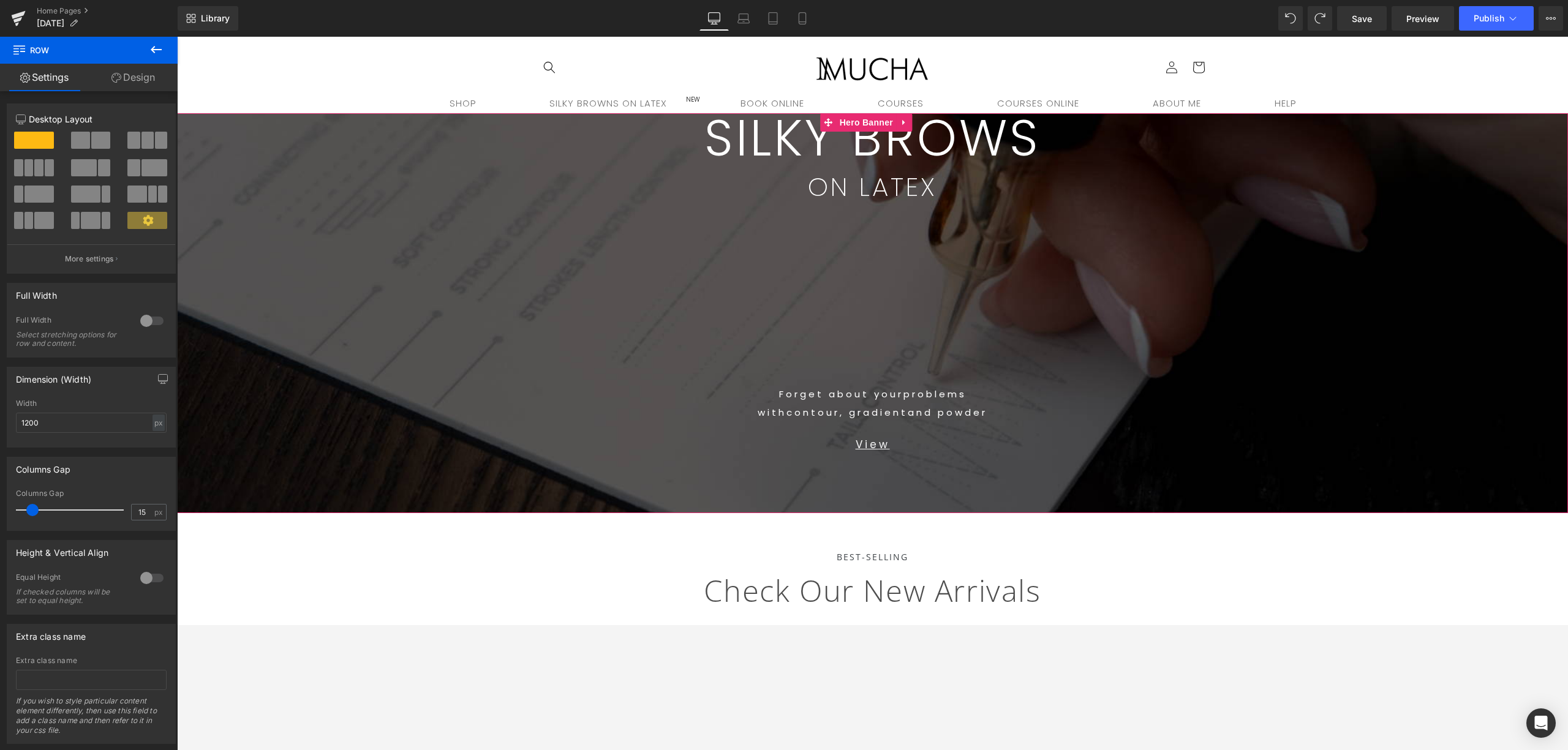
drag, startPoint x: 600, startPoint y: 143, endPoint x: 647, endPoint y: 217, distance: 87.7
click at [648, 218] on span "SILKY BROWS Text Block ON LATEX Text Block Row Forget about your problems with …" at bounding box center [872, 313] width 1391 height 400
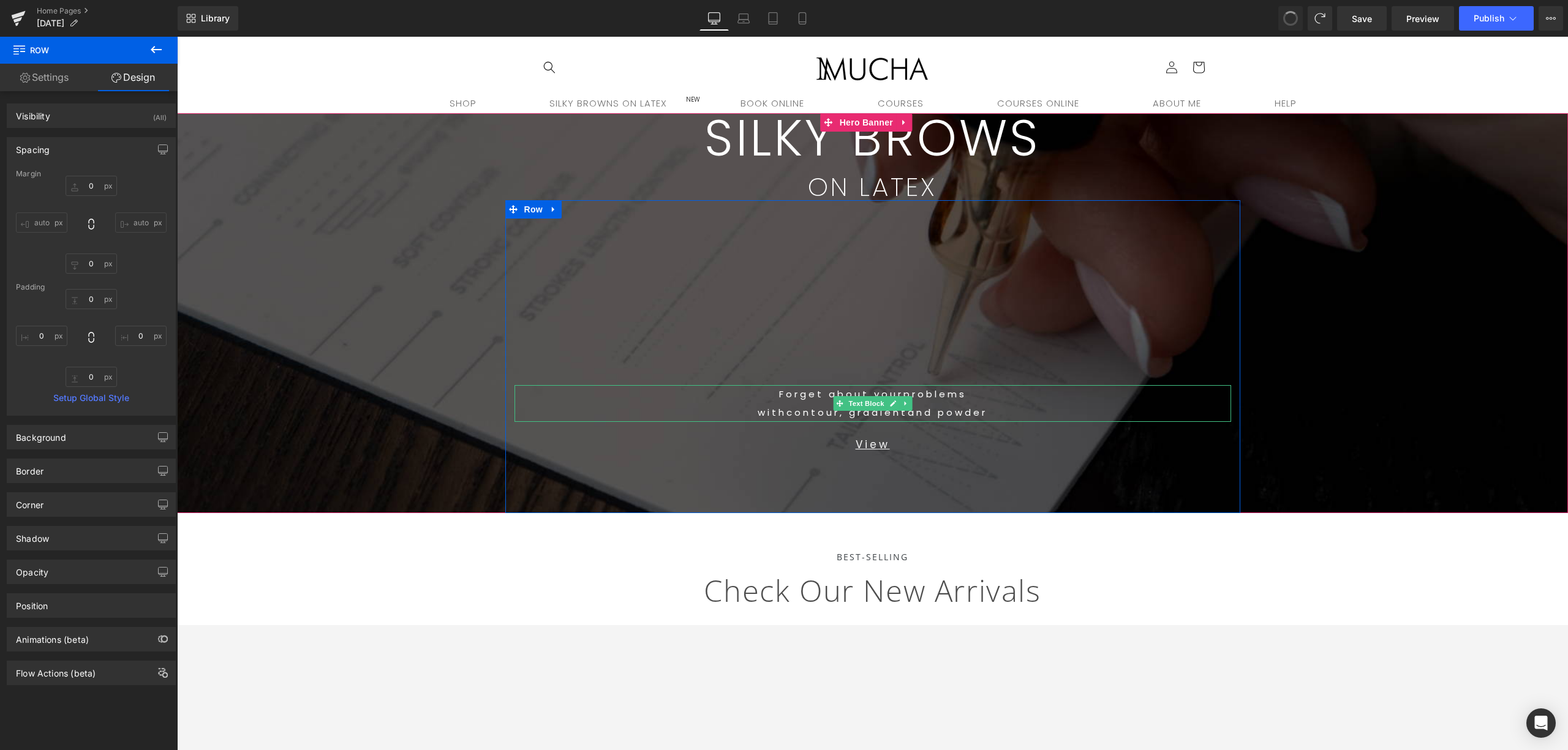
type input "0"
type input "119"
type input "0"
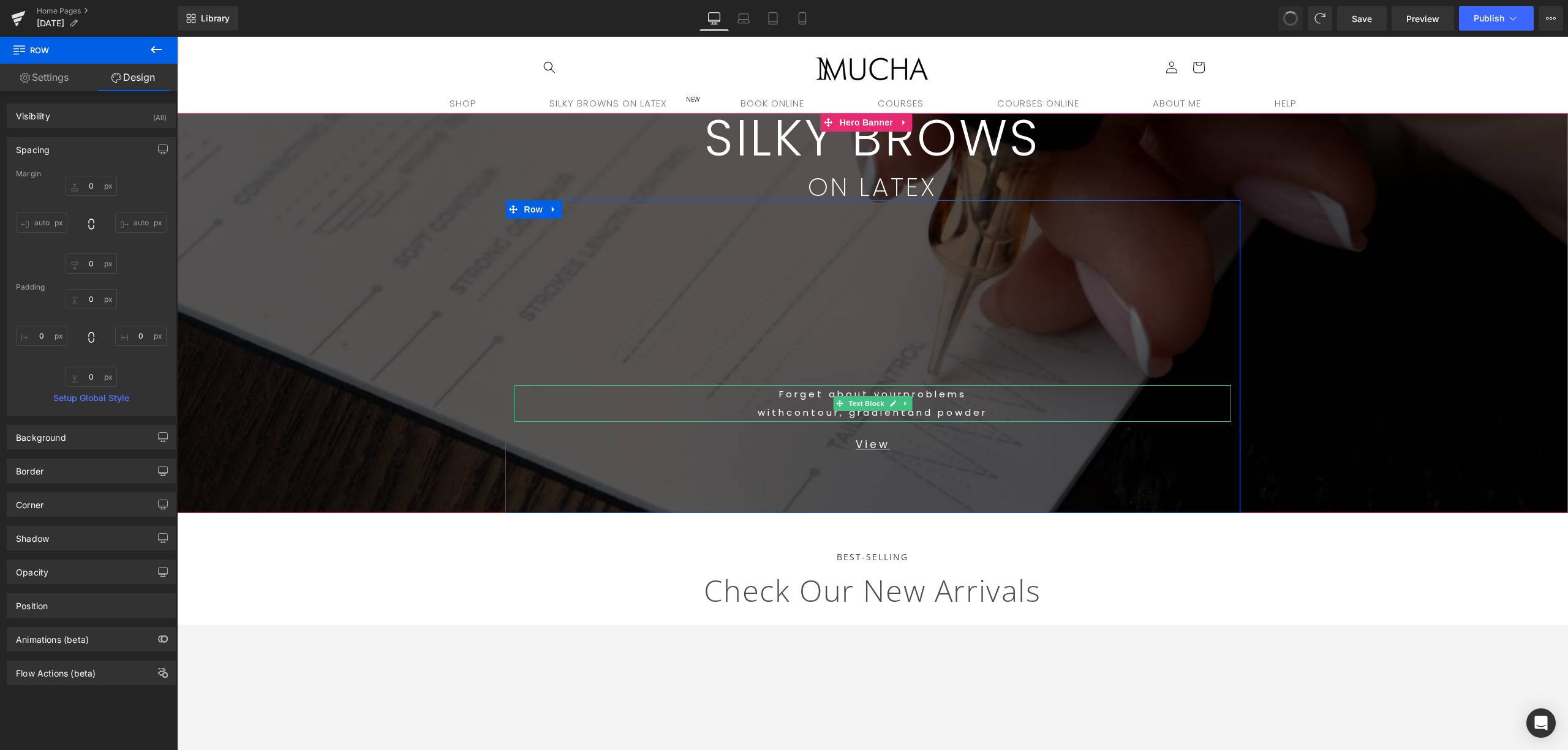
type input "0"
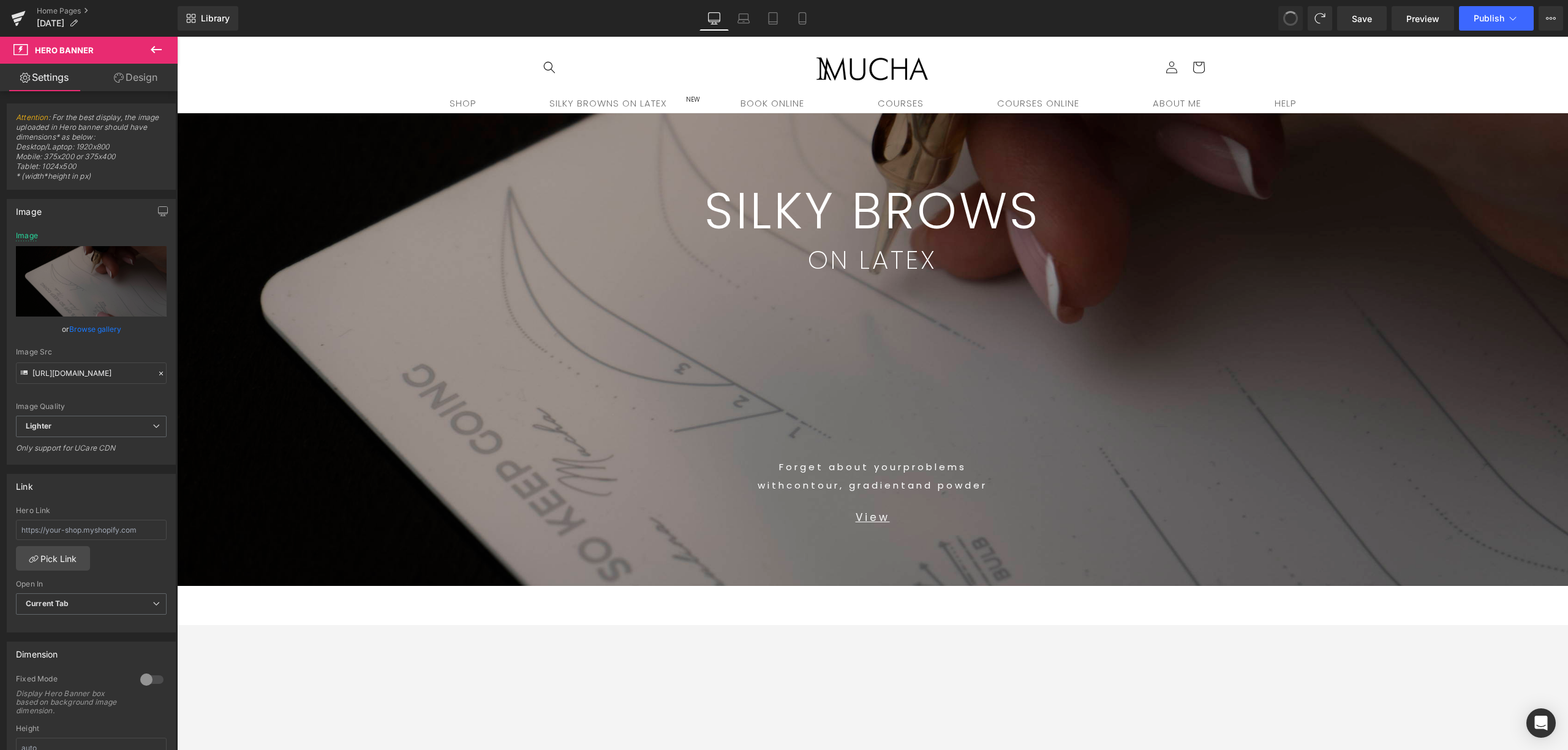
type input "[URL][DOMAIN_NAME]"
click at [108, 333] on link "Browse gallery" at bounding box center [95, 329] width 52 height 21
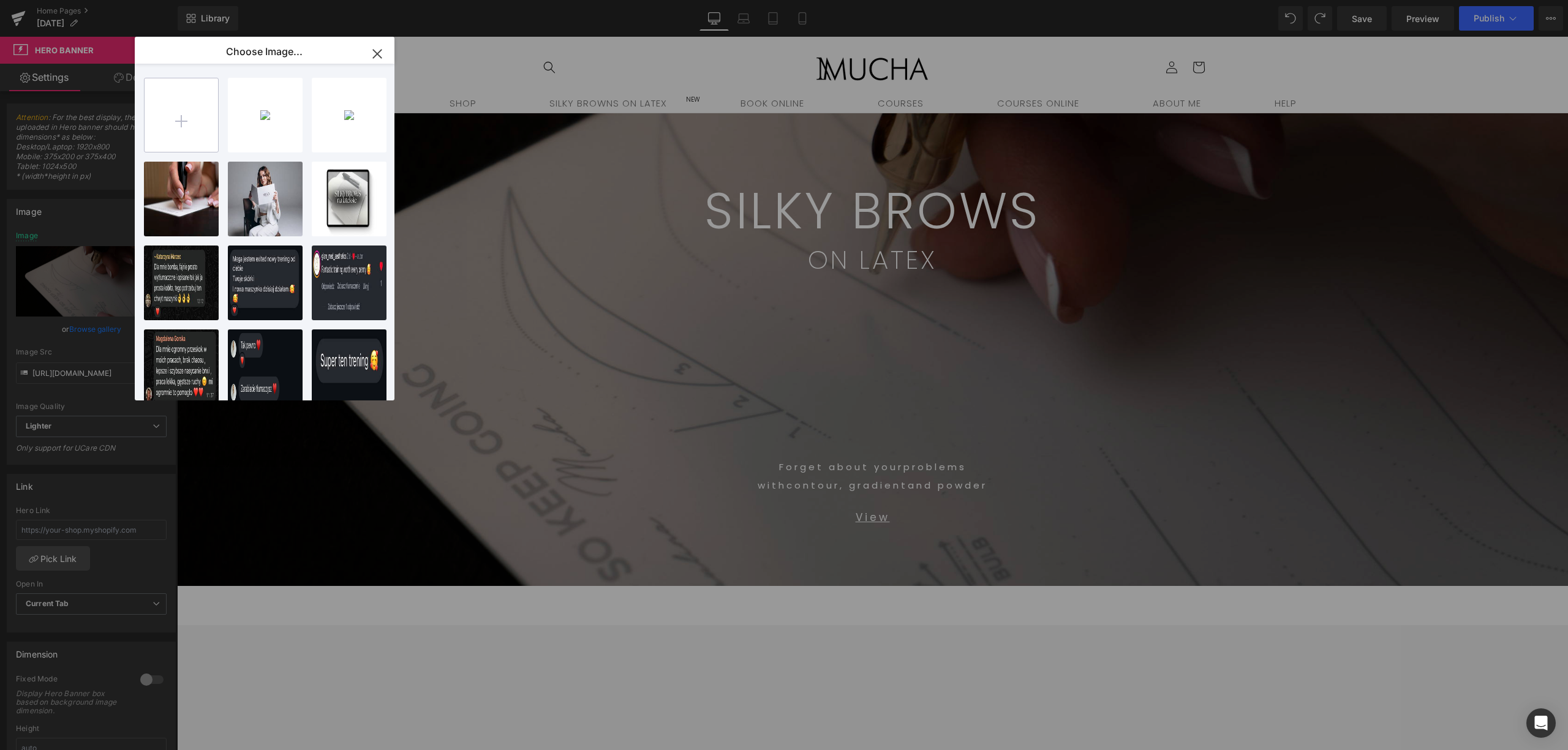
type input "C:\fakepath\DSC02325.JPG"
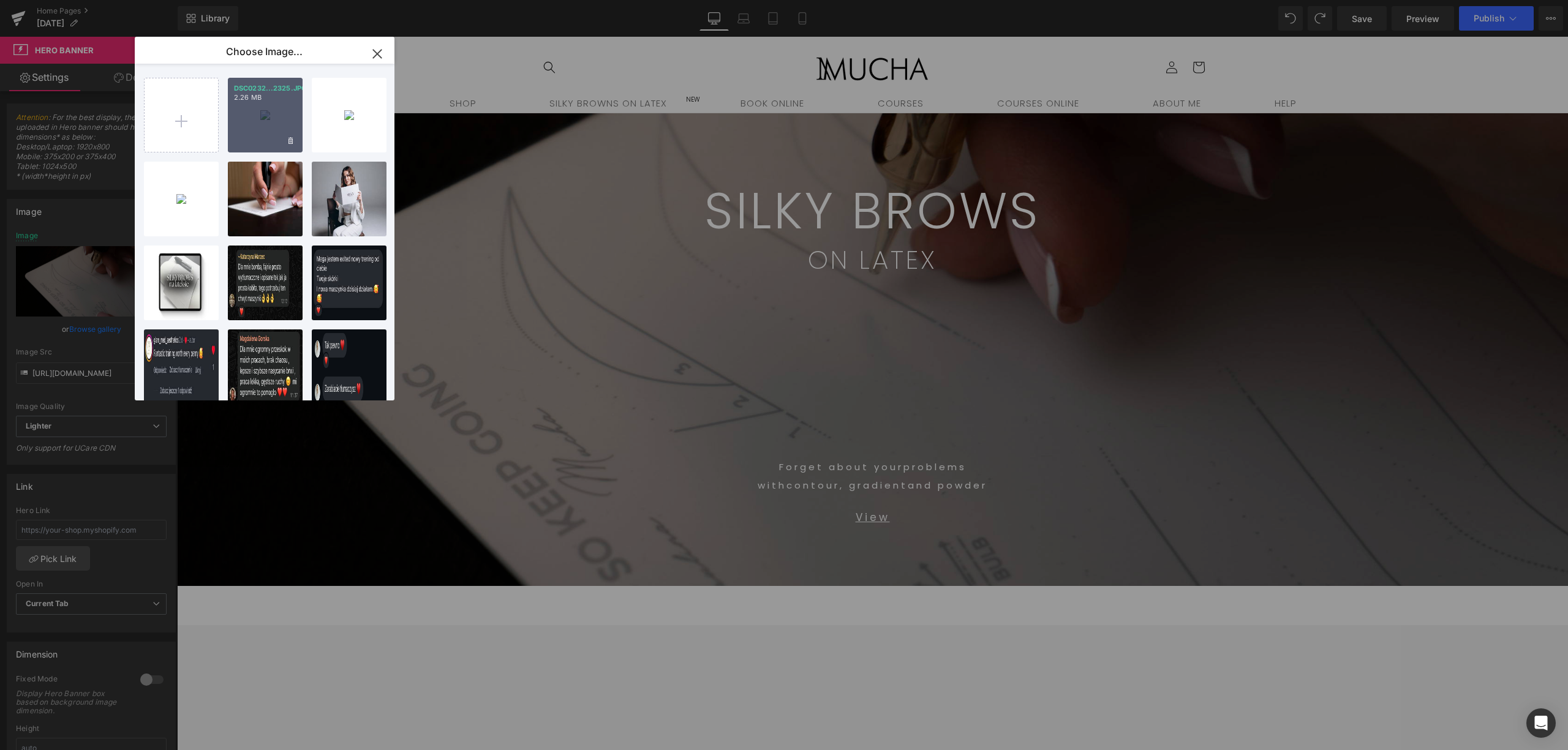
click at [261, 119] on div "DSC0232...2325.JPG 2.26 MB" at bounding box center [265, 115] width 74 height 74
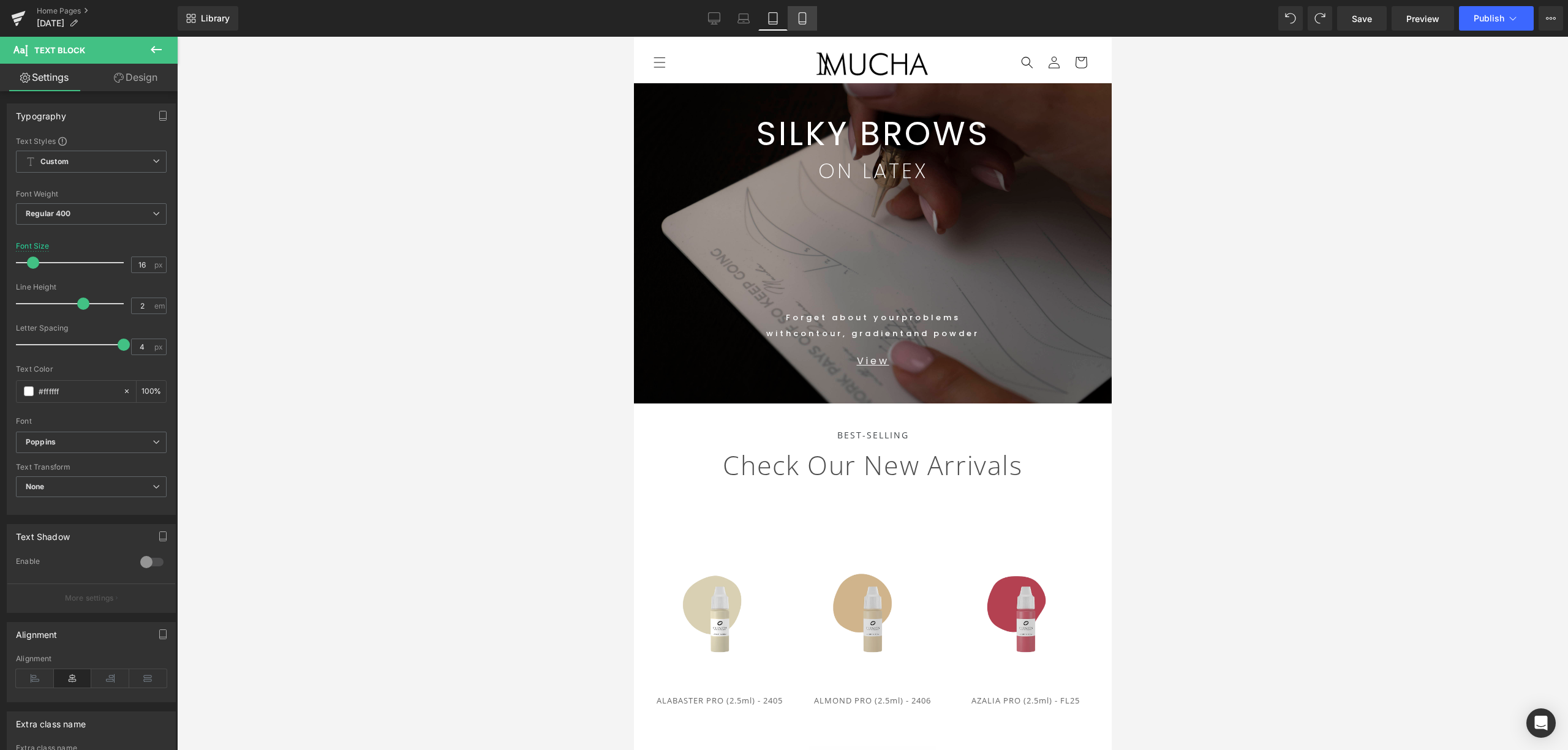
click at [798, 18] on icon at bounding box center [801, 17] width 12 height 12
type input "17"
type input "100"
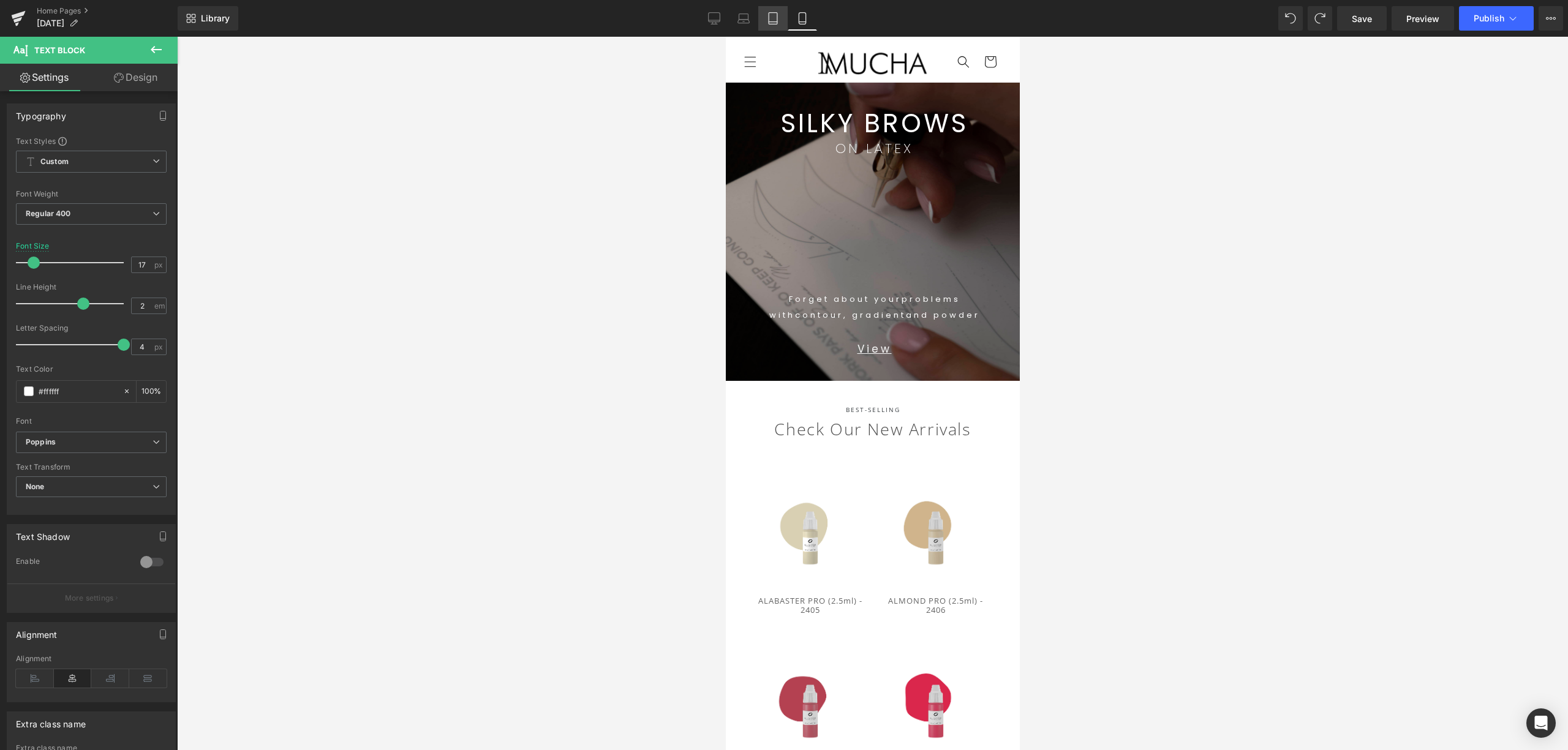
click at [774, 28] on link "Tablet" at bounding box center [772, 18] width 29 height 25
type input "16"
type input "100"
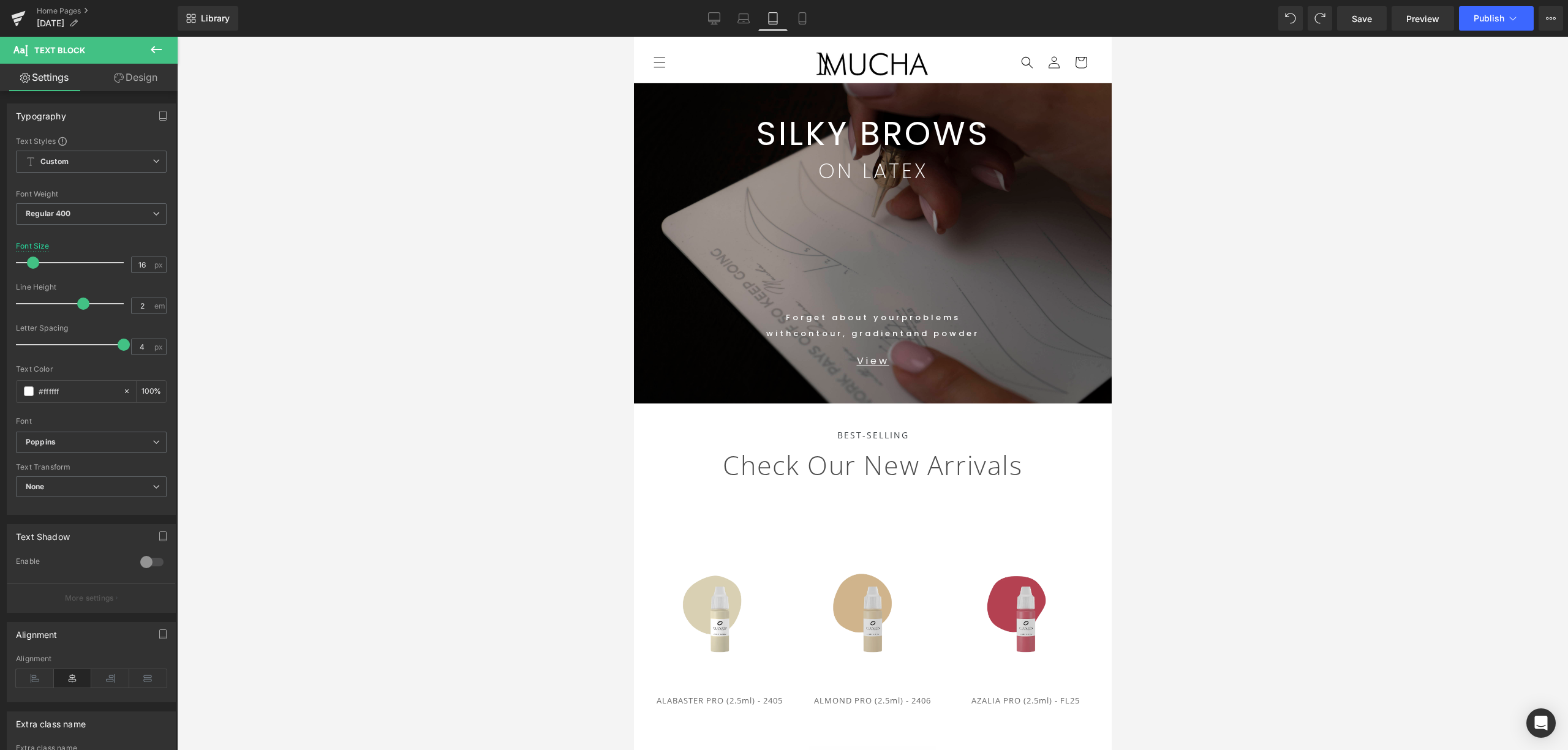
scroll to position [21, 0]
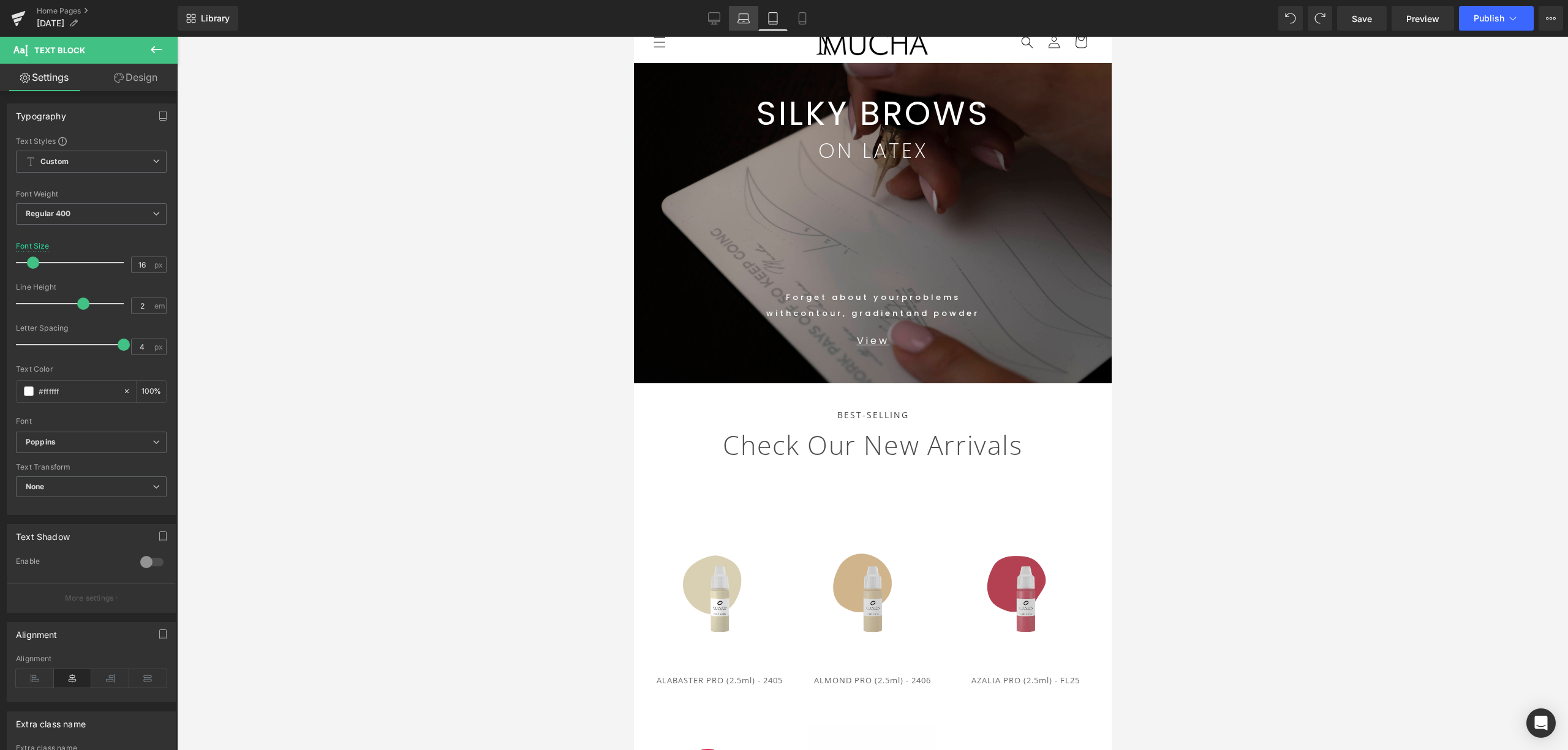
drag, startPoint x: 747, startPoint y: 27, endPoint x: 752, endPoint y: 22, distance: 7.1
click at [747, 25] on link "Laptop" at bounding box center [743, 18] width 29 height 25
type input "17"
type input "100"
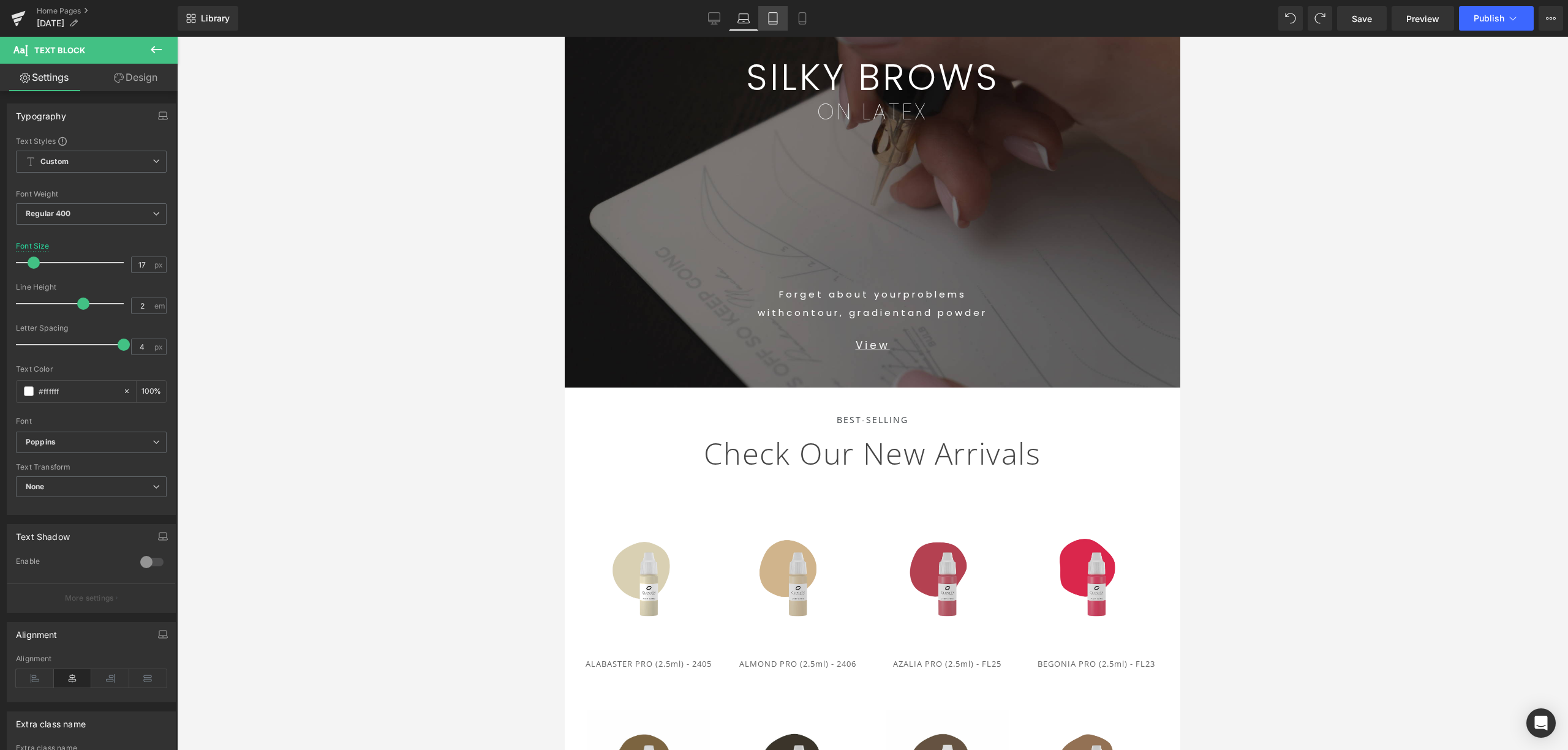
click at [774, 21] on icon at bounding box center [772, 17] width 12 height 12
type input "16"
type input "100"
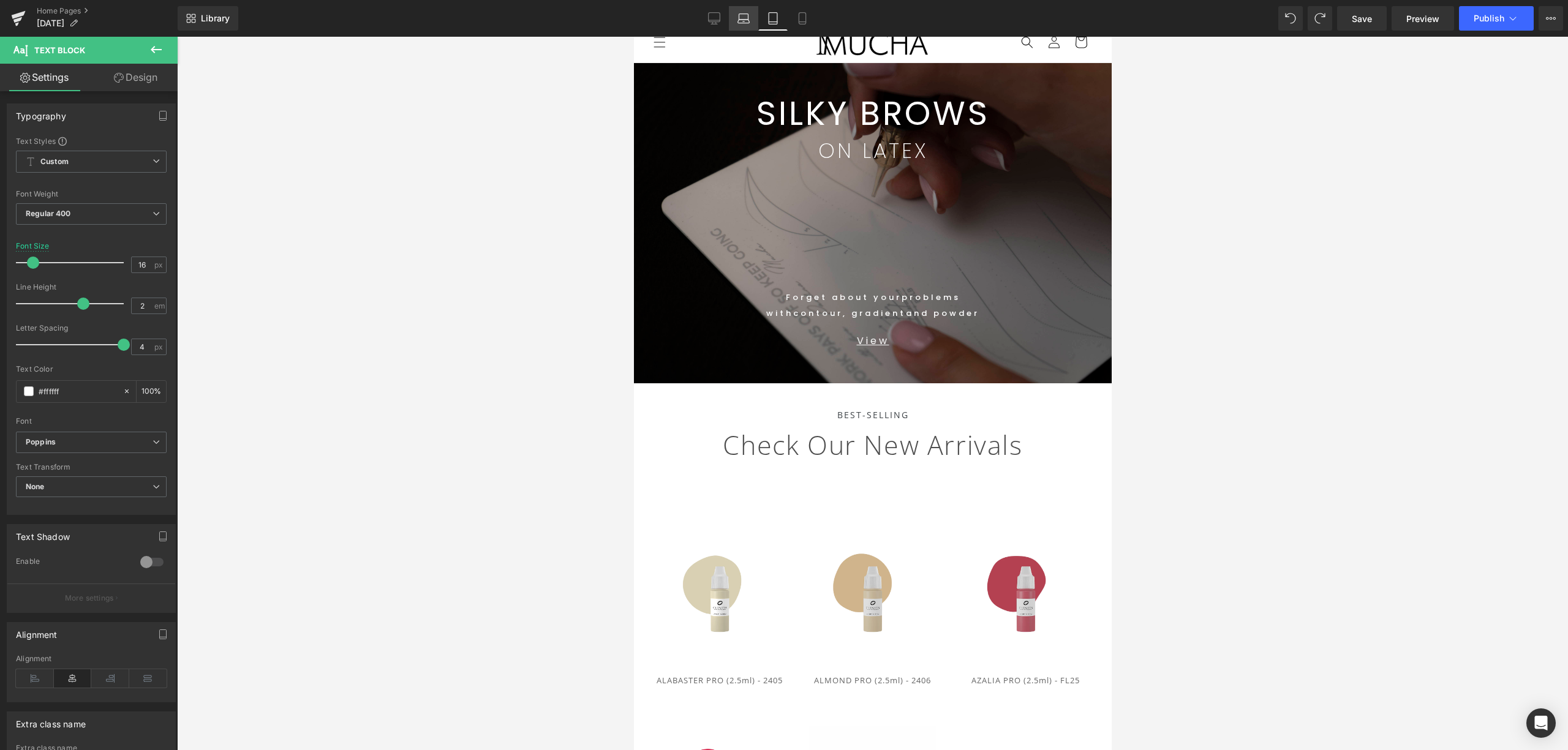
click at [755, 18] on link "Laptop" at bounding box center [743, 18] width 29 height 25
type input "17"
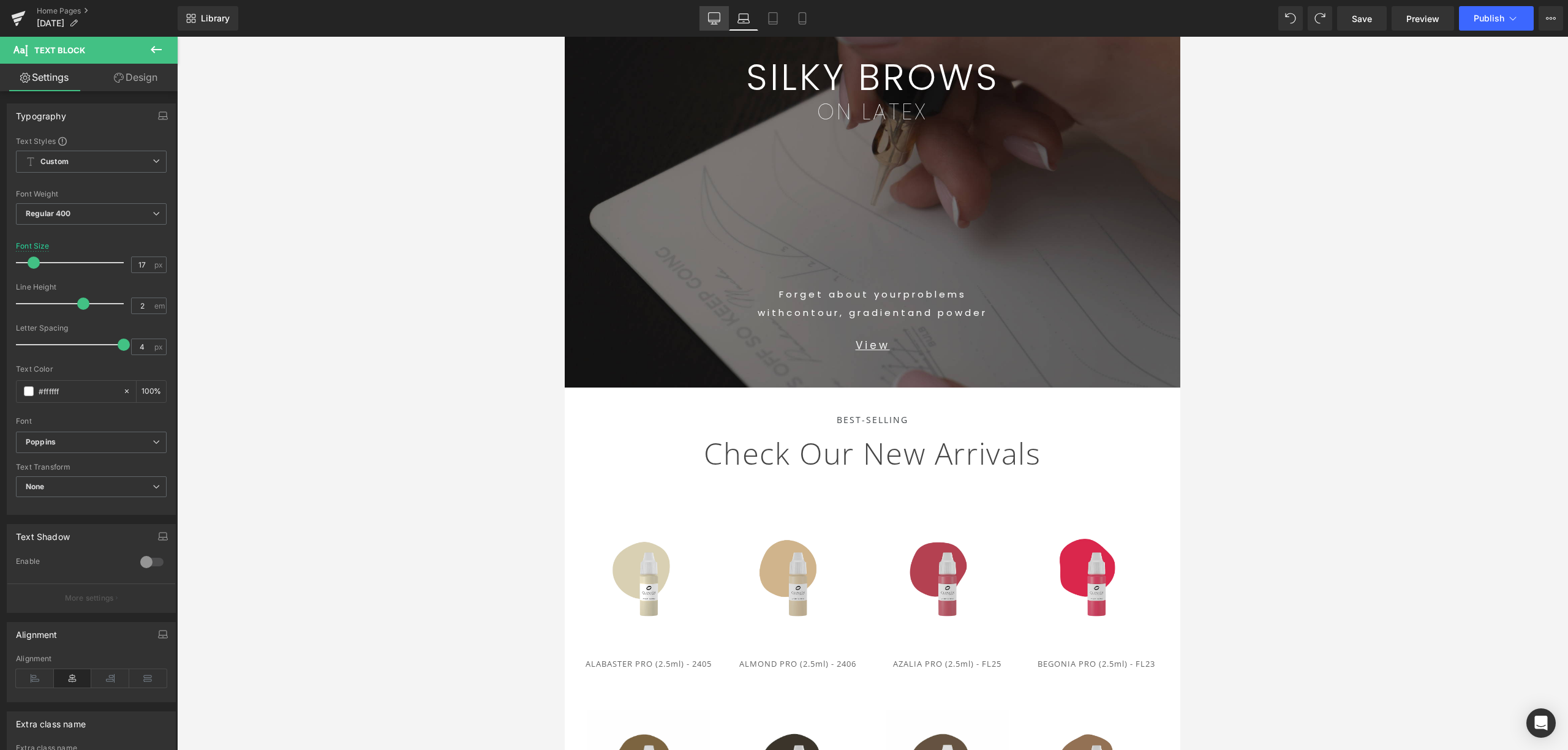
click at [719, 15] on icon at bounding box center [714, 17] width 12 height 12
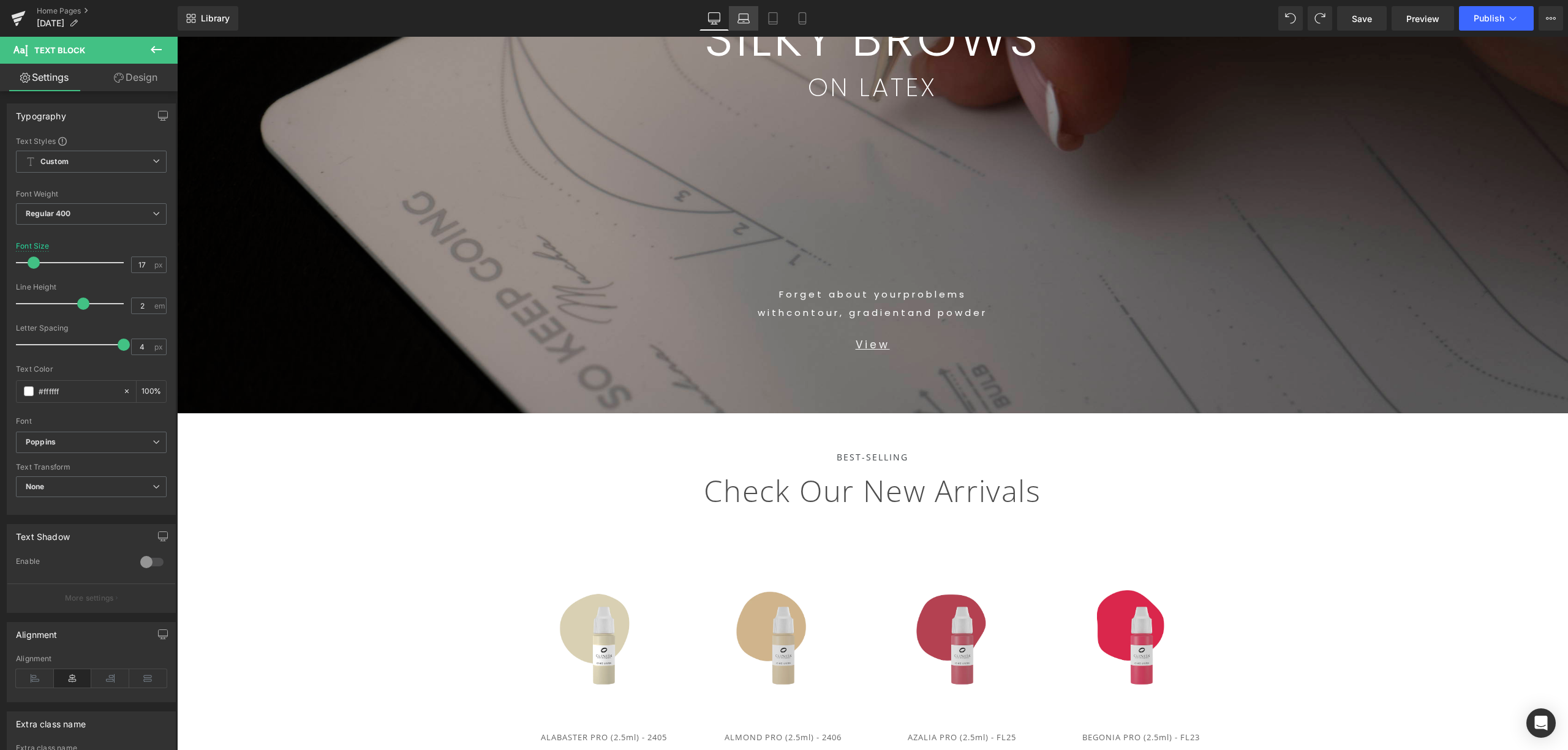
click at [742, 15] on icon at bounding box center [743, 17] width 12 height 12
type input "100"
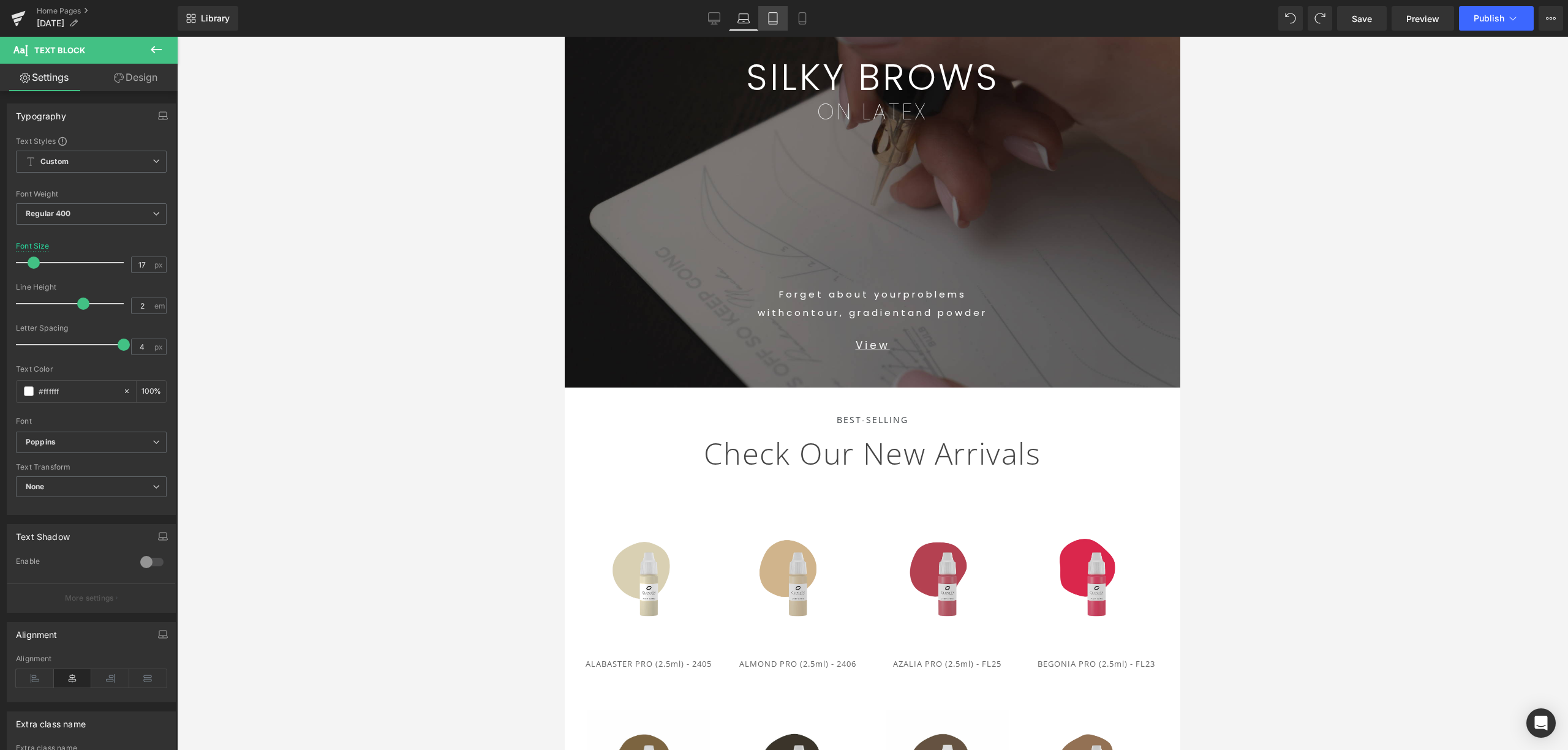
click at [776, 13] on icon at bounding box center [772, 17] width 12 height 12
type input "16"
type input "100"
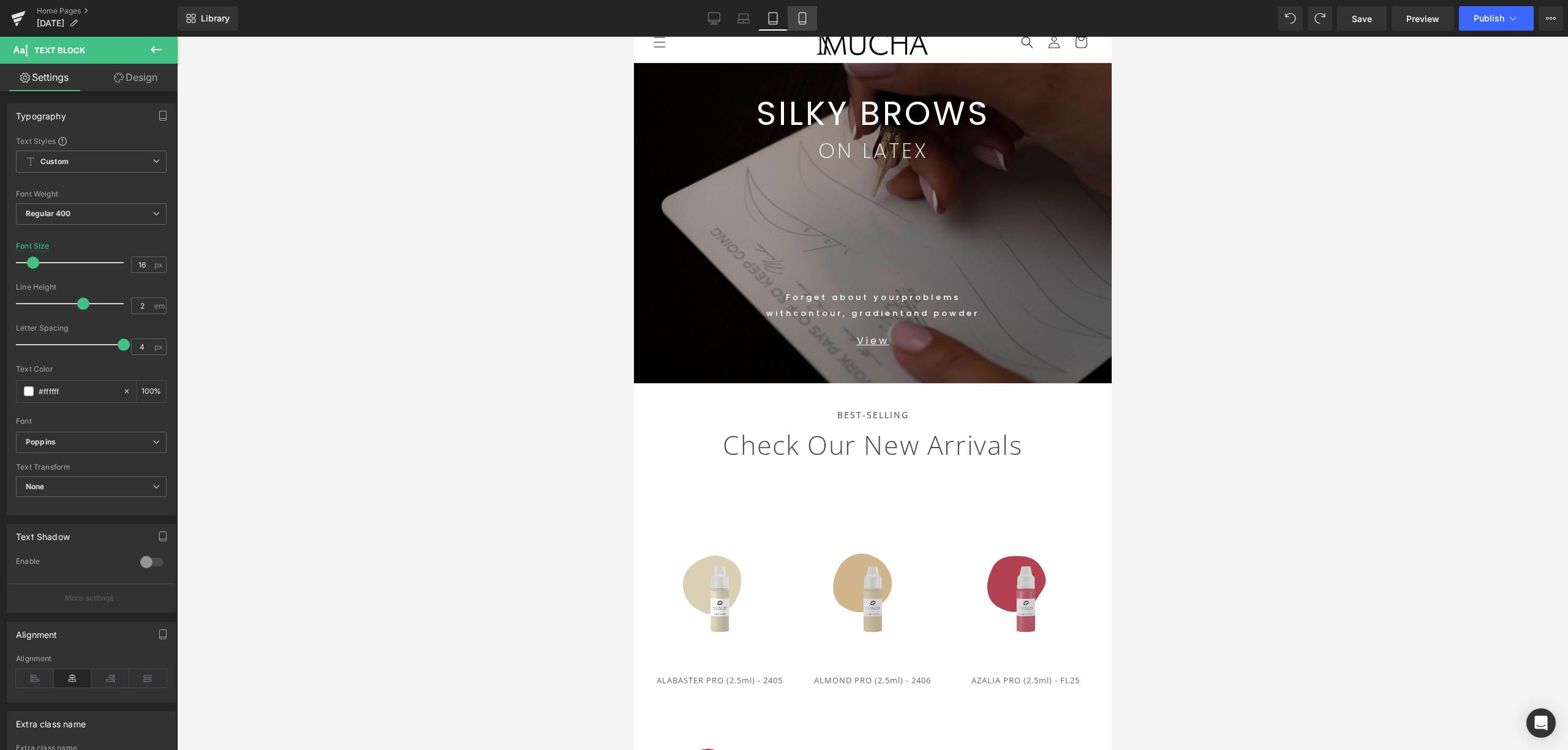
click at [812, 15] on link "Mobile" at bounding box center [801, 18] width 29 height 25
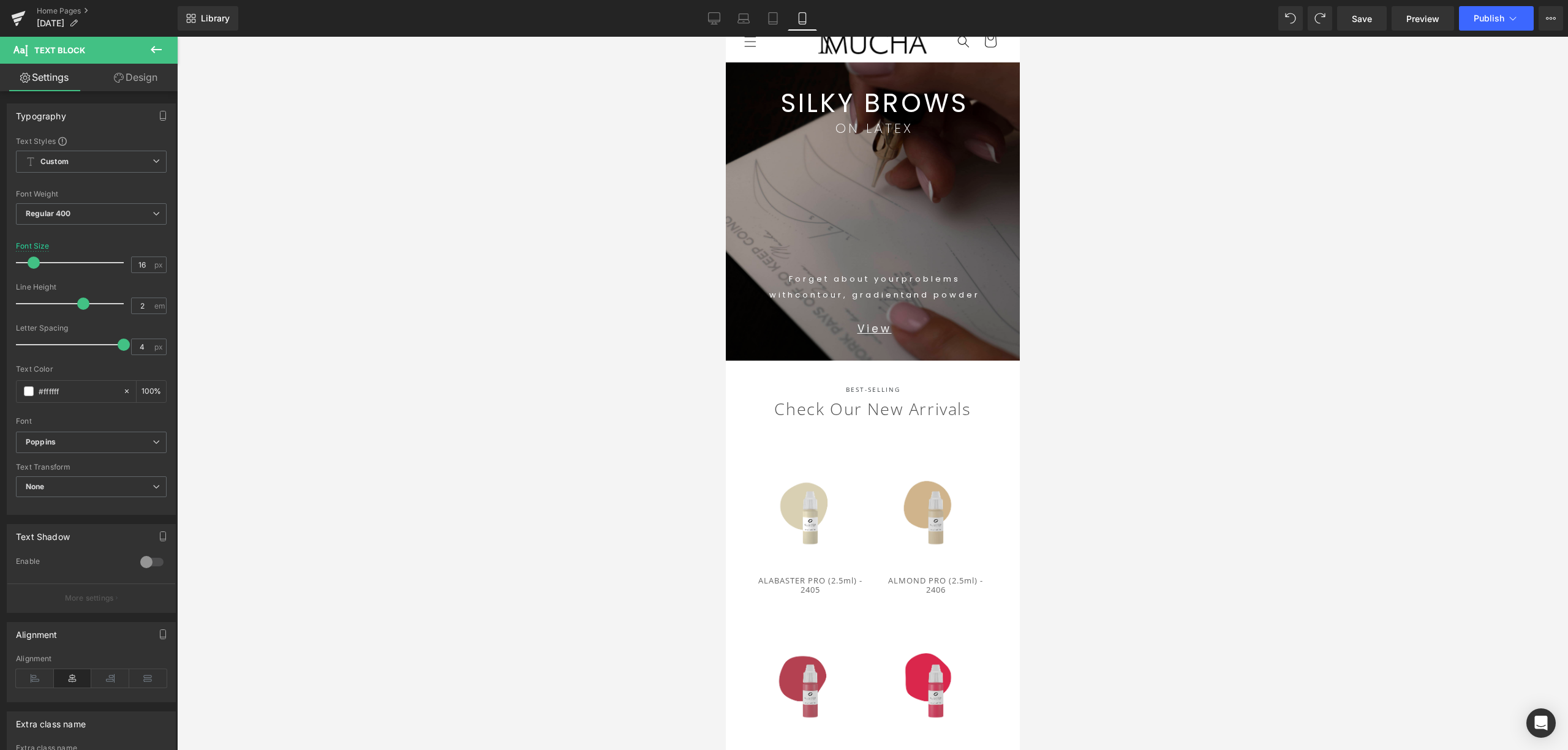
type input "17"
type input "100"
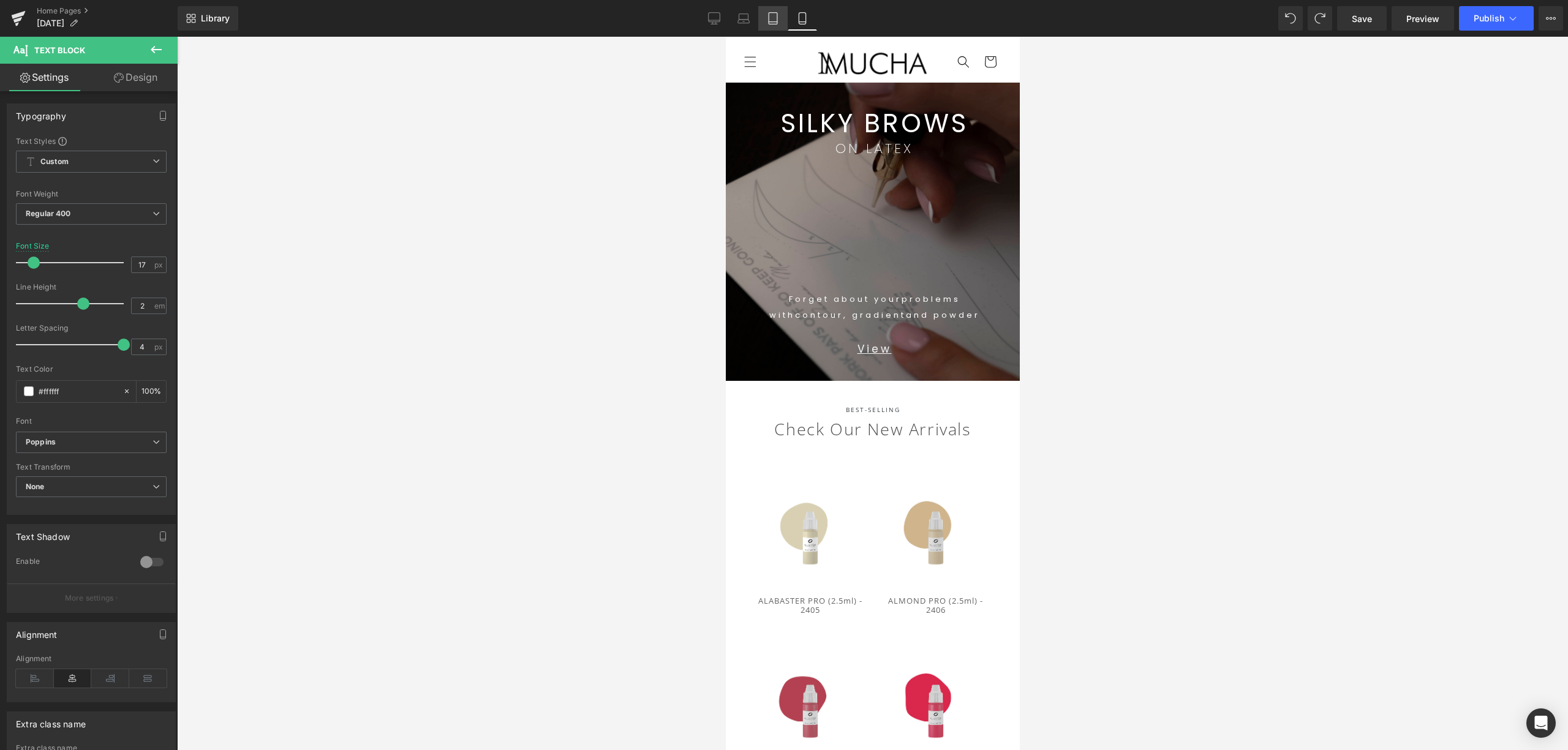
click at [772, 12] on icon at bounding box center [772, 17] width 12 height 12
type input "16"
type input "100"
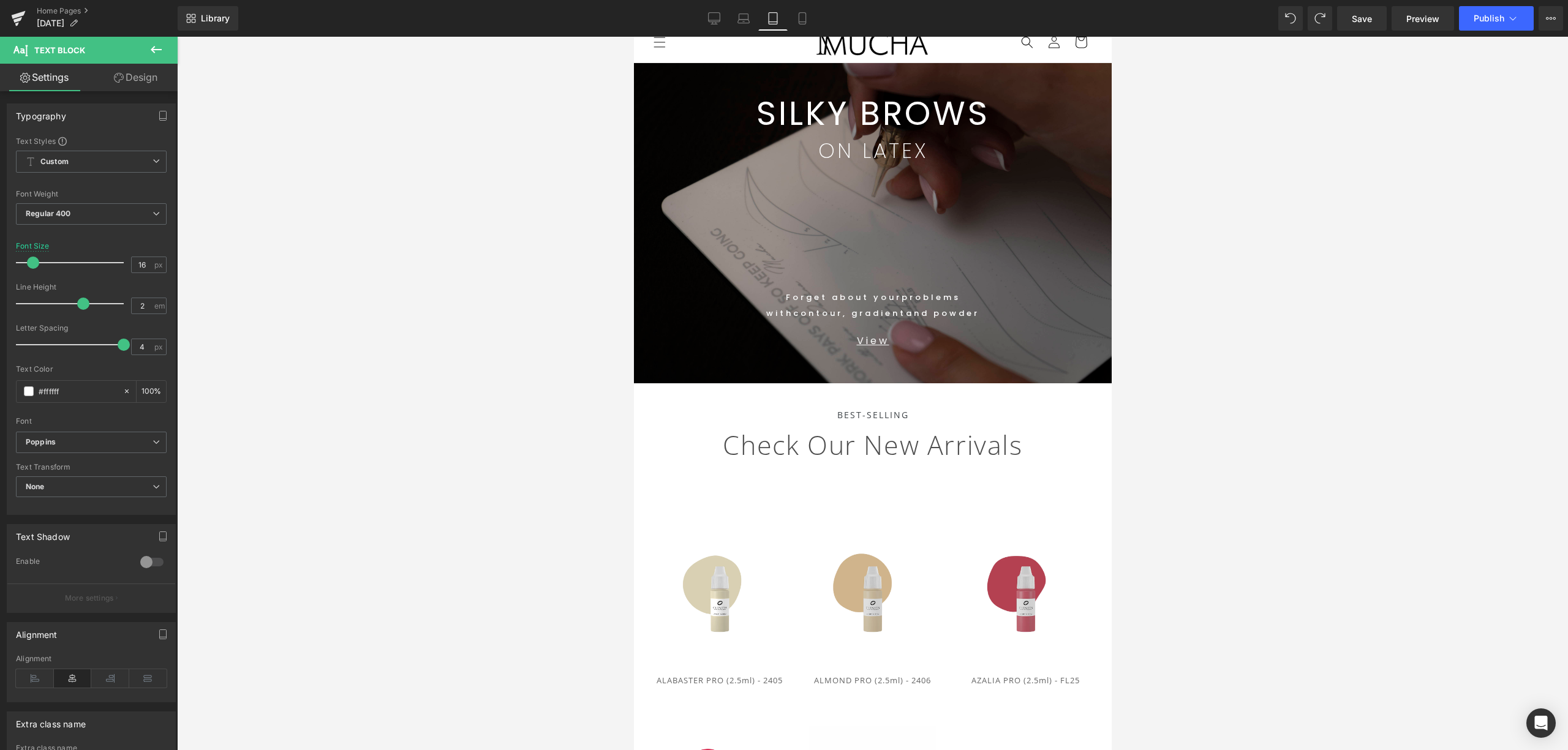
drag, startPoint x: 747, startPoint y: 12, endPoint x: 1191, endPoint y: 25, distance: 444.2
click at [751, 13] on link "Laptop" at bounding box center [743, 18] width 29 height 25
type input "17"
type input "100"
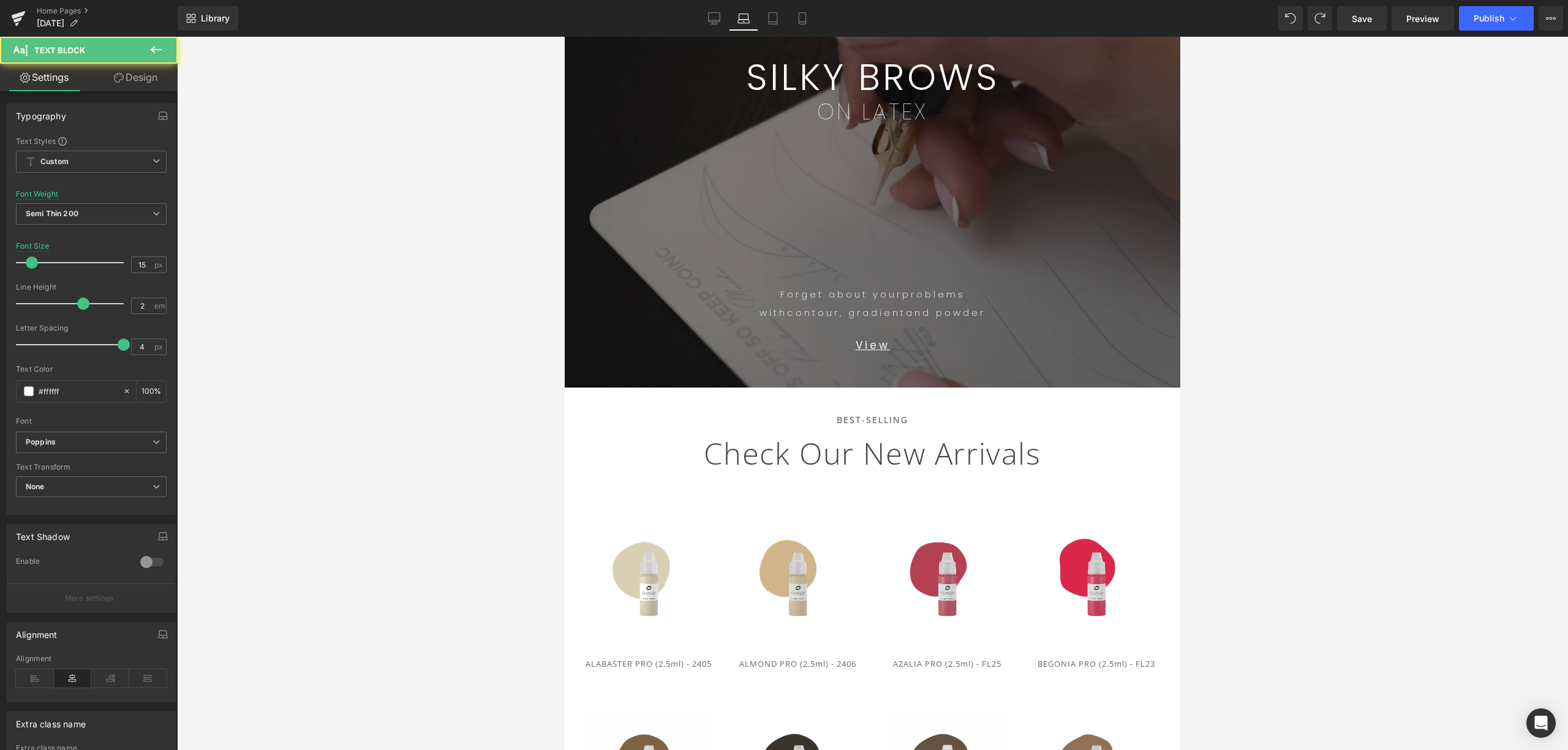
type input "100"
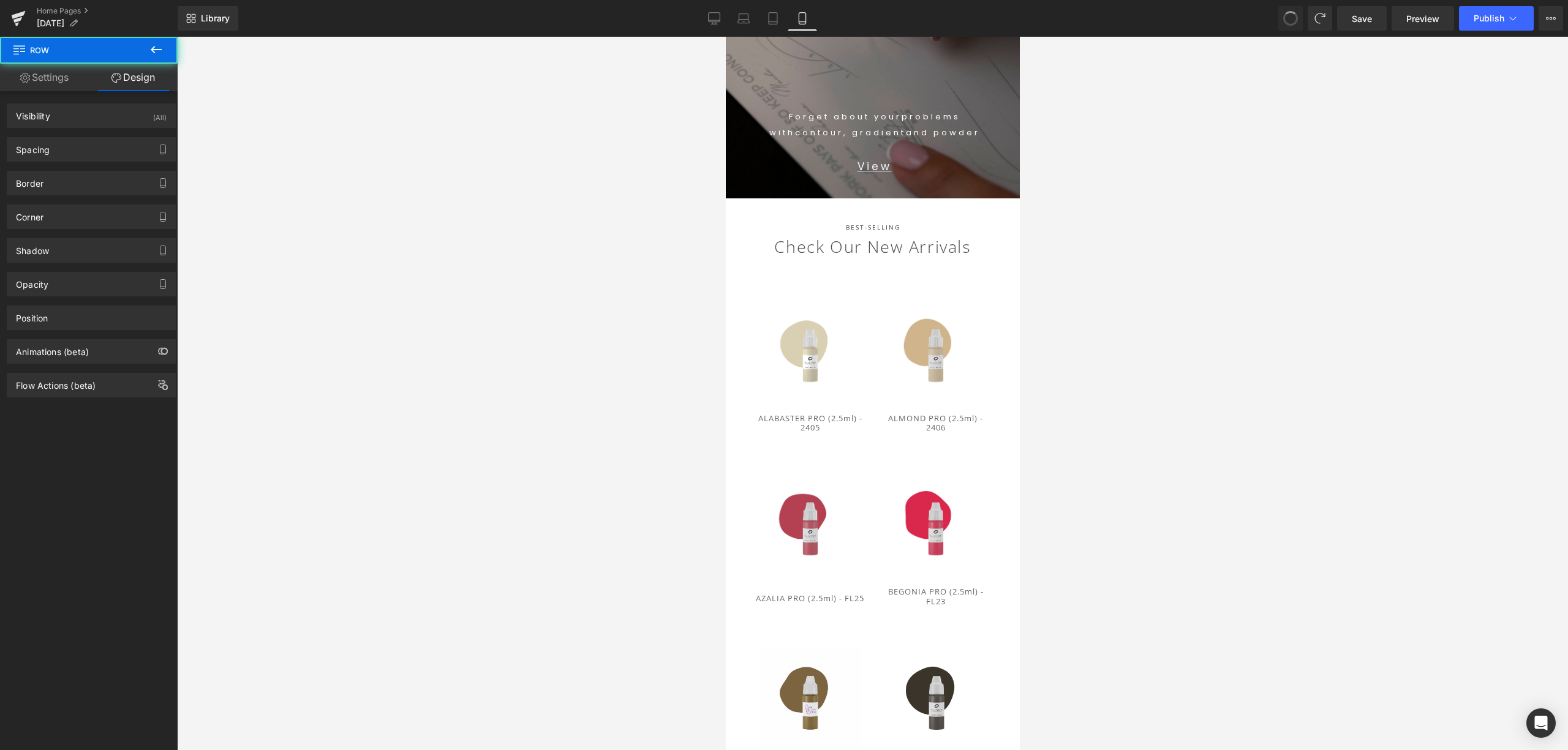
scroll to position [69, 0]
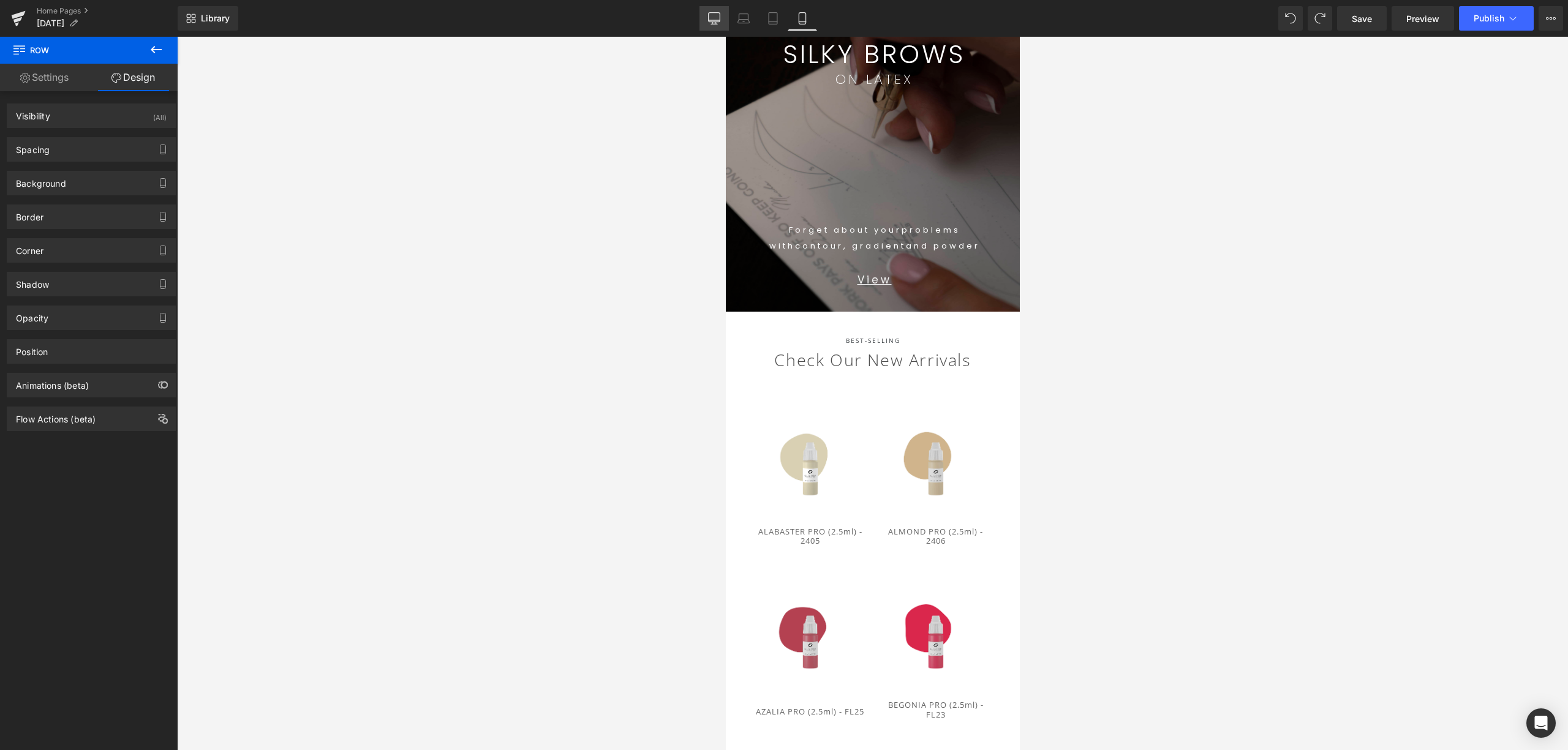
click at [723, 18] on link "Desktop" at bounding box center [714, 18] width 29 height 25
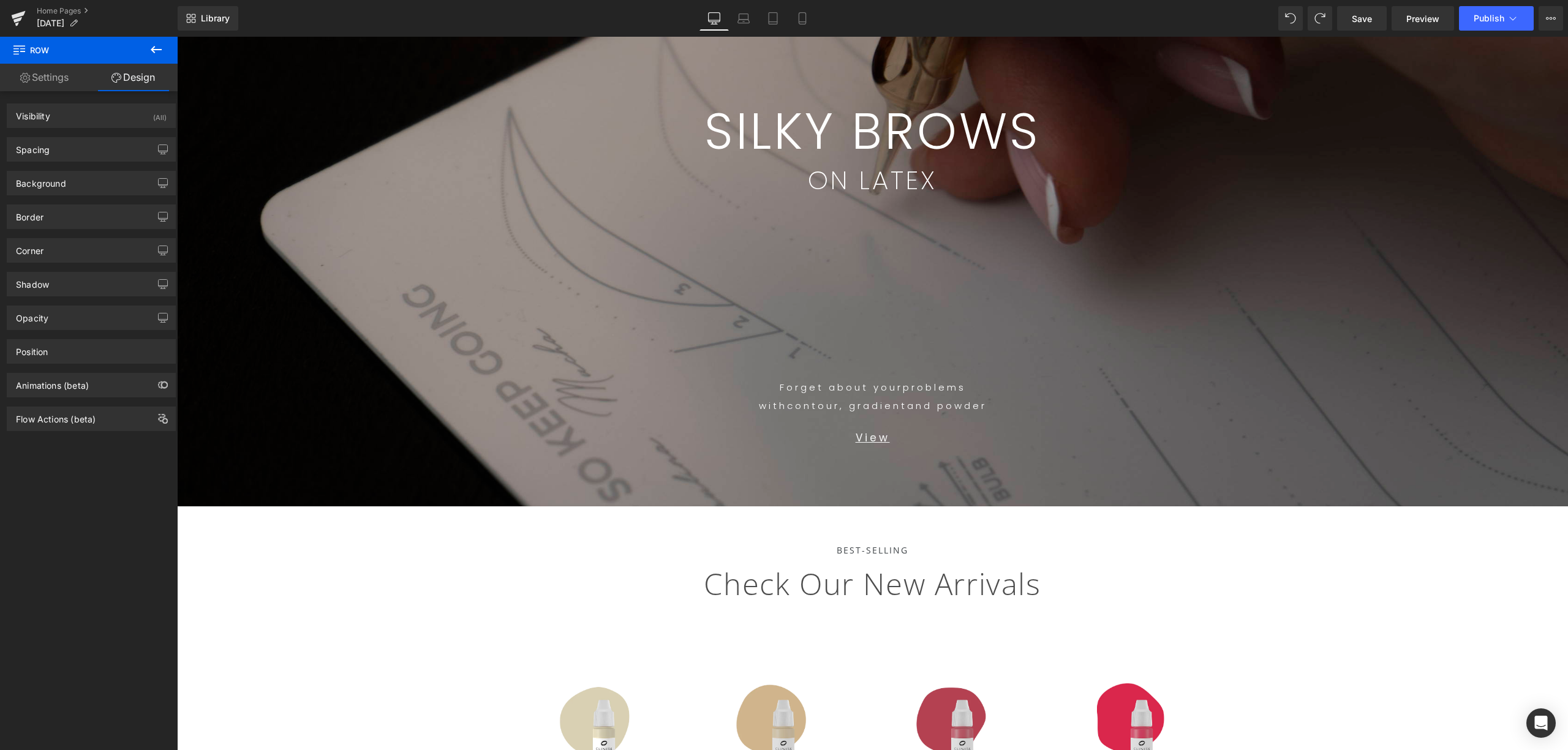
scroll to position [0, 0]
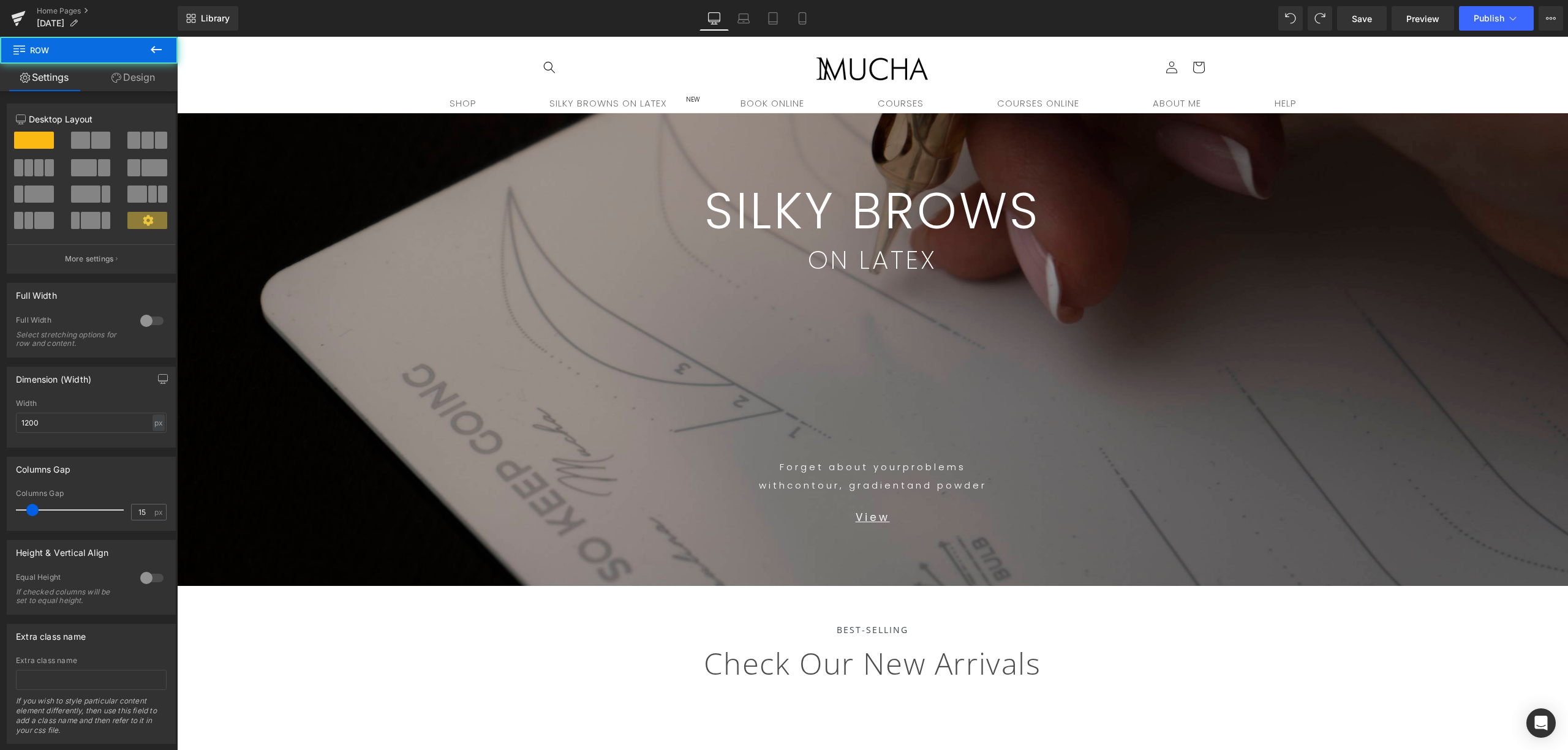
click at [1047, 325] on div "Forget about your problems with contour, gradient and powder Text Block View Te…" at bounding box center [873, 429] width 735 height 313
click at [748, 21] on icon at bounding box center [743, 17] width 12 height 12
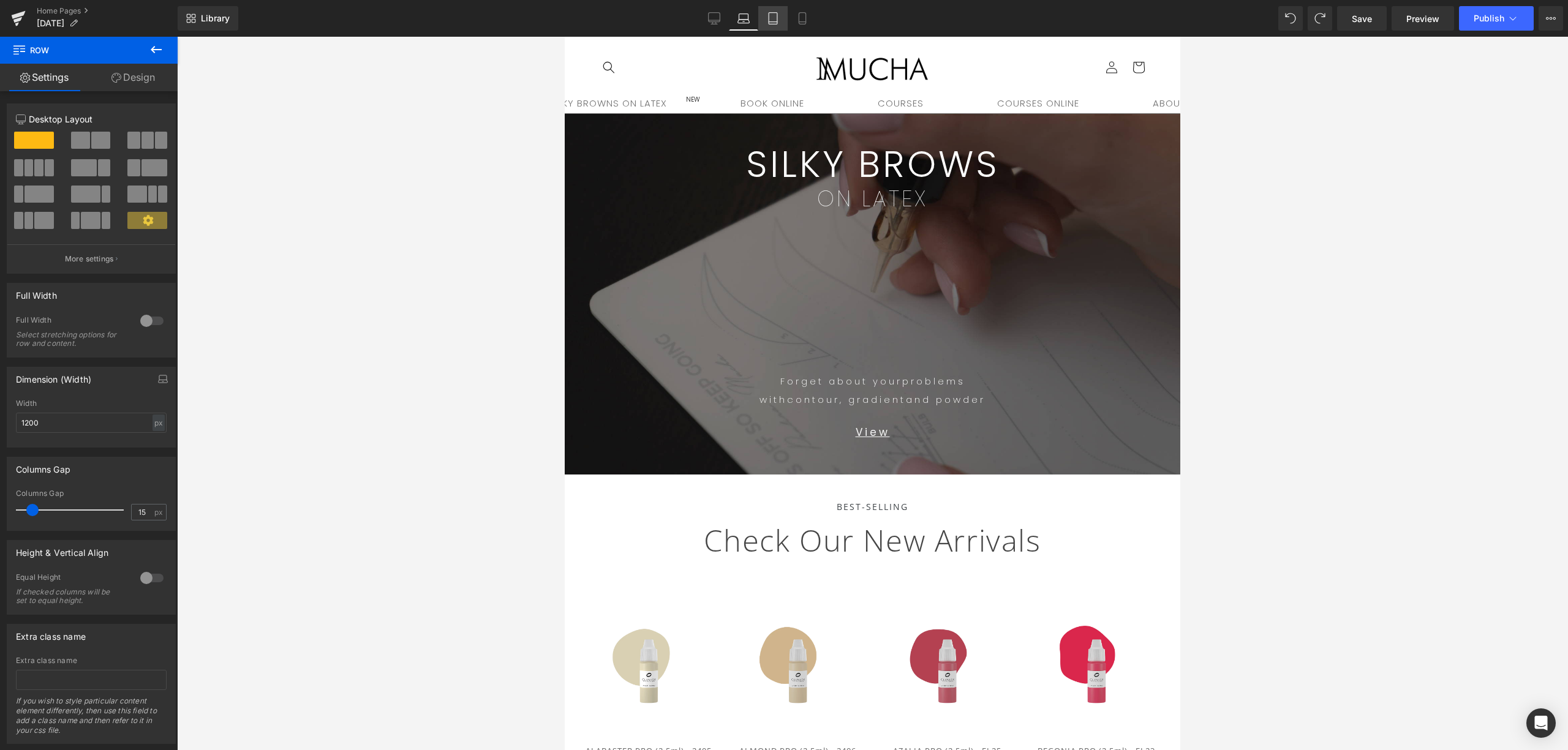
click at [767, 18] on icon at bounding box center [772, 17] width 12 height 12
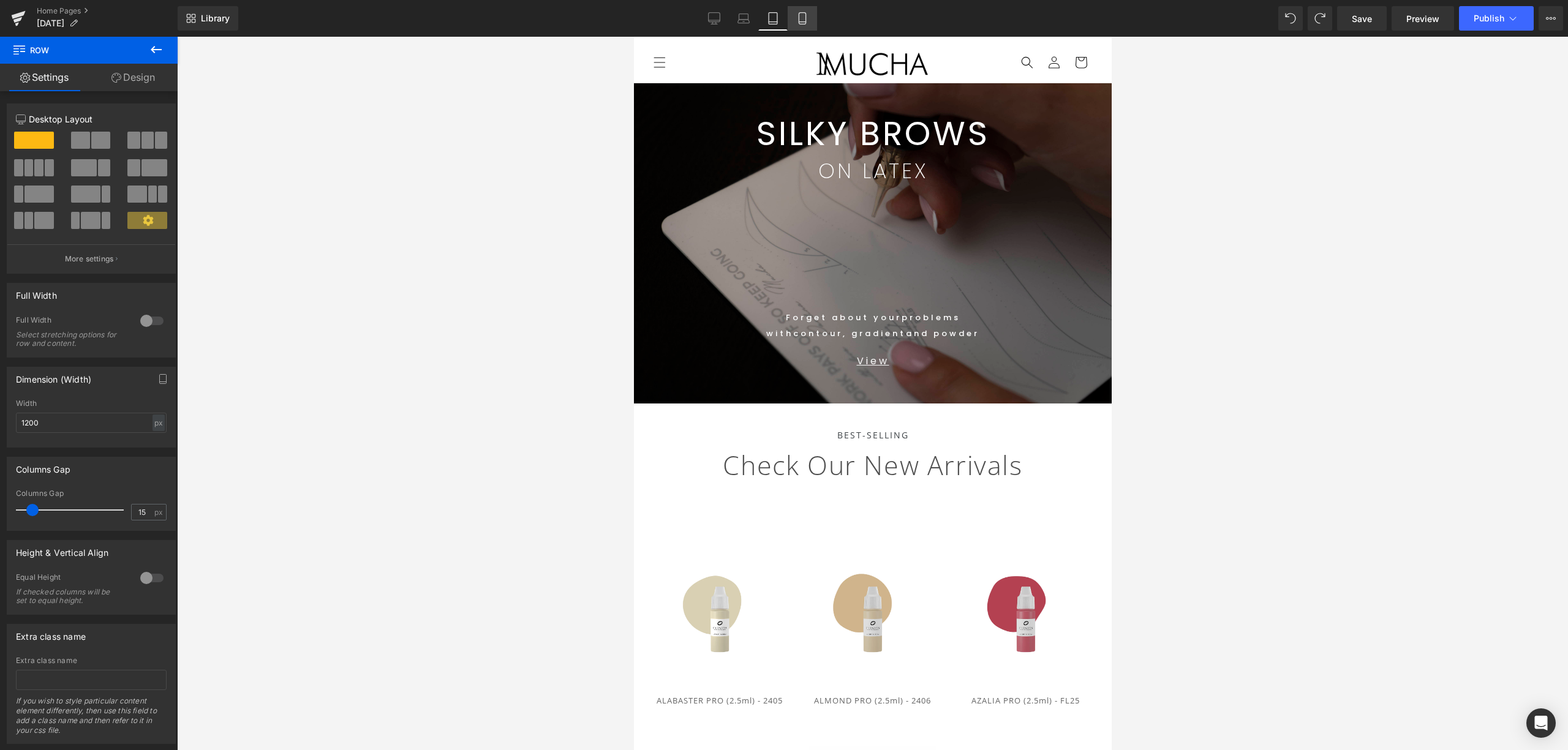
click at [793, 21] on link "Mobile" at bounding box center [801, 18] width 29 height 25
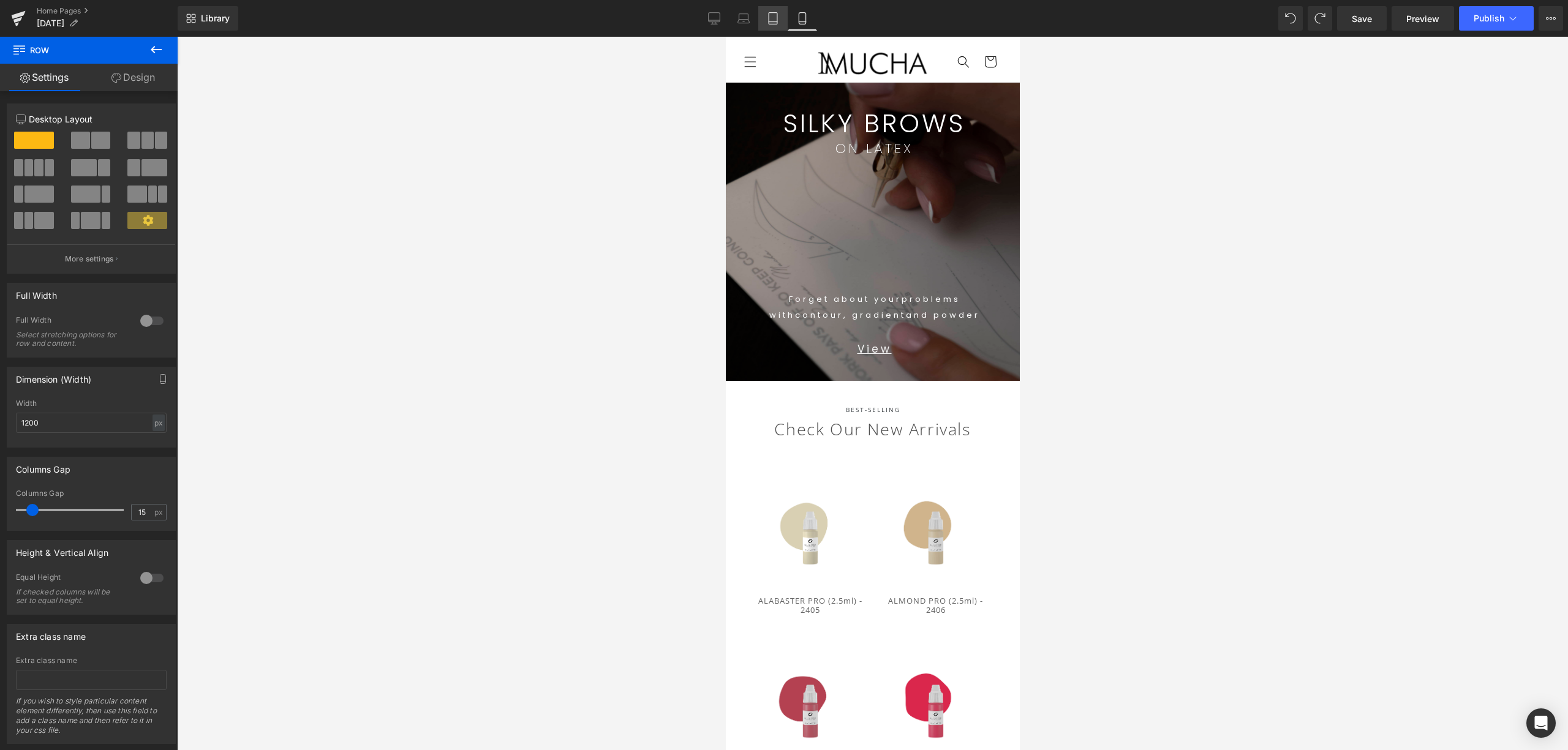
click at [774, 21] on icon at bounding box center [772, 17] width 12 height 12
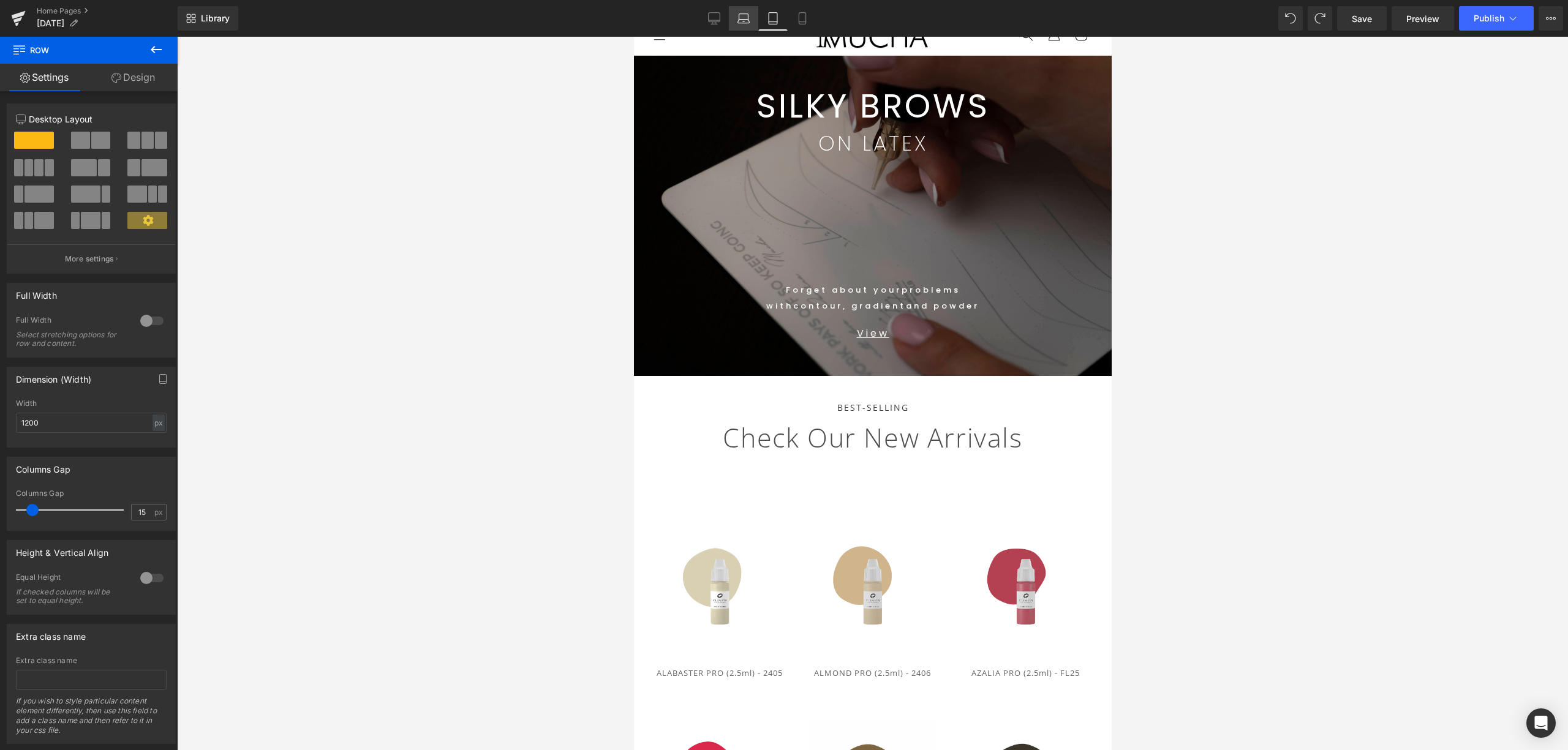
click at [748, 18] on icon at bounding box center [743, 17] width 12 height 12
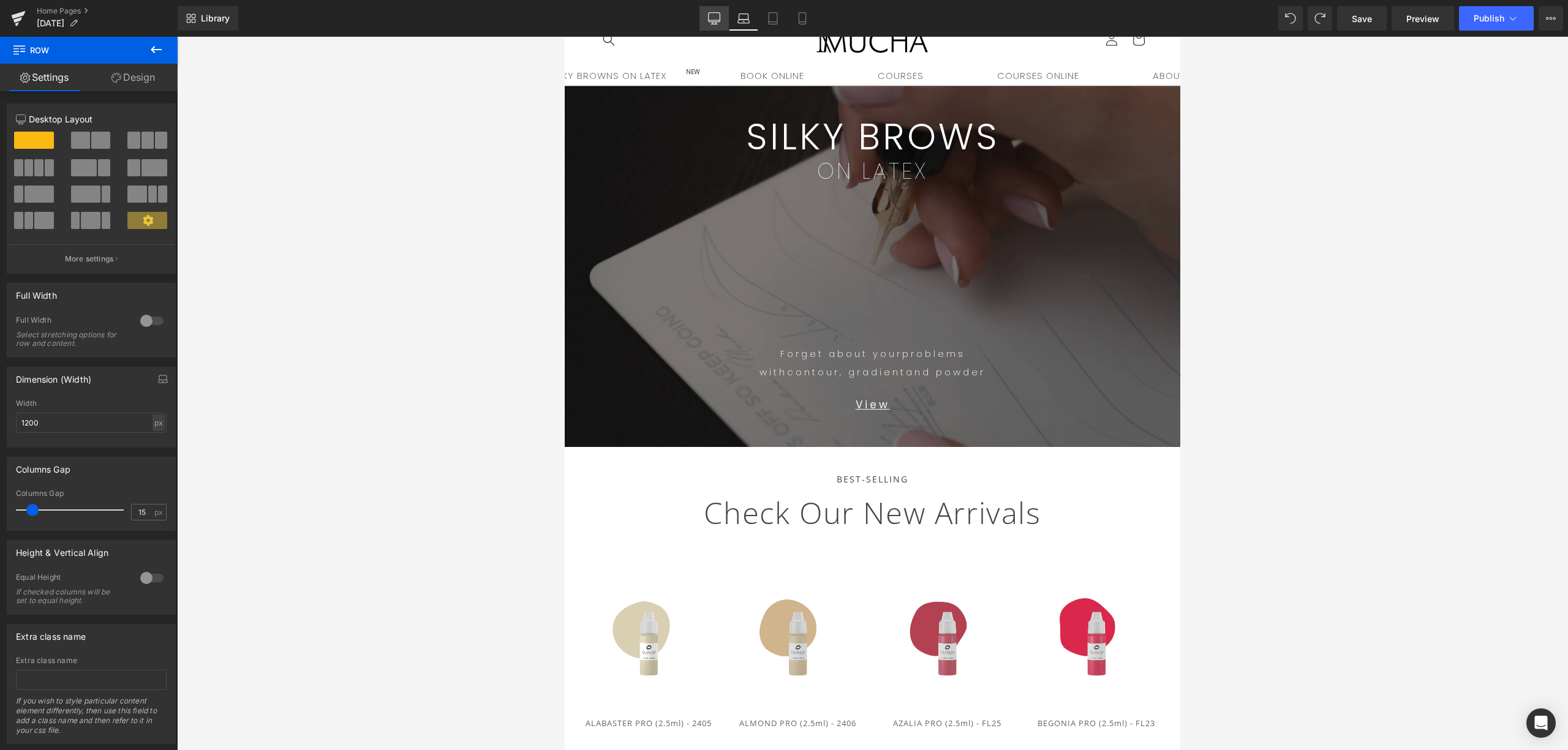
scroll to position [56, 0]
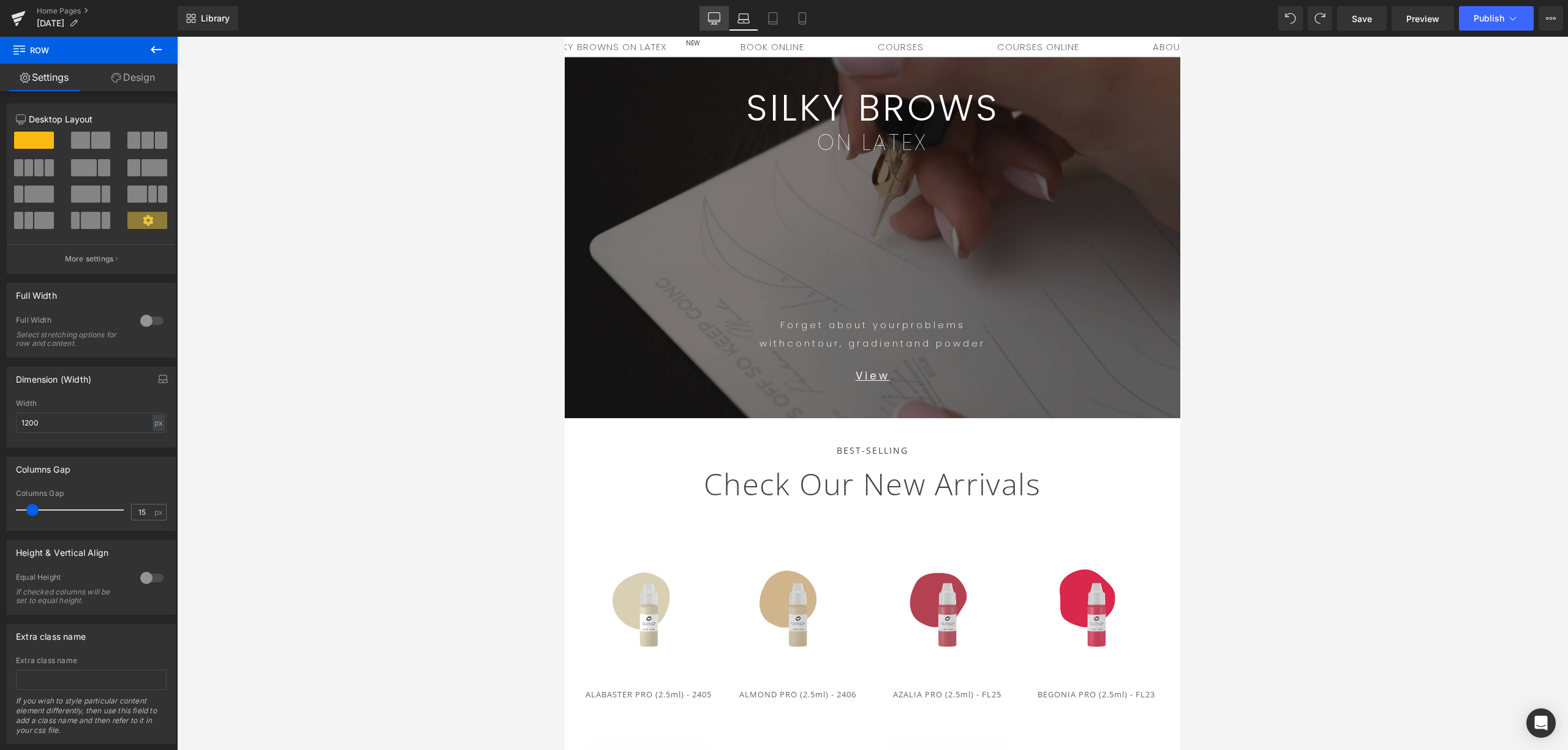
click at [708, 17] on link "Desktop" at bounding box center [714, 18] width 29 height 25
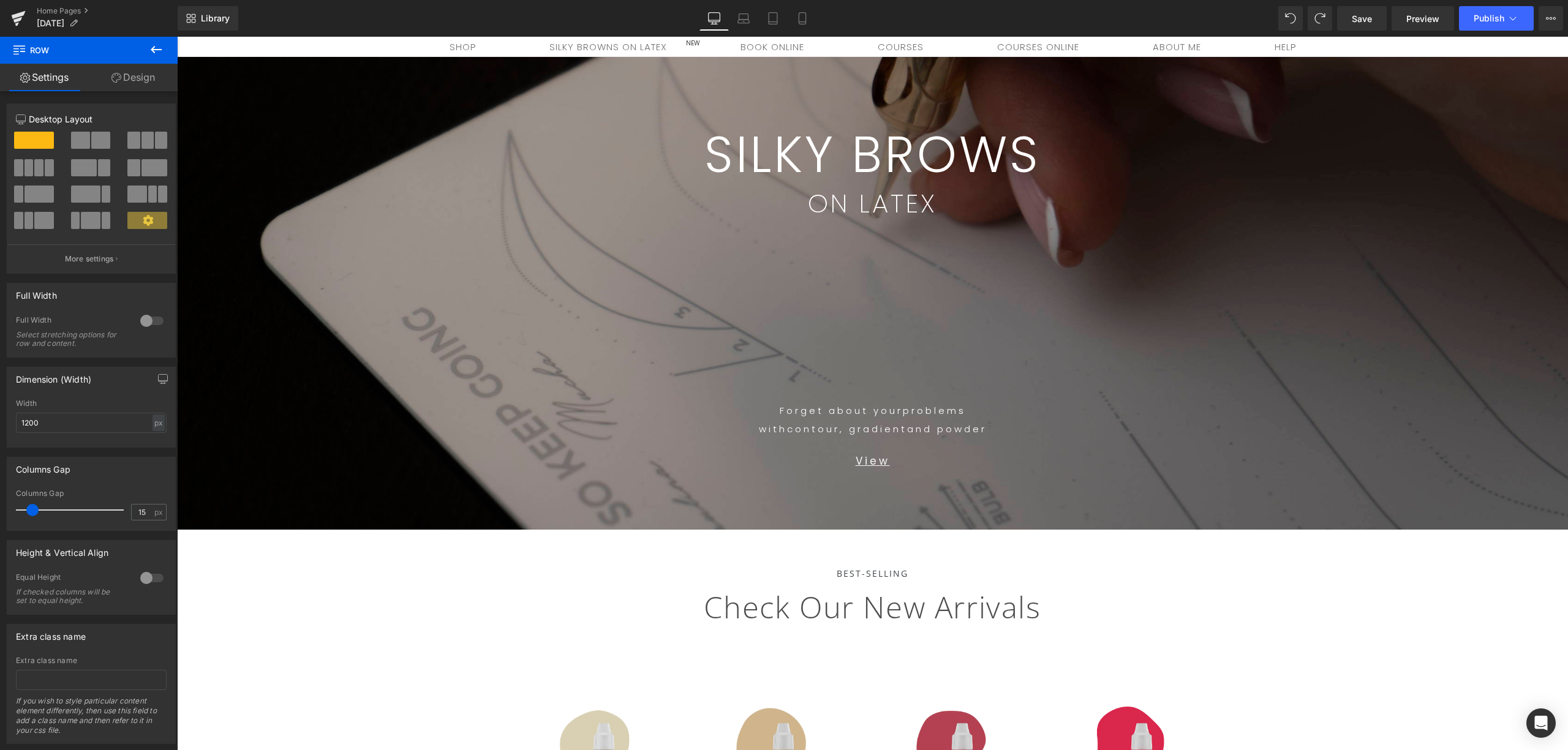
scroll to position [113, 0]
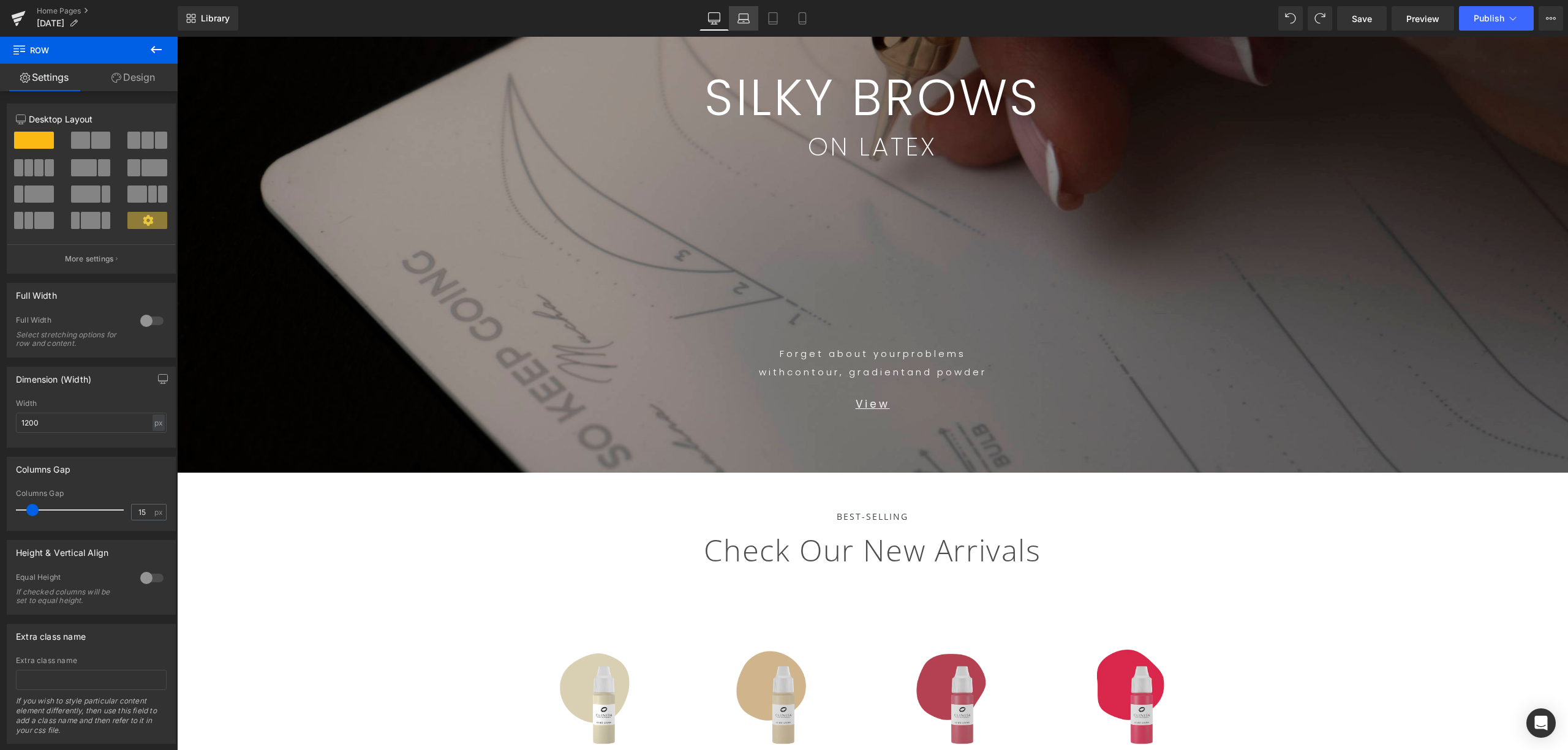
click at [746, 17] on icon at bounding box center [743, 17] width 12 height 12
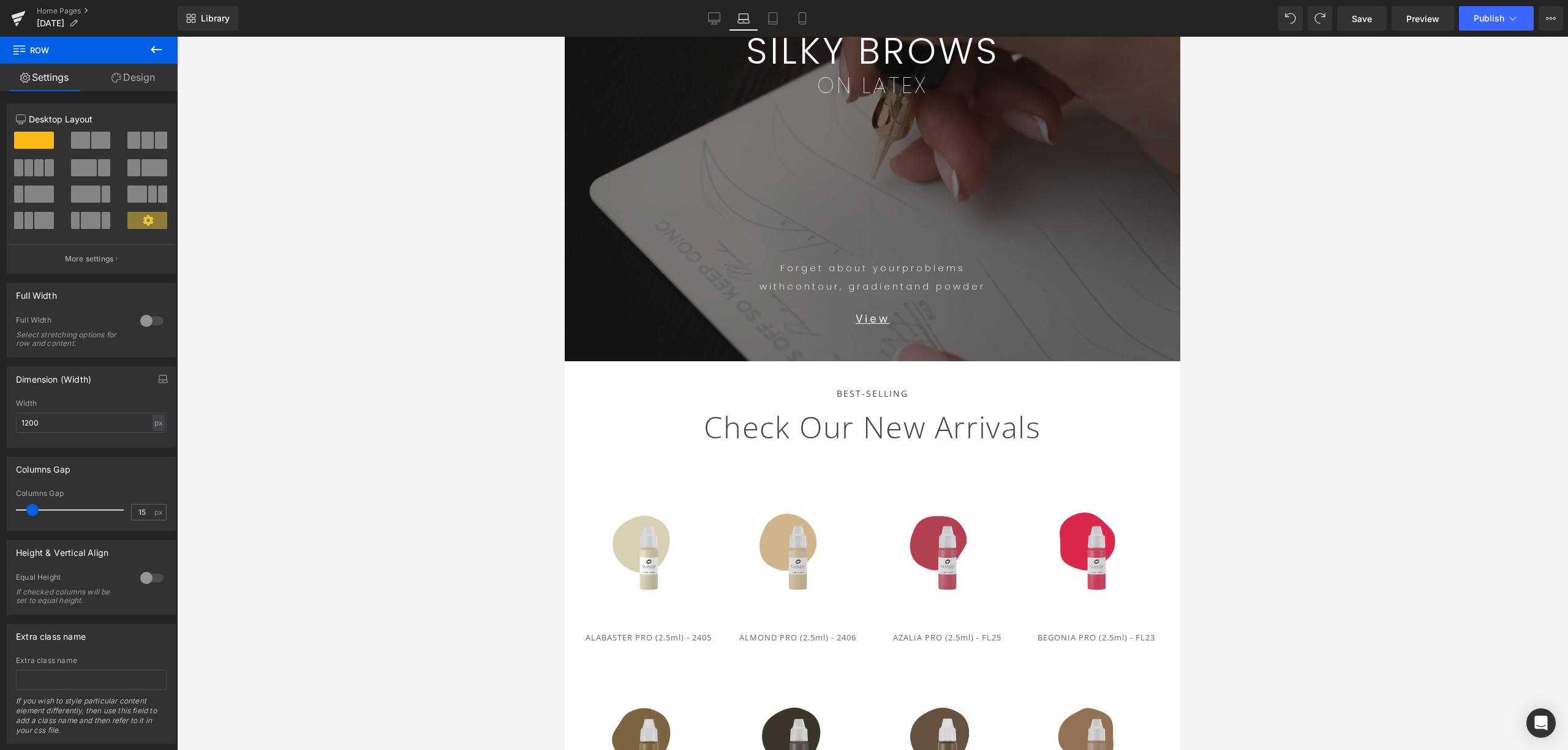
scroll to position [56, 0]
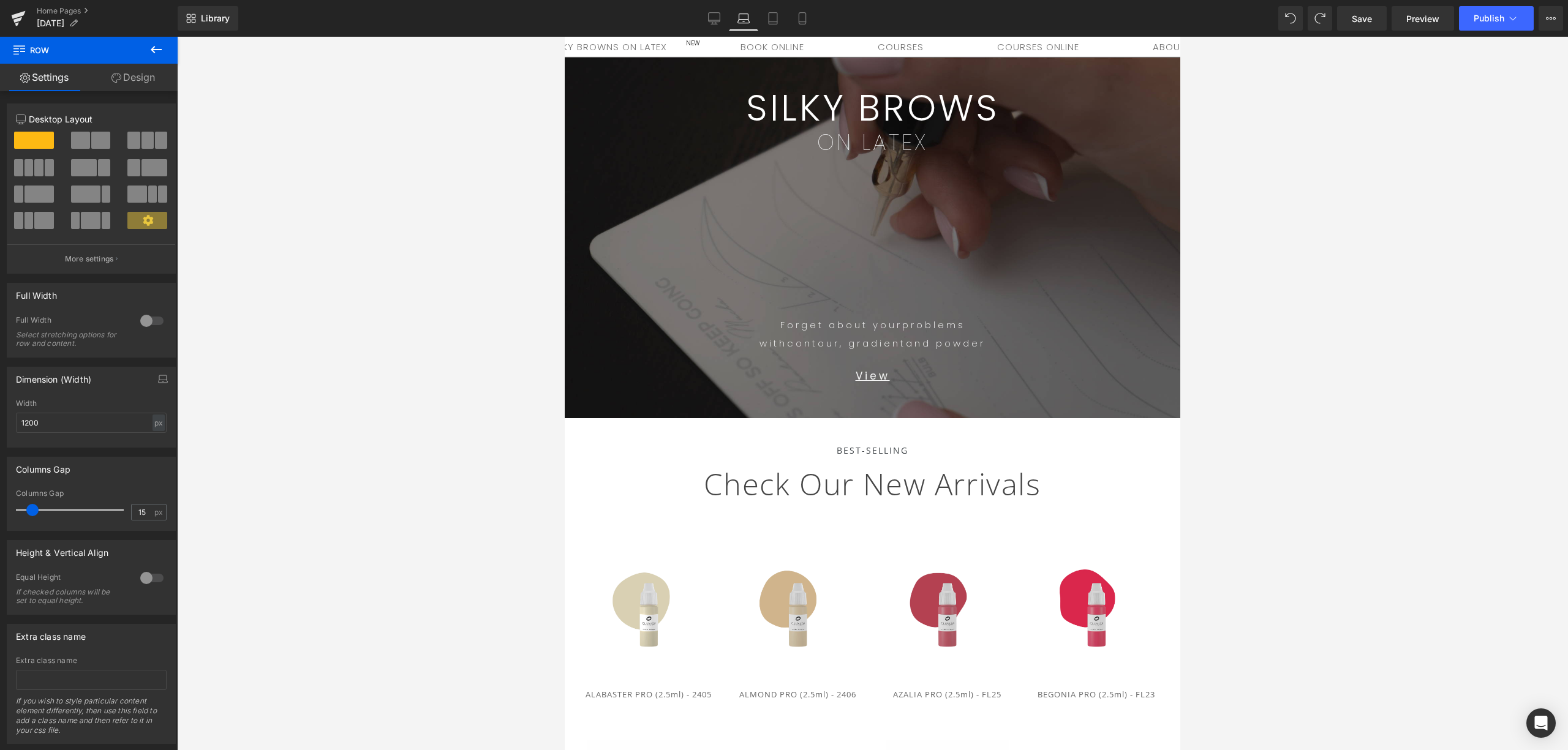
click at [1175, 227] on div at bounding box center [872, 393] width 1391 height 714
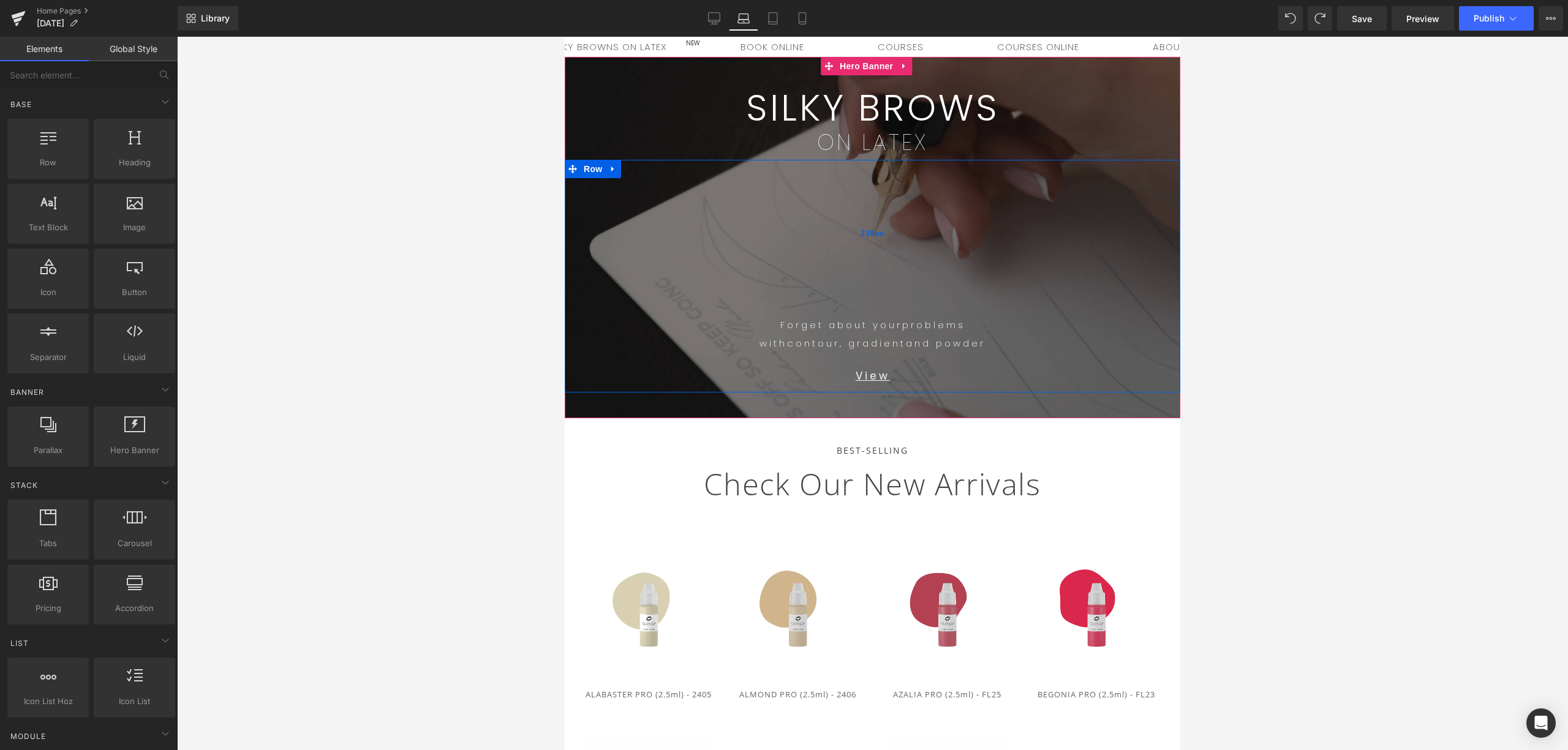
scroll to position [0, 0]
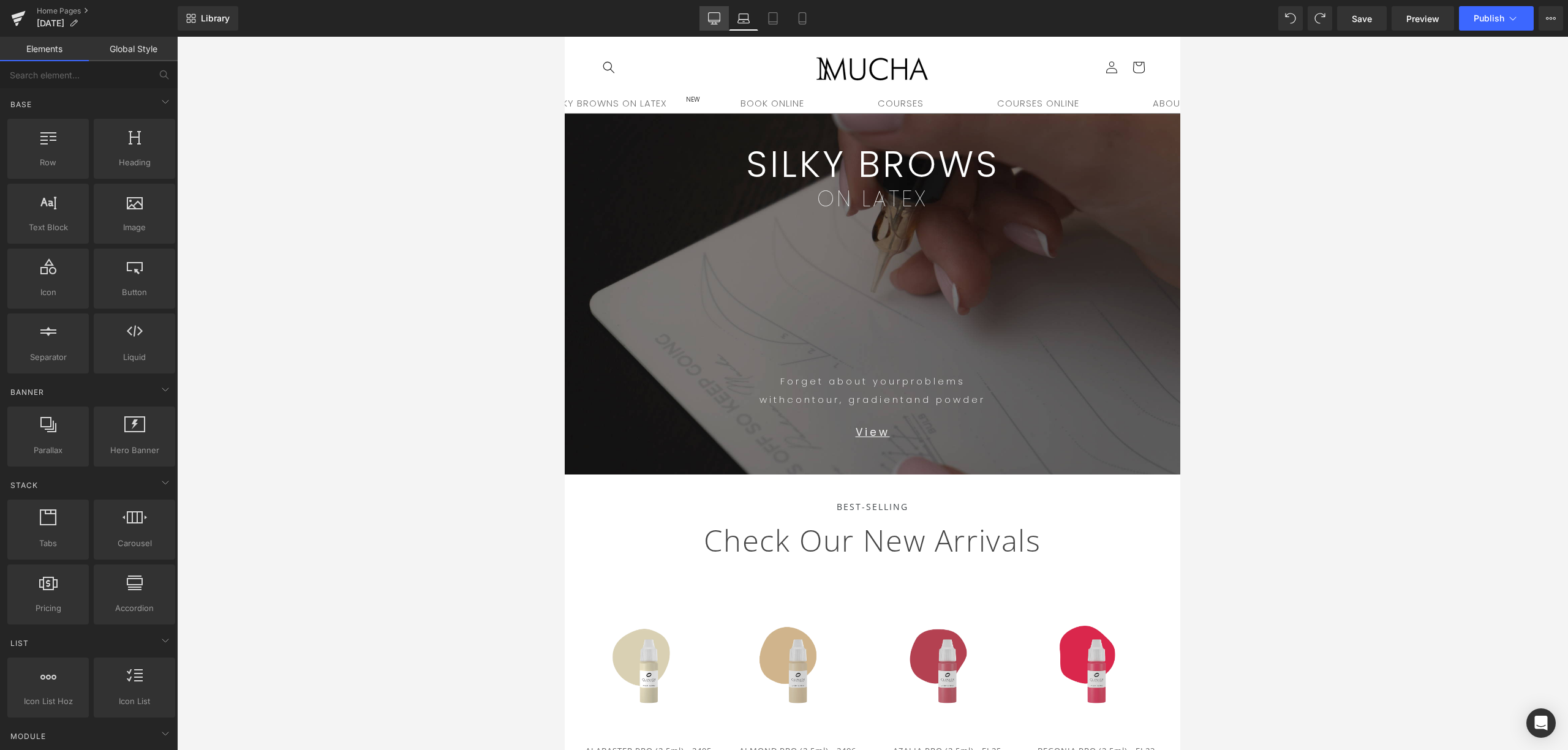
click at [710, 23] on icon at bounding box center [714, 17] width 12 height 12
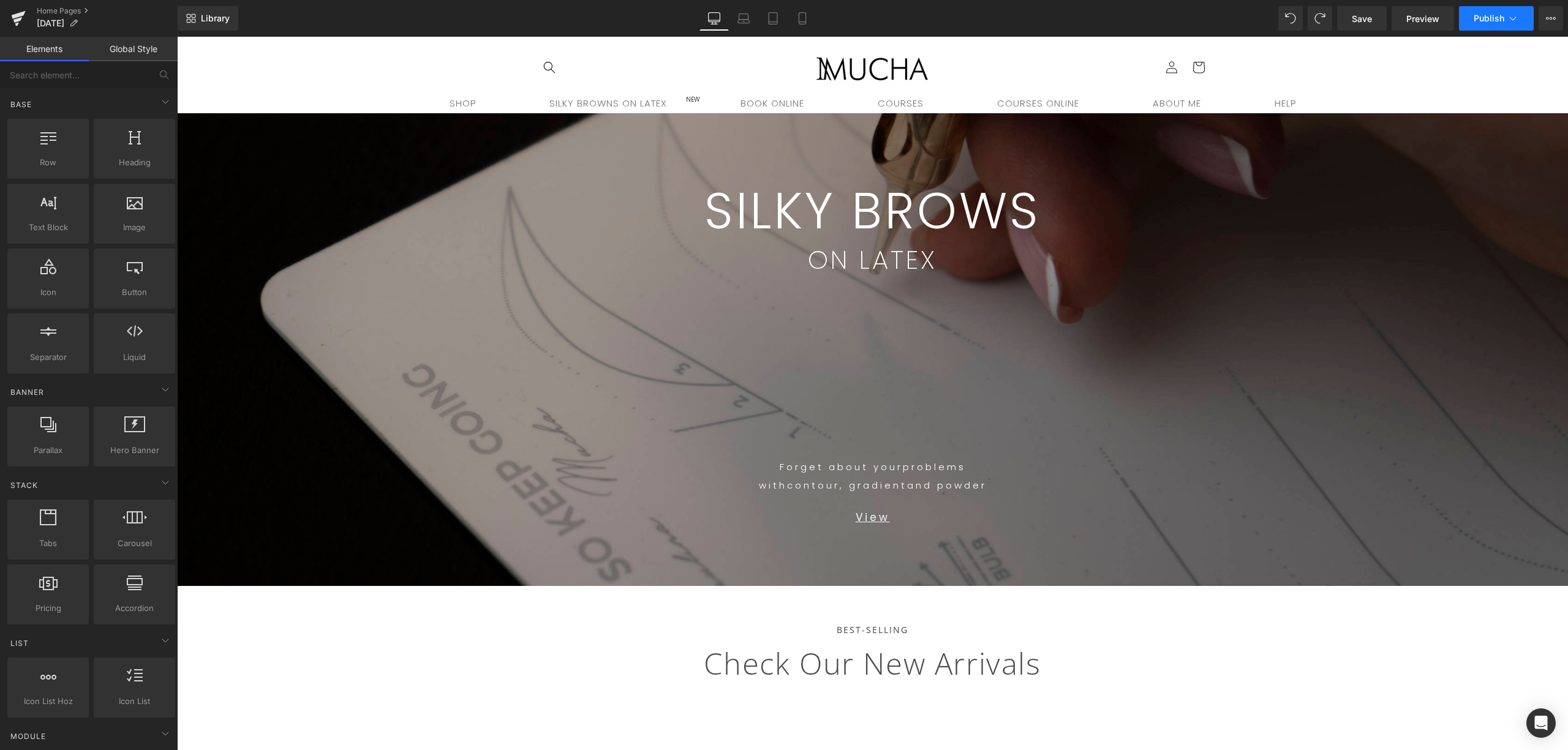
click at [1175, 21] on span "Publish" at bounding box center [1488, 18] width 31 height 10
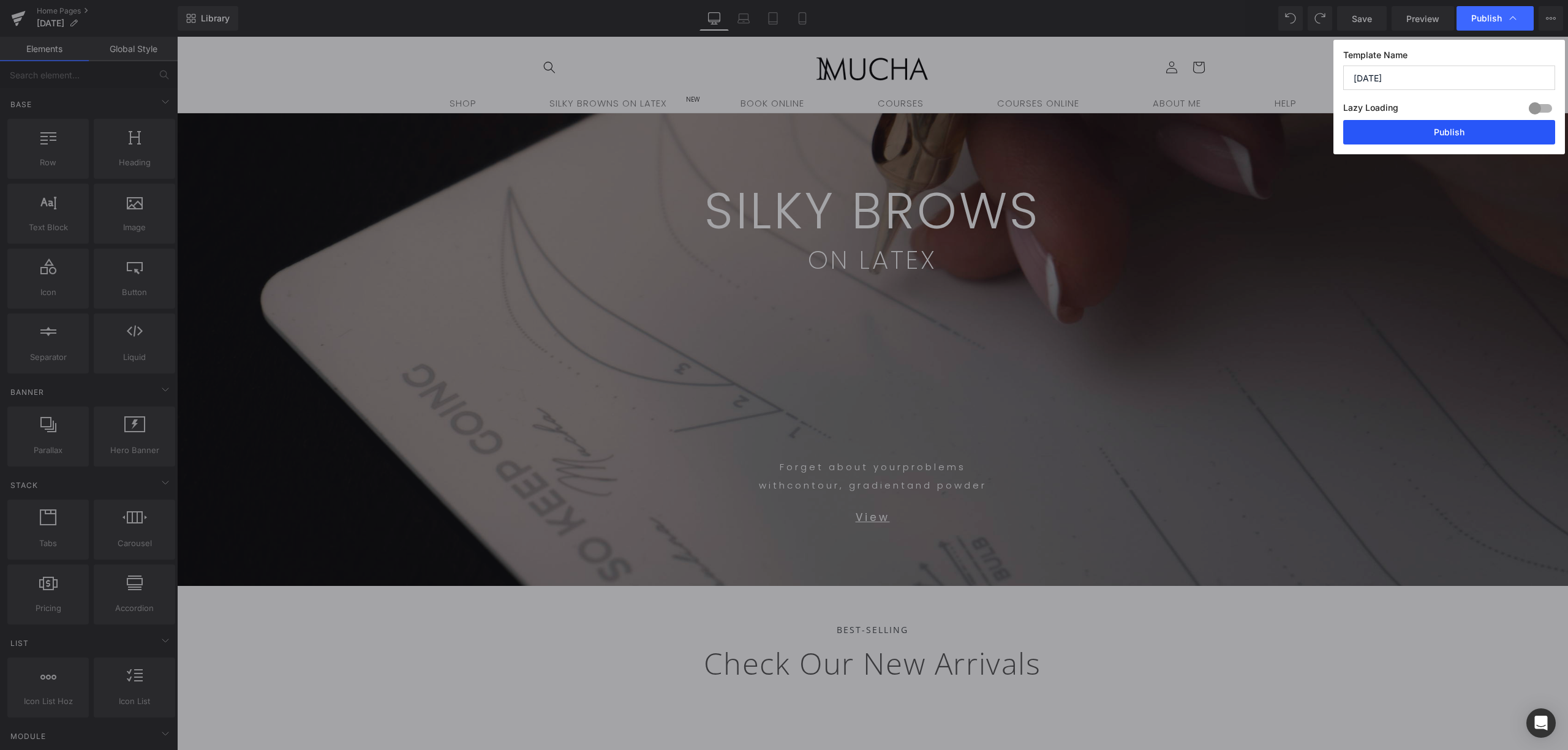
drag, startPoint x: 1436, startPoint y: 135, endPoint x: 1009, endPoint y: 309, distance: 461.1
click at [1175, 135] on button "Publish" at bounding box center [1449, 132] width 212 height 25
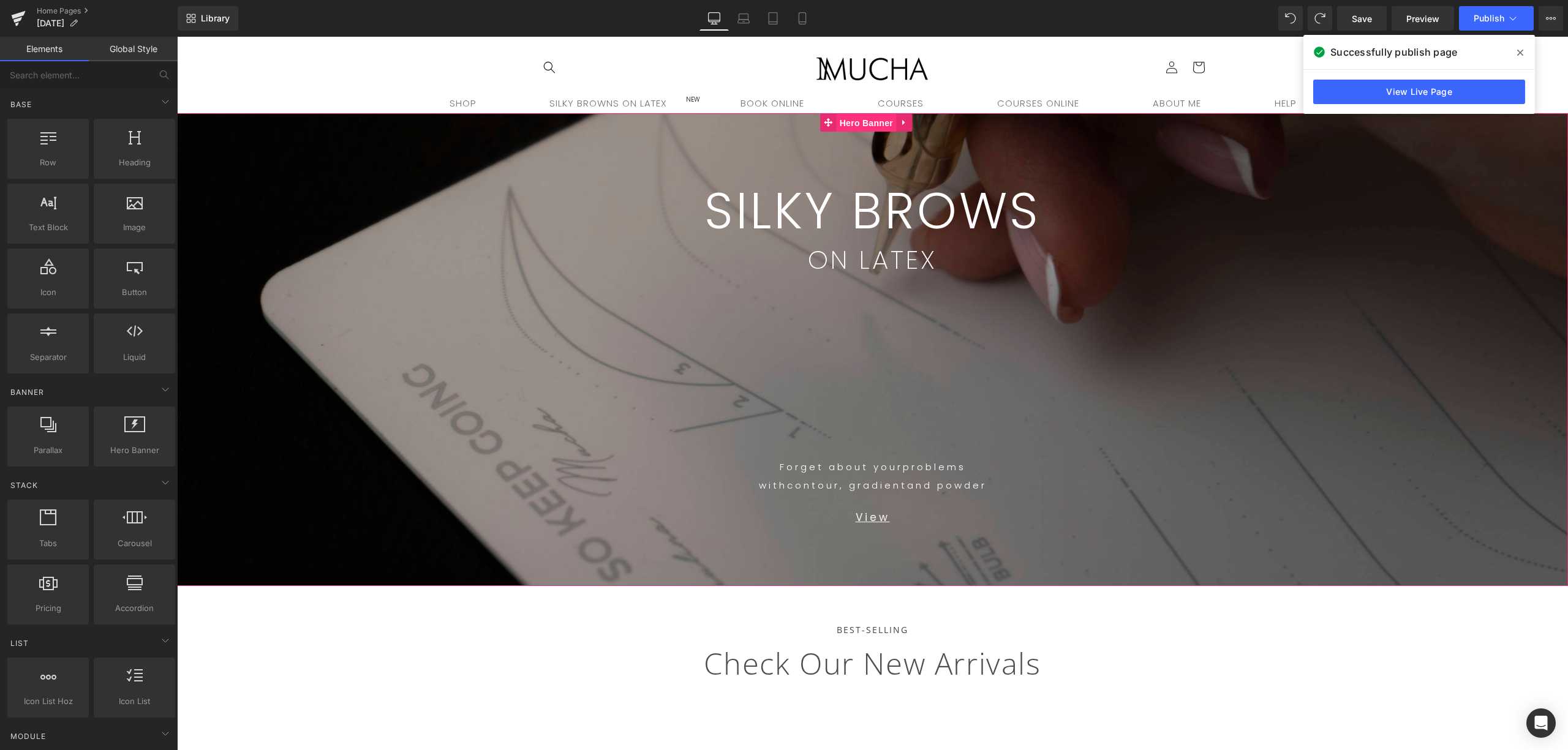
click at [874, 123] on span "Hero Banner" at bounding box center [866, 123] width 59 height 18
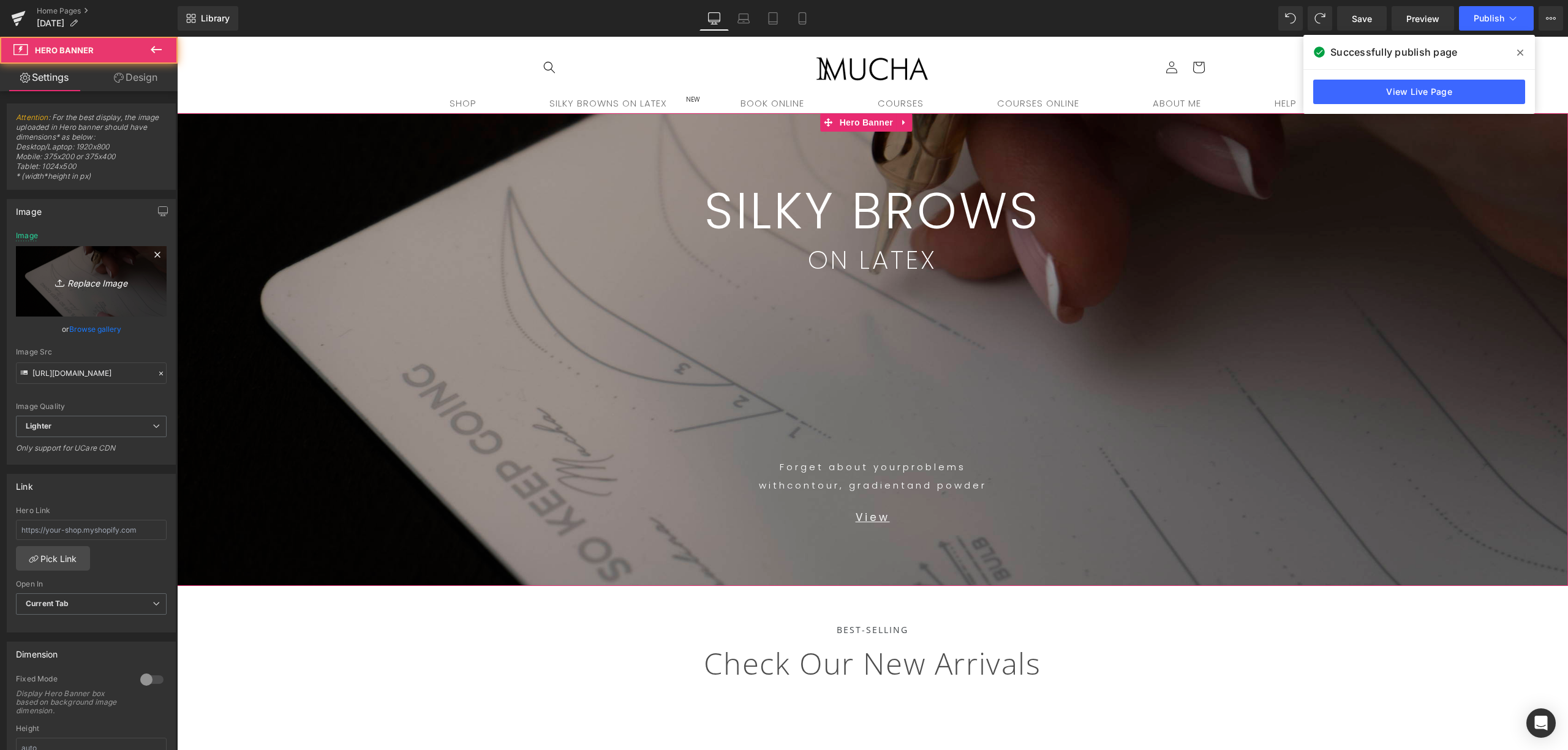
click at [64, 284] on icon "Replace Image" at bounding box center [91, 281] width 98 height 15
type input "C:\fakepath\DSC02328_2.JPG"
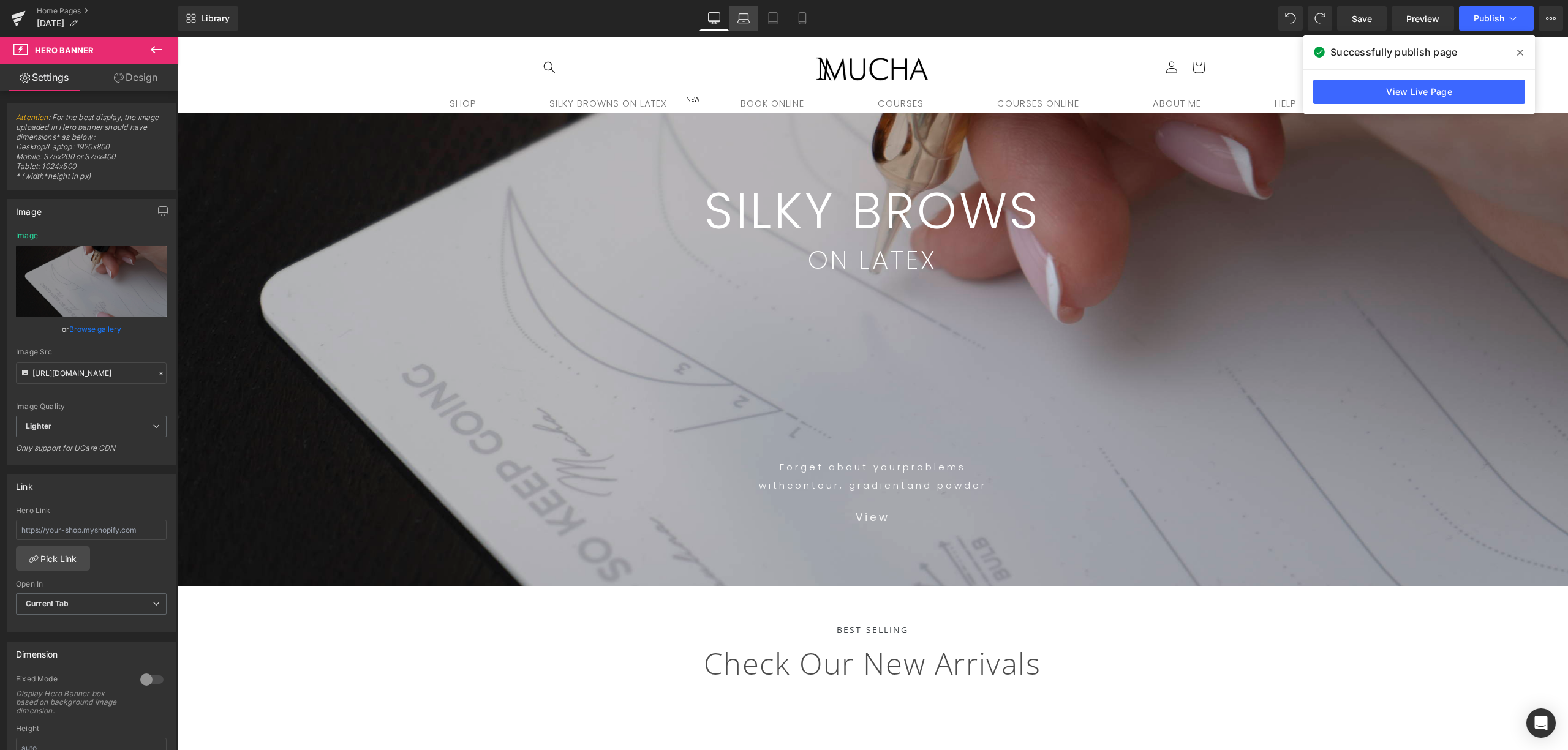
click at [752, 16] on link "Laptop" at bounding box center [743, 18] width 29 height 25
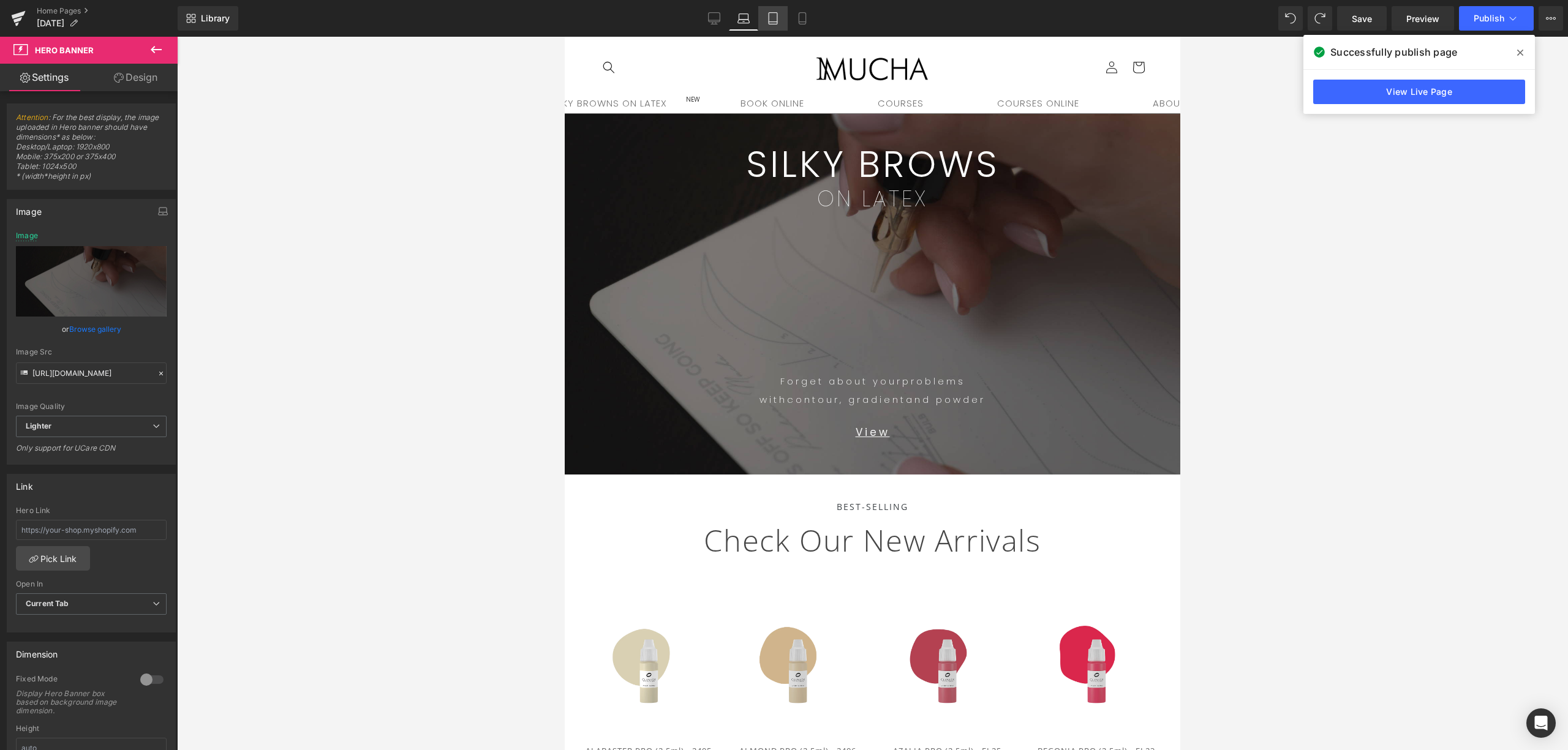
click at [773, 20] on icon at bounding box center [772, 17] width 12 height 12
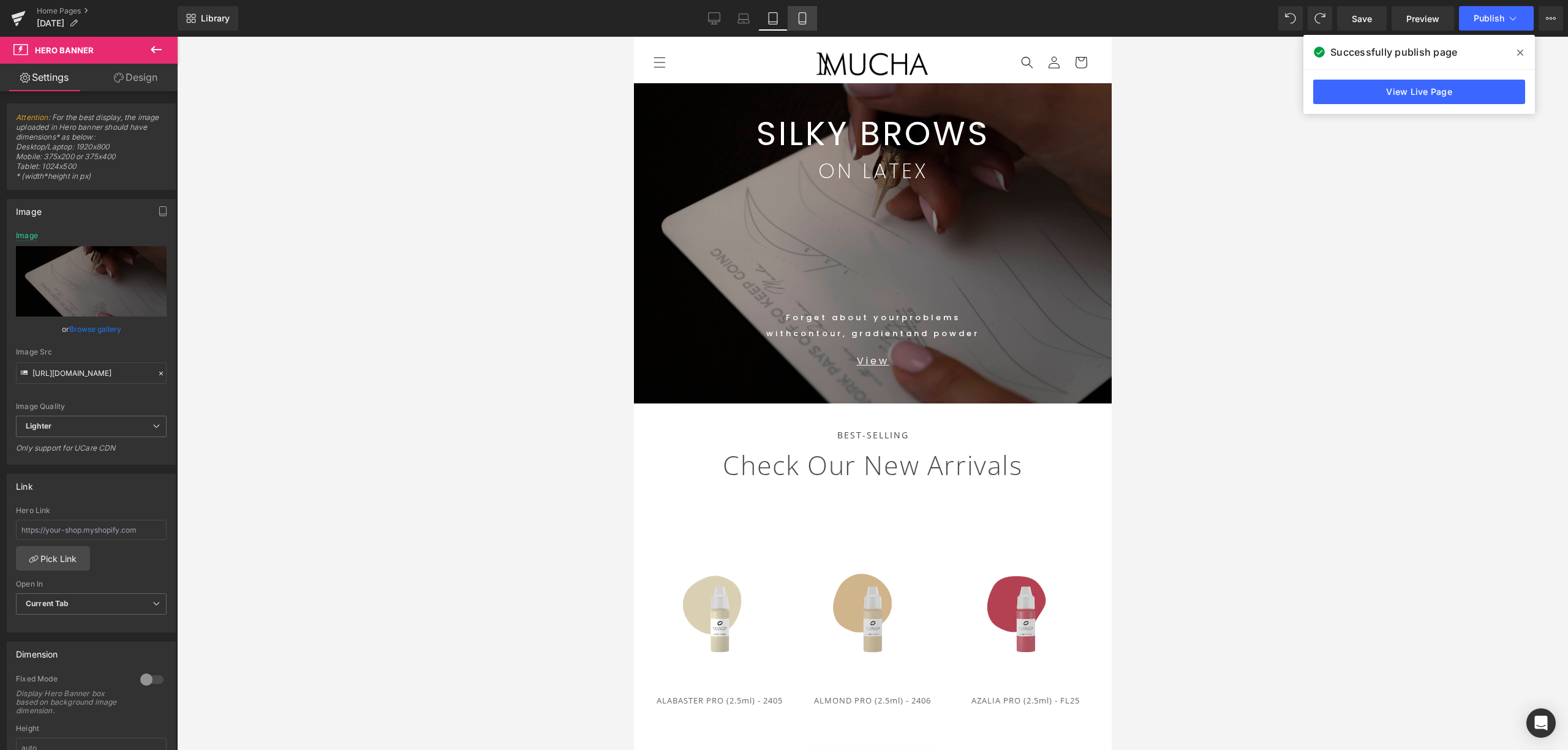
click at [799, 22] on icon at bounding box center [801, 22] width 7 height 0
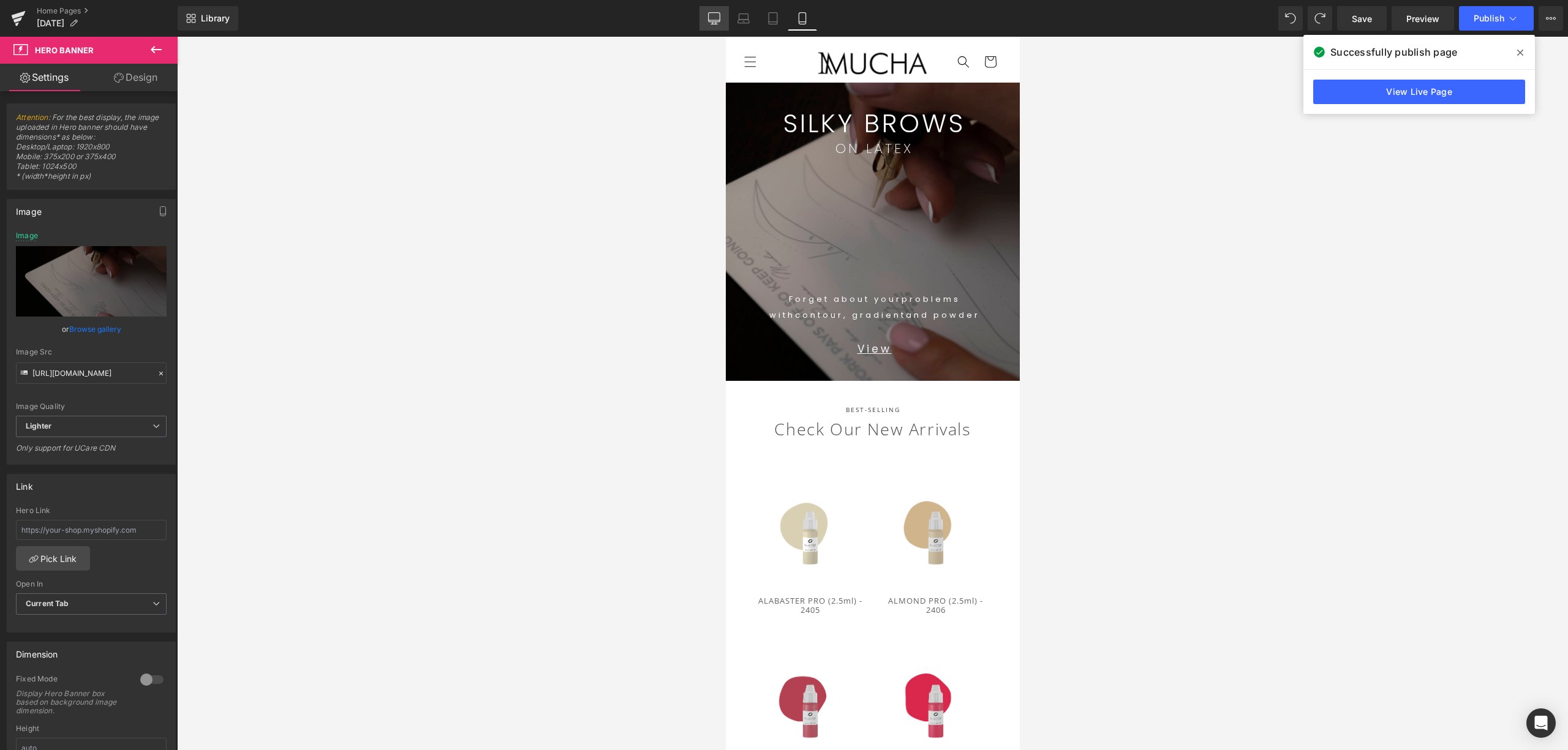
click at [711, 25] on link "Desktop" at bounding box center [714, 18] width 29 height 25
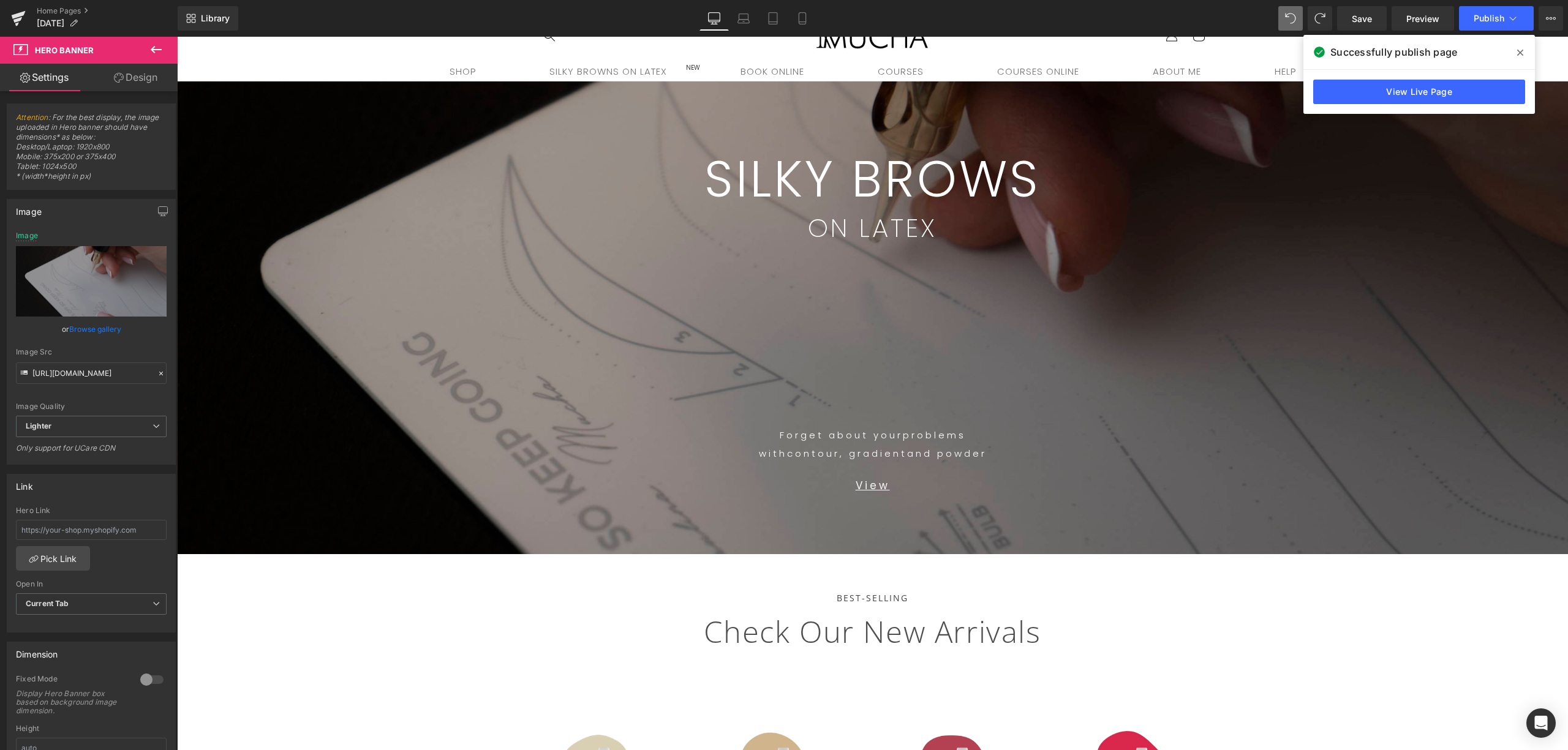
type input "[URL][DOMAIN_NAME]"
click at [1175, 50] on icon at bounding box center [1520, 52] width 6 height 10
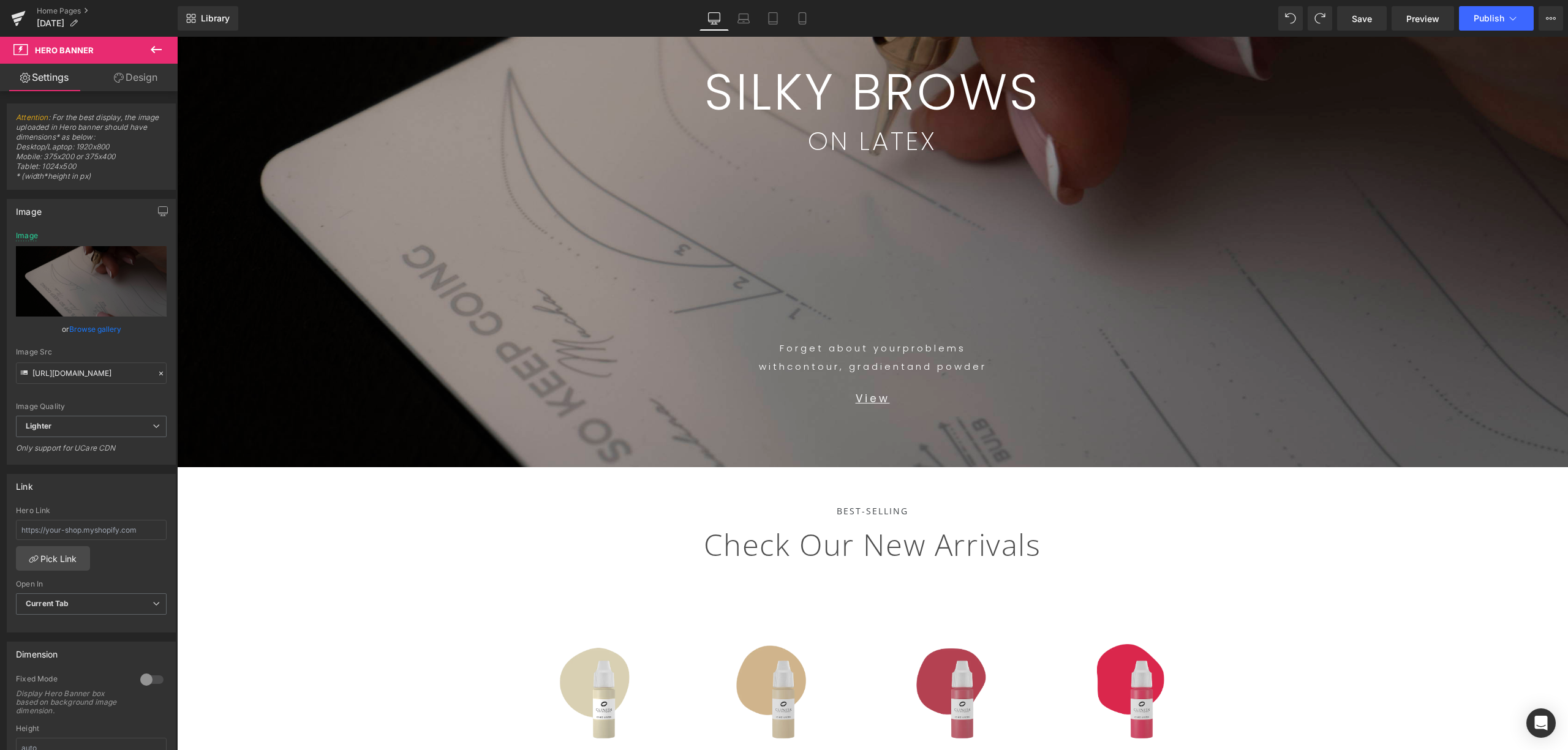
scroll to position [0, 0]
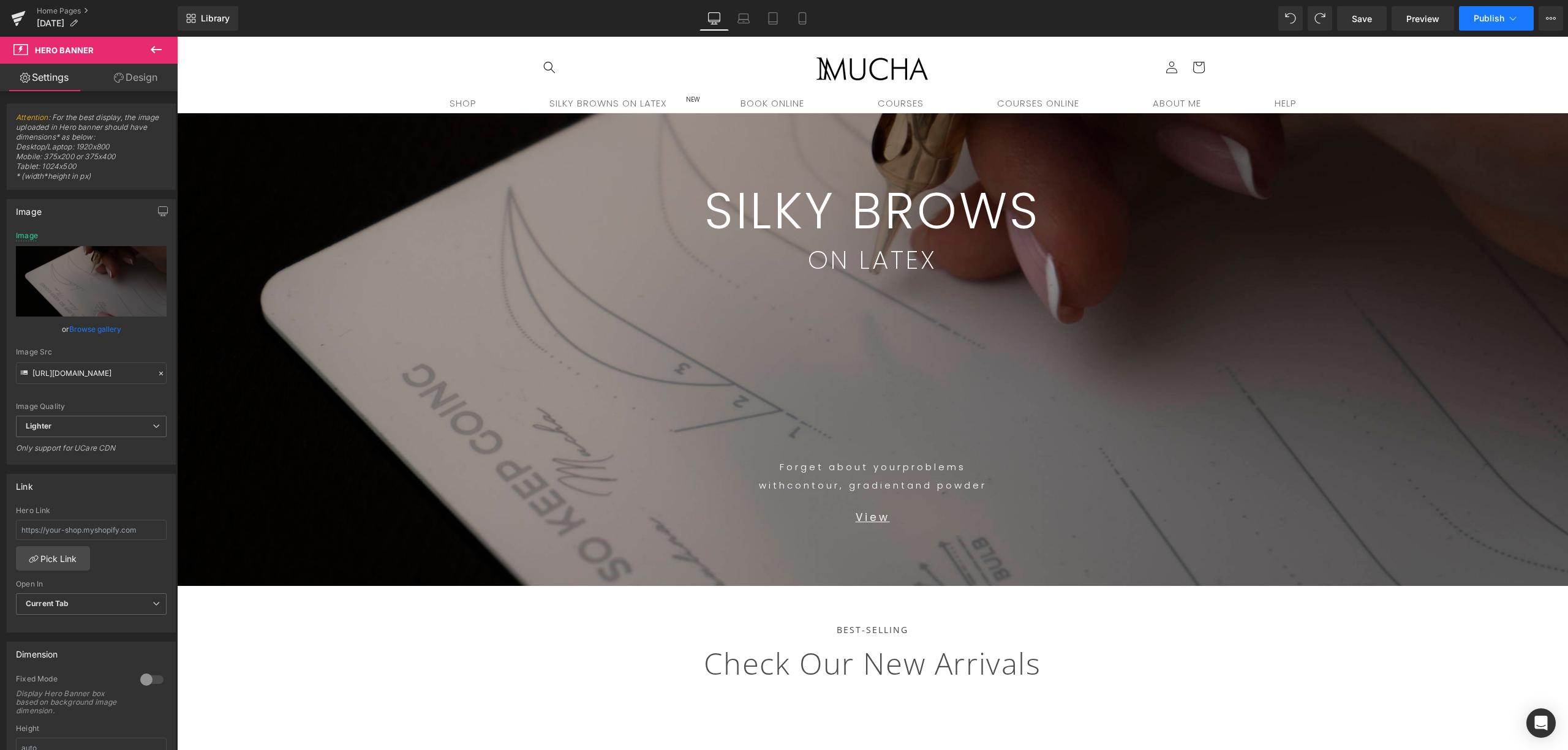
click at [1175, 17] on button "Publish" at bounding box center [1496, 18] width 74 height 25
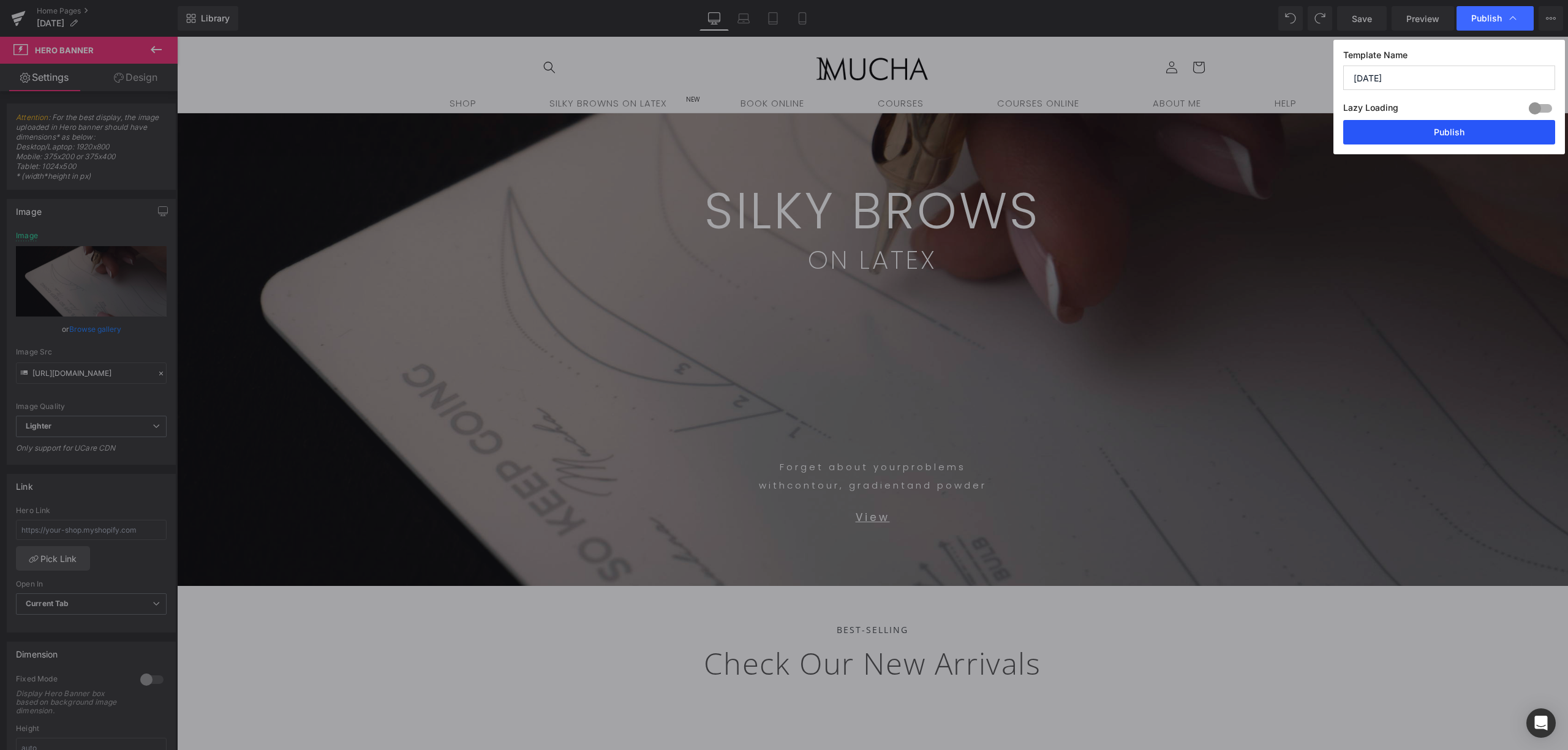
click at [1175, 136] on button "Publish" at bounding box center [1449, 132] width 212 height 25
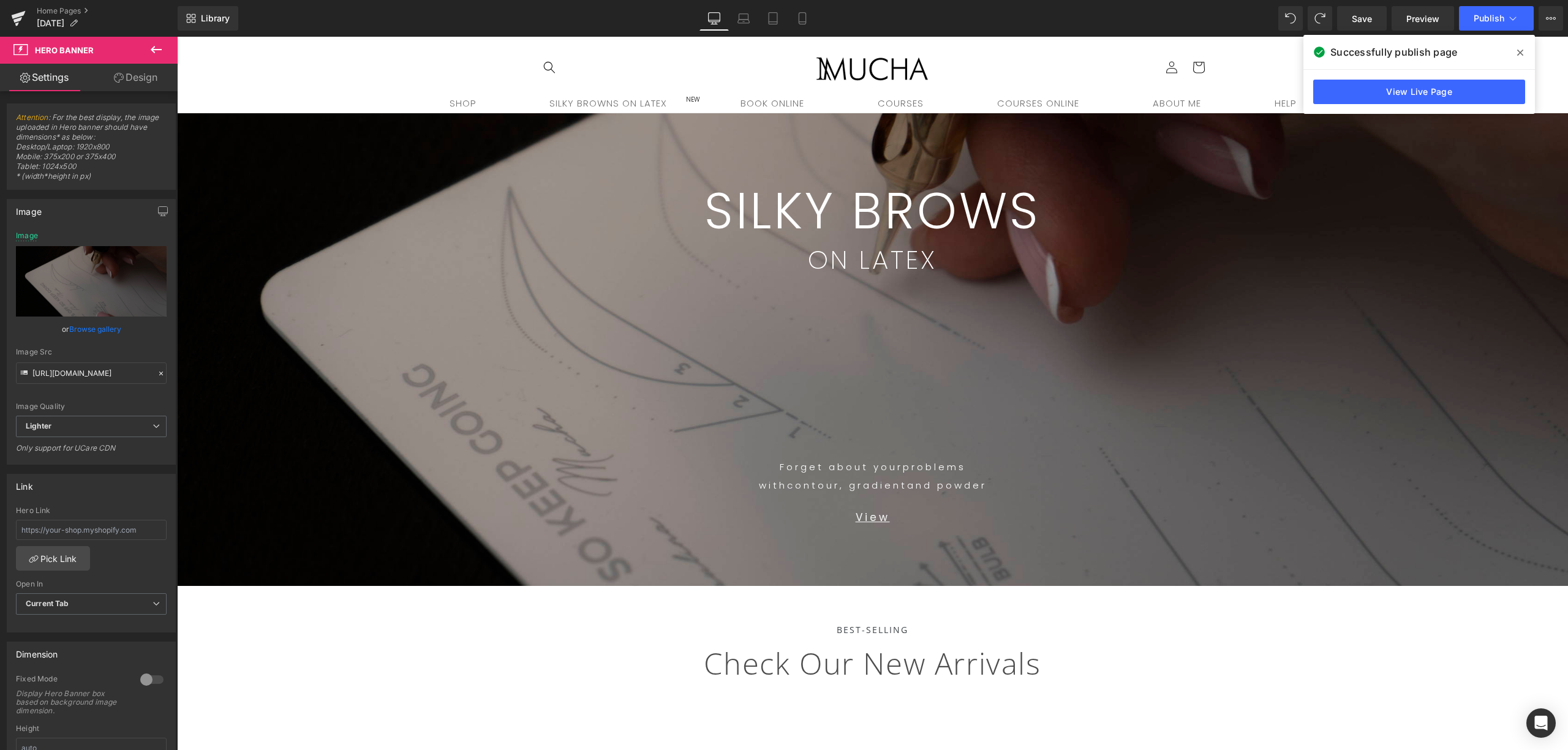
click at [1175, 52] on icon at bounding box center [1520, 52] width 6 height 10
click at [149, 47] on icon at bounding box center [156, 49] width 15 height 15
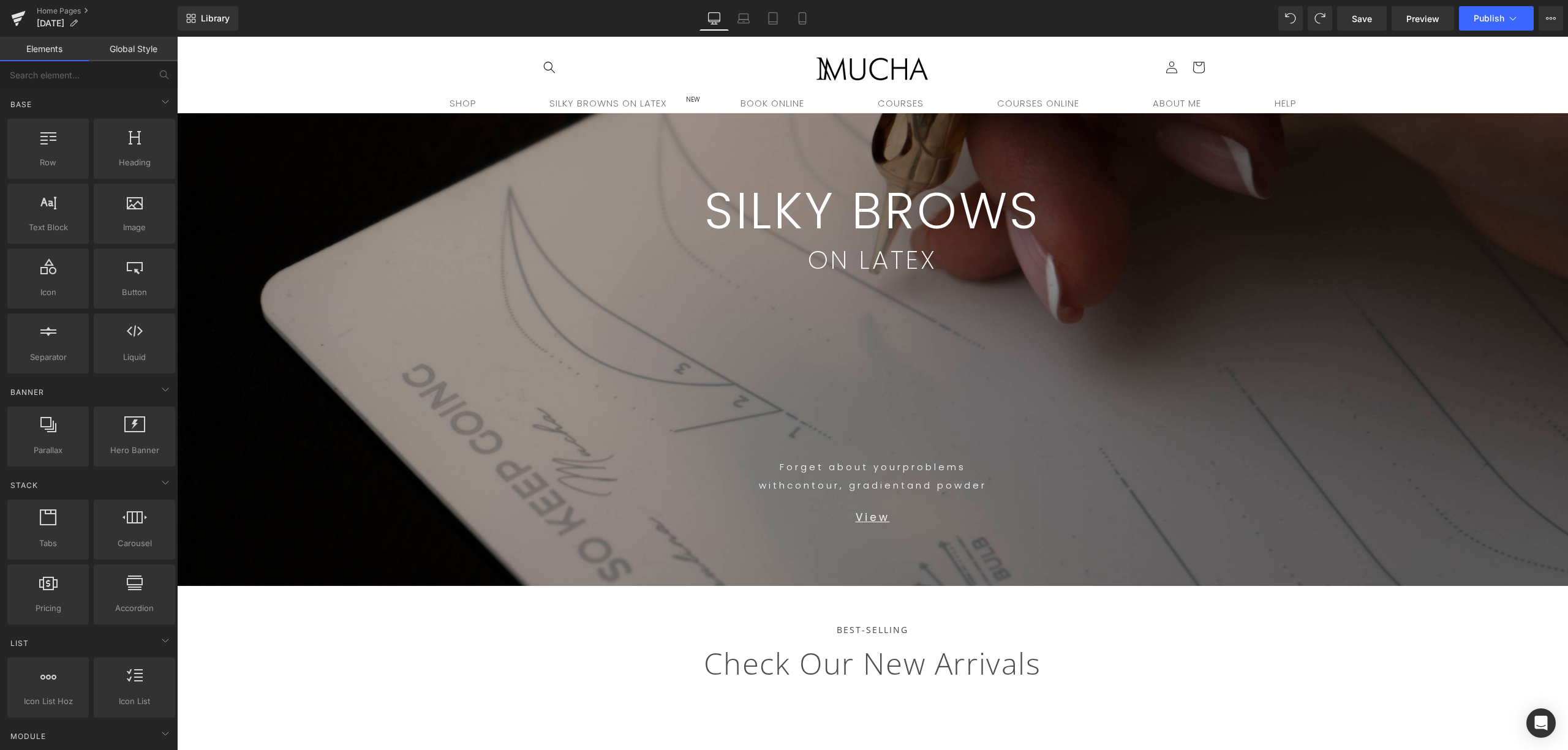
click at [860, 71] on img at bounding box center [873, 67] width 123 height 32
